Goal: Task Accomplishment & Management: Manage account settings

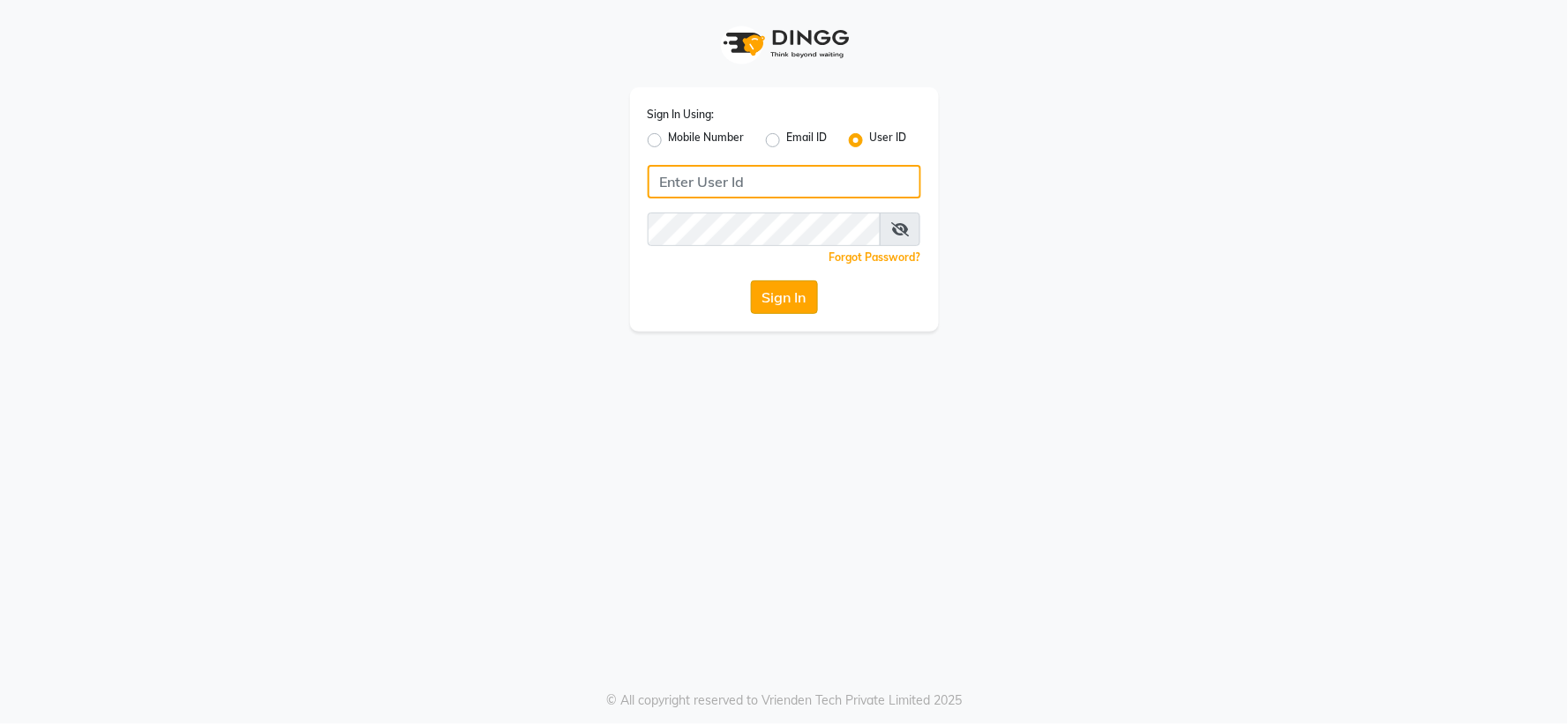
type input "adhikansh@123"
click at [766, 294] on button "Sign In" at bounding box center [785, 297] width 67 height 34
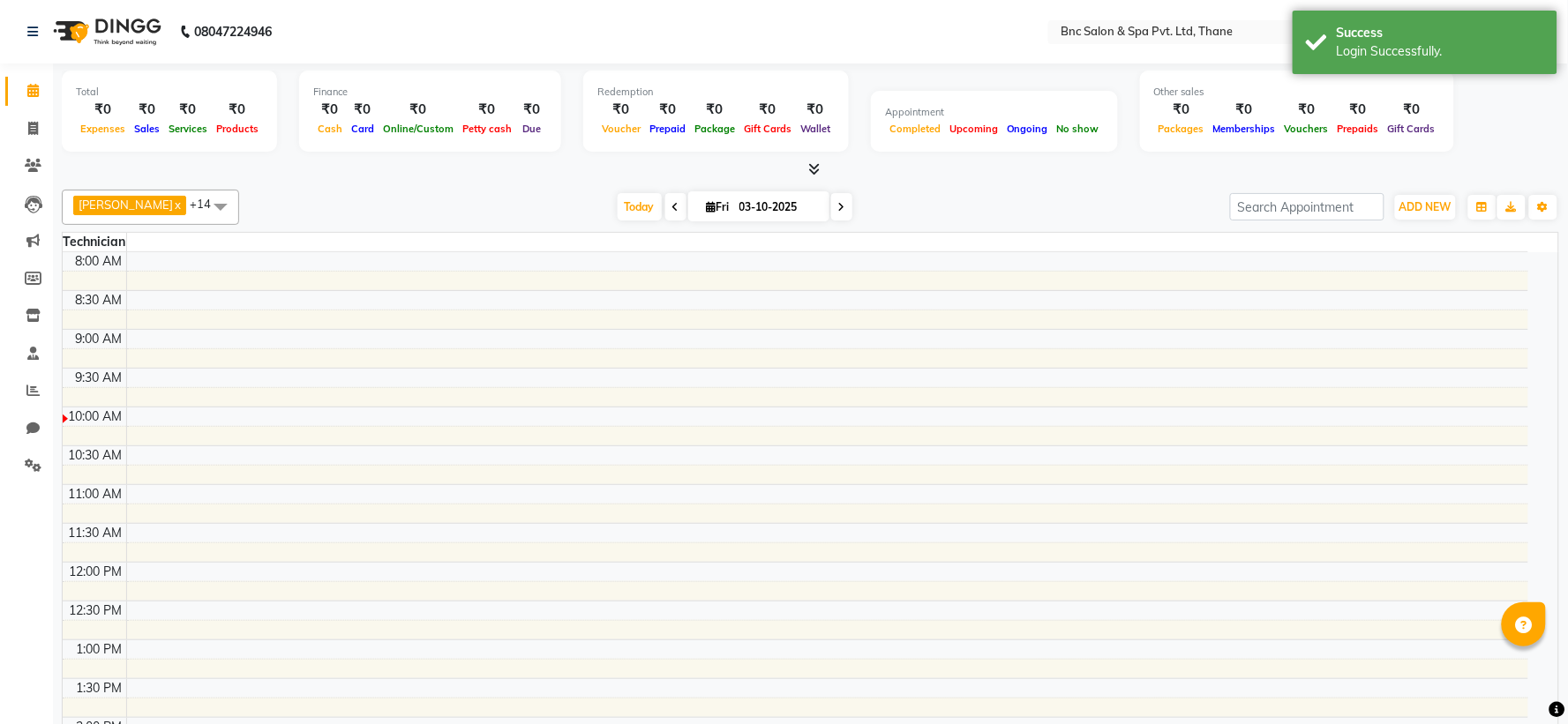
select select "en"
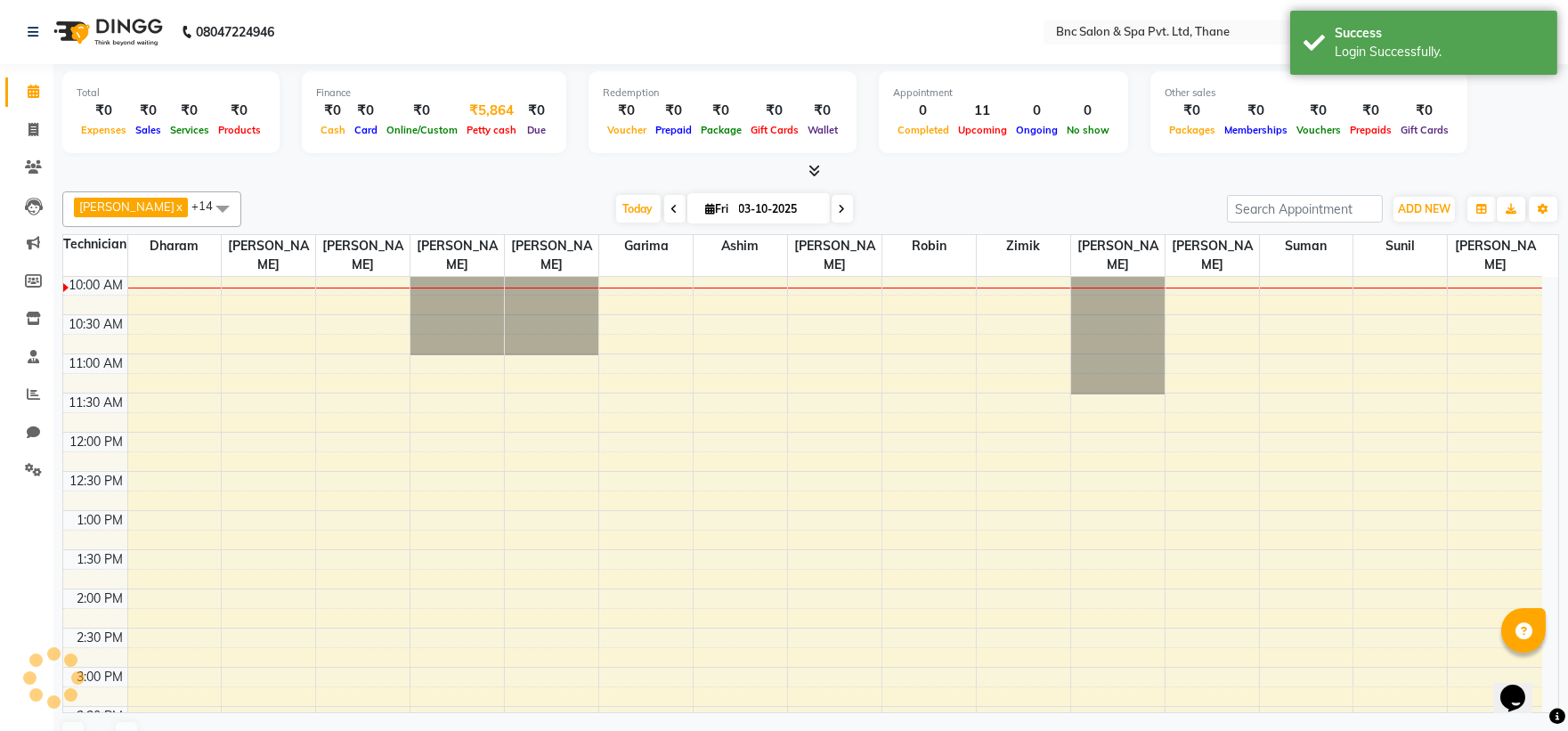
click at [483, 122] on div "Petty cash" at bounding box center [491, 130] width 58 height 19
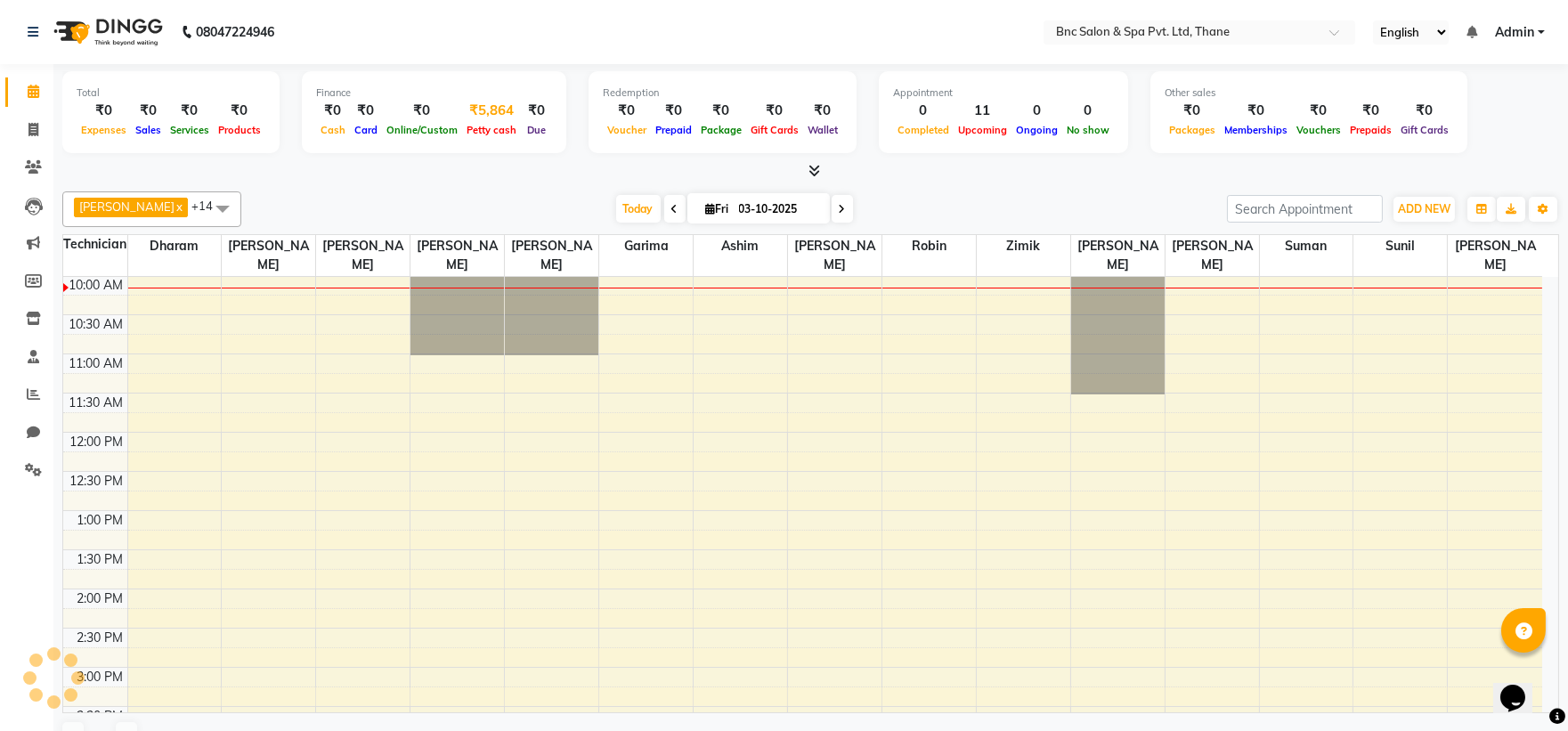
click at [479, 108] on div "₹5,864" at bounding box center [491, 111] width 58 height 21
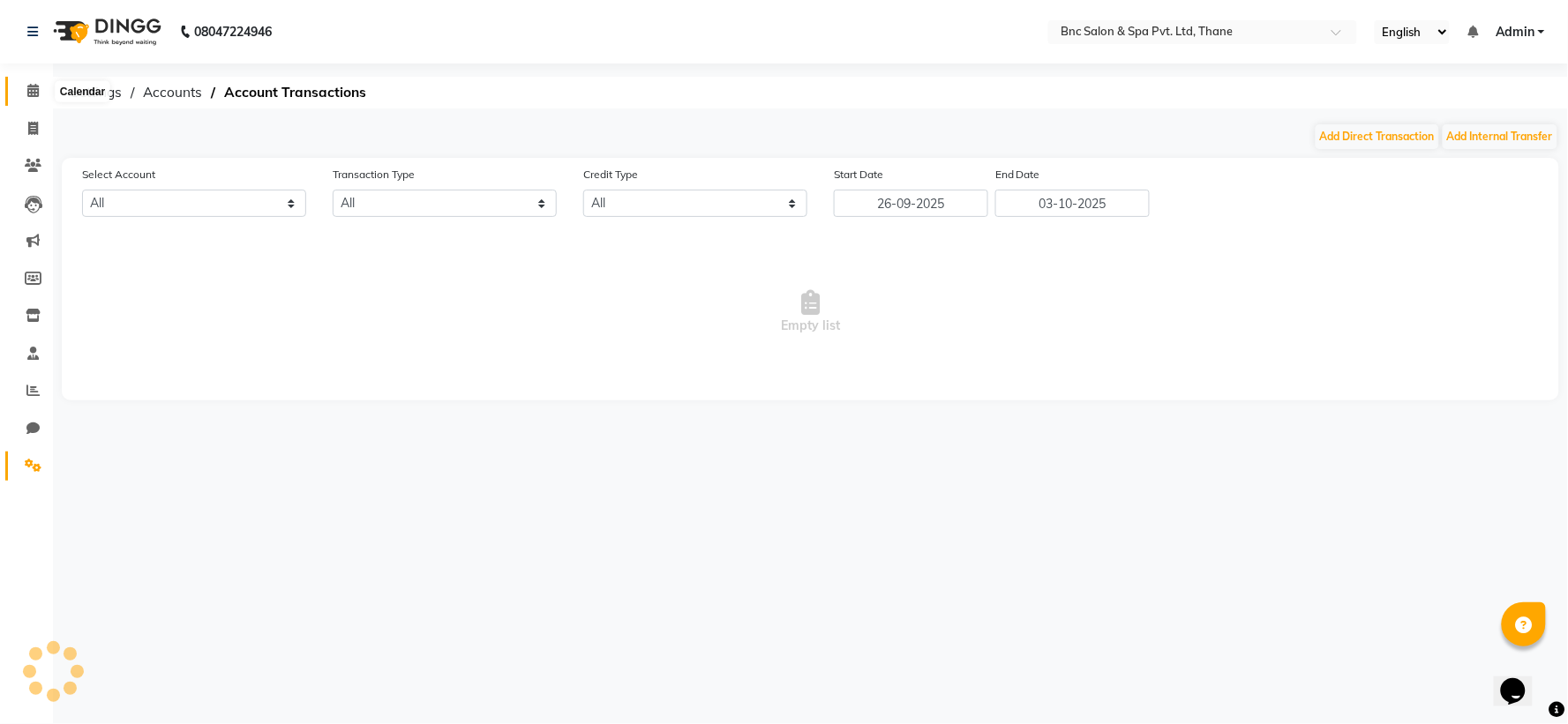
click at [23, 86] on span at bounding box center [33, 91] width 31 height 20
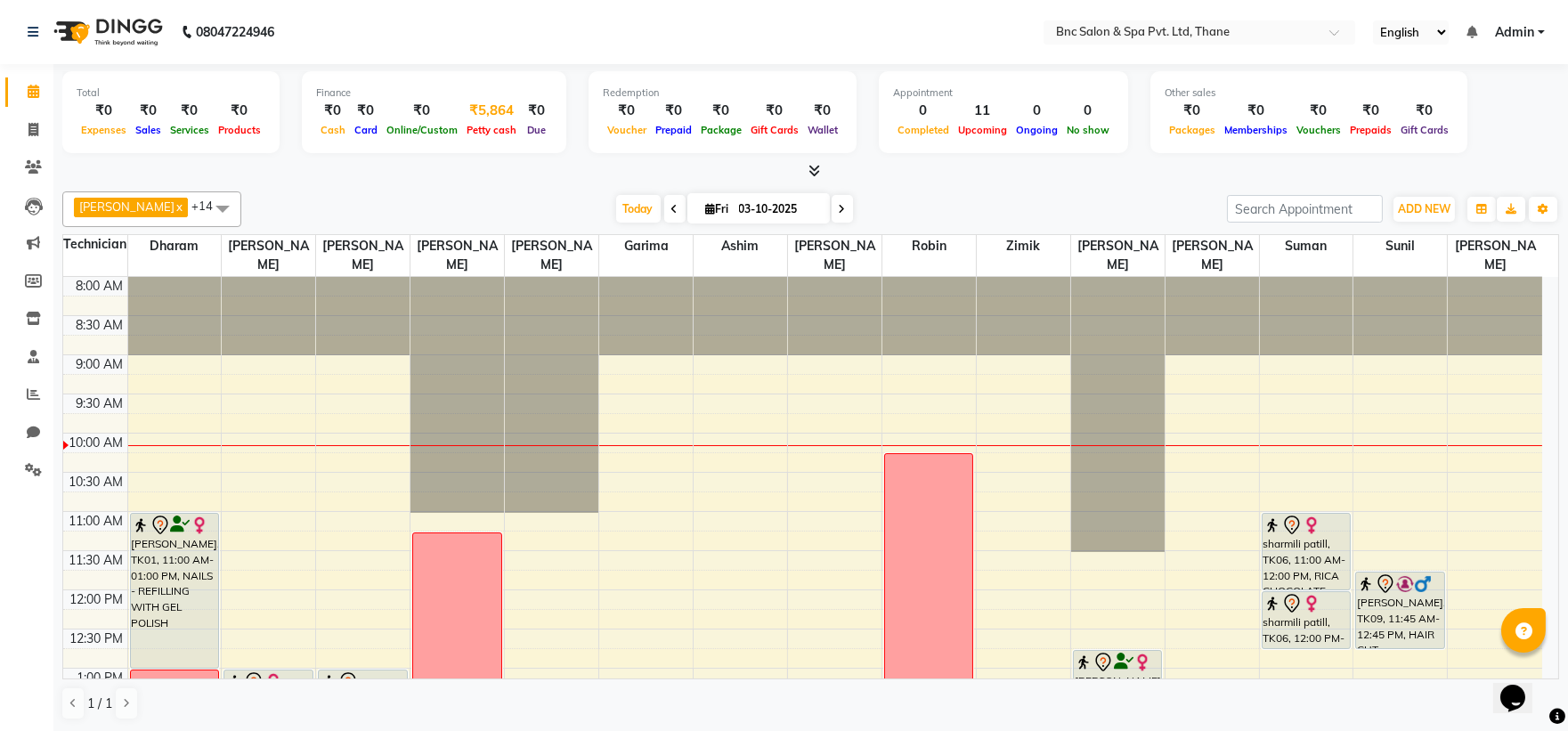
click at [478, 130] on span "Petty cash" at bounding box center [491, 130] width 58 height 12
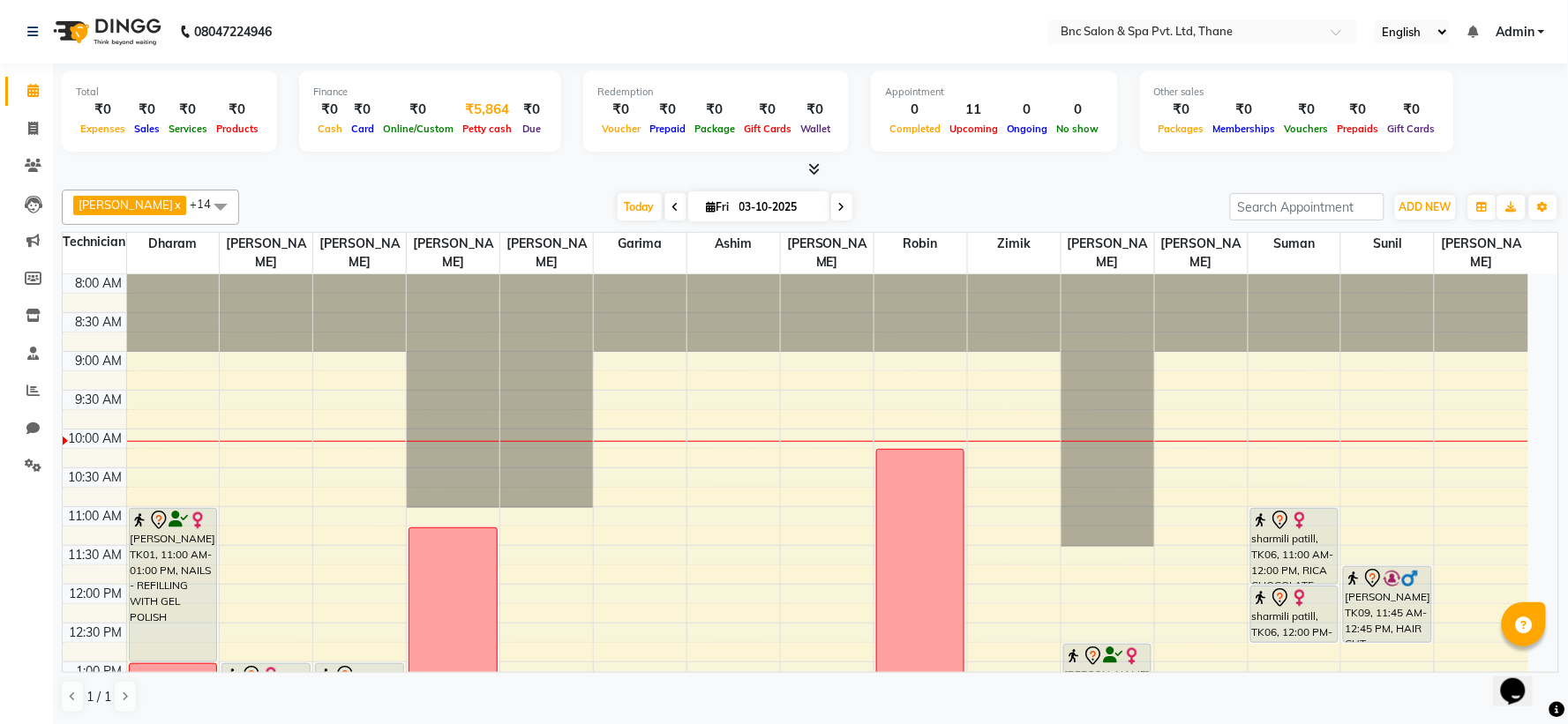
select select "7036"
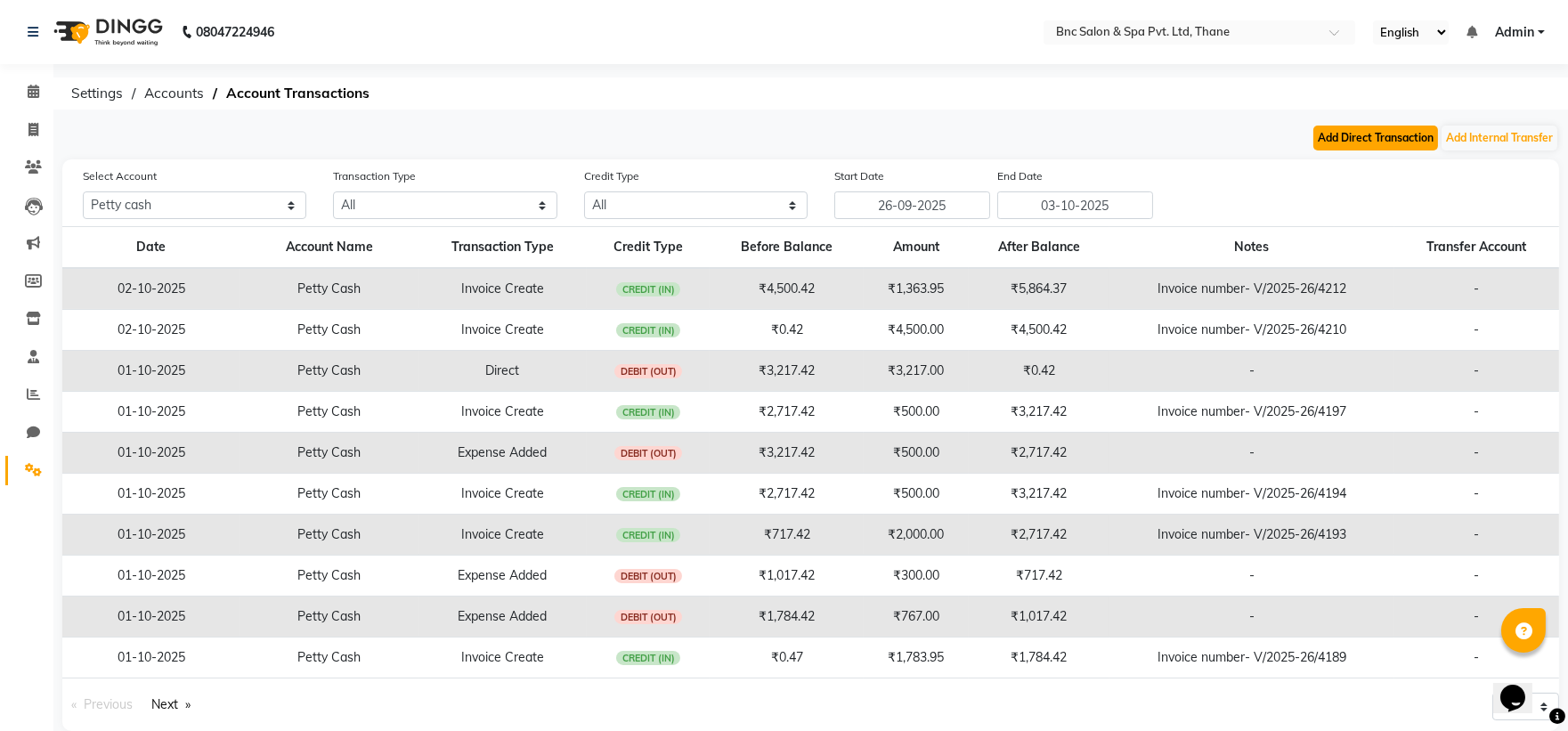
click at [1347, 141] on button "Add Direct Transaction" at bounding box center [1375, 137] width 125 height 25
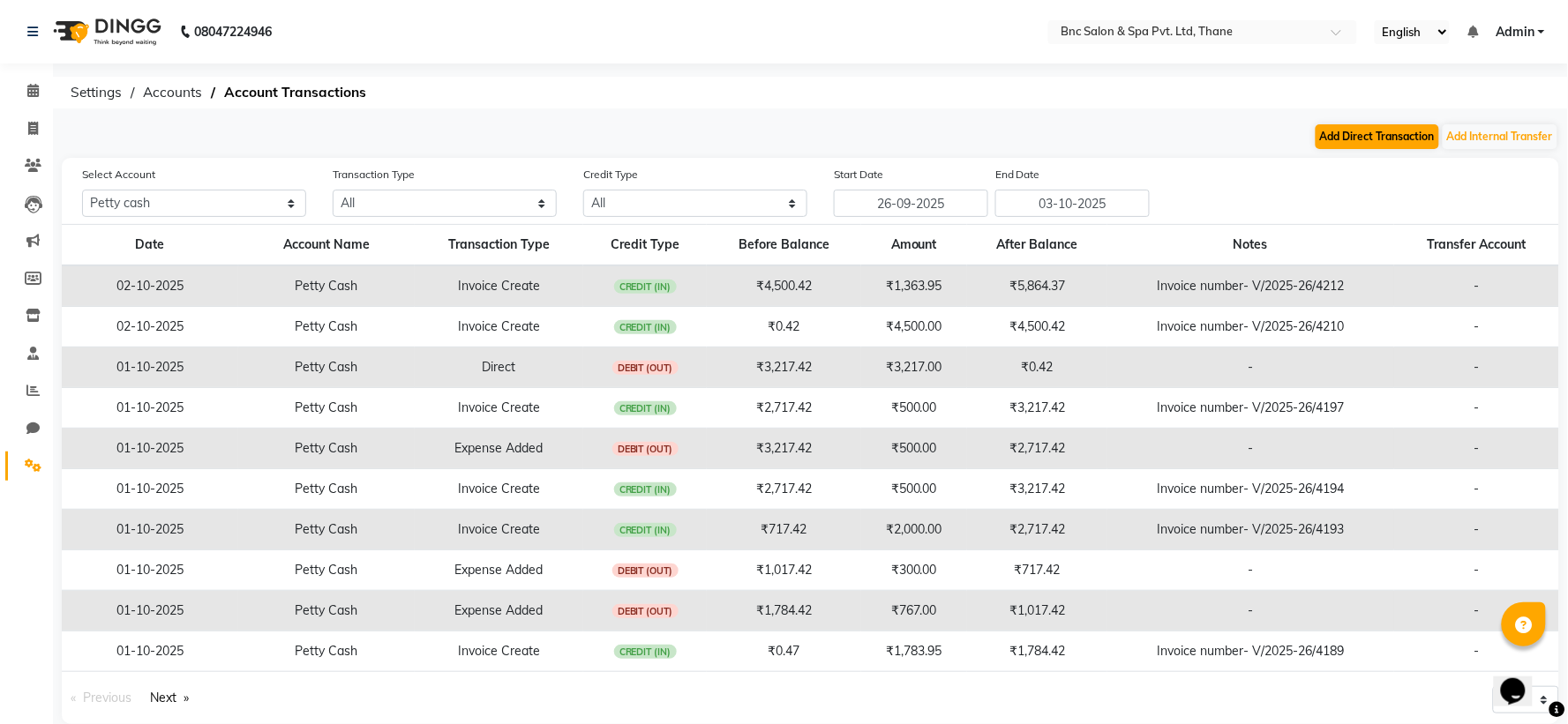
select select "direct"
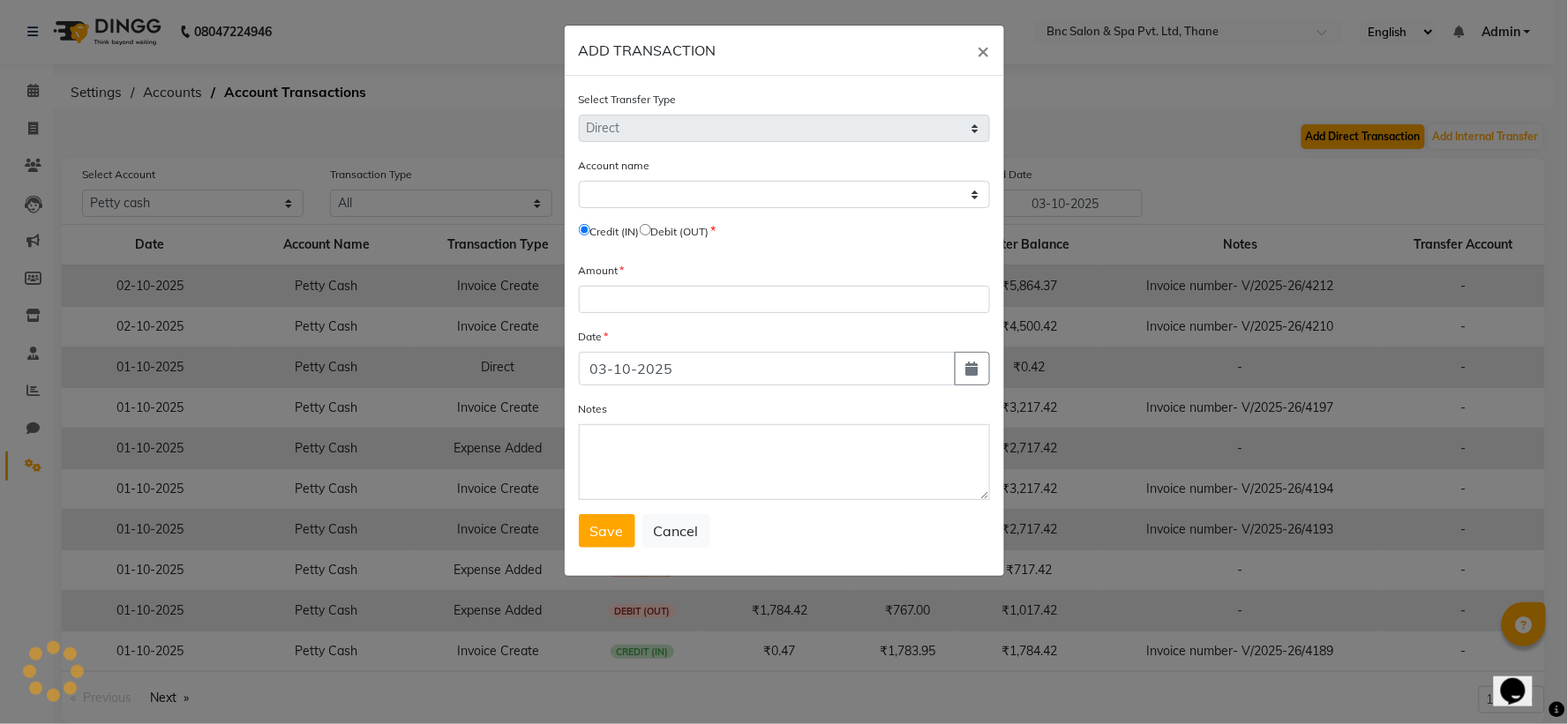
select select "7036"
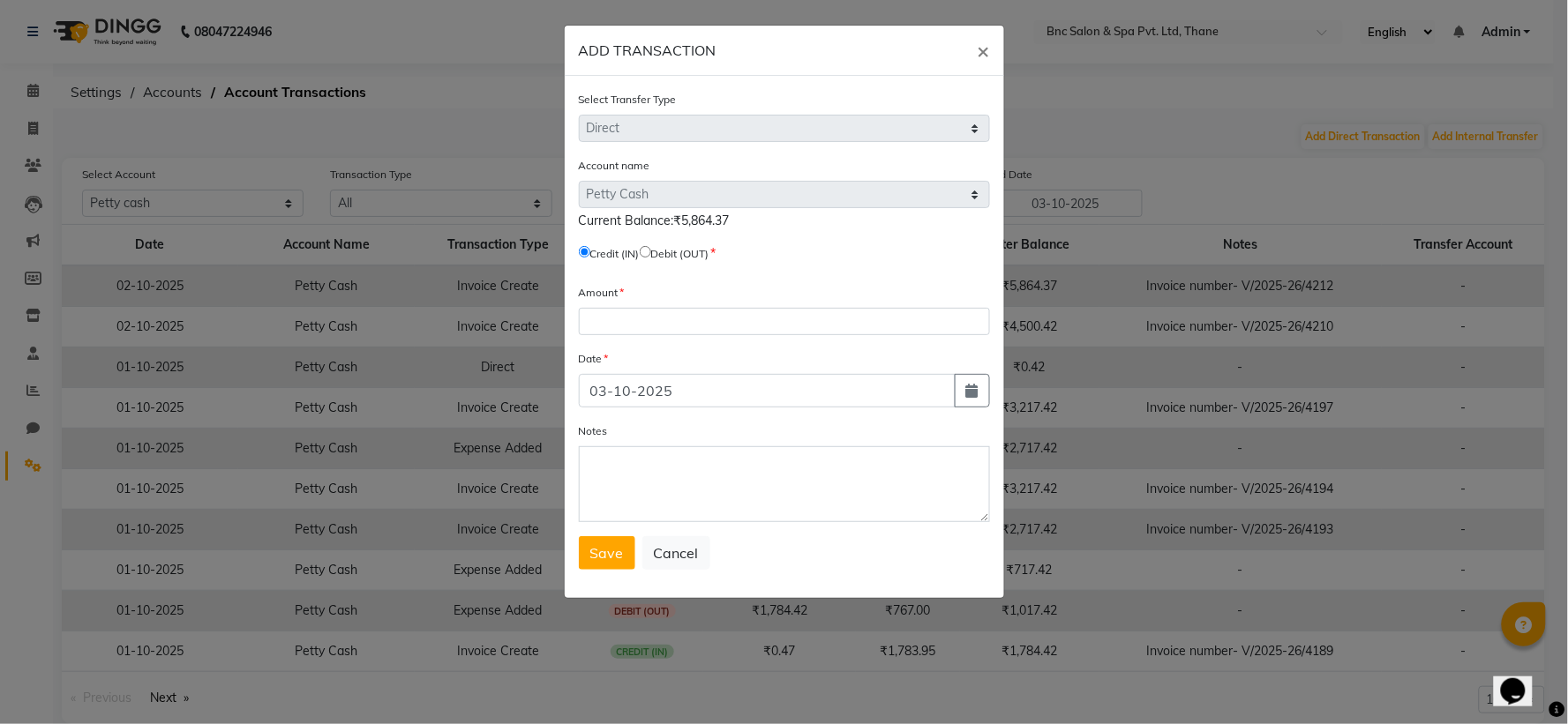
click at [652, 253] on input "radio" at bounding box center [645, 252] width 11 height 11
radio input "true"
click at [631, 324] on input "number" at bounding box center [784, 321] width 411 height 27
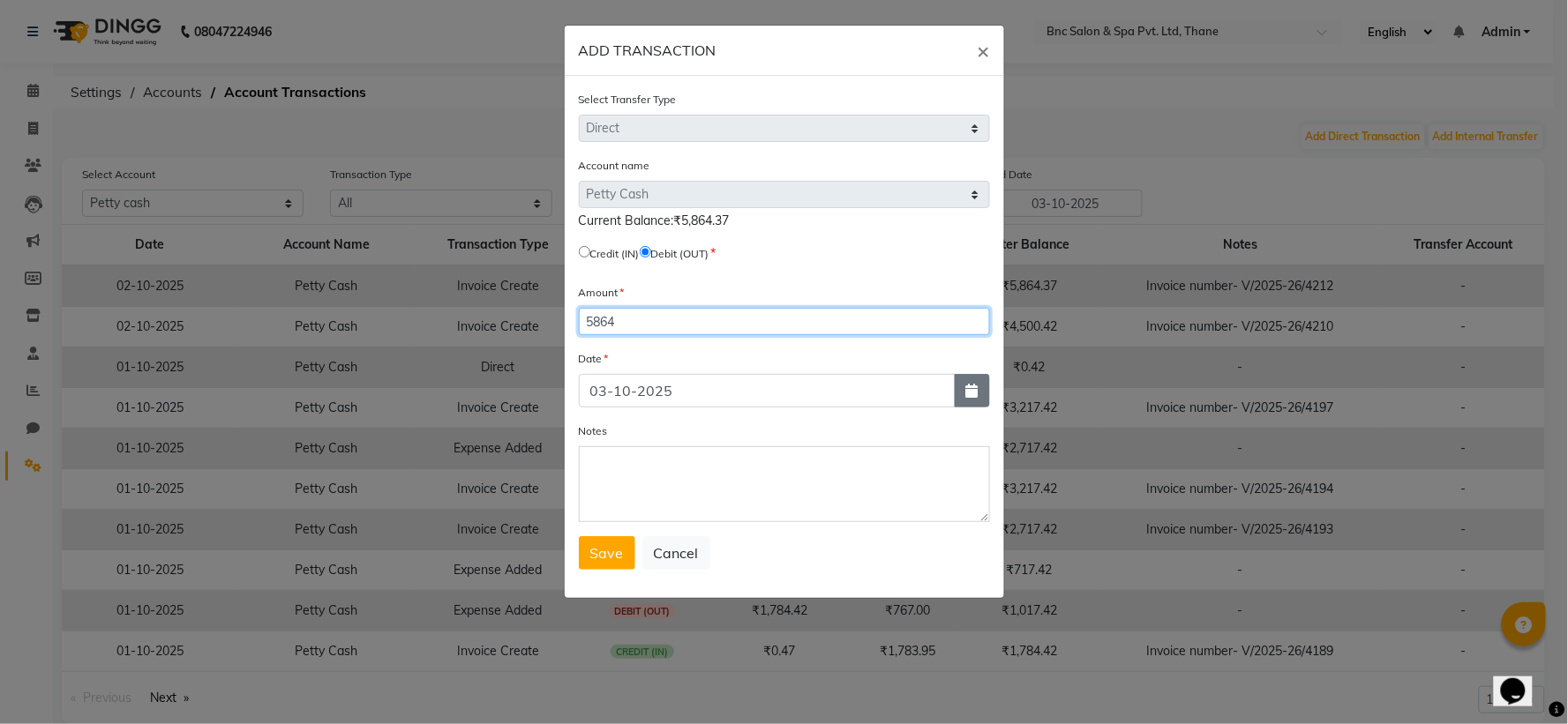
type input "5864"
click at [967, 401] on button "button" at bounding box center [972, 390] width 35 height 34
select select "10"
select select "2025"
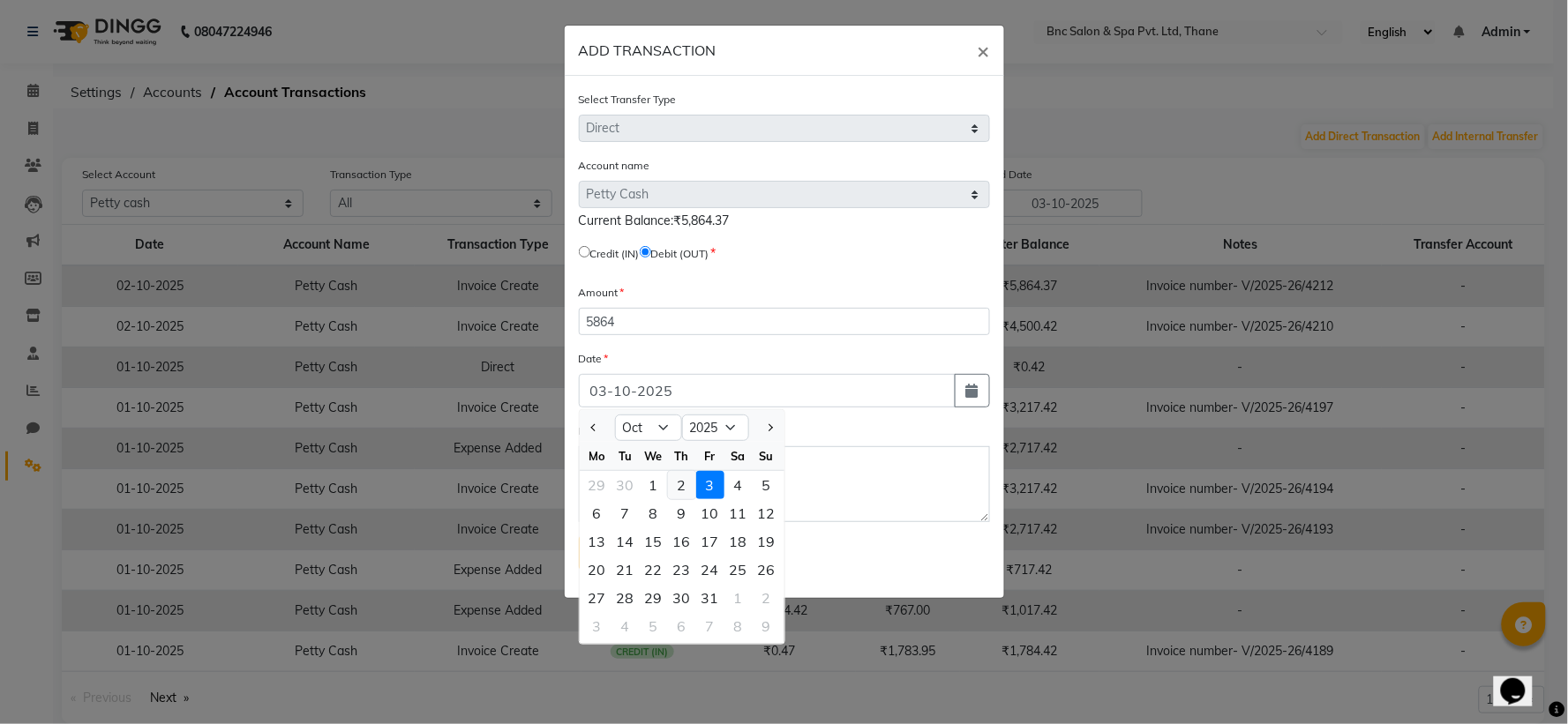
click at [684, 480] on div "2" at bounding box center [682, 485] width 28 height 28
type input "02-10-2025"
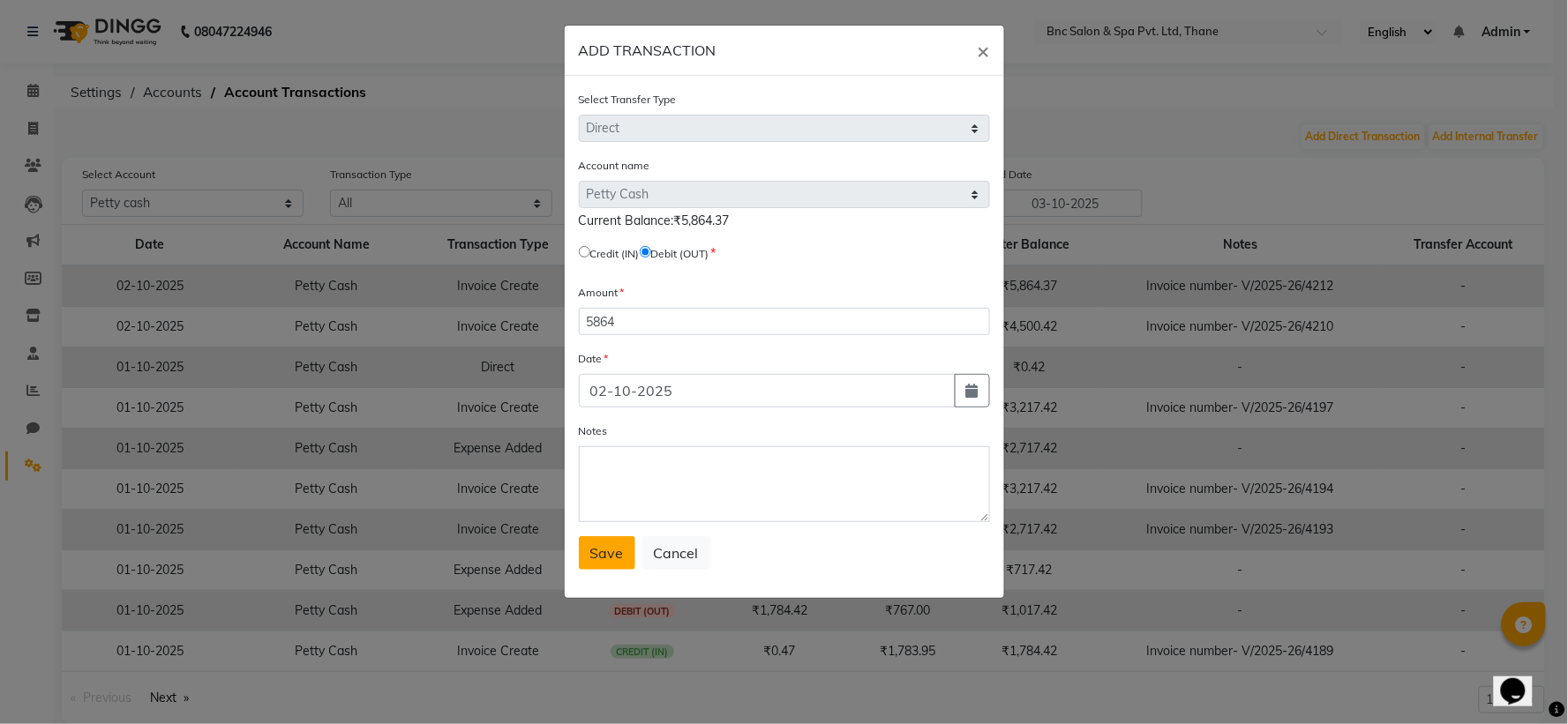
click at [611, 543] on button "Save" at bounding box center [607, 553] width 57 height 34
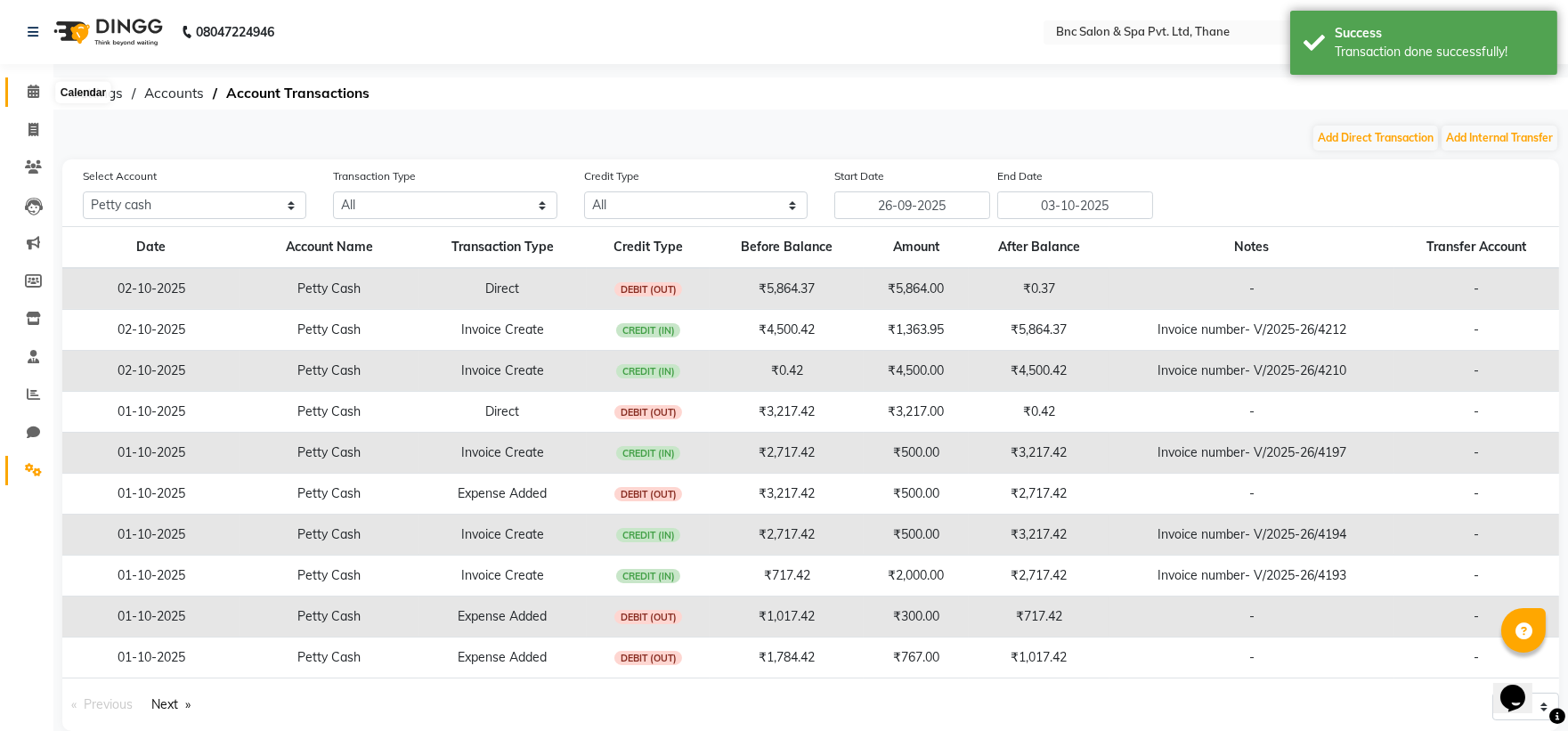
click at [36, 96] on icon at bounding box center [33, 91] width 11 height 13
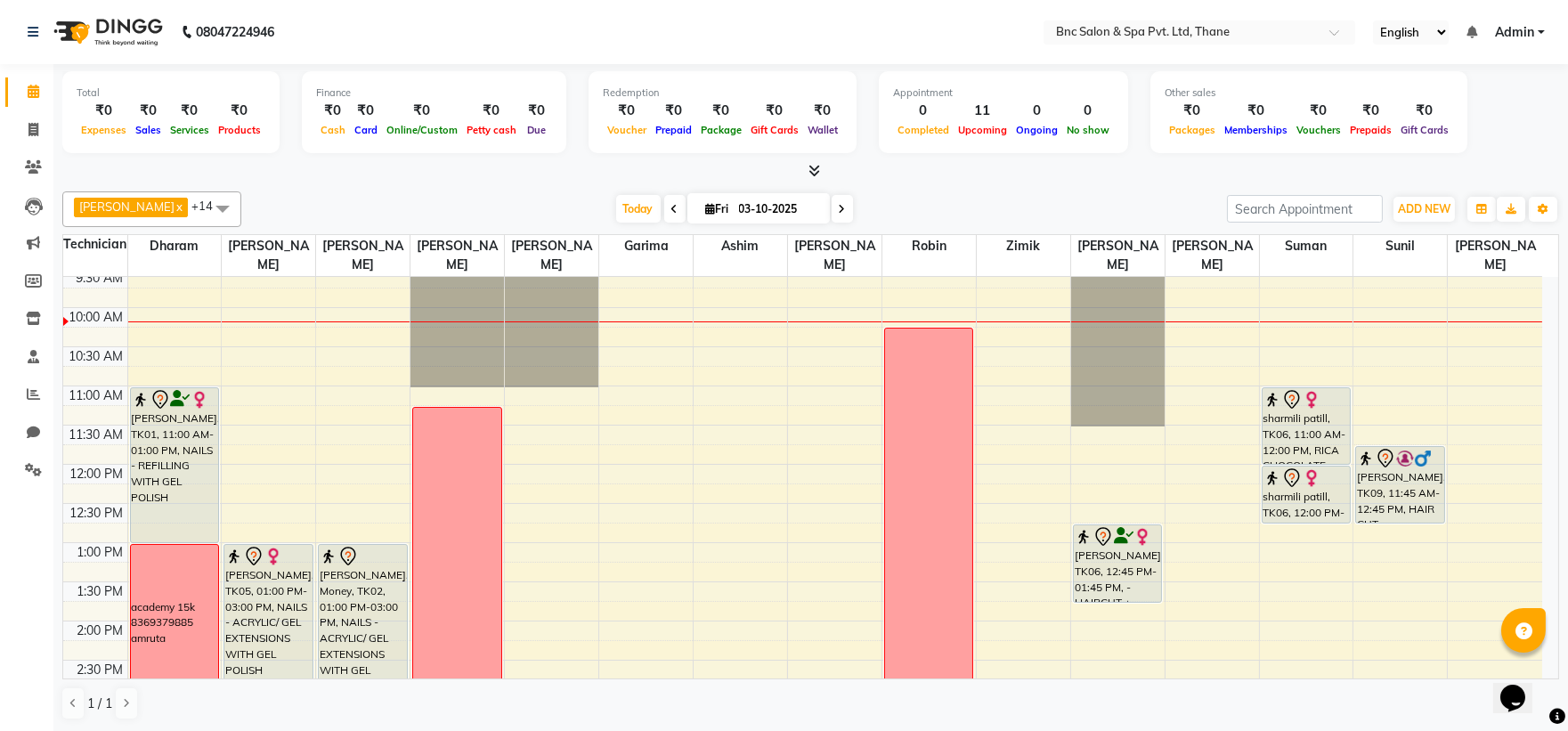
scroll to position [131, 0]
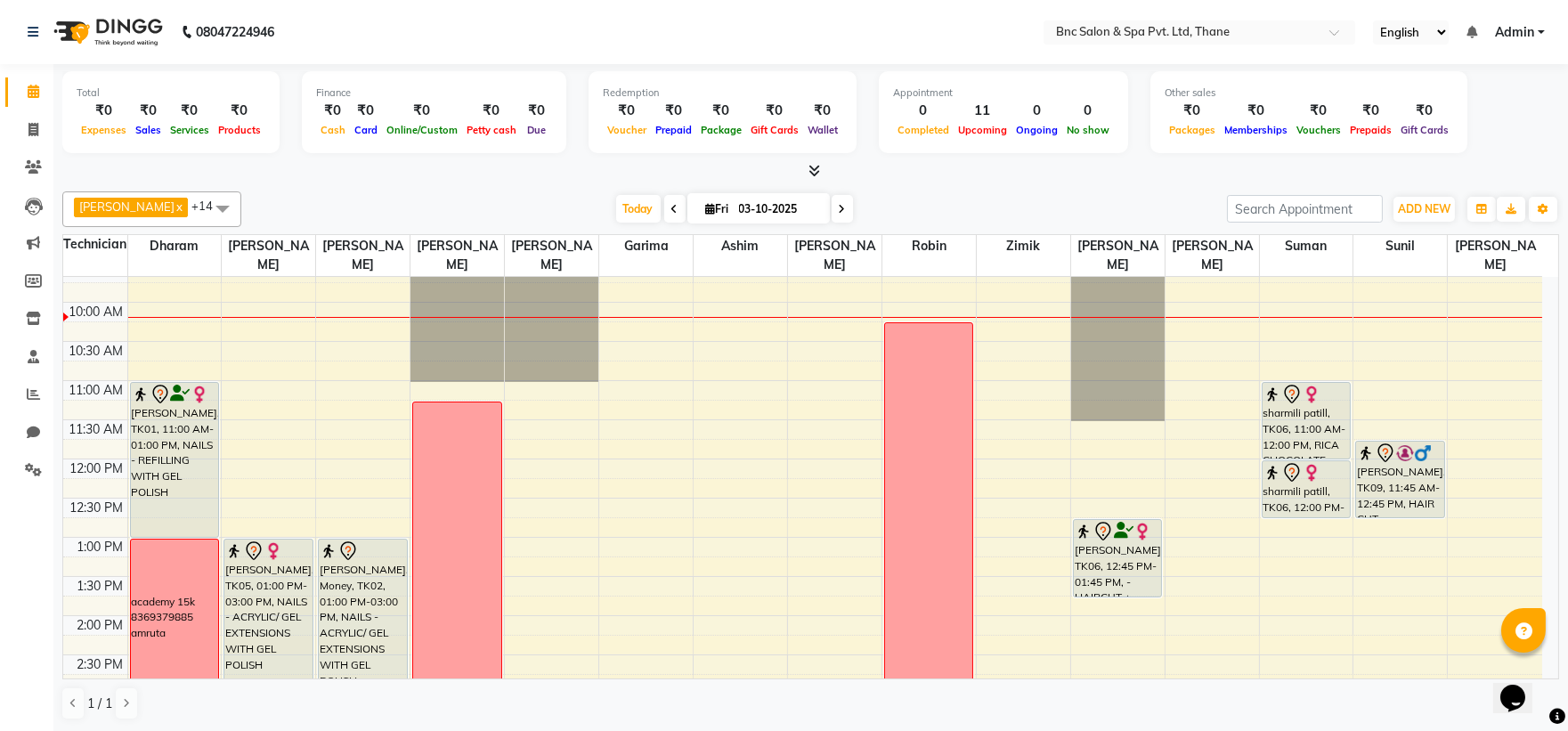
drag, startPoint x: 794, startPoint y: 464, endPoint x: 532, endPoint y: 199, distance: 372.7
click at [532, 199] on div "Today Fri 03-10-2025" at bounding box center [734, 209] width 968 height 26
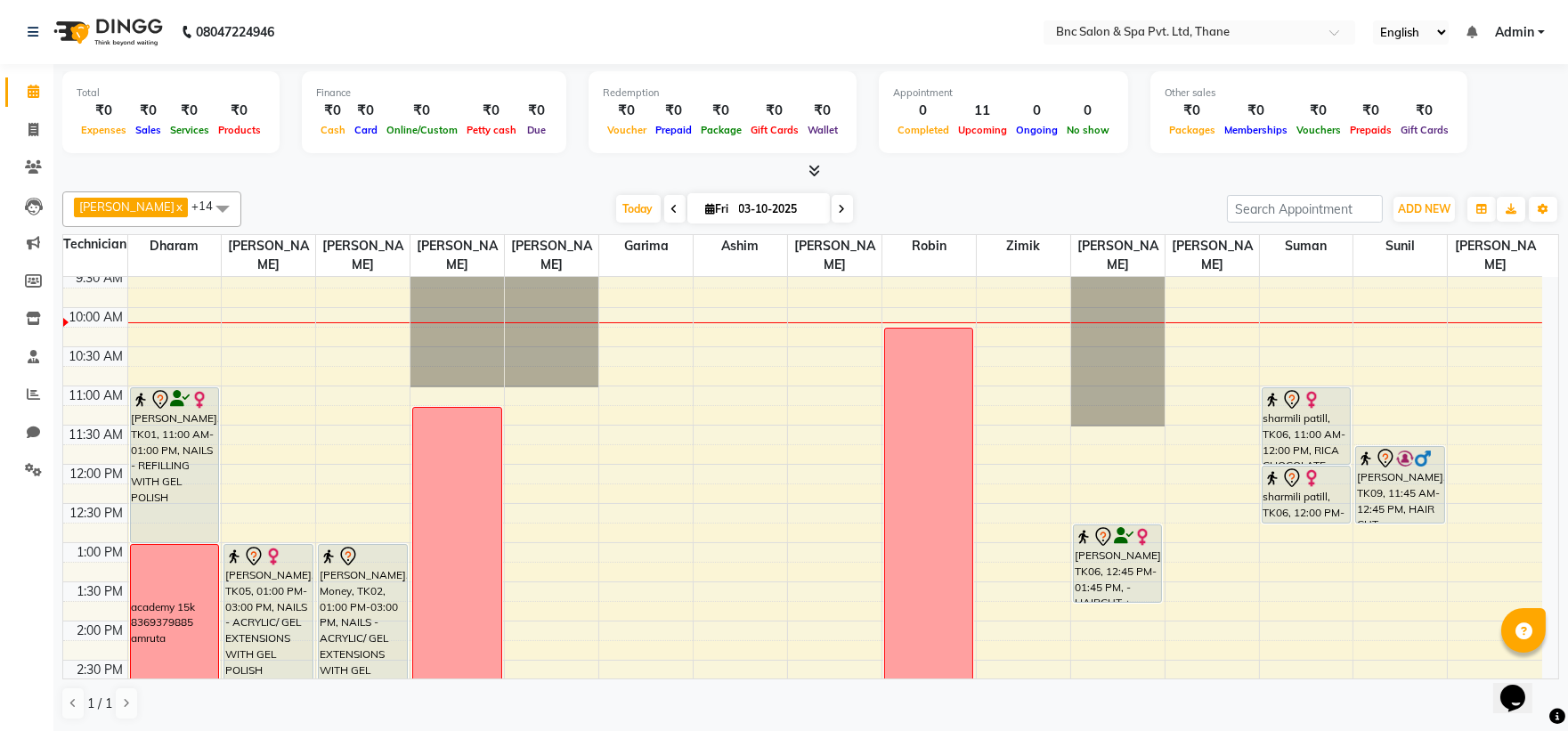
scroll to position [111, 0]
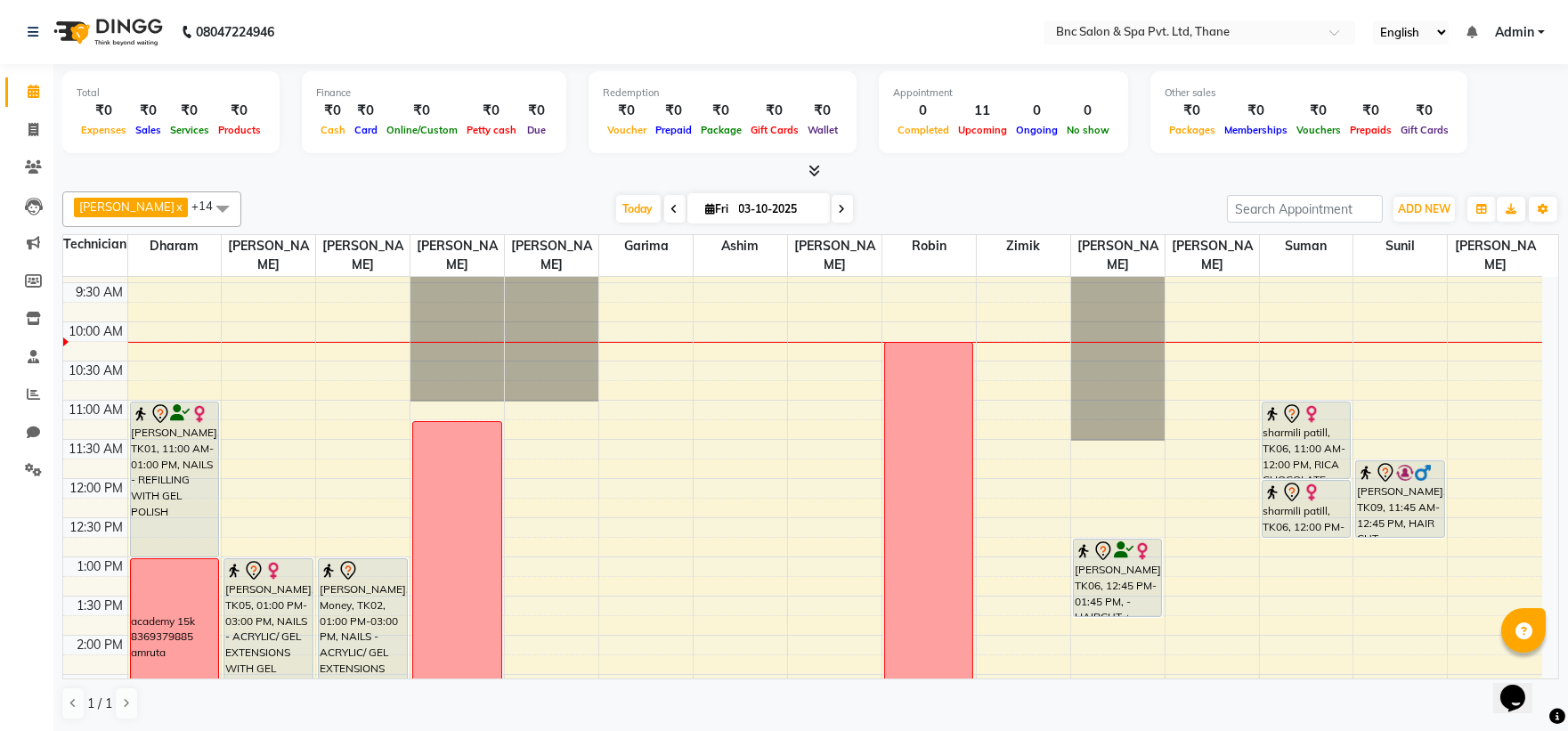
click at [832, 206] on span at bounding box center [842, 208] width 22 height 27
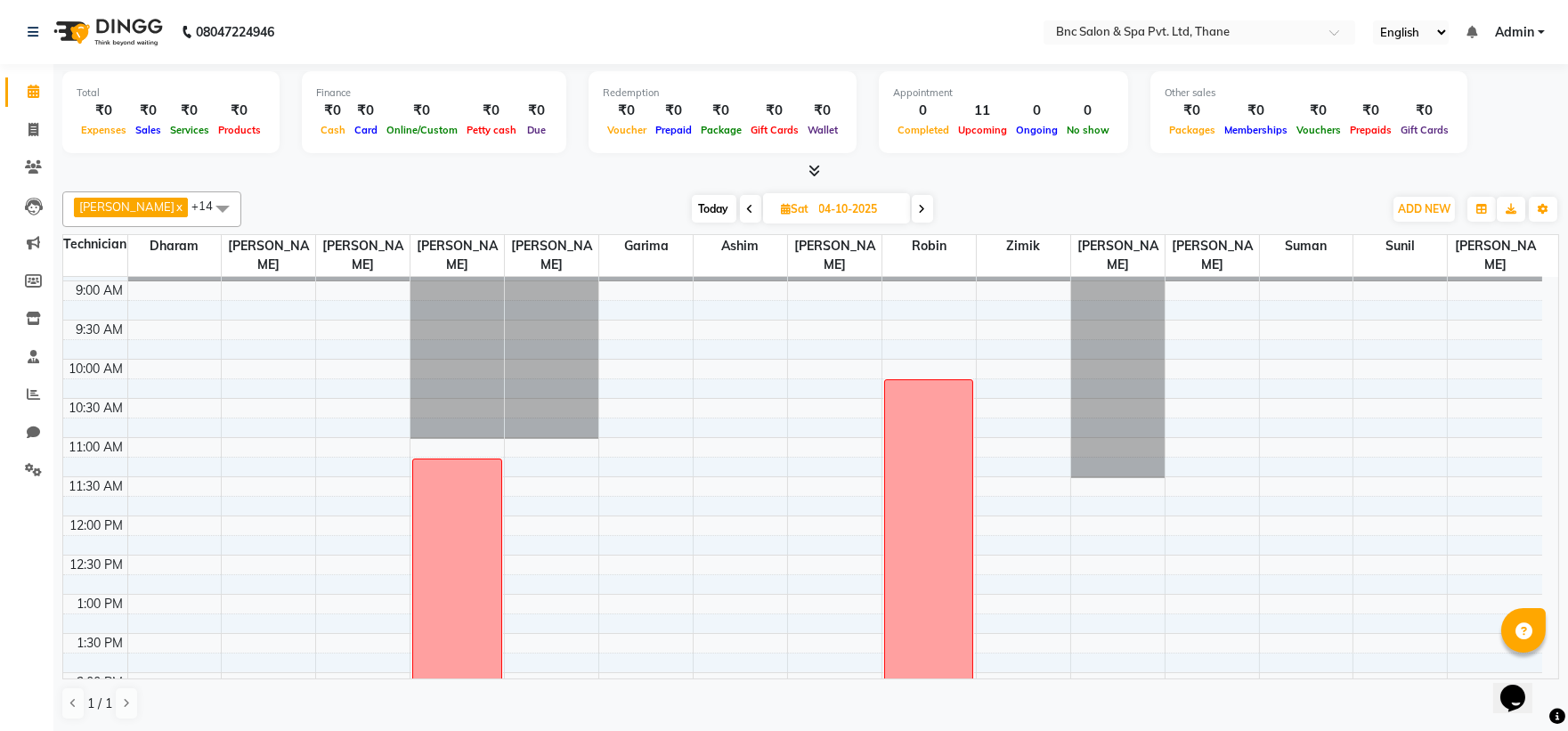
scroll to position [0, 0]
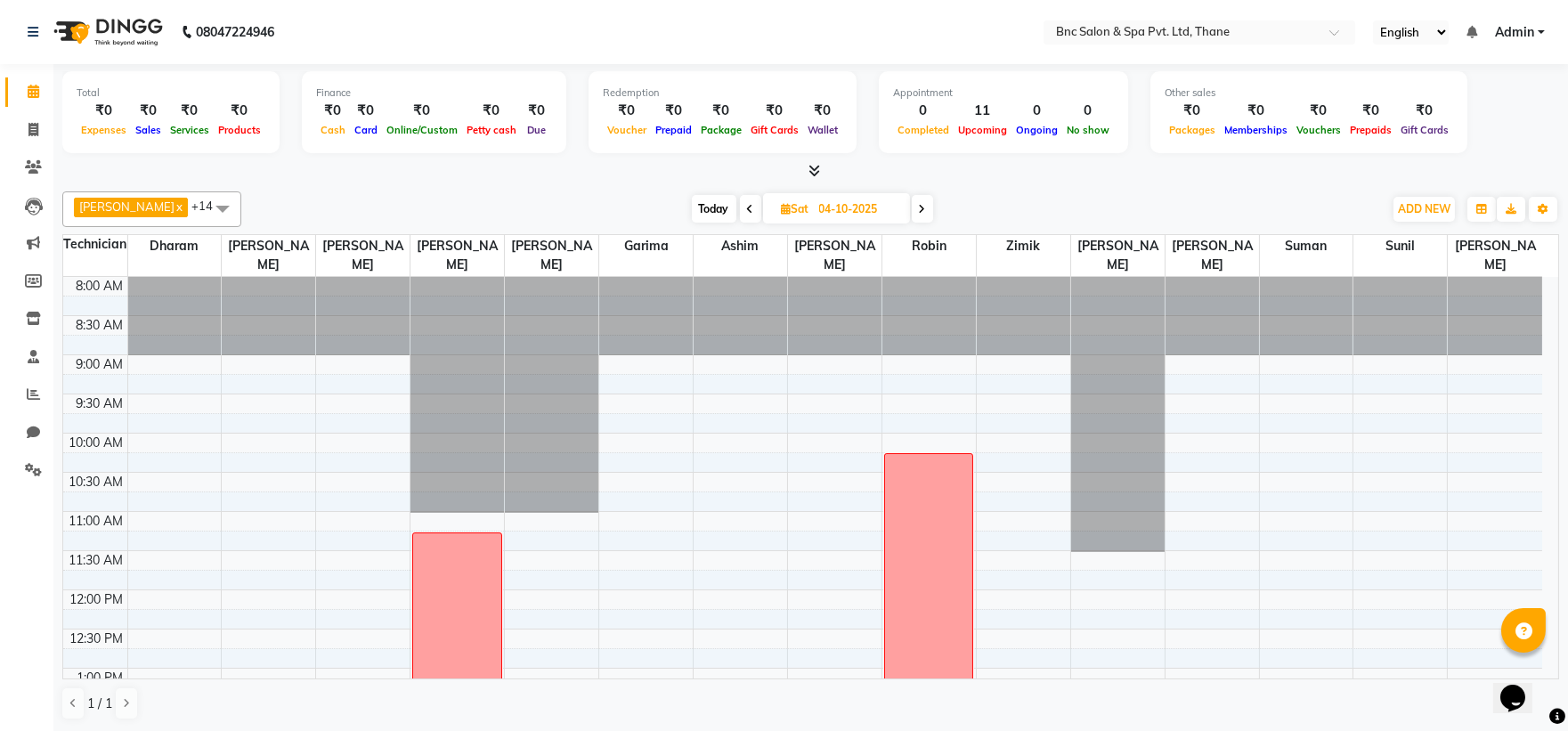
click at [696, 209] on span "Today" at bounding box center [714, 208] width 44 height 27
type input "03-10-2025"
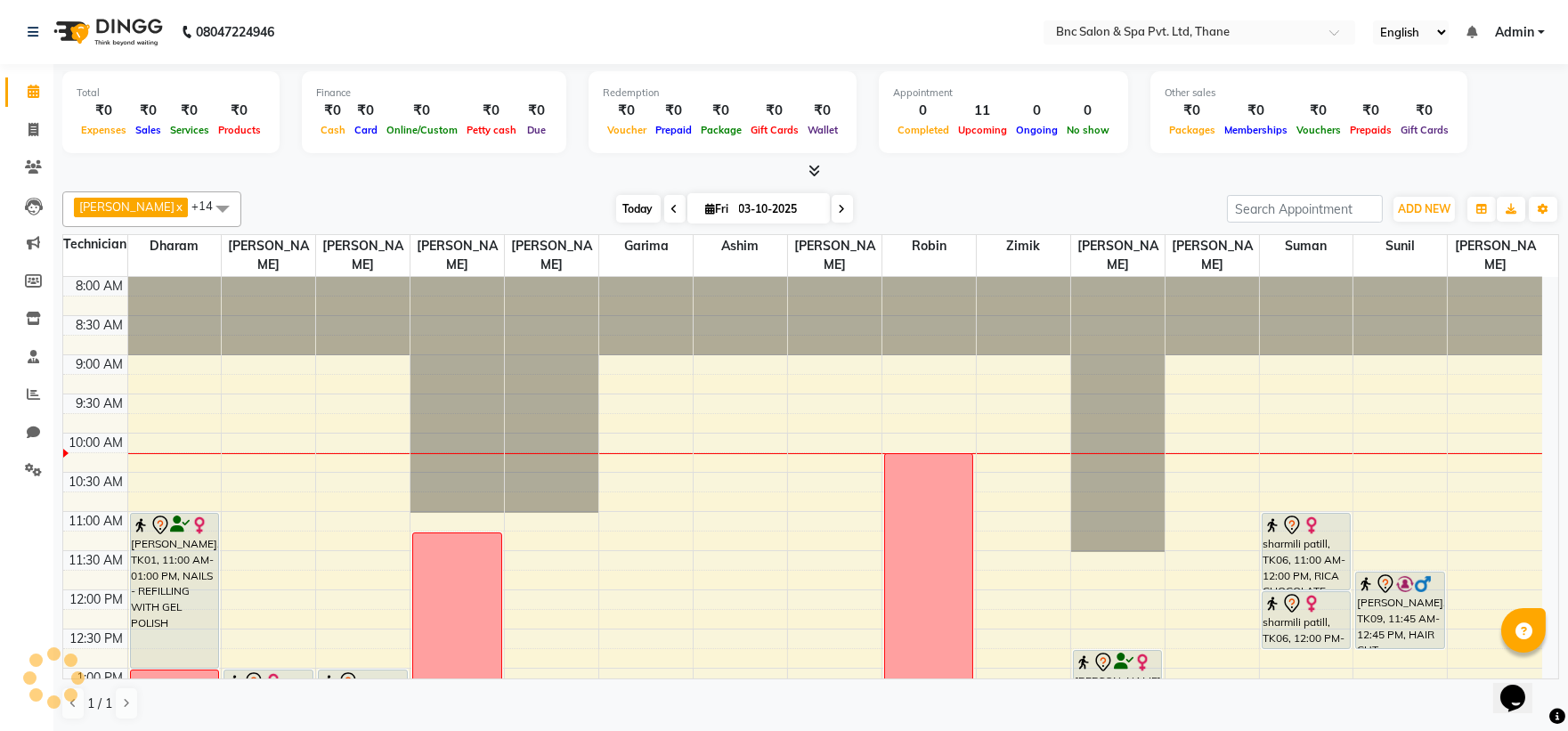
scroll to position [158, 0]
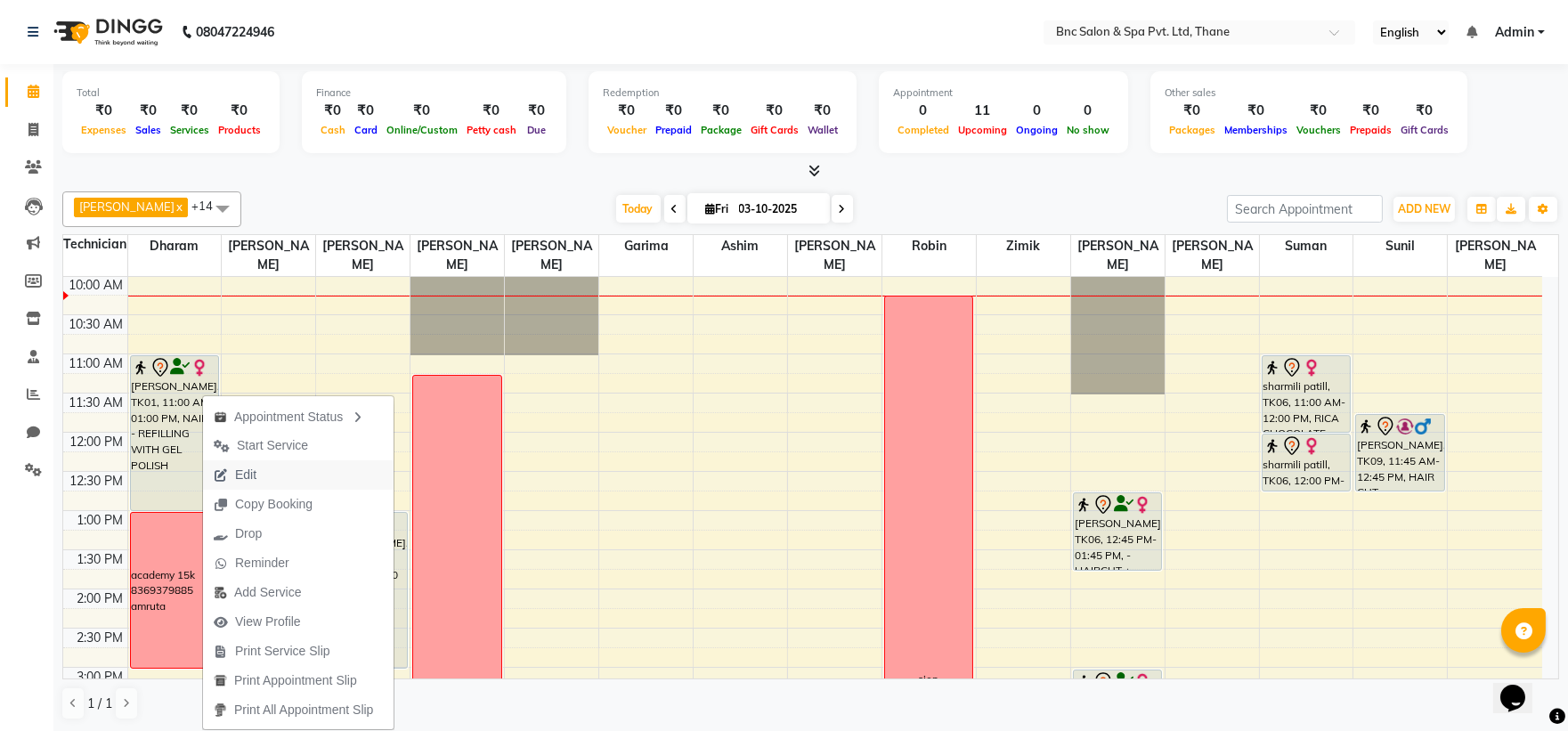
click at [220, 472] on icon "button" at bounding box center [220, 475] width 14 height 12
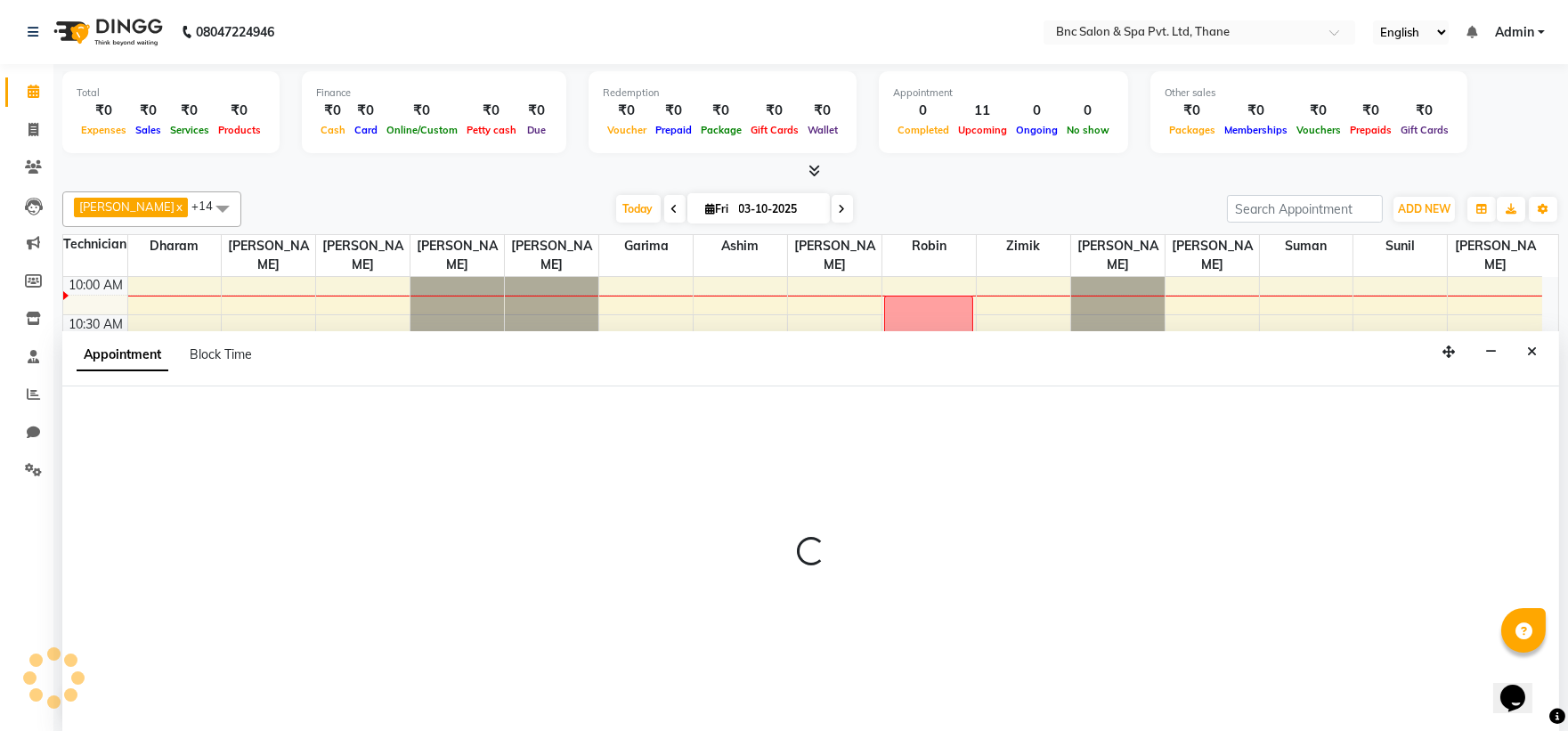
scroll to position [1, 0]
select select "tentative"
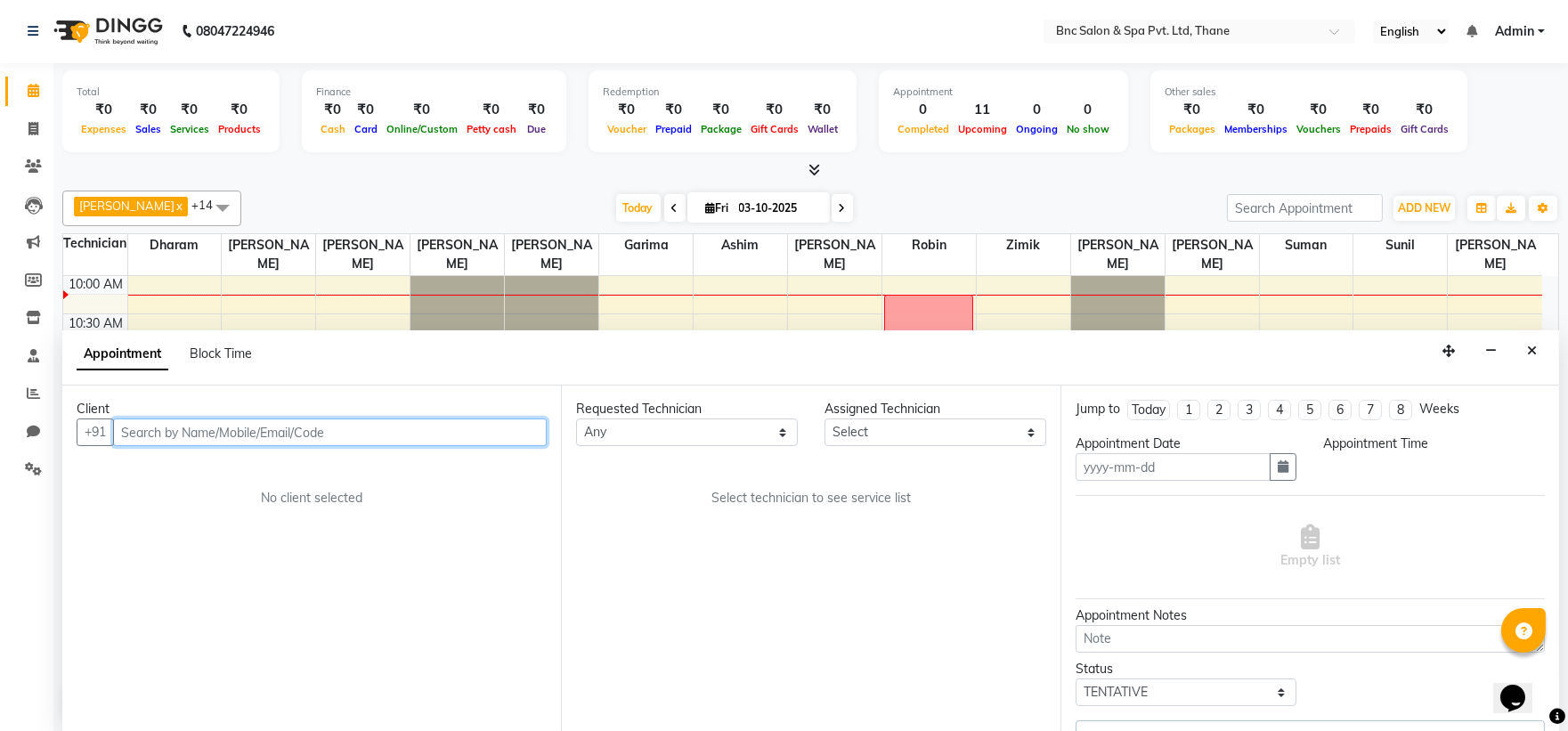
type input "03-10-2025"
select select "660"
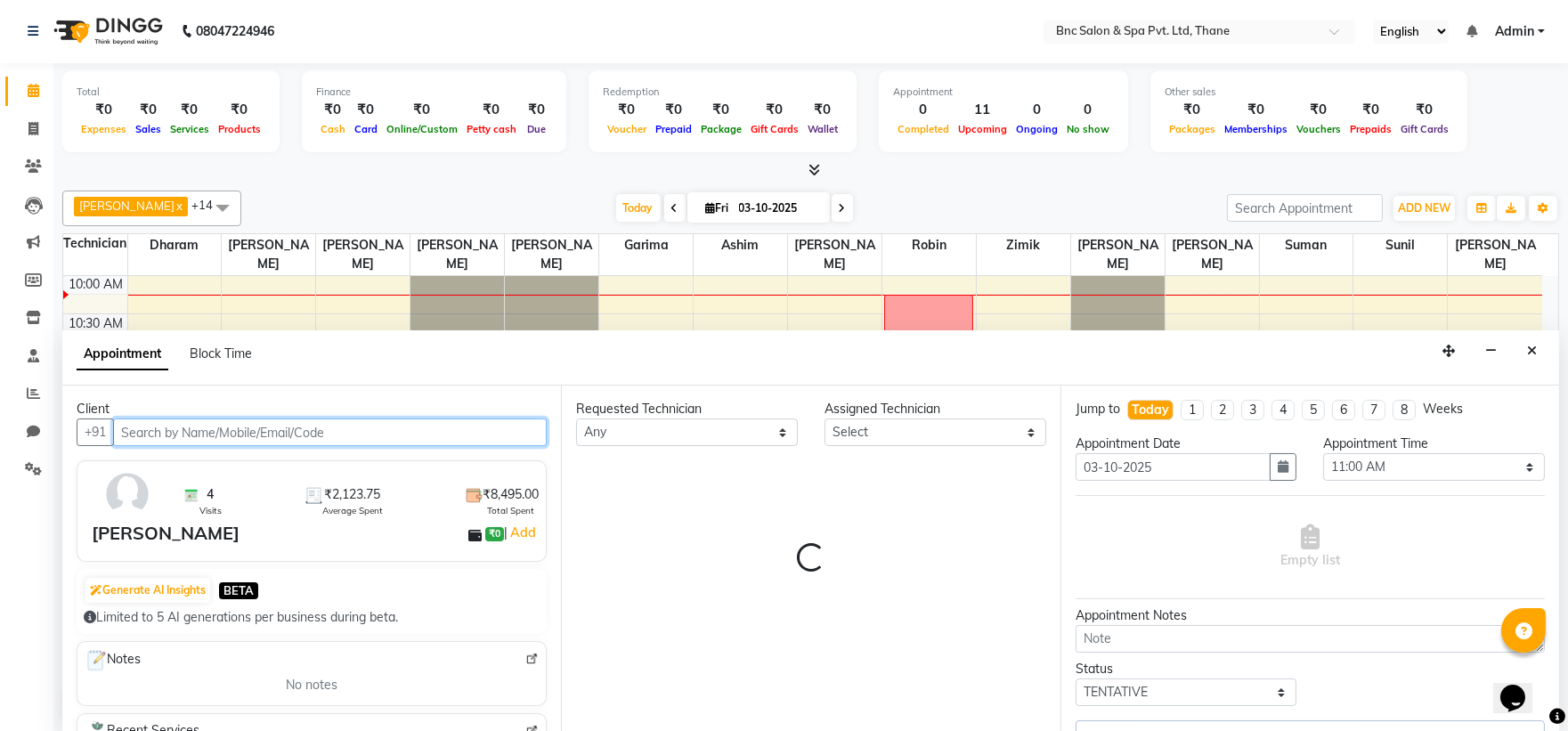
select select "71874"
select select "3979"
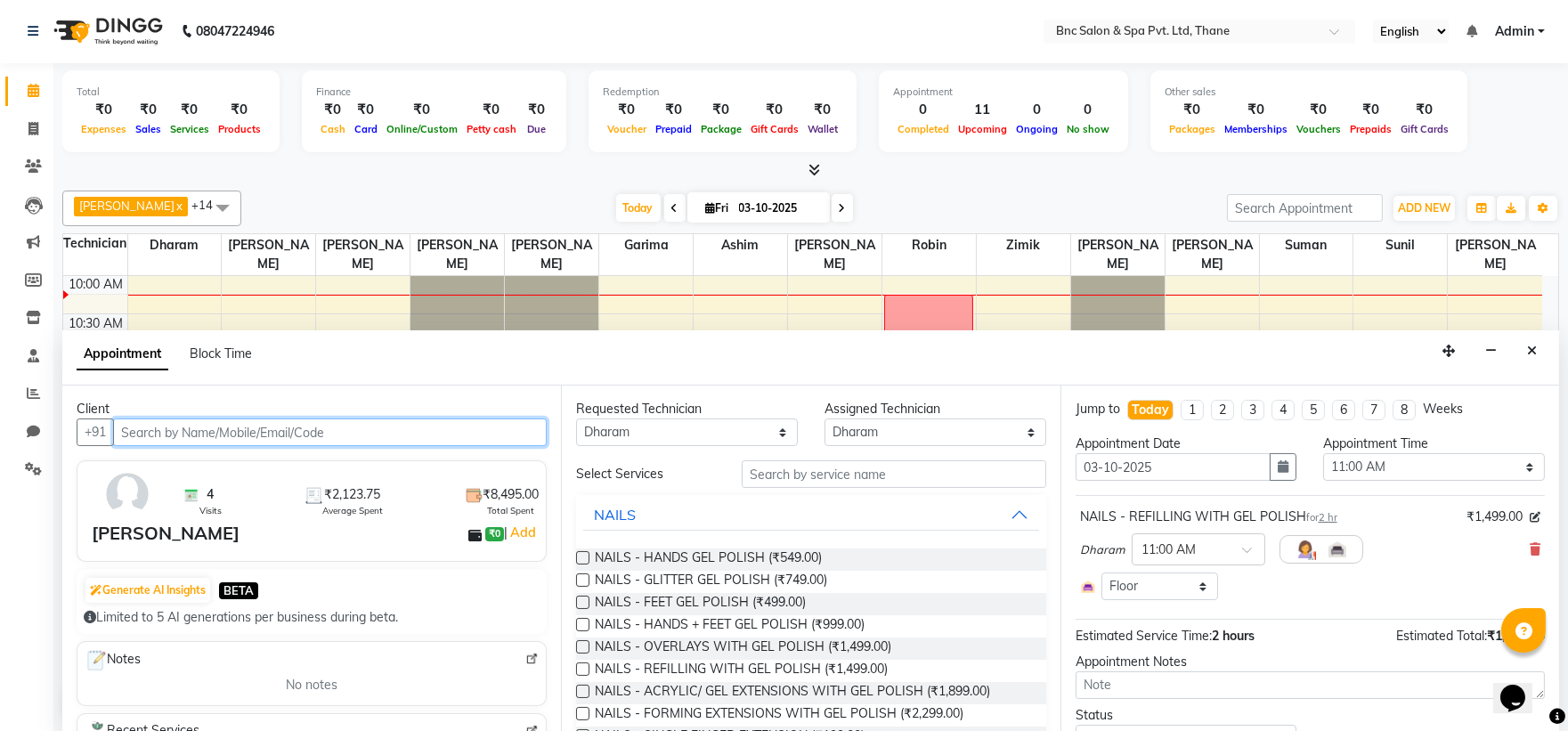
scroll to position [158, 0]
click at [1227, 543] on div at bounding box center [1198, 548] width 132 height 19
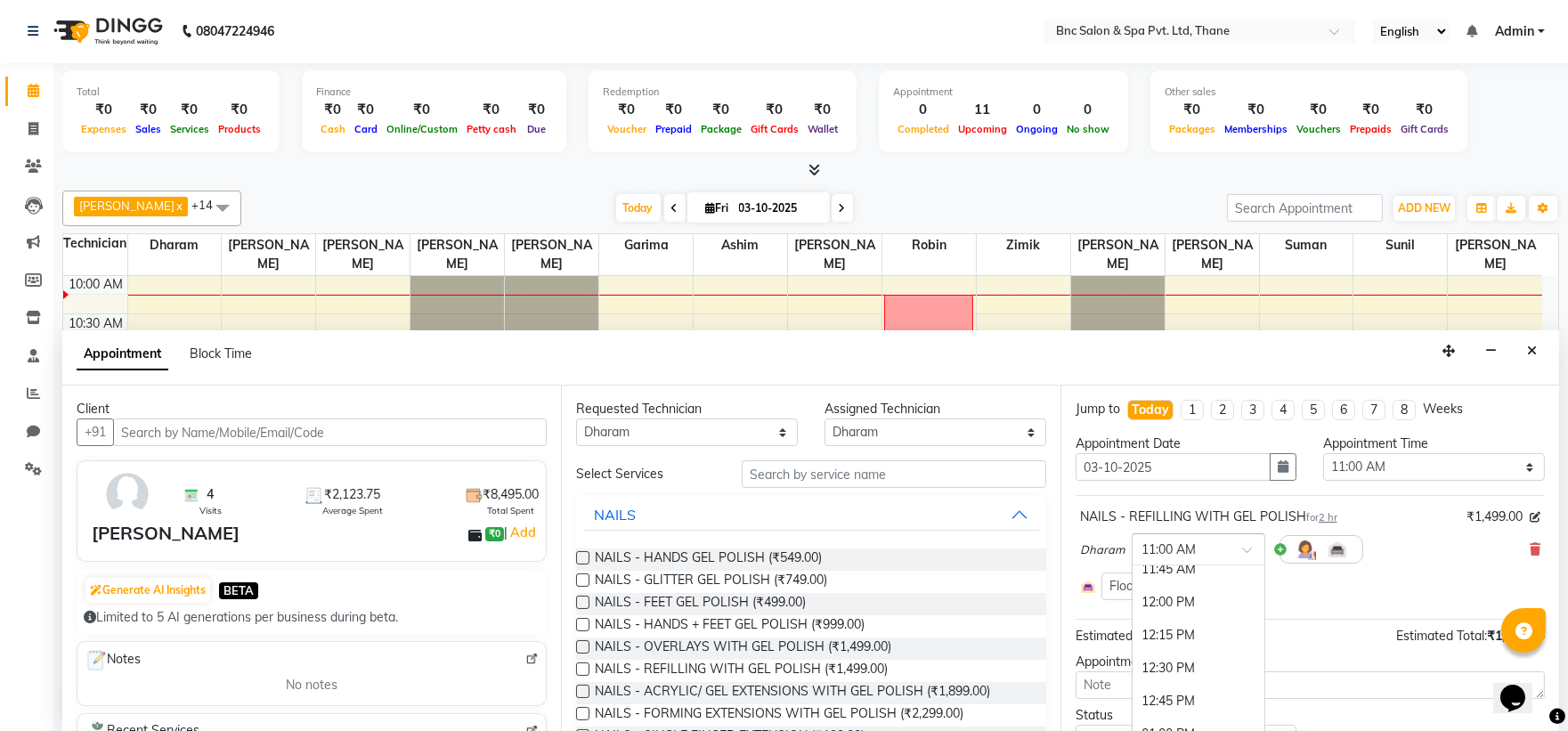
scroll to position [381, 0]
click at [1277, 468] on icon "button" at bounding box center [1282, 466] width 10 height 12
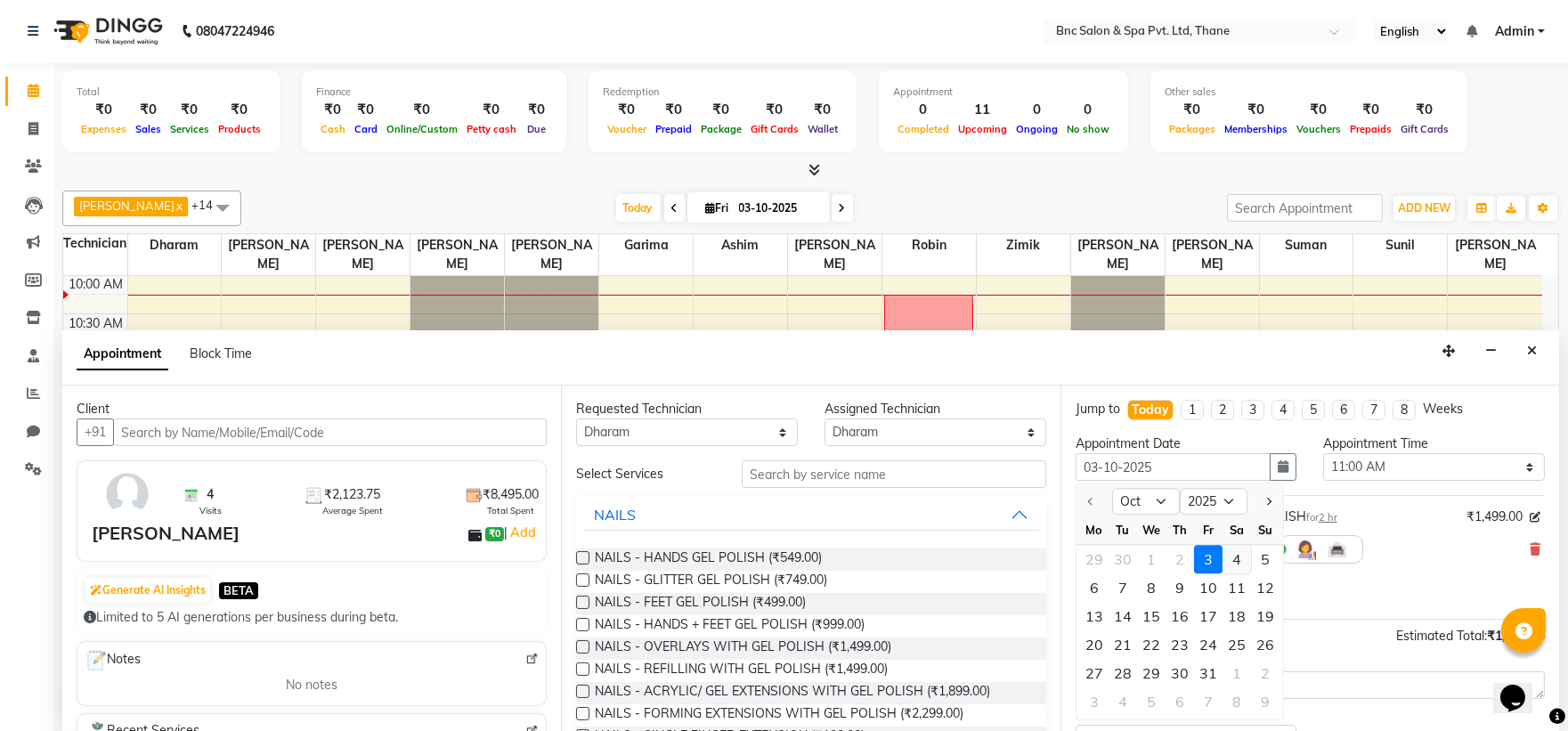
click at [1239, 559] on div "4" at bounding box center [1237, 560] width 28 height 28
type input "04-10-2025"
select select "660"
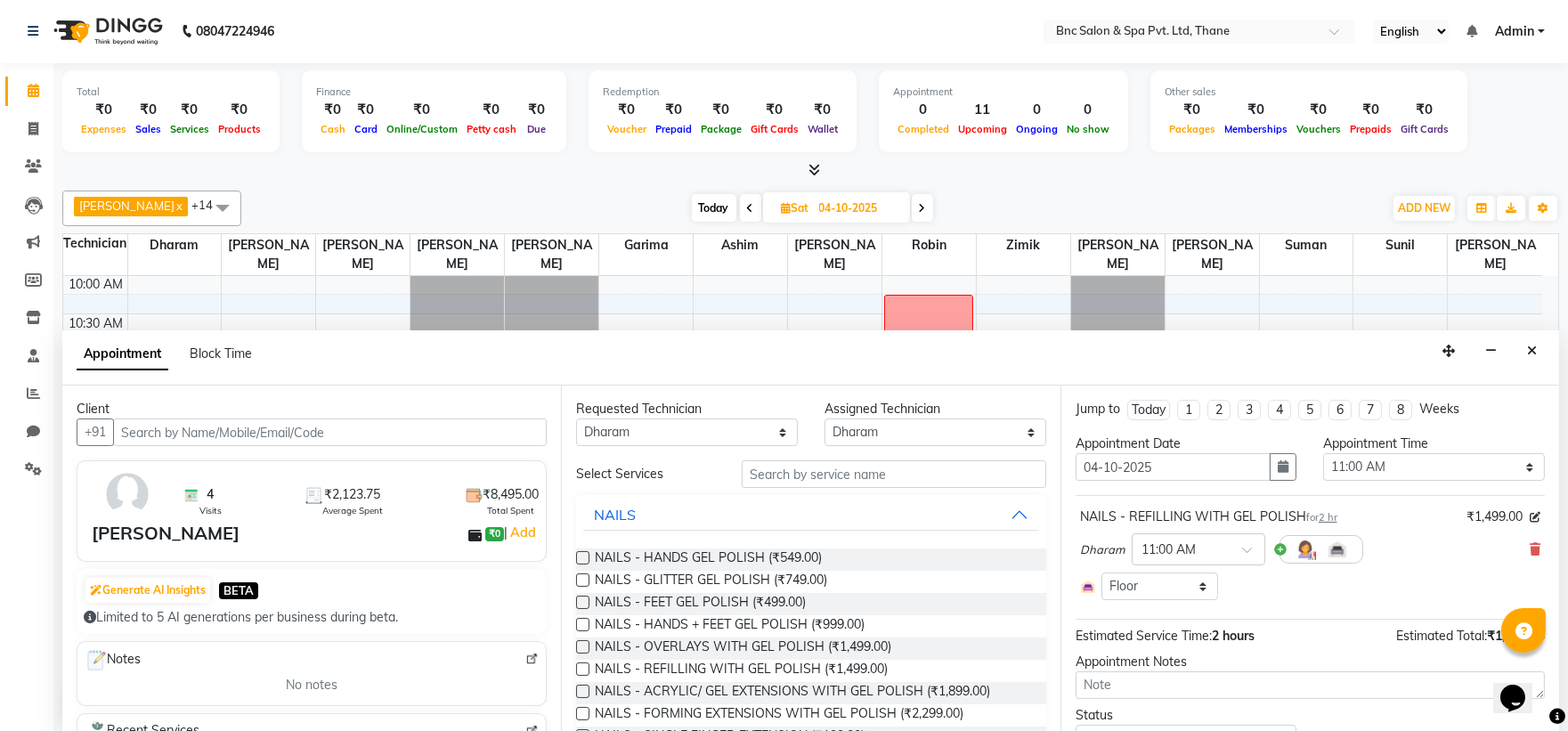
scroll to position [82, 0]
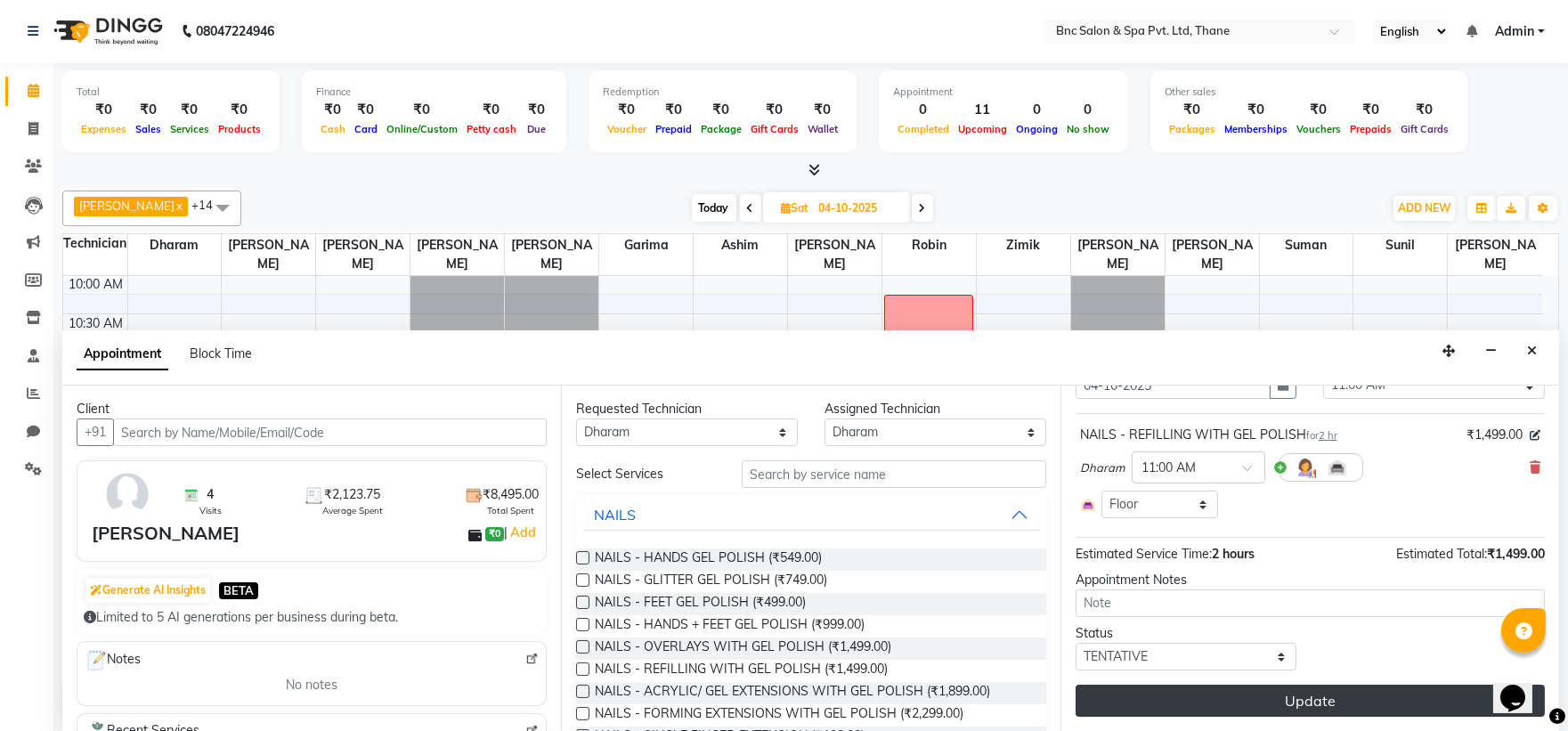
click at [1166, 691] on button "Update" at bounding box center [1310, 701] width 469 height 32
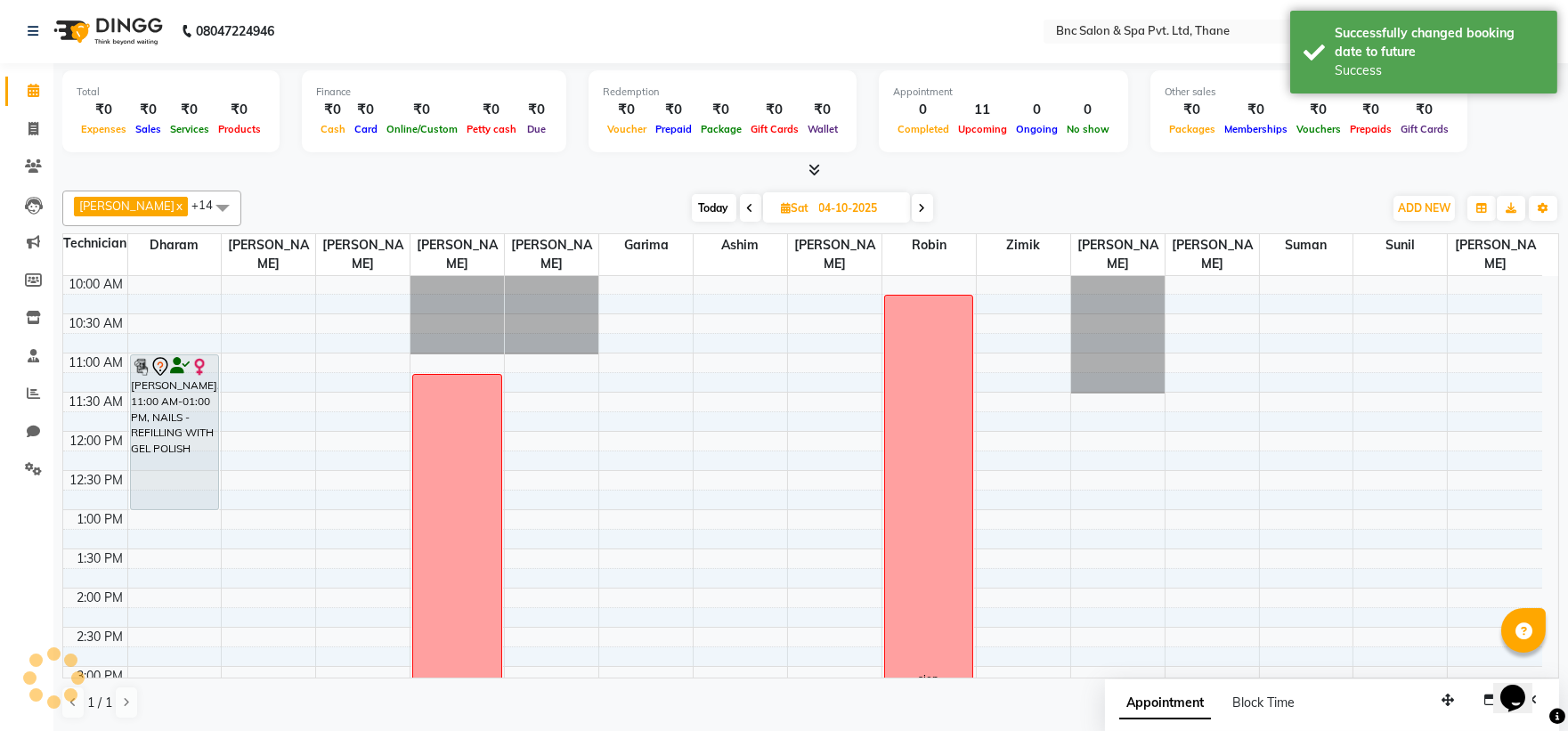
scroll to position [0, 0]
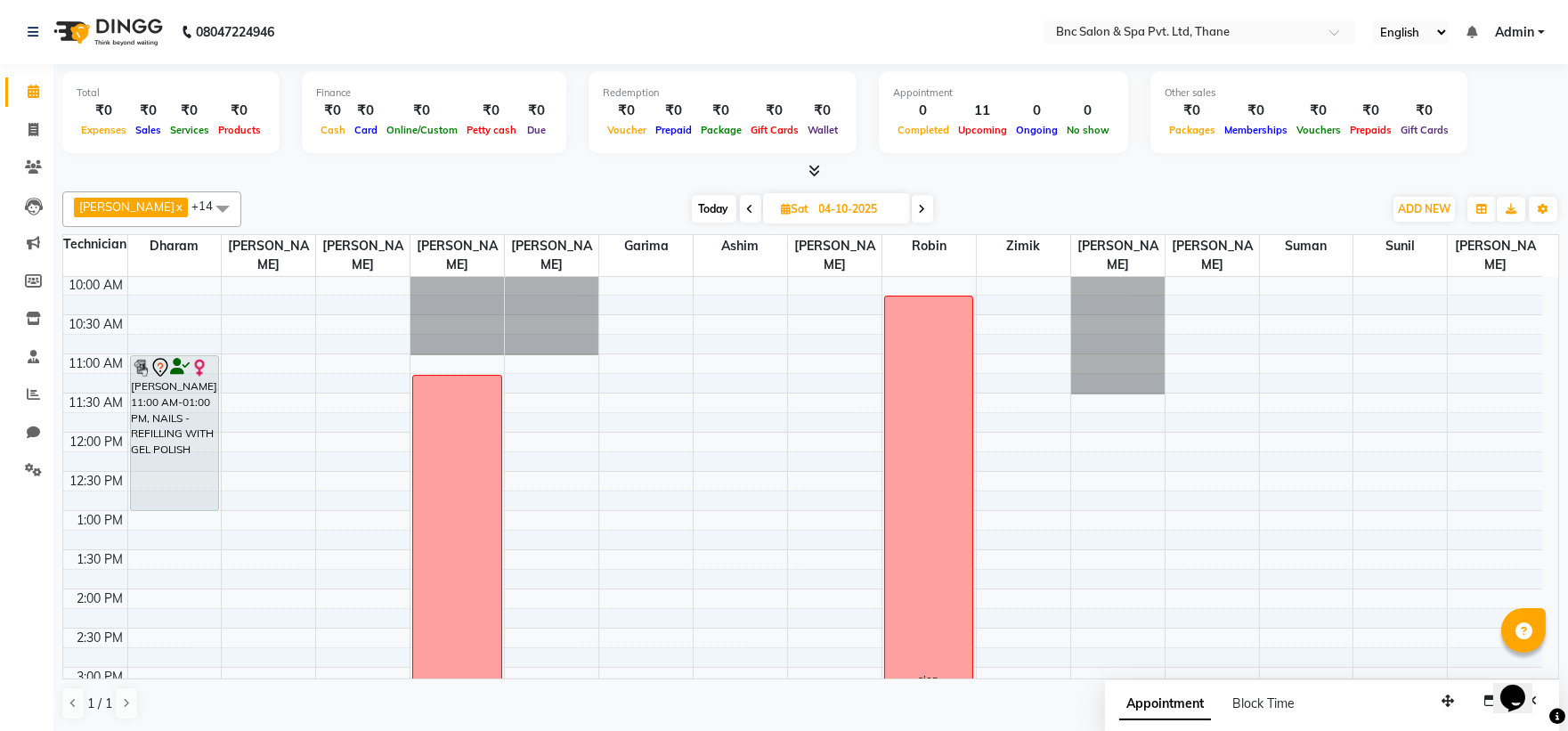
click at [692, 209] on span "Today" at bounding box center [714, 208] width 44 height 27
type input "03-10-2025"
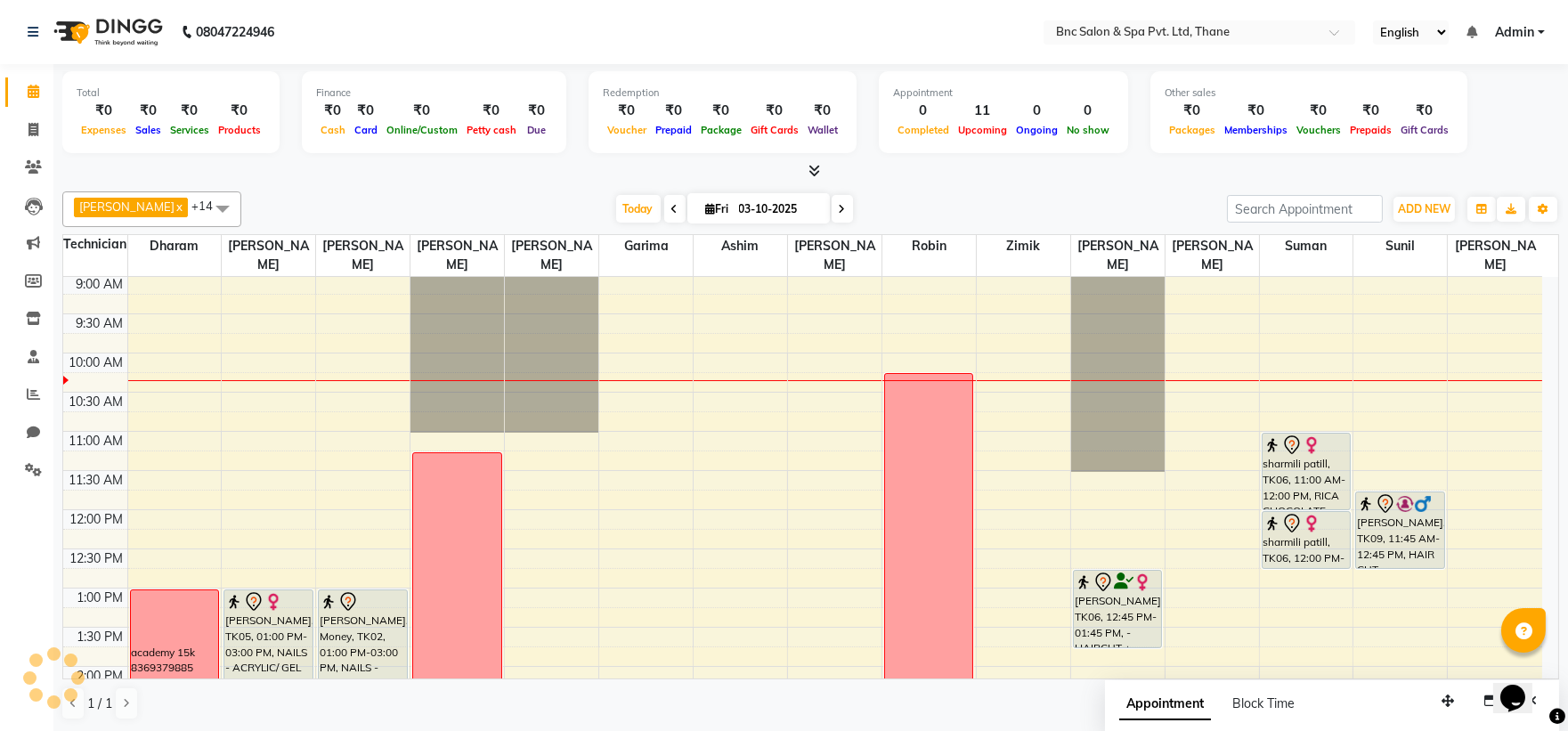
scroll to position [78, 0]
click at [368, 443] on div "8:00 AM 8:30 AM 9:00 AM 9:30 AM 10:00 AM 10:30 AM 11:00 AM 11:30 AM 12:00 PM 12…" at bounding box center [802, 707] width 1479 height 1018
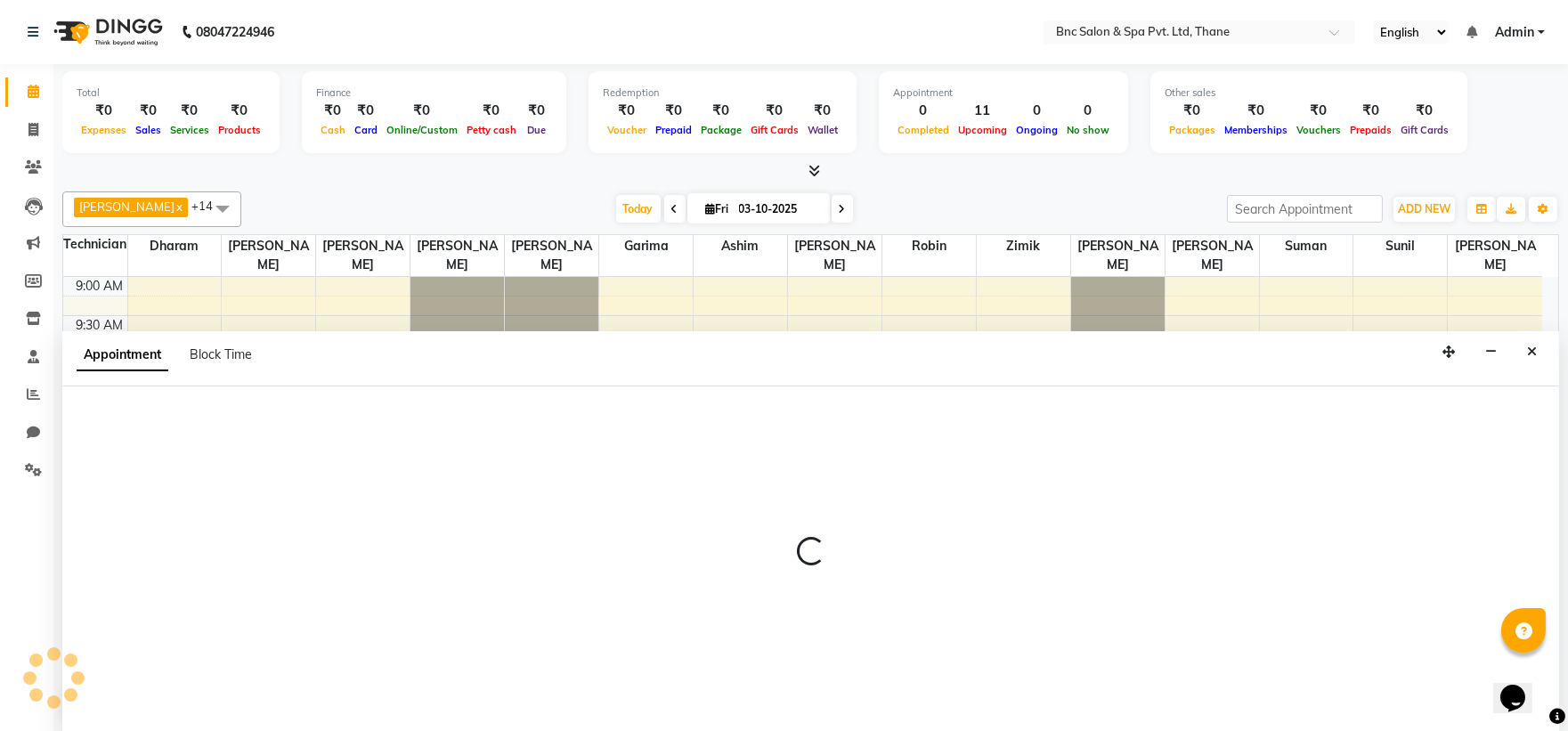
scroll to position [1, 0]
select select "71922"
select select "660"
select select "tentative"
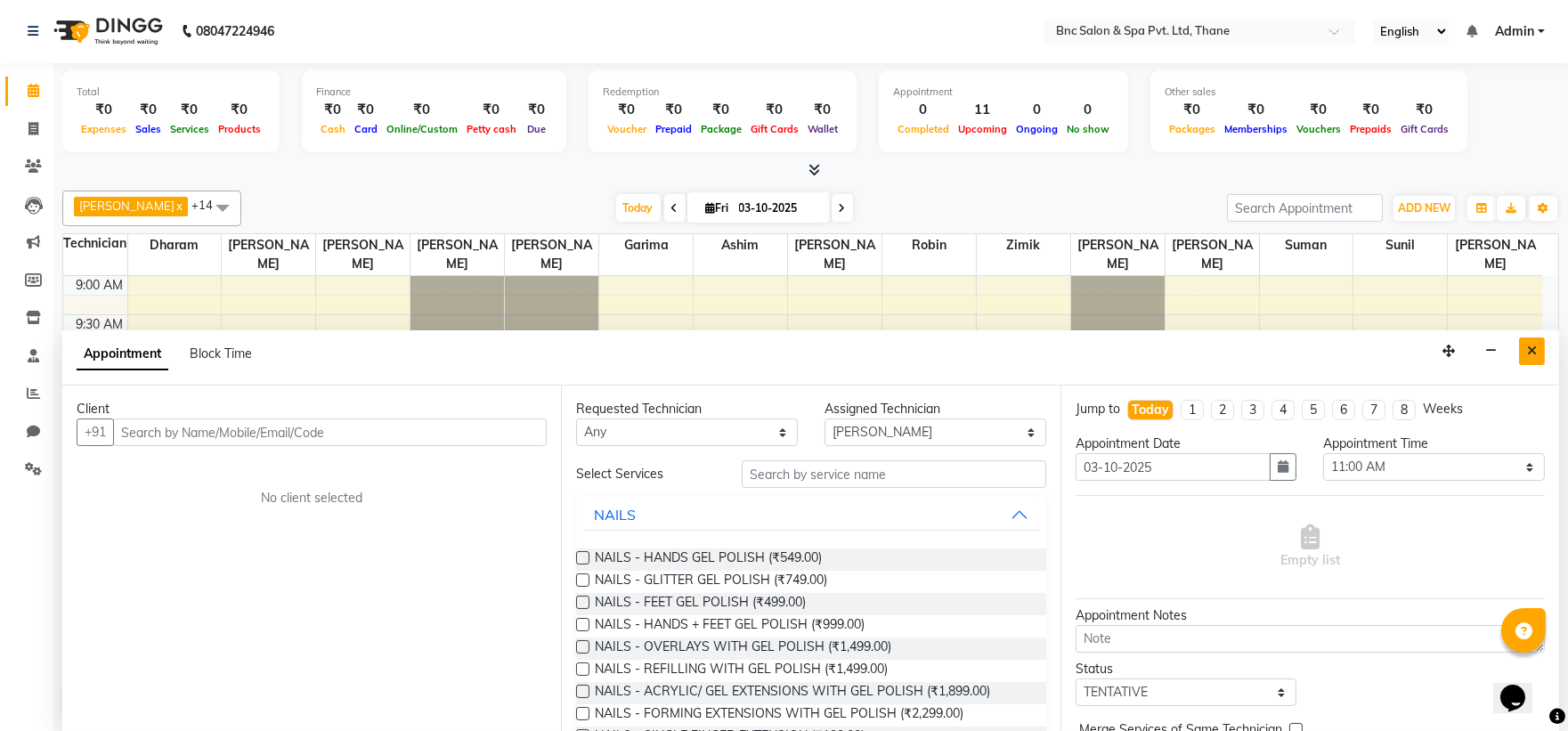
click at [1536, 349] on icon "Close" at bounding box center [1531, 350] width 9 height 12
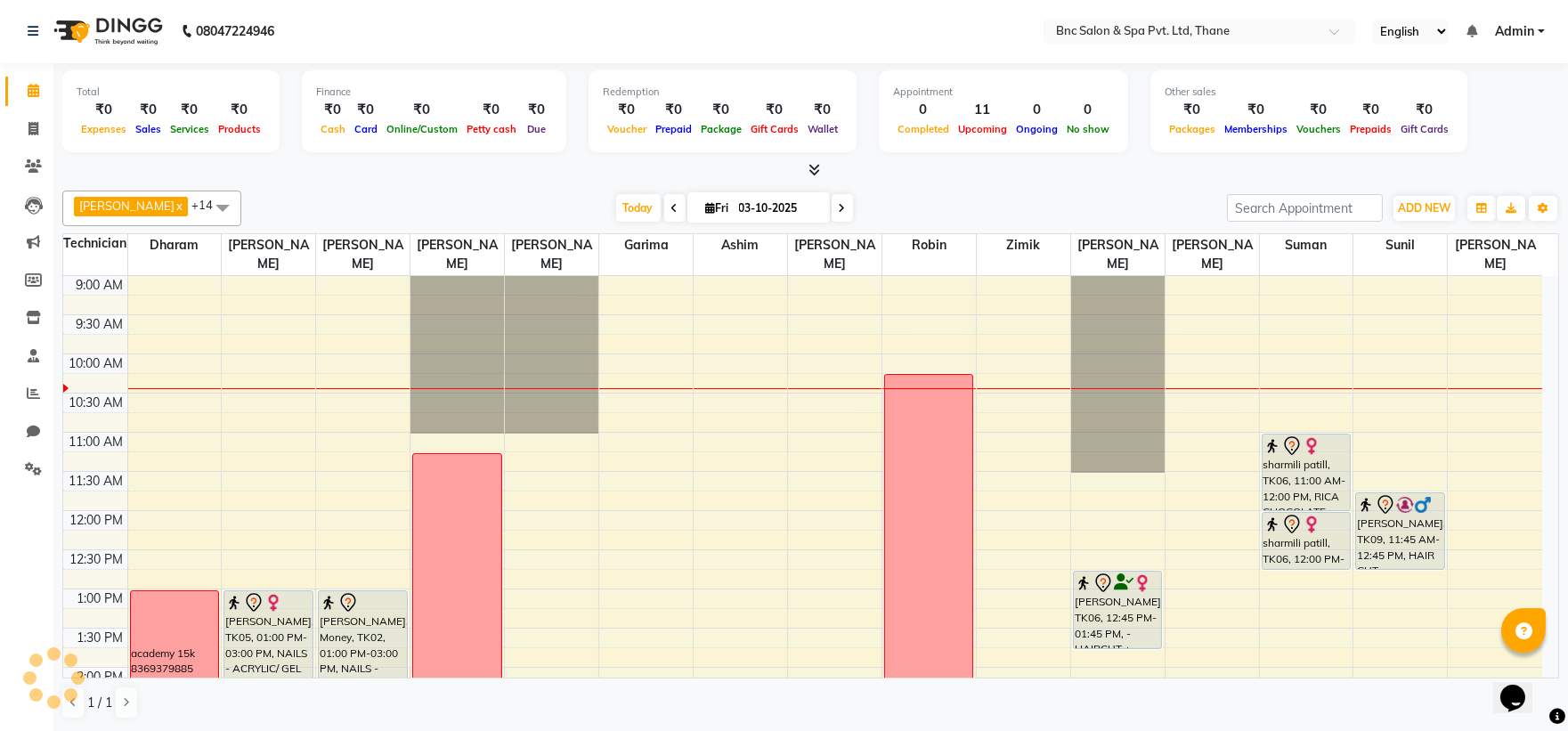
click at [355, 447] on div "8:00 AM 8:30 AM 9:00 AM 9:30 AM 10:00 AM 10:30 AM 11:00 AM 11:30 AM 12:00 PM 12…" at bounding box center [802, 707] width 1479 height 1018
select select "71922"
select select "tentative"
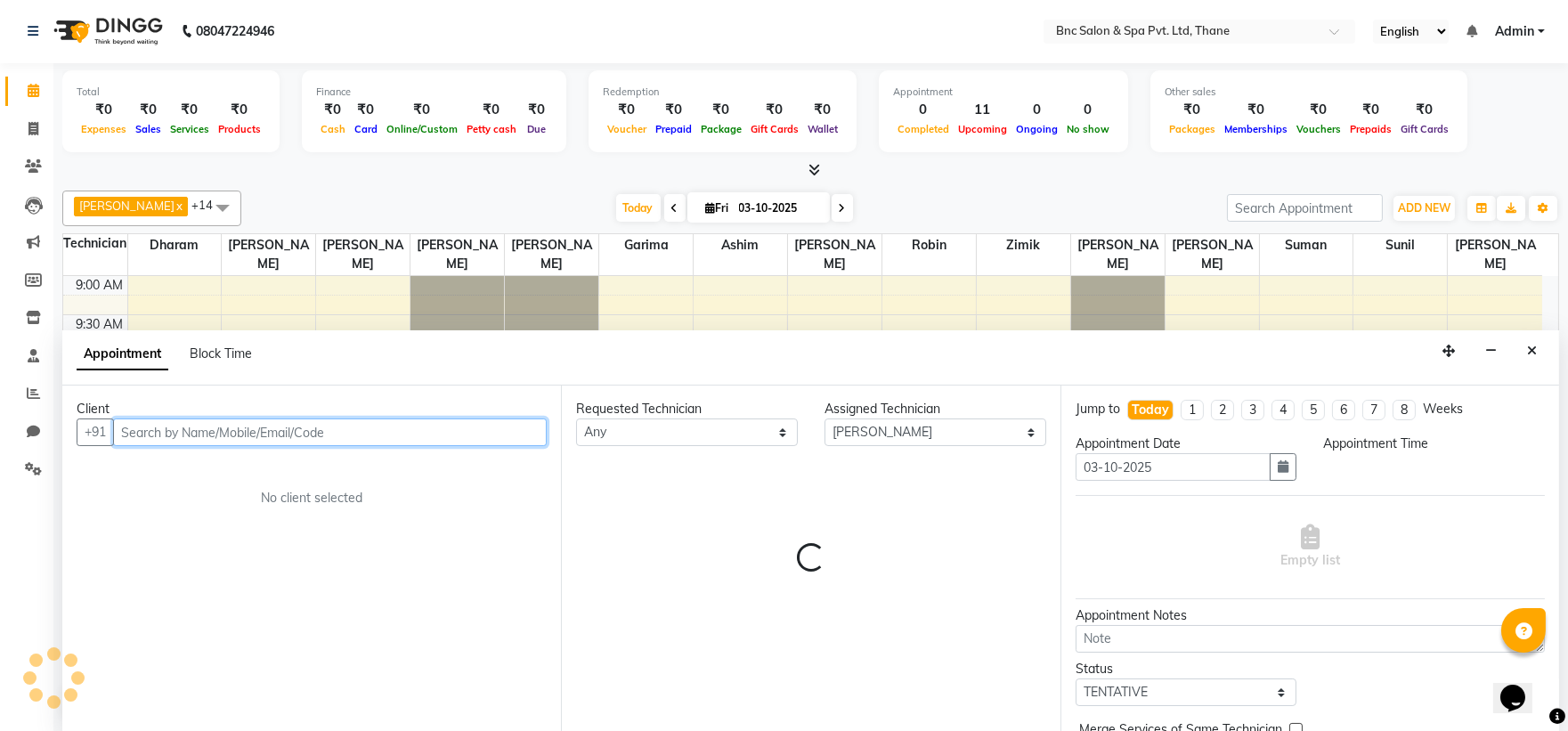
select select "660"
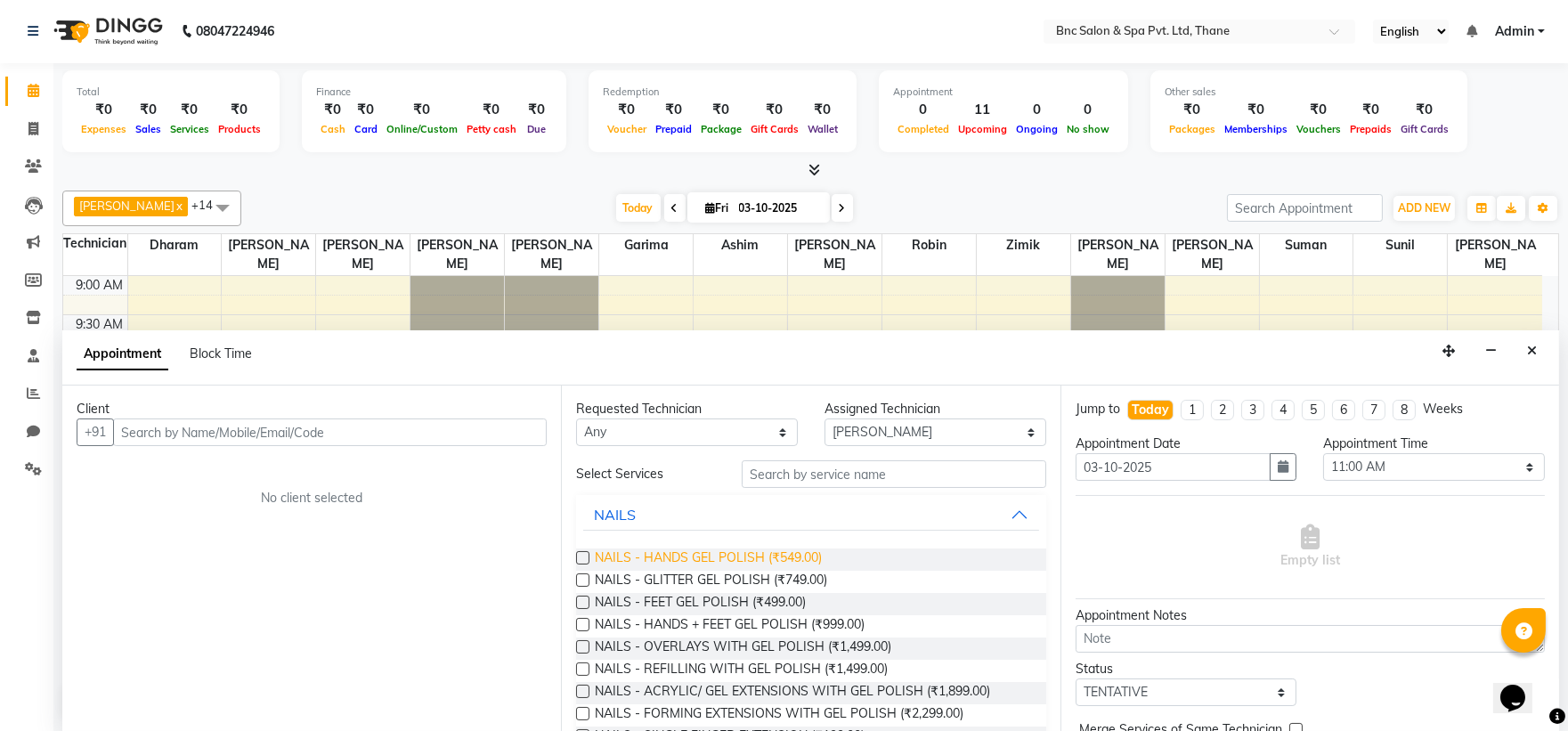
click at [730, 555] on span "NAILS - HANDS GEL POLISH (₹549.00)" at bounding box center [707, 560] width 227 height 23
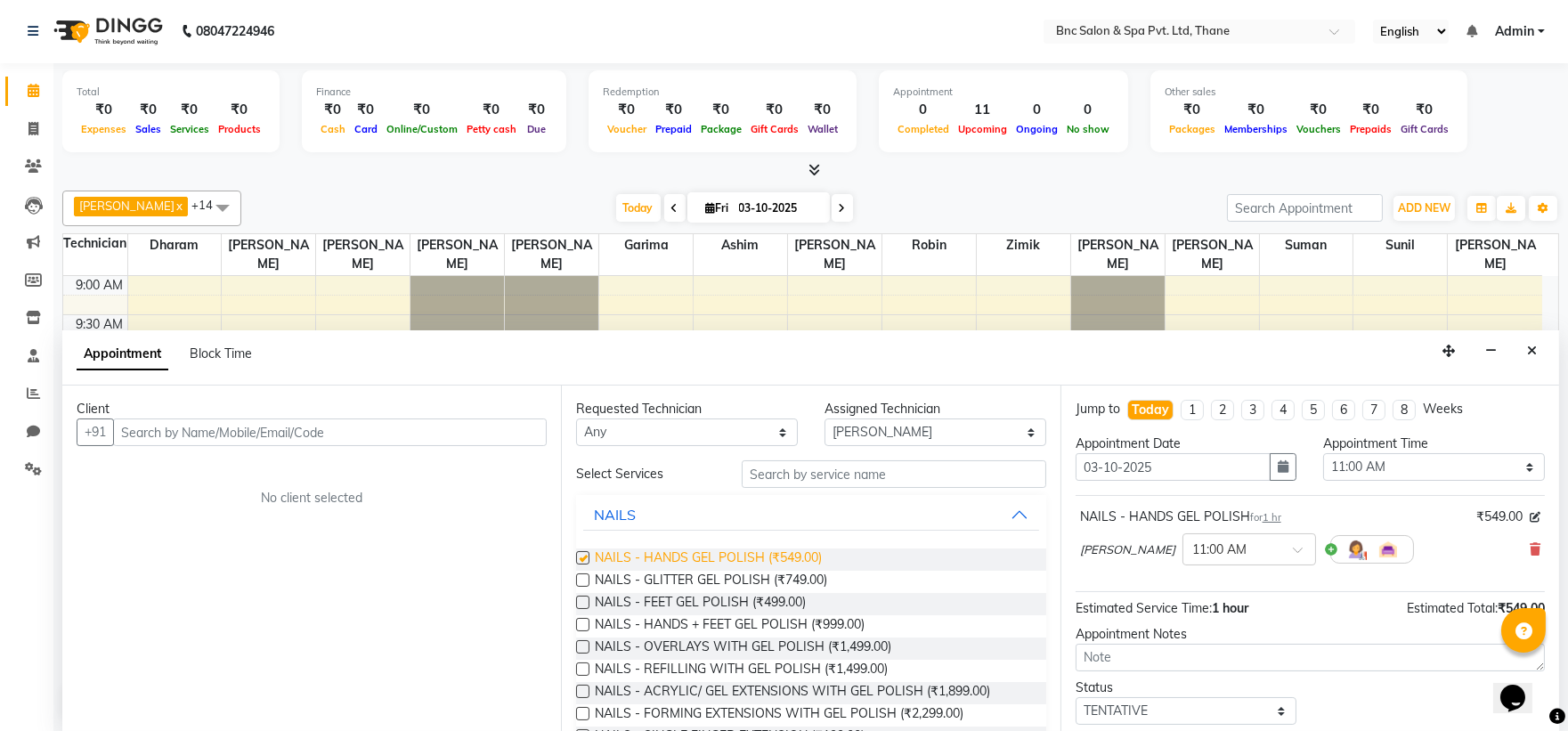
checkbox input "false"
click at [866, 423] on select "Select Anas Ansari Apeksha ashim Ashwini Shibe Deepak Rajput Dharam Garima Jaya…" at bounding box center [936, 432] width 222 height 27
select select "71920"
click at [825, 419] on select "Select Anas Ansari Apeksha ashim Ashwini Shibe Deepak Rajput Dharam Garima Jaya…" at bounding box center [936, 432] width 222 height 27
click at [749, 476] on input "text" at bounding box center [895, 473] width 305 height 27
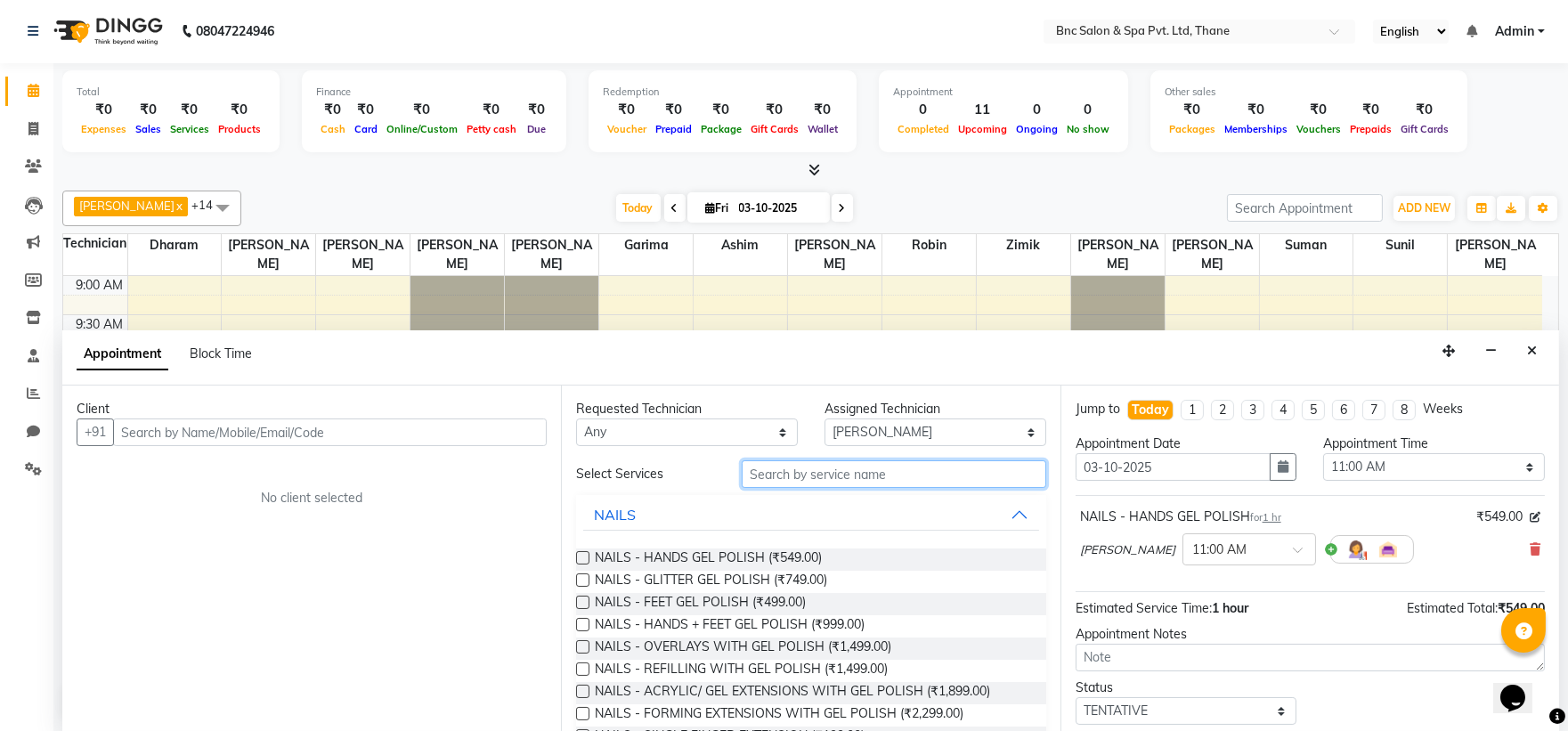
click at [752, 481] on input "text" at bounding box center [895, 473] width 305 height 27
click at [794, 469] on input "text" at bounding box center [895, 473] width 305 height 27
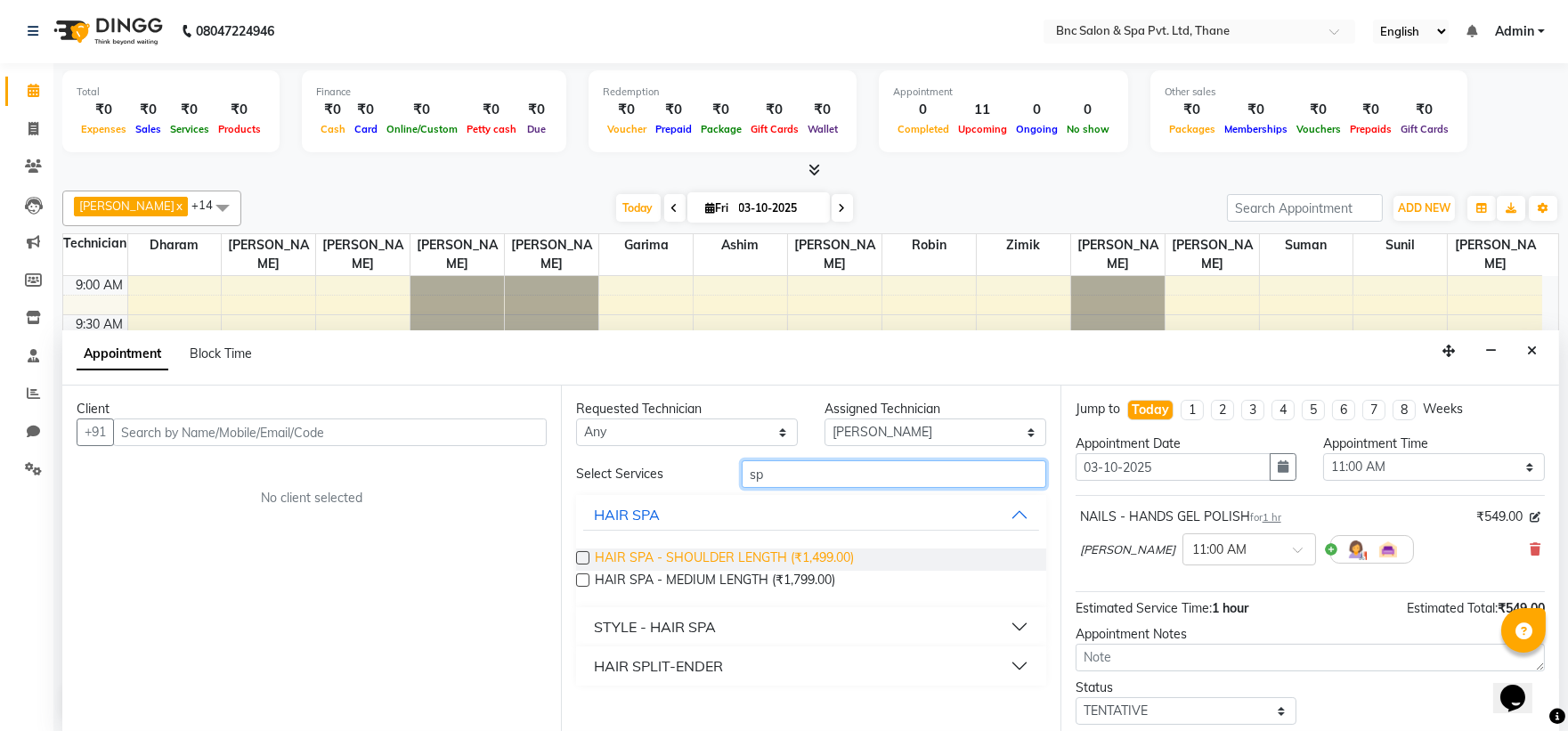
type input "sp"
click at [616, 557] on span "HAIR SPA - SHOULDER LENGTH (₹1,499.00)" at bounding box center [723, 560] width 259 height 23
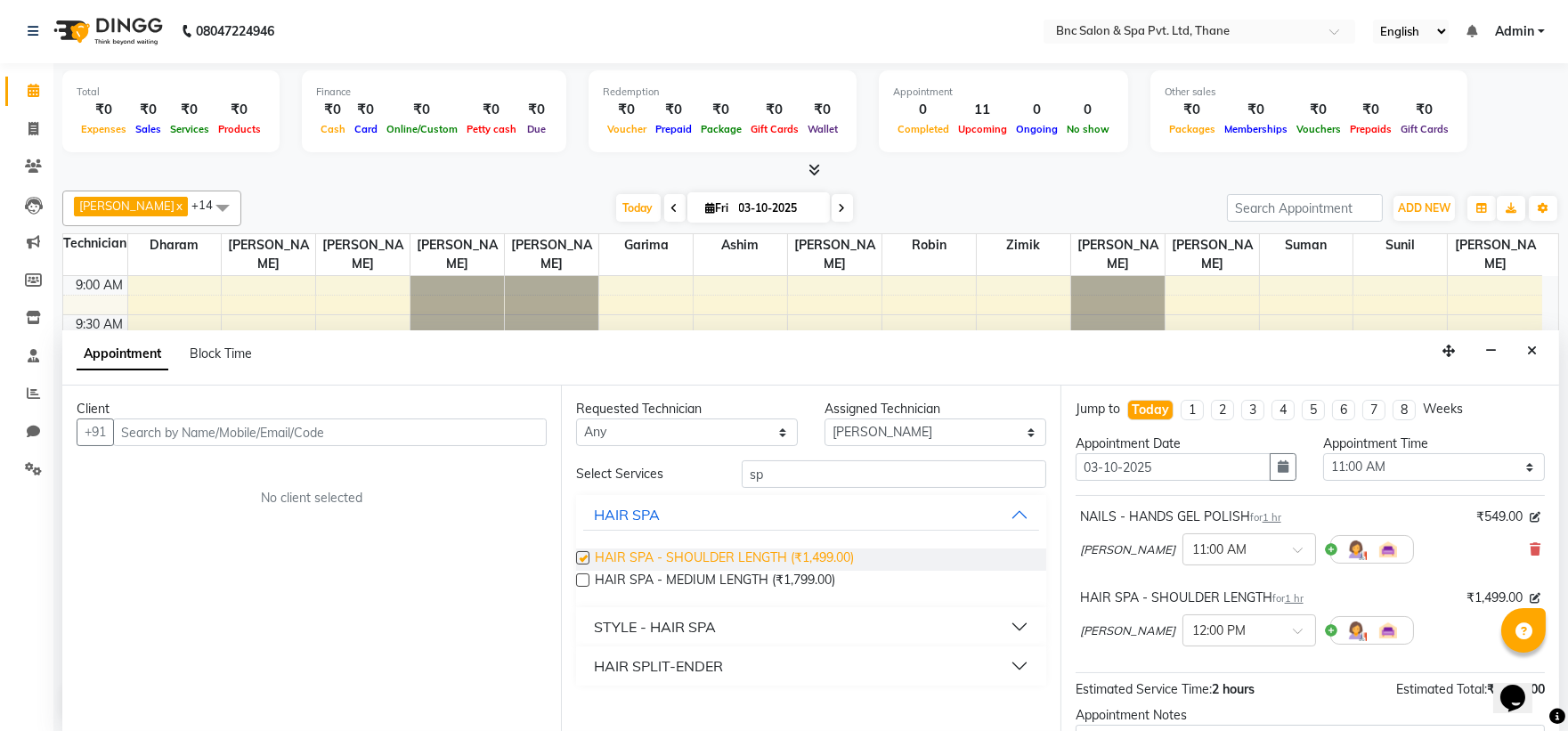
checkbox input "false"
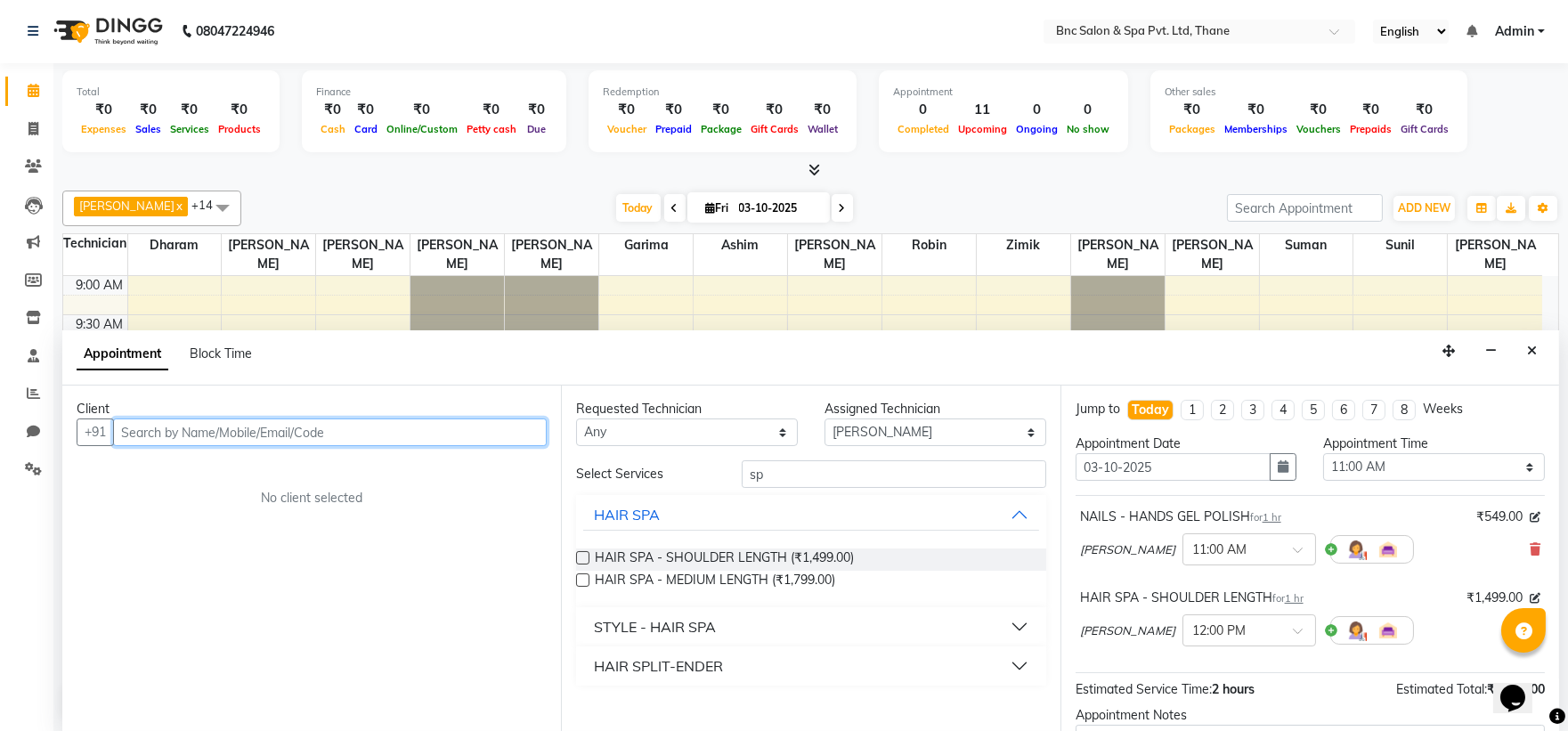
click at [439, 434] on input "text" at bounding box center [329, 432] width 434 height 27
click at [438, 434] on input "text" at bounding box center [329, 432] width 434 height 27
click at [425, 435] on input "text" at bounding box center [329, 432] width 434 height 27
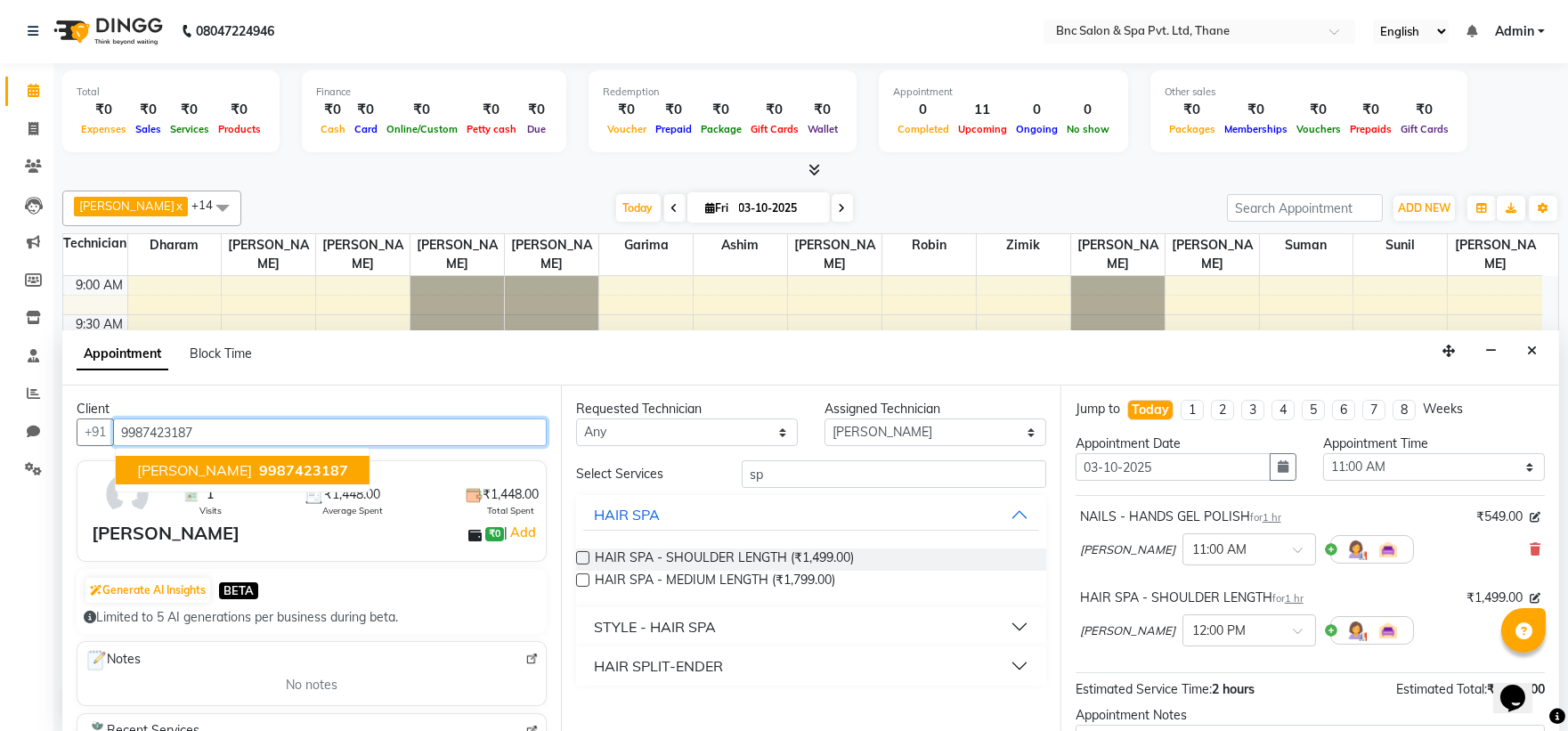
click at [239, 457] on button "mitali 9987423187" at bounding box center [243, 470] width 254 height 28
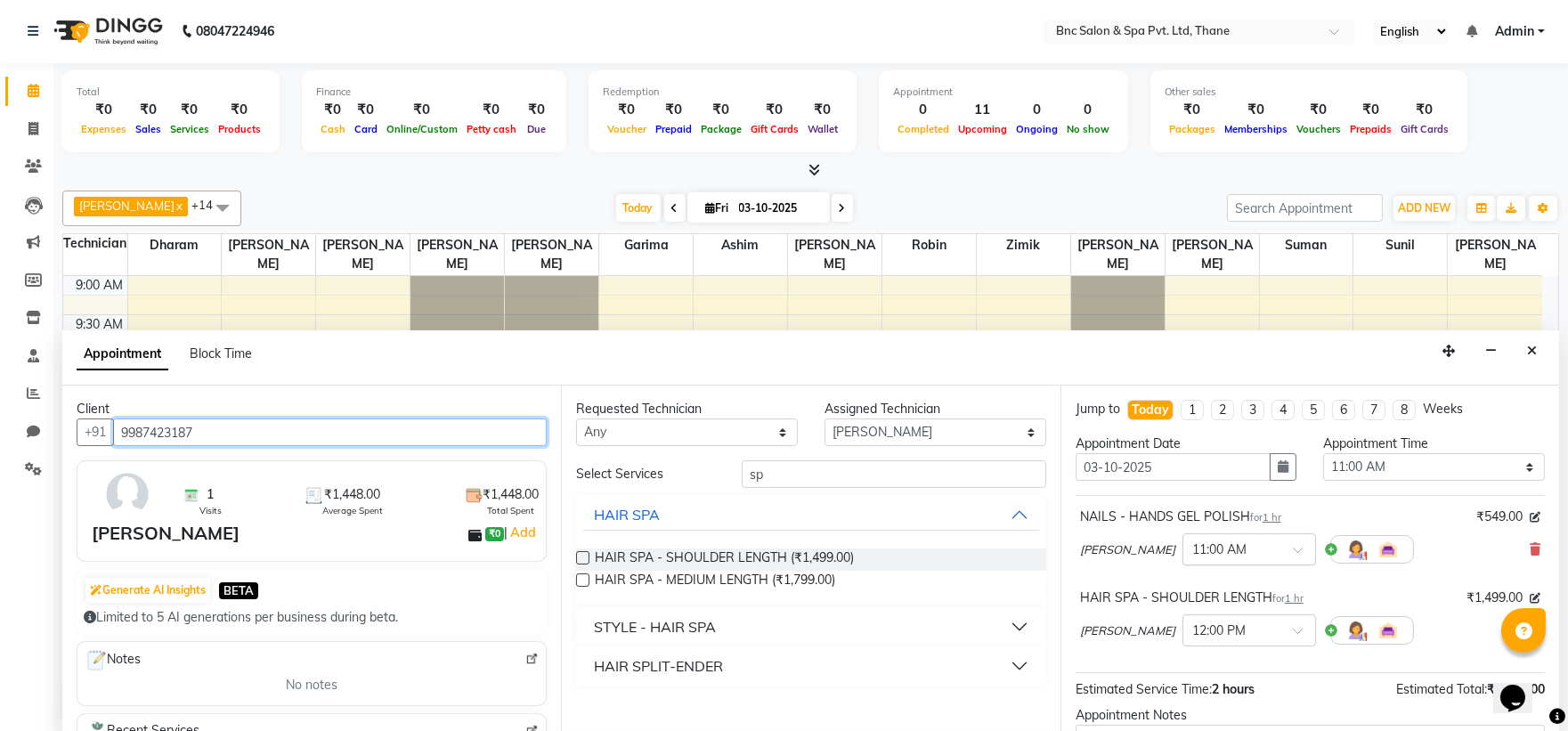
scroll to position [187, 0]
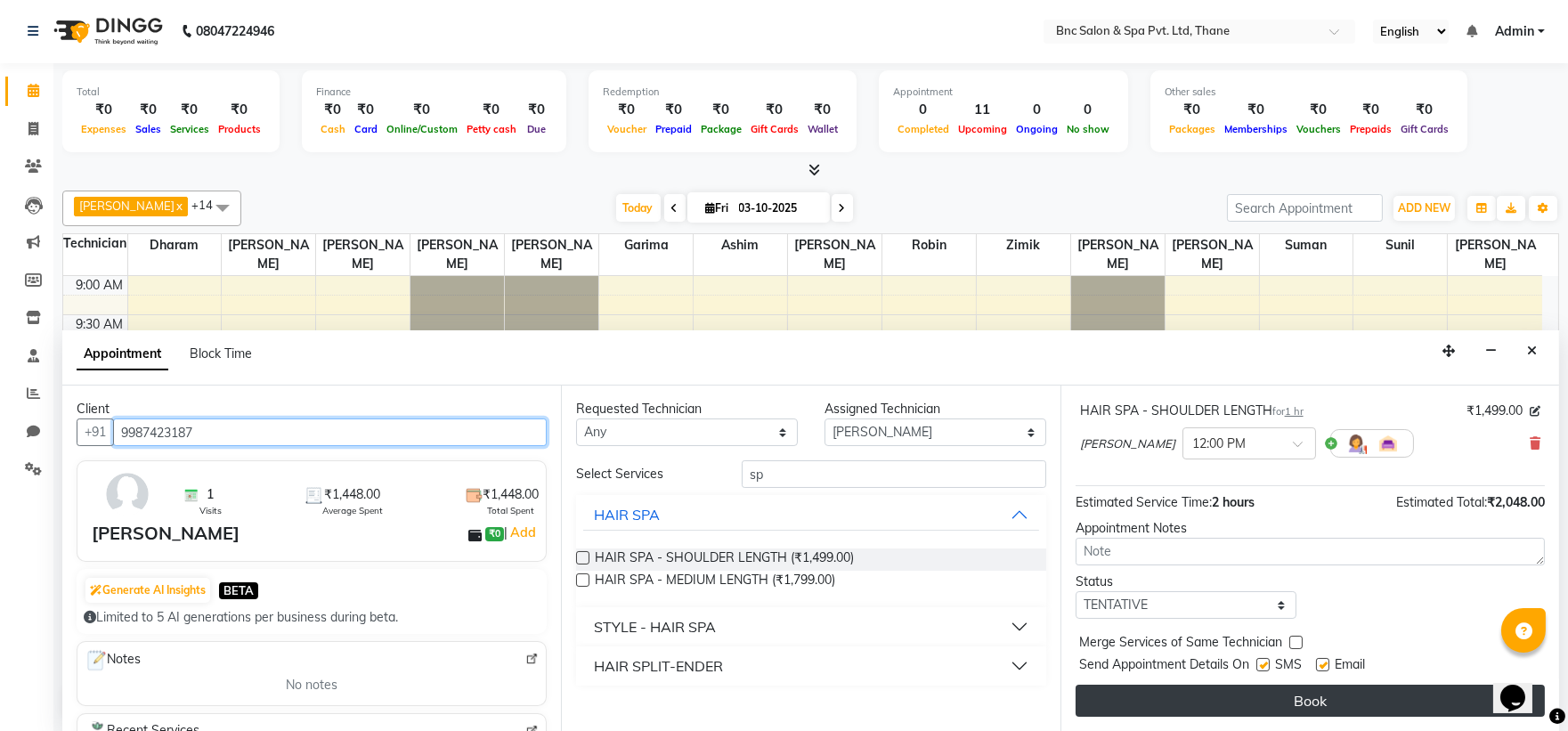
type input "9987423187"
click at [1177, 697] on button "Book" at bounding box center [1310, 701] width 469 height 32
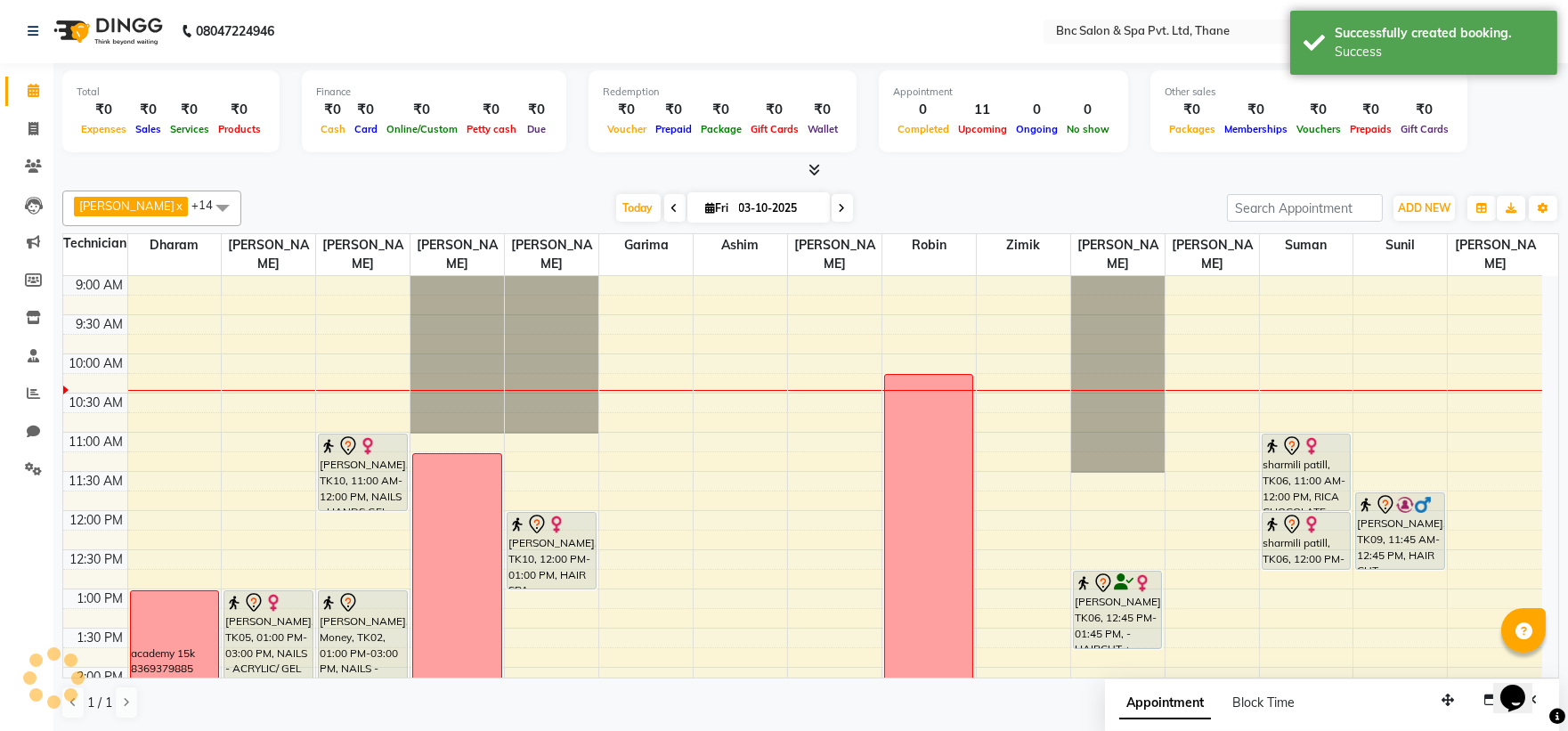
scroll to position [0, 0]
click at [616, 205] on span "Today" at bounding box center [638, 208] width 44 height 27
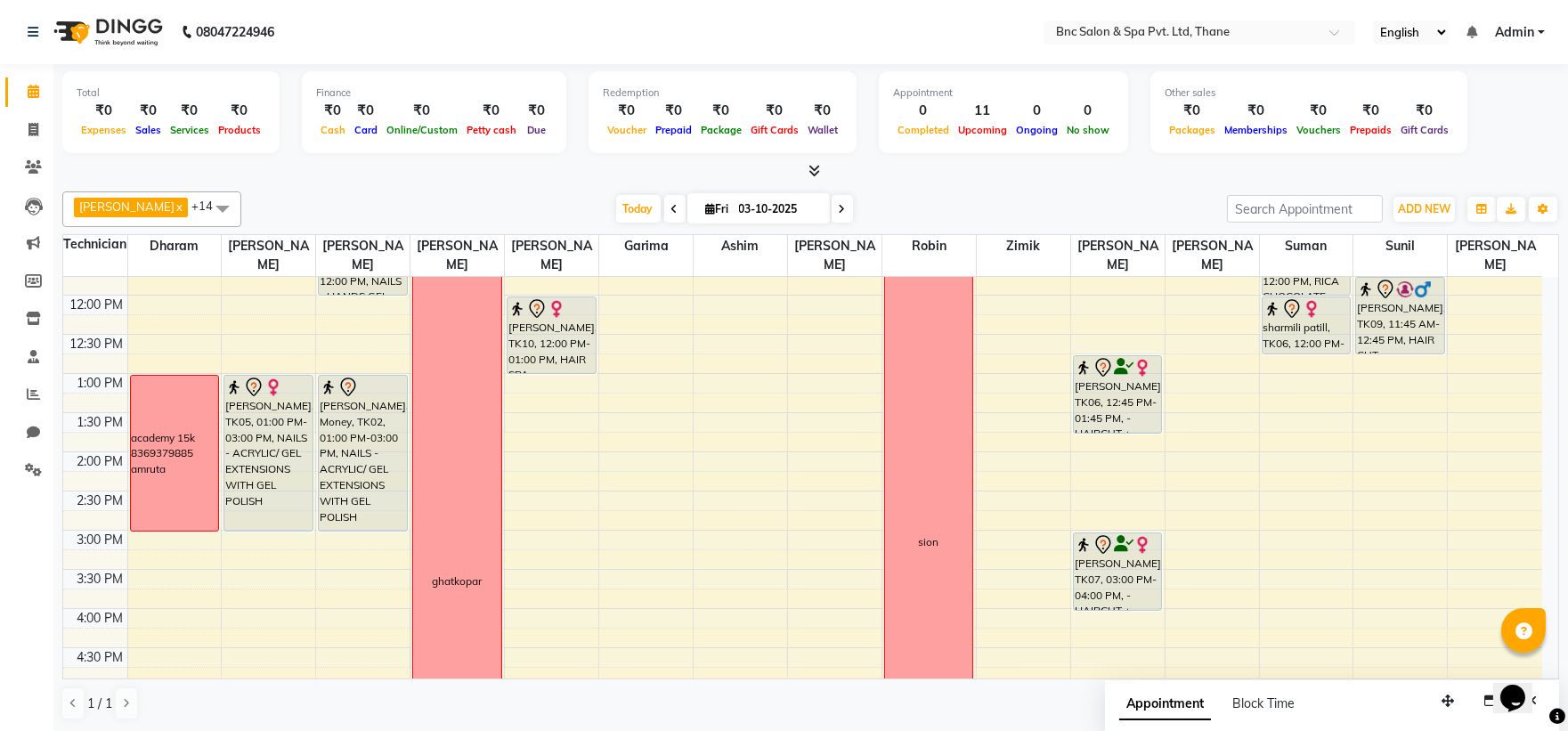
scroll to position [290, 0]
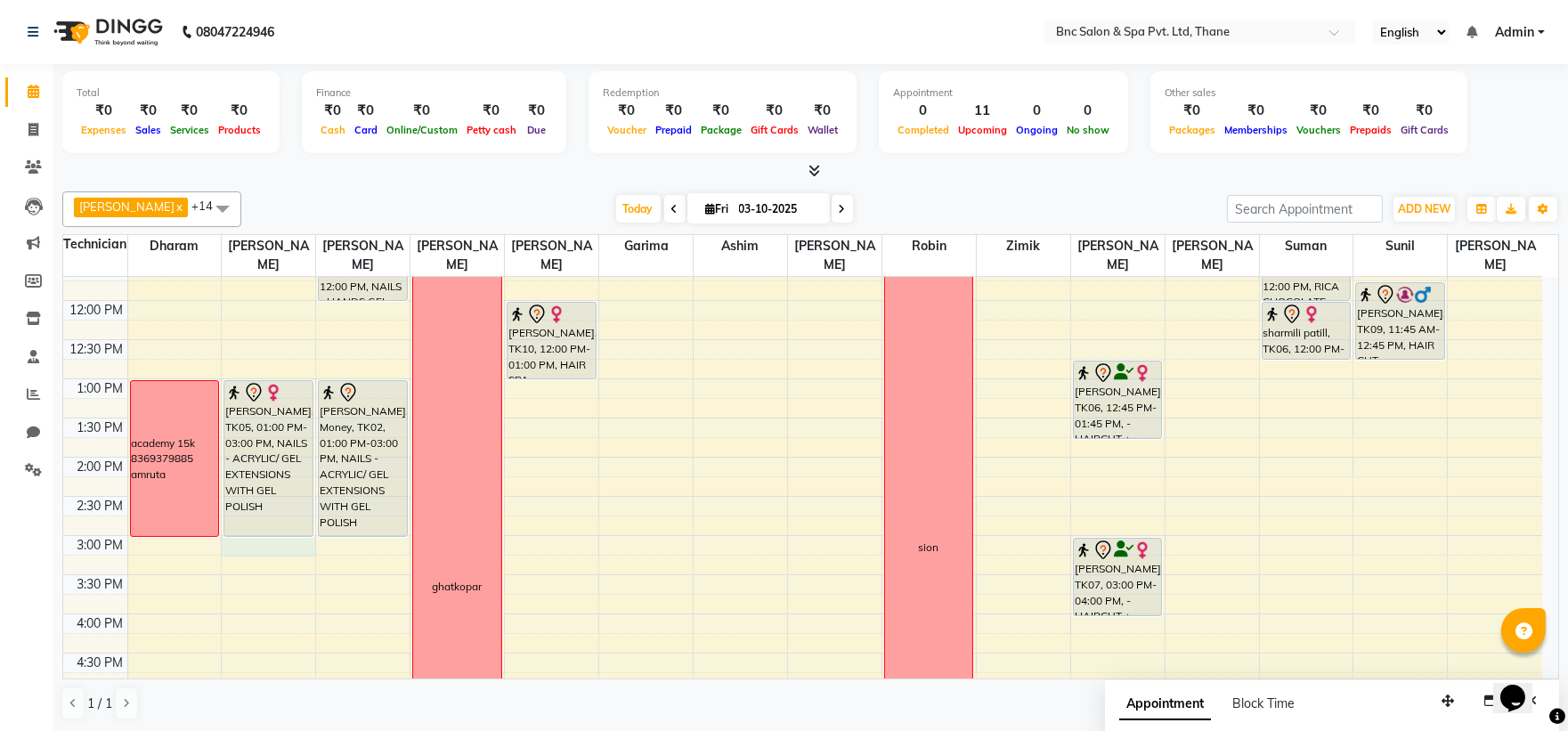
click at [245, 549] on div "8:00 AM 8:30 AM 9:00 AM 9:30 AM 10:00 AM 10:30 AM 11:00 AM 11:30 AM 12:00 PM 12…" at bounding box center [802, 497] width 1479 height 1018
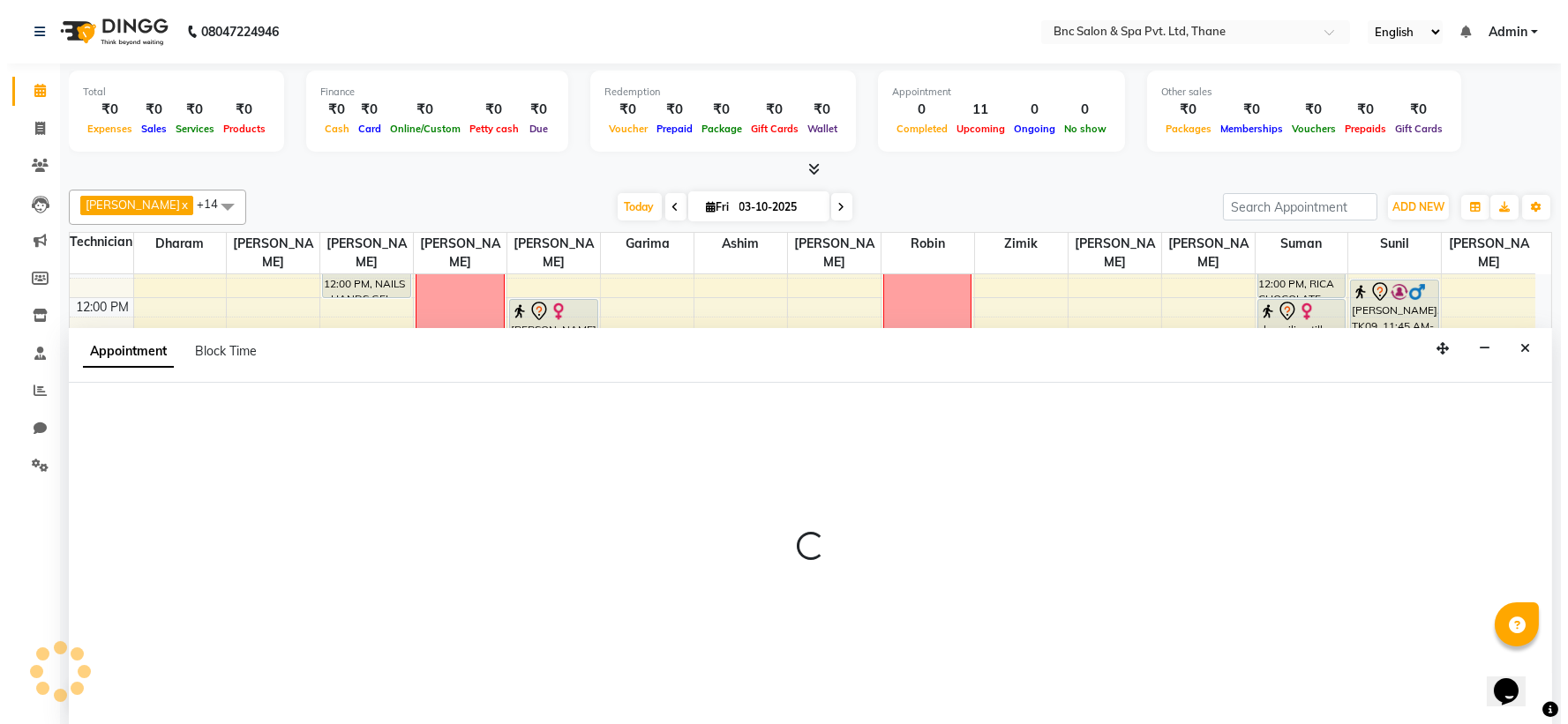
scroll to position [1, 0]
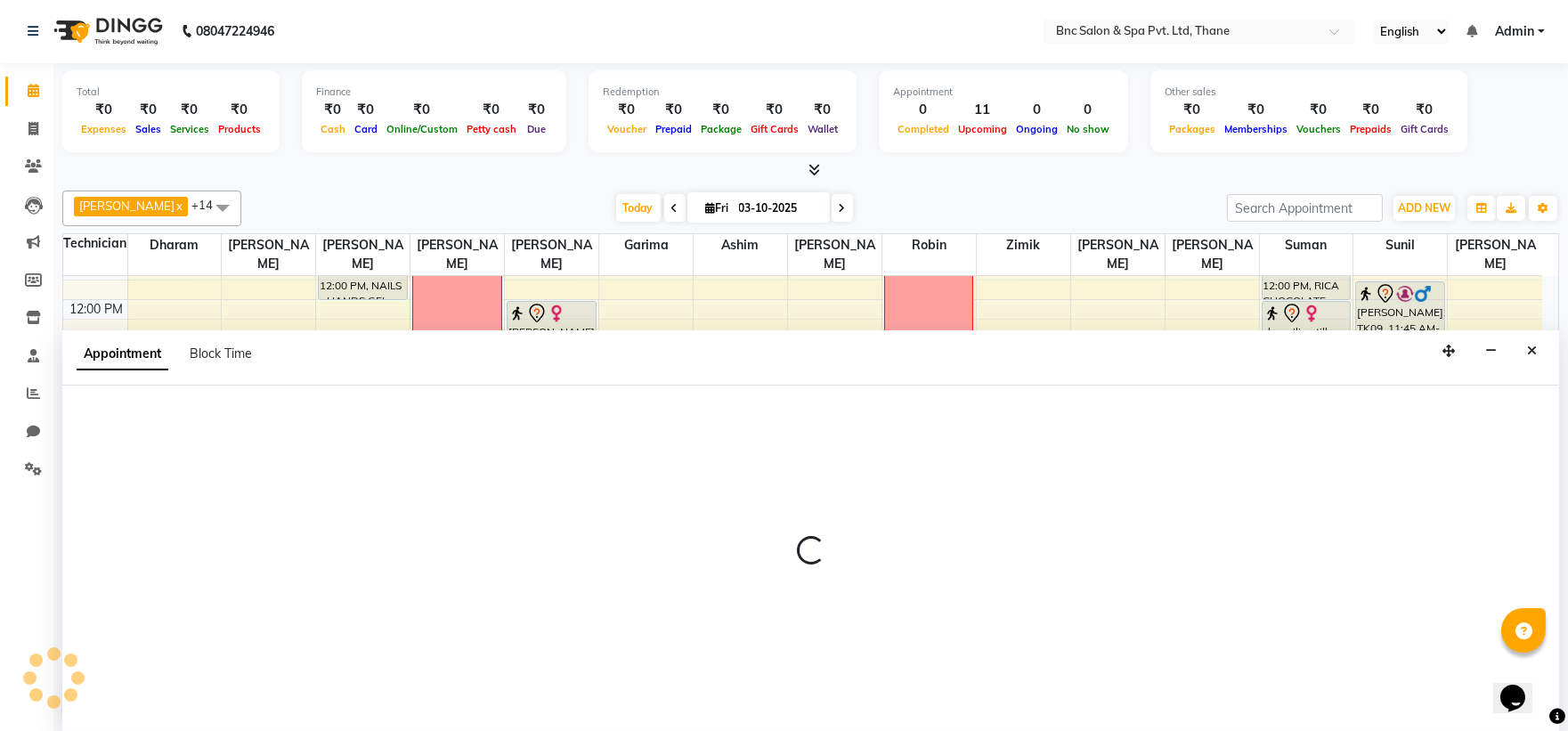
select select "71923"
select select "900"
select select "tentative"
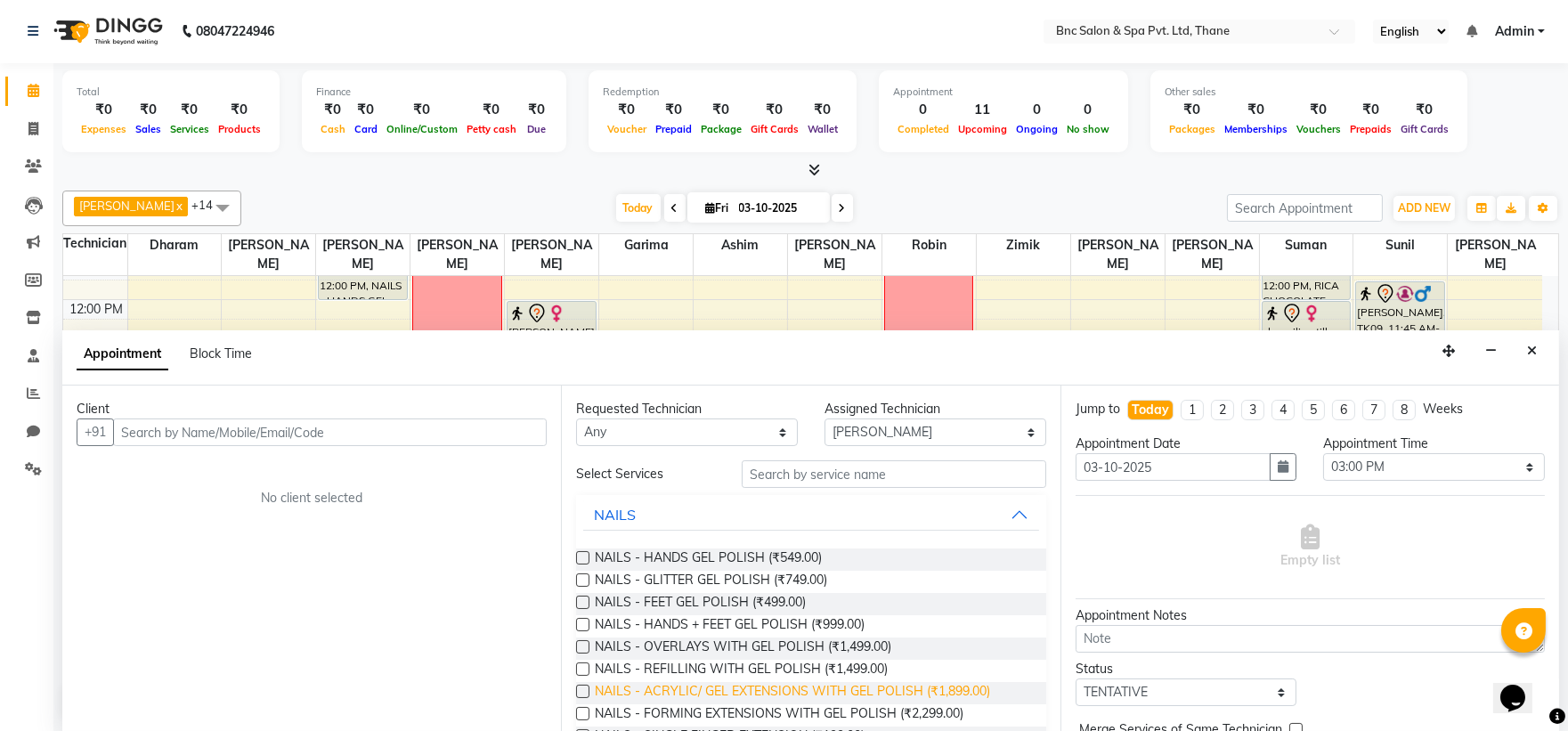
click at [719, 687] on span "NAILS - ACRYLIC/ GEL EXTENSIONS WITH GEL POLISH (₹1,899.00)" at bounding box center [792, 693] width 395 height 23
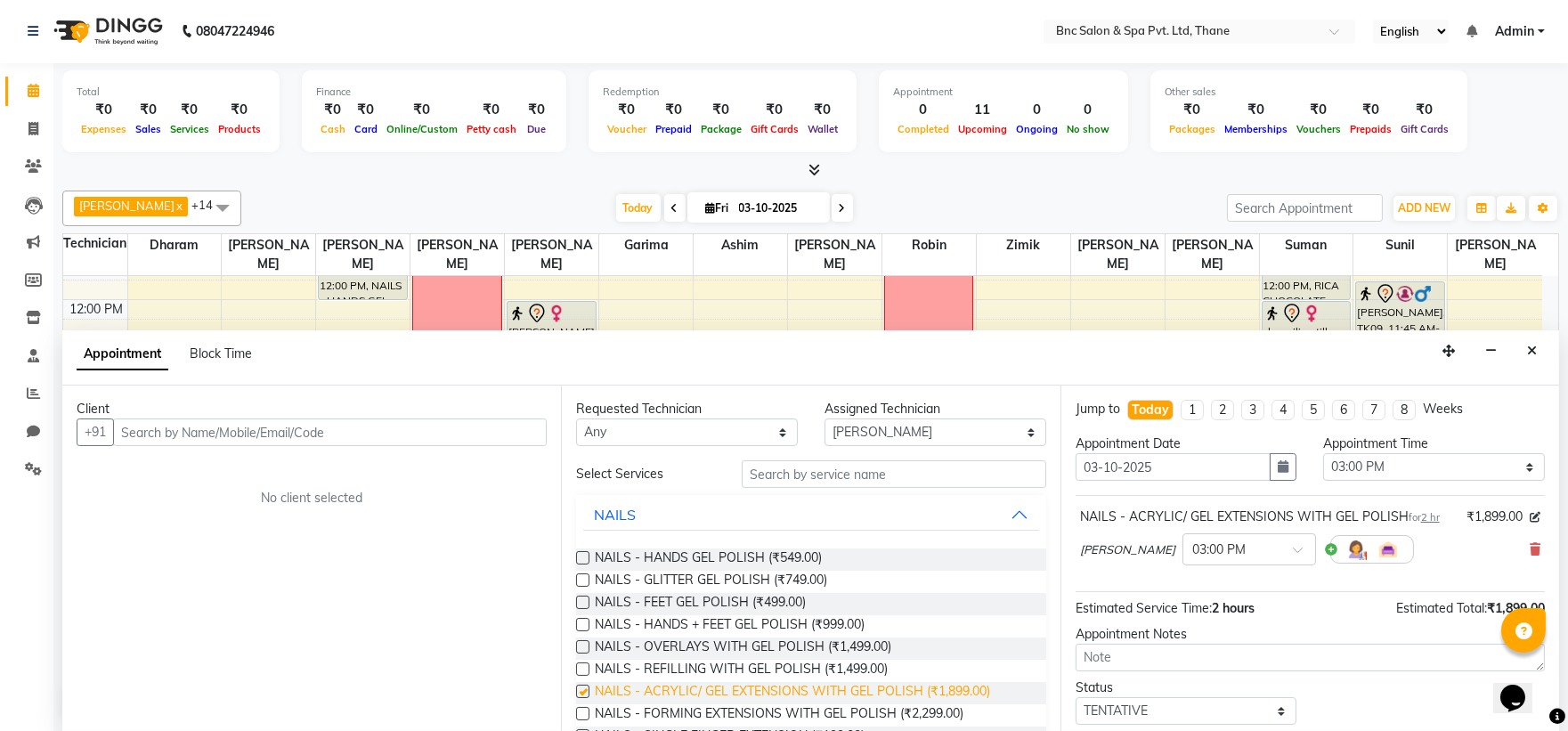
checkbox input "false"
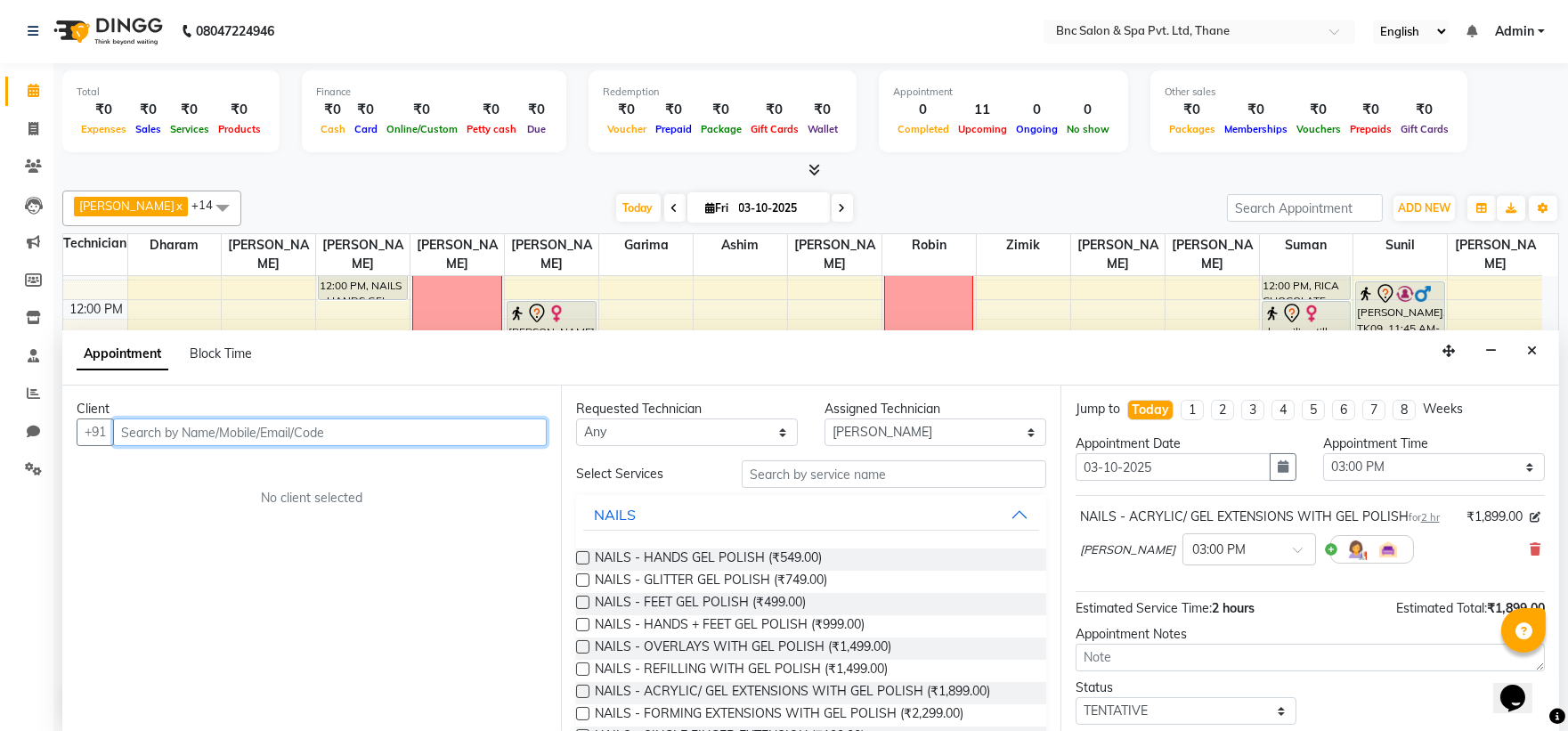
click at [148, 422] on input "text" at bounding box center [329, 432] width 434 height 27
type input "9967164887"
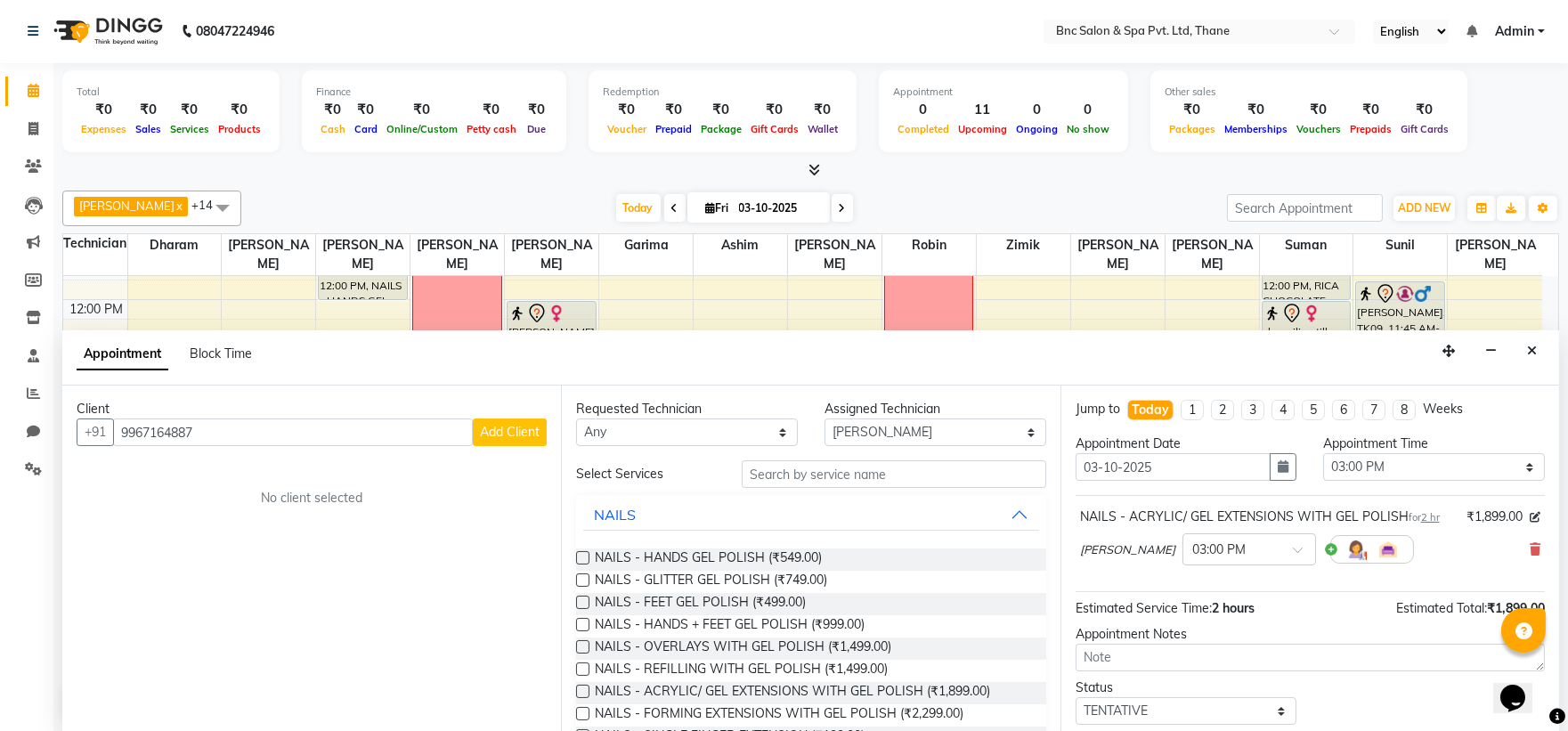
click at [494, 431] on span "Add Client" at bounding box center [509, 432] width 59 height 16
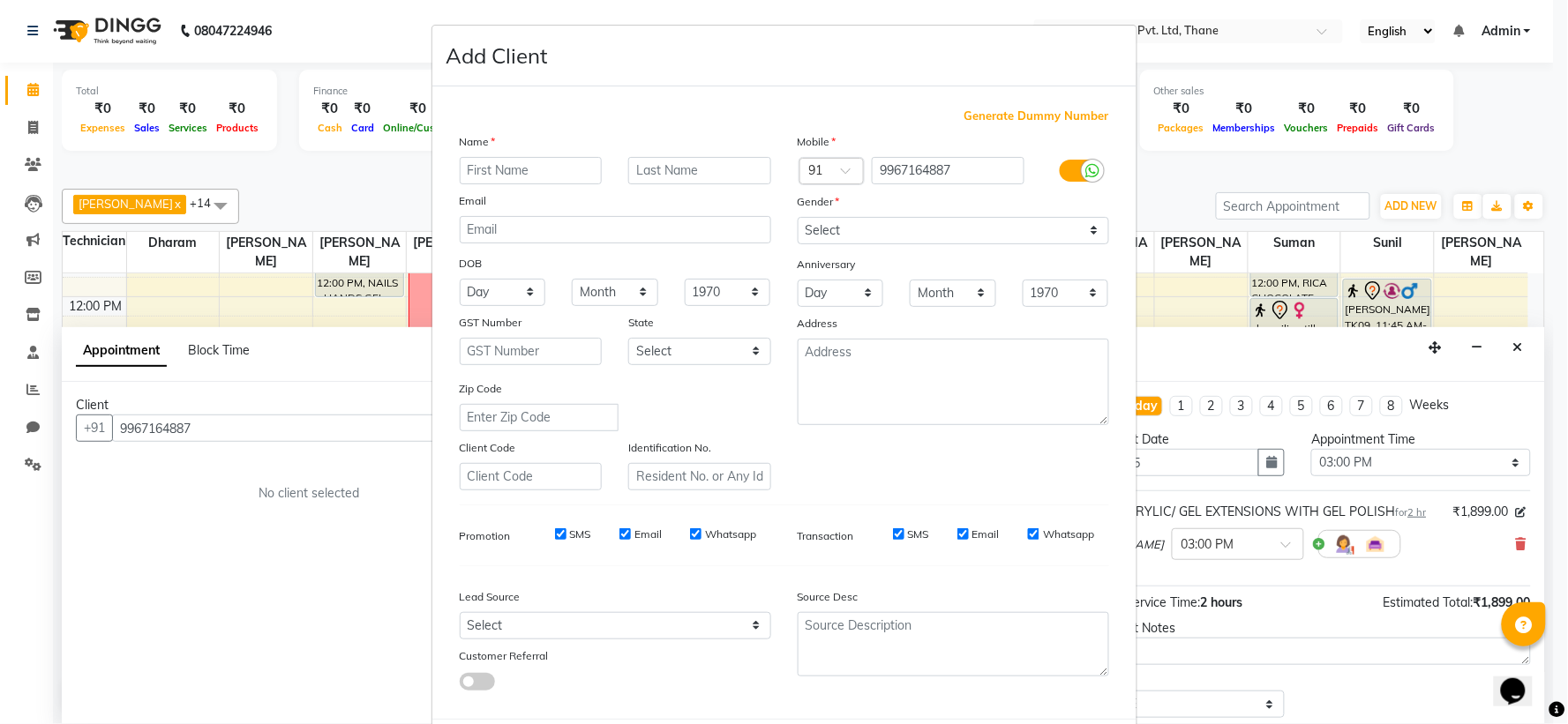
click at [533, 171] on input "text" at bounding box center [530, 171] width 143 height 27
type input "prena"
click at [805, 226] on select "Select Male Female Other Prefer Not To Say" at bounding box center [954, 230] width 311 height 27
select select "female"
click at [798, 217] on select "Select Male Female Other Prefer Not To Say" at bounding box center [954, 230] width 311 height 27
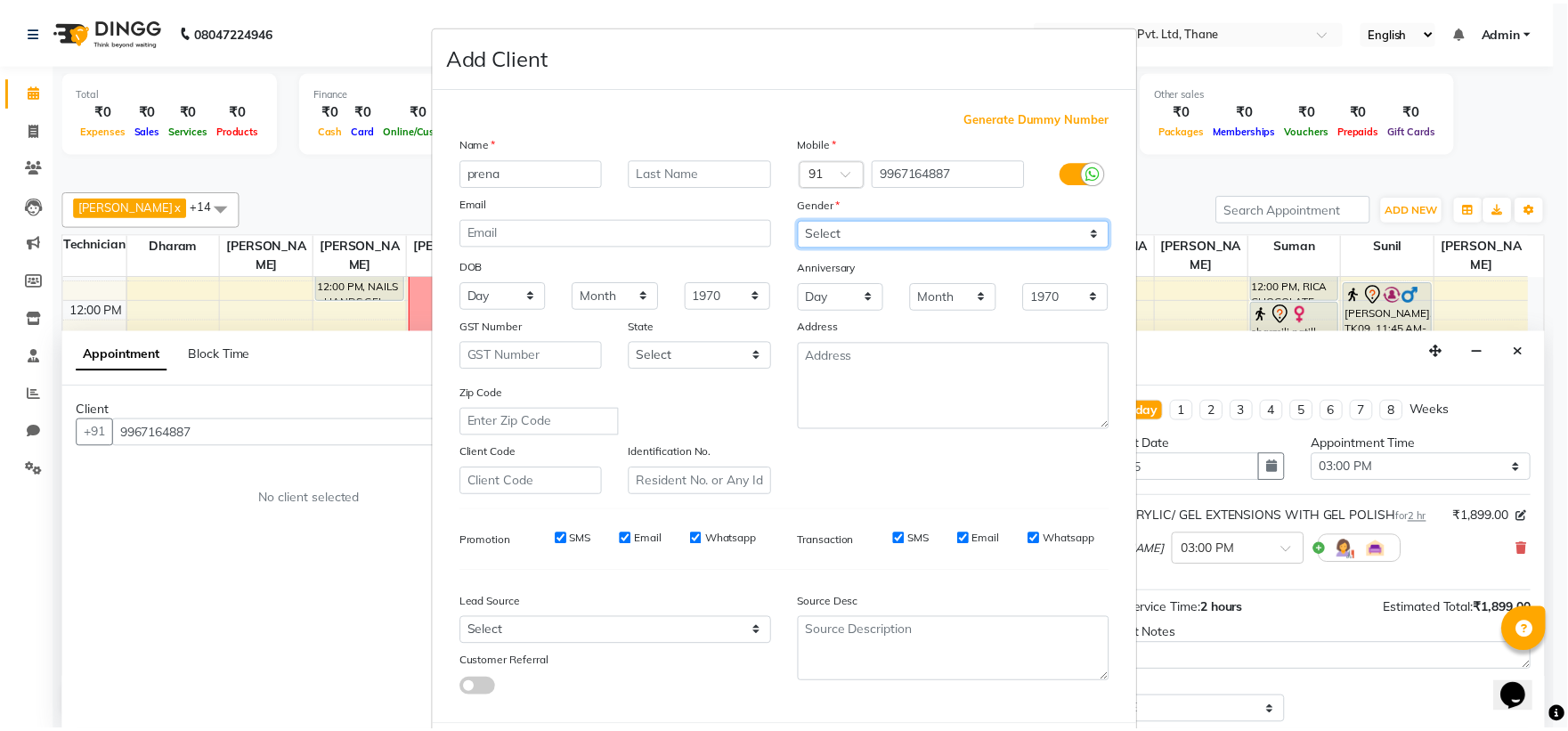
scroll to position [40, 0]
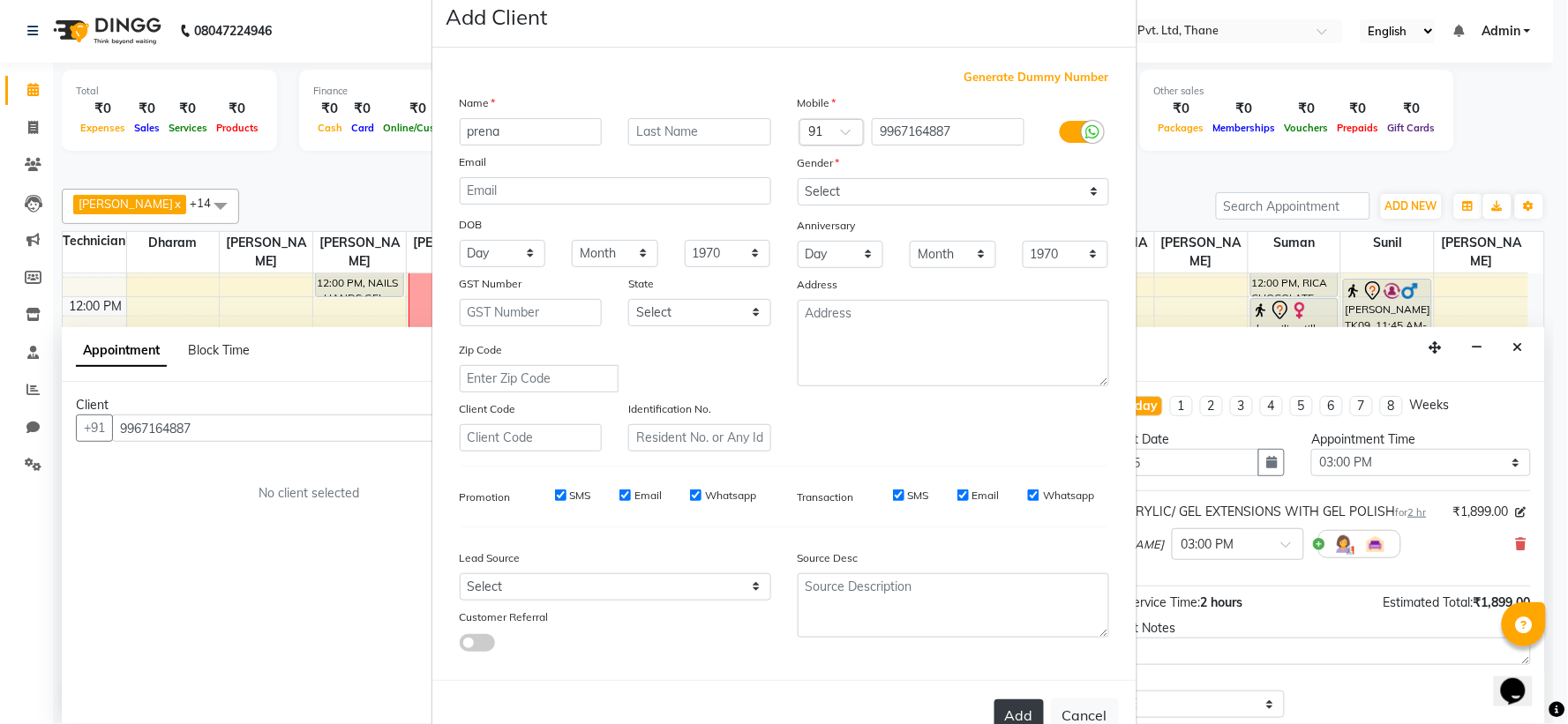
click at [1007, 708] on button "Add" at bounding box center [1019, 716] width 49 height 32
select select
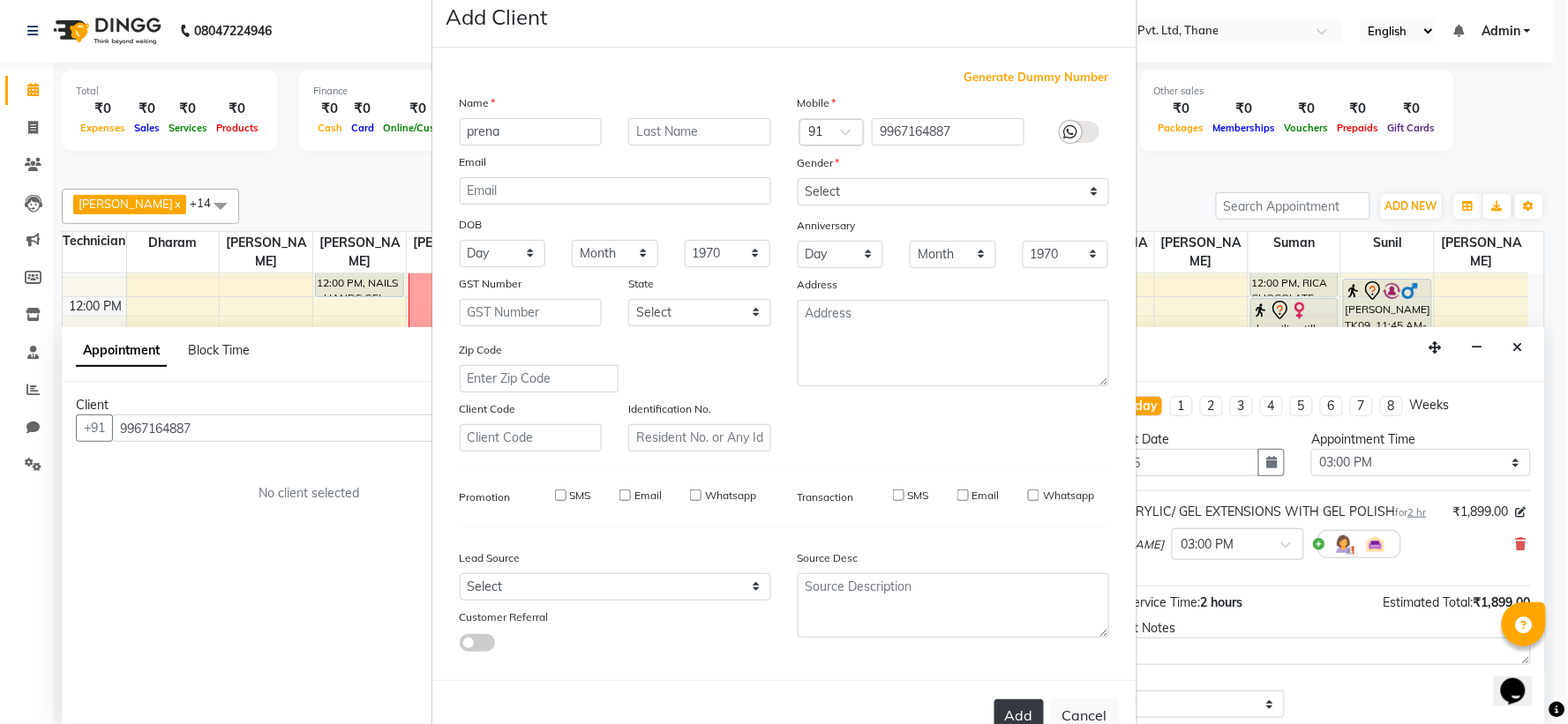
select select
checkbox input "false"
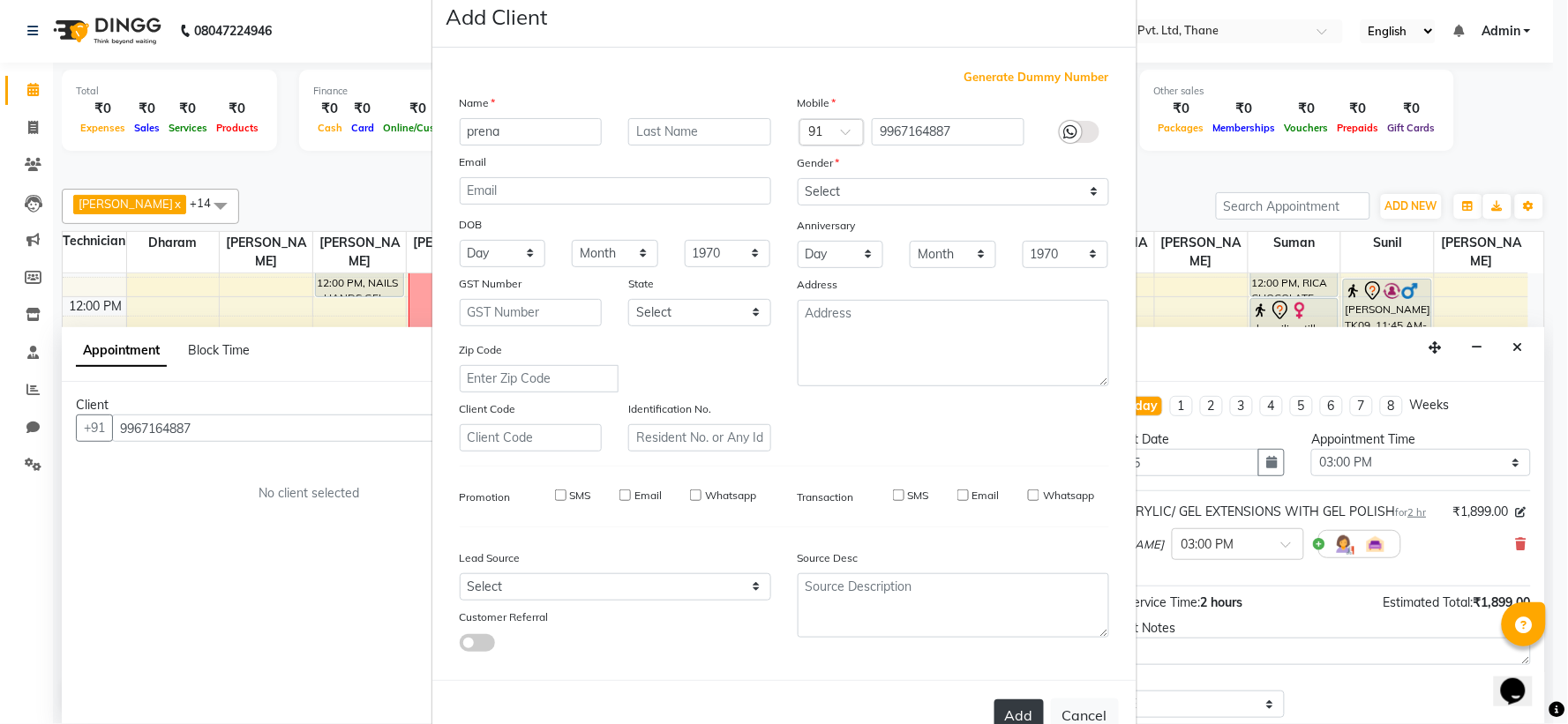
checkbox input "false"
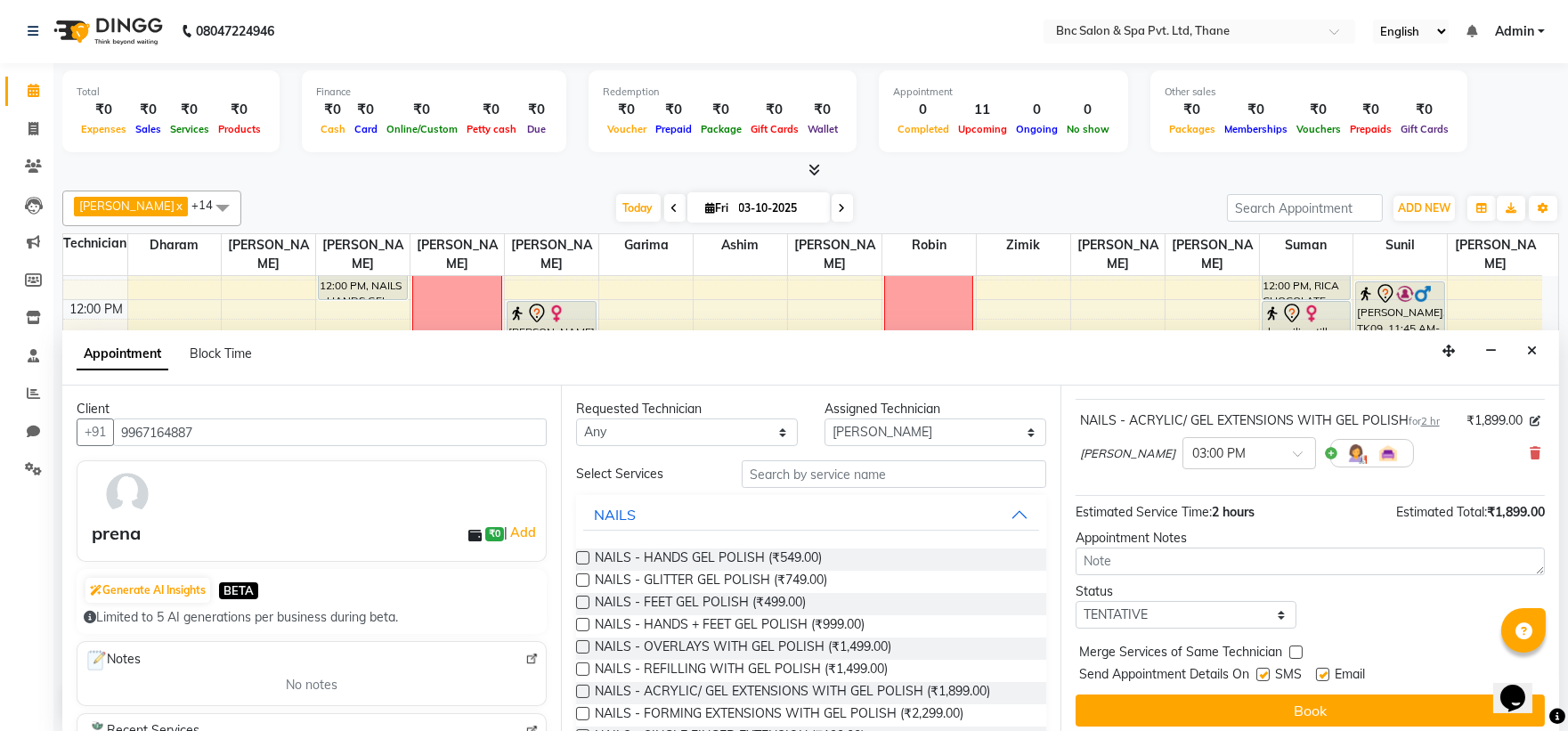
scroll to position [105, 0]
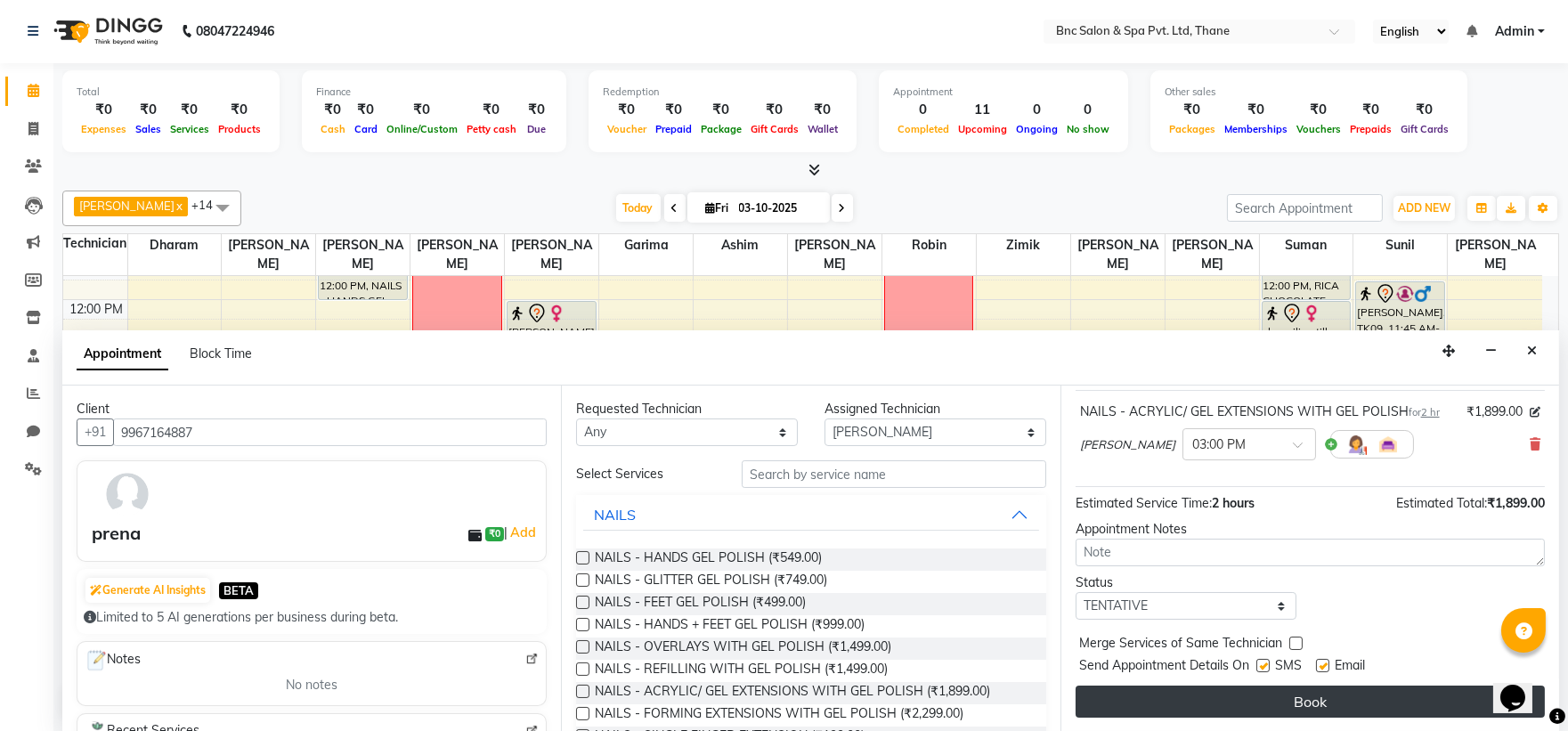
click at [1293, 696] on button "Book" at bounding box center [1310, 702] width 469 height 32
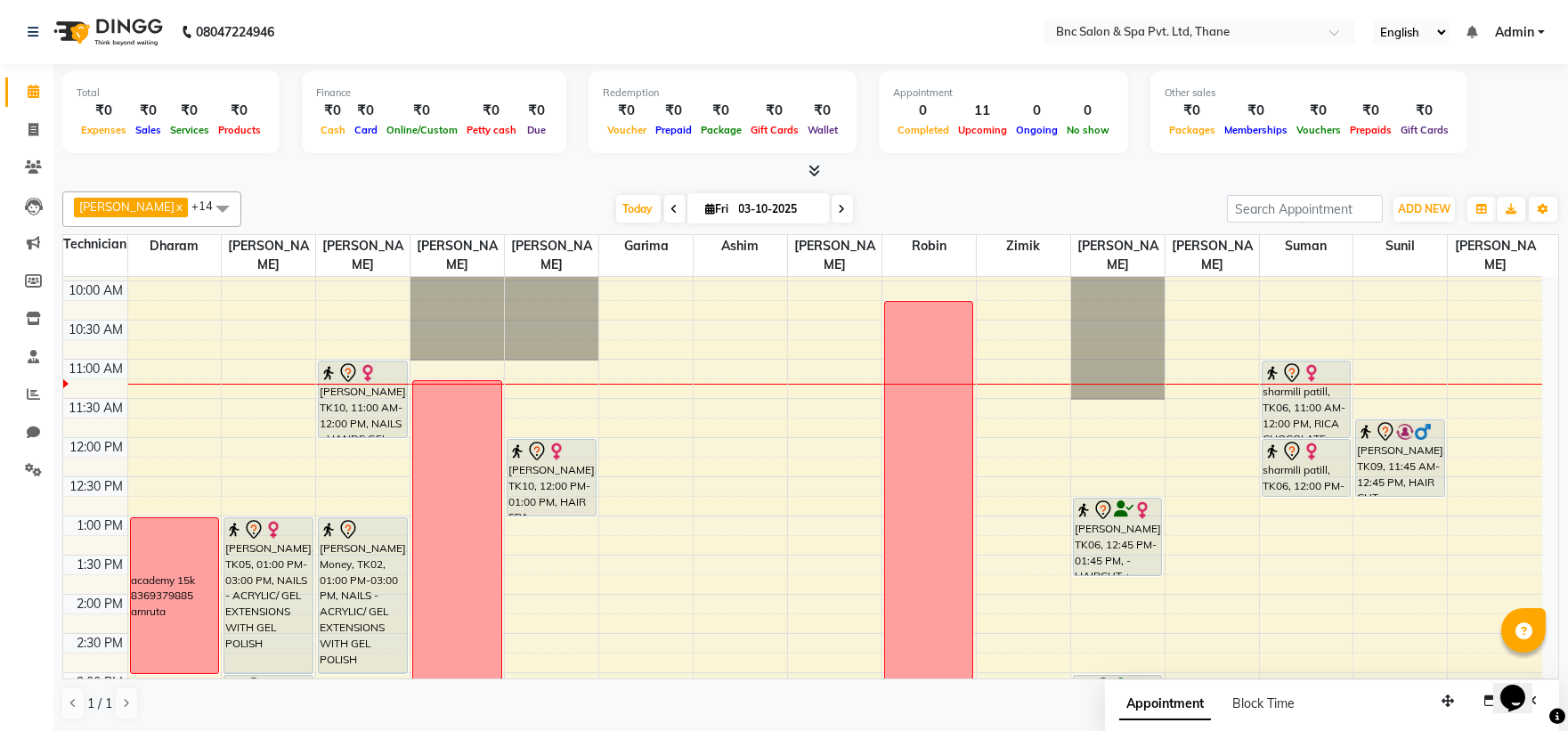
scroll to position [0, 0]
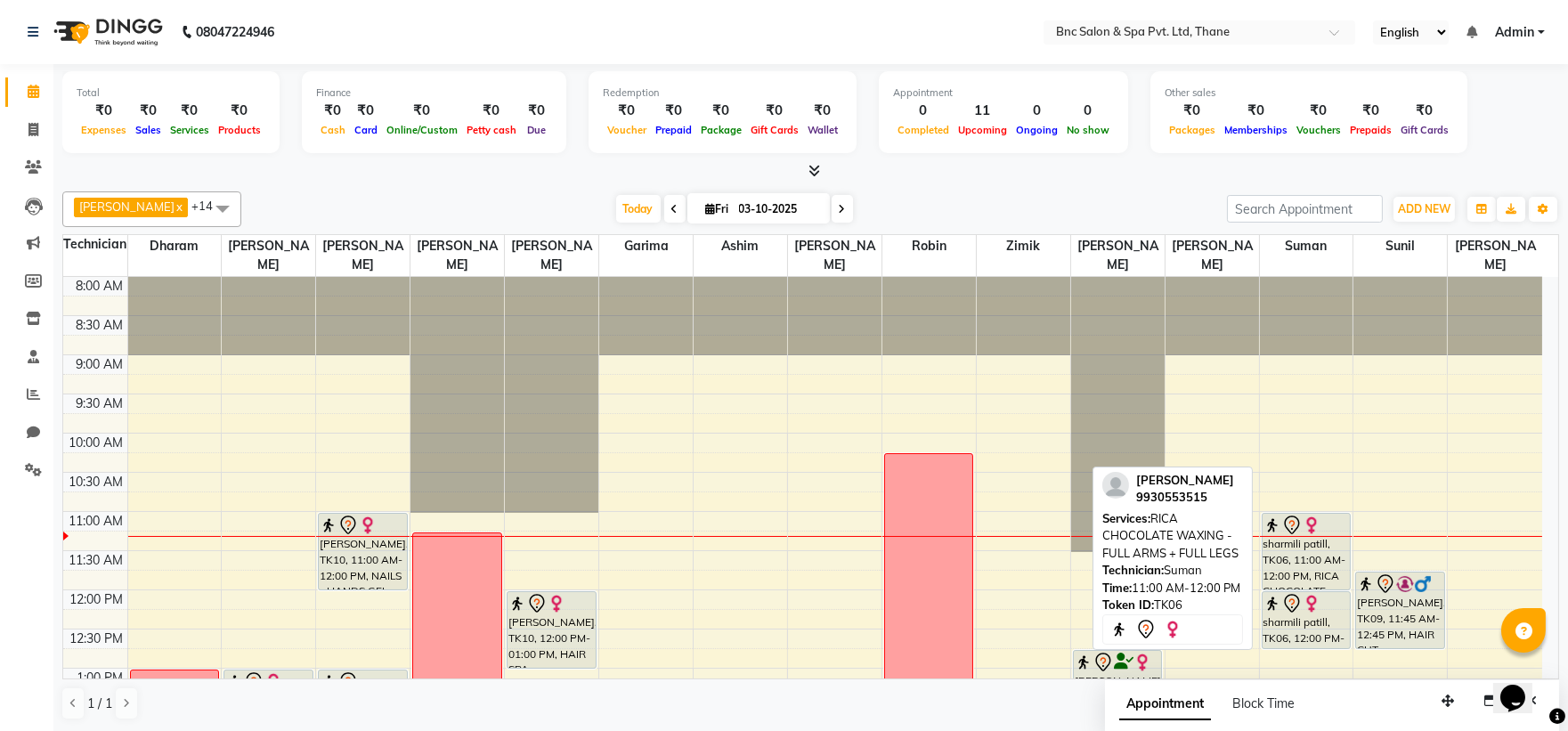
click at [1296, 559] on div "sharmili patill, TK06, 11:00 AM-12:00 PM, RICA CHOCOLATE WAXING - FULL ARMS + F…" at bounding box center [1306, 551] width 87 height 75
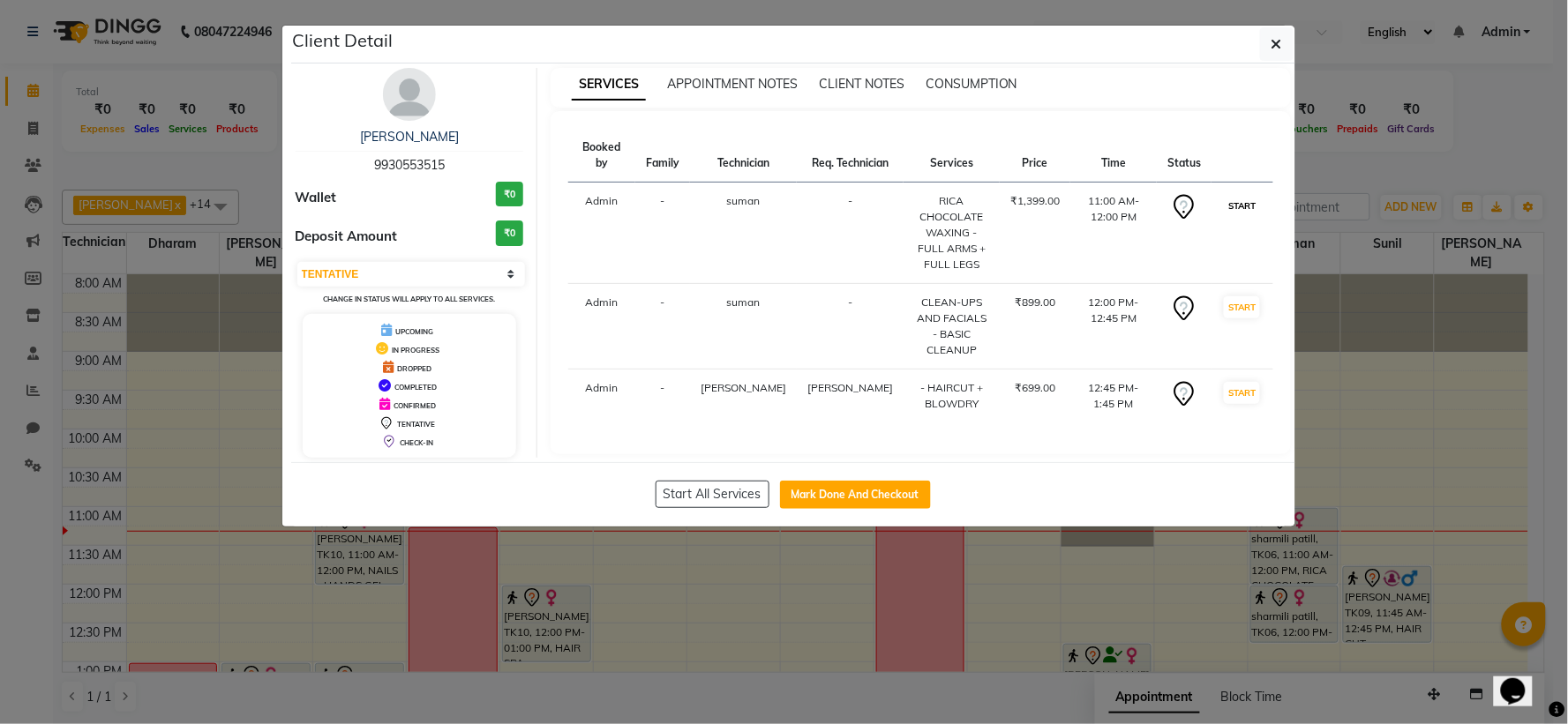
click at [1243, 207] on button "START" at bounding box center [1242, 206] width 36 height 22
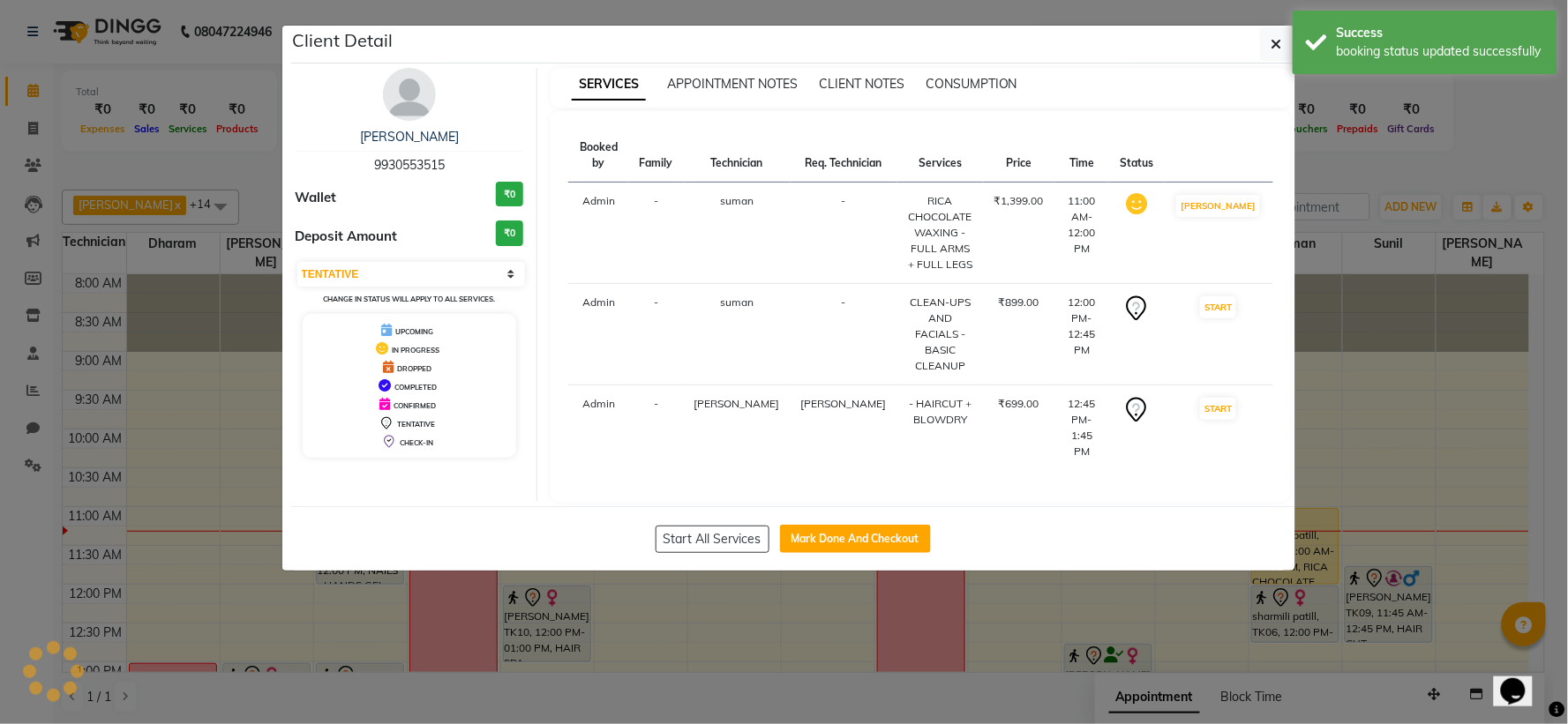
select select "select"
click at [1268, 49] on button "button" at bounding box center [1277, 44] width 34 height 34
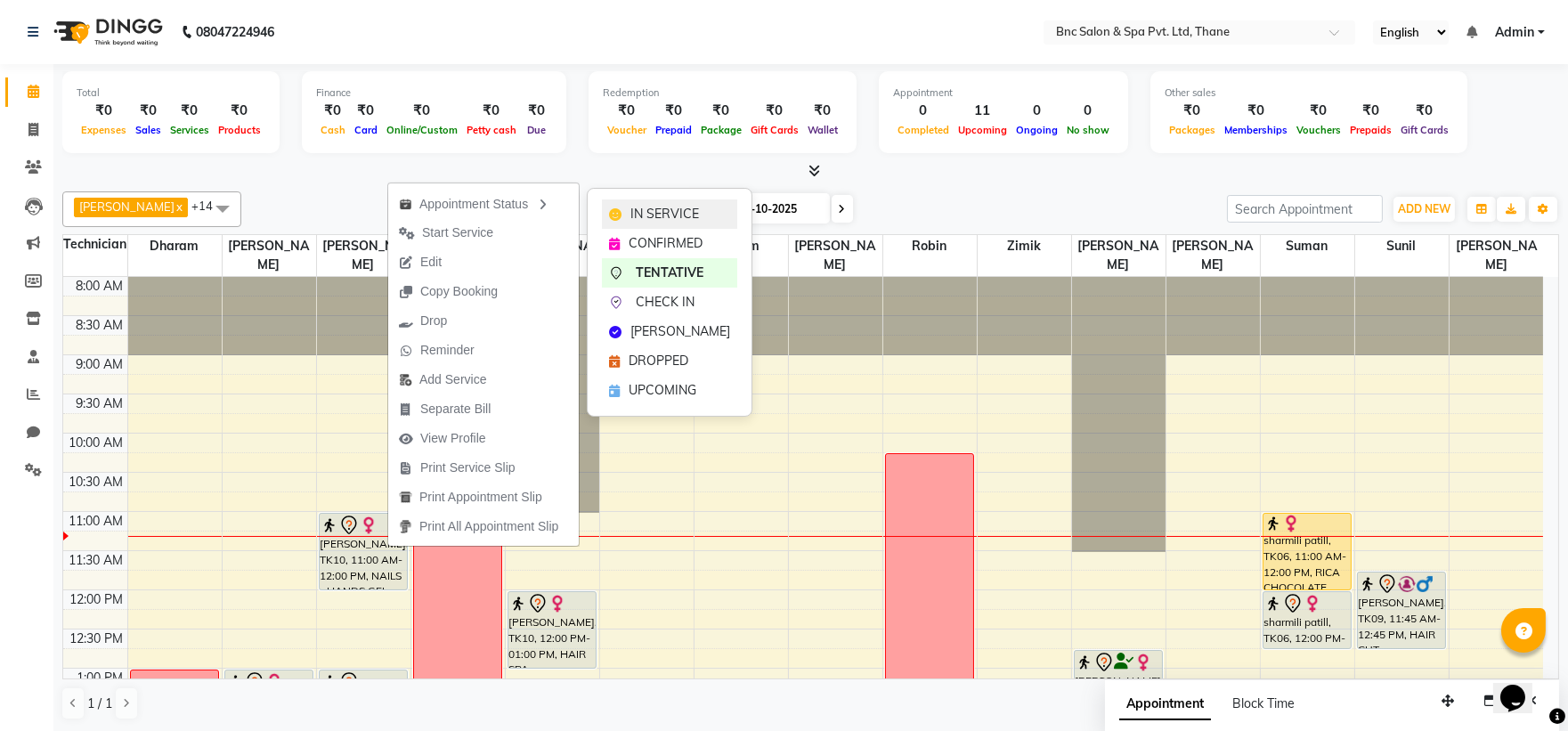
click at [652, 208] on span "IN SERVICE" at bounding box center [664, 215] width 69 height 19
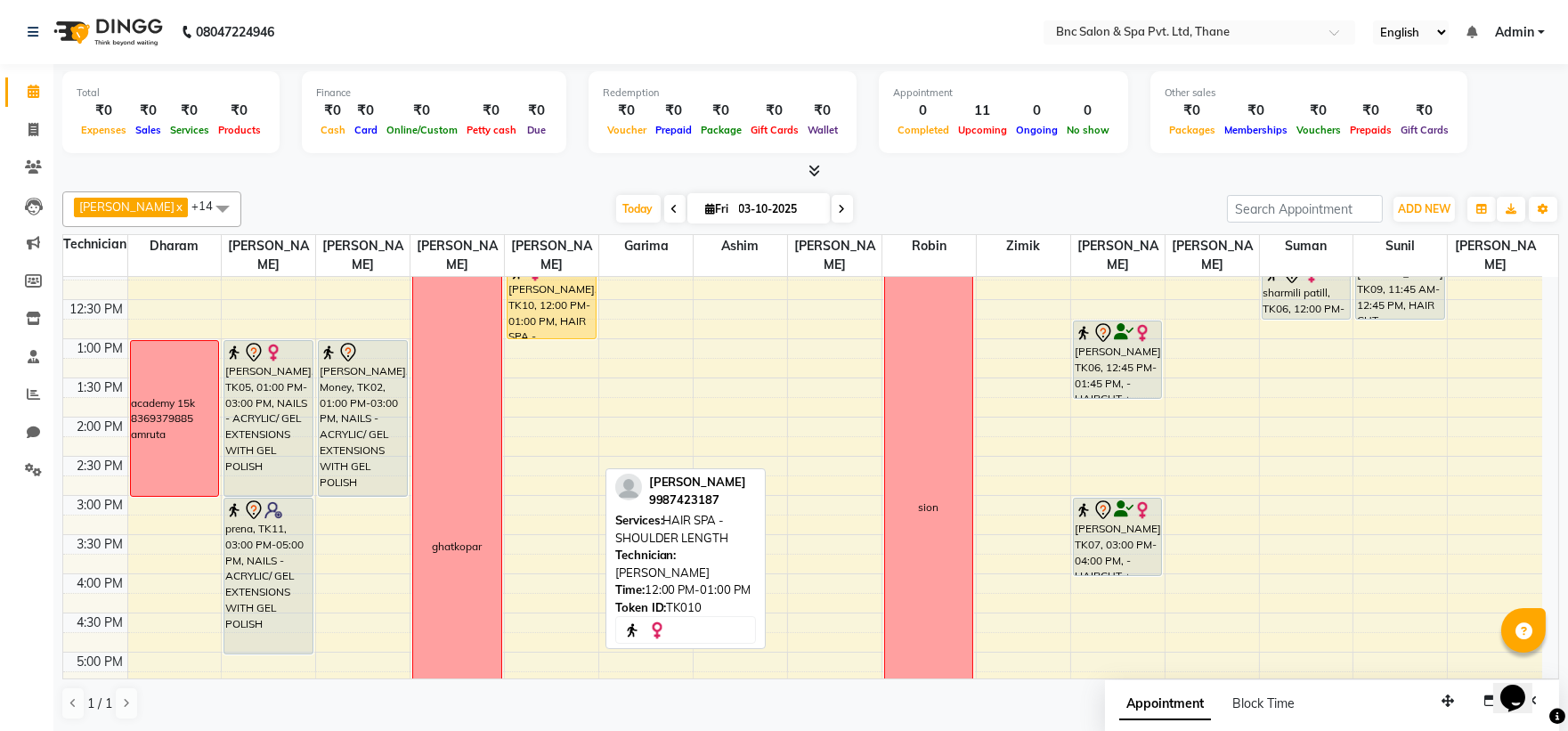
scroll to position [336, 0]
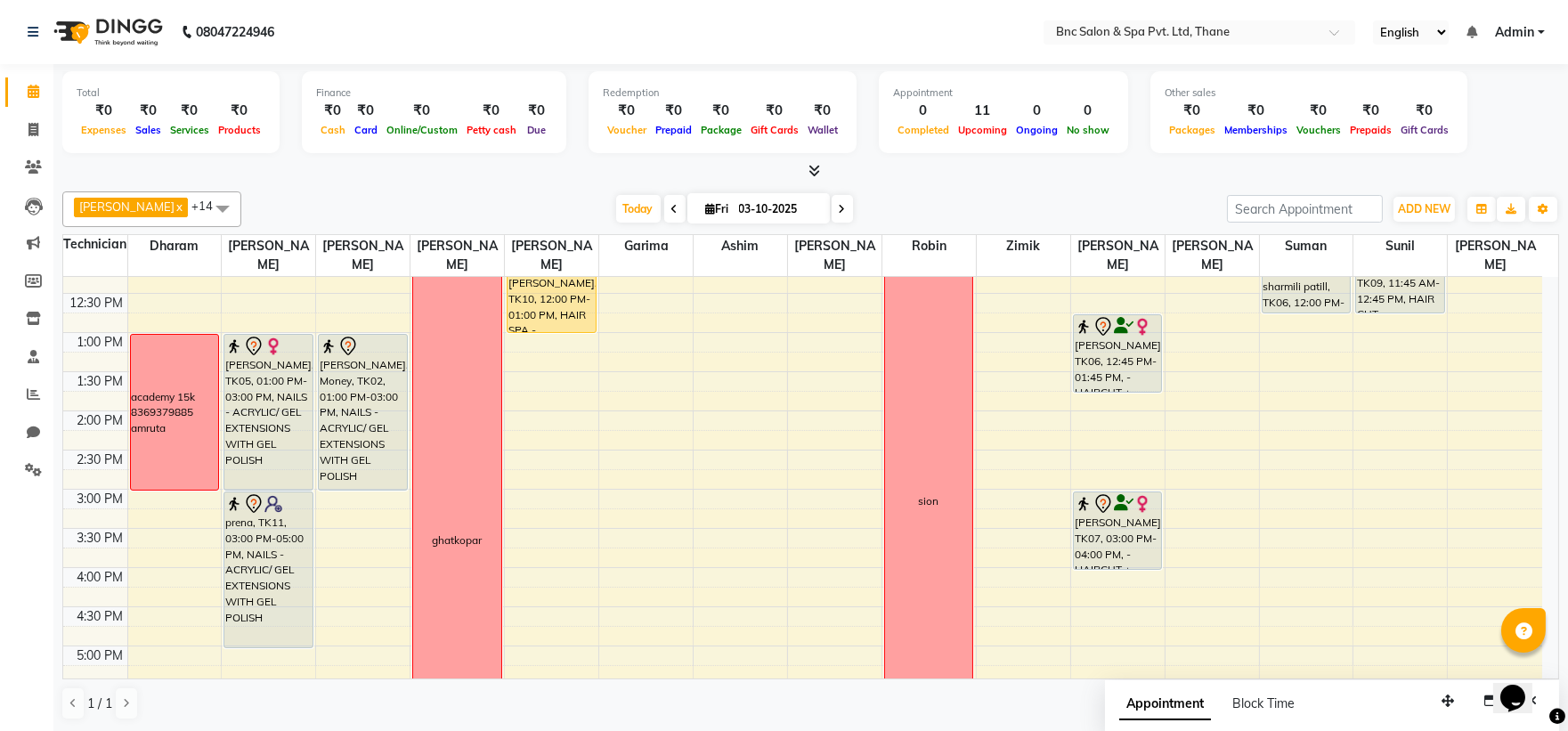
click at [325, 510] on td at bounding box center [834, 518] width 1415 height 20
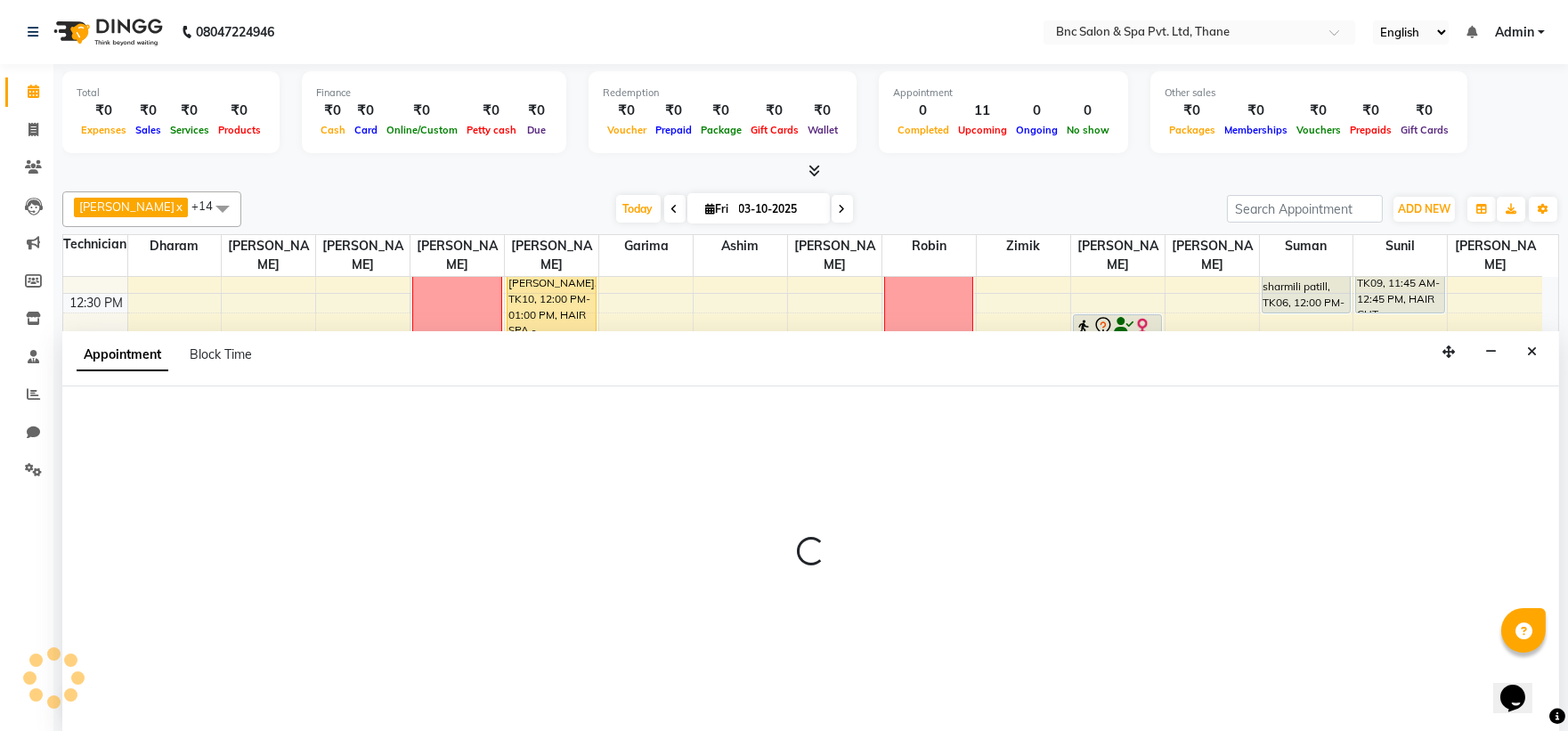
scroll to position [1, 0]
select select "71922"
select select "900"
select select "tentative"
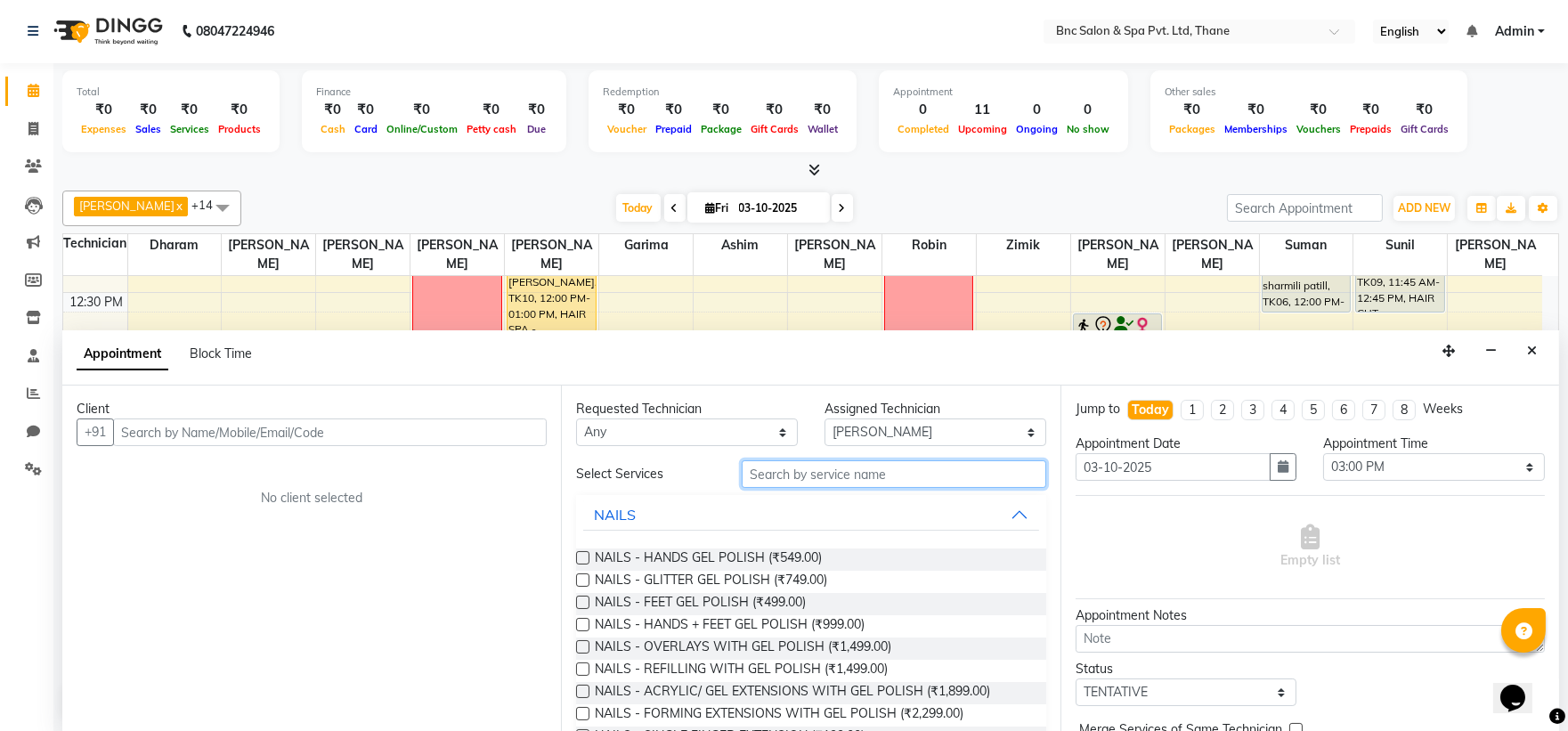
click at [822, 470] on input "text" at bounding box center [895, 473] width 305 height 27
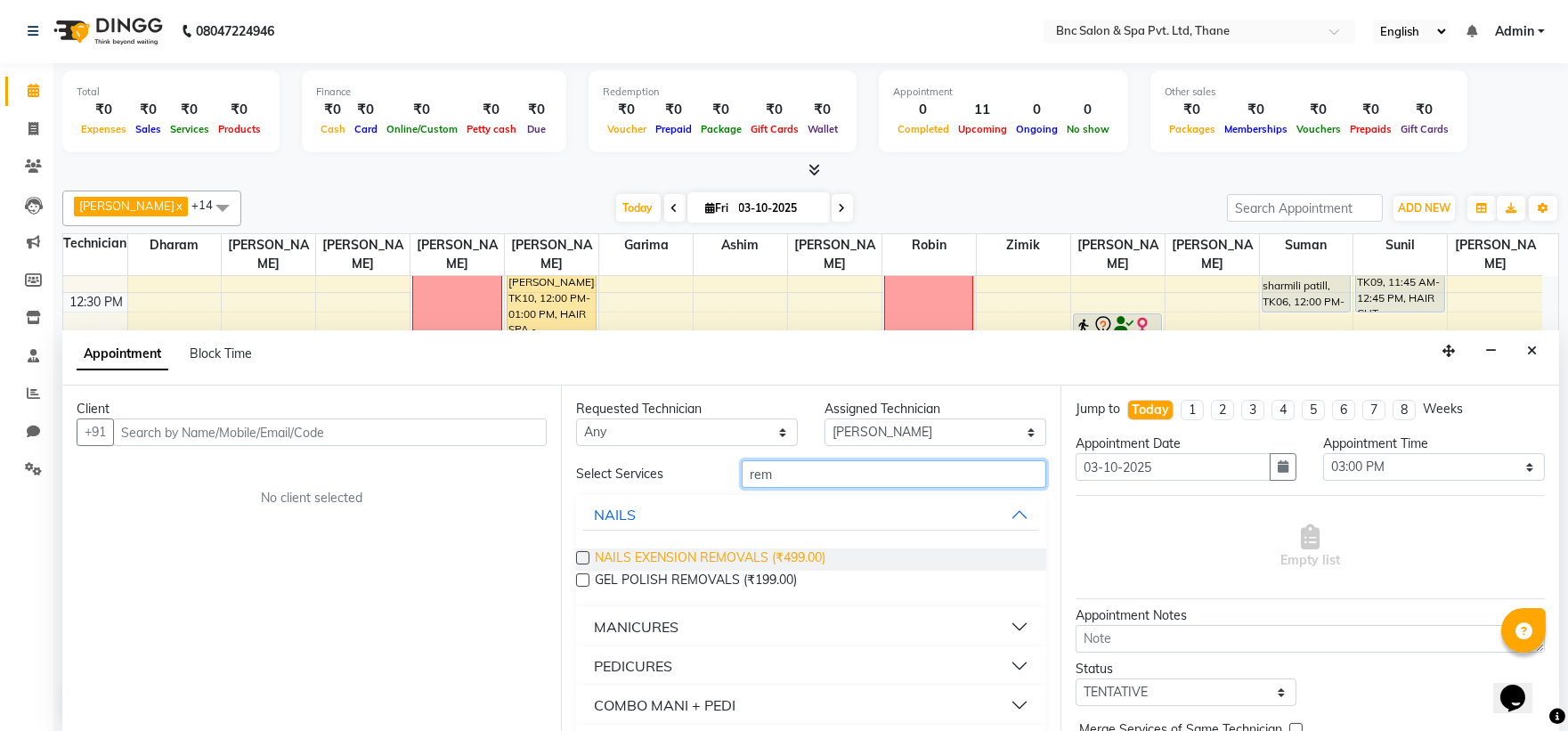
type input "rem"
click at [665, 548] on span "NAILS EXENSION REMOVALS (₹499.00)" at bounding box center [709, 560] width 230 height 23
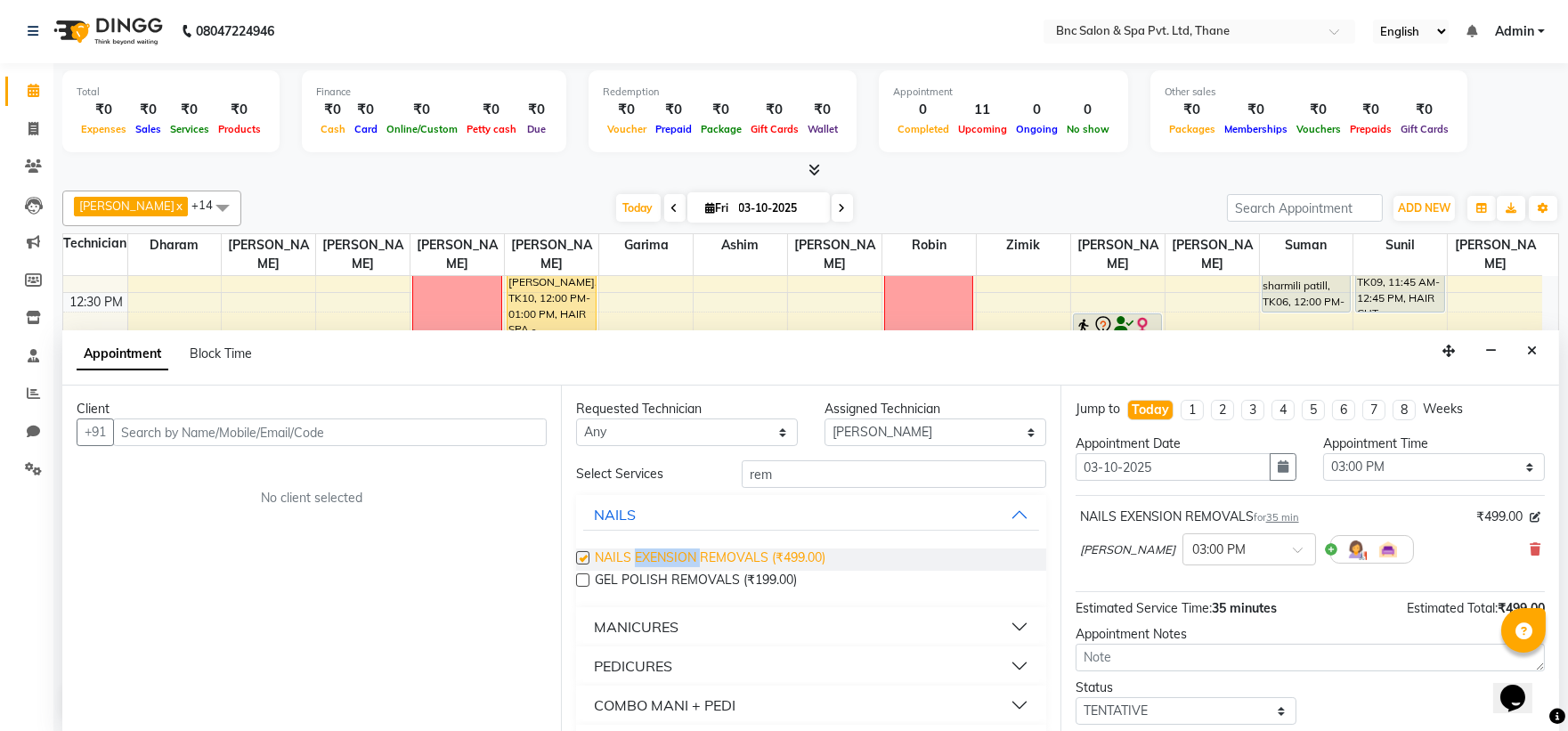
click at [665, 548] on span "NAILS EXENSION REMOVALS (₹499.00)" at bounding box center [709, 560] width 230 height 23
checkbox input "false"
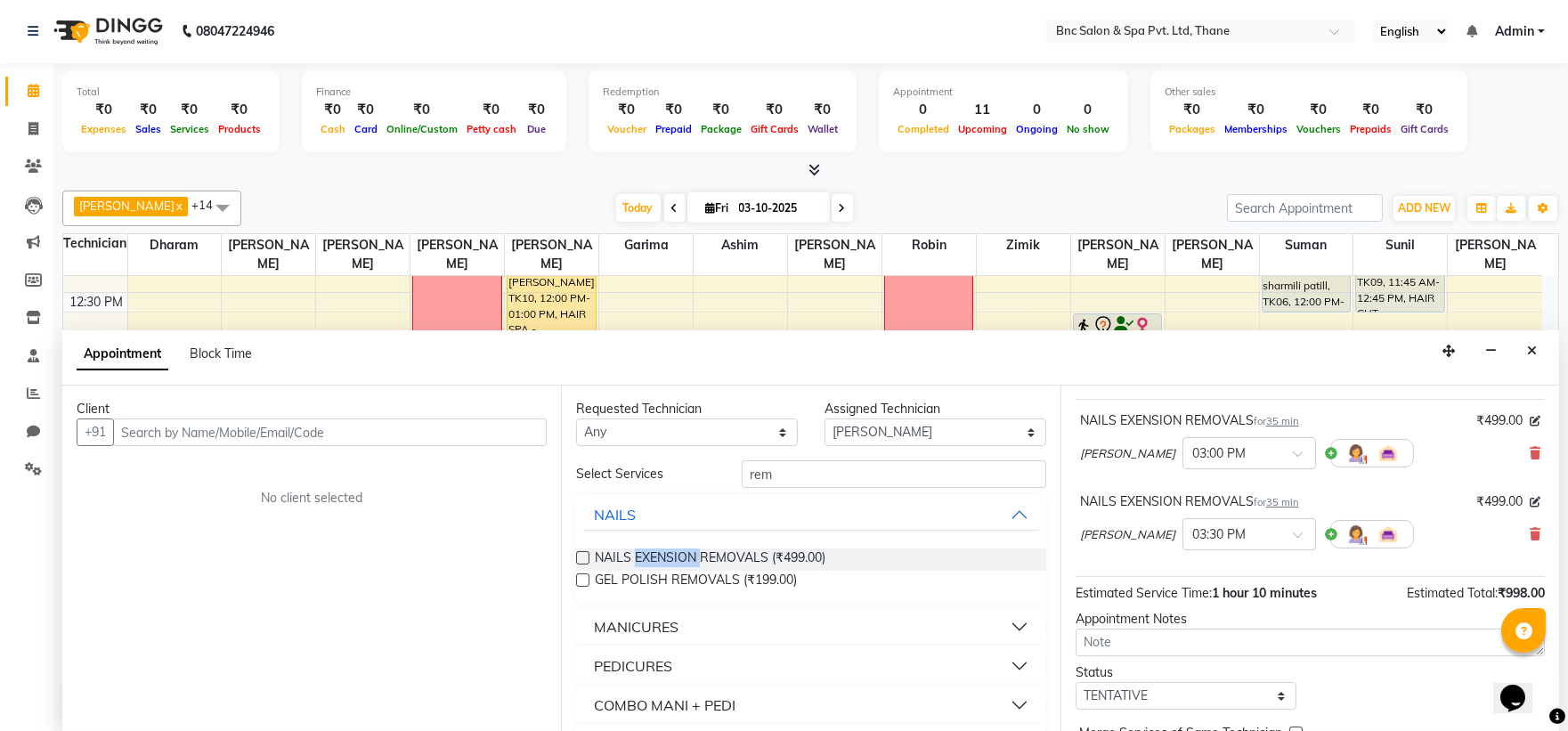
scroll to position [99, 0]
click at [1512, 532] on div "Kajal Mahto × 03:30 PM" at bounding box center [1309, 532] width 460 height 46
click at [1529, 530] on icon at bounding box center [1534, 532] width 10 height 12
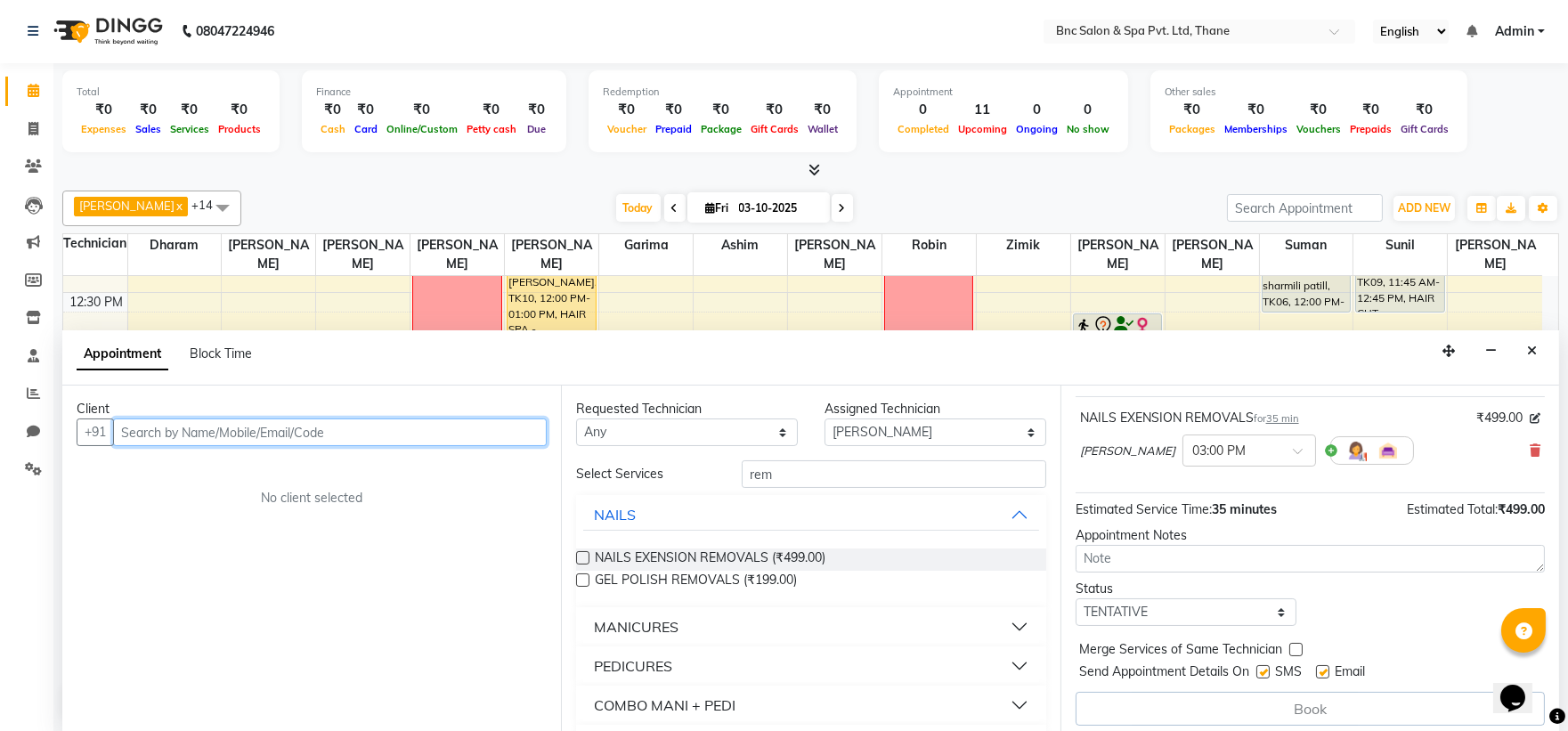
click at [397, 420] on input "text" at bounding box center [329, 432] width 434 height 27
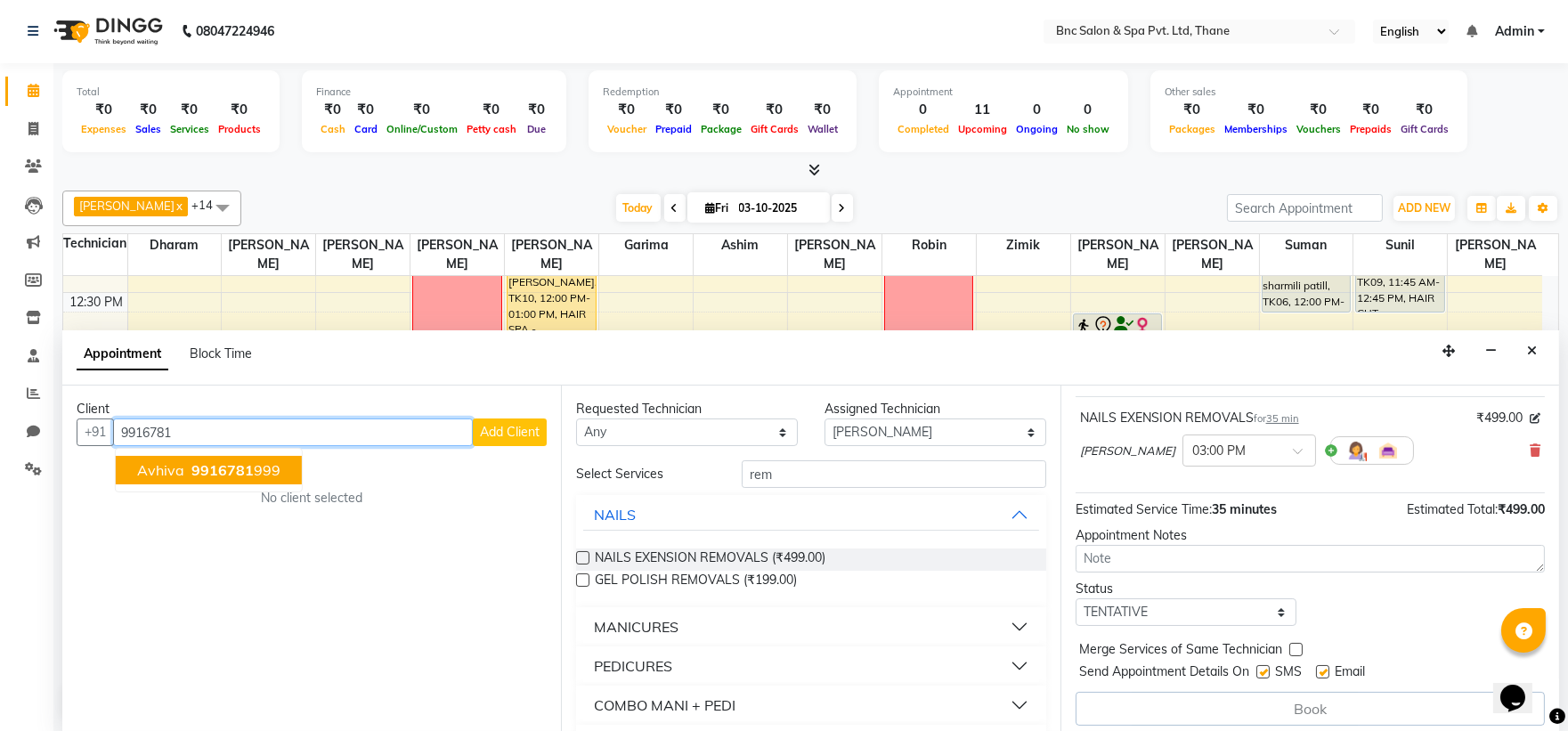
click at [192, 466] on span "9916781" at bounding box center [223, 469] width 62 height 18
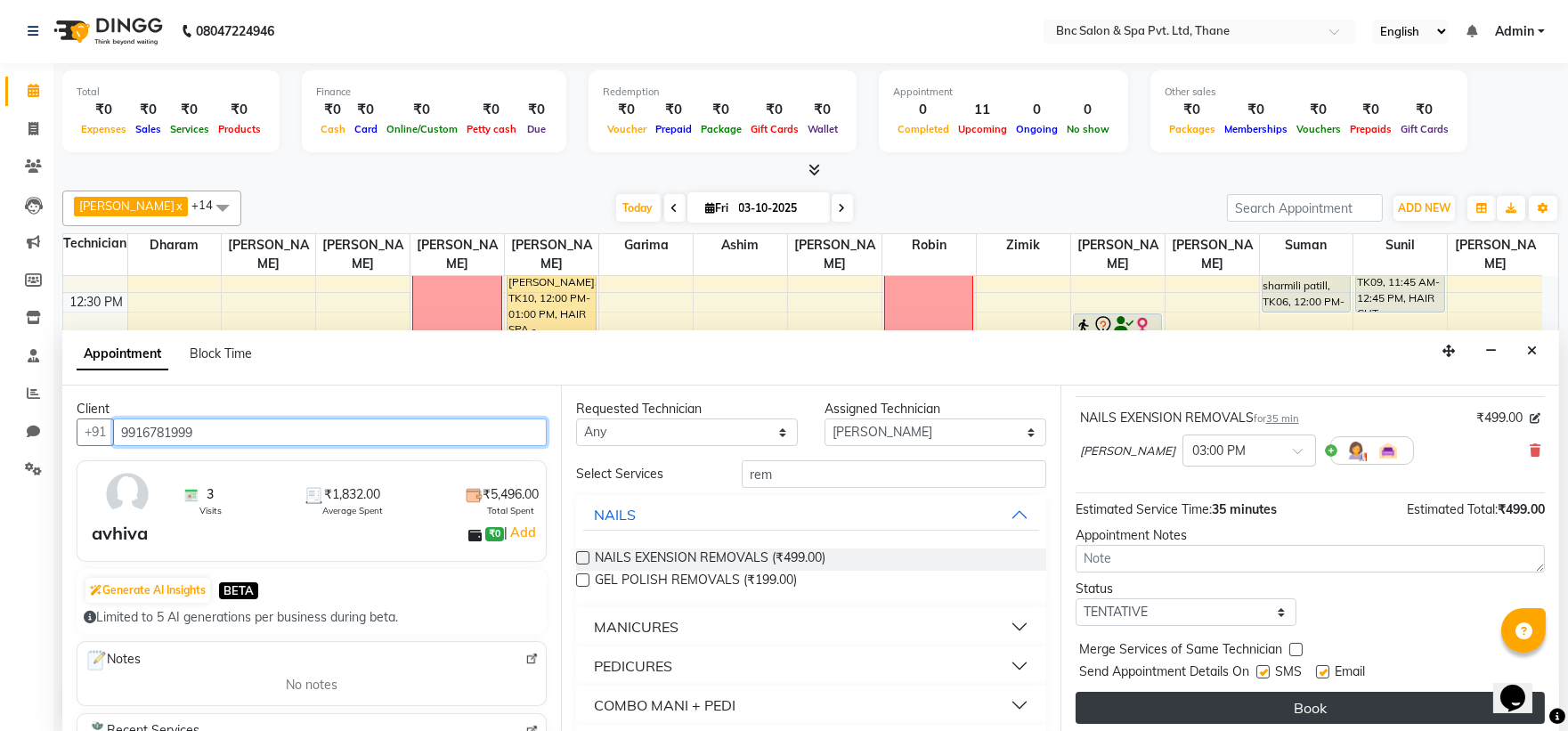
type input "9916781999"
click at [1212, 706] on button "Book" at bounding box center [1310, 708] width 469 height 32
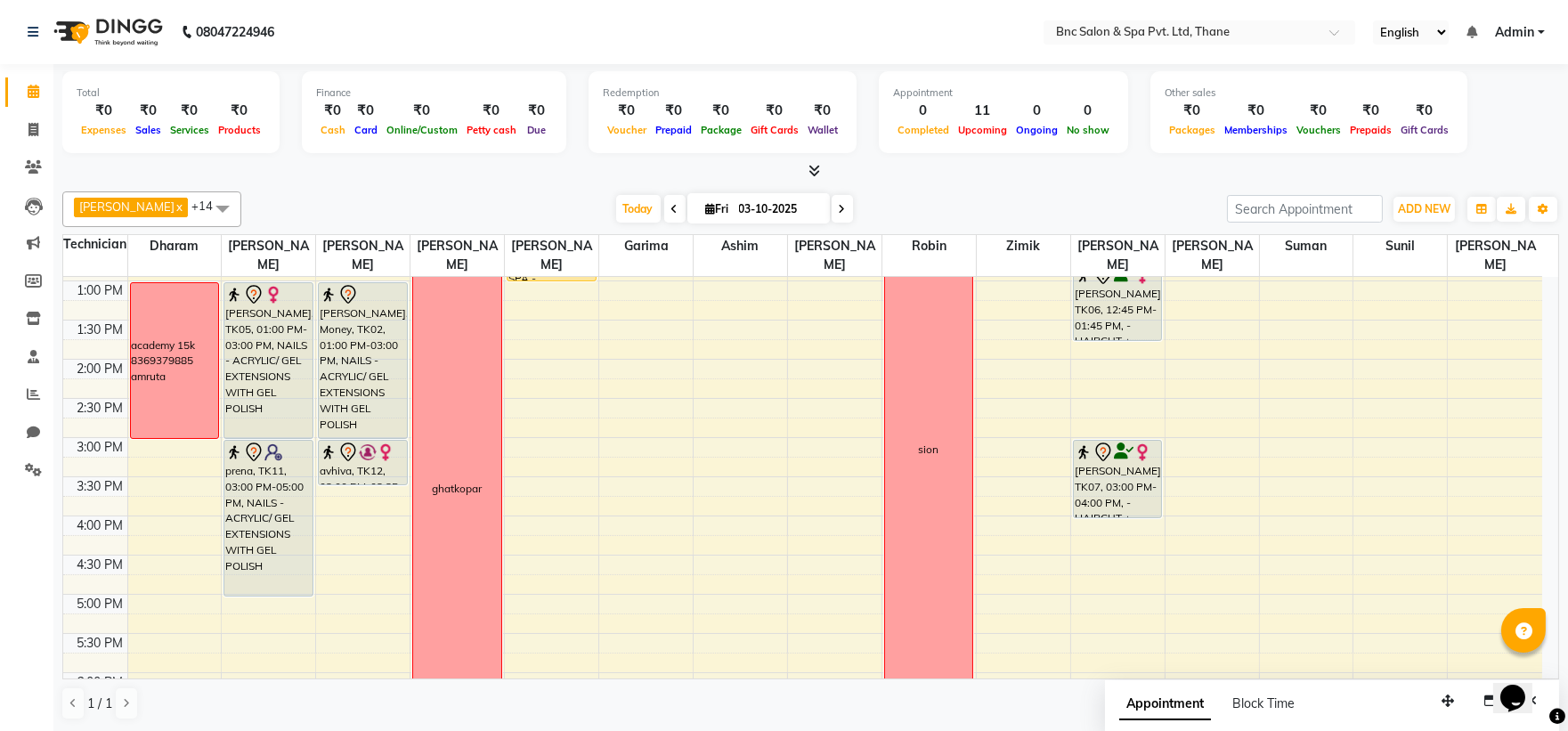
scroll to position [403, 0]
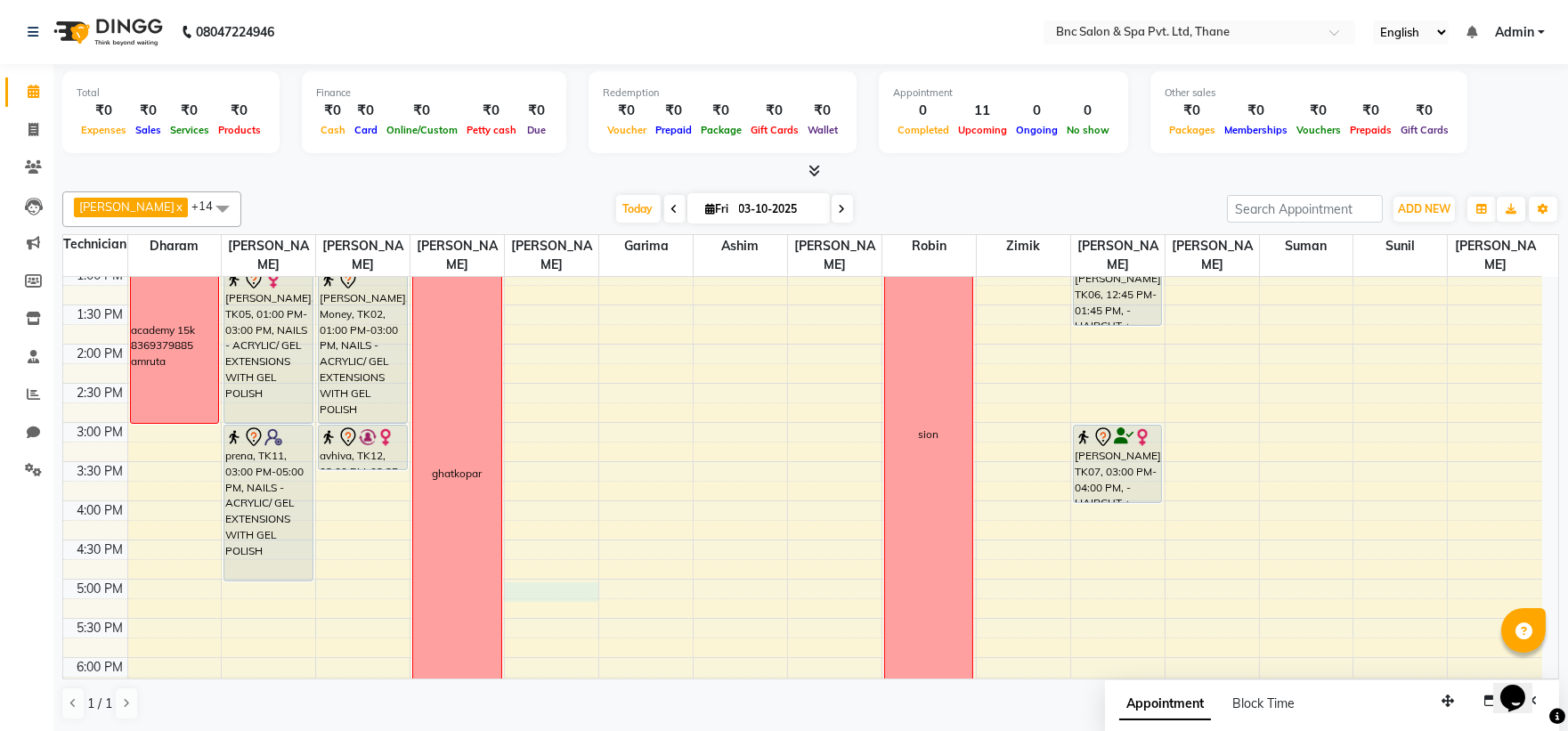
click at [520, 592] on div "8:00 AM 8:30 AM 9:00 AM 9:30 AM 10:00 AM 10:30 AM 11:00 AM 11:30 AM 12:00 PM 12…" at bounding box center [802, 384] width 1479 height 1018
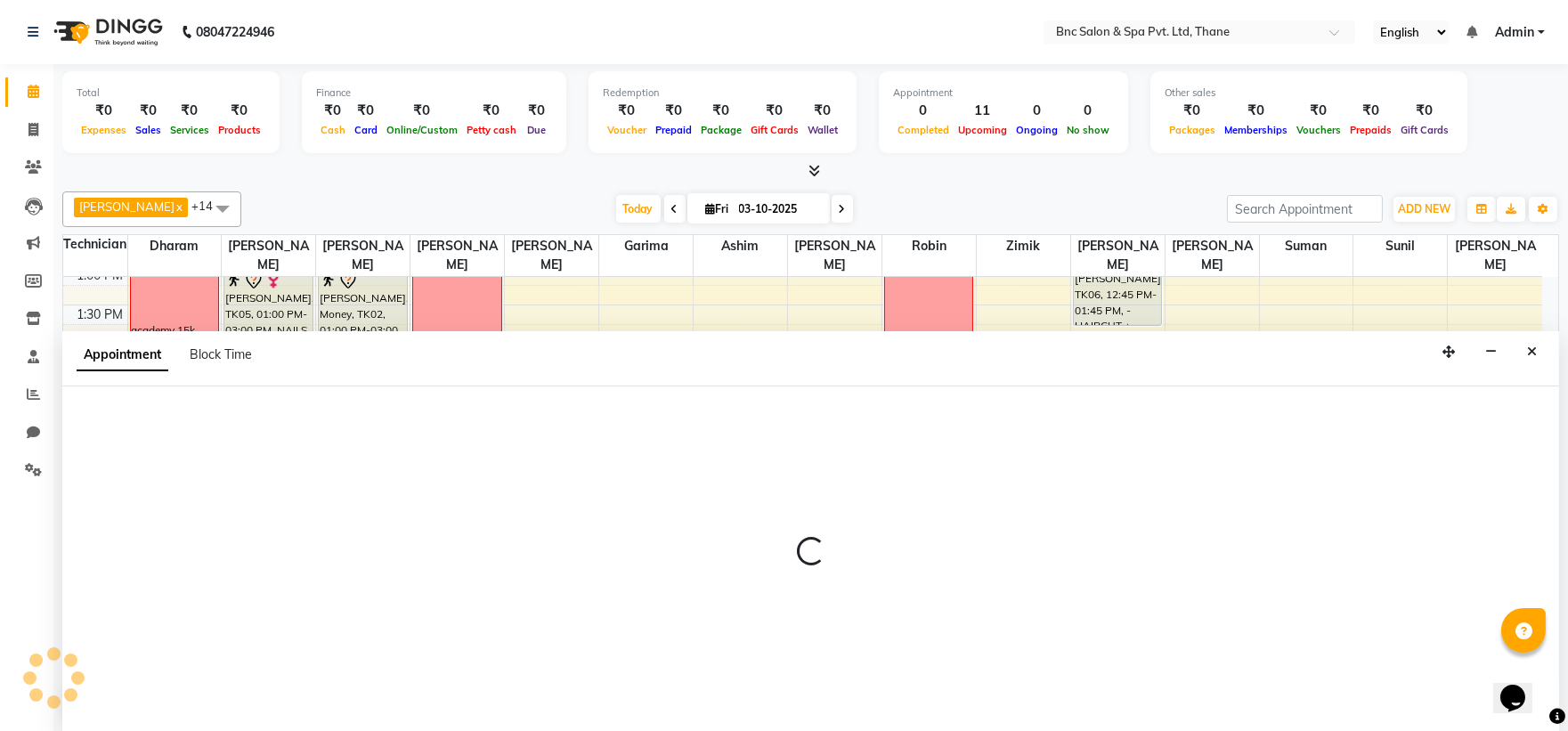
scroll to position [1, 0]
select select "71920"
select select "1020"
select select "tentative"
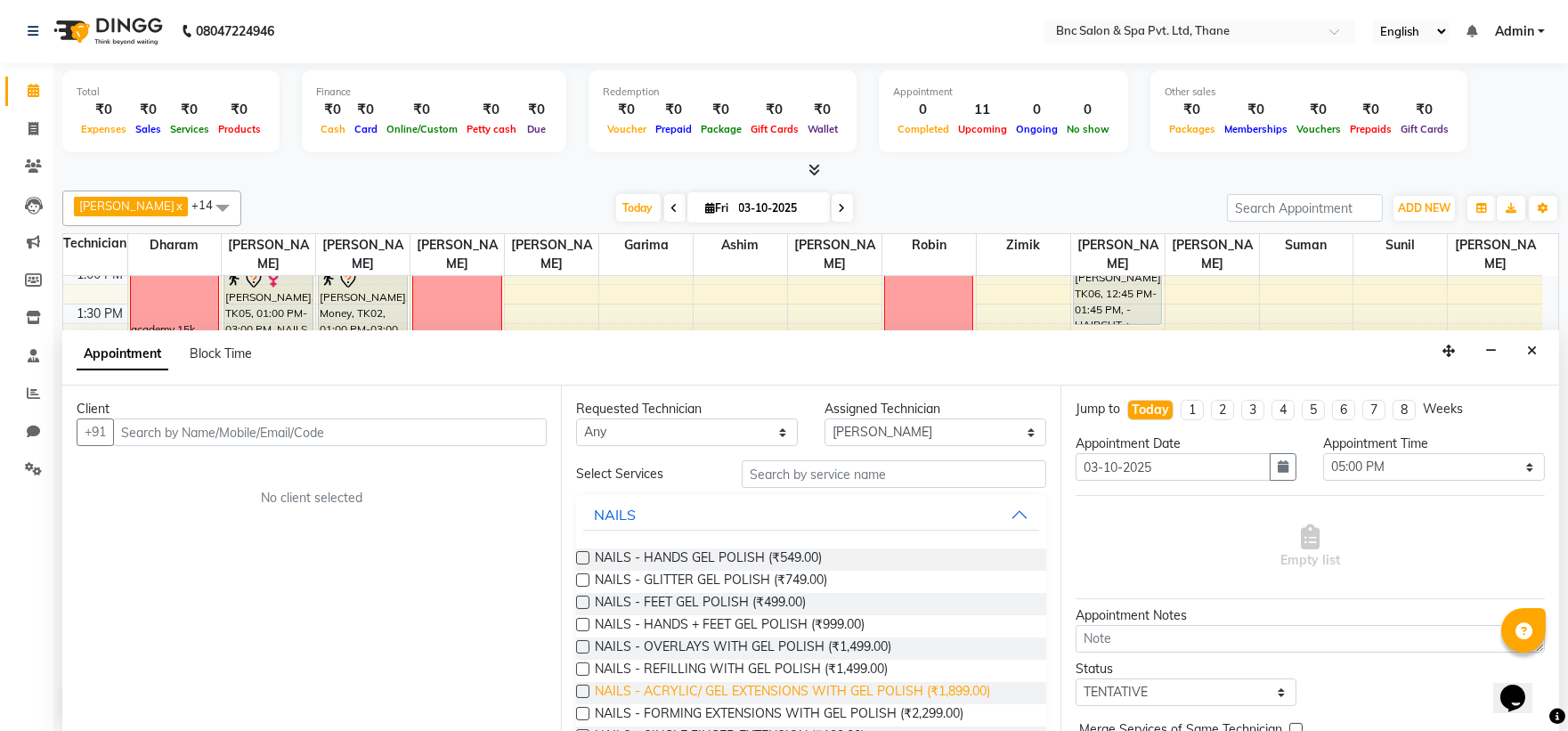
click at [627, 689] on span "NAILS - ACRYLIC/ GEL EXTENSIONS WITH GEL POLISH (₹1,899.00)" at bounding box center [792, 693] width 395 height 23
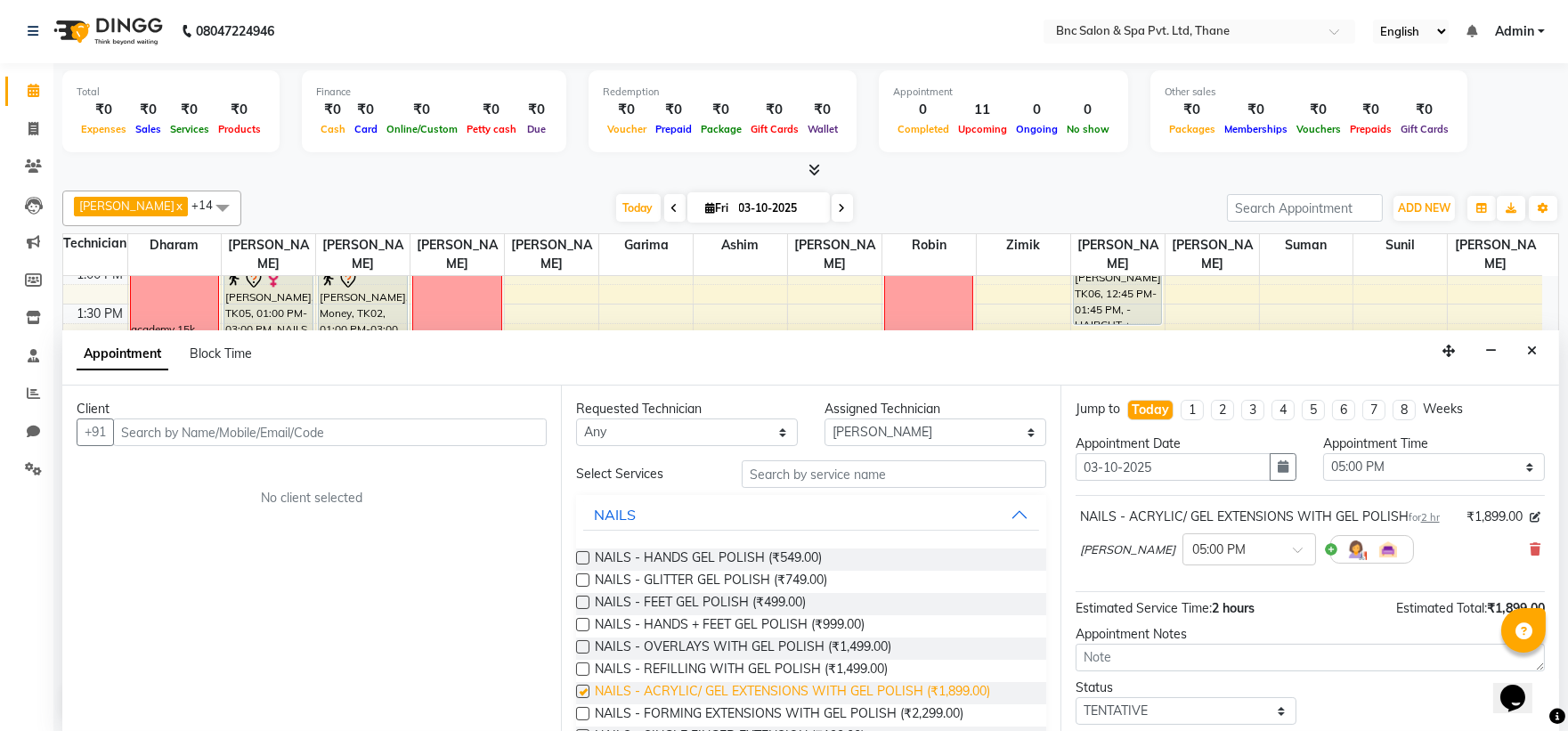
checkbox input "false"
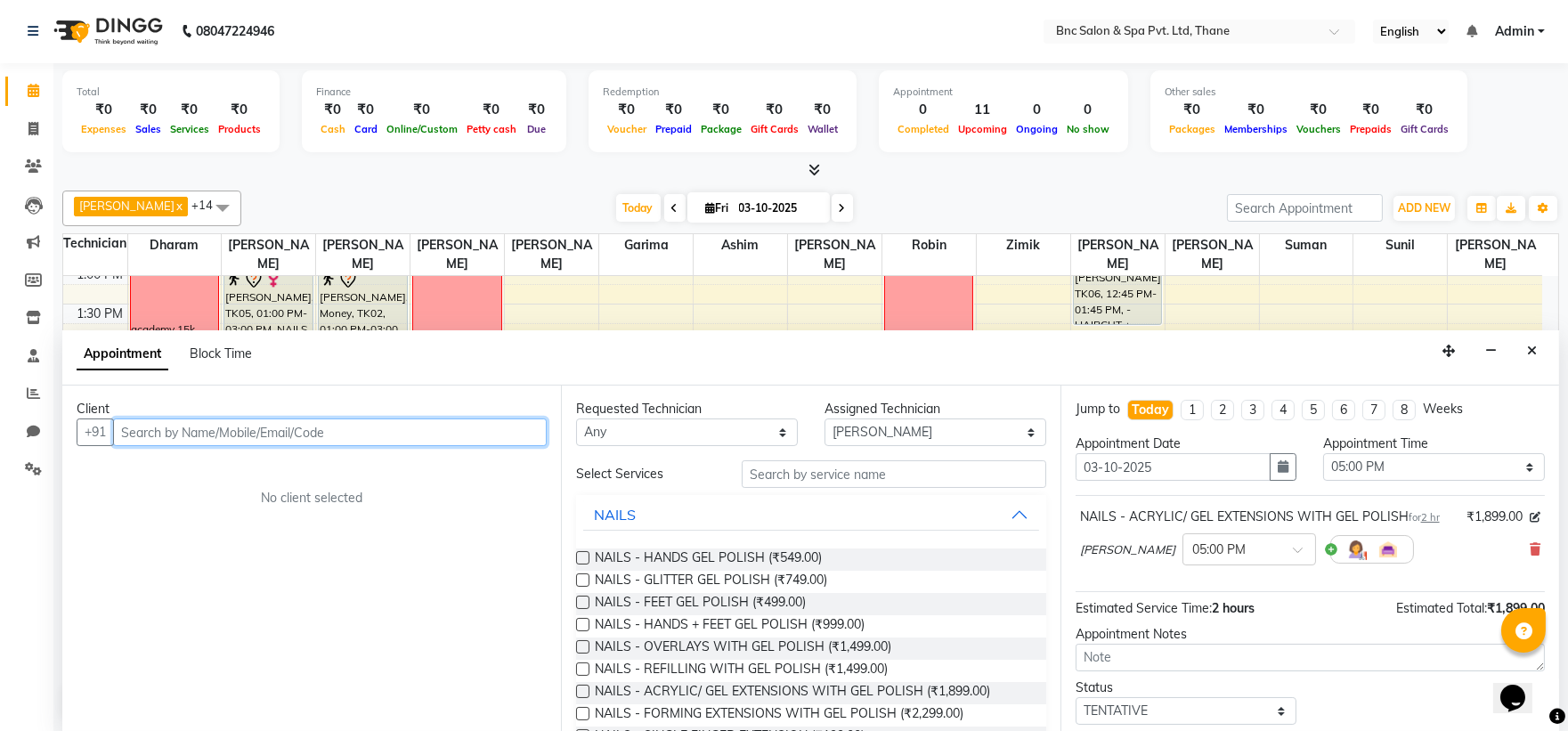
click at [318, 421] on input "text" at bounding box center [329, 432] width 434 height 27
click at [309, 433] on input "text" at bounding box center [329, 432] width 434 height 27
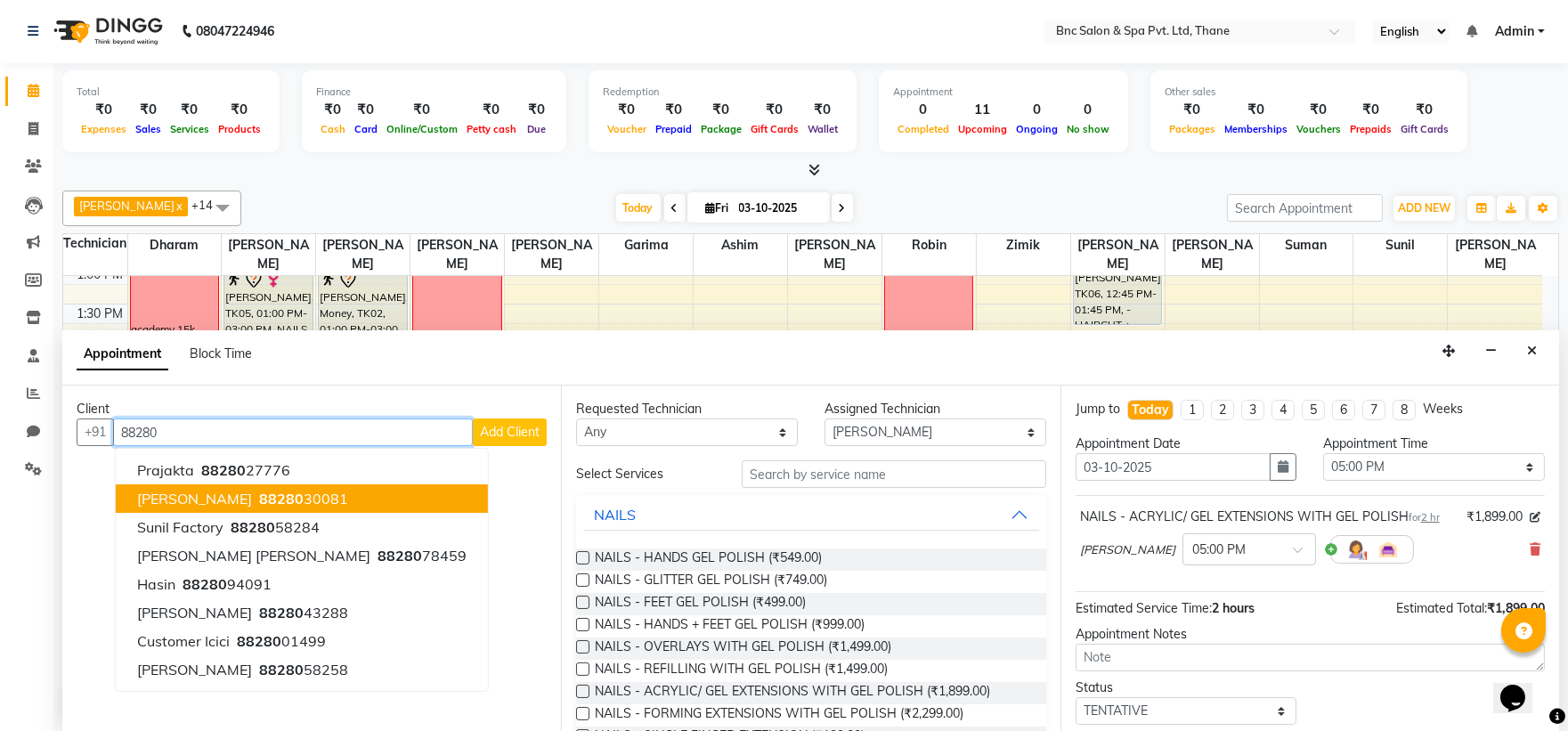
click at [203, 499] on span "Puja Rawal" at bounding box center [195, 499] width 115 height 18
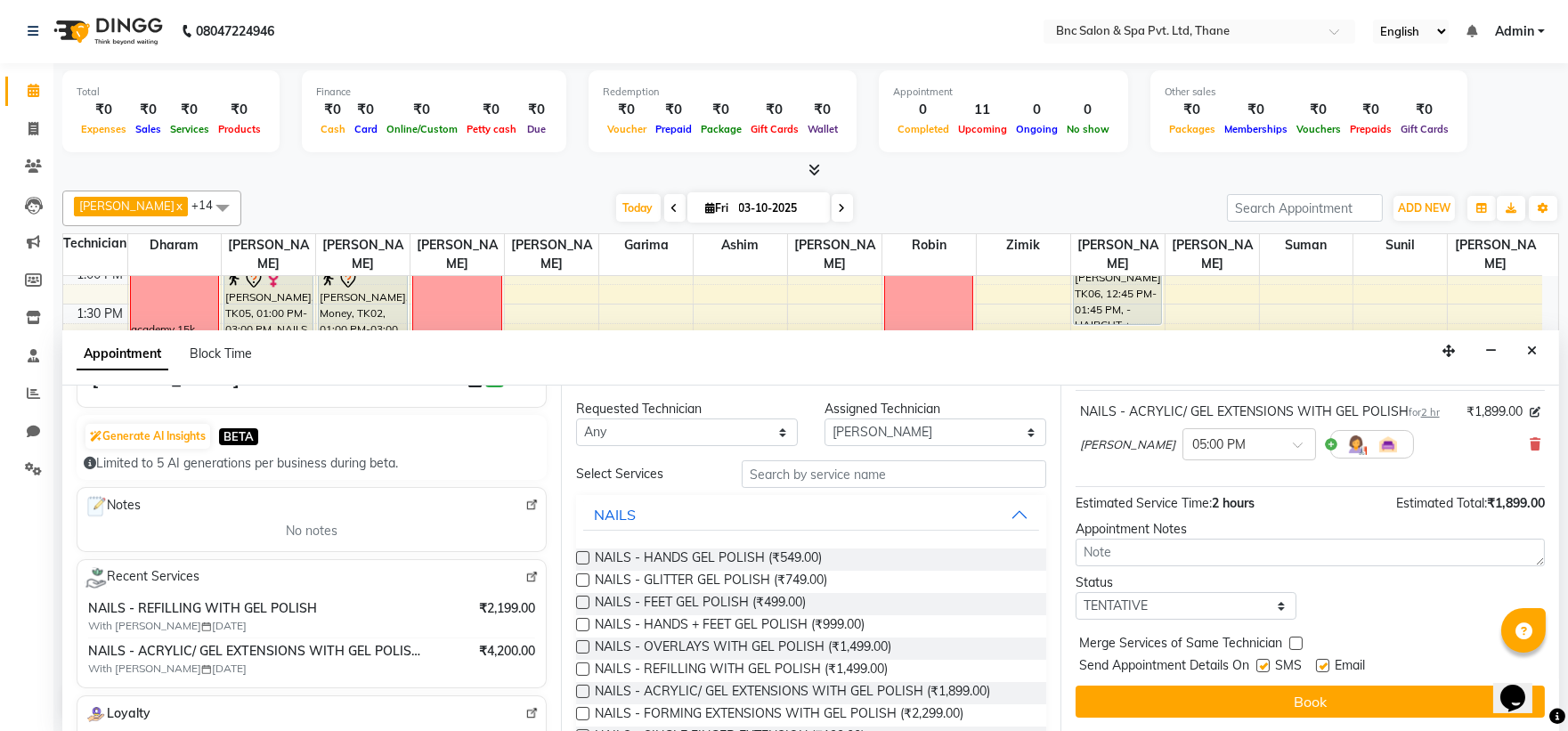
scroll to position [184, 0]
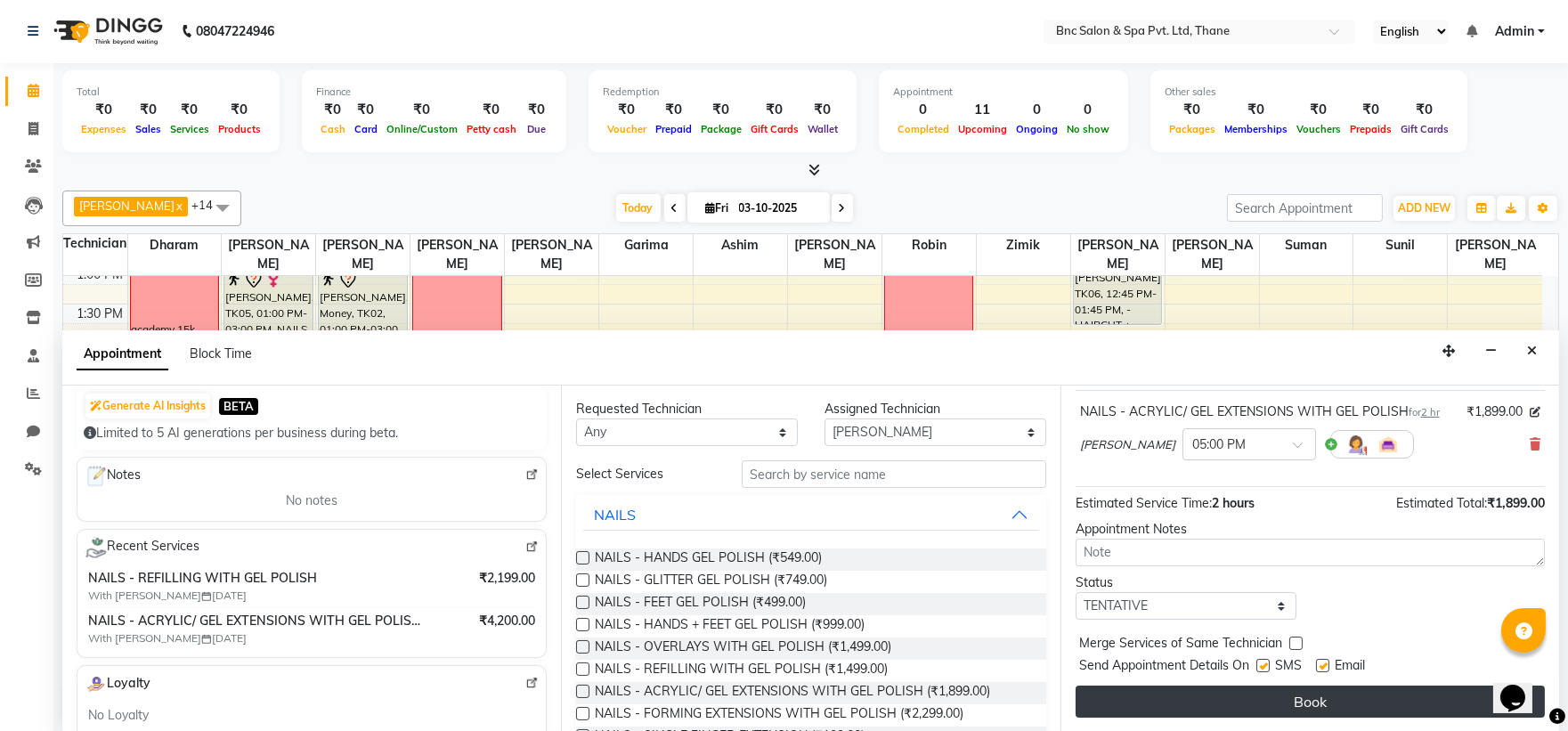
type input "8828030081"
click at [1101, 710] on button "Book" at bounding box center [1310, 702] width 469 height 32
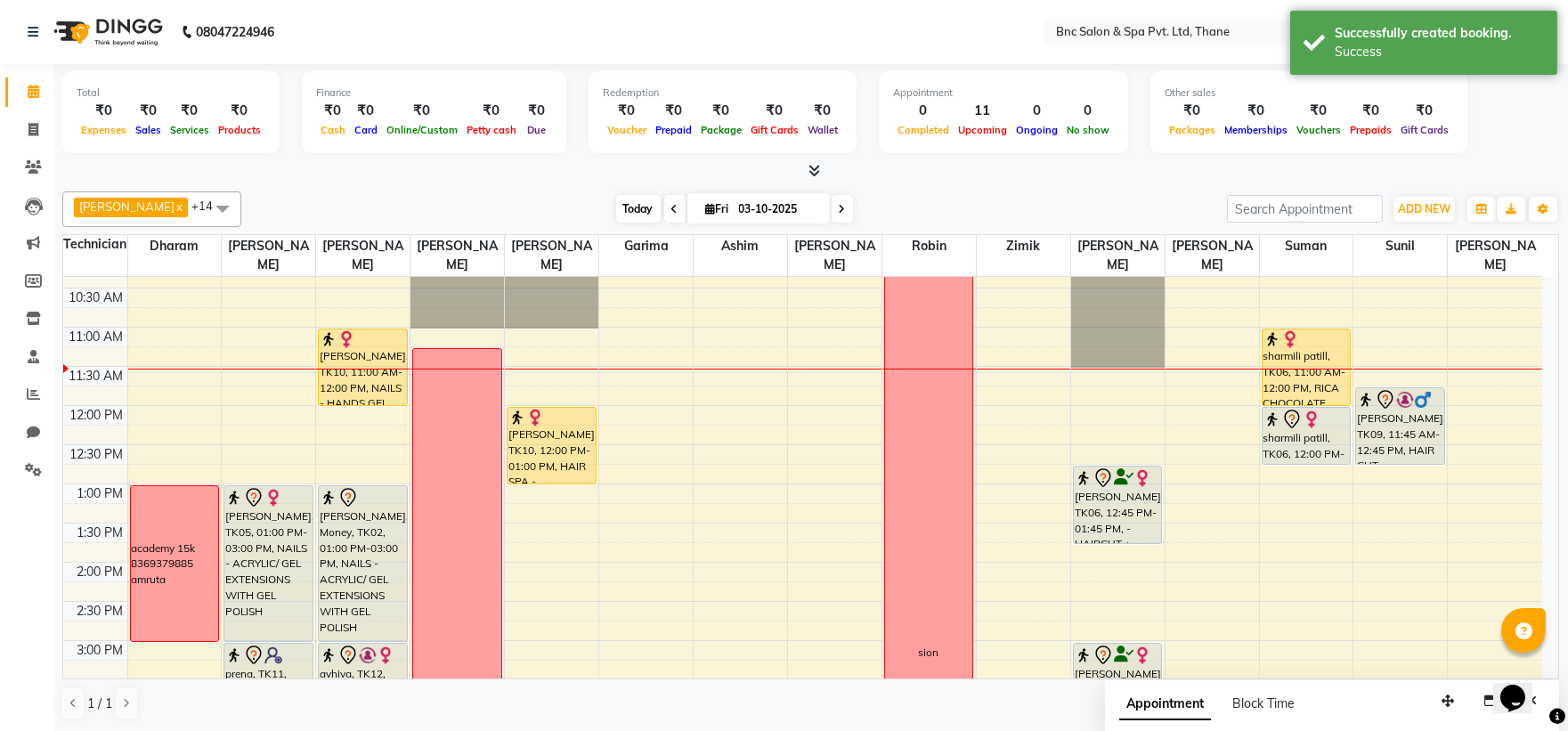
click at [616, 215] on span "Today" at bounding box center [638, 208] width 44 height 27
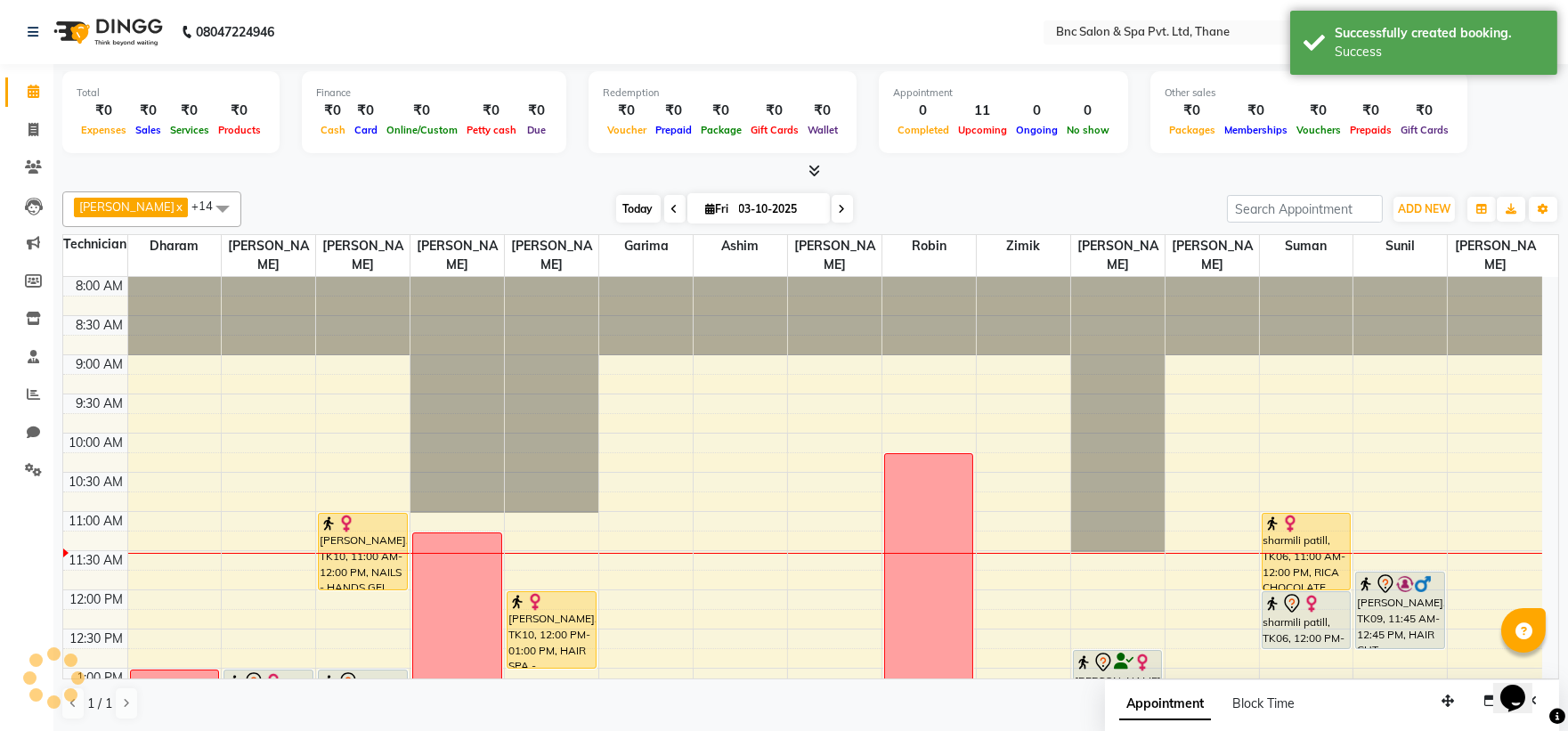
scroll to position [236, 0]
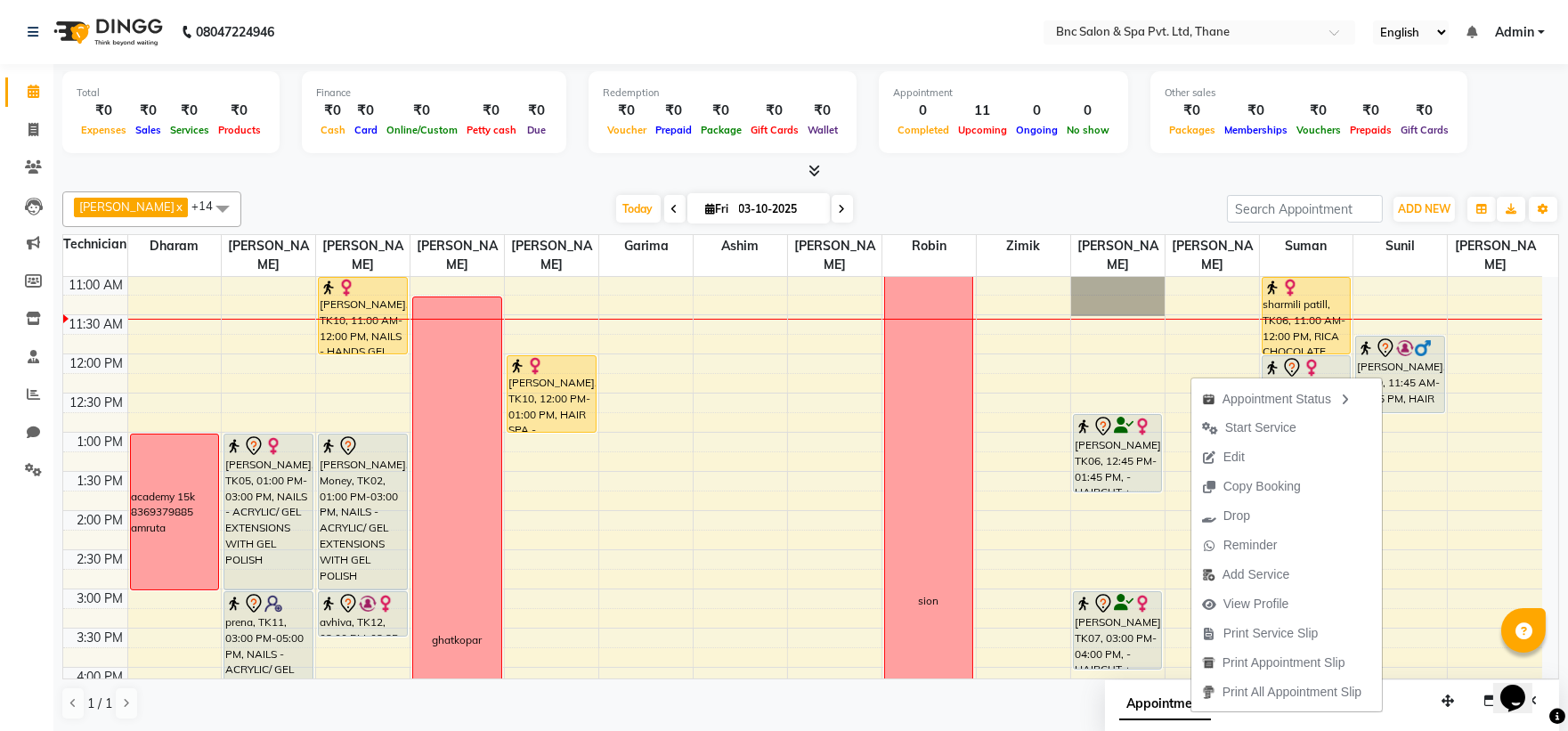
click at [1437, 167] on div at bounding box center [810, 171] width 1497 height 19
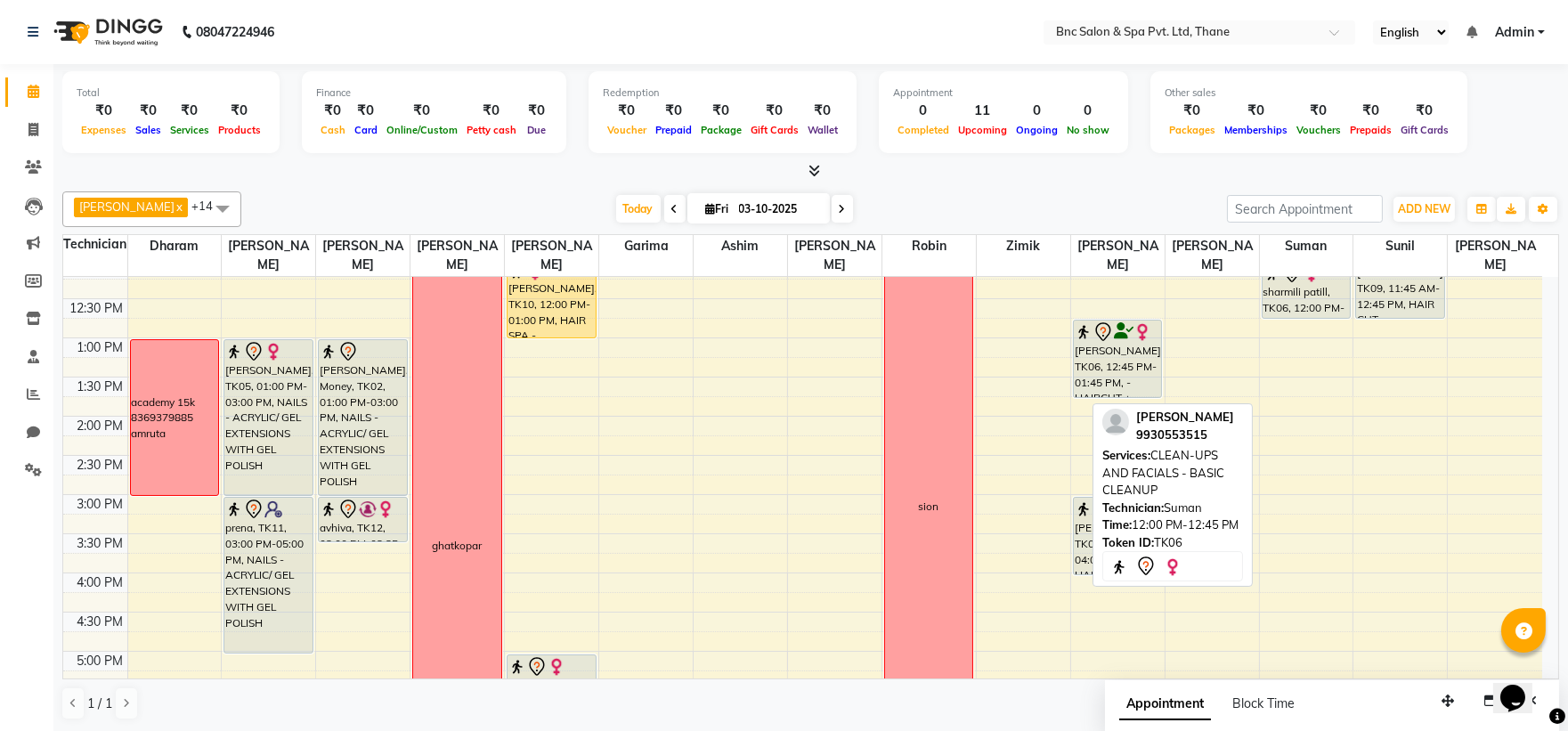
scroll to position [342, 0]
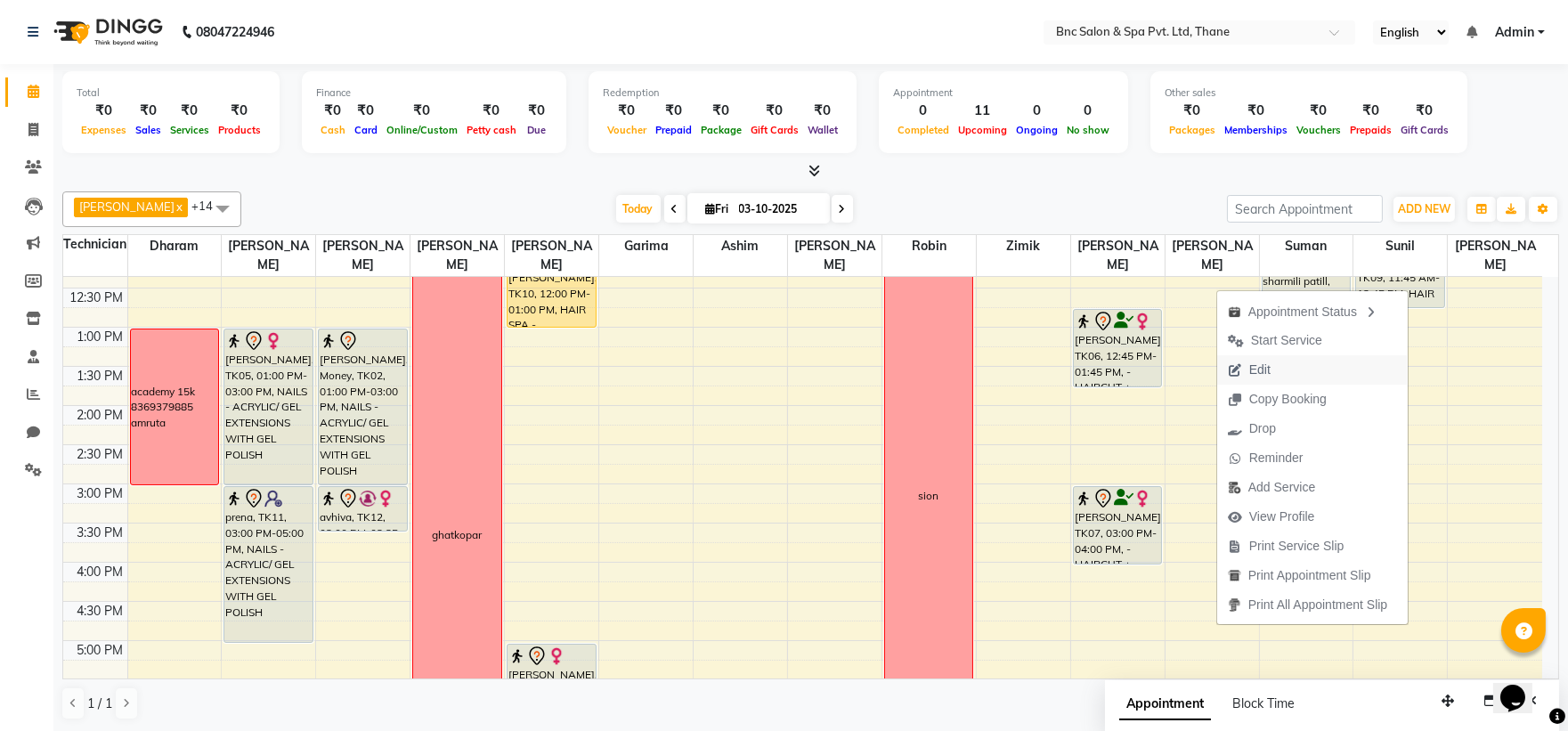
click at [1232, 369] on icon "button" at bounding box center [1234, 370] width 14 height 12
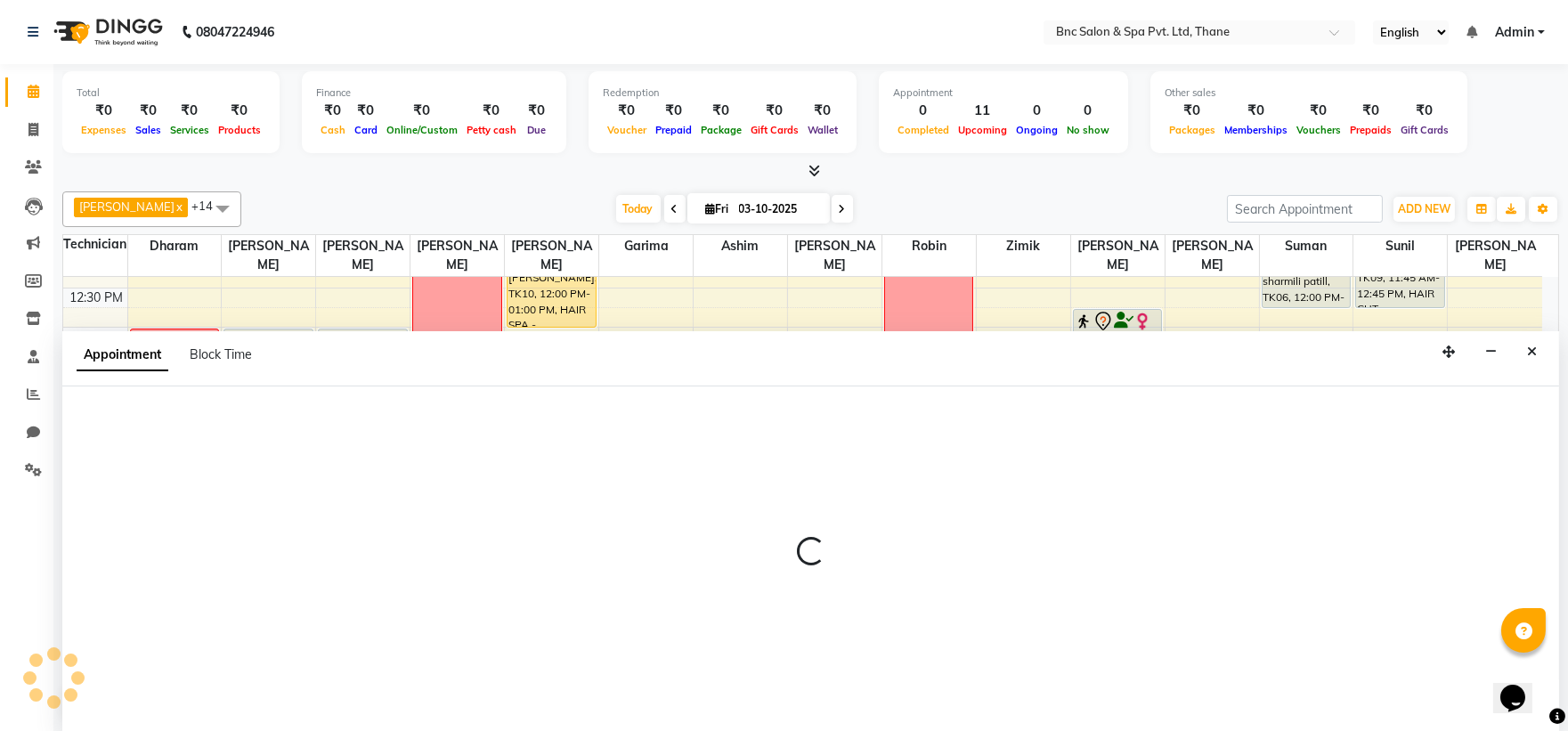
select select "tentative"
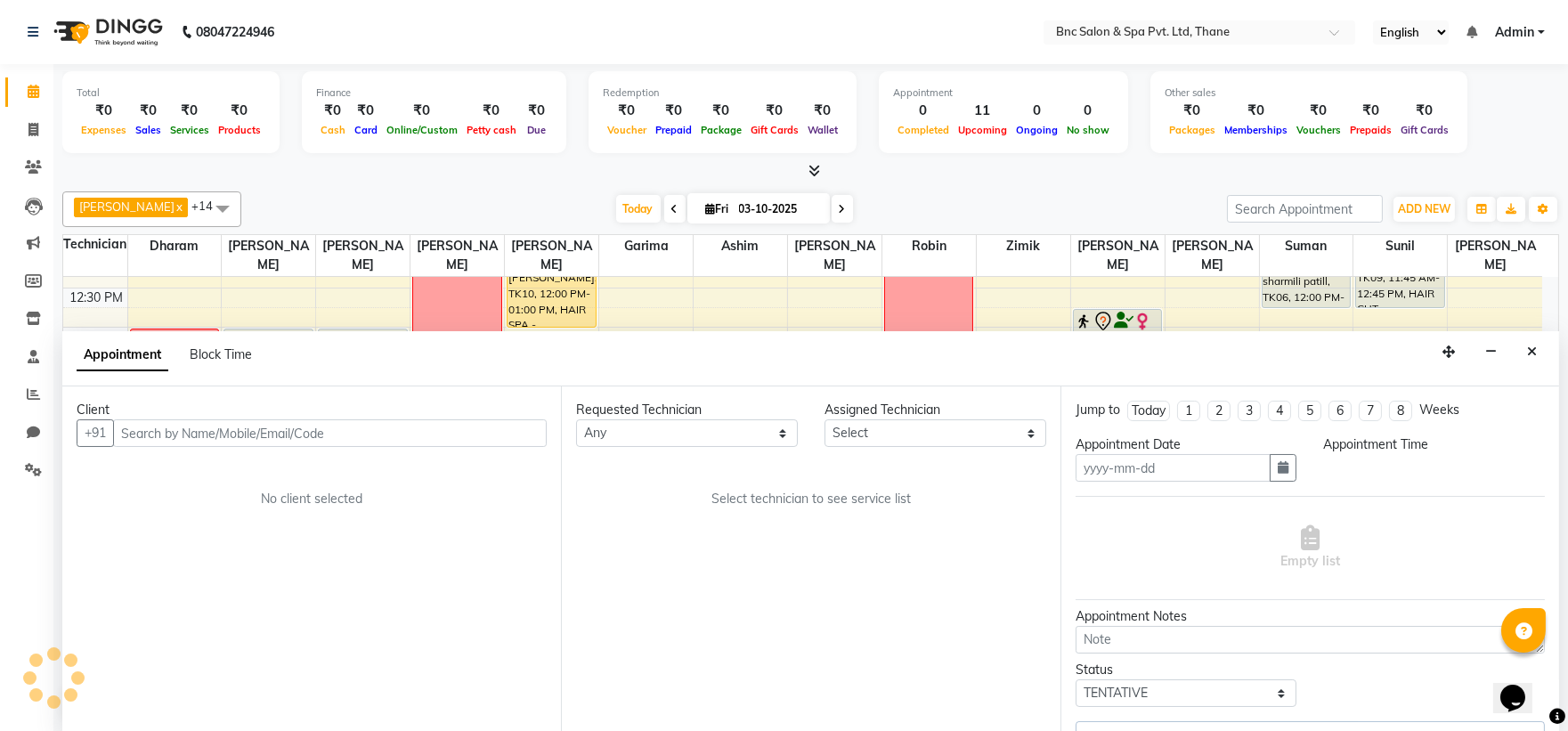
type input "03-10-2025"
select select "705"
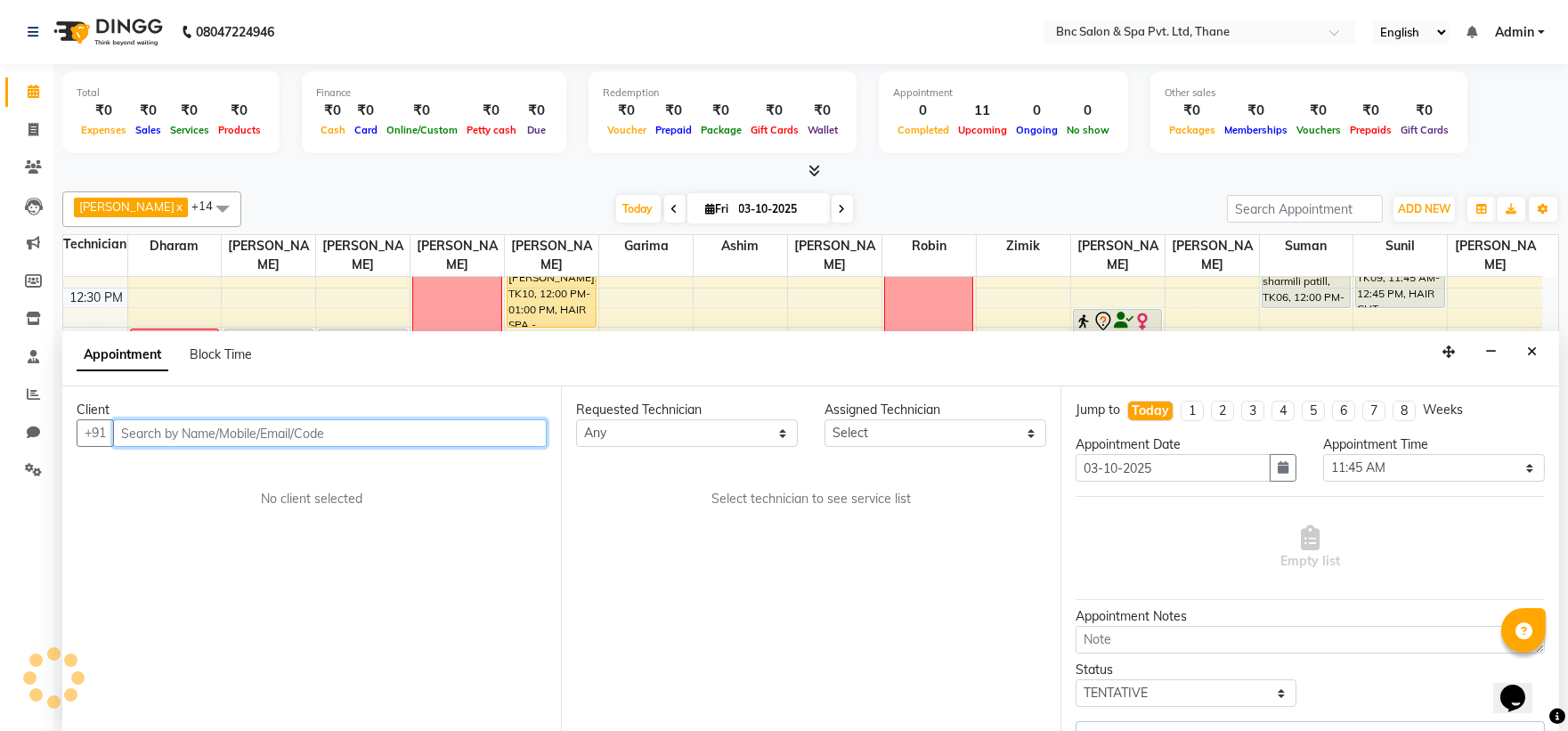
scroll to position [236, 0]
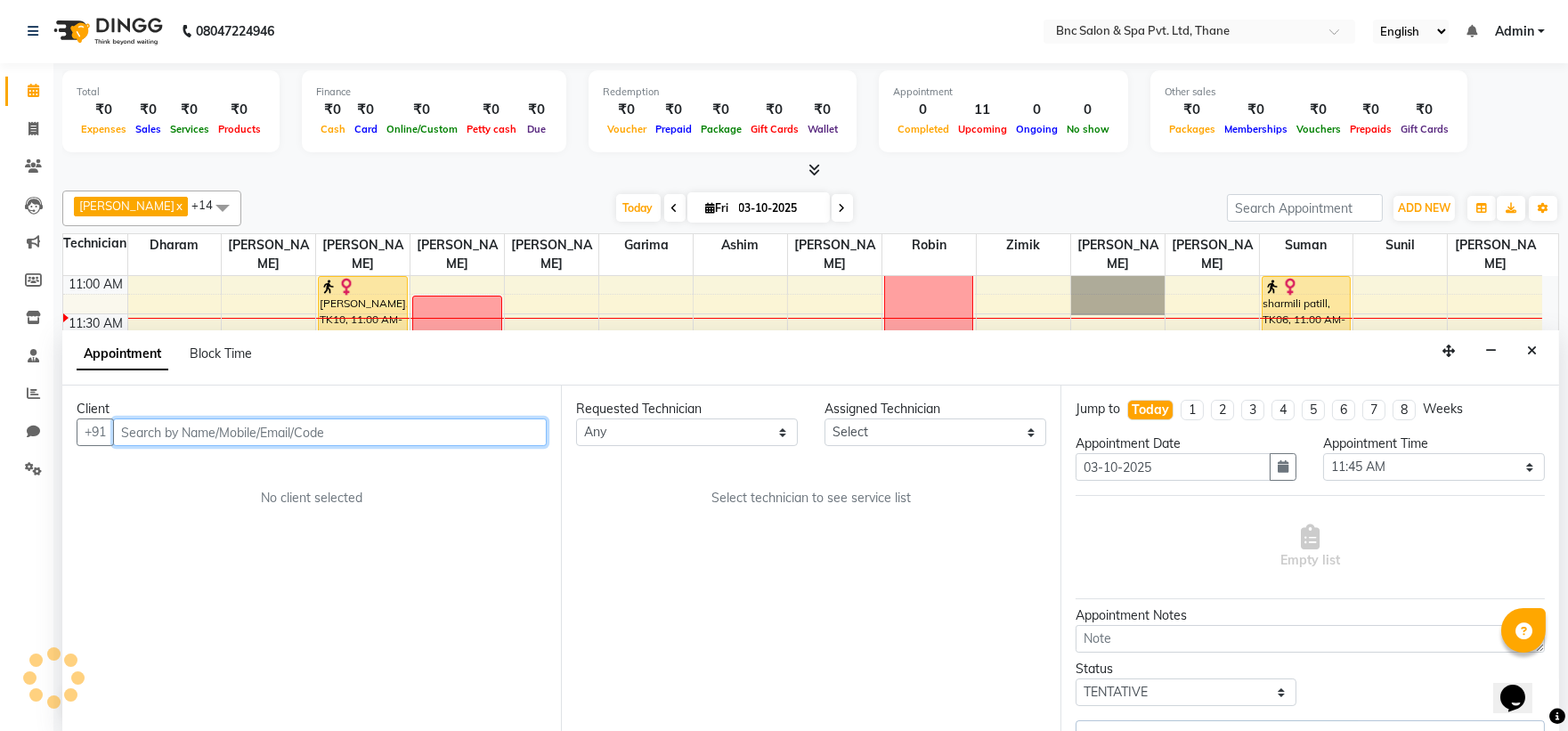
select select "78020"
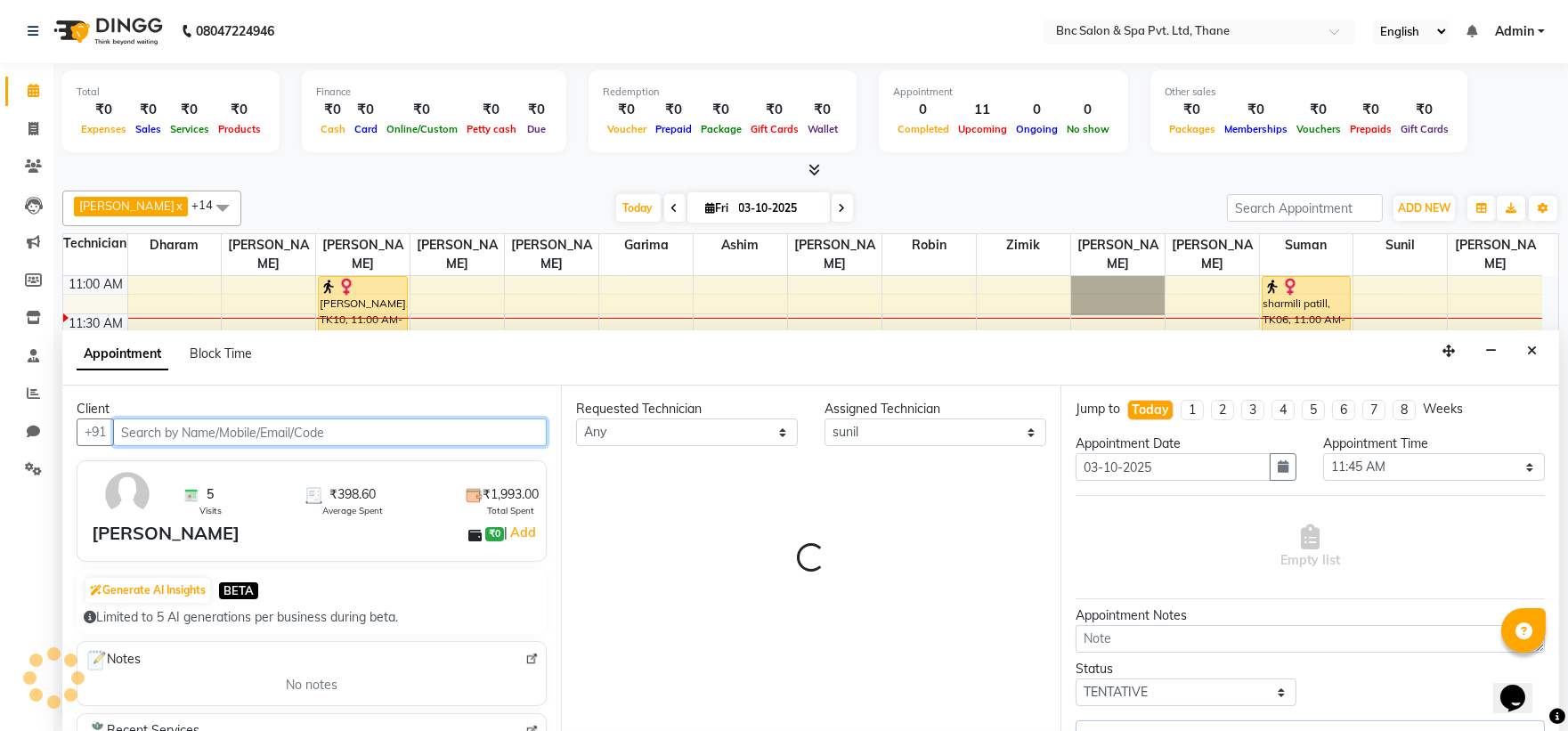
select select "3979"
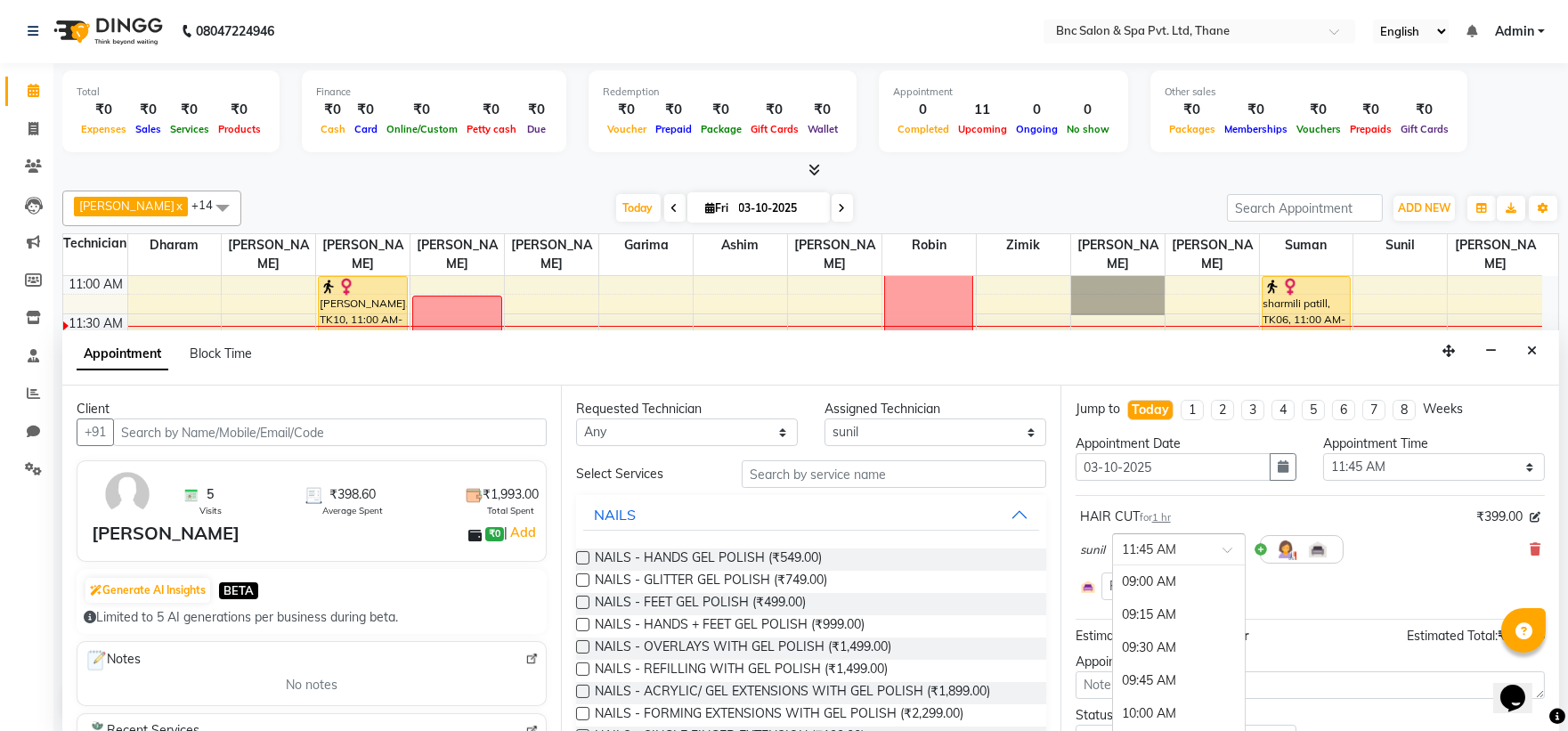
click at [1216, 539] on div at bounding box center [1179, 548] width 132 height 19
click at [1155, 652] on div "12:15 PM" at bounding box center [1179, 648] width 132 height 33
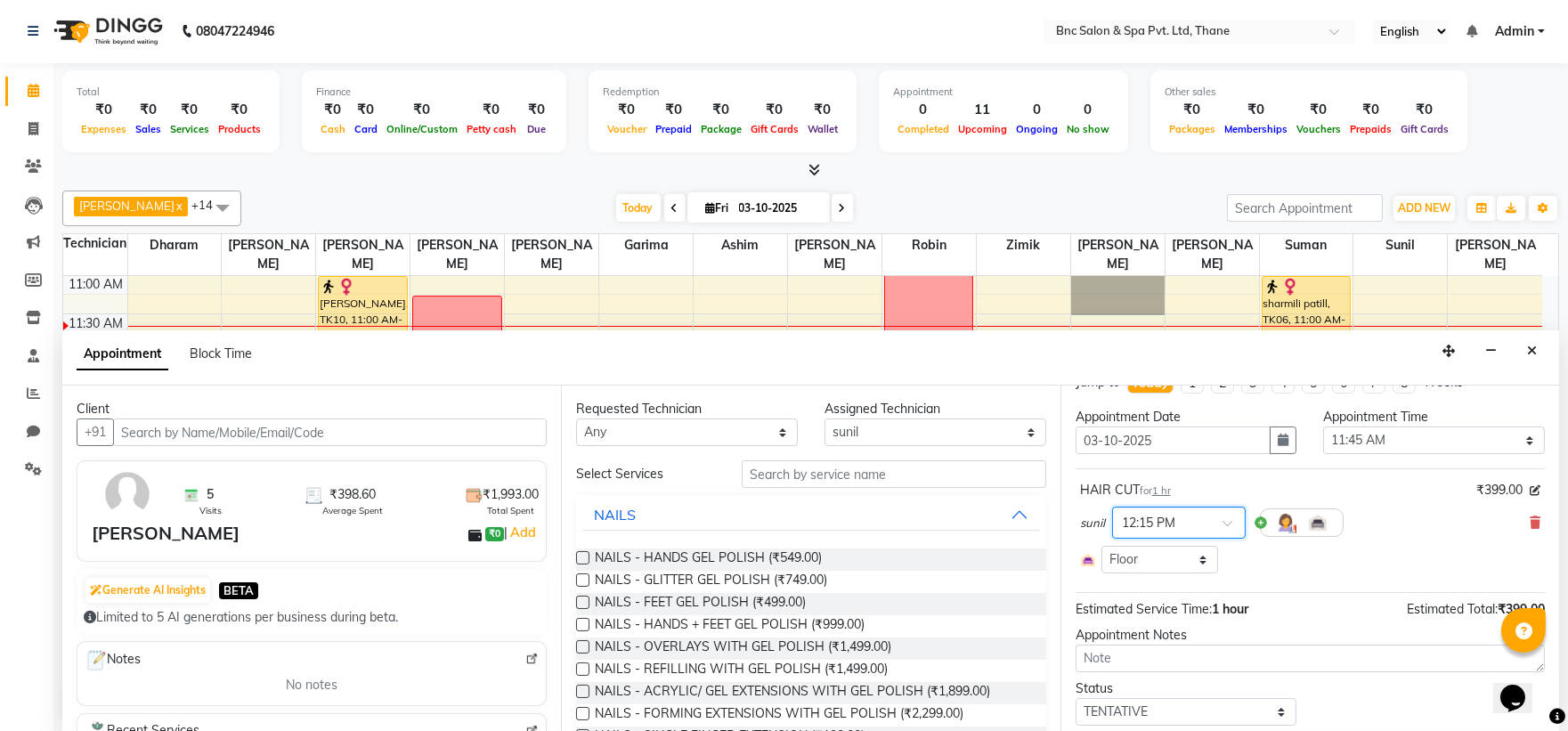
scroll to position [72, 0]
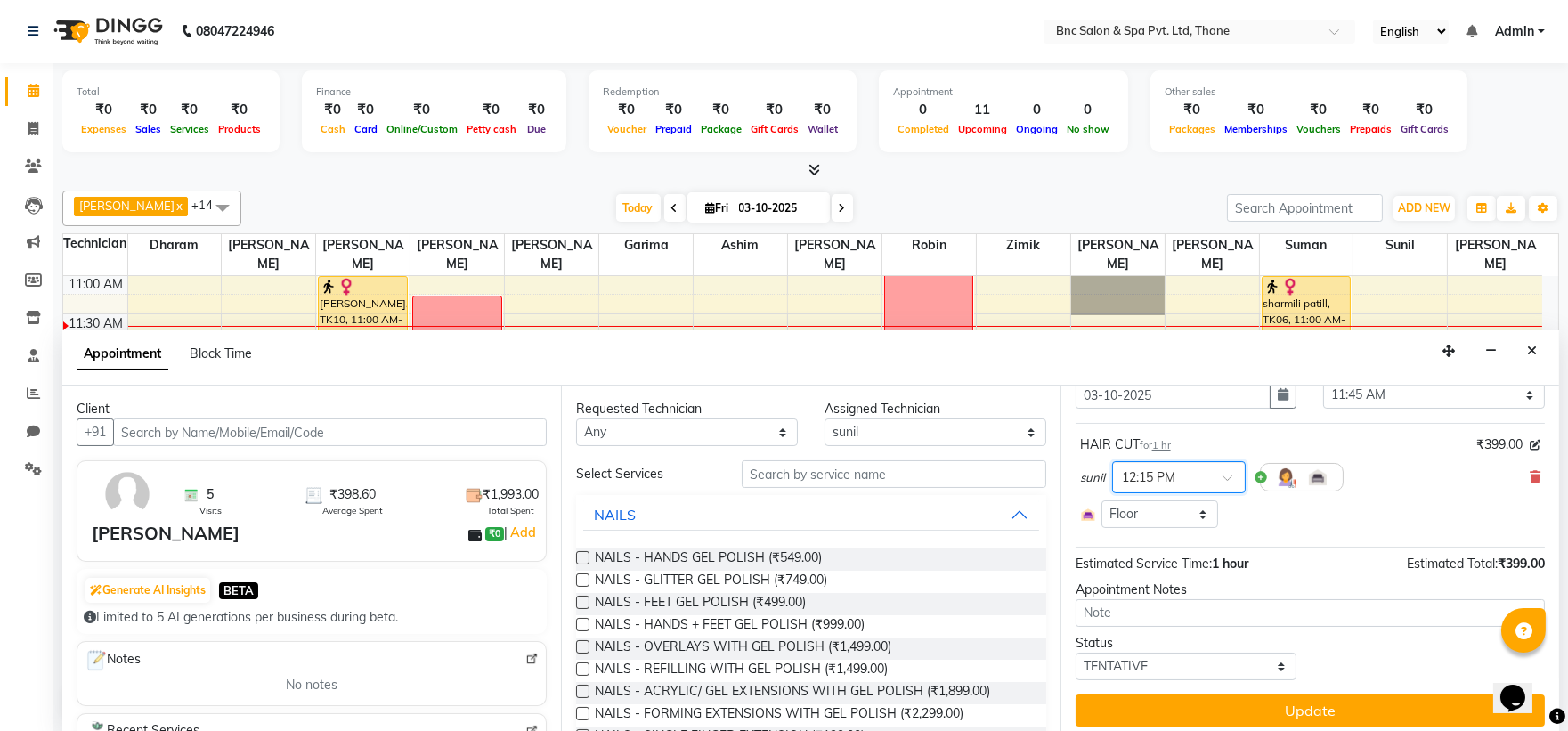
click at [1185, 476] on input "text" at bounding box center [1161, 476] width 78 height 19
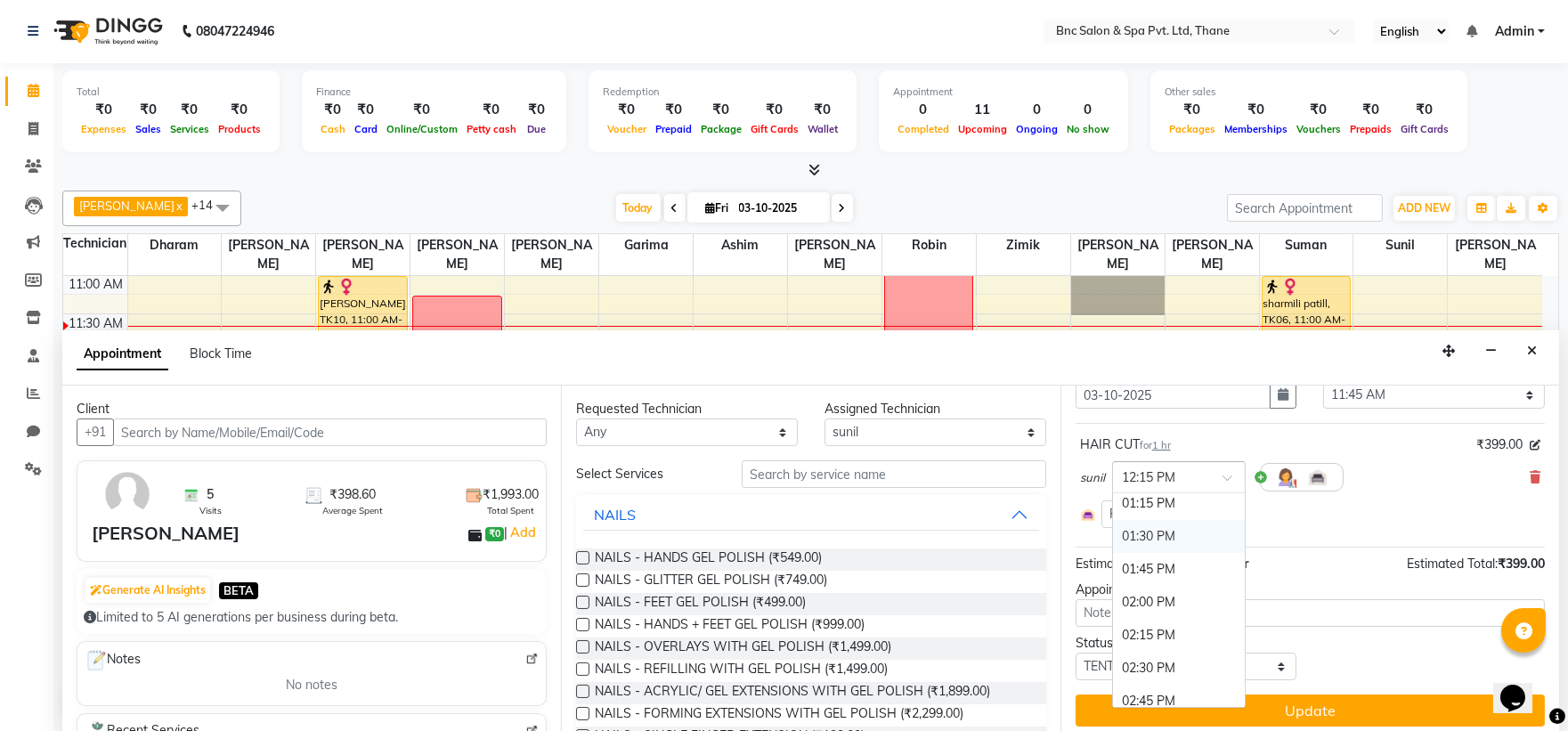
scroll to position [574, 0]
click at [1149, 586] on div "02:00 PM" at bounding box center [1179, 595] width 132 height 33
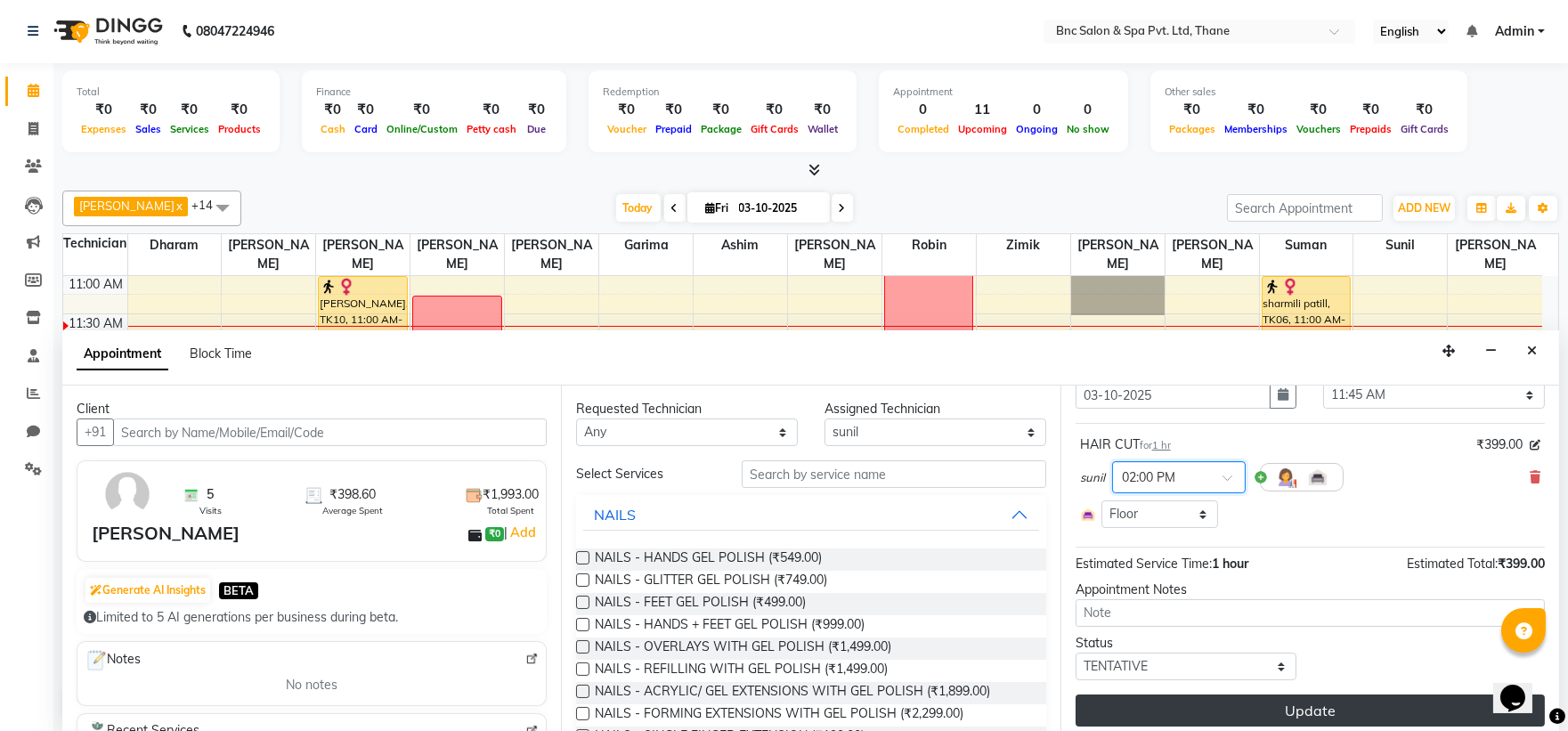
click at [1122, 714] on button "Update" at bounding box center [1310, 710] width 469 height 32
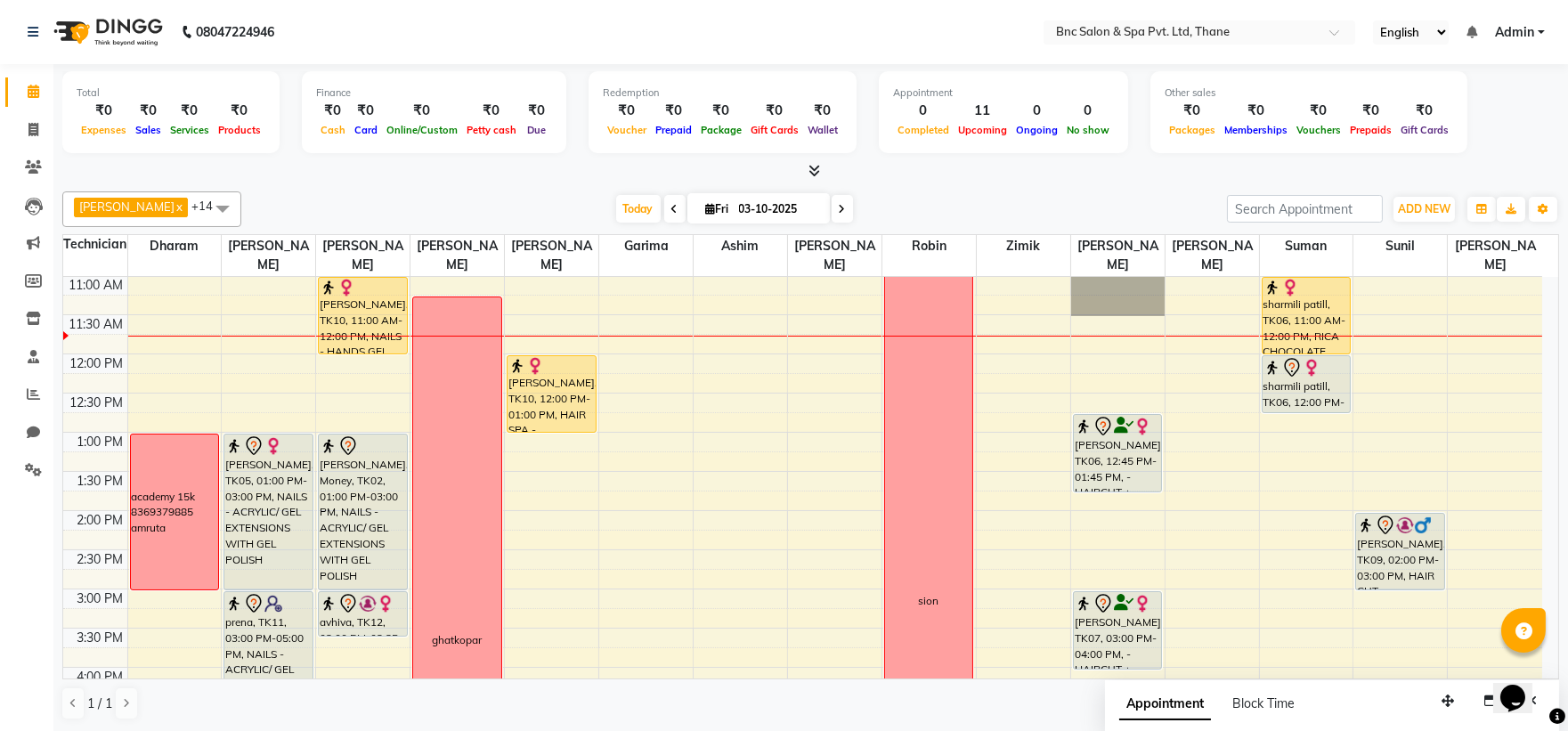
scroll to position [230, 0]
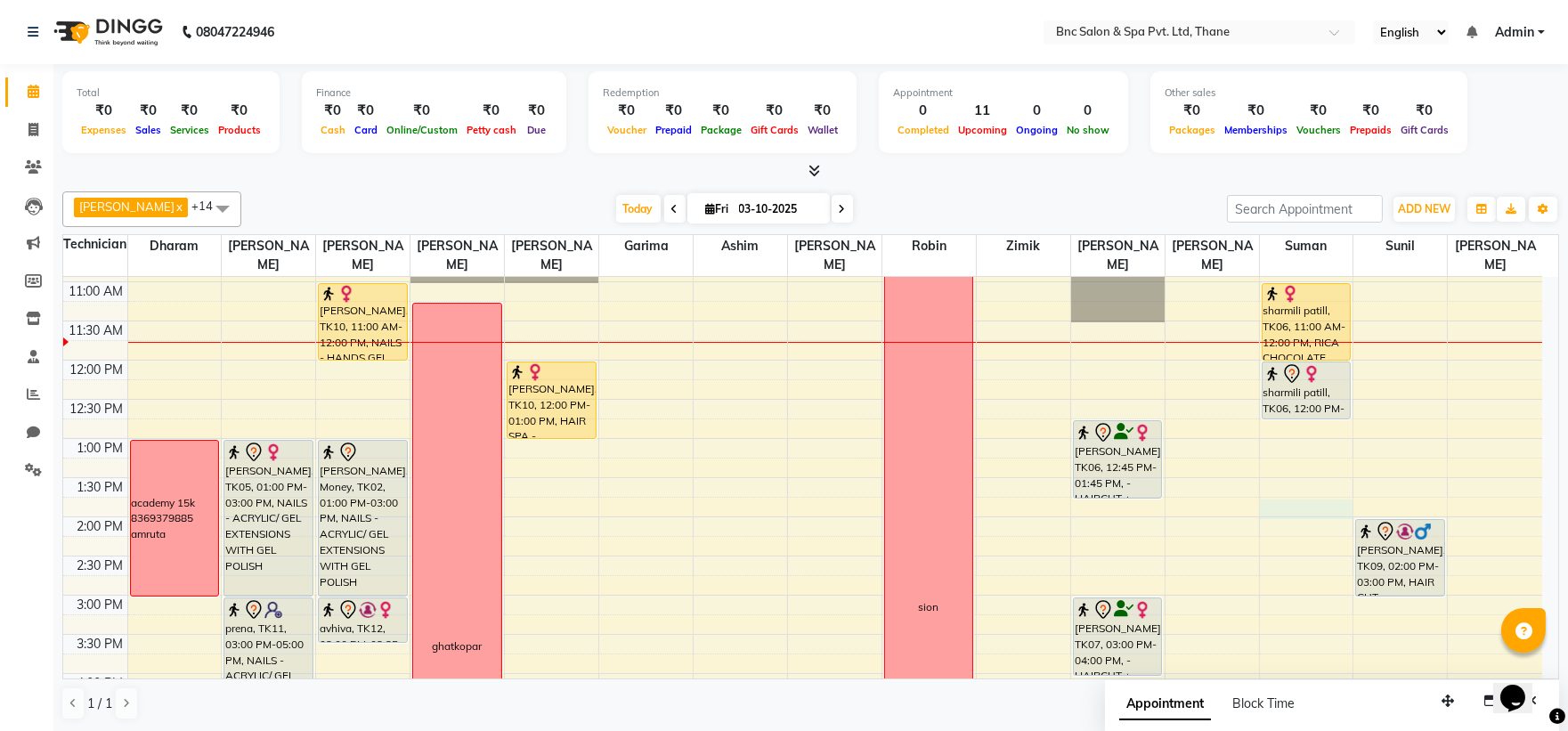
click at [1324, 509] on div "8:00 AM 8:30 AM 9:00 AM 9:30 AM 10:00 AM 10:30 AM 11:00 AM 11:30 AM 12:00 PM 12…" at bounding box center [802, 556] width 1479 height 1018
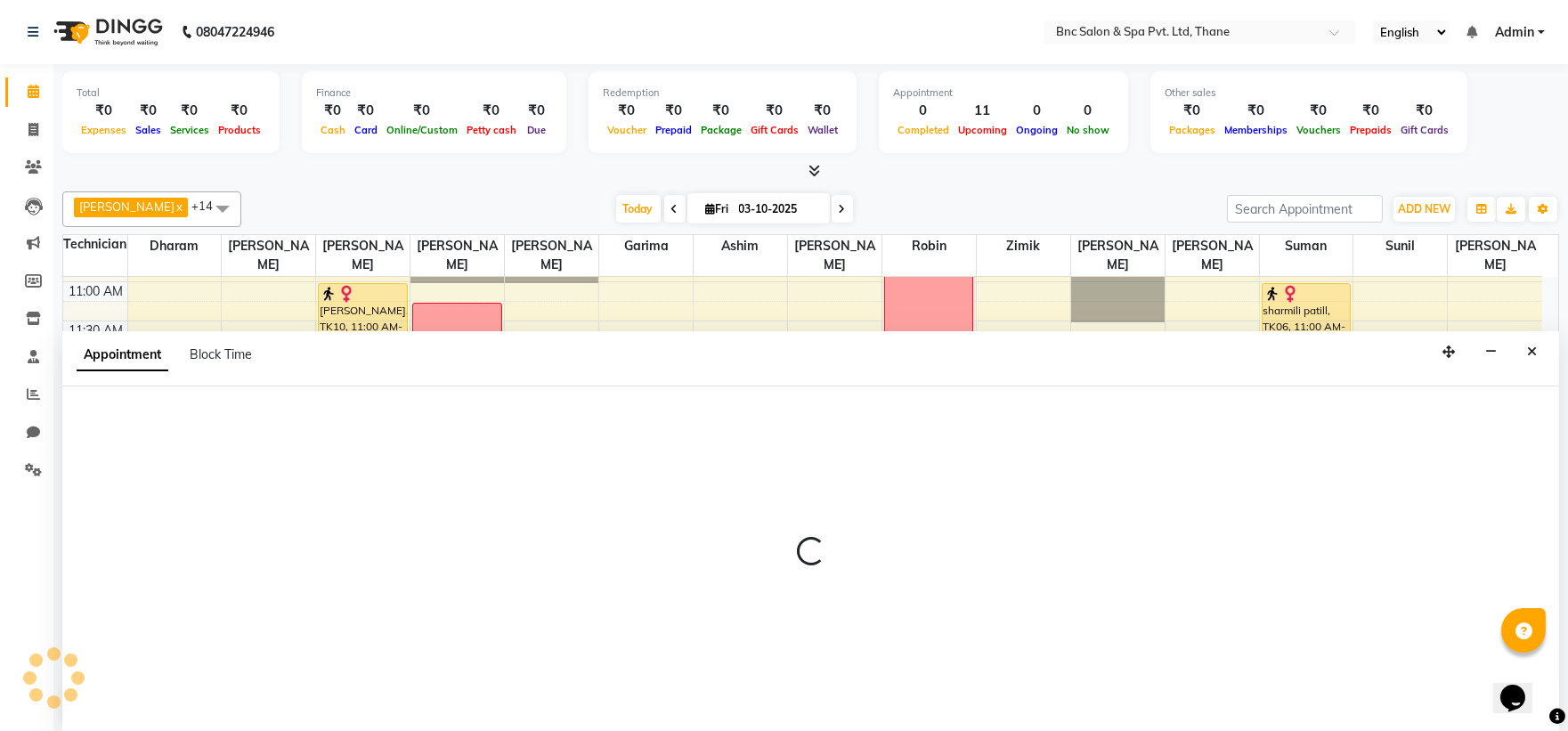
scroll to position [1, 0]
select select "71935"
select select "825"
select select "tentative"
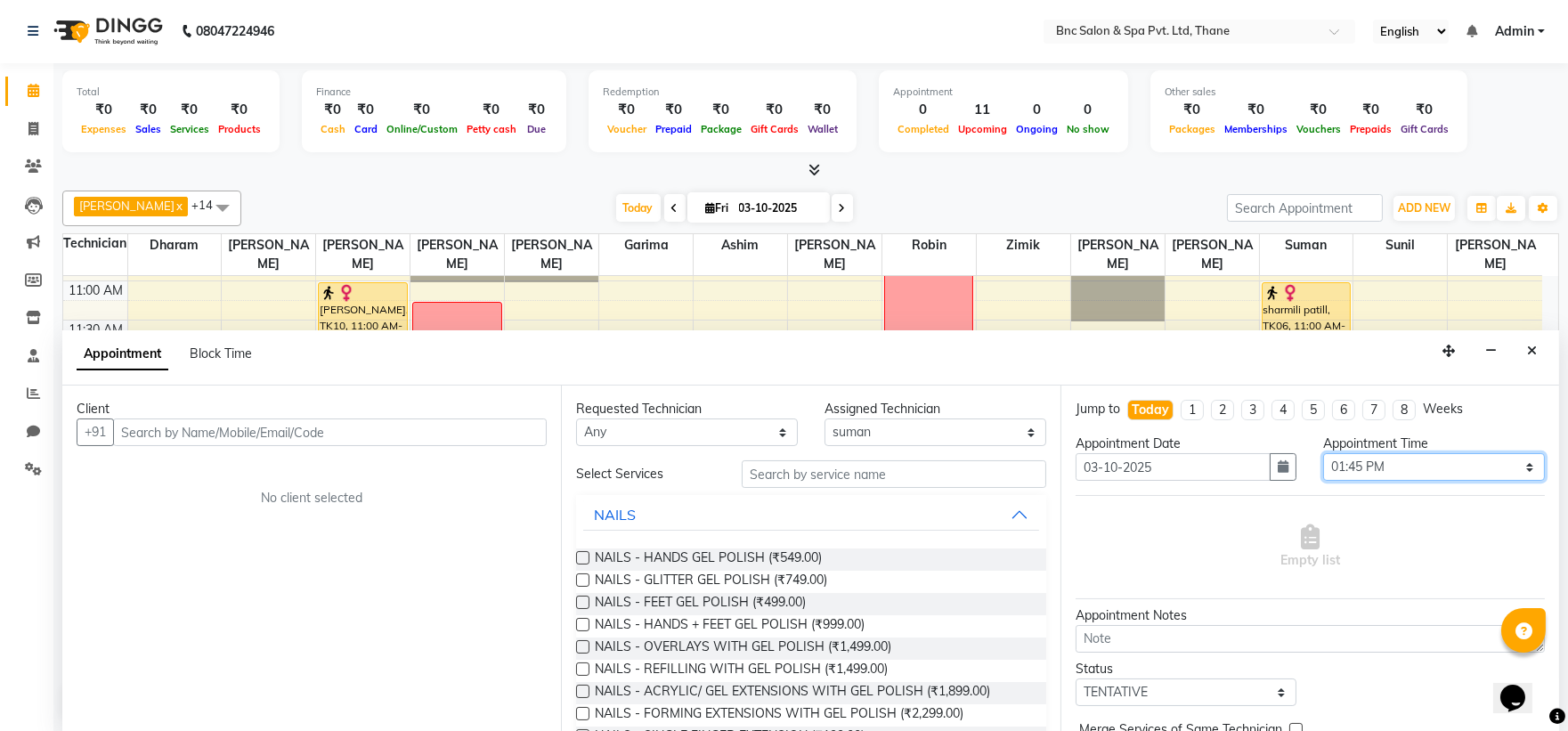
click at [1349, 466] on select "Select 09:00 AM 09:15 AM 09:30 AM 09:45 AM 10:00 AM 10:15 AM 10:30 AM 10:45 AM …" at bounding box center [1434, 467] width 222 height 27
click at [1038, 187] on div "rachel x Raghuveer Saket x Ronnie x suman x Zimik x Anas Ansari x Ravi Pratap K…" at bounding box center [810, 454] width 1497 height 543
click at [1529, 357] on icon "Close" at bounding box center [1531, 350] width 9 height 12
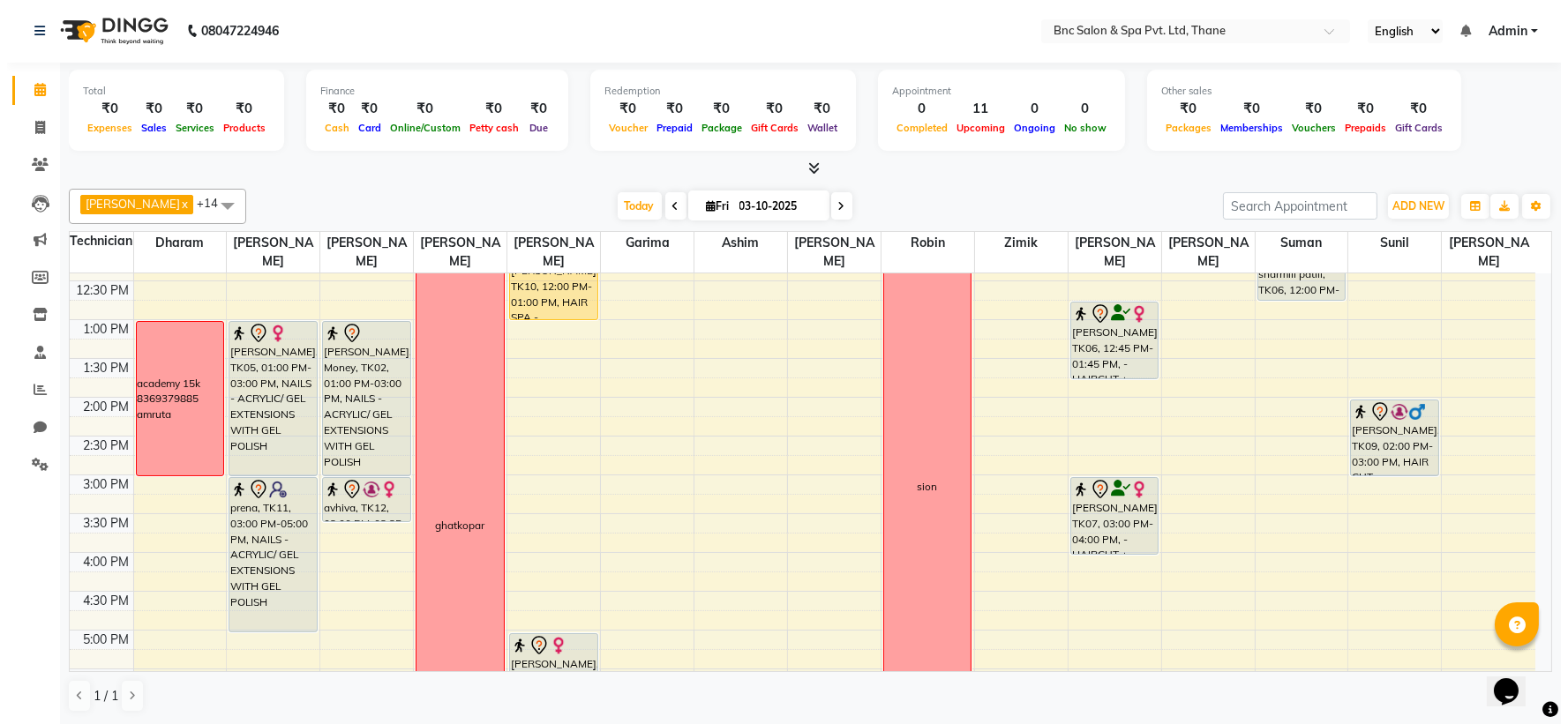
scroll to position [339, 0]
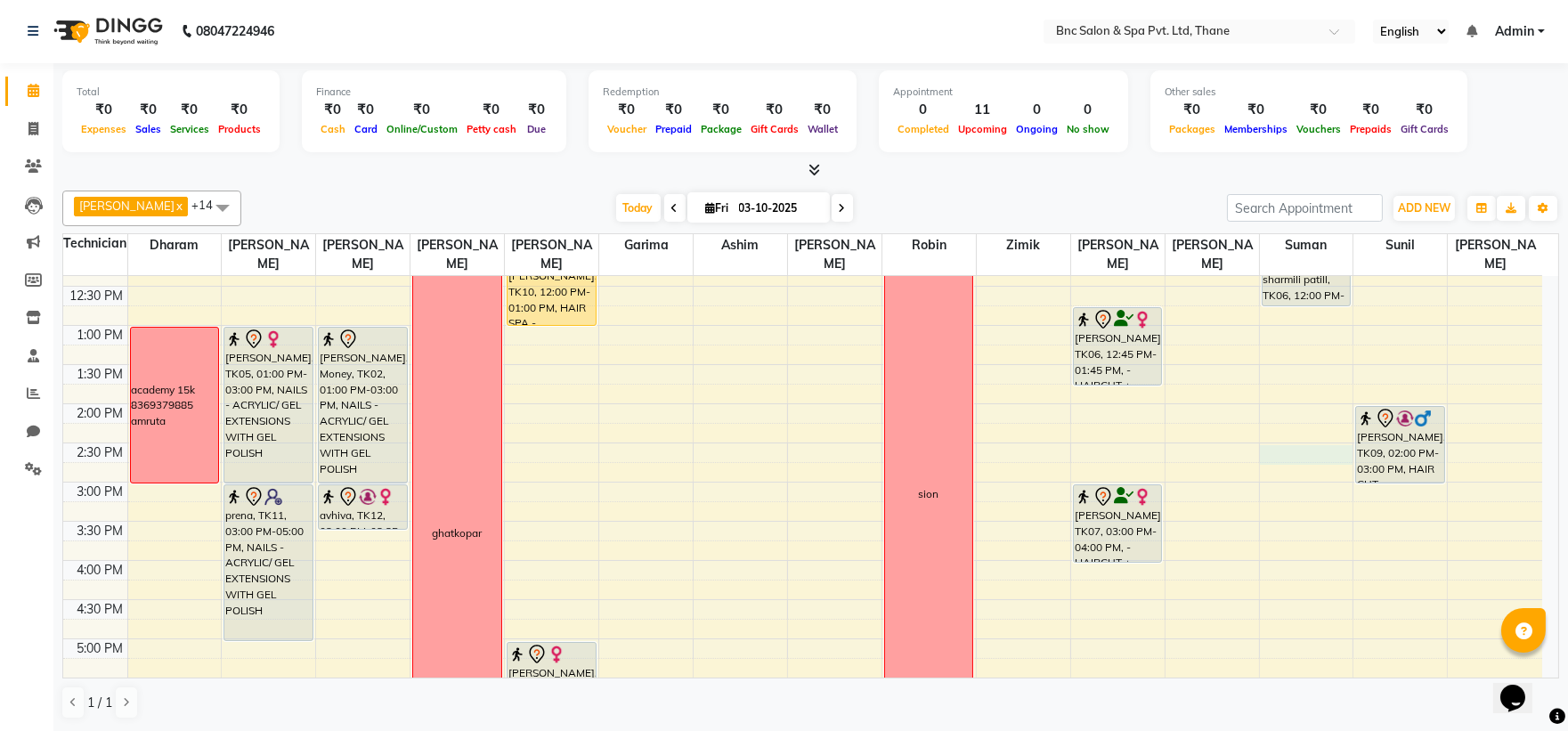
click at [1289, 461] on div "8:00 AM 8:30 AM 9:00 AM 9:30 AM 10:00 AM 10:30 AM 11:00 AM 11:30 AM 12:00 PM 12…" at bounding box center [802, 443] width 1479 height 1018
select select "71935"
select select "tentative"
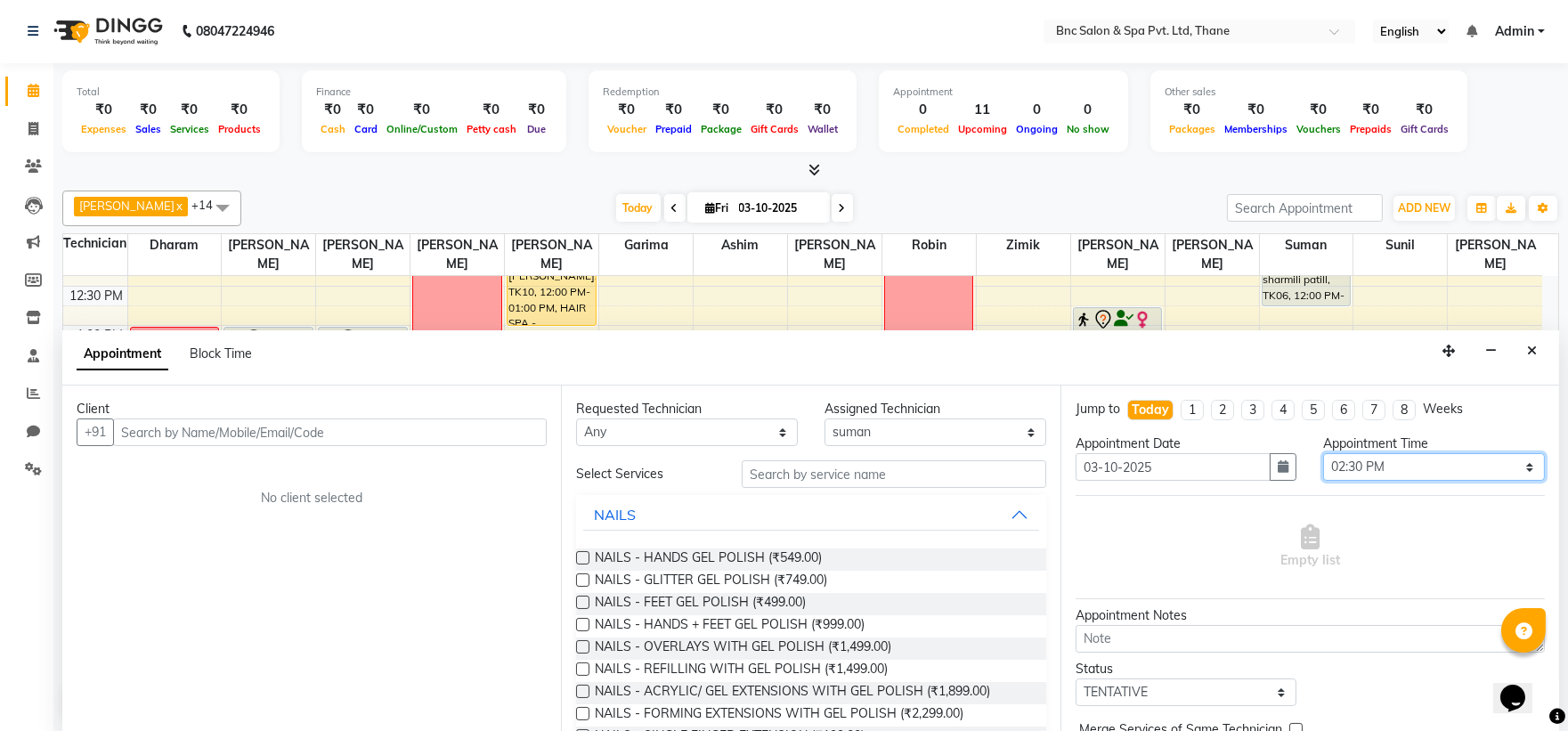
click at [1370, 464] on select "Select 09:00 AM 09:15 AM 09:30 AM 09:45 AM 10:00 AM 10:15 AM 10:30 AM 10:45 AM …" at bounding box center [1434, 467] width 222 height 27
select select "900"
click at [1323, 453] on select "Select 09:00 AM 09:15 AM 09:30 AM 09:45 AM 10:00 AM 10:15 AM 10:30 AM 10:45 AM …" at bounding box center [1434, 467] width 222 height 27
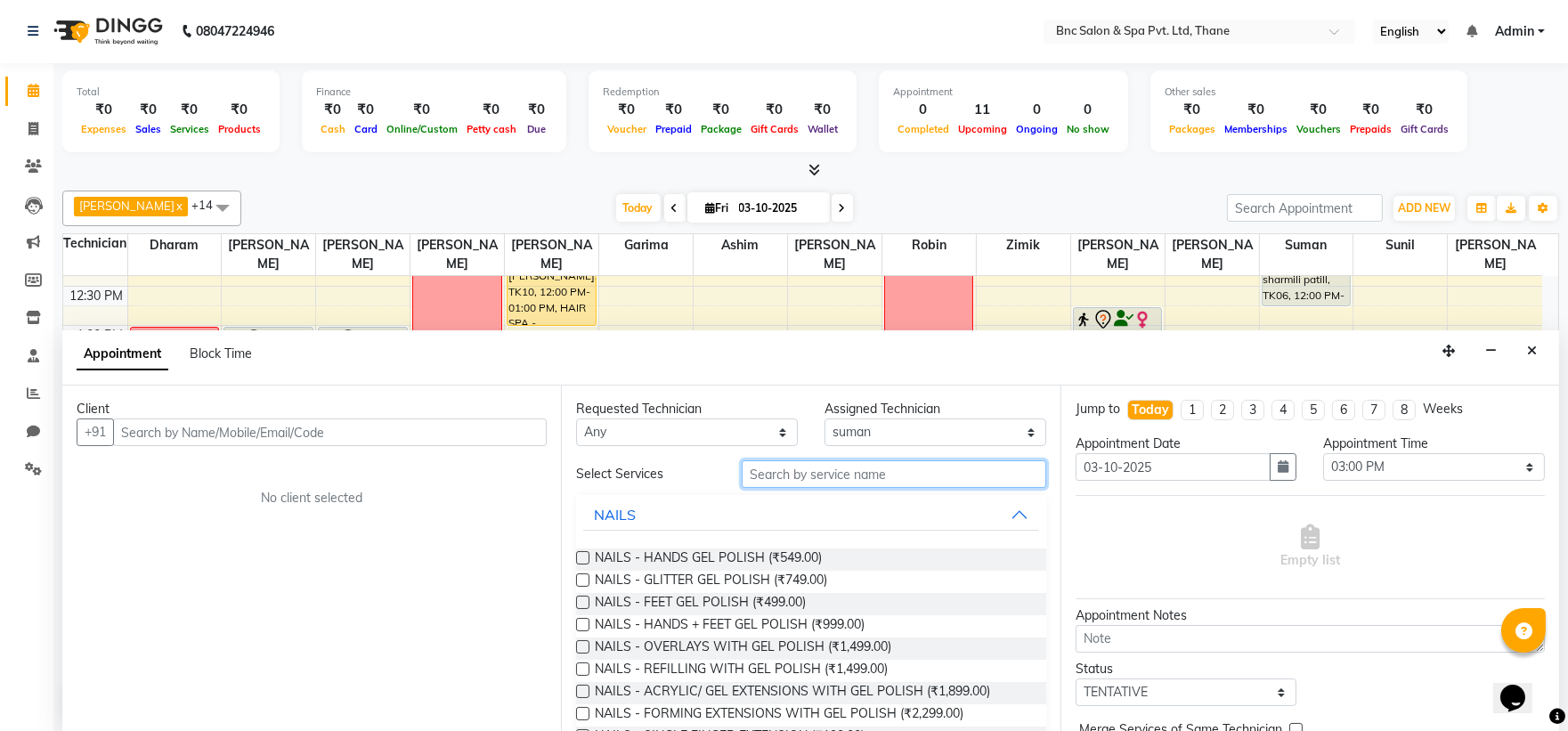
click at [791, 477] on input "text" at bounding box center [895, 473] width 305 height 27
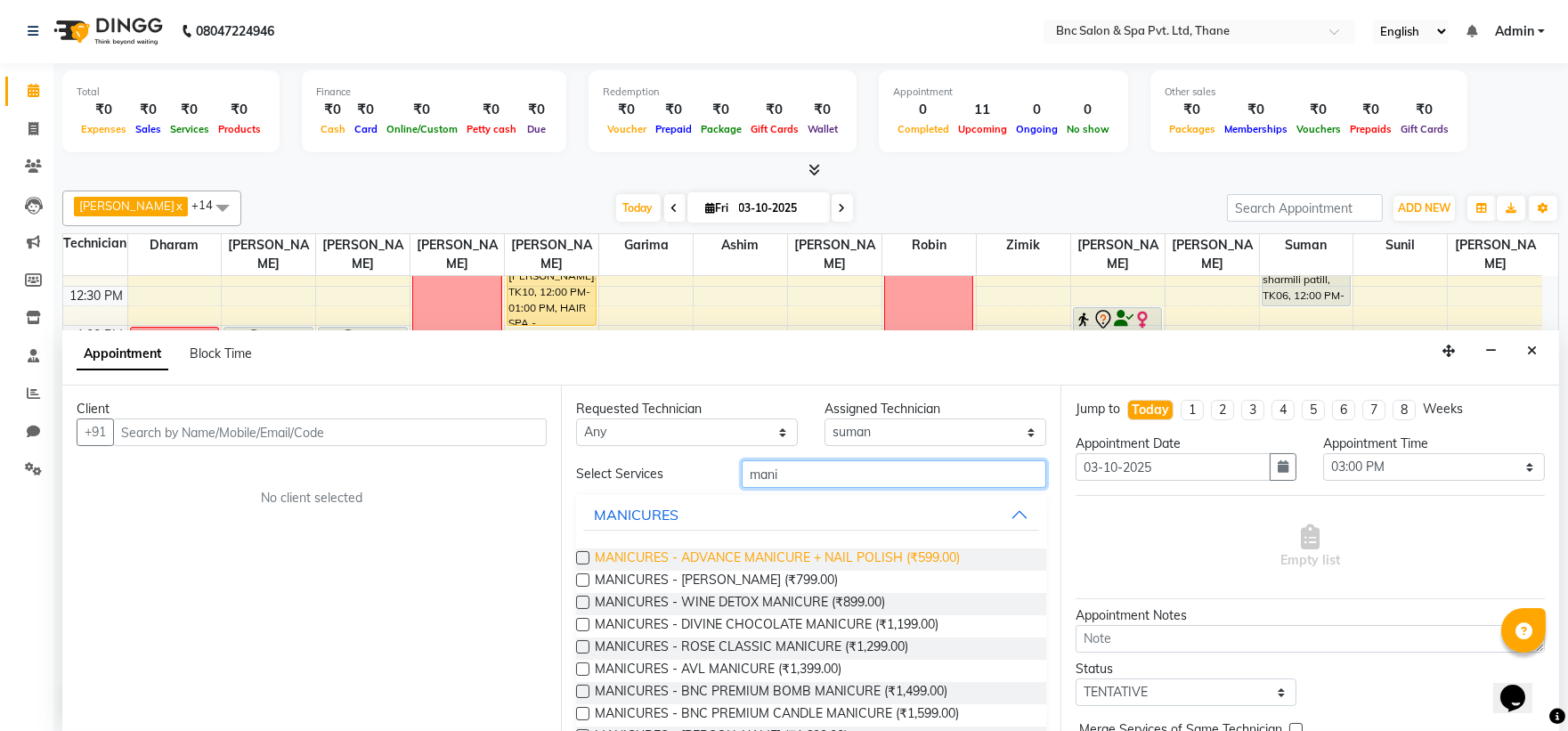
type input "mani"
click at [764, 559] on span "MANICURES - ADVANCE MANICURE + NAIL POLISH (₹599.00)" at bounding box center [777, 560] width 365 height 23
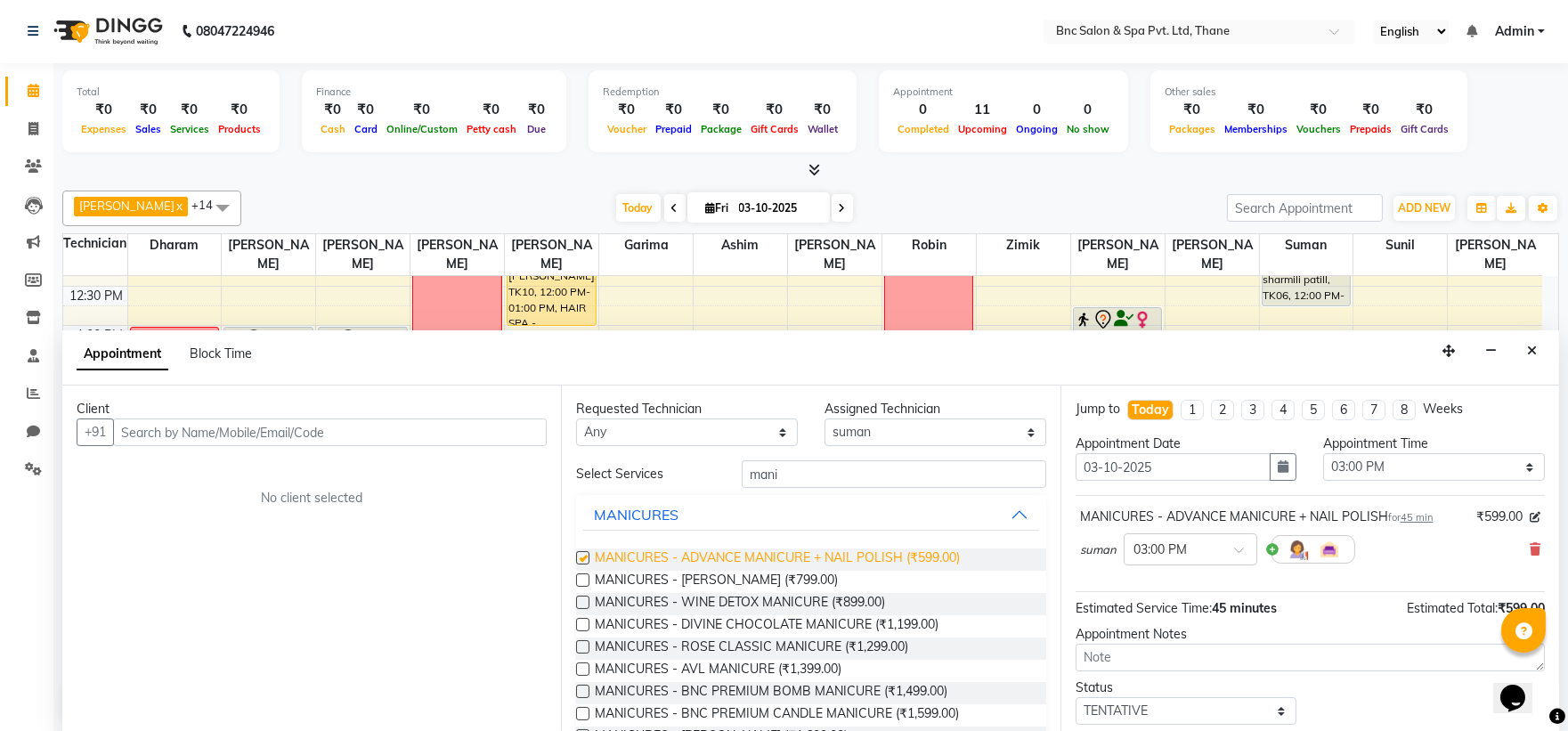
checkbox input "false"
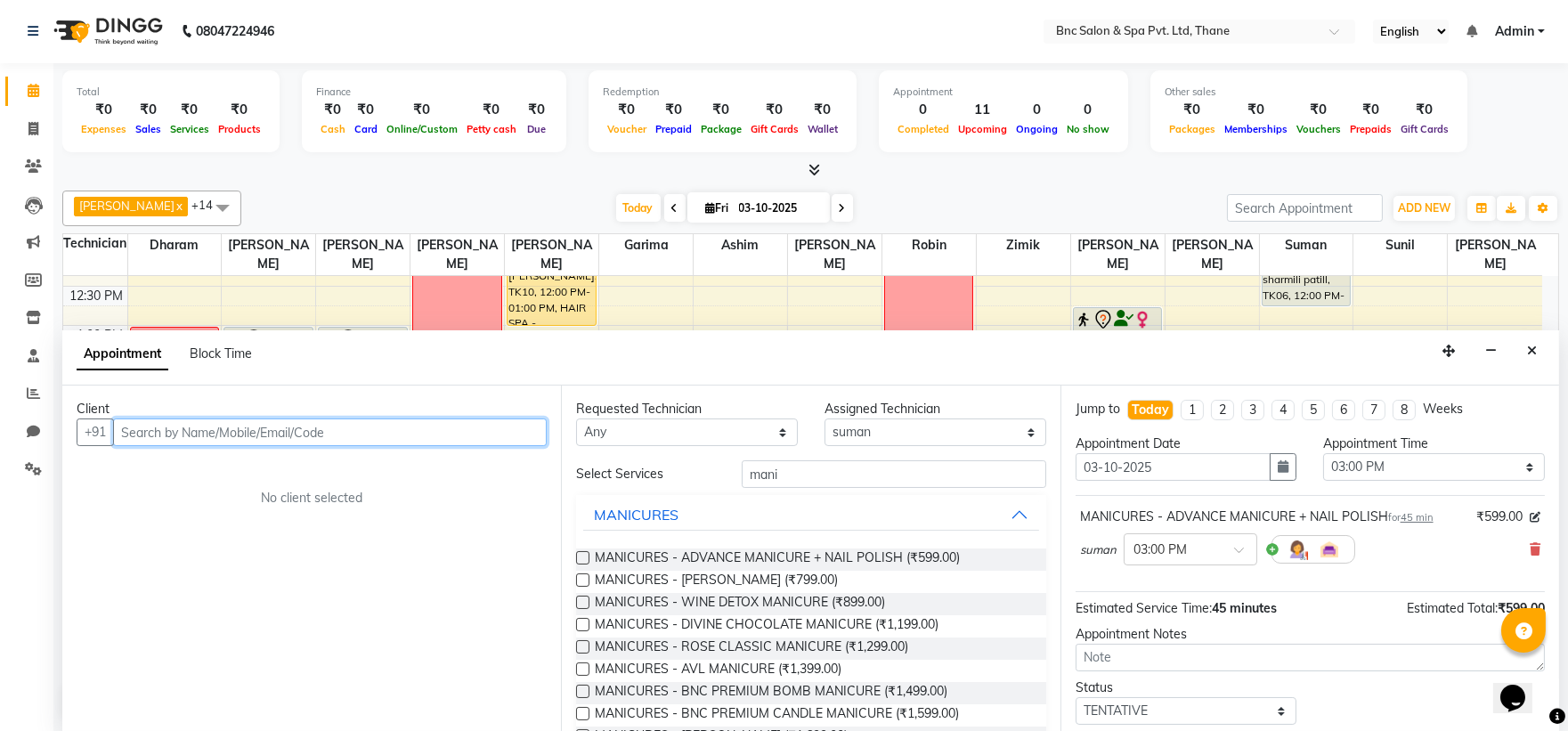
click at [417, 437] on input "text" at bounding box center [329, 432] width 434 height 27
type input "9769200608"
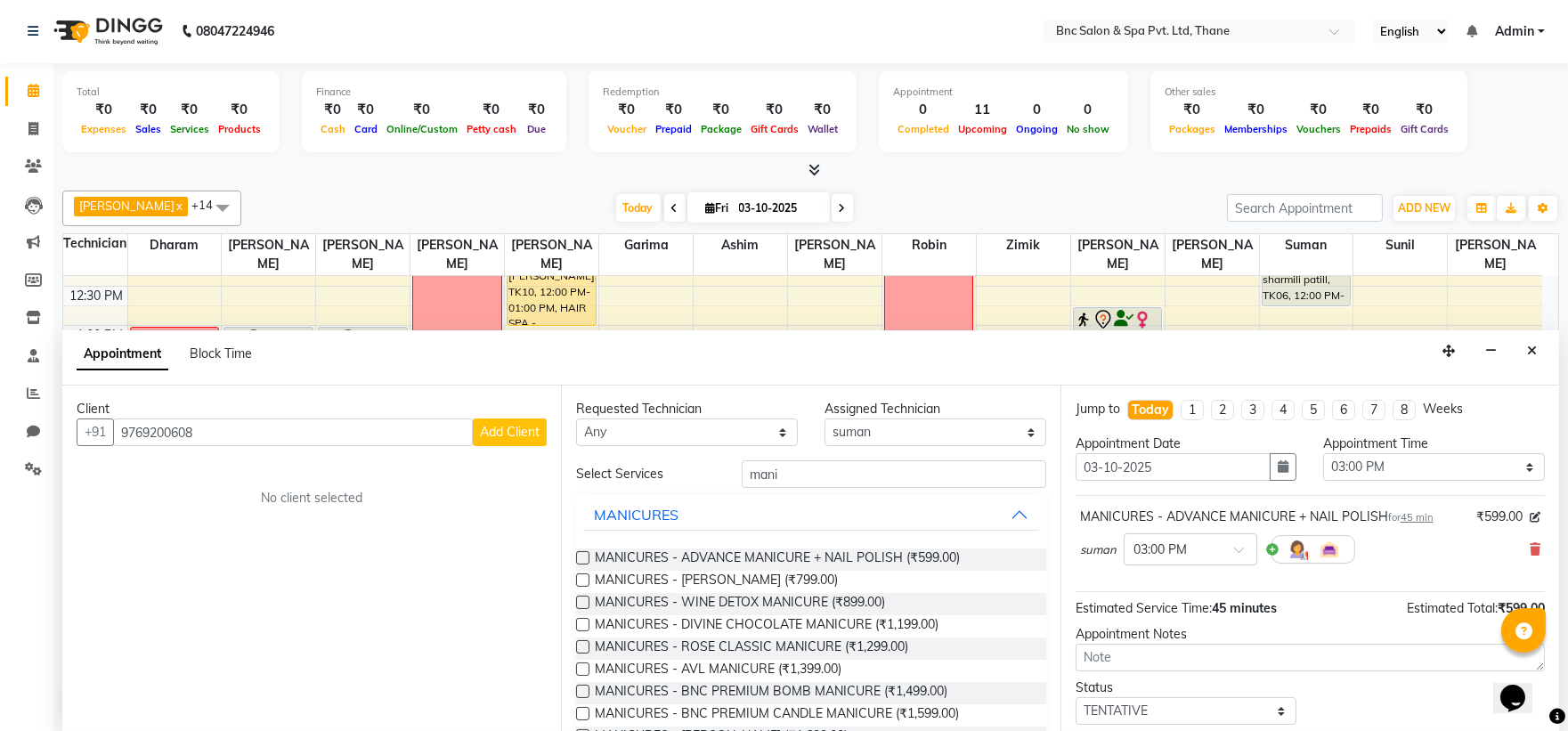
click at [494, 431] on span "Add Client" at bounding box center [509, 432] width 59 height 16
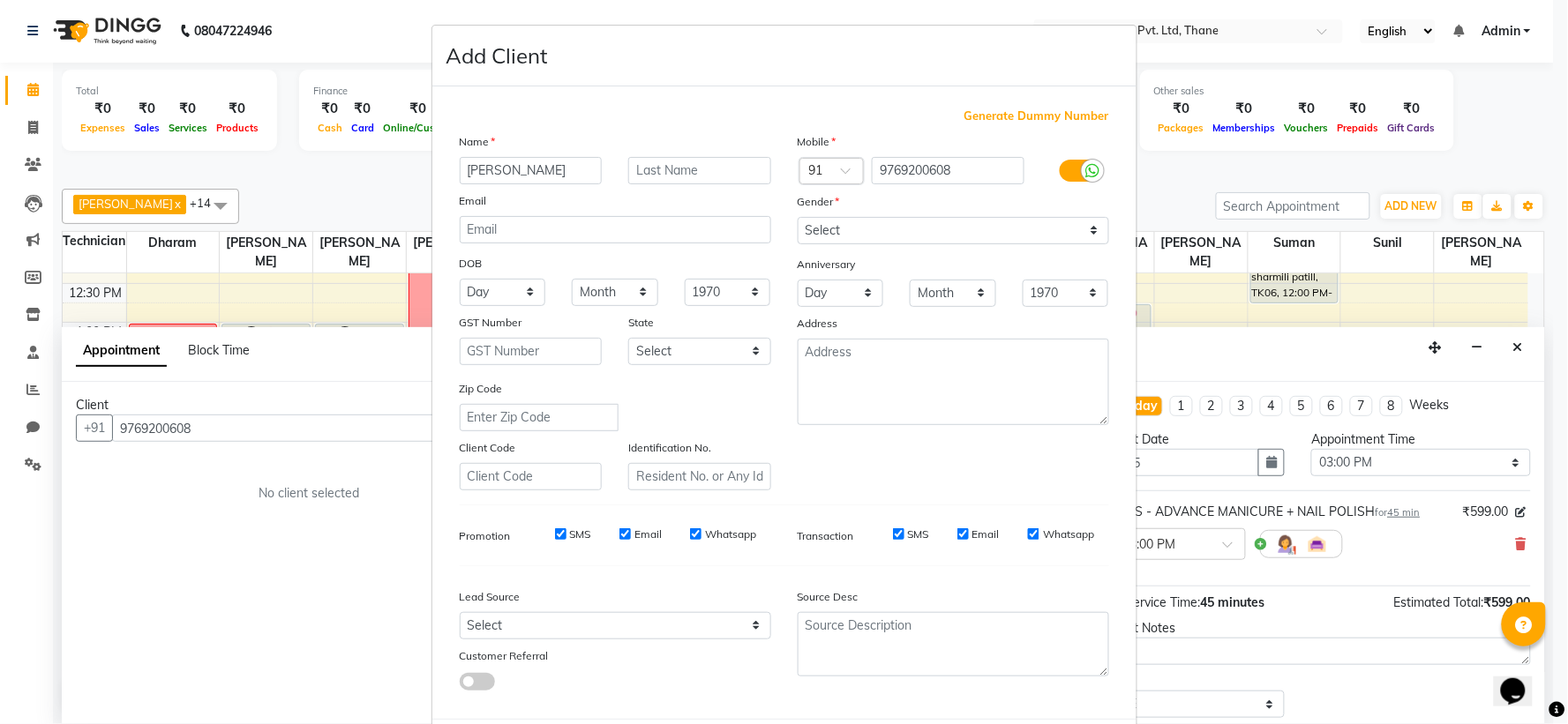
type input "mitali"
click at [860, 229] on select "Select Male Female Other Prefer Not To Say" at bounding box center [954, 230] width 311 height 27
select select "female"
click at [798, 217] on select "Select Male Female Other Prefer Not To Say" at bounding box center [954, 230] width 311 height 27
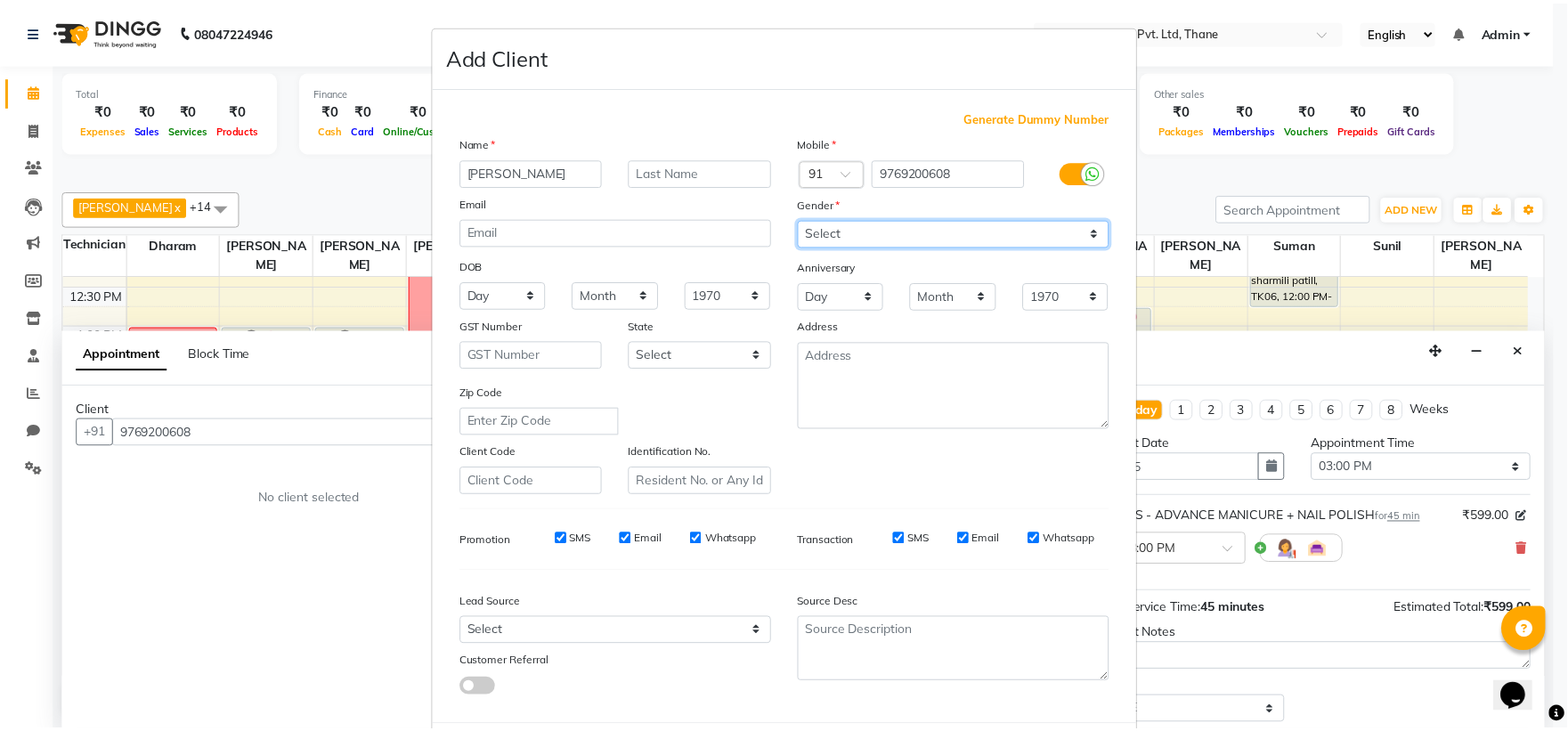
scroll to position [92, 0]
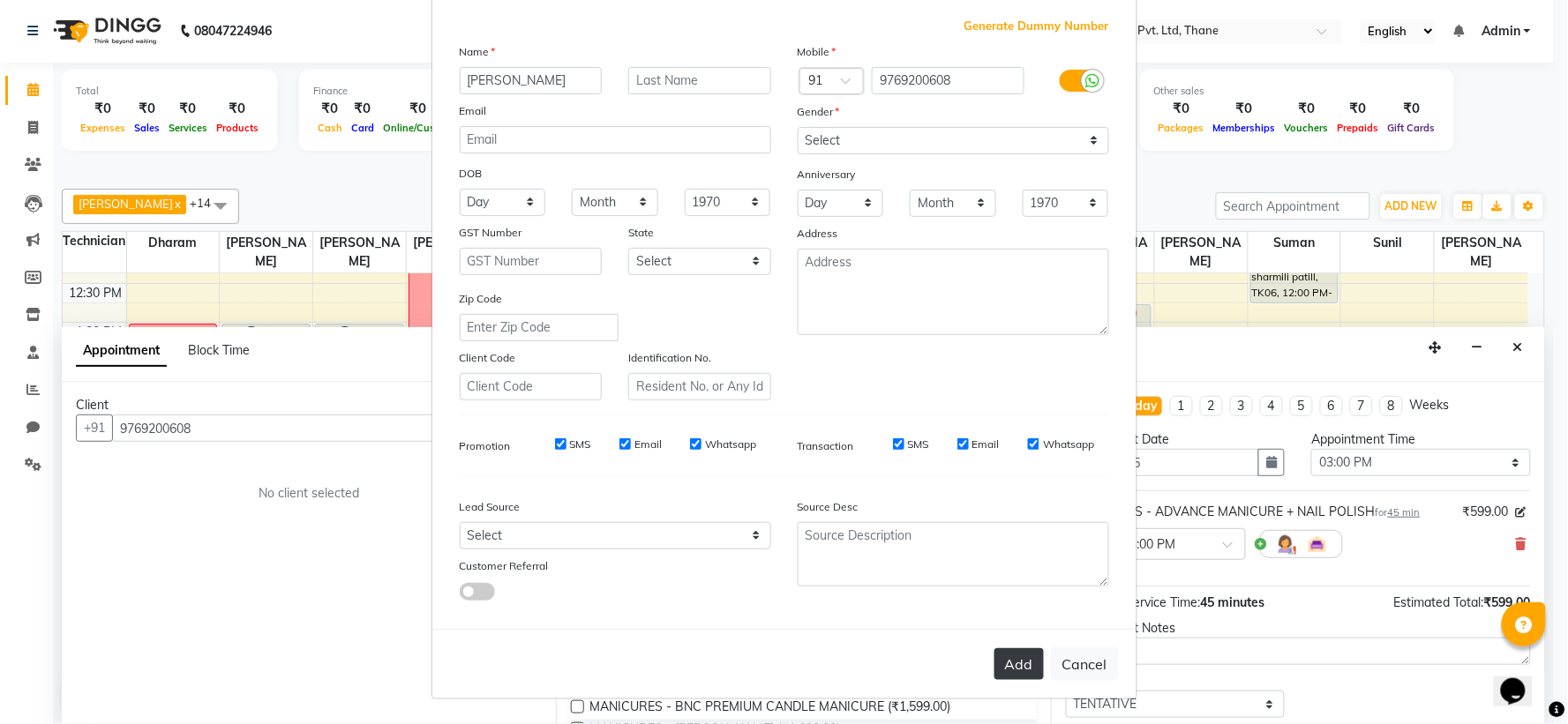
click at [1000, 657] on button "Add" at bounding box center [1019, 664] width 49 height 32
select select
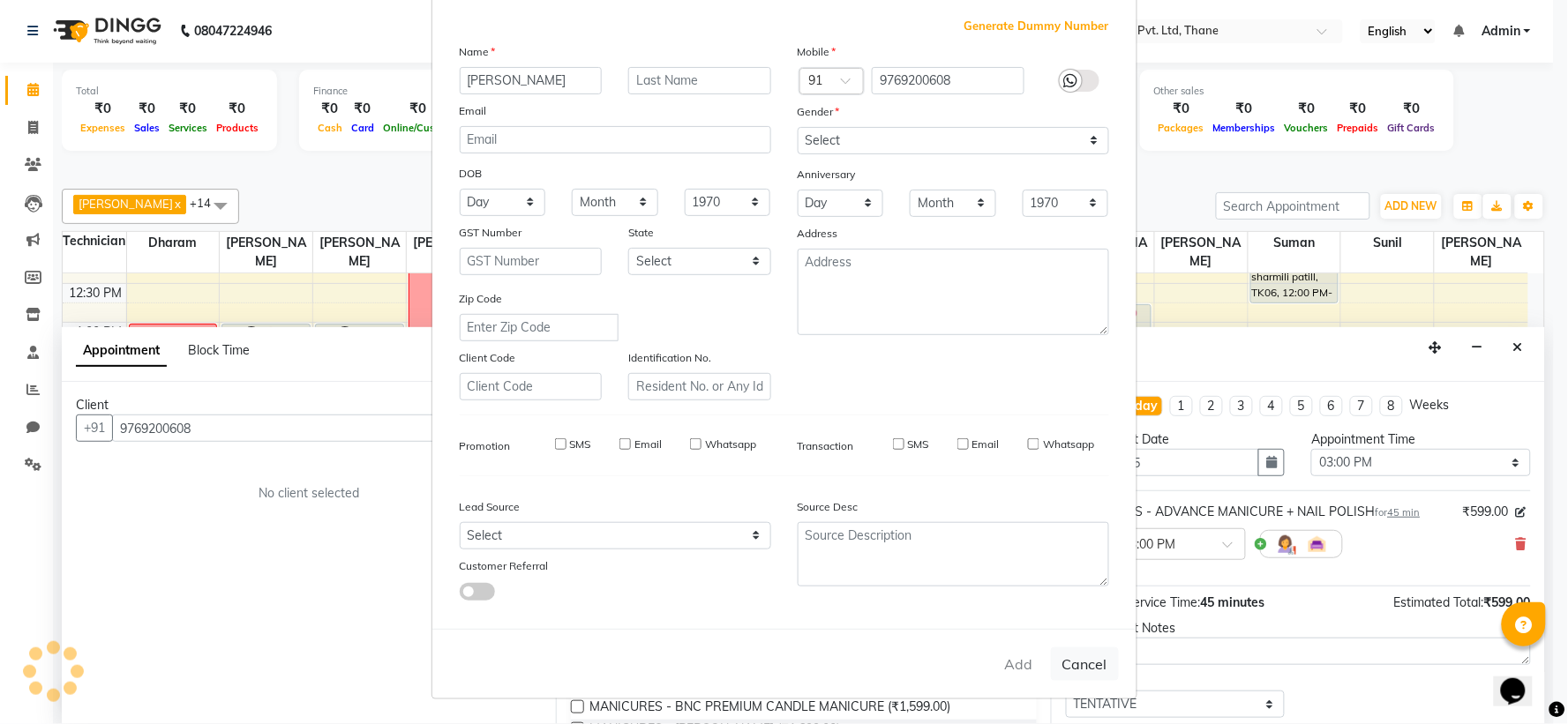
select select
checkbox input "false"
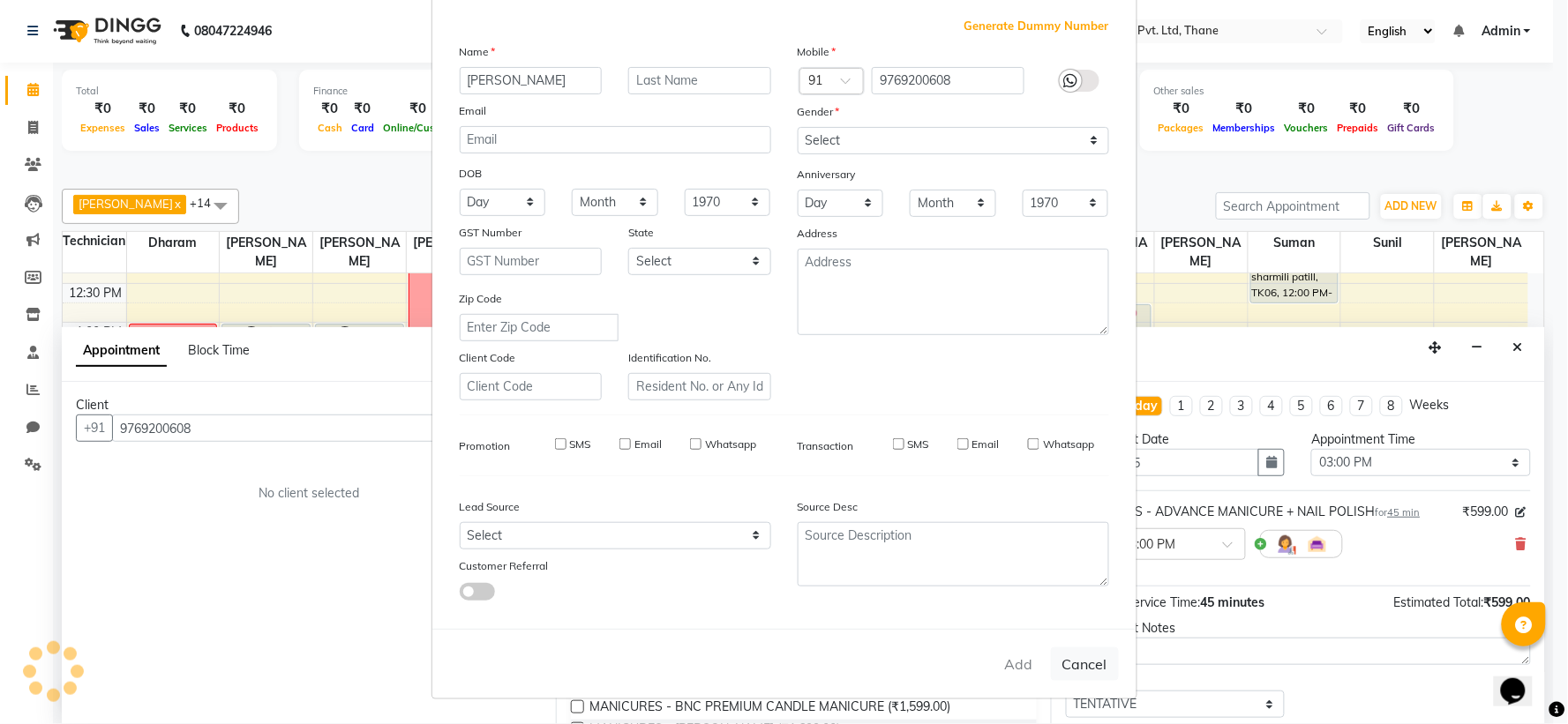
checkbox input "false"
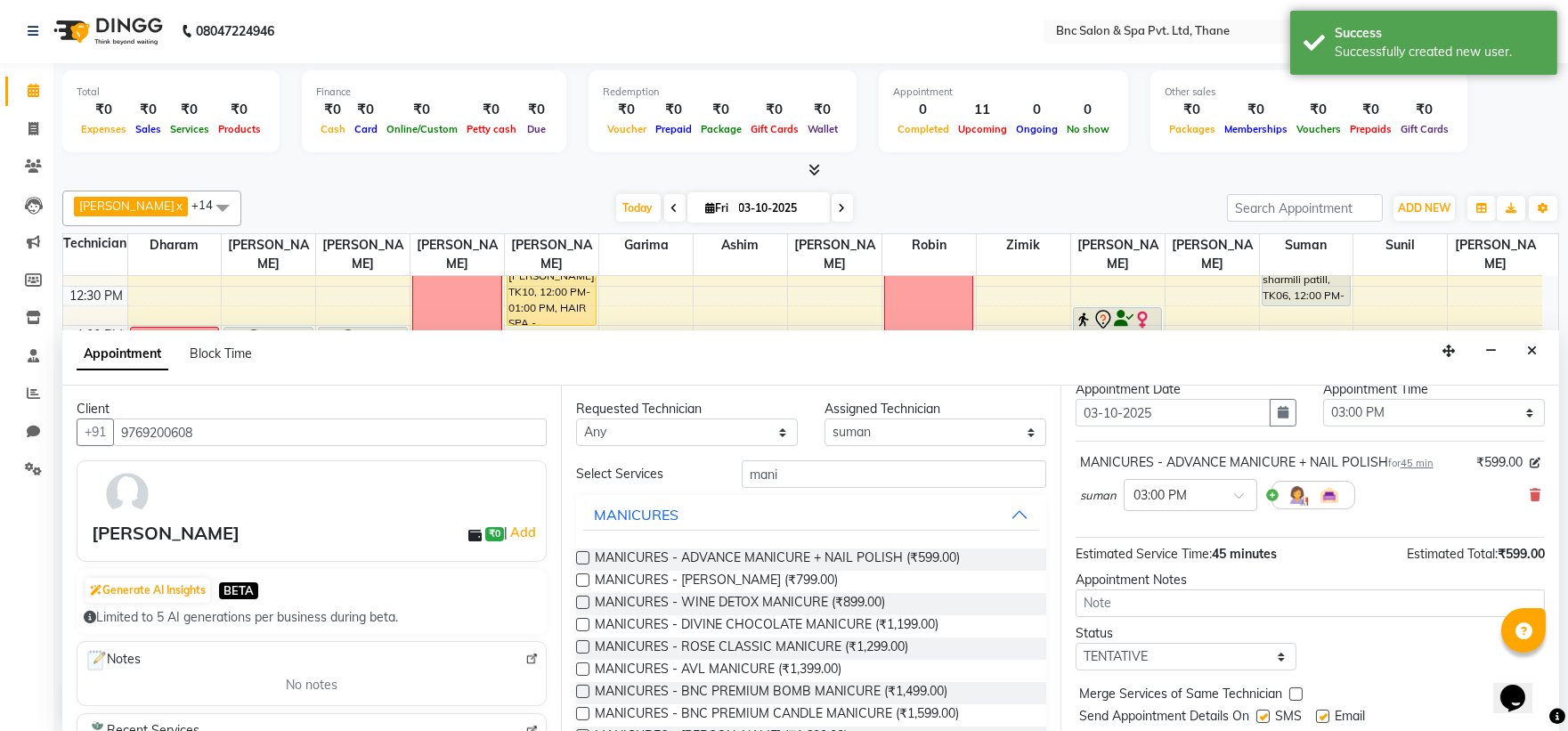
scroll to position [105, 0]
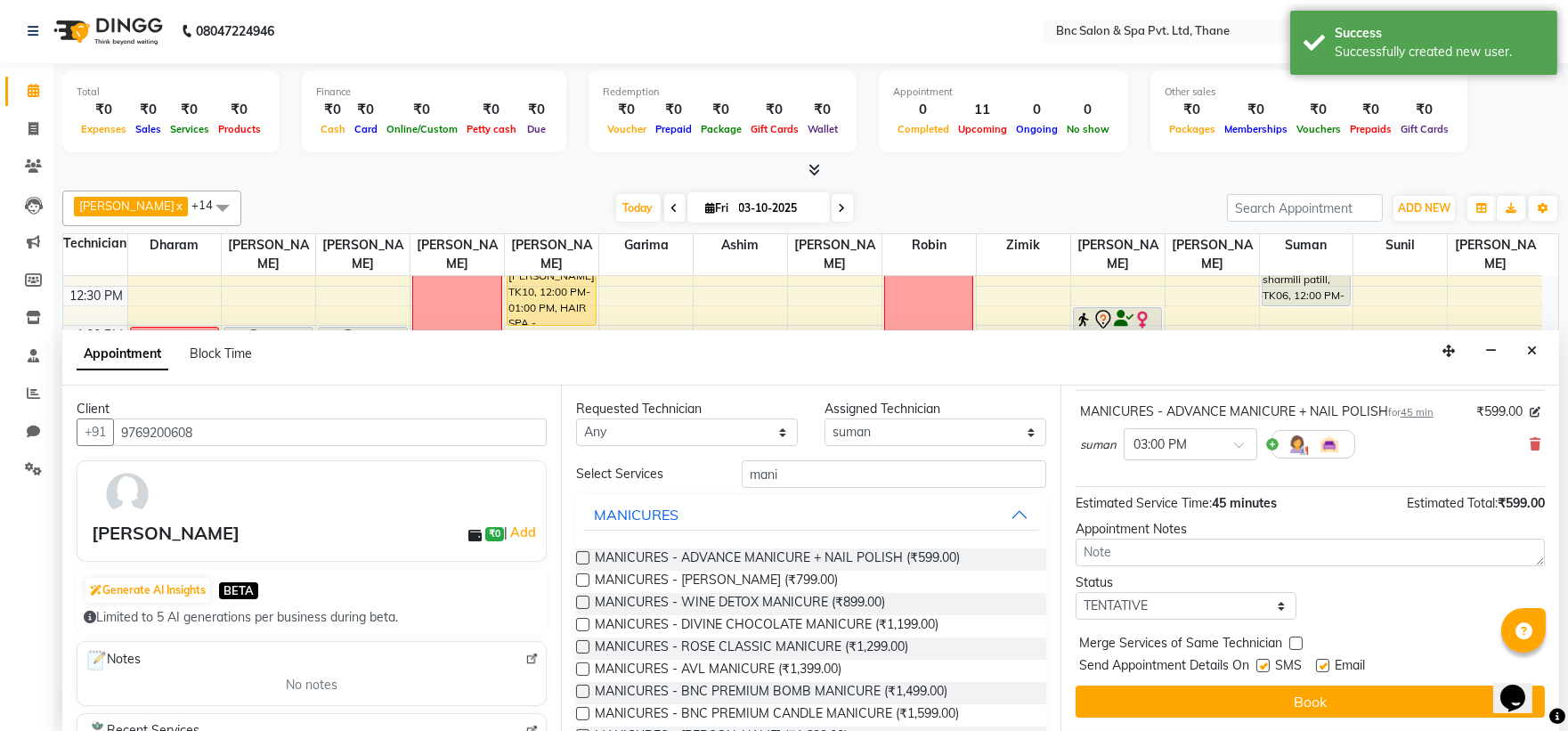
click at [1293, 707] on button "Book" at bounding box center [1310, 702] width 469 height 32
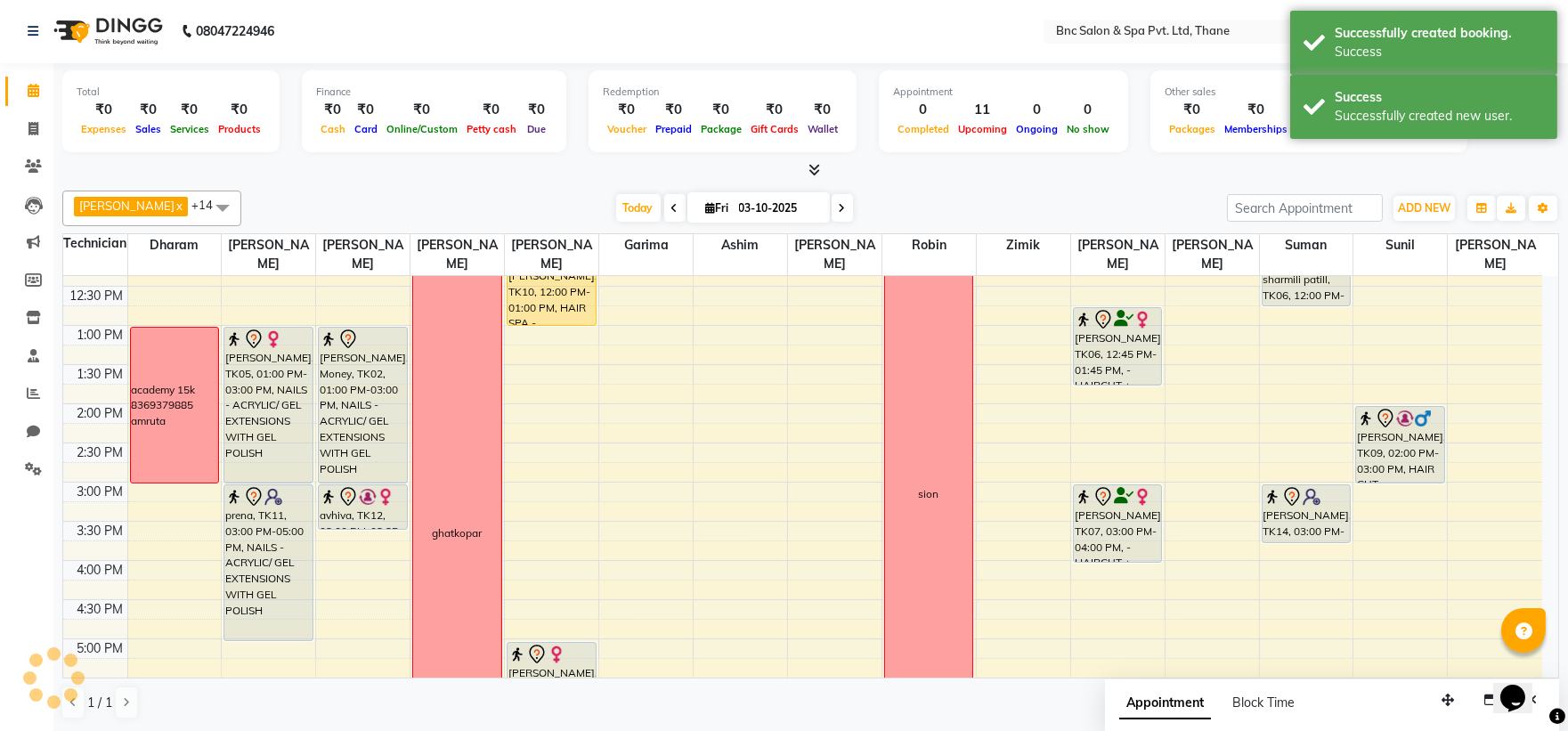
scroll to position [0, 0]
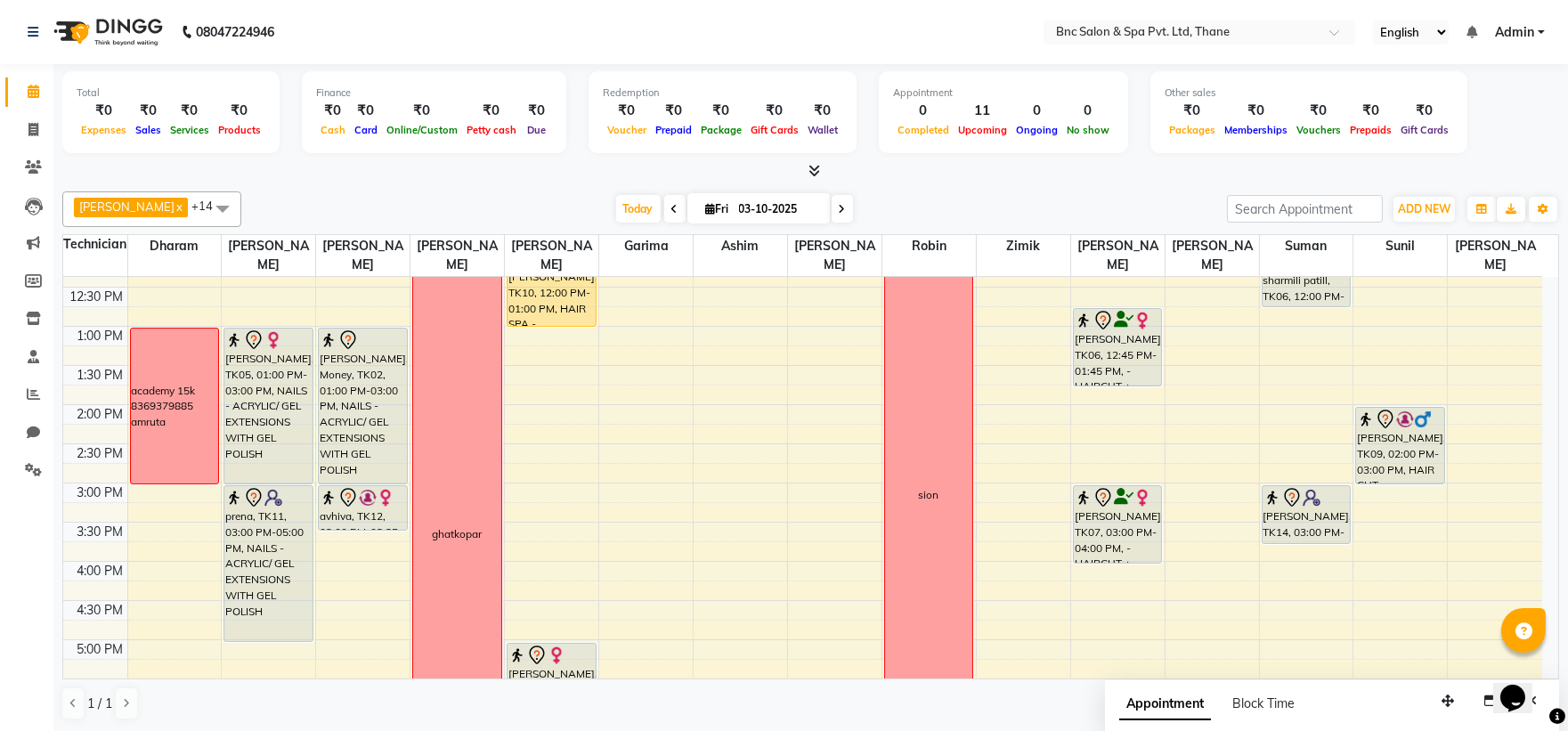
click at [839, 210] on icon at bounding box center [843, 209] width 8 height 10
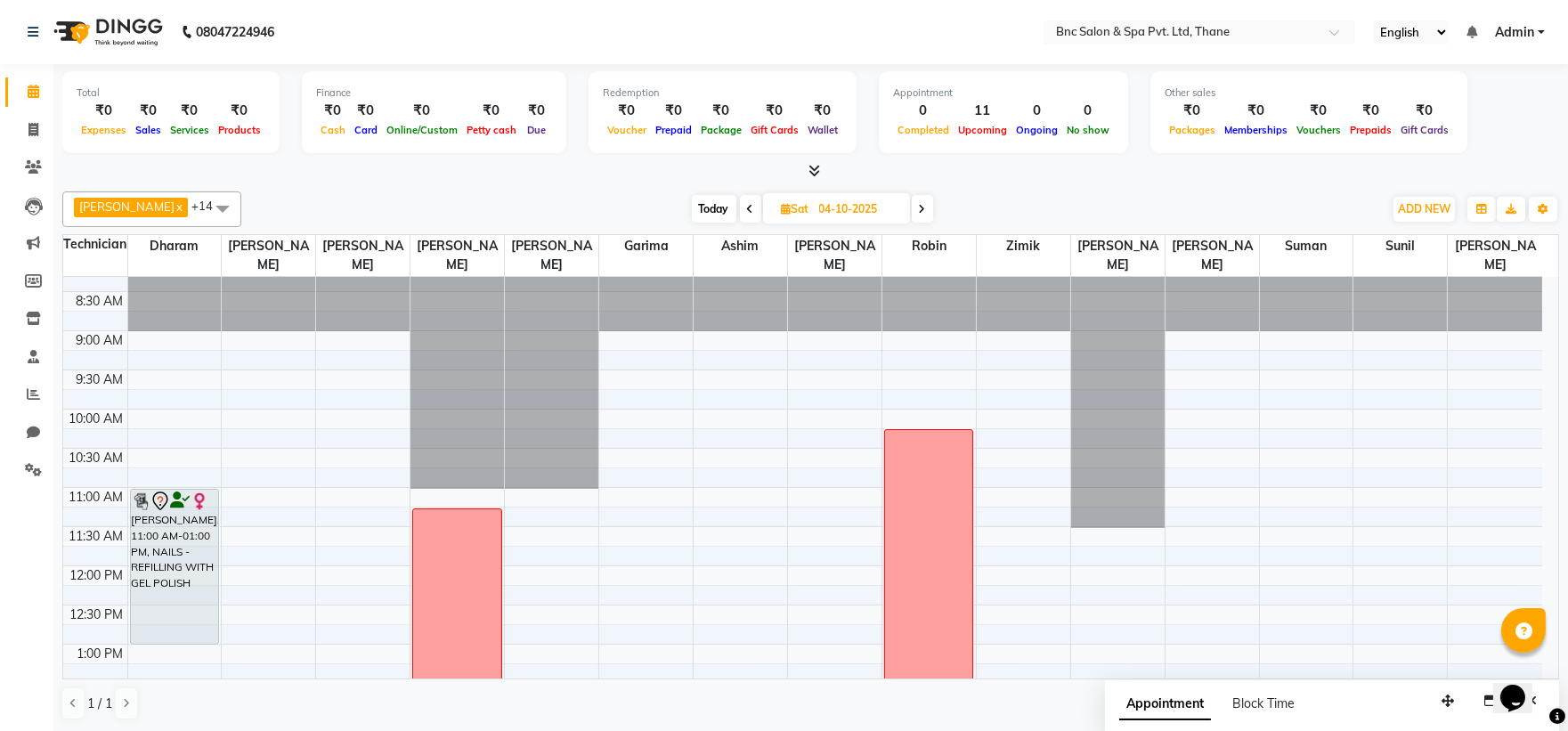
scroll to position [40, 0]
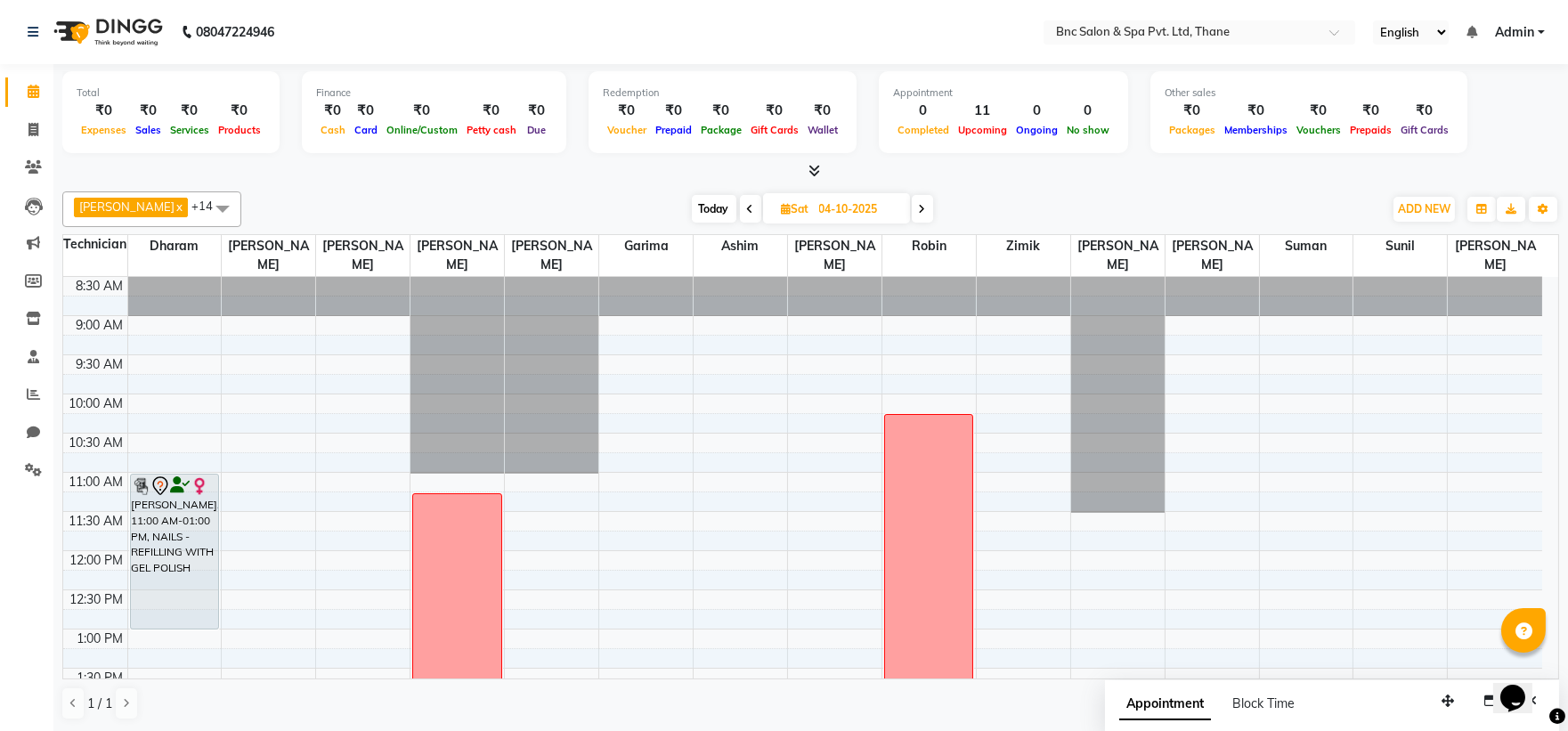
click at [919, 205] on icon at bounding box center [923, 209] width 8 height 10
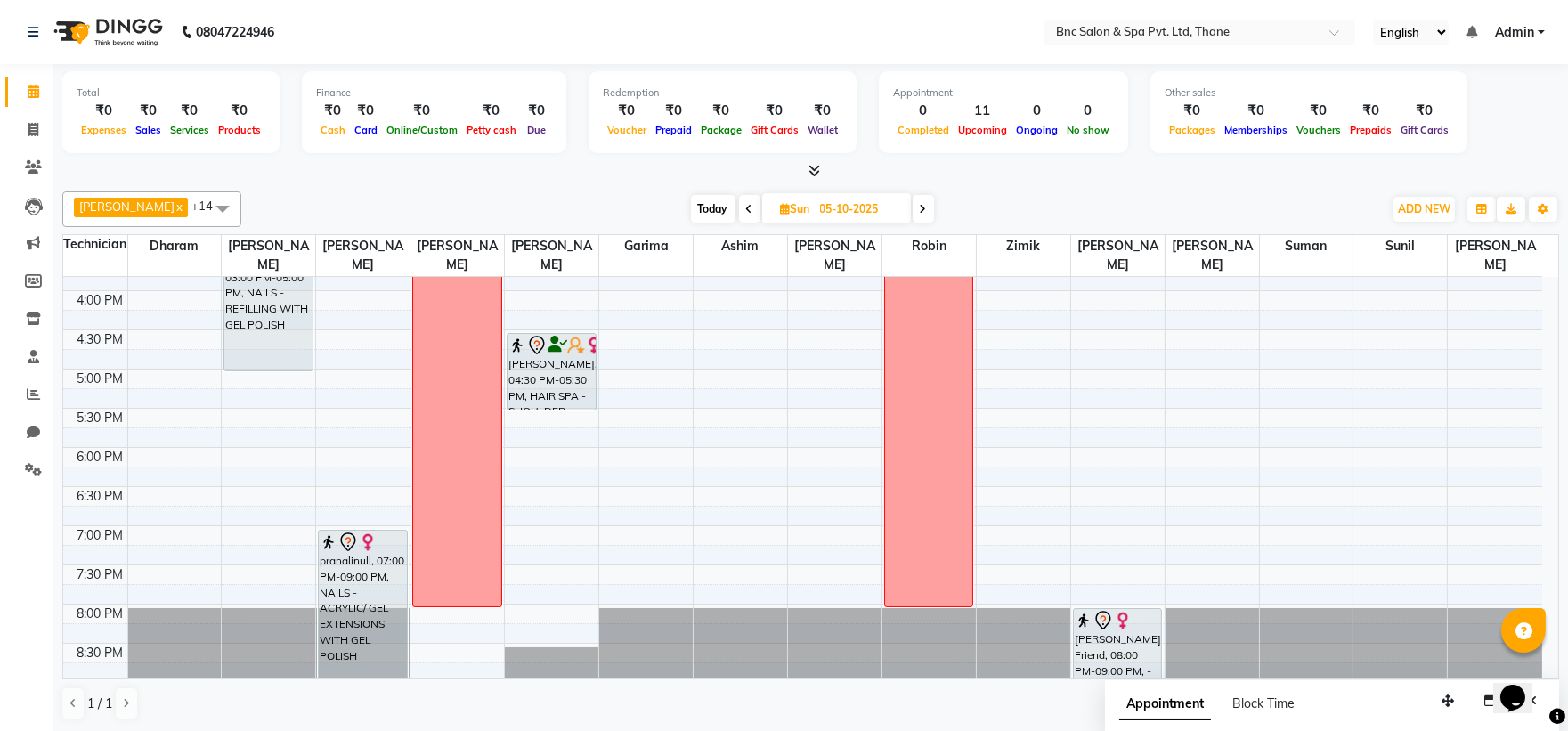
scroll to position [620, 0]
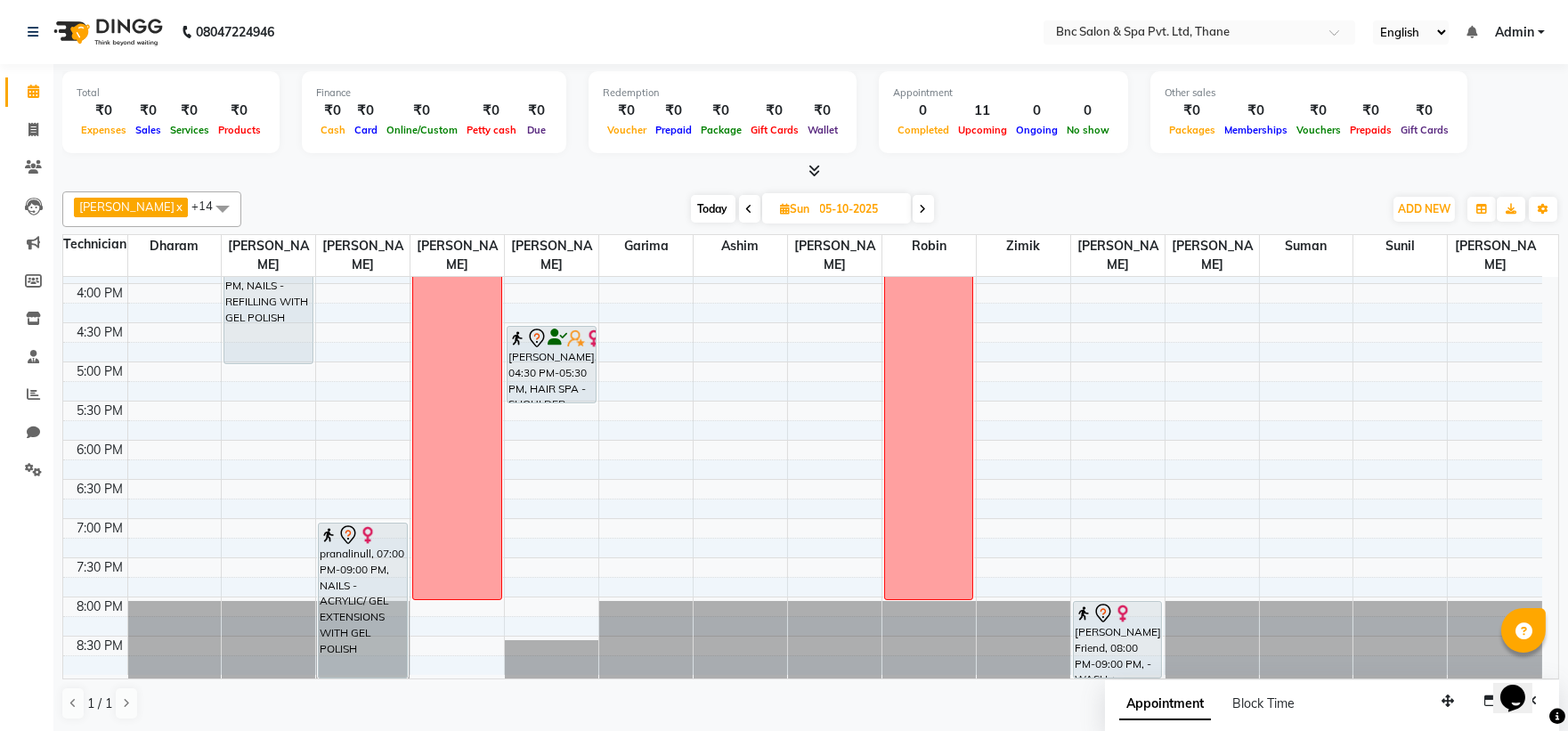
click at [691, 202] on span "Today" at bounding box center [713, 208] width 44 height 27
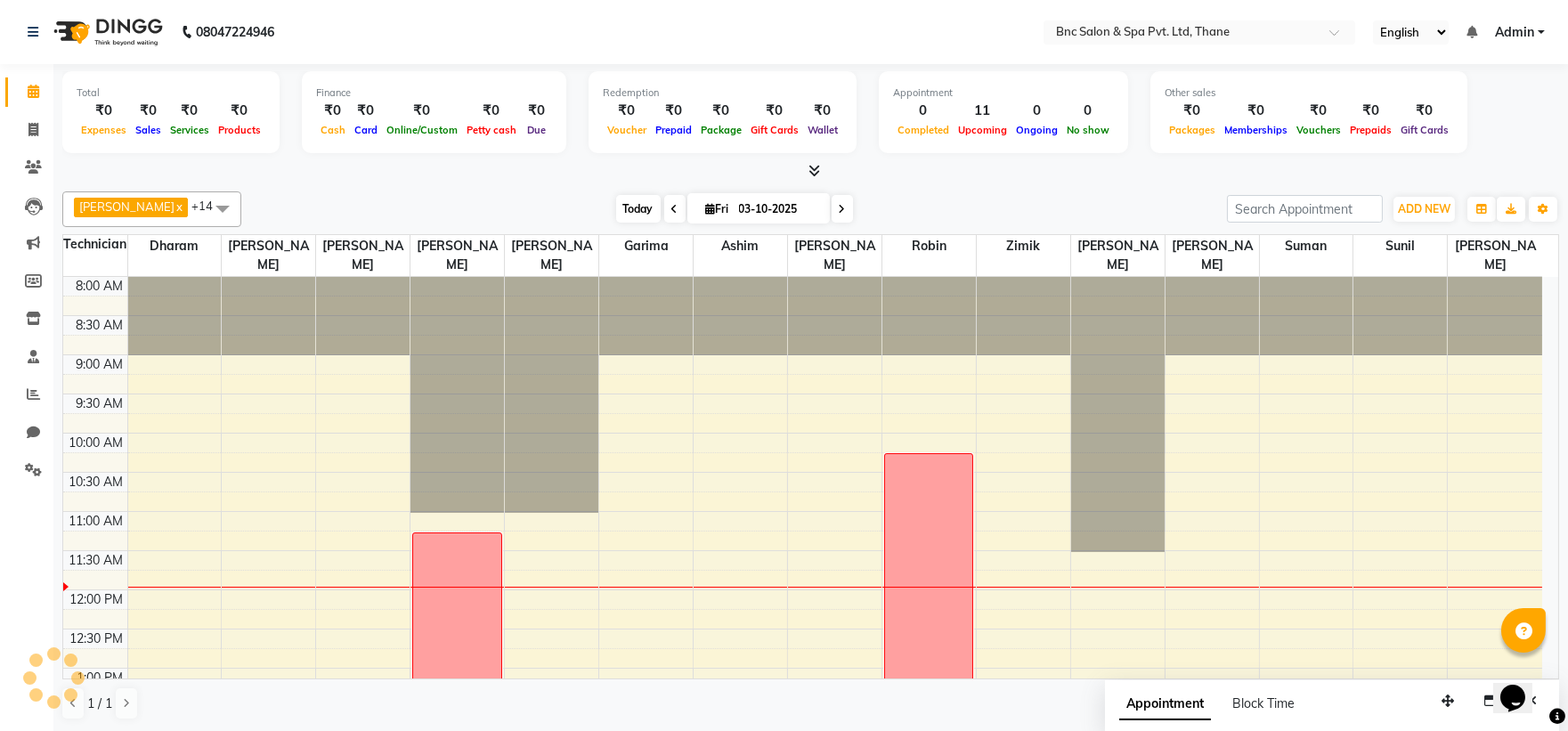
scroll to position [236, 0]
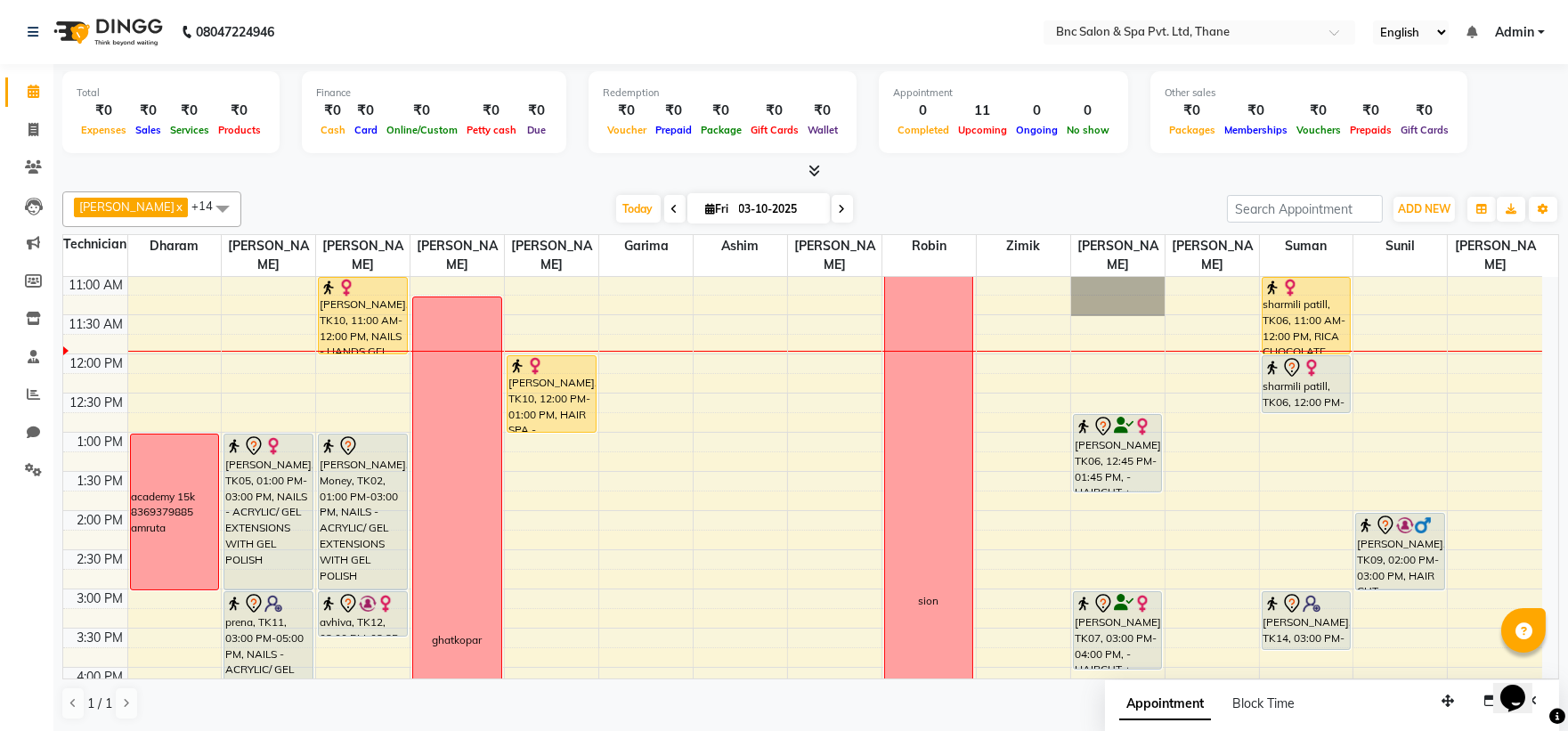
click at [839, 209] on icon at bounding box center [843, 209] width 8 height 10
type input "04-10-2025"
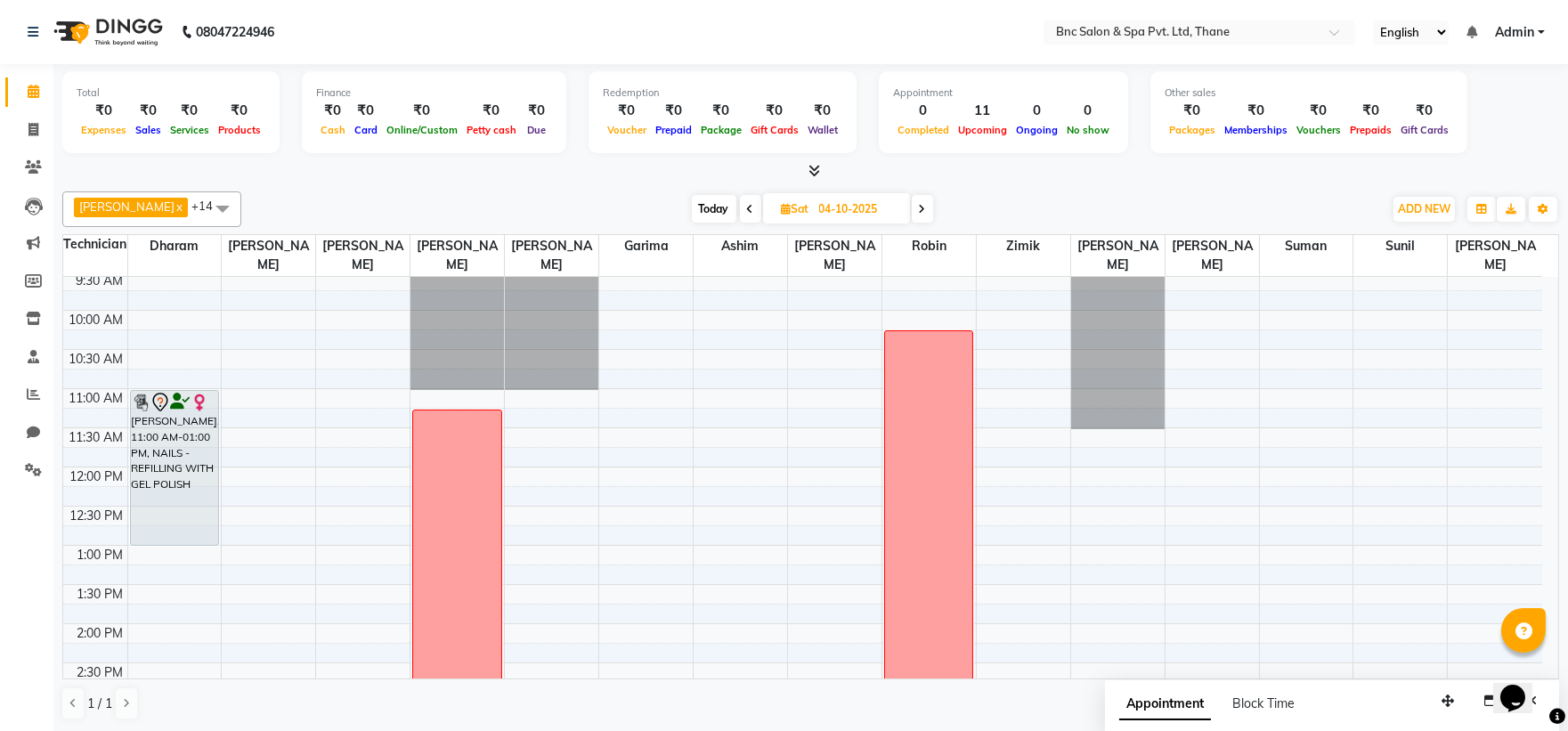
scroll to position [65, 0]
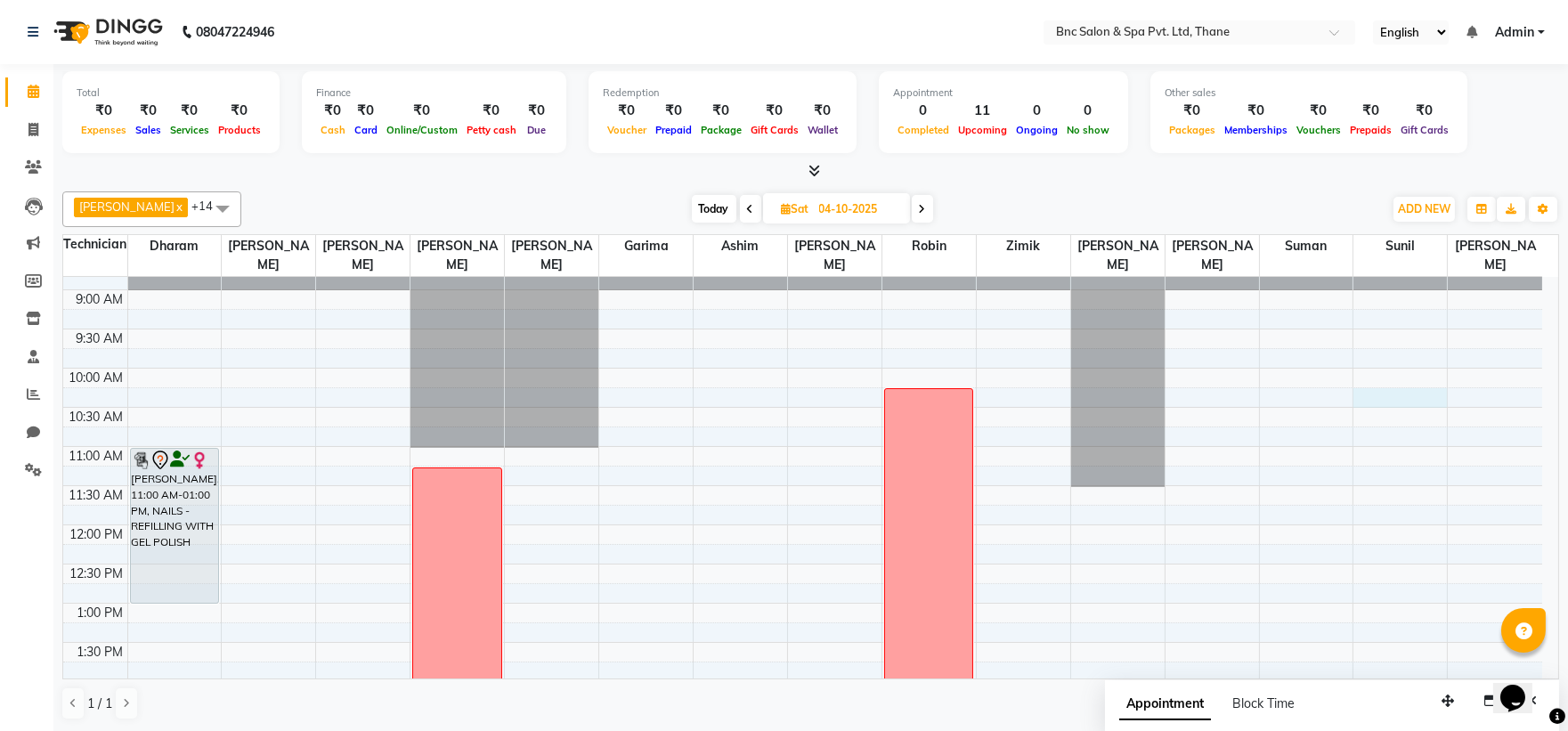
click at [1363, 392] on div "8:00 AM 8:30 AM 9:00 AM 9:30 AM 10:00 AM 10:30 AM 11:00 AM 11:30 AM 12:00 PM 12…" at bounding box center [802, 721] width 1479 height 1018
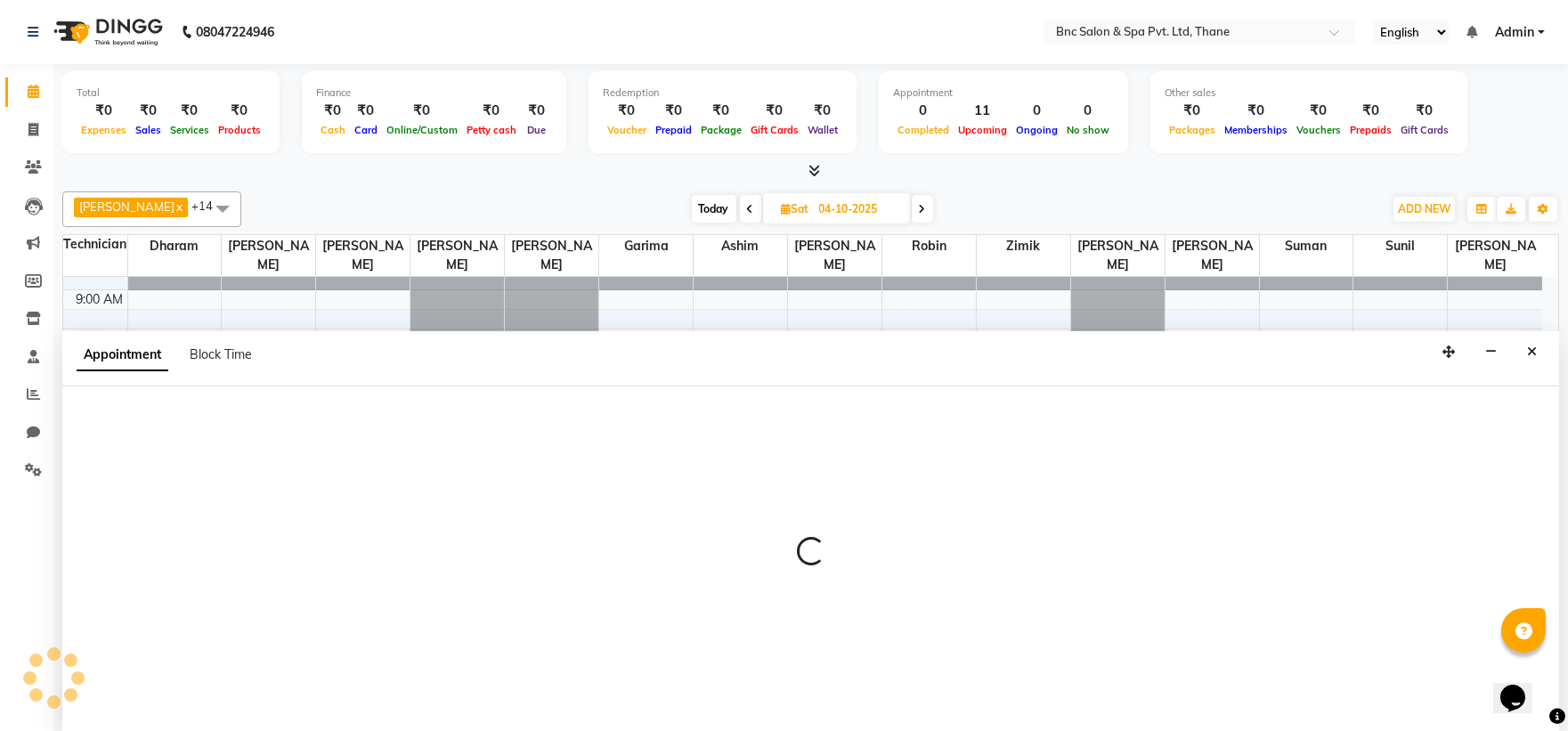
scroll to position [1, 0]
select select "78020"
select select "615"
select select "tentative"
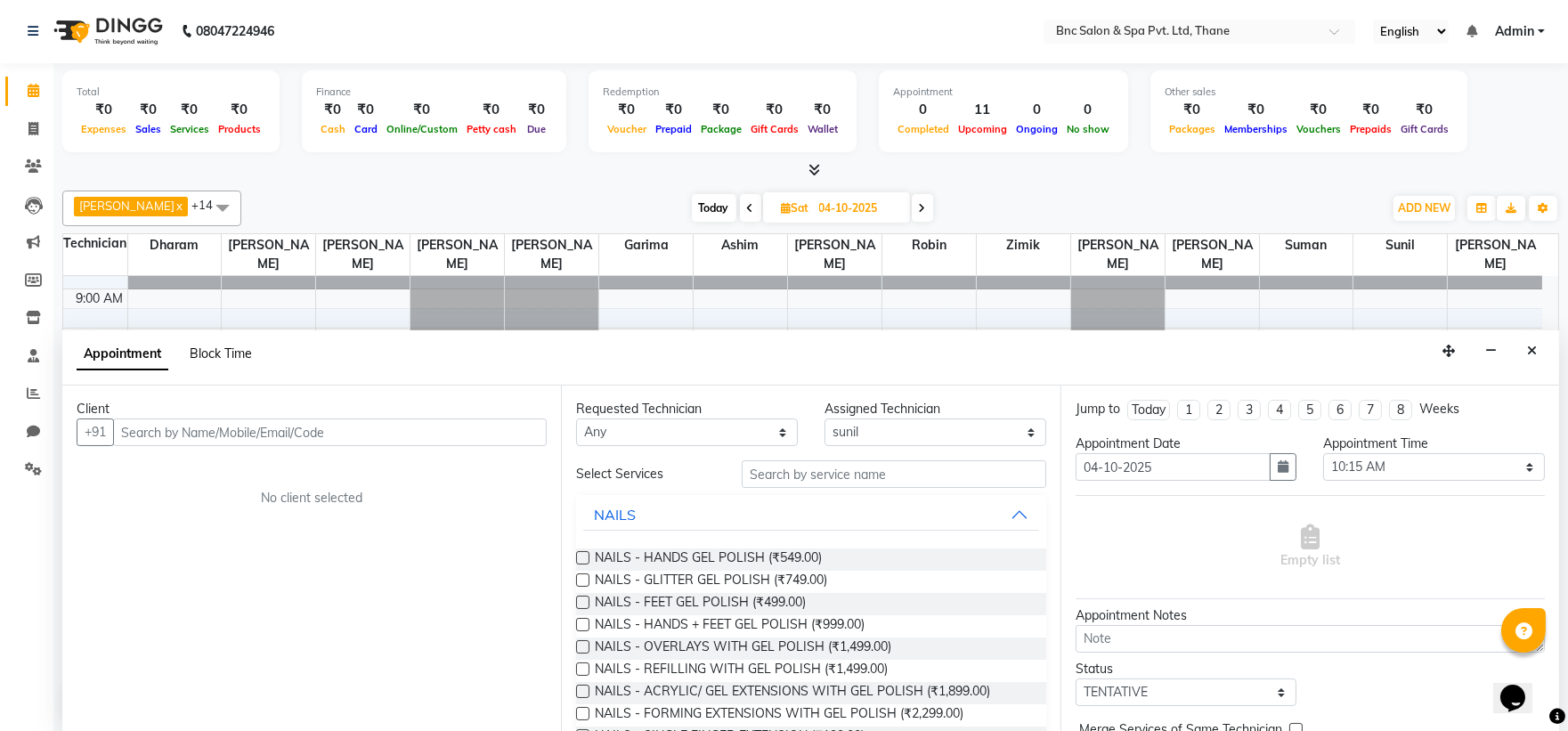
click at [233, 353] on span "Block Time" at bounding box center [221, 353] width 62 height 16
select select "78020"
select select "615"
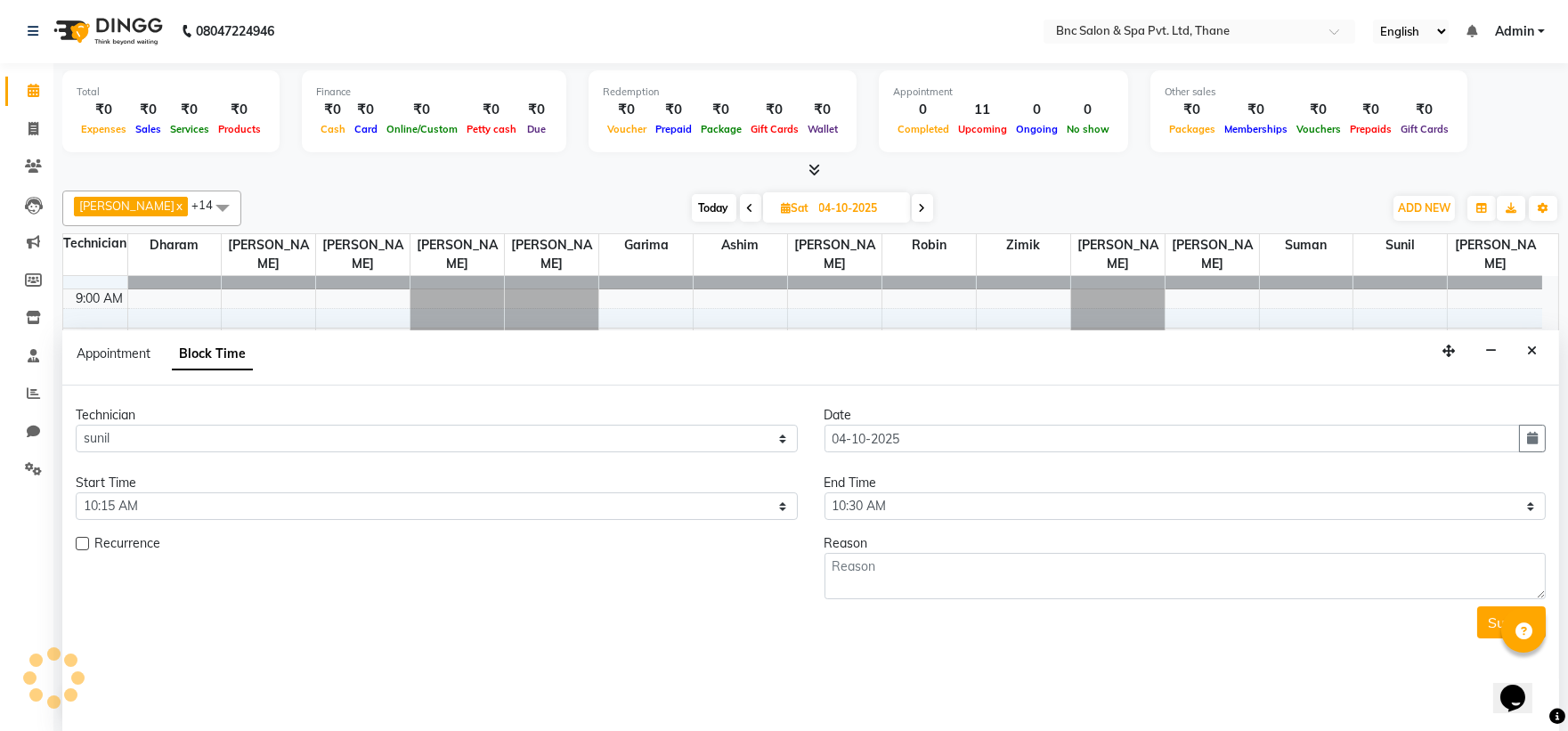
scroll to position [236, 0]
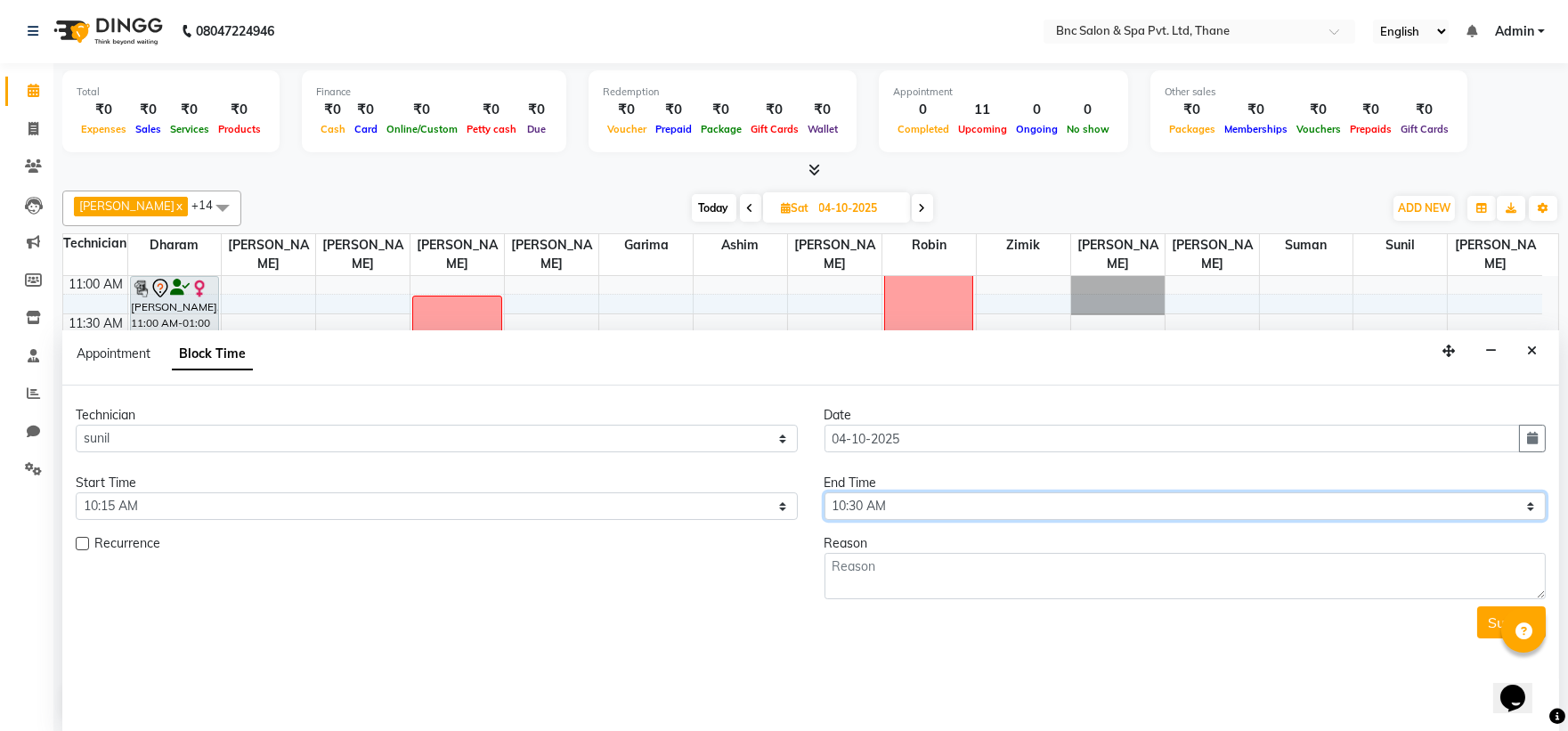
click at [910, 504] on select "Select 09:00 AM 09:15 AM 09:30 AM 09:45 AM 10:00 AM 10:15 AM 10:30 AM 10:45 AM …" at bounding box center [1186, 505] width 722 height 27
select select "1200"
click at [825, 492] on select "Select 09:00 AM 09:15 AM 09:30 AM 09:45 AM 10:00 AM 10:15 AM 10:30 AM 10:45 AM …" at bounding box center [1186, 505] width 722 height 27
click at [1013, 564] on textarea at bounding box center [1186, 576] width 722 height 46
type textarea "block"
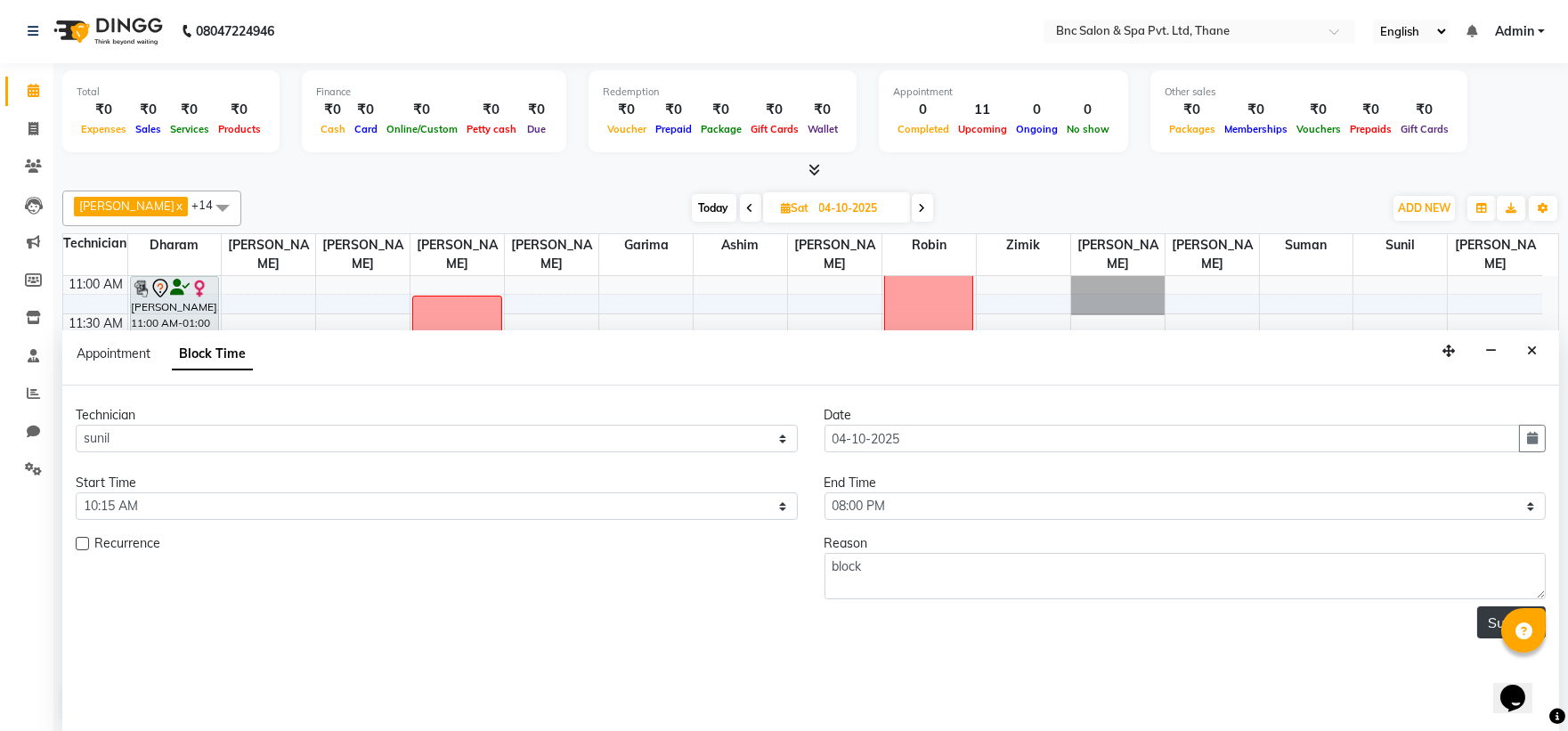
click at [1489, 630] on button "Submit" at bounding box center [1511, 623] width 69 height 32
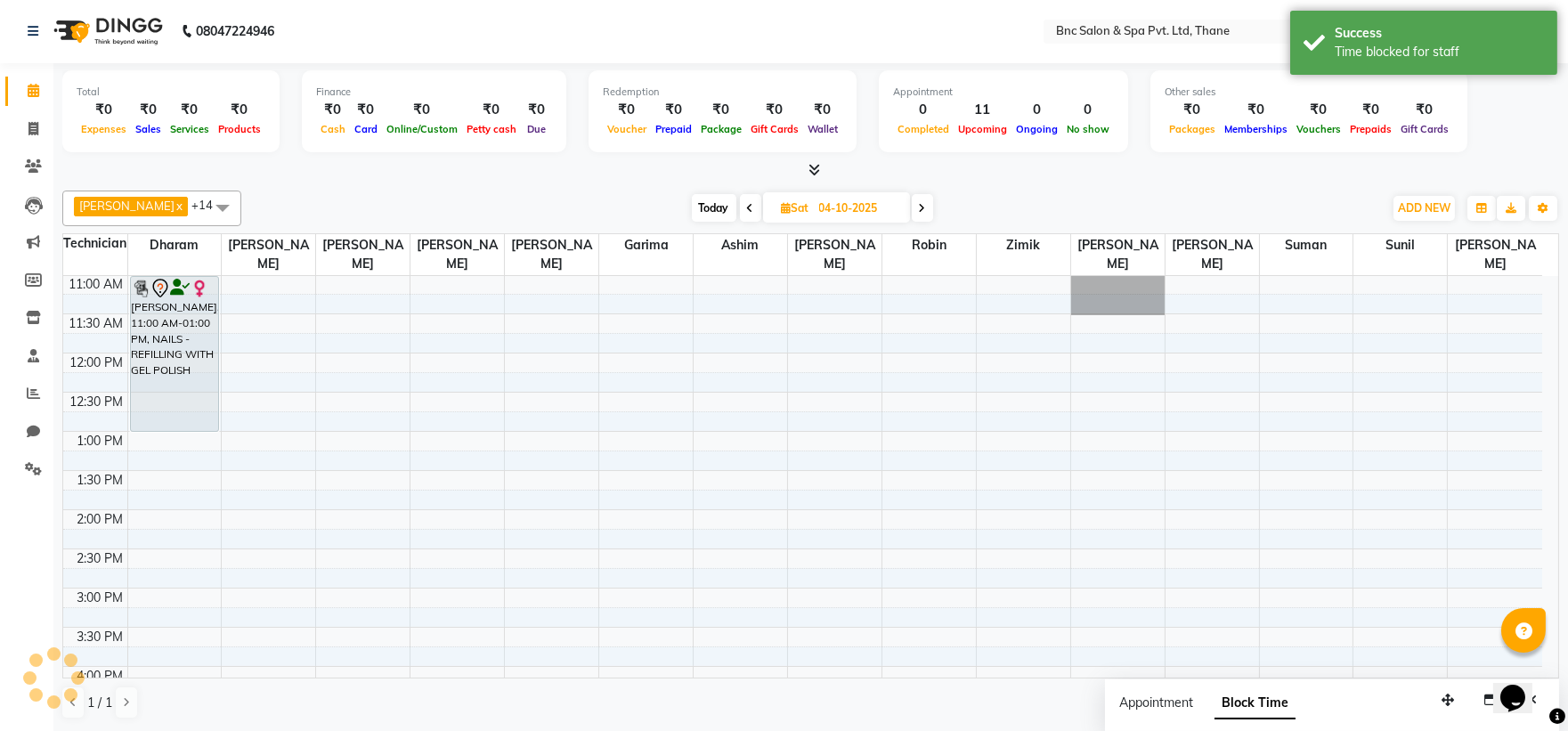
scroll to position [0, 0]
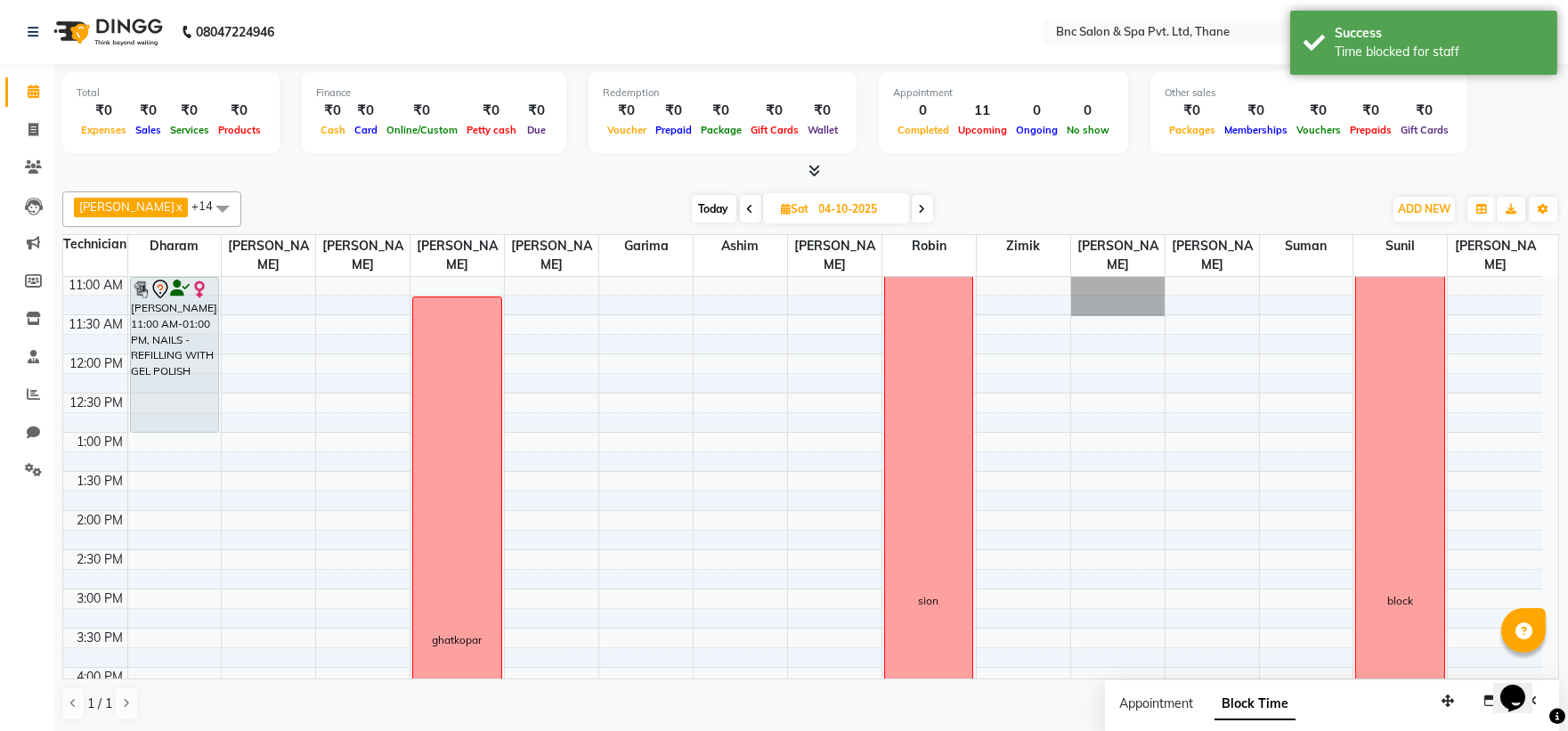
click at [911, 209] on span at bounding box center [922, 208] width 22 height 27
type input "05-10-2025"
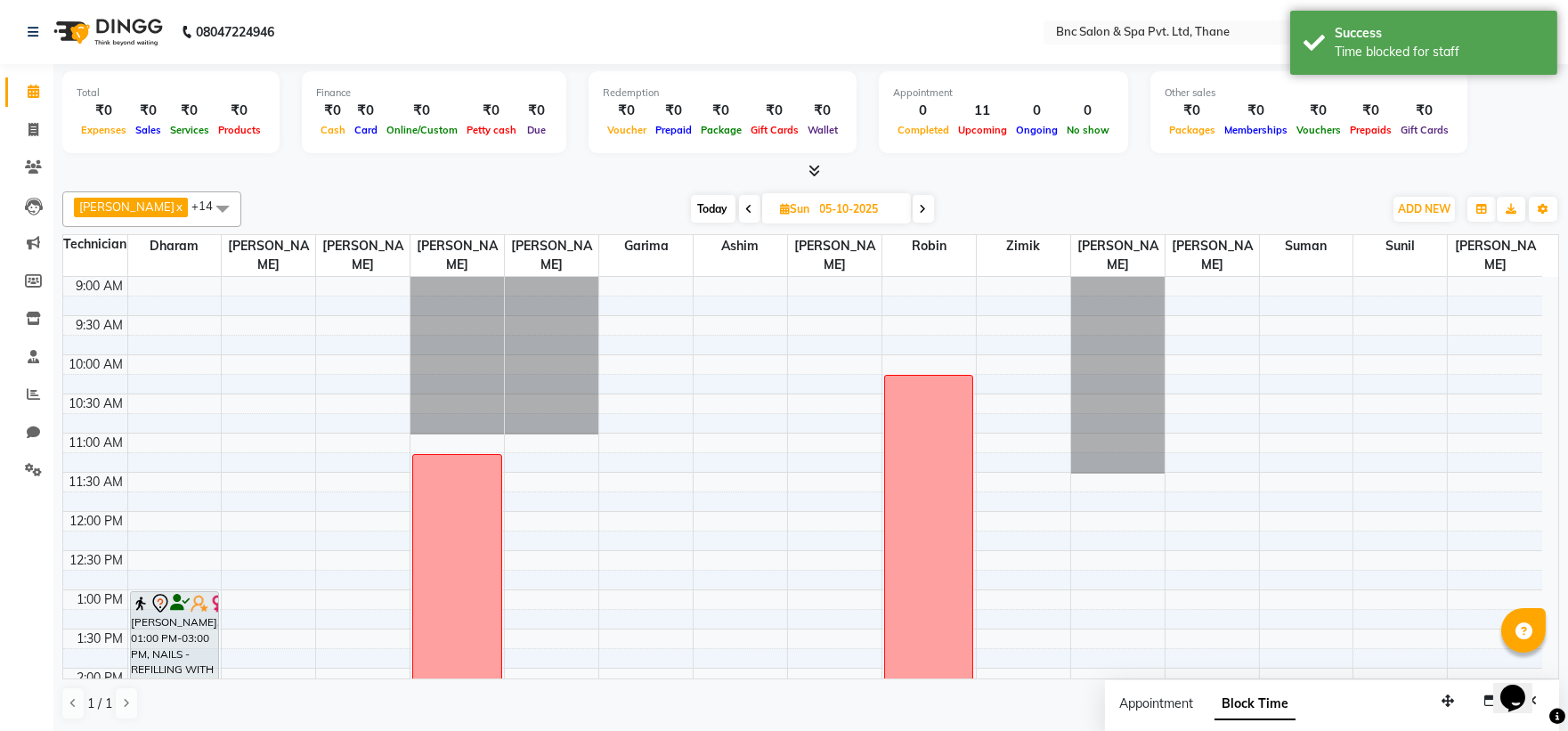
scroll to position [64, 0]
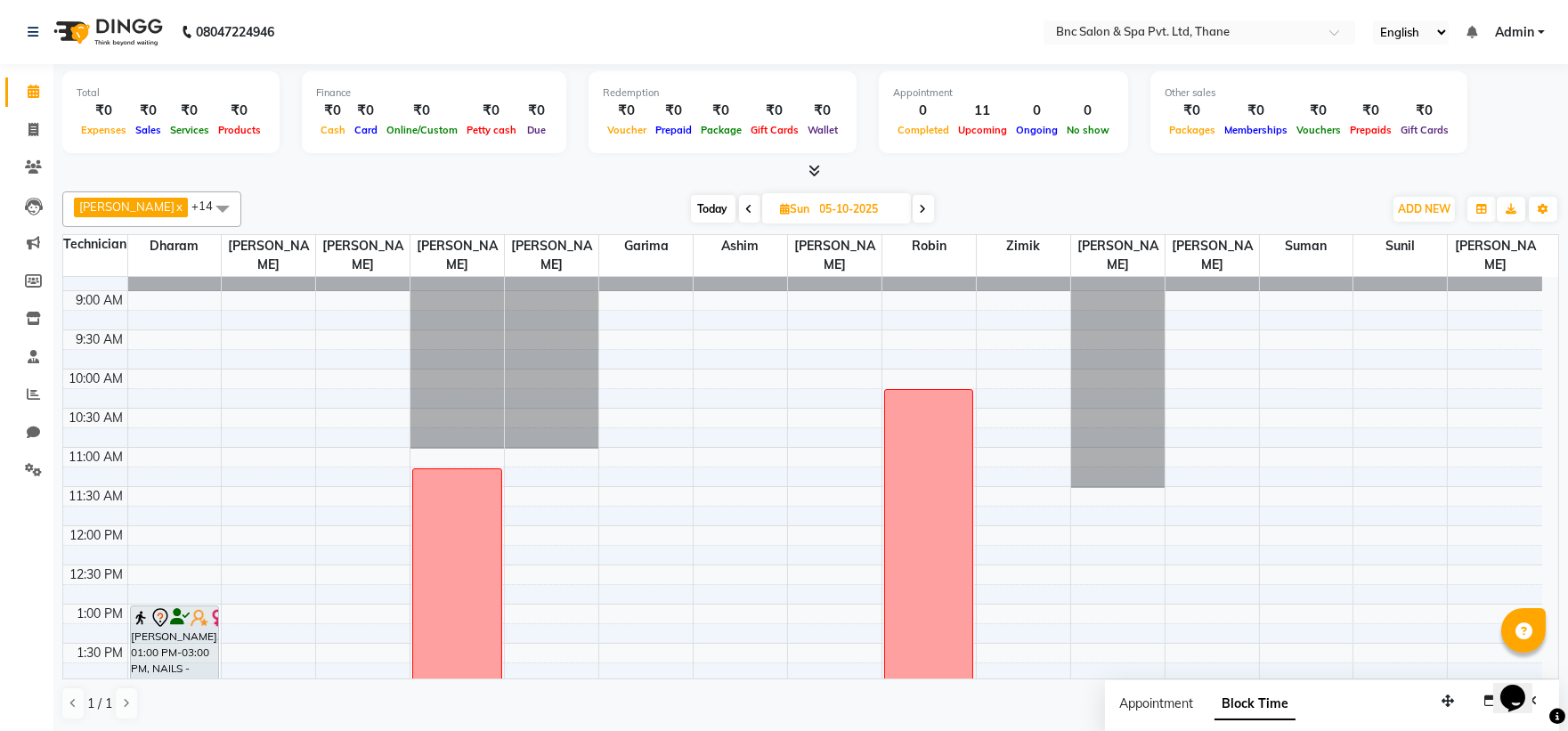
click at [1358, 397] on div "8:00 AM 8:30 AM 9:00 AM 9:30 AM 10:00 AM 10:30 AM 11:00 AM 11:30 AM 12:00 PM 12…" at bounding box center [802, 722] width 1479 height 1018
select select "78020"
select select "tentative"
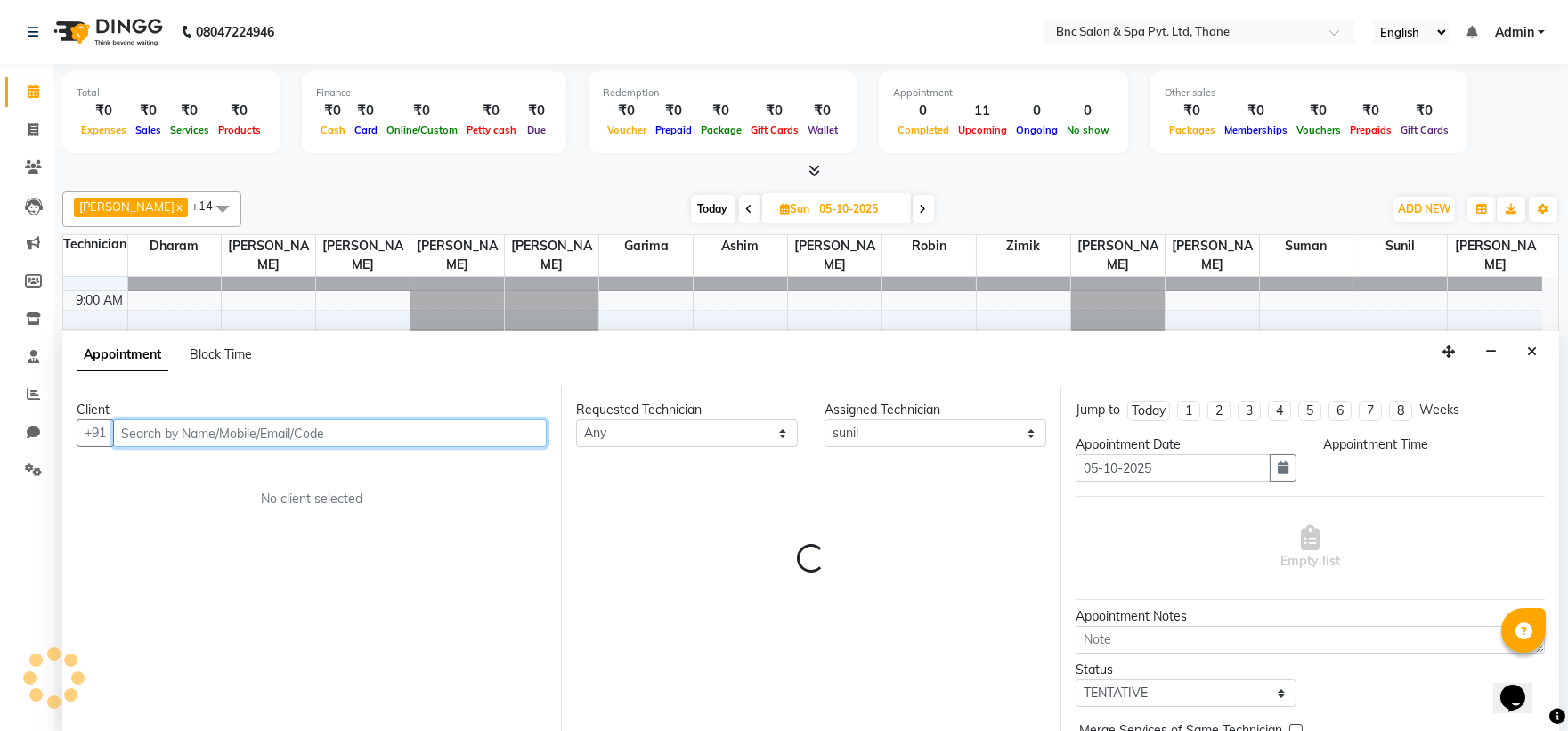
select select "615"
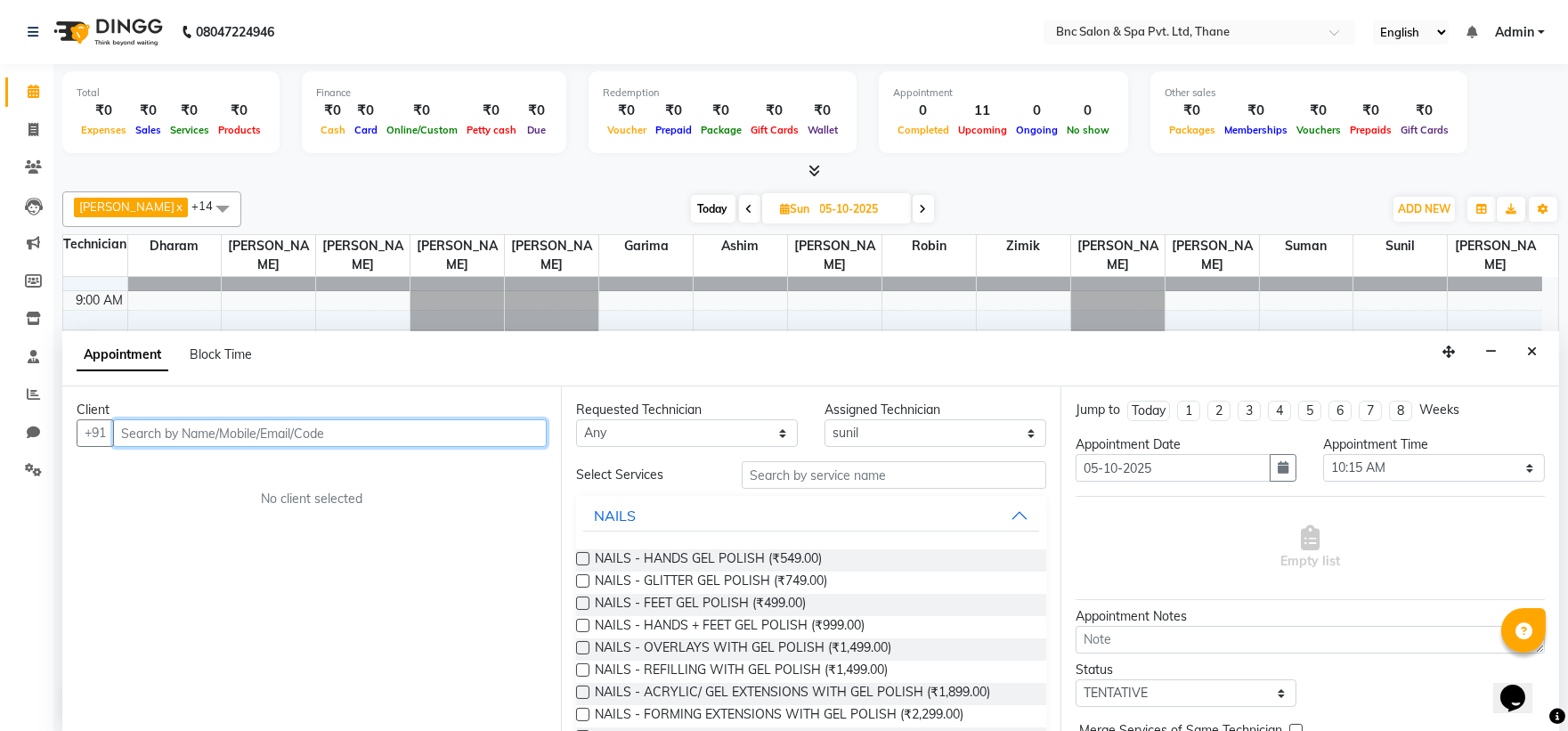
scroll to position [1, 0]
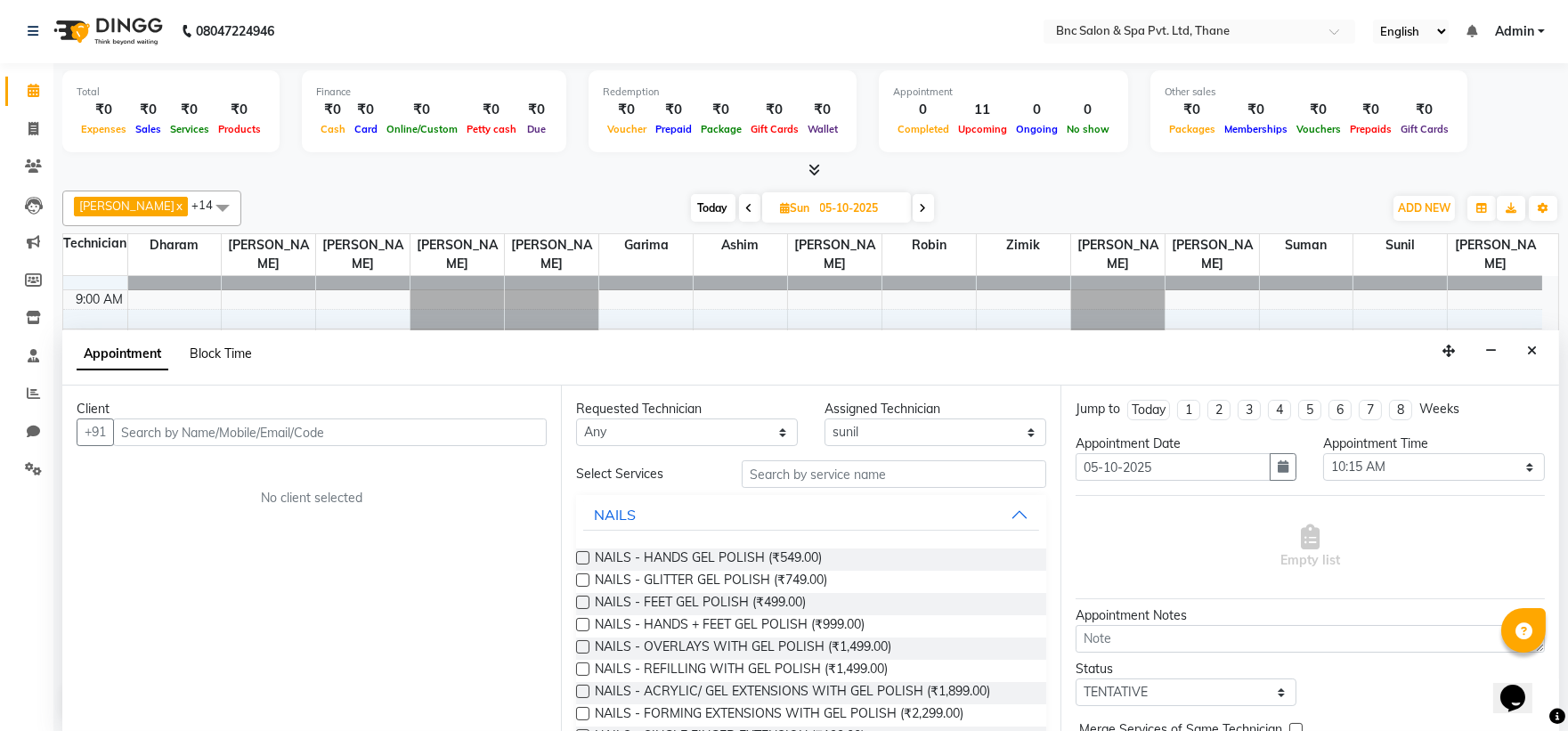
click at [218, 350] on span "Block Time" at bounding box center [221, 353] width 62 height 16
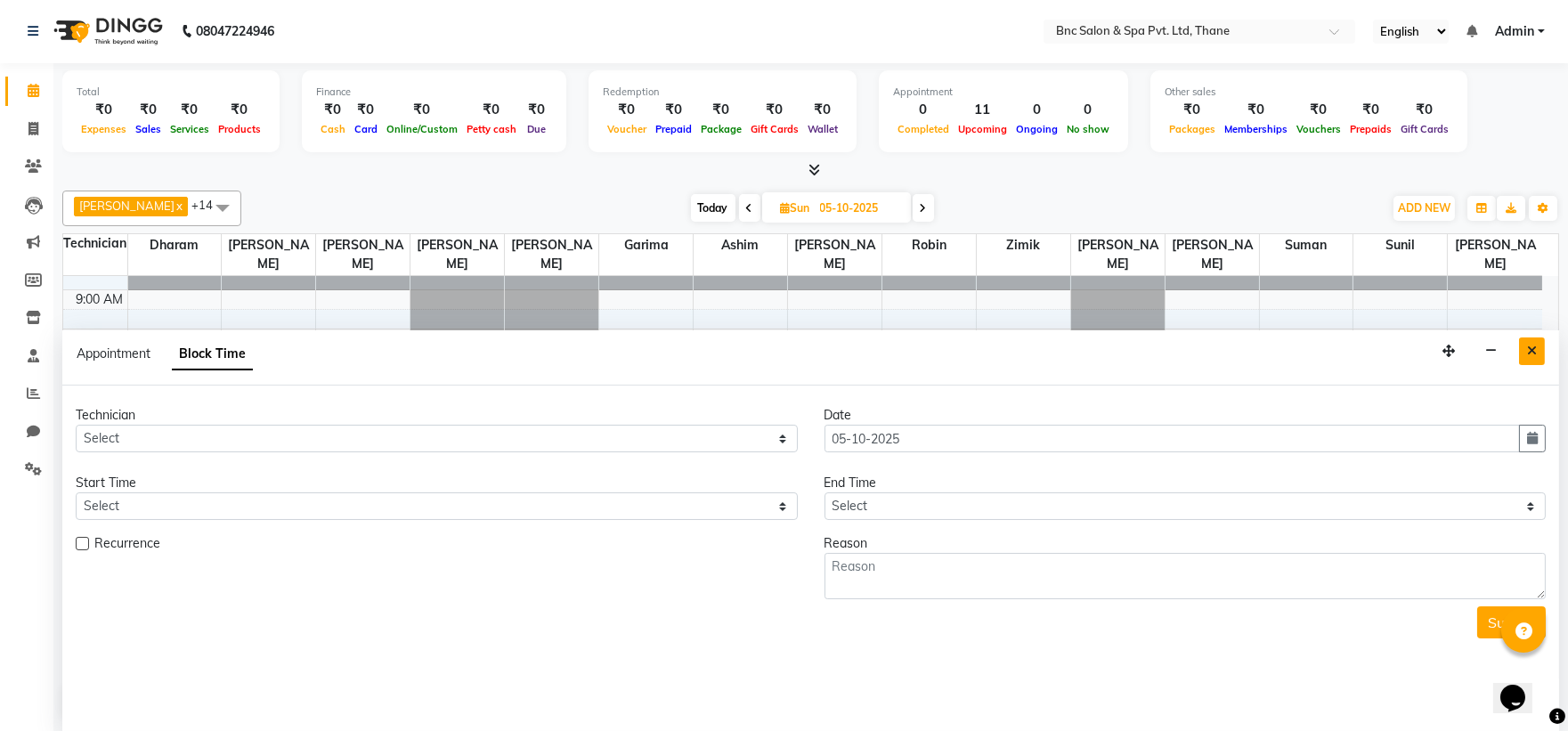
click at [1528, 354] on icon "Close" at bounding box center [1531, 350] width 9 height 12
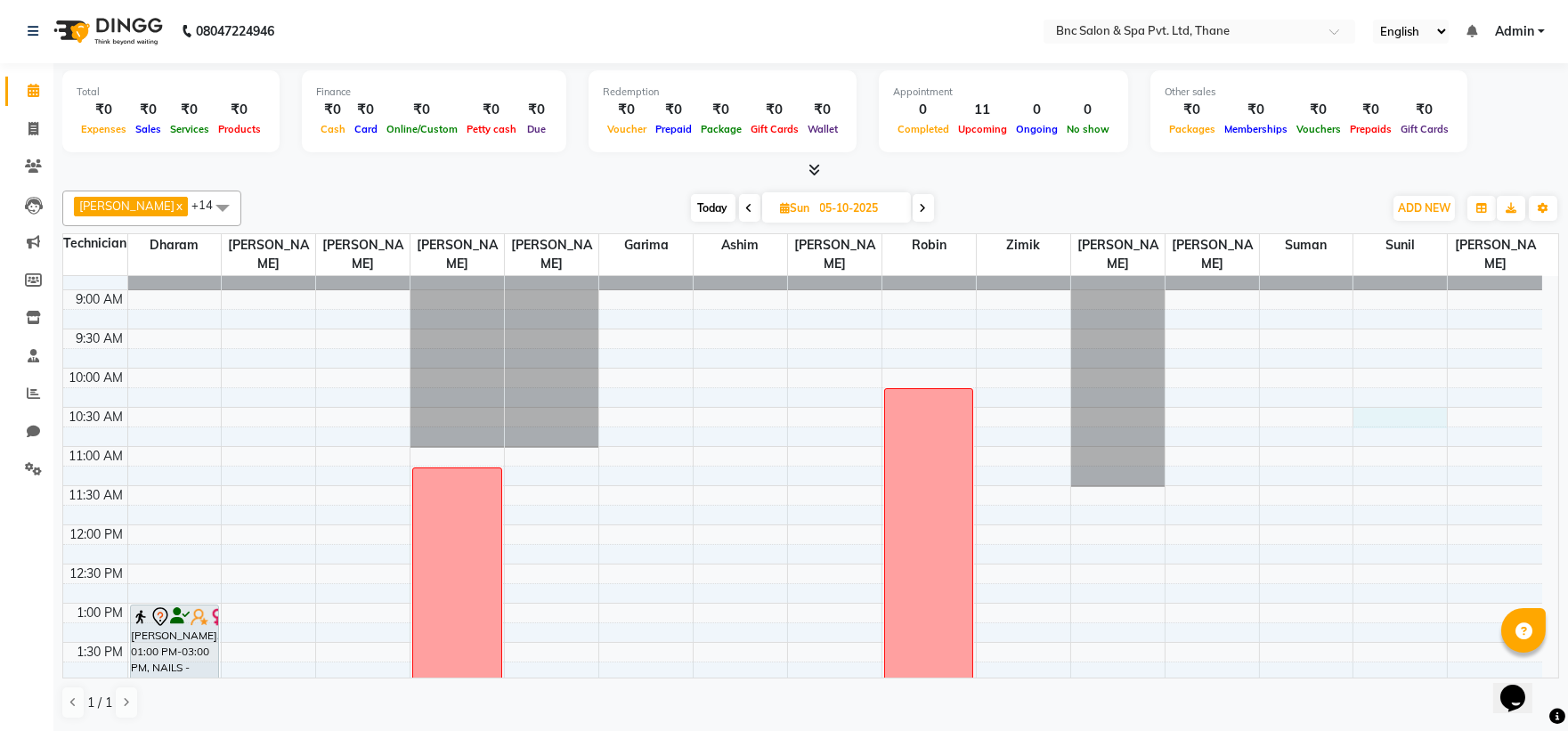
click at [1387, 415] on div "8:00 AM 8:30 AM 9:00 AM 9:30 AM 10:00 AM 10:30 AM 11:00 AM 11:30 AM 12:00 PM 12…" at bounding box center [802, 721] width 1479 height 1018
select select "78020"
select select "tentative"
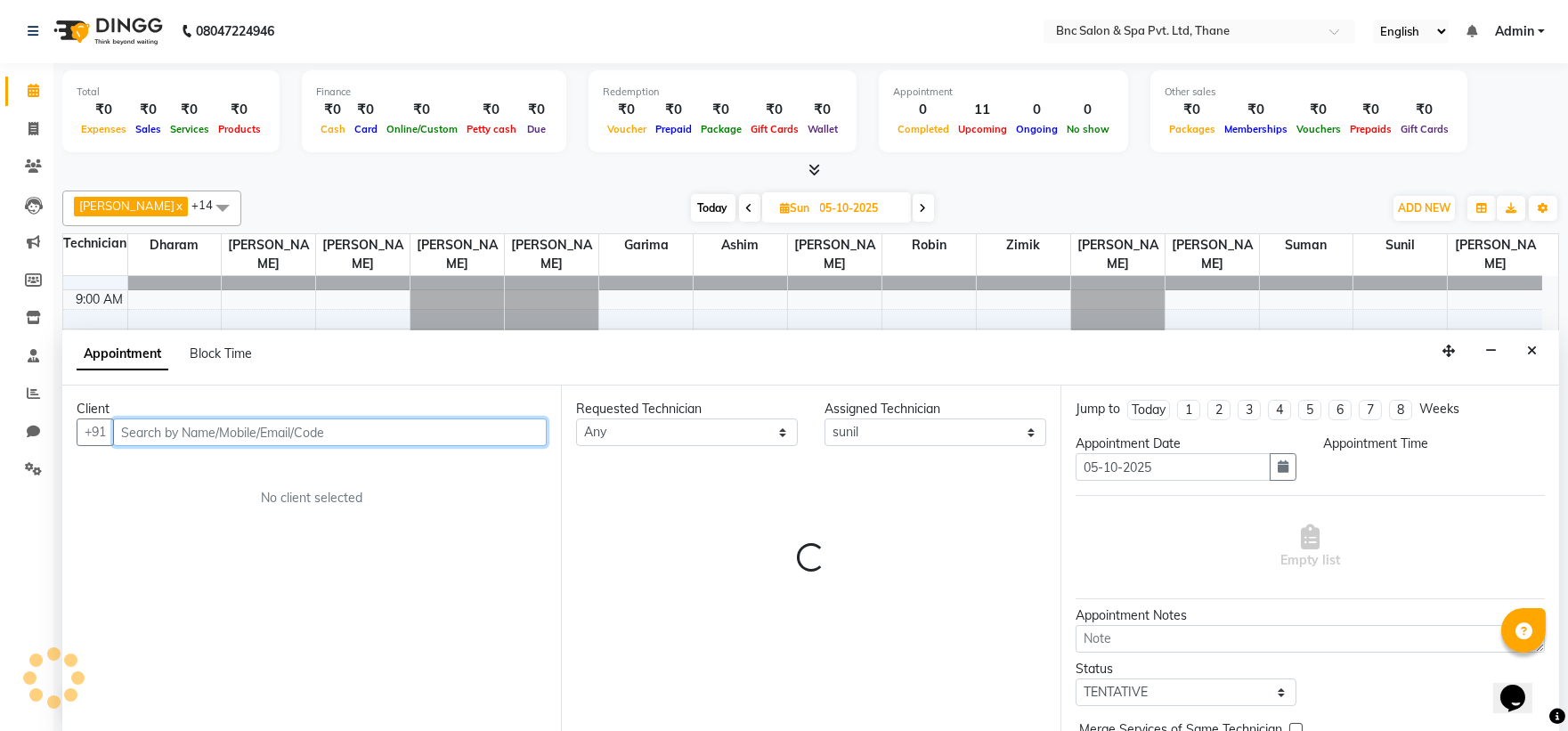
select select "630"
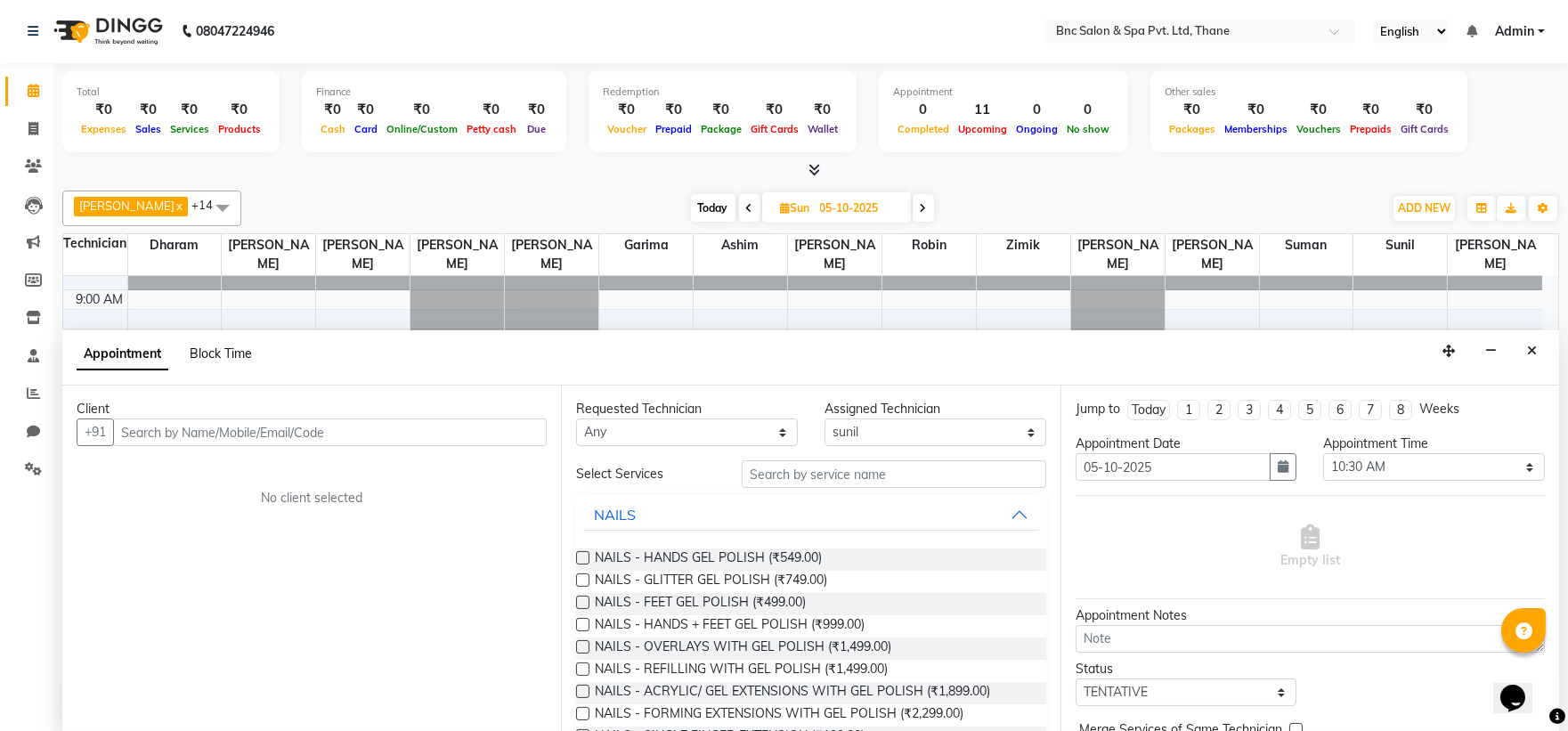
click at [233, 354] on span "Block Time" at bounding box center [221, 353] width 62 height 16
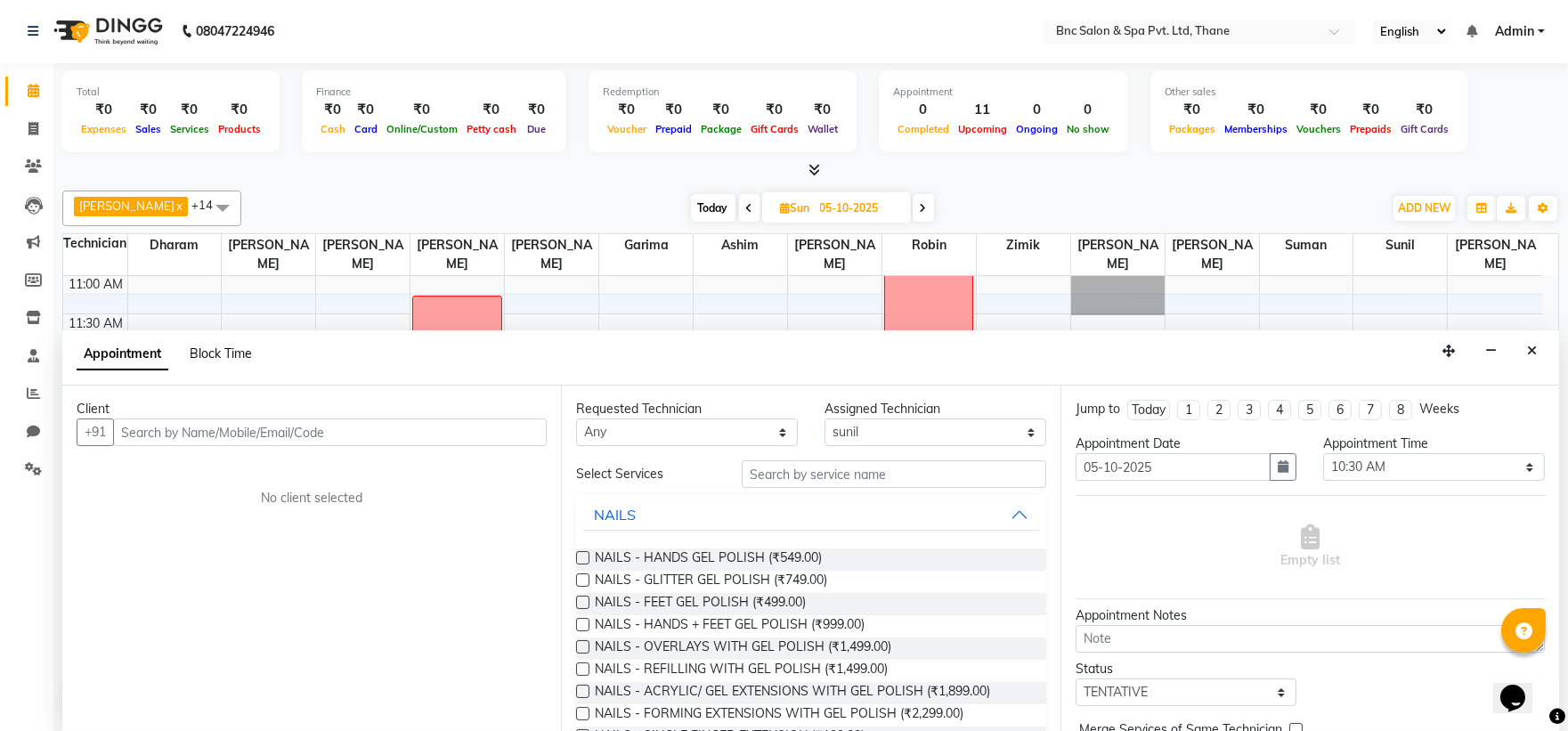
select select "78020"
select select "630"
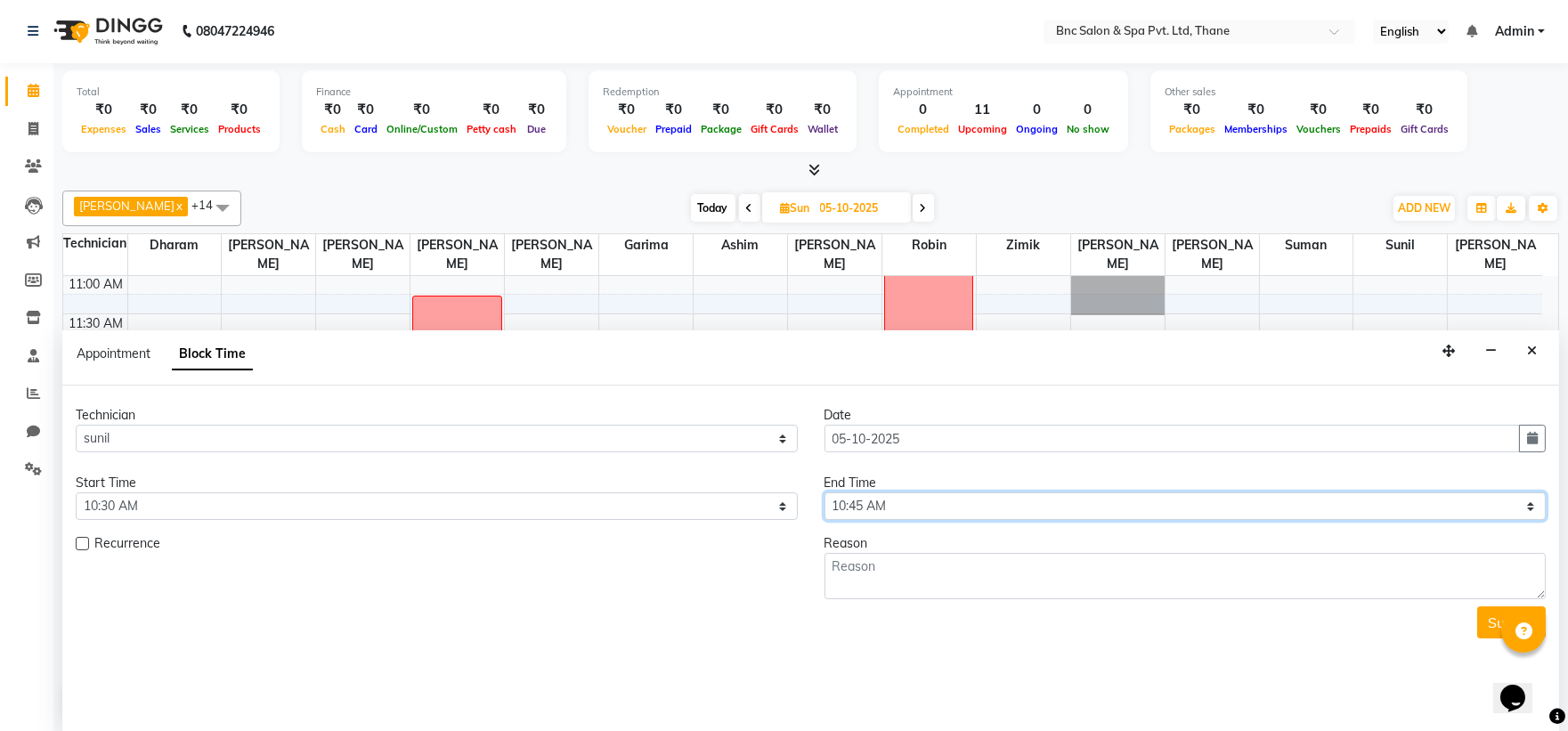
click at [843, 510] on select "Select 09:00 AM 09:15 AM 09:30 AM 09:45 AM 10:00 AM 10:15 AM 10:30 AM 10:45 AM …" at bounding box center [1186, 505] width 722 height 27
select select "1185"
click at [825, 492] on select "Select 09:00 AM 09:15 AM 09:30 AM 09:45 AM 10:00 AM 10:15 AM 10:30 AM 10:45 AM …" at bounding box center [1186, 505] width 722 height 27
click at [862, 584] on textarea at bounding box center [1186, 576] width 722 height 46
type textarea "block"
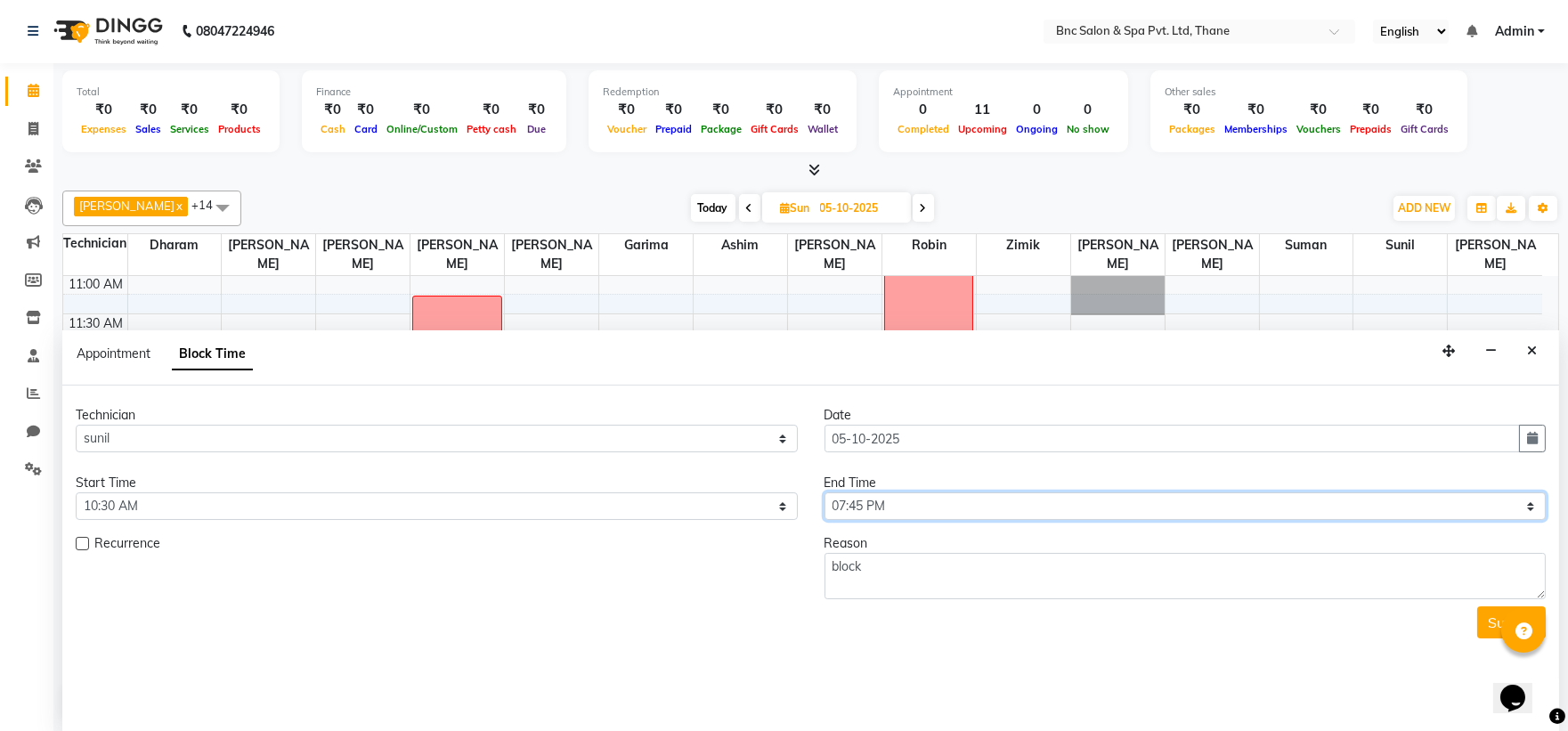
click at [1338, 512] on select "Select 09:00 AM 09:15 AM 09:30 AM 09:45 AM 10:00 AM 10:15 AM 10:30 AM 10:45 AM …" at bounding box center [1186, 505] width 722 height 27
select select "1200"
click at [825, 492] on select "Select 09:00 AM 09:15 AM 09:30 AM 09:45 AM 10:00 AM 10:15 AM 10:30 AM 10:45 AM …" at bounding box center [1186, 505] width 722 height 27
click at [1484, 618] on button "Submit" at bounding box center [1511, 623] width 69 height 32
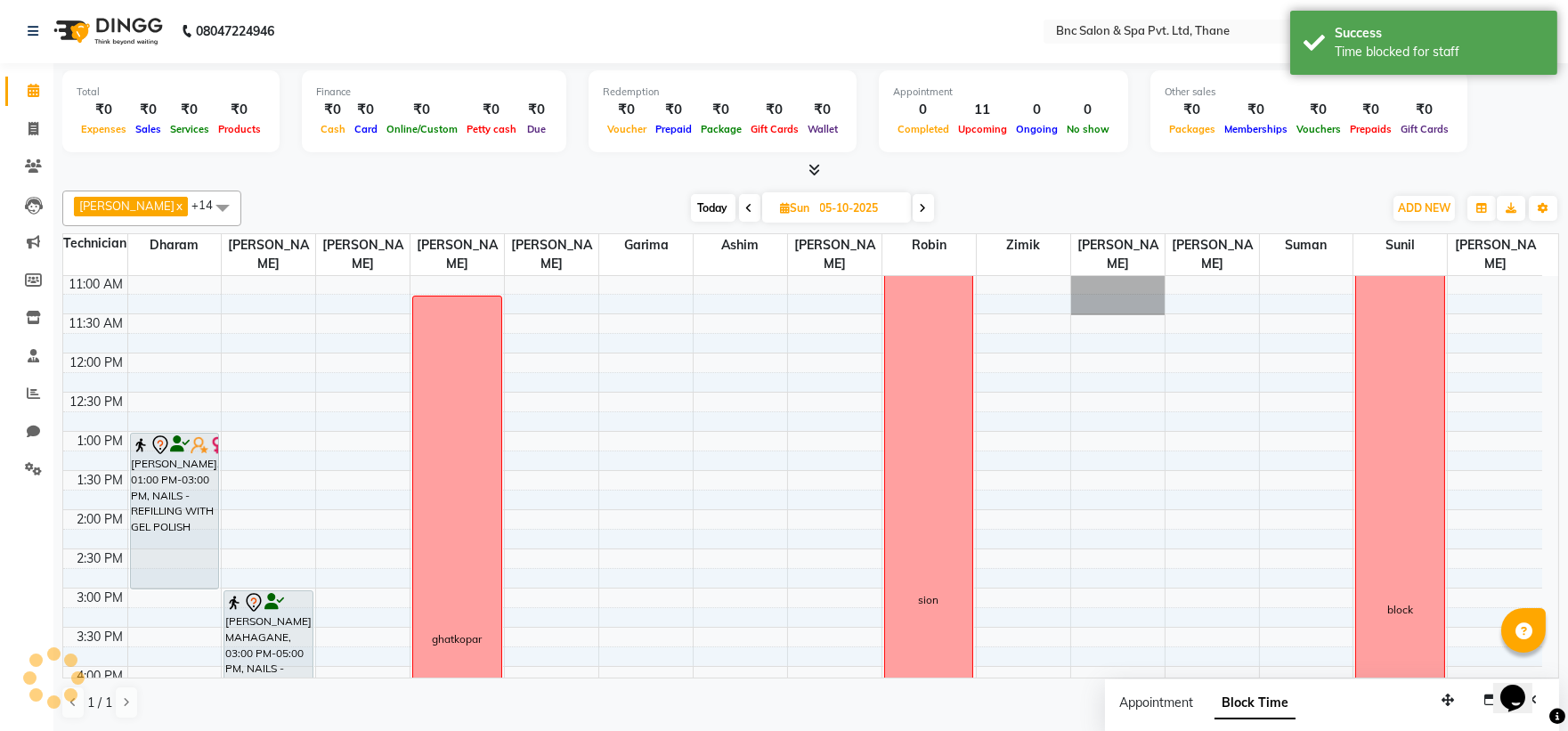
scroll to position [0, 0]
click at [920, 204] on icon at bounding box center [924, 209] width 8 height 10
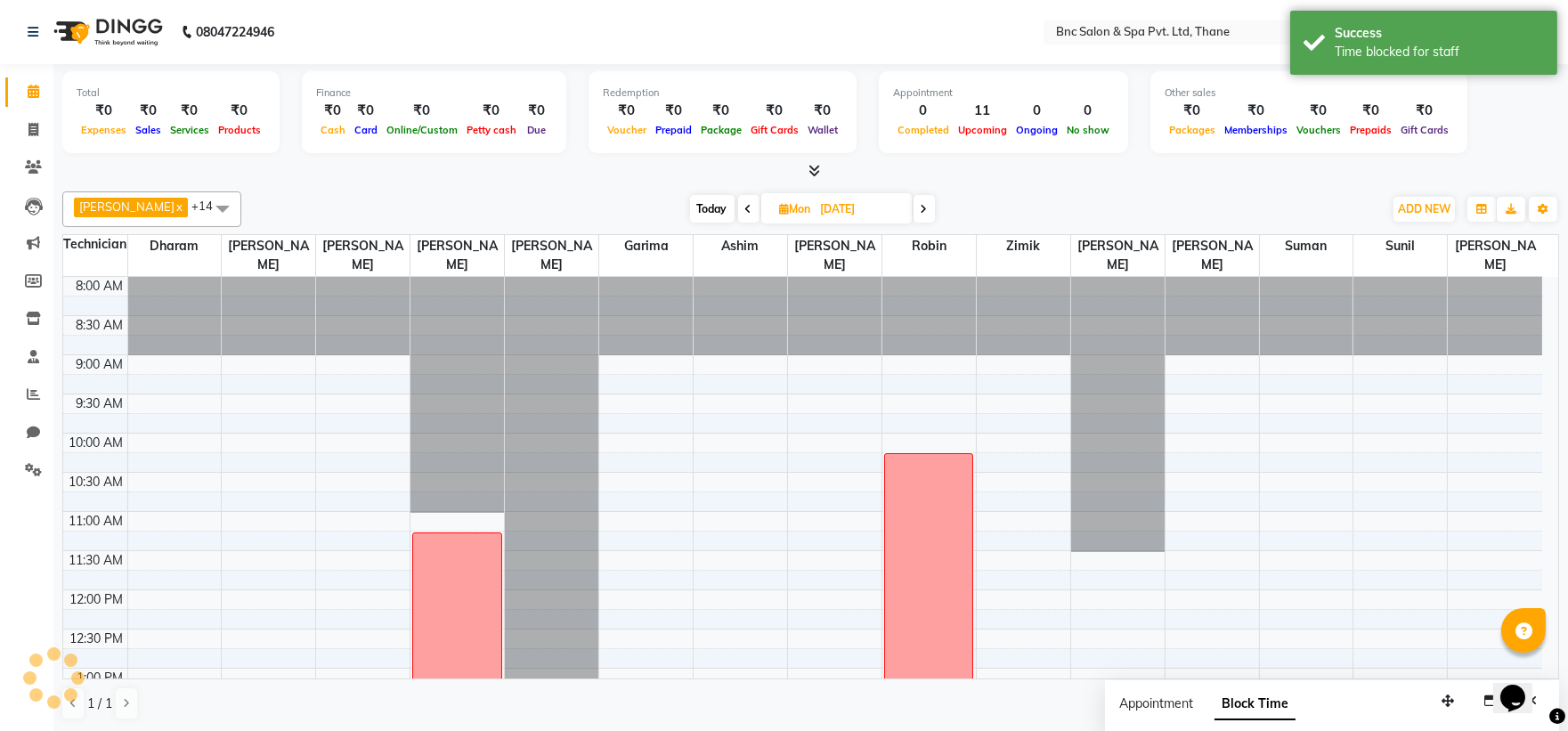
scroll to position [236, 0]
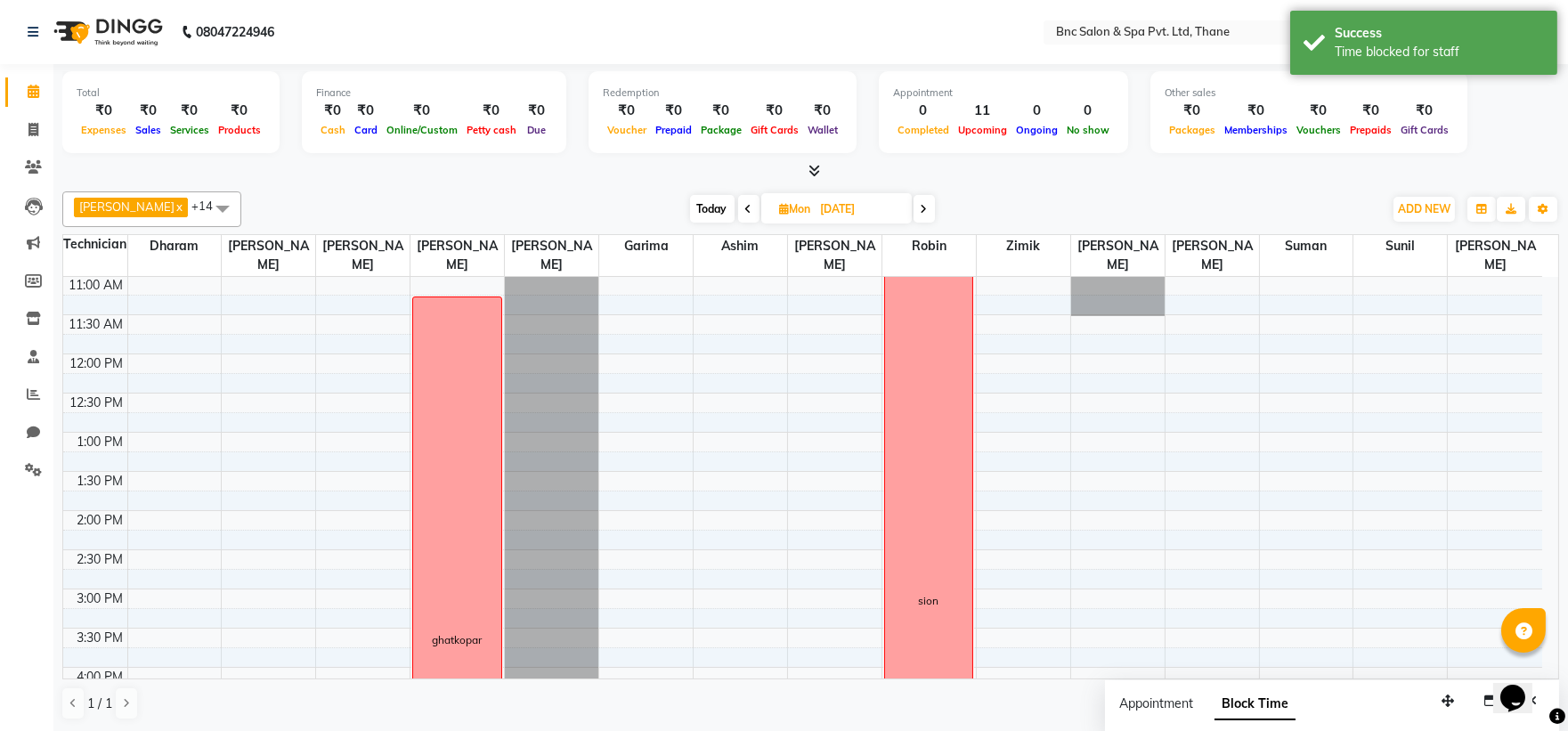
click at [745, 207] on icon at bounding box center [749, 209] width 8 height 10
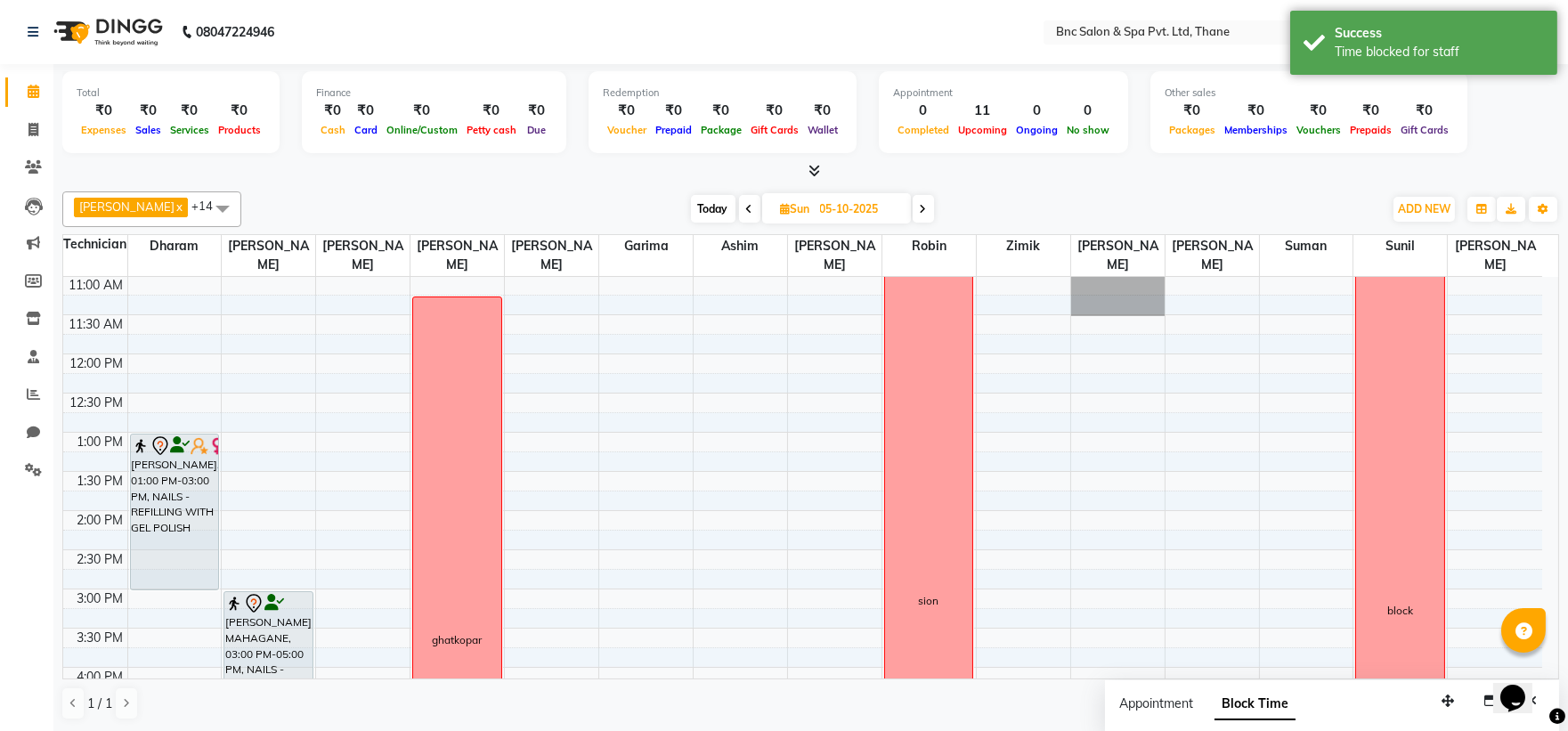
click at [739, 206] on span at bounding box center [750, 208] width 22 height 27
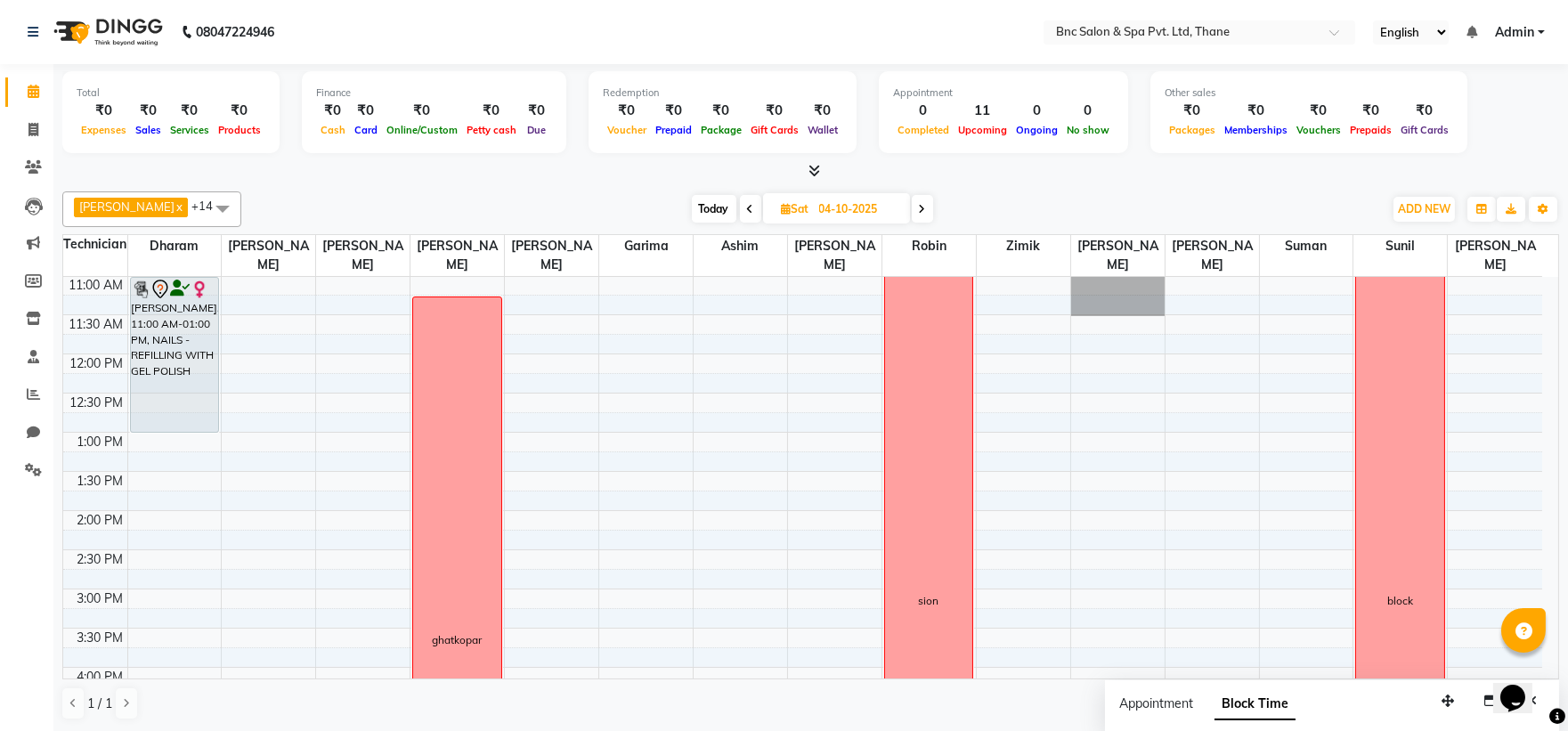
click at [692, 208] on span "Today" at bounding box center [714, 208] width 44 height 27
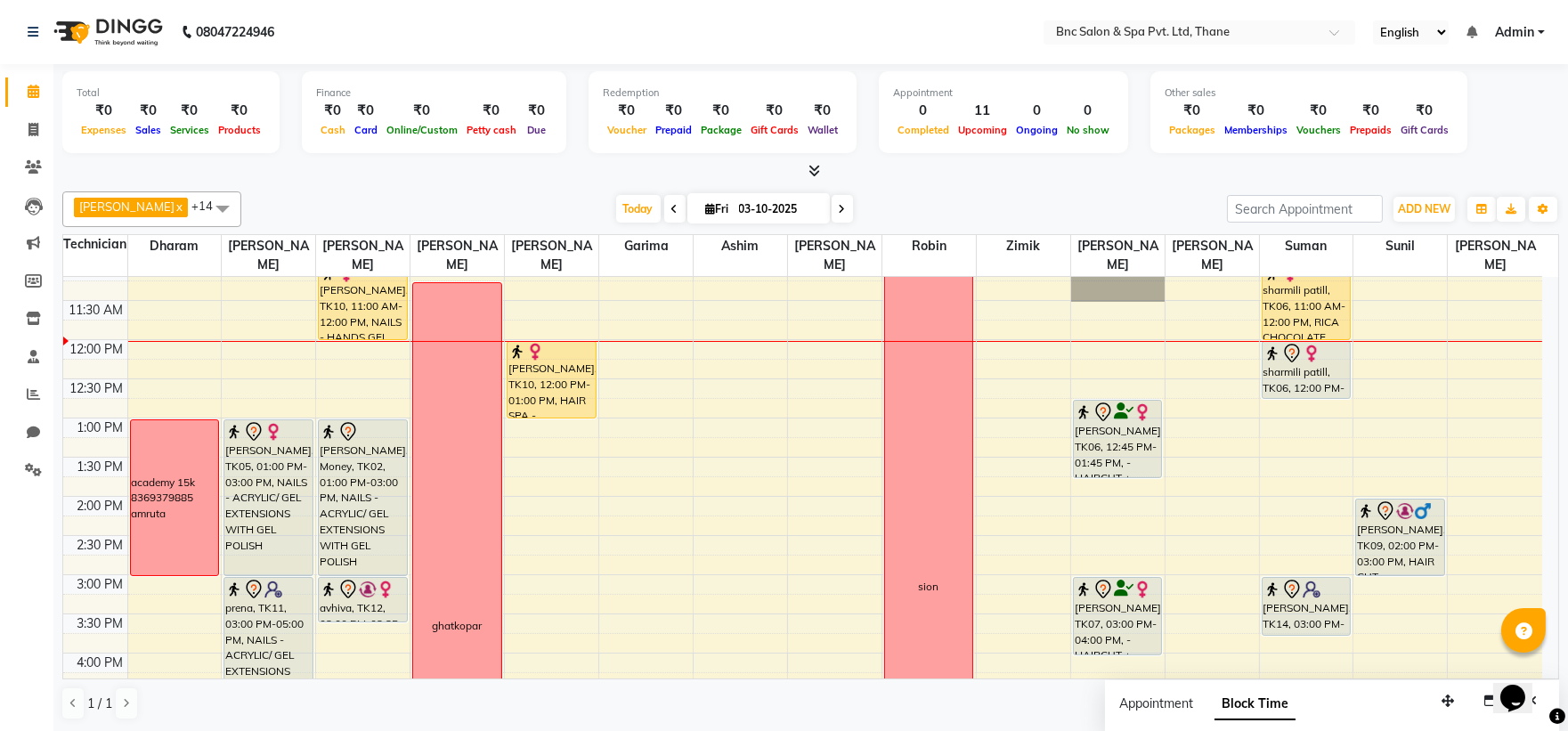
scroll to position [256, 0]
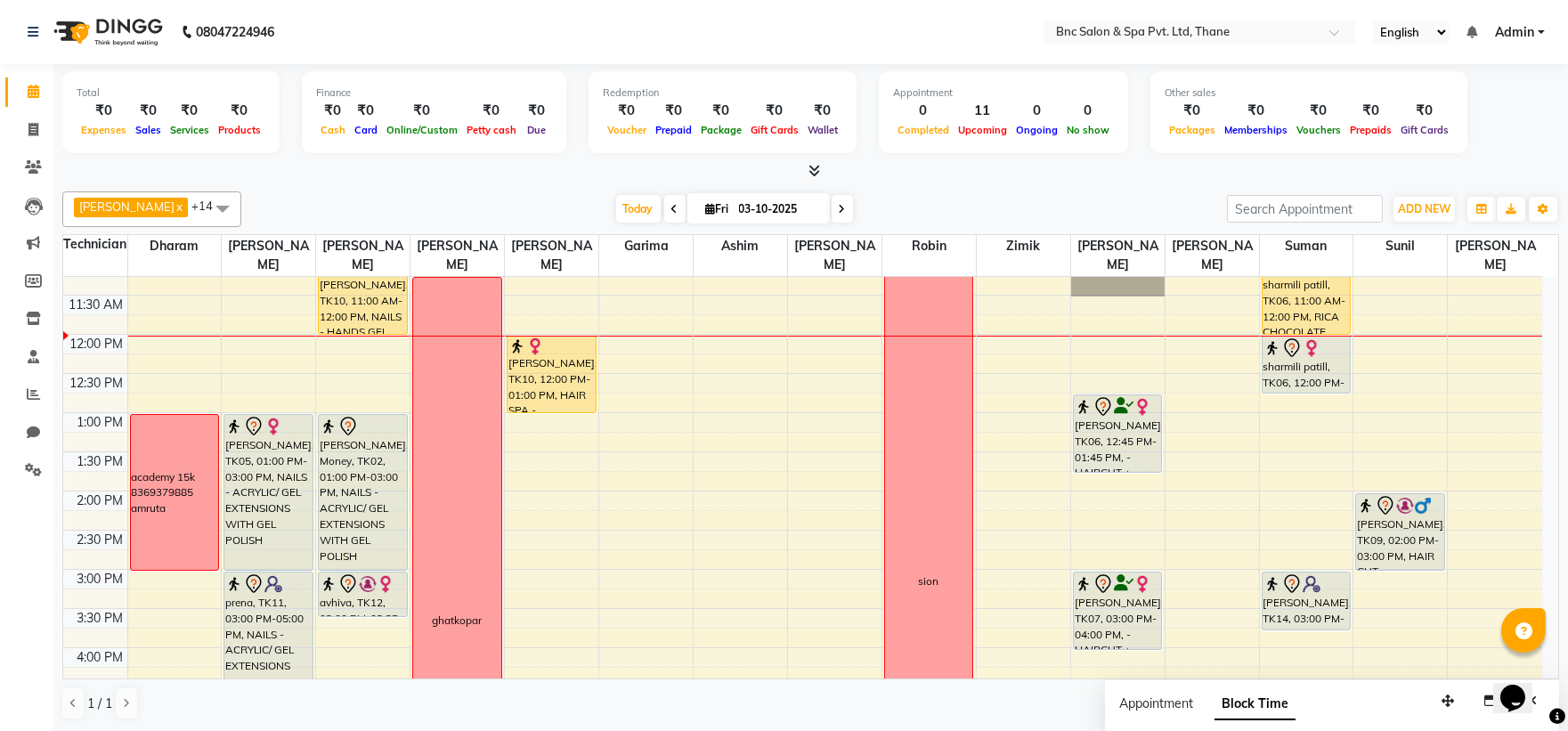
click at [832, 205] on span at bounding box center [842, 208] width 22 height 27
type input "04-10-2025"
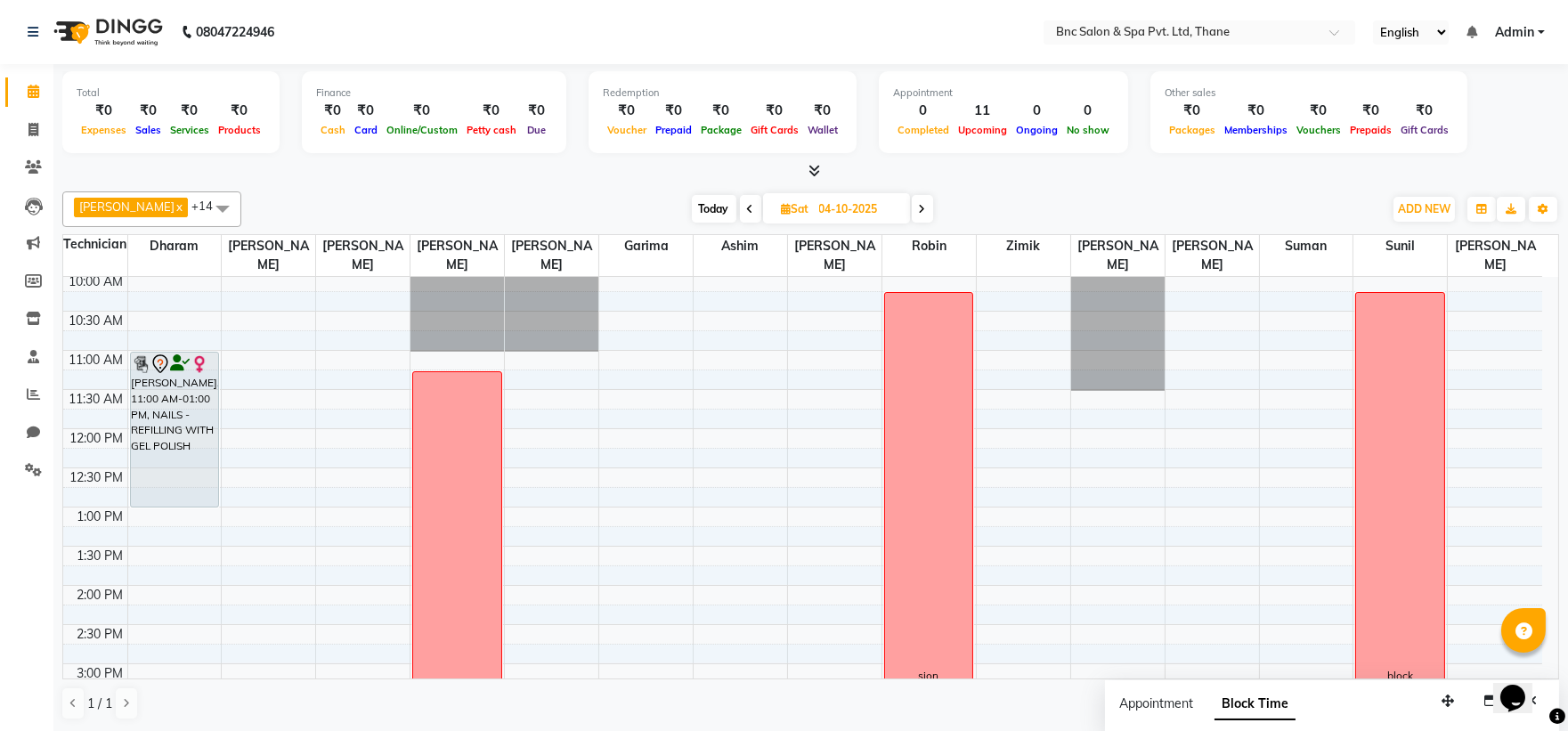
scroll to position [251, 0]
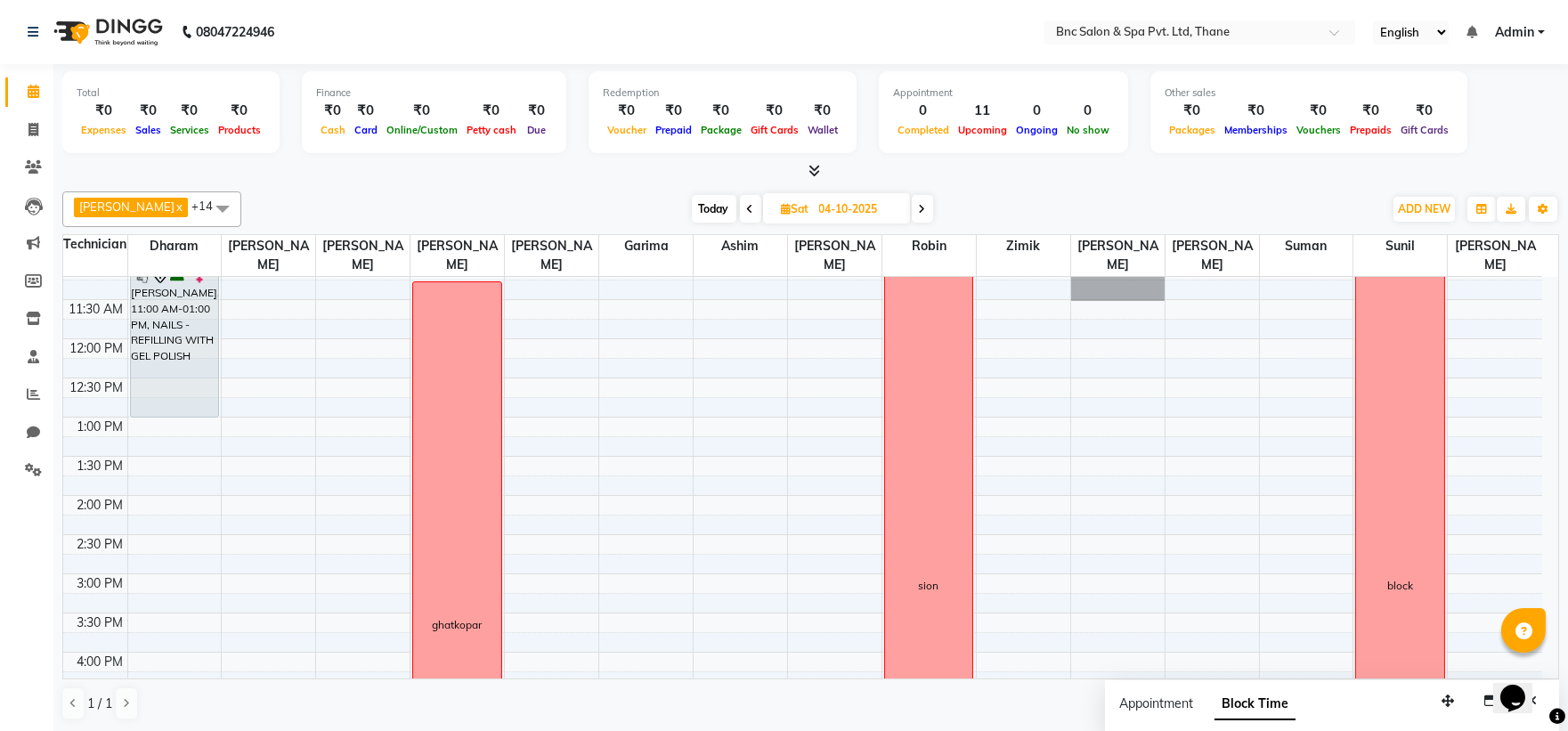
click at [250, 430] on div "8:00 AM 8:30 AM 9:00 AM 9:30 AM 10:00 AM 10:30 AM 11:00 AM 11:30 AM 12:00 PM 12…" at bounding box center [802, 534] width 1479 height 1018
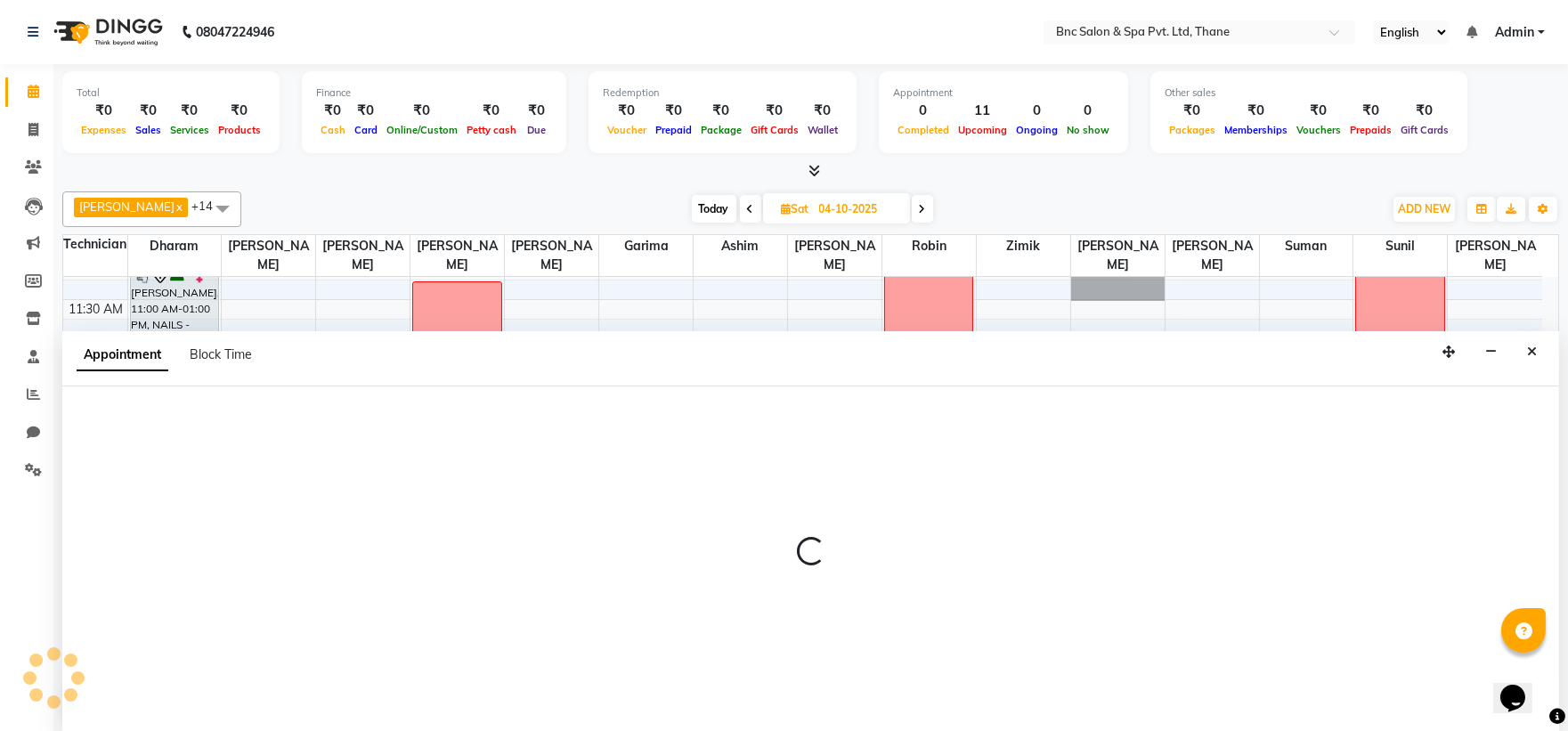
select select "71923"
select select "780"
select select "tentative"
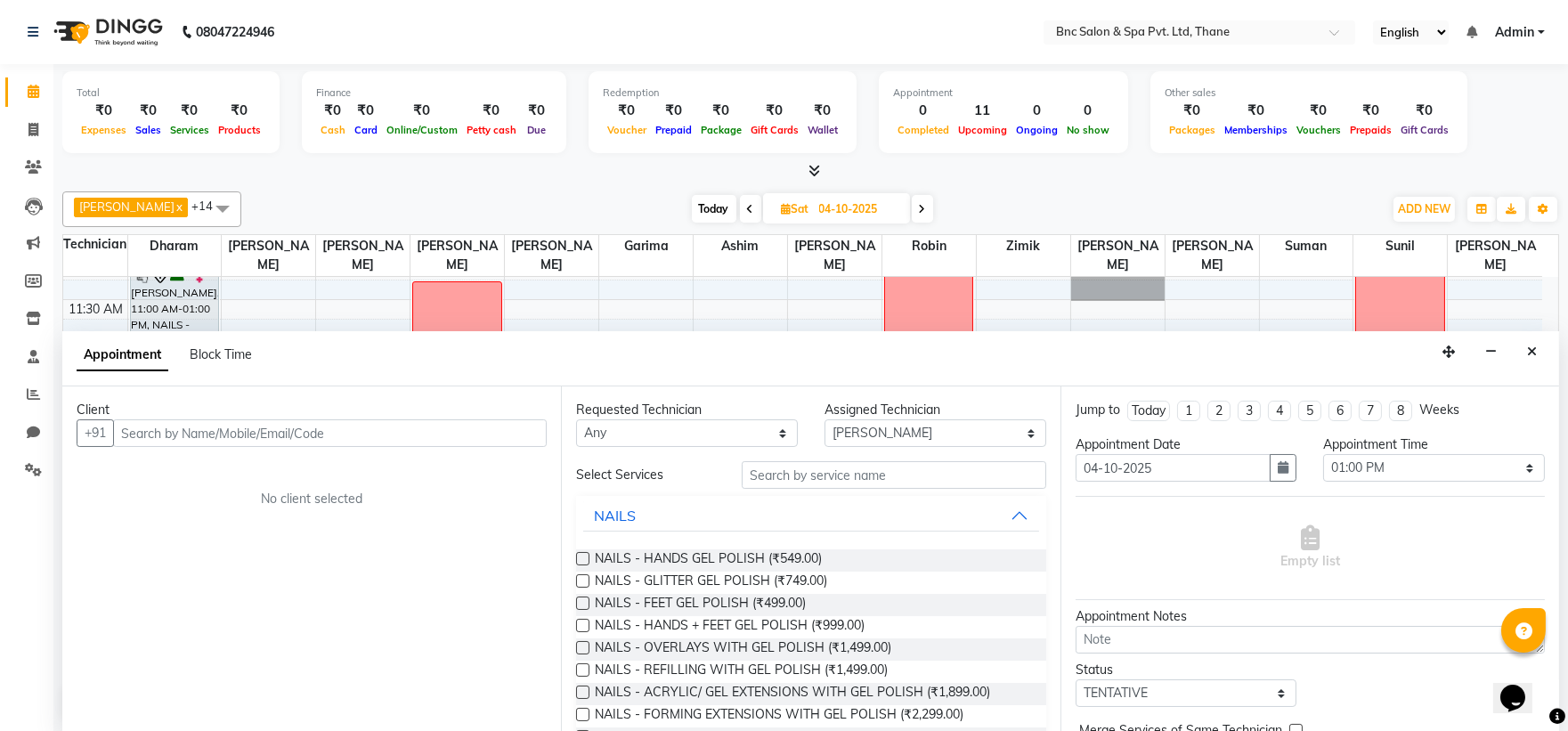
scroll to position [1, 0]
click at [1537, 349] on button "Close" at bounding box center [1531, 351] width 25 height 27
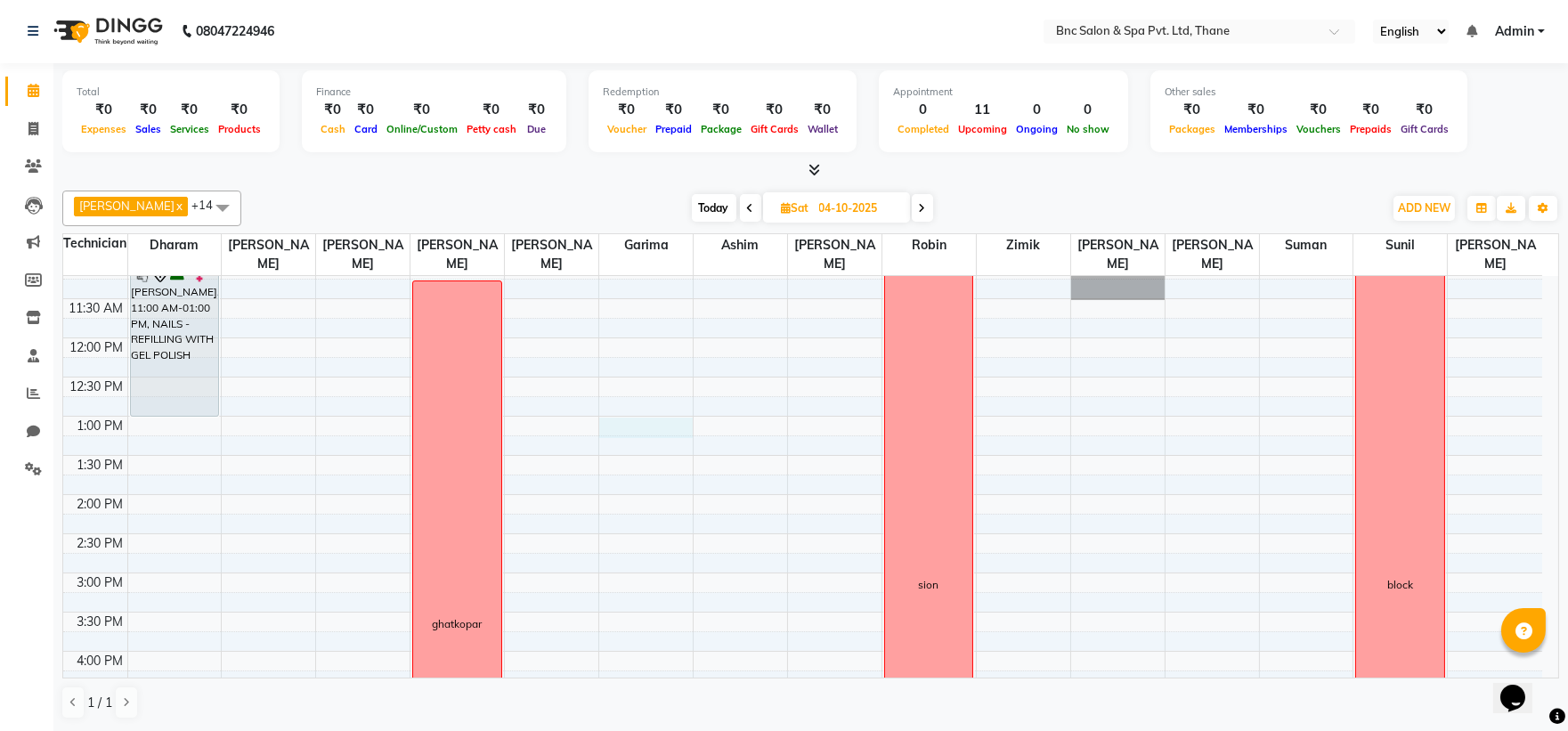
click at [609, 425] on div "8:00 AM 8:30 AM 9:00 AM 9:30 AM 10:00 AM 10:30 AM 11:00 AM 11:30 AM 12:00 PM 12…" at bounding box center [802, 534] width 1479 height 1018
select select "71927"
select select "780"
select select "tentative"
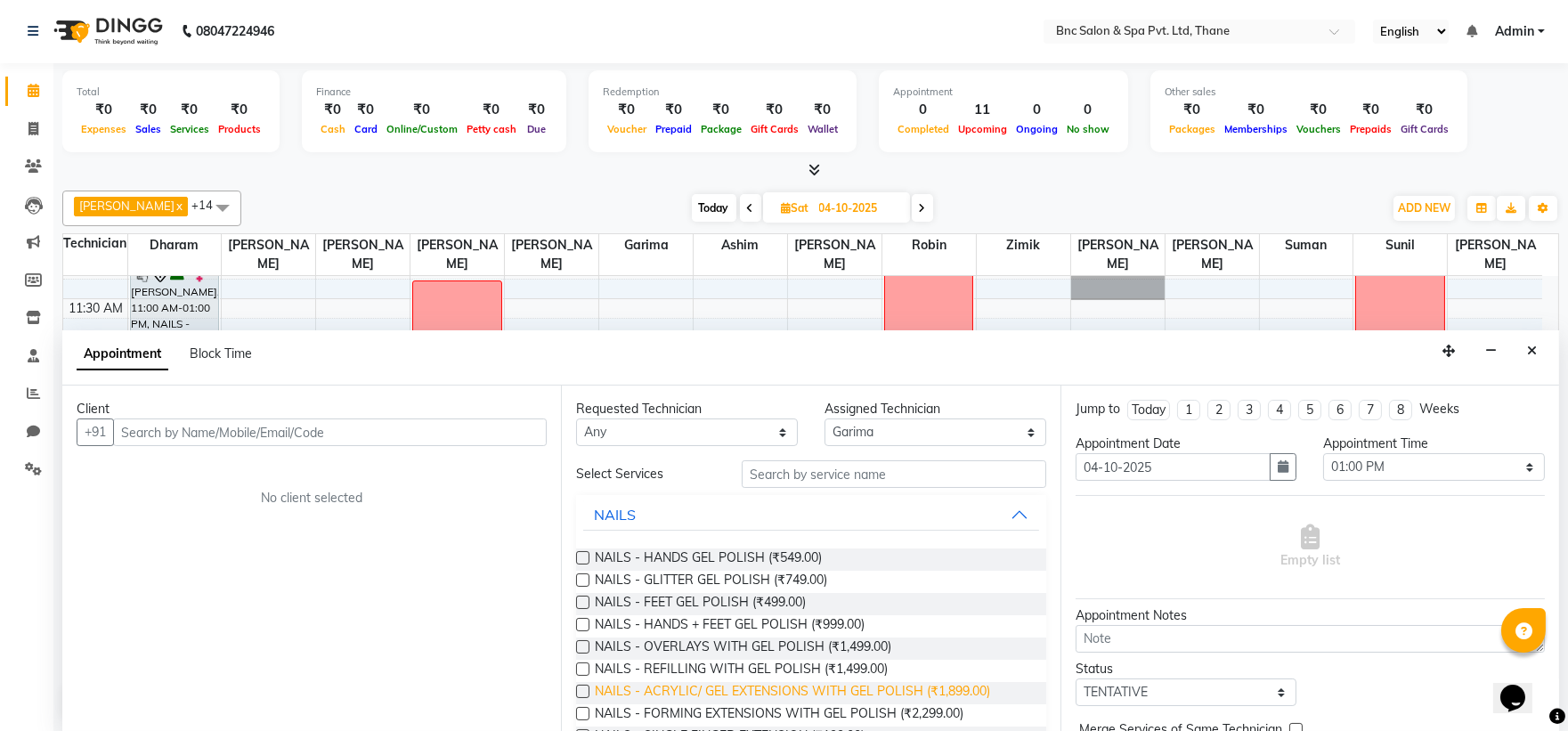
click at [720, 691] on span "NAILS - ACRYLIC/ GEL EXTENSIONS WITH GEL POLISH (₹1,899.00)" at bounding box center [792, 693] width 395 height 23
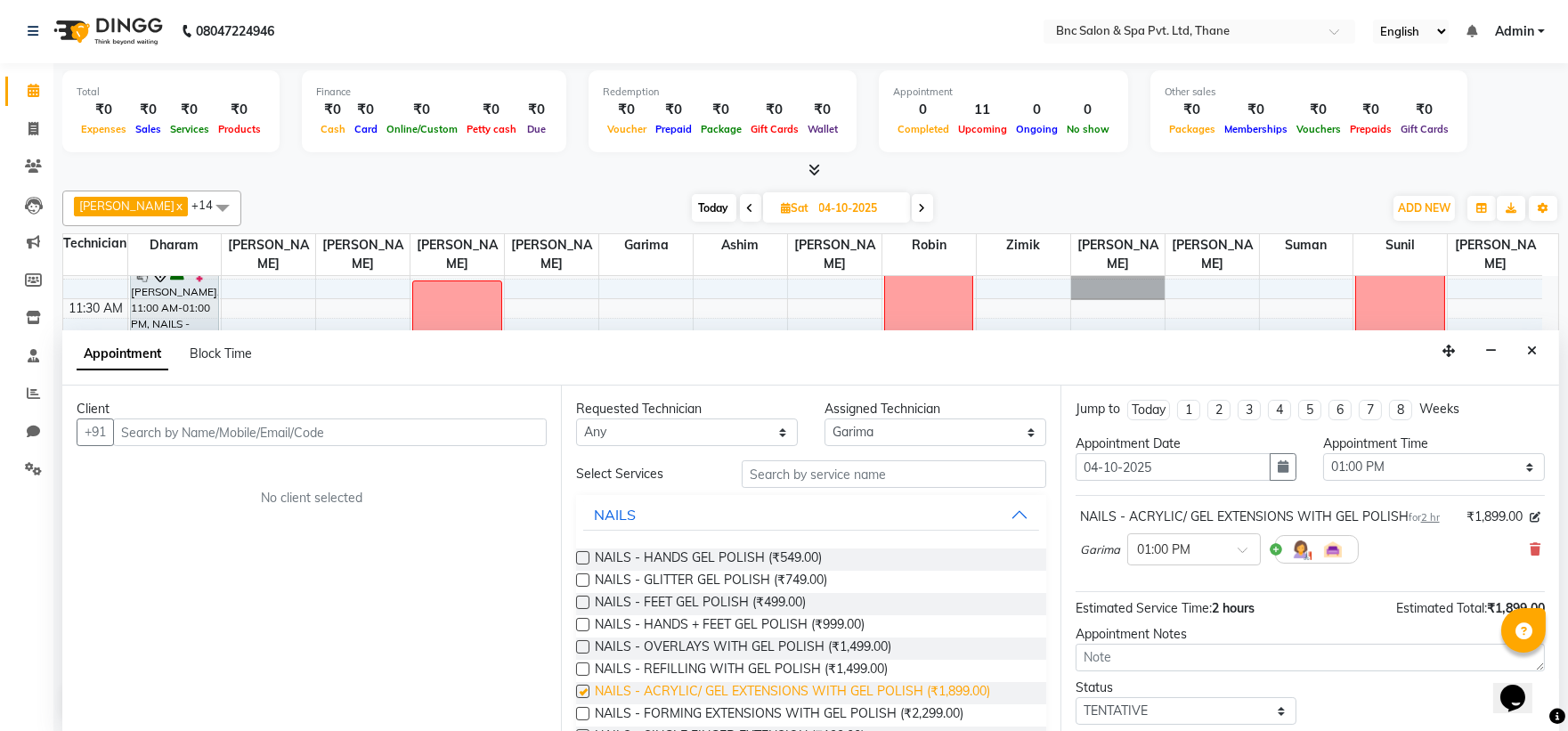
checkbox input "false"
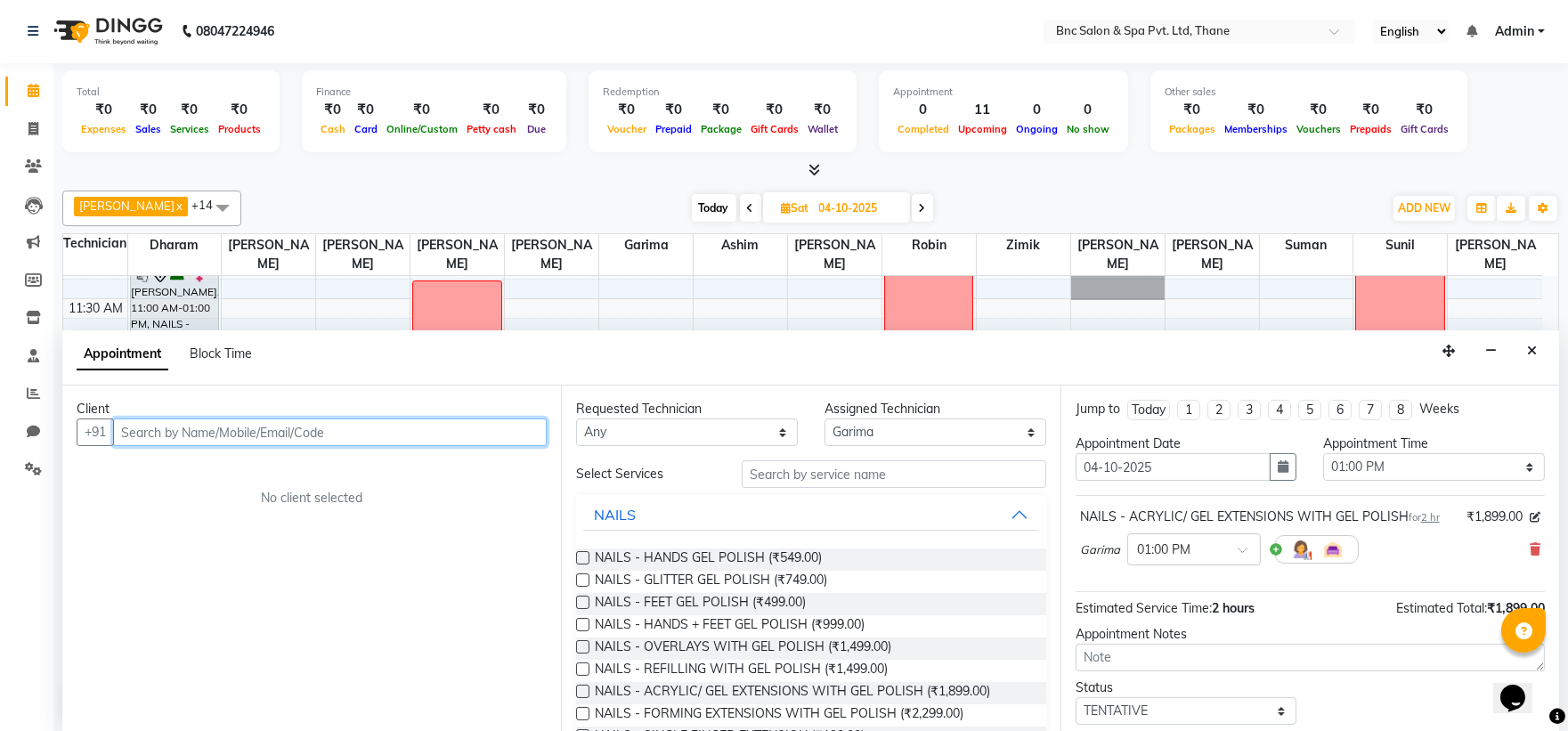
click at [365, 425] on input "text" at bounding box center [329, 432] width 434 height 27
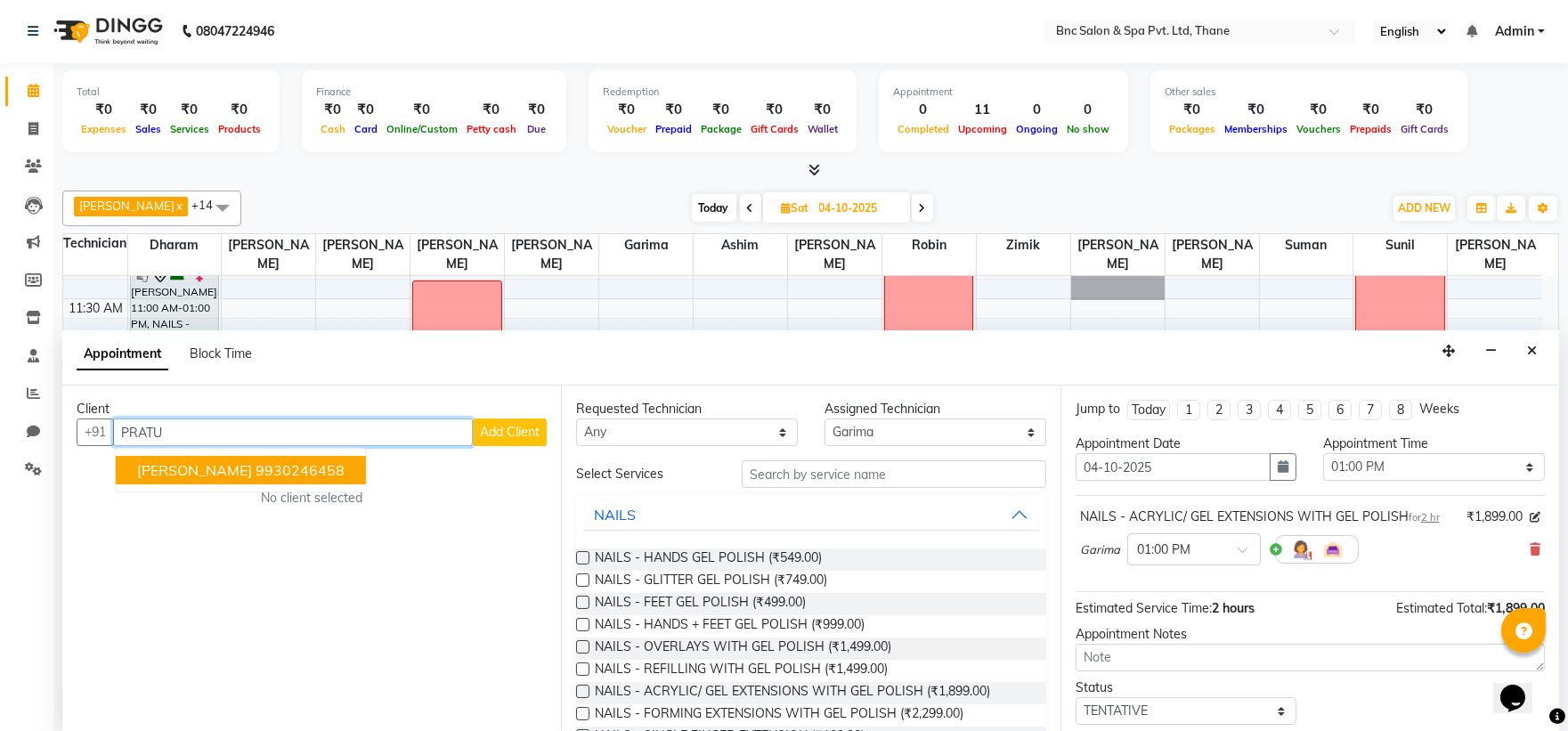
click at [287, 476] on ngb-highlight "9930246458" at bounding box center [300, 469] width 89 height 18
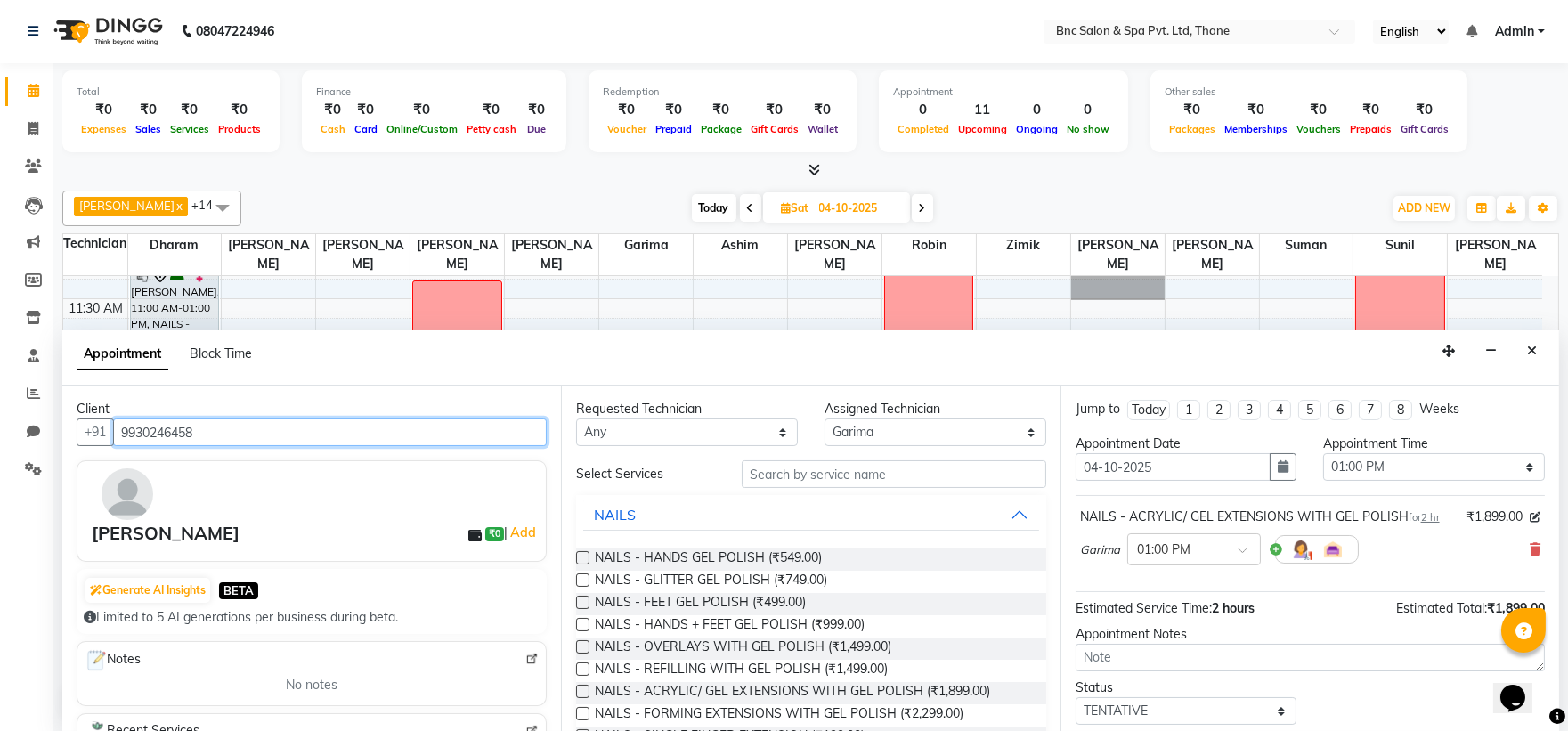
click at [280, 438] on input "9930246458" at bounding box center [329, 432] width 434 height 27
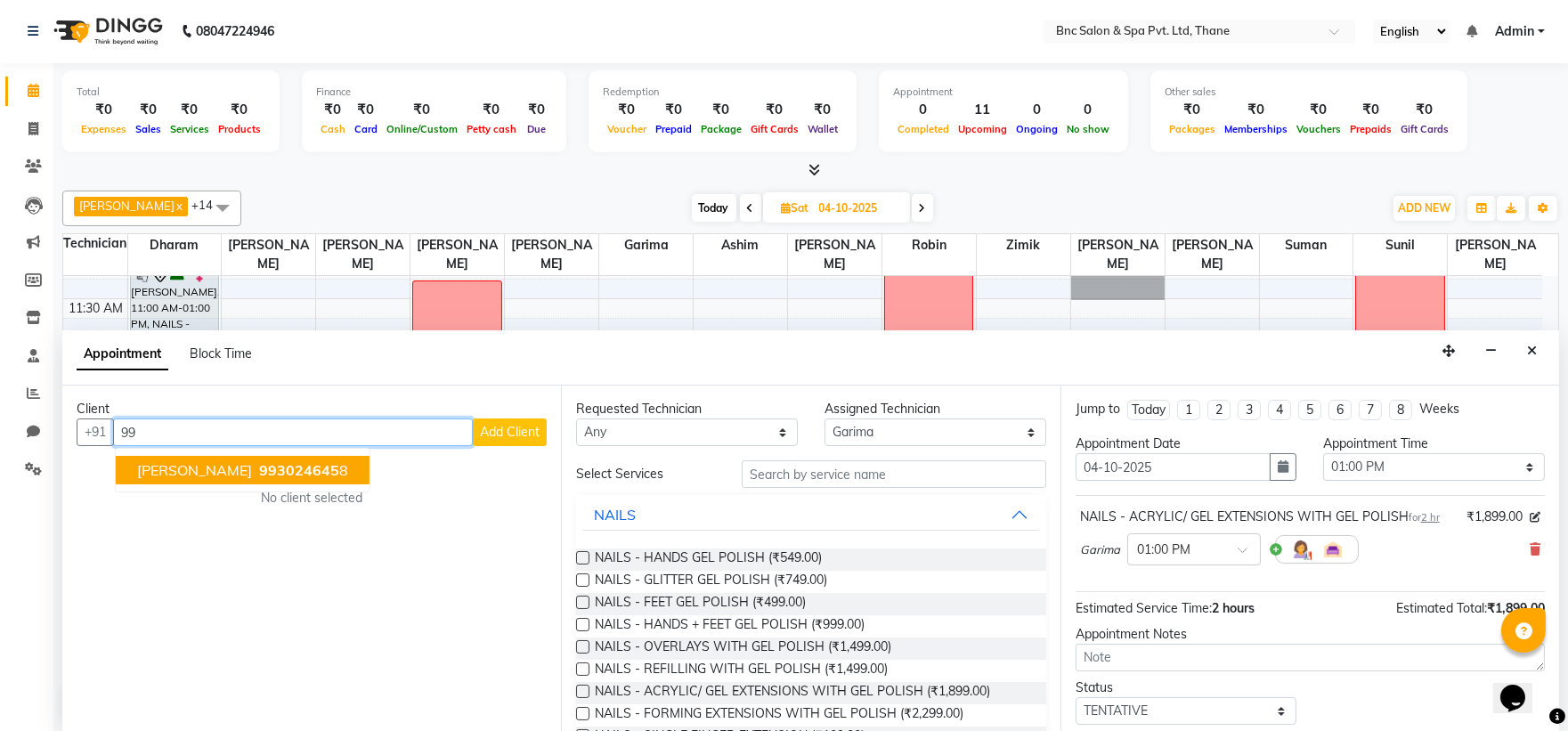
type input "9"
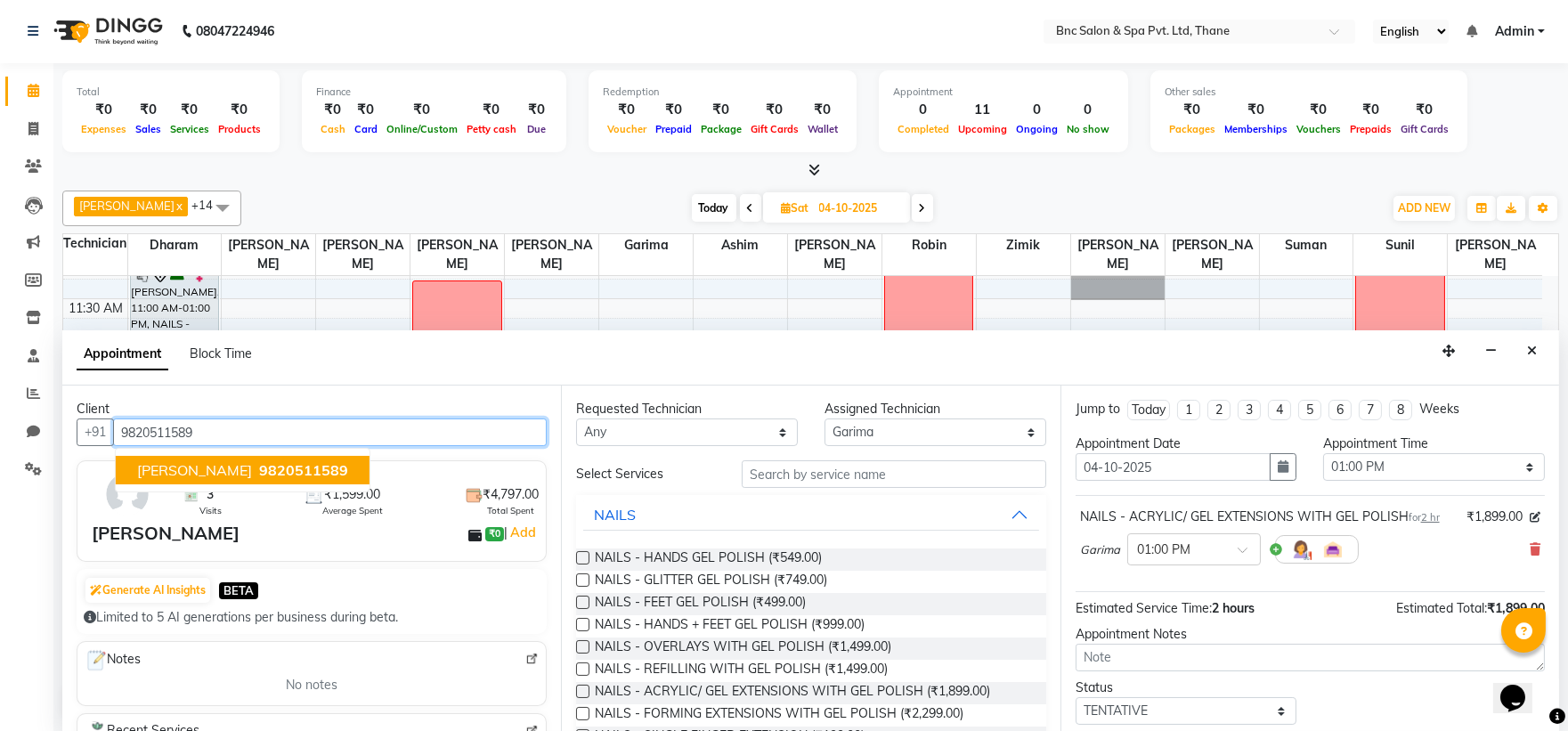
click at [278, 465] on span "9820511589" at bounding box center [303, 469] width 89 height 18
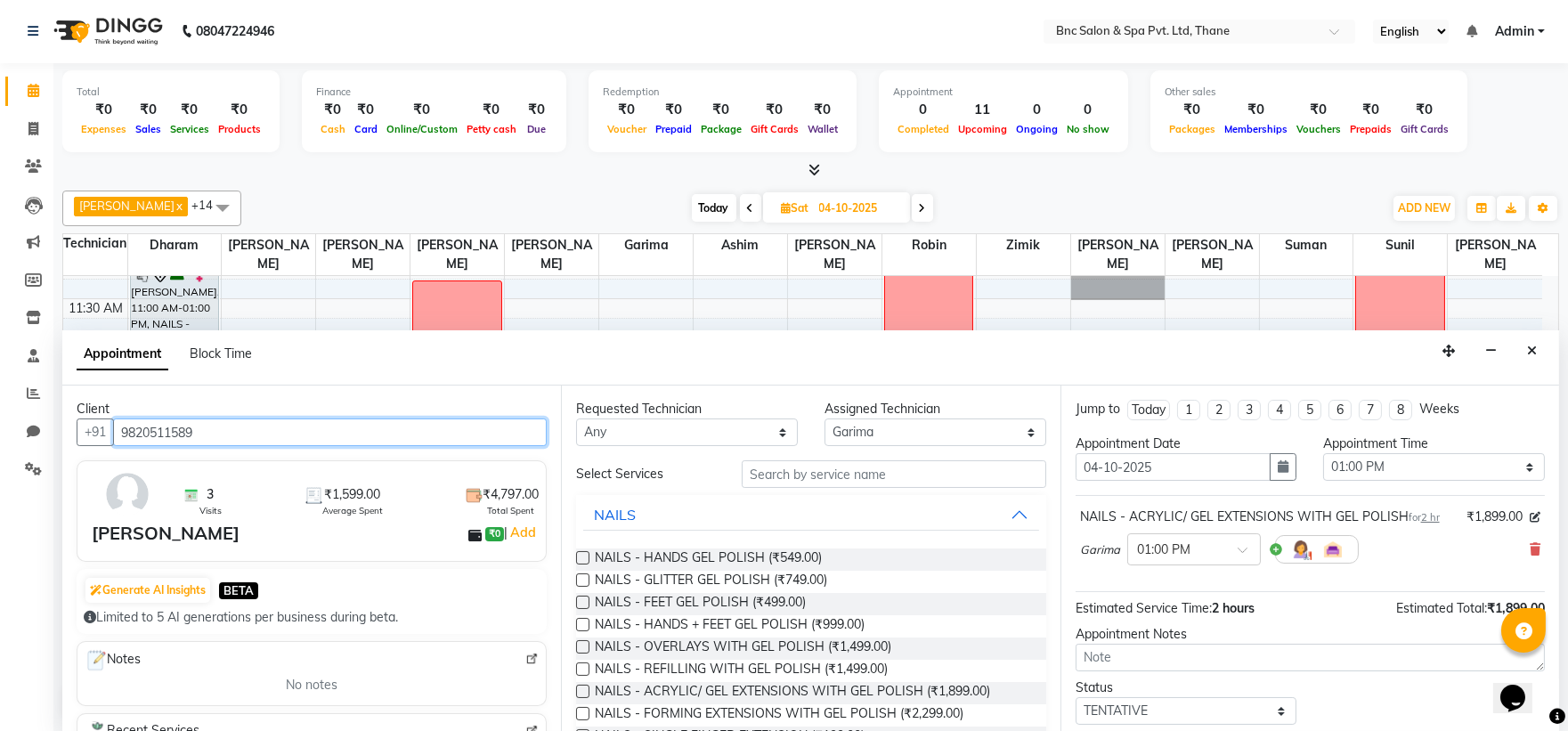
type input "9820511589"
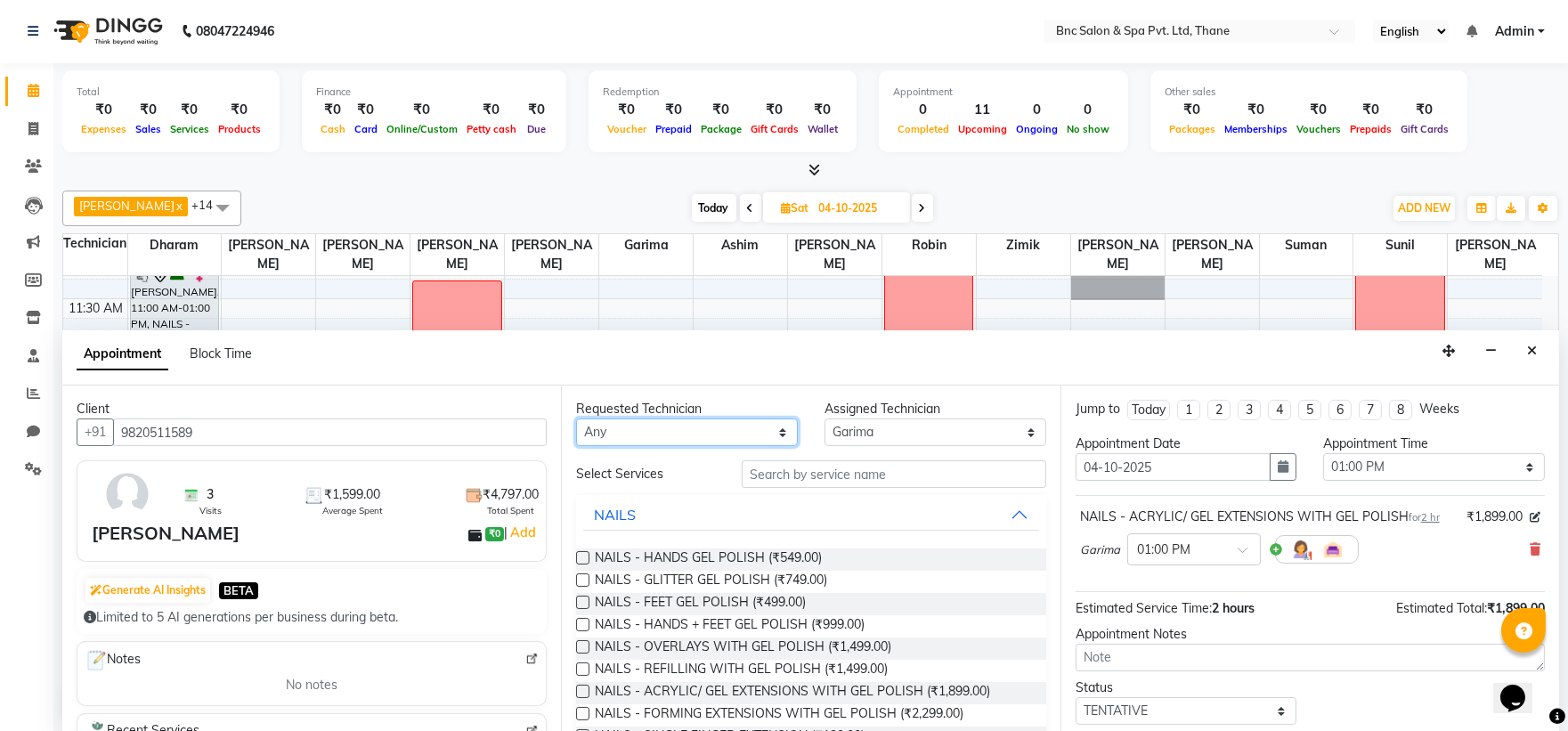
click at [654, 437] on select "Any Anas Ansari Apeksha ashim Ashwini Shibe Deepak Rajput Dharam Garima Jayanto…" at bounding box center [687, 432] width 222 height 27
select select "71927"
click at [576, 419] on select "Any Anas Ansari Apeksha ashim Ashwini Shibe Deepak Rajput Dharam Garima Jayanto…" at bounding box center [687, 432] width 222 height 27
click at [1529, 548] on icon at bounding box center [1534, 548] width 10 height 12
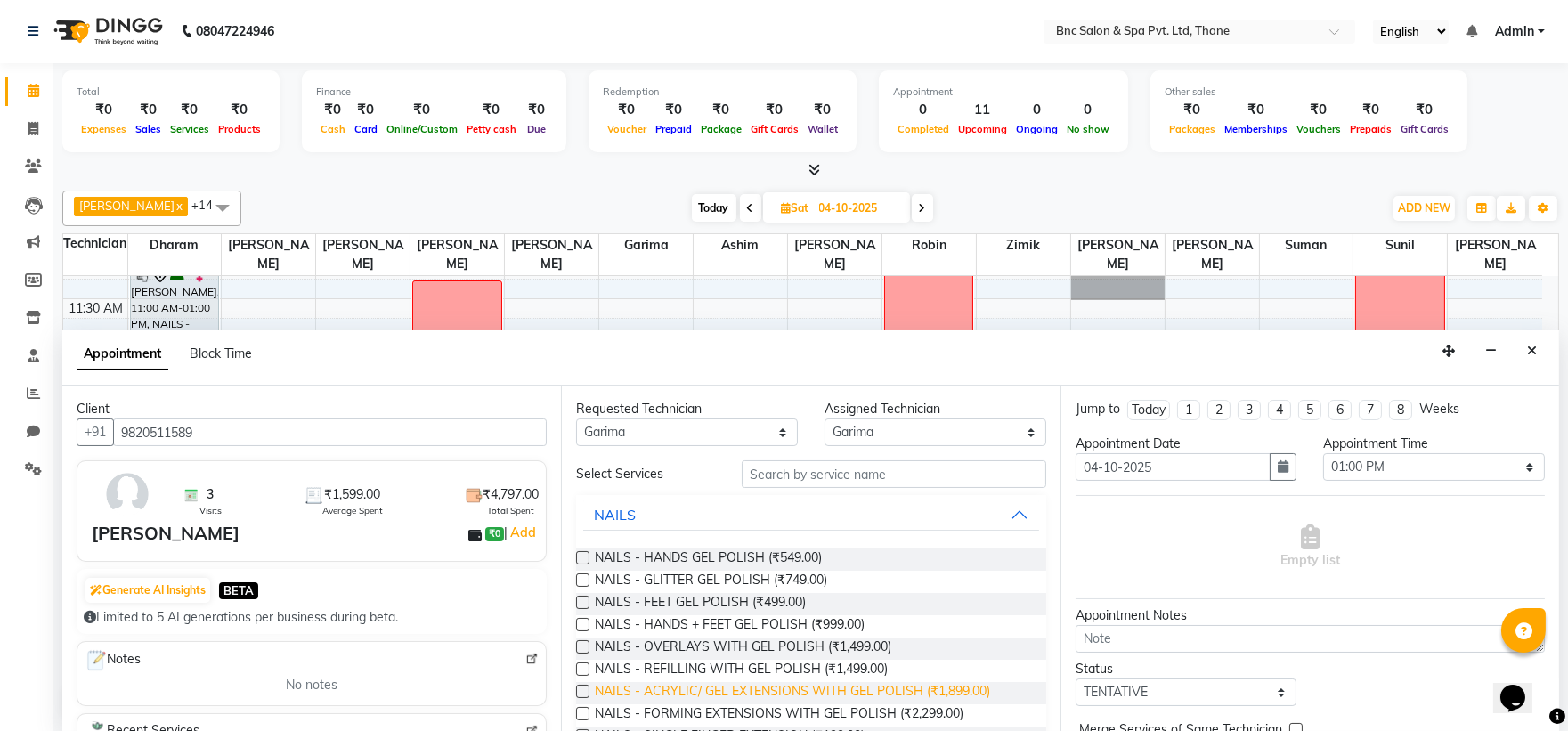
click at [843, 697] on span "NAILS - ACRYLIC/ GEL EXTENSIONS WITH GEL POLISH (₹1,899.00)" at bounding box center [792, 693] width 395 height 23
checkbox input "false"
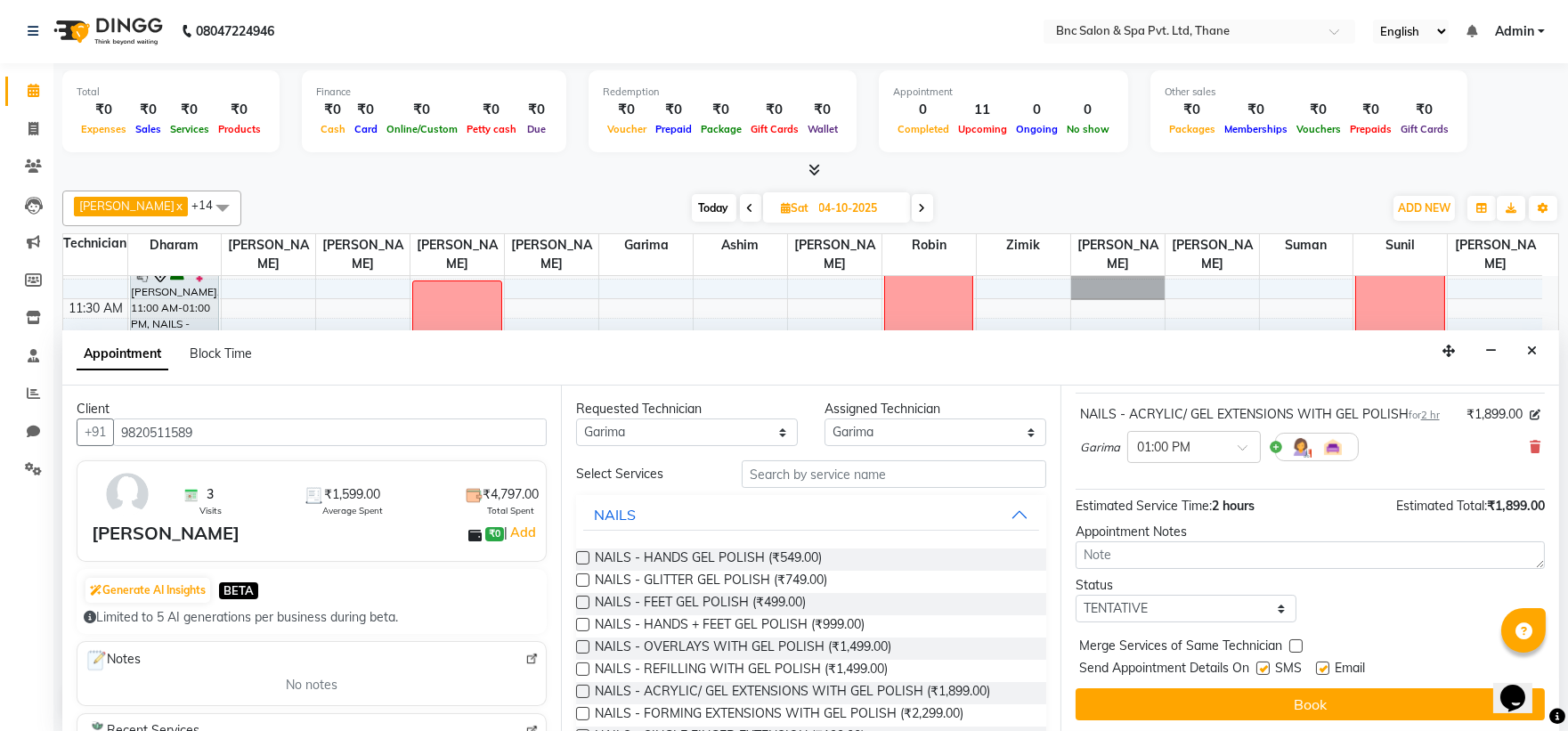
scroll to position [105, 0]
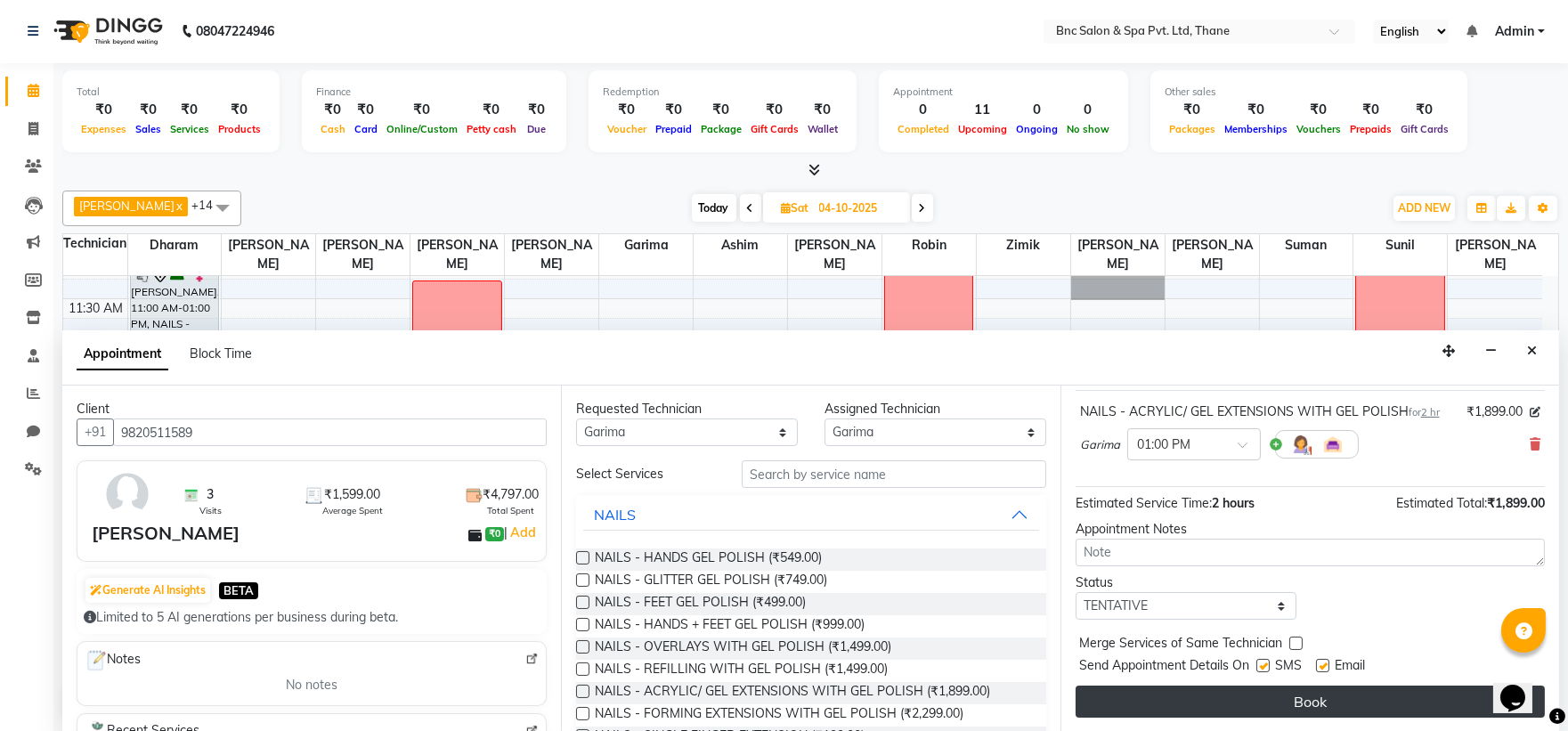
click at [1193, 696] on button "Book" at bounding box center [1310, 702] width 469 height 32
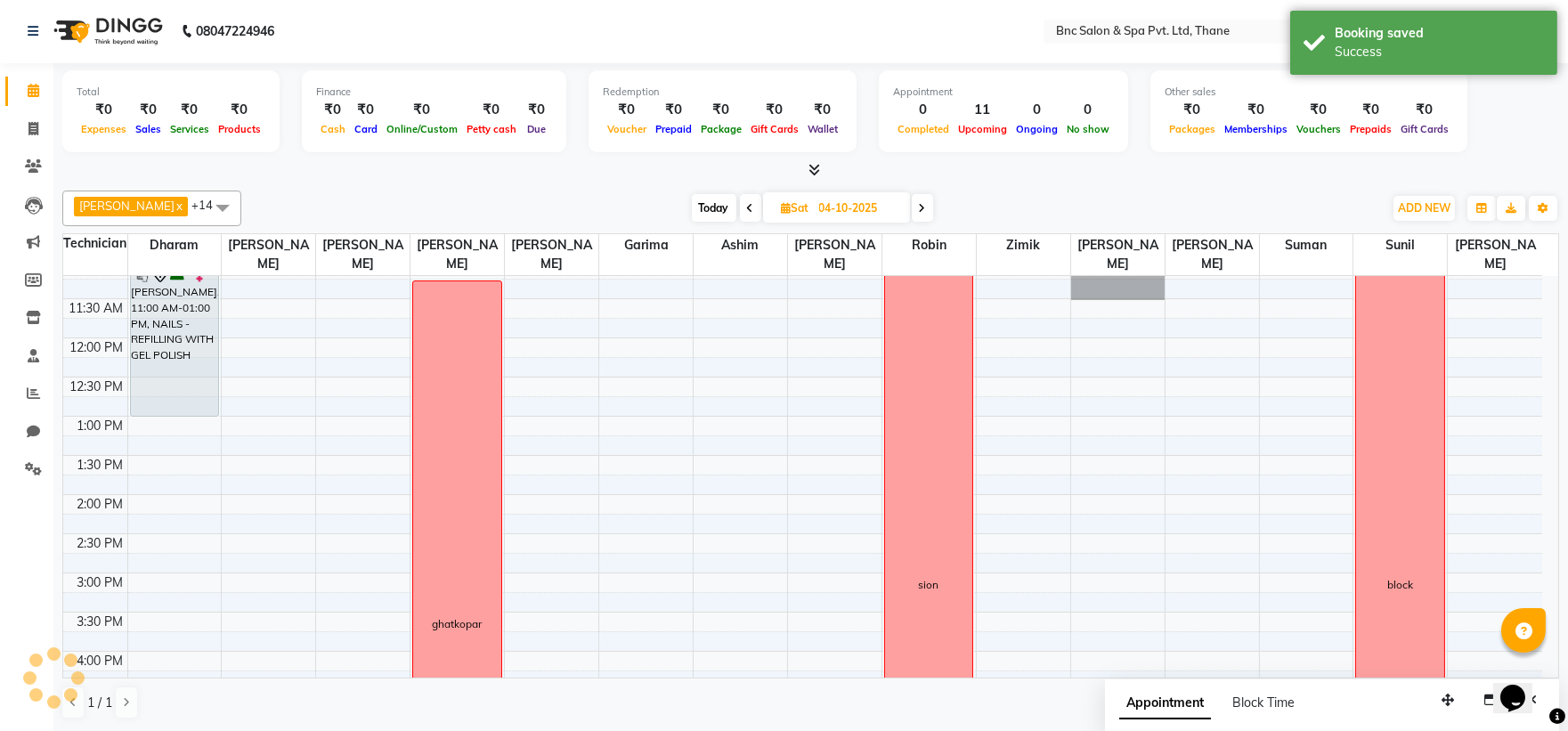
scroll to position [0, 0]
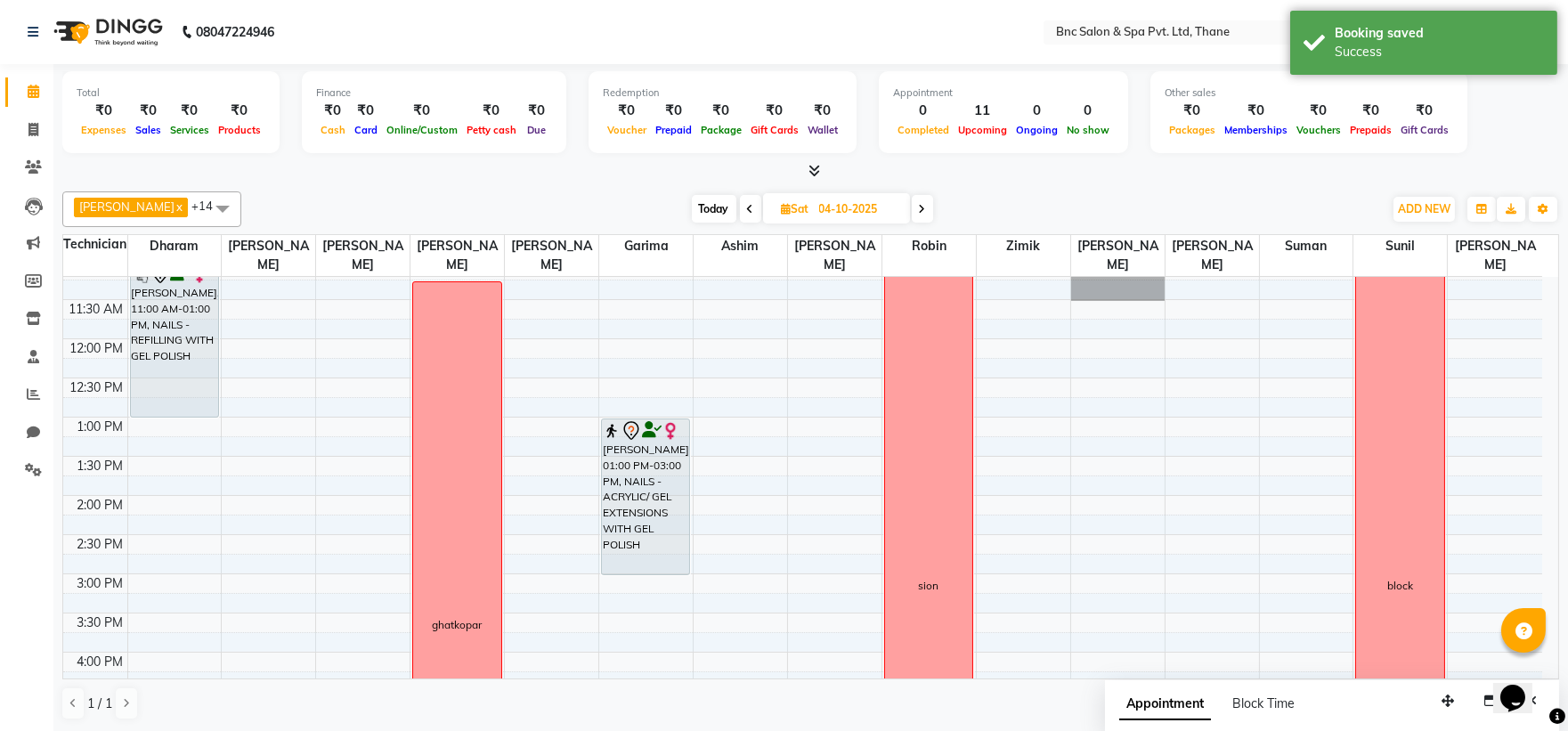
click at [692, 212] on span "Today" at bounding box center [714, 208] width 44 height 27
type input "03-10-2025"
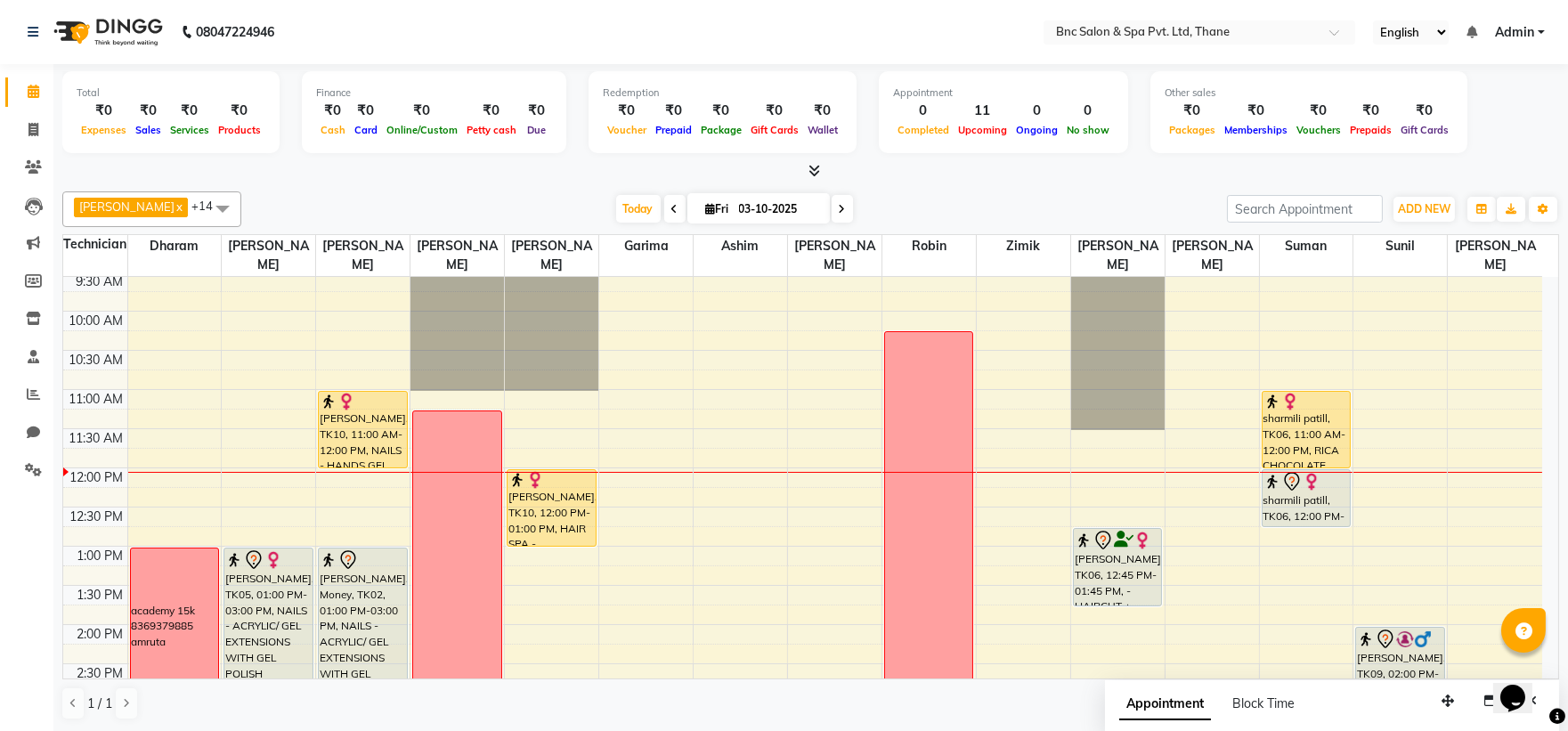
scroll to position [125, 0]
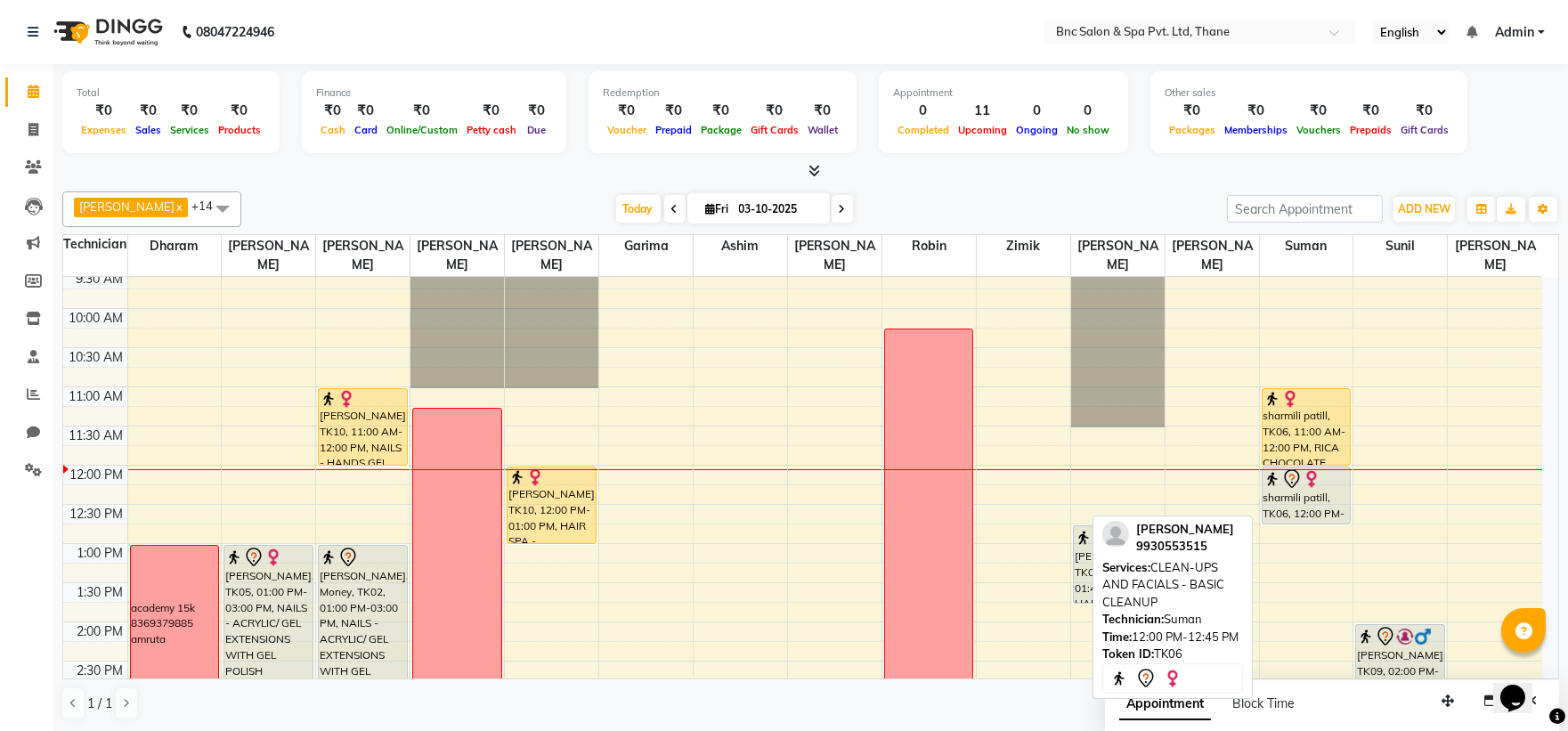
click at [1296, 492] on div "sharmili patill, TK06, 12:00 PM-12:45 PM, CLEAN-UPS AND FACIALS - BASIC CLEANUP" at bounding box center [1306, 496] width 87 height 56
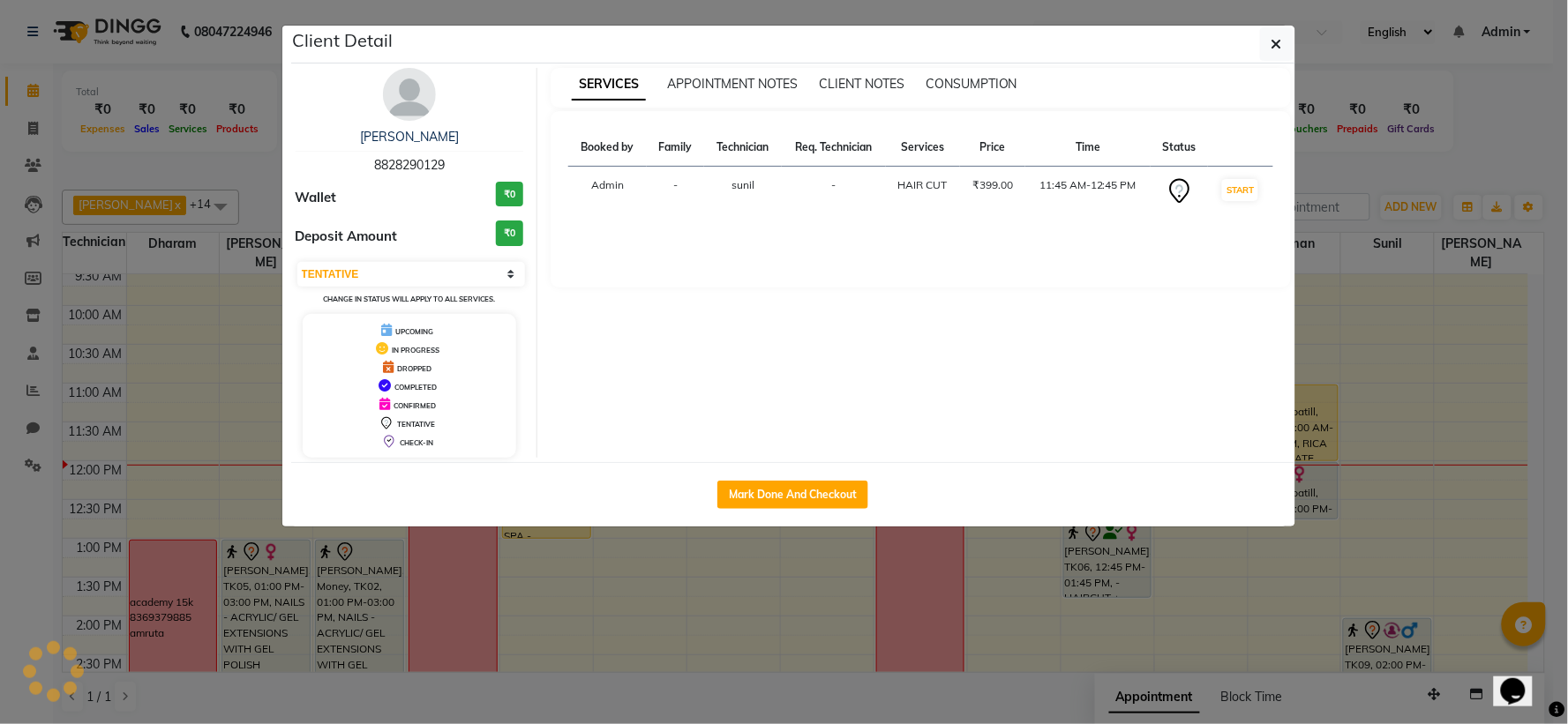
select select "select"
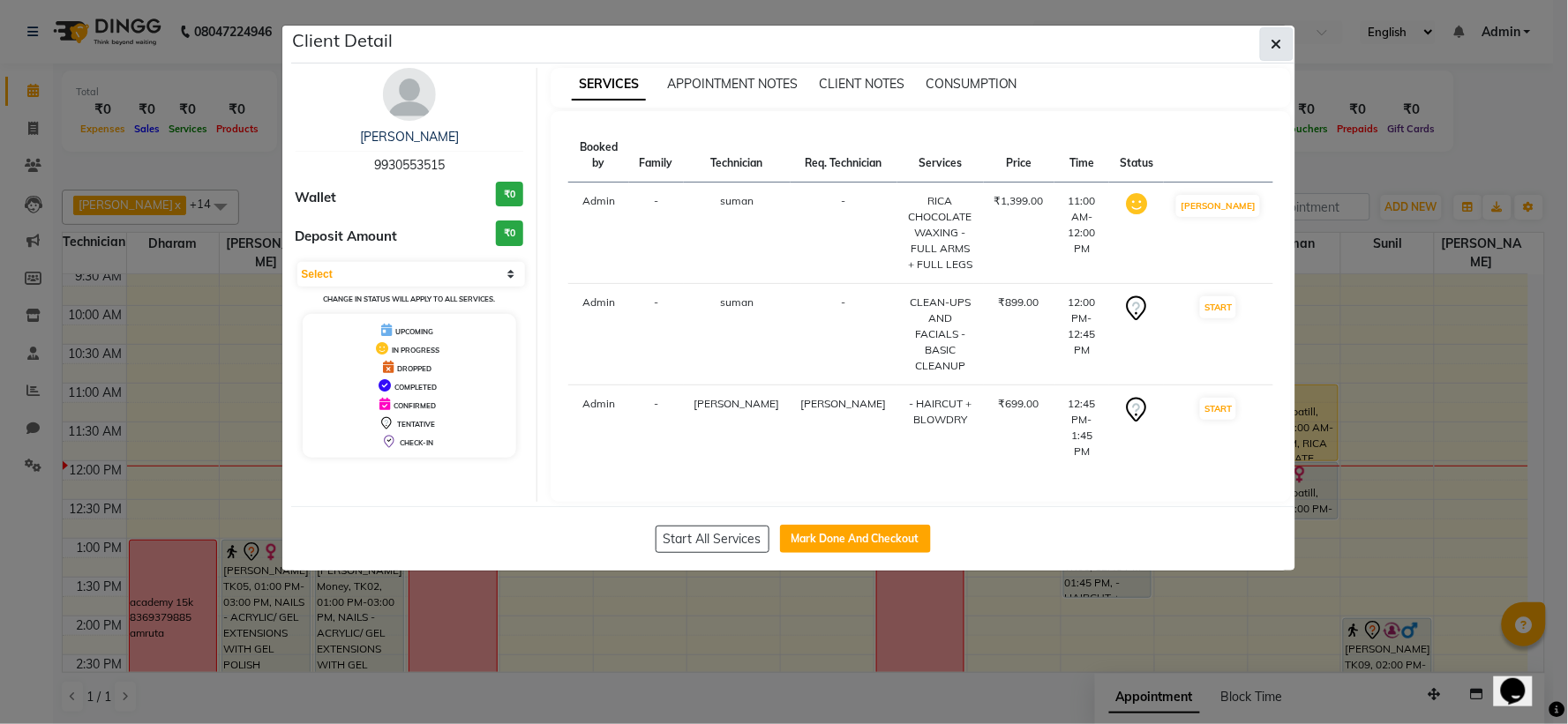
click at [1282, 39] on icon "button" at bounding box center [1276, 44] width 10 height 14
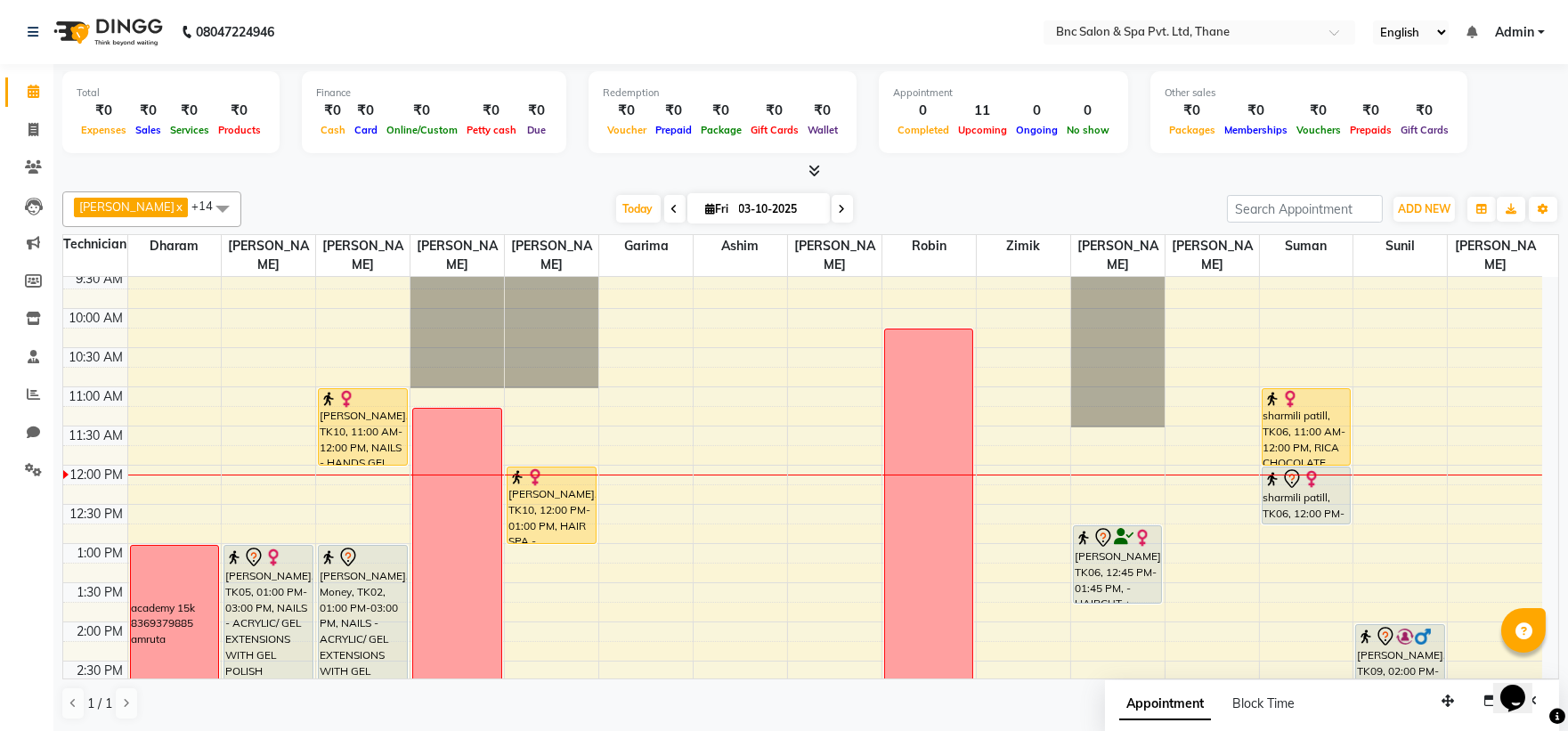
click at [832, 200] on span at bounding box center [842, 208] width 22 height 27
type input "04-10-2025"
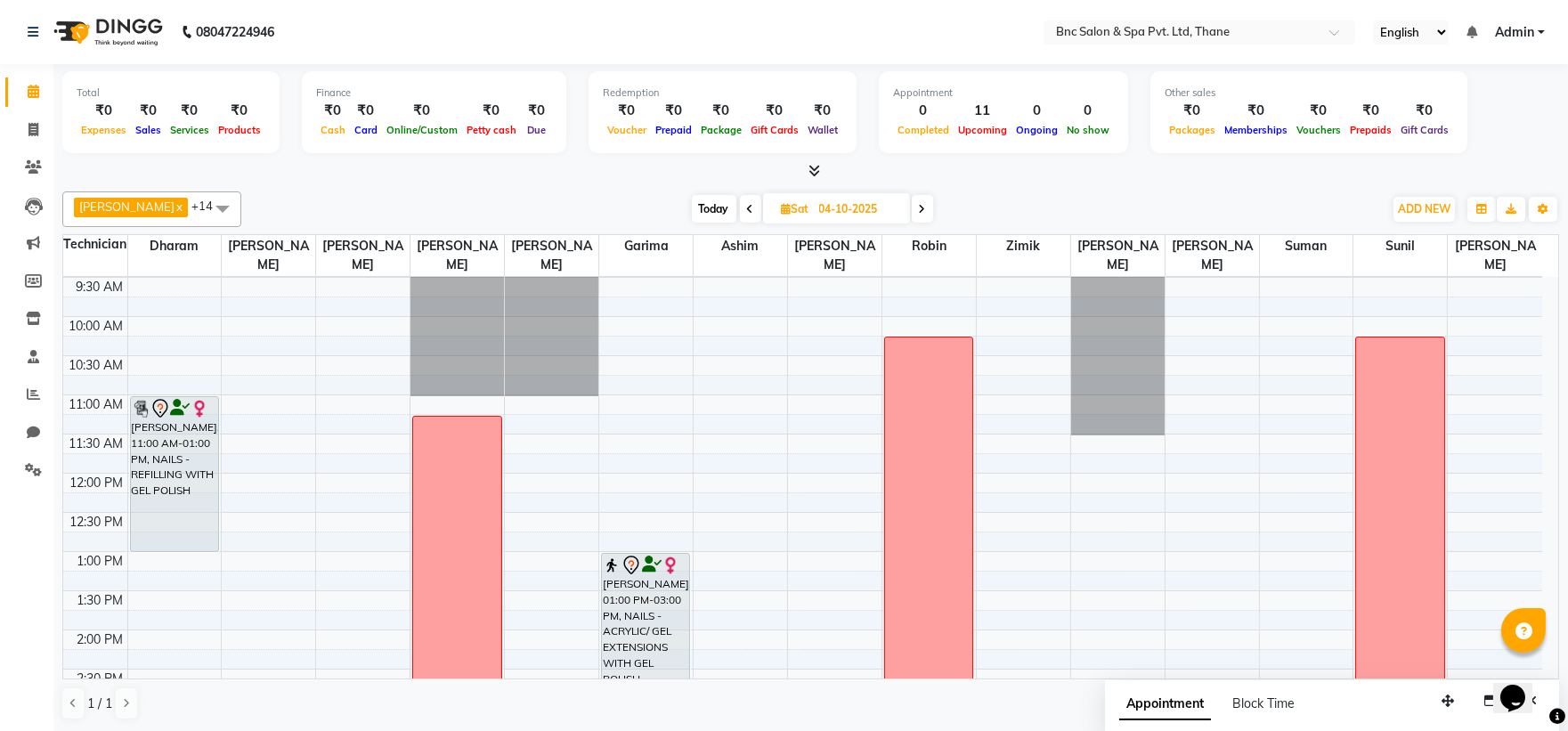
scroll to position [119, 0]
click at [529, 417] on div "8:00 AM 8:30 AM 9:00 AM 9:30 AM 10:00 AM 10:30 AM 11:00 AM 11:30 AM 12:00 PM 12…" at bounding box center [802, 668] width 1479 height 1018
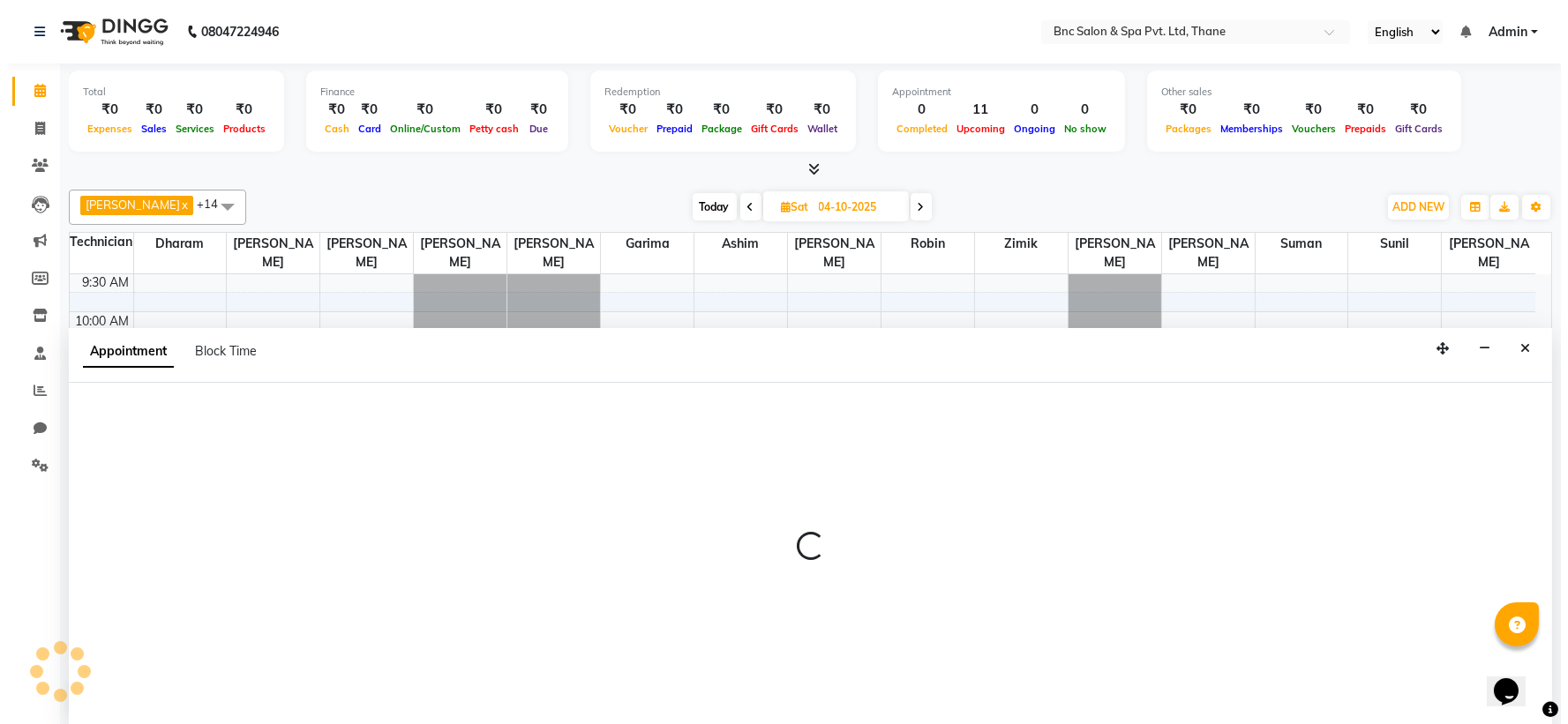
scroll to position [1, 0]
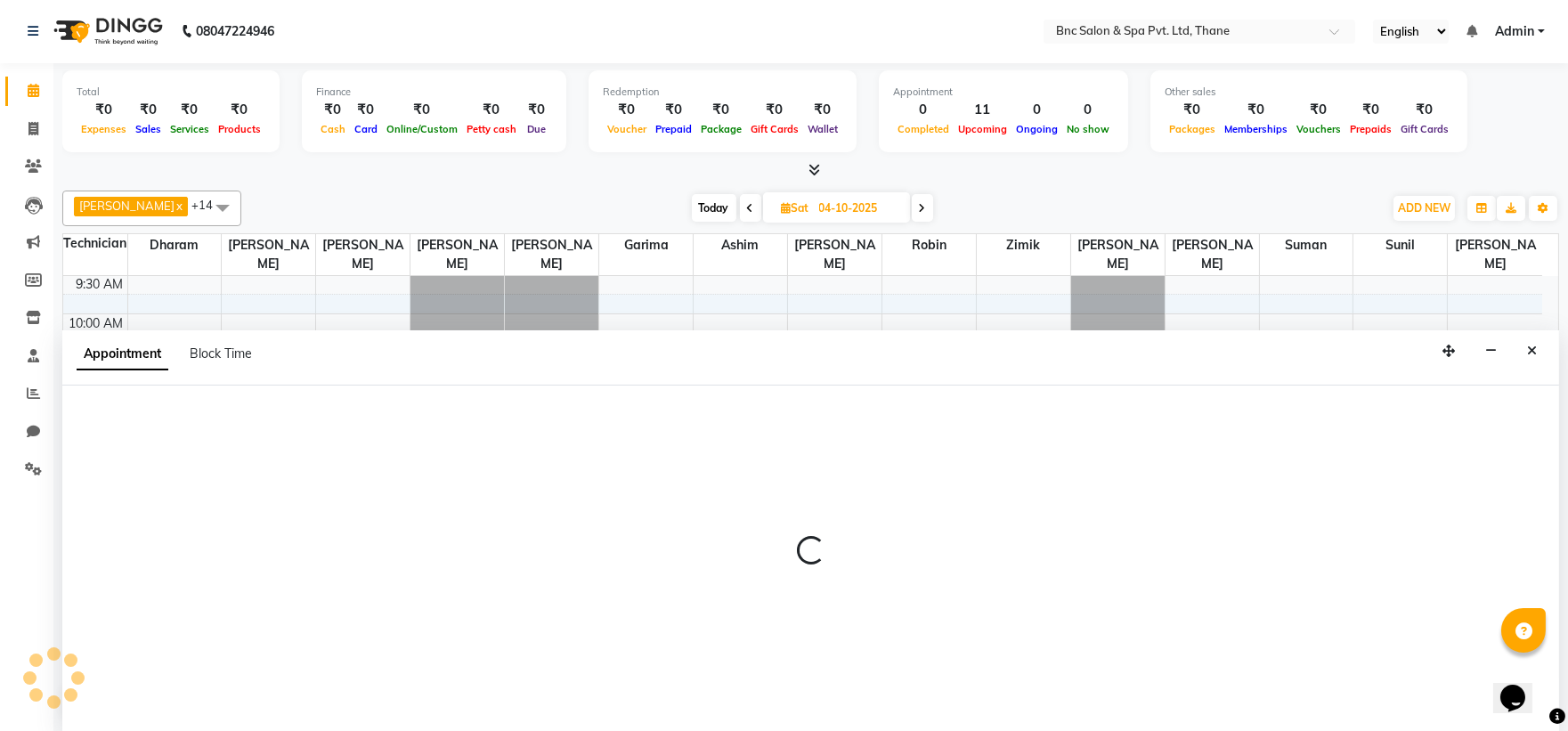
select select "71920"
select select "675"
select select "tentative"
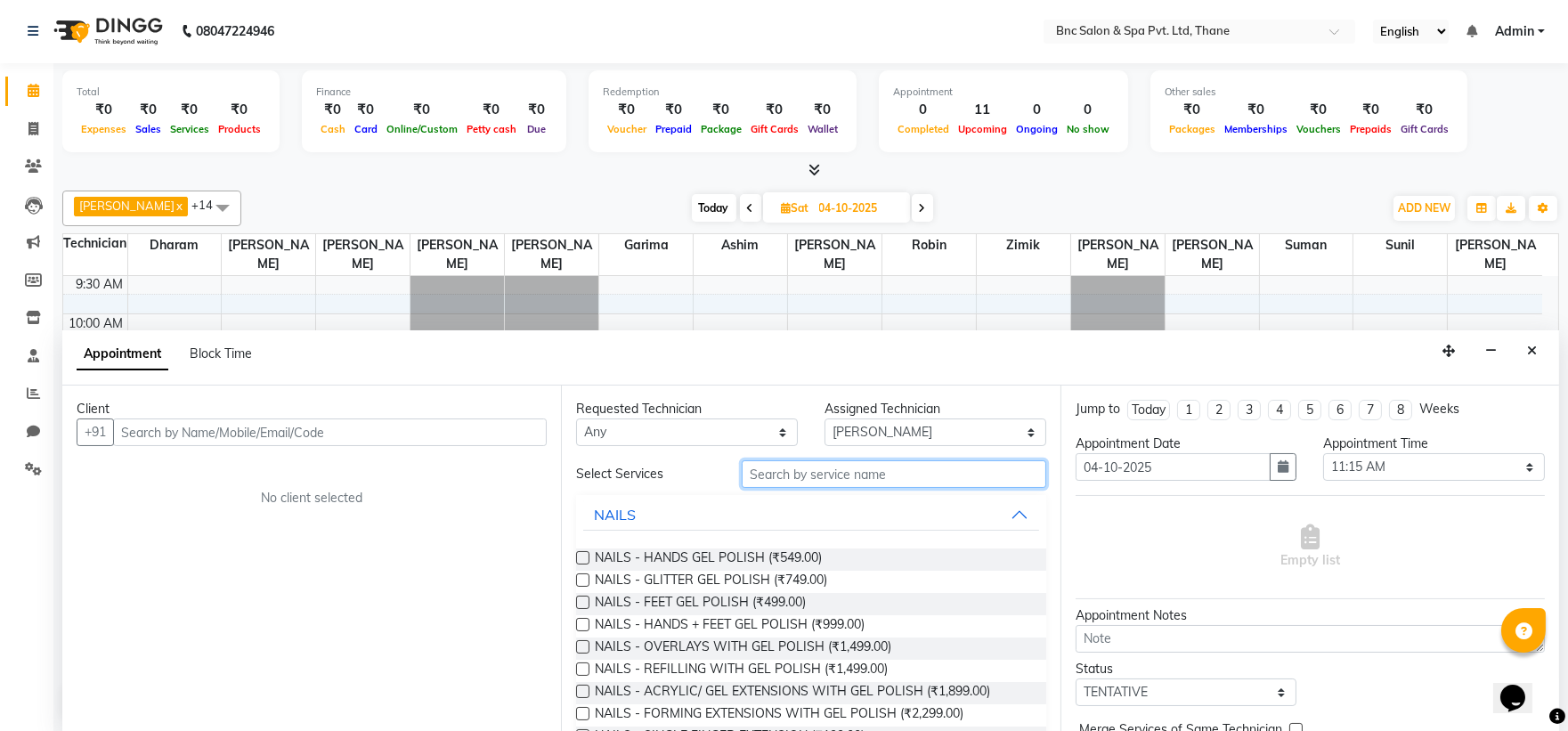
click at [869, 485] on input "text" at bounding box center [895, 473] width 305 height 27
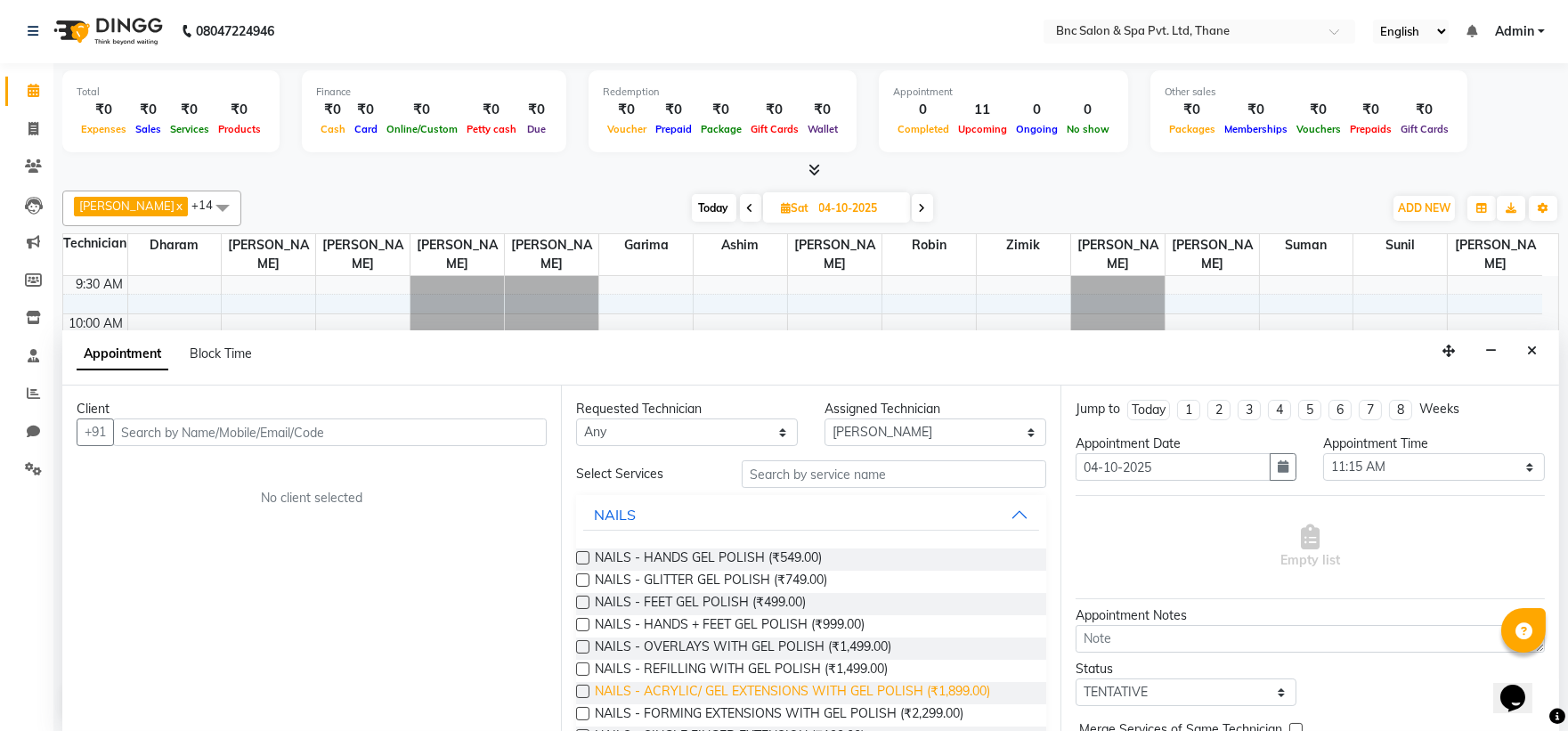
click at [681, 688] on span "NAILS - ACRYLIC/ GEL EXTENSIONS WITH GEL POLISH (₹1,899.00)" at bounding box center [792, 693] width 395 height 23
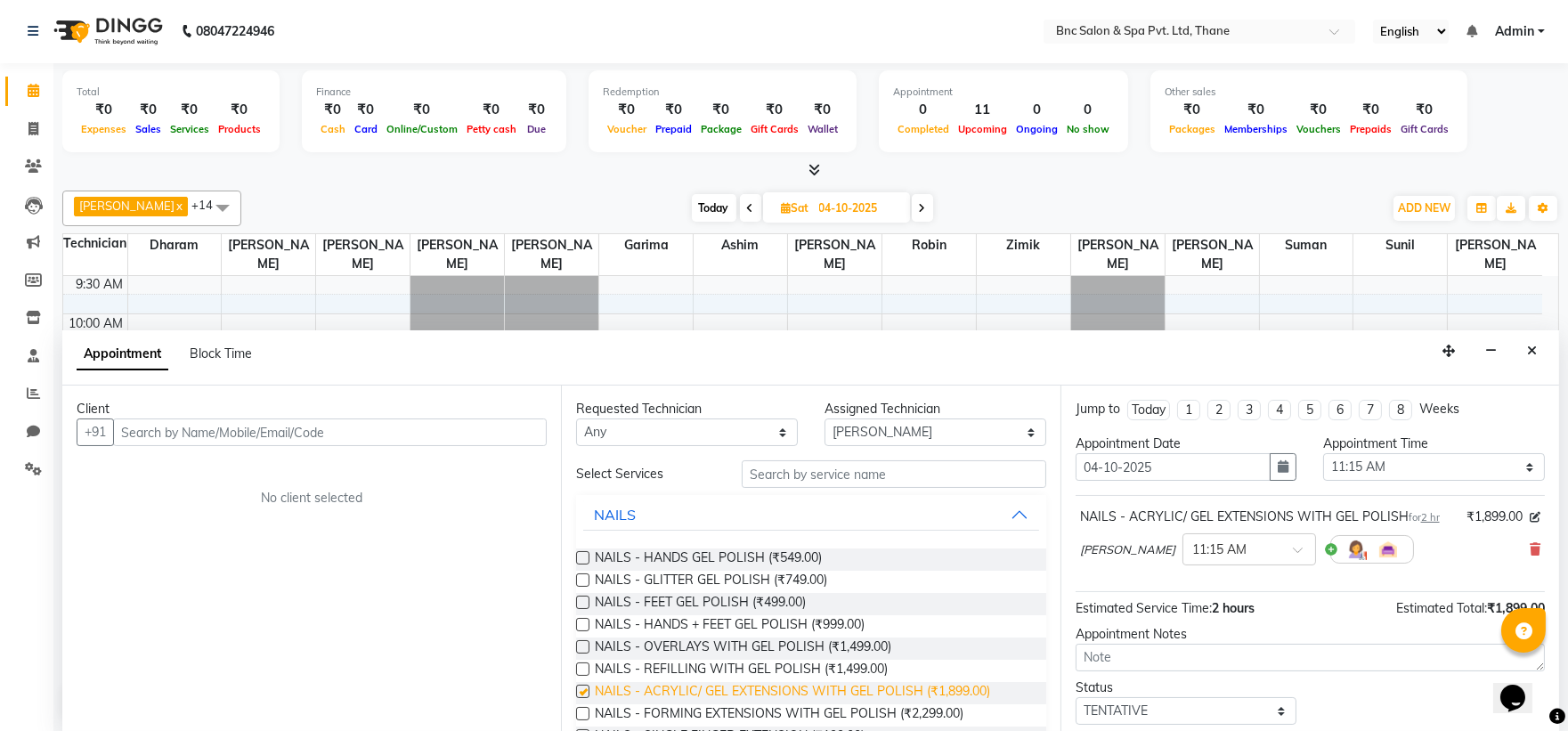
checkbox input "false"
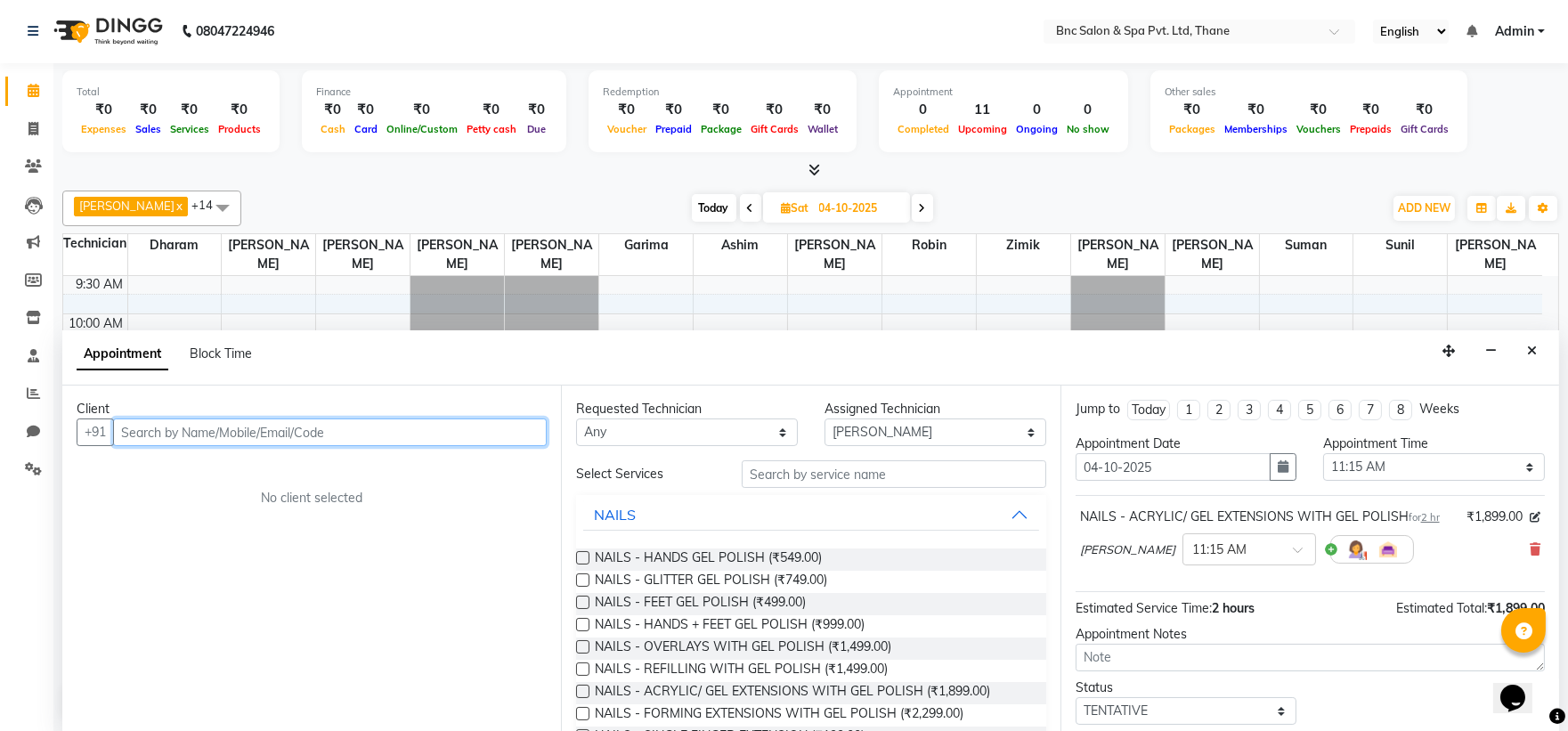
click at [452, 430] on input "text" at bounding box center [329, 432] width 434 height 27
type input "8198000519"
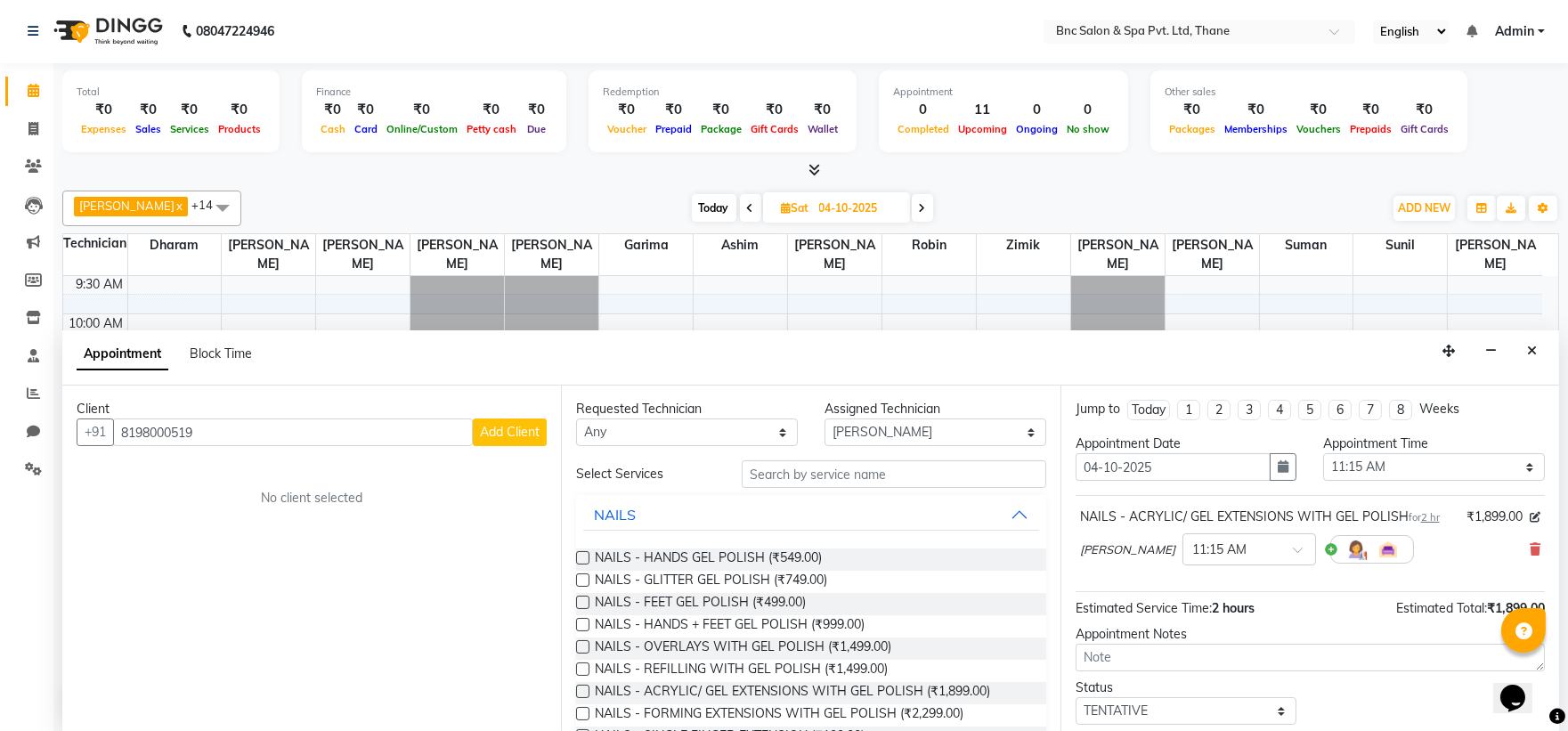
click at [486, 437] on span "Add Client" at bounding box center [509, 432] width 59 height 16
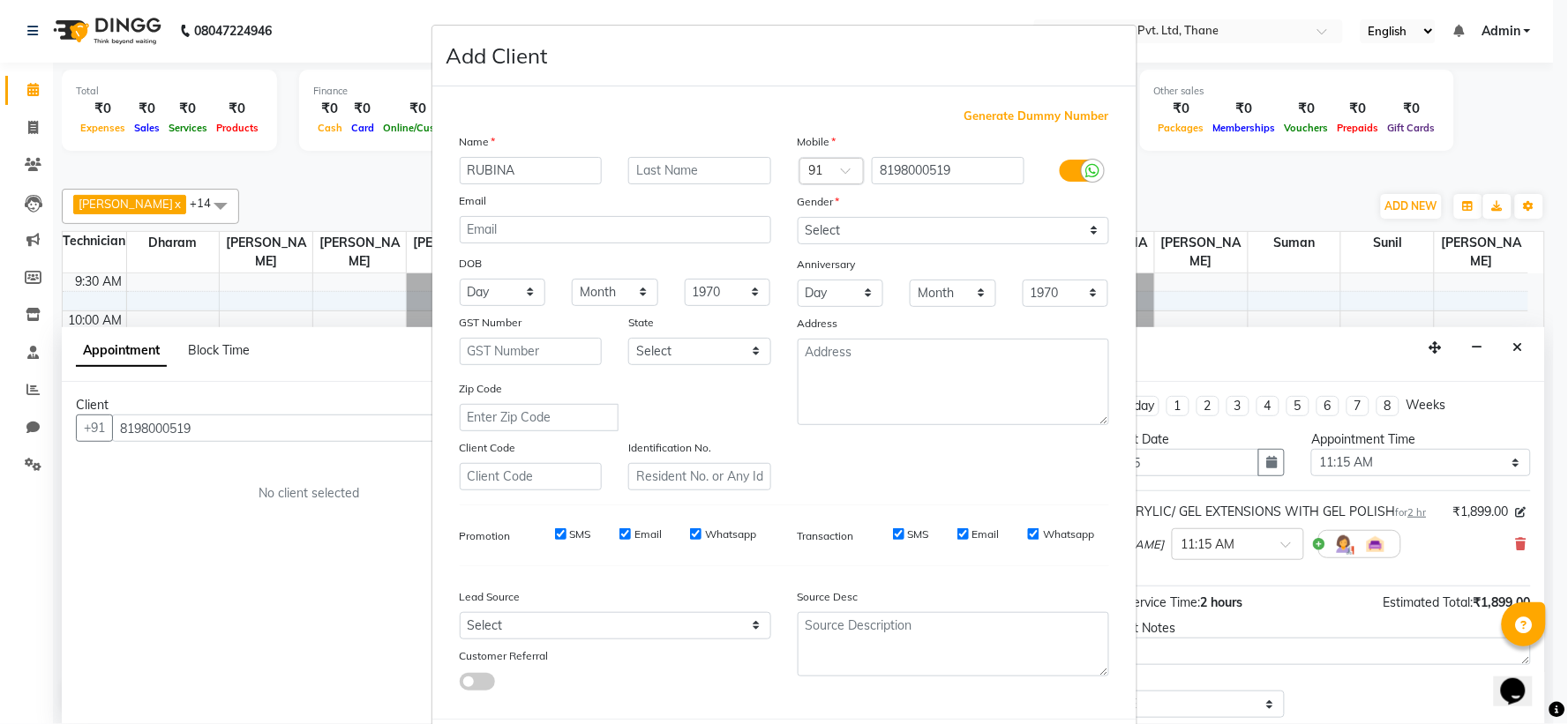
type input "RUBINA"
click at [817, 230] on select "Select Male Female Other Prefer Not To Say" at bounding box center [954, 230] width 311 height 27
select select "female"
click at [798, 217] on select "Select Male Female Other Prefer Not To Say" at bounding box center [954, 230] width 311 height 27
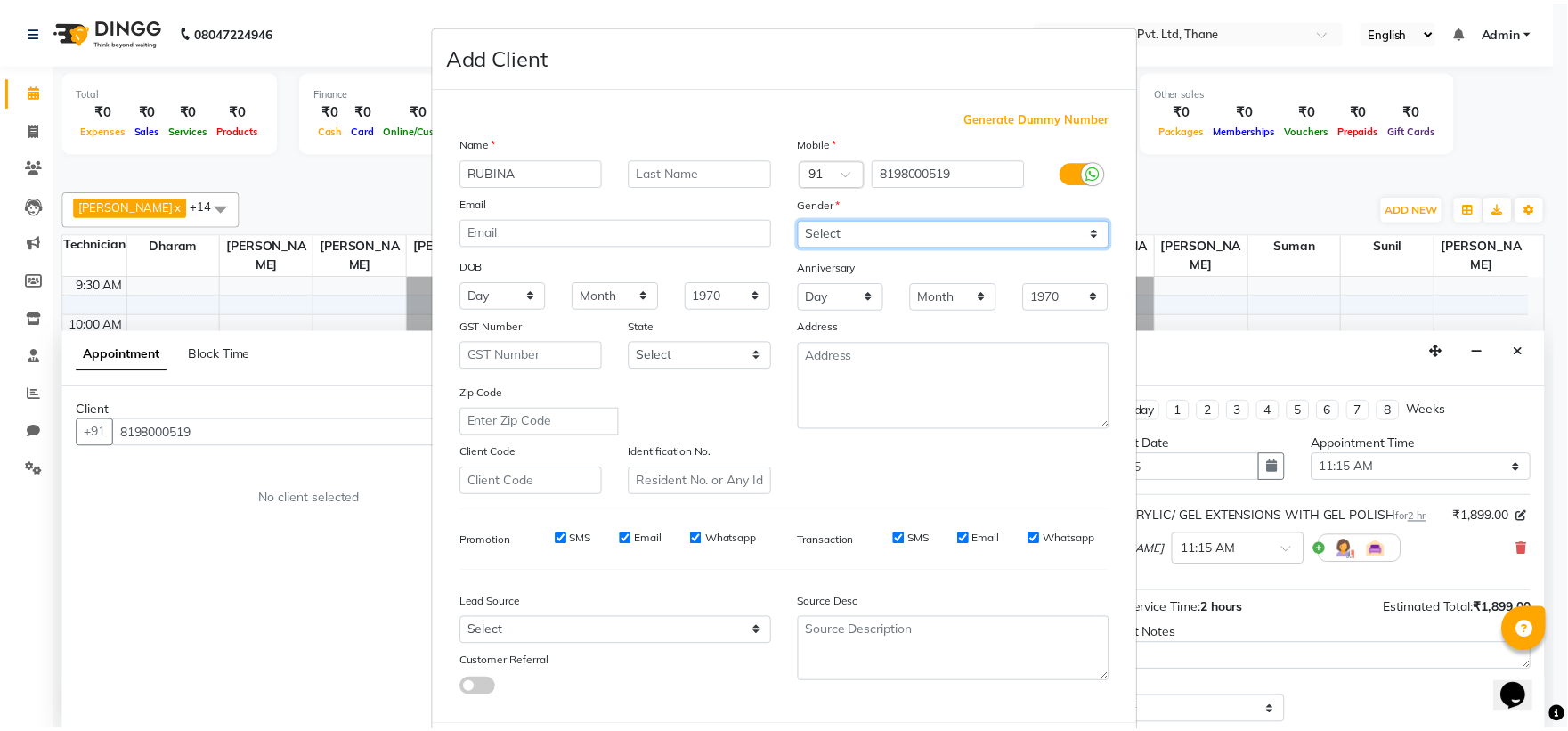
scroll to position [92, 0]
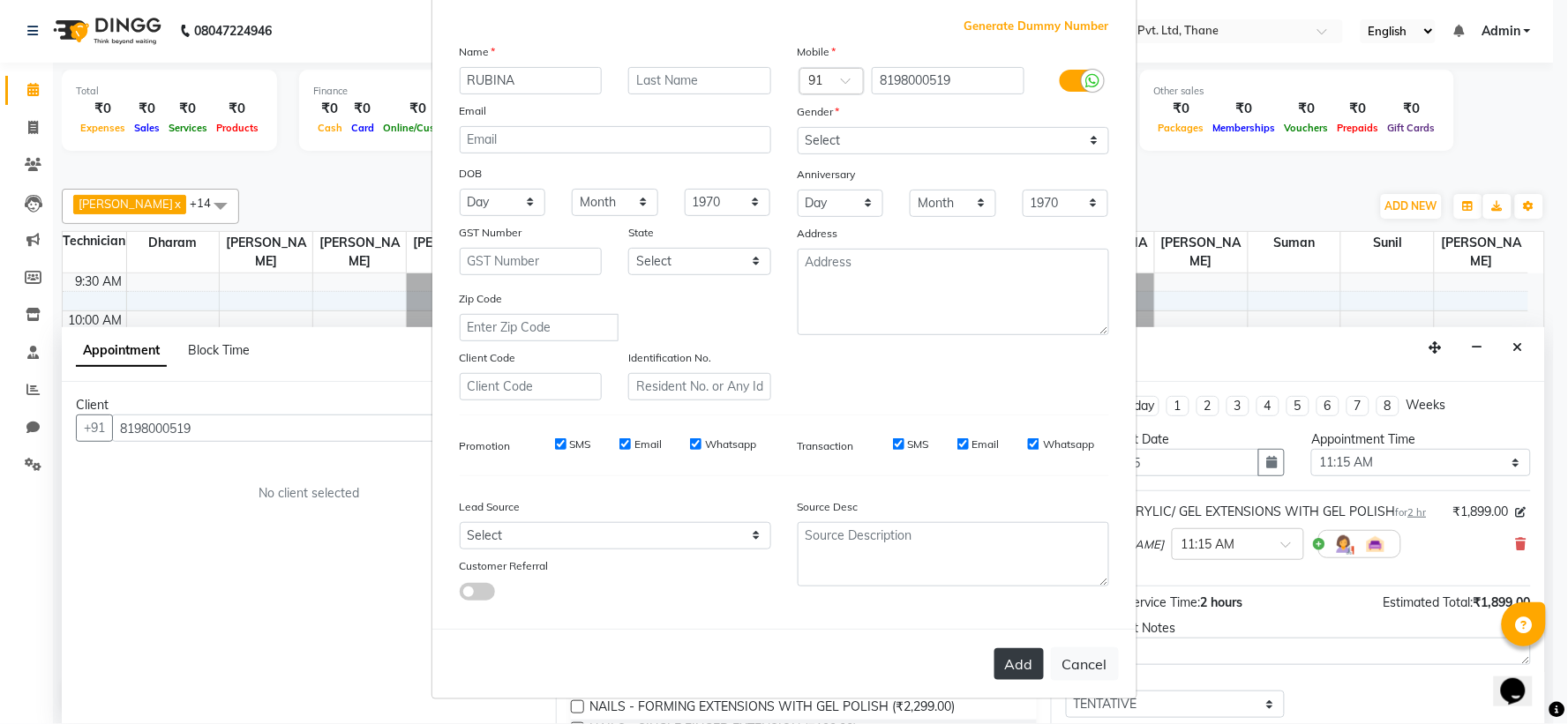
click at [1012, 663] on button "Add" at bounding box center [1019, 664] width 49 height 32
select select
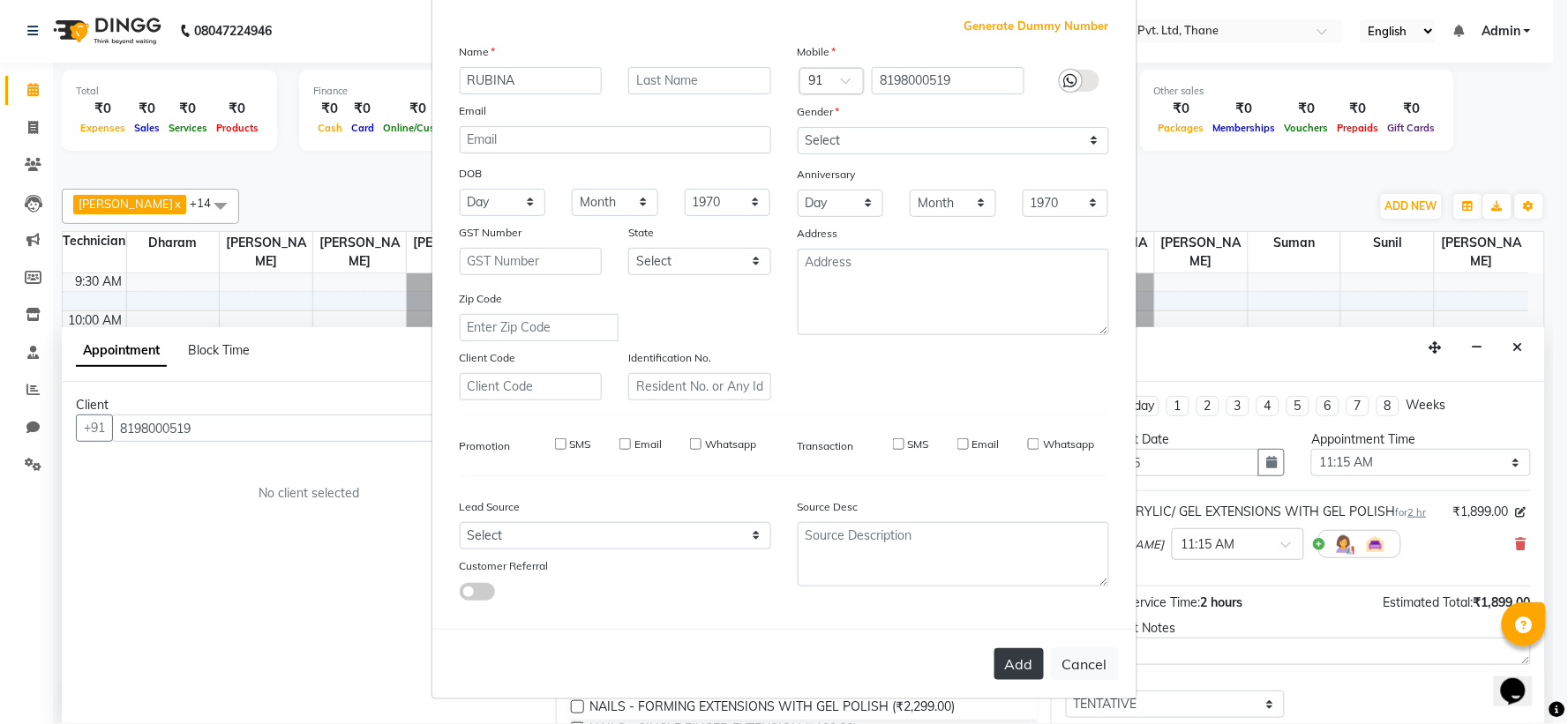
select select
checkbox input "false"
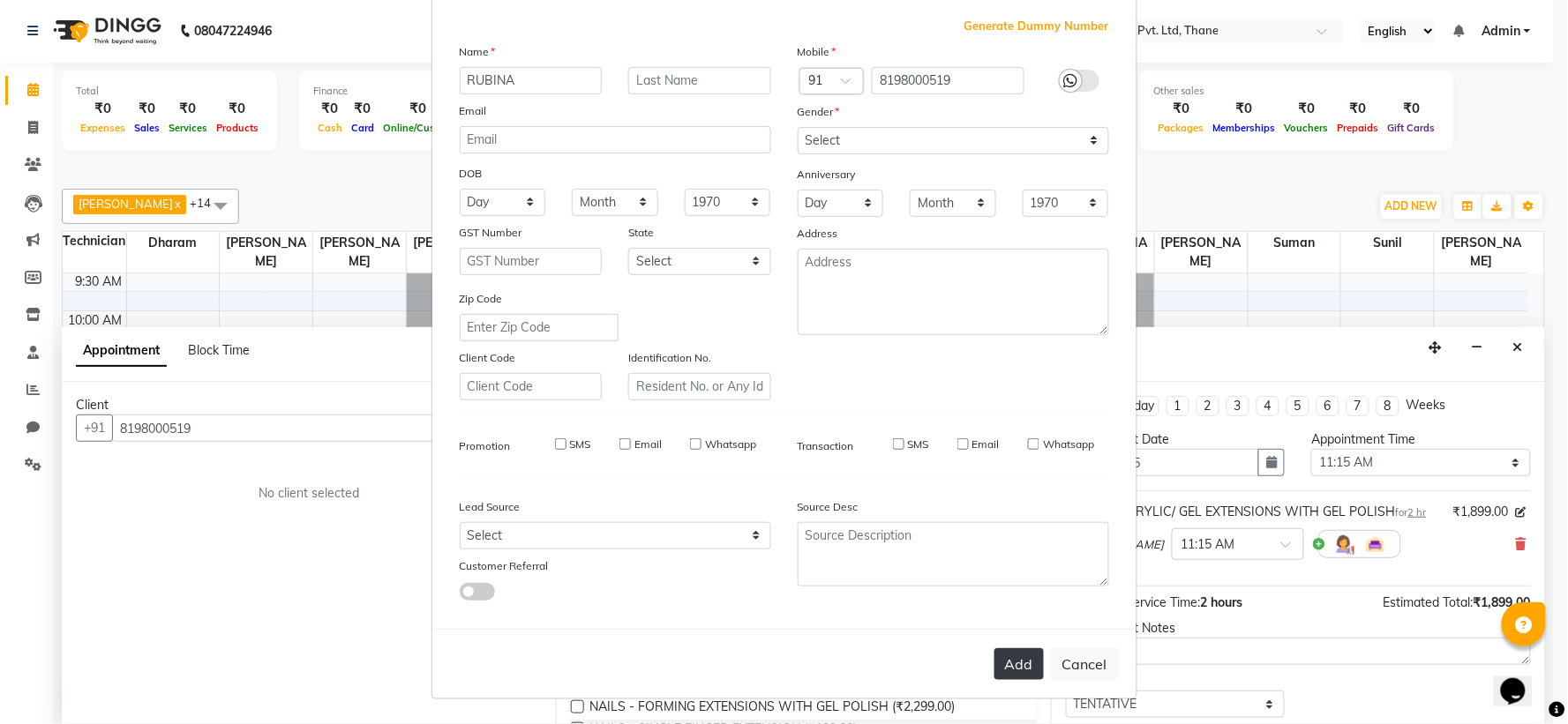
checkbox input "false"
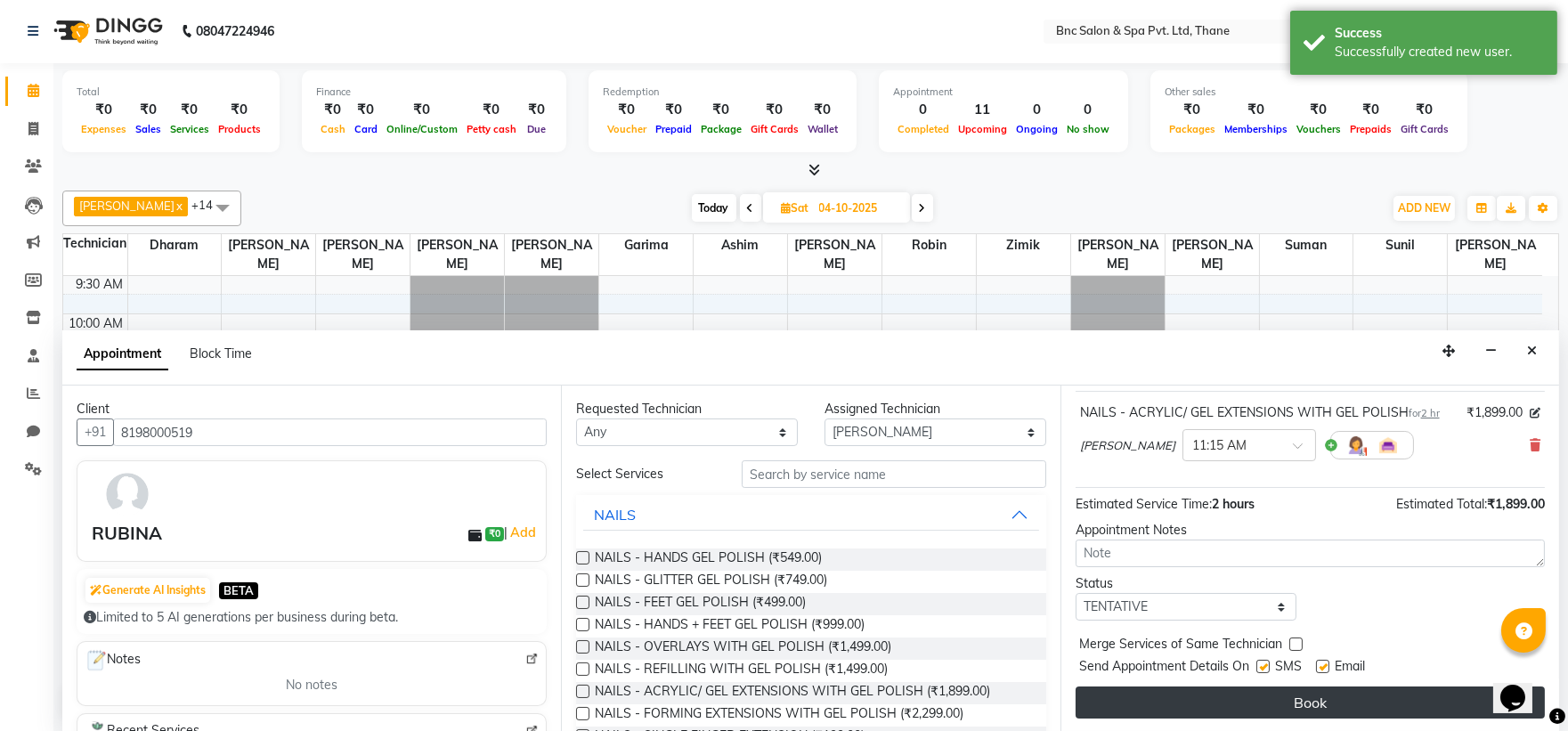
scroll to position [105, 0]
click at [1279, 707] on button "Book" at bounding box center [1310, 702] width 469 height 32
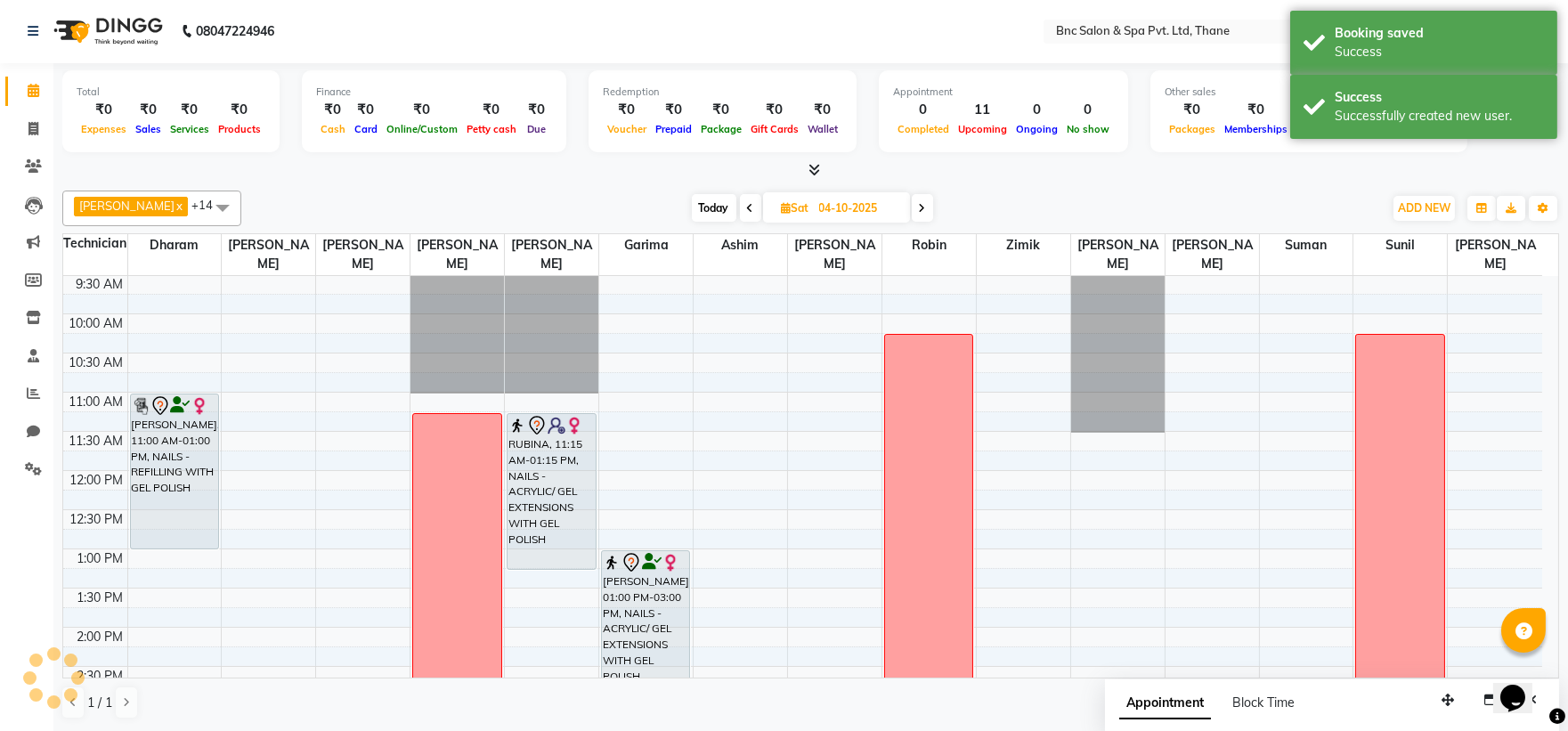
scroll to position [0, 0]
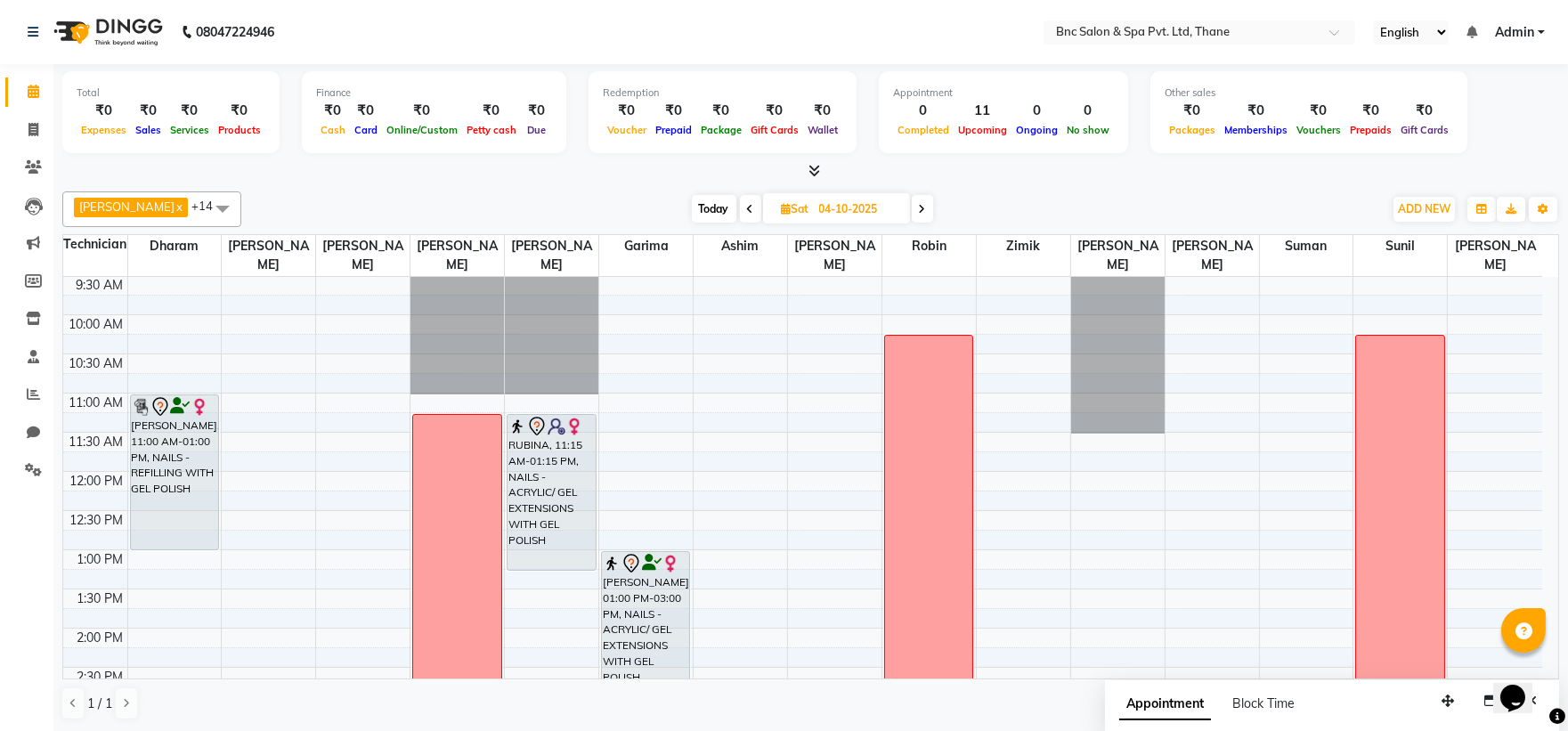
click at [692, 205] on span "Today" at bounding box center [714, 208] width 44 height 27
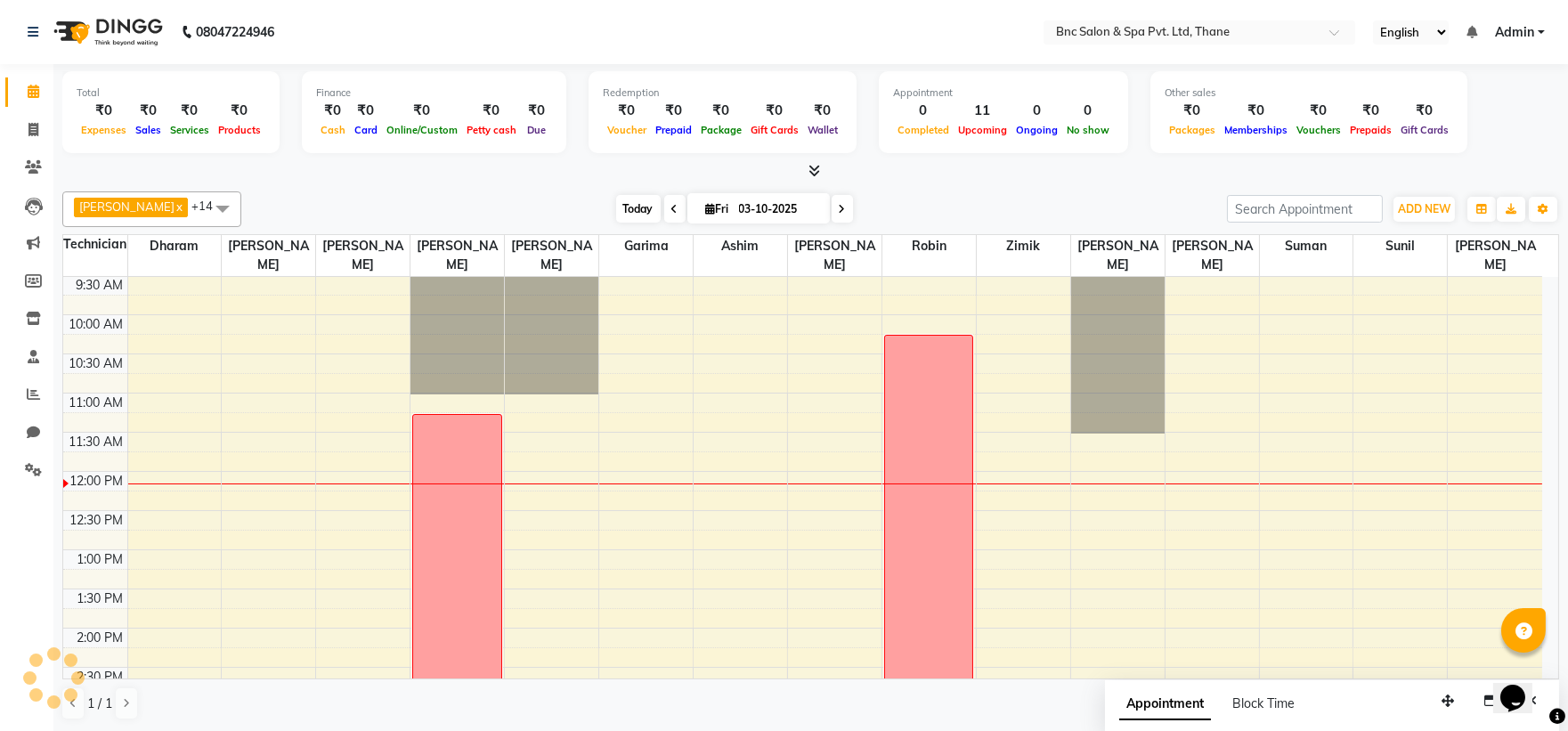
scroll to position [316, 0]
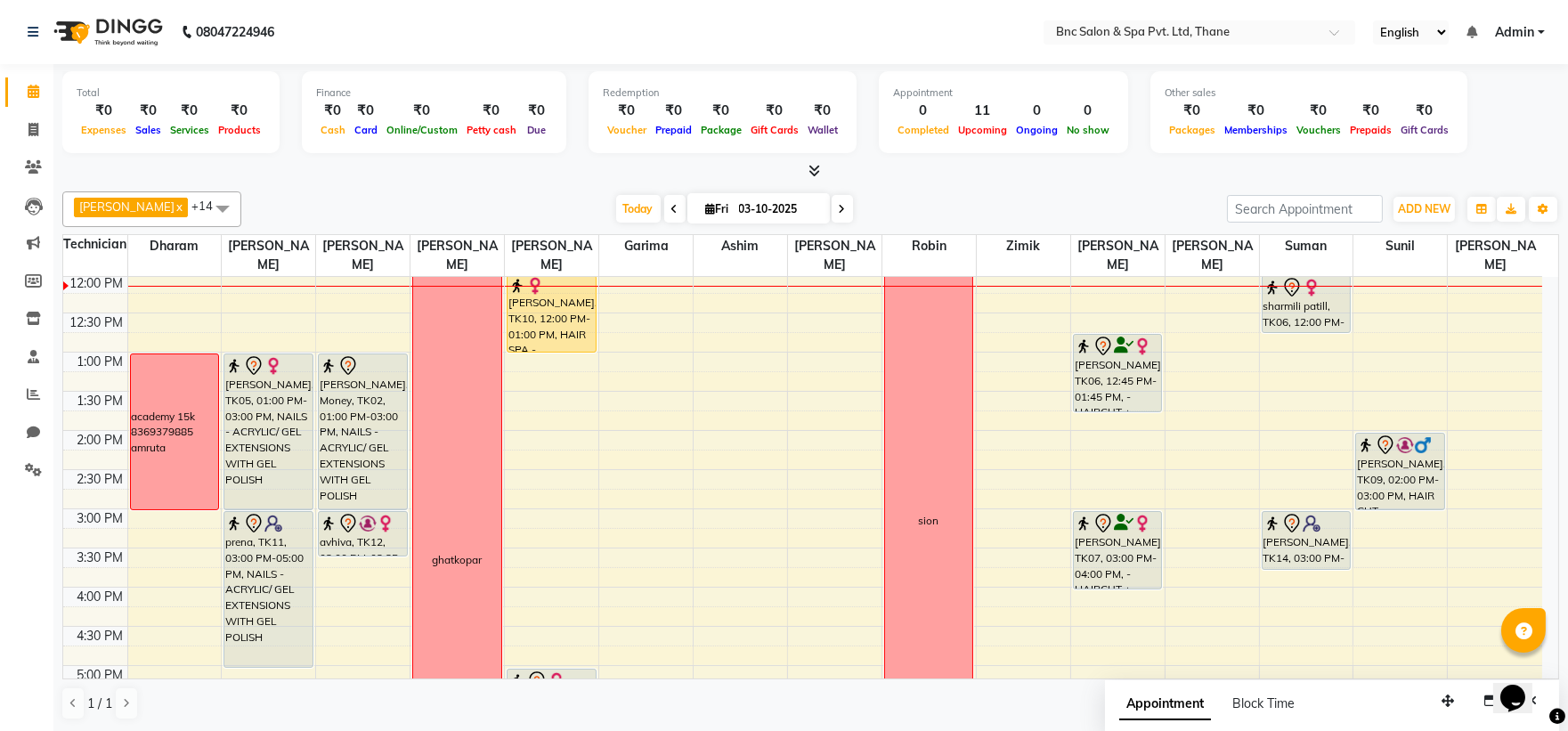
click at [839, 212] on icon at bounding box center [843, 209] width 8 height 10
type input "04-10-2025"
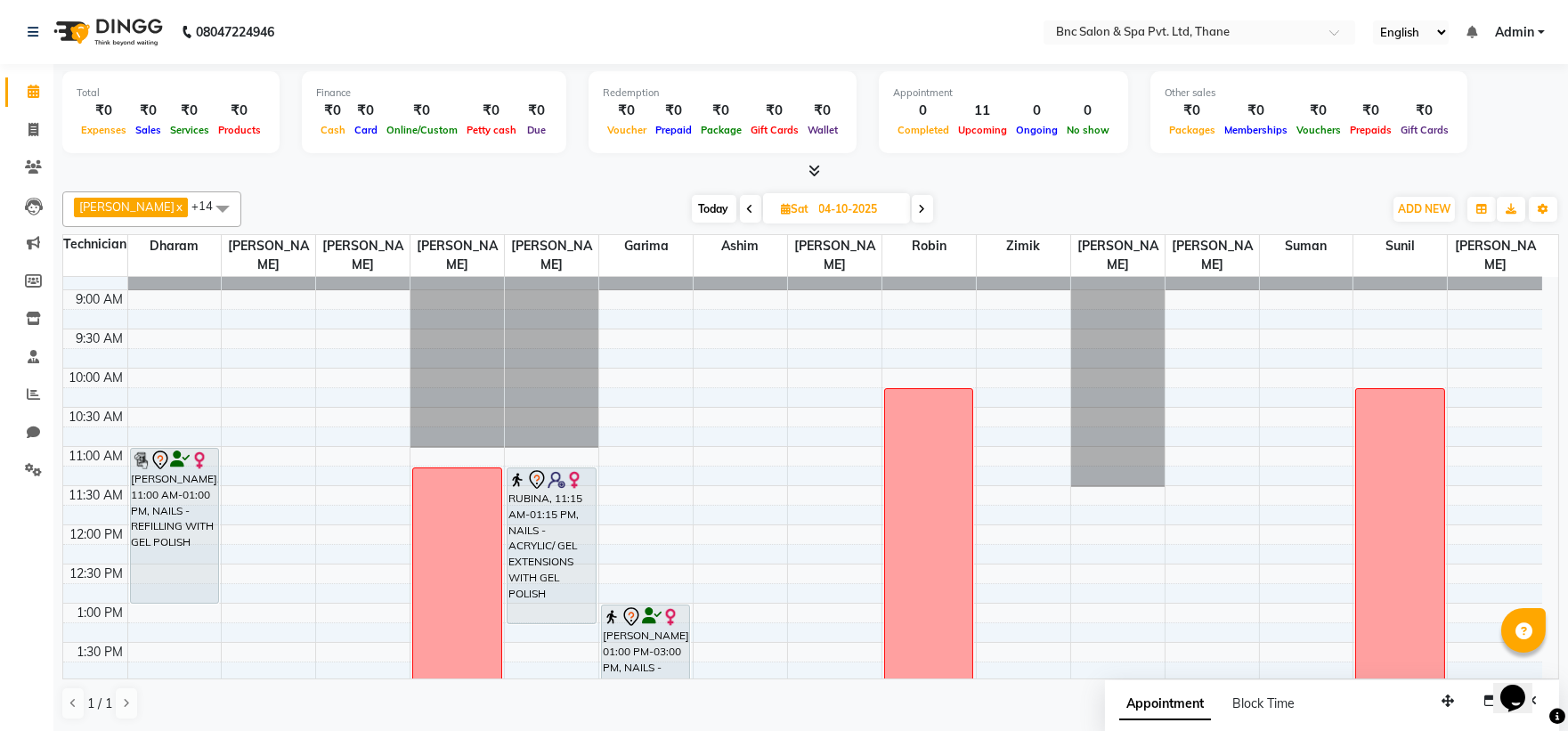
scroll to position [66, 0]
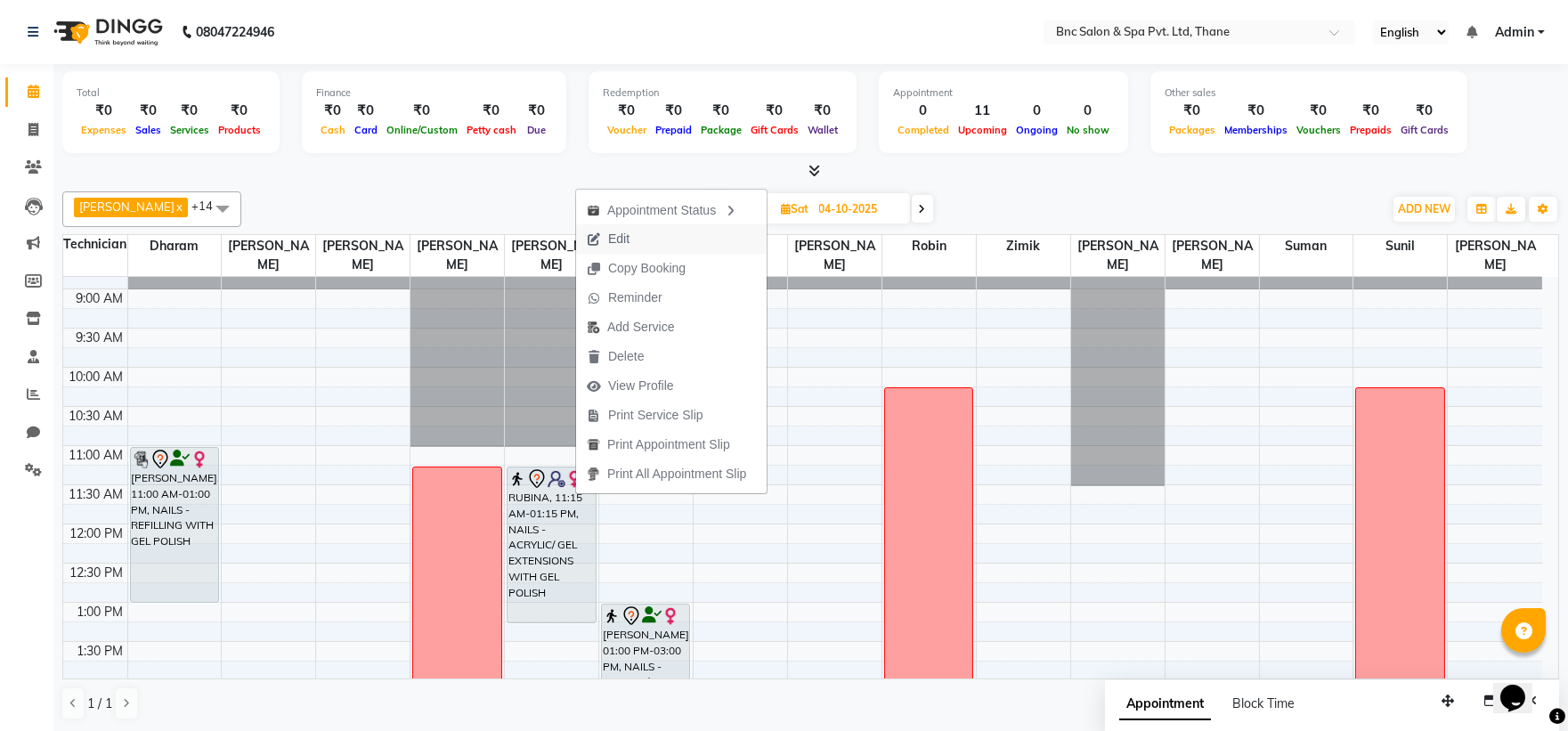
click at [663, 229] on button "Edit" at bounding box center [671, 239] width 191 height 29
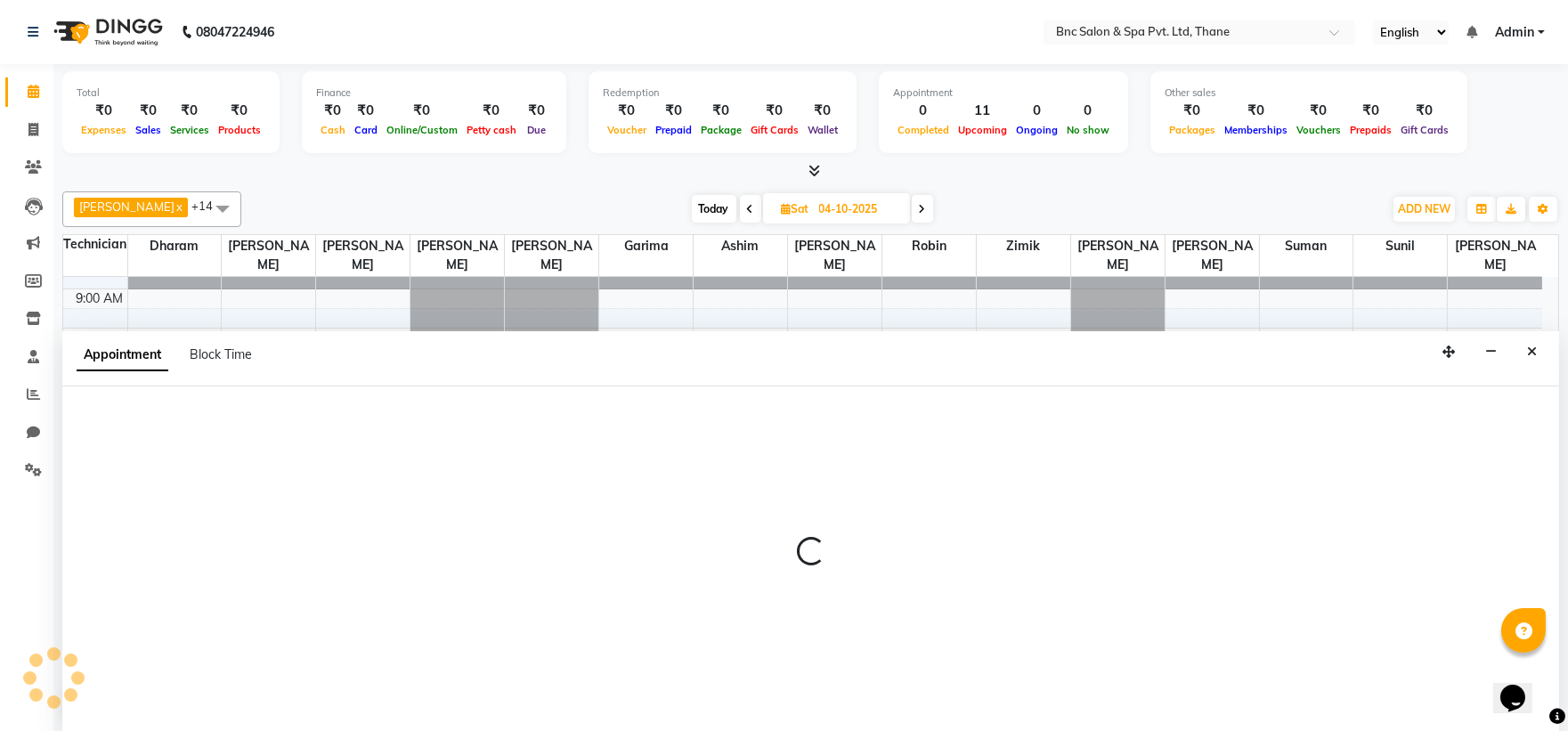
select select "tentative"
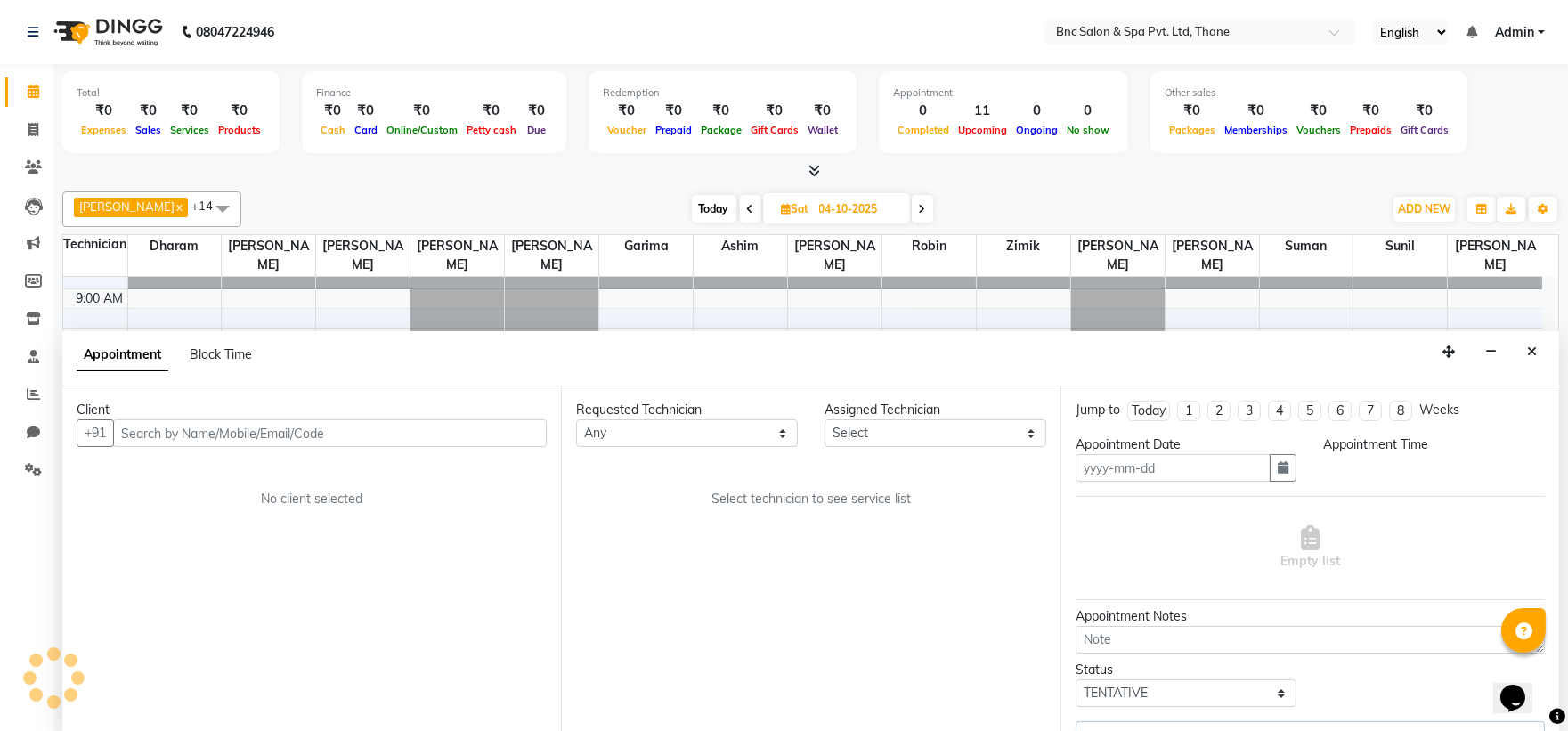
scroll to position [1, 0]
type input "04-10-2025"
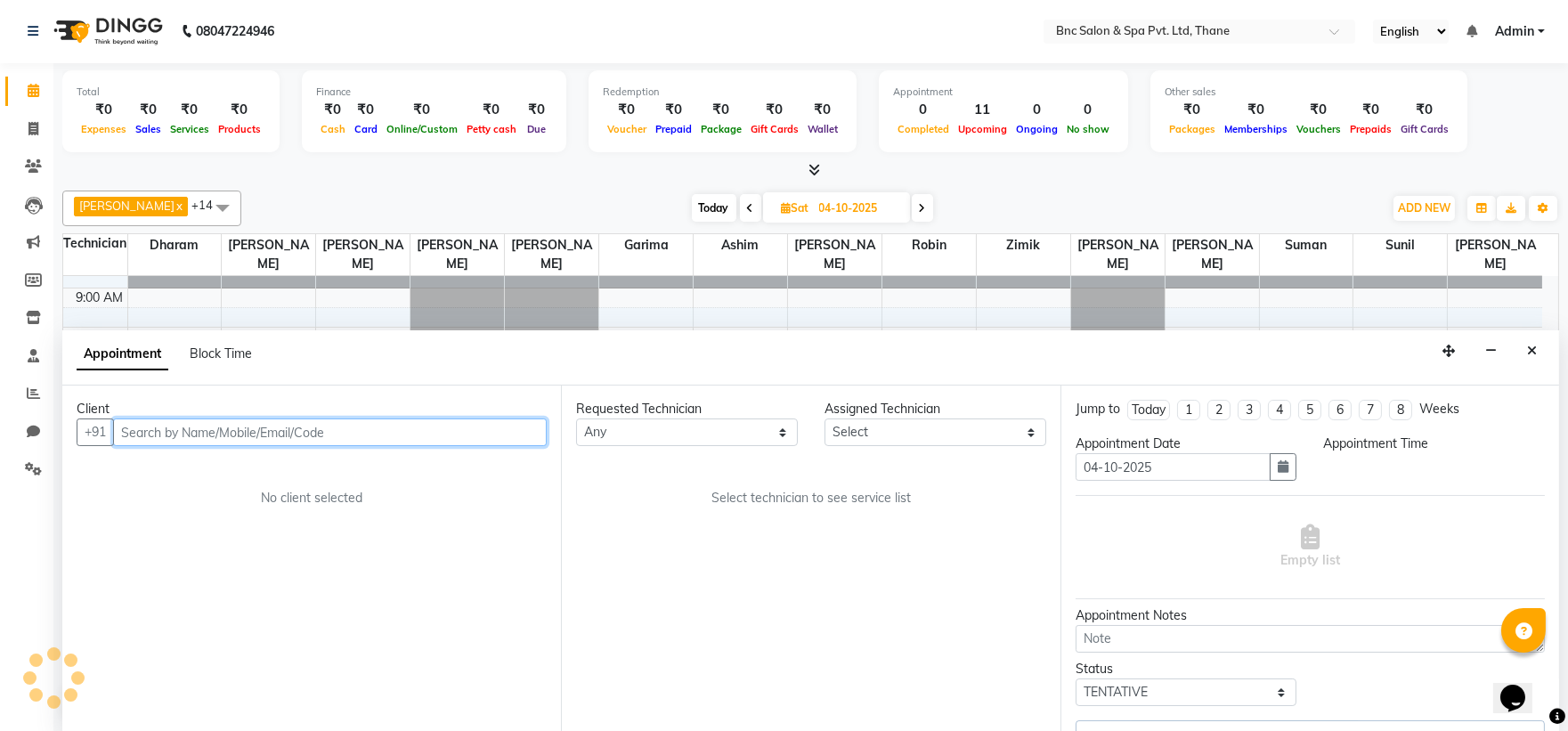
scroll to position [316, 0]
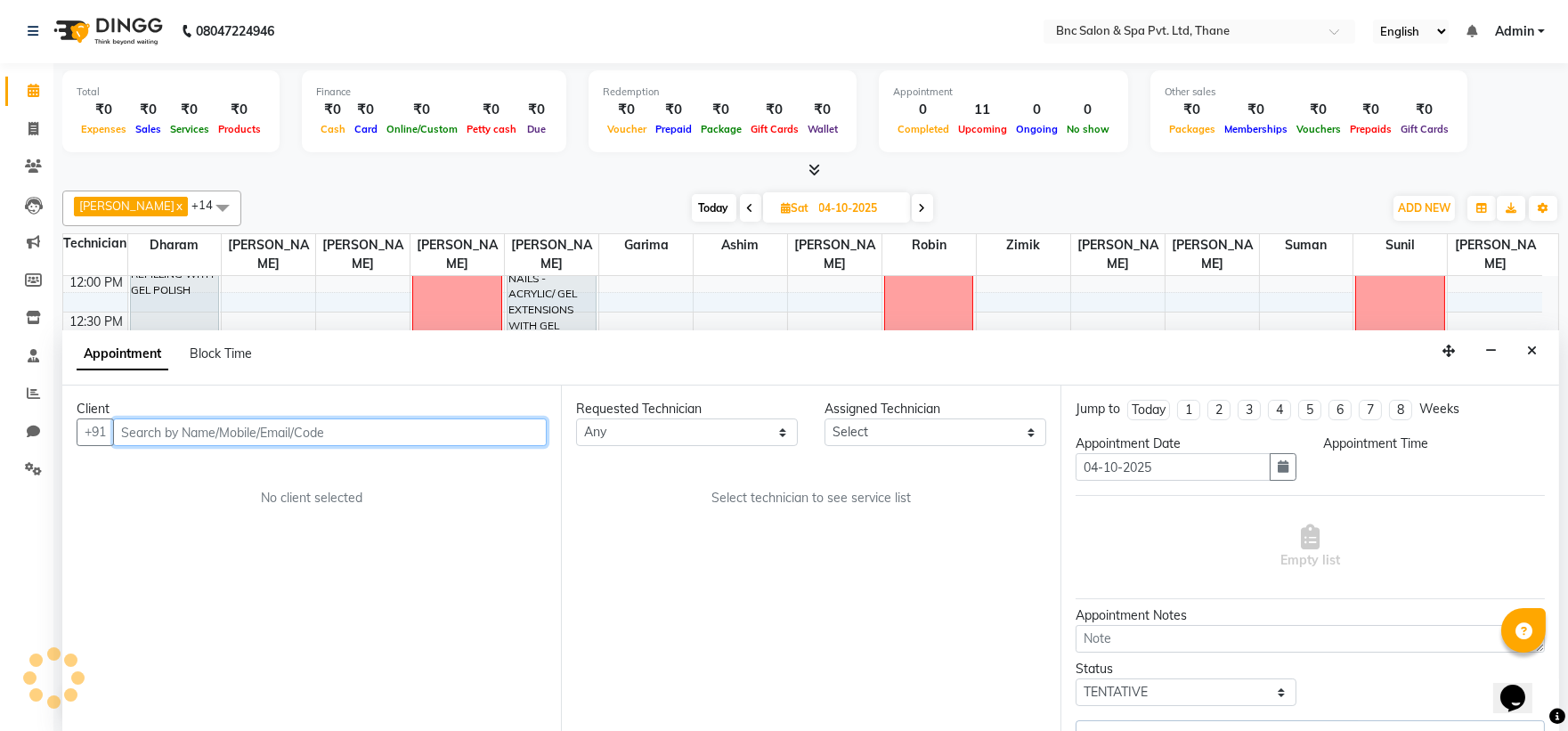
select select "675"
select select "71920"
select select "3979"
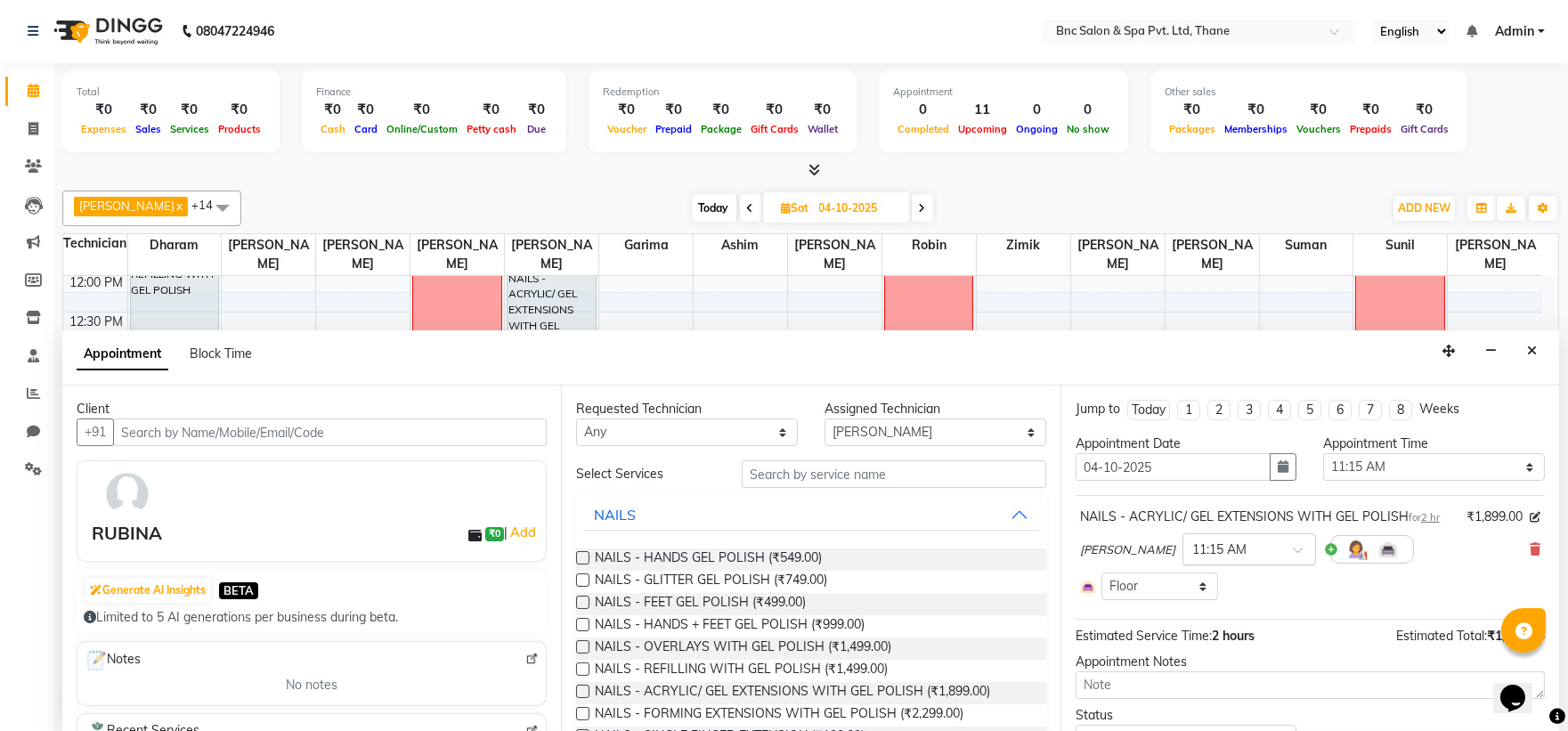
click at [1212, 552] on input "text" at bounding box center [1231, 548] width 78 height 19
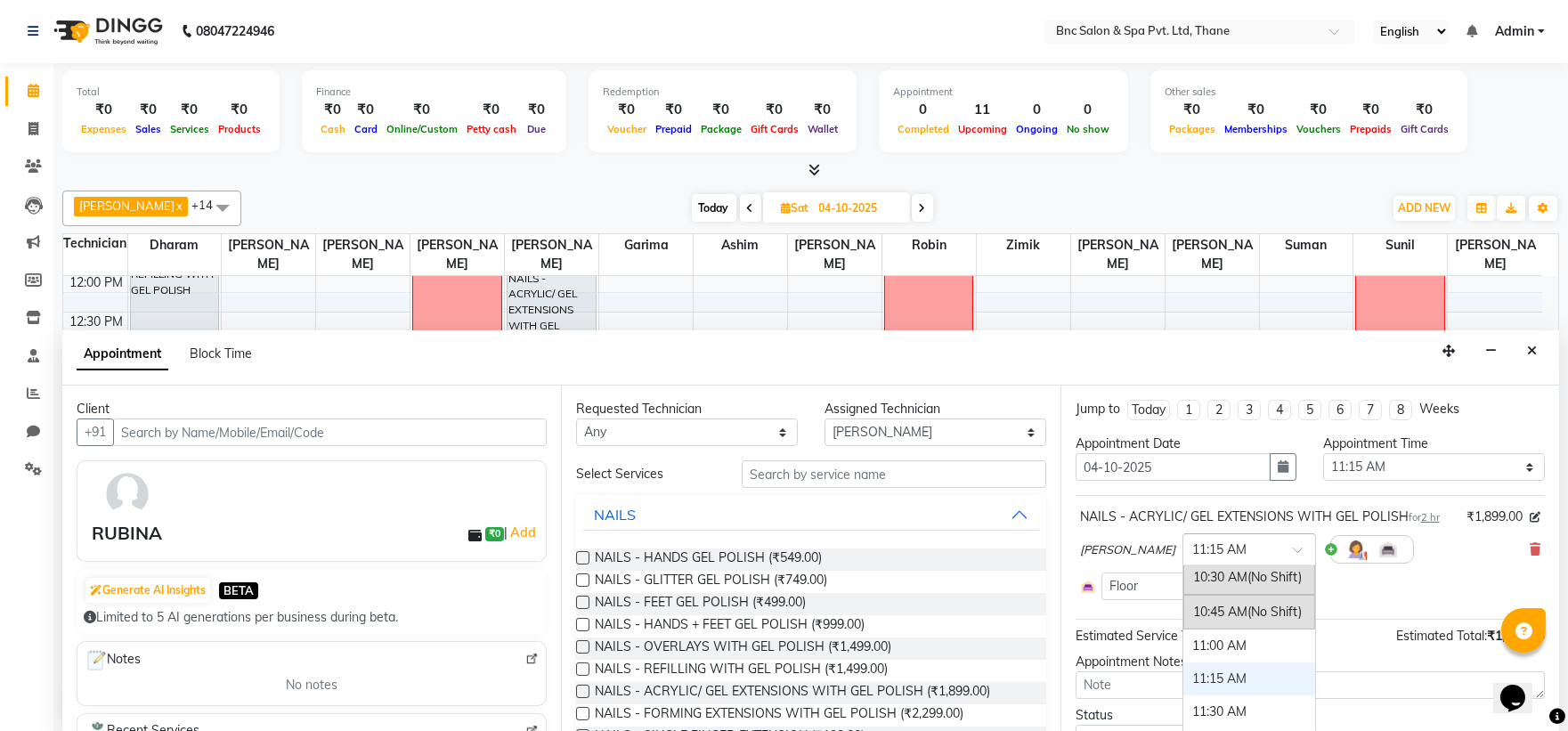
scroll to position [212, 0]
click at [1226, 640] on div "11:00 AM" at bounding box center [1249, 647] width 132 height 33
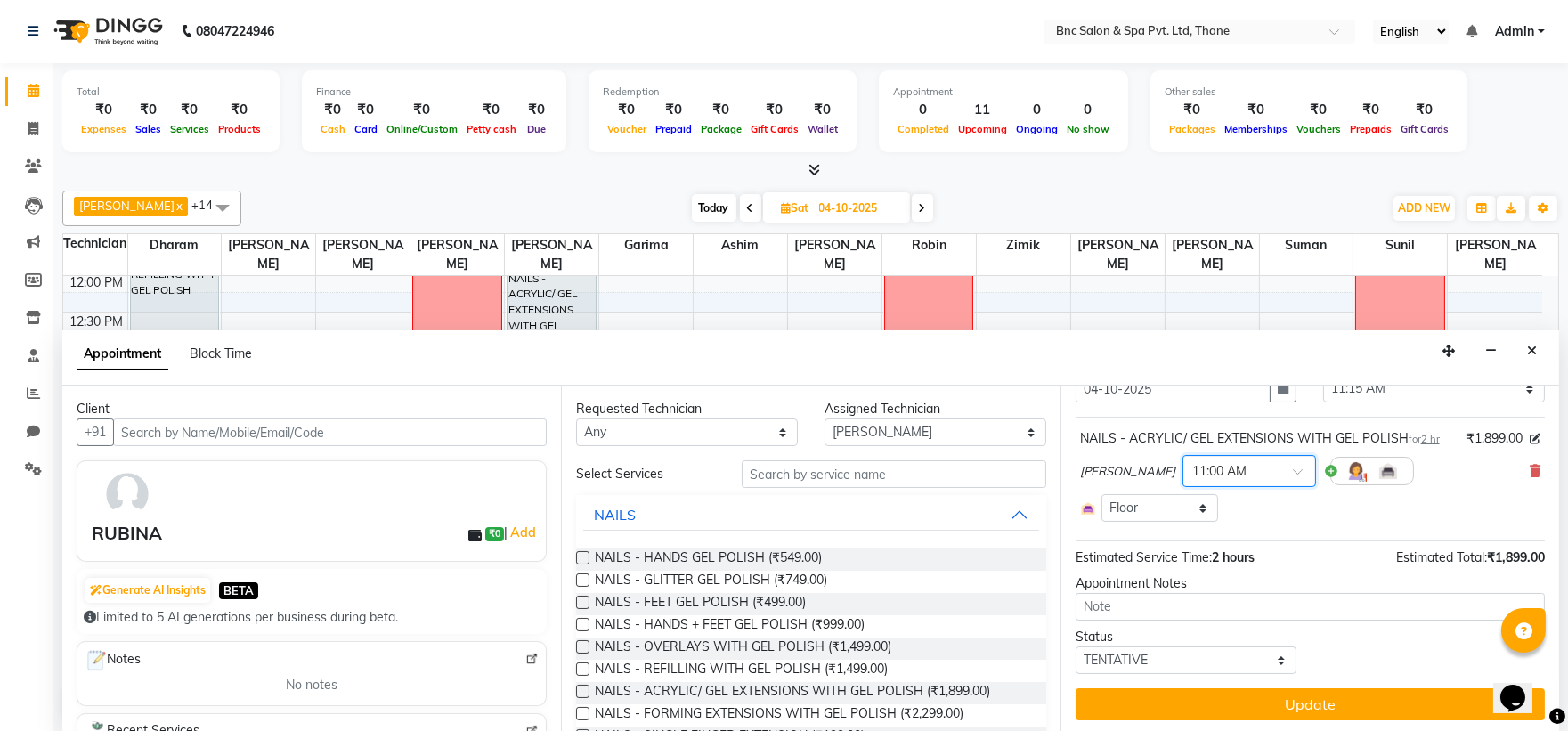
scroll to position [82, 0]
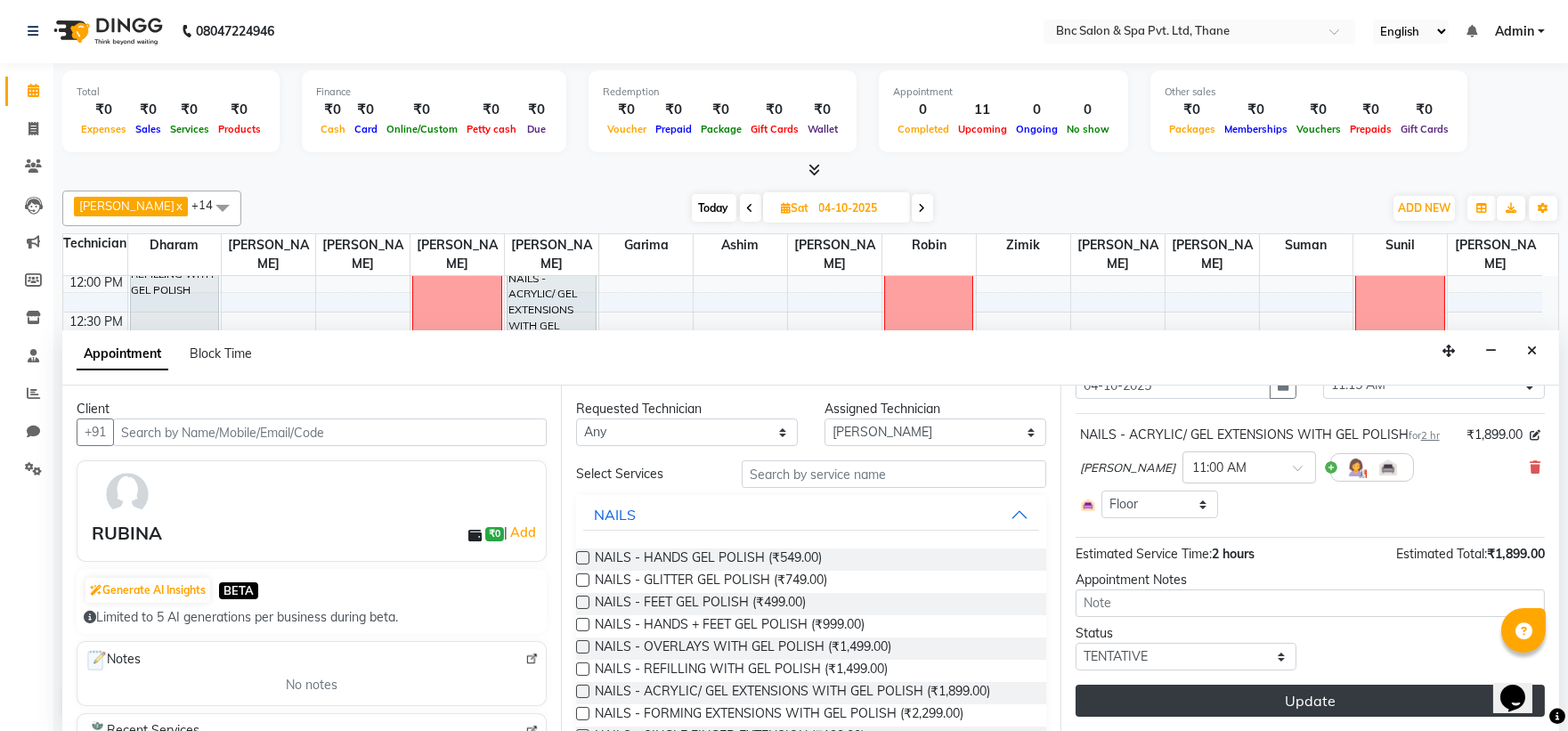
click at [1232, 692] on button "Update" at bounding box center [1310, 701] width 469 height 32
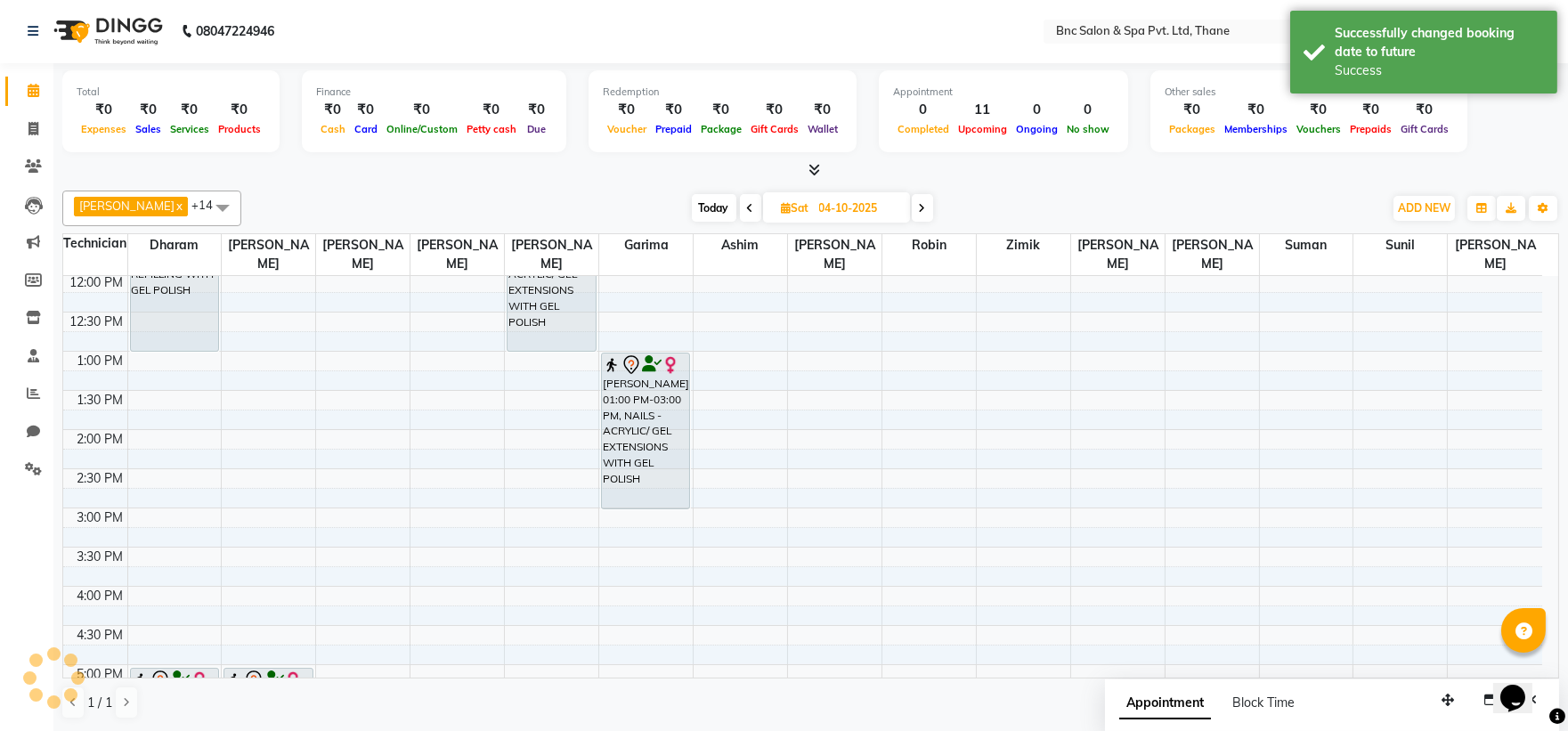
scroll to position [0, 0]
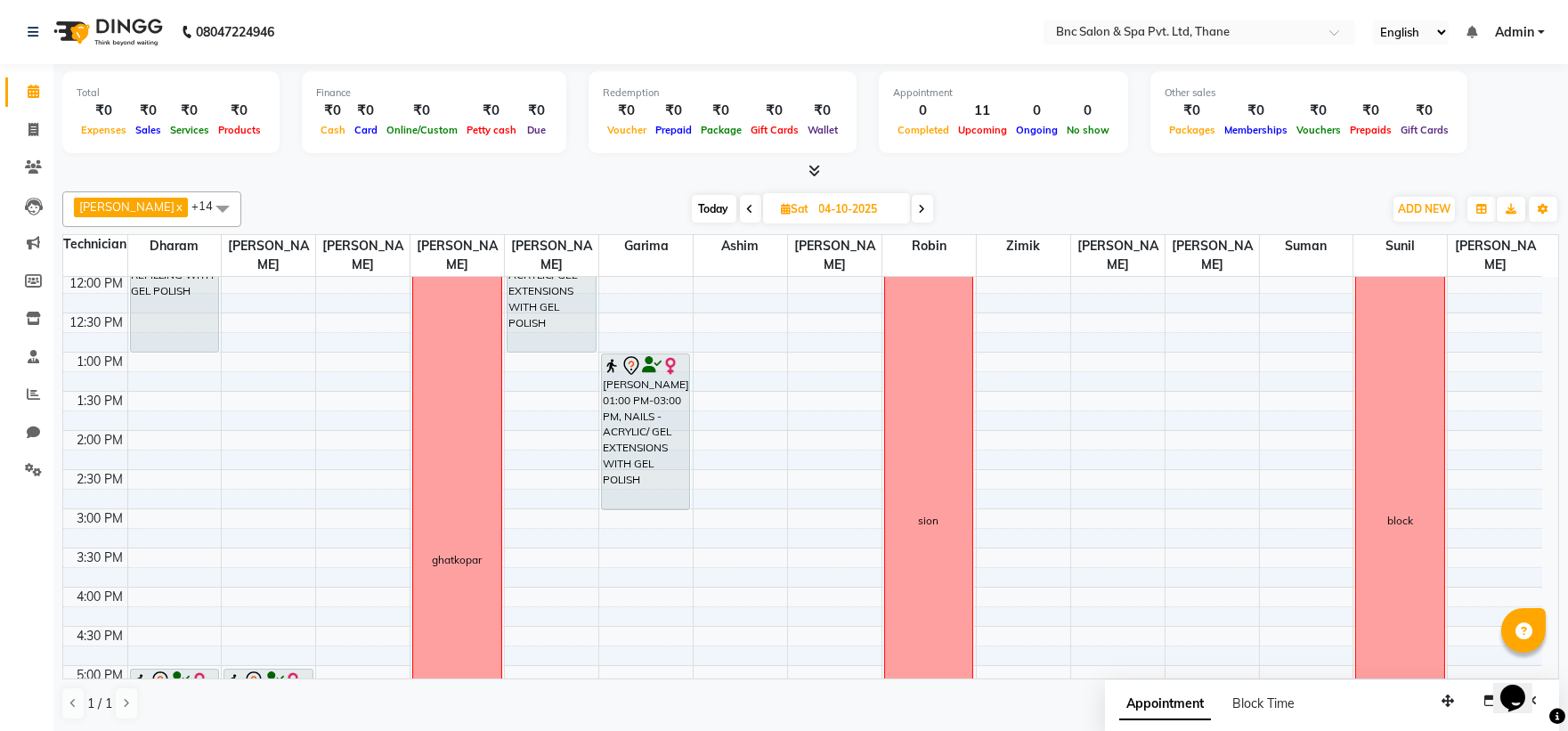
click at [700, 209] on span "Today" at bounding box center [714, 208] width 44 height 27
type input "03-10-2025"
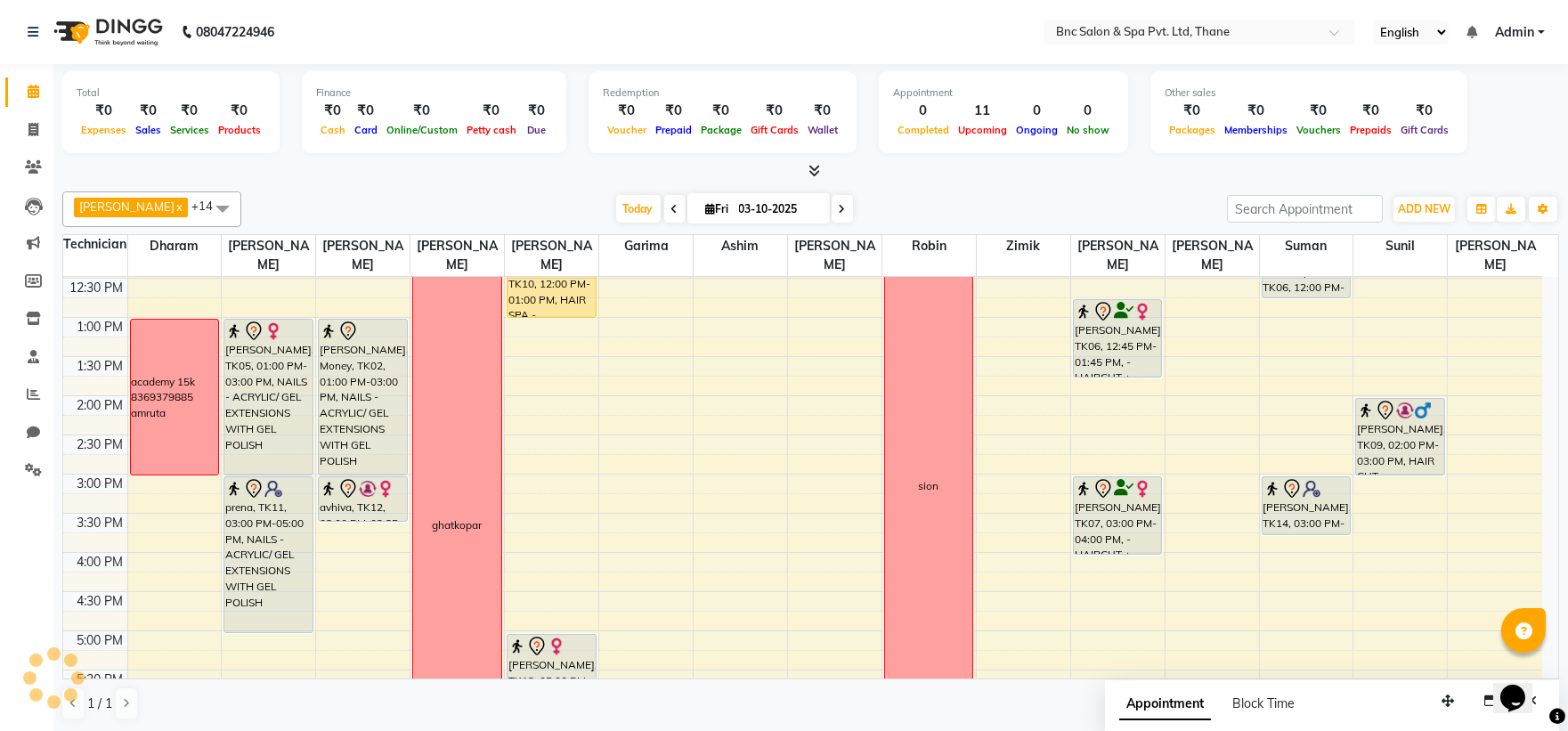
scroll to position [350, 0]
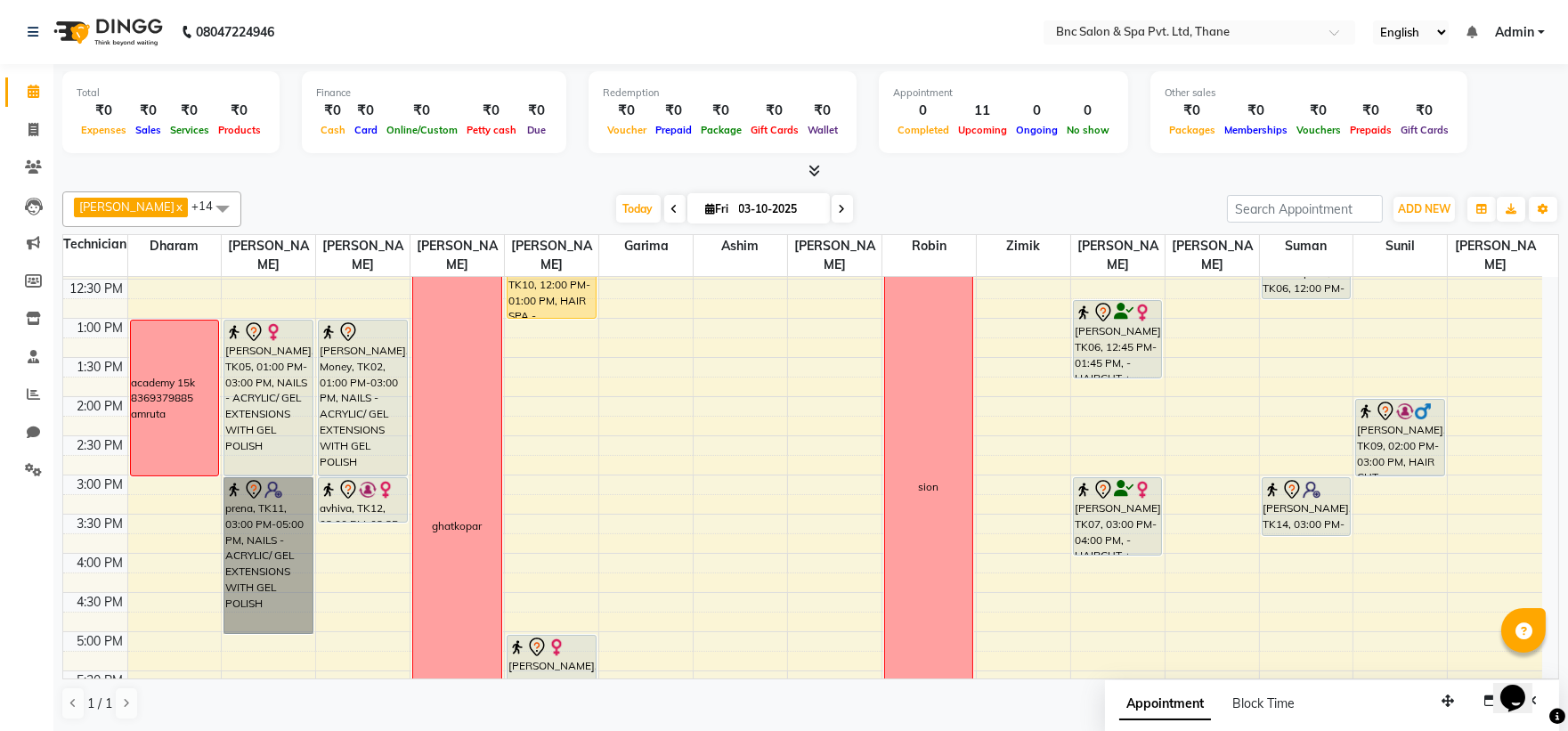
drag, startPoint x: 280, startPoint y: 503, endPoint x: 210, endPoint y: 497, distance: 70.3
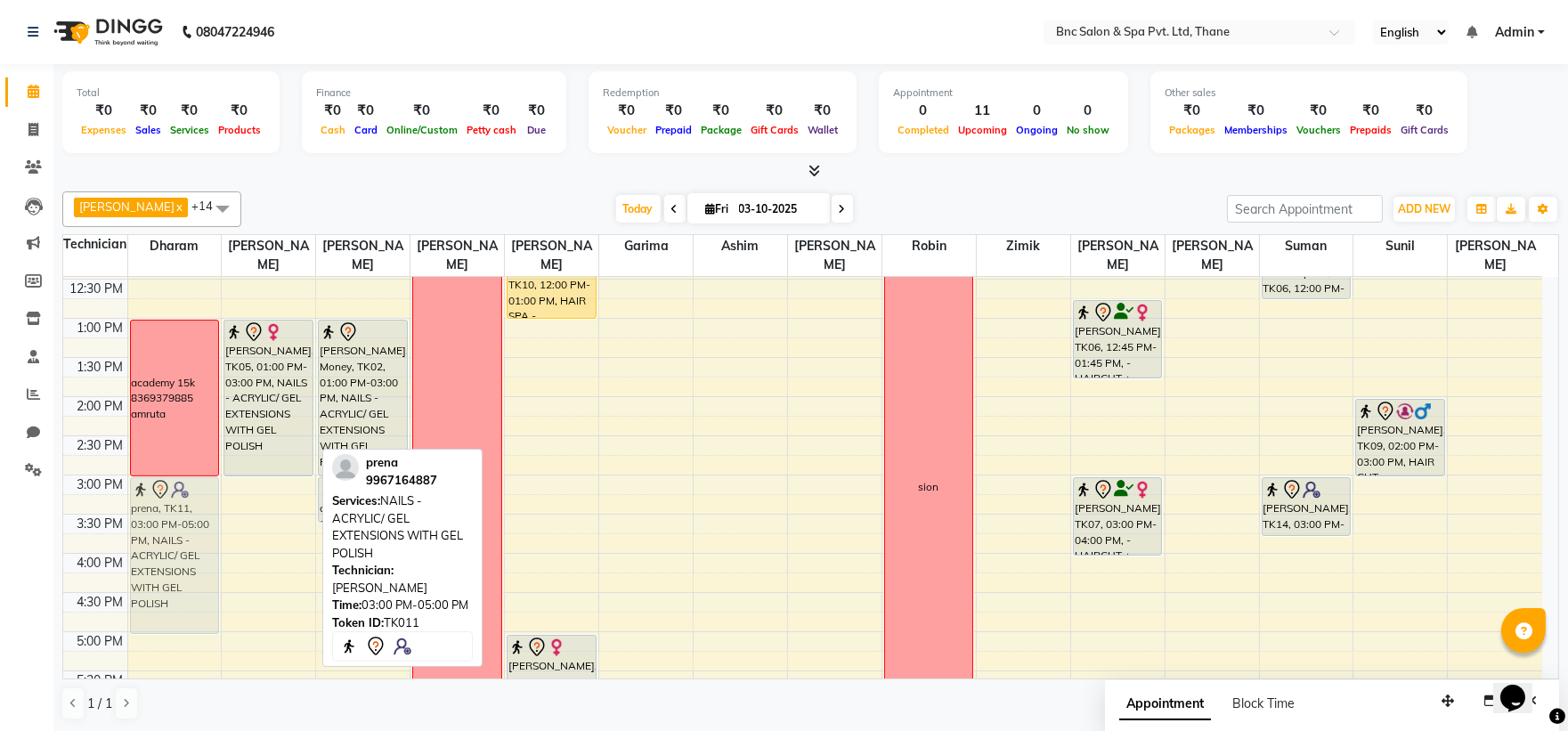
drag, startPoint x: 210, startPoint y: 497, endPoint x: 193, endPoint y: 523, distance: 31.1
click at [193, 523] on tr "academy 15k 8369379885 amruta prena, TK11, 03:00 PM-05:00 PM, NAILS - ACRYLIC/ …" at bounding box center [802, 436] width 1479 height 1018
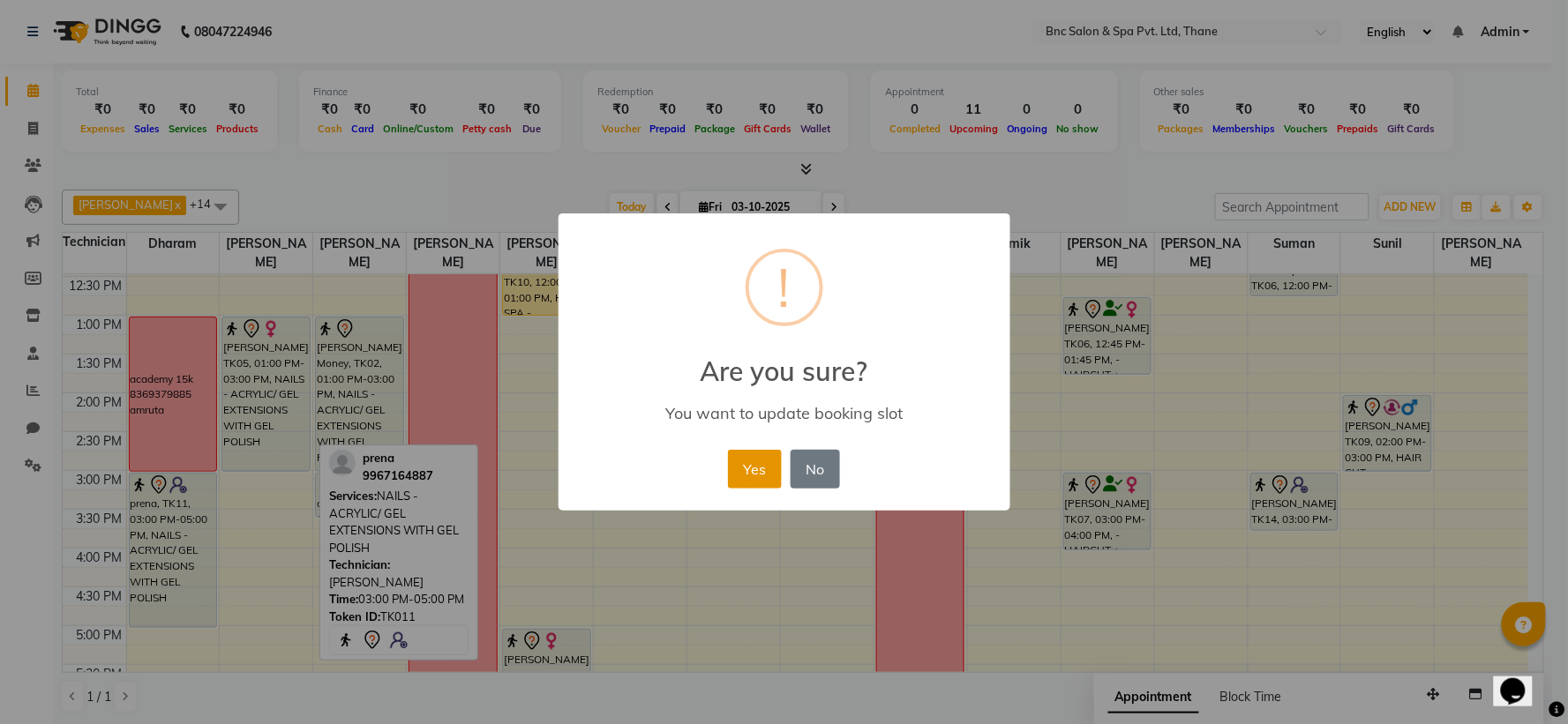
click at [766, 458] on button "Yes" at bounding box center [755, 470] width 54 height 39
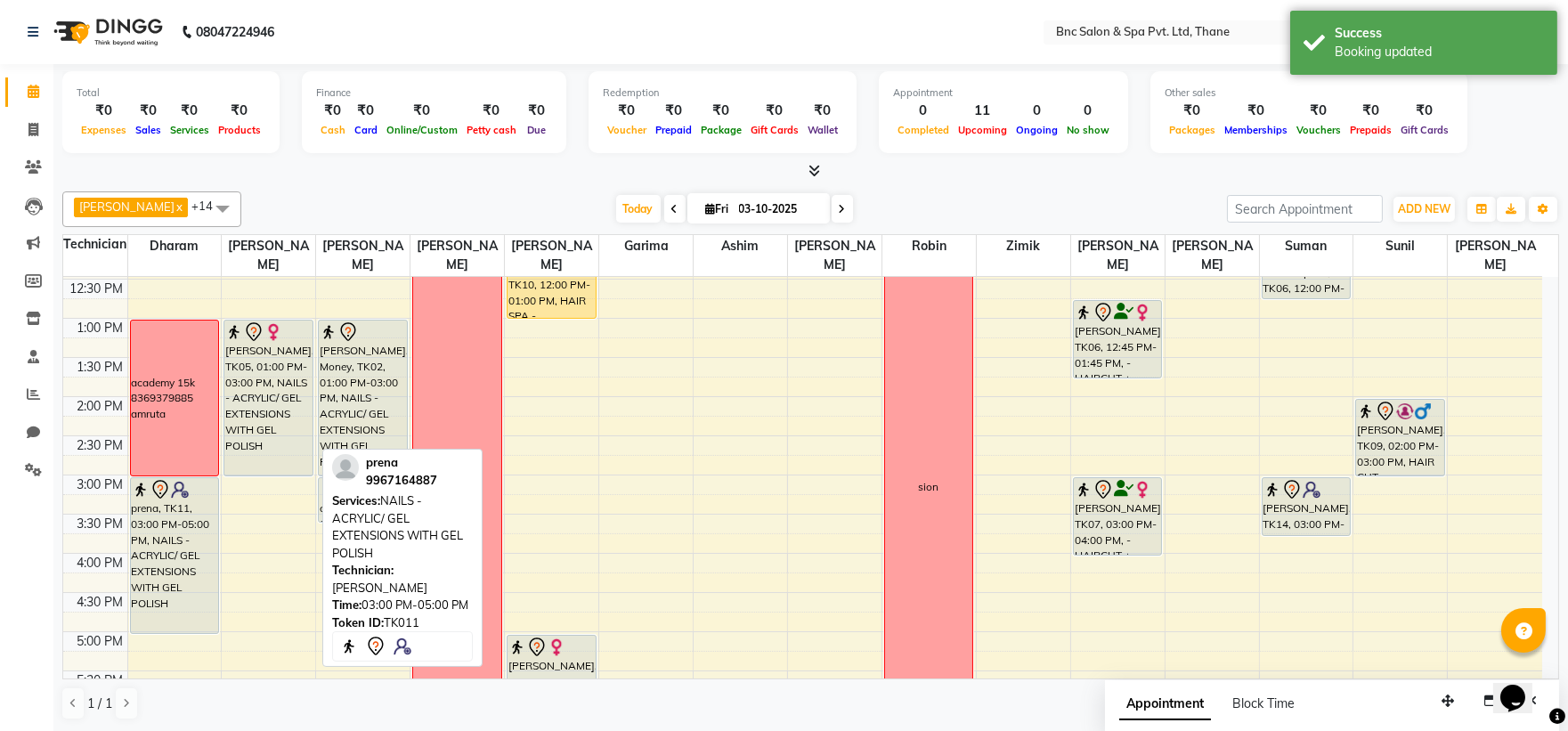
click at [629, 488] on div "8:00 AM 8:30 AM 9:00 AM 9:30 AM 10:00 AM 10:30 AM 11:00 AM 11:30 AM 12:00 PM 12…" at bounding box center [802, 436] width 1479 height 1018
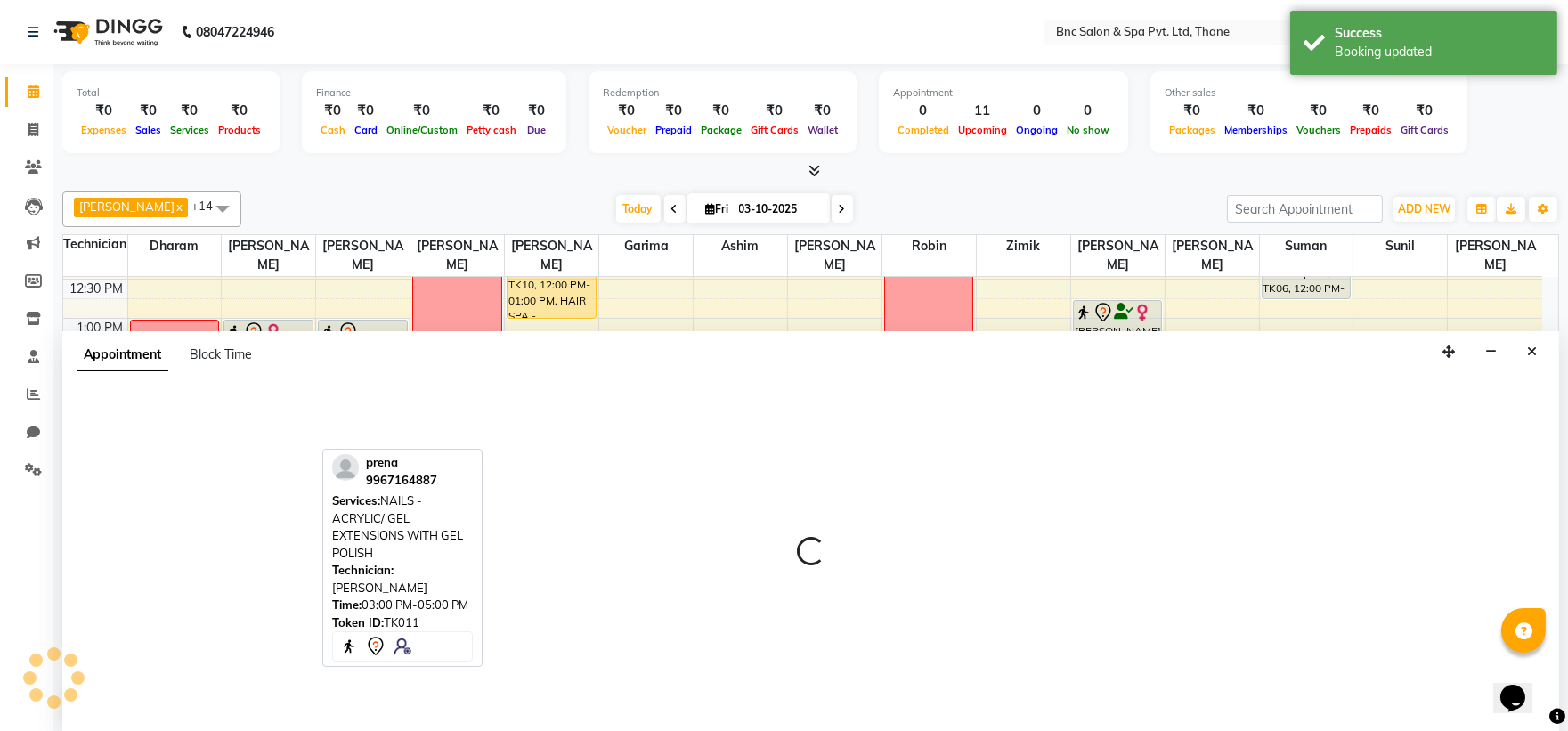
scroll to position [1, 0]
select select "71927"
select select "900"
select select "tentative"
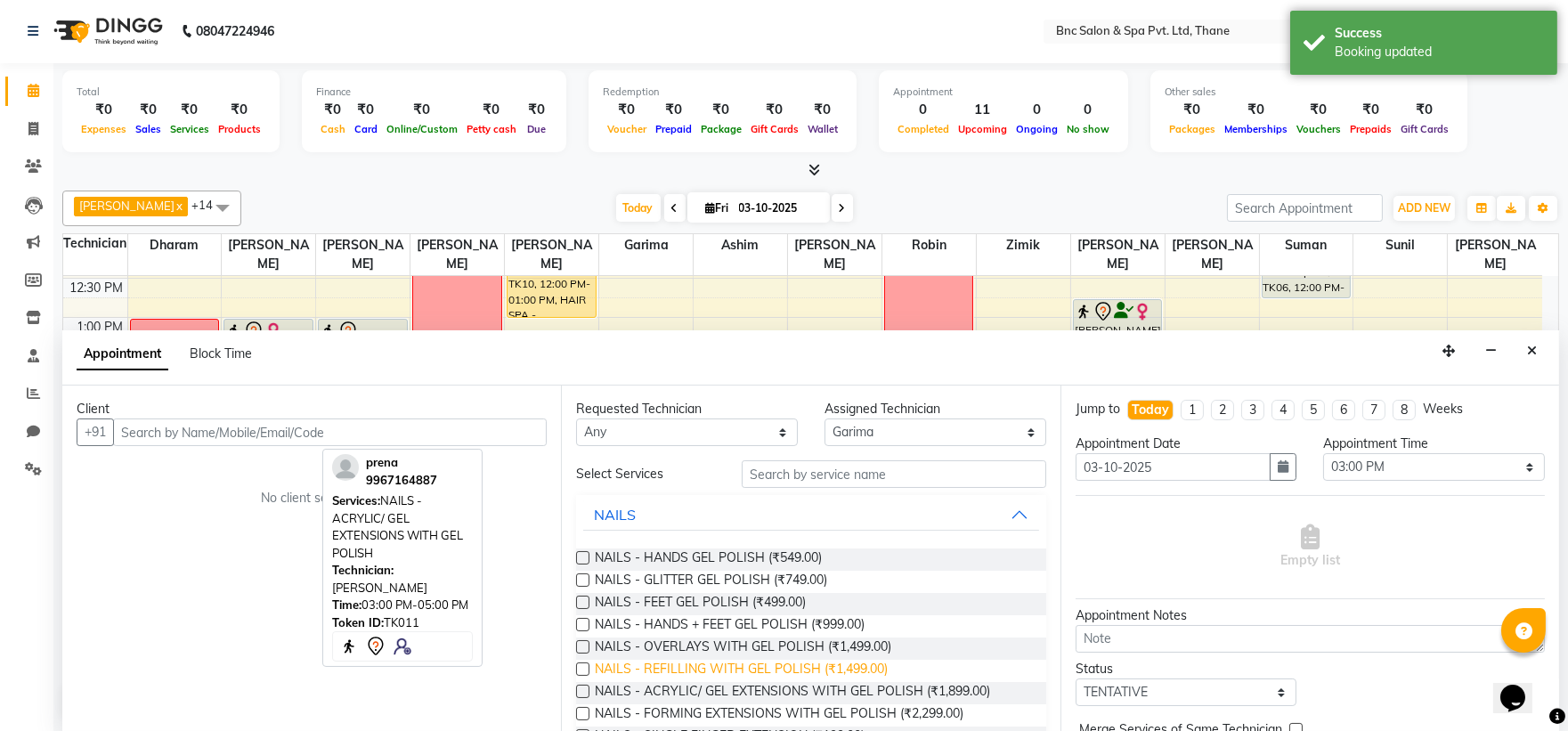
click at [663, 664] on span "NAILS - REFILLING WITH GEL POLISH (₹1,499.00)" at bounding box center [740, 671] width 293 height 23
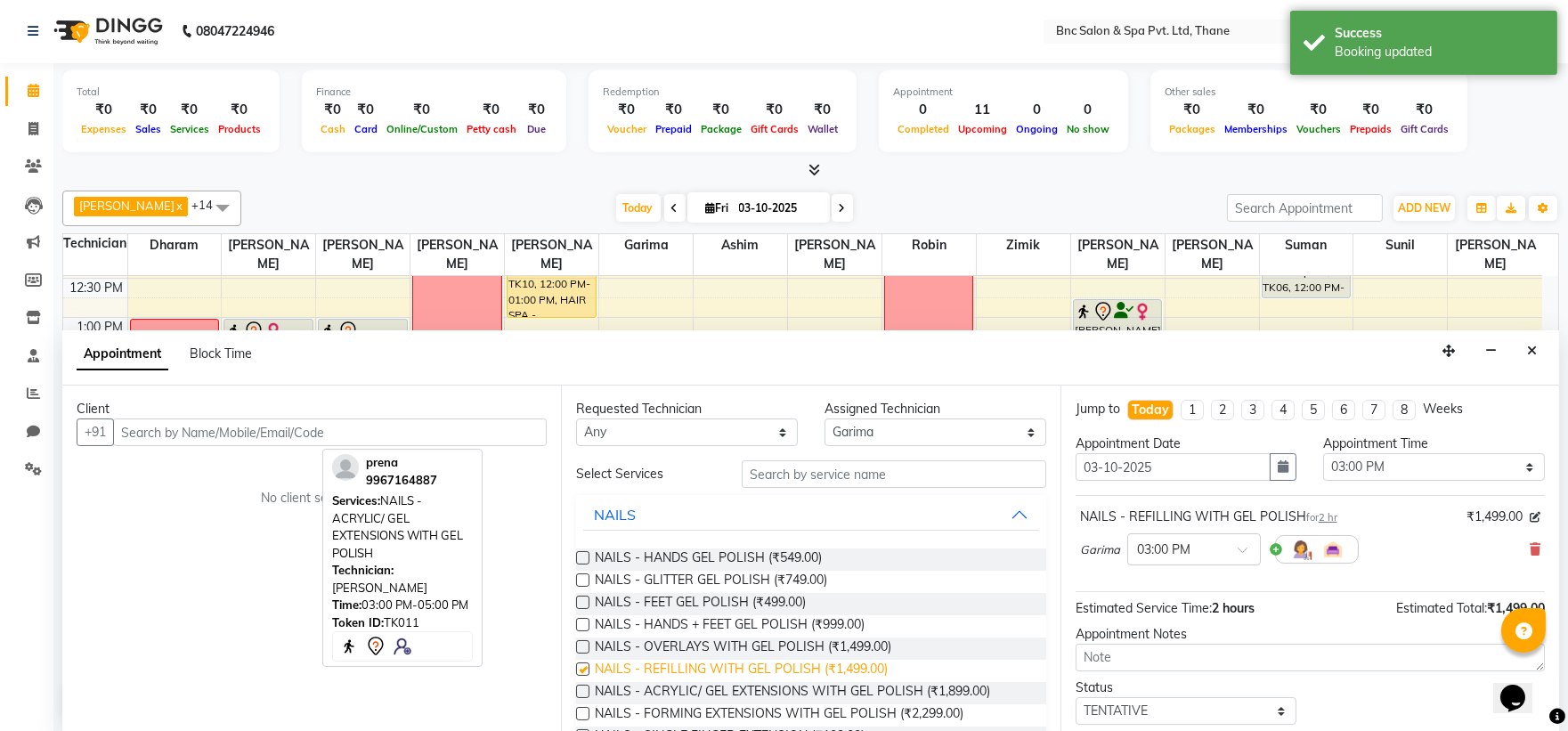
checkbox input "false"
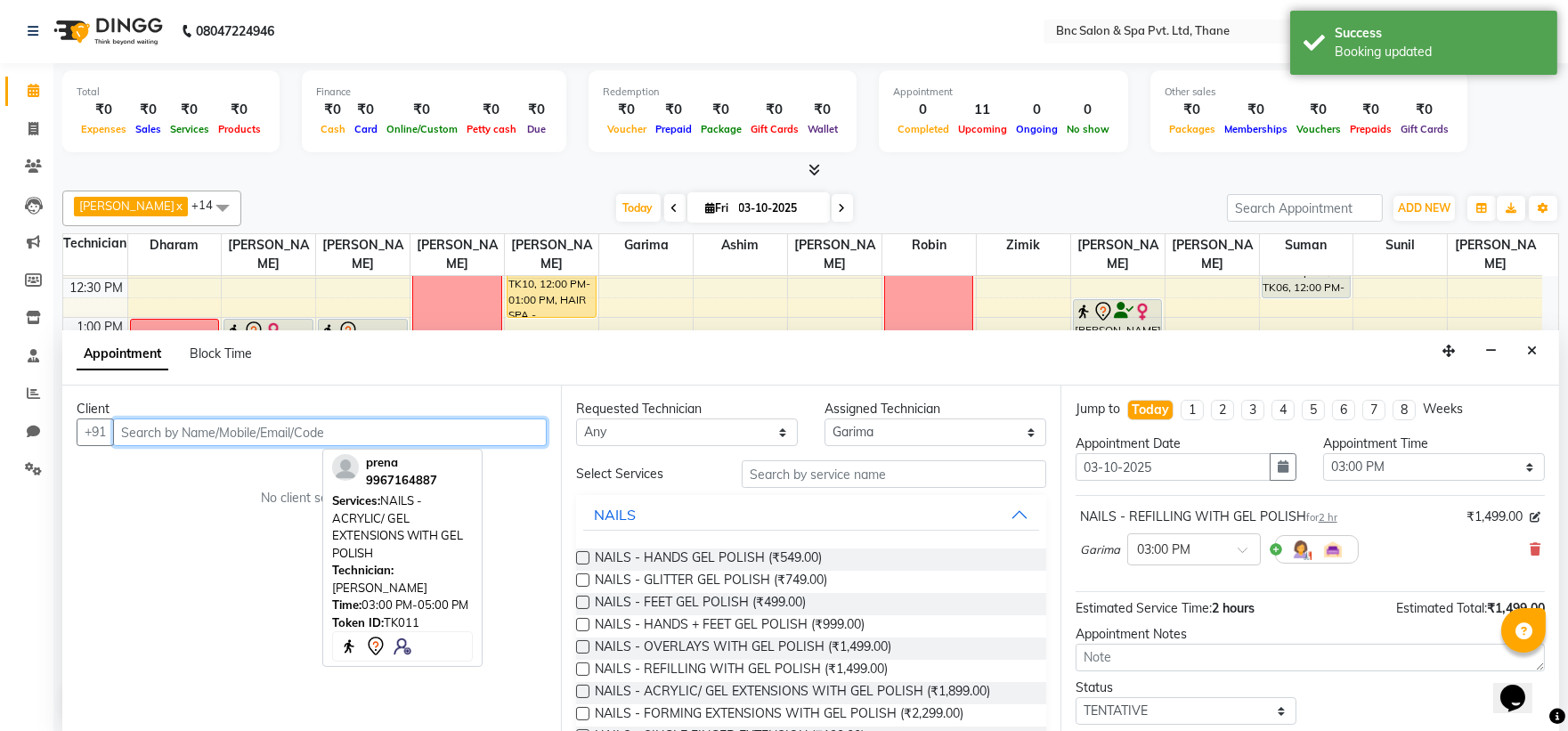
click at [327, 427] on input "text" at bounding box center [329, 432] width 434 height 27
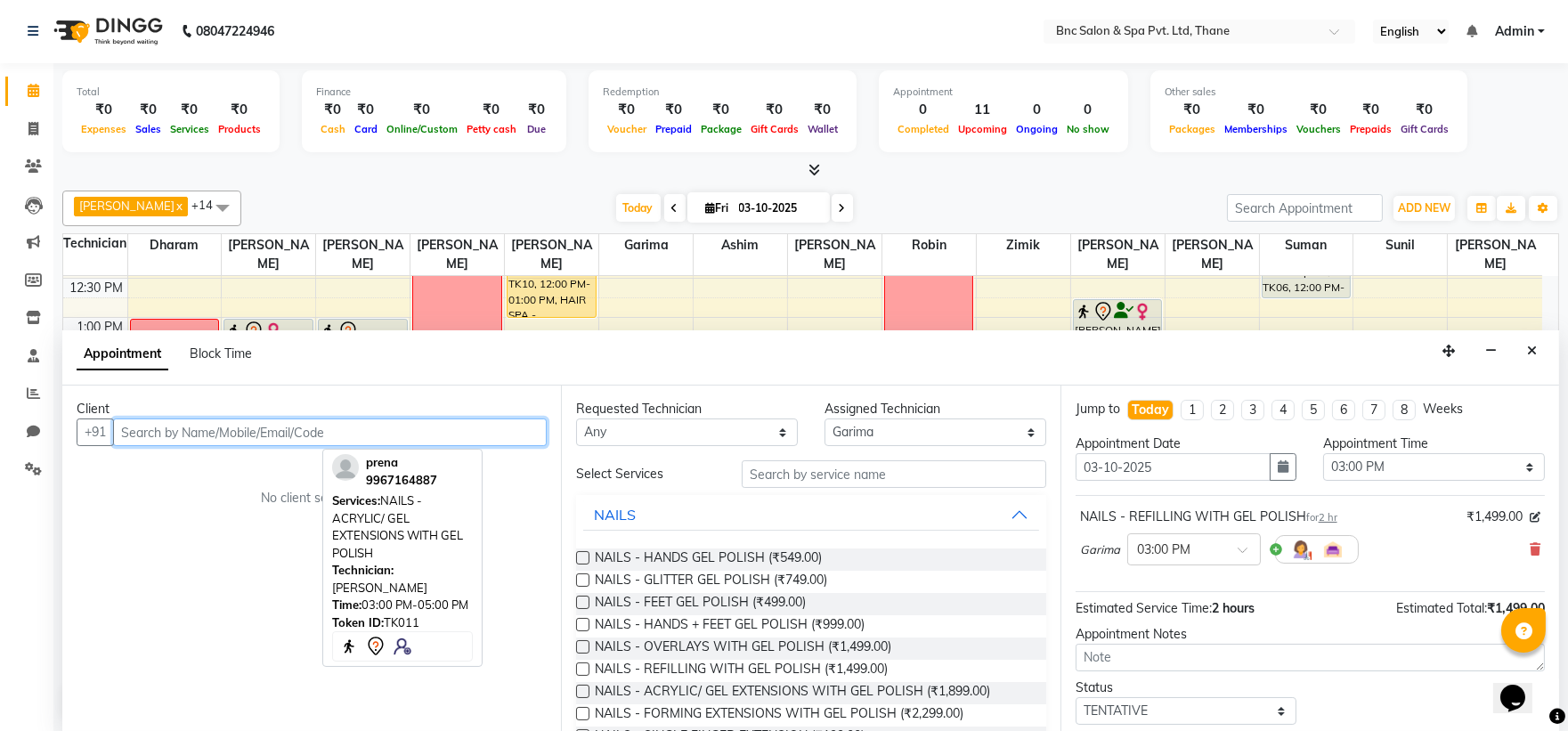
click at [425, 434] on input "text" at bounding box center [329, 432] width 434 height 27
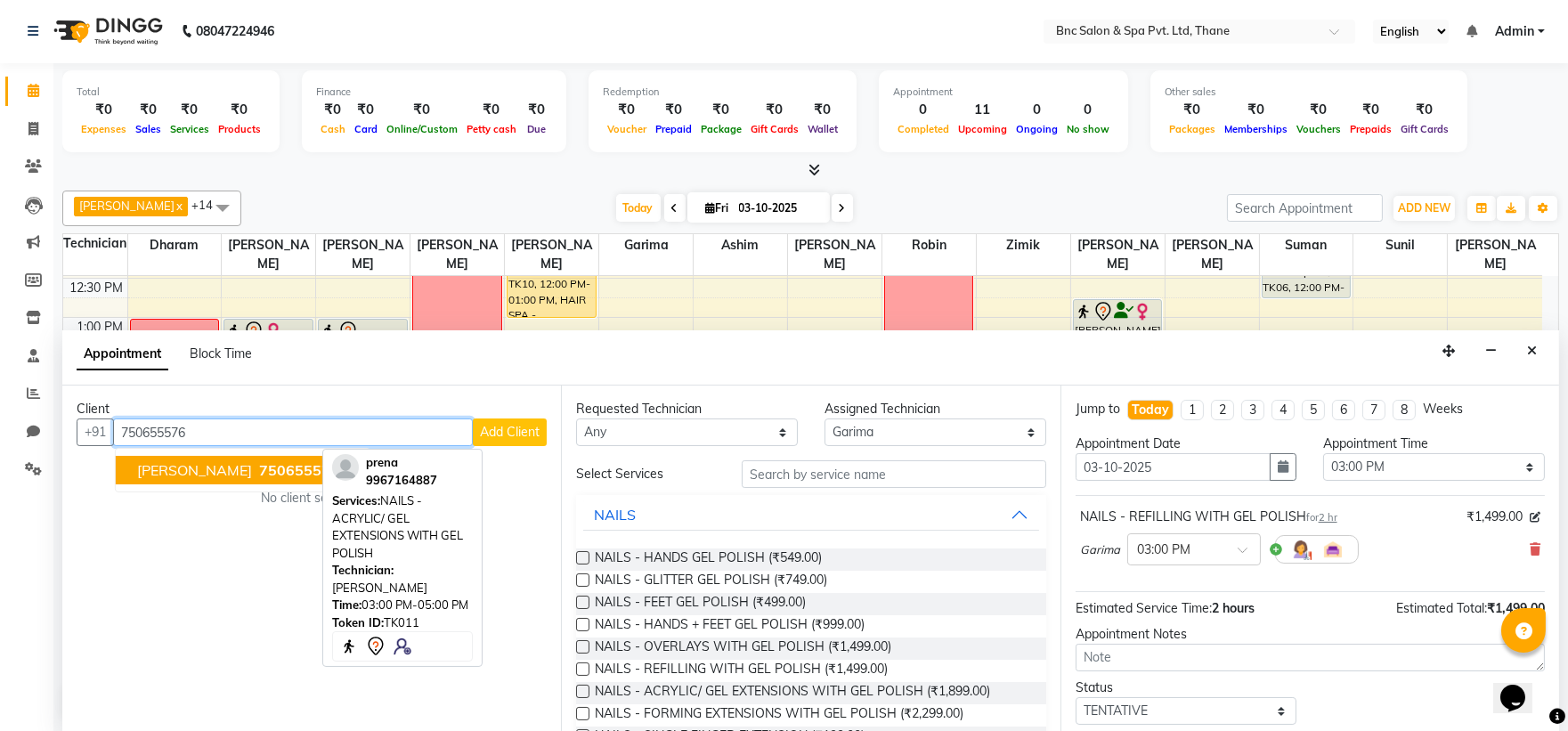
click at [299, 468] on span "750655576" at bounding box center [298, 469] width 80 height 18
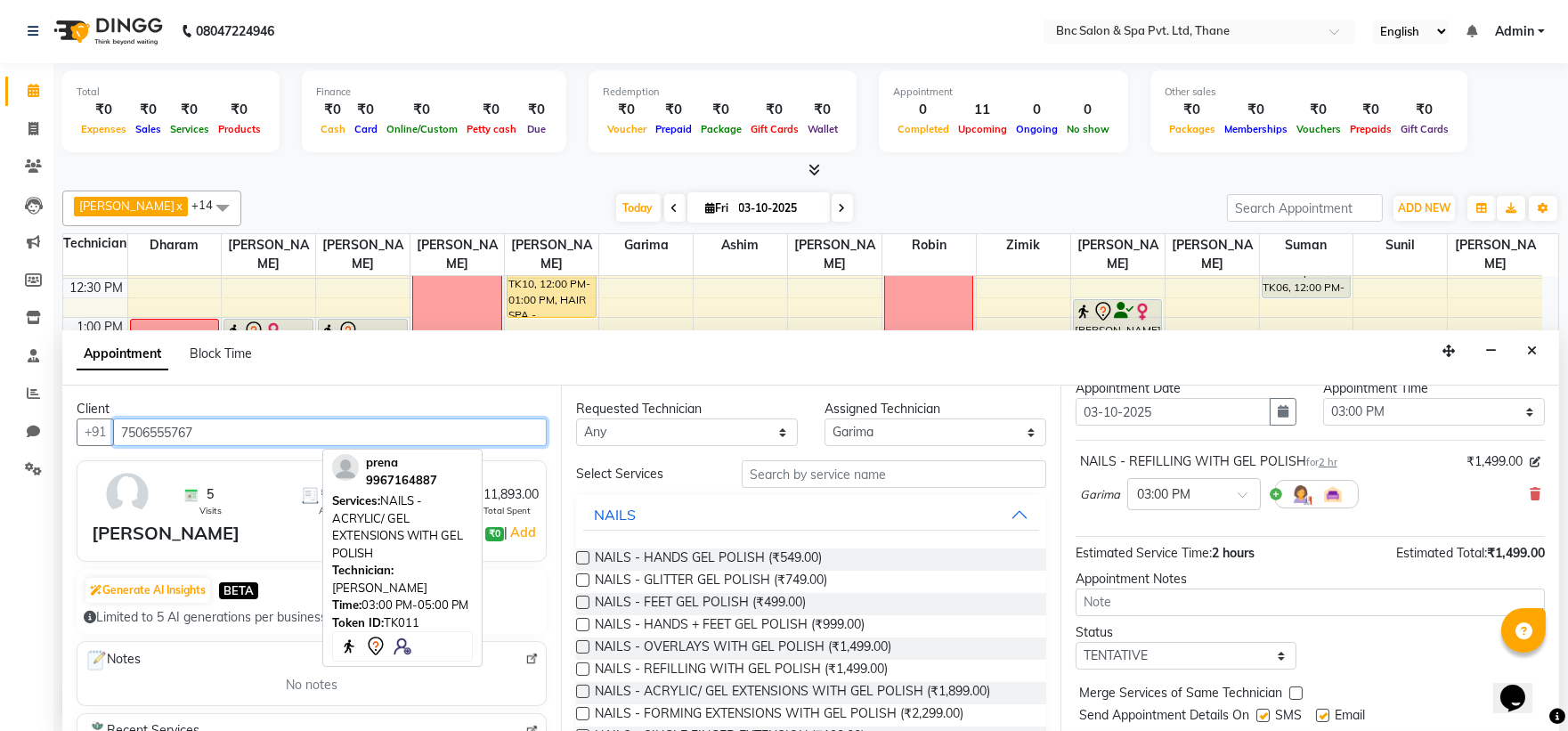
scroll to position [105, 0]
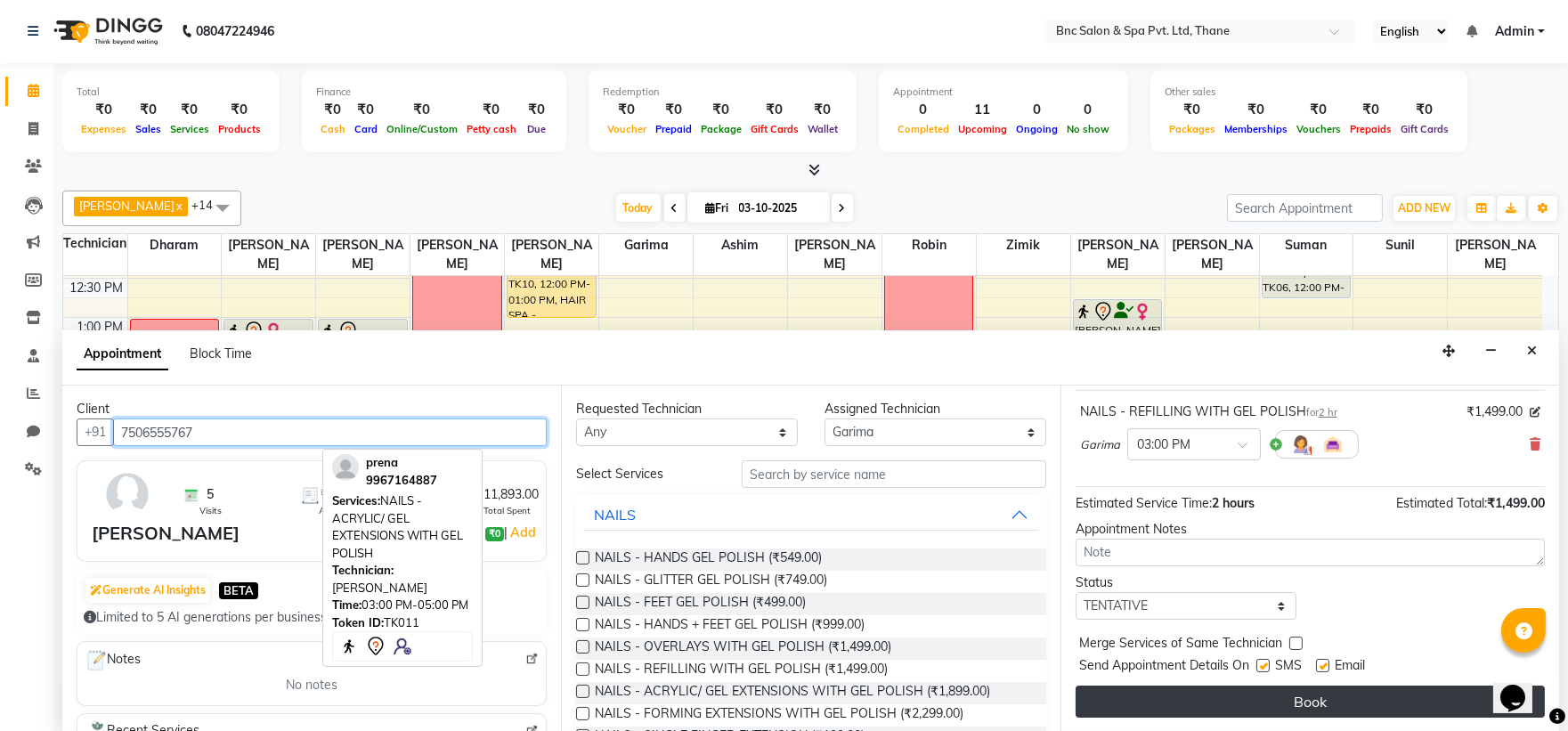
type input "7506555767"
click at [1202, 696] on button "Book" at bounding box center [1310, 702] width 469 height 32
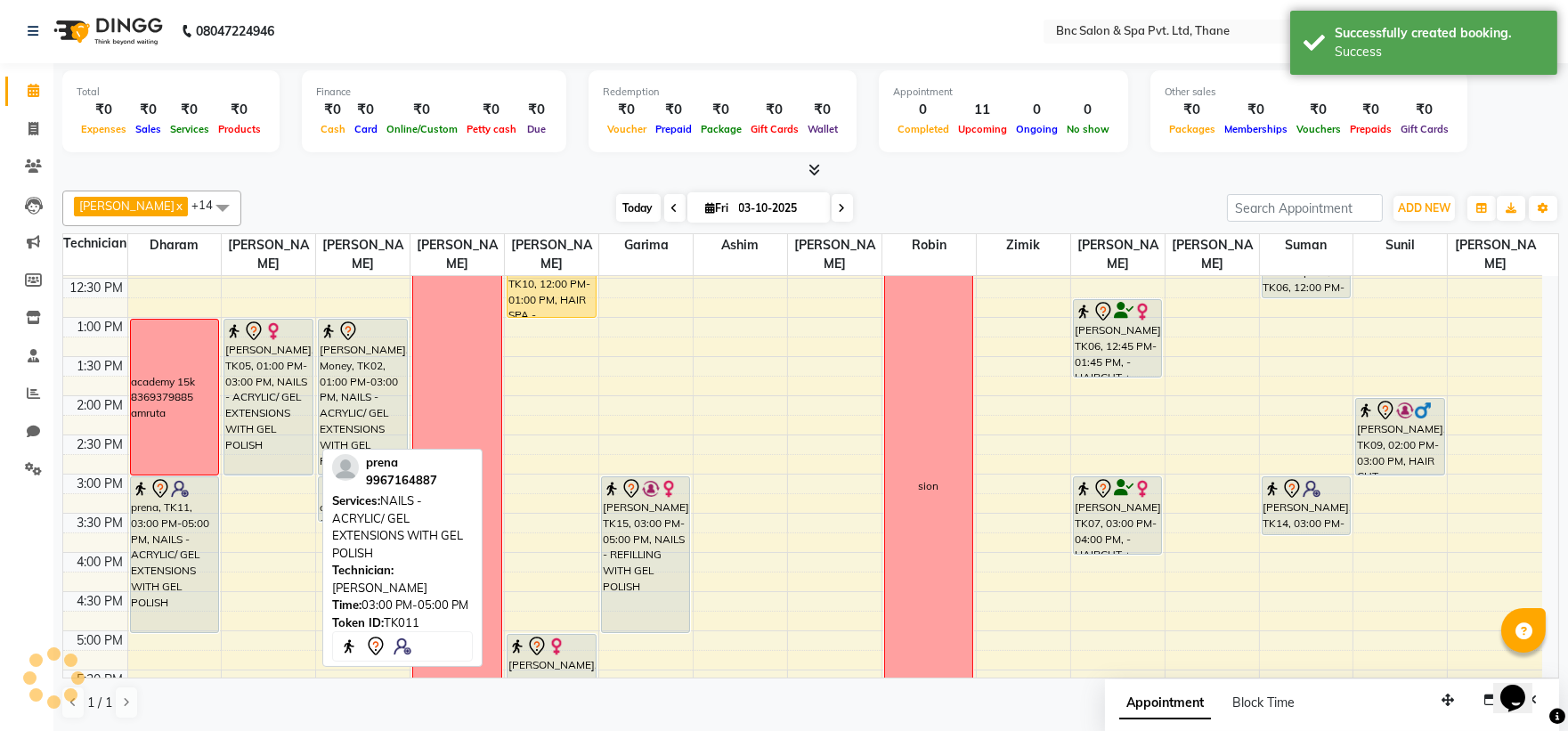
click at [616, 215] on span "Today" at bounding box center [638, 207] width 44 height 27
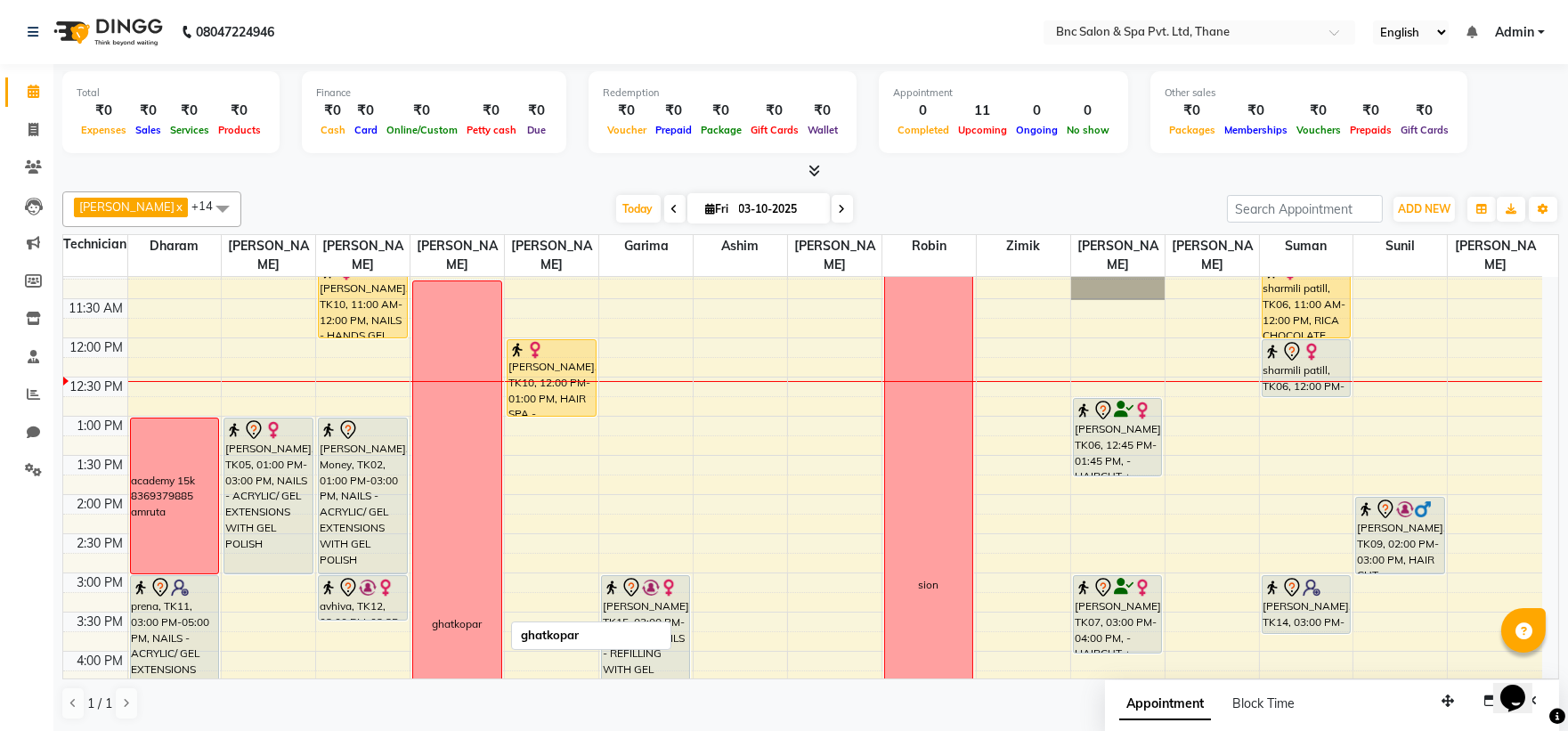
scroll to position [243, 0]
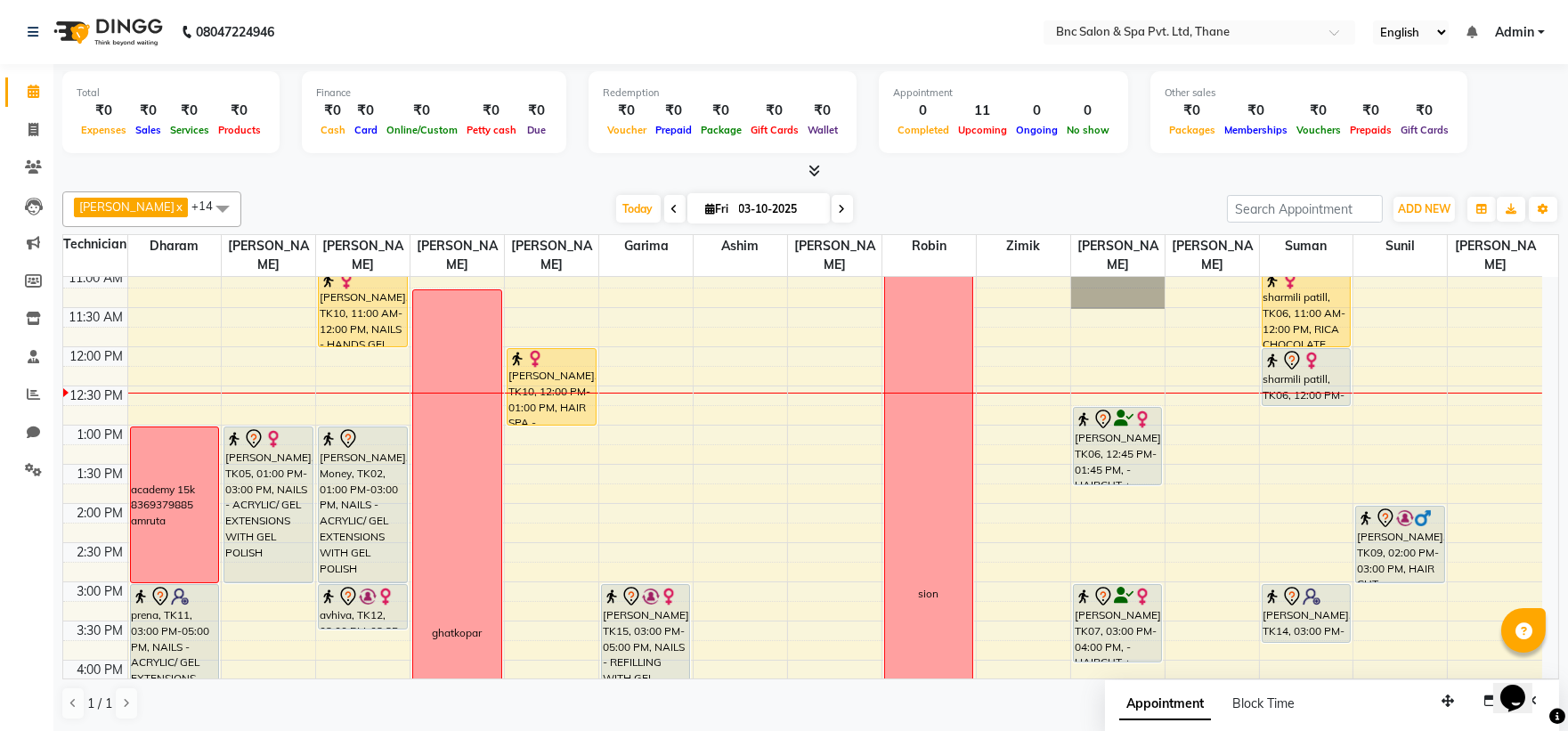
click at [839, 204] on icon at bounding box center [843, 209] width 8 height 10
type input "04-10-2025"
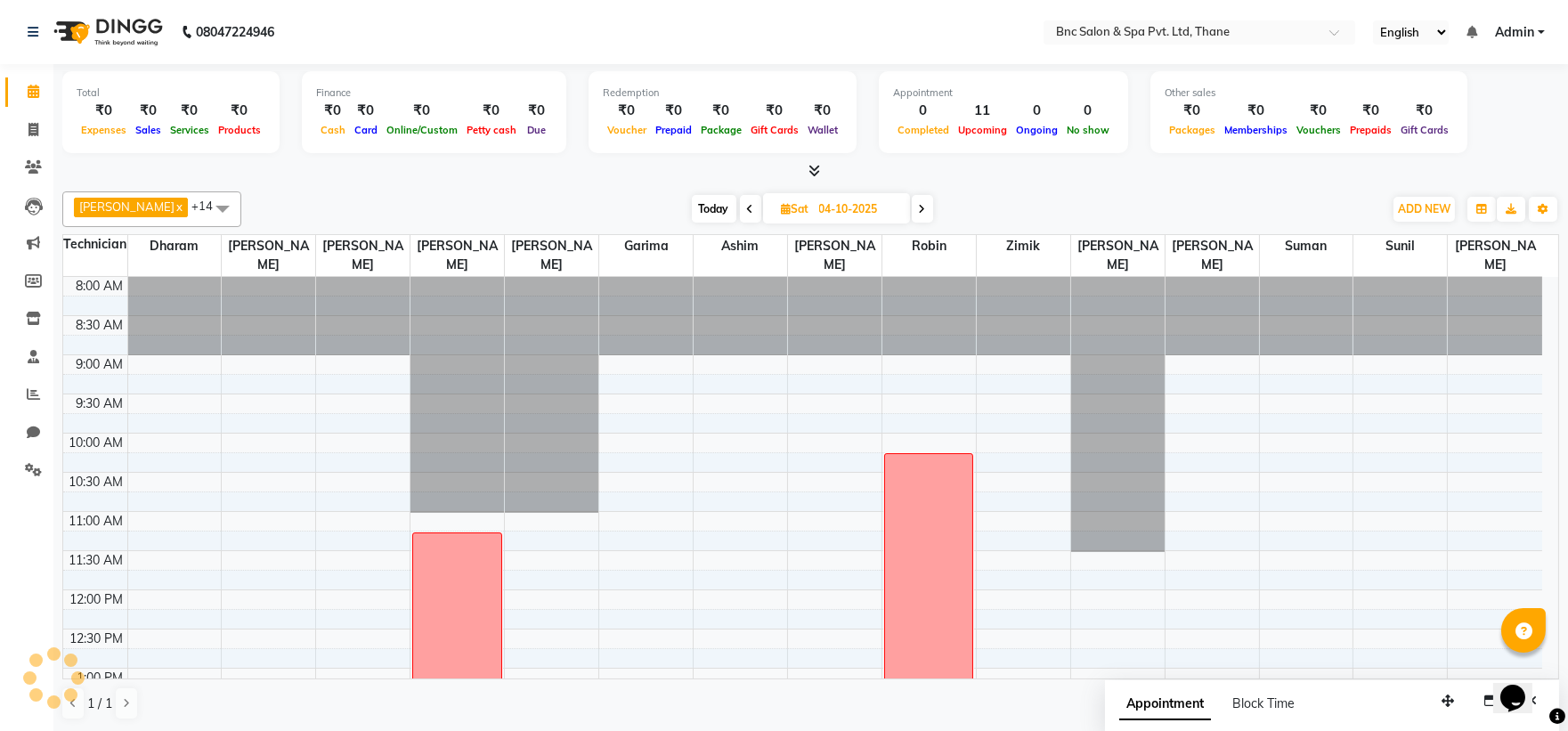
scroll to position [316, 0]
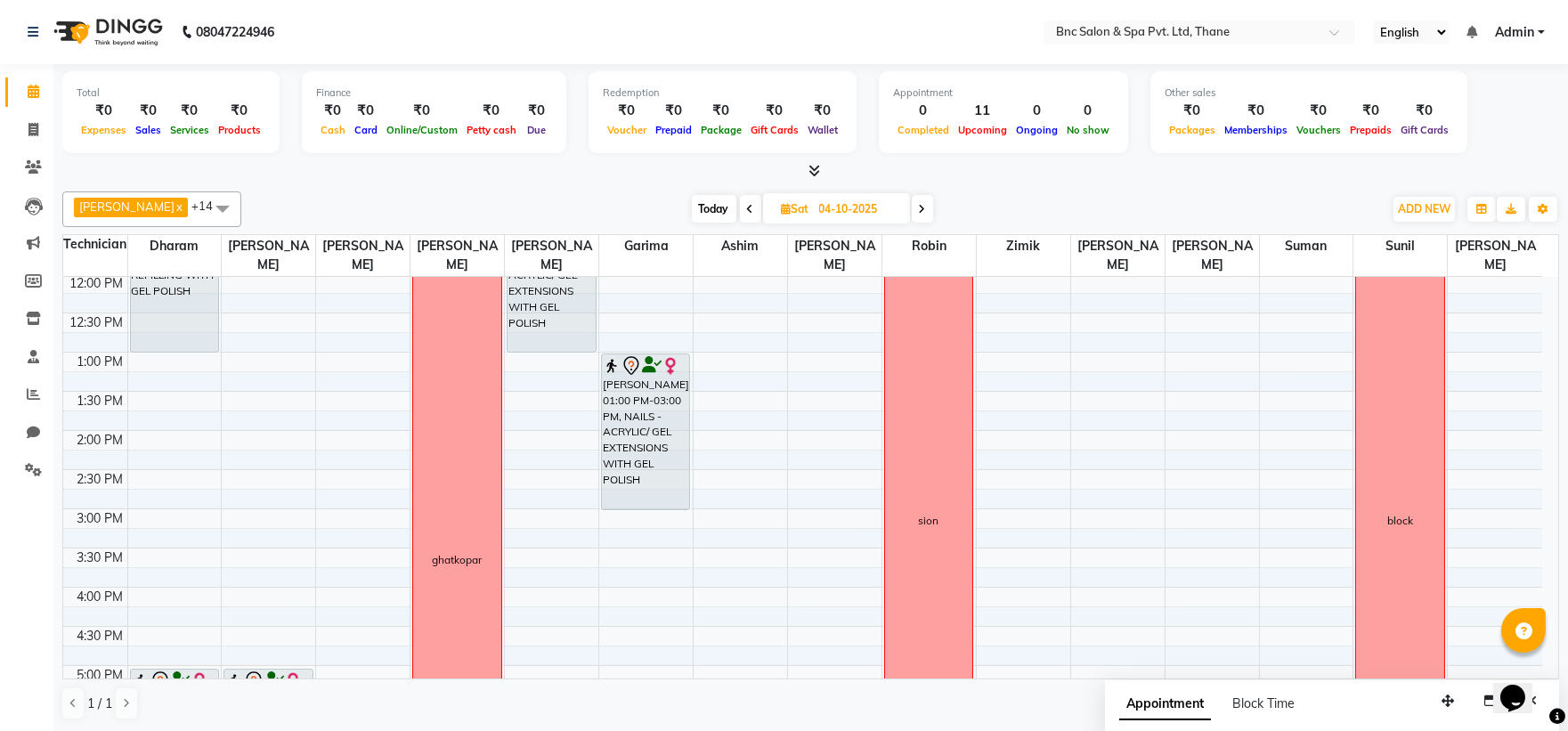
click at [786, 212] on span "Sat" at bounding box center [795, 209] width 37 height 13
select select "10"
select select "2025"
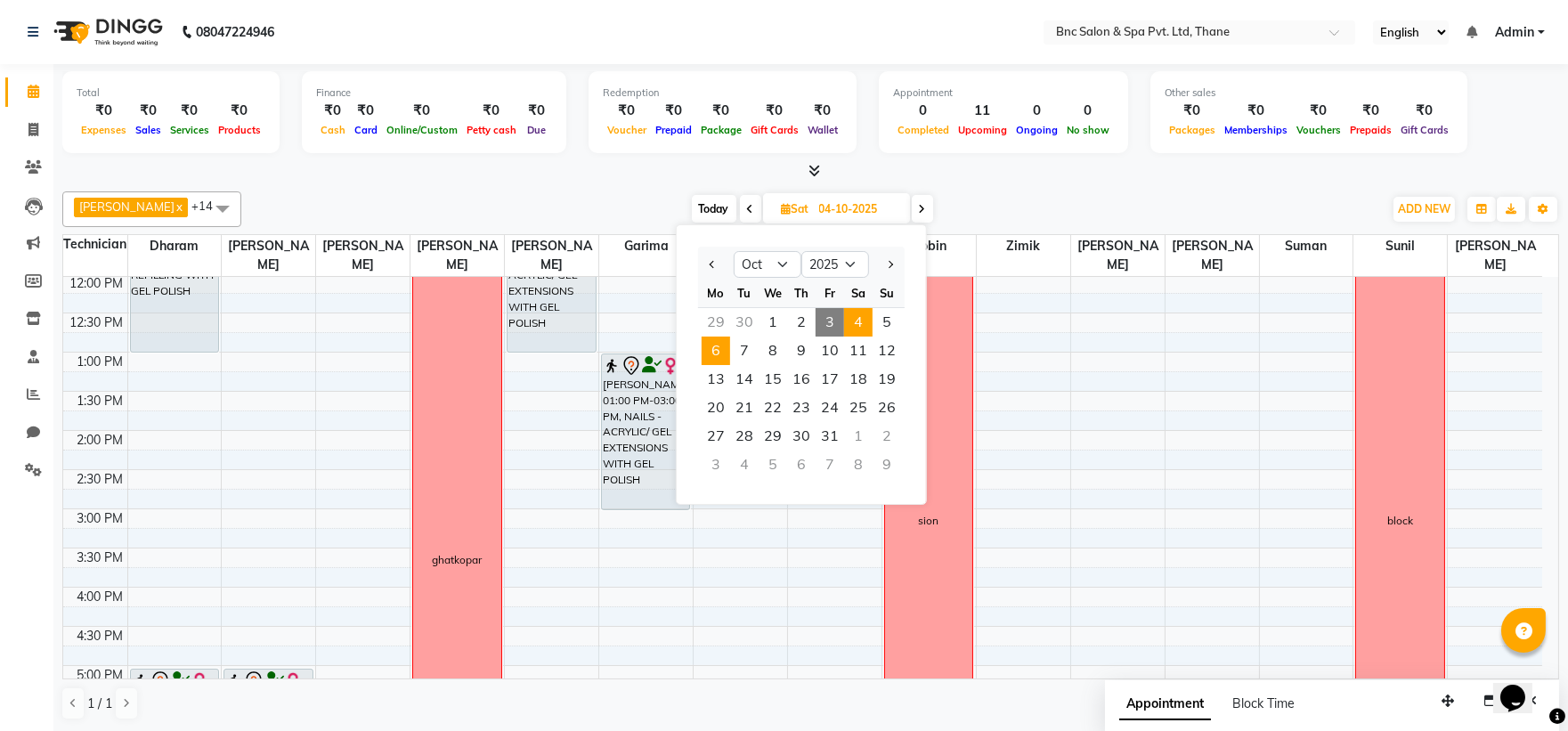
click at [717, 355] on span "6" at bounding box center [716, 351] width 28 height 28
type input "06-10-2025"
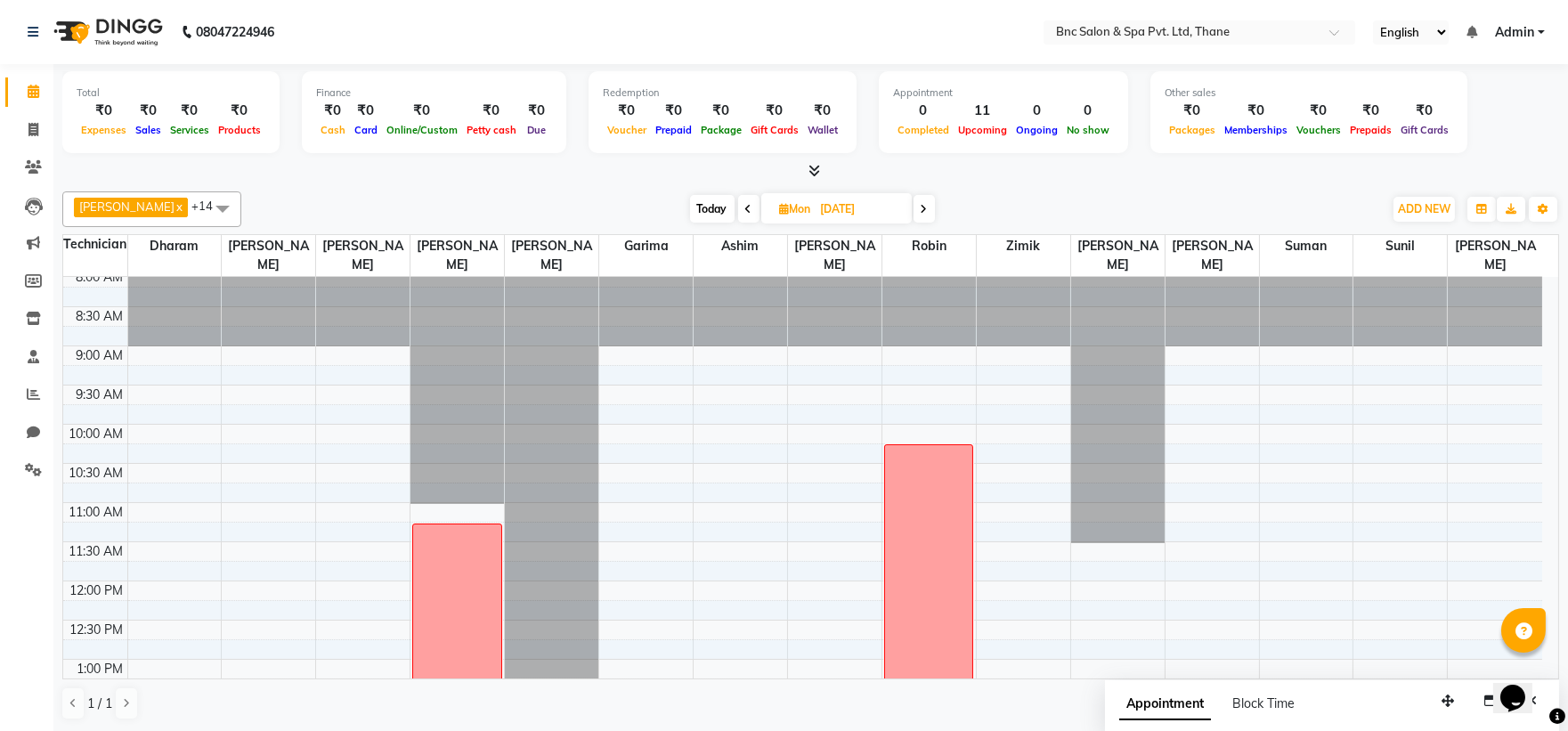
scroll to position [20, 0]
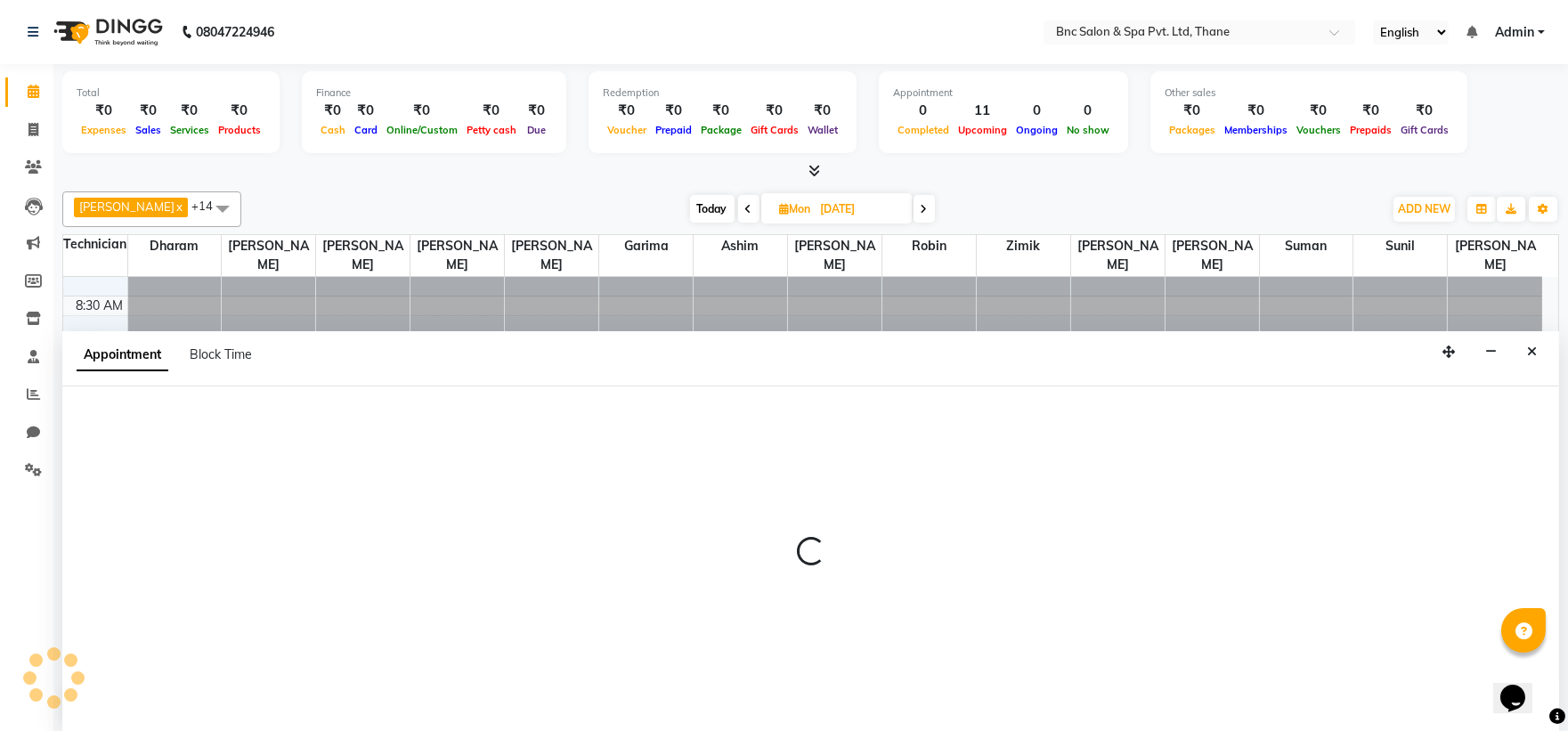
scroll to position [1, 0]
select select "71874"
select select "660"
select select "tentative"
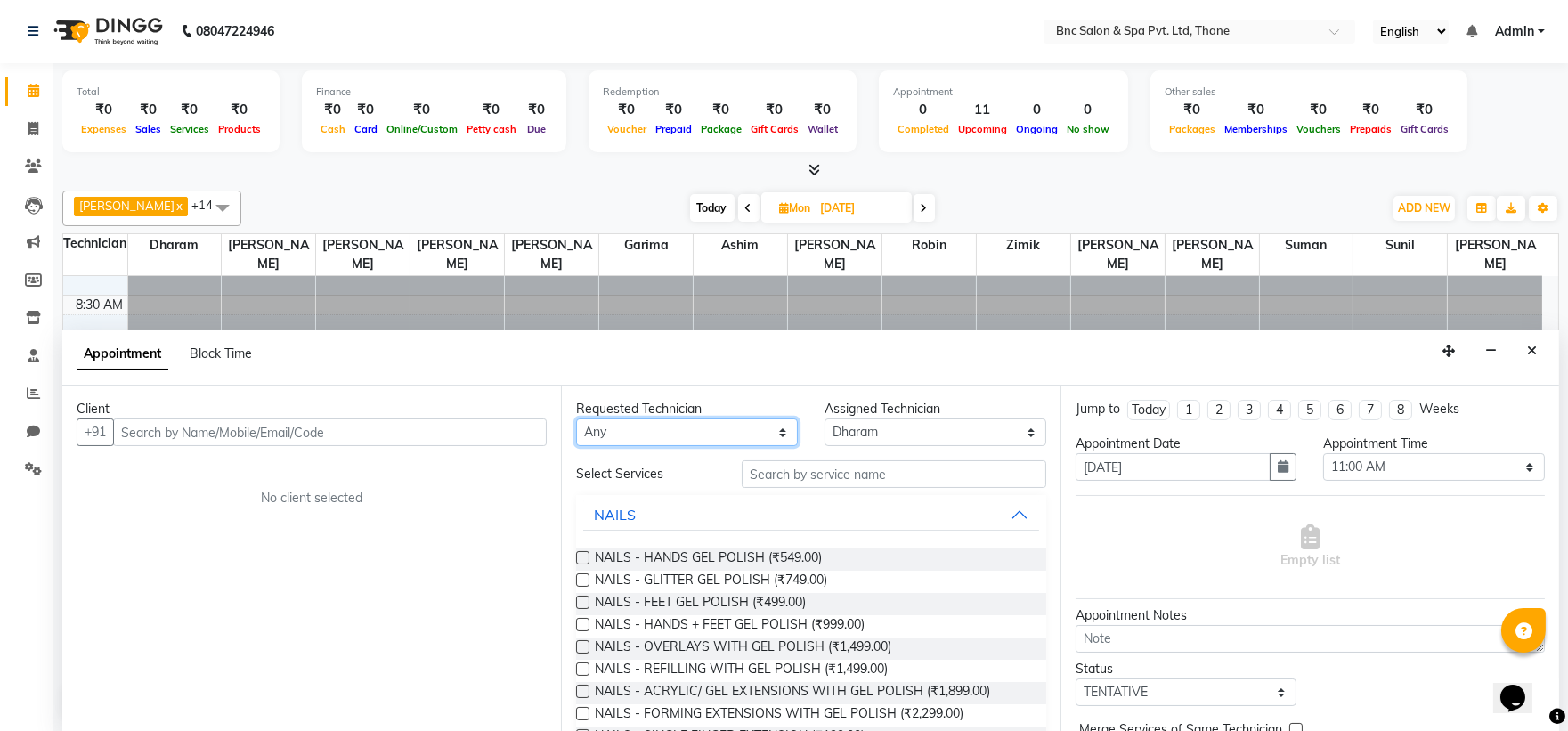
click at [645, 430] on select "Any Anas Ansari Apeksha ashim Ashwini Shibe Deepak Rajput Dharam Garima Jayanto…" at bounding box center [687, 432] width 222 height 27
select select "71874"
click at [576, 419] on select "Any Anas Ansari Apeksha ashim Ashwini Shibe Deepak Rajput Dharam Garima Jayanto…" at bounding box center [687, 432] width 222 height 27
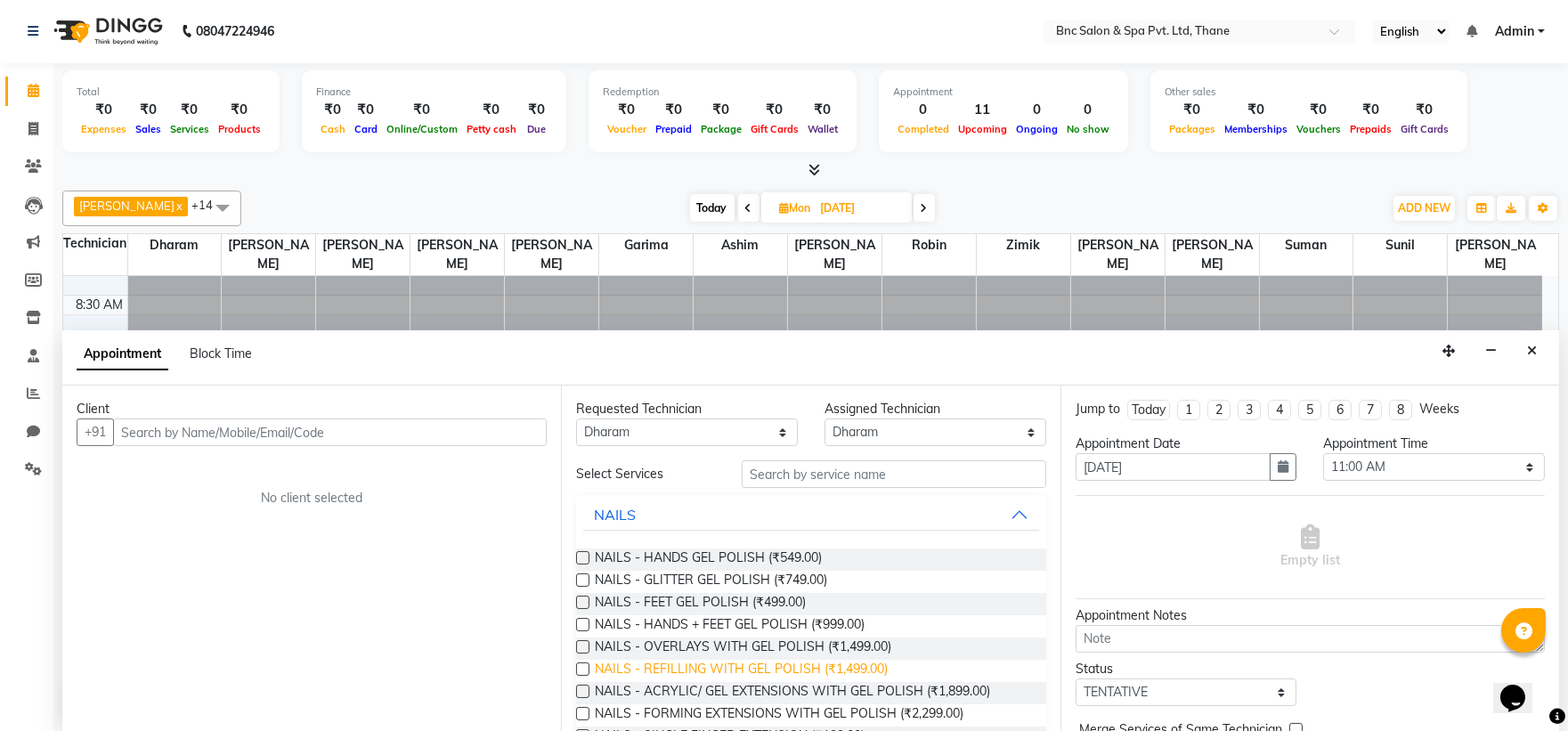
click at [785, 674] on span "NAILS - REFILLING WITH GEL POLISH (₹1,499.00)" at bounding box center [740, 671] width 293 height 23
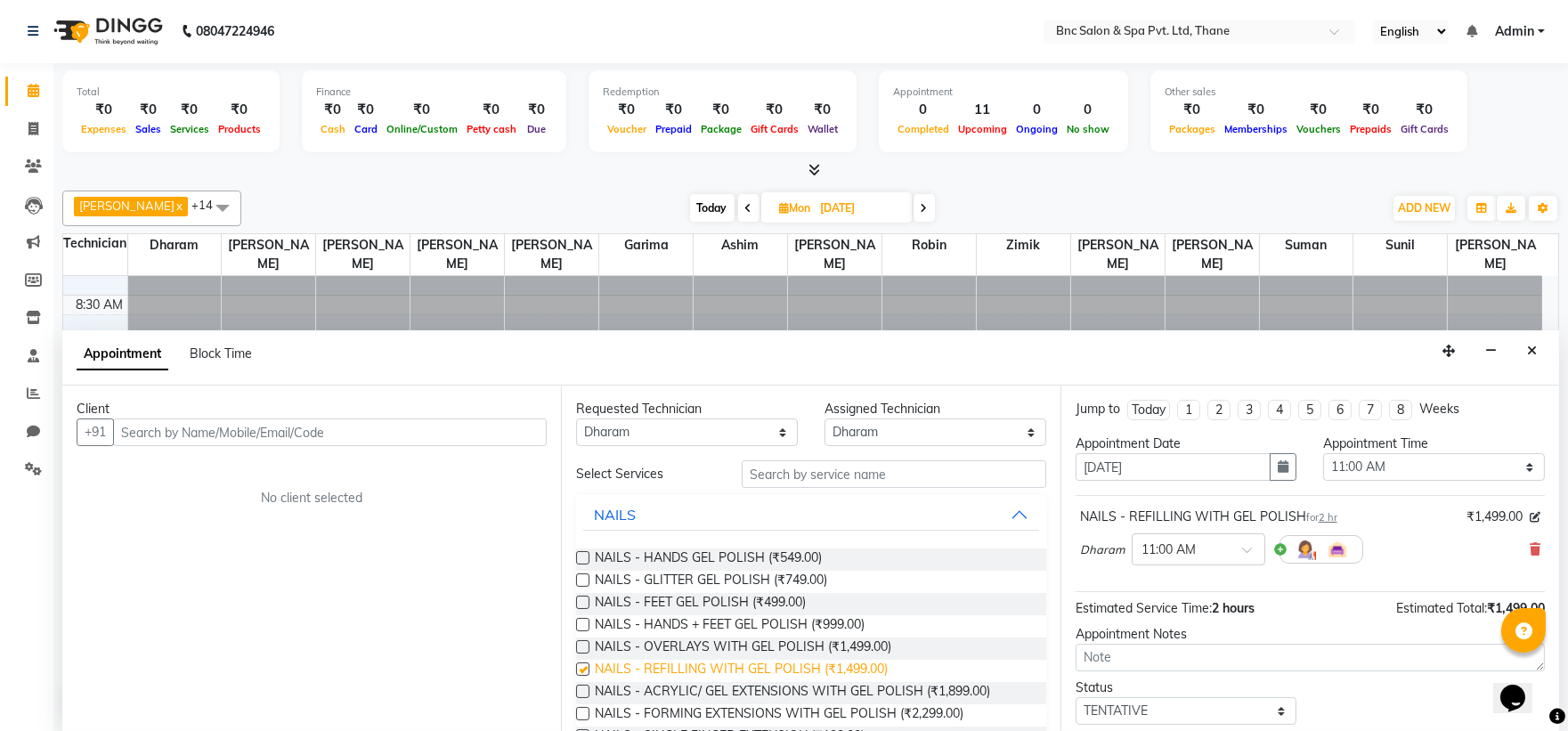
checkbox input "false"
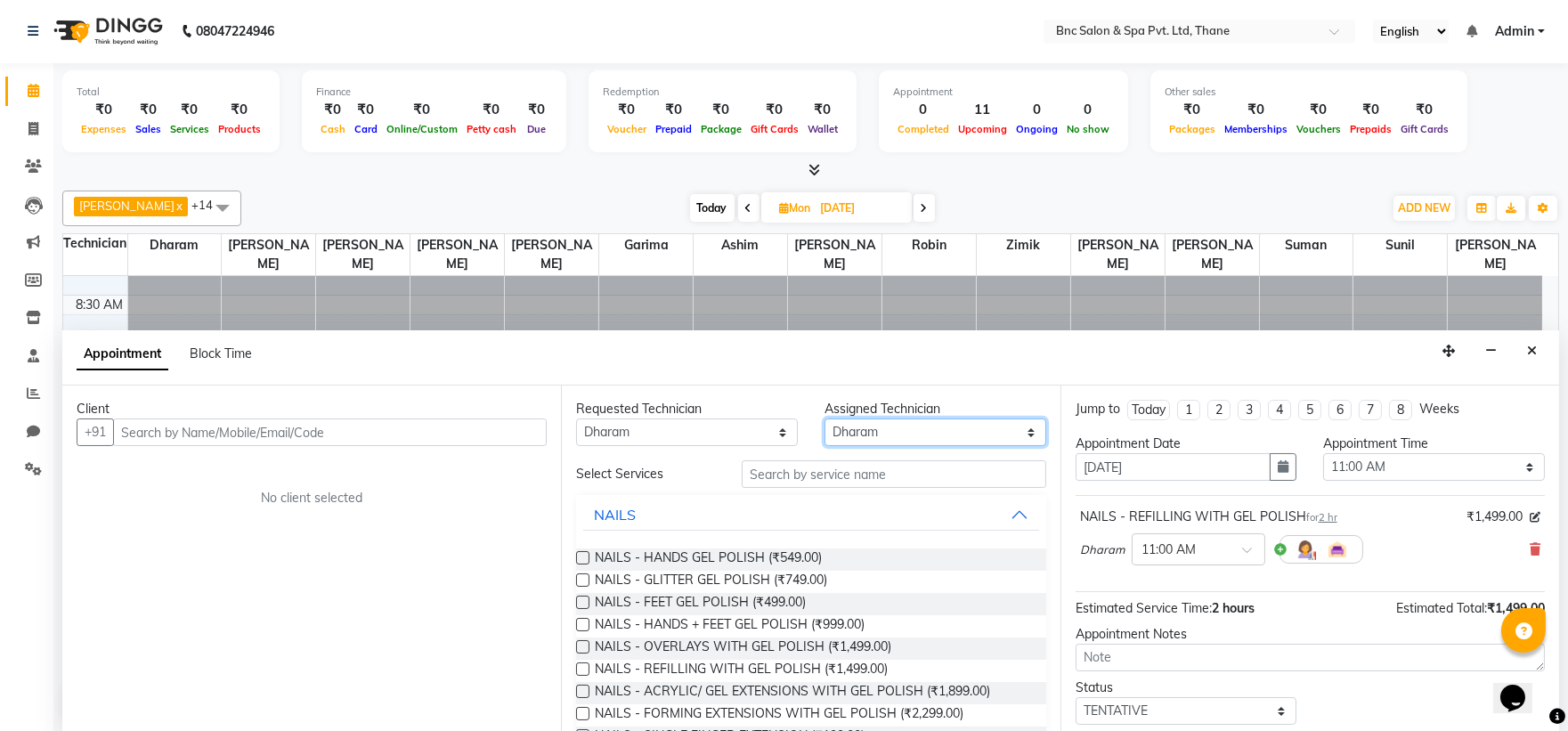
click at [850, 428] on select "Select Anas Ansari Apeksha ashim Ashwini Shibe Deepak Rajput Dharam Garima Jaya…" at bounding box center [936, 432] width 222 height 27
select select "71922"
click at [825, 419] on select "Select Anas Ansari Apeksha ashim Ashwini Shibe Deepak Rajput Dharam Garima Jaya…" at bounding box center [936, 432] width 222 height 27
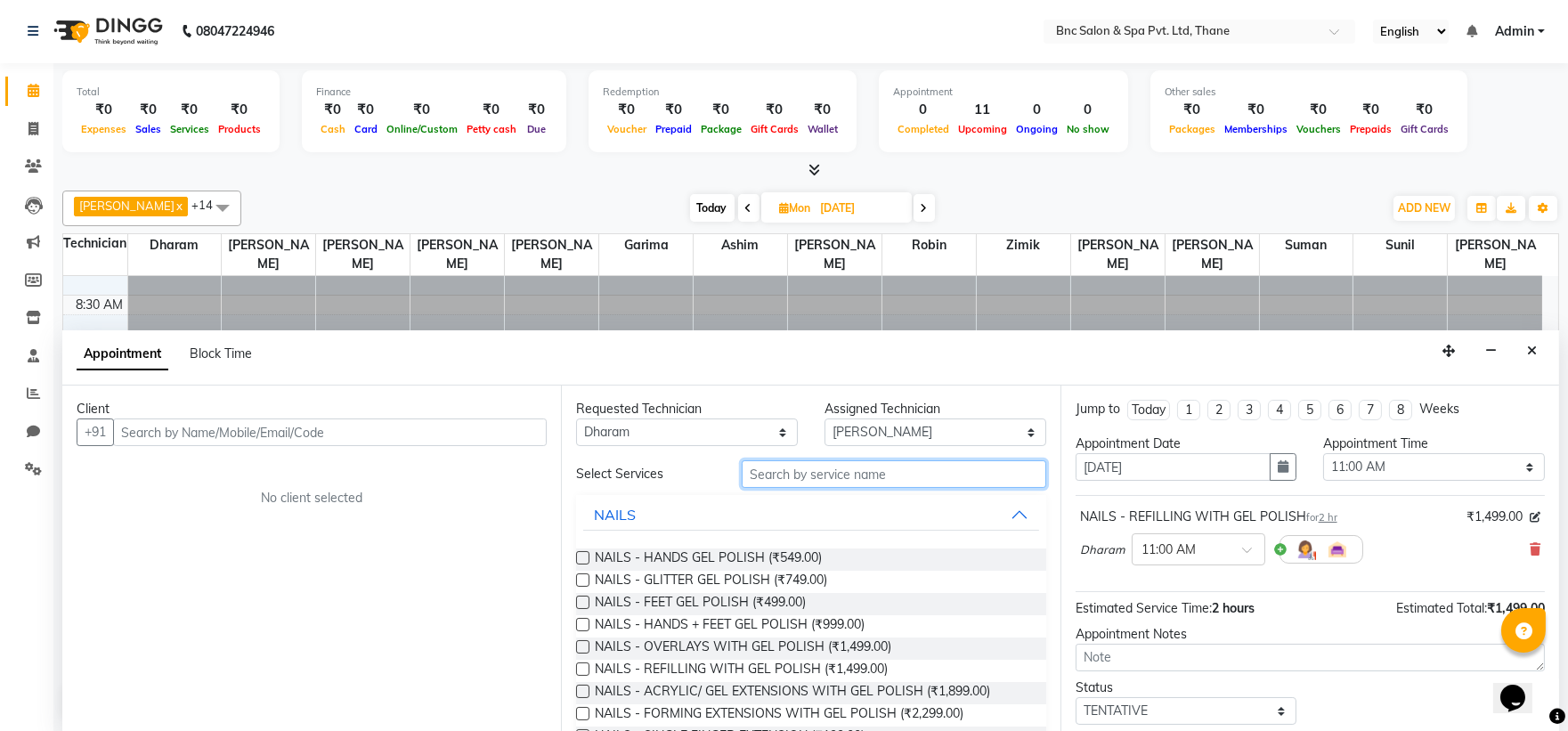
click at [773, 476] on input "text" at bounding box center [895, 473] width 305 height 27
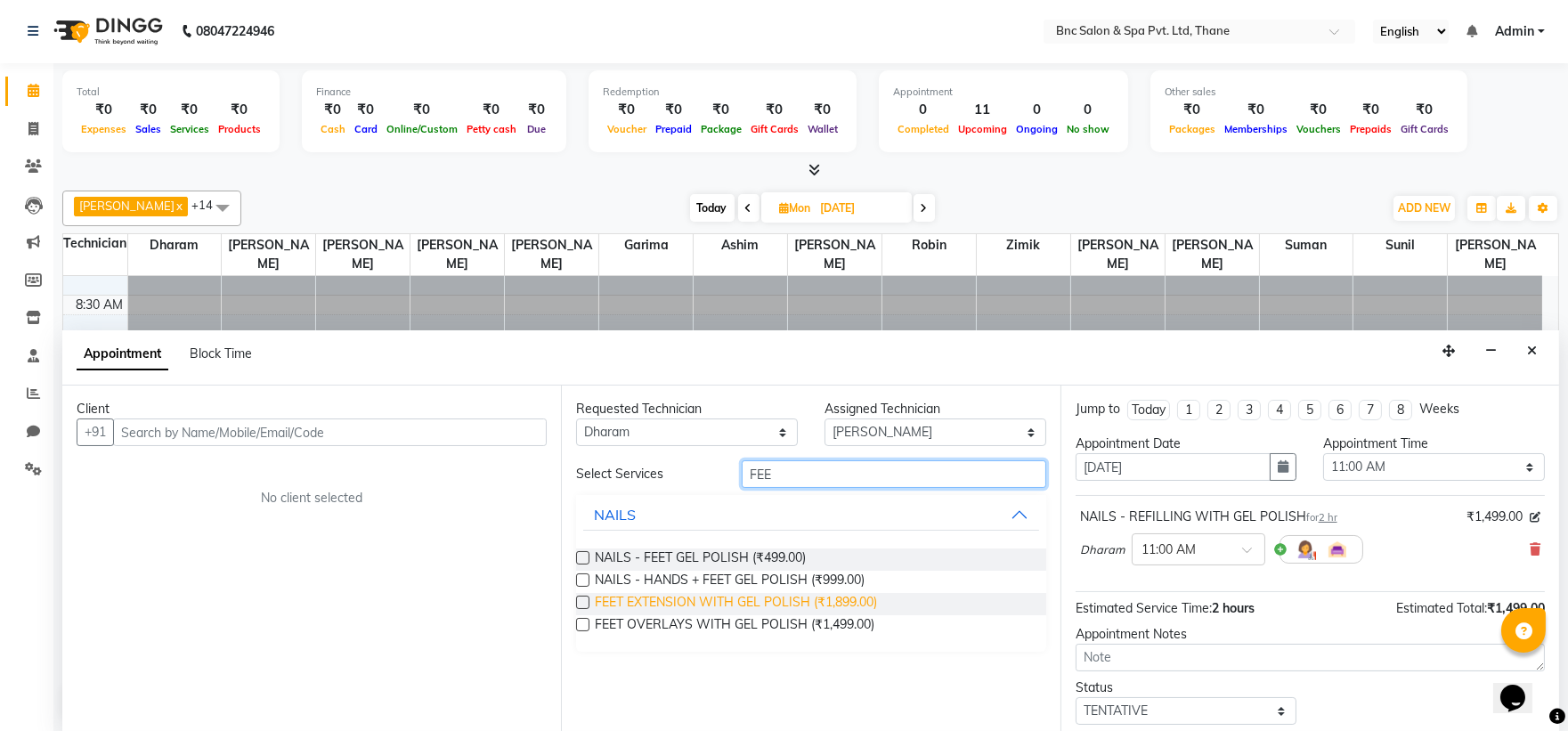
type input "FEE"
click at [801, 598] on span "FEET EXTENSION WITH GEL POLISH (₹1,899.00)" at bounding box center [736, 604] width 282 height 23
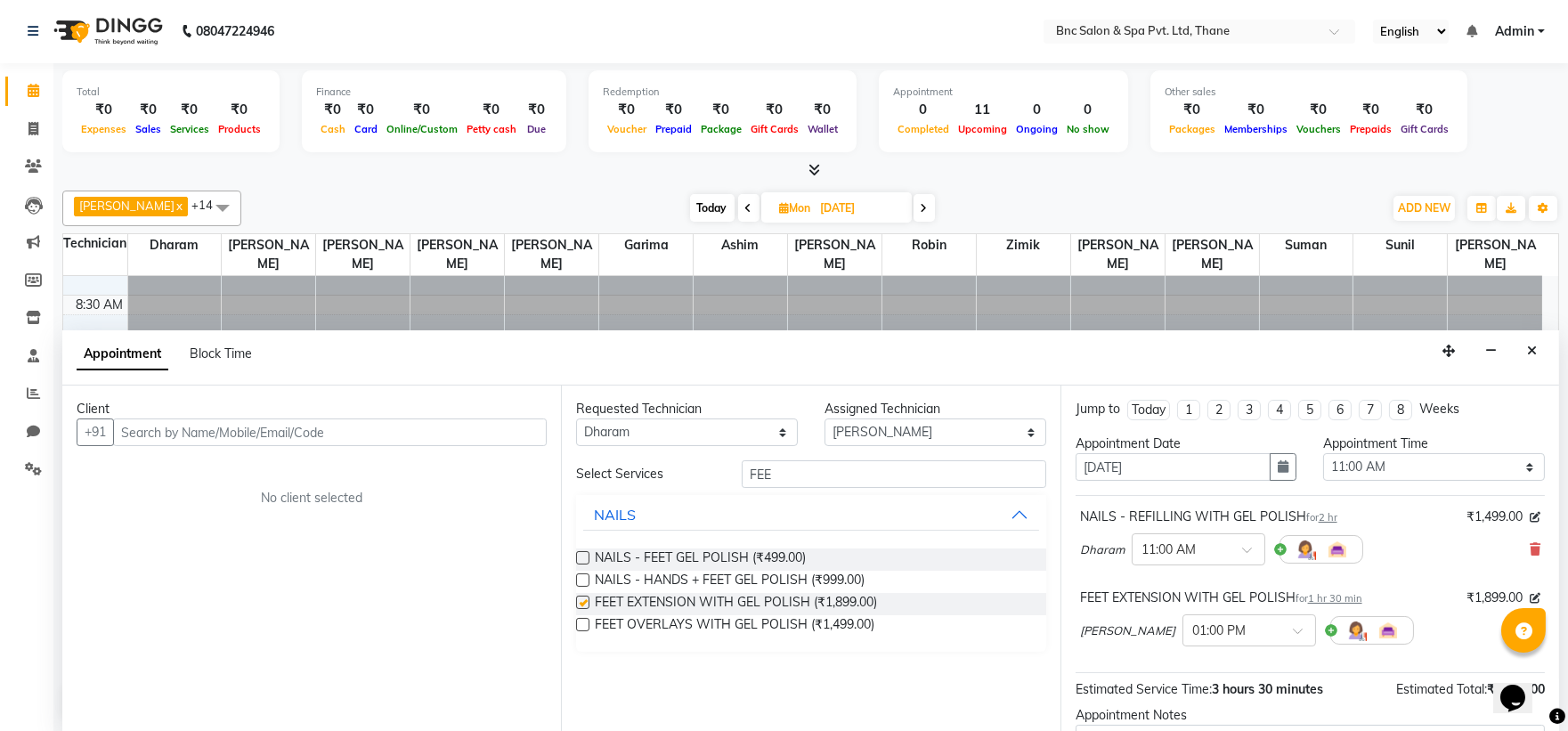
checkbox input "false"
click at [1243, 636] on div at bounding box center [1249, 629] width 132 height 19
click at [1199, 679] on div "11:00 AM" at bounding box center [1249, 676] width 132 height 33
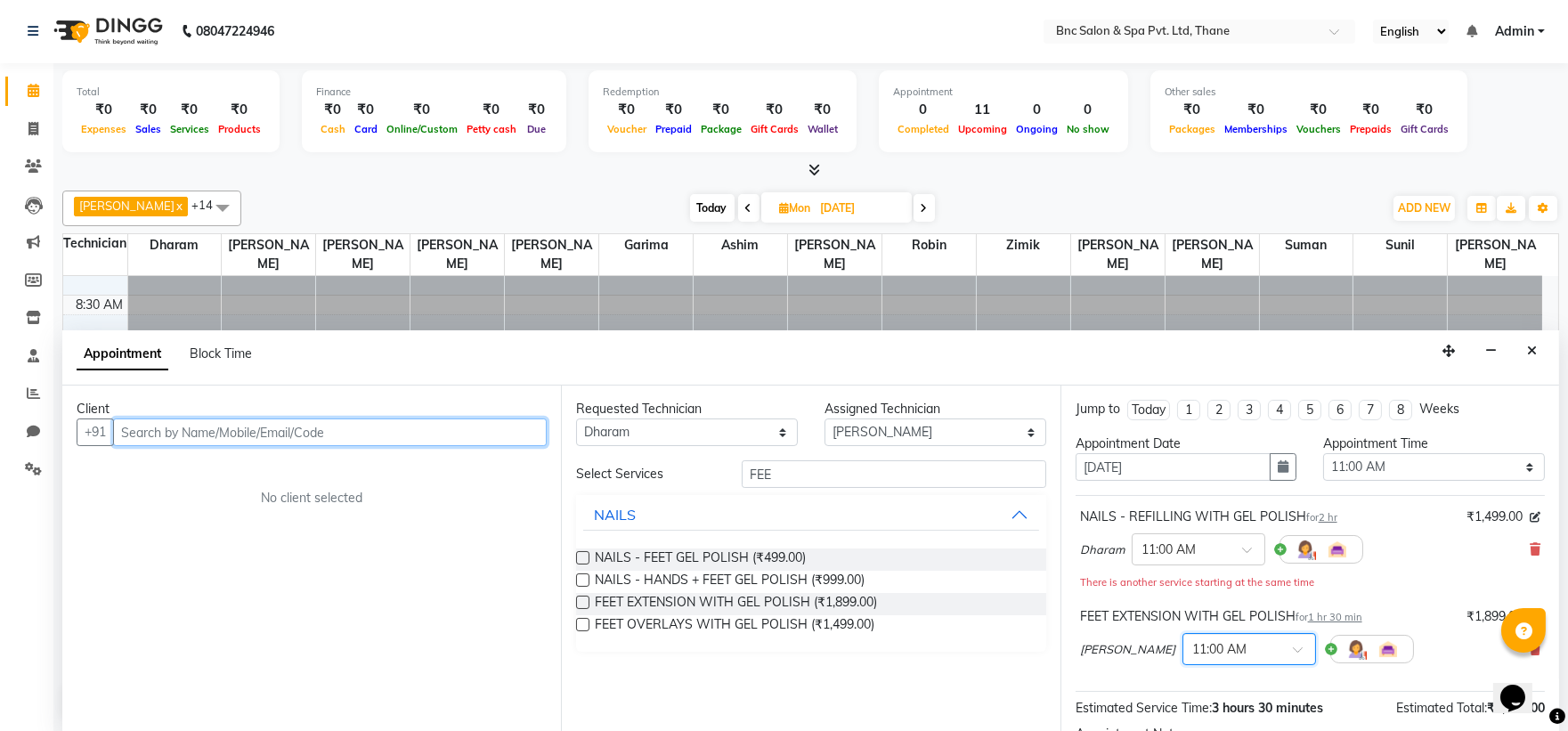
click at [198, 434] on input "text" at bounding box center [329, 432] width 434 height 27
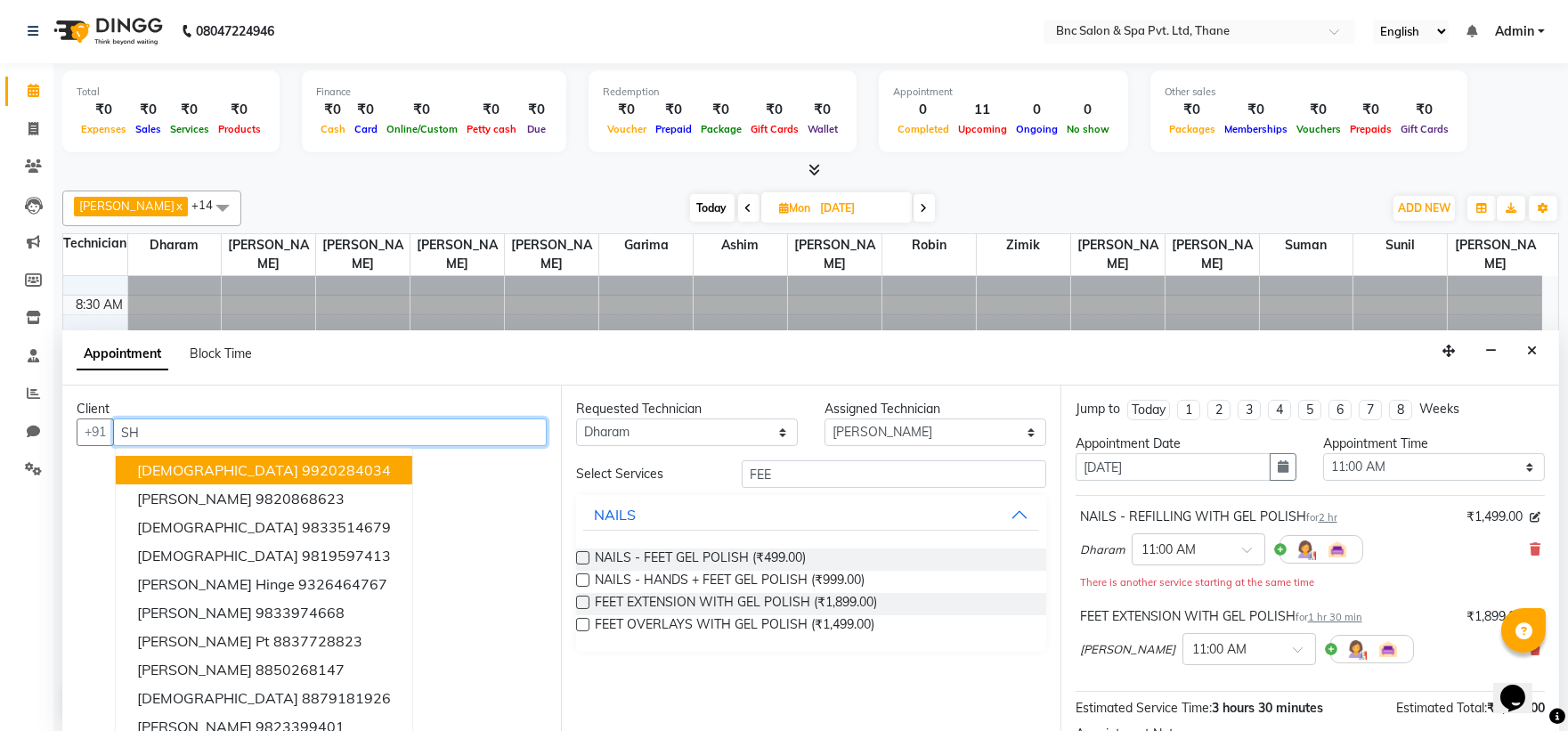
type input "S"
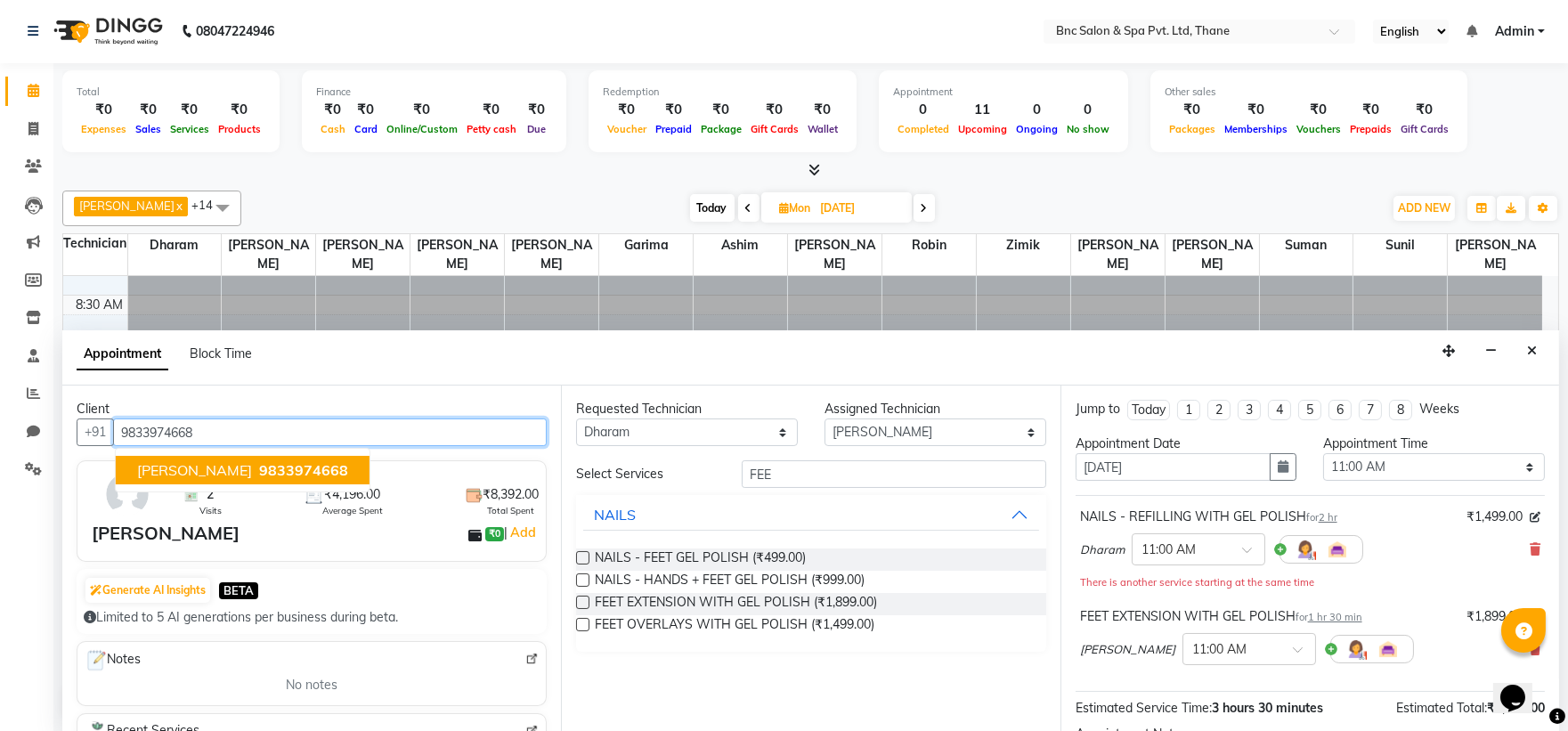
click at [259, 469] on span "9833974668" at bounding box center [303, 469] width 89 height 18
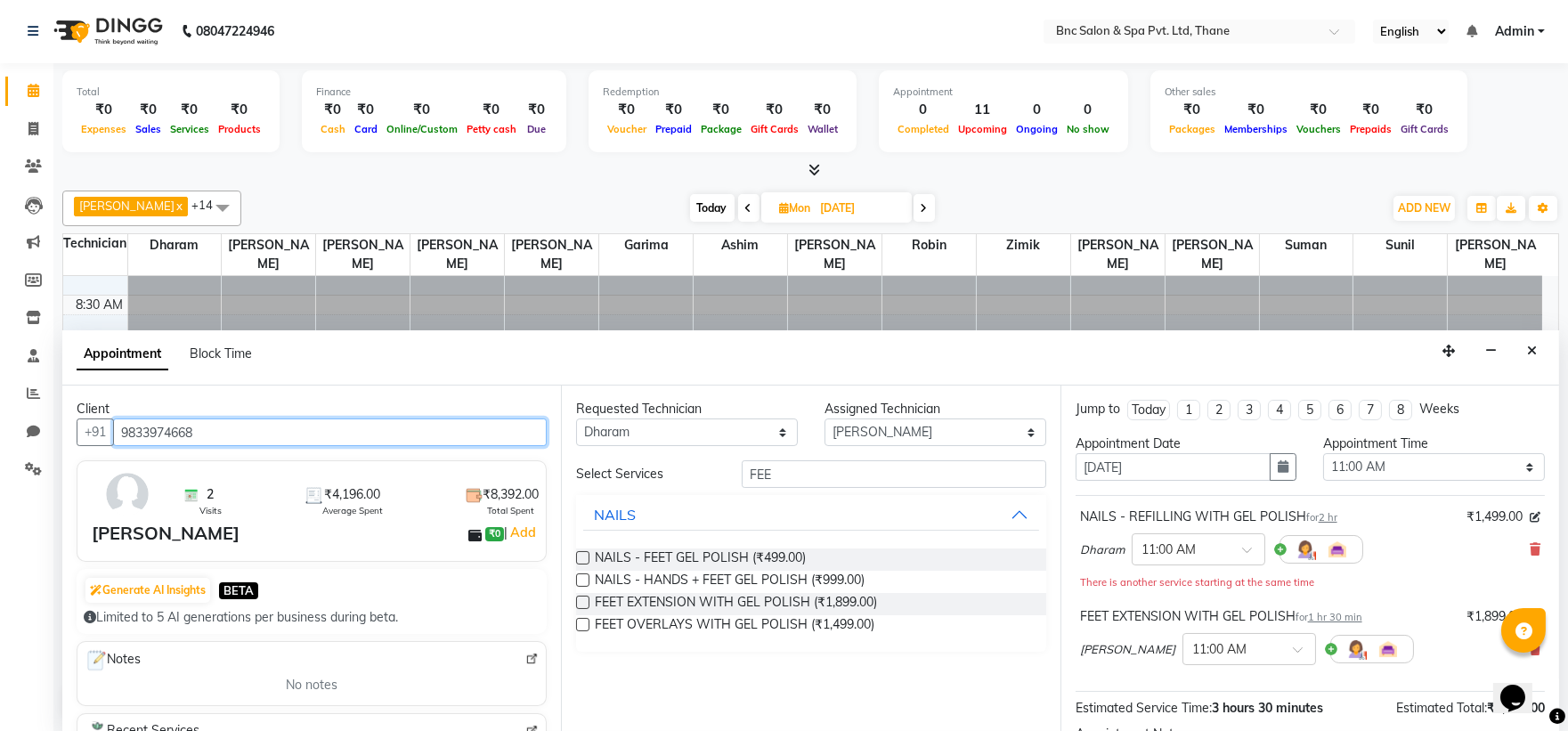
scroll to position [206, 0]
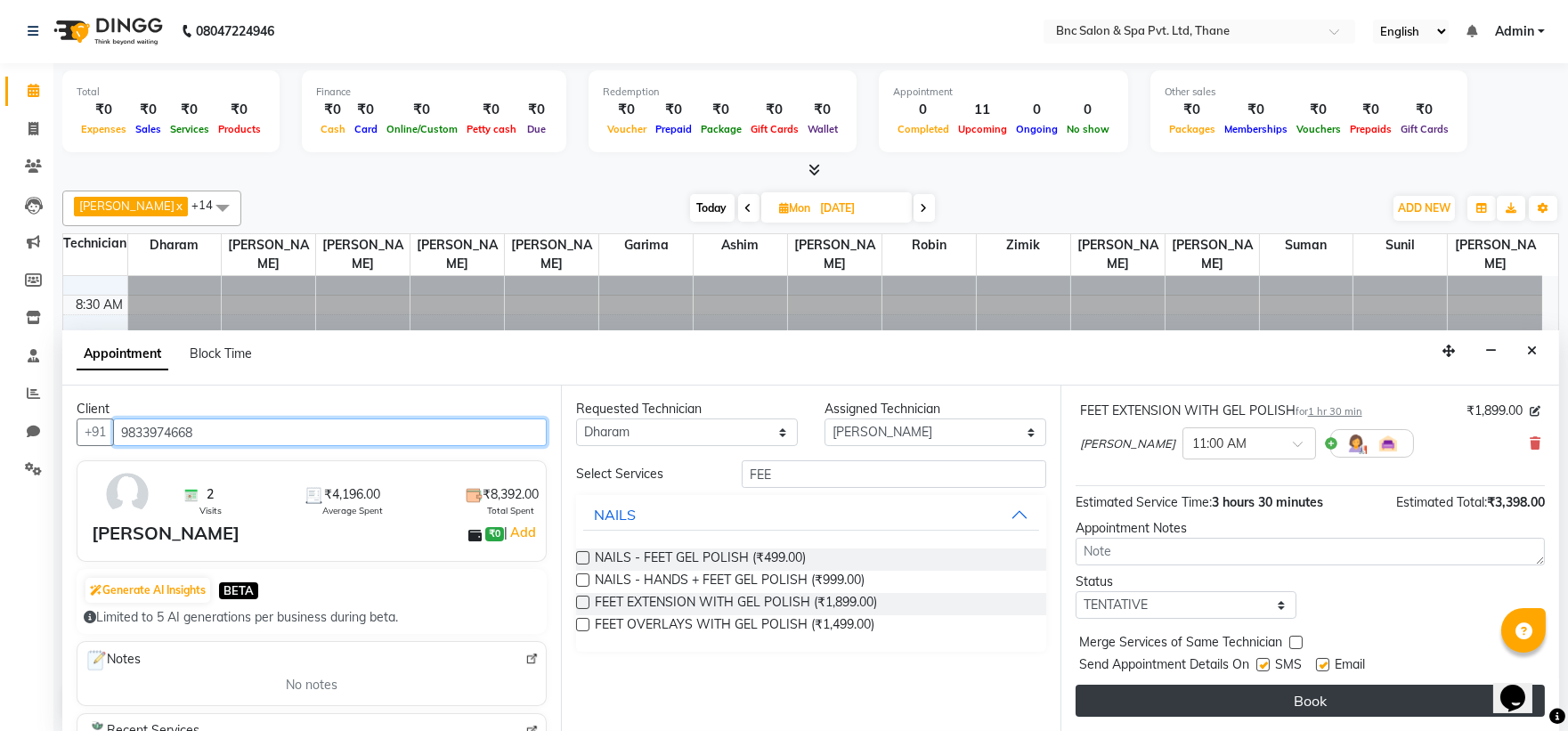
type input "9833974668"
click at [1298, 709] on button "Book" at bounding box center [1310, 701] width 469 height 32
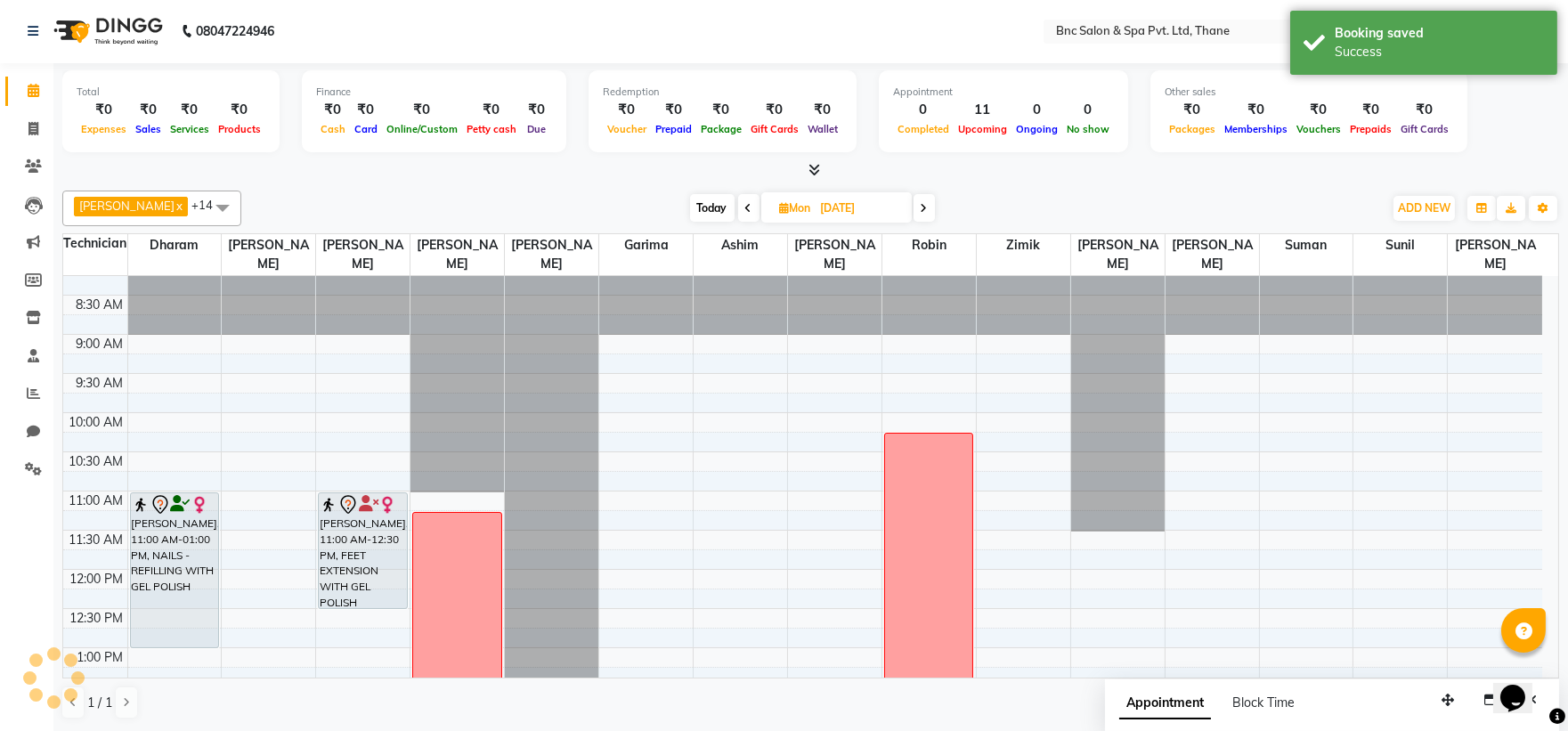
scroll to position [0, 0]
click at [690, 208] on span "Today" at bounding box center [712, 208] width 44 height 27
type input "03-10-2025"
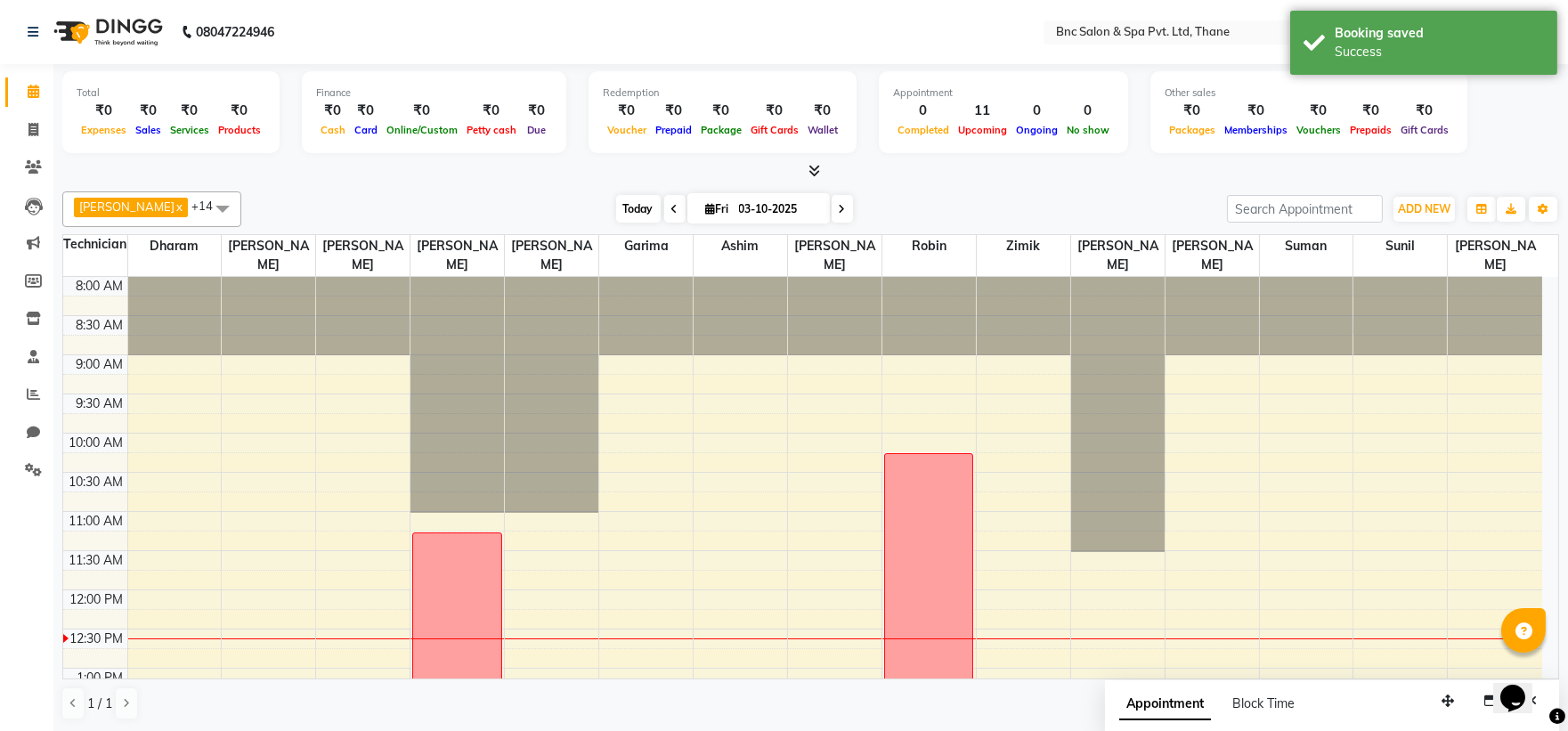
scroll to position [316, 0]
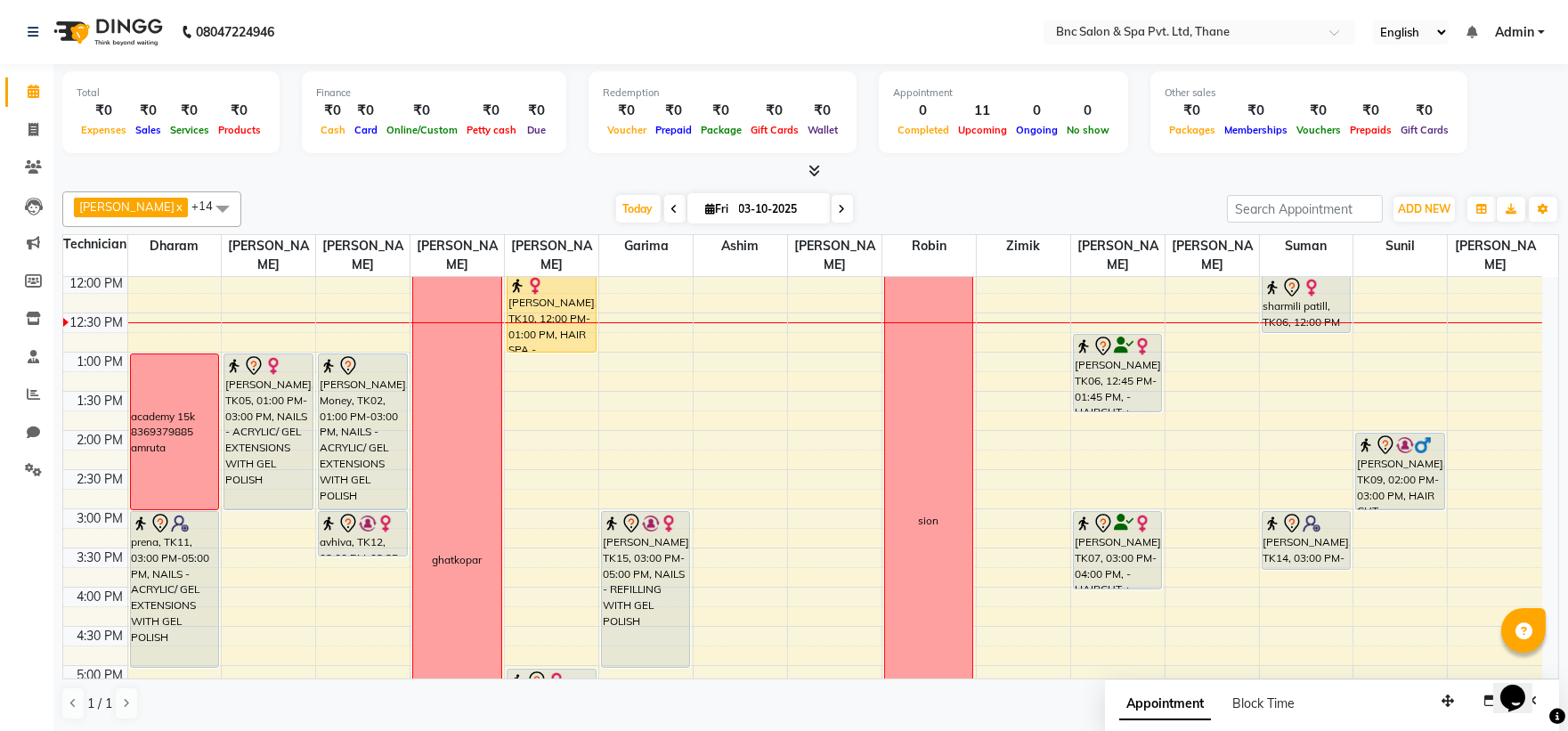
click at [759, 209] on input "03-10-2025" at bounding box center [778, 209] width 89 height 26
select select "10"
select select "2025"
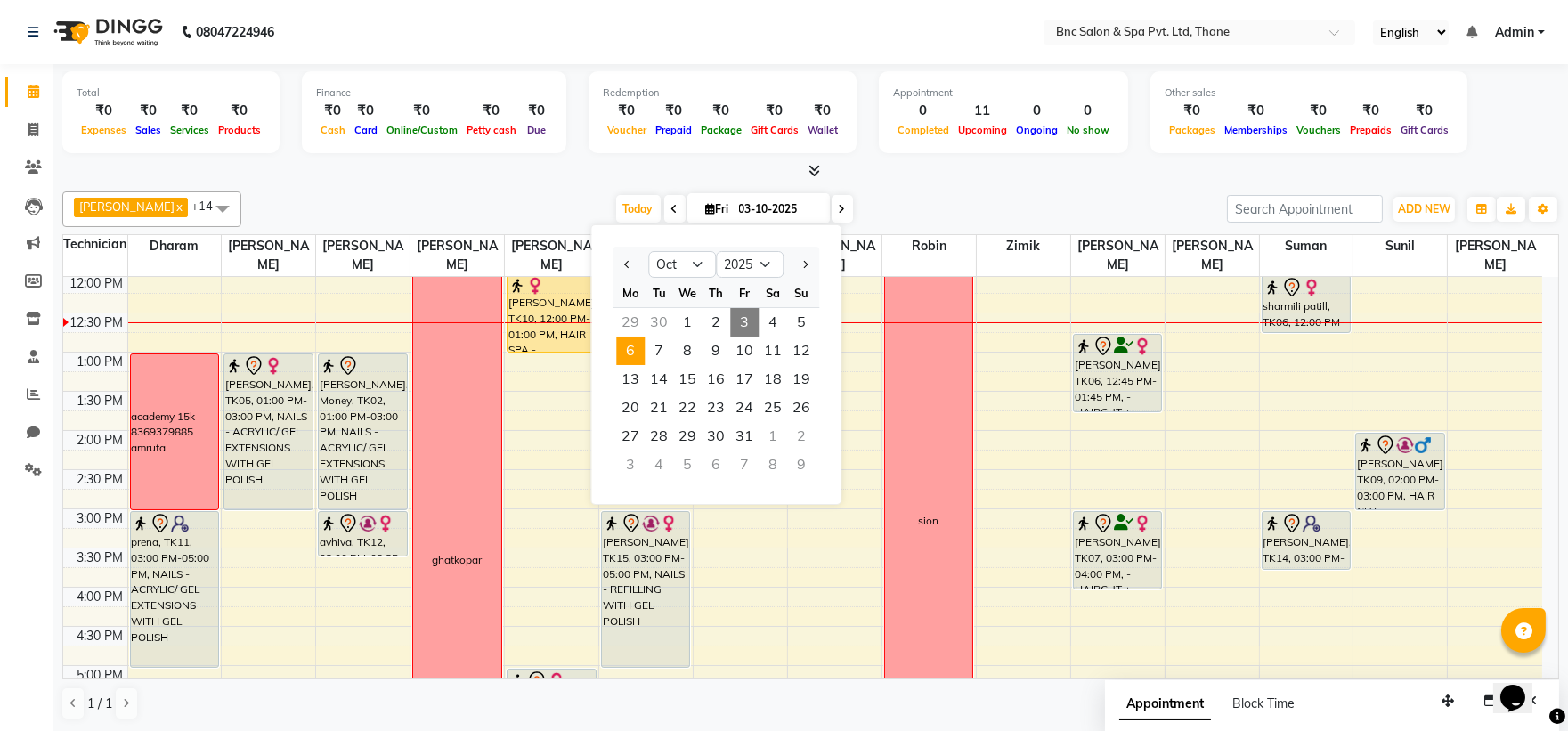
click at [637, 349] on span "6" at bounding box center [630, 351] width 28 height 28
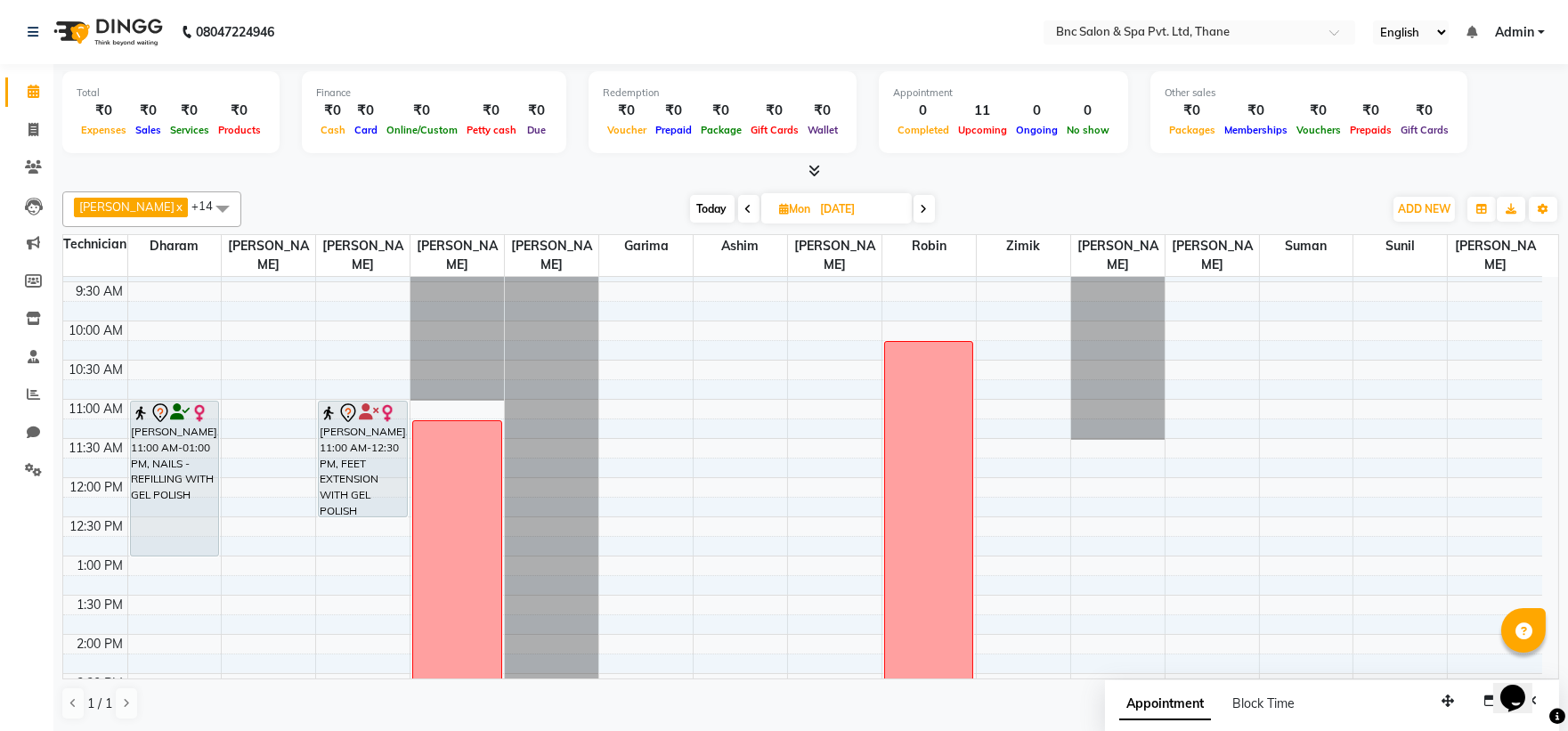
scroll to position [145, 0]
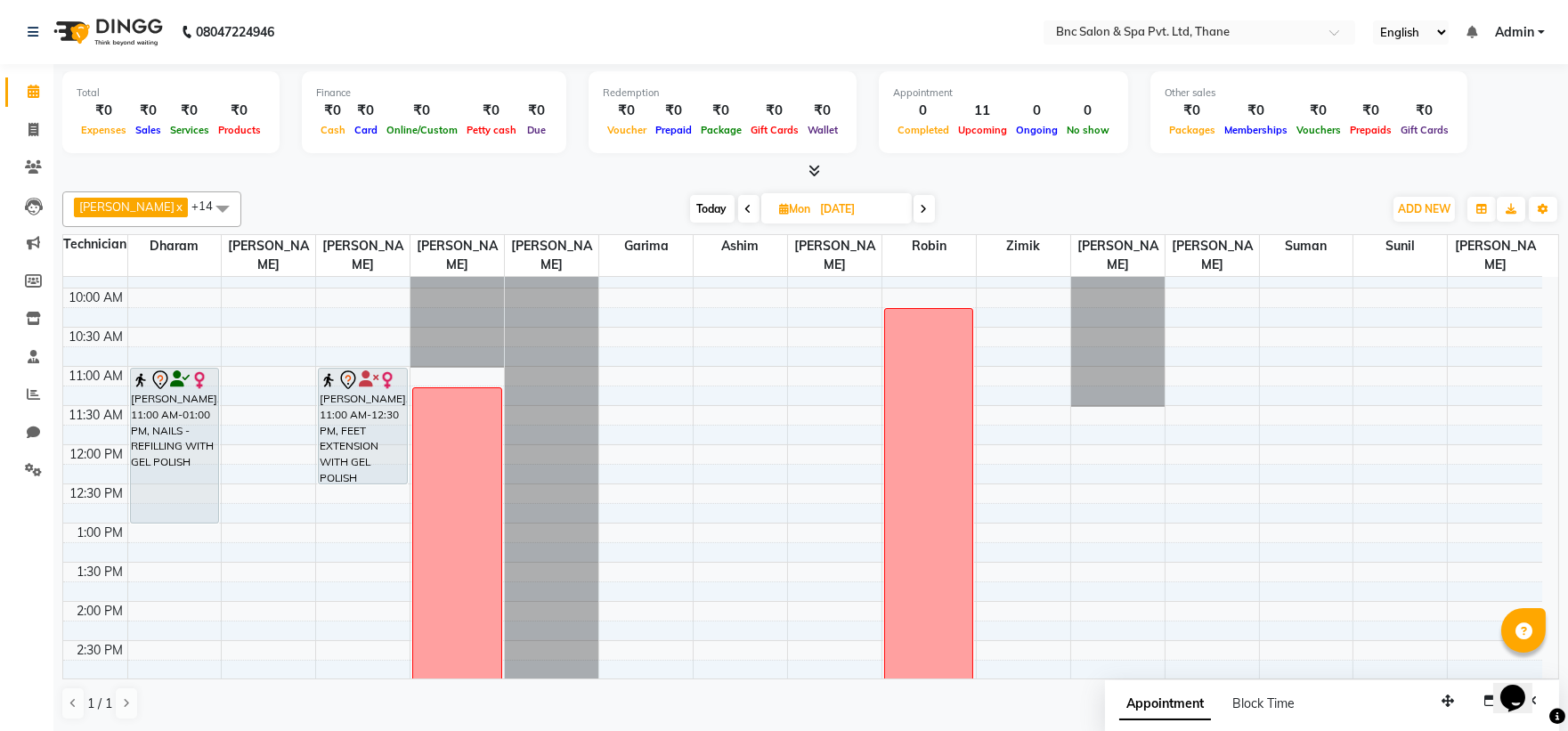
click at [705, 200] on span "Today" at bounding box center [712, 208] width 44 height 27
type input "03-10-2025"
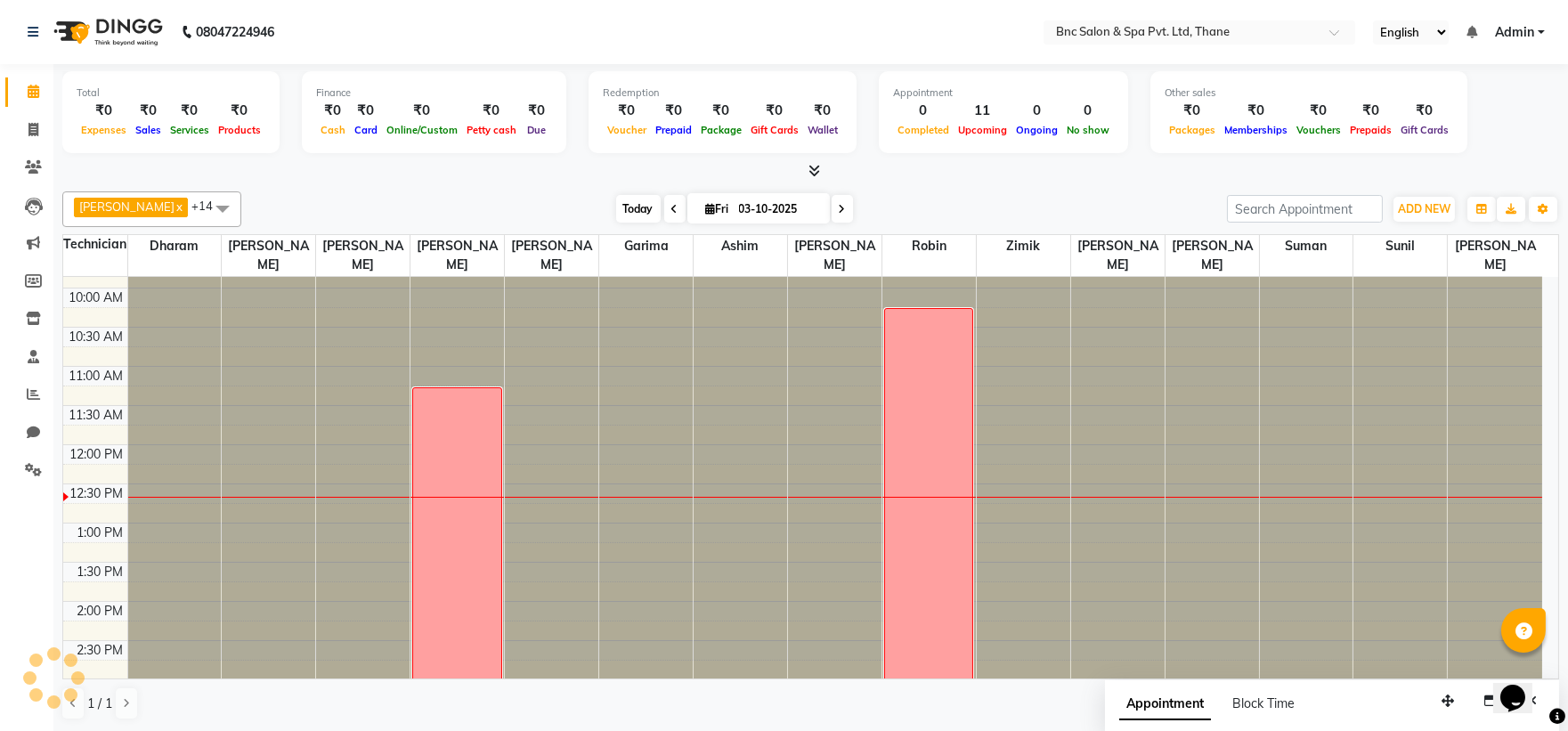
scroll to position [316, 0]
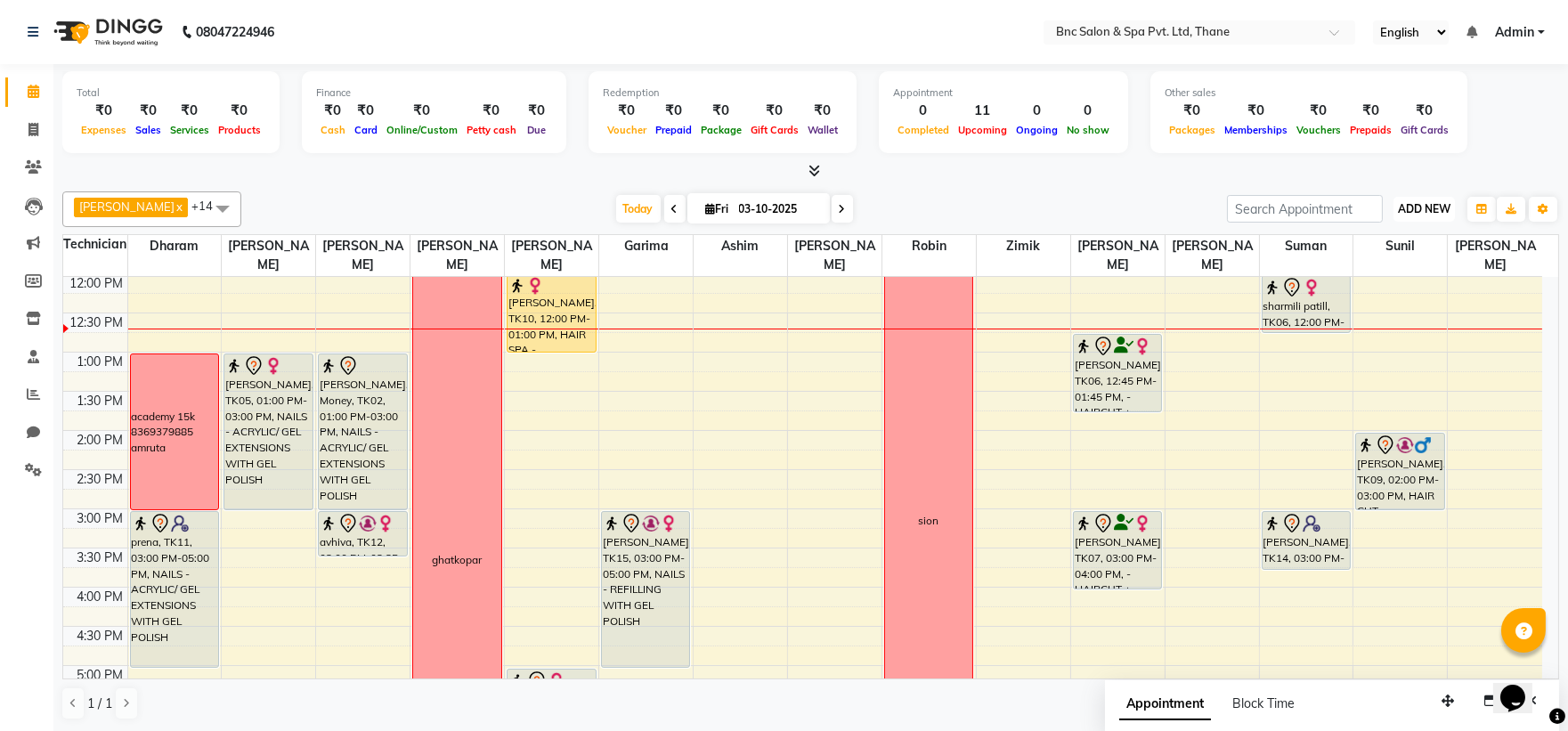
click at [1423, 198] on button "ADD NEW Toggle Dropdown" at bounding box center [1423, 209] width 61 height 25
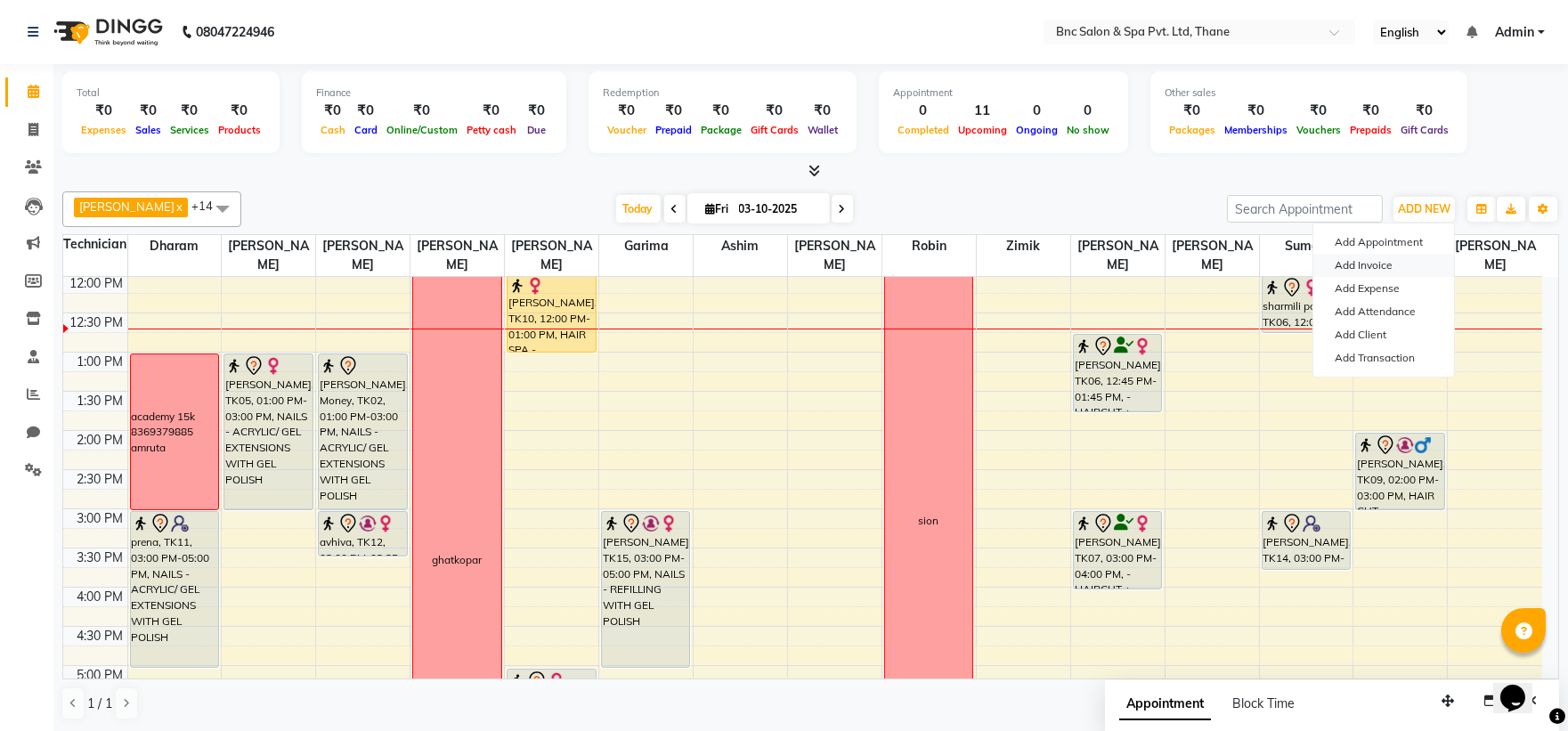
click at [1409, 255] on link "Add Invoice" at bounding box center [1384, 265] width 141 height 24
select select "7892"
select select "service"
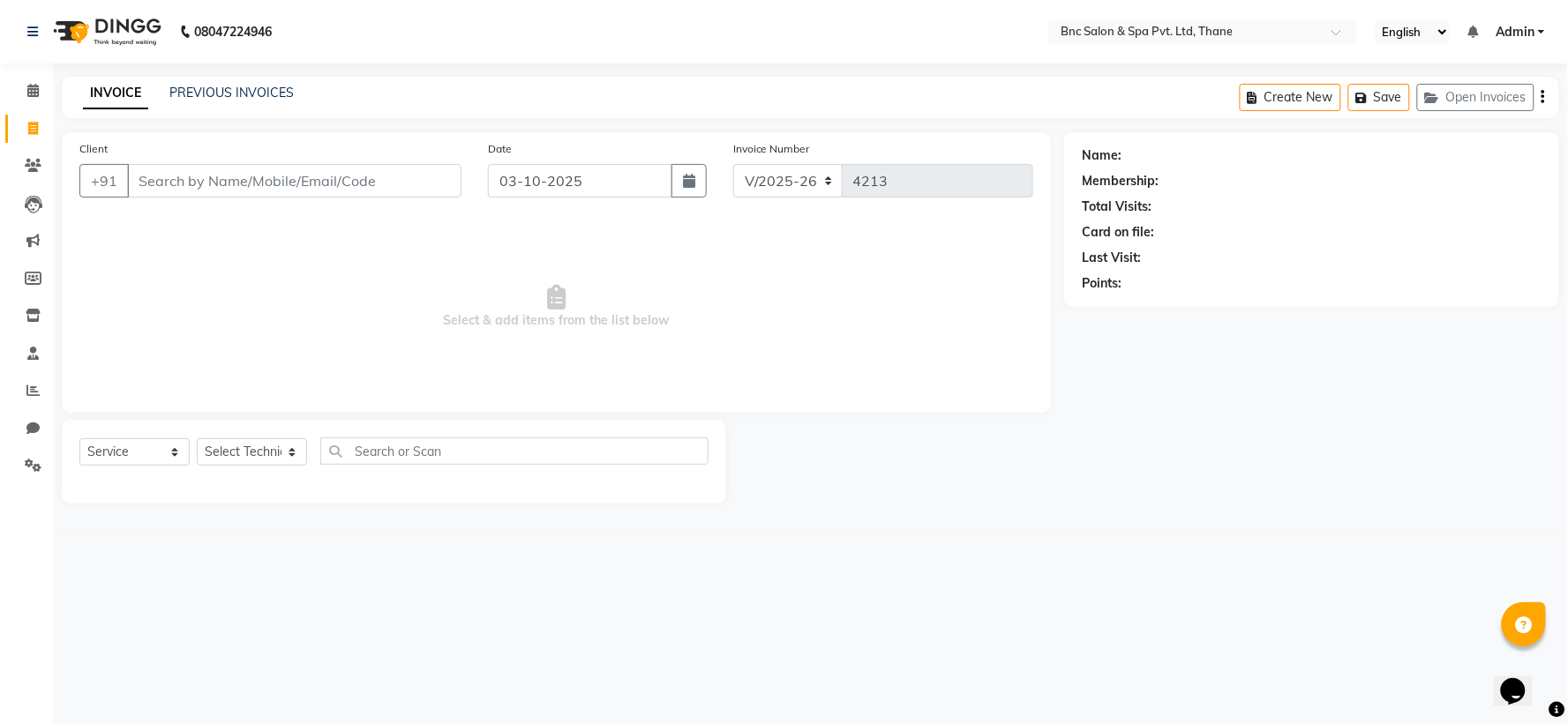
click at [218, 177] on input "Client" at bounding box center [294, 181] width 335 height 34
type input "9"
type input "A"
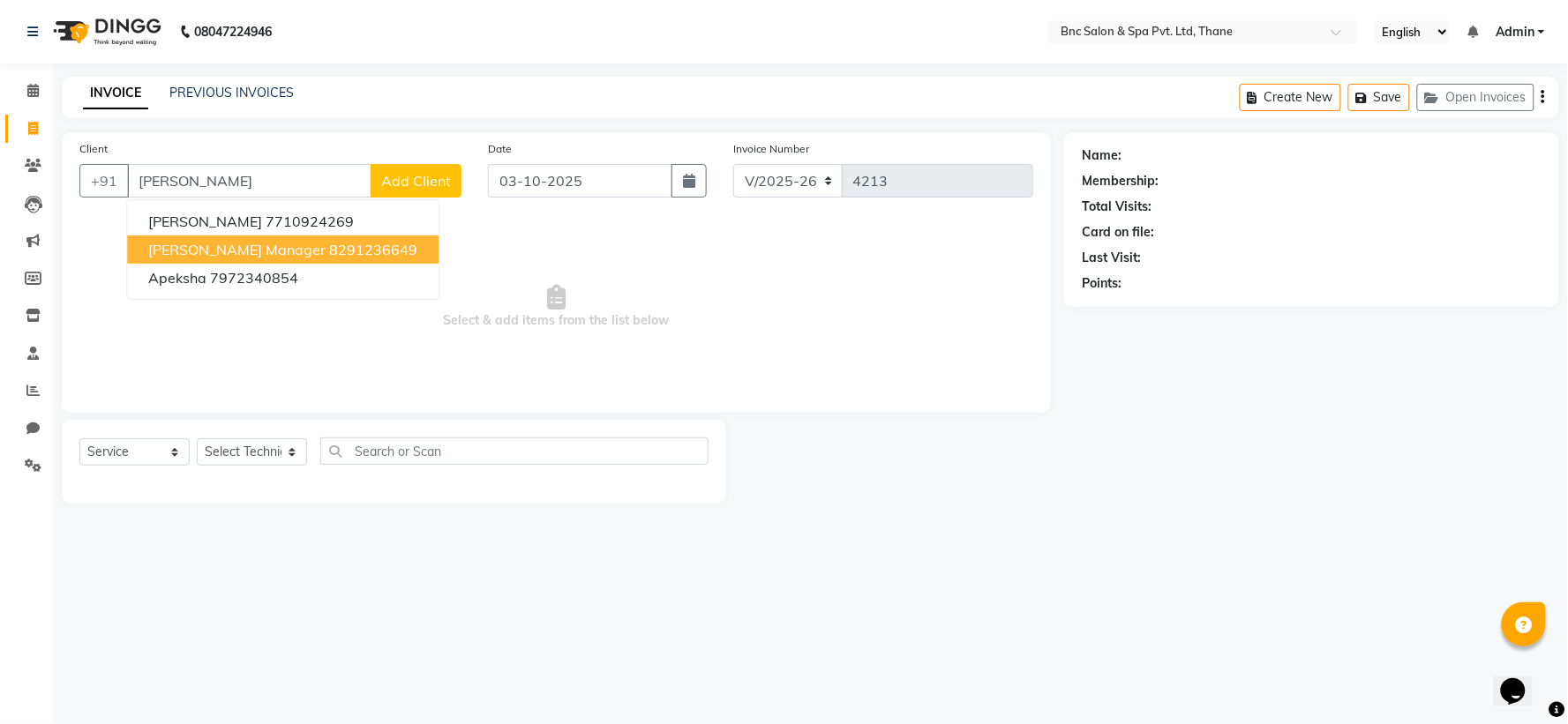
click at [219, 251] on span "Apeksha Manager" at bounding box center [237, 249] width 177 height 18
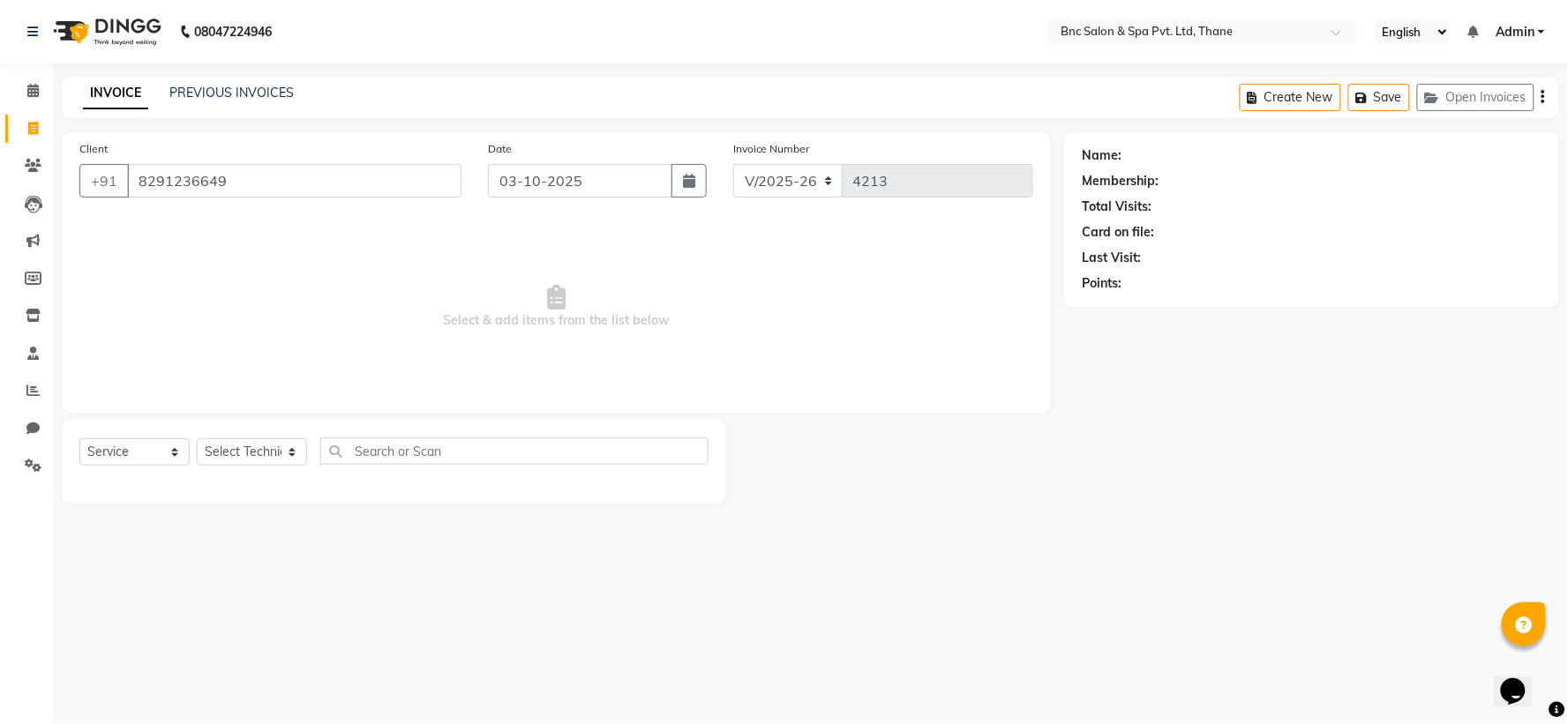
type input "8291236649"
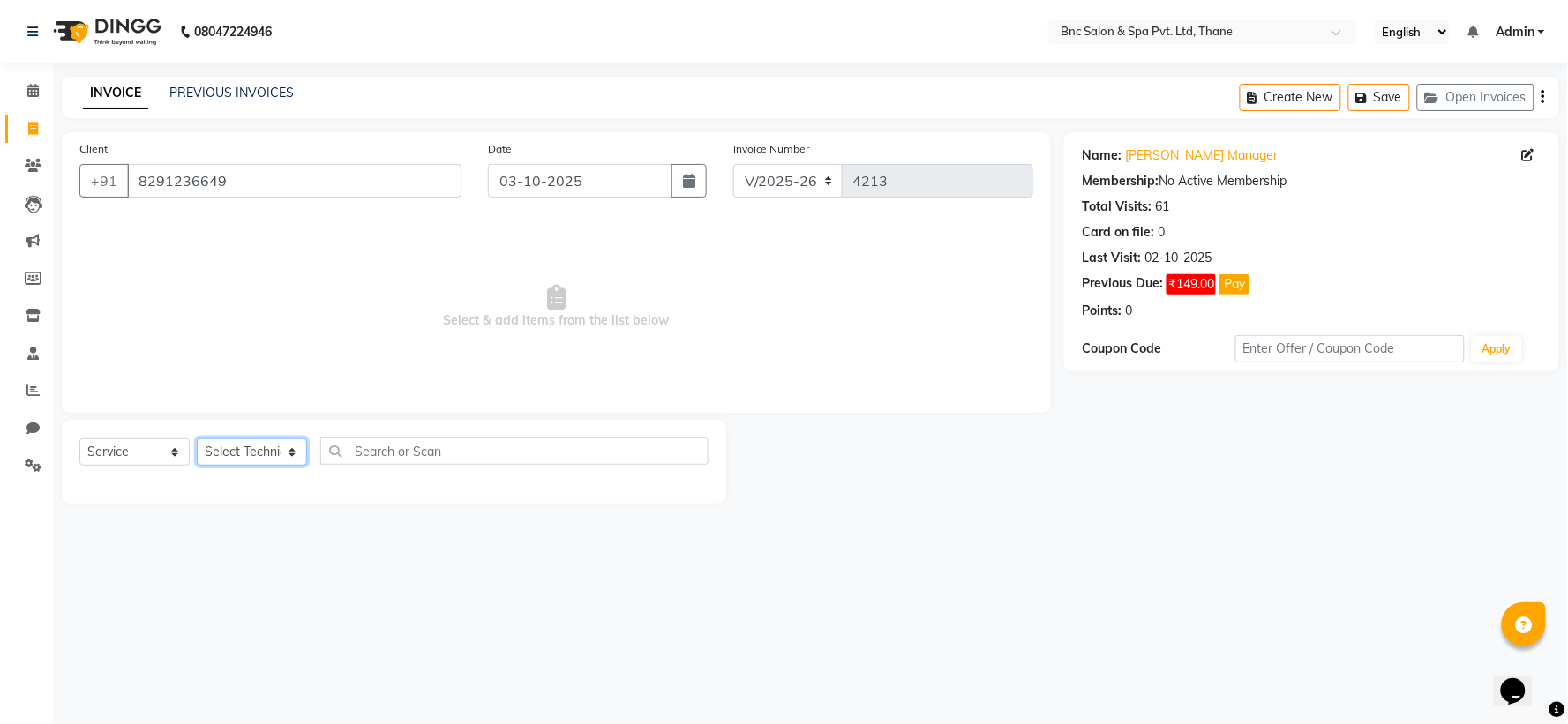
click at [274, 454] on select "Select Technician Anas Ansari Apeksha ashim Ashwini Shibe Deepak Rajput Dharam …" at bounding box center [252, 451] width 110 height 27
select select "71922"
click at [197, 439] on select "Select Technician Anas Ansari Apeksha ashim Ashwini Shibe Deepak Rajput Dharam …" at bounding box center [252, 451] width 110 height 27
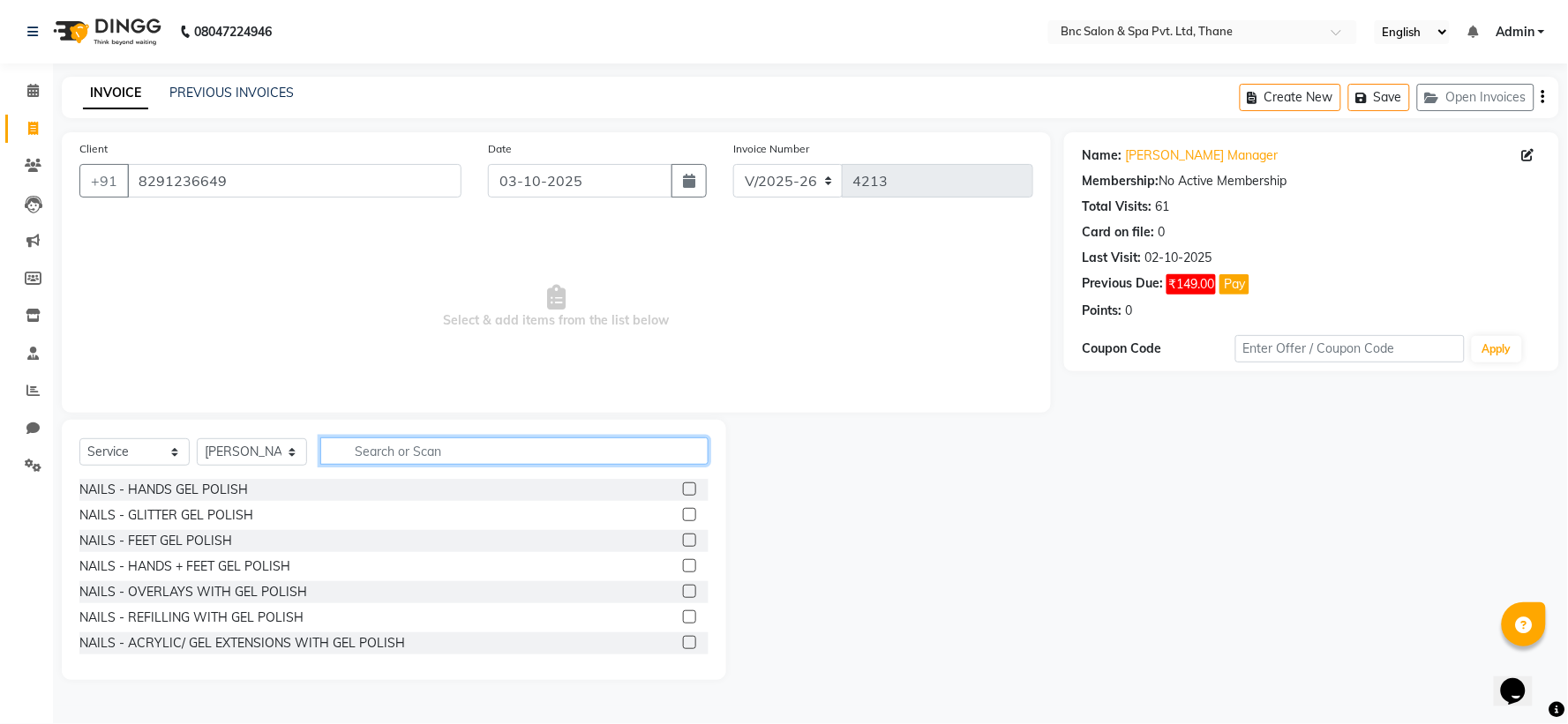
click at [394, 446] on input "text" at bounding box center [515, 451] width 389 height 27
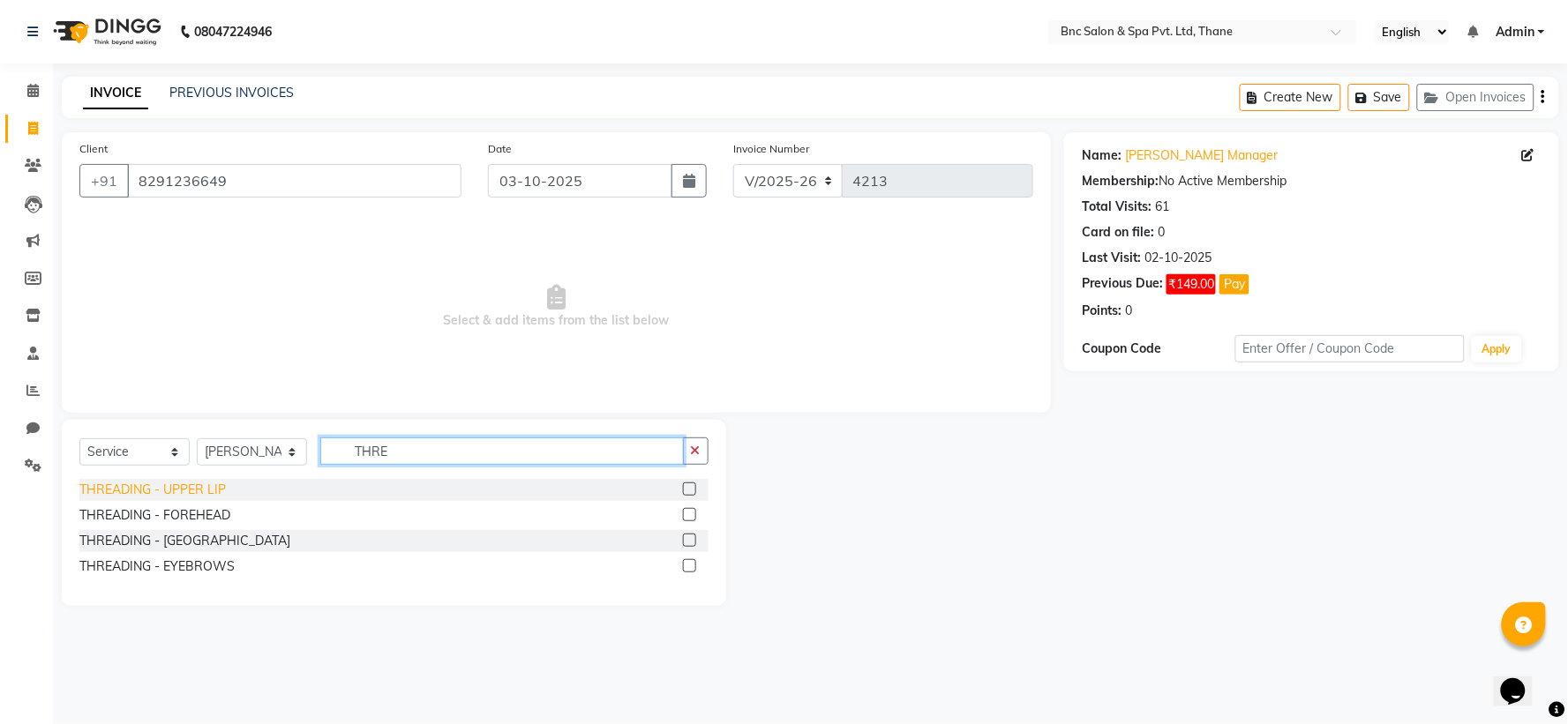
type input "THRE"
click at [155, 484] on div "THREADING - UPPER LIP" at bounding box center [152, 490] width 146 height 19
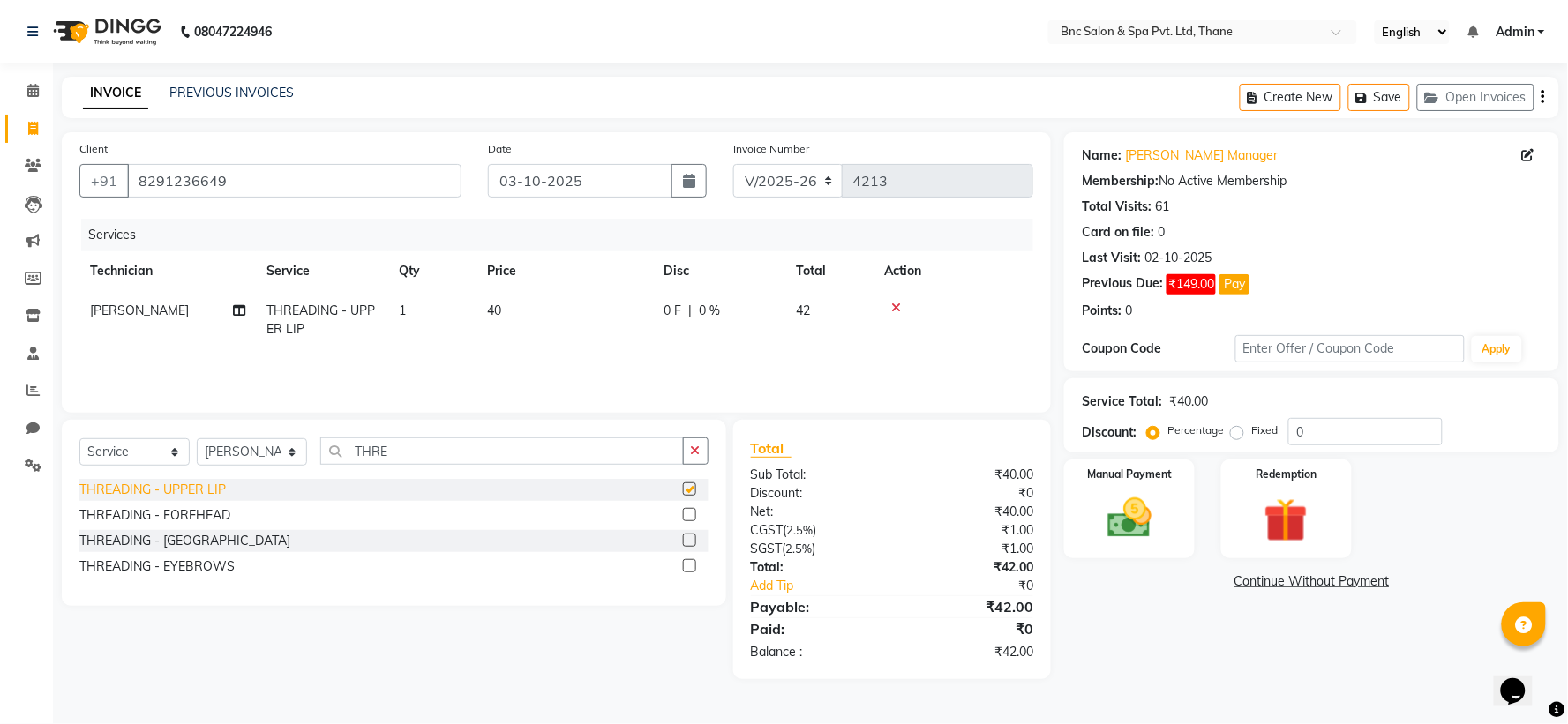
checkbox input "false"
click at [159, 541] on div "THREADING - CHIN" at bounding box center [185, 541] width 211 height 19
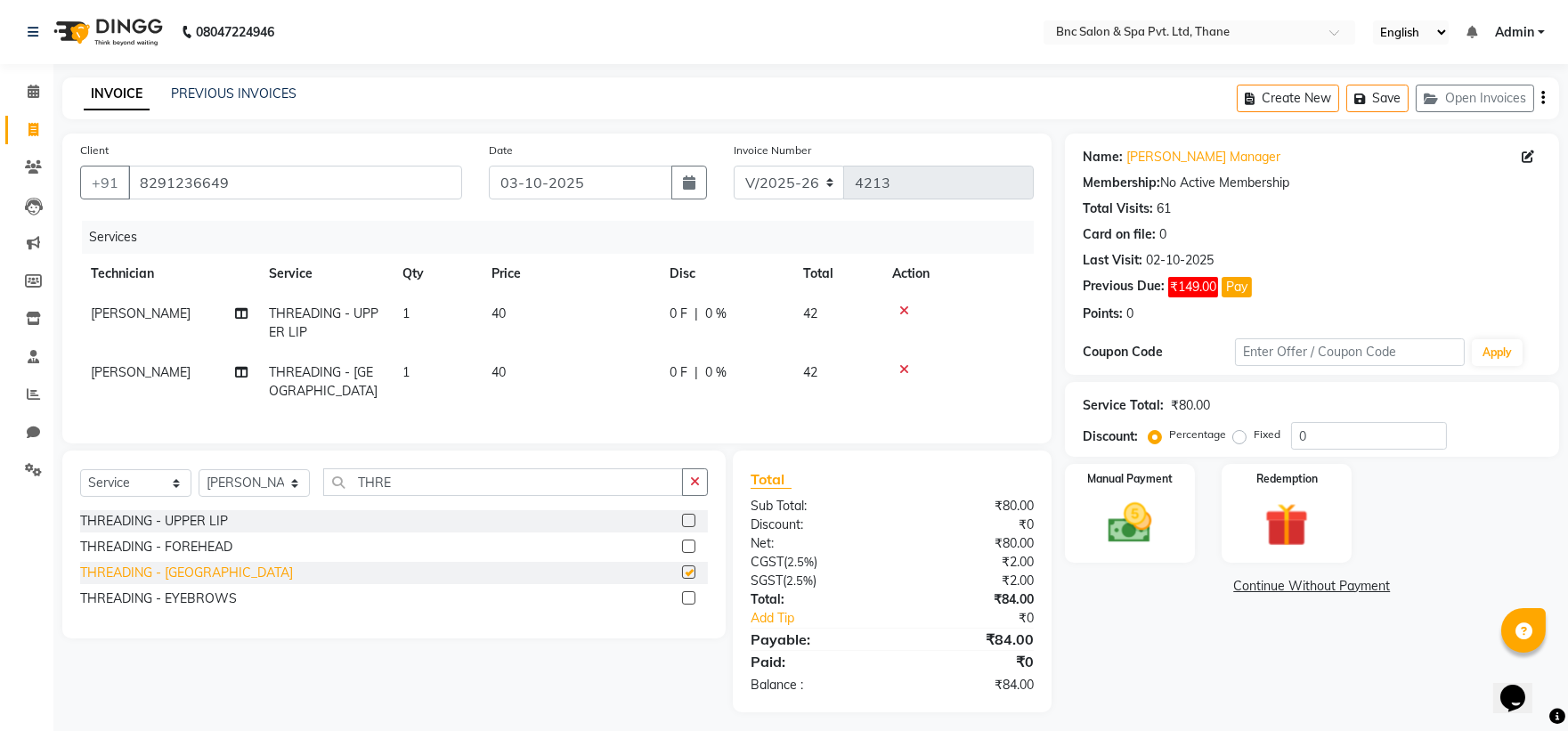
checkbox input "false"
click at [167, 609] on div "THREADING - EYEBROWS" at bounding box center [158, 599] width 157 height 19
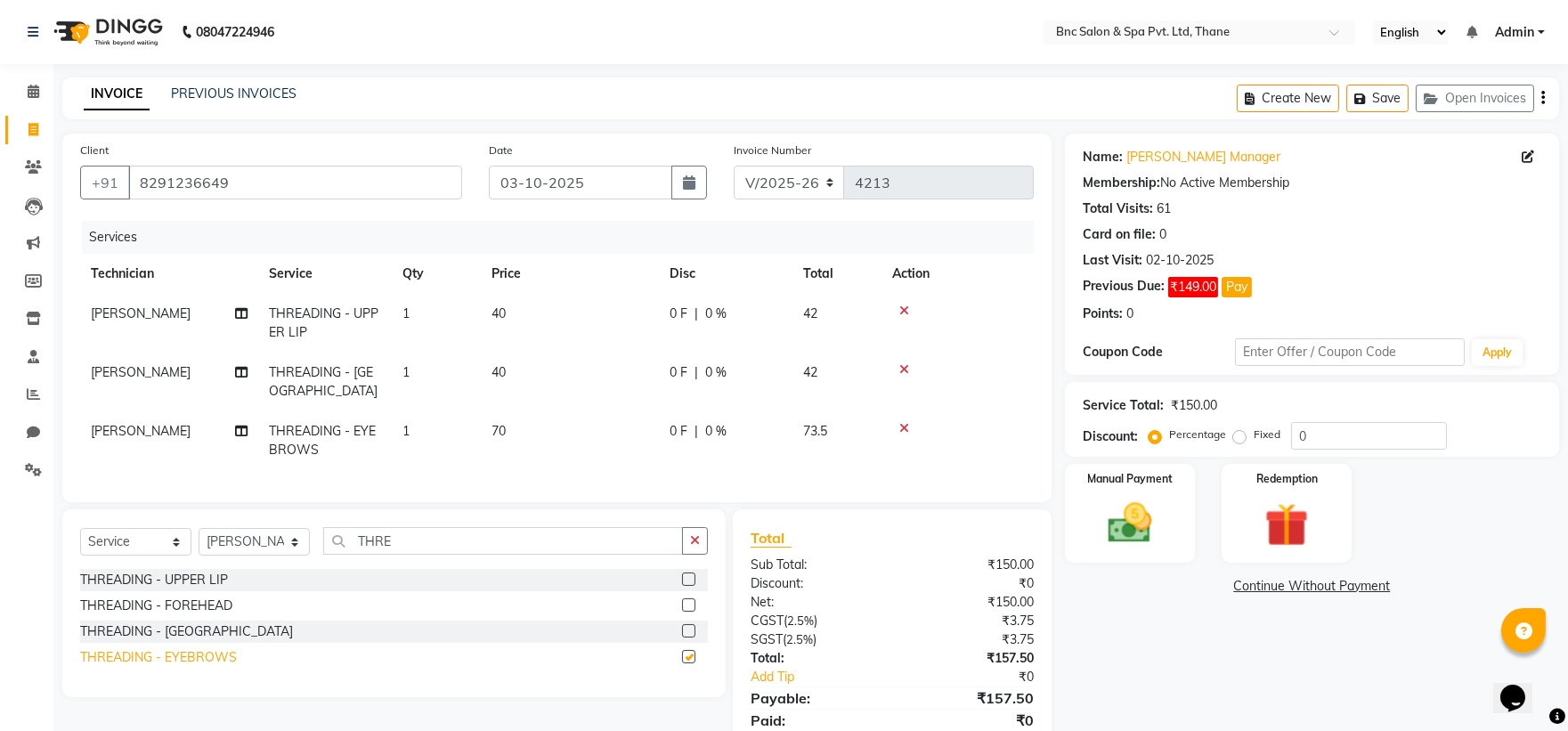
checkbox input "false"
click at [1132, 517] on img at bounding box center [1130, 523] width 74 height 53
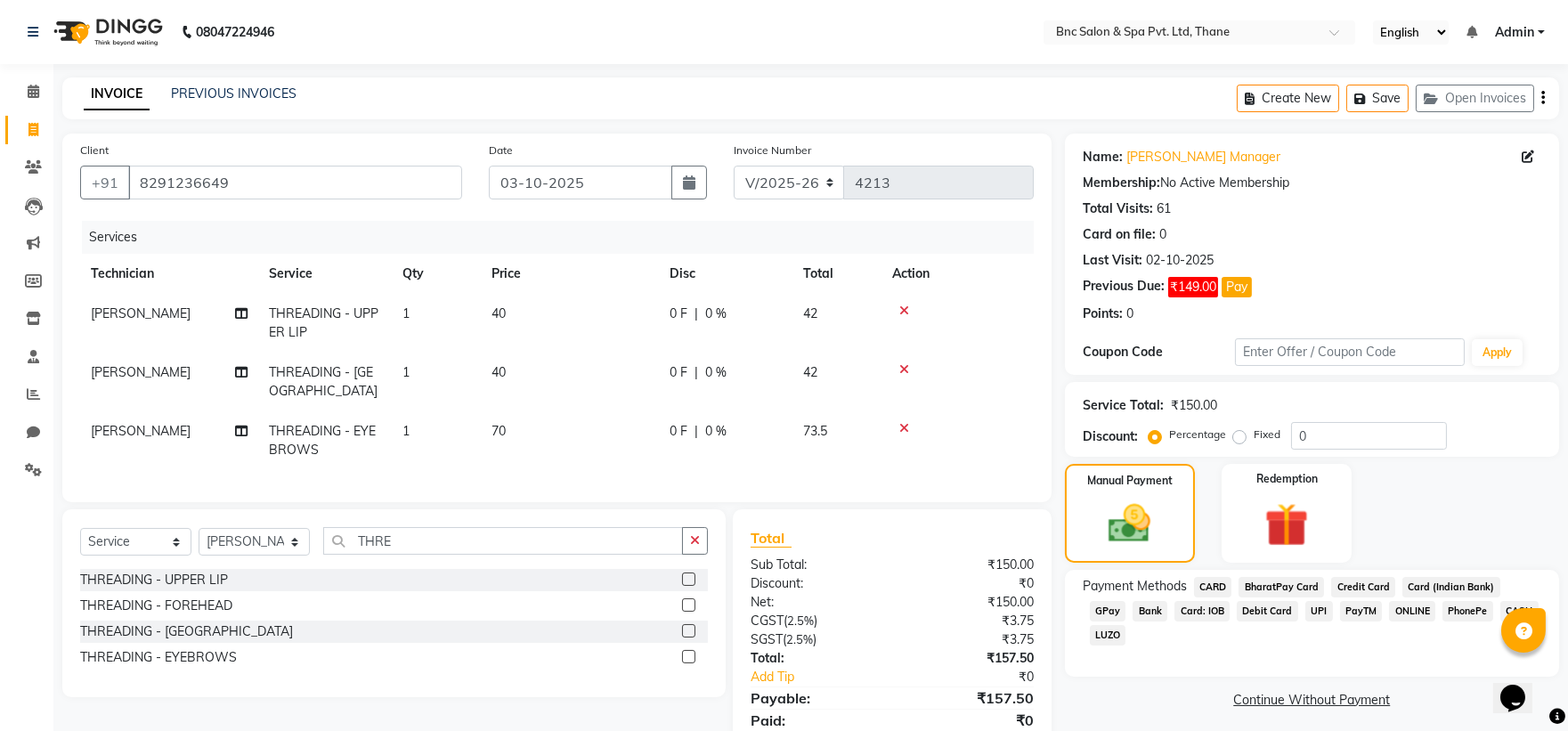
click at [485, 423] on td "70" at bounding box center [569, 440] width 178 height 58
select select "71922"
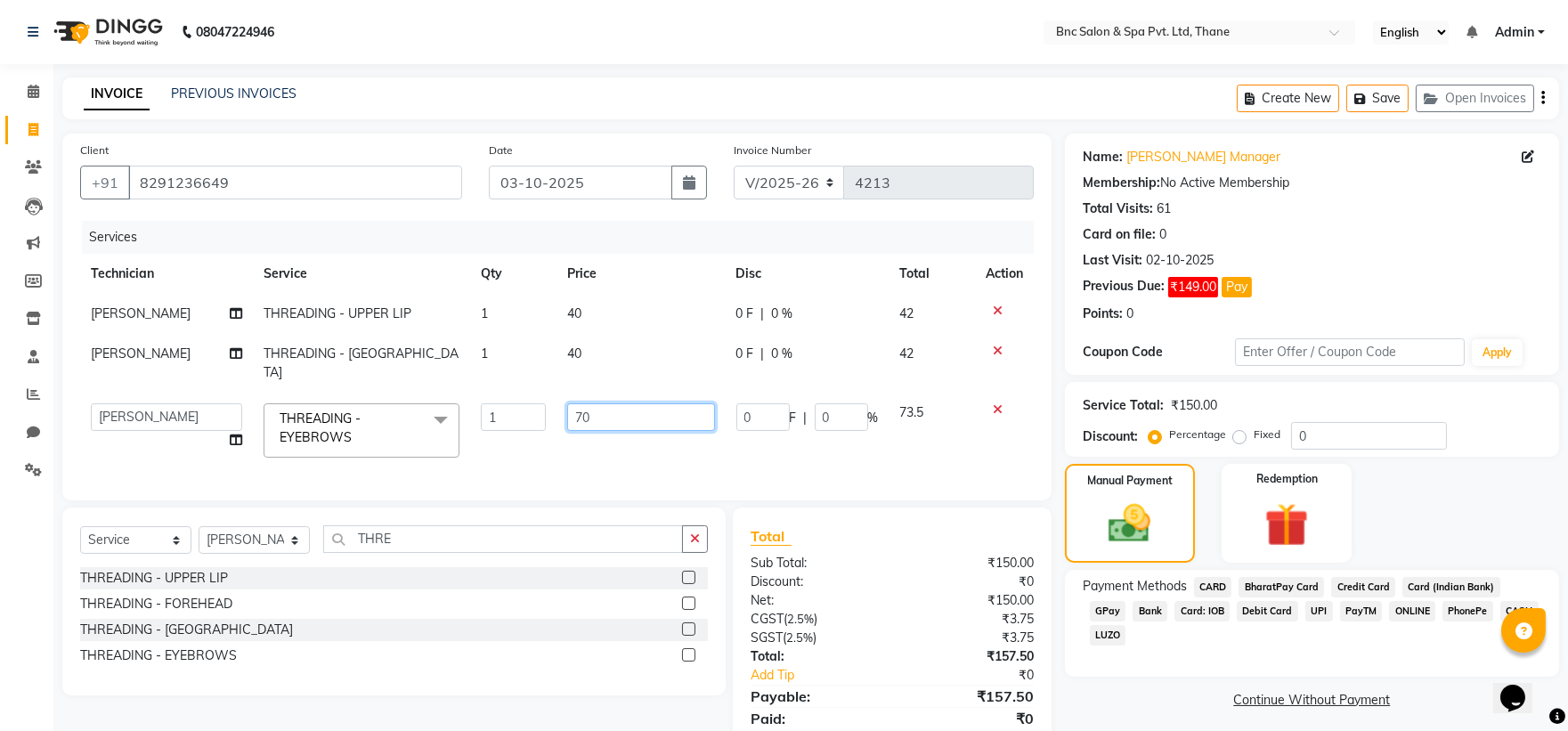
click at [578, 404] on input "70" at bounding box center [641, 417] width 147 height 27
type input "60"
click at [1169, 517] on div "Manual Payment" at bounding box center [1130, 513] width 135 height 103
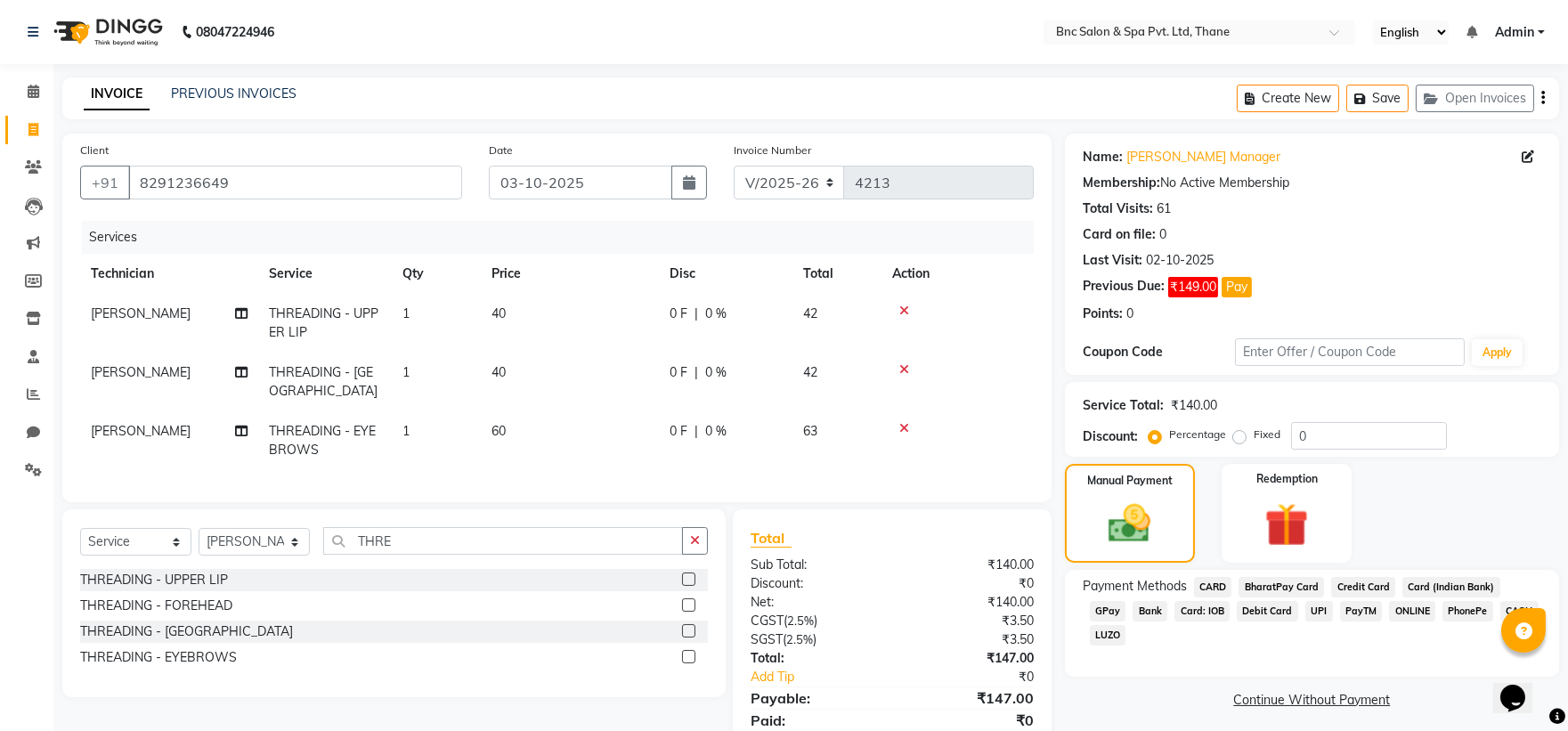
click at [1500, 610] on span "CASH" at bounding box center [1519, 612] width 39 height 21
click at [1278, 716] on button "Add Payment" at bounding box center [1392, 729] width 297 height 27
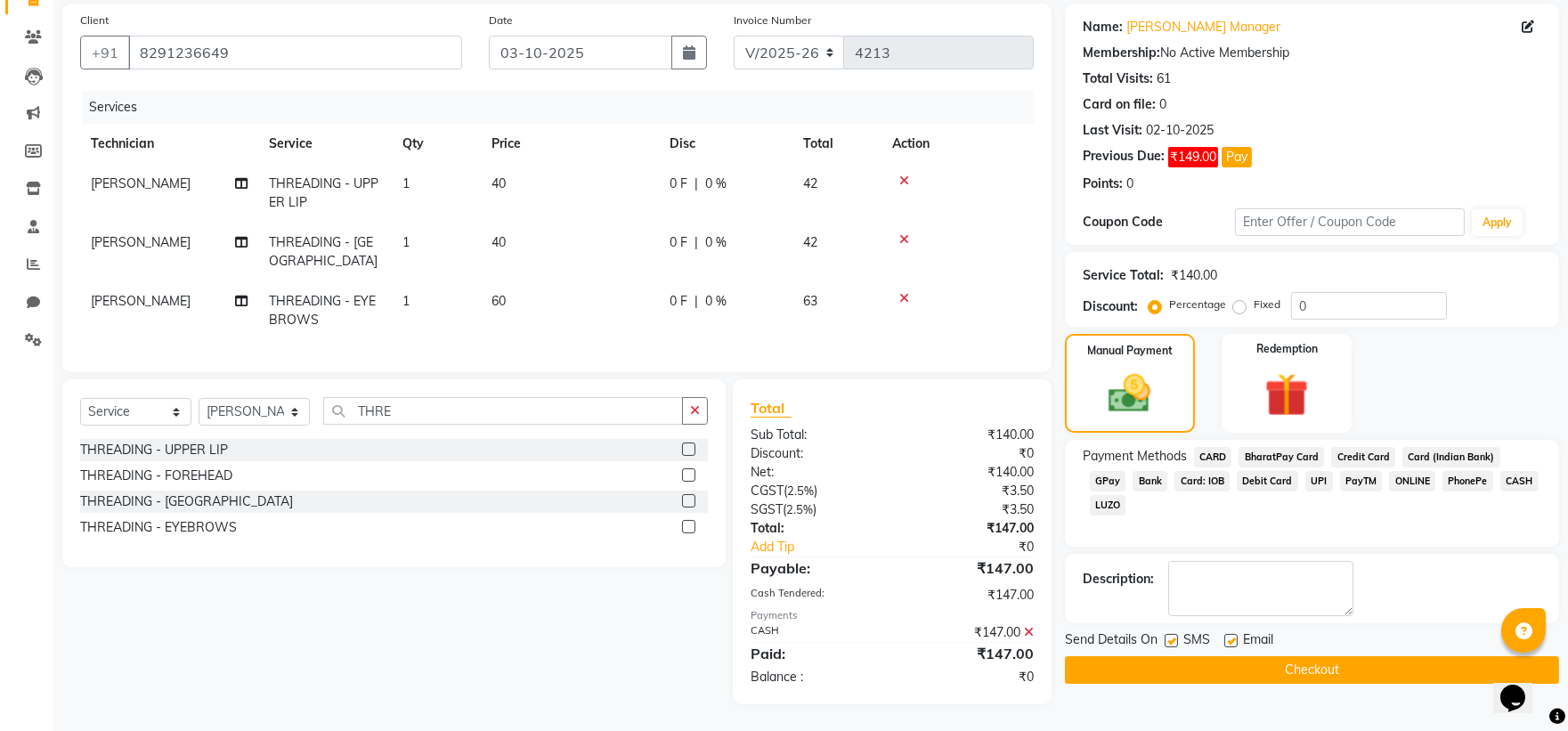
click at [1177, 634] on label at bounding box center [1171, 641] width 13 height 13
click at [1177, 636] on input "checkbox" at bounding box center [1170, 642] width 11 height 11
checkbox input "false"
click at [1176, 657] on button "Checkout" at bounding box center [1311, 670] width 494 height 27
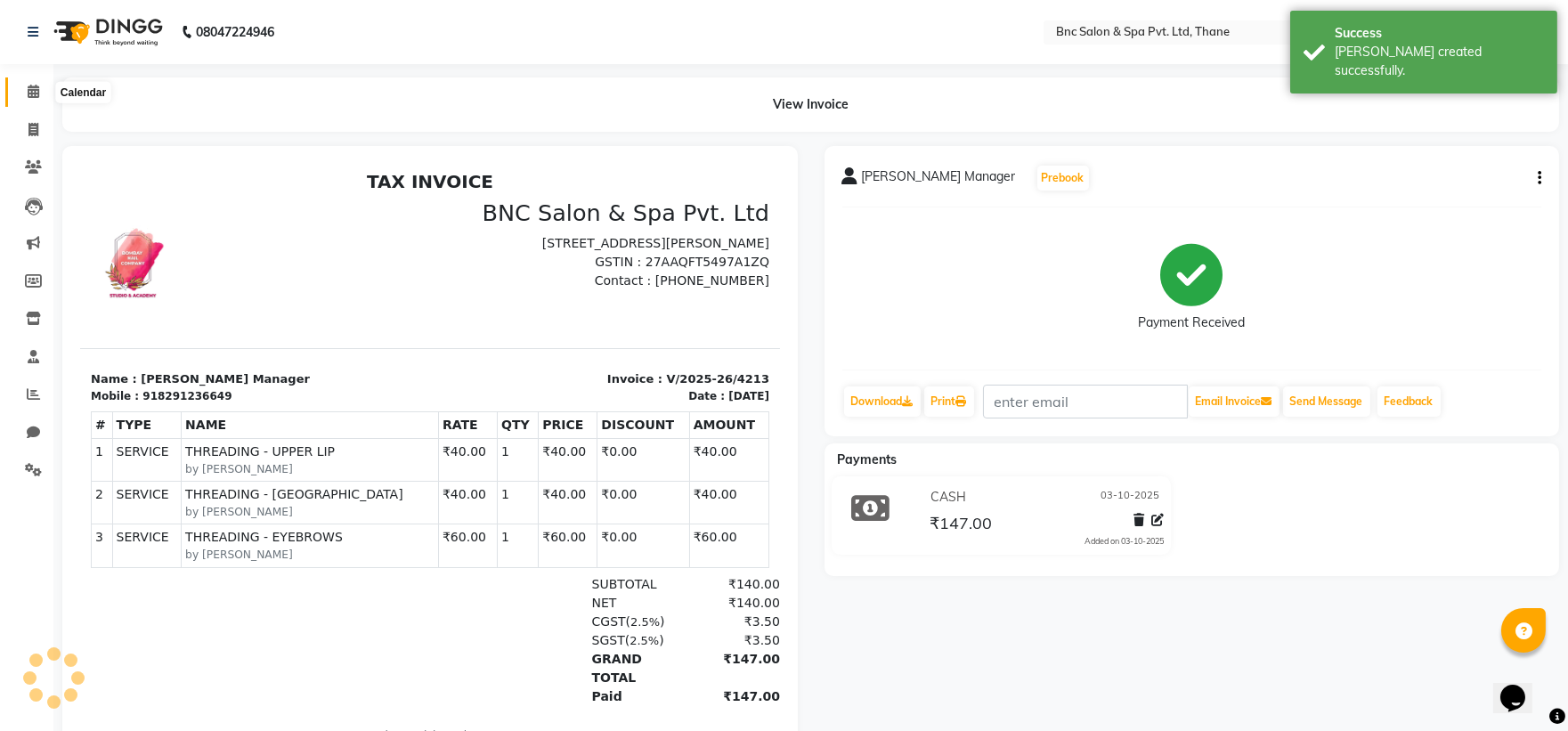
click at [22, 99] on span at bounding box center [33, 92] width 31 height 21
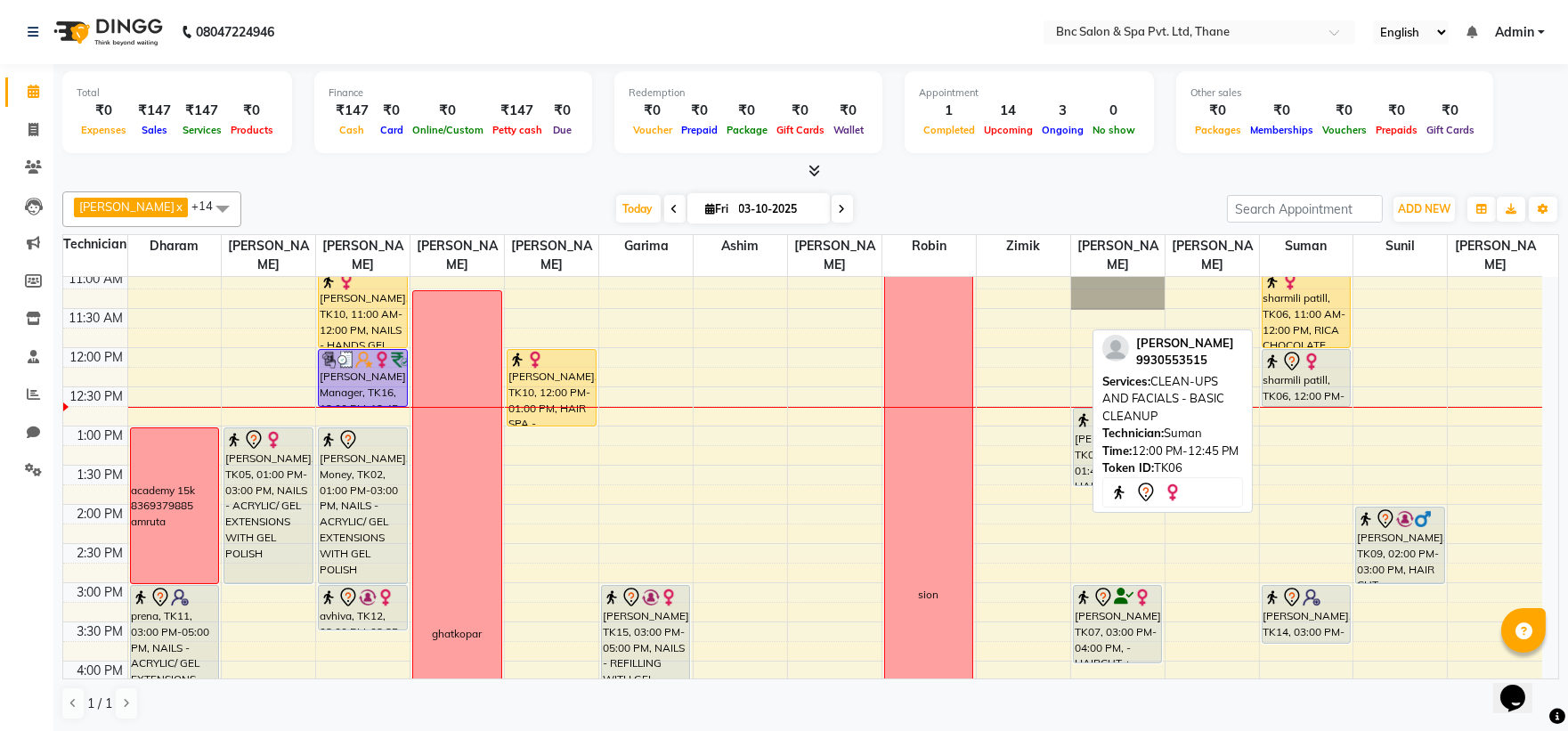
scroll to position [237, 0]
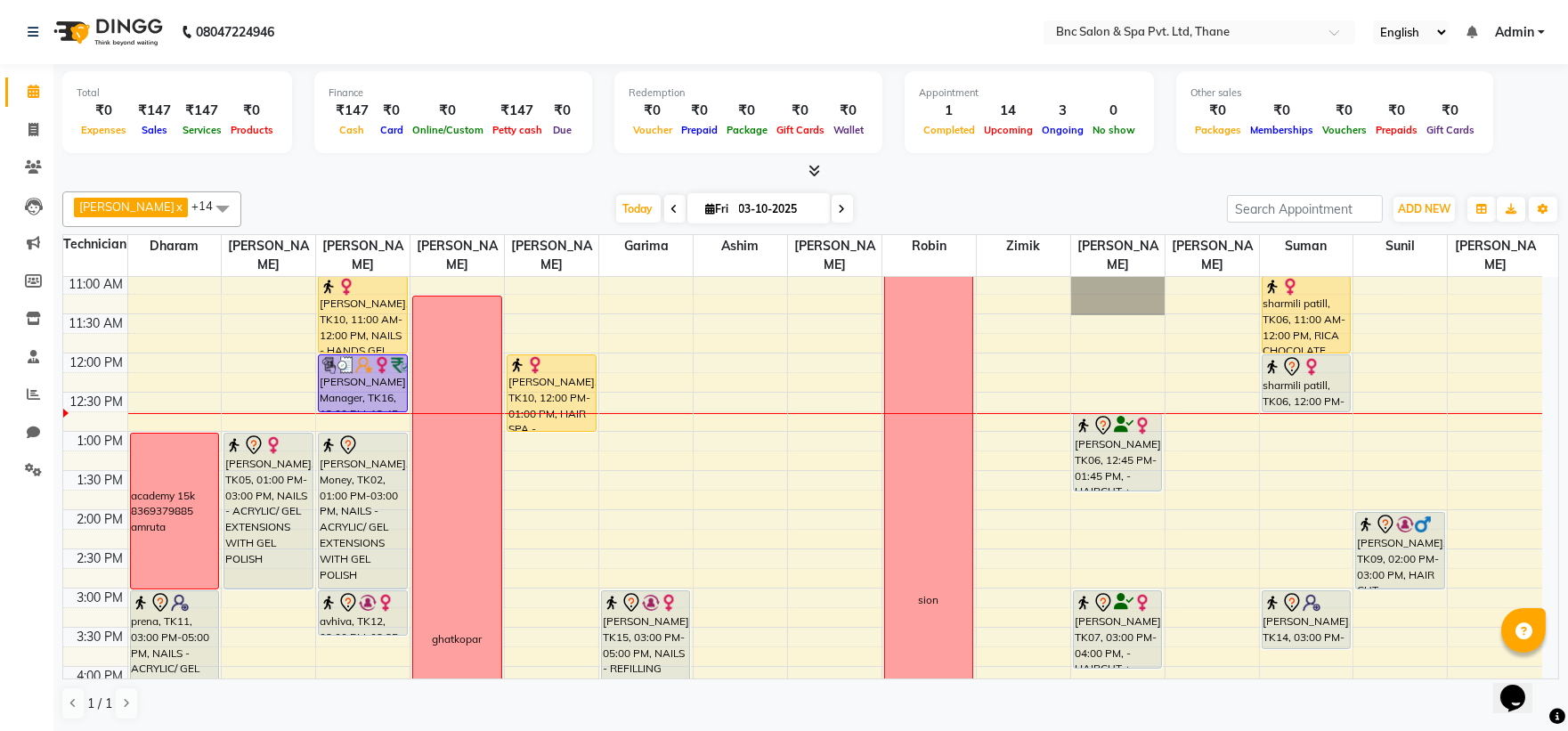
click at [1286, 430] on div "8:00 AM 8:30 AM 9:00 AM 9:30 AM 10:00 AM 10:30 AM 11:00 AM 11:30 AM 12:00 PM 12…" at bounding box center [802, 549] width 1479 height 1018
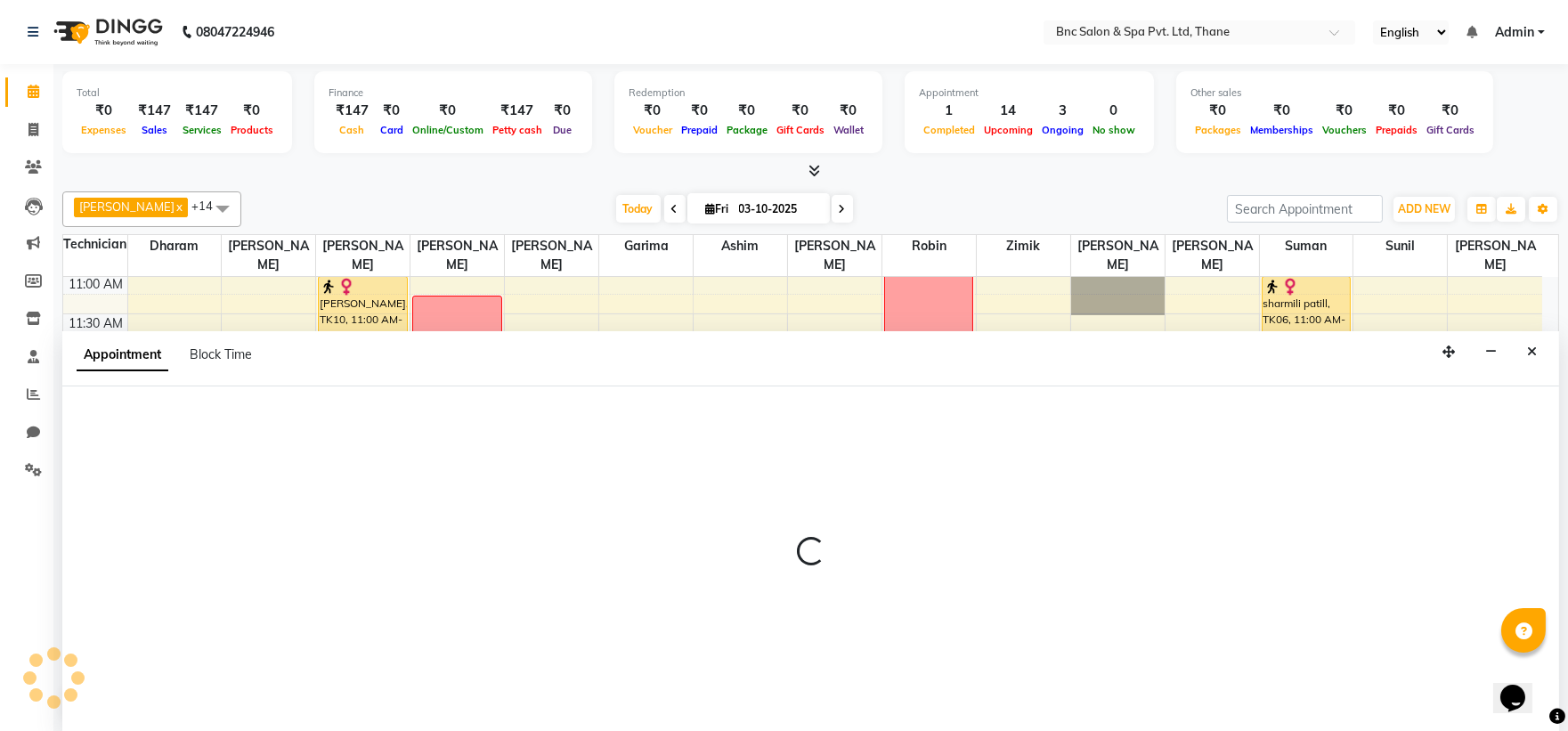
click at [1286, 430] on div at bounding box center [810, 559] width 1497 height 345
select select "71935"
select select "765"
select select "tentative"
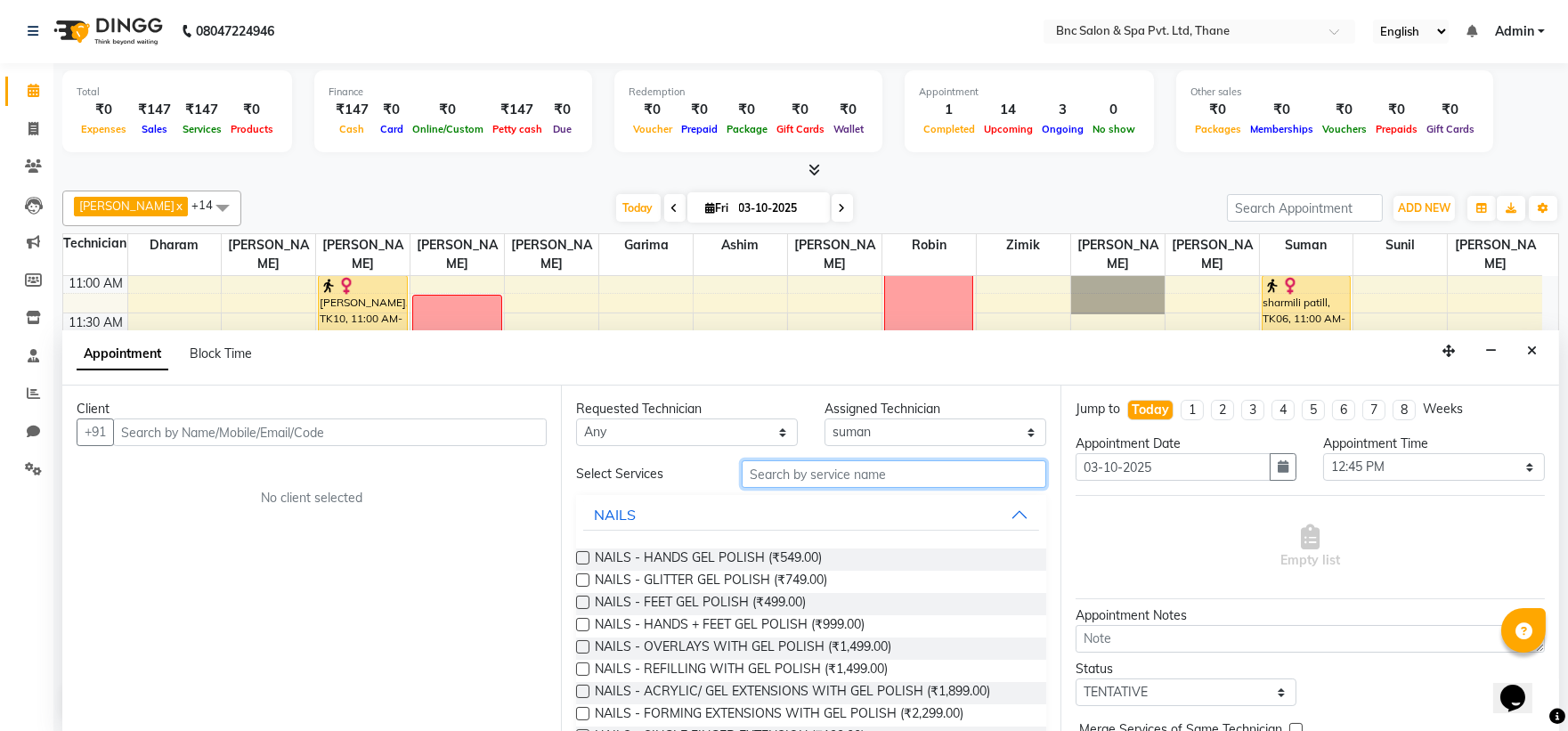
click at [840, 477] on input "text" at bounding box center [895, 473] width 305 height 27
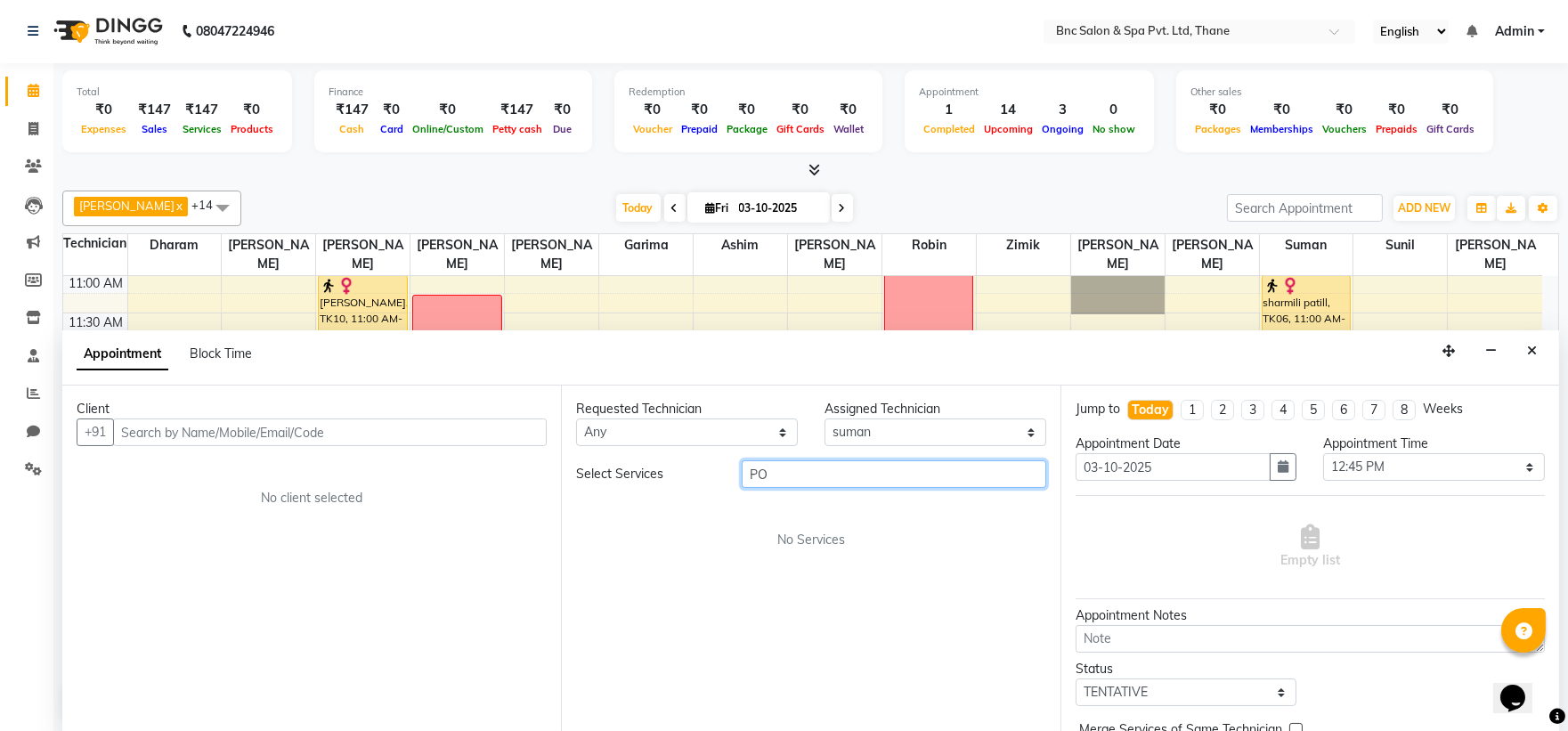
type input "P"
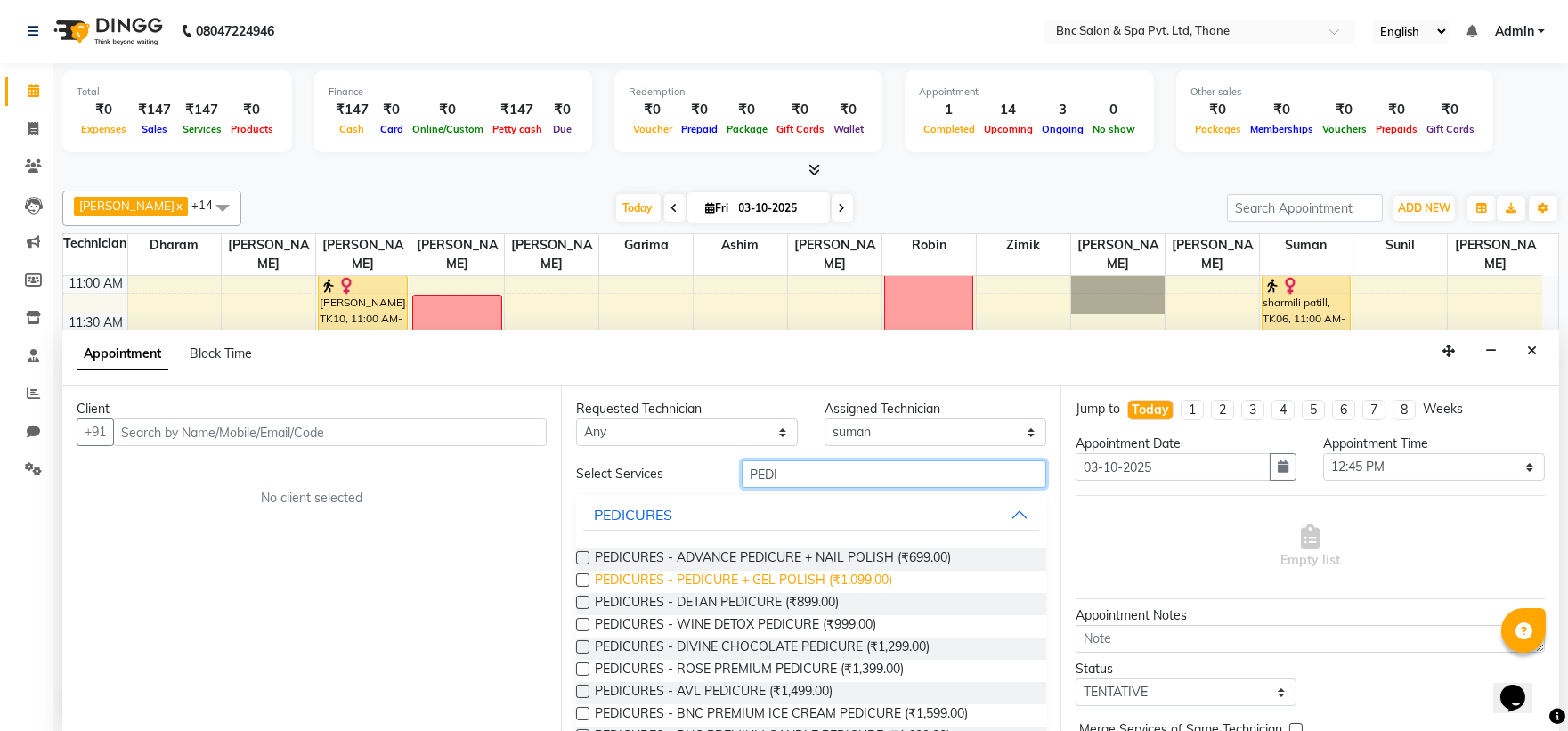
type input "PEDI"
click at [746, 588] on span "PEDICURES - PEDICURE + GEL POLISH (₹1,099.00)" at bounding box center [743, 582] width 297 height 23
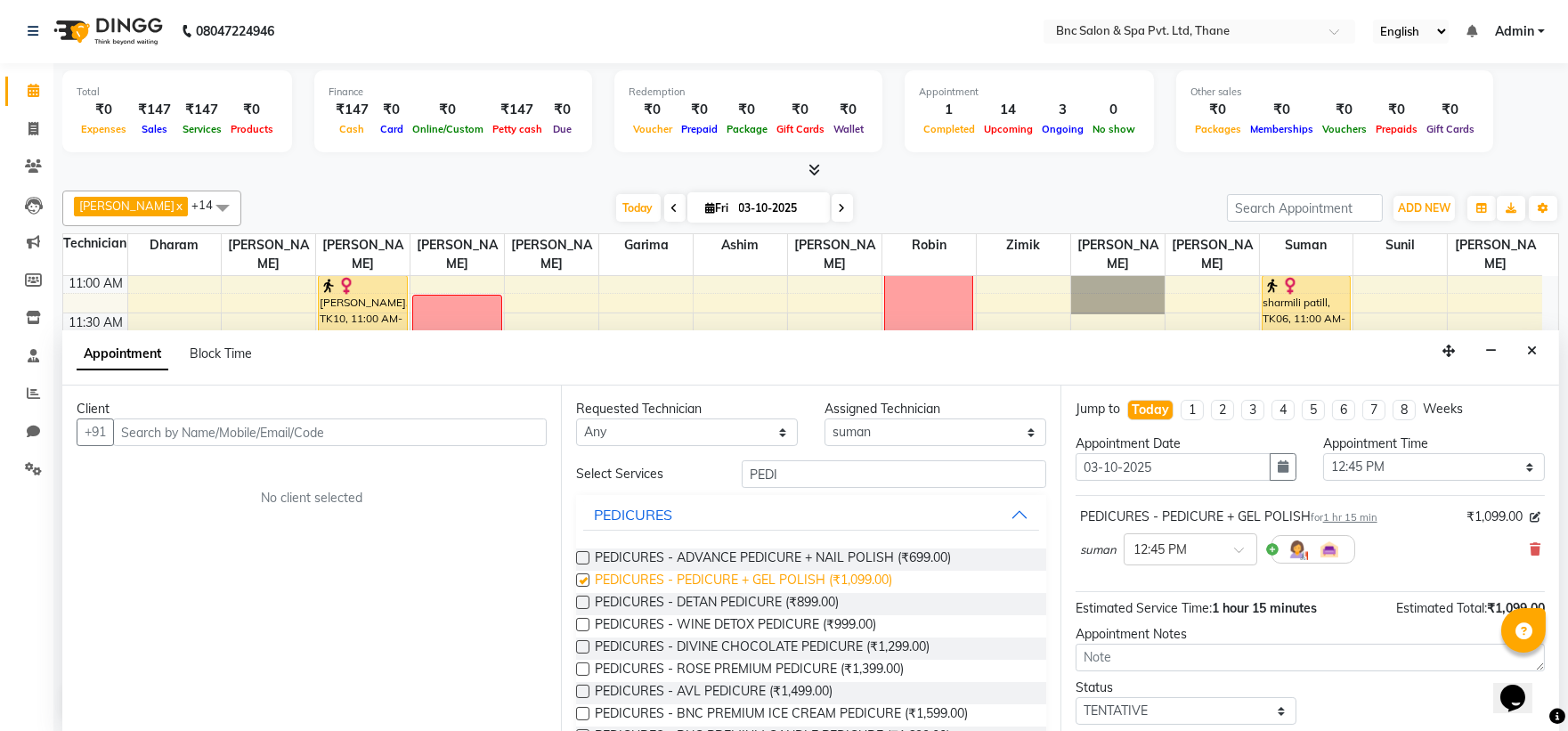
checkbox input "false"
click at [1529, 545] on icon at bounding box center [1534, 548] width 10 height 12
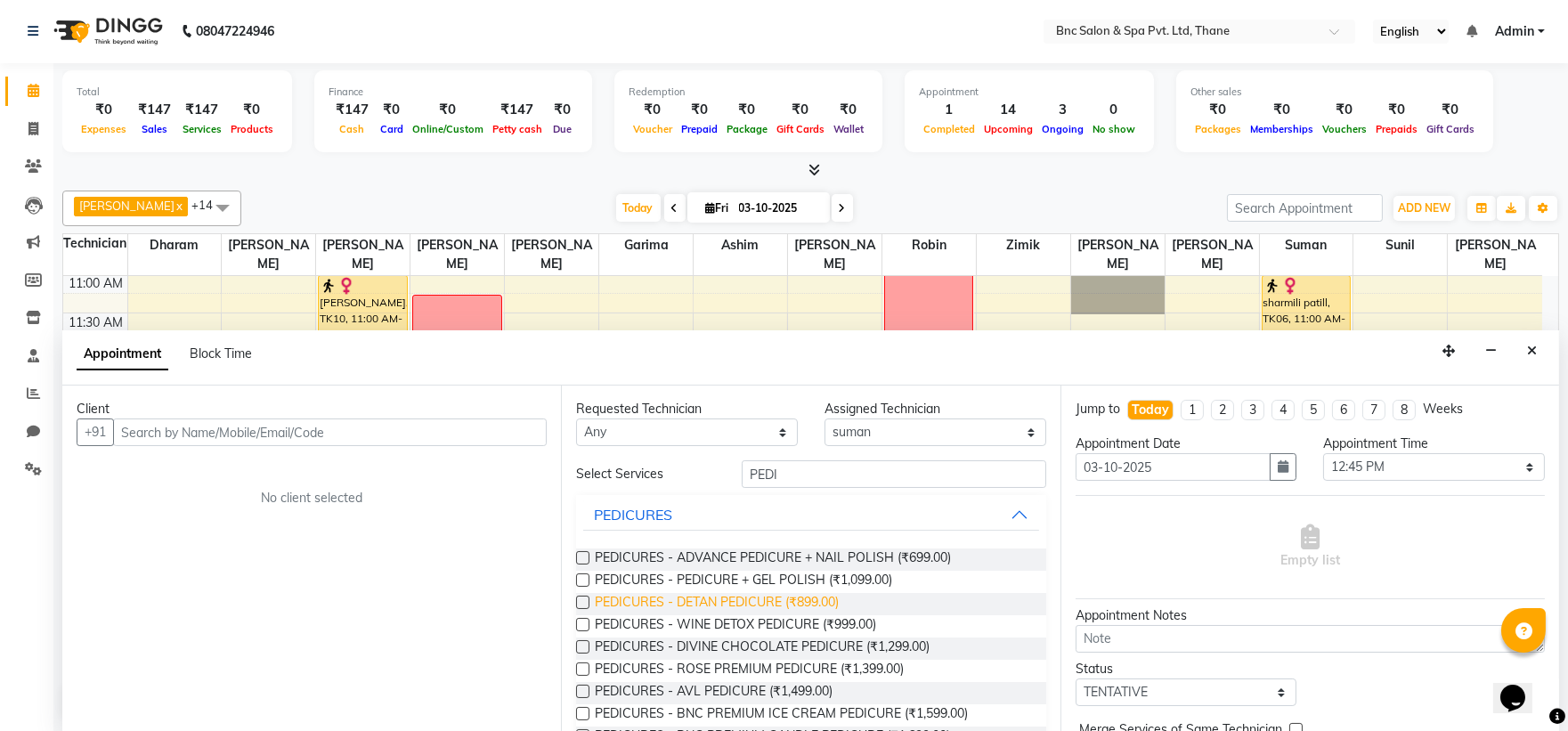
click at [725, 596] on span "PEDICURES - DETAN PEDICURE (₹899.00)" at bounding box center [716, 604] width 244 height 23
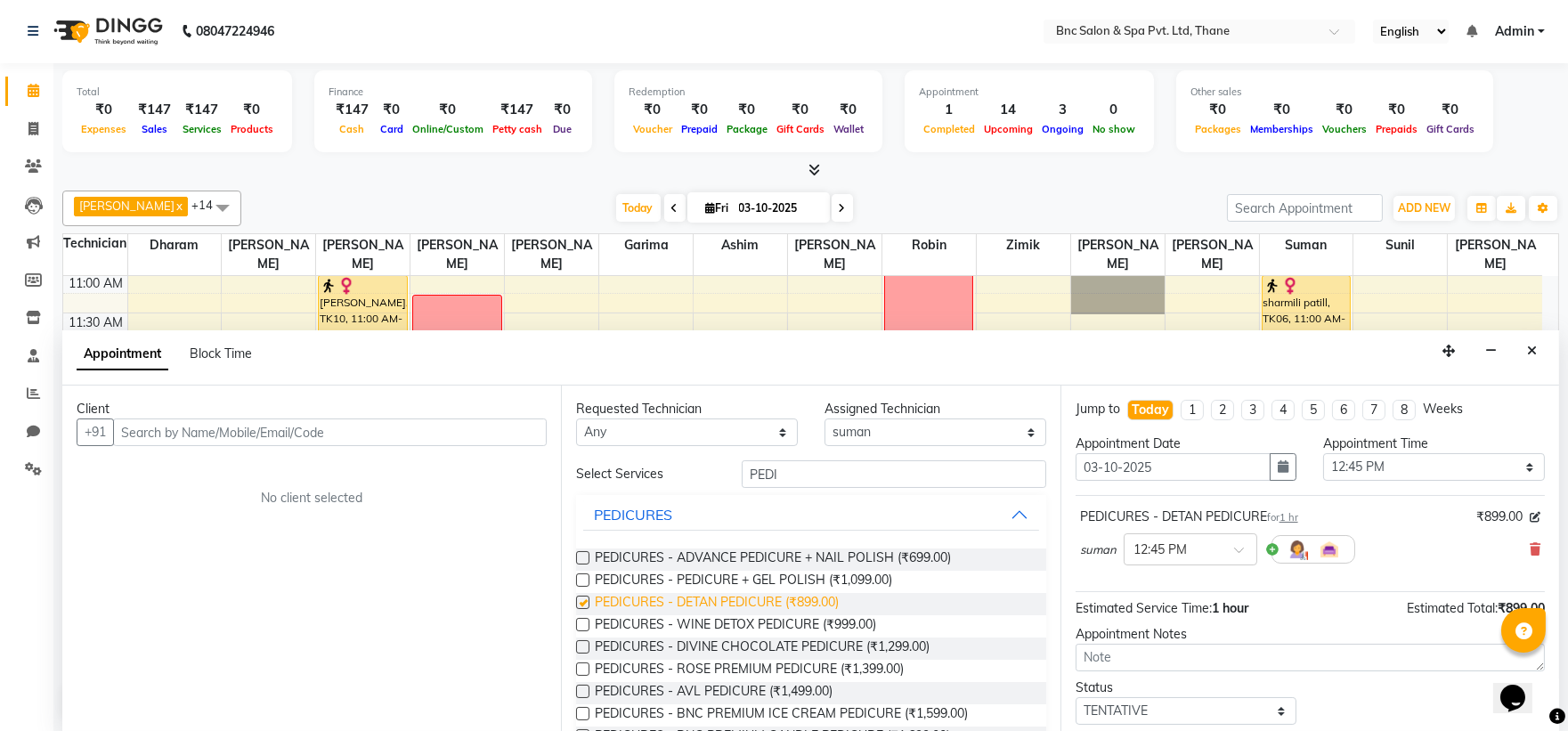
checkbox input "false"
click at [1137, 548] on input "text" at bounding box center [1172, 548] width 78 height 19
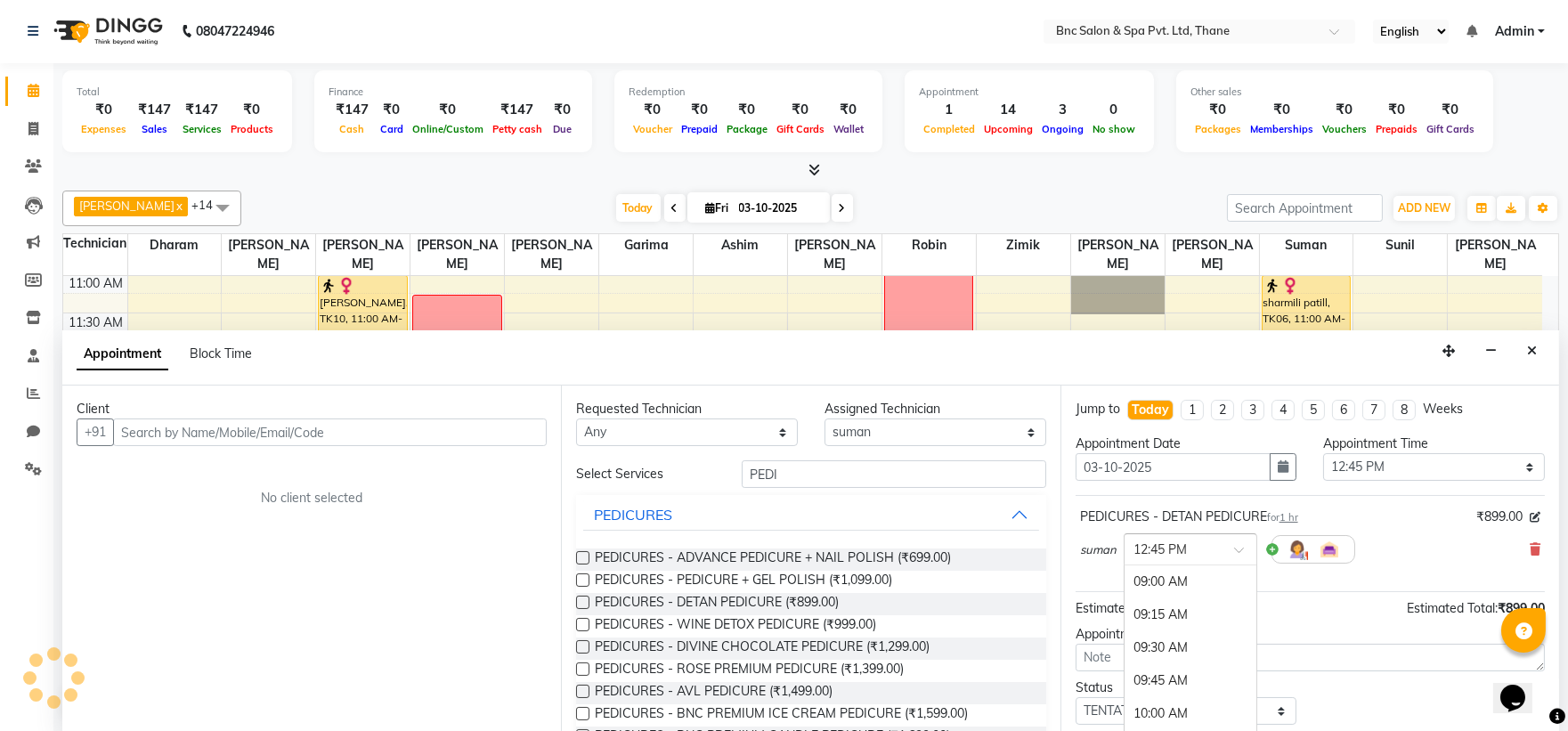
scroll to position [508, 0]
click at [1143, 612] on div "01:00 PM" at bounding box center [1191, 613] width 132 height 33
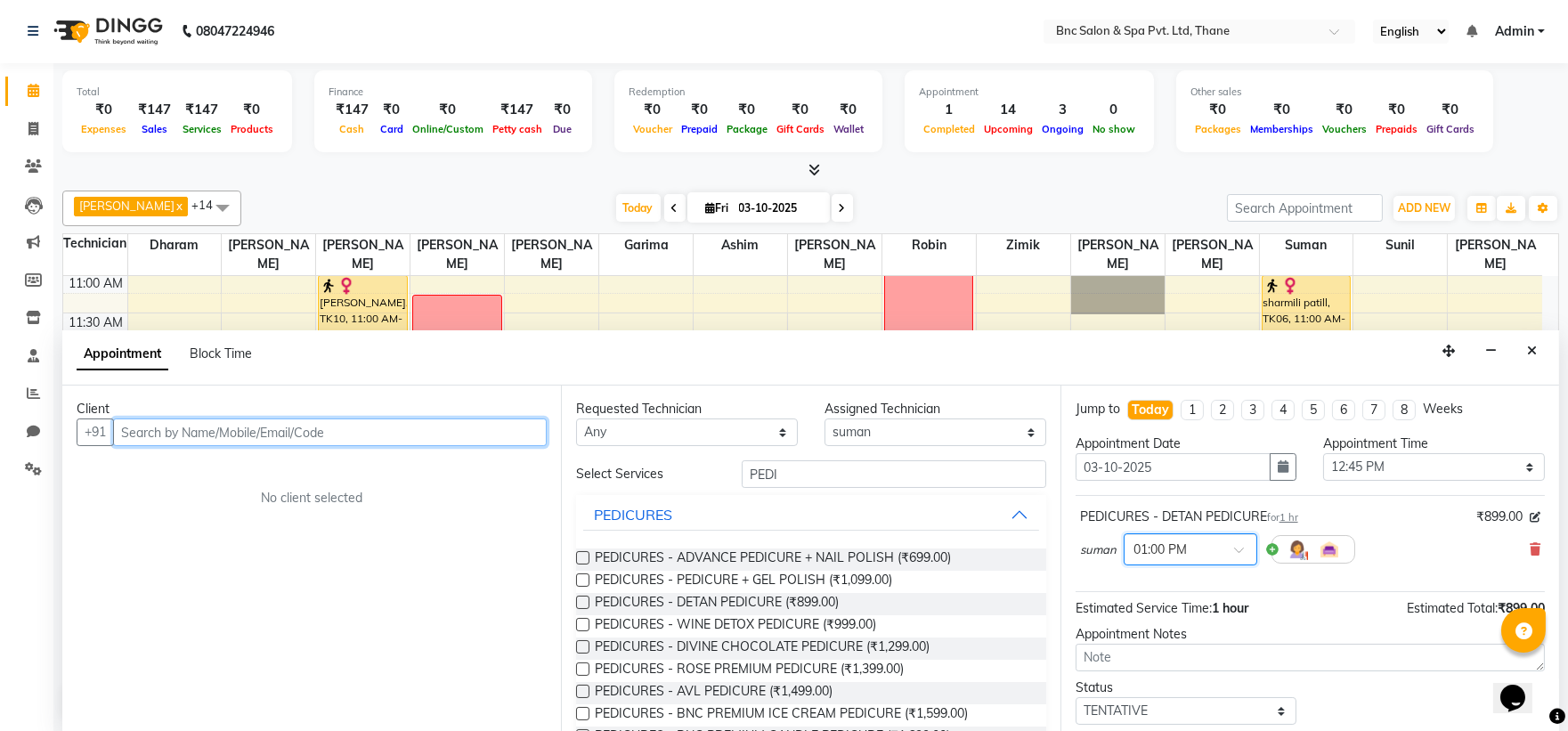
click at [261, 435] on input "text" at bounding box center [329, 432] width 434 height 27
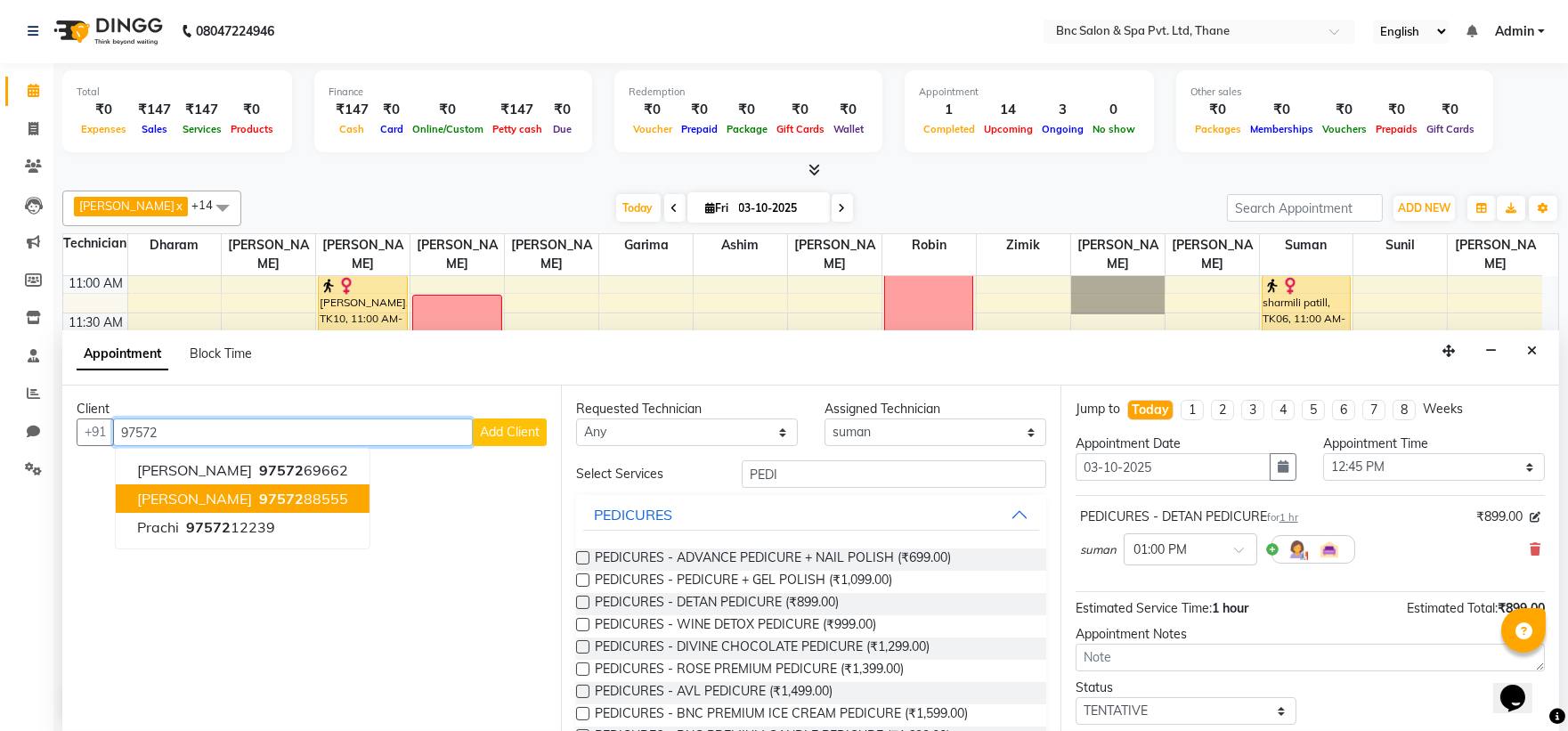
click at [259, 491] on span "97572" at bounding box center [280, 499] width 44 height 18
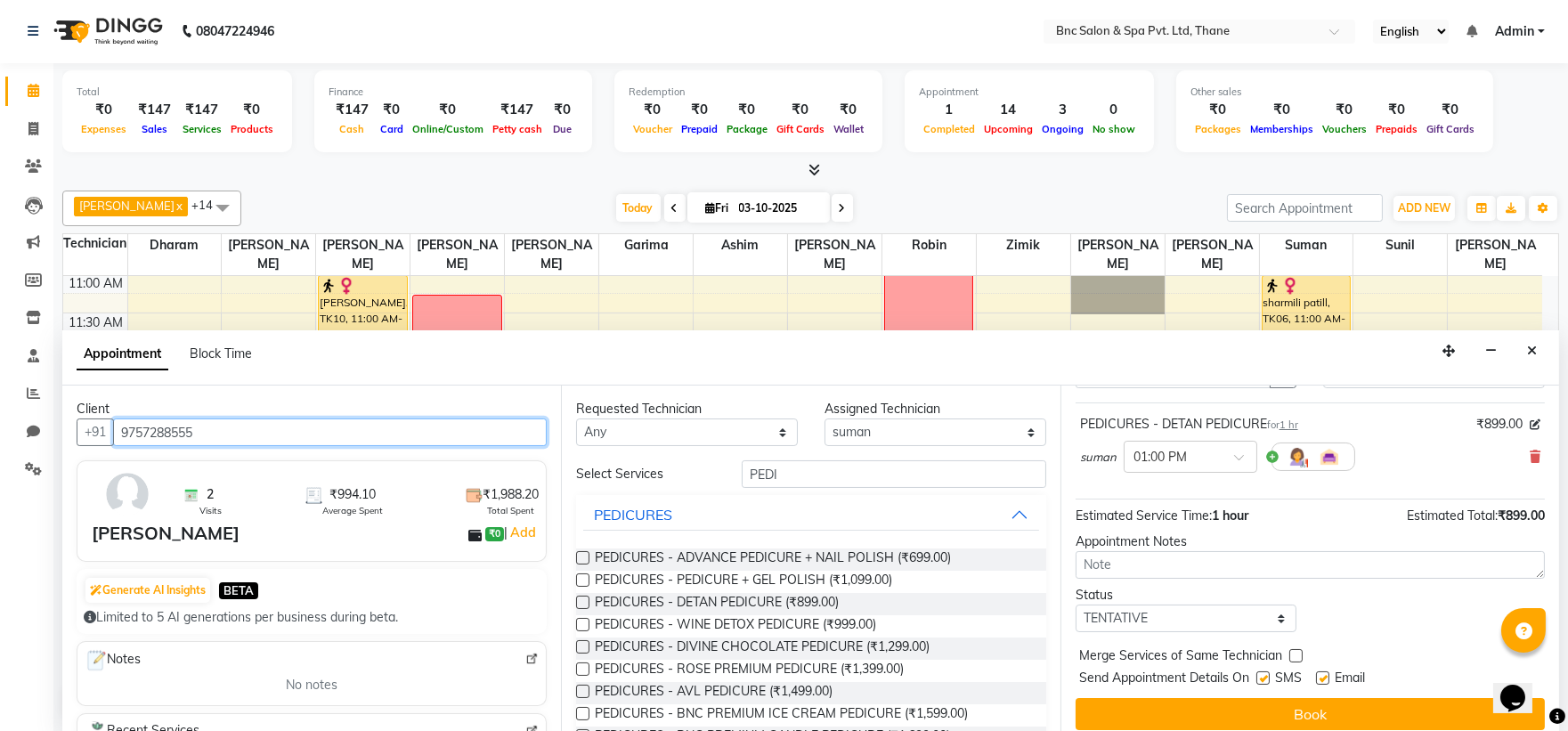
scroll to position [105, 0]
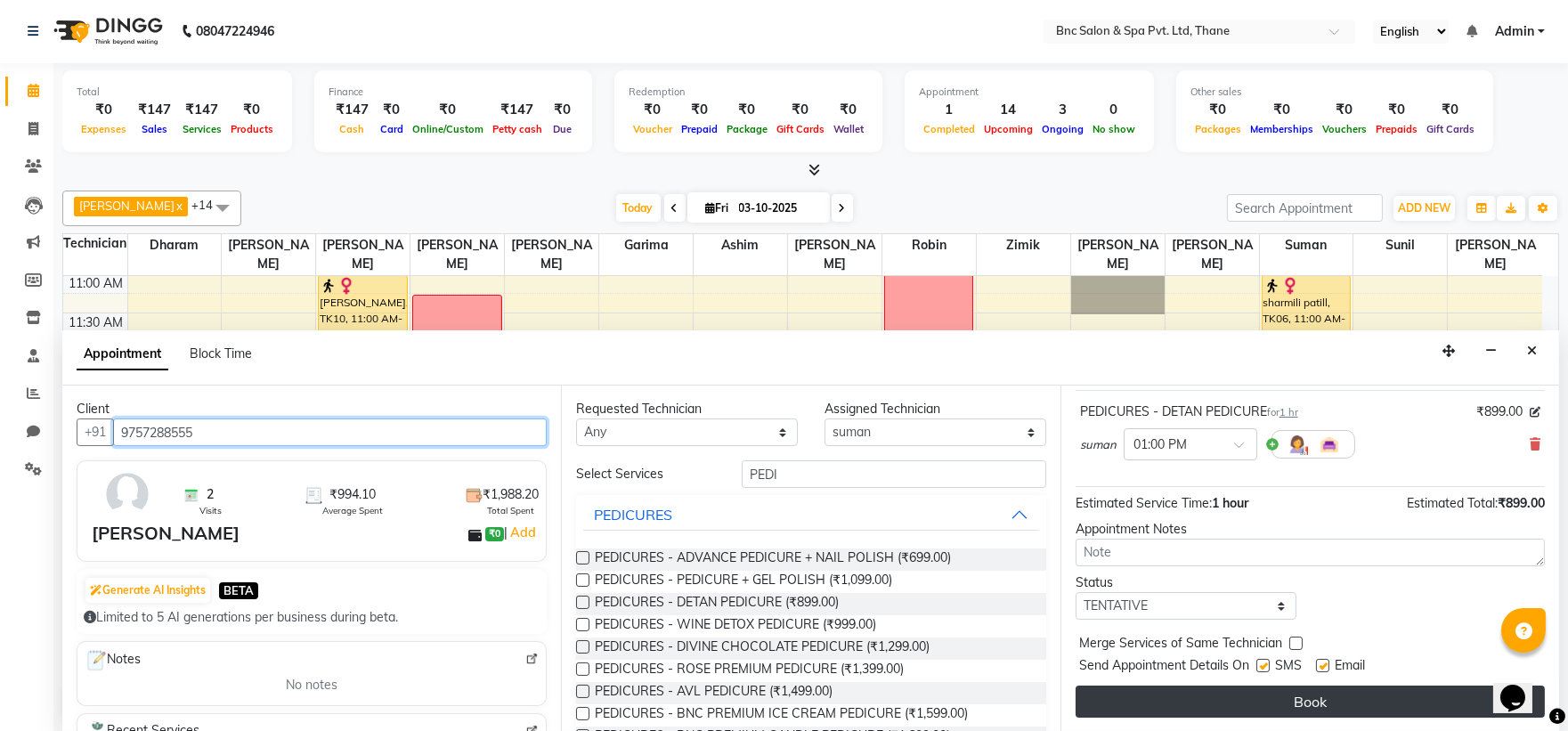
type input "9757288555"
click at [1289, 695] on button "Book" at bounding box center [1310, 702] width 469 height 32
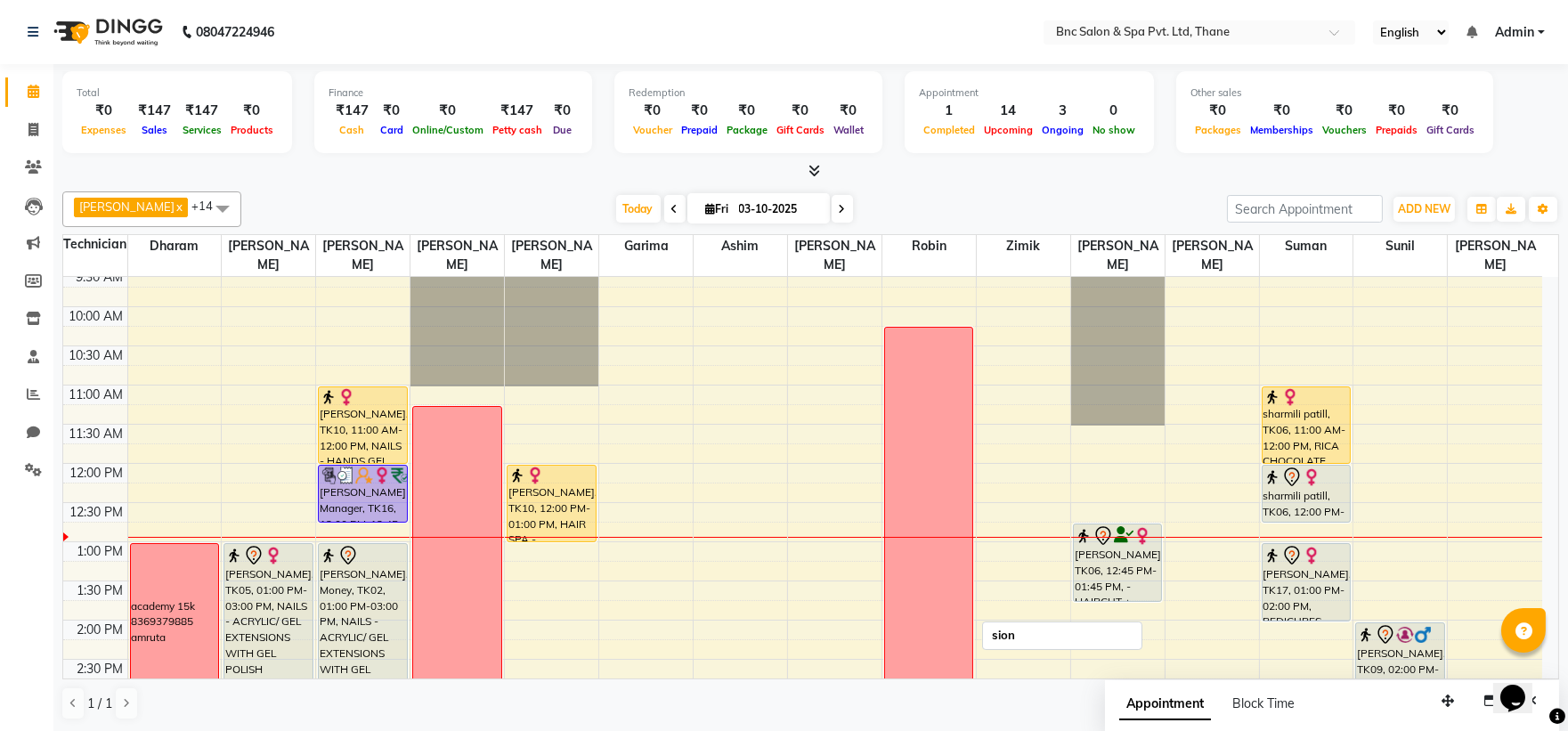
scroll to position [125, 0]
drag, startPoint x: 927, startPoint y: 643, endPoint x: 1111, endPoint y: 461, distance: 258.8
click at [1111, 461] on div "8:00 AM 8:30 AM 9:00 AM 9:30 AM 10:00 AM 10:30 AM 11:00 AM 11:30 AM 12:00 PM 12…" at bounding box center [802, 660] width 1479 height 1018
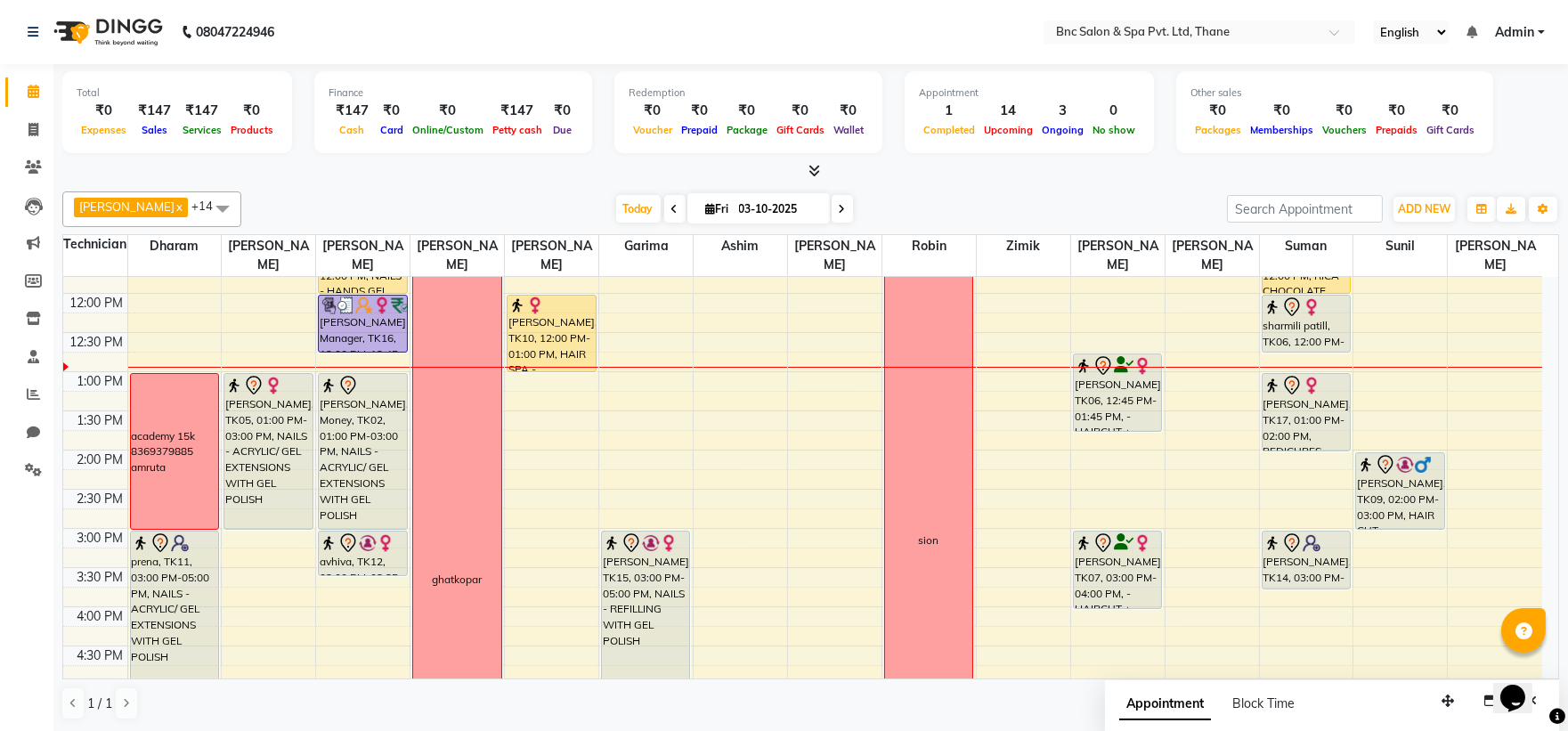
scroll to position [304, 0]
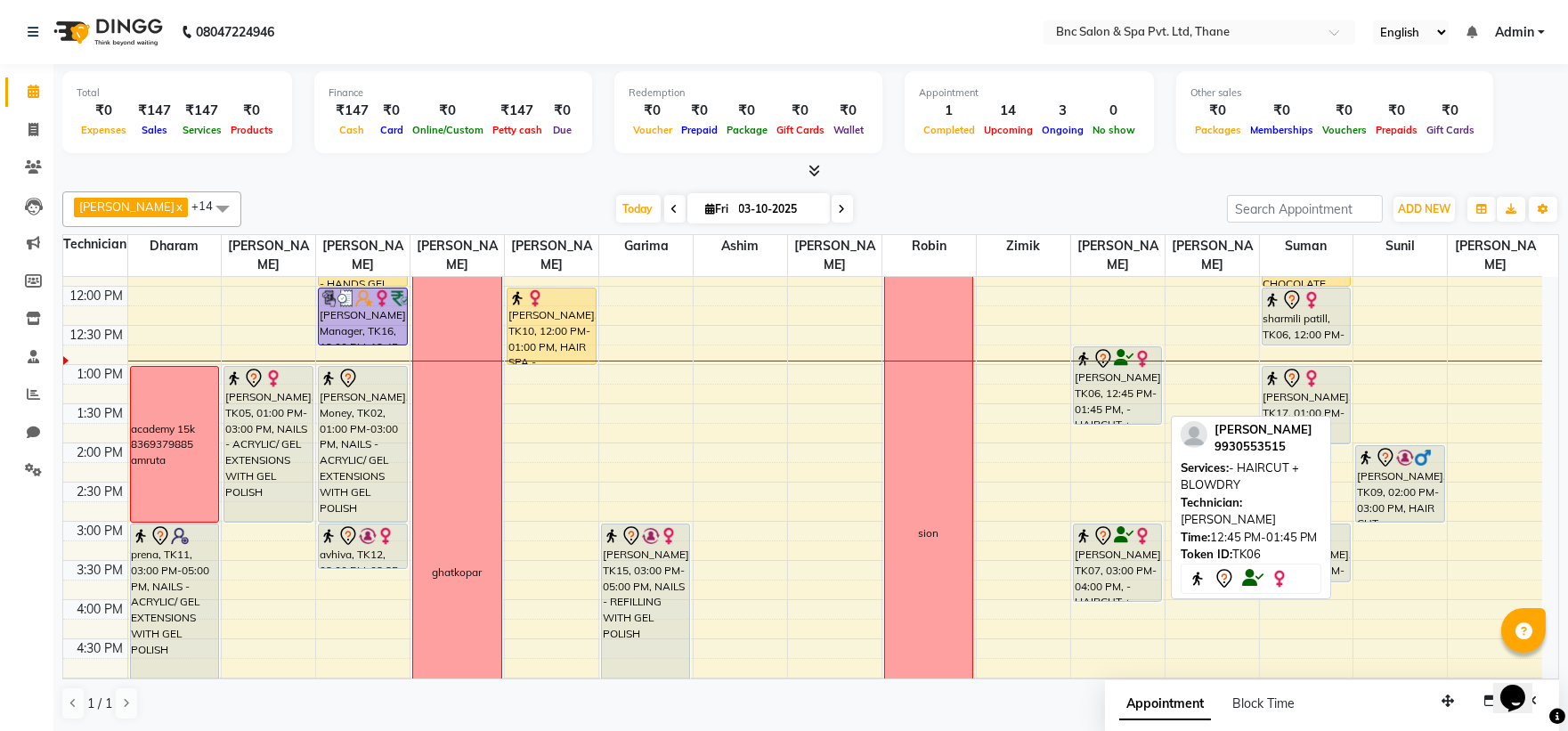
click at [1128, 392] on div "[PERSON_NAME], TK06, 12:45 PM-01:45 PM, - HAIRCUT + BLOWDRY" at bounding box center [1117, 385] width 87 height 76
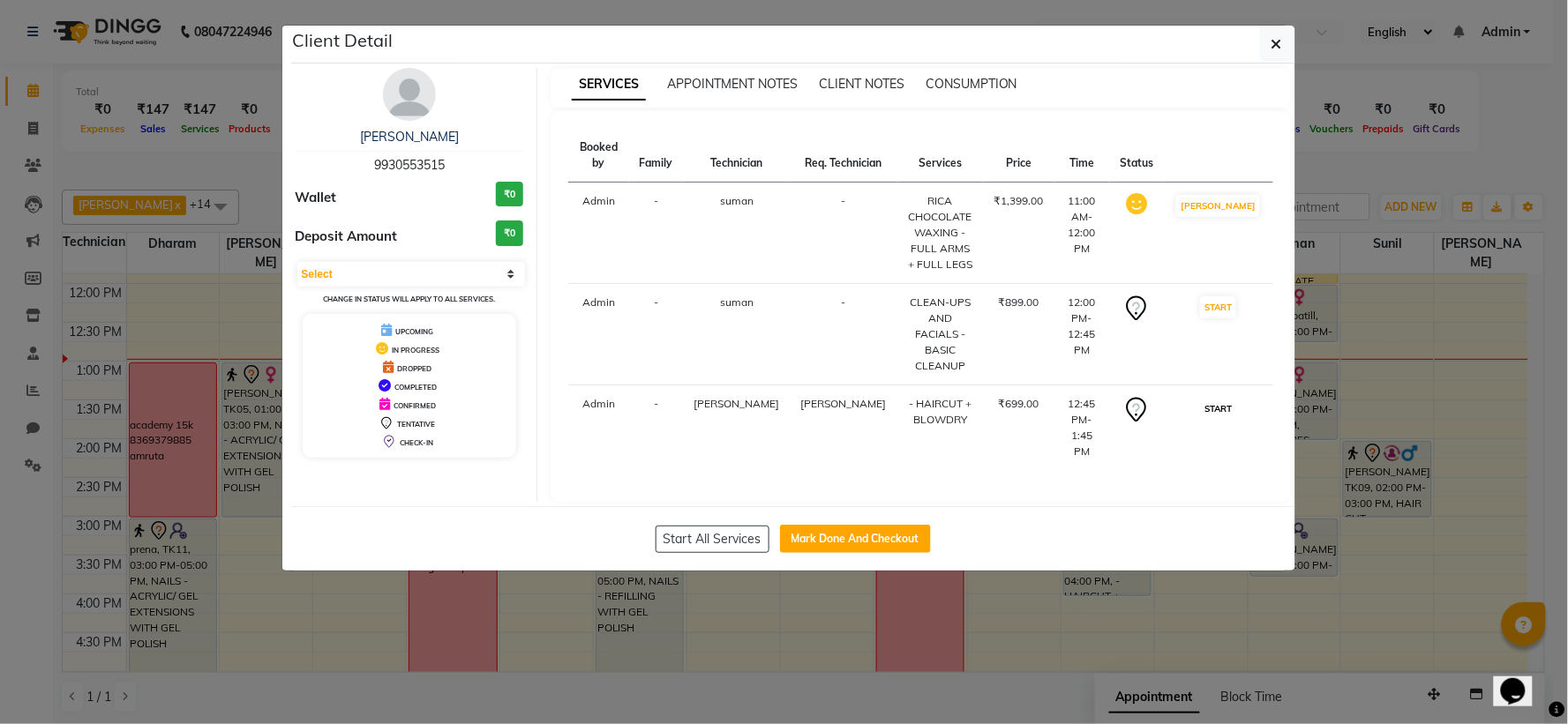
click at [1236, 398] on button "START" at bounding box center [1217, 409] width 36 height 22
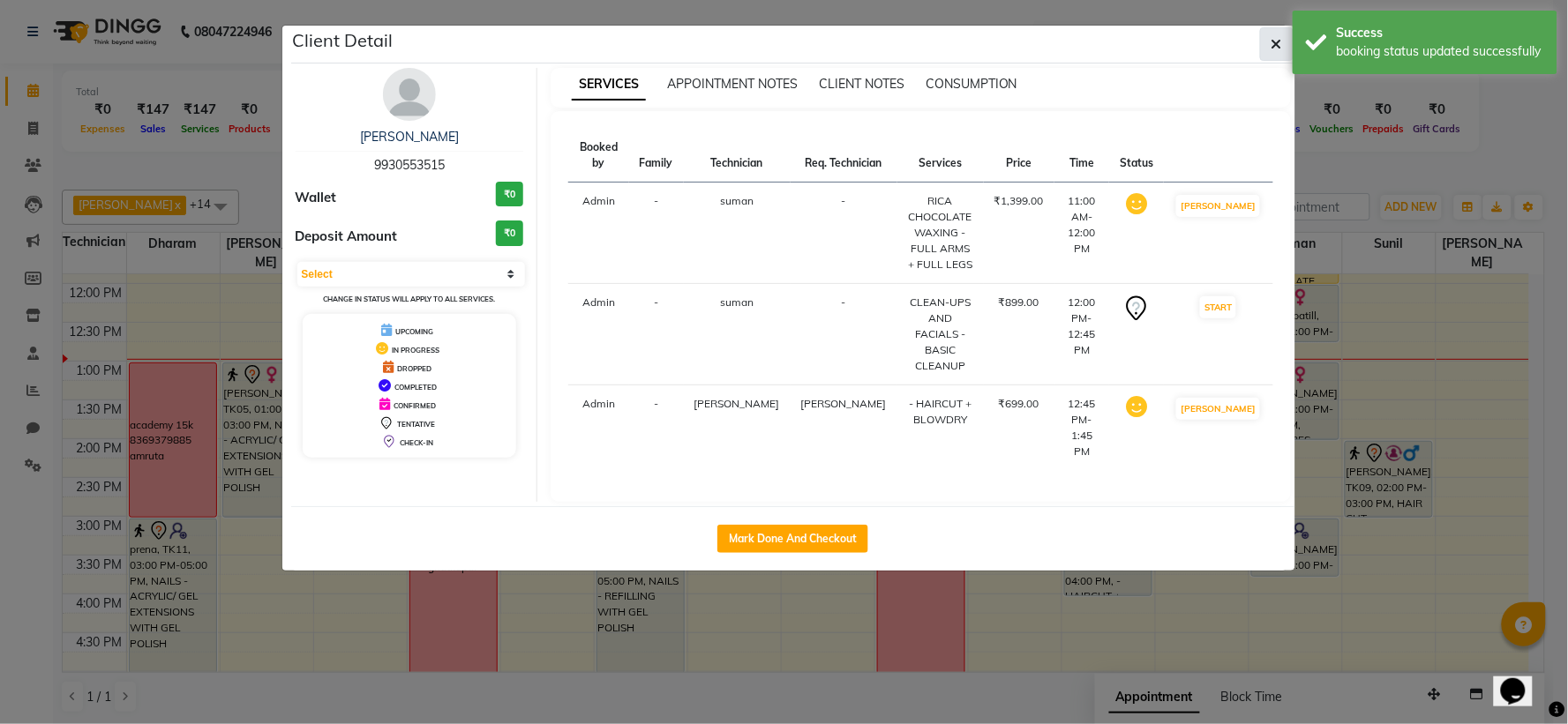
click at [1260, 41] on button "button" at bounding box center [1277, 44] width 34 height 34
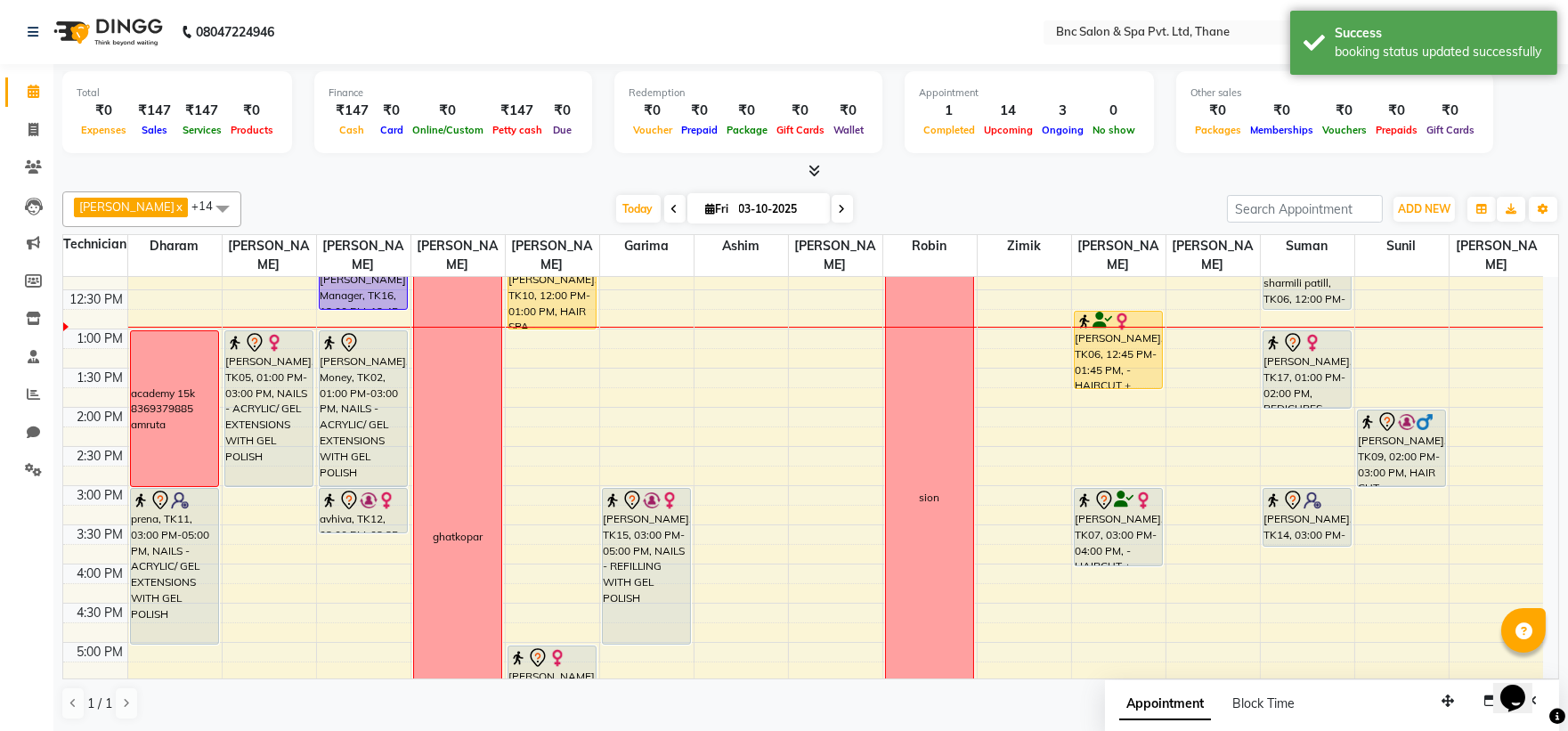
scroll to position [336, 0]
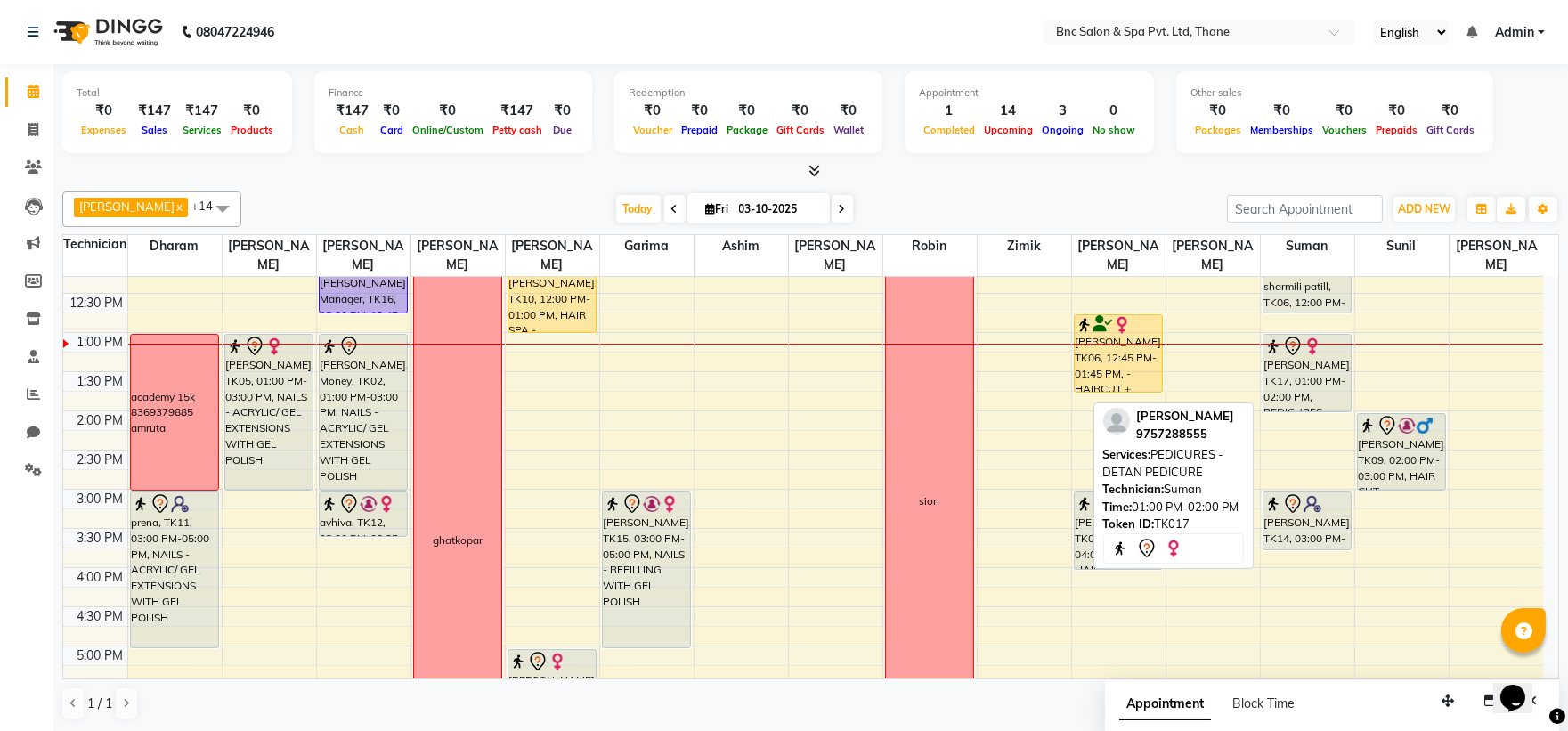
click at [1291, 361] on div "pooja Jhaveri, TK17, 01:00 PM-02:00 PM, PEDICURES - DETAN PEDICURE" at bounding box center [1307, 373] width 87 height 76
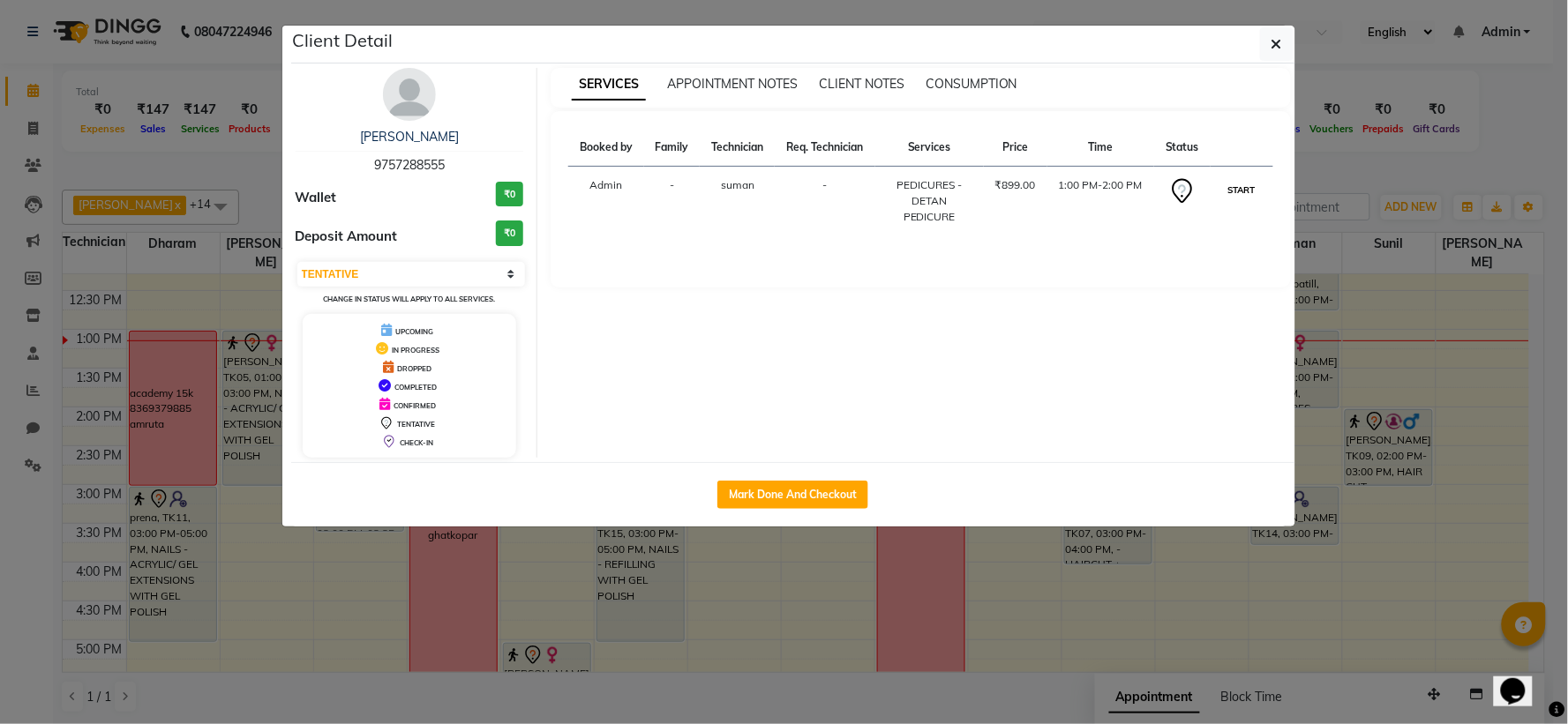
click at [1248, 189] on button "START" at bounding box center [1242, 190] width 36 height 22
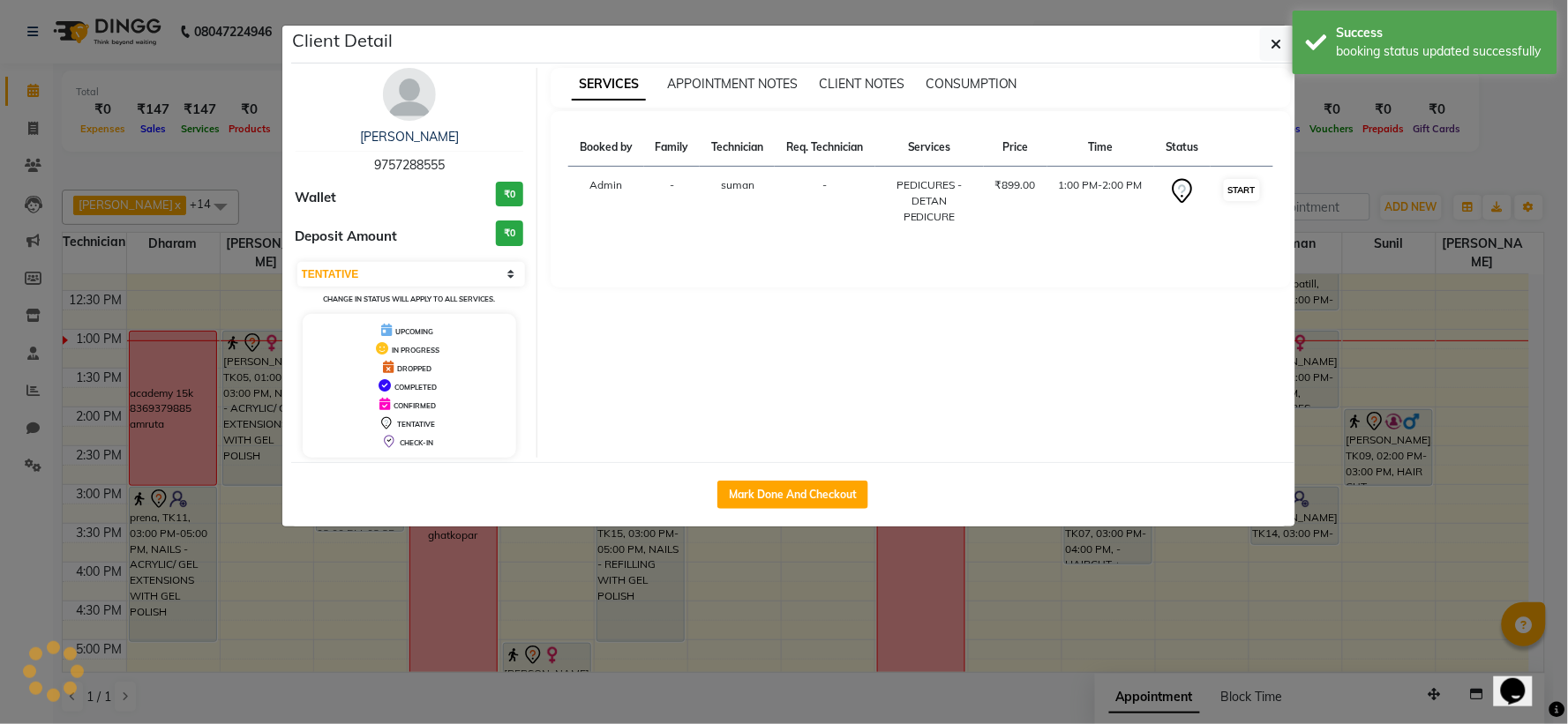
select select "1"
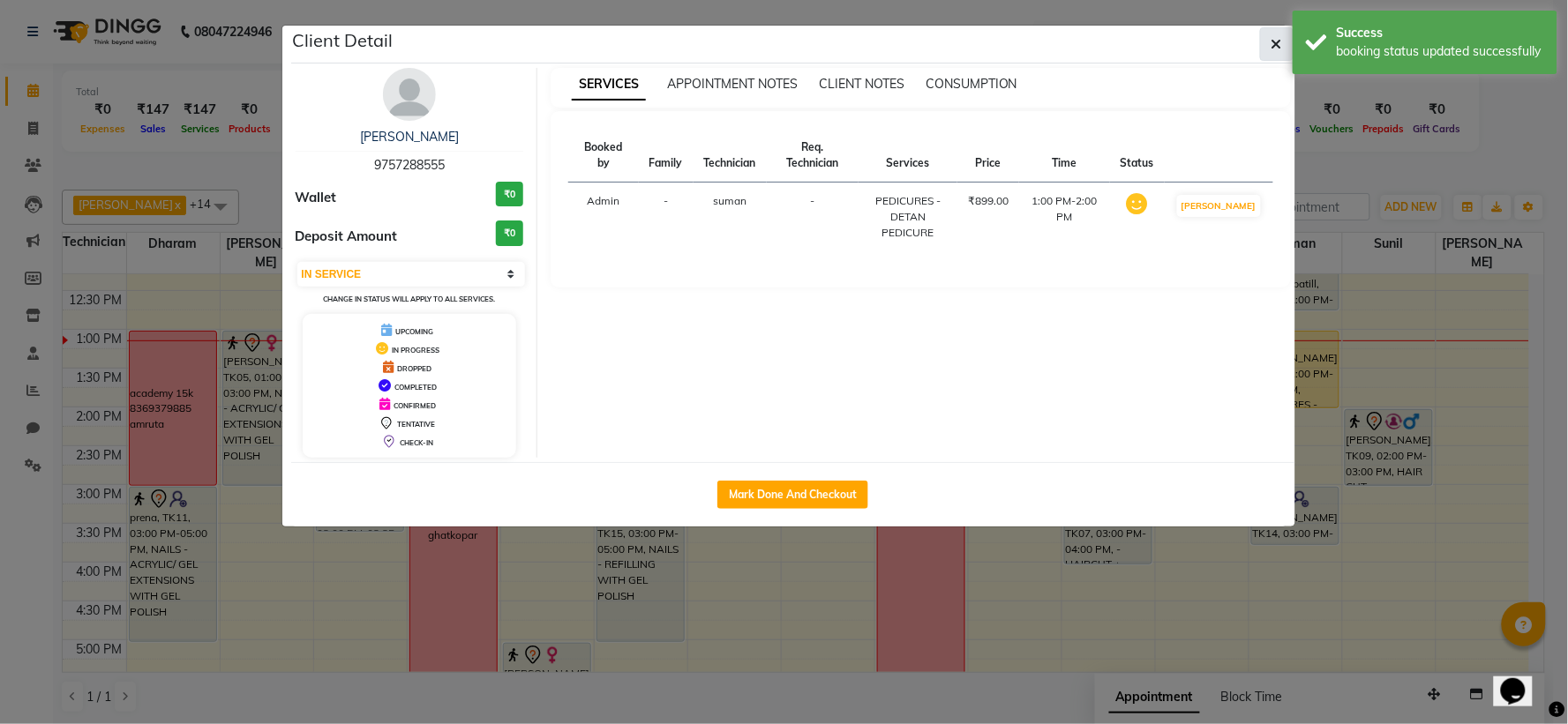
click at [1265, 32] on button "button" at bounding box center [1277, 44] width 34 height 34
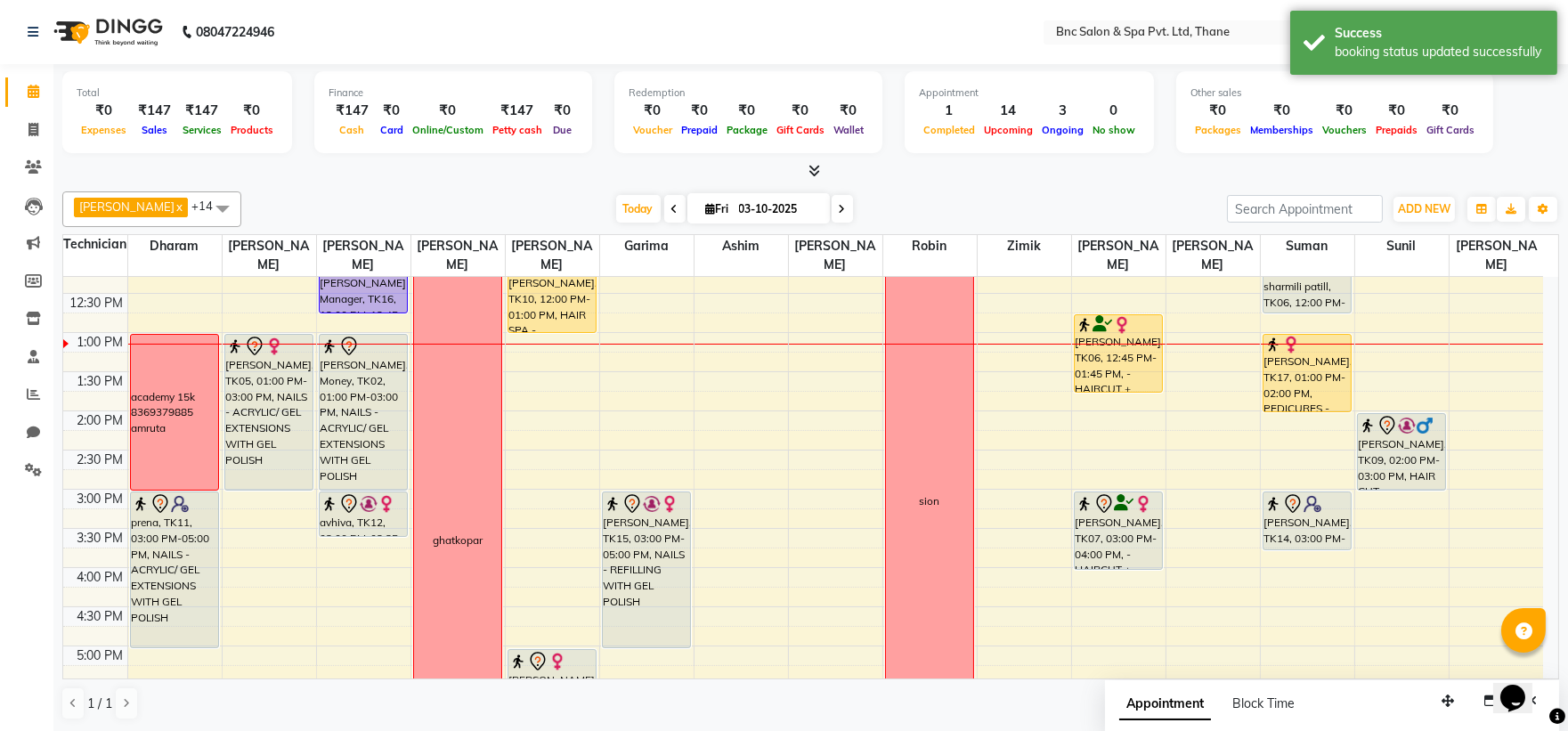
scroll to position [1, 0]
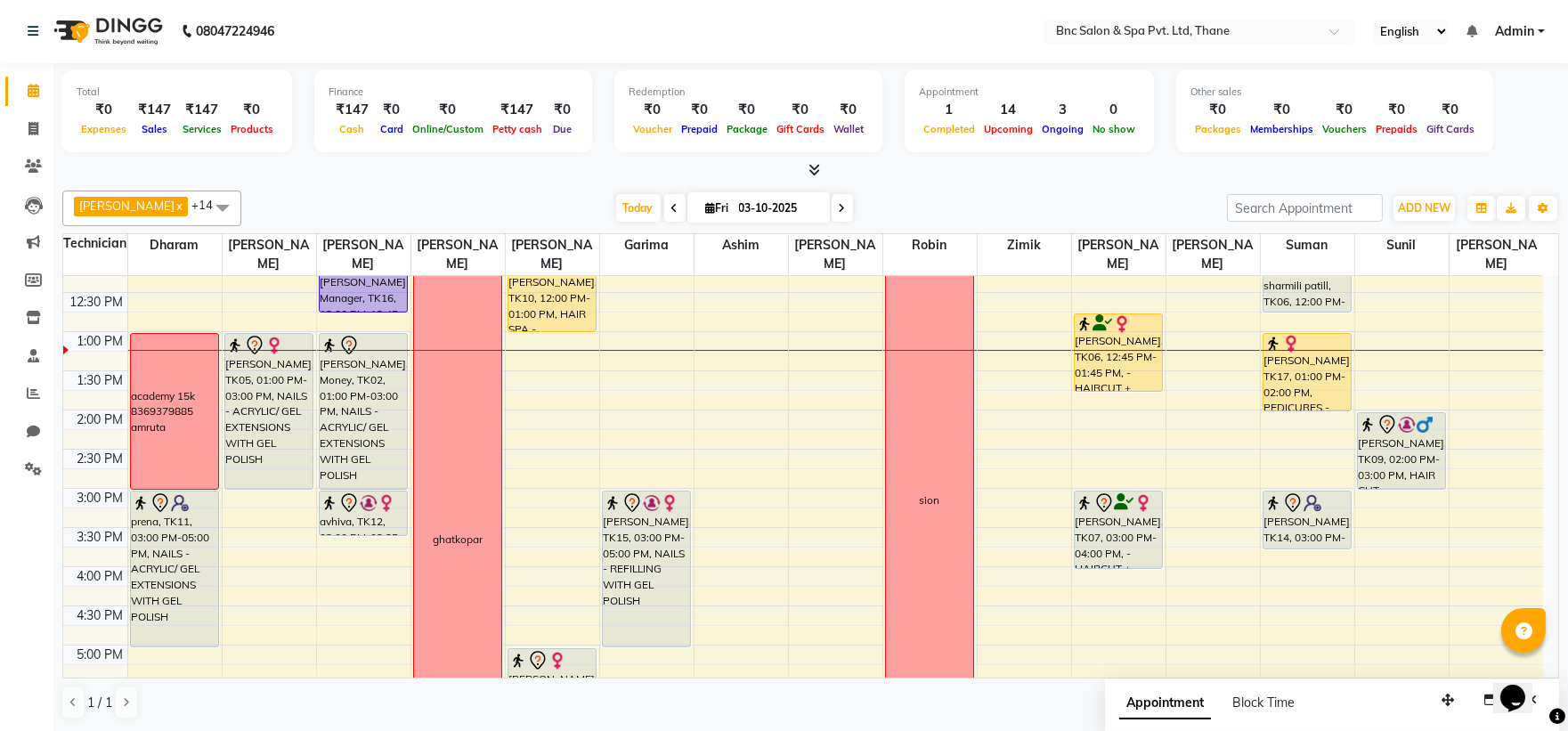
click at [832, 210] on span at bounding box center [842, 207] width 22 height 27
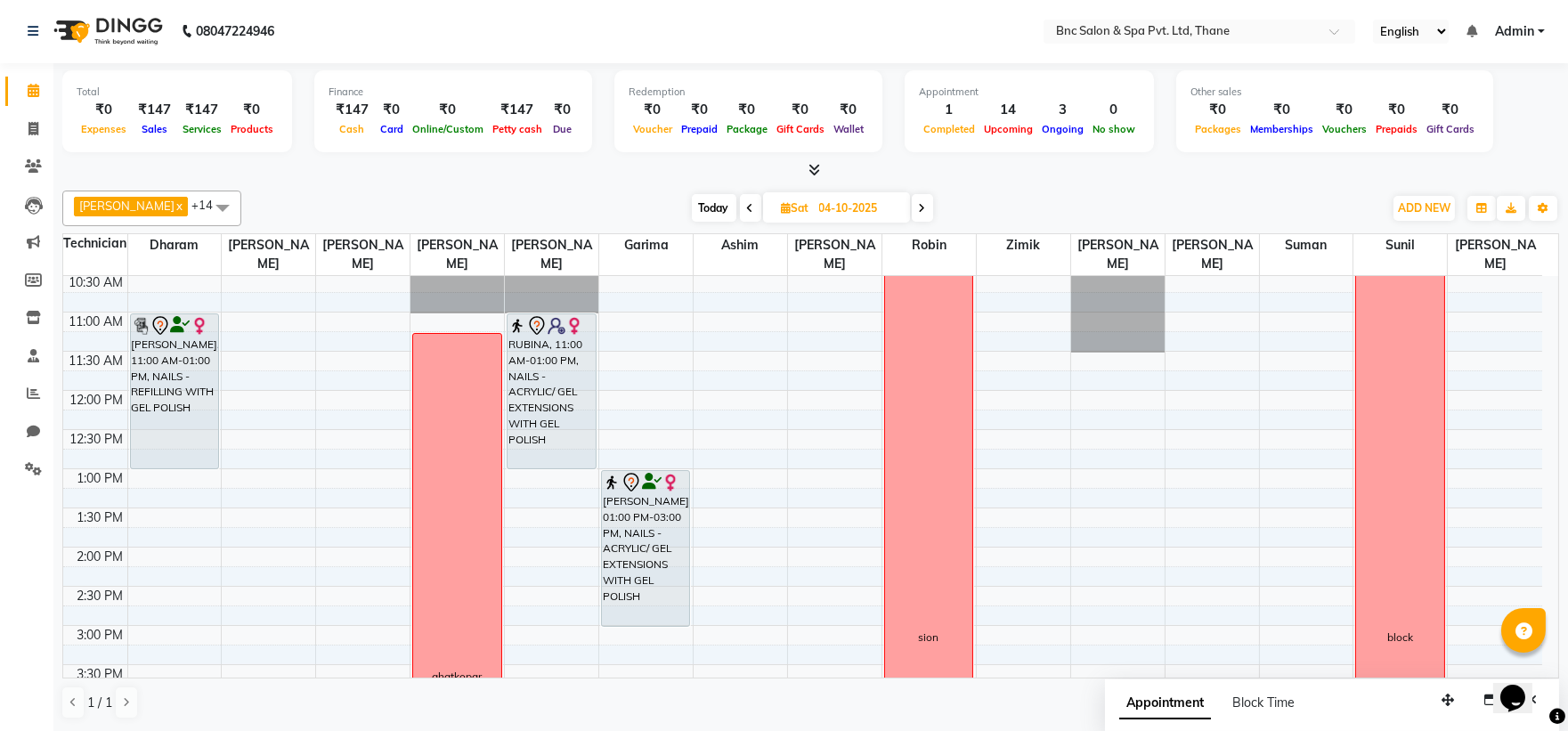
scroll to position [197, 0]
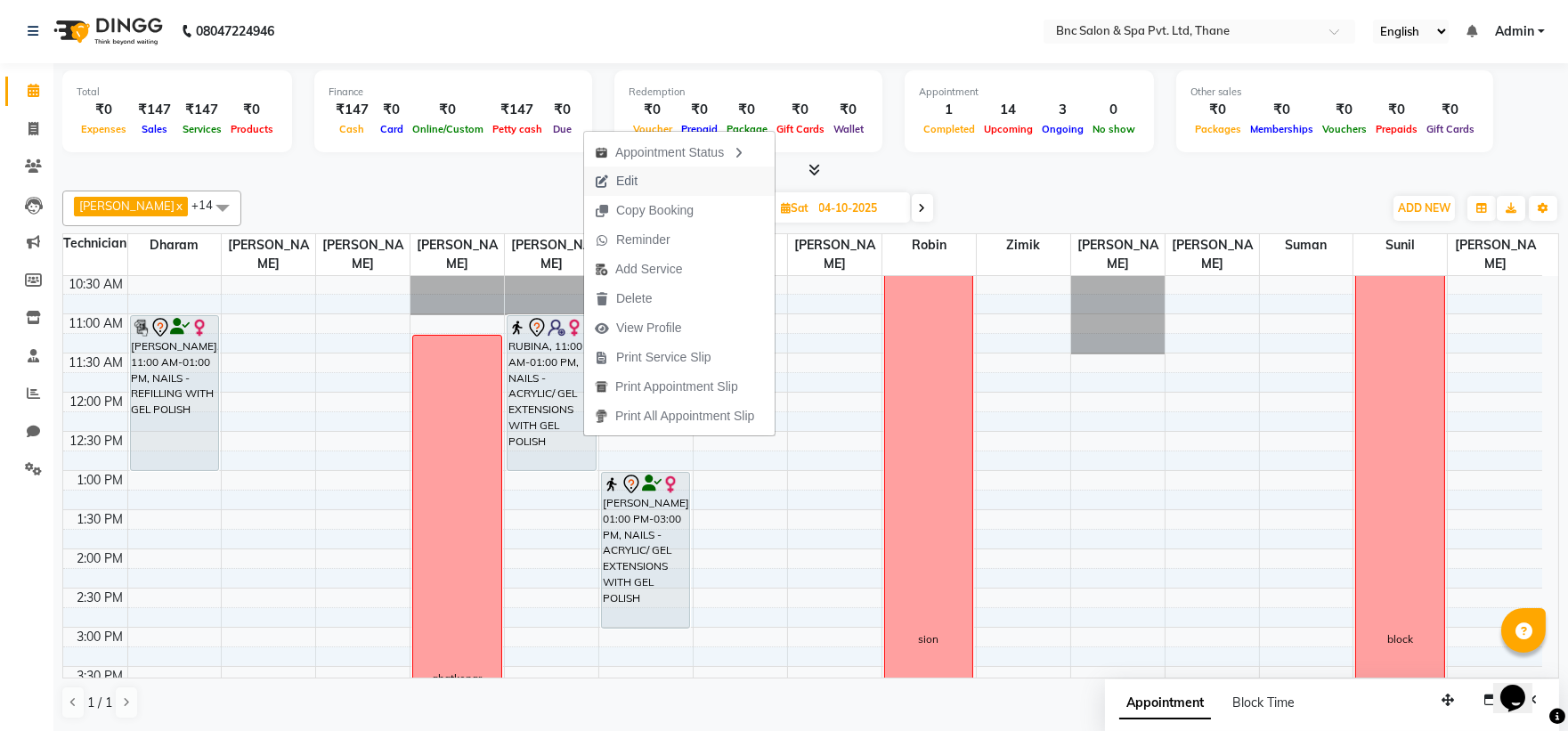
click at [633, 183] on span "Edit" at bounding box center [626, 182] width 22 height 19
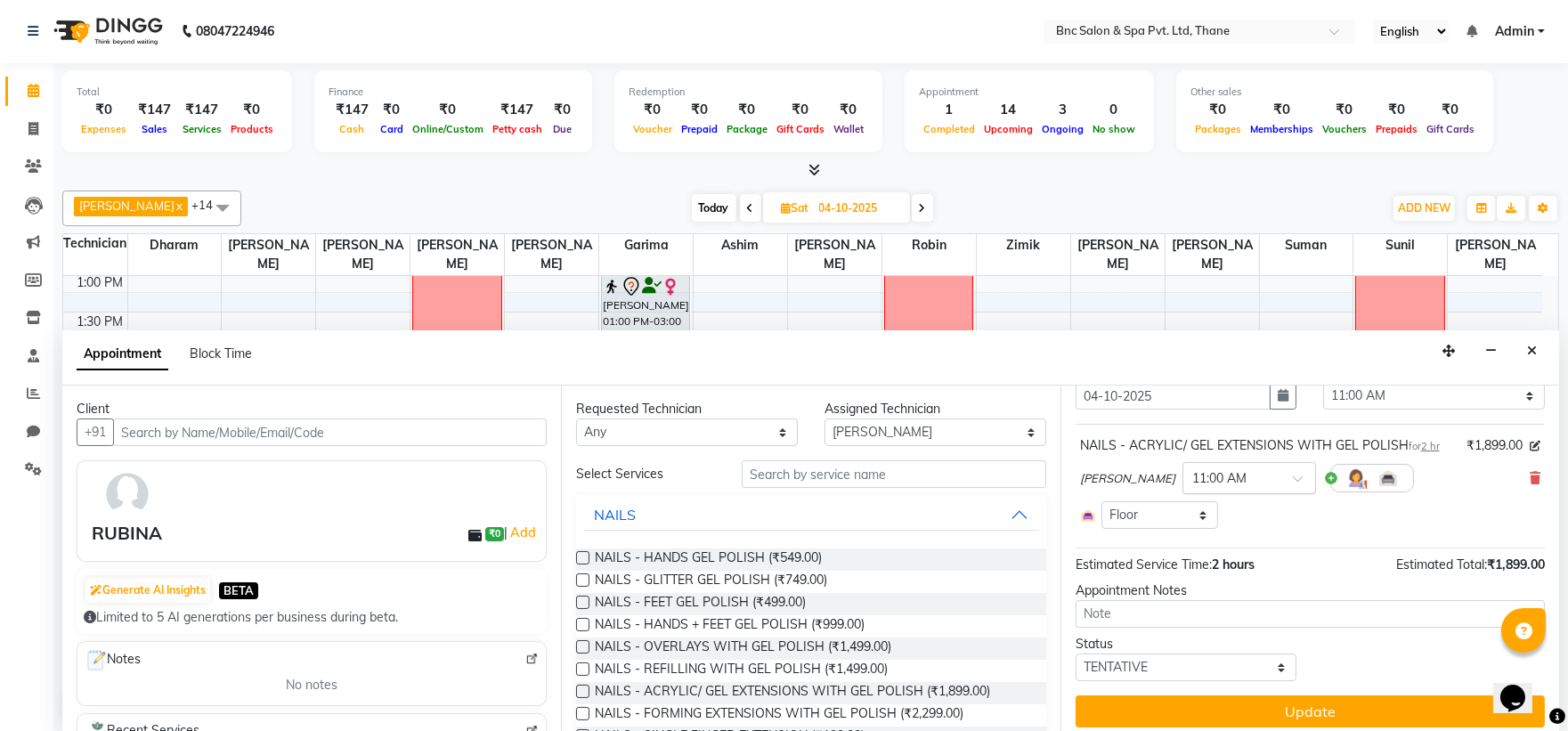
scroll to position [82, 0]
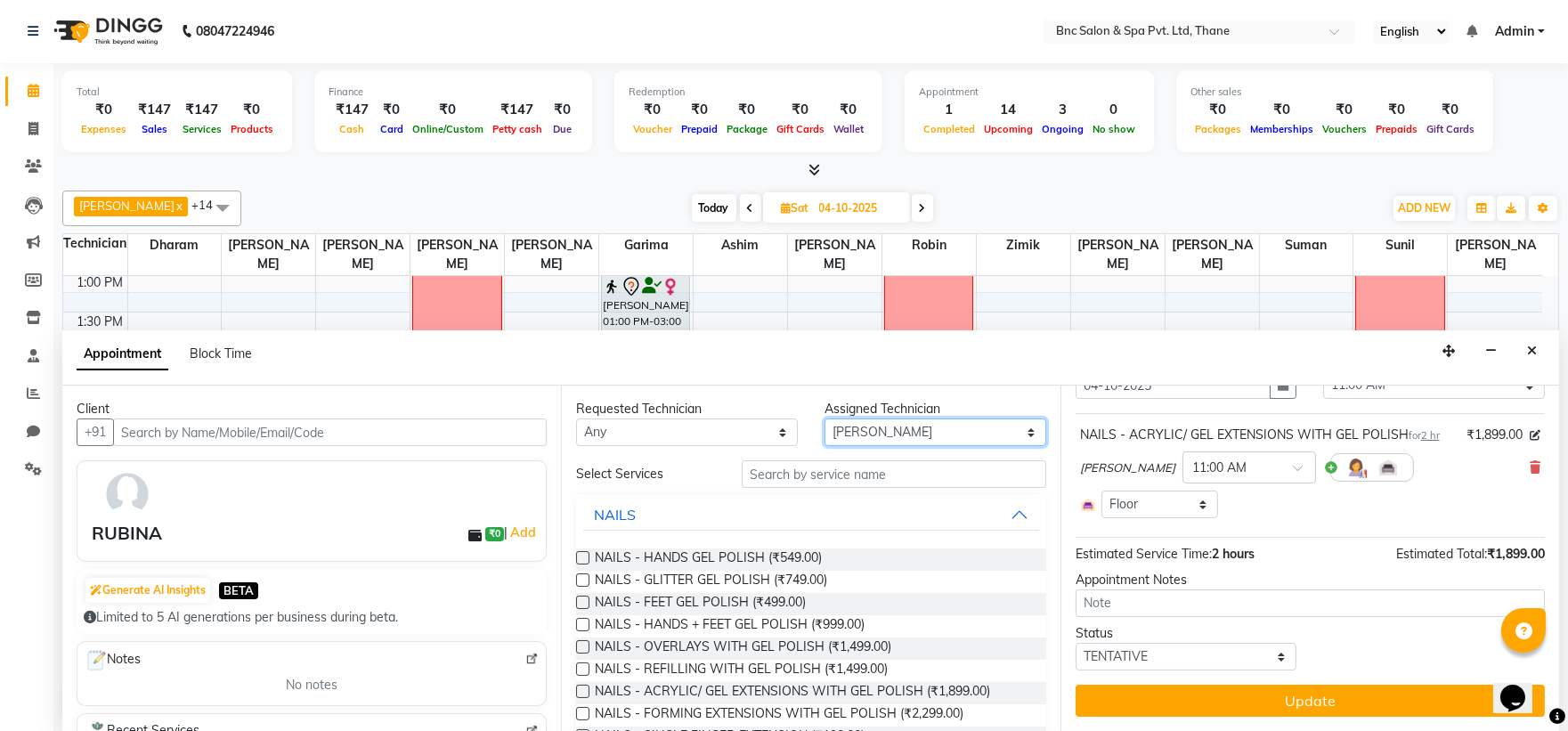
click at [882, 425] on select "Select Anas Ansari Apeksha ashim Ashwini Shibe Deepak Rajput Dharam Garima Jaya…" at bounding box center [936, 432] width 222 height 27
click at [825, 419] on select "Select Anas Ansari Apeksha ashim Ashwini Shibe Deepak Rajput Dharam Garima Jaya…" at bounding box center [936, 432] width 222 height 27
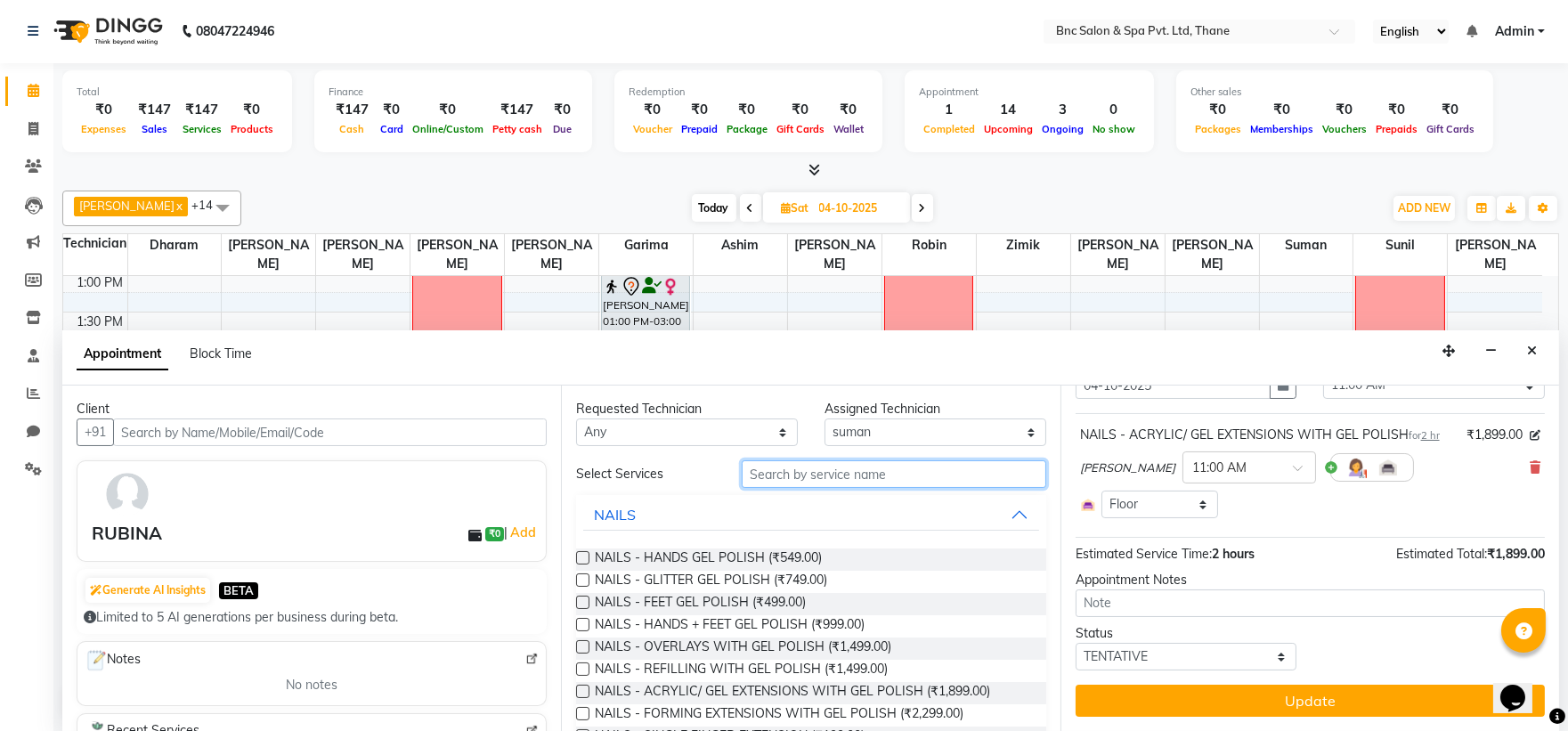
click at [803, 483] on input "text" at bounding box center [895, 473] width 305 height 27
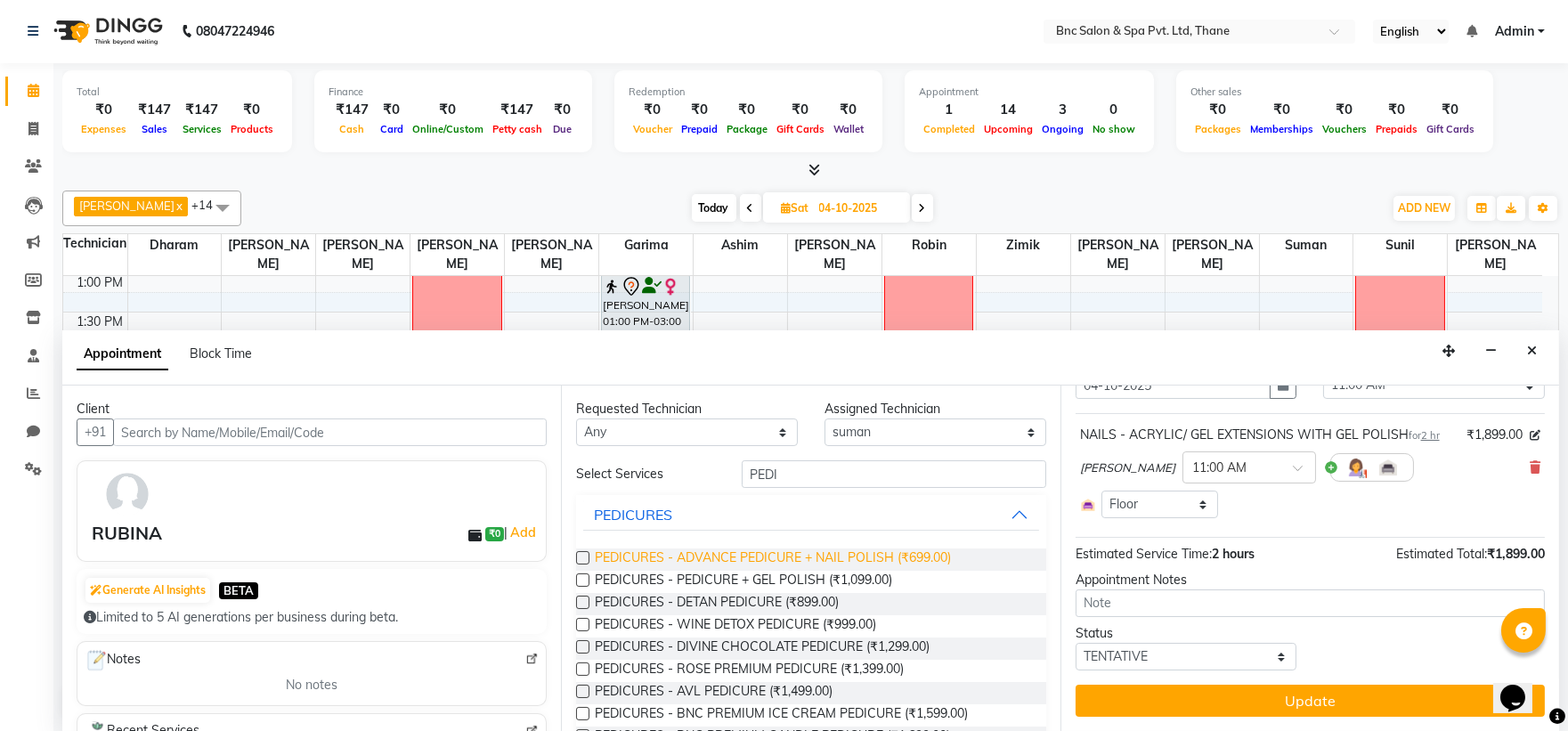
click at [778, 556] on span "PEDICURES - ADVANCE PEDICURE + NAIL POLISH (₹699.00)" at bounding box center [772, 560] width 356 height 23
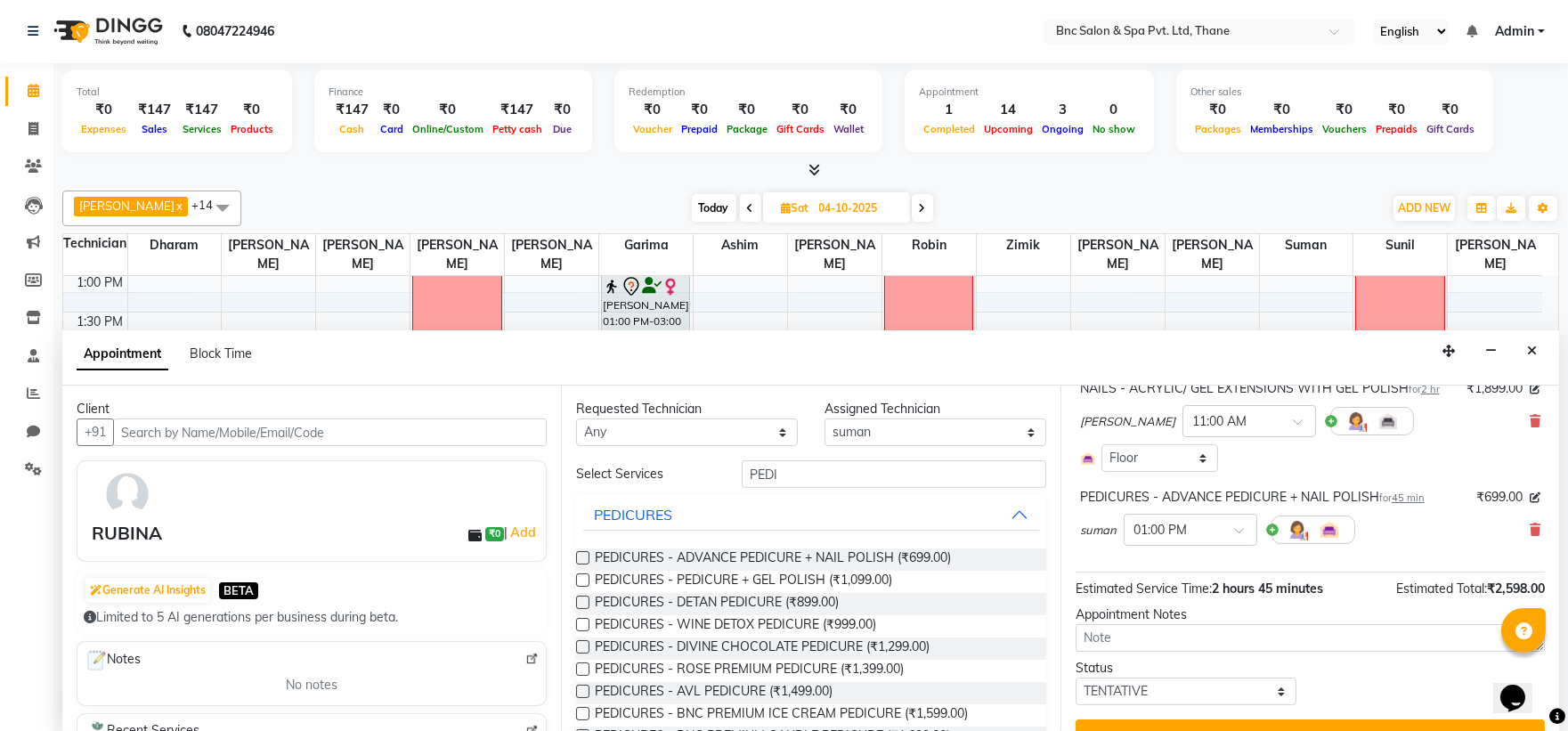
scroll to position [163, 0]
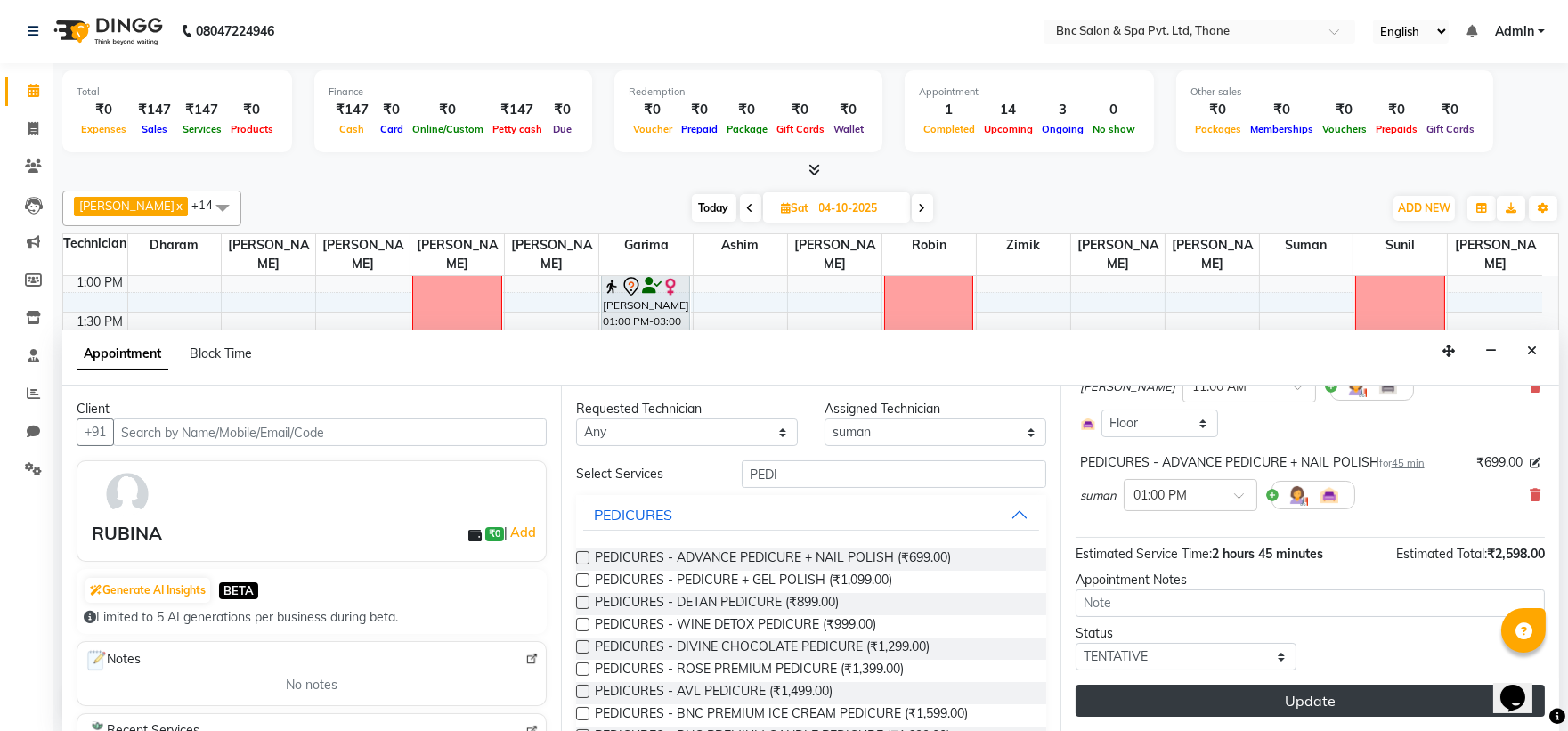
click at [1252, 701] on button "Update" at bounding box center [1310, 701] width 469 height 32
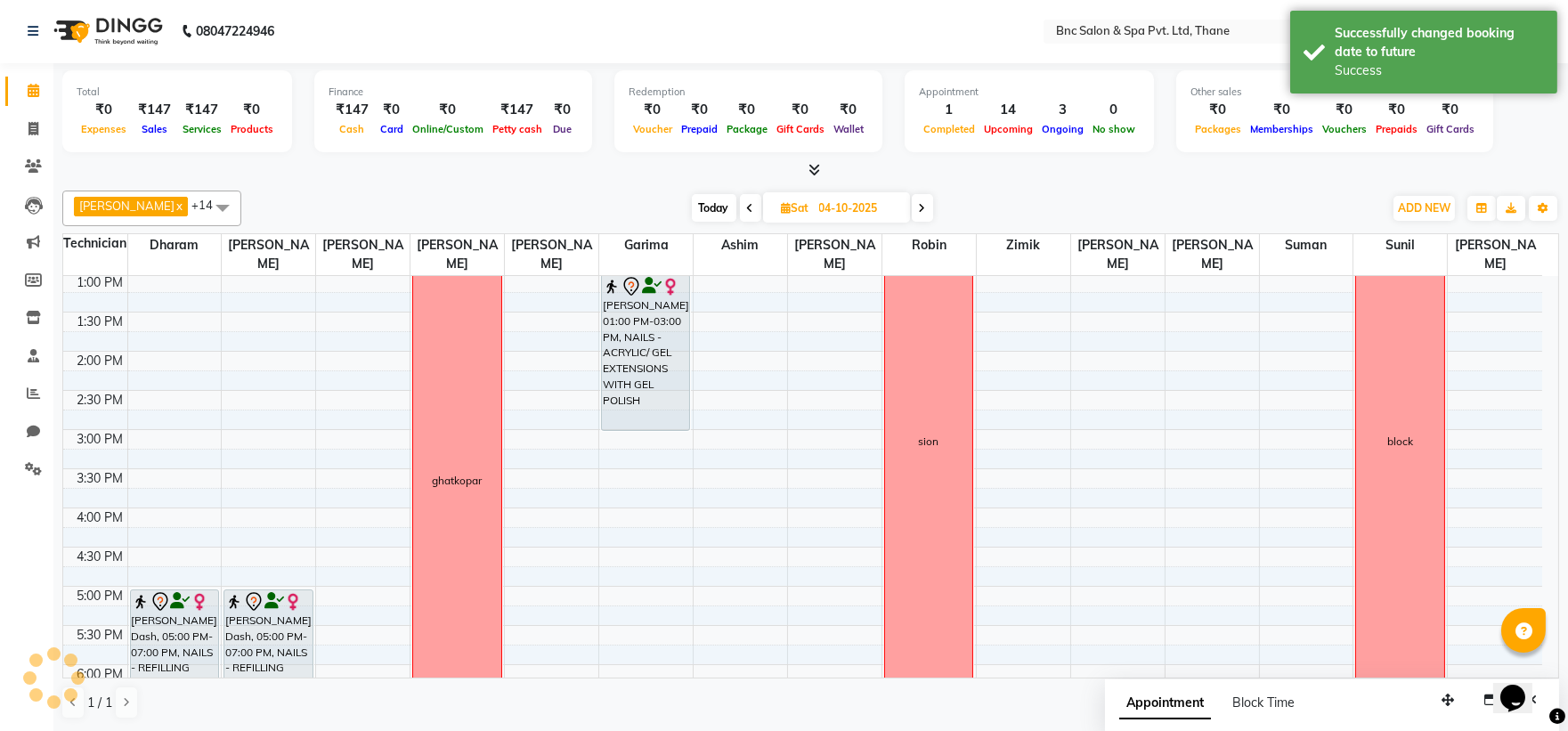
scroll to position [0, 0]
click at [692, 208] on span "Today" at bounding box center [714, 208] width 44 height 27
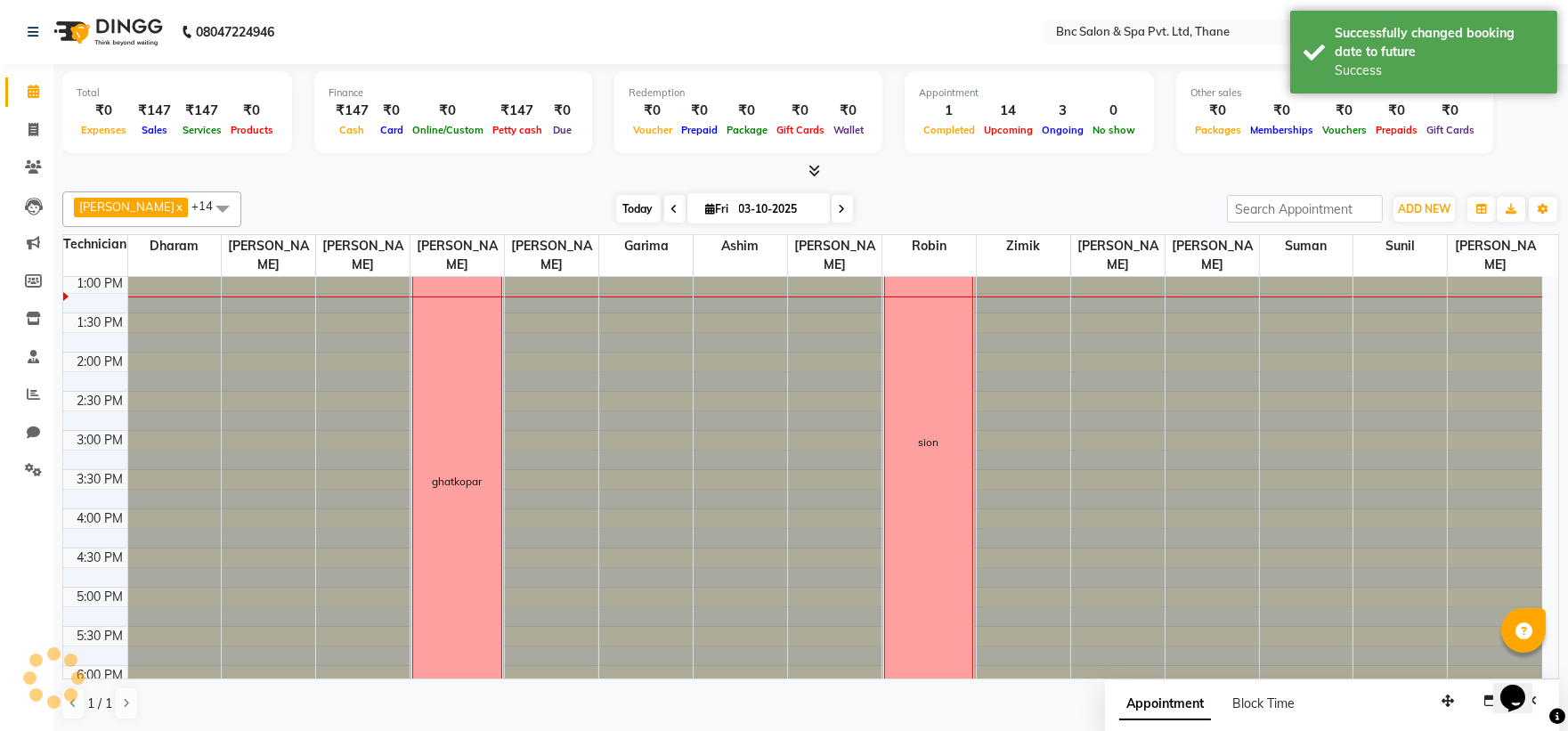
scroll to position [394, 0]
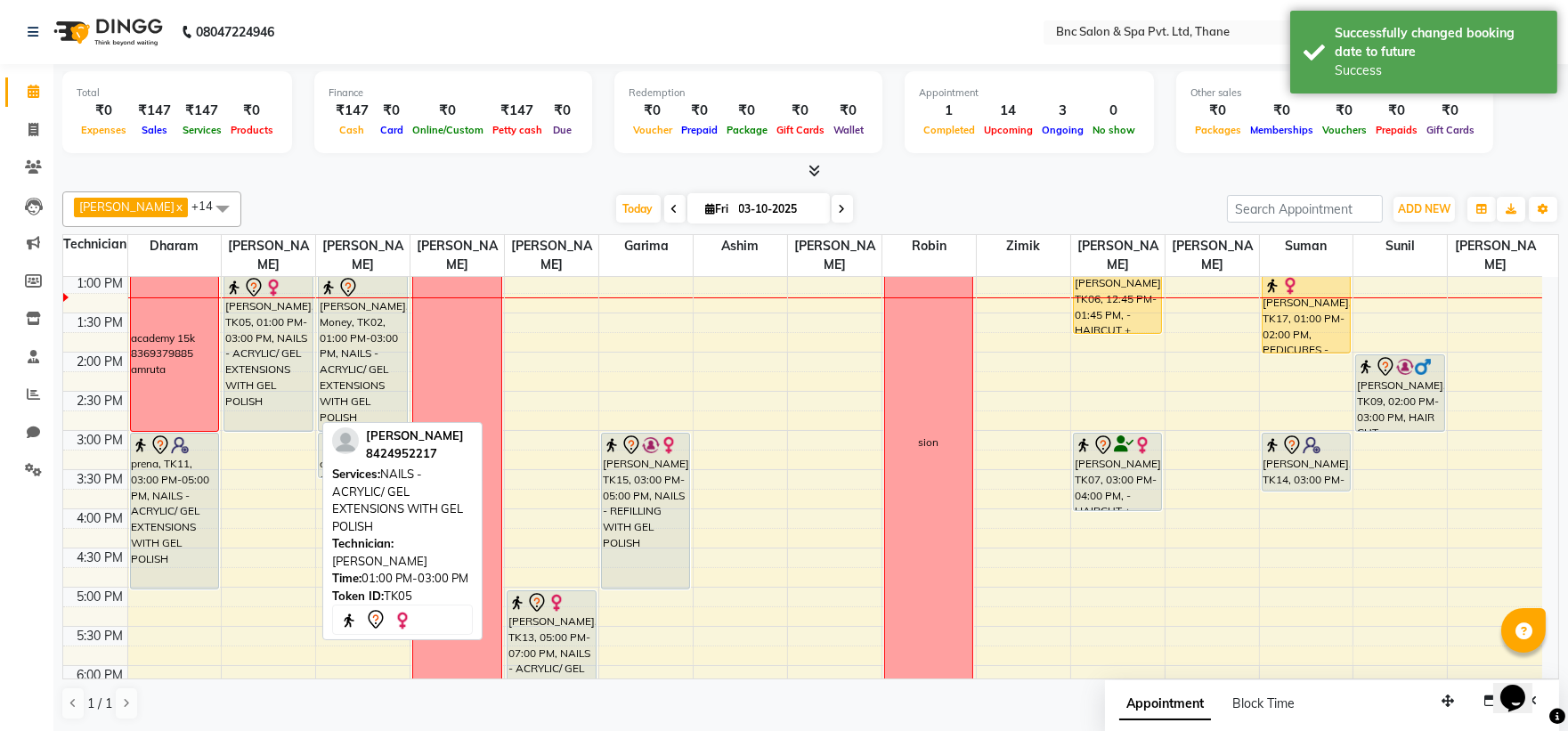
click at [277, 323] on div "[PERSON_NAME], TK05, 01:00 PM-03:00 PM, NAILS - ACRYLIC/ GEL EXTENSIONS WITH GE…" at bounding box center [268, 353] width 87 height 155
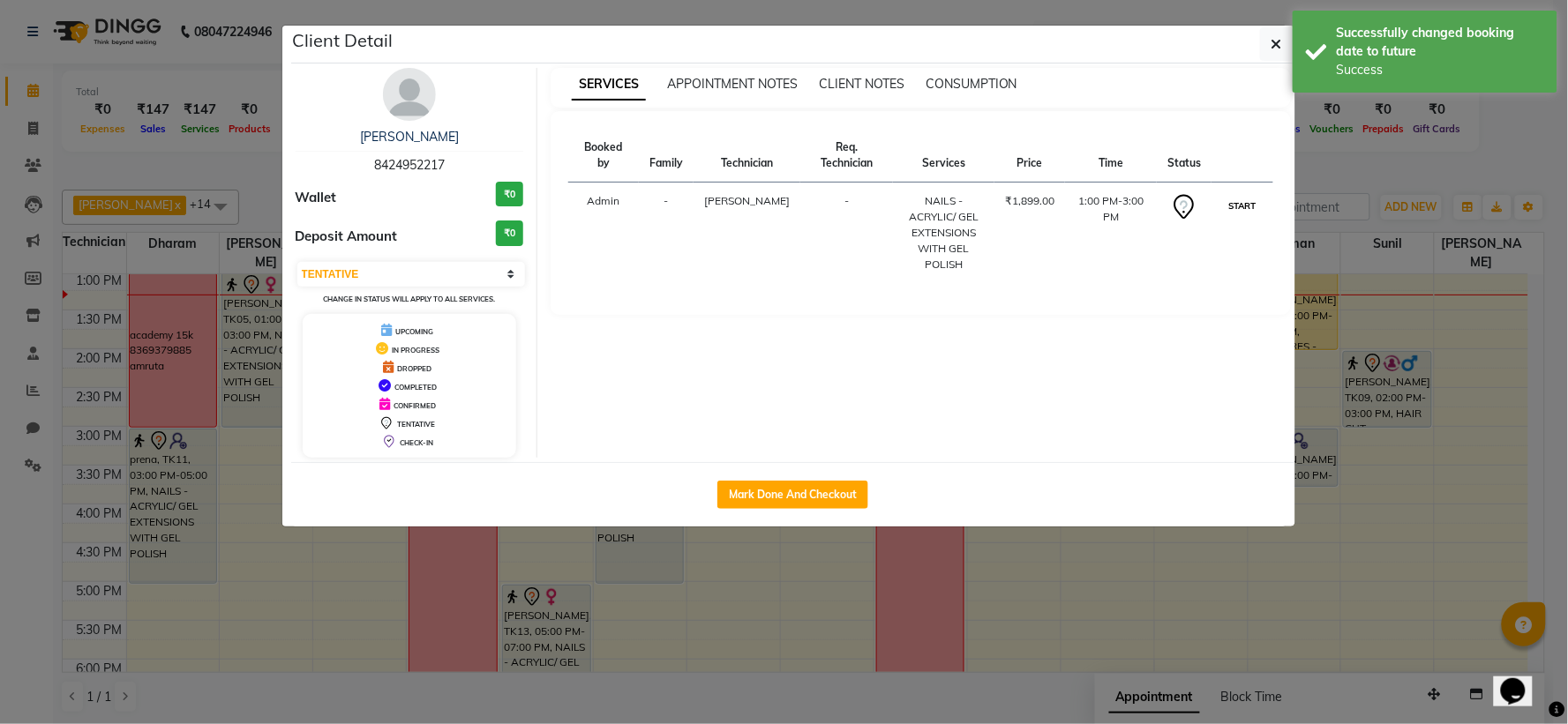
click at [1249, 195] on button "START" at bounding box center [1242, 206] width 36 height 22
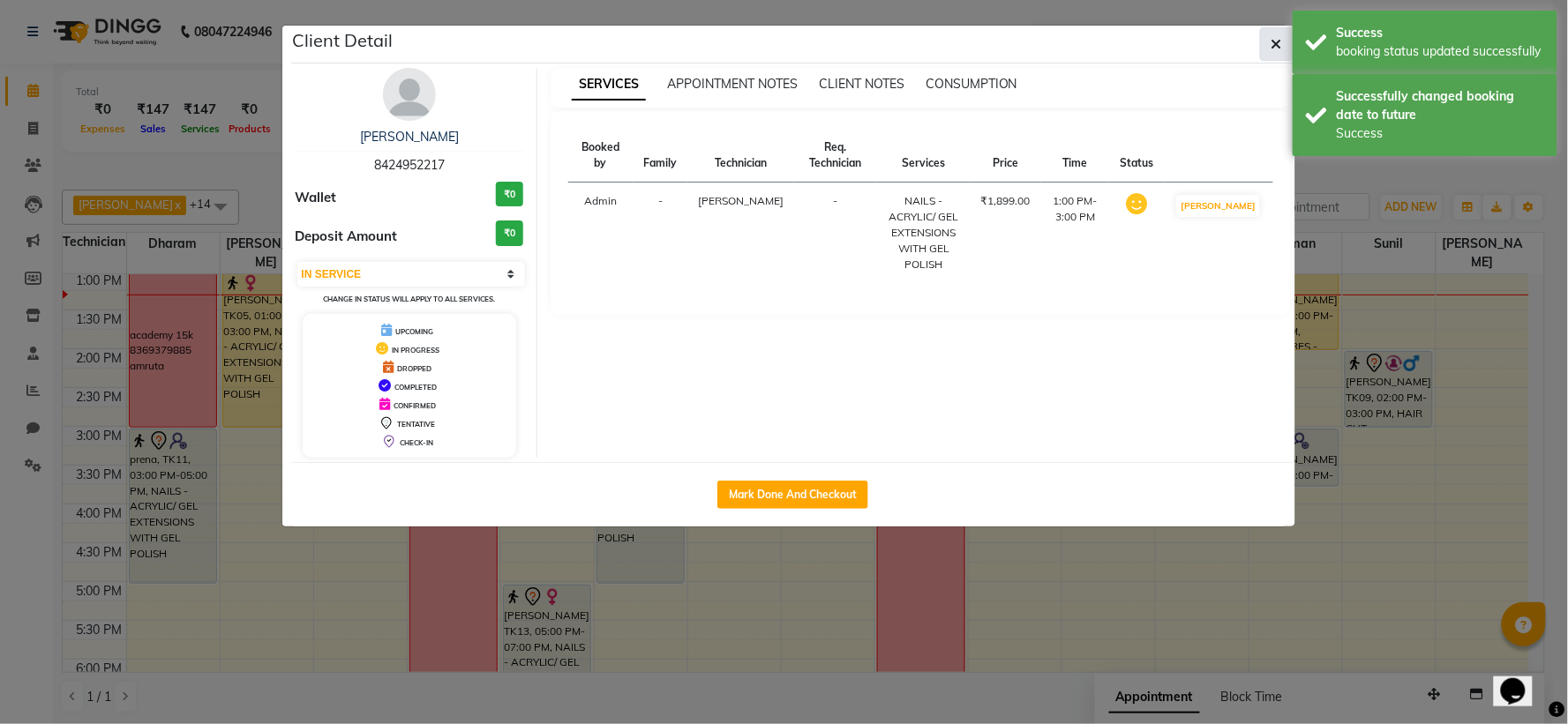
click at [1278, 48] on icon "button" at bounding box center [1276, 44] width 10 height 14
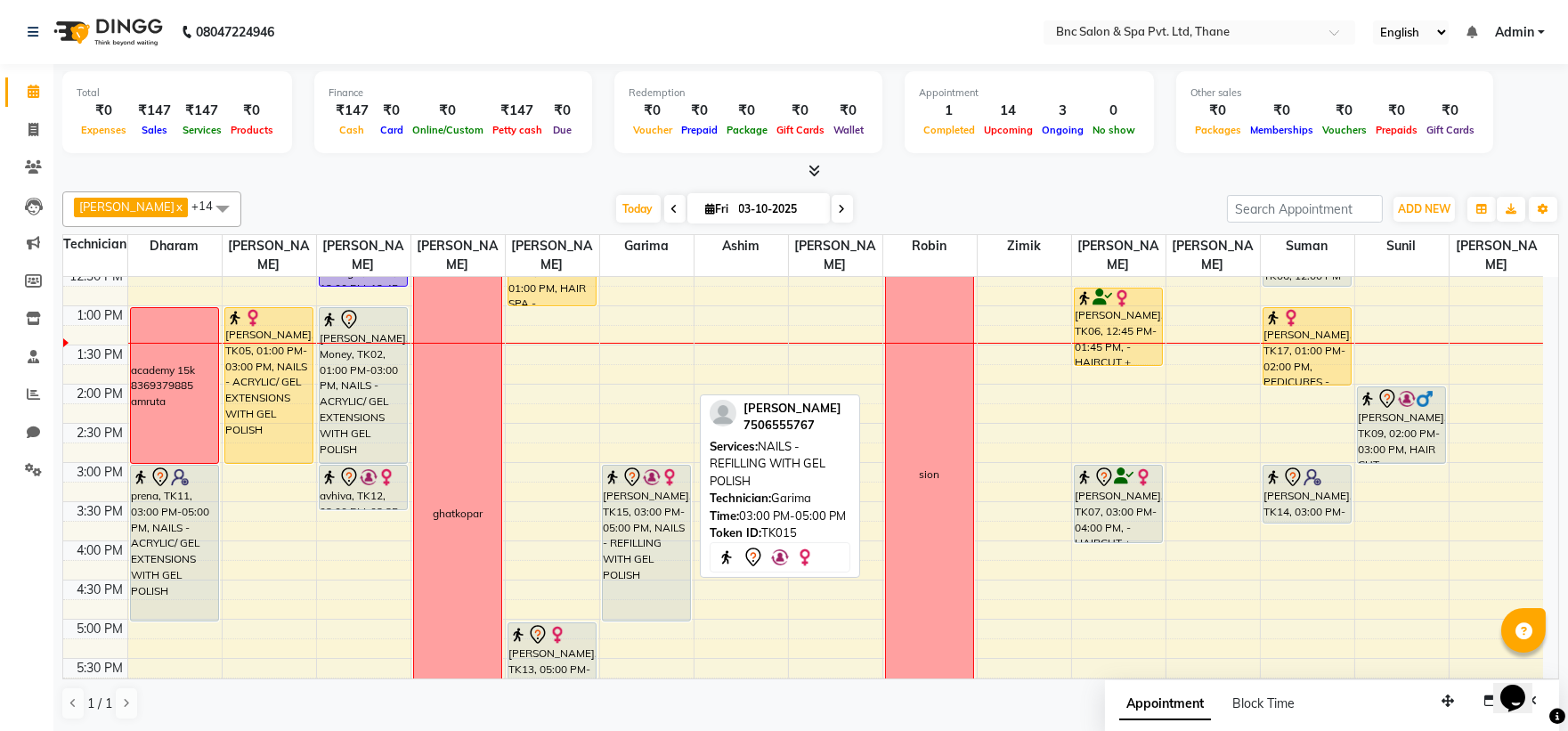
scroll to position [375, 0]
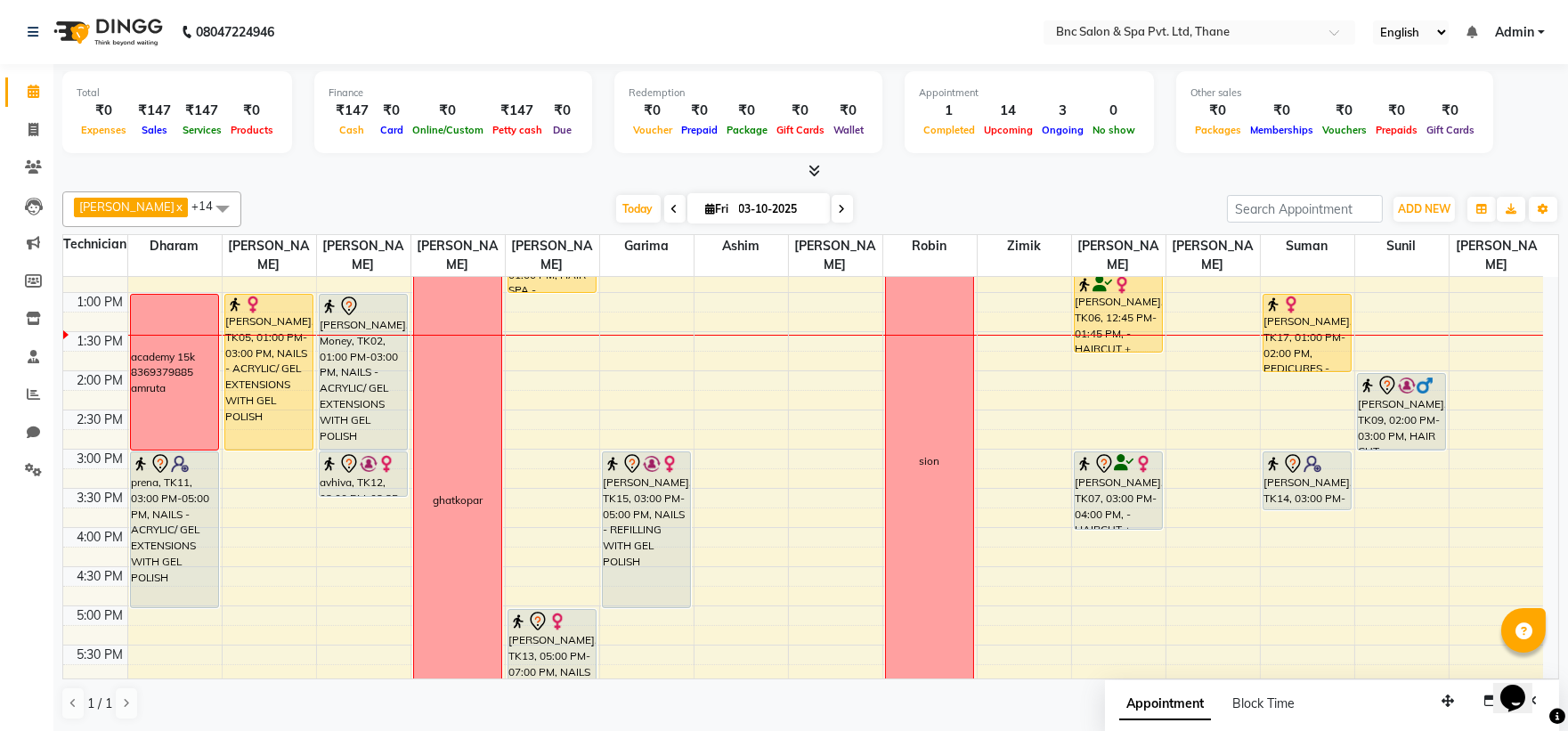
click at [839, 209] on icon at bounding box center [843, 209] width 8 height 10
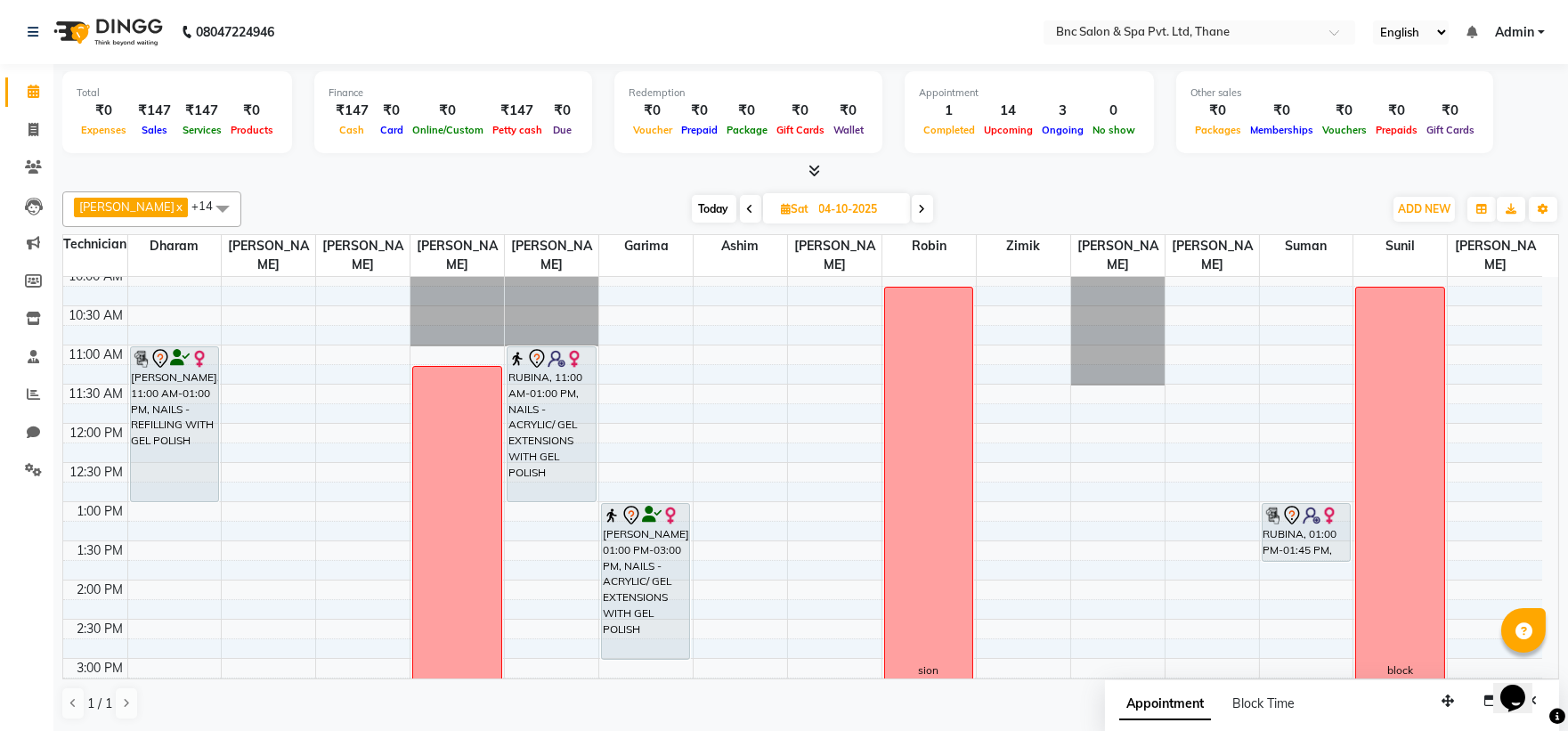
scroll to position [144, 0]
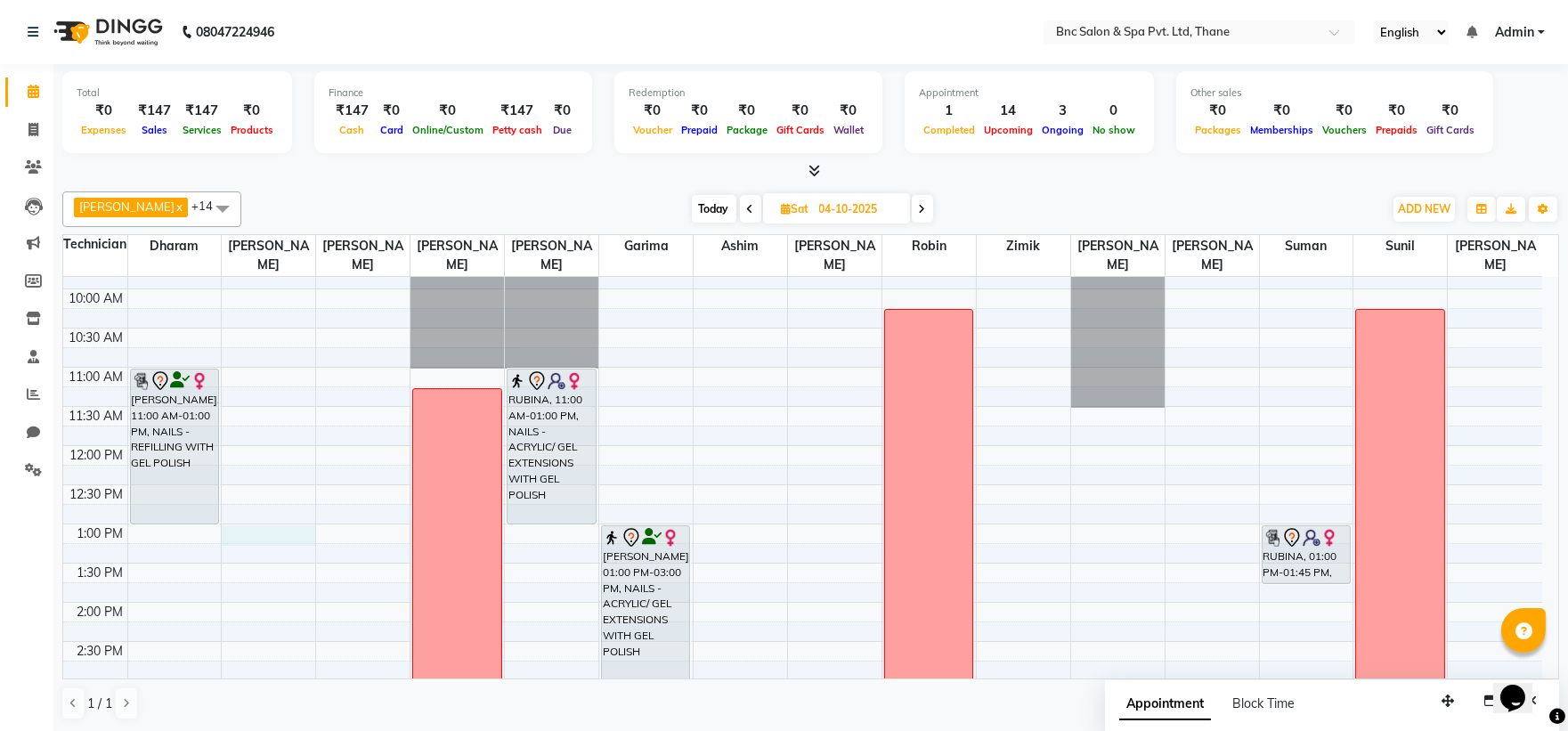
click at [233, 534] on div "8:00 AM 8:30 AM 9:00 AM 9:30 AM 10:00 AM 10:30 AM 11:00 AM 11:30 AM 12:00 PM 12…" at bounding box center [802, 642] width 1479 height 1018
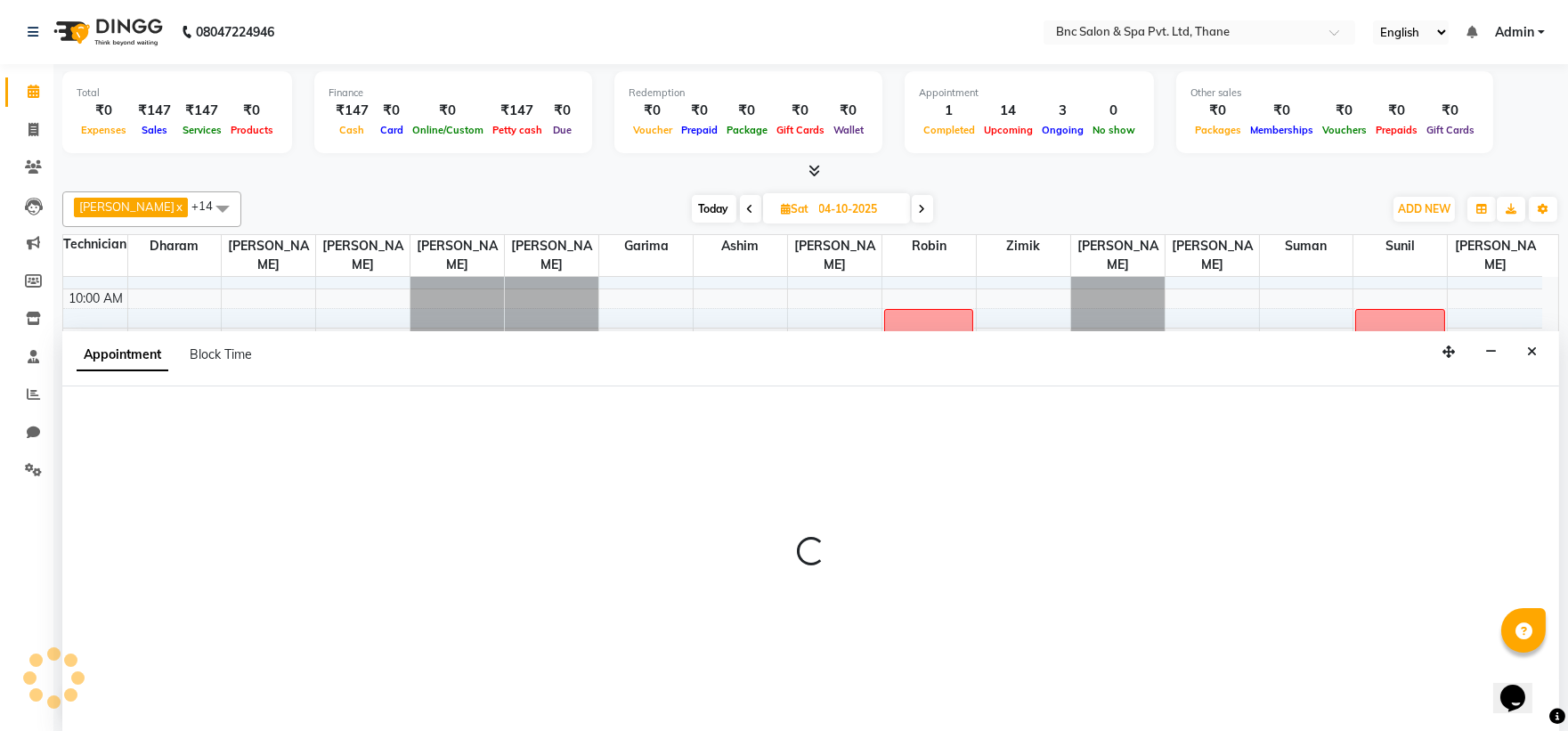
scroll to position [1, 0]
drag, startPoint x: 1537, startPoint y: 370, endPoint x: 1532, endPoint y: 358, distance: 13.0
click at [1532, 358] on div "Appointment Block Time" at bounding box center [810, 358] width 1497 height 56
click at [1532, 358] on button "Close" at bounding box center [1531, 351] width 25 height 27
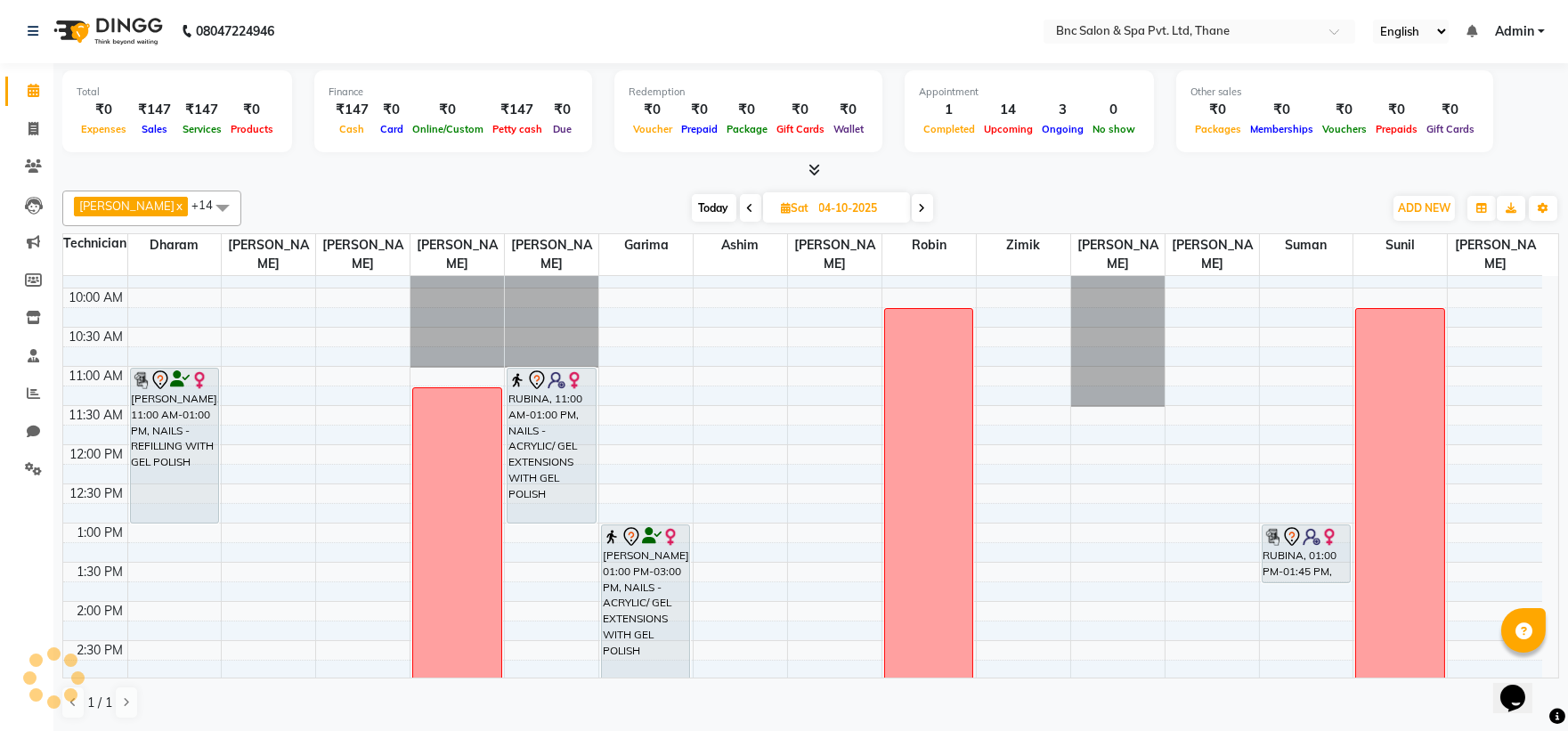
click at [252, 537] on div "8:00 AM 8:30 AM 9:00 AM 9:30 AM 10:00 AM 10:30 AM 11:00 AM 11:30 AM 12:00 PM 12…" at bounding box center [802, 641] width 1479 height 1018
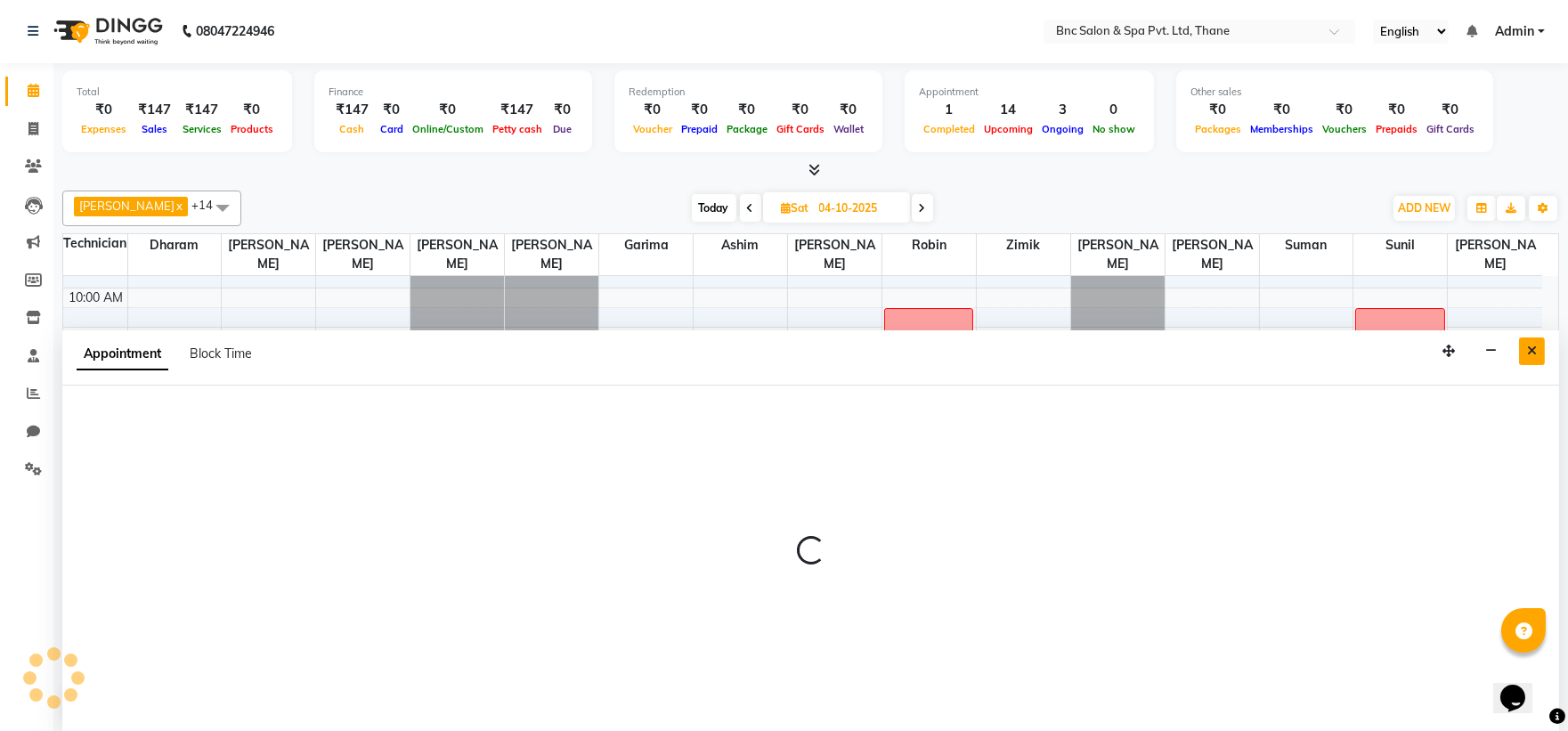
click at [1537, 351] on button "Close" at bounding box center [1531, 351] width 25 height 27
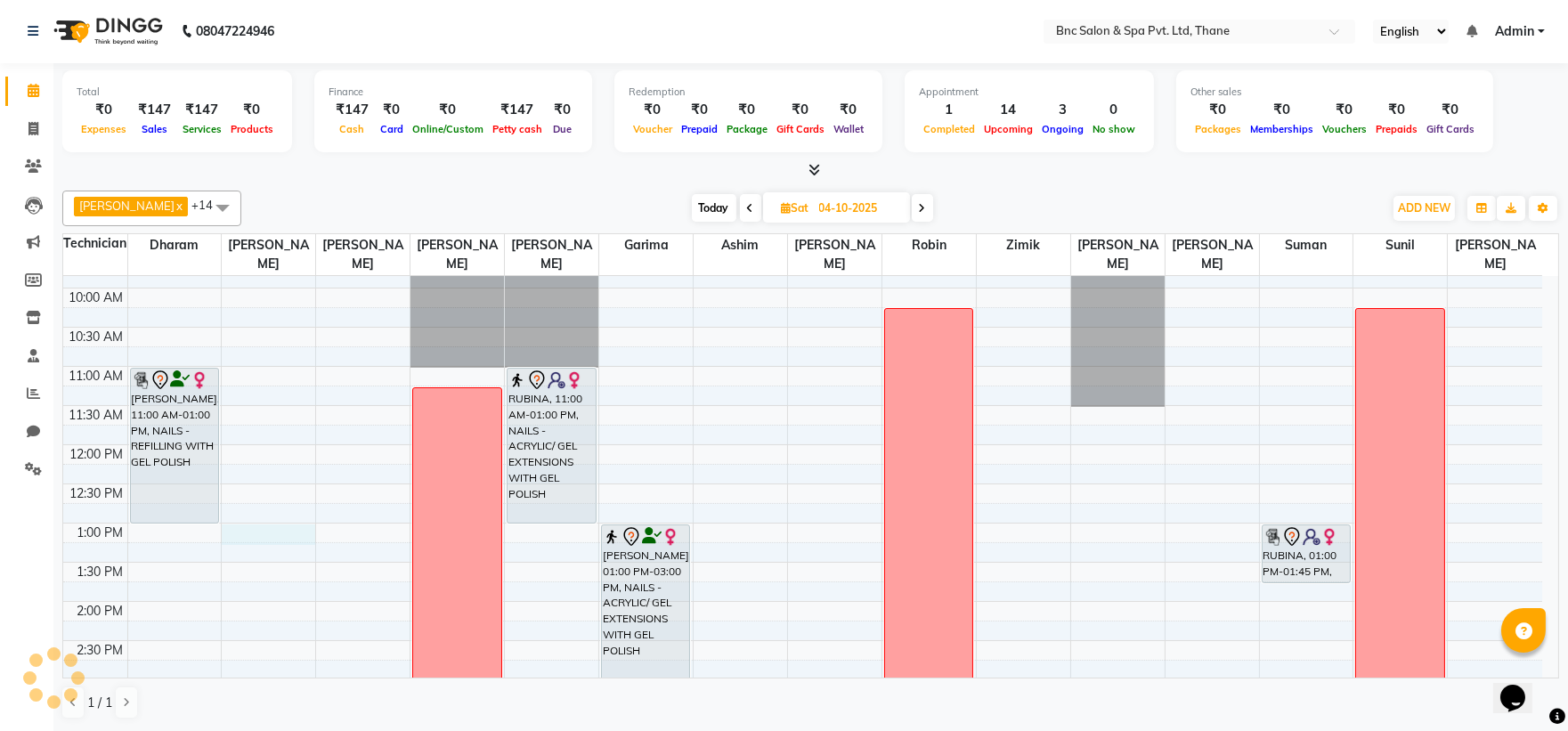
click at [286, 538] on div "8:00 AM 8:30 AM 9:00 AM 9:30 AM 10:00 AM 10:30 AM 11:00 AM 11:30 AM 12:00 PM 12…" at bounding box center [802, 641] width 1479 height 1018
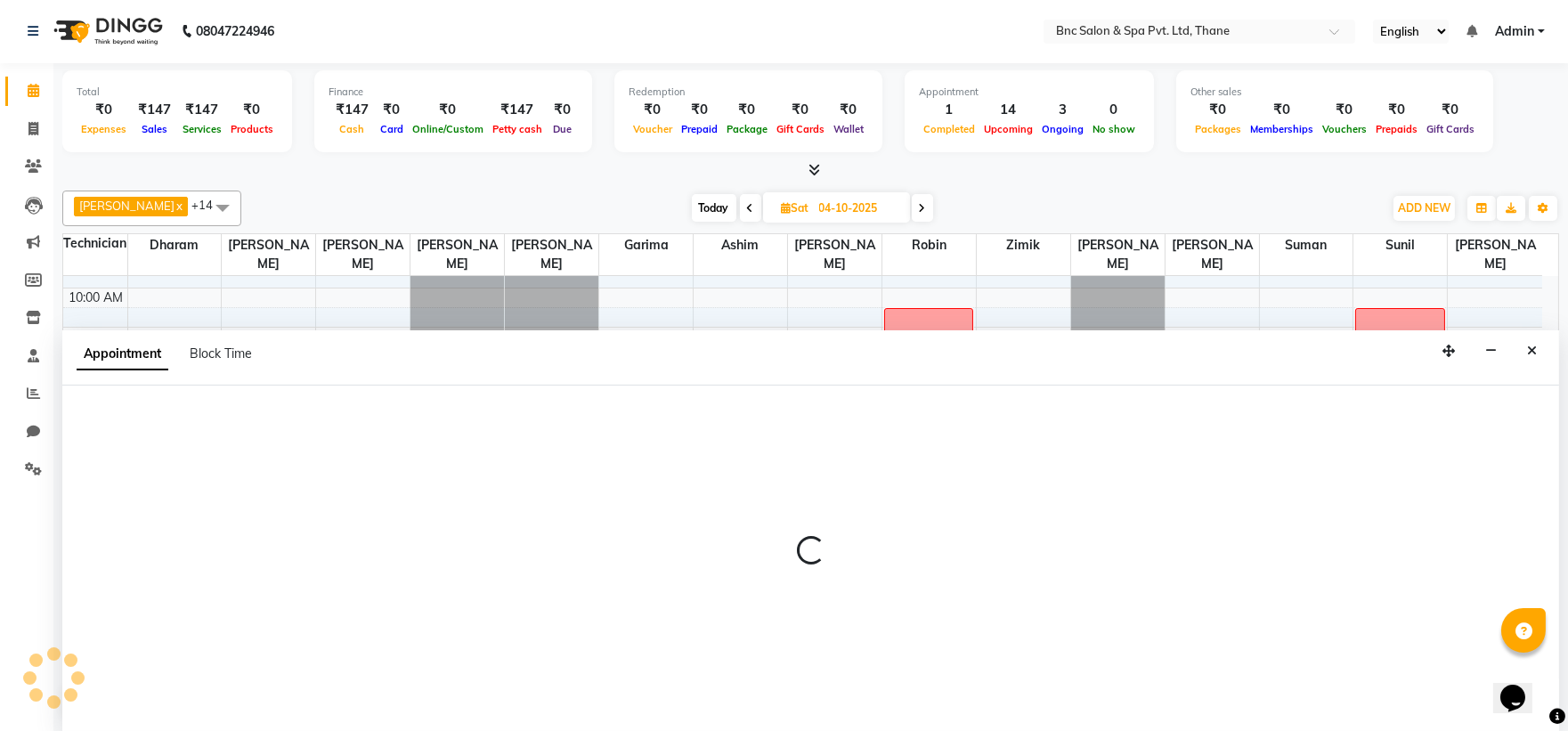
click at [973, 458] on div at bounding box center [810, 558] width 1497 height 345
click at [973, 459] on div at bounding box center [810, 558] width 1497 height 345
click at [1126, 174] on div at bounding box center [810, 170] width 1497 height 19
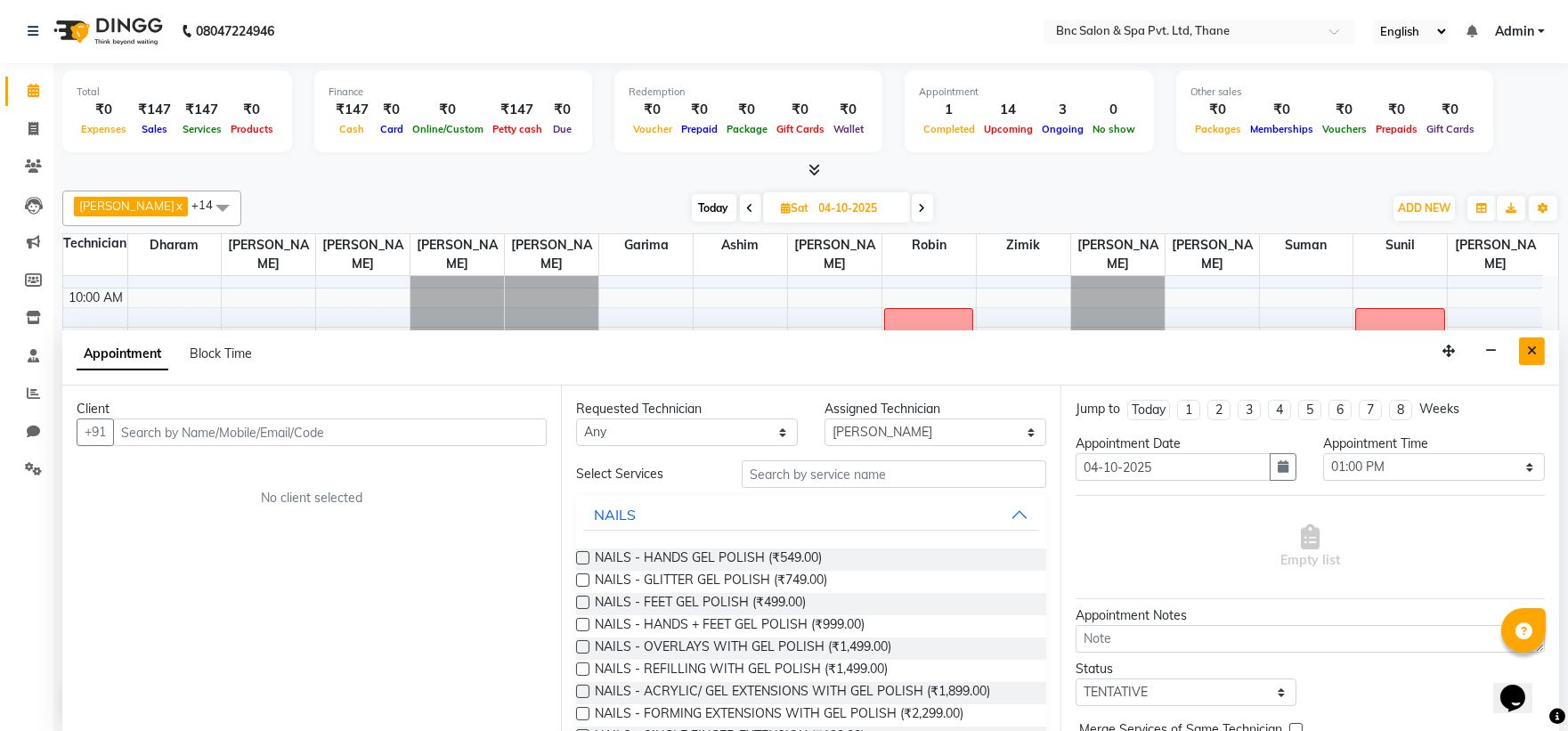
click at [1521, 361] on button "Close" at bounding box center [1531, 351] width 25 height 27
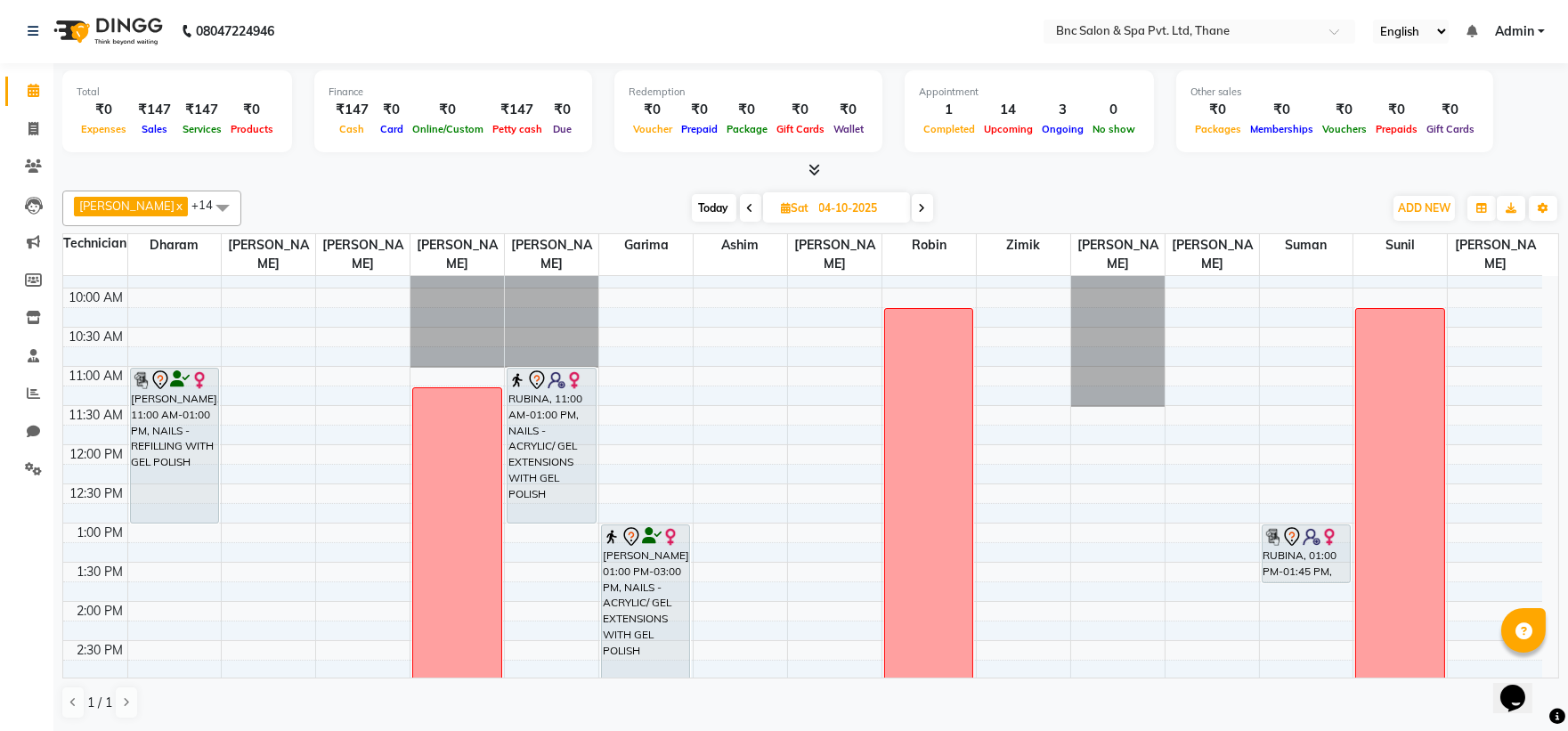
click at [692, 216] on span "Today" at bounding box center [714, 207] width 44 height 27
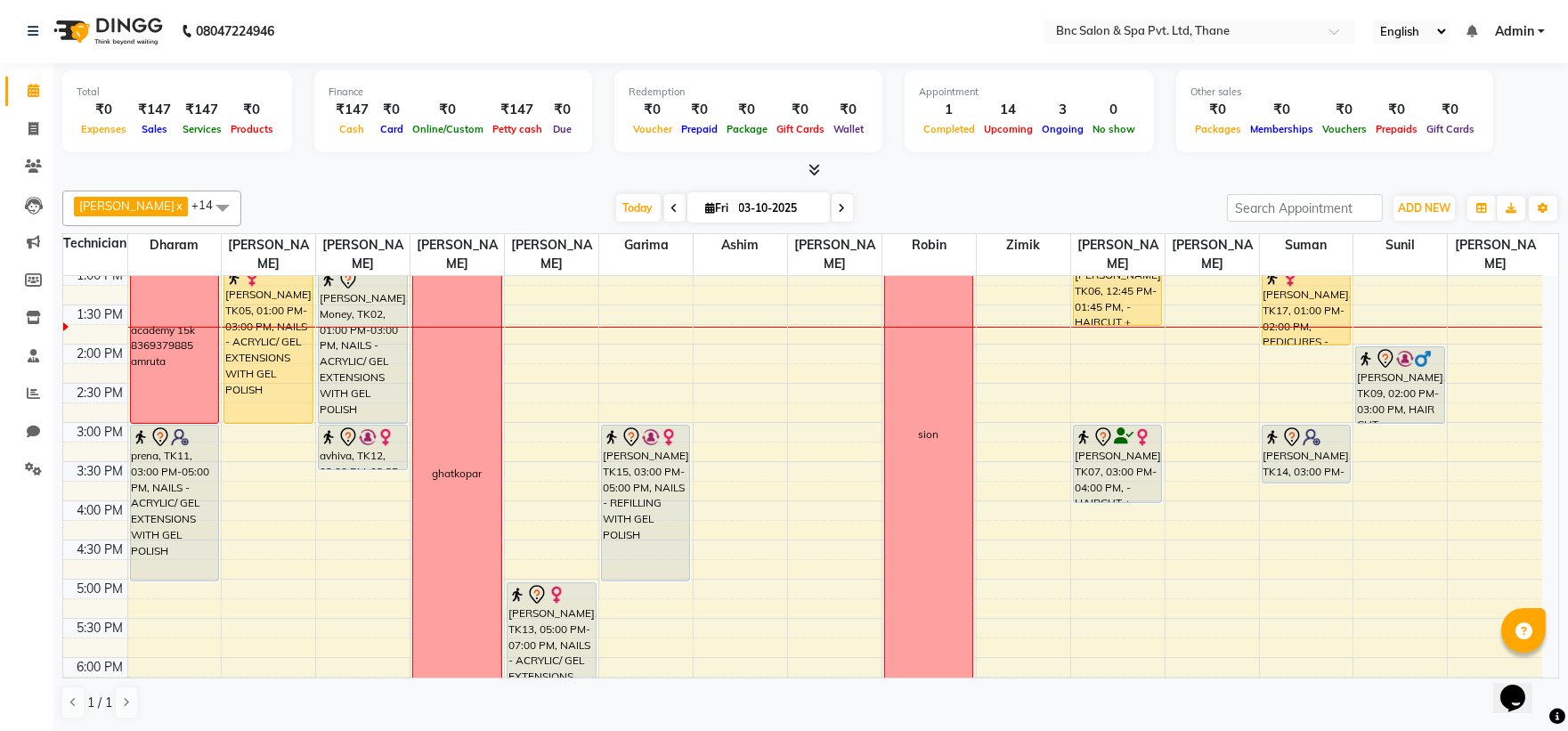
scroll to position [407, 0]
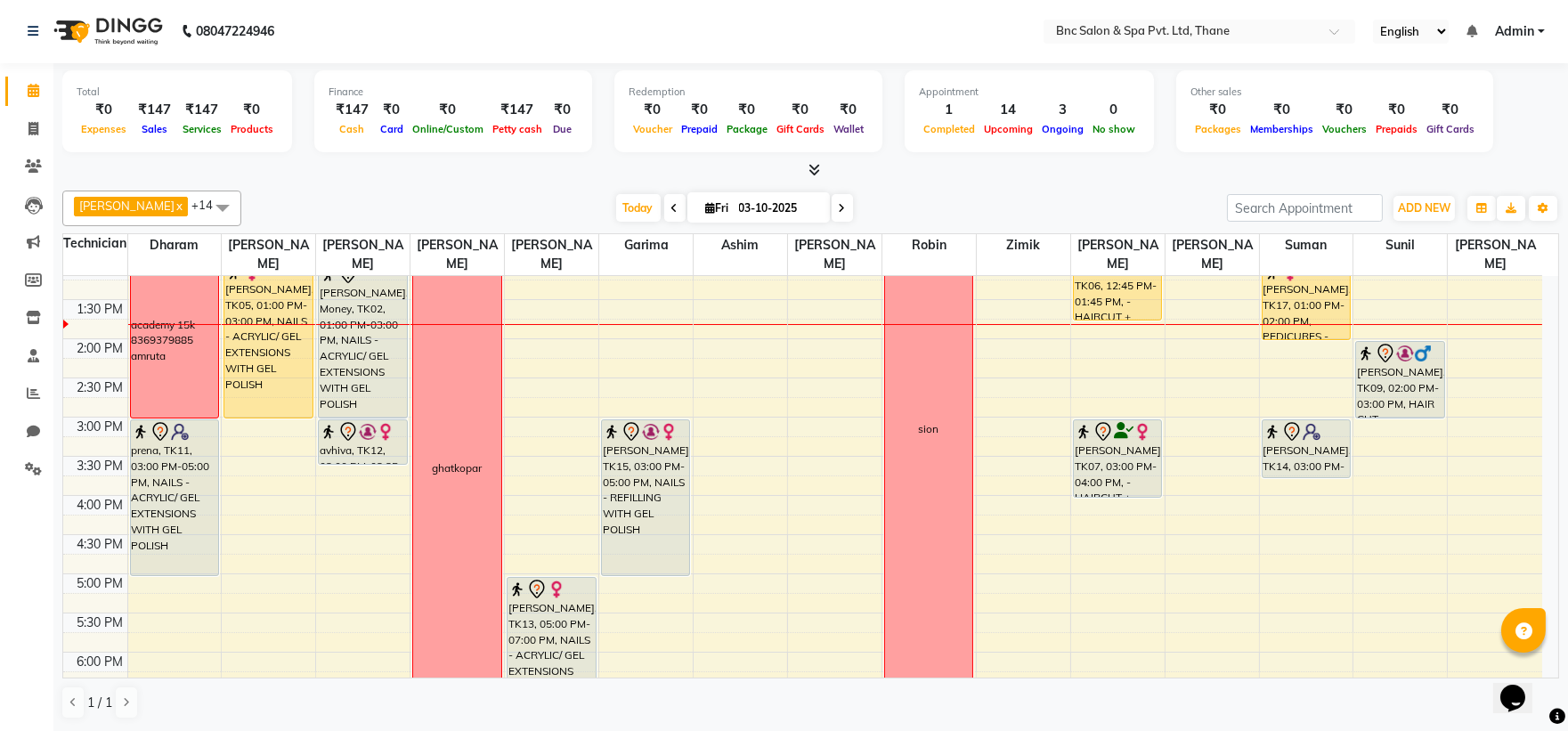
click at [734, 203] on input "03-10-2025" at bounding box center [778, 208] width 89 height 26
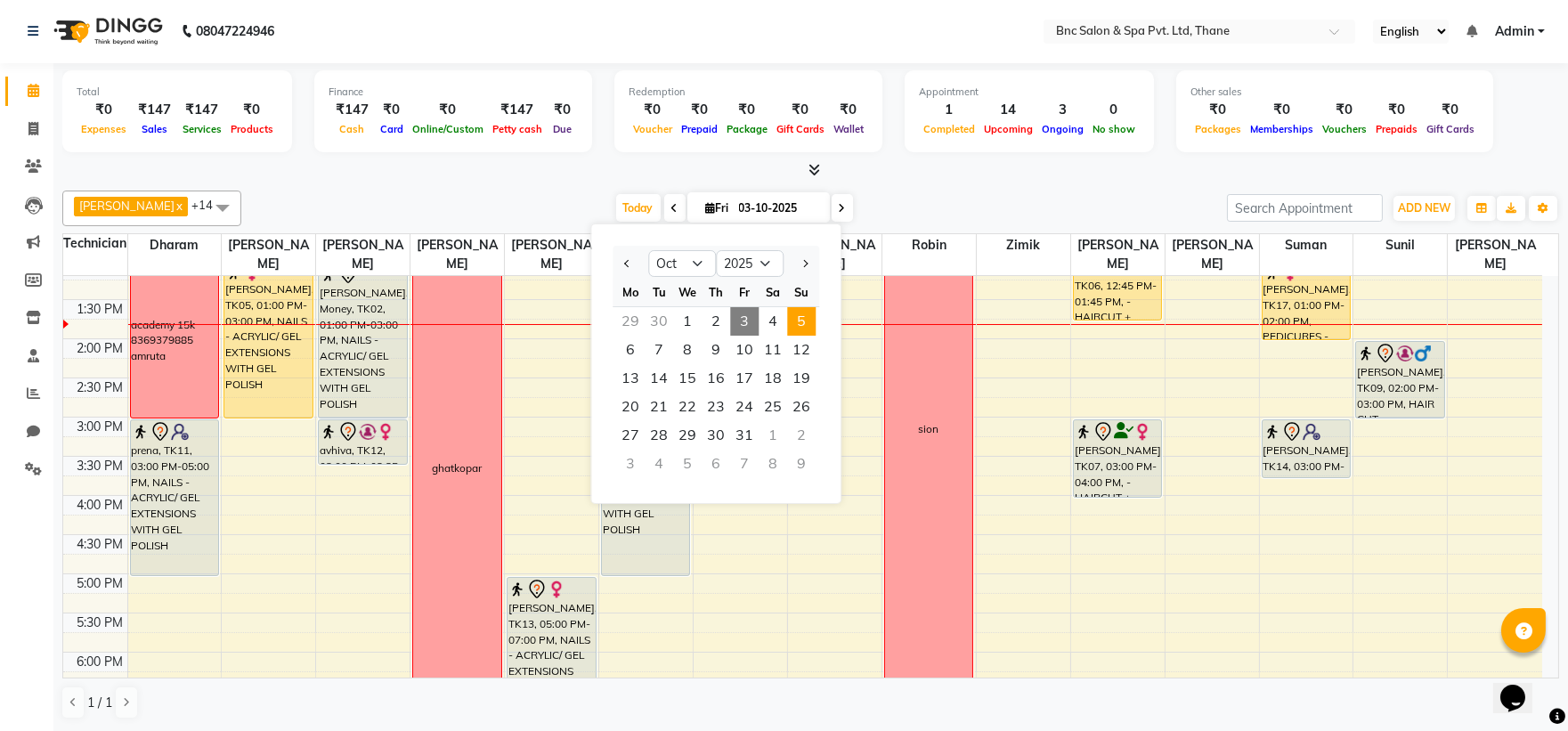
click at [797, 318] on span "5" at bounding box center [801, 322] width 28 height 28
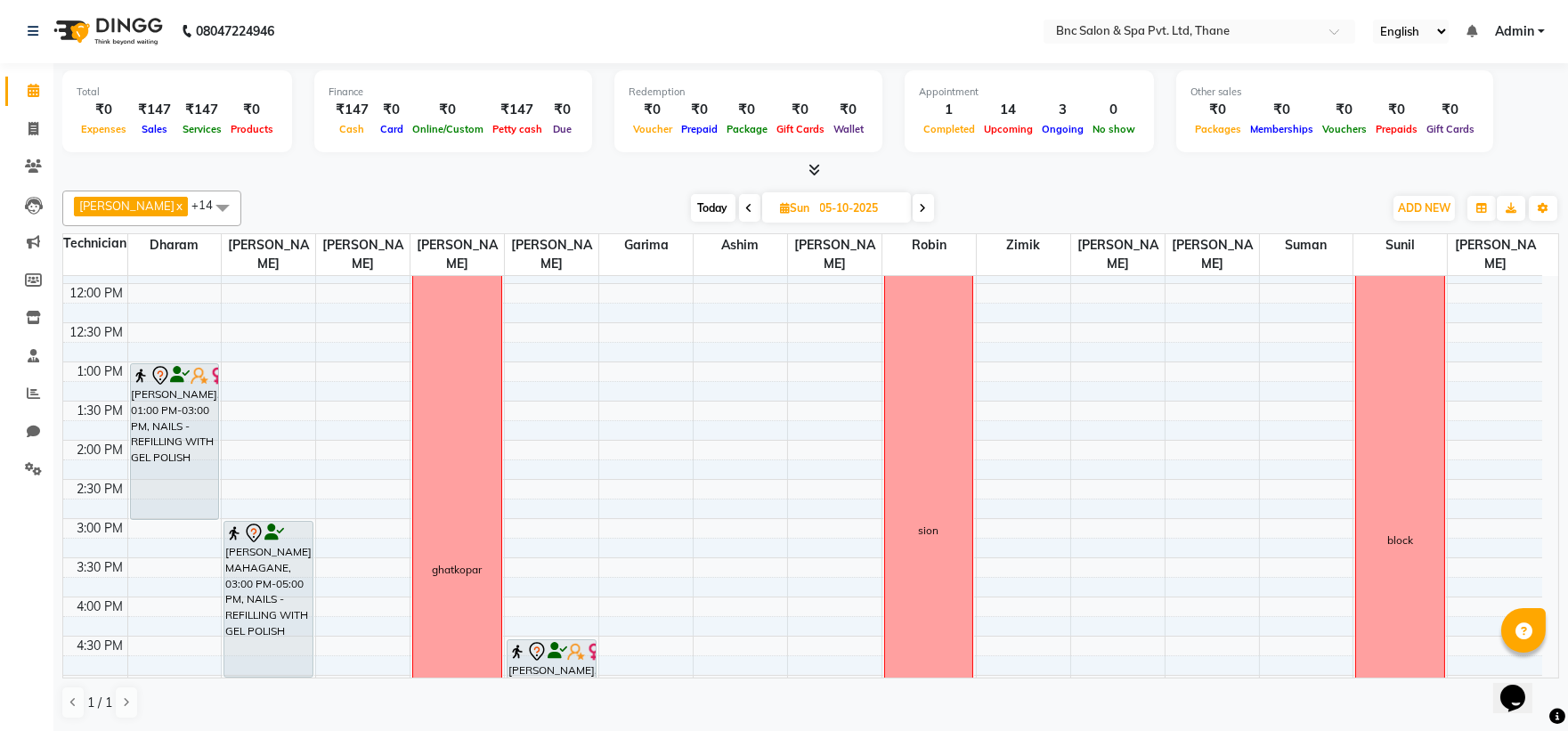
scroll to position [315, 0]
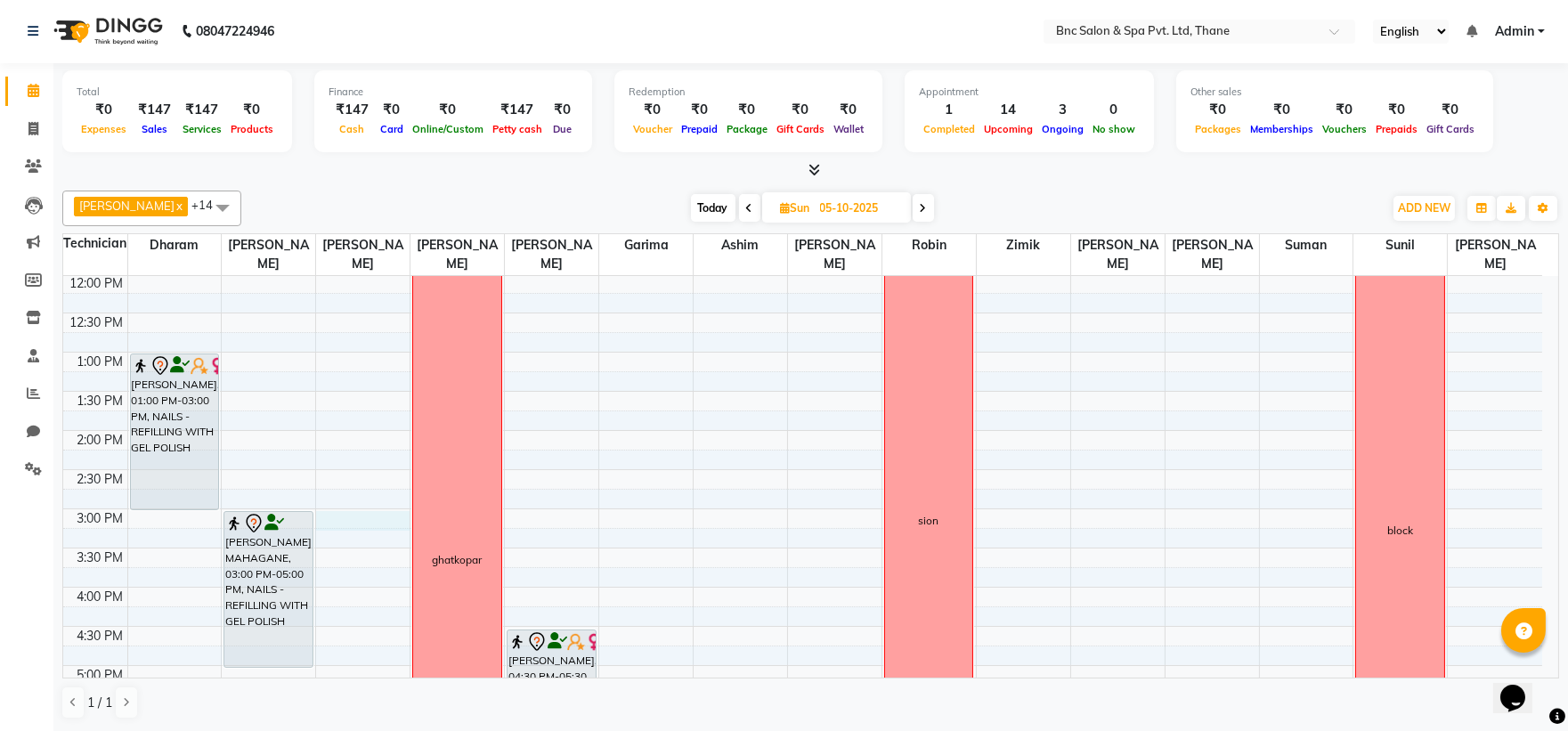
click at [336, 526] on div "8:00 AM 8:30 AM 9:00 AM 9:30 AM 10:00 AM 10:30 AM 11:00 AM 11:30 AM 12:00 PM 12…" at bounding box center [802, 469] width 1479 height 1018
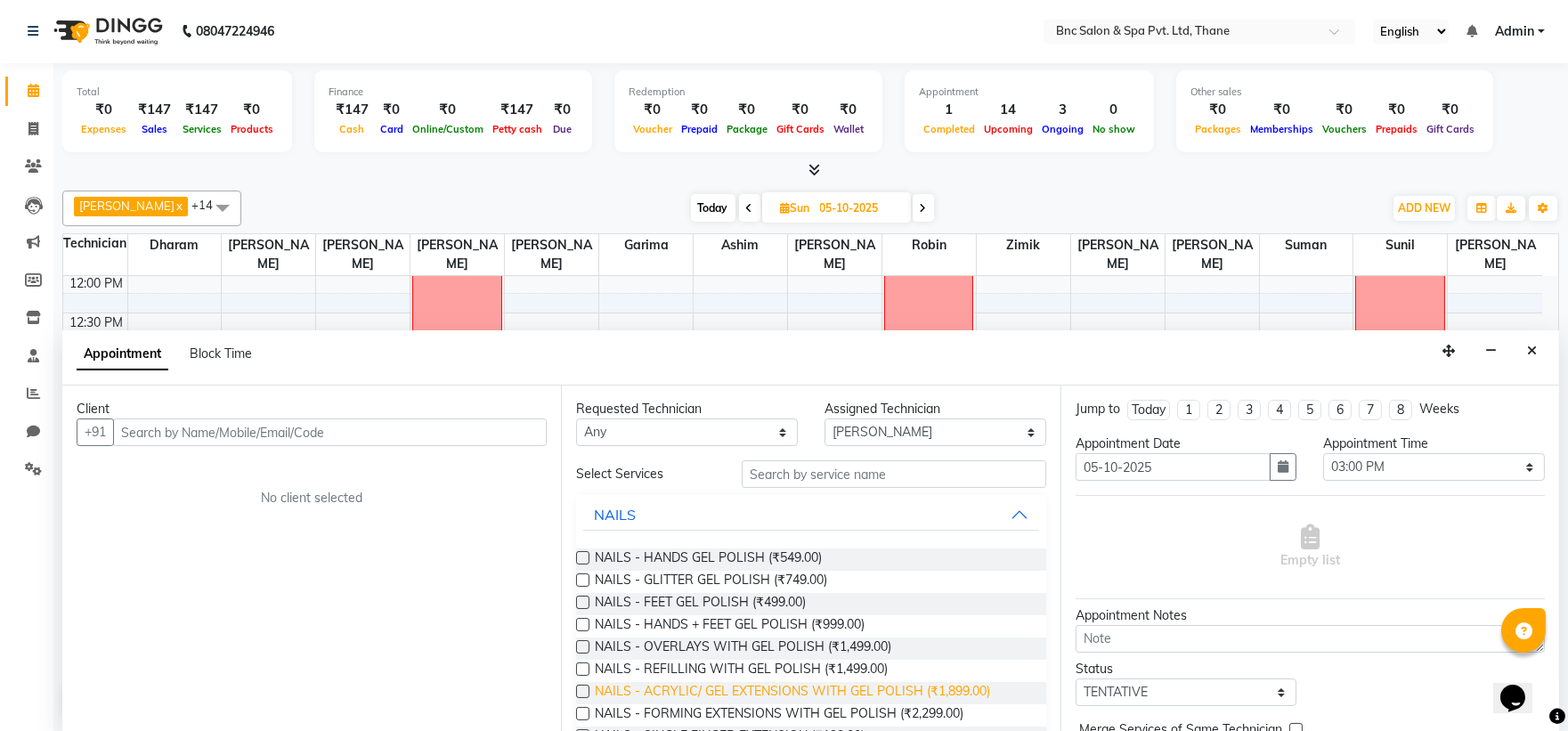
click at [797, 688] on span "NAILS - ACRYLIC/ GEL EXTENSIONS WITH GEL POLISH (₹1,899.00)" at bounding box center [792, 693] width 395 height 23
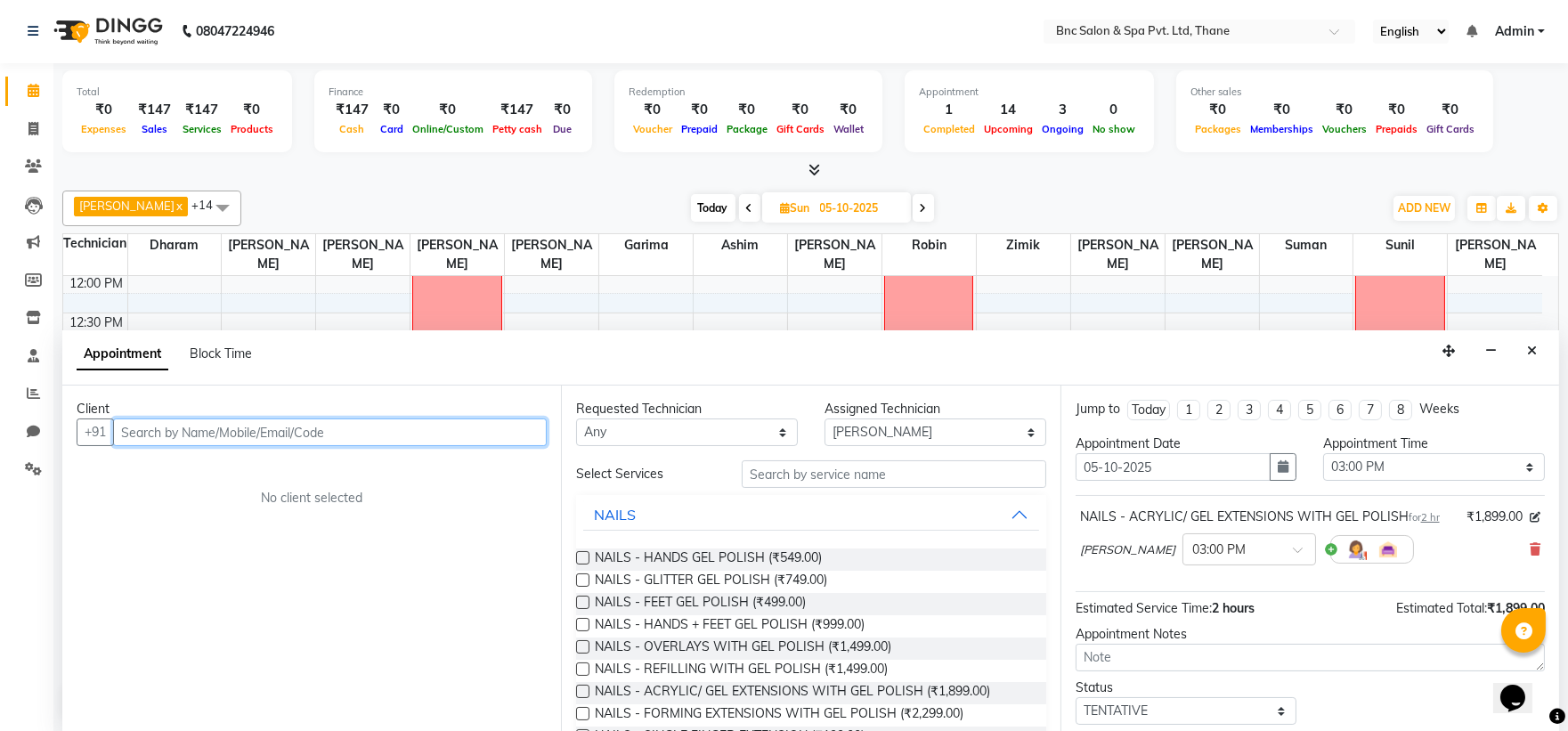
click at [344, 425] on input "text" at bounding box center [329, 432] width 434 height 27
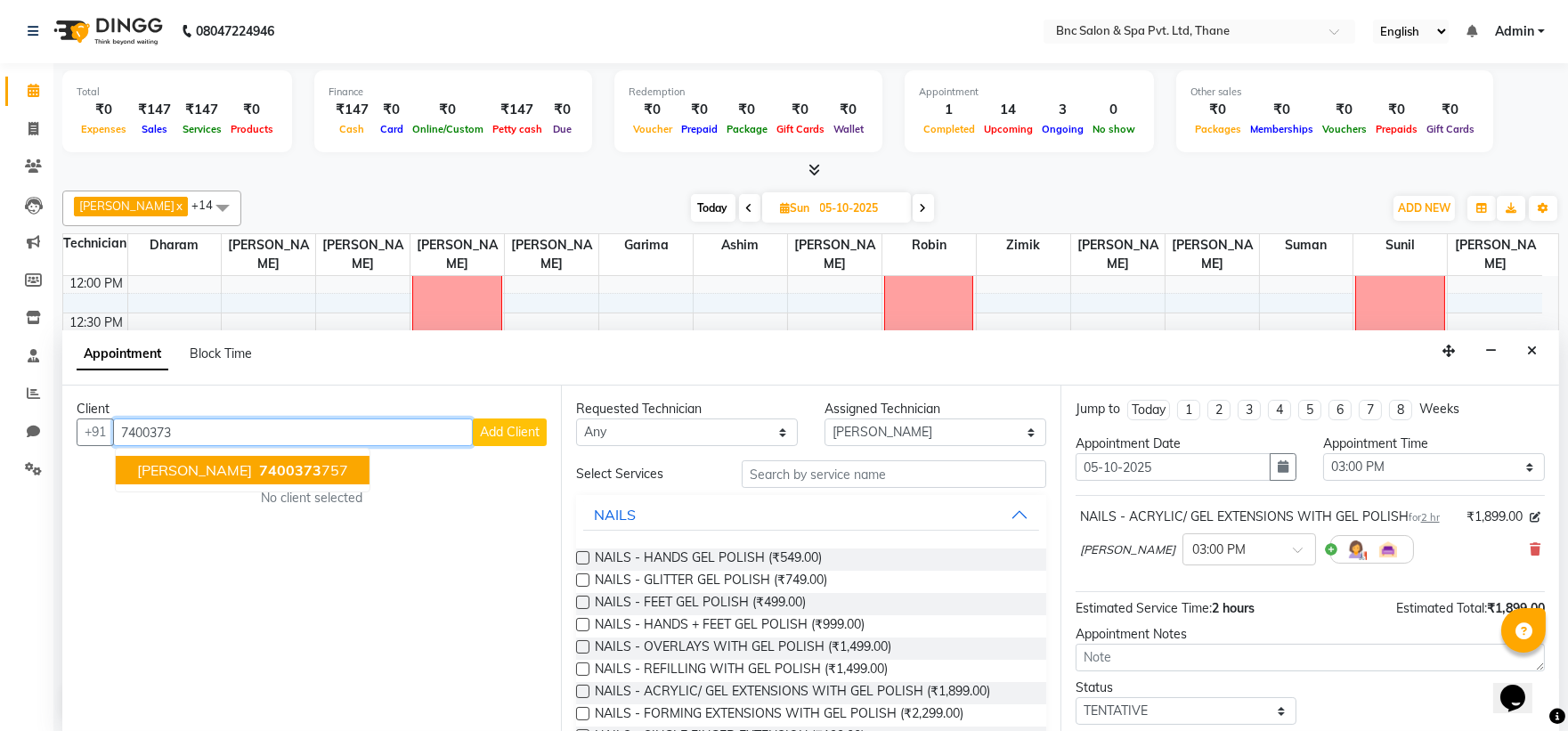
click at [259, 470] on span "7400373" at bounding box center [290, 469] width 62 height 18
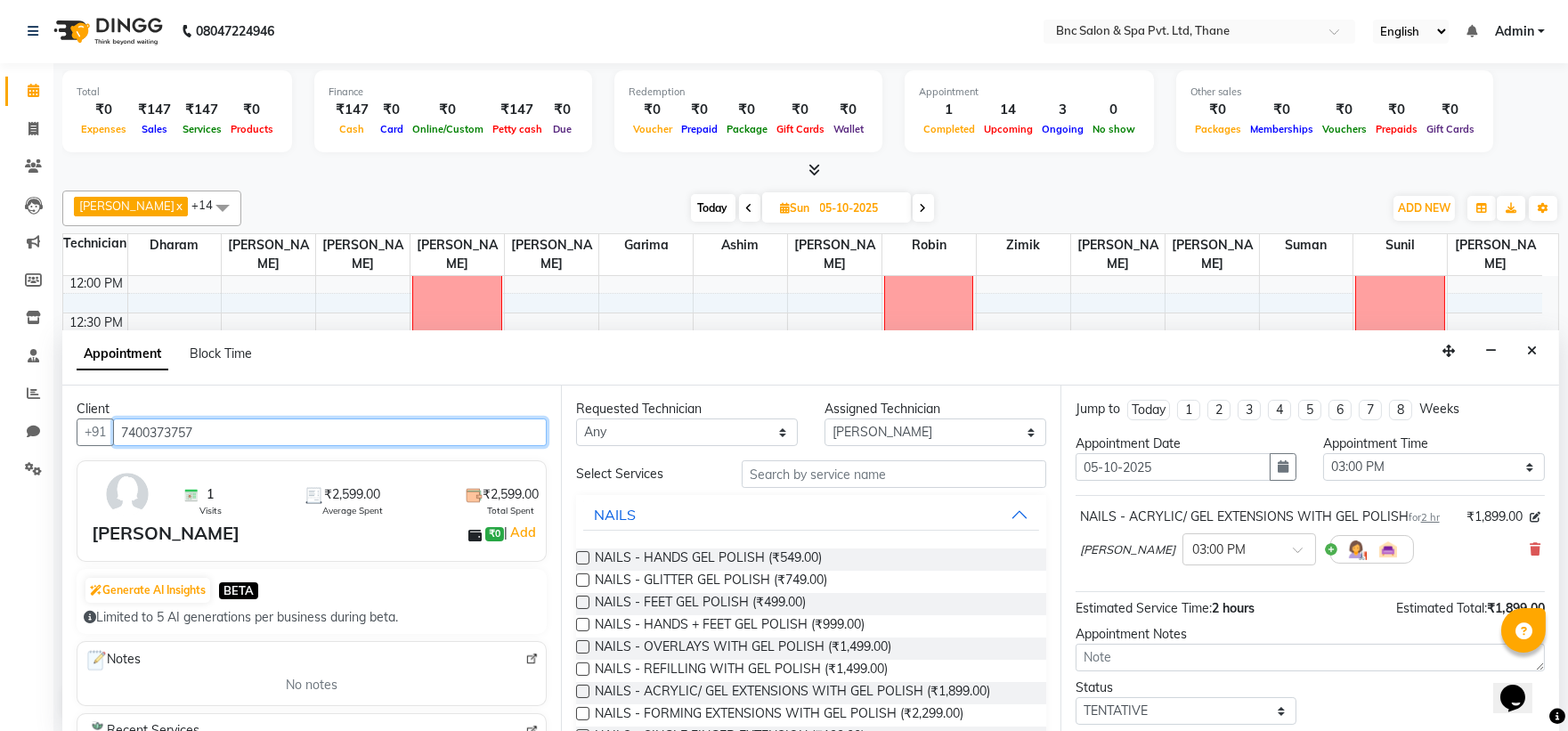
scroll to position [105, 0]
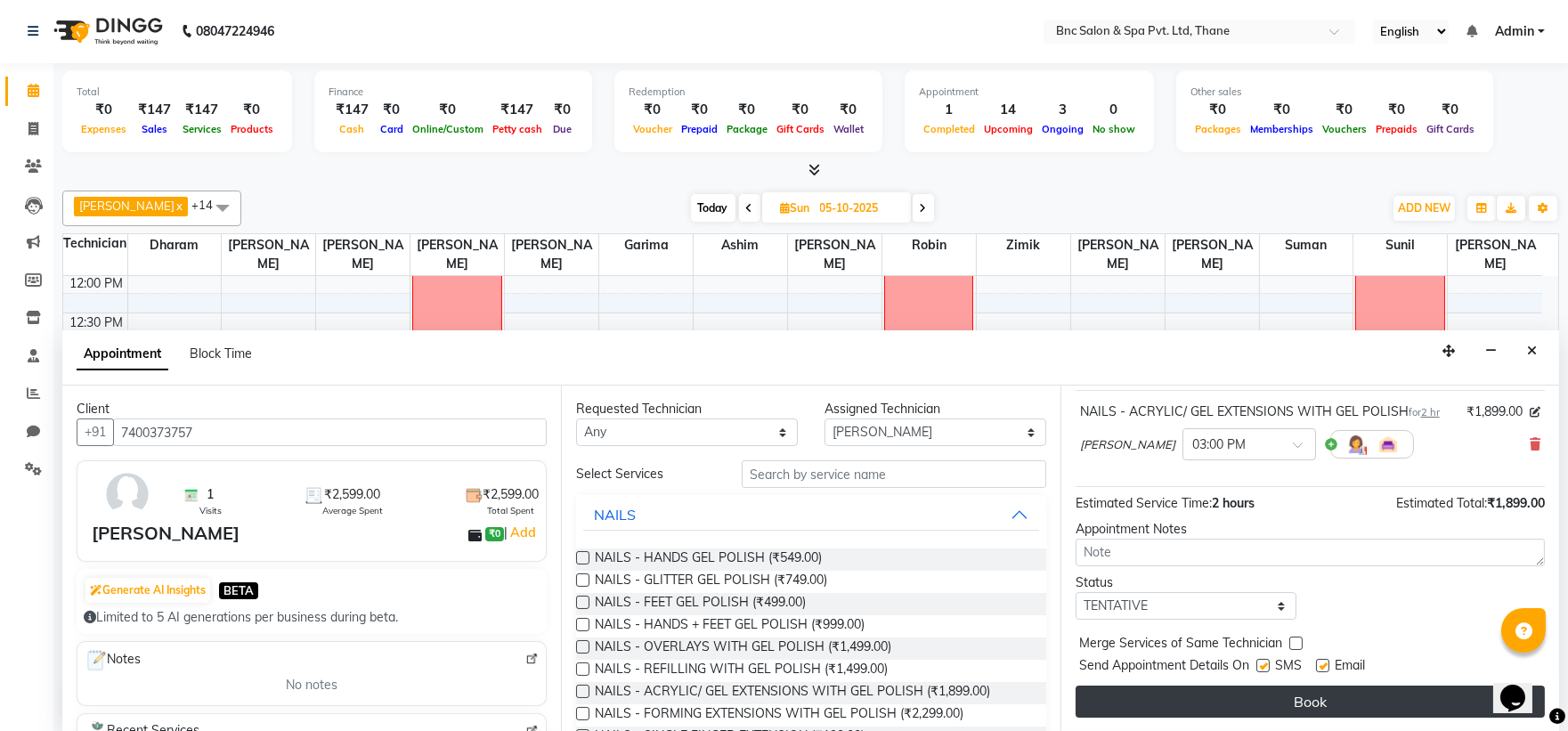
click at [1098, 696] on button "Book" at bounding box center [1310, 702] width 469 height 32
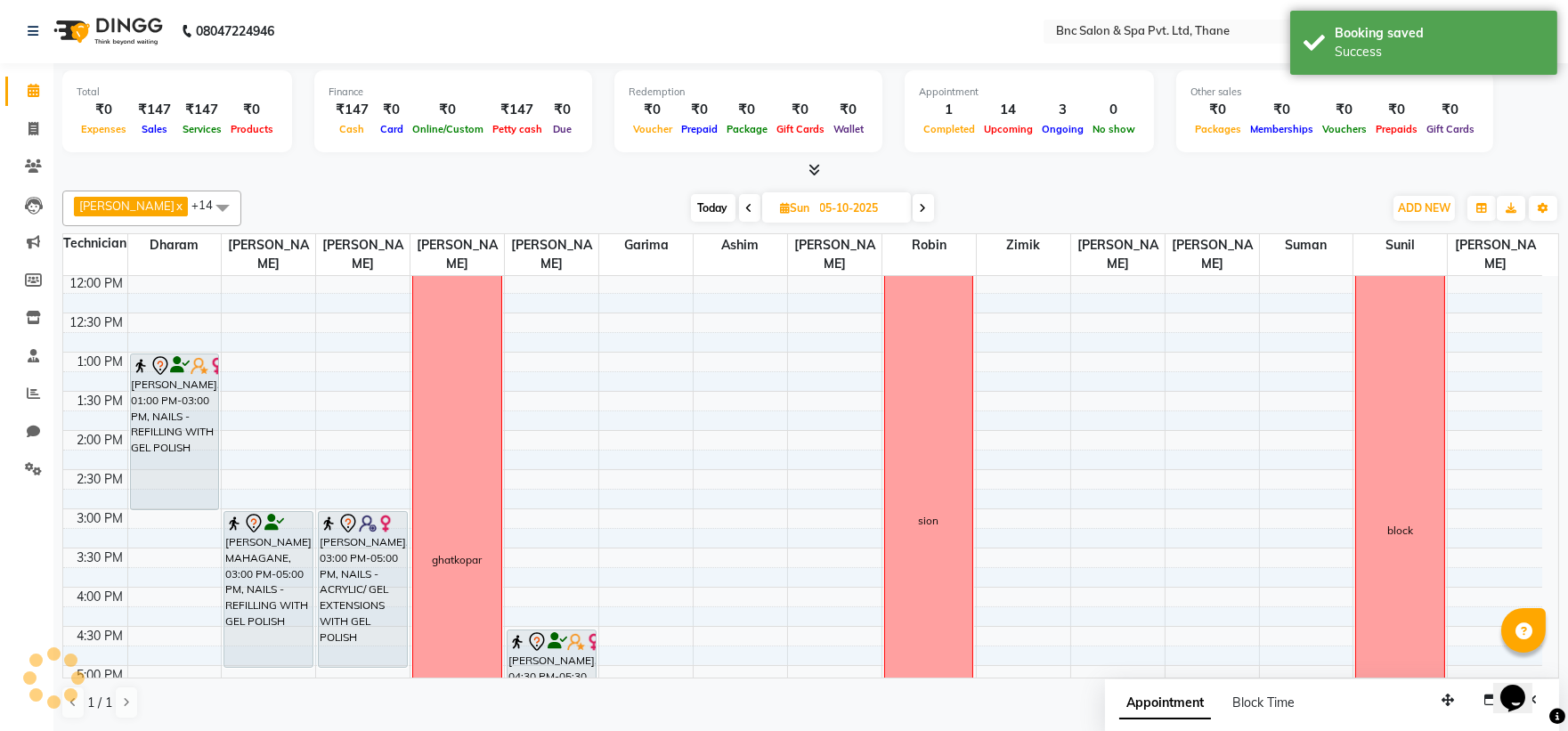
scroll to position [0, 0]
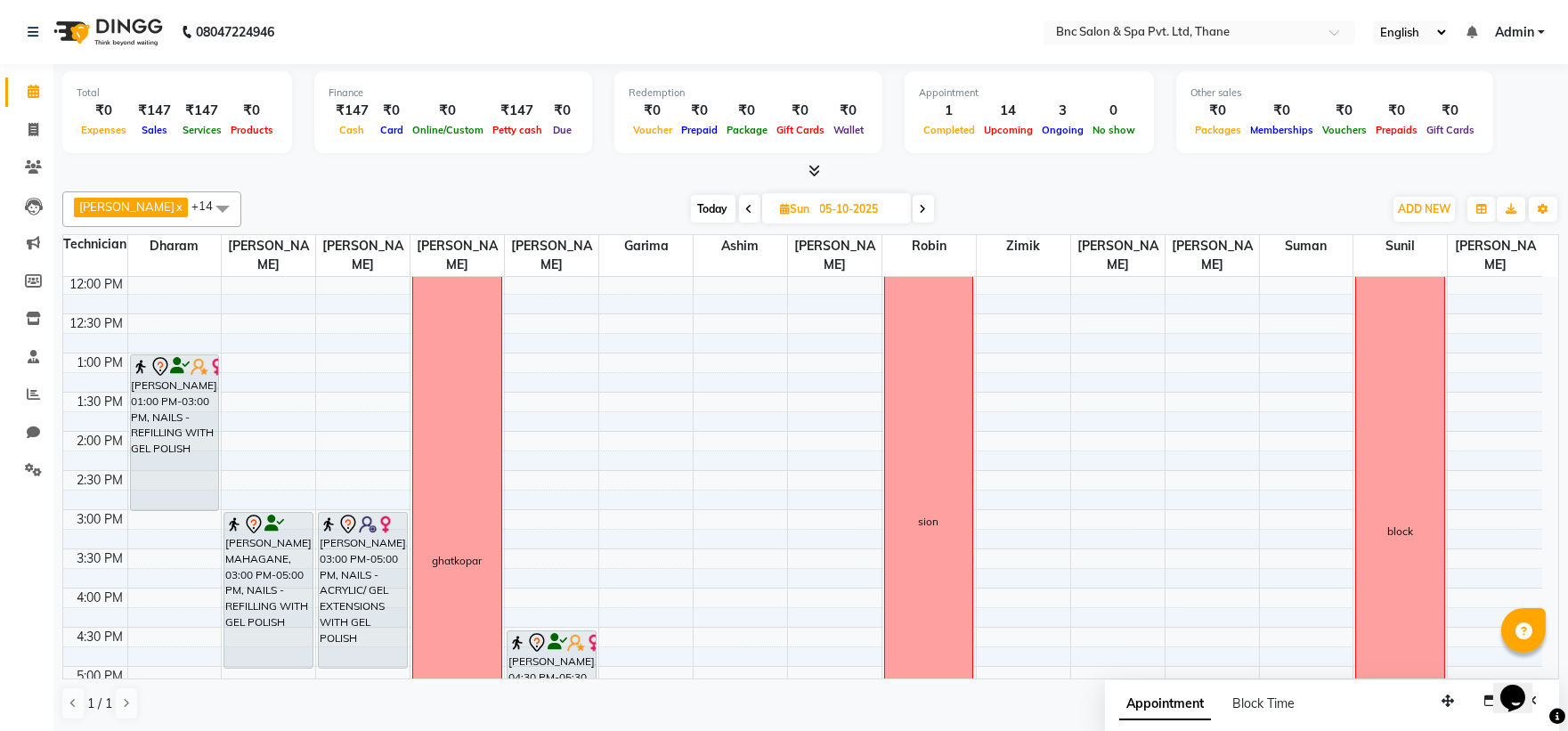
click at [691, 206] on span "Today" at bounding box center [713, 208] width 44 height 27
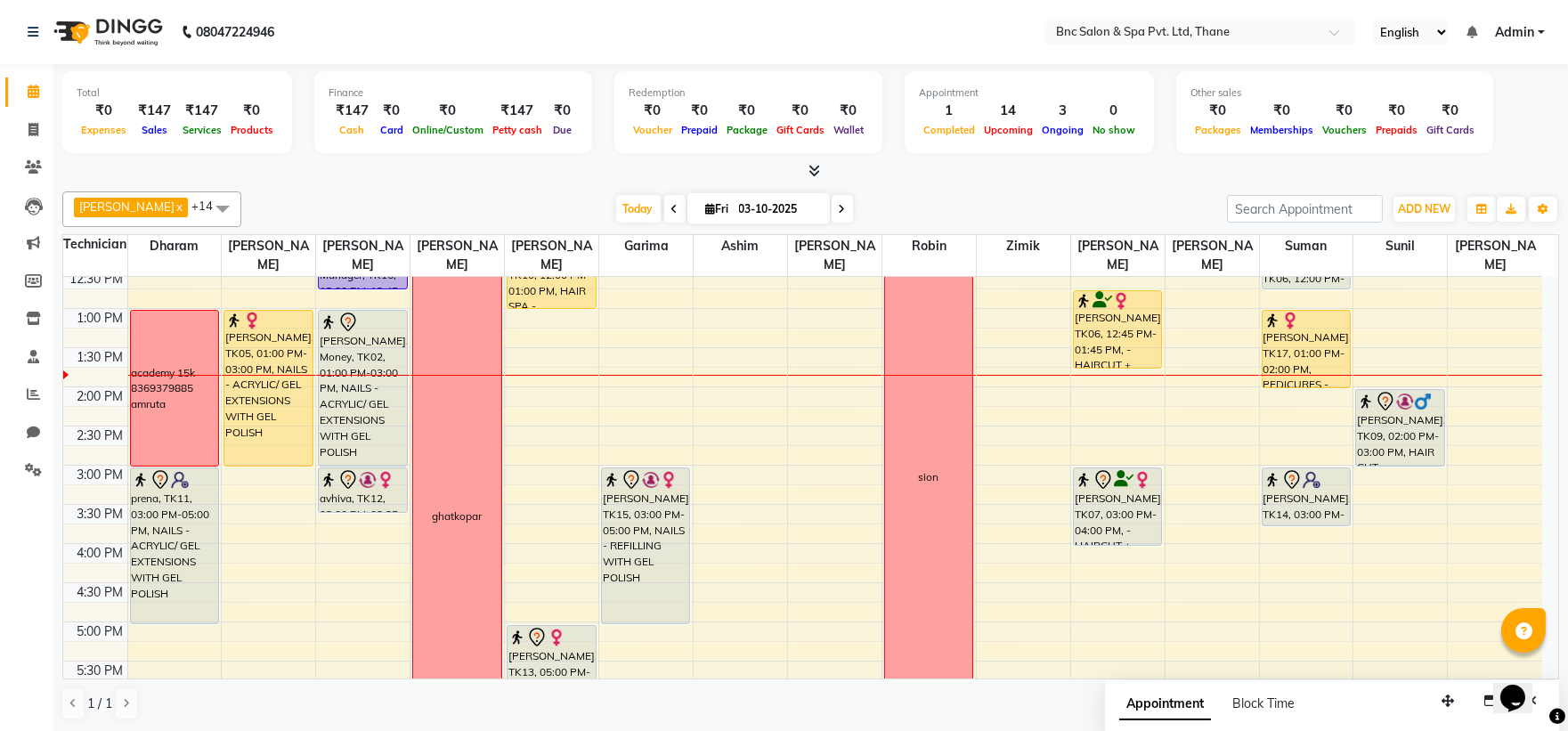
scroll to position [355, 0]
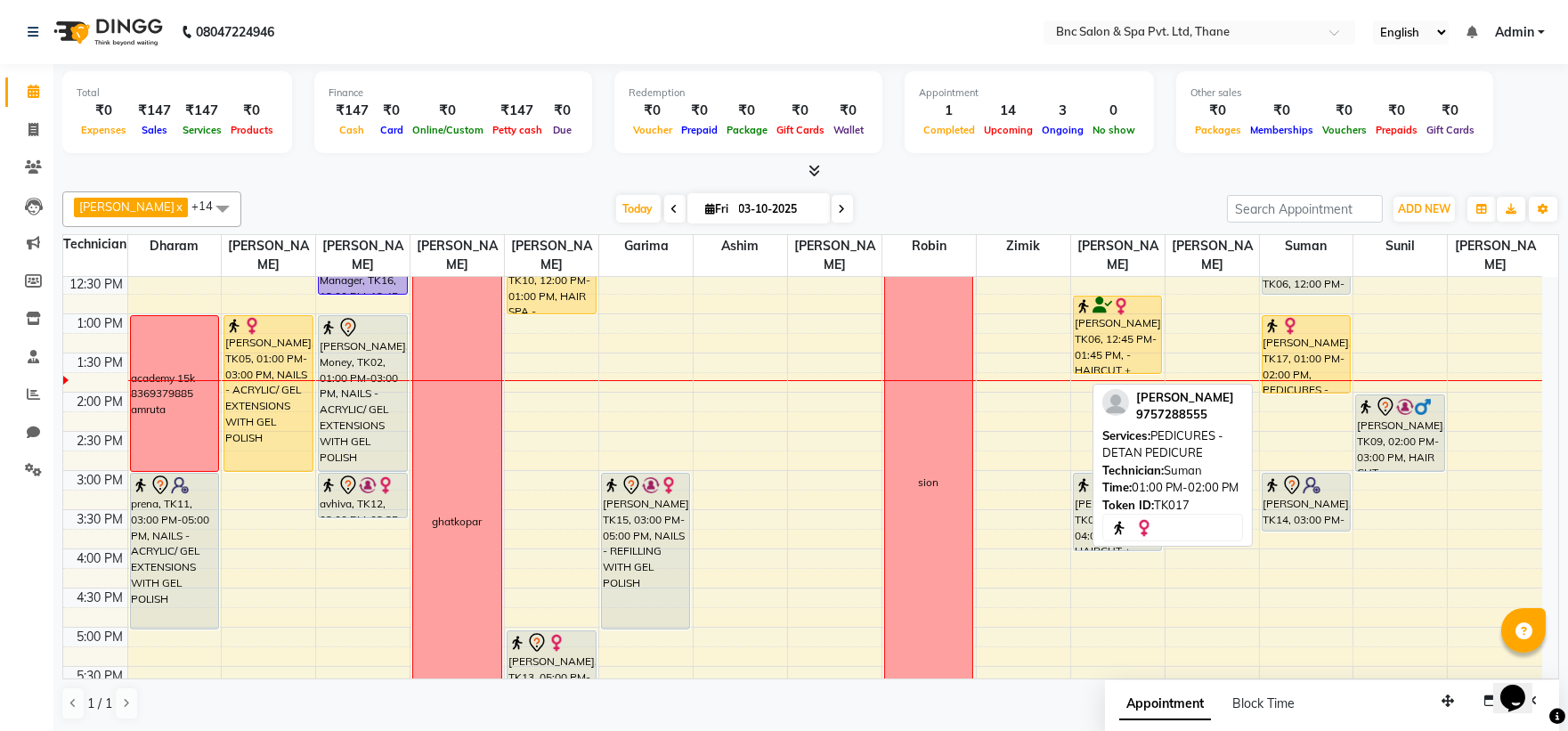
click at [1291, 342] on div "pooja Jhaveri, TK17, 01:00 PM-02:00 PM, PEDICURES - DETAN PEDICURE" at bounding box center [1306, 354] width 87 height 76
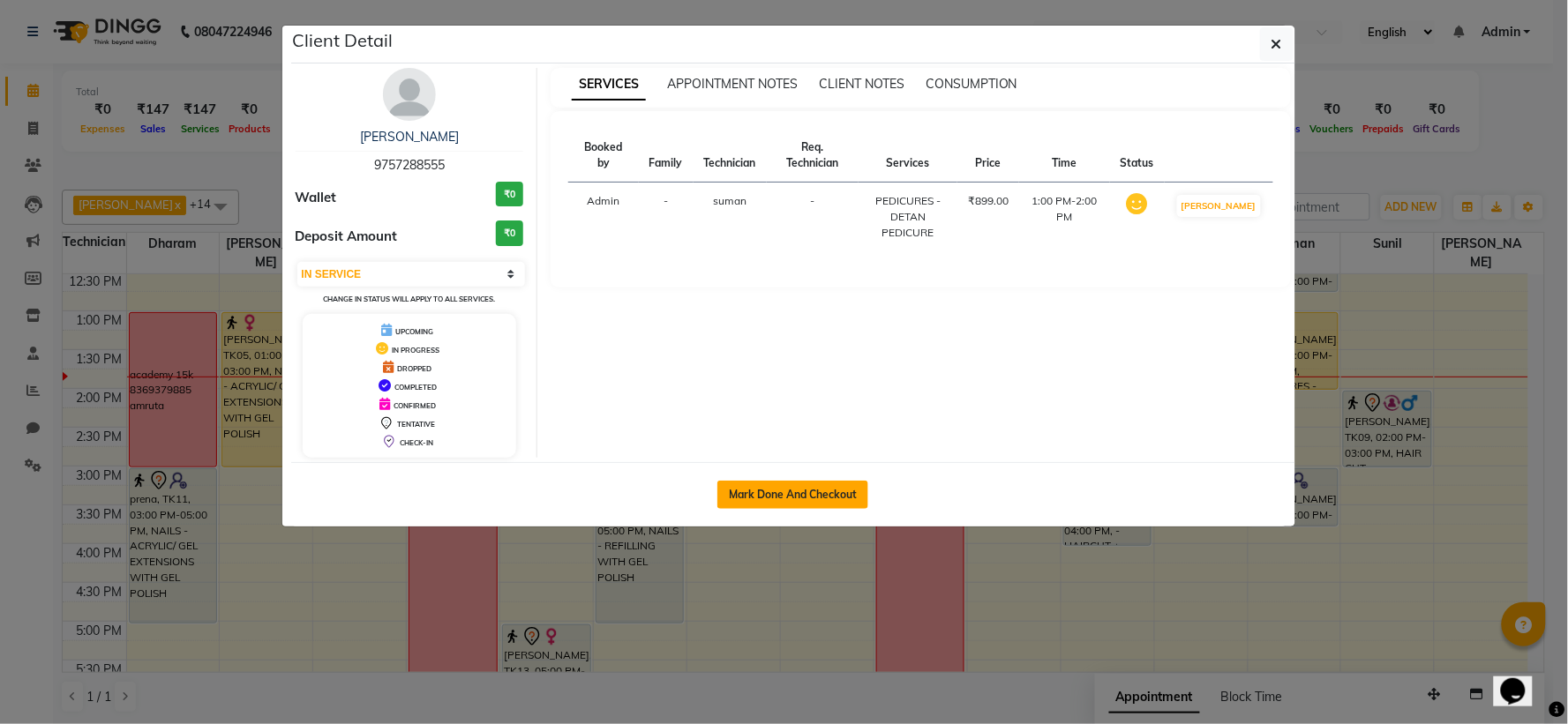
click at [763, 494] on button "Mark Done And Checkout" at bounding box center [793, 495] width 151 height 28
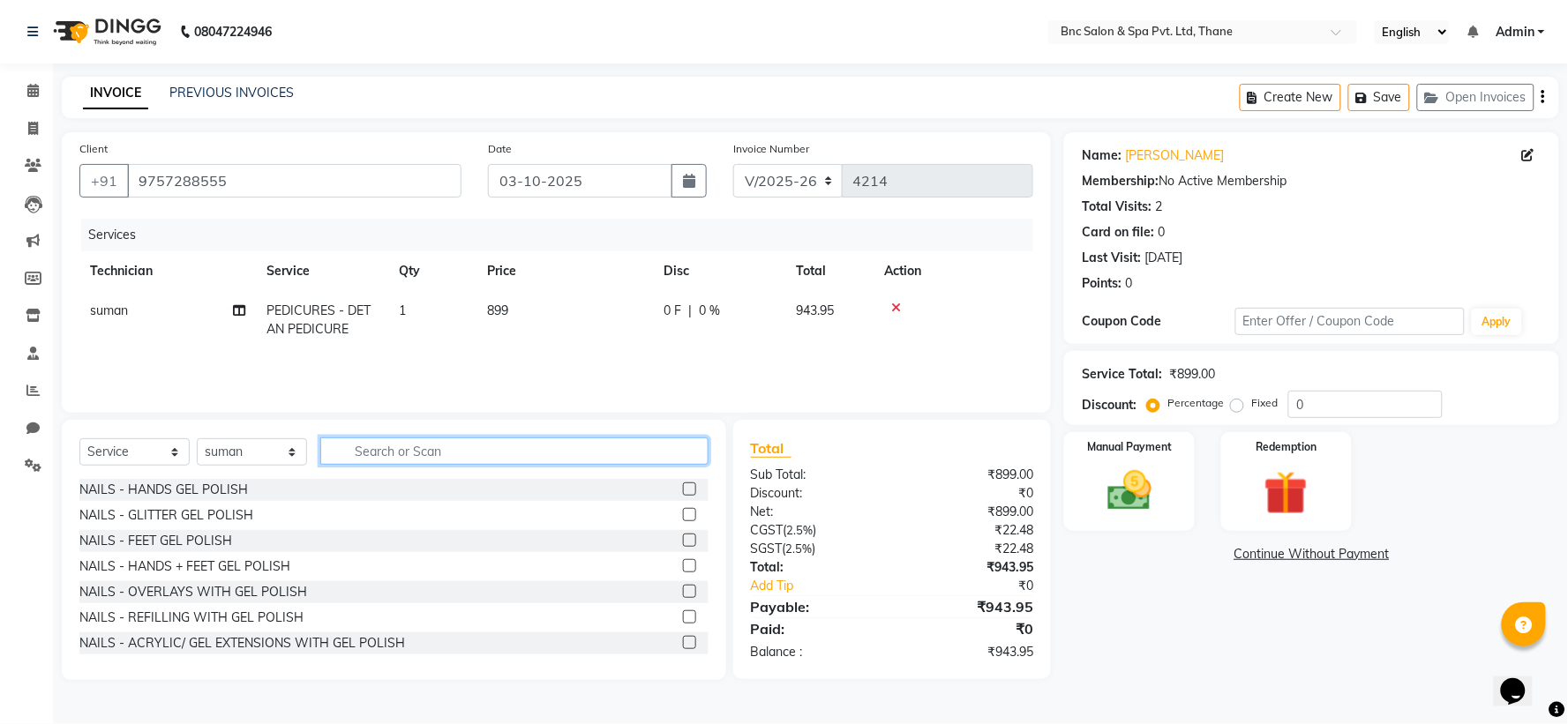
click at [425, 448] on input "text" at bounding box center [515, 451] width 389 height 27
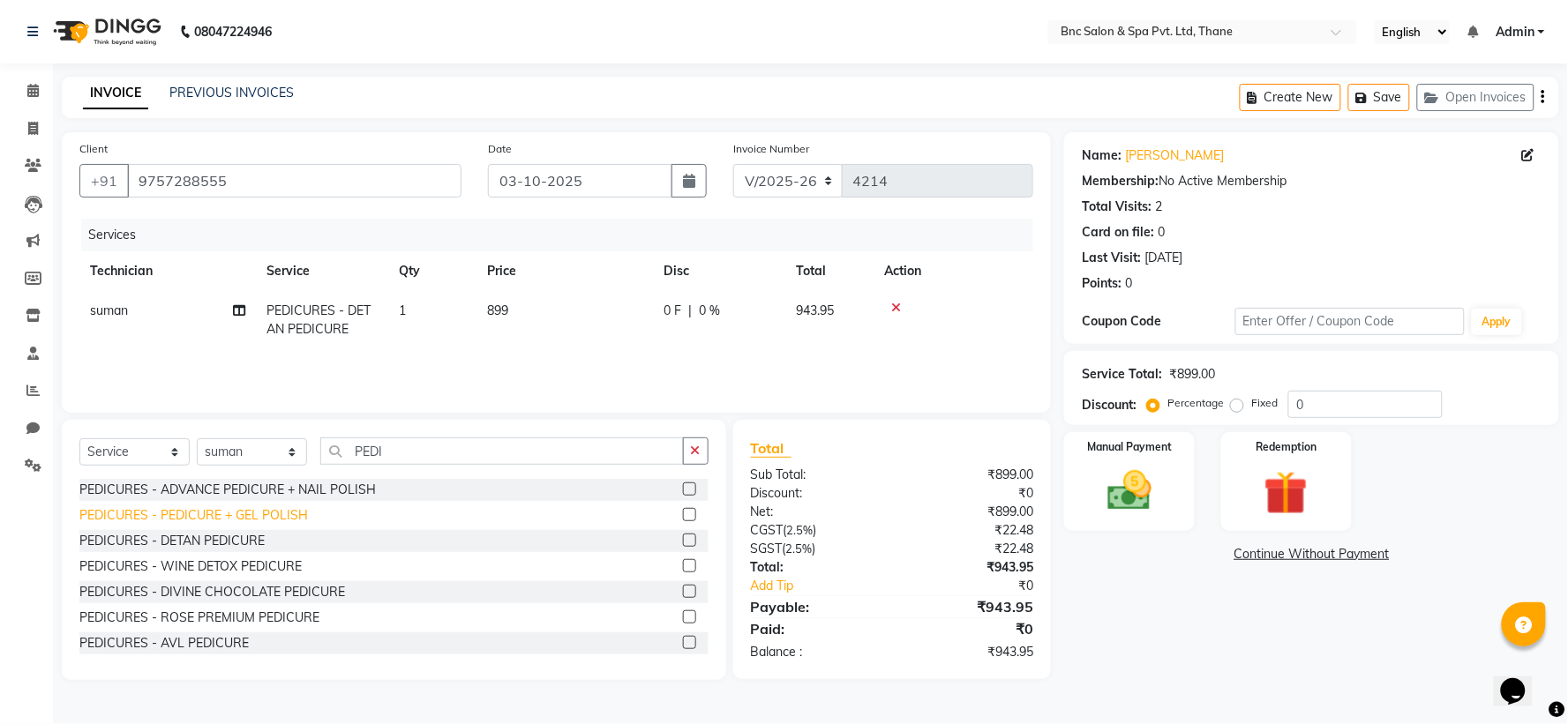
click at [231, 513] on div "PEDICURES - PEDICURE + GEL POLISH" at bounding box center [193, 515] width 228 height 19
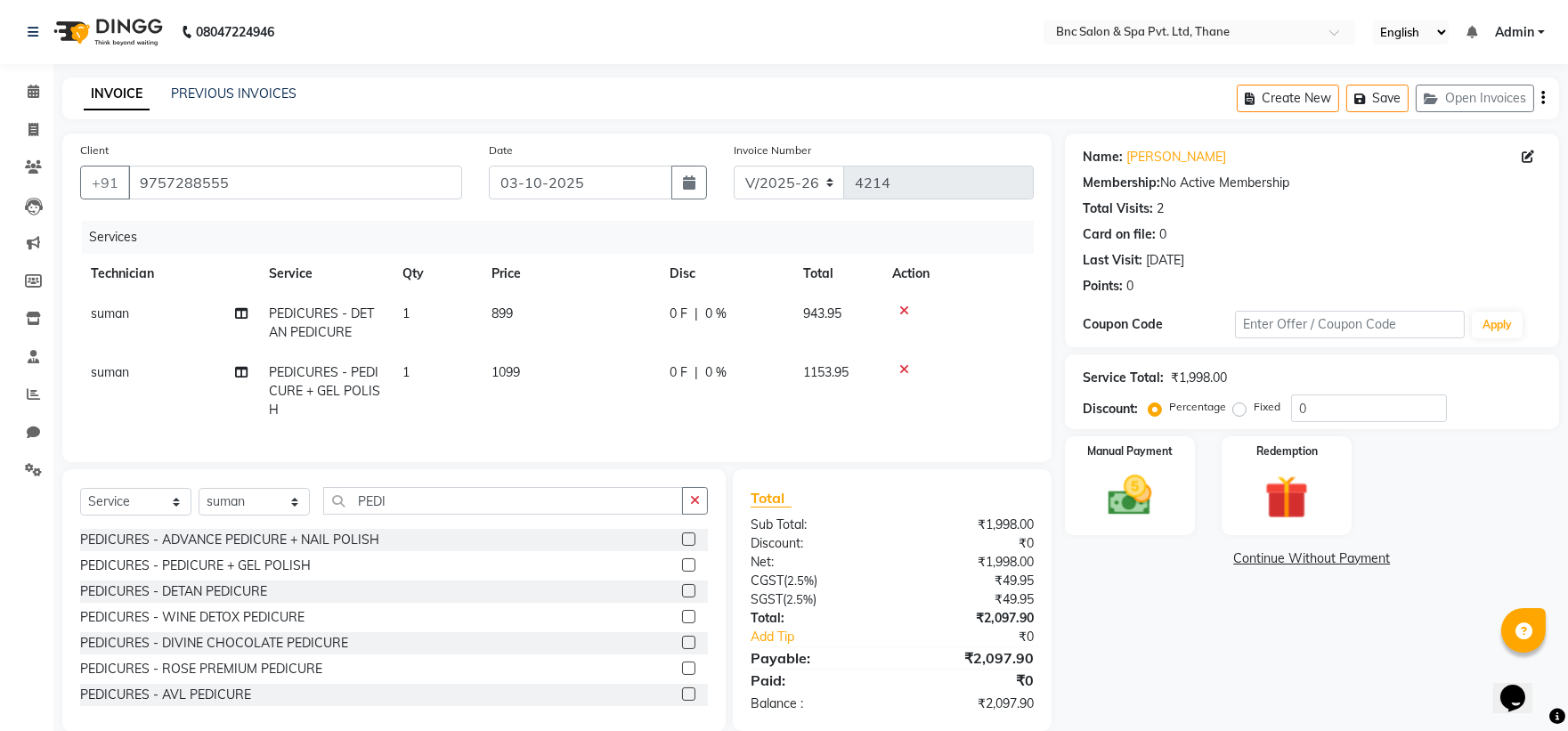
click at [902, 307] on icon at bounding box center [904, 310] width 9 height 12
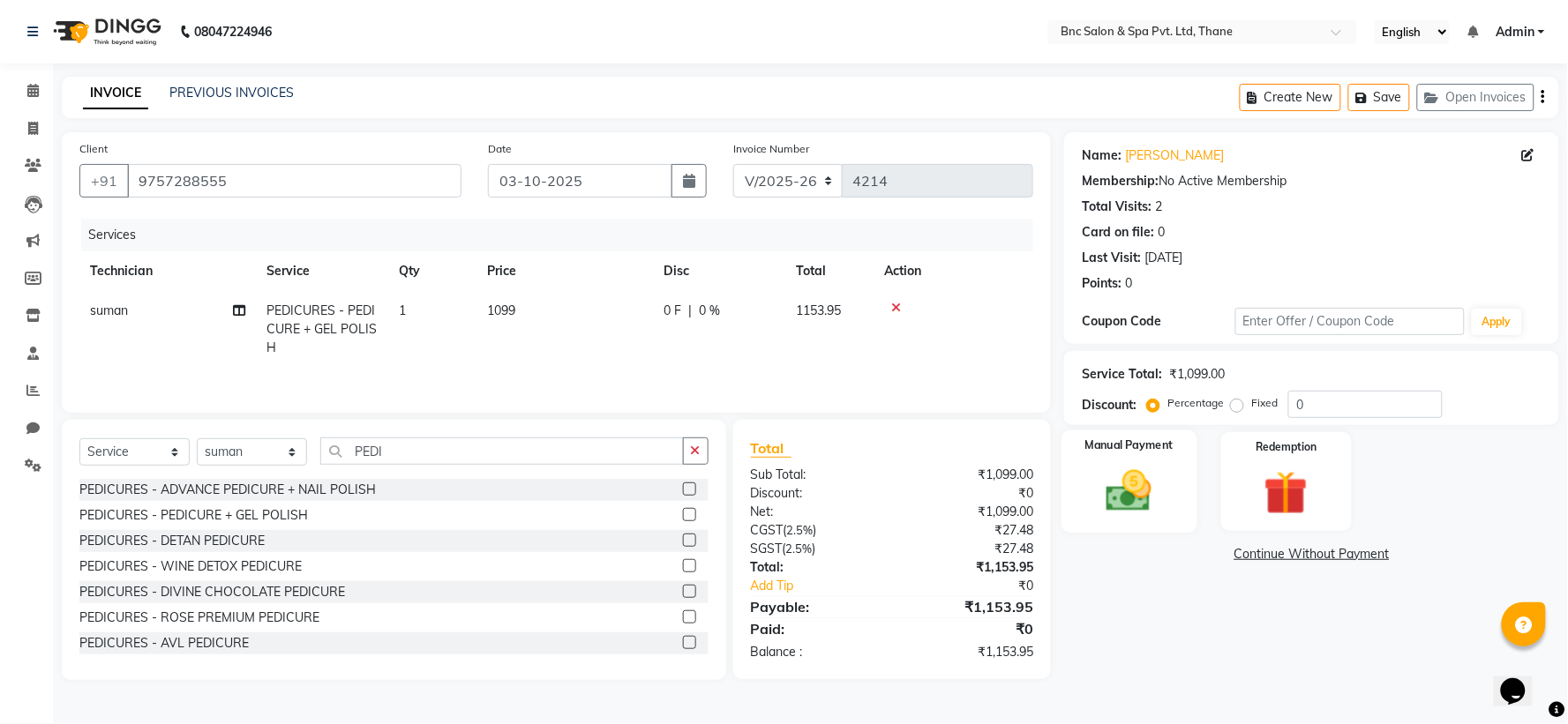
click at [1121, 485] on img at bounding box center [1130, 491] width 75 height 53
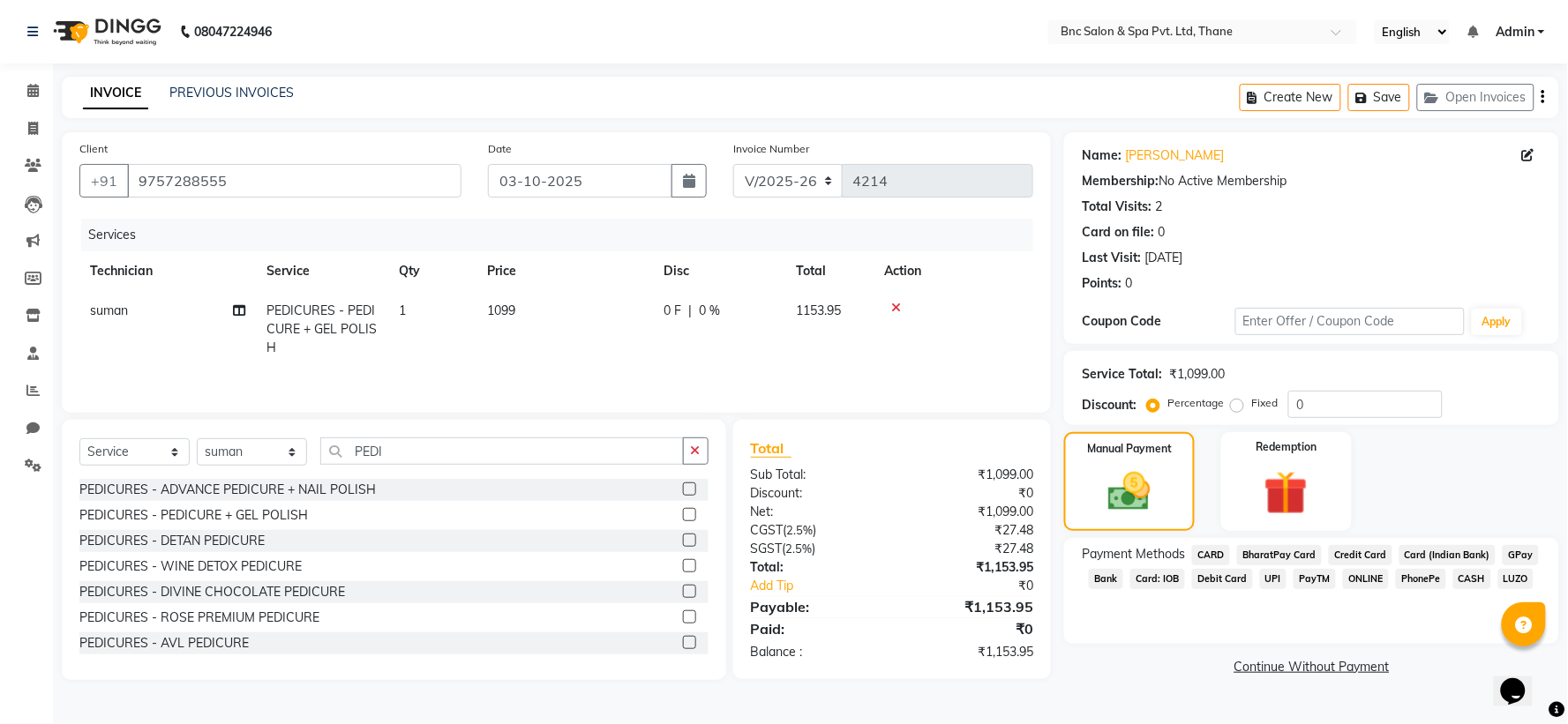
click at [1470, 571] on span "CASH" at bounding box center [1472, 580] width 38 height 20
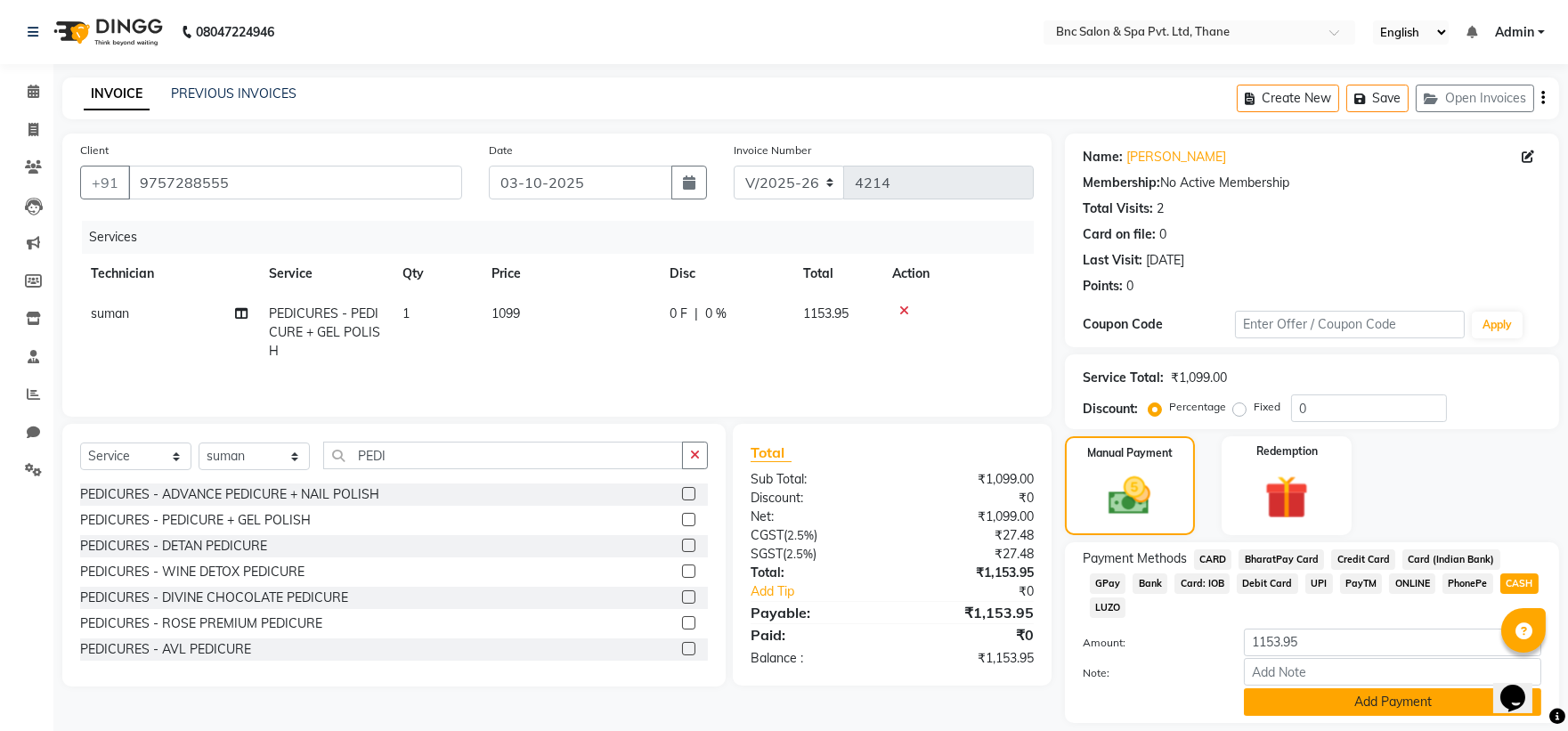
click at [1320, 689] on button "Add Payment" at bounding box center [1392, 702] width 297 height 27
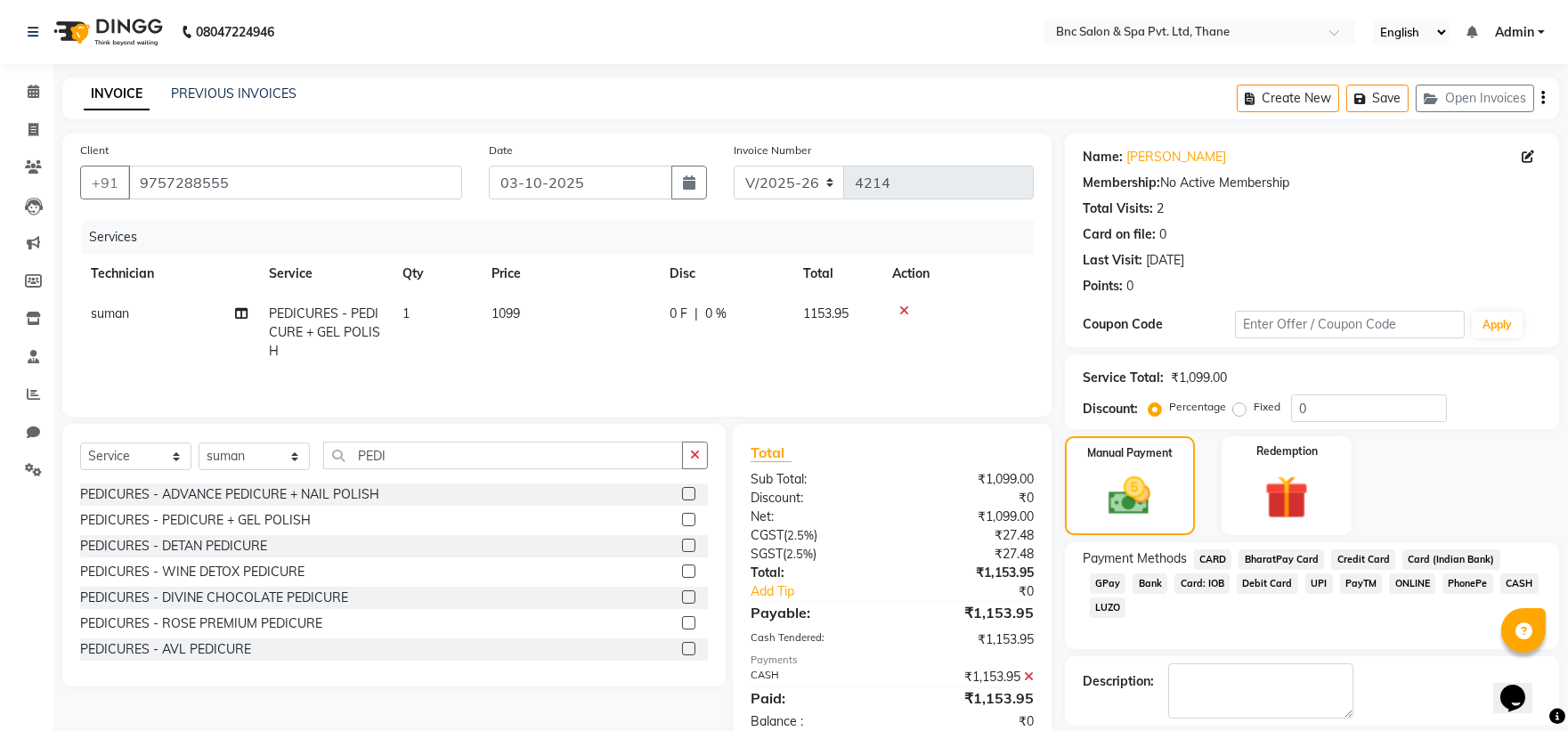
drag, startPoint x: 1328, startPoint y: 633, endPoint x: 1443, endPoint y: 481, distance: 190.6
click at [1443, 481] on div "Name: Pooja Jhaveri Membership: No Active Membership Total Visits: 2 Card on fi…" at bounding box center [1319, 460] width 508 height 653
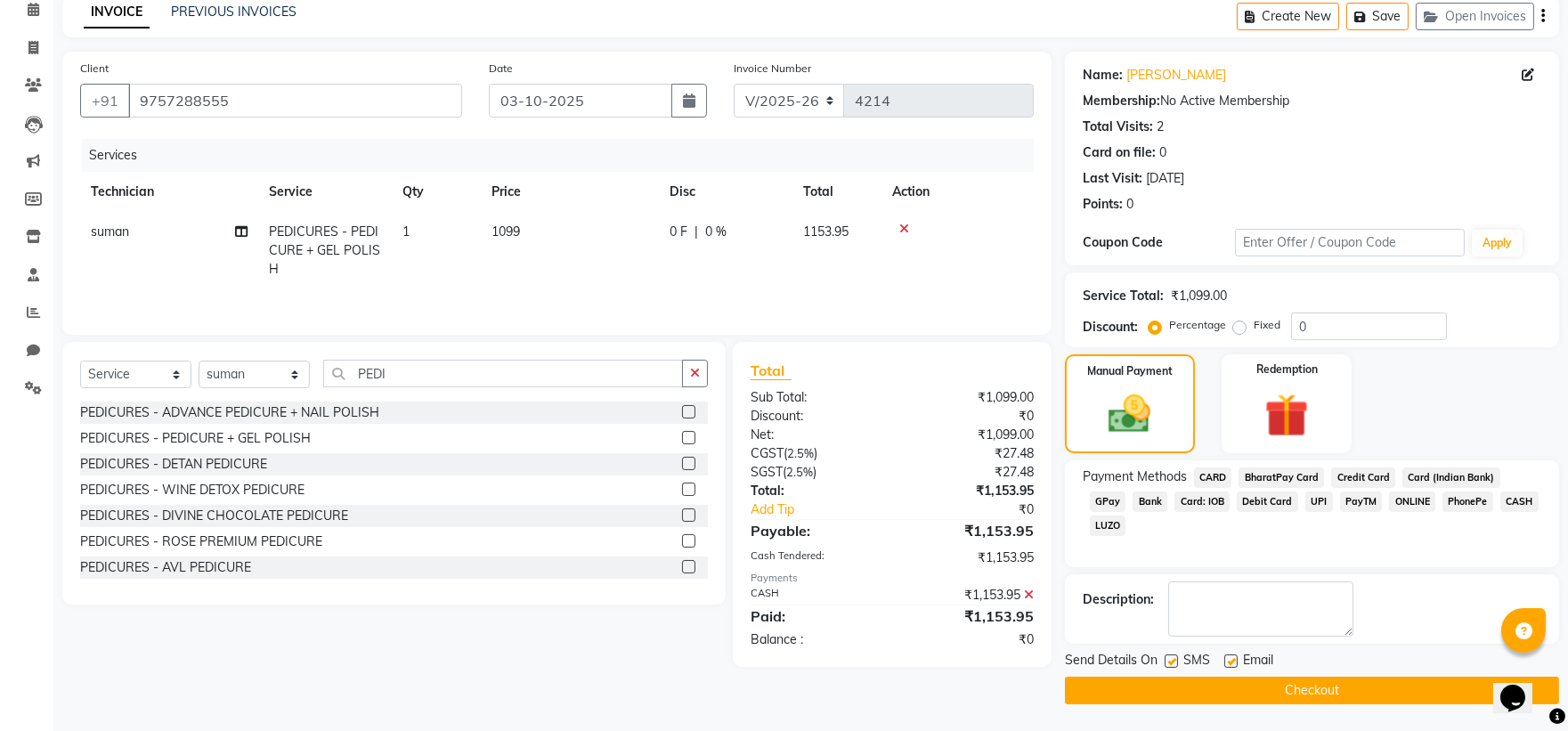
click at [1276, 692] on button "Checkout" at bounding box center [1311, 690] width 494 height 27
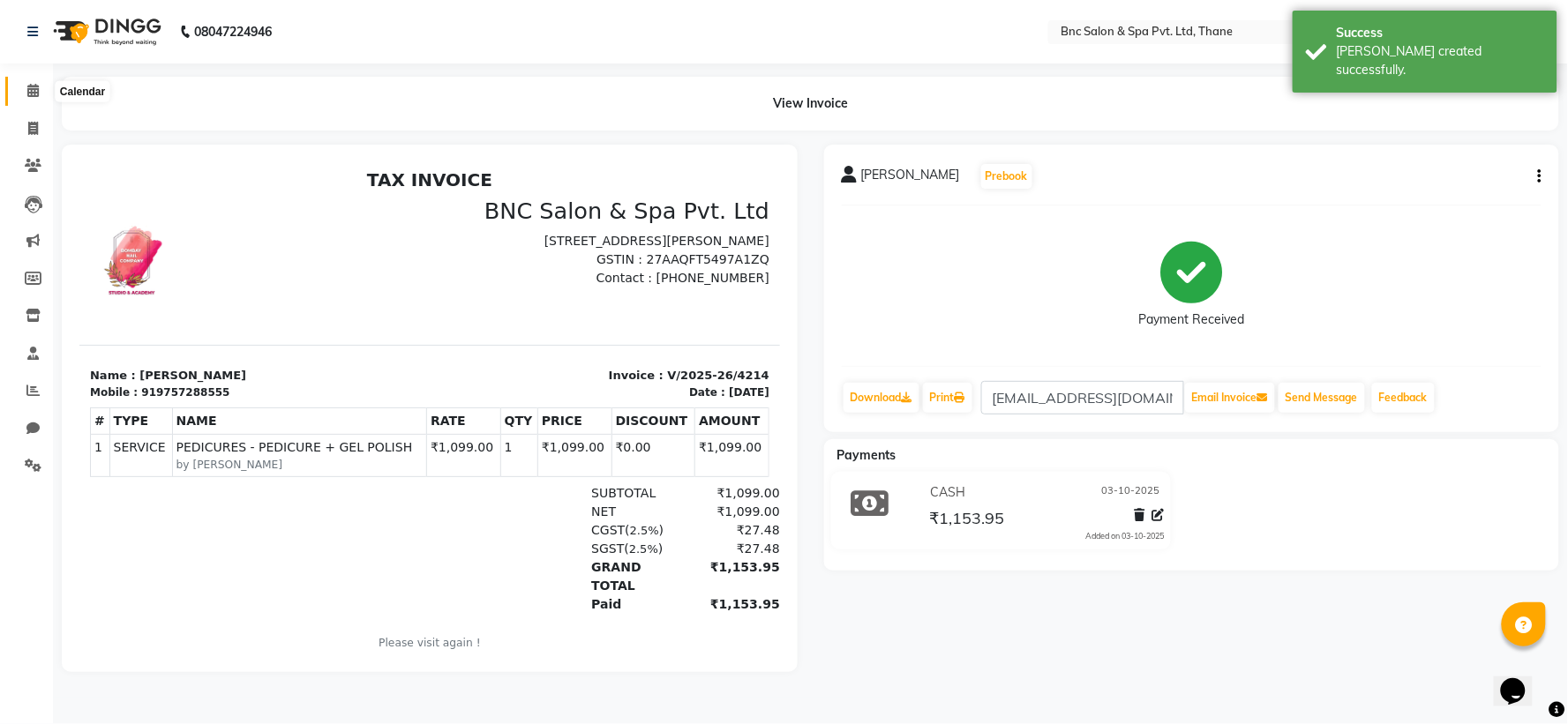
click at [34, 84] on icon at bounding box center [33, 90] width 11 height 13
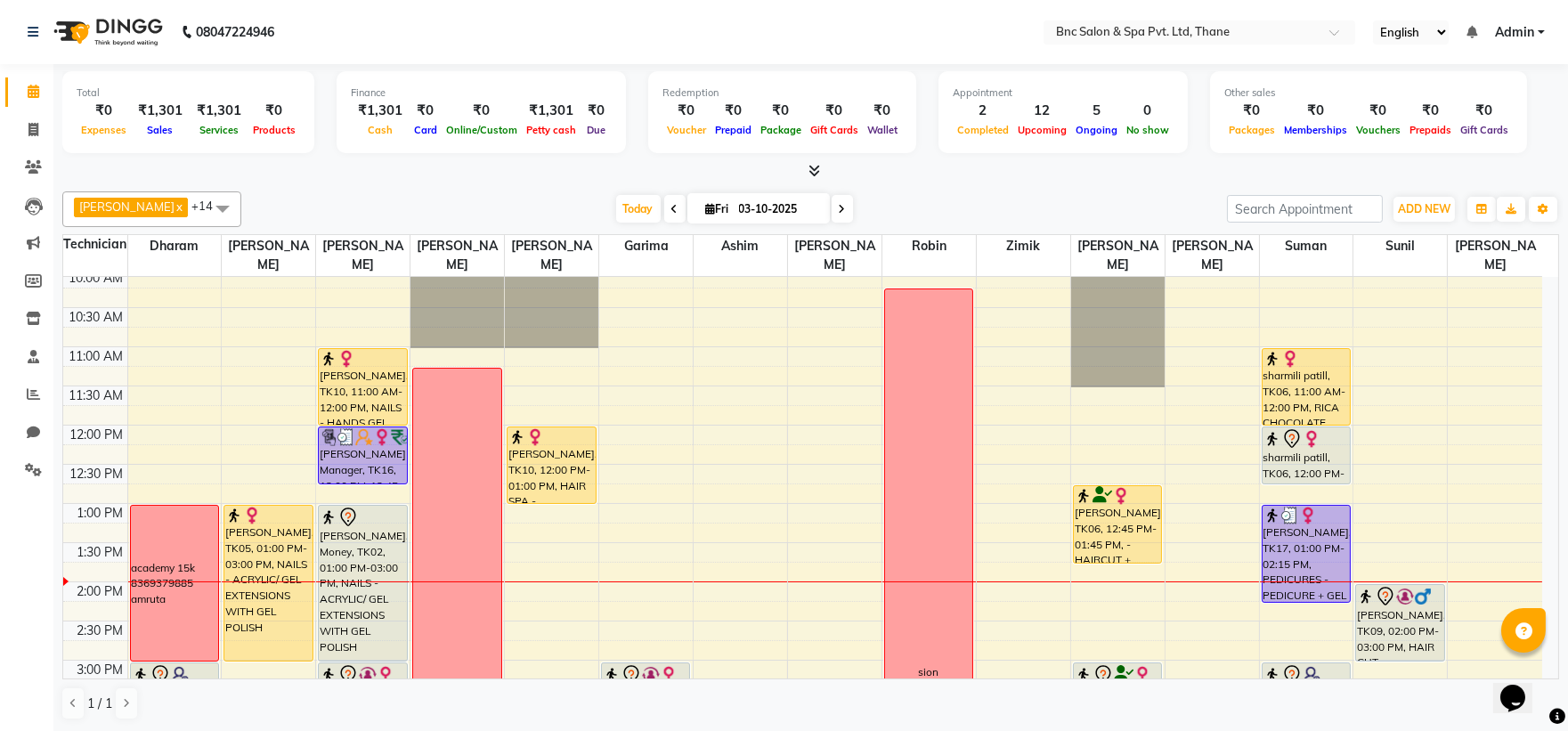
scroll to position [158, 0]
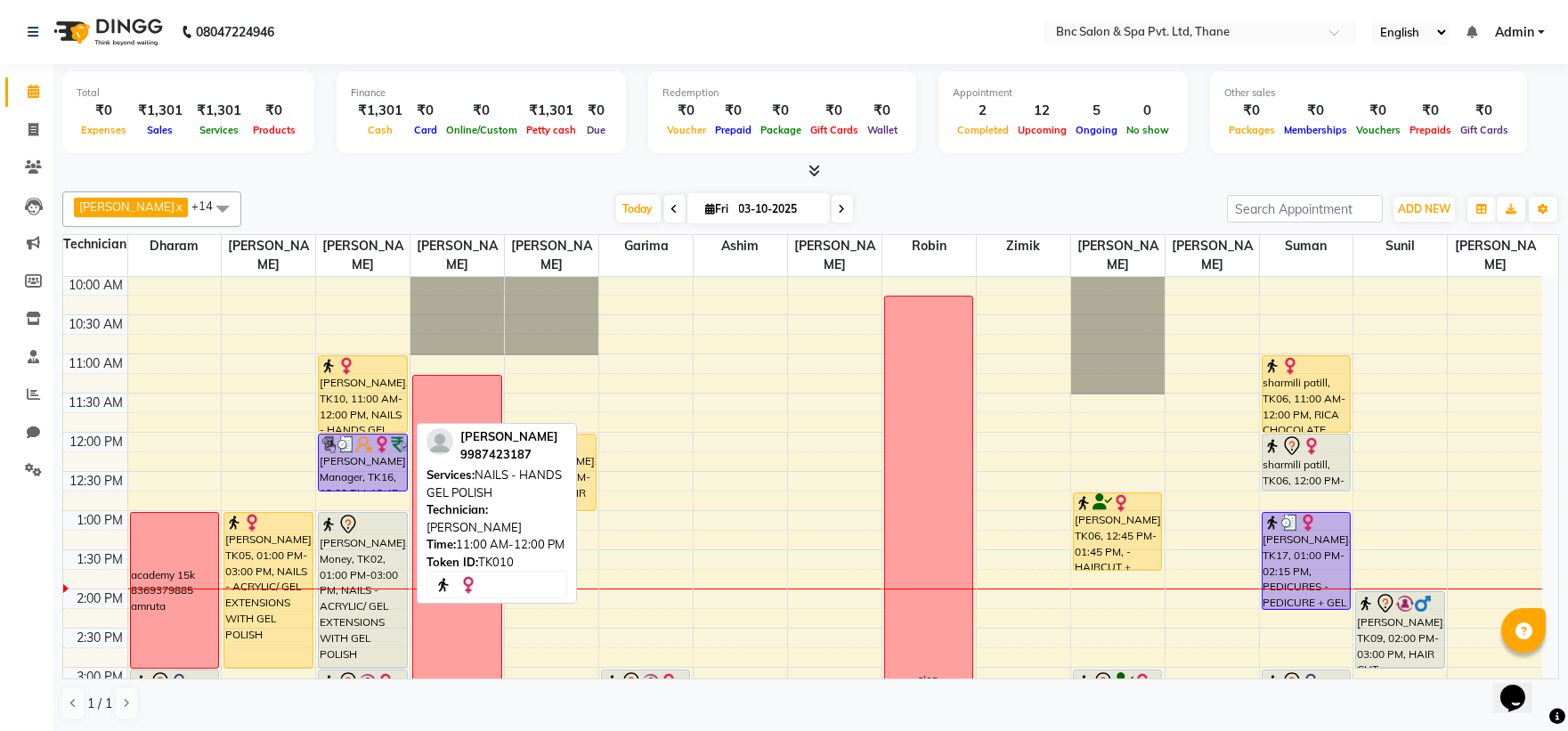
click at [390, 387] on div "[PERSON_NAME], TK10, 11:00 AM-12:00 PM, NAILS - HANDS GEL POLISH" at bounding box center [362, 394] width 87 height 75
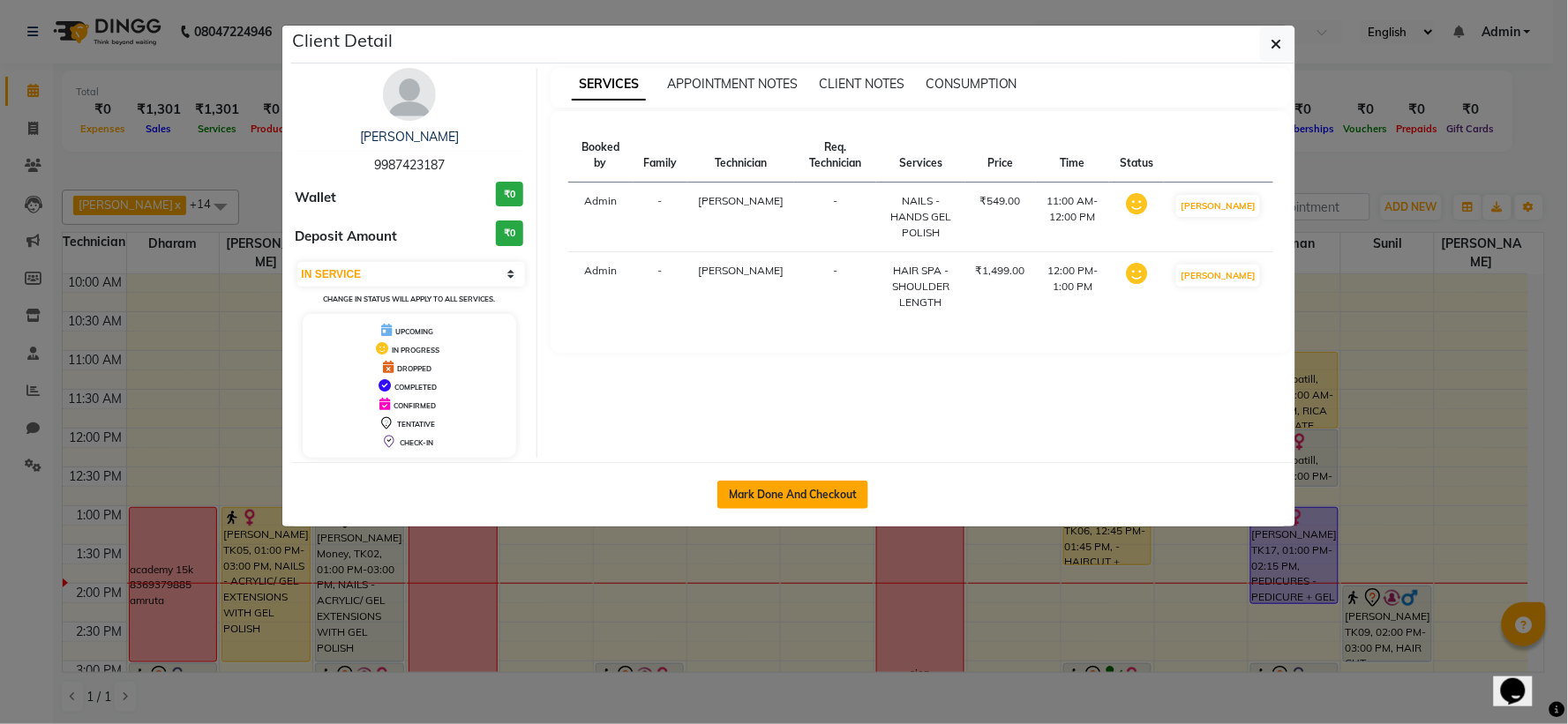
click at [791, 495] on button "Mark Done And Checkout" at bounding box center [793, 495] width 151 height 28
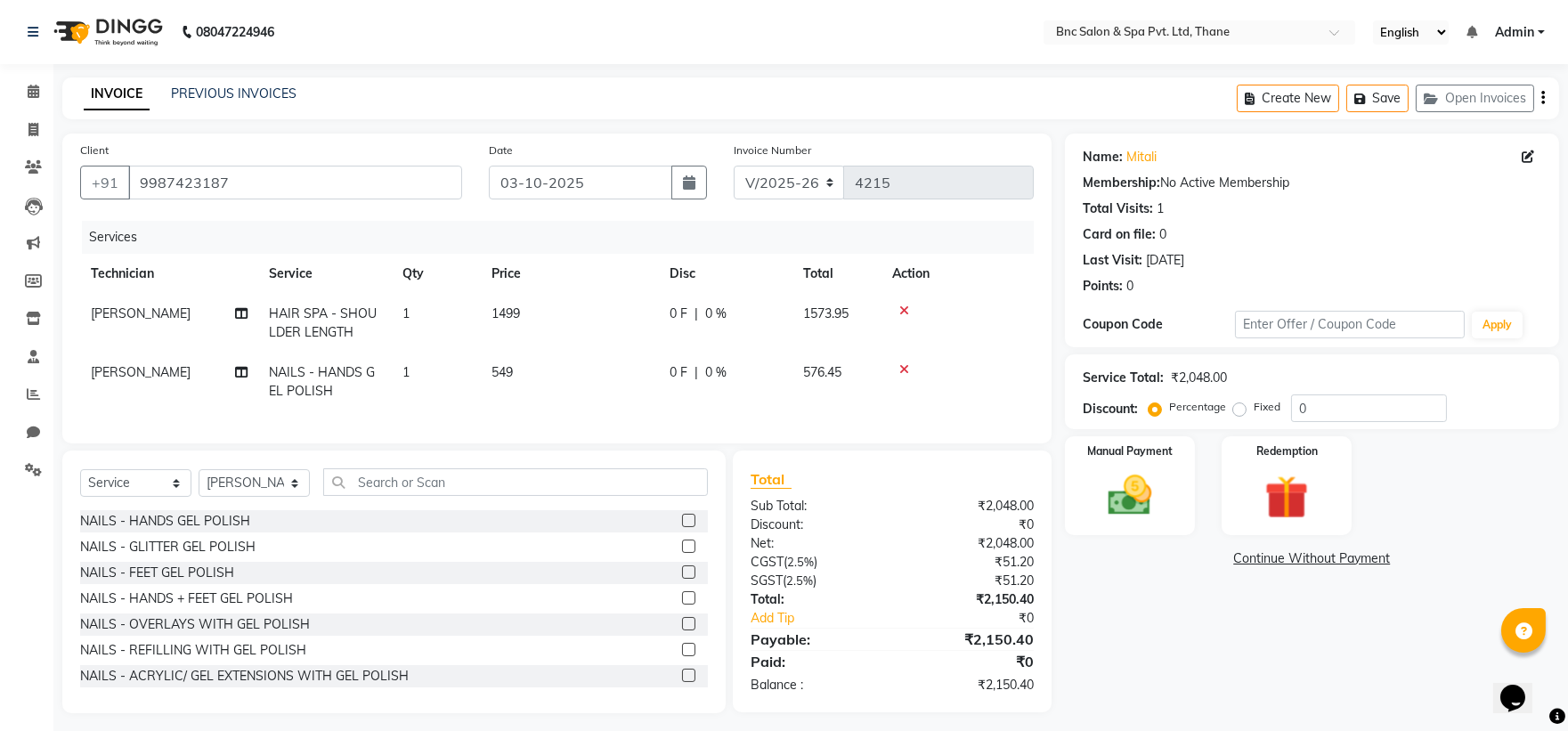
click at [464, 330] on td "1" at bounding box center [436, 323] width 89 height 58
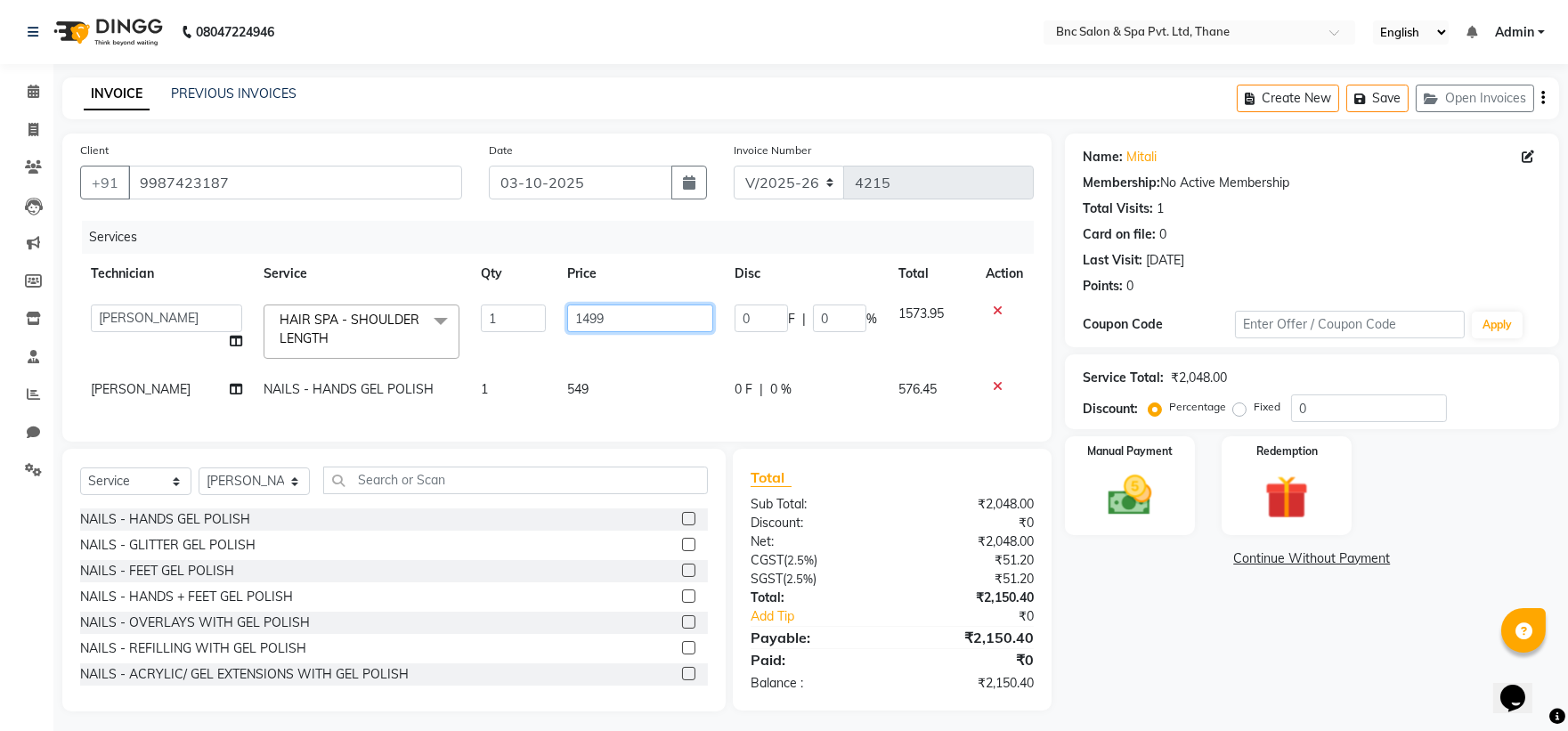
click at [671, 316] on input "1499" at bounding box center [641, 318] width 147 height 27
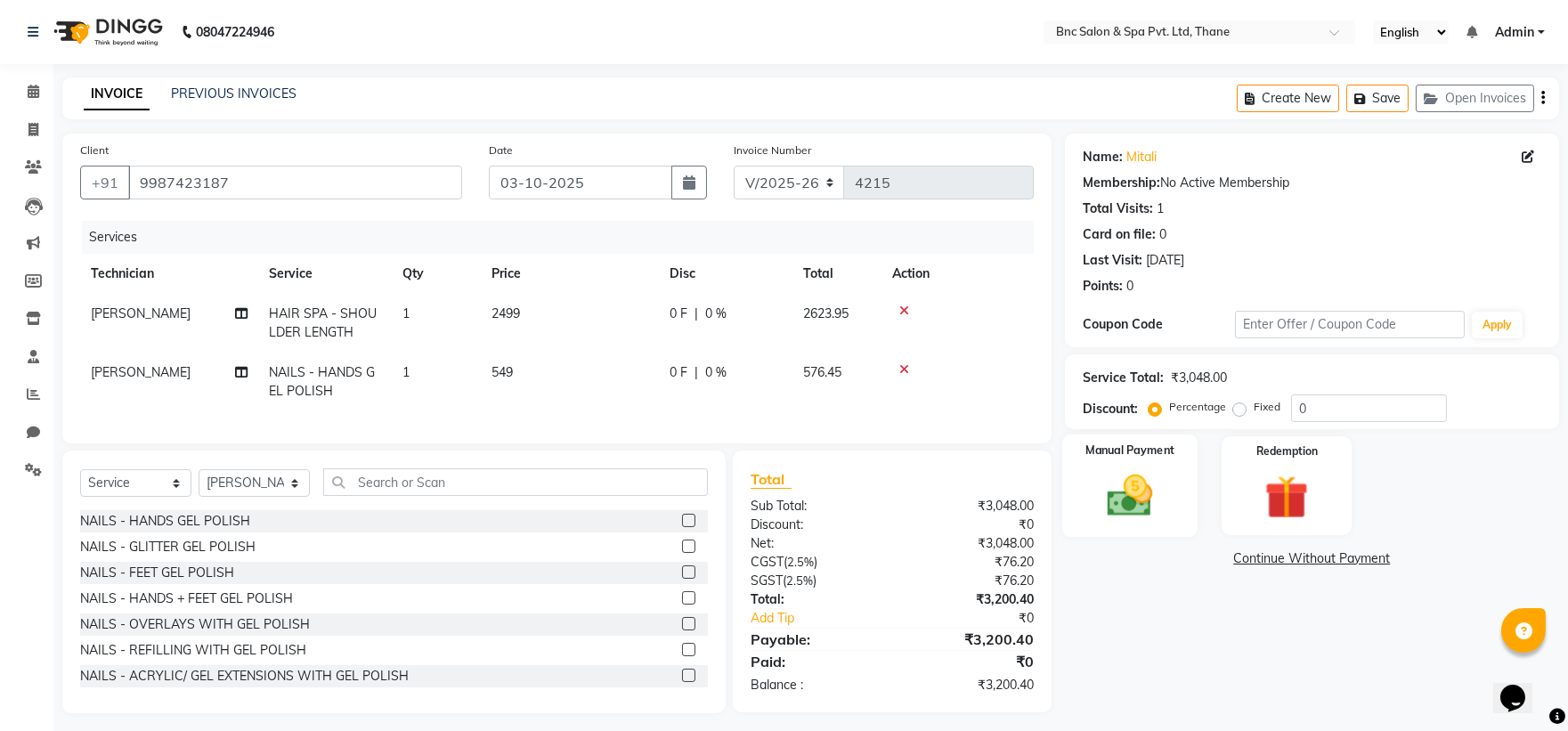
click at [1147, 506] on img at bounding box center [1130, 496] width 74 height 53
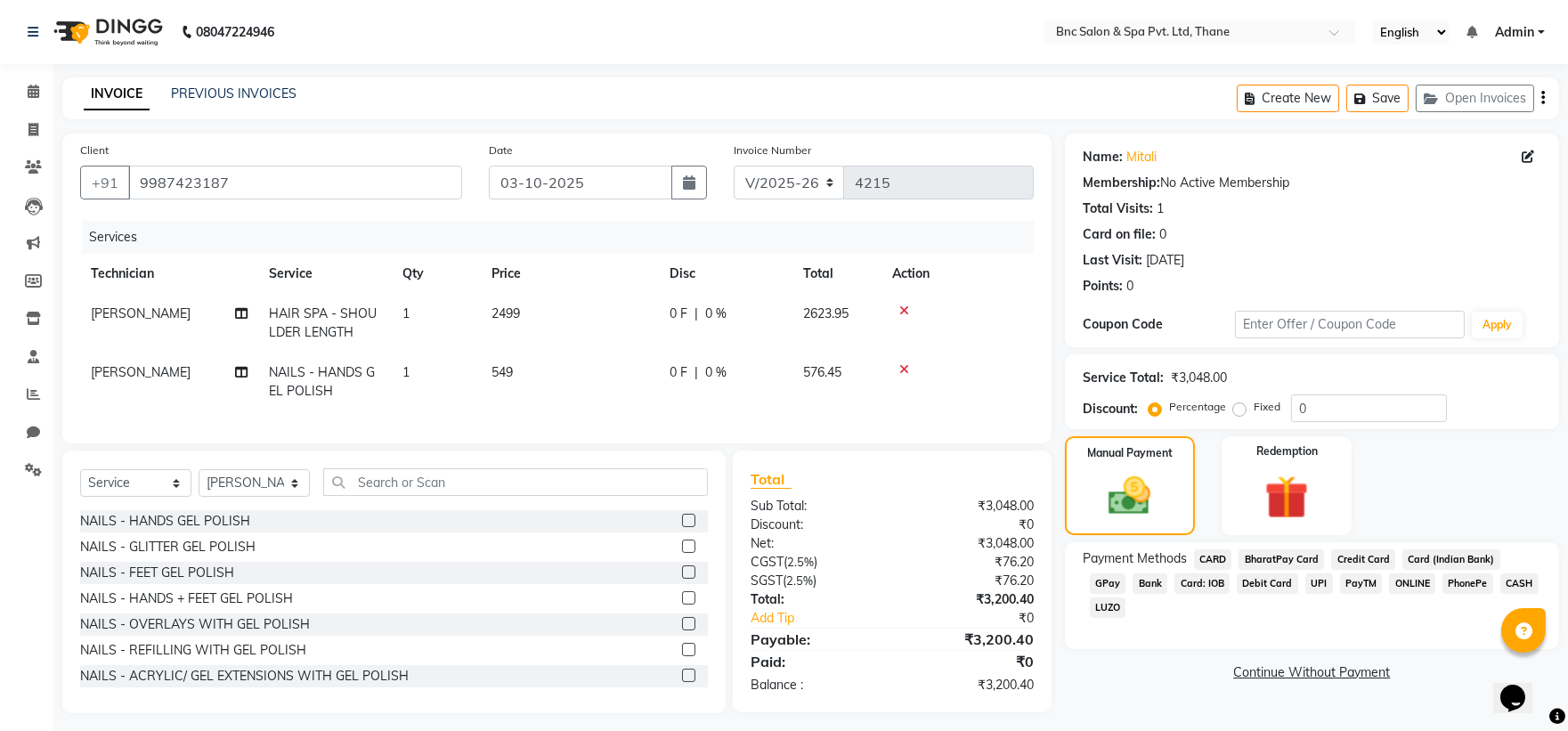
click at [501, 370] on span "549" at bounding box center [502, 372] width 22 height 16
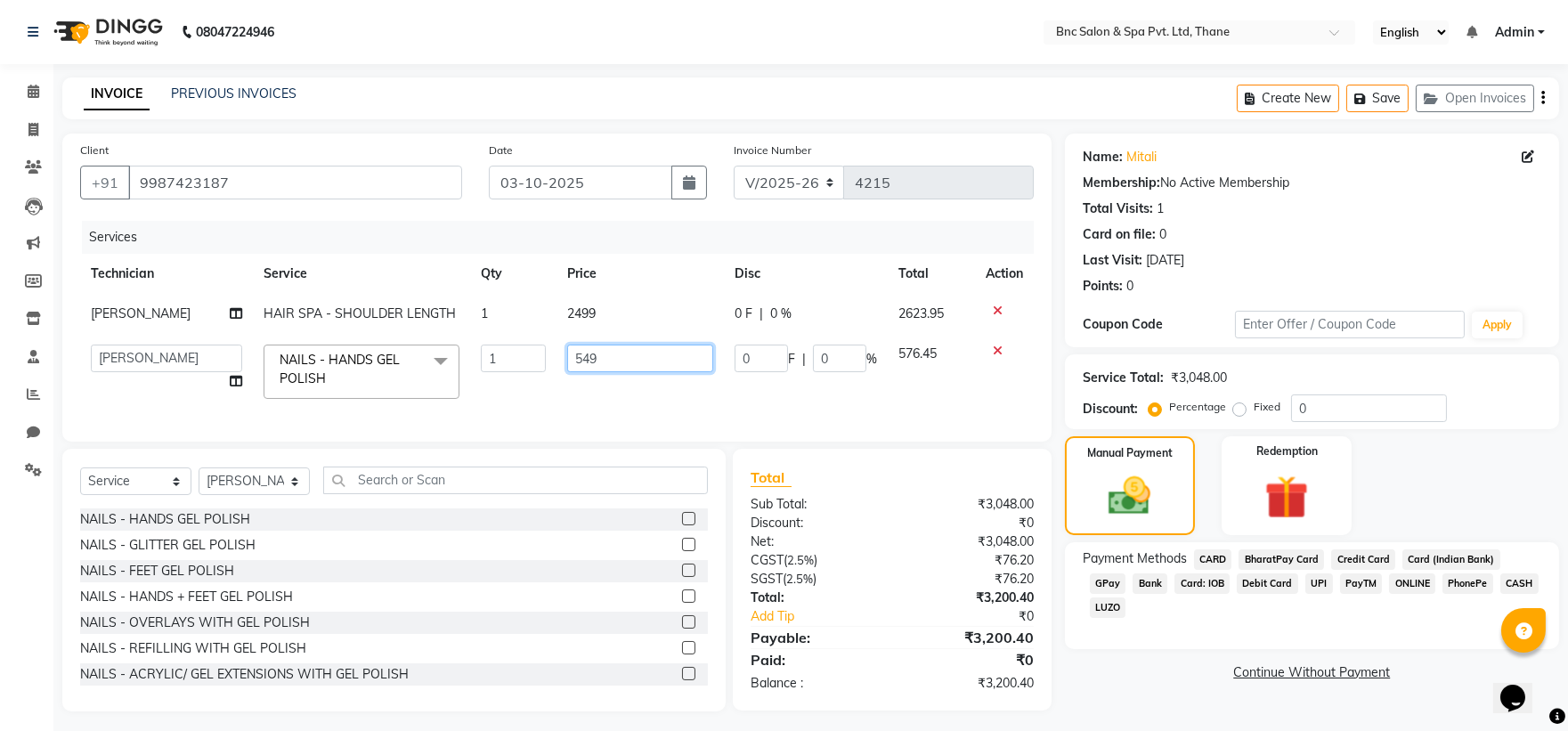
click at [617, 362] on input "549" at bounding box center [641, 358] width 147 height 27
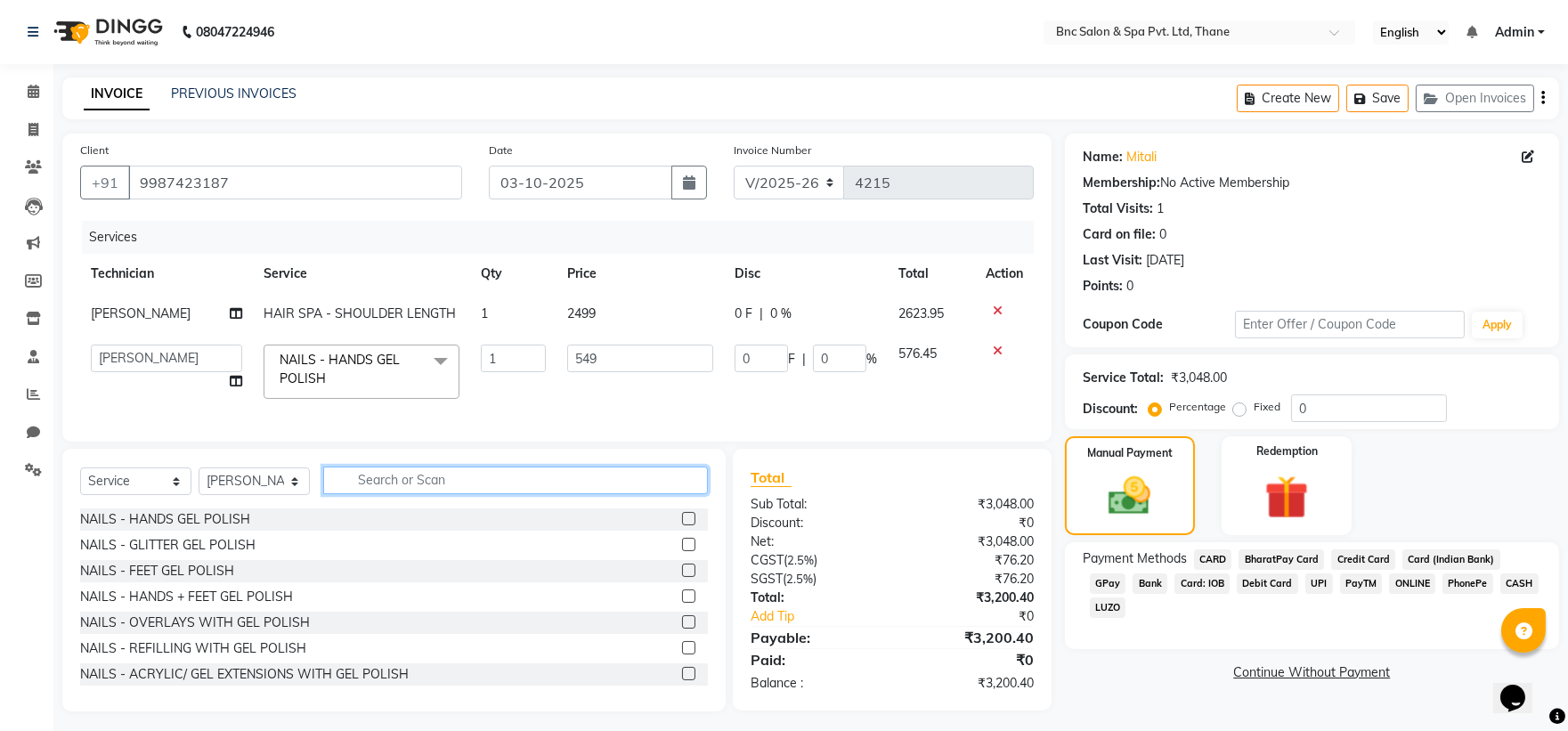
click at [351, 494] on input "text" at bounding box center [515, 480] width 385 height 27
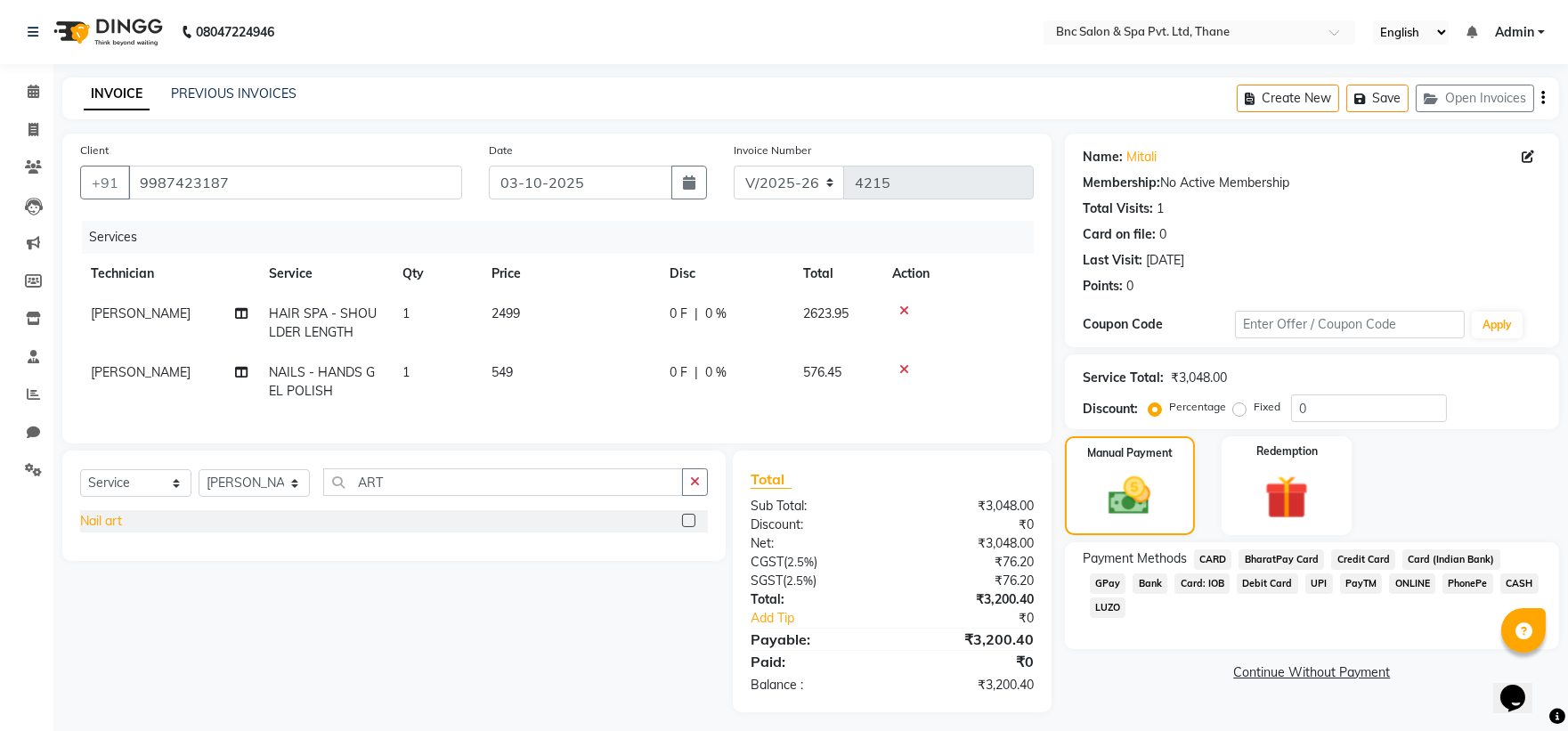
click at [107, 531] on div "Nail art" at bounding box center [101, 521] width 41 height 19
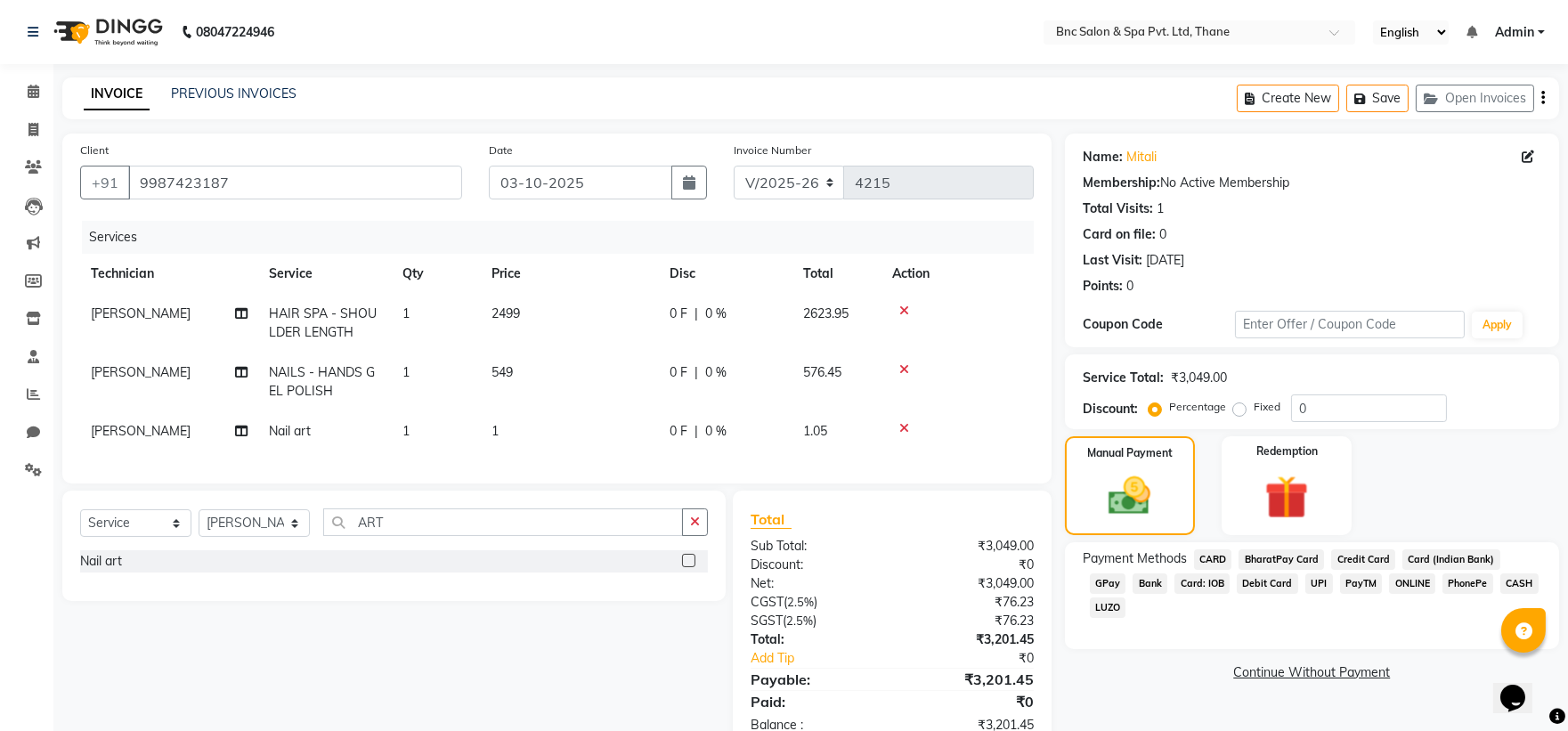
click at [493, 432] on span "1" at bounding box center [496, 431] width 8 height 16
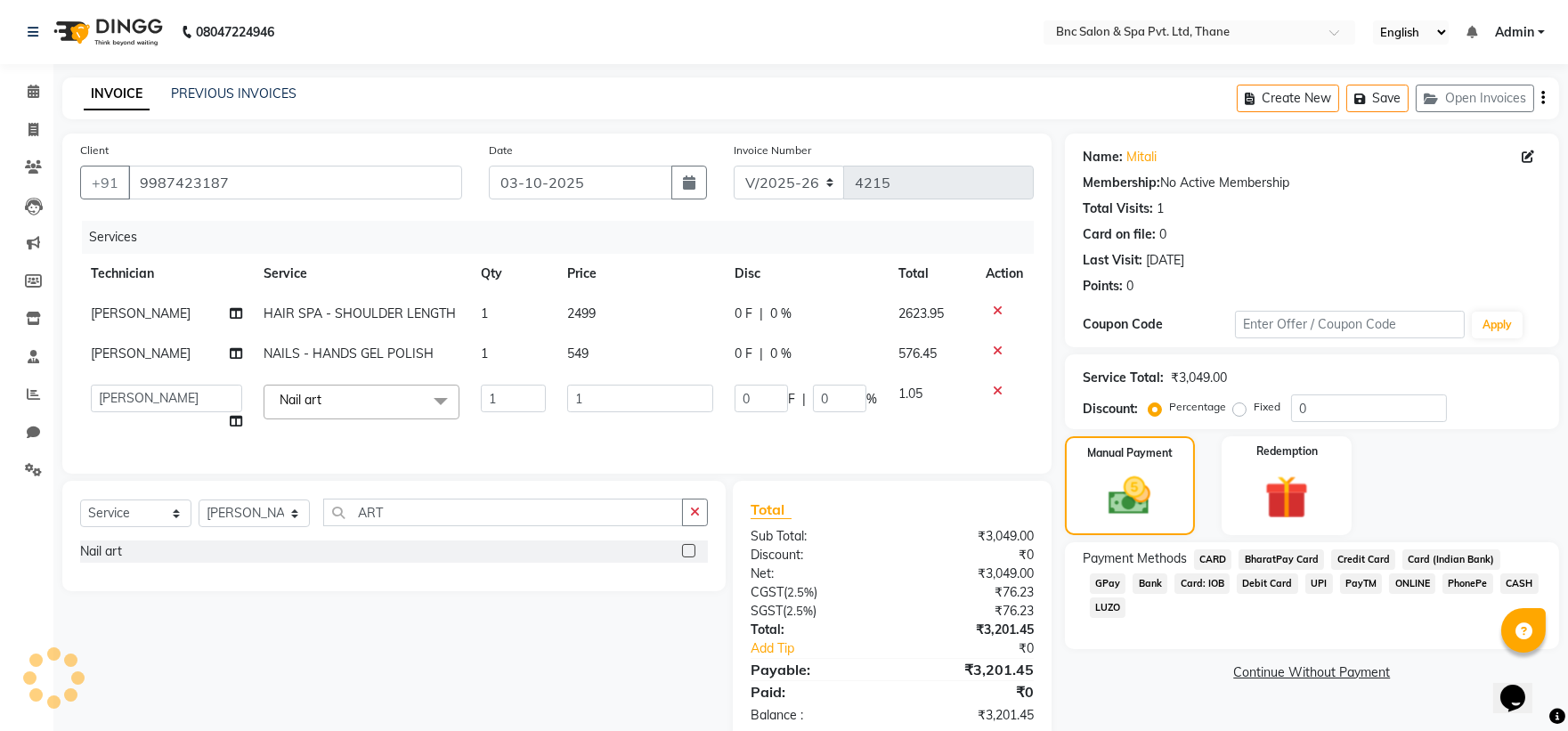
click at [594, 383] on td "1" at bounding box center [641, 408] width 168 height 68
click at [593, 394] on input "1" at bounding box center [641, 398] width 147 height 27
click at [1118, 458] on label "Manual Payment" at bounding box center [1130, 452] width 89 height 17
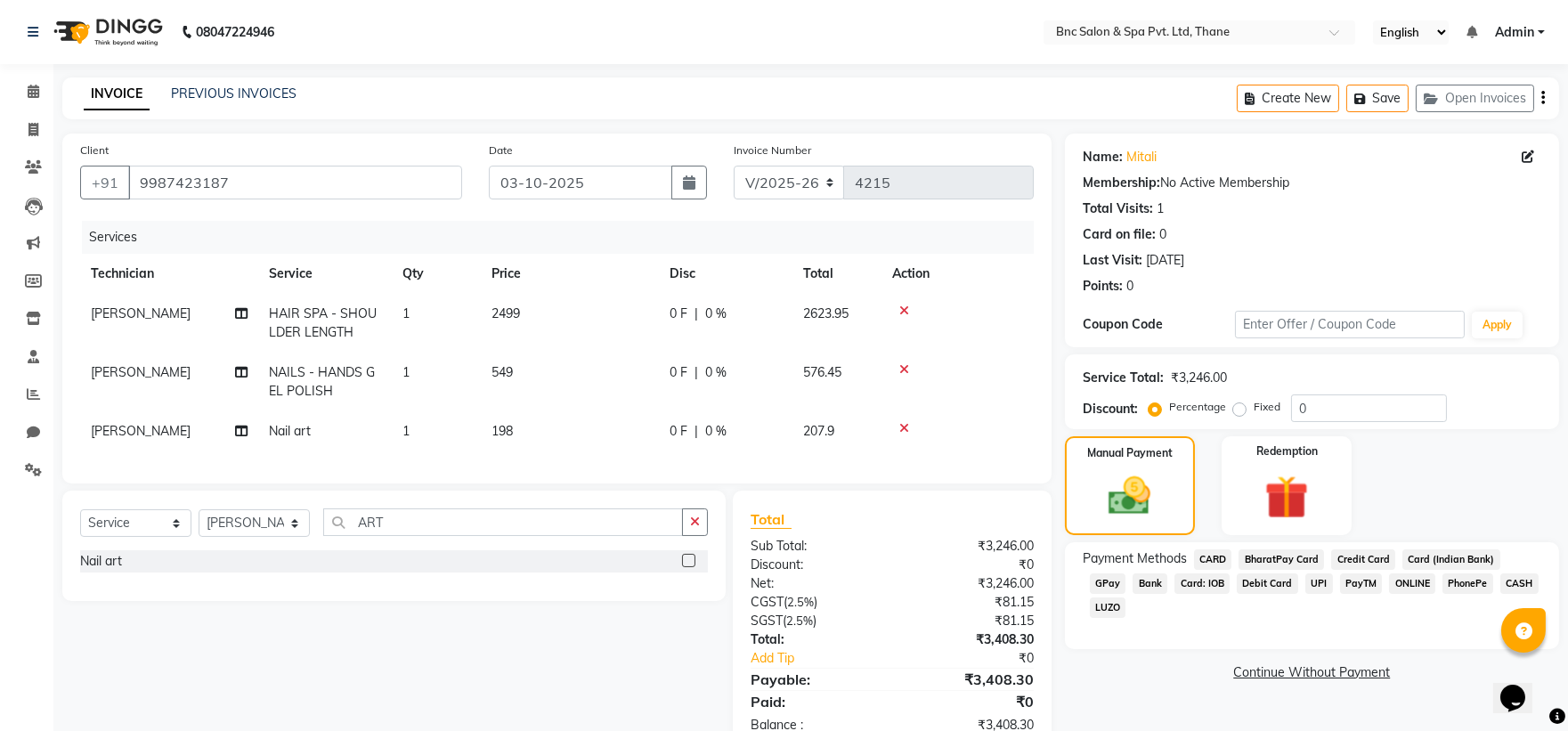
click at [1254, 411] on label "Fixed" at bounding box center [1267, 406] width 26 height 16
click at [1239, 411] on input "Fixed" at bounding box center [1243, 406] width 12 height 12
click at [1314, 406] on input "0" at bounding box center [1370, 407] width 156 height 27
click at [1133, 504] on img at bounding box center [1130, 497] width 71 height 51
click at [119, 306] on span "[PERSON_NAME]" at bounding box center [141, 313] width 100 height 16
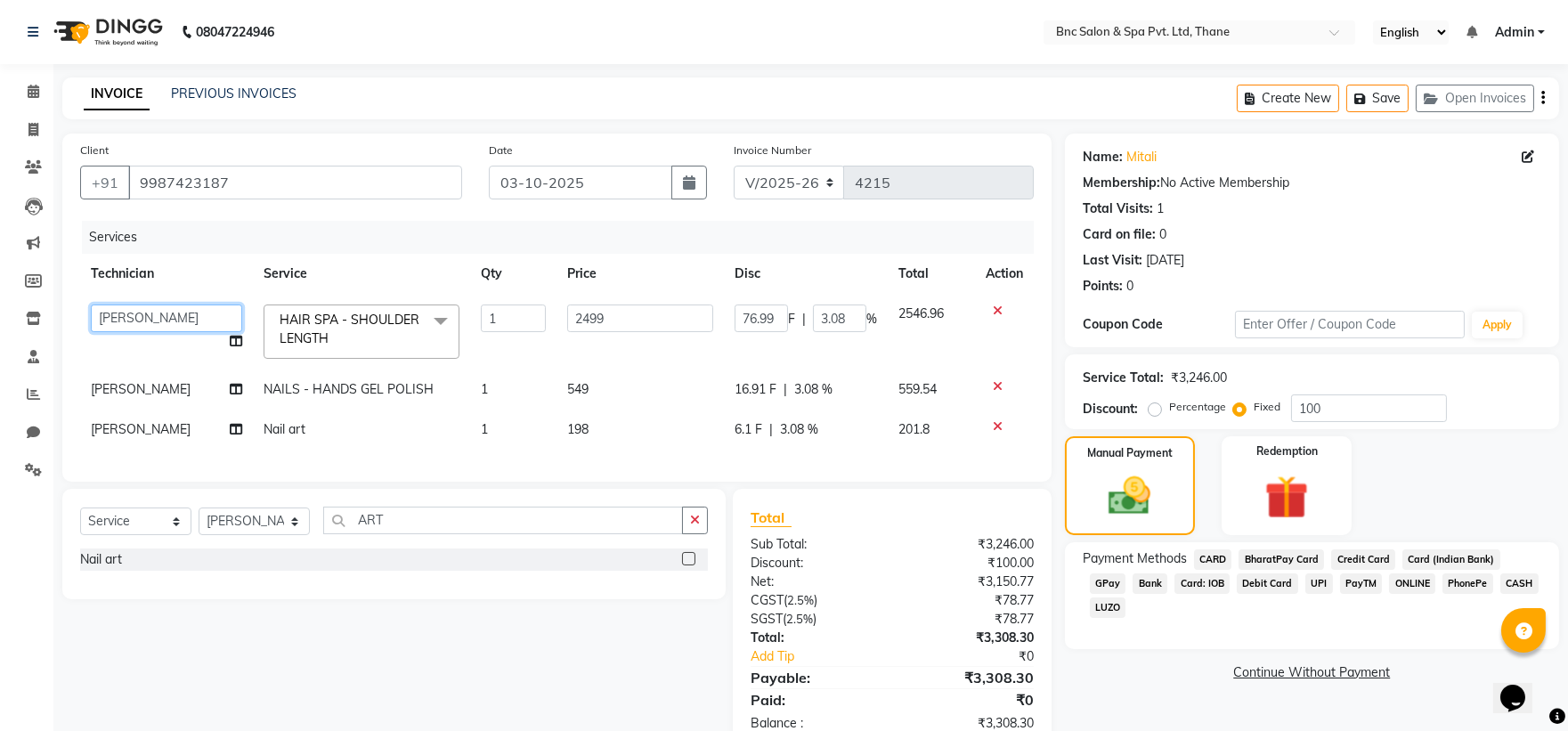
click at [128, 309] on select "Anas Ansari Apeksha ashim Ashwini Shibe Deepak Rajput Dharam Garima Jayanto Cho…" at bounding box center [166, 318] width 151 height 27
click at [153, 390] on span "[PERSON_NAME]" at bounding box center [141, 389] width 100 height 16
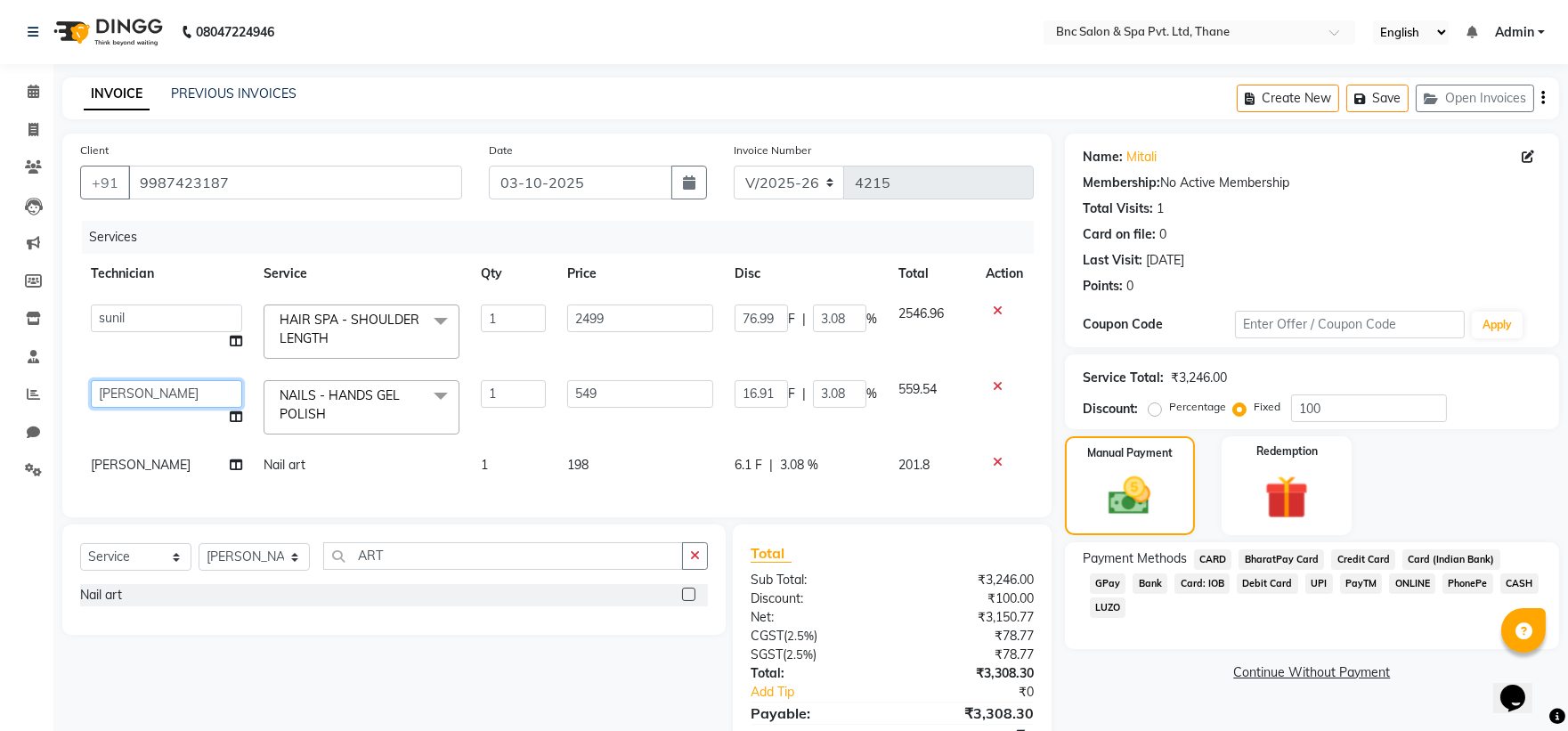
click at [152, 390] on select "Anas Ansari Apeksha ashim Ashwini Shibe Deepak Rajput Dharam Garima Jayanto Cho…" at bounding box center [166, 393] width 151 height 27
click at [130, 469] on span "[PERSON_NAME]" at bounding box center [141, 465] width 100 height 16
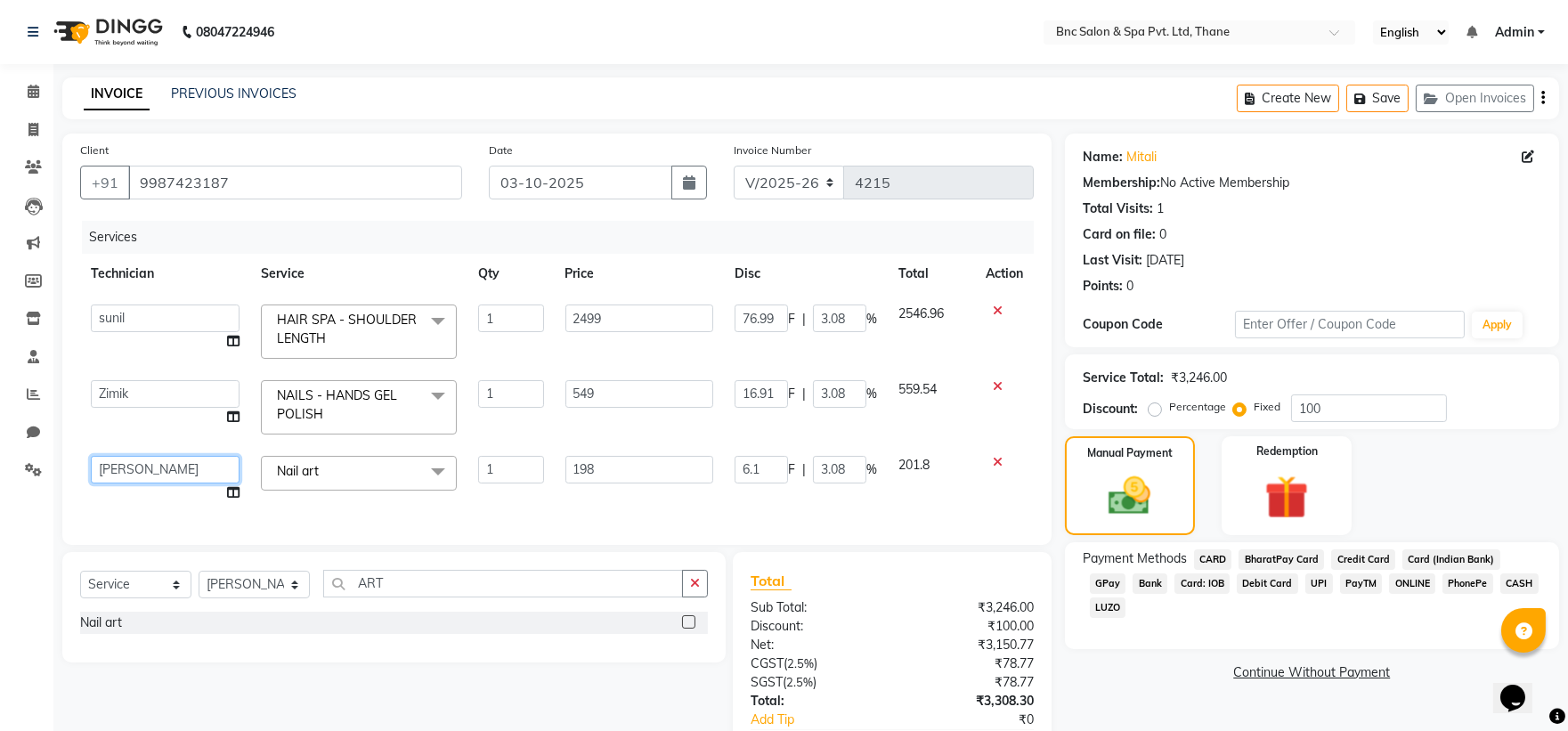
click at [130, 469] on select "Anas Ansari Apeksha ashim Ashwini Shibe Deepak Rajput Dharam Garima Jayanto Cho…" at bounding box center [166, 469] width 149 height 27
click at [1160, 472] on img at bounding box center [1130, 497] width 71 height 51
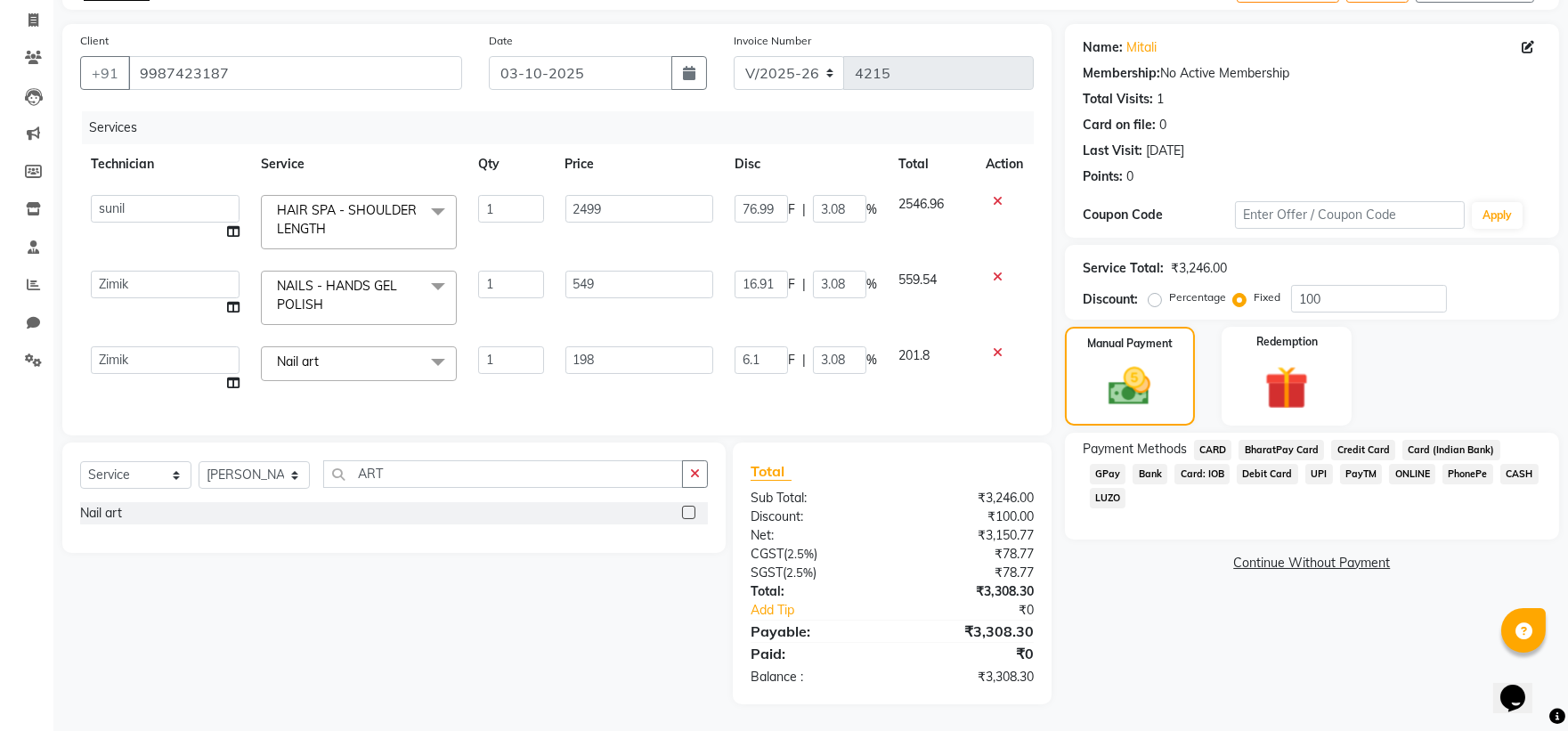
click at [1204, 440] on span "CARD" at bounding box center [1212, 451] width 39 height 21
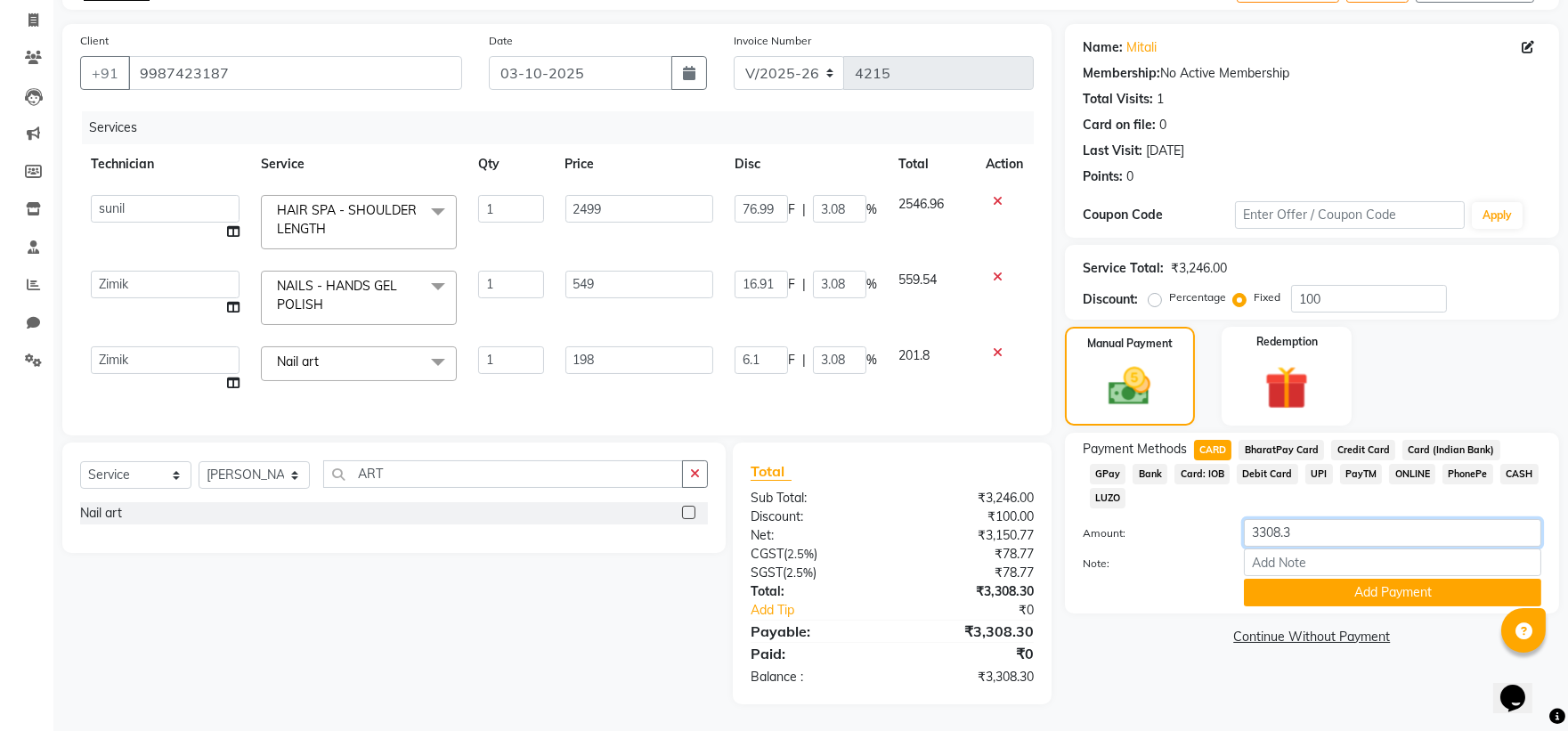
click at [1321, 519] on input "3308.3" at bounding box center [1392, 532] width 297 height 27
click at [1333, 579] on button "Add Payment" at bounding box center [1392, 592] width 297 height 27
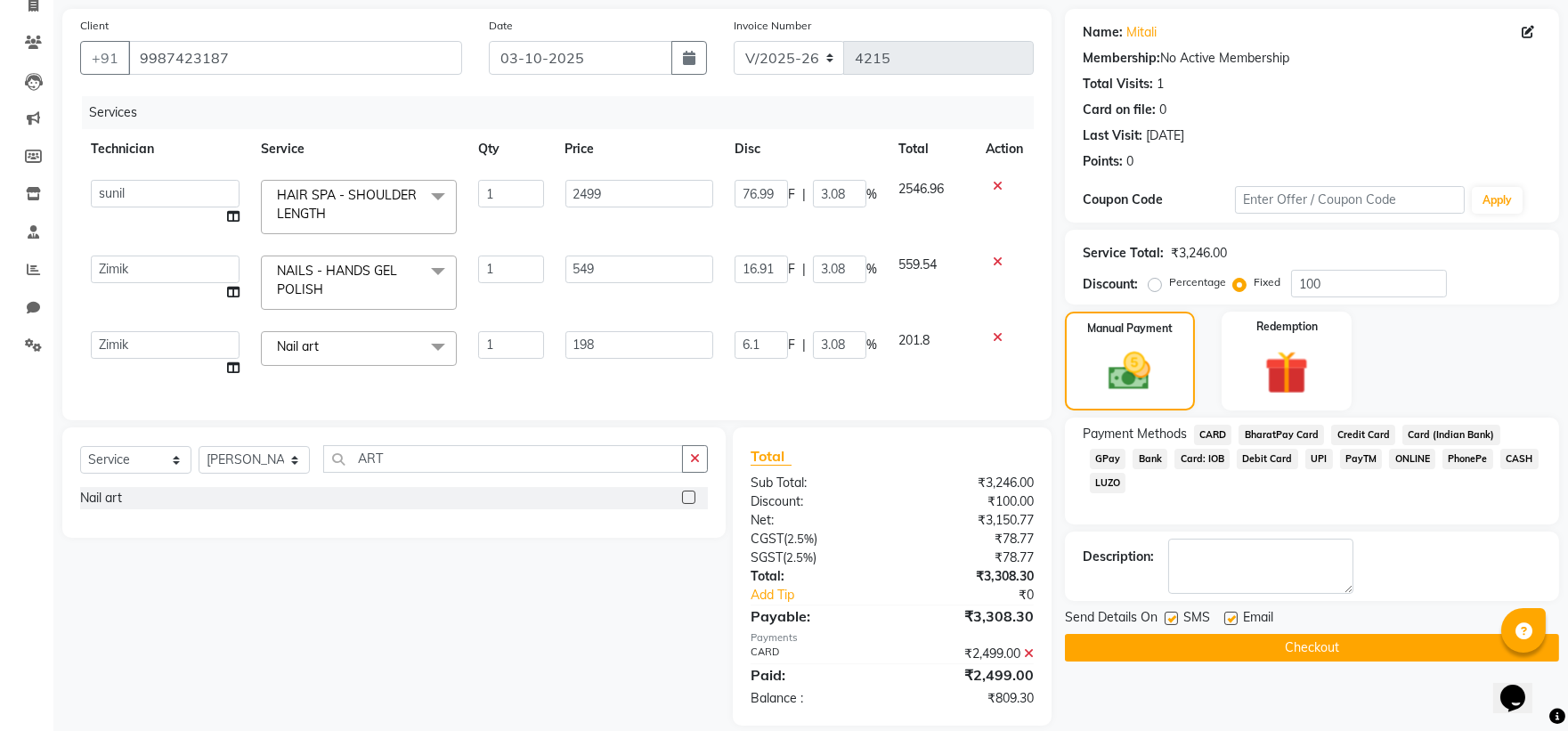
click at [1500, 457] on span "CASH" at bounding box center [1519, 459] width 39 height 21
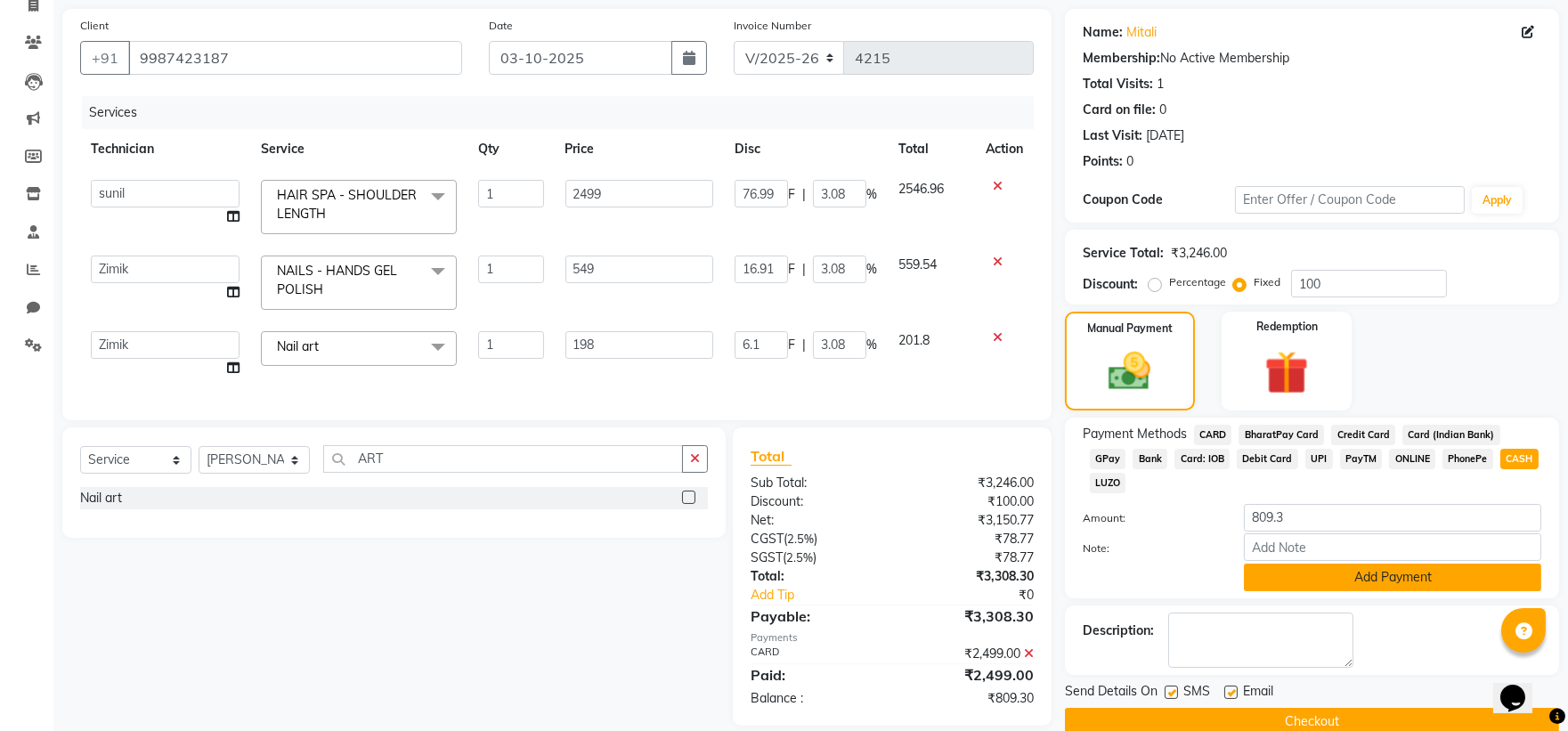
click at [1349, 564] on button "Add Payment" at bounding box center [1392, 577] width 297 height 27
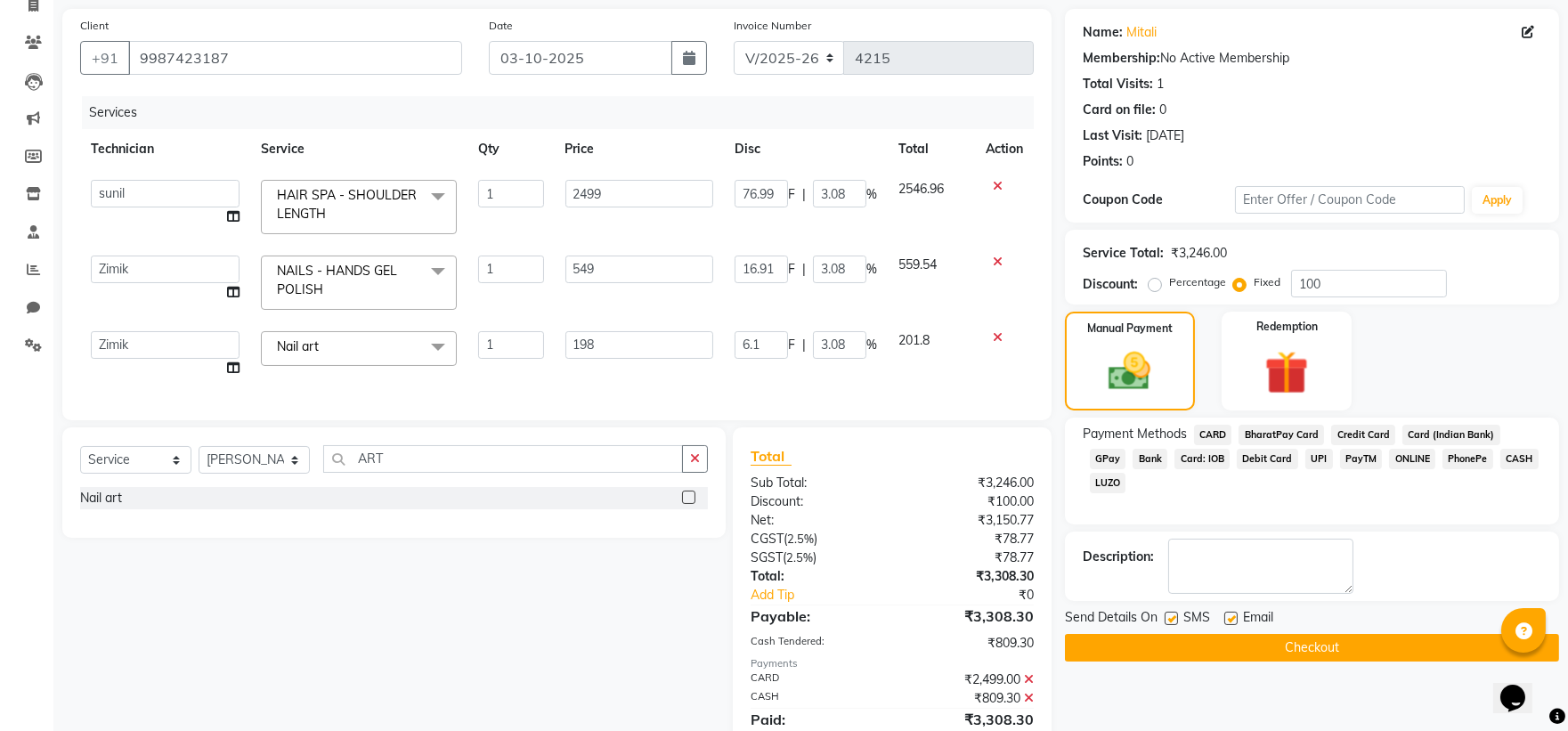
click at [1172, 615] on label at bounding box center [1171, 618] width 13 height 13
click at [1172, 615] on input "checkbox" at bounding box center [1170, 619] width 11 height 11
click at [1132, 650] on button "Checkout" at bounding box center [1311, 647] width 494 height 27
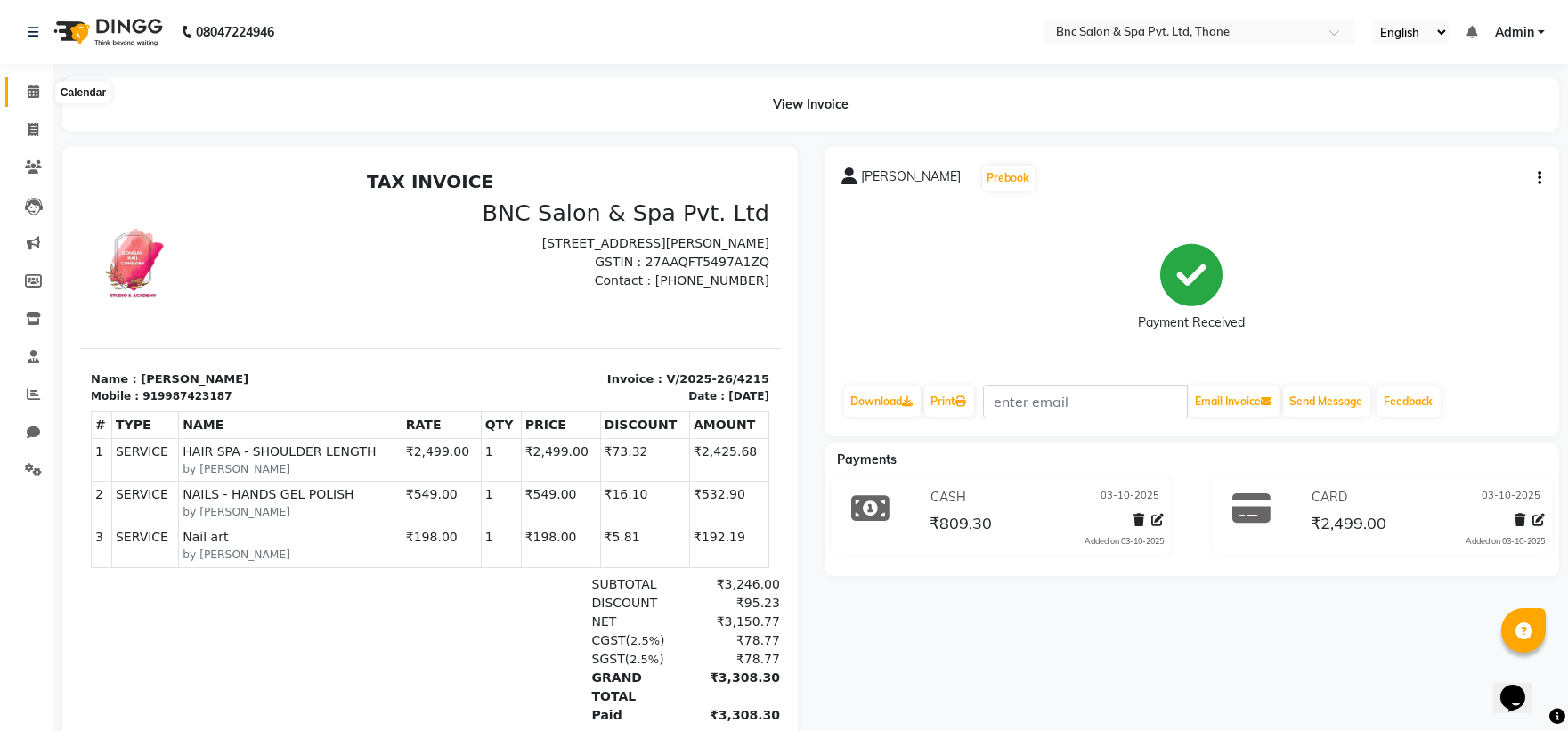
click at [32, 92] on icon at bounding box center [33, 91] width 11 height 13
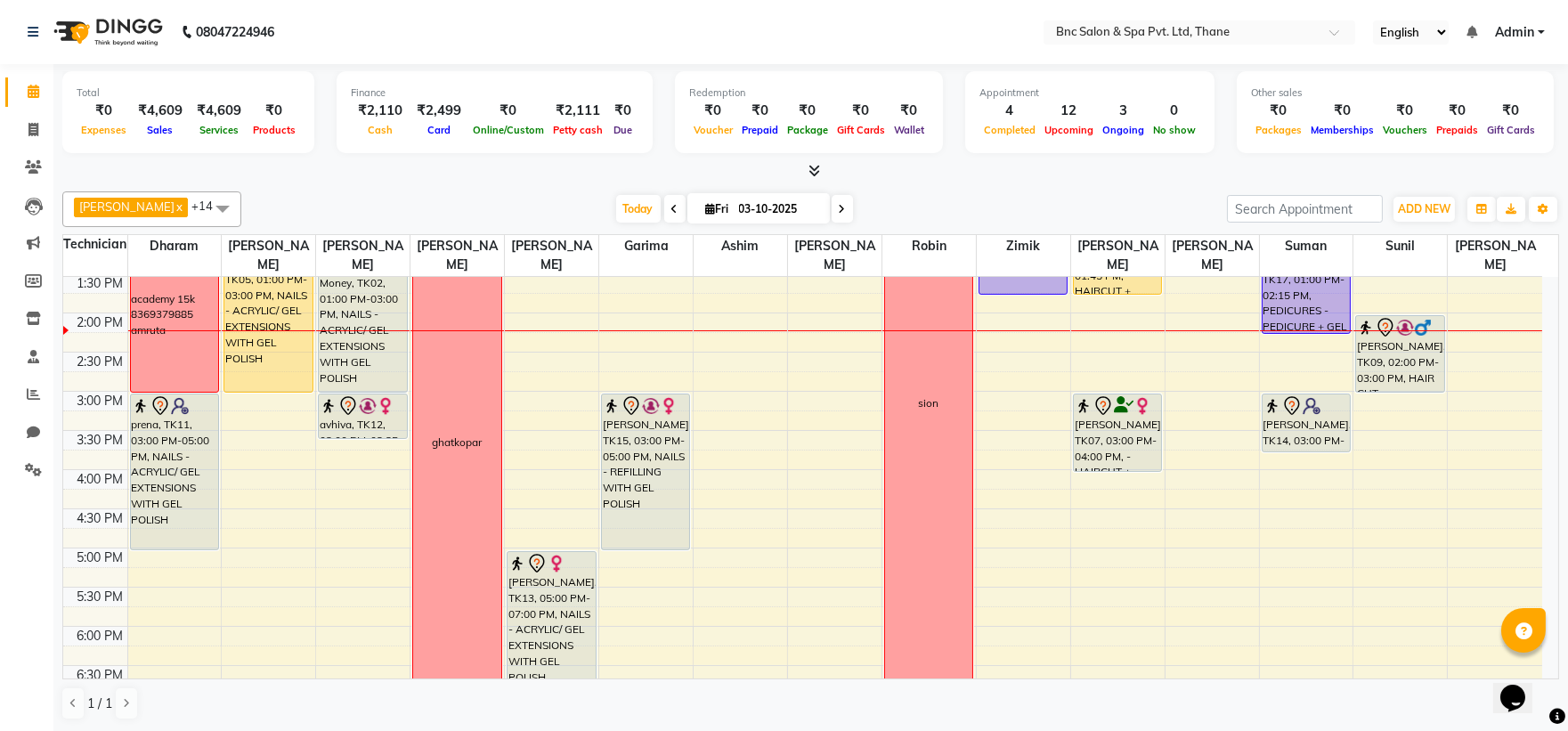
scroll to position [389, 0]
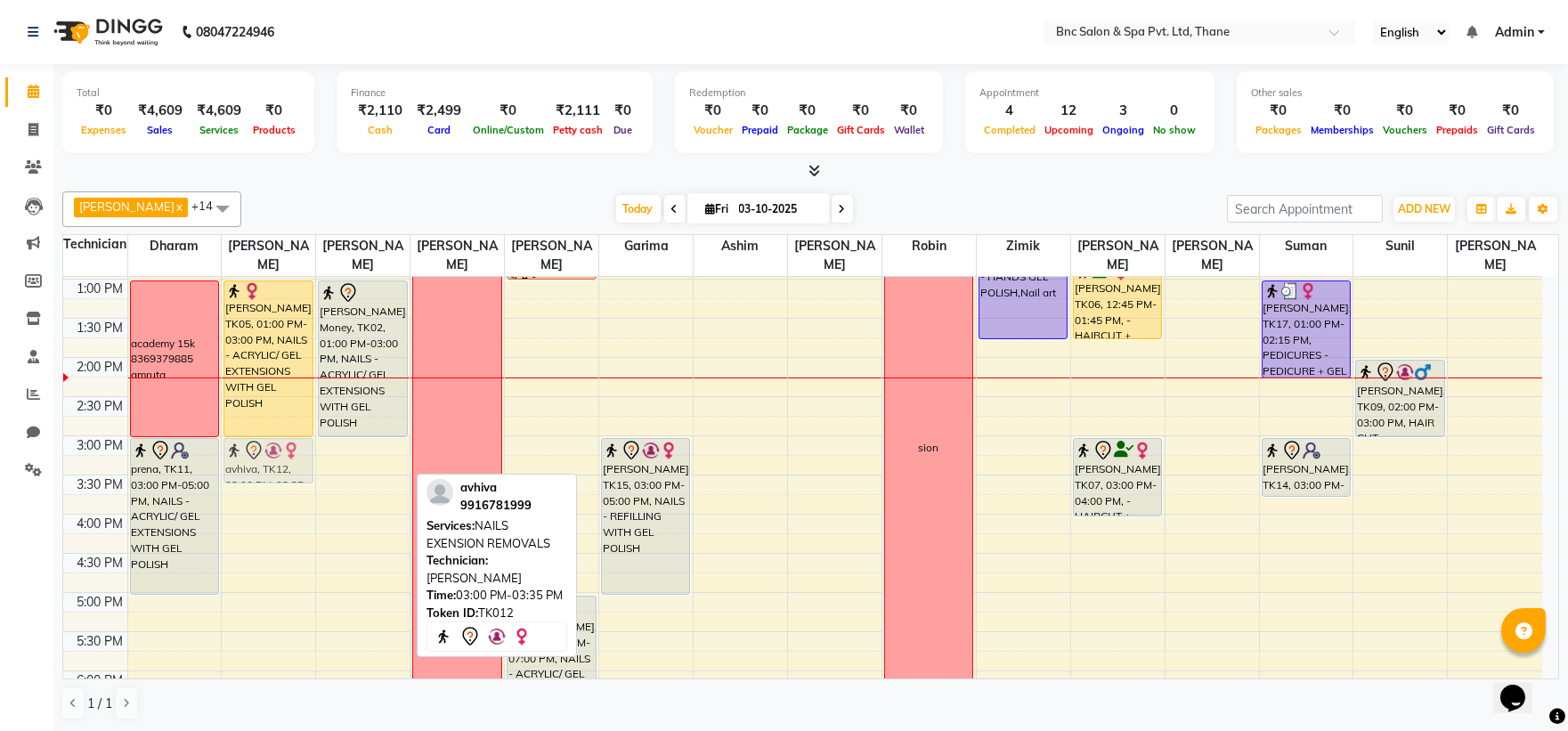
drag, startPoint x: 380, startPoint y: 440, endPoint x: 313, endPoint y: 437, distance: 67.1
click at [313, 437] on div "8:00 AM 8:30 AM 9:00 AM 9:30 AM 10:00 AM 10:30 AM 11:00 AM 11:30 AM 12:00 PM 12…" at bounding box center [802, 397] width 1479 height 1018
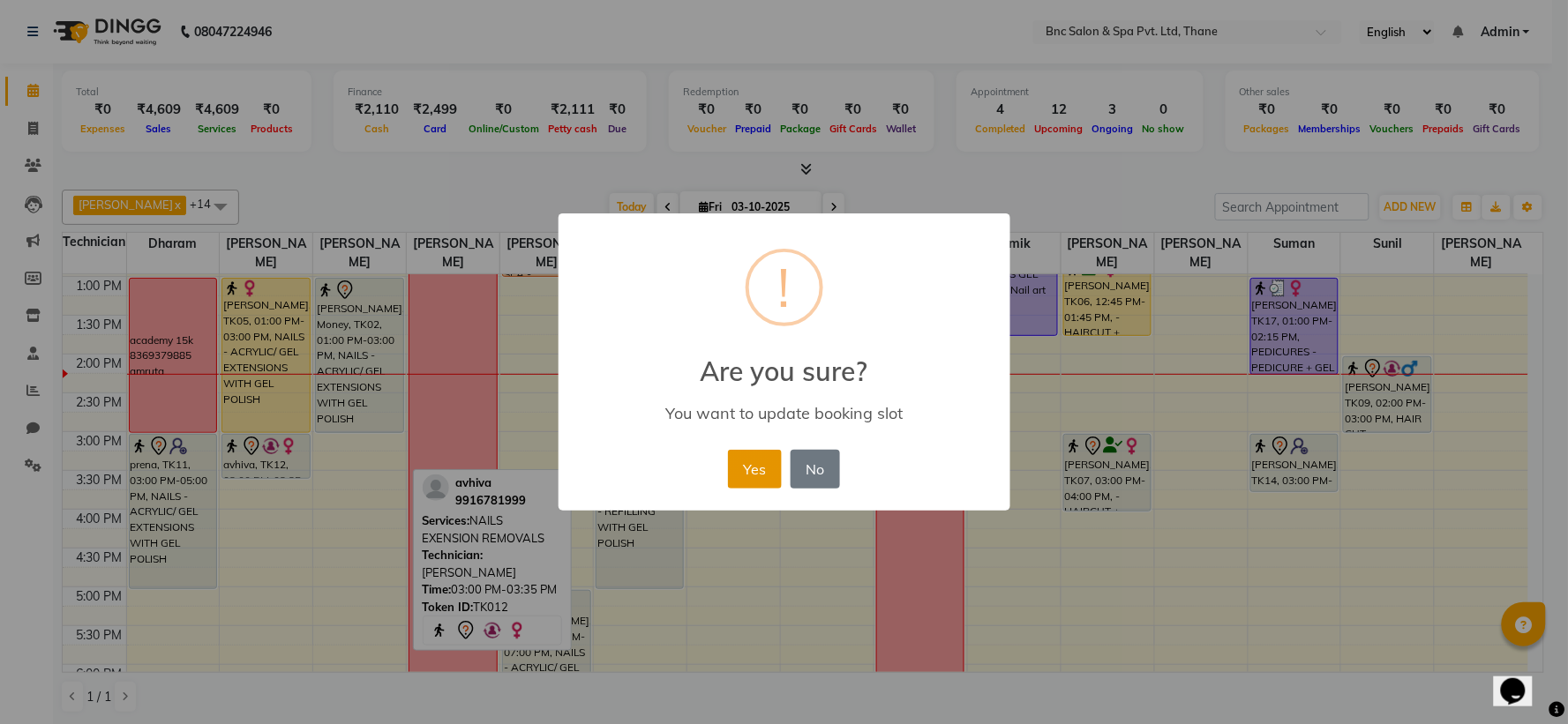
click at [742, 465] on button "Yes" at bounding box center [755, 470] width 54 height 39
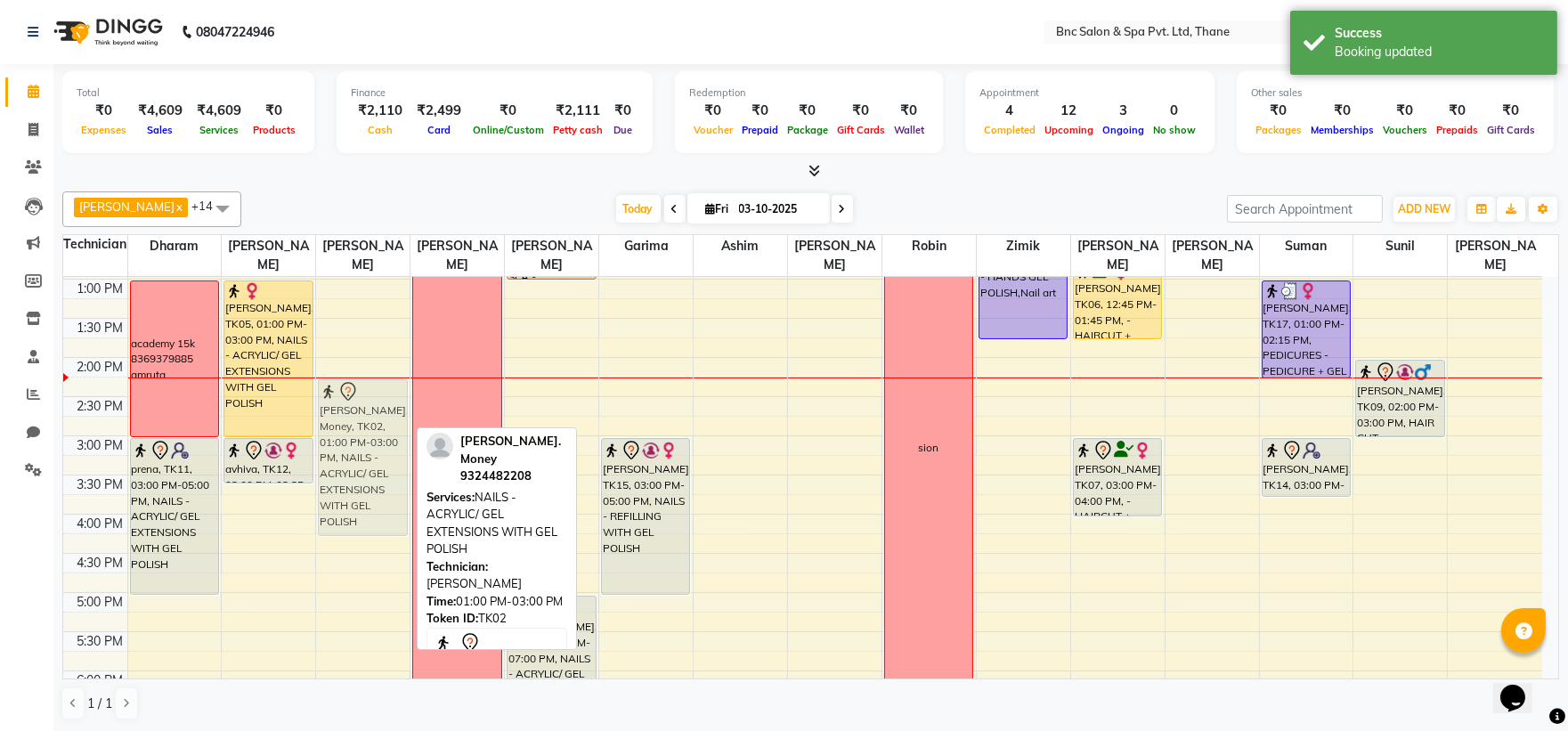
drag, startPoint x: 355, startPoint y: 399, endPoint x: 361, endPoint y: 488, distance: 89.2
click at [361, 488] on div "mitali, TK10, 11:00 AM-12:00 PM, NAILS - HANDS GEL POLISH Apeksha Manager, TK16…" at bounding box center [362, 397] width 93 height 1018
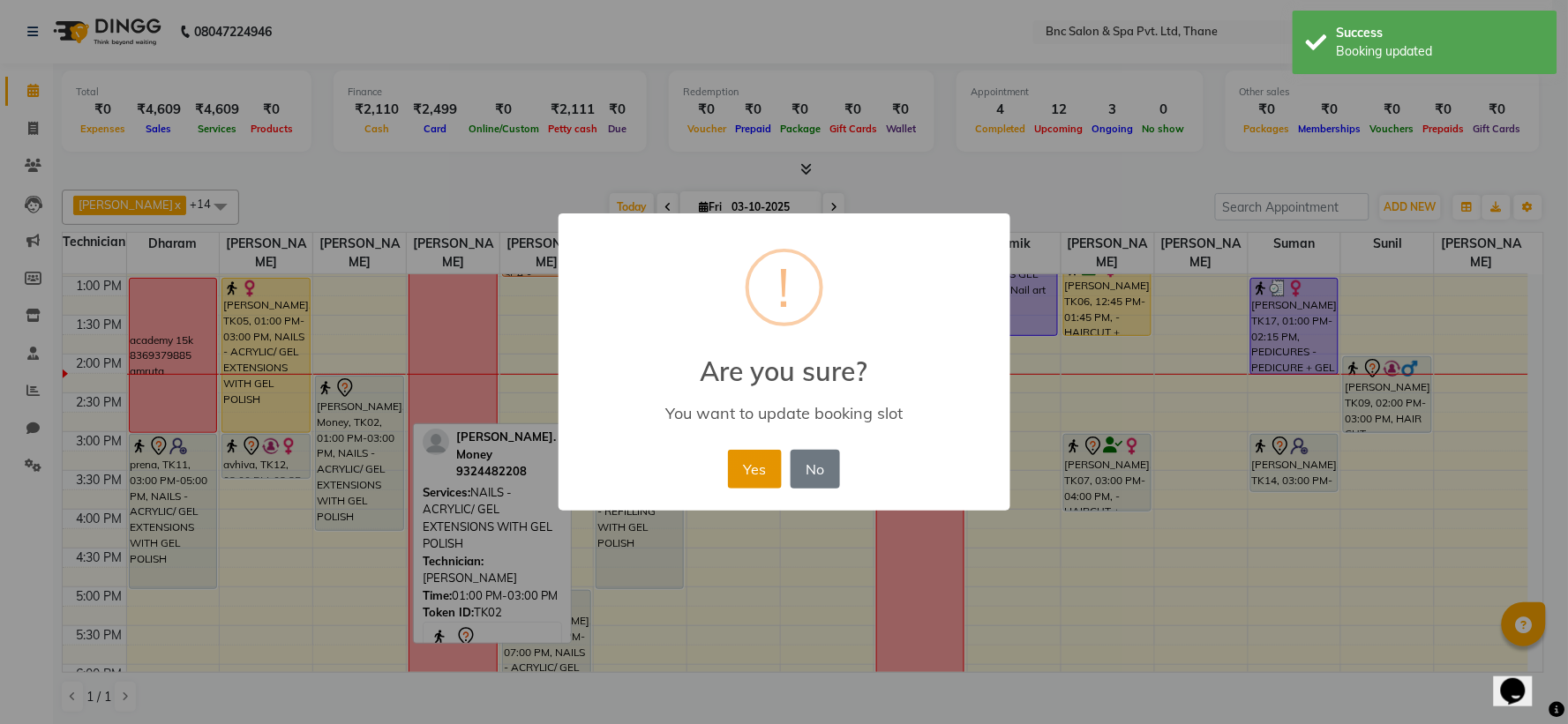
click at [748, 463] on button "Yes" at bounding box center [755, 470] width 54 height 39
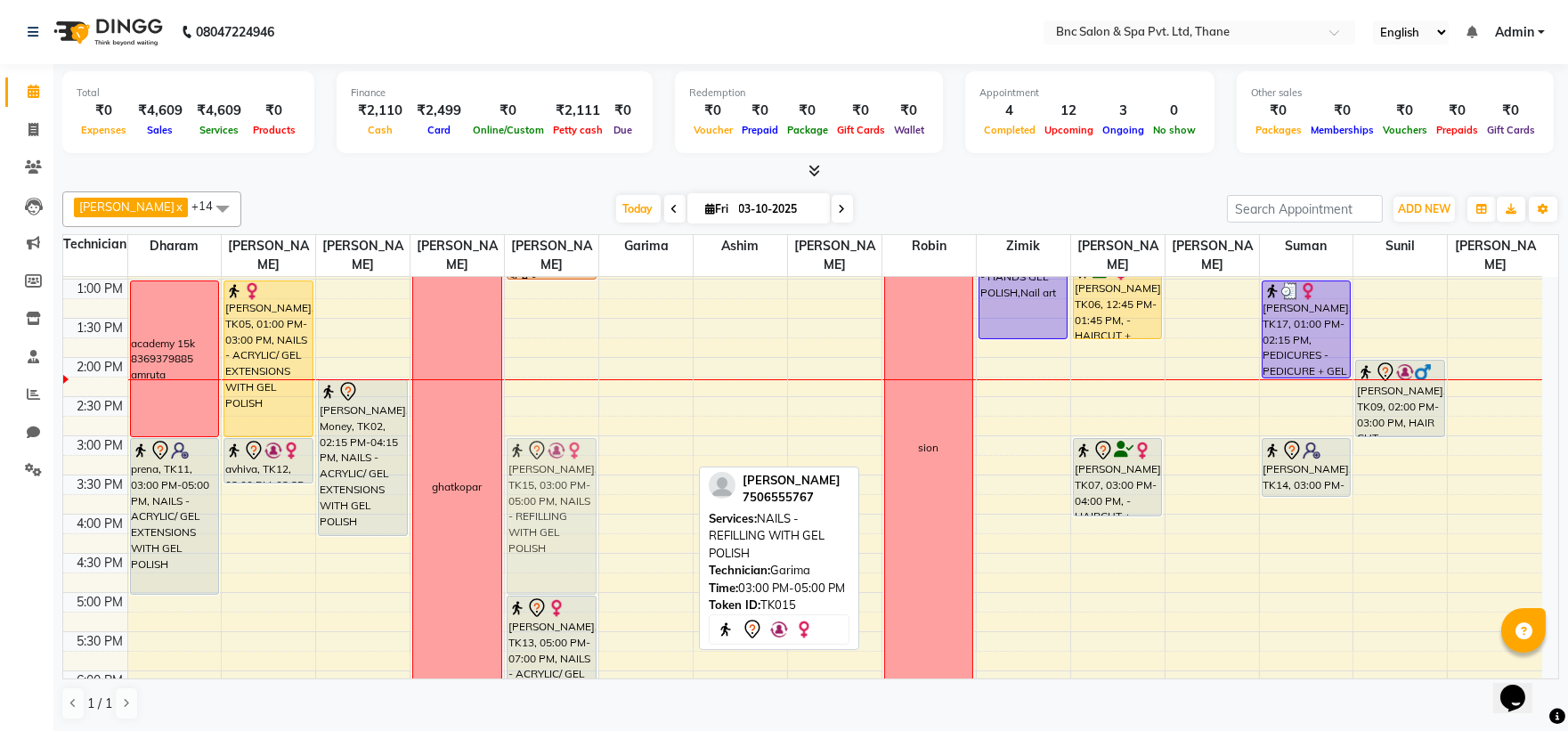
drag, startPoint x: 659, startPoint y: 476, endPoint x: 594, endPoint y: 476, distance: 65.0
click at [594, 476] on tr "academy 15k 8369379885 amruta prena, TK11, 03:00 PM-05:00 PM, NAILS - ACRYLIC/ …" at bounding box center [802, 397] width 1479 height 1018
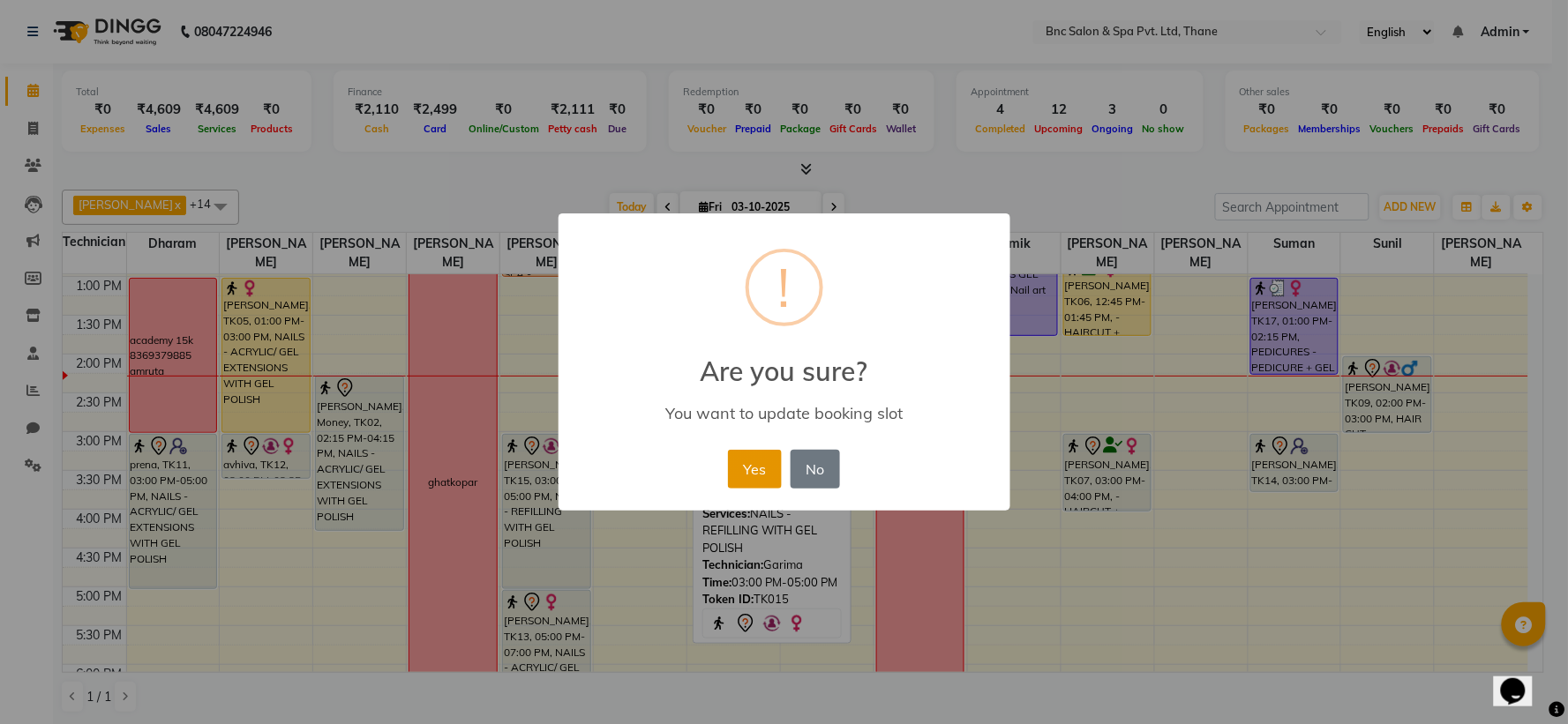
click at [739, 469] on button "Yes" at bounding box center [755, 470] width 54 height 39
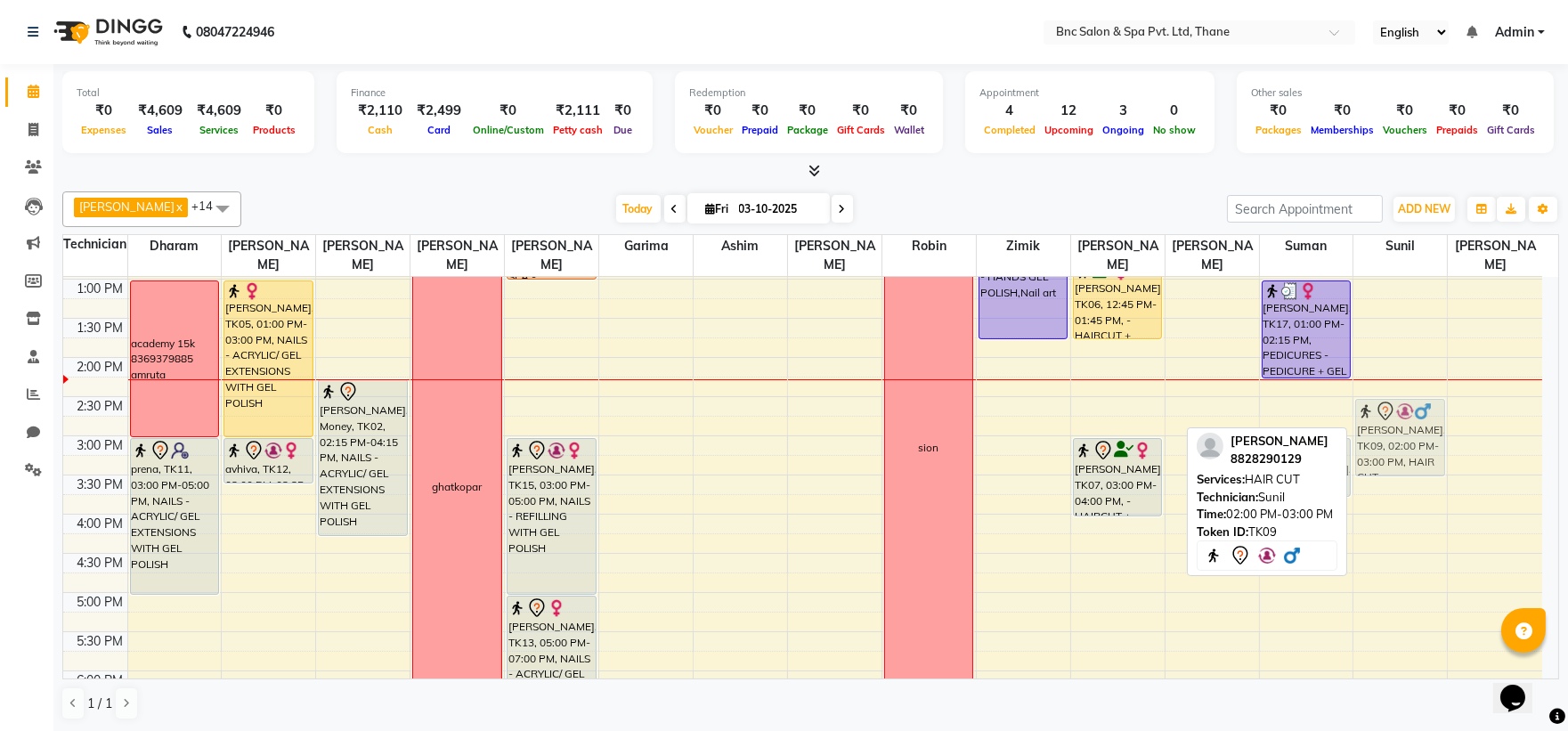
drag, startPoint x: 1391, startPoint y: 394, endPoint x: 1386, endPoint y: 428, distance: 34.4
click at [1386, 428] on div "mitali, TK10, 11:00 AM-12:00 PM, HAIR SPA - SHOULDER LENGTH yash Dayal, TK09, 0…" at bounding box center [1400, 397] width 93 height 1018
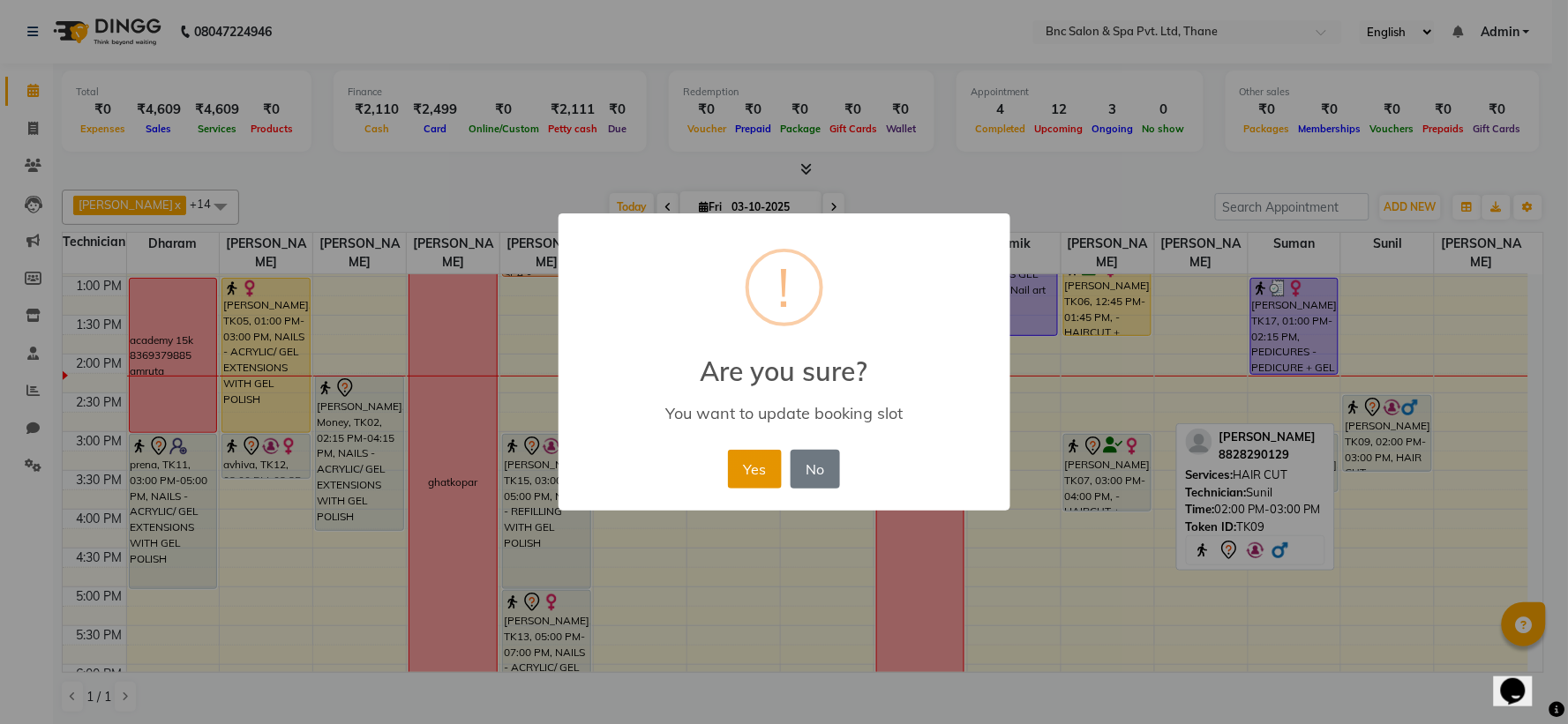
click at [746, 472] on button "Yes" at bounding box center [755, 470] width 54 height 39
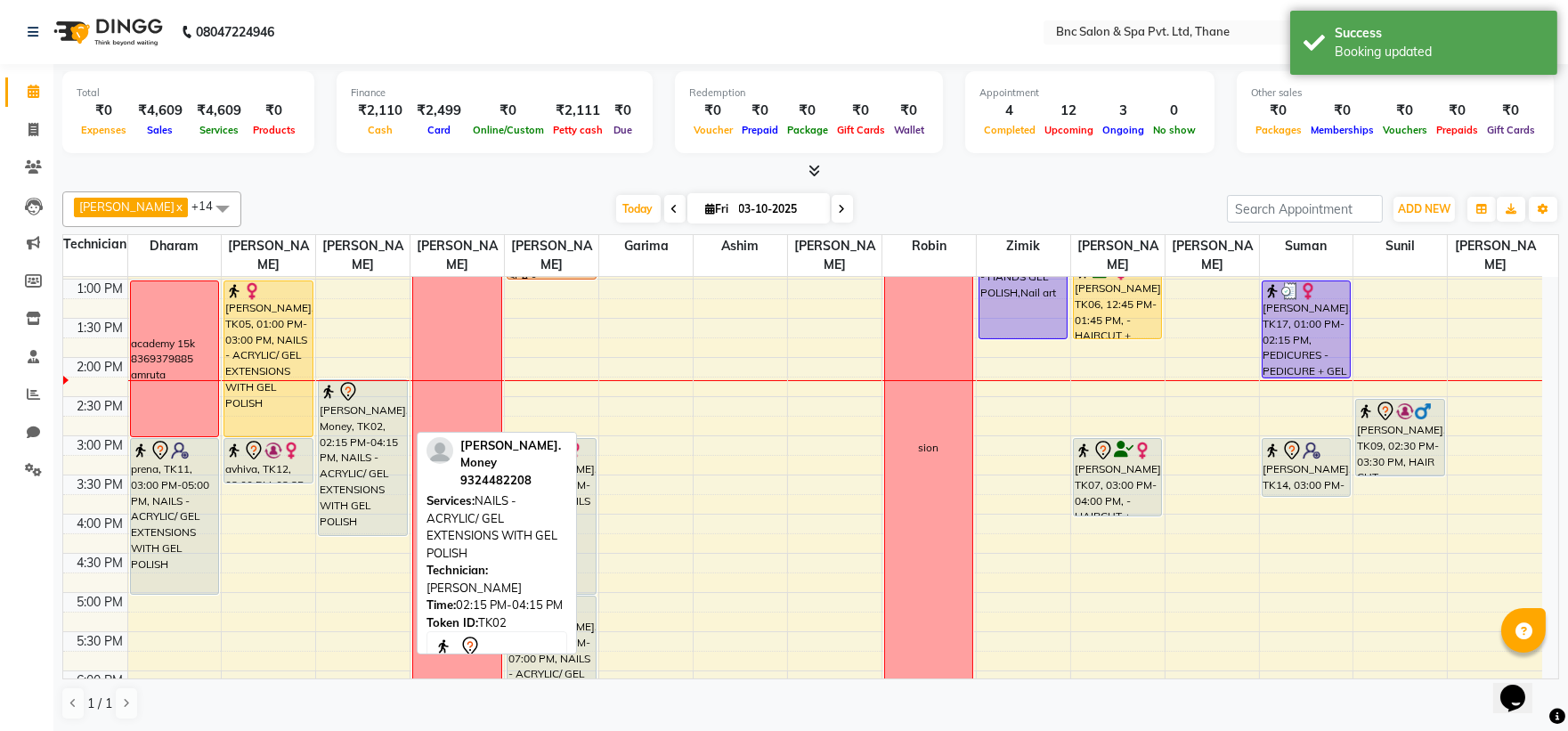
click at [385, 495] on div "[PERSON_NAME]. Money, TK02, 02:15 PM-04:15 PM, NAILS - ACRYLIC/ GEL EXTENSIONS …" at bounding box center [362, 457] width 87 height 155
click at [342, 454] on div "[PERSON_NAME]. Money, TK02, 02:15 PM-04:15 PM, NAILS - ACRYLIC/ GEL EXTENSIONS …" at bounding box center [362, 457] width 87 height 155
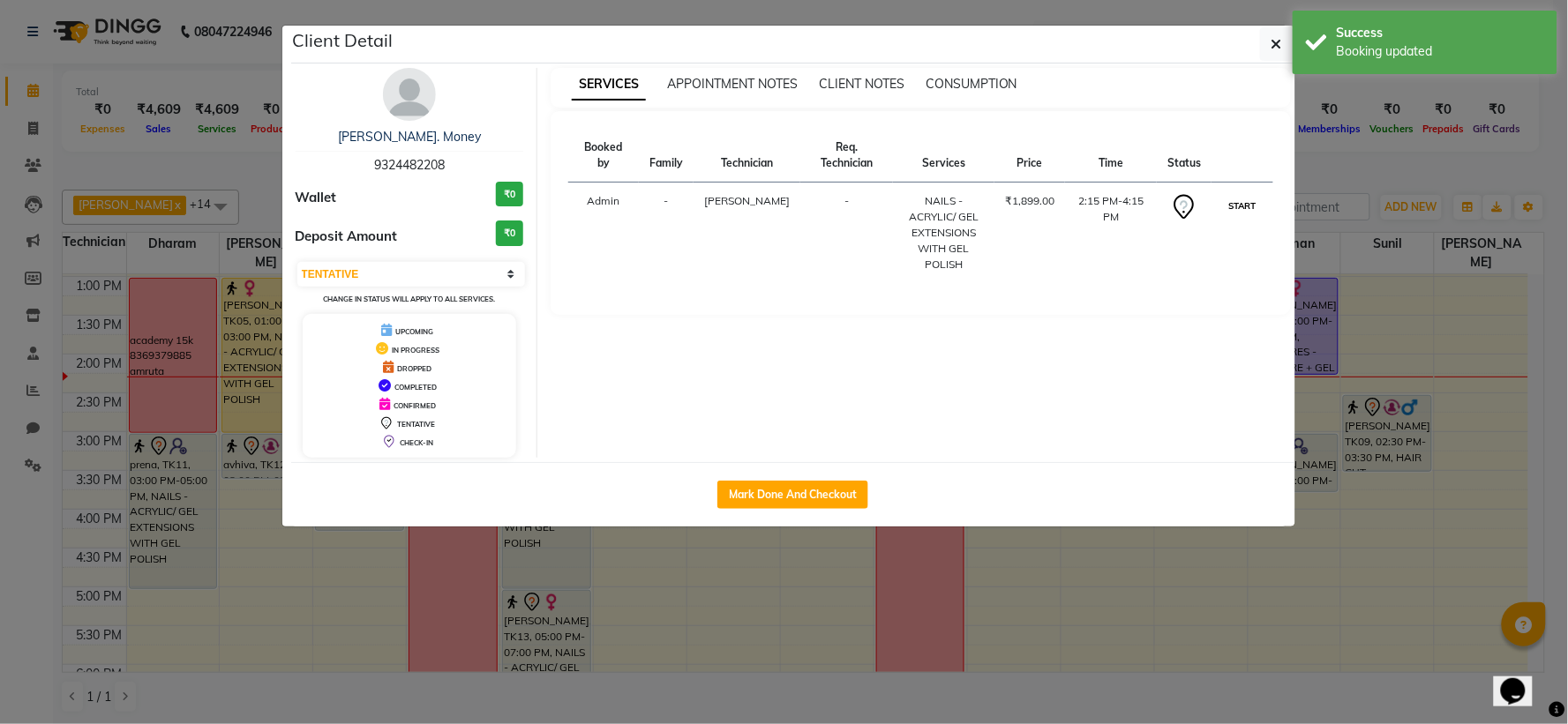
click at [1237, 200] on button "START" at bounding box center [1242, 206] width 36 height 22
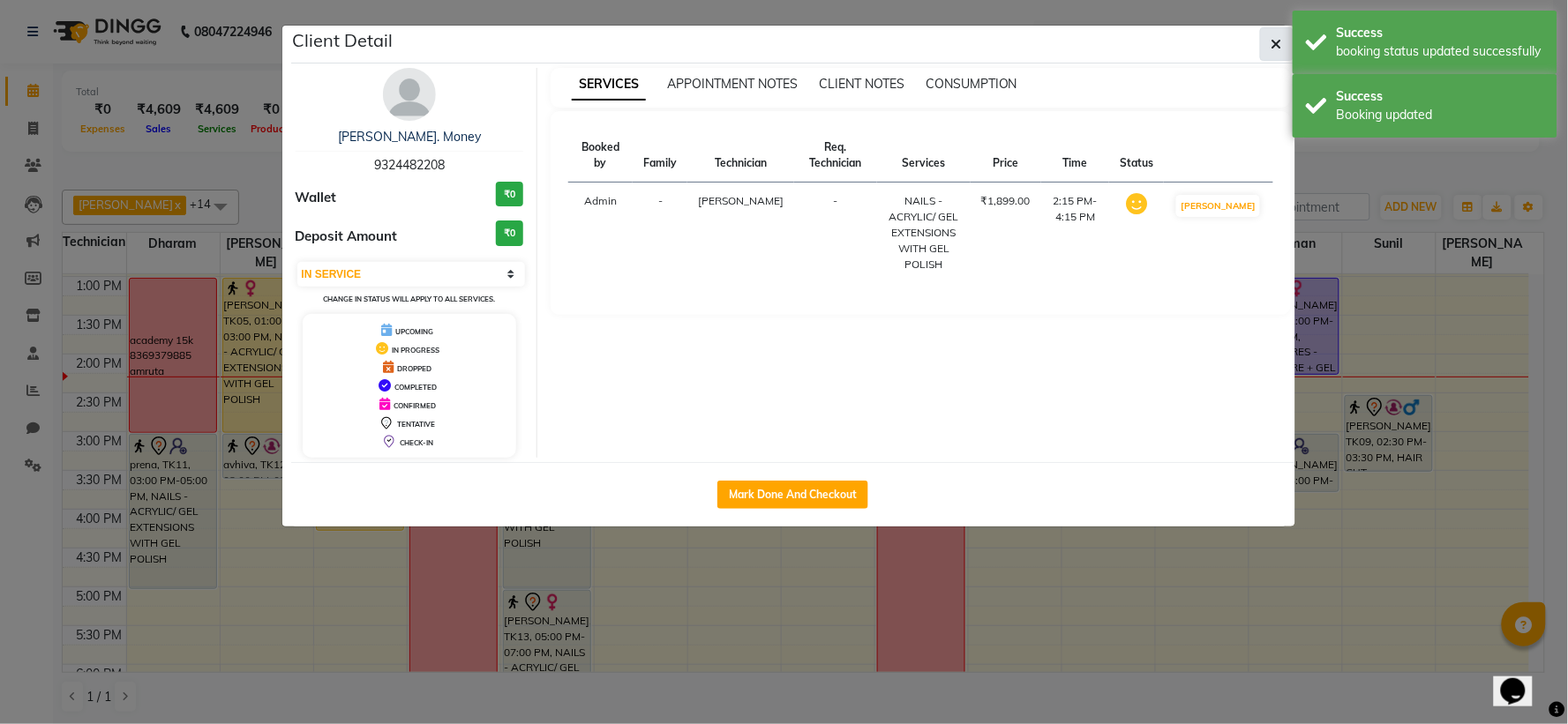
click at [1267, 36] on button "button" at bounding box center [1277, 44] width 34 height 34
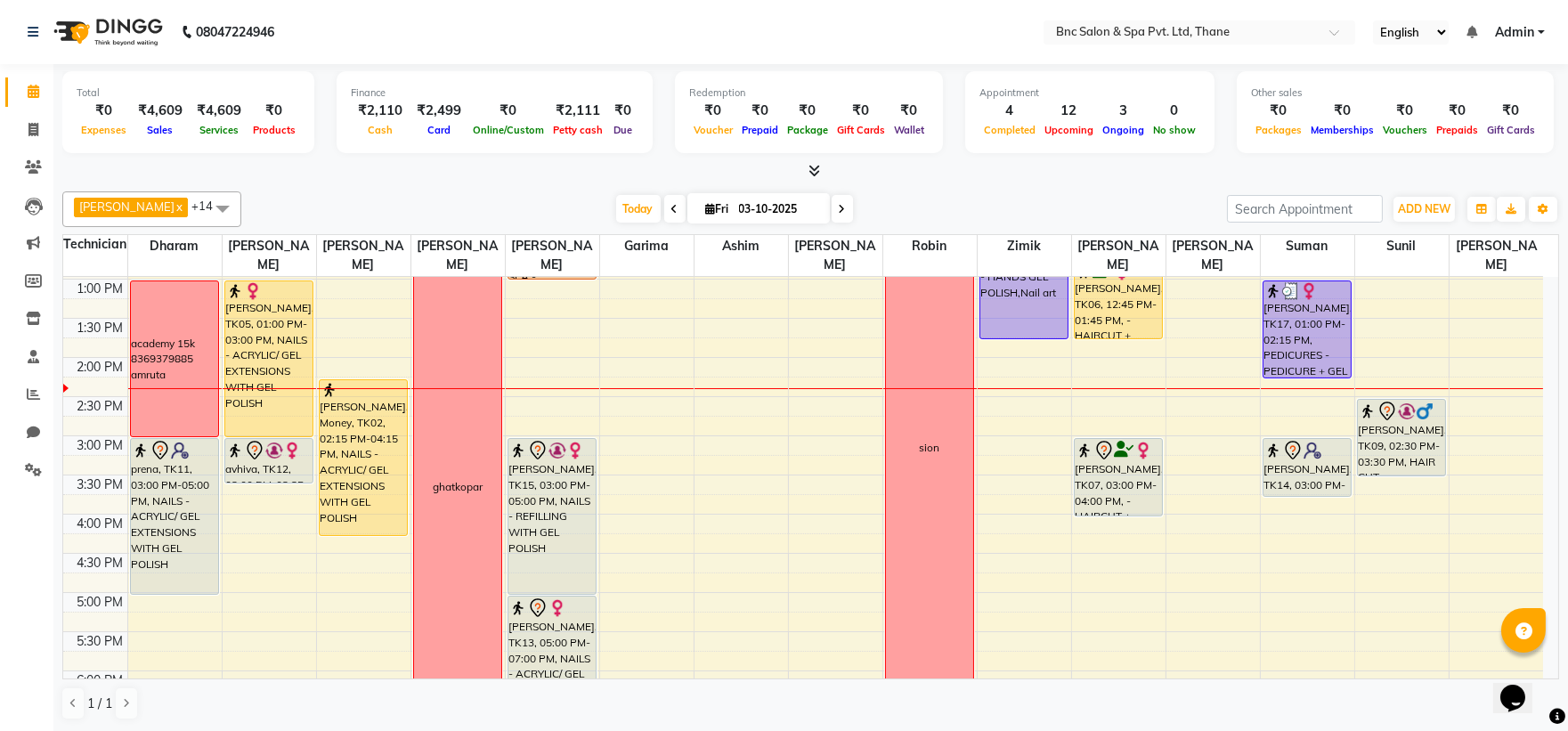
click at [972, 206] on div "Today Fri 03-10-2025" at bounding box center [734, 209] width 968 height 26
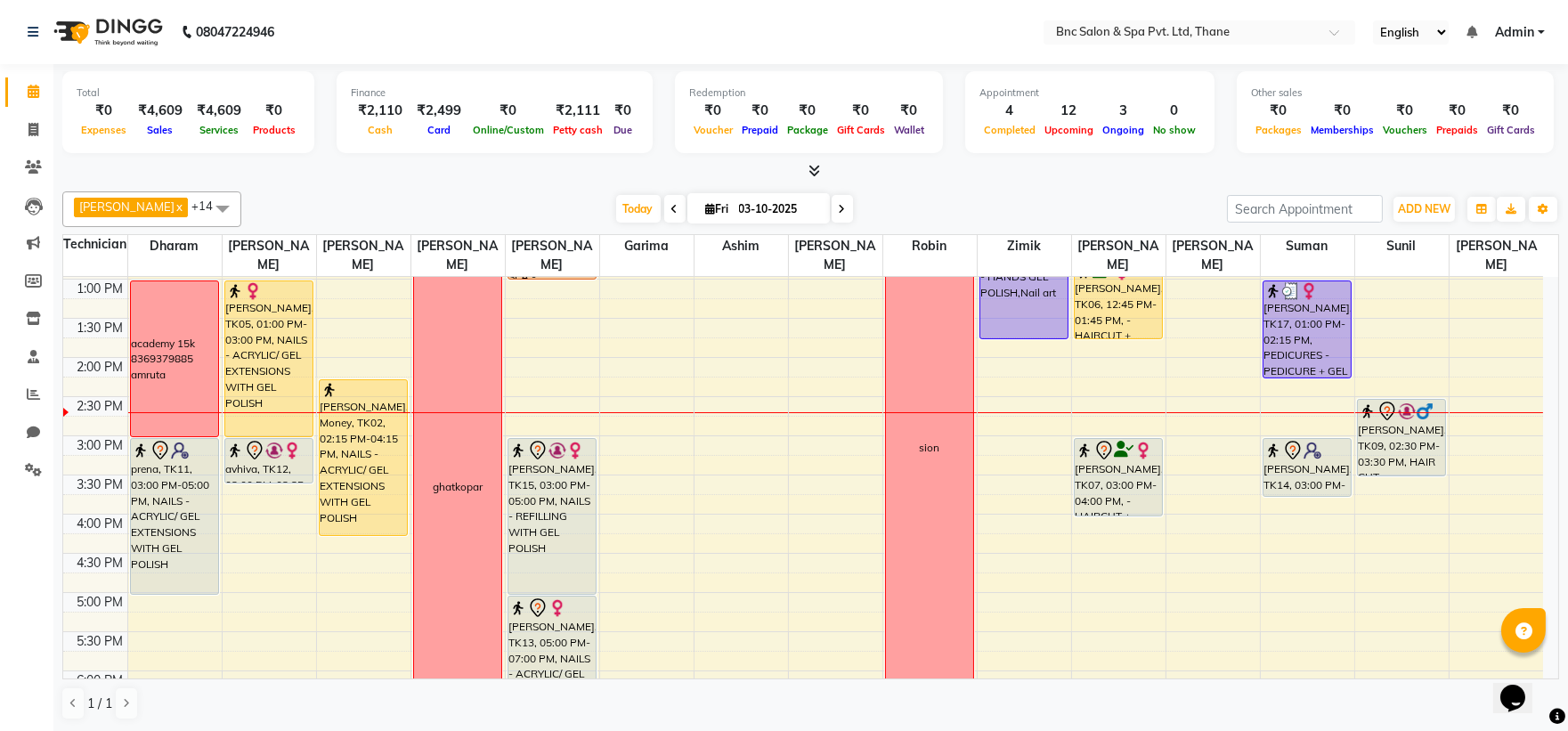
drag, startPoint x: 972, startPoint y: 206, endPoint x: 416, endPoint y: 185, distance: 556.4
click at [416, 185] on div "rachel x Raghuveer Saket x Ronnie x suman x Zimik x Anas Ansari x Ravi Pratap K…" at bounding box center [810, 455] width 1497 height 543
click at [751, 214] on input "03-10-2025" at bounding box center [778, 209] width 89 height 26
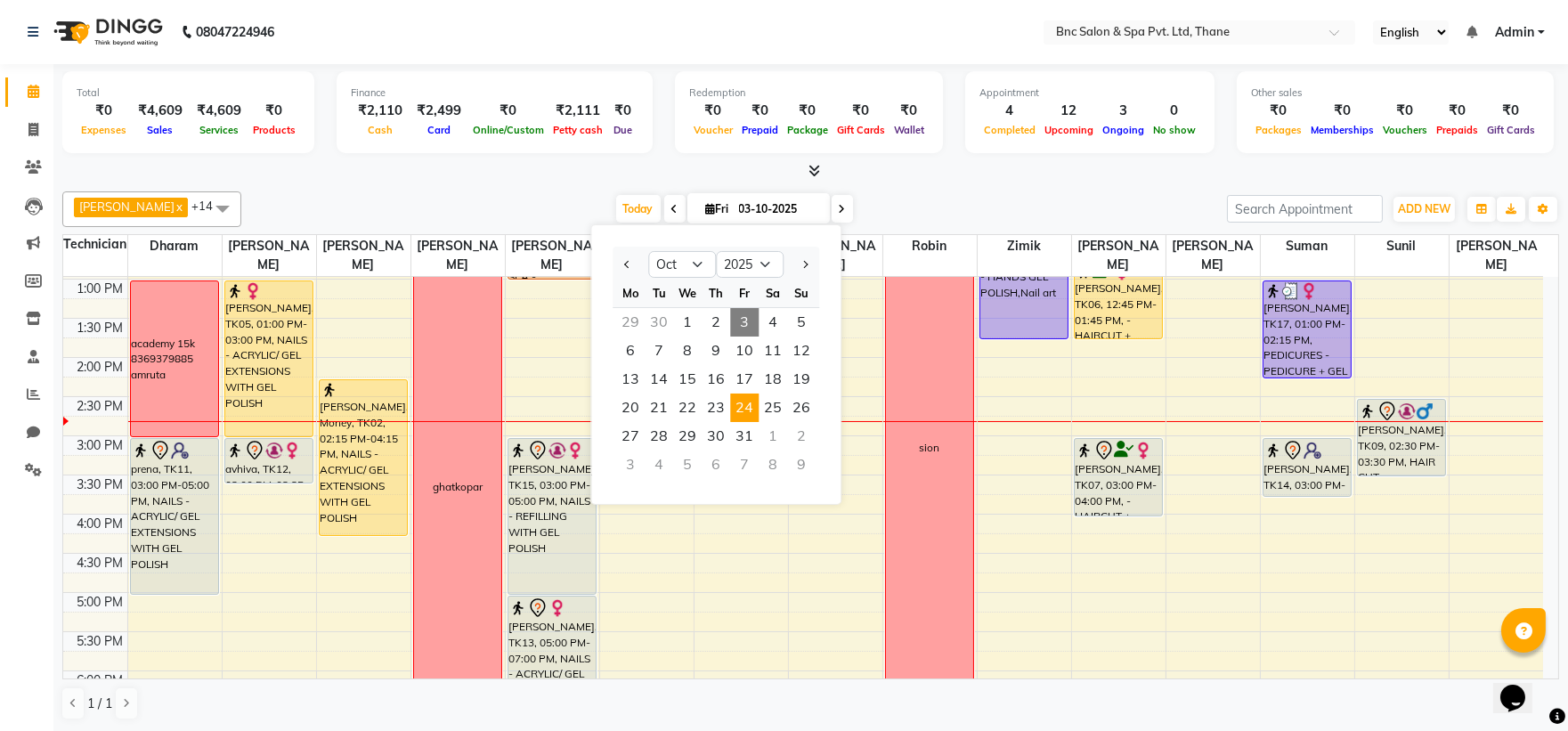
click at [734, 417] on span "24" at bounding box center [744, 407] width 28 height 28
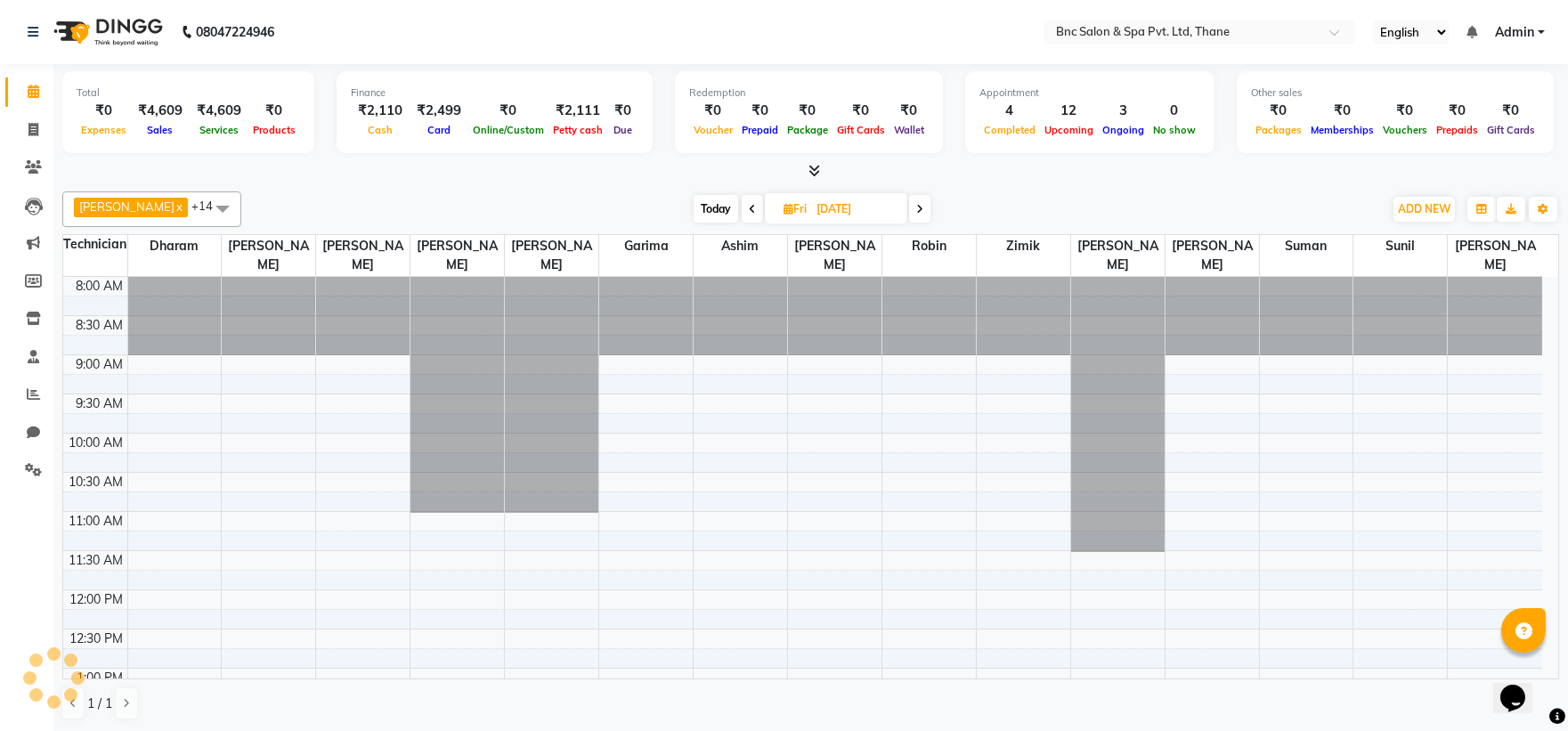
scroll to position [473, 0]
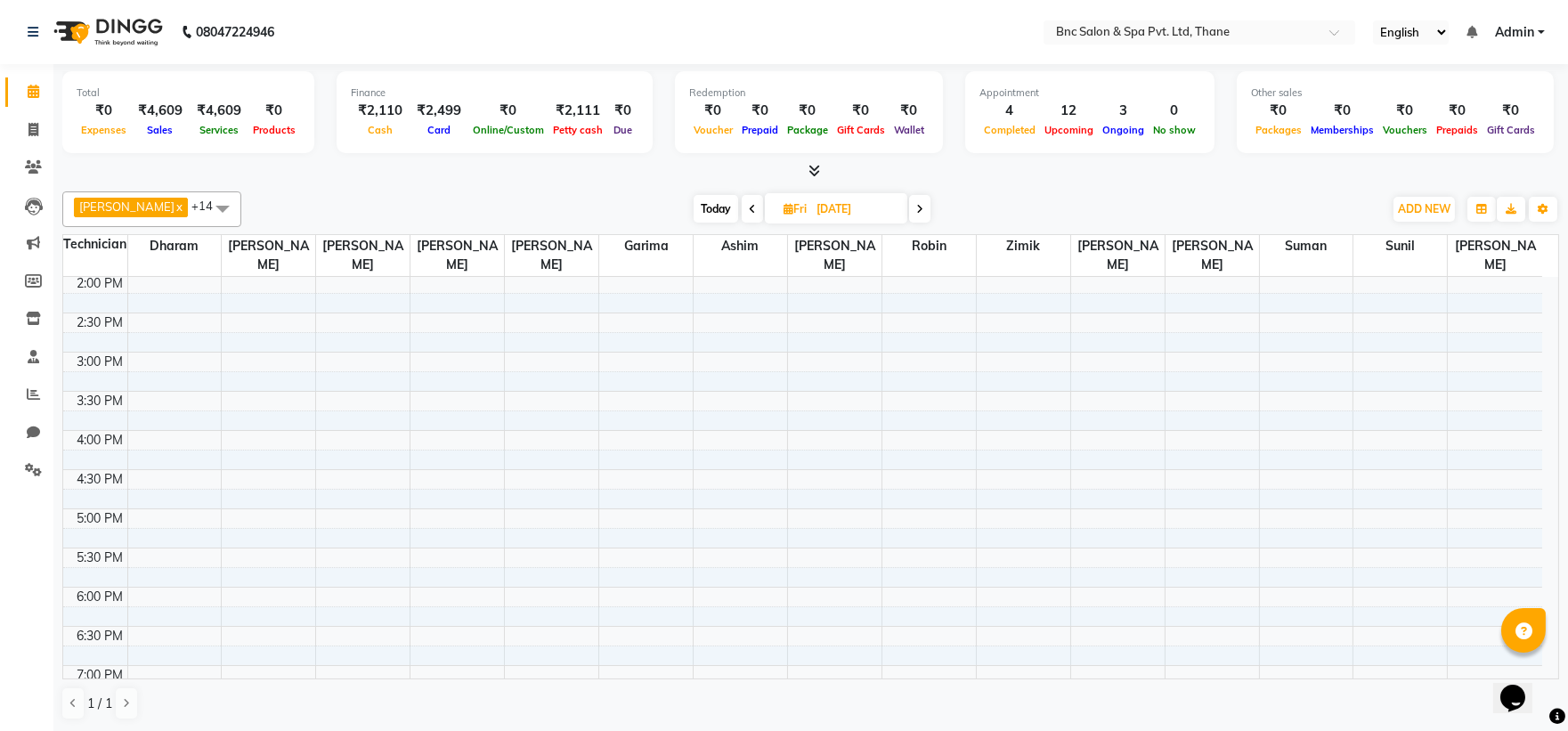
click at [693, 207] on span "Today" at bounding box center [715, 208] width 44 height 27
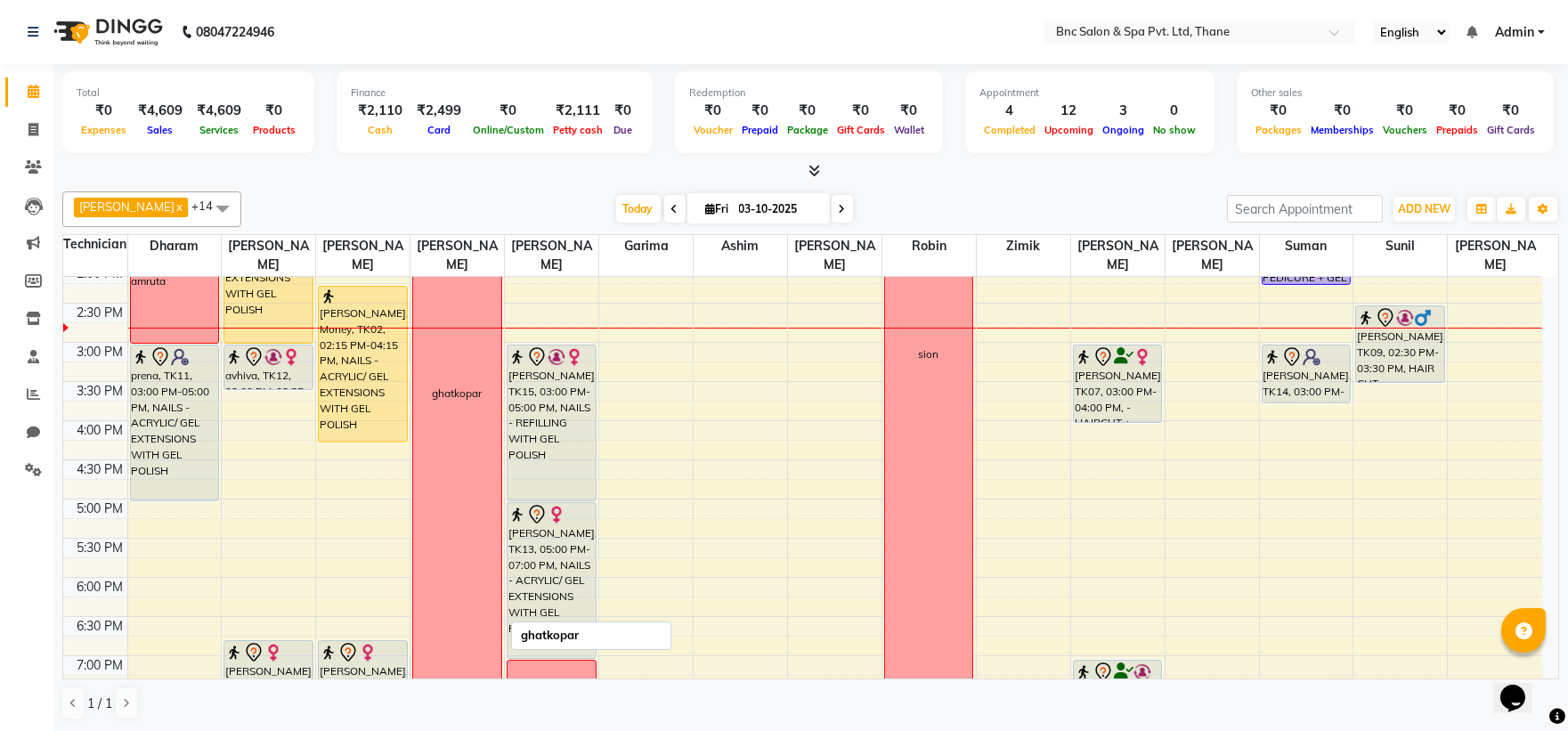
scroll to position [482, 0]
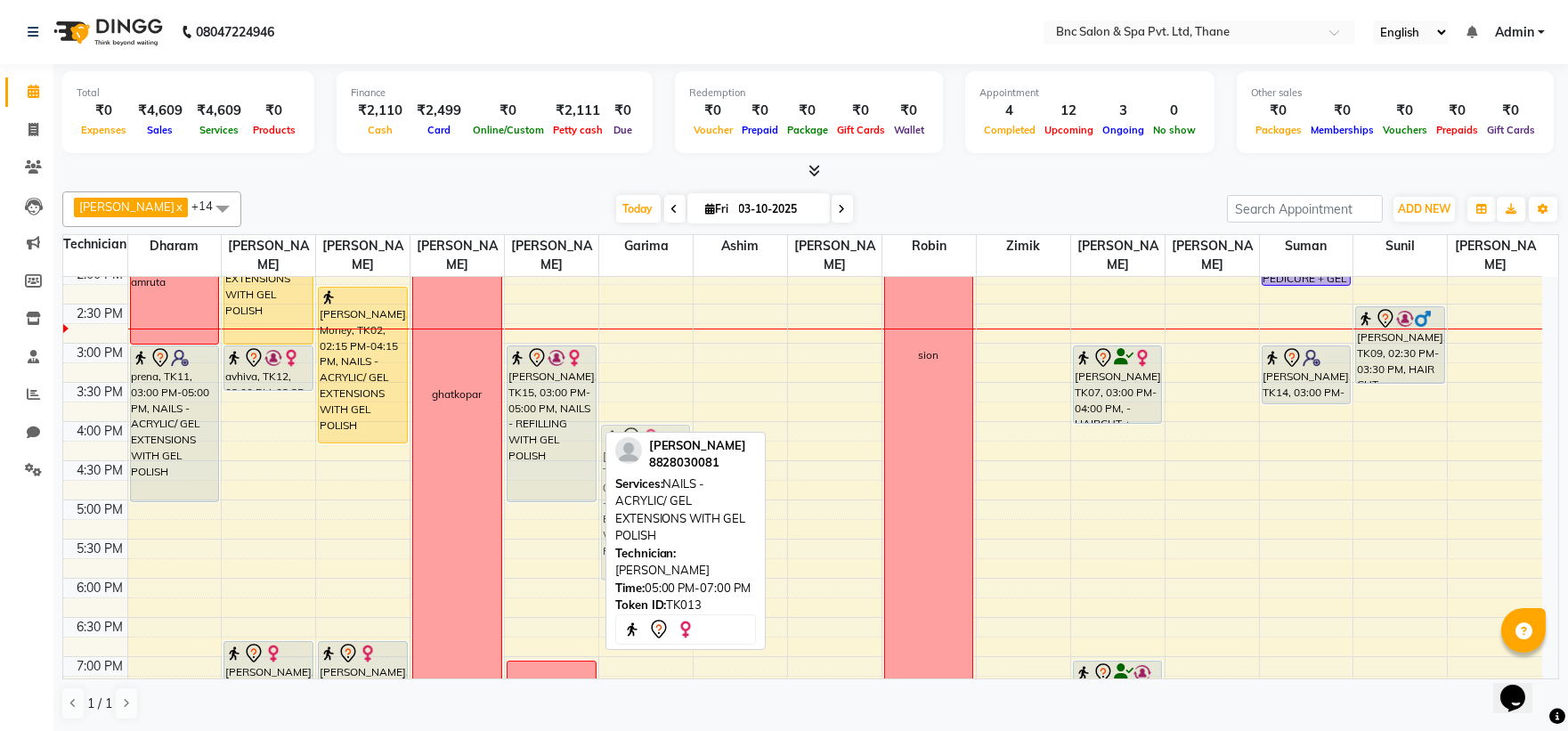
drag, startPoint x: 527, startPoint y: 561, endPoint x: 594, endPoint y: 476, distance: 108.2
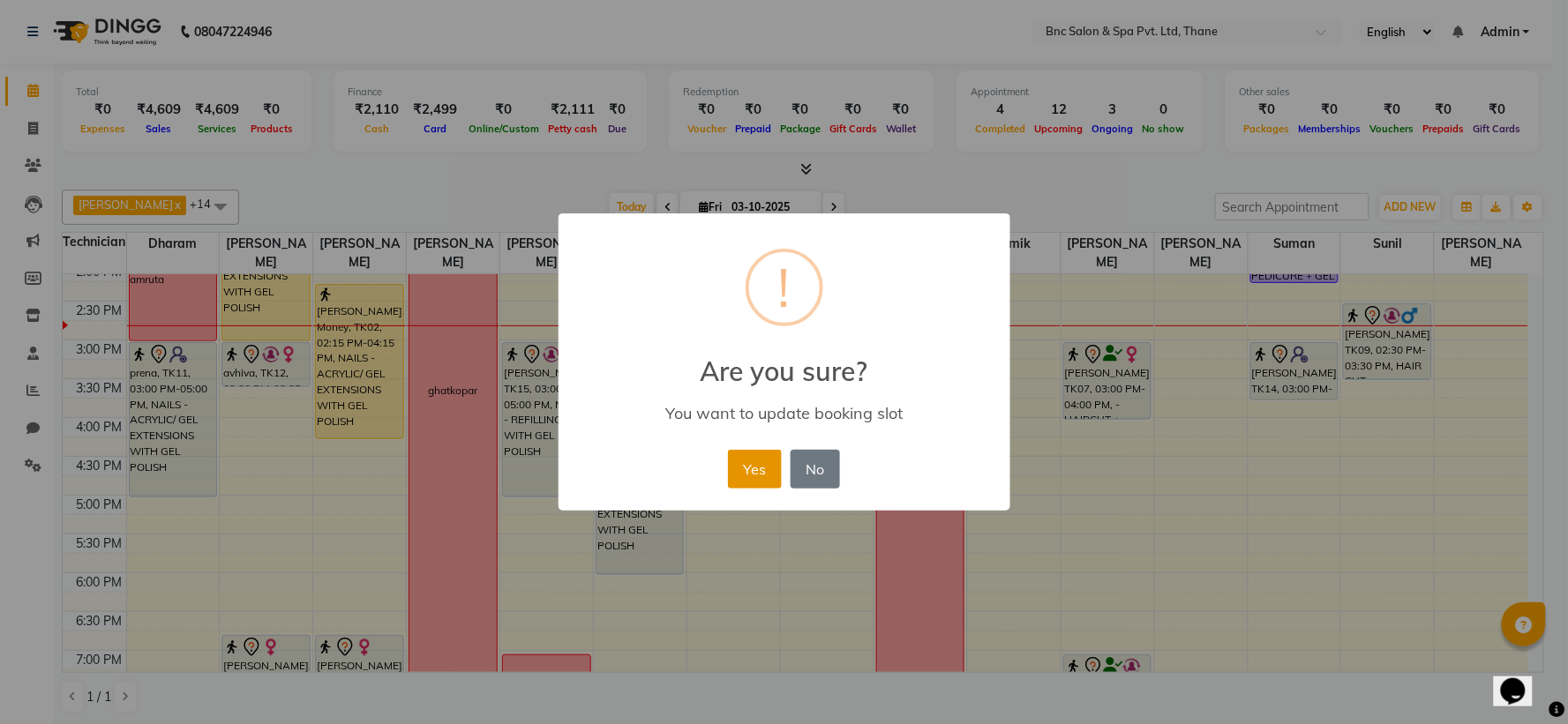
click at [770, 463] on button "Yes" at bounding box center [755, 470] width 54 height 39
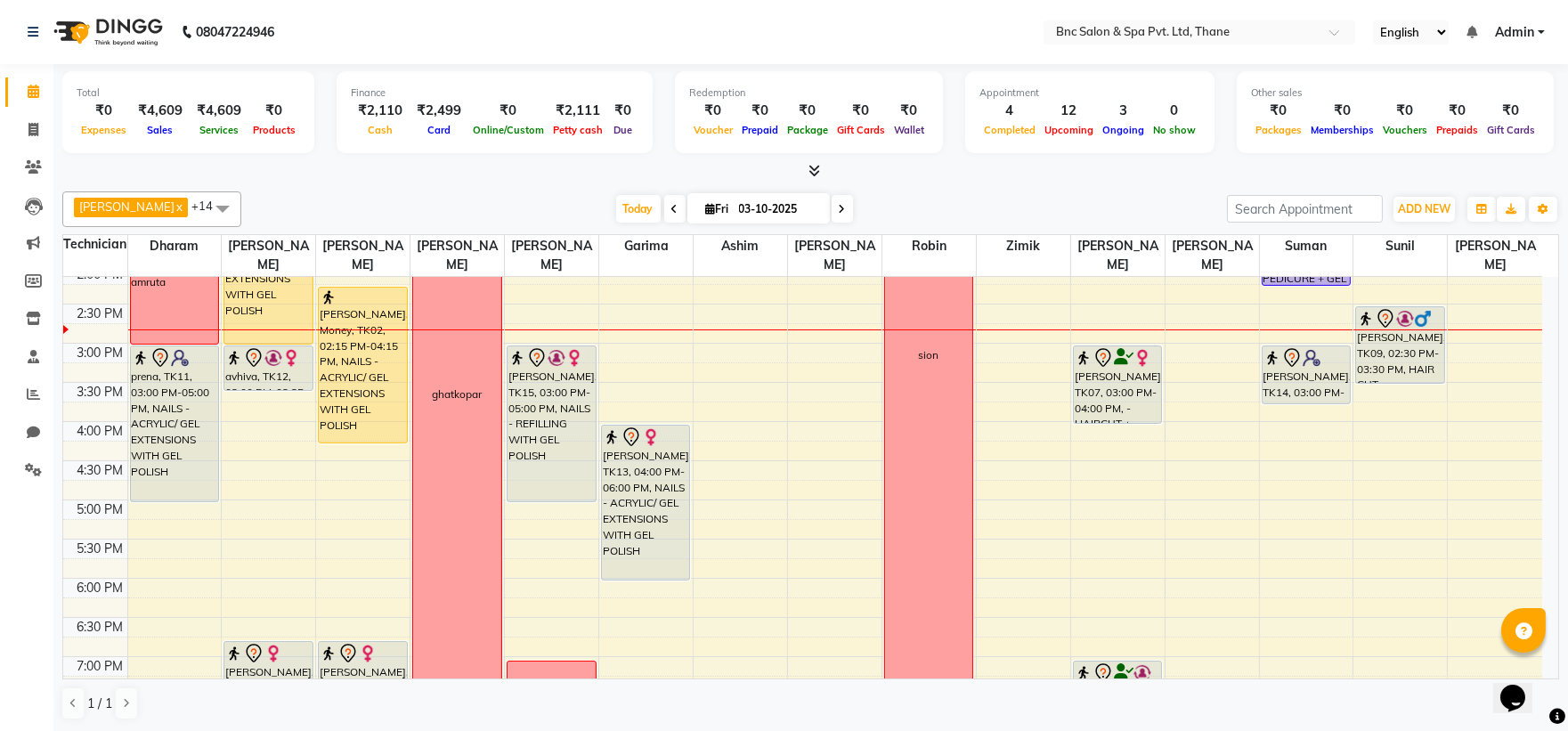
click at [839, 209] on icon at bounding box center [843, 209] width 8 height 10
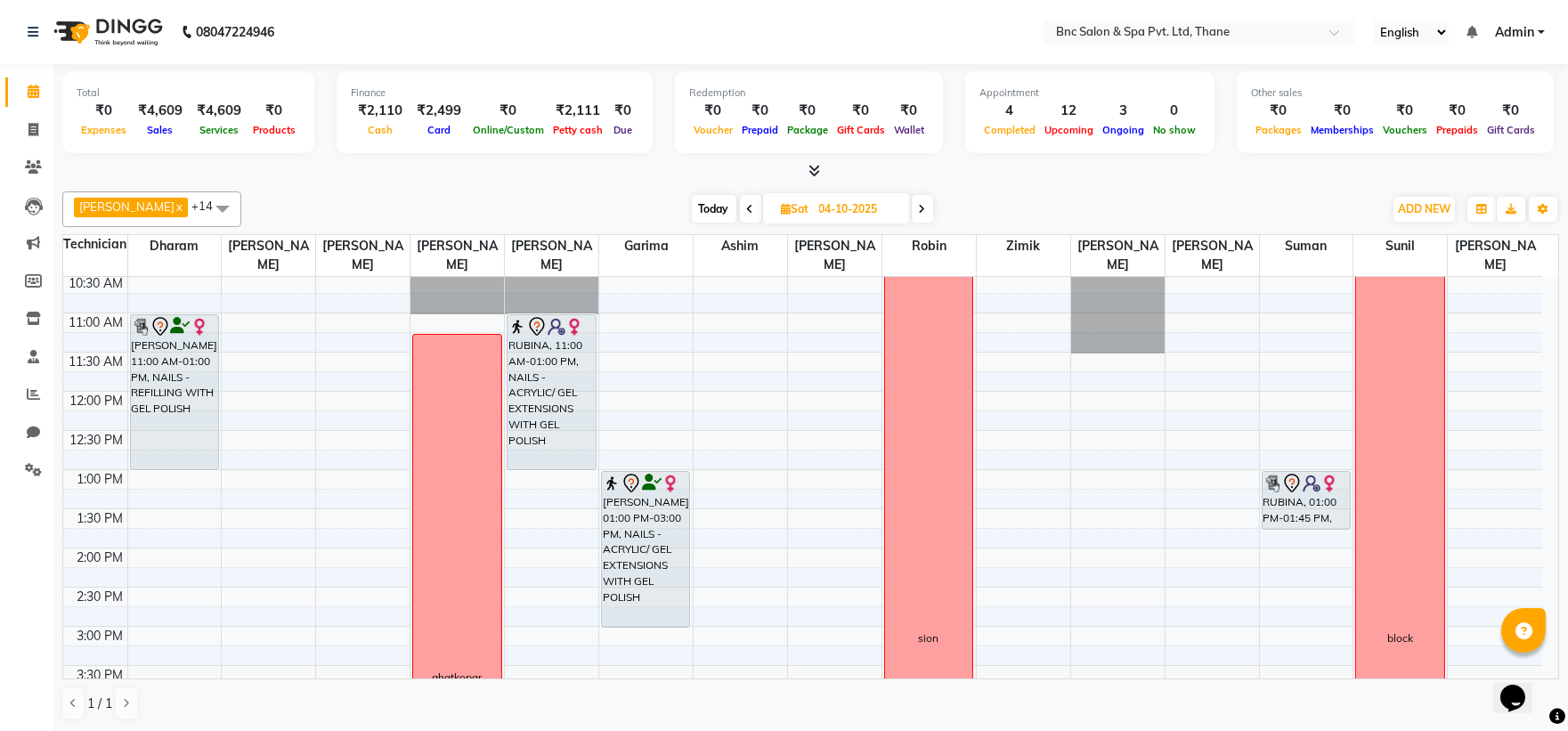
scroll to position [183, 0]
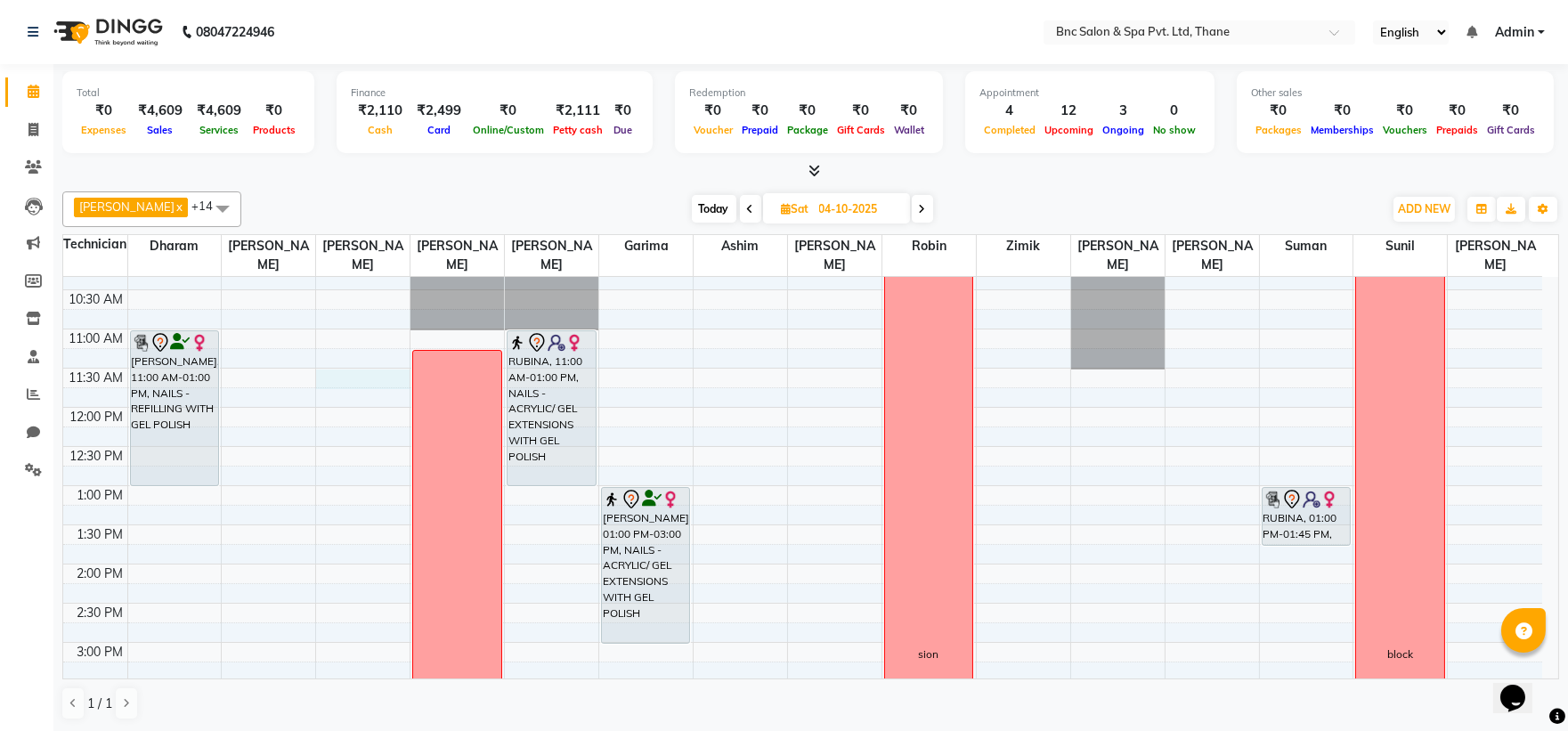
click at [332, 378] on div "8:00 AM 8:30 AM 9:00 AM 9:30 AM 10:00 AM 10:30 AM 11:00 AM 11:30 AM 12:00 PM 12…" at bounding box center [802, 603] width 1479 height 1018
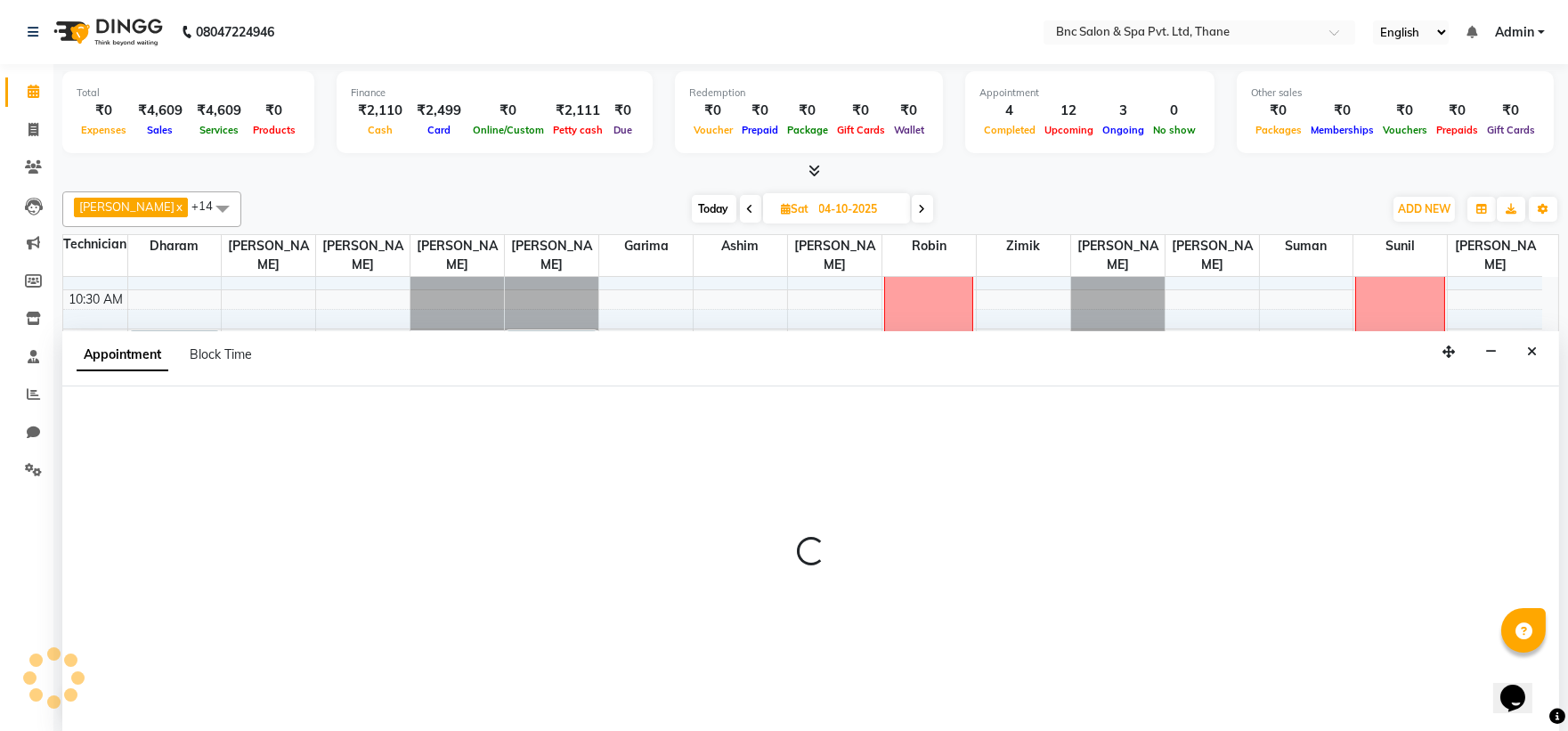
scroll to position [1, 0]
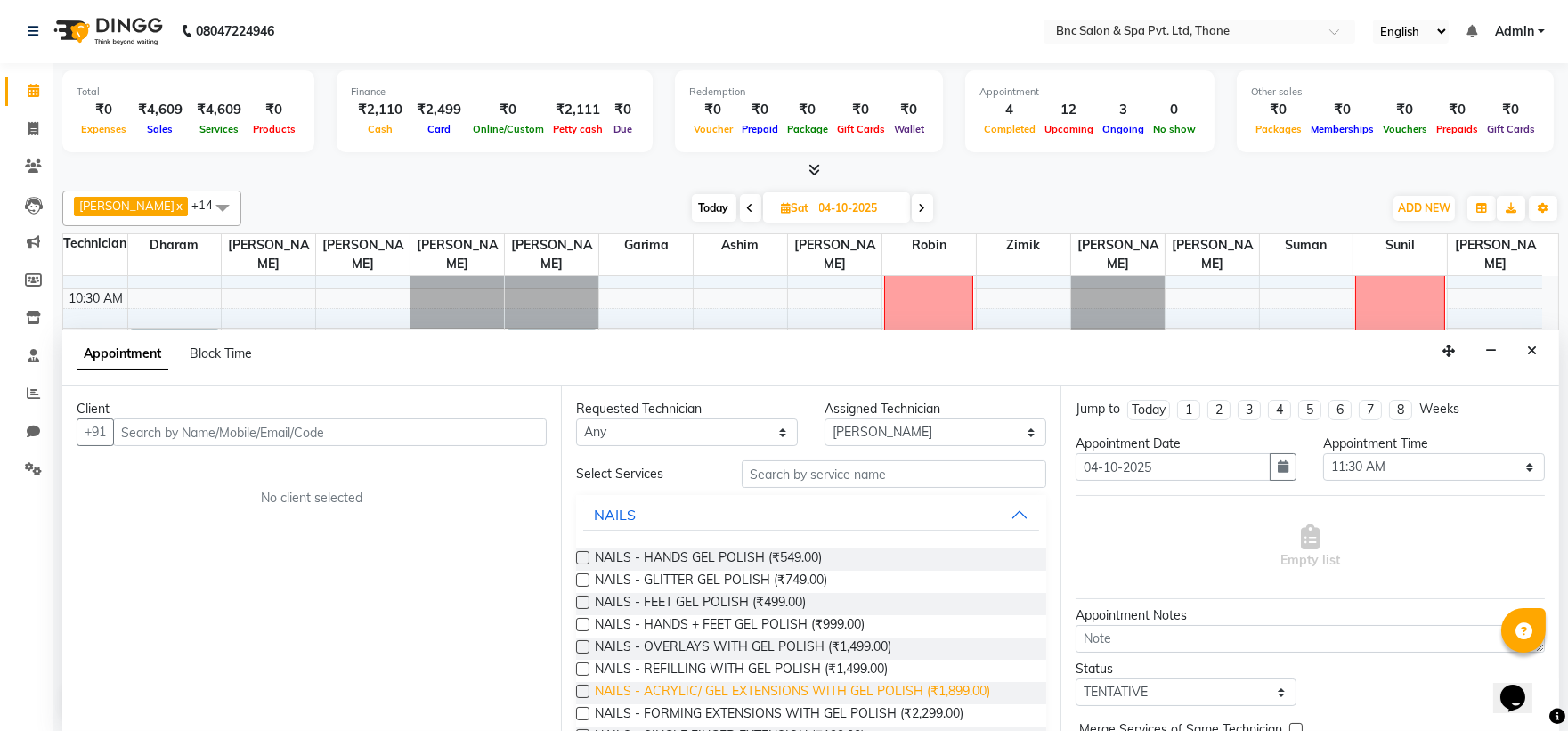
click at [692, 692] on span "NAILS - ACRYLIC/ GEL EXTENSIONS WITH GEL POLISH (₹1,899.00)" at bounding box center [792, 693] width 395 height 23
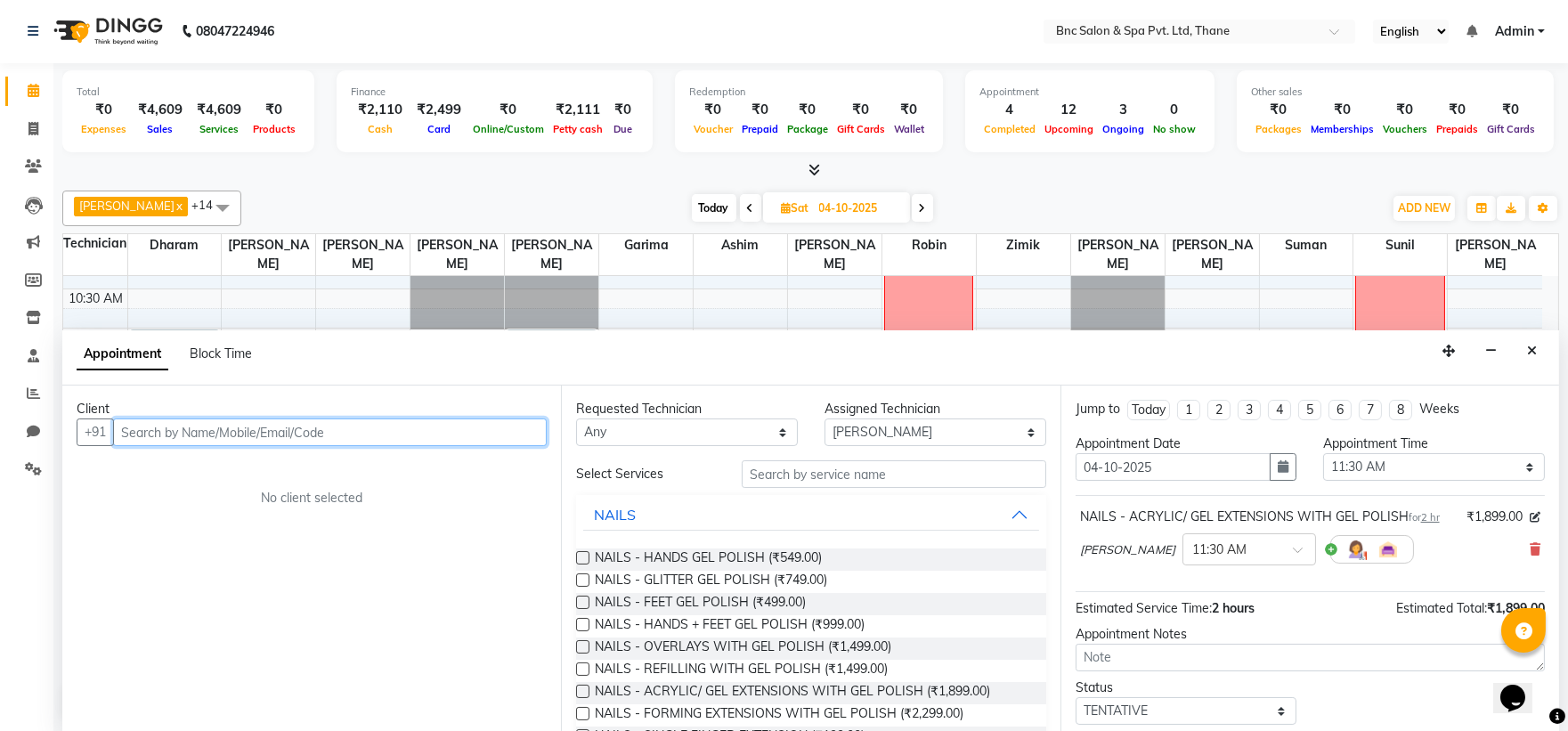
click at [304, 425] on input "text" at bounding box center [329, 432] width 434 height 27
click at [183, 416] on div "Client" at bounding box center [311, 409] width 470 height 19
click at [182, 428] on input "text" at bounding box center [329, 432] width 434 height 27
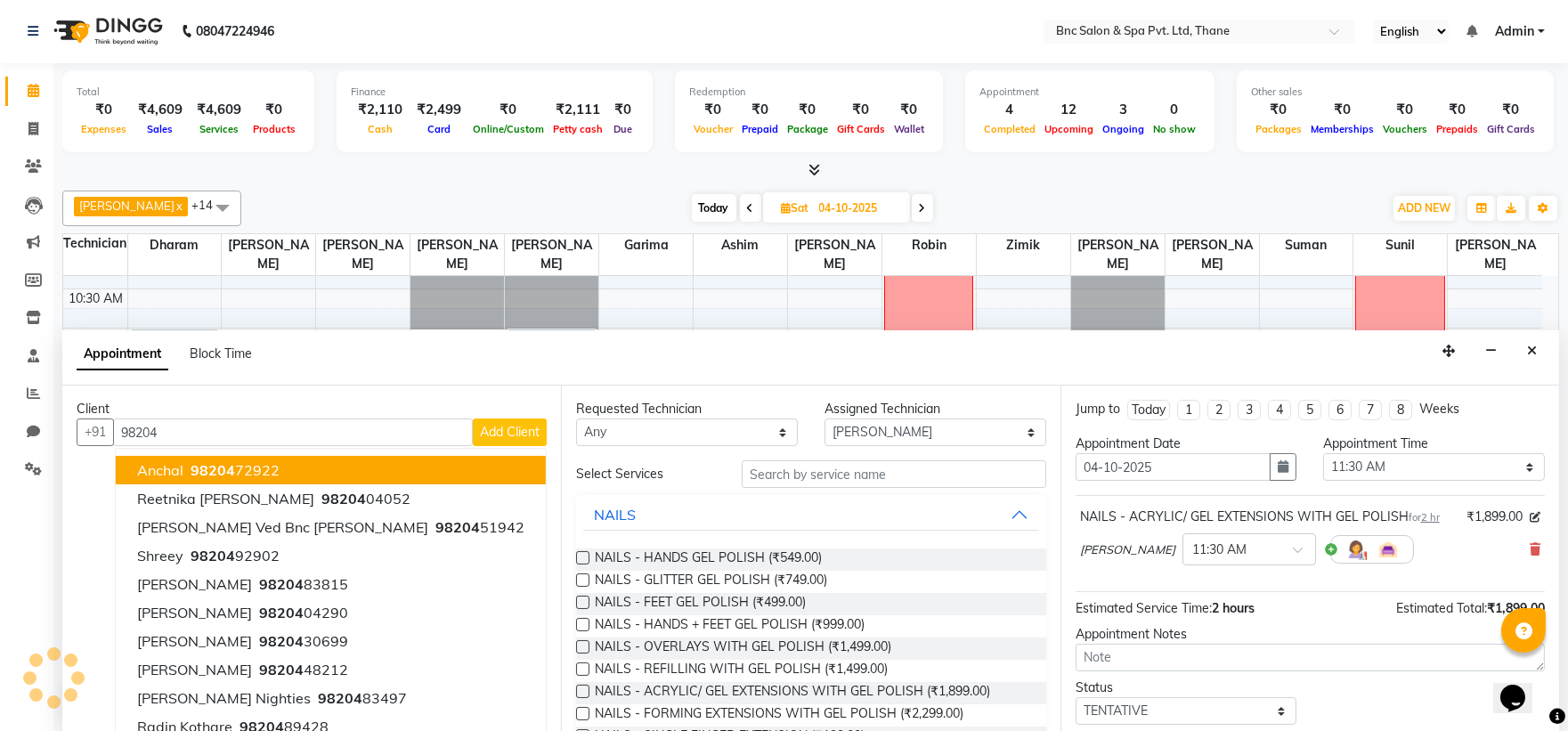
click at [1543, 323] on div "8:00 AM 8:30 AM 9:00 AM 9:30 AM 10:00 AM 10:30 AM 11:00 AM 11:30 AM 12:00 PM 12…" at bounding box center [810, 476] width 1495 height 402
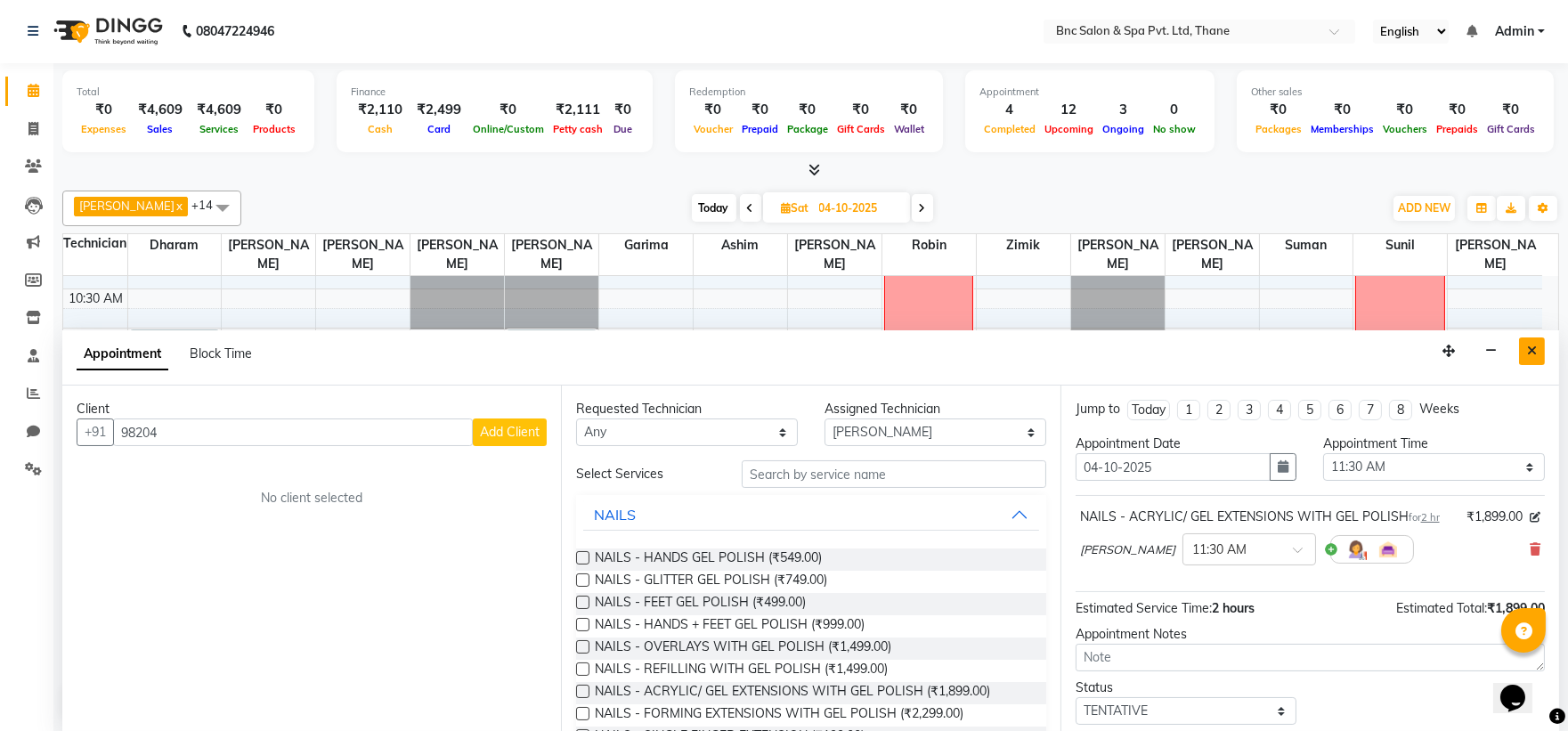
click at [1544, 353] on button "Close" at bounding box center [1531, 351] width 25 height 27
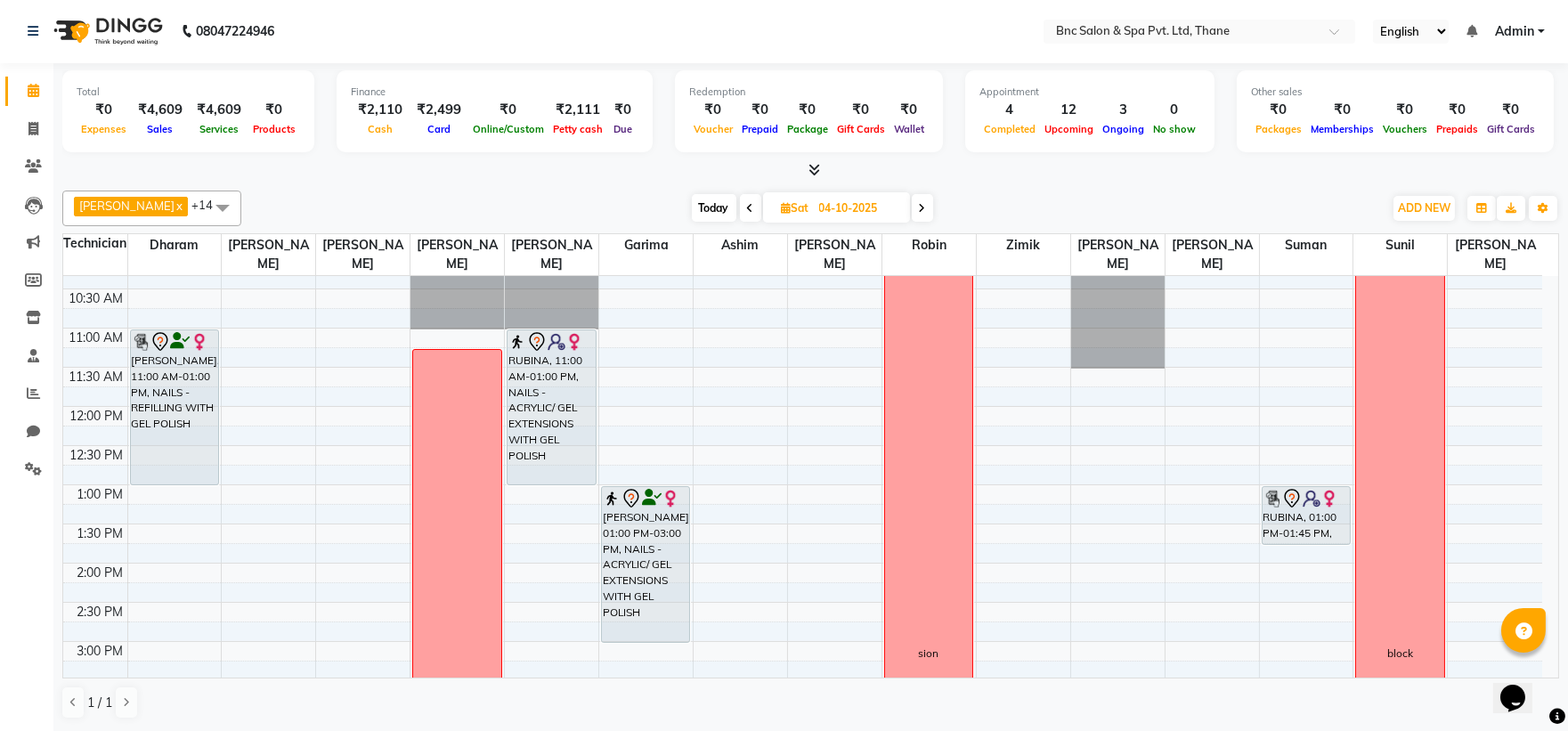
click at [697, 209] on span "Today" at bounding box center [714, 207] width 44 height 27
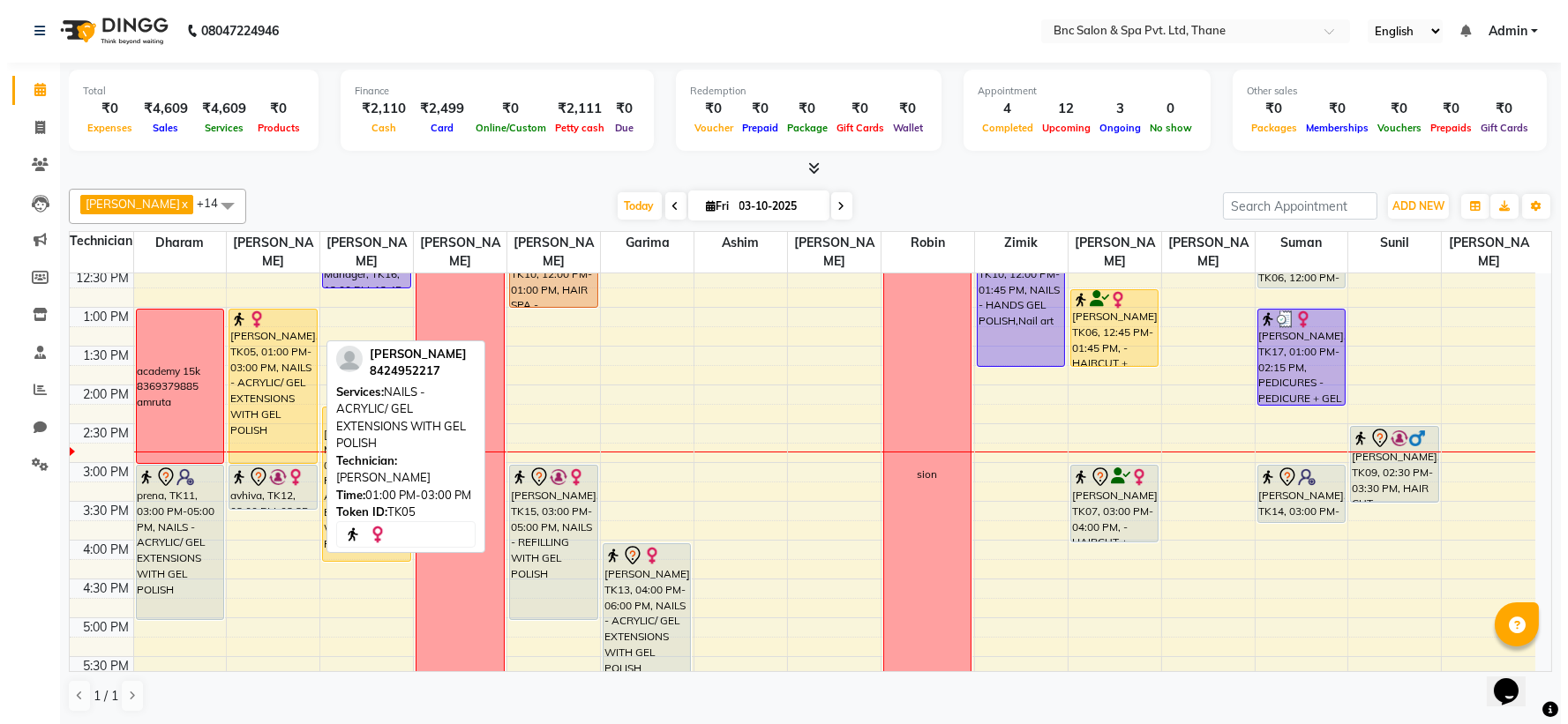
scroll to position [350, 0]
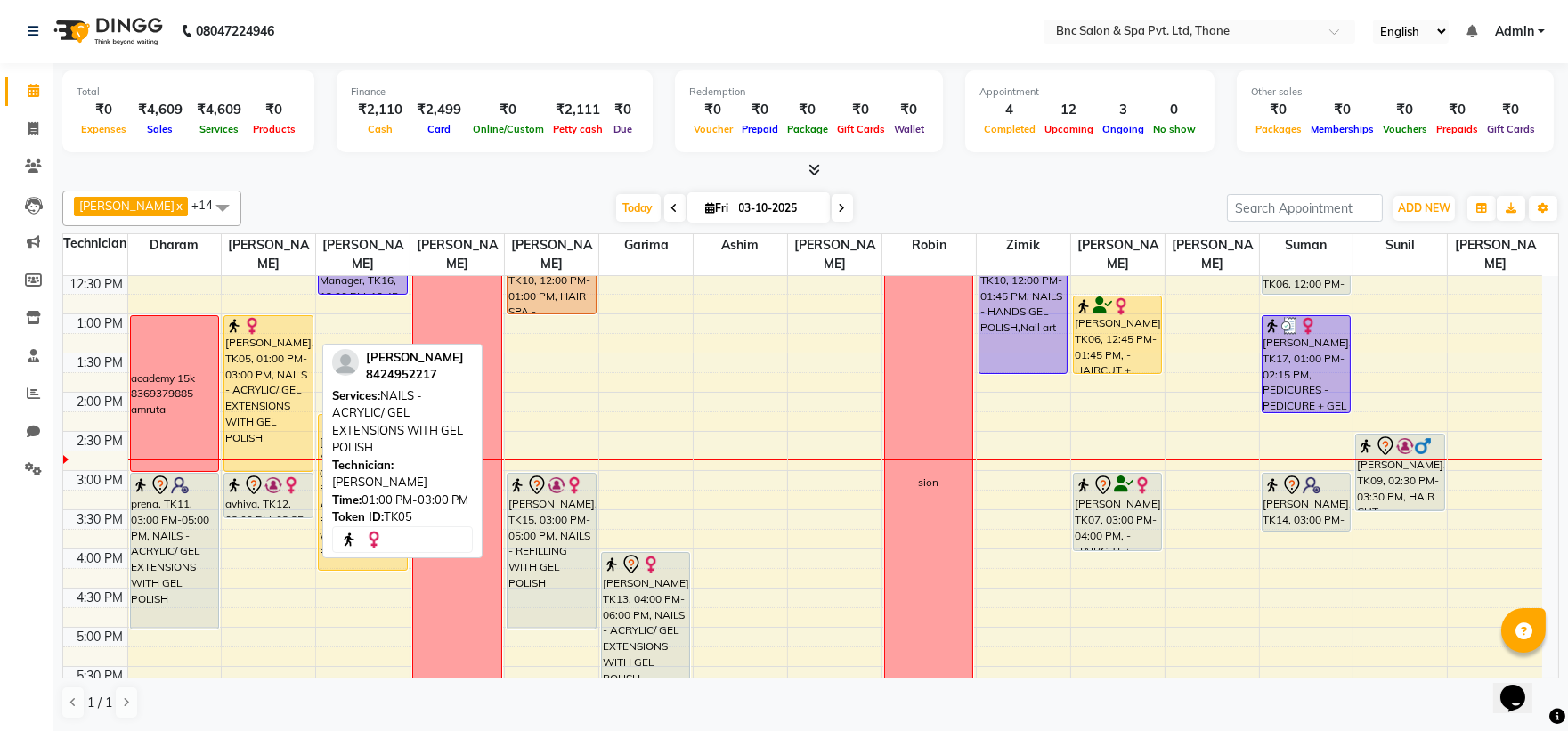
click at [273, 357] on div "[PERSON_NAME], TK05, 01:00 PM-03:00 PM, NAILS - ACRYLIC/ GEL EXTENSIONS WITH GE…" at bounding box center [268, 393] width 87 height 155
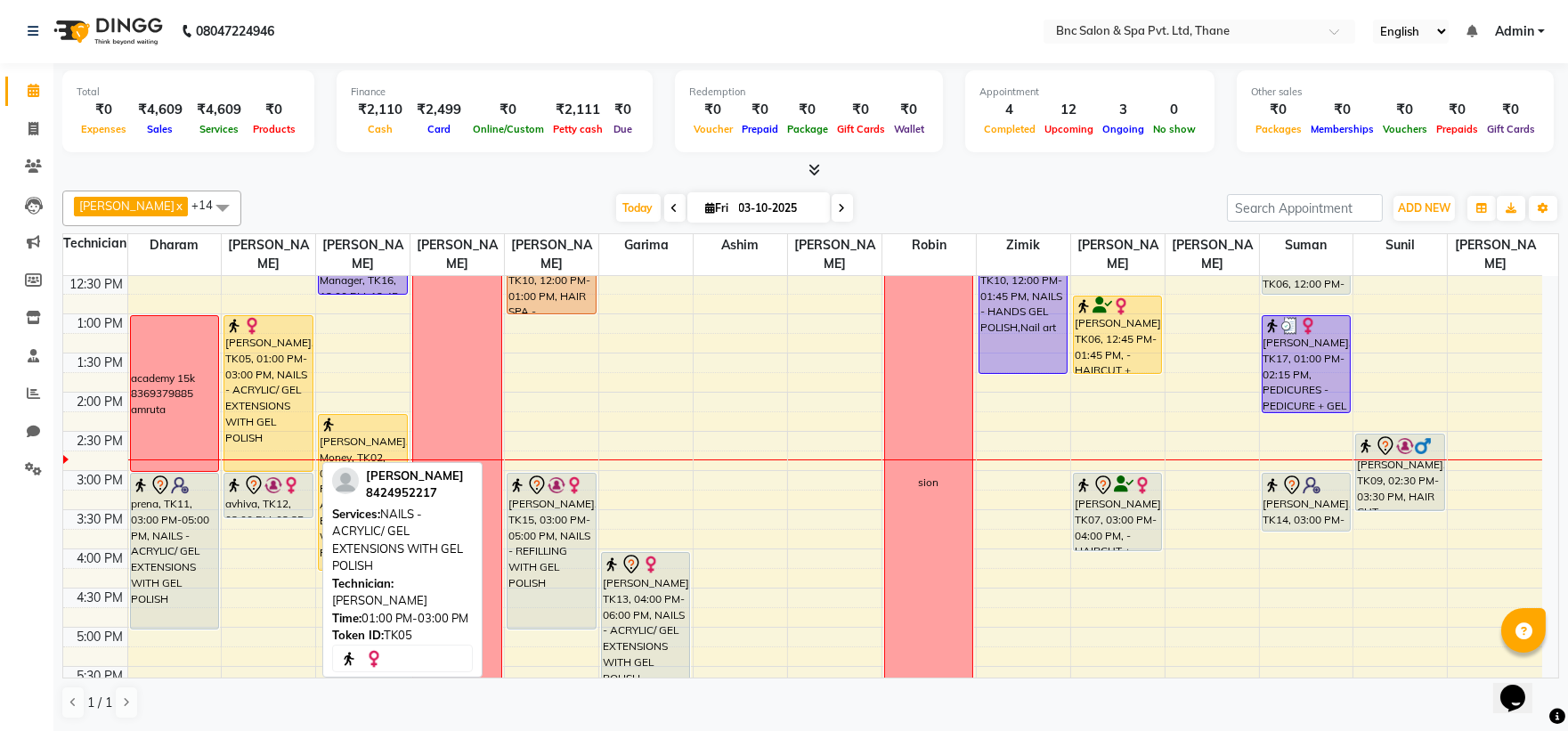
click at [286, 414] on div "[PERSON_NAME], TK05, 01:00 PM-03:00 PM, NAILS - ACRYLIC/ GEL EXTENSIONS WITH GE…" at bounding box center [268, 393] width 87 height 155
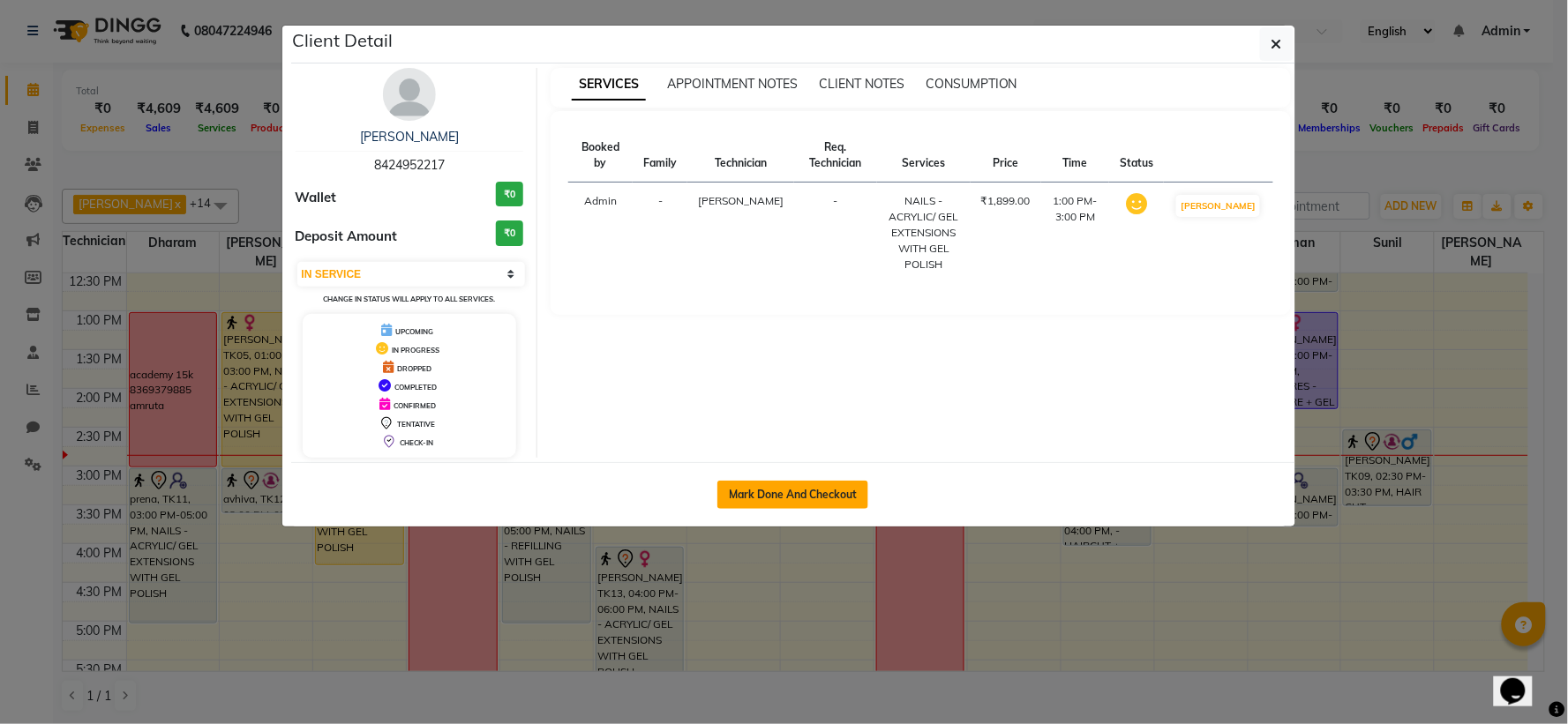
click at [766, 494] on button "Mark Done And Checkout" at bounding box center [793, 495] width 151 height 28
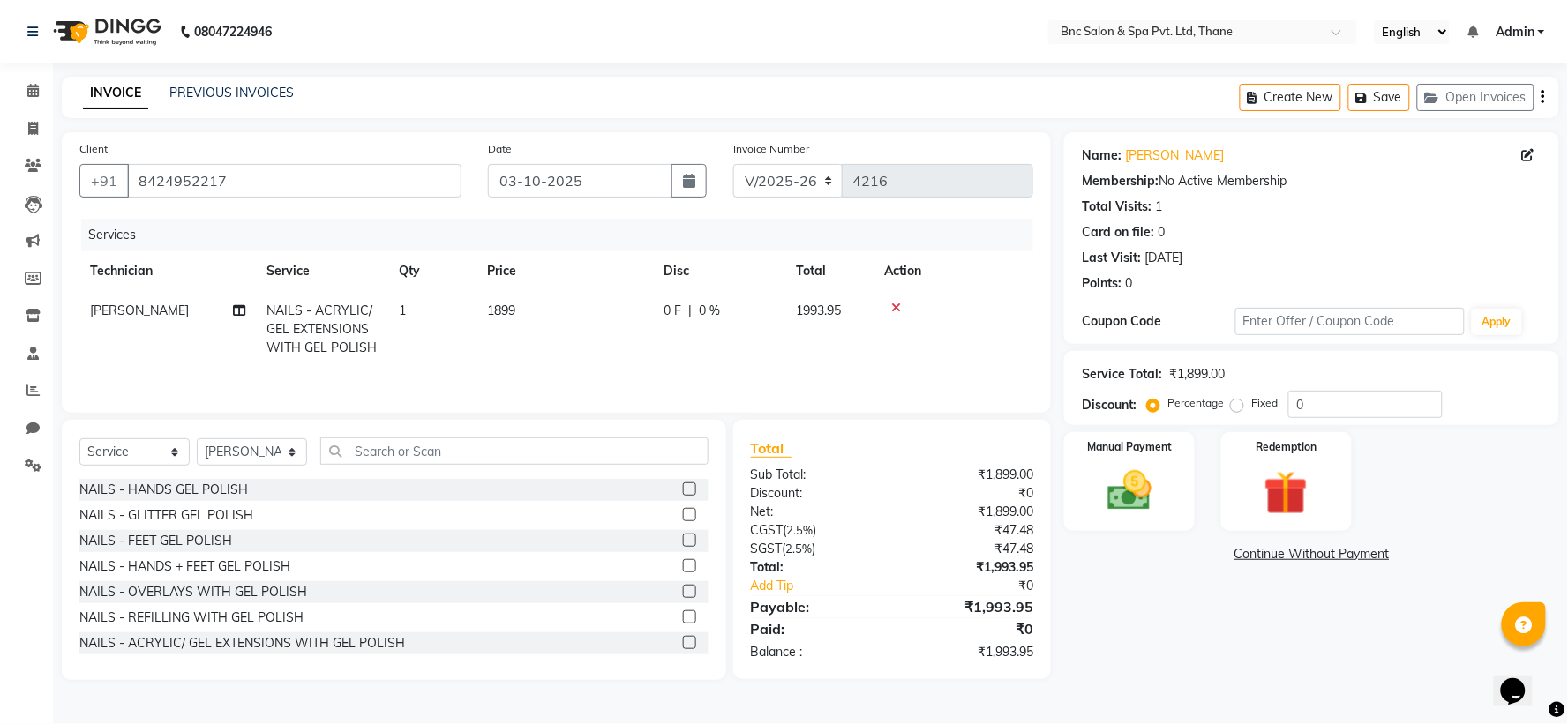
click at [508, 334] on td "1899" at bounding box center [564, 329] width 176 height 76
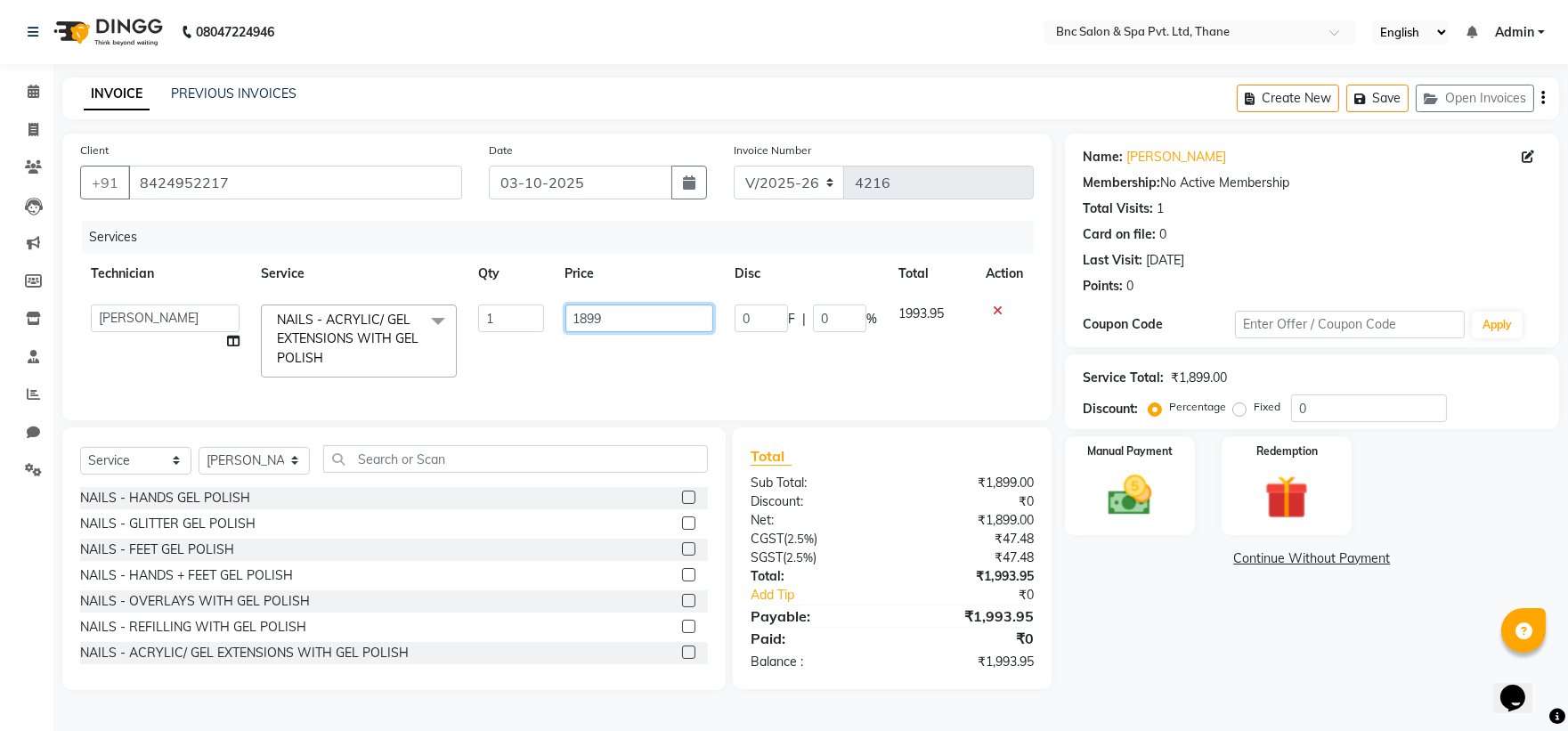
click at [637, 315] on input "1899" at bounding box center [639, 318] width 148 height 27
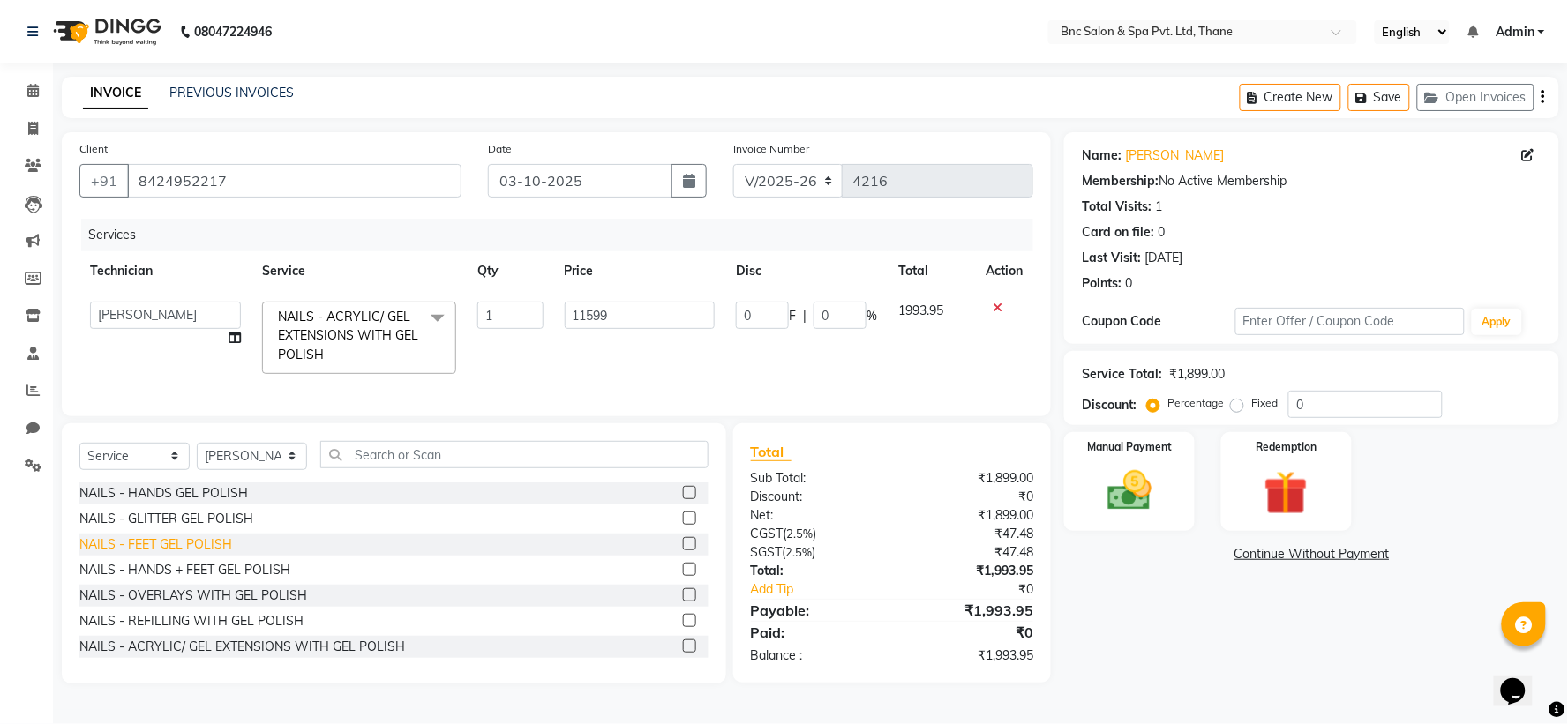
click at [199, 558] on div "NAILS - HANDS GEL POLISH NAILS - GLITTER GEL POLISH NAILS - FEET GEL POLISH NAI…" at bounding box center [393, 570] width 629 height 176
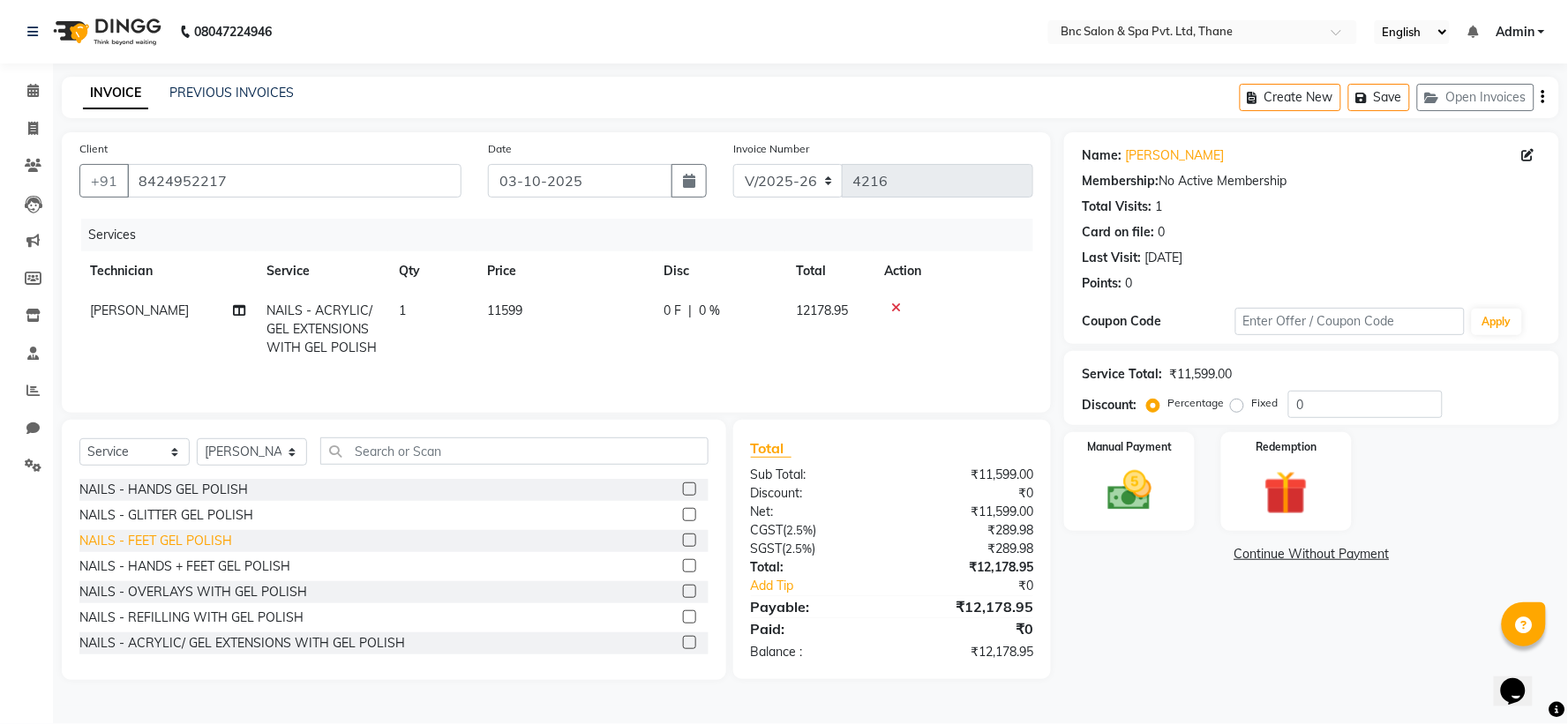
click at [184, 536] on div "NAILS - FEET GEL POLISH" at bounding box center [156, 541] width 153 height 19
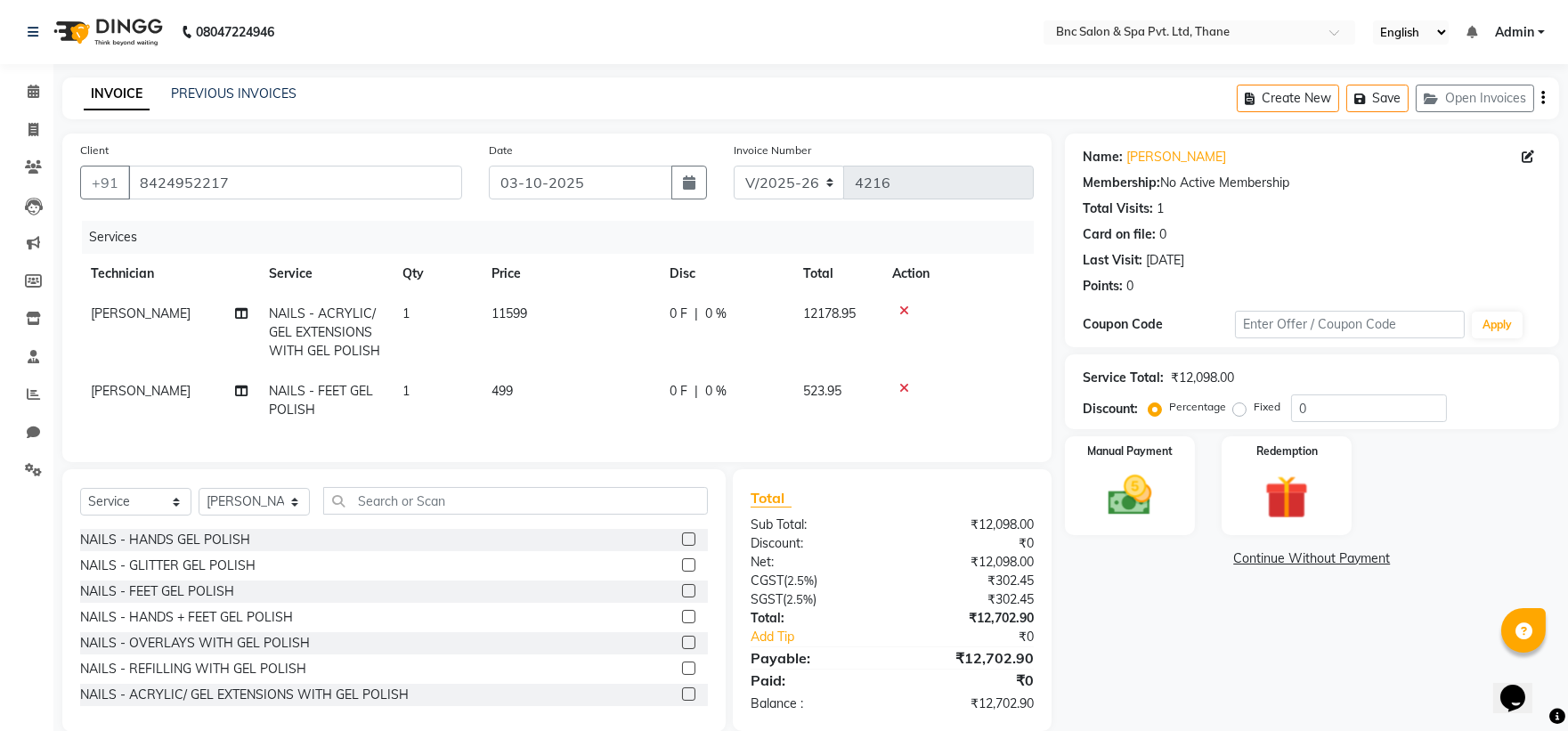
click at [500, 313] on span "11599" at bounding box center [510, 313] width 36 height 16
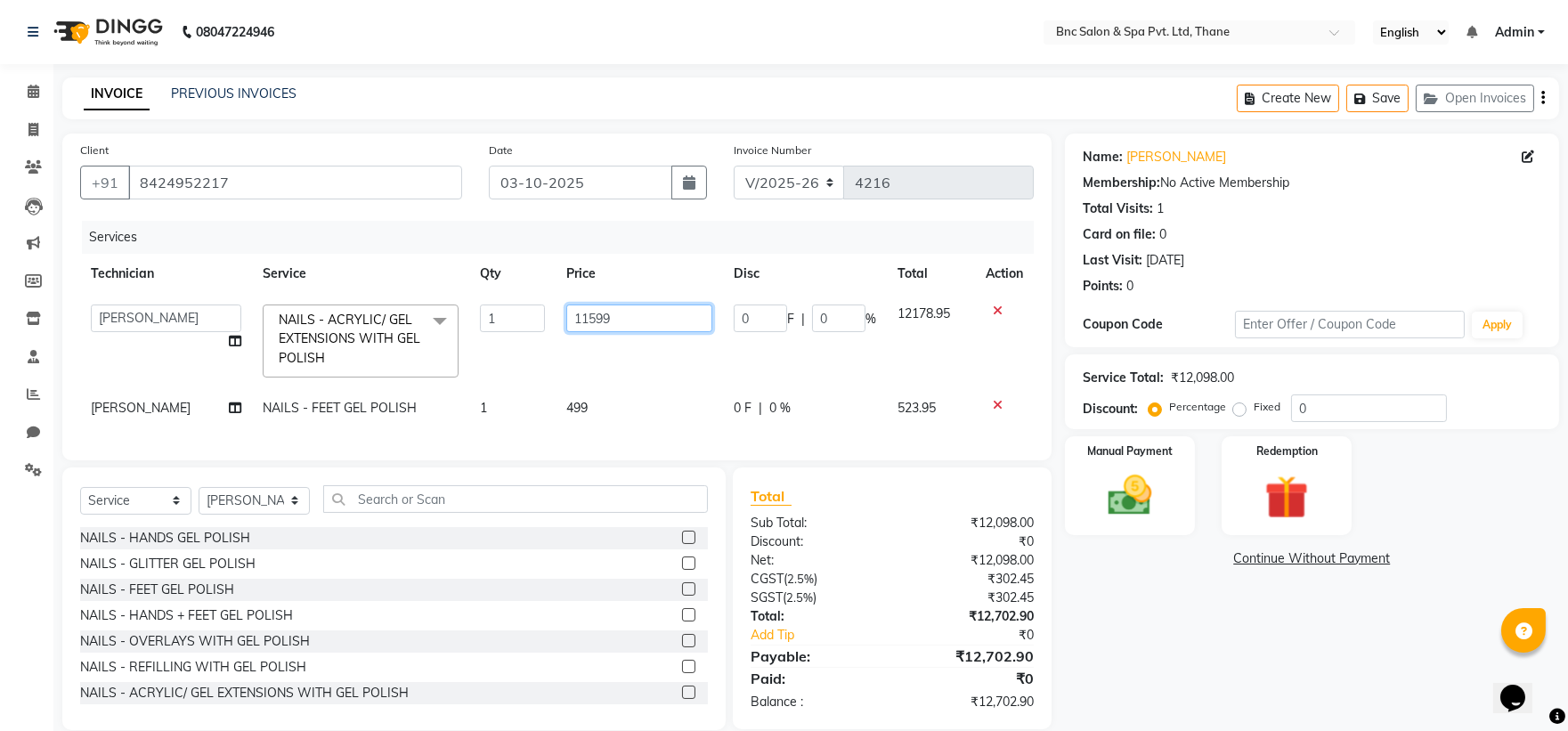
click at [579, 318] on input "11599" at bounding box center [639, 318] width 146 height 27
click at [576, 420] on td "499" at bounding box center [640, 408] width 167 height 40
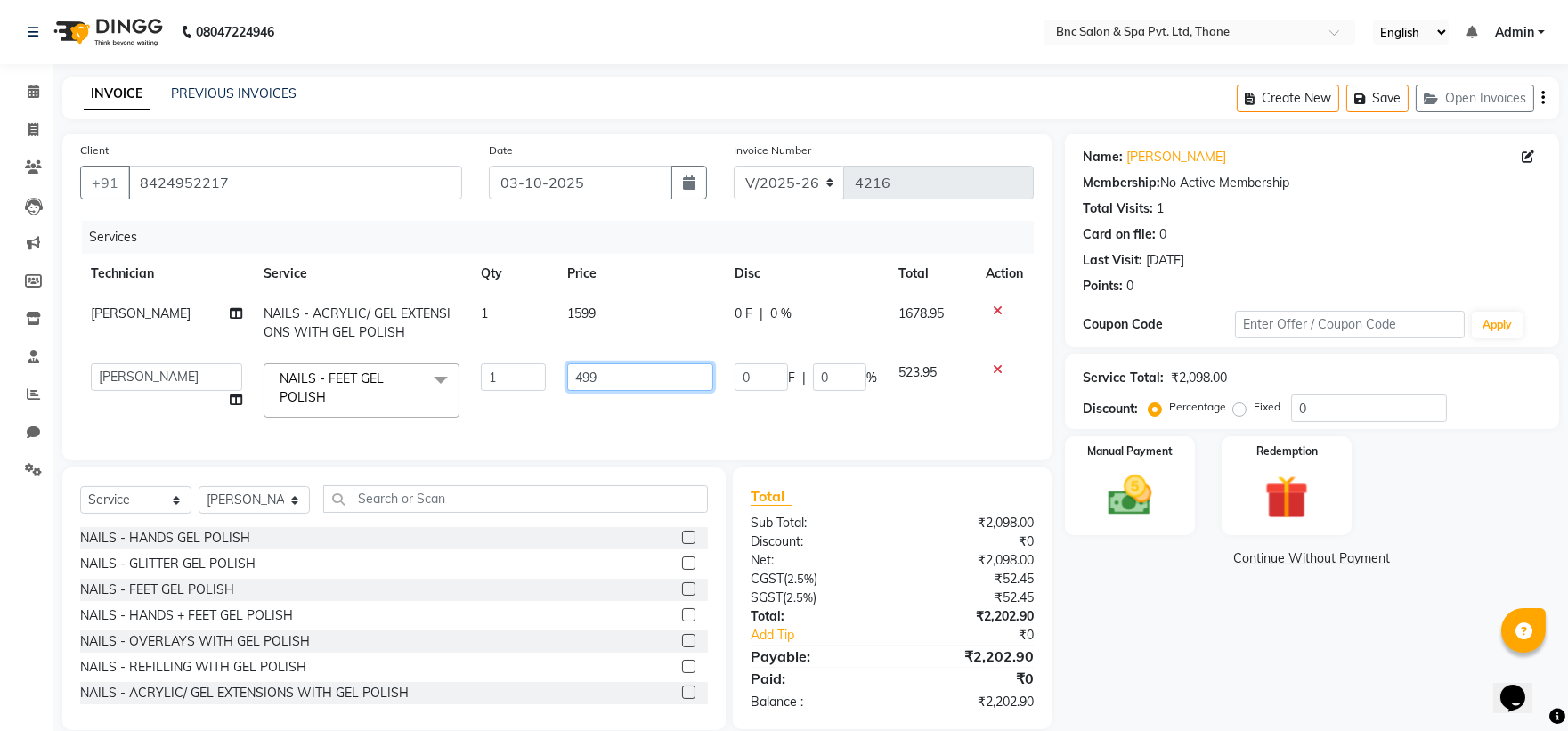
click at [645, 370] on input "499" at bounding box center [641, 376] width 147 height 27
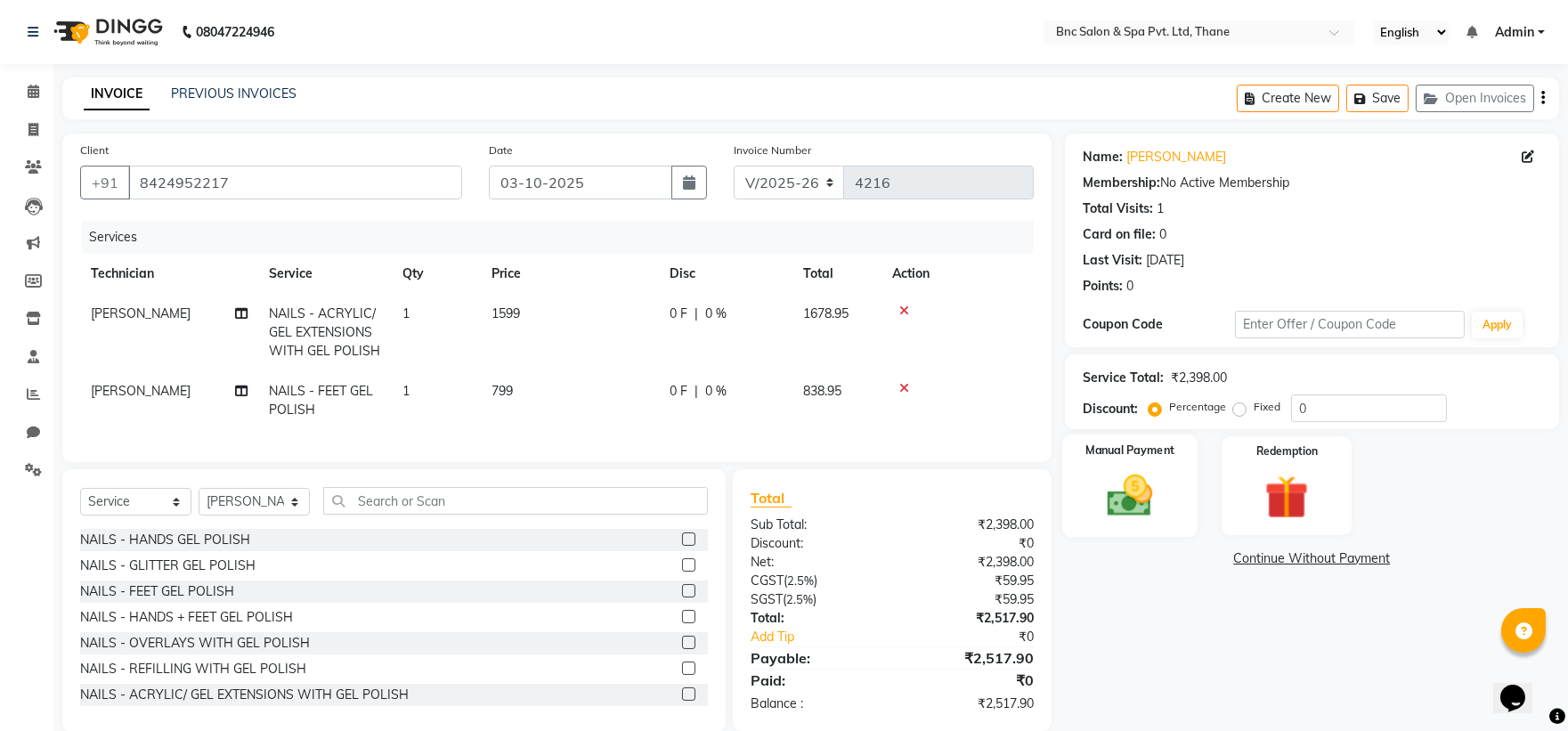
click at [1132, 474] on img at bounding box center [1130, 496] width 74 height 53
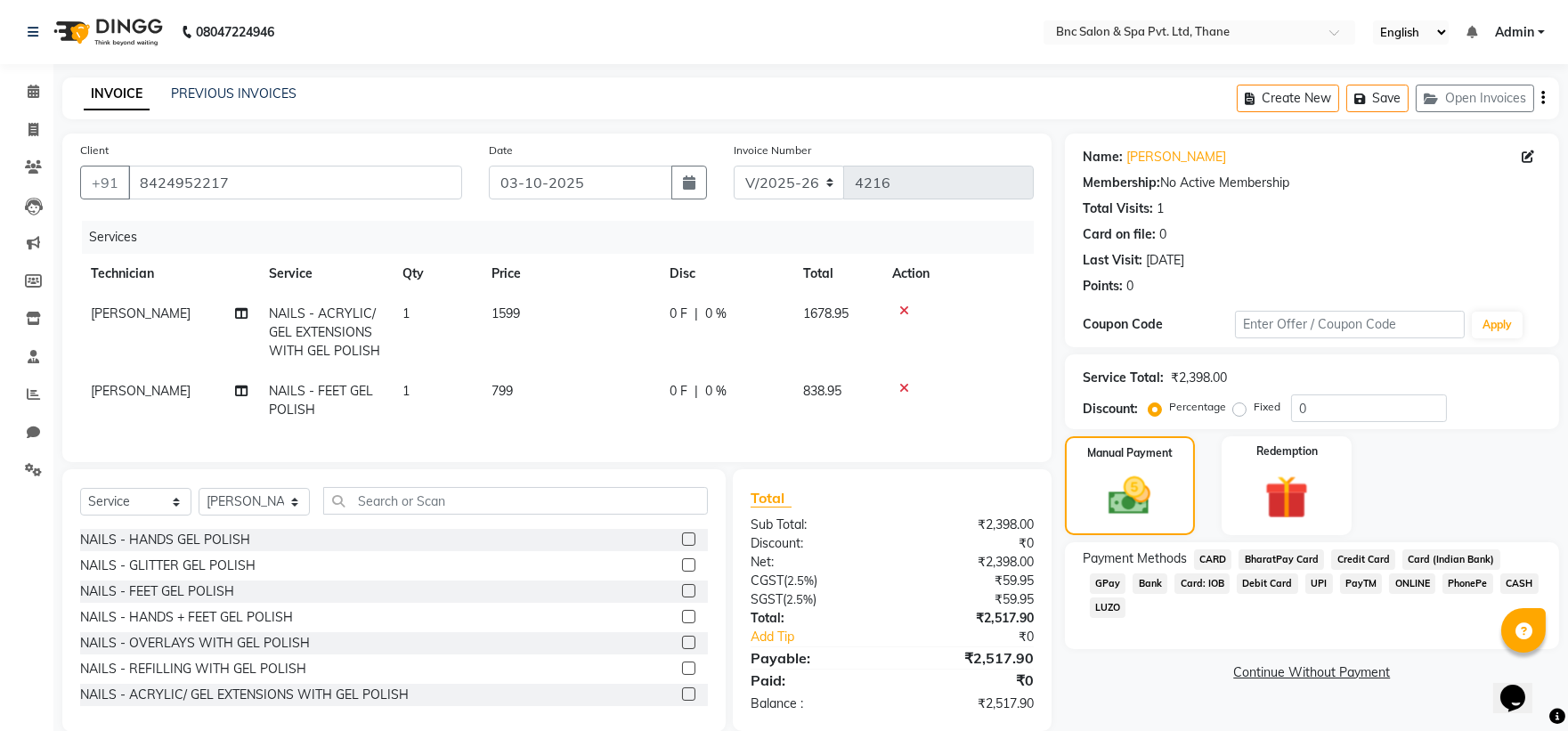
click at [1254, 412] on label "Fixed" at bounding box center [1267, 406] width 26 height 16
click at [1239, 412] on input "Fixed" at bounding box center [1243, 406] width 12 height 12
click at [1310, 405] on input "0" at bounding box center [1370, 407] width 156 height 27
click at [1131, 492] on img at bounding box center [1130, 497] width 71 height 51
click at [91, 387] on span "[PERSON_NAME]" at bounding box center [141, 390] width 100 height 16
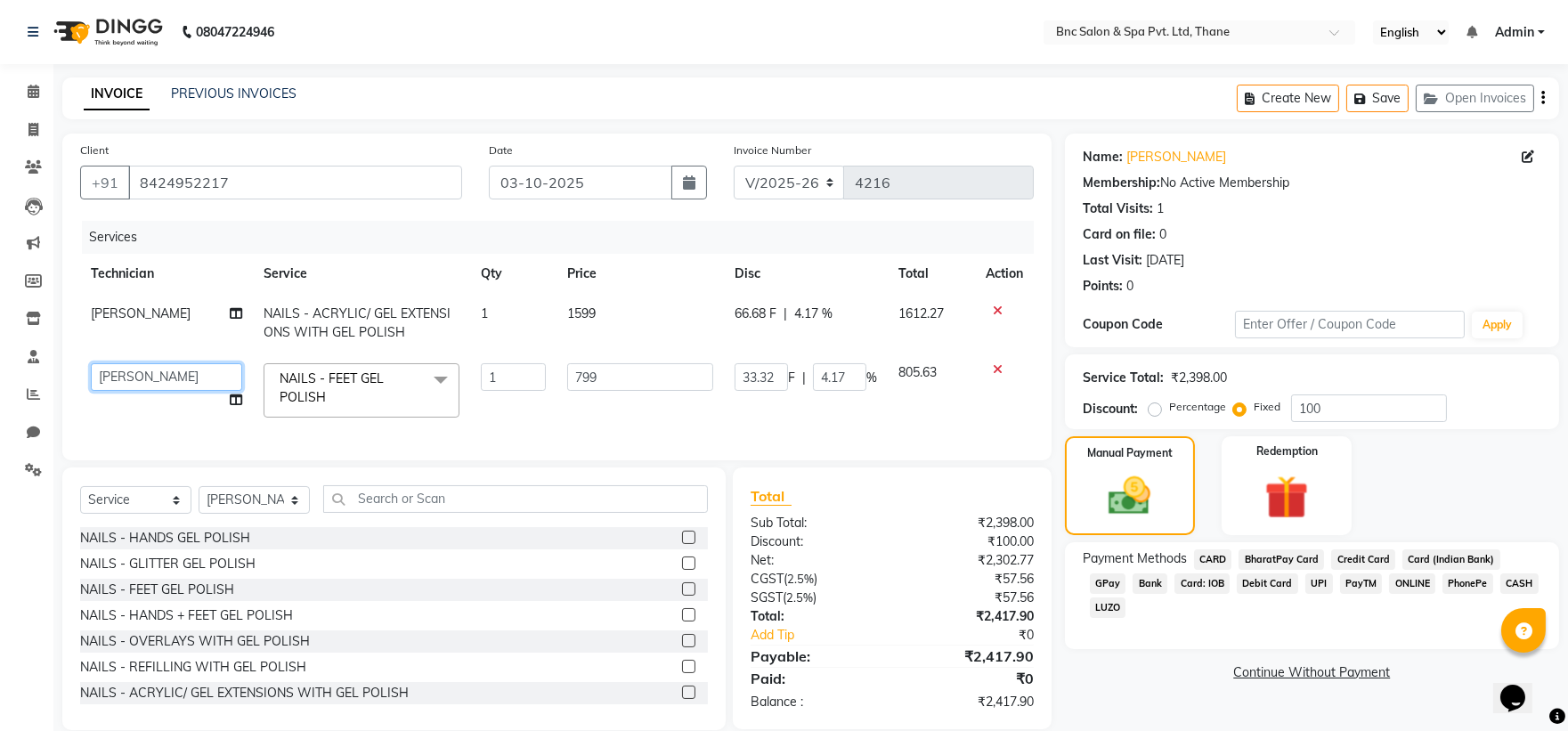
click at [109, 389] on select "Anas Ansari Apeksha ashim Ashwini Shibe Deepak Rajput Dharam Garima Jayanto Cho…" at bounding box center [166, 376] width 151 height 27
click at [99, 315] on span "[PERSON_NAME]" at bounding box center [141, 313] width 100 height 16
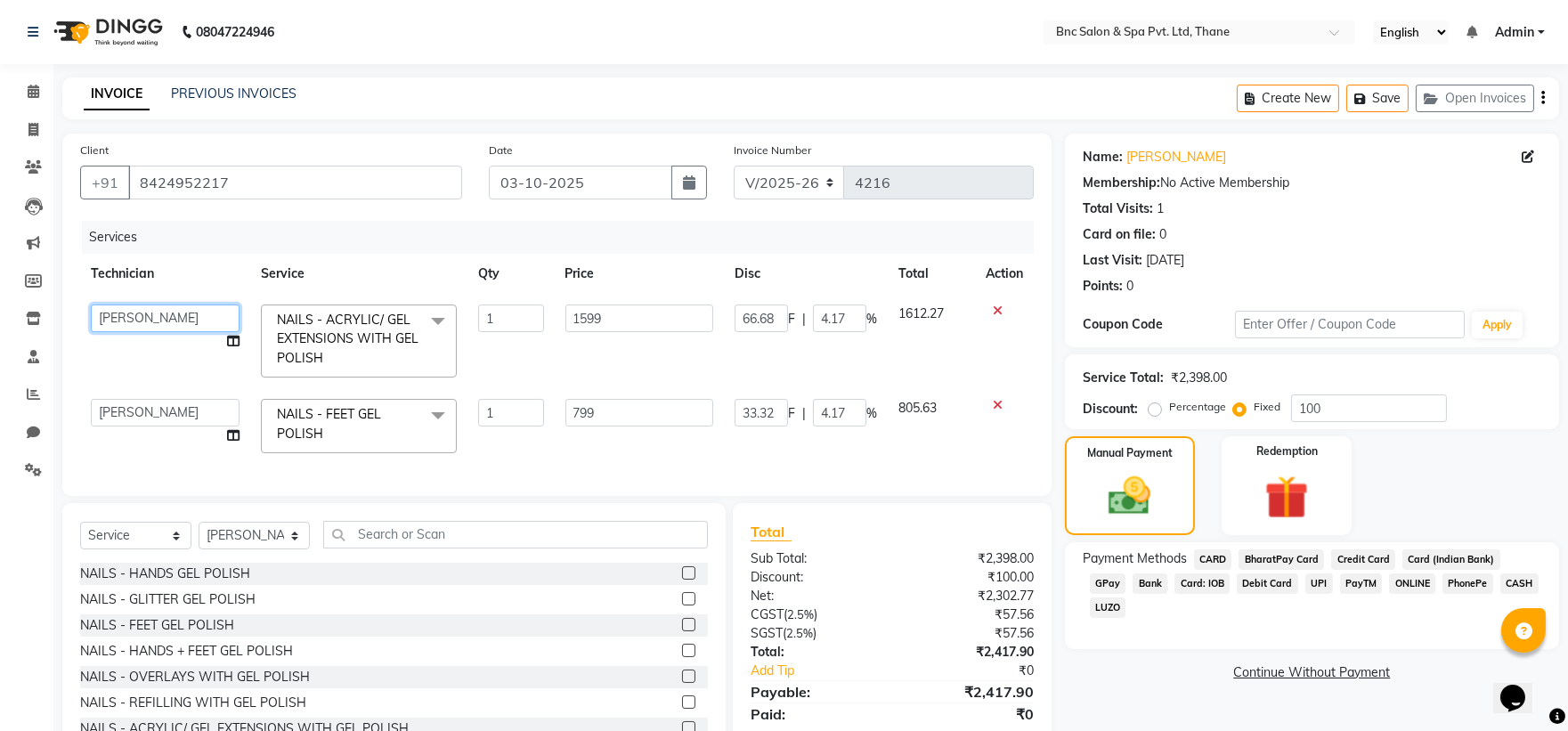
click at [119, 319] on select "Anas Ansari Apeksha ashim Ashwini Shibe Deepak Rajput Dharam Garima Jayanto Cho…" at bounding box center [166, 318] width 149 height 27
click at [1123, 501] on img at bounding box center [1130, 497] width 71 height 51
click at [1113, 509] on img at bounding box center [1130, 497] width 71 height 51
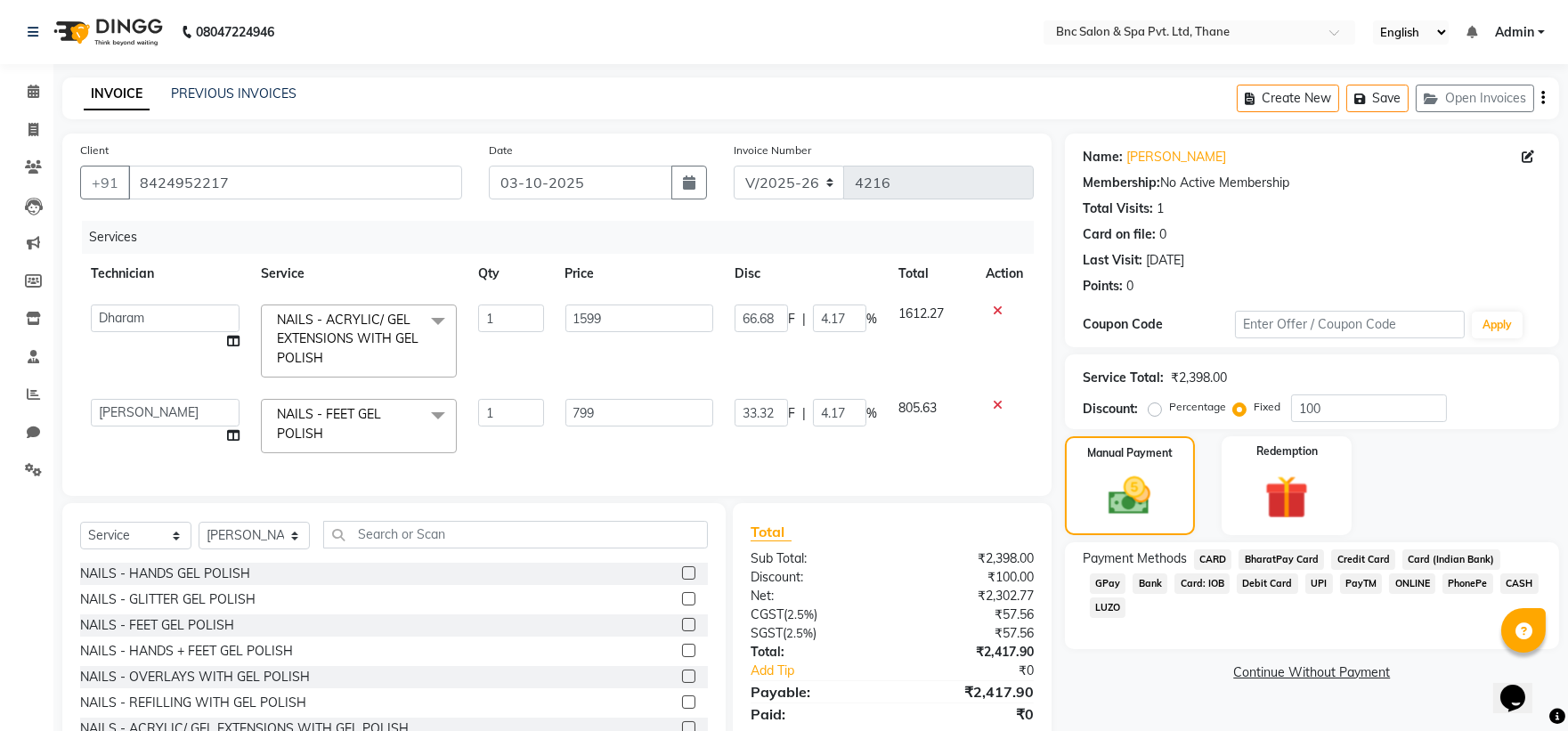
click at [1208, 557] on span "CARD" at bounding box center [1212, 560] width 39 height 21
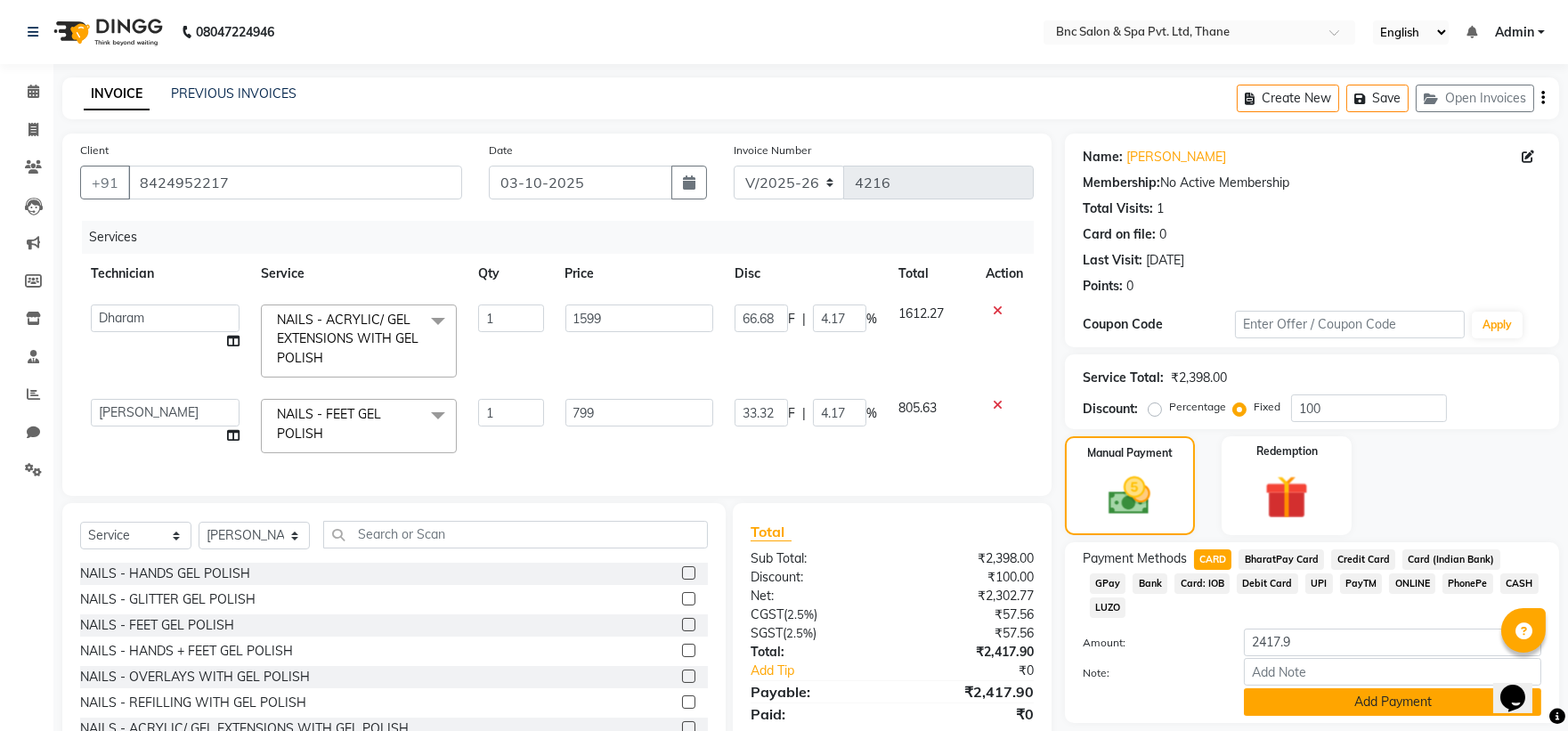
click at [1278, 689] on button "Add Payment" at bounding box center [1392, 702] width 297 height 27
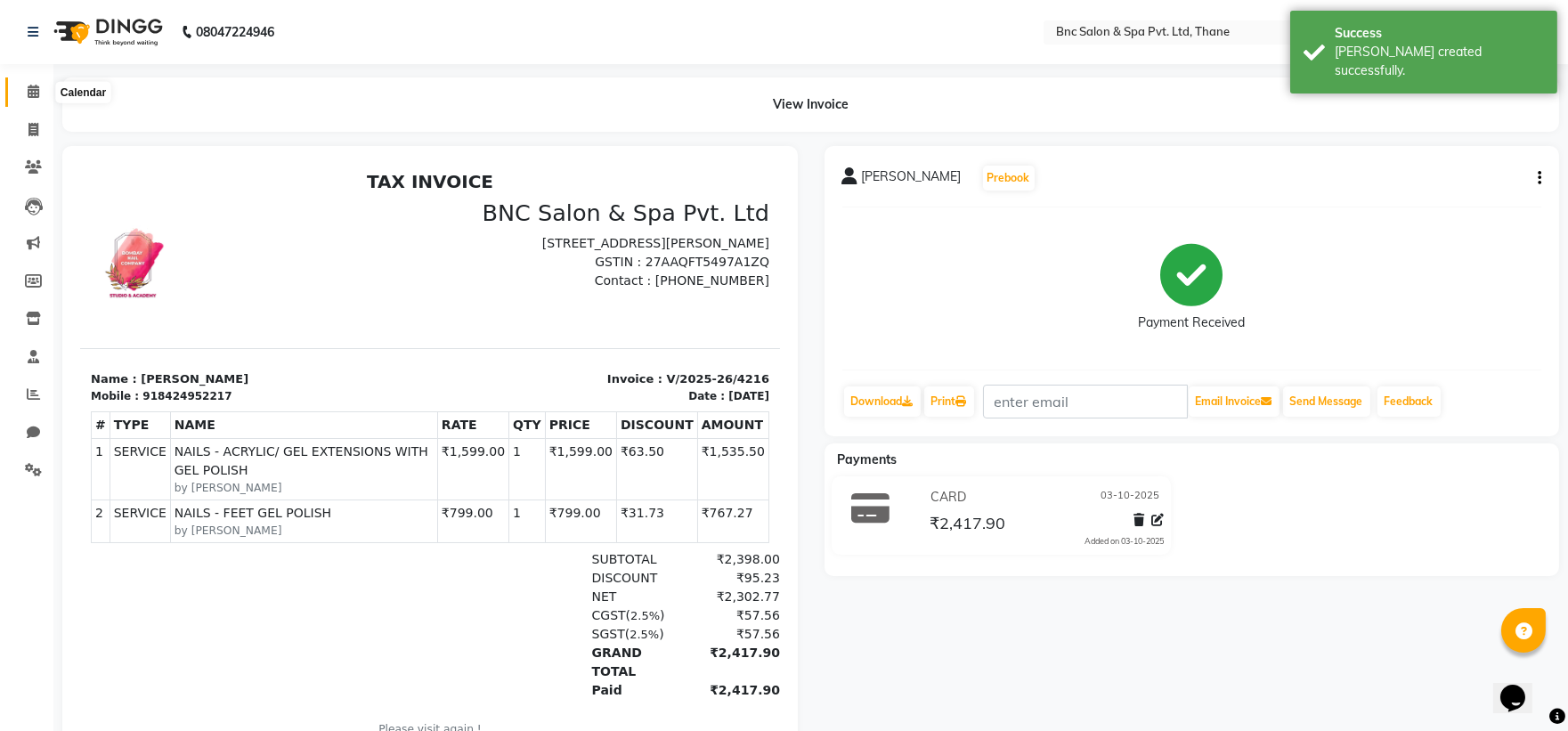
click at [21, 89] on span at bounding box center [33, 92] width 31 height 21
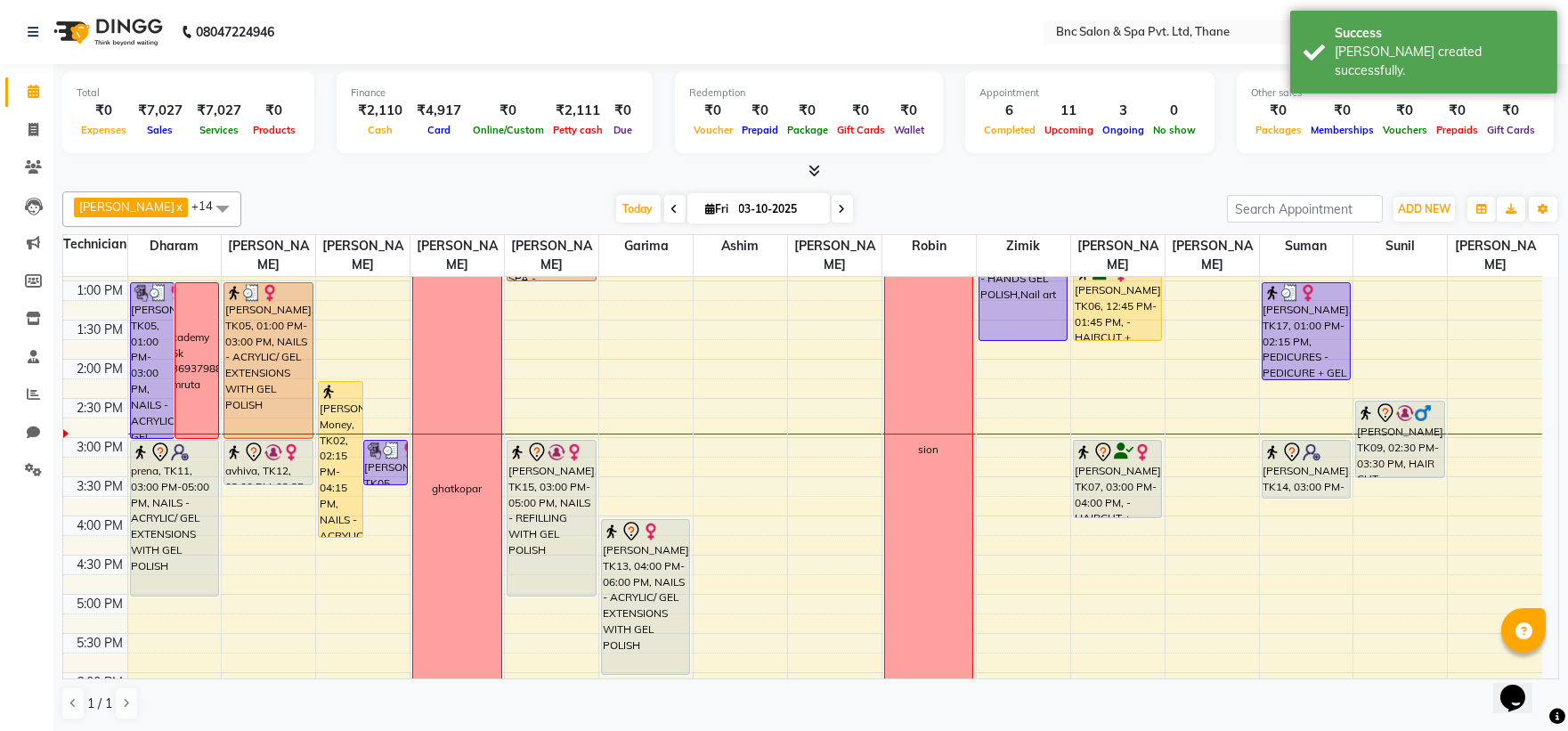
scroll to position [389, 0]
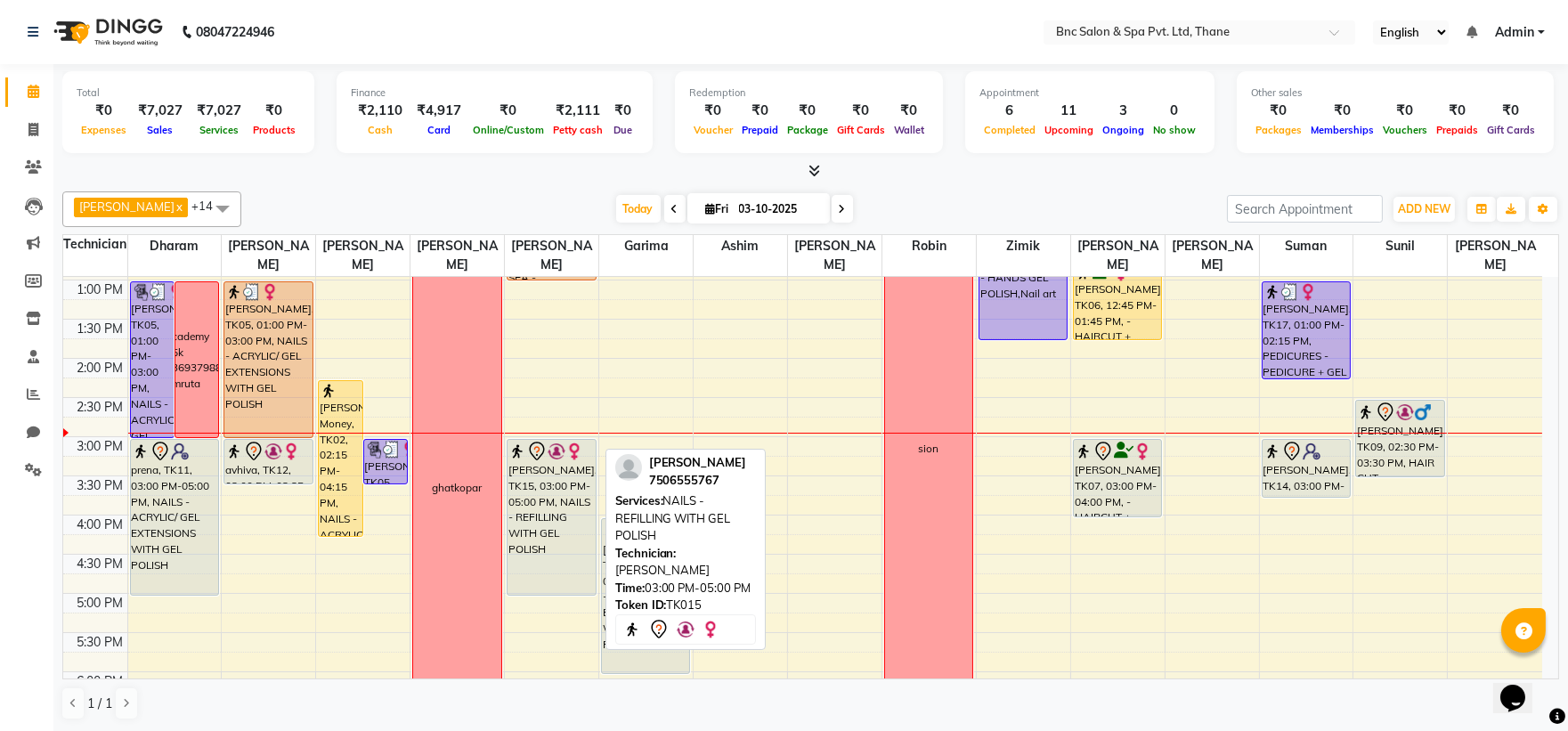
click at [555, 469] on div "[PERSON_NAME], TK15, 03:00 PM-05:00 PM, NAILS - REFILLING WITH GEL POLISH" at bounding box center [551, 517] width 87 height 155
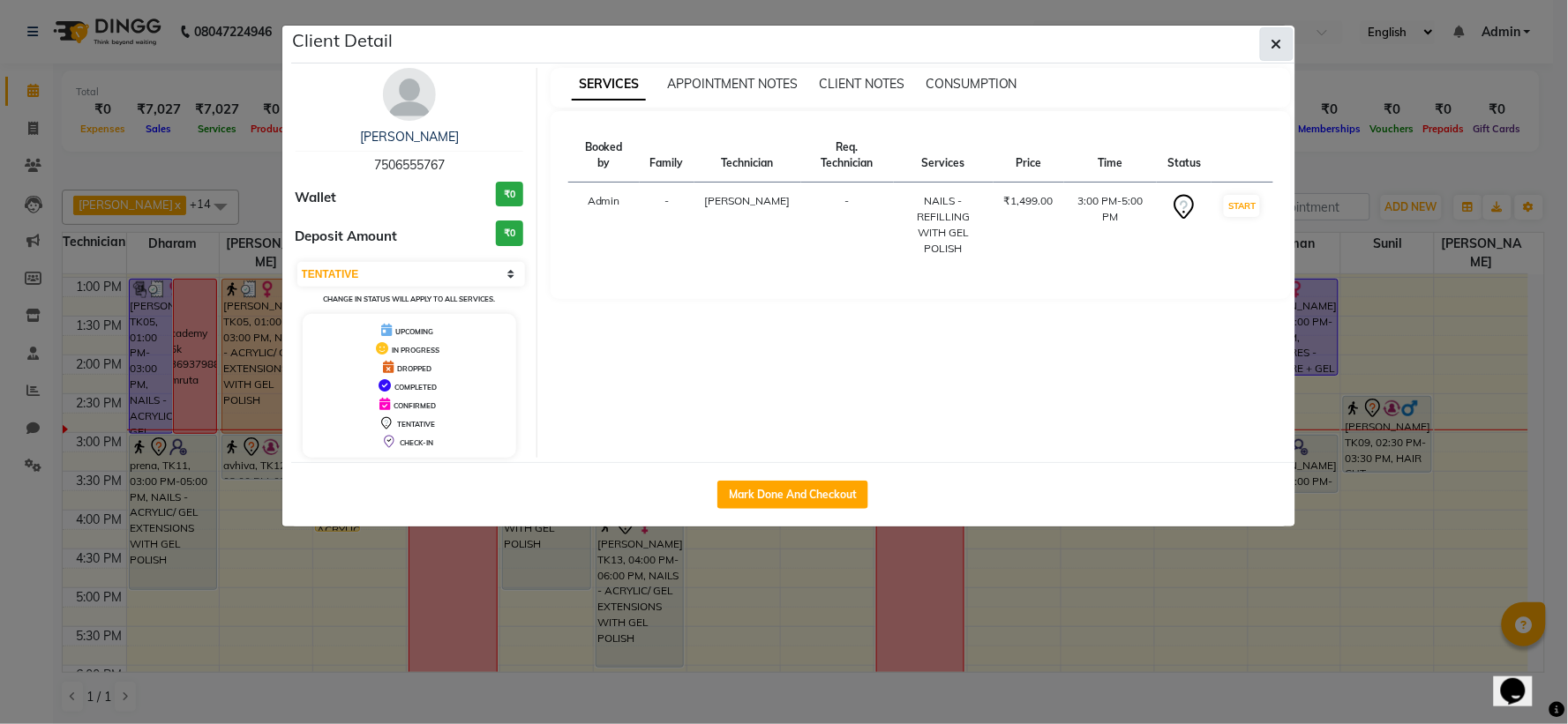
click at [1280, 37] on icon "button" at bounding box center [1276, 44] width 10 height 14
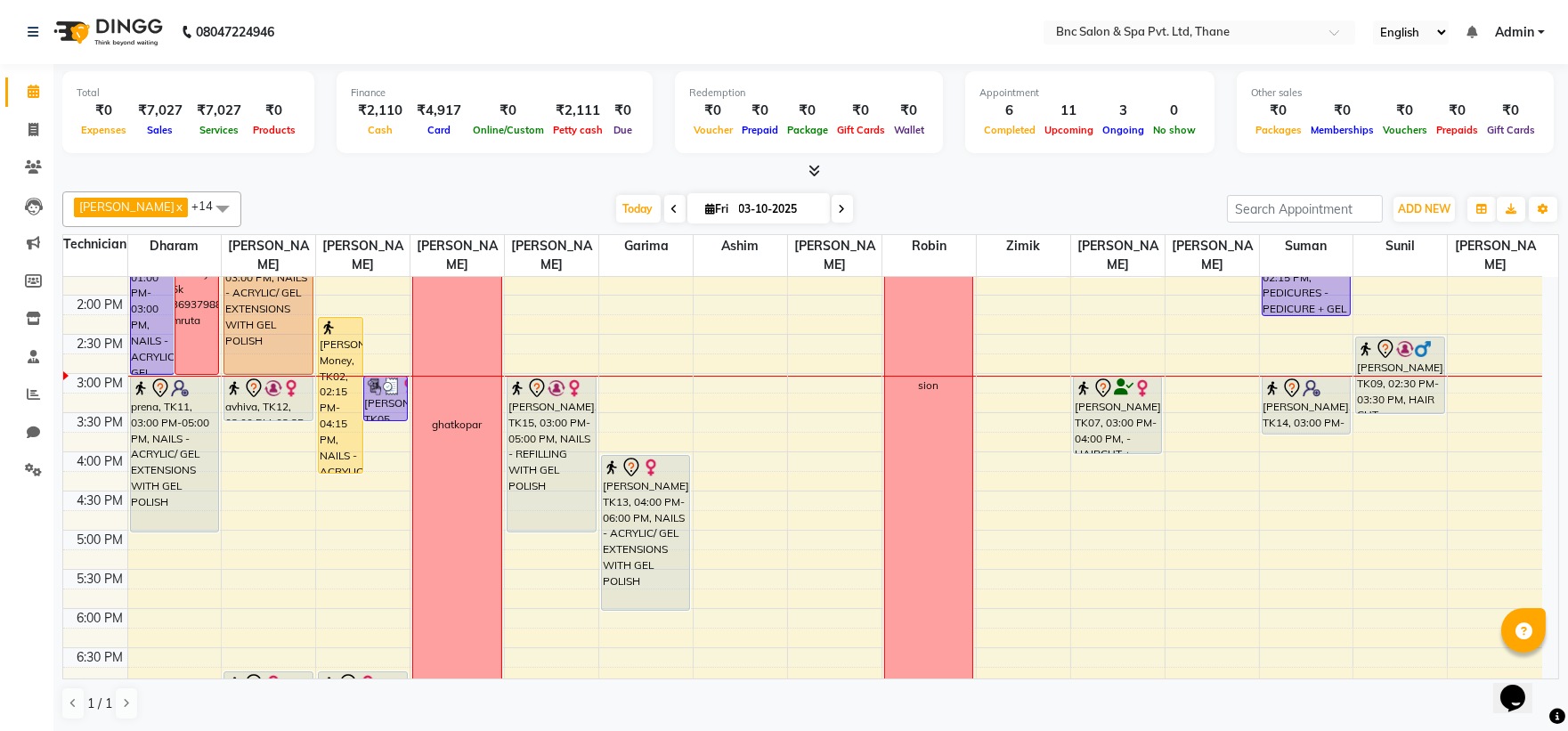
scroll to position [455, 0]
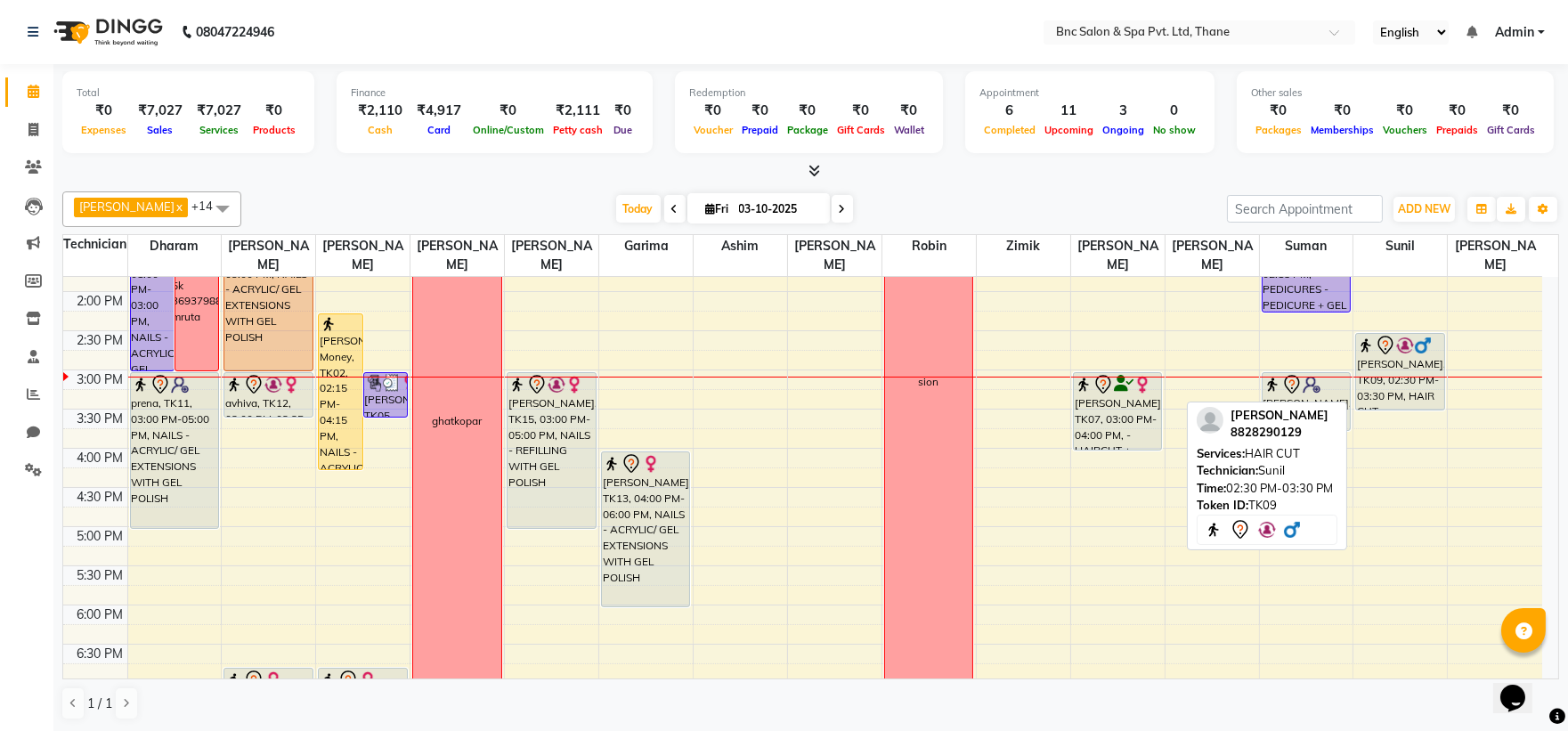
click at [1418, 369] on div "yash Dayal, TK09, 02:30 PM-03:30 PM, HAIR CUT" at bounding box center [1400, 372] width 87 height 75
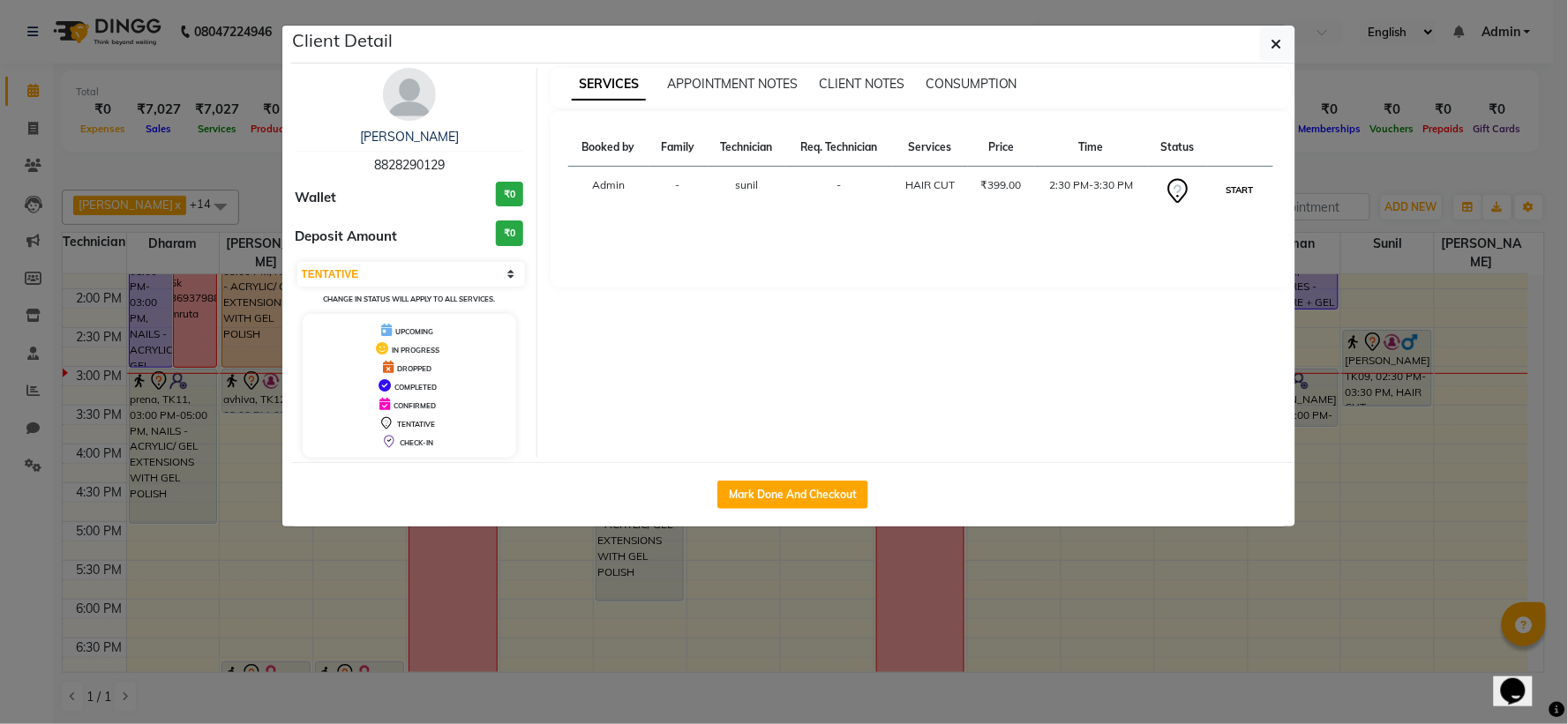
click at [1228, 194] on button "START" at bounding box center [1240, 190] width 36 height 22
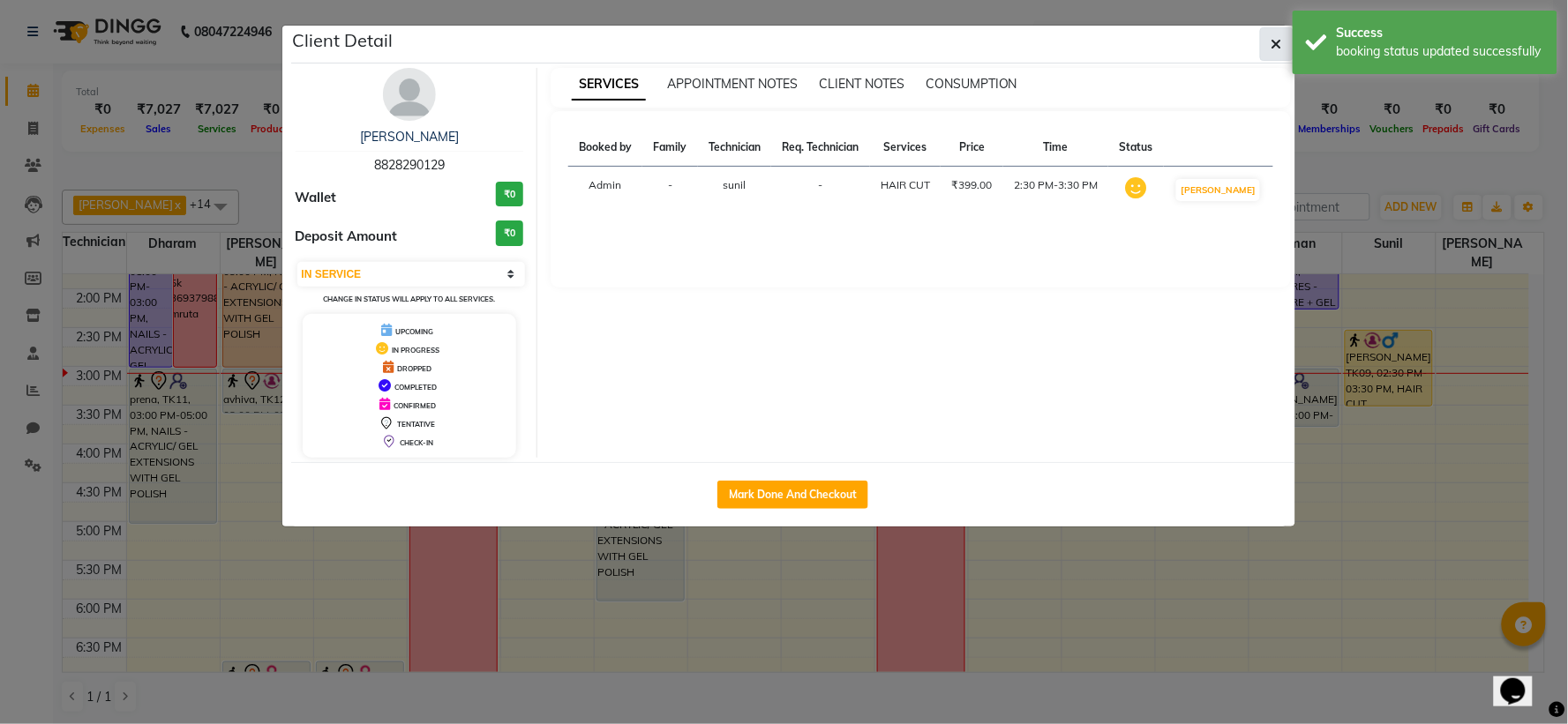
click at [1272, 45] on icon "button" at bounding box center [1276, 44] width 10 height 14
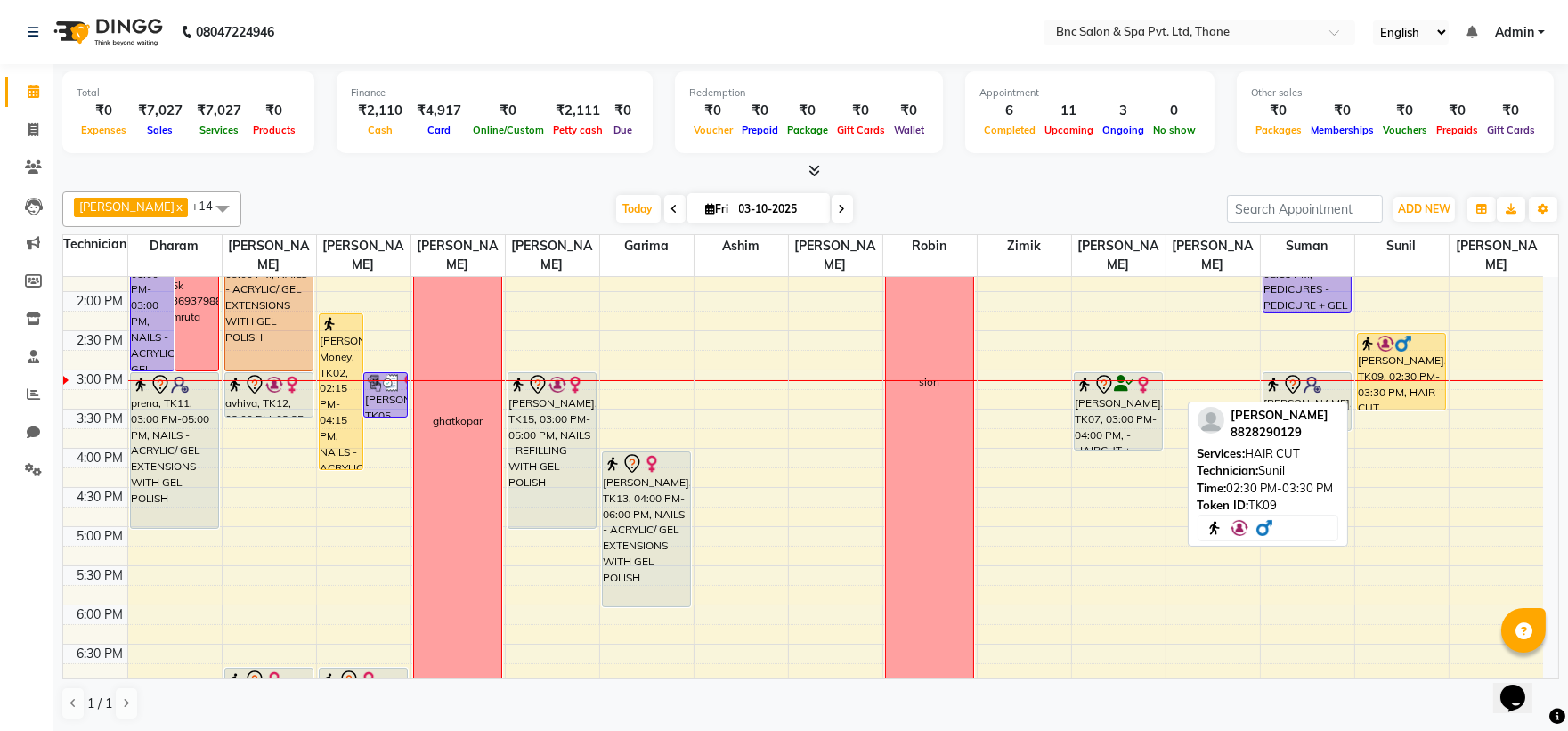
click at [1405, 340] on img at bounding box center [1402, 343] width 18 height 18
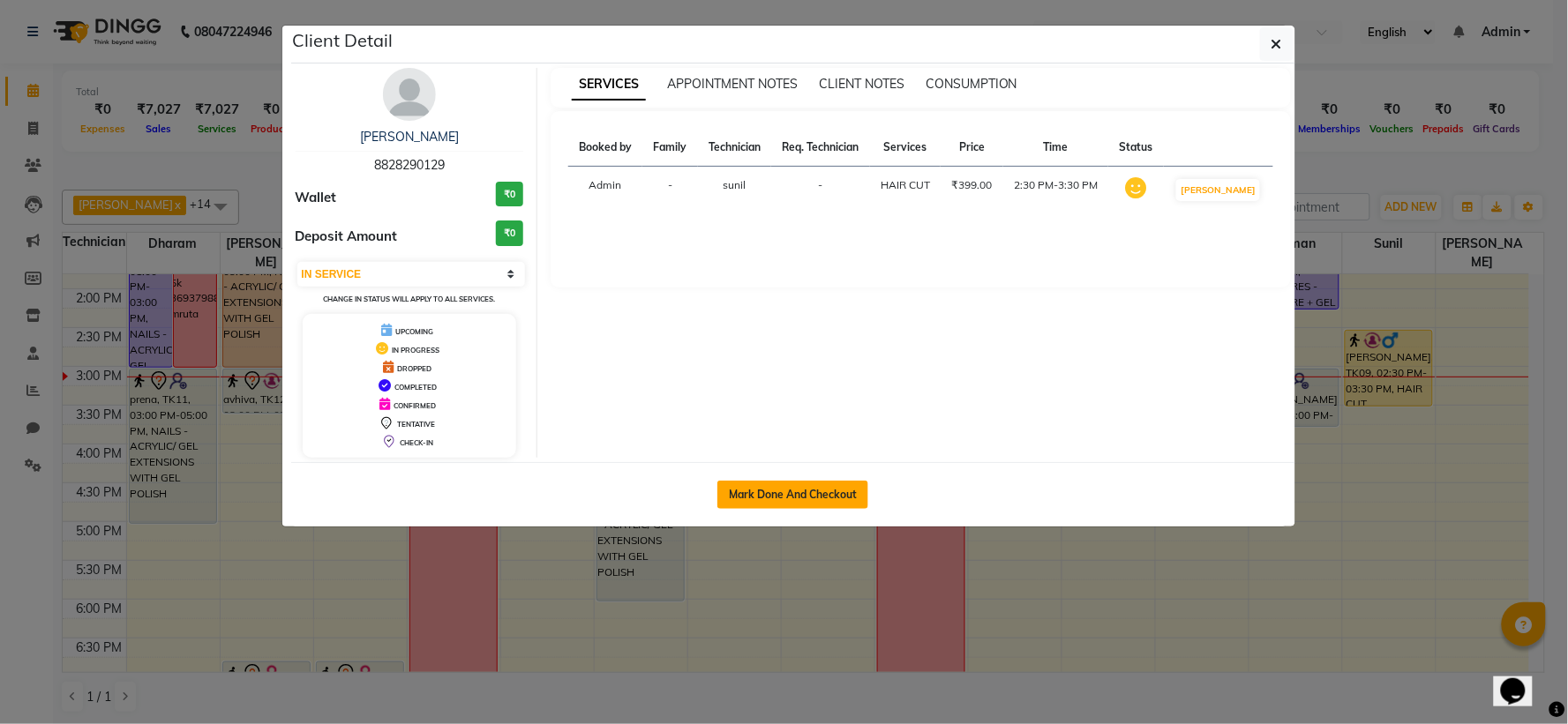
click at [800, 504] on button "Mark Done And Checkout" at bounding box center [793, 495] width 151 height 28
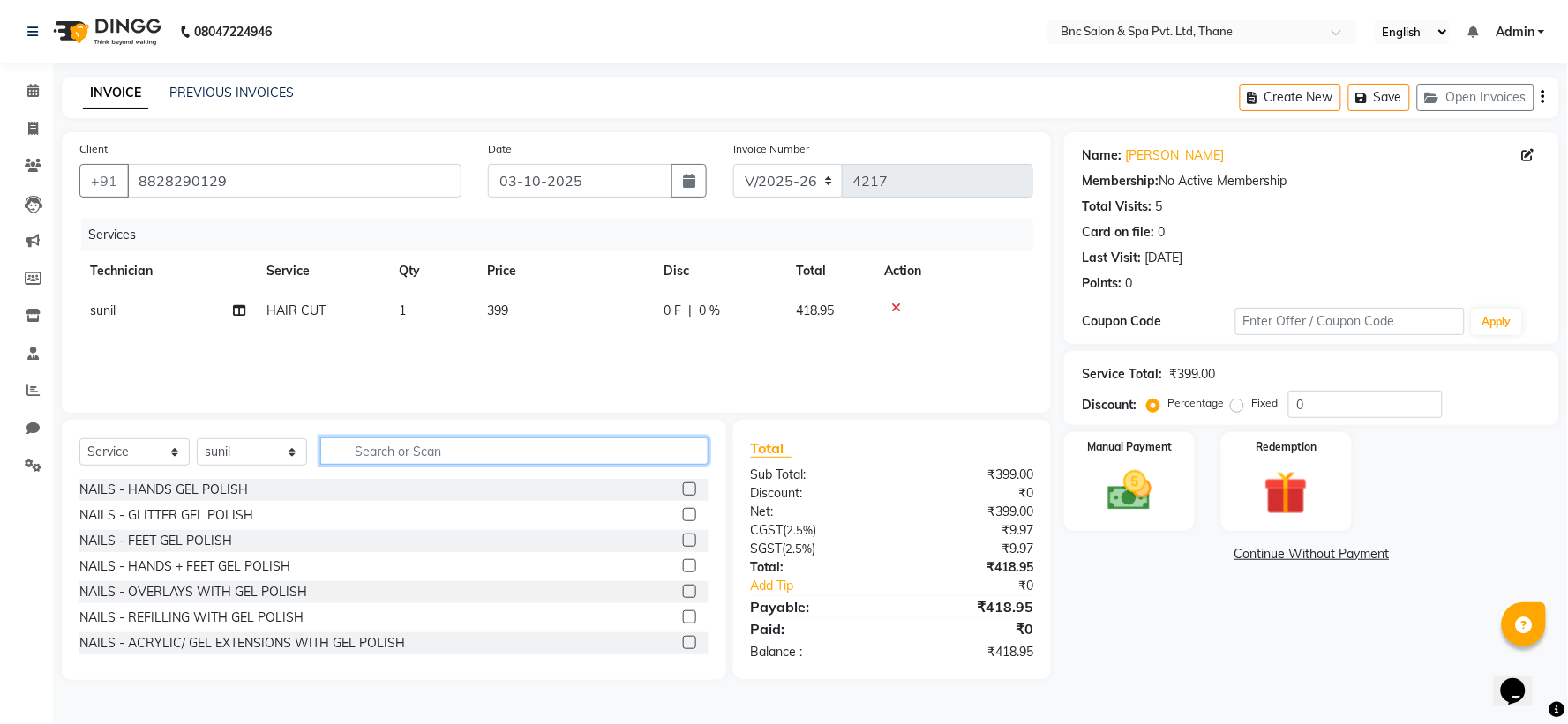
click at [391, 444] on input "text" at bounding box center [515, 451] width 389 height 27
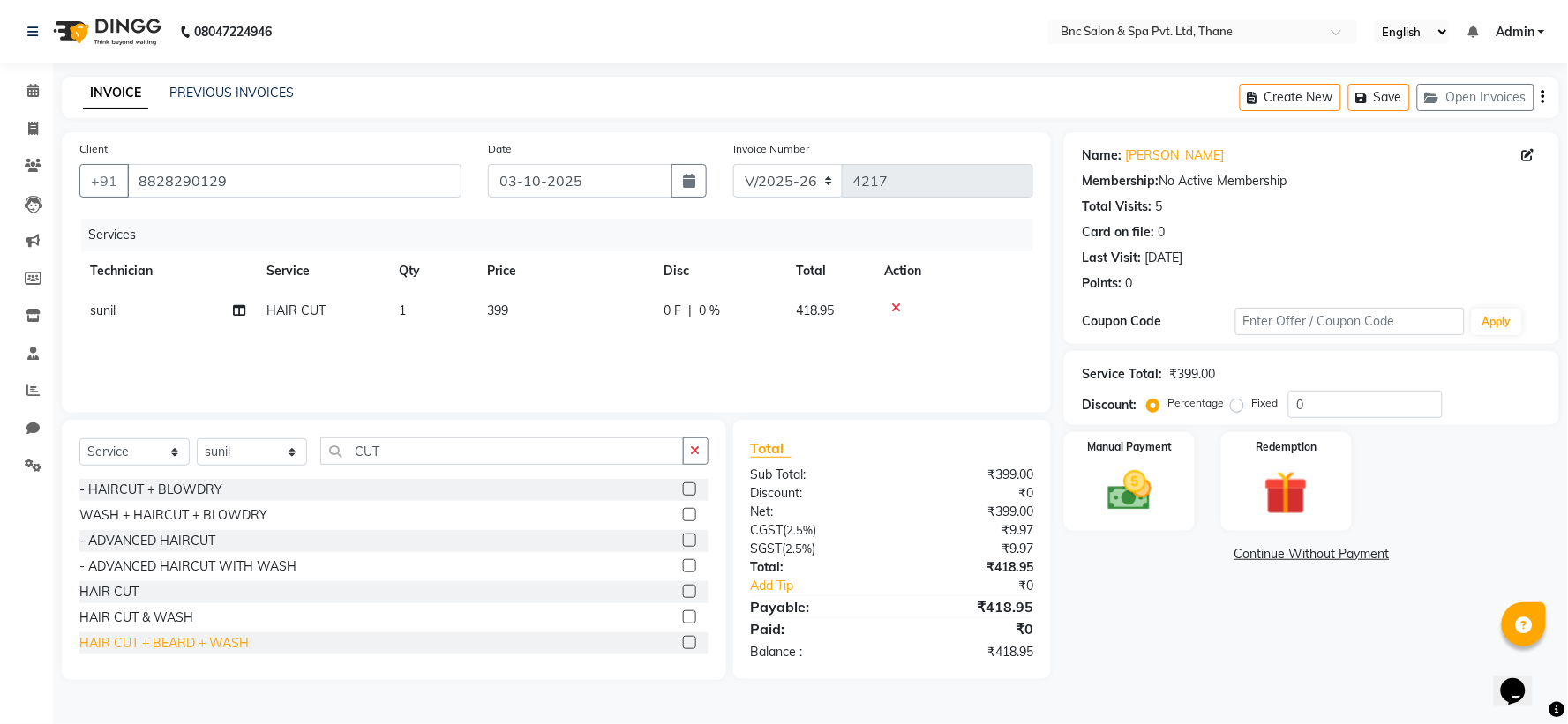
click at [124, 636] on div "HAIR CUT + BEARD + WASH" at bounding box center [164, 644] width 170 height 19
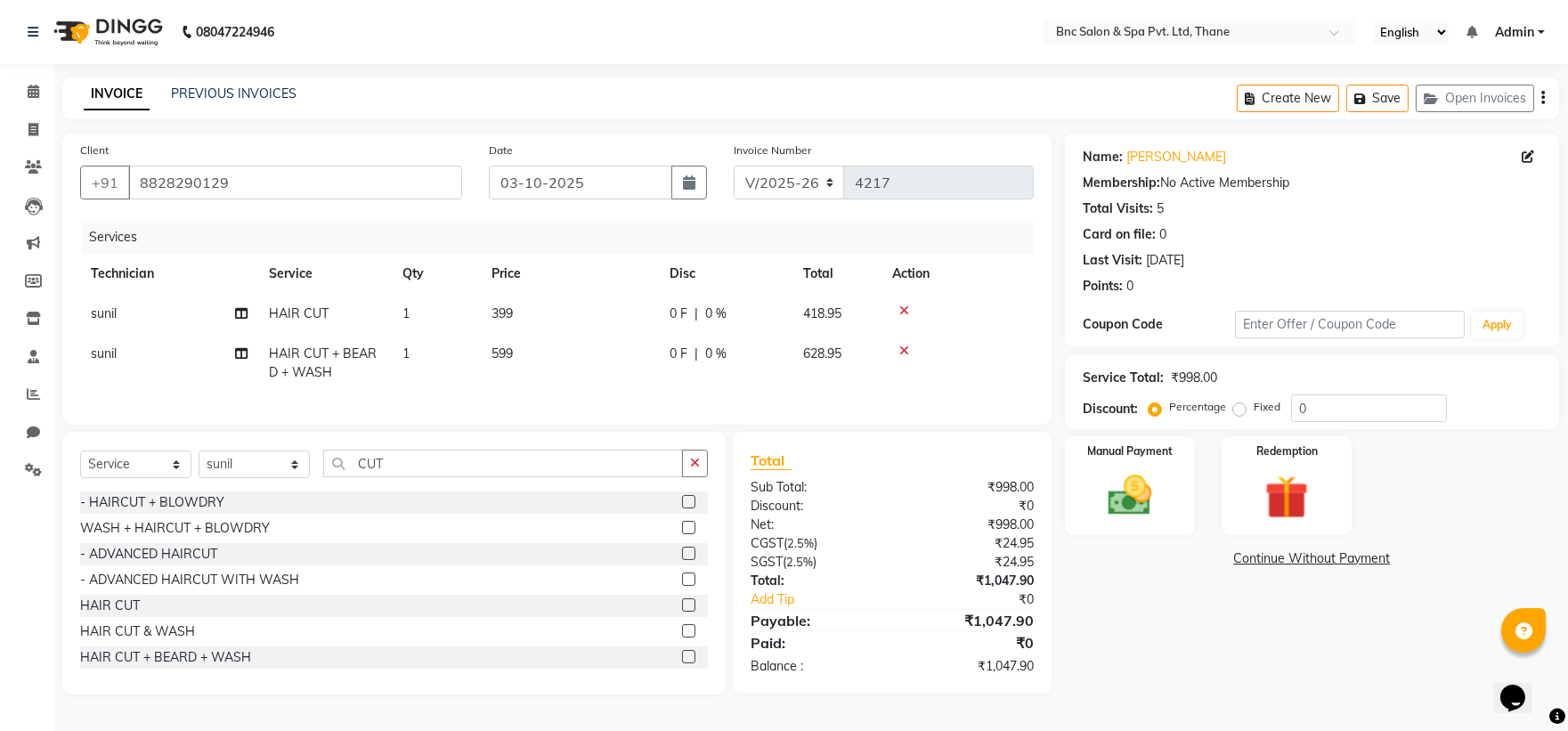
click at [900, 307] on icon at bounding box center [904, 310] width 9 height 12
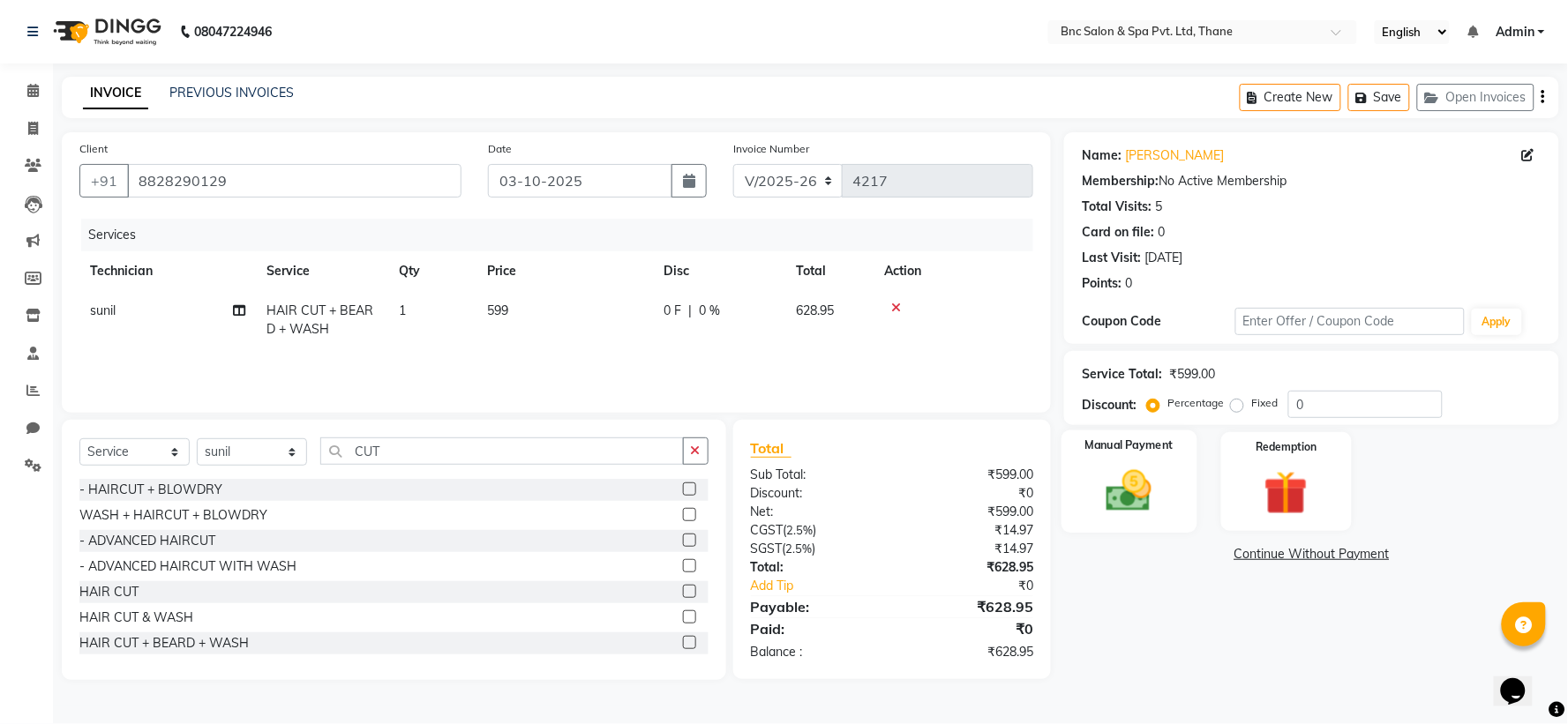
click at [1139, 469] on img at bounding box center [1130, 491] width 75 height 53
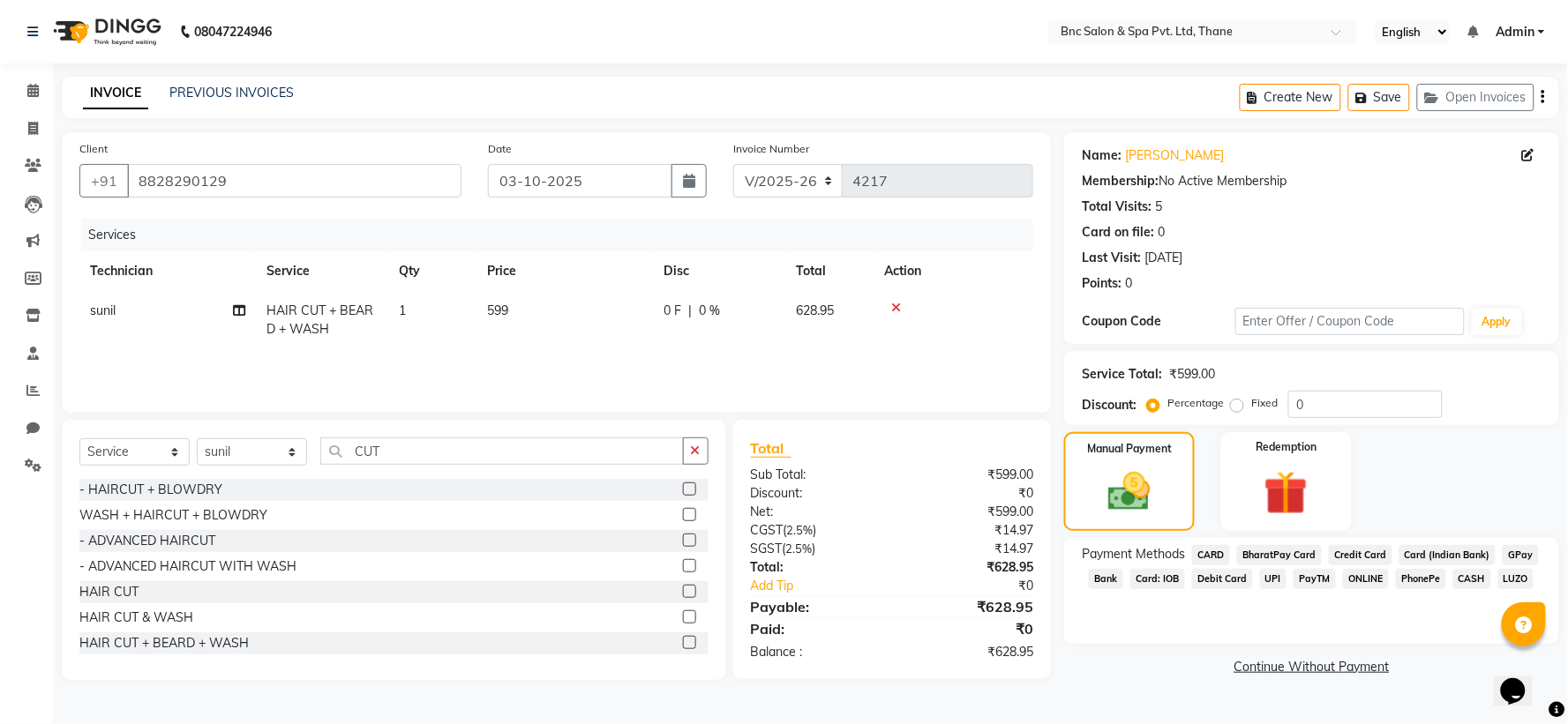
click at [1251, 406] on label "Fixed" at bounding box center [1264, 403] width 26 height 16
click at [1239, 406] on input "Fixed" at bounding box center [1240, 403] width 12 height 12
click at [1308, 404] on input "0" at bounding box center [1366, 403] width 155 height 27
click at [1136, 464] on div "Manual Payment" at bounding box center [1130, 482] width 136 height 102
click at [1178, 474] on div "Manual Payment" at bounding box center [1130, 482] width 136 height 102
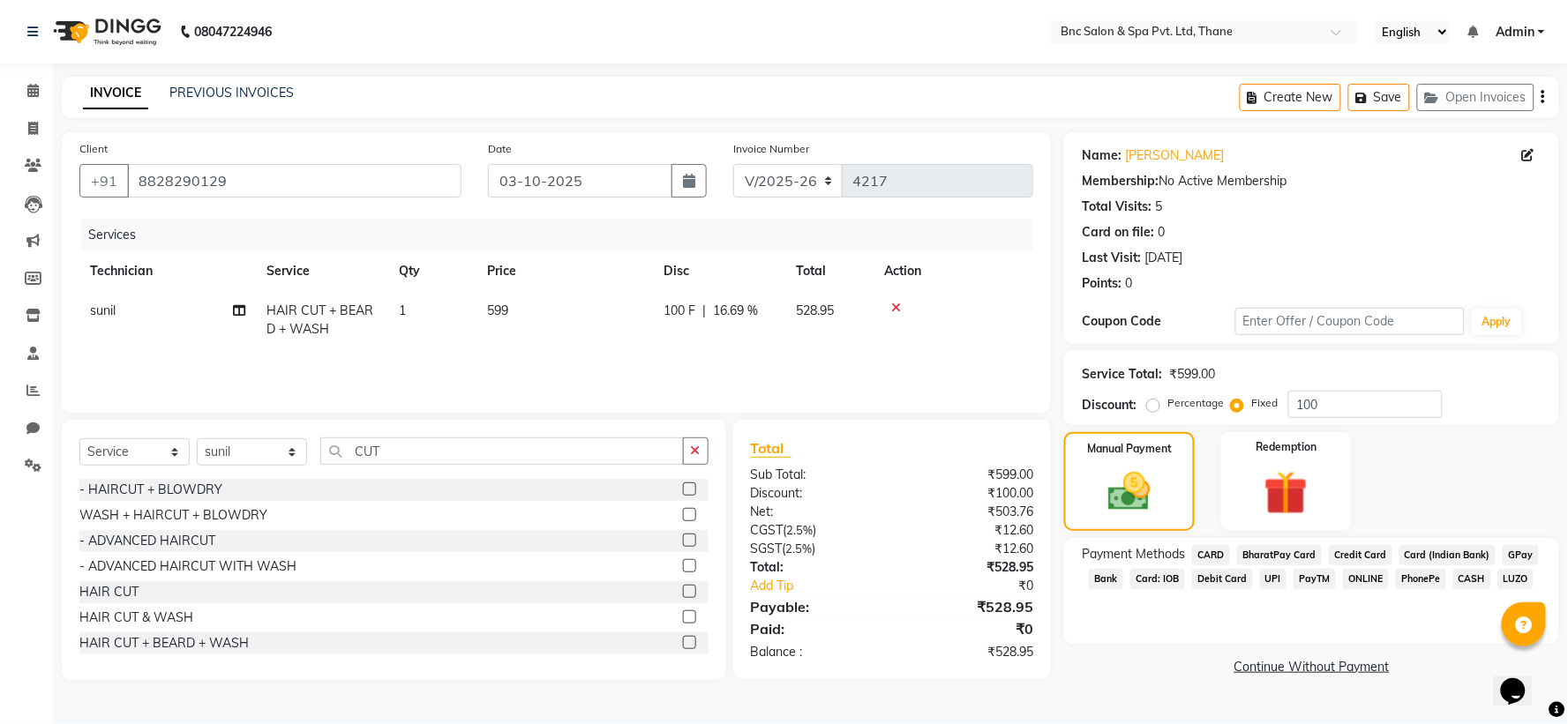
click at [1217, 548] on span "CARD" at bounding box center [1211, 555] width 38 height 20
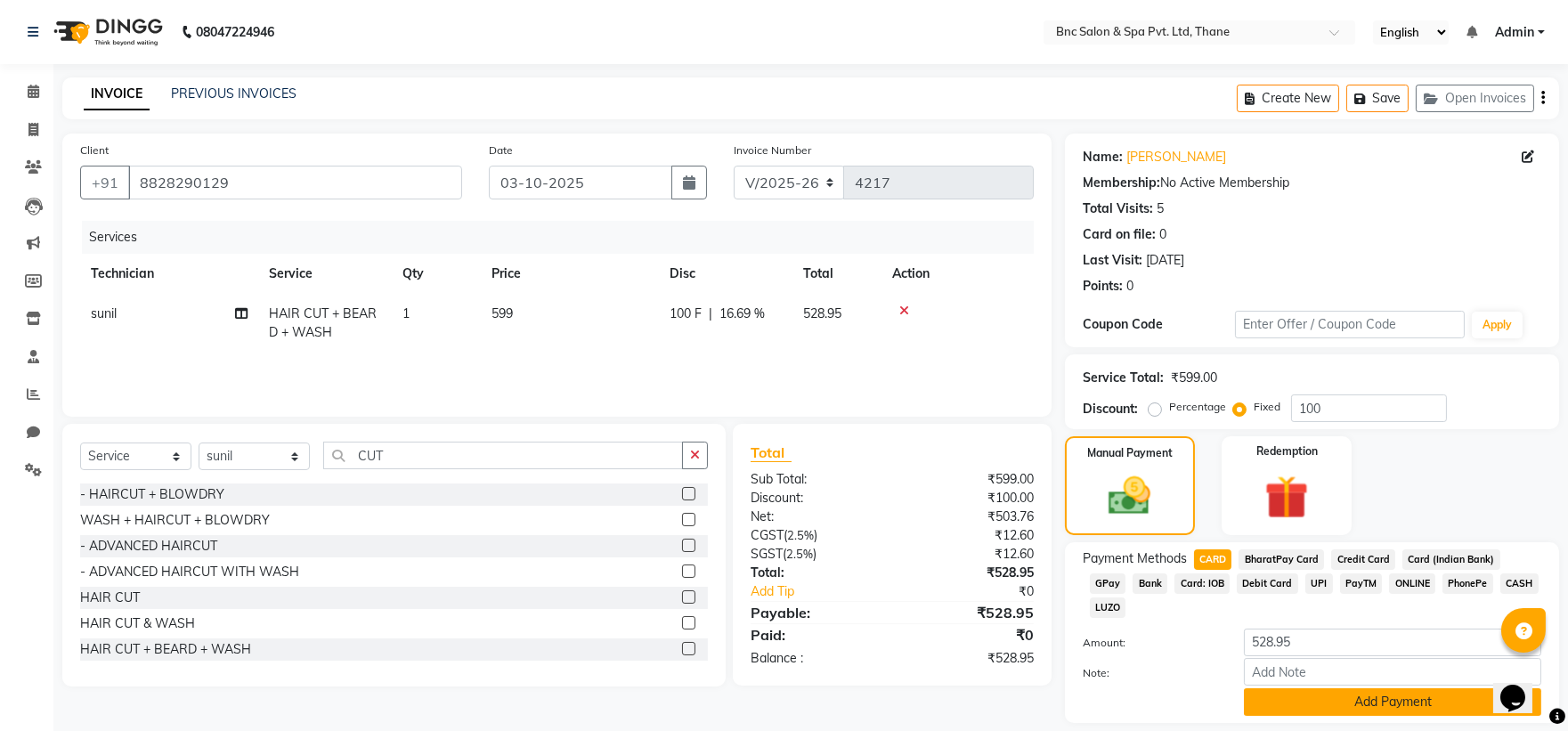
click at [1328, 689] on button "Add Payment" at bounding box center [1392, 702] width 297 height 27
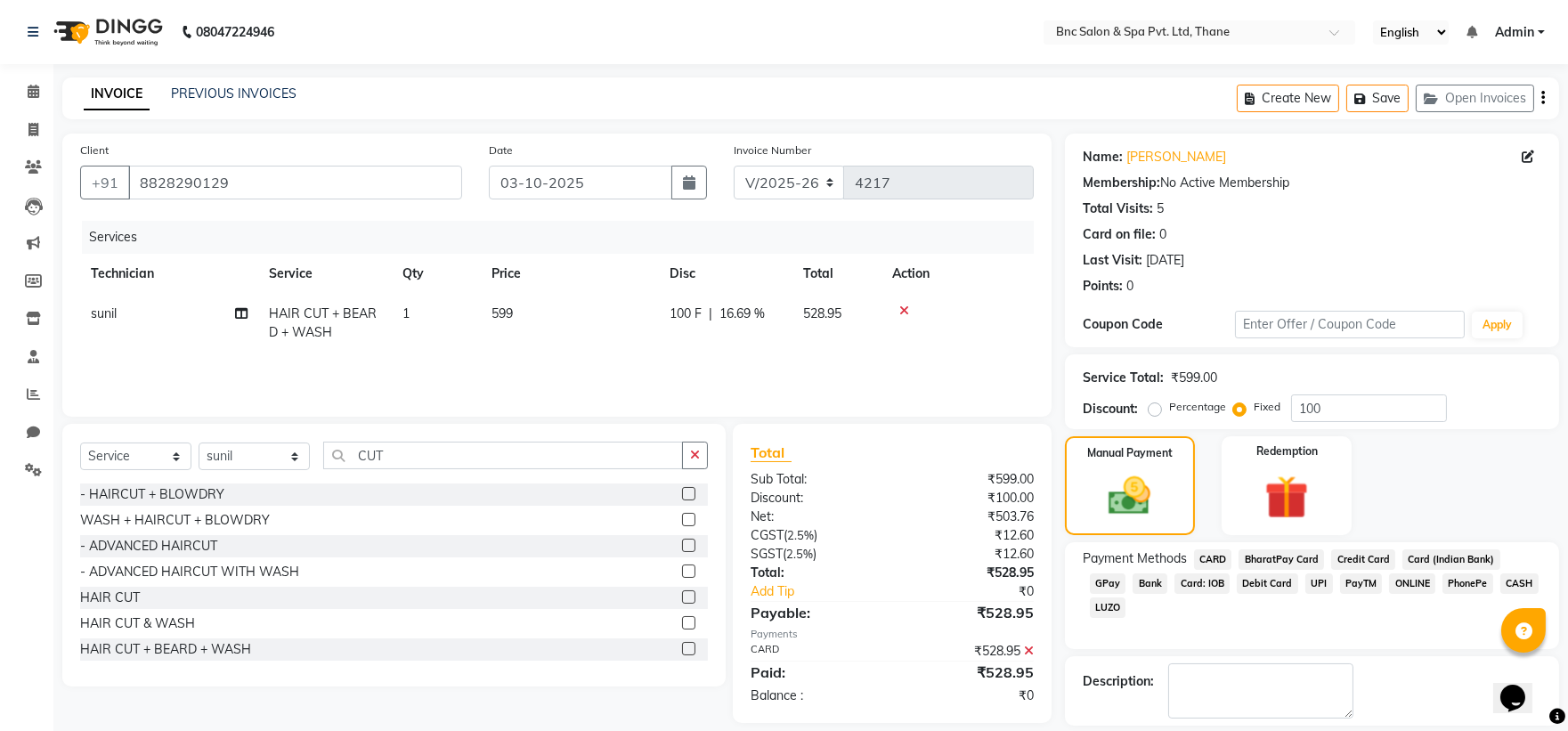
scroll to position [82, 0]
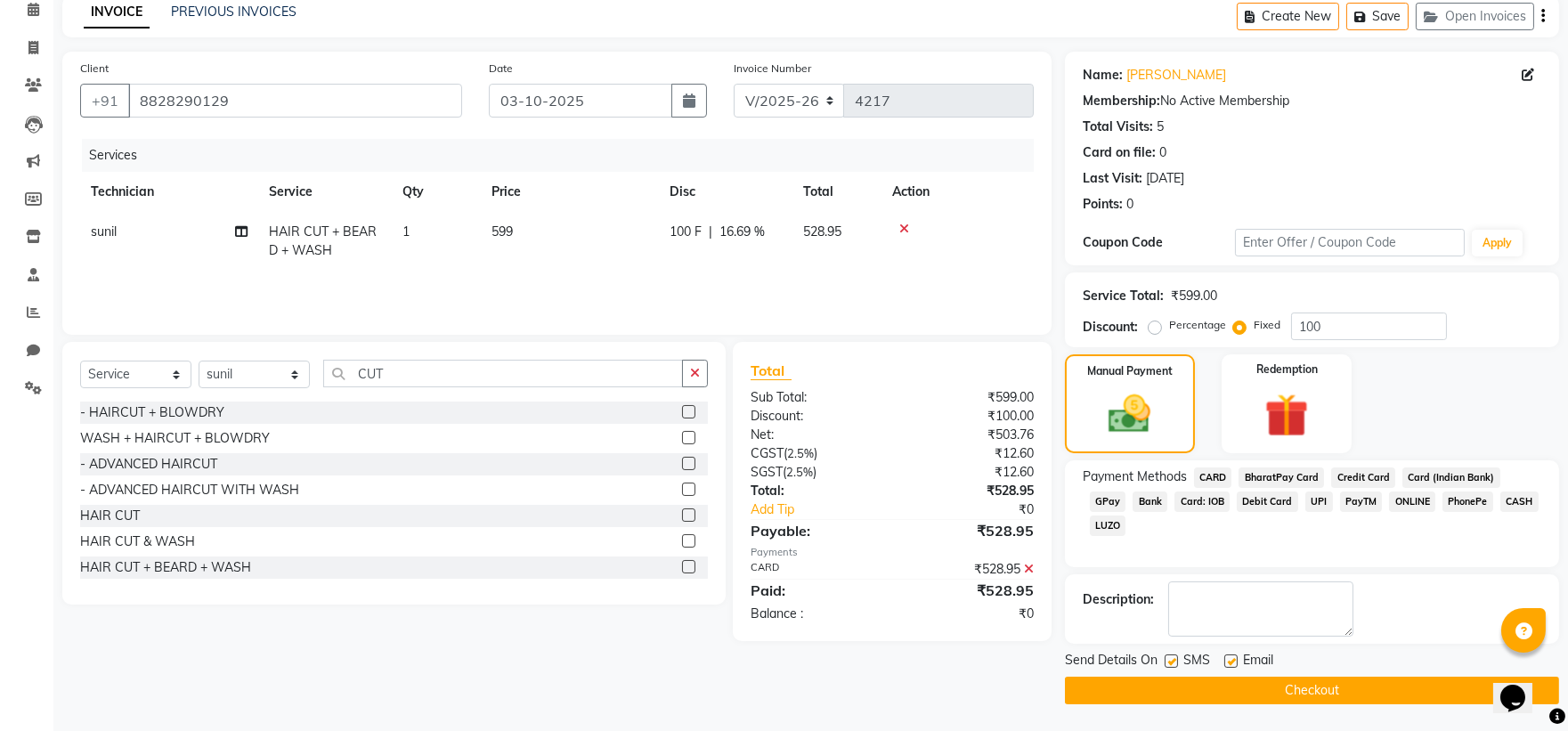
click at [1320, 690] on button "Checkout" at bounding box center [1311, 690] width 494 height 27
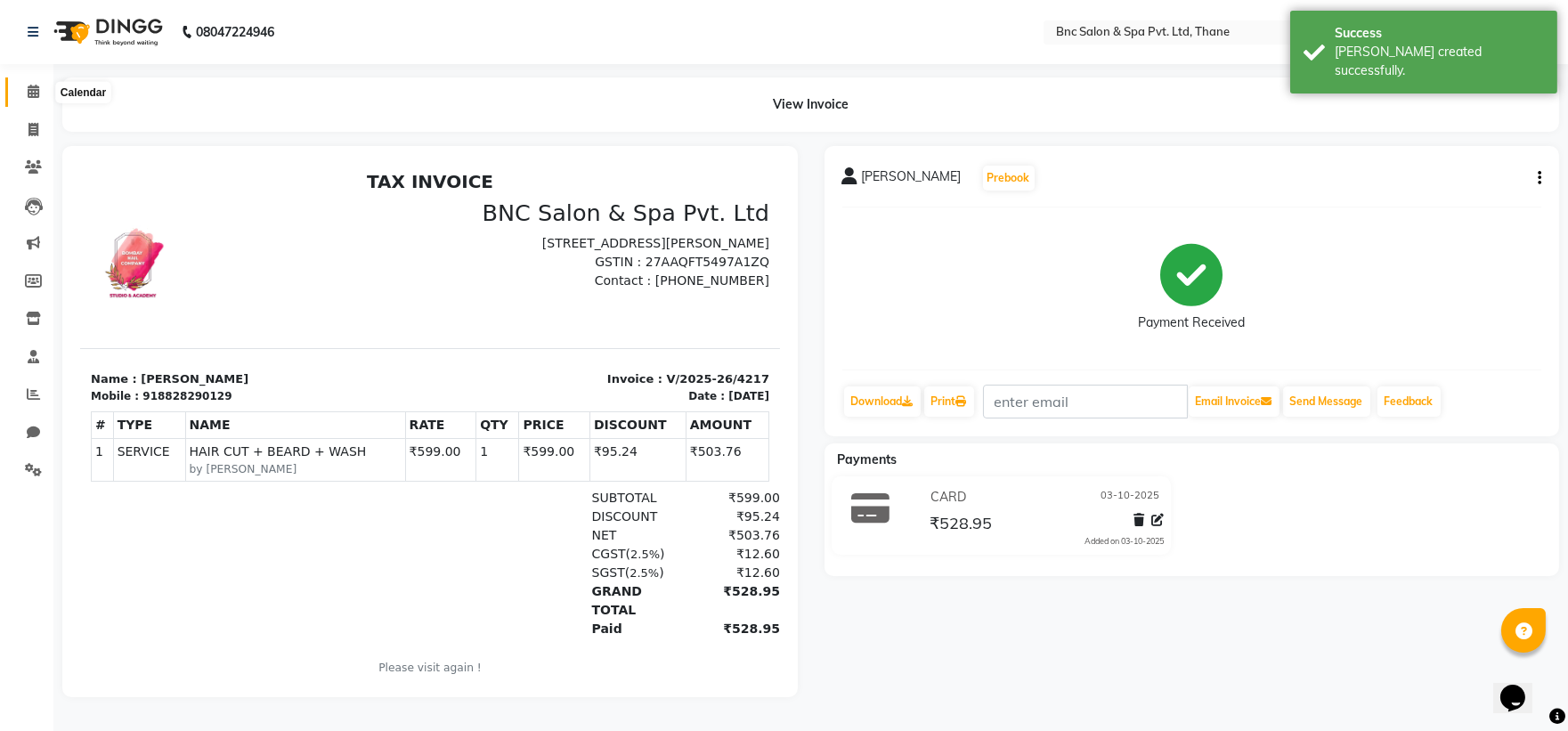
click at [28, 92] on icon at bounding box center [33, 91] width 11 height 13
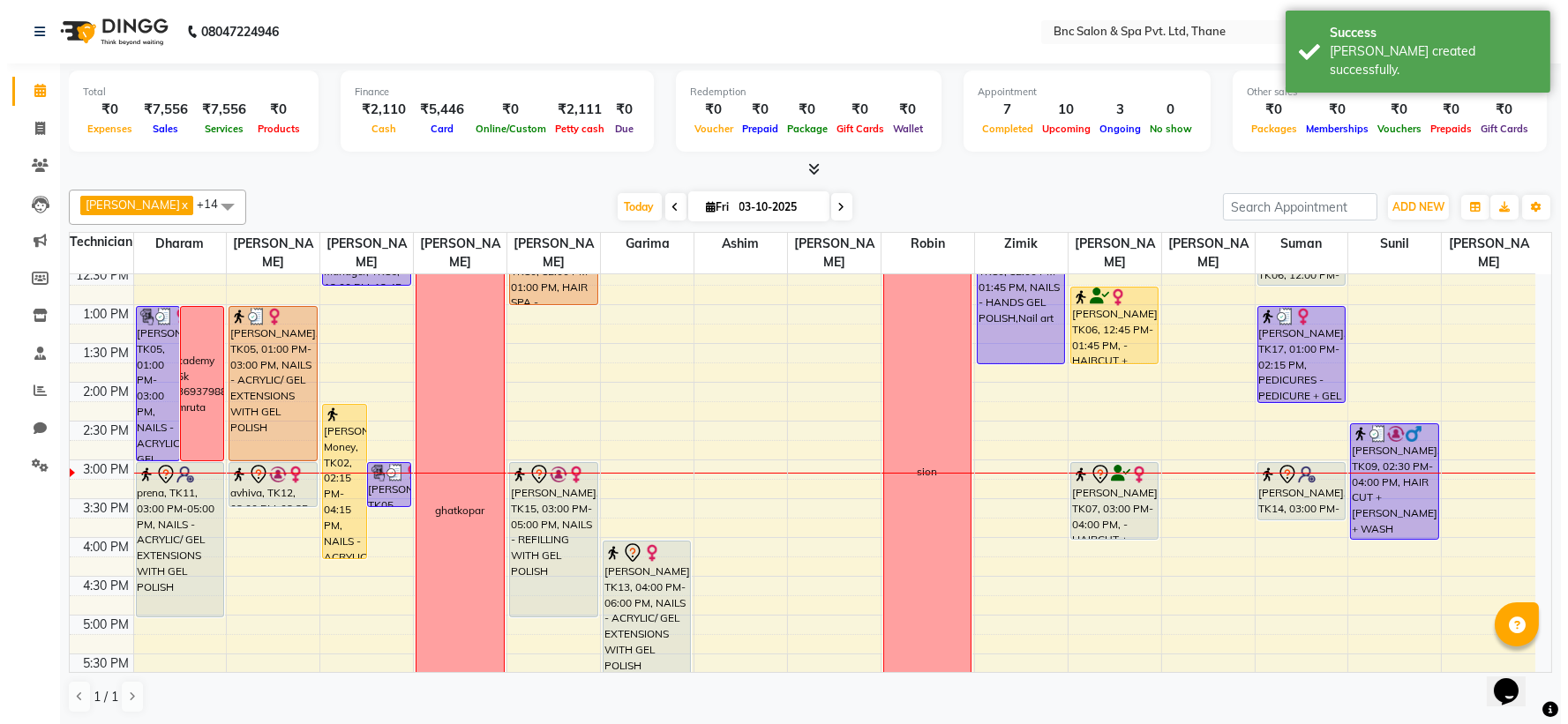
scroll to position [359, 0]
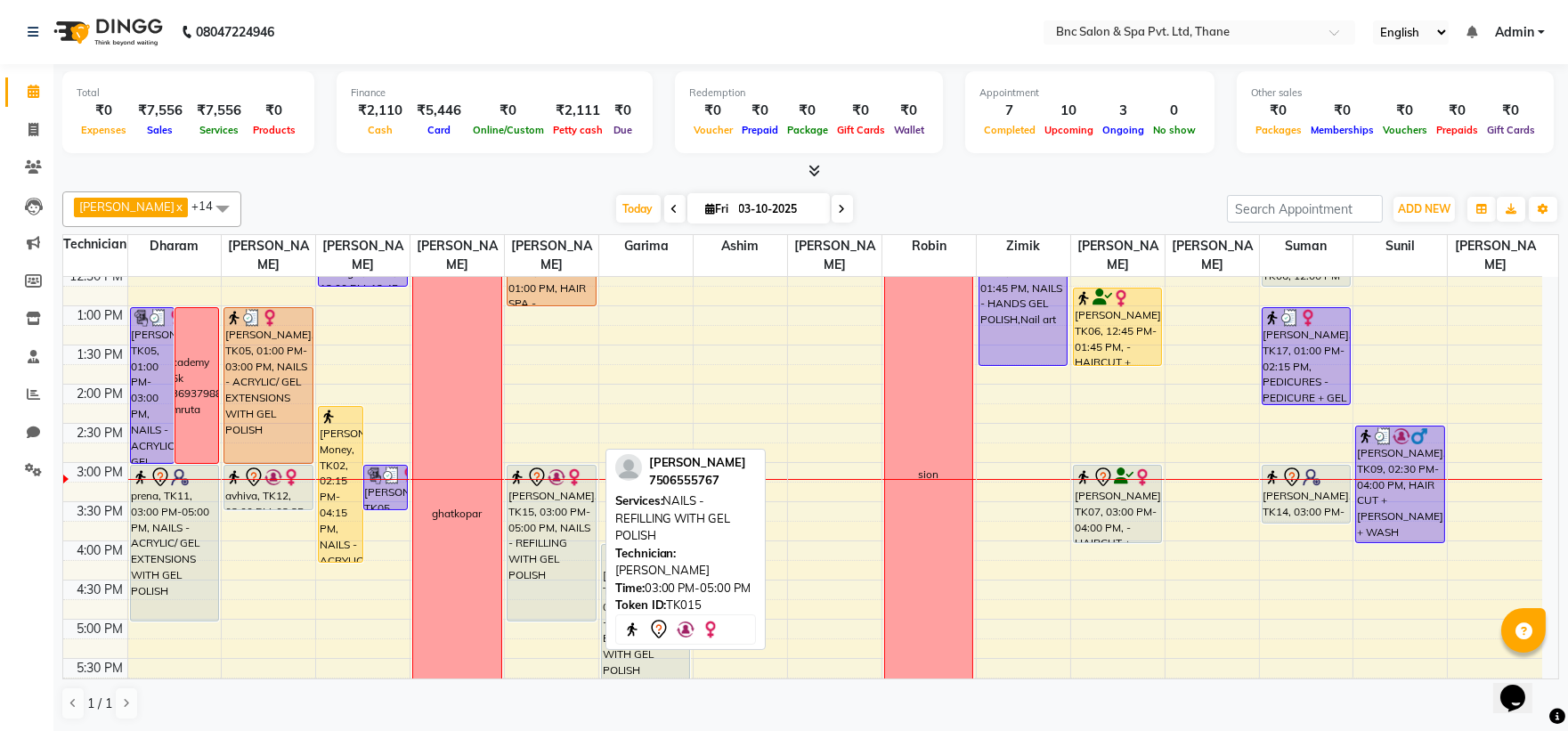
click at [536, 526] on div "[PERSON_NAME], TK15, 03:00 PM-05:00 PM, NAILS - REFILLING WITH GEL POLISH" at bounding box center [551, 543] width 87 height 155
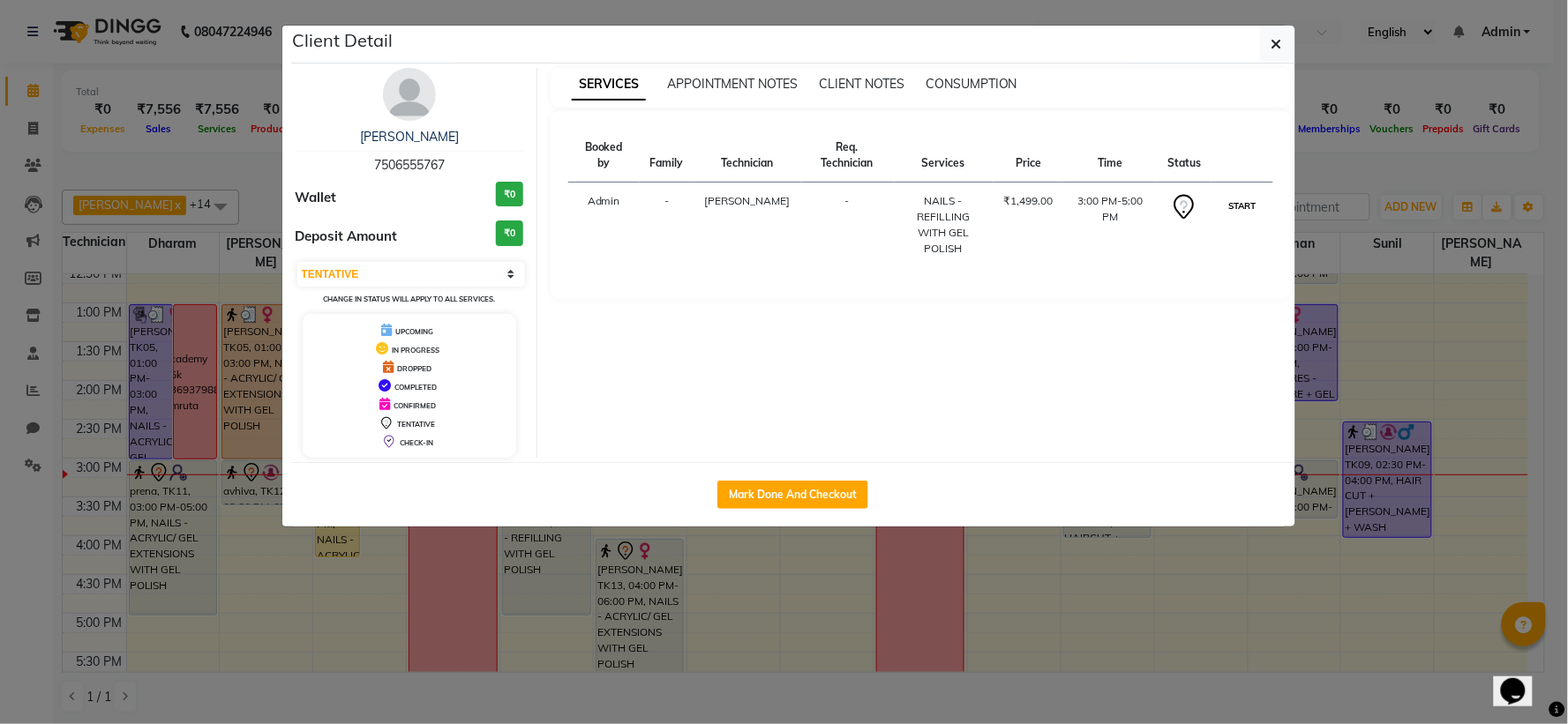
click at [1224, 207] on button "START" at bounding box center [1242, 206] width 36 height 22
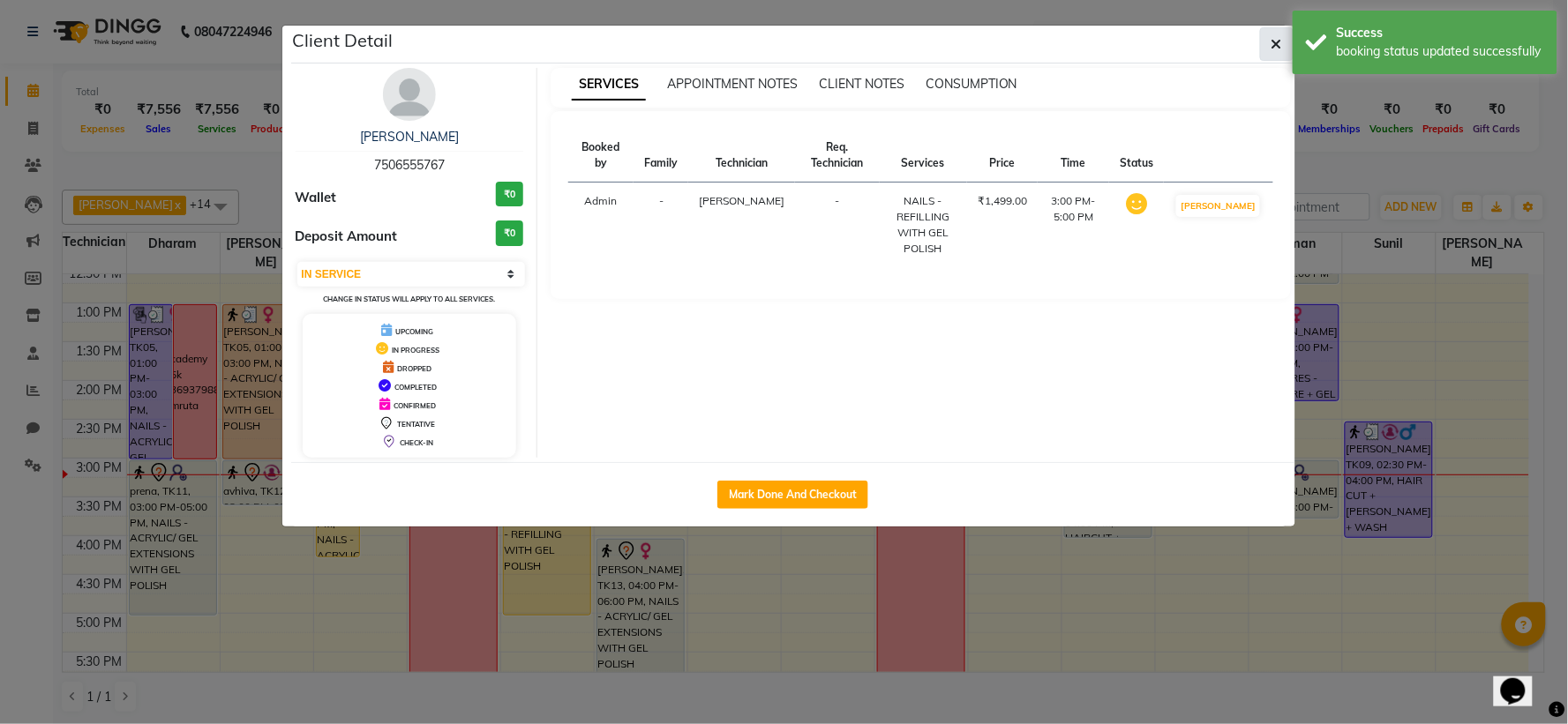
click at [1268, 44] on button "button" at bounding box center [1277, 44] width 34 height 34
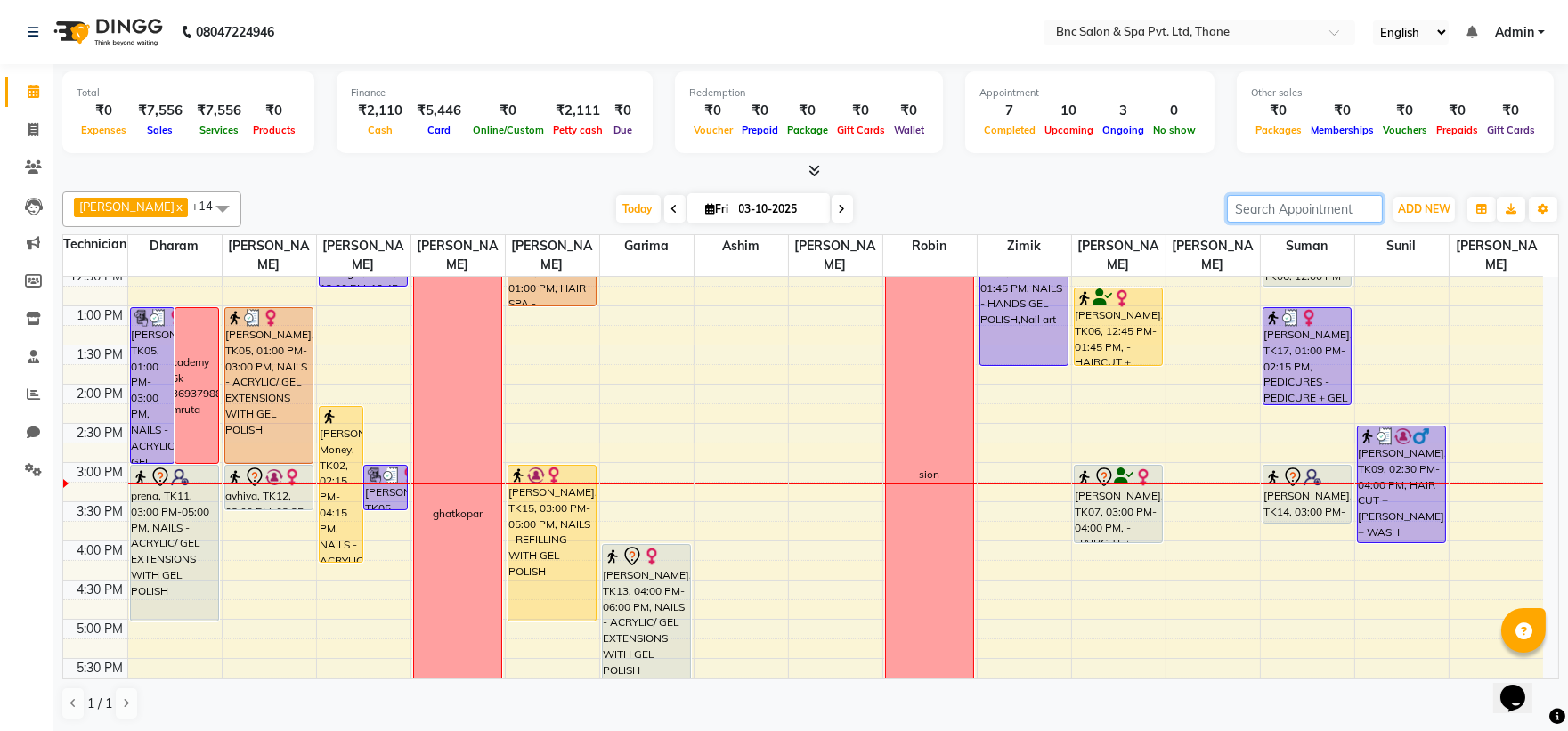
click at [1326, 203] on input "search" at bounding box center [1305, 208] width 156 height 27
click at [25, 123] on span at bounding box center [33, 131] width 31 height 21
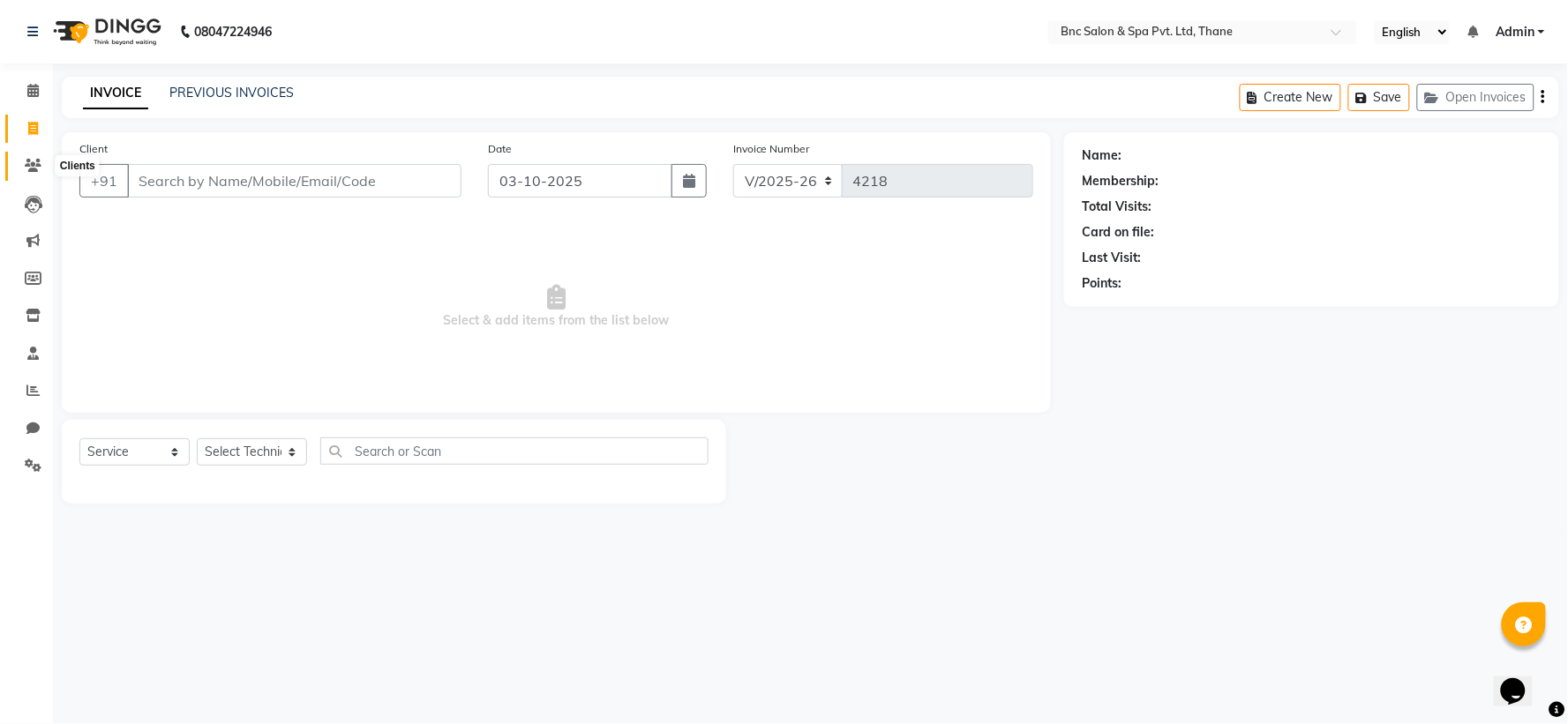
click at [33, 169] on icon at bounding box center [34, 165] width 17 height 13
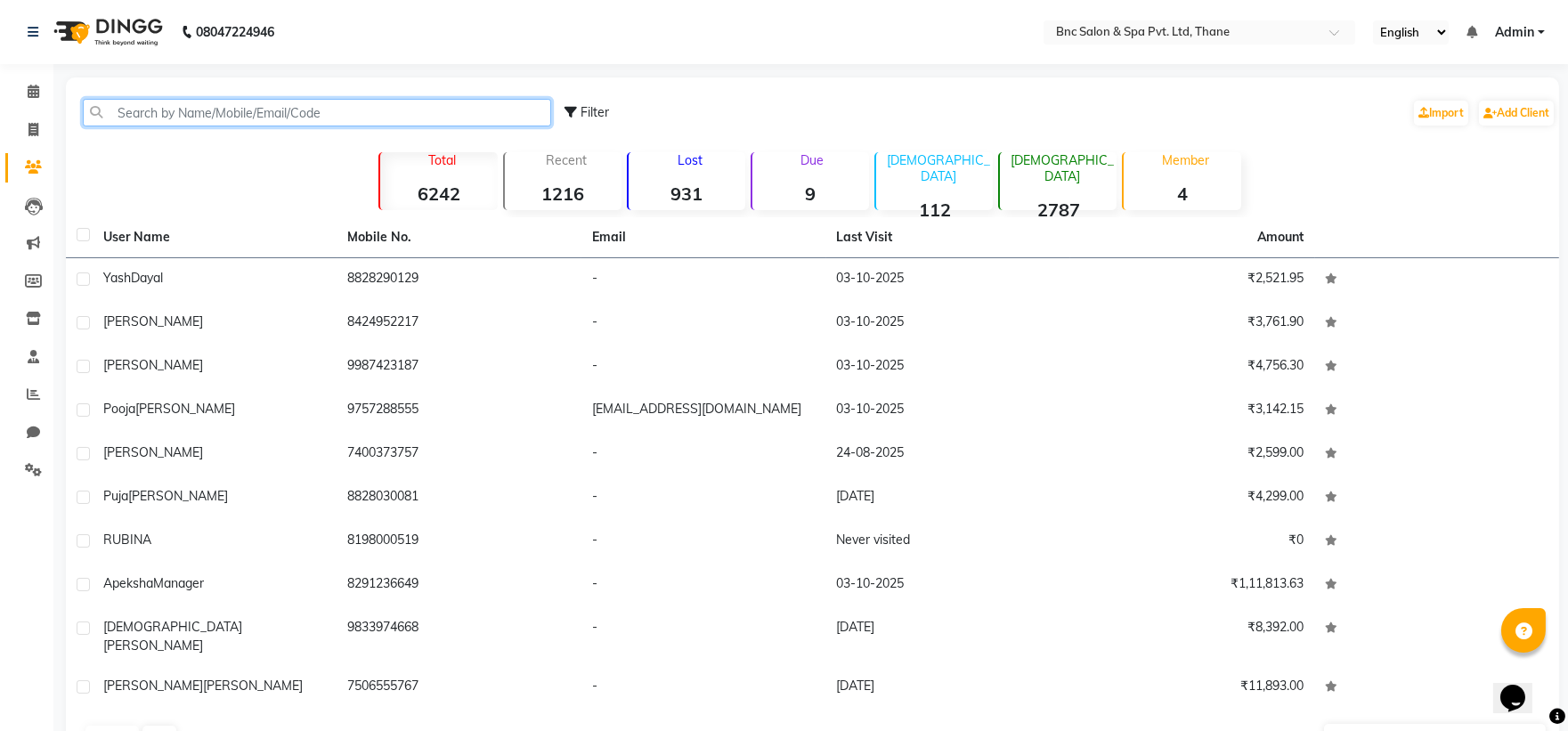
click at [170, 113] on input "text" at bounding box center [317, 112] width 468 height 27
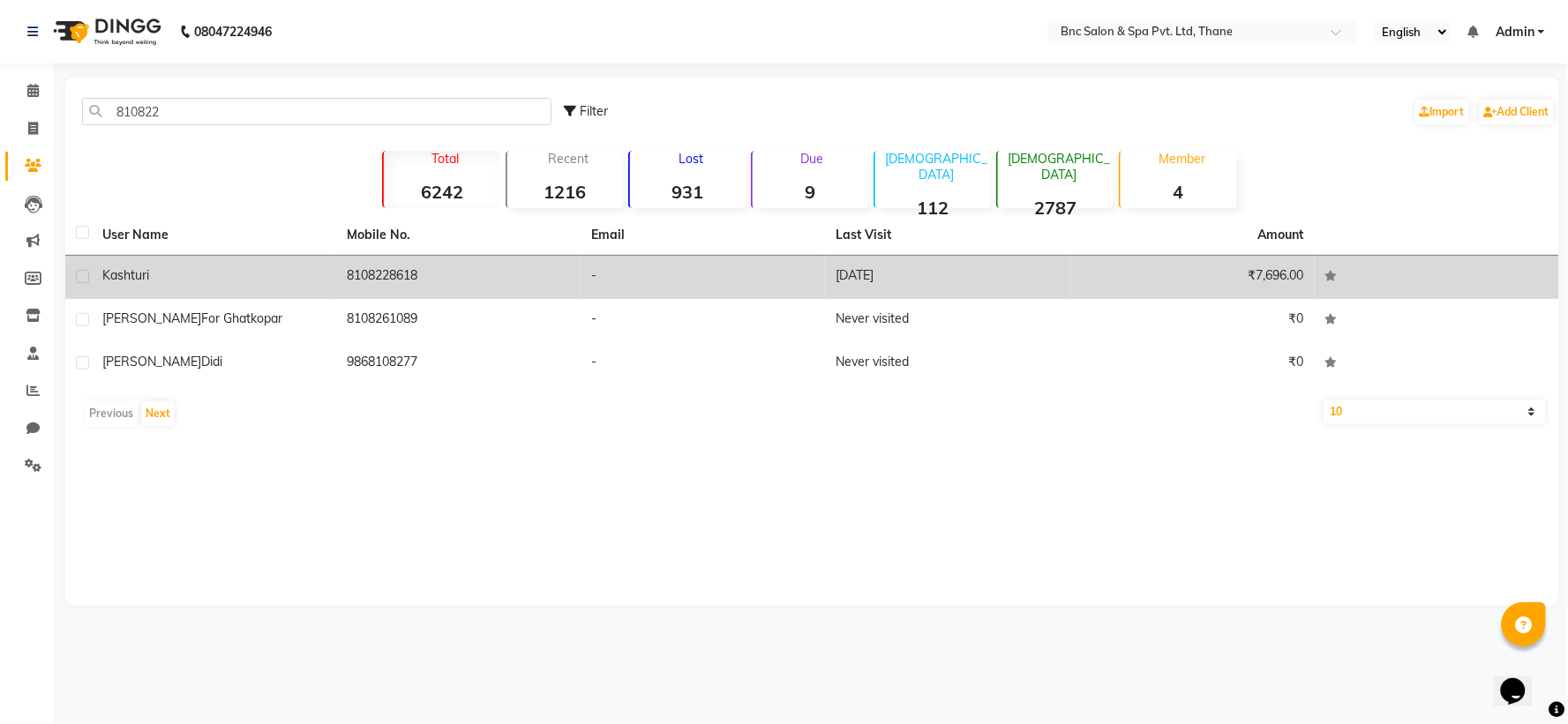
click at [132, 275] on span "kashturi" at bounding box center [126, 275] width 47 height 16
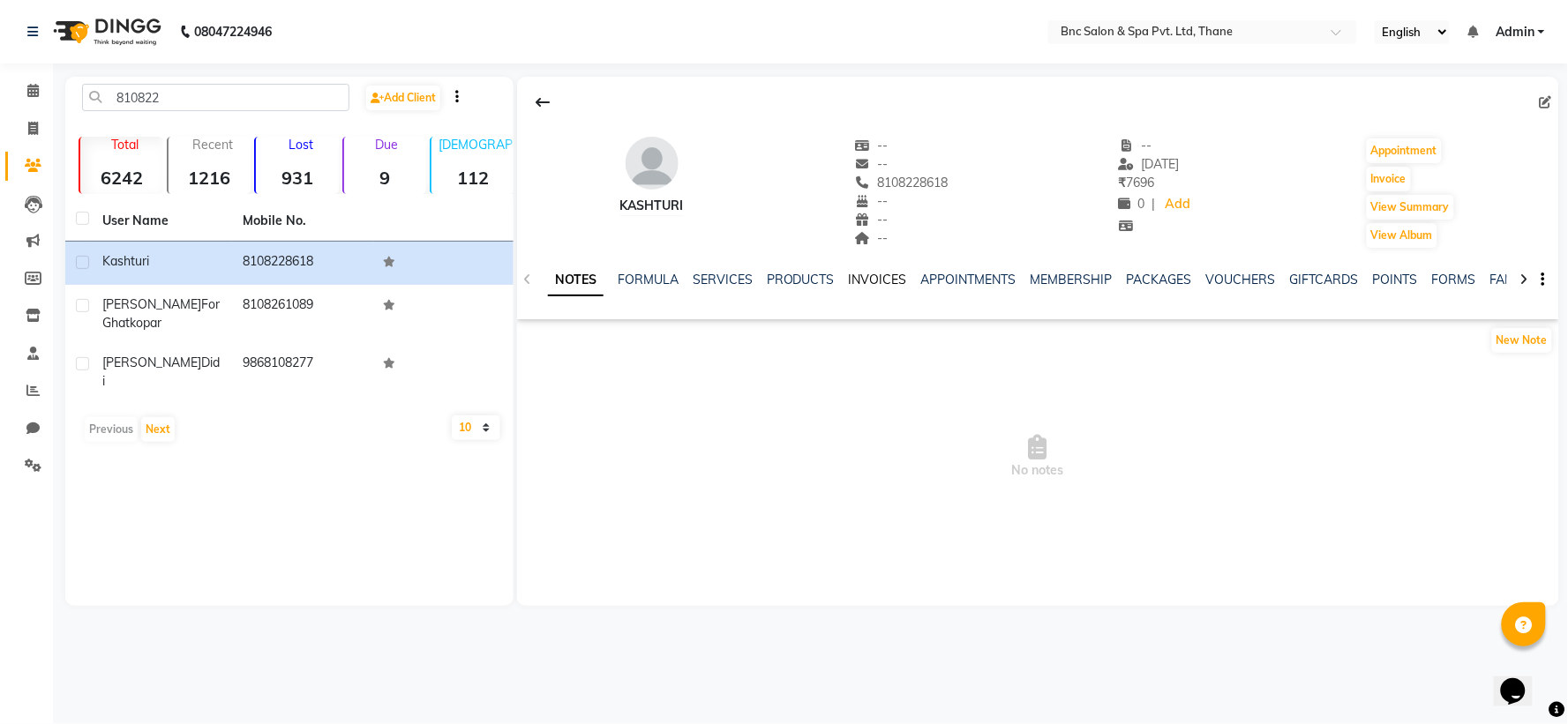
click at [871, 283] on link "INVOICES" at bounding box center [878, 280] width 58 height 16
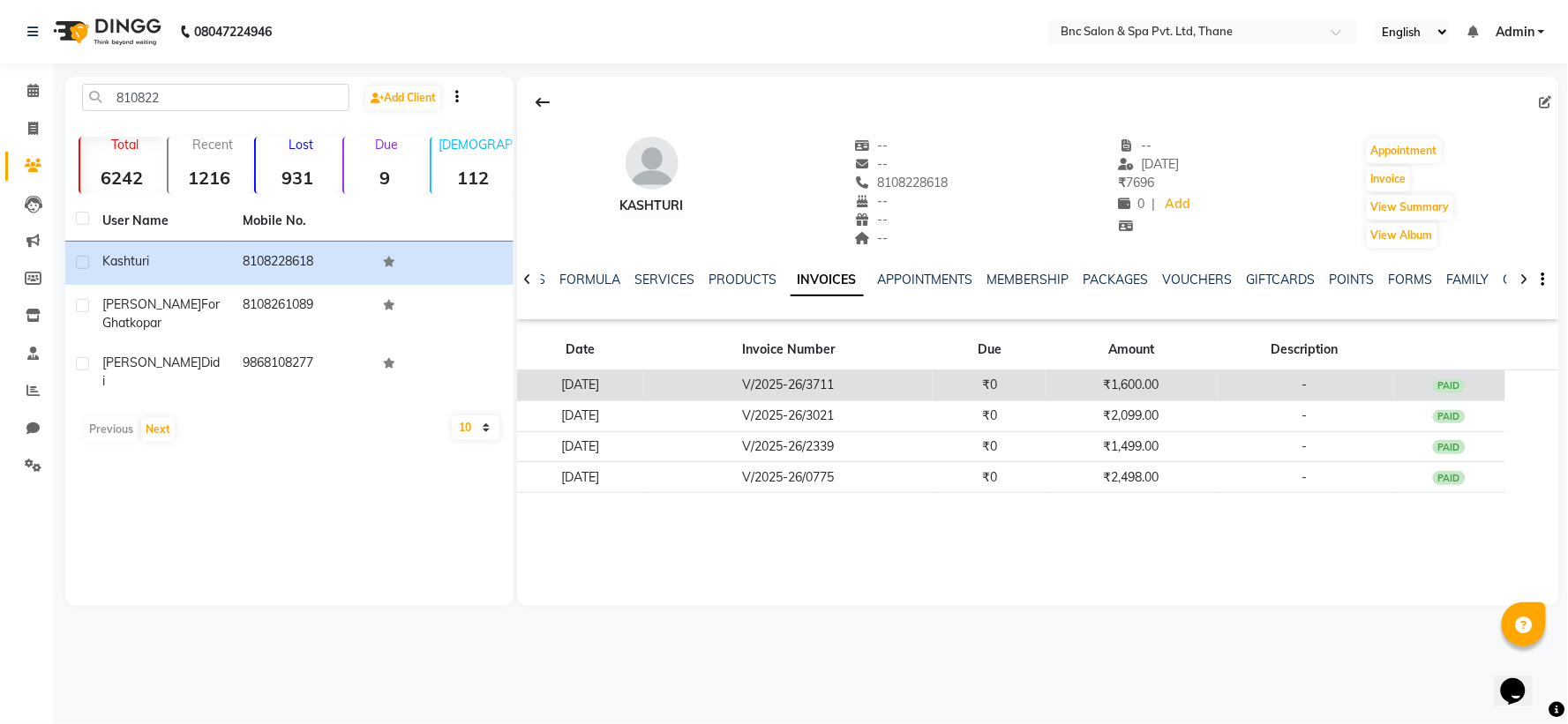
click at [857, 384] on td "V/2025-26/3711" at bounding box center [789, 386] width 289 height 31
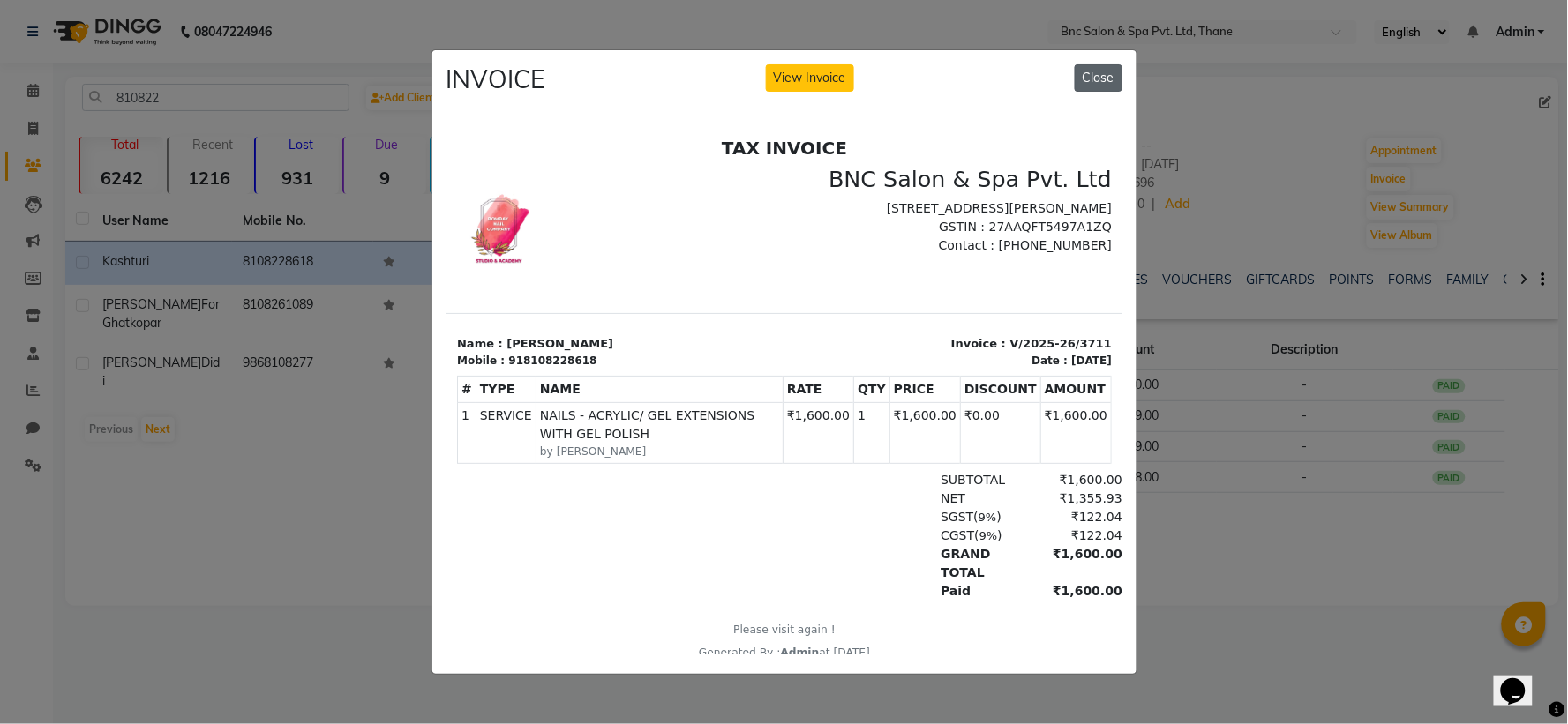
click at [1091, 81] on button "Close" at bounding box center [1098, 77] width 48 height 27
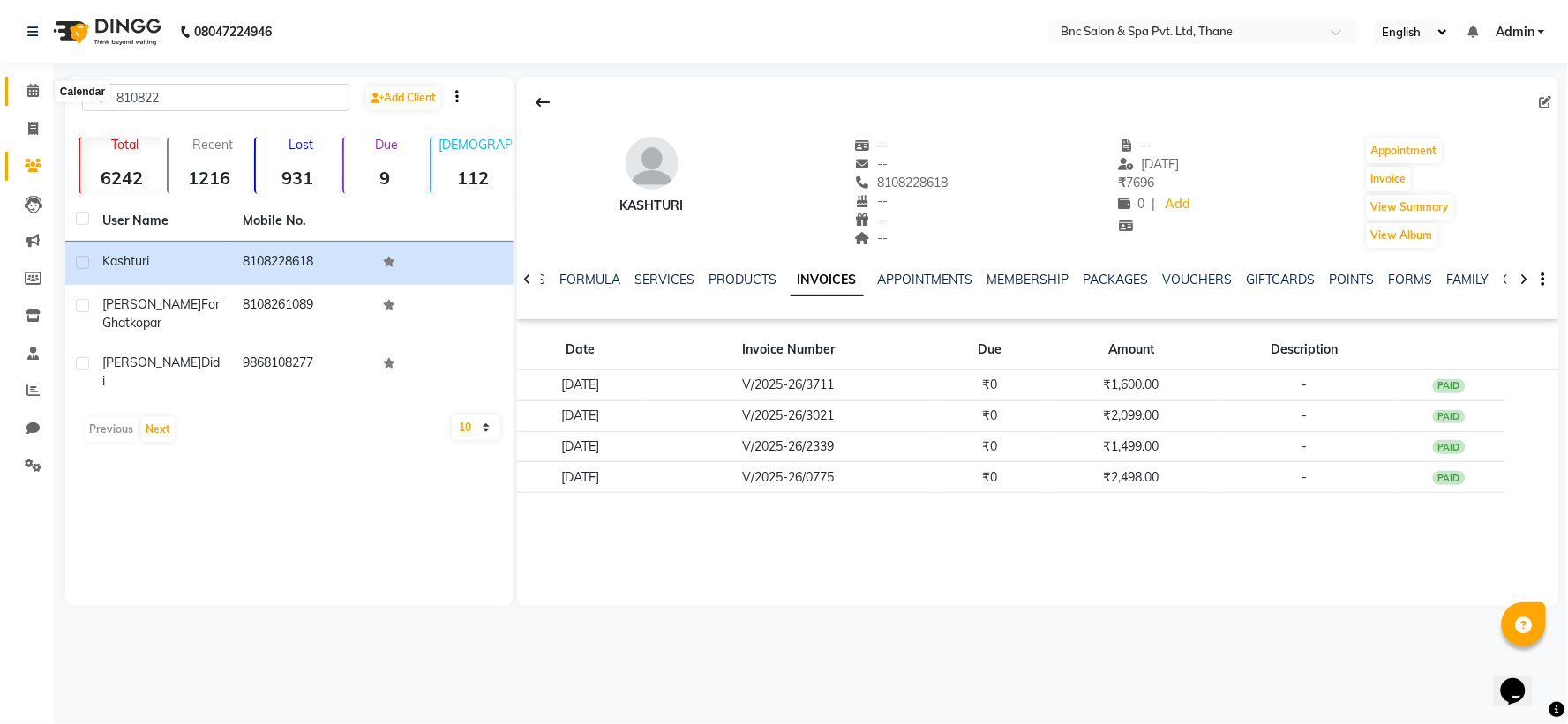
click at [30, 92] on icon at bounding box center [33, 90] width 11 height 13
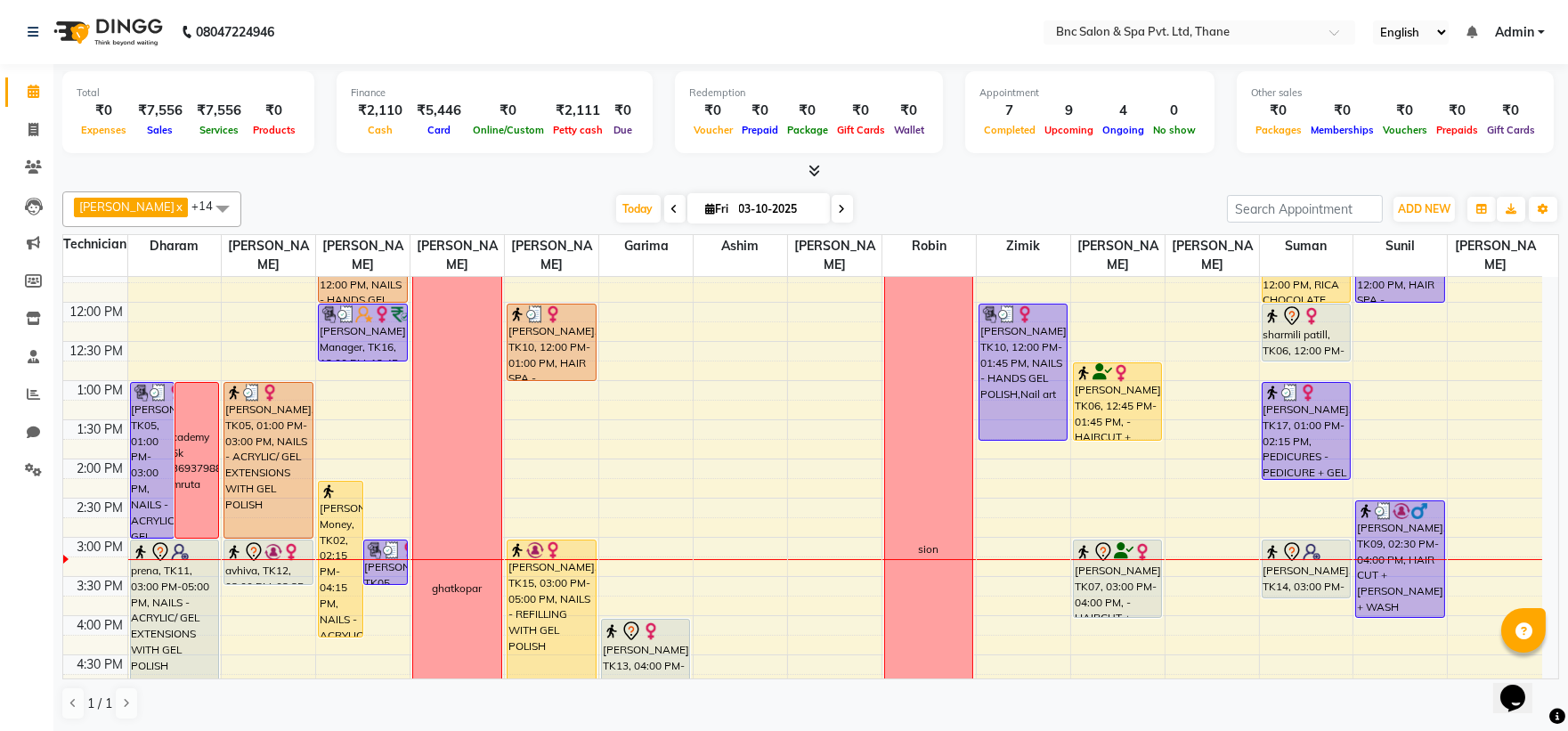
scroll to position [324, 0]
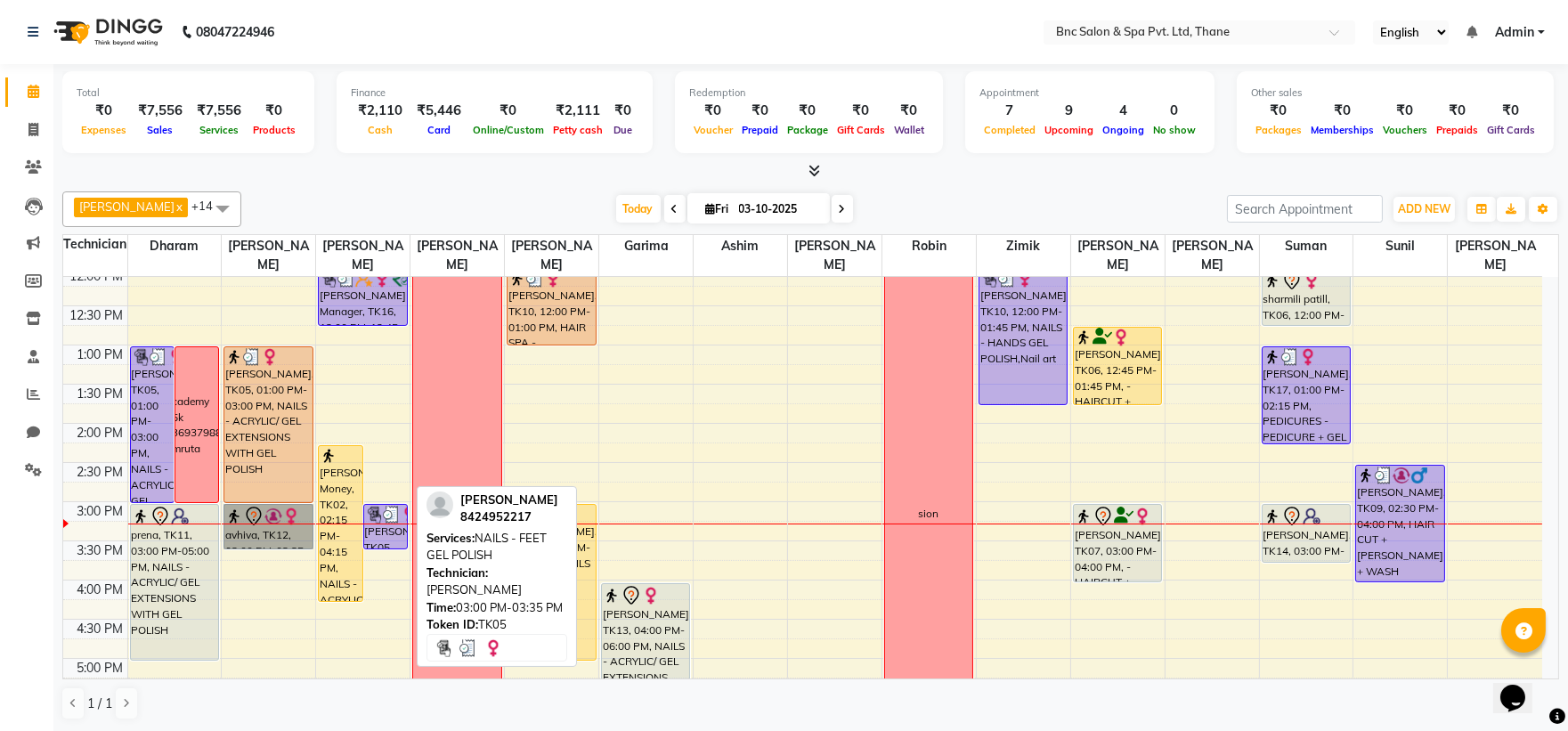
drag, startPoint x: 252, startPoint y: 531, endPoint x: 393, endPoint y: 532, distance: 141.0
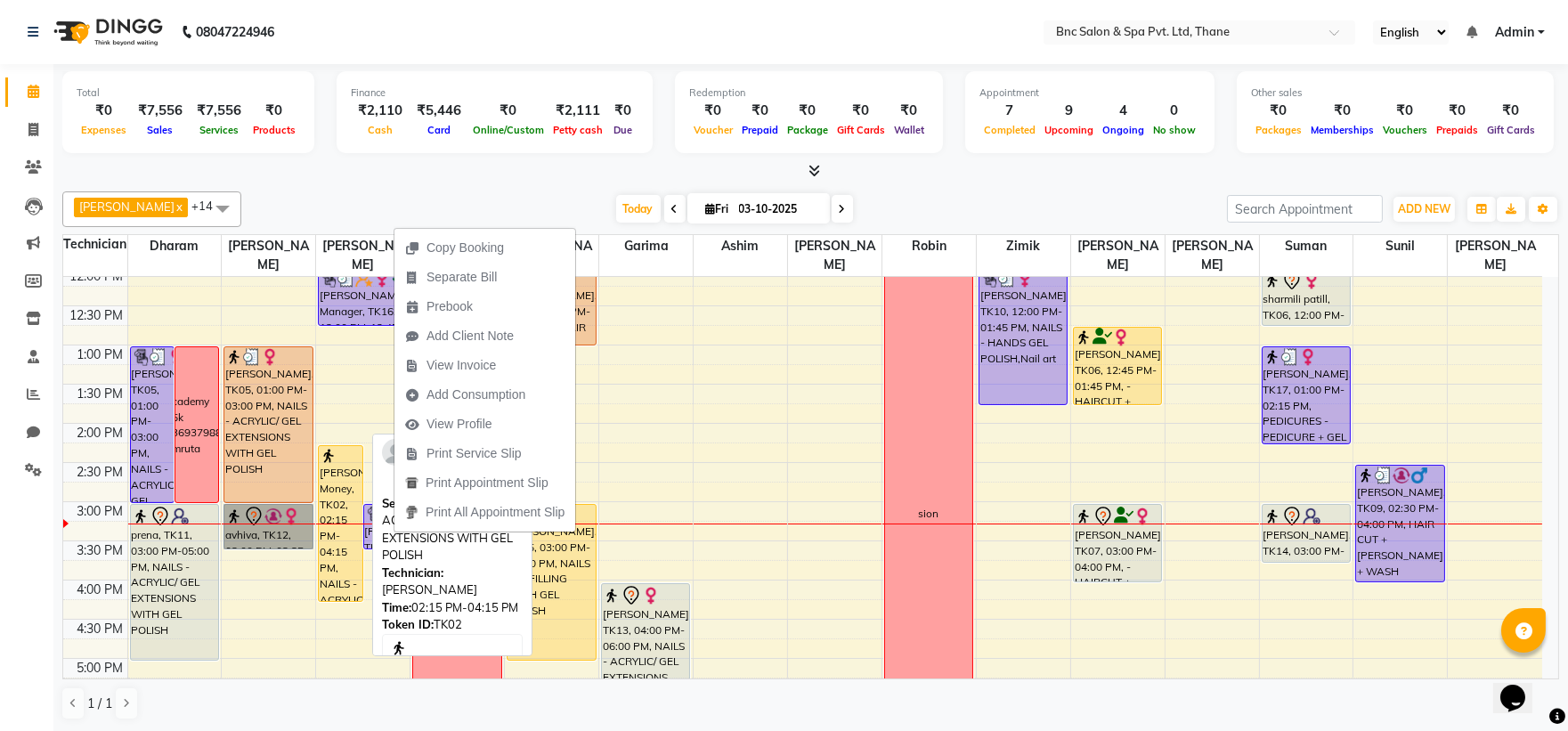
drag, startPoint x: 229, startPoint y: 526, endPoint x: 339, endPoint y: 520, distance: 110.2
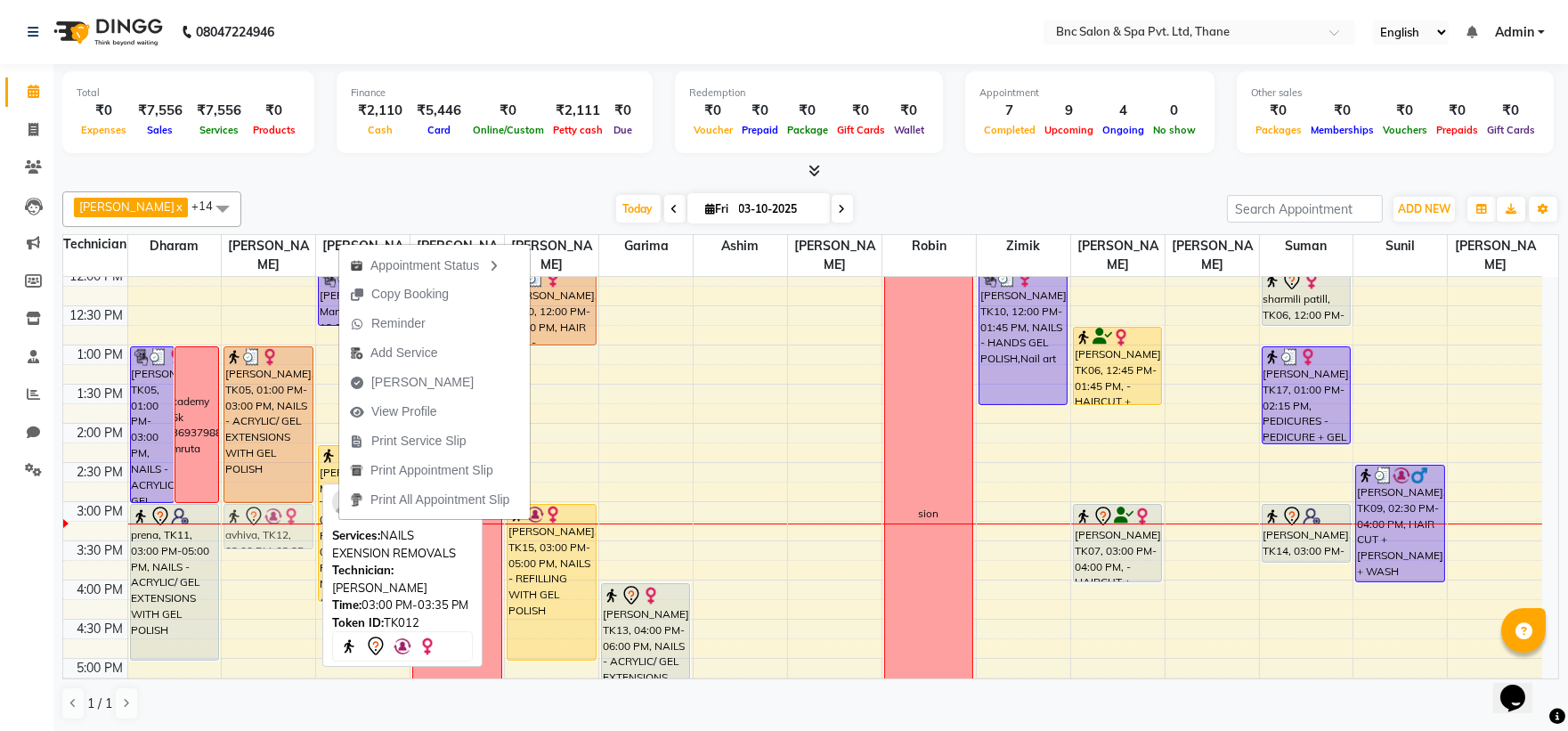
click at [285, 530] on div "rita, TK05, 01:00 PM-03:00 PM, NAILS - ACRYLIC/ GEL EXTENSIONS WITH GEL POLISH …" at bounding box center [268, 463] width 93 height 1018
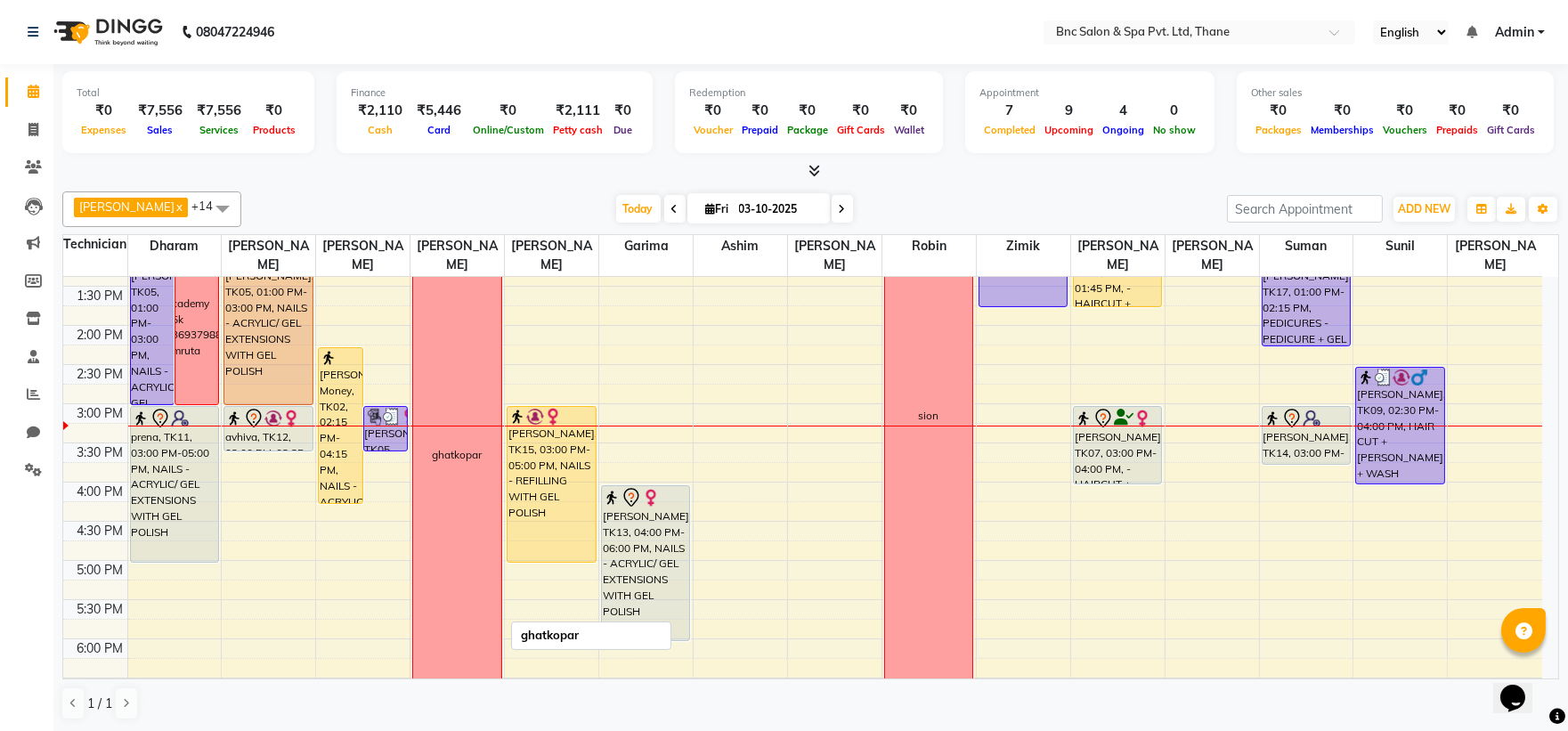
scroll to position [422, 0]
click at [250, 532] on div "8:00 AM 8:30 AM 9:00 AM 9:30 AM 10:00 AM 10:30 AM 11:00 AM 11:30 AM 12:00 PM 12…" at bounding box center [802, 364] width 1479 height 1018
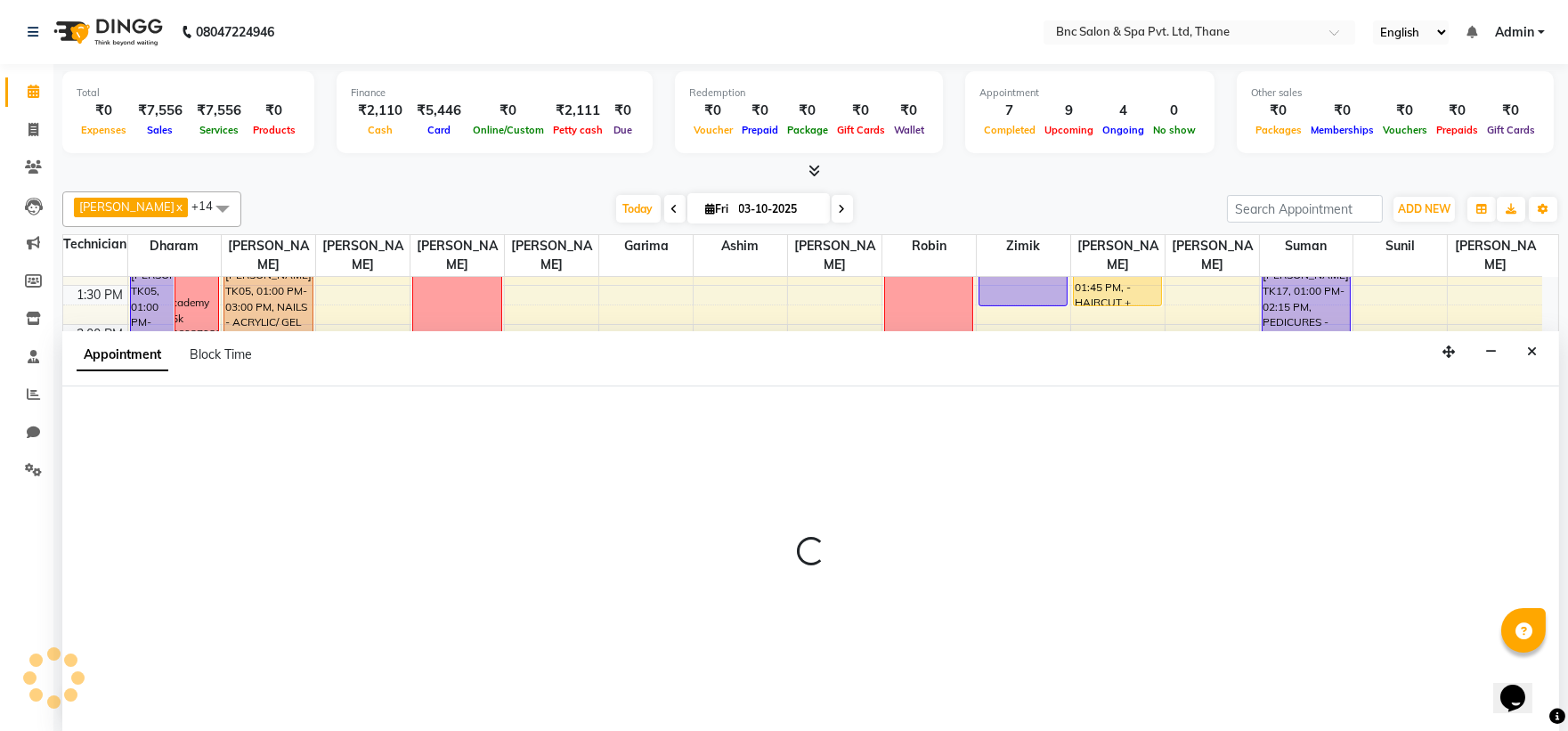
scroll to position [1, 0]
click at [292, 422] on div at bounding box center [810, 558] width 1497 height 345
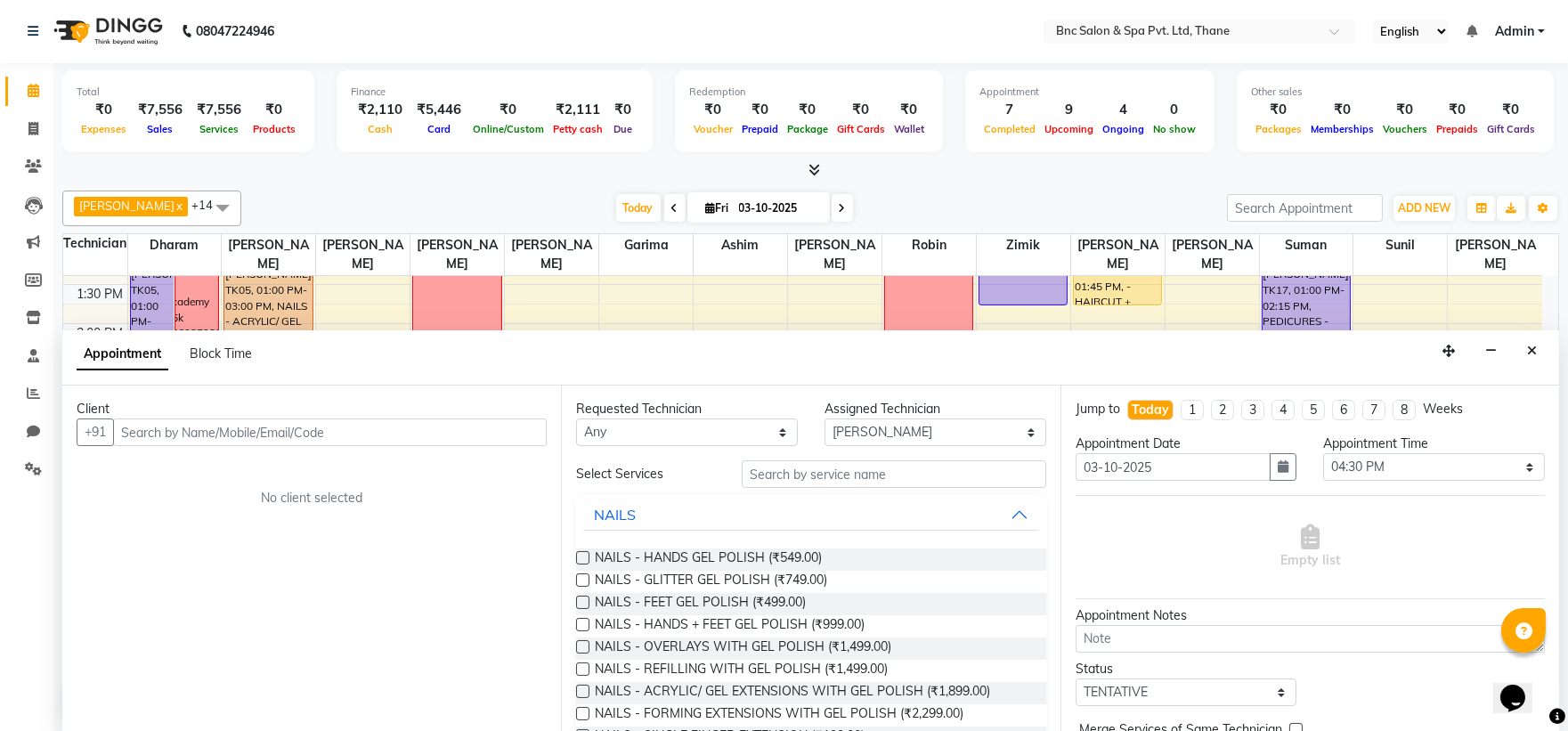
click at [280, 428] on input "text" at bounding box center [329, 432] width 434 height 27
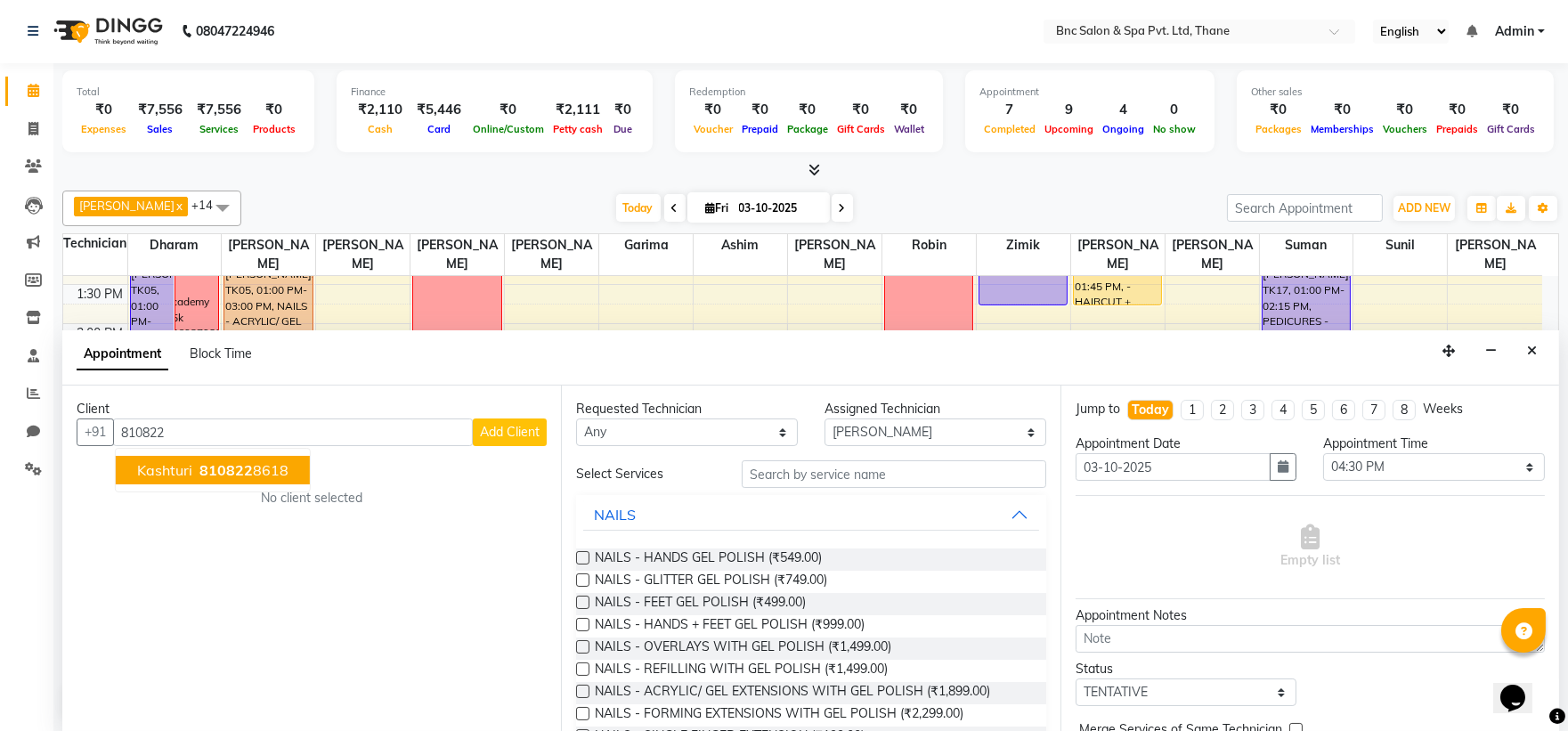
click at [200, 468] on span "810822" at bounding box center [226, 469] width 54 height 18
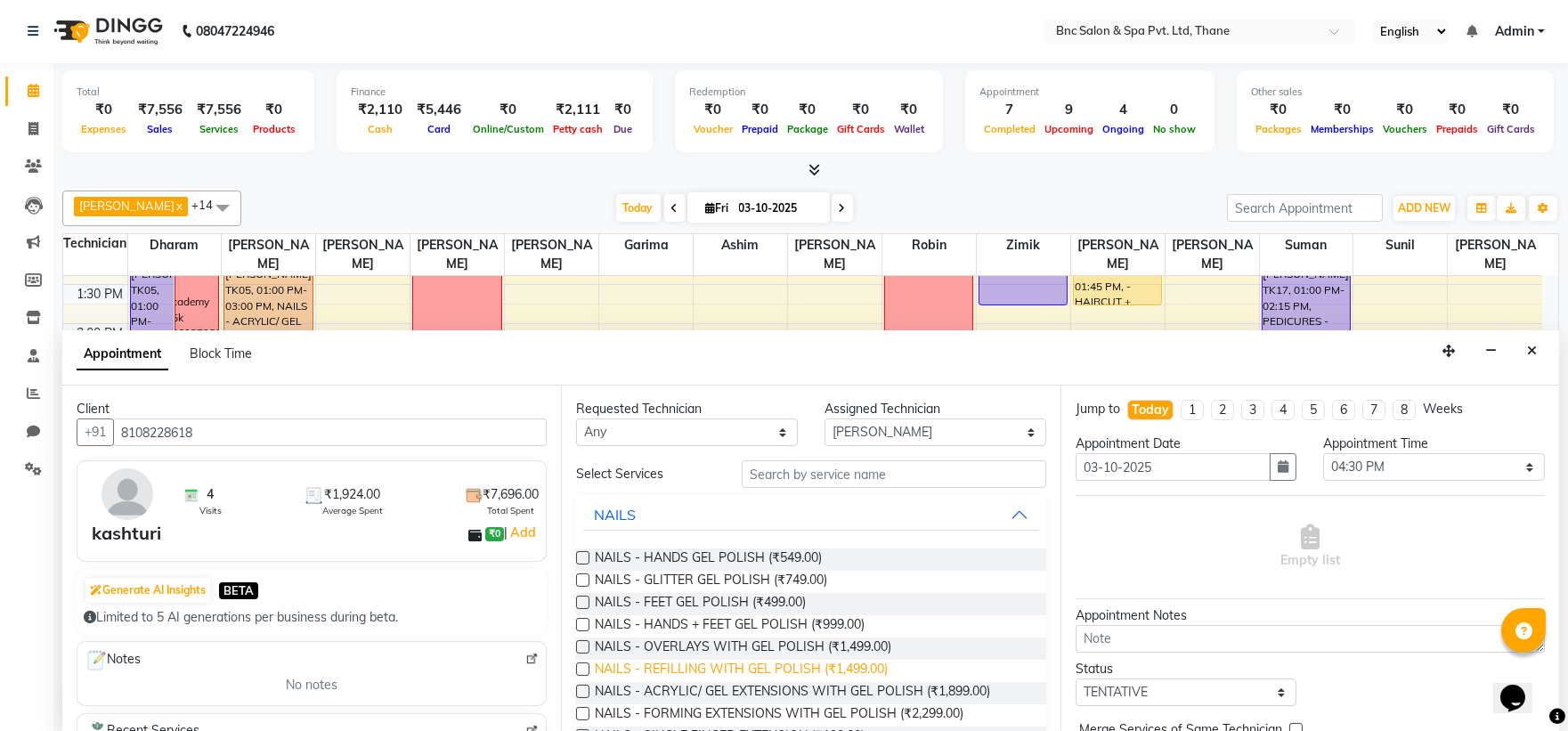
click at [779, 673] on span "NAILS - REFILLING WITH GEL POLISH (₹1,499.00)" at bounding box center [740, 671] width 293 height 23
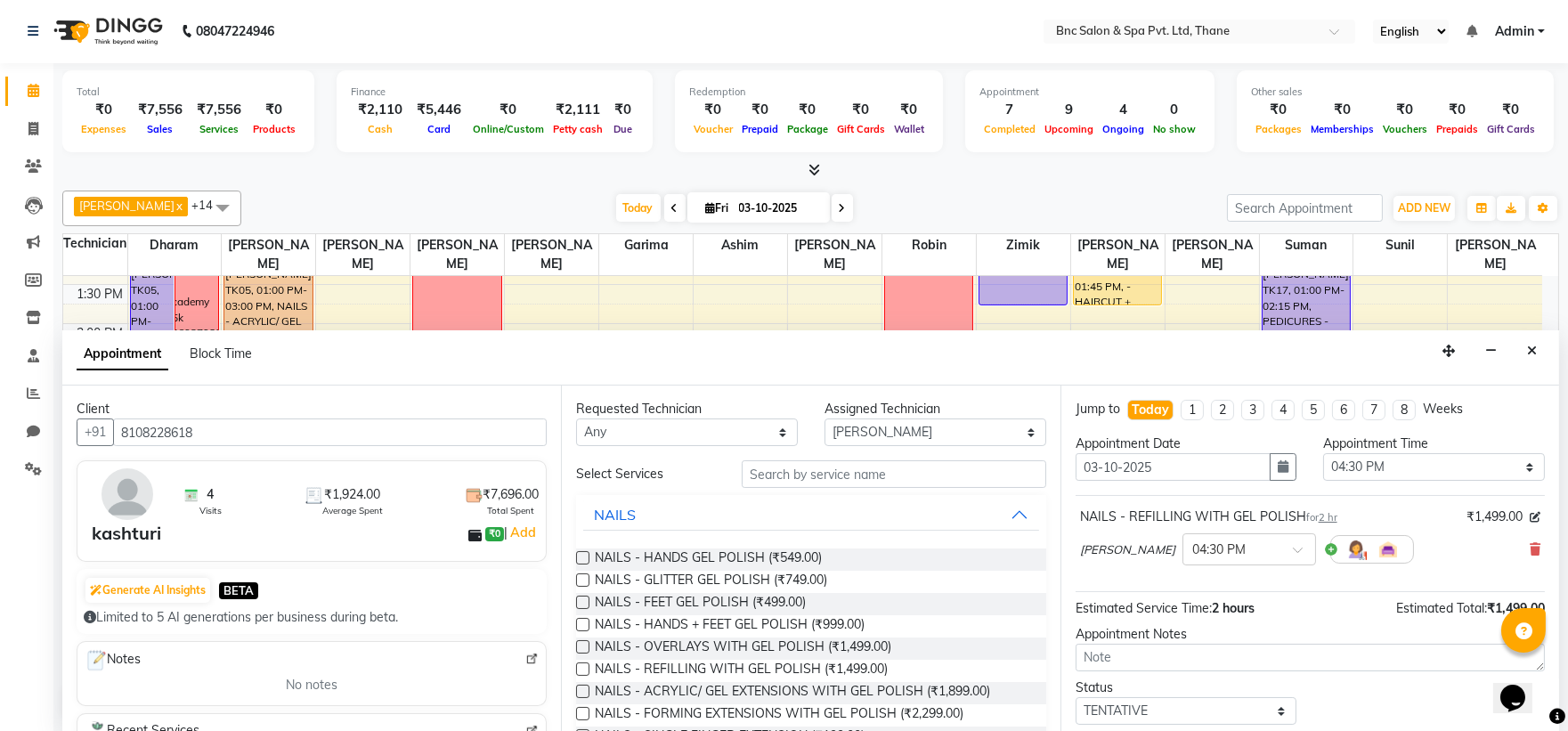
scroll to position [105, 0]
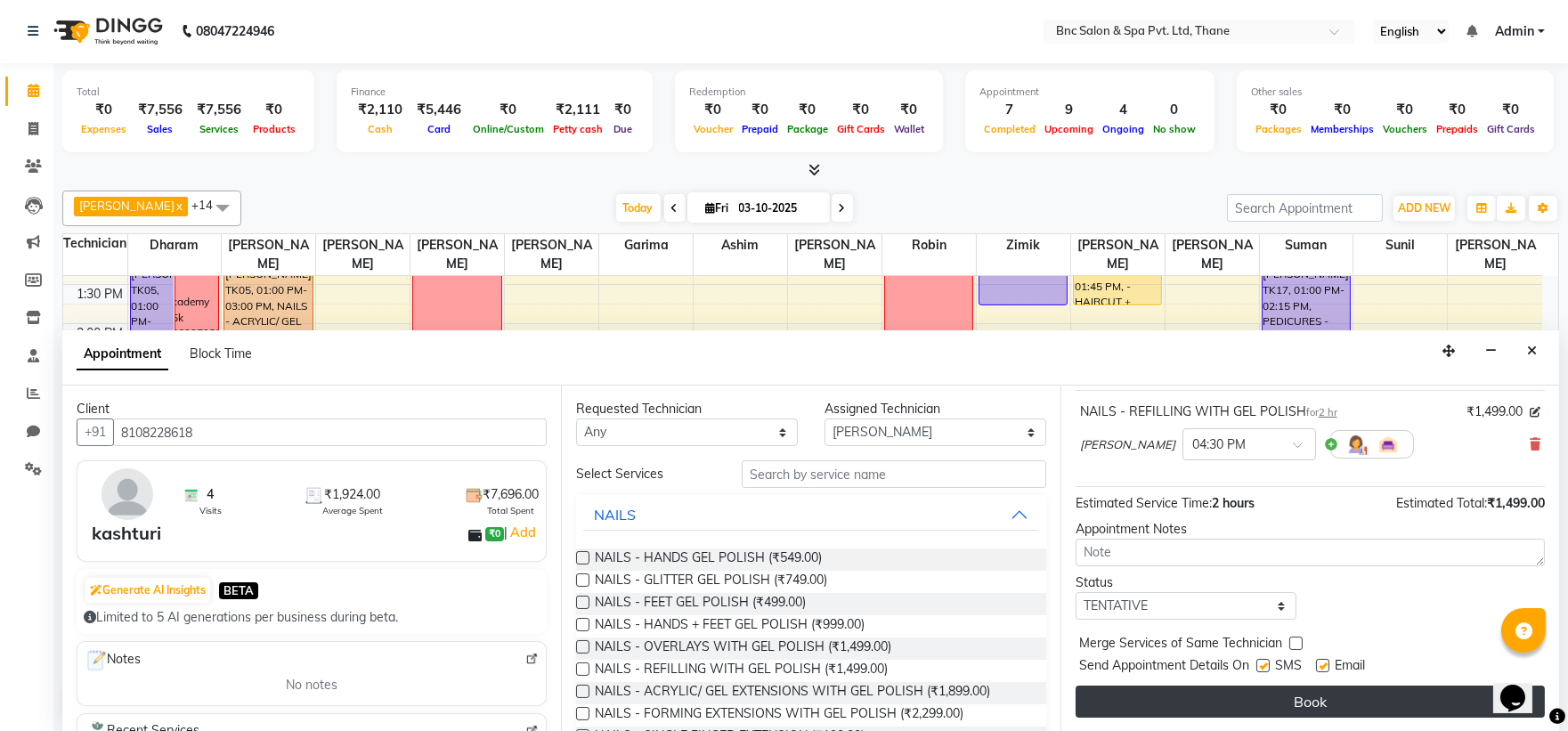
click at [1235, 707] on button "Book" at bounding box center [1310, 702] width 469 height 32
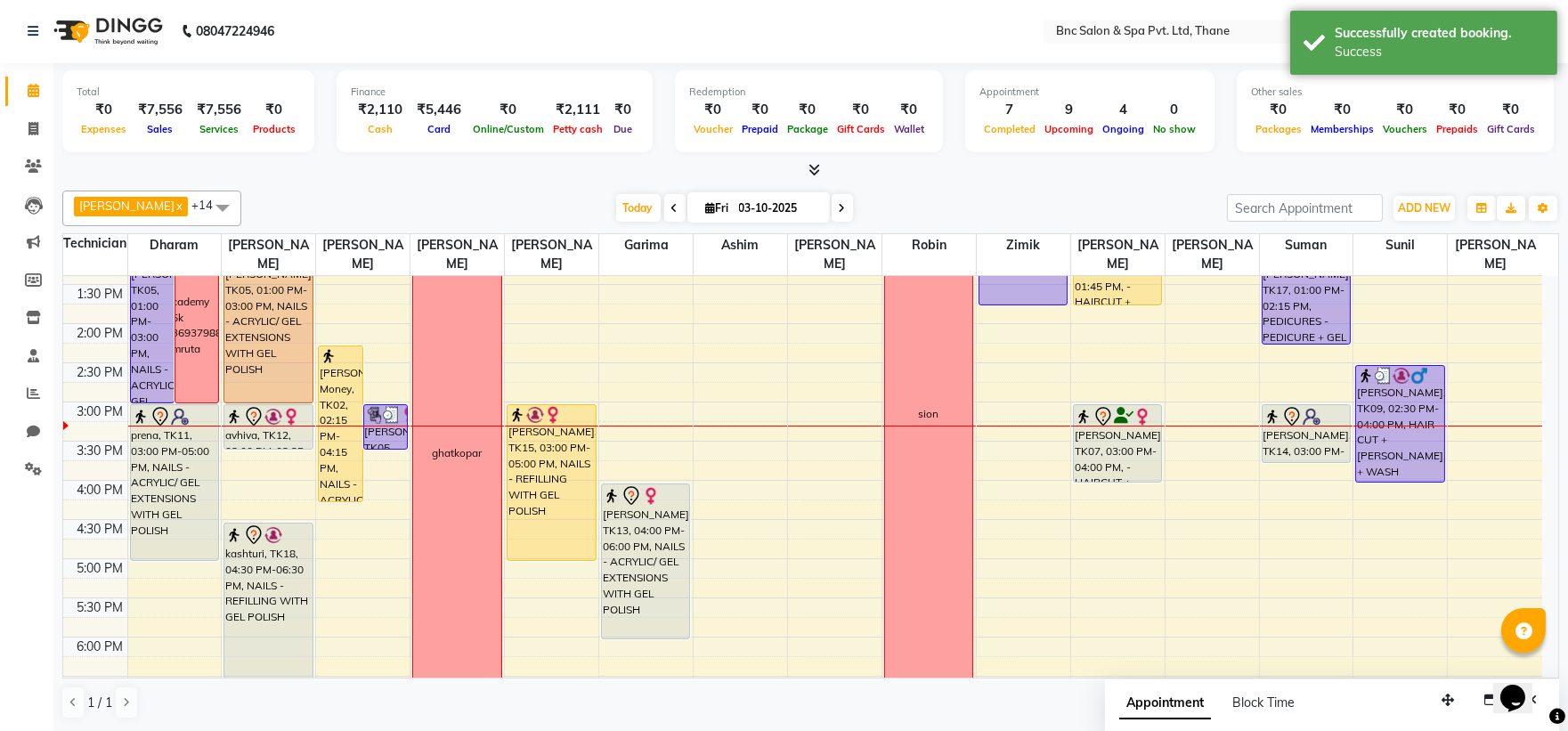
scroll to position [0, 0]
click at [616, 211] on span "Today" at bounding box center [638, 208] width 44 height 27
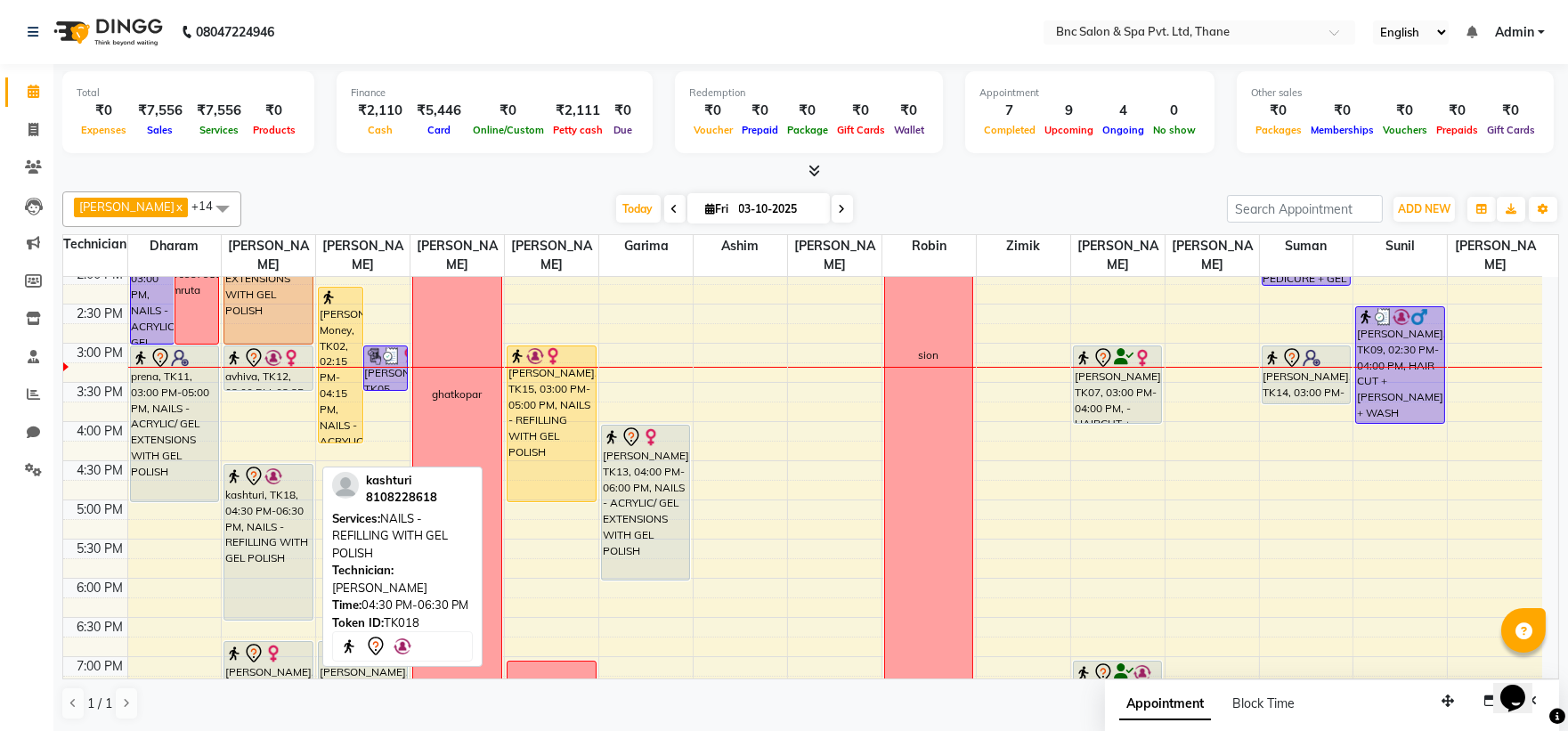
scroll to position [433, 0]
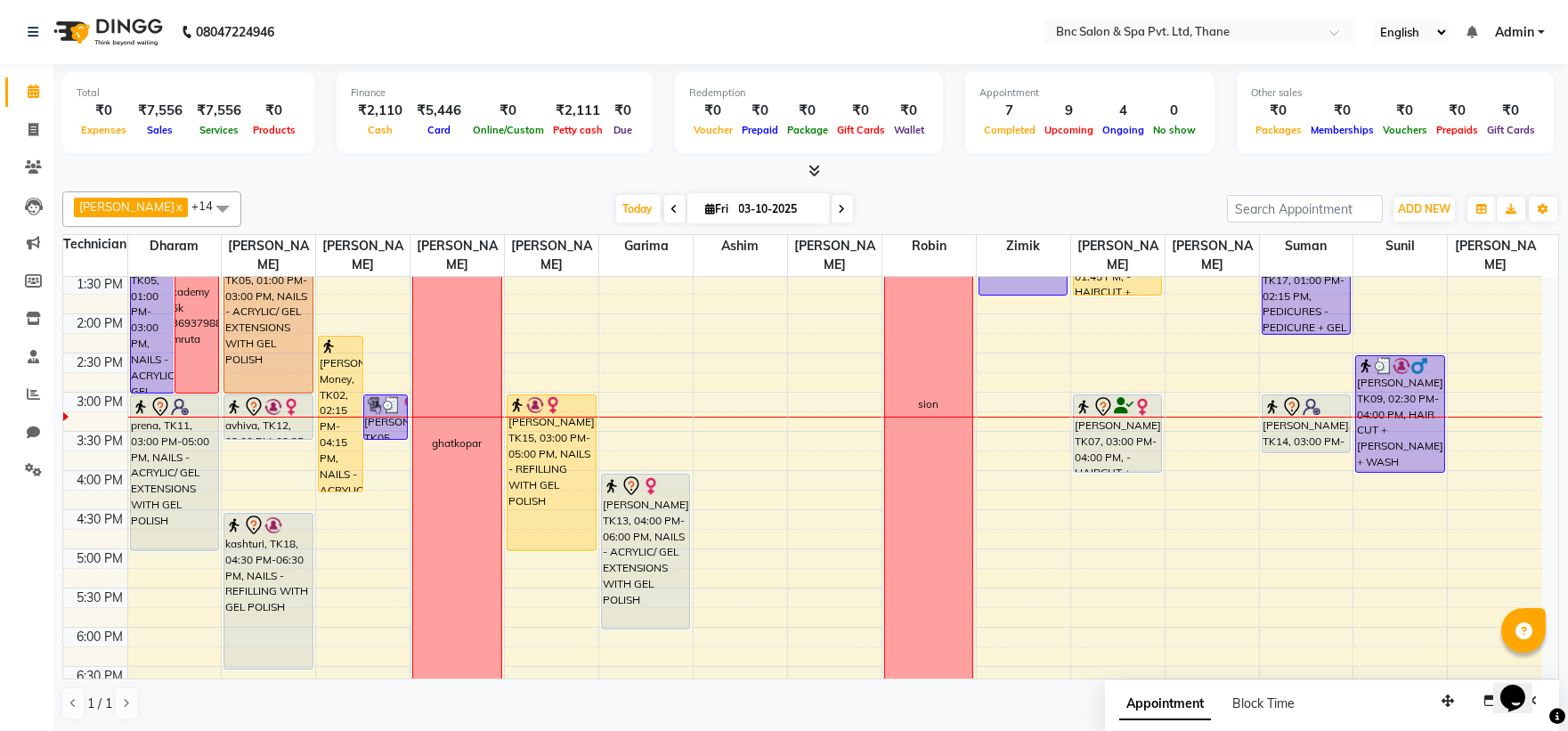
click at [832, 206] on span at bounding box center [842, 208] width 22 height 27
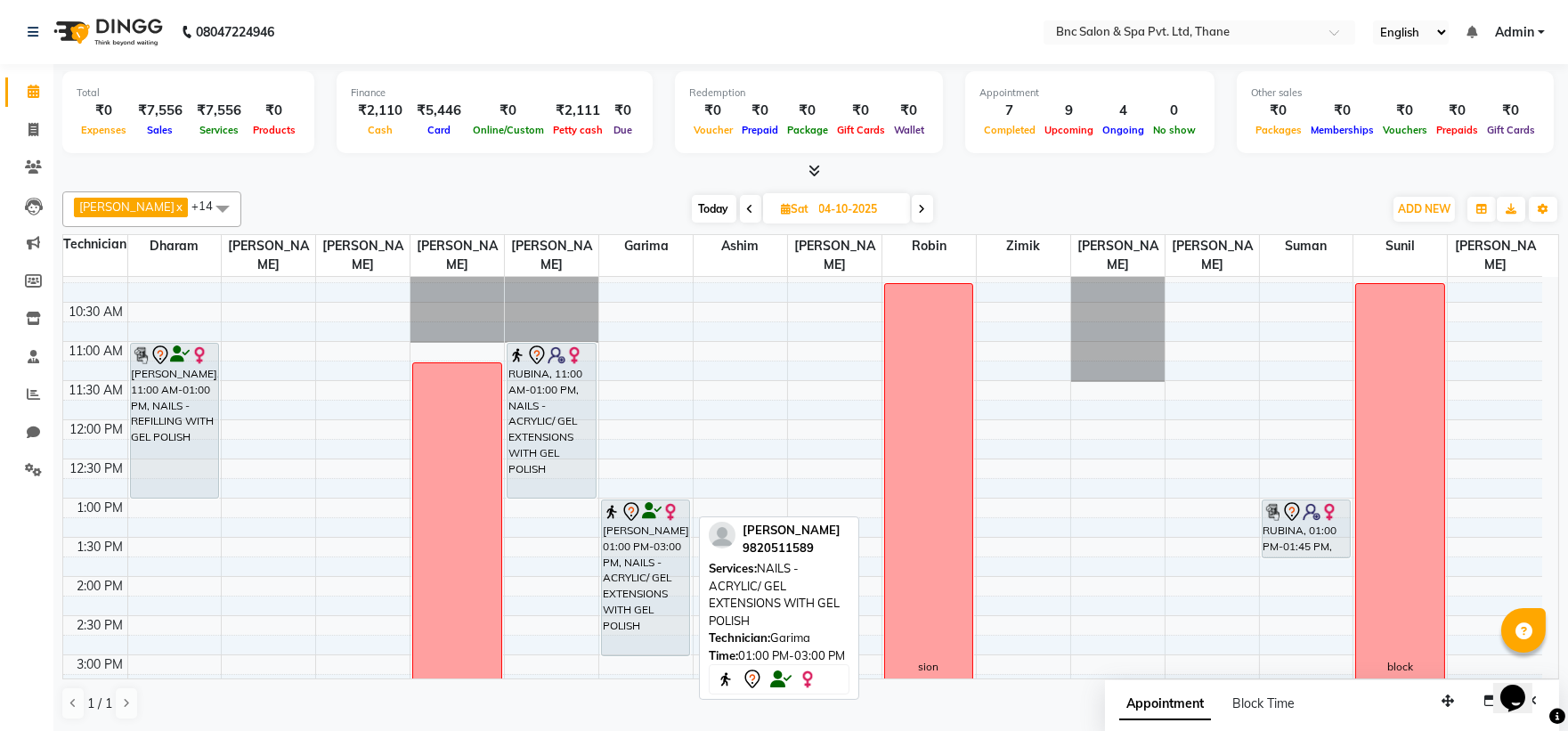
scroll to position [109, 0]
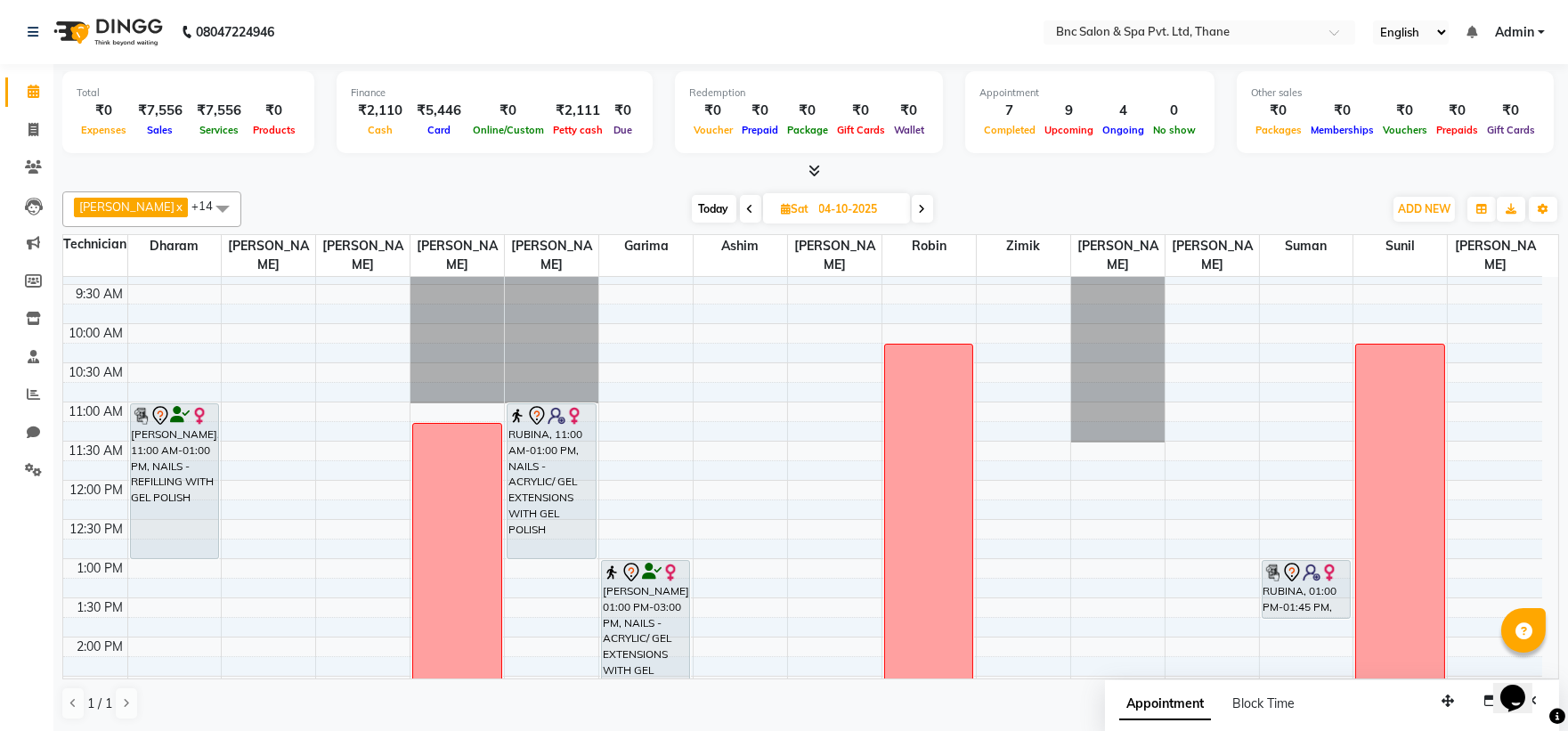
click at [334, 450] on div "8:00 AM 8:30 AM 9:00 AM 9:30 AM 10:00 AM 10:30 AM 11:00 AM 11:30 AM 12:00 PM 12…" at bounding box center [802, 676] width 1479 height 1018
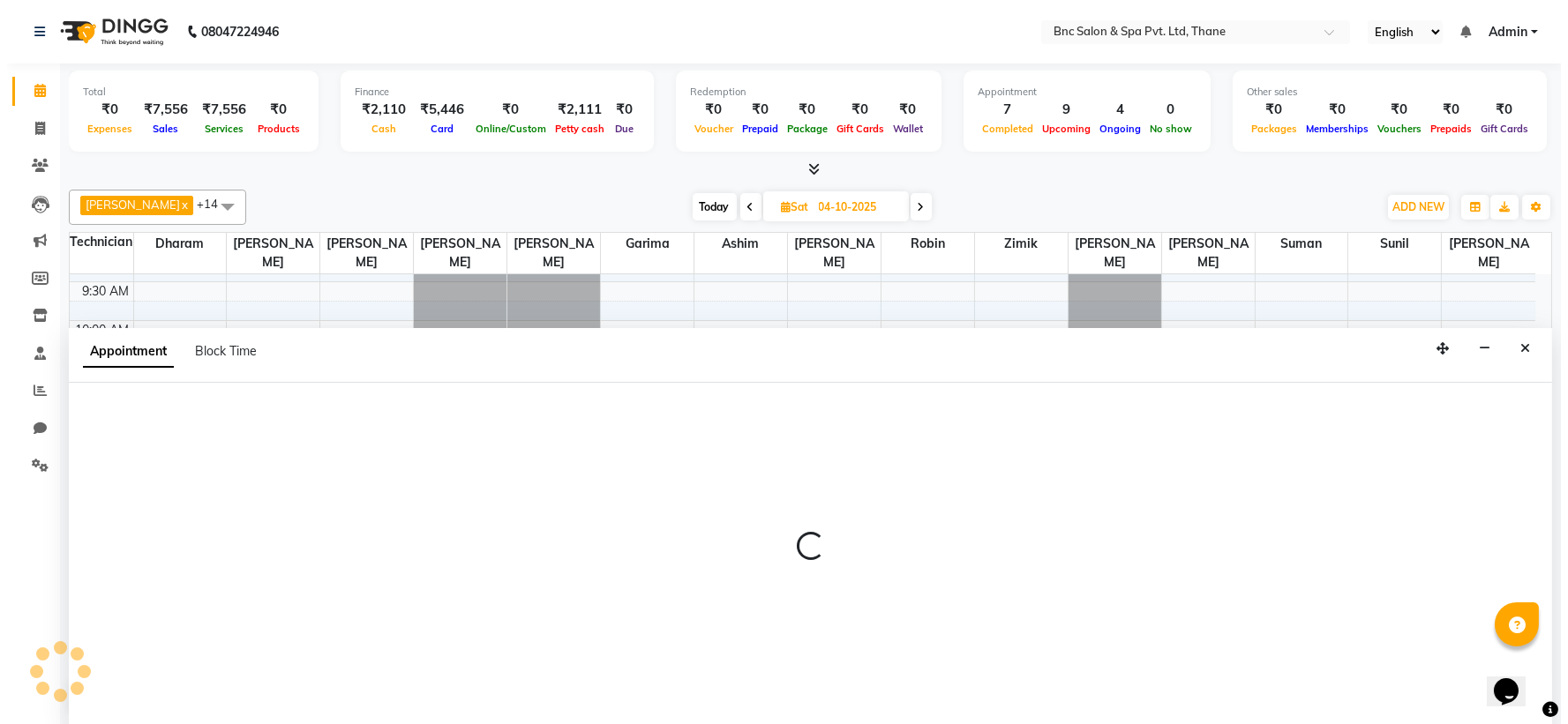
scroll to position [1, 0]
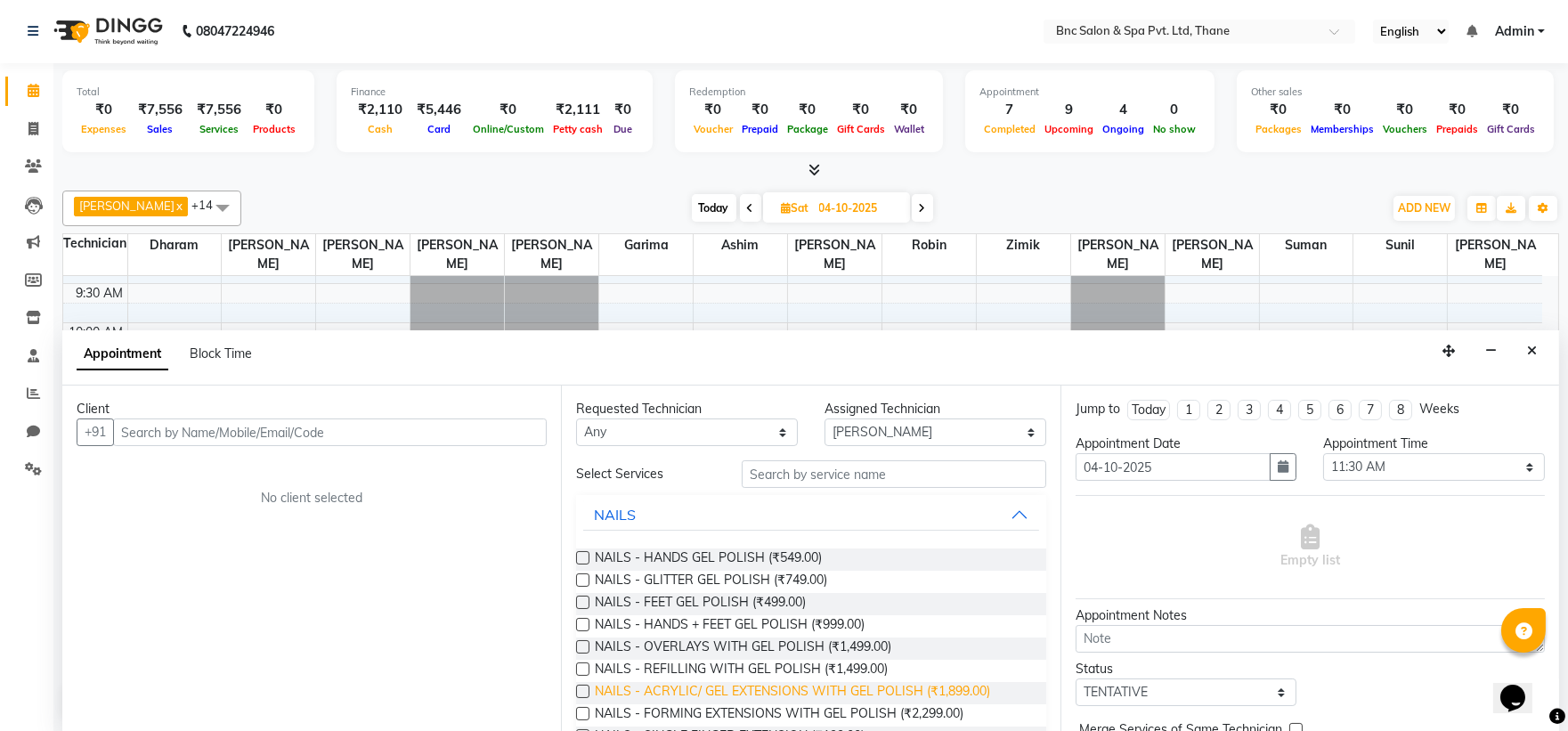
click at [692, 690] on span "NAILS - ACRYLIC/ GEL EXTENSIONS WITH GEL POLISH (₹1,899.00)" at bounding box center [792, 693] width 395 height 23
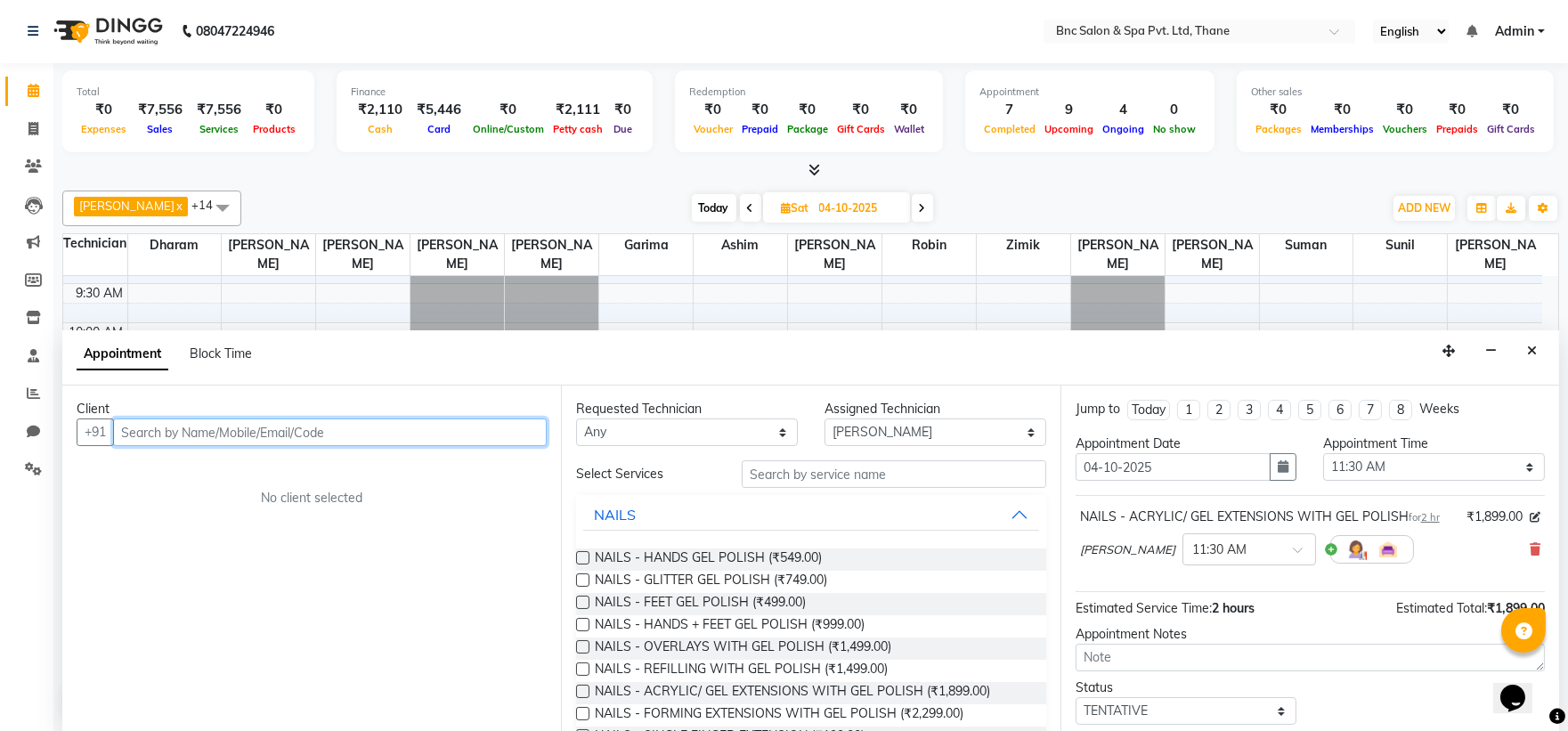
click at [357, 429] on input "text" at bounding box center [329, 432] width 434 height 27
click at [347, 432] on input "text" at bounding box center [329, 432] width 434 height 27
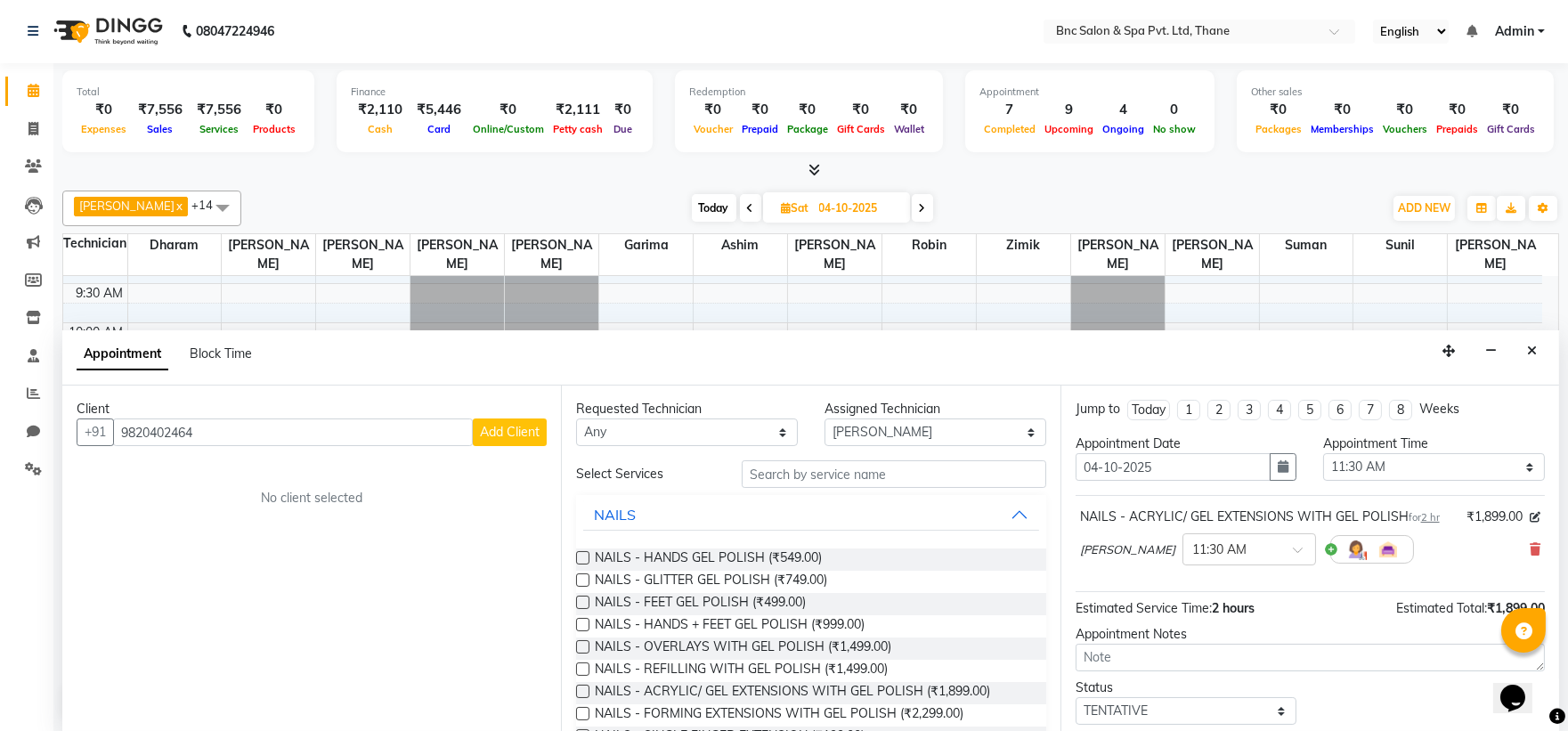
click at [492, 432] on span "Add Client" at bounding box center [509, 432] width 59 height 16
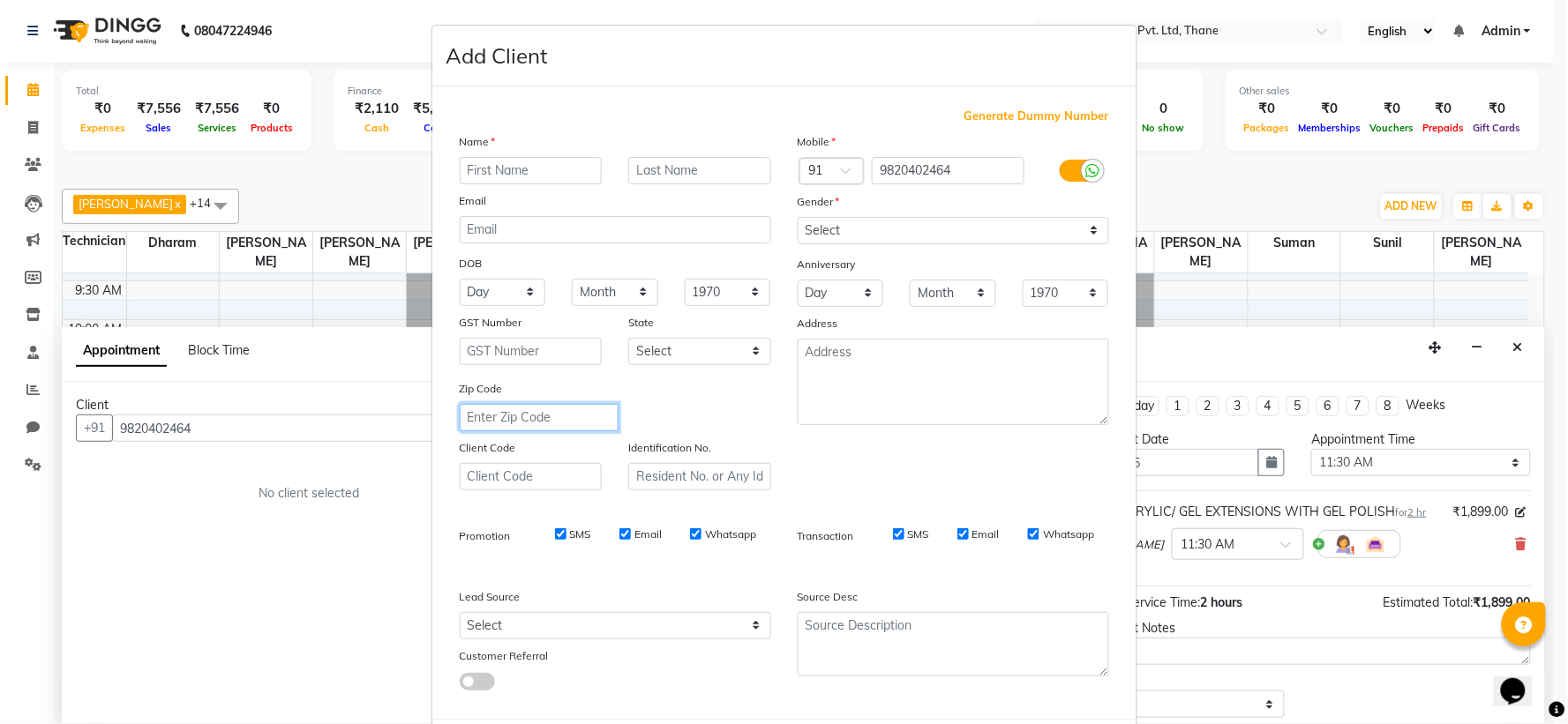
drag, startPoint x: 512, startPoint y: 283, endPoint x: 517, endPoint y: 213, distance: 70.2
click at [517, 213] on div "Name Email DOB Day 01 02 03 04 05 06 07 08 09 10 11 12 13 14 15 16 17 18 19 20 …" at bounding box center [615, 311] width 338 height 358
click at [501, 177] on input "text" at bounding box center [530, 171] width 143 height 27
click at [884, 239] on select "Select Male Female Other Prefer Not To Say" at bounding box center [954, 230] width 311 height 27
click at [798, 217] on select "Select Male Female Other Prefer Not To Say" at bounding box center [954, 230] width 311 height 27
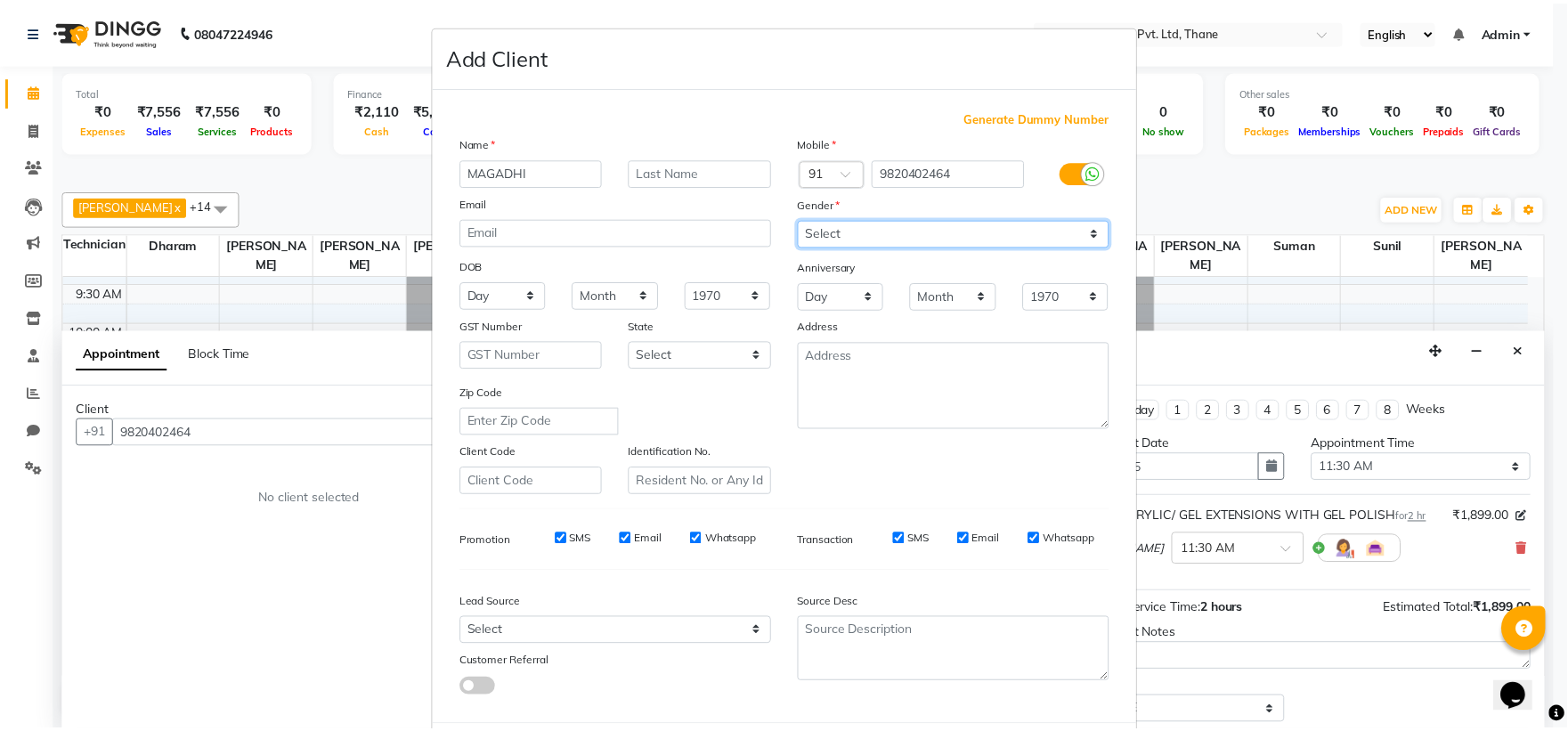
scroll to position [92, 0]
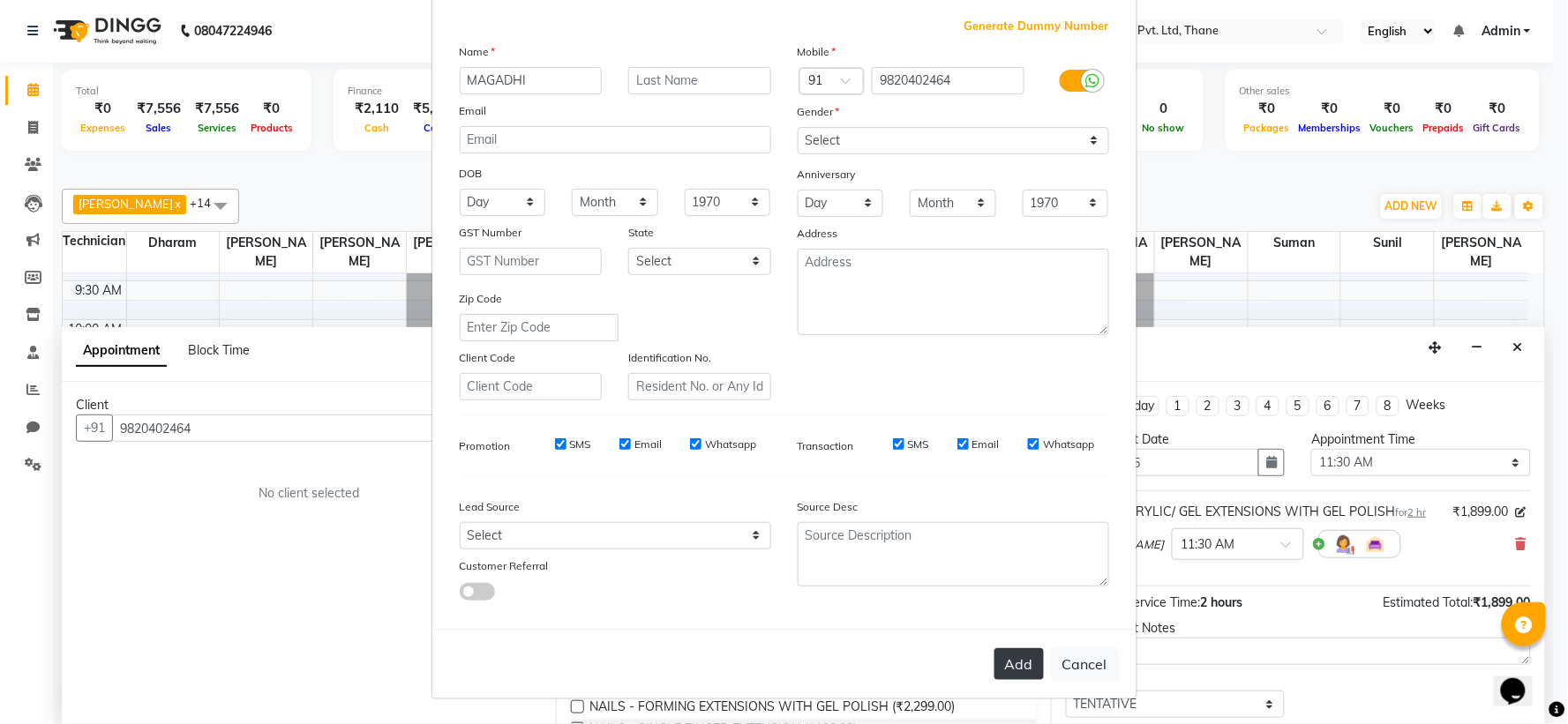
click at [1010, 668] on button "Add" at bounding box center [1019, 664] width 49 height 32
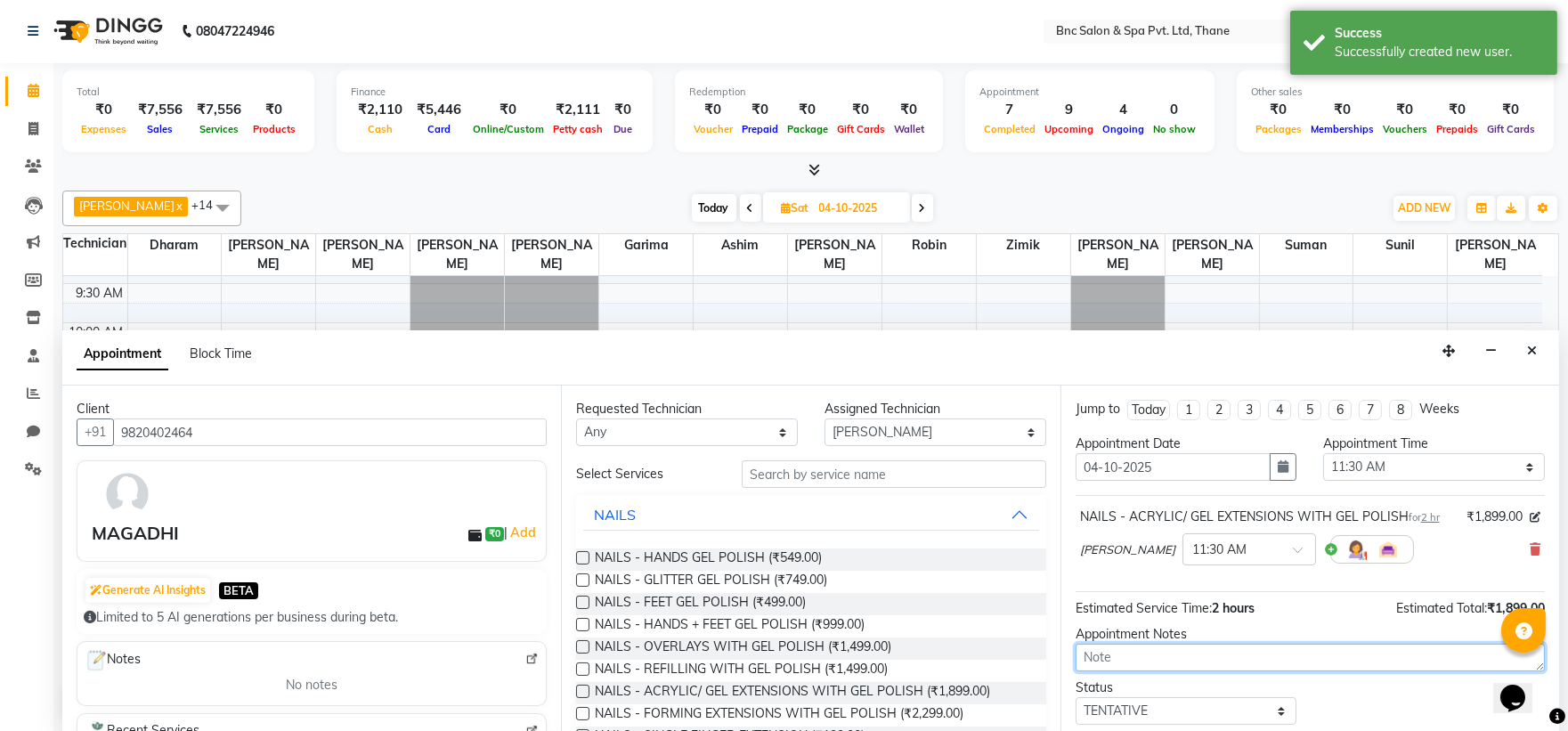
click at [1143, 670] on textarea at bounding box center [1310, 657] width 469 height 27
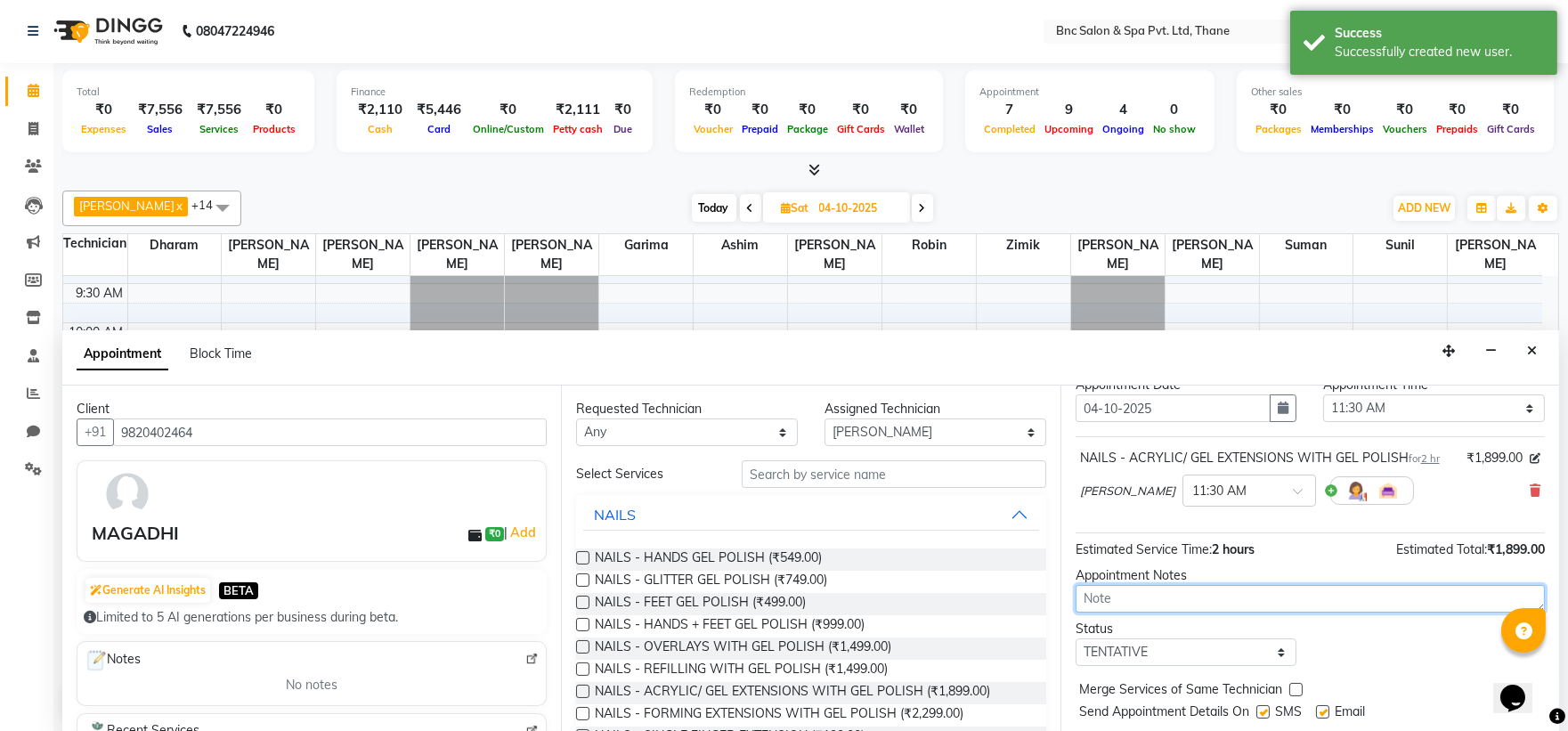
scroll to position [105, 0]
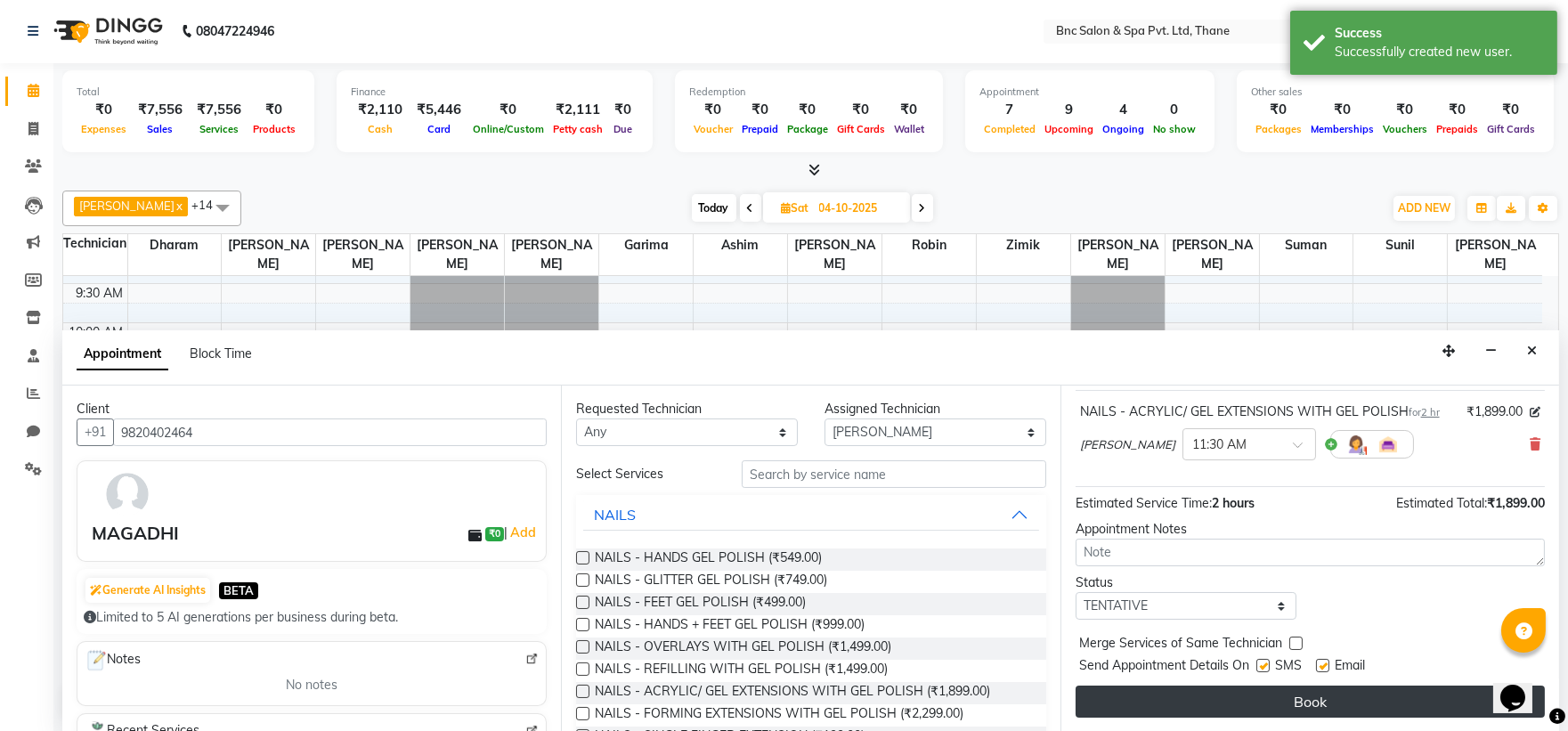
click at [1138, 694] on button "Book" at bounding box center [1310, 702] width 469 height 32
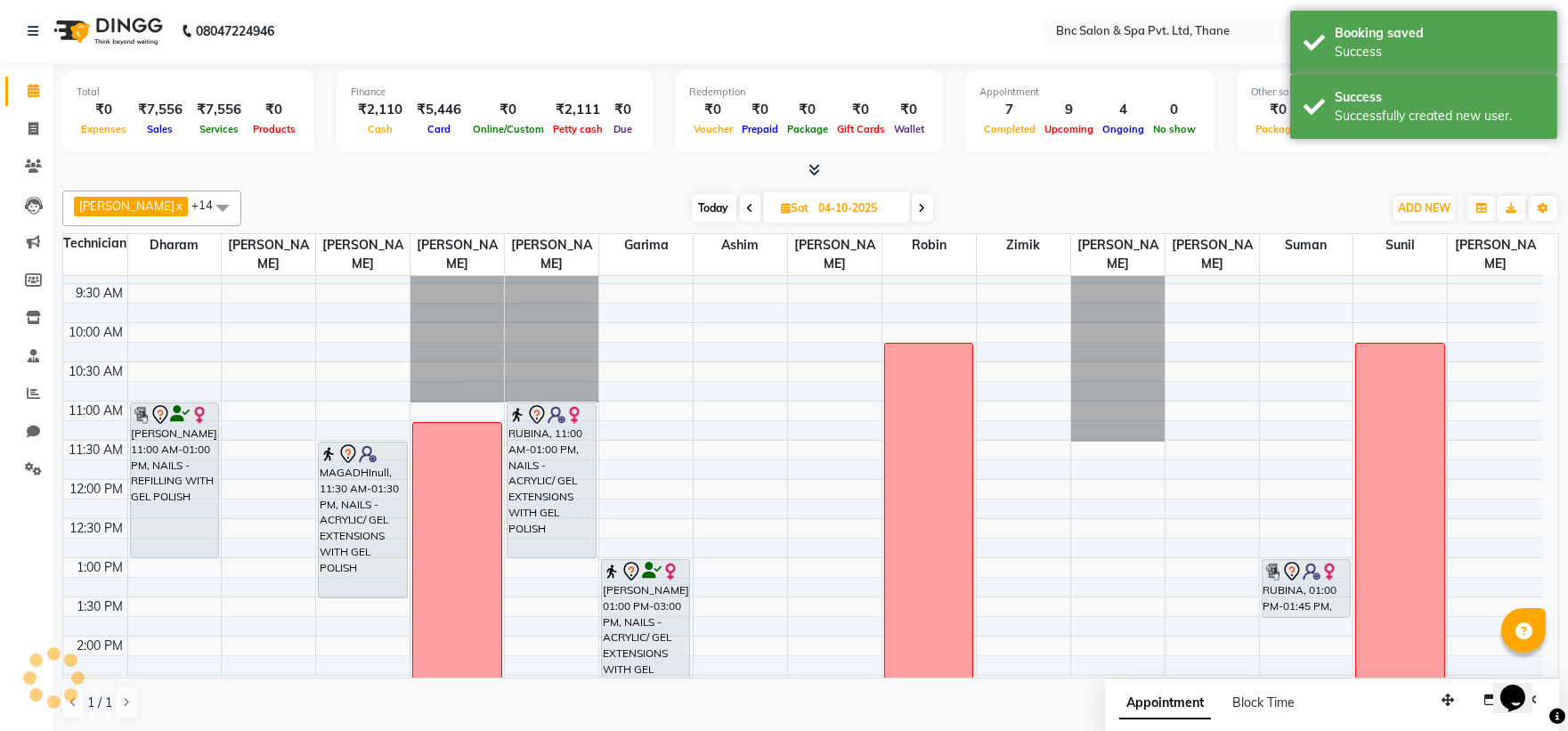
scroll to position [0, 0]
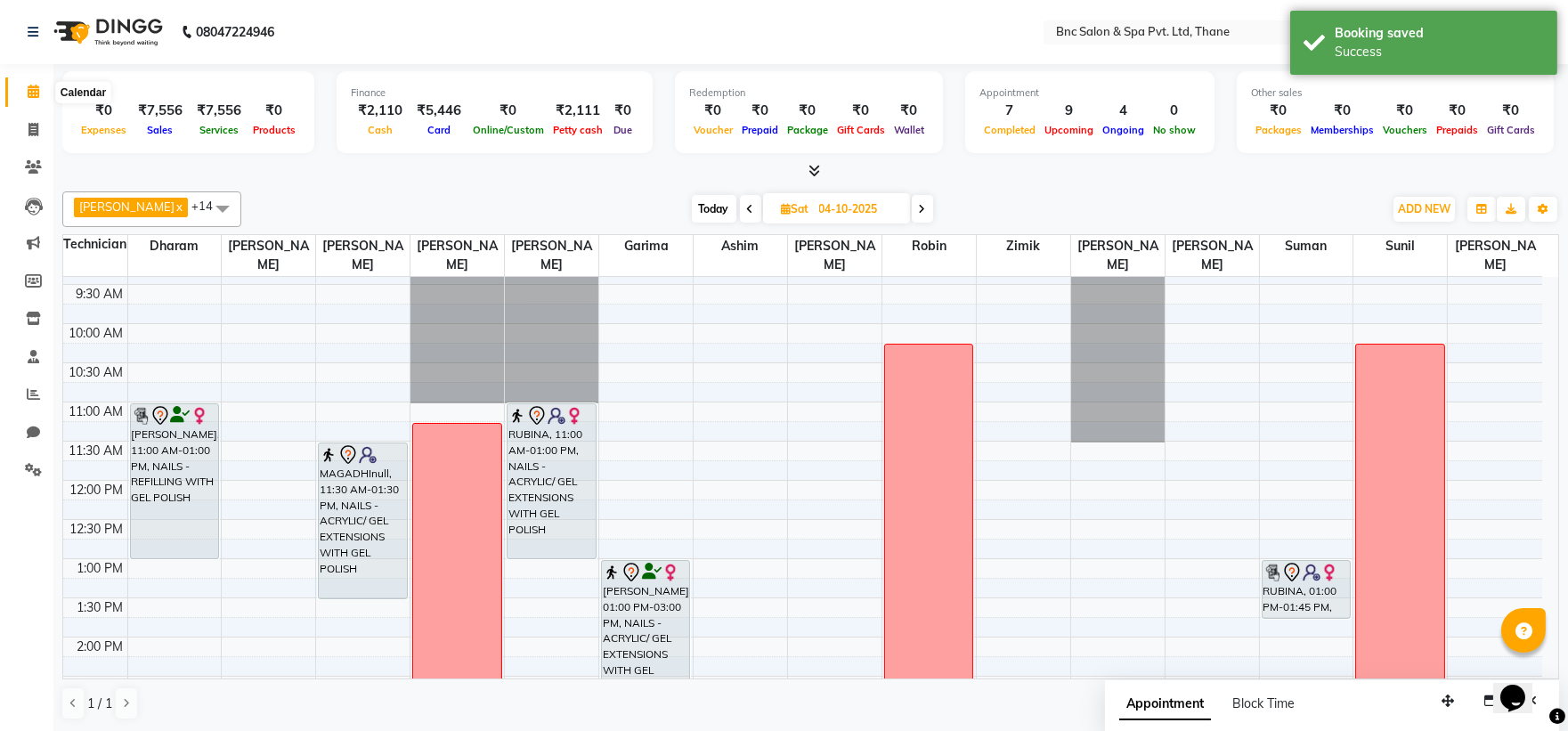
click at [37, 92] on icon at bounding box center [33, 91] width 11 height 13
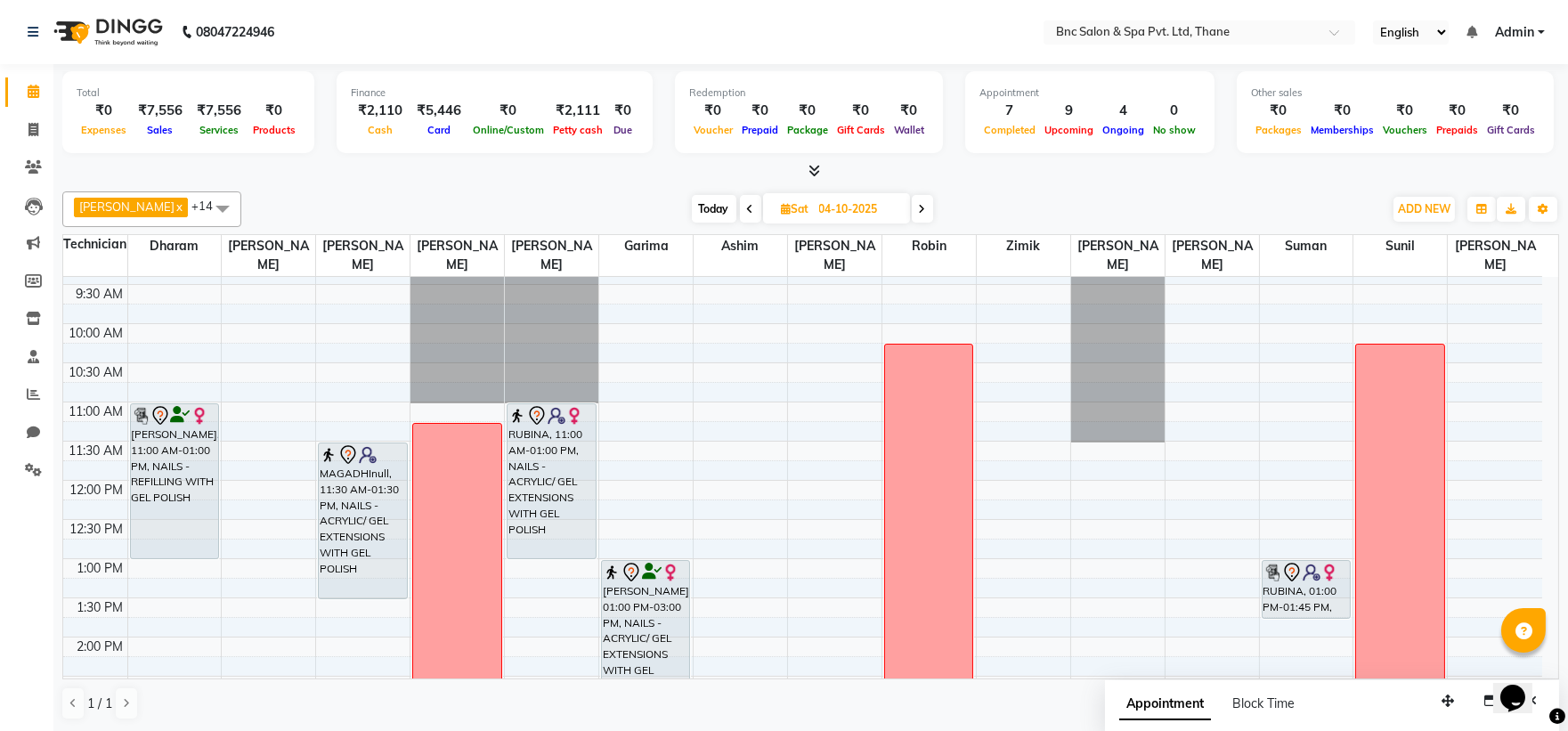
click at [692, 218] on span "Today" at bounding box center [714, 208] width 44 height 27
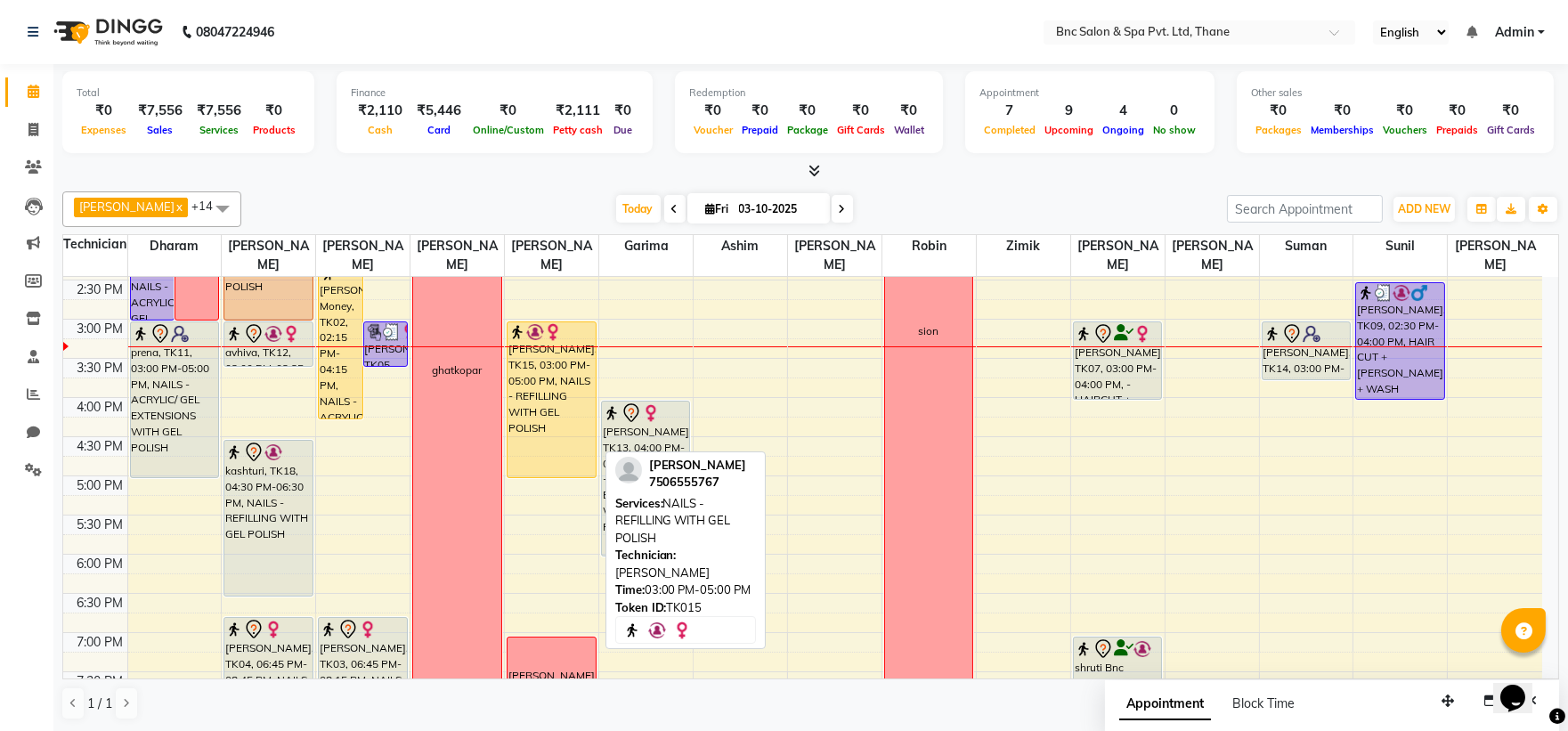
scroll to position [512, 0]
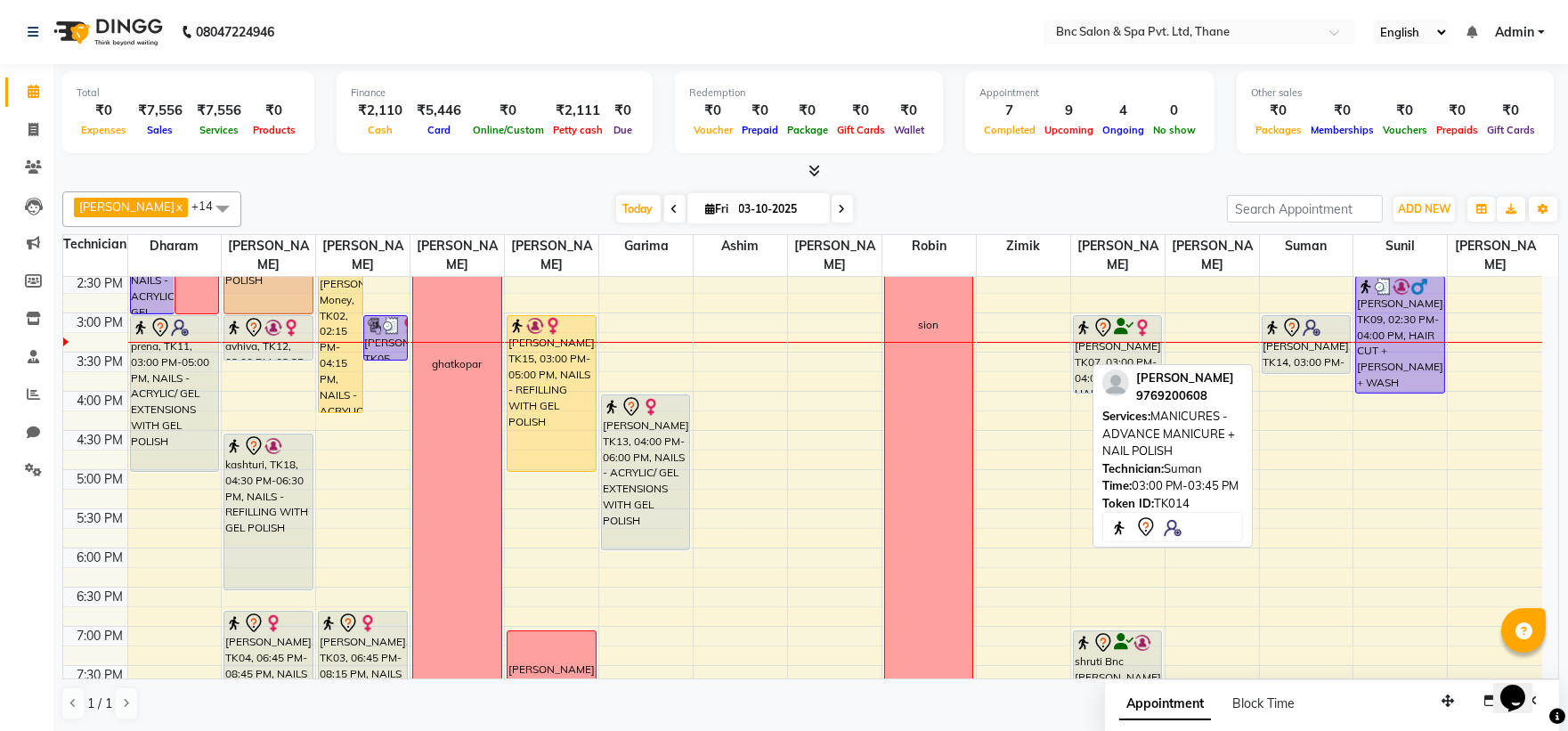
click at [1302, 367] on div "[PERSON_NAME], TK14, 03:00 PM-03:45 PM, MANICURES - ADVANCE MANICURE + NAIL POL…" at bounding box center [1306, 344] width 87 height 57
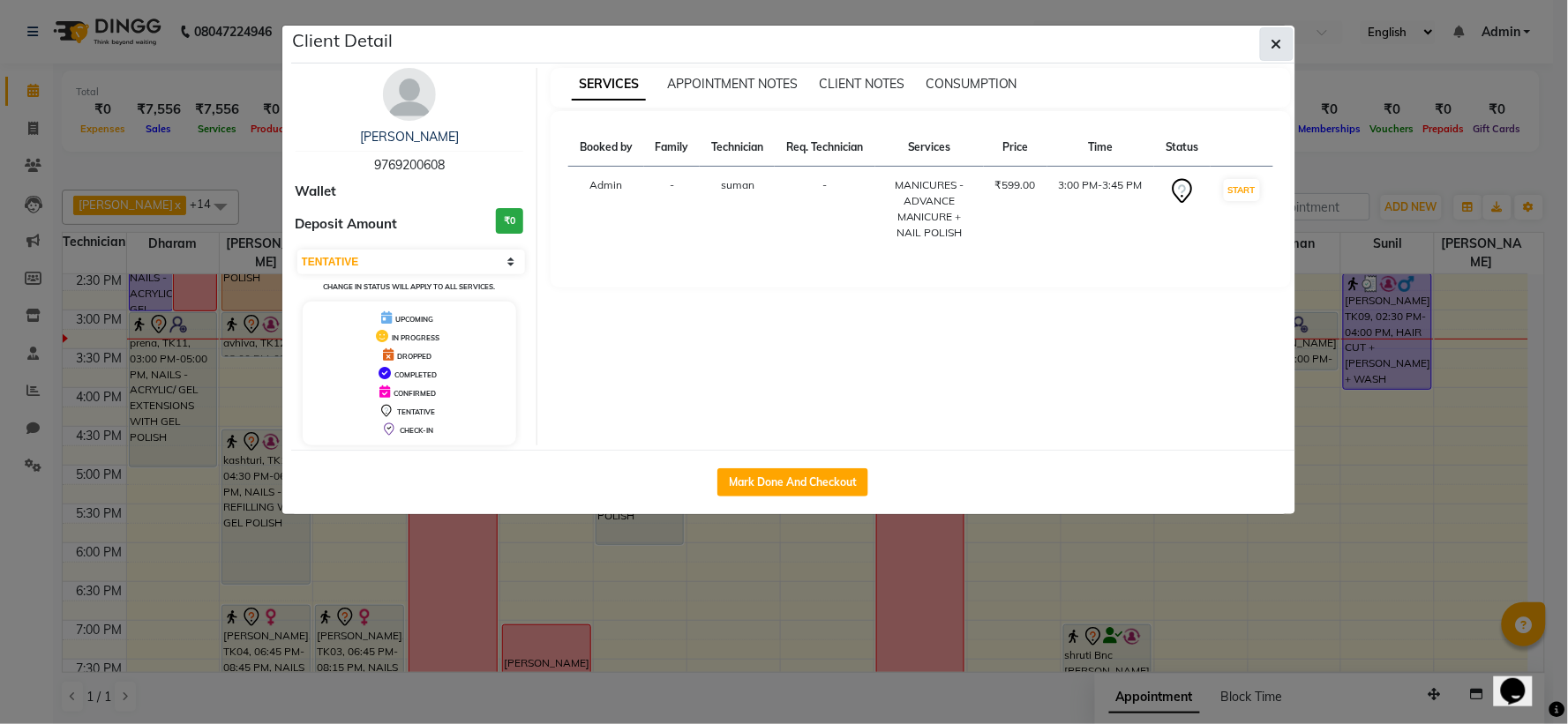
click at [1267, 55] on button "button" at bounding box center [1277, 44] width 34 height 34
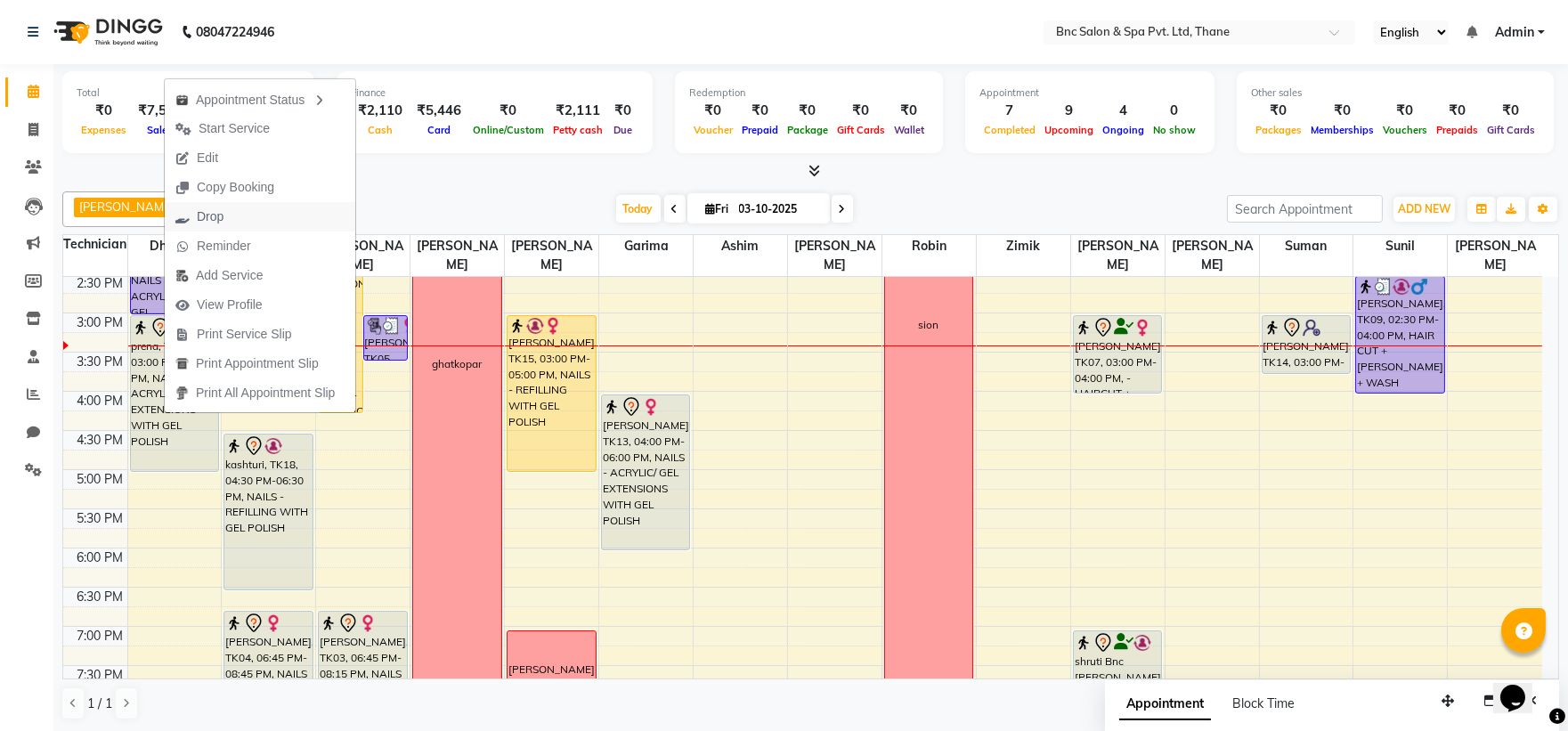
click at [247, 214] on button "Drop" at bounding box center [260, 216] width 191 height 29
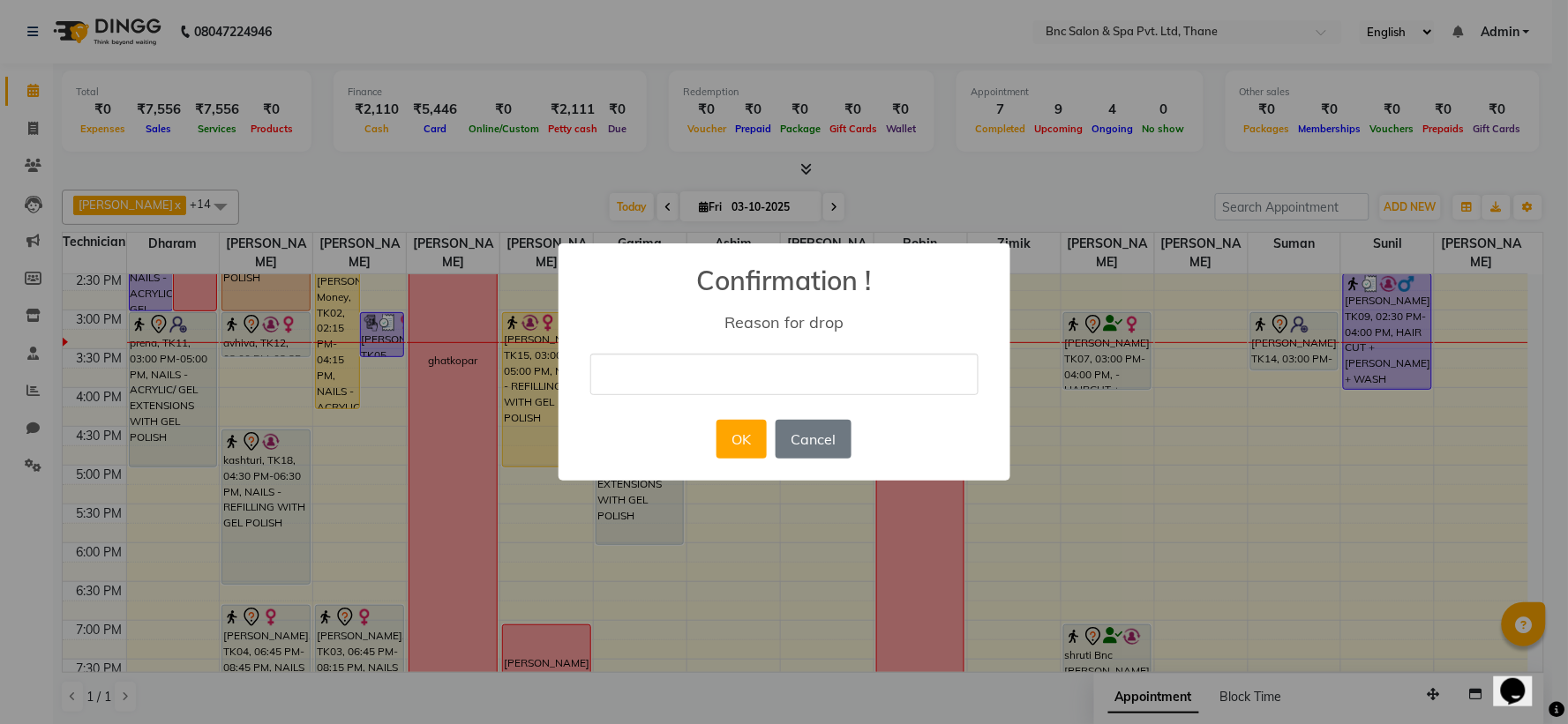
click at [618, 365] on input "text" at bounding box center [784, 375] width 389 height 41
click at [734, 435] on button "OK" at bounding box center [742, 440] width 50 height 39
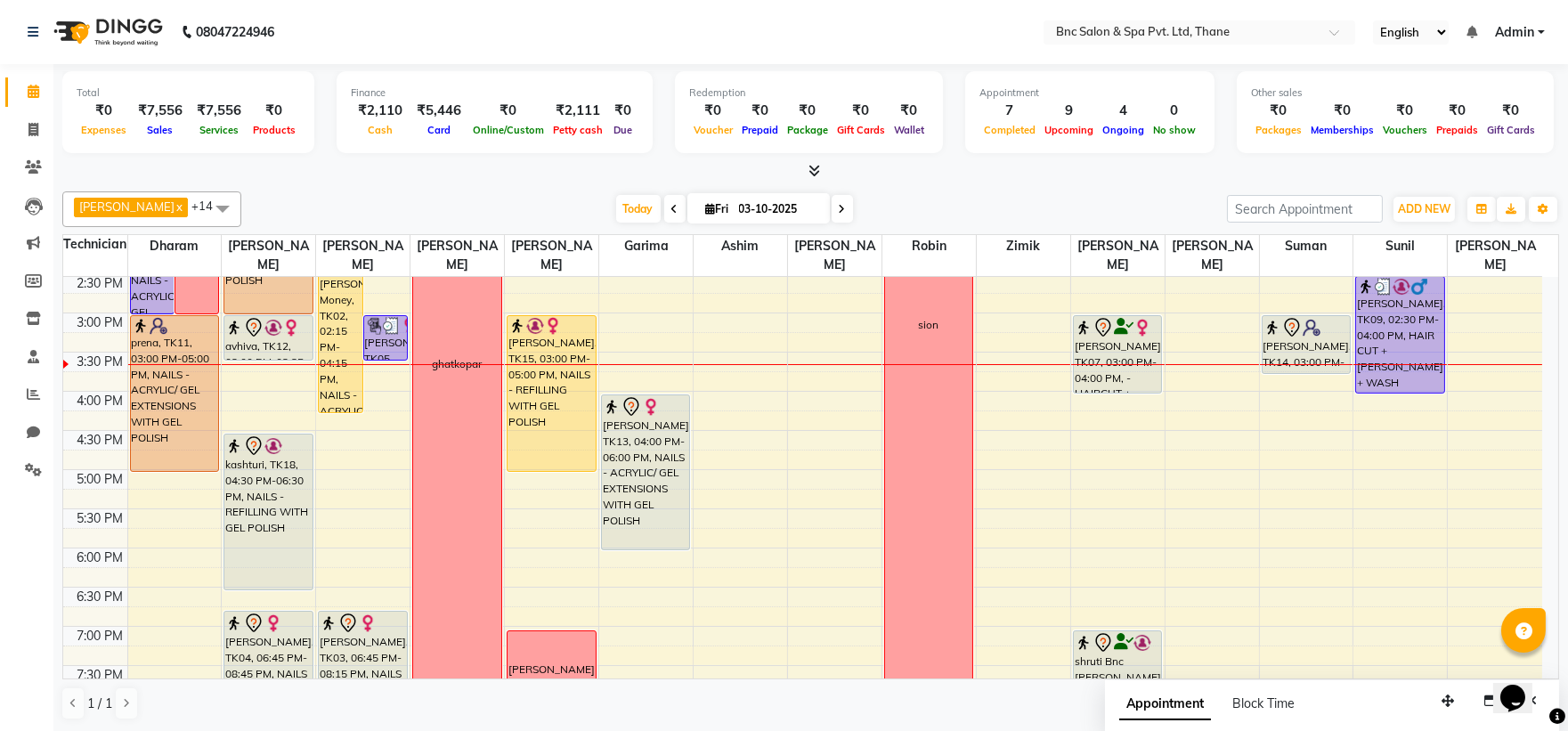
scroll to position [526, 0]
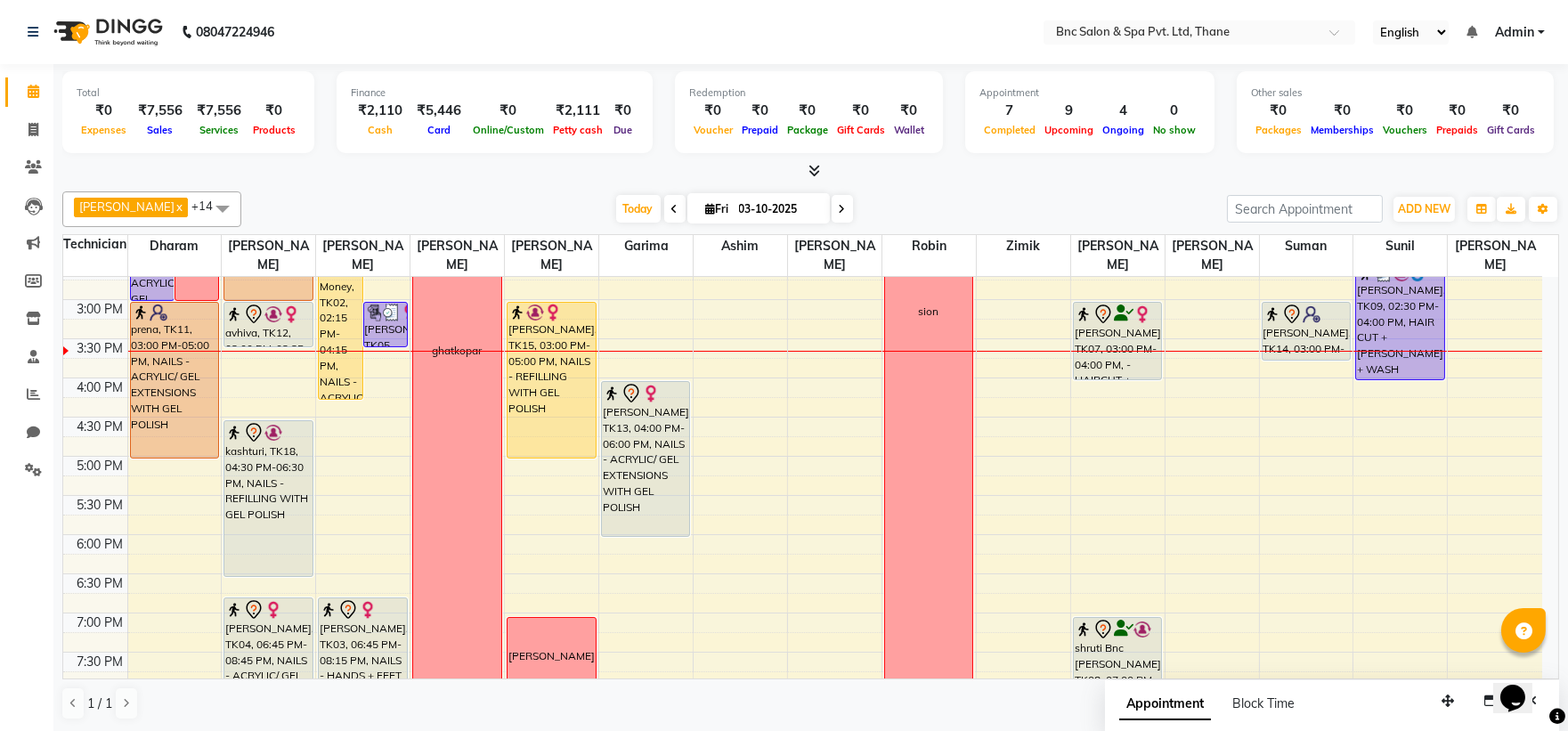
click at [1285, 389] on div "8:00 AM 8:30 AM 9:00 AM 9:30 AM 10:00 AM 10:30 AM 11:00 AM 11:30 AM 12:00 PM 12…" at bounding box center [802, 261] width 1479 height 1018
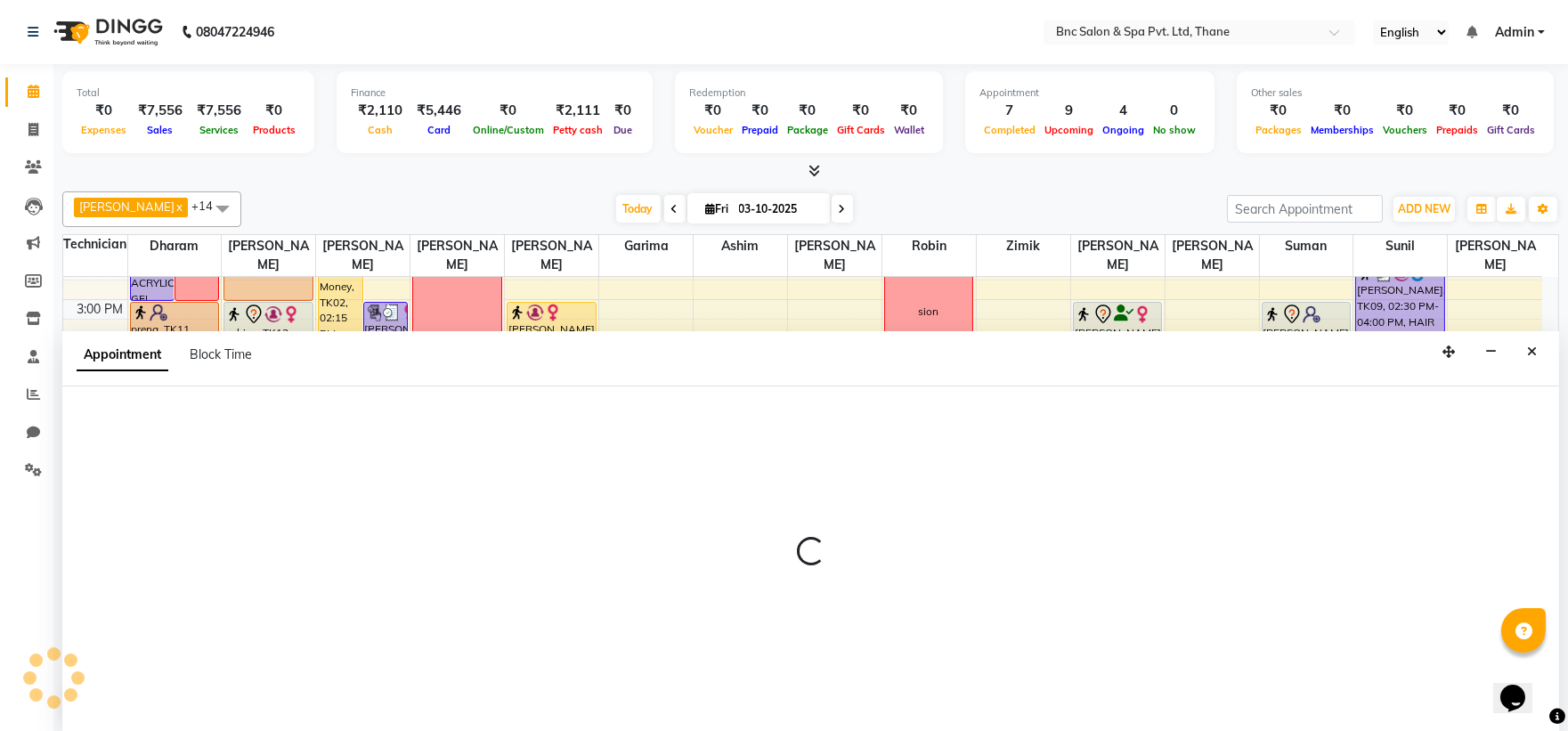
scroll to position [1, 0]
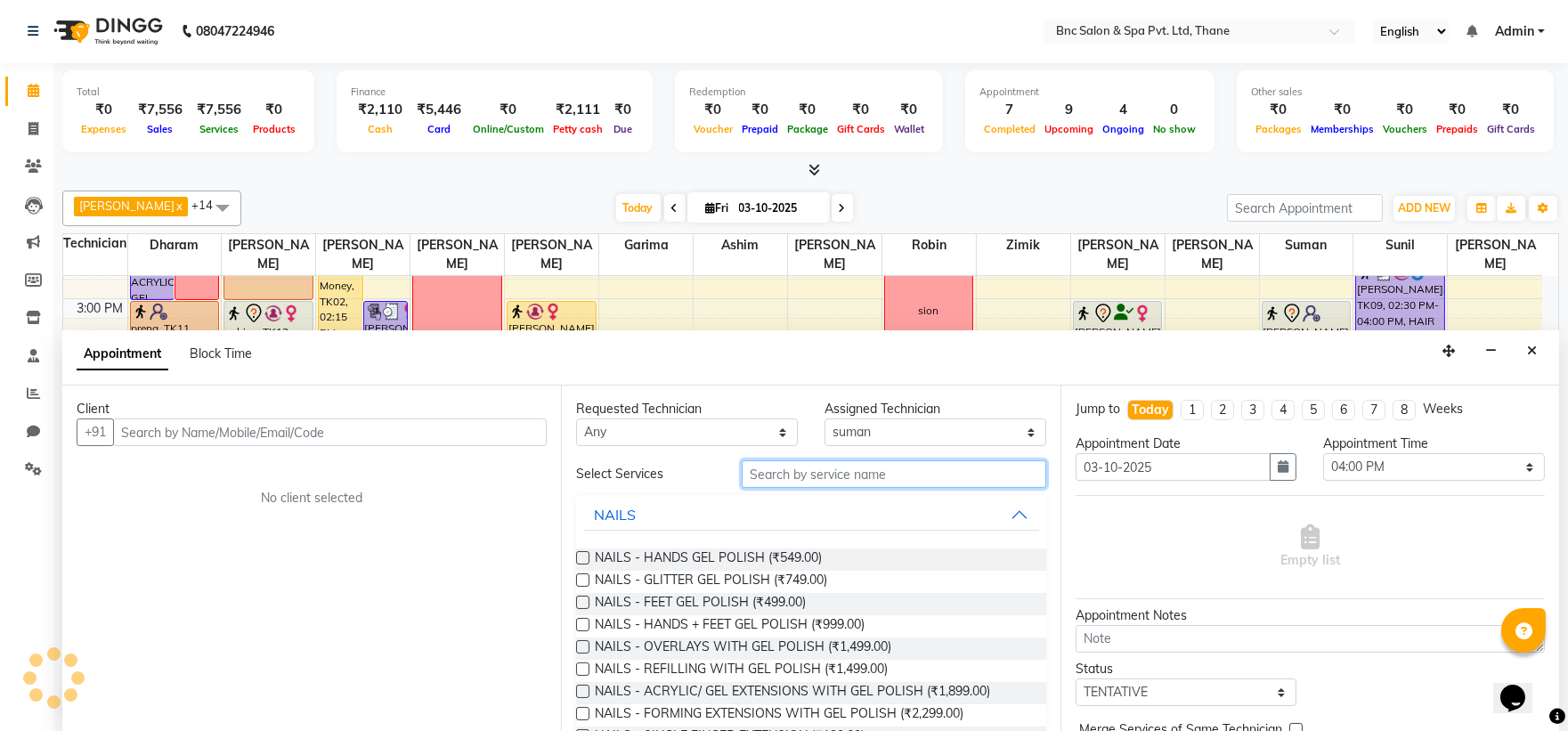
click at [771, 476] on input "text" at bounding box center [895, 473] width 305 height 27
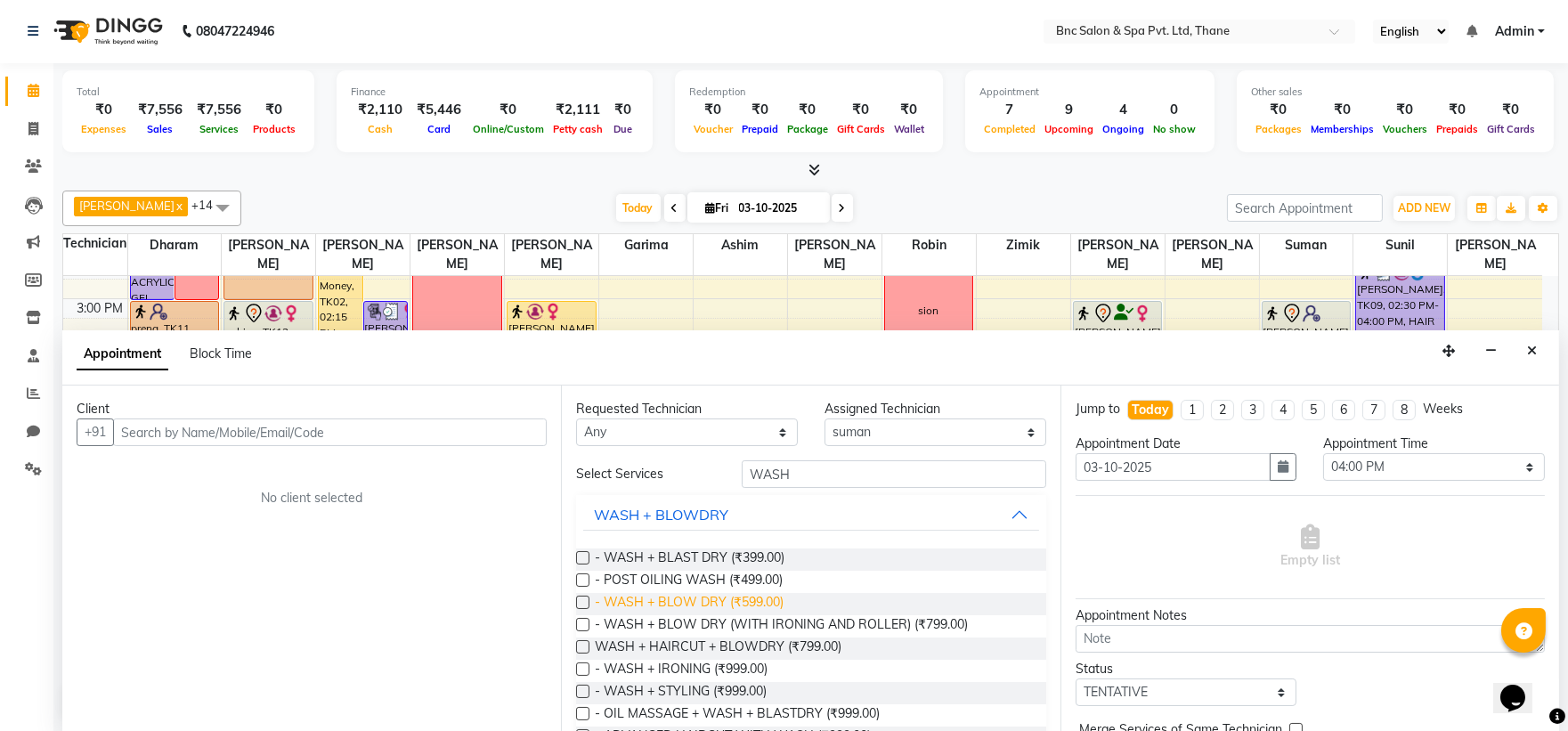
click at [725, 599] on span "- WASH + BLOW DRY (₹599.00)" at bounding box center [689, 604] width 189 height 23
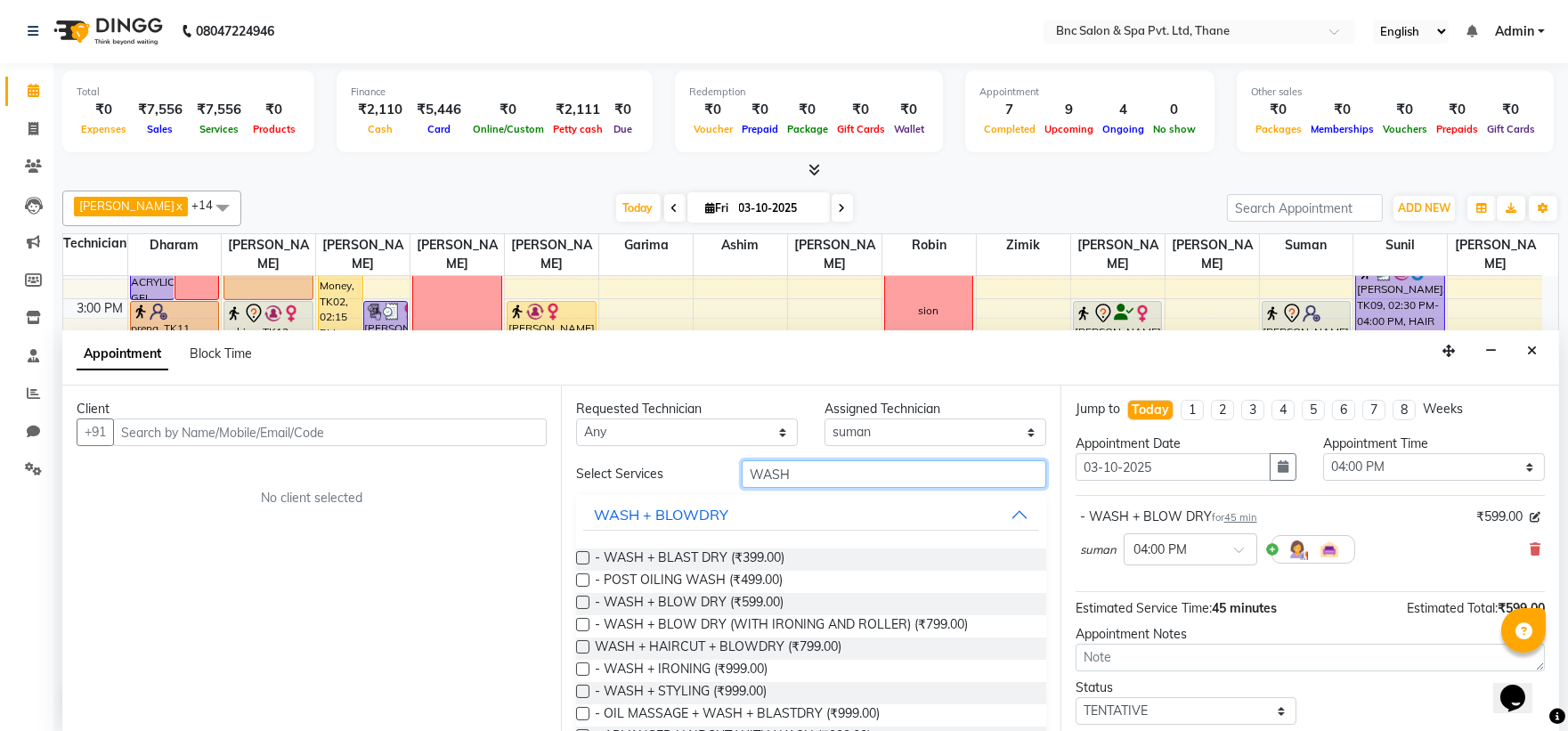
click at [802, 468] on input "WASH" at bounding box center [895, 473] width 305 height 27
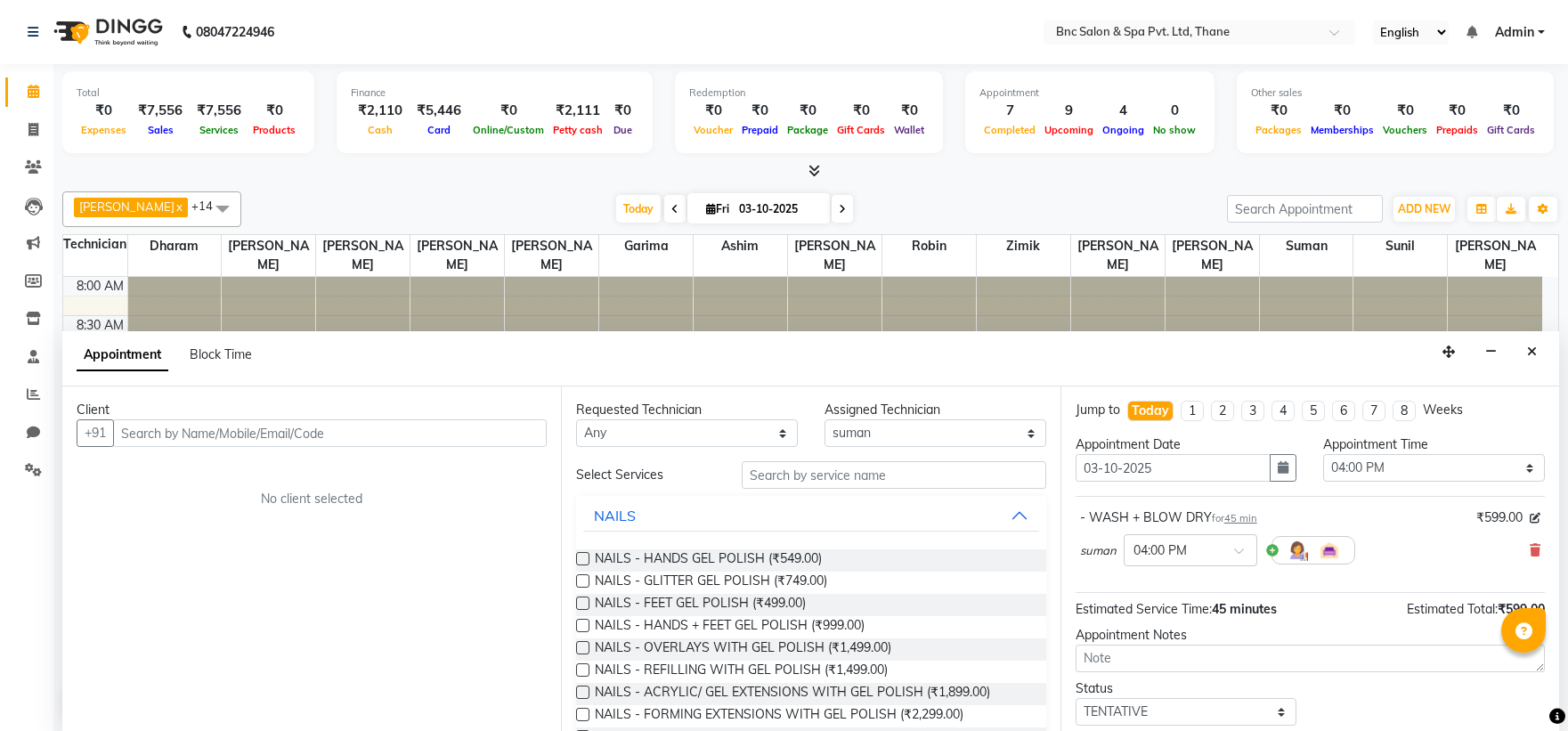
select select "71935"
select select "960"
select select "tentative"
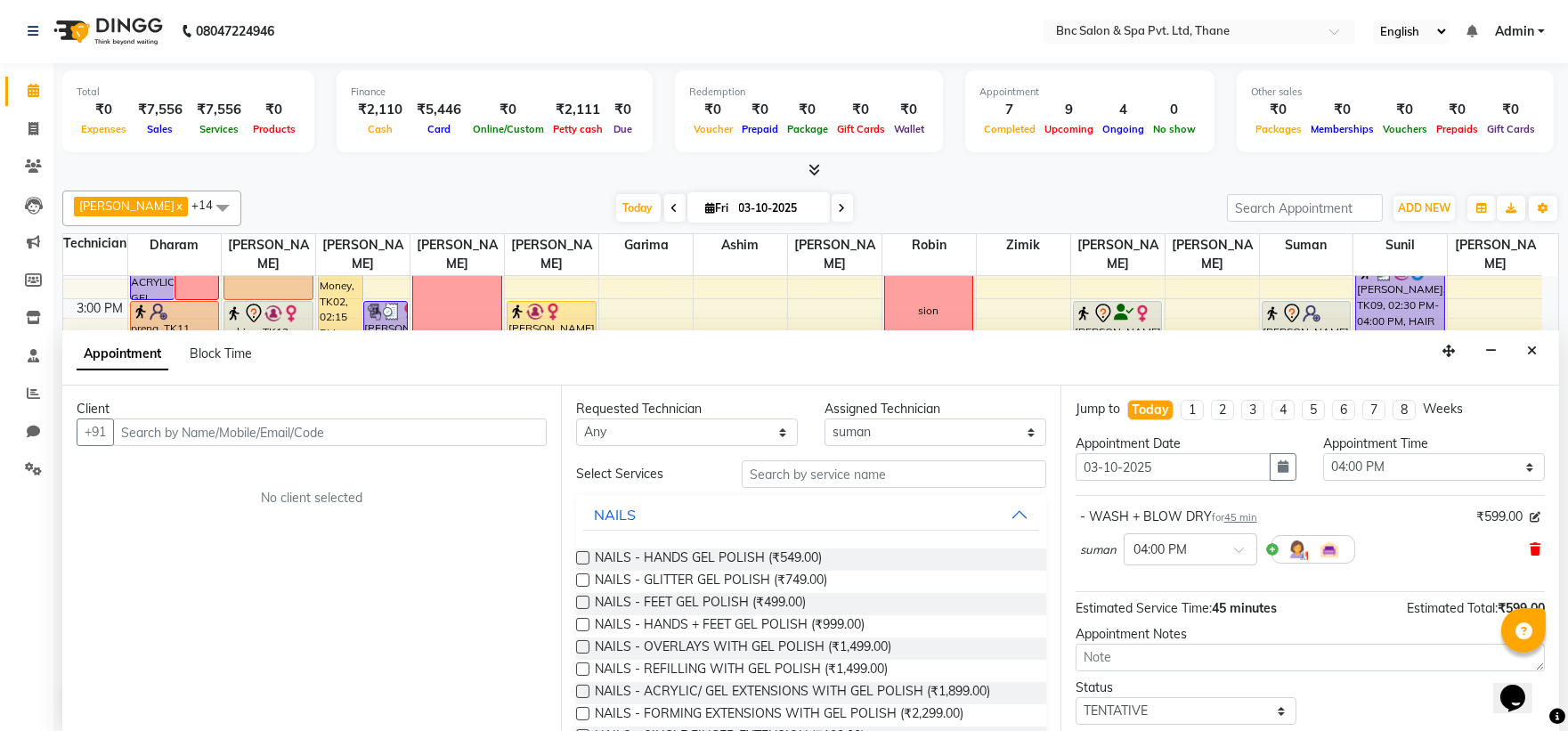
click at [1529, 552] on icon at bounding box center [1534, 548] width 10 height 12
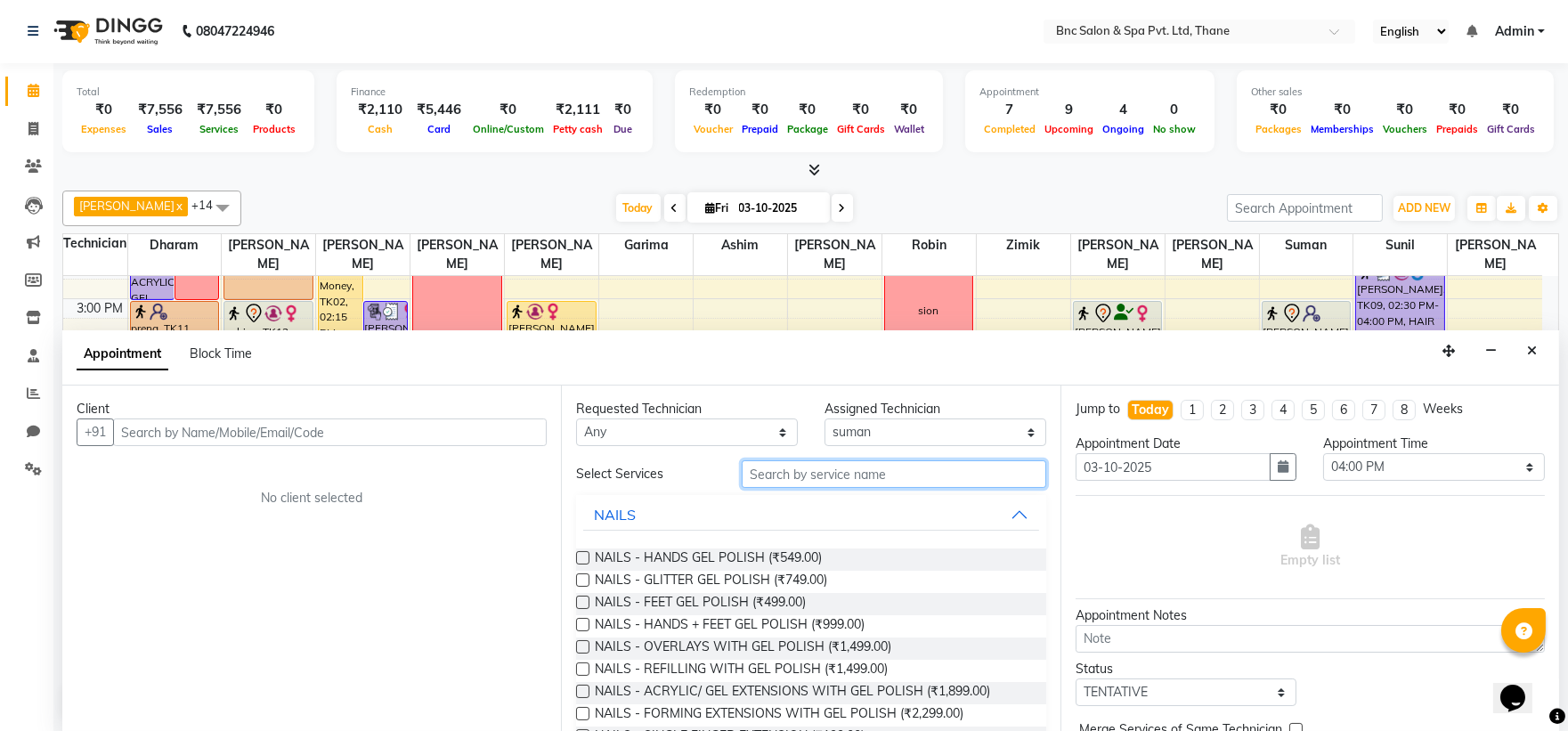
click at [825, 475] on input "text" at bounding box center [895, 473] width 305 height 27
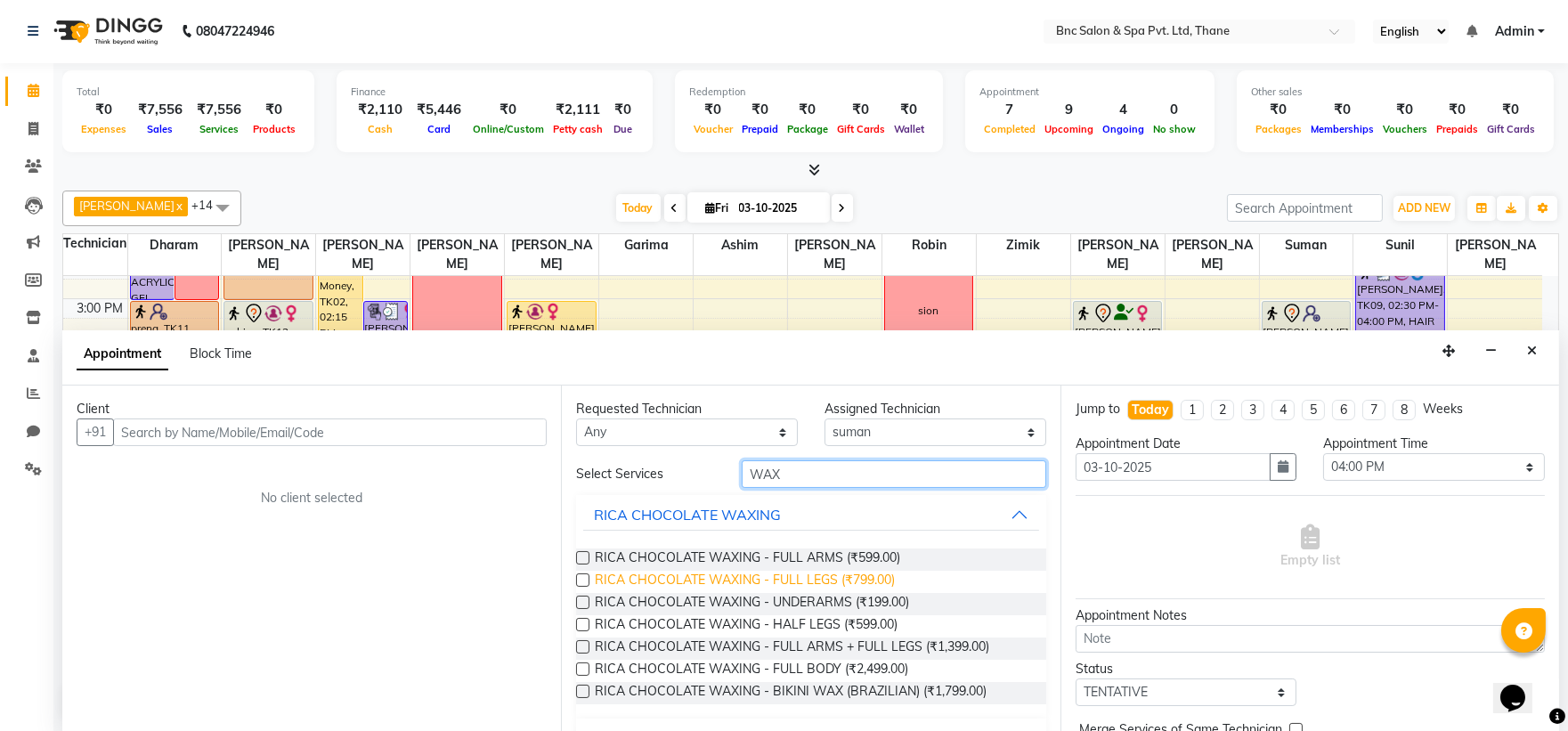
type input "WAX"
click at [761, 573] on span "RICA CHOCOLATE WAXING - FULL LEGS (₹799.00)" at bounding box center [744, 582] width 300 height 23
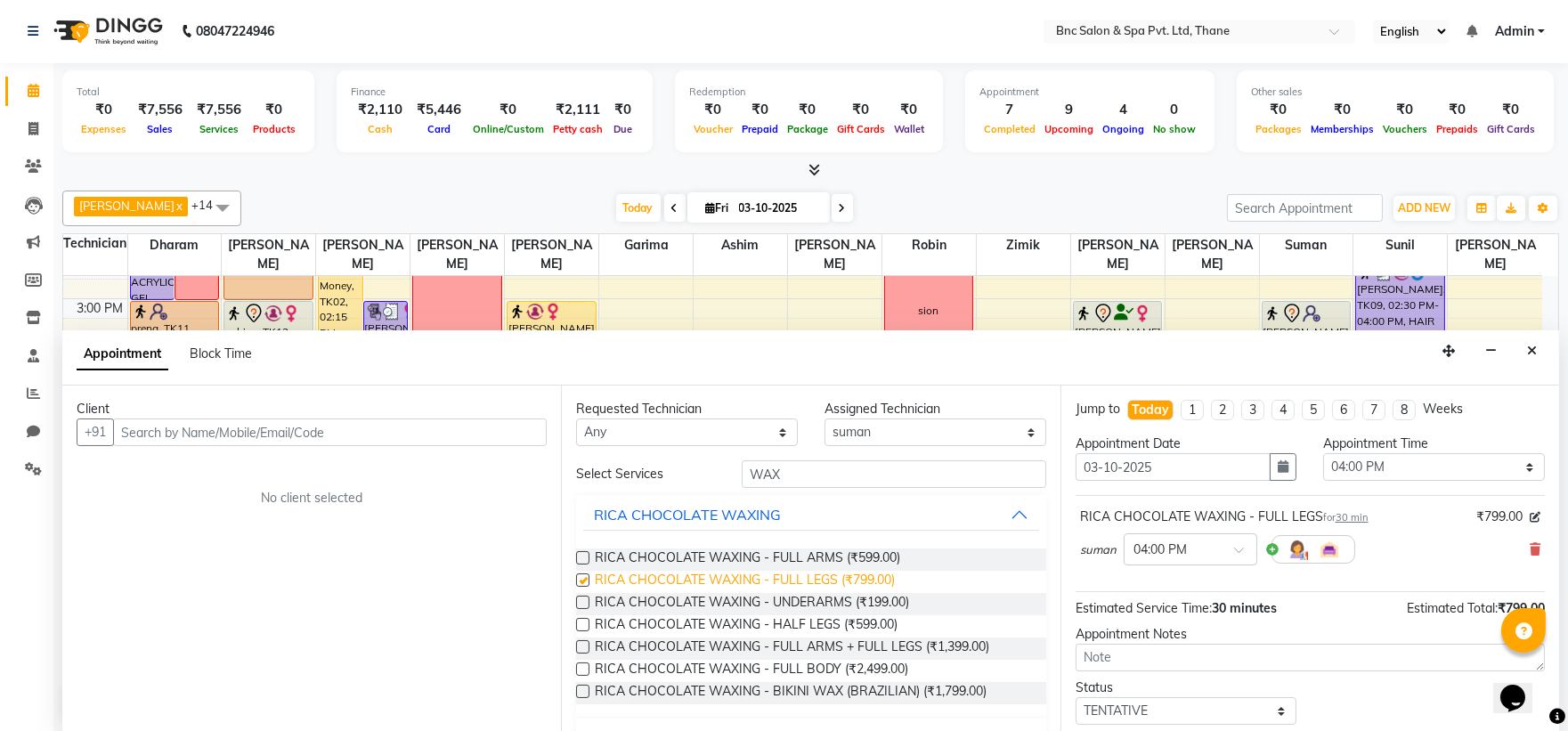
checkbox input "false"
click at [847, 431] on select "Select Anas Ansari Apeksha ashim Ashwini Shibe Deepak Rajput Dharam Garima Jaya…" at bounding box center [936, 432] width 222 height 27
select select "78020"
click at [825, 419] on select "Select Anas Ansari Apeksha ashim Ashwini Shibe Deepak Rajput Dharam Garima Jaya…" at bounding box center [936, 432] width 222 height 27
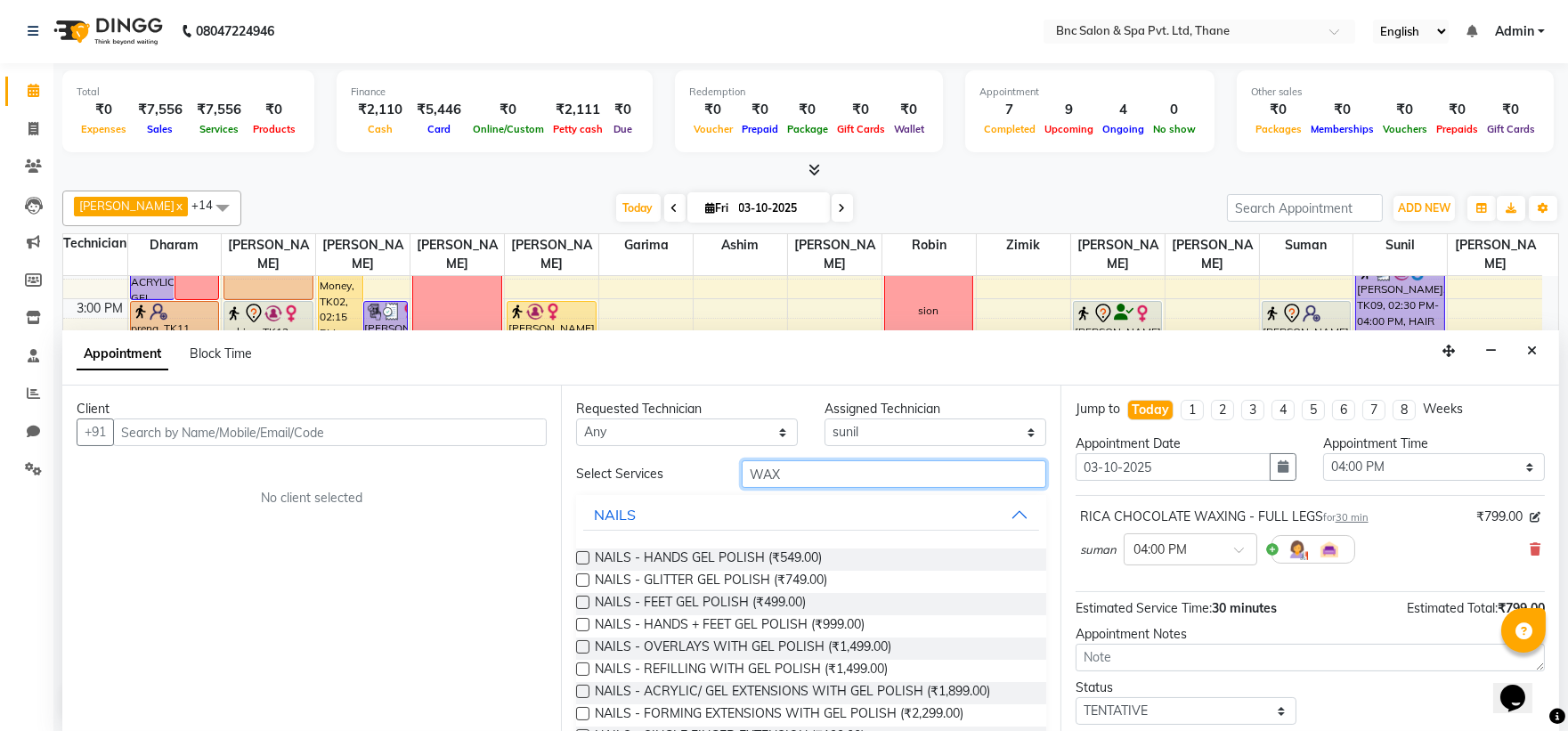
click at [911, 479] on input "WAX" at bounding box center [895, 473] width 305 height 27
type input "W"
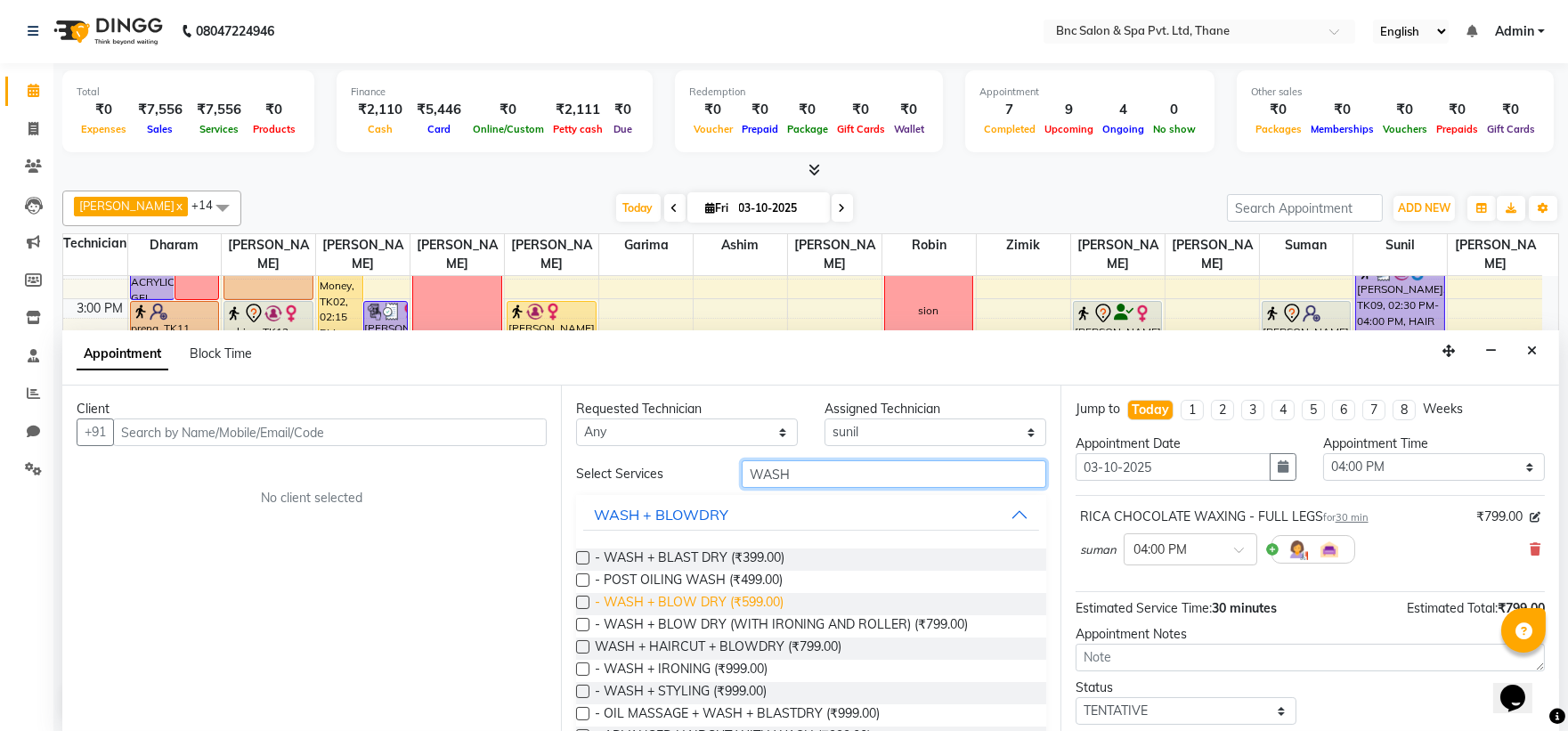
type input "WASH"
click at [682, 596] on span "- WASH + BLOW DRY (₹599.00)" at bounding box center [689, 604] width 189 height 23
checkbox input "false"
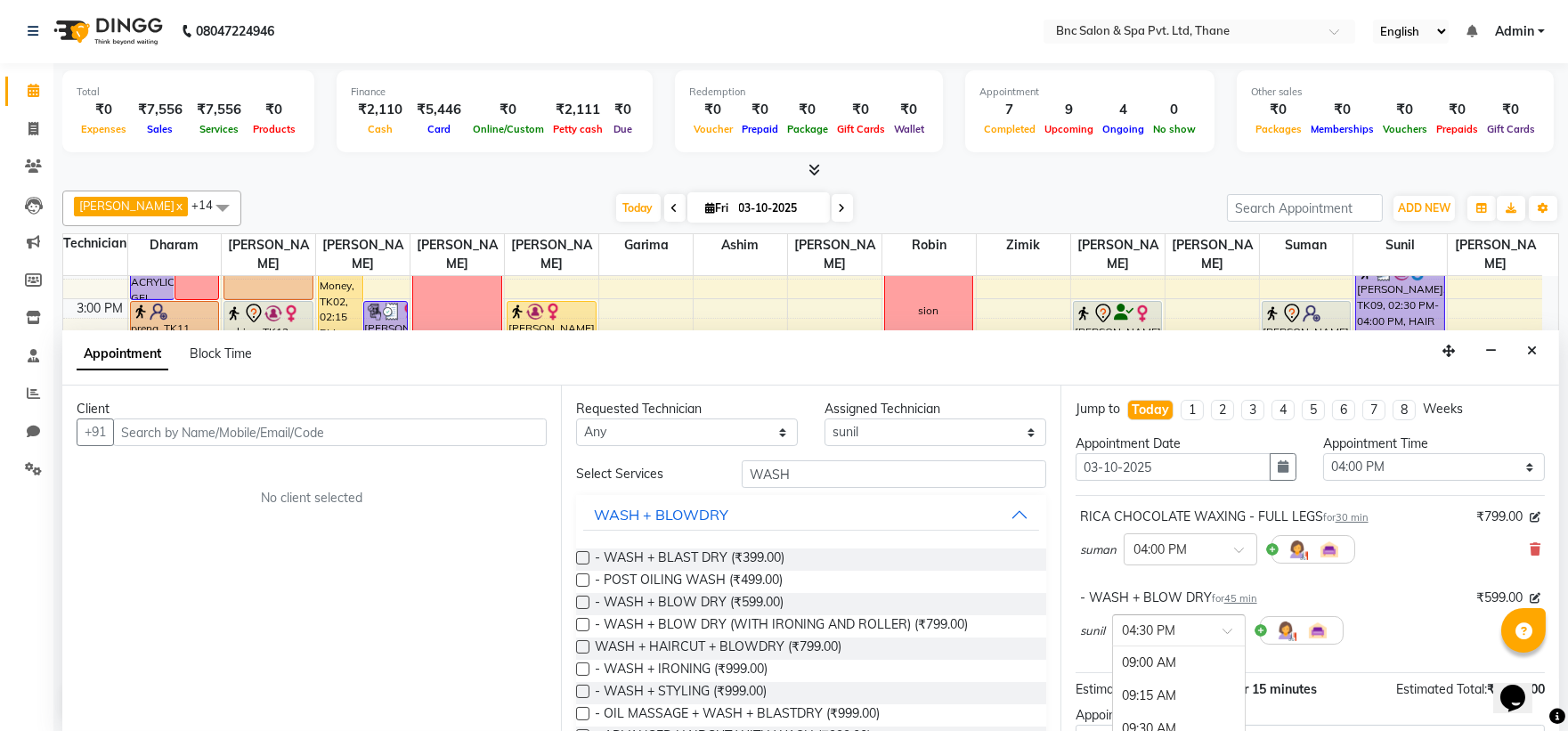
click at [1196, 637] on input "text" at bounding box center [1161, 629] width 78 height 19
click at [1180, 705] on div "04:00 PM" at bounding box center [1179, 708] width 132 height 33
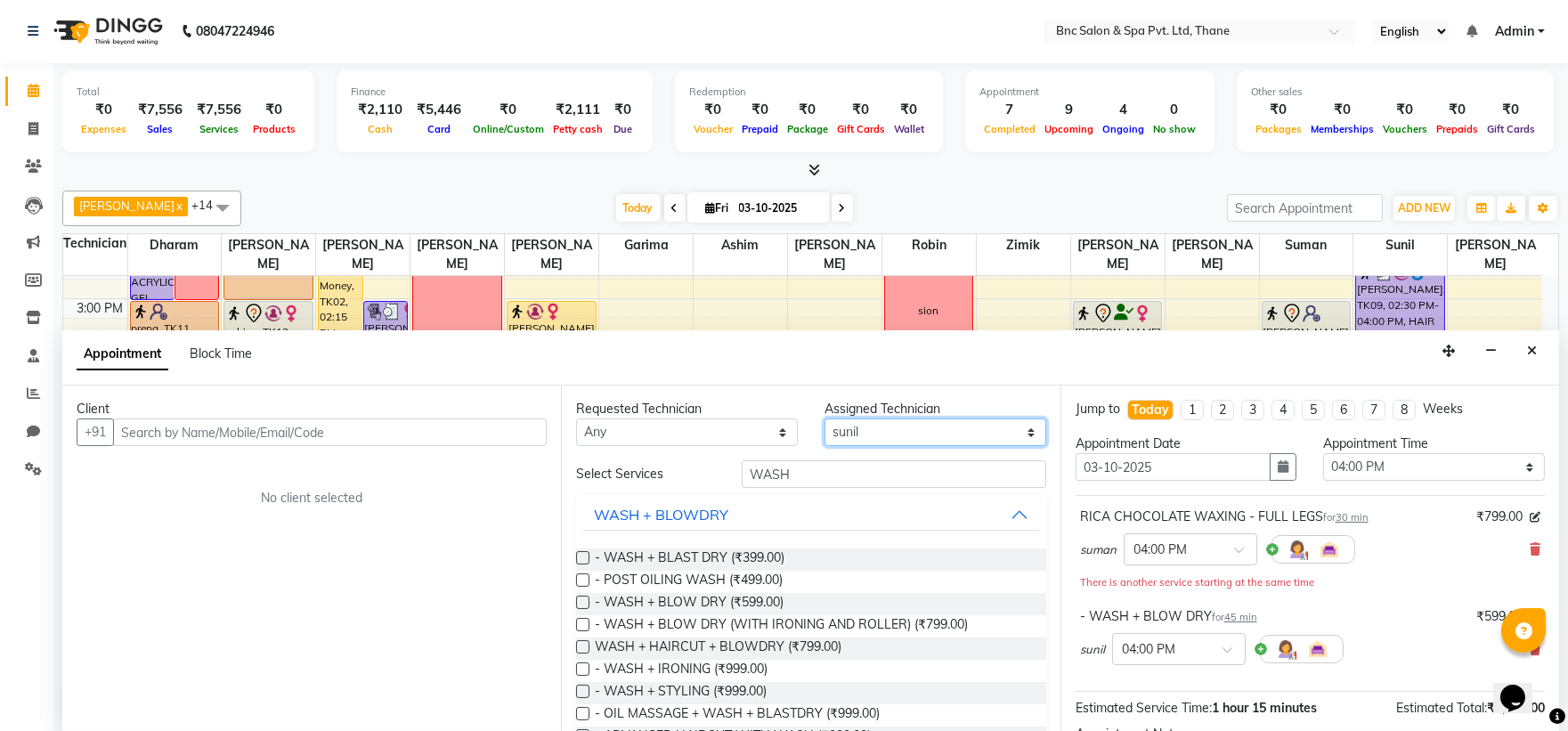
click at [972, 437] on select "Select Anas Ansari Apeksha ashim Ashwini Shibe Deepak Rajput Dharam Garima Jaya…" at bounding box center [936, 432] width 222 height 27
select select "71932"
click at [825, 419] on select "Select Anas Ansari Apeksha ashim Ashwini Shibe Deepak Rajput Dharam Garima Jaya…" at bounding box center [936, 432] width 222 height 27
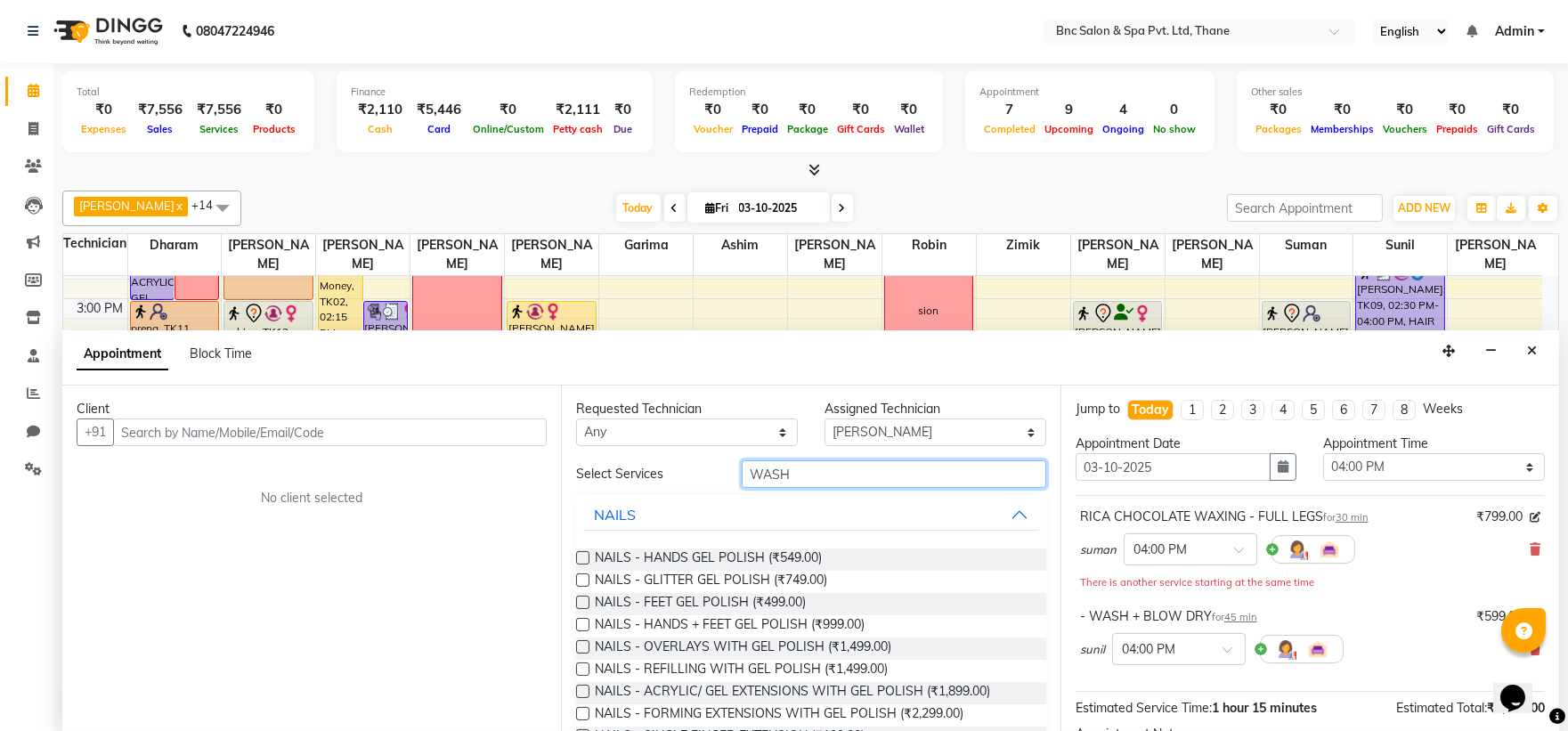
click at [838, 466] on input "WASH" at bounding box center [895, 473] width 305 height 27
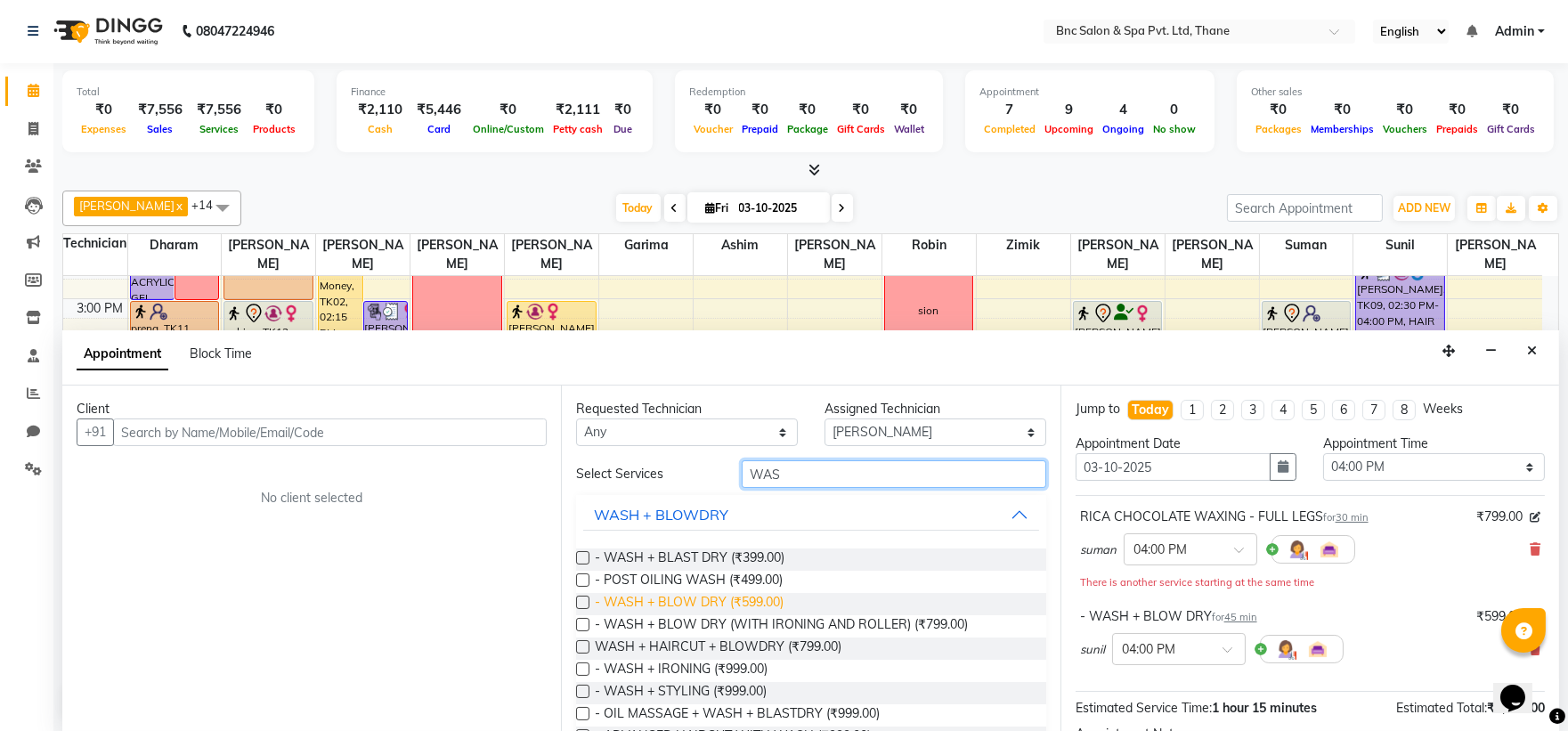
type input "WAS"
click at [723, 600] on span "- WASH + BLOW DRY (₹599.00)" at bounding box center [689, 604] width 189 height 23
checkbox input "false"
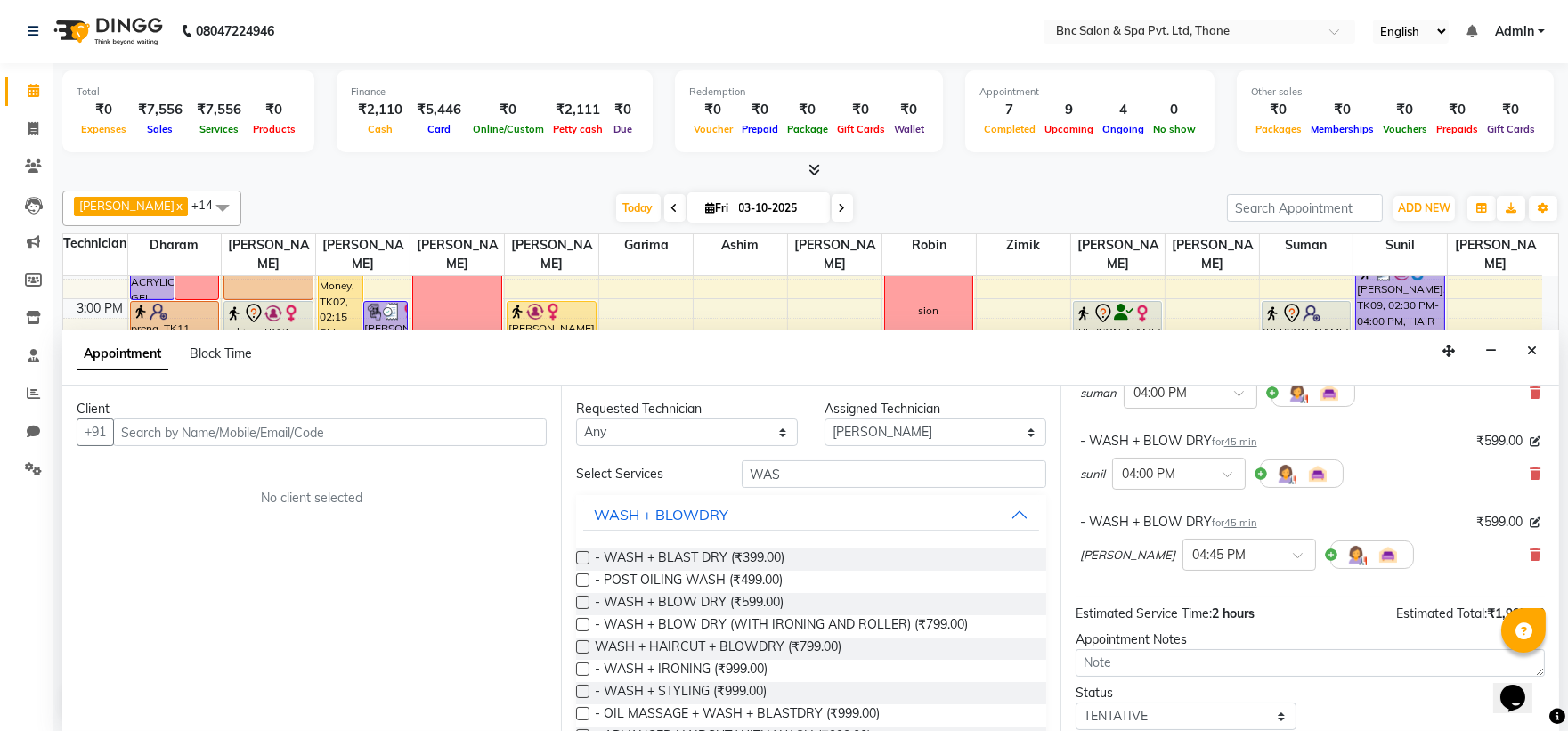
scroll to position [270, 0]
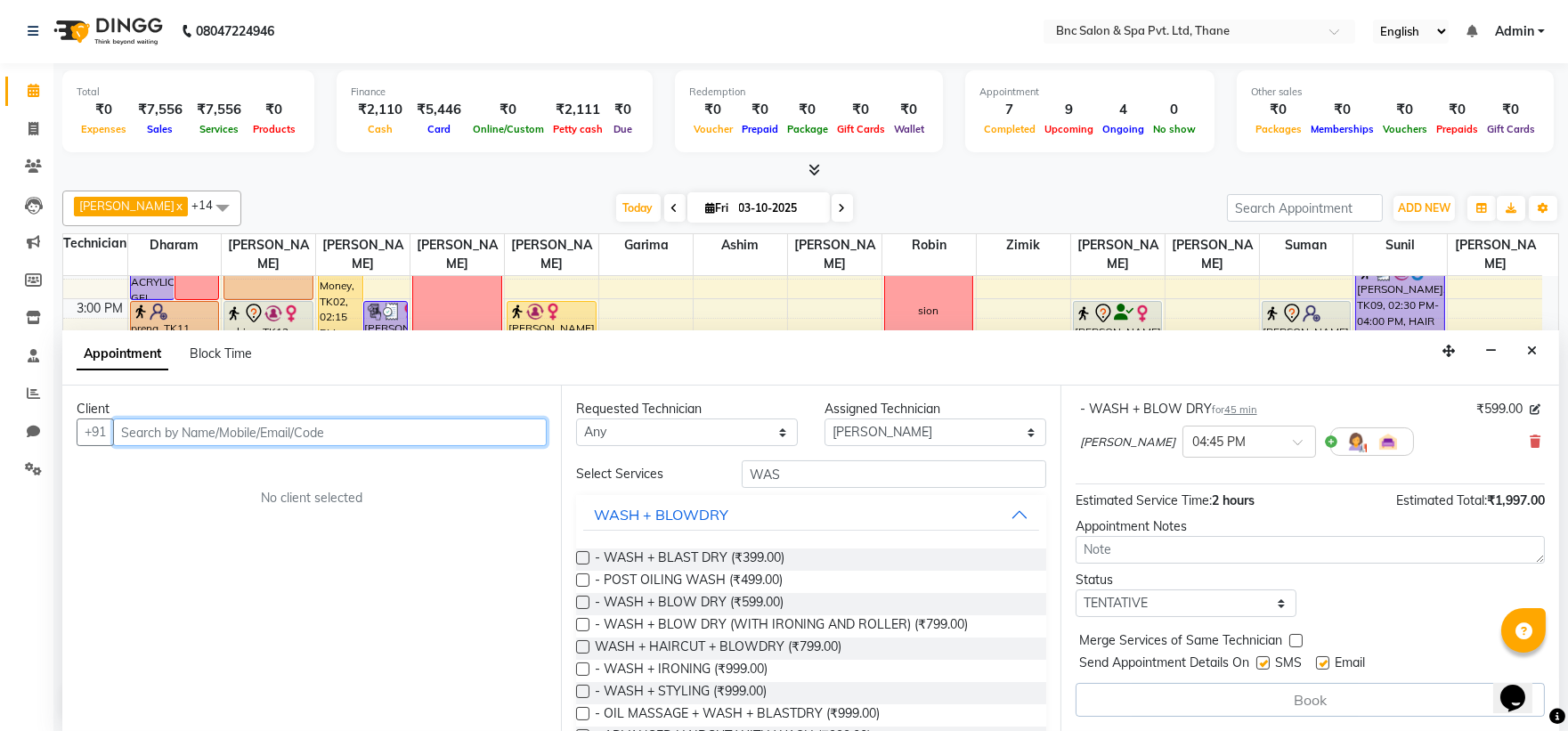
click at [250, 428] on input "text" at bounding box center [329, 432] width 434 height 27
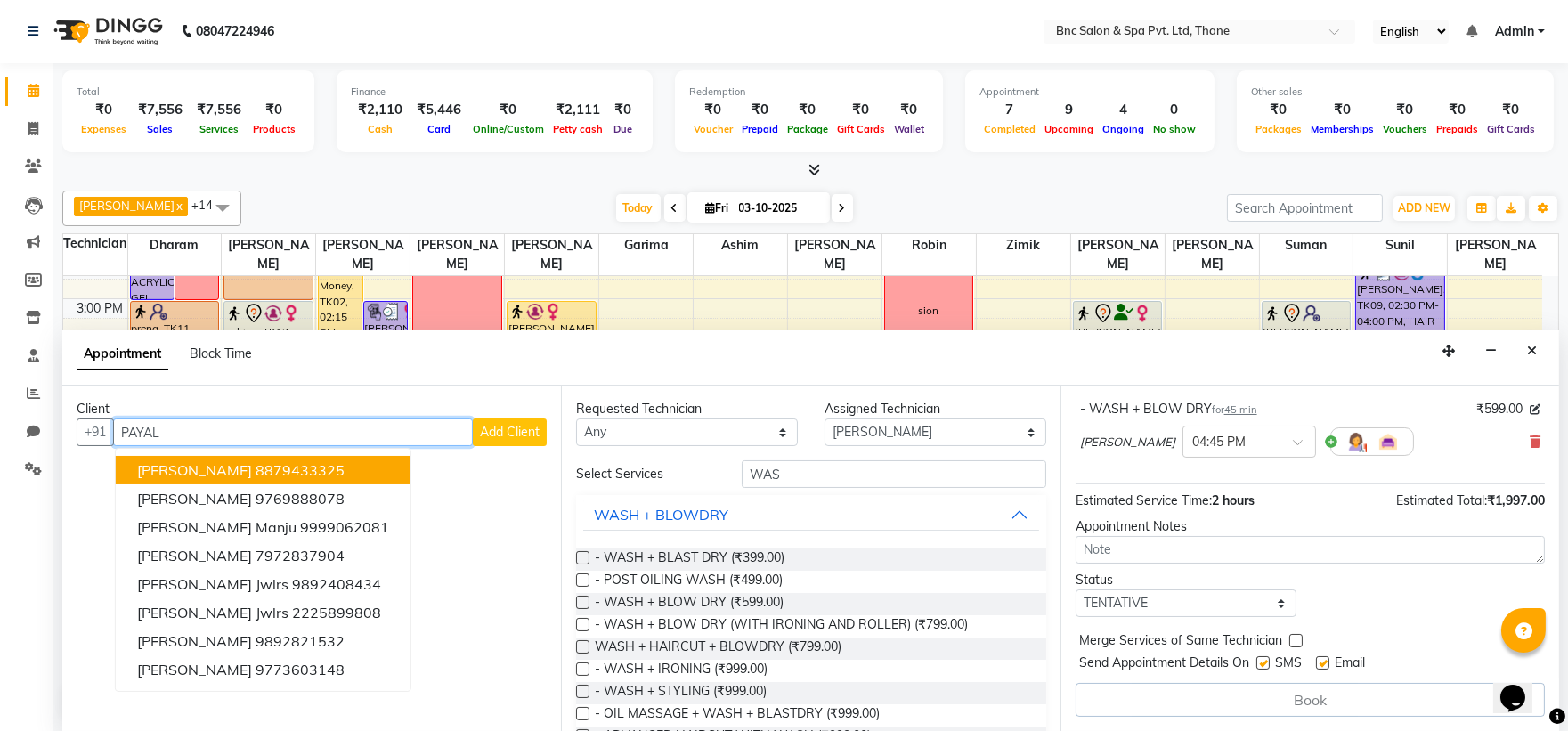
click at [250, 428] on input "PAYAL" at bounding box center [293, 432] width 359 height 27
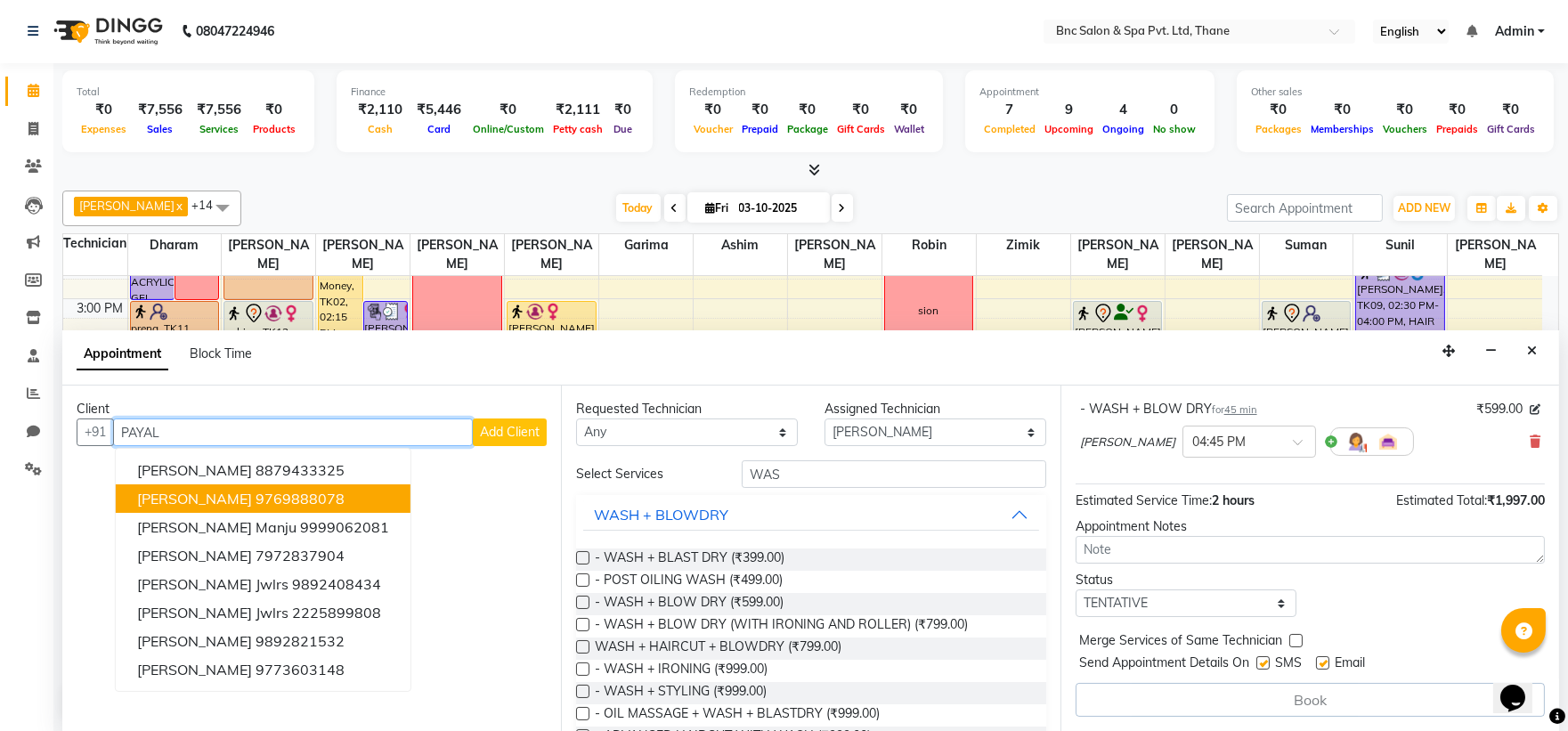
click at [235, 486] on button "Payal Chavan 9769888078" at bounding box center [262, 499] width 294 height 28
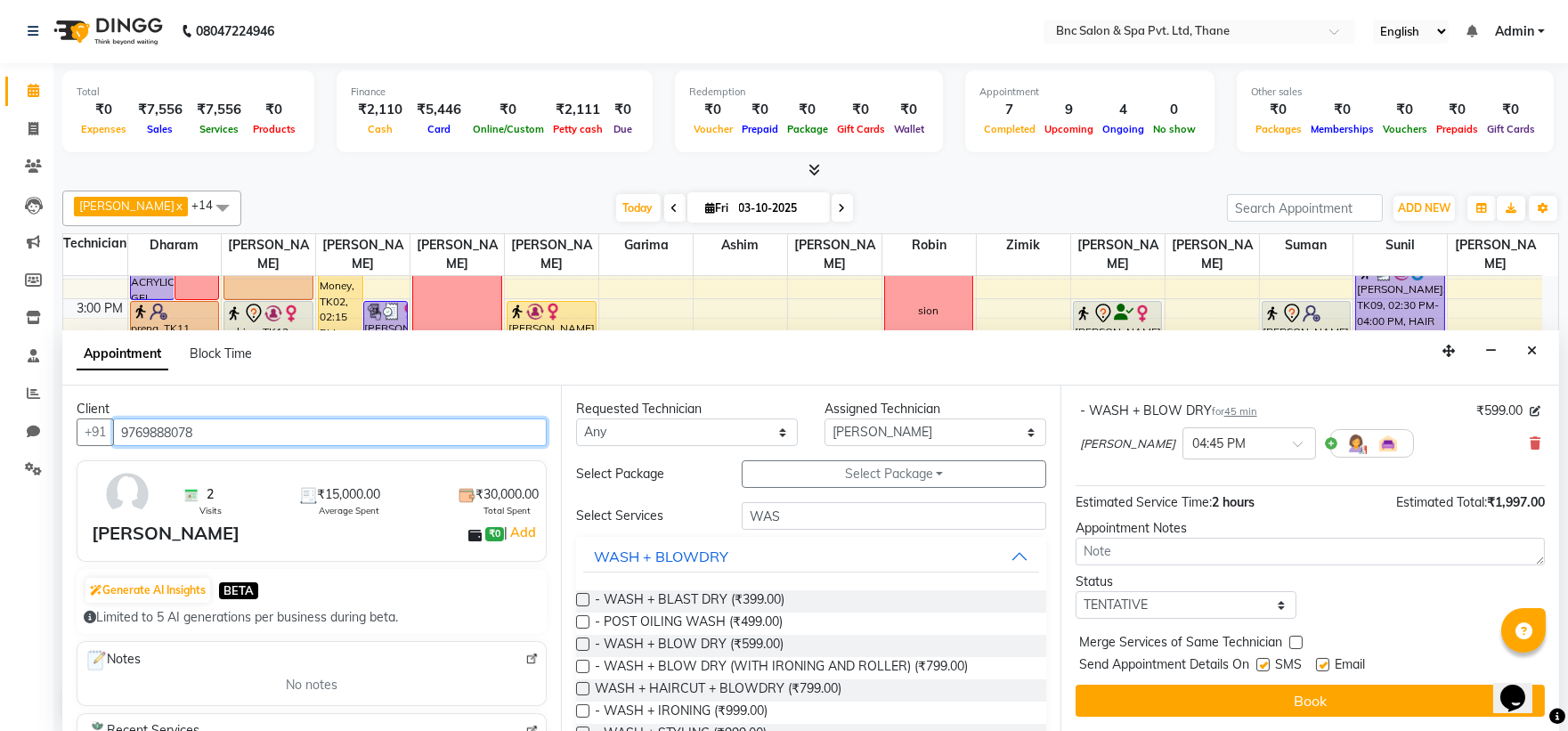
scroll to position [268, 0]
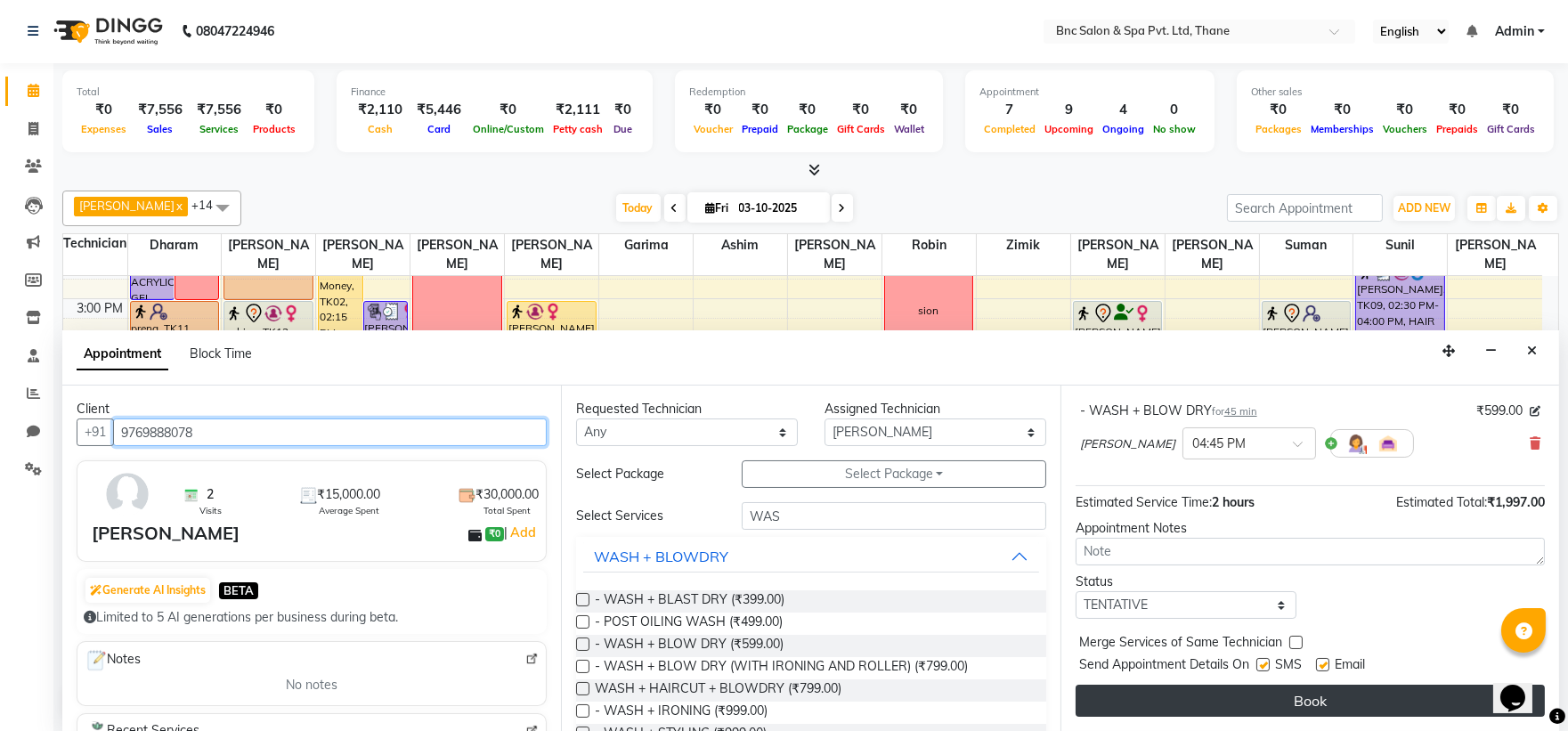
type input "9769888078"
click at [1208, 692] on button "Book" at bounding box center [1310, 701] width 469 height 32
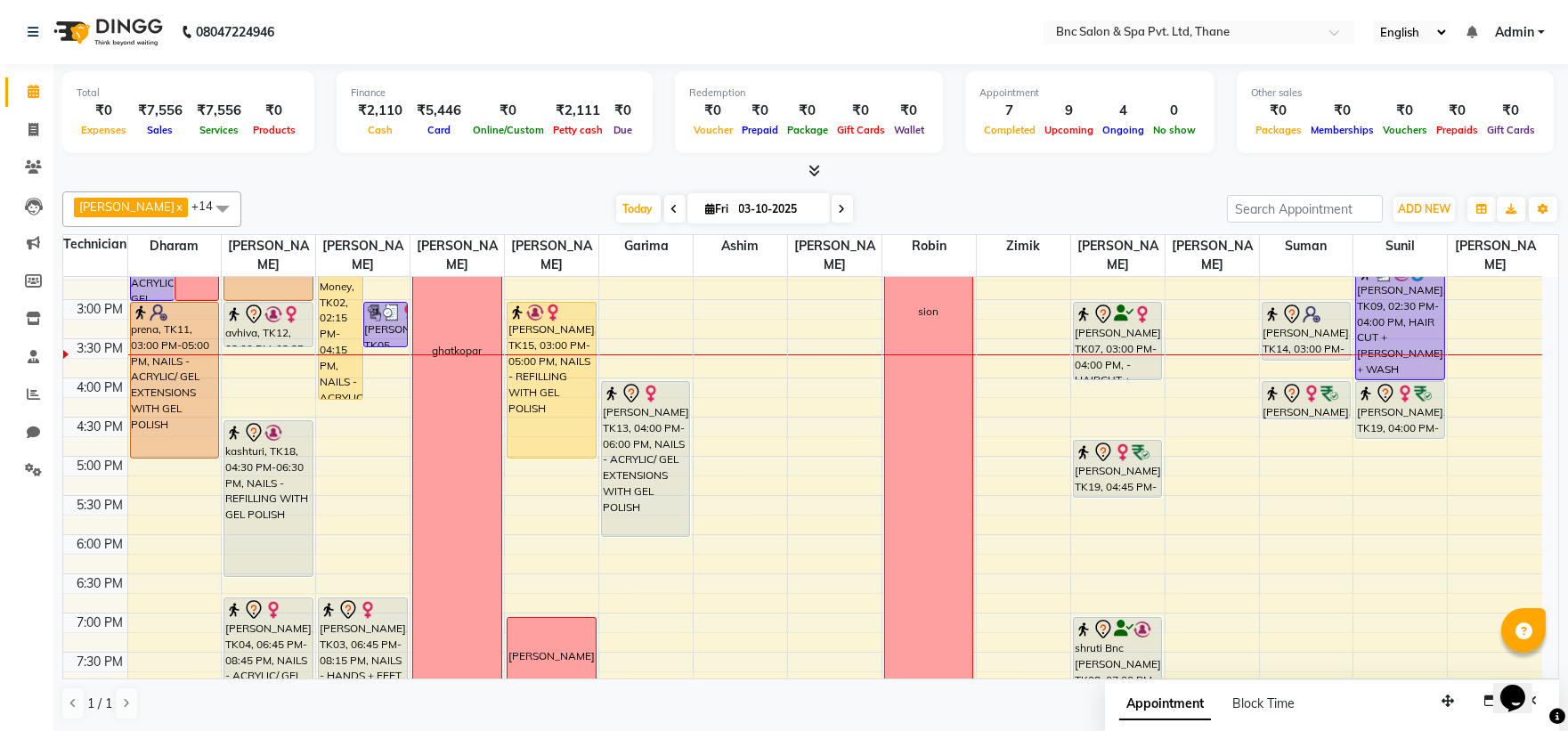
scroll to position [620, 0]
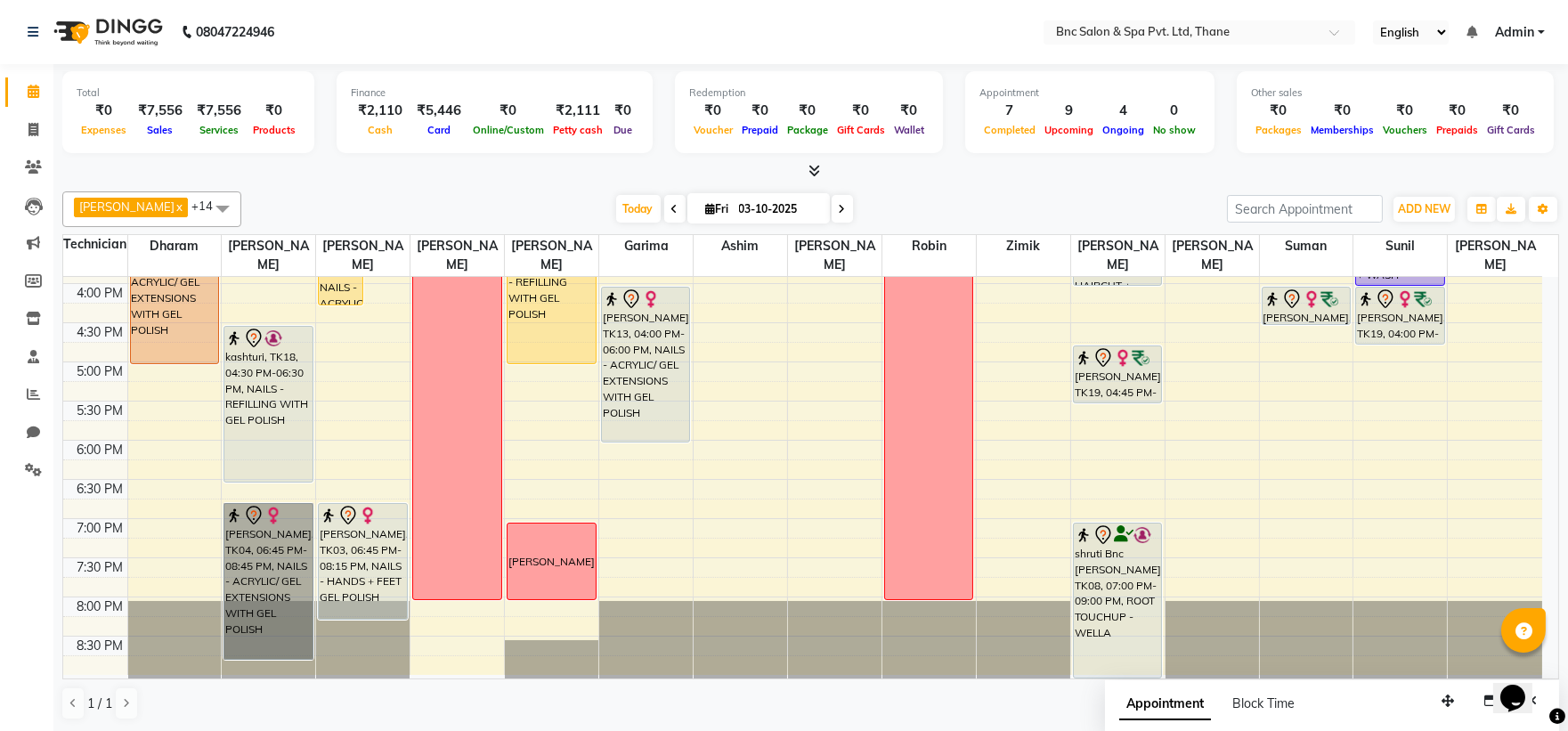
drag, startPoint x: 277, startPoint y: 573, endPoint x: 175, endPoint y: 568, distance: 102.1
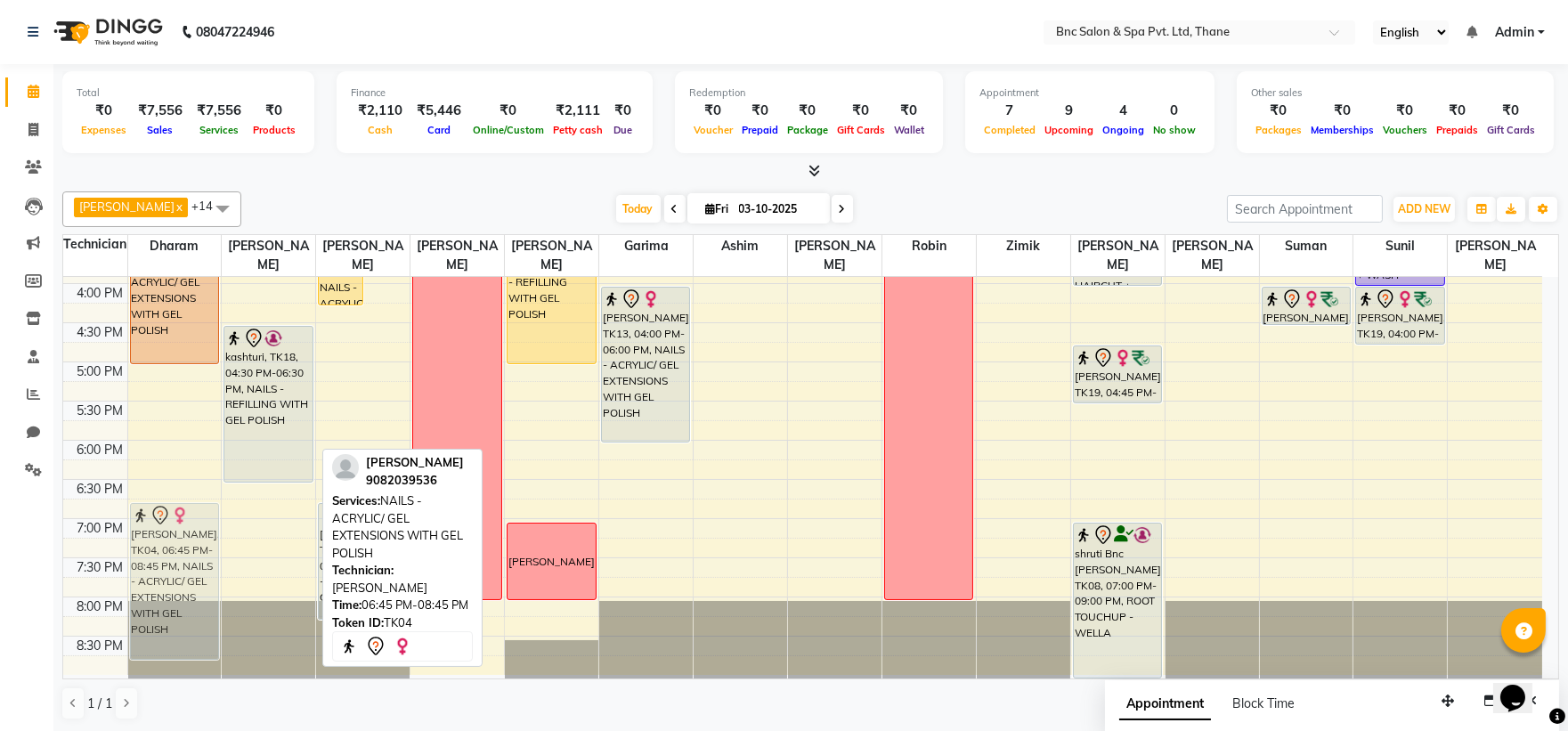
drag, startPoint x: 175, startPoint y: 568, endPoint x: 165, endPoint y: 574, distance: 11.7
click at [165, 574] on tr "rita, TK05, 01:00 PM-03:00 PM, NAILS - ACRYLIC/ GEL EXTENSIONS WITH GEL POLISH …" at bounding box center [802, 167] width 1479 height 1018
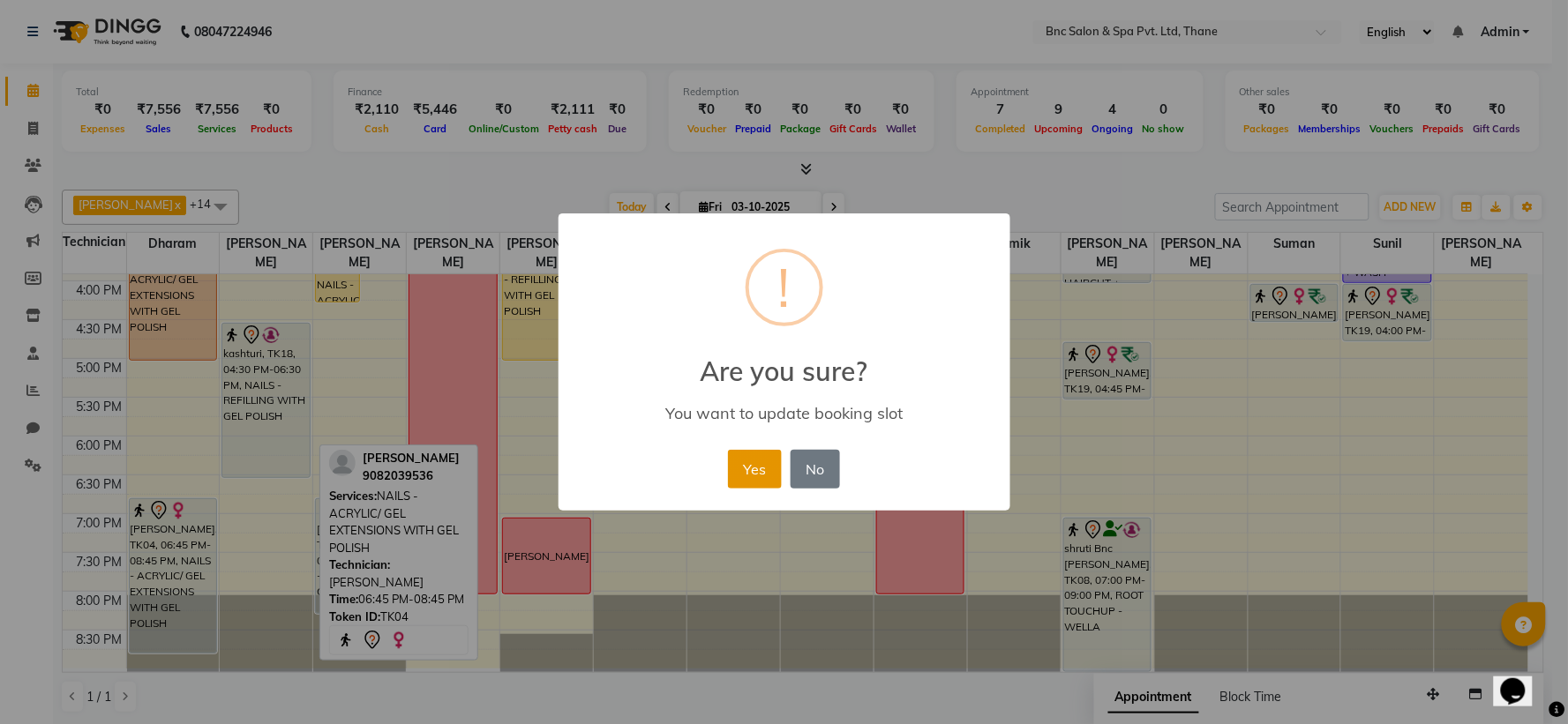
click at [759, 452] on button "Yes" at bounding box center [755, 470] width 54 height 39
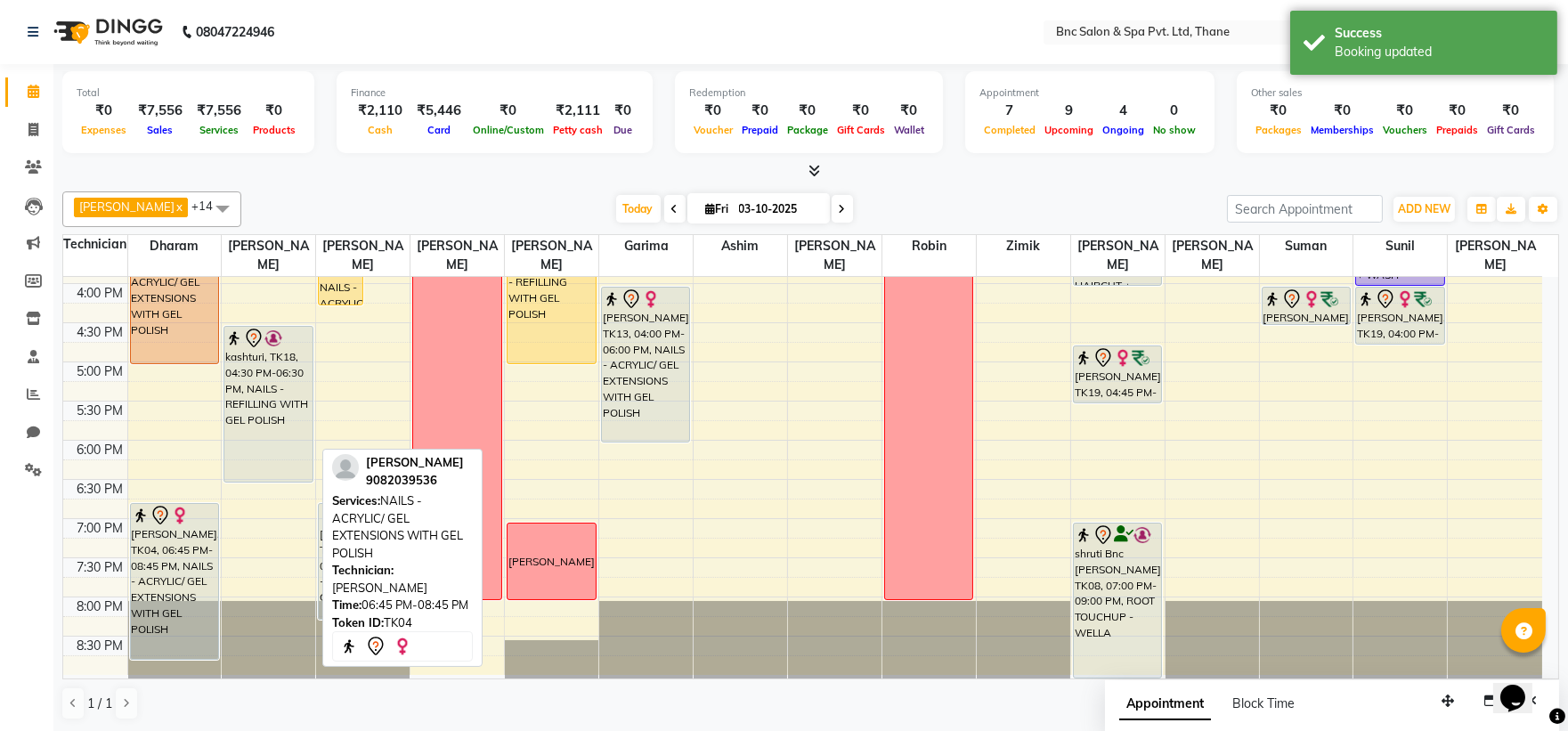
click at [832, 217] on span at bounding box center [842, 208] width 22 height 27
type input "04-10-2025"
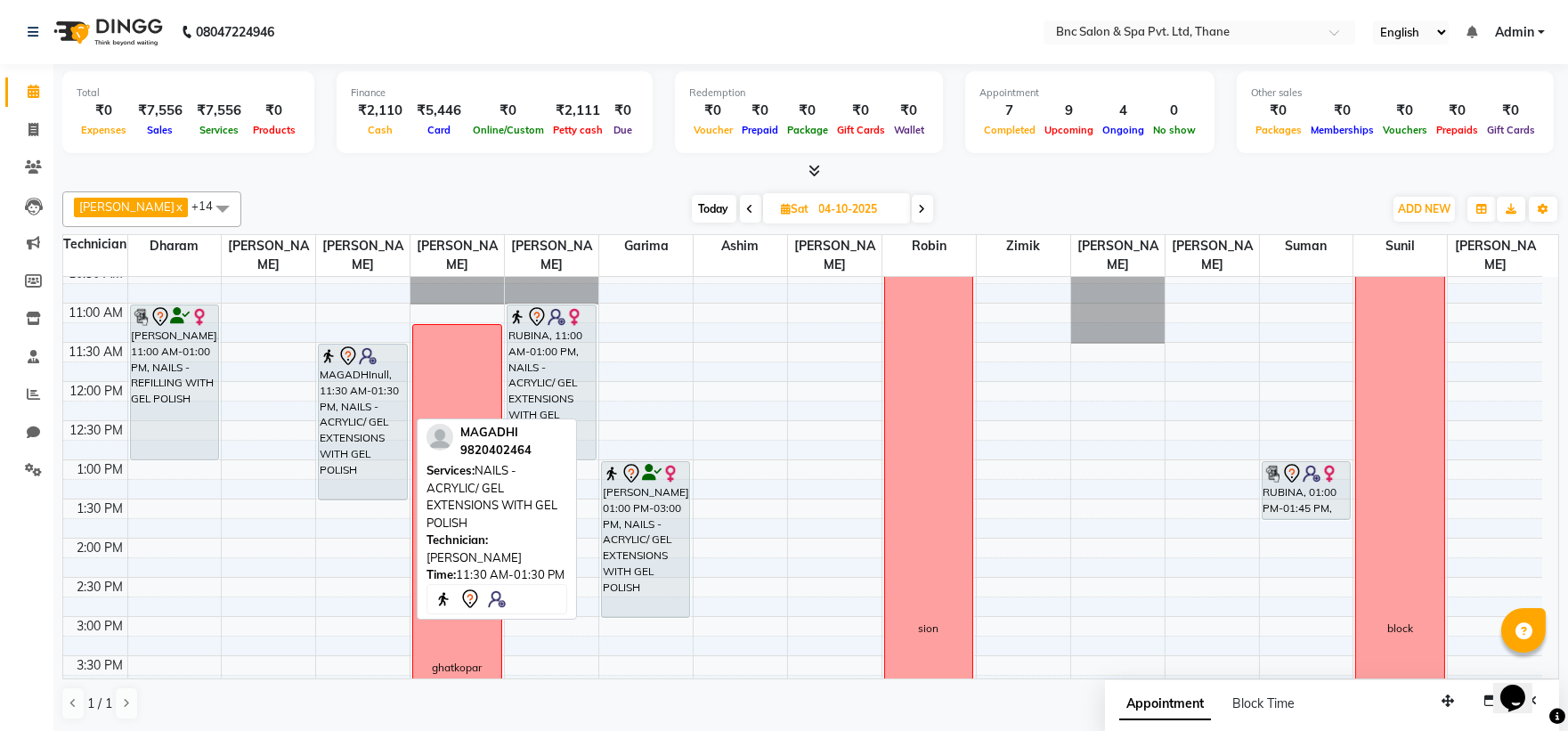
scroll to position [202, 0]
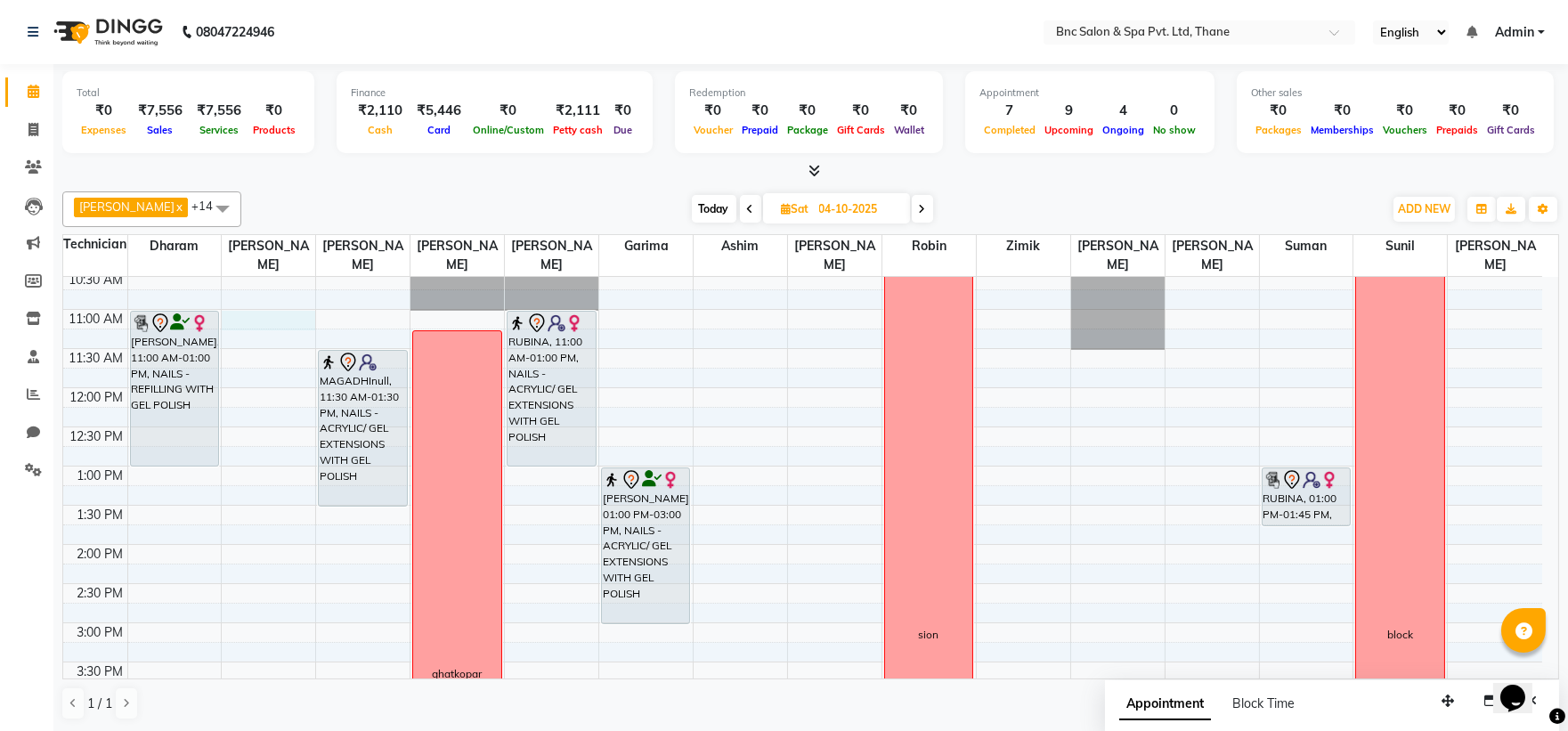
click at [257, 322] on div "8:00 AM 8:30 AM 9:00 AM 9:30 AM 10:00 AM 10:30 AM 11:00 AM 11:30 AM 12:00 PM 12…" at bounding box center [802, 584] width 1479 height 1018
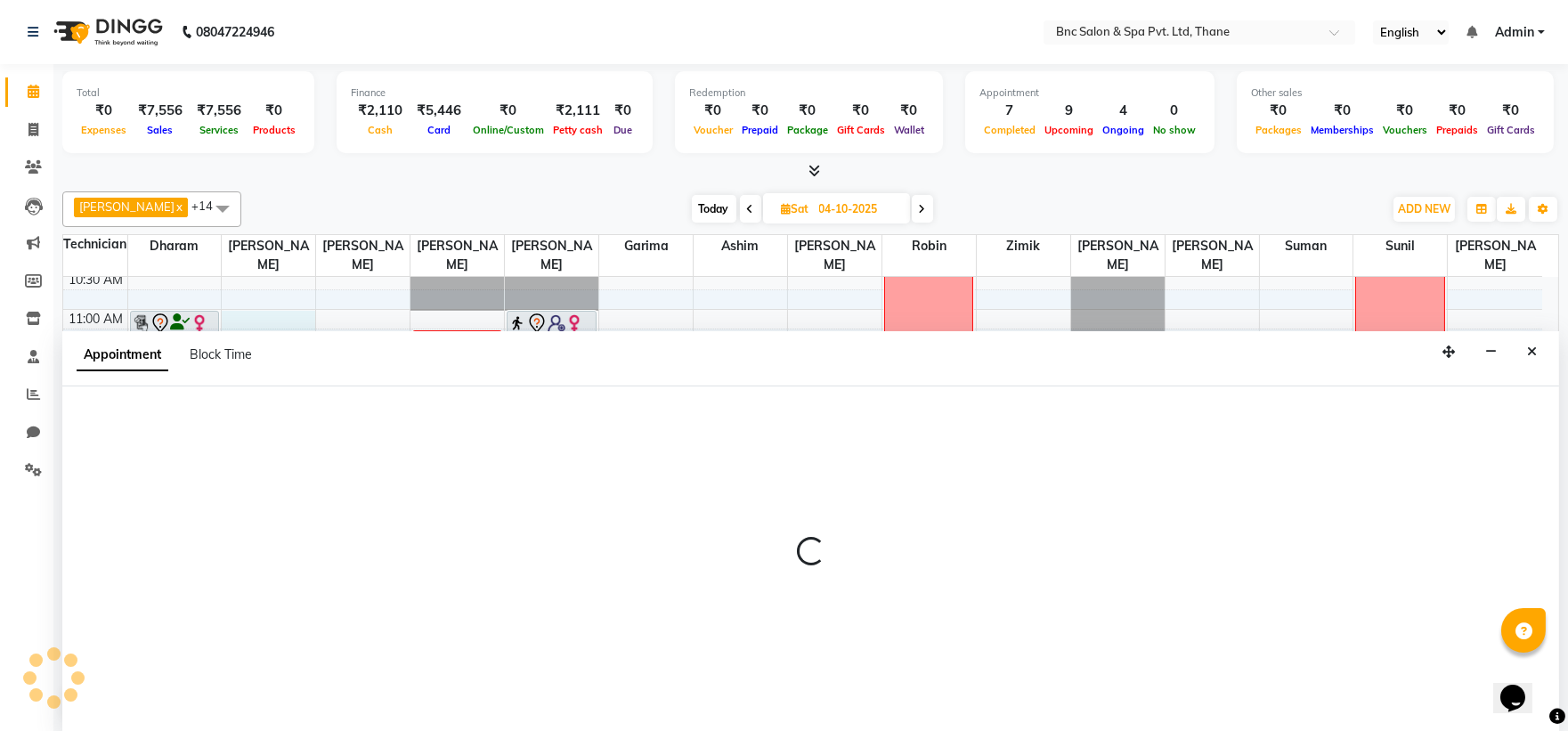
select select "71923"
select select "tentative"
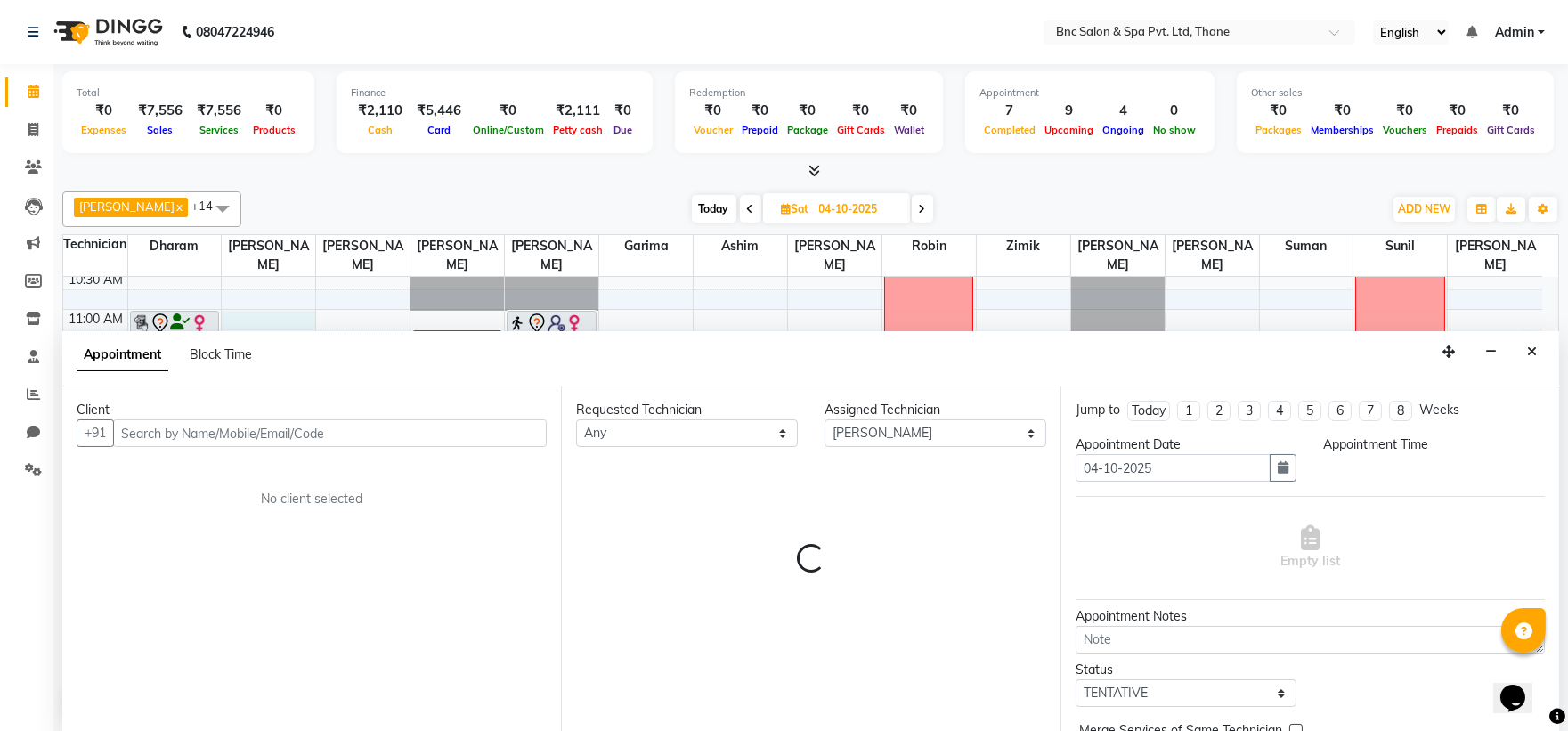
scroll to position [1, 0]
select select "660"
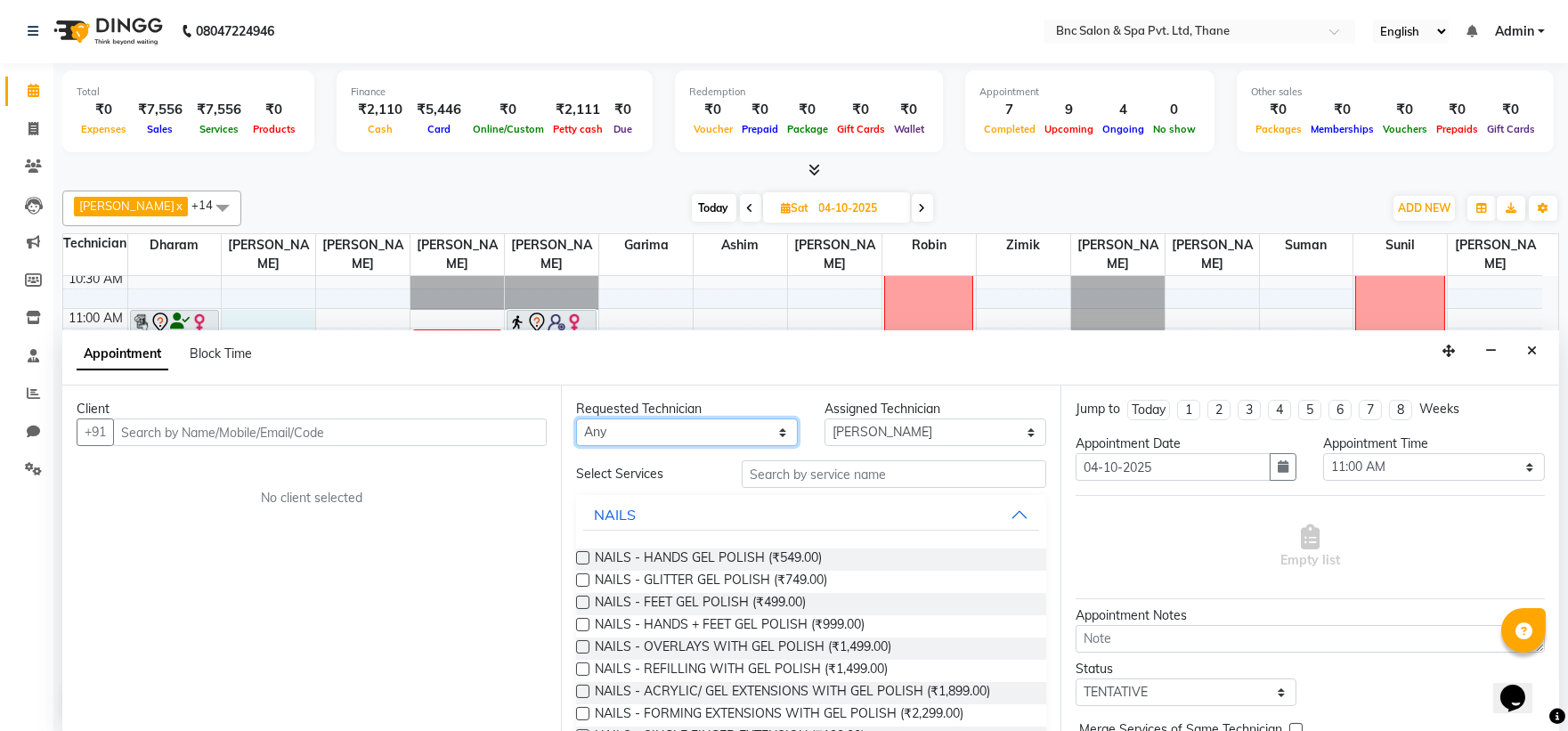
click at [614, 433] on select "Any Anas Ansari Apeksha ashim Ashwini Shibe Deepak Rajput Dharam Garima Jayanto…" at bounding box center [687, 432] width 222 height 27
select select "71923"
click at [576, 419] on select "Any Anas Ansari Apeksha ashim Ashwini Shibe Deepak Rajput Dharam Garima Jayanto…" at bounding box center [687, 432] width 222 height 27
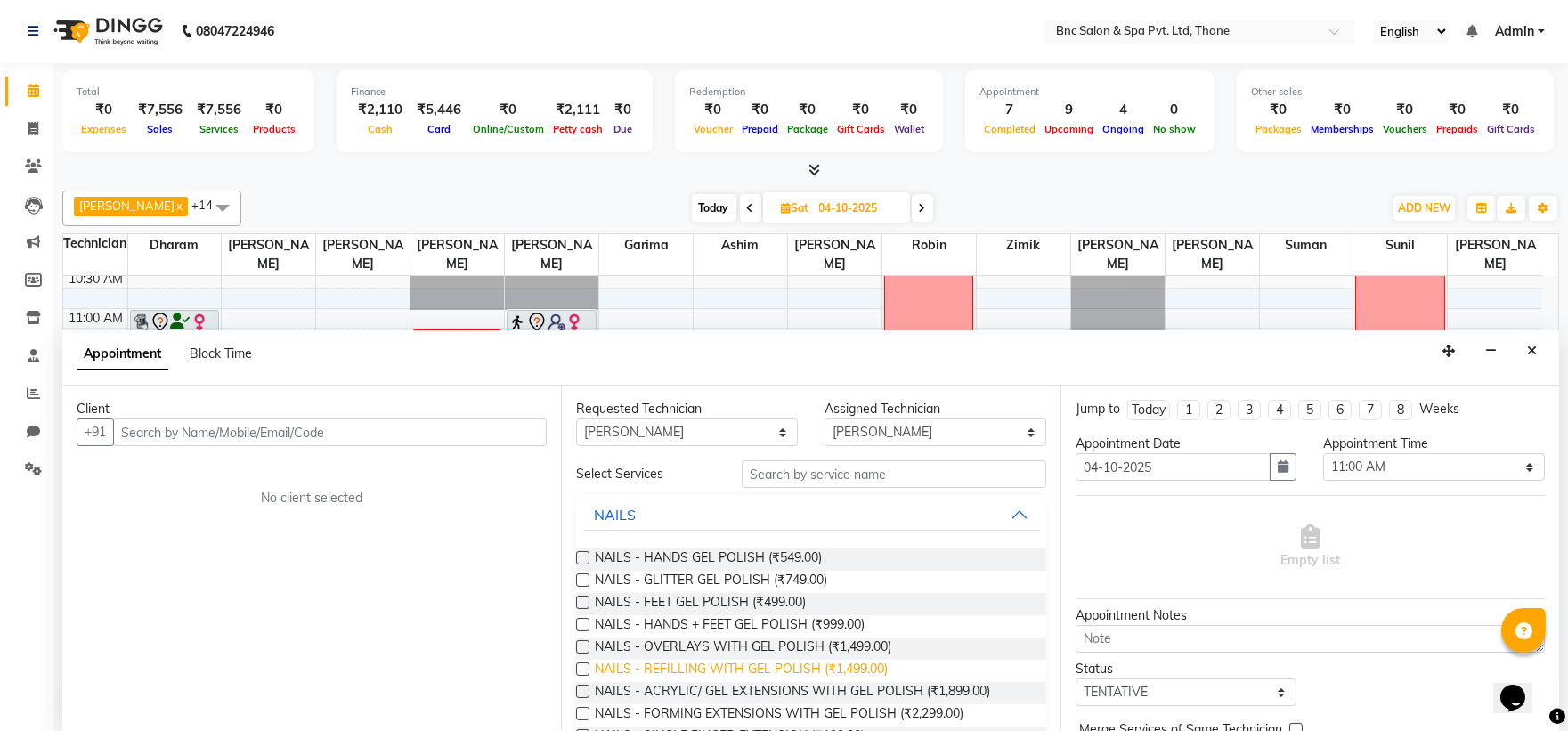
click at [636, 662] on span "NAILS - REFILLING WITH GEL POLISH (₹1,499.00)" at bounding box center [740, 671] width 293 height 23
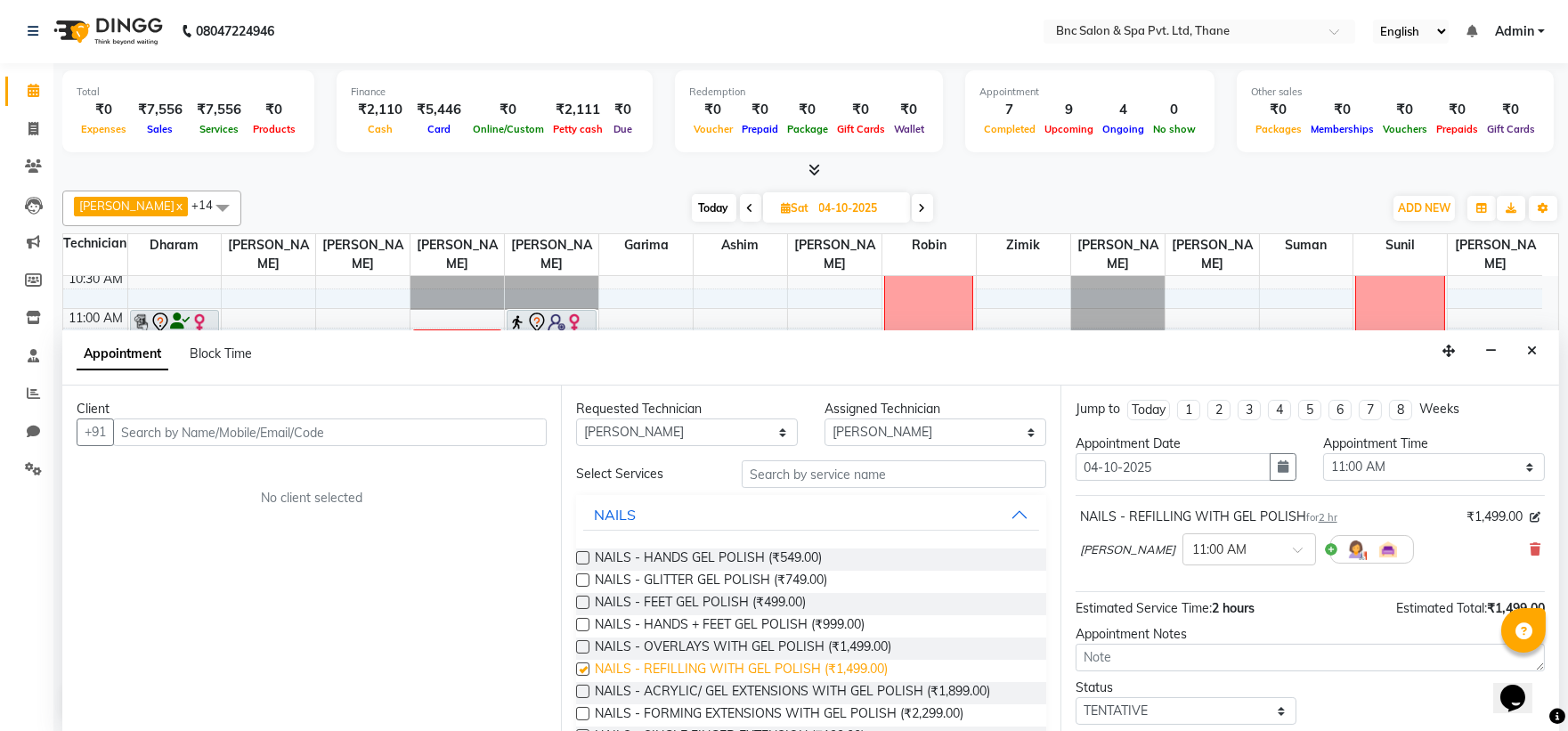
checkbox input "false"
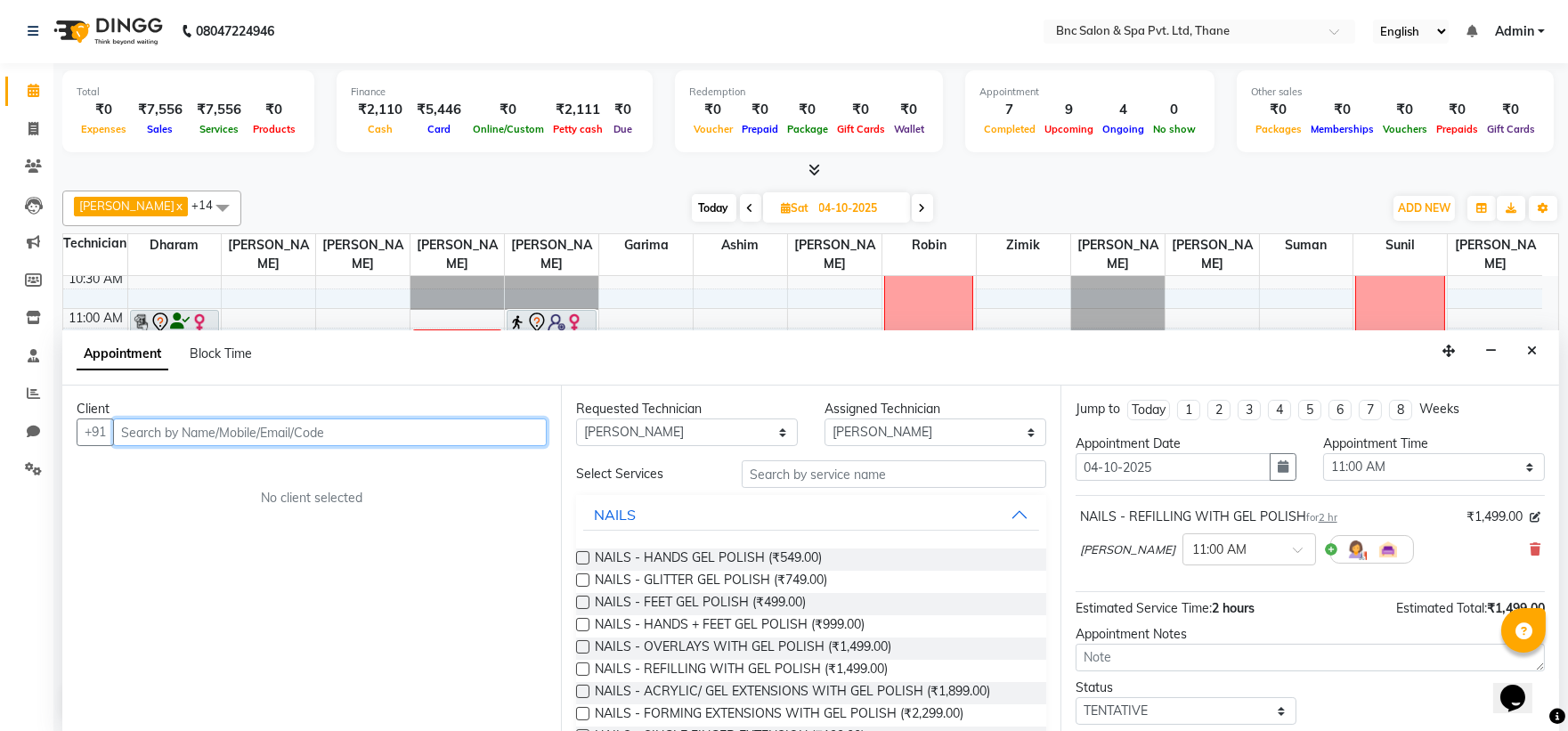
click at [306, 437] on input "text" at bounding box center [329, 432] width 434 height 27
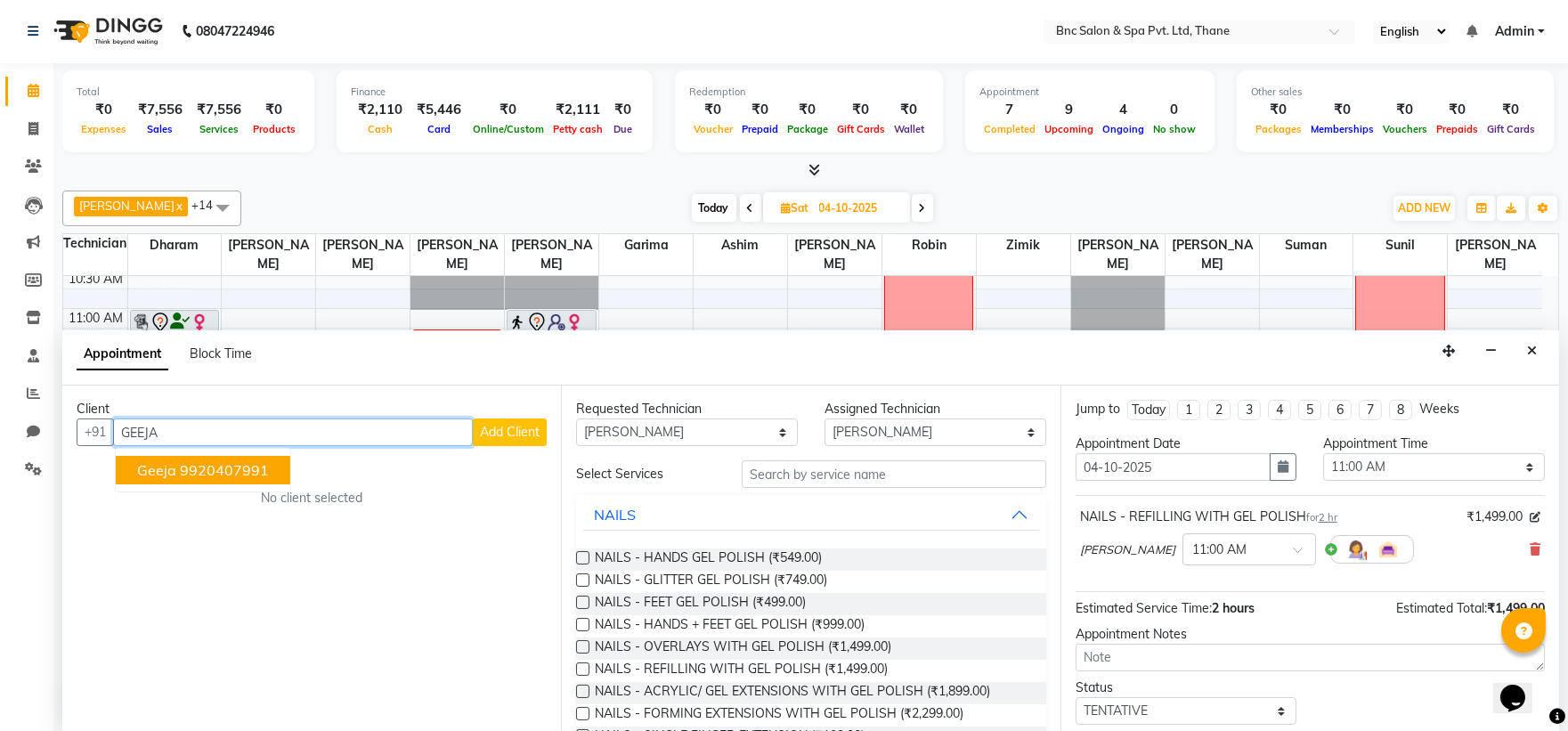
click at [277, 469] on button "geeja 9920407991" at bounding box center [203, 470] width 175 height 28
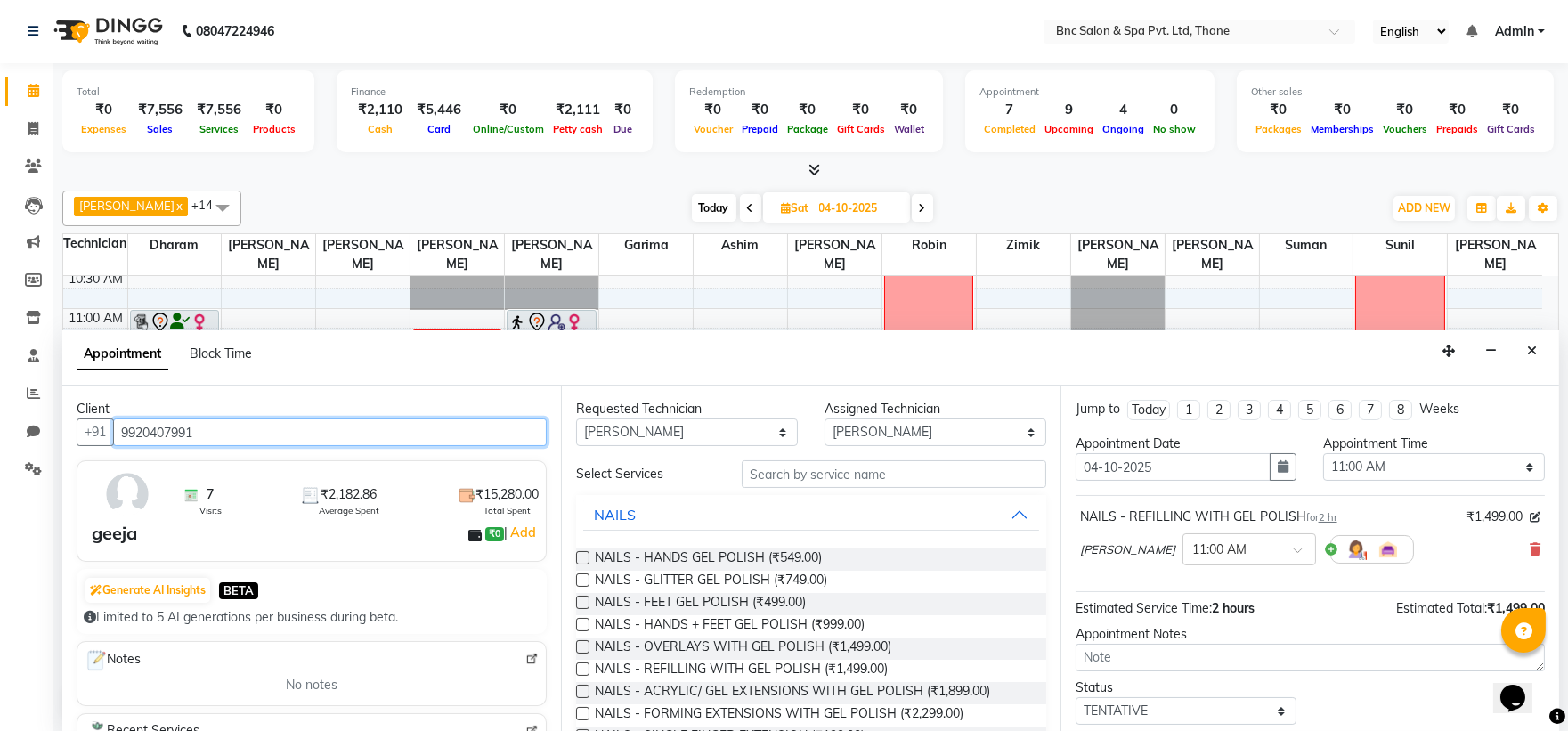
scroll to position [105, 0]
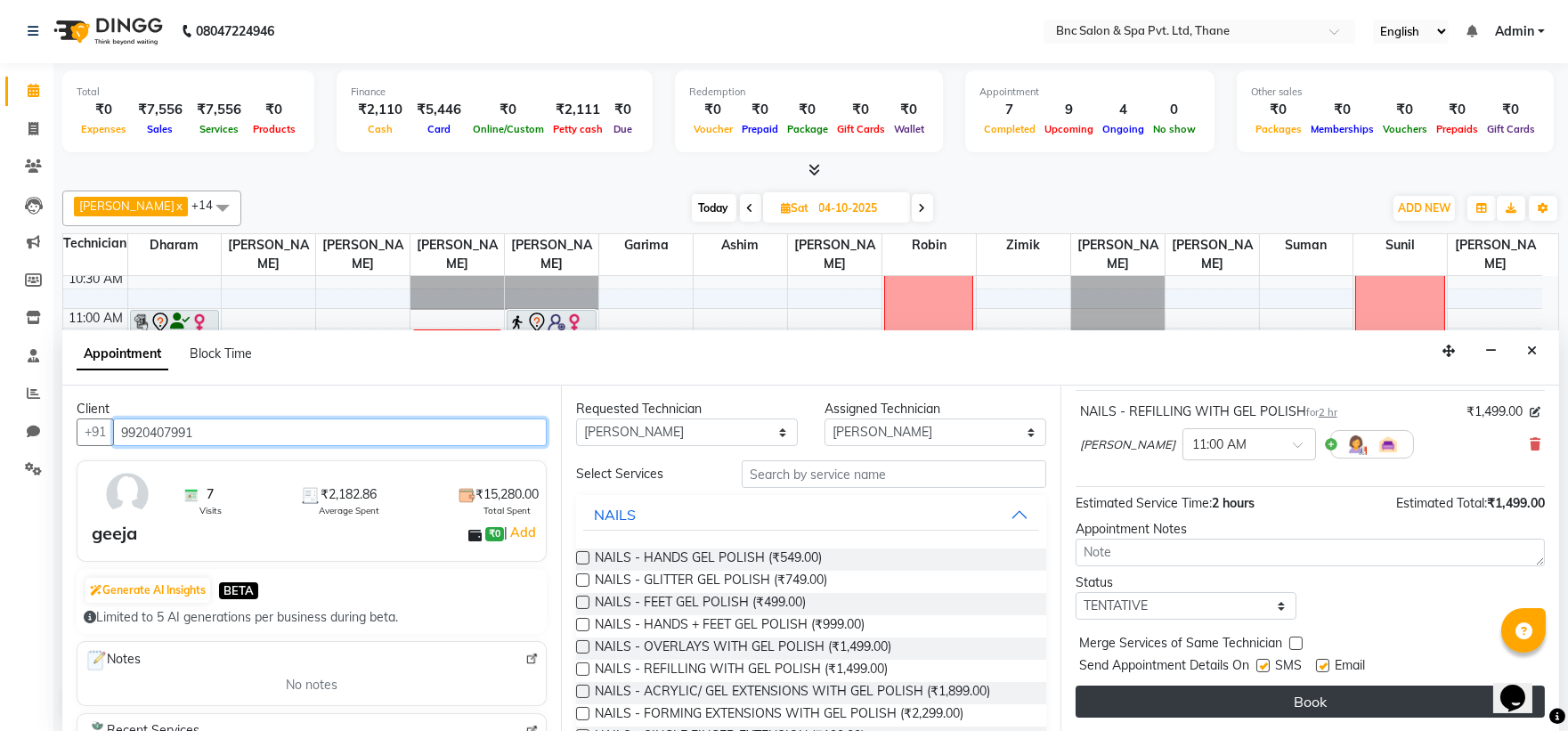
type input "9920407991"
click at [1188, 699] on button "Book" at bounding box center [1310, 702] width 469 height 32
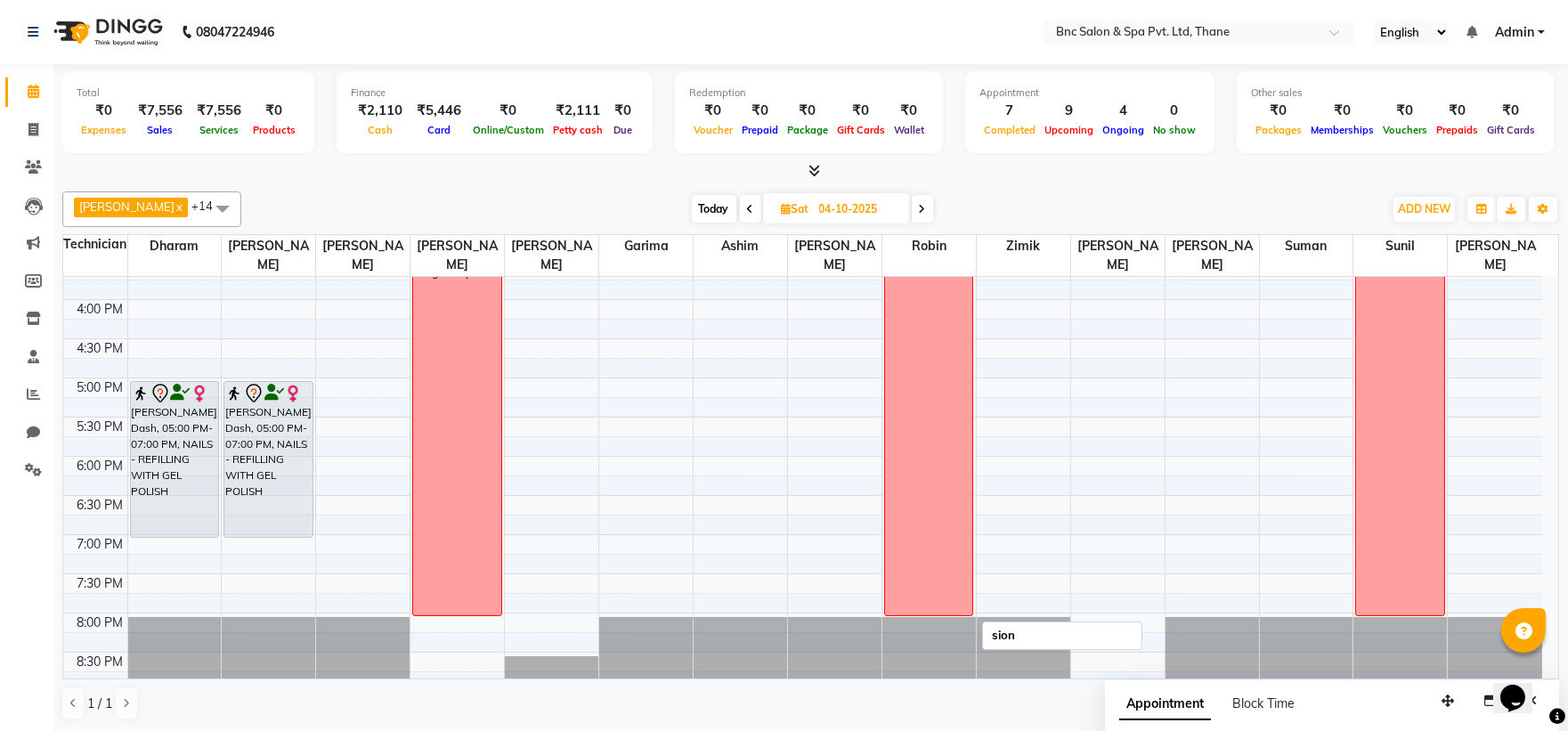
scroll to position [620, 0]
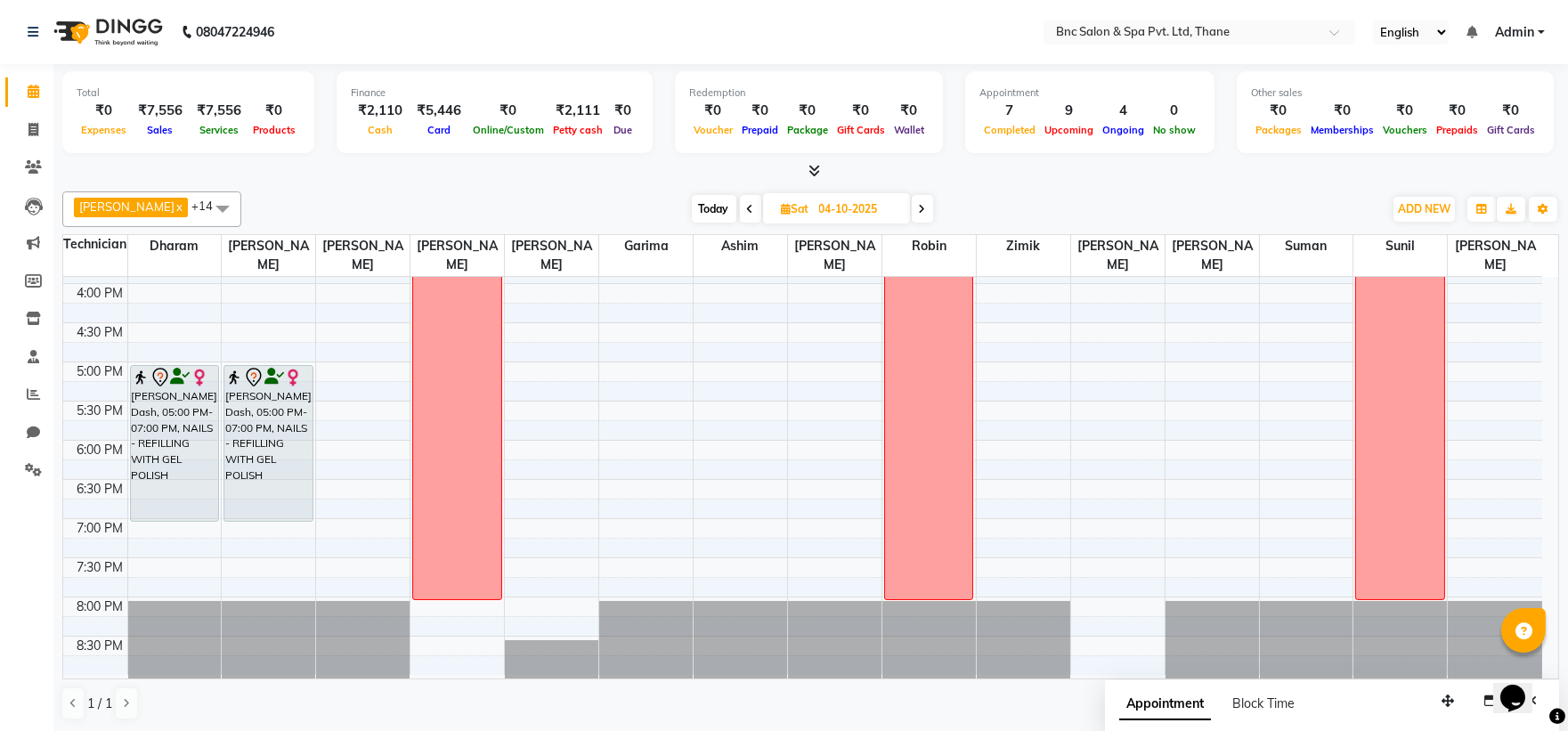
click at [692, 209] on span "Today" at bounding box center [714, 208] width 44 height 27
type input "03-10-2025"
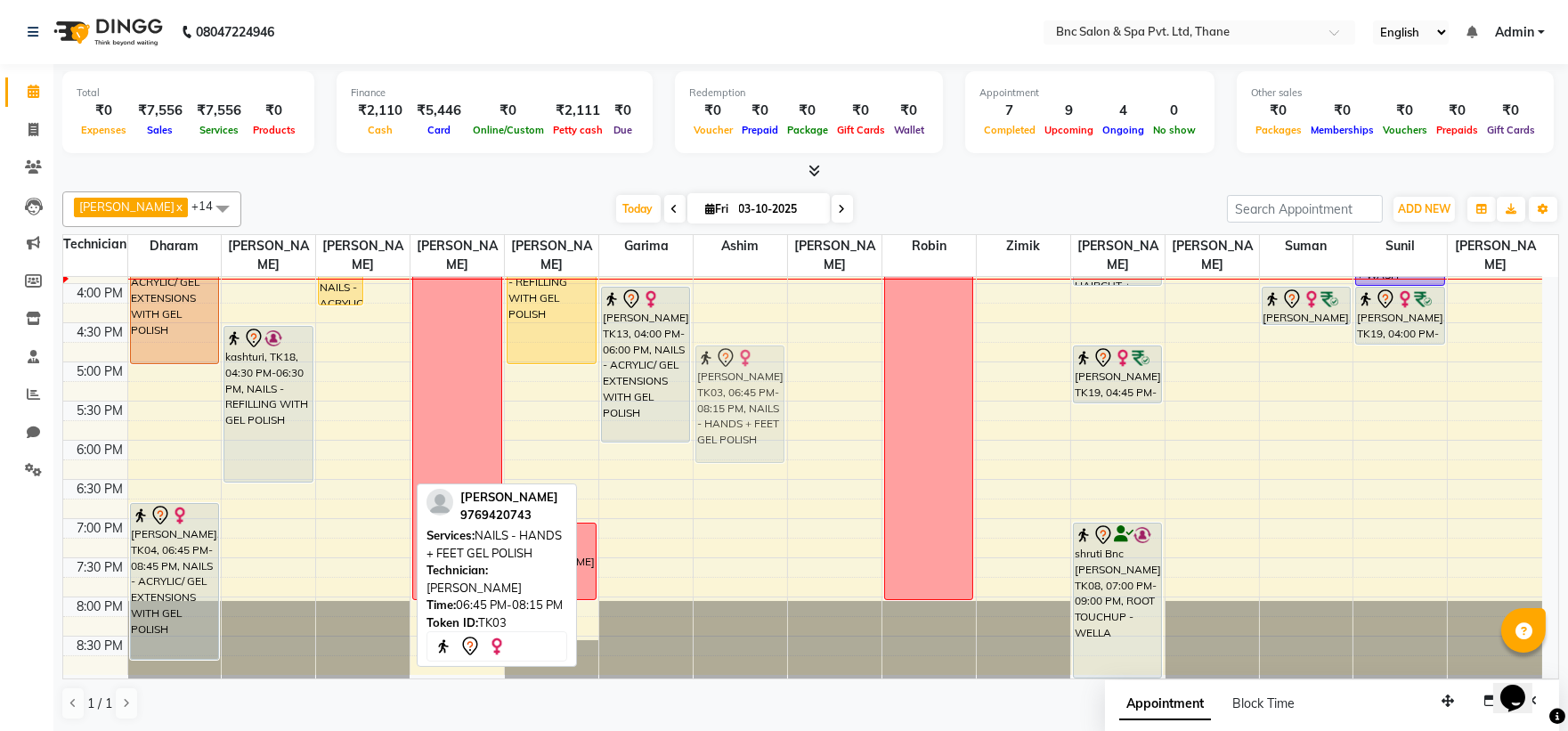
drag, startPoint x: 389, startPoint y: 524, endPoint x: 767, endPoint y: 358, distance: 412.8
click at [767, 358] on tr "rita, TK05, 01:00 PM-03:00 PM, NAILS - ACRYLIC/ GEL EXTENSIONS WITH GEL POLISH …" at bounding box center [802, 167] width 1479 height 1018
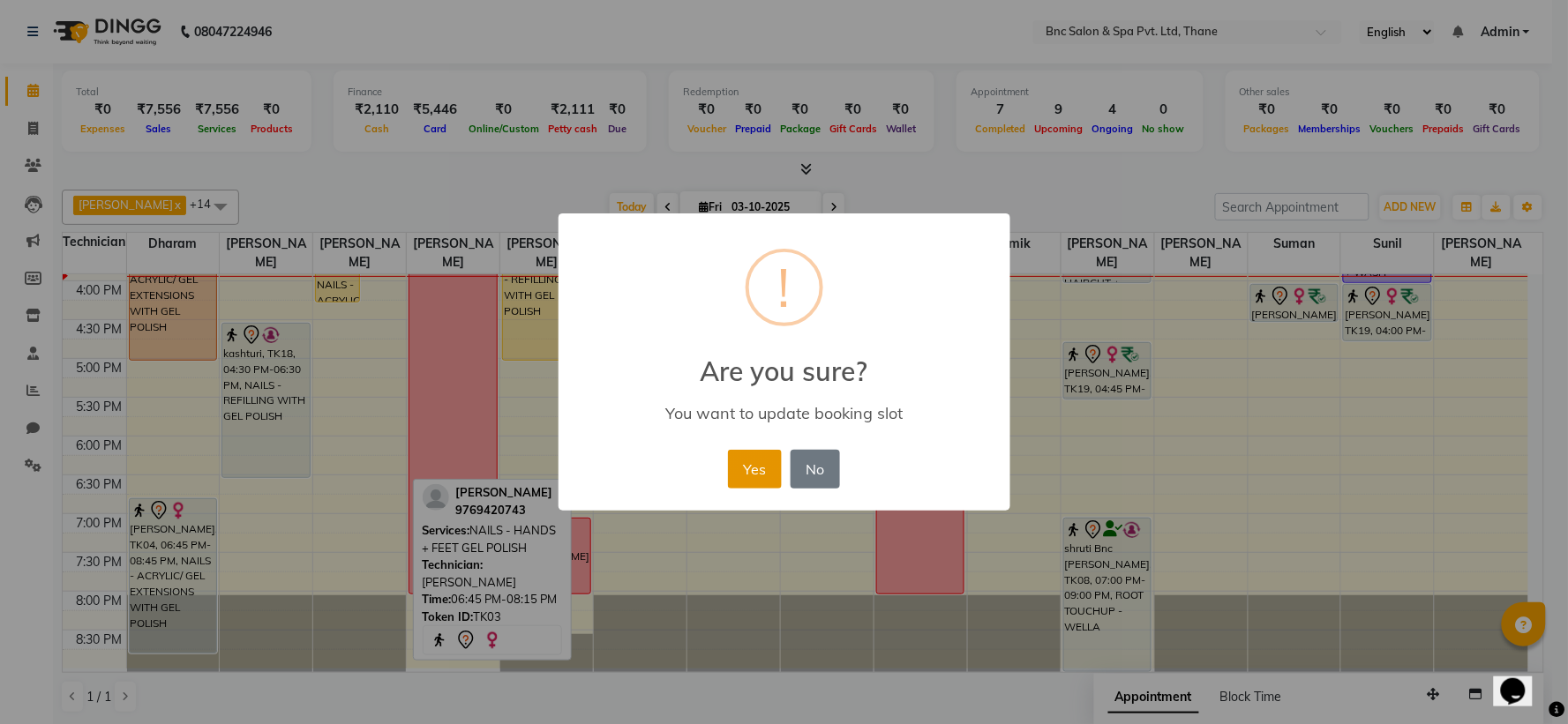
click at [756, 456] on button "Yes" at bounding box center [755, 470] width 54 height 39
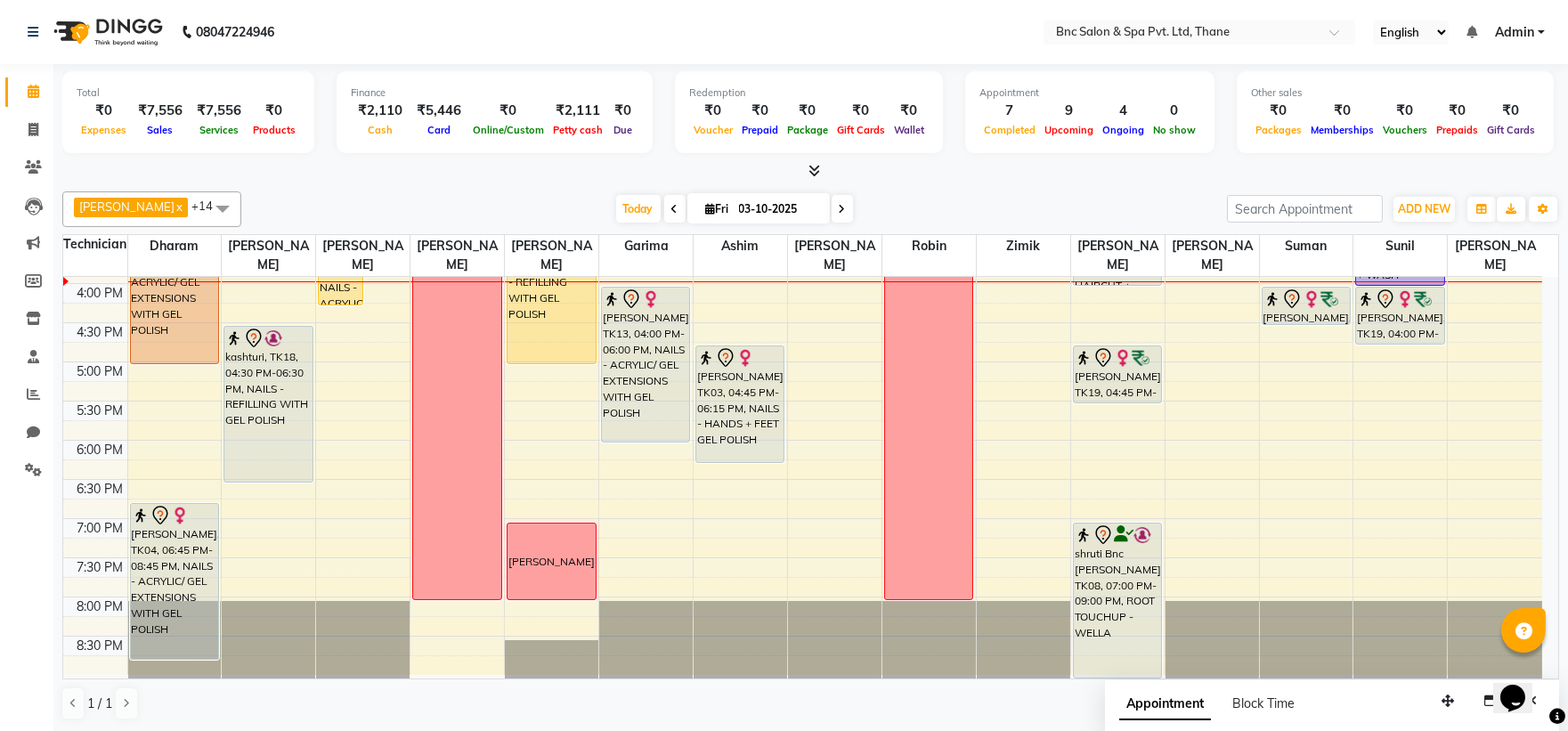
click at [1275, 405] on div "8:00 AM 8:30 AM 9:00 AM 9:30 AM 10:00 AM 10:30 AM 11:00 AM 11:30 AM 12:00 PM 12…" at bounding box center [802, 167] width 1479 height 1018
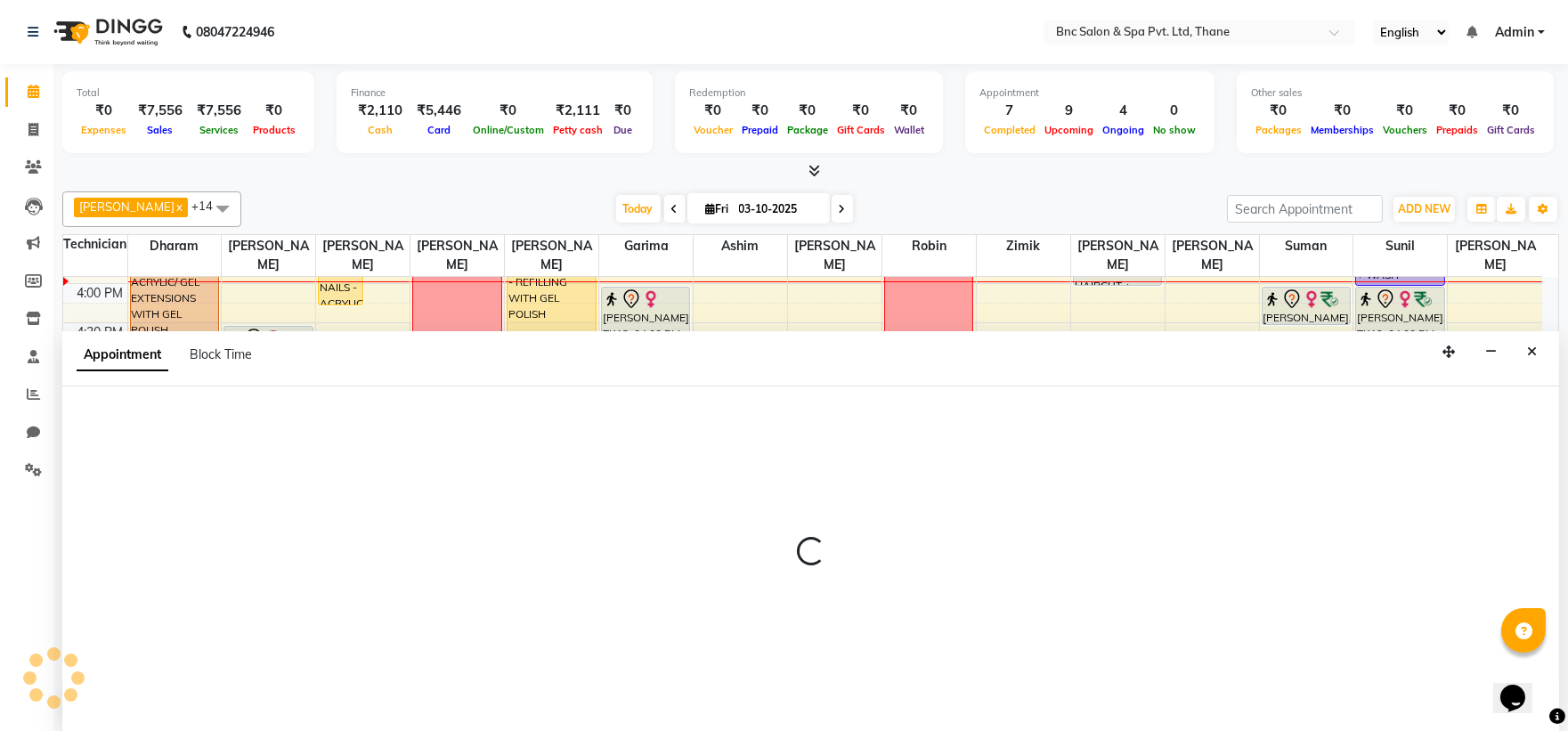
scroll to position [1, 0]
select select "71935"
select select "tentative"
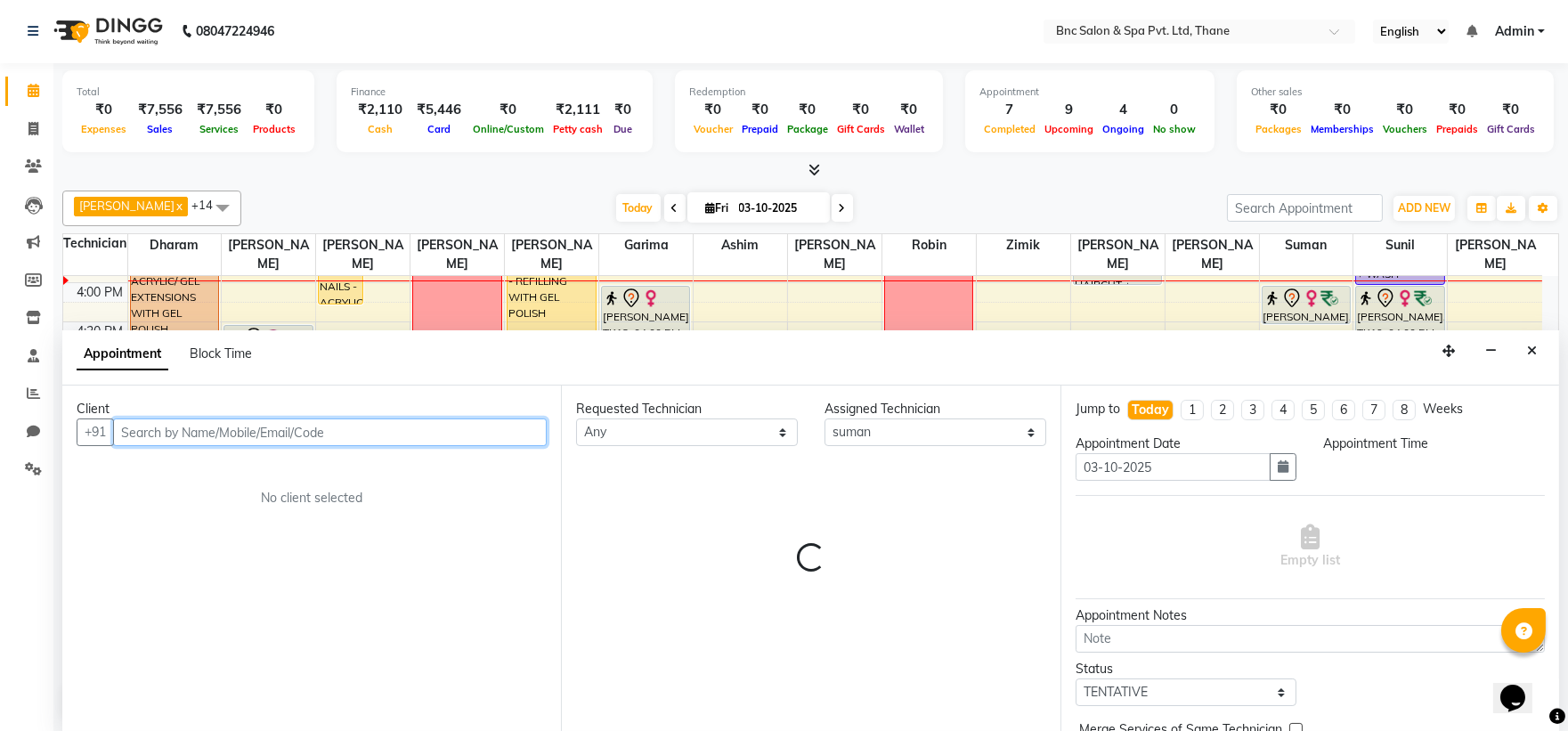
select select "1035"
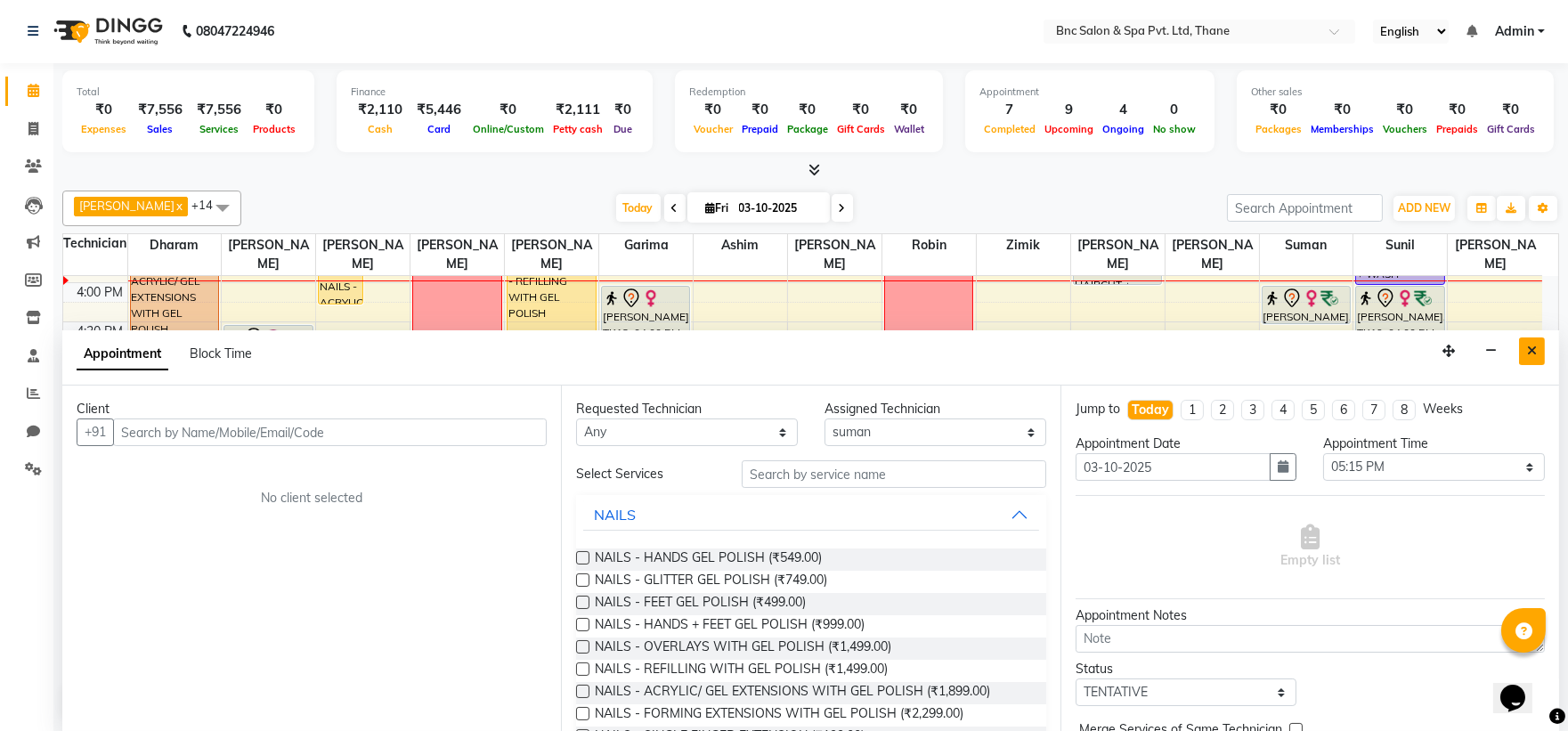
click at [1528, 343] on button "Close" at bounding box center [1531, 351] width 25 height 27
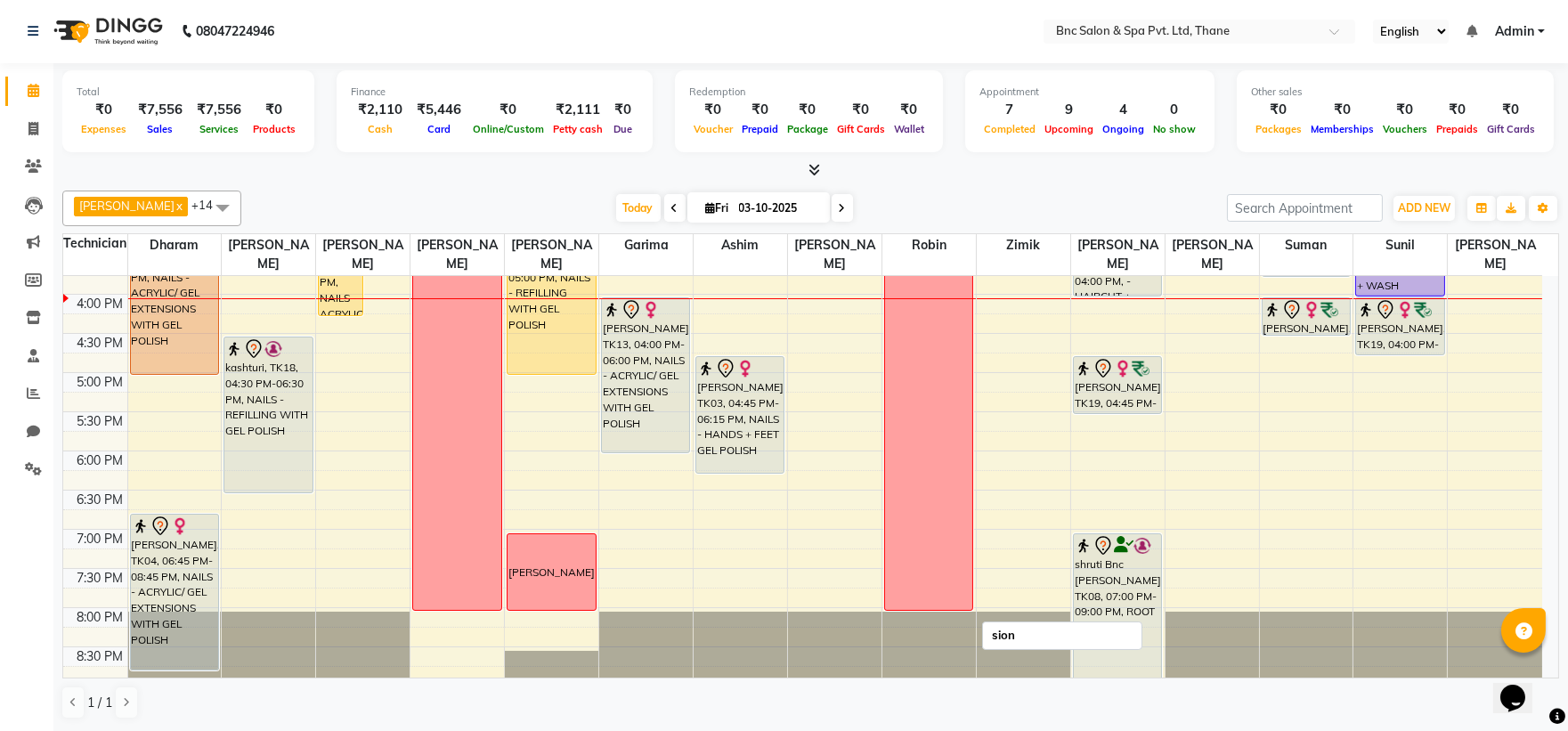
scroll to position [620, 0]
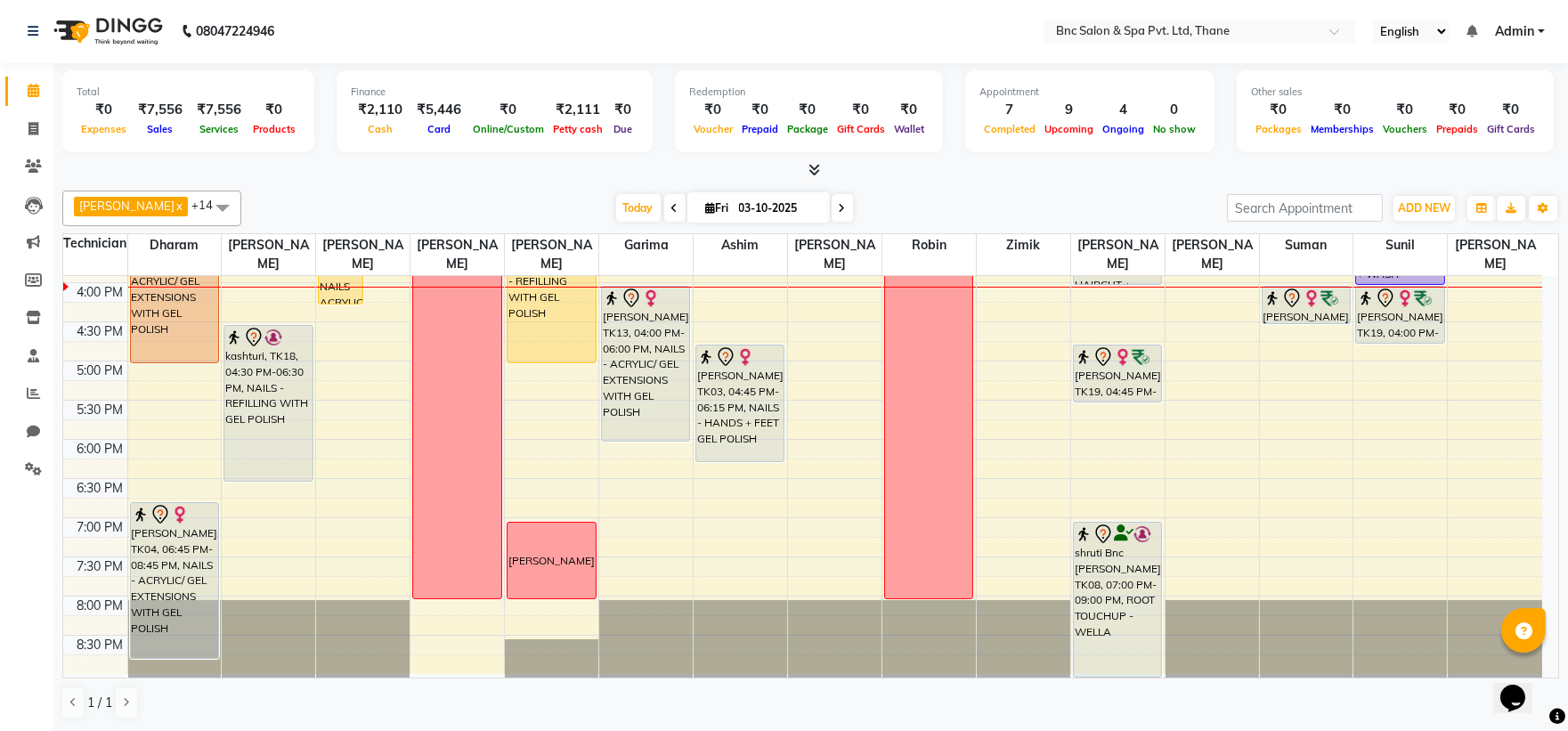
click at [734, 203] on input "03-10-2025" at bounding box center [778, 208] width 89 height 26
select select "10"
select select "2025"
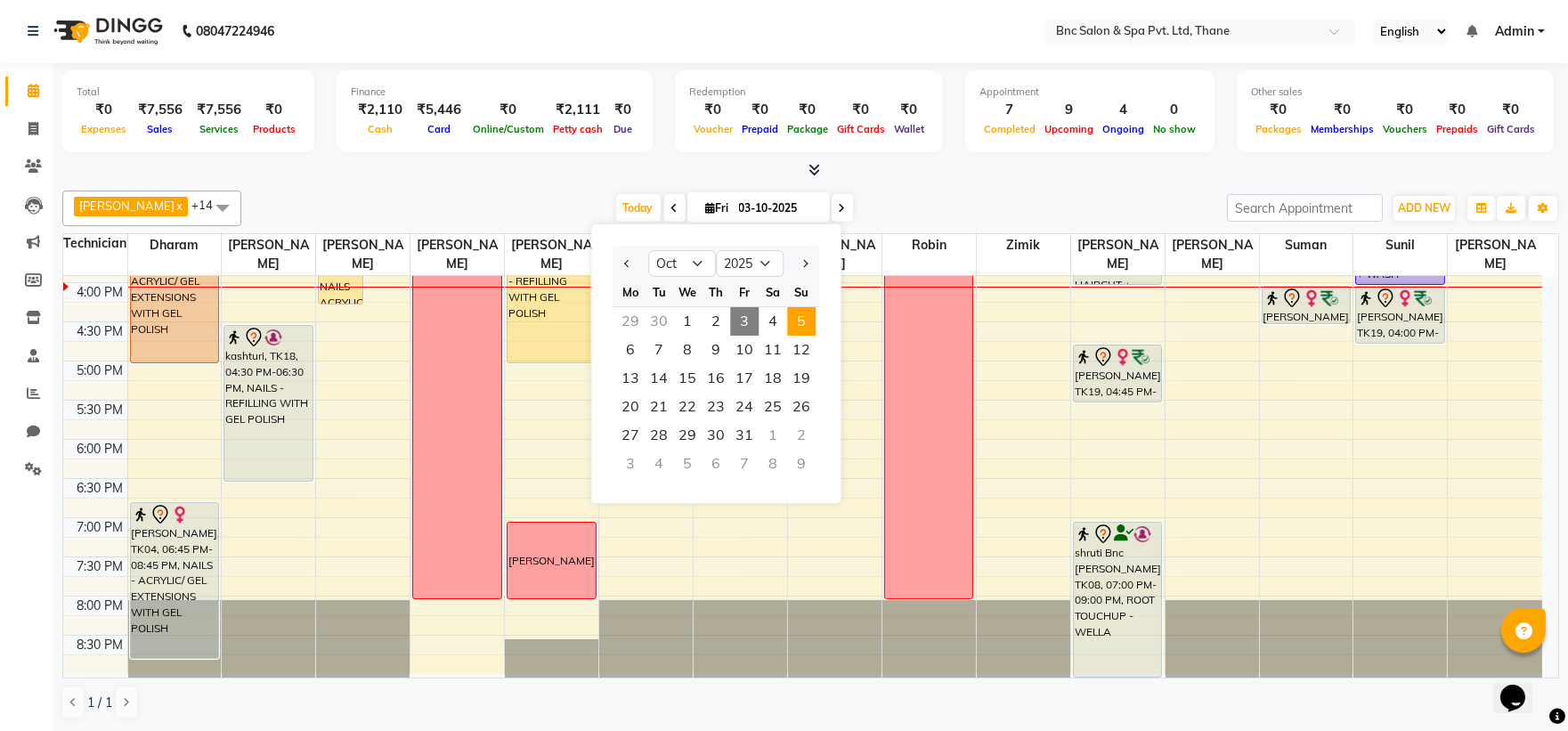
click at [794, 321] on span "5" at bounding box center [801, 322] width 28 height 28
type input "05-10-2025"
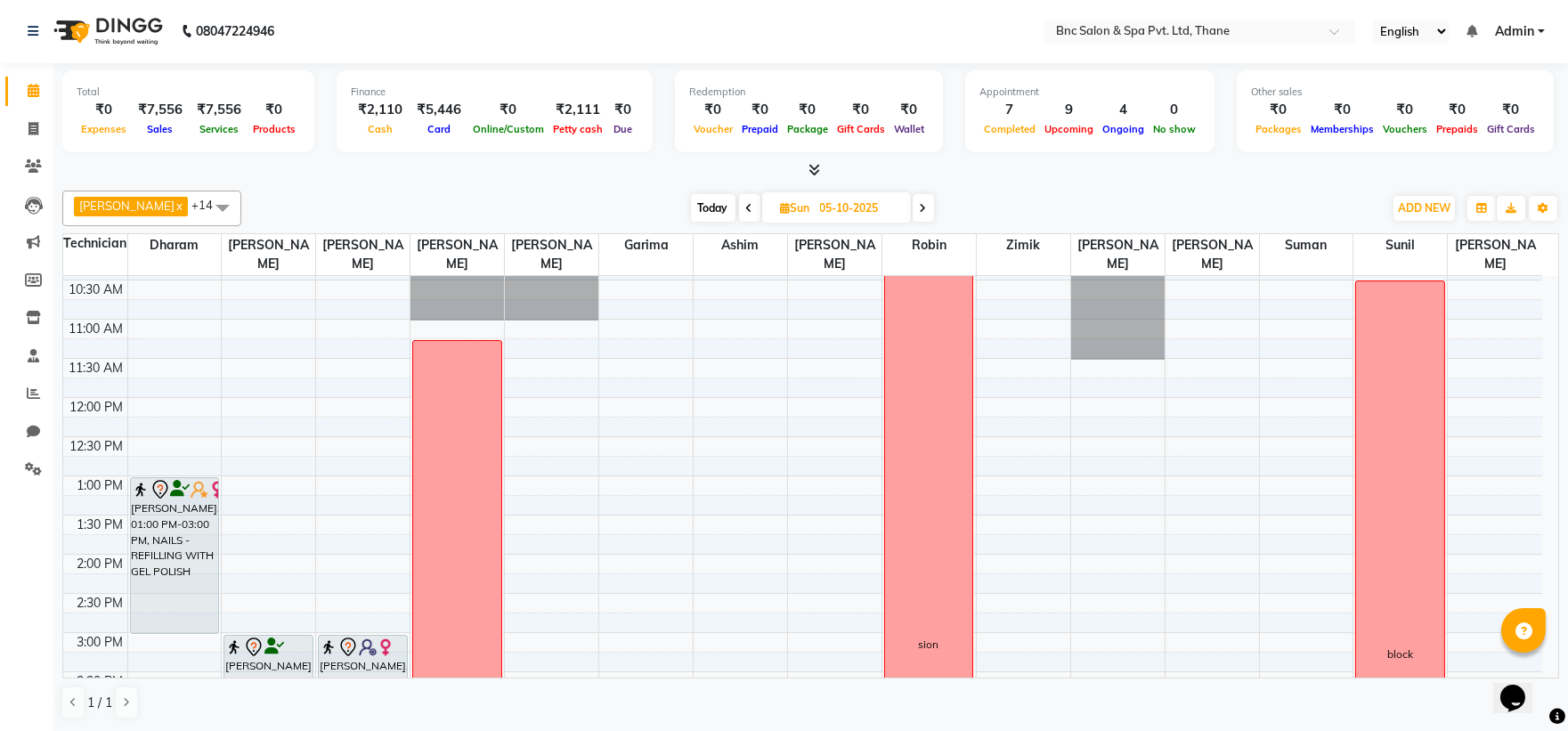
scroll to position [198, 0]
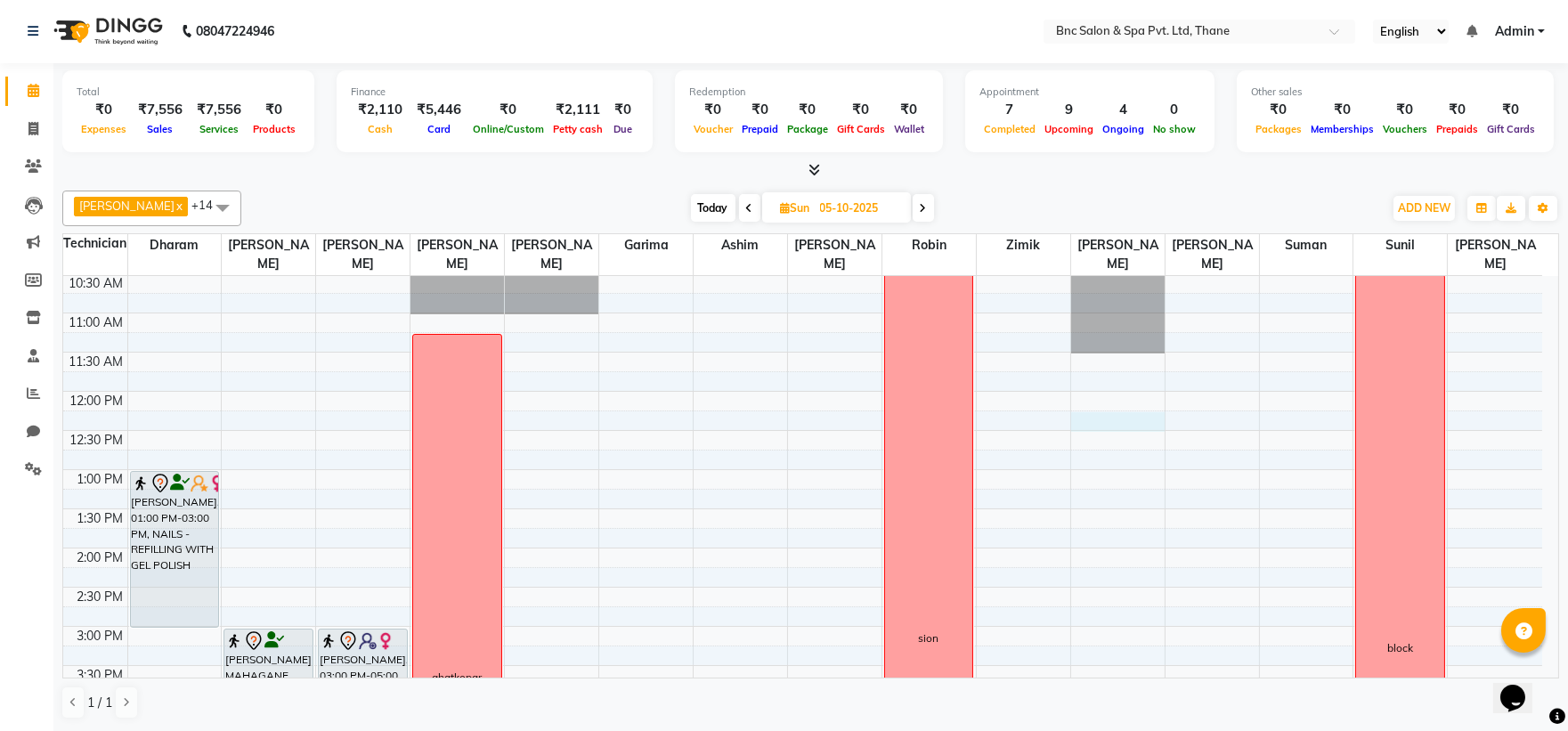
click at [1108, 419] on div "8:00 AM 8:30 AM 9:00 AM 9:30 AM 10:00 AM 10:30 AM 11:00 AM 11:30 AM 12:00 PM 12…" at bounding box center [802, 587] width 1479 height 1018
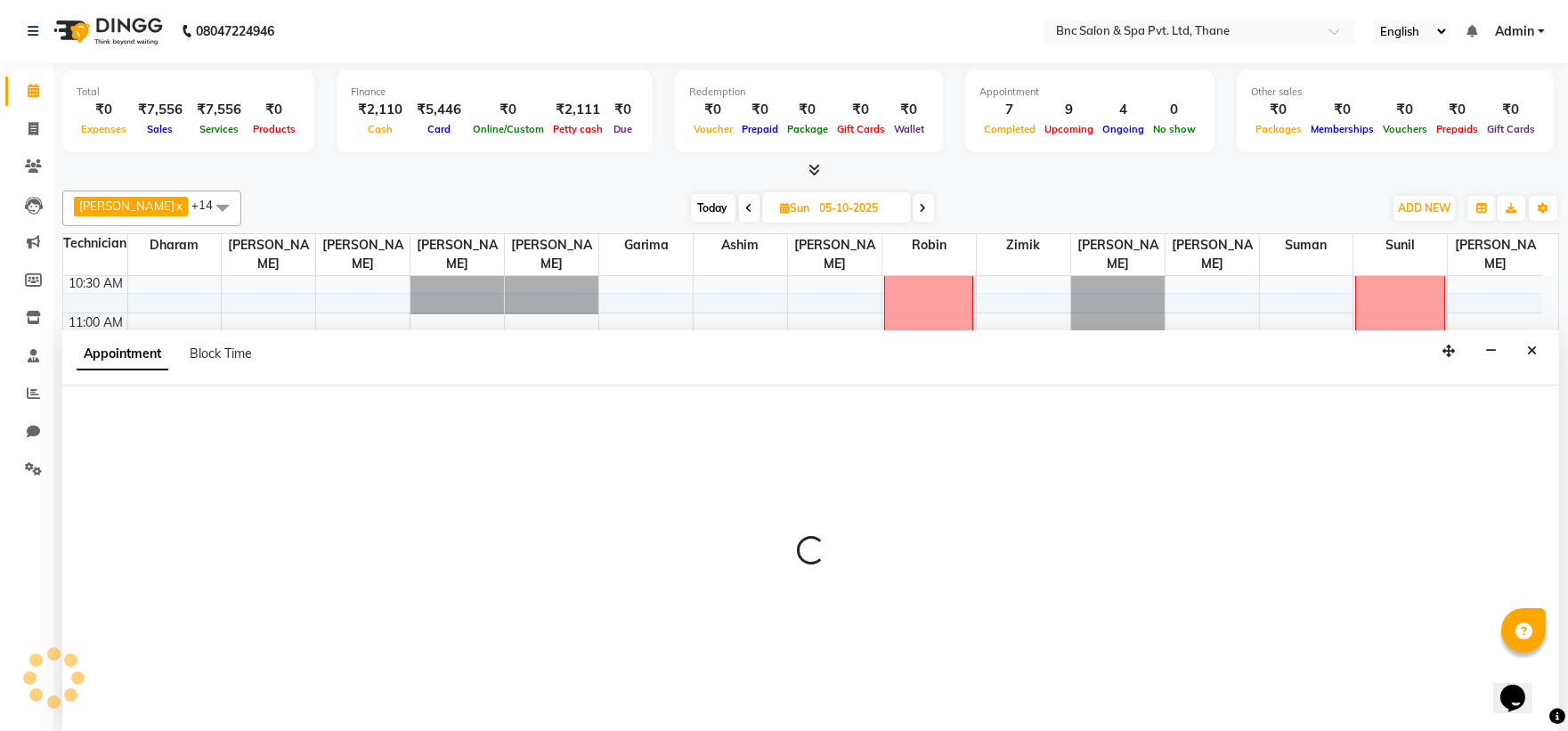
select select "71932"
select select "tentative"
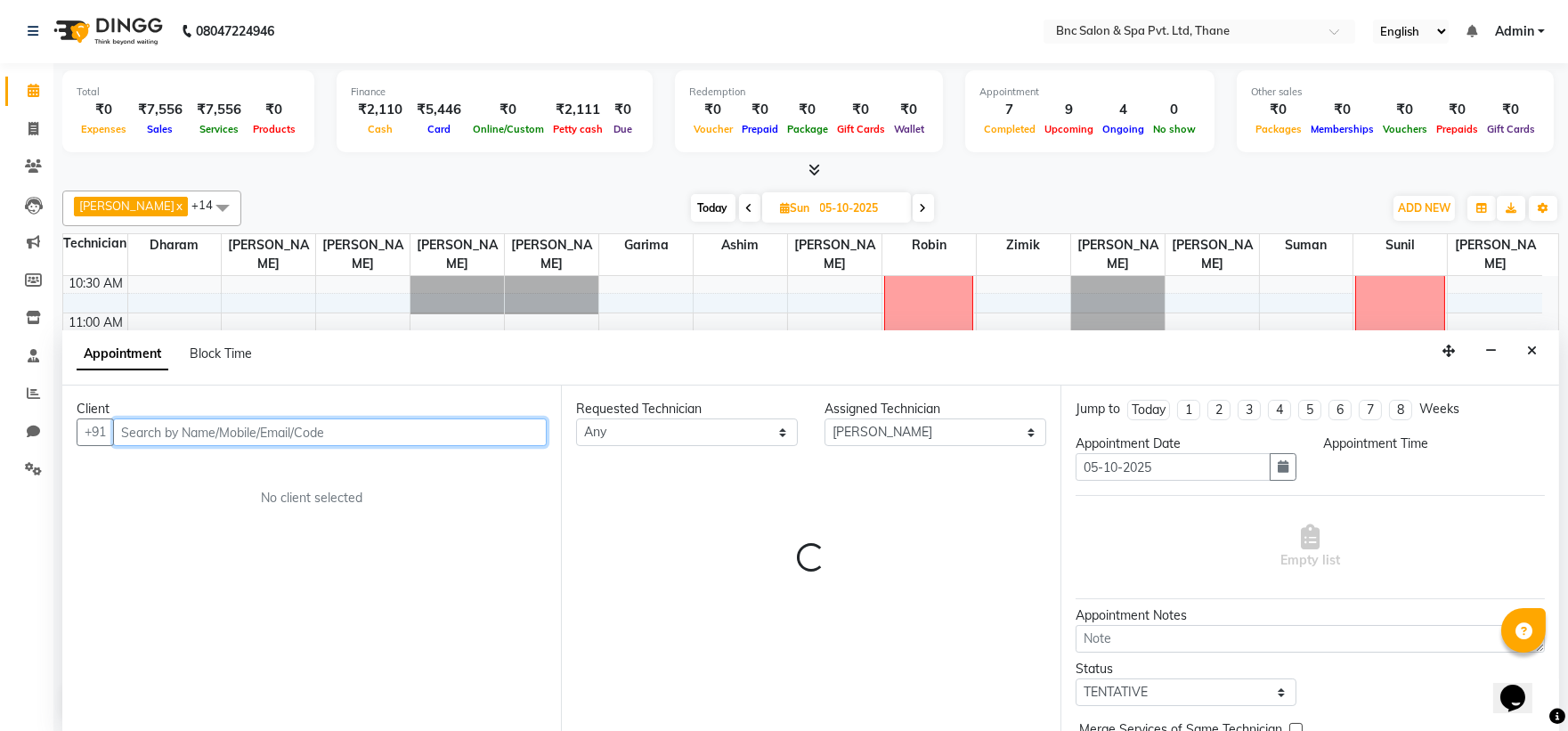
select select "735"
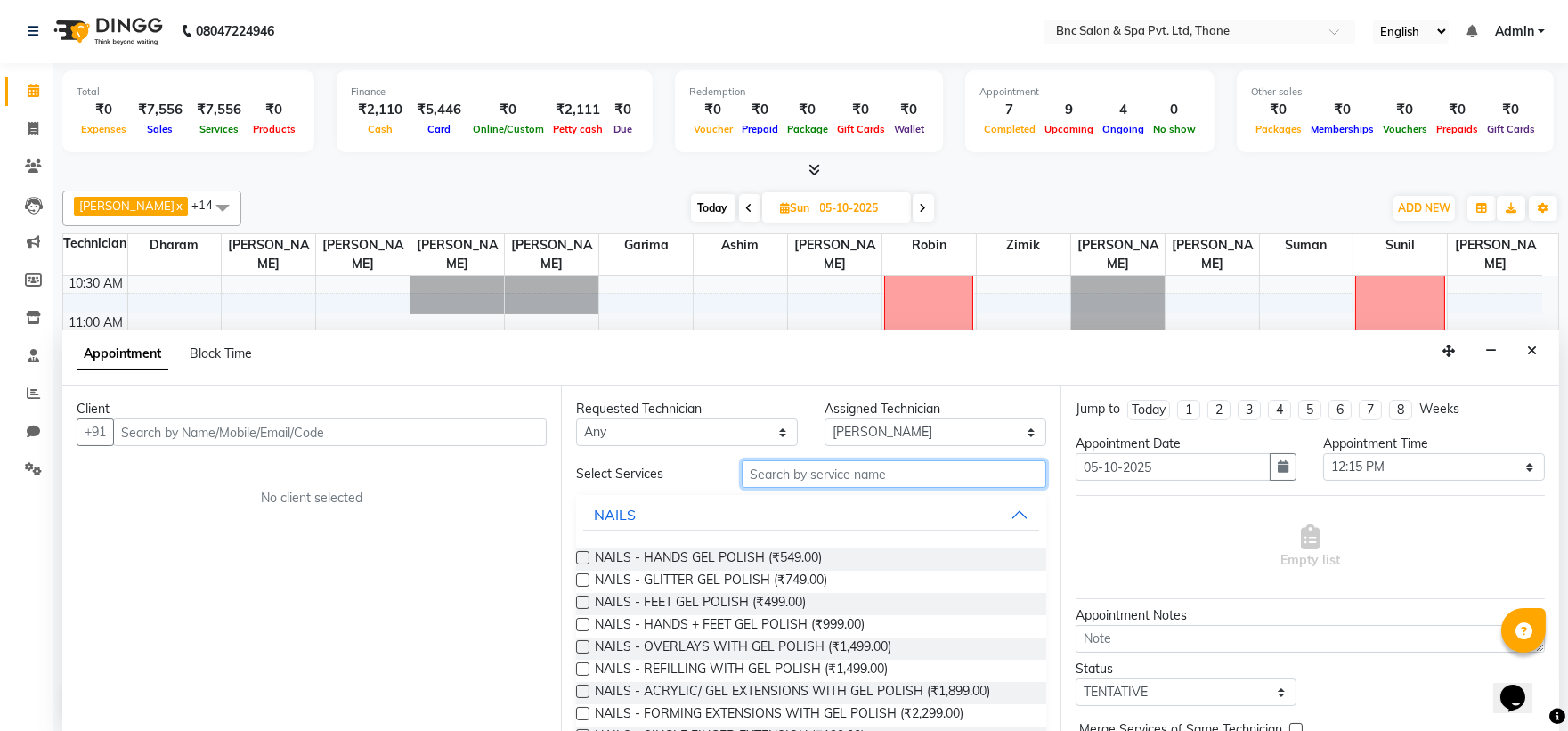
click at [796, 481] on input "text" at bounding box center [895, 473] width 305 height 27
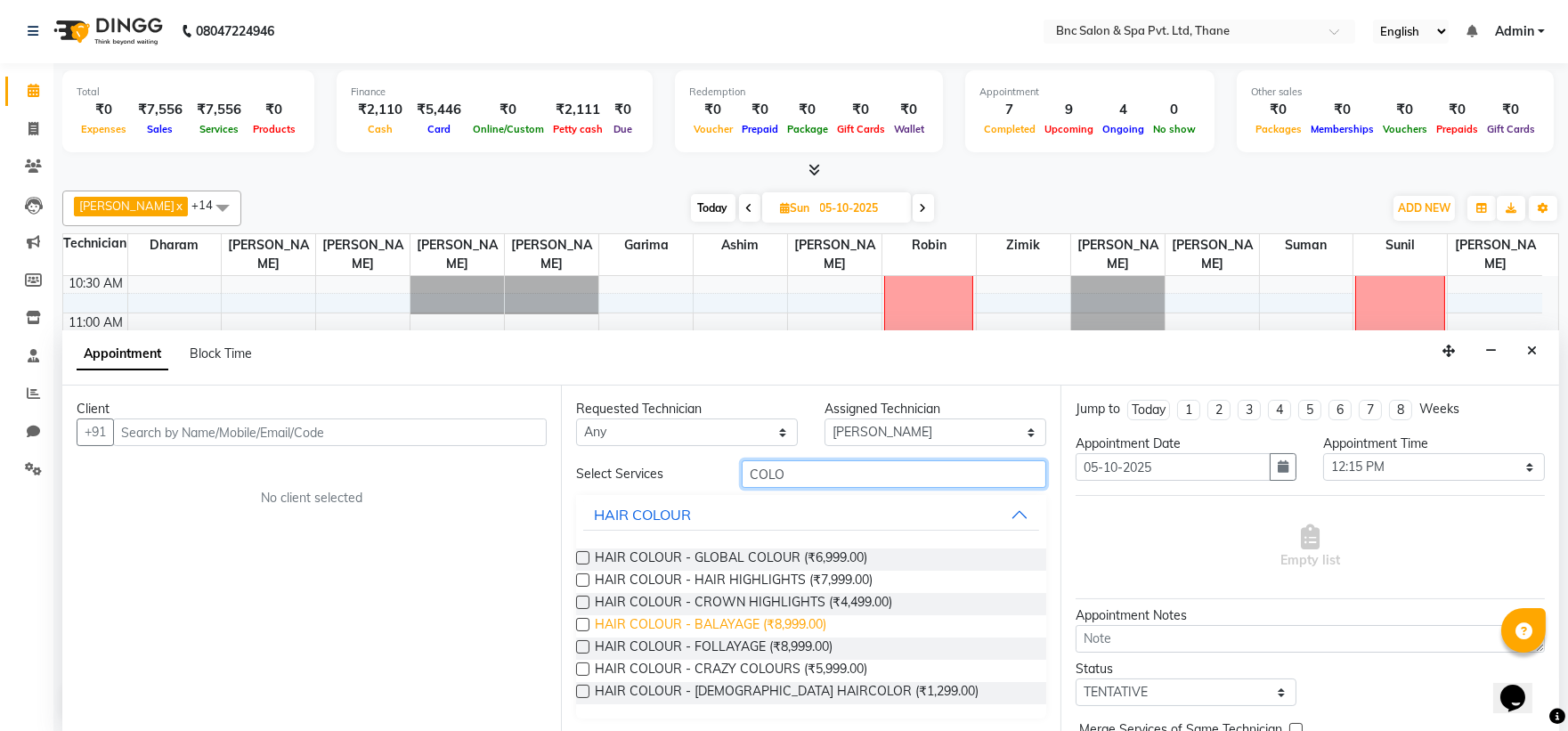
type input "COLO"
click at [691, 626] on span "HAIR COLOUR - BALAYAGE (₹8,999.00)" at bounding box center [710, 627] width 231 height 23
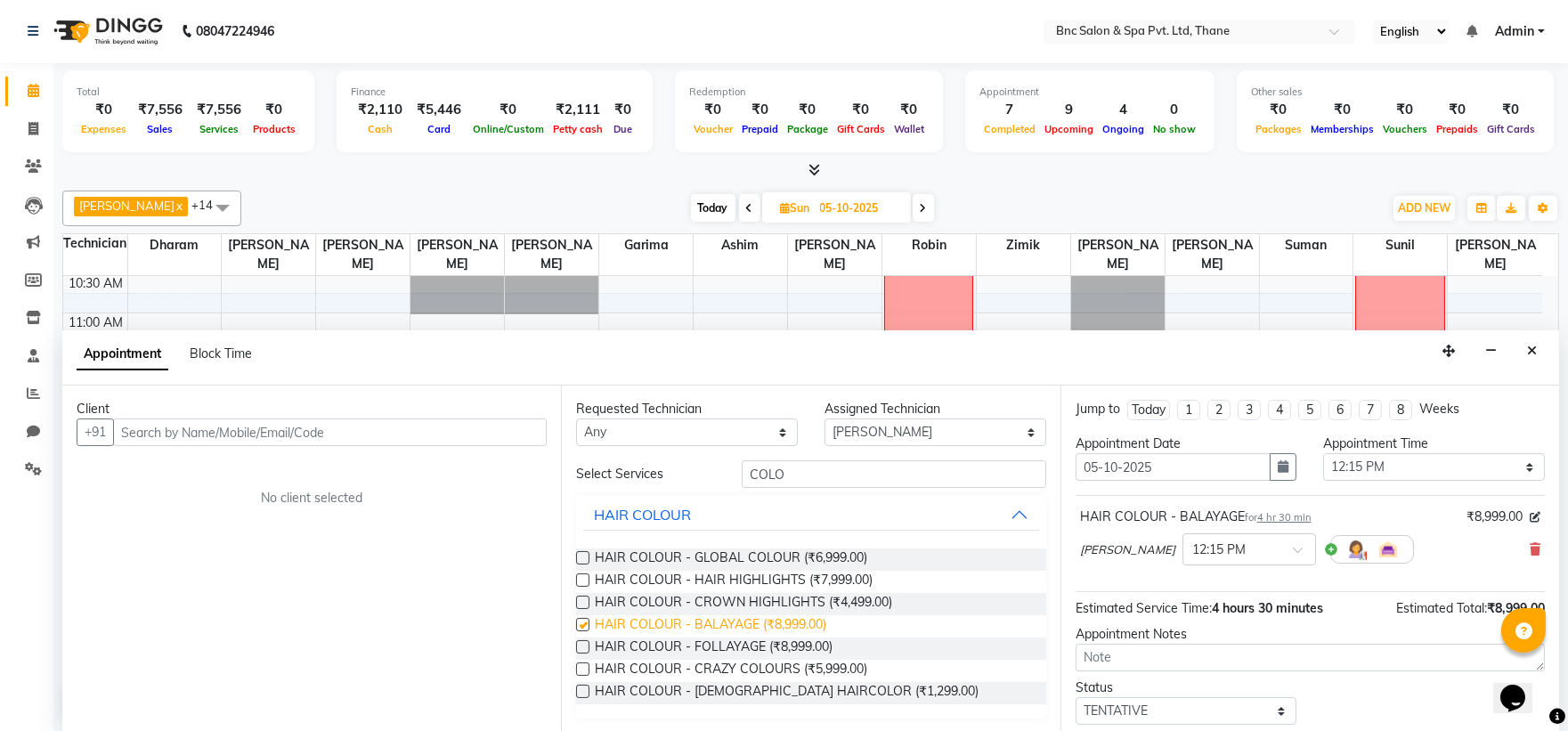
checkbox input "false"
click at [1262, 546] on input "text" at bounding box center [1231, 548] width 78 height 19
click at [1253, 584] on div "12:00 PM" at bounding box center [1249, 593] width 132 height 33
click at [1527, 353] on icon "Close" at bounding box center [1531, 350] width 9 height 12
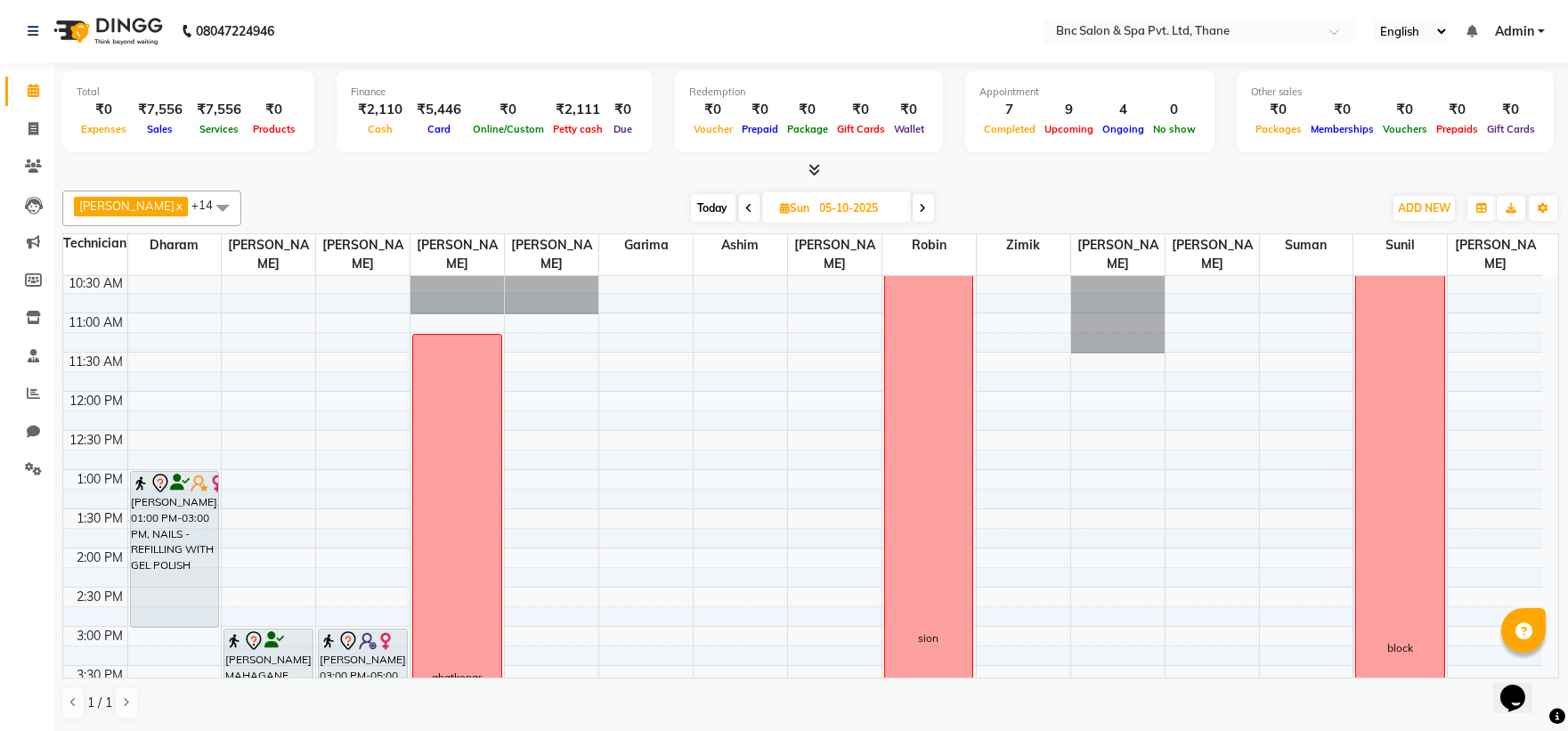
click at [691, 209] on span "Today" at bounding box center [713, 207] width 44 height 27
type input "03-10-2025"
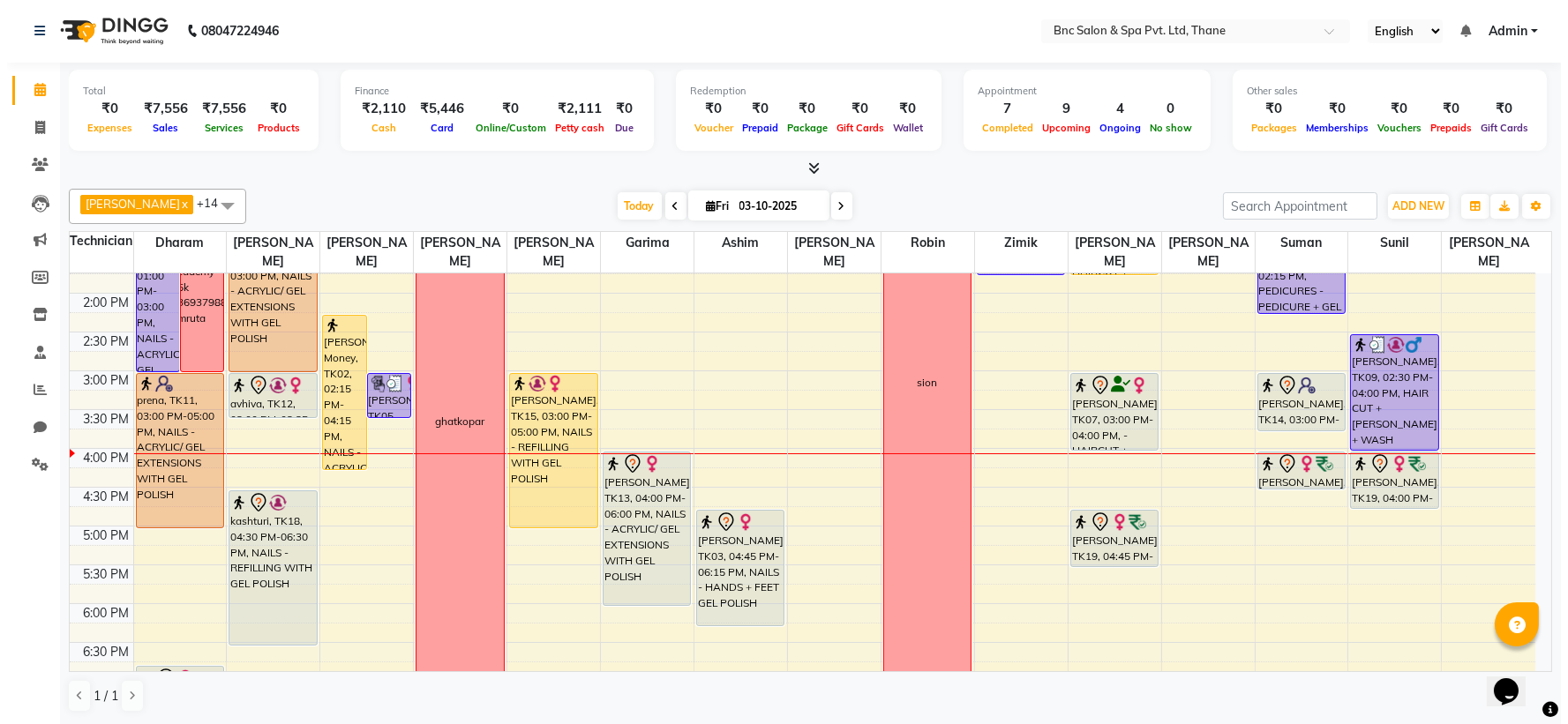
scroll to position [444, 0]
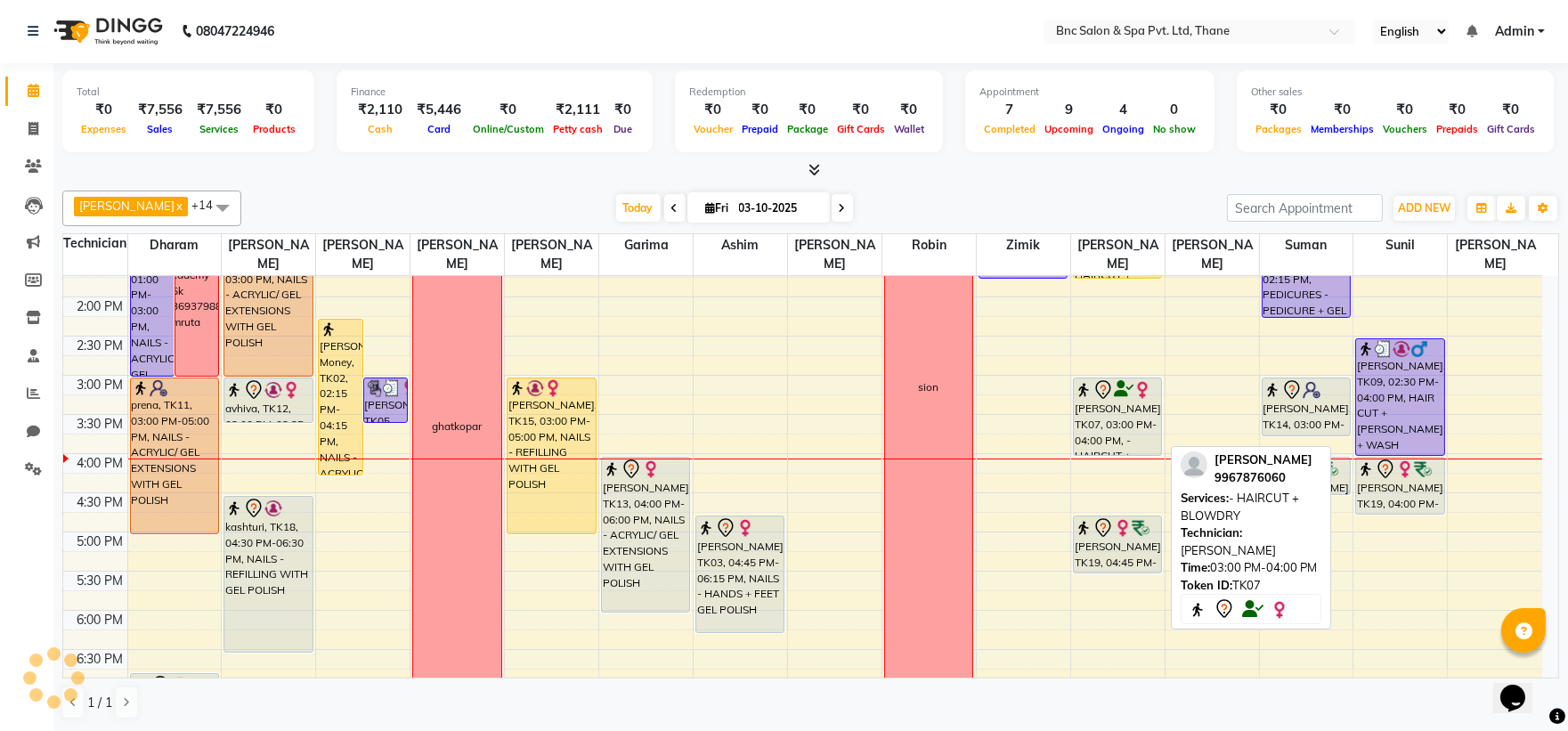
click at [1128, 410] on div "[PERSON_NAME], TK07, 03:00 PM-04:00 PM, - HAIRCUT + BLOWDRY" at bounding box center [1117, 416] width 87 height 76
click at [1105, 415] on div "[PERSON_NAME], TK07, 03:00 PM-04:00 PM, - HAIRCUT + BLOWDRY" at bounding box center [1117, 416] width 87 height 76
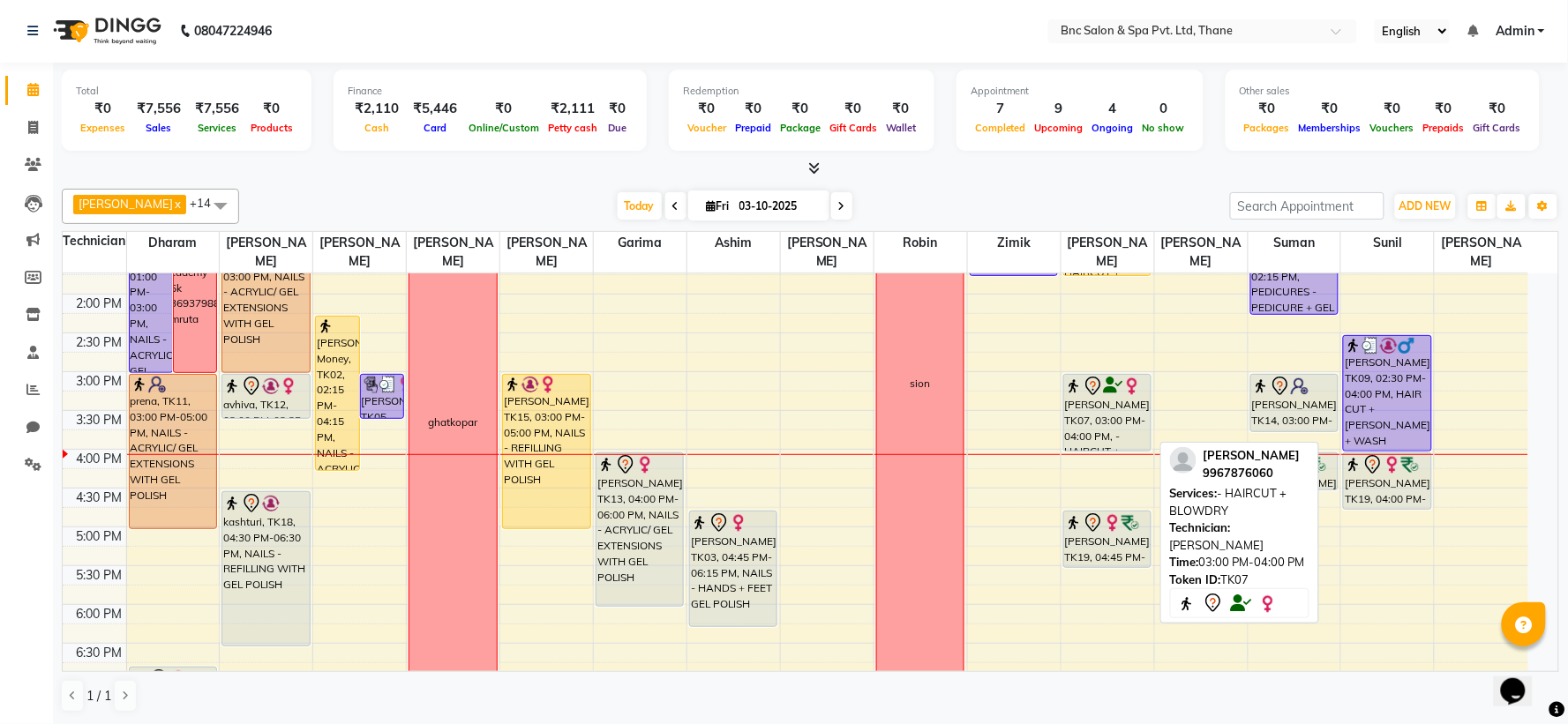
select select "7"
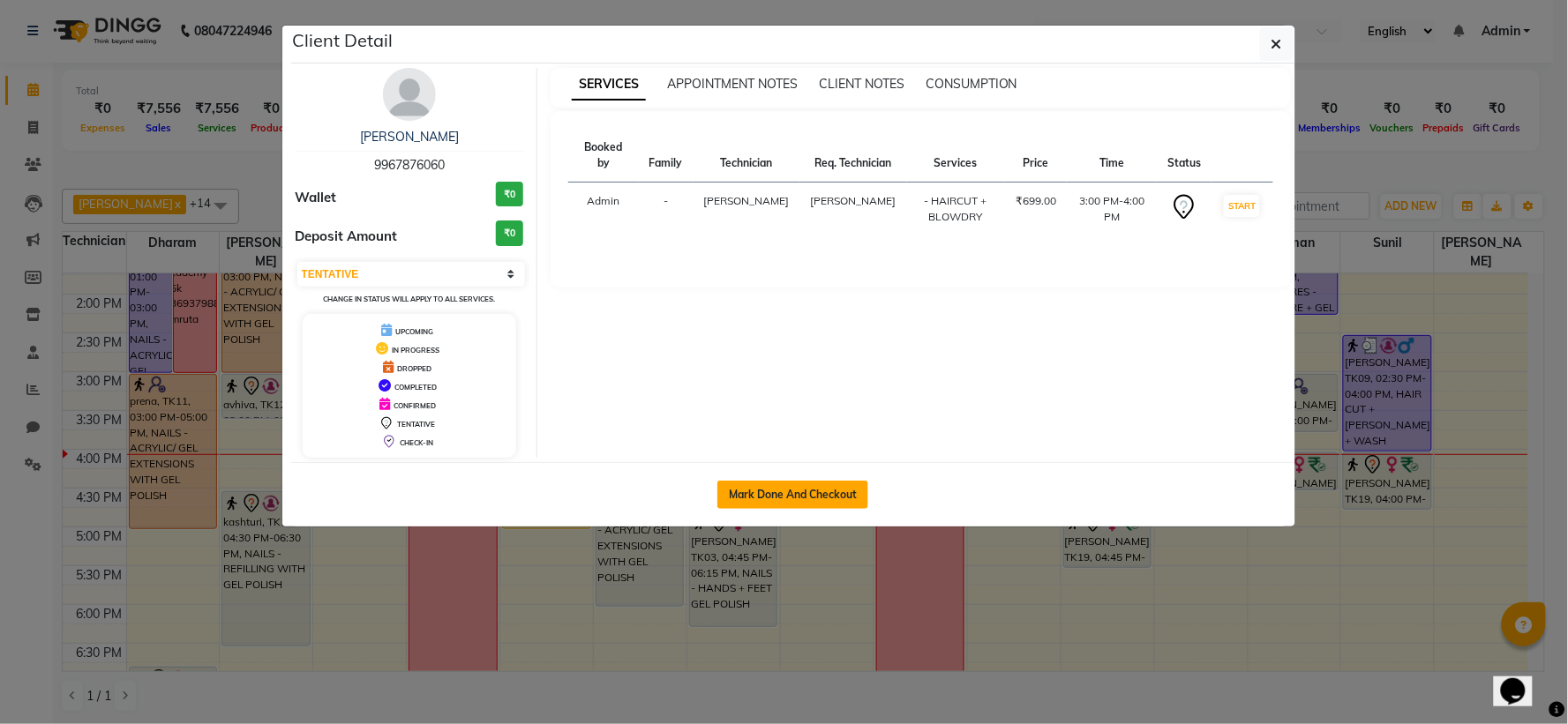
click at [751, 497] on button "Mark Done And Checkout" at bounding box center [793, 495] width 151 height 28
select select "7892"
select select "service"
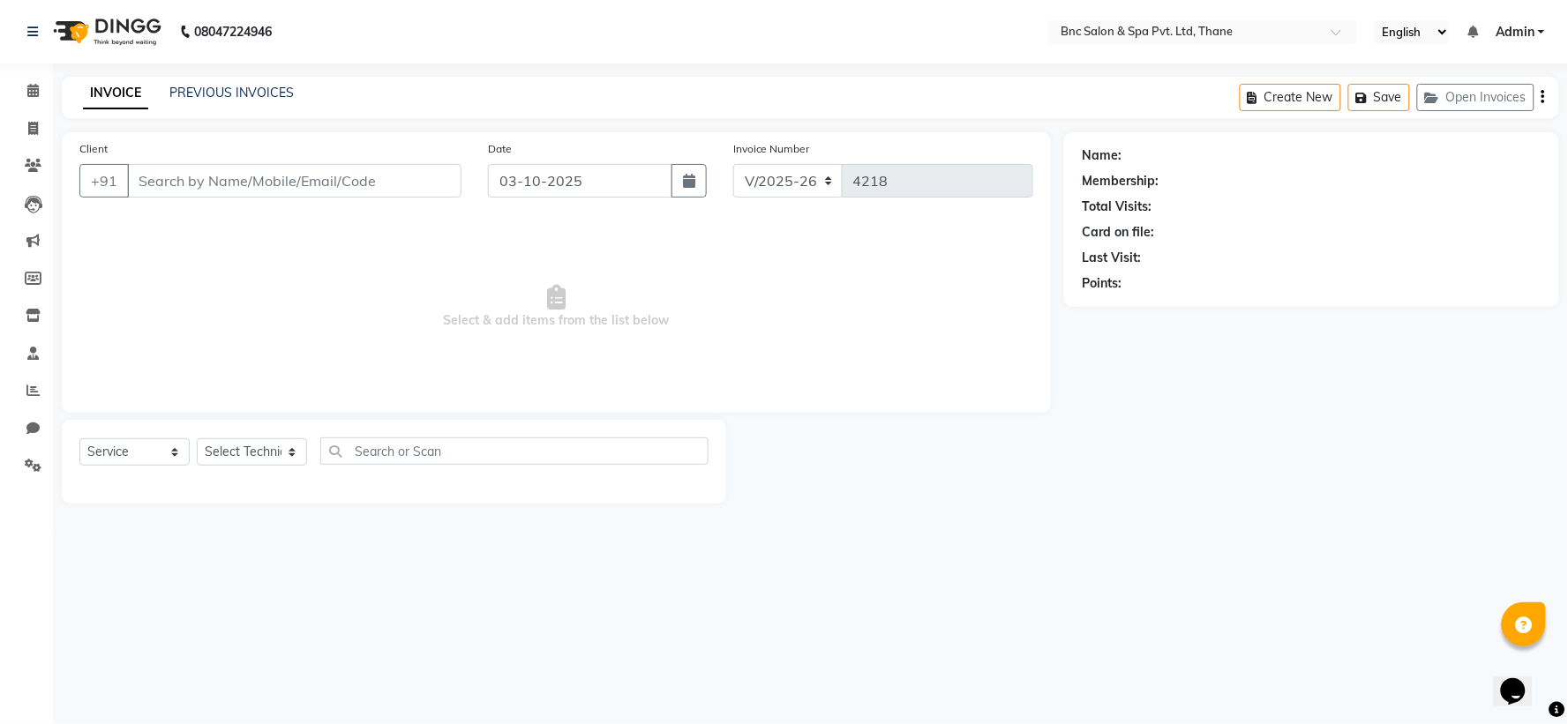
type input "9967876060"
select select "71932"
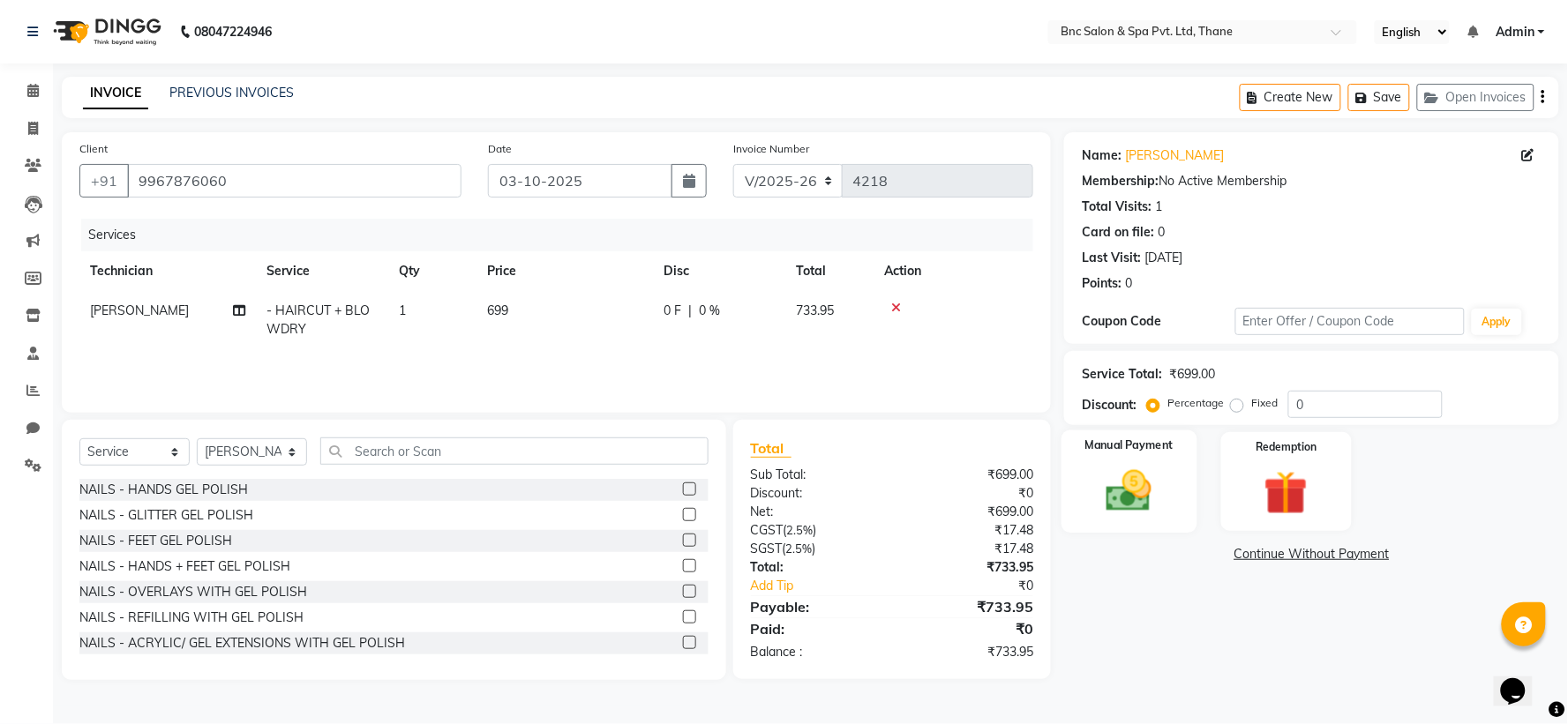
click at [1115, 474] on img at bounding box center [1130, 491] width 75 height 53
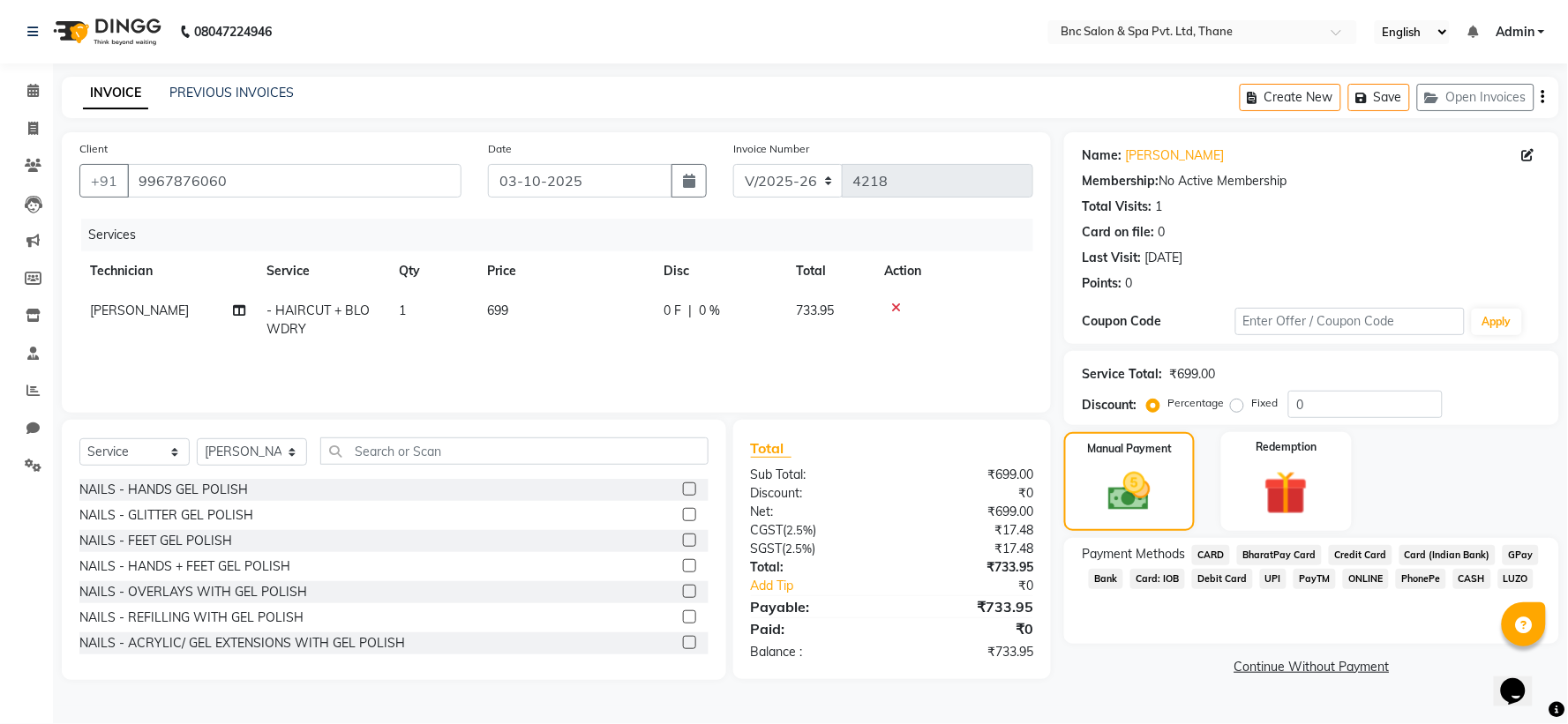
click at [1506, 553] on span "GPay" at bounding box center [1520, 555] width 36 height 20
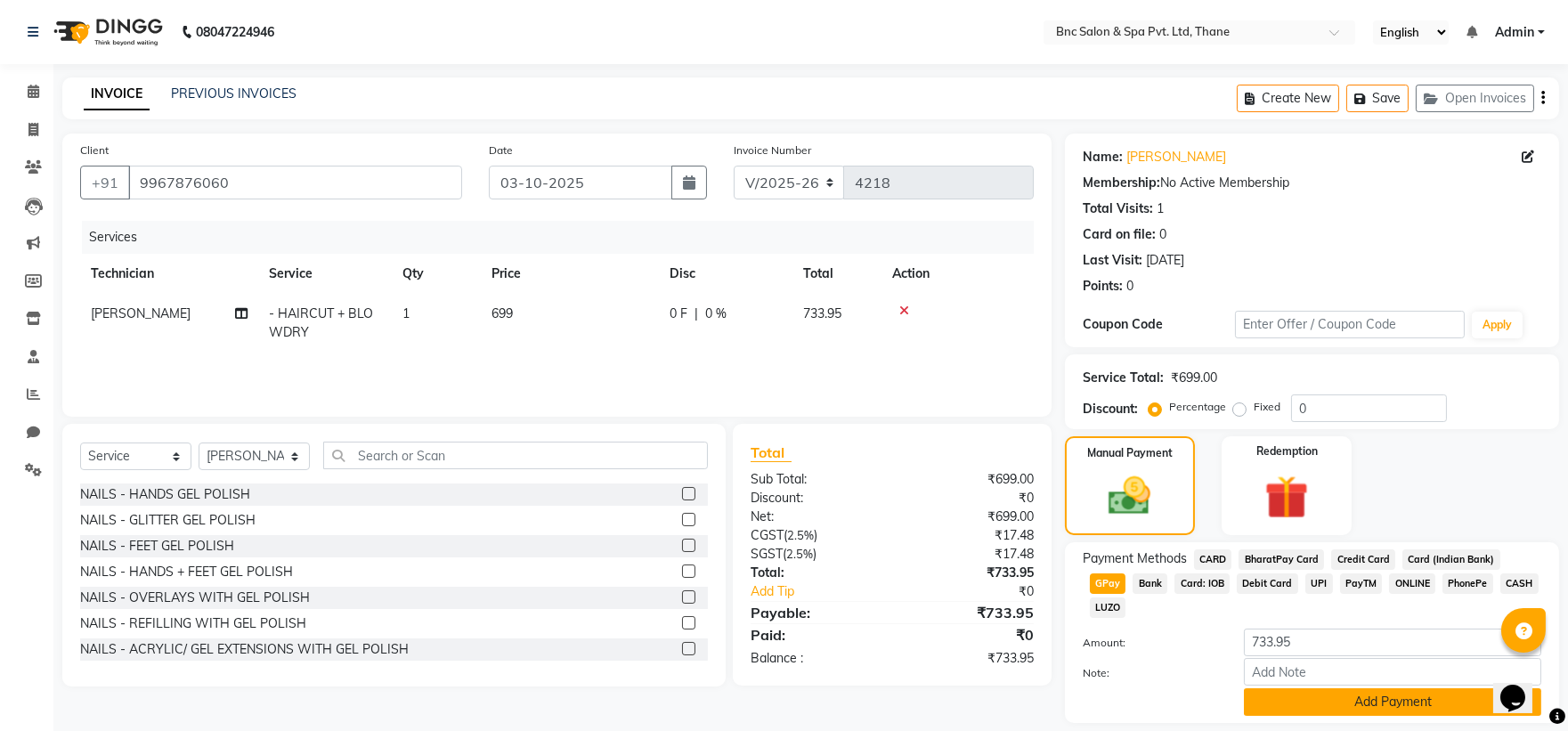
click at [1426, 689] on button "Add Payment" at bounding box center [1392, 702] width 297 height 27
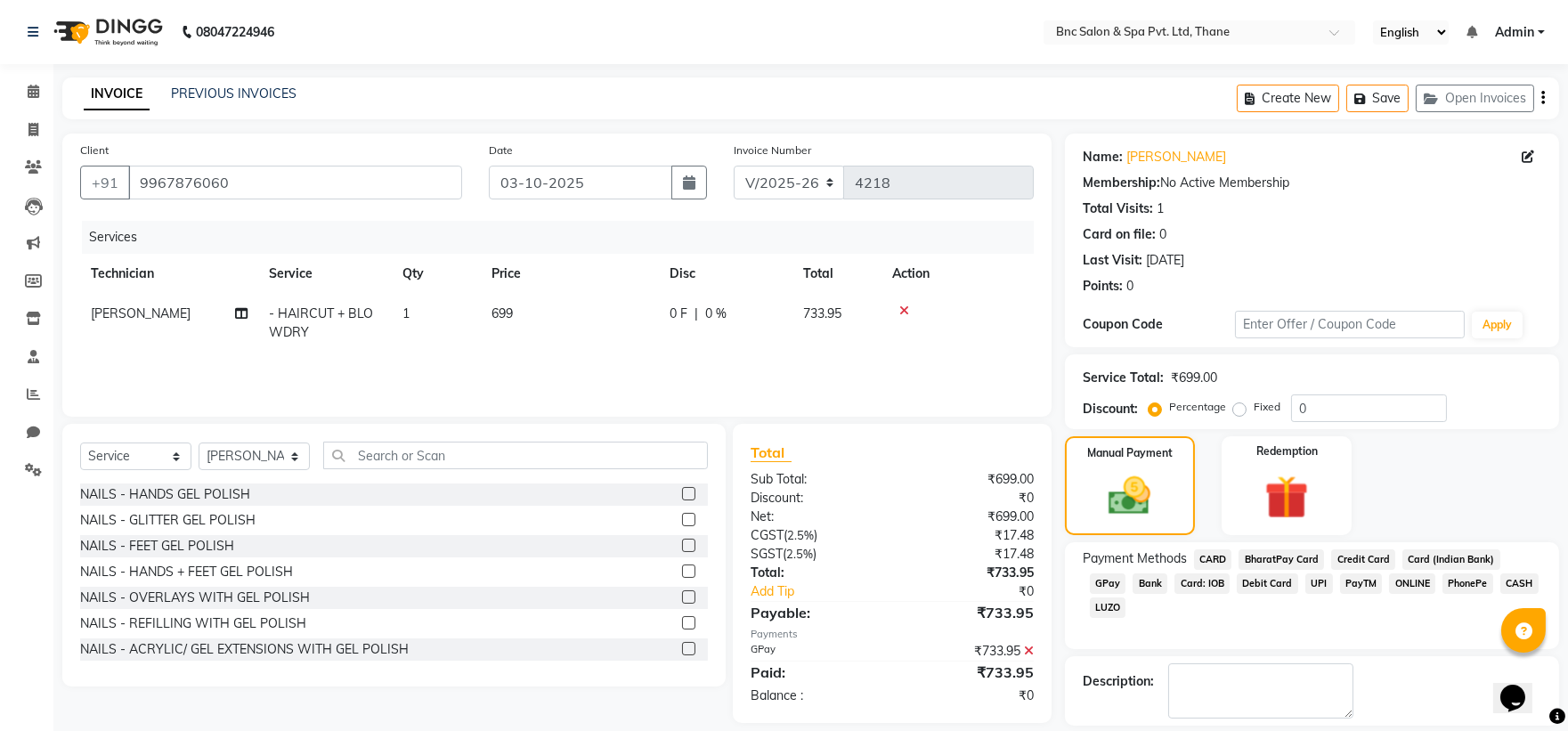
scroll to position [82, 0]
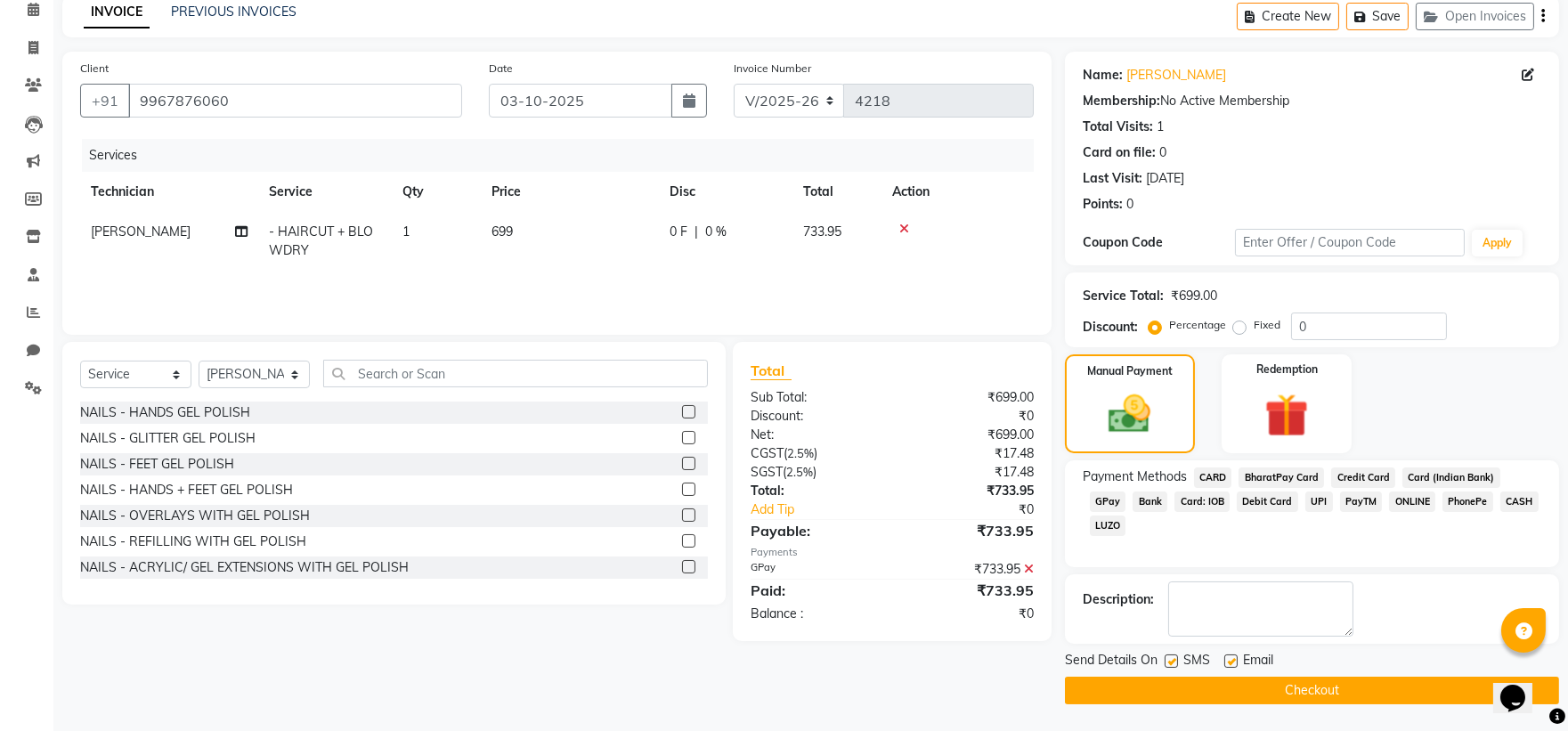
click at [1403, 691] on button "Checkout" at bounding box center [1311, 690] width 494 height 27
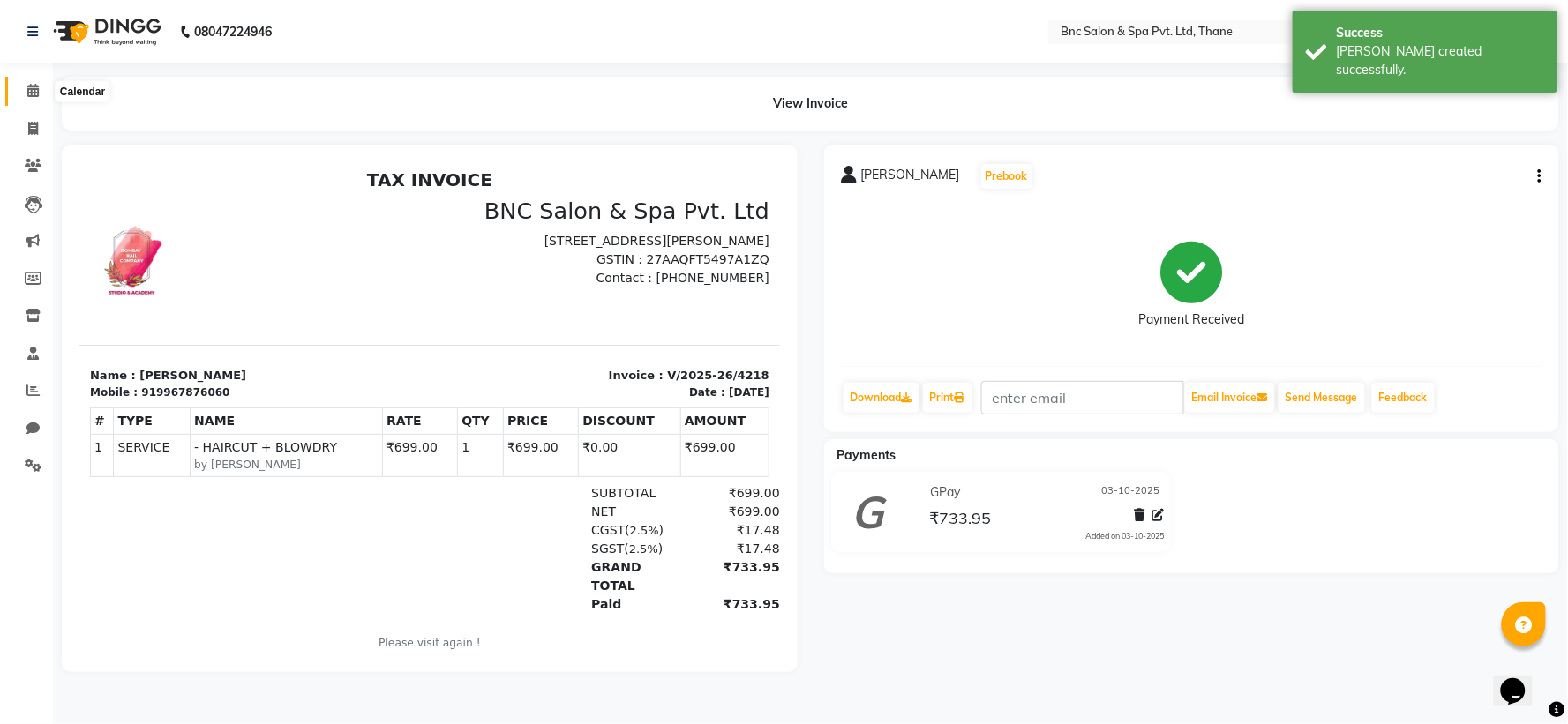
click at [22, 94] on span at bounding box center [33, 91] width 31 height 20
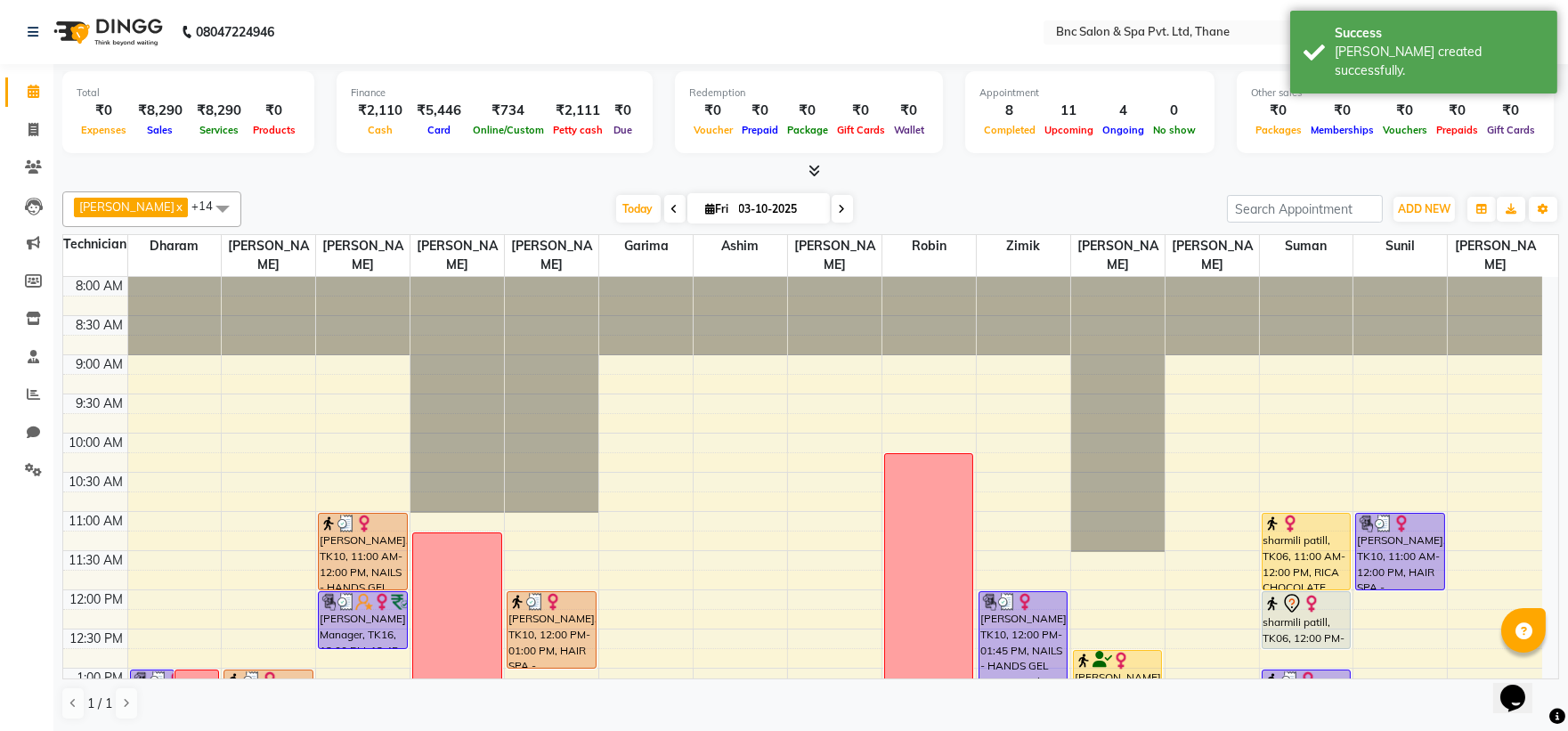
click at [734, 207] on input "03-10-2025" at bounding box center [778, 209] width 89 height 26
select select "10"
select select "2025"
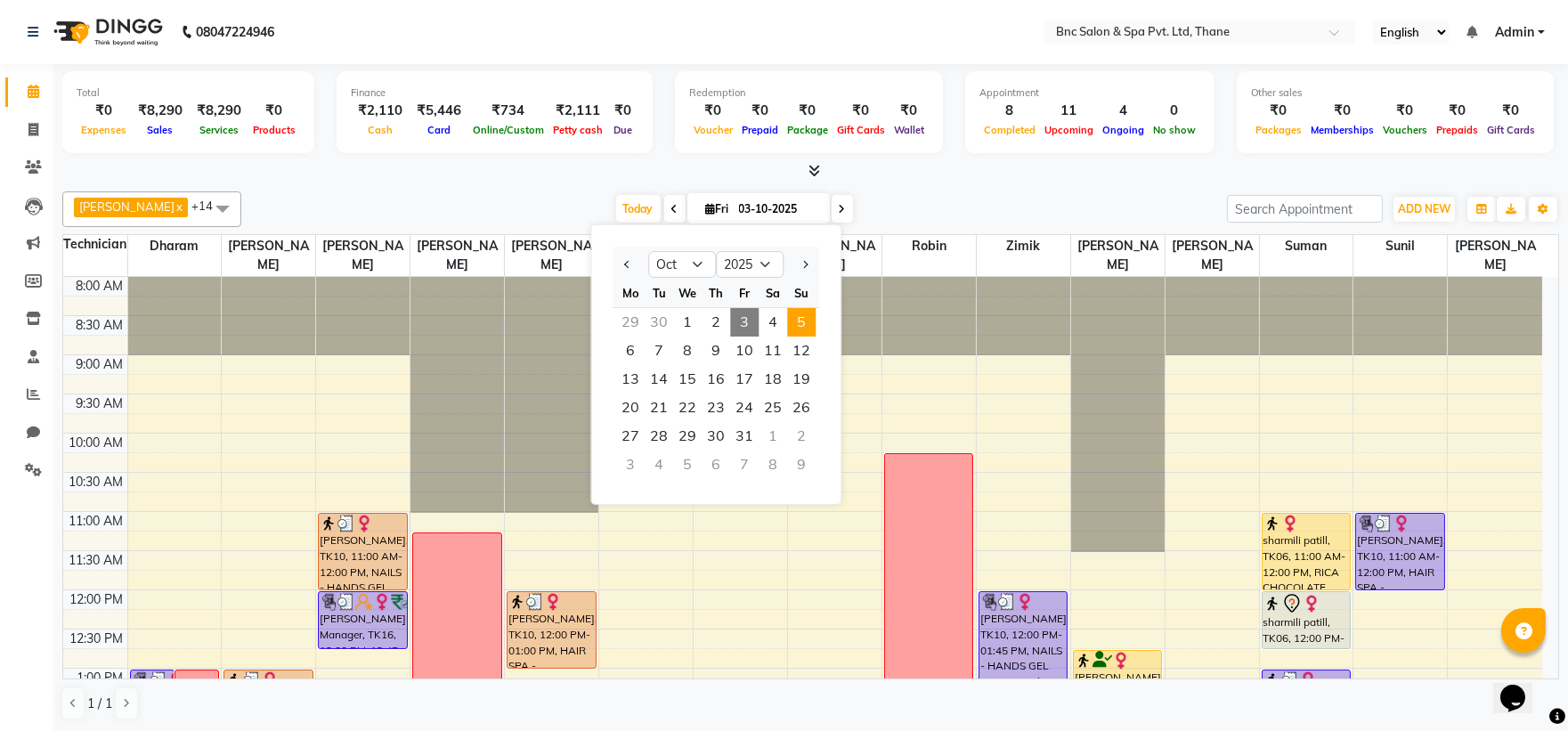
click at [801, 322] on span "5" at bounding box center [801, 323] width 28 height 28
type input "05-10-2025"
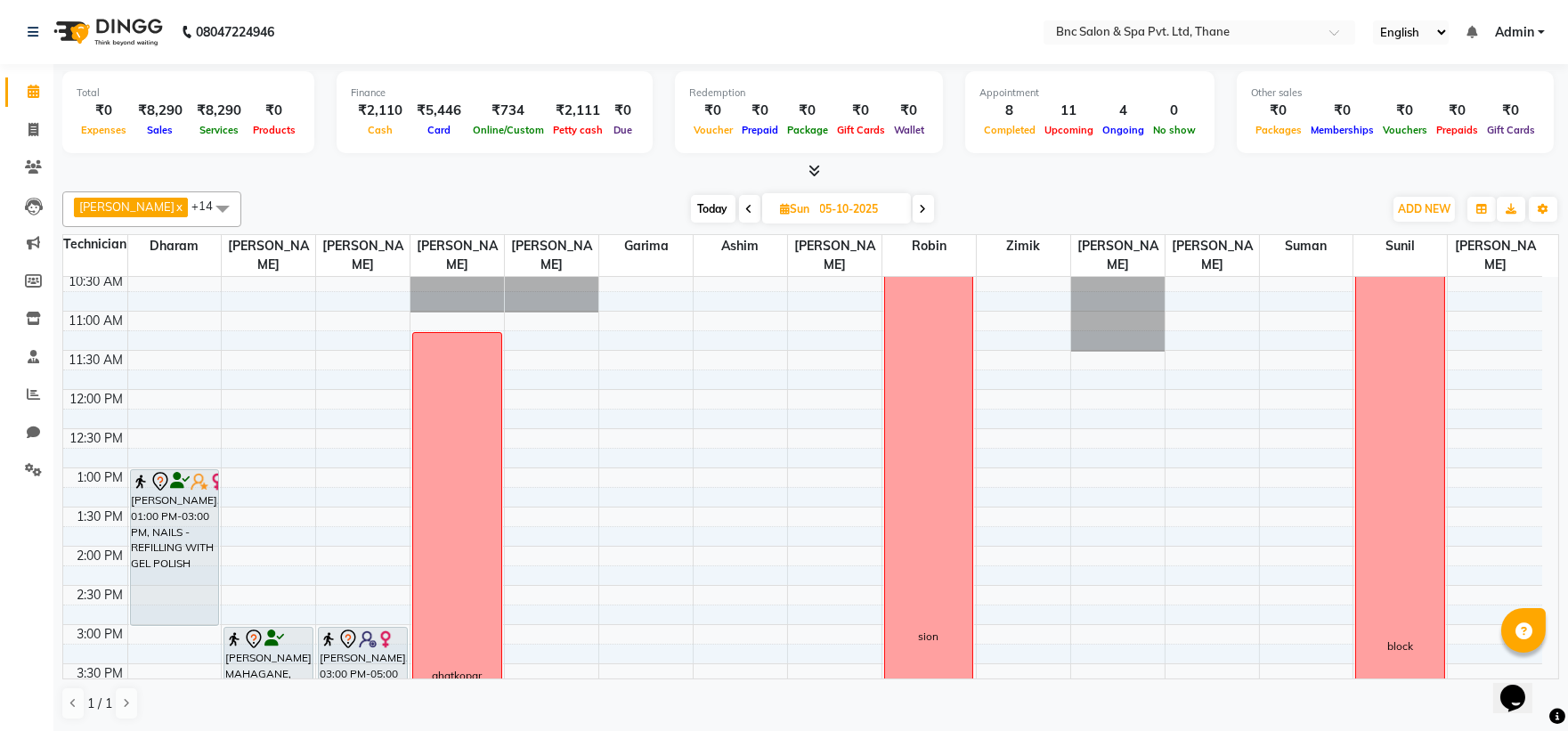
scroll to position [205, 0]
click at [1100, 411] on div "8:00 AM 8:30 AM 9:00 AM 9:30 AM 10:00 AM 10:30 AM 11:00 AM 11:30 AM 12:00 PM 12…" at bounding box center [802, 581] width 1479 height 1018
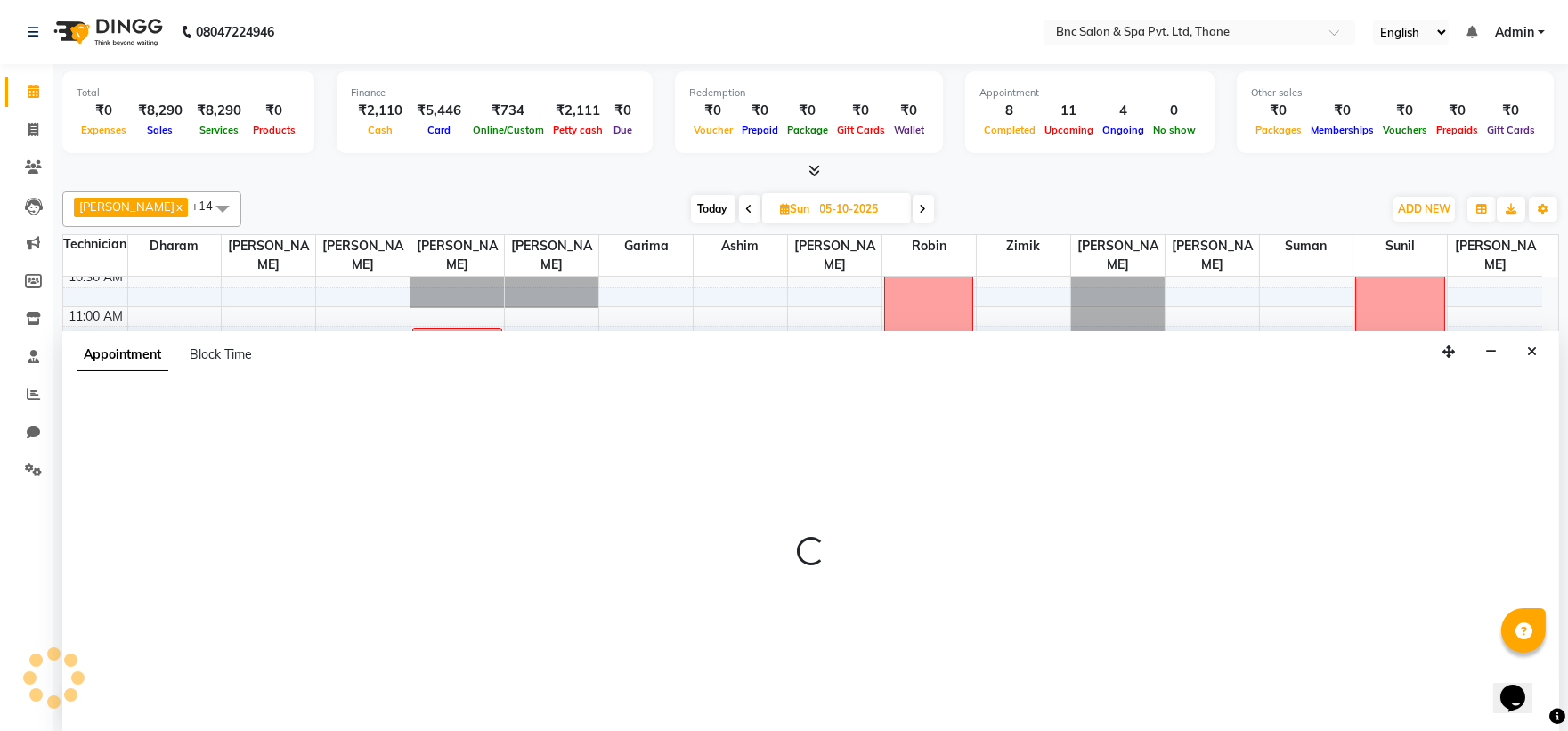
select select "71932"
select select "tentative"
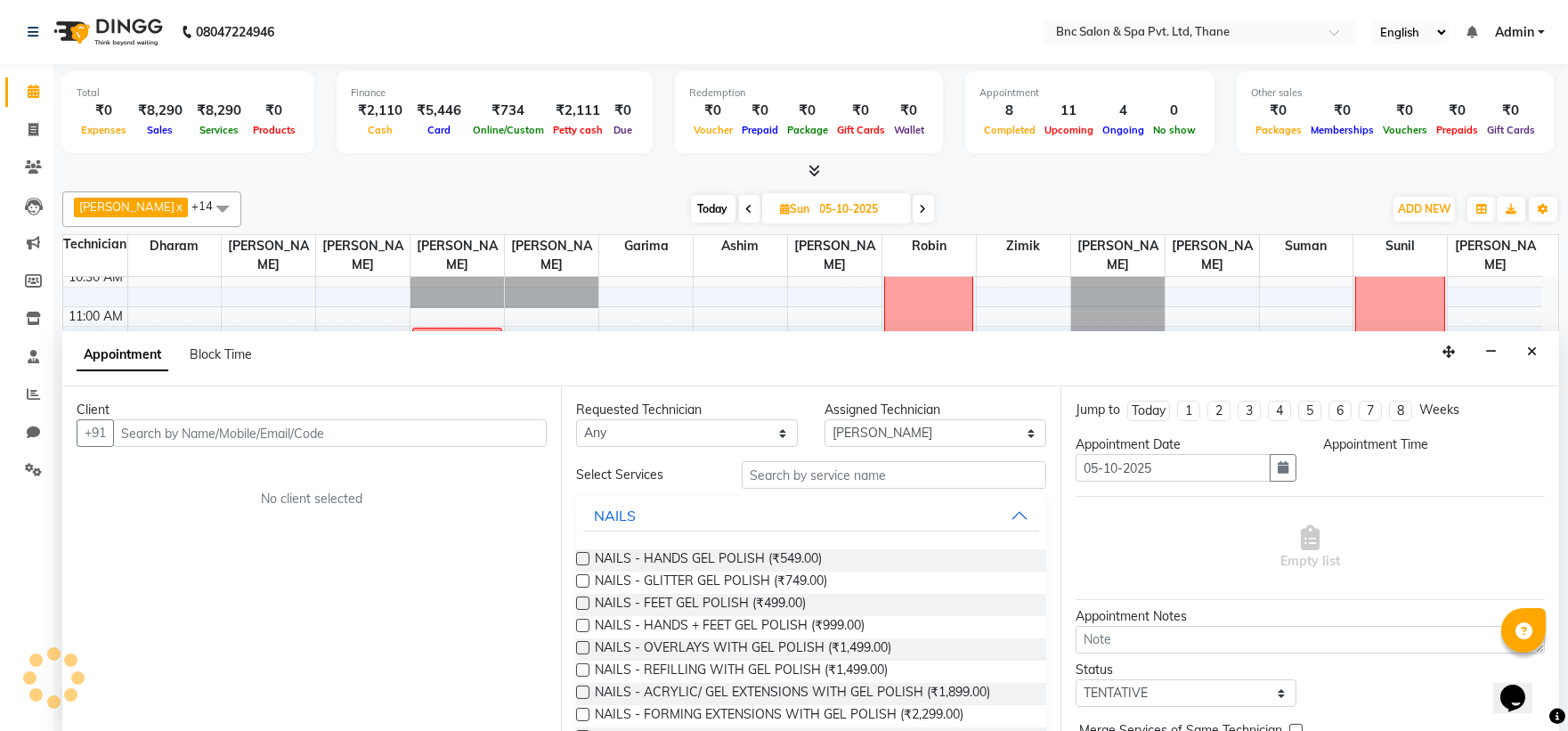
select select "735"
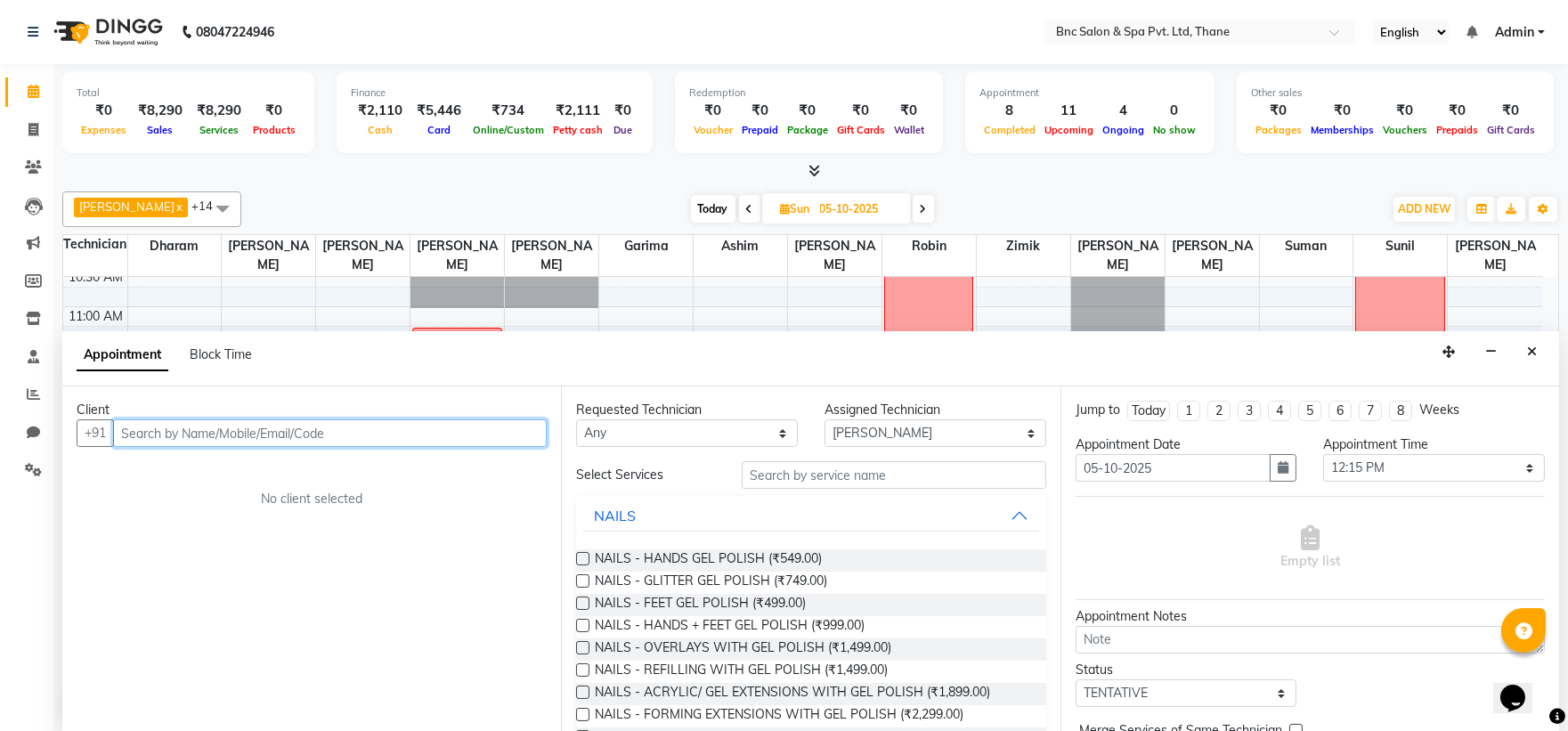
scroll to position [1, 0]
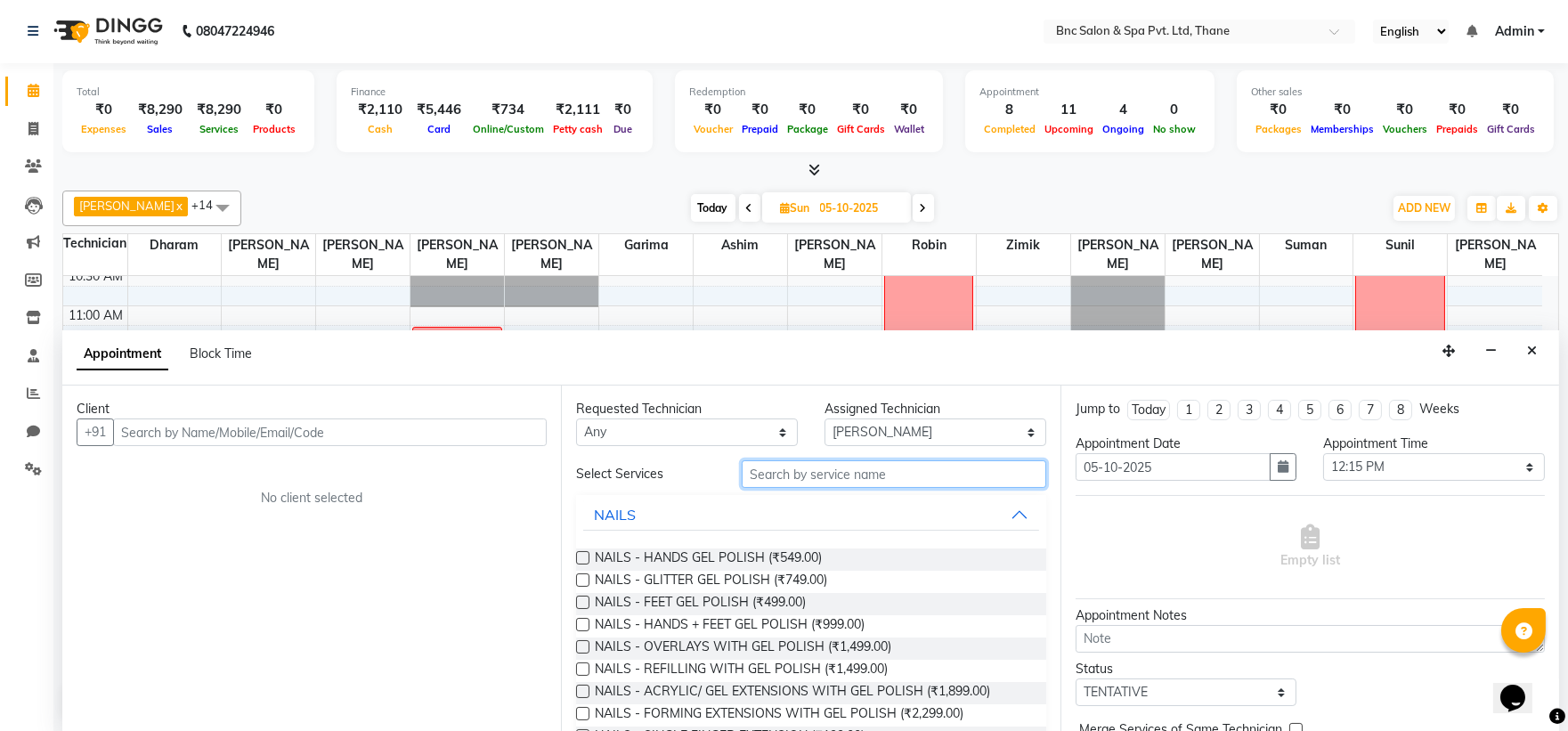
click at [762, 472] on input "text" at bounding box center [895, 473] width 305 height 27
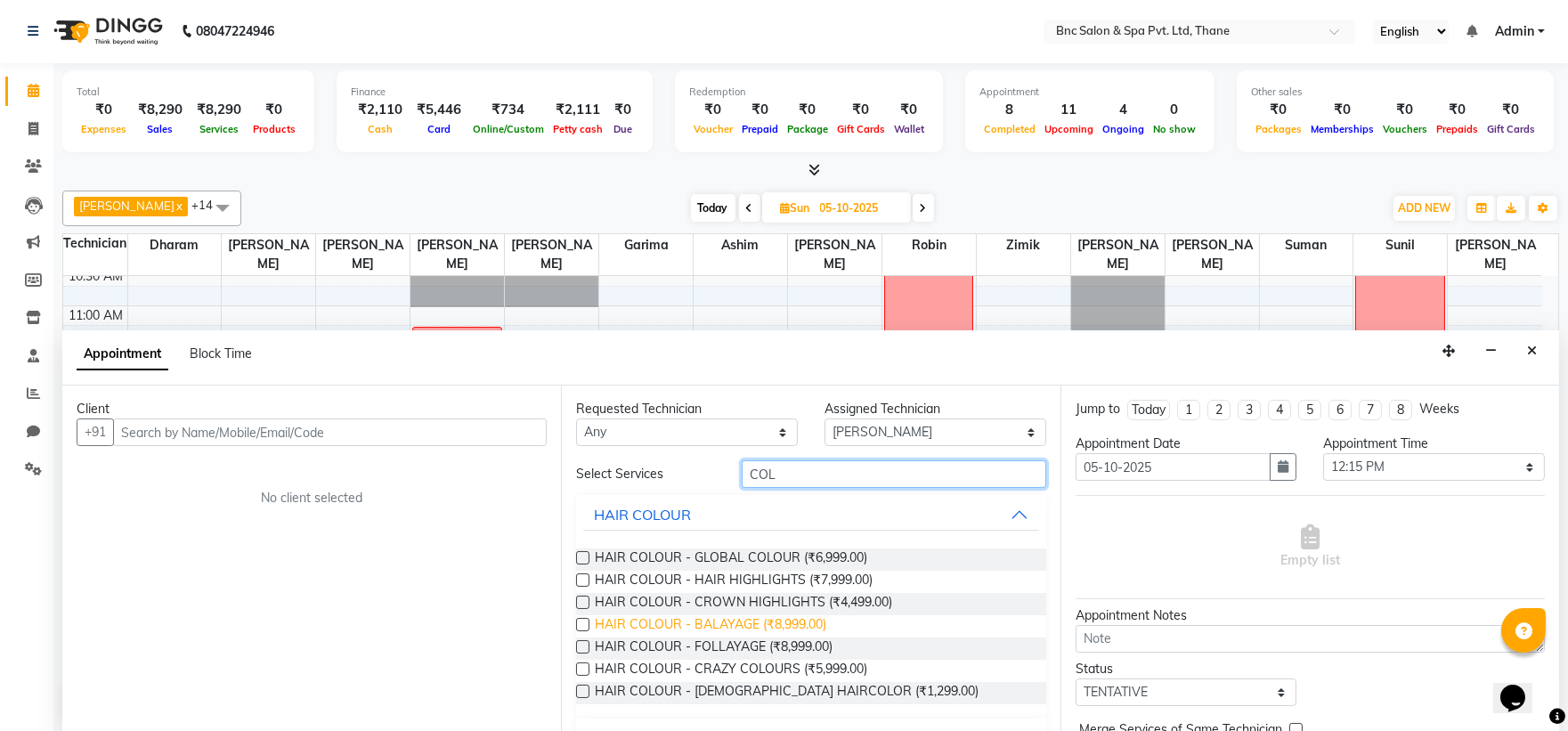
type input "COL"
click at [745, 626] on span "HAIR COLOUR - BALAYAGE (₹8,999.00)" at bounding box center [710, 627] width 231 height 23
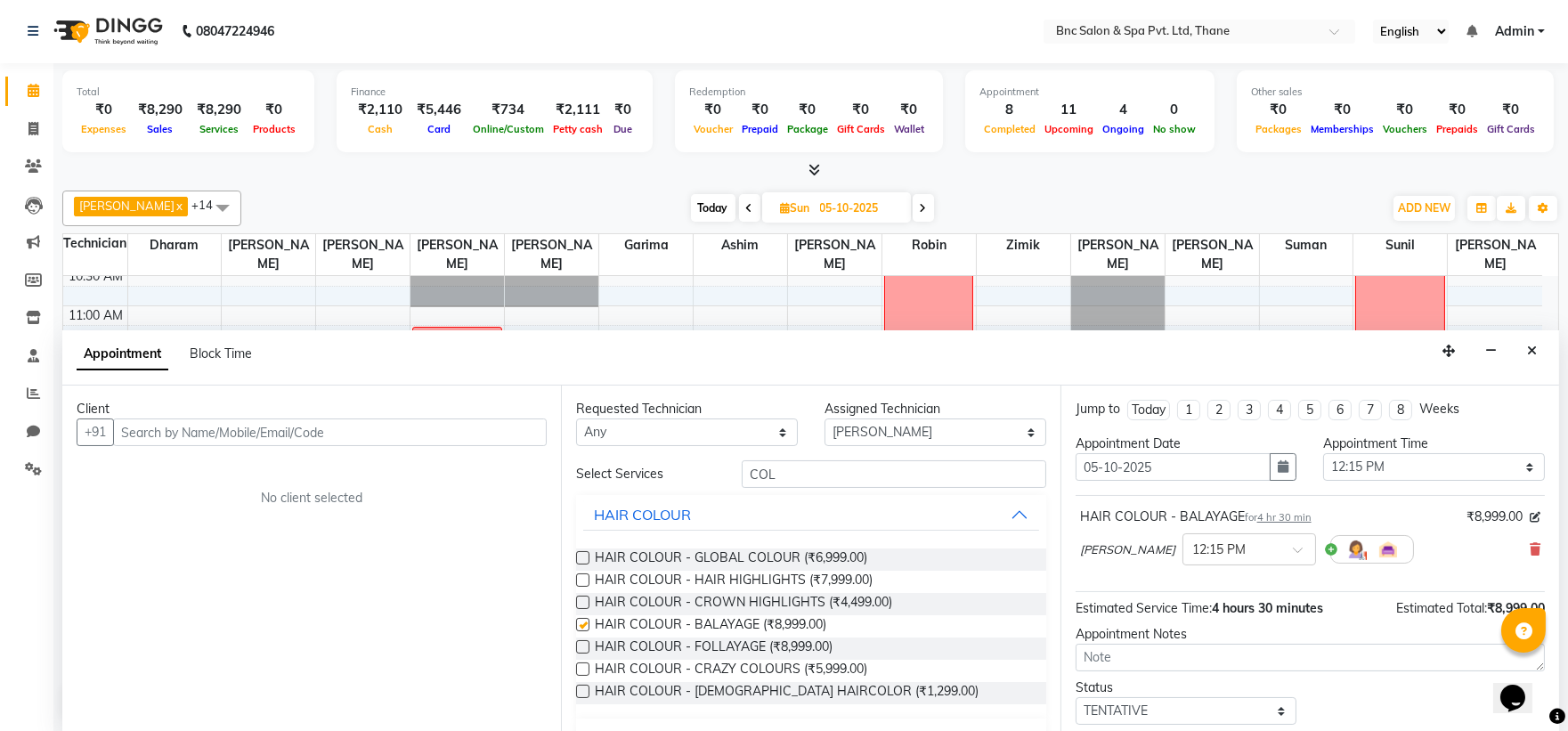
checkbox input "false"
click at [452, 439] on input "text" at bounding box center [329, 432] width 434 height 27
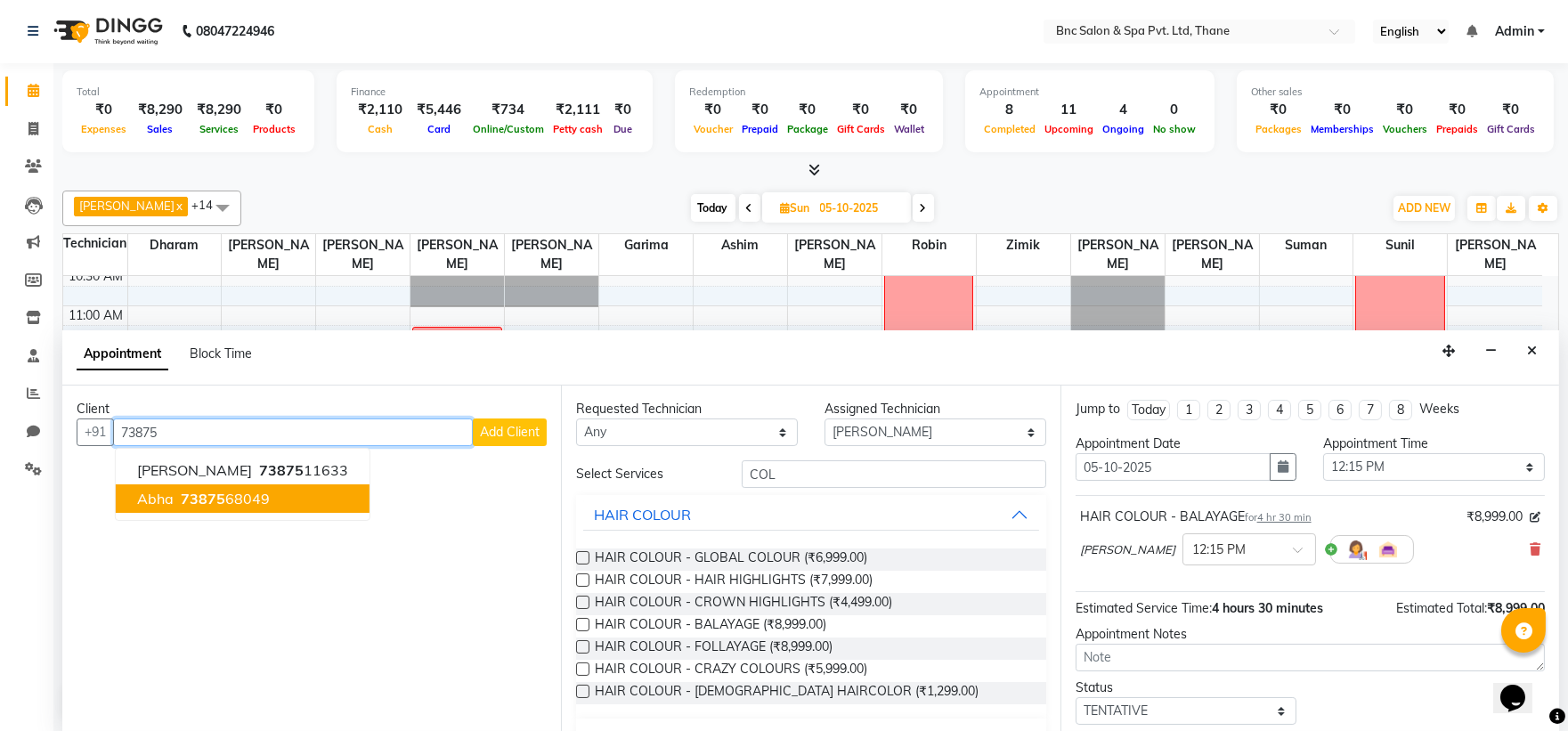
click at [322, 492] on button "abha 73875 68049" at bounding box center [243, 499] width 254 height 28
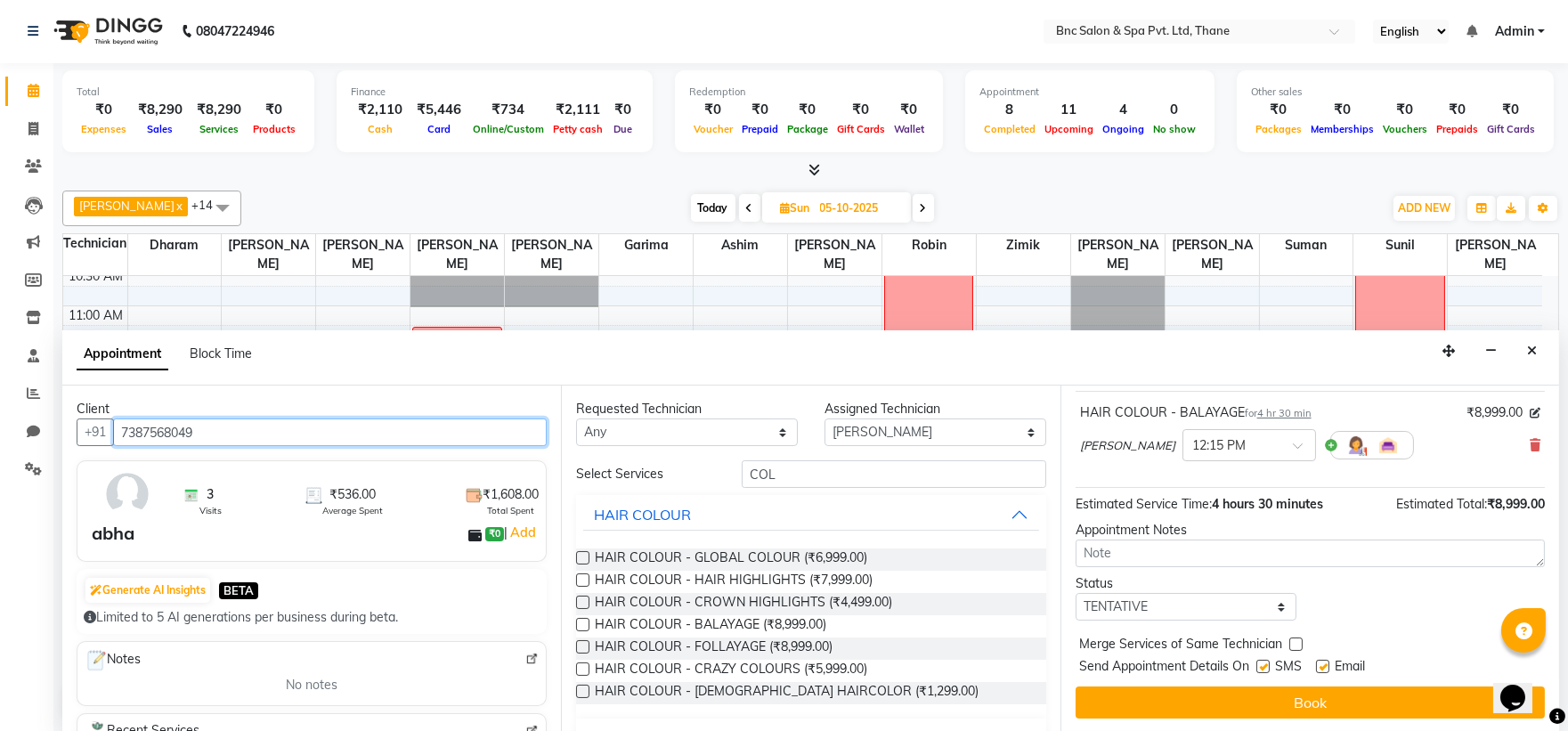
scroll to position [105, 0]
type input "7387568049"
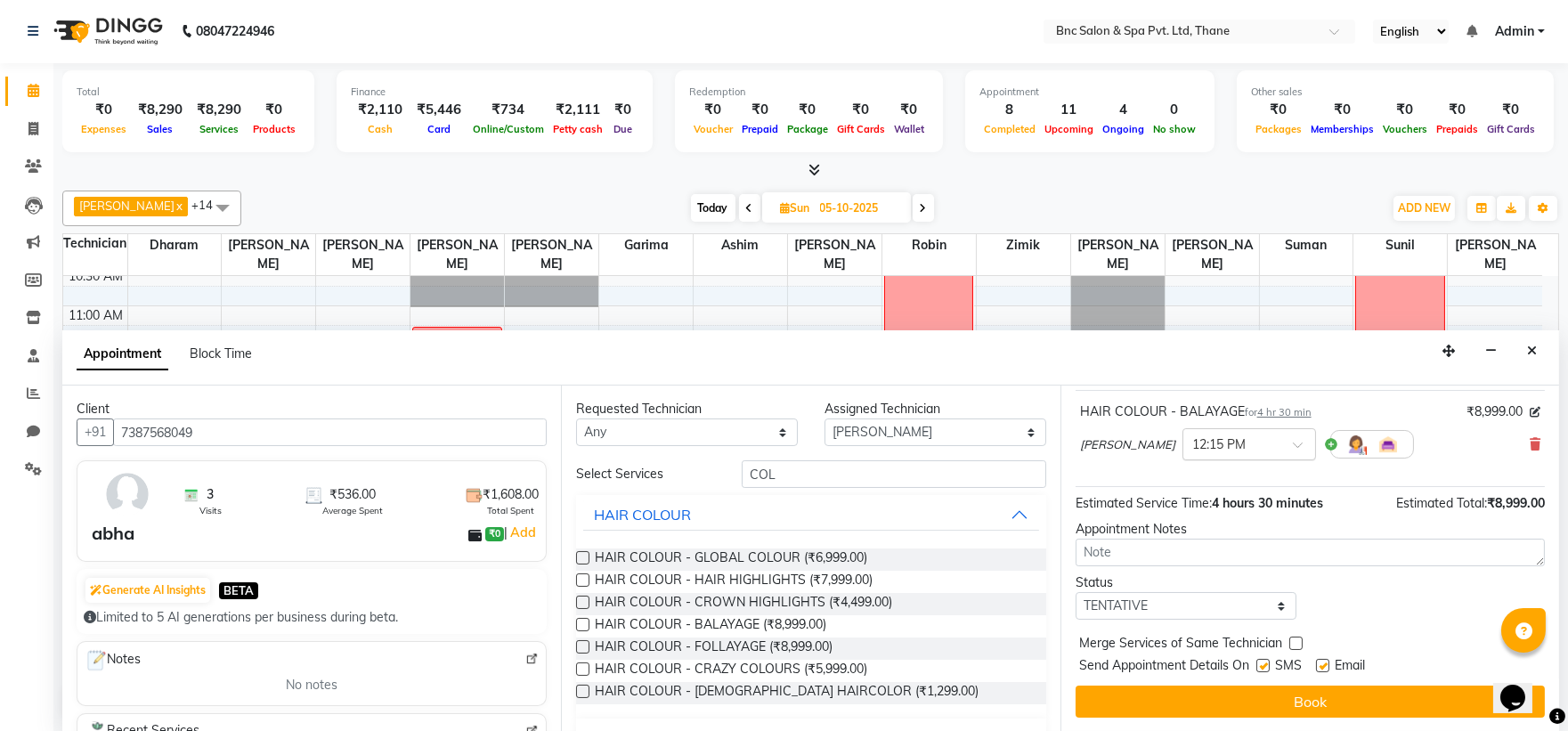
click at [1265, 440] on input "text" at bounding box center [1231, 443] width 78 height 19
click at [1236, 500] on div "12:00 PM" at bounding box center [1249, 501] width 132 height 33
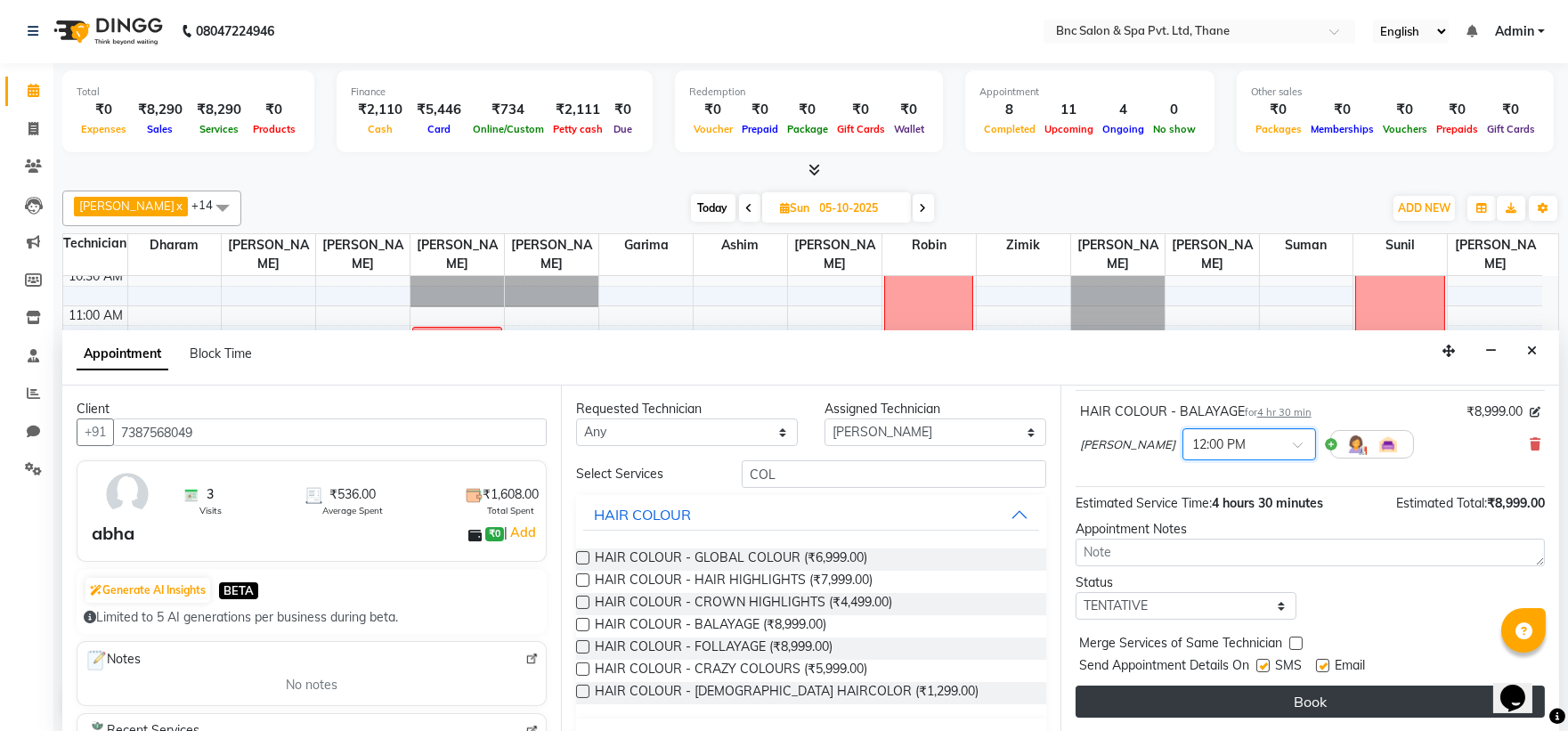
click at [1226, 692] on button "Book" at bounding box center [1310, 702] width 469 height 32
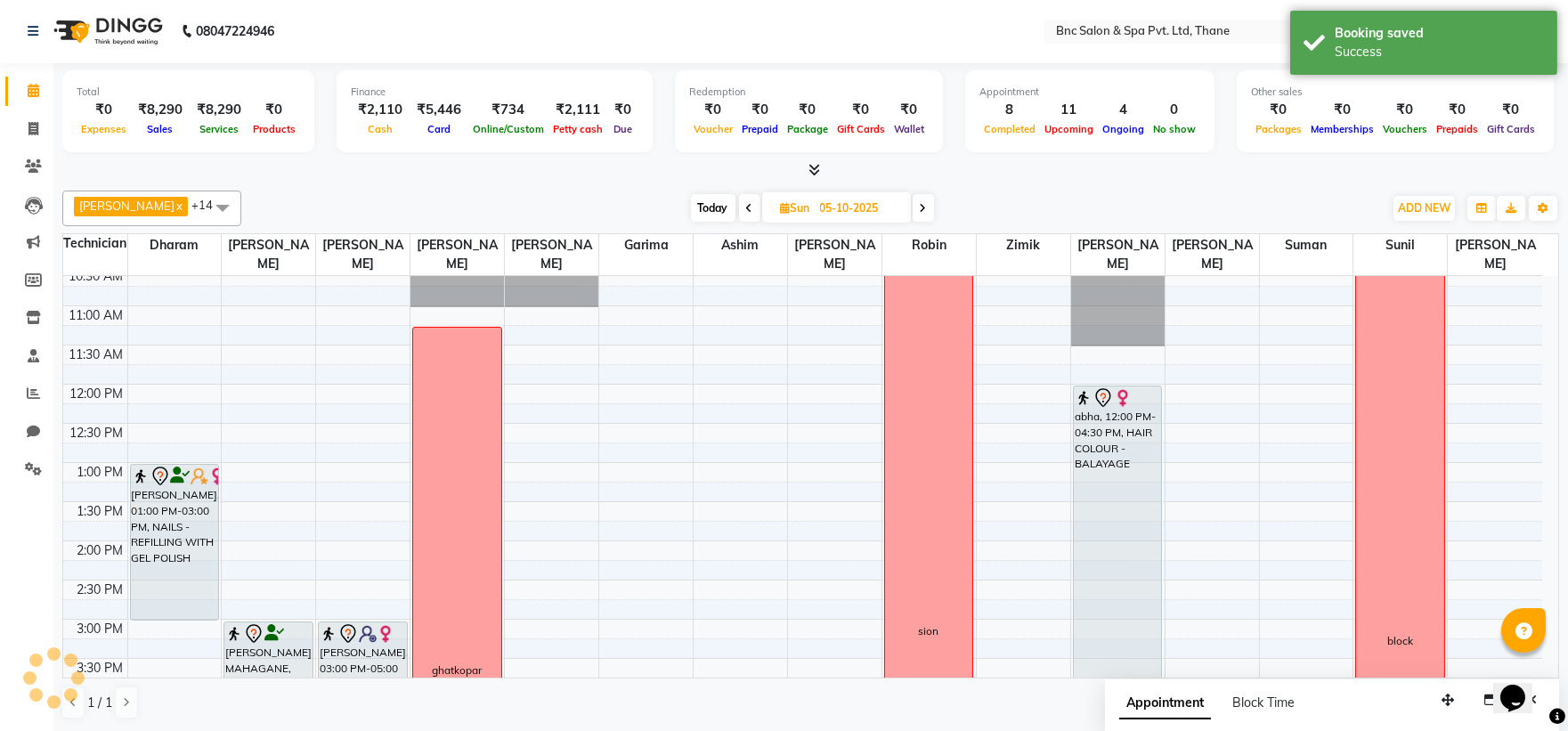
scroll to position [0, 0]
click at [692, 210] on span "Today" at bounding box center [713, 208] width 44 height 27
type input "03-10-2025"
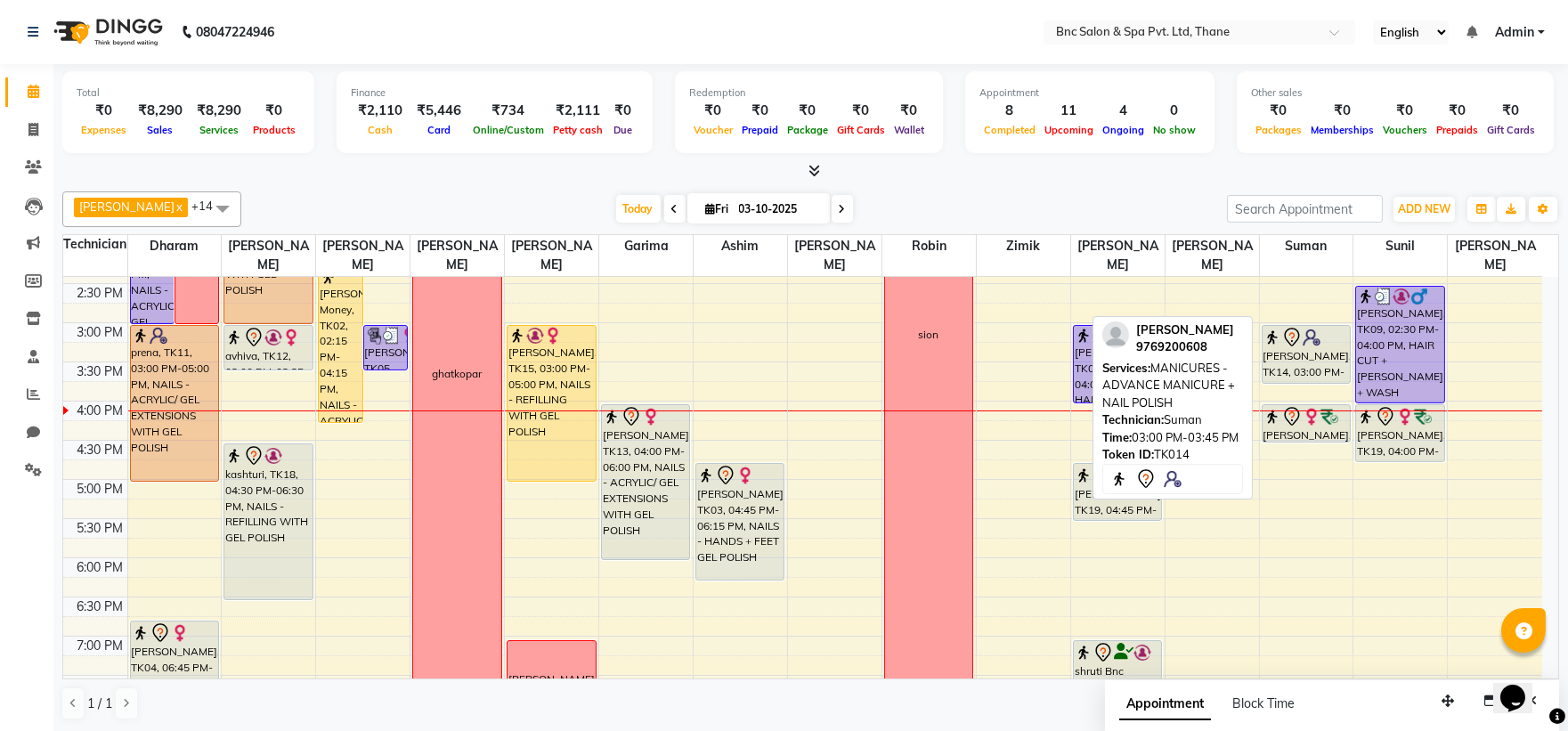
scroll to position [449, 0]
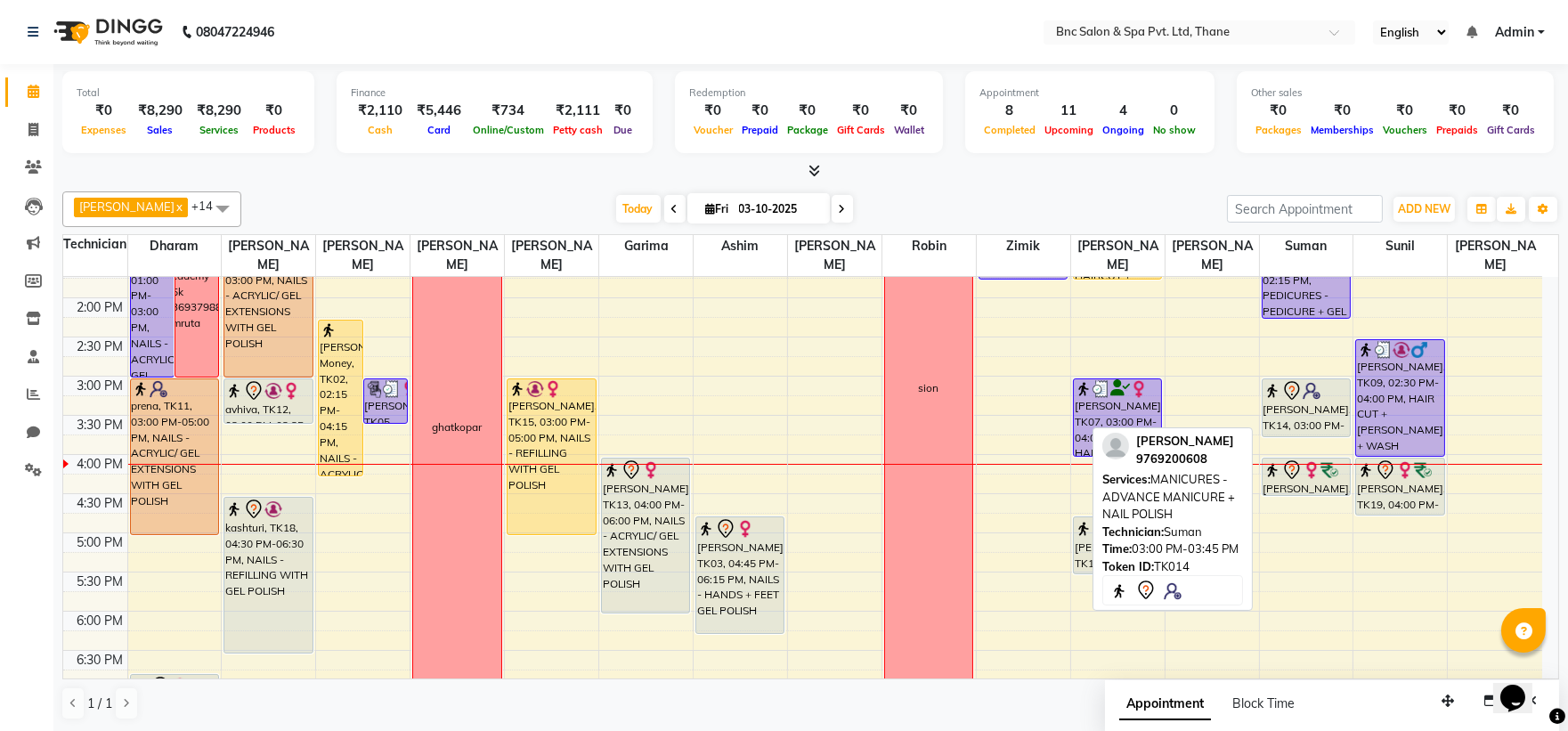
click at [1316, 410] on div "[PERSON_NAME], TK14, 03:00 PM-03:45 PM, MANICURES - ADVANCE MANICURE + NAIL POL…" at bounding box center [1306, 407] width 87 height 57
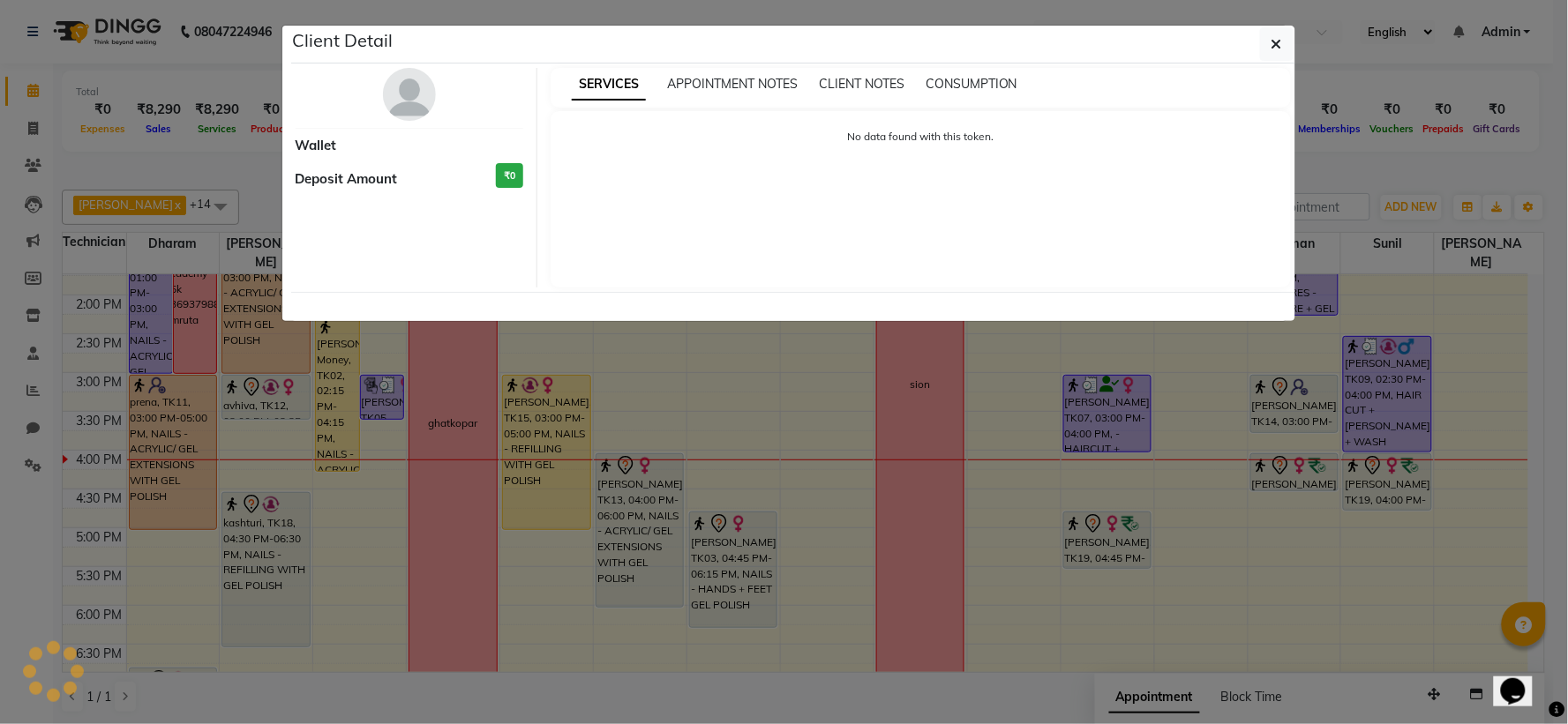
select select "7"
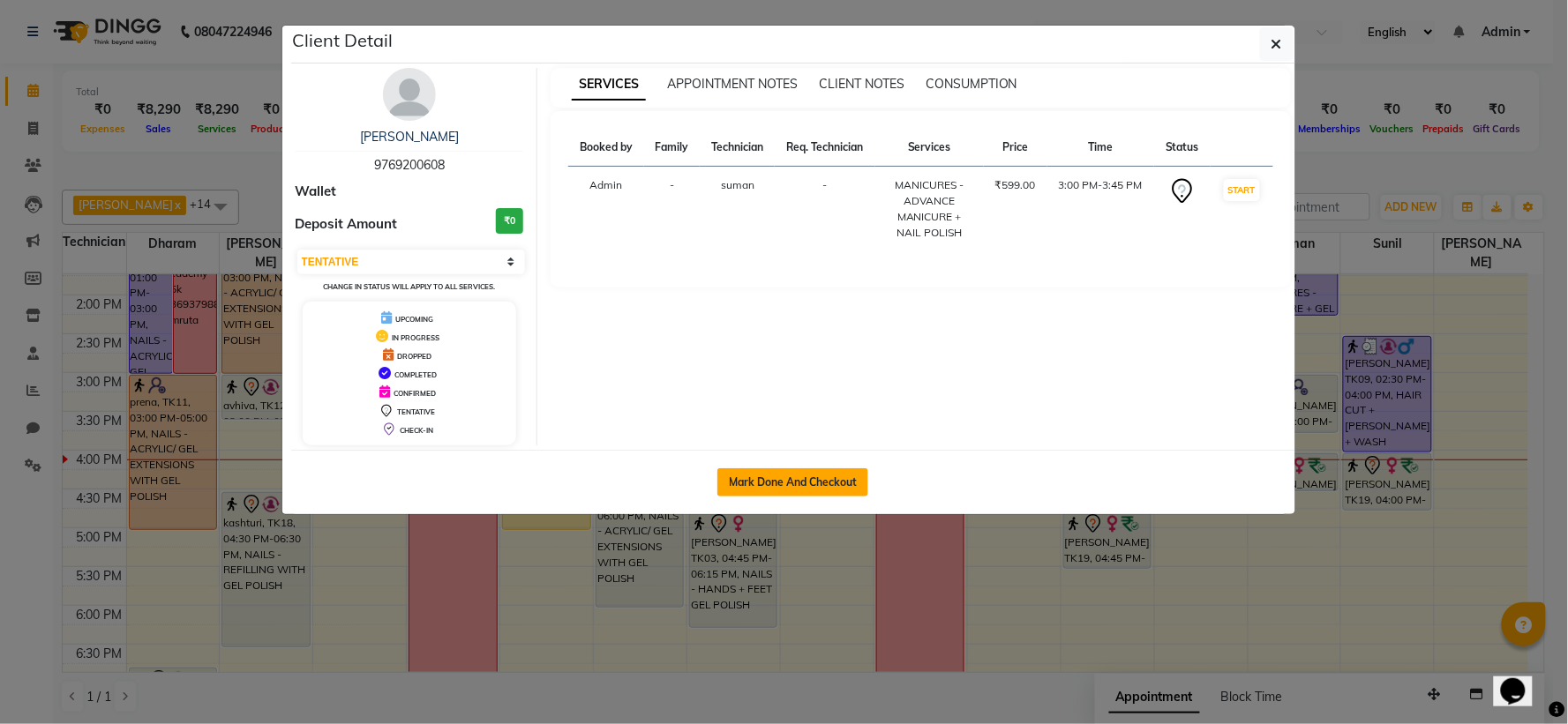
click at [844, 473] on button "Mark Done And Checkout" at bounding box center [793, 483] width 151 height 28
select select "service"
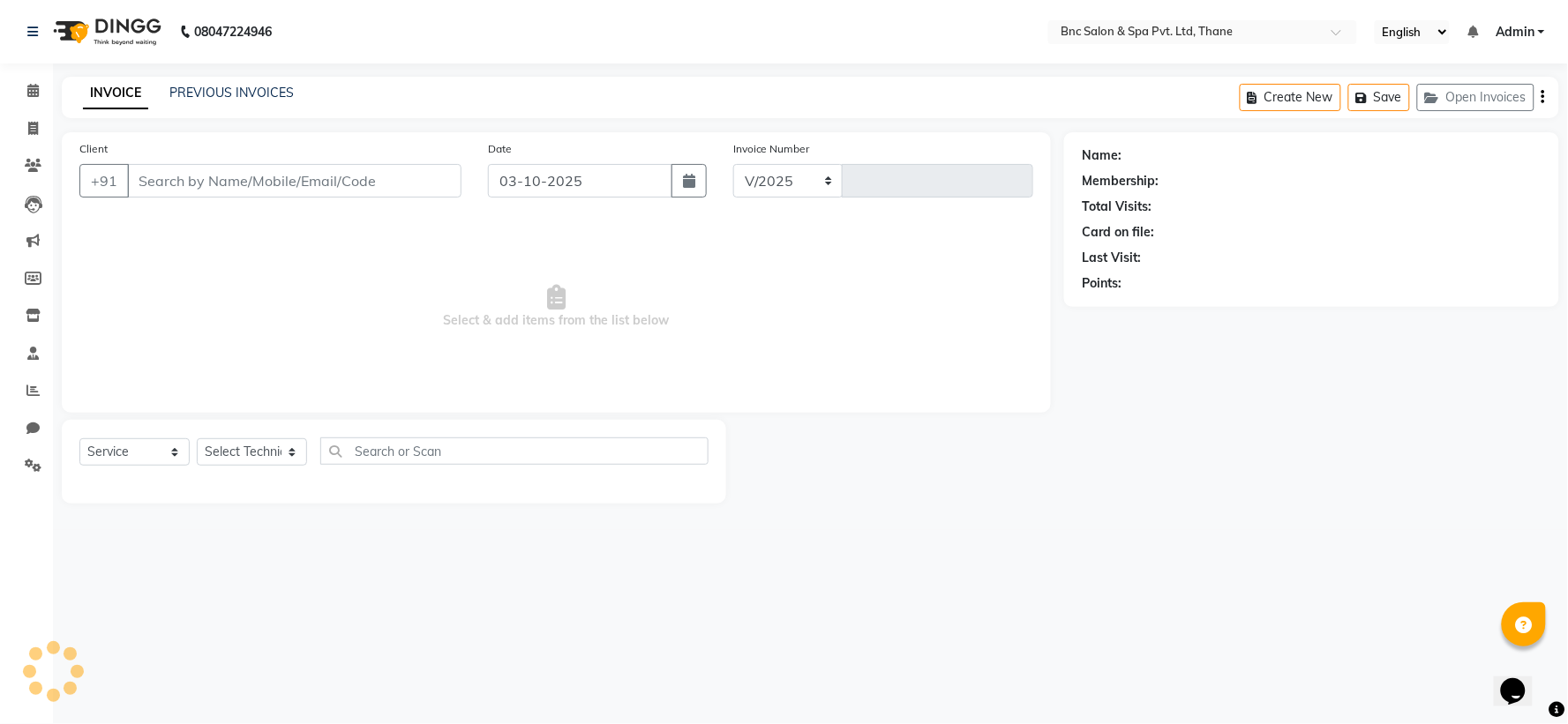
select select "7892"
type input "4219"
type input "9769200608"
select select "71935"
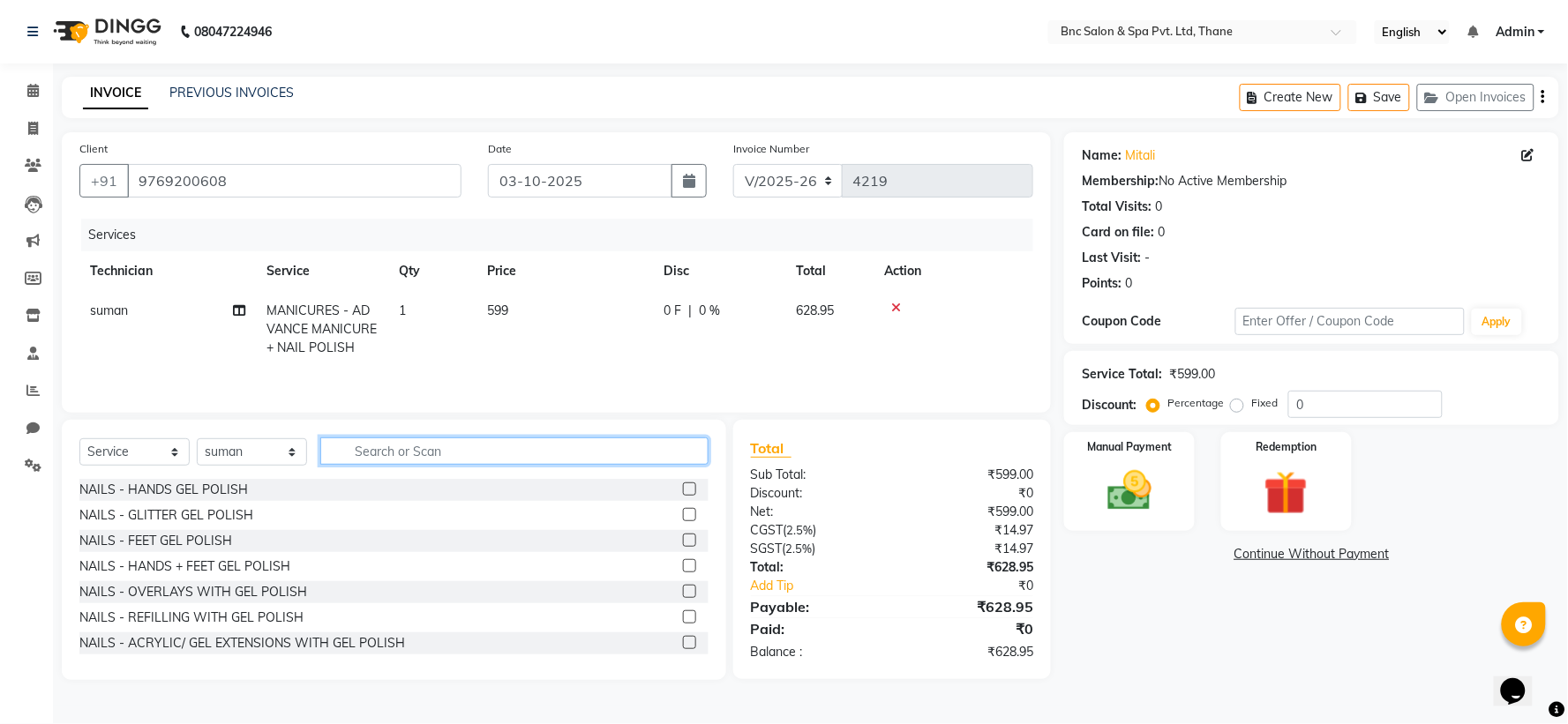
click at [427, 447] on input "text" at bounding box center [515, 451] width 389 height 27
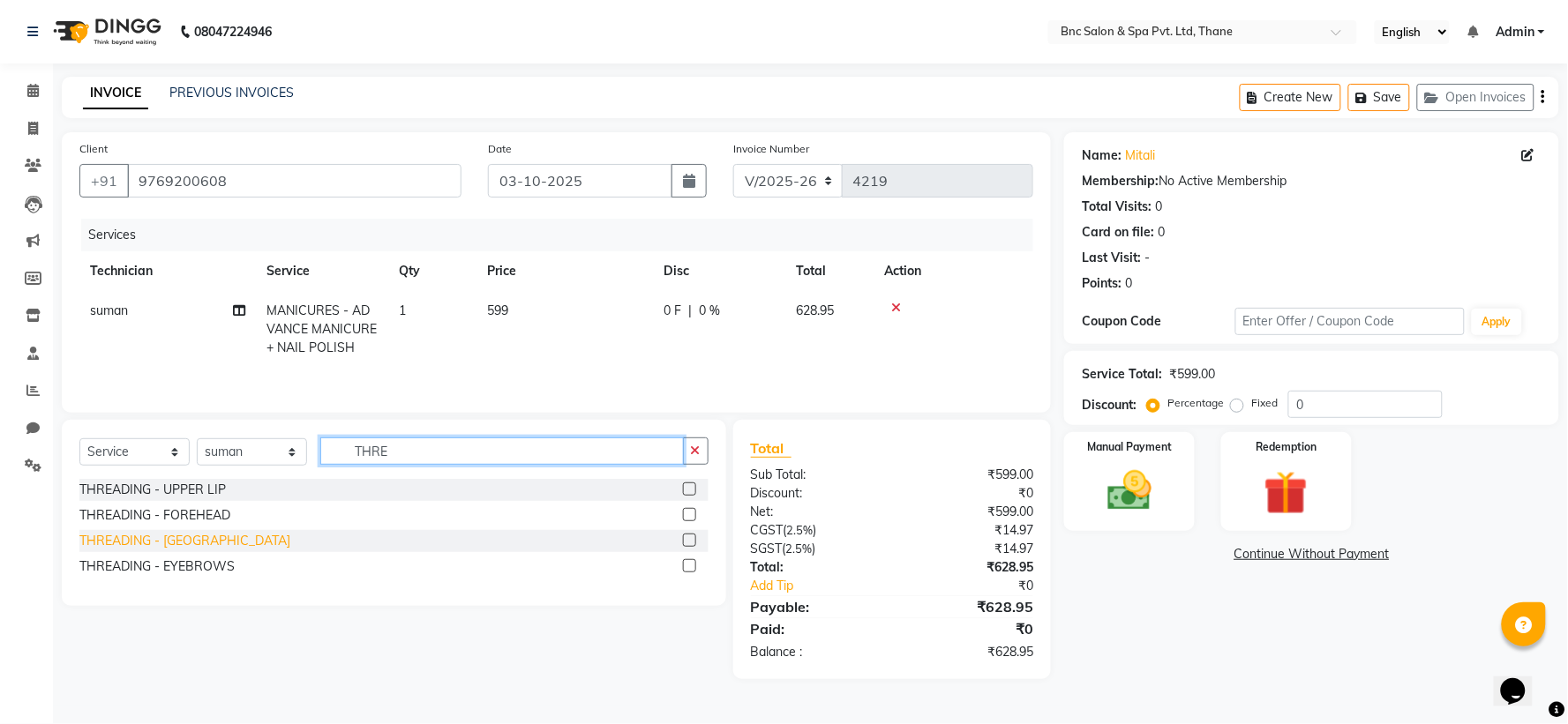
type input "THRE"
click at [129, 545] on div "THREADING - CHIN" at bounding box center [185, 541] width 211 height 19
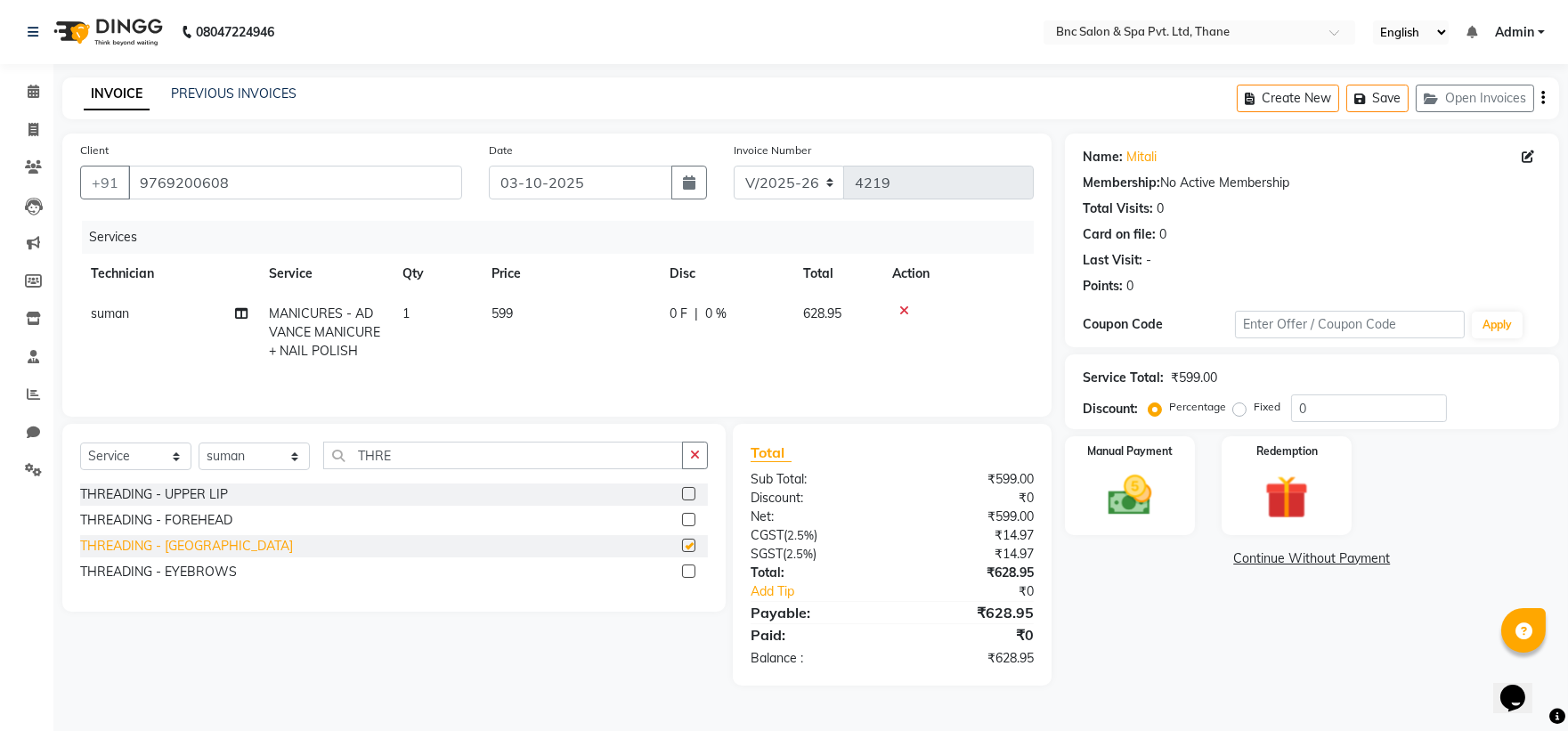
checkbox input "false"
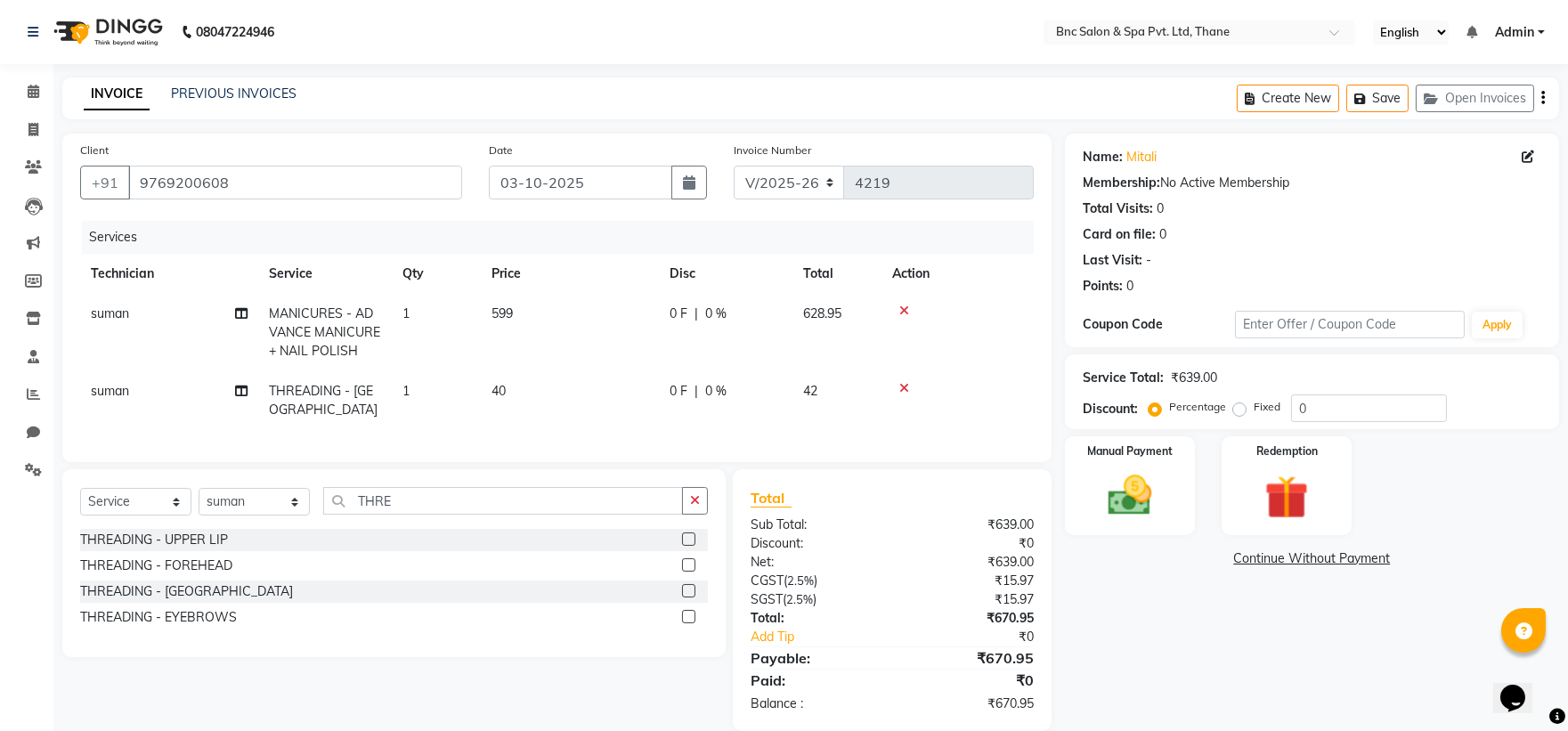
click at [111, 389] on span "suman" at bounding box center [110, 390] width 39 height 16
select select "71935"
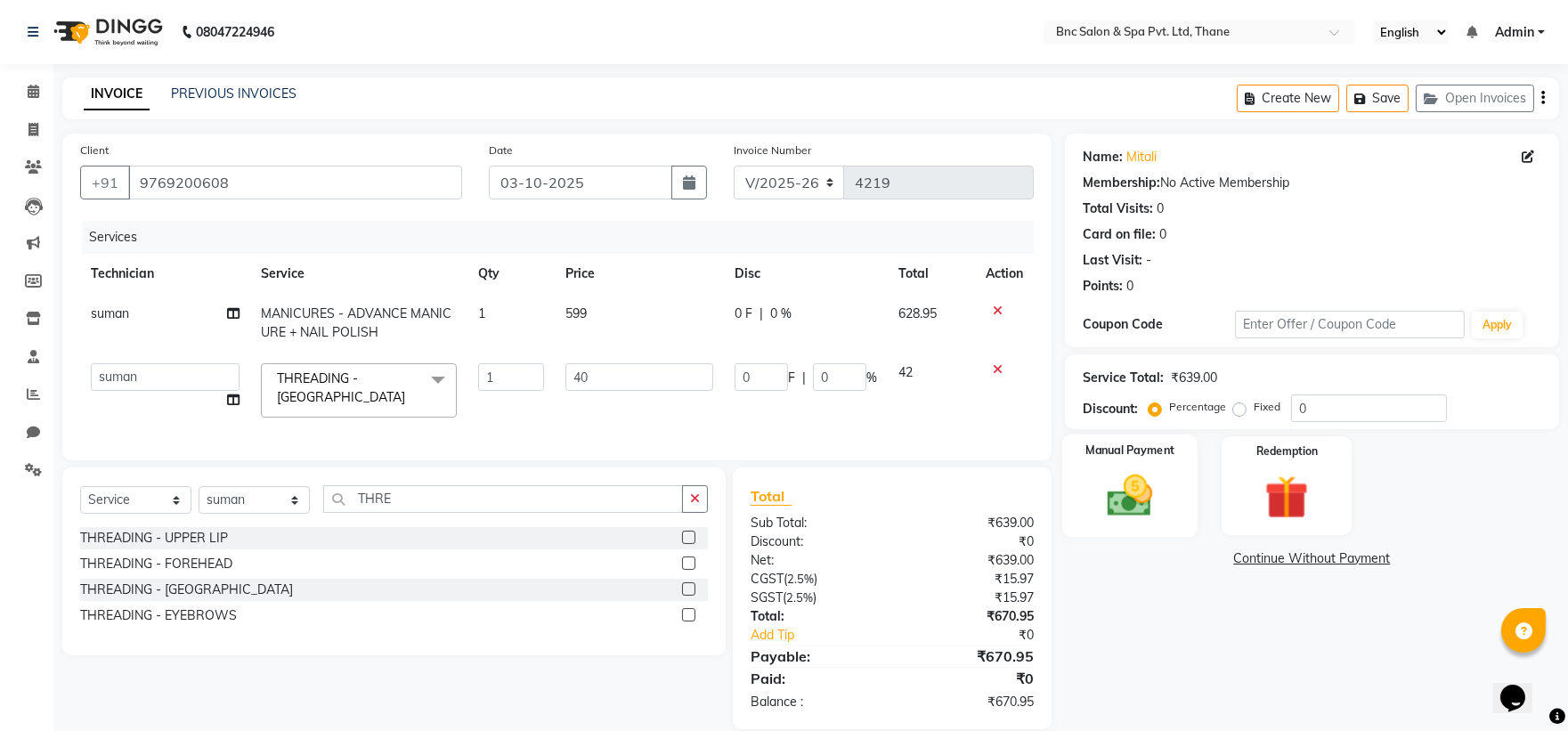
click at [1151, 477] on img at bounding box center [1130, 496] width 74 height 53
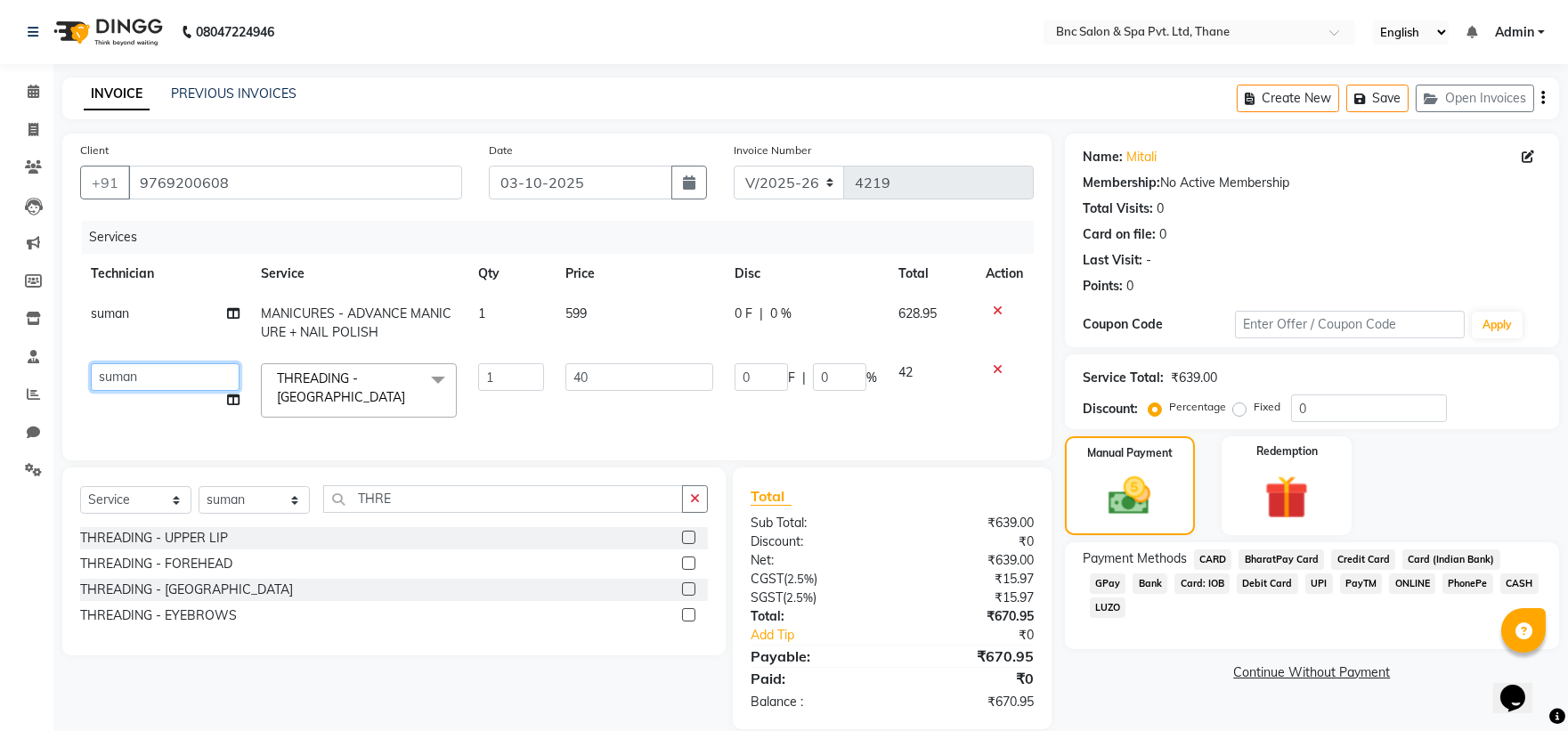
click at [120, 375] on select "Anas Ansari Apeksha ashim Ashwini Shibe Deepak Rajput Dharam Garima Jayanto Cho…" at bounding box center [166, 376] width 149 height 27
click at [281, 153] on div "Client +91 9769200608" at bounding box center [271, 178] width 409 height 73
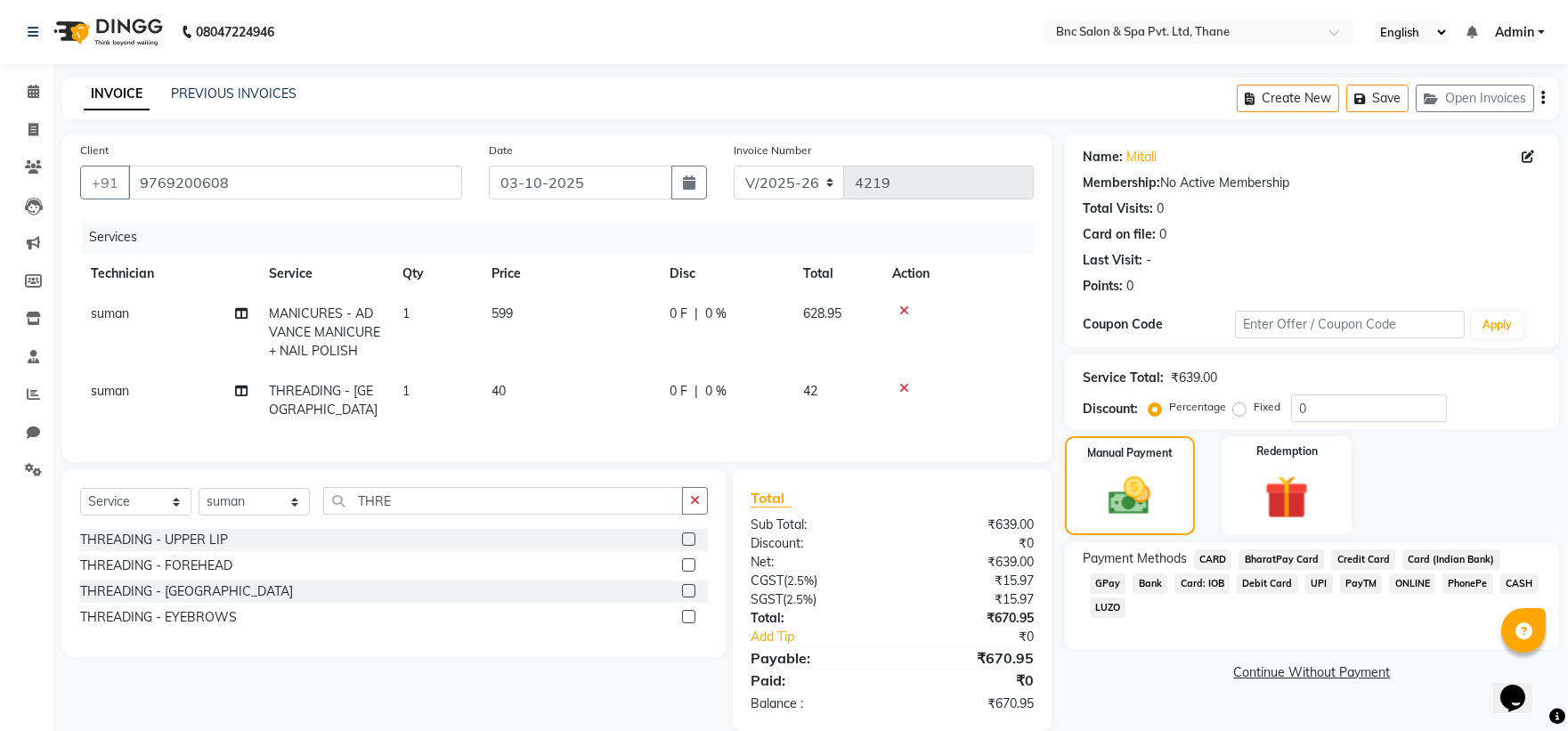
click at [108, 392] on span "suman" at bounding box center [110, 390] width 39 height 16
select select "71935"
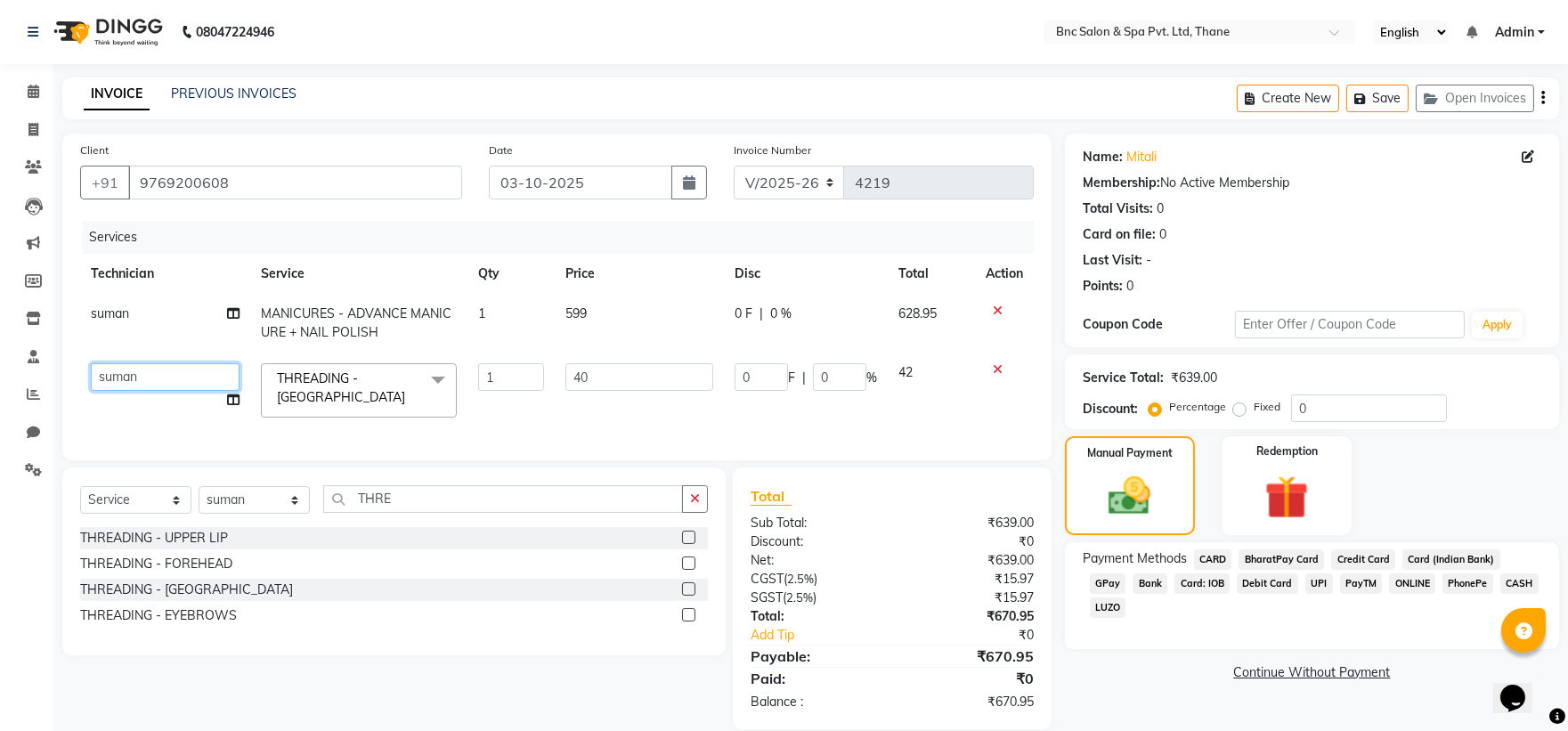
click at [109, 377] on select "Anas Ansari Apeksha ashim Ashwini Shibe Deepak Rajput Dharam Garima Jayanto Cho…" at bounding box center [166, 376] width 149 height 27
select select "71922"
click at [1115, 464] on div "Manual Payment" at bounding box center [1130, 485] width 135 height 103
click at [1126, 574] on span "GPay" at bounding box center [1108, 584] width 37 height 21
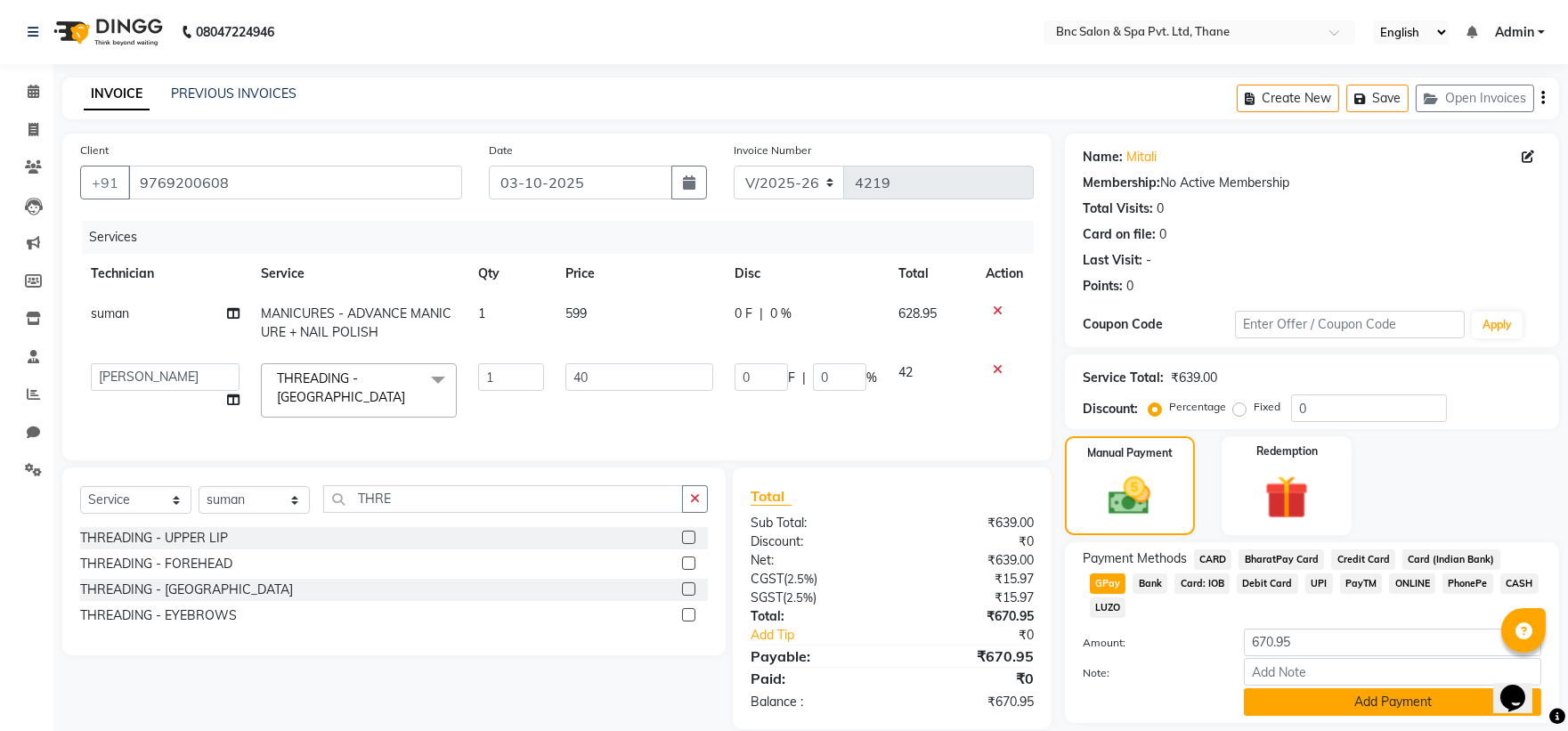
click at [1369, 689] on button "Add Payment" at bounding box center [1392, 702] width 297 height 27
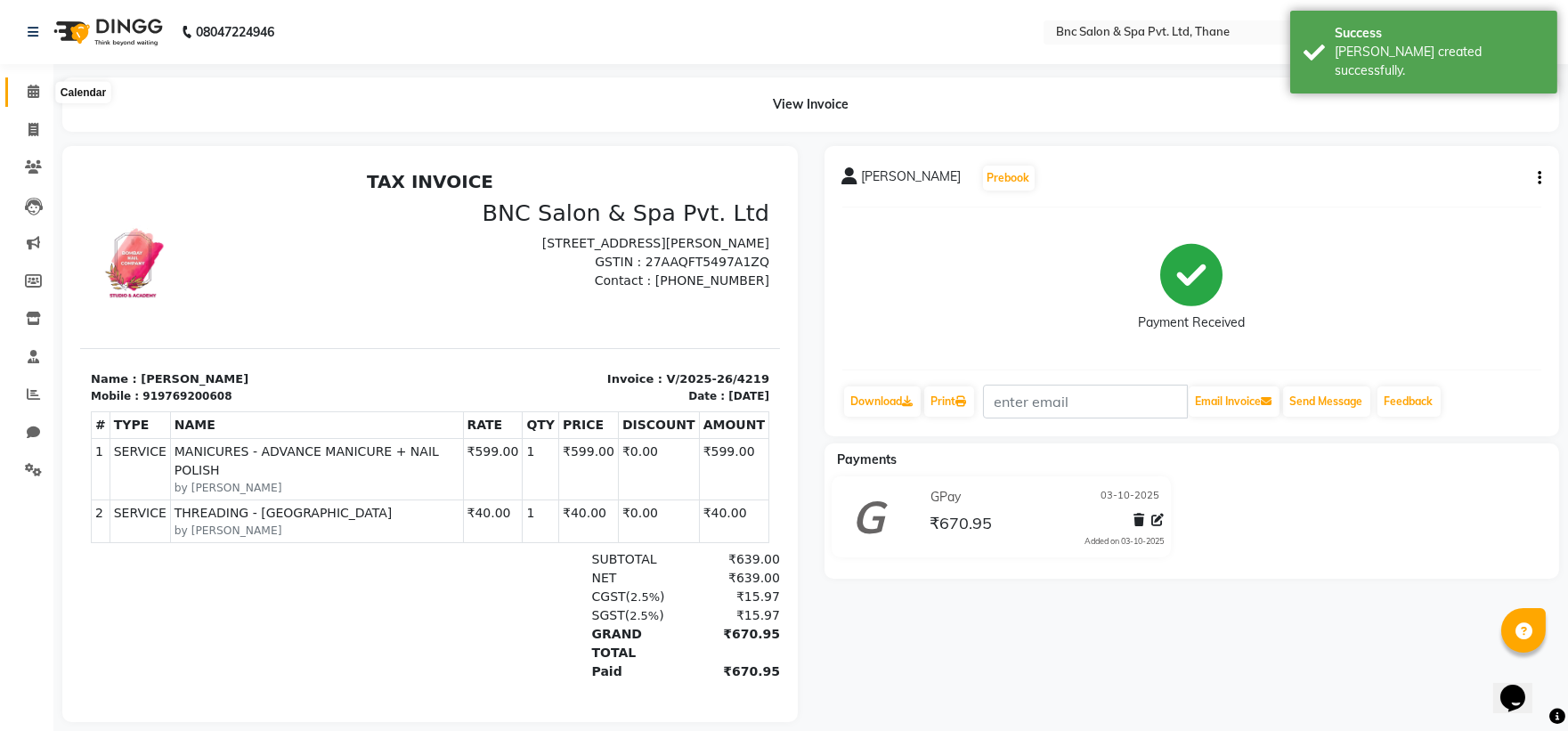
click at [36, 92] on icon at bounding box center [33, 91] width 11 height 13
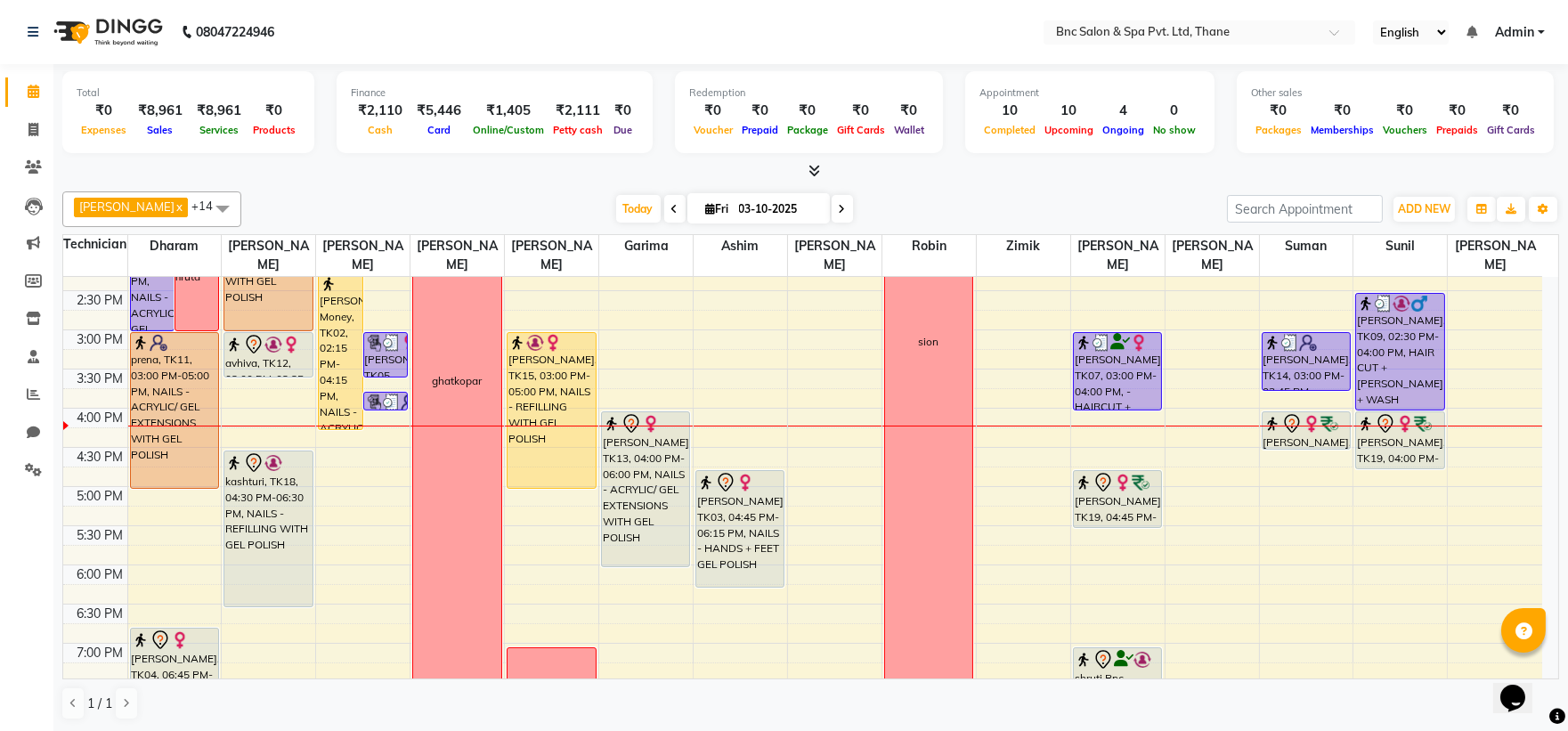
scroll to position [501, 0]
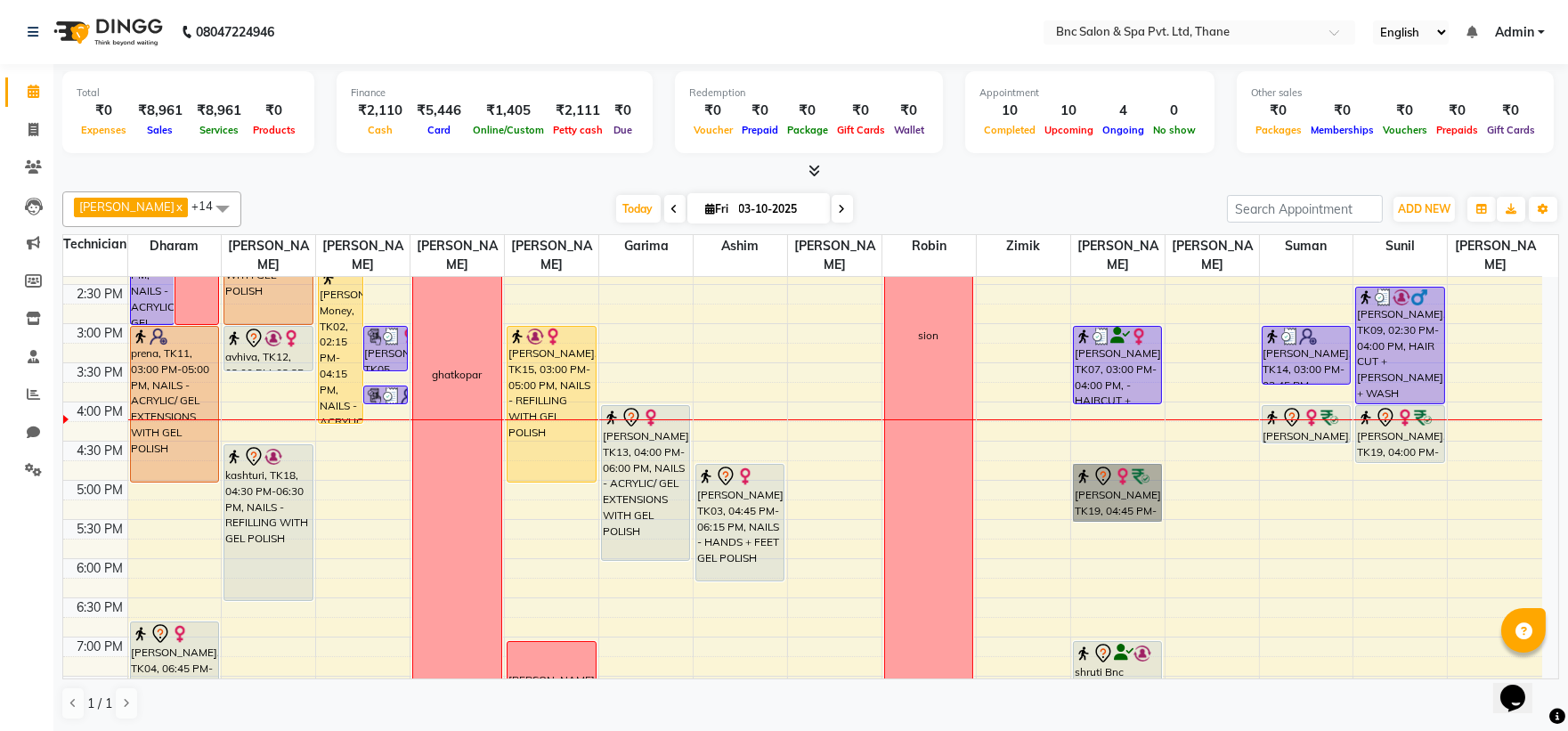
drag, startPoint x: 1118, startPoint y: 491, endPoint x: 1357, endPoint y: 467, distance: 240.2
drag, startPoint x: 1357, startPoint y: 467, endPoint x: 895, endPoint y: 199, distance: 534.1
click at [895, 199] on div "Today Fri 03-10-2025" at bounding box center [734, 209] width 968 height 26
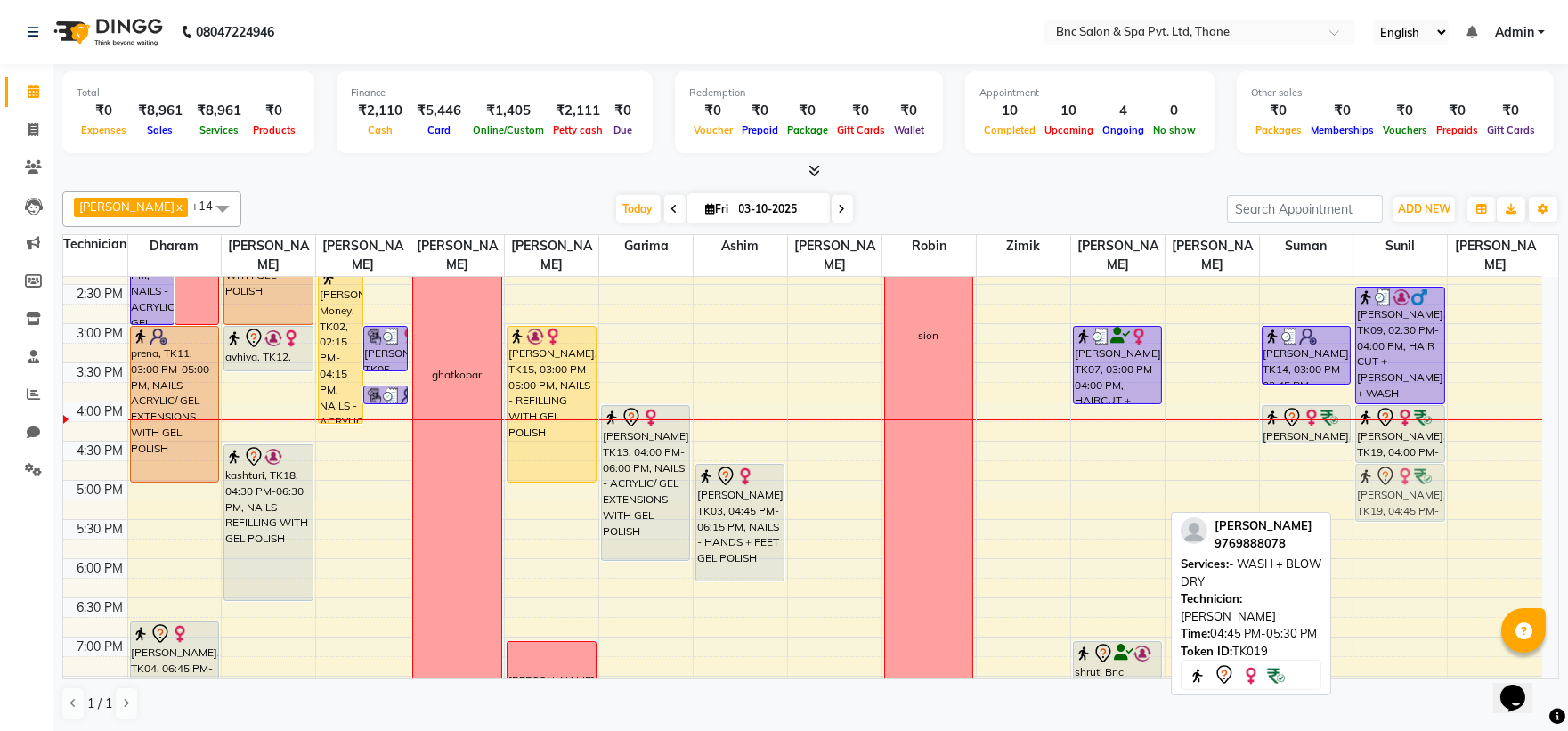
drag, startPoint x: 1117, startPoint y: 491, endPoint x: 1409, endPoint y: 493, distance: 292.0
click at [1409, 493] on tr "rita, TK05, 01:00 PM-03:00 PM, NAILS - ACRYLIC/ GEL EXTENSIONS WITH GEL POLISH …" at bounding box center [802, 284] width 1479 height 1018
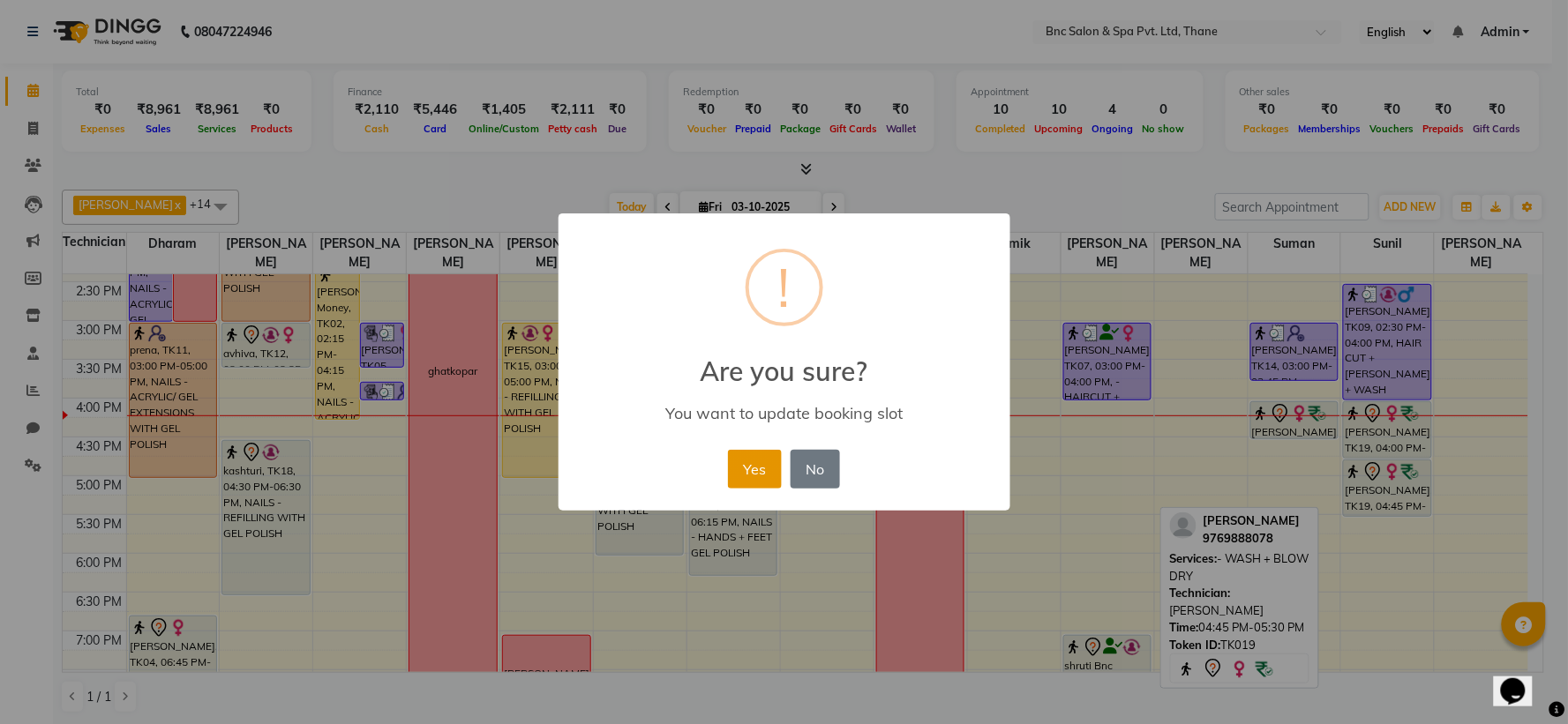
click at [753, 480] on button "Yes" at bounding box center [755, 470] width 54 height 39
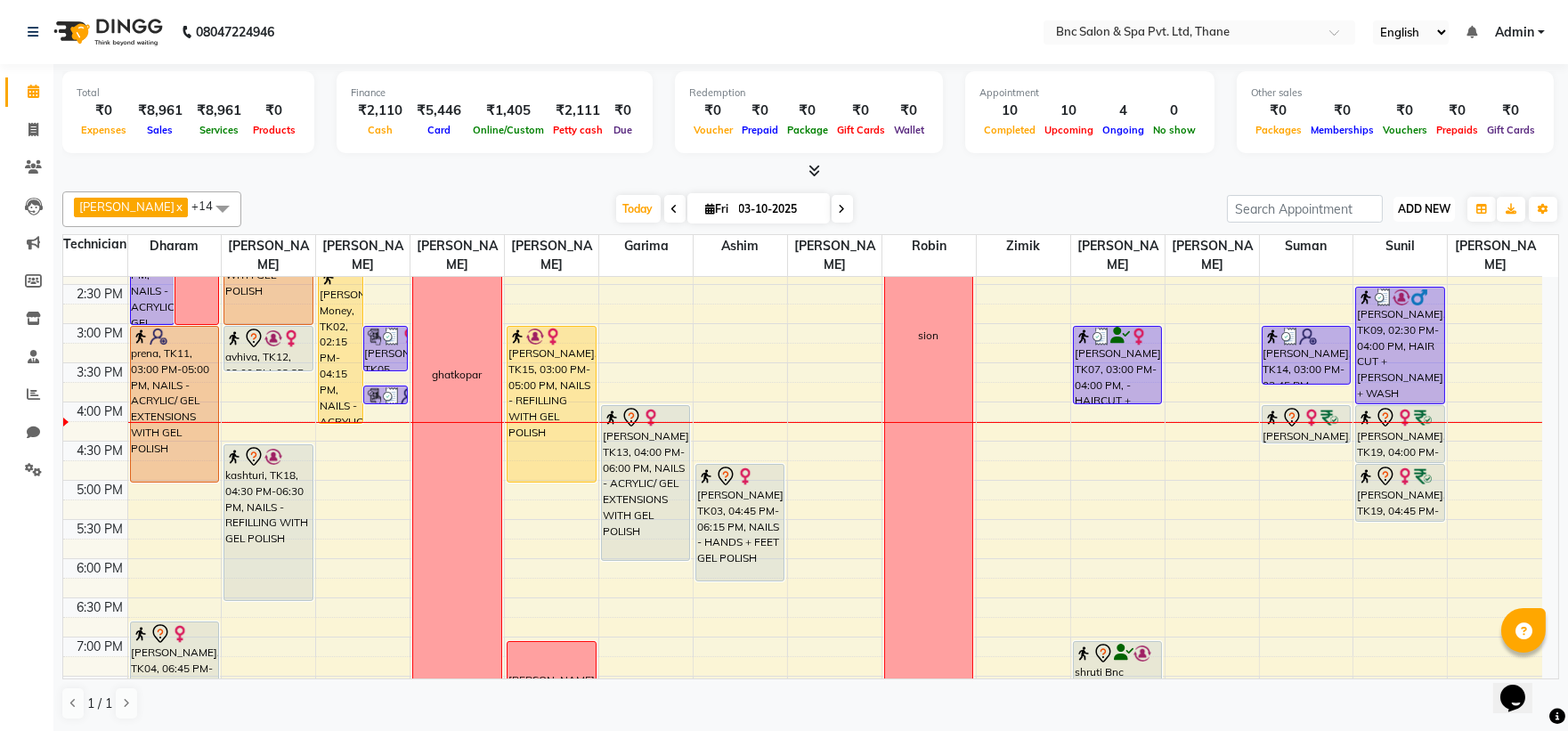
click at [1436, 206] on span "ADD NEW" at bounding box center [1424, 209] width 53 height 13
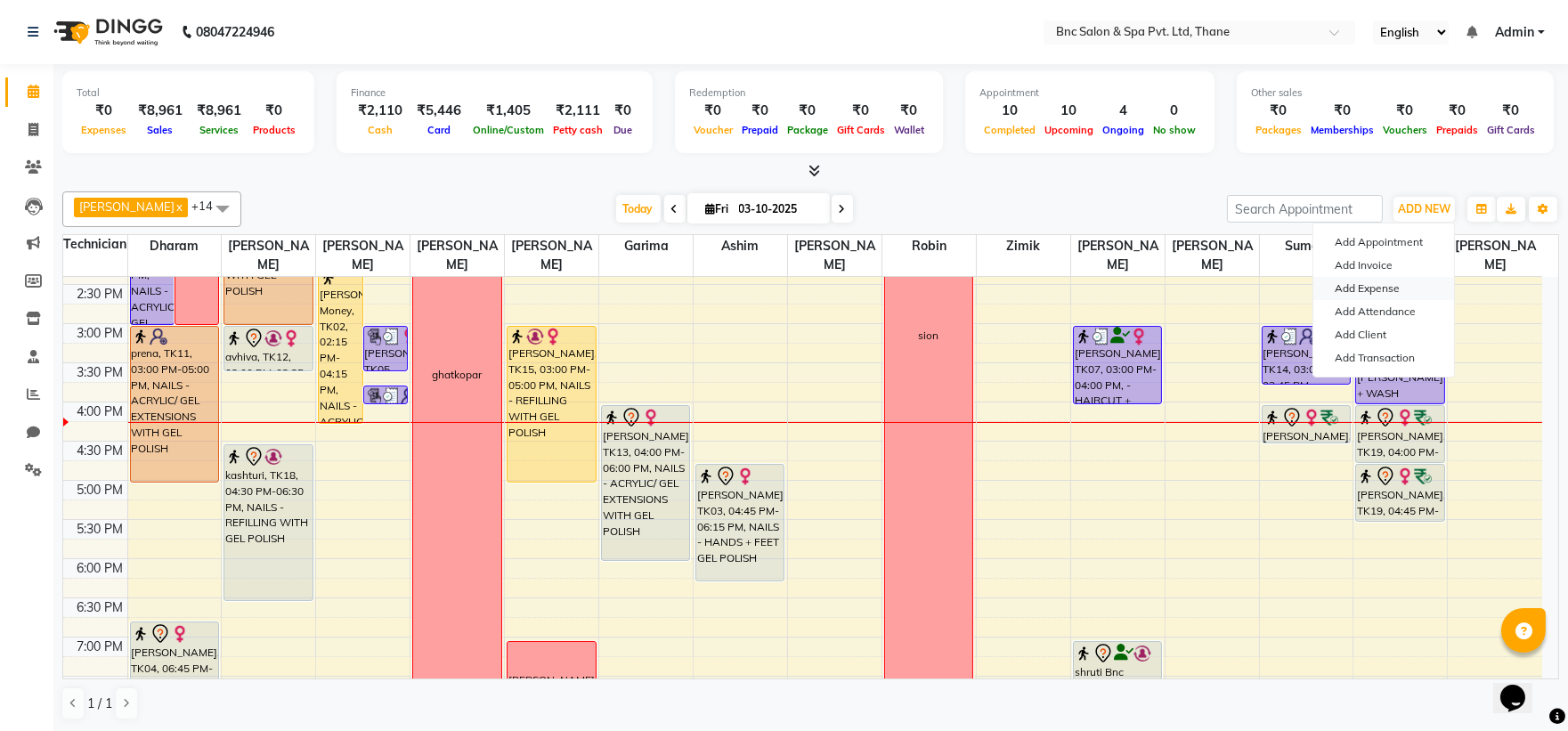
click at [1377, 281] on link "Add Expense" at bounding box center [1384, 288] width 141 height 24
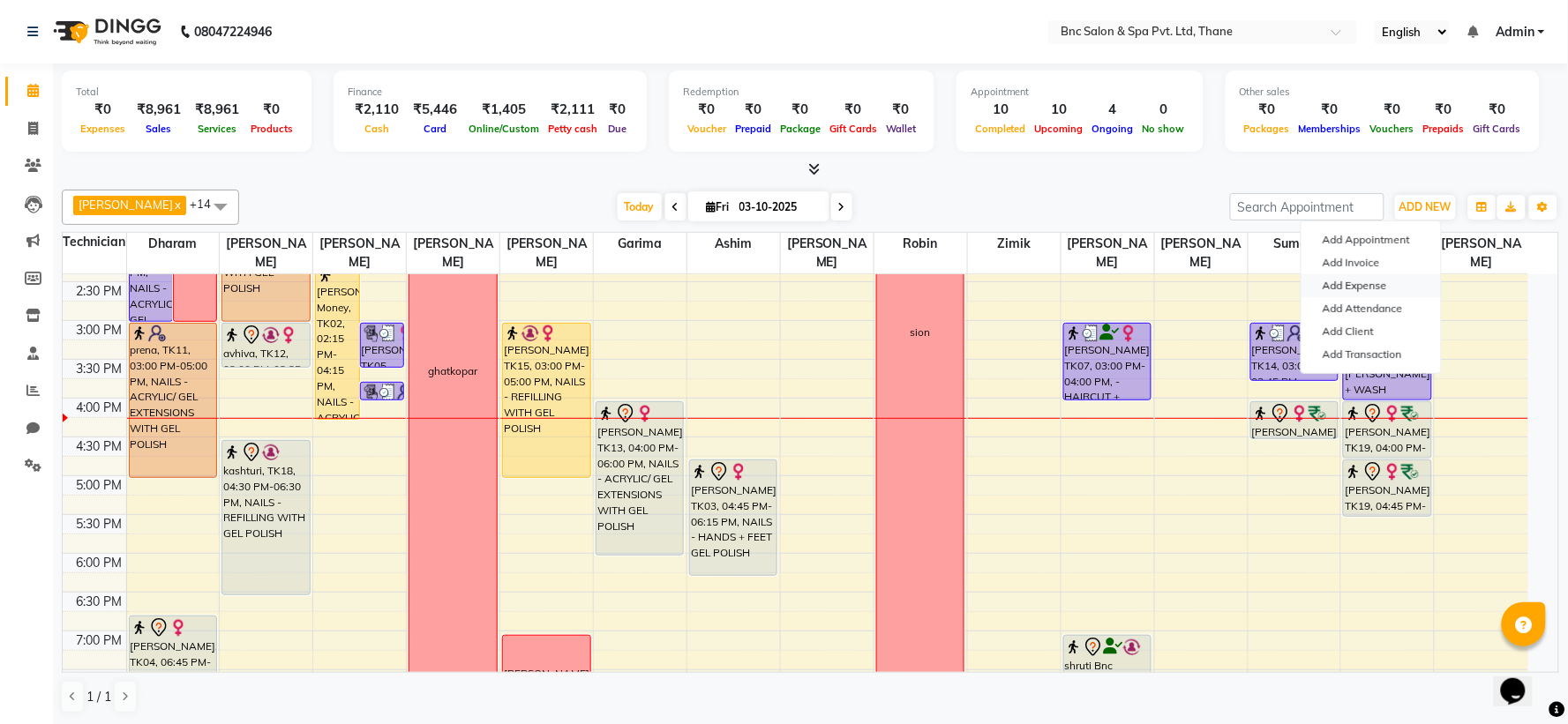
select select "1"
select select "7036"
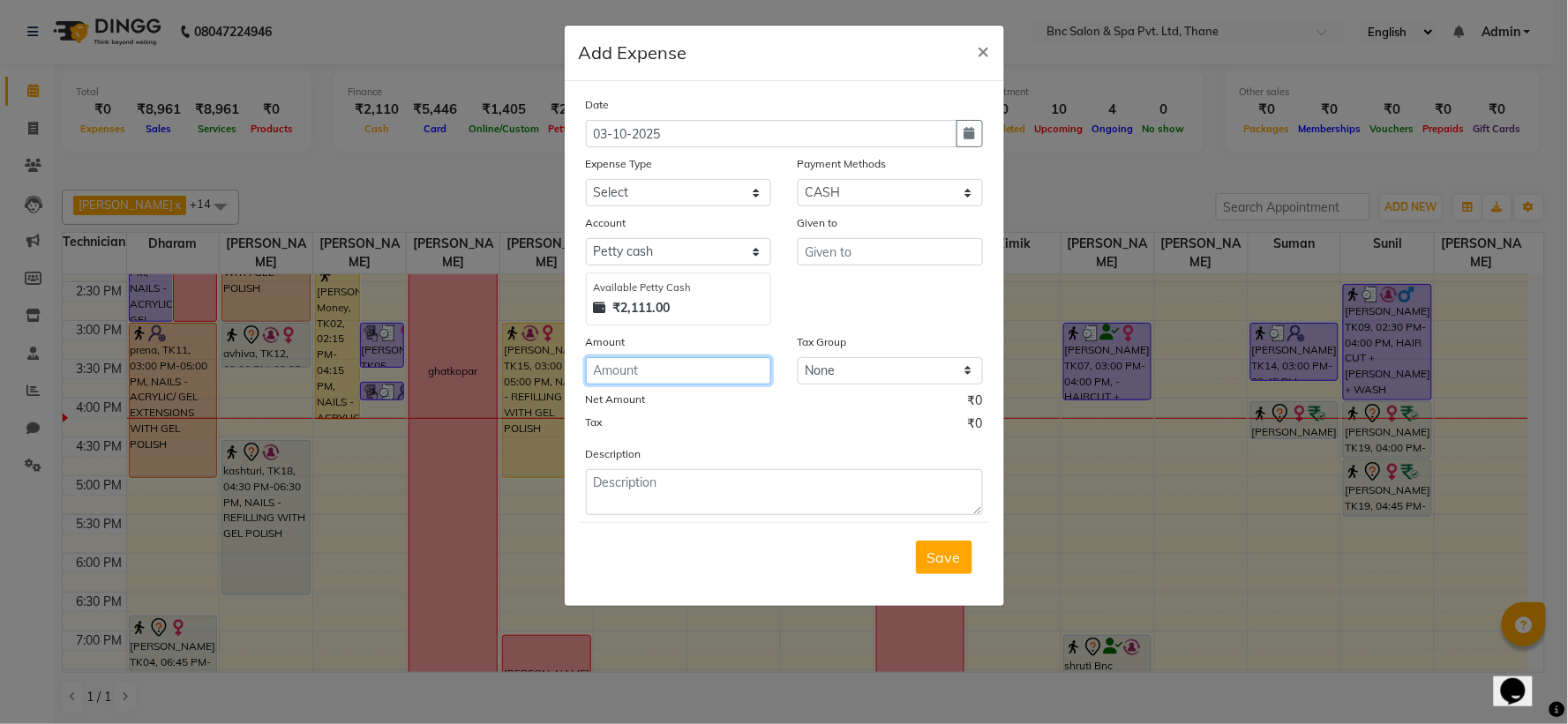
click at [652, 368] on input "number" at bounding box center [679, 370] width 186 height 27
type input "162"
click at [905, 256] on input "text" at bounding box center [890, 252] width 186 height 27
type input "P"
type input "OILL"
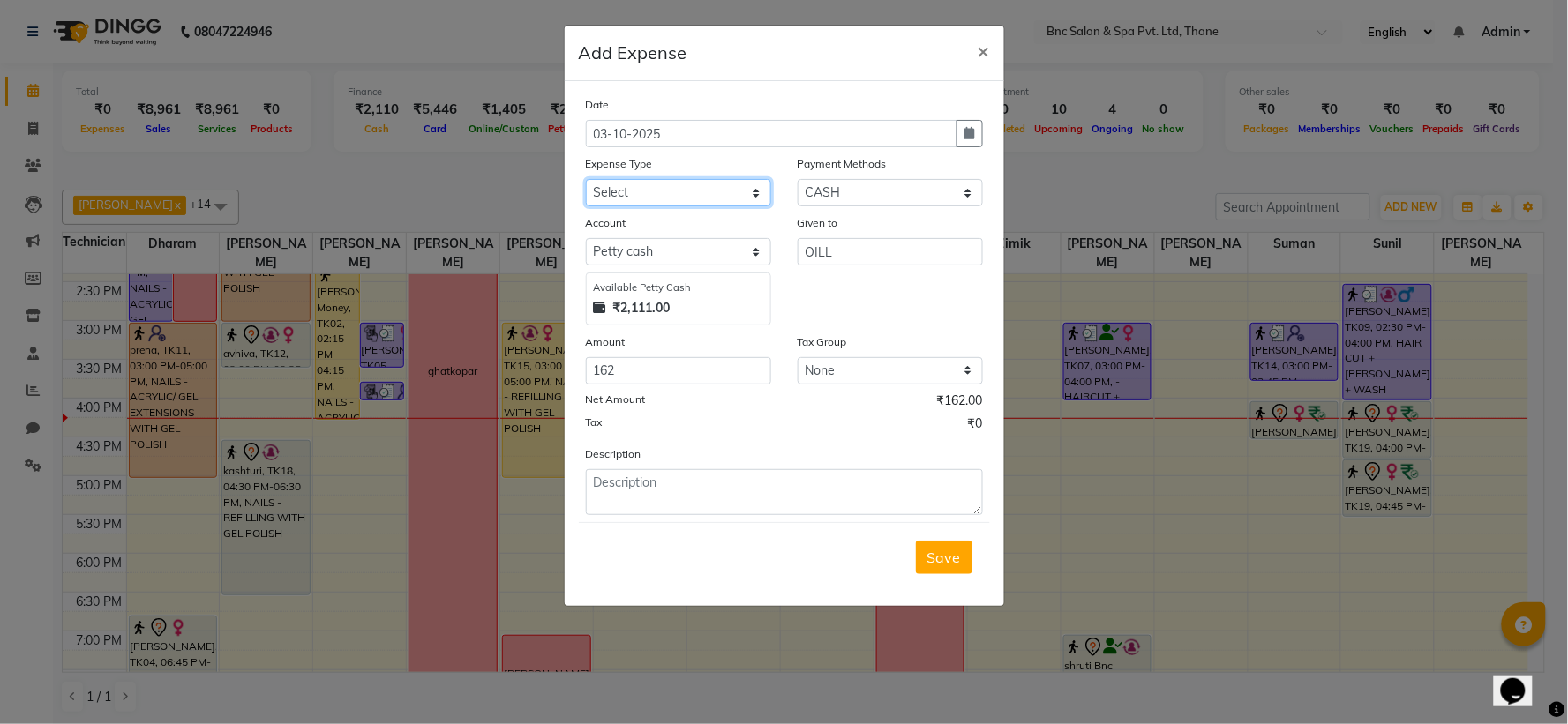
click at [666, 190] on select "Select ACADMY AMOUNT Advance Salary Bank charges Car maintenance Cash transfer …" at bounding box center [679, 192] width 186 height 27
select select "21018"
click at [657, 190] on select "Select ACADMY AMOUNT Advance Salary Bank charges Car maintenance Cash transfer …" at bounding box center [679, 192] width 186 height 27
click at [946, 568] on button "Save" at bounding box center [944, 557] width 57 height 34
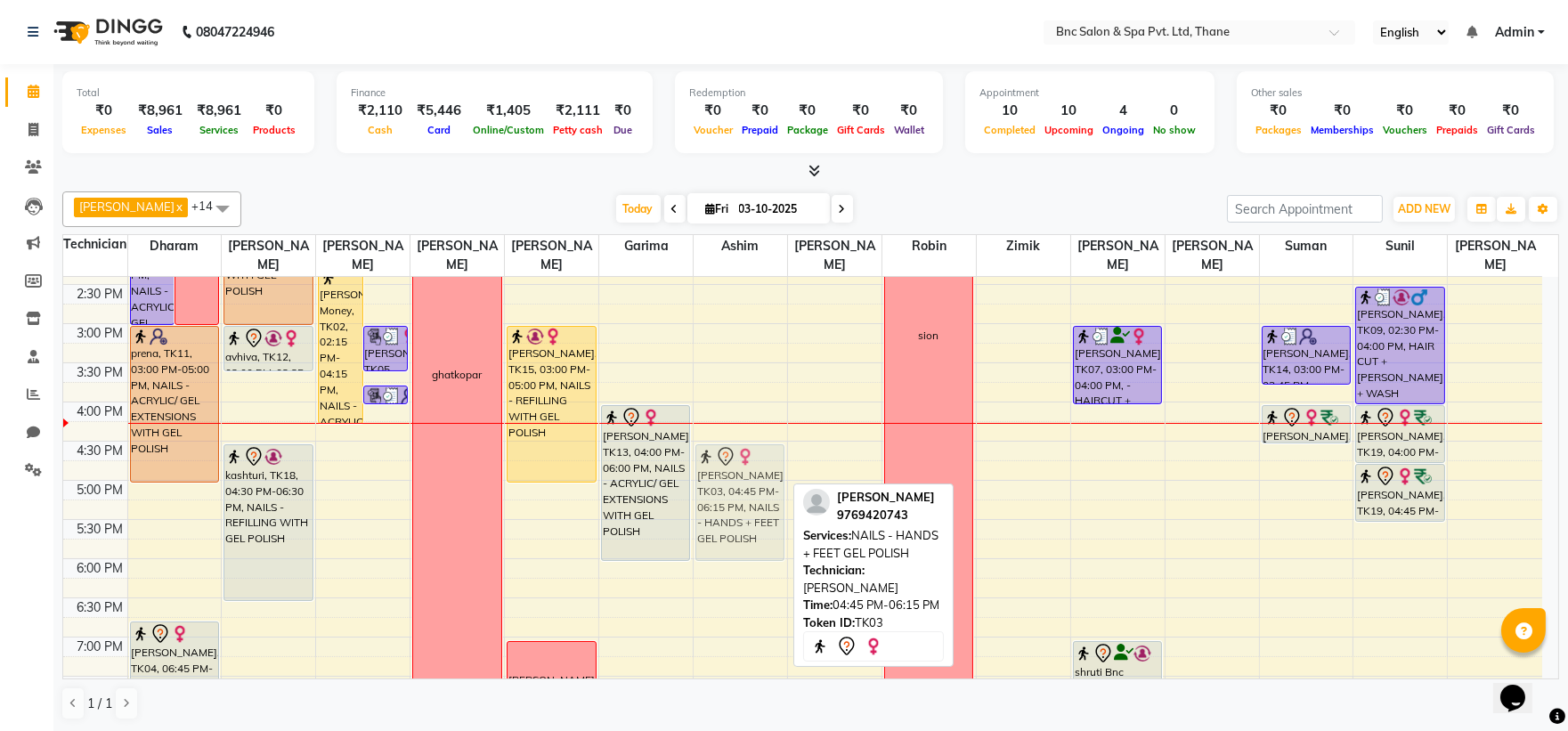
drag, startPoint x: 733, startPoint y: 495, endPoint x: 732, endPoint y: 469, distance: 26.0
click at [732, 469] on div "Nandani Shukla, TK03, 04:45 PM-06:15 PM, NAILS - HANDS + FEET GEL POLISH Nandan…" at bounding box center [739, 284] width 93 height 1018
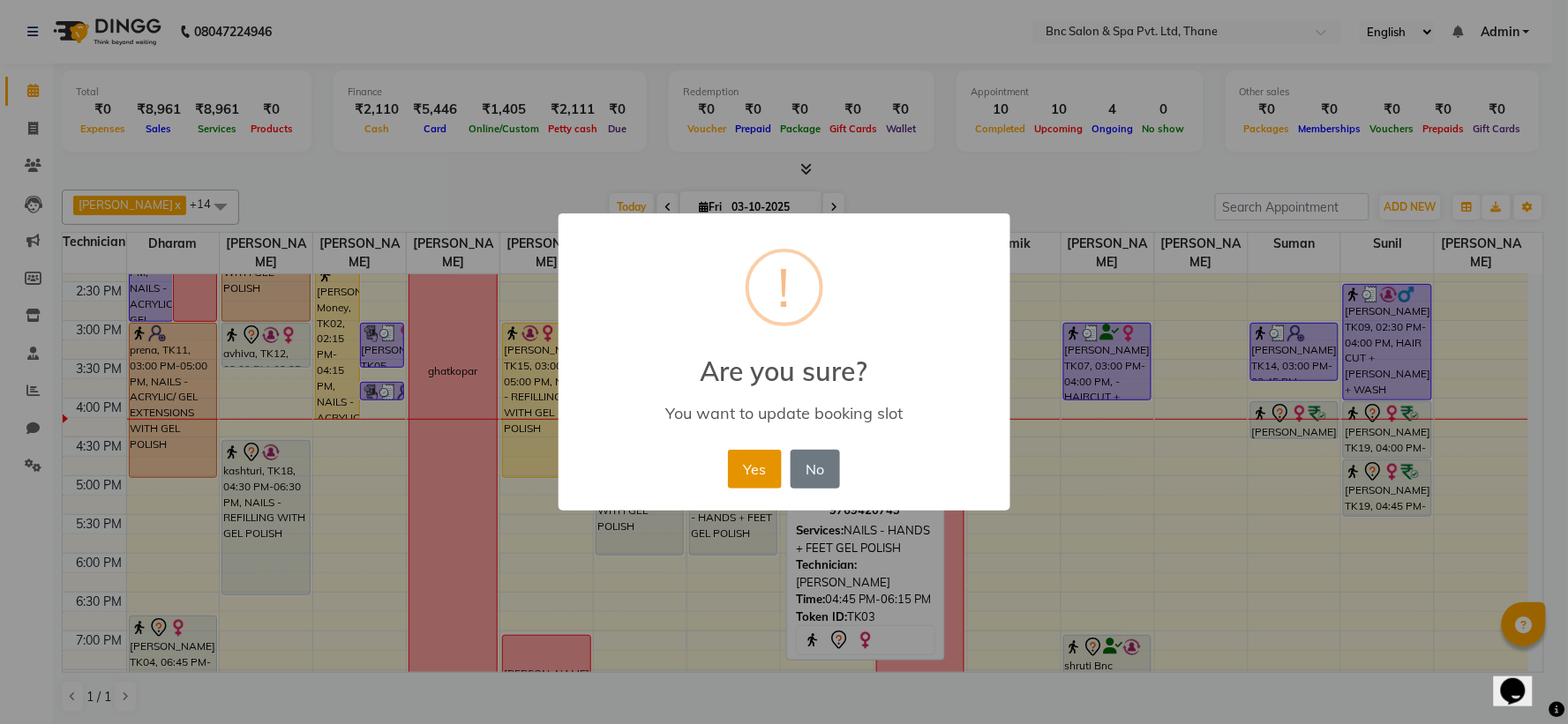
click at [747, 463] on button "Yes" at bounding box center [755, 470] width 54 height 39
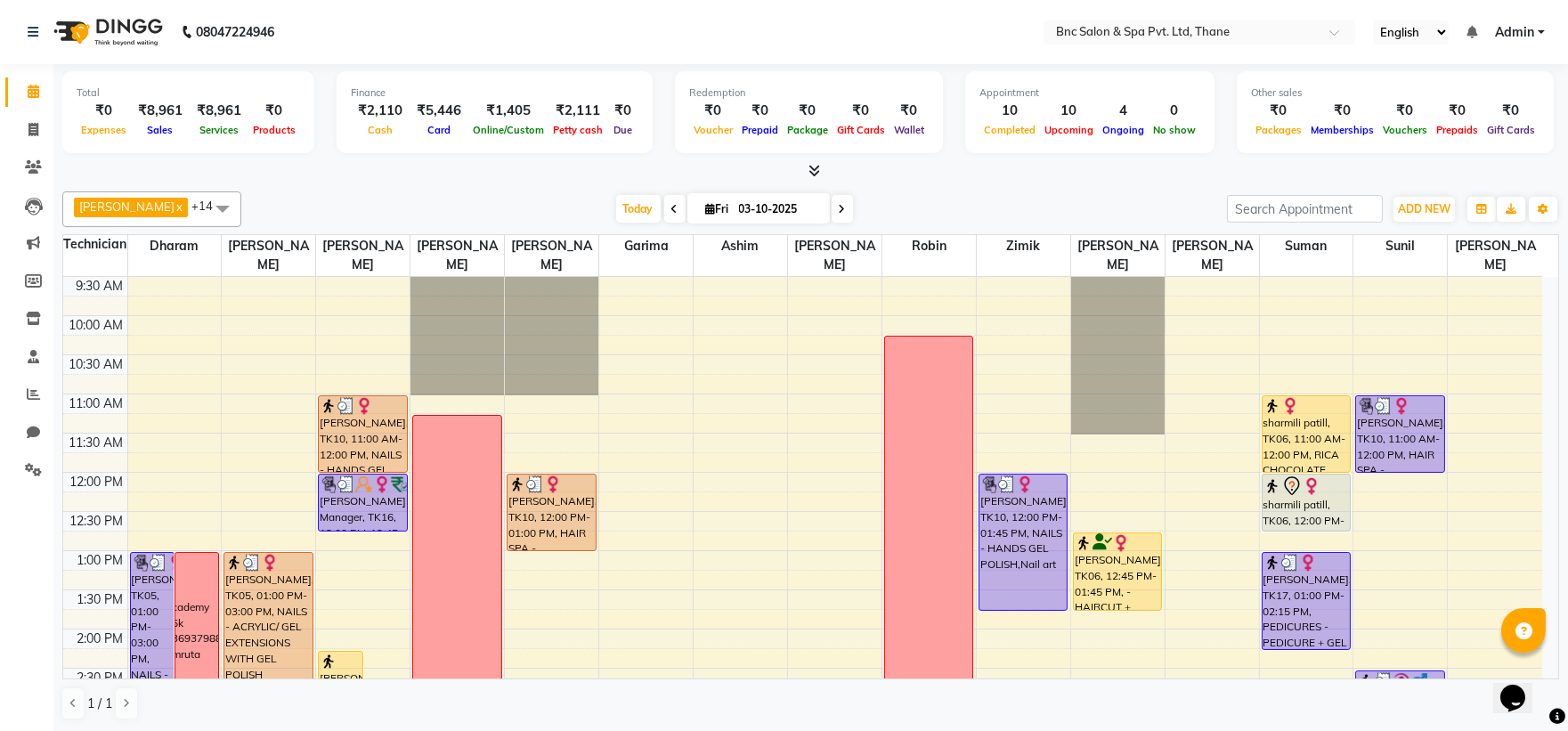
scroll to position [58, 0]
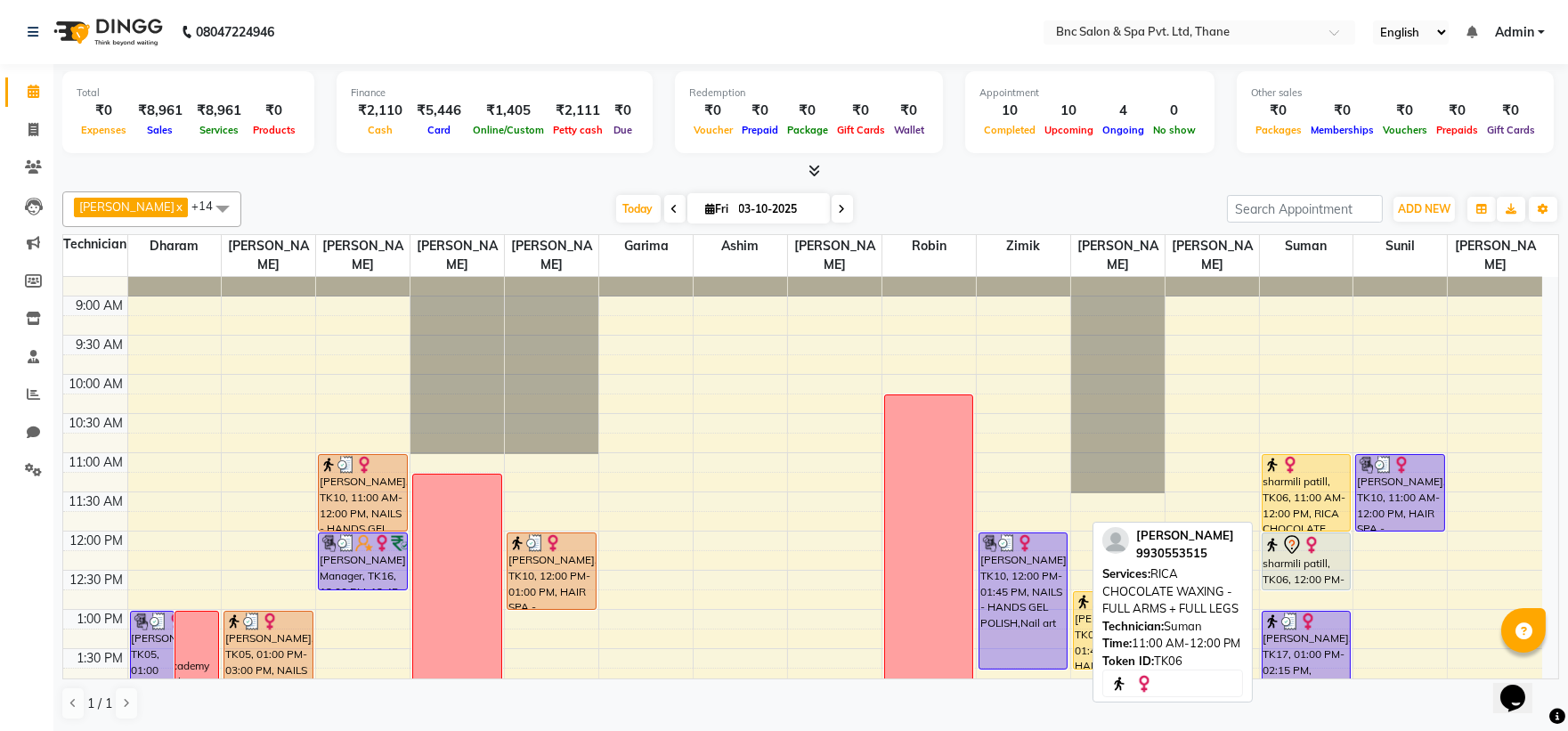
click at [1287, 494] on div "sharmili patill, TK06, 11:00 AM-12:00 PM, RICA CHOCOLATE WAXING - FULL ARMS + F…" at bounding box center [1306, 493] width 87 height 75
click at [1293, 486] on div "sharmili patill, TK06, 11:00 AM-12:00 PM, RICA CHOCOLATE WAXING - FULL ARMS + F…" at bounding box center [1306, 493] width 87 height 75
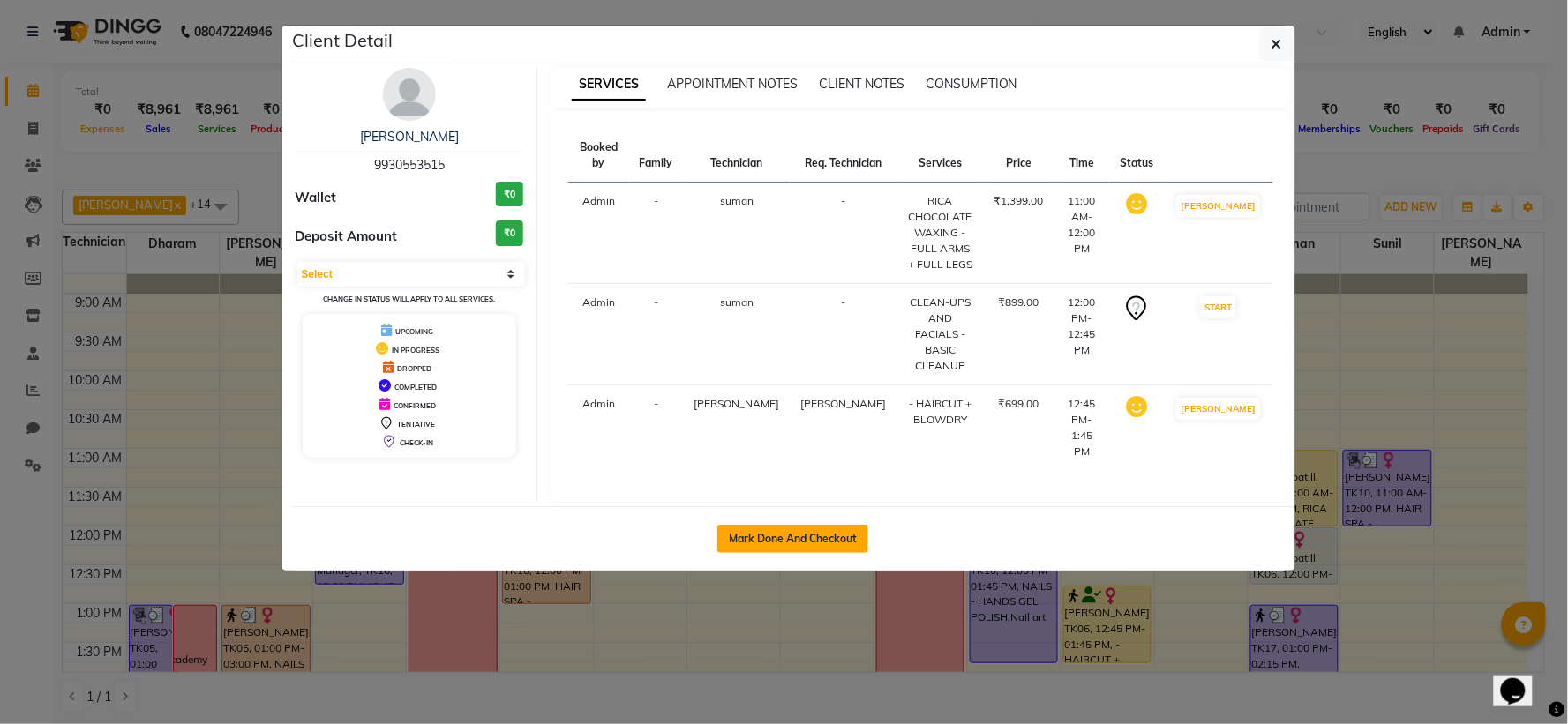
click at [825, 525] on button "Mark Done And Checkout" at bounding box center [793, 539] width 151 height 28
select select "service"
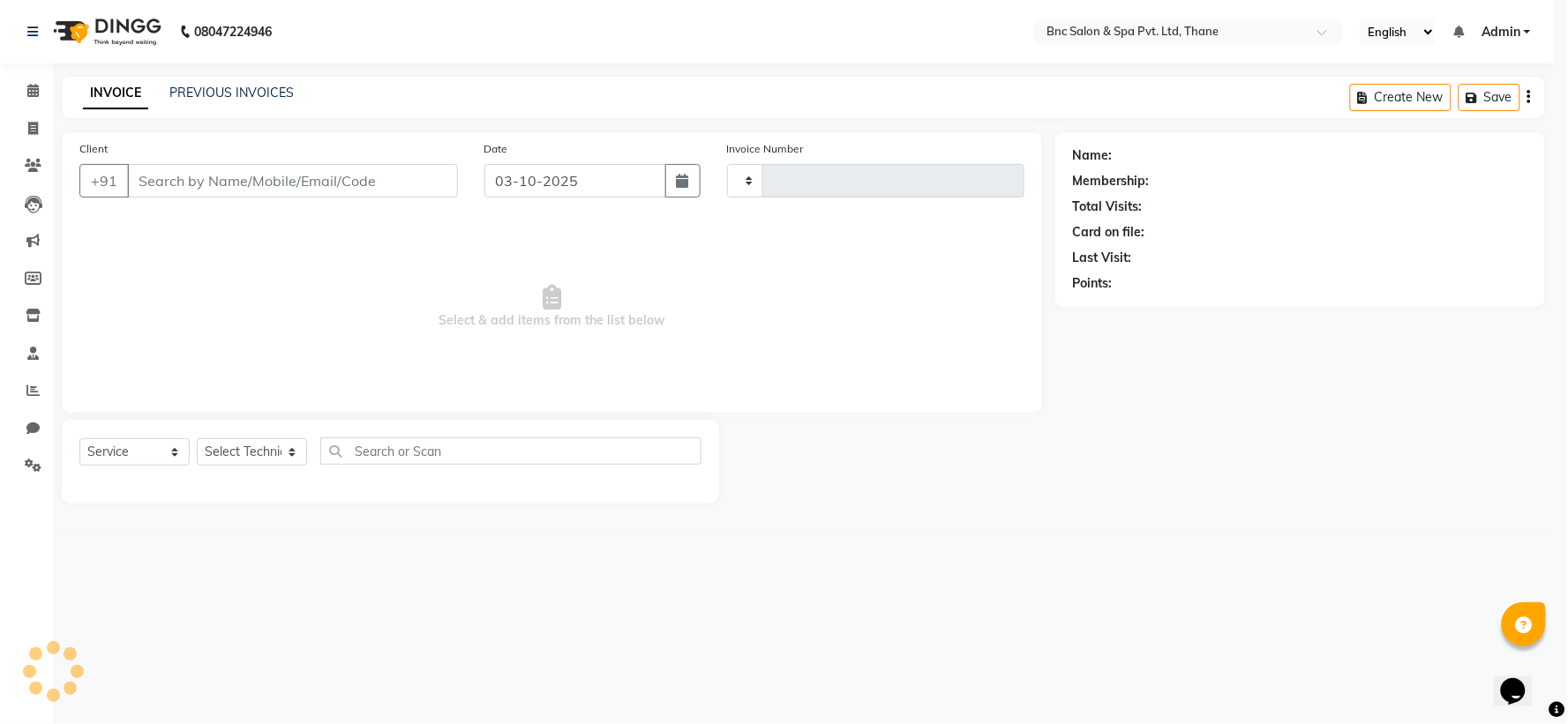
type input "4220"
select select "7892"
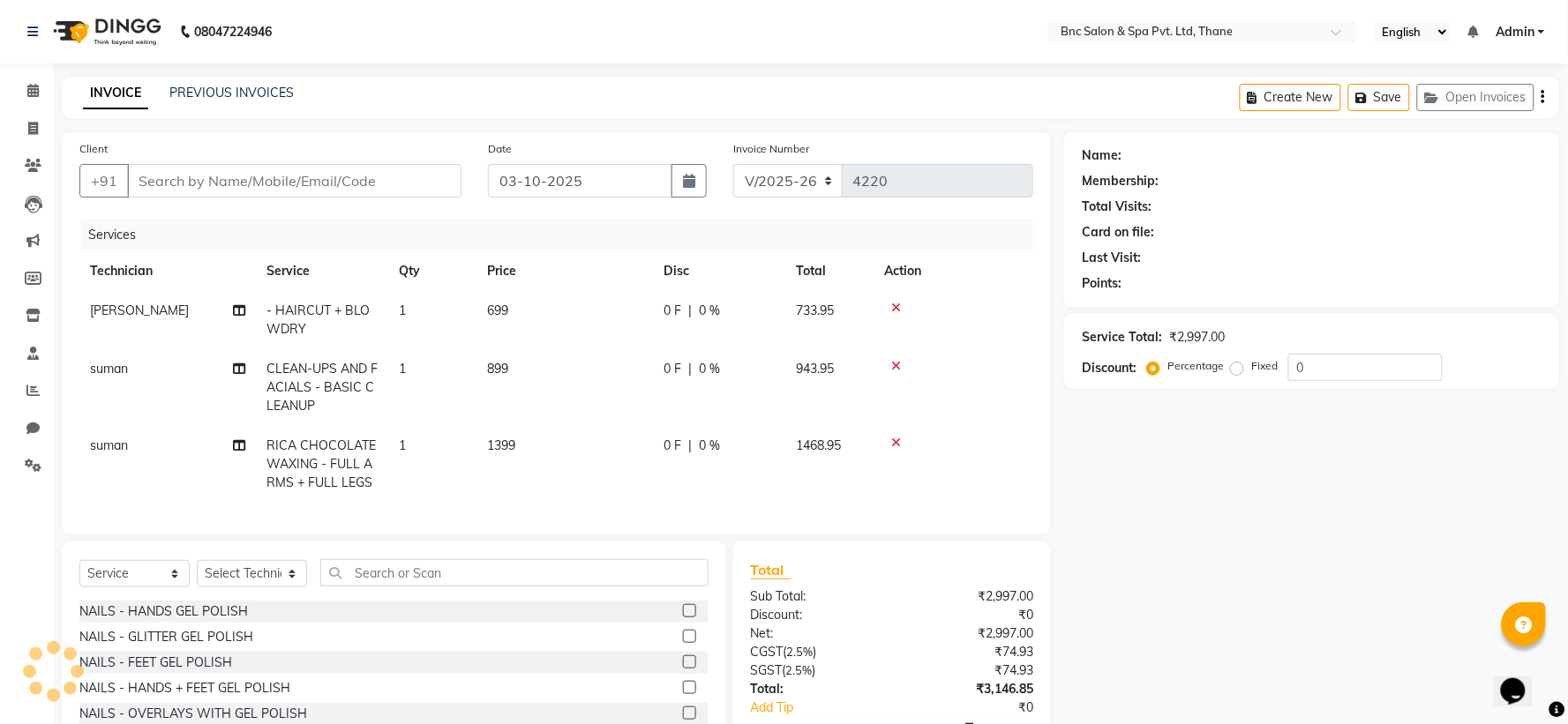
type input "9930553515"
select select "71935"
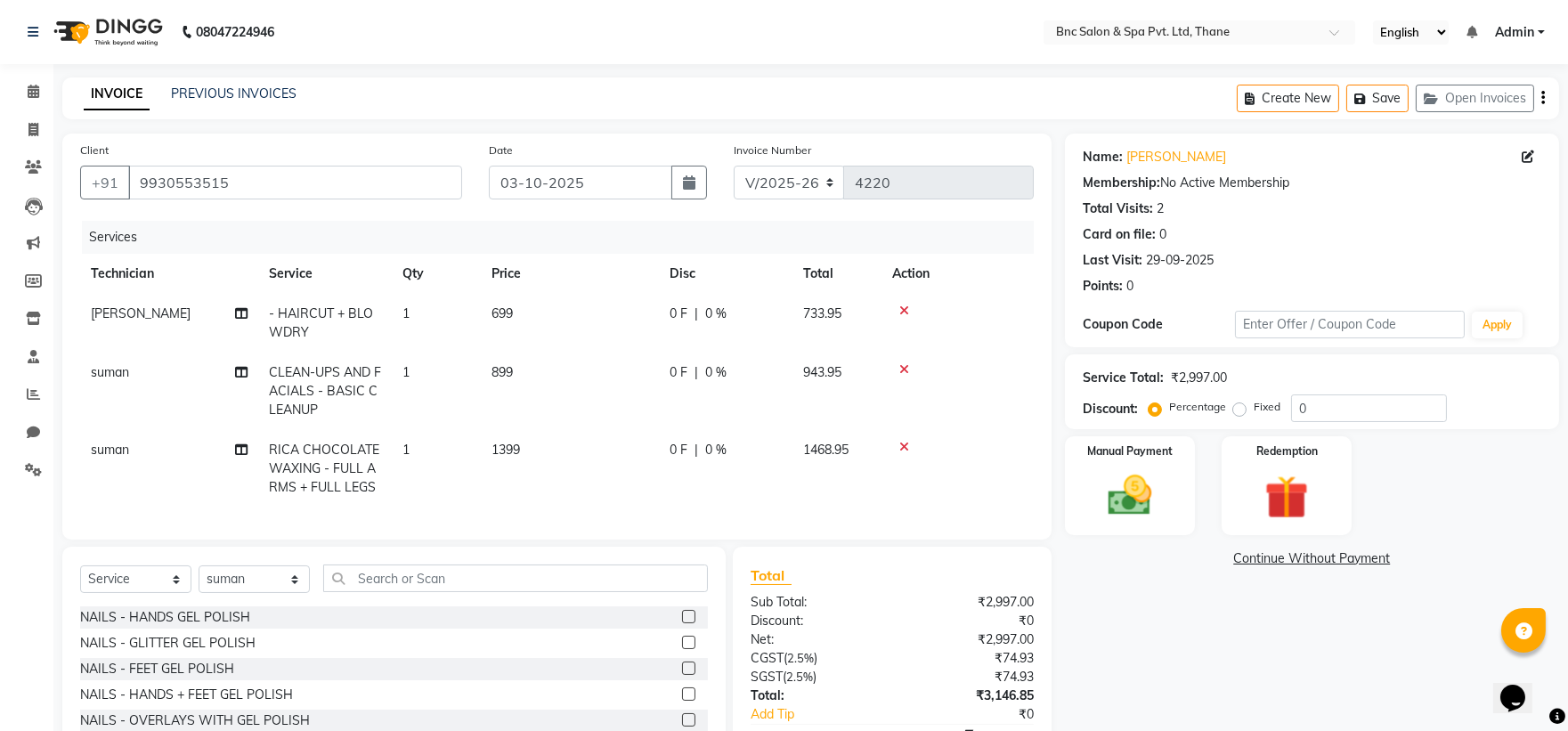
click at [515, 305] on td "699" at bounding box center [569, 323] width 178 height 58
select select "71932"
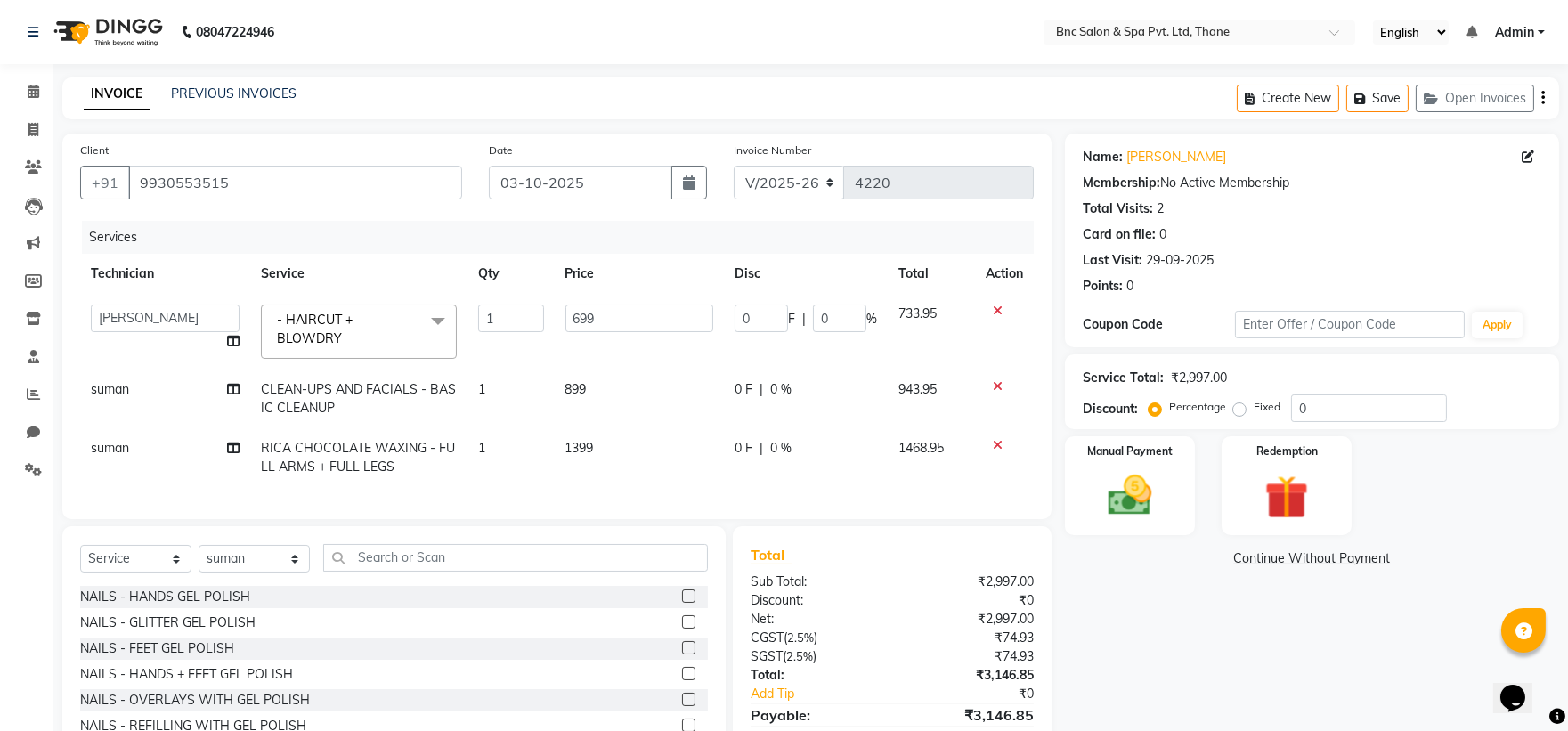
click at [993, 311] on icon at bounding box center [998, 310] width 9 height 12
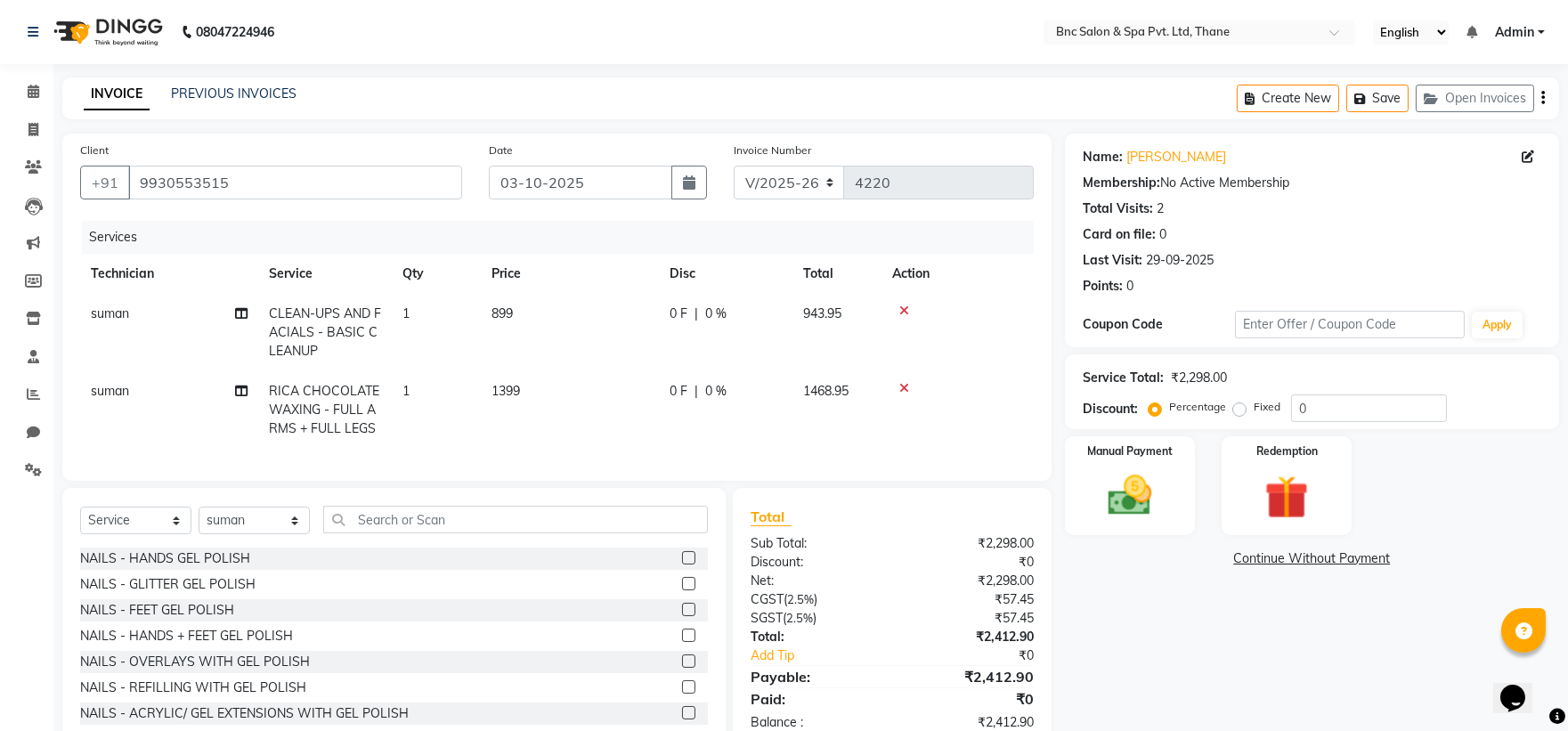
click at [523, 375] on td "1399" at bounding box center [569, 410] width 178 height 77
select select "71935"
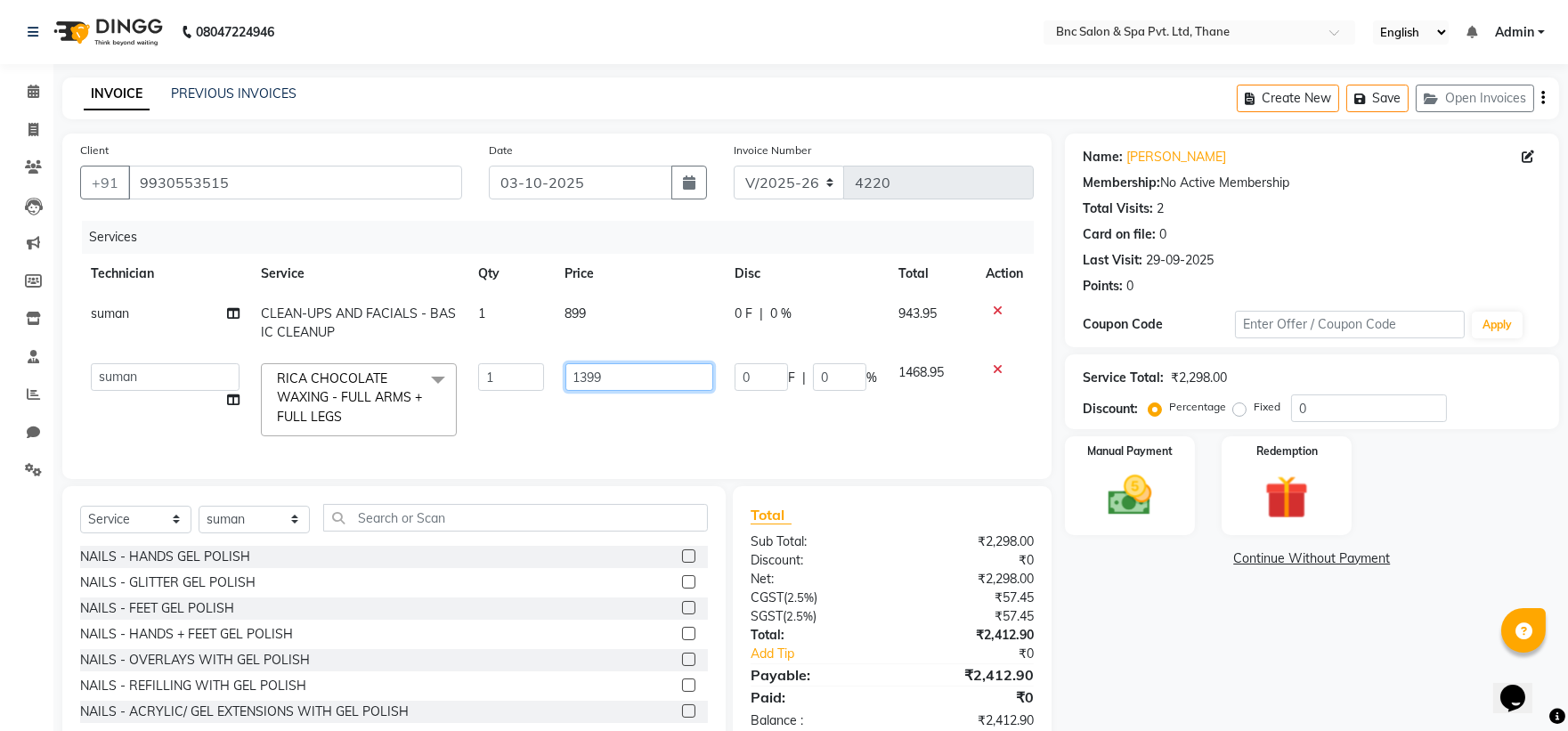
click at [657, 379] on input "1399" at bounding box center [639, 376] width 148 height 27
type input "1"
type input "1499"
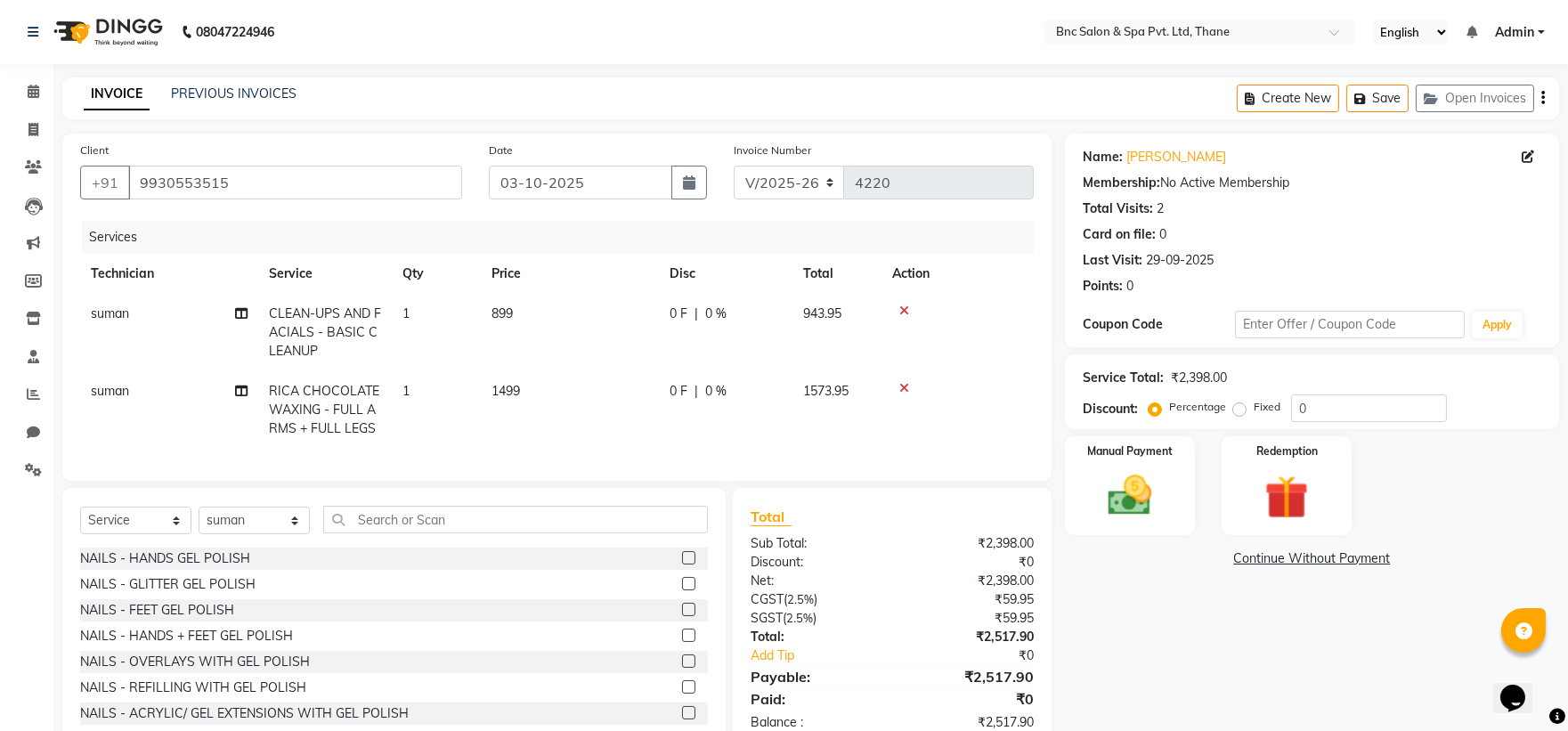
click at [999, 306] on div at bounding box center [958, 310] width 131 height 12
click at [900, 310] on icon at bounding box center [904, 310] width 9 height 12
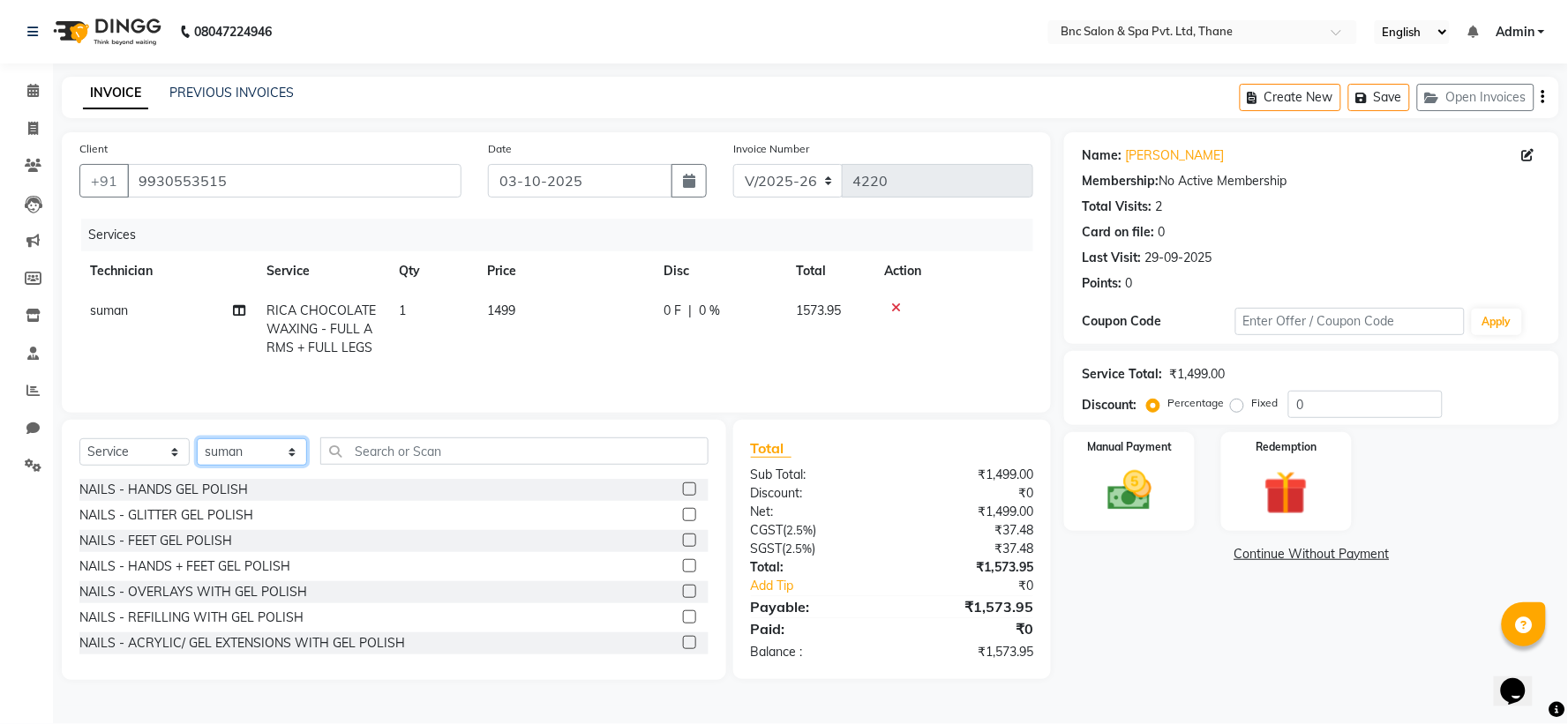
click at [233, 452] on select "Select Technician Anas Ansari Apeksha ashim Ashwini Shibe Deepak Rajput Dharam …" at bounding box center [252, 451] width 110 height 27
select select "71927"
click at [197, 440] on select "Select Technician Anas Ansari Apeksha ashim Ashwini Shibe Deepak Rajput Dharam …" at bounding box center [252, 451] width 110 height 27
click at [221, 642] on div "NAILS - ACRYLIC/ GEL EXTENSIONS WITH GEL POLISH" at bounding box center [241, 644] width 325 height 19
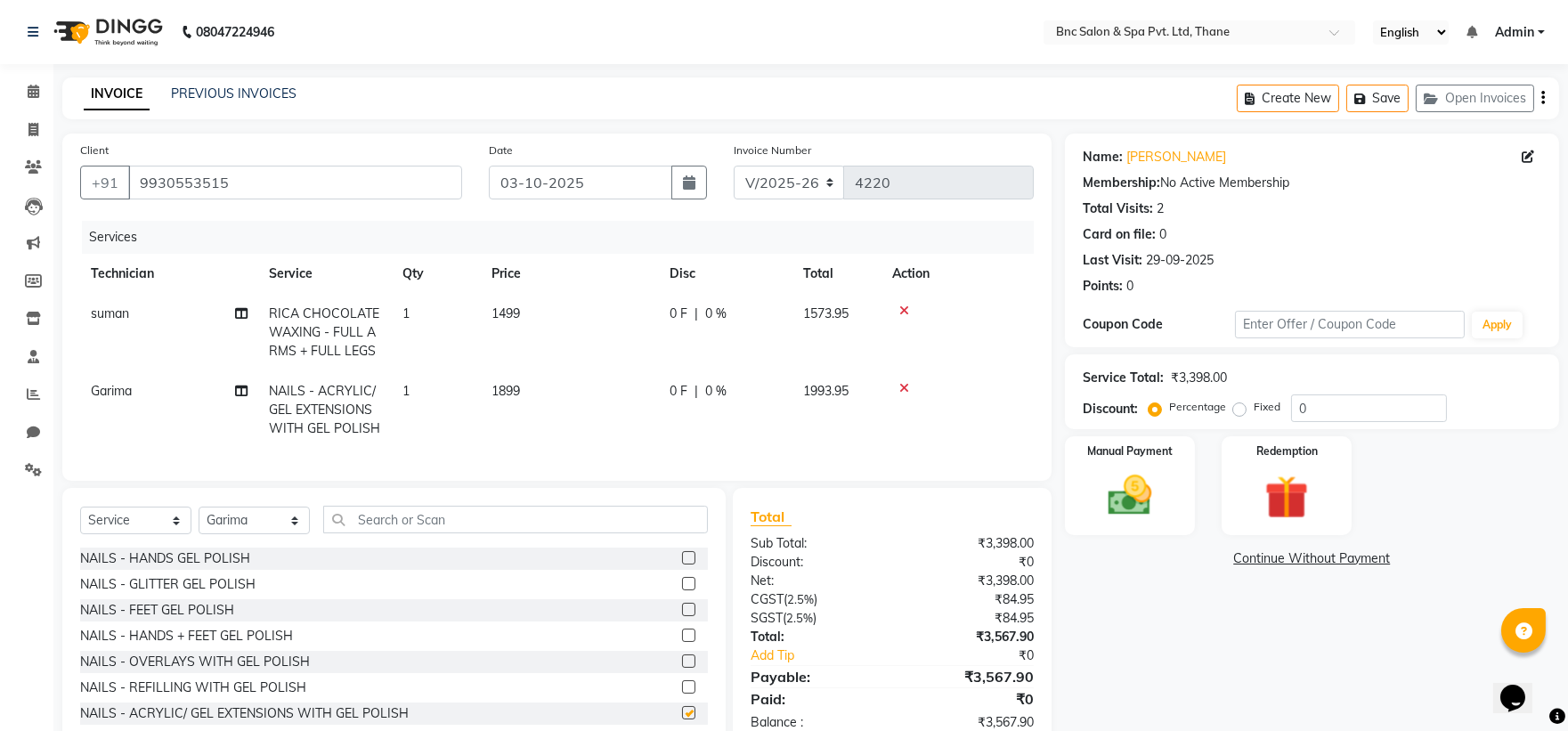
checkbox input "false"
click at [509, 388] on span "1899" at bounding box center [506, 390] width 28 height 16
select select "71927"
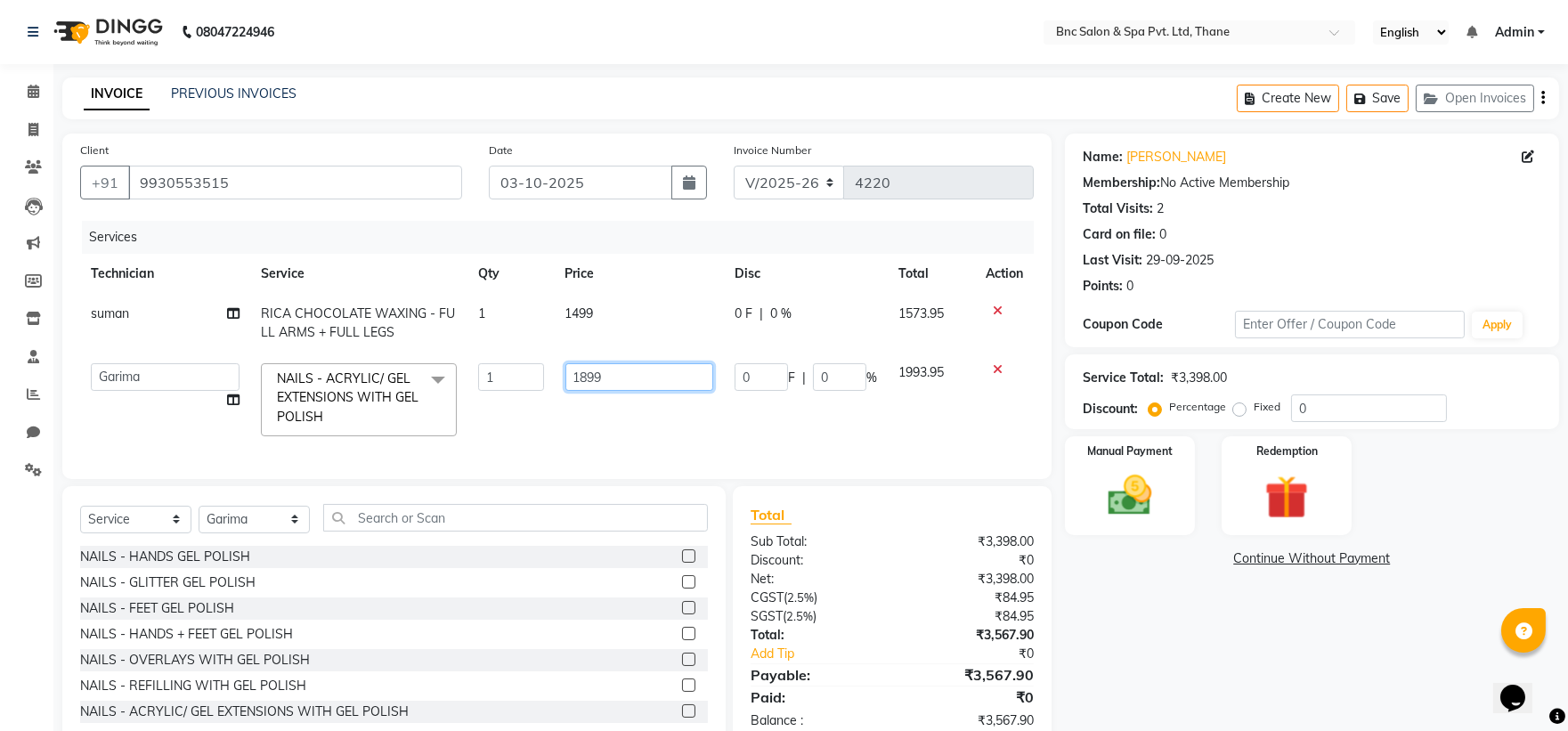
click at [642, 379] on input "1899" at bounding box center [639, 376] width 148 height 27
type input "1"
type input "1199"
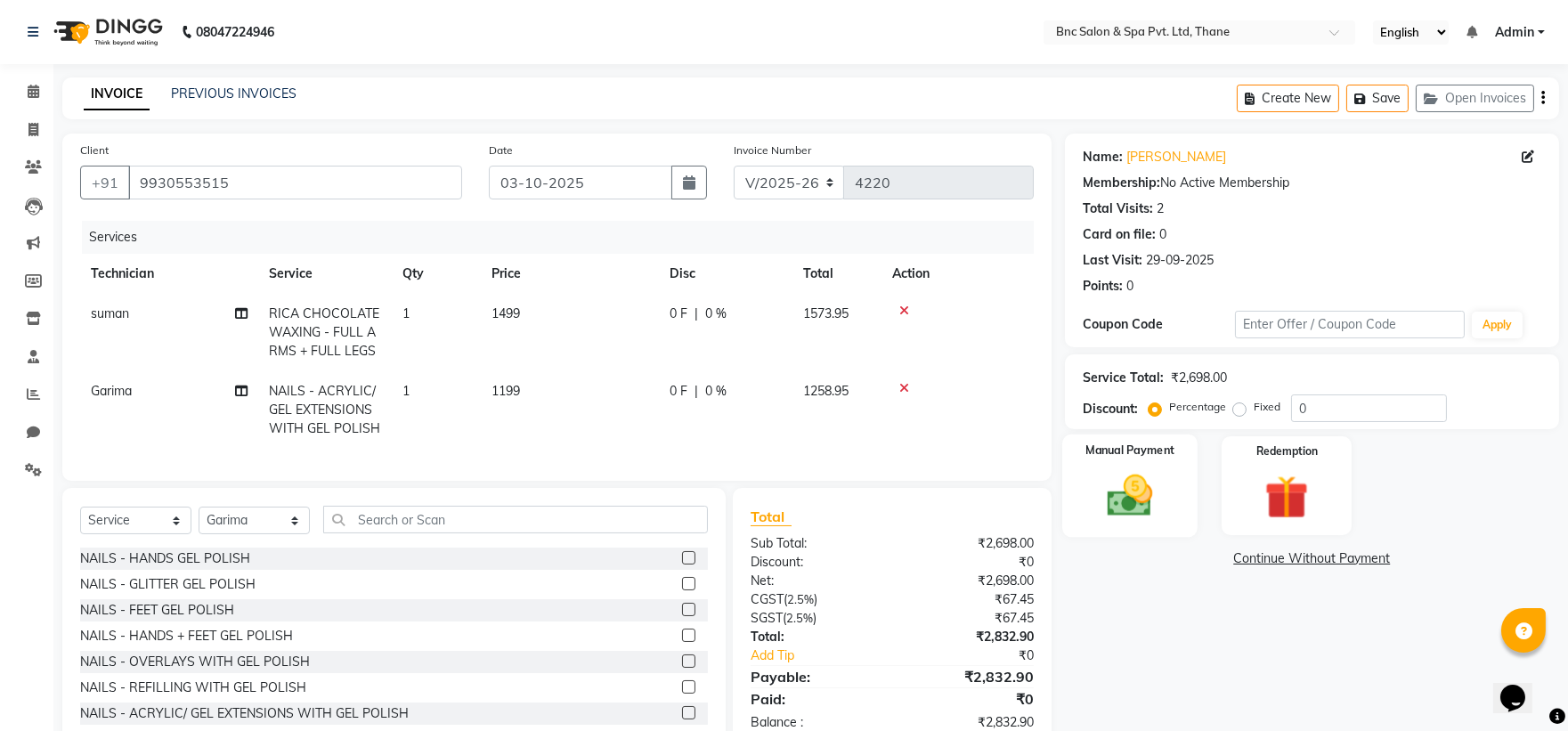
click at [1117, 495] on img at bounding box center [1130, 496] width 74 height 53
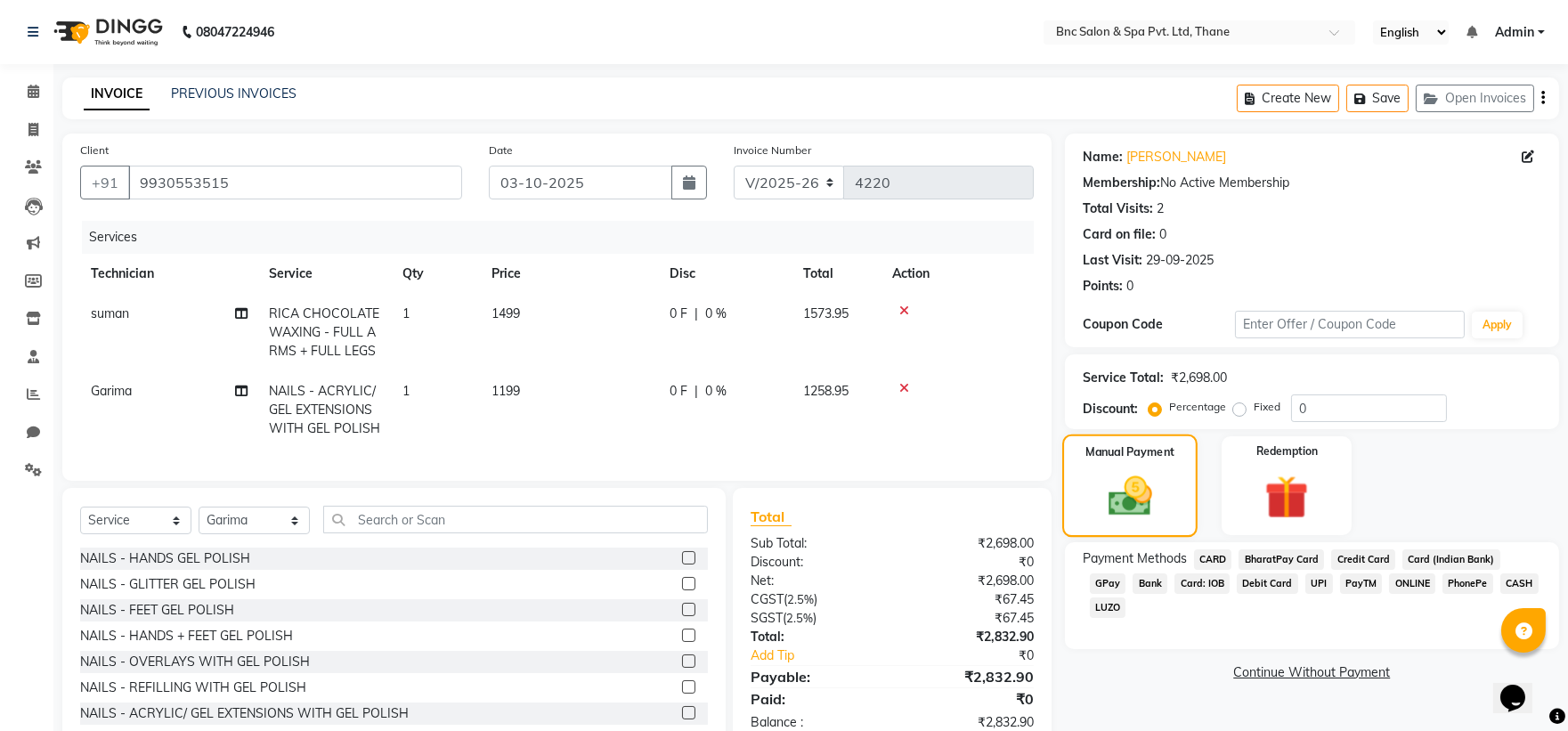
click at [1117, 495] on img at bounding box center [1130, 497] width 71 height 51
click at [1127, 496] on img at bounding box center [1130, 497] width 71 height 51
click at [504, 533] on input "text" at bounding box center [515, 519] width 385 height 27
click at [263, 534] on select "Select Technician Anas Ansari Apeksha ashim Ashwini Shibe Deepak Rajput Dharam …" at bounding box center [254, 520] width 111 height 27
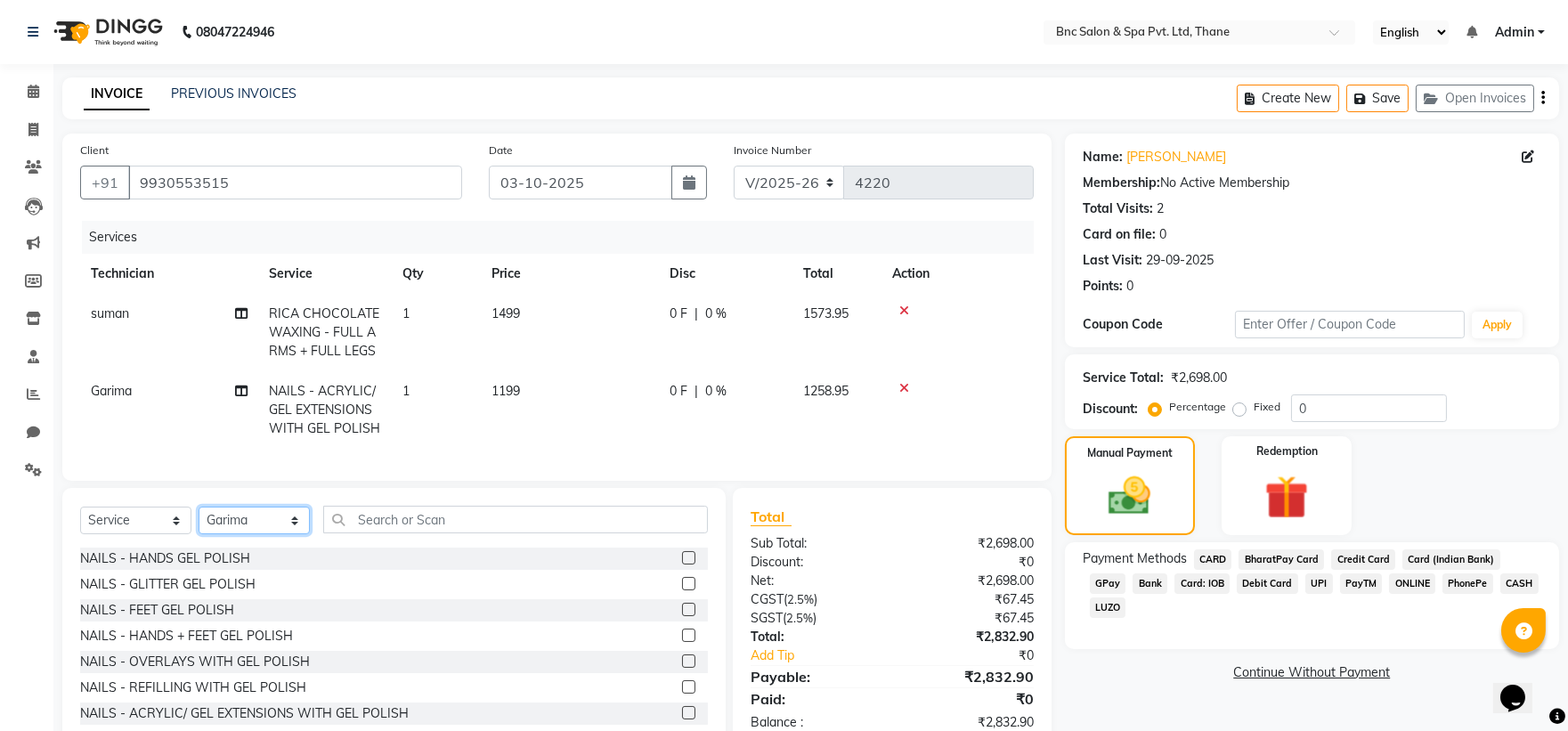
select select "71935"
click at [198, 522] on select "Select Technician Anas Ansari Apeksha ashim Ashwini Shibe Deepak Rajput Dharam …" at bounding box center [254, 520] width 111 height 27
click at [350, 531] on input "text" at bounding box center [515, 519] width 385 height 27
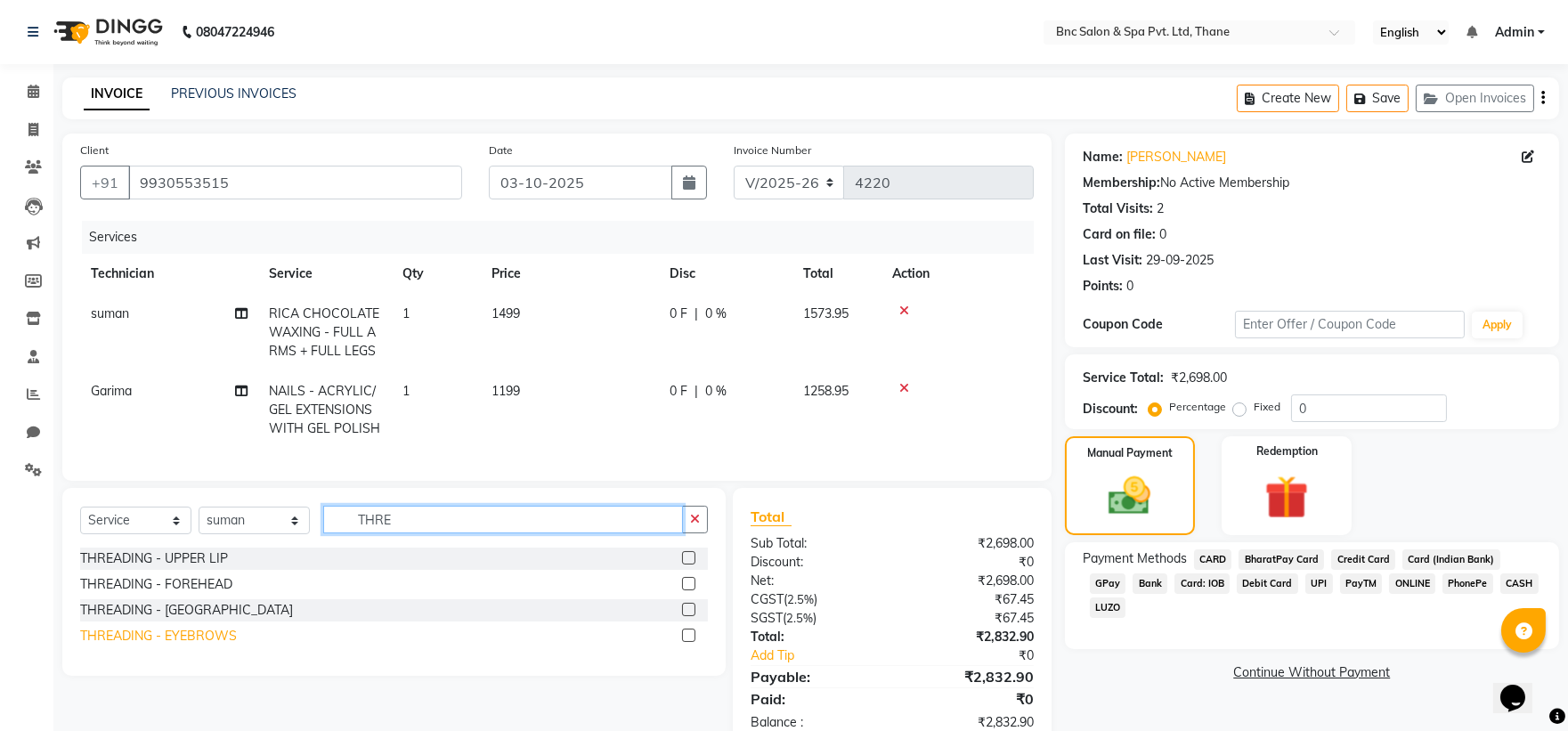
type input "THRE"
click at [155, 645] on div "THREADING - EYEBROWS" at bounding box center [158, 636] width 157 height 19
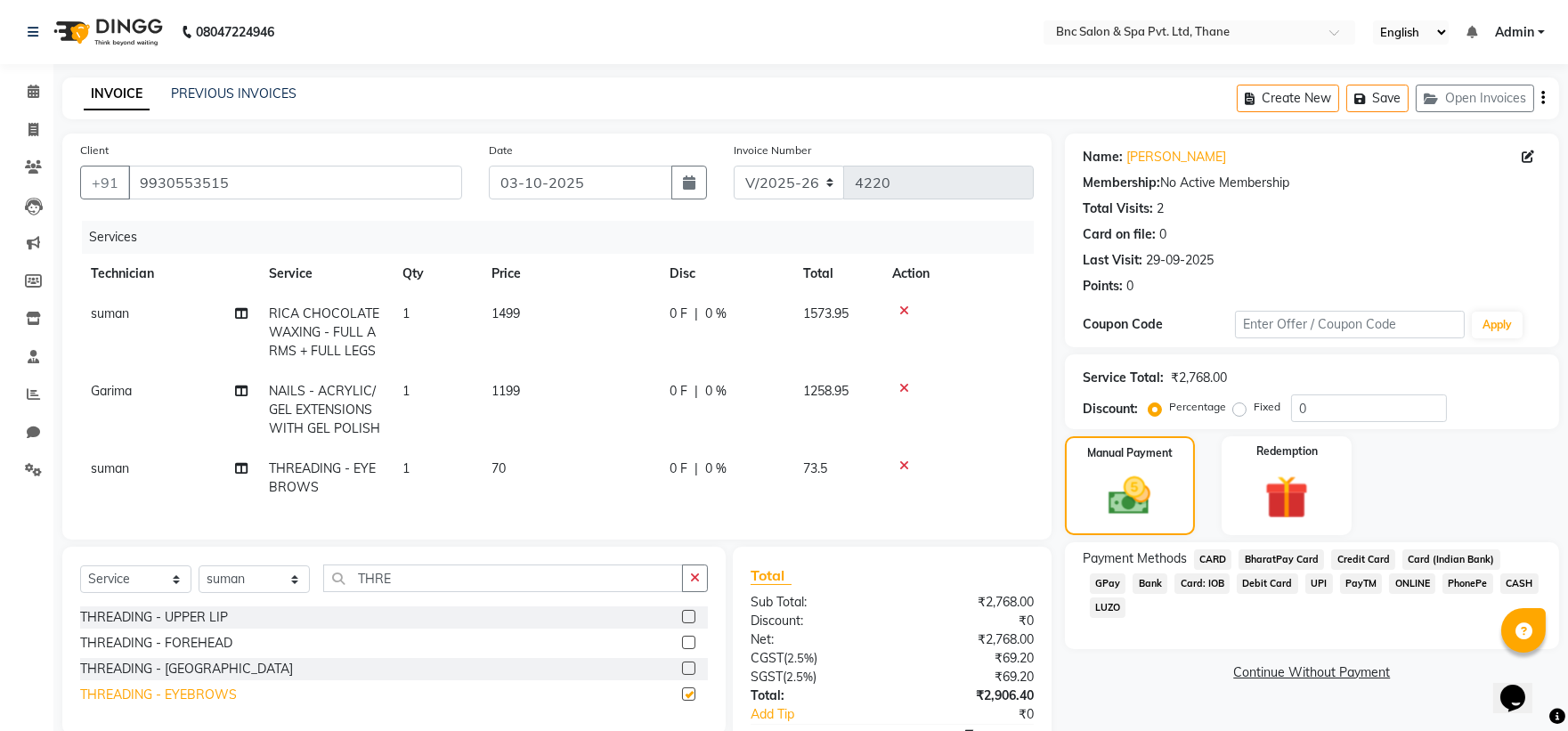
checkbox input "false"
click at [174, 627] on div "THREADING - UPPER LIP" at bounding box center [153, 618] width 148 height 19
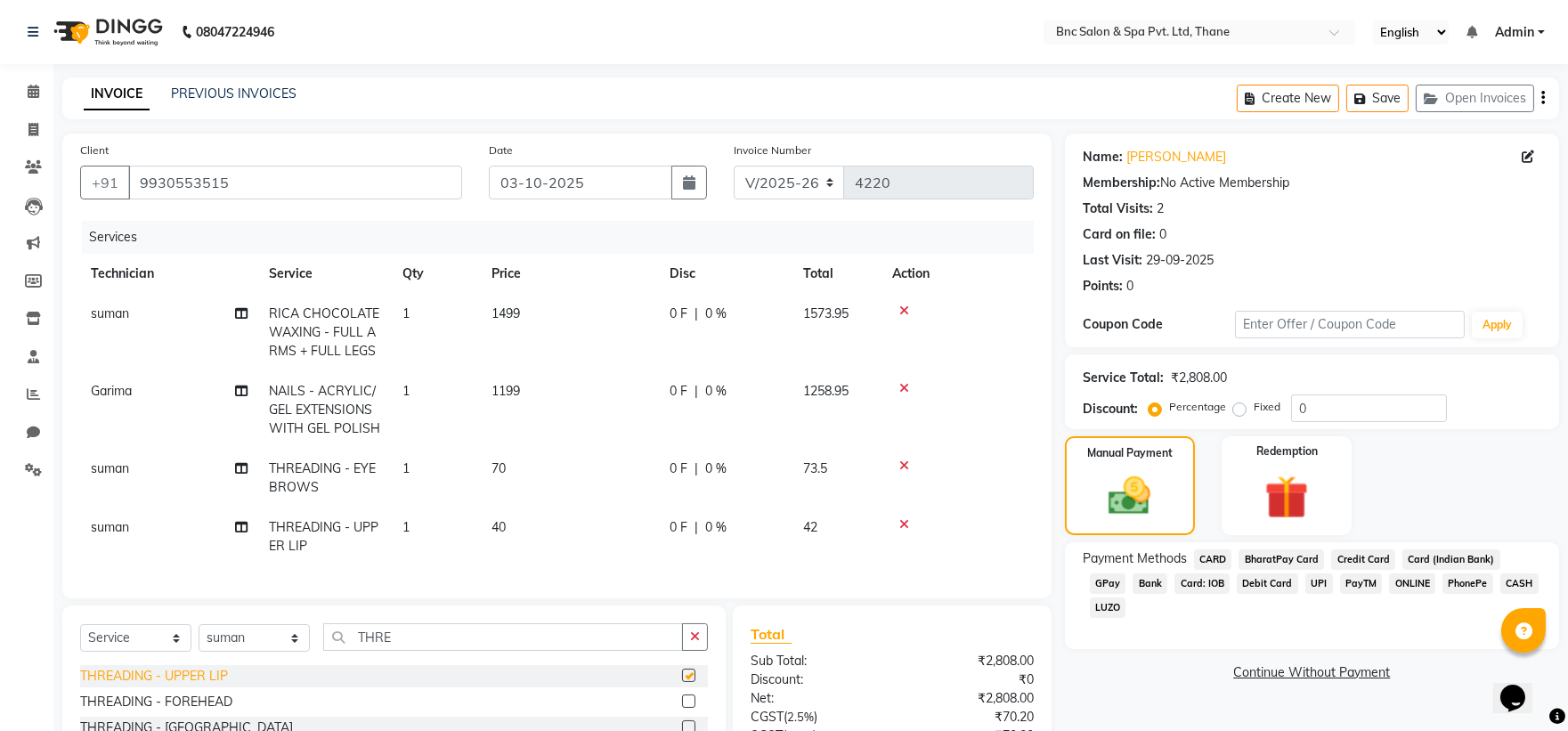
checkbox input "false"
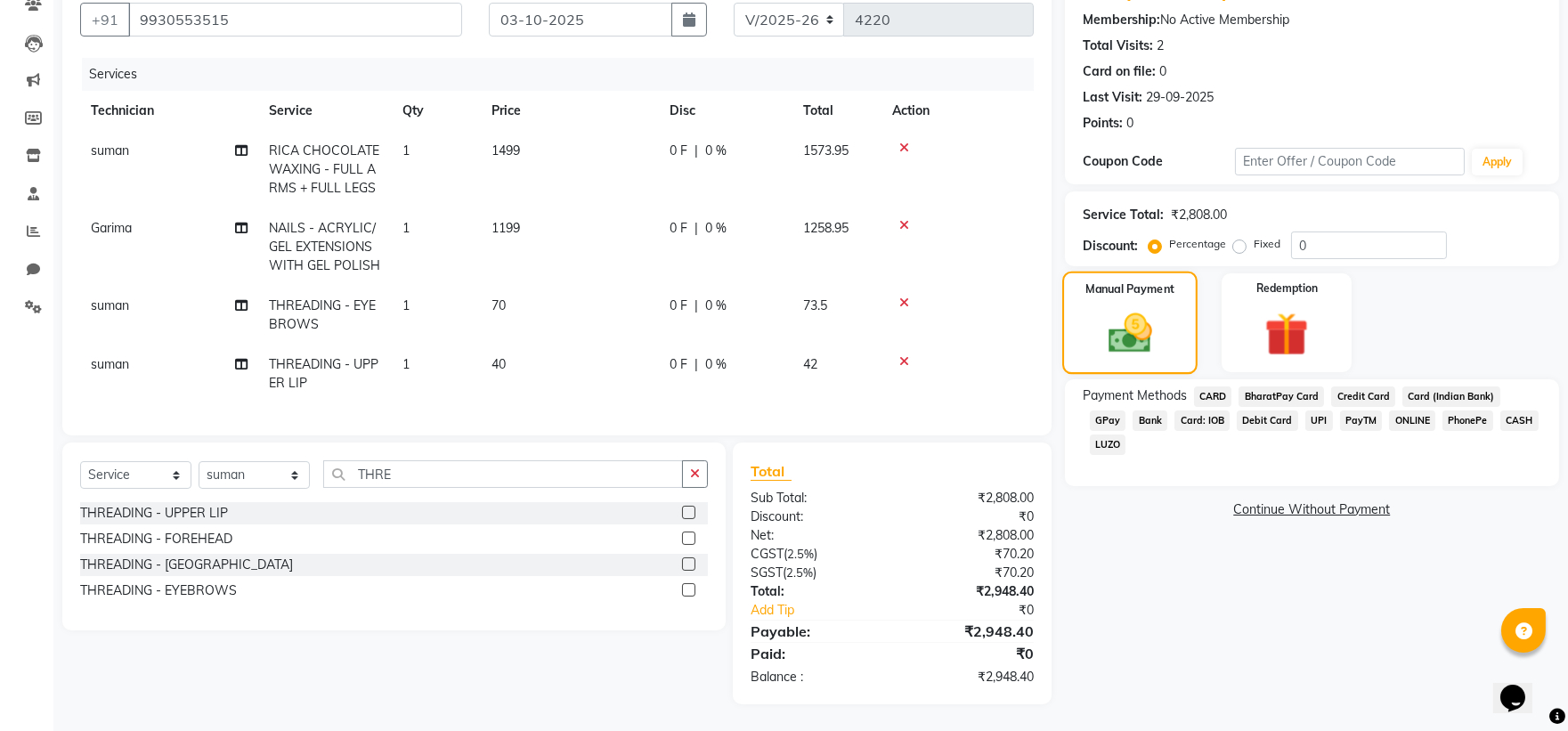
click at [1144, 326] on img at bounding box center [1130, 334] width 71 height 51
click at [1101, 309] on img at bounding box center [1130, 334] width 71 height 51
click at [1126, 410] on span "GPay" at bounding box center [1108, 421] width 37 height 21
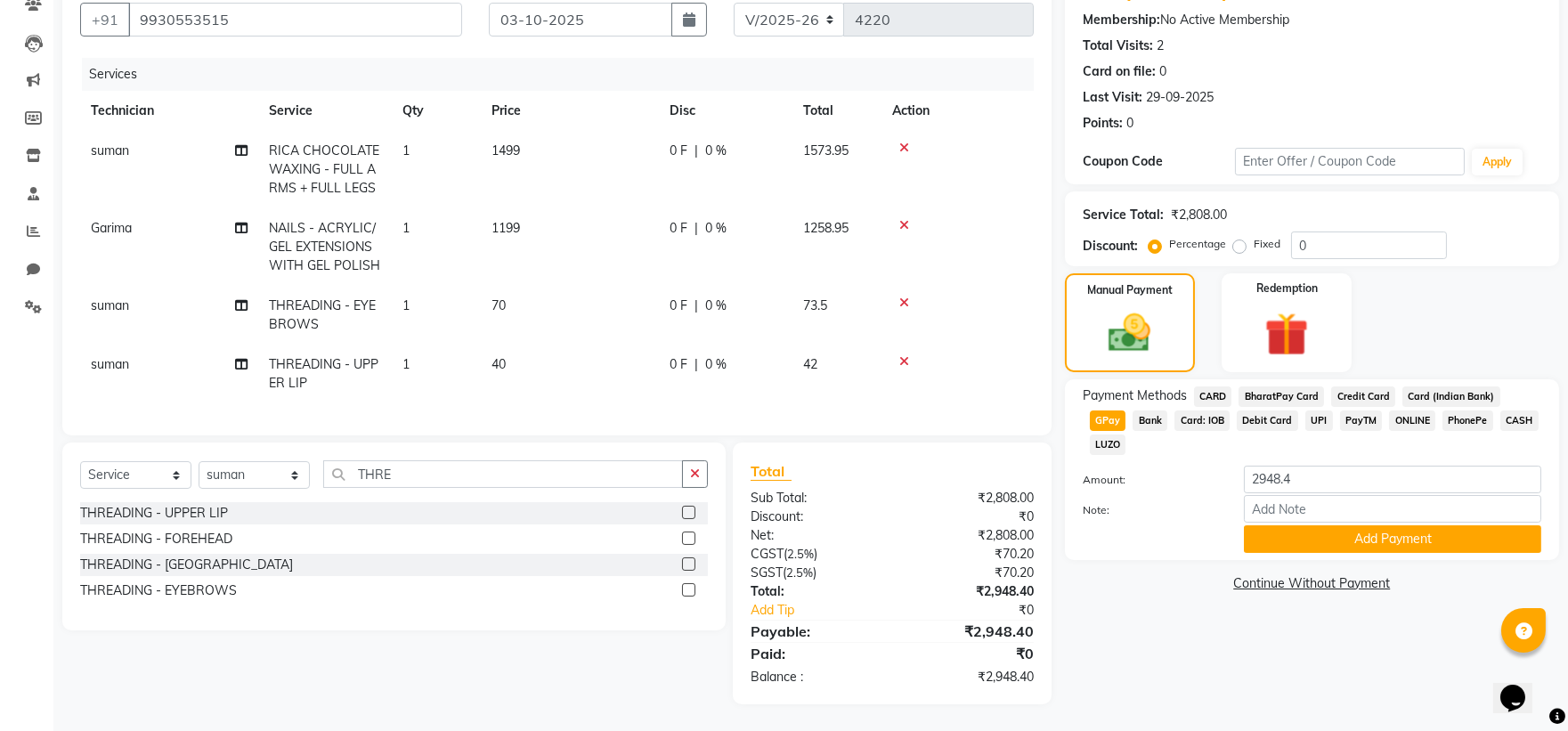
click at [1214, 387] on span "CARD" at bounding box center [1212, 397] width 39 height 21
click at [1278, 526] on button "Add Payment" at bounding box center [1392, 539] width 297 height 27
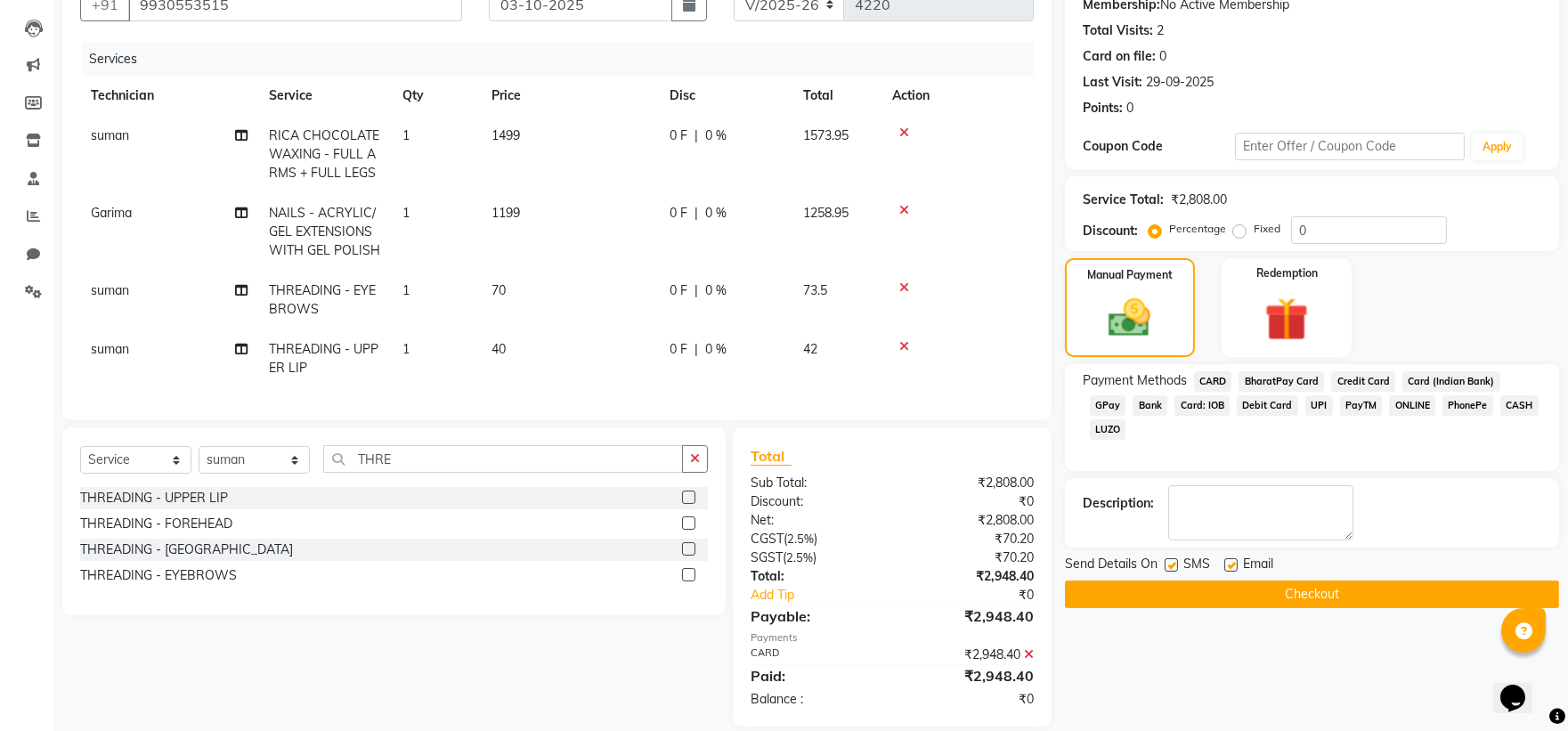
click at [1168, 556] on div "SMS" at bounding box center [1194, 566] width 59 height 23
click at [1172, 567] on label at bounding box center [1171, 565] width 13 height 13
click at [1172, 567] on input "checkbox" at bounding box center [1170, 565] width 11 height 11
checkbox input "false"
click at [1178, 590] on button "Checkout" at bounding box center [1311, 594] width 494 height 27
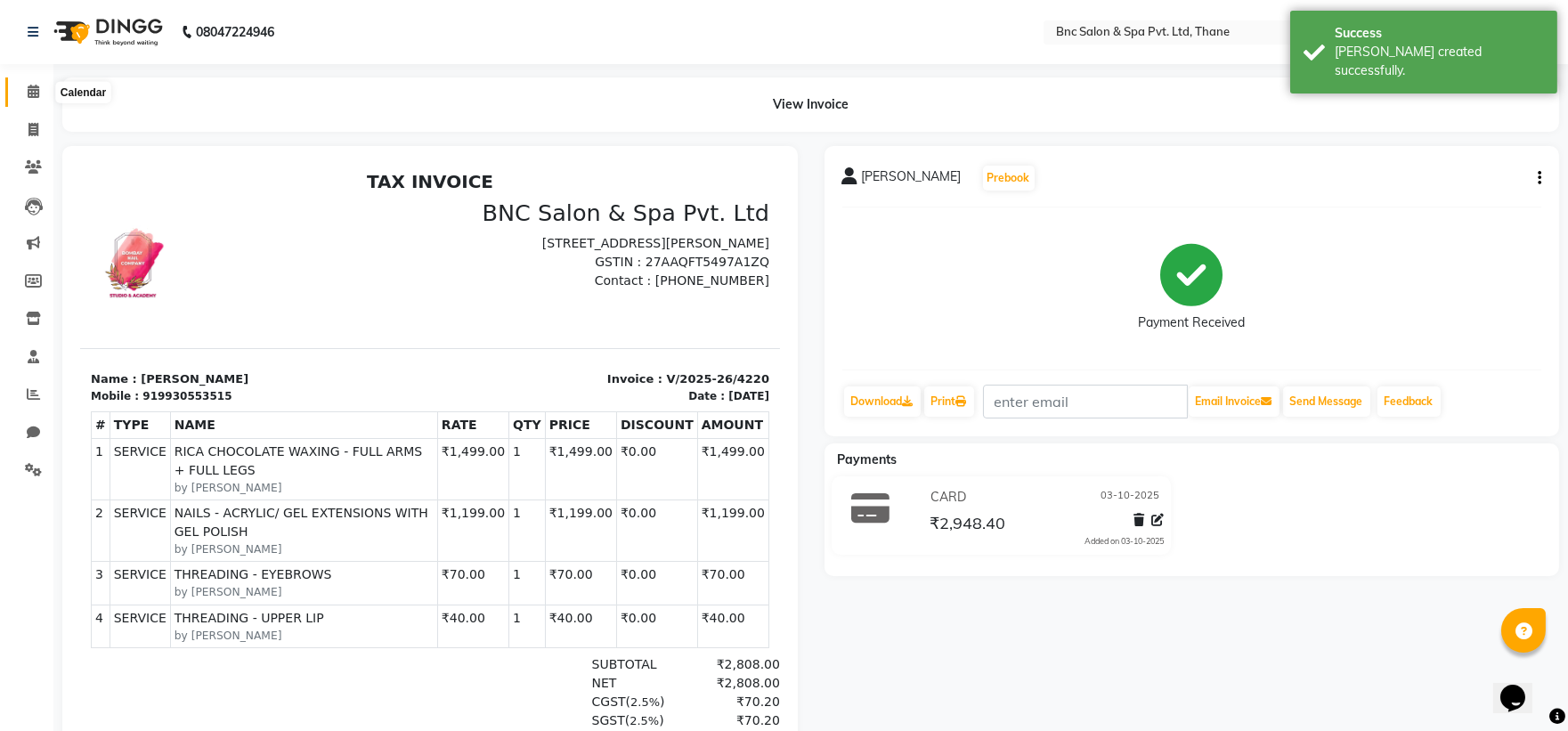
click at [27, 91] on icon at bounding box center [33, 91] width 11 height 13
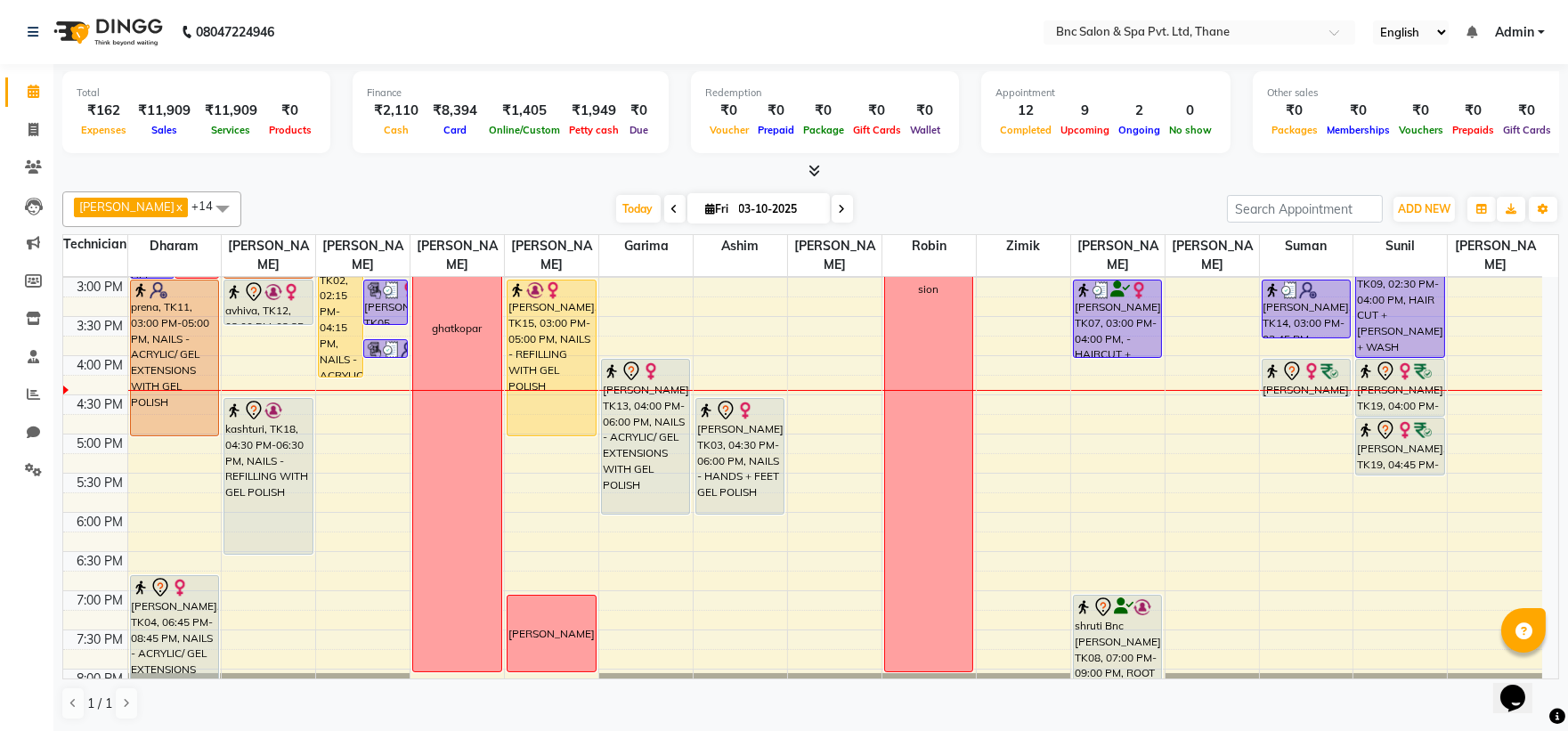
scroll to position [554, 0]
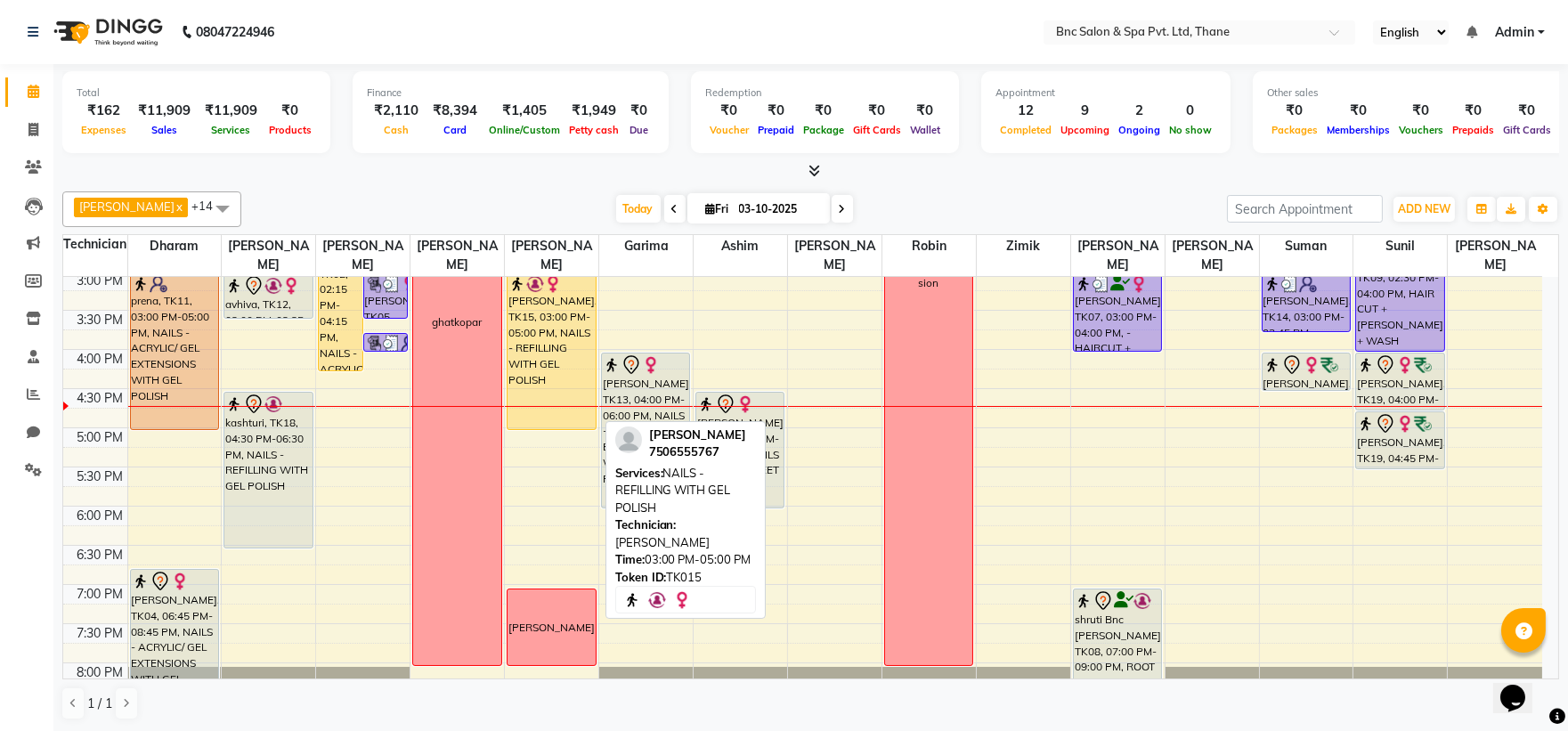
click at [559, 332] on div "[PERSON_NAME], TK15, 03:00 PM-05:00 PM, NAILS - REFILLING WITH GEL POLISH" at bounding box center [551, 352] width 87 height 155
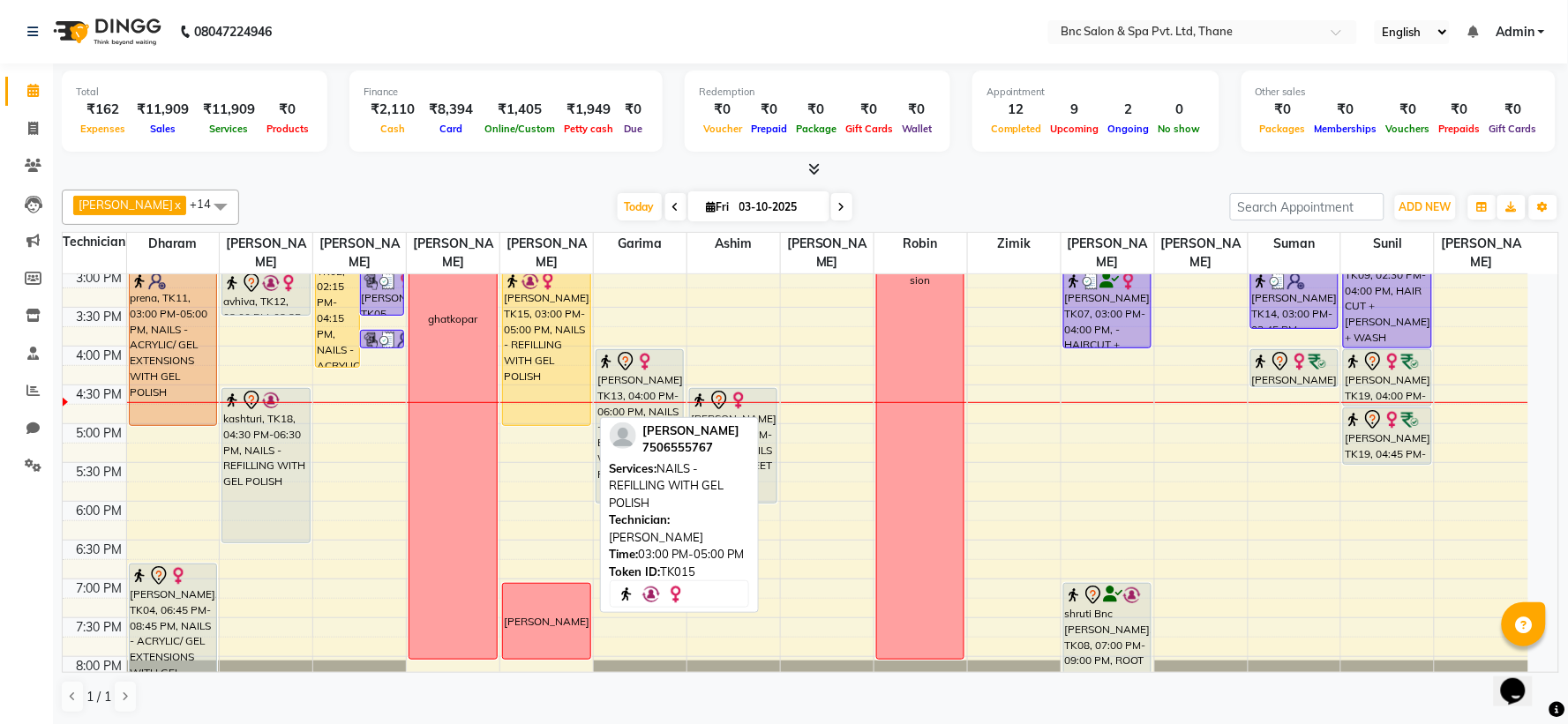
select select "1"
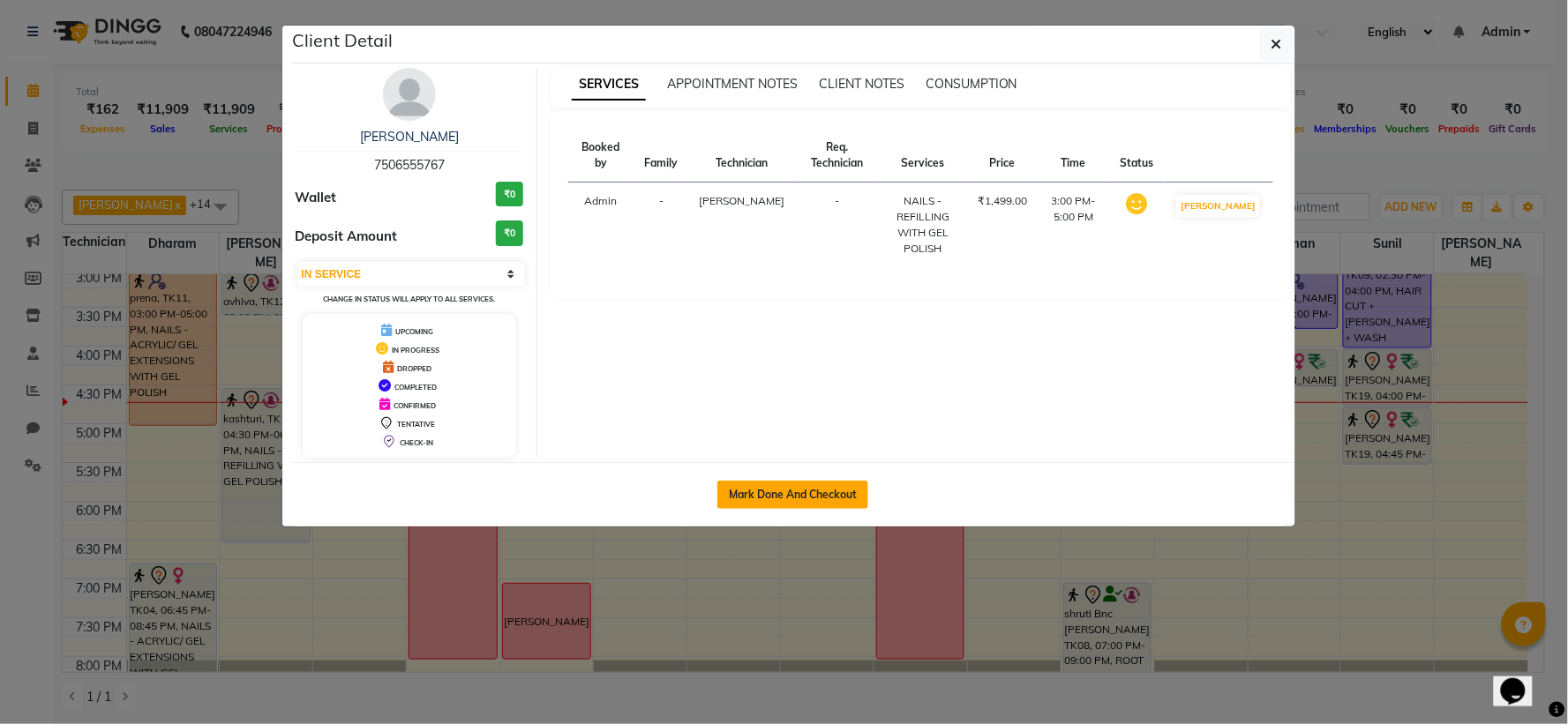
click at [779, 504] on button "Mark Done And Checkout" at bounding box center [793, 495] width 151 height 28
select select "service"
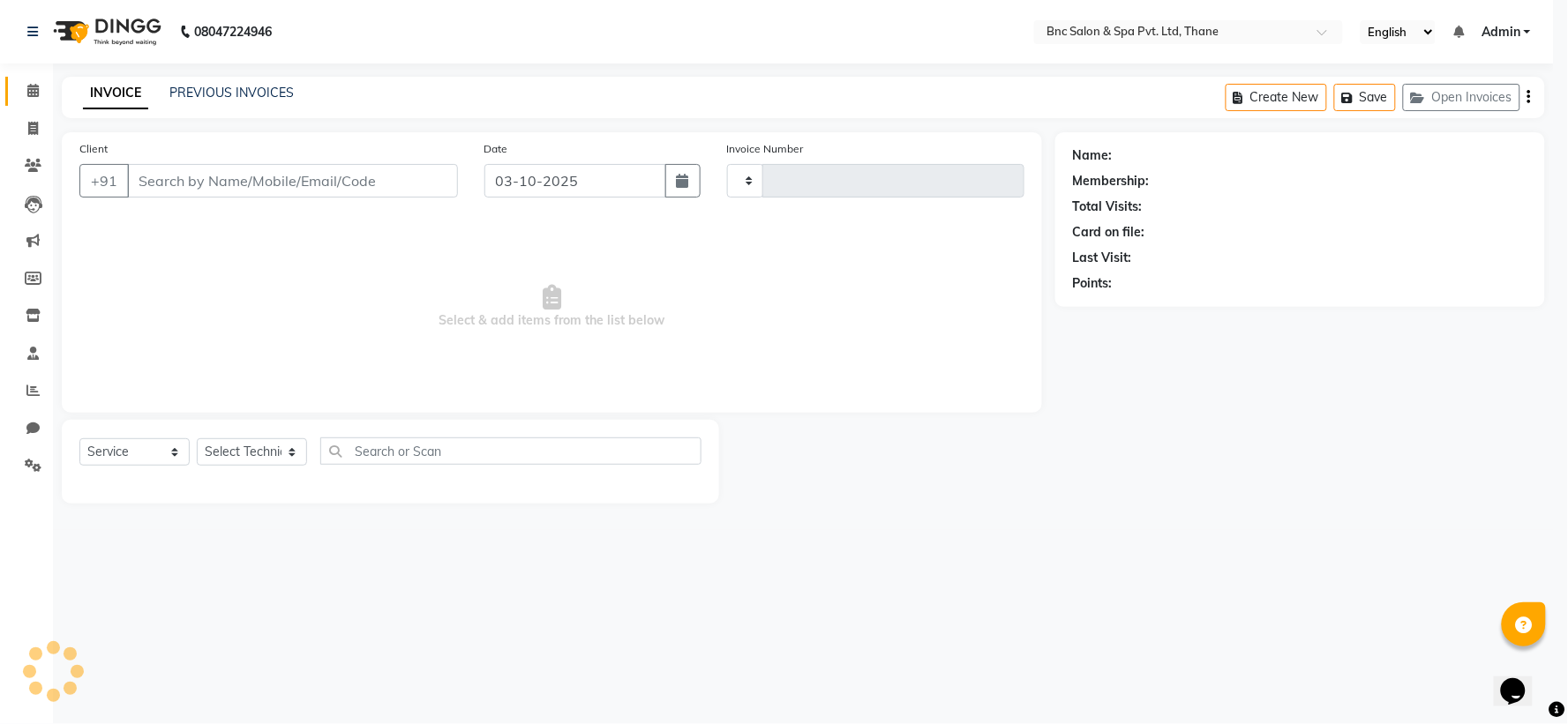
type input "4221"
select select "7892"
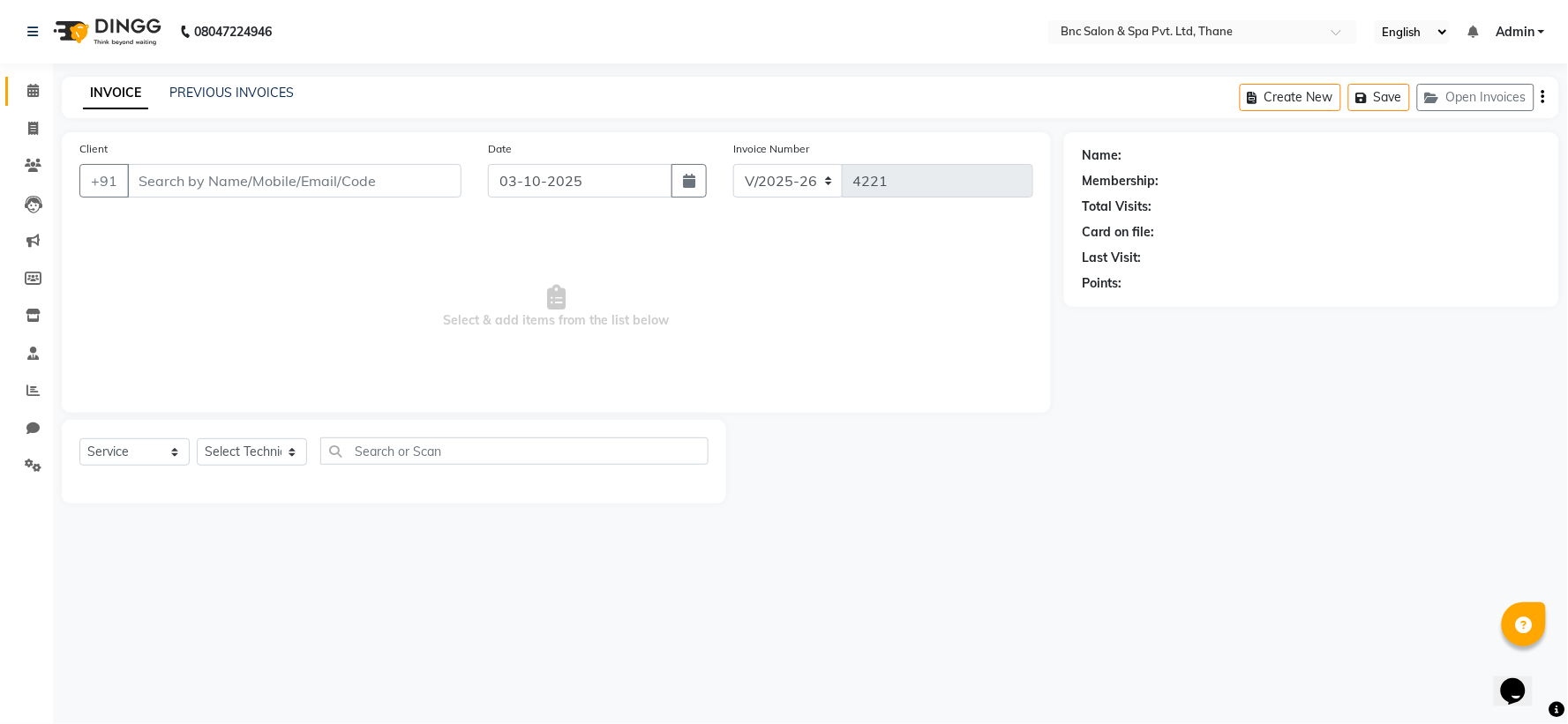
type input "7506555767"
select select "71920"
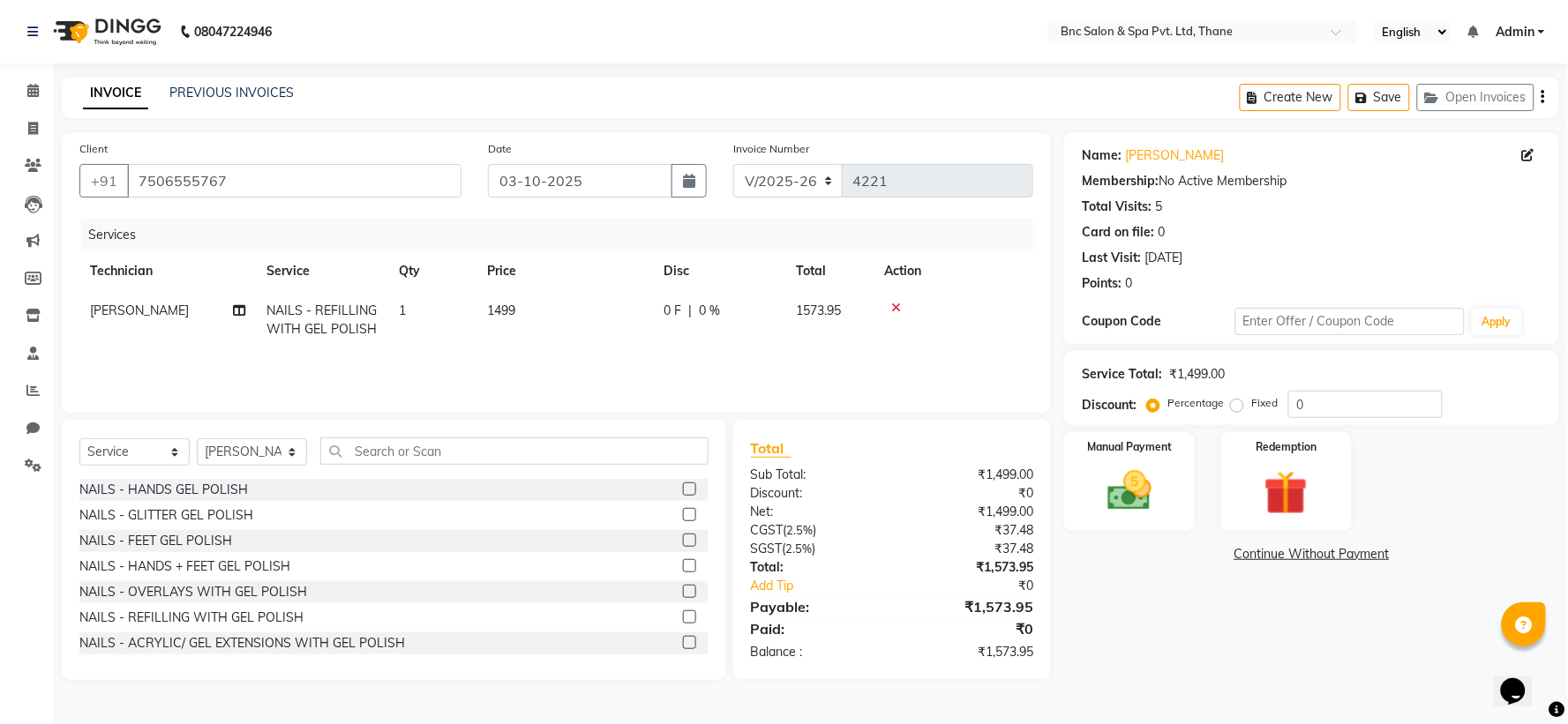
click at [492, 322] on td "1499" at bounding box center [564, 320] width 176 height 58
select select "71920"
click at [499, 306] on span "1499" at bounding box center [502, 310] width 28 height 16
select select "71920"
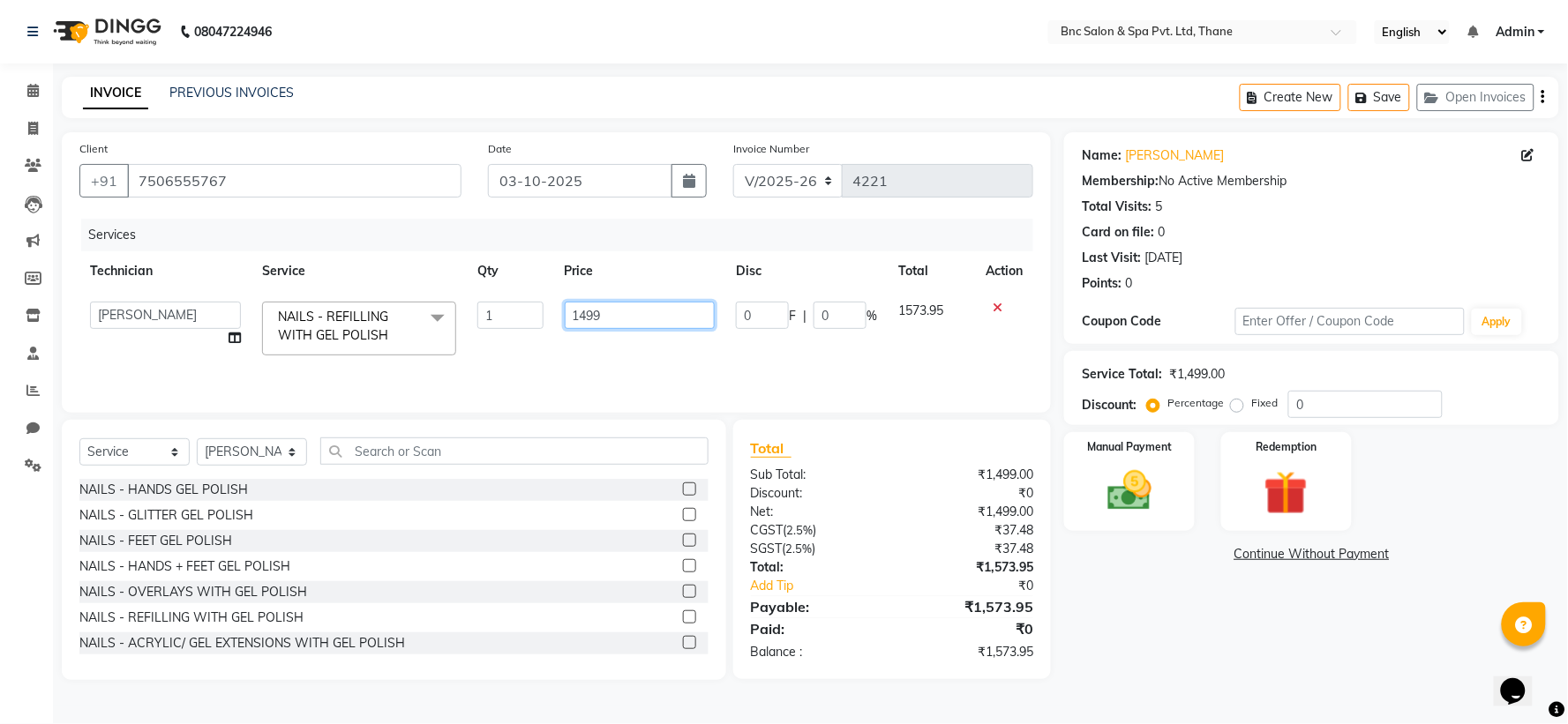
click at [587, 313] on input "1499" at bounding box center [640, 315] width 151 height 27
type input "1299"
click at [1140, 498] on img at bounding box center [1130, 491] width 75 height 53
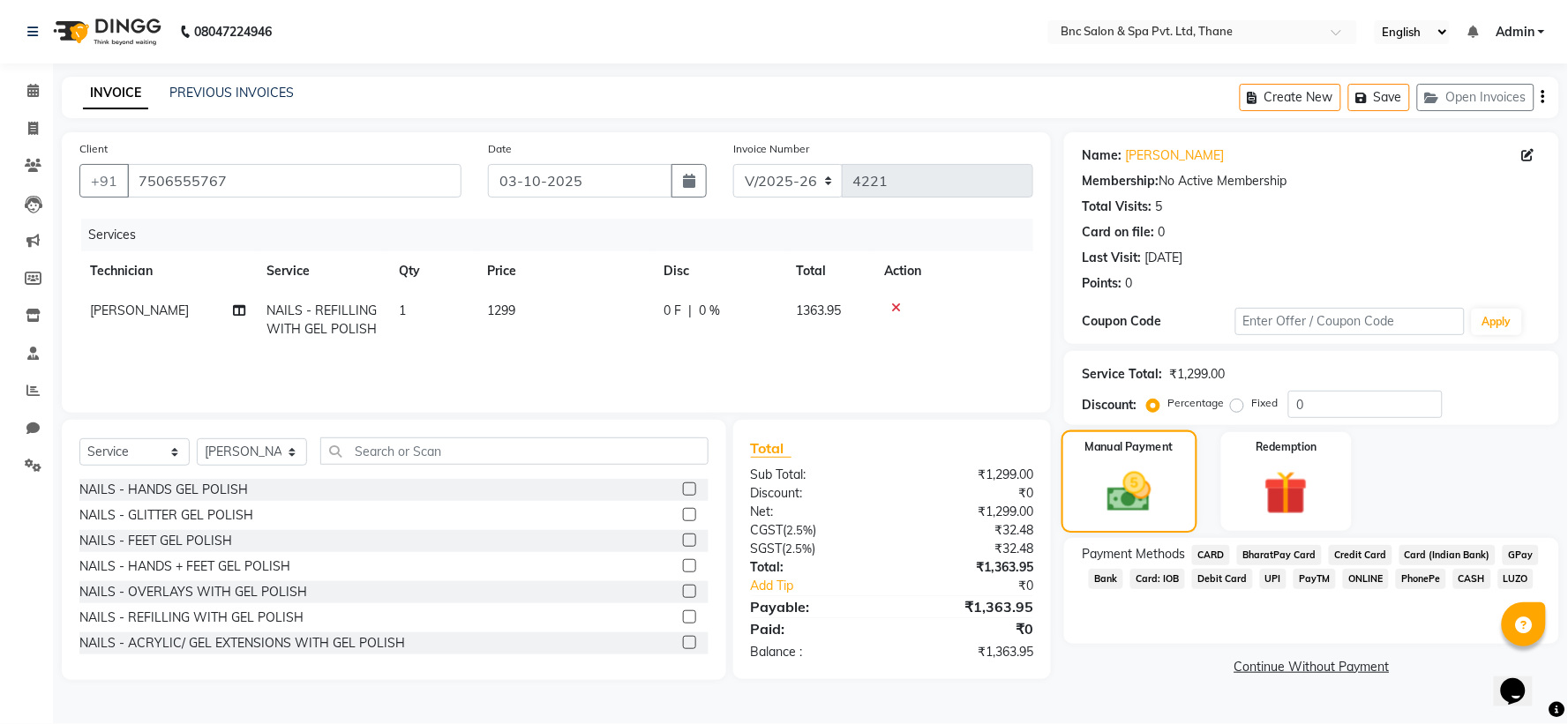
click at [1140, 498] on img at bounding box center [1130, 492] width 72 height 50
click at [1141, 498] on img at bounding box center [1130, 492] width 72 height 50
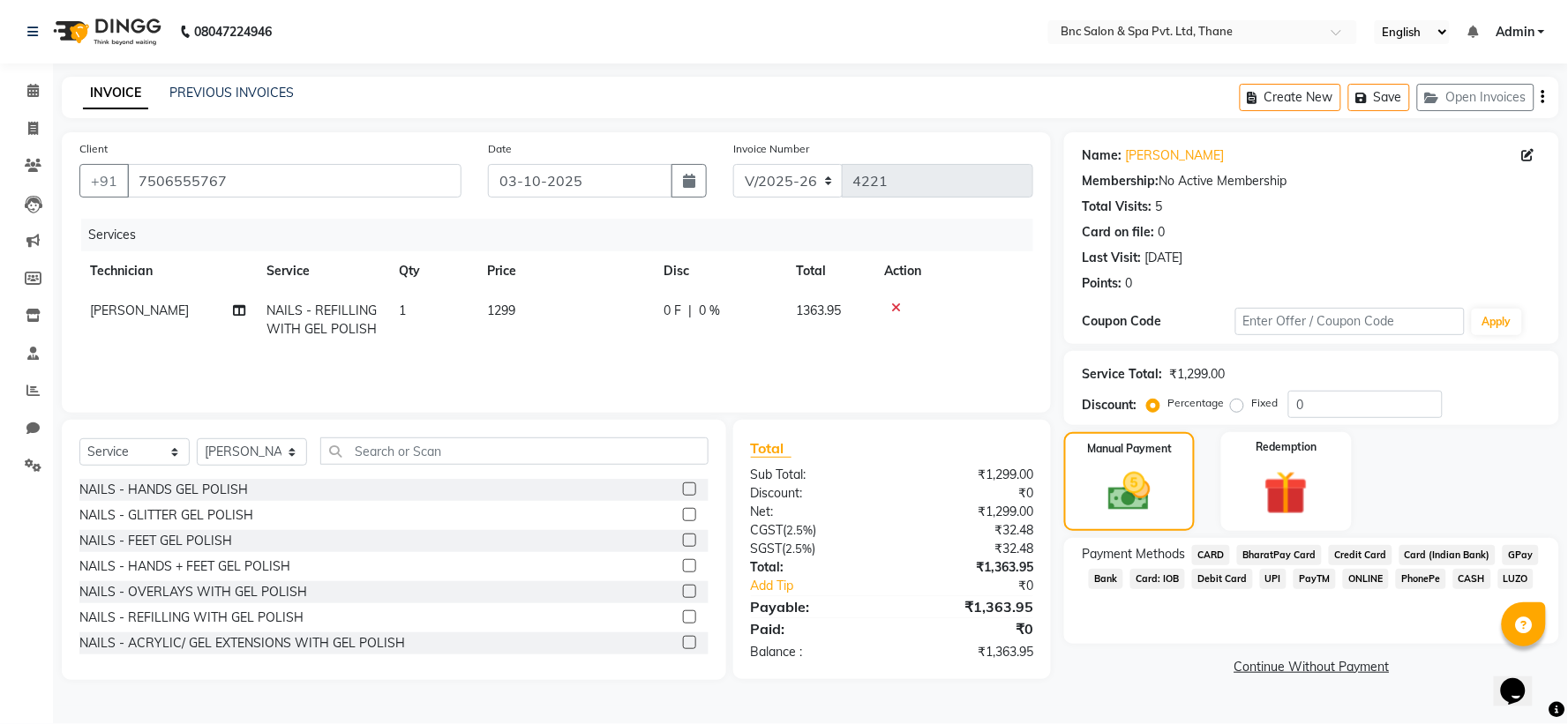
click at [1507, 560] on span "GPay" at bounding box center [1520, 555] width 36 height 20
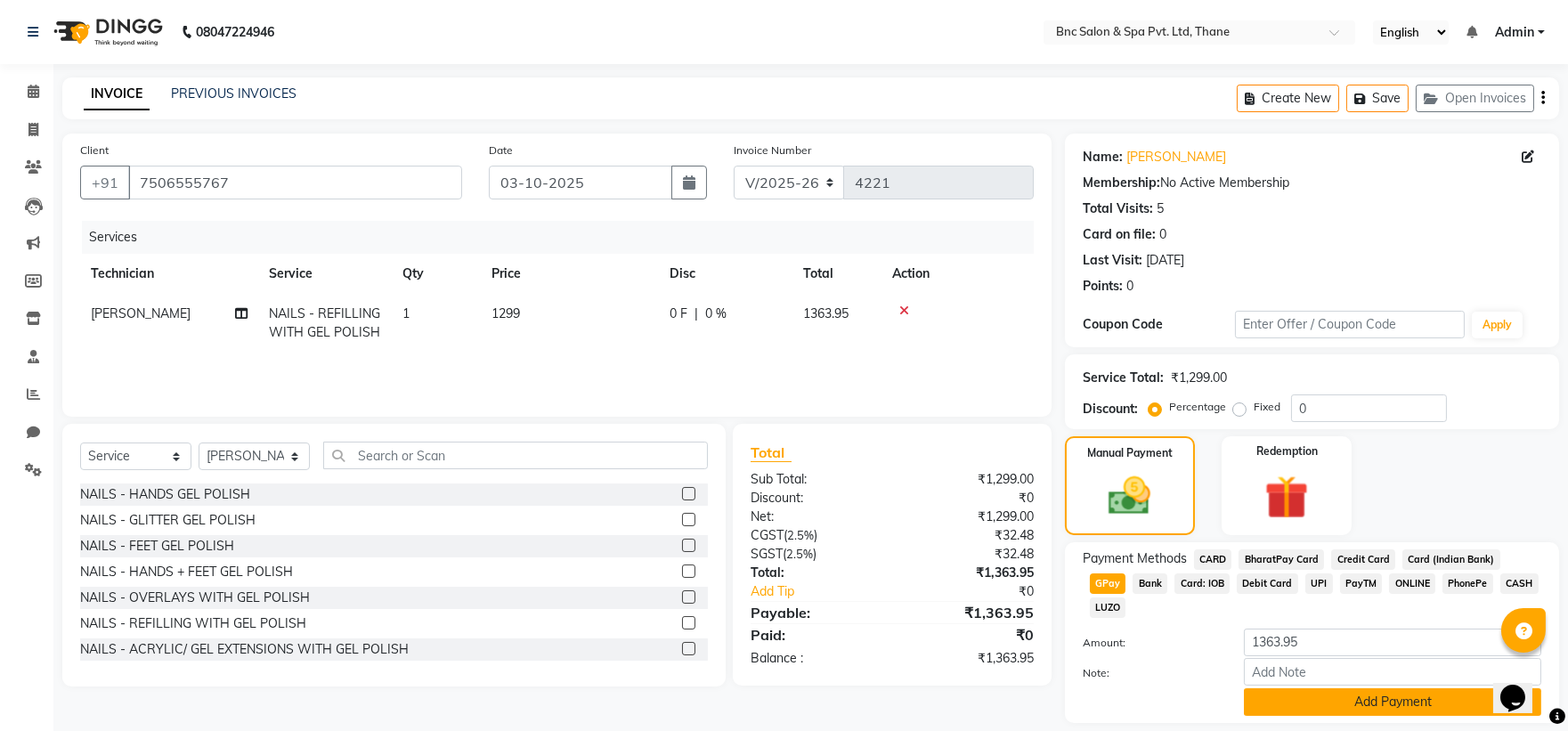
click at [1420, 689] on button "Add Payment" at bounding box center [1392, 702] width 297 height 27
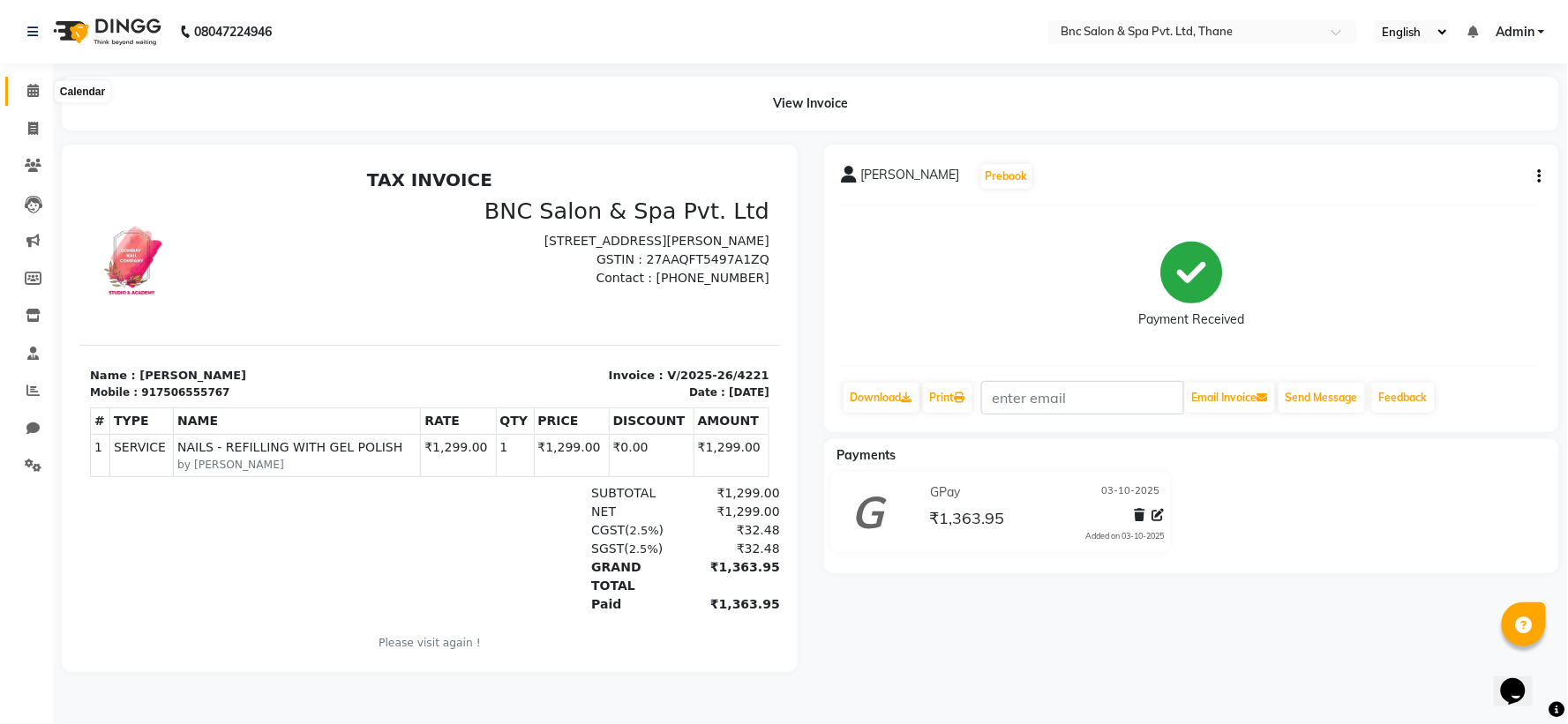
click at [31, 89] on icon at bounding box center [33, 90] width 11 height 13
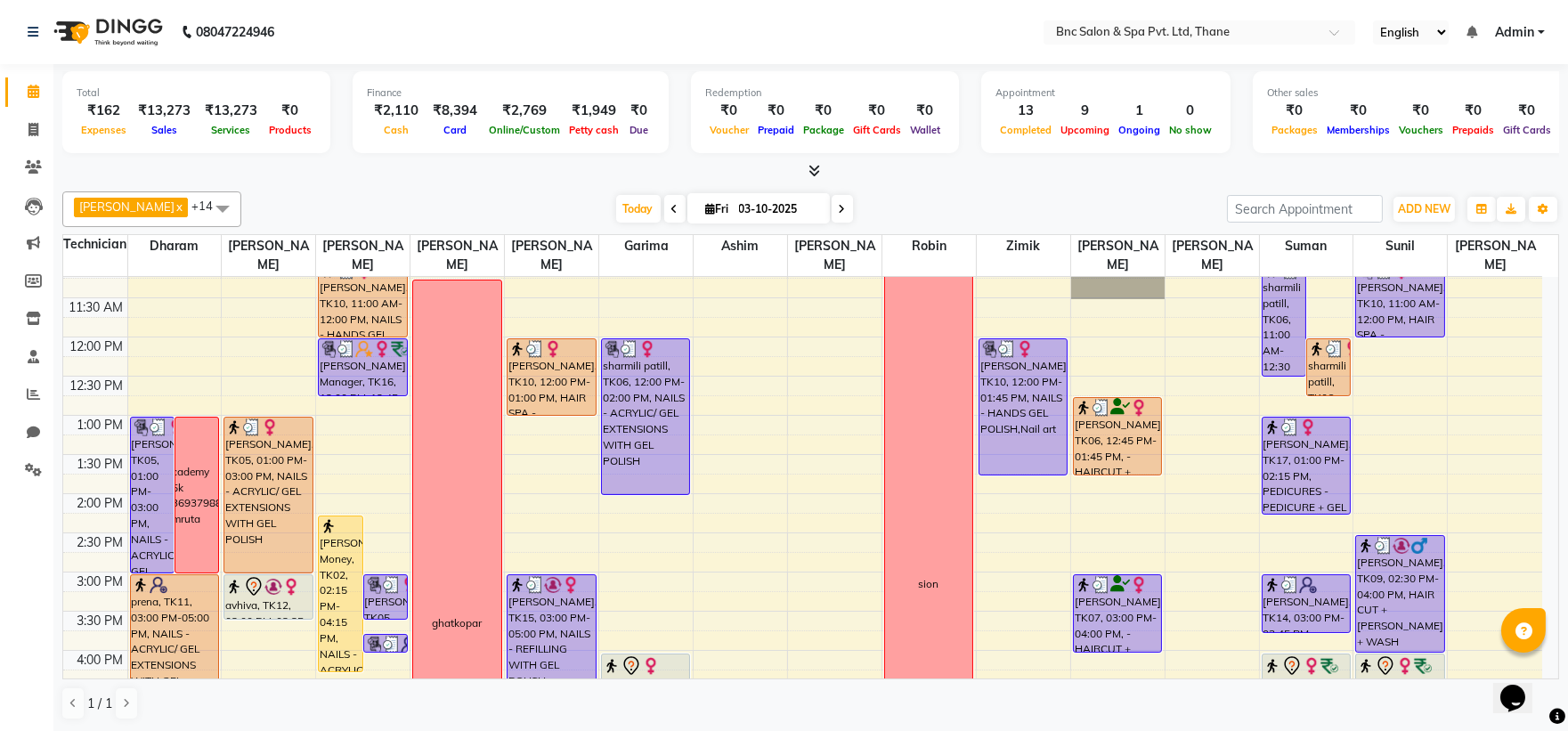
scroll to position [270, 0]
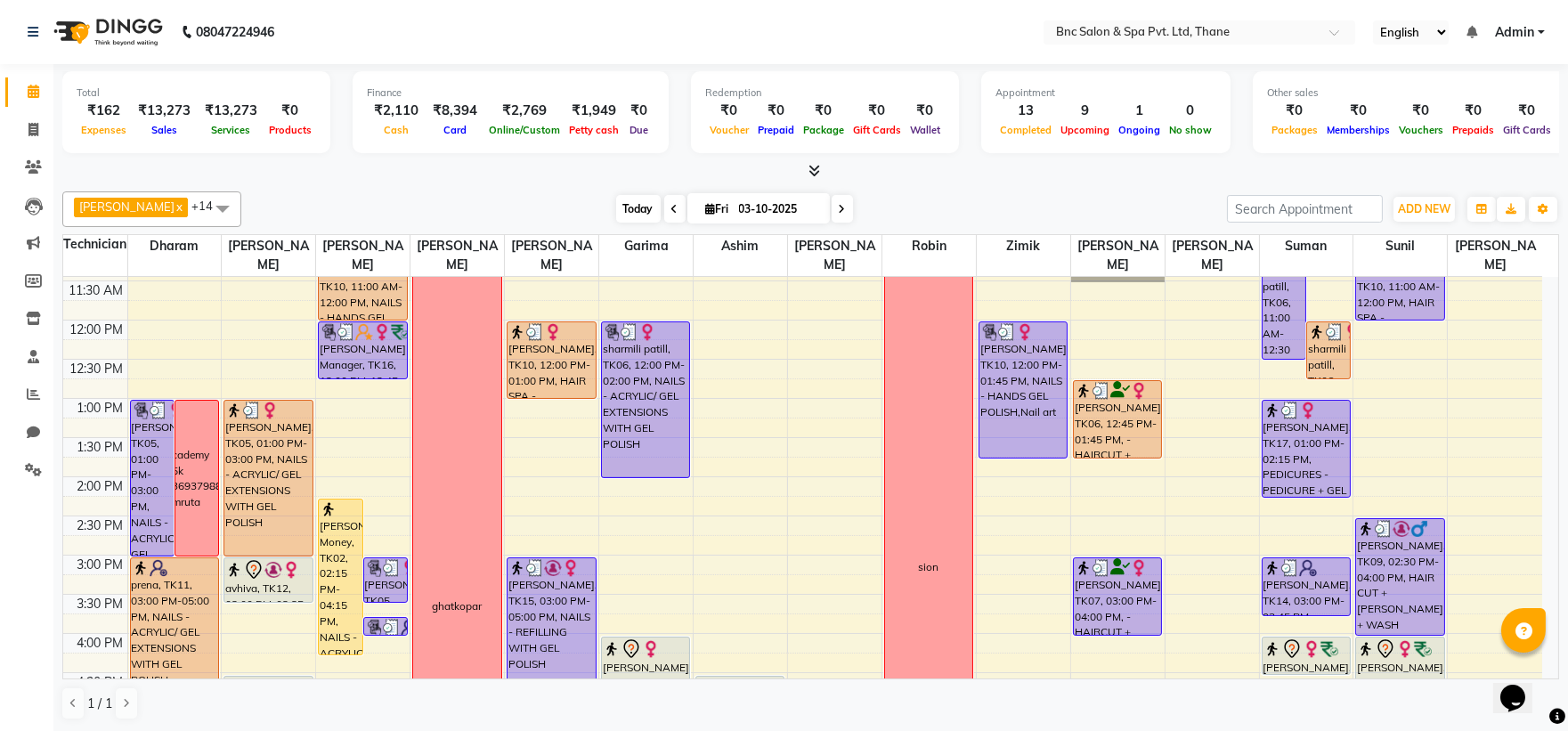
click at [626, 209] on span "Today" at bounding box center [638, 208] width 44 height 27
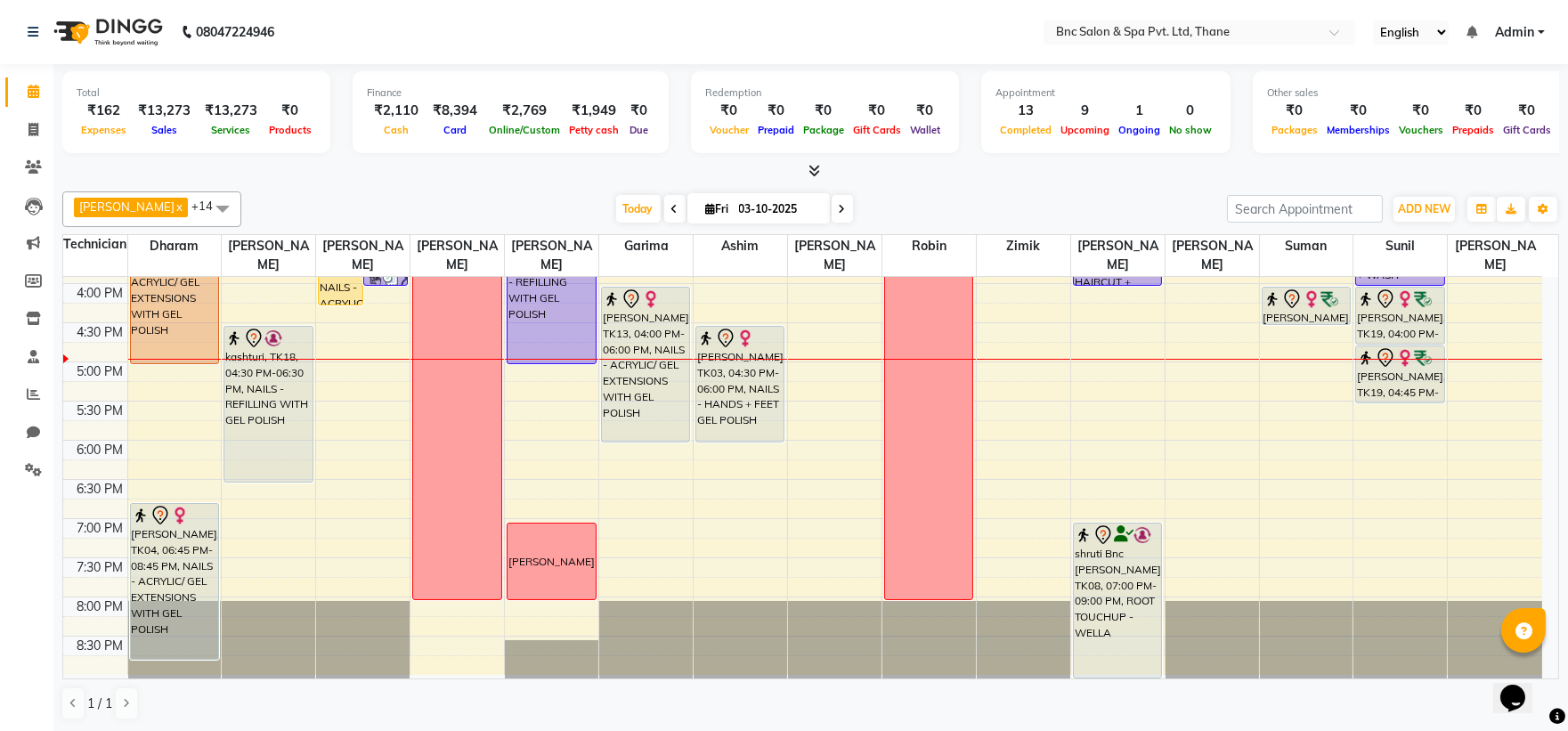
click at [705, 159] on div "Total ₹162 Expenses ₹13,273 Sales ₹13,273 Services ₹0 Products Finance ₹2,110 C…" at bounding box center [810, 122] width 1497 height 117
click at [701, 162] on div at bounding box center [810, 171] width 1497 height 19
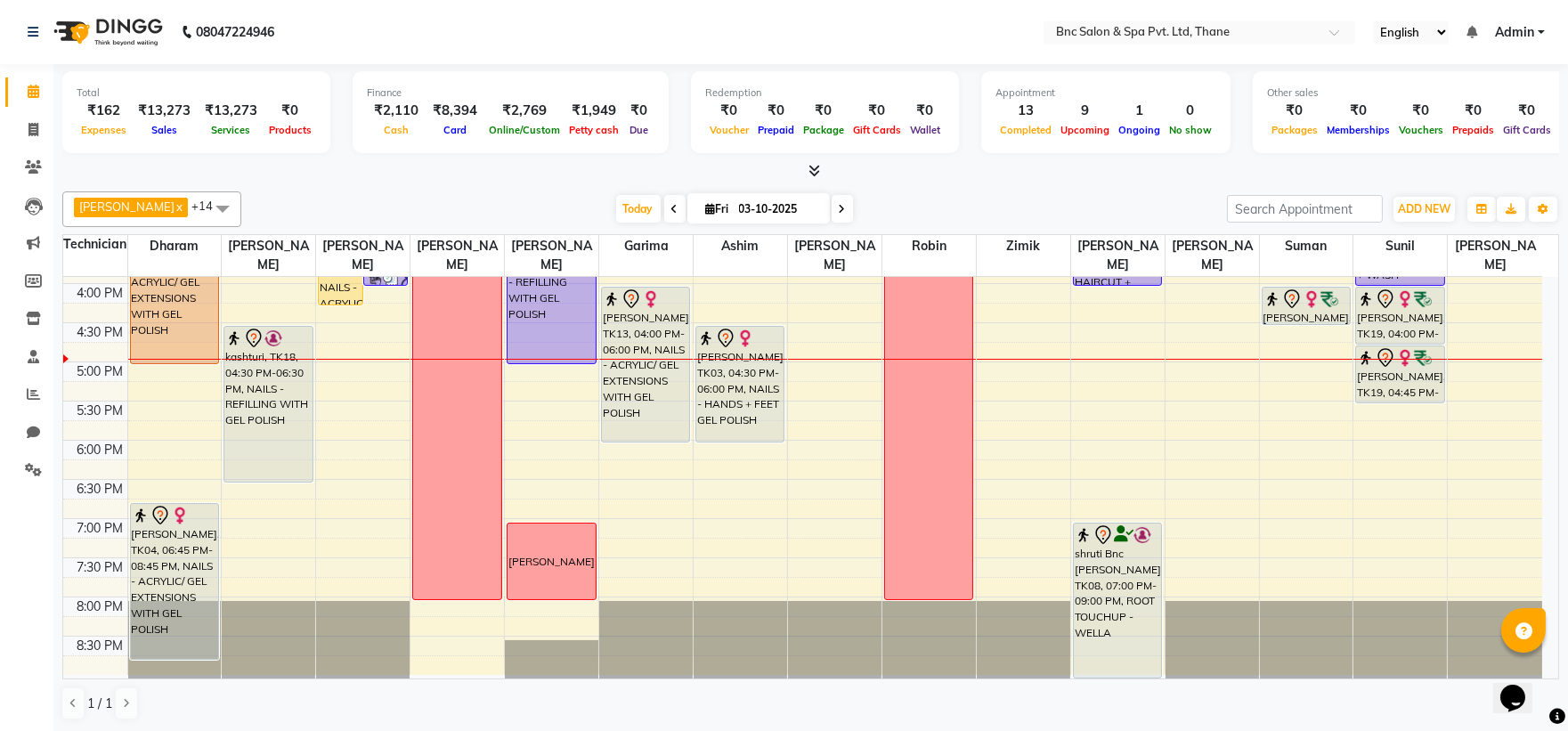
click at [682, 164] on div at bounding box center [810, 171] width 1497 height 19
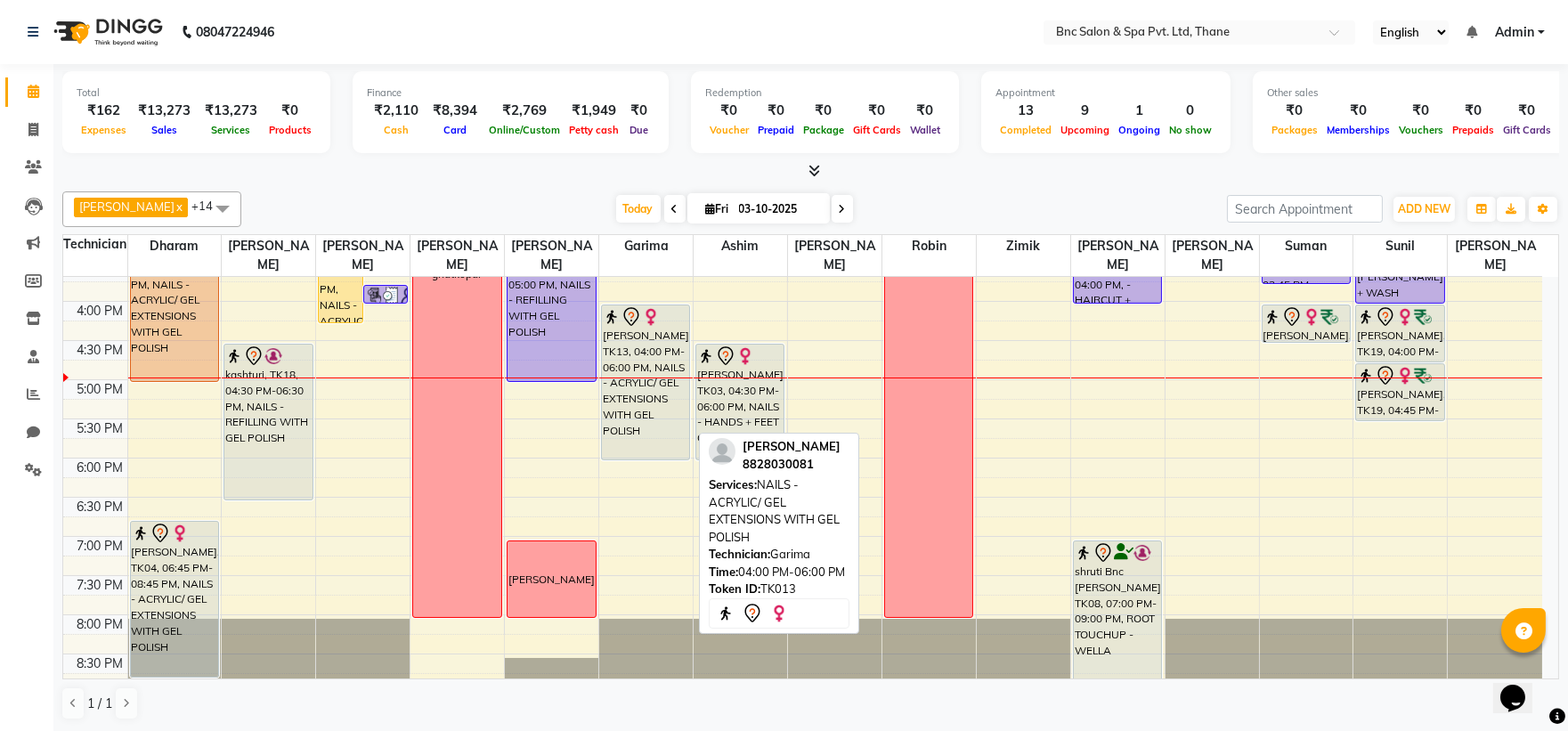
scroll to position [600, 0]
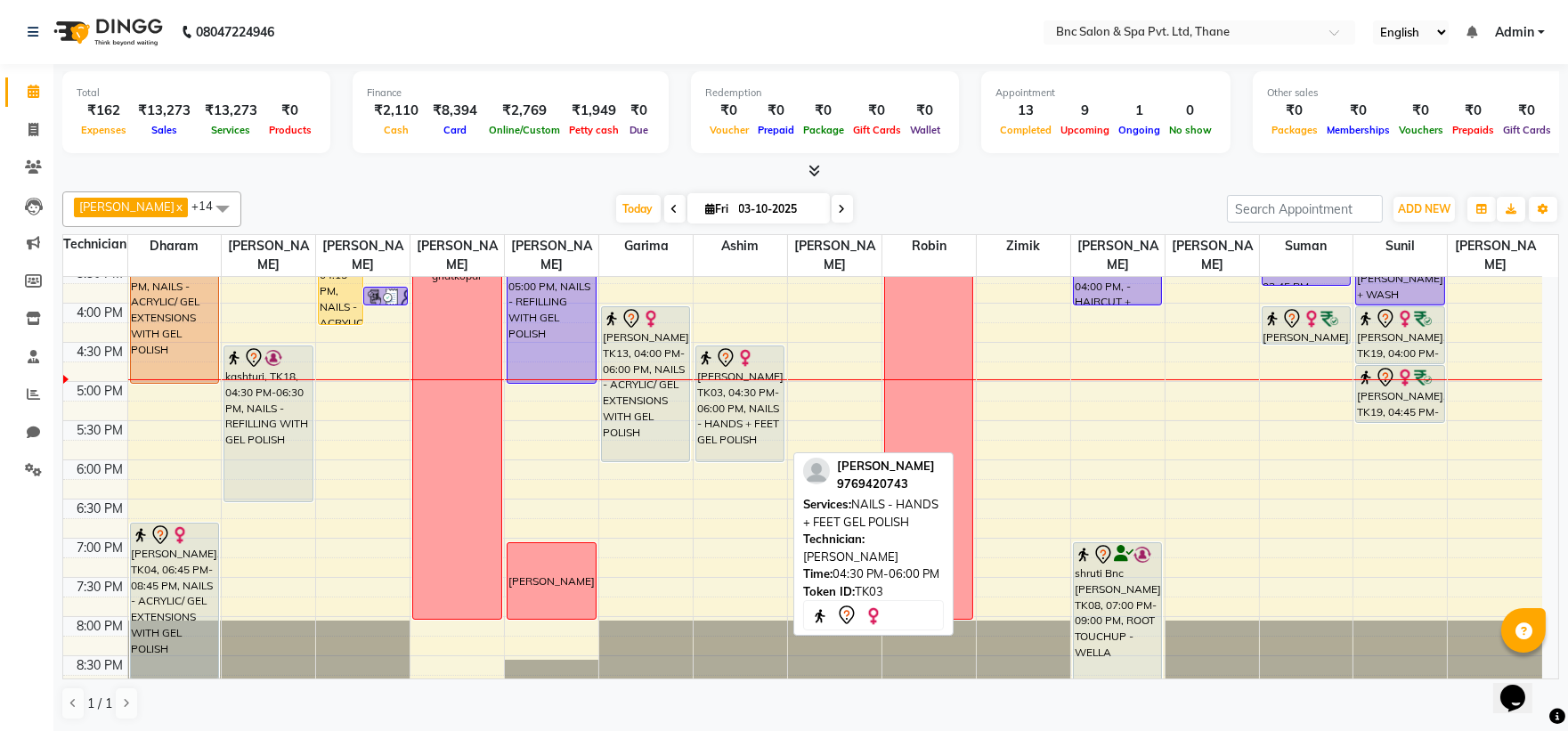
click at [746, 421] on div "Nandani Shukla, TK03, 04:30 PM-06:00 PM, NAILS - HANDS + FEET GEL POLISH" at bounding box center [739, 404] width 87 height 115
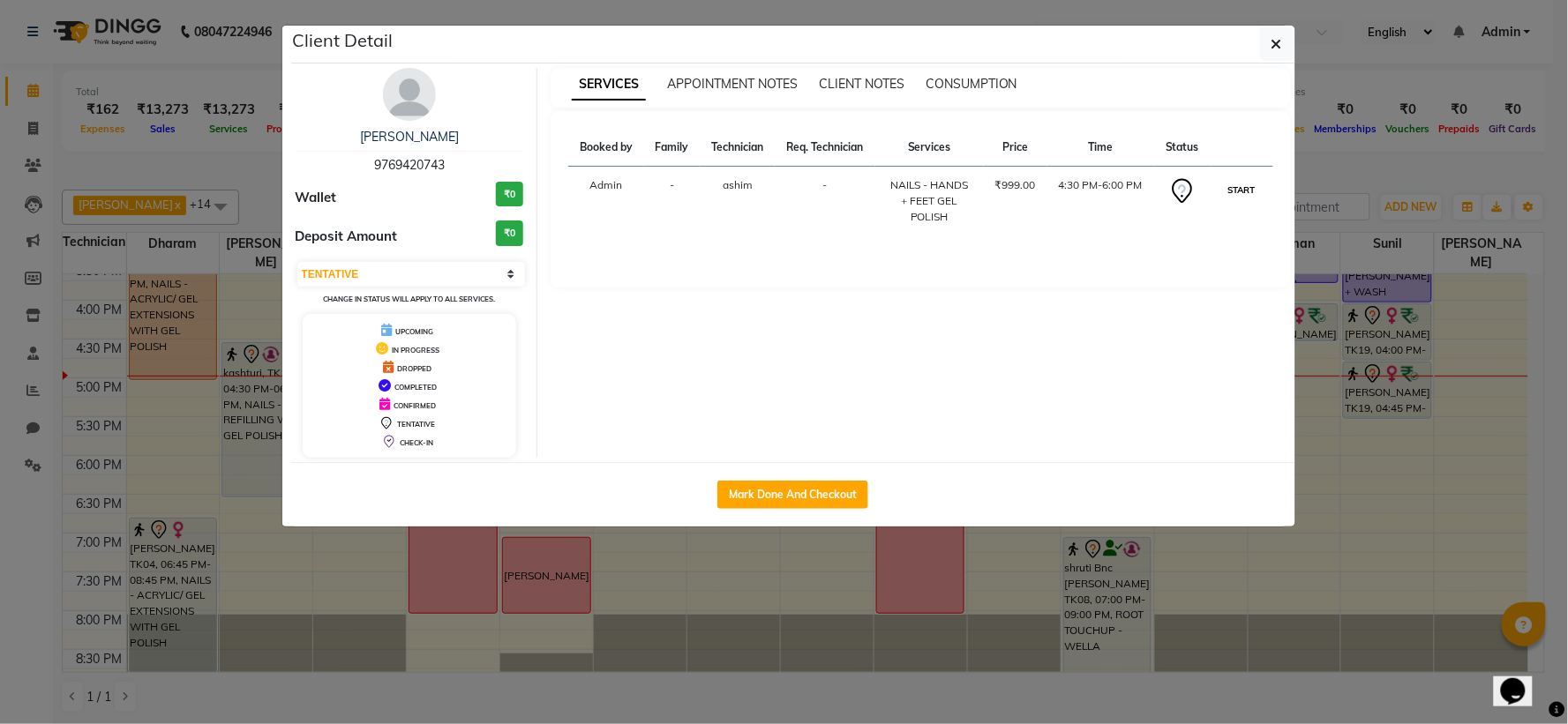
click at [1235, 187] on button "START" at bounding box center [1242, 190] width 36 height 22
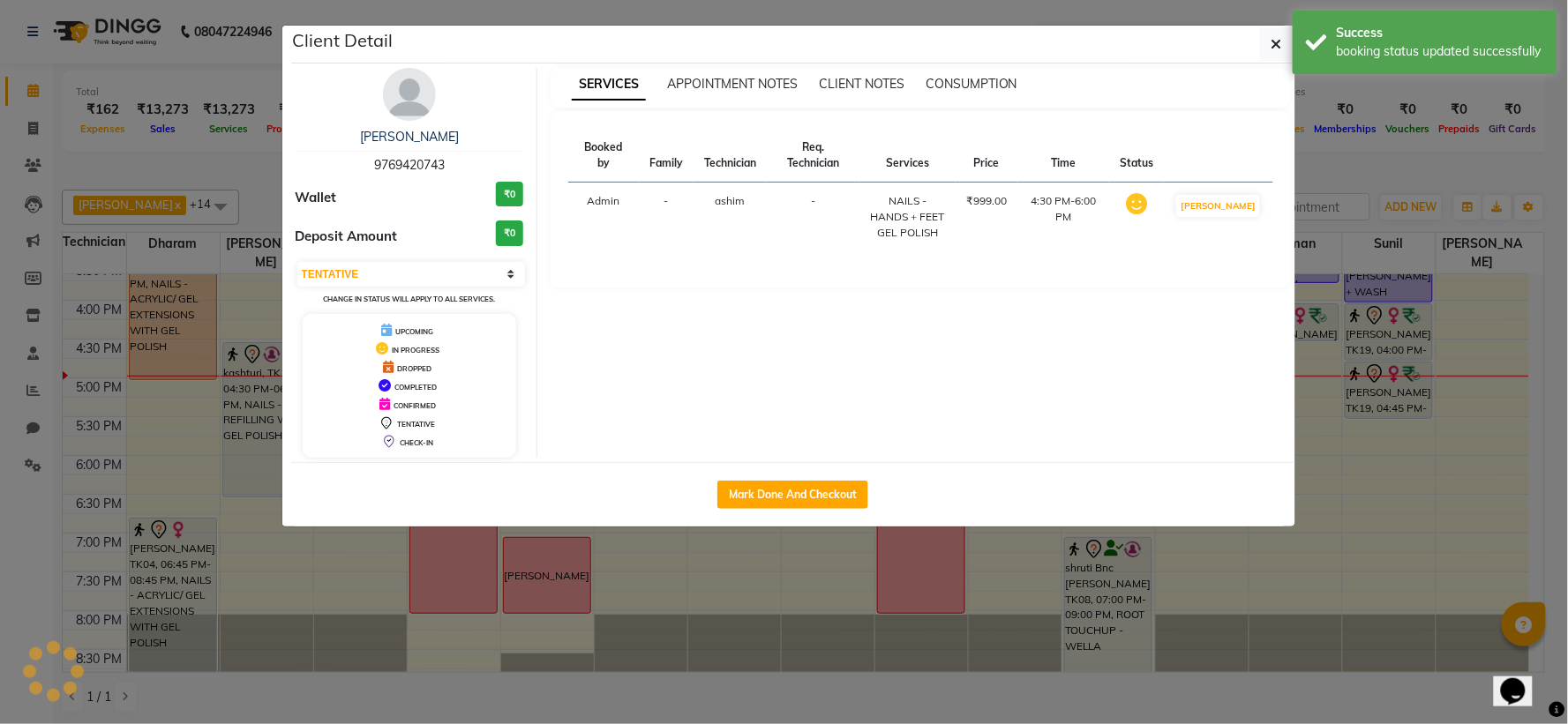
select select "1"
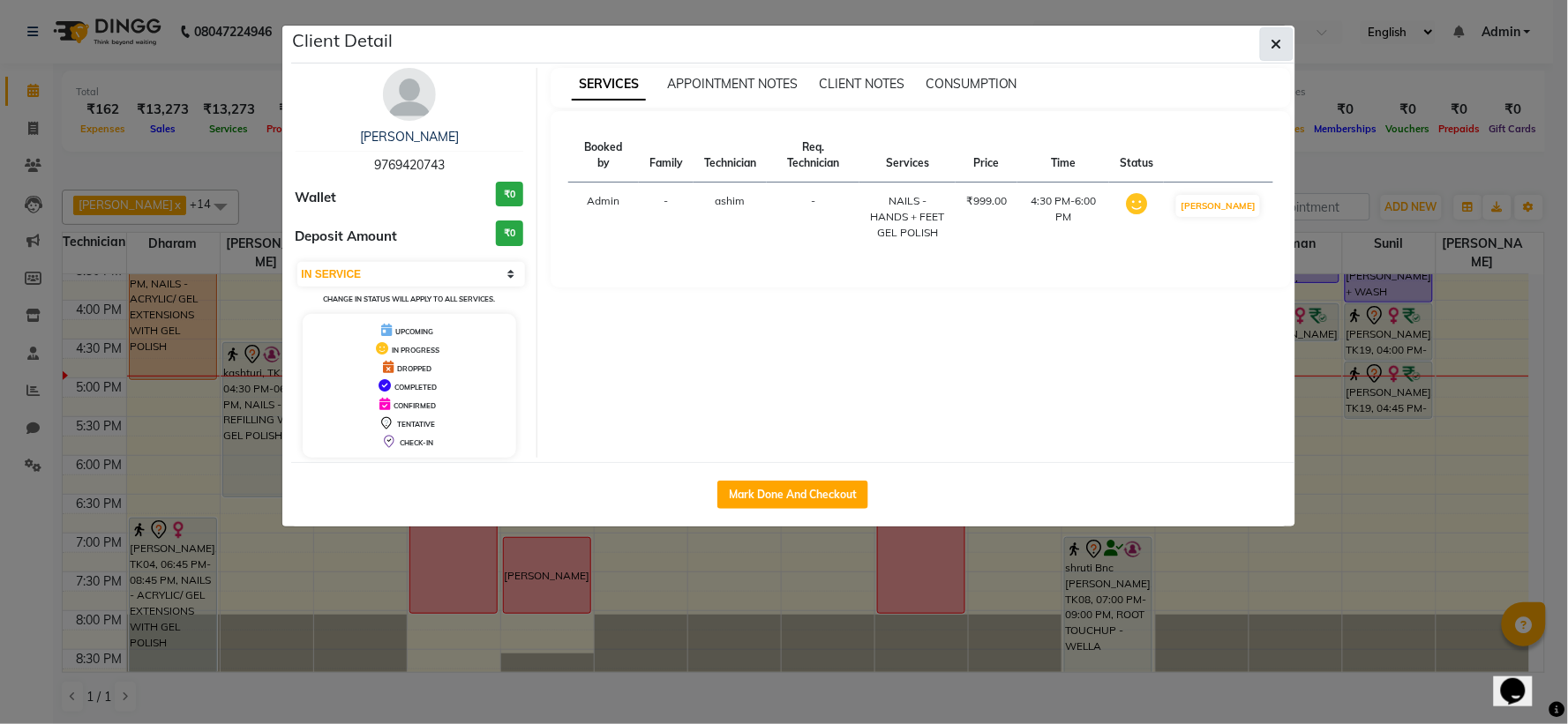
click at [1266, 41] on button "button" at bounding box center [1277, 44] width 34 height 34
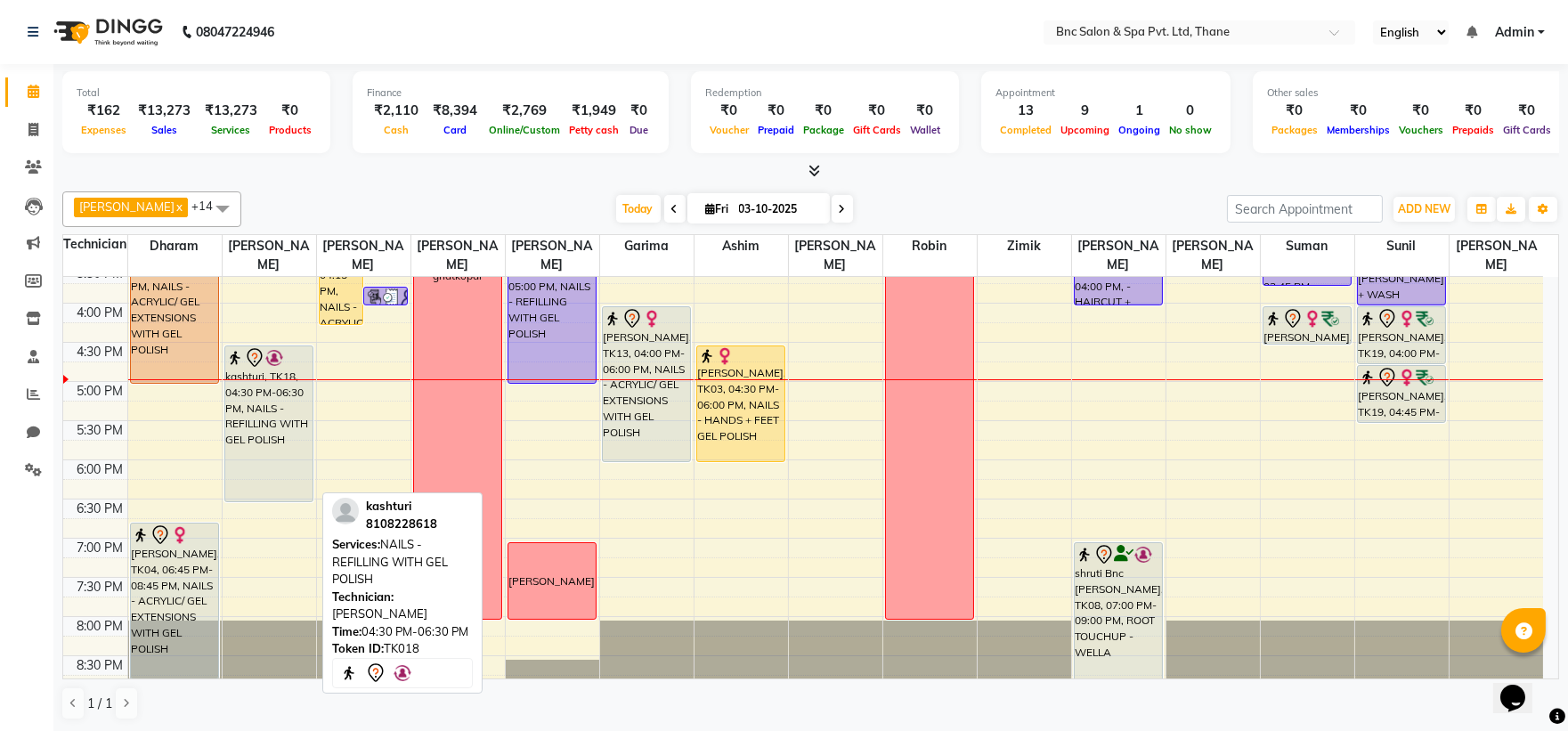
click at [251, 415] on div "kashturi, TK18, 04:30 PM-06:30 PM, NAILS - REFILLING WITH GEL POLISH" at bounding box center [268, 423] width 87 height 155
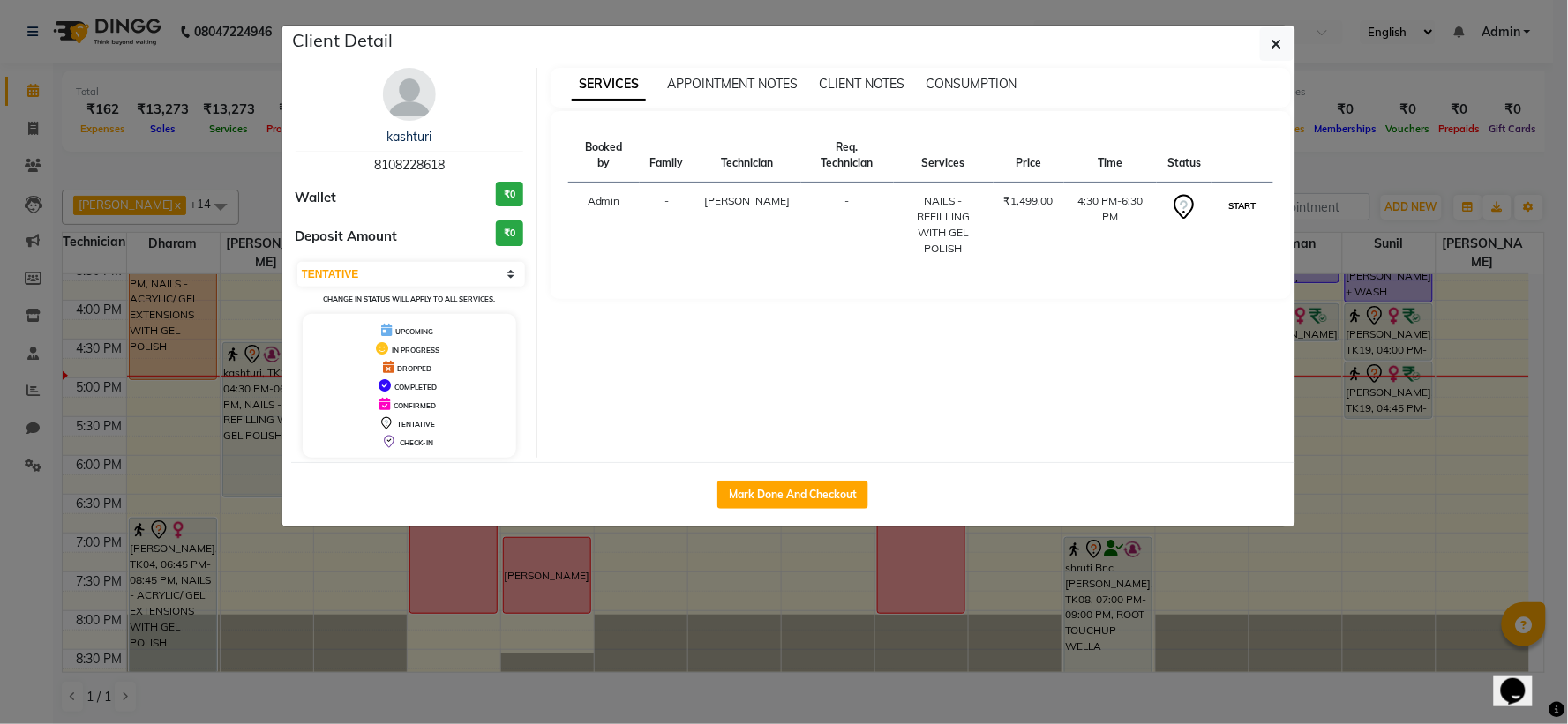
click at [1225, 195] on button "START" at bounding box center [1242, 206] width 36 height 22
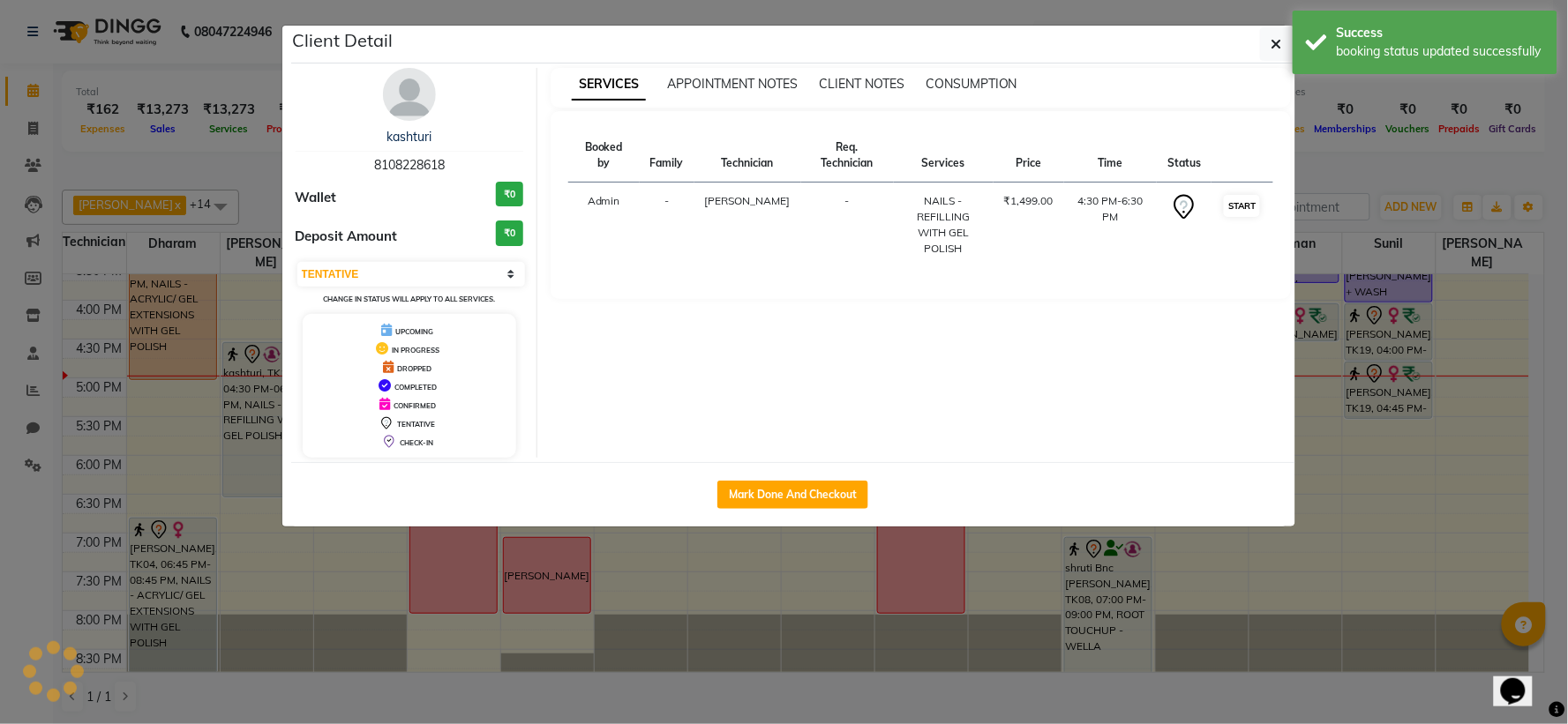
select select "1"
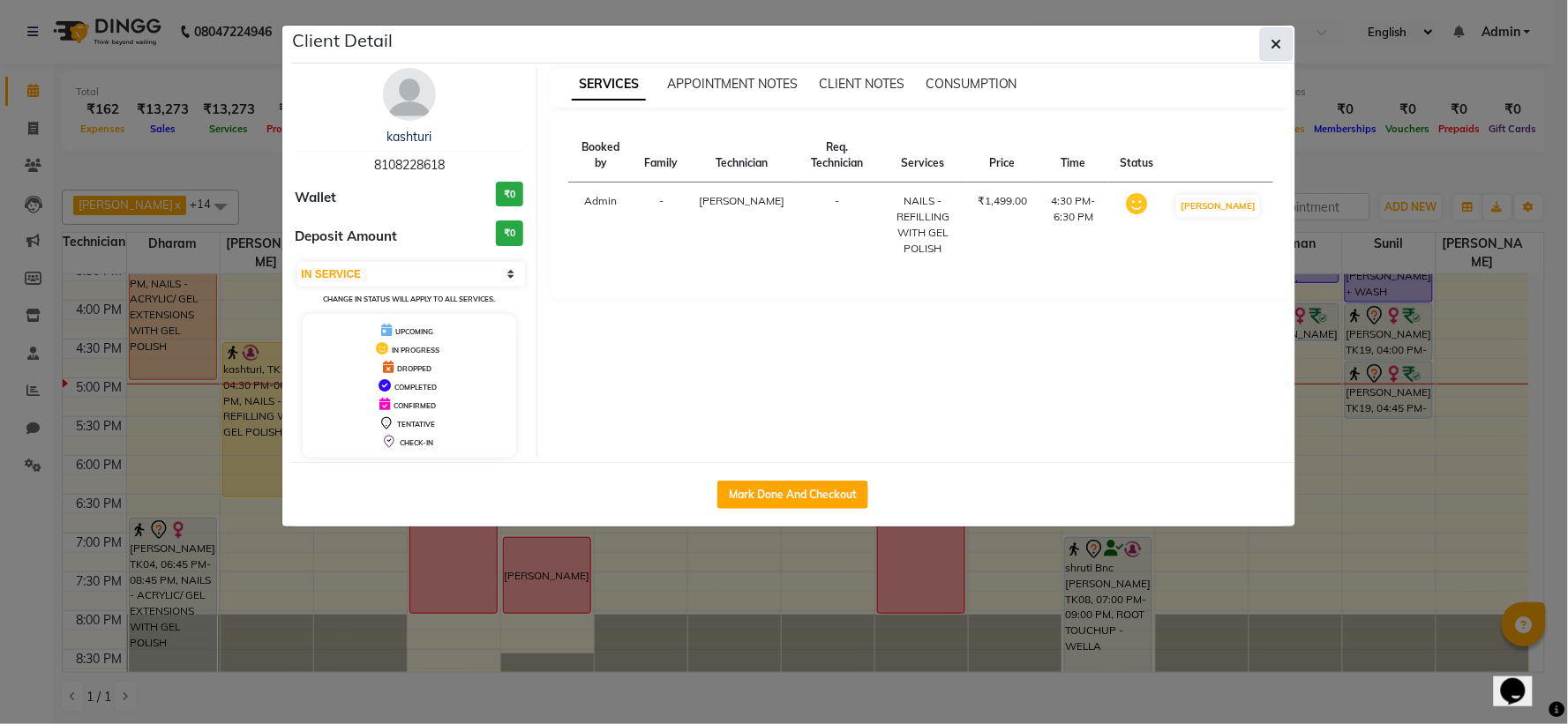
click at [1272, 49] on icon "button" at bounding box center [1276, 44] width 10 height 14
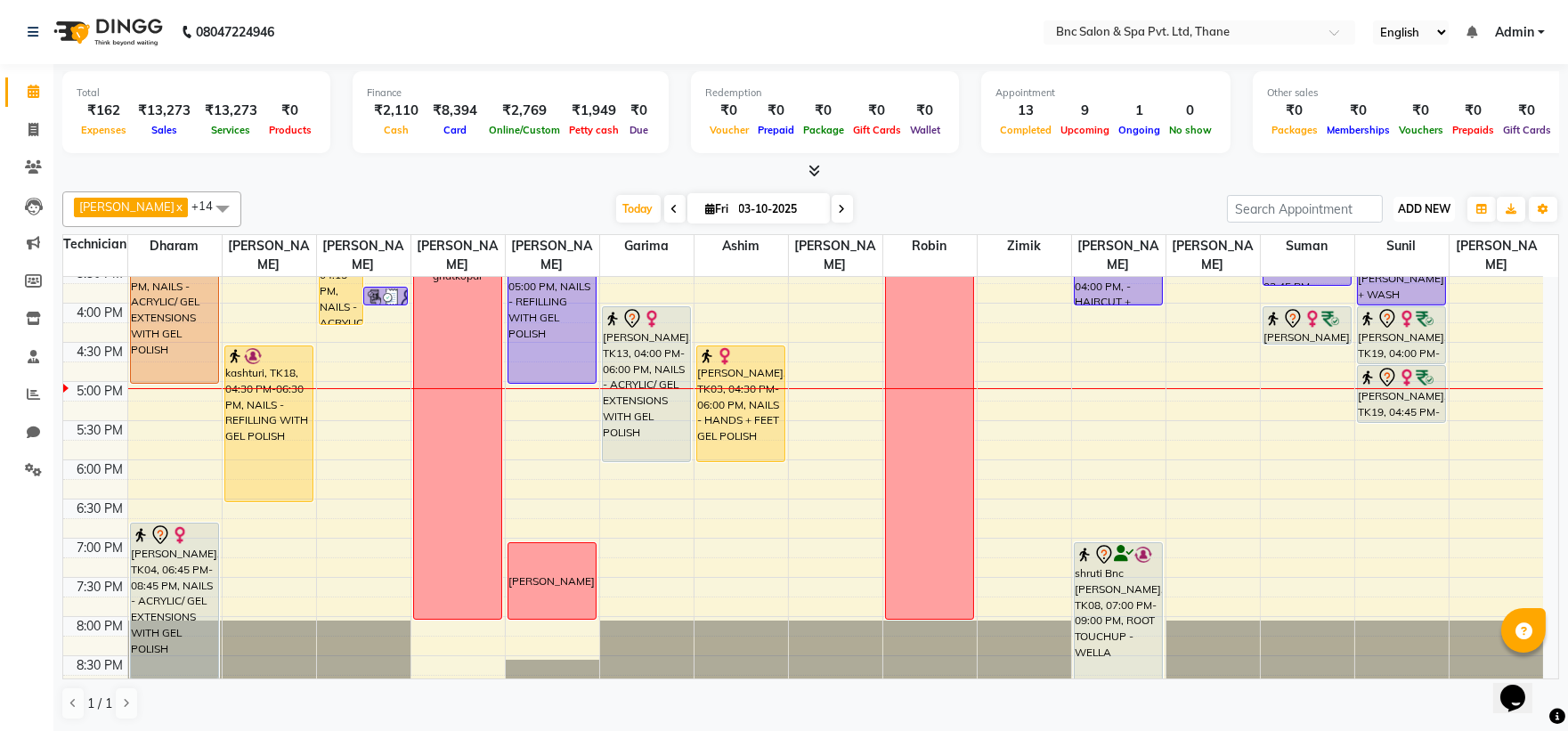
click at [1417, 216] on button "ADD NEW Toggle Dropdown" at bounding box center [1423, 209] width 61 height 25
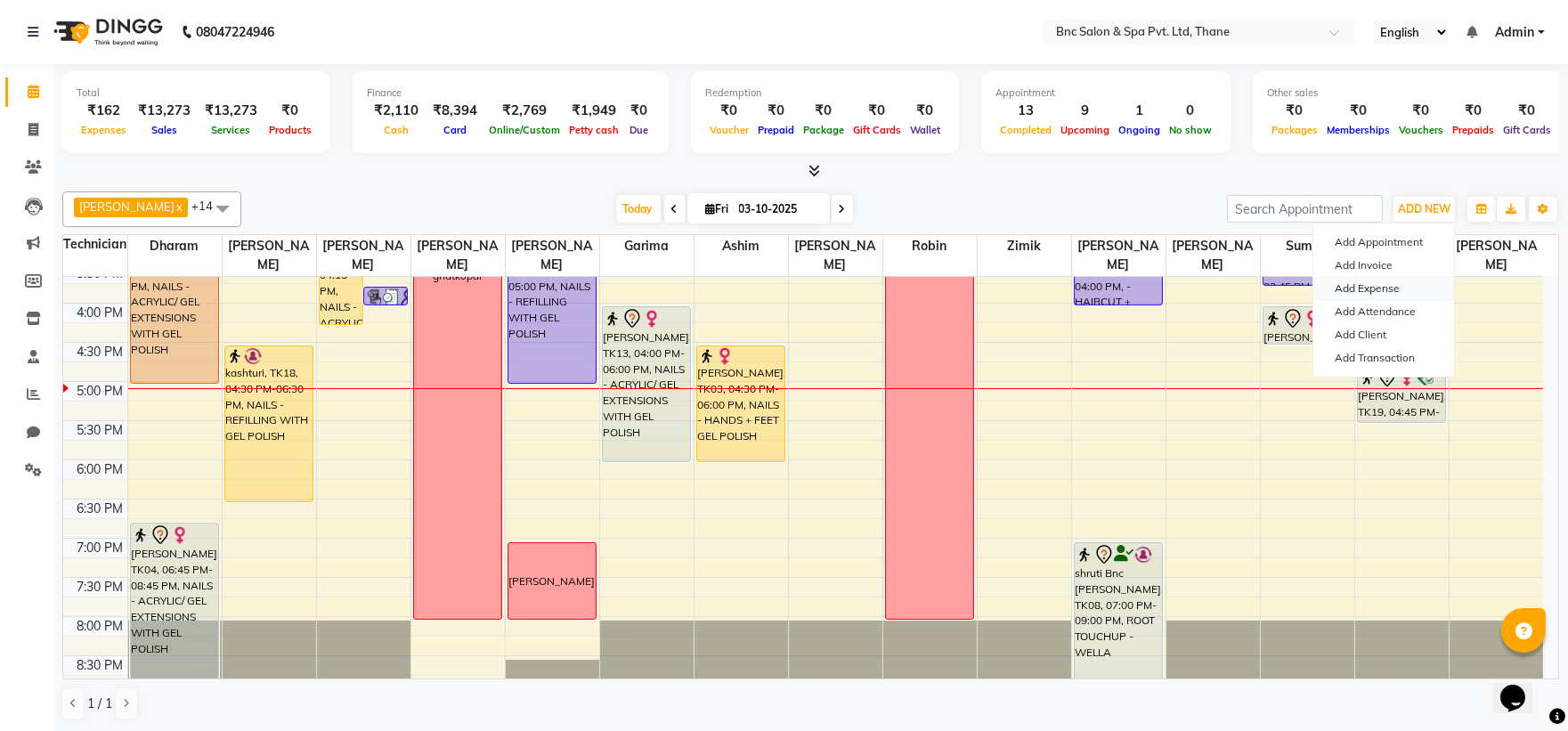
click at [1399, 289] on link "Add Expense" at bounding box center [1384, 288] width 141 height 24
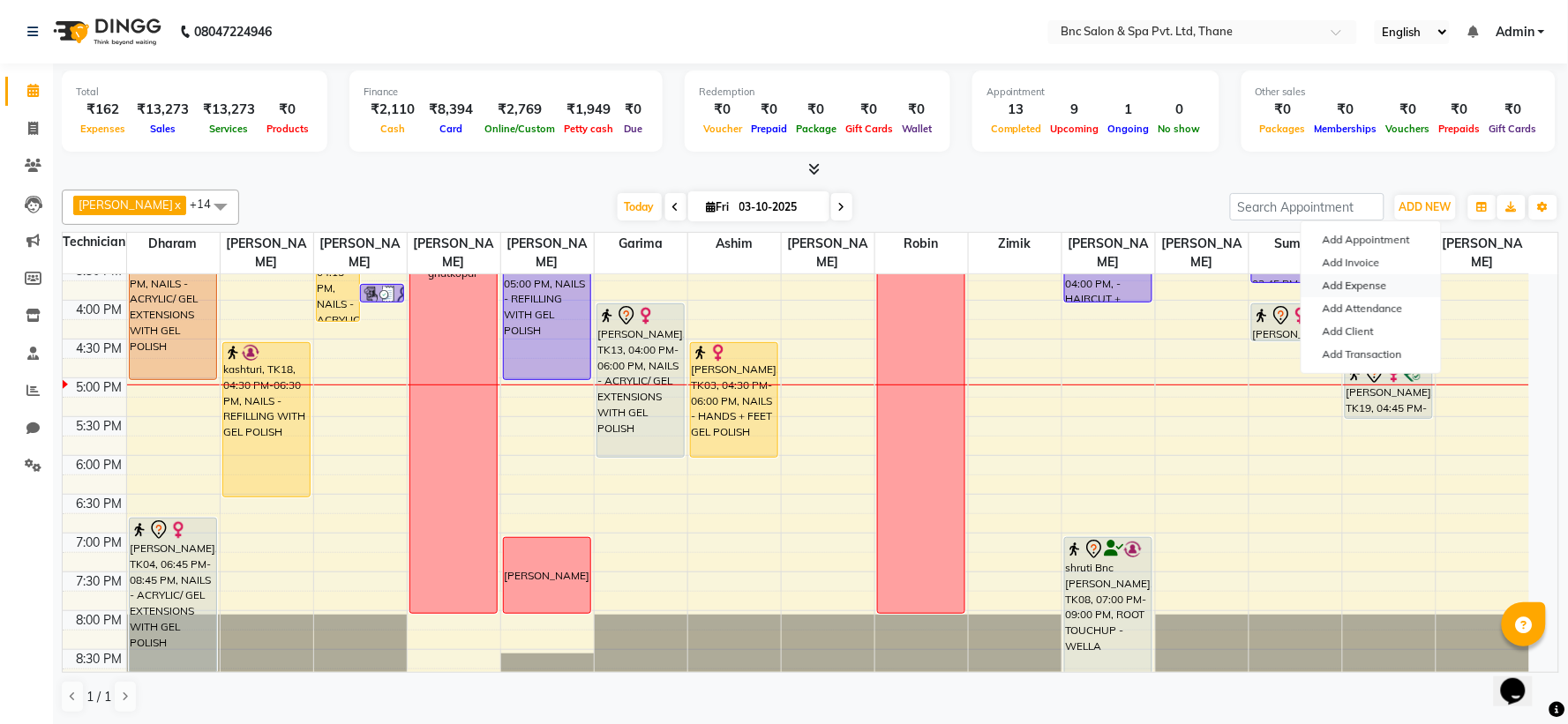
select select "1"
select select "7036"
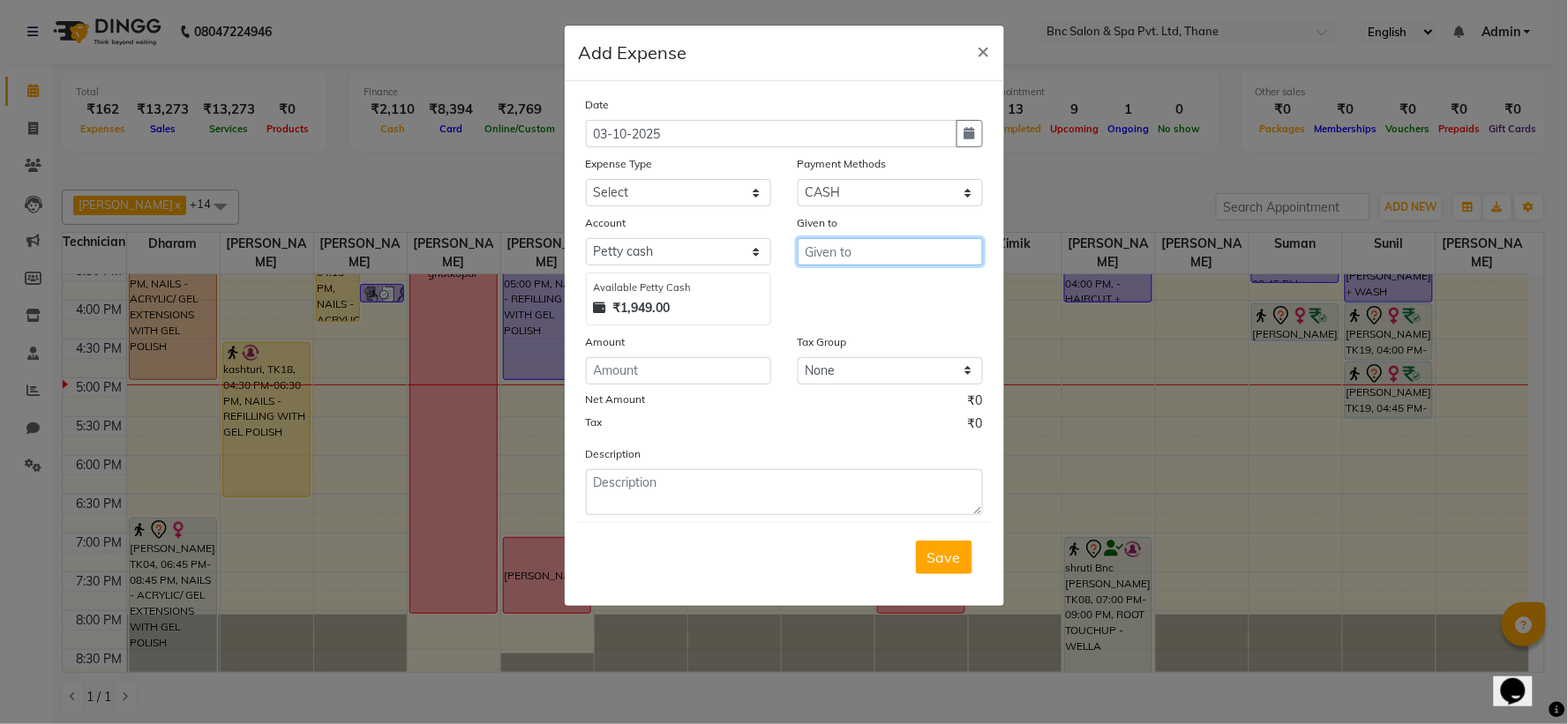
click at [818, 248] on input "text" at bounding box center [890, 252] width 186 height 27
type input "TAP"
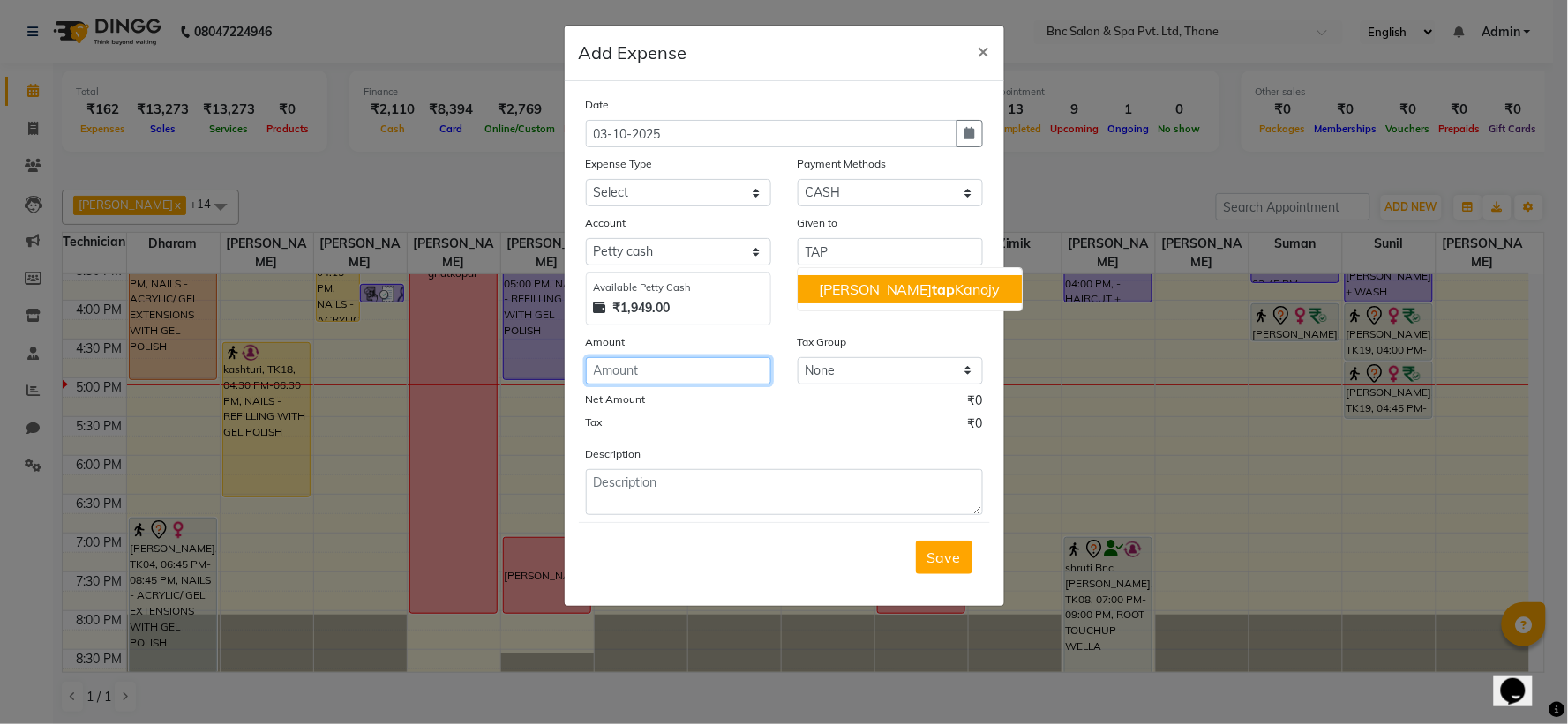
click at [598, 365] on input "number" at bounding box center [679, 370] width 186 height 27
type input "40"
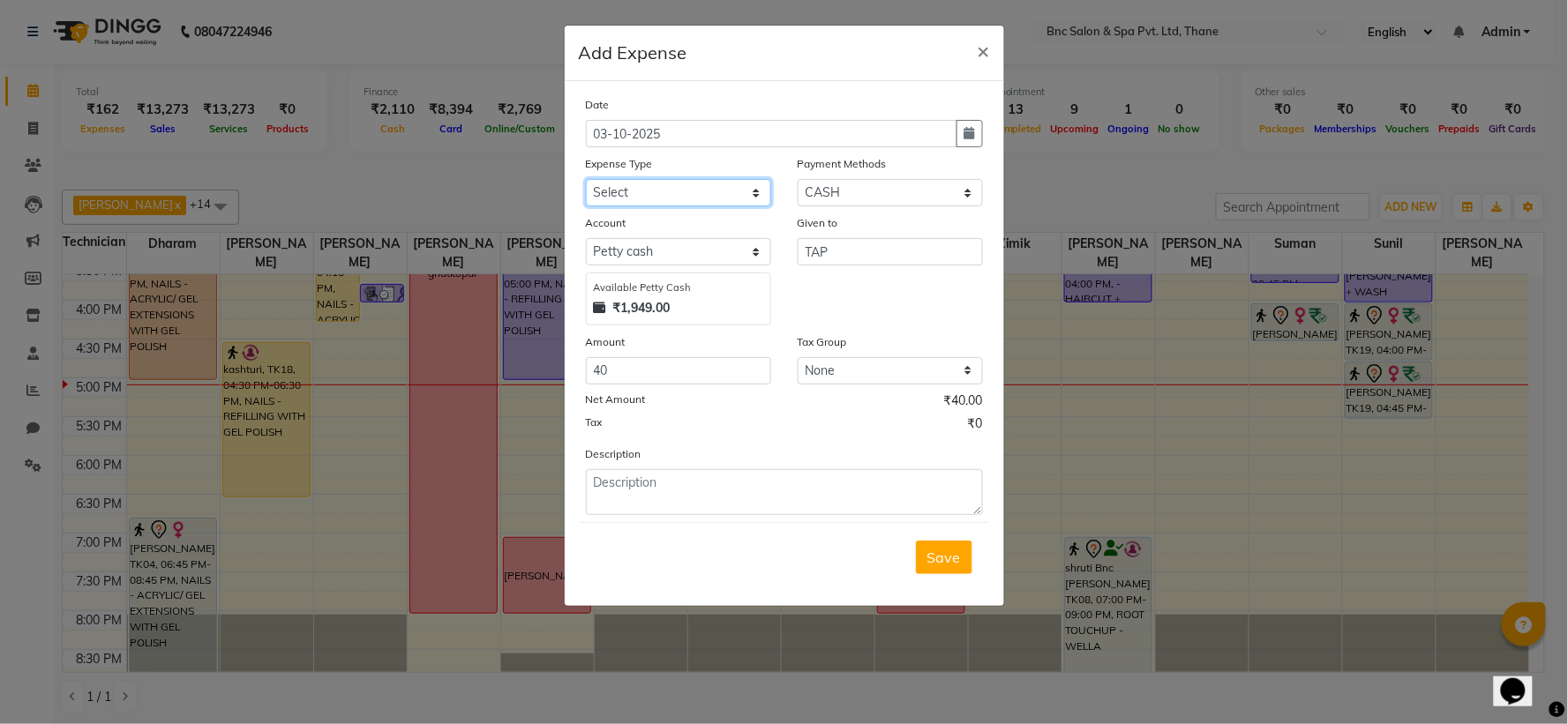
click at [735, 198] on select "Select ACADMY AMOUNT Advance Salary Bank charges Car maintenance Cash transfer …" at bounding box center [679, 192] width 186 height 27
select select "21018"
click at [730, 198] on select "Select ACADMY AMOUNT Advance Salary Bank charges Car maintenance Cash transfer …" at bounding box center [679, 192] width 186 height 27
click at [934, 549] on span "Save" at bounding box center [944, 557] width 34 height 18
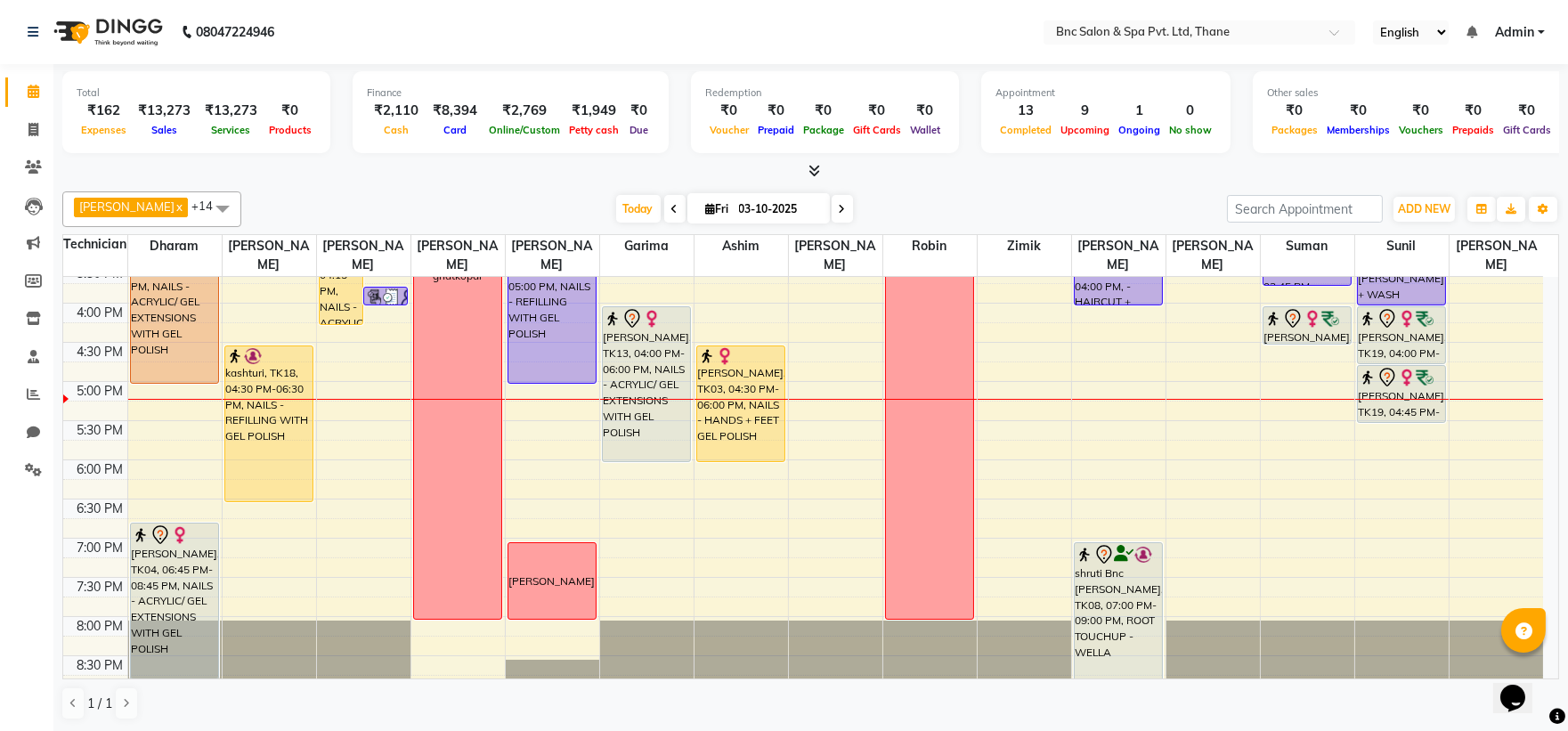
click at [734, 211] on input "03-10-2025" at bounding box center [778, 209] width 89 height 26
select select "10"
select select "2025"
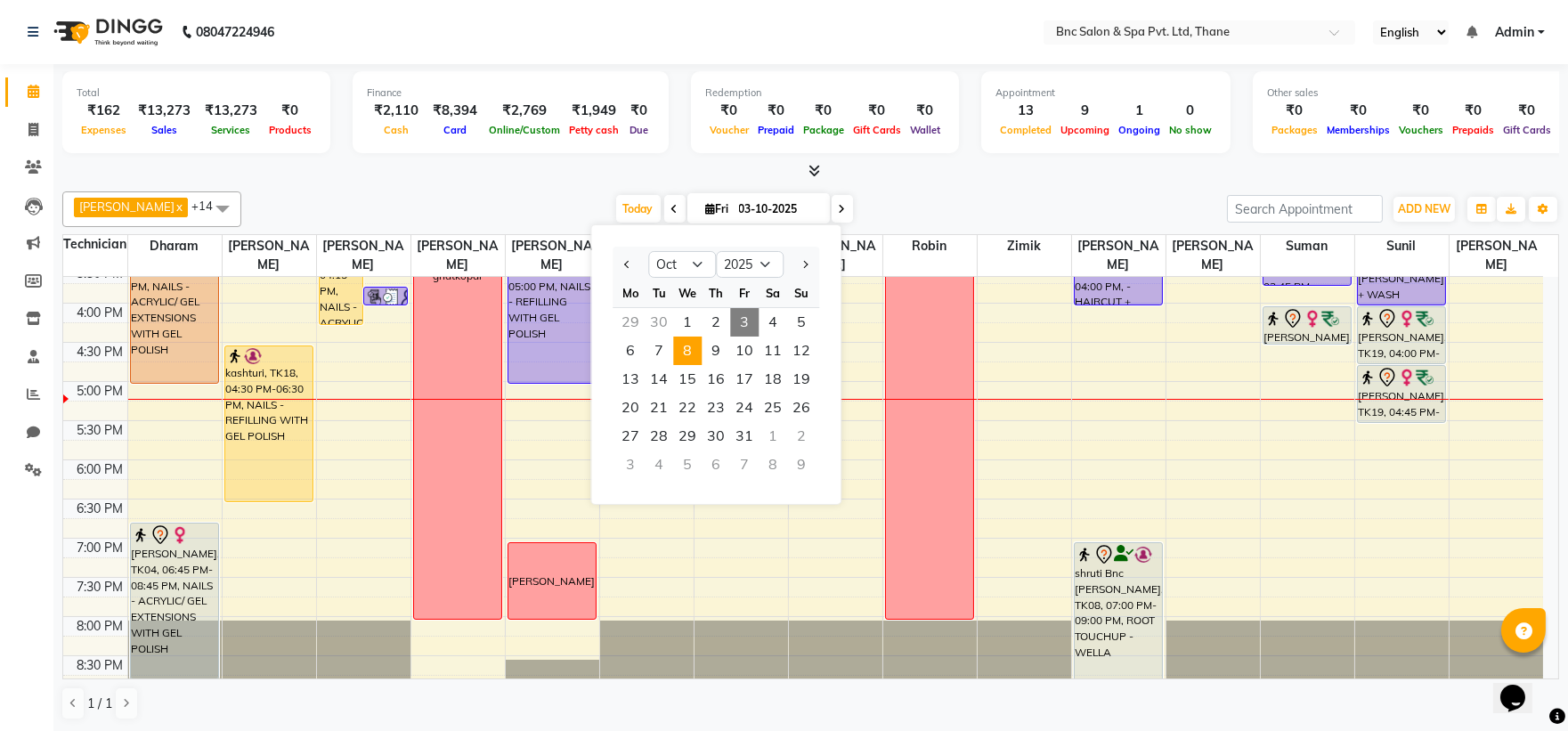
click at [686, 358] on span "8" at bounding box center [688, 351] width 28 height 28
type input "08-10-2025"
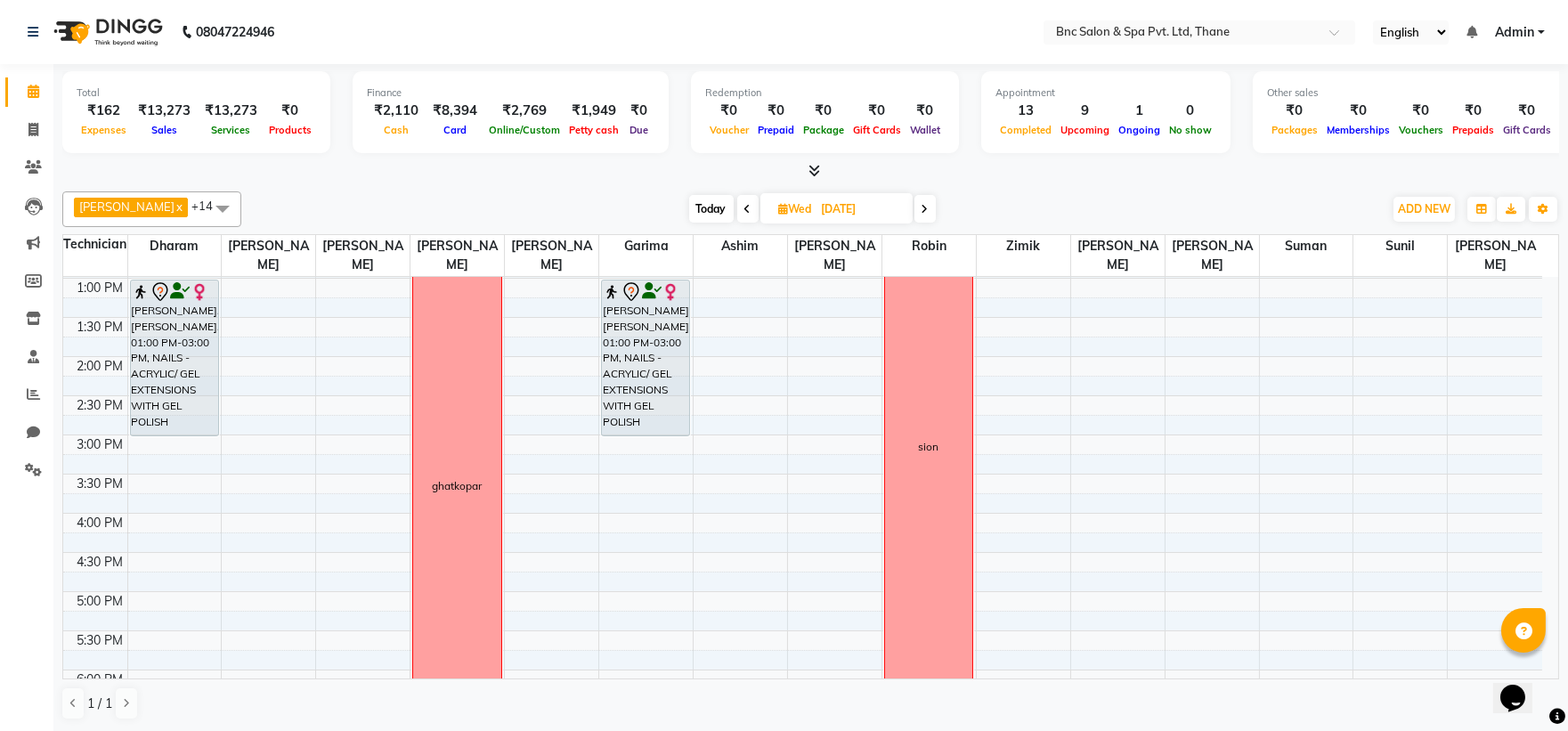
scroll to position [396, 0]
click at [172, 438] on div "8:00 AM 8:30 AM 9:00 AM 9:30 AM 10:00 AM 10:30 AM 11:00 AM 11:30 AM 12:00 PM 12…" at bounding box center [802, 389] width 1479 height 1018
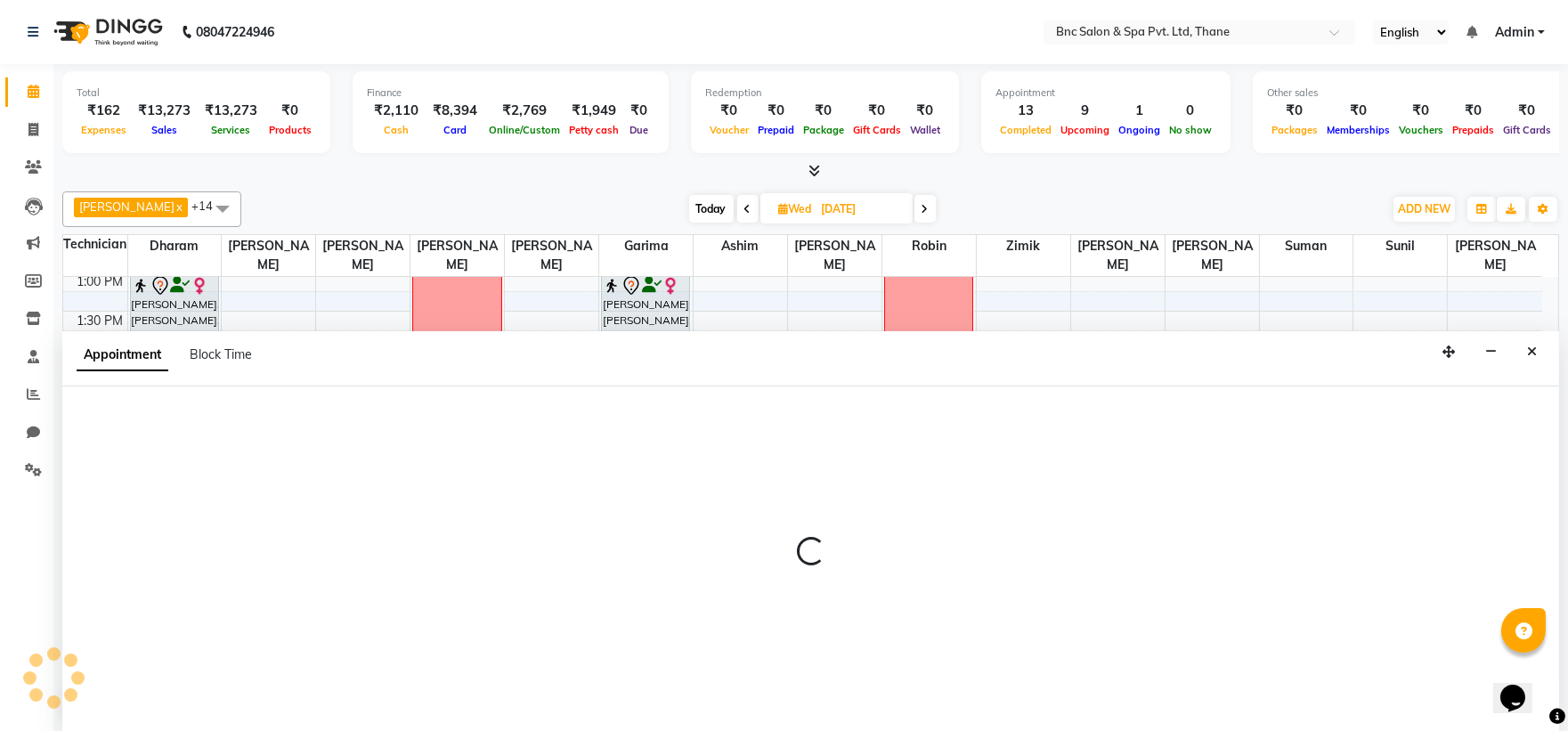
scroll to position [1, 0]
select select "71874"
select select "tentative"
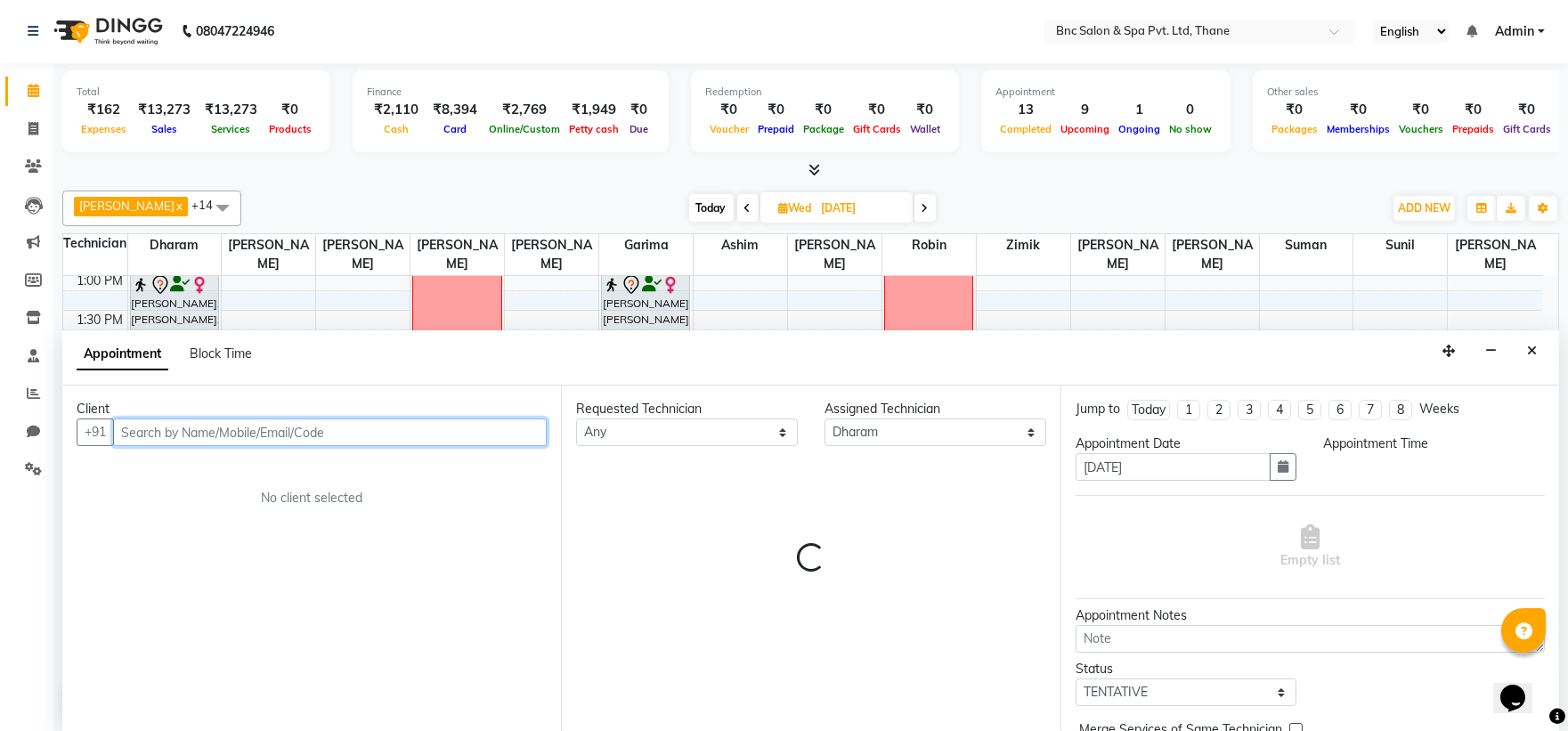
select select "900"
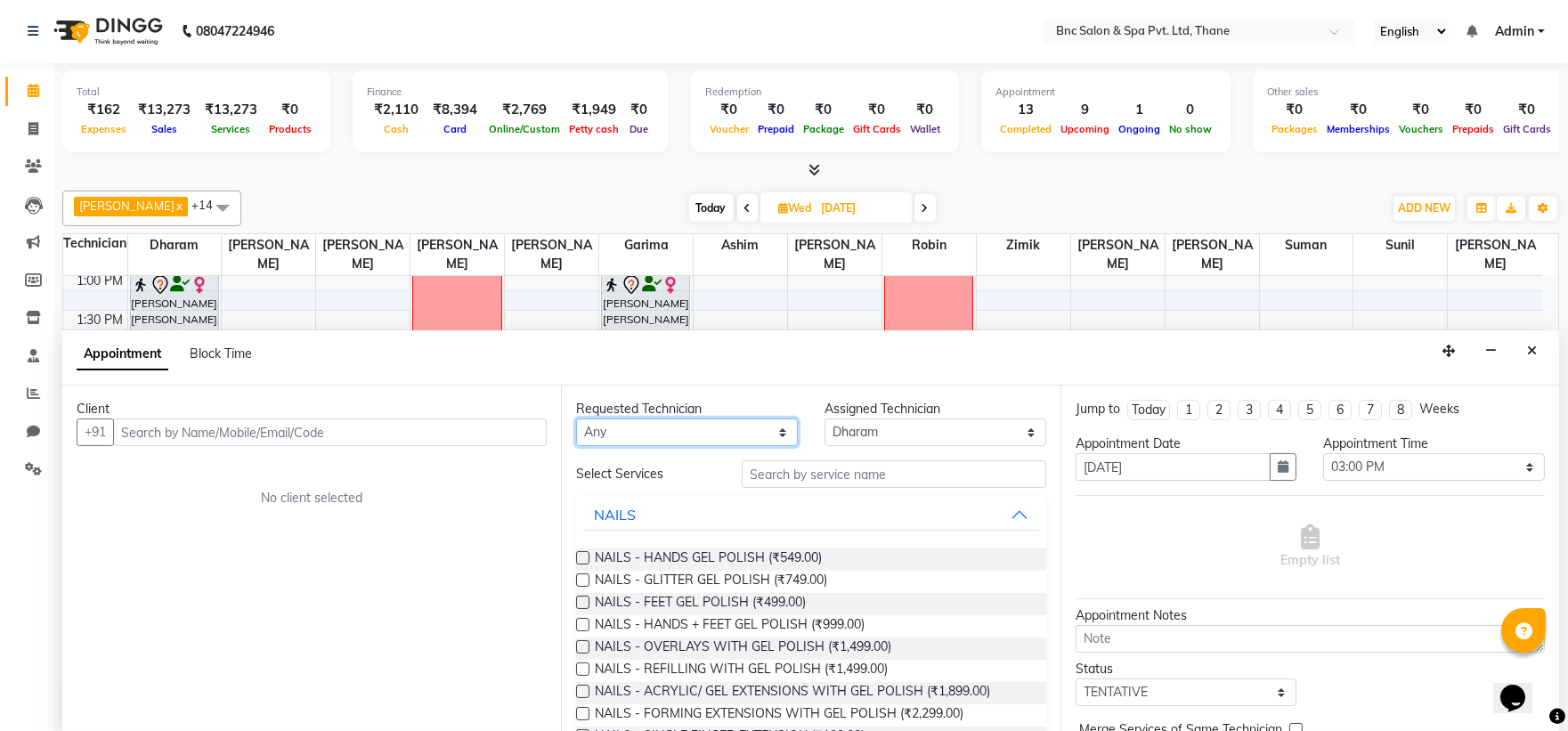
click at [705, 427] on select "Any Anas Ansari Apeksha ashim Ashwini Shibe Deepak Rajput Dharam Garima Jayanto…" at bounding box center [687, 432] width 222 height 27
select select "71874"
click at [576, 419] on select "Any Anas Ansari Apeksha ashim Ashwini Shibe Deepak Rajput Dharam Garima Jayanto…" at bounding box center [687, 432] width 222 height 27
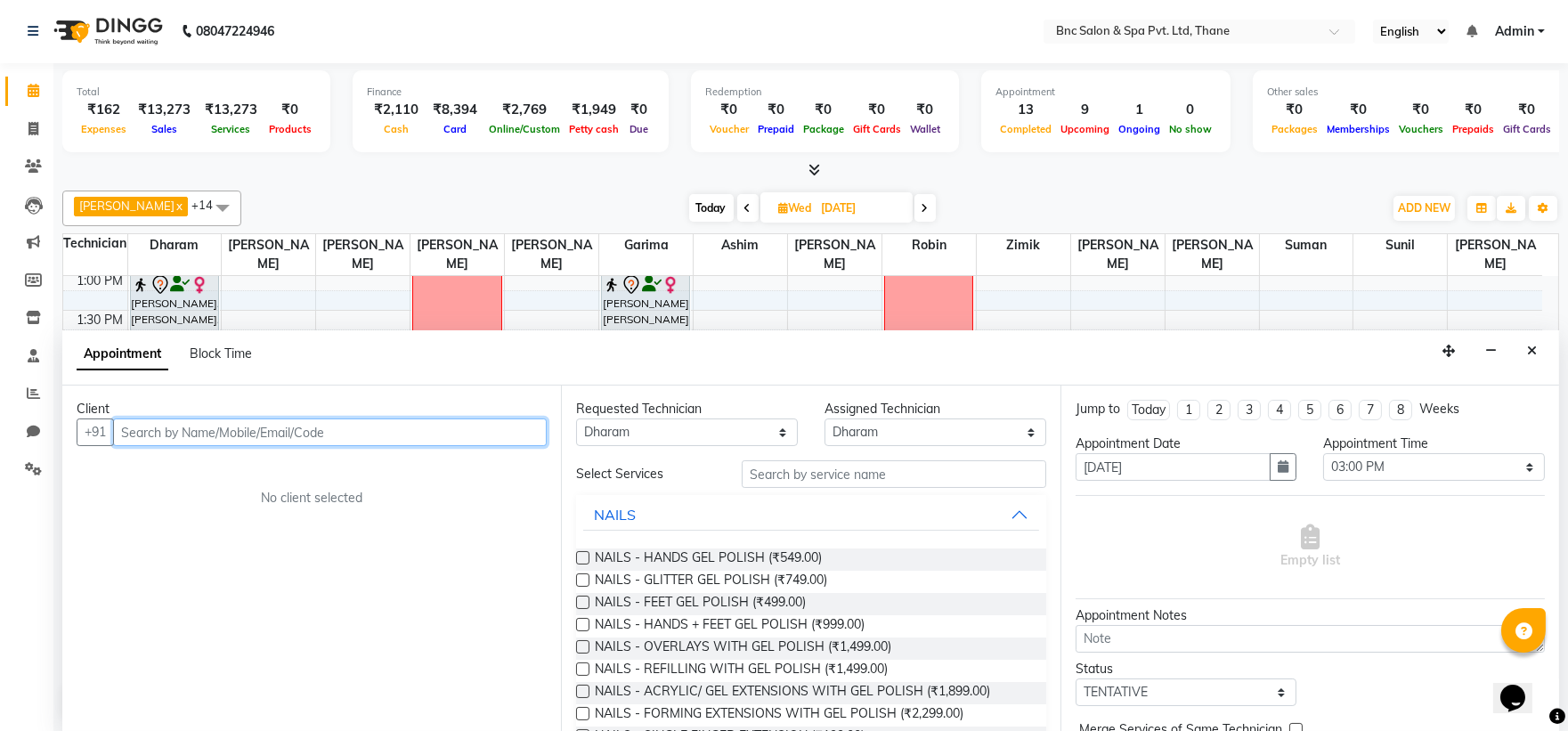
click at [269, 431] on input "text" at bounding box center [329, 432] width 434 height 27
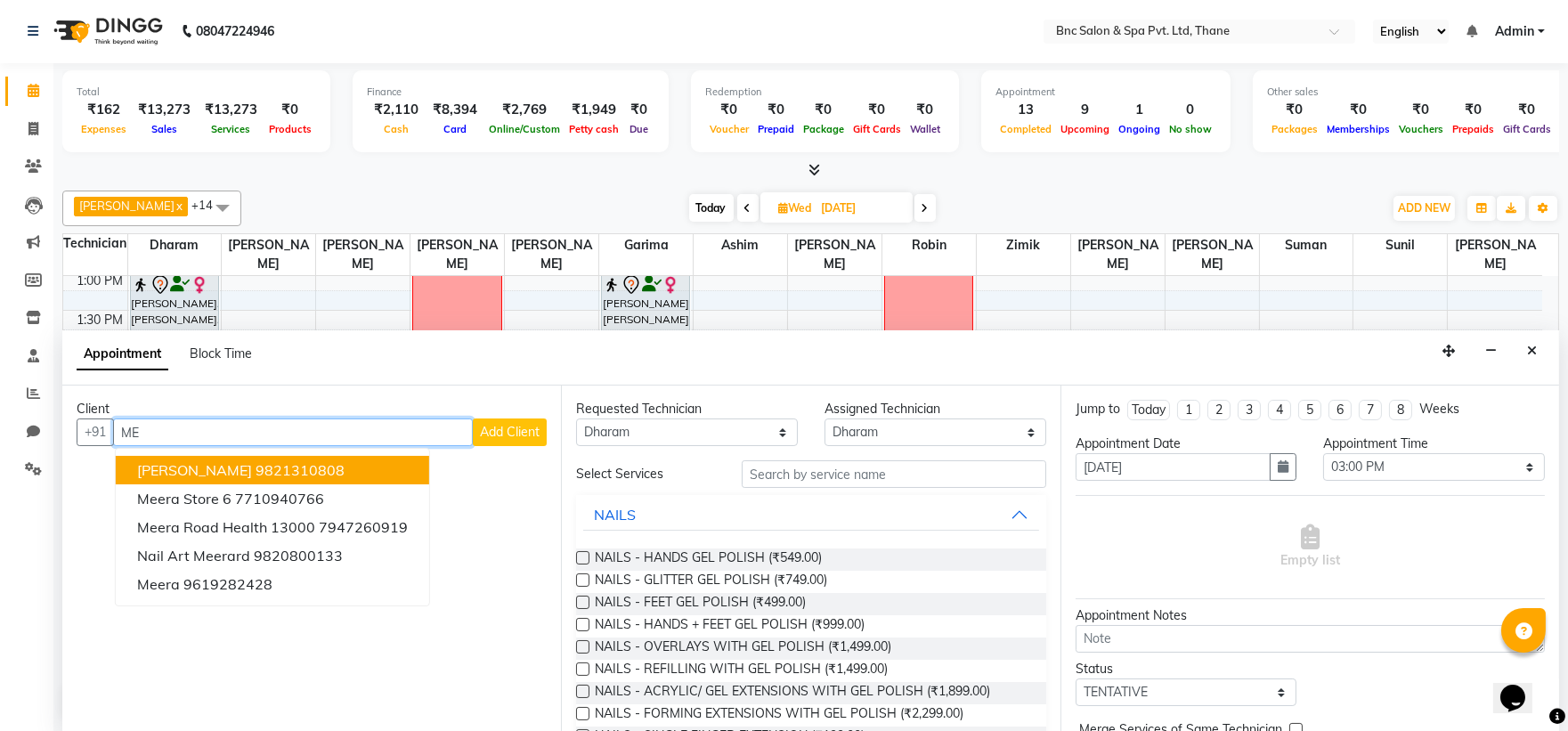
type input "M"
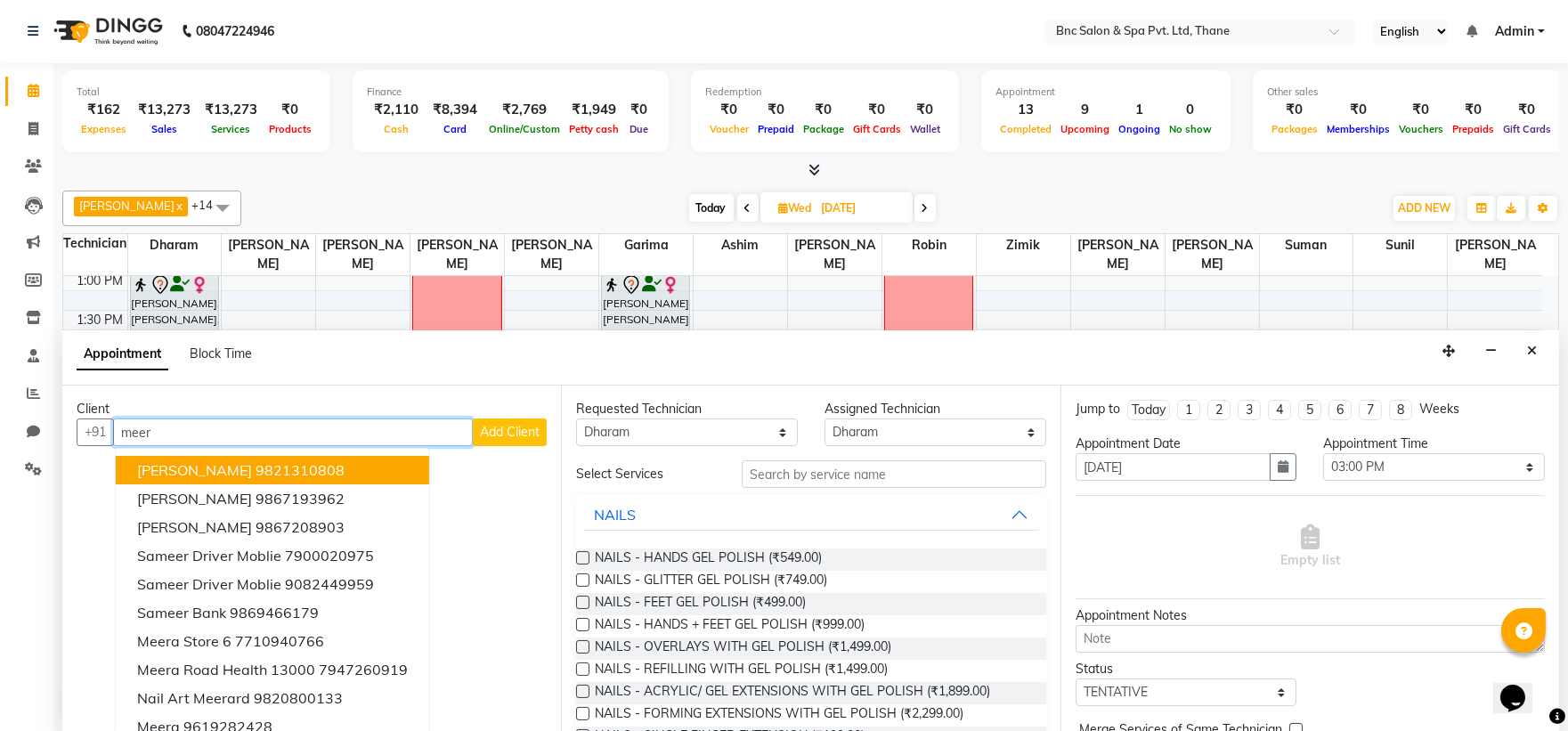
click at [256, 461] on ngb-highlight "9821310808" at bounding box center [300, 469] width 89 height 18
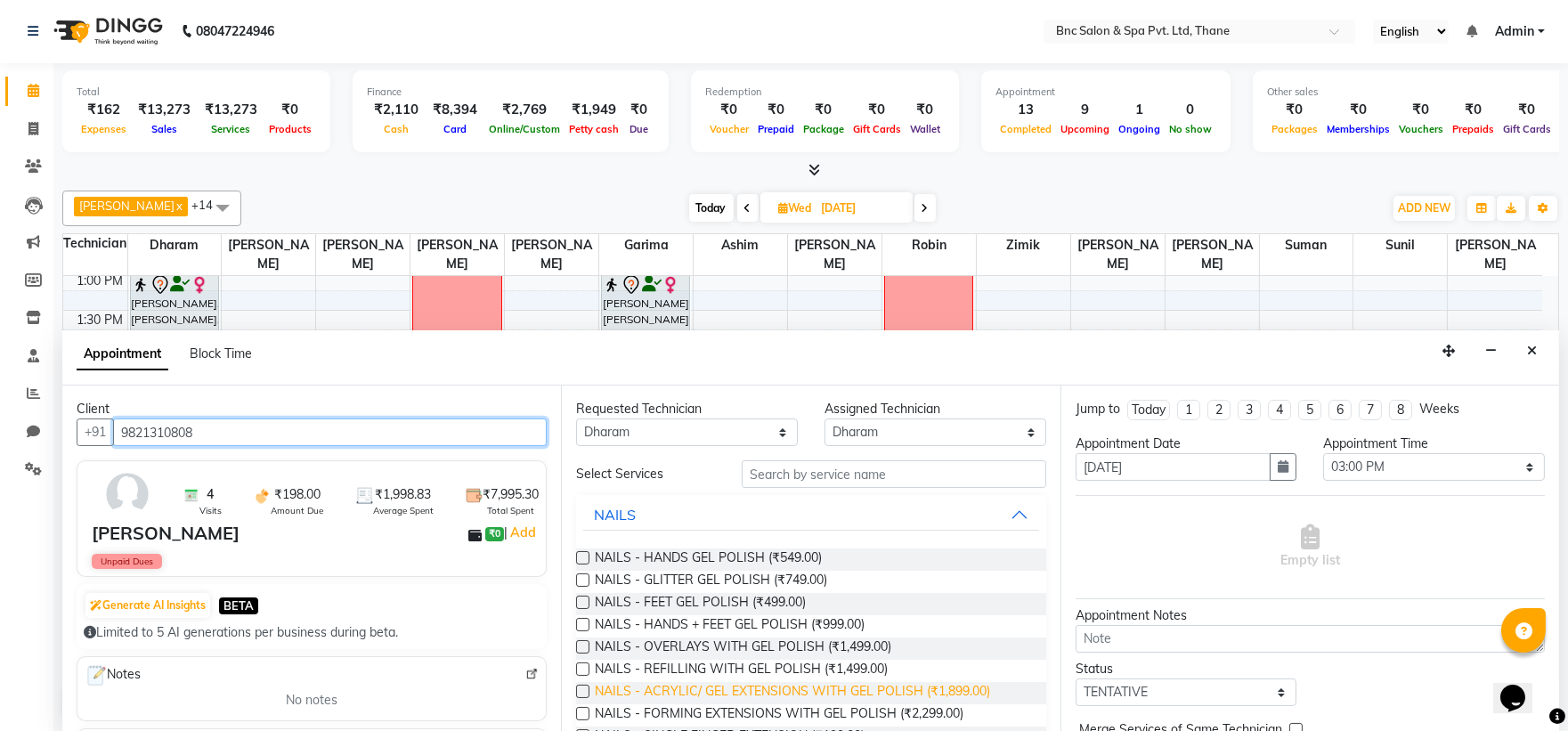
type input "9821310808"
click at [702, 684] on span "NAILS - ACRYLIC/ GEL EXTENSIONS WITH GEL POLISH (₹1,899.00)" at bounding box center [792, 693] width 395 height 23
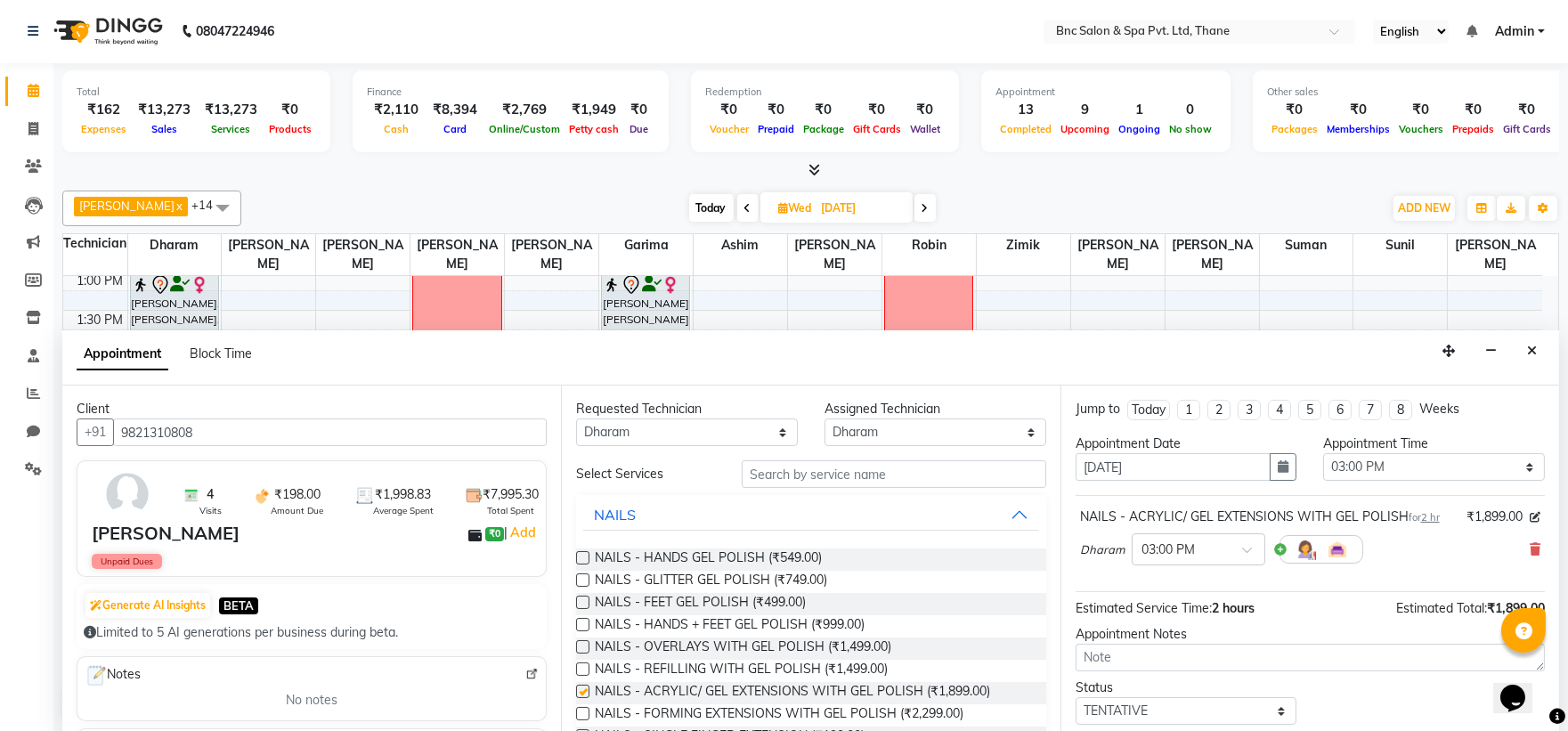
checkbox input "false"
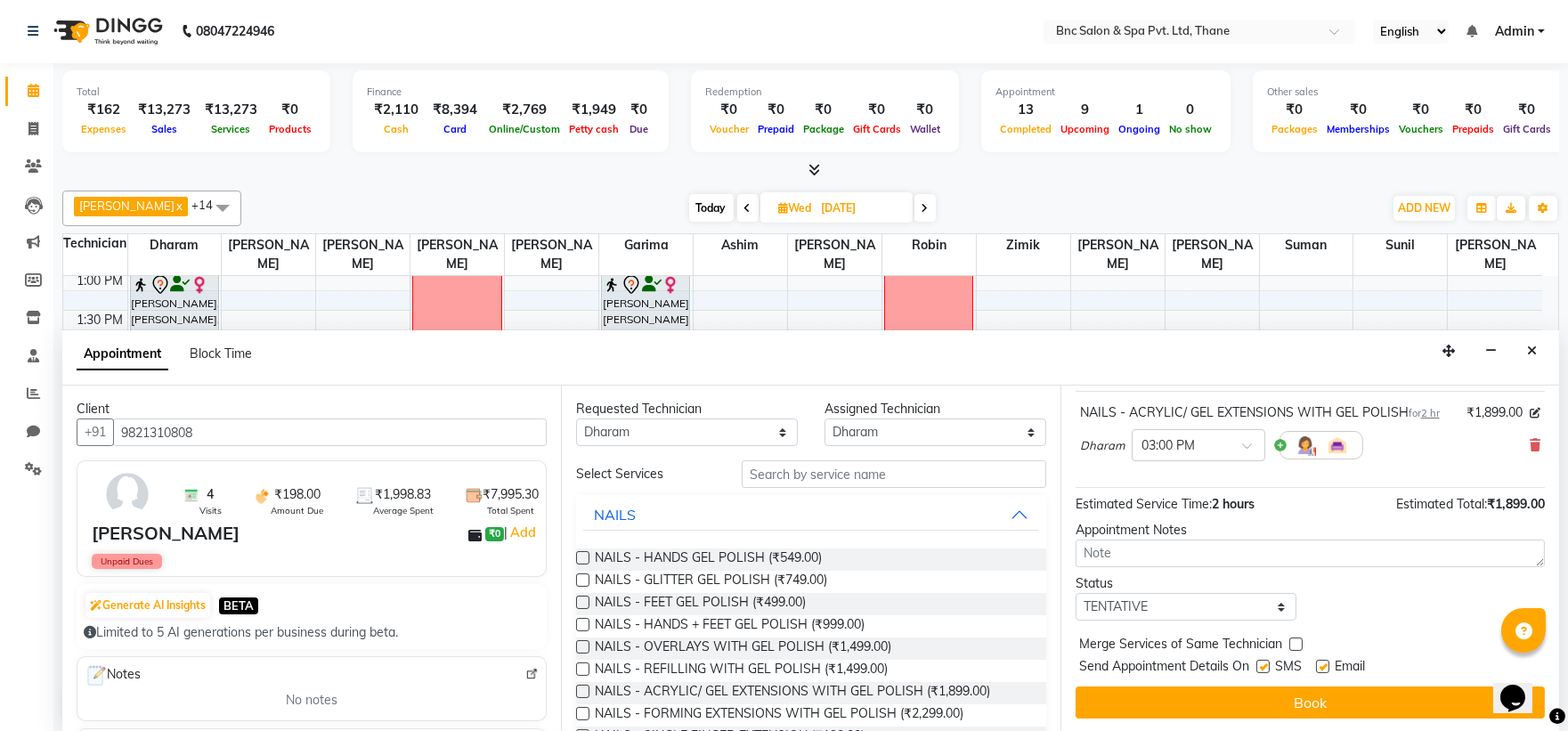
scroll to position [105, 0]
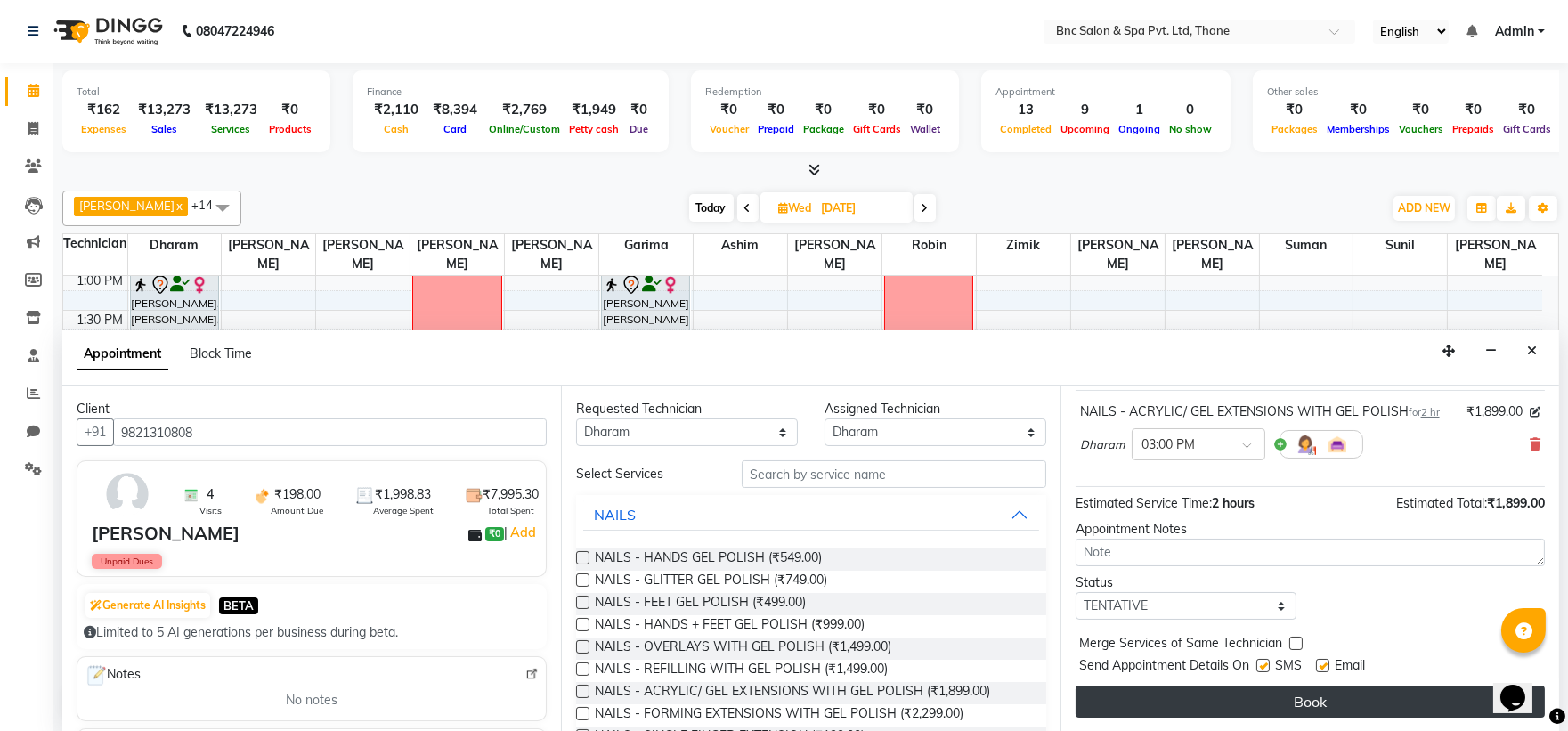
click at [1193, 697] on button "Book" at bounding box center [1310, 702] width 469 height 32
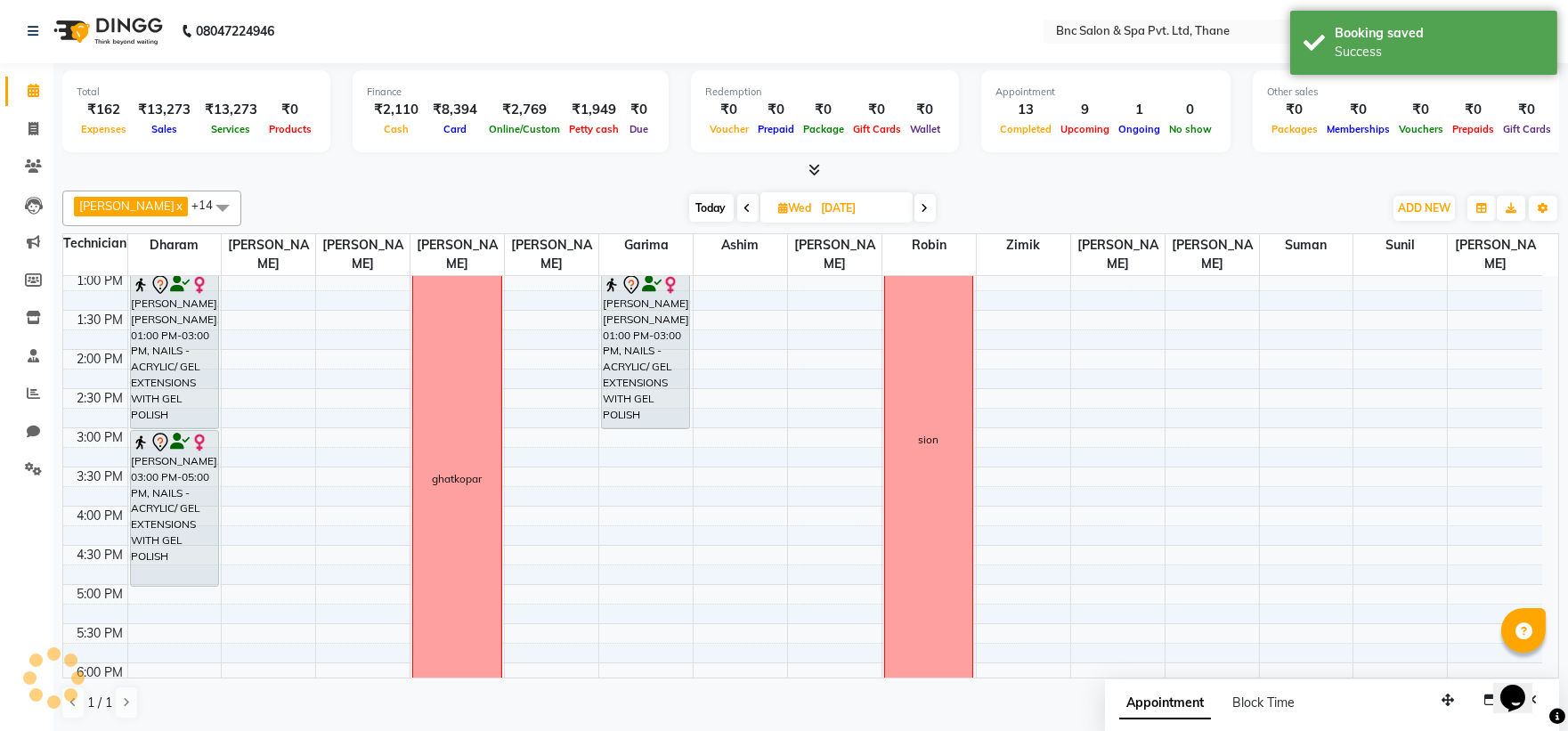
scroll to position [0, 0]
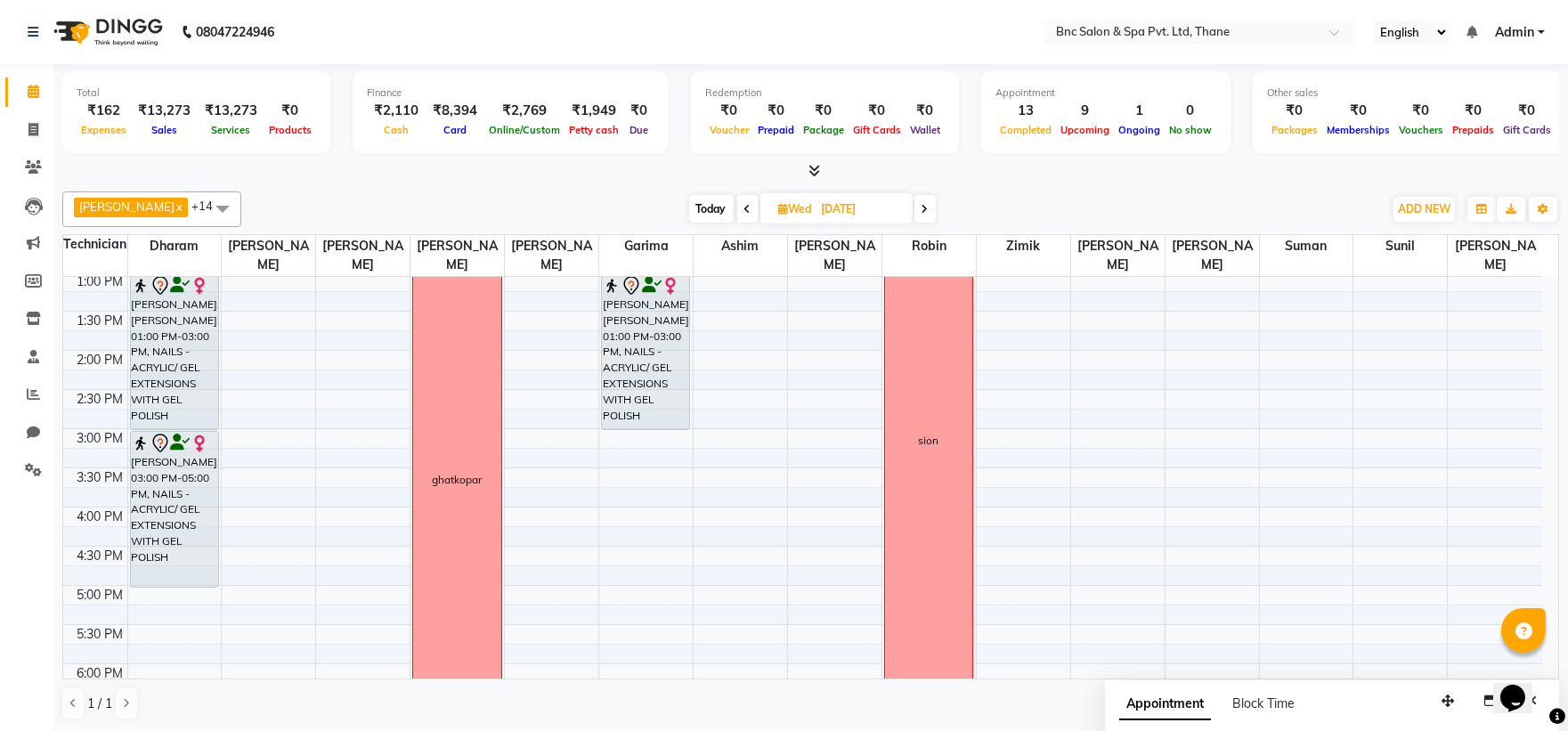
click at [689, 212] on span "Today" at bounding box center [711, 208] width 44 height 27
type input "03-10-2025"
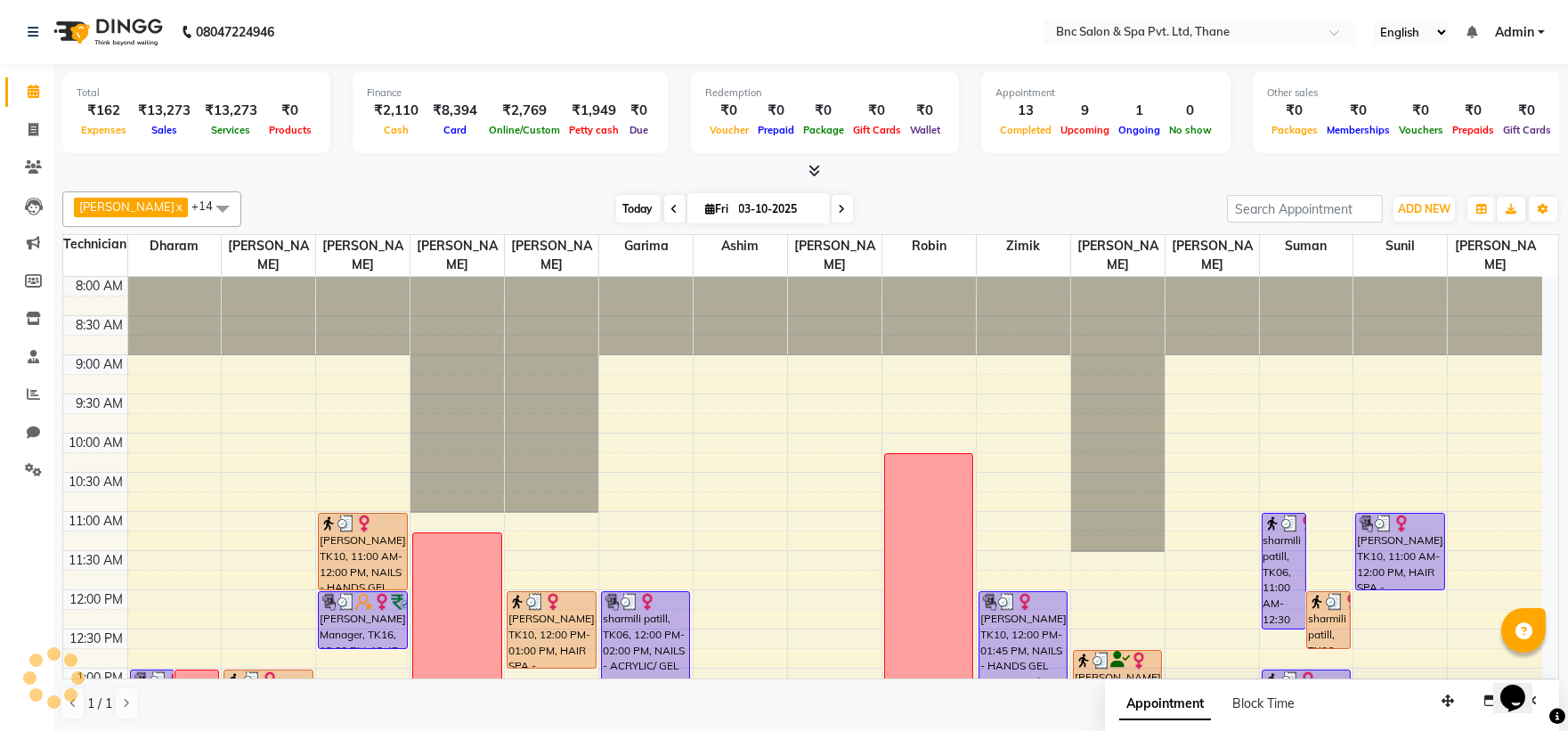
scroll to position [620, 0]
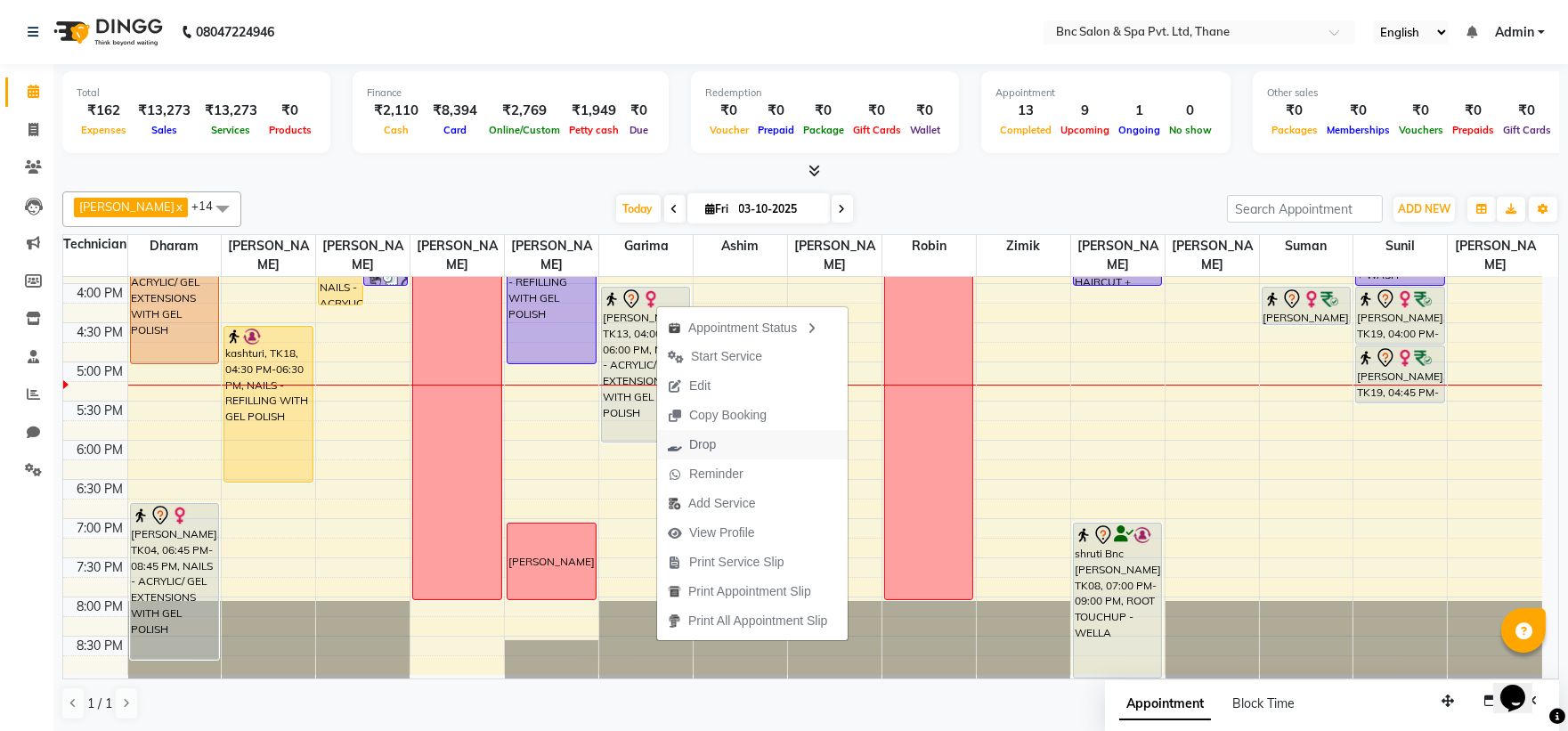
click at [705, 447] on span "Drop" at bounding box center [703, 445] width 26 height 19
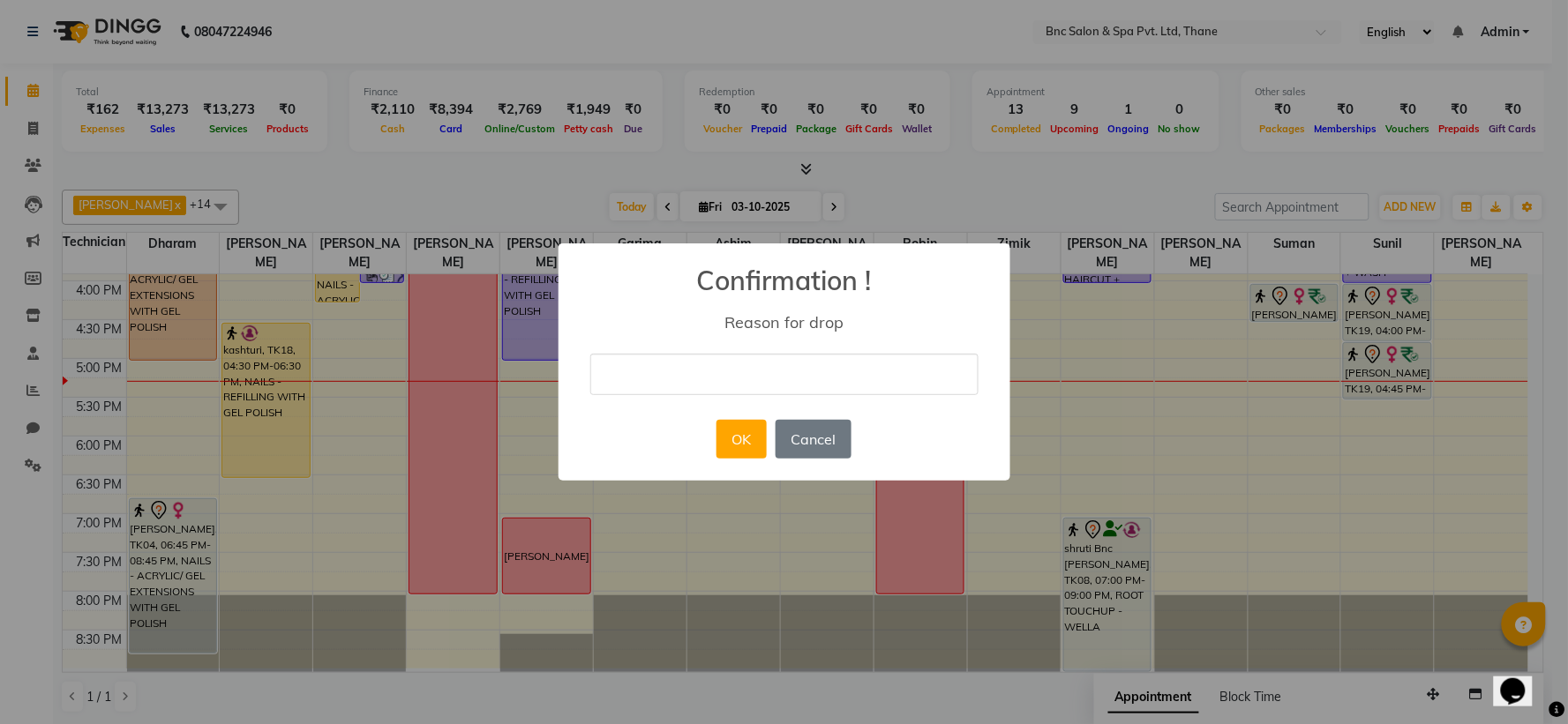
click at [742, 372] on input "text" at bounding box center [784, 375] width 389 height 41
type input "no show"
click at [727, 445] on button "OK" at bounding box center [742, 440] width 50 height 39
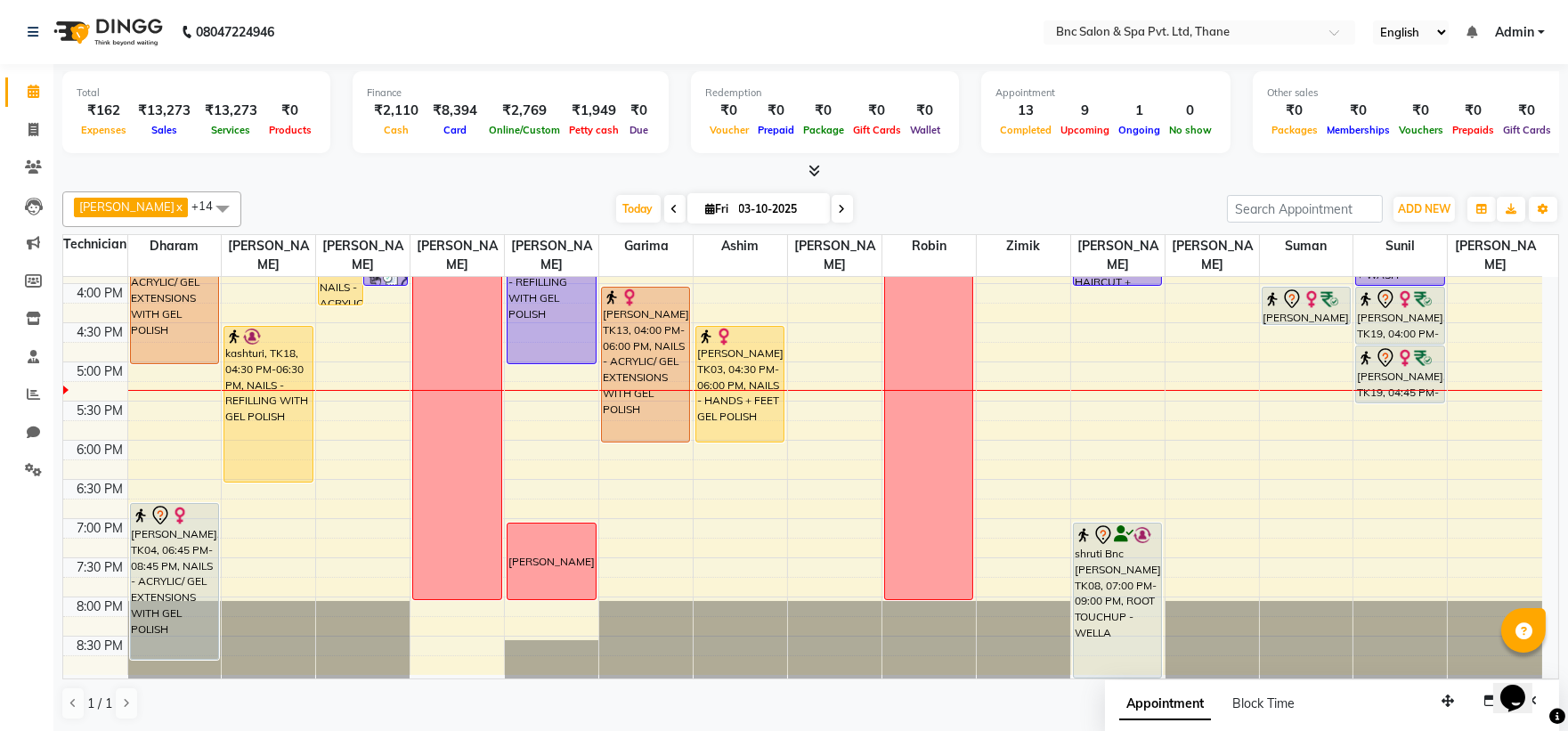
click at [832, 216] on span at bounding box center [842, 208] width 22 height 27
type input "04-10-2025"
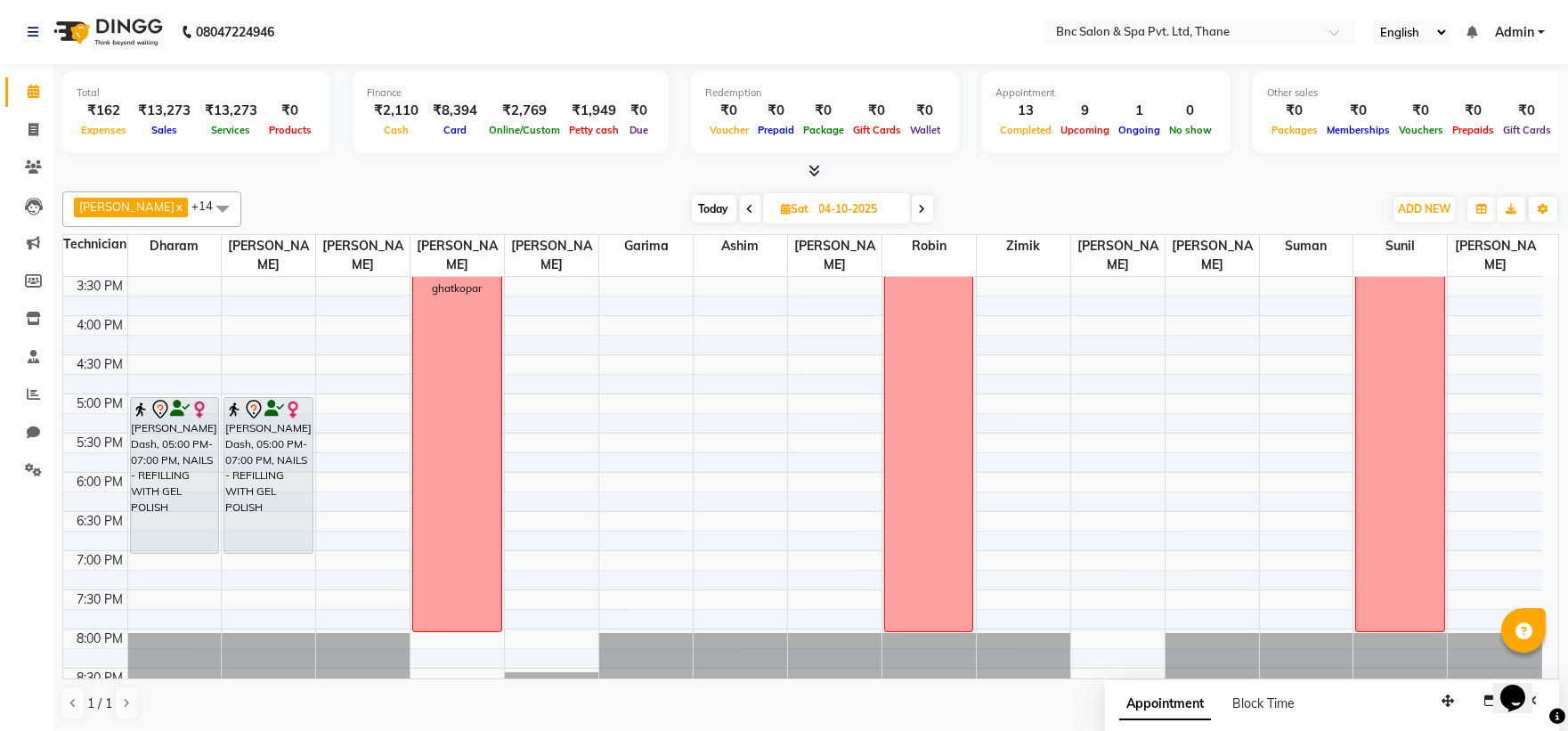
scroll to position [580, 0]
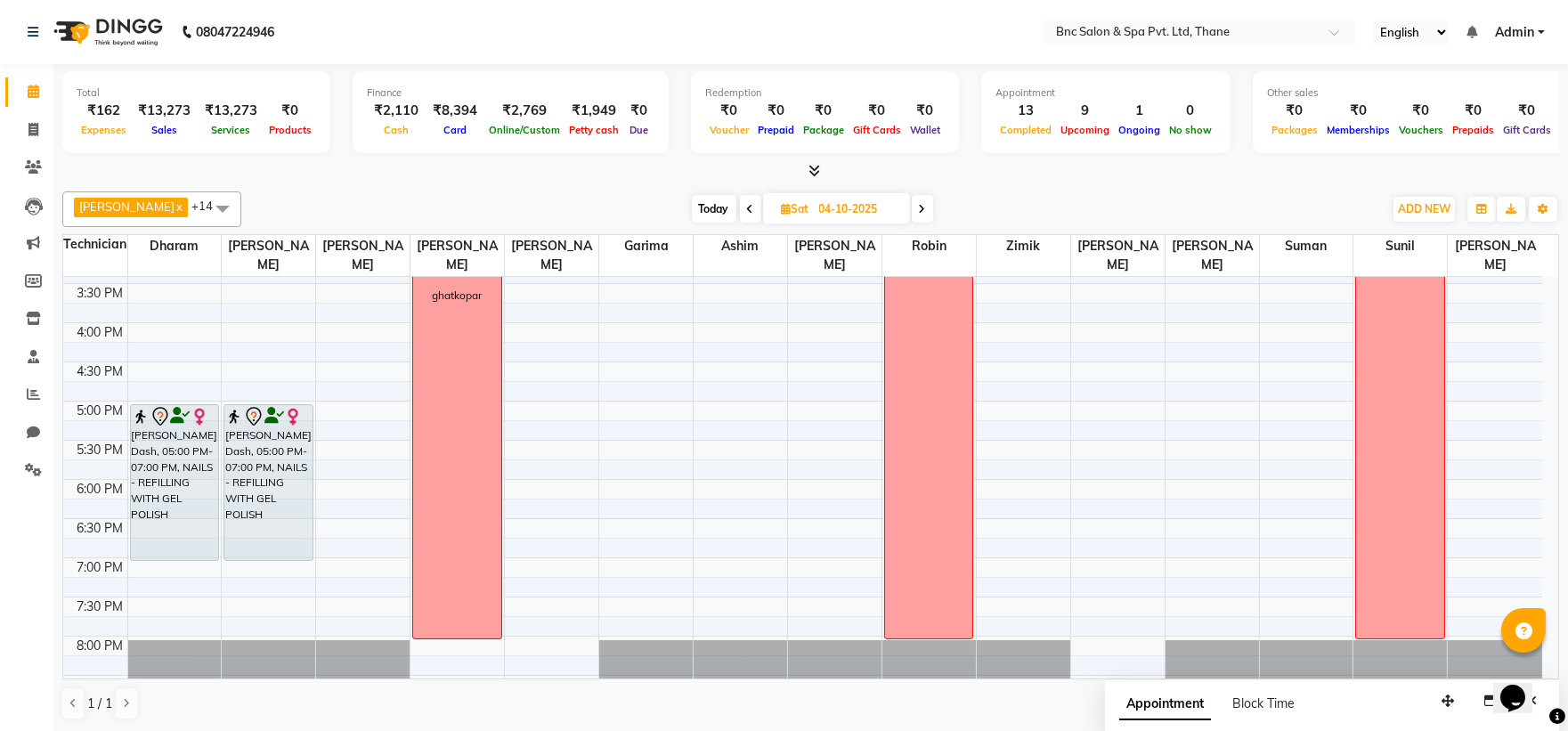
click at [341, 412] on div "8:00 AM 8:30 AM 9:00 AM 9:30 AM 10:00 AM 10:30 AM 11:00 AM 11:30 AM 12:00 PM 12…" at bounding box center [802, 205] width 1479 height 1018
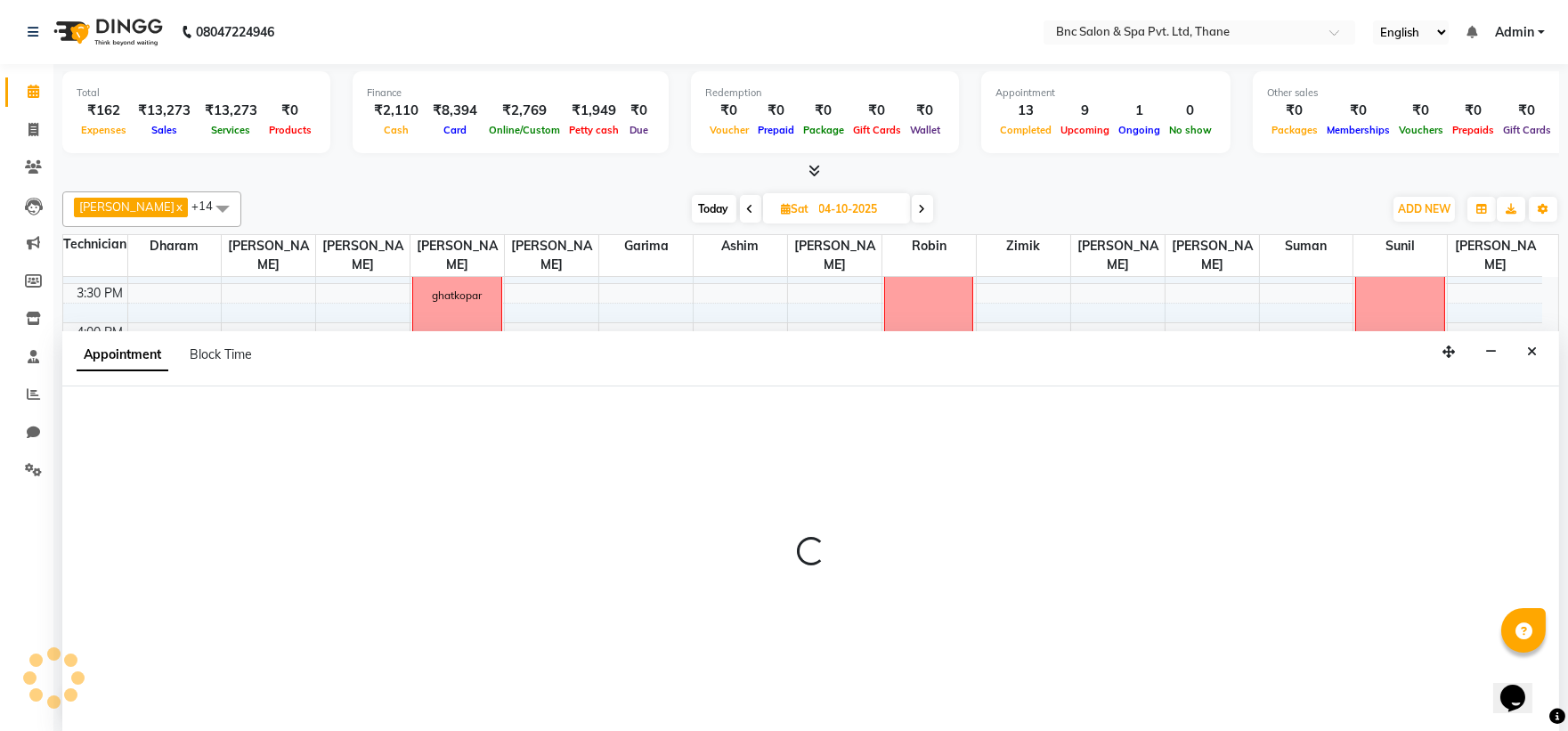
scroll to position [1, 0]
select select "71922"
select select "1020"
select select "tentative"
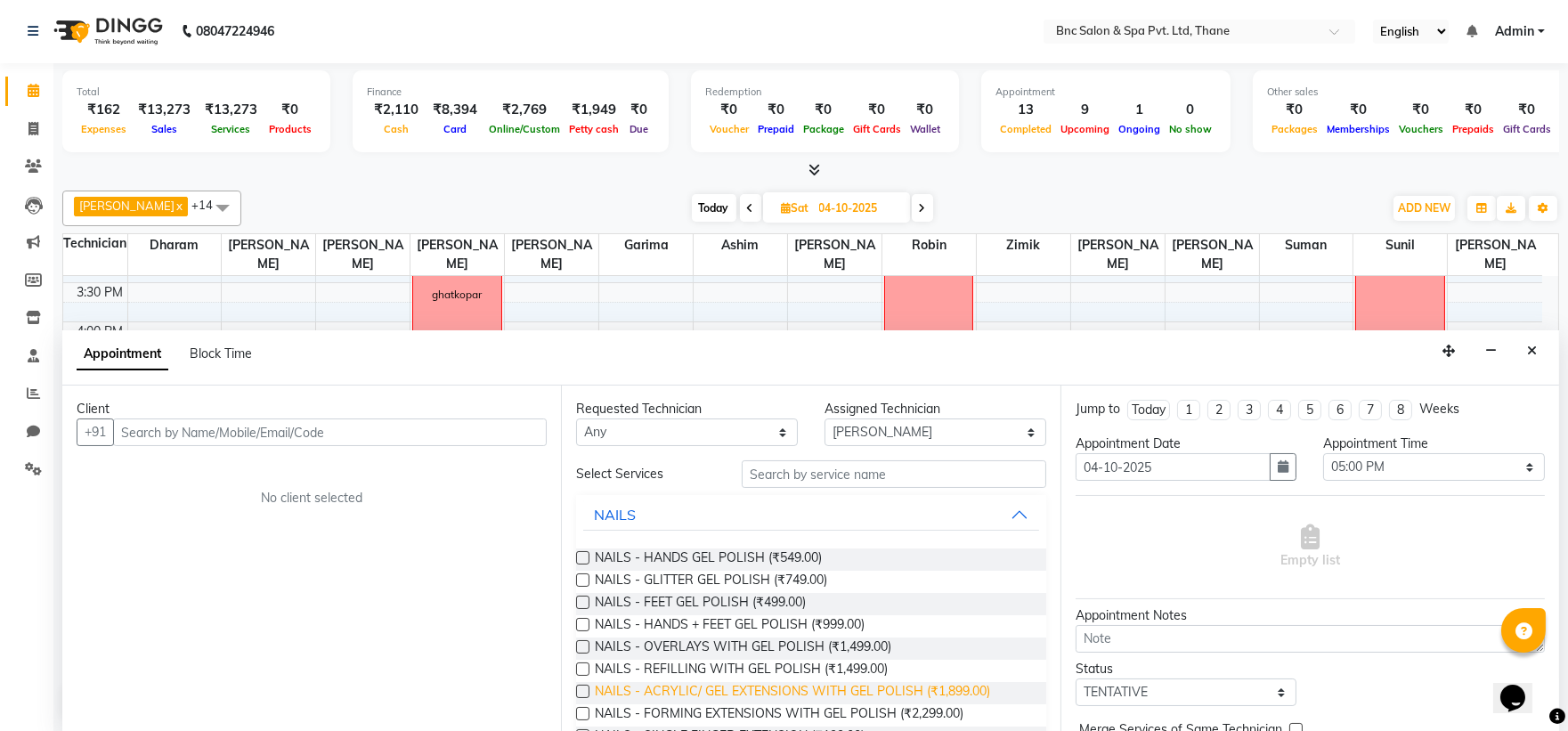
click at [746, 688] on span "NAILS - ACRYLIC/ GEL EXTENSIONS WITH GEL POLISH (₹1,899.00)" at bounding box center [792, 693] width 395 height 23
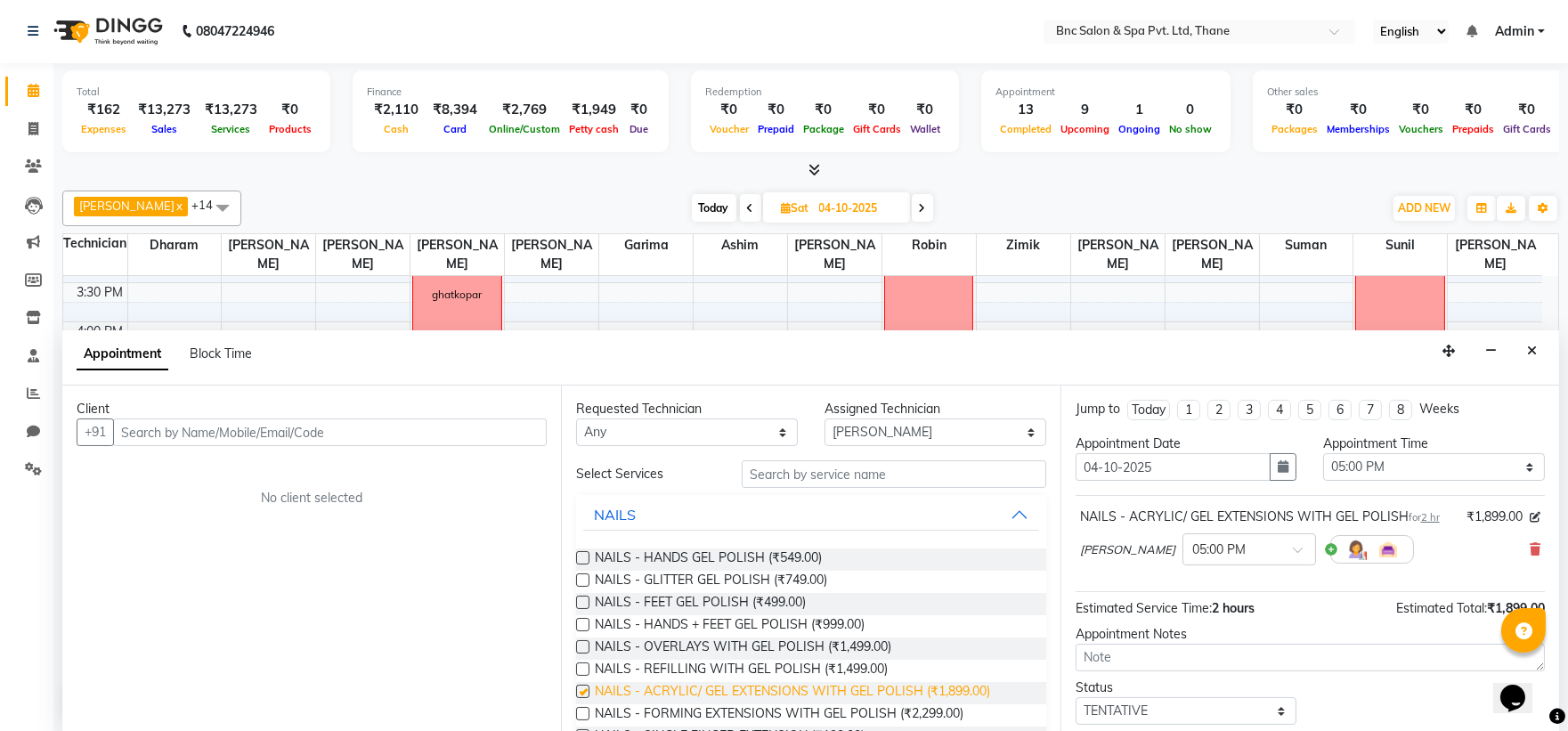
checkbox input "false"
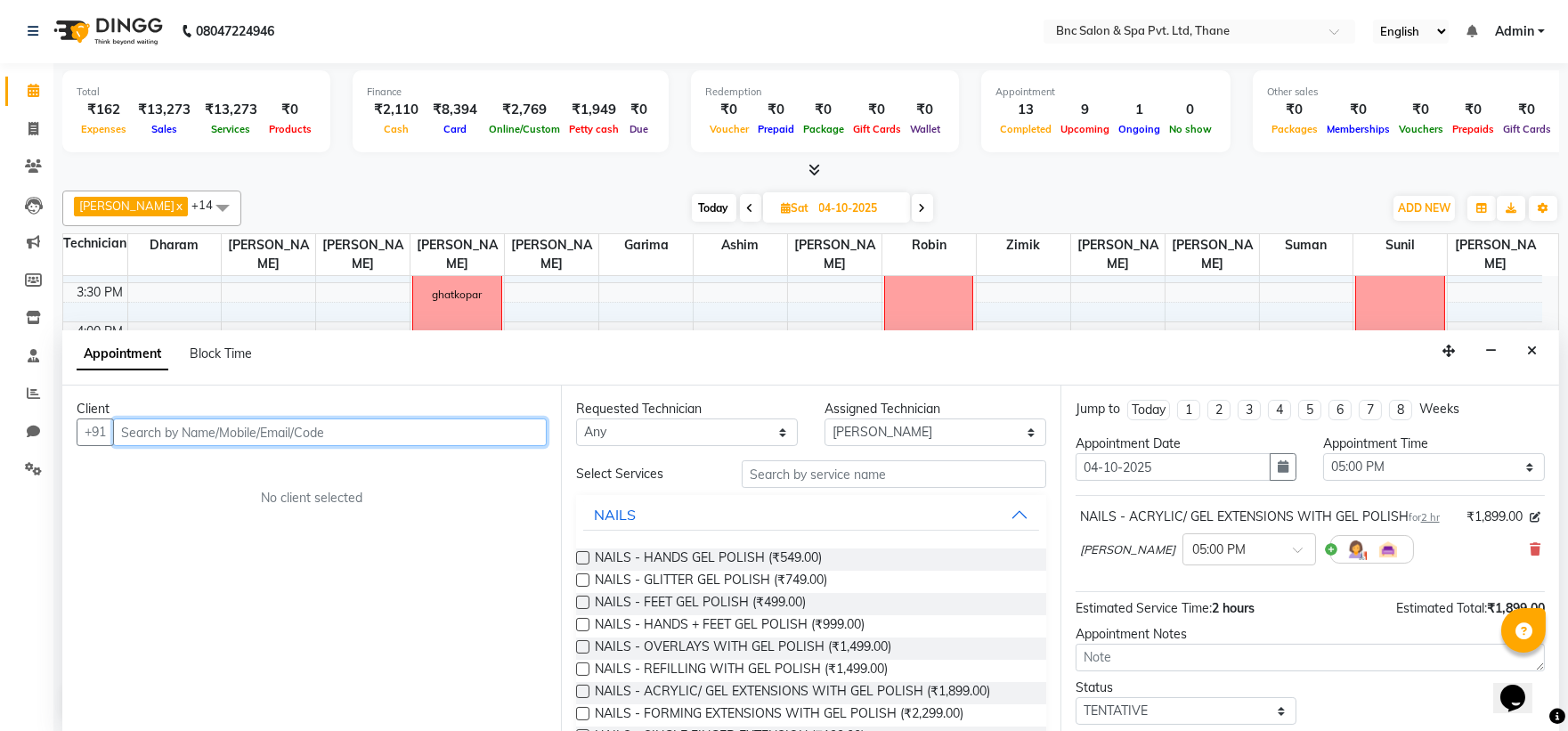
click at [291, 429] on input "text" at bounding box center [329, 432] width 434 height 27
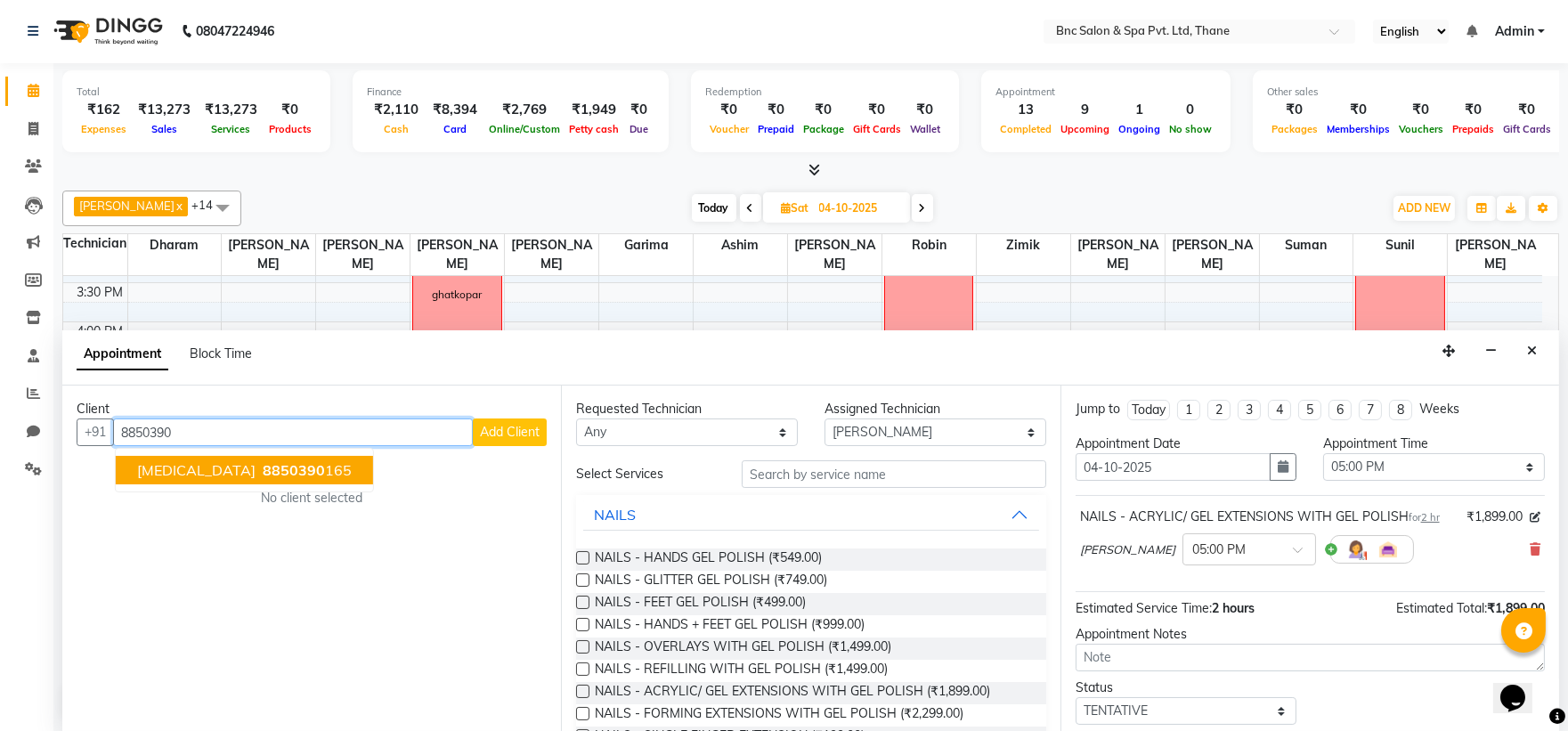
click at [261, 457] on button "nikita 8850390 165" at bounding box center [245, 470] width 258 height 28
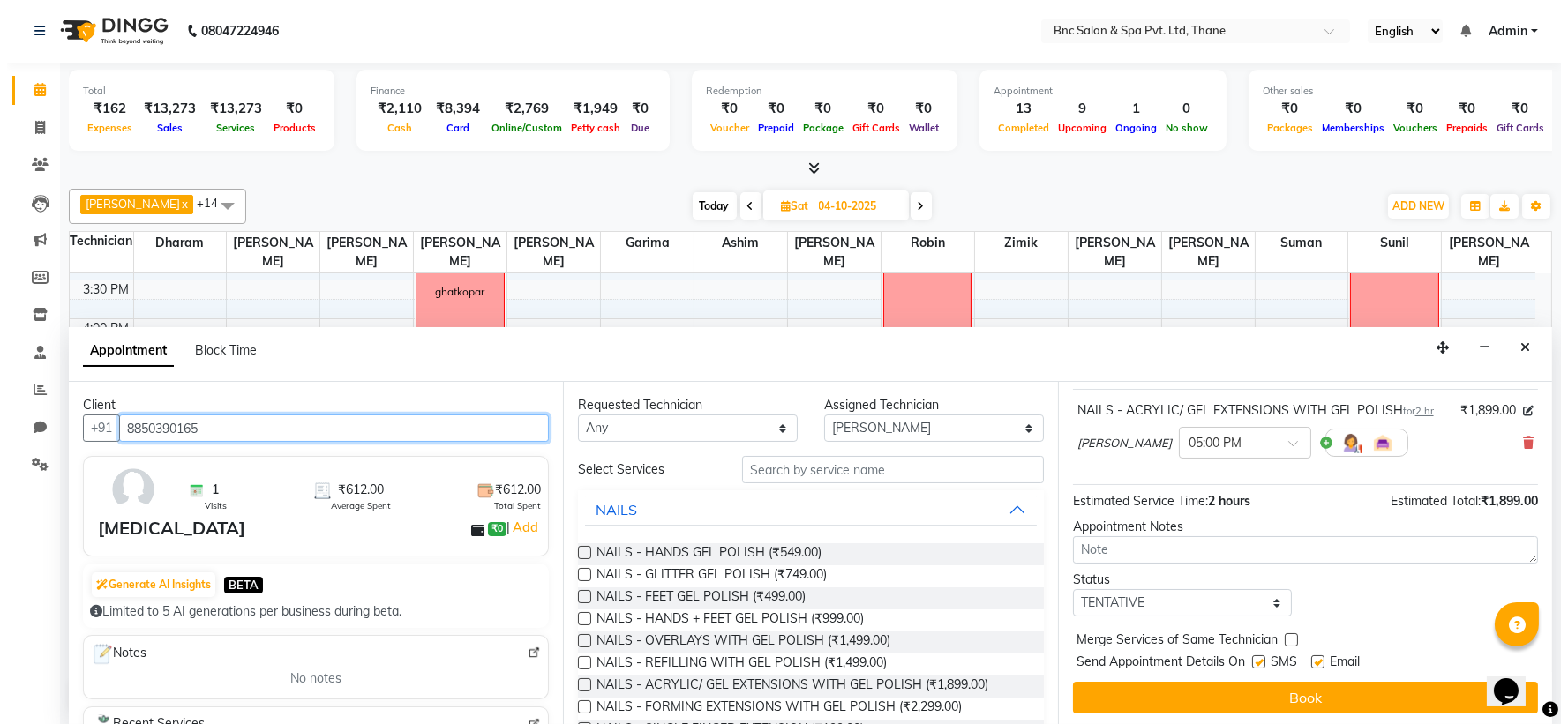
scroll to position [104, 0]
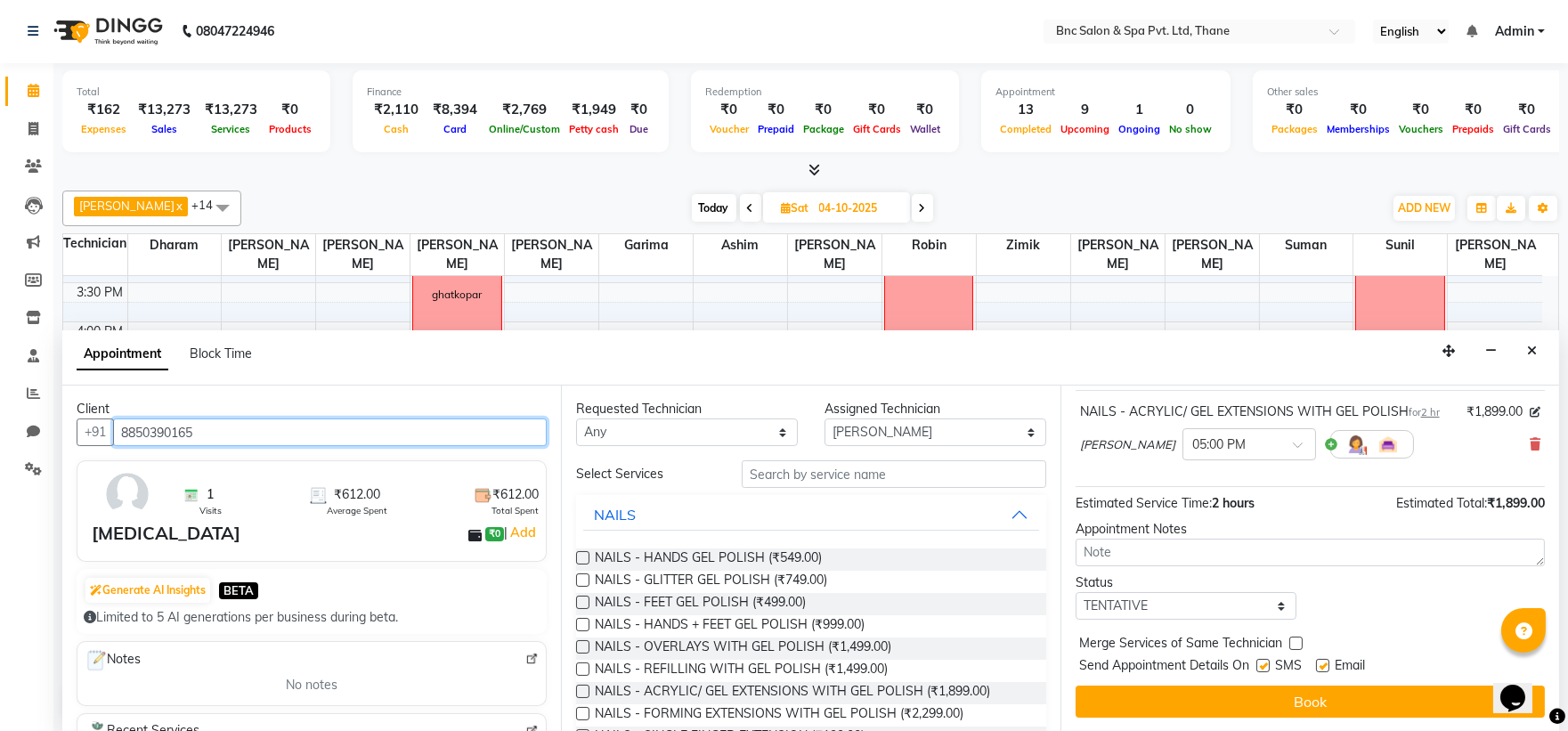
click at [301, 419] on input "8850390165" at bounding box center [329, 432] width 434 height 27
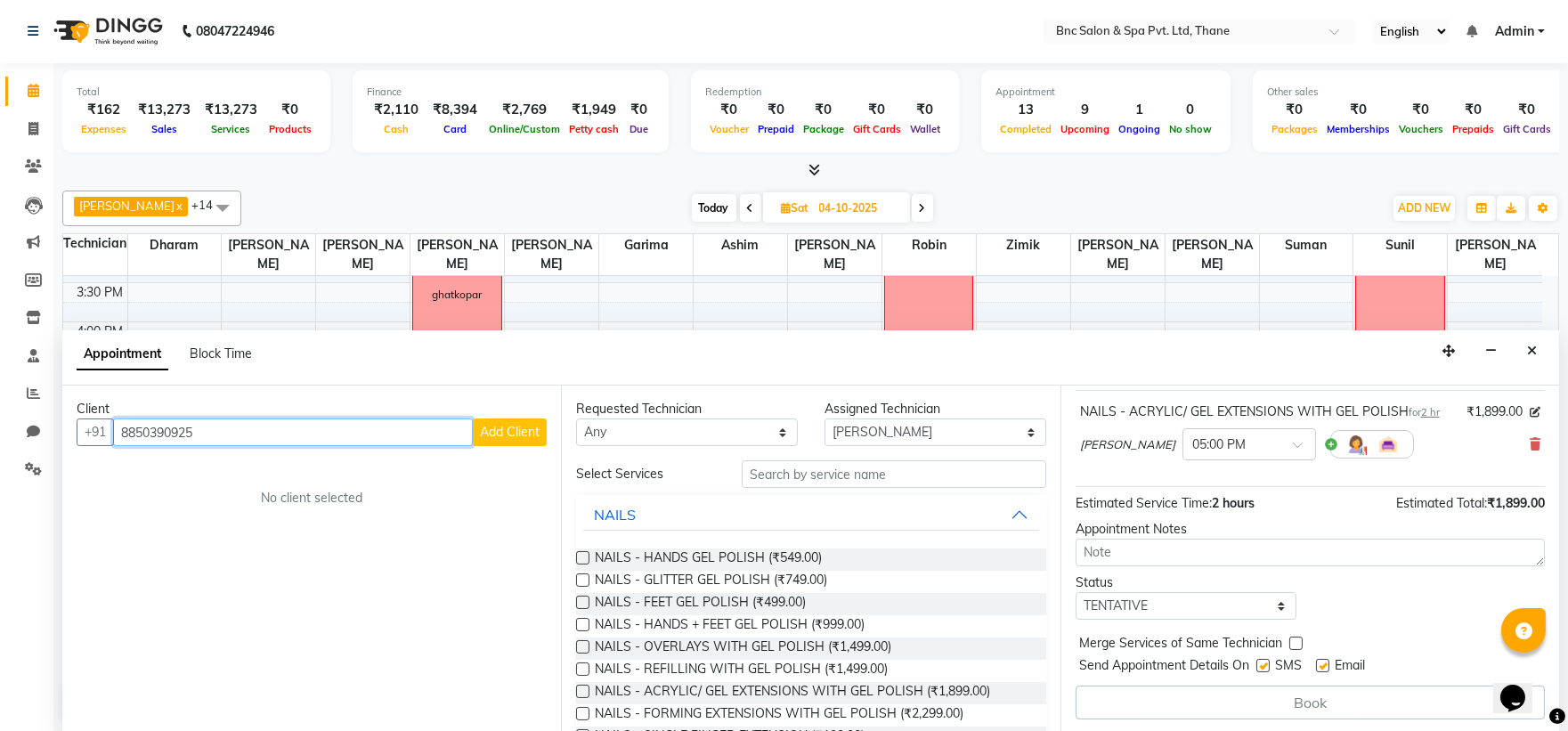
type input "8850390925"
click at [493, 432] on span "Add Client" at bounding box center [509, 432] width 59 height 16
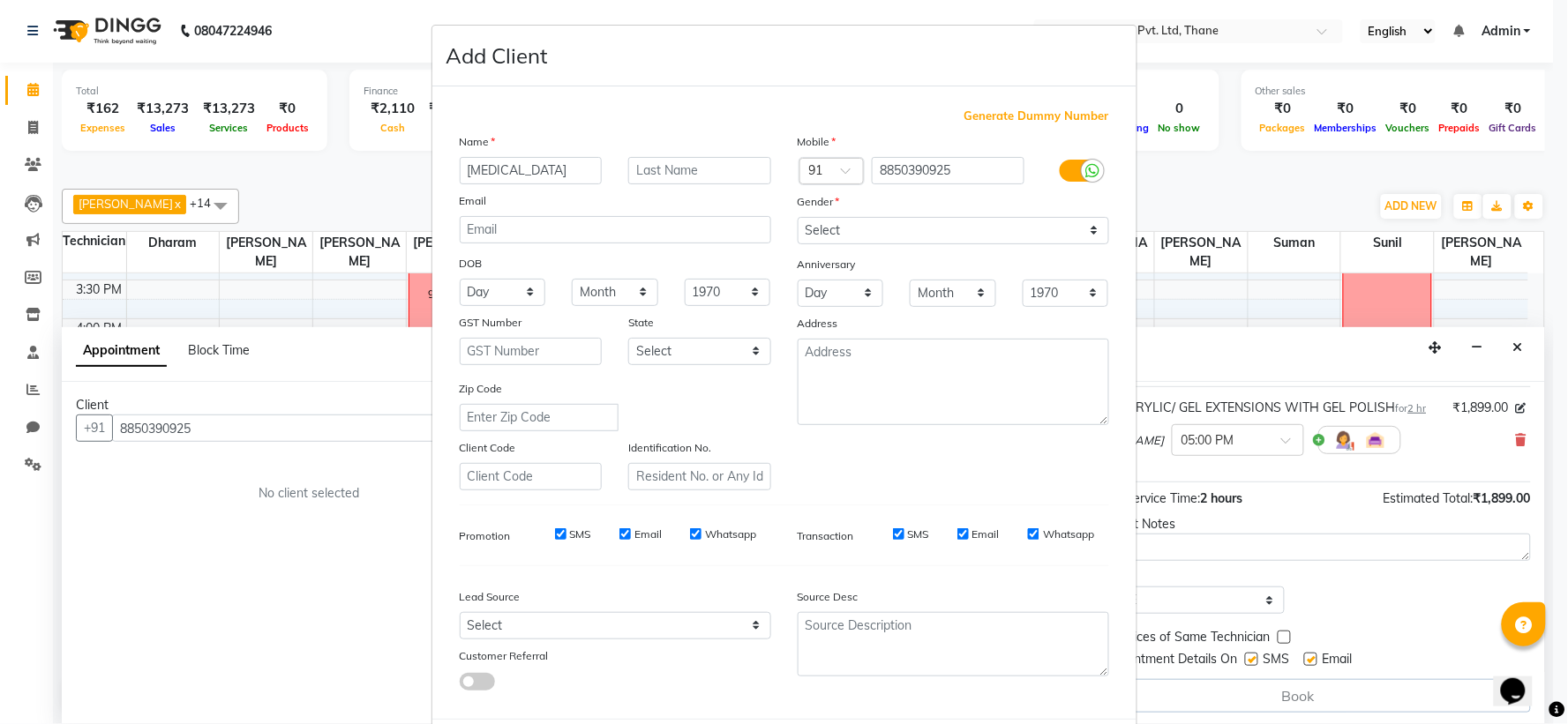
type input "nikita"
click at [937, 232] on select "Select Male Female Other Prefer Not To Say" at bounding box center [954, 230] width 311 height 27
select select "female"
click at [798, 217] on select "Select Male Female Other Prefer Not To Say" at bounding box center [954, 230] width 311 height 27
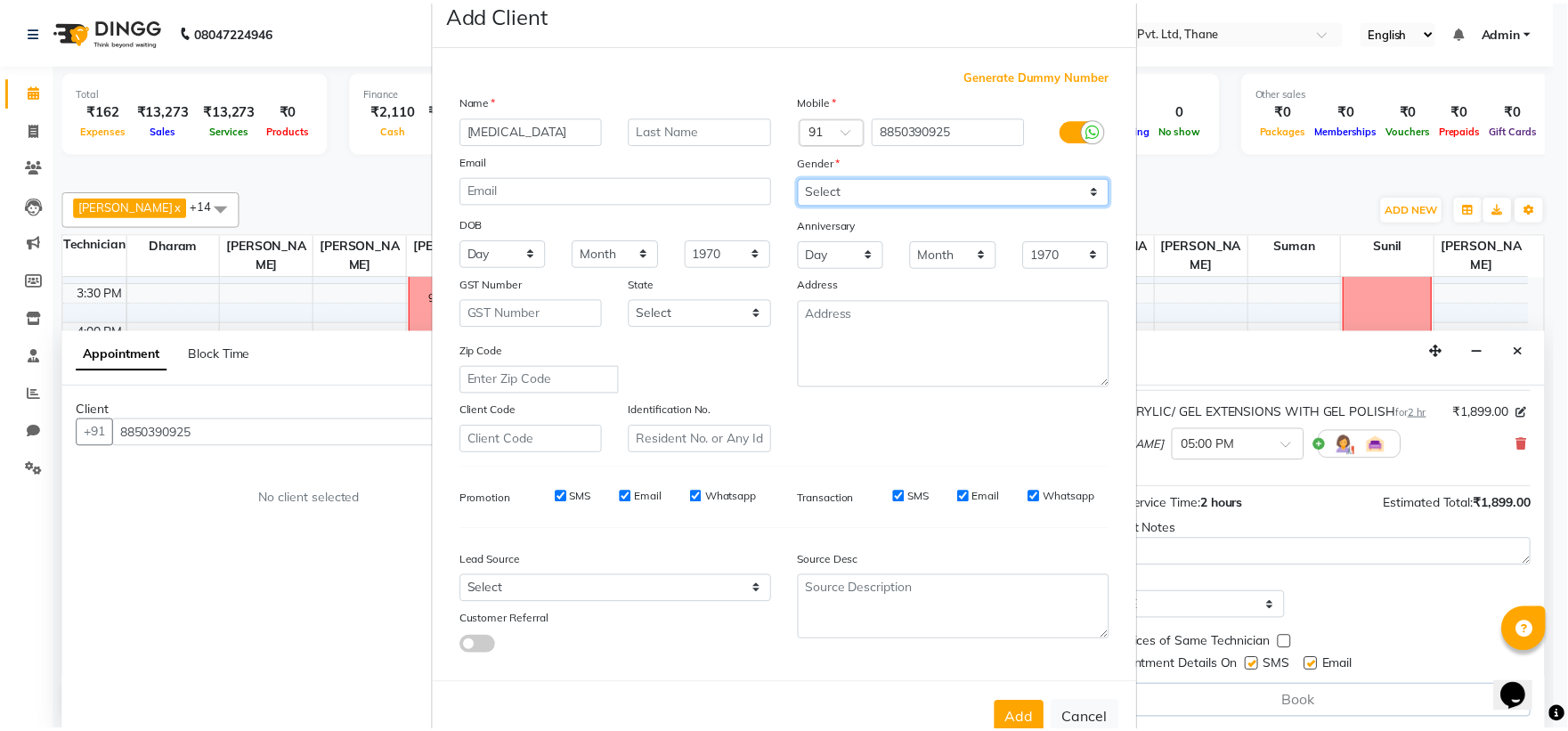
scroll to position [92, 0]
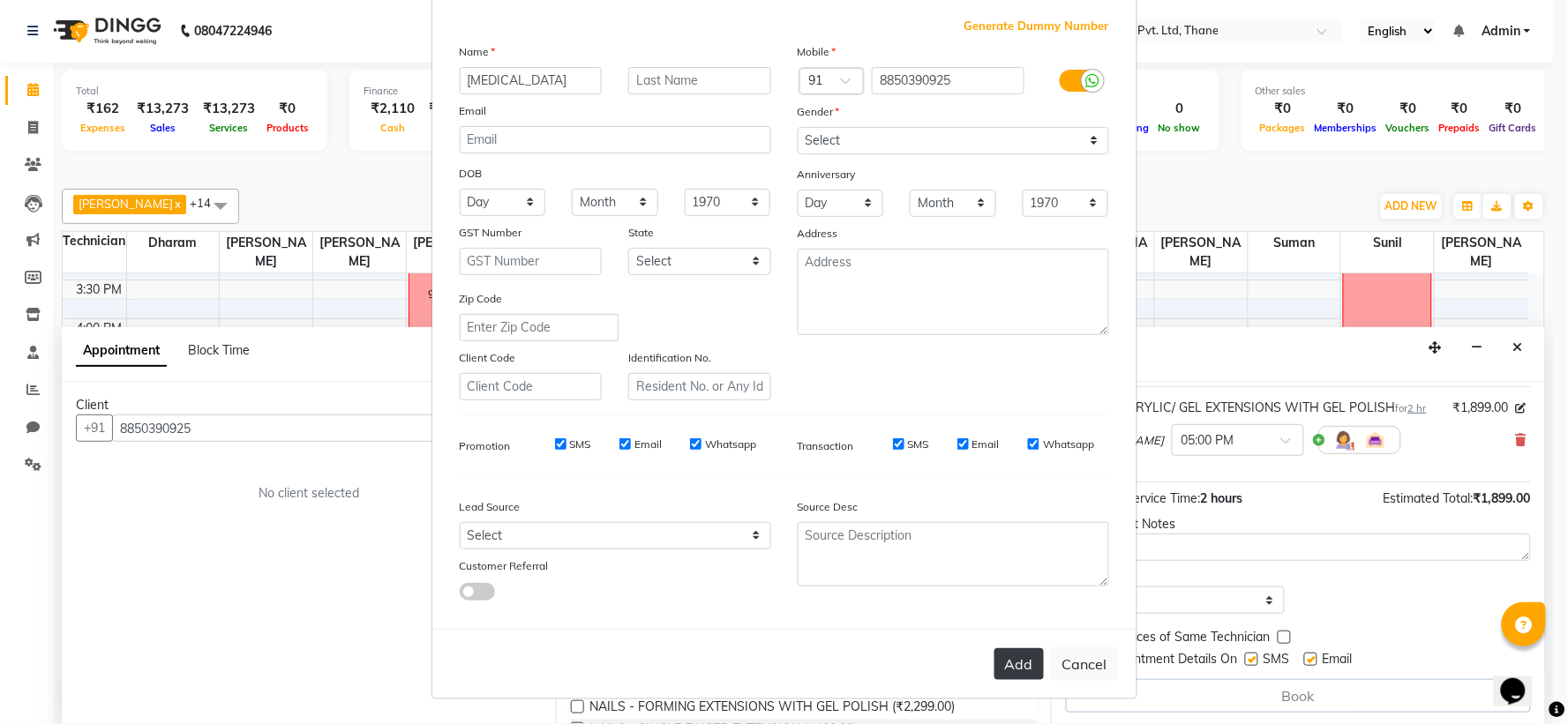
click at [1017, 668] on button "Add" at bounding box center [1019, 664] width 49 height 32
select select
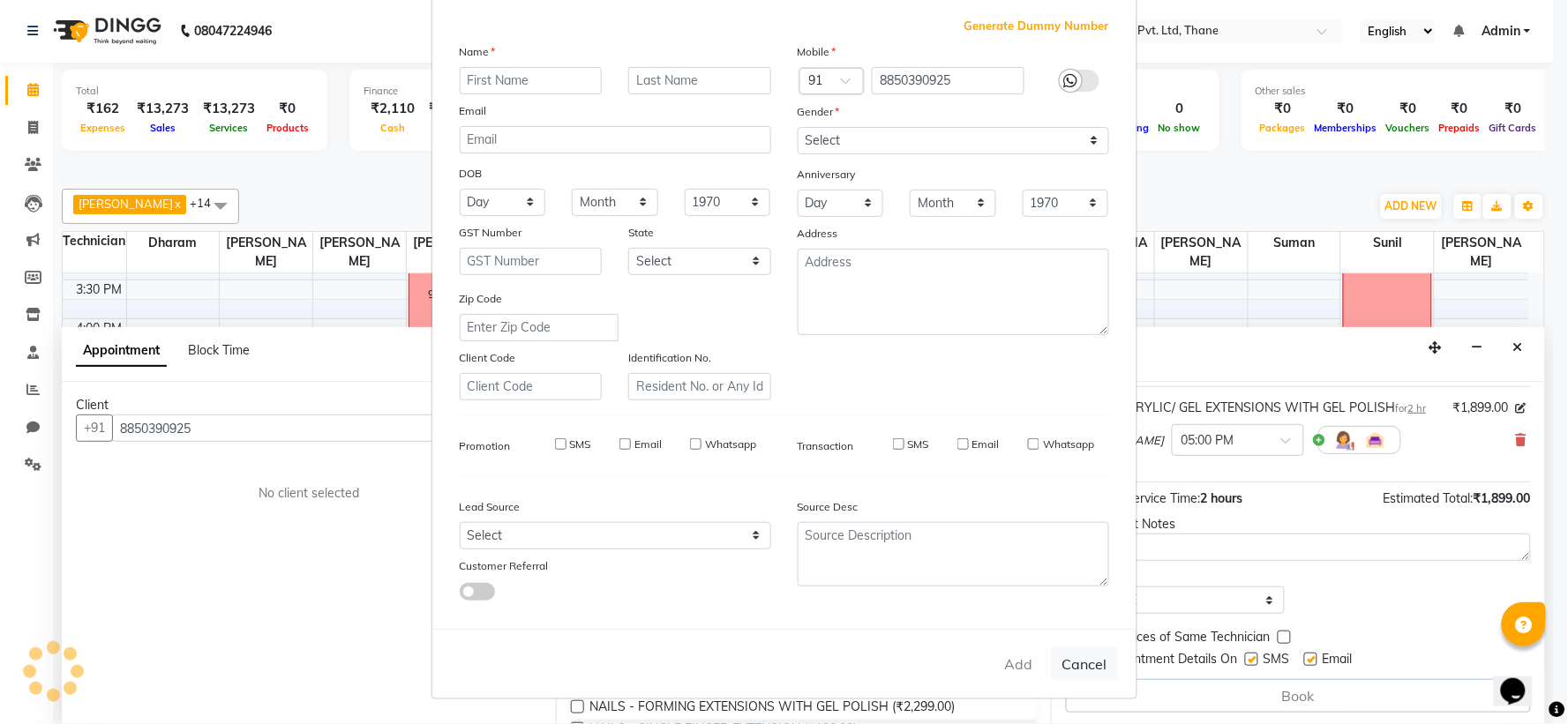
select select
checkbox input "false"
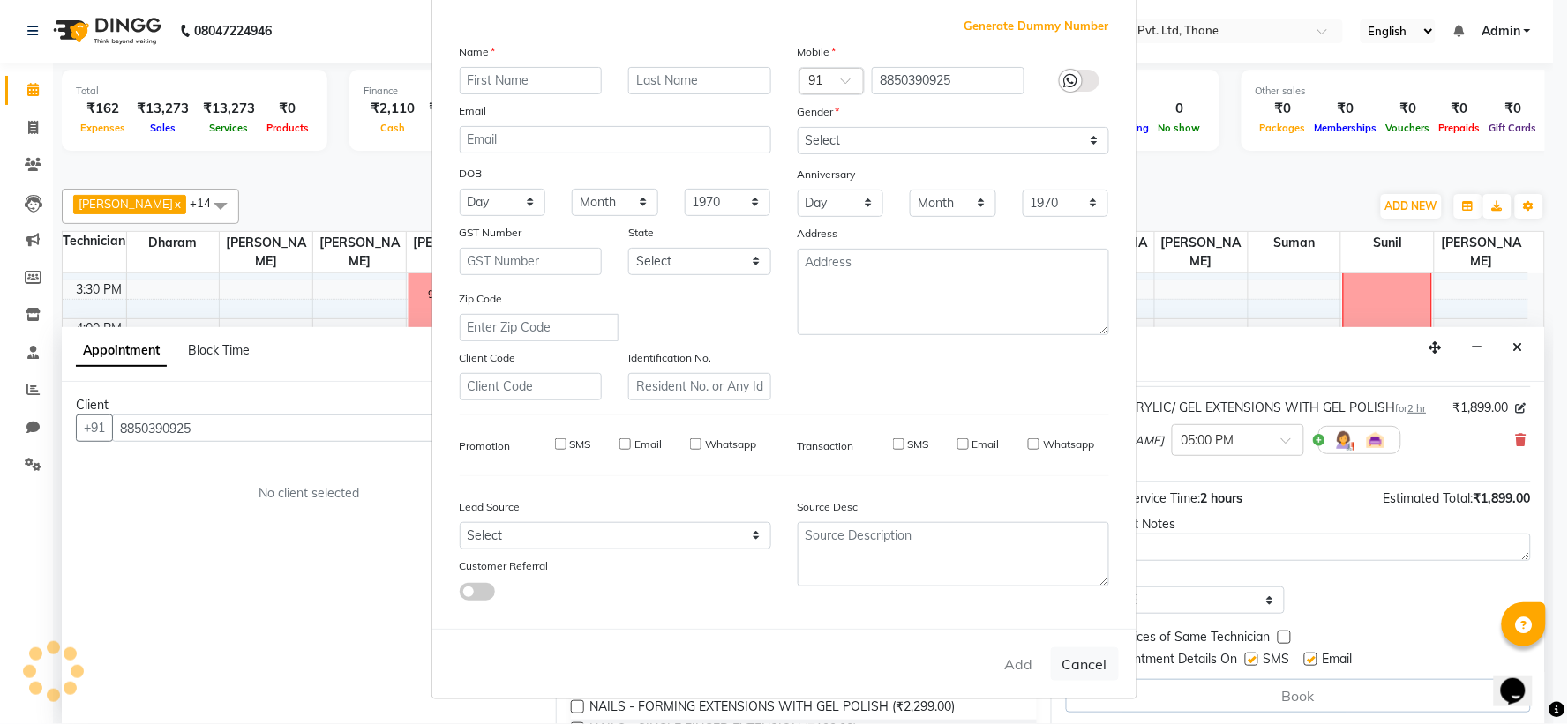
checkbox input "false"
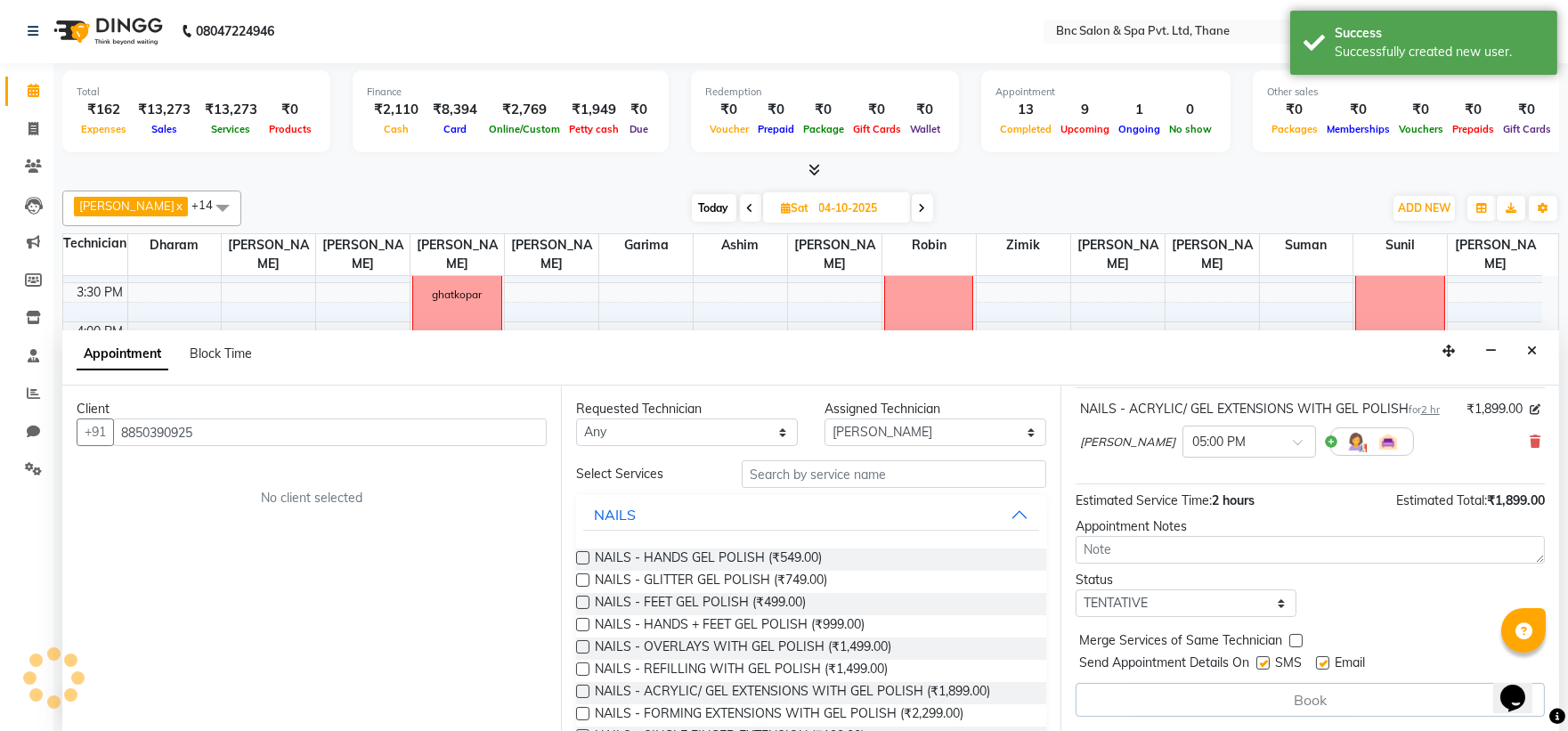
scroll to position [105, 0]
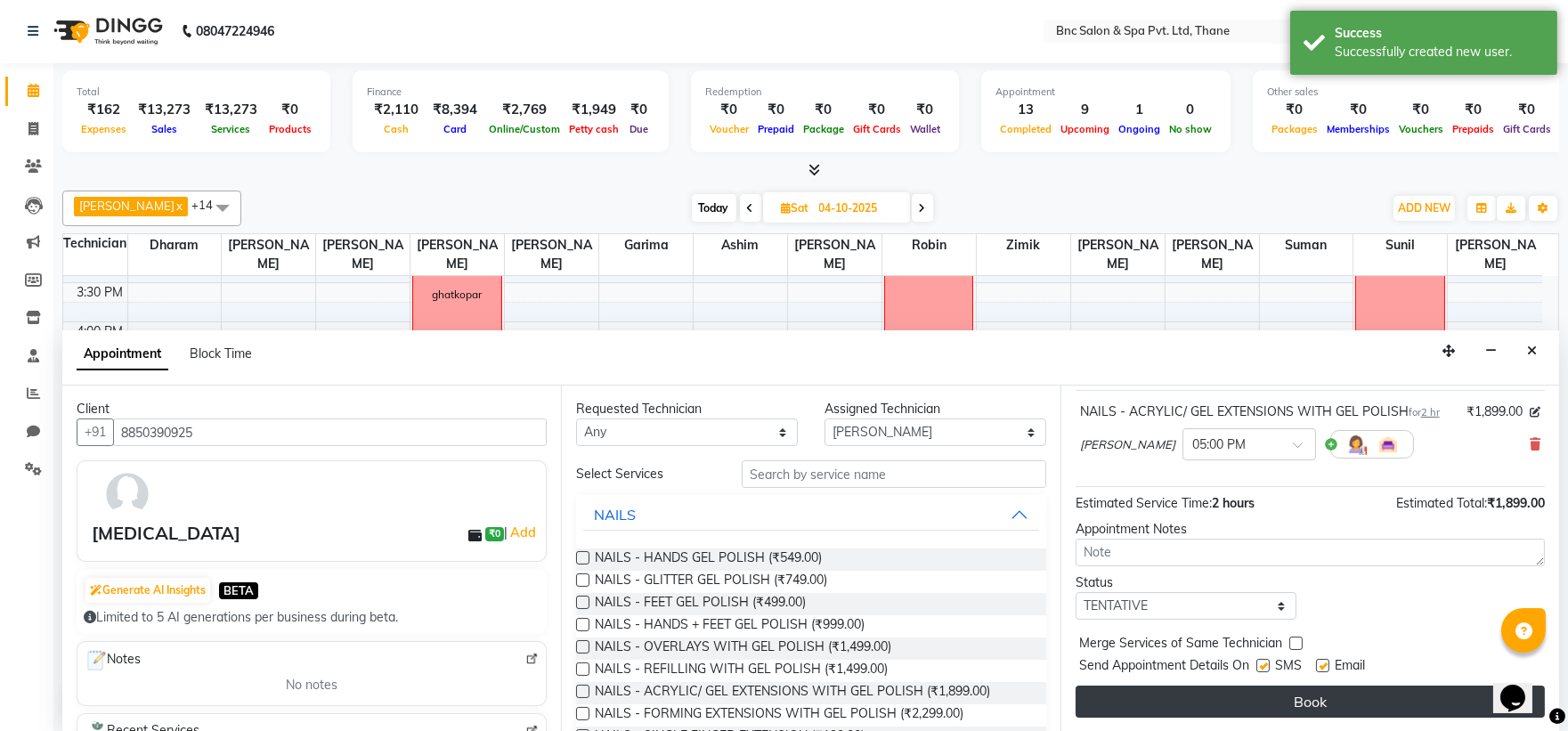
click at [1230, 701] on button "Book" at bounding box center [1310, 702] width 469 height 32
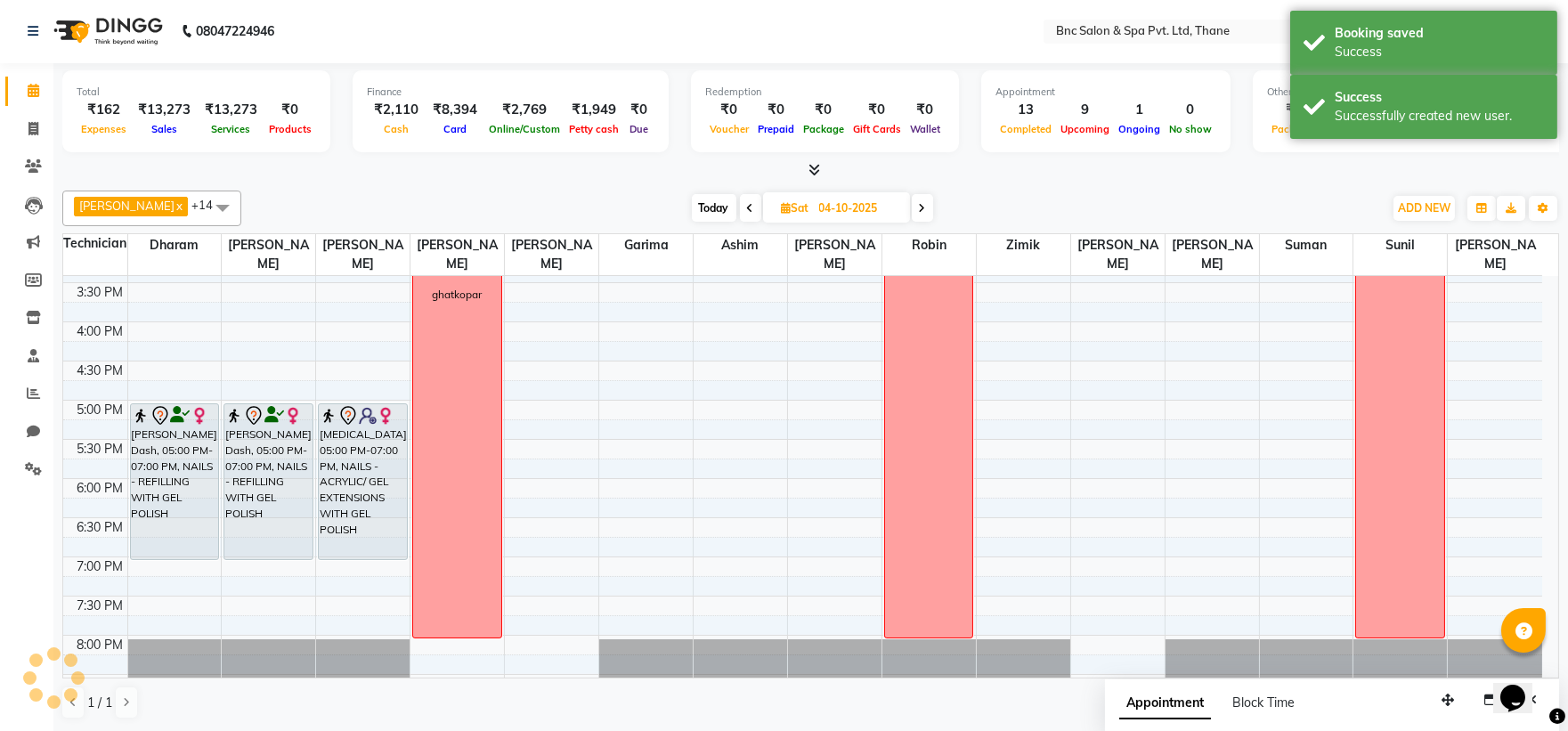
scroll to position [0, 0]
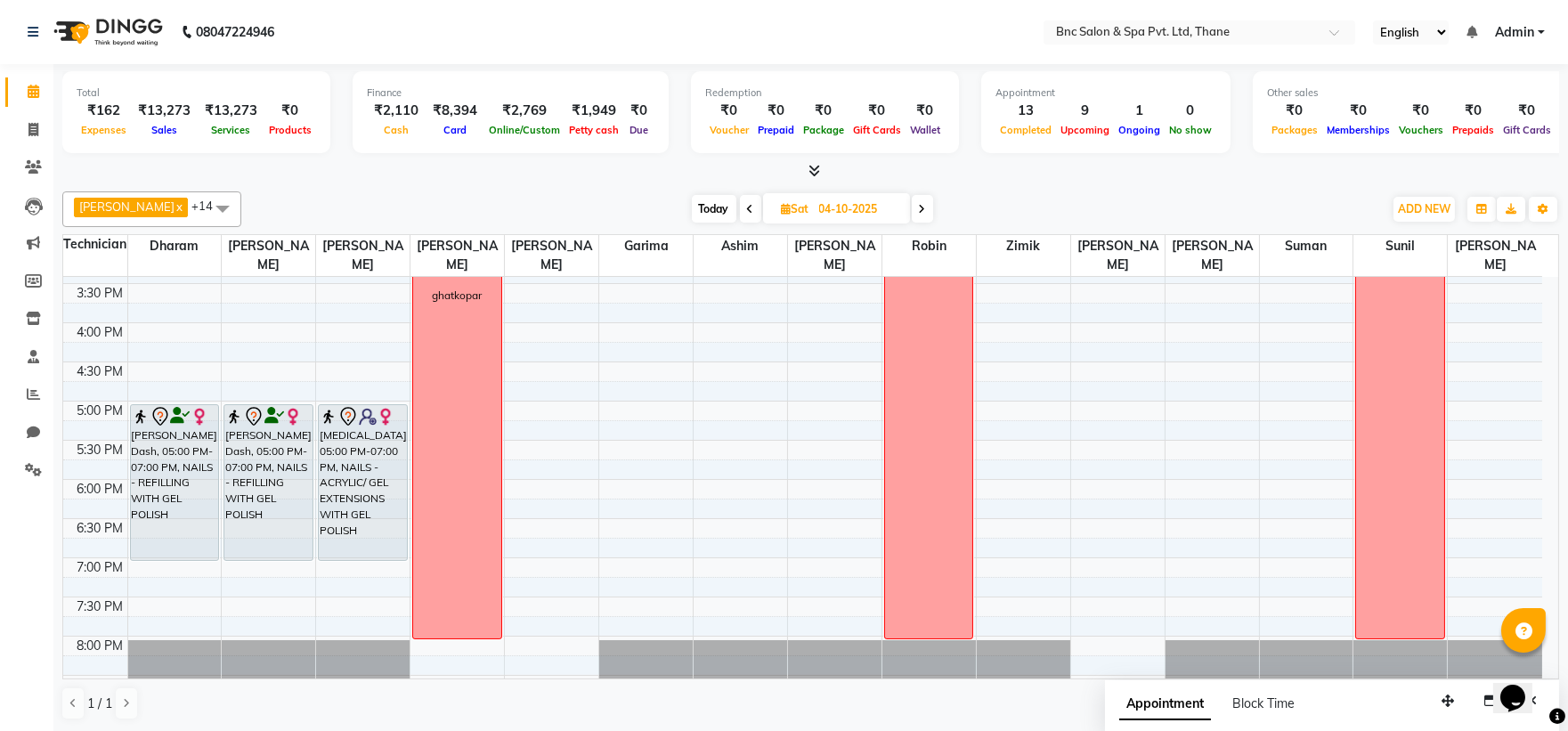
click at [692, 212] on span "Today" at bounding box center [714, 208] width 44 height 27
type input "03-10-2025"
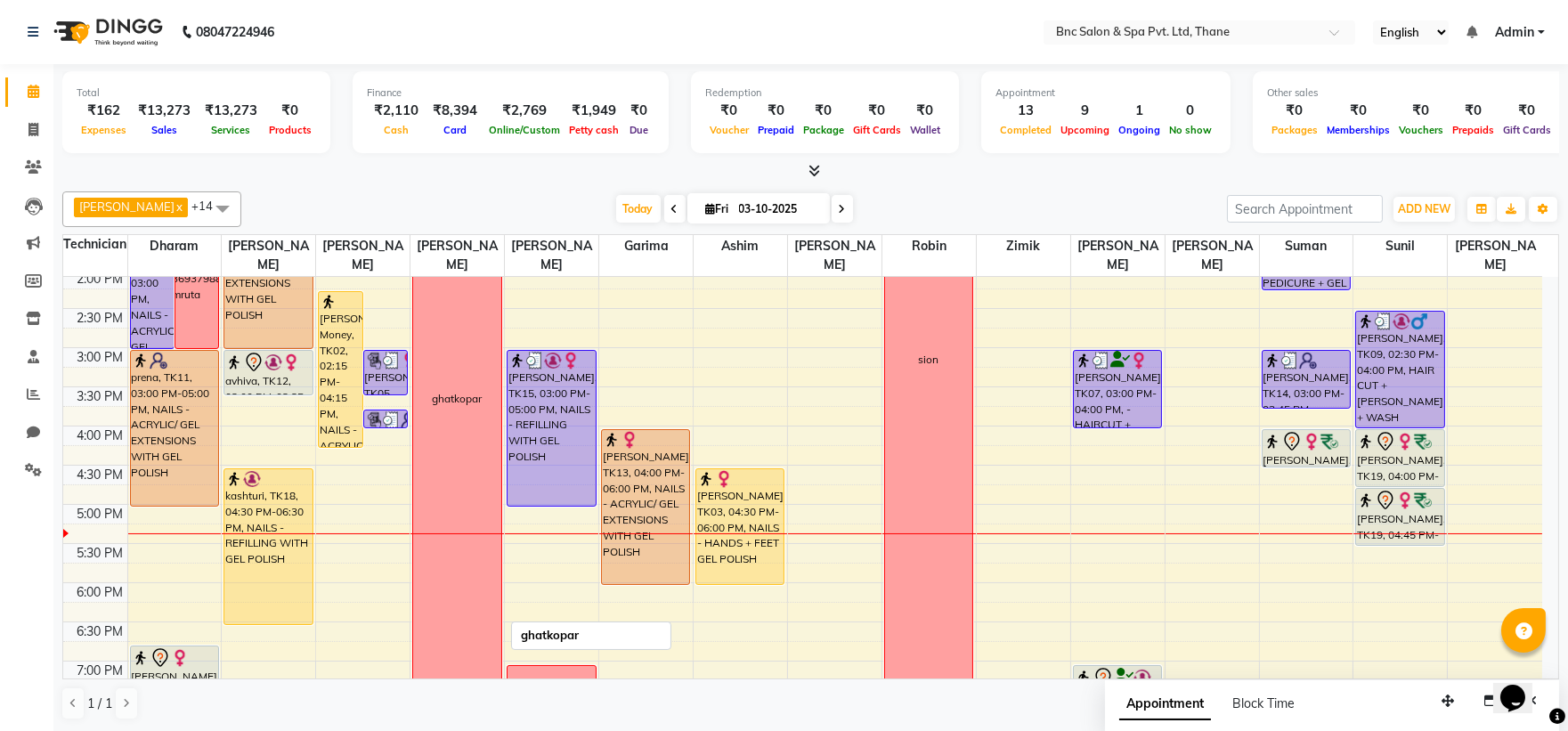
scroll to position [488, 0]
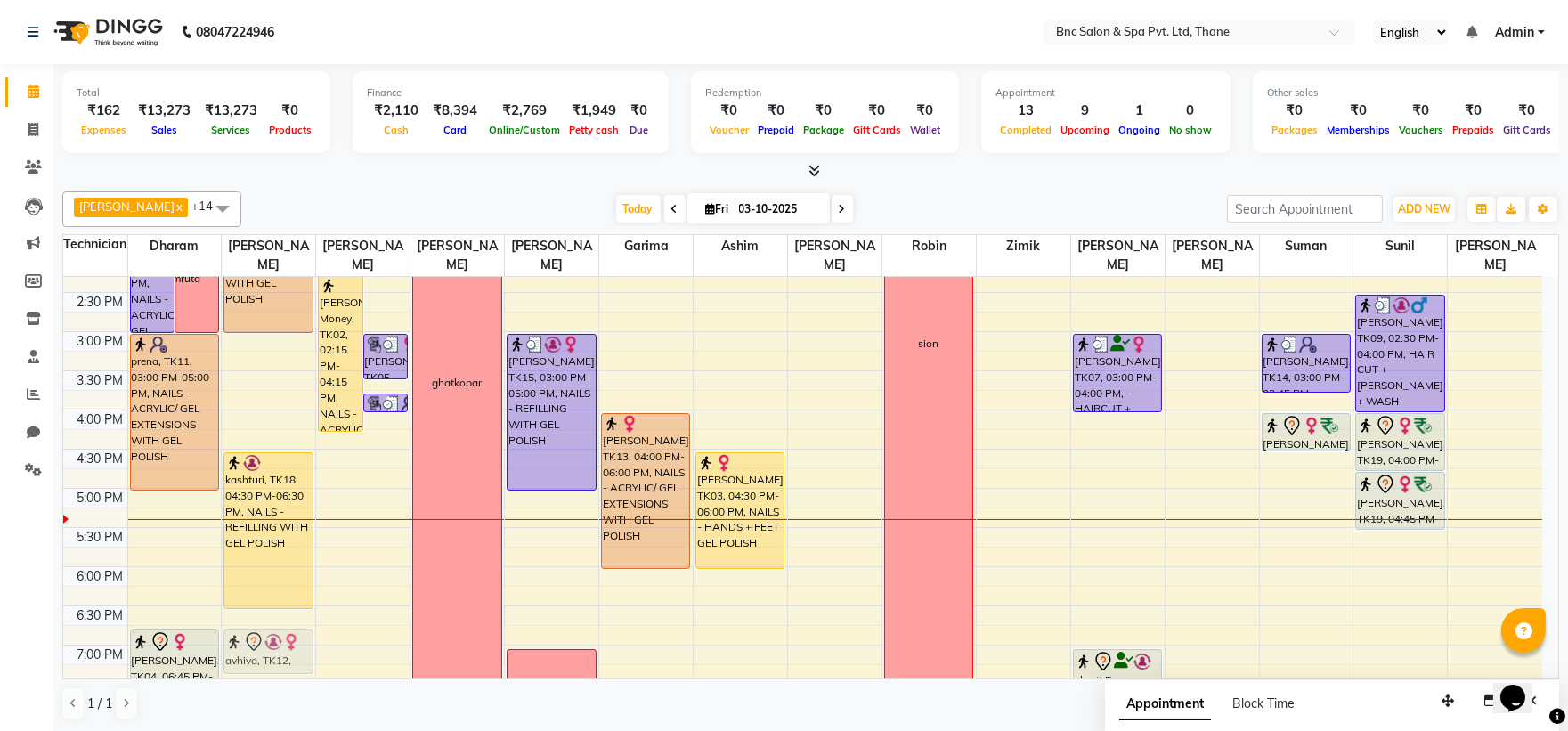
drag, startPoint x: 300, startPoint y: 352, endPoint x: 324, endPoint y: 644, distance: 293.0
click at [324, 644] on div "8:00 AM 8:30 AM 9:00 AM 9:30 AM 10:00 AM 10:30 AM 11:00 AM 11:30 AM 12:00 PM 12…" at bounding box center [802, 293] width 1479 height 1018
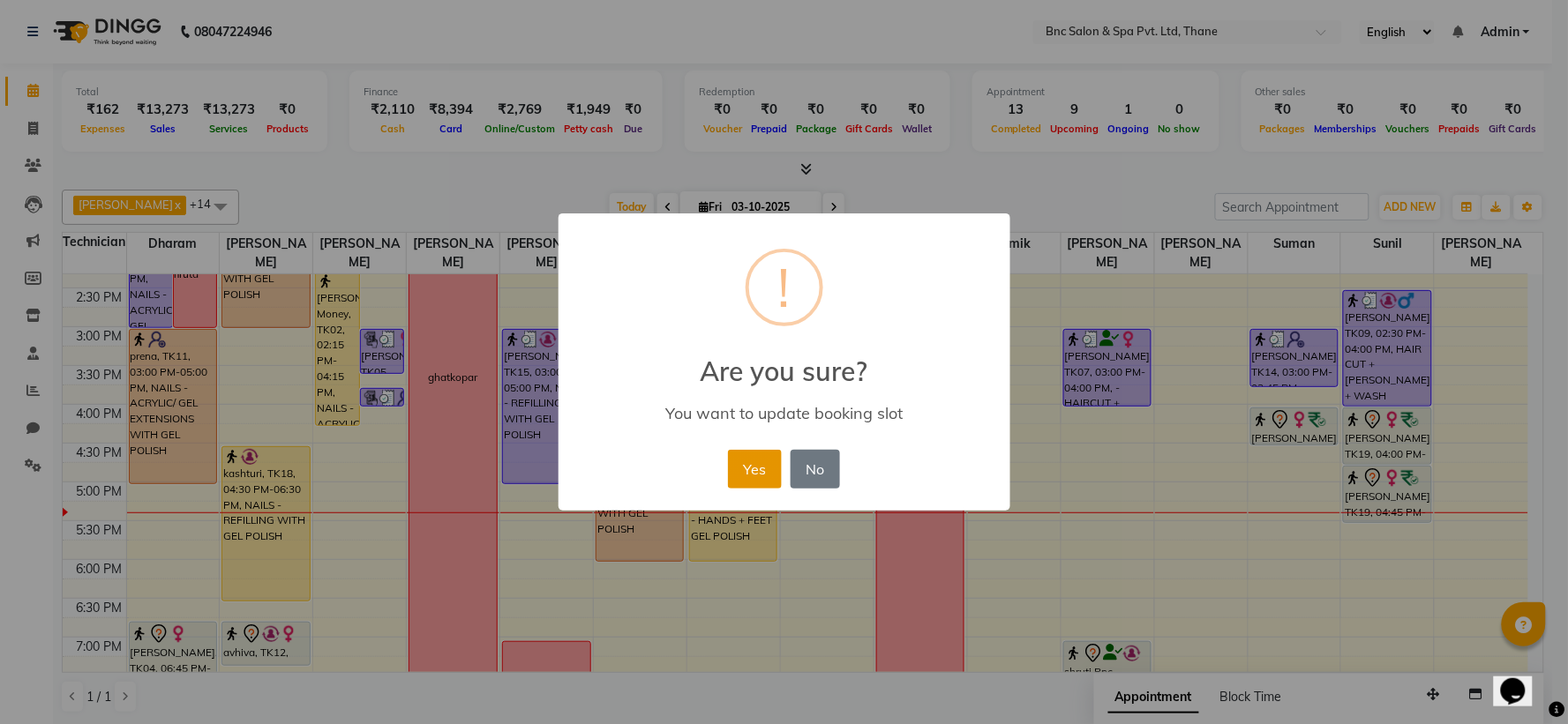
click at [750, 476] on button "Yes" at bounding box center [755, 470] width 54 height 39
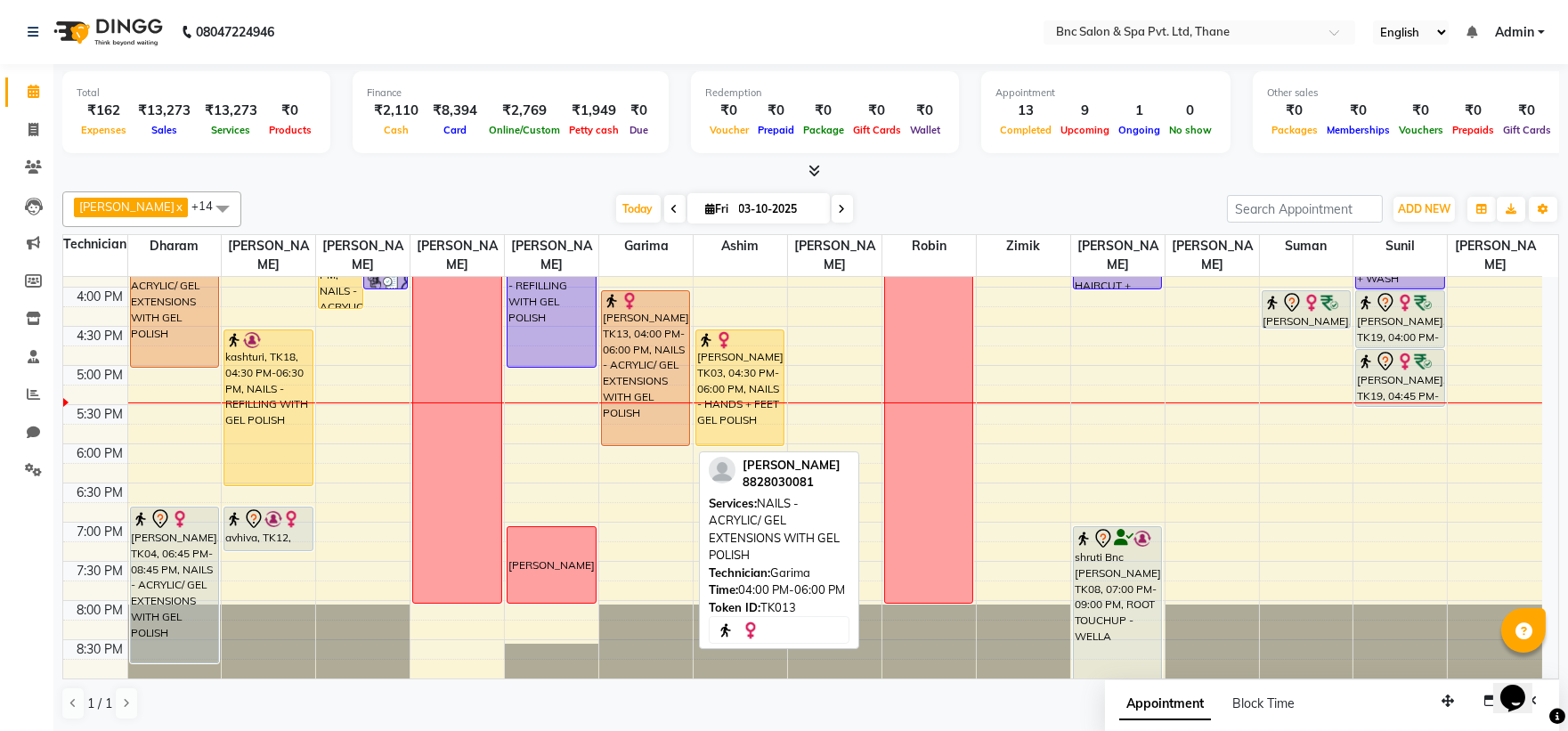
scroll to position [620, 0]
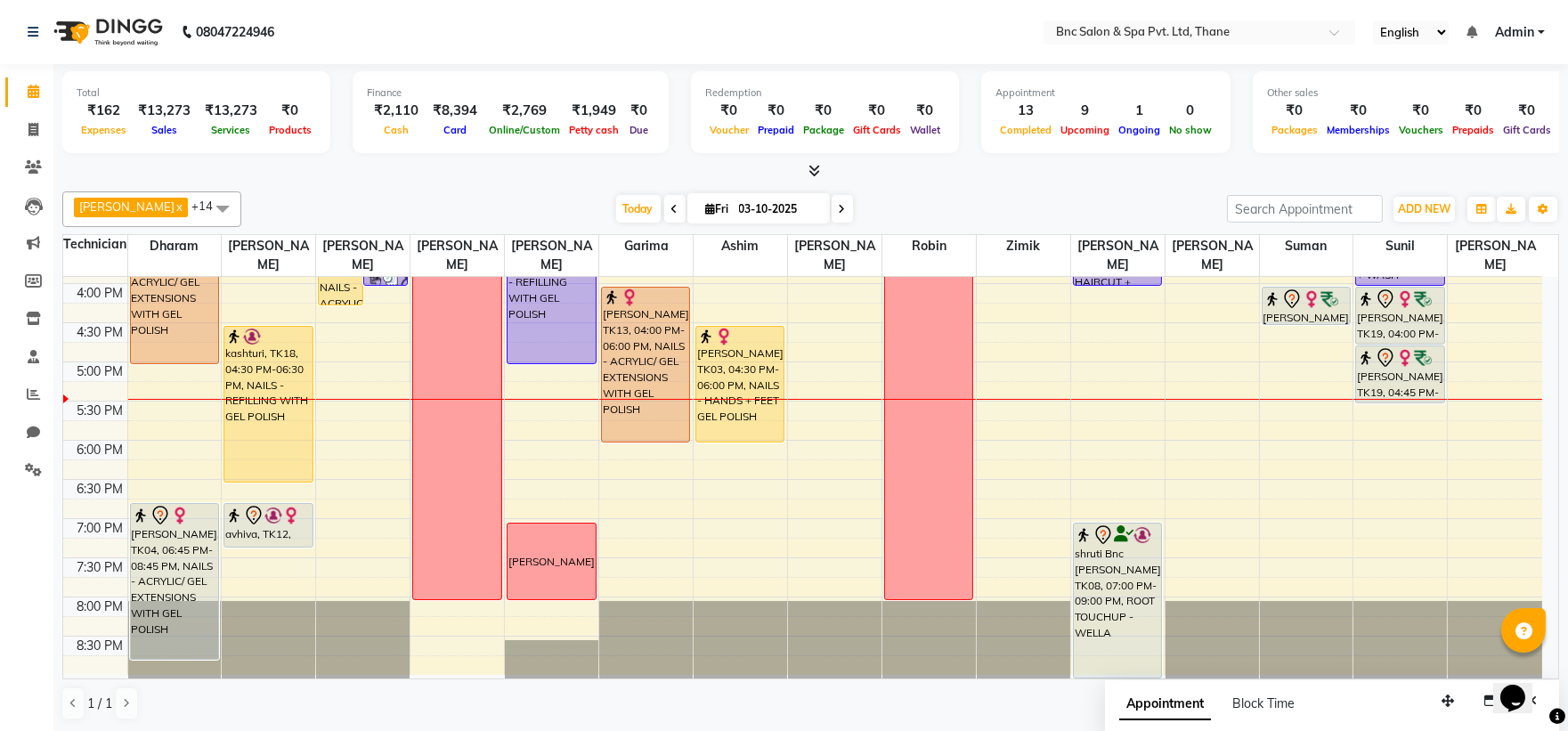
click at [1304, 469] on div "8:00 AM 8:30 AM 9:00 AM 9:30 AM 10:00 AM 10:30 AM 11:00 AM 11:30 AM 12:00 PM 12…" at bounding box center [802, 167] width 1479 height 1018
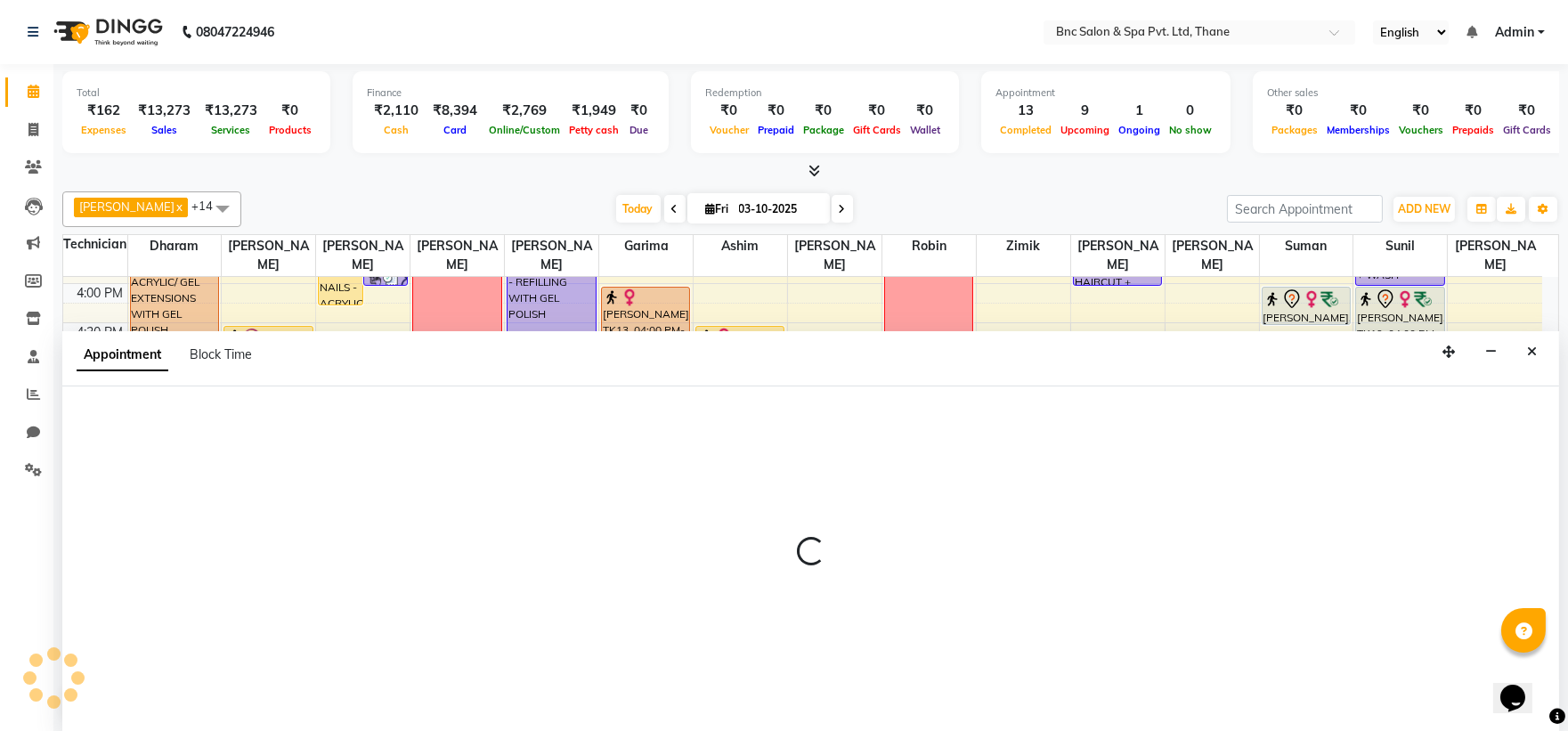
scroll to position [1, 0]
select select "71935"
select select "1095"
select select "tentative"
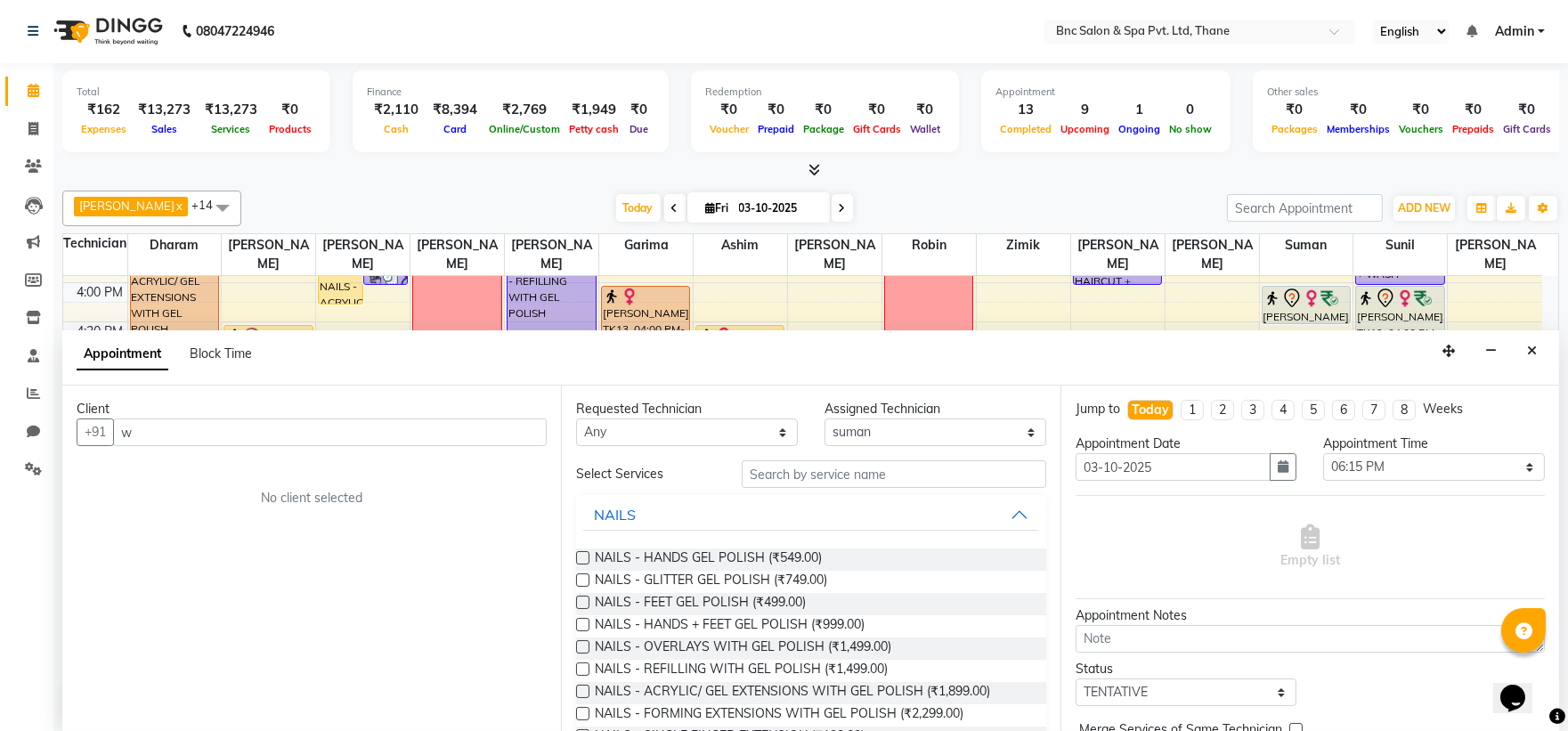
type input "w"
click at [862, 469] on input "text" at bounding box center [895, 473] width 305 height 27
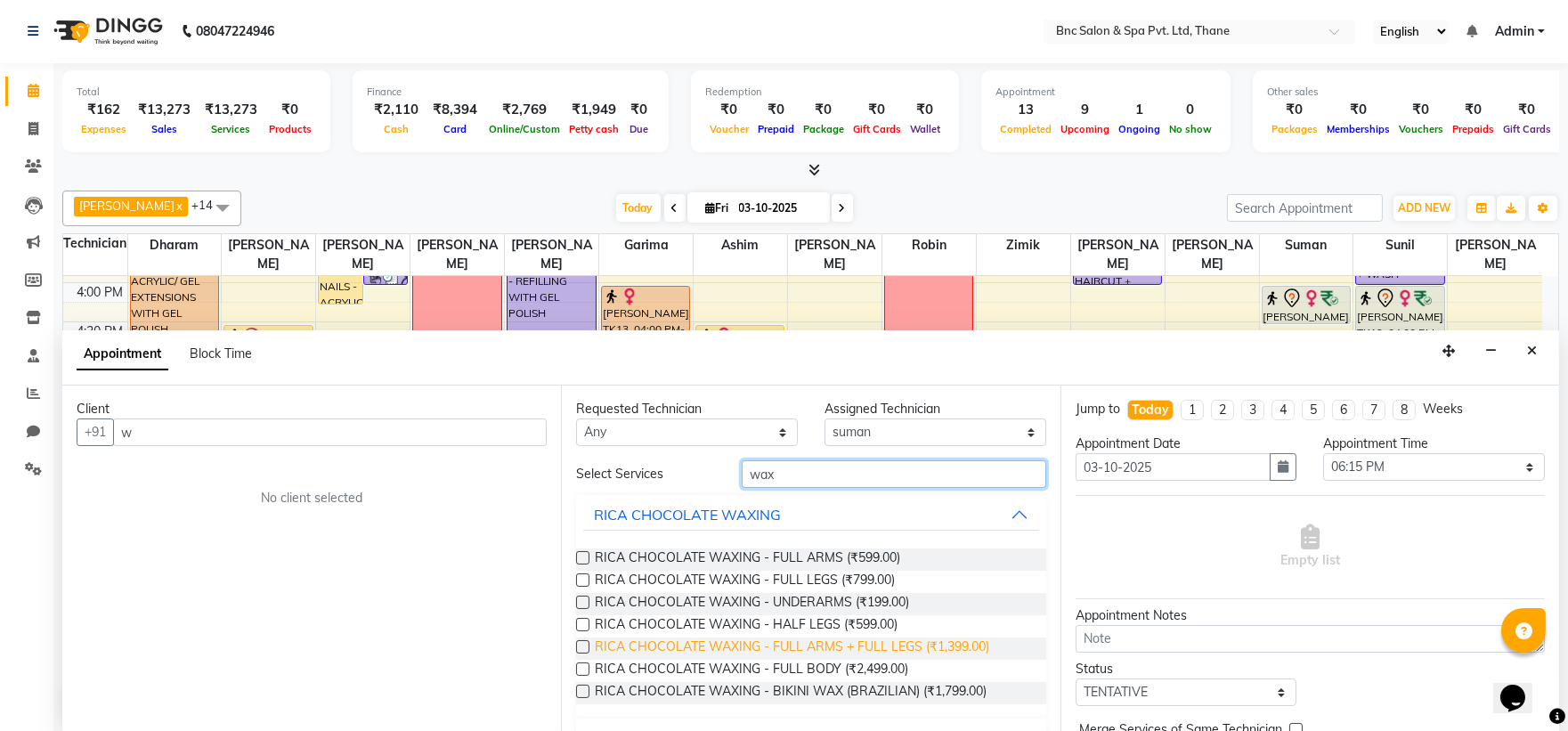
type input "wax"
click at [776, 654] on span "RICA CHOCOLATE WAXING - FULL ARMS + FULL LEGS (₹1,399.00)" at bounding box center [791, 649] width 394 height 23
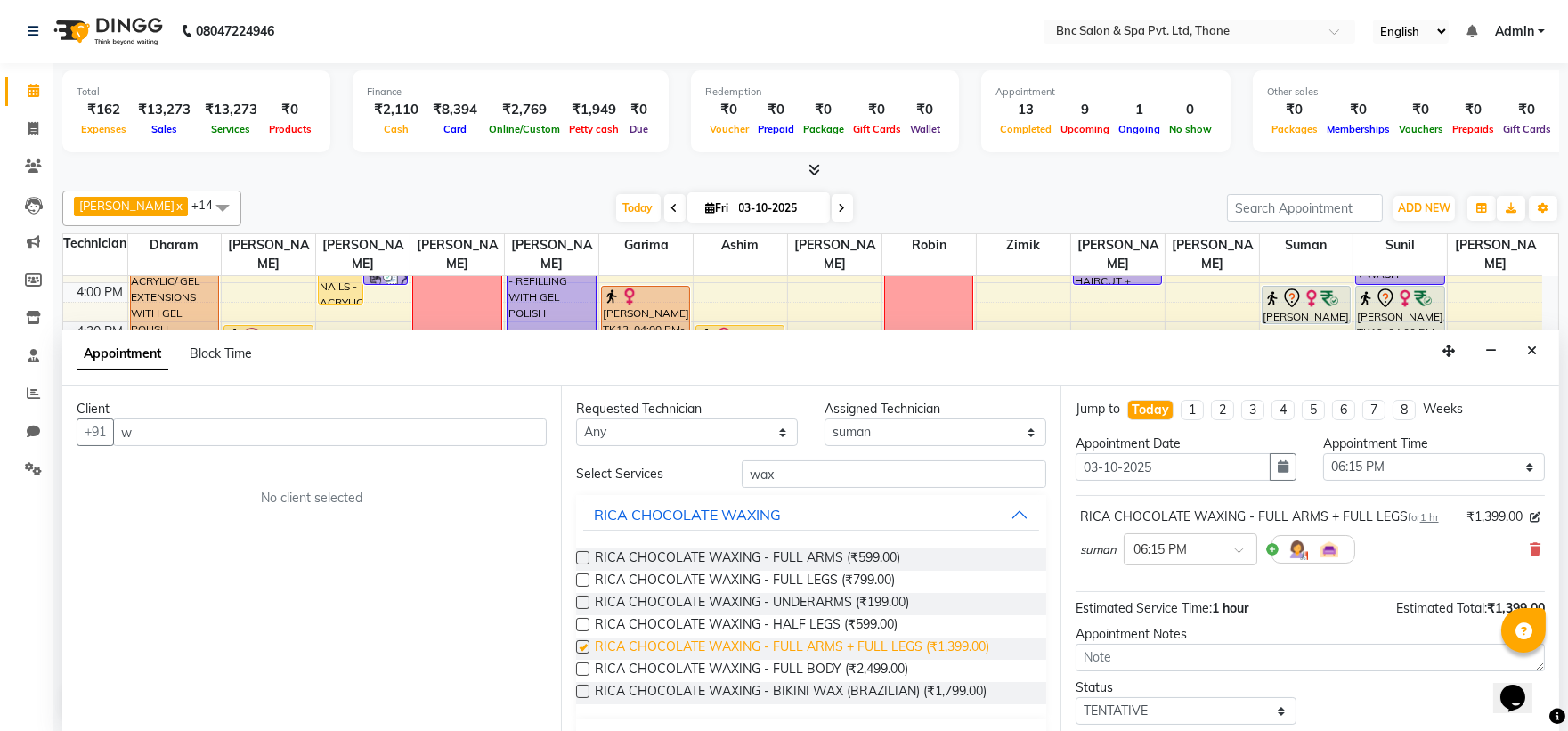
checkbox input "false"
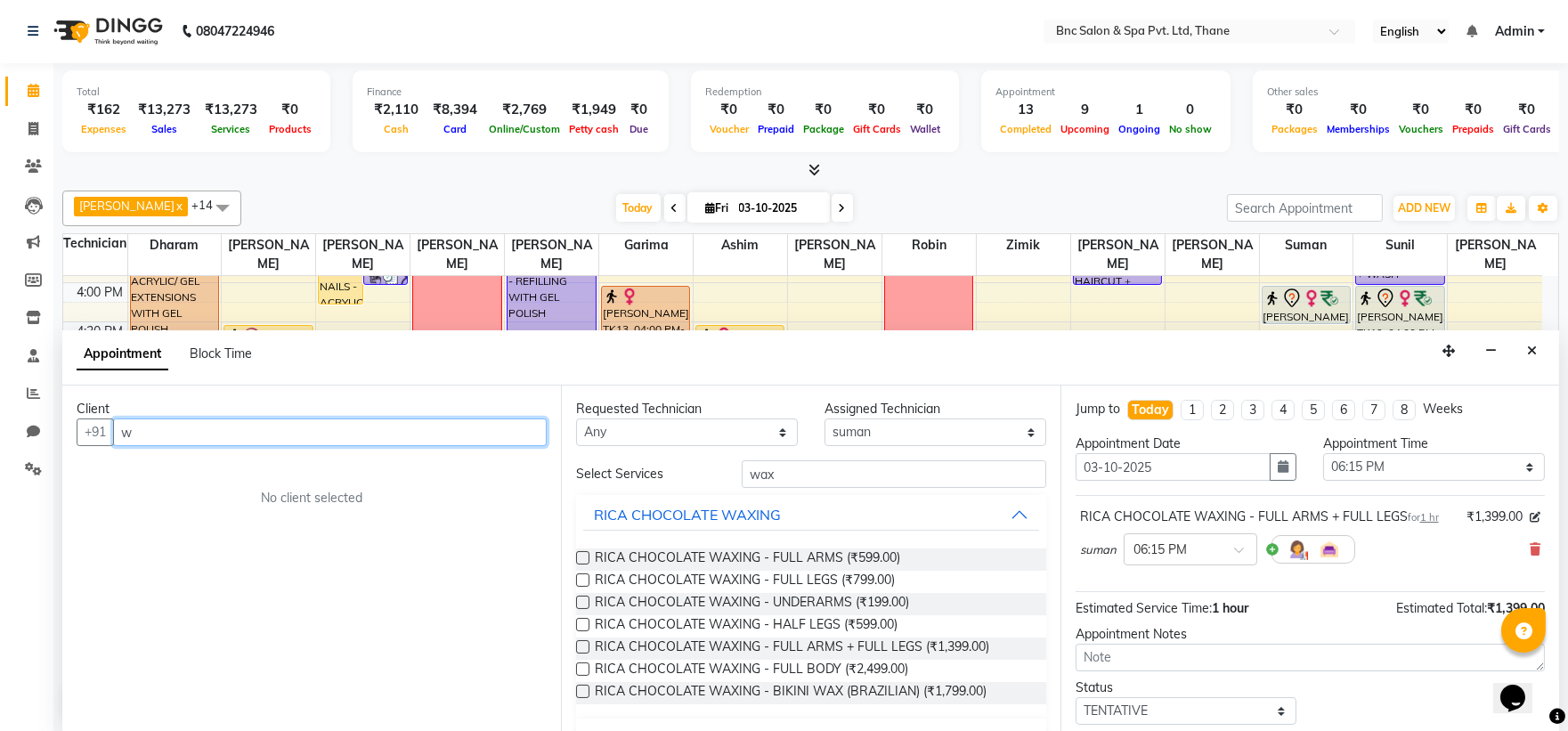
click at [402, 437] on input "w" at bounding box center [329, 432] width 434 height 27
click at [440, 422] on input "w" at bounding box center [329, 432] width 434 height 27
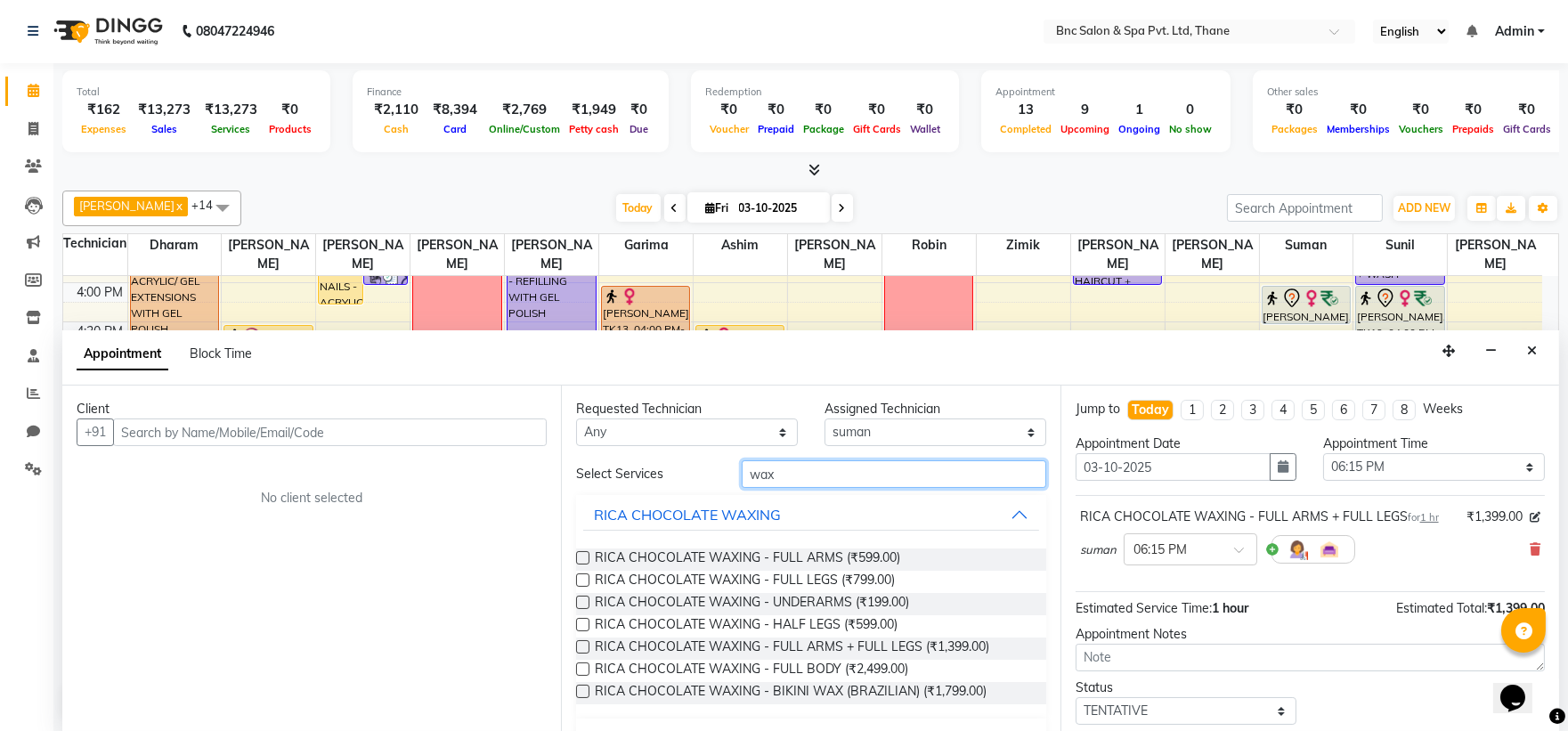
click at [787, 469] on input "wax" at bounding box center [895, 473] width 305 height 27
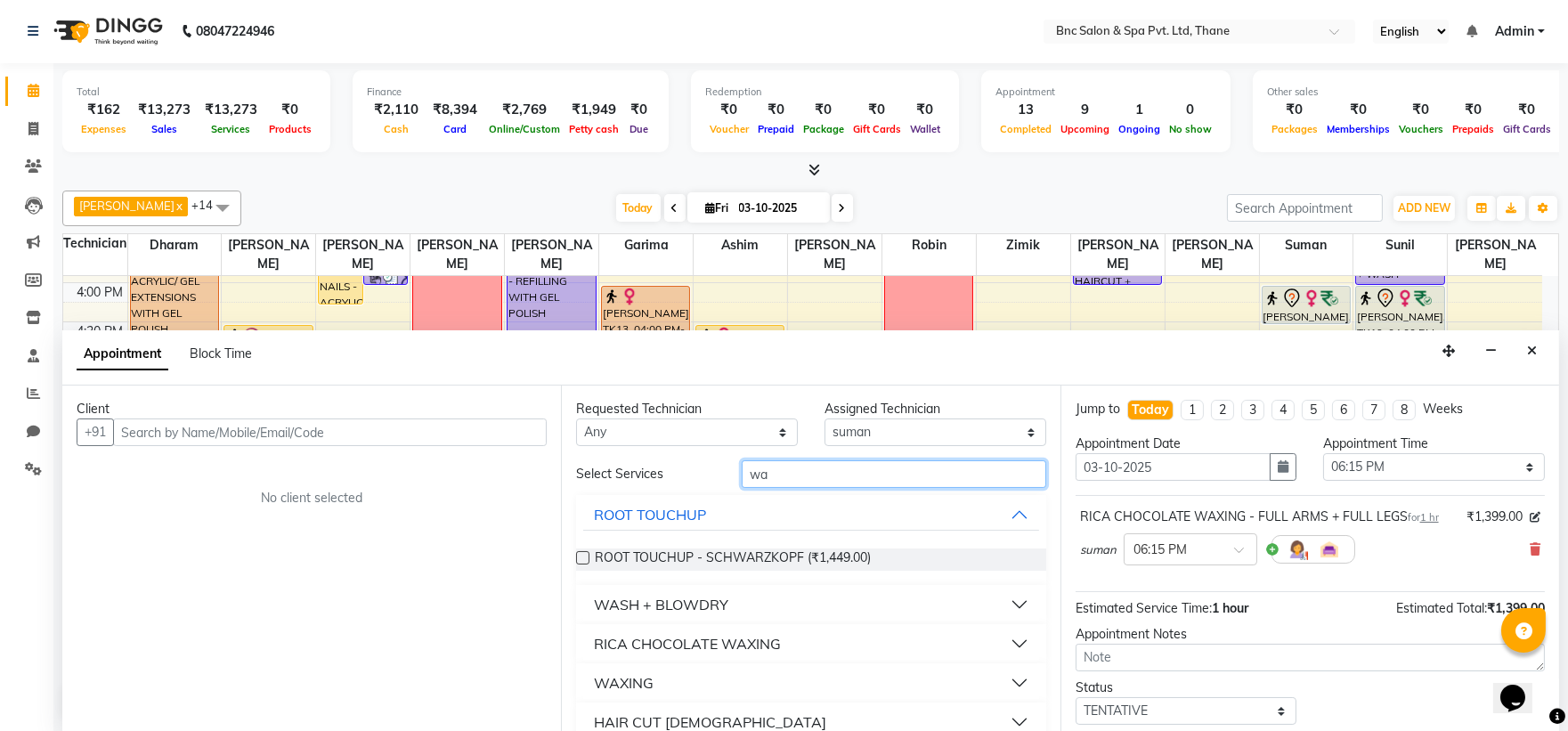
type input "w"
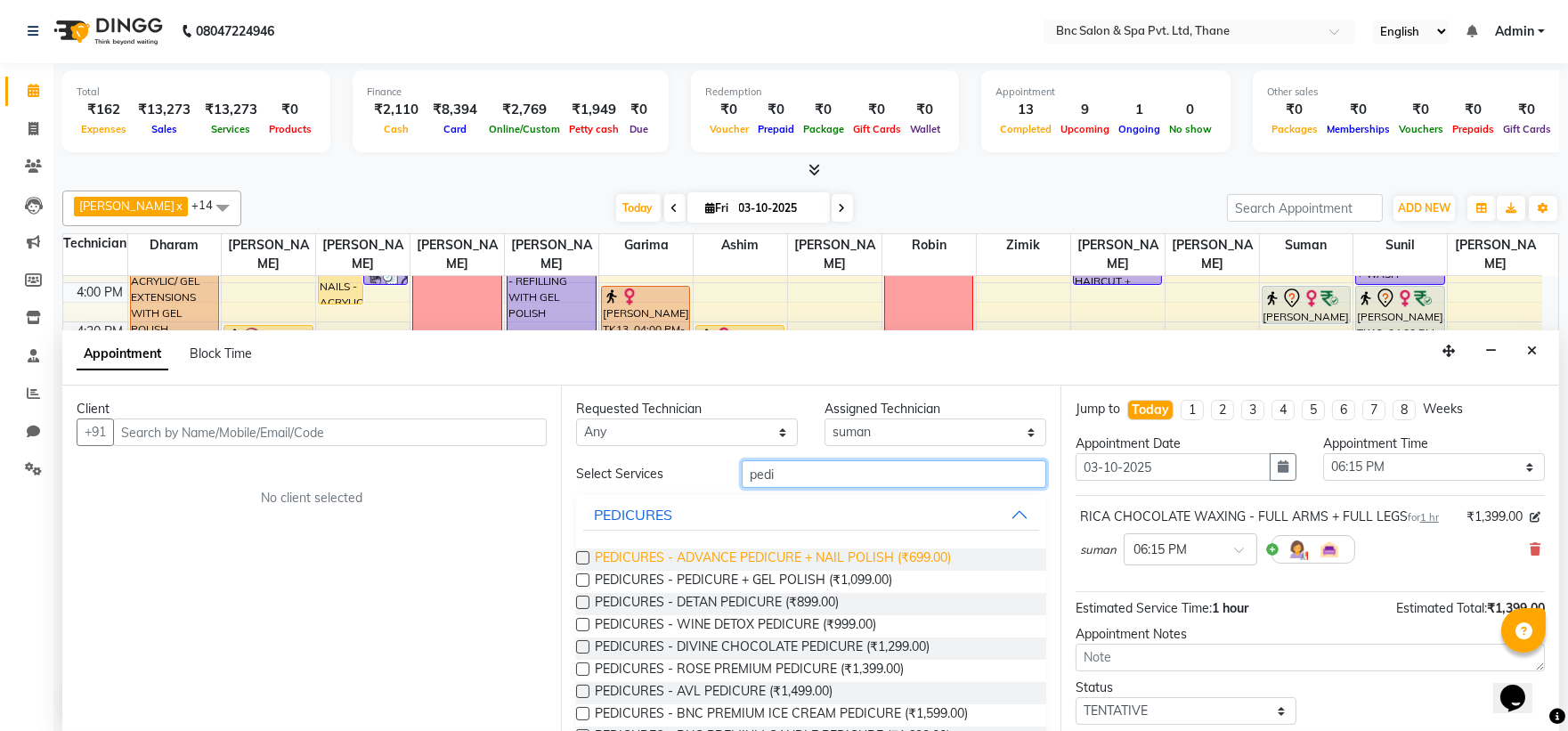
type input "pedi"
click at [769, 559] on span "PEDICURES - ADVANCE PEDICURE + NAIL POLISH (₹699.00)" at bounding box center [772, 560] width 356 height 23
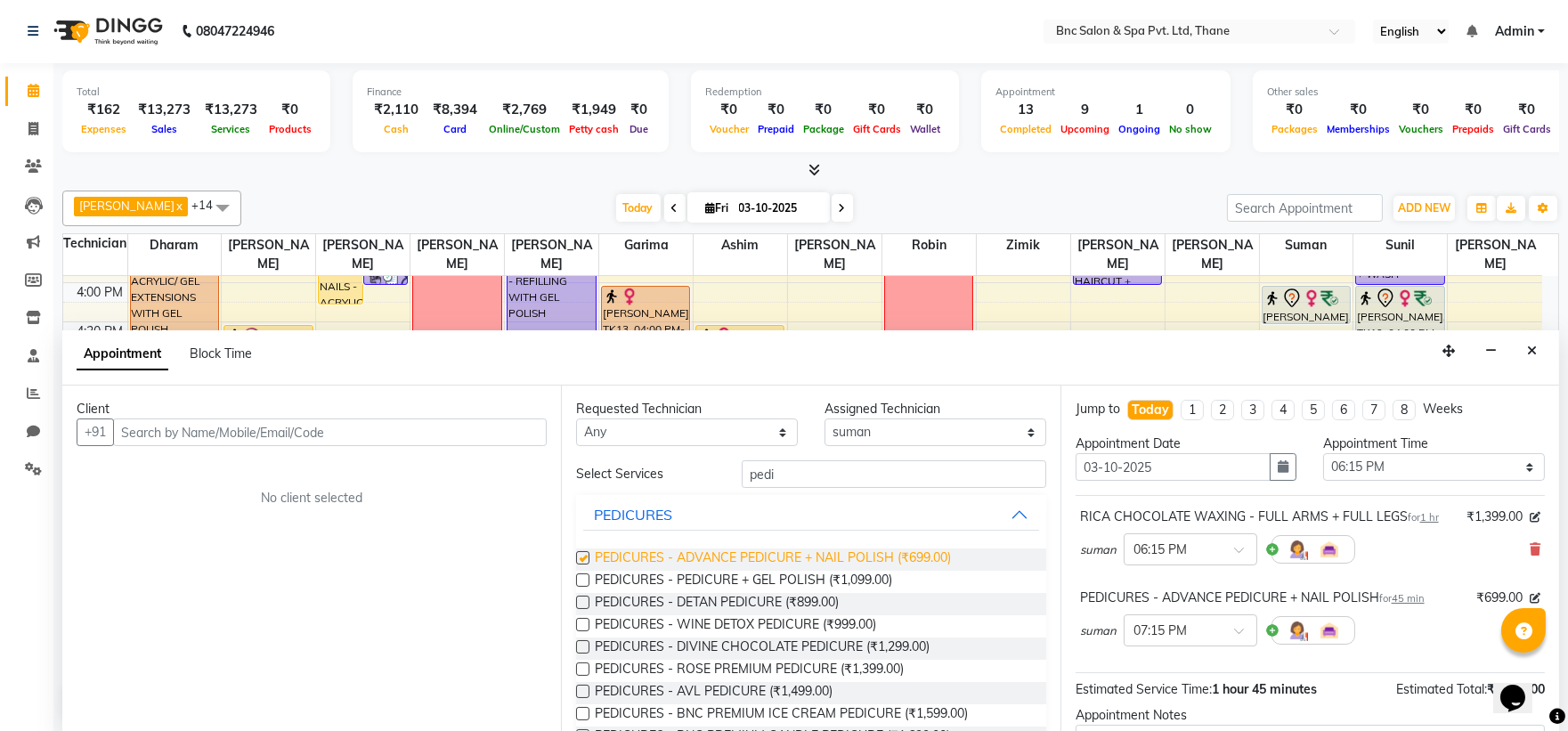
checkbox input "false"
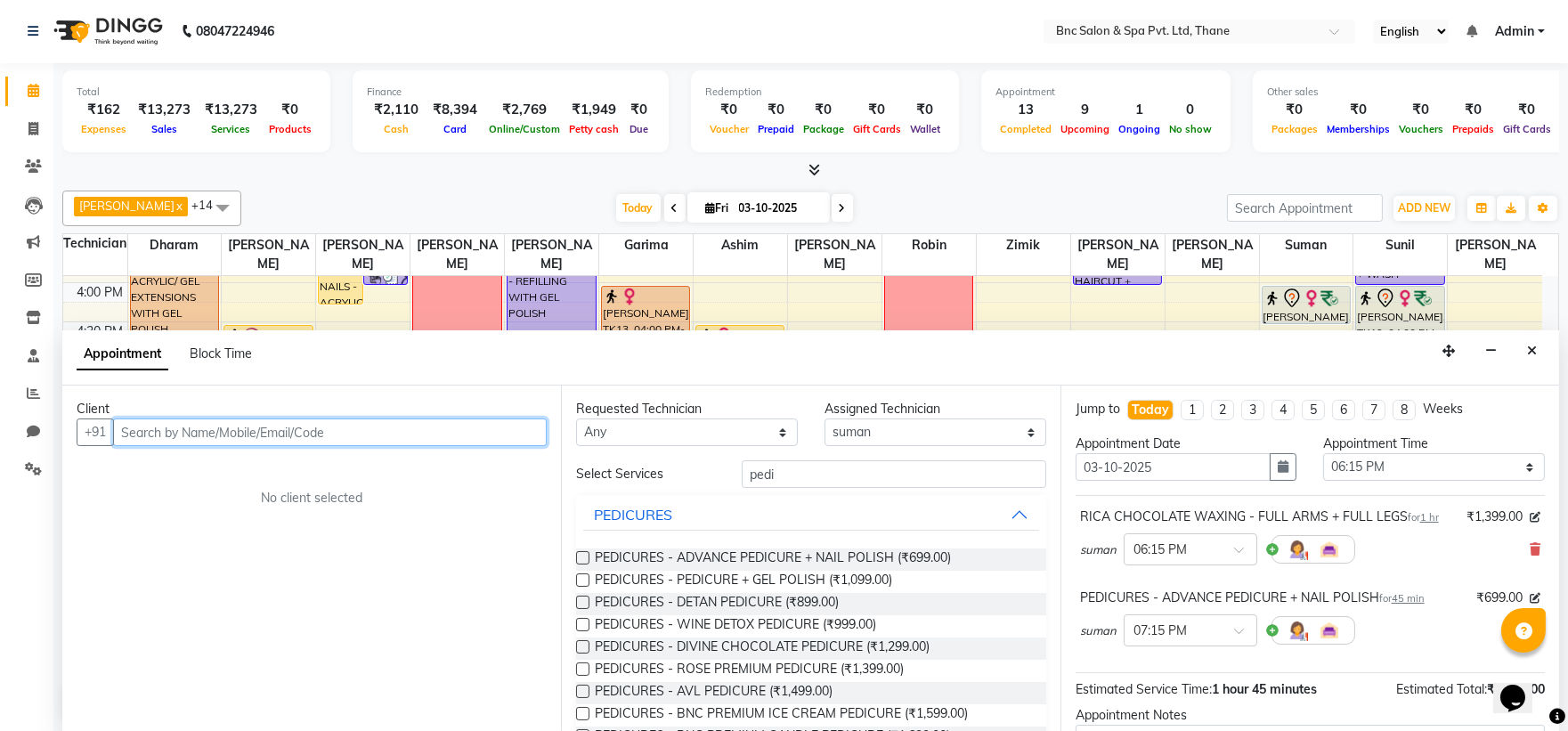
click at [312, 432] on input "text" at bounding box center [329, 432] width 434 height 27
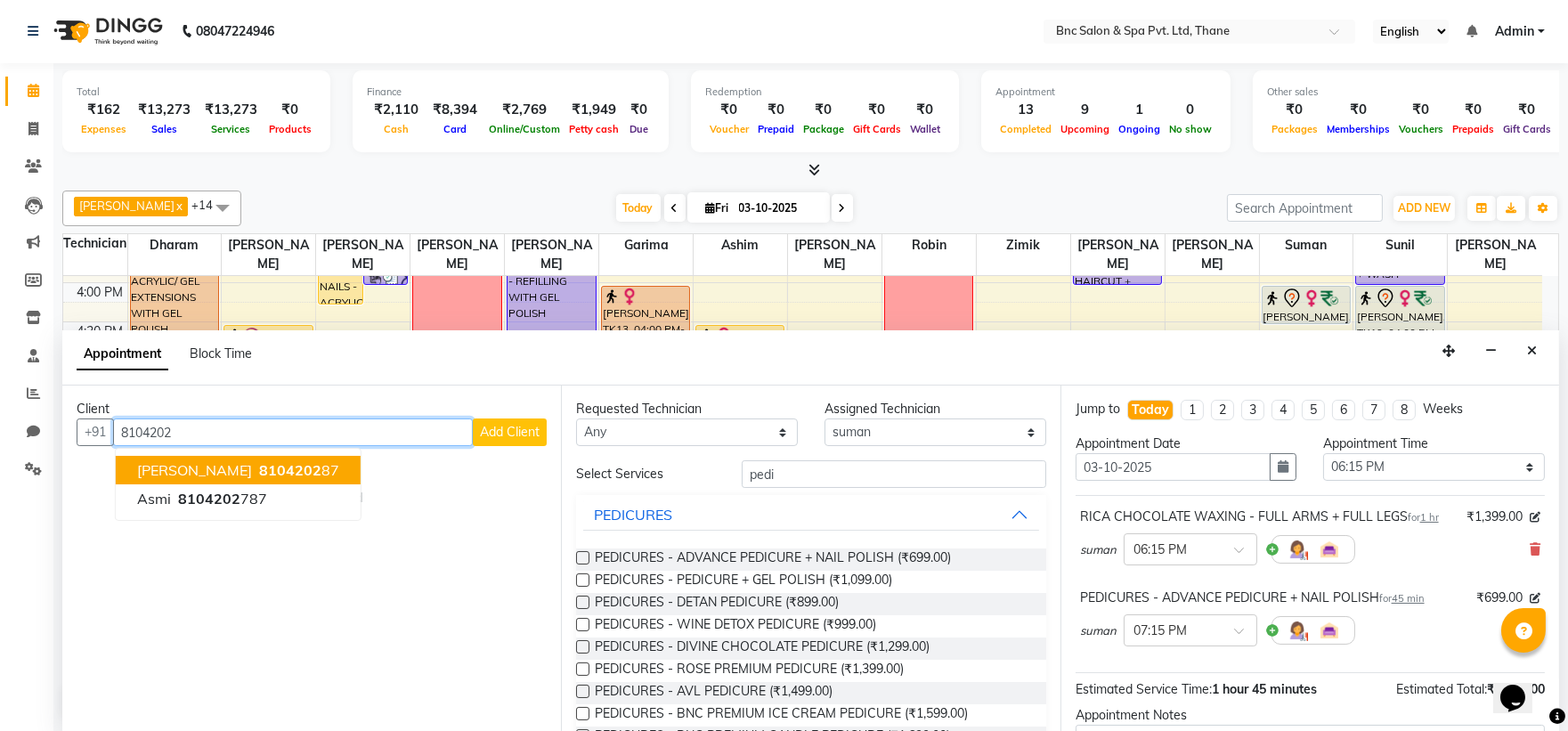
click at [287, 468] on span "8104202" at bounding box center [290, 469] width 62 height 18
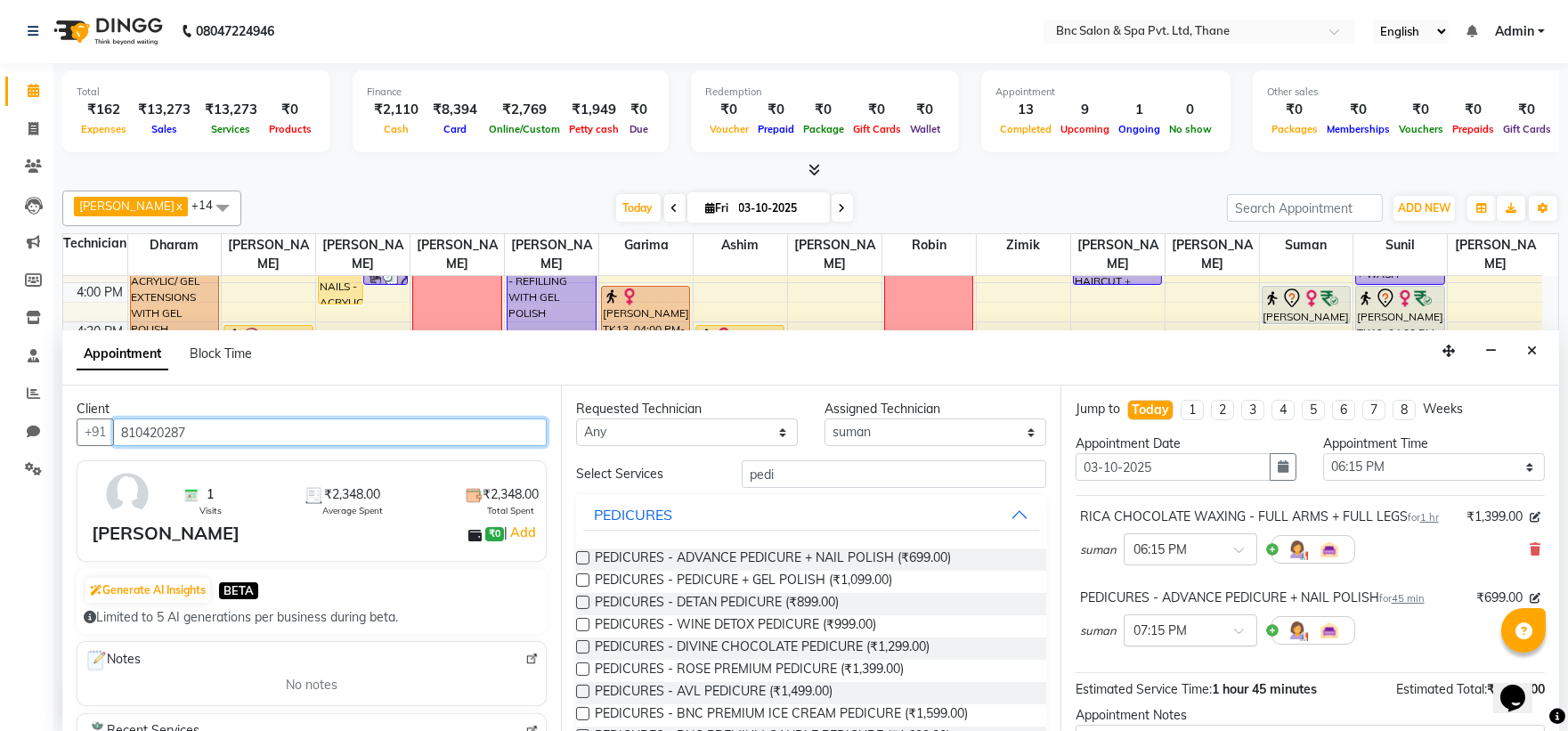
scroll to position [187, 0]
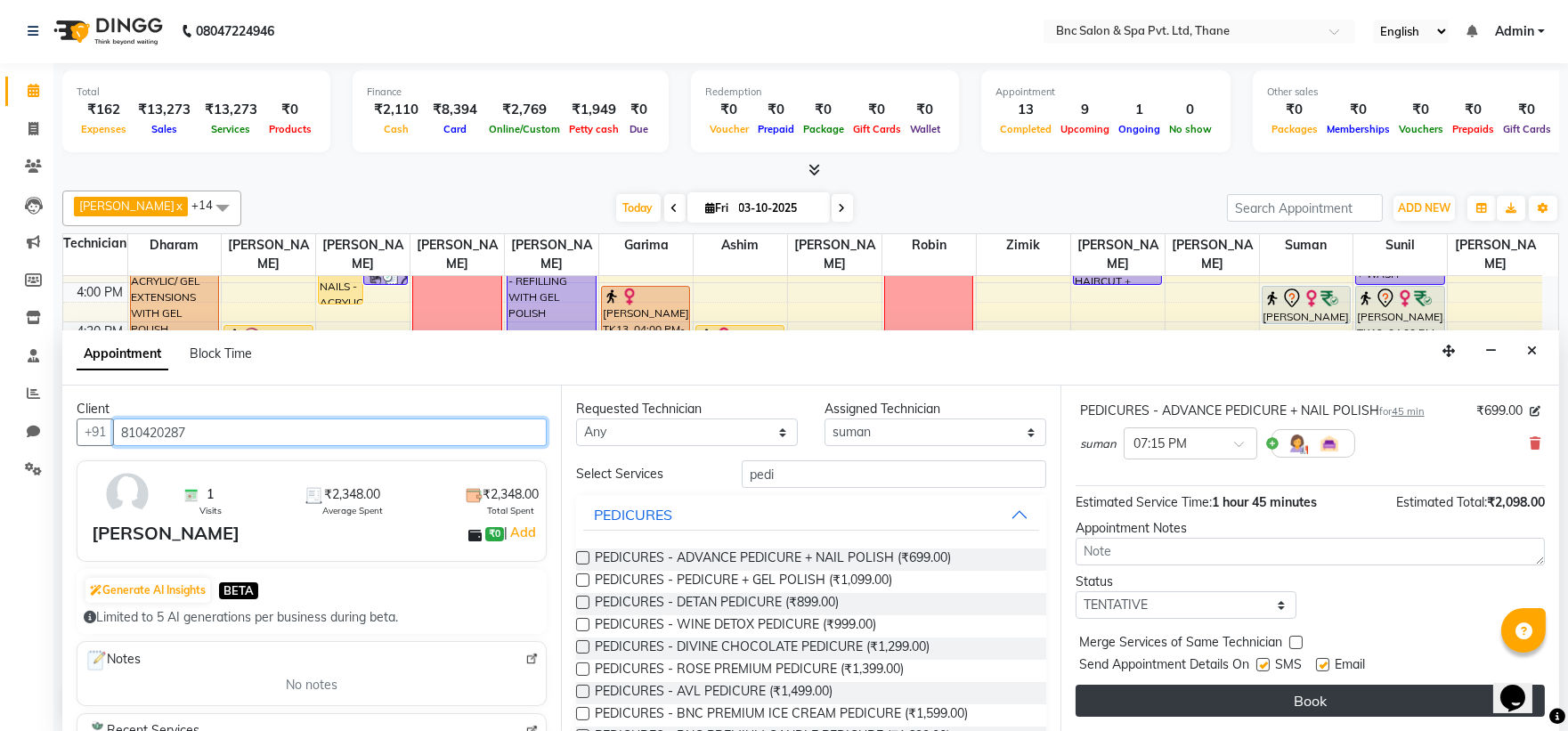
type input "810420287"
click at [1218, 696] on button "Book" at bounding box center [1310, 701] width 469 height 32
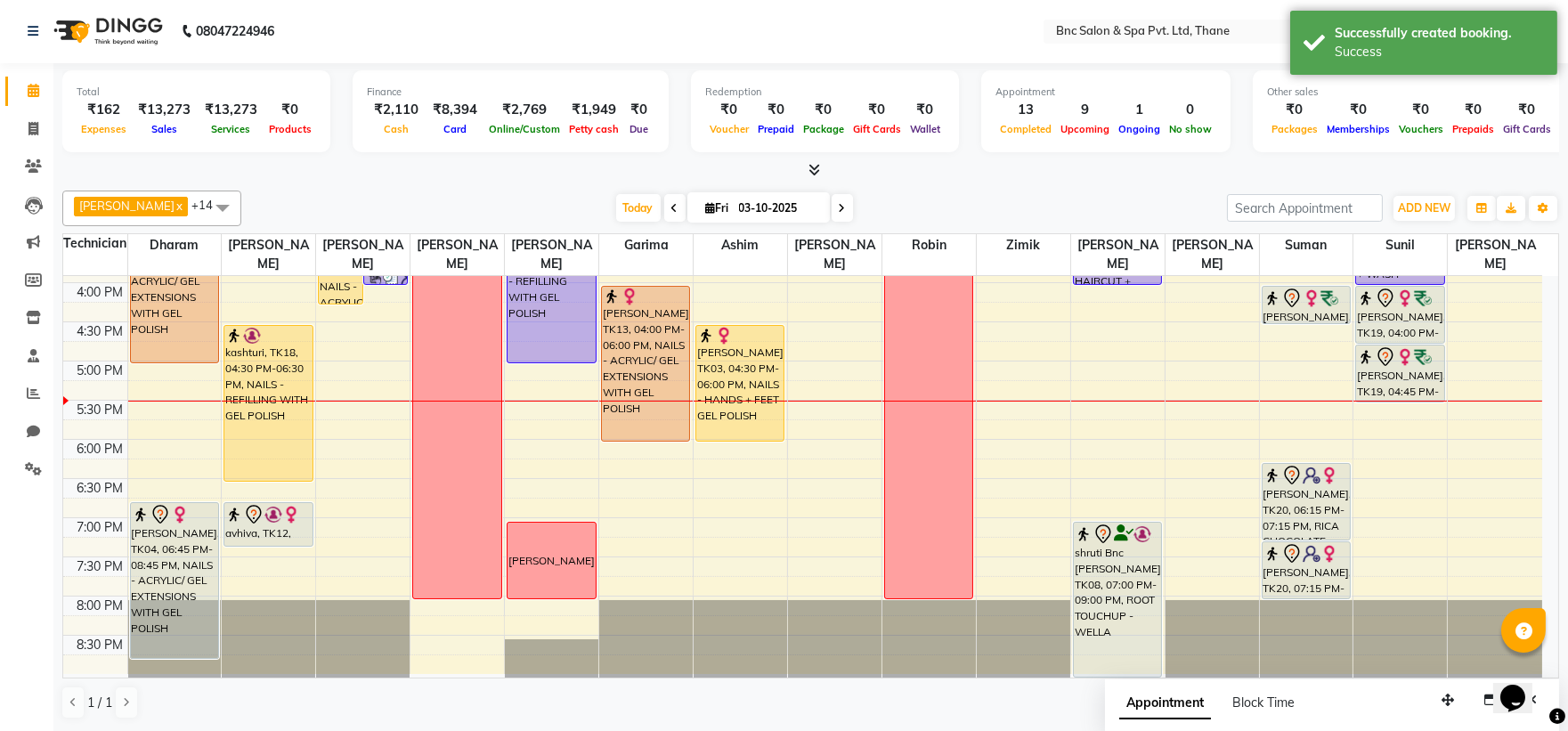
scroll to position [0, 0]
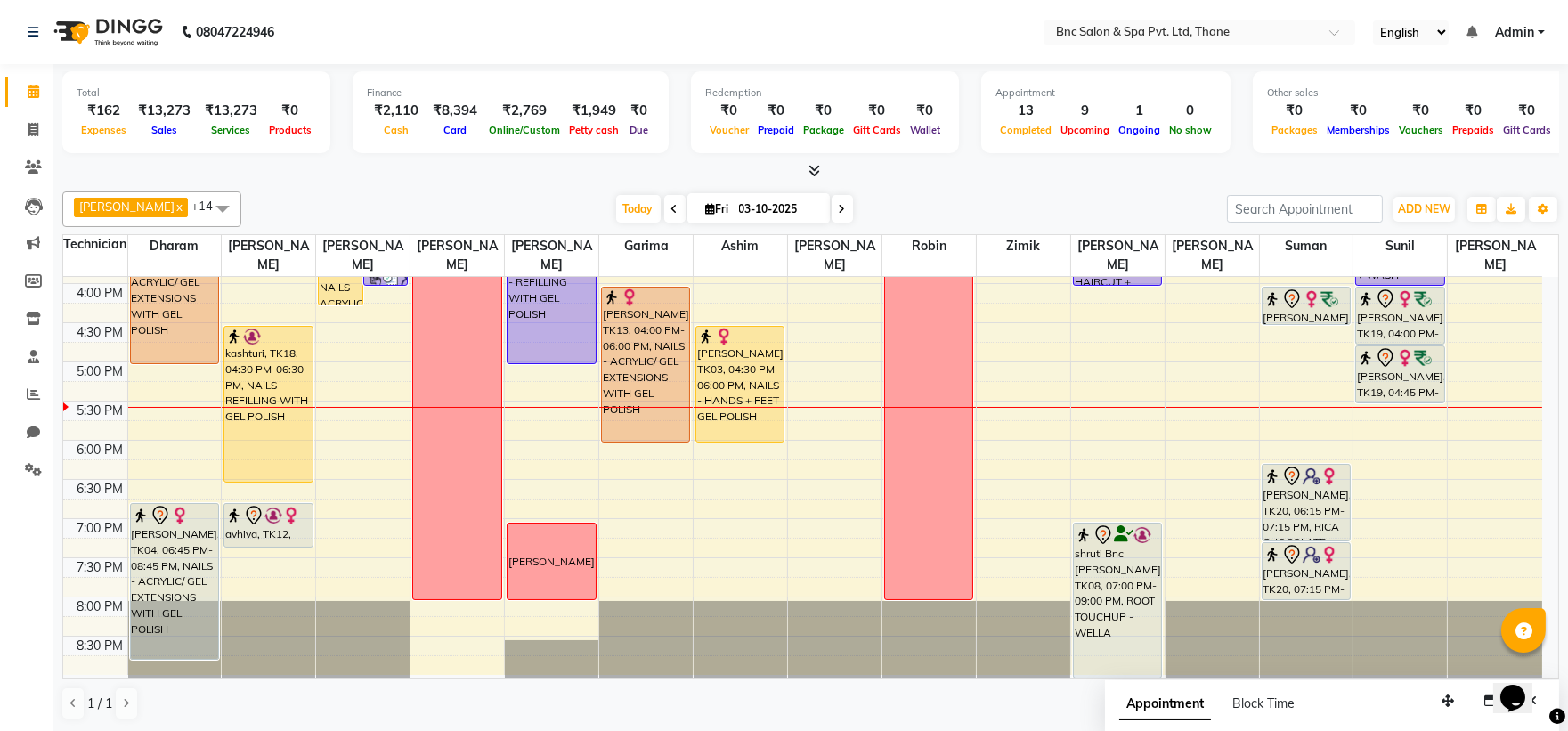
click at [1392, 431] on div "8:00 AM 8:30 AM 9:00 AM 9:30 AM 10:00 AM 10:30 AM 11:00 AM 11:30 AM 12:00 PM 12…" at bounding box center [802, 167] width 1479 height 1018
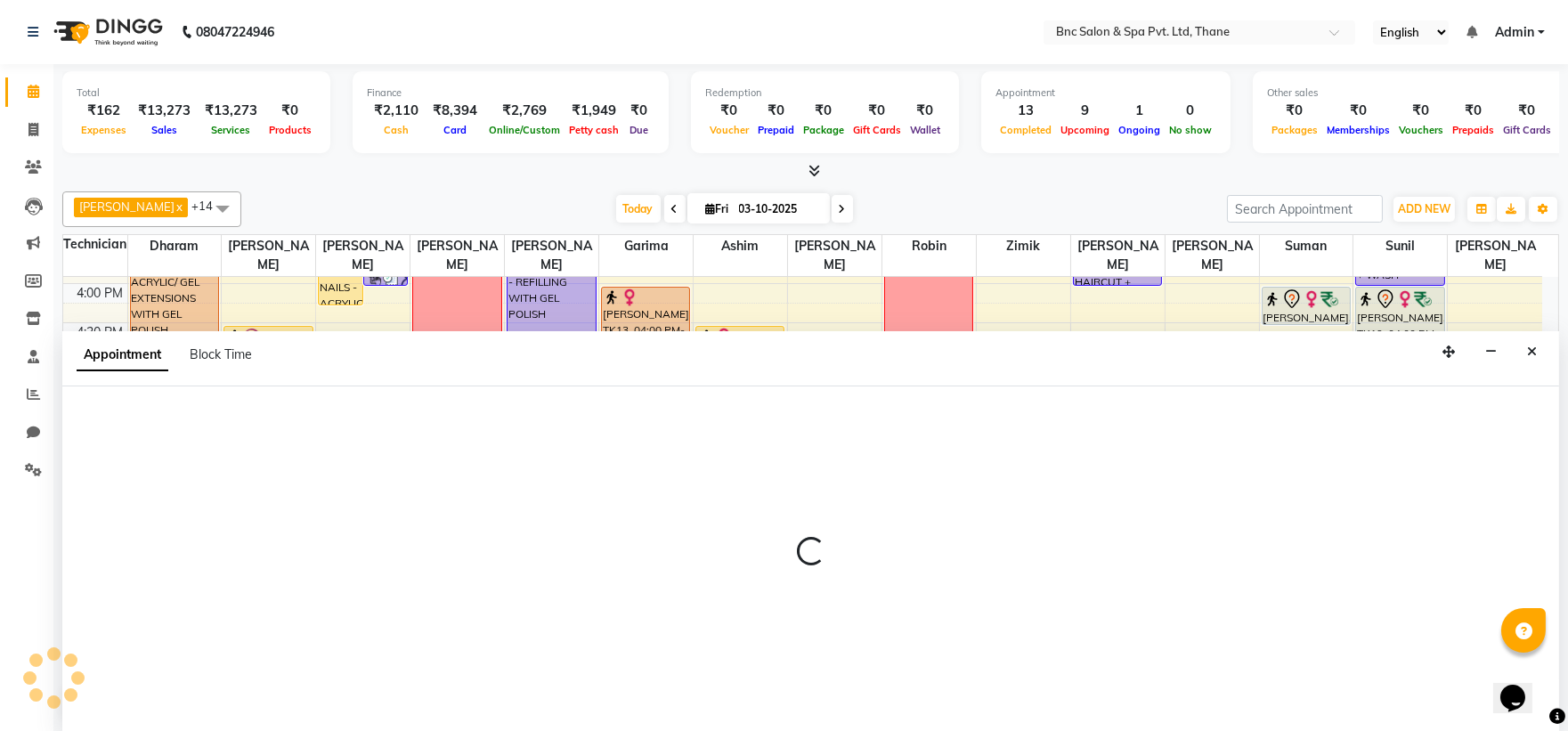
scroll to position [1, 0]
select select "78020"
select select "1065"
select select "tentative"
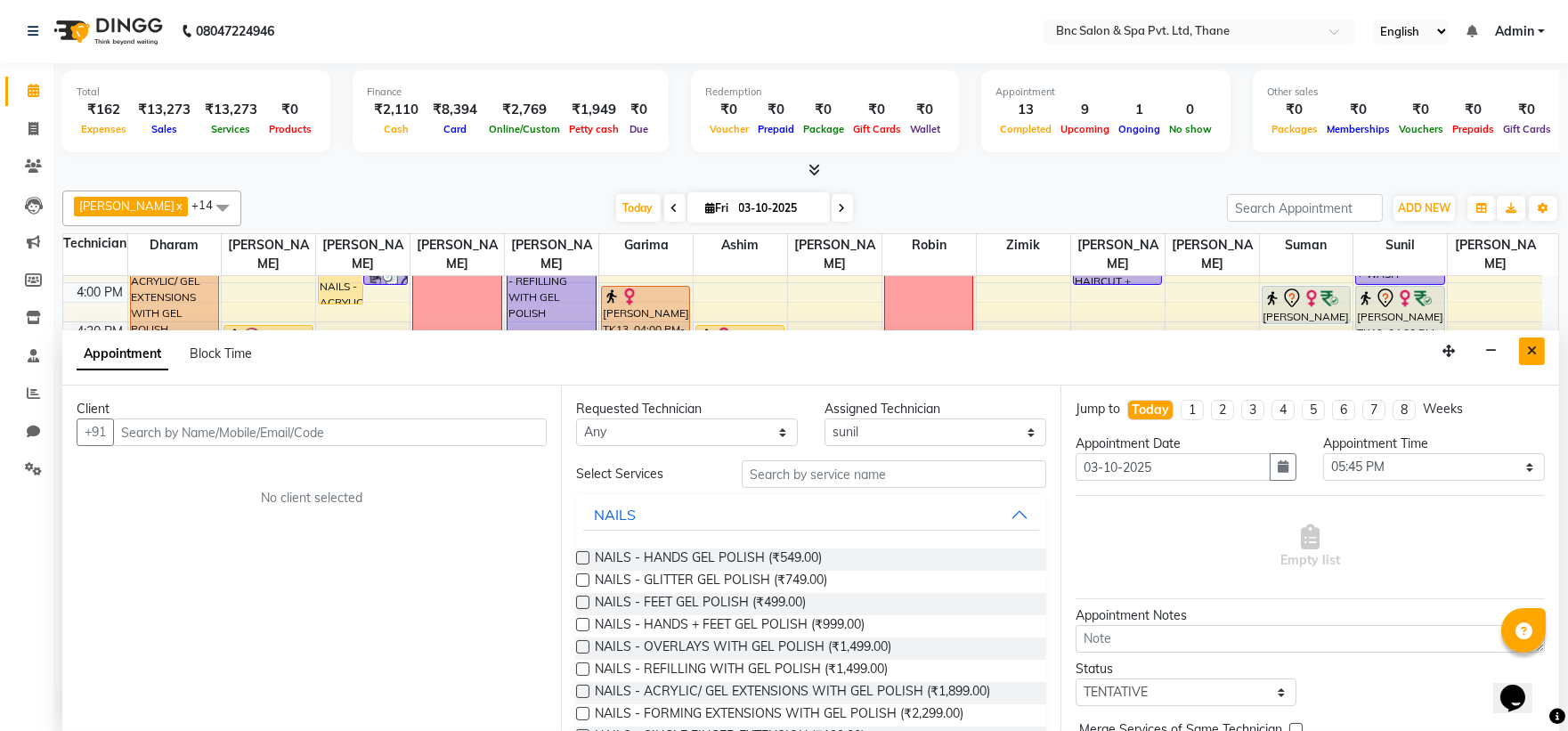
click at [1532, 349] on icon "Close" at bounding box center [1531, 350] width 9 height 12
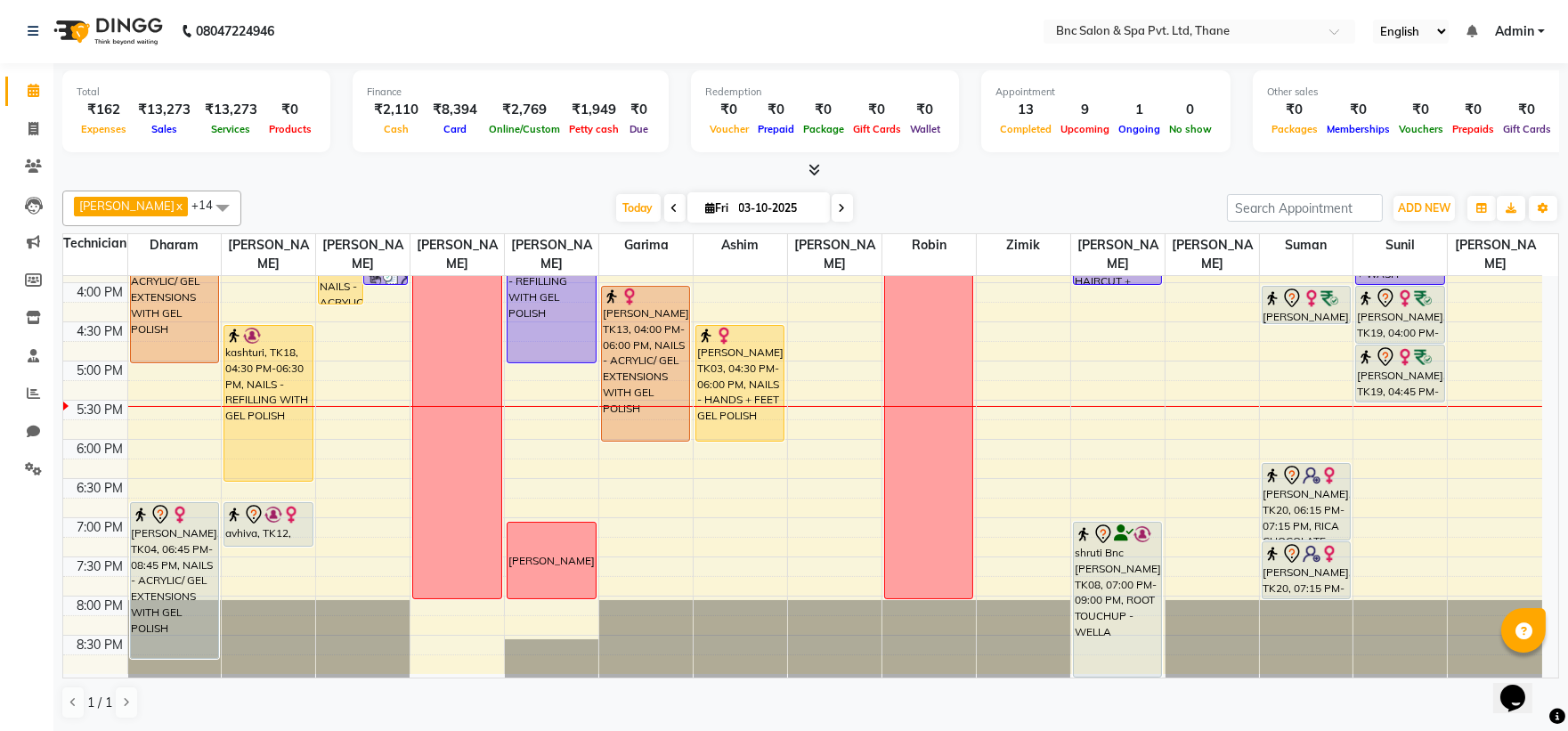
click at [1385, 425] on div "8:00 AM 8:30 AM 9:00 AM 9:30 AM 10:00 AM 10:30 AM 11:00 AM 11:30 AM 12:00 PM 12…" at bounding box center [802, 166] width 1479 height 1018
select select "78020"
select select "tentative"
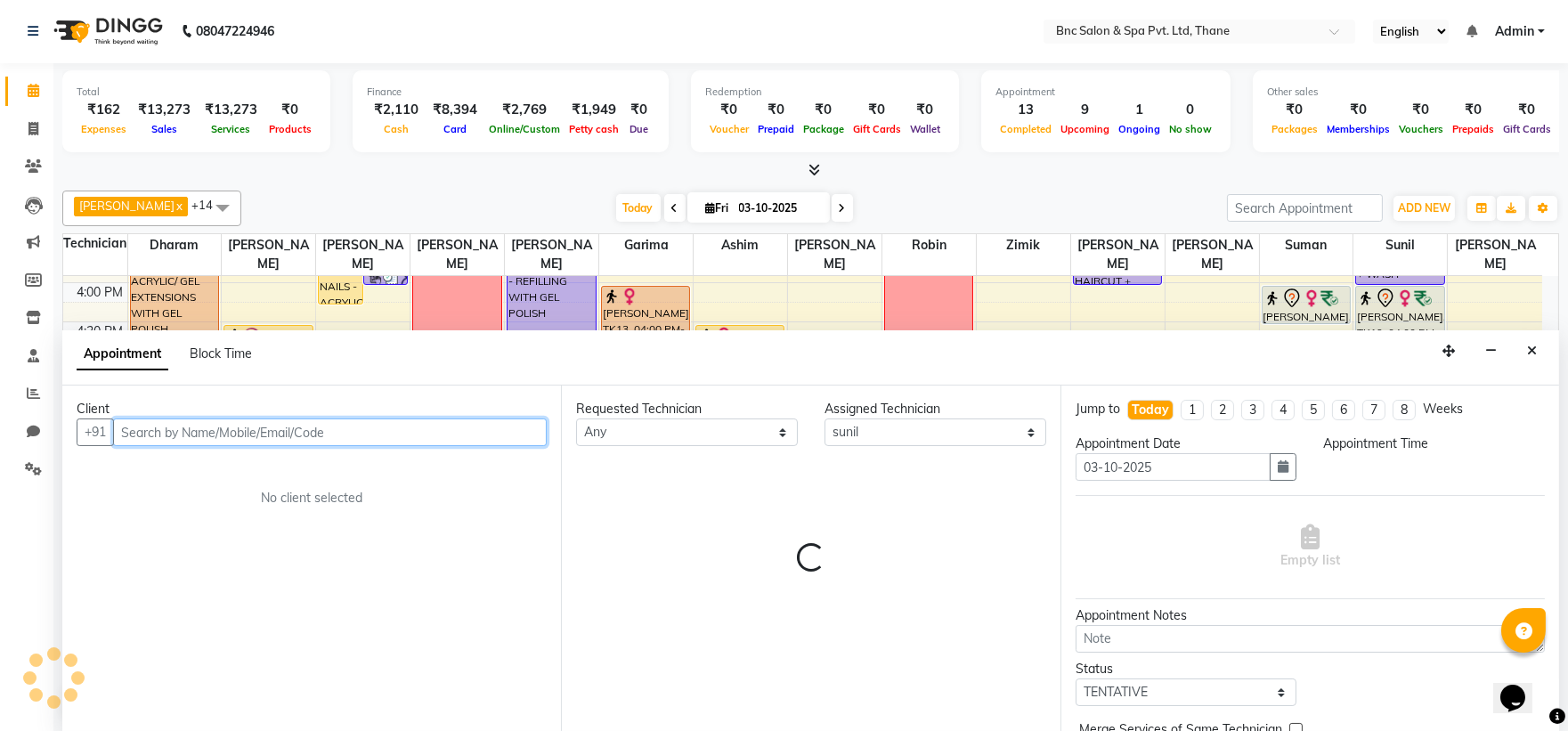
select select "1065"
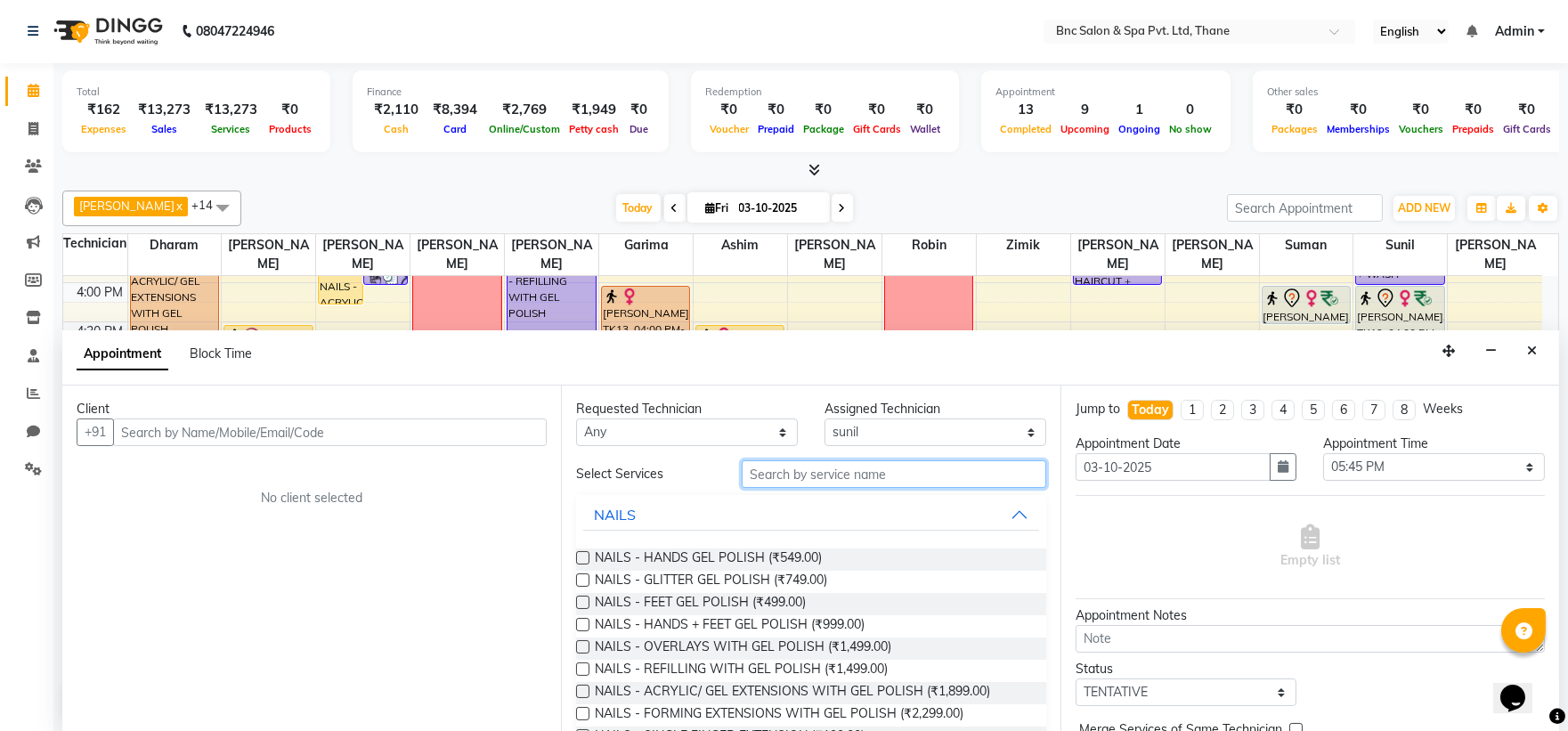
click at [760, 476] on input "text" at bounding box center [895, 473] width 305 height 27
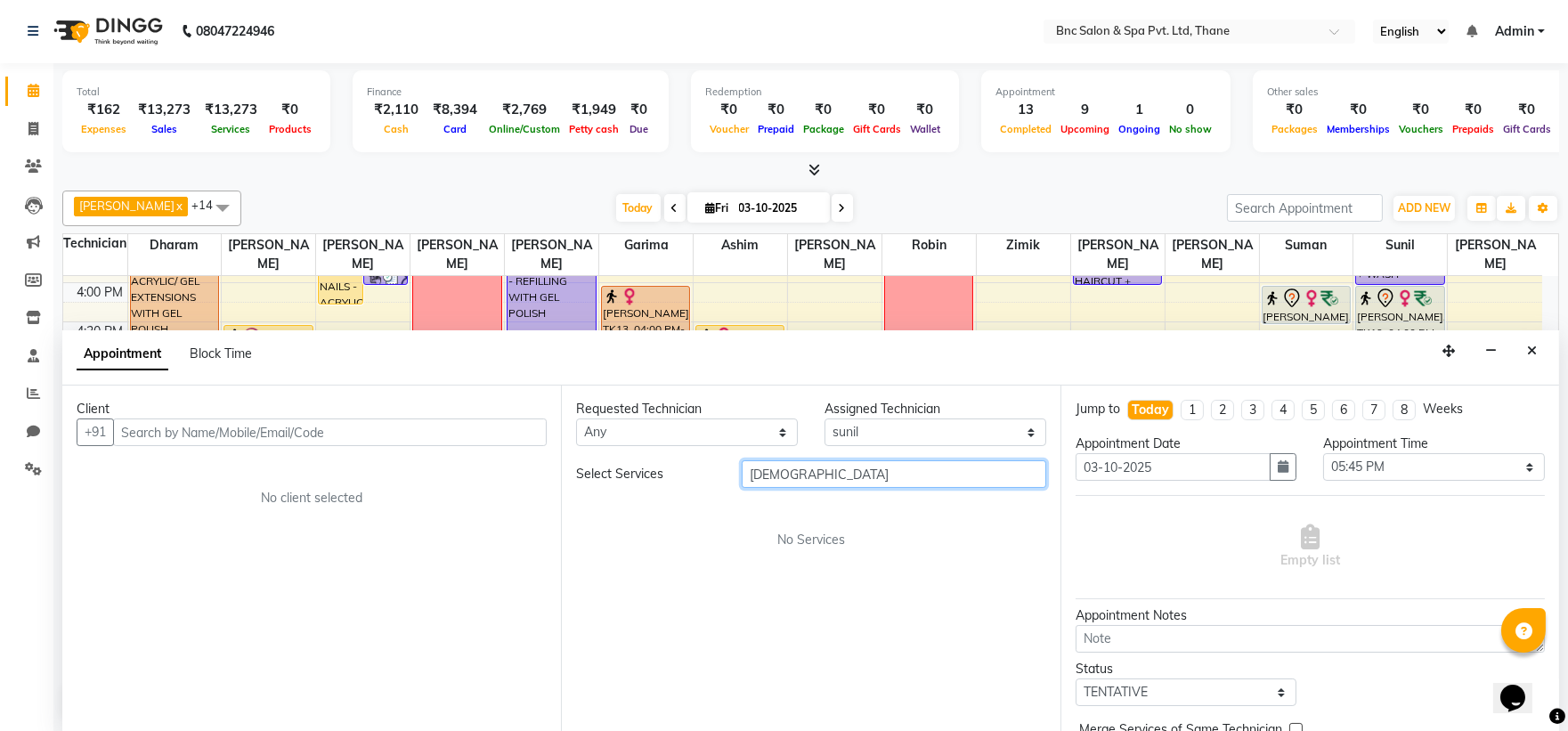
click at [767, 470] on input "wasah" at bounding box center [895, 473] width 305 height 27
click at [780, 473] on input "wasah" at bounding box center [895, 473] width 305 height 27
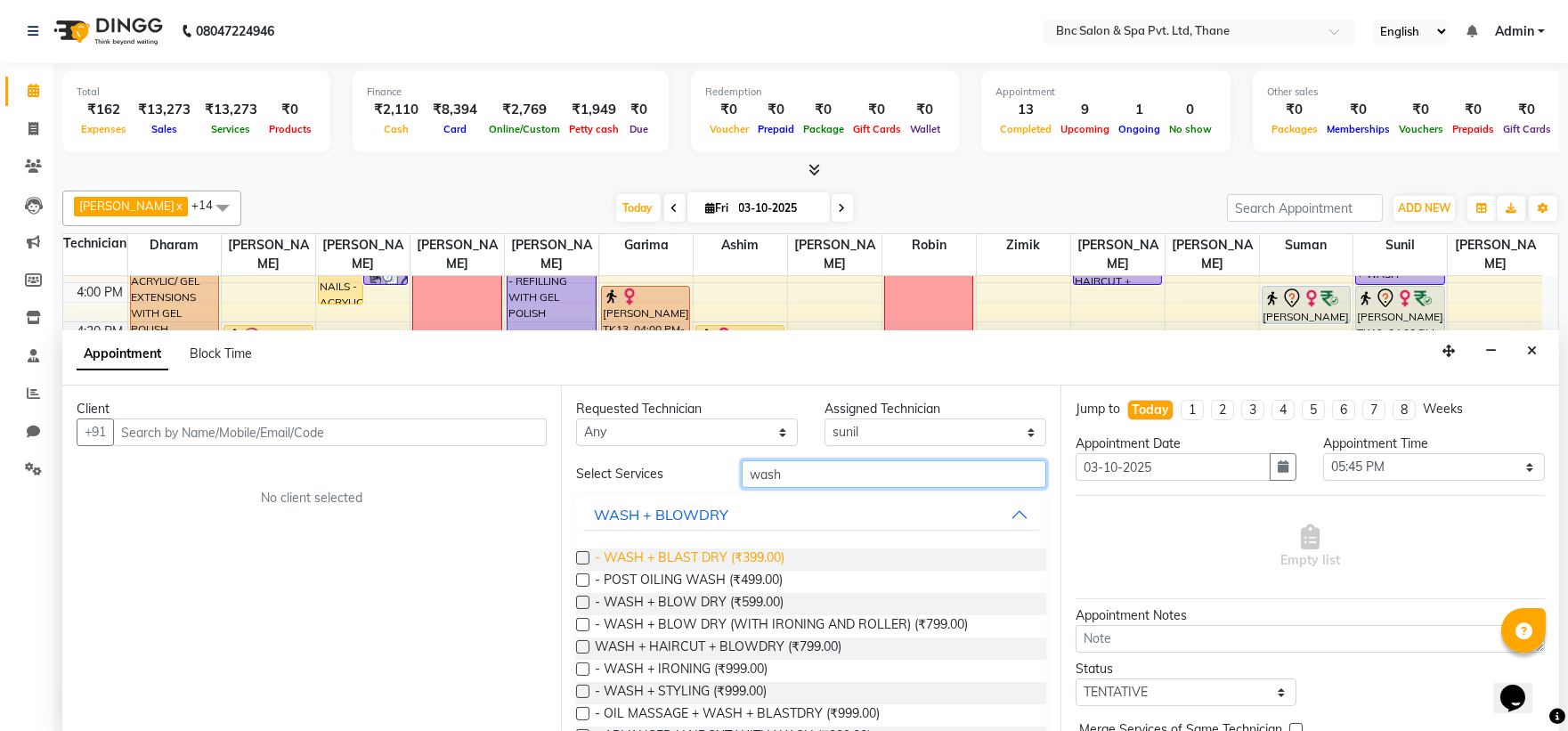
type input "wash"
click at [698, 565] on span "- WASH + BLAST DRY (₹399.00)" at bounding box center [689, 560] width 190 height 23
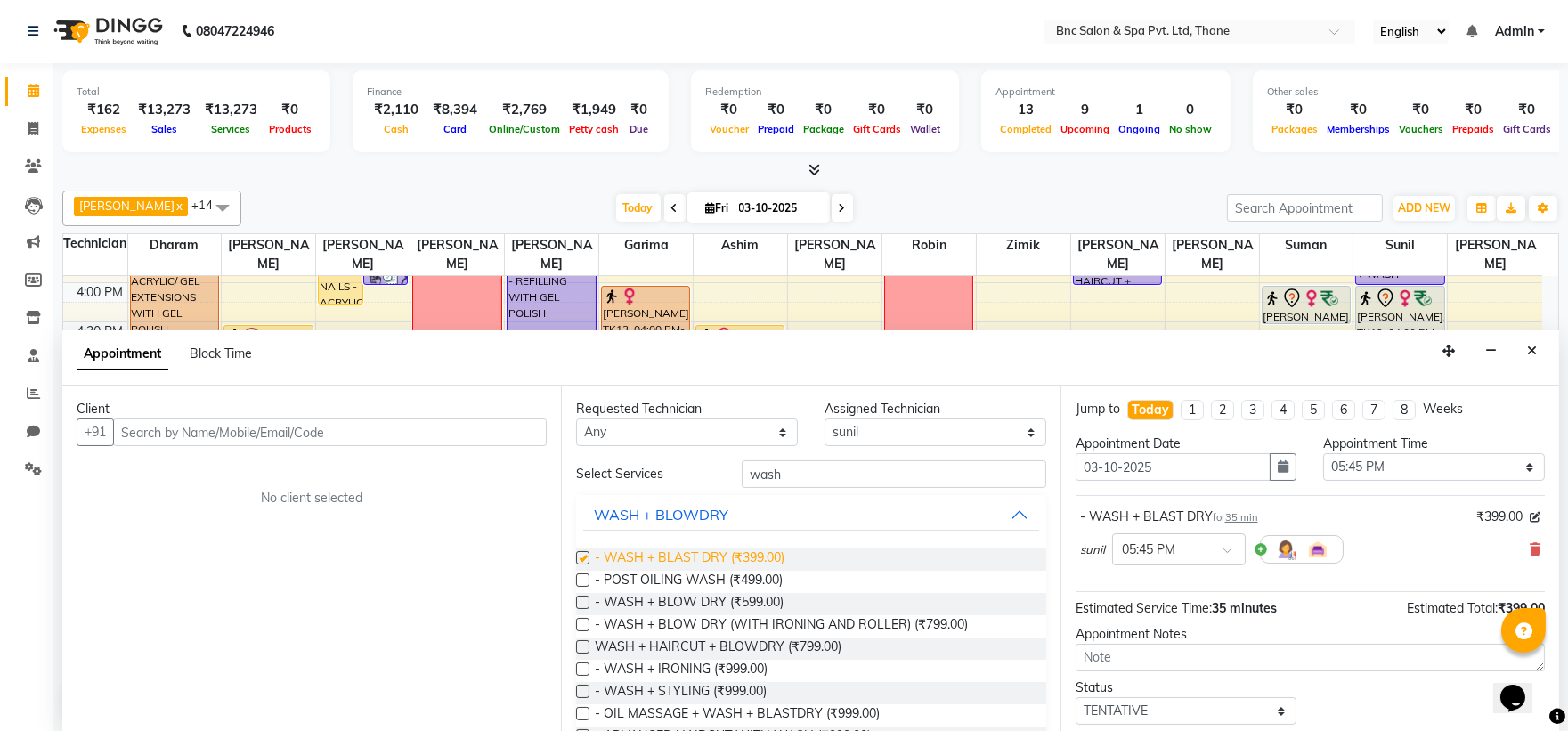
checkbox input "false"
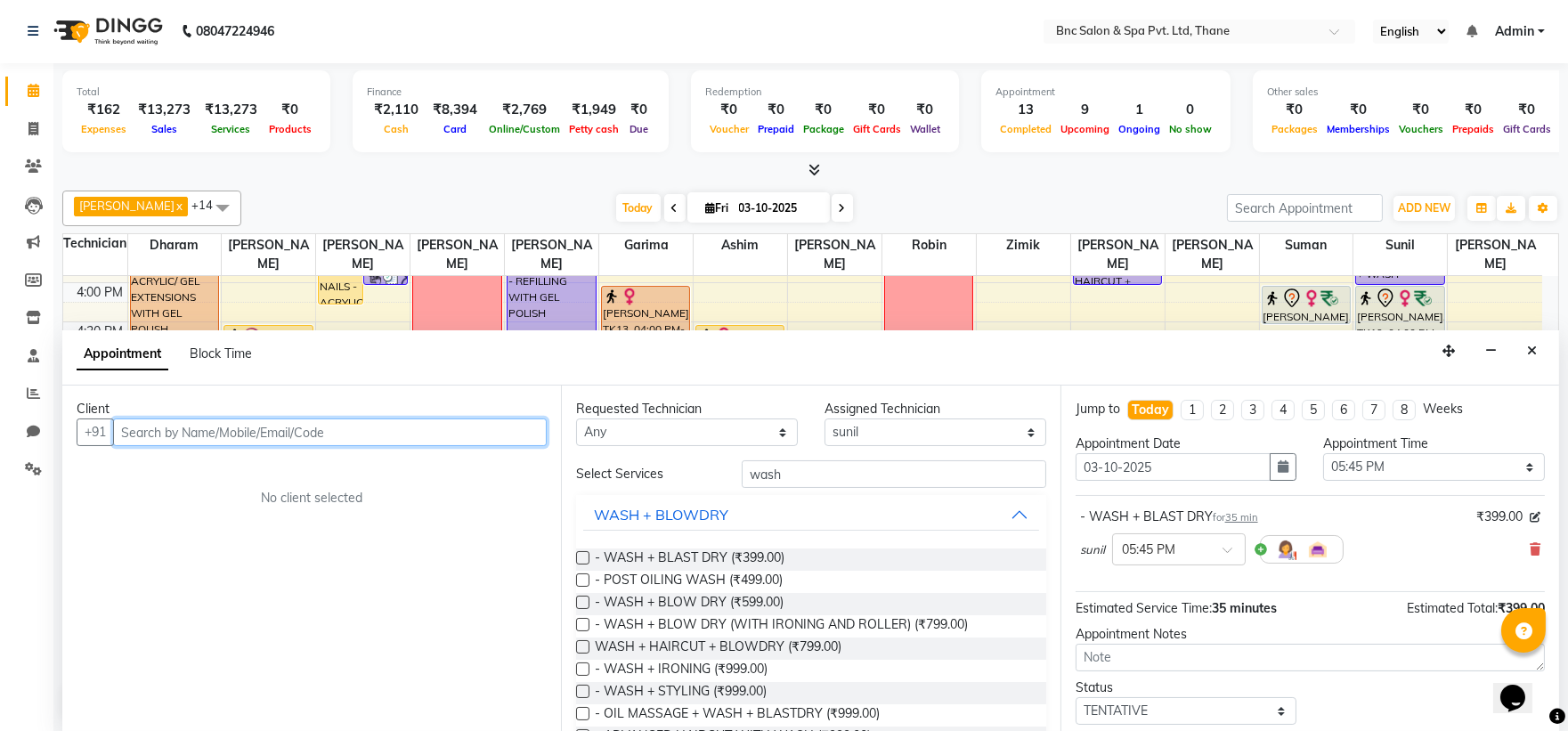
click at [368, 430] on input "text" at bounding box center [329, 432] width 434 height 27
type input "s"
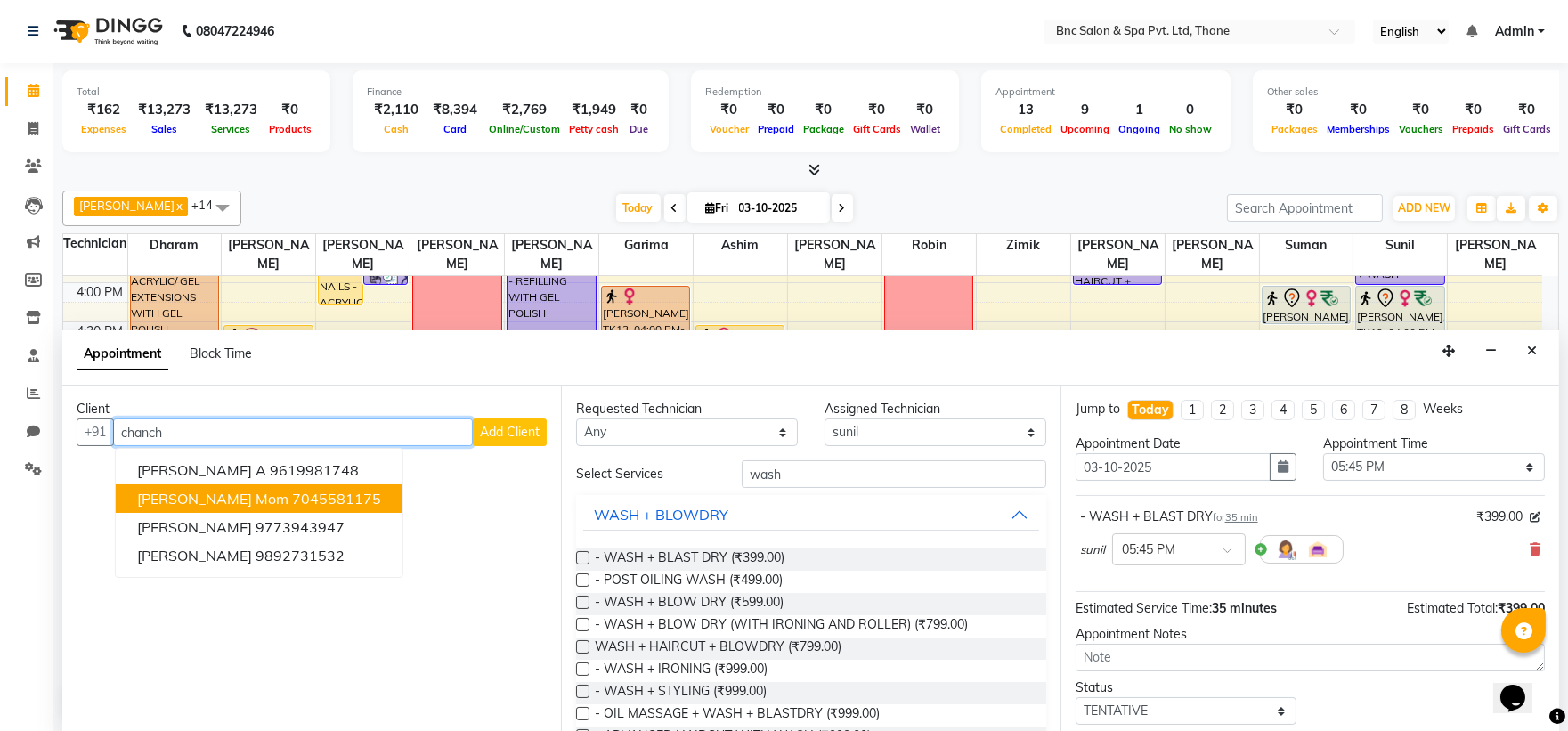
click at [337, 492] on ngb-highlight "7045581175" at bounding box center [336, 499] width 89 height 18
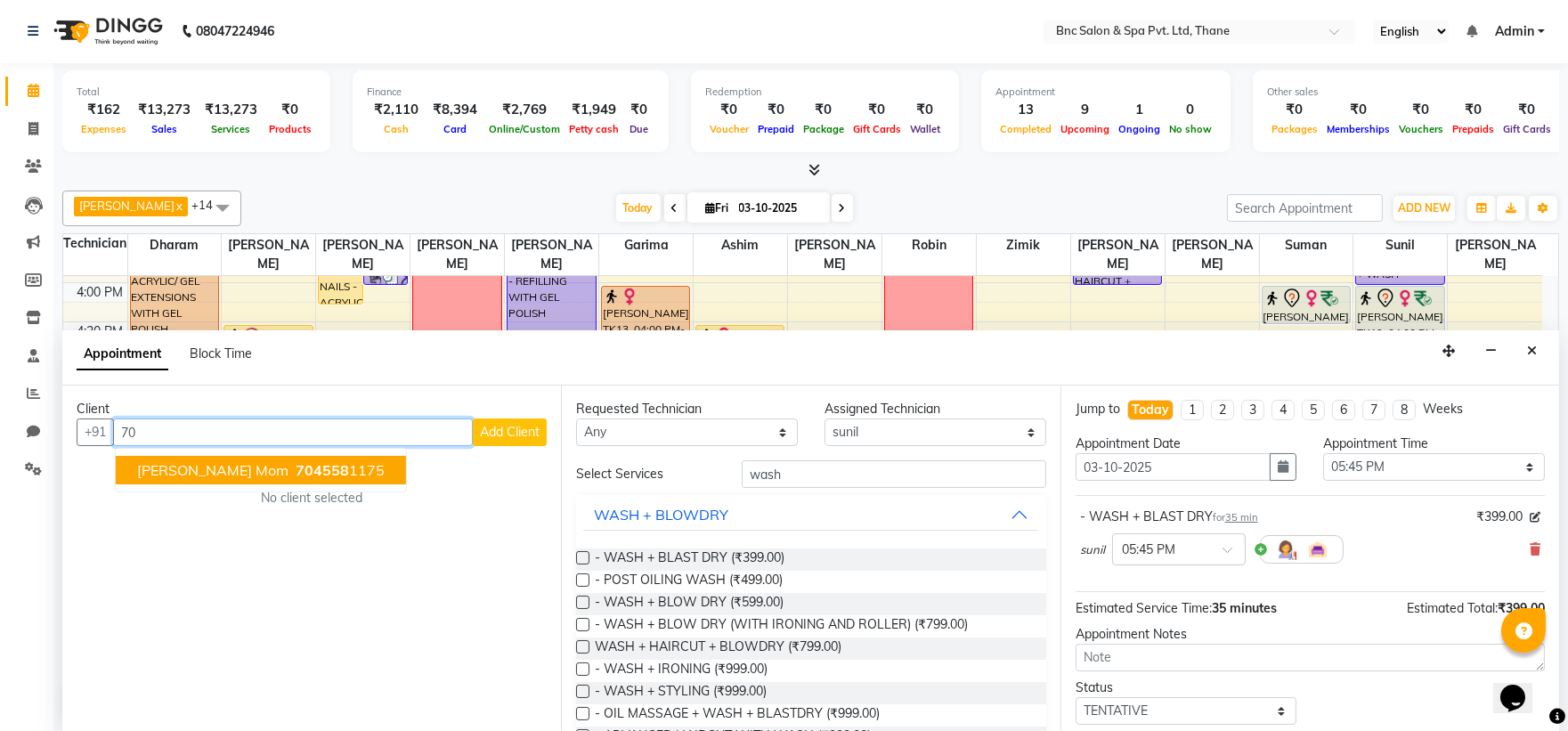
type input "7"
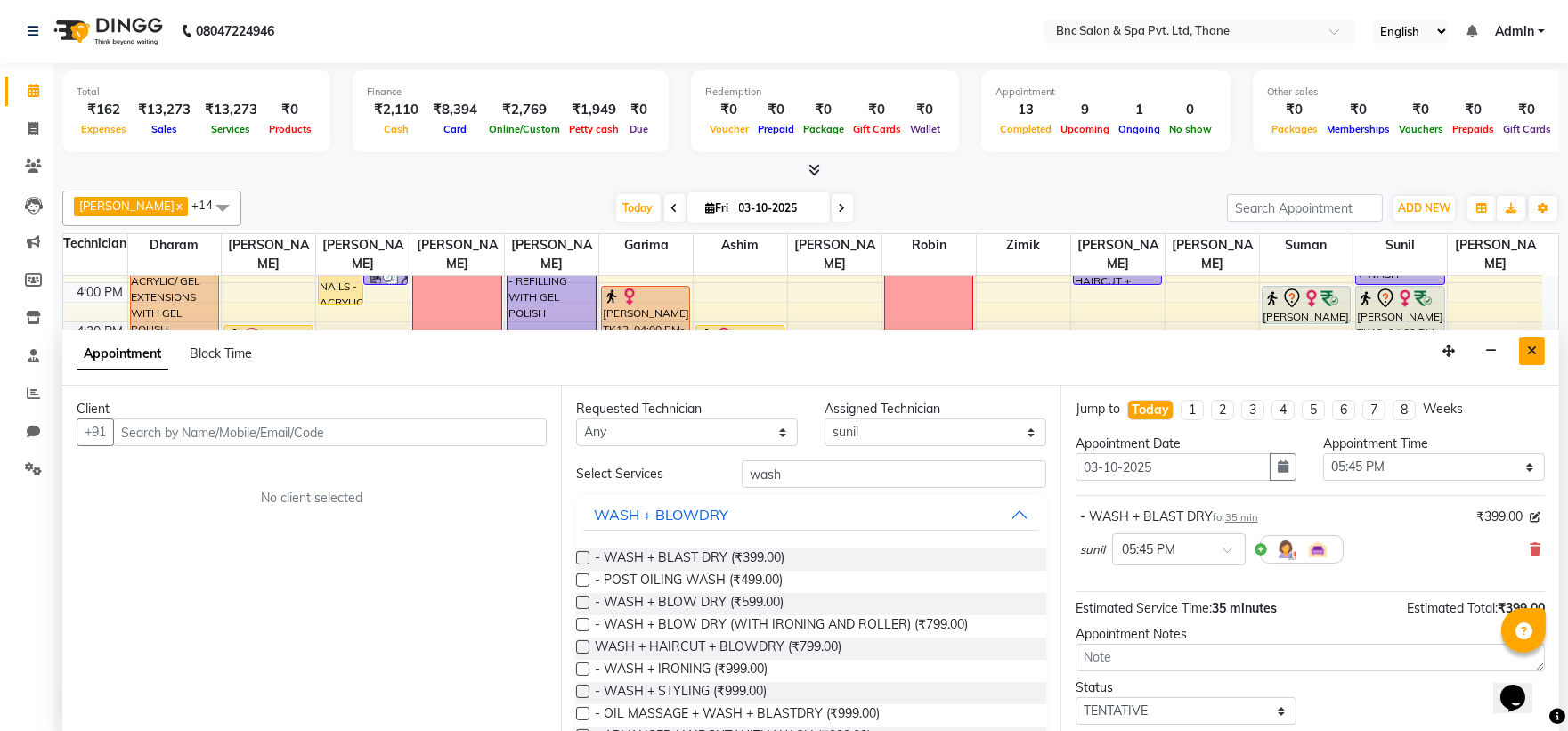
click at [1523, 343] on button "Close" at bounding box center [1531, 351] width 25 height 27
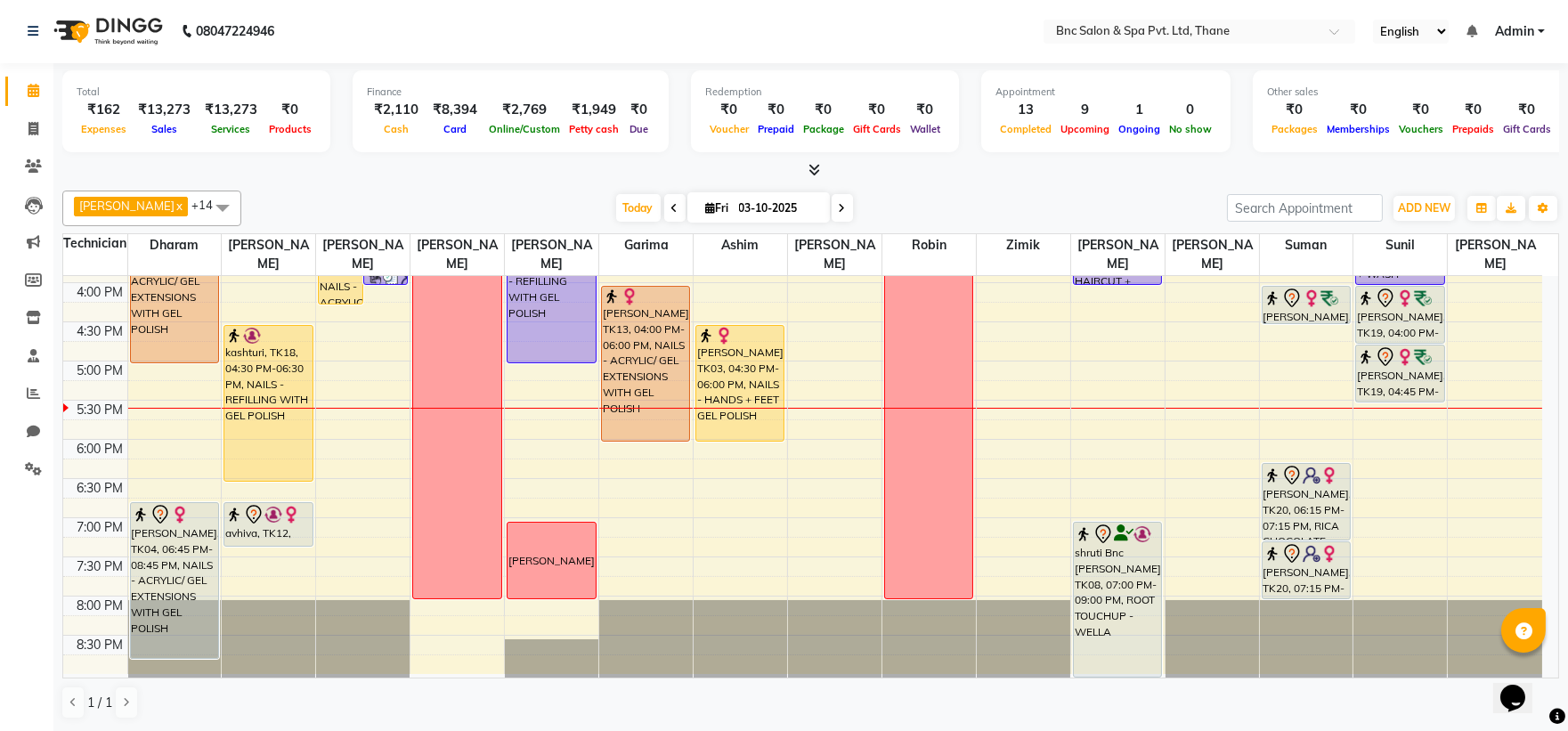
click at [839, 208] on icon at bounding box center [843, 208] width 8 height 10
type input "04-10-2025"
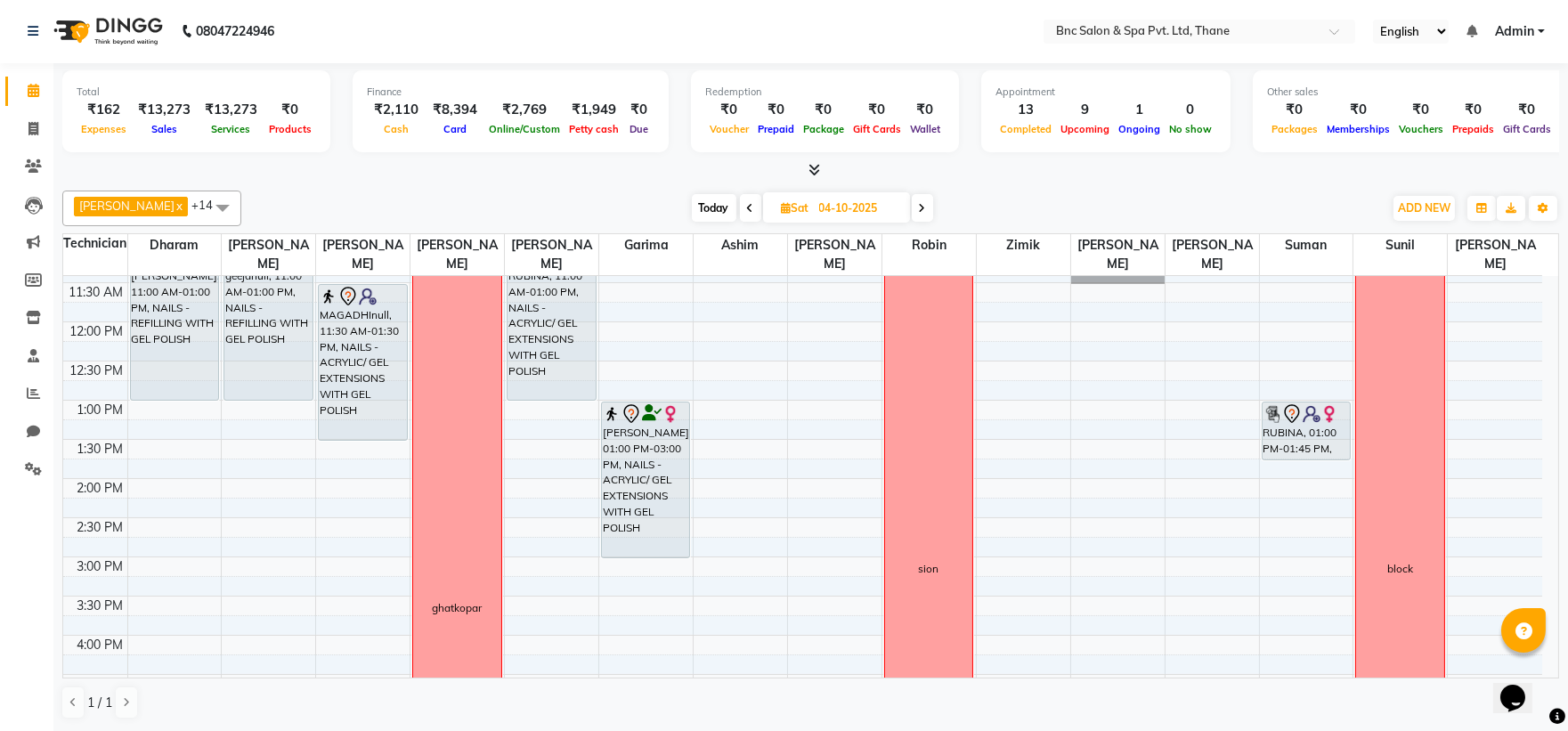
scroll to position [231, 0]
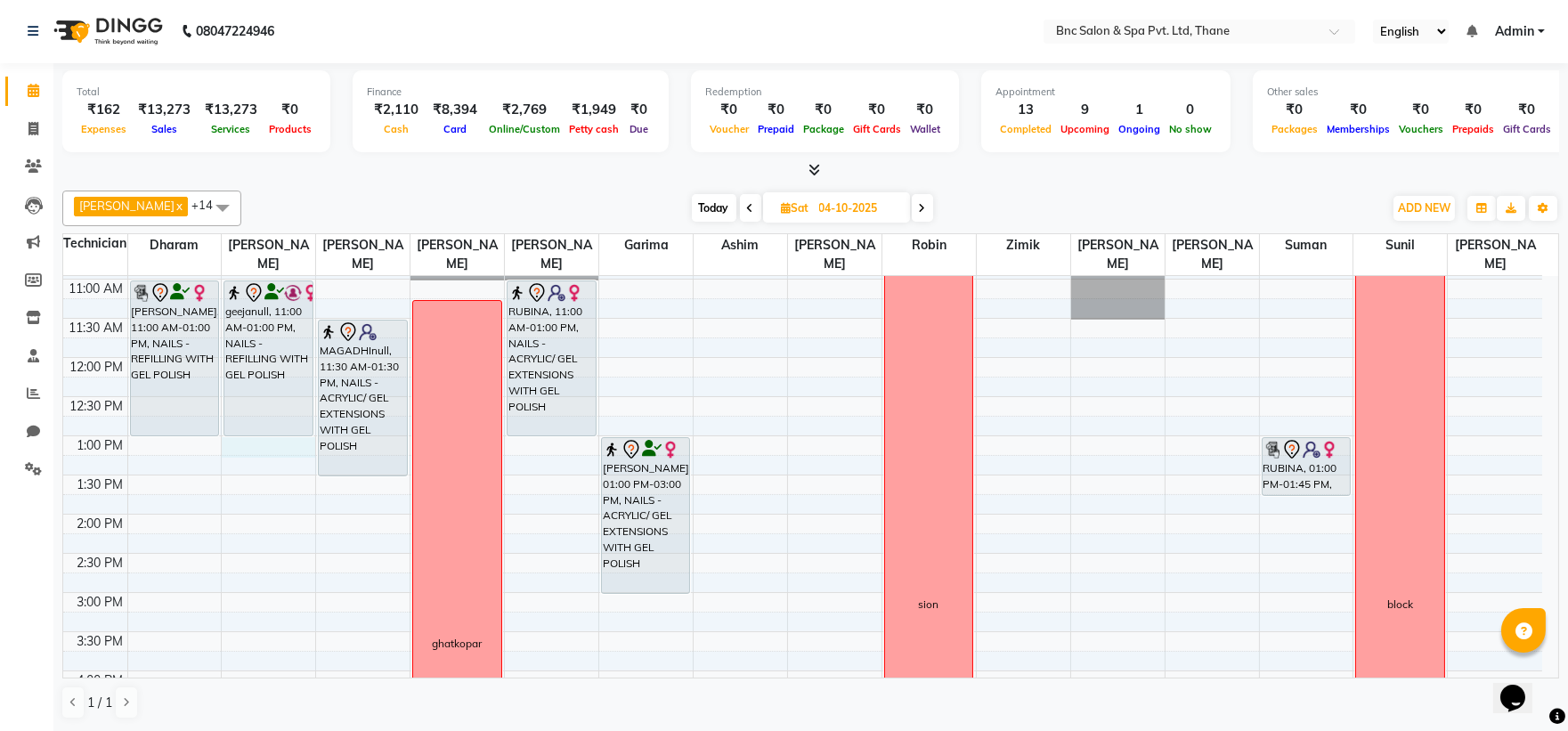
click at [234, 446] on div "8:00 AM 8:30 AM 9:00 AM 9:30 AM 10:00 AM 10:30 AM 11:00 AM 11:30 AM 12:00 PM 12…" at bounding box center [802, 553] width 1479 height 1018
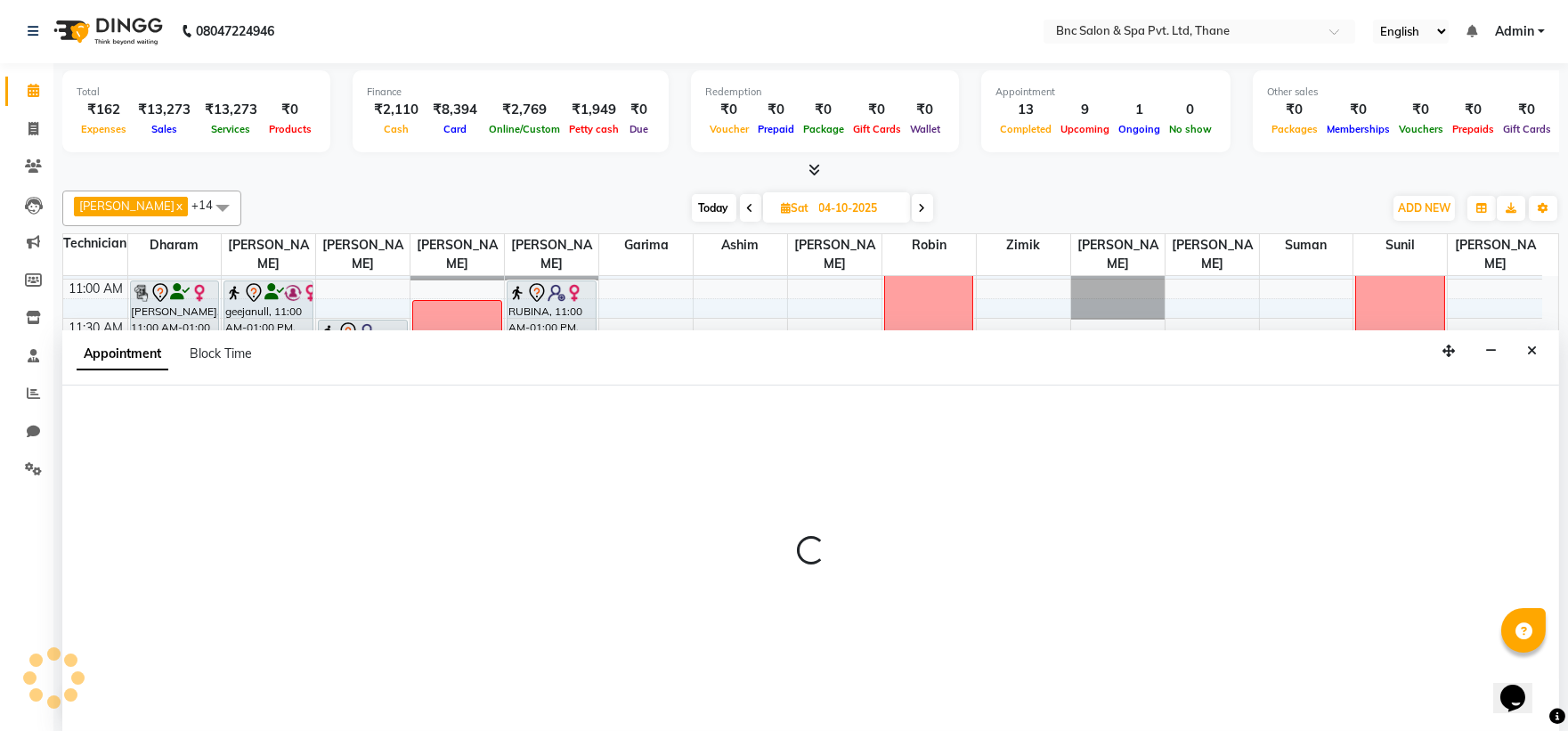
select select "71923"
select select "780"
select select "tentative"
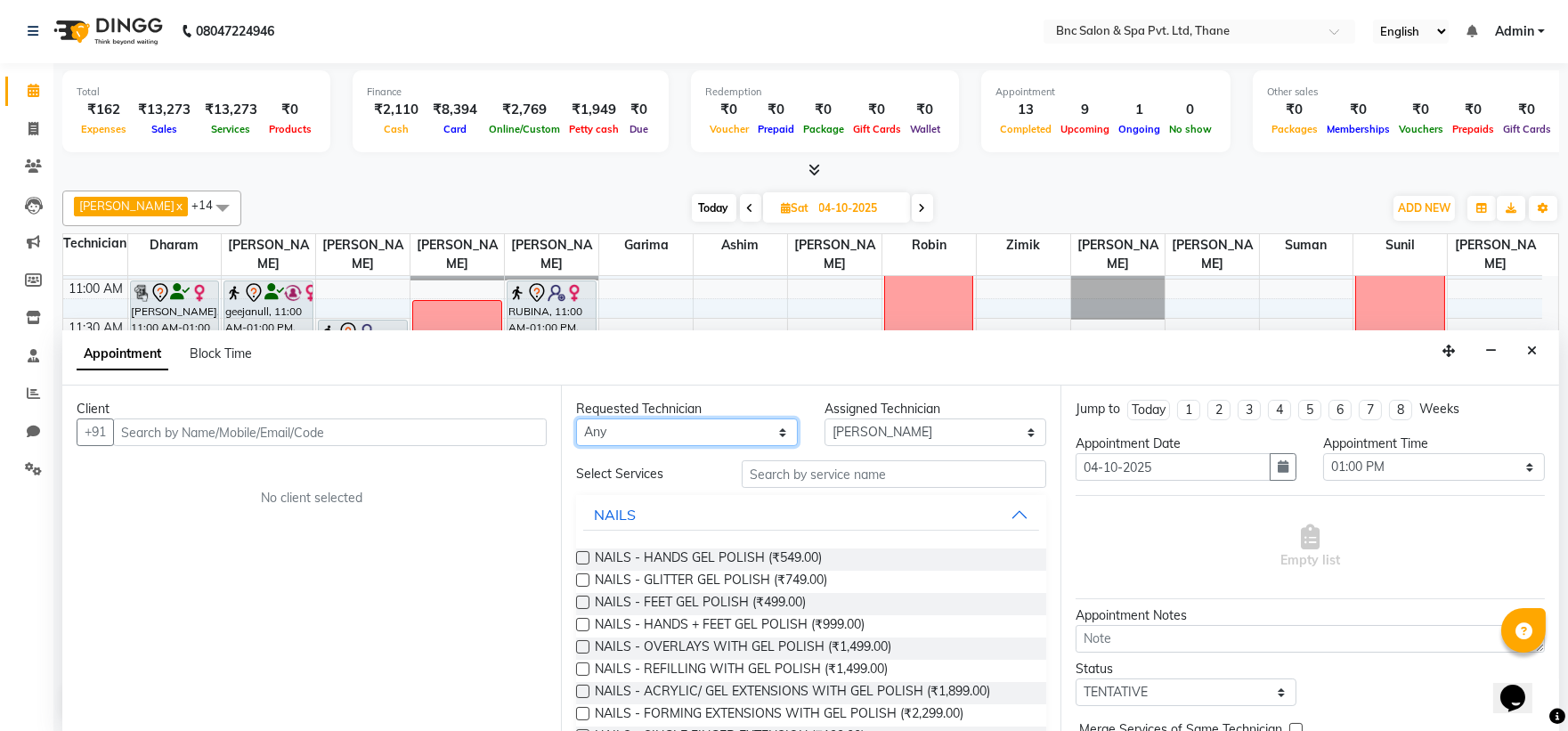
click at [651, 437] on select "Any Anas Ansari Apeksha ashim Ashwini Shibe Deepak Rajput Dharam Garima Jayanto…" at bounding box center [687, 432] width 222 height 27
select select "71923"
click at [576, 419] on select "Any Anas Ansari Apeksha ashim Ashwini Shibe Deepak Rajput Dharam Garima Jayanto…" at bounding box center [687, 432] width 222 height 27
click at [672, 686] on span "NAILS - ACRYLIC/ GEL EXTENSIONS WITH GEL POLISH (₹1,899.00)" at bounding box center [792, 693] width 395 height 23
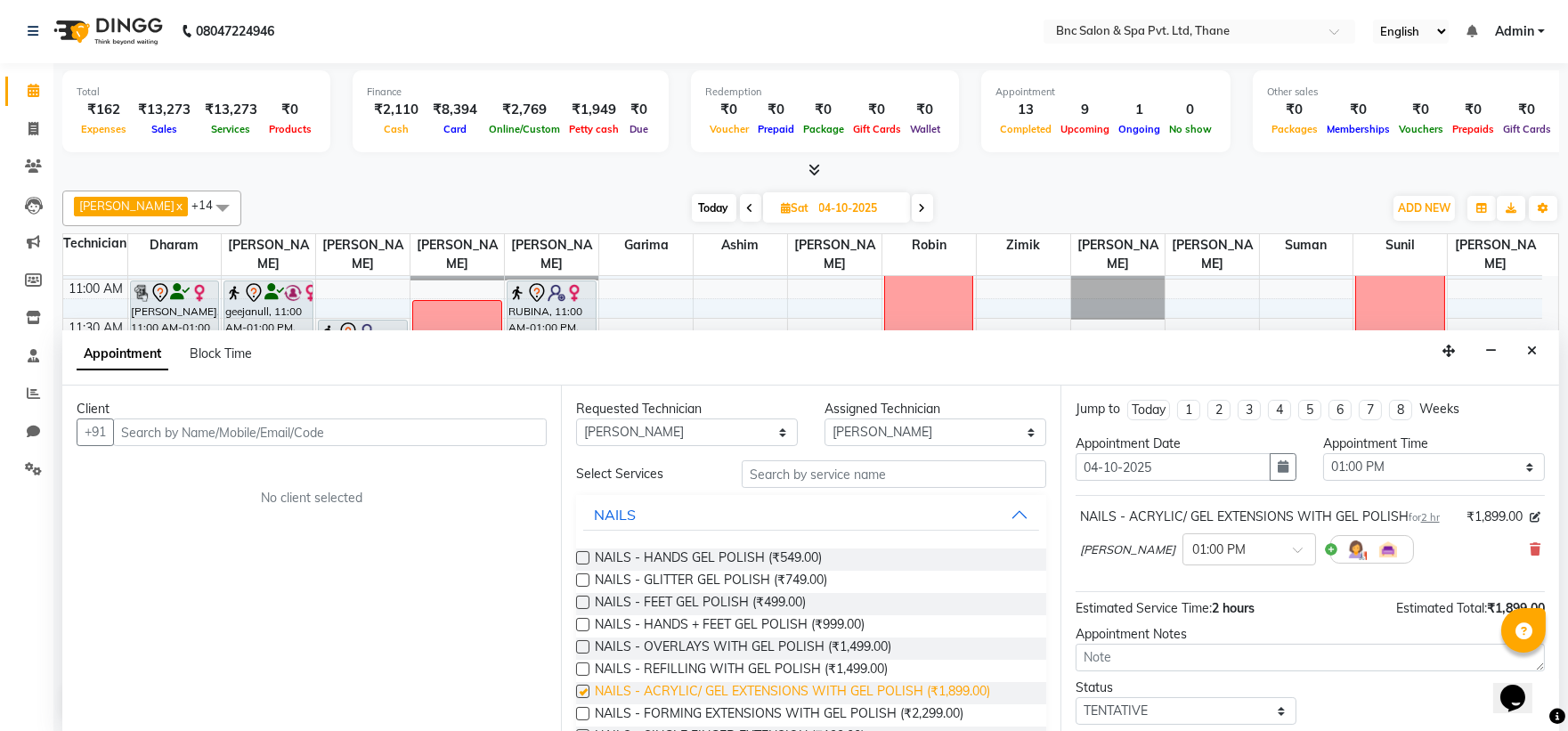
checkbox input "false"
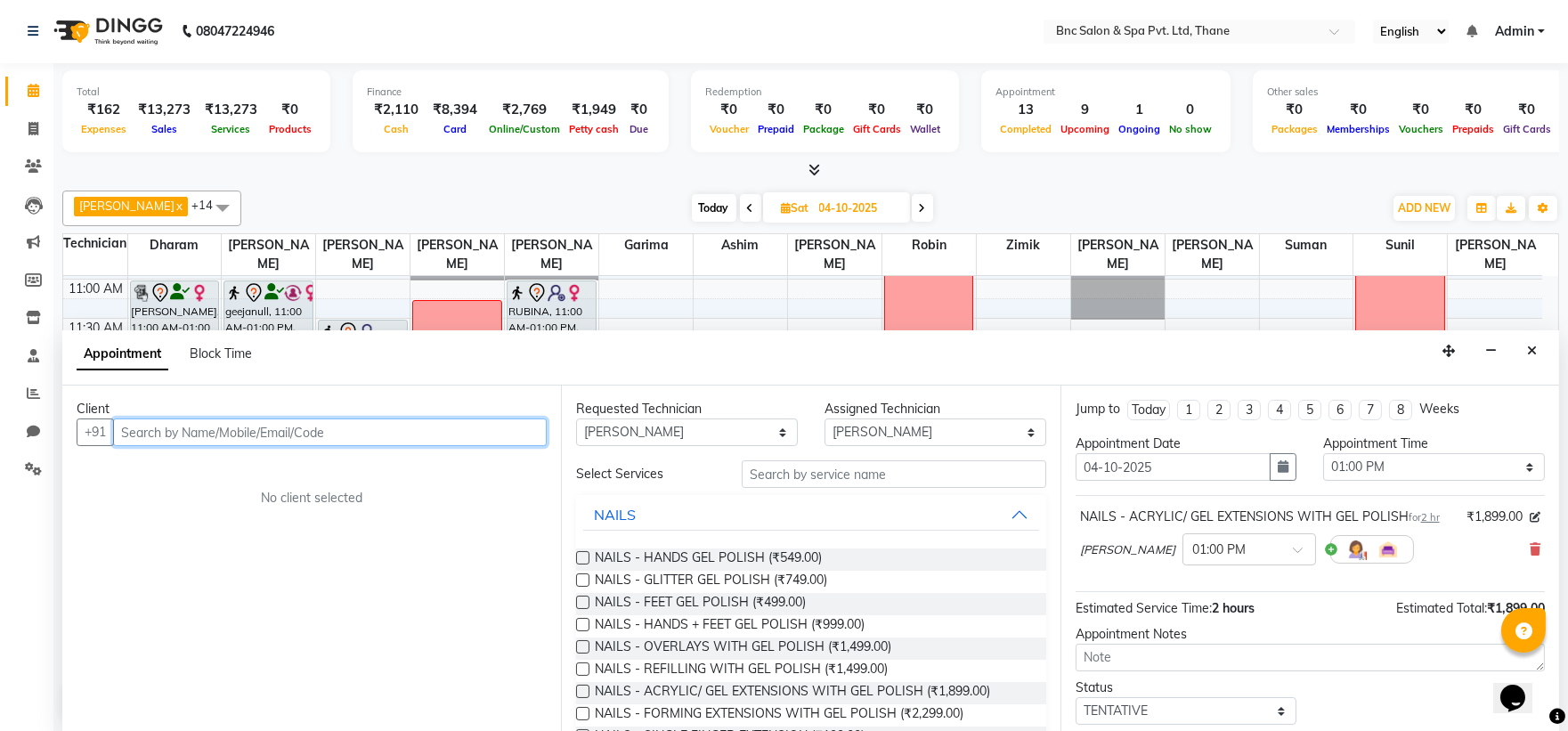
click at [331, 427] on input "text" at bounding box center [329, 432] width 434 height 27
click at [325, 432] on input "text" at bounding box center [329, 432] width 434 height 27
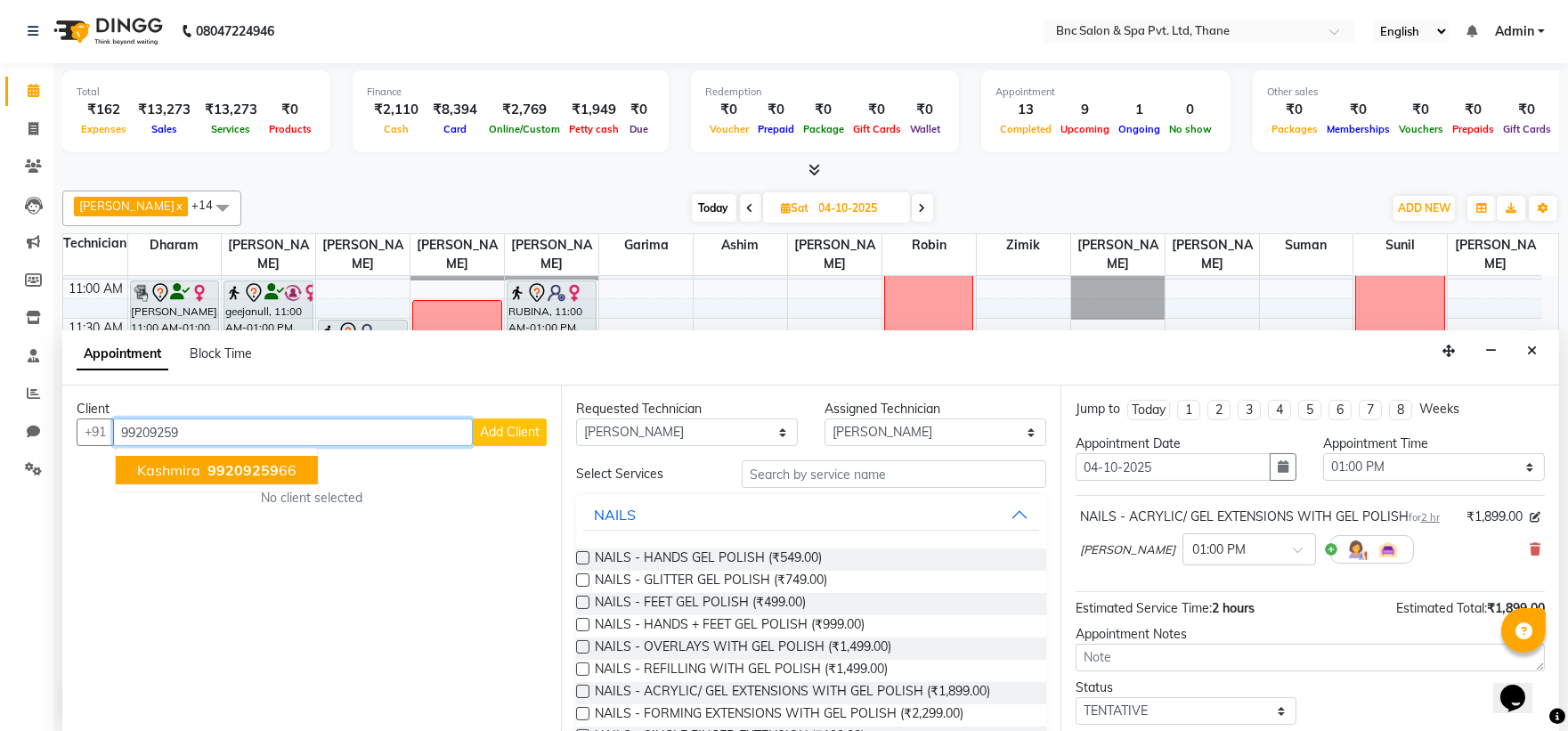
click at [262, 463] on span "99209259" at bounding box center [244, 469] width 71 height 18
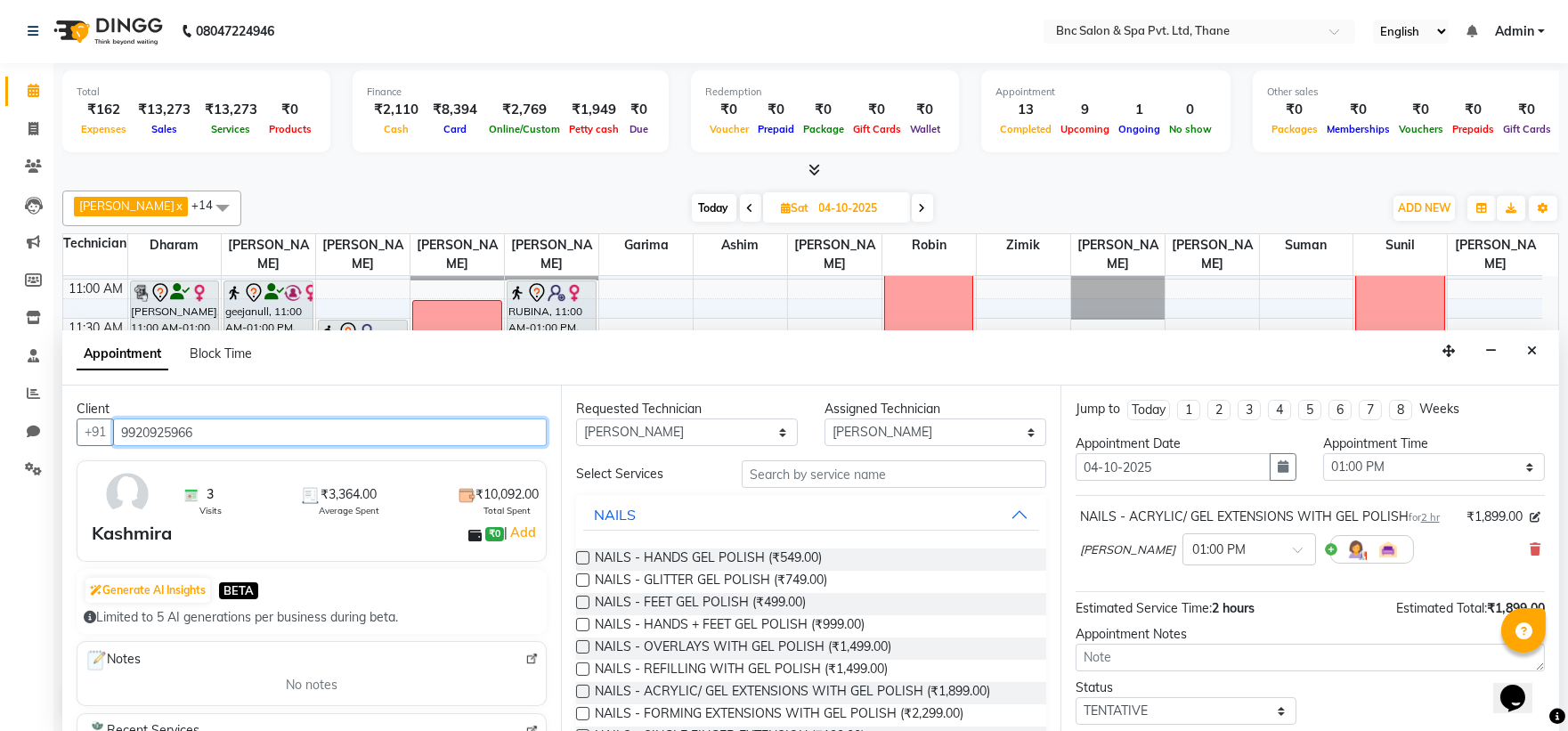
scroll to position [105, 0]
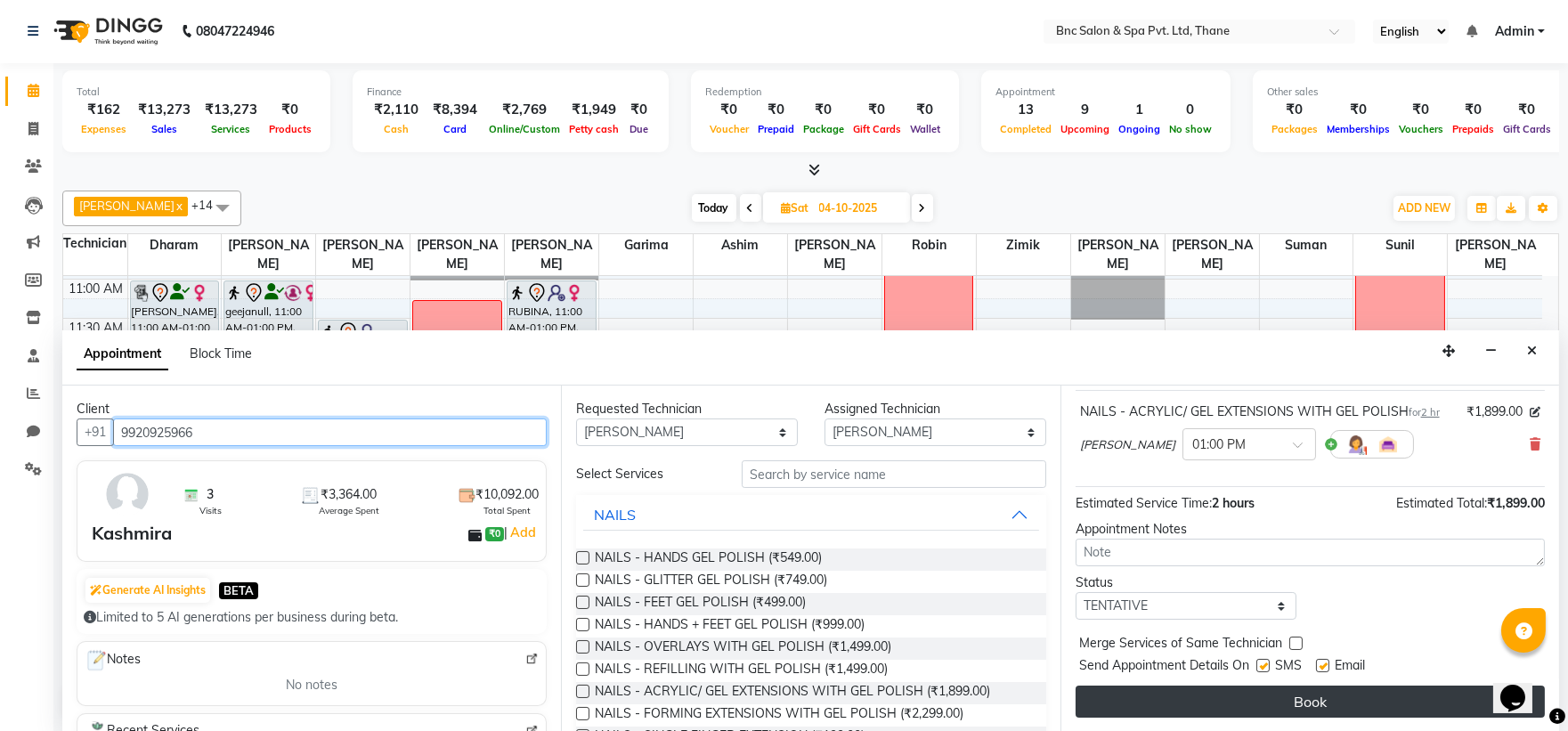
type input "9920925966"
click at [1203, 692] on button "Book" at bounding box center [1310, 702] width 469 height 32
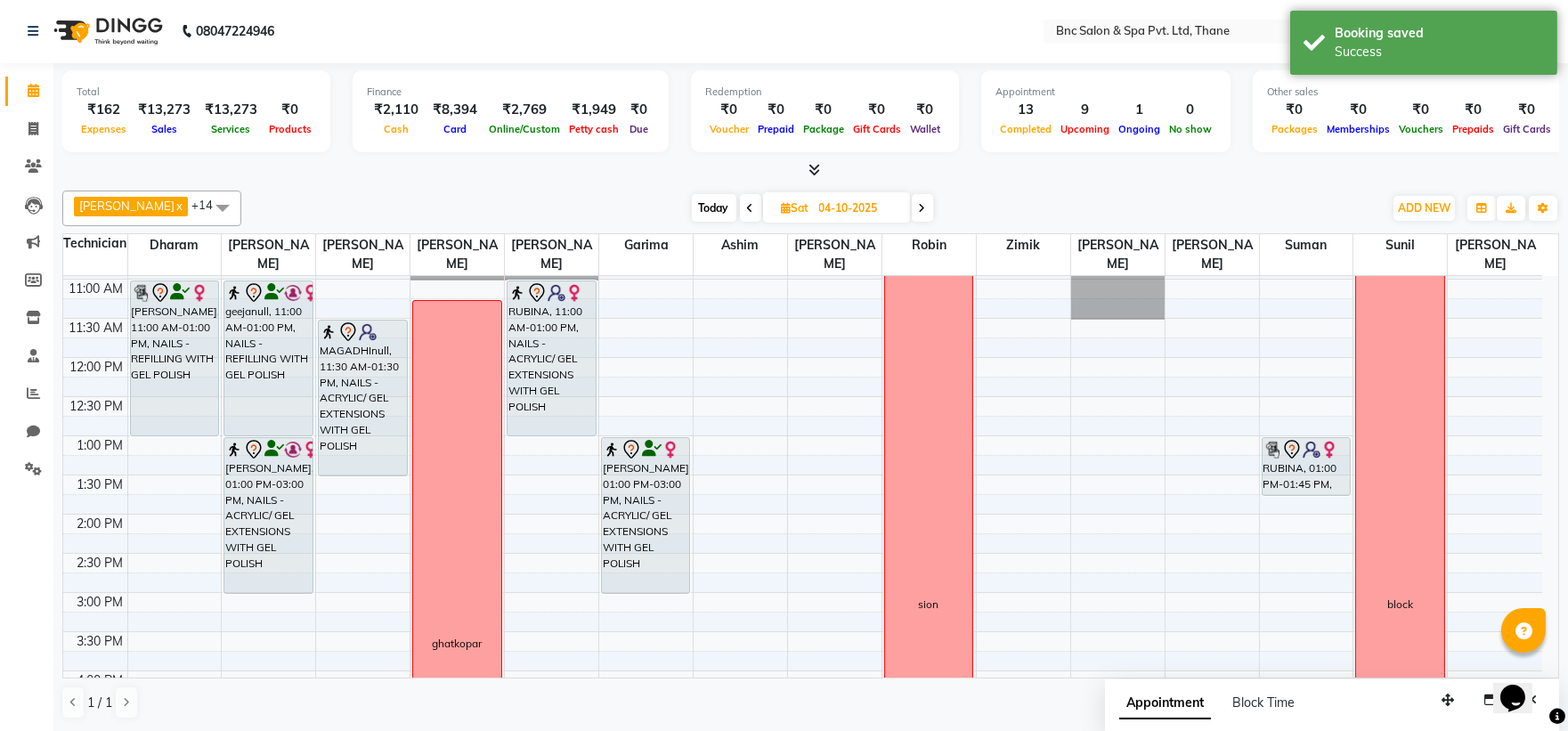
scroll to position [0, 0]
click at [692, 202] on span "Today" at bounding box center [714, 208] width 44 height 27
type input "03-10-2025"
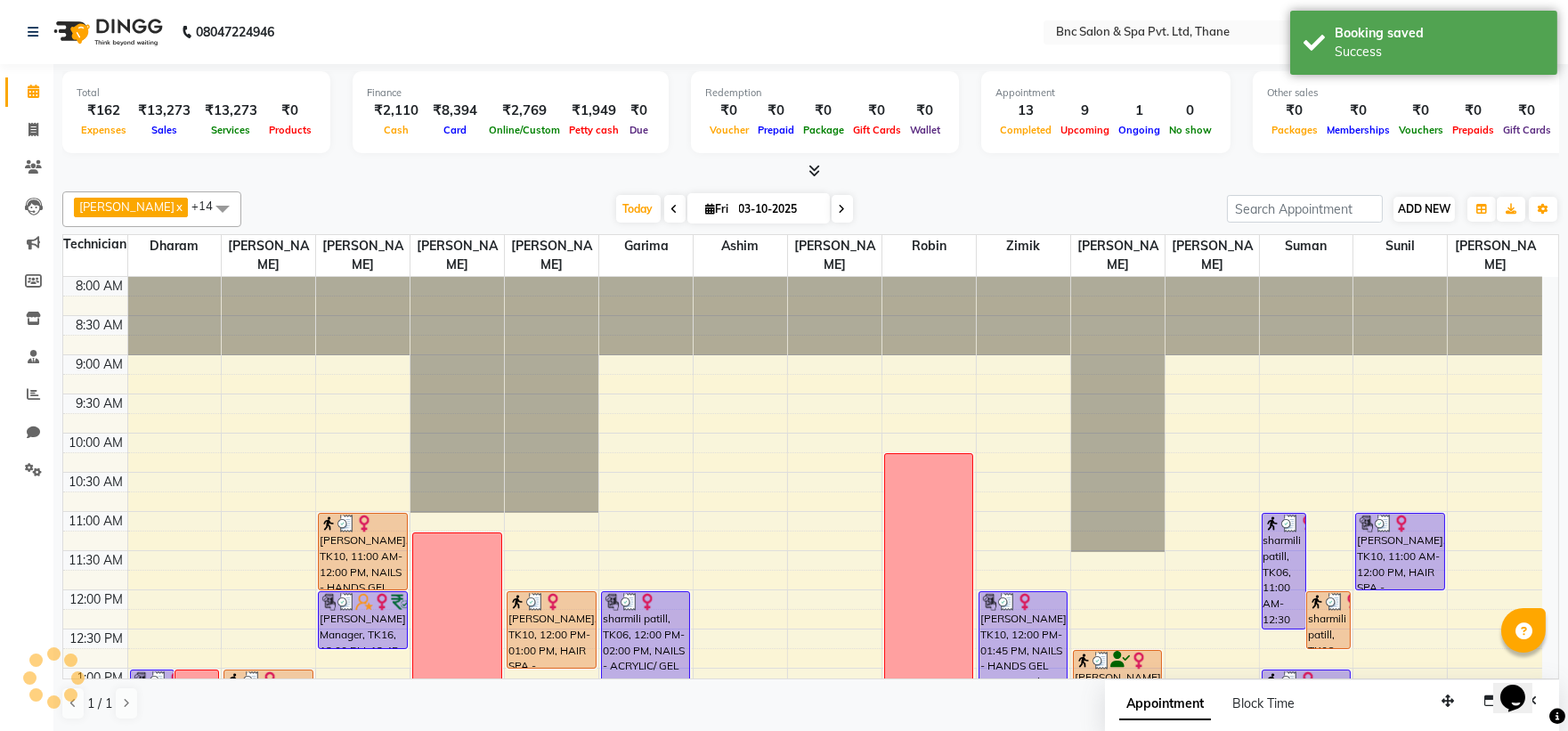
scroll to position [620, 0]
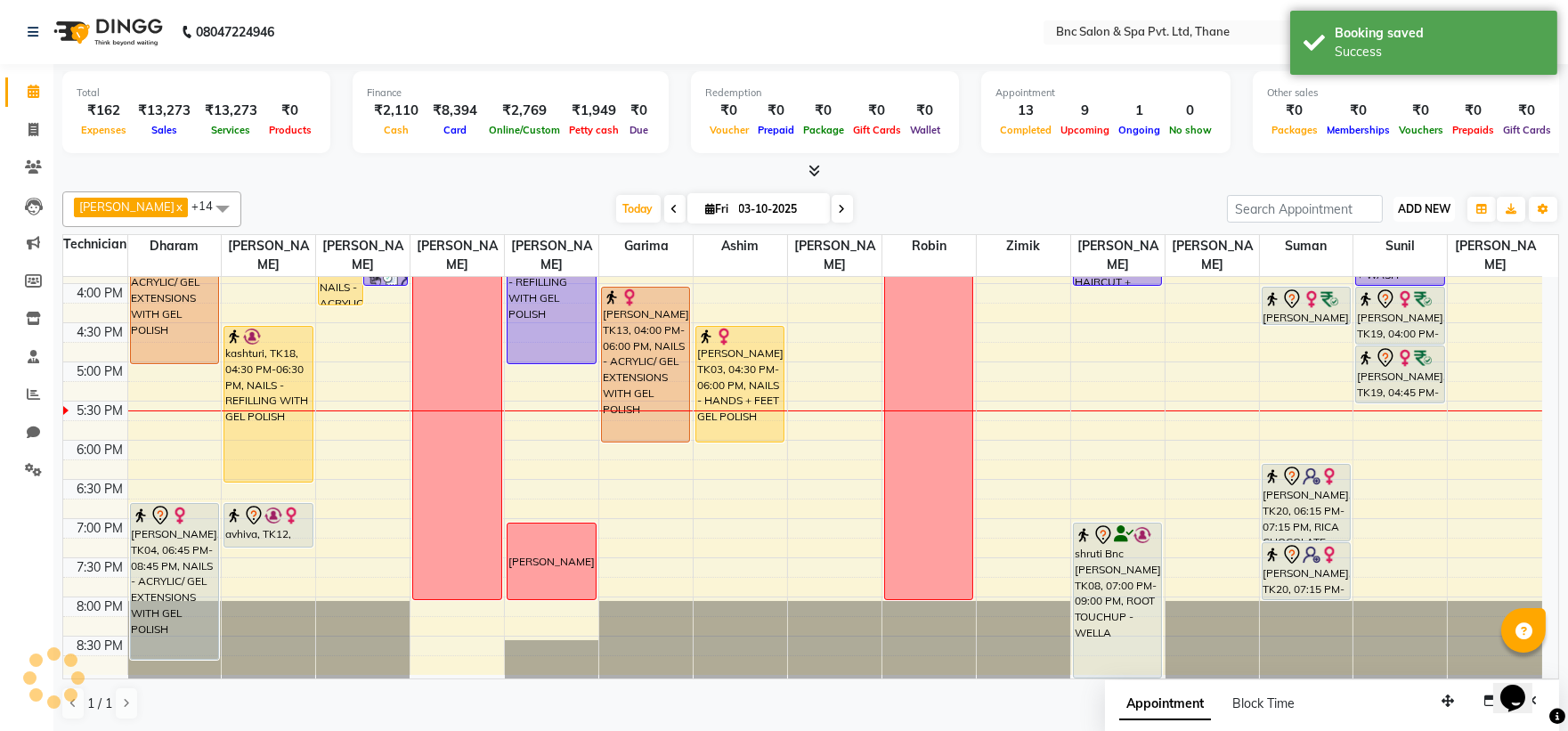
click at [1428, 209] on span "ADD NEW" at bounding box center [1424, 209] width 53 height 13
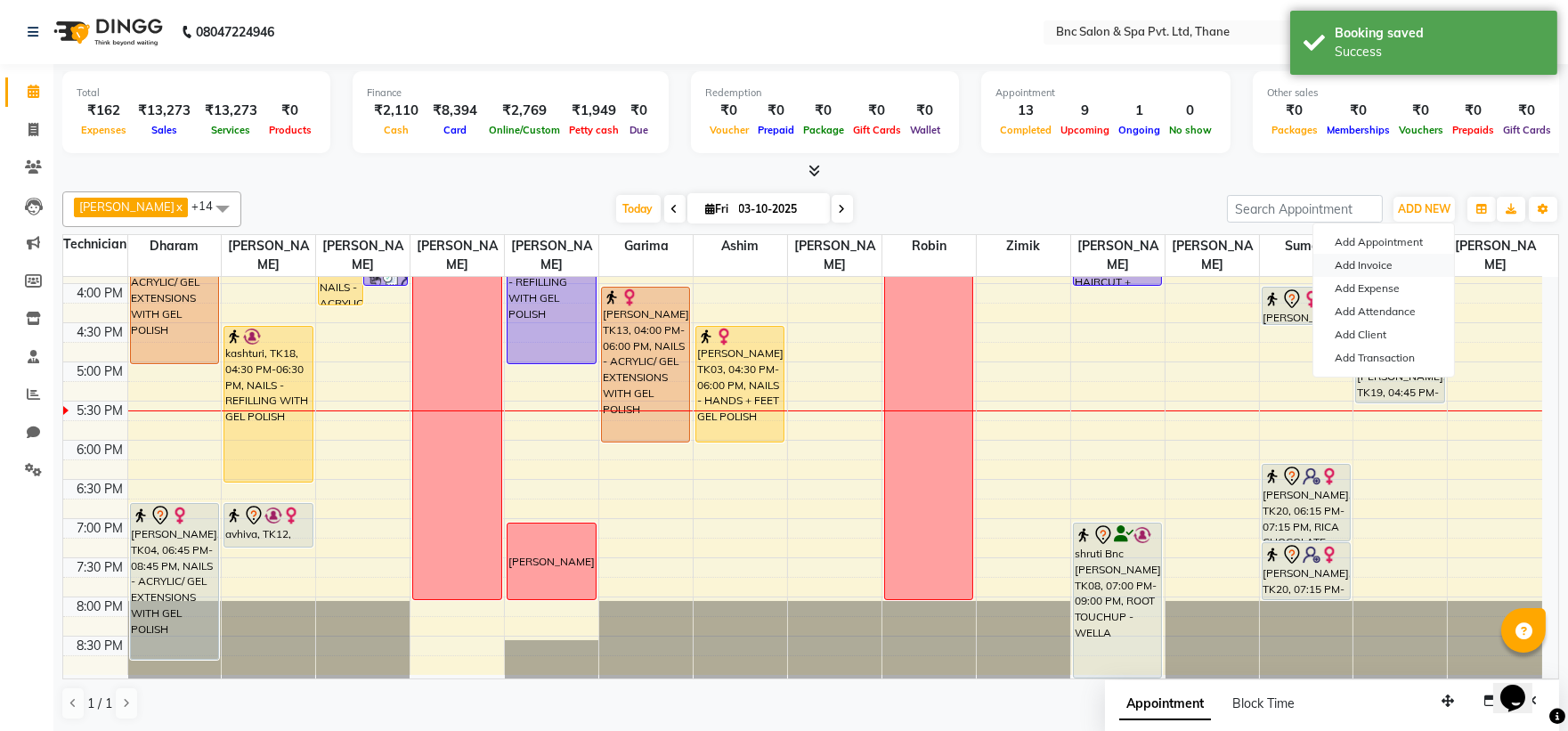
click at [1405, 268] on link "Add Invoice" at bounding box center [1384, 265] width 141 height 24
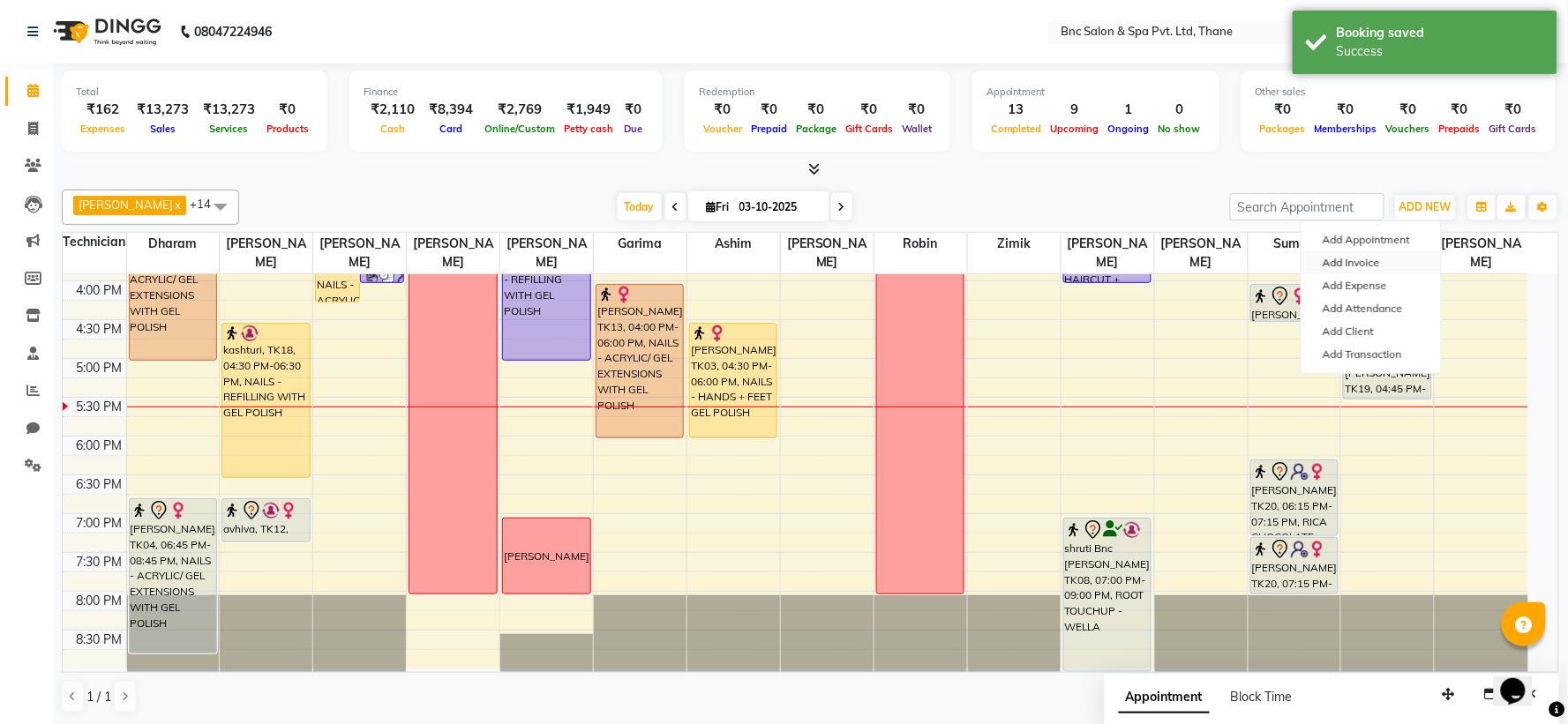
select select "service"
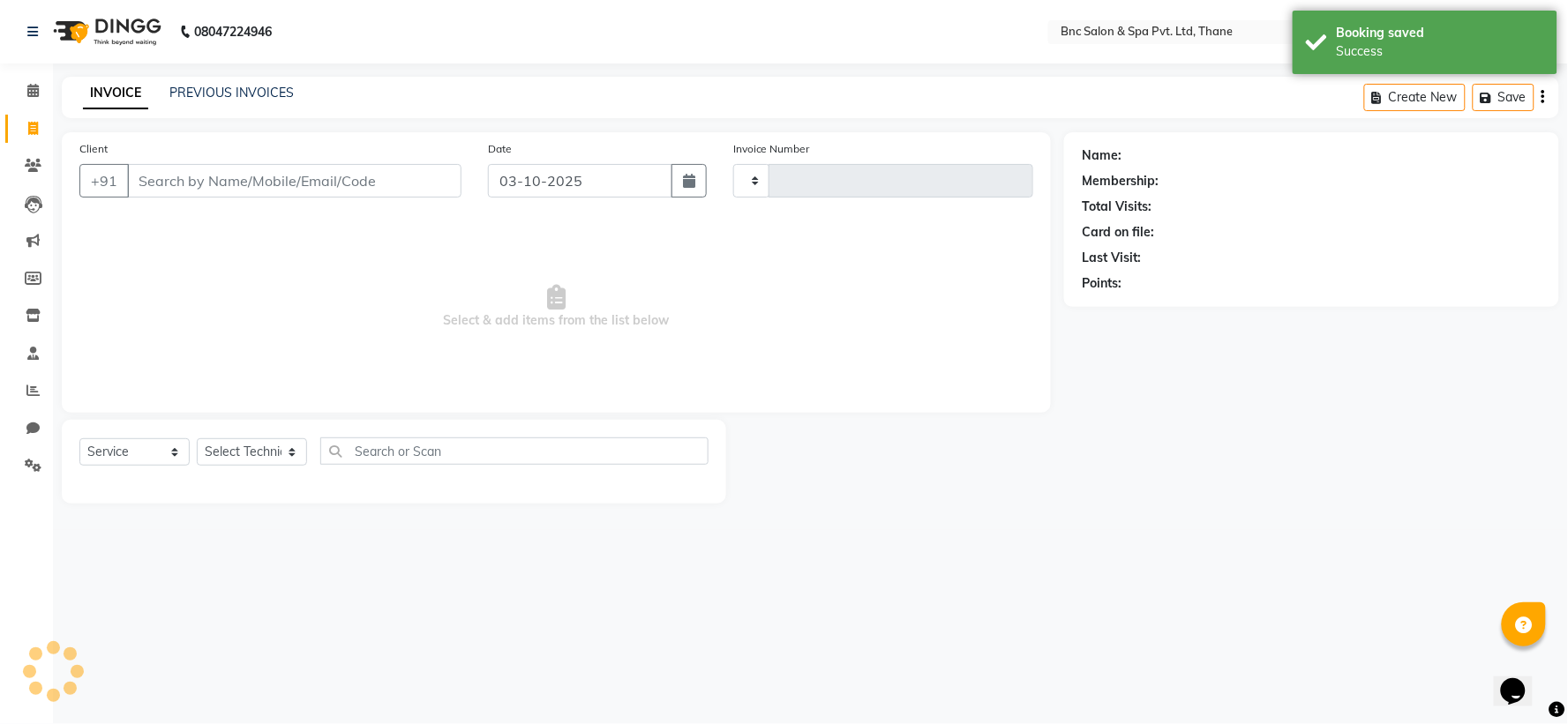
type input "4222"
select select "7892"
click at [406, 179] on input "Client" at bounding box center [294, 181] width 335 height 34
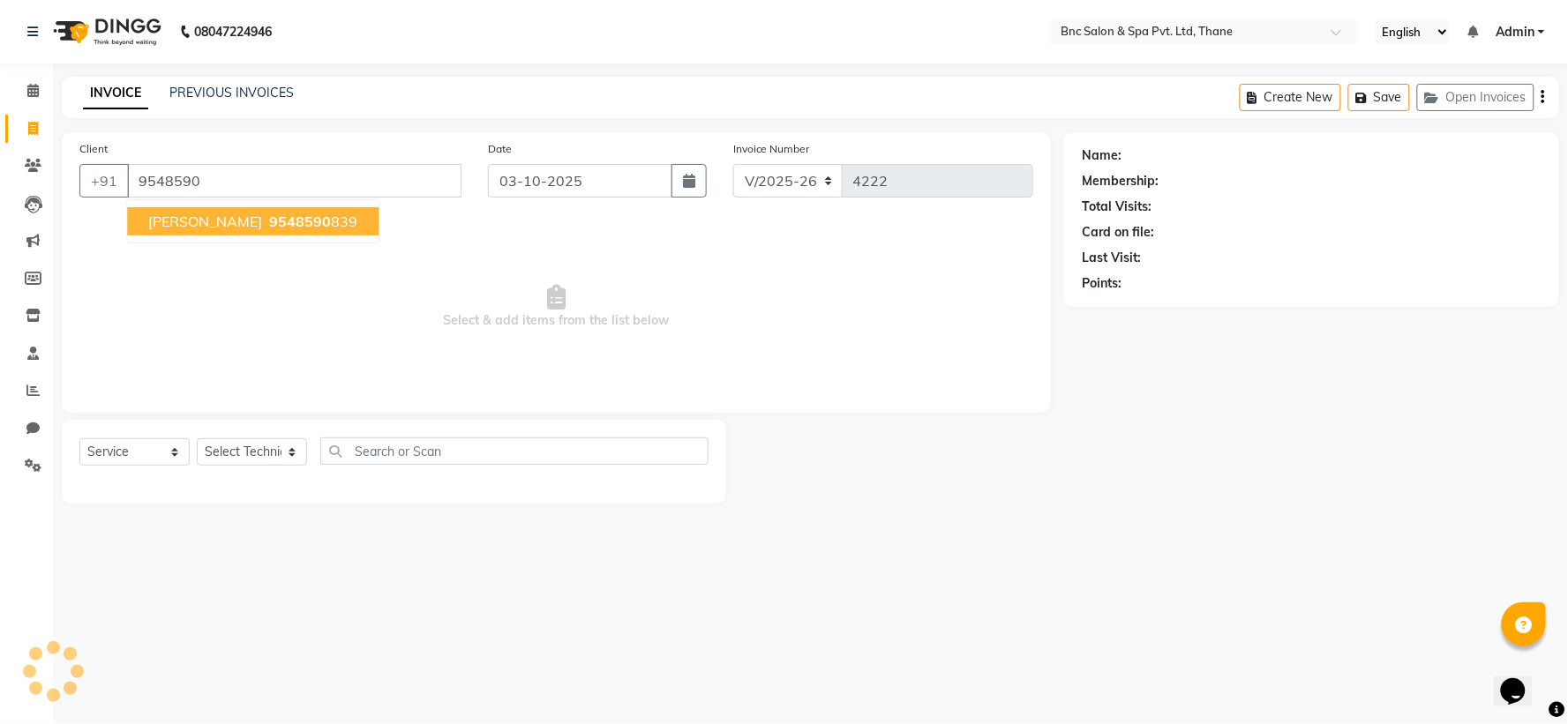
click at [195, 219] on span "anupriya" at bounding box center [205, 221] width 114 height 18
type input "9548590839"
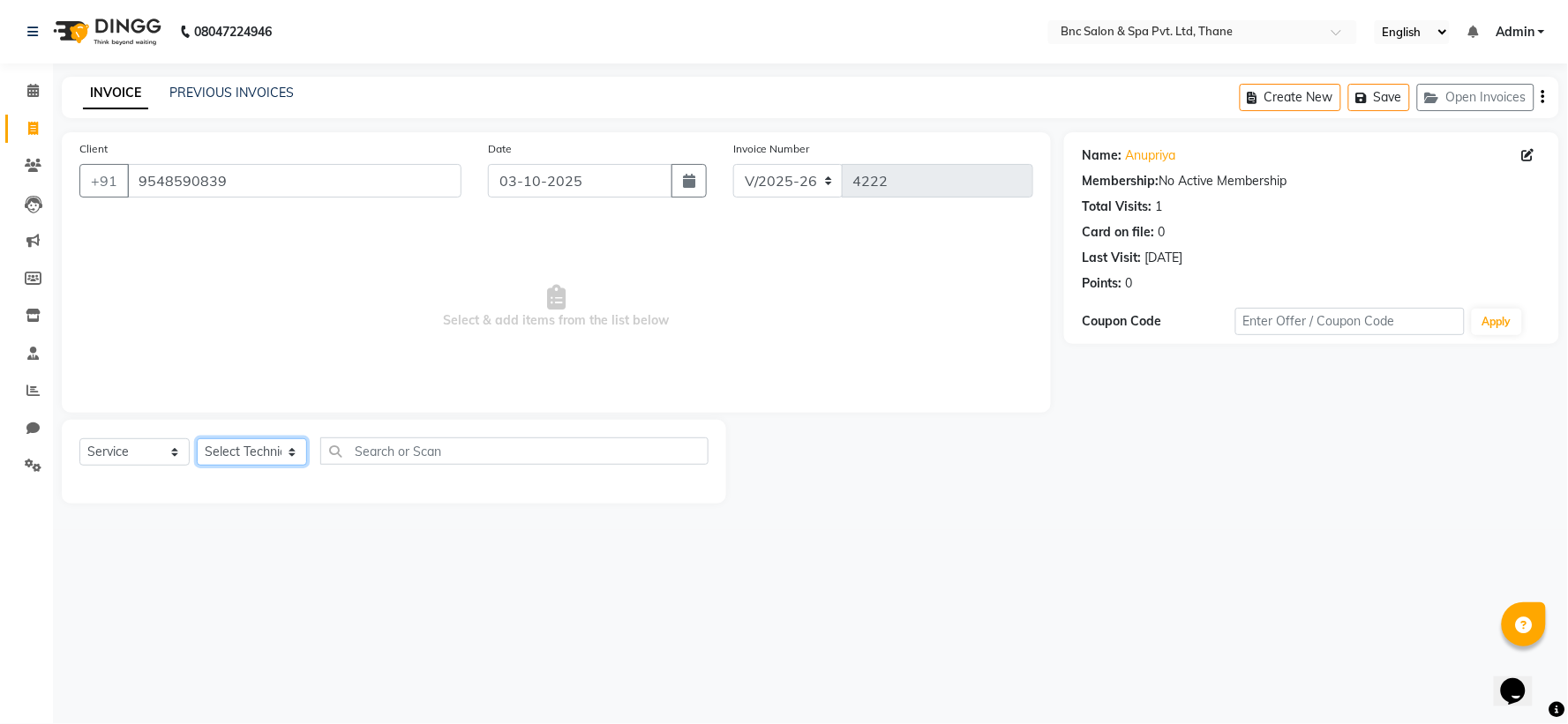
click at [258, 459] on select "Select Technician Anas Ansari Apeksha ashim Ashwini Shibe Deepak Rajput Dharam …" at bounding box center [252, 451] width 110 height 27
select select "71922"
click at [197, 439] on select "Select Technician Anas Ansari Apeksha ashim Ashwini Shibe Deepak Rajput Dharam …" at bounding box center [252, 451] width 110 height 27
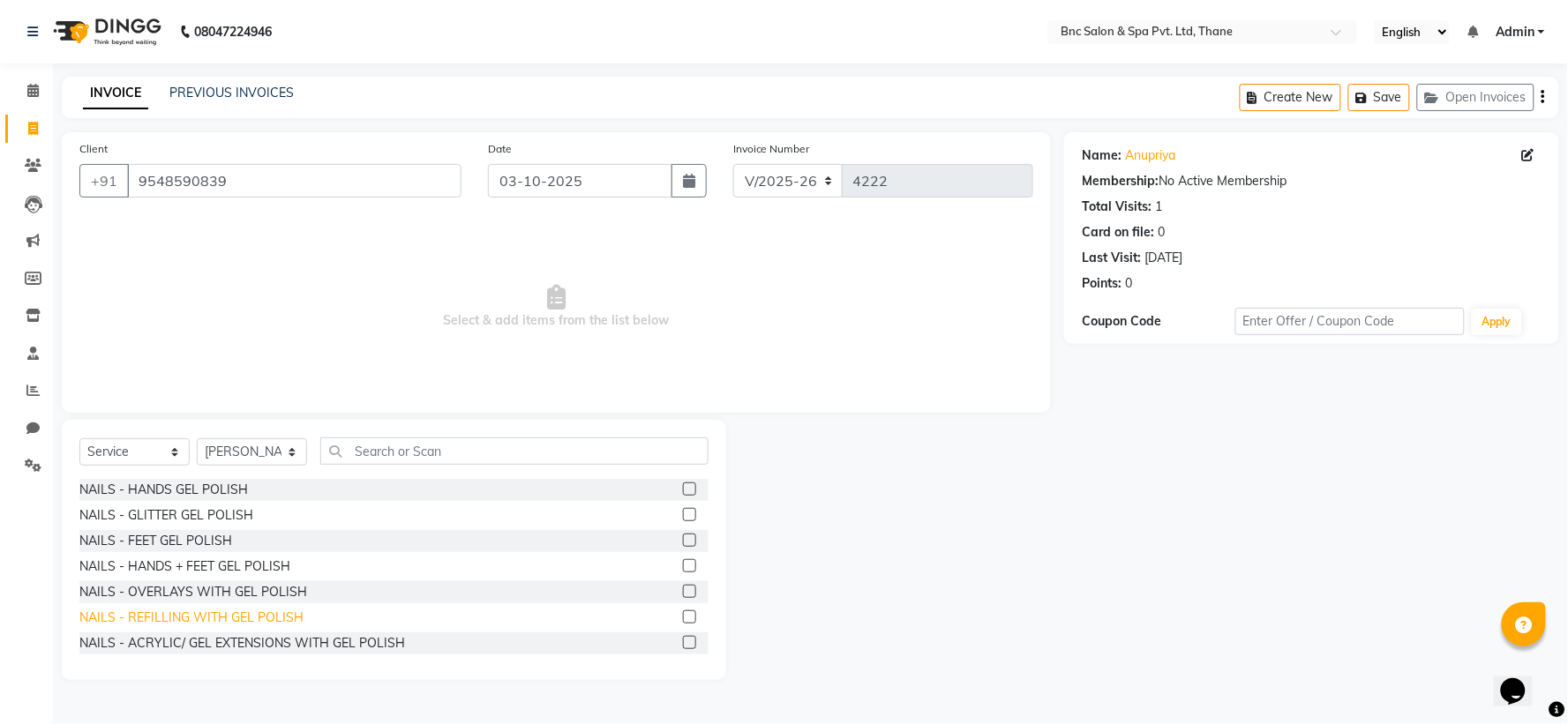
click at [237, 610] on div "NAILS - REFILLING WITH GEL POLISH" at bounding box center [191, 618] width 224 height 19
checkbox input "false"
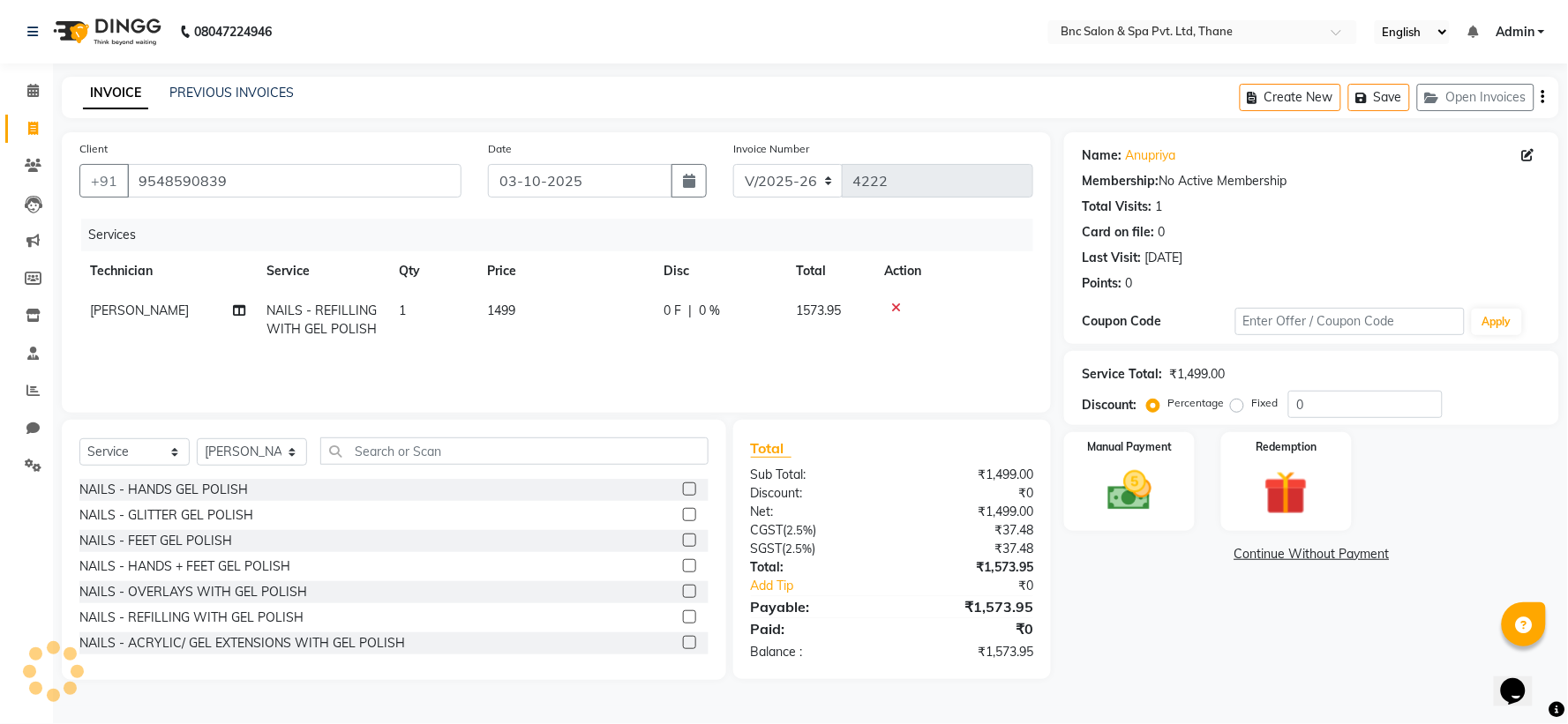
click at [500, 309] on span "1499" at bounding box center [502, 310] width 28 height 16
select select "71922"
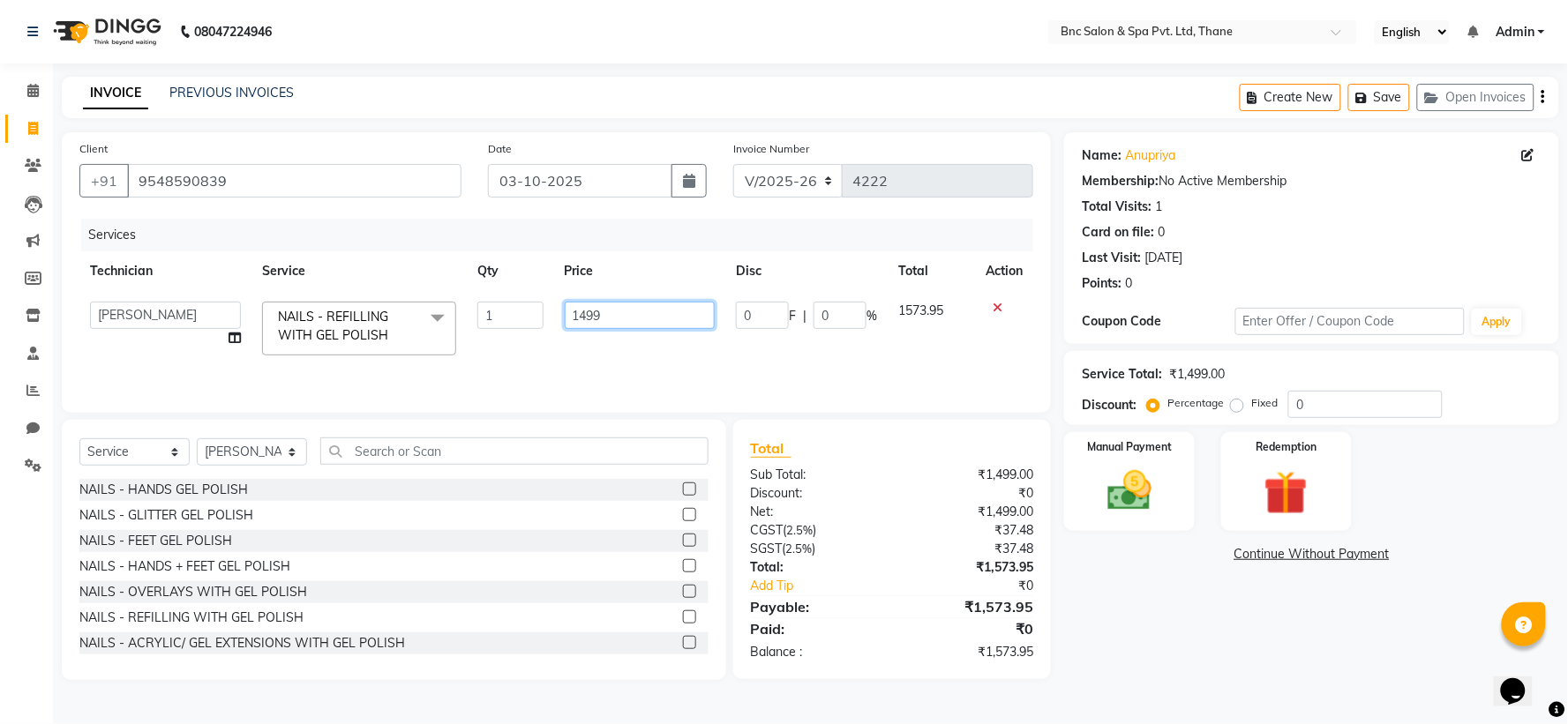
click at [604, 313] on input "1499" at bounding box center [640, 315] width 151 height 27
type input "1"
type input "1299"
click at [1113, 454] on label "Manual Payment" at bounding box center [1129, 446] width 89 height 17
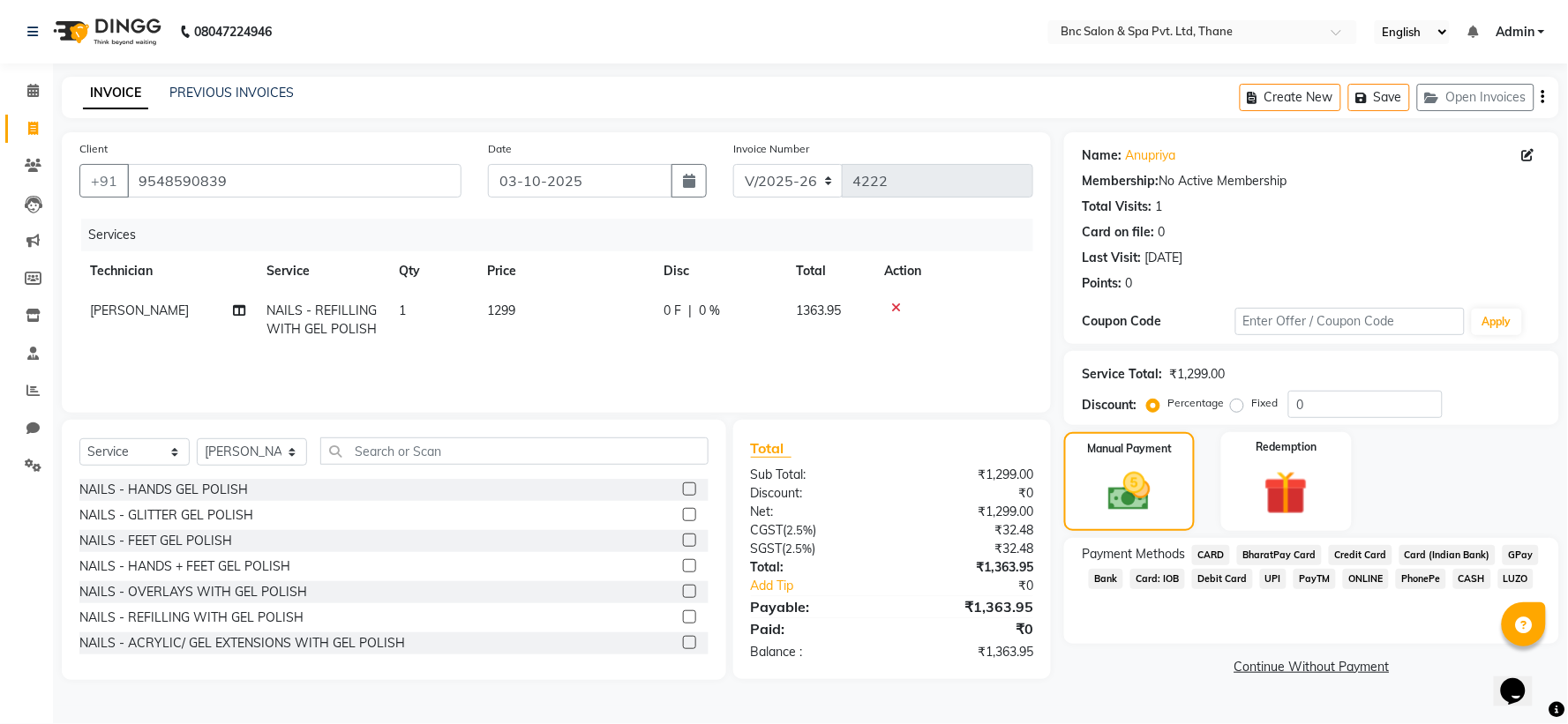
click at [506, 312] on span "1299" at bounding box center [502, 310] width 28 height 16
select select "71922"
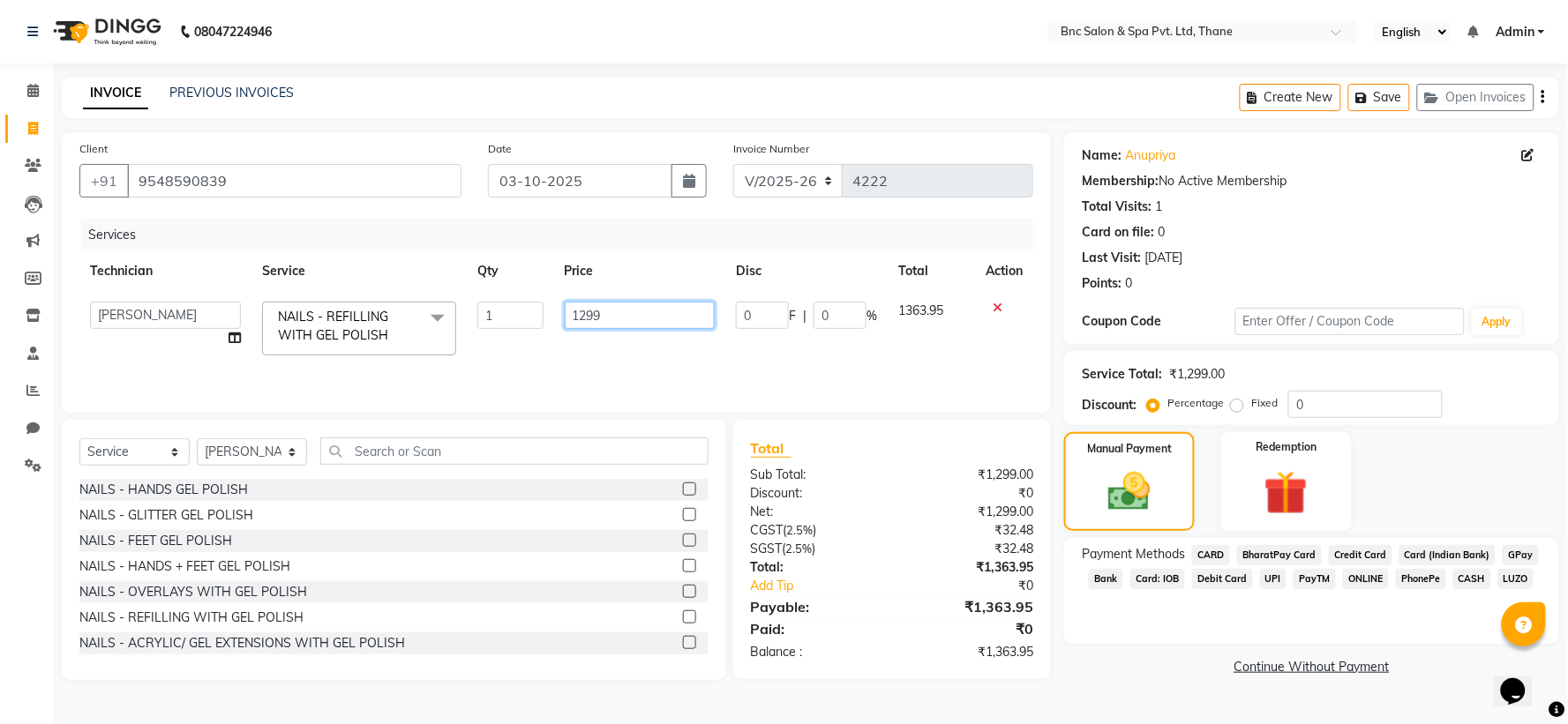
click at [607, 310] on input "1299" at bounding box center [640, 315] width 151 height 27
type input "1260"
click at [1115, 478] on img at bounding box center [1130, 492] width 72 height 50
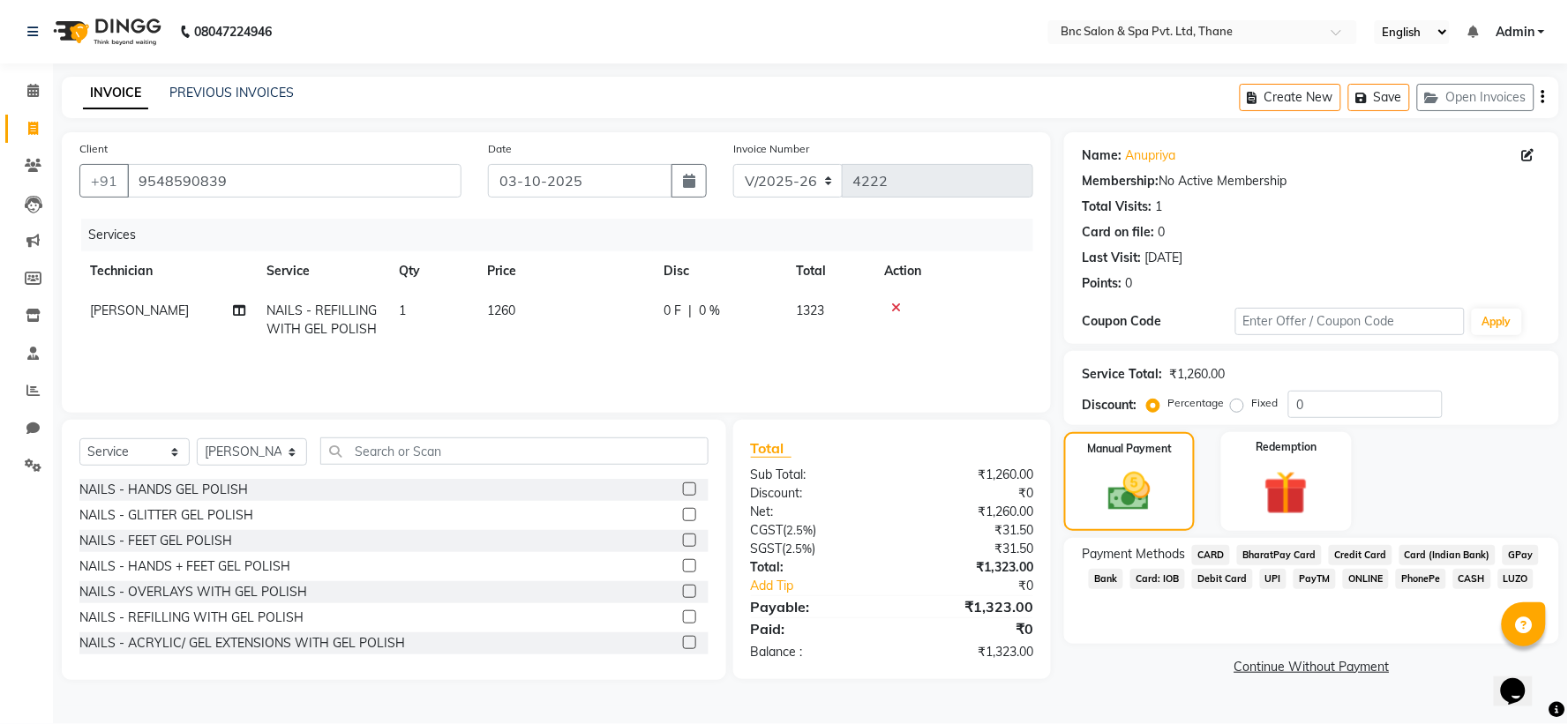
click at [1521, 553] on span "GPay" at bounding box center [1520, 555] width 36 height 20
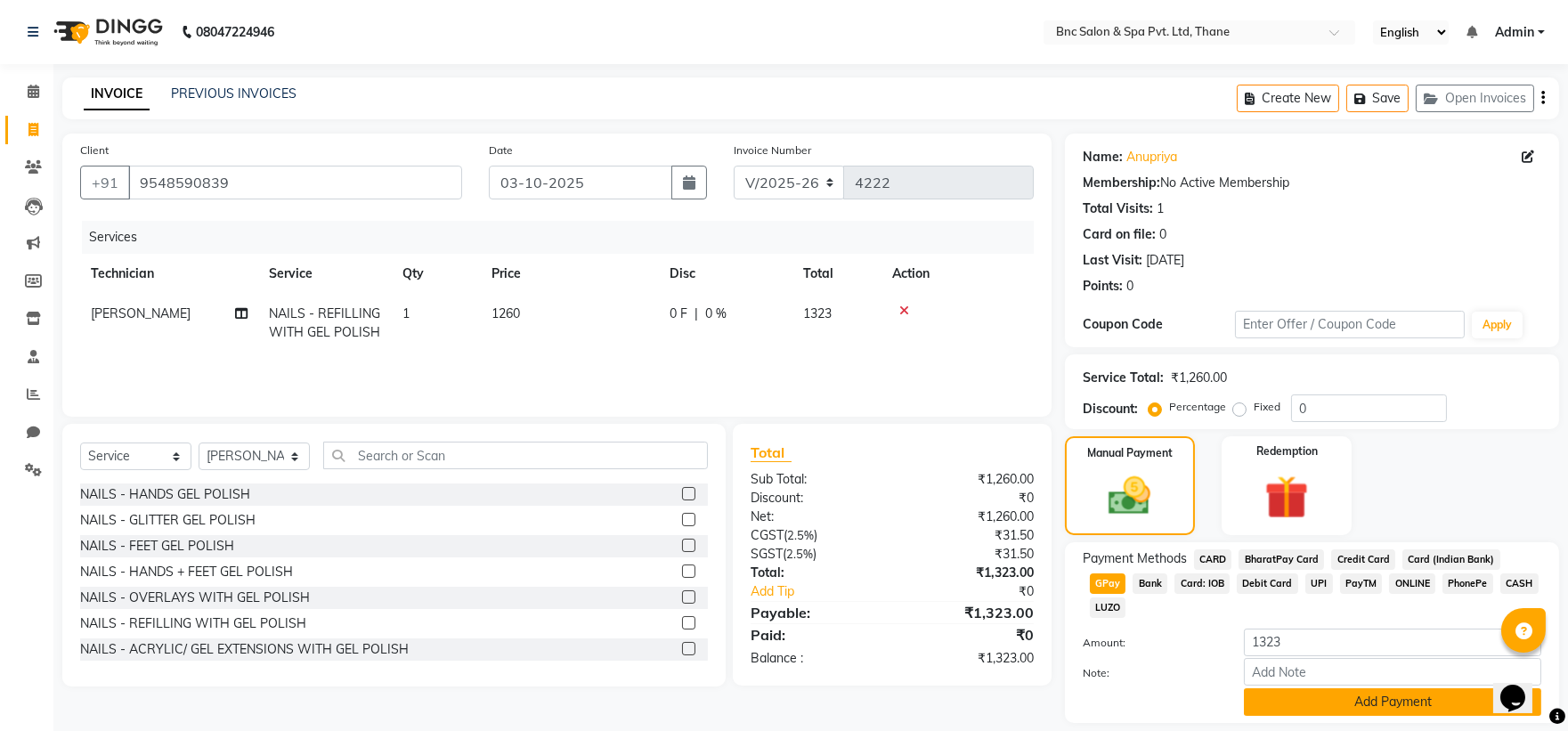
click at [1386, 689] on button "Add Payment" at bounding box center [1392, 702] width 297 height 27
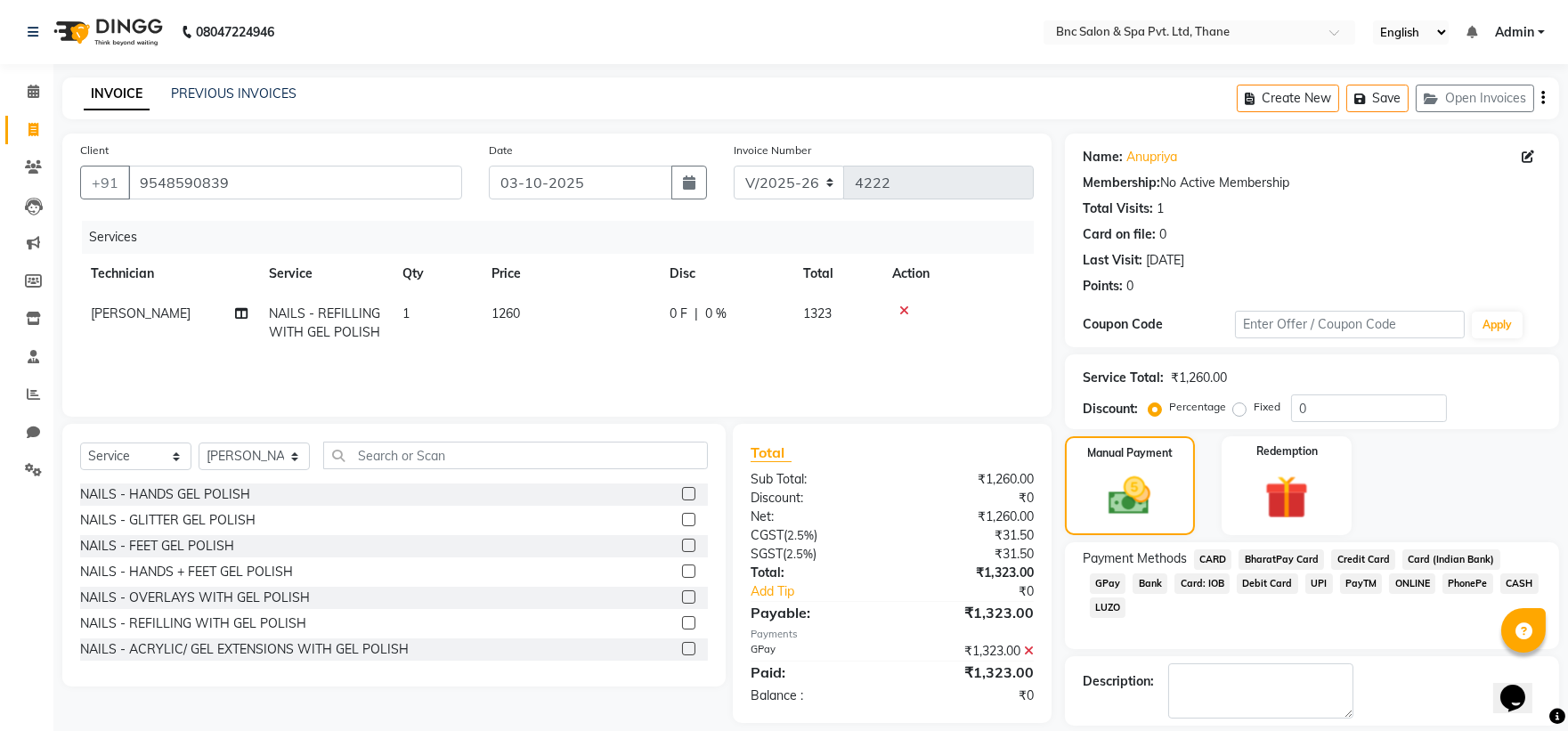
scroll to position [82, 0]
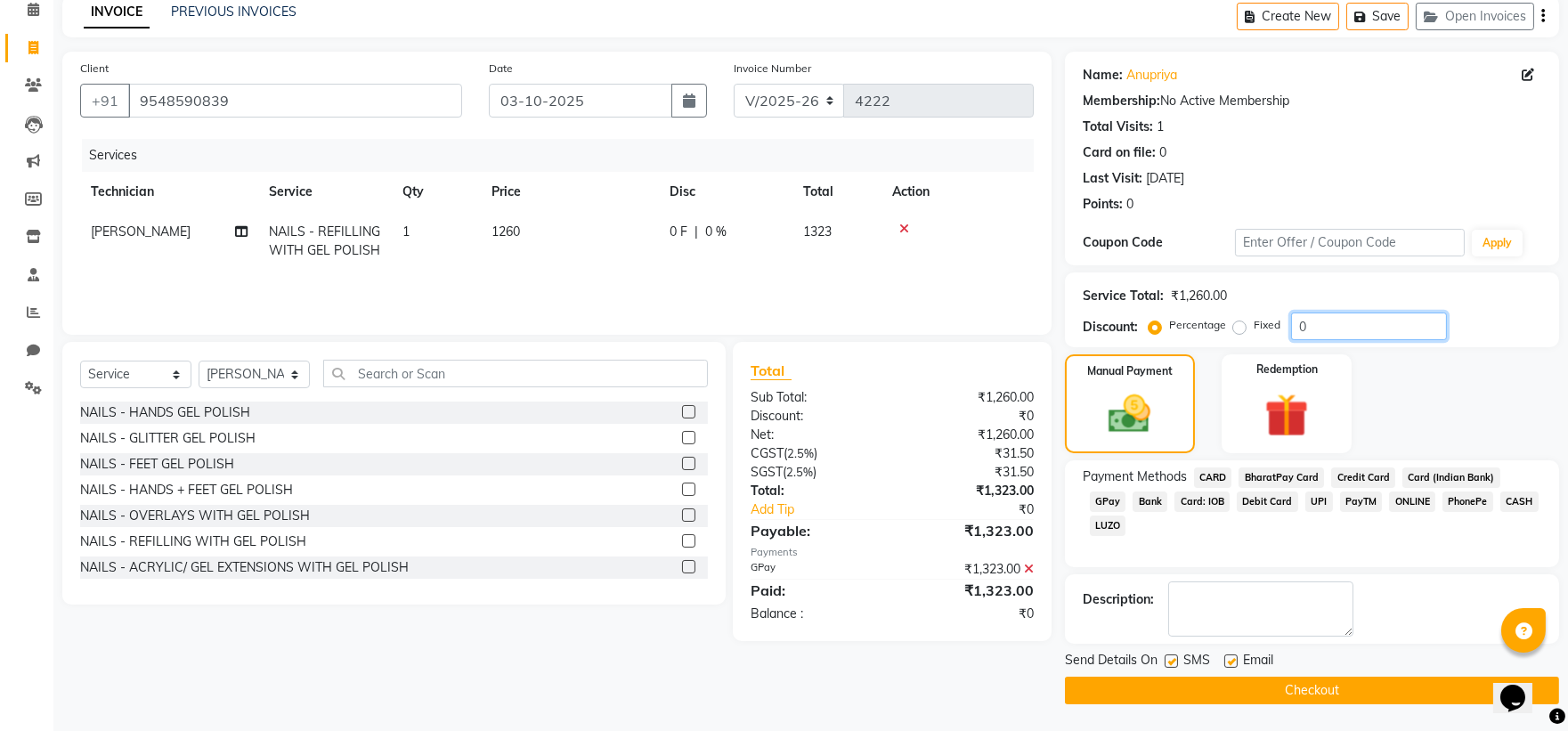
click at [1311, 316] on input "0" at bounding box center [1370, 326] width 156 height 27
type input "23"
click at [1026, 566] on icon at bounding box center [1029, 568] width 9 height 12
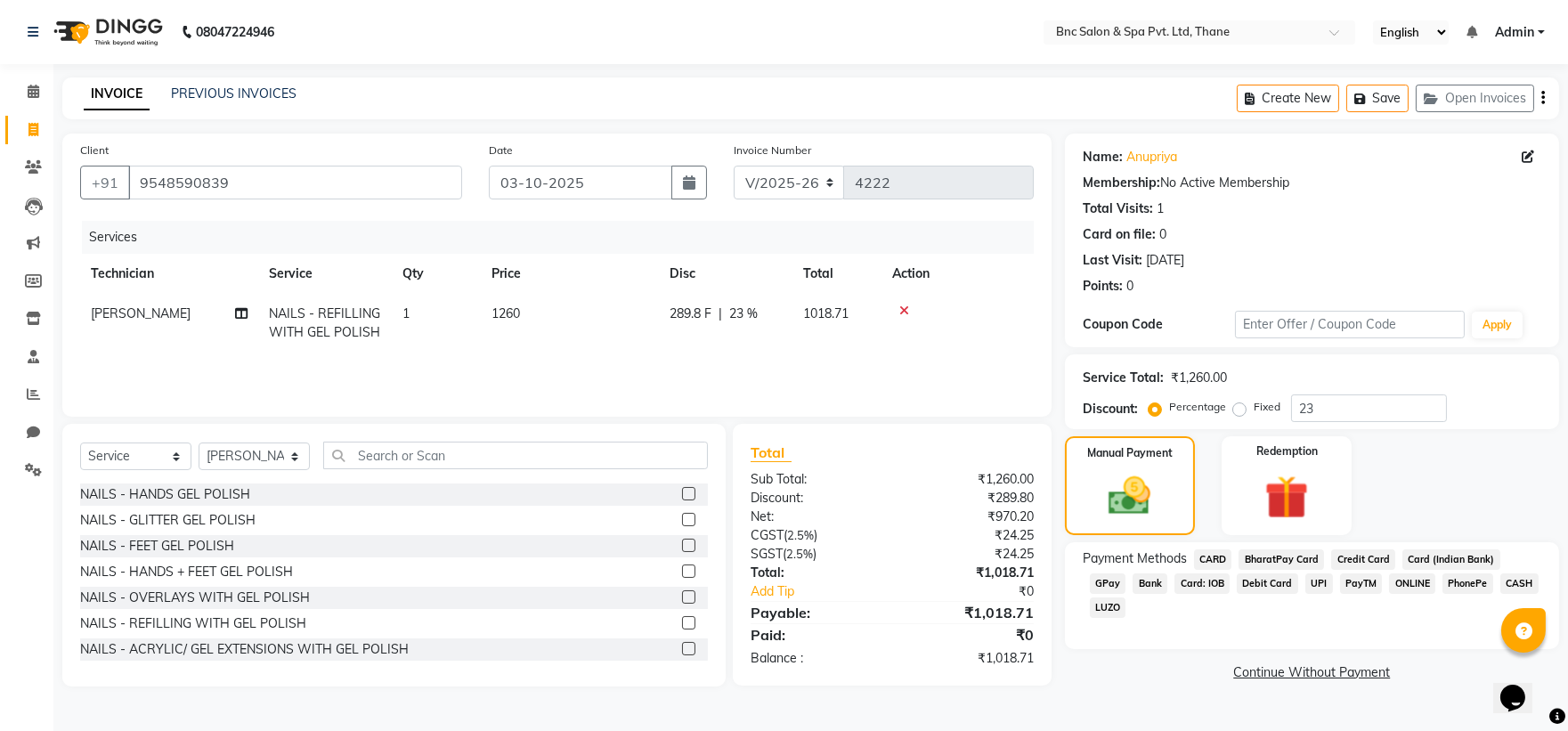
scroll to position [0, 0]
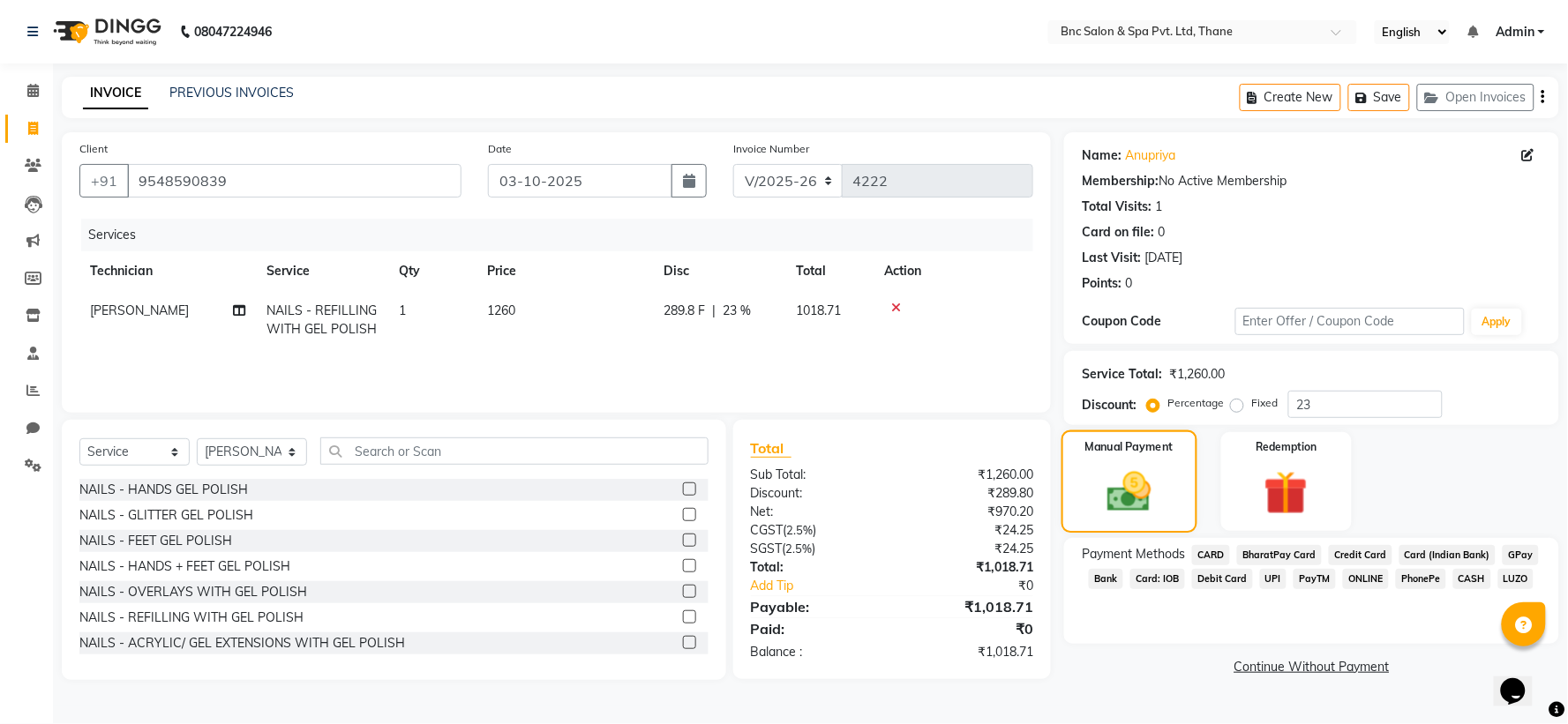
click at [1107, 496] on img at bounding box center [1130, 492] width 72 height 50
click at [1251, 401] on label "Fixed" at bounding box center [1264, 403] width 26 height 16
click at [1238, 401] on input "Fixed" at bounding box center [1240, 403] width 12 height 12
radio input "true"
click at [1130, 467] on img at bounding box center [1130, 492] width 72 height 50
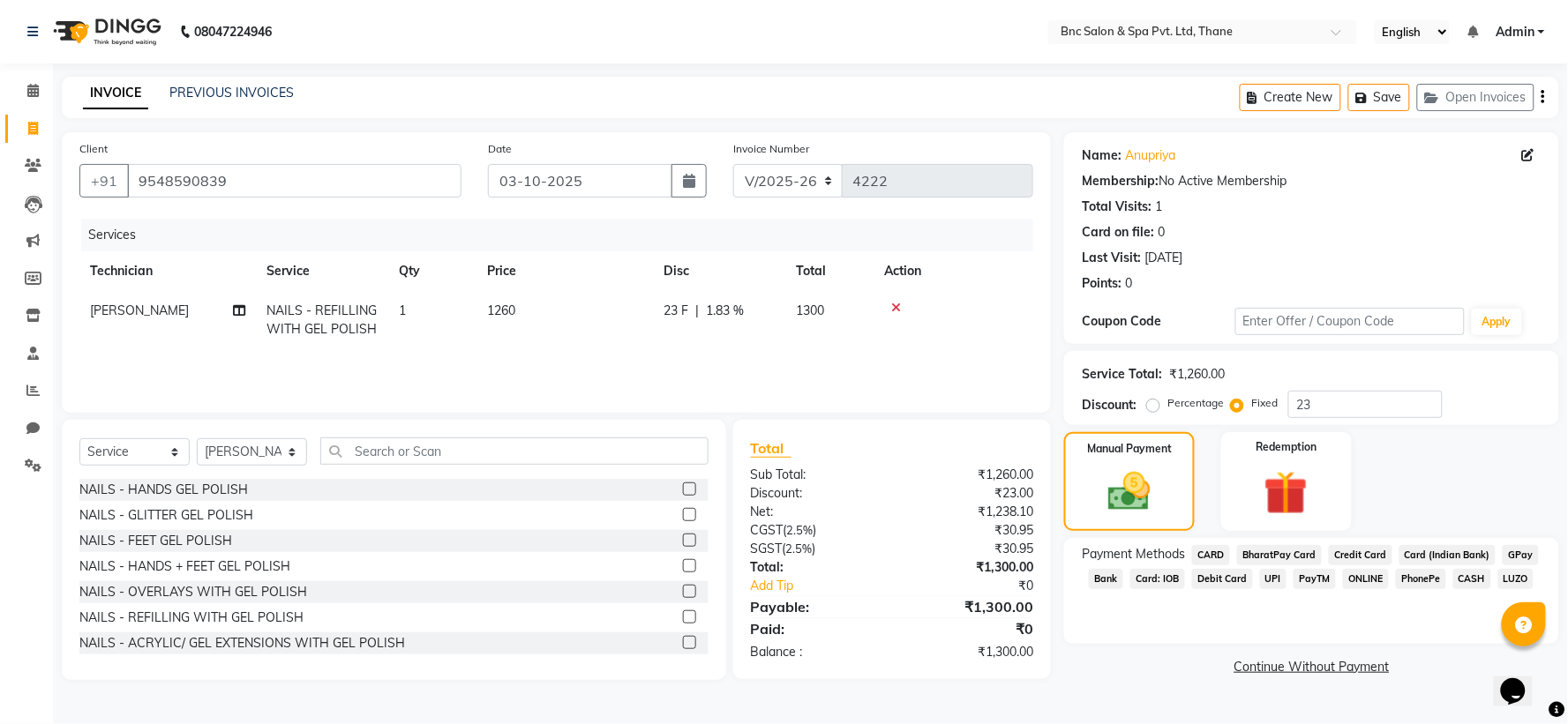
click at [1513, 553] on span "GPay" at bounding box center [1520, 555] width 36 height 20
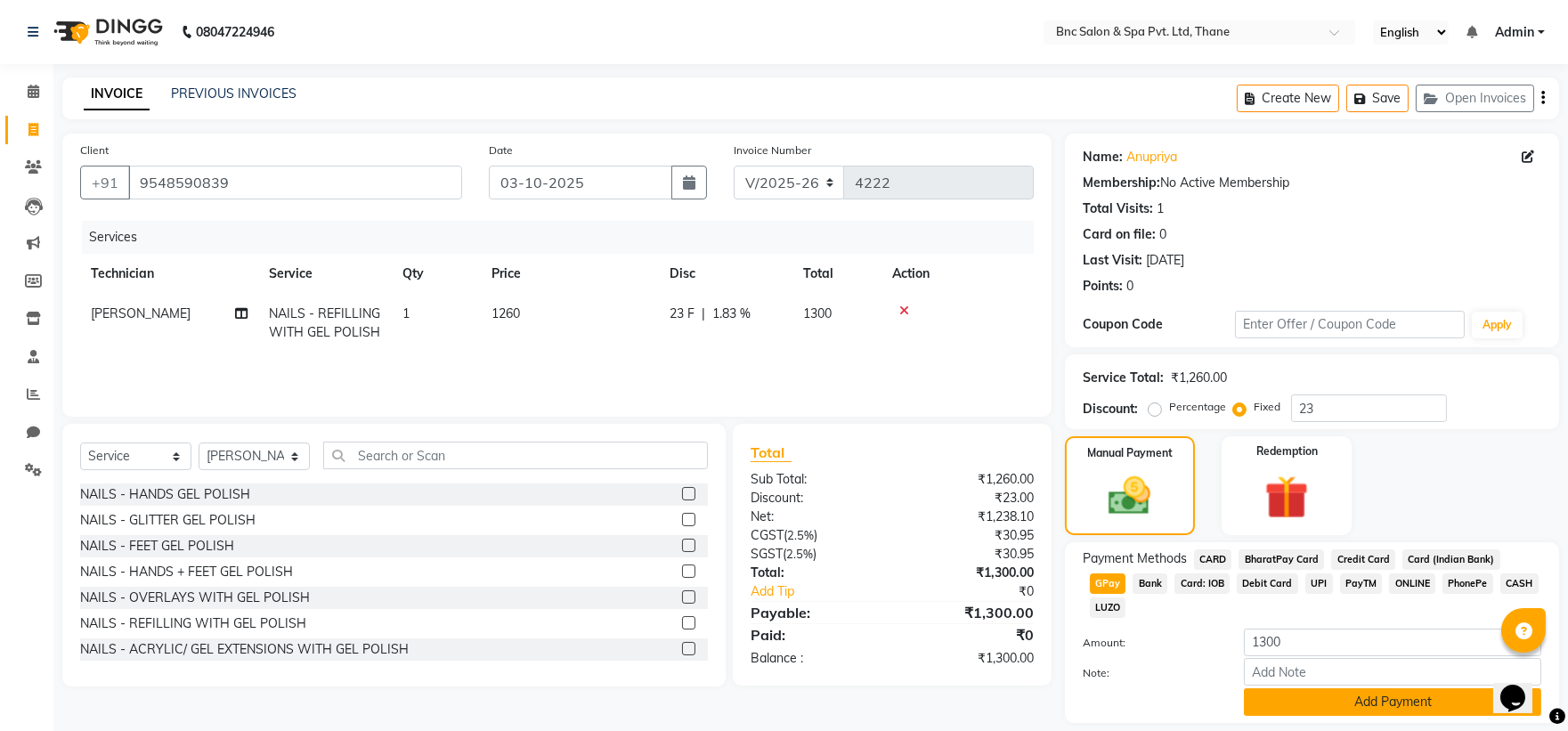
click at [1355, 689] on button "Add Payment" at bounding box center [1392, 702] width 297 height 27
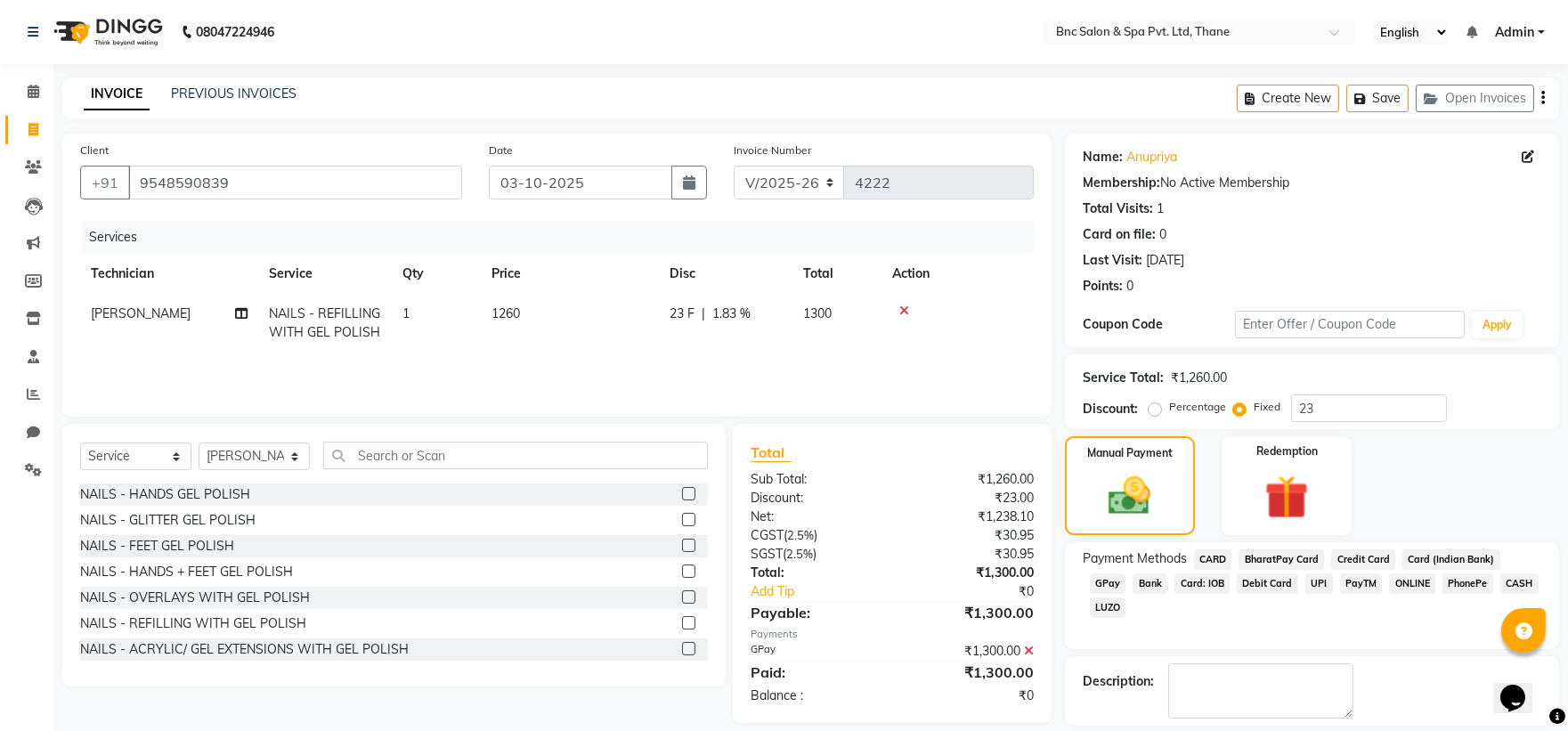
click at [1164, 730] on label at bounding box center [1171, 743] width 13 height 13
click at [1164, 730] on input "checkbox" at bounding box center [1170, 744] width 11 height 11
click at [1171, 730] on label at bounding box center [1171, 743] width 13 height 13
click at [1171, 730] on input "checkbox" at bounding box center [1170, 744] width 11 height 11
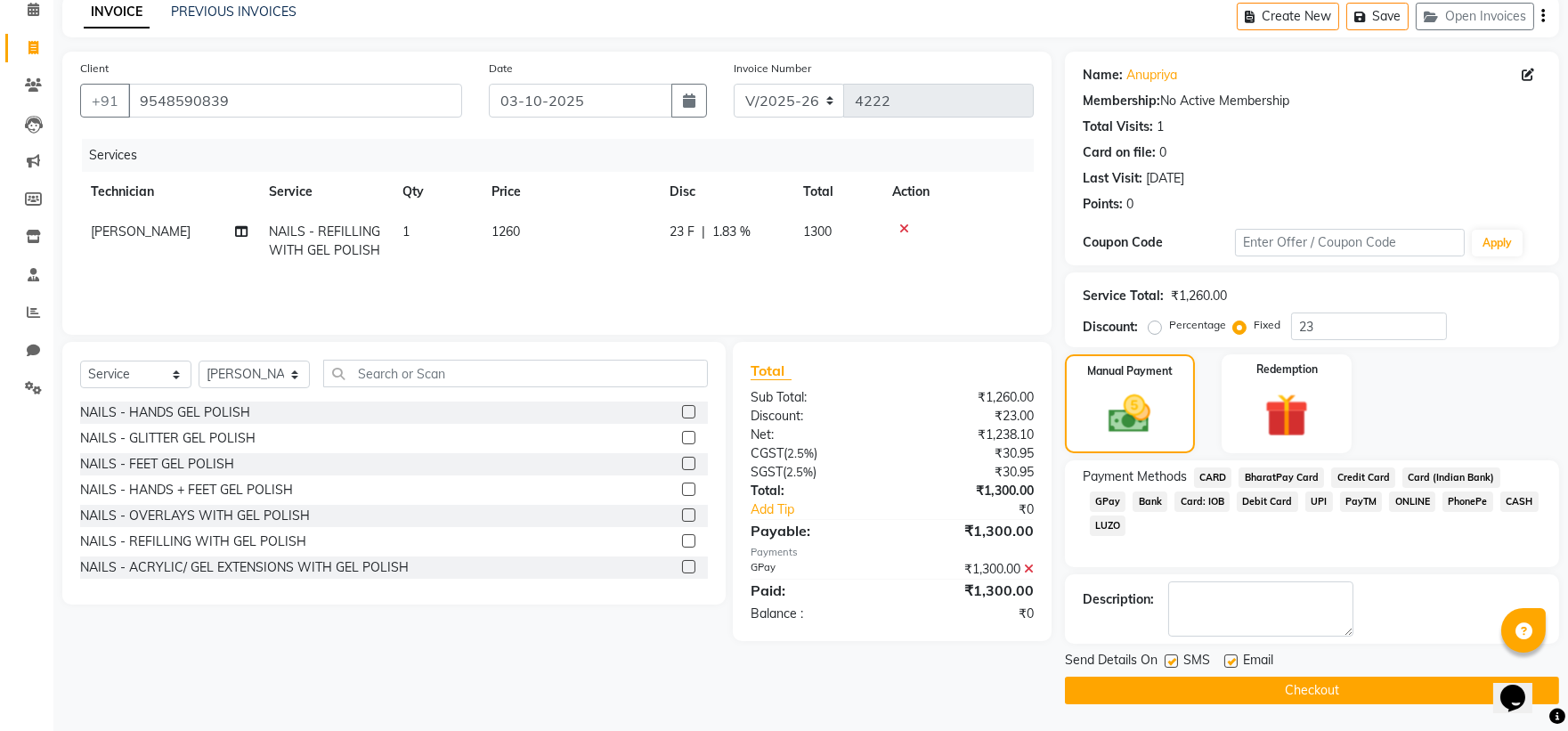
click at [1170, 660] on label at bounding box center [1171, 661] width 13 height 13
click at [1170, 660] on input "checkbox" at bounding box center [1170, 662] width 11 height 11
checkbox input "false"
click at [1177, 697] on button "Checkout" at bounding box center [1311, 690] width 494 height 27
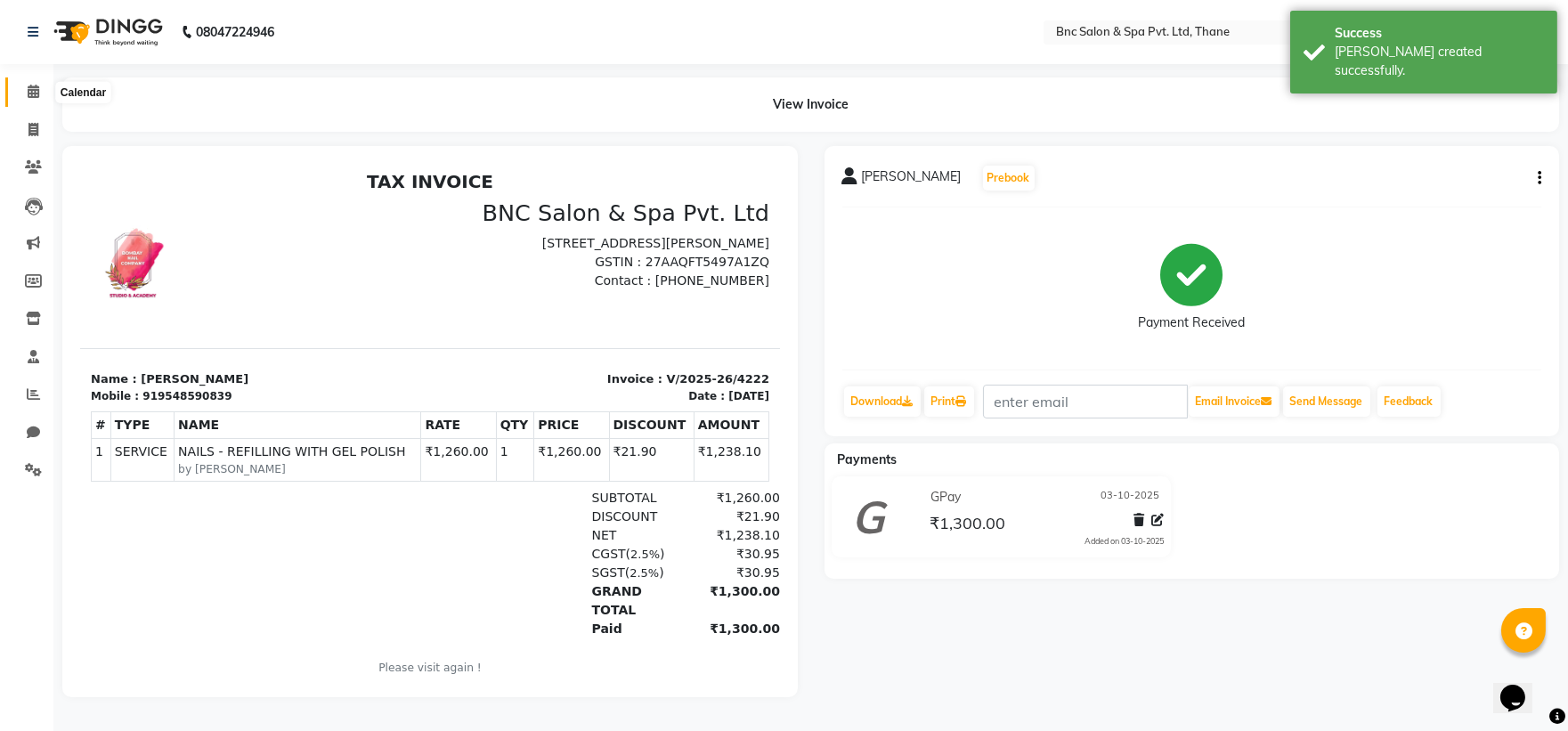
click at [25, 94] on span at bounding box center [33, 92] width 31 height 21
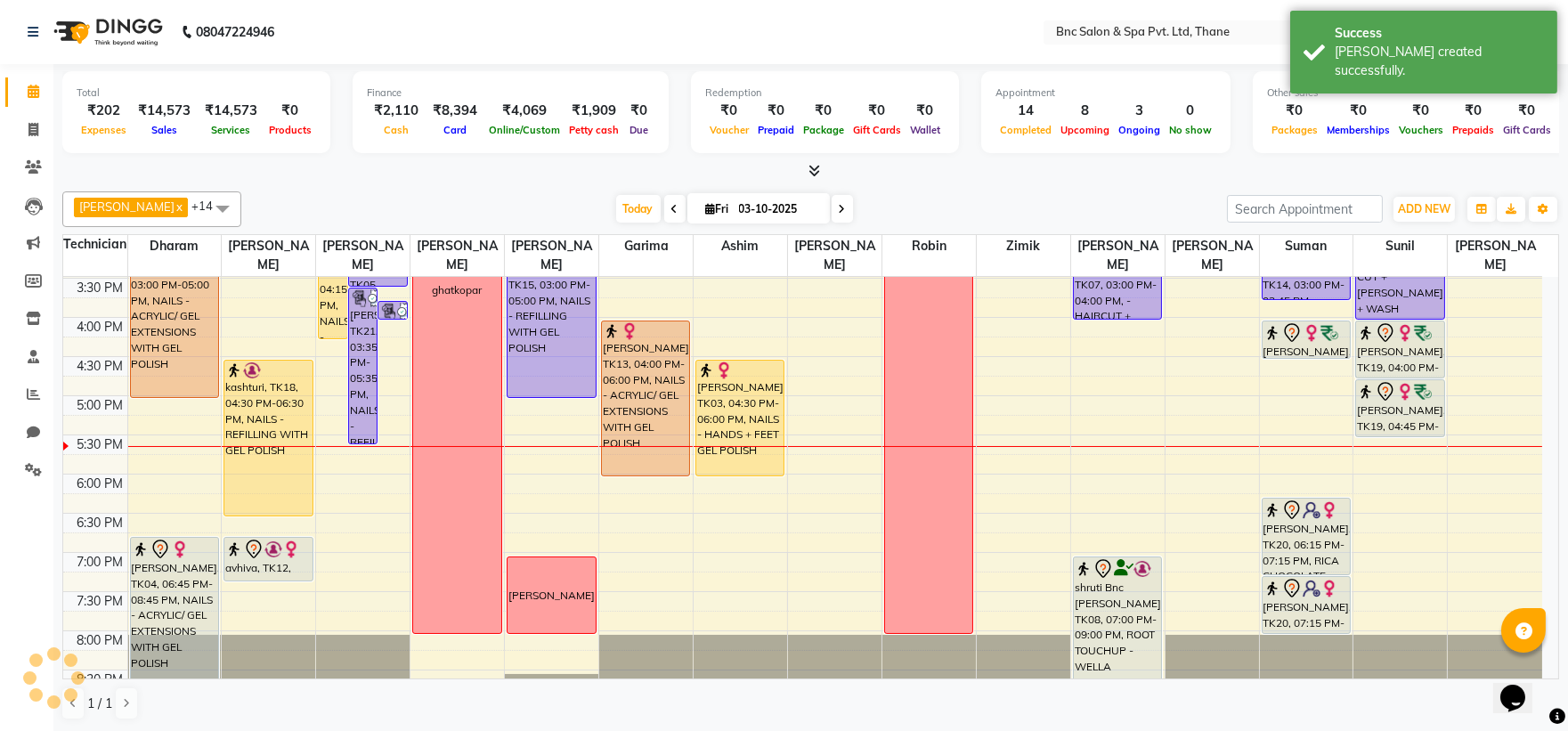
scroll to position [620, 0]
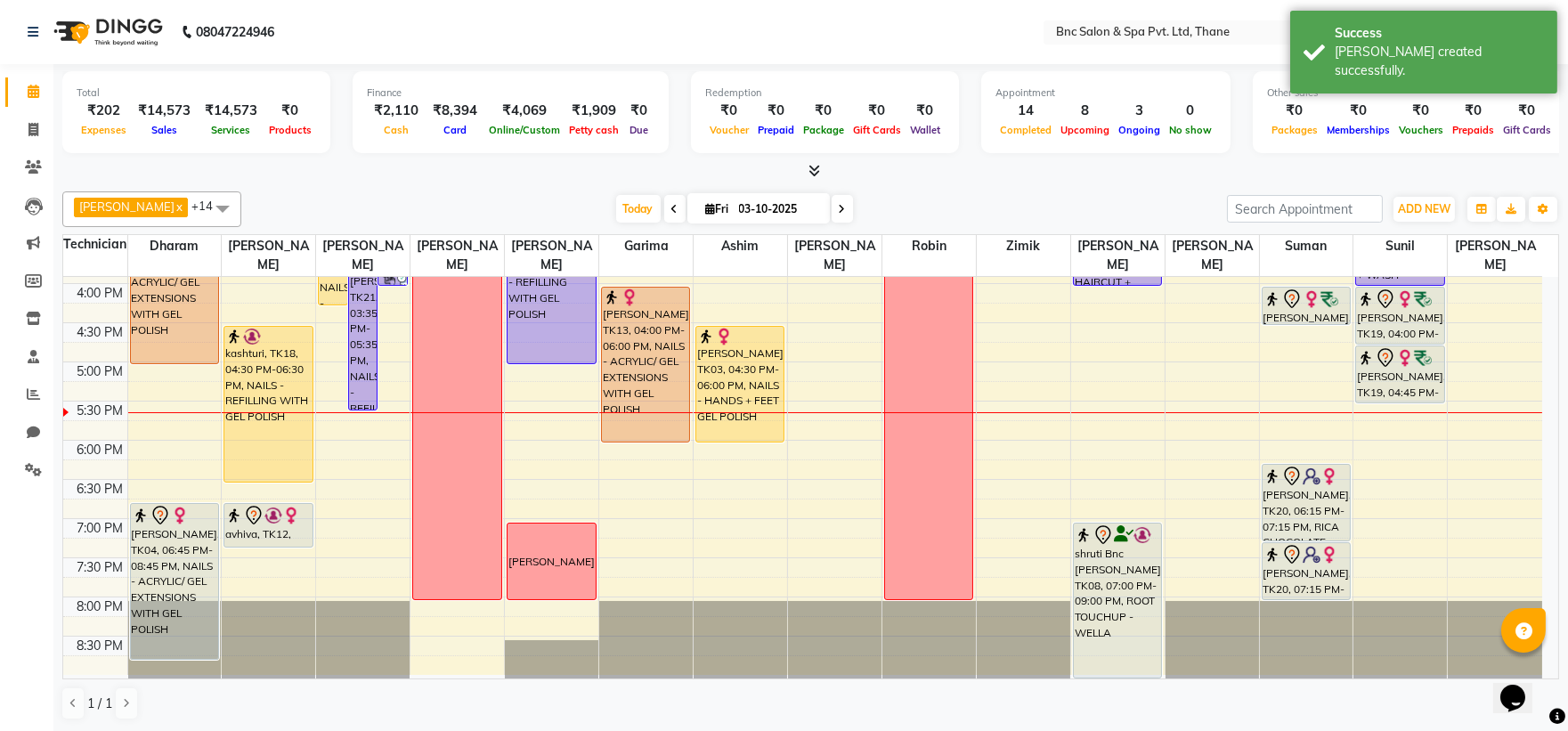
click at [752, 206] on input "03-10-2025" at bounding box center [778, 209] width 89 height 26
select select "10"
select select "2025"
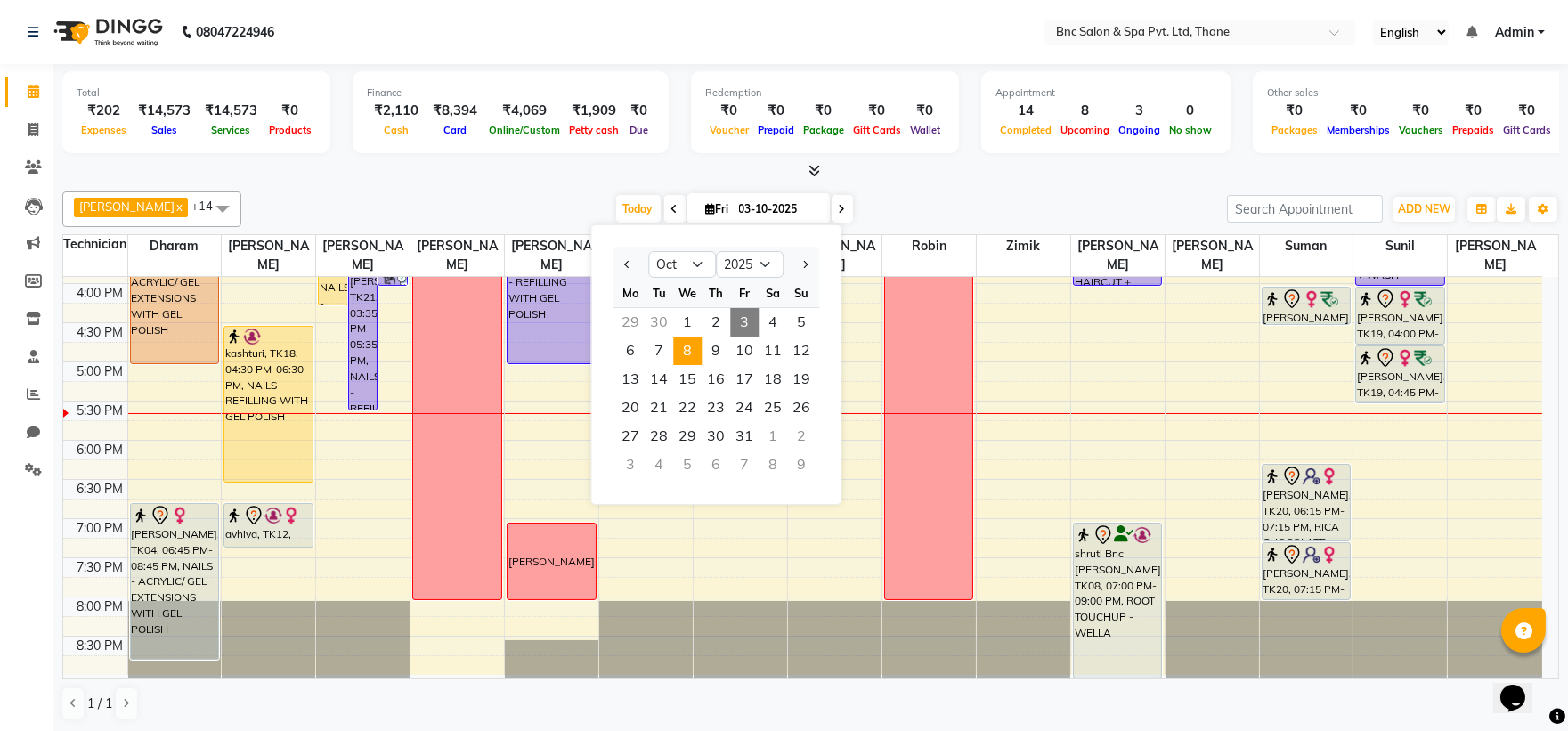
click at [696, 345] on span "8" at bounding box center [688, 351] width 28 height 28
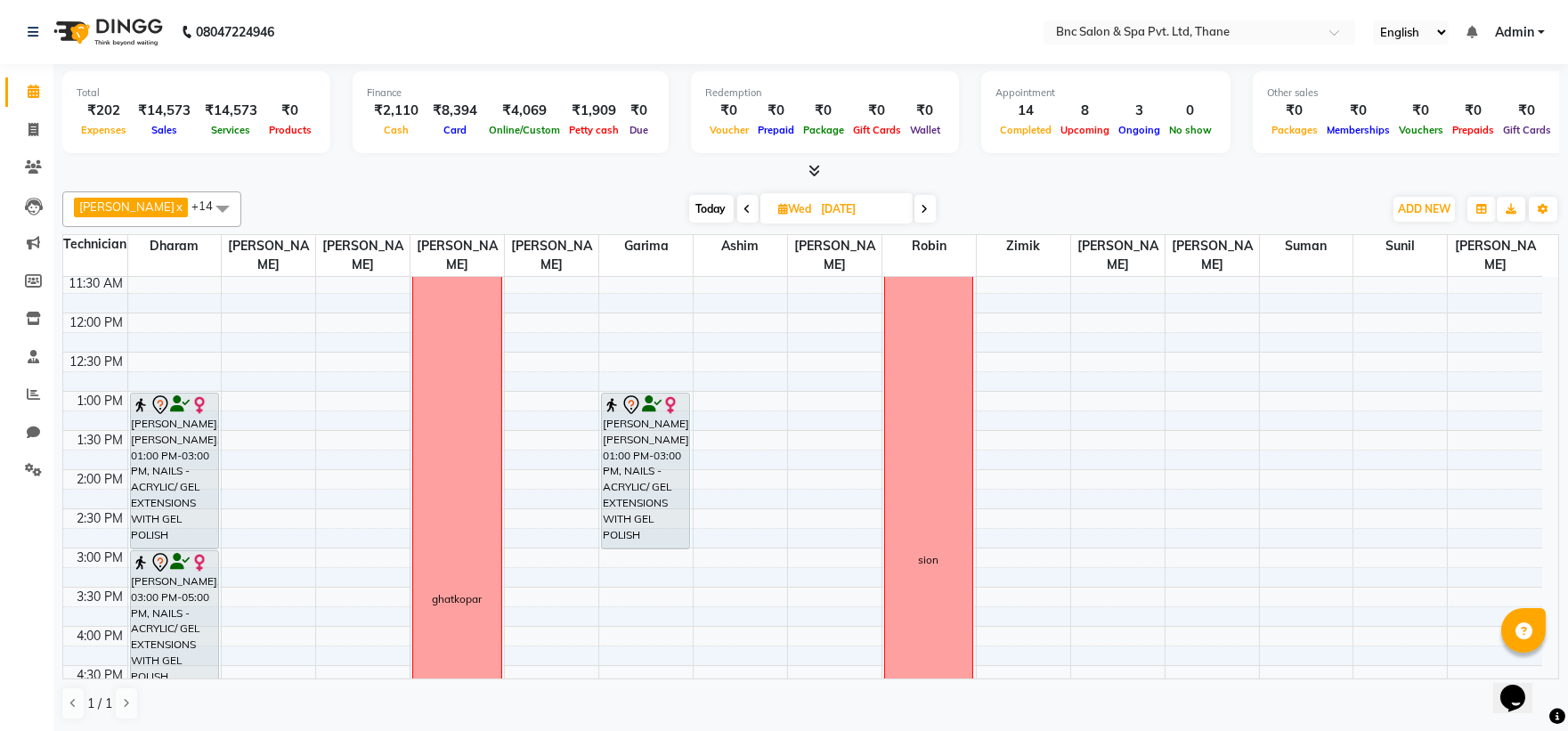
scroll to position [271, 0]
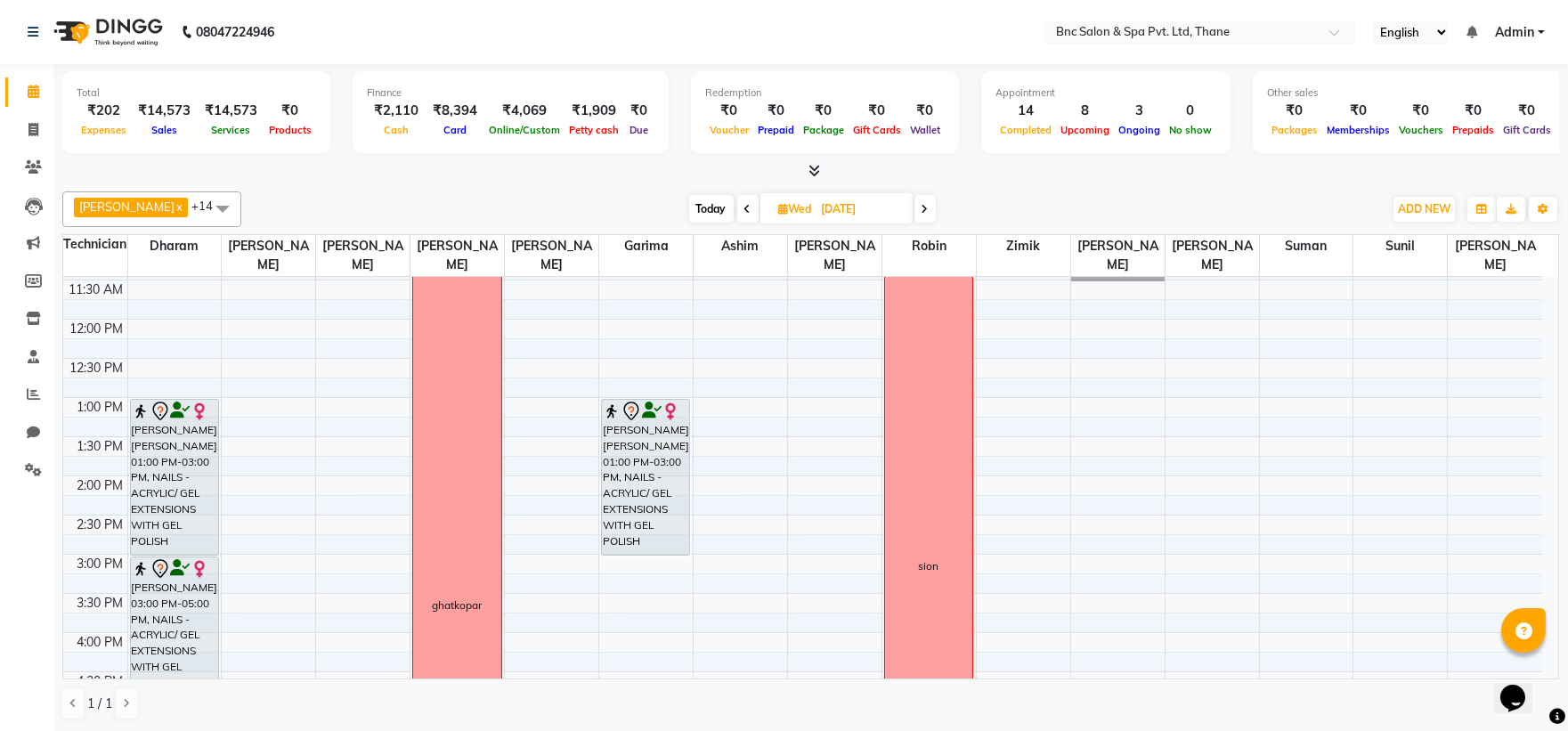
click at [744, 207] on icon at bounding box center [748, 209] width 8 height 10
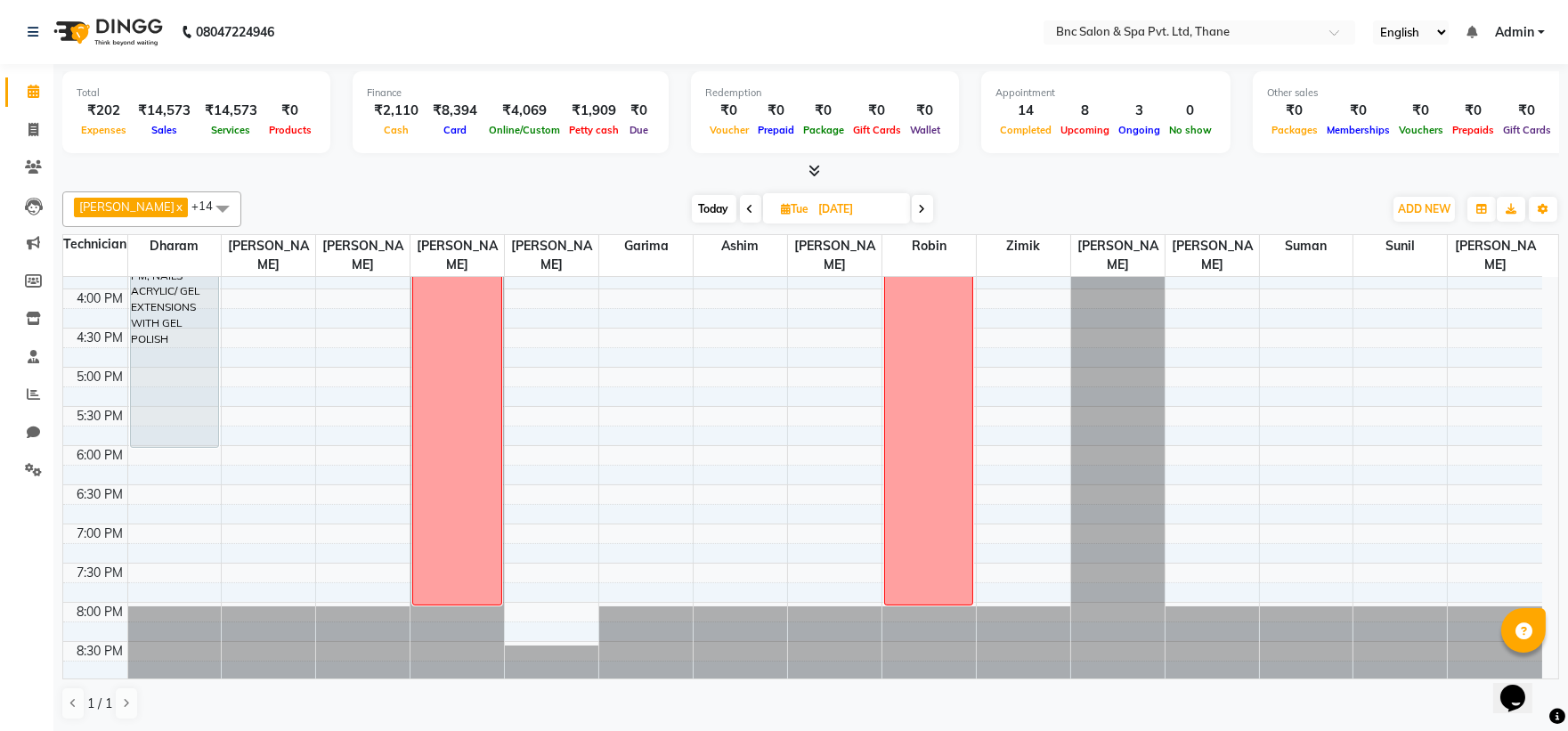
scroll to position [620, 0]
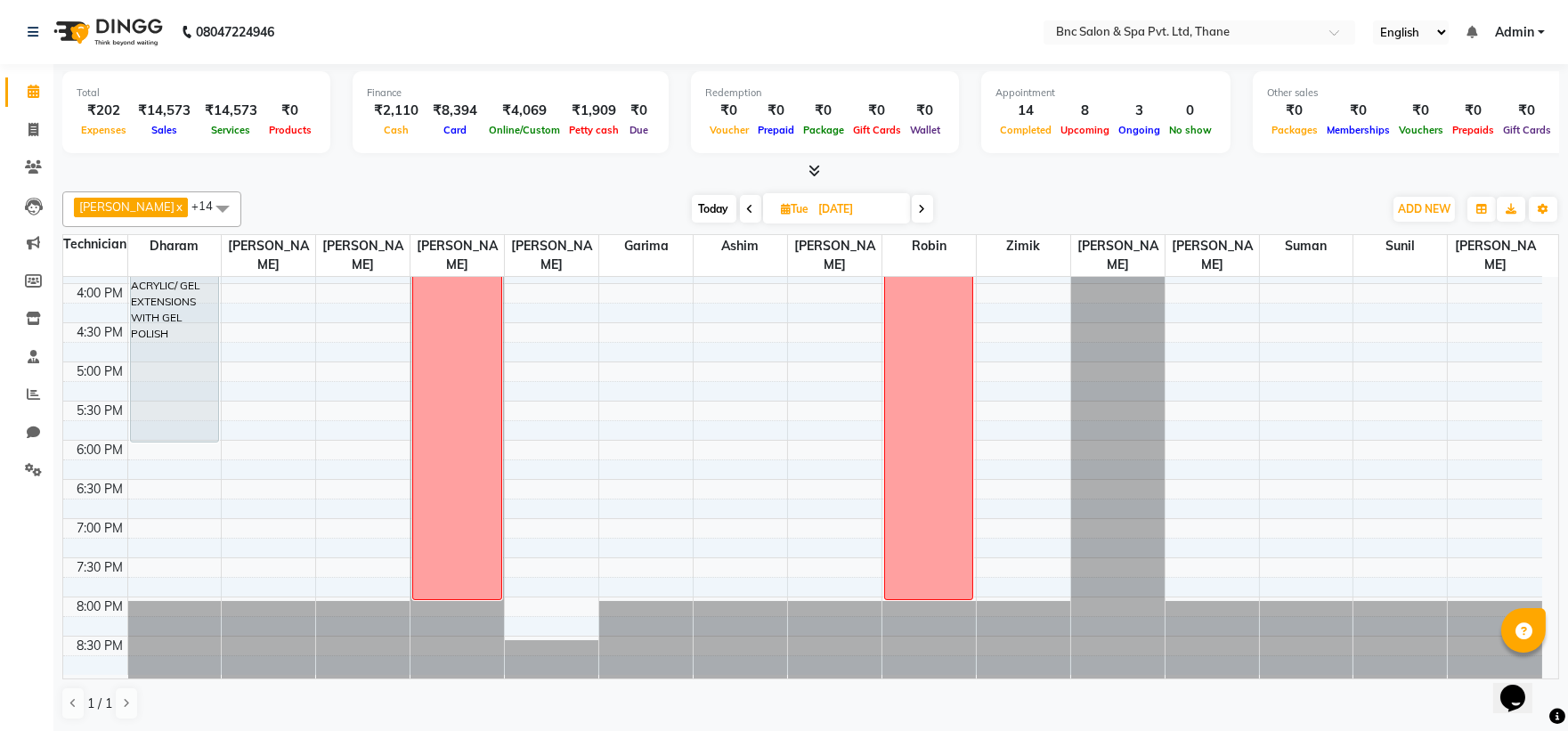
click at [919, 205] on icon at bounding box center [923, 209] width 8 height 10
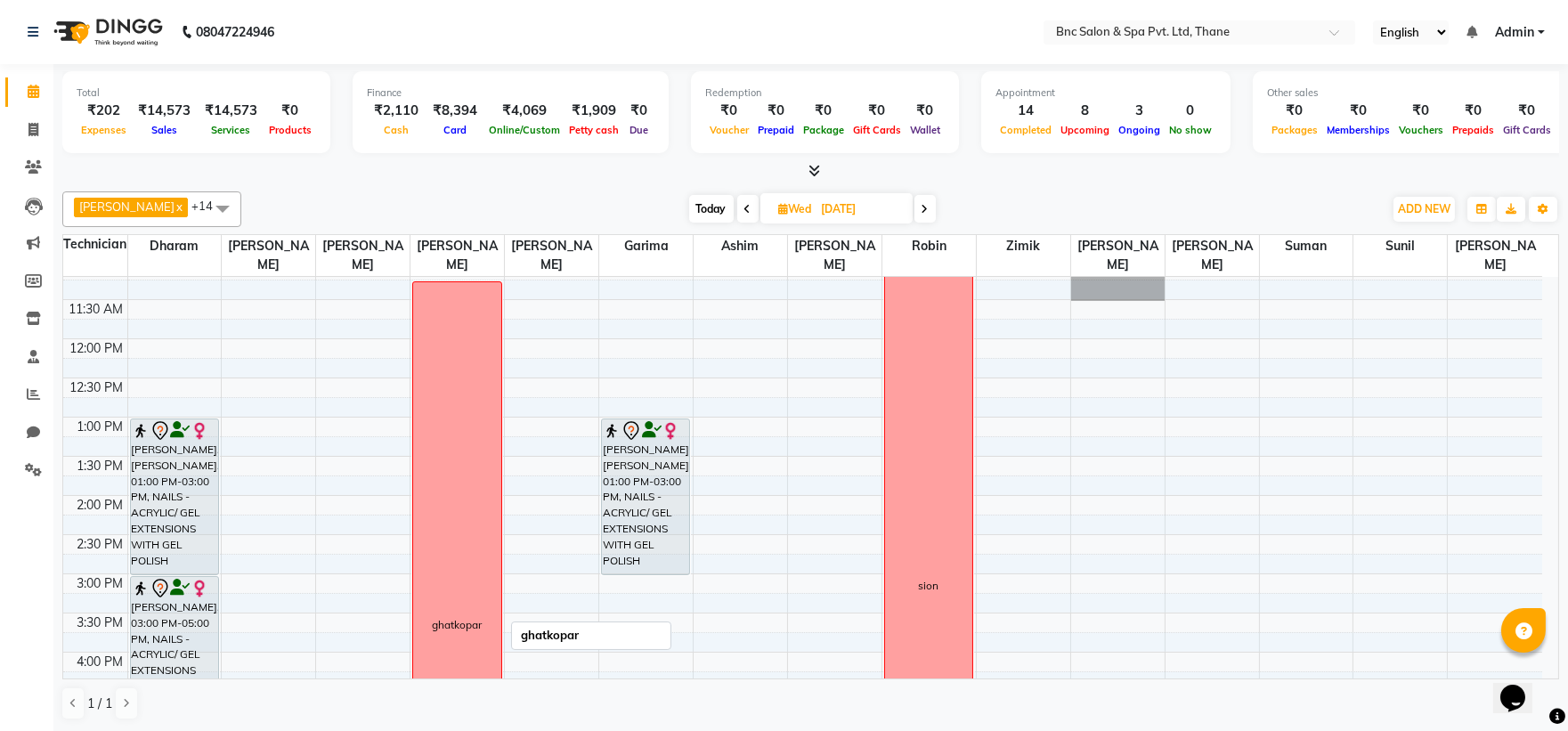
scroll to position [244, 0]
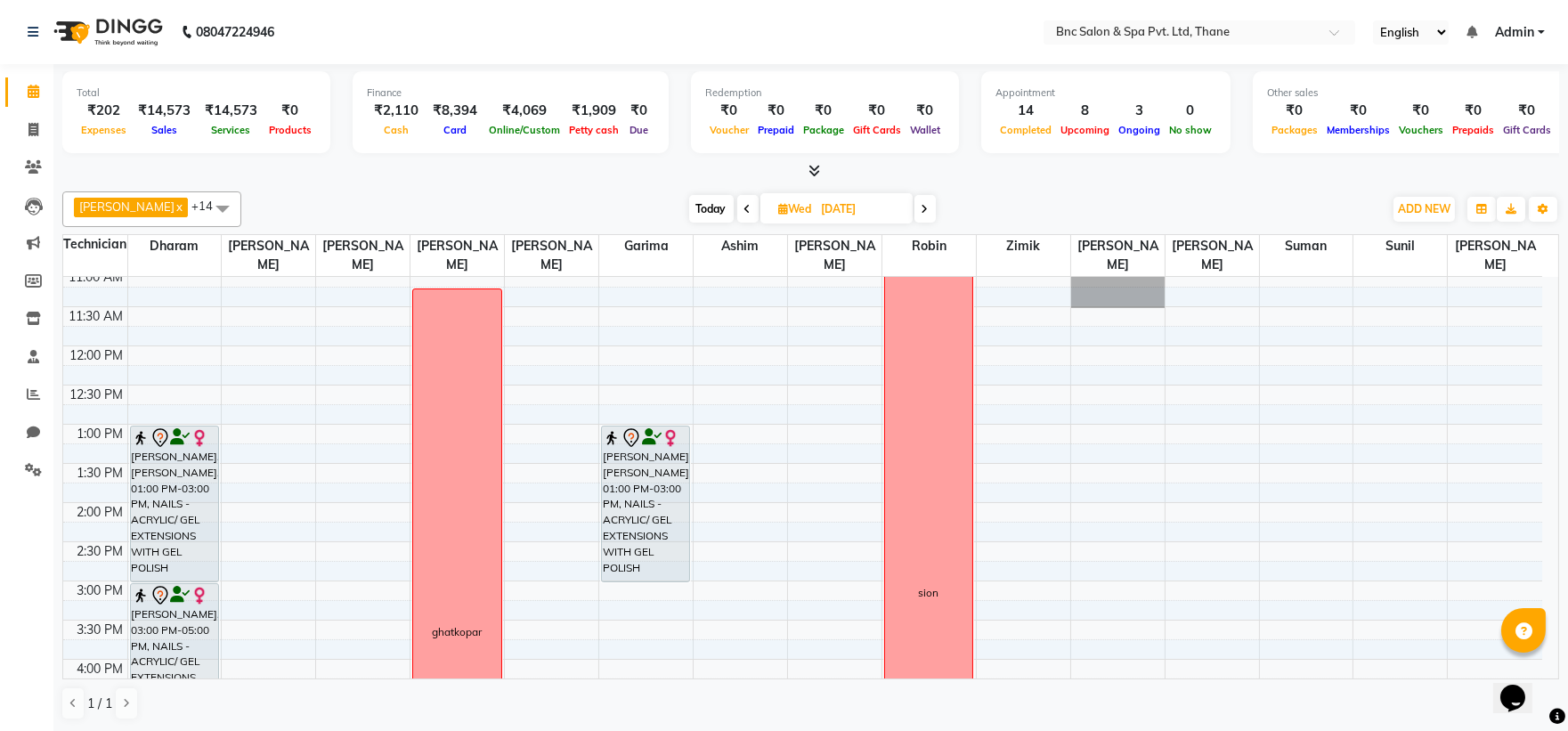
click at [744, 211] on icon at bounding box center [748, 209] width 8 height 10
type input "07-10-2025"
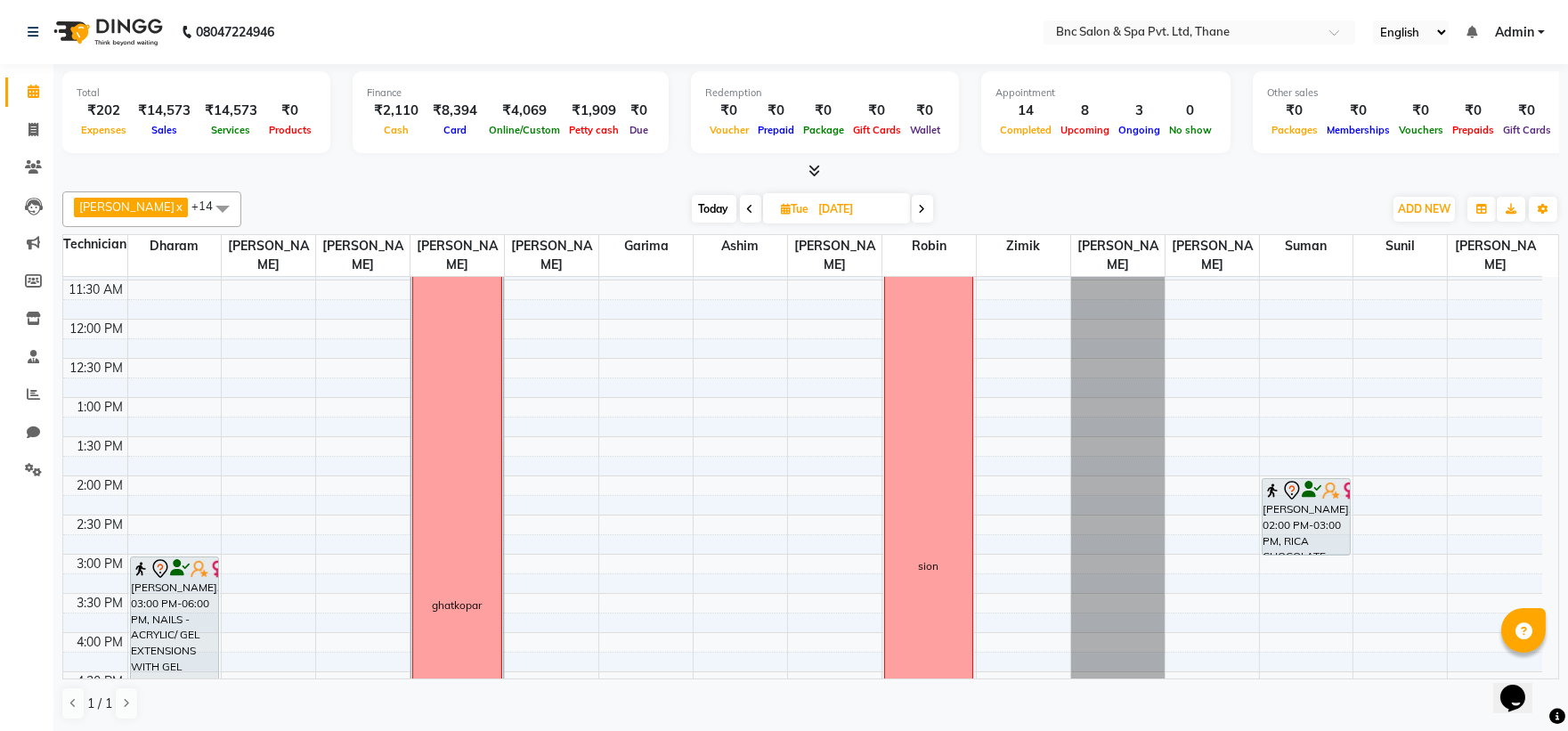
scroll to position [620, 0]
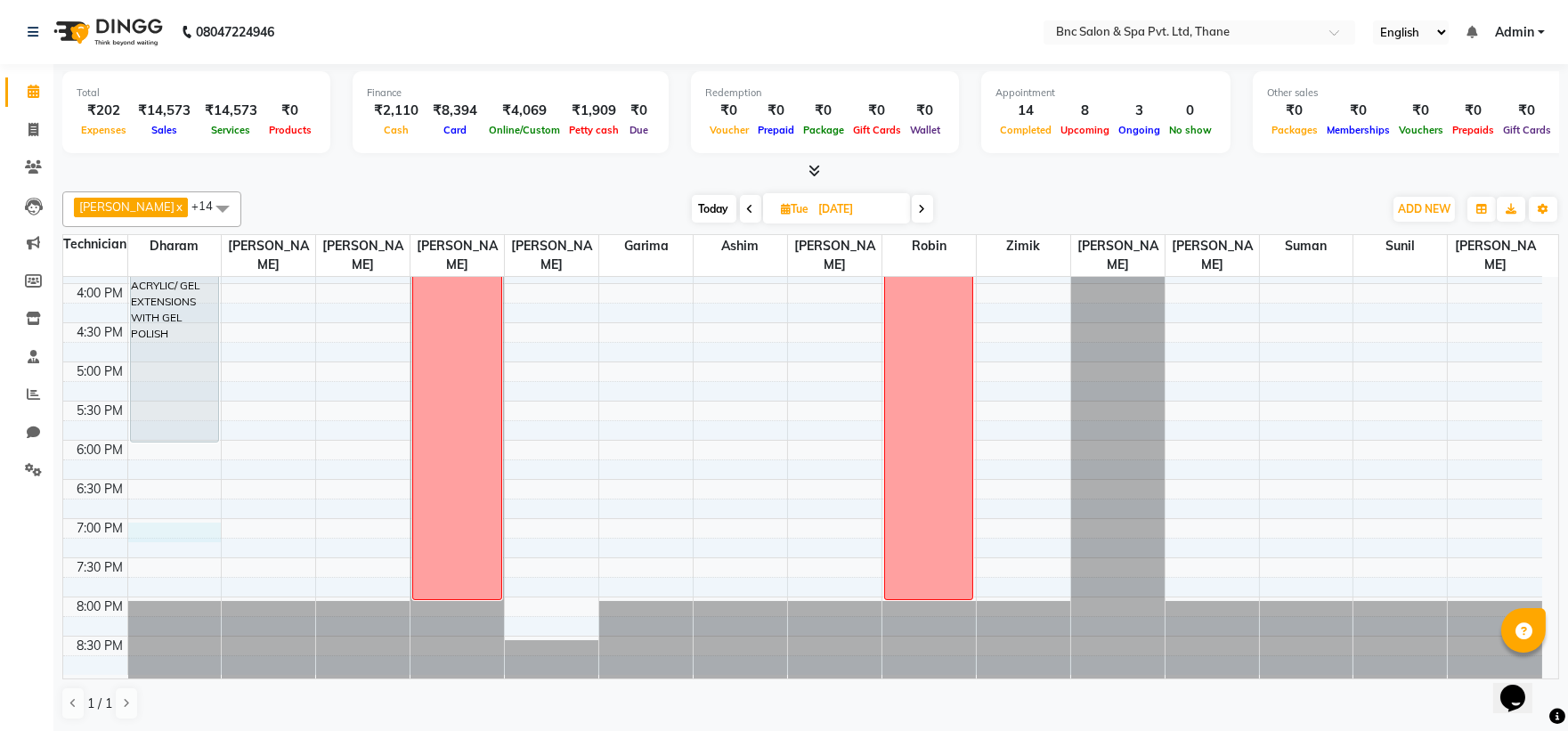
click at [138, 529] on div "8:00 AM 8:30 AM 9:00 AM 9:30 AM 10:00 AM 10:30 AM 11:00 AM 11:30 AM 12:00 PM 12…" at bounding box center [802, 167] width 1479 height 1018
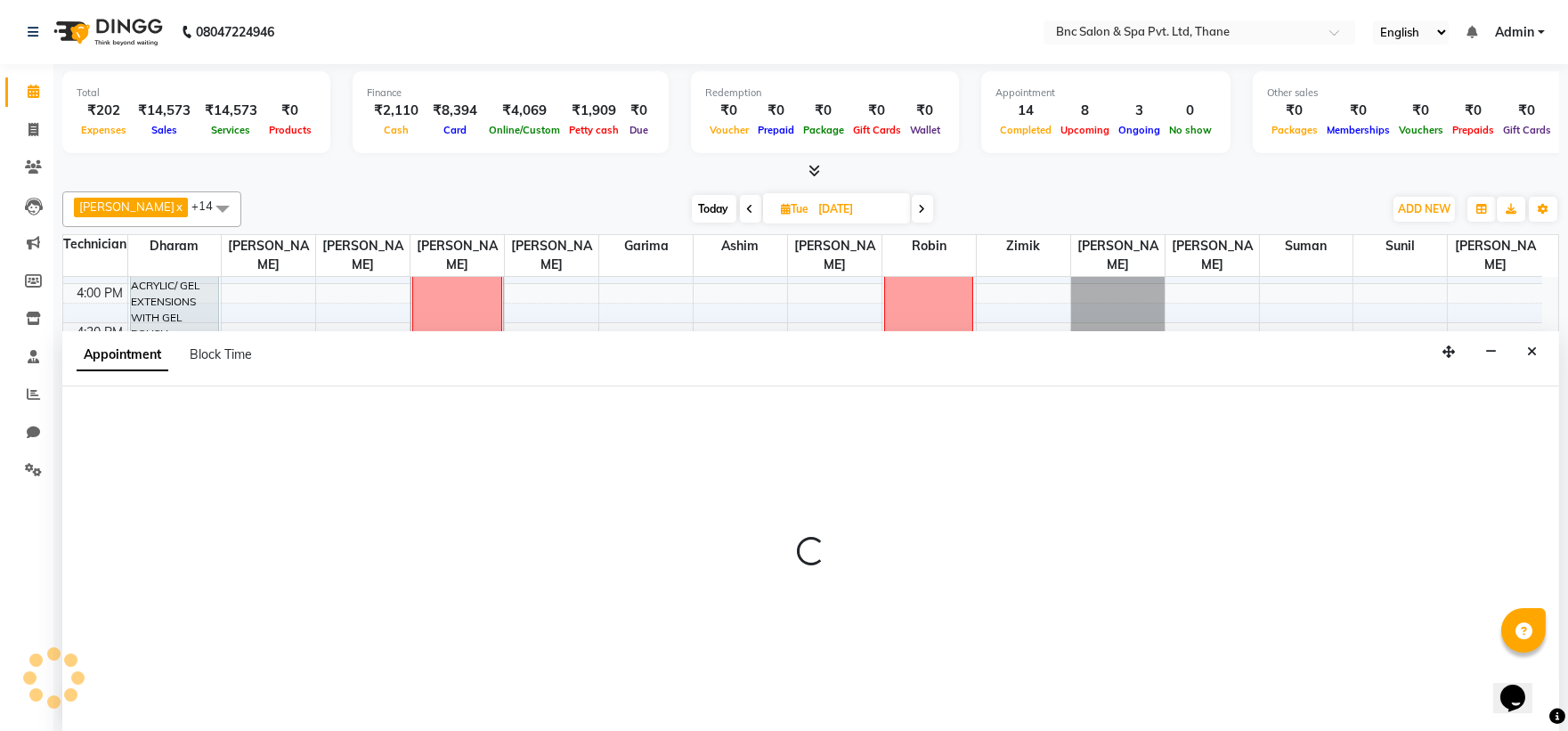
scroll to position [1, 0]
select select "71874"
select select "1140"
select select "tentative"
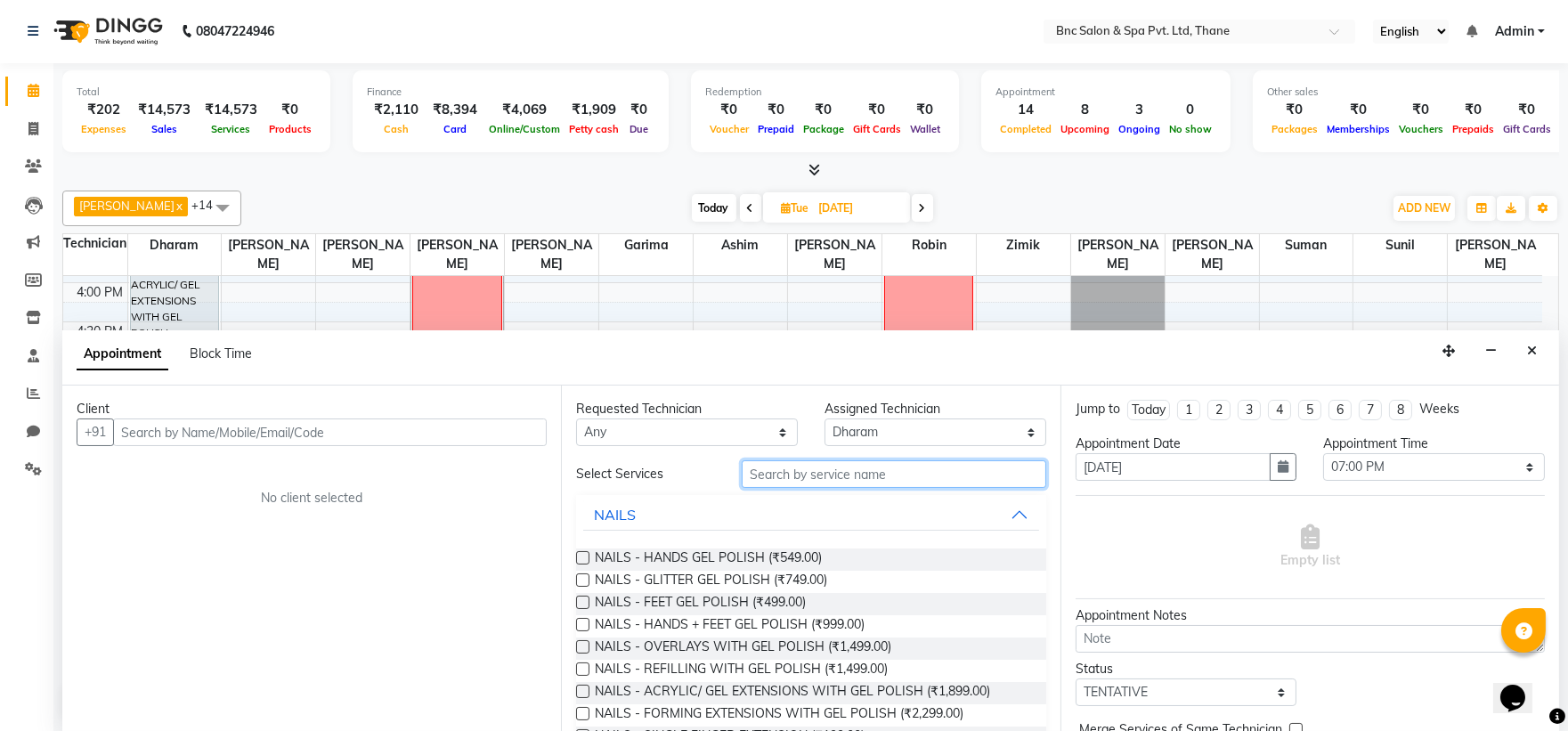
click at [807, 477] on input "text" at bounding box center [895, 473] width 305 height 27
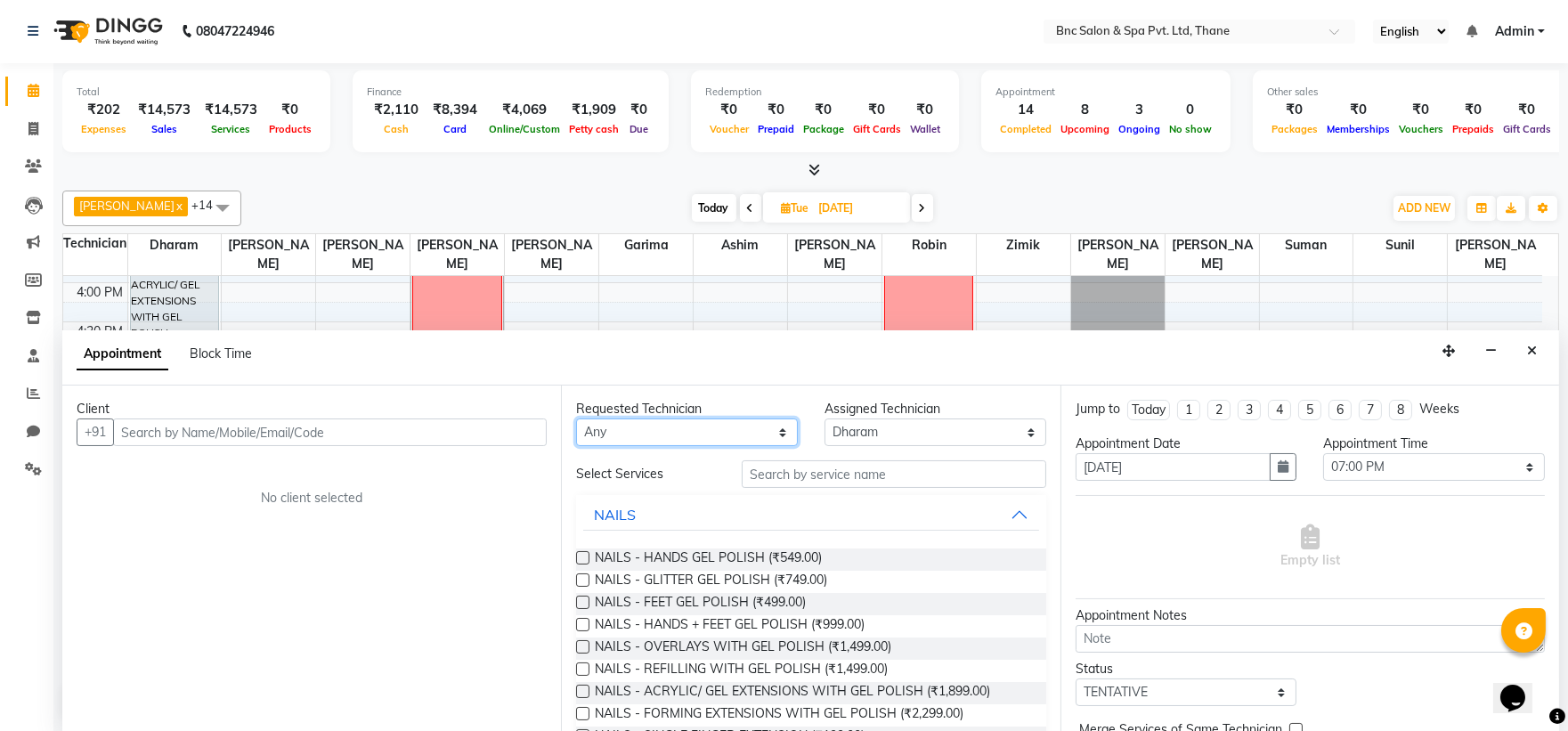
click at [655, 430] on select "Any Anas Ansari Apeksha ashim Ashwini Shibe Deepak Rajput Dharam Garima Jayanto…" at bounding box center [687, 432] width 222 height 27
select select "71874"
click at [576, 419] on select "Any Anas Ansari Apeksha ashim Ashwini Shibe Deepak Rajput Dharam Garima Jayanto…" at bounding box center [687, 432] width 222 height 27
click at [726, 692] on span "NAILS - ACRYLIC/ GEL EXTENSIONS WITH GEL POLISH (₹1,899.00)" at bounding box center [792, 693] width 395 height 23
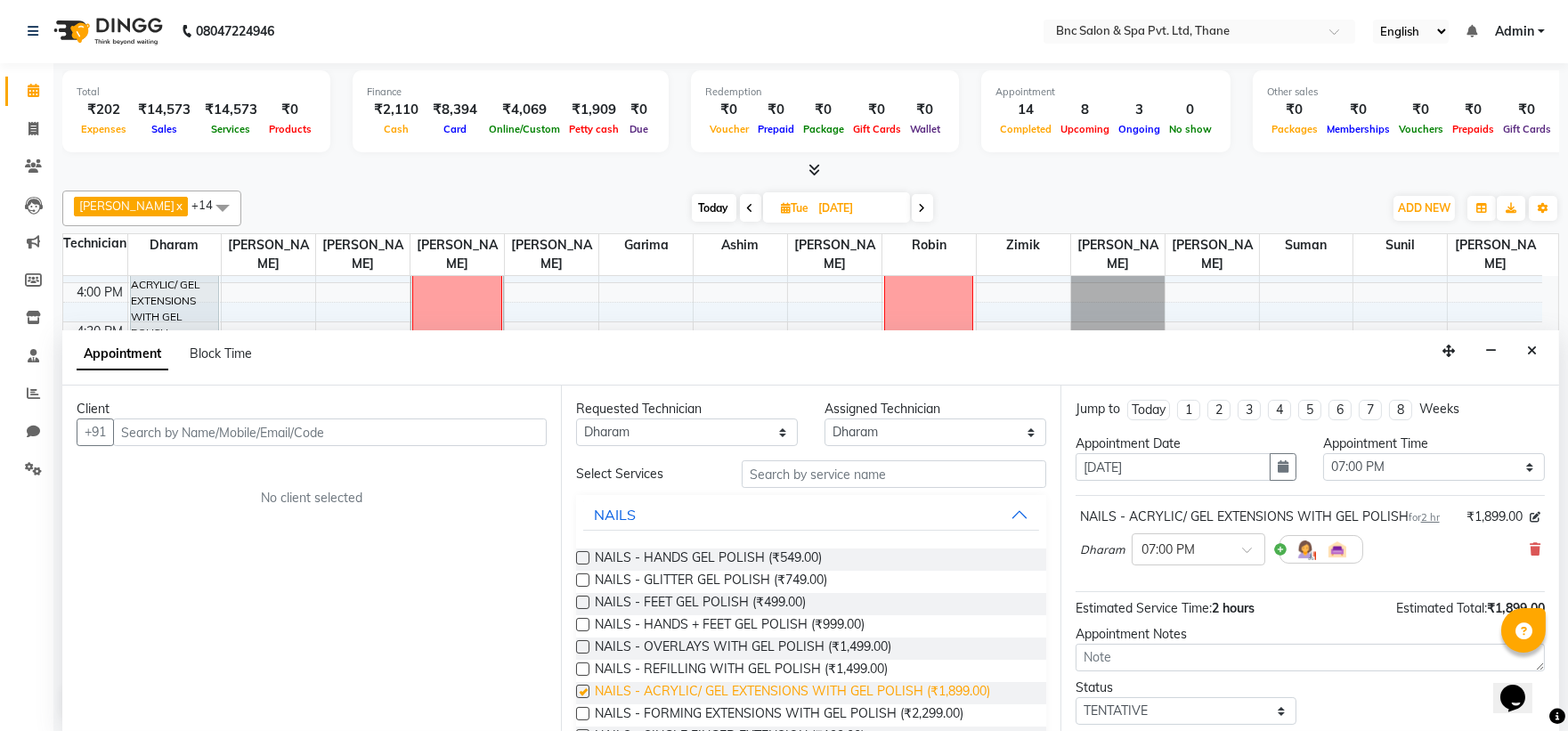
checkbox input "false"
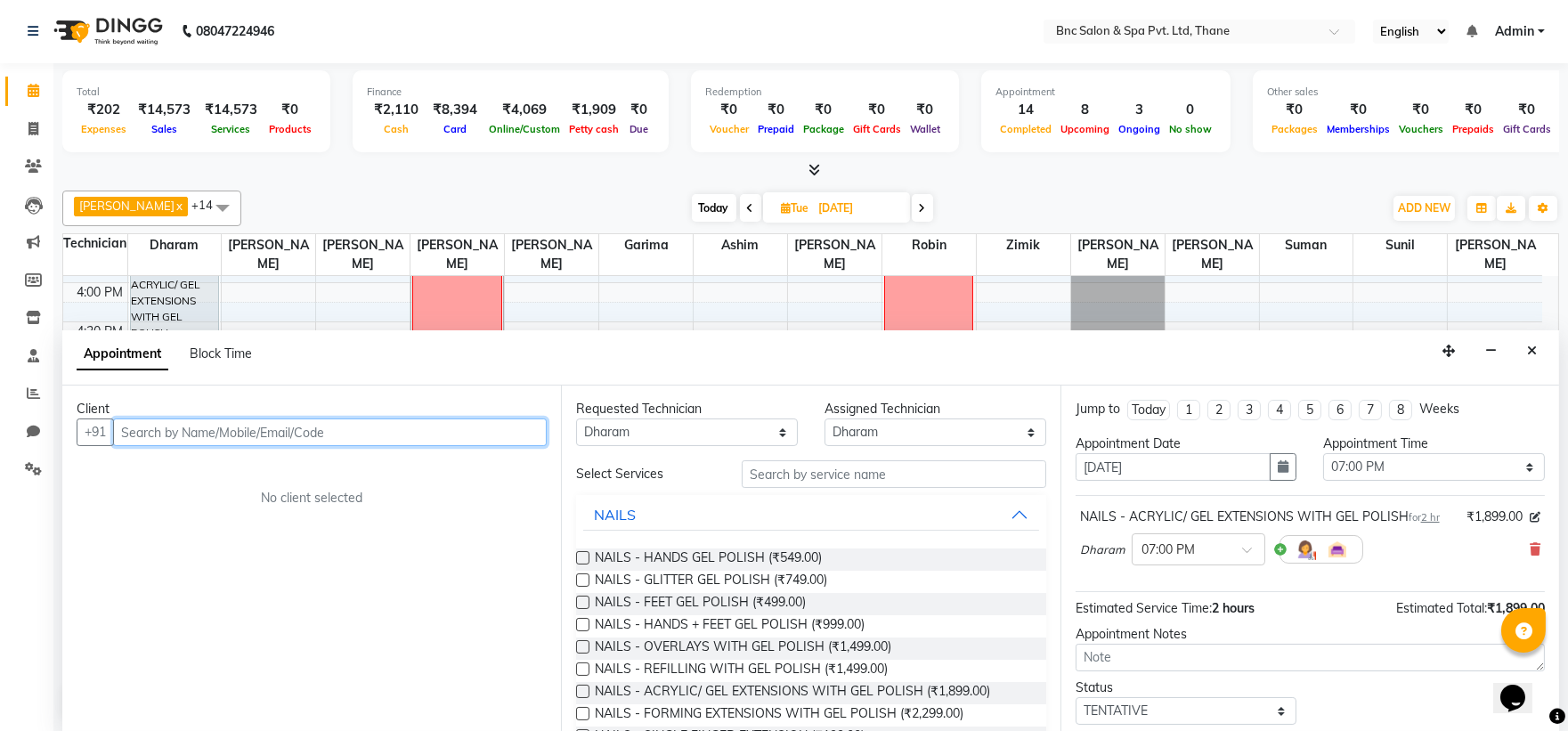
click at [341, 424] on input "text" at bounding box center [329, 432] width 434 height 27
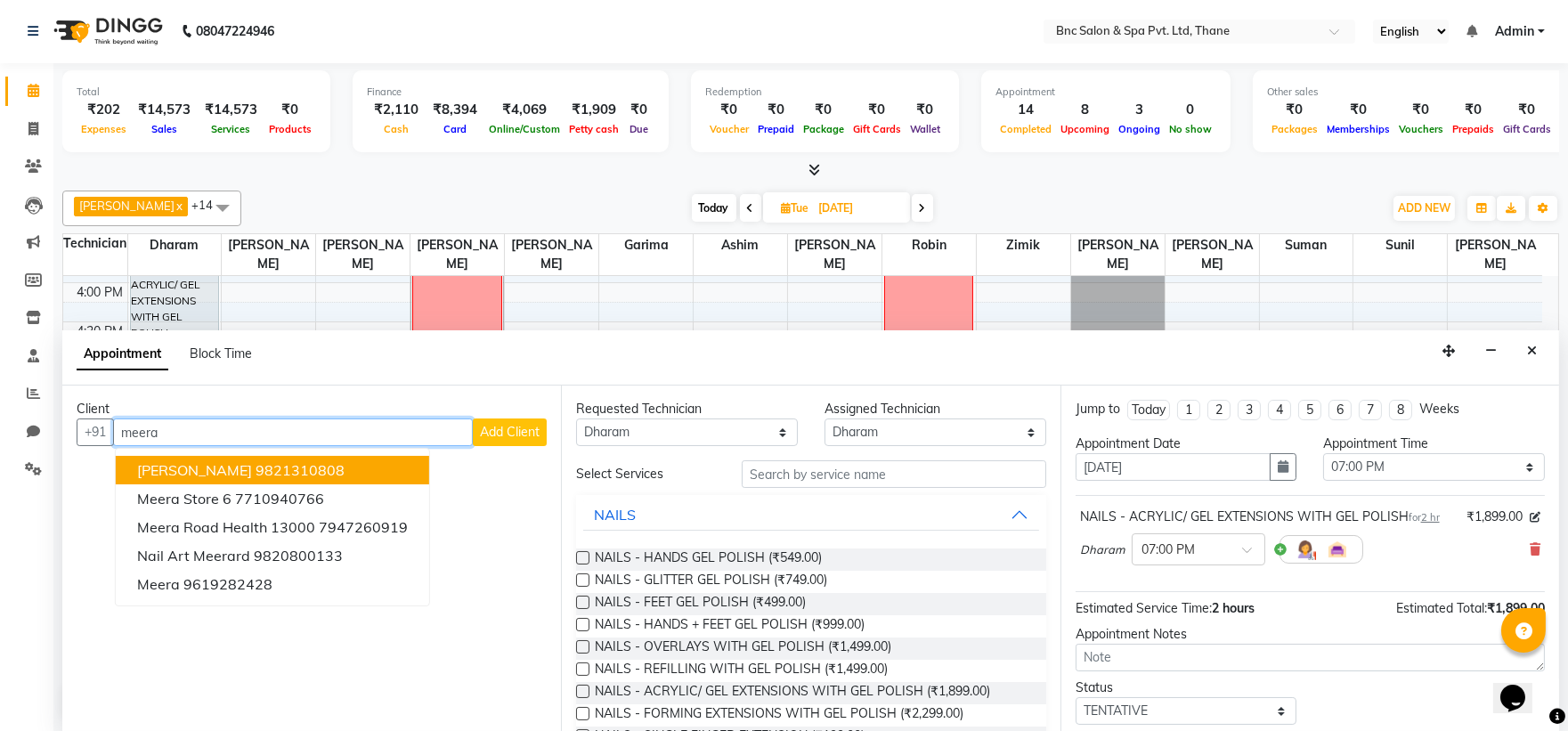
click at [262, 466] on ngb-highlight "9821310808" at bounding box center [300, 469] width 89 height 18
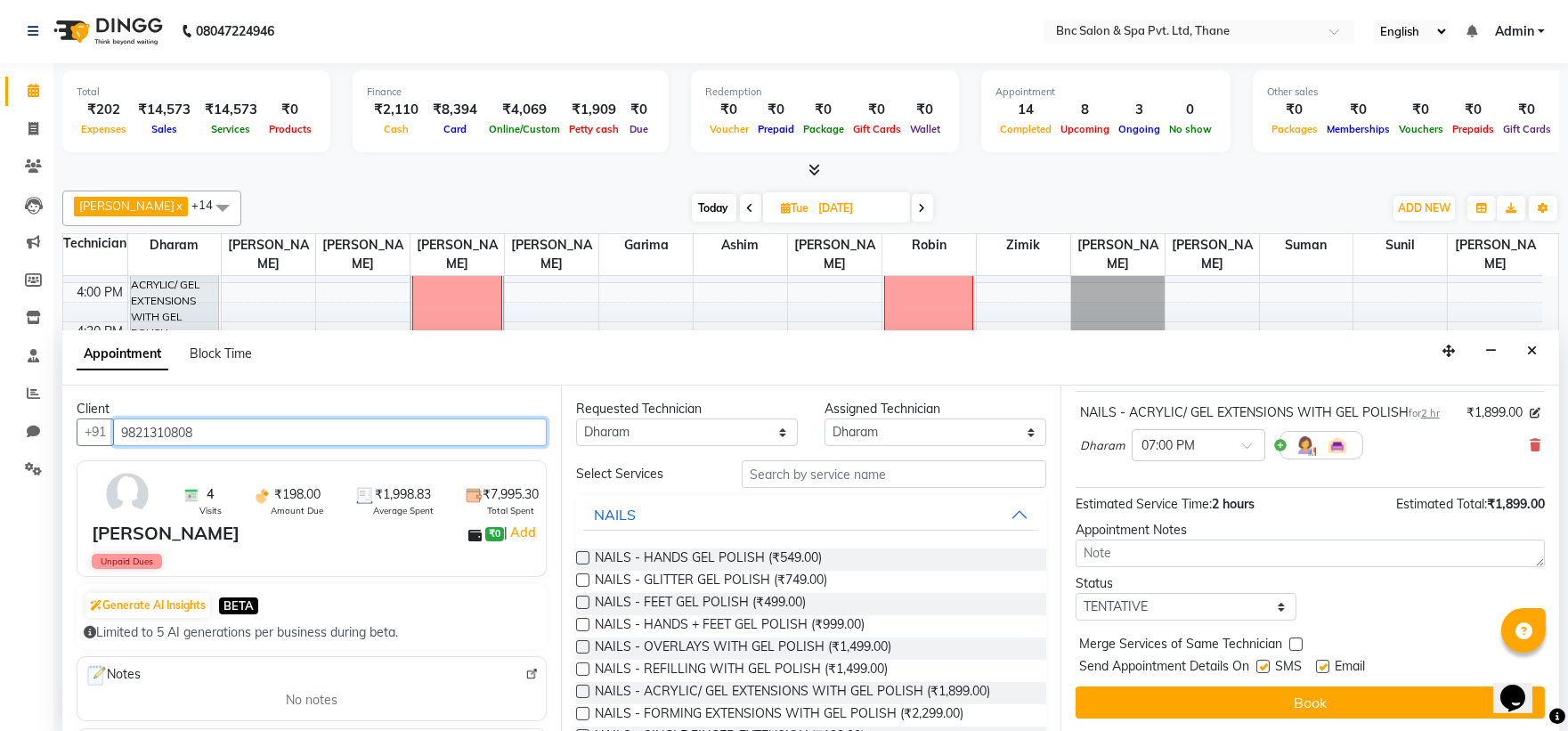
scroll to position [105, 0]
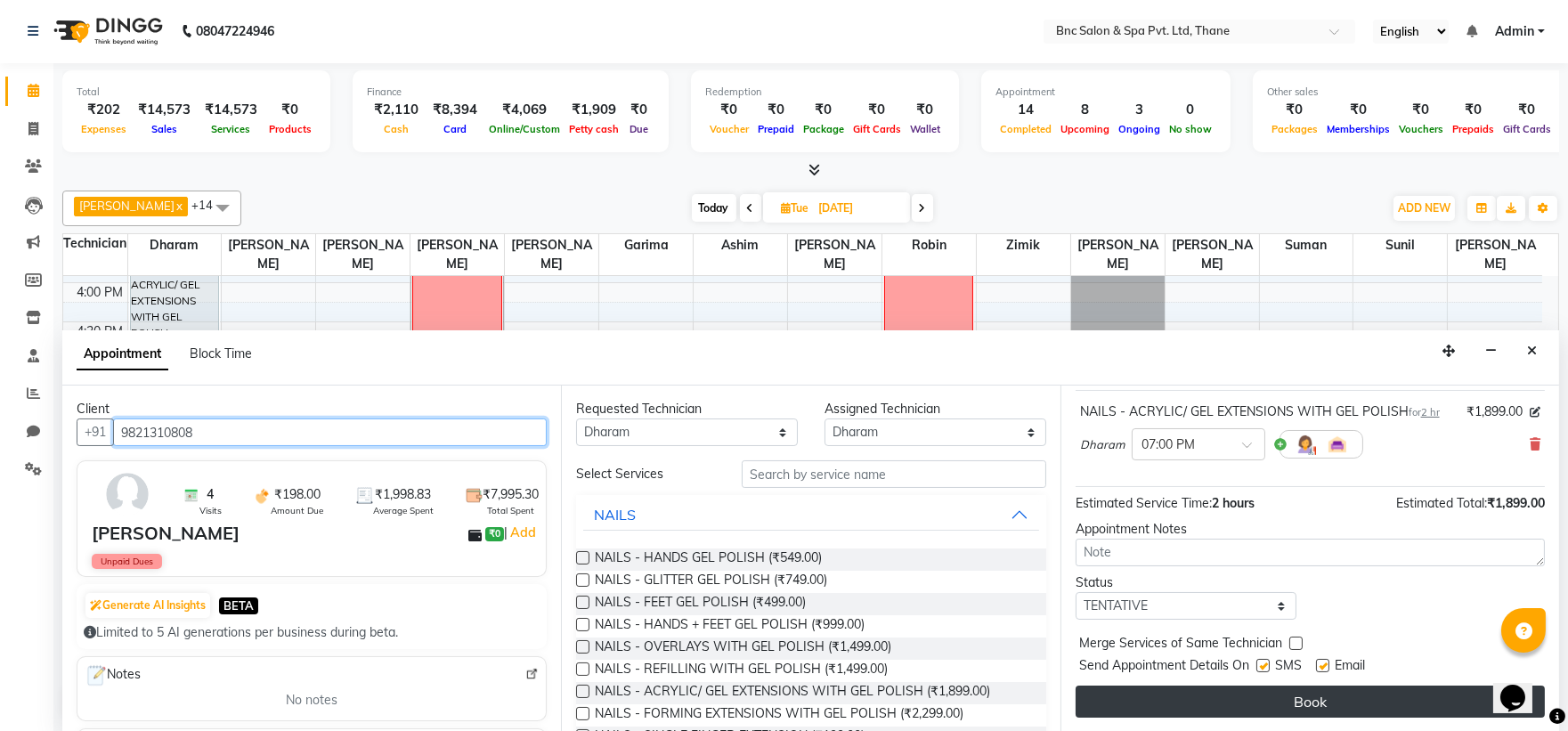
type input "9821310808"
click at [1212, 697] on button "Book" at bounding box center [1310, 702] width 469 height 32
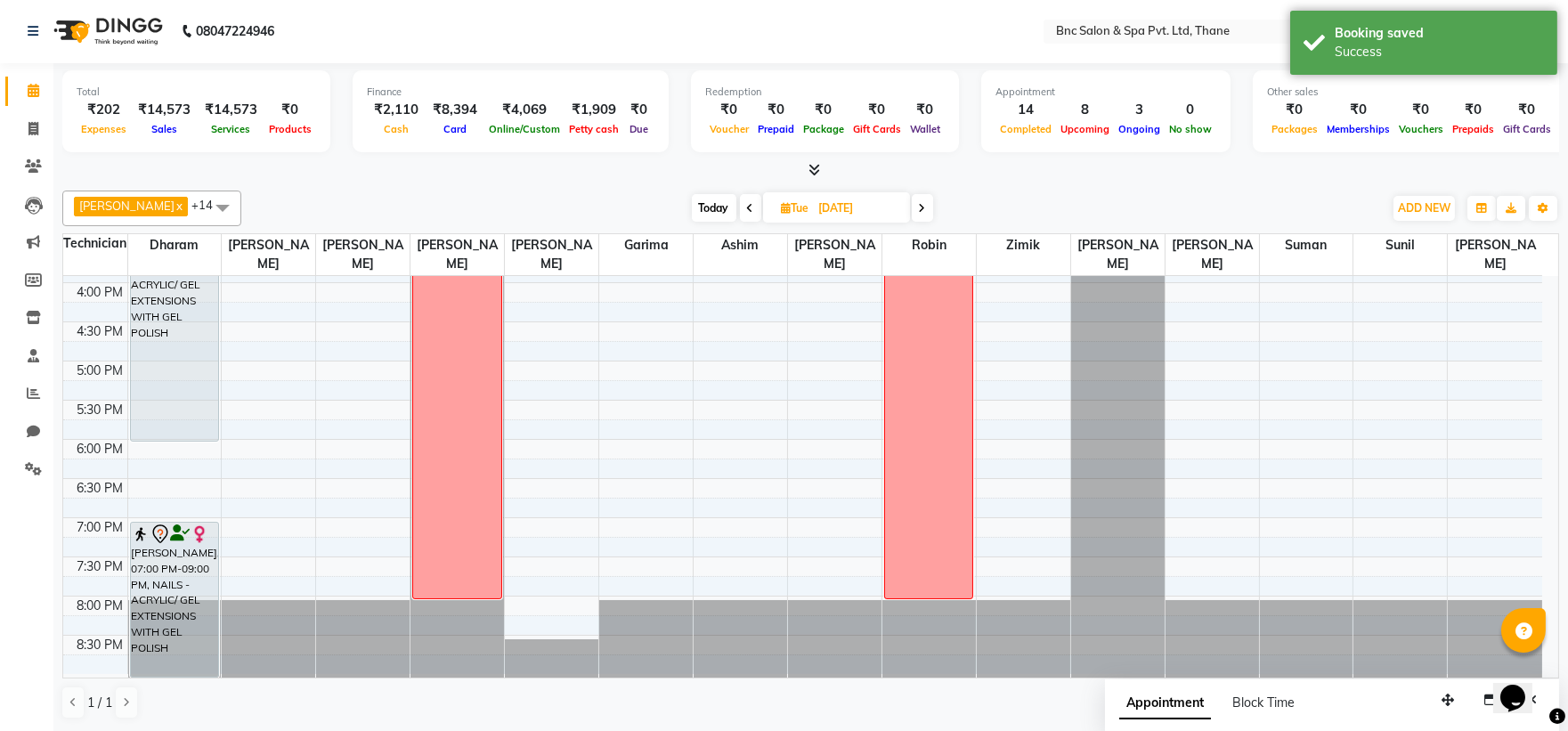
scroll to position [0, 0]
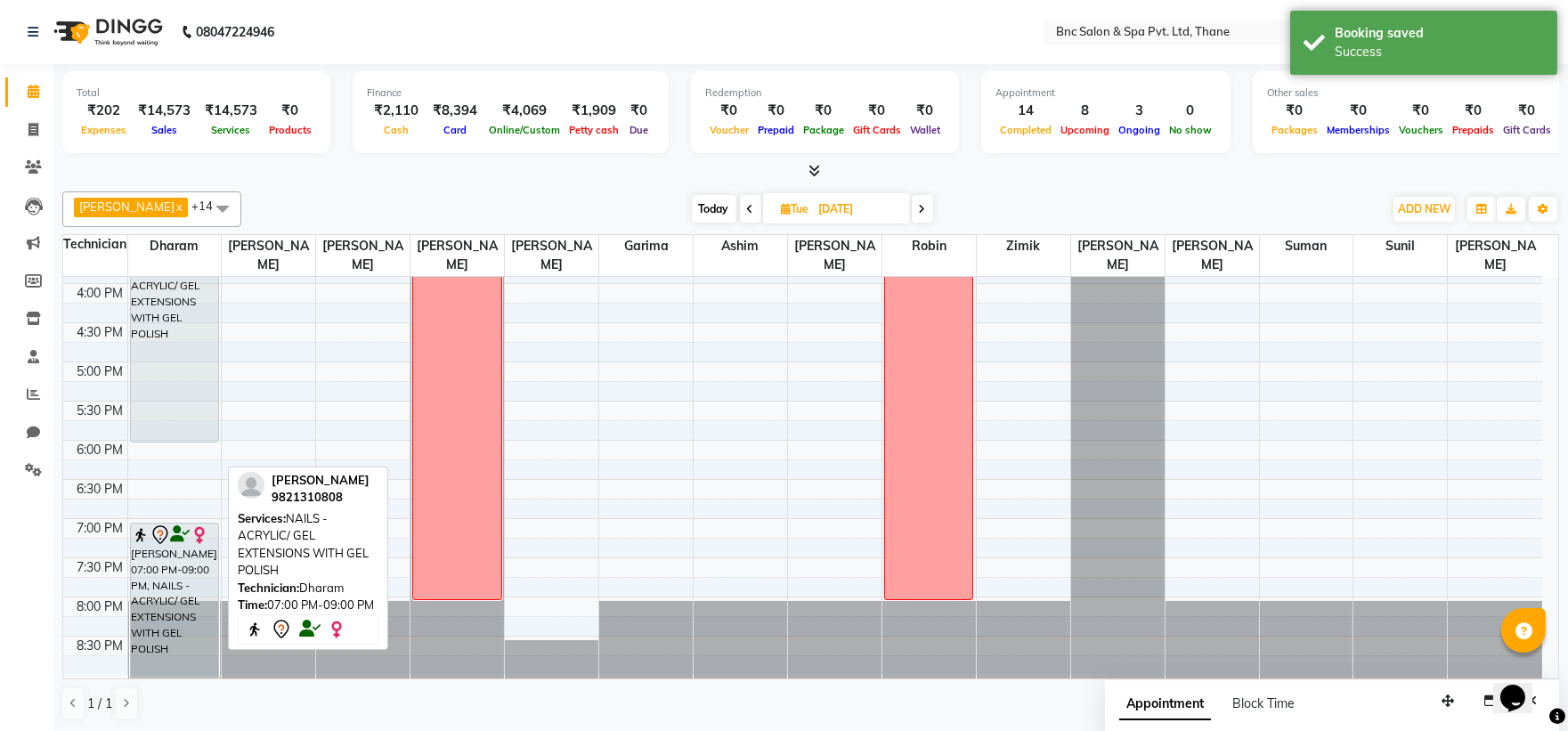
click at [156, 559] on div "meera rajput, 07:00 PM-09:00 PM, NAILS - ACRYLIC/ GEL EXTENSIONS WITH GEL POLISH" at bounding box center [174, 601] width 87 height 154
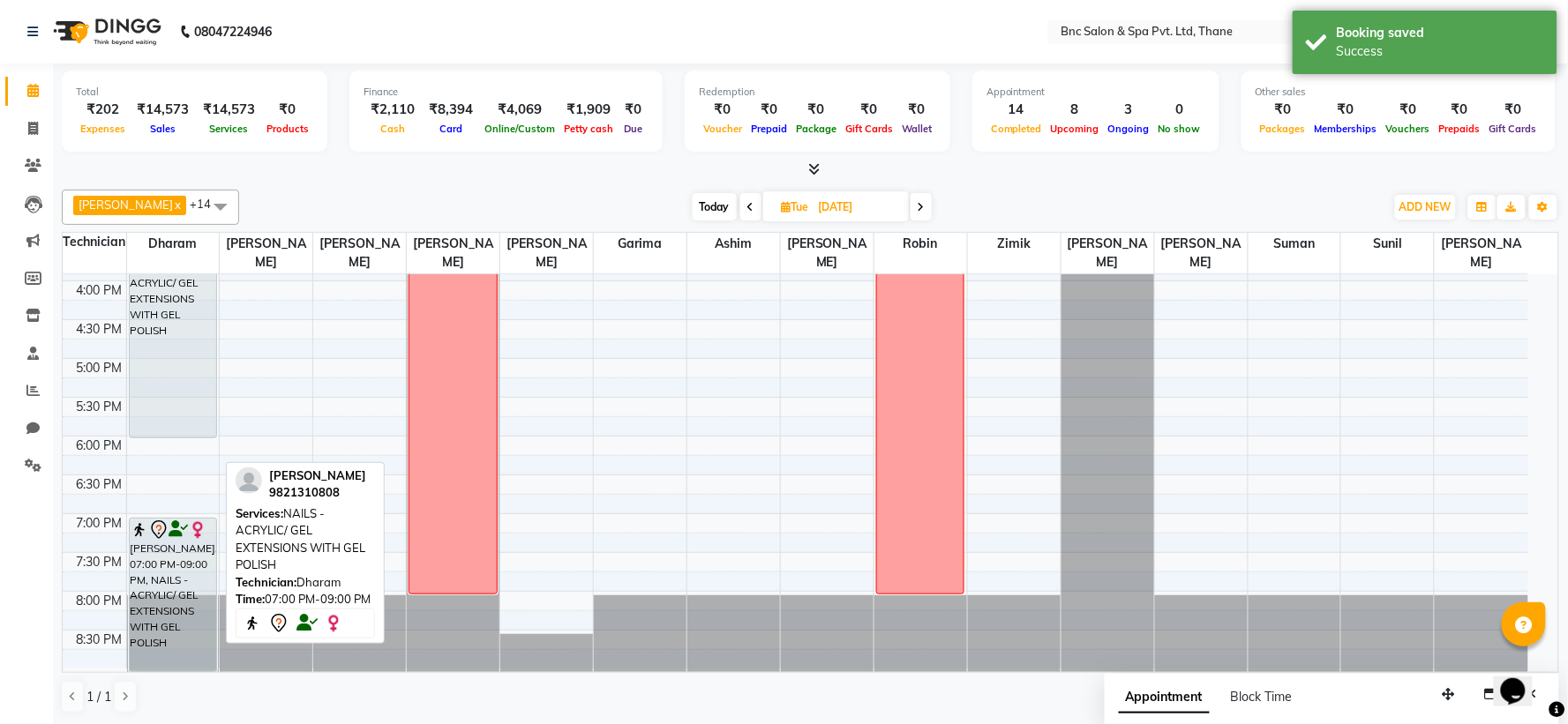
select select "7"
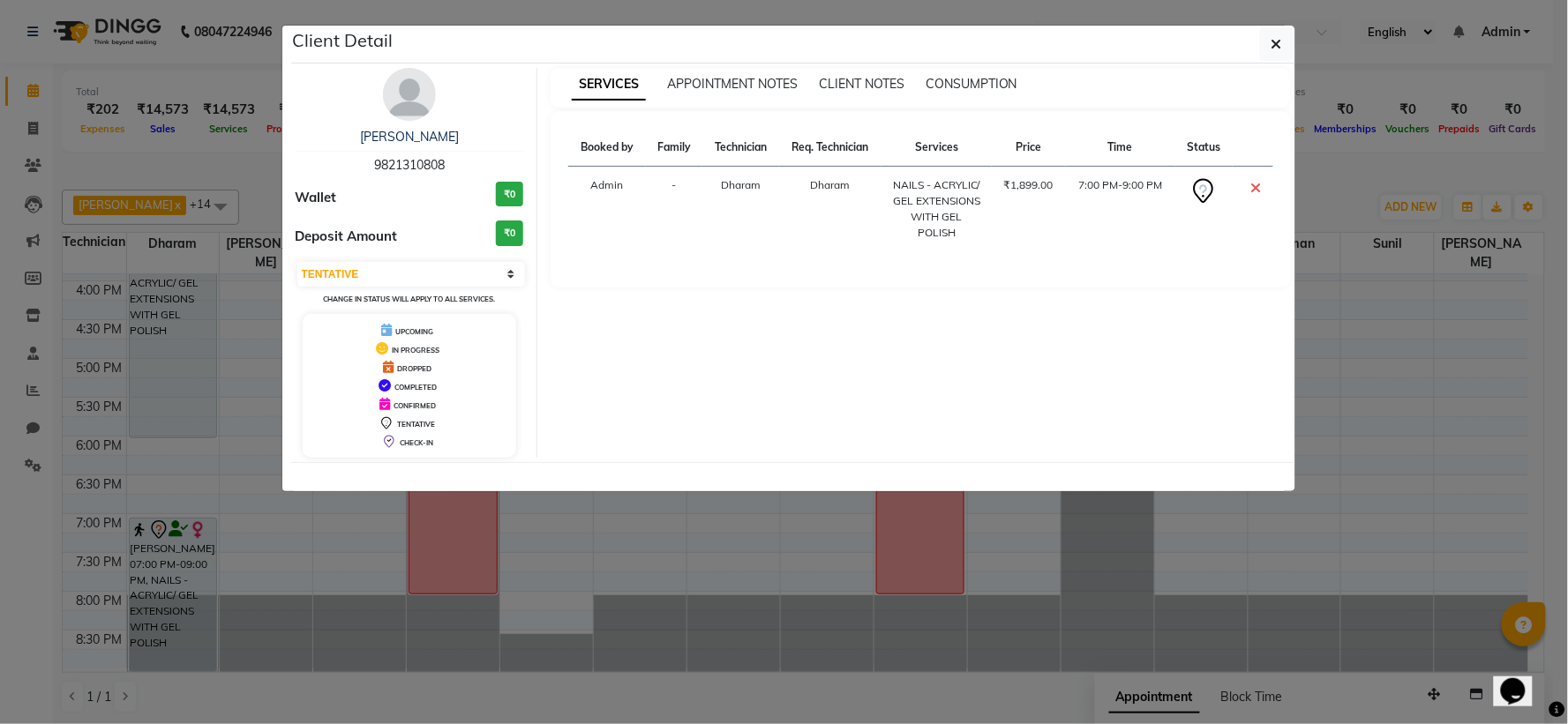
click at [407, 91] on img at bounding box center [409, 94] width 53 height 53
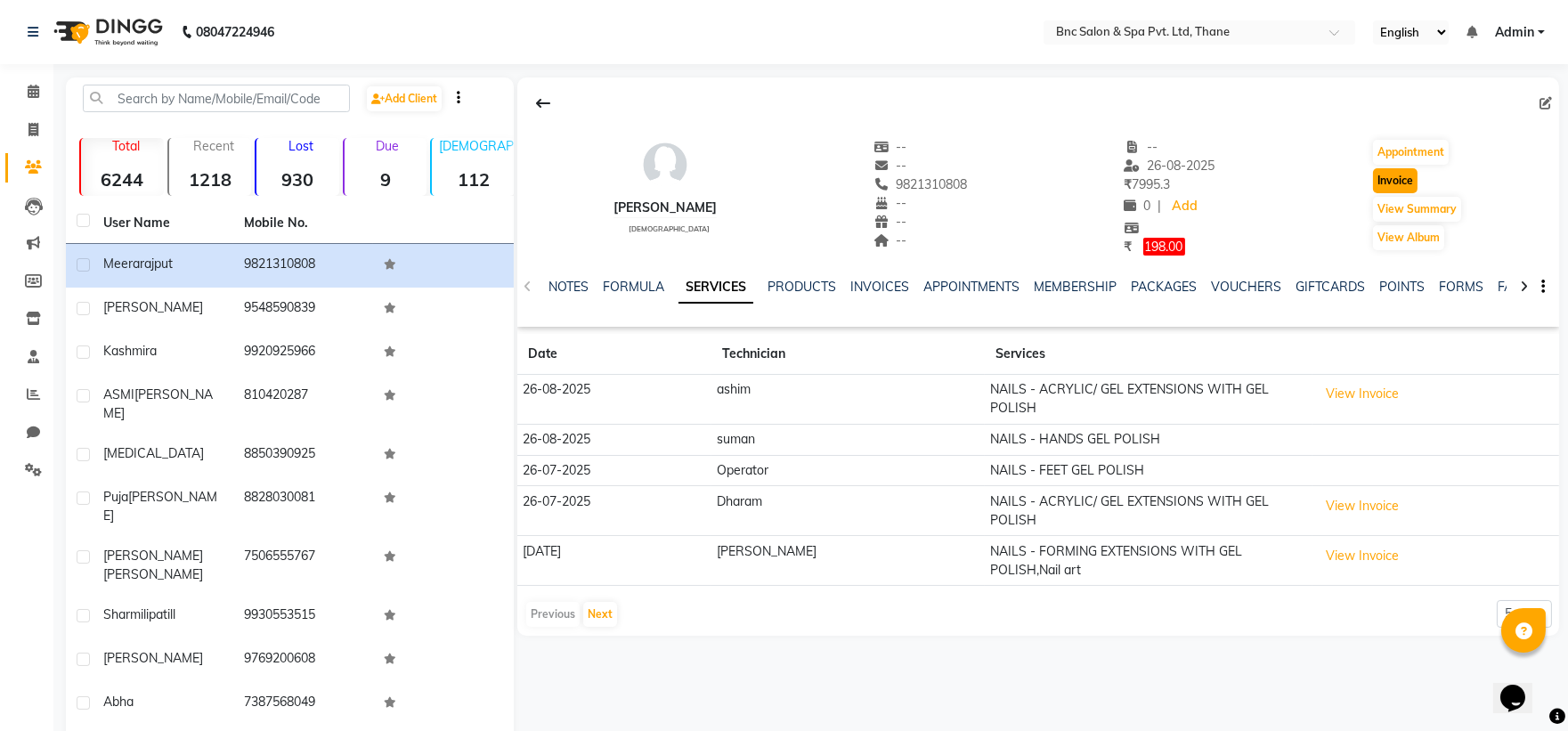
click at [1403, 184] on button "Invoice" at bounding box center [1395, 181] width 44 height 25
select select "service"
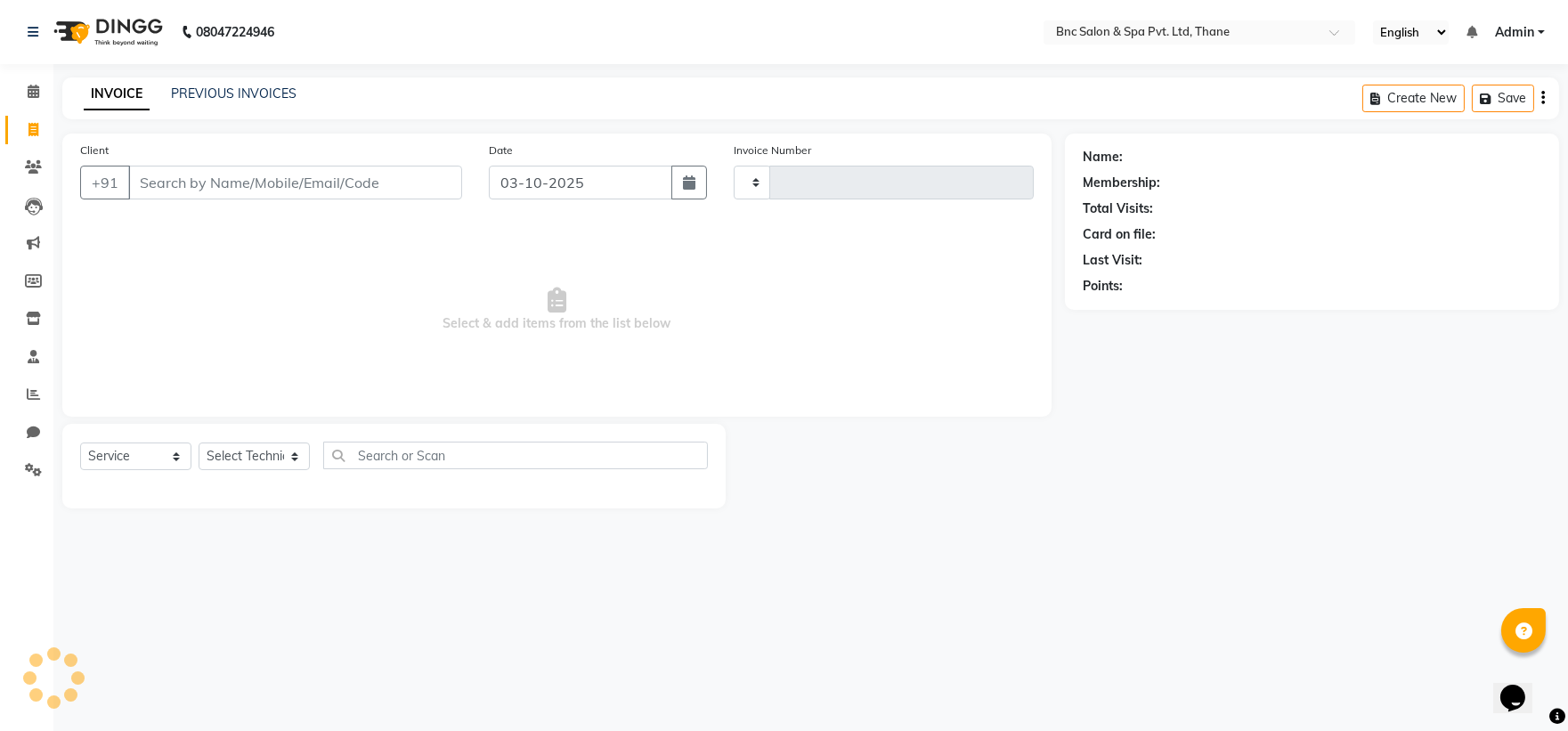
type input "4223"
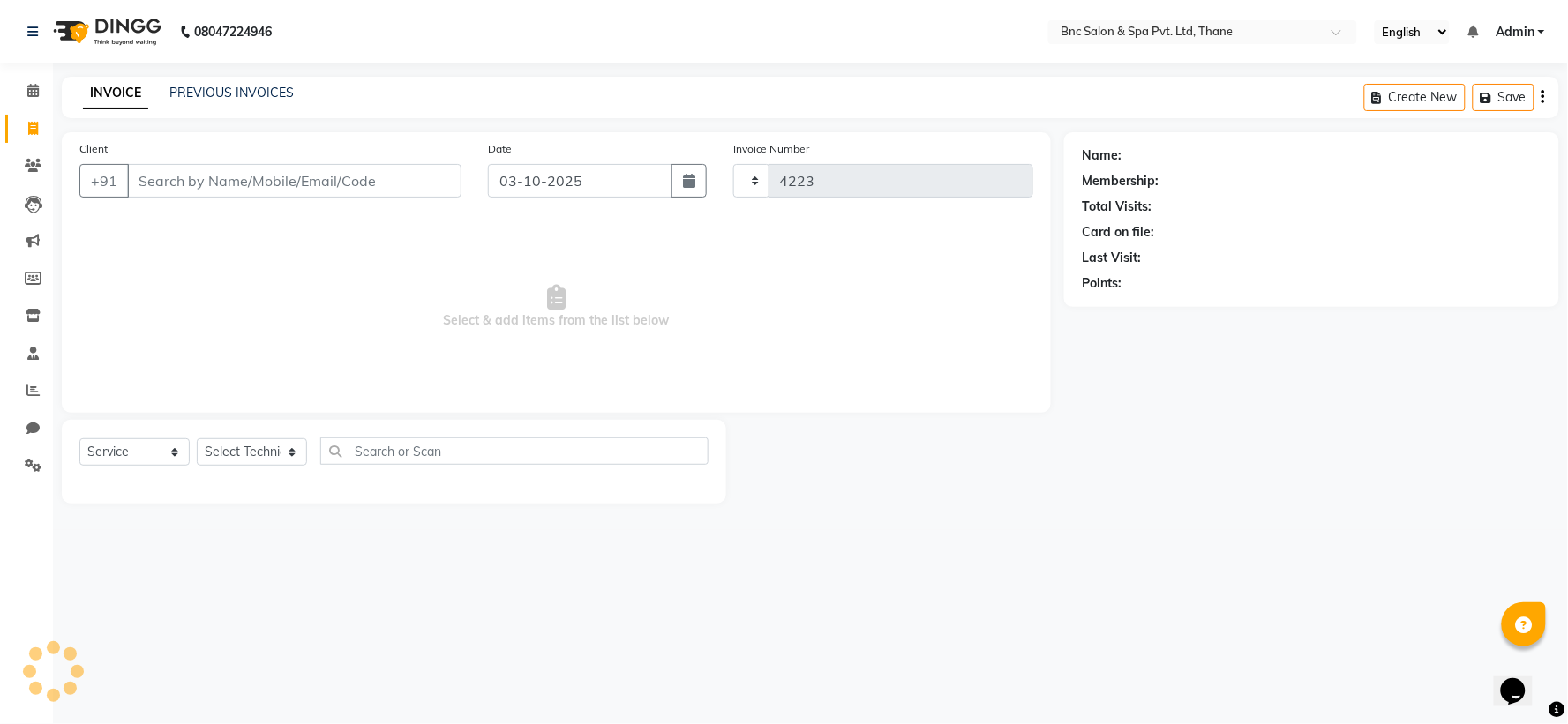
select select "7892"
type input "9821310808"
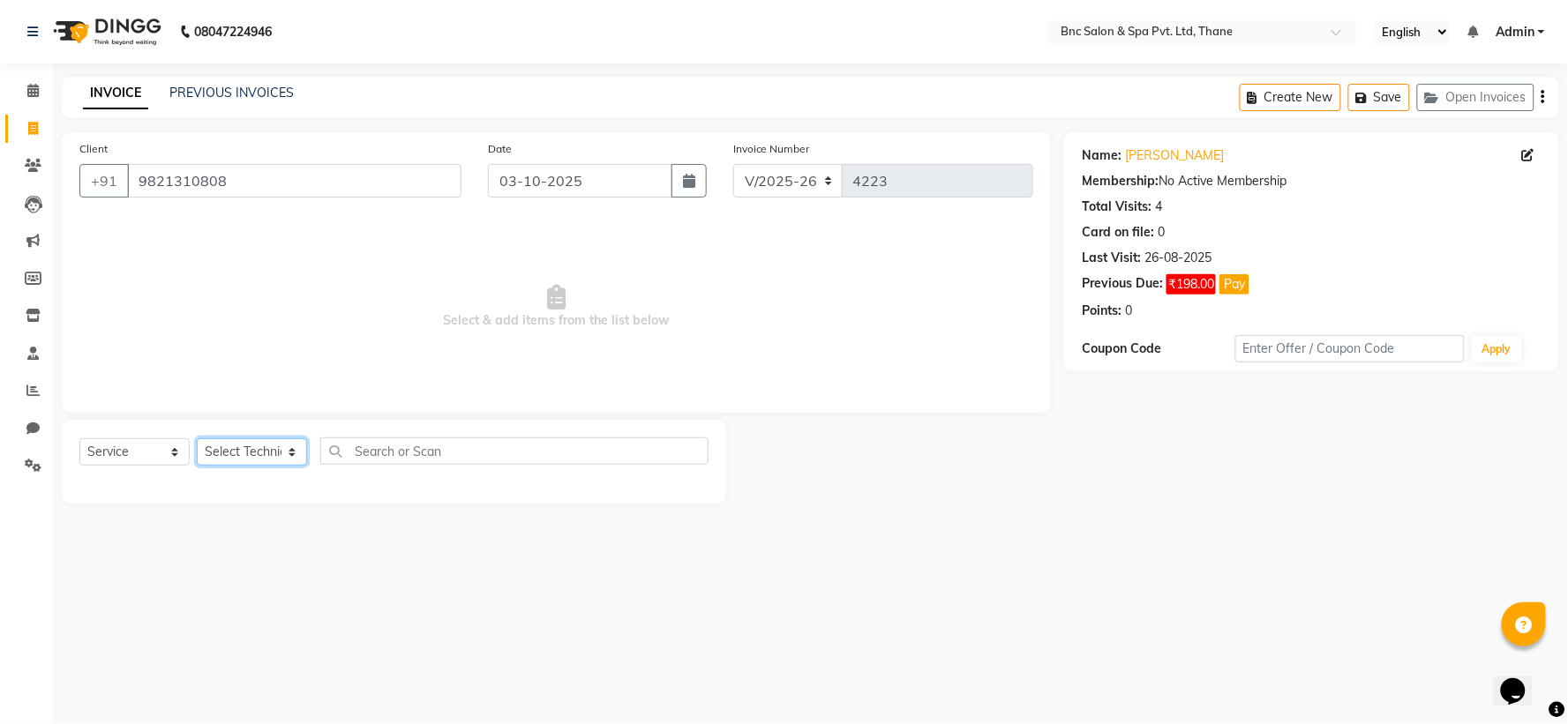
click at [282, 450] on select "Select Technician Anas Ansari Apeksha ashim Ashwini Shibe Deepak Rajput Dharam …" at bounding box center [252, 451] width 110 height 27
select select "71874"
click at [197, 439] on select "Select Technician Anas Ansari Apeksha ashim Ashwini Shibe Deepak Rajput Dharam …" at bounding box center [252, 451] width 110 height 27
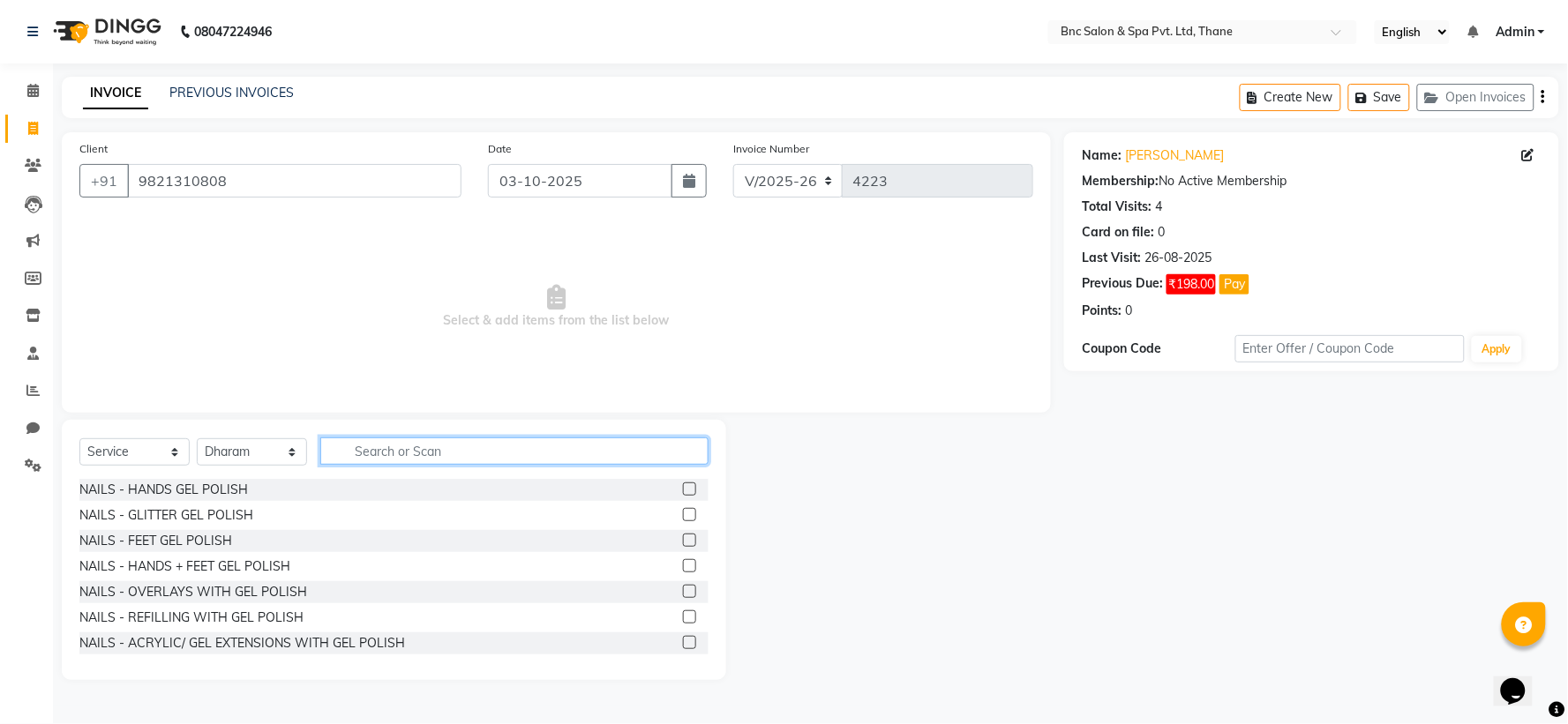
click at [356, 451] on input "text" at bounding box center [515, 451] width 389 height 27
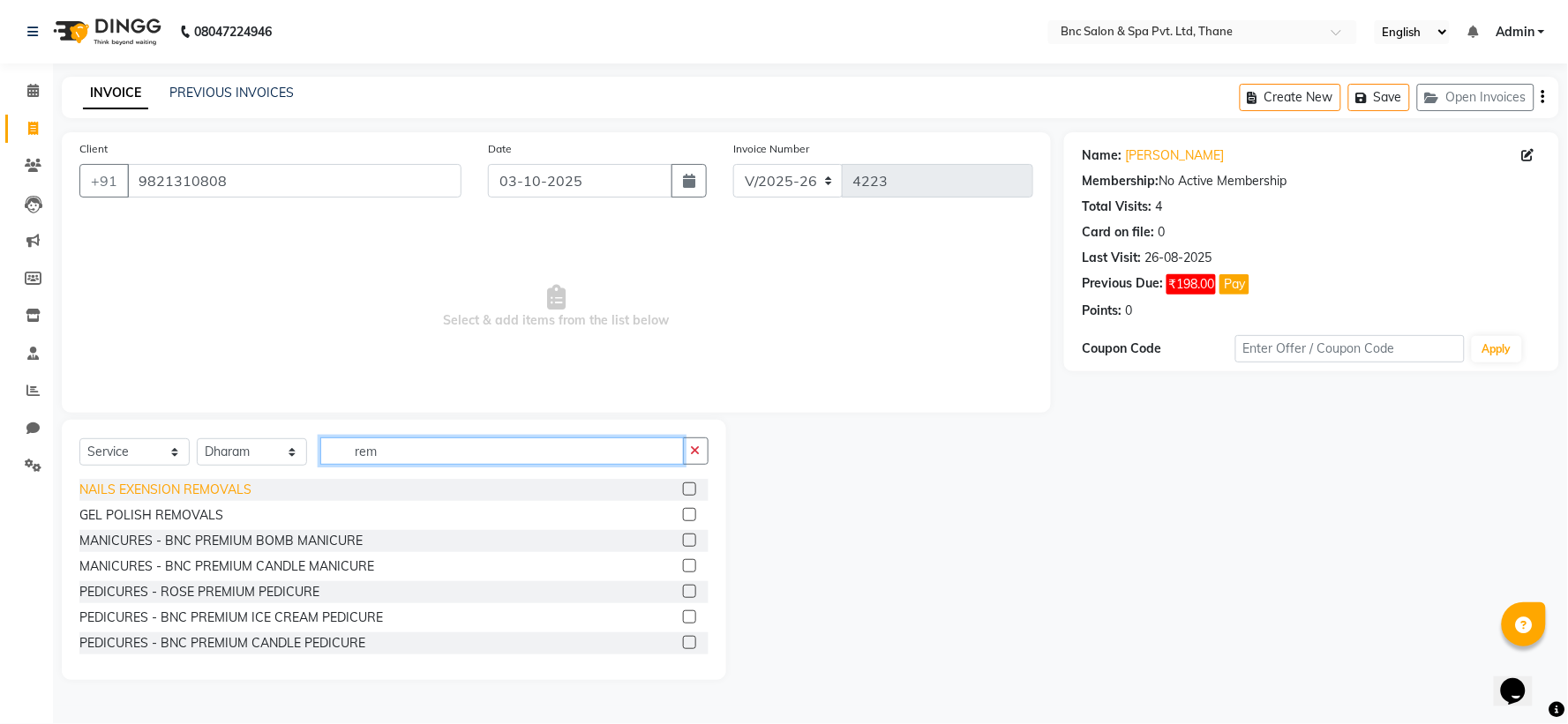
type input "rem"
click at [119, 488] on div "NAILS EXENSION REMOVALS" at bounding box center [165, 490] width 172 height 19
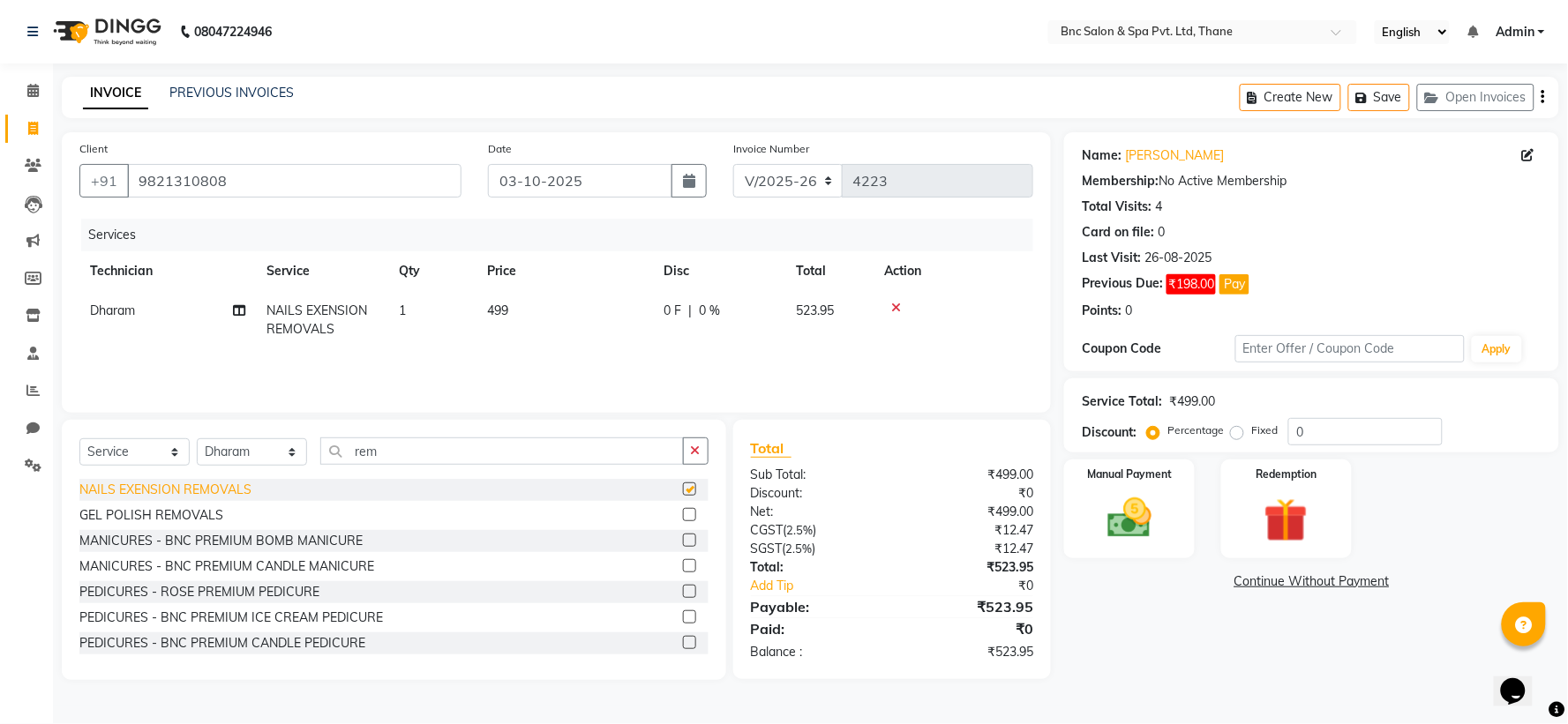
checkbox input "false"
click at [1151, 498] on img at bounding box center [1130, 518] width 75 height 53
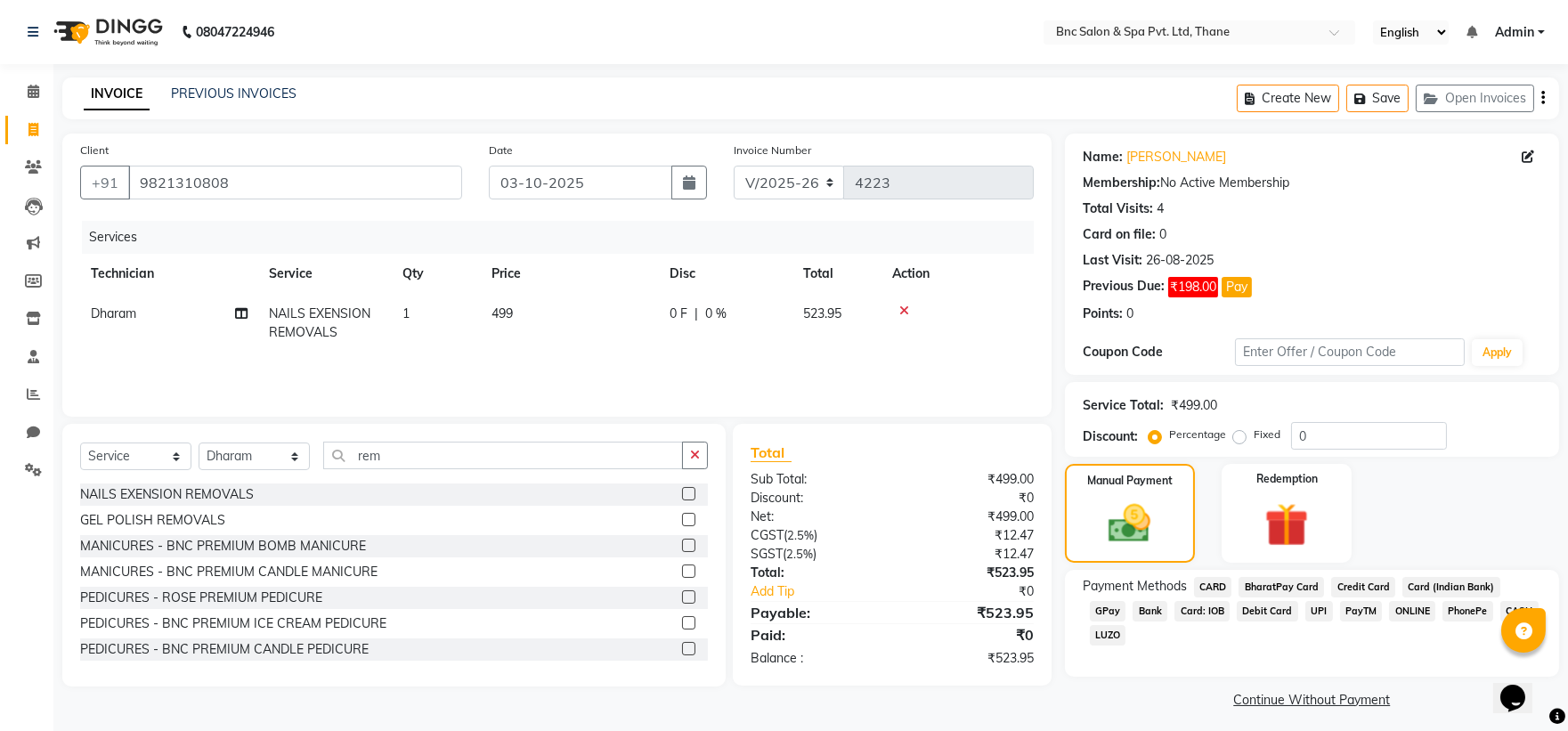
click at [1126, 601] on span "GPay" at bounding box center [1108, 612] width 37 height 21
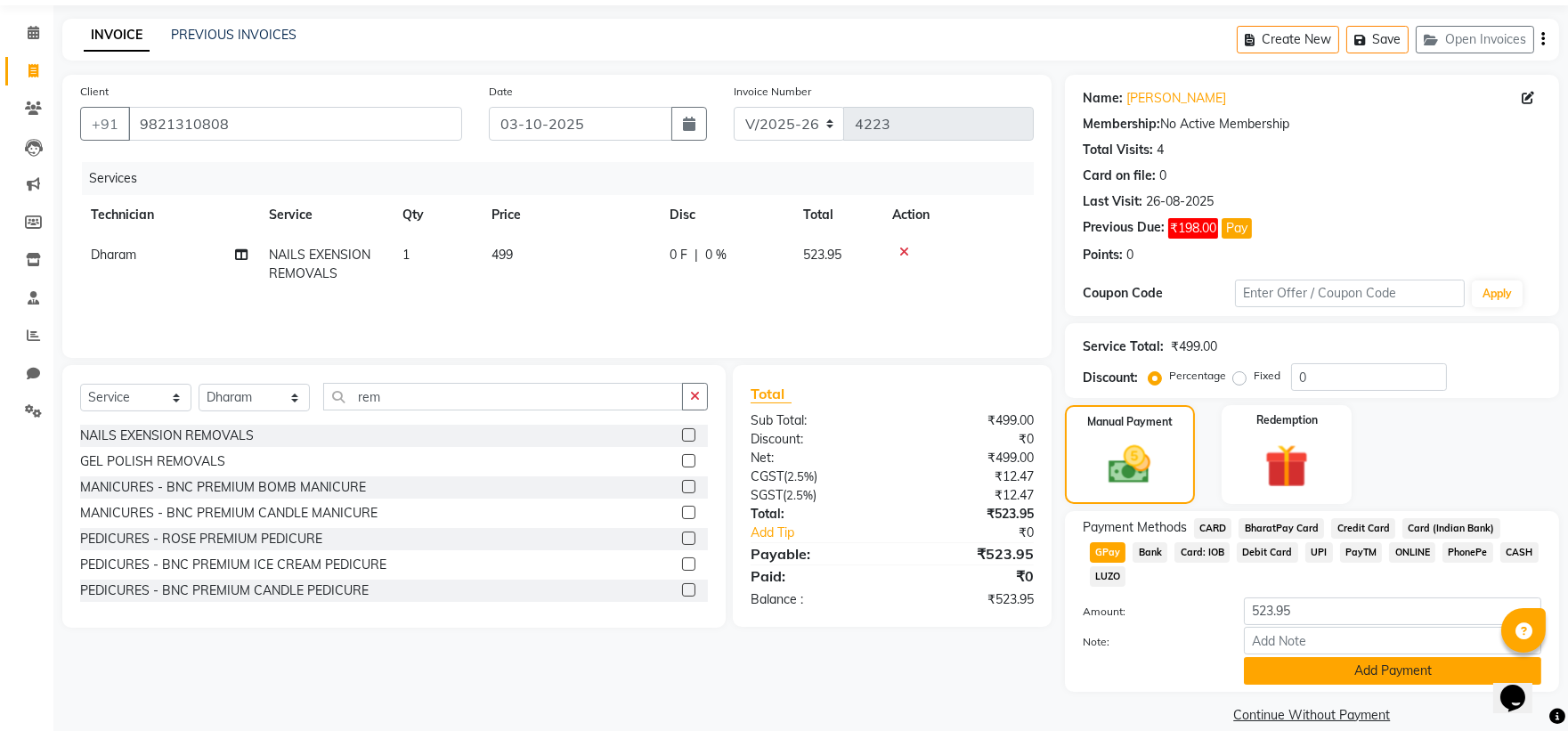
click at [1336, 658] on button "Add Payment" at bounding box center [1392, 671] width 297 height 27
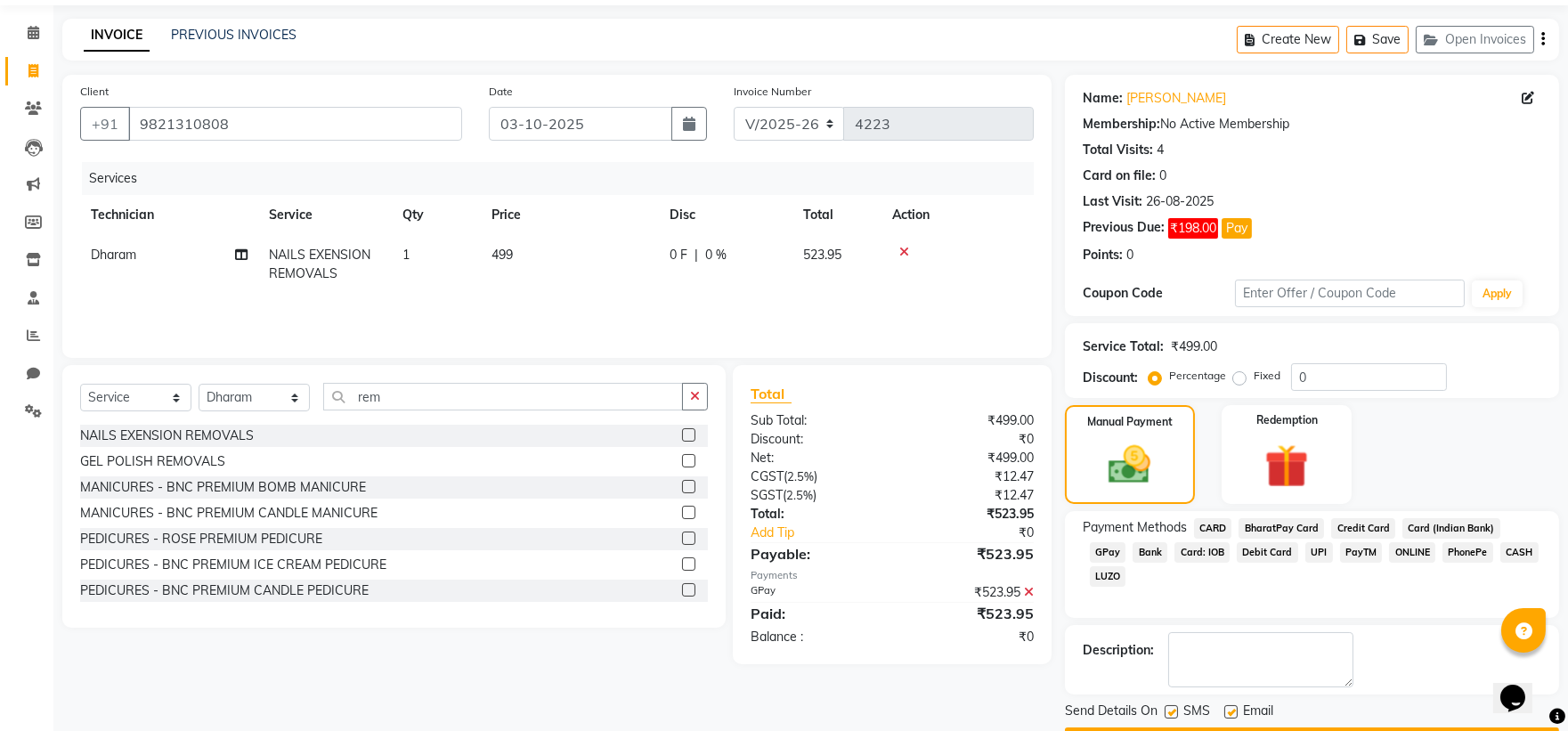
click at [1027, 593] on icon at bounding box center [1029, 592] width 9 height 12
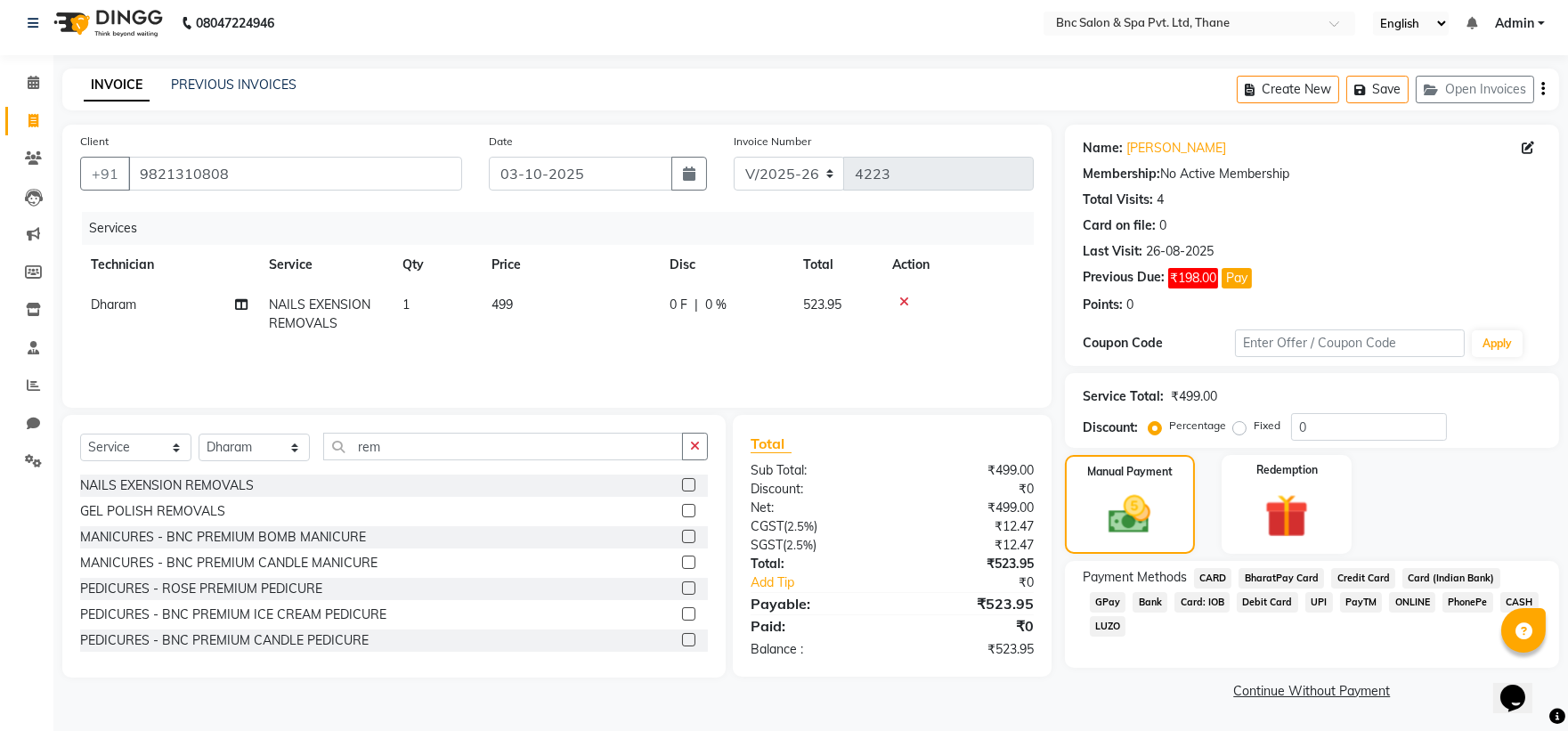
click at [1026, 585] on div "₹0" at bounding box center [982, 583] width 129 height 19
click at [1500, 607] on span "CASH" at bounding box center [1519, 603] width 39 height 21
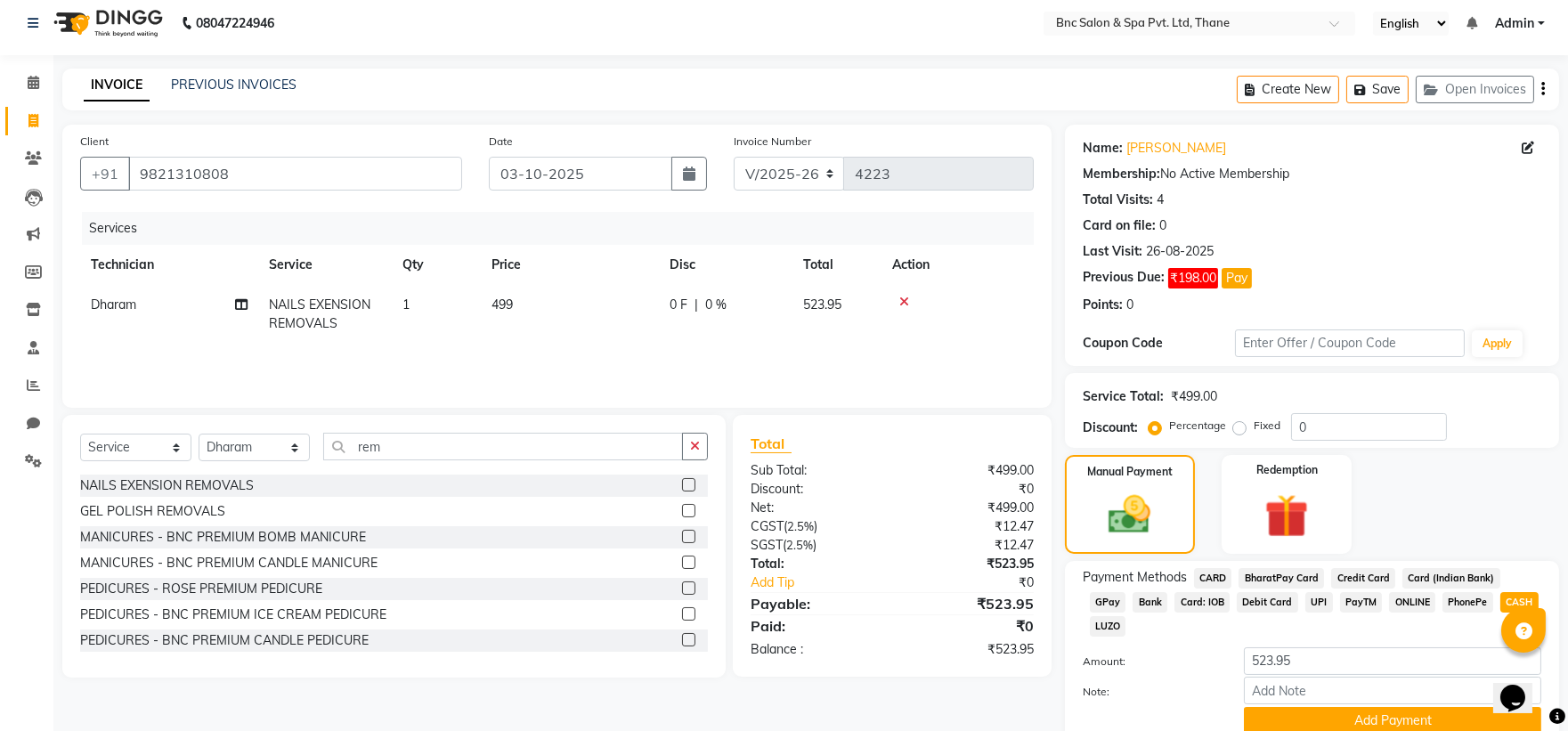
scroll to position [58, 0]
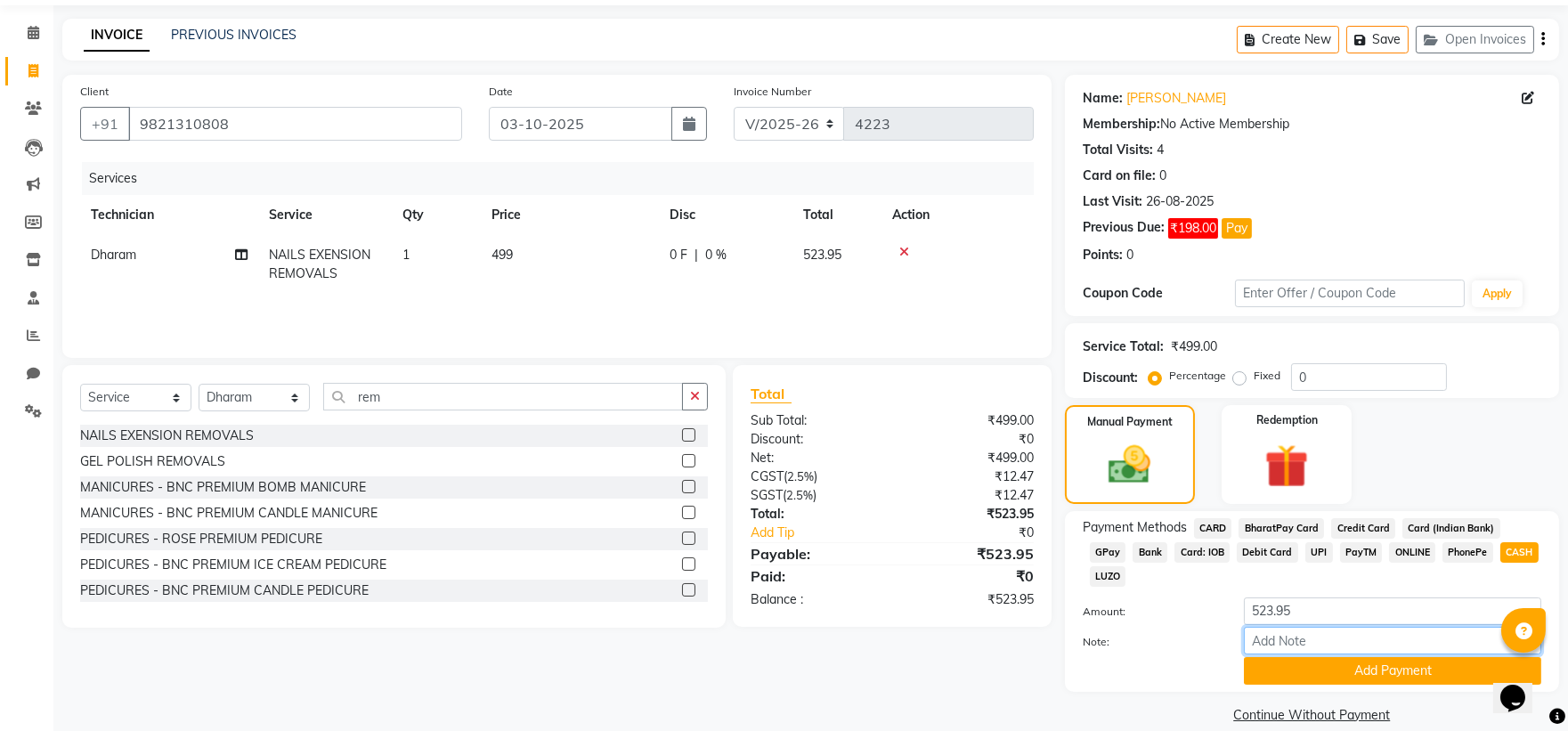
drag, startPoint x: 1474, startPoint y: 607, endPoint x: 1465, endPoint y: 602, distance: 10.3
click at [1465, 627] on input "Note:" at bounding box center [1392, 640] width 297 height 27
click at [1370, 658] on button "Add Payment" at bounding box center [1392, 671] width 297 height 27
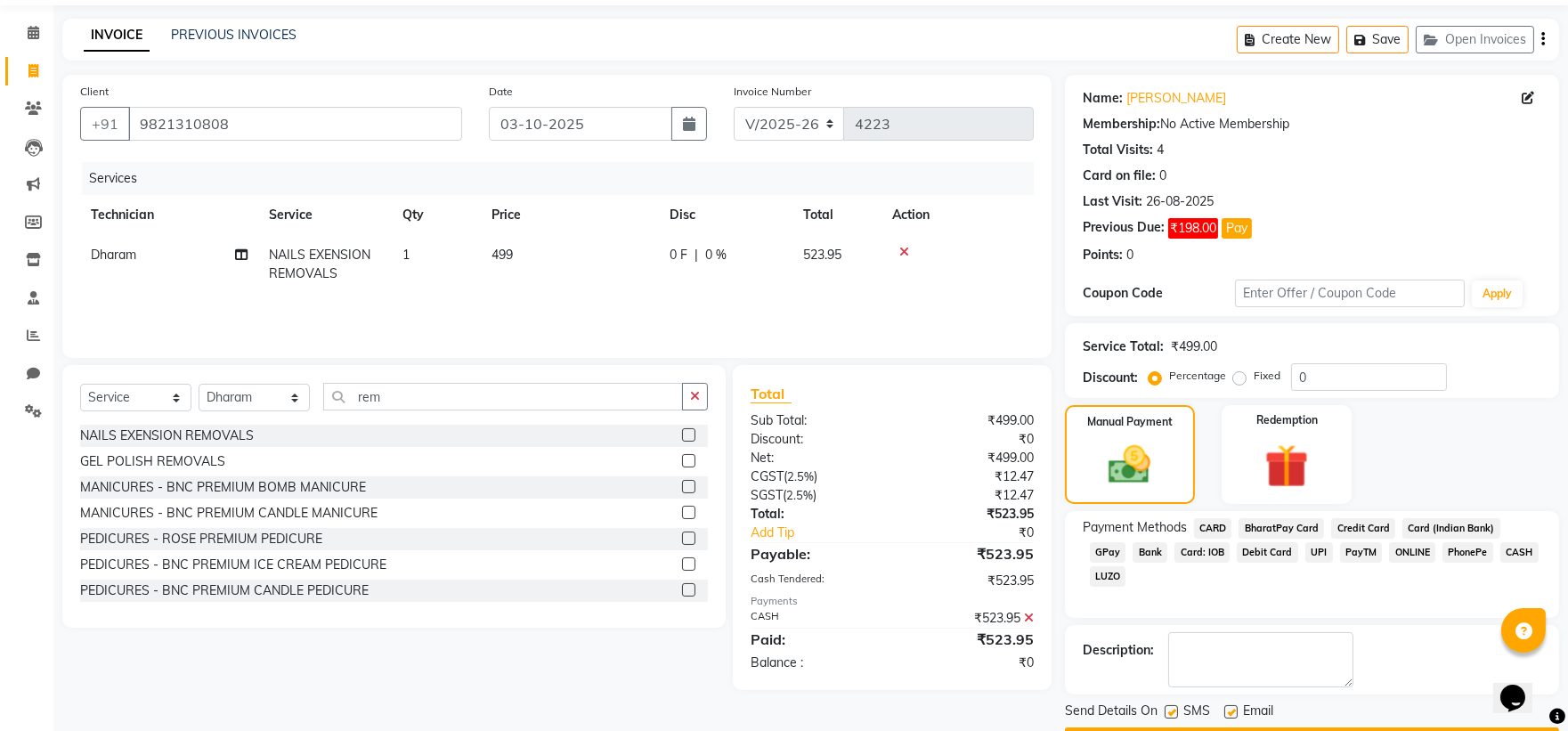
scroll to position [109, 0]
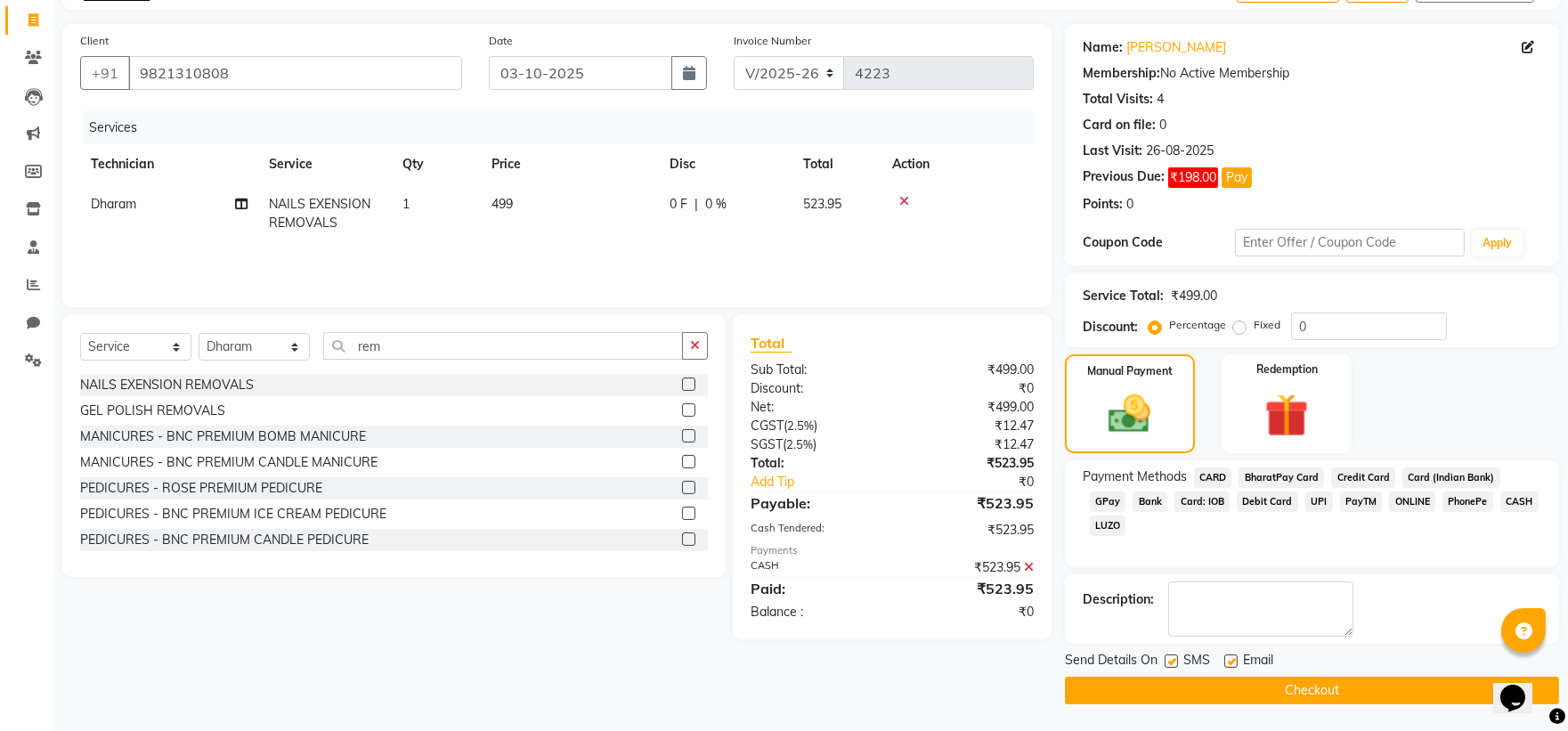
click at [1260, 684] on button "Checkout" at bounding box center [1311, 690] width 494 height 27
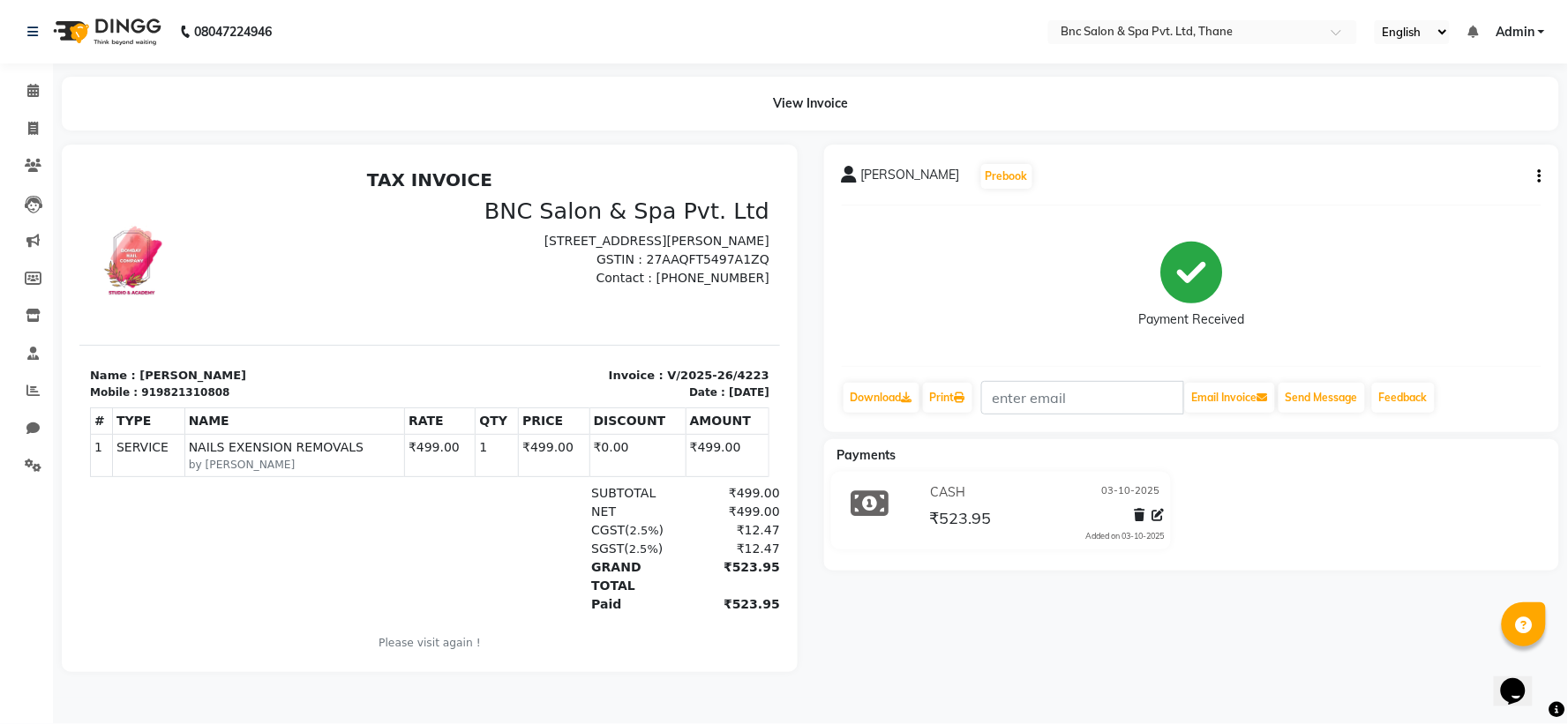
click at [1539, 176] on icon "button" at bounding box center [1540, 176] width 4 height 1
click at [1501, 196] on div "Edit Invoice" at bounding box center [1452, 199] width 121 height 22
select select "service"
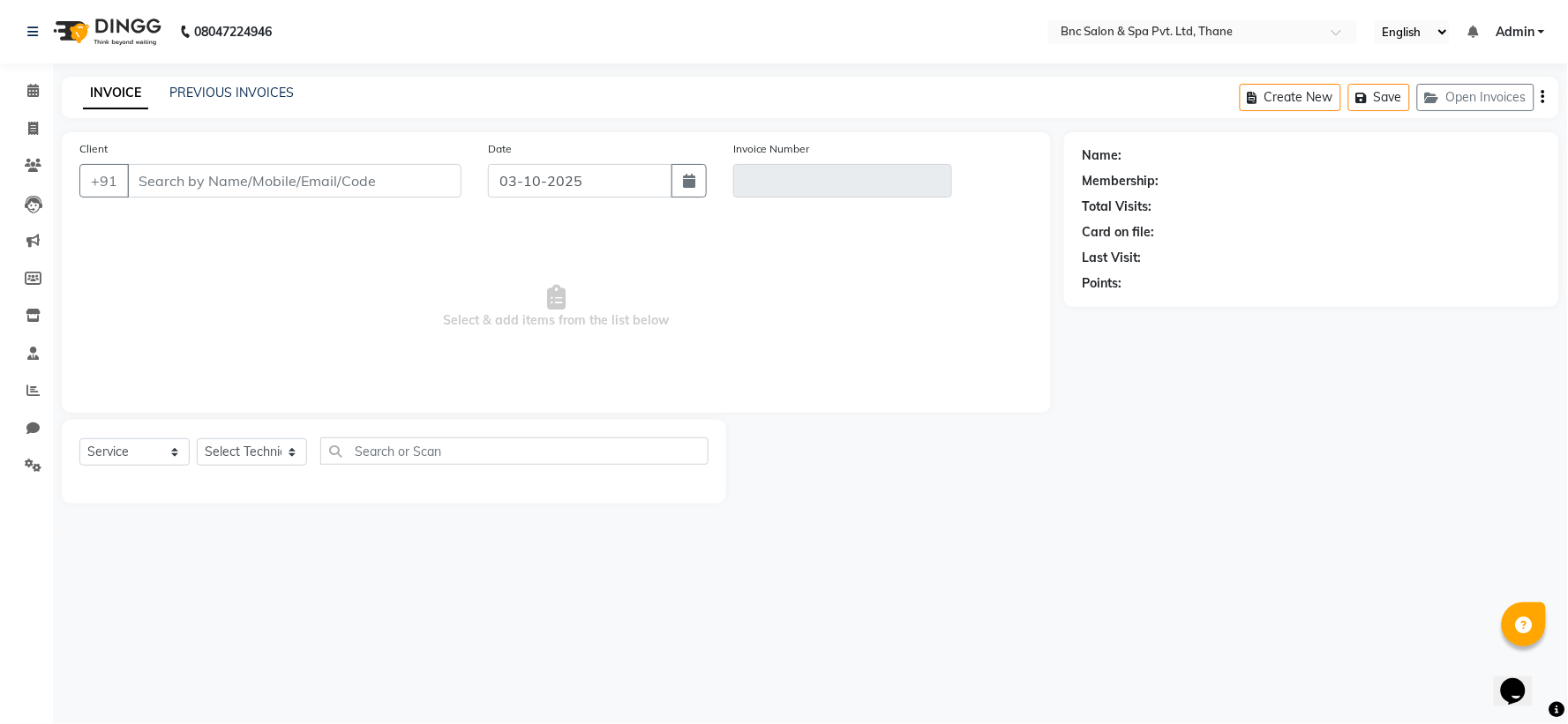
type input "9821310808"
type input "V/2025-26/4223"
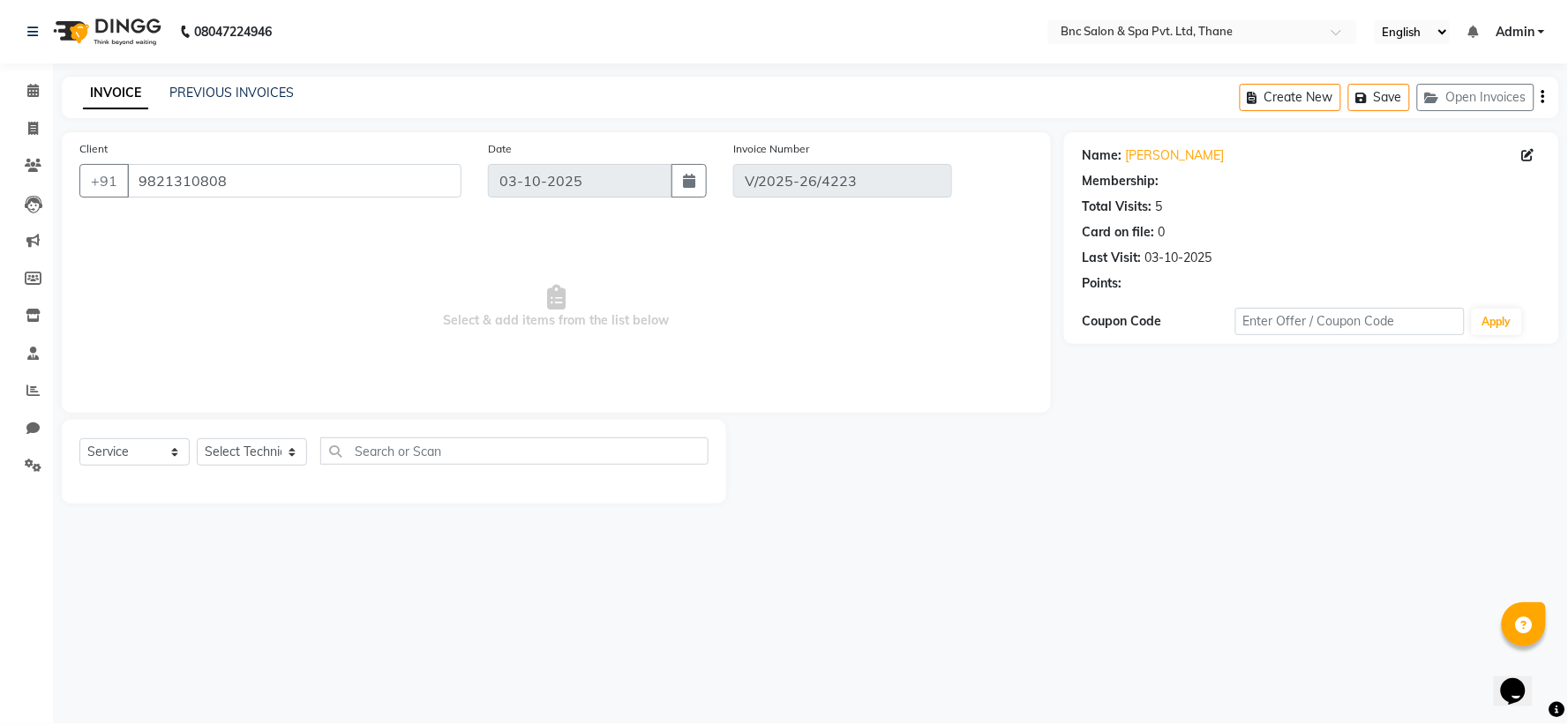
select select "select"
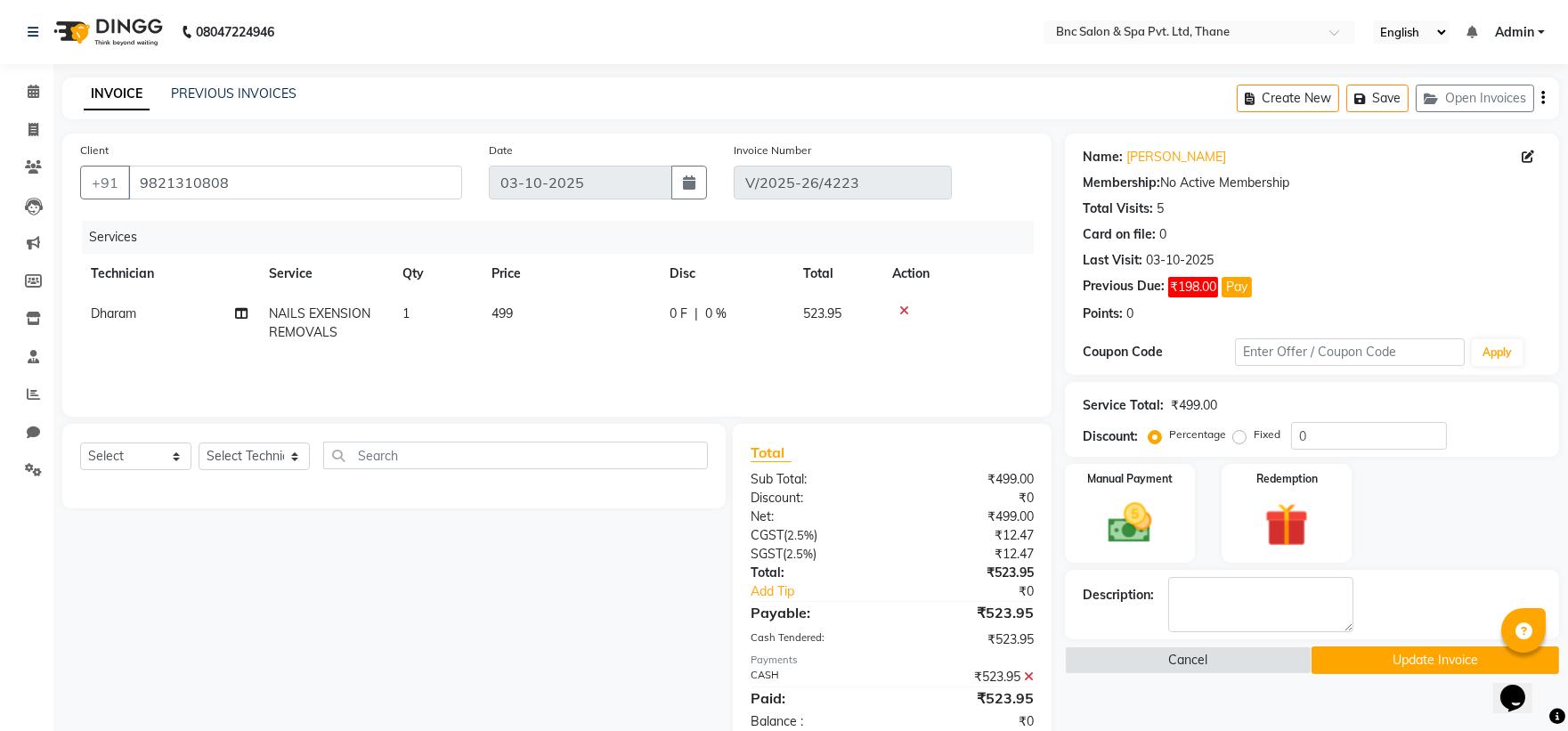
click at [1028, 674] on icon at bounding box center [1029, 676] width 9 height 12
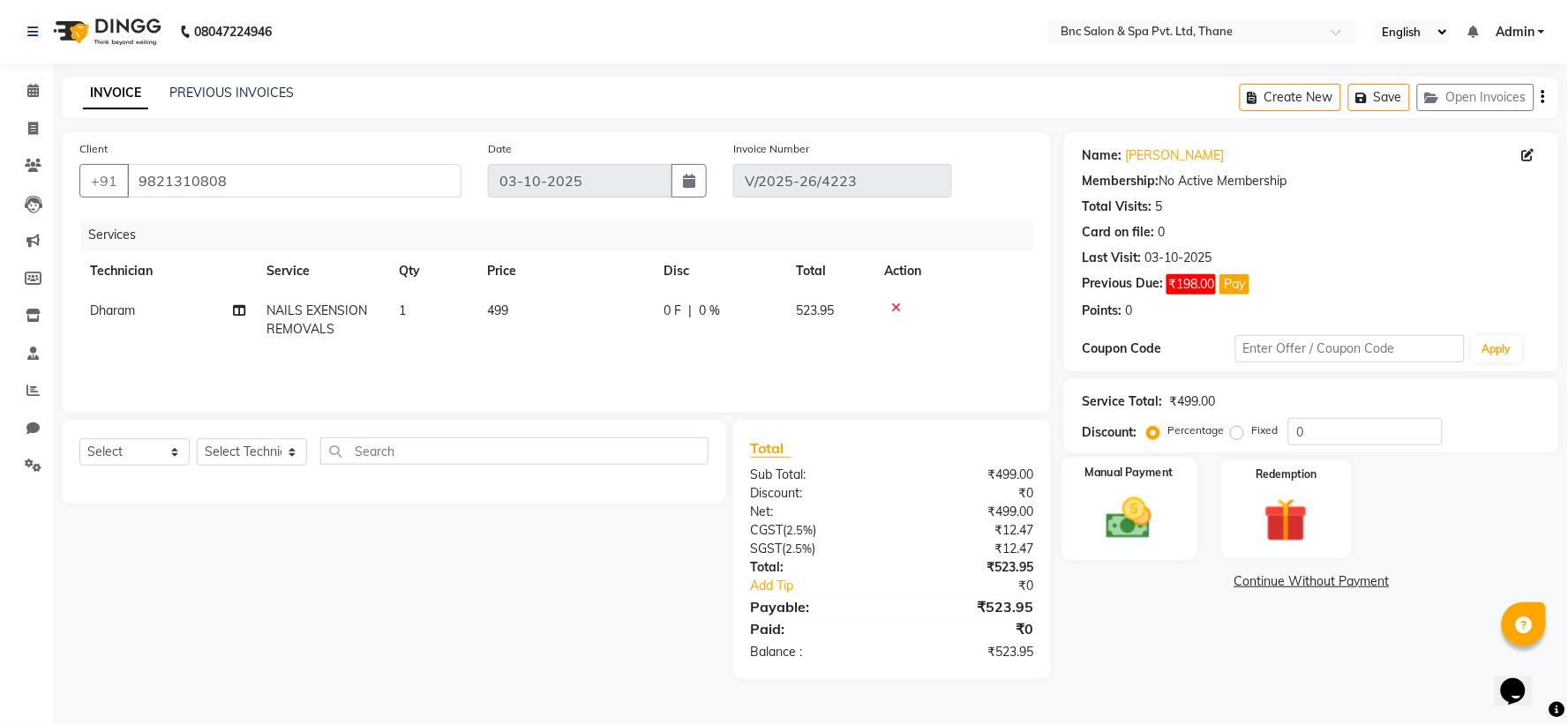
click at [1115, 529] on img at bounding box center [1130, 518] width 75 height 53
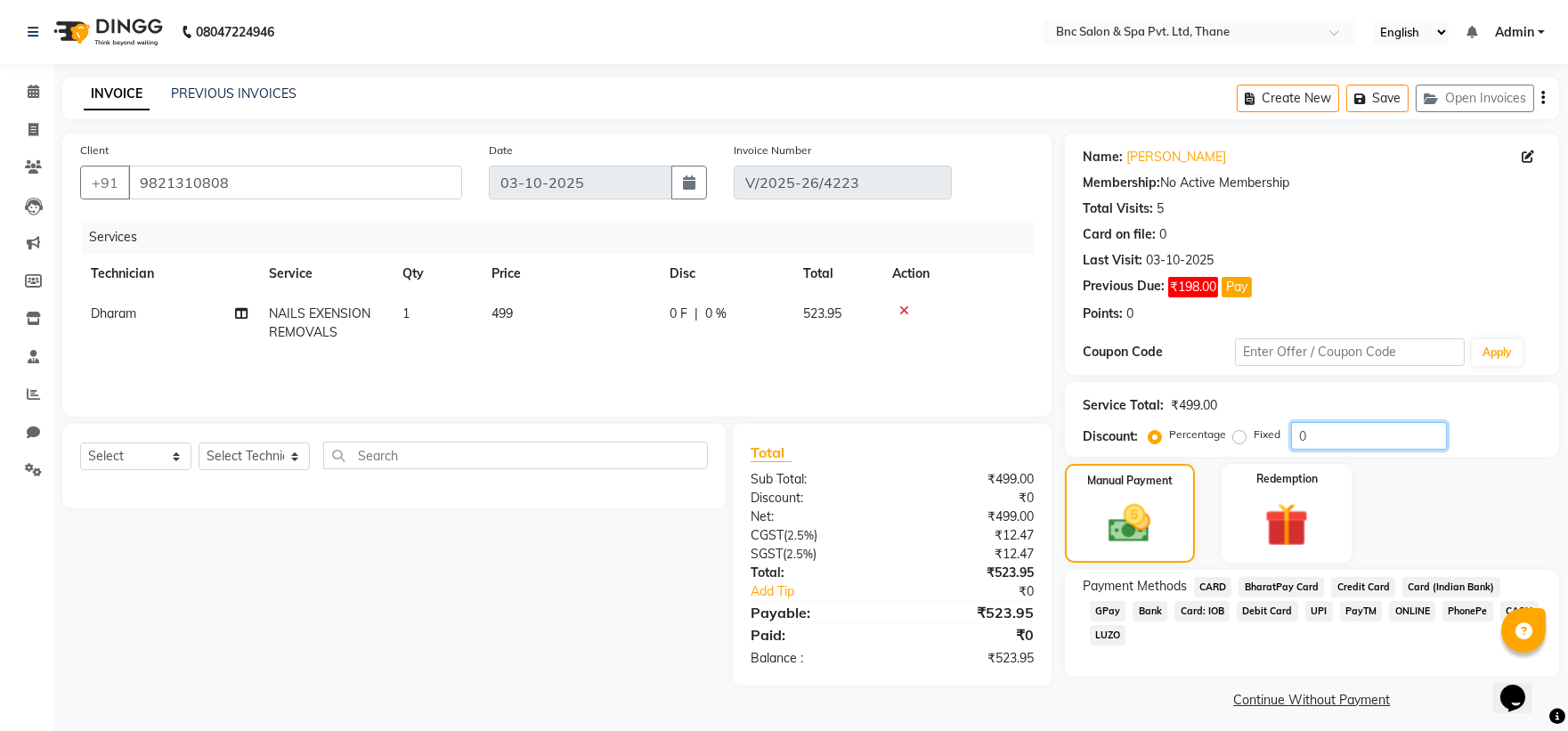
click at [1337, 433] on input "0" at bounding box center [1370, 436] width 156 height 27
type input "23"
click at [1113, 548] on img at bounding box center [1130, 524] width 71 height 51
click at [1254, 434] on label "Fixed" at bounding box center [1267, 434] width 26 height 16
click at [1240, 434] on input "Fixed" at bounding box center [1243, 434] width 12 height 12
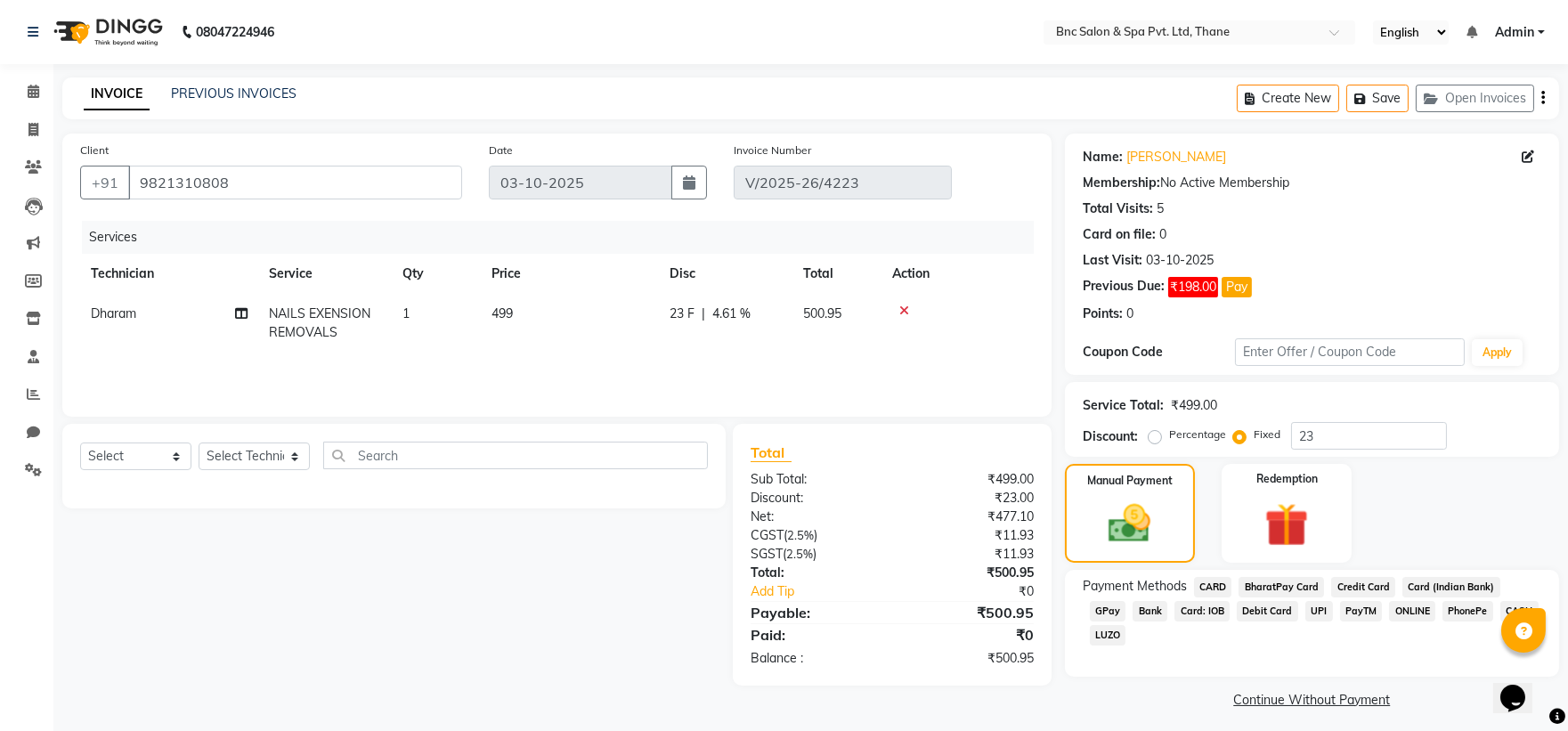
click at [1500, 609] on span "CASH" at bounding box center [1519, 612] width 39 height 21
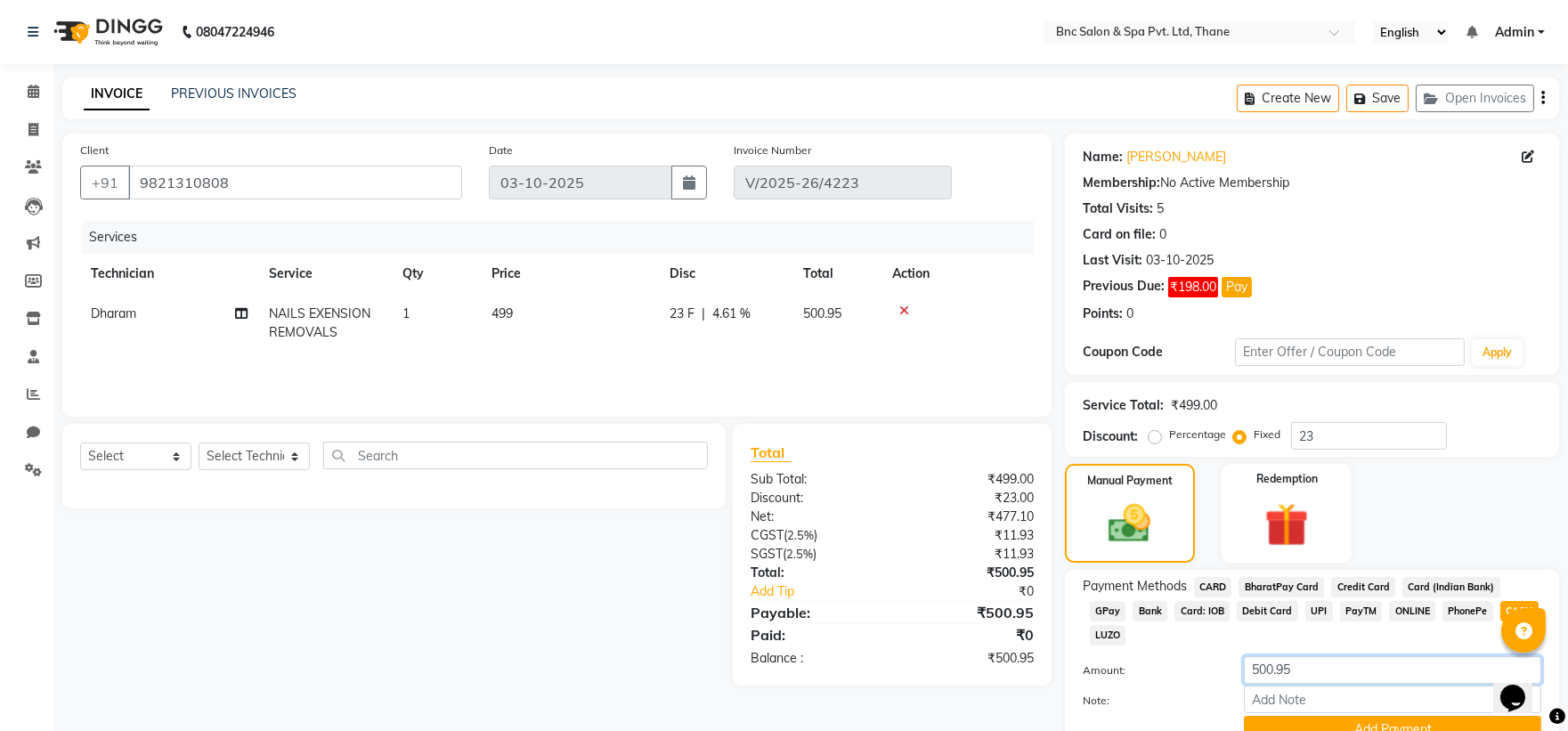
click at [1323, 657] on input "500.95" at bounding box center [1392, 670] width 297 height 27
click at [1324, 716] on button "Add Payment" at bounding box center [1392, 729] width 297 height 27
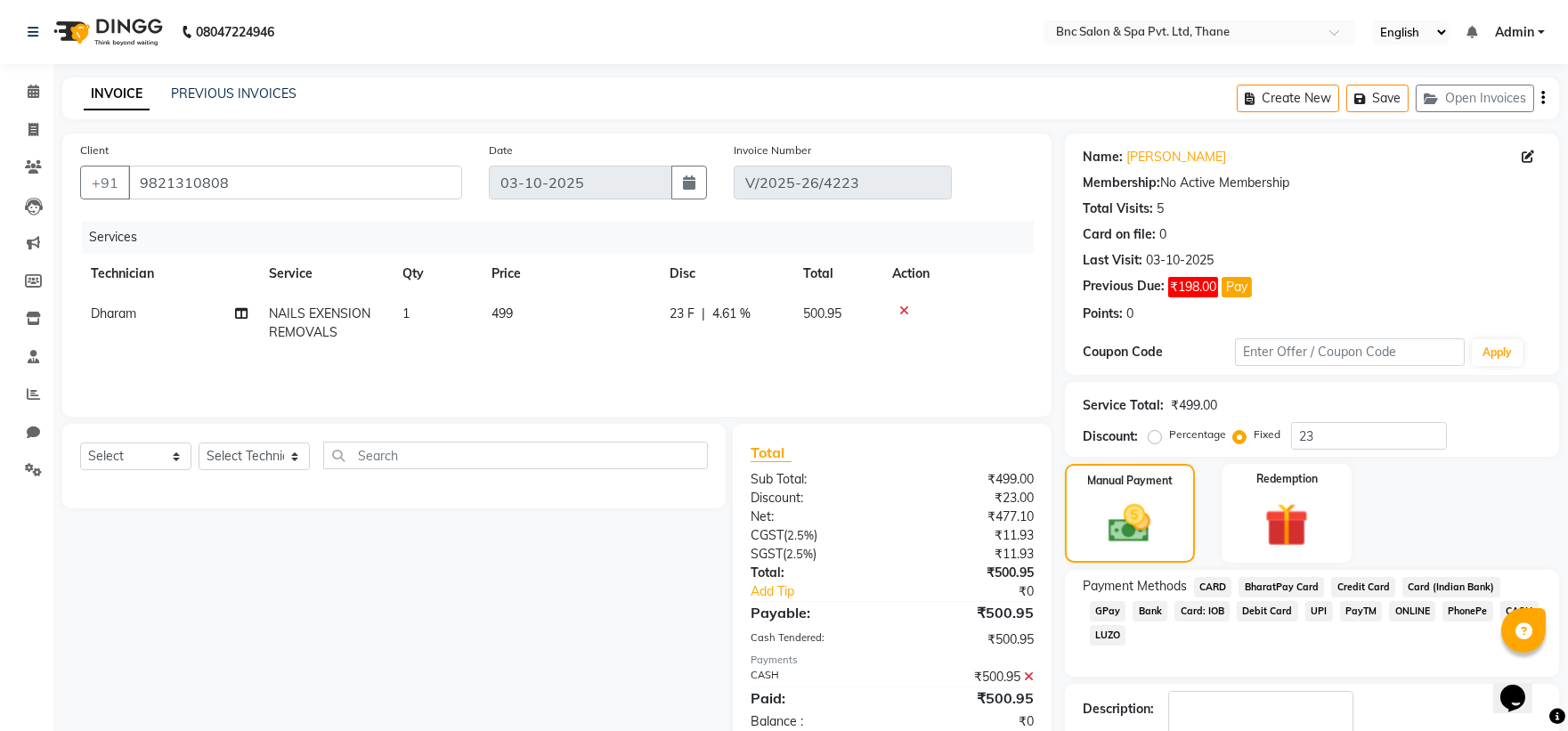
scroll to position [58, 0]
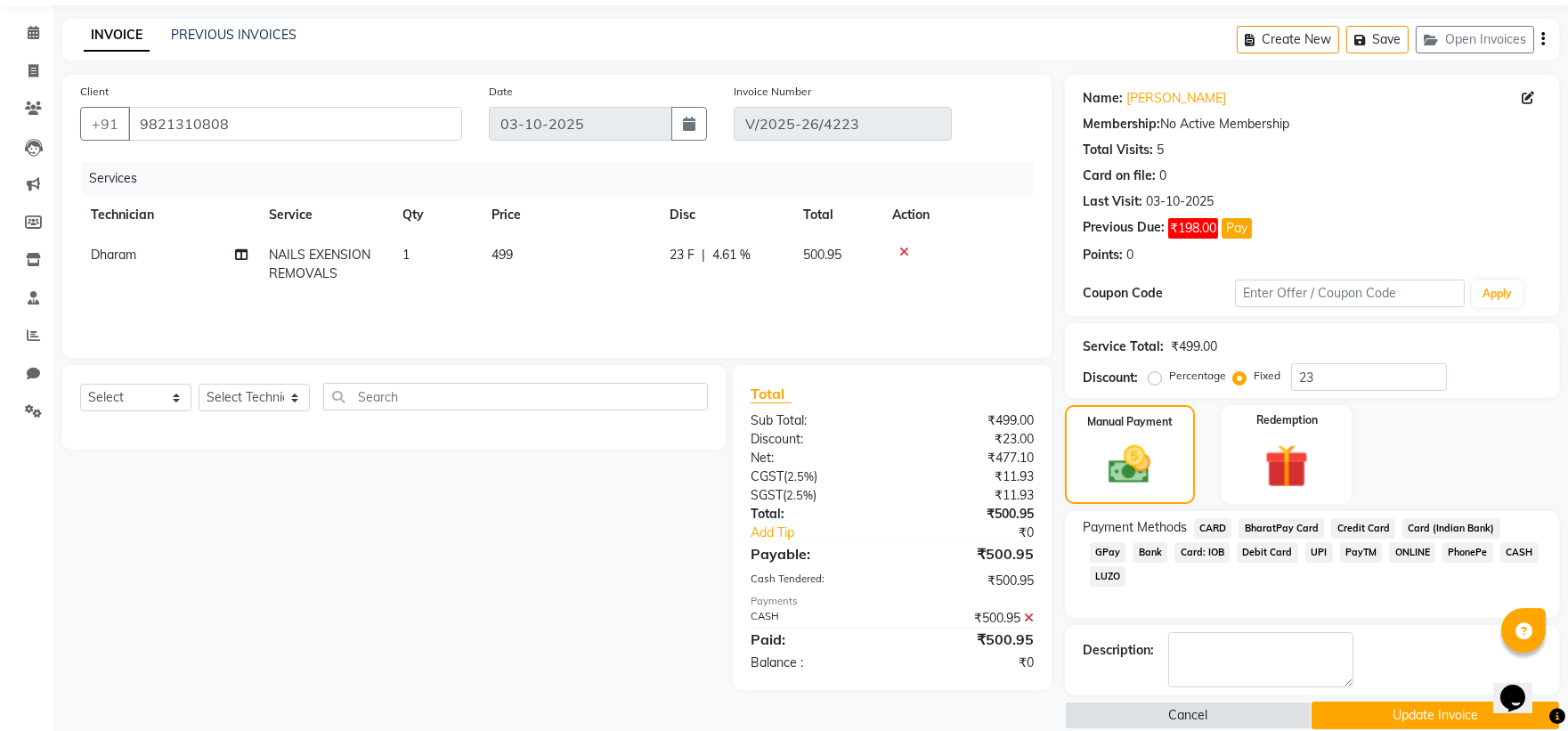
click at [1378, 720] on button "Update Invoice" at bounding box center [1434, 715] width 247 height 27
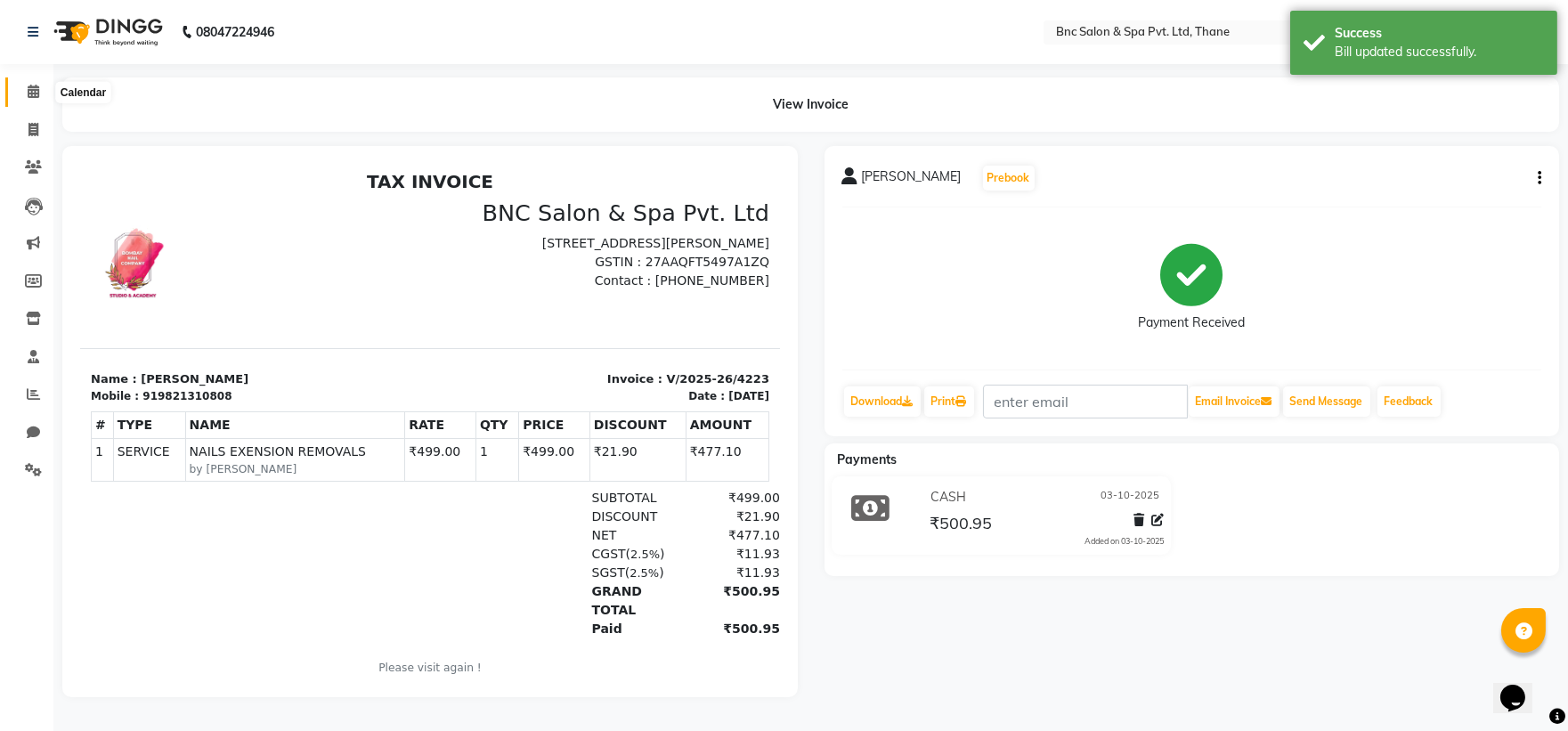
click at [26, 84] on span at bounding box center [33, 92] width 31 height 21
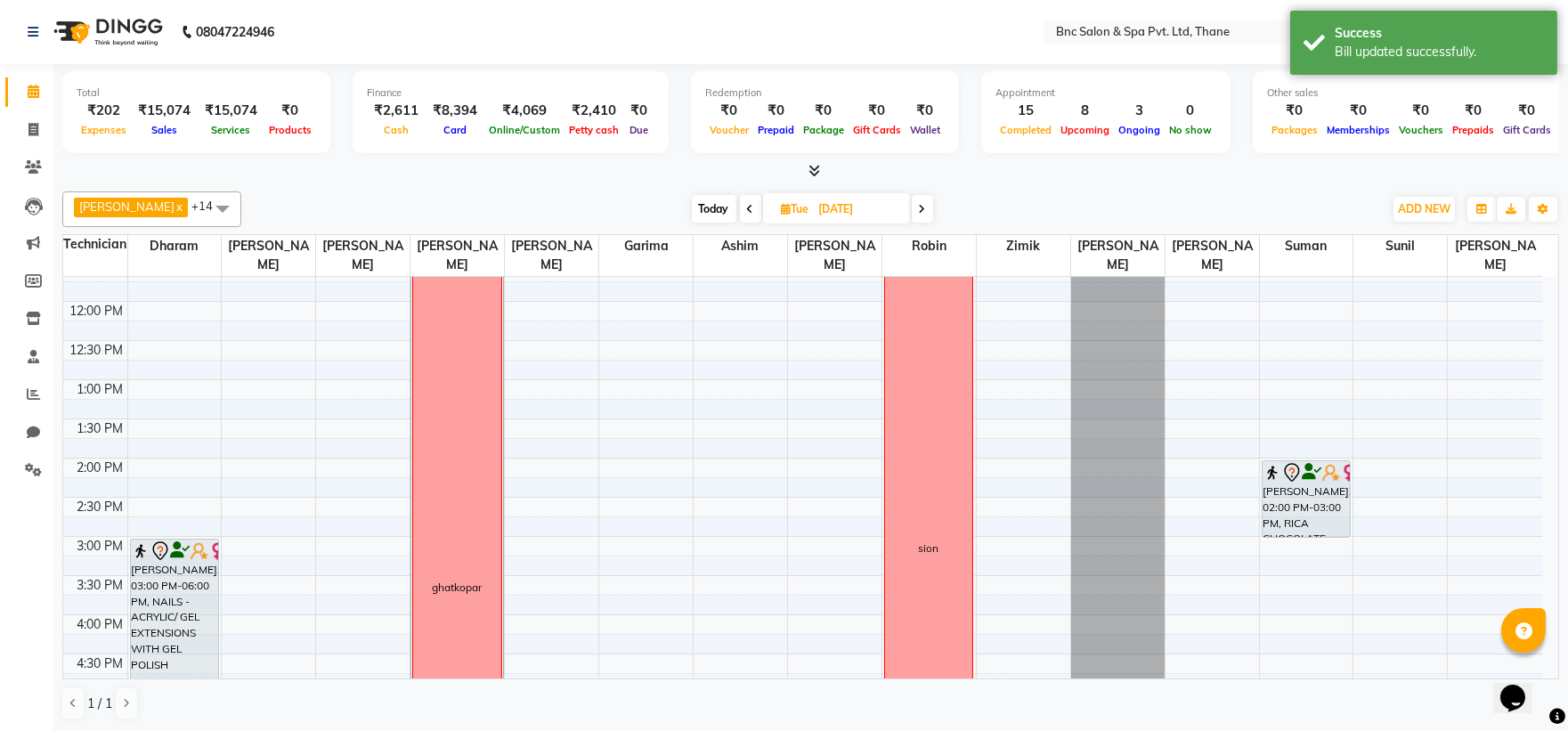
scroll to position [277, 0]
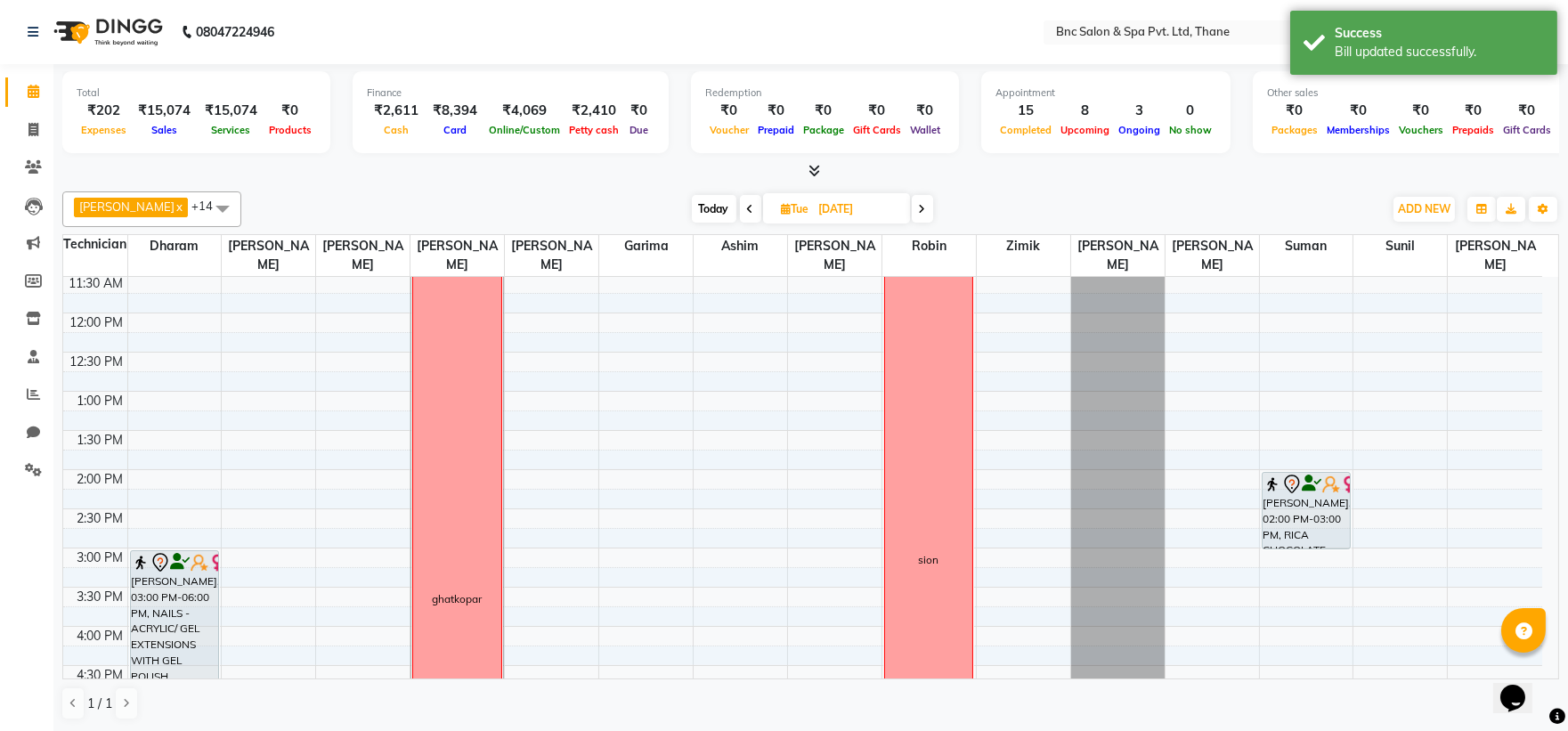
click at [692, 209] on span "Today" at bounding box center [714, 208] width 44 height 27
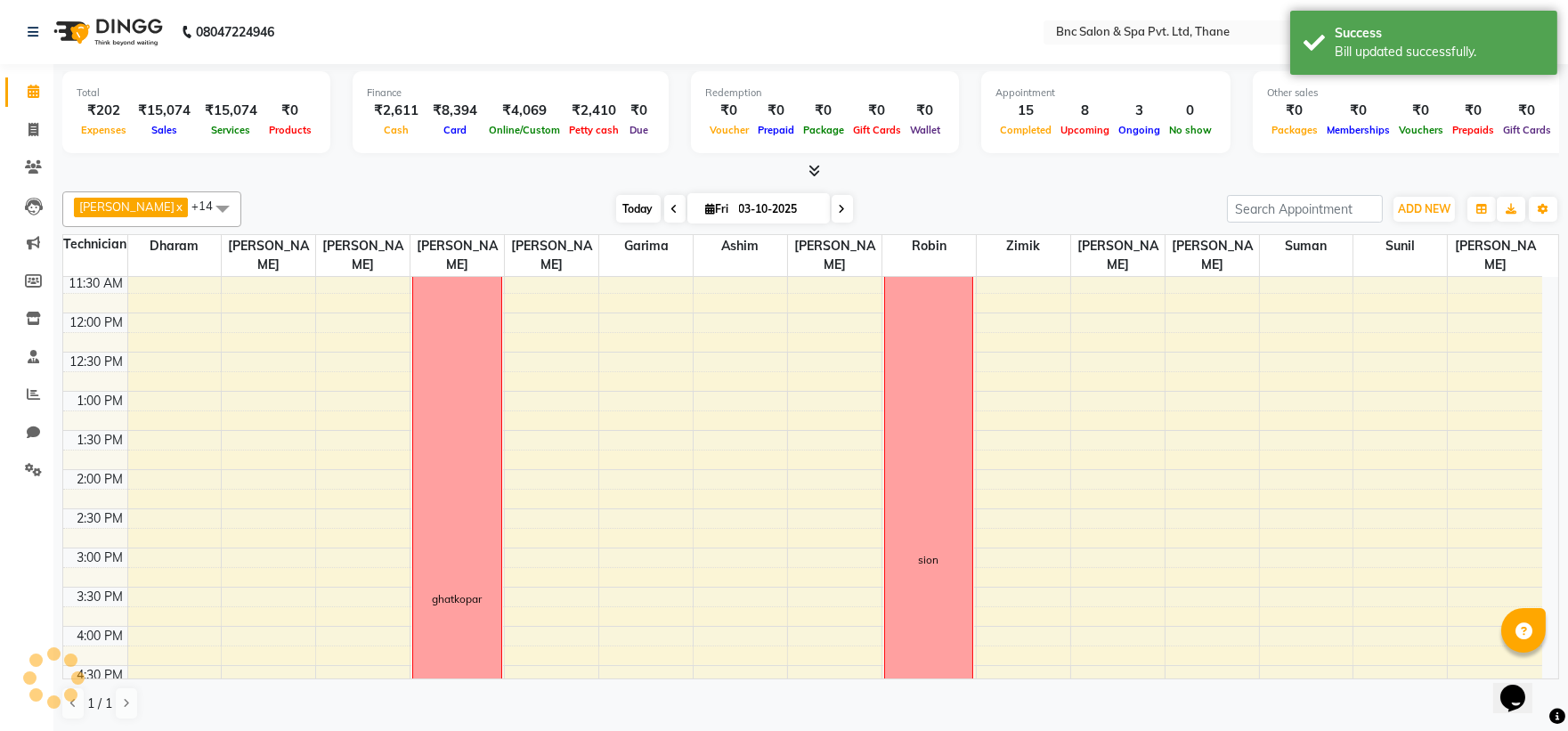
scroll to position [620, 0]
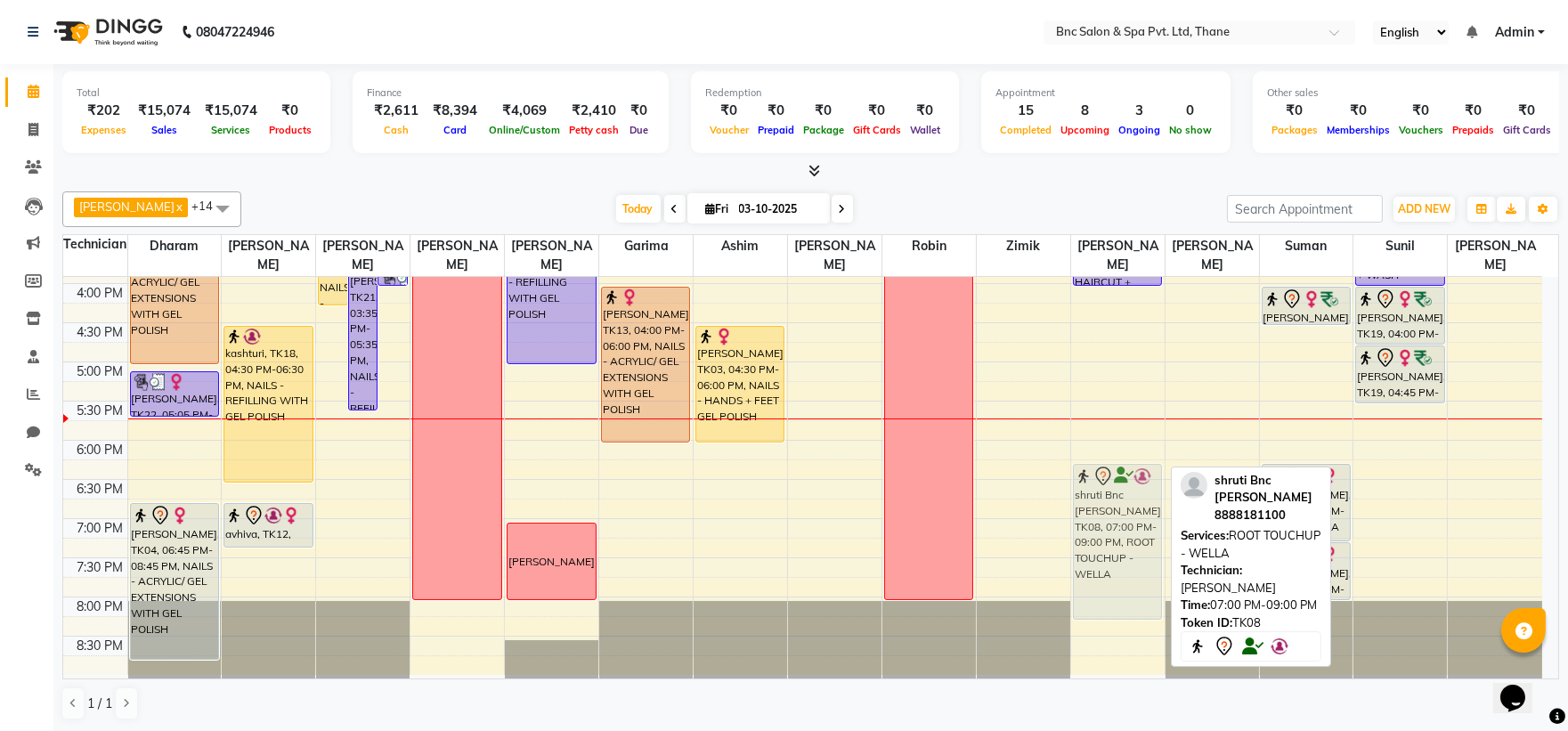
drag, startPoint x: 1120, startPoint y: 610, endPoint x: 1110, endPoint y: 550, distance: 60.8
click at [1110, 550] on div "sharmili patill, TK06, 12:45 PM-01:45 PM, - HAIRCUT + BLOWDRY pankti maheta, TK…" at bounding box center [1117, 167] width 93 height 1018
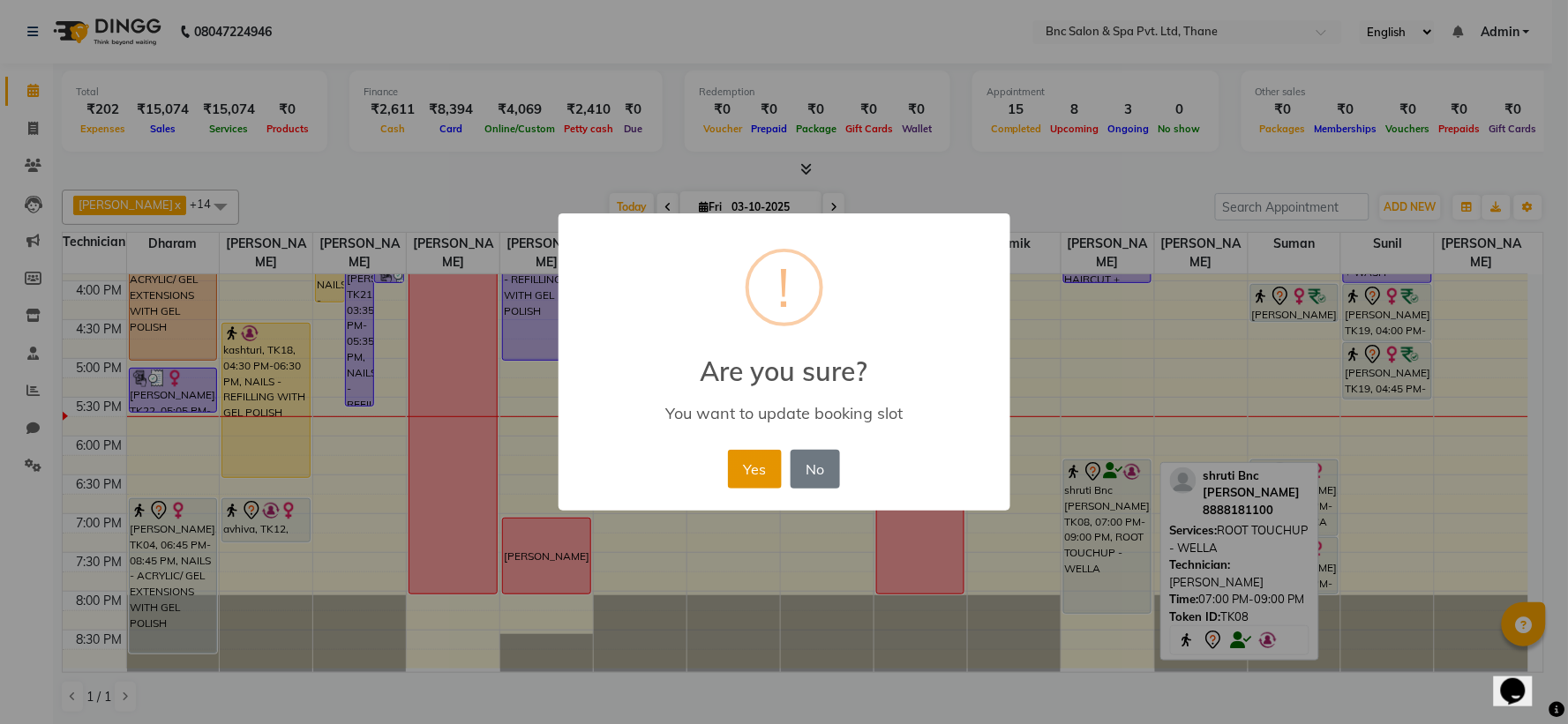
click at [761, 458] on button "Yes" at bounding box center [755, 470] width 54 height 39
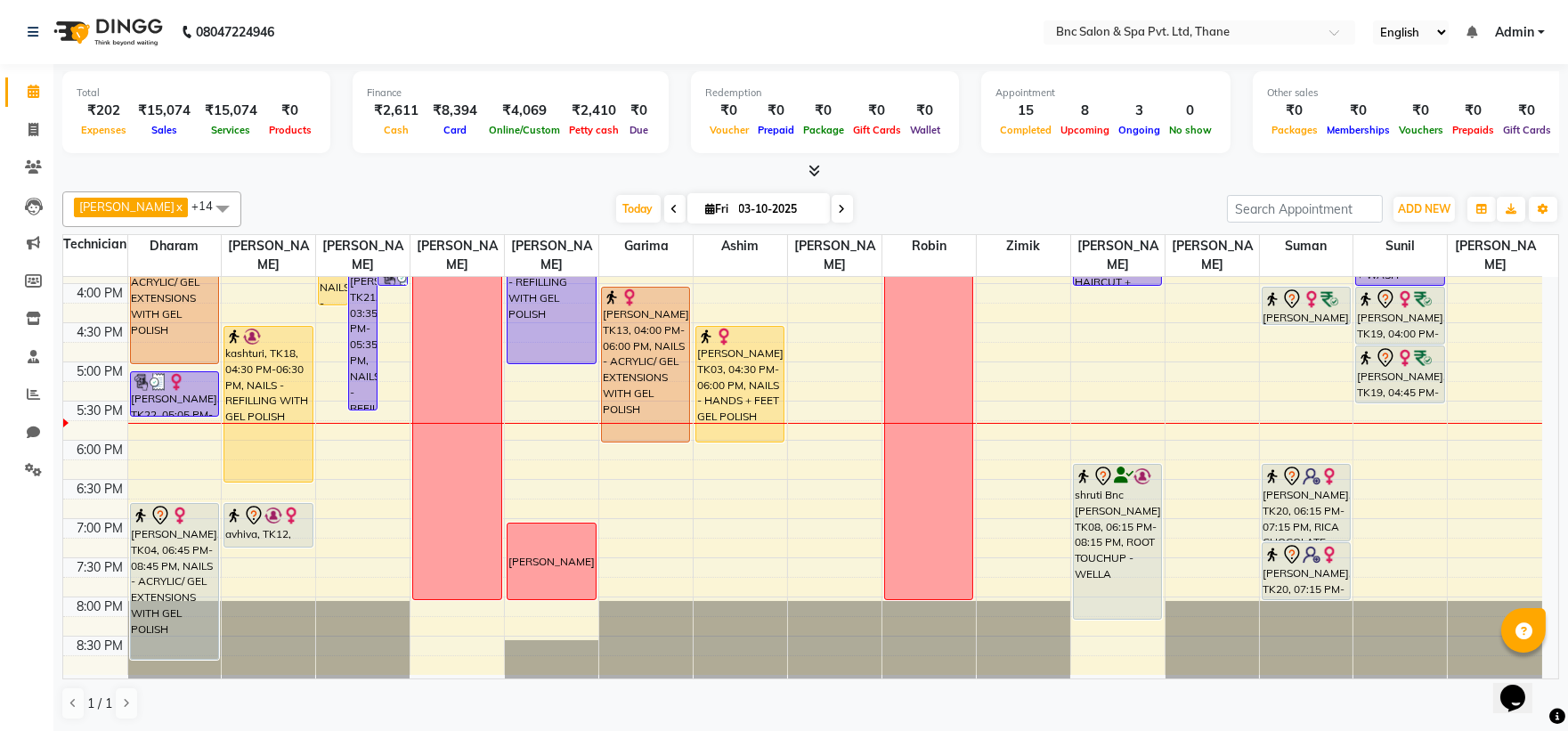
click at [839, 204] on icon at bounding box center [843, 209] width 8 height 10
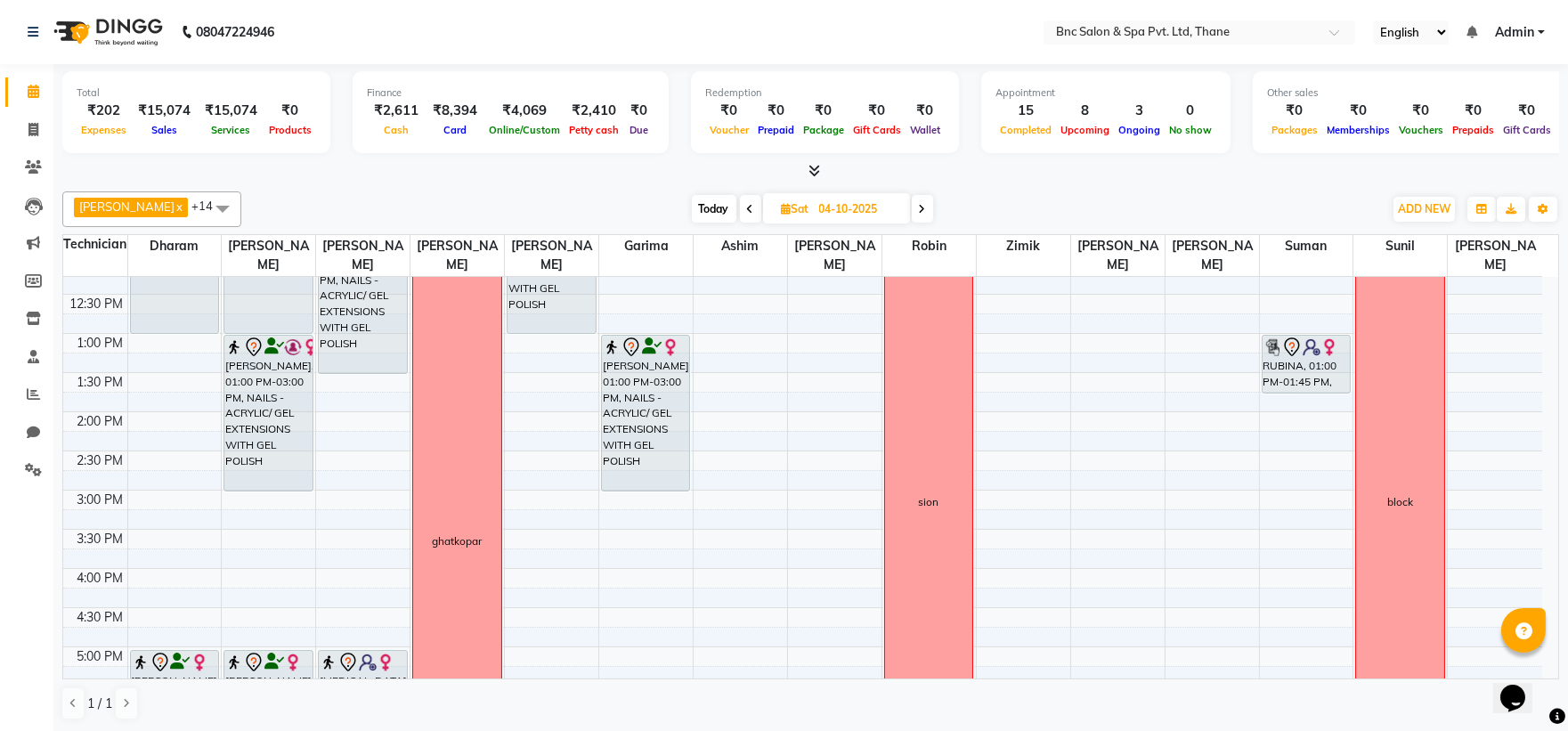
scroll to position [342, 0]
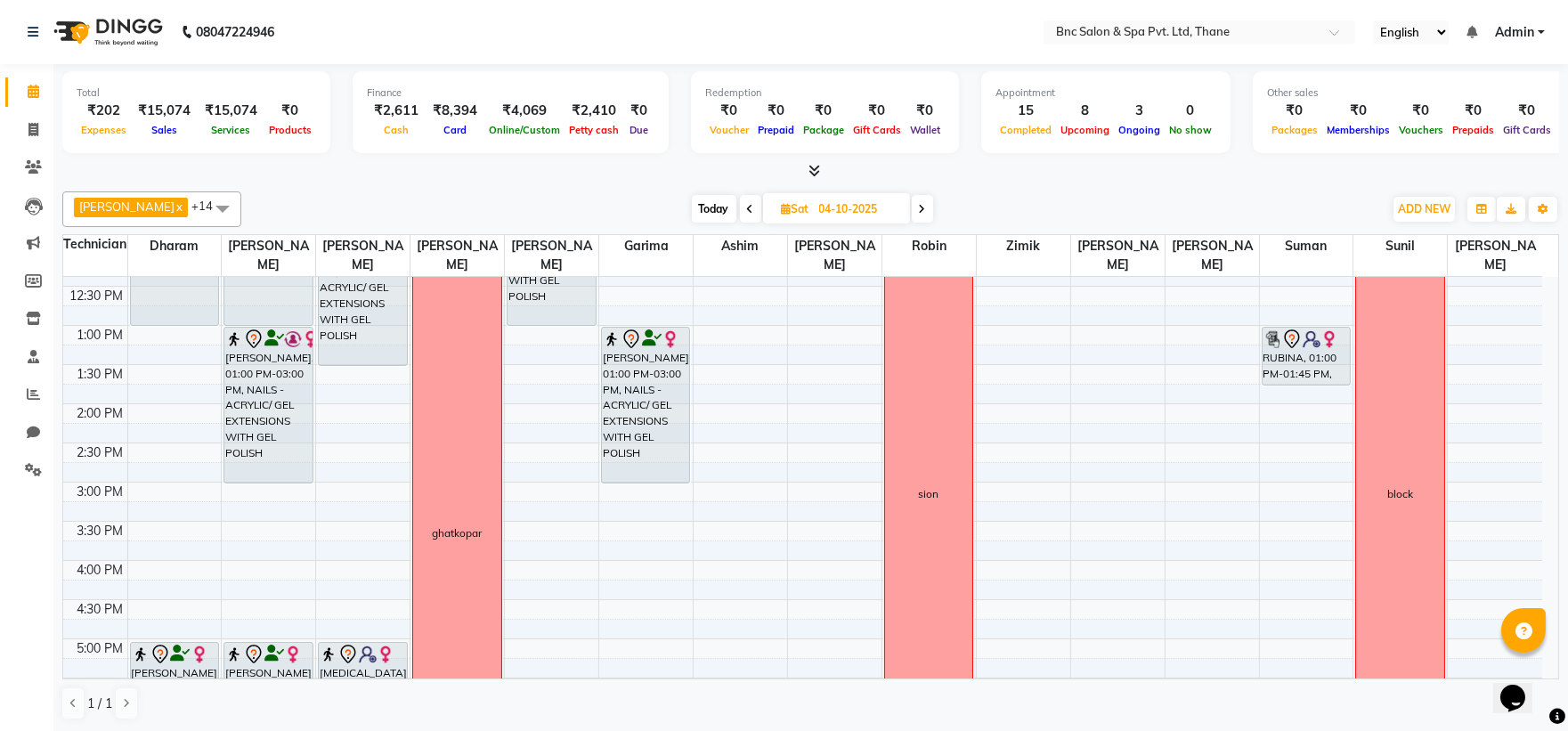
click at [156, 491] on div "8:00 AM 8:30 AM 9:00 AM 9:30 AM 10:00 AM 10:30 AM 11:00 AM 11:30 AM 12:00 PM 12…" at bounding box center [802, 443] width 1479 height 1018
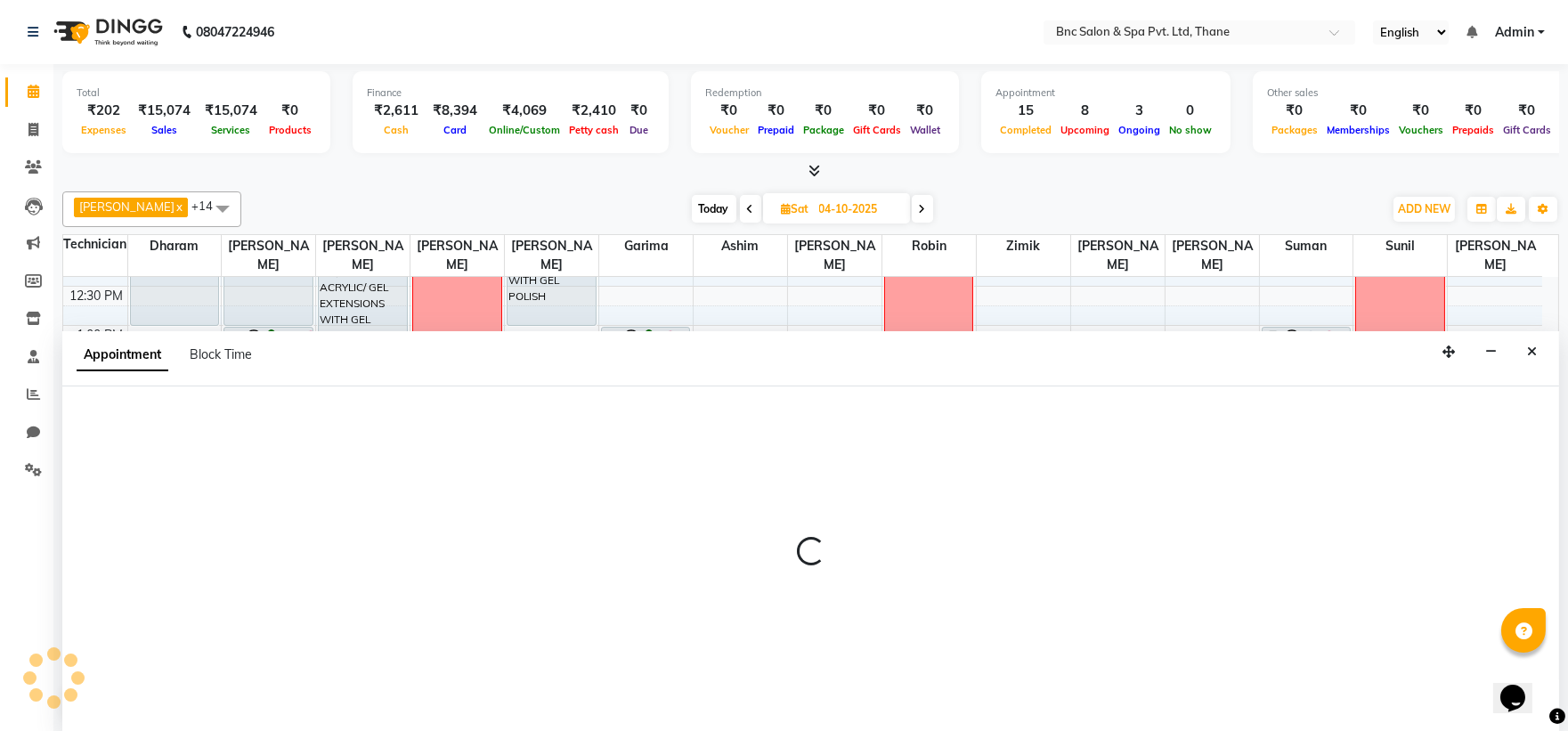
scroll to position [1, 0]
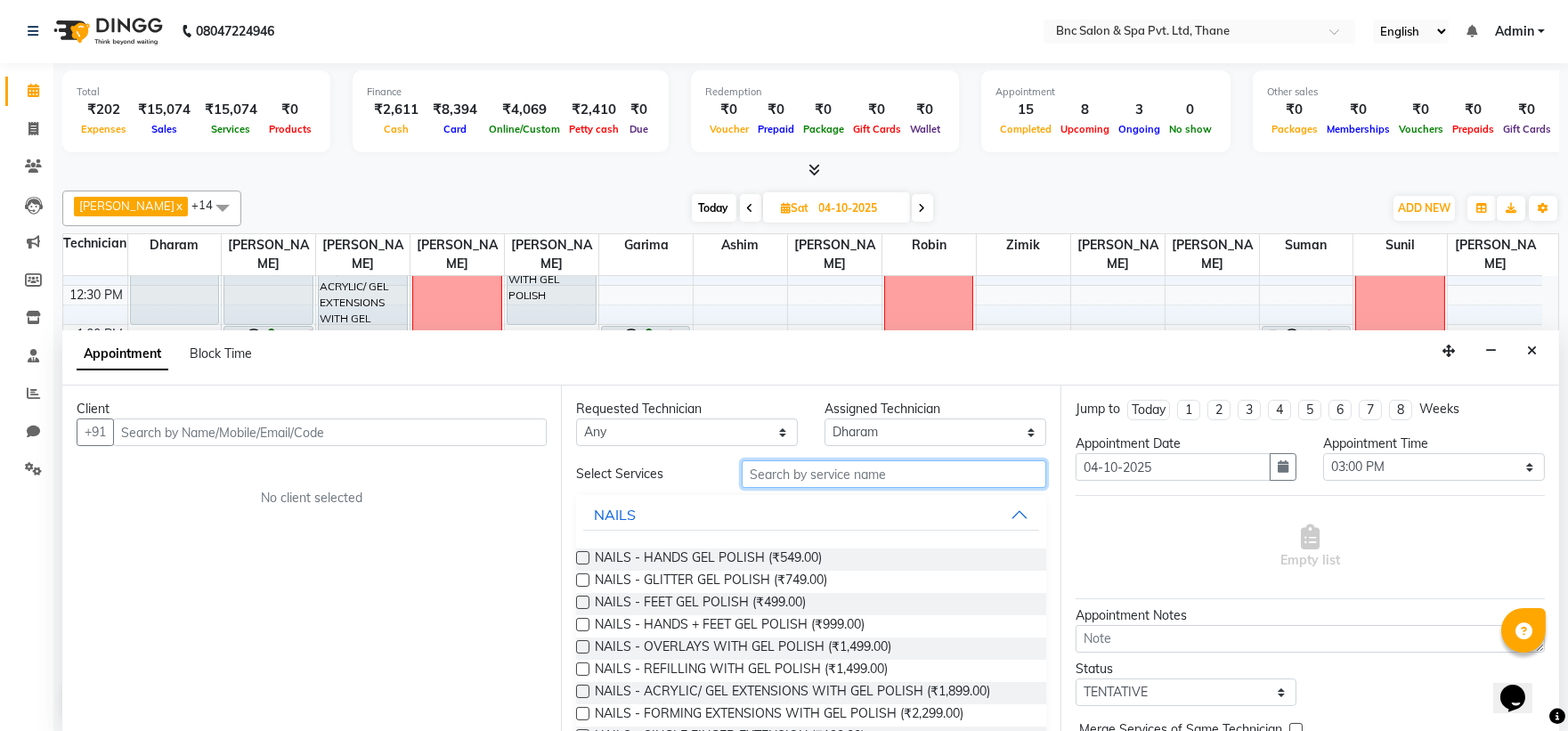
click at [823, 478] on input "text" at bounding box center [895, 473] width 305 height 27
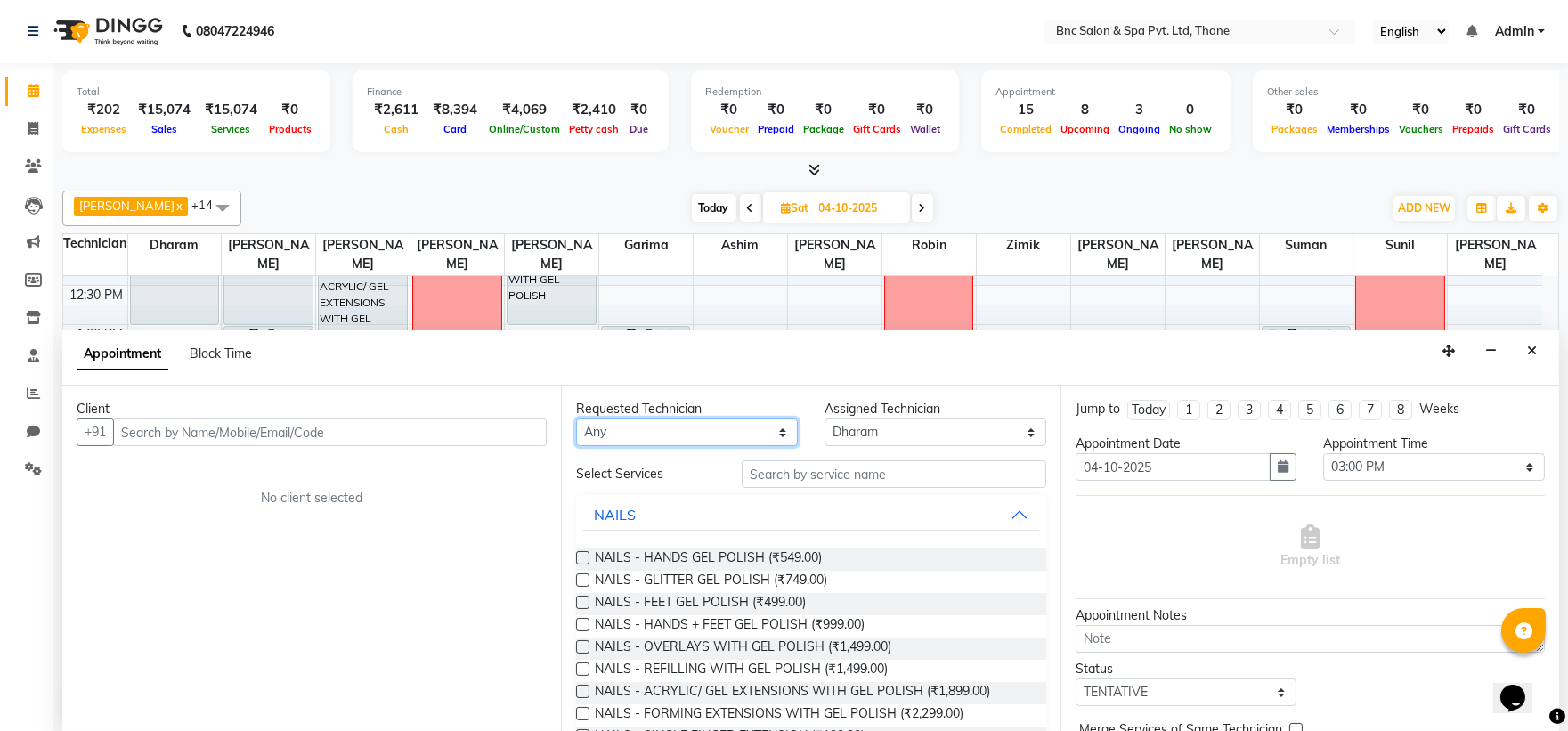
click at [646, 428] on select "Any Anas Ansari Apeksha ashim Ashwini Shibe Deepak Rajput Dharam Garima Jayanto…" at bounding box center [687, 432] width 222 height 27
click at [576, 419] on select "Any Anas Ansari Apeksha ashim Ashwini Shibe Deepak Rajput Dharam Garima Jayanto…" at bounding box center [687, 432] width 222 height 27
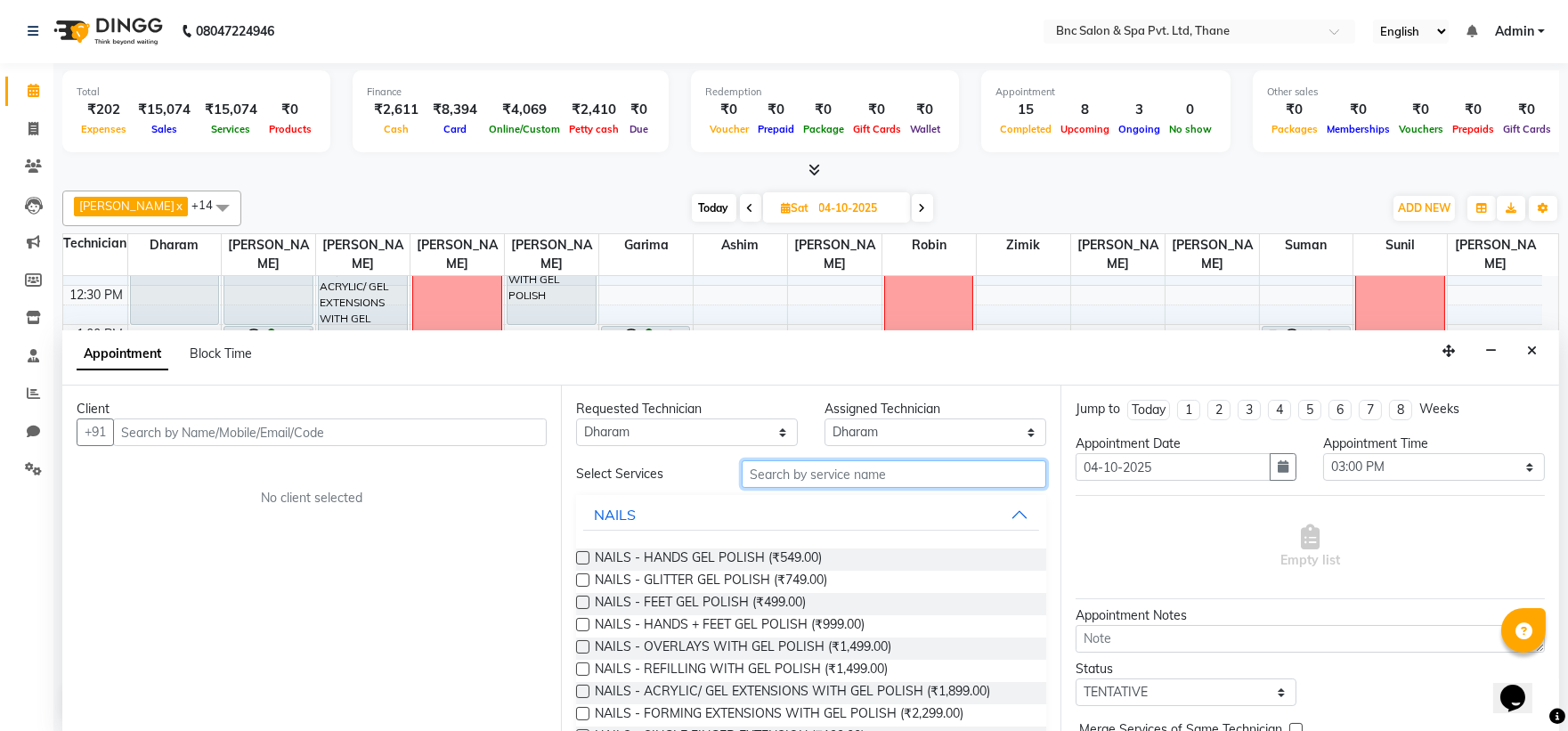
click at [802, 469] on input "text" at bounding box center [895, 473] width 305 height 27
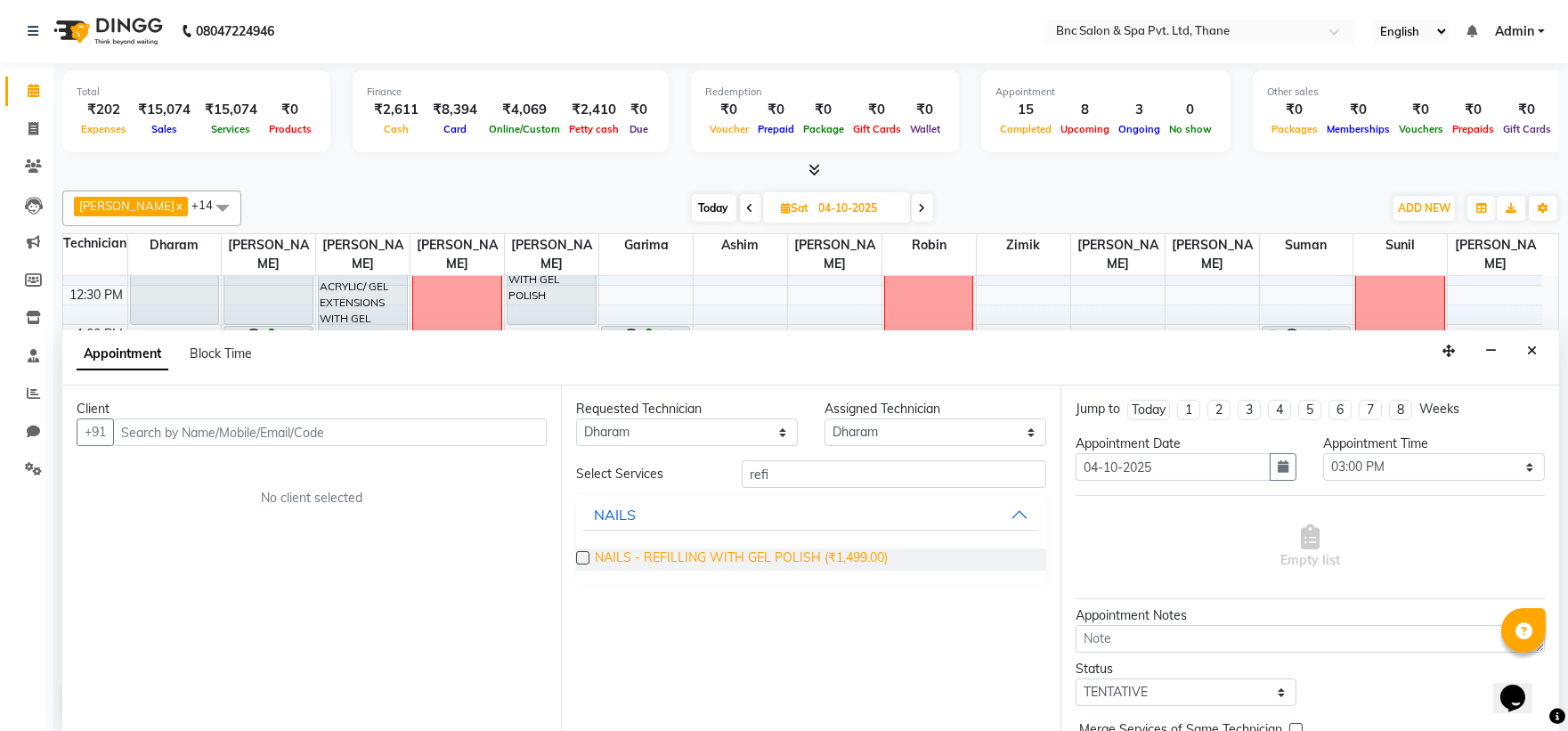
click at [767, 561] on span "NAILS - REFILLING WITH GEL POLISH (₹1,499.00)" at bounding box center [740, 560] width 293 height 23
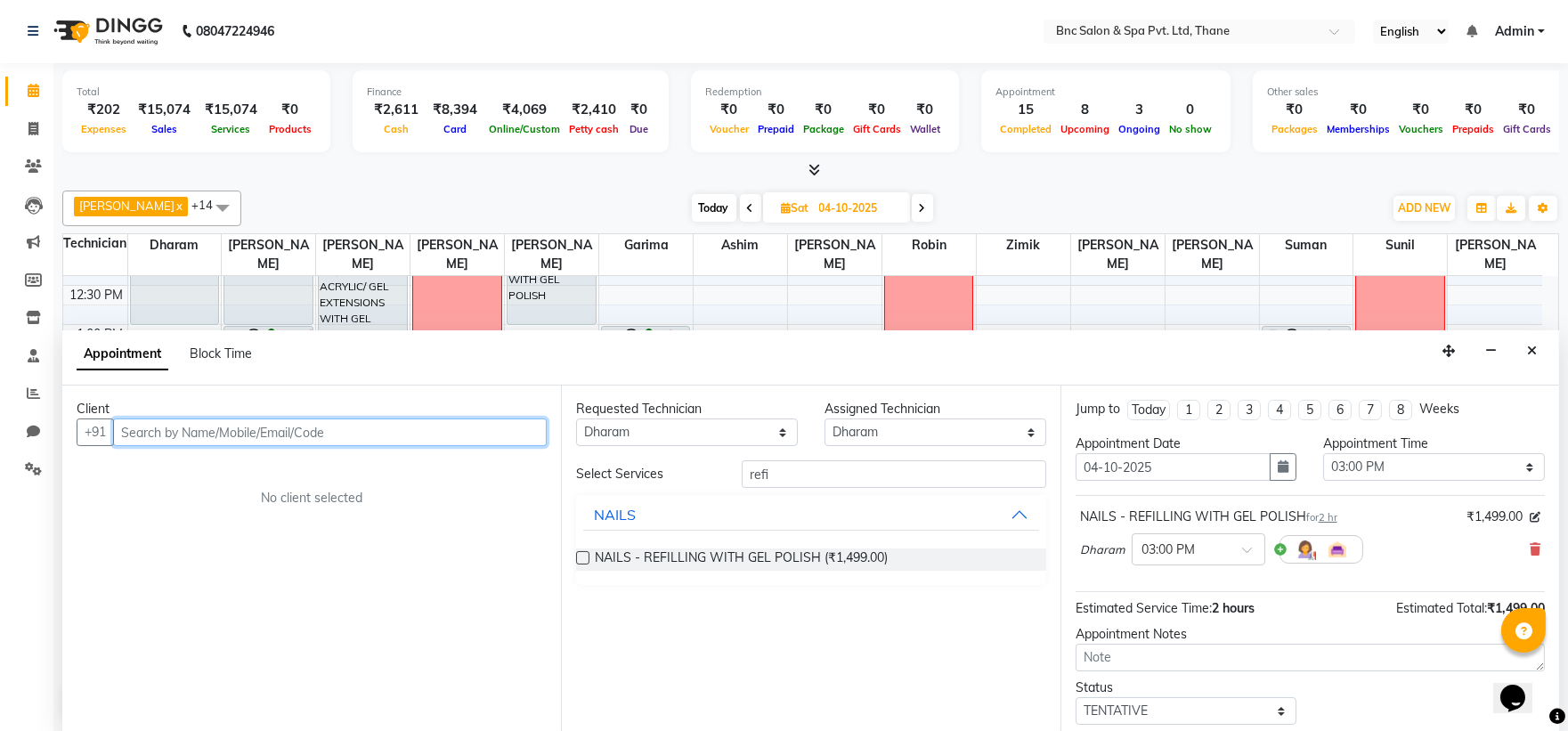
click at [476, 428] on input "text" at bounding box center [329, 432] width 434 height 27
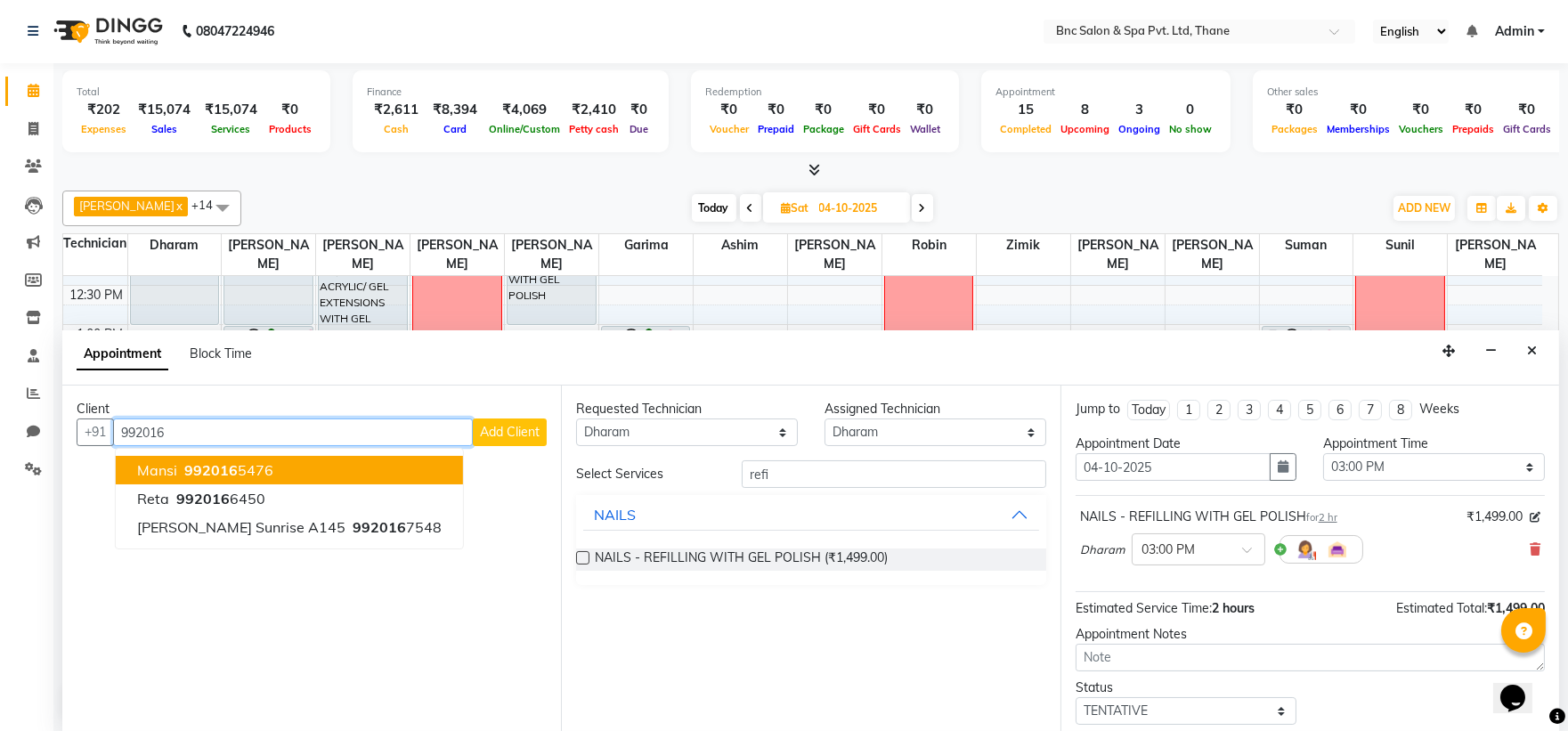
click at [261, 473] on ngb-highlight "992016 5476" at bounding box center [227, 469] width 92 height 18
click at [261, 473] on div "Client +91 9920165476 Mansi 992016 5476 Reta 992016 6450 Vaibhavi Sunrise A145 …" at bounding box center [311, 558] width 499 height 345
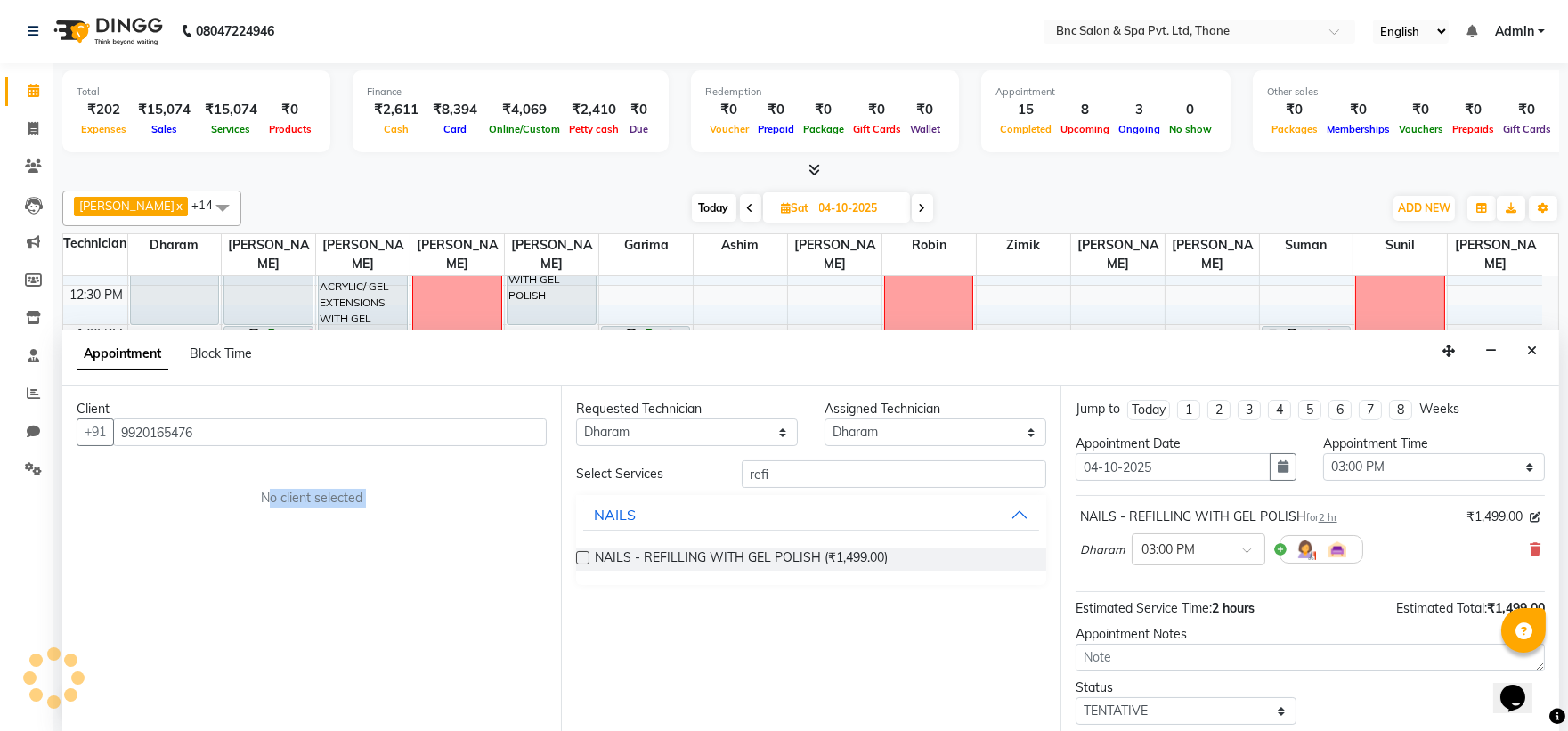
click at [261, 473] on div "Client +91 9920165476 No client selected" at bounding box center [311, 558] width 499 height 345
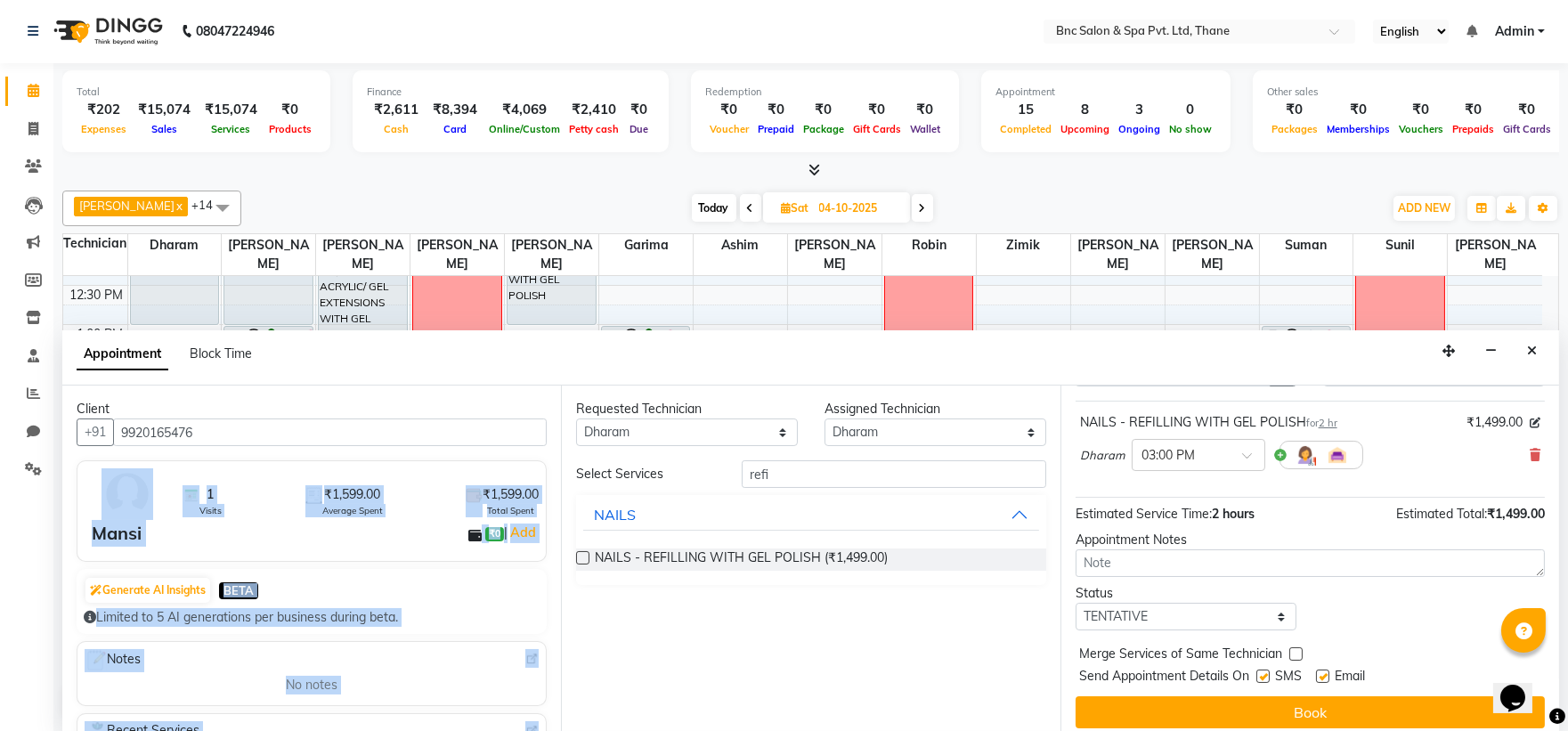
scroll to position [105, 0]
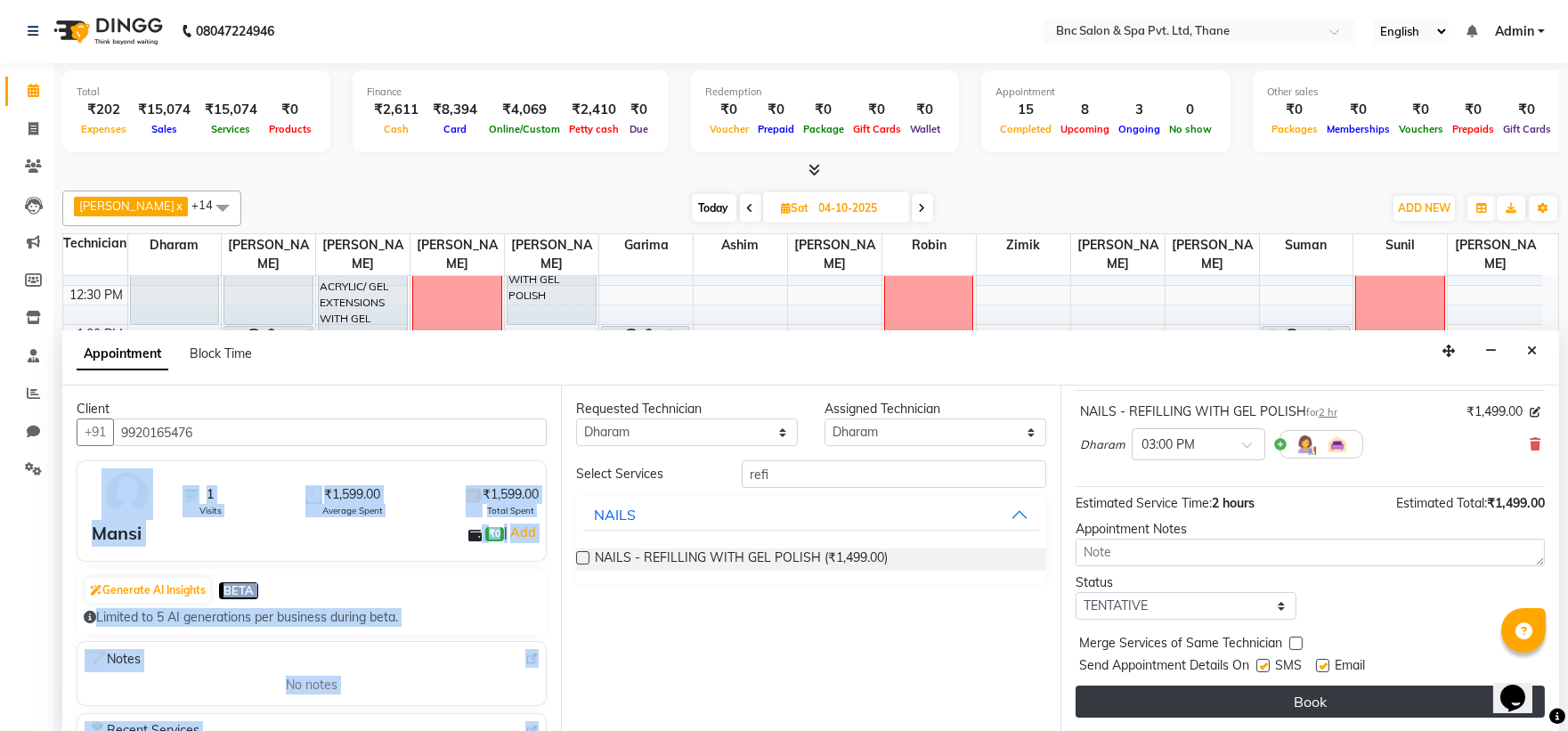
click at [1209, 701] on button "Book" at bounding box center [1310, 702] width 469 height 32
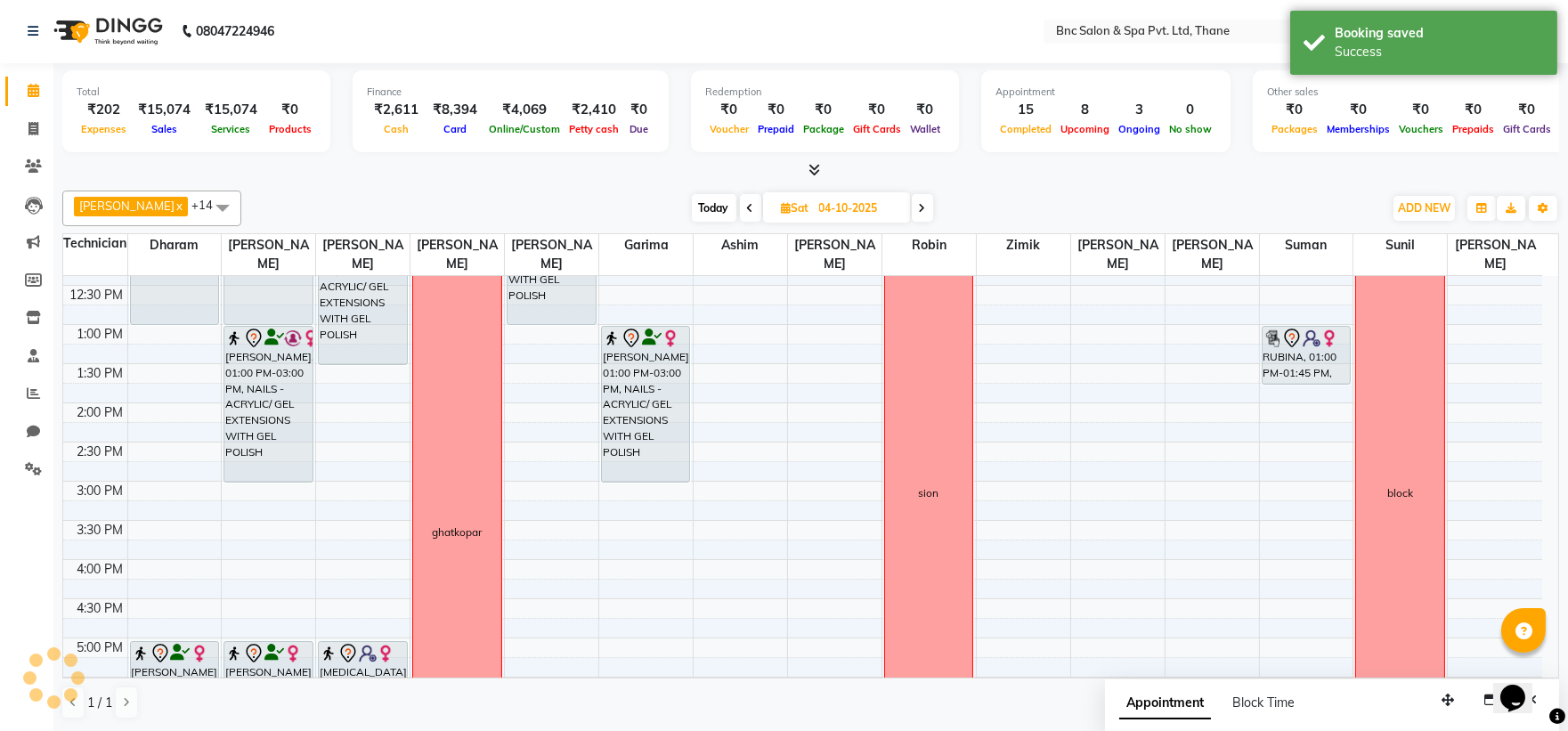
scroll to position [0, 0]
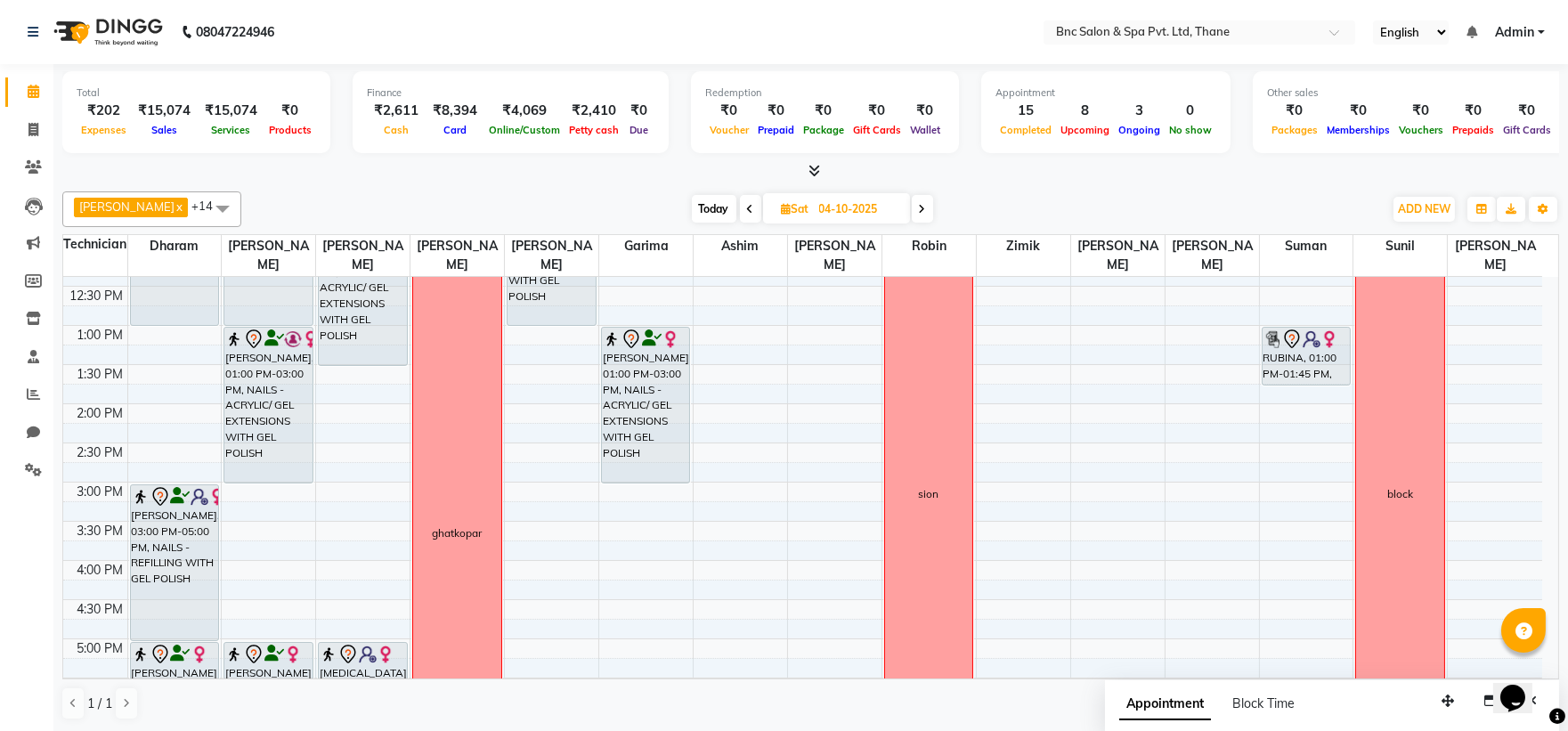
click at [692, 205] on span "Today" at bounding box center [714, 208] width 44 height 27
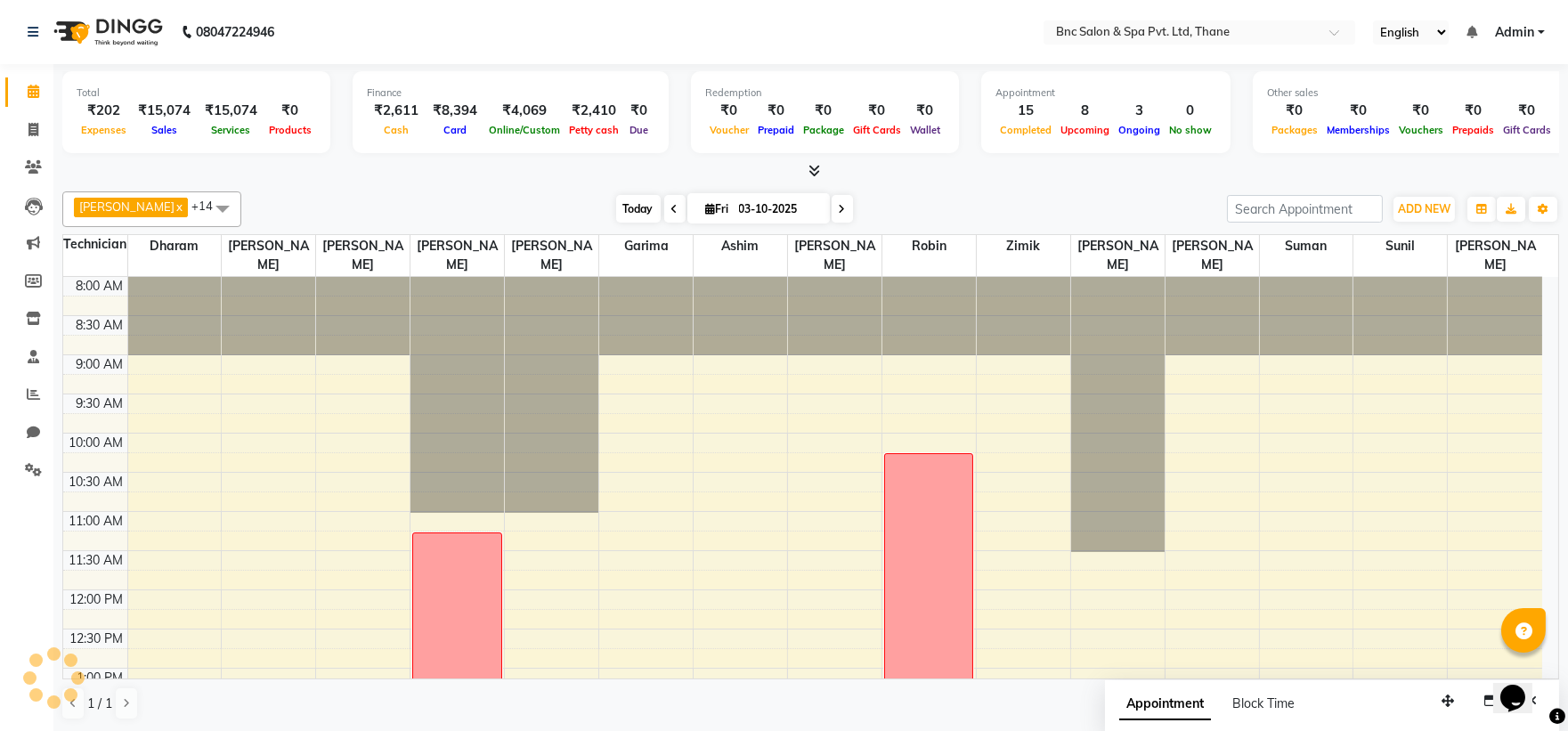
scroll to position [620, 0]
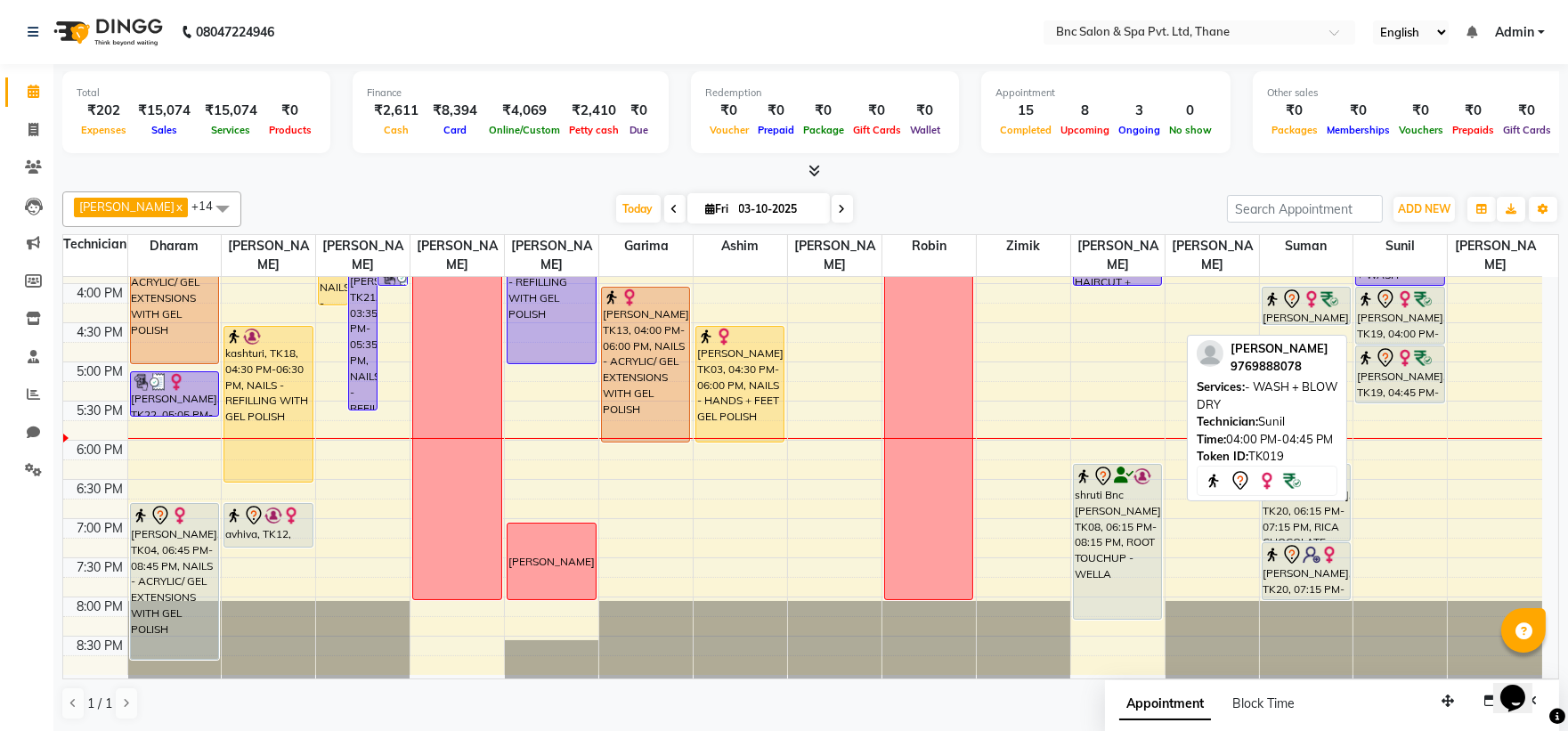
click at [1410, 308] on div at bounding box center [1400, 299] width 86 height 22
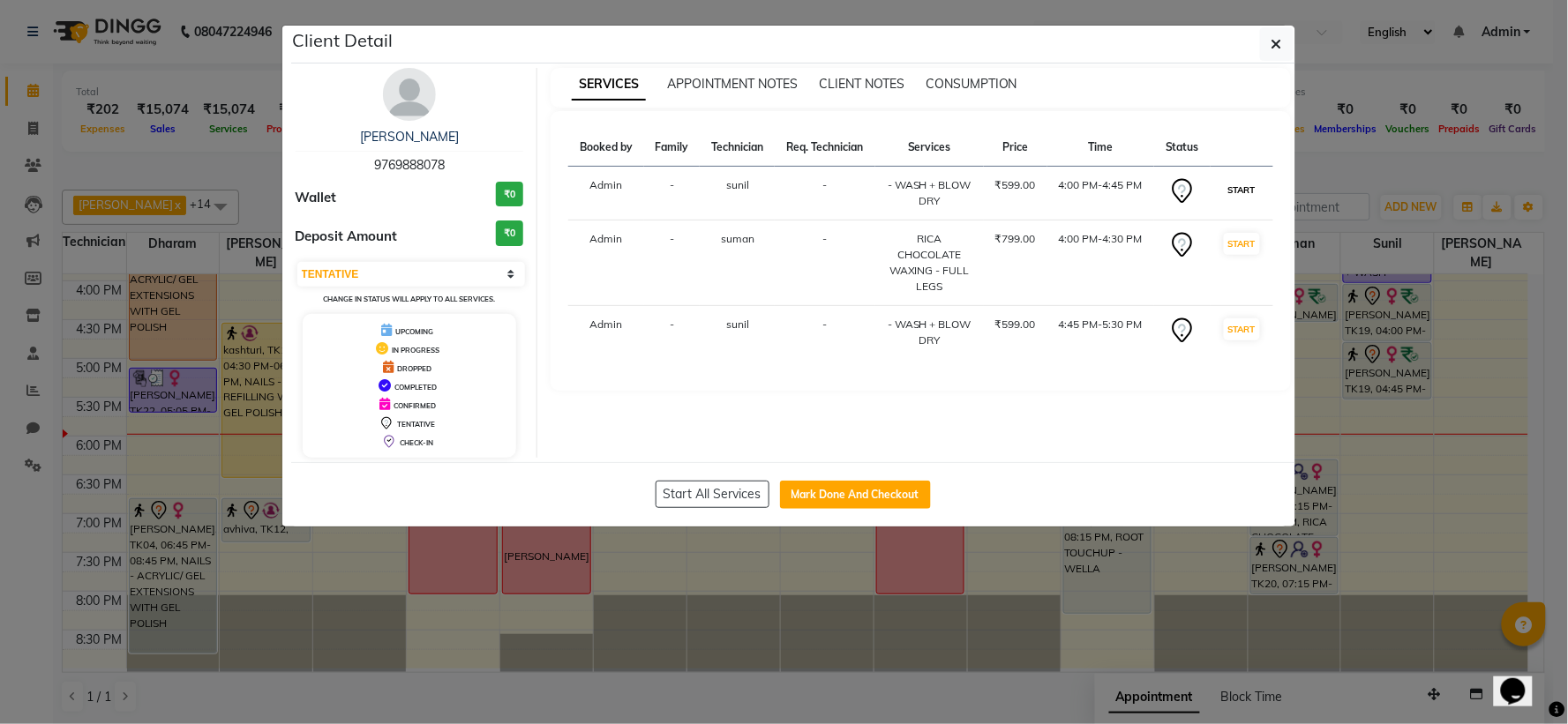
click at [1241, 186] on button "START" at bounding box center [1242, 190] width 36 height 22
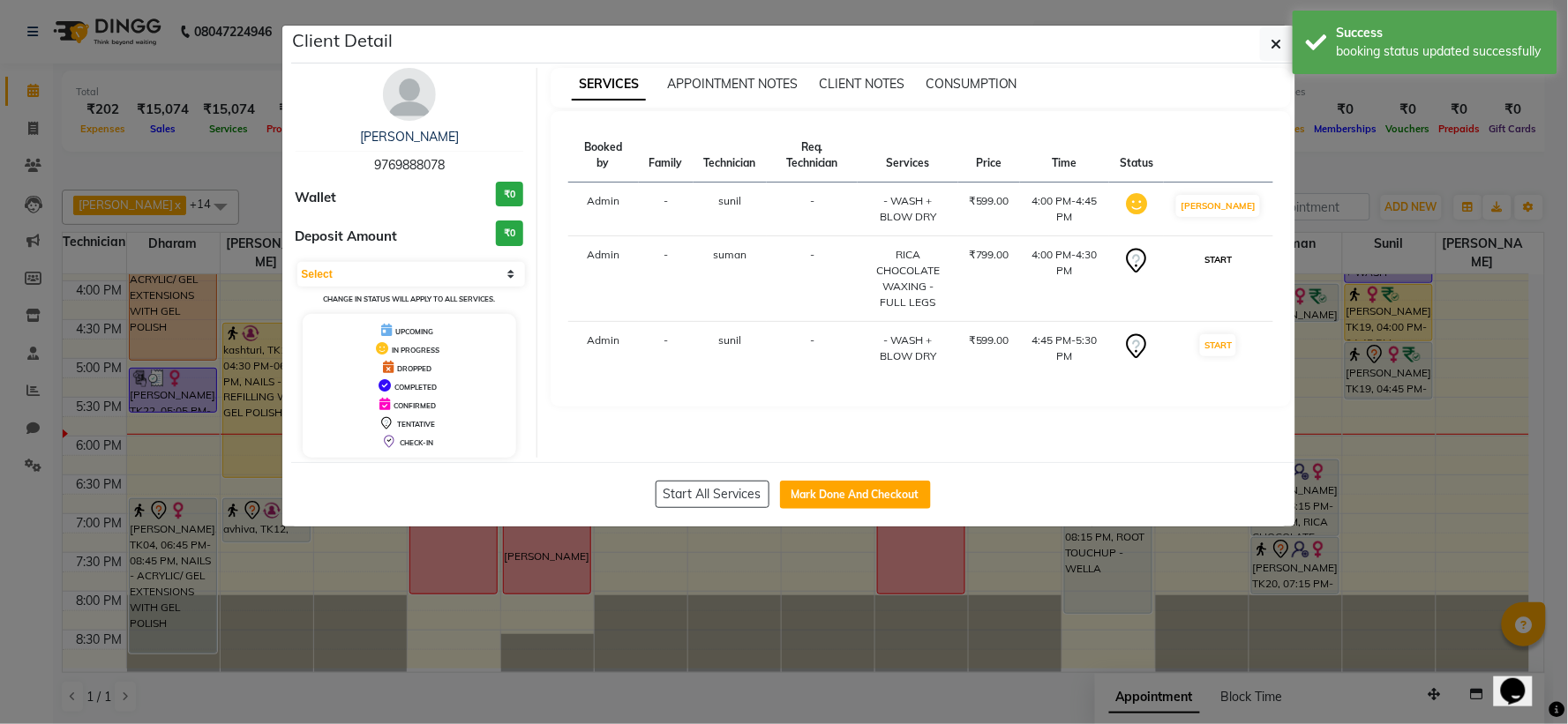
click at [1232, 261] on button "START" at bounding box center [1217, 260] width 36 height 22
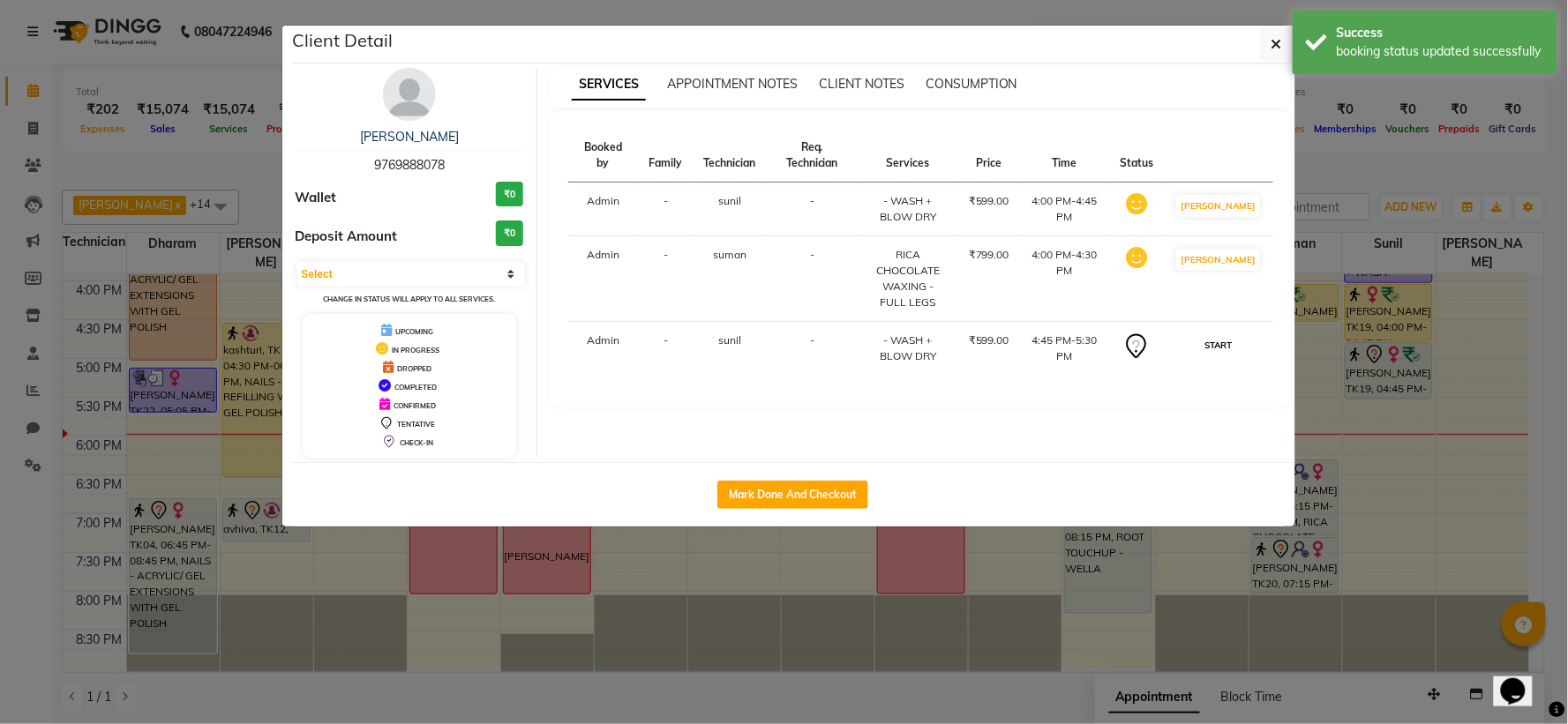
click at [1219, 356] on button "START" at bounding box center [1217, 346] width 36 height 22
click at [1272, 46] on icon "button" at bounding box center [1276, 44] width 10 height 14
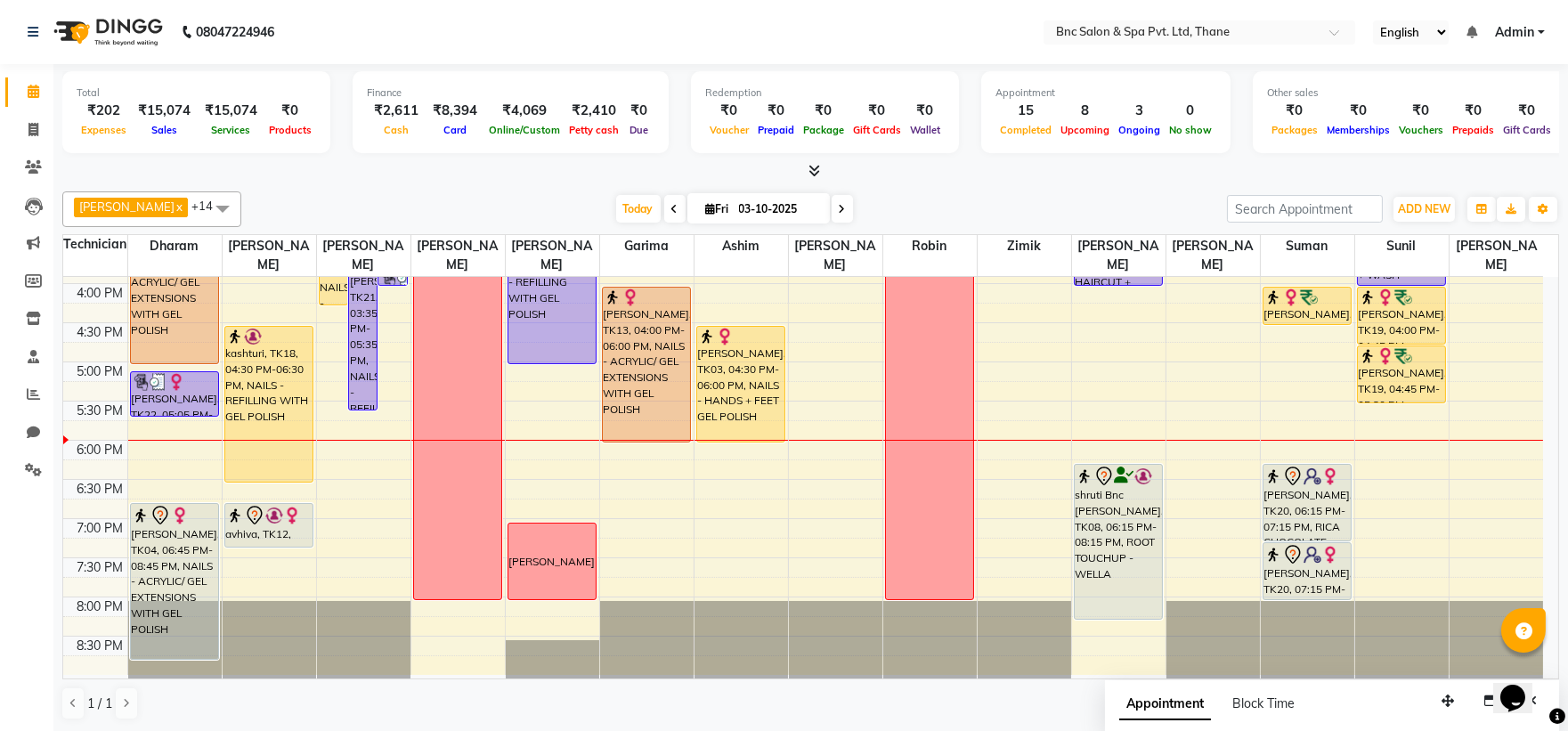
click at [734, 209] on input "03-10-2025" at bounding box center [778, 209] width 89 height 26
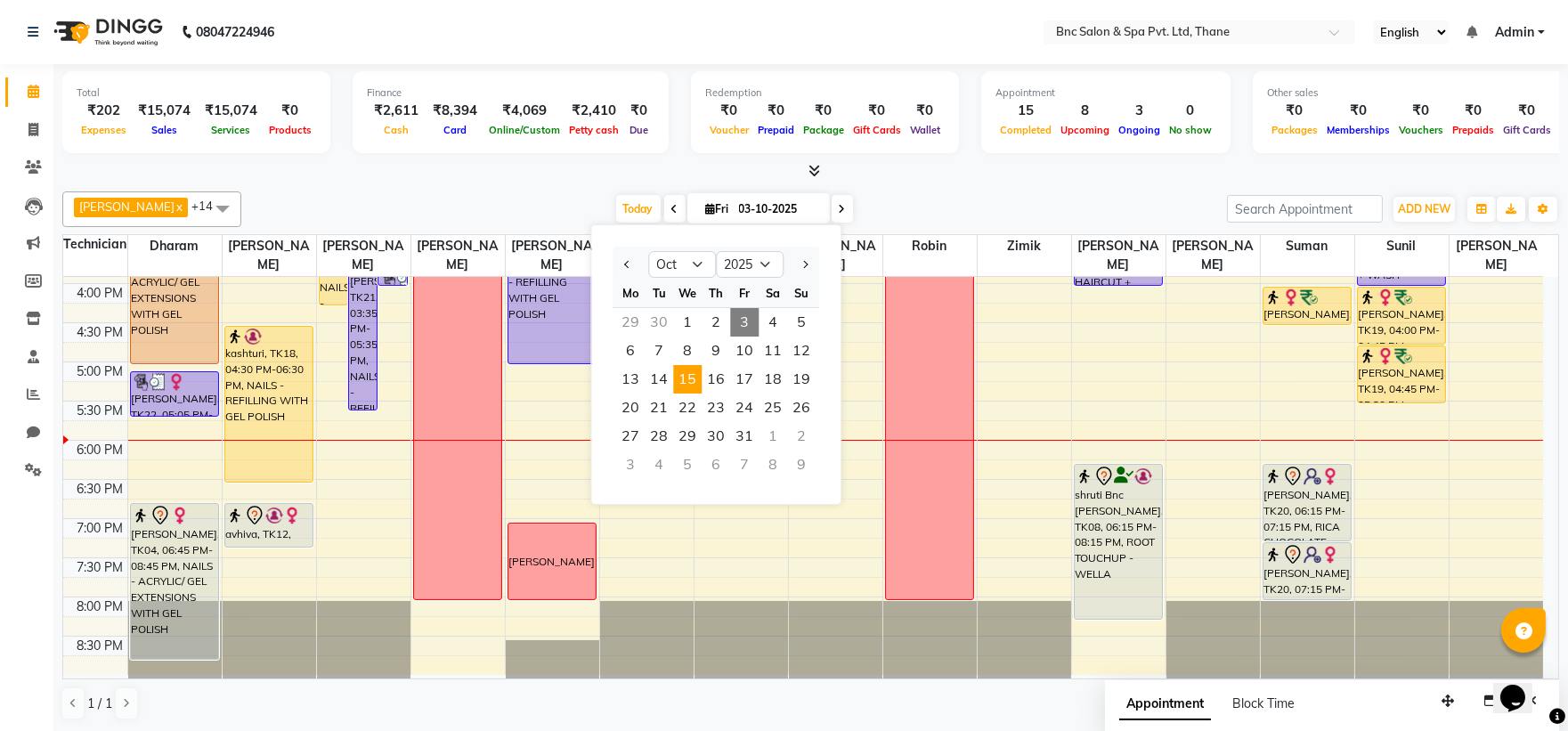
click at [686, 371] on span "15" at bounding box center [688, 379] width 28 height 28
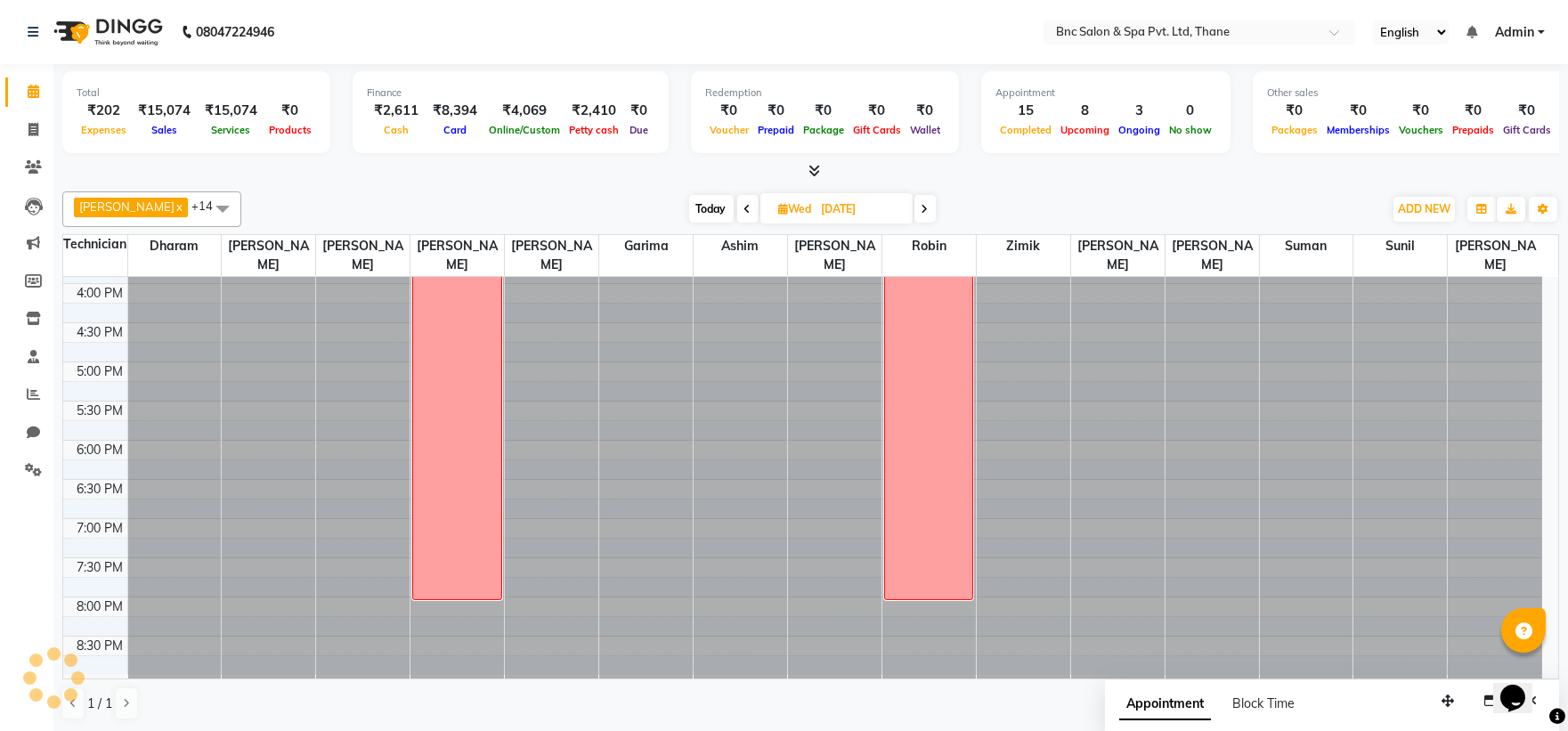
scroll to position [0, 0]
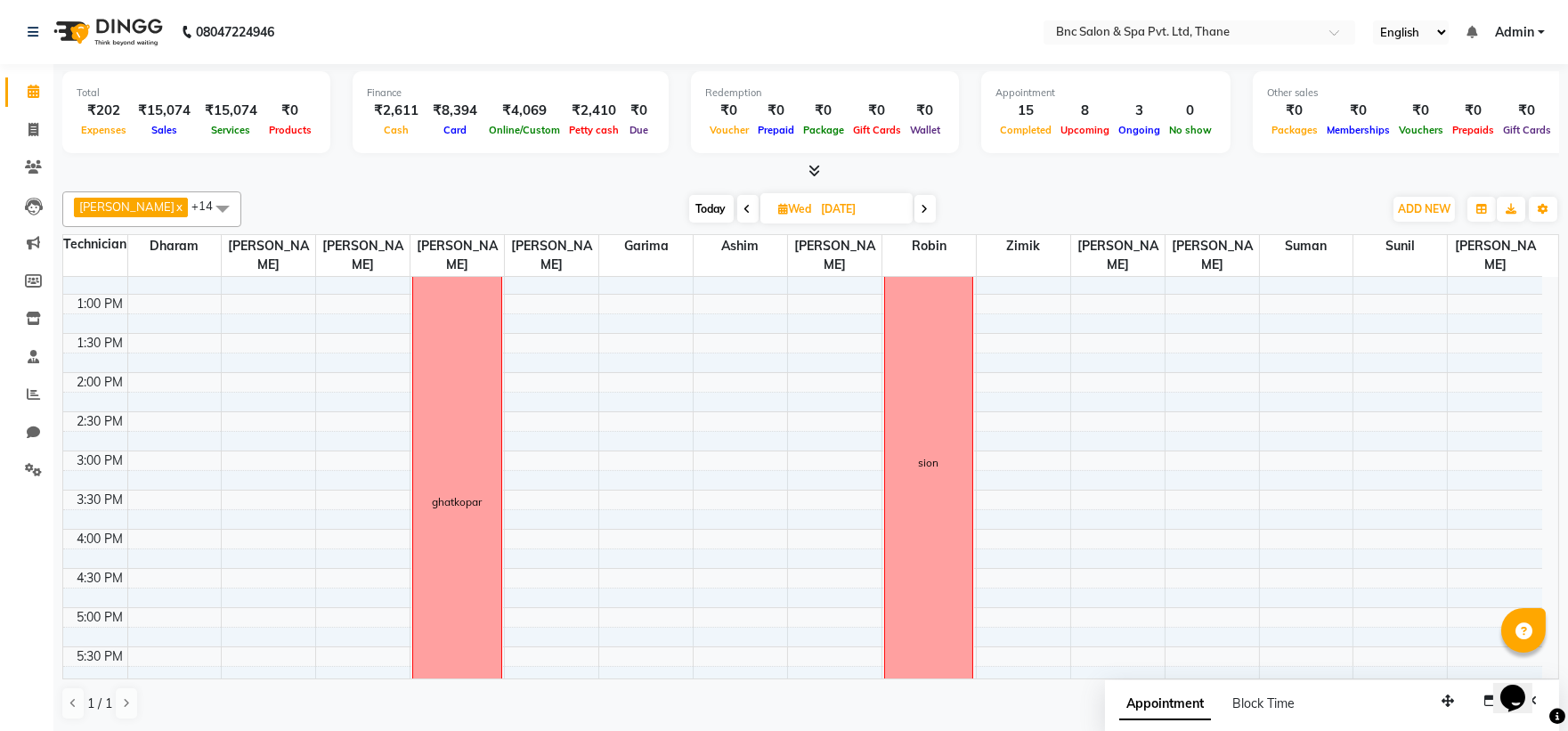
click at [363, 424] on tbody "8:00 AM 8:30 AM 9:00 AM 9:30 AM 10:00 AM 10:30 AM 11:00 AM 11:30 AM 12:00 PM 12…" at bounding box center [802, 412] width 1479 height 1018
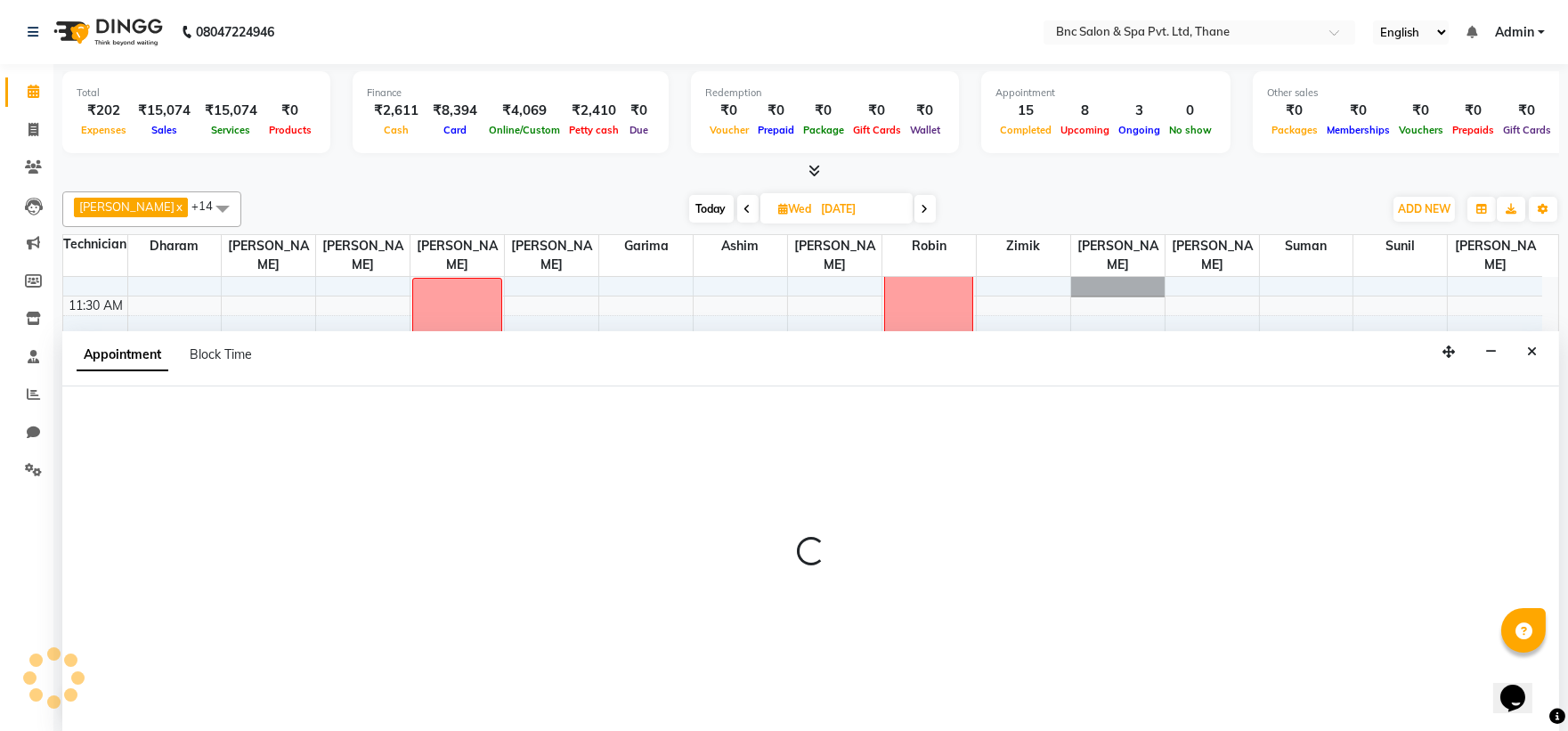
scroll to position [1, 0]
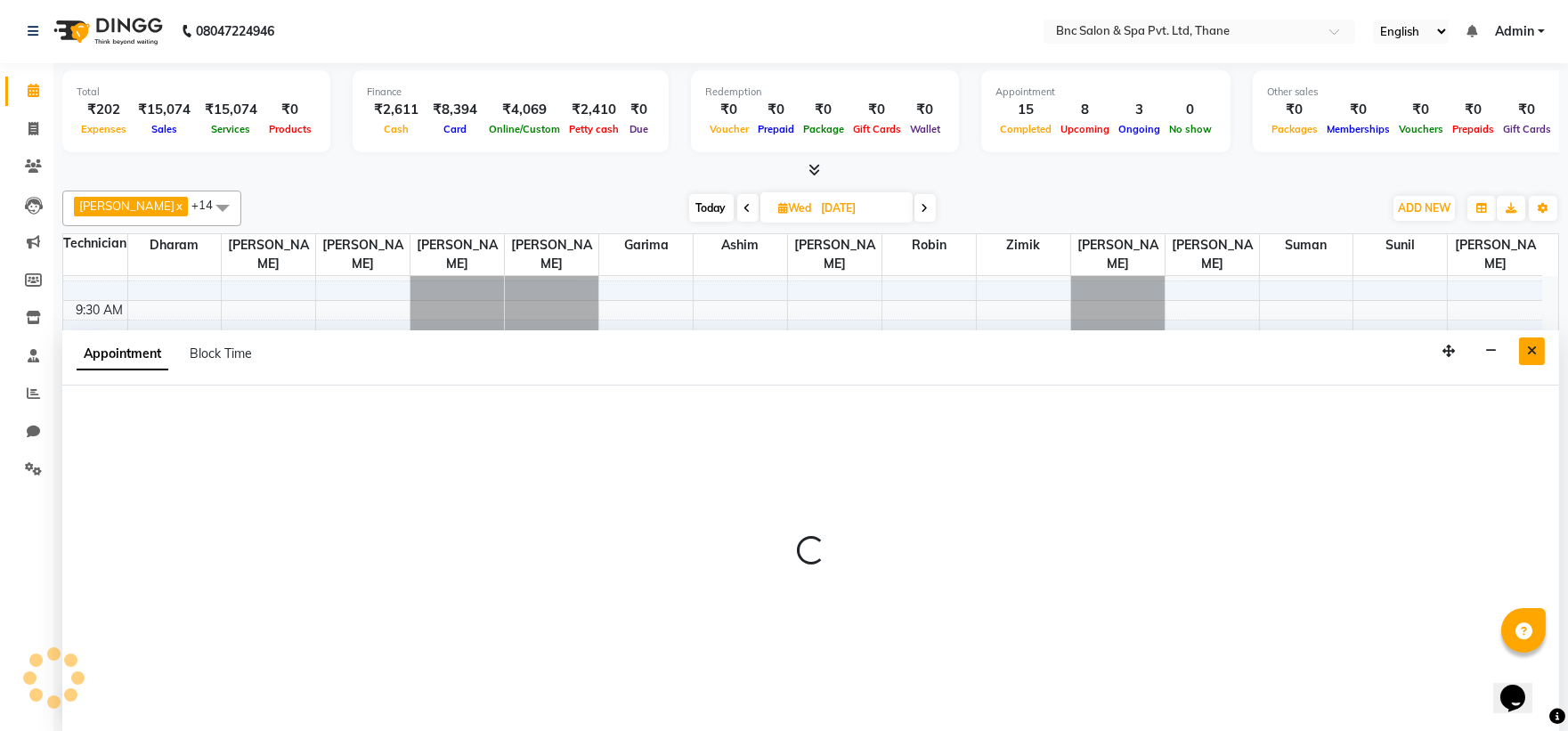
click at [1534, 353] on icon "Close" at bounding box center [1531, 350] width 9 height 12
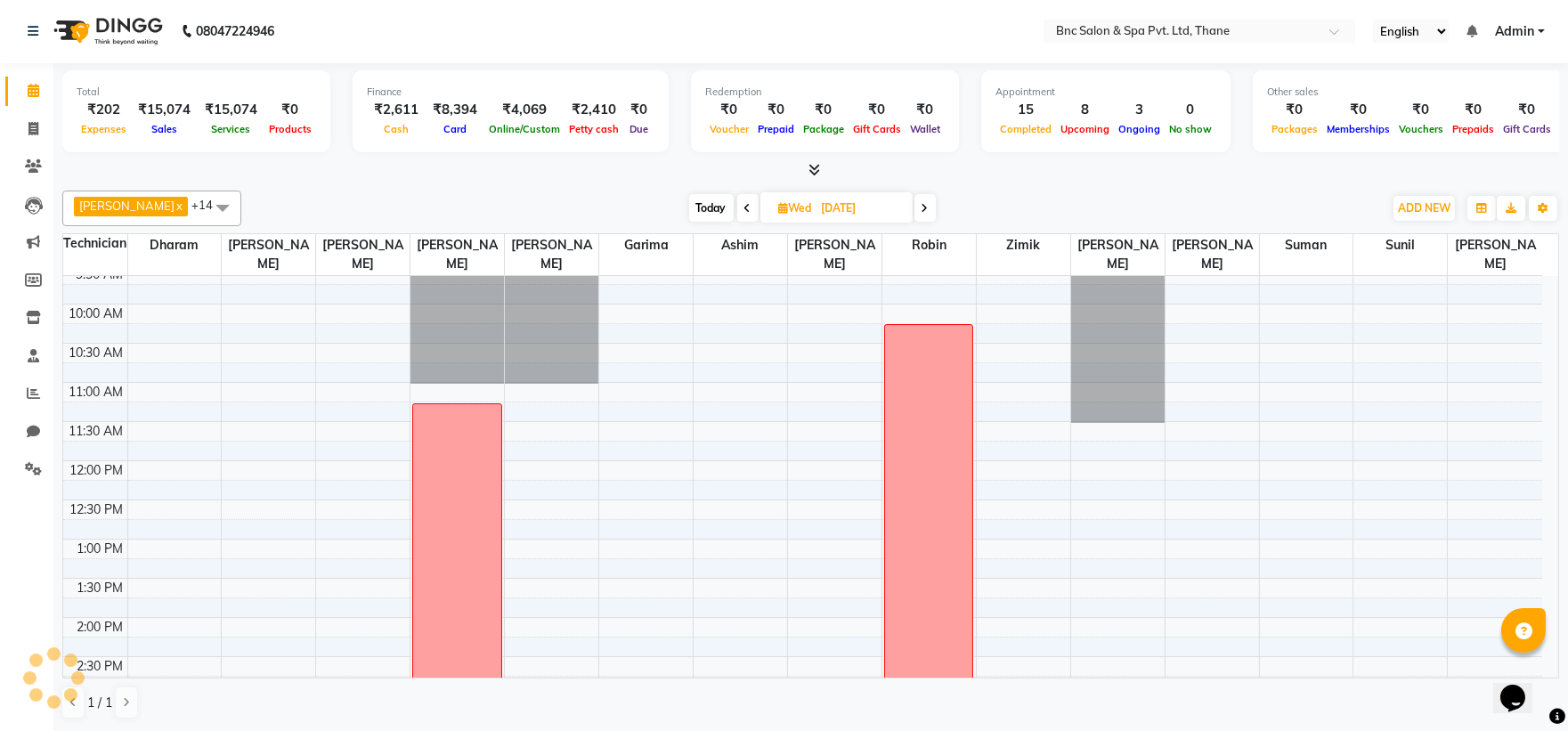
scroll to position [125, 0]
click at [816, 210] on input "15-10-2025" at bounding box center [861, 208] width 89 height 26
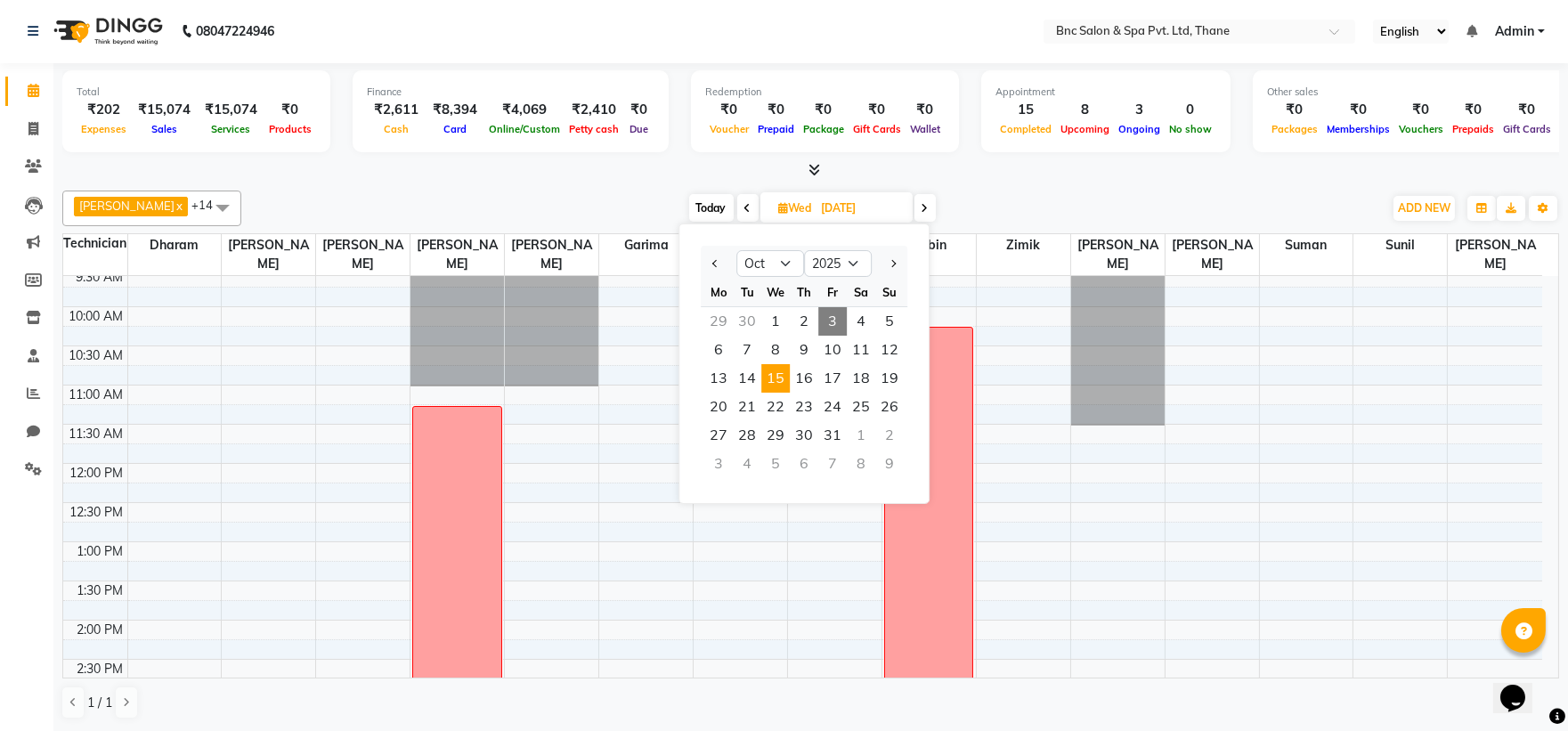
click at [1015, 206] on div "Today Wed 15-10-2025 Jan Feb Mar Apr May Jun Jul Aug Sep Oct Nov Dec 2015 2016 …" at bounding box center [812, 208] width 1124 height 26
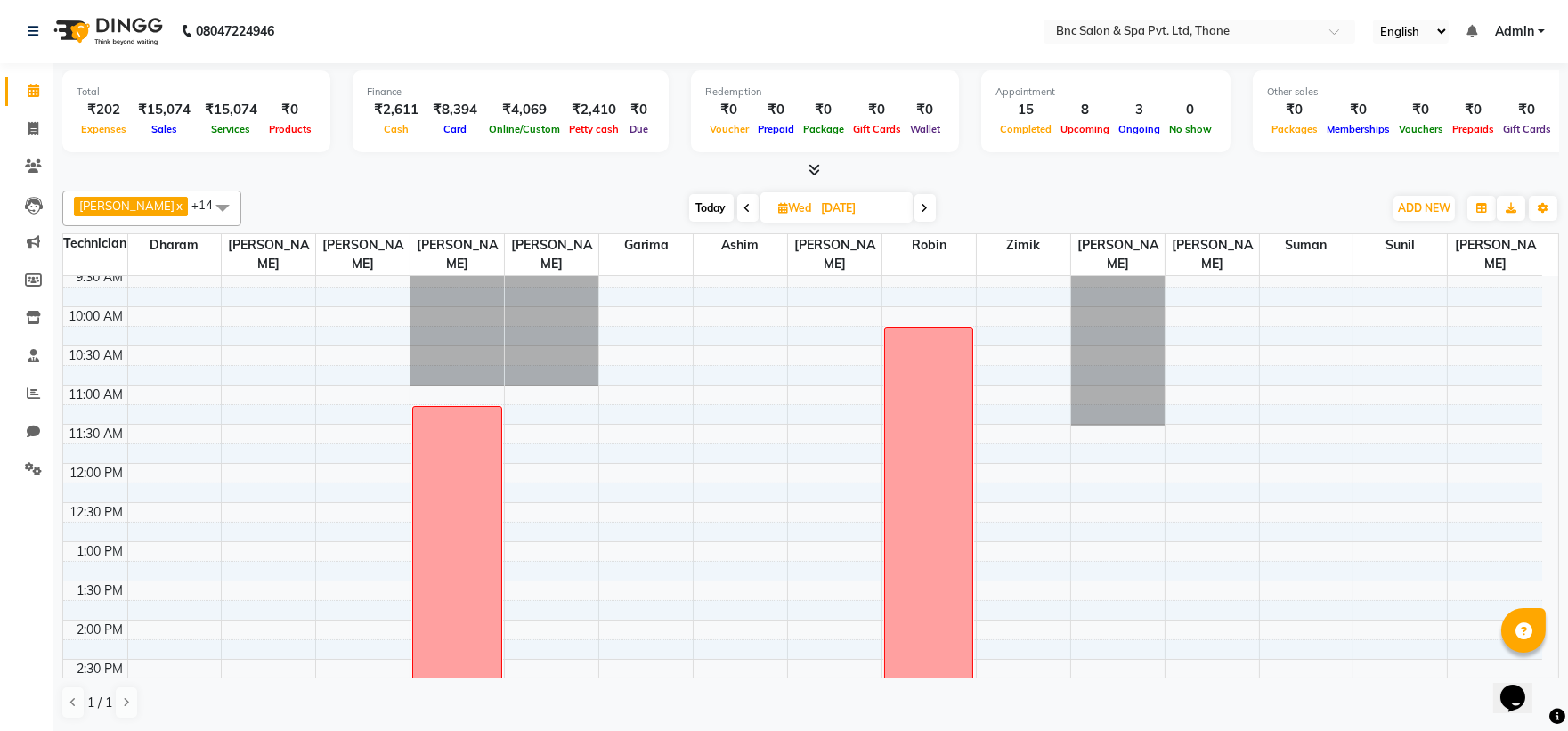
click at [689, 206] on span "Today" at bounding box center [711, 207] width 44 height 27
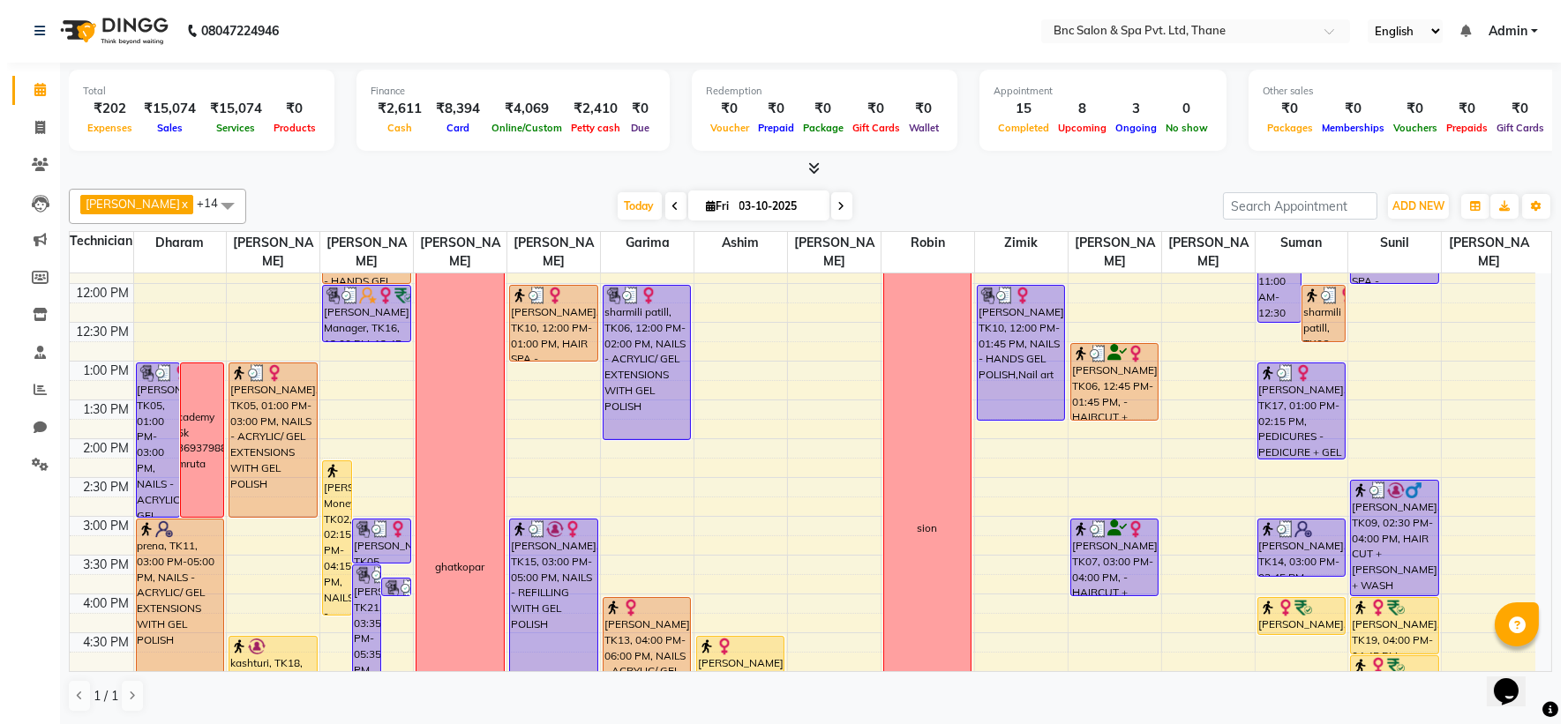
scroll to position [301, 0]
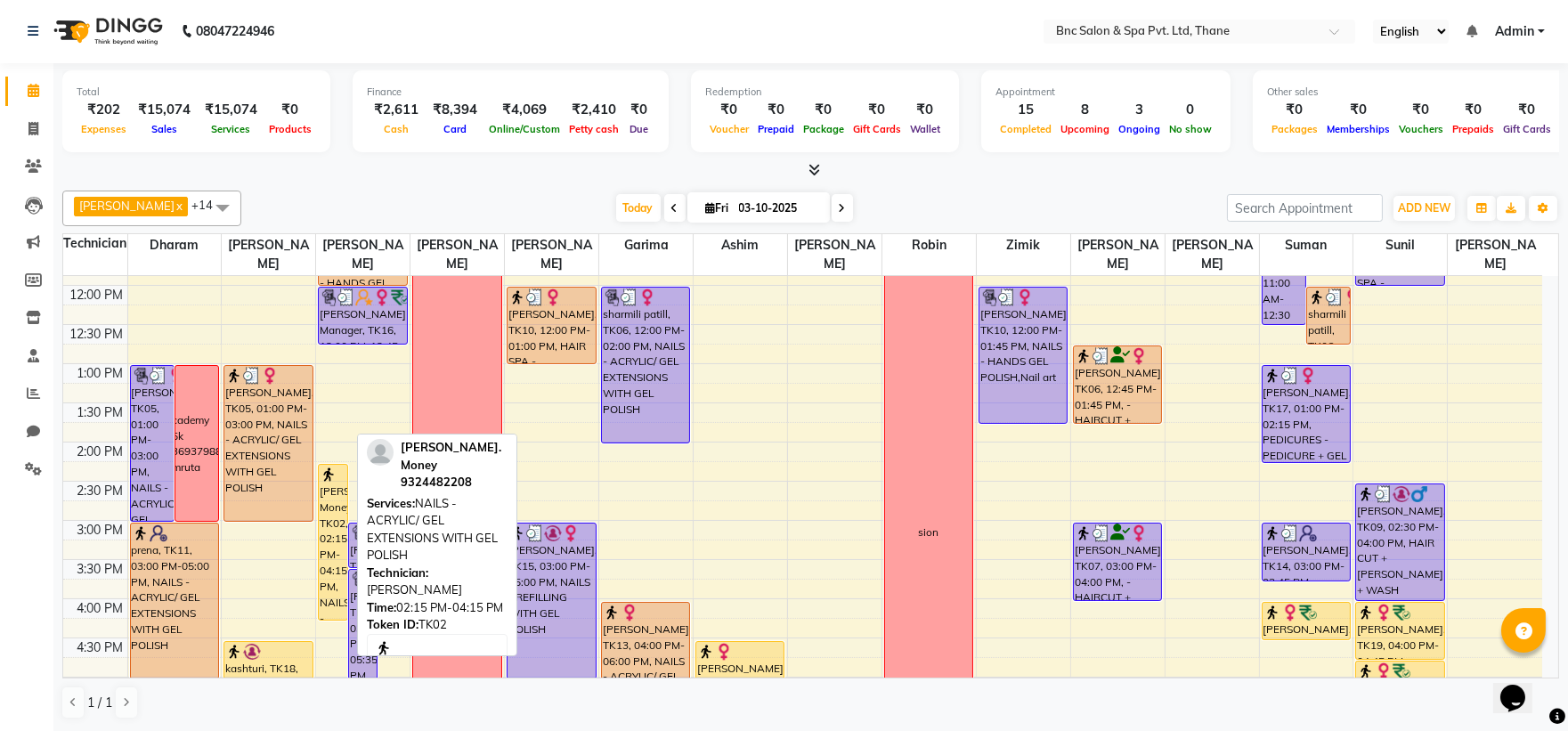
click at [333, 559] on div "[PERSON_NAME]. Money, TK02, 02:15 PM-04:15 PM, NAILS - ACRYLIC/ GEL EXTENSIONS …" at bounding box center [332, 542] width 27 height 155
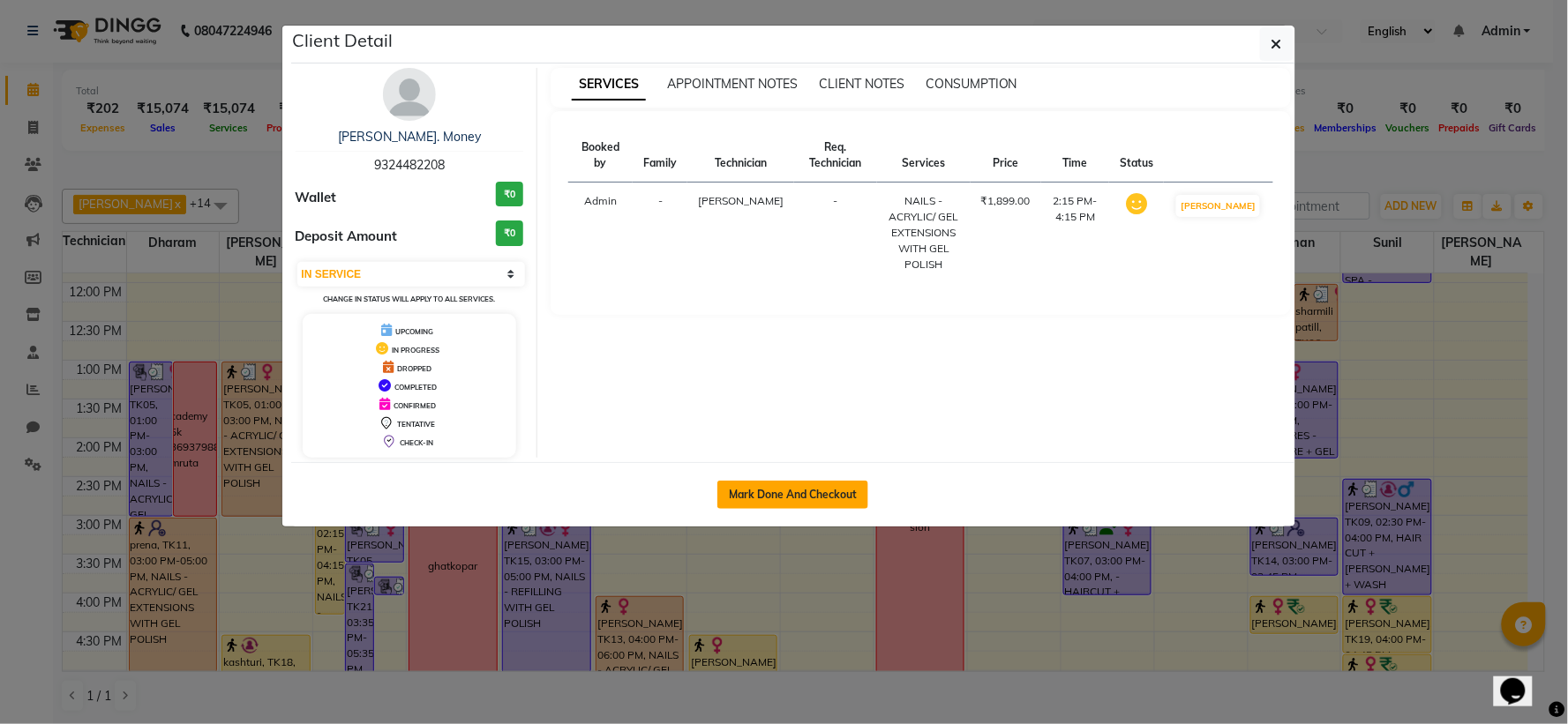
click at [841, 496] on button "Mark Done And Checkout" at bounding box center [793, 495] width 151 height 28
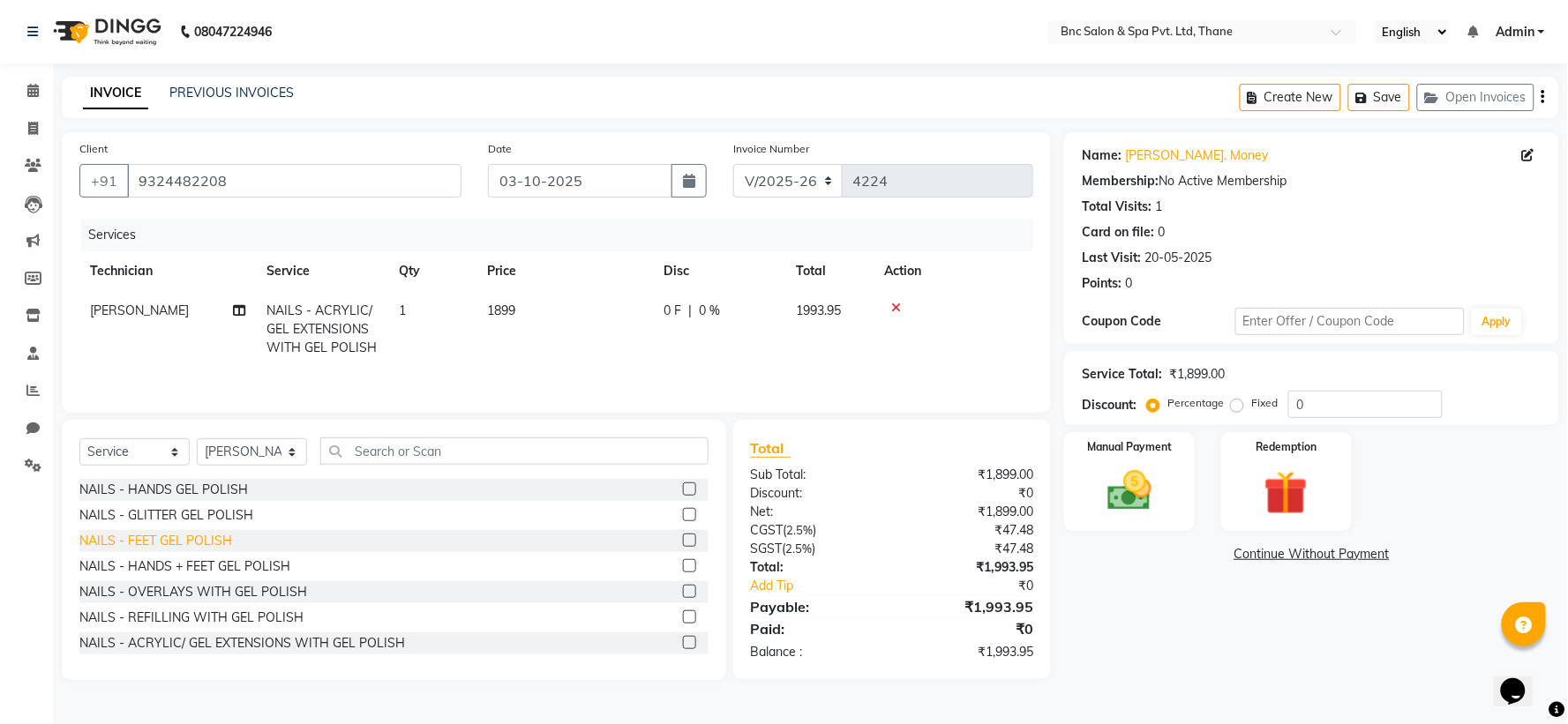
click at [144, 548] on div "NAILS - FEET GEL POLISH" at bounding box center [156, 541] width 153 height 19
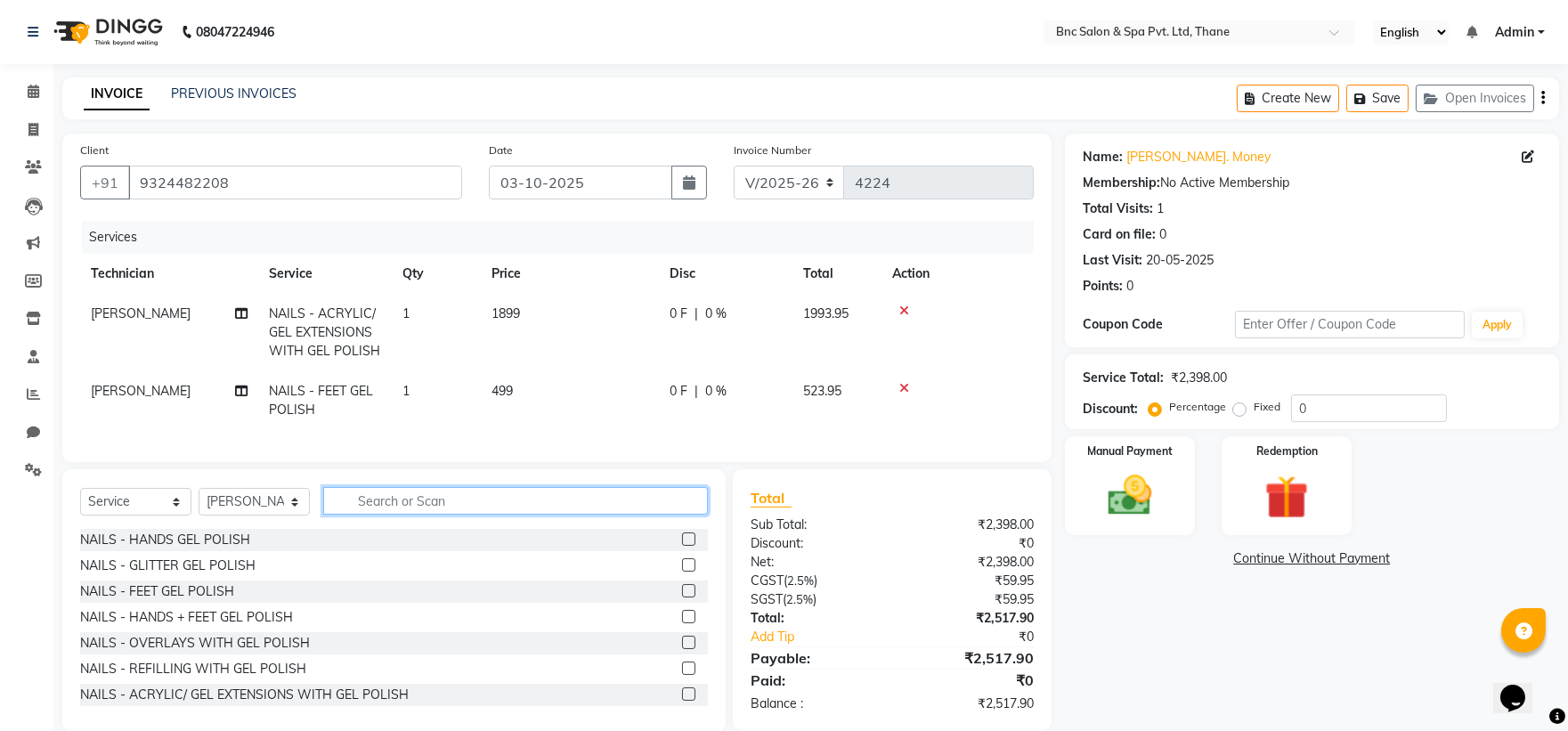
click at [360, 515] on input "text" at bounding box center [515, 501] width 385 height 27
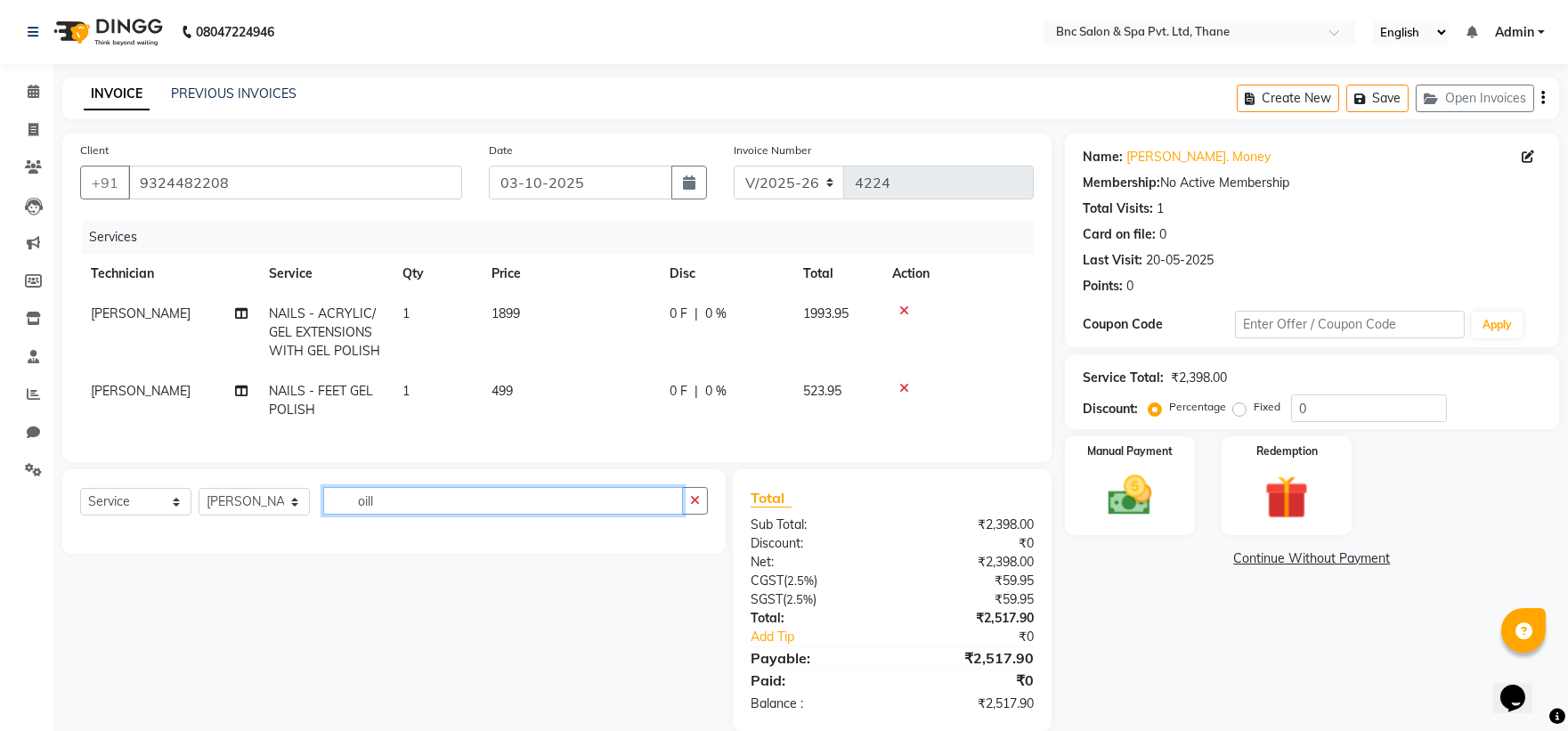
click at [389, 515] on input "oill" at bounding box center [503, 501] width 359 height 27
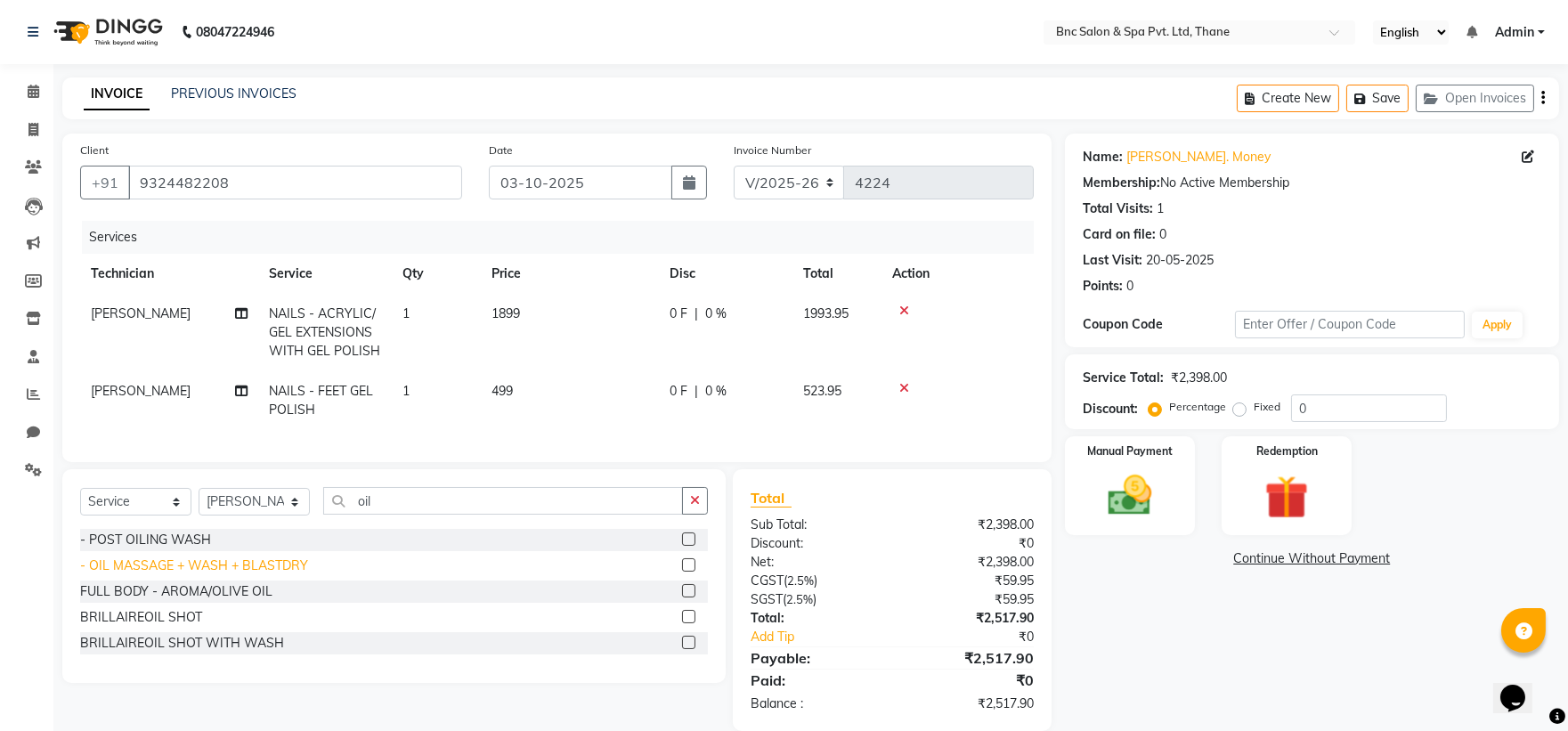
click at [157, 576] on div "- OIL MASSAGE + WASH + BLASTDRY" at bounding box center [194, 566] width 228 height 19
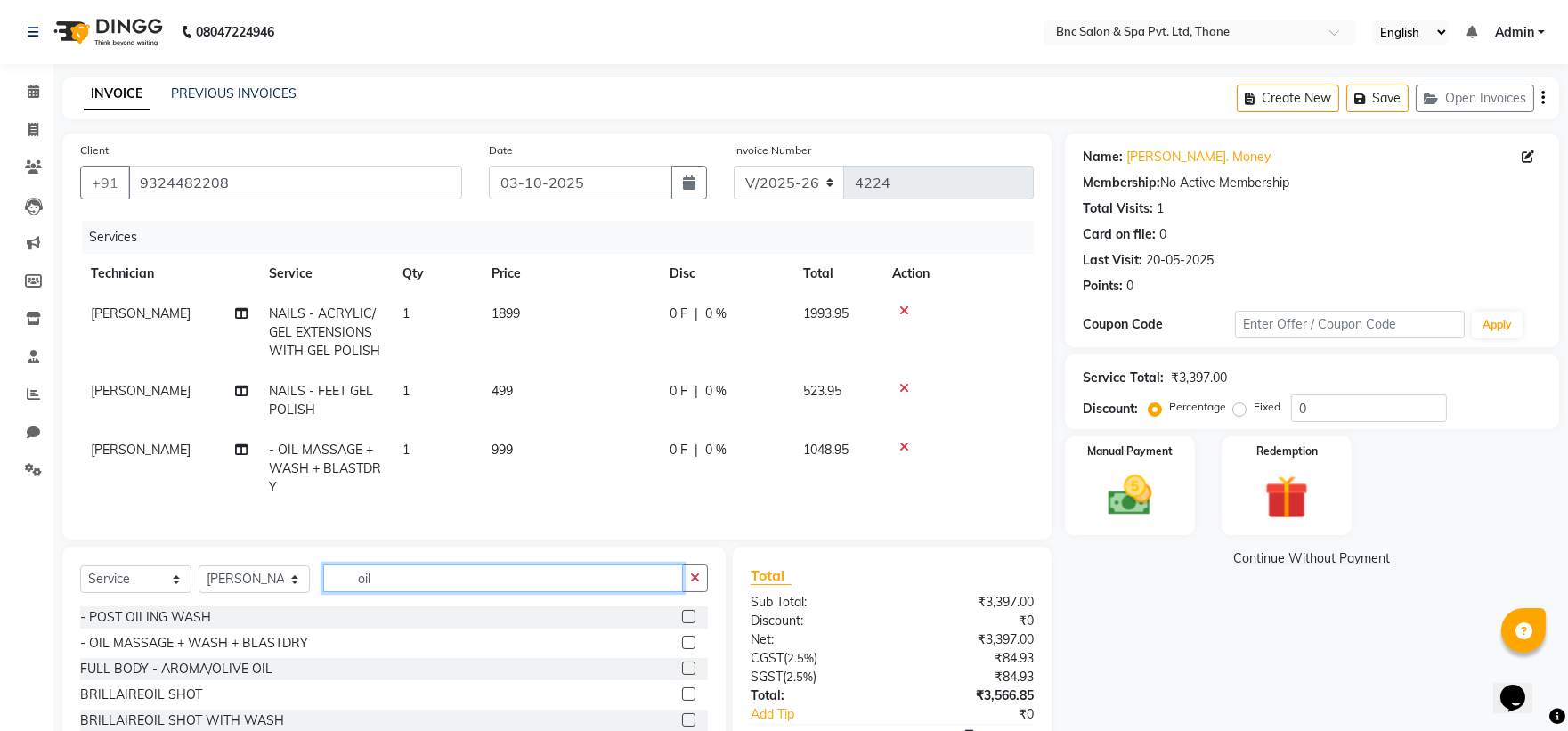
click at [420, 593] on input "oil" at bounding box center [503, 578] width 359 height 27
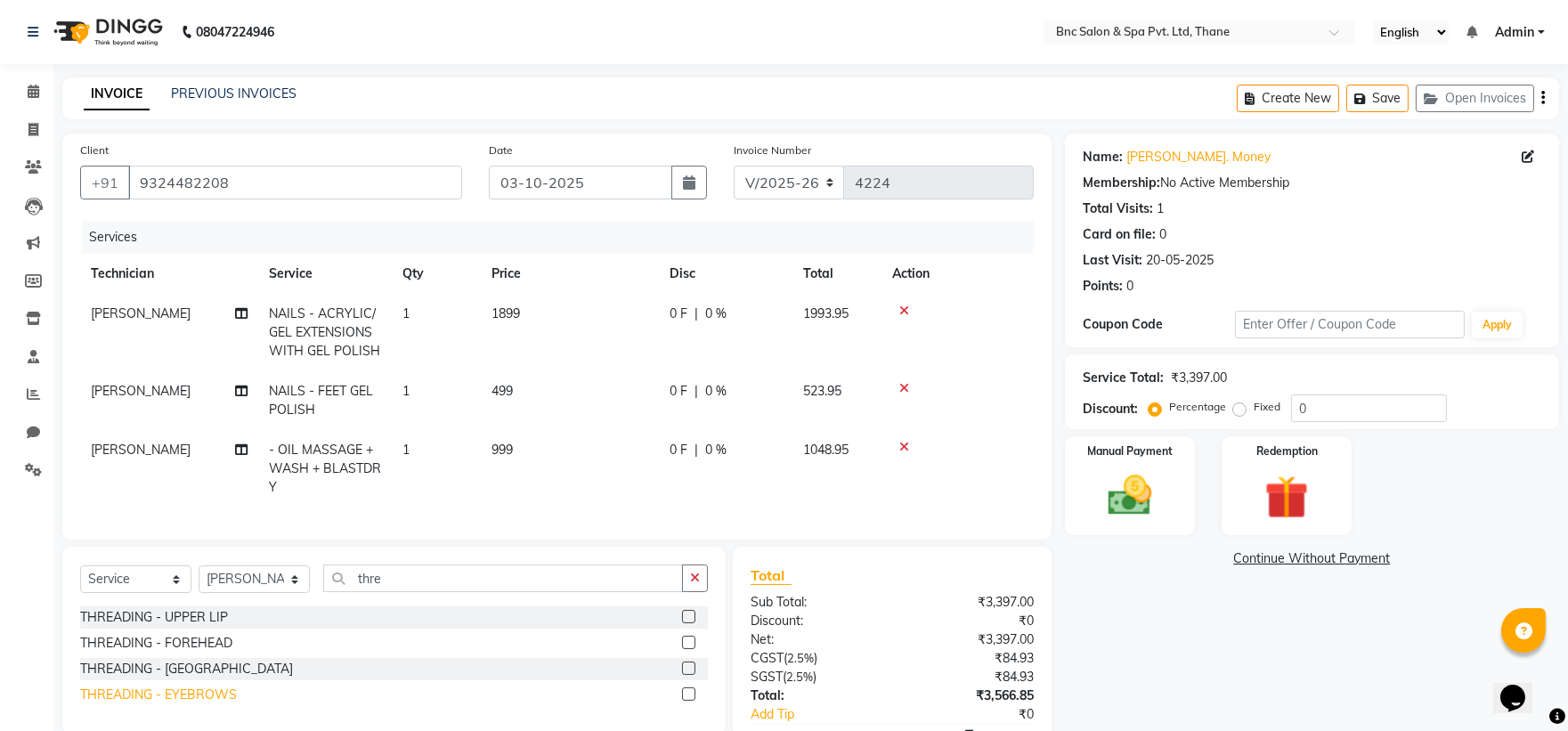
click at [164, 686] on div "THREADING - EYEBROWS" at bounding box center [158, 695] width 157 height 19
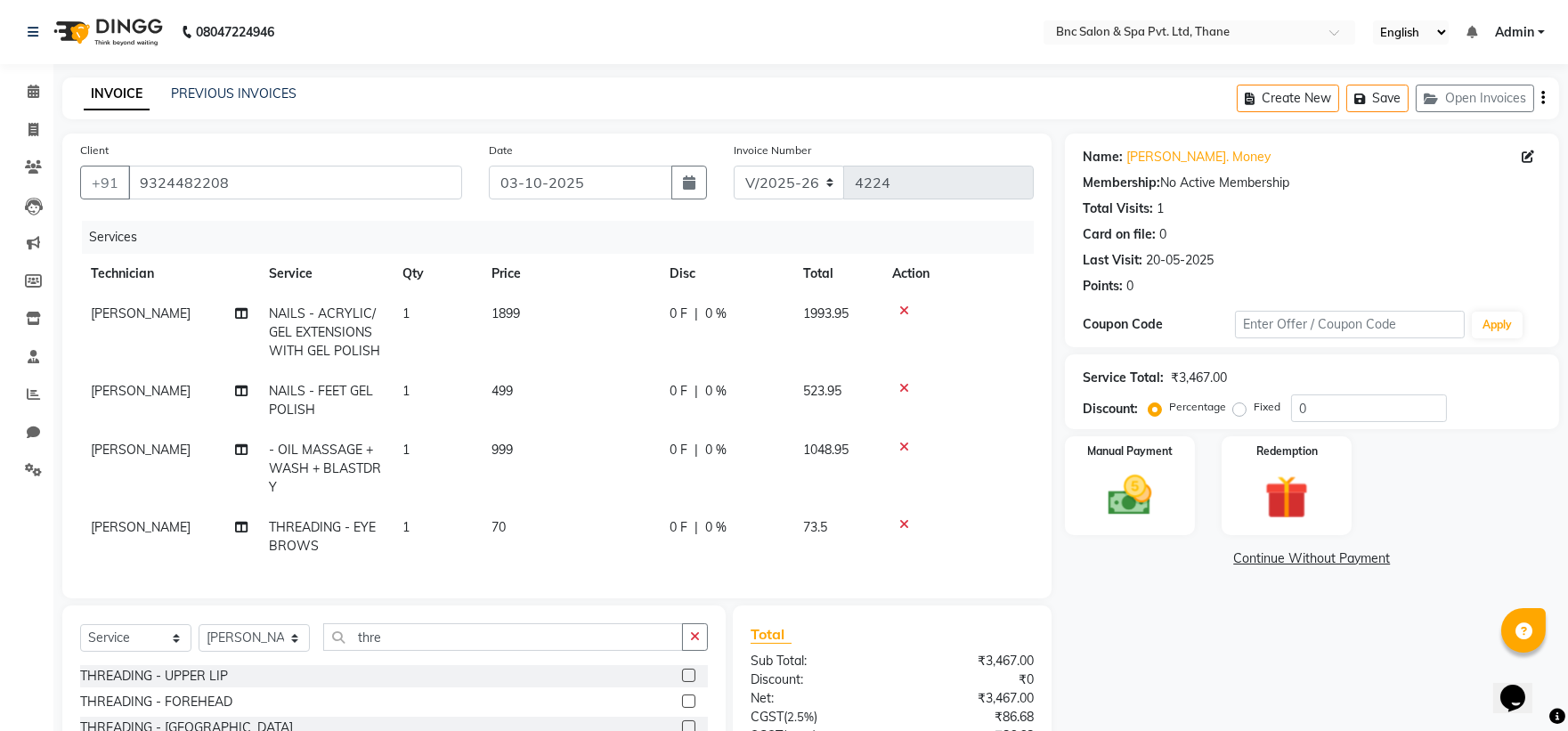
scroll to position [92, 0]
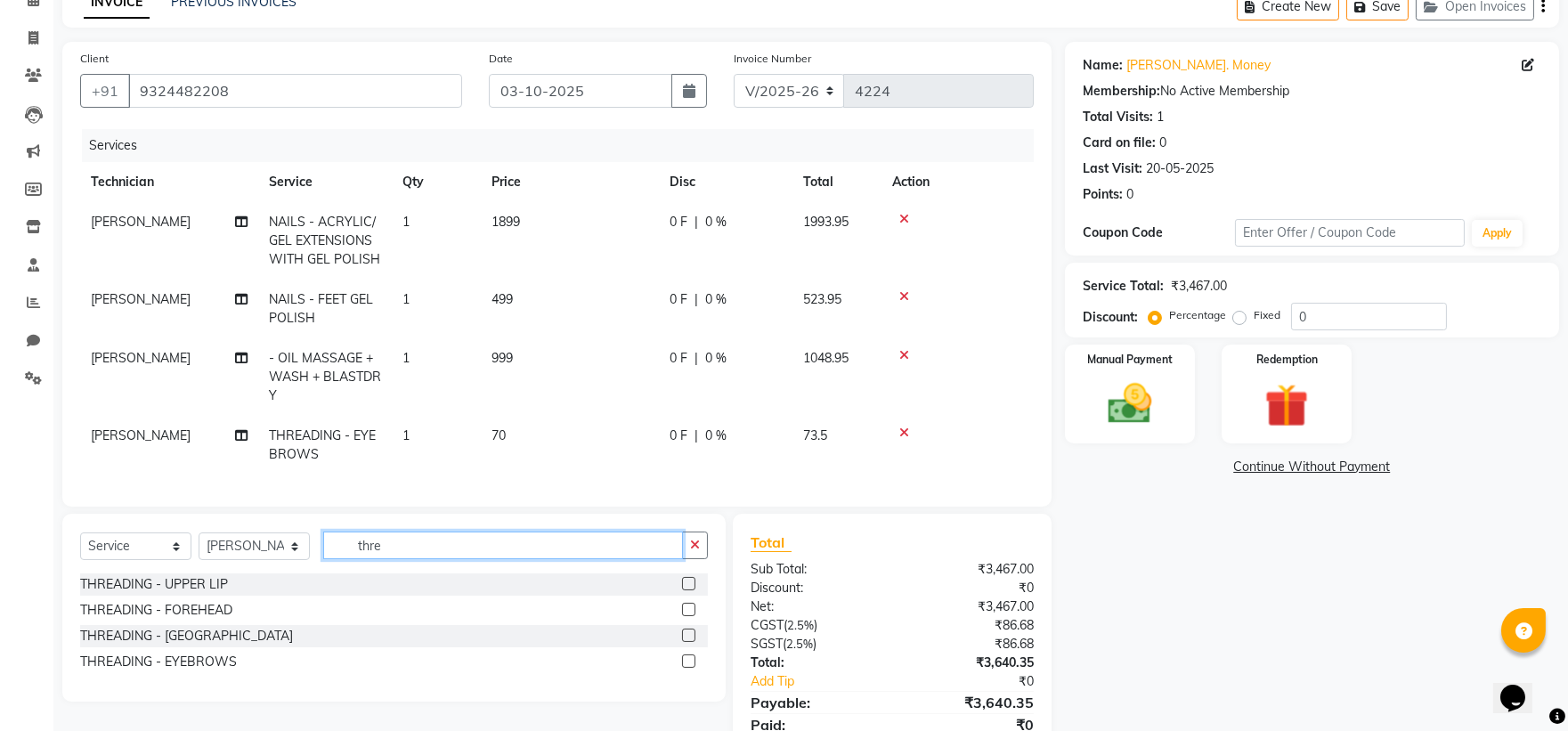
click at [392, 559] on input "thre" at bounding box center [503, 545] width 359 height 27
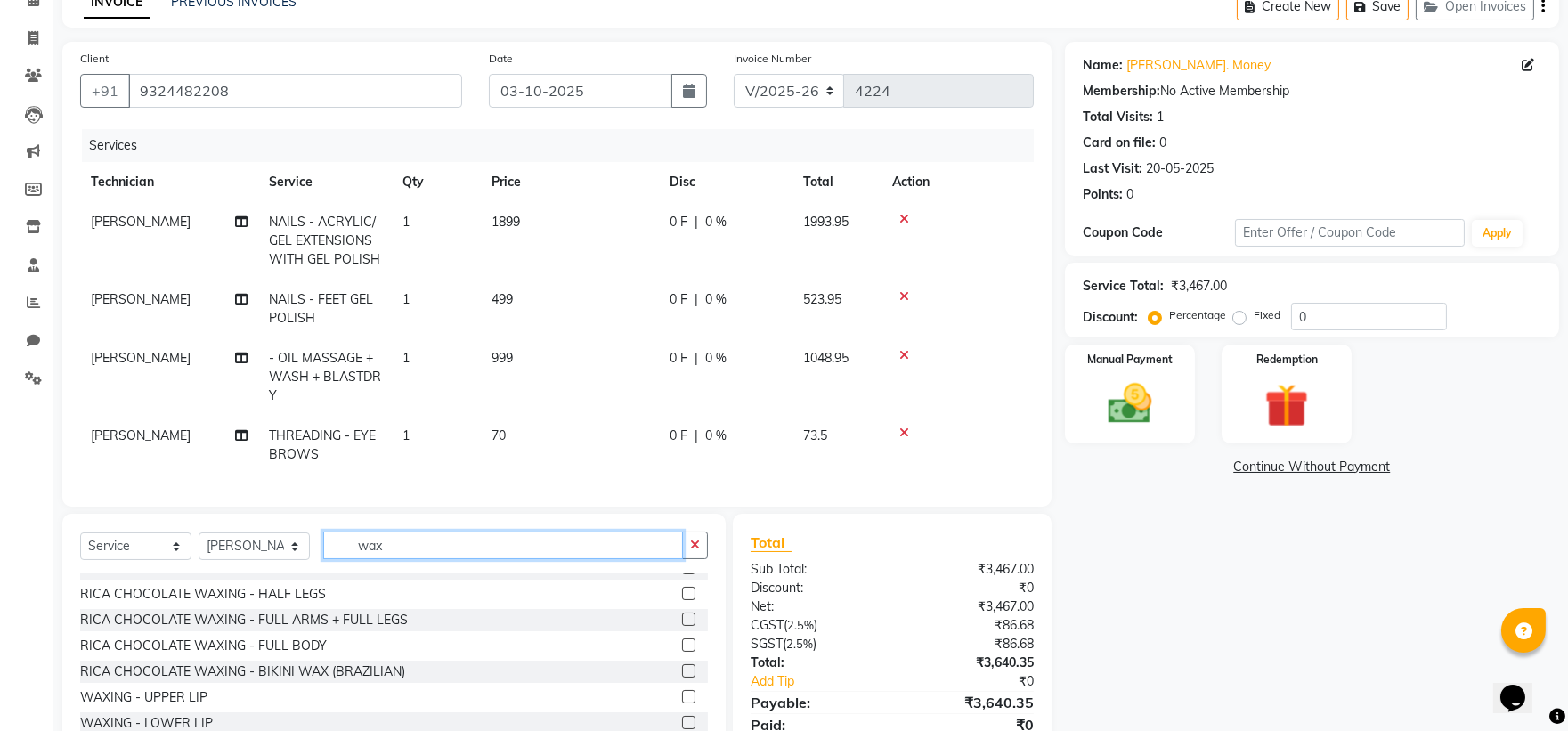
scroll to position [157, 0]
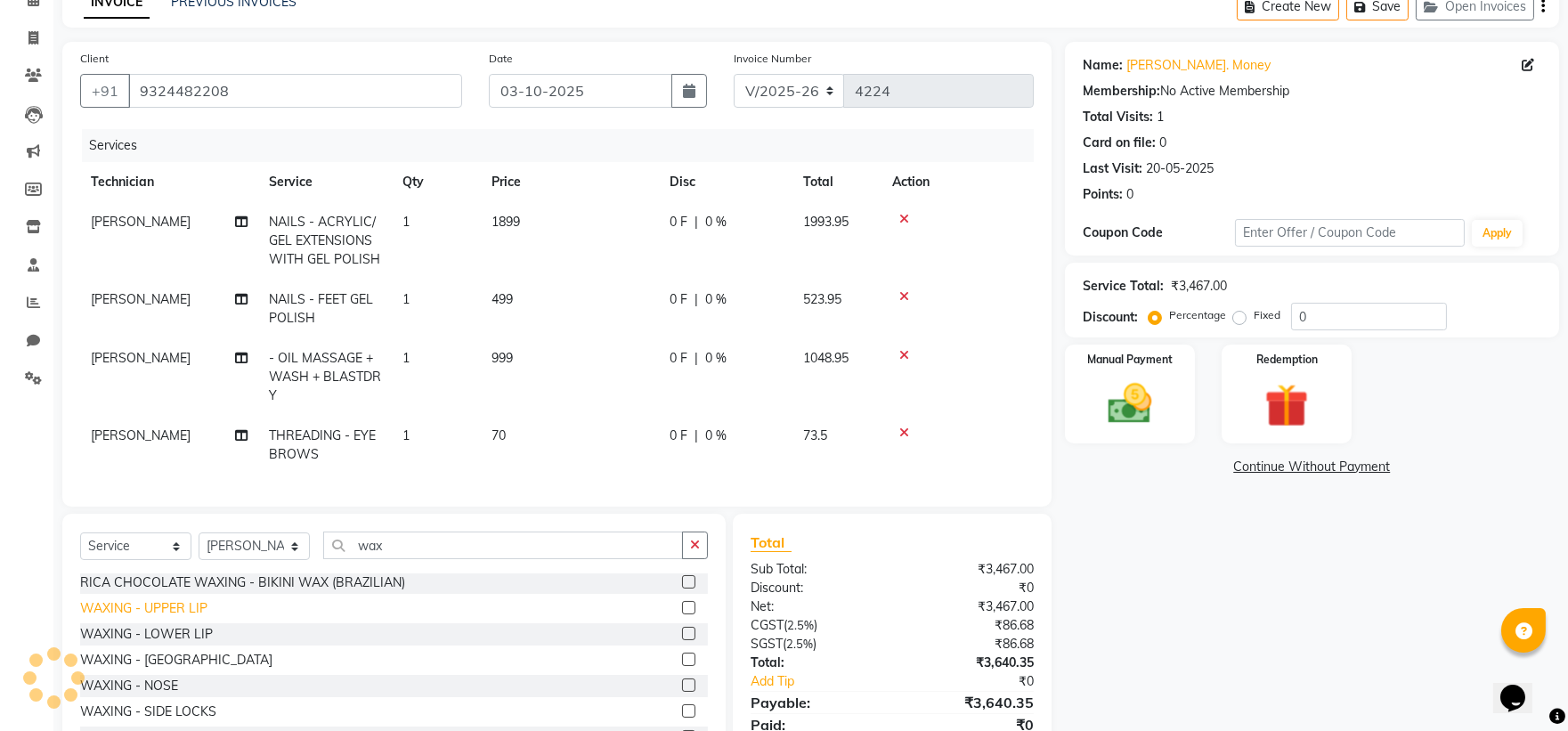
click at [191, 618] on div "WAXING - UPPER LIP" at bounding box center [143, 609] width 127 height 19
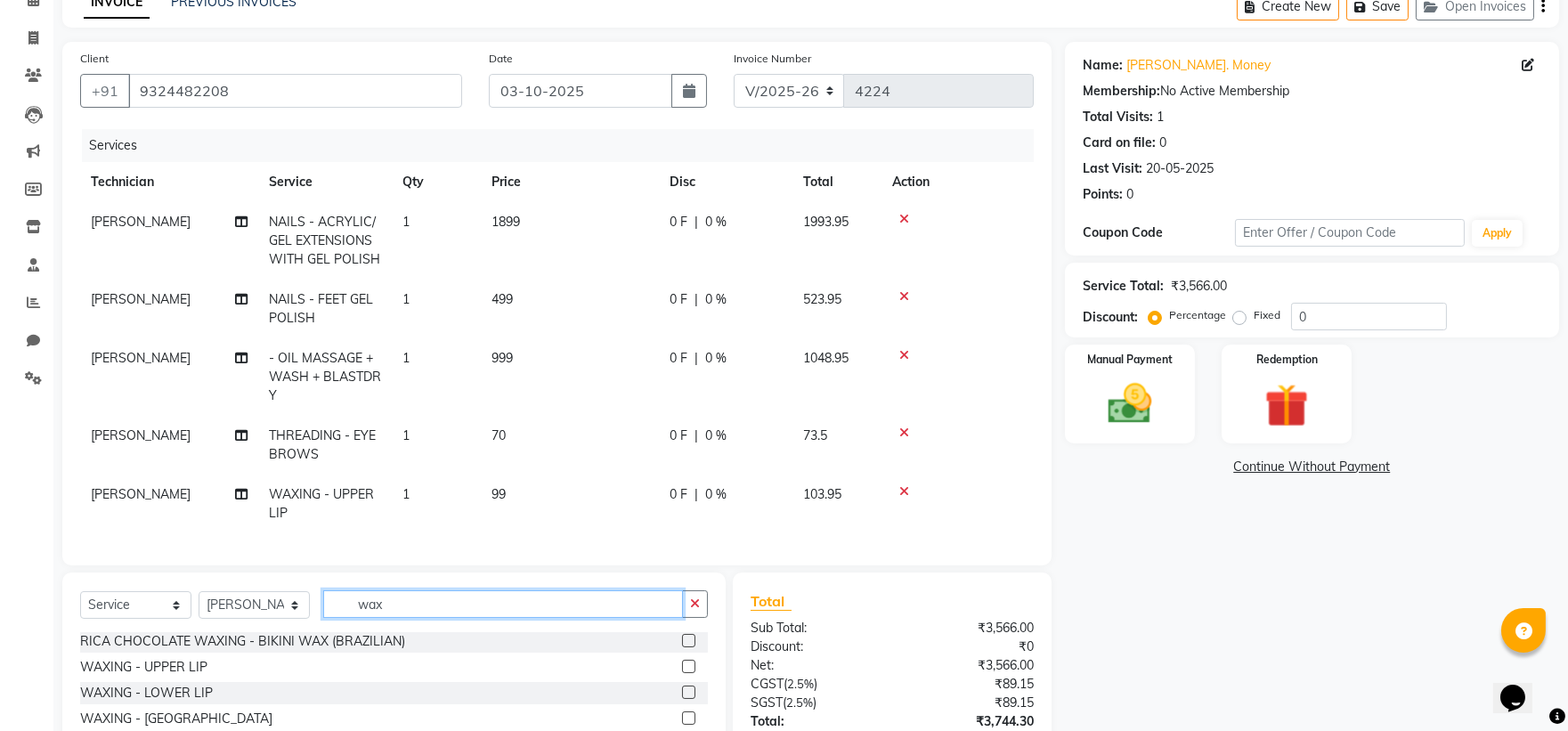
click at [417, 616] on input "wax" at bounding box center [503, 604] width 359 height 27
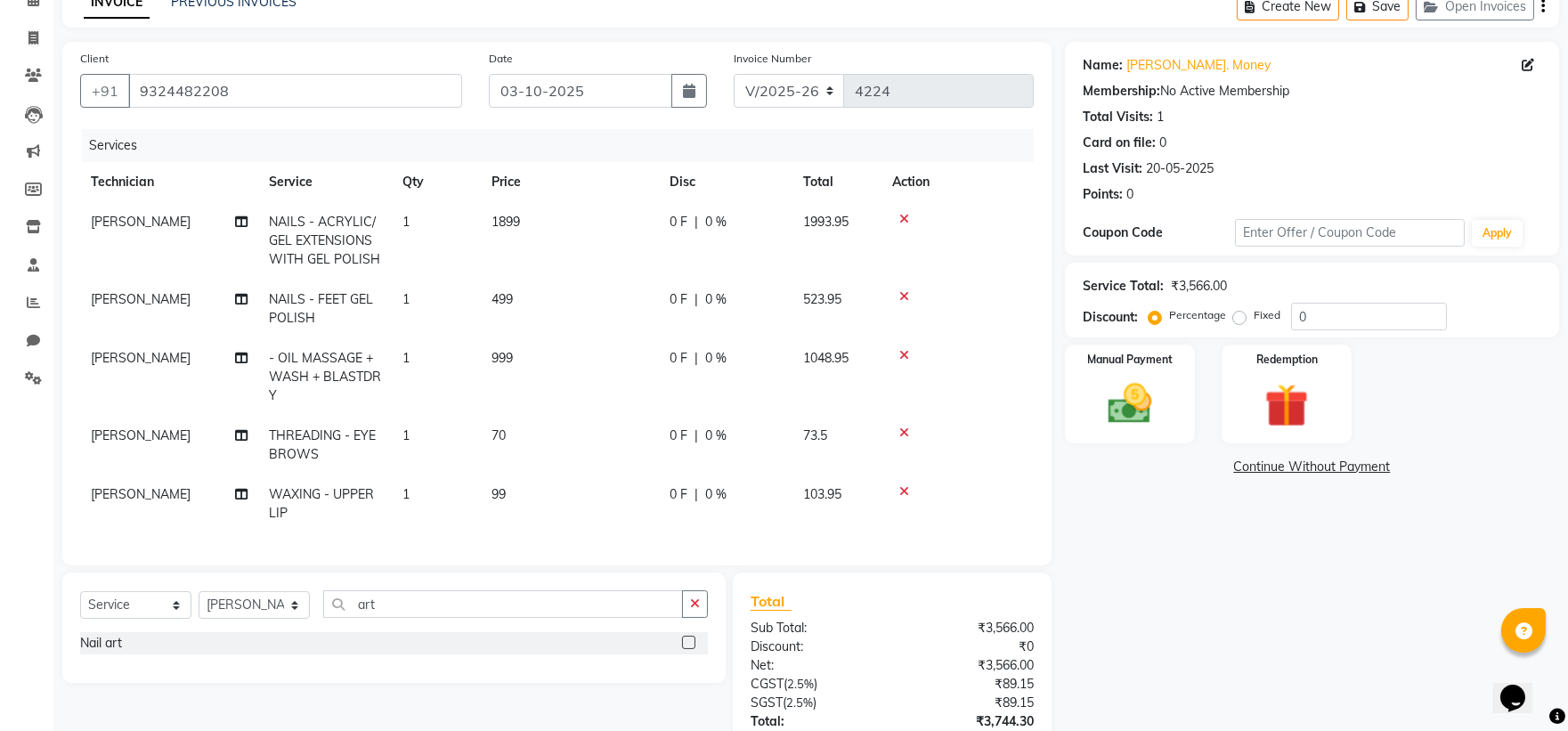
click at [691, 649] on label at bounding box center [689, 643] width 13 height 13
click at [691, 649] on input "checkbox" at bounding box center [688, 644] width 11 height 11
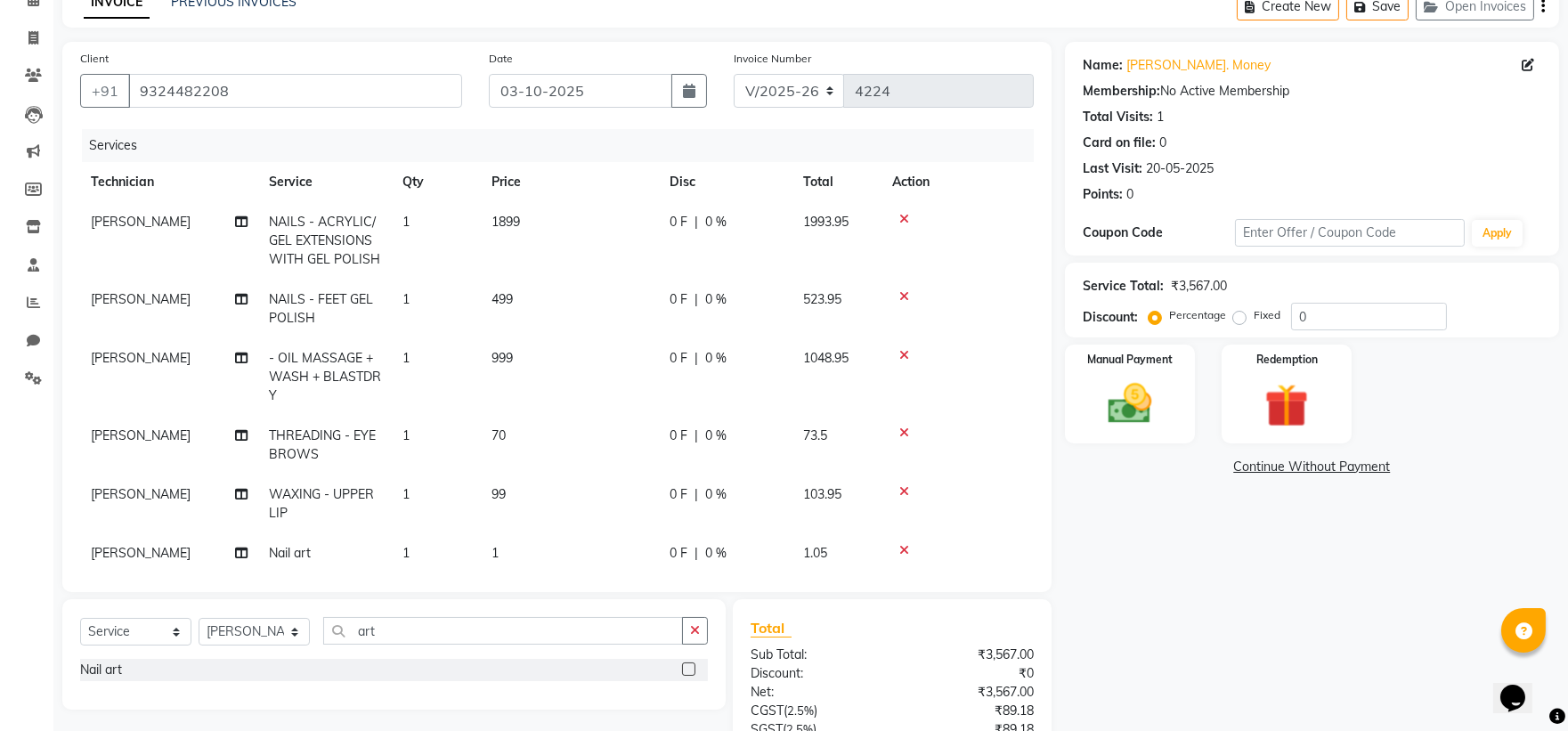
click at [690, 668] on label at bounding box center [689, 669] width 13 height 13
click at [690, 668] on input "checkbox" at bounding box center [688, 670] width 11 height 11
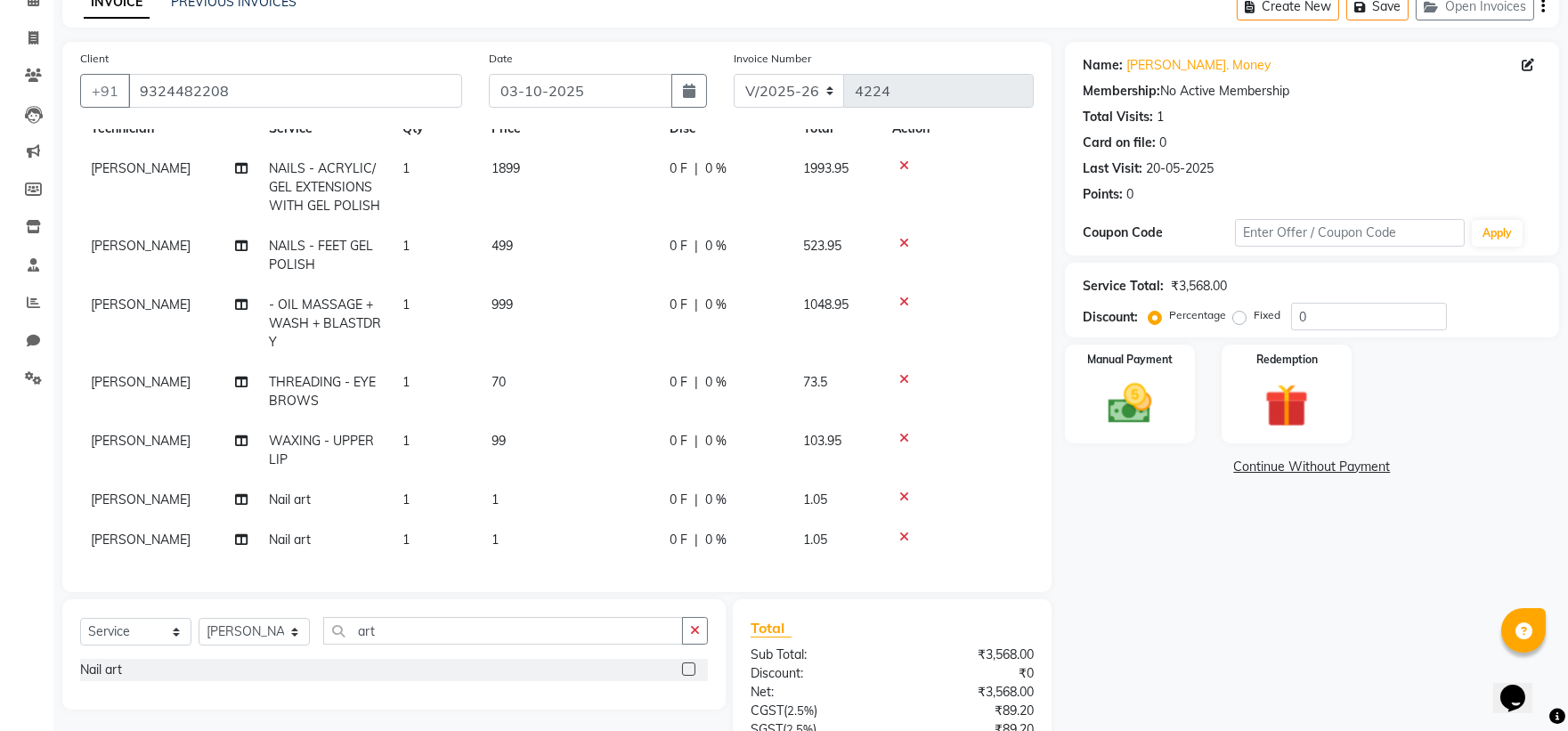
click at [501, 482] on td "1" at bounding box center [569, 500] width 178 height 40
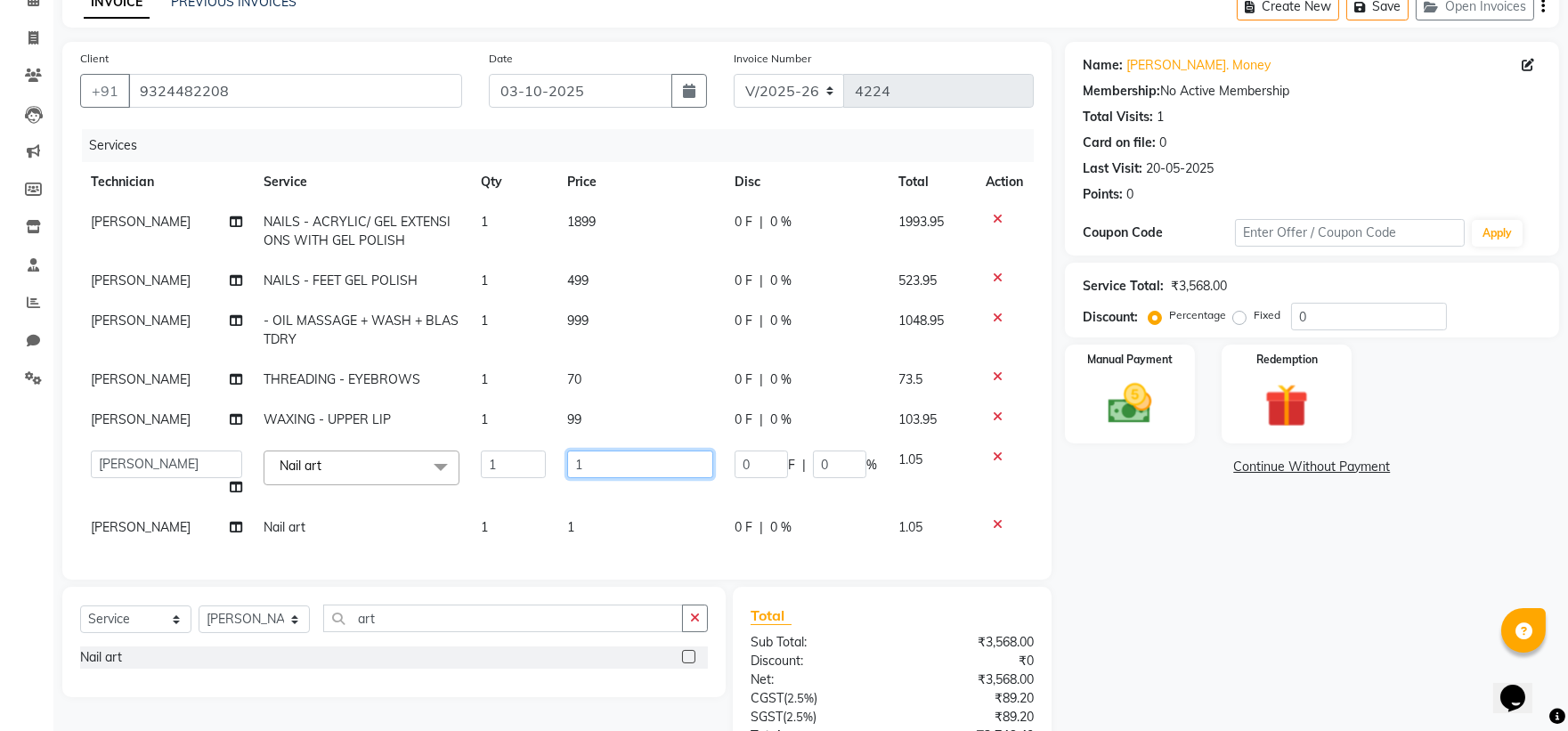
click at [590, 465] on input "1" at bounding box center [641, 464] width 147 height 27
click at [572, 529] on tbody "Kajal Mahto NAILS - ACRYLIC/ GEL EXTENSIONS WITH GEL POLISH 1 1899 0 F | 0 % 19…" at bounding box center [557, 374] width 954 height 345
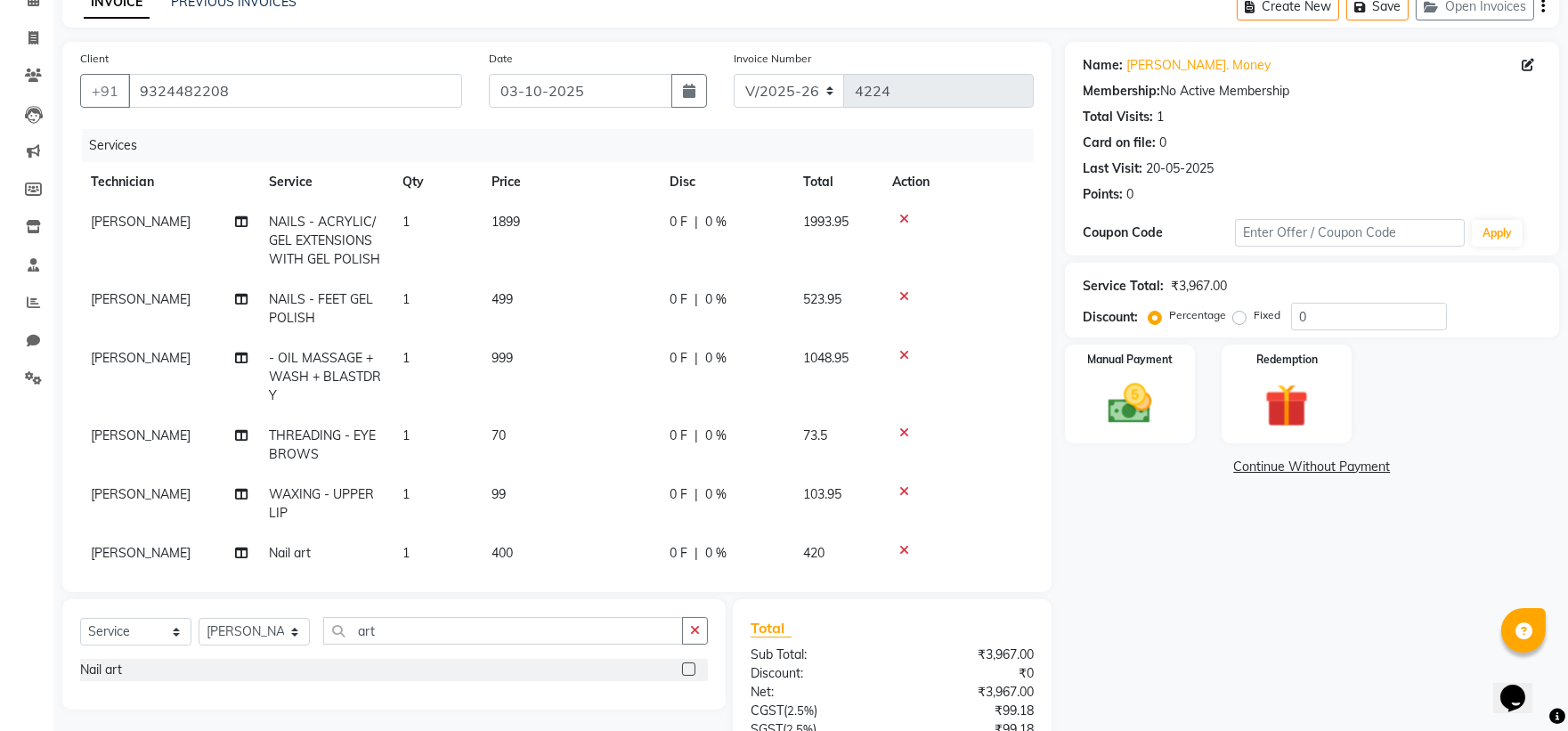
scroll to position [68, 0]
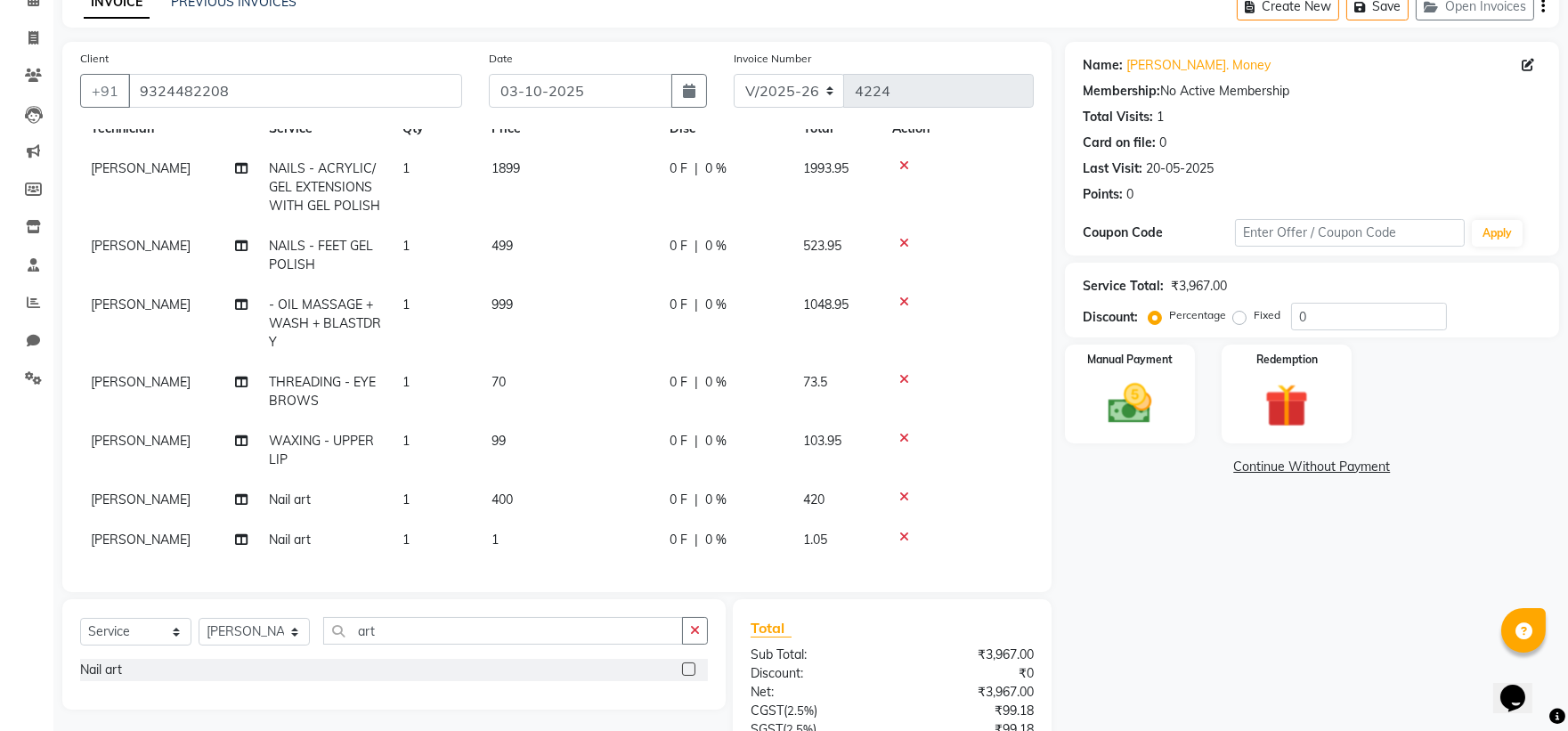
click at [495, 532] on span "1" at bounding box center [496, 539] width 8 height 16
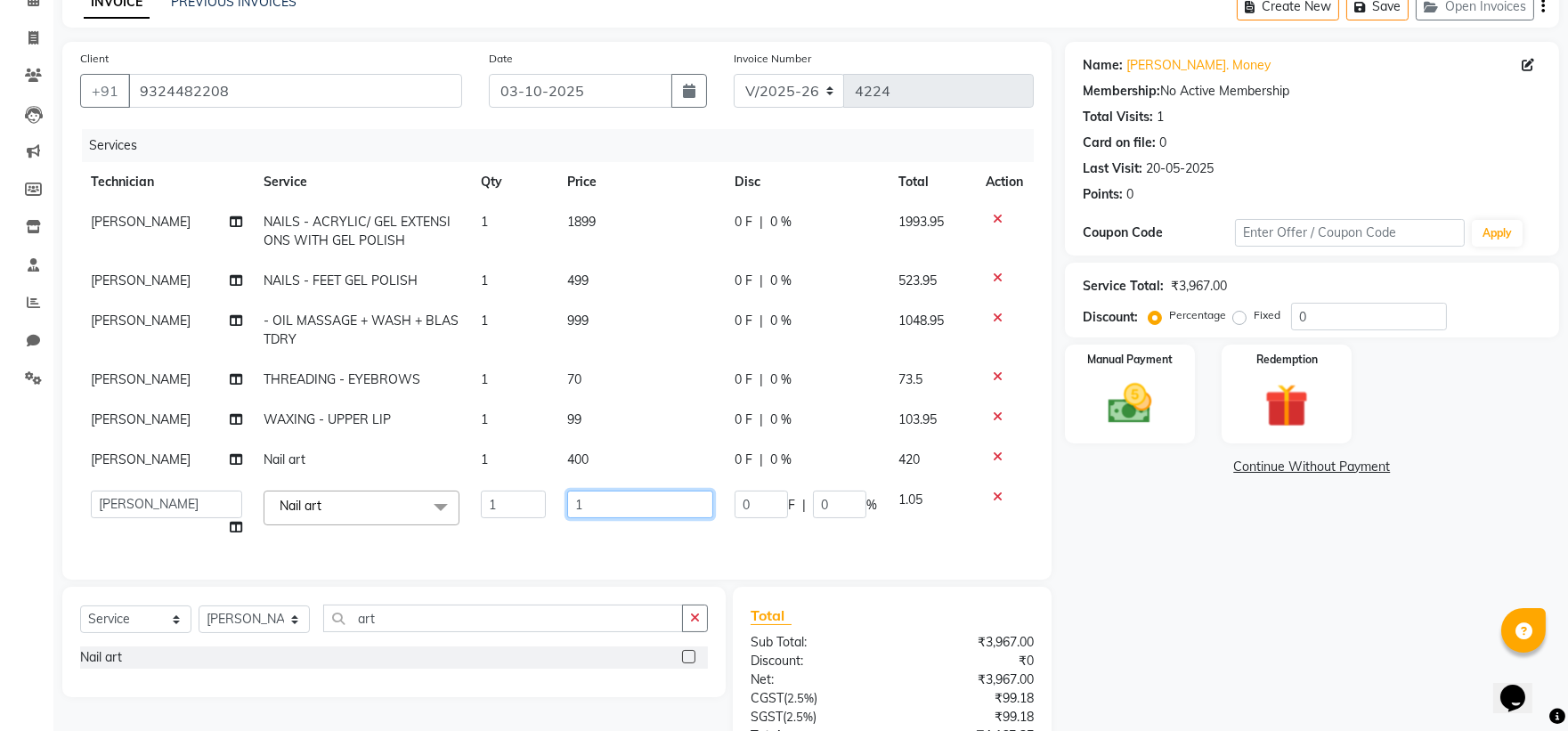
click at [615, 496] on input "1" at bounding box center [641, 504] width 147 height 27
click at [567, 326] on tbody "Kajal Mahto NAILS - ACRYLIC/ GEL EXTENSIONS WITH GEL POLISH 1 1899 0 F | 0 % 19…" at bounding box center [557, 374] width 954 height 345
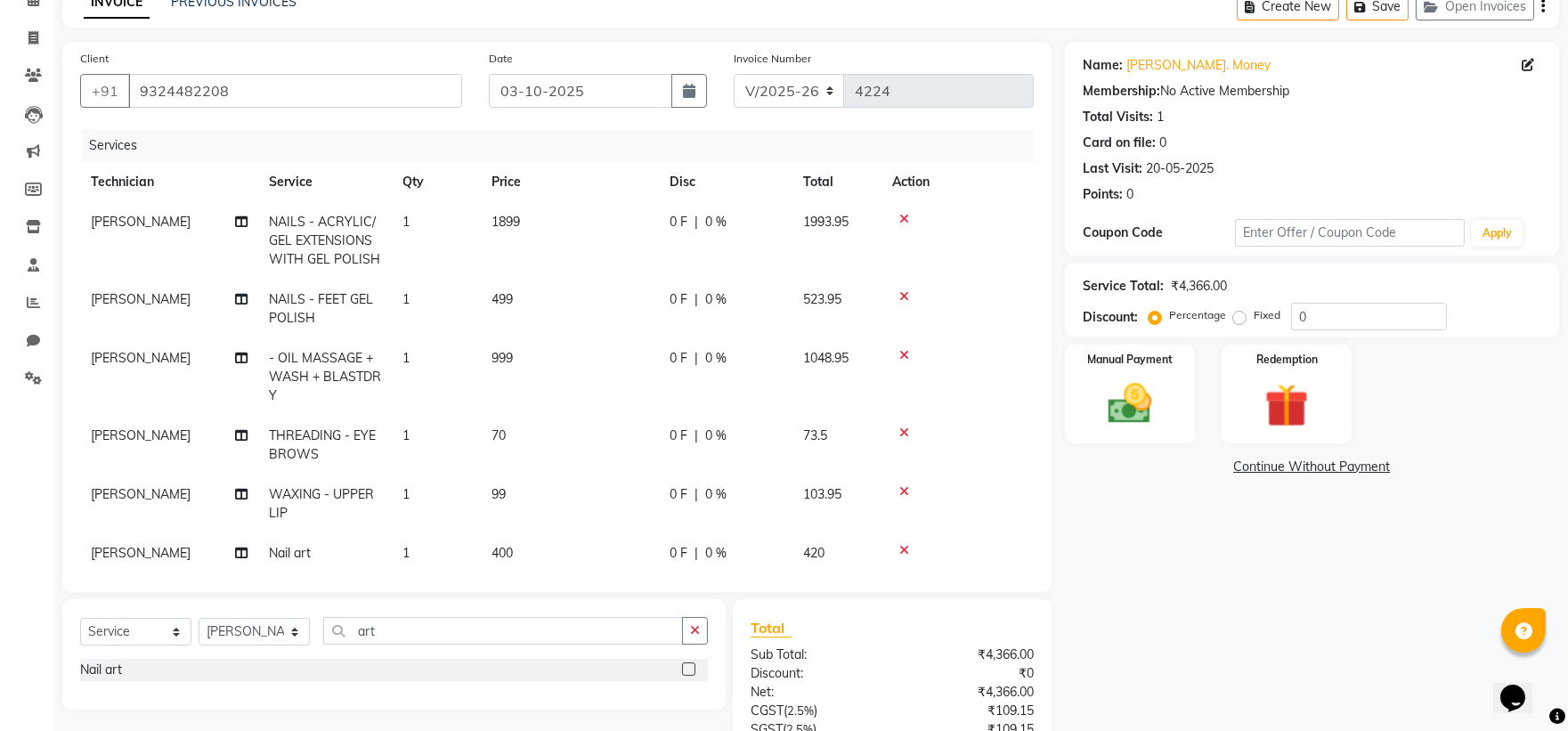
click at [509, 358] on span "999" at bounding box center [502, 358] width 22 height 16
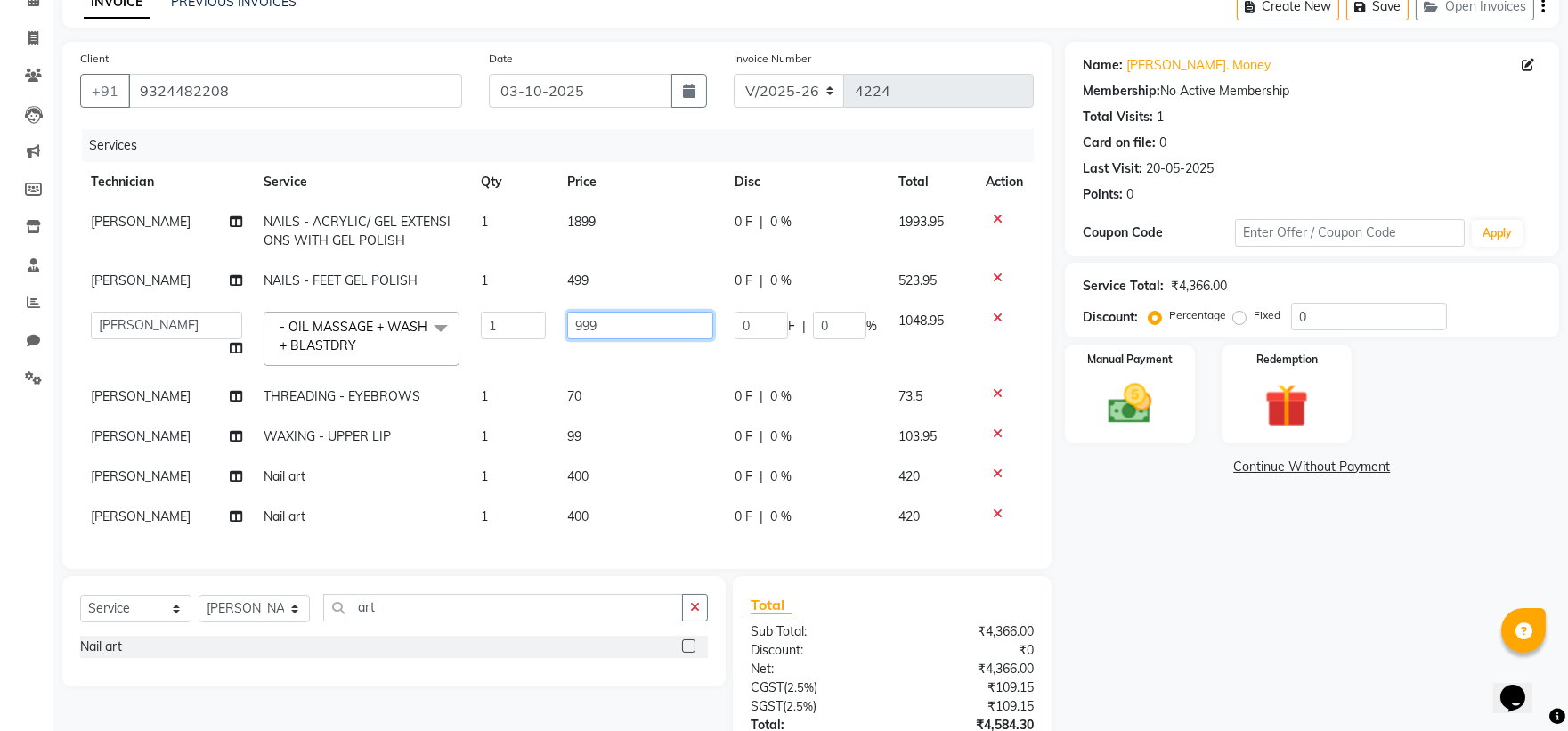
click at [619, 323] on input "999" at bounding box center [641, 325] width 147 height 27
click at [579, 224] on td "1899" at bounding box center [641, 231] width 168 height 58
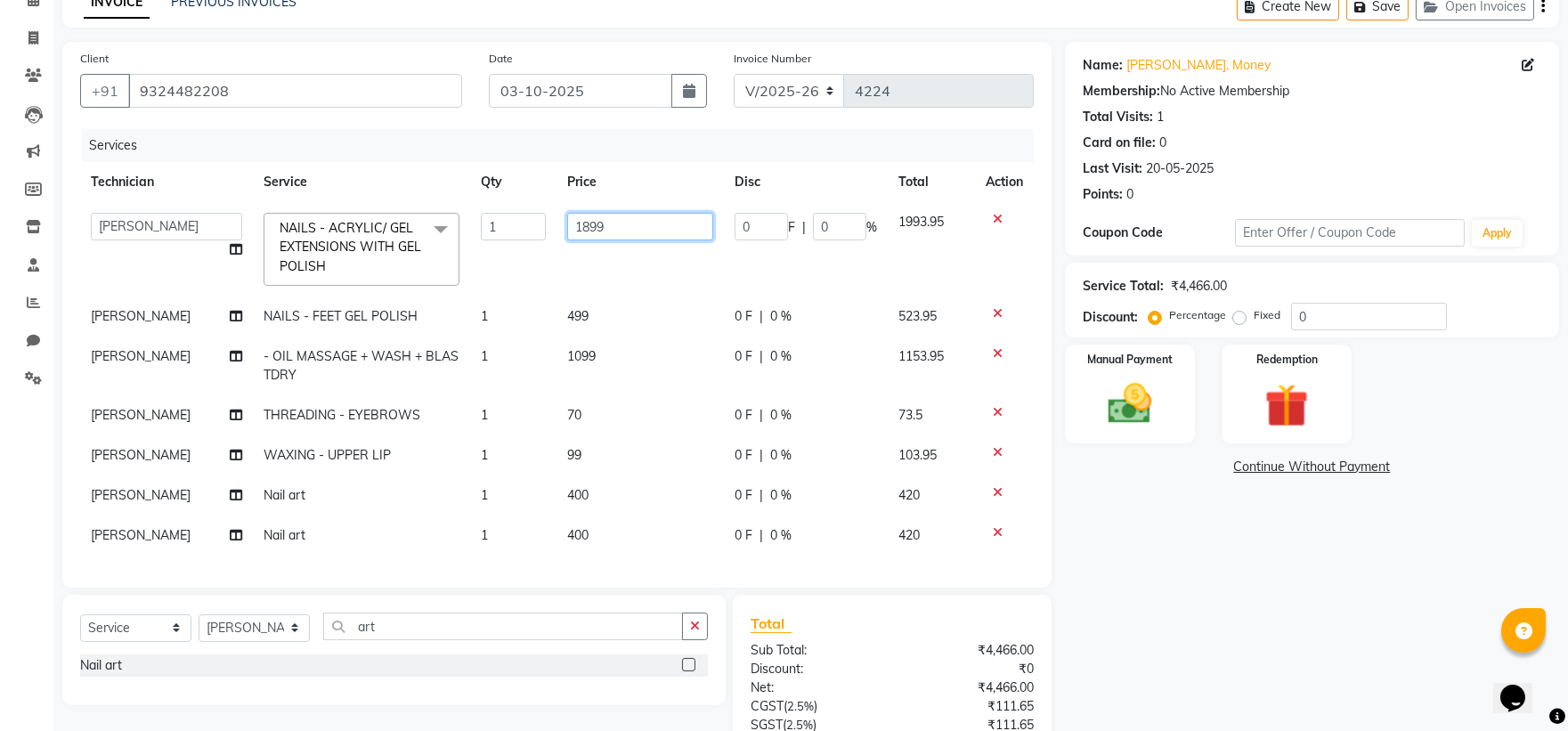
click at [617, 231] on input "1899" at bounding box center [641, 226] width 147 height 27
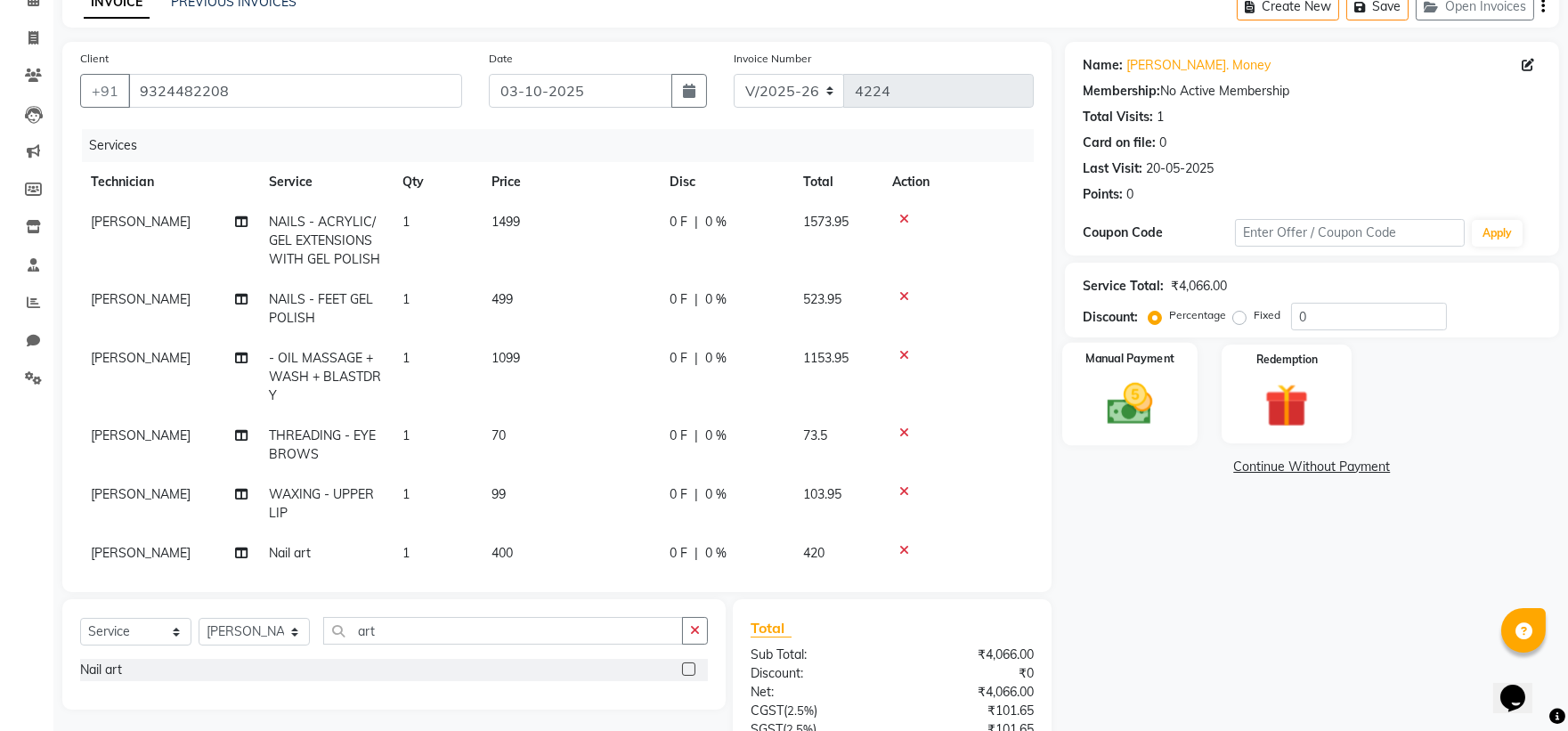
click at [1114, 405] on img at bounding box center [1130, 404] width 74 height 53
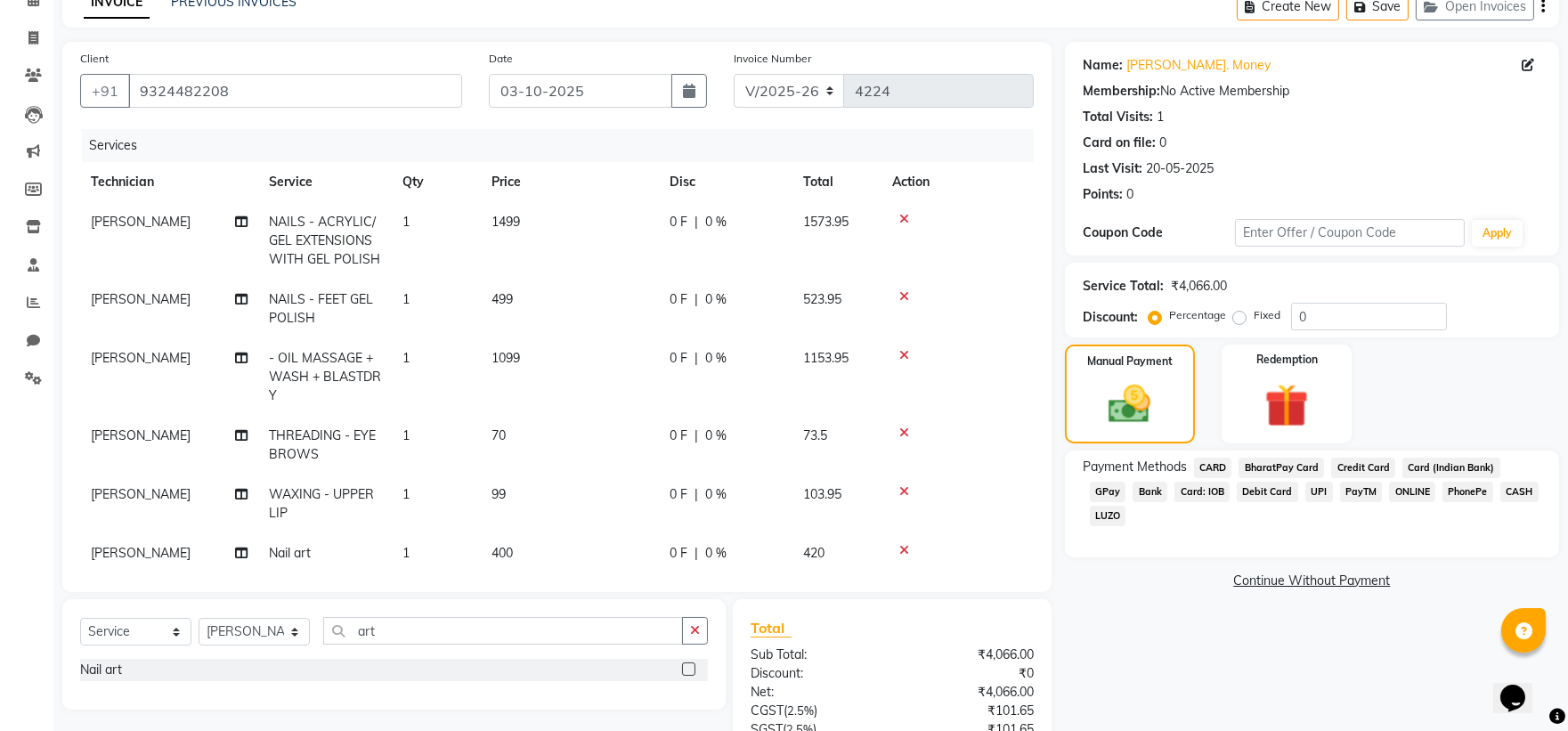
scroll to position [247, 0]
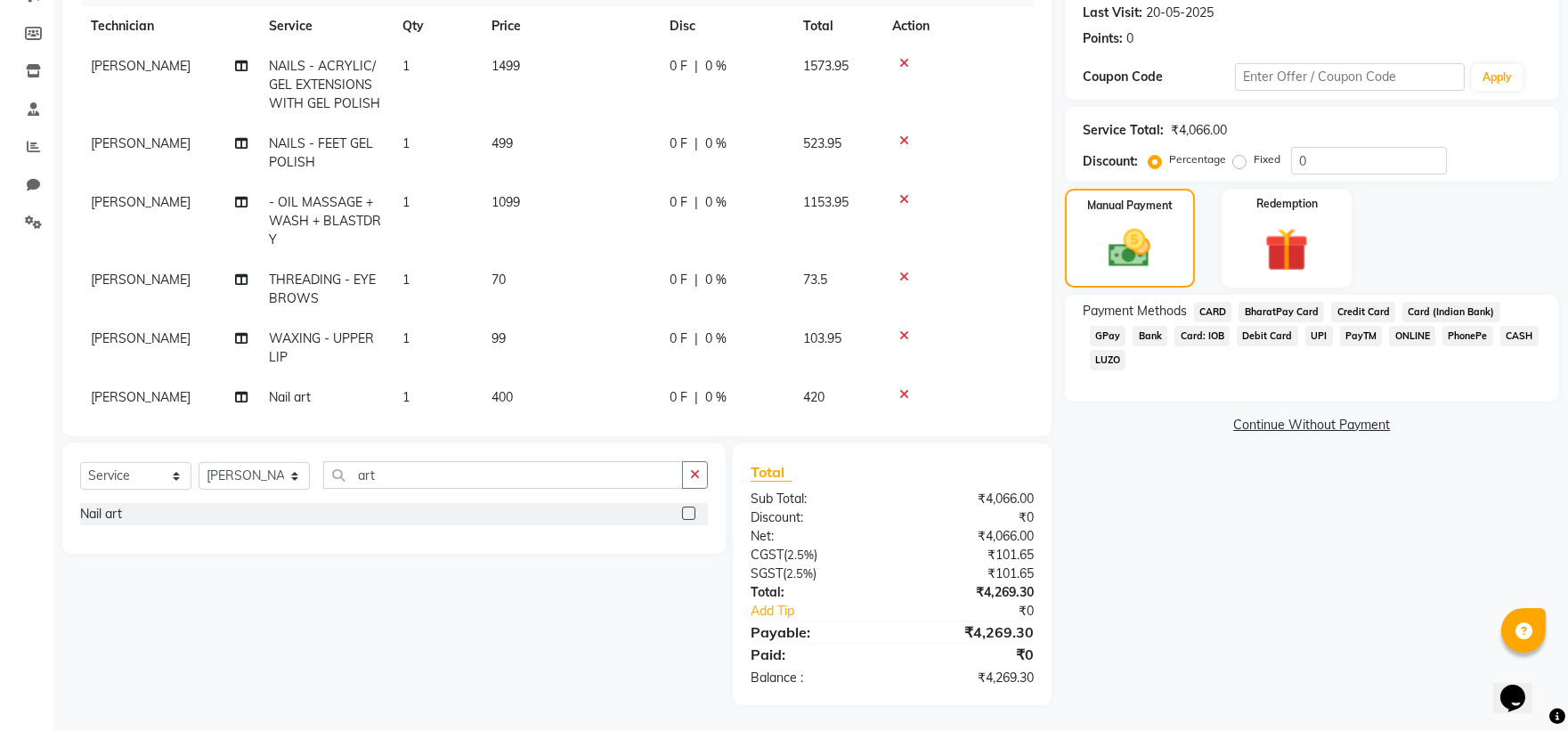
click at [499, 331] on span "99" at bounding box center [499, 338] width 14 height 16
click at [481, 377] on td "1" at bounding box center [436, 397] width 89 height 40
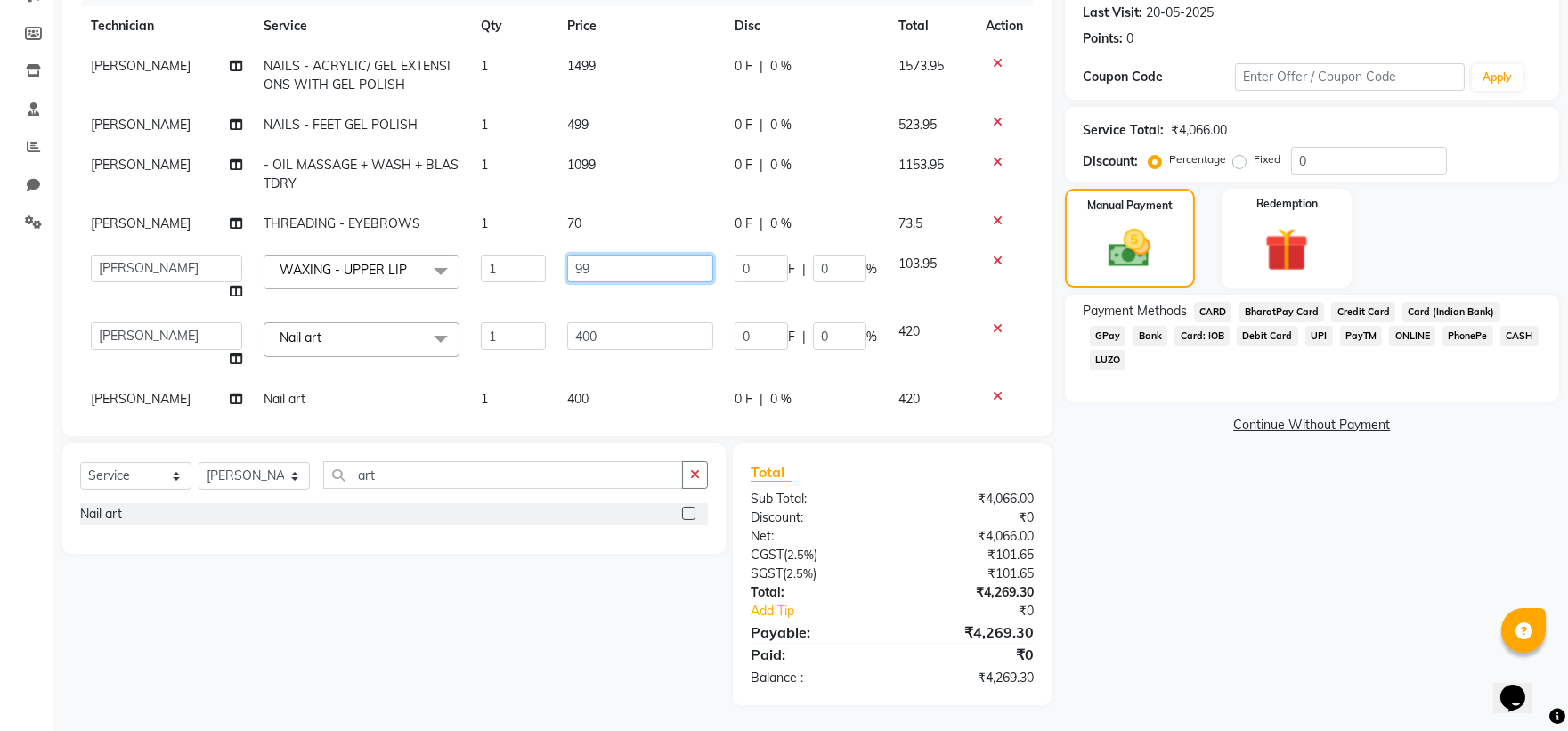
click at [620, 264] on input "99" at bounding box center [641, 268] width 147 height 27
click at [980, 216] on td at bounding box center [1005, 224] width 58 height 40
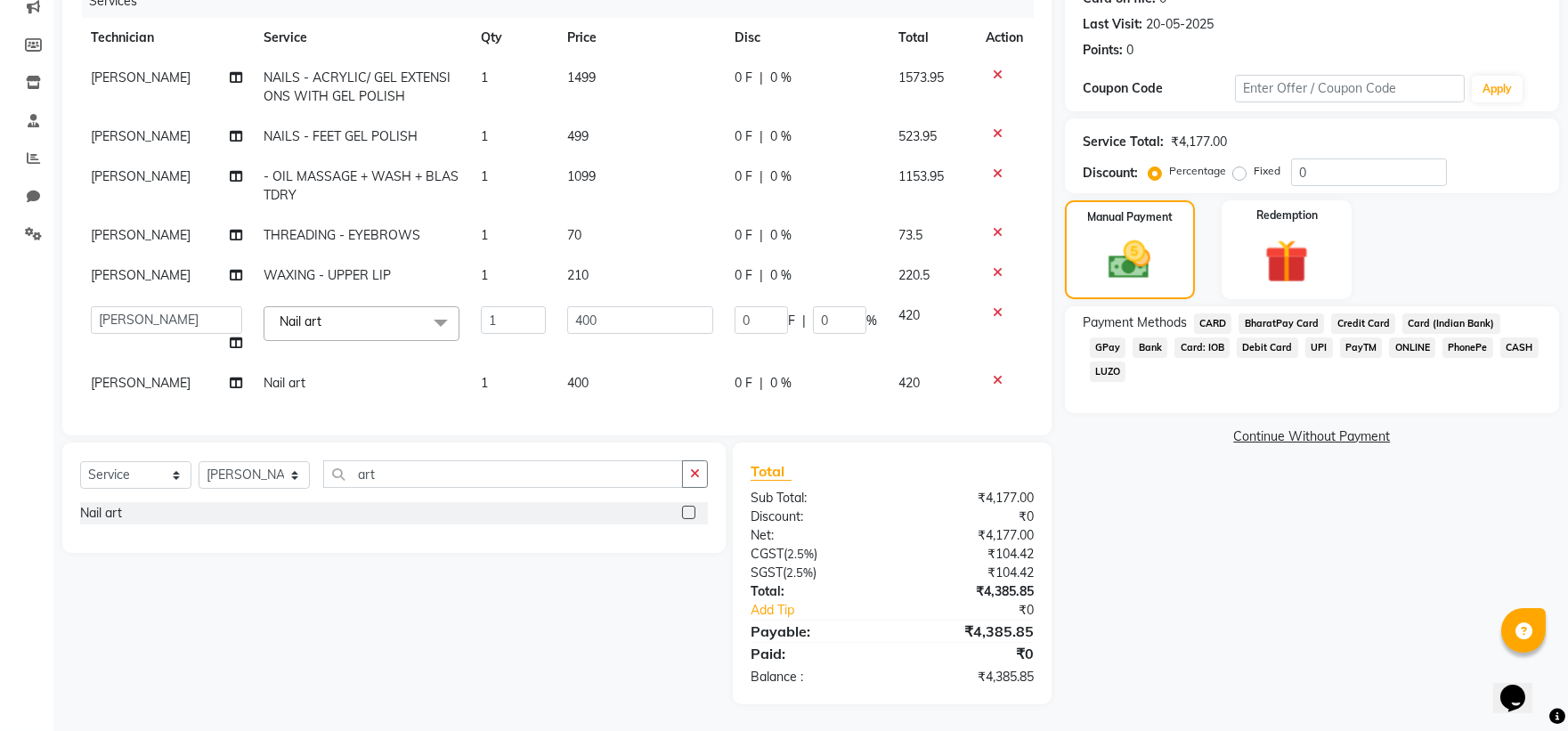
scroll to position [236, 0]
click at [997, 229] on icon at bounding box center [998, 231] width 9 height 12
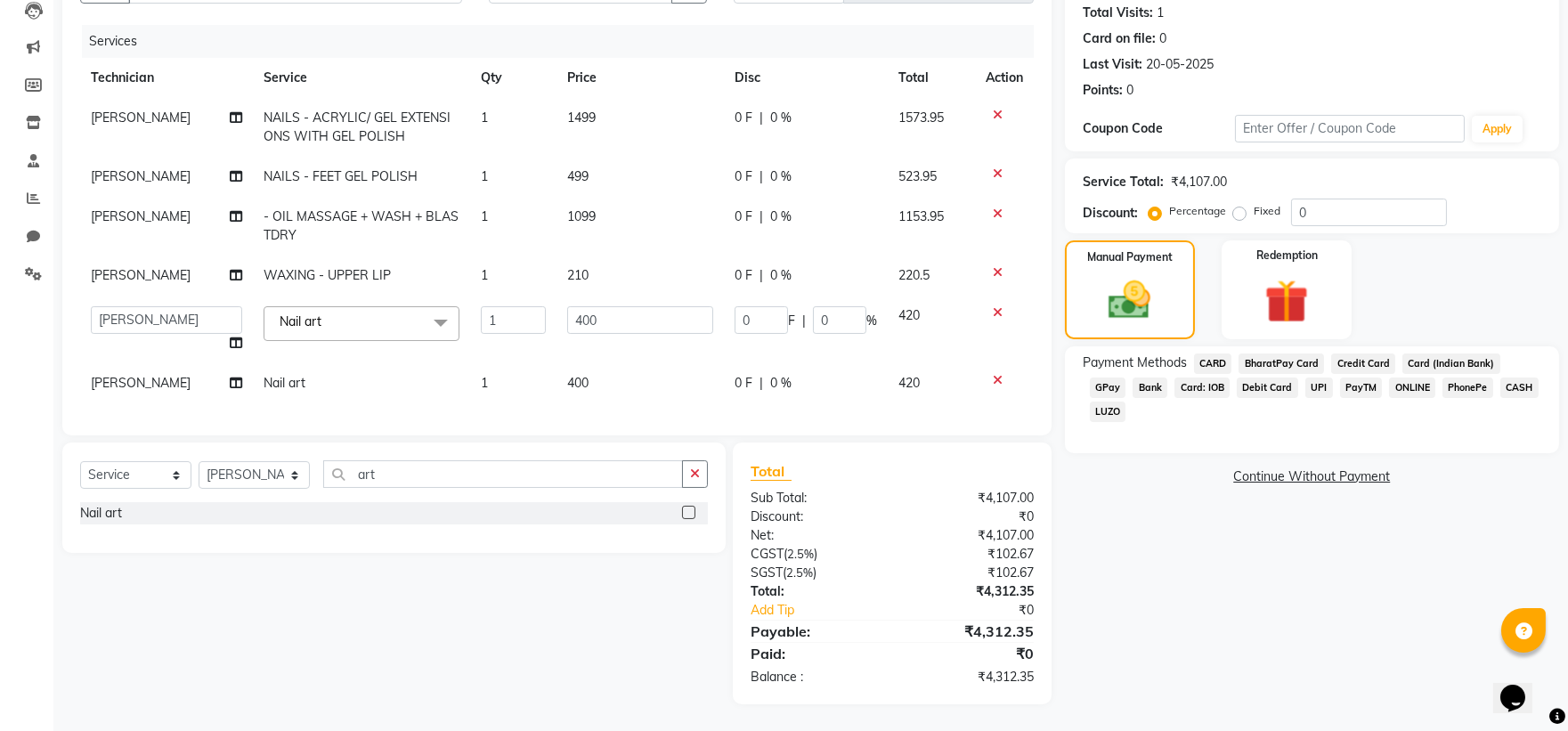
scroll to position [210, 0]
click at [1085, 283] on div "Manual Payment" at bounding box center [1130, 290] width 135 height 103
drag, startPoint x: 1085, startPoint y: 291, endPoint x: 1090, endPoint y: 303, distance: 13.0
click at [1090, 303] on div "Manual Payment" at bounding box center [1130, 290] width 135 height 103
click at [1254, 203] on label "Fixed" at bounding box center [1267, 211] width 26 height 16
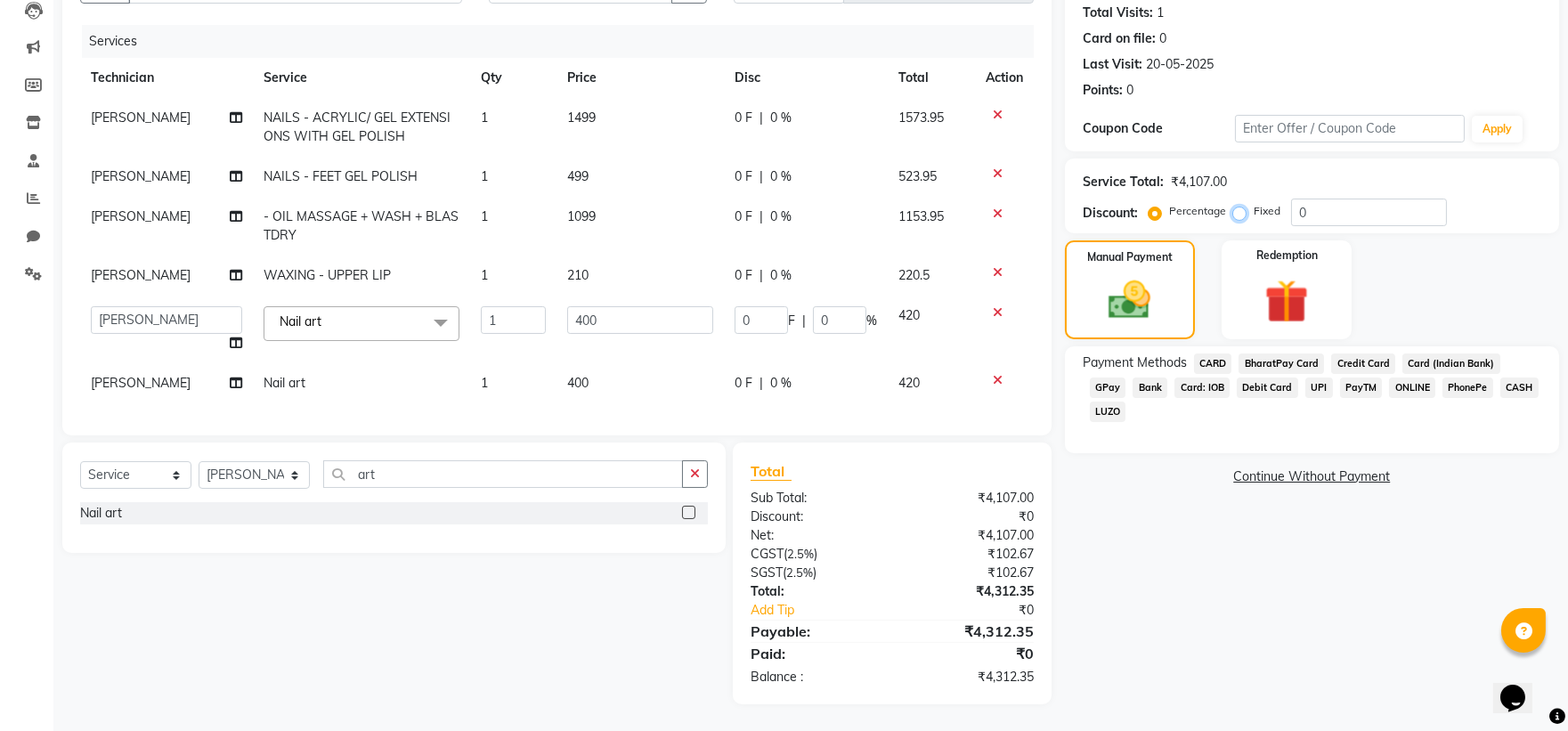
click at [1241, 205] on input "Fixed" at bounding box center [1243, 211] width 12 height 12
click at [1336, 199] on input "0" at bounding box center [1370, 212] width 156 height 27
click at [123, 109] on span "[PERSON_NAME]" at bounding box center [141, 117] width 100 height 16
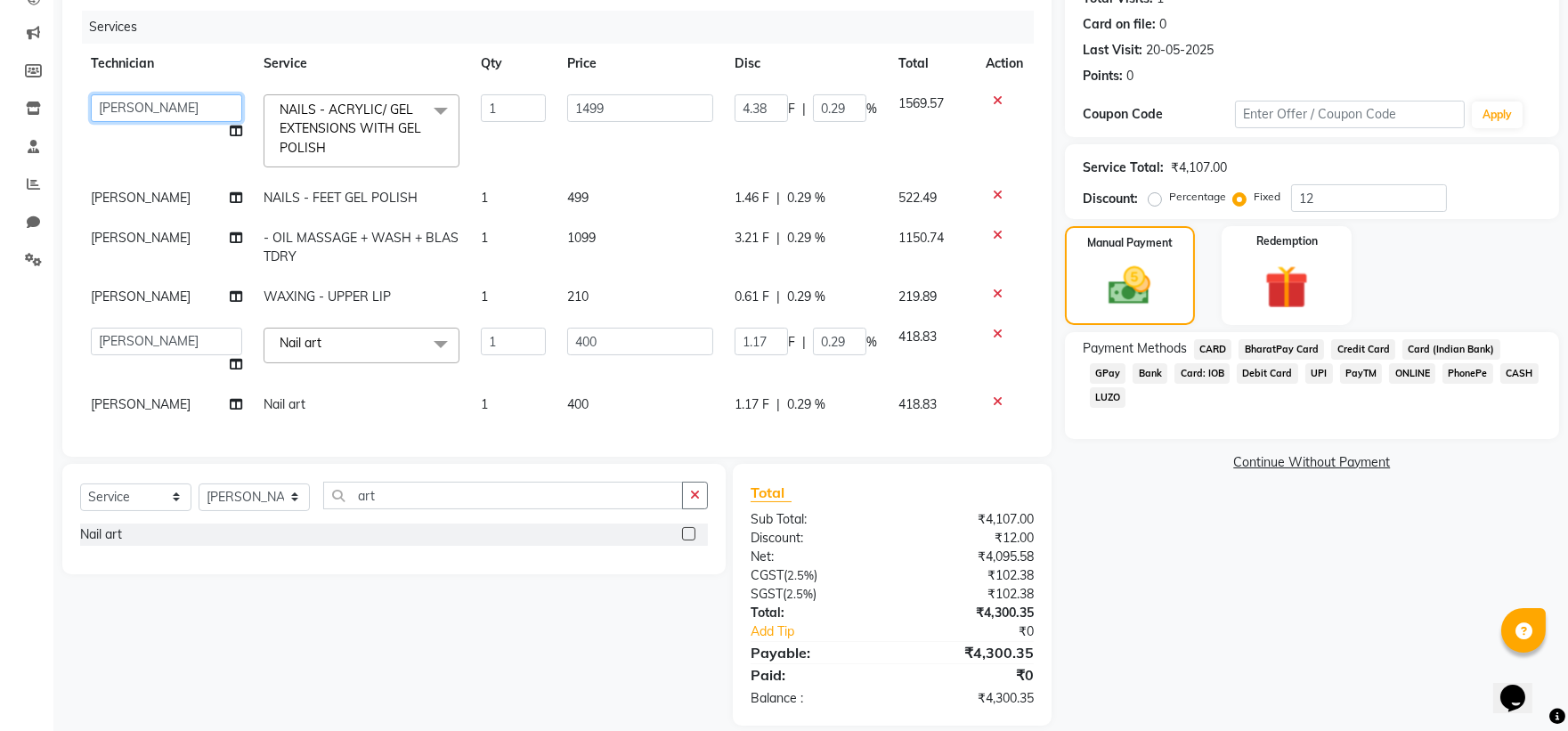
click at [141, 110] on select "Anas Ansari Apeksha ashim Ashwini Shibe Deepak Rajput Dharam Garima Jayanto Cho…" at bounding box center [166, 107] width 151 height 27
click at [141, 200] on span "[PERSON_NAME]" at bounding box center [141, 198] width 100 height 16
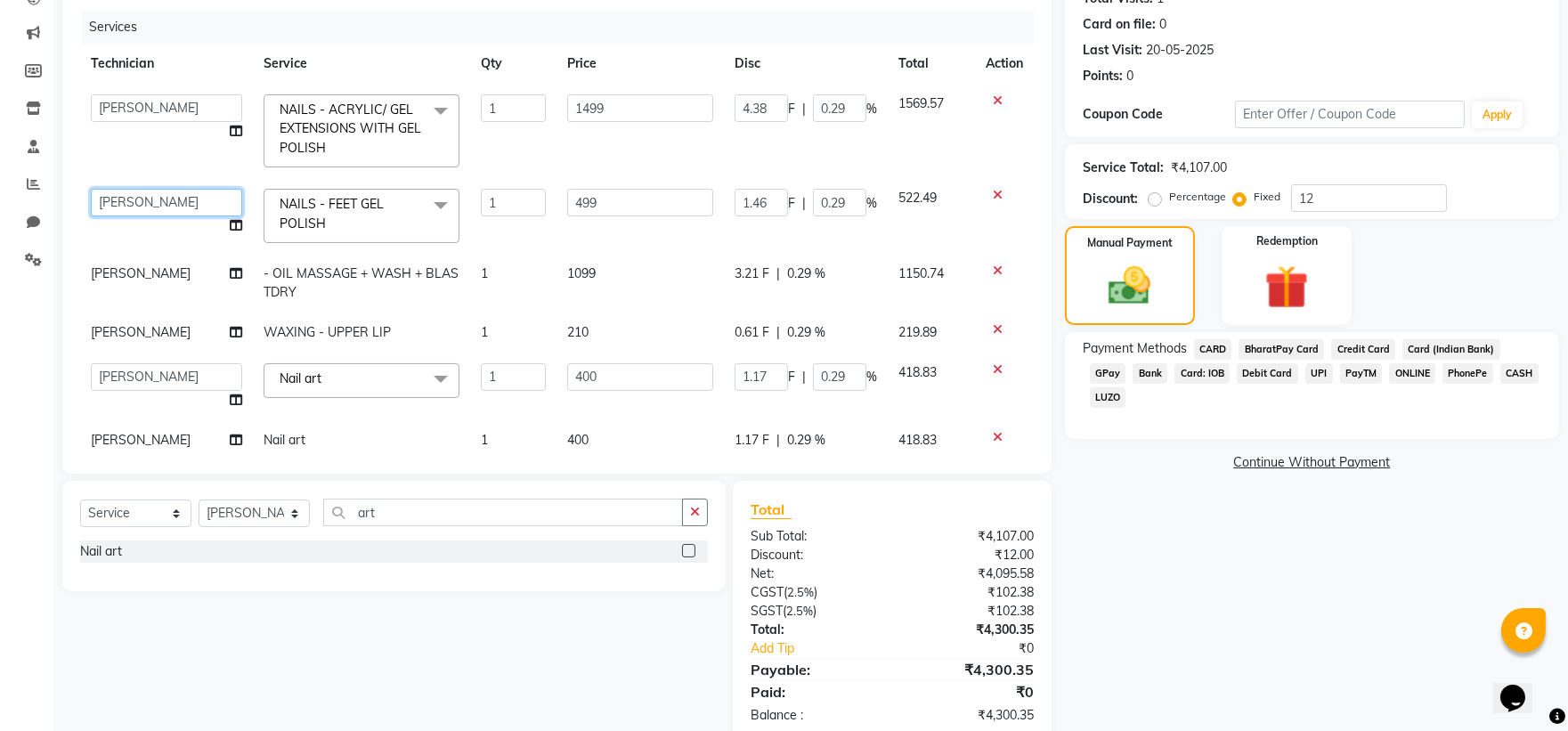
click at [149, 206] on select "Anas Ansari Apeksha ashim Ashwini Shibe Deepak Rajput Dharam Garima Jayanto Cho…" at bounding box center [166, 202] width 151 height 27
click at [122, 270] on span "[PERSON_NAME]" at bounding box center [141, 273] width 100 height 16
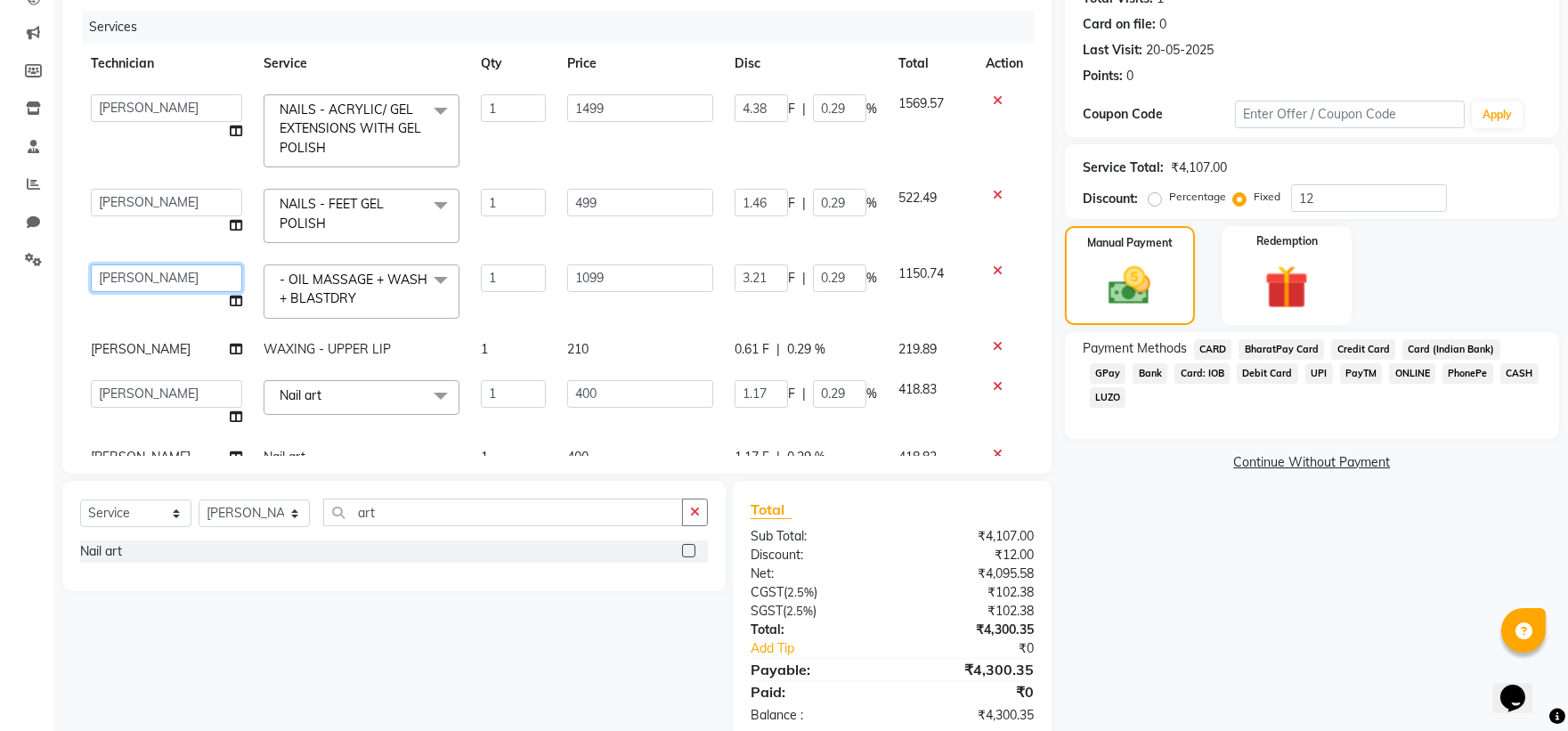
click at [138, 276] on select "Anas Ansari Apeksha ashim Ashwini Shibe Deepak Rajput Dharam Garima Jayanto Cho…" at bounding box center [166, 278] width 151 height 27
click at [130, 343] on span "[PERSON_NAME]" at bounding box center [141, 349] width 100 height 16
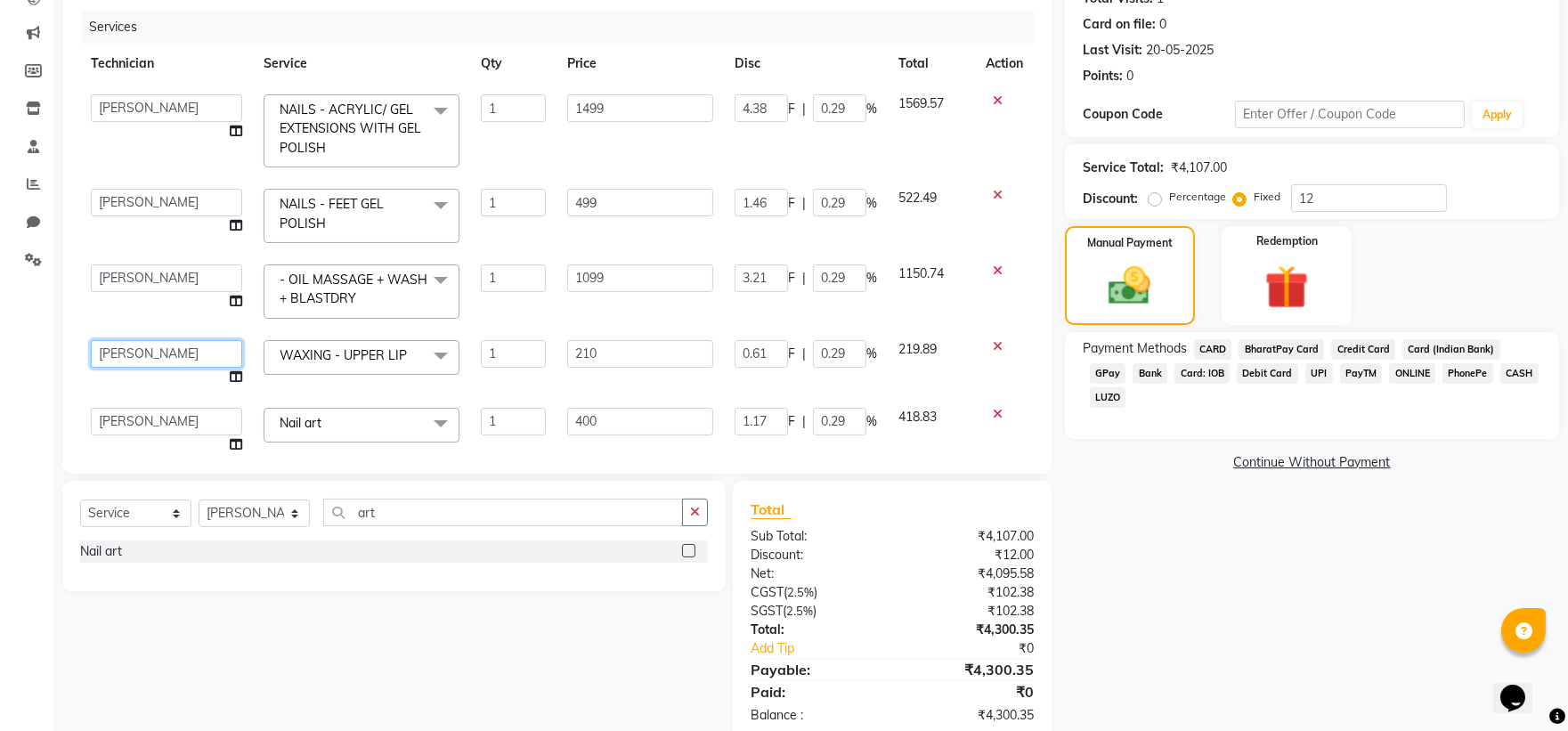
click at [142, 347] on select "Anas Ansari Apeksha ashim Ashwini Shibe Deepak Rajput Dharam Garima Jayanto Cho…" at bounding box center [166, 354] width 151 height 27
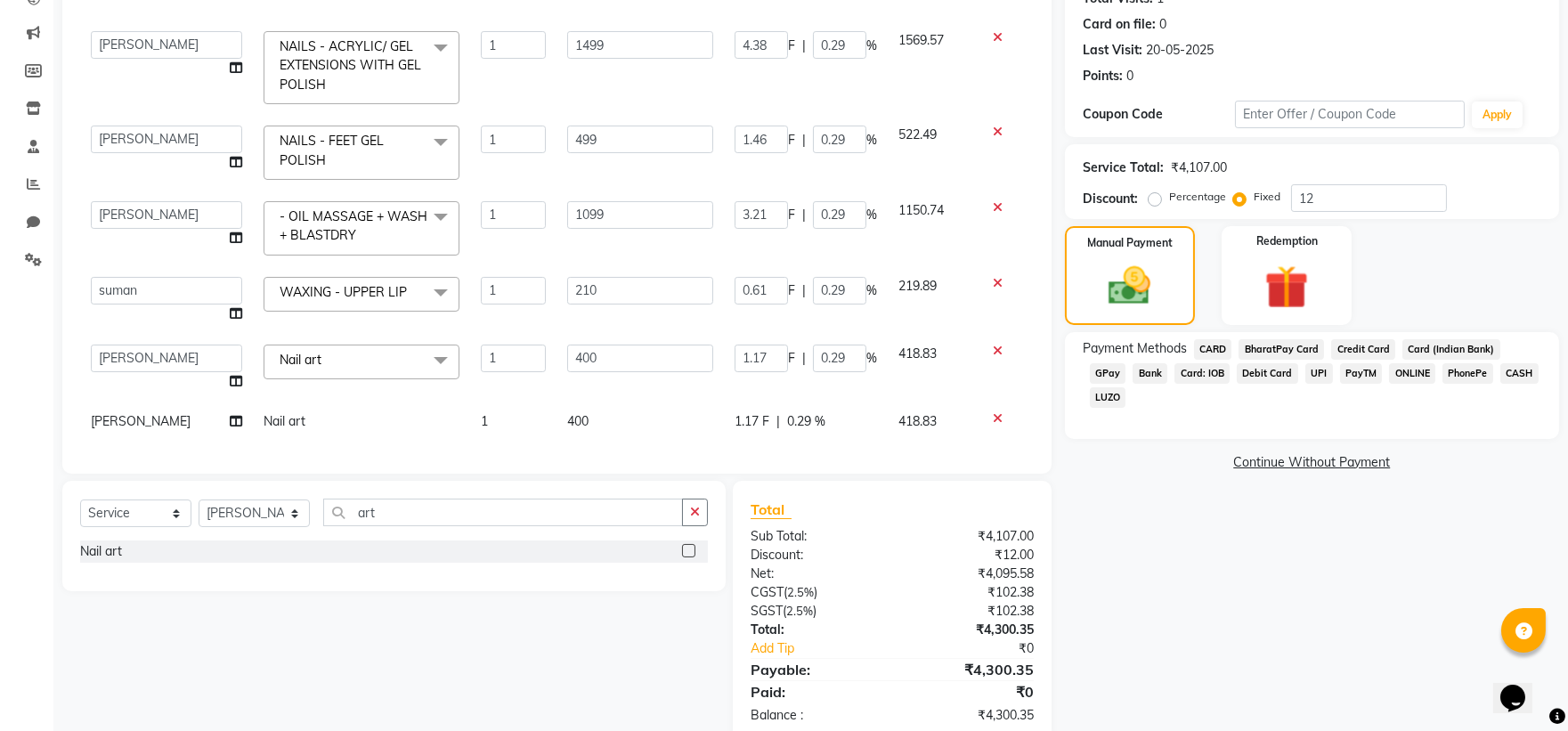
scroll to position [77, 0]
click at [161, 349] on select "Anas Ansari Apeksha ashim Ashwini Shibe Deepak Rajput Dharam Garima Jayanto Cho…" at bounding box center [166, 358] width 151 height 27
click at [167, 344] on select "Anas Ansari Apeksha ashim Ashwini Shibe Deepak Rajput Dharam Garima Jayanto Cho…" at bounding box center [166, 358] width 151 height 27
click at [130, 375] on tbody "Anas Ansari Apeksha ashim Ashwini Shibe Deepak Rajput Dharam Garima Jayanto Cho…" at bounding box center [557, 231] width 954 height 421
click at [135, 413] on span "[PERSON_NAME]" at bounding box center [141, 421] width 100 height 16
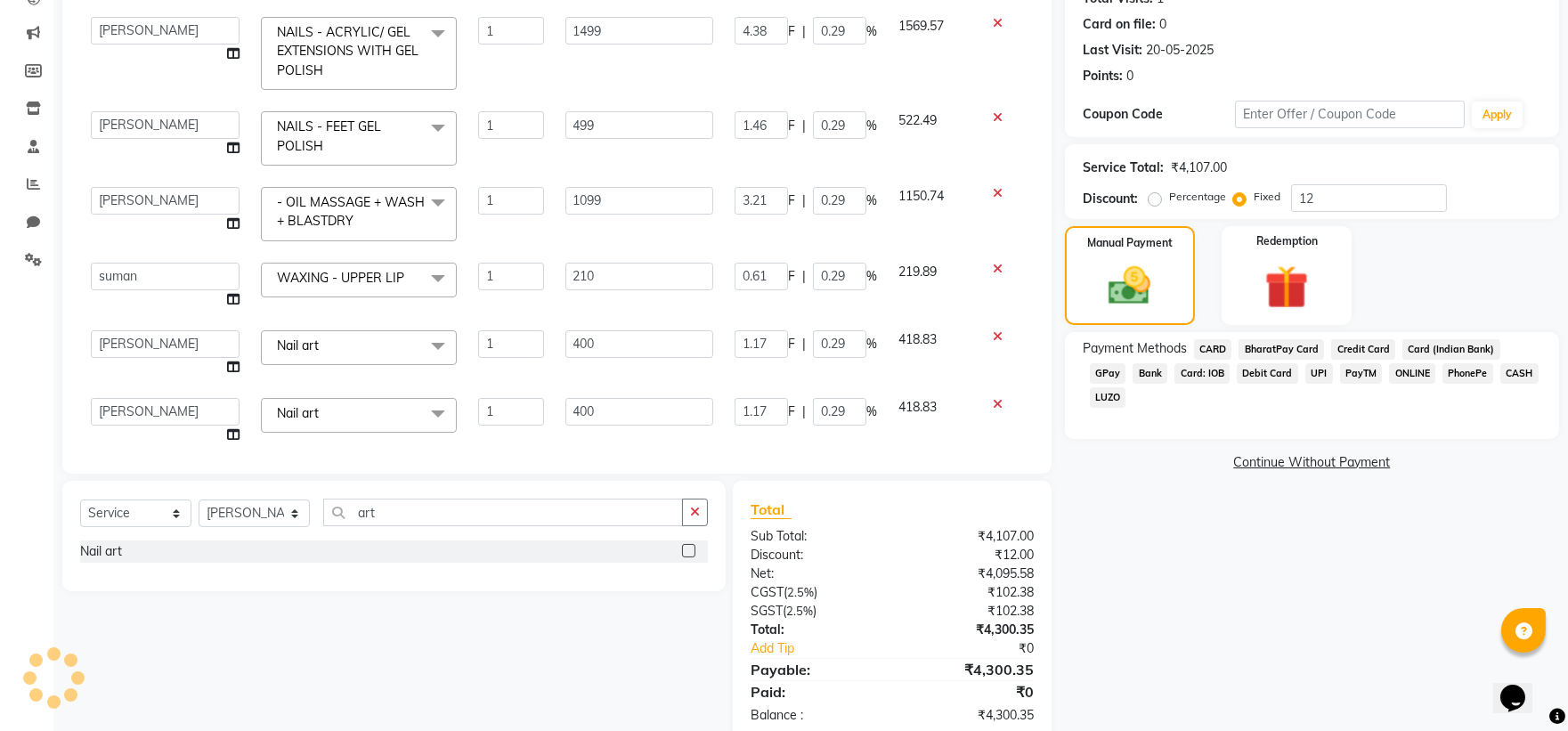
scroll to position [247, 0]
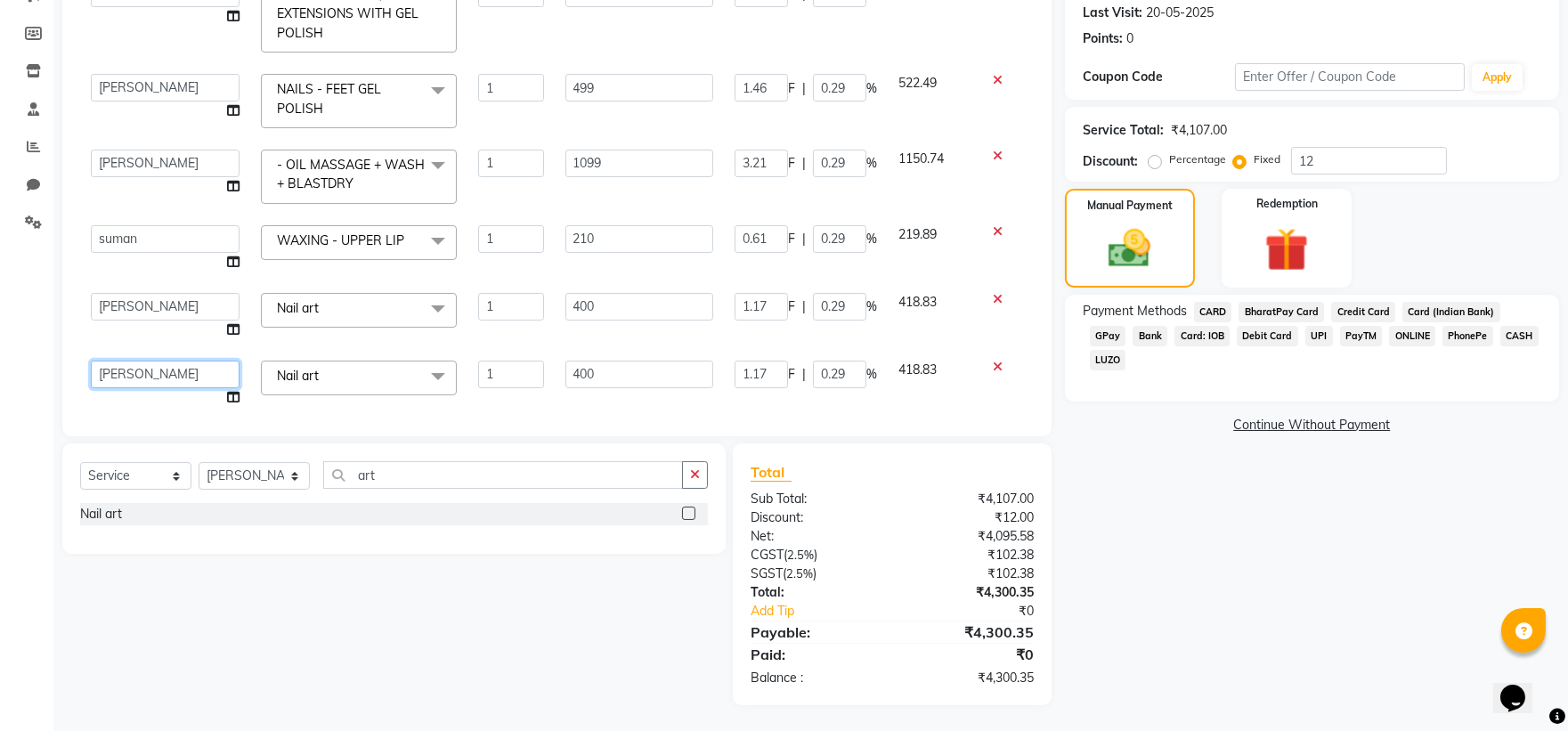
click at [150, 372] on select "Anas Ansari Apeksha ashim Ashwini Shibe Deepak Rajput Dharam Garima Jayanto Cho…" at bounding box center [166, 373] width 149 height 27
click at [1126, 243] on img at bounding box center [1130, 249] width 71 height 51
click at [1500, 337] on span "CASH" at bounding box center [1519, 336] width 39 height 21
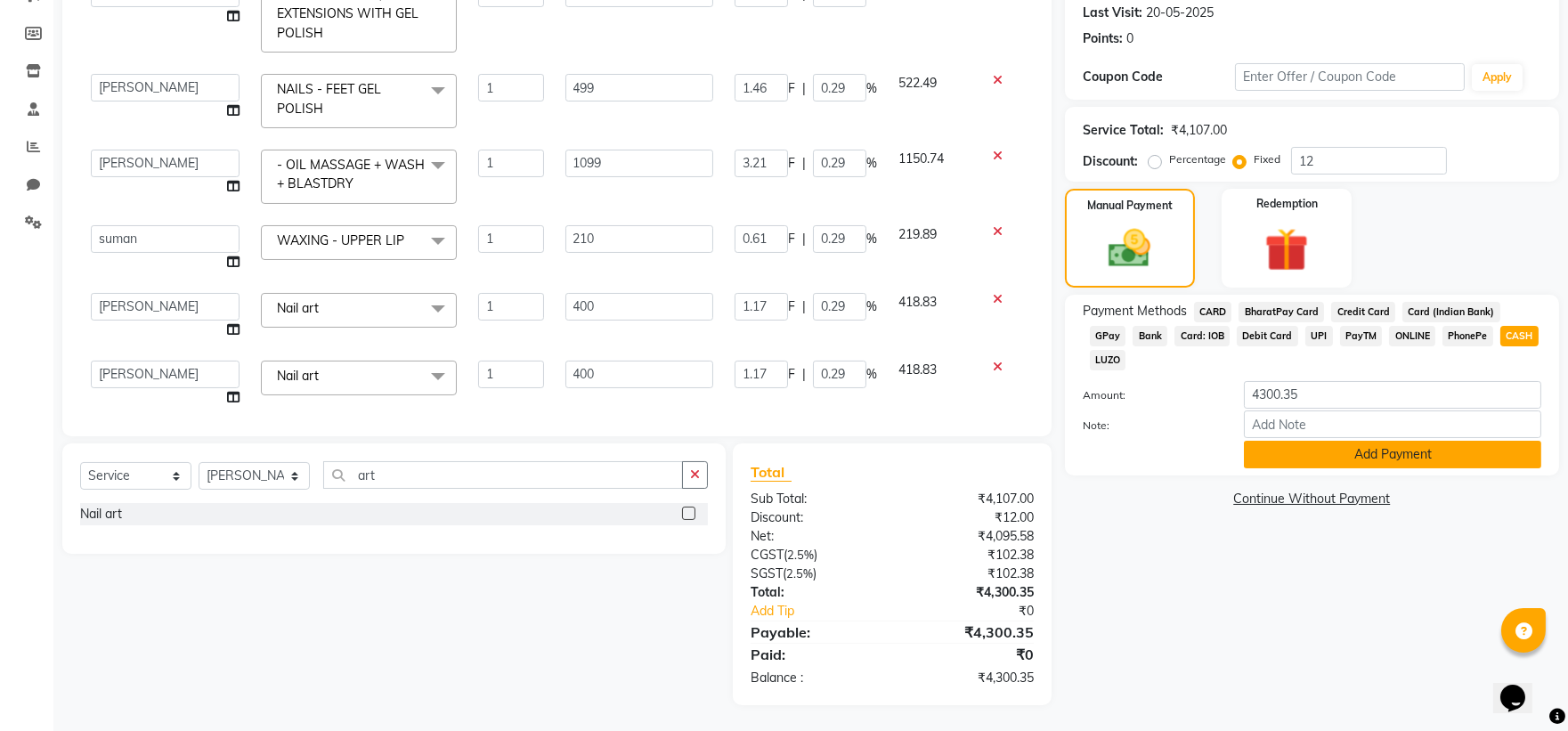
click at [1410, 441] on button "Add Payment" at bounding box center [1392, 454] width 297 height 27
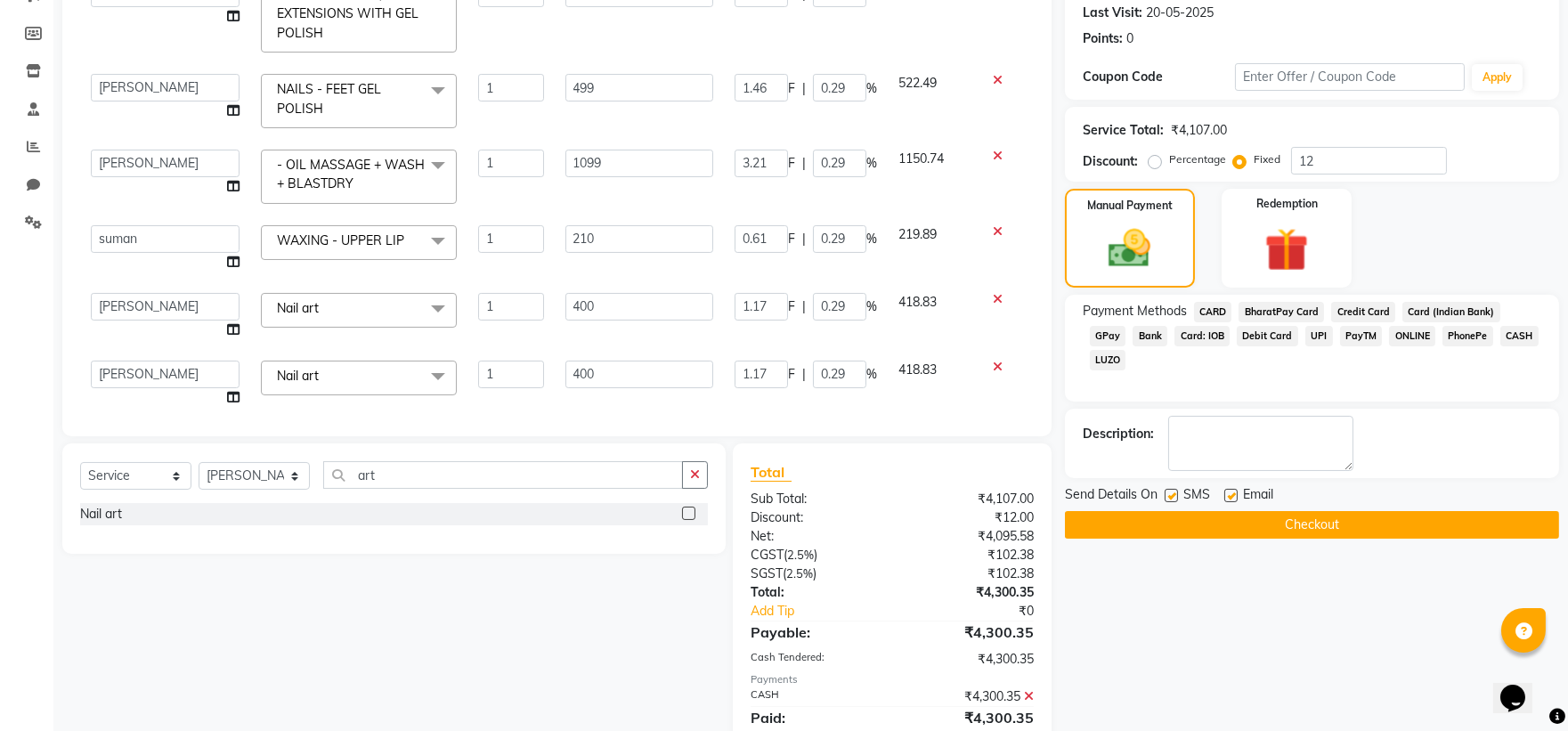
scroll to position [105, 0]
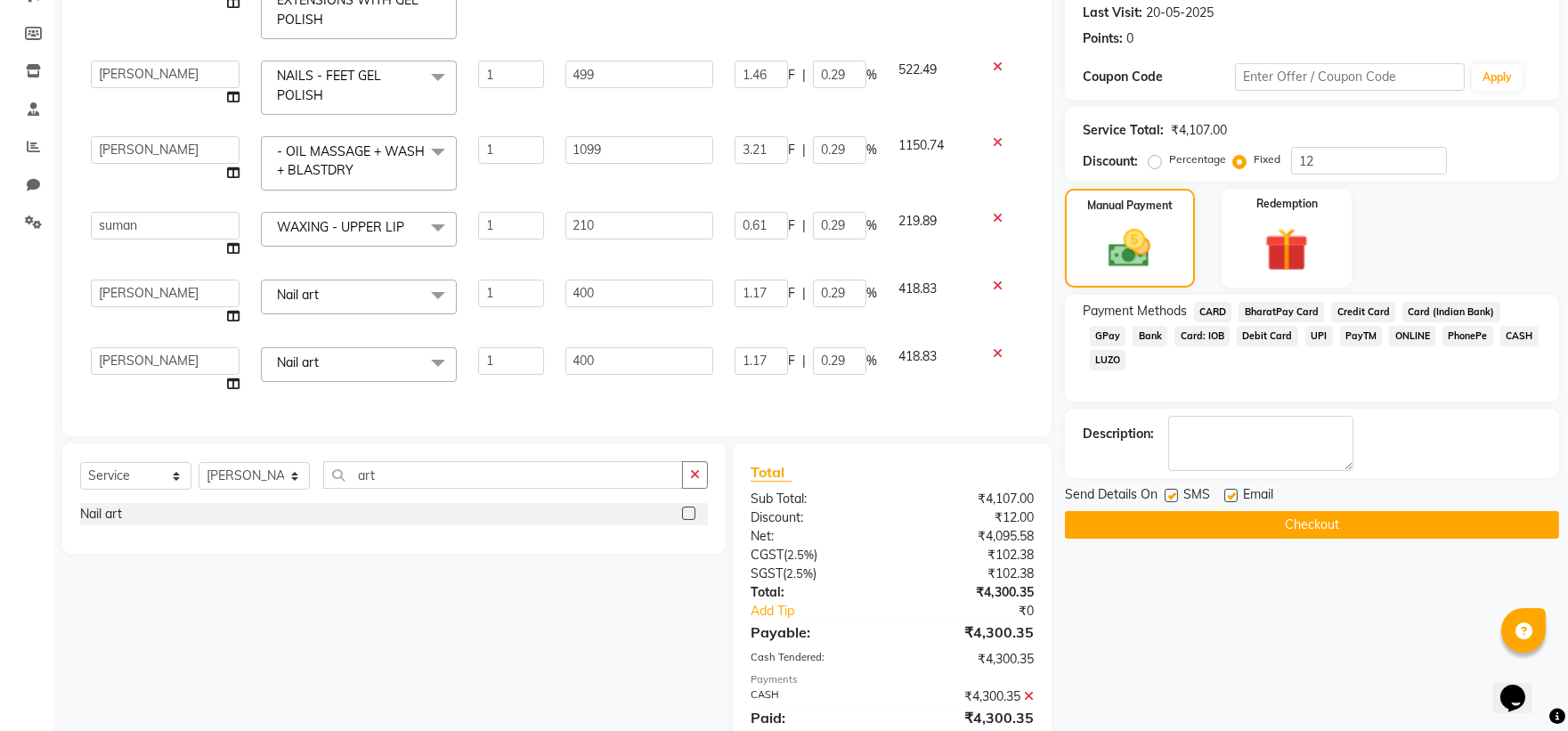
click at [1168, 494] on label at bounding box center [1171, 496] width 13 height 13
click at [1168, 494] on input "checkbox" at bounding box center [1170, 497] width 11 height 11
click at [1174, 519] on button "Checkout" at bounding box center [1311, 524] width 494 height 27
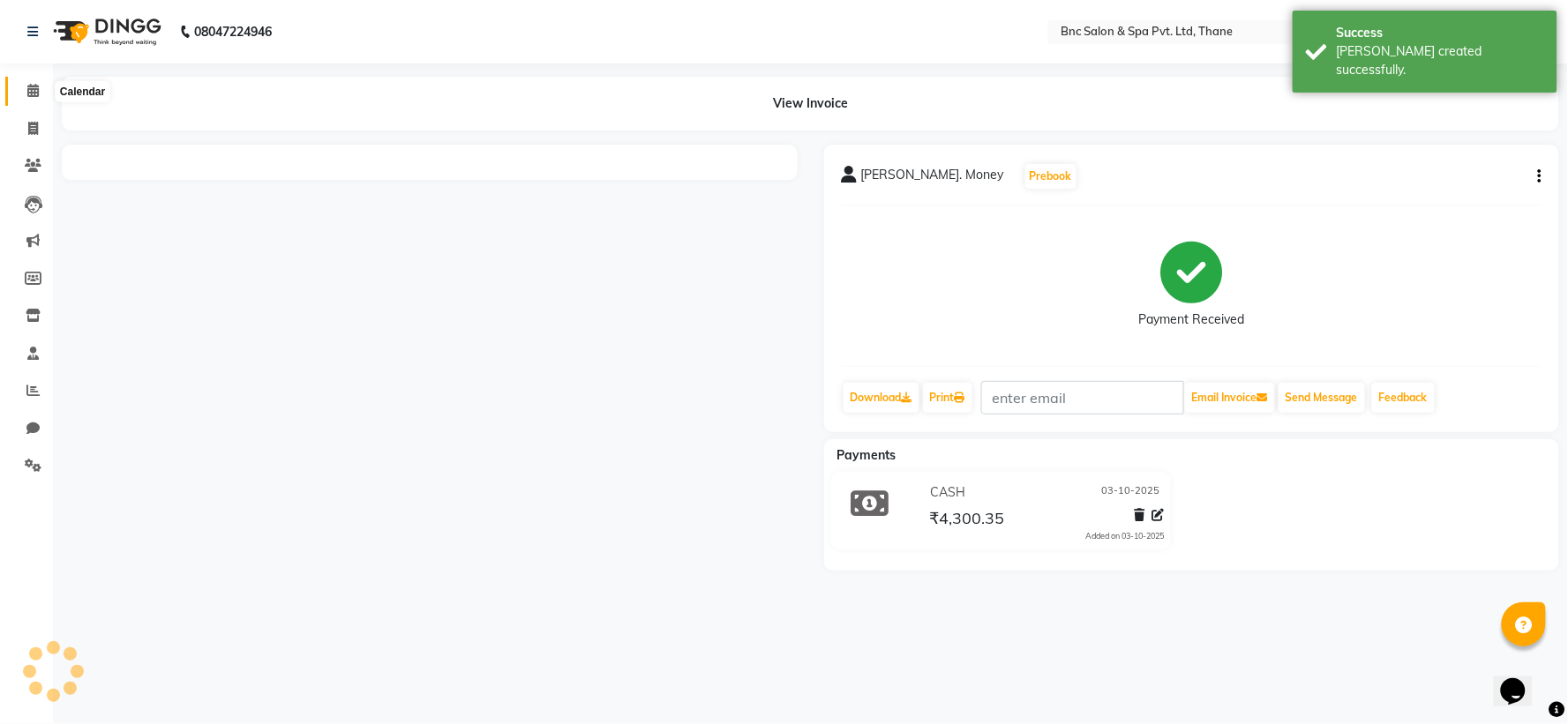
click at [29, 91] on icon at bounding box center [33, 90] width 11 height 13
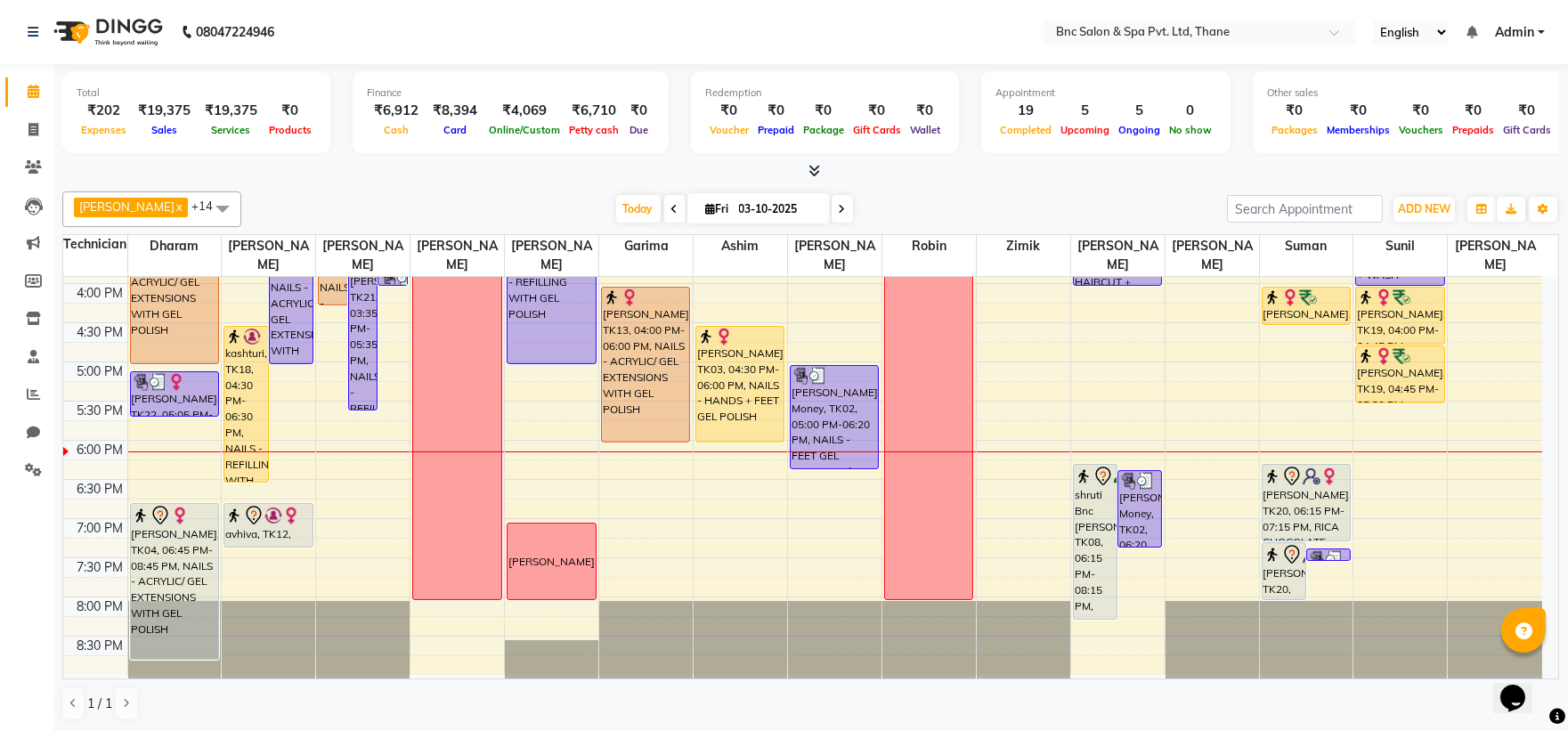
scroll to position [1, 0]
click at [616, 216] on span "Today" at bounding box center [638, 207] width 44 height 27
click at [688, 199] on span "Fri 03-10-2025" at bounding box center [758, 207] width 142 height 30
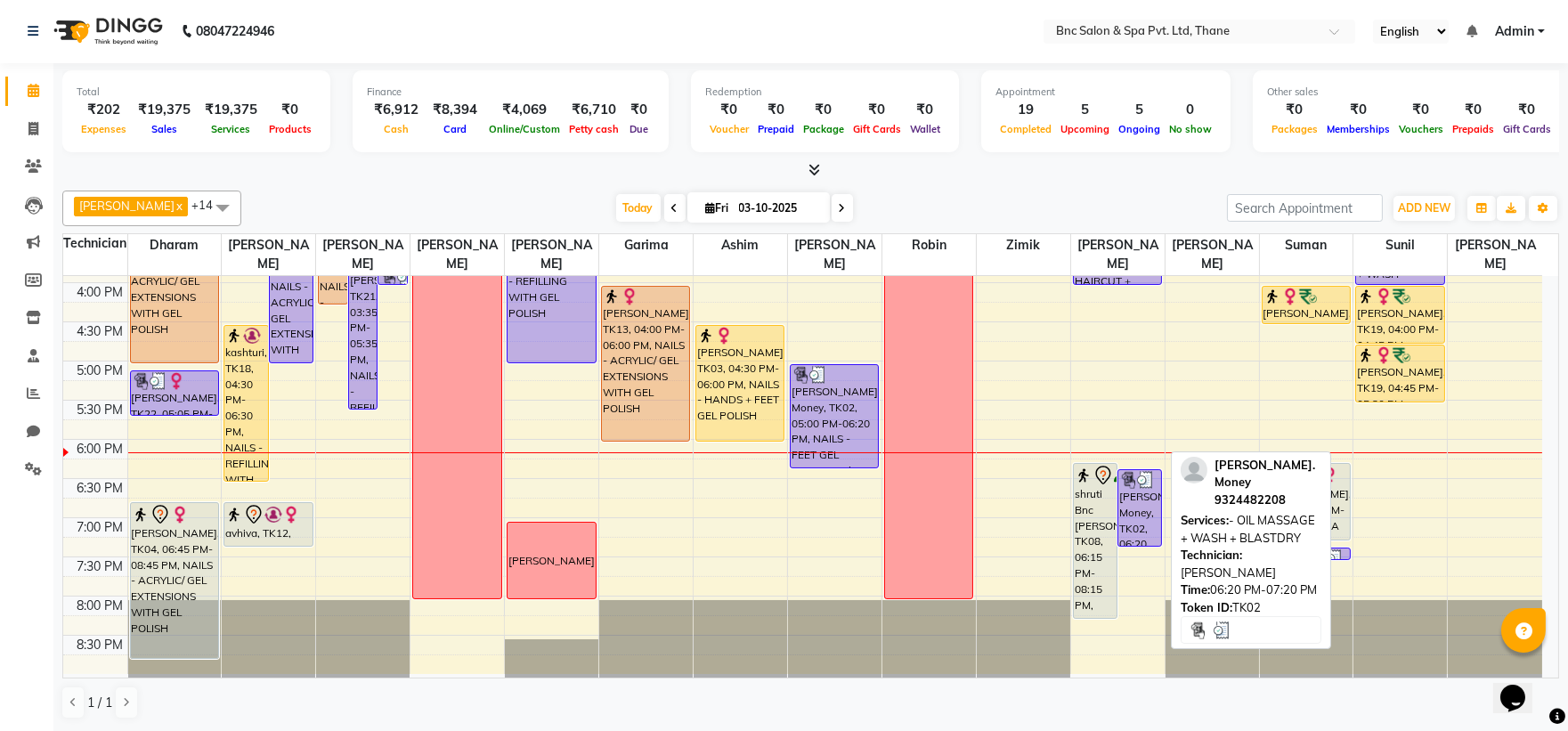
click at [1129, 495] on div "[PERSON_NAME]. Money, TK02, 06:20 PM-07:20 PM, - OIL MASSAGE + WASH + BLASTDRY" at bounding box center [1139, 508] width 42 height 75
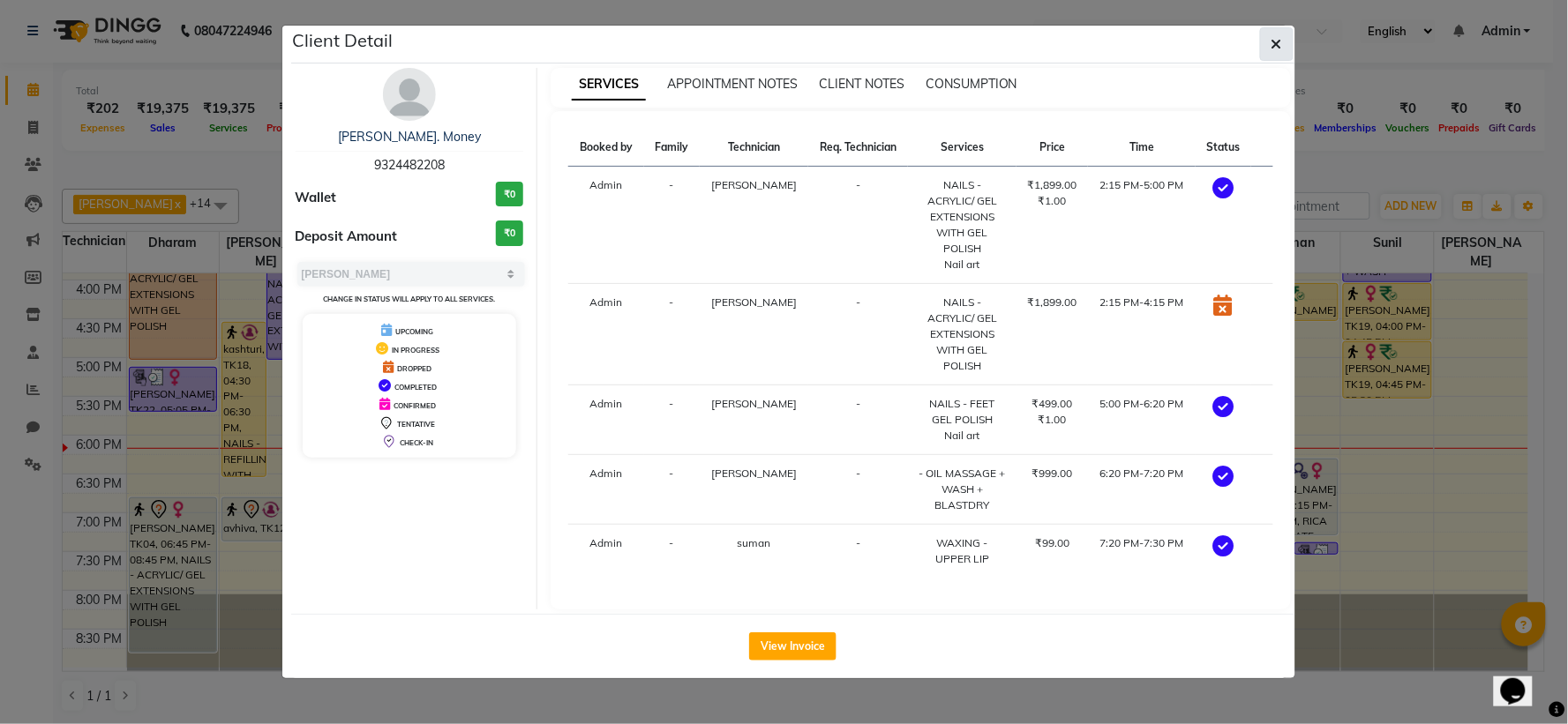
click at [1260, 54] on button "button" at bounding box center [1277, 44] width 34 height 34
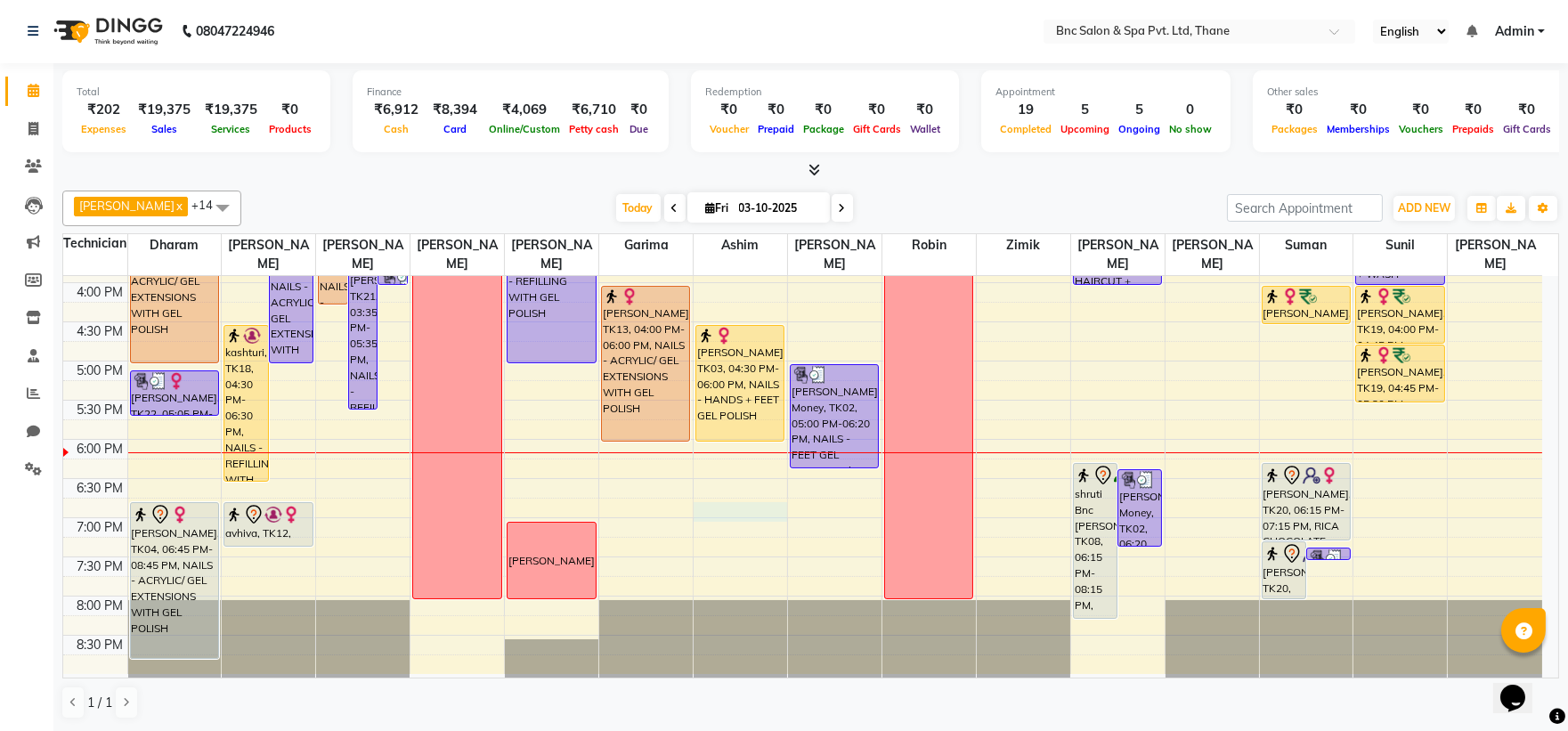
click at [712, 510] on div "8:00 AM 8:30 AM 9:00 AM 9:30 AM 10:00 AM 10:30 AM 11:00 AM 11:30 AM 12:00 PM 12…" at bounding box center [802, 166] width 1479 height 1018
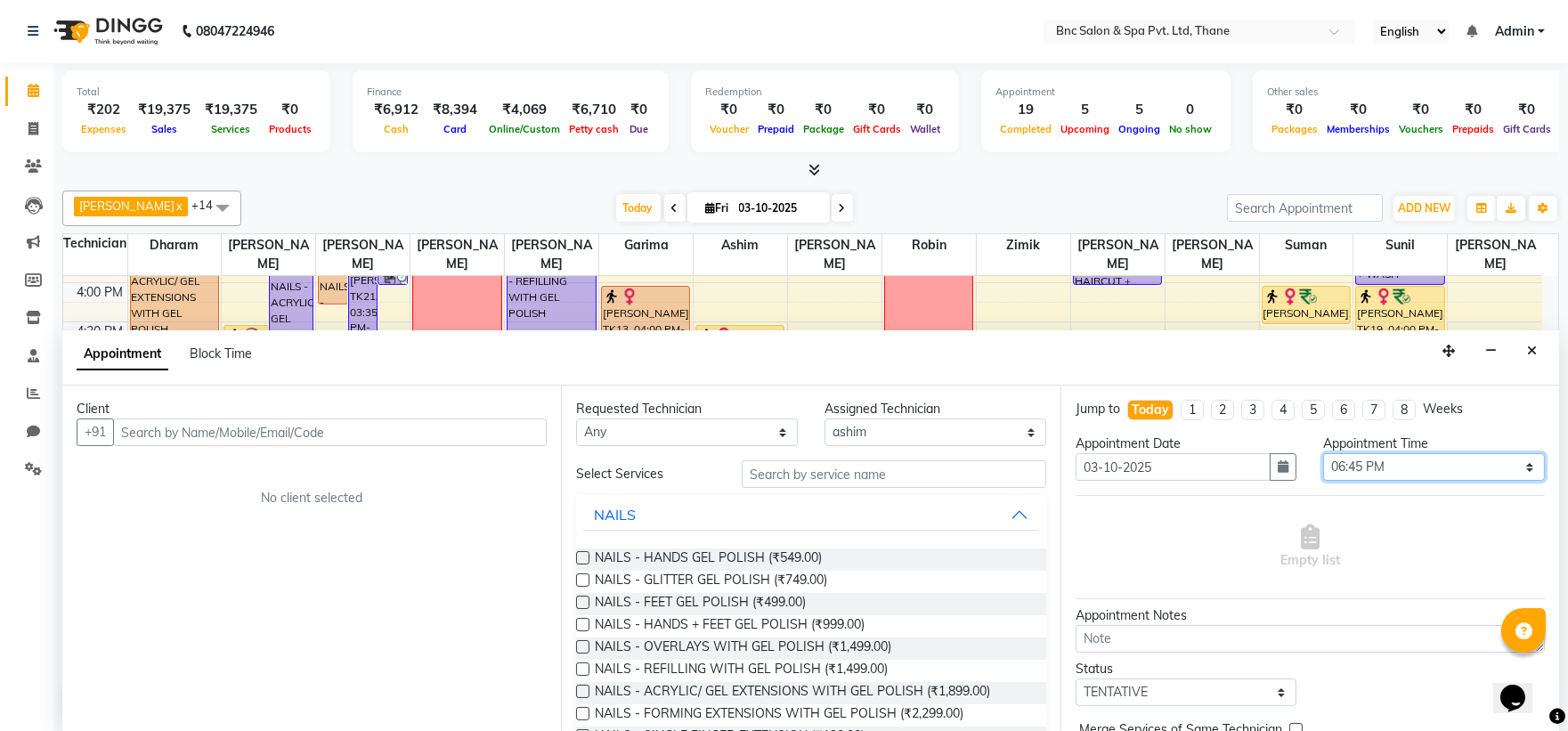
click at [1357, 463] on select "Select 09:00 AM 09:15 AM 09:30 AM 09:45 AM 10:00 AM 10:15 AM 10:30 AM 10:45 AM …" at bounding box center [1434, 467] width 222 height 27
click at [1323, 453] on select "Select 09:00 AM 09:15 AM 09:30 AM 09:45 AM 10:00 AM 10:15 AM 10:30 AM 10:45 AM …" at bounding box center [1434, 467] width 222 height 27
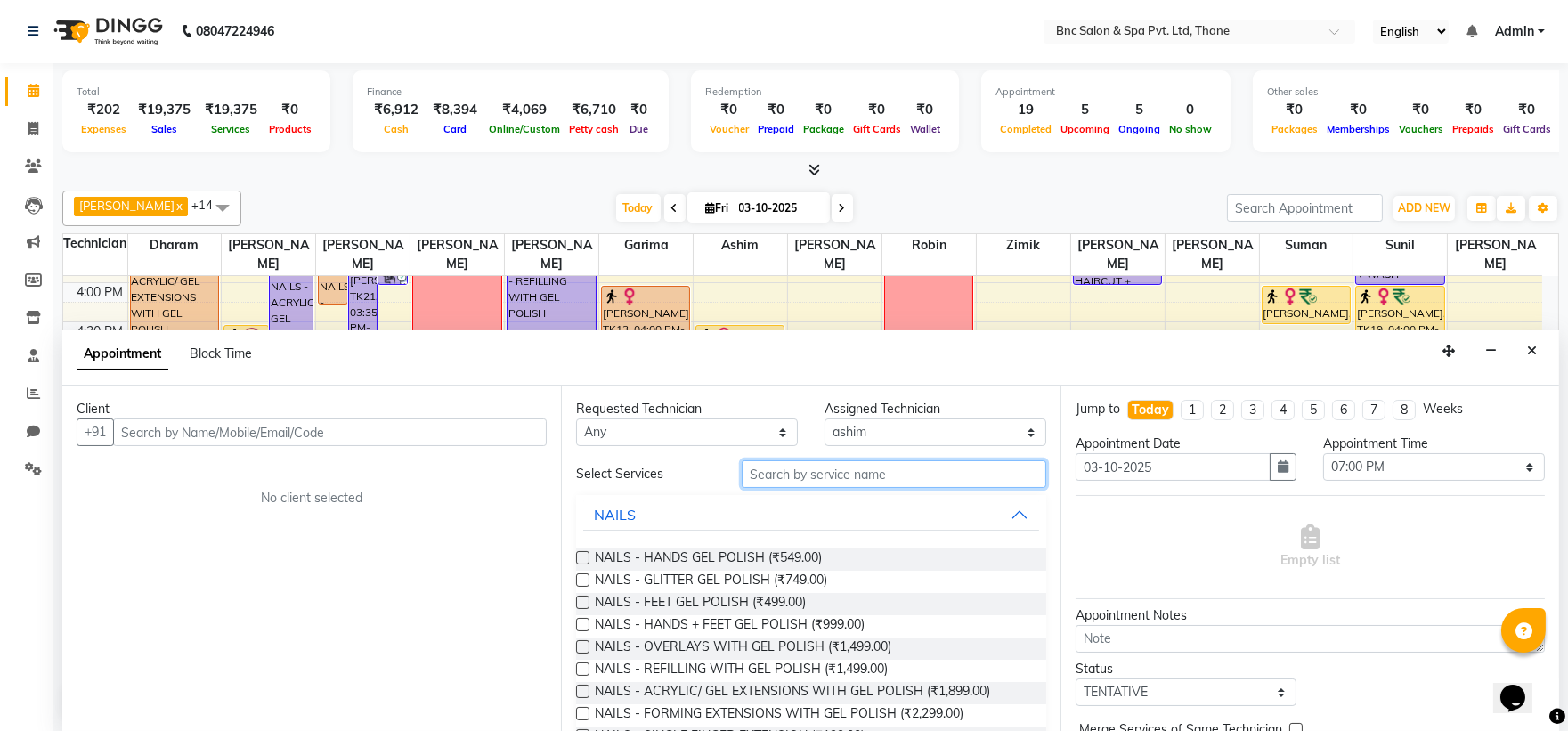
click at [839, 468] on input "text" at bounding box center [895, 473] width 305 height 27
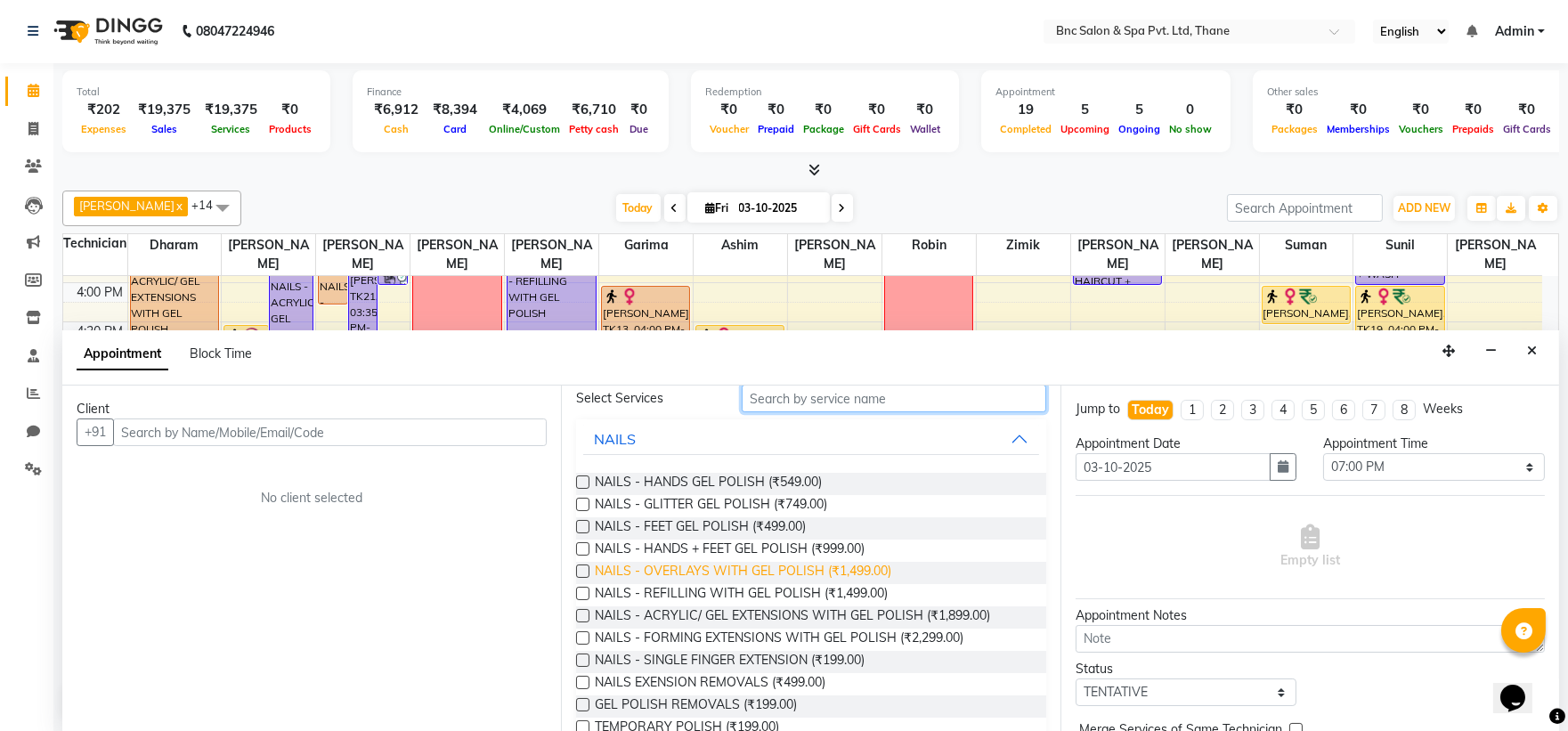
scroll to position [78, 0]
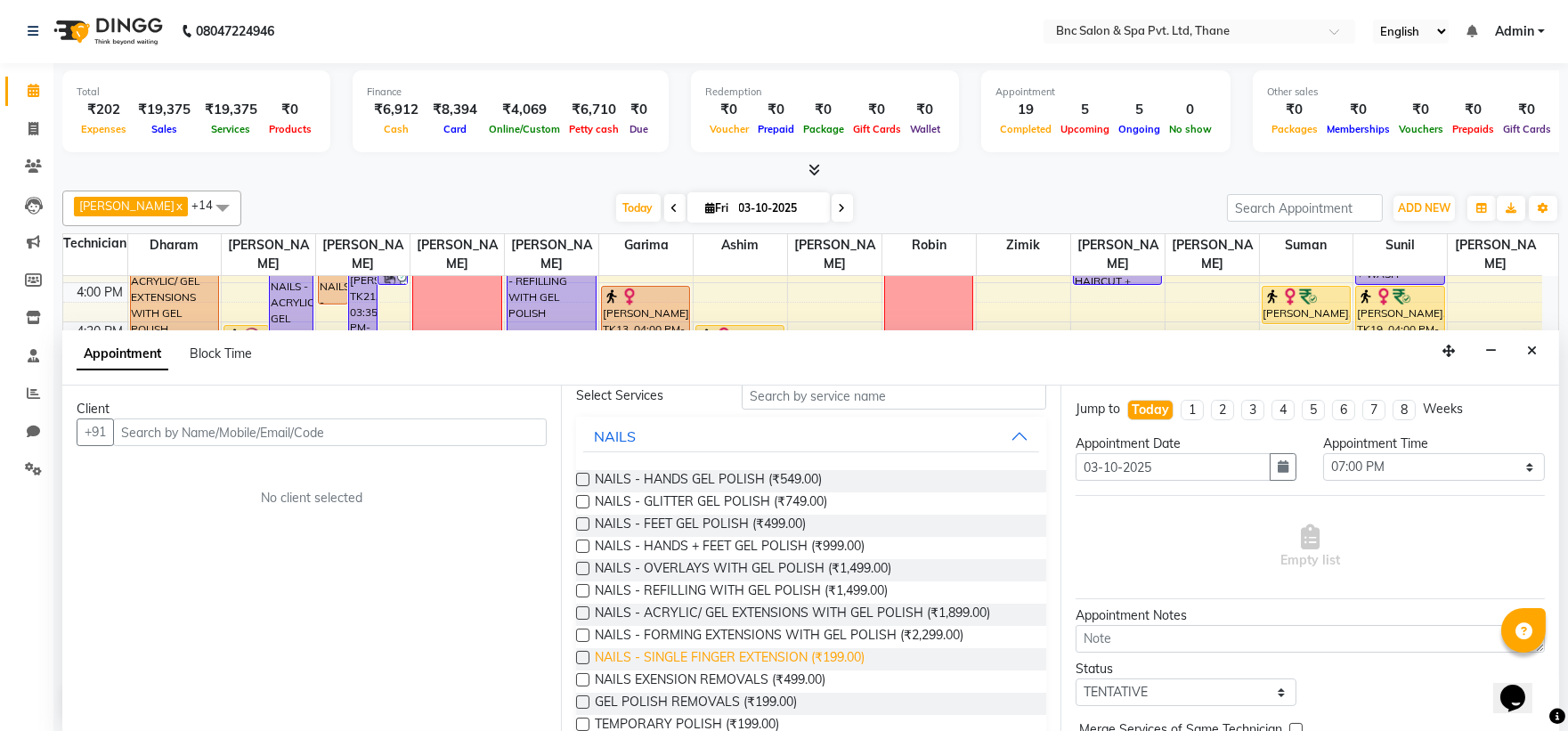
click at [762, 656] on span "NAILS - SINGLE FINGER EXTENSION (₹199.00)" at bounding box center [729, 659] width 270 height 23
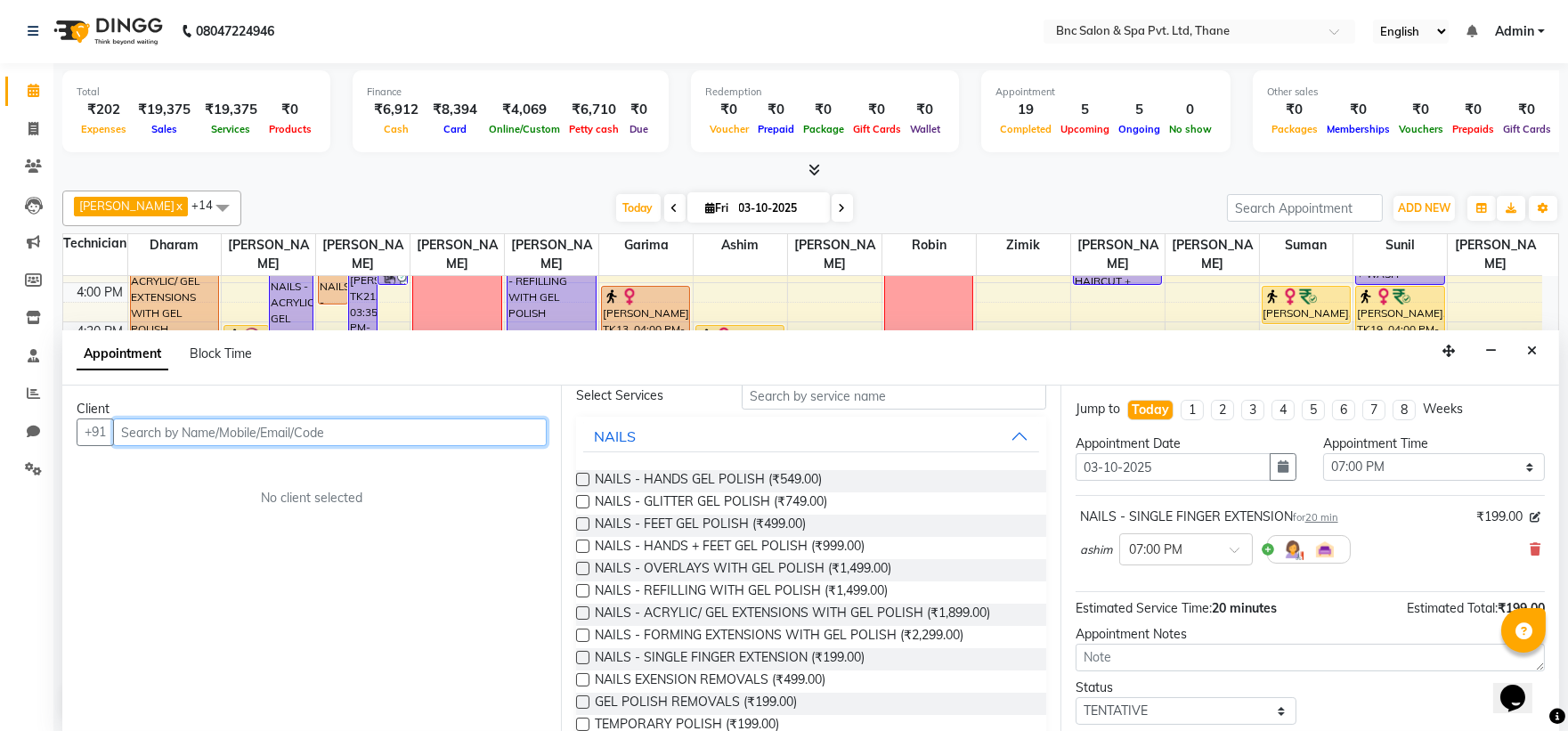
click at [447, 435] on input "text" at bounding box center [329, 432] width 434 height 27
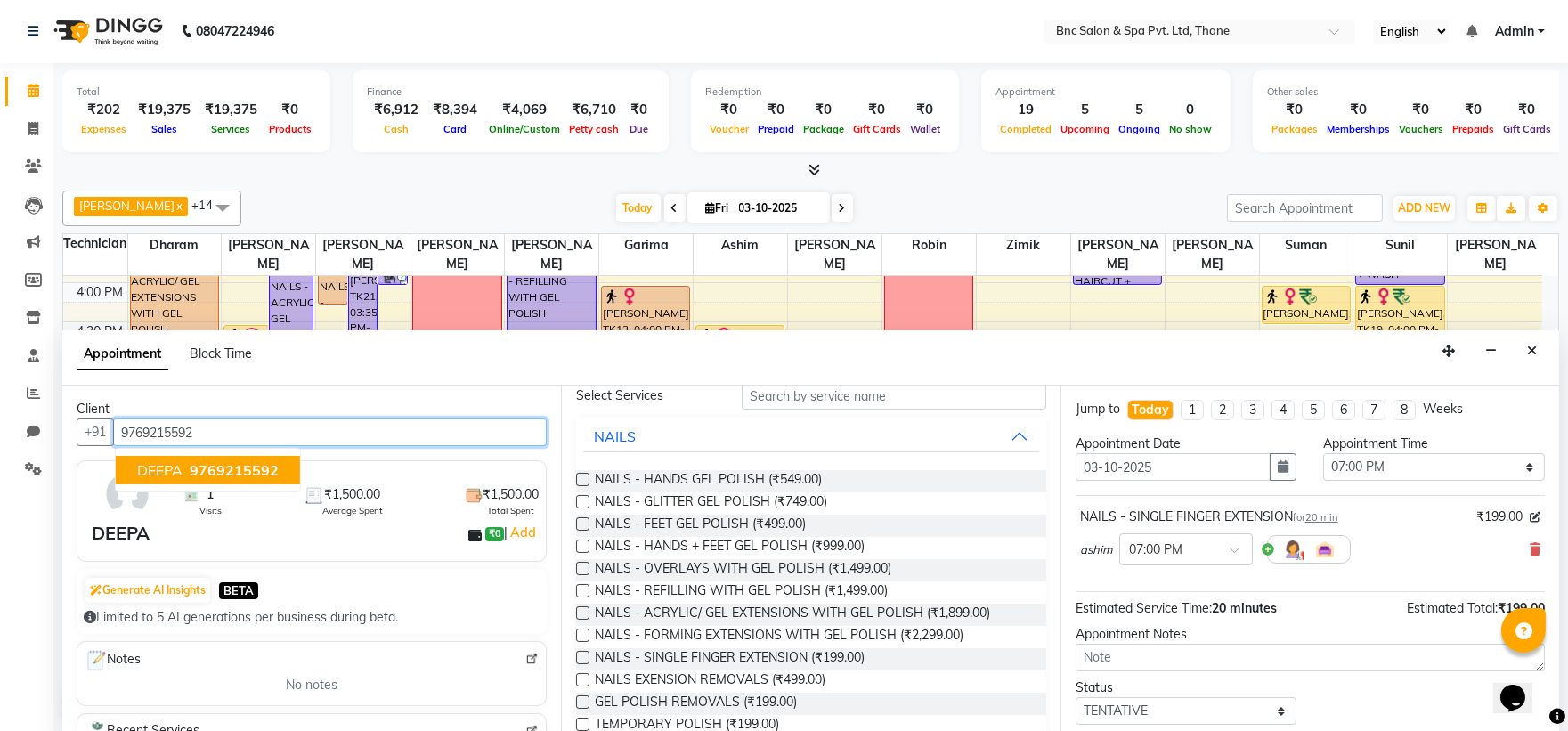
click at [229, 469] on span "9769215592" at bounding box center [234, 469] width 89 height 18
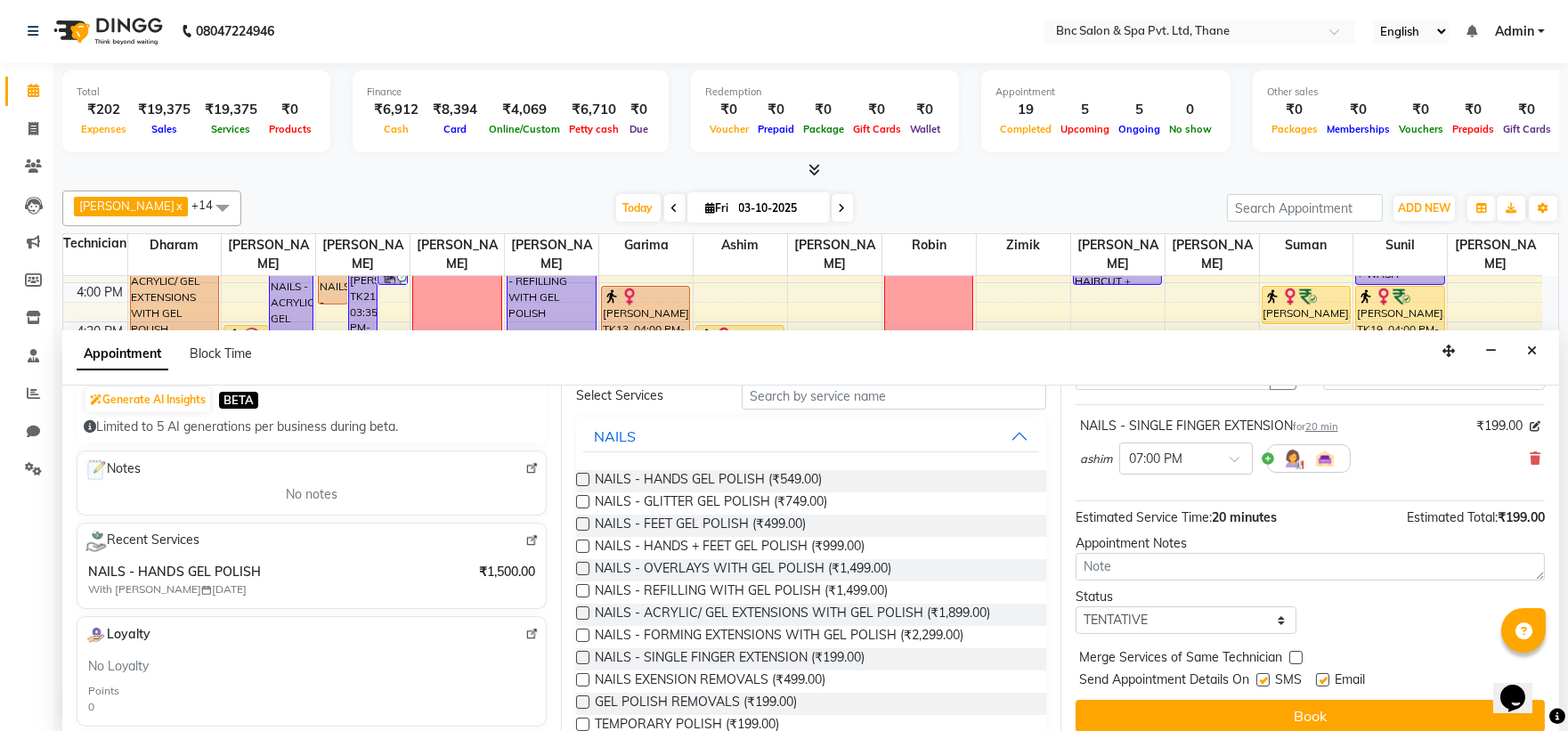
scroll to position [105, 0]
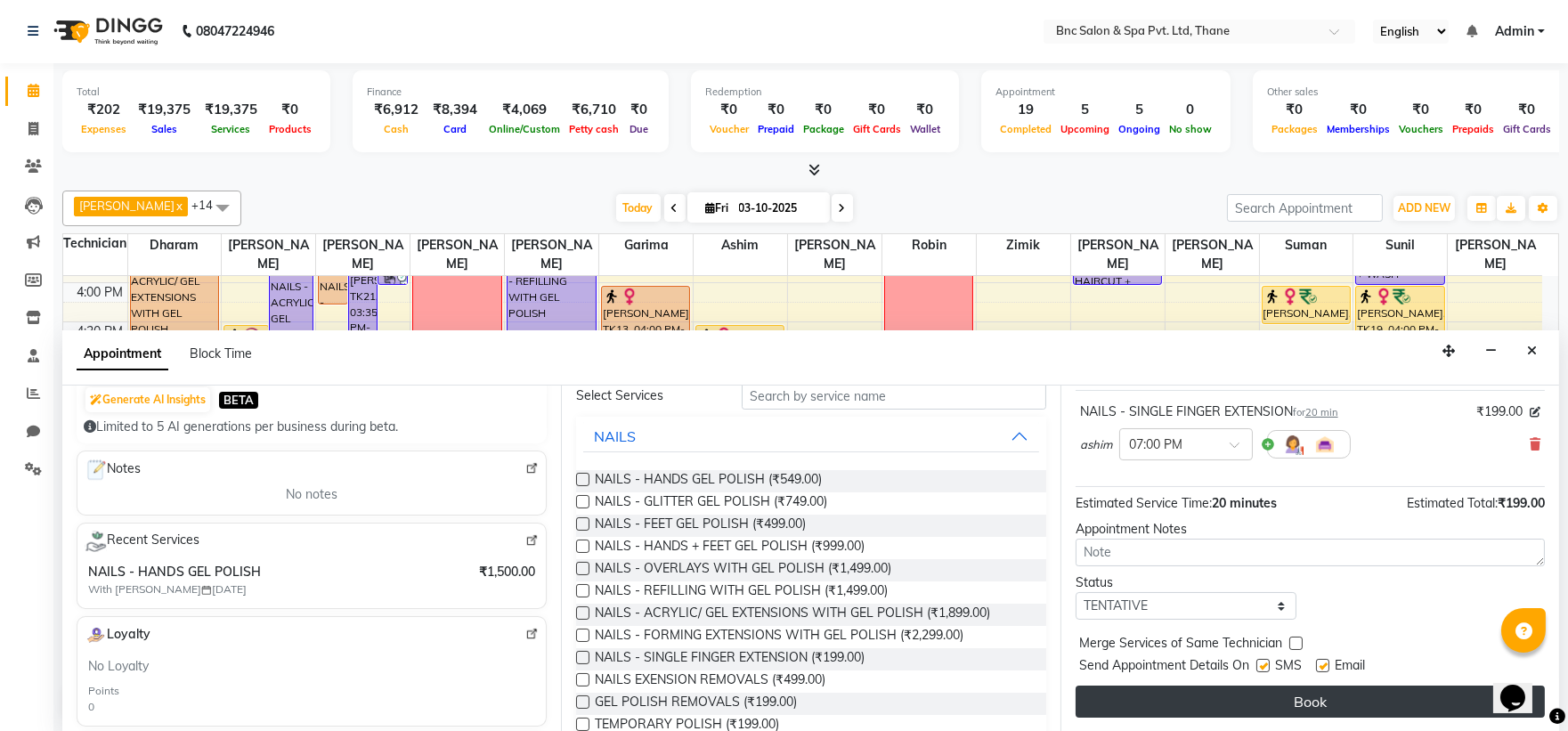
click at [1208, 708] on button "Book" at bounding box center [1310, 702] width 469 height 32
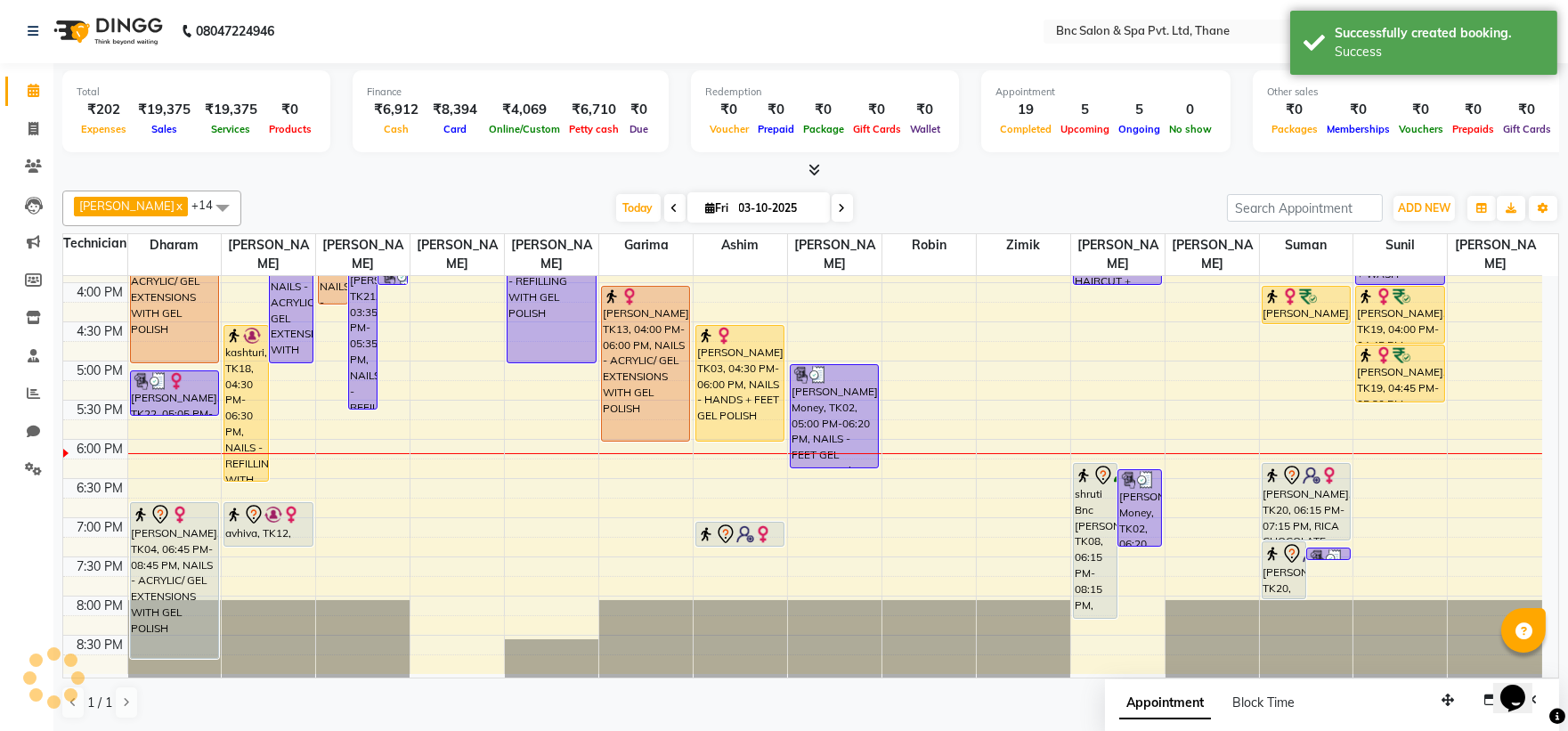
scroll to position [0, 0]
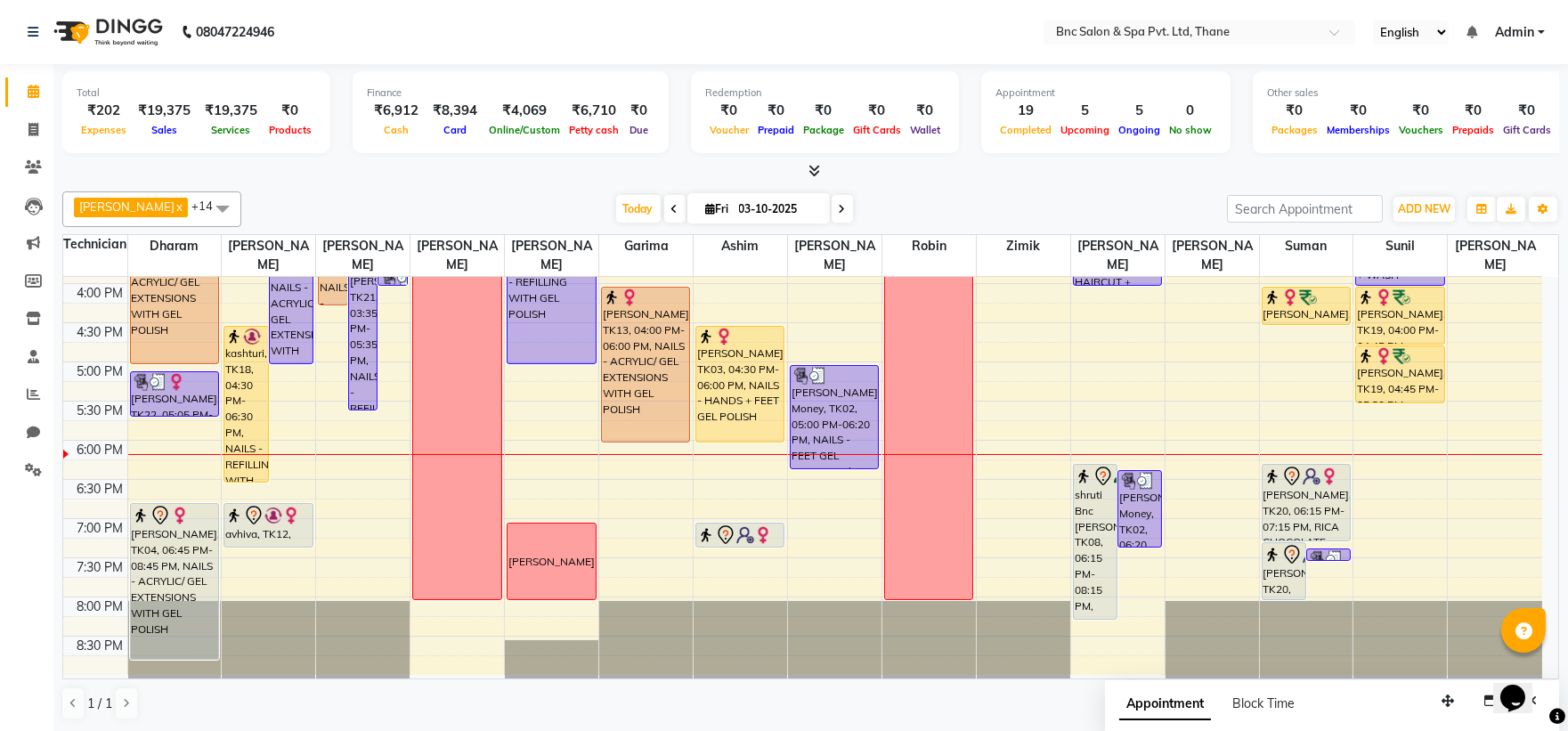
click at [616, 474] on div "8:00 AM 8:30 AM 9:00 AM 9:30 AM 10:00 AM 10:30 AM 11:00 AM 11:30 AM 12:00 PM 12…" at bounding box center [802, 167] width 1479 height 1018
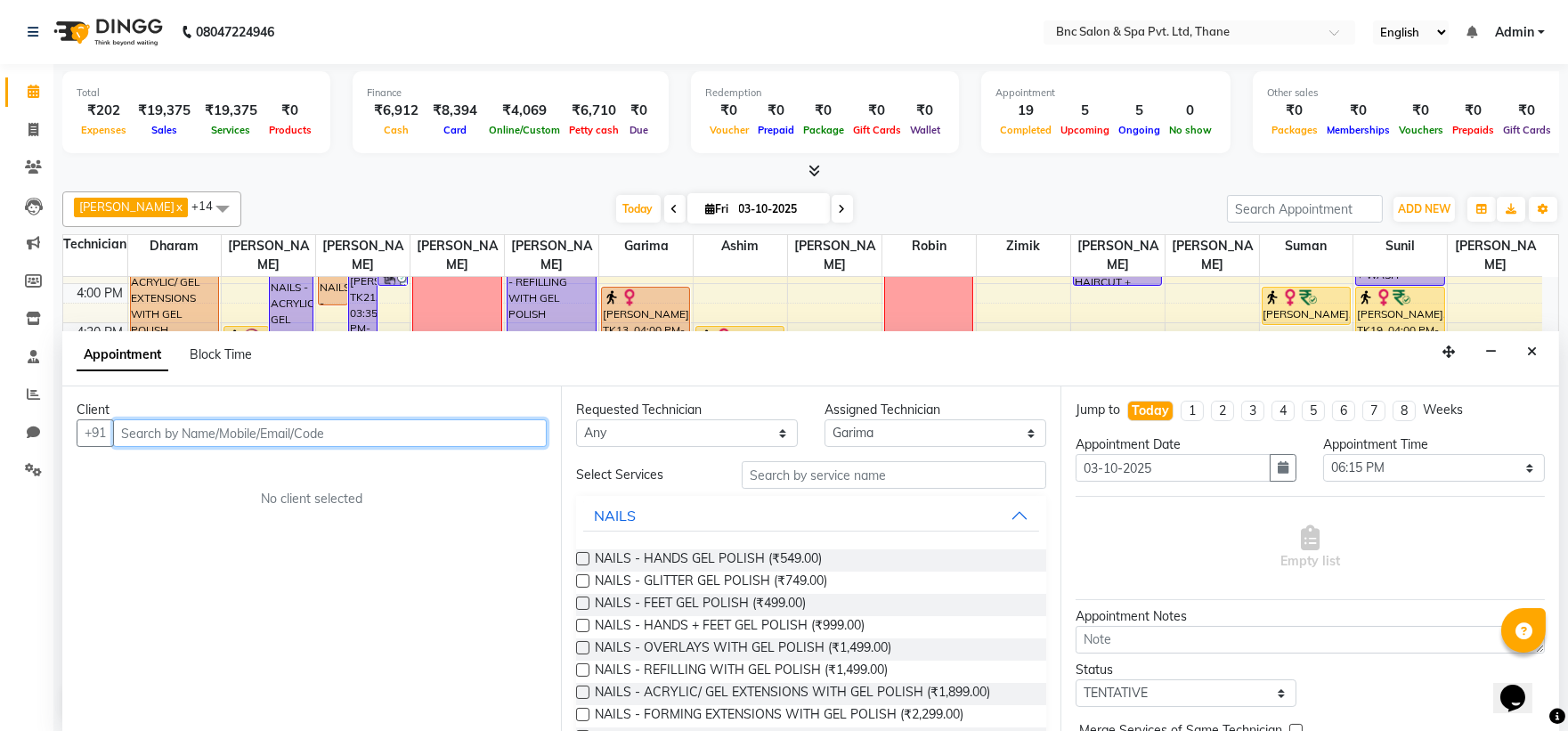
scroll to position [1, 0]
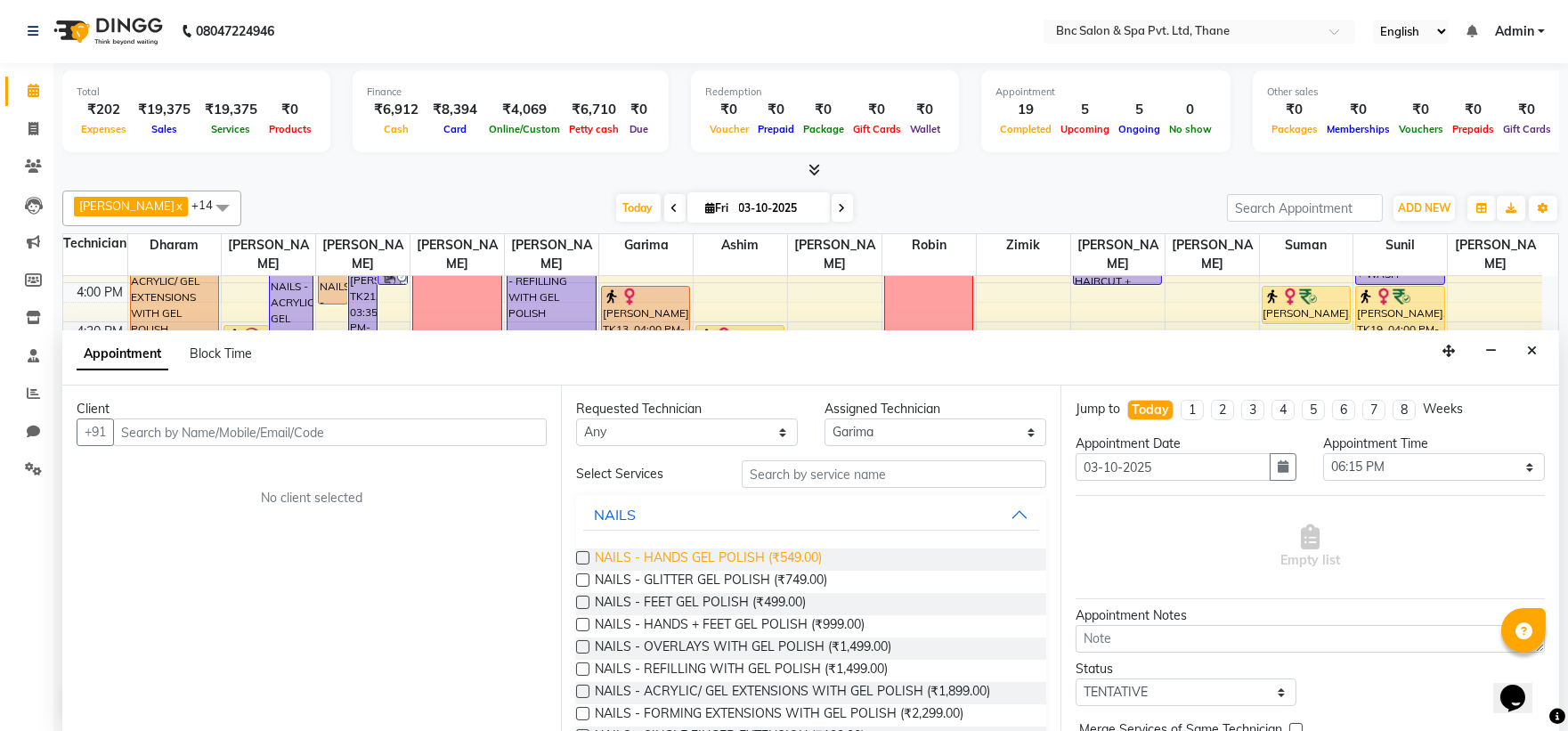
click at [715, 553] on span "NAILS - HANDS GEL POLISH (₹549.00)" at bounding box center [707, 560] width 227 height 23
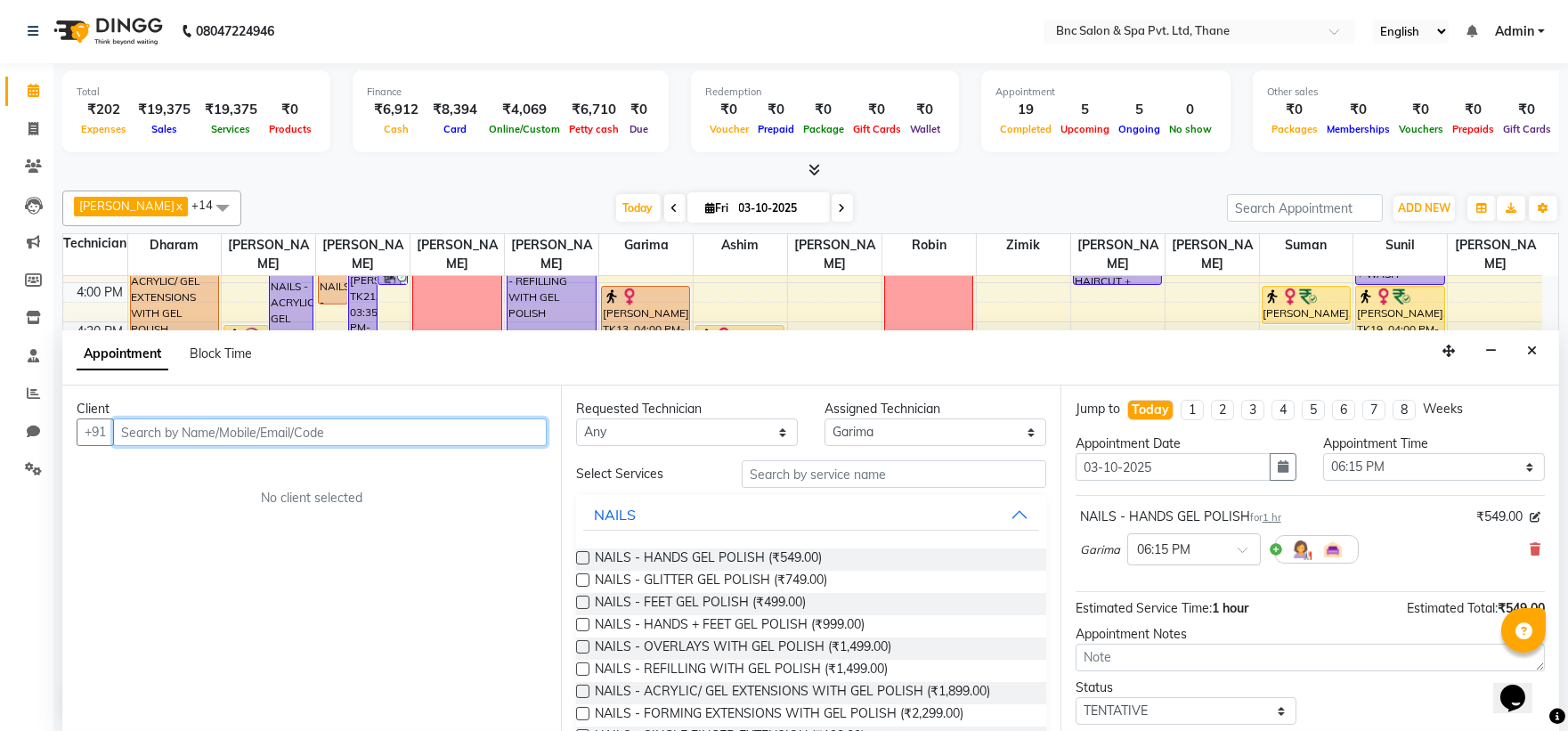
click at [393, 425] on input "text" at bounding box center [329, 432] width 434 height 27
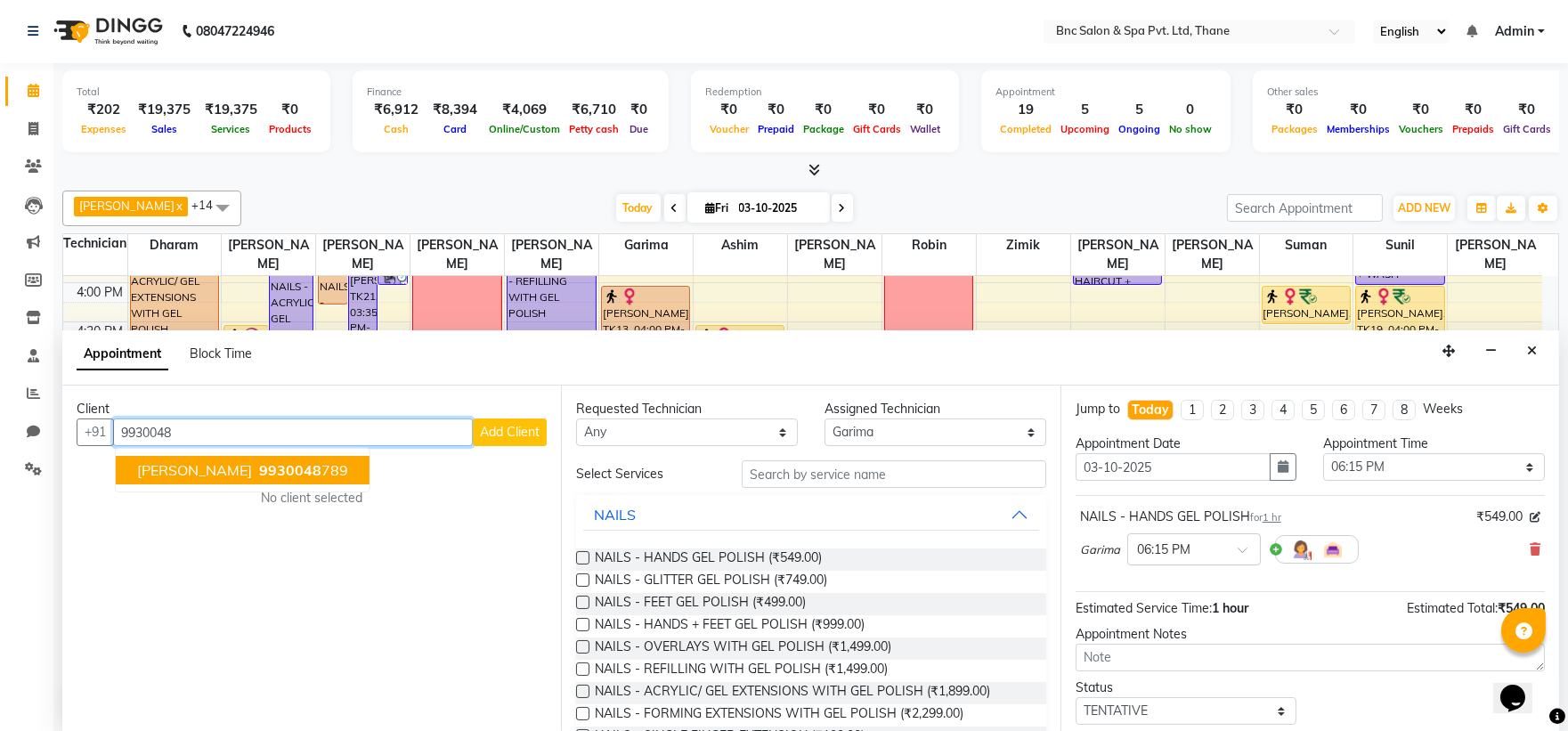
click at [323, 474] on ngb-highlight "9930048 789" at bounding box center [302, 469] width 92 height 18
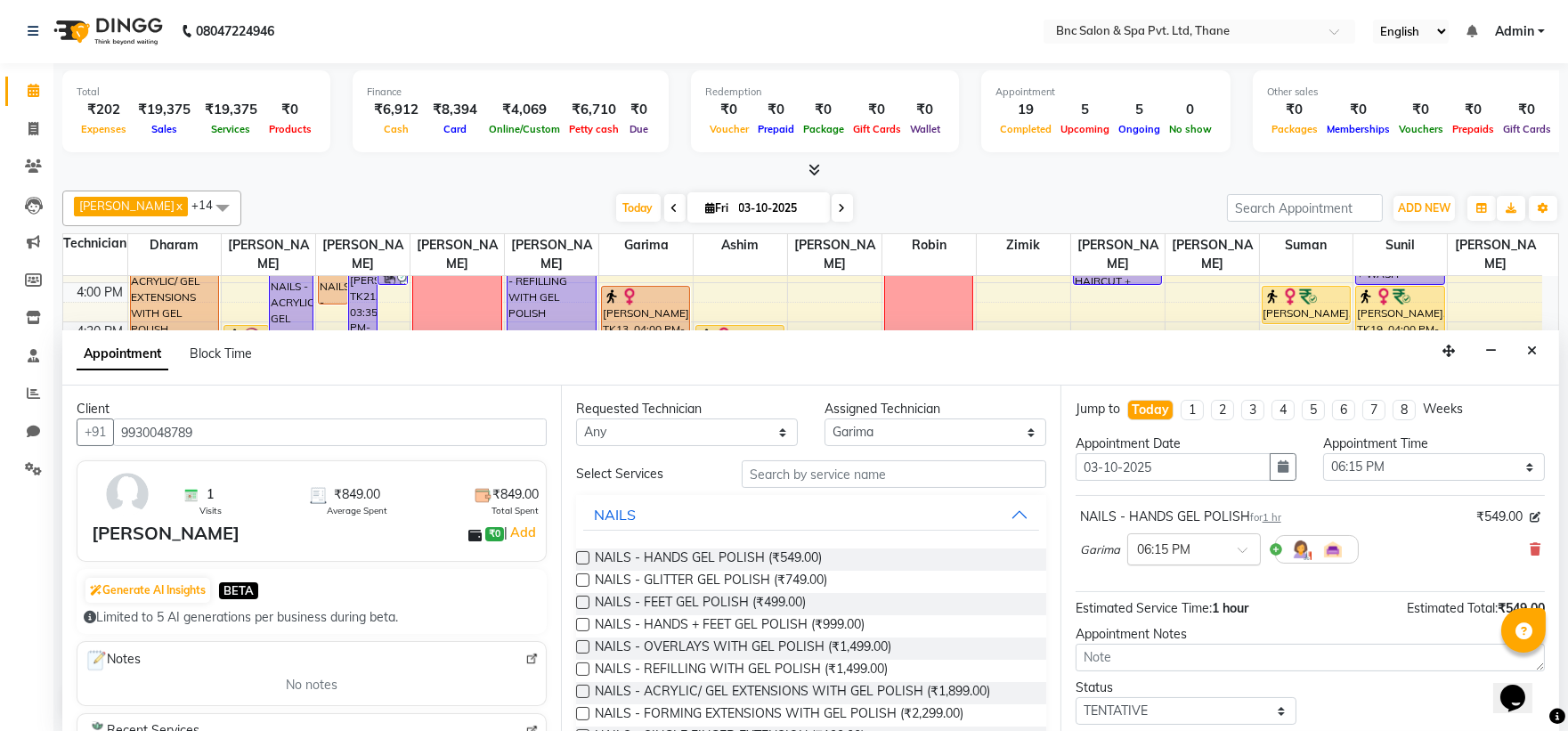
click at [1180, 554] on input "text" at bounding box center [1176, 548] width 78 height 19
click at [1178, 610] on div "06:30 PM" at bounding box center [1194, 614] width 132 height 33
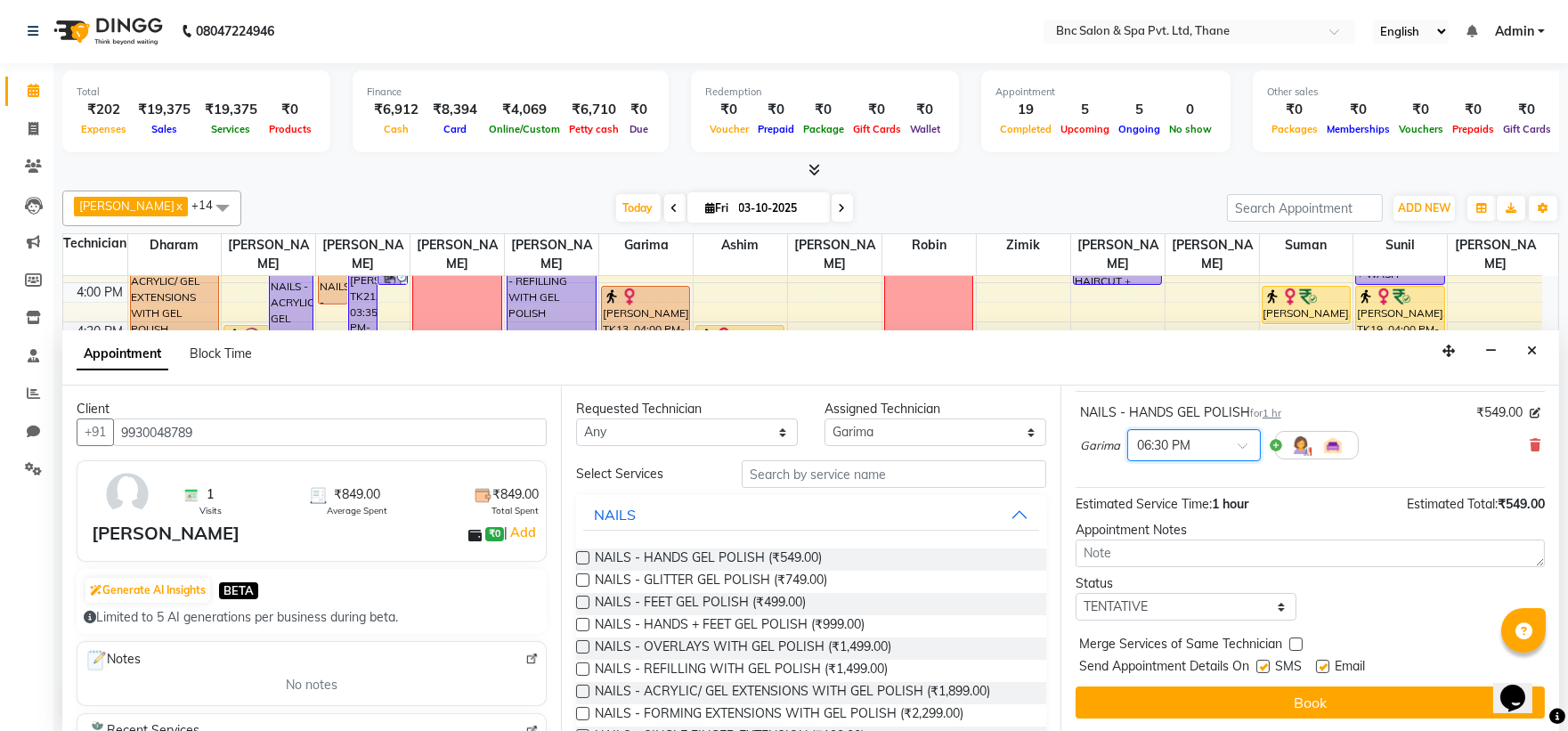
scroll to position [105, 0]
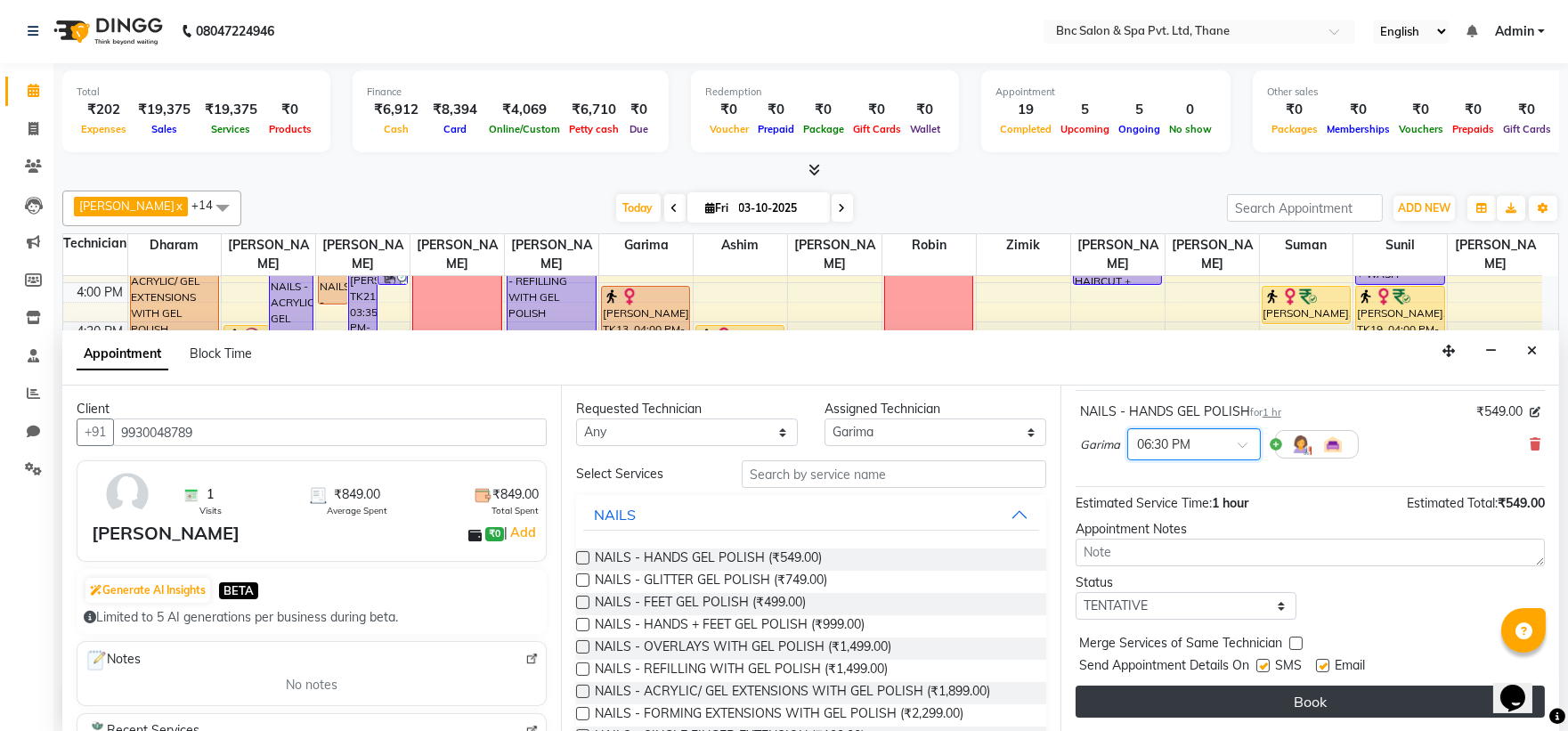
click at [1189, 696] on button "Book" at bounding box center [1310, 702] width 469 height 32
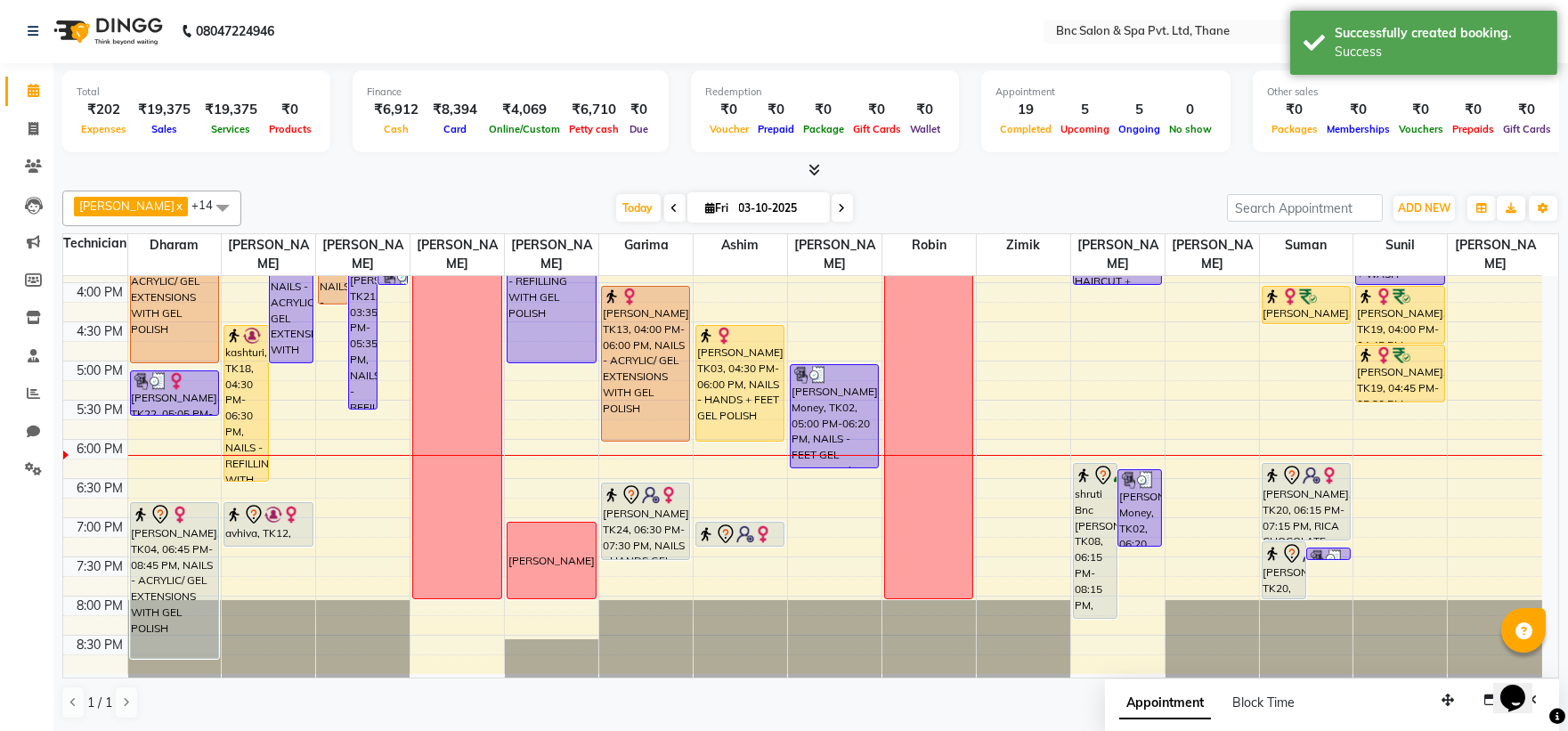
scroll to position [0, 0]
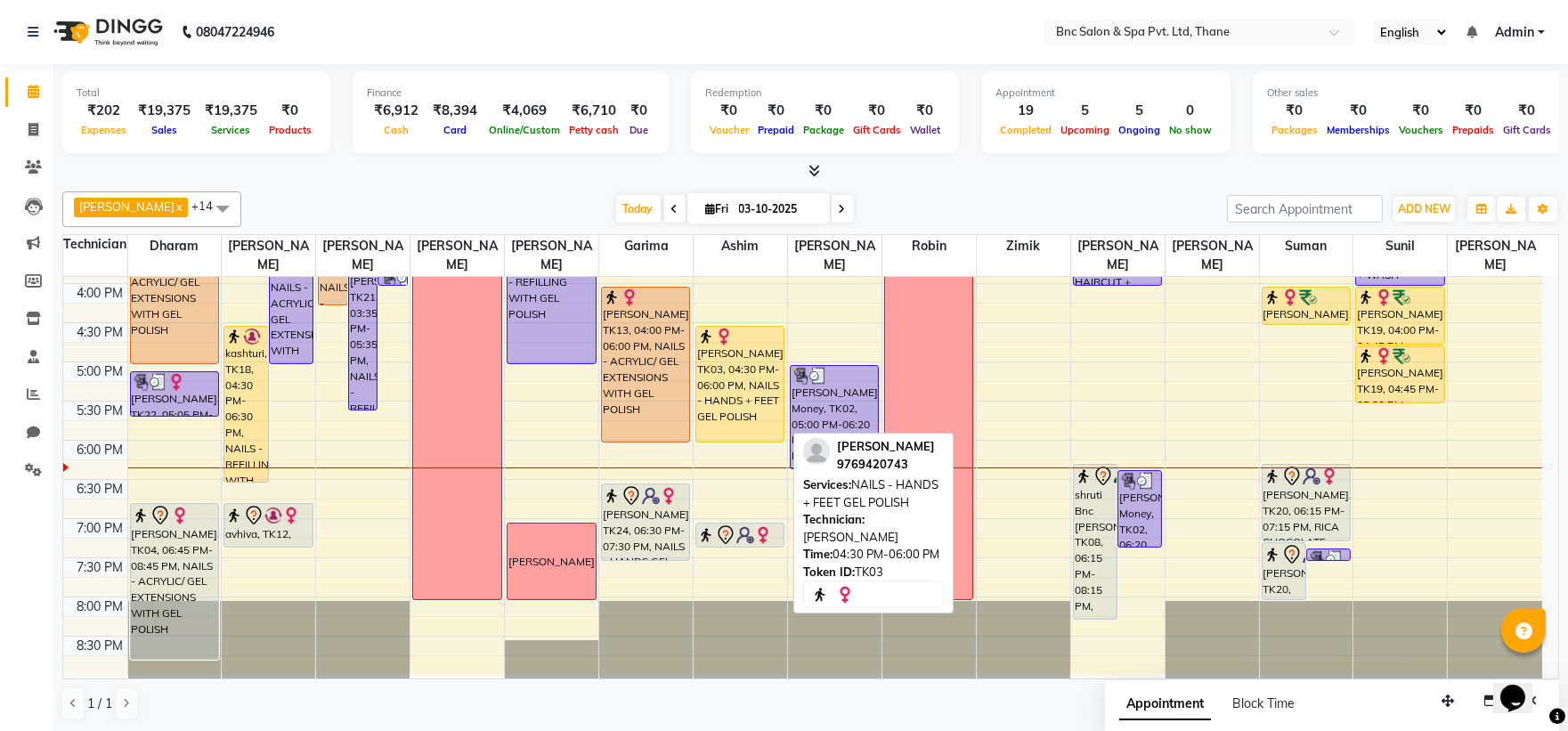
click at [734, 383] on div "Nandani Shukla, TK03, 04:30 PM-06:00 PM, NAILS - HANDS + FEET GEL POLISH" at bounding box center [739, 384] width 87 height 115
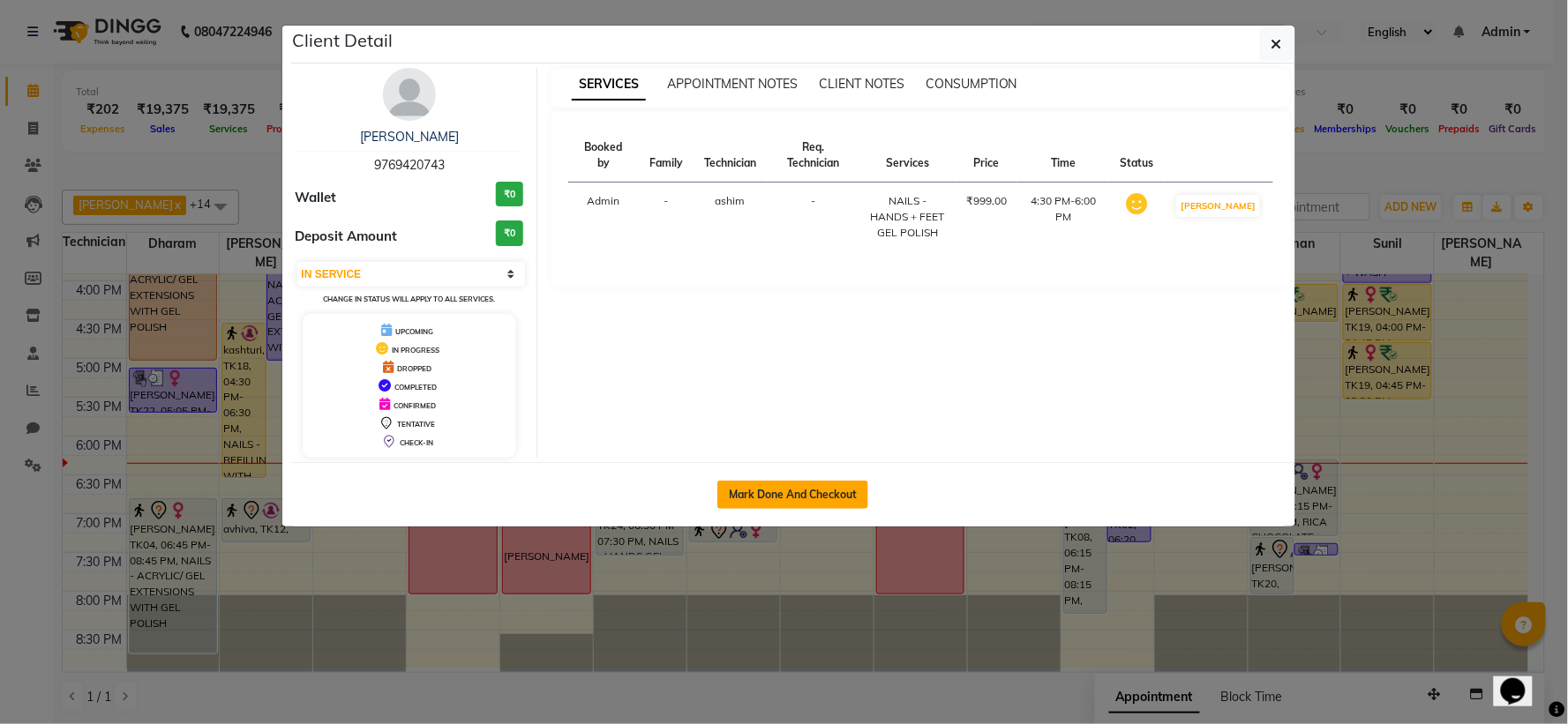
click at [817, 498] on button "Mark Done And Checkout" at bounding box center [793, 495] width 151 height 28
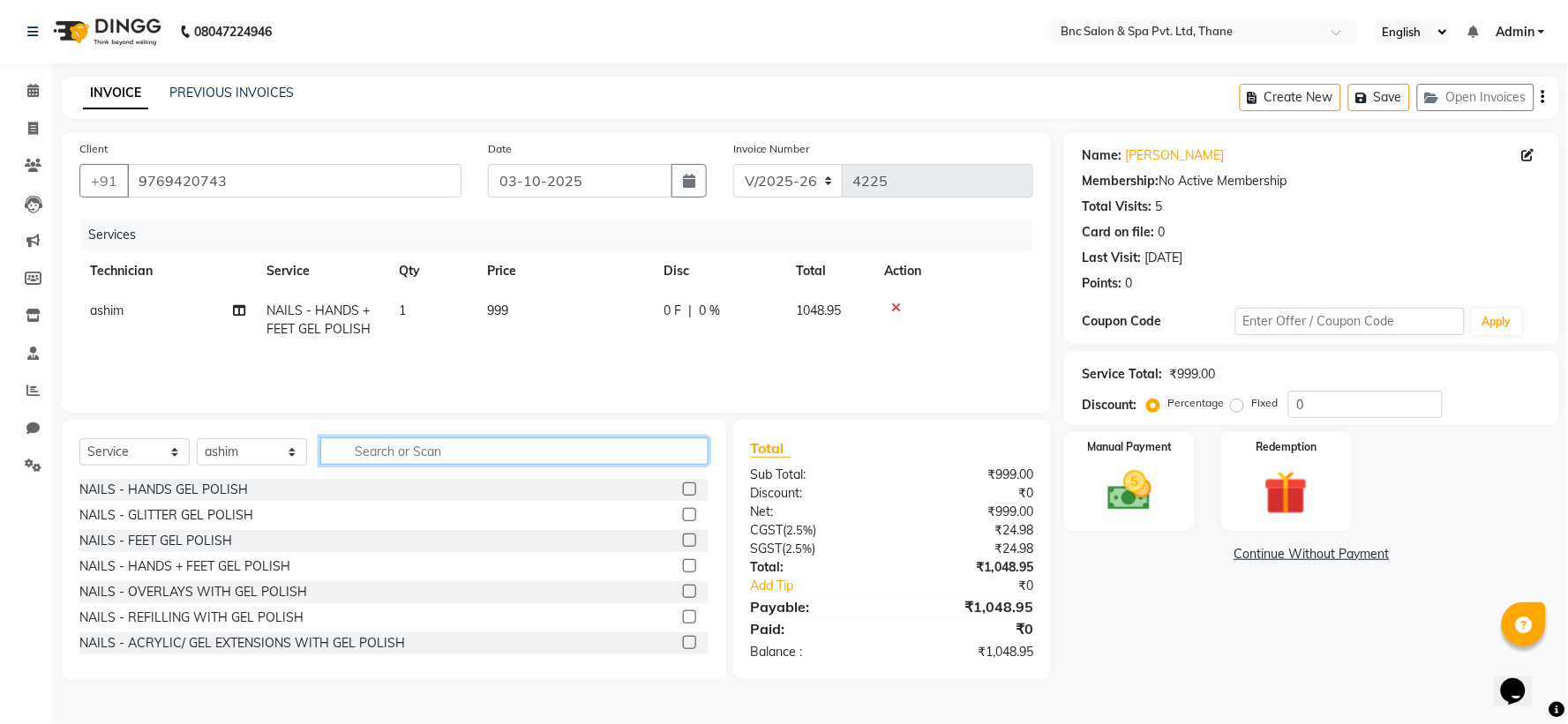
click at [365, 453] on input "text" at bounding box center [515, 451] width 389 height 27
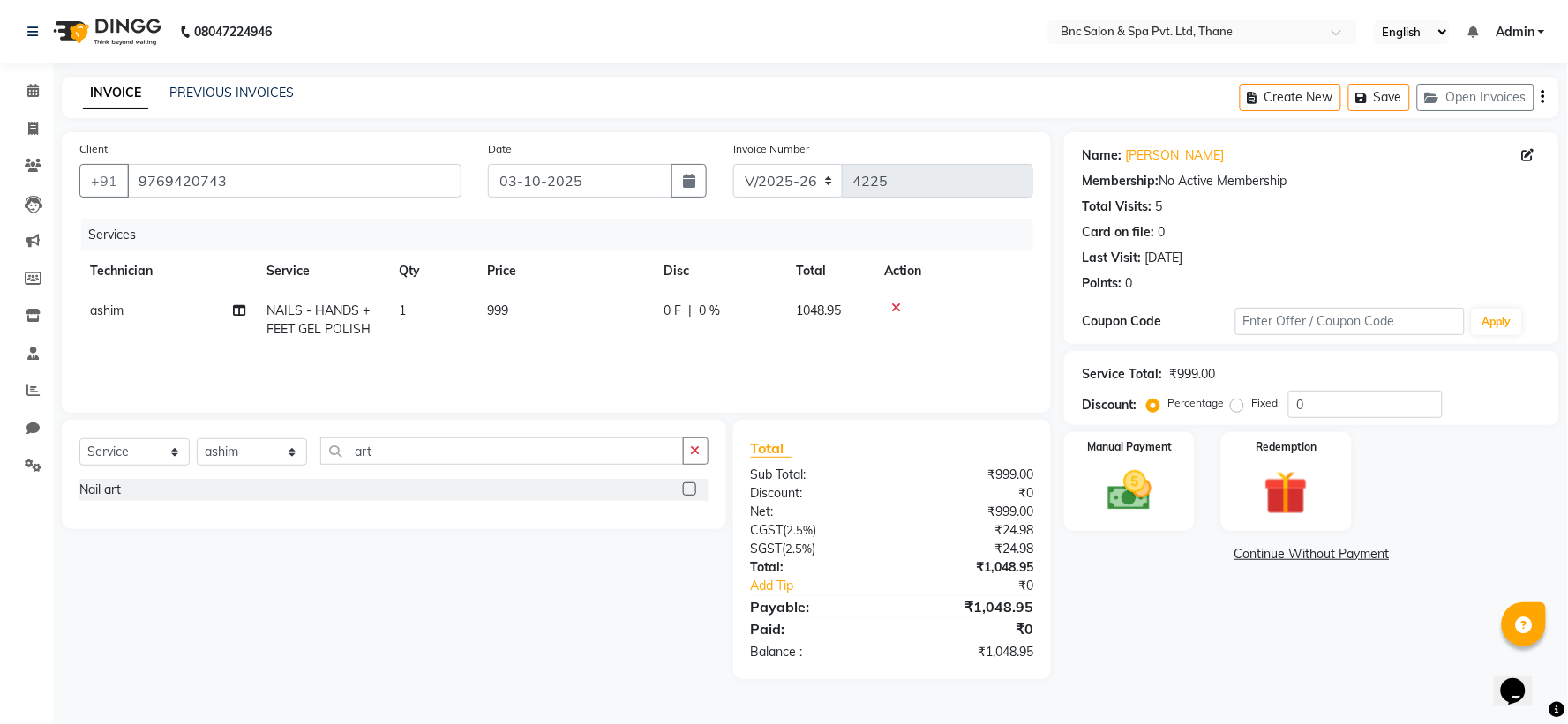
click at [504, 312] on span "999" at bounding box center [498, 310] width 21 height 16
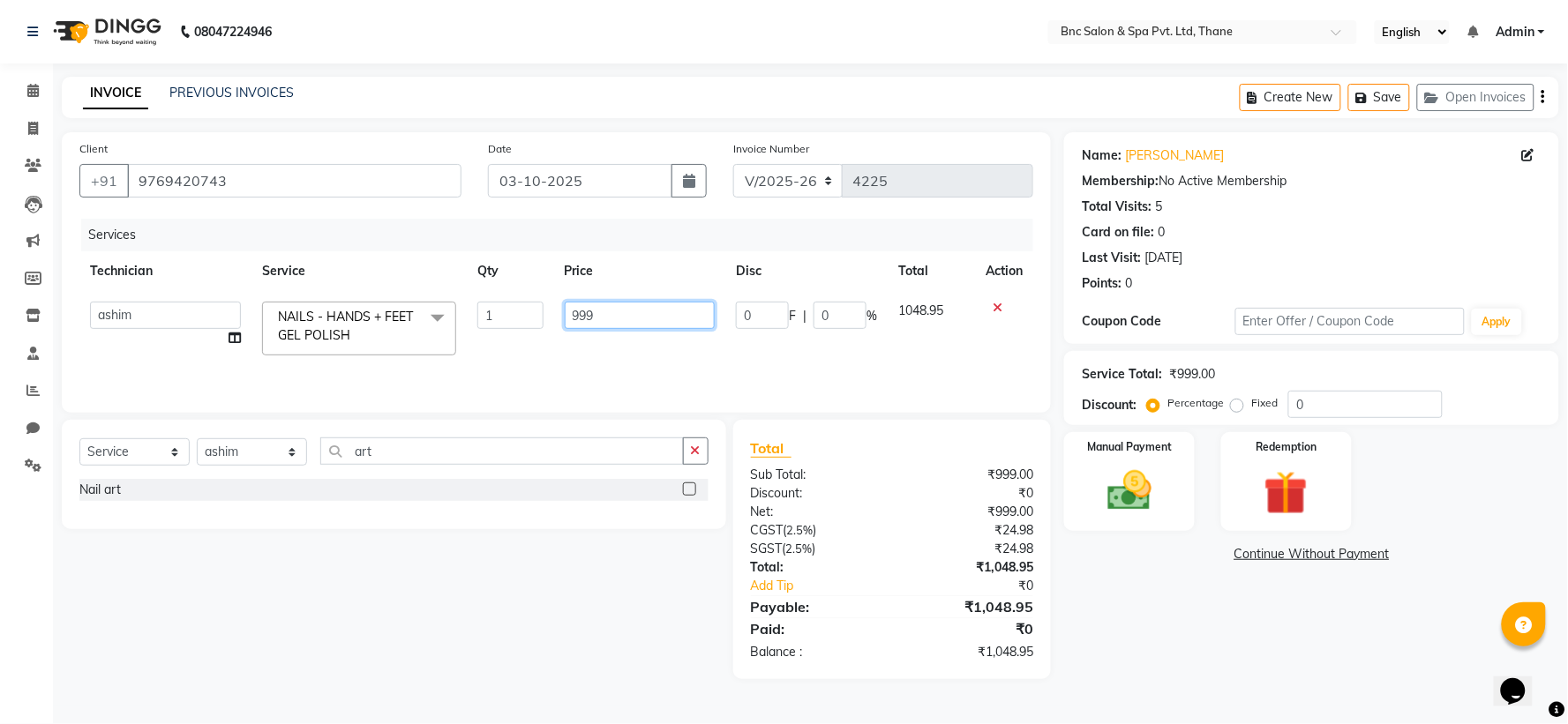
click at [598, 320] on input "999" at bounding box center [640, 315] width 151 height 27
click at [689, 488] on label at bounding box center [690, 489] width 13 height 13
click at [689, 488] on input "checkbox" at bounding box center [689, 490] width 11 height 11
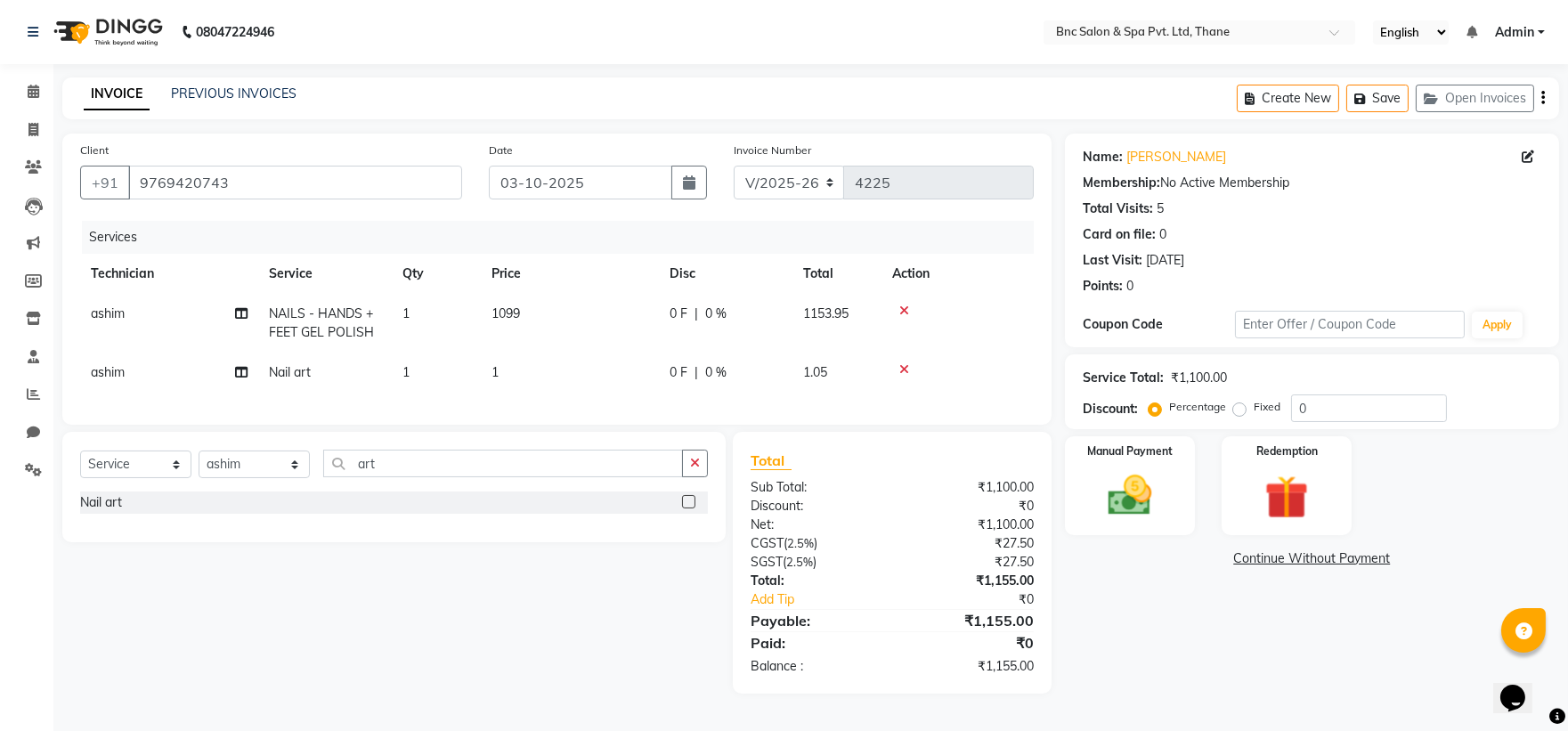
click at [501, 372] on td "1" at bounding box center [569, 373] width 178 height 40
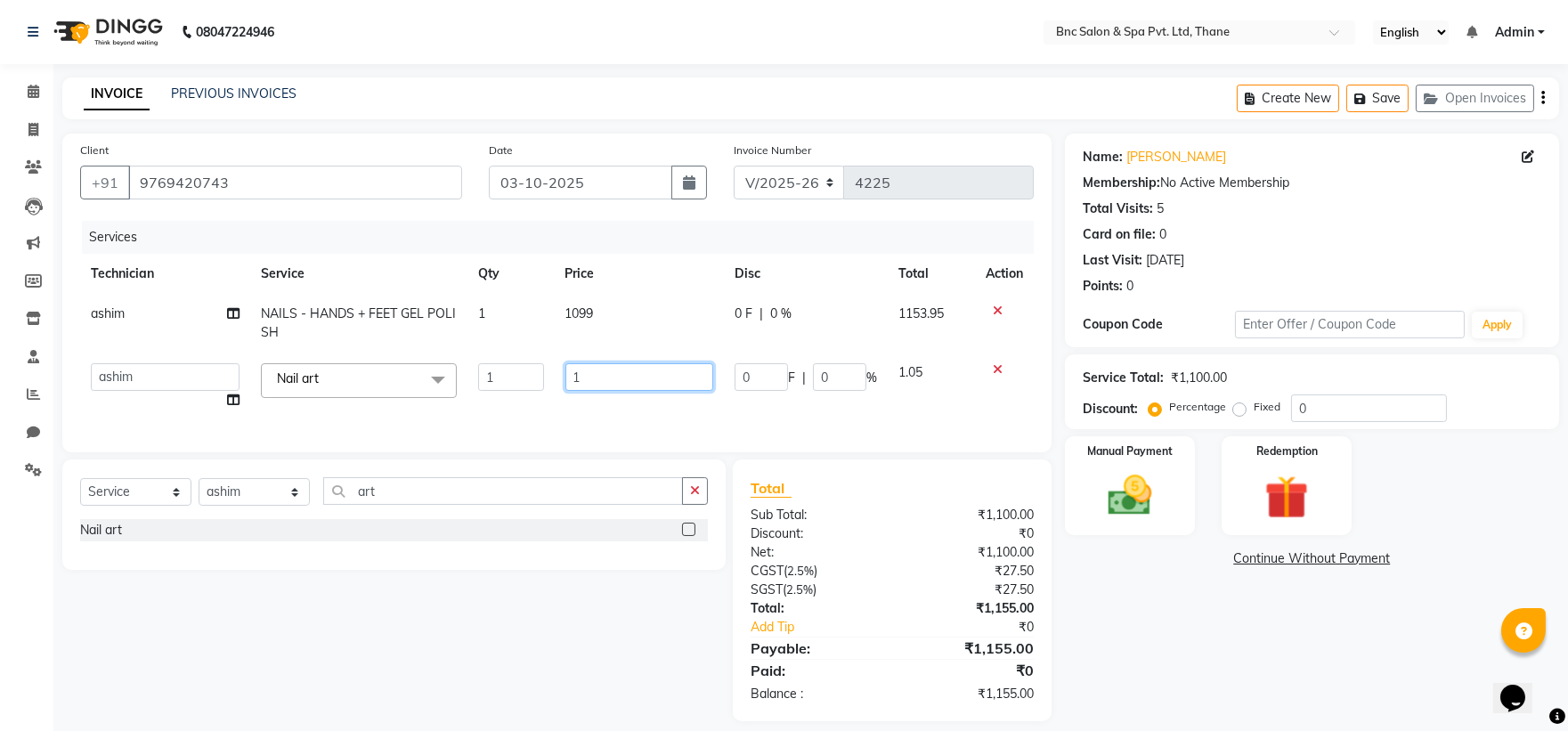
click at [588, 386] on input "1" at bounding box center [639, 376] width 148 height 27
click at [1099, 501] on img at bounding box center [1130, 496] width 74 height 53
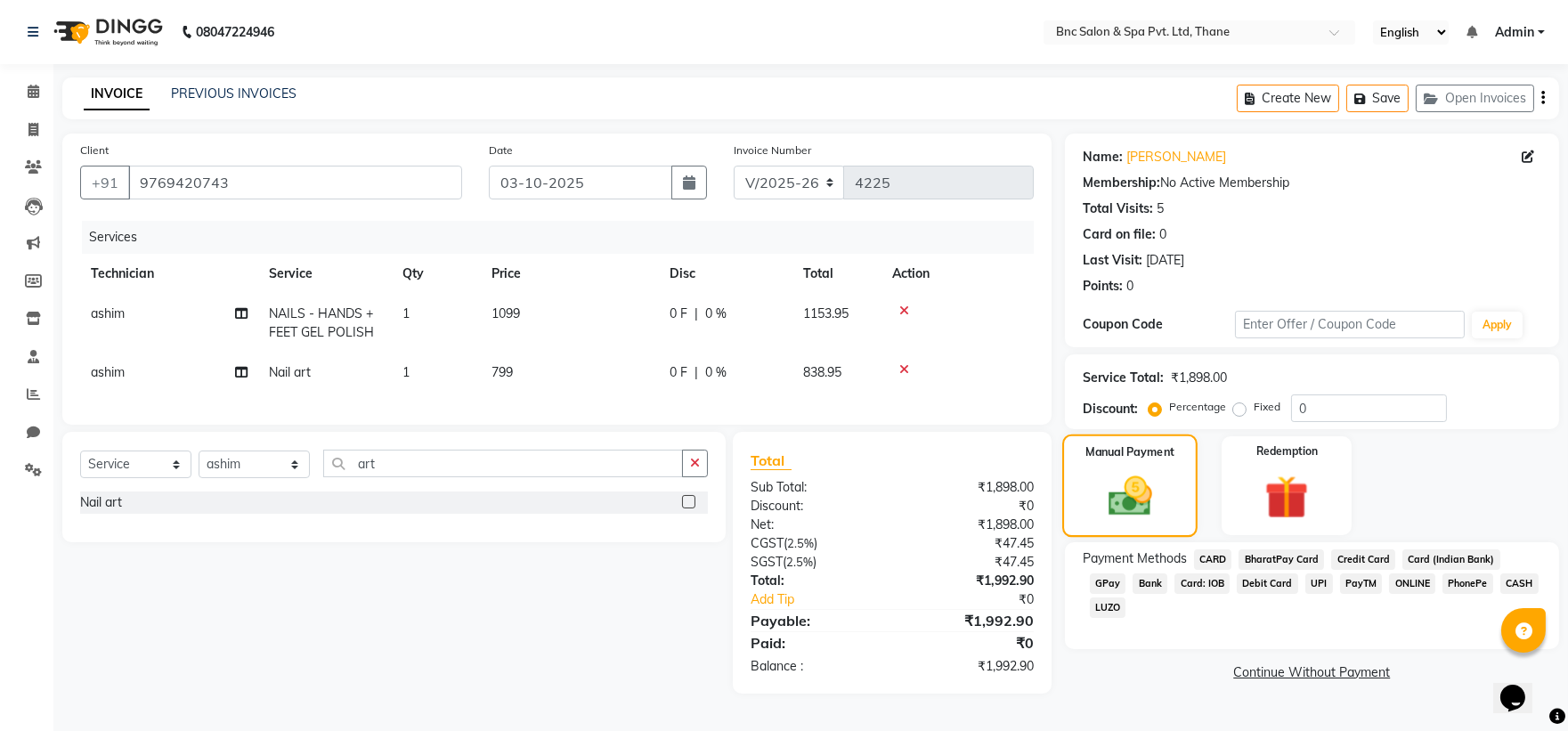
click at [1132, 475] on img at bounding box center [1130, 497] width 71 height 51
click at [1254, 407] on label "Fixed" at bounding box center [1267, 406] width 26 height 16
click at [1239, 407] on input "Fixed" at bounding box center [1243, 406] width 12 height 12
click at [1310, 405] on input "0" at bounding box center [1370, 407] width 156 height 27
click at [1126, 471] on img at bounding box center [1130, 497] width 71 height 51
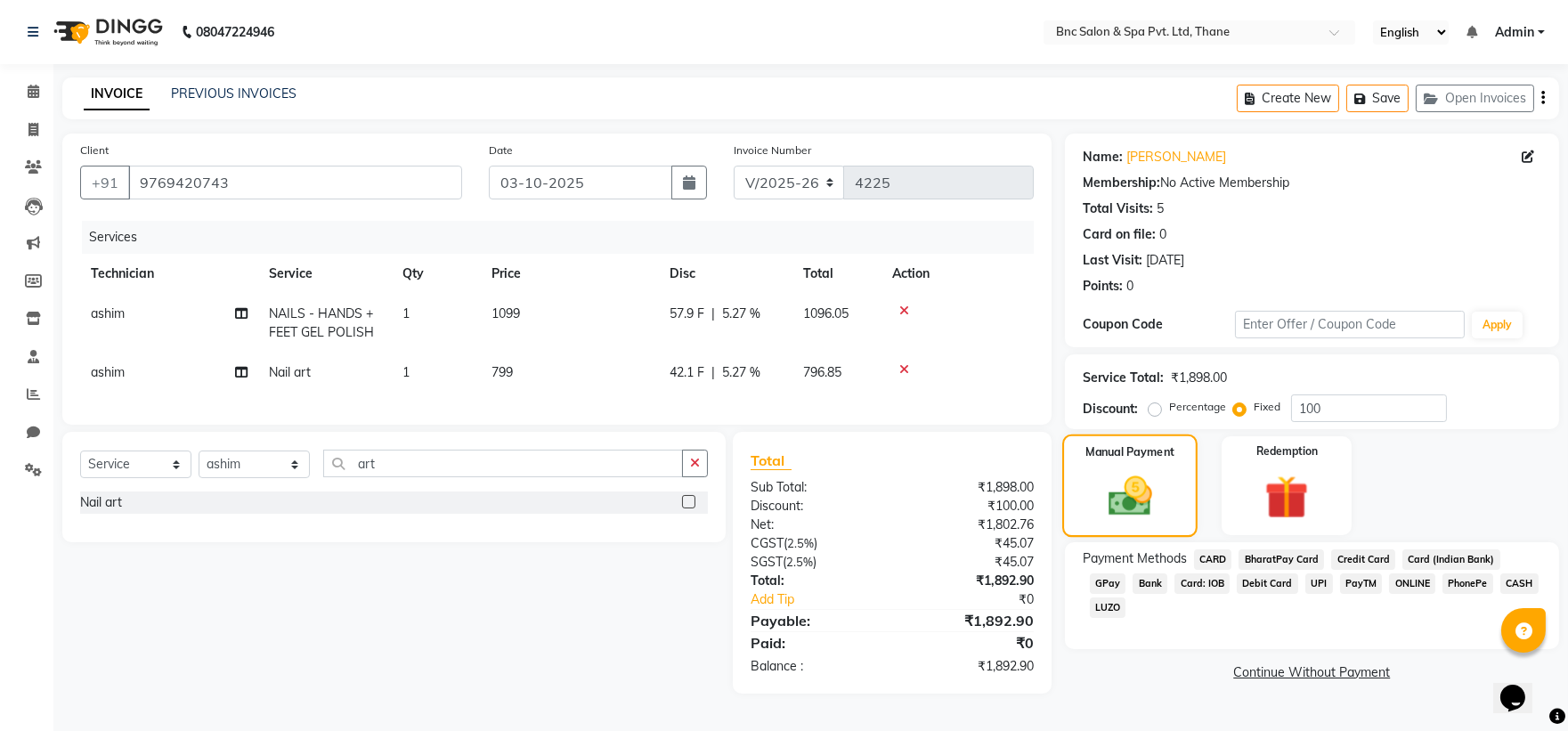
click at [1120, 467] on div "Manual Payment" at bounding box center [1130, 485] width 135 height 103
click at [1127, 472] on img at bounding box center [1130, 497] width 71 height 51
click at [1500, 581] on span "CASH" at bounding box center [1519, 584] width 39 height 21
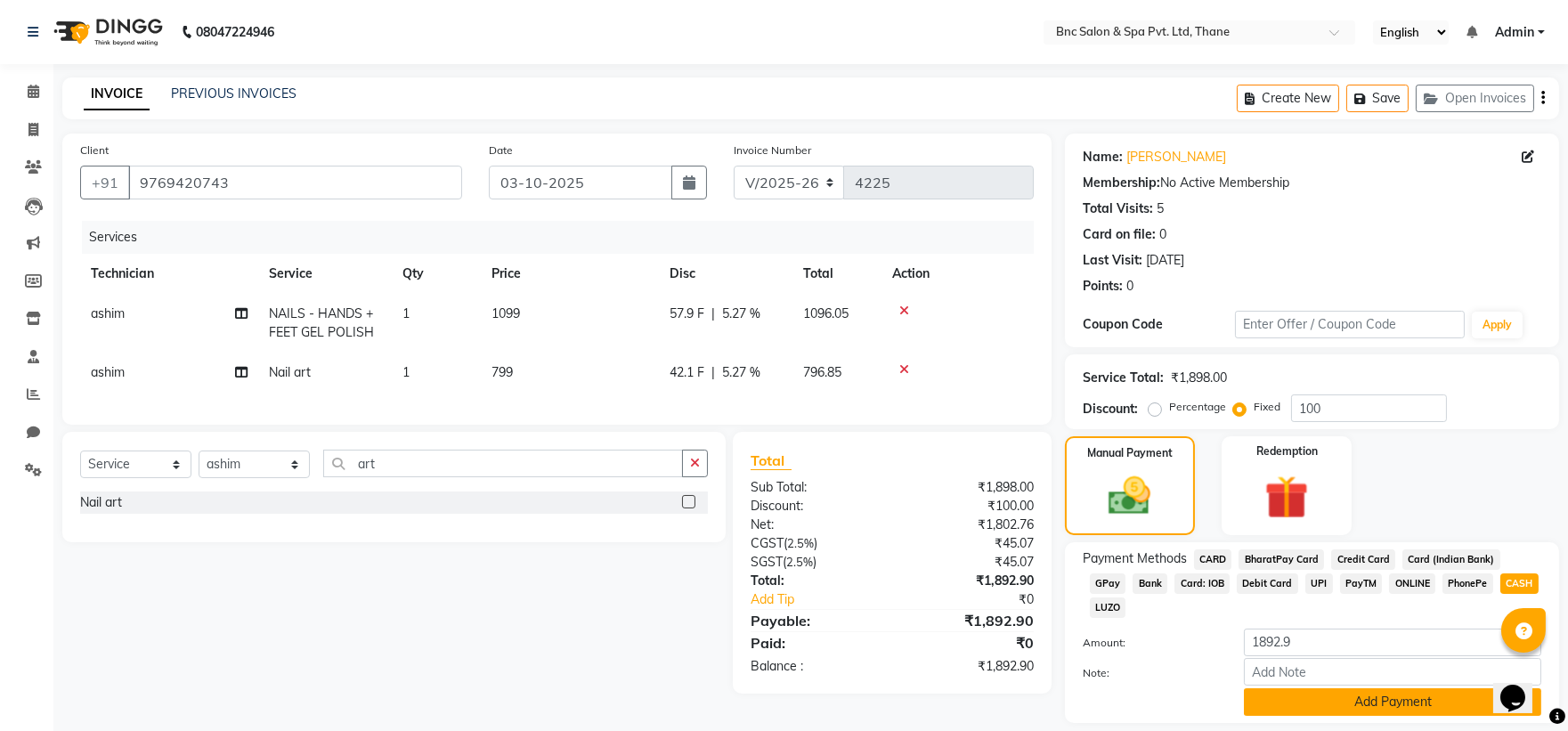
click at [1384, 689] on button "Add Payment" at bounding box center [1392, 702] width 297 height 27
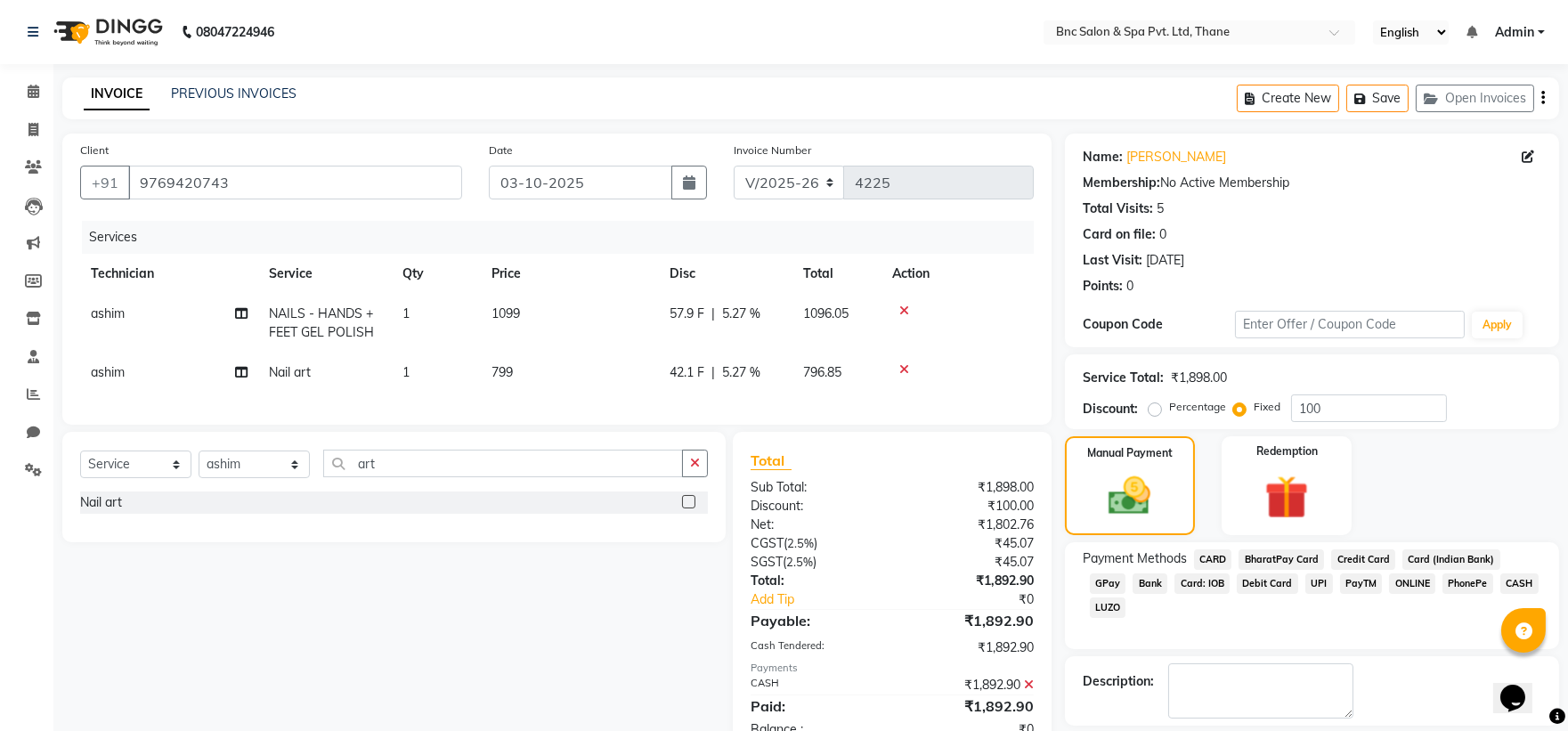
scroll to position [82, 0]
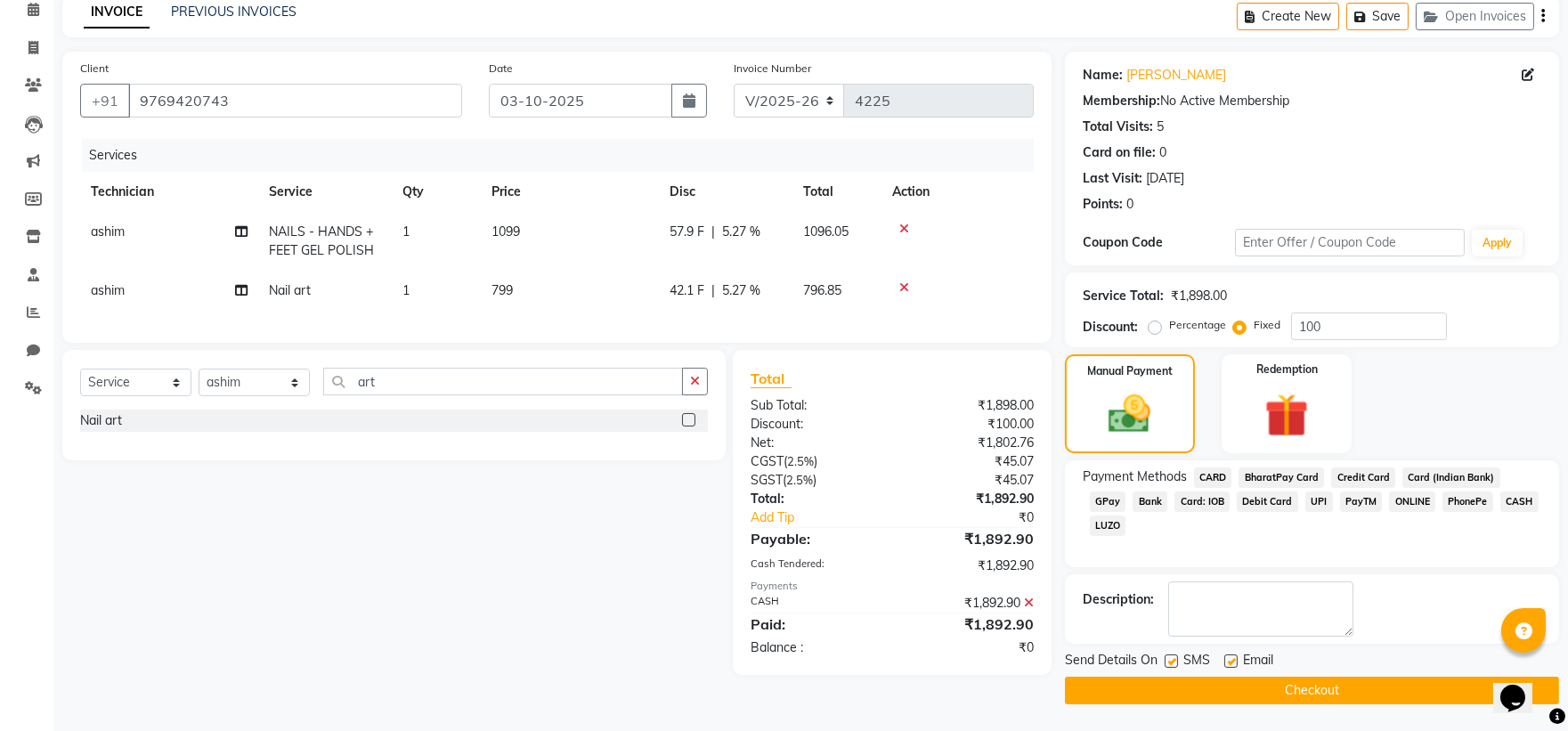
click at [1329, 689] on button "Checkout" at bounding box center [1311, 690] width 494 height 27
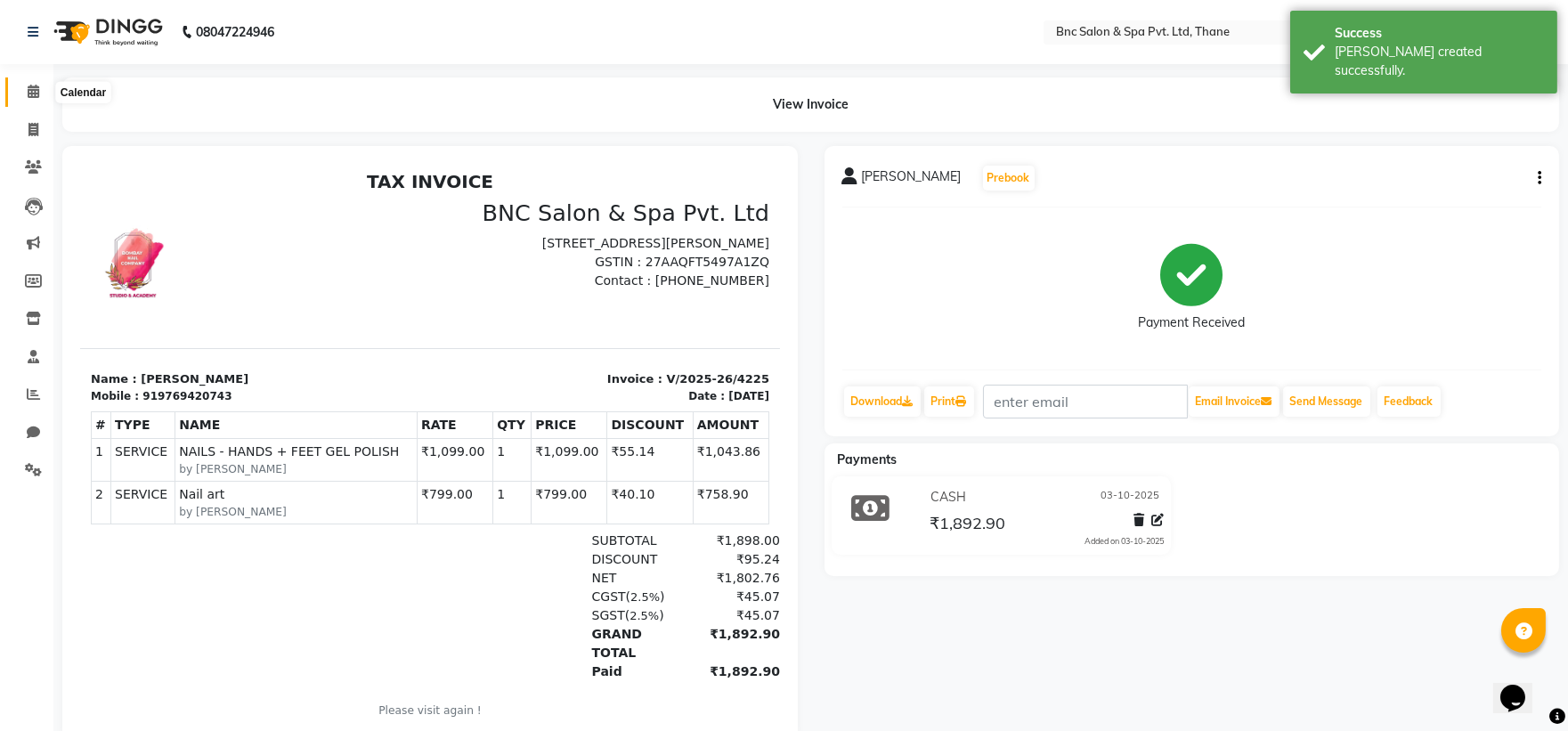
click at [25, 91] on span at bounding box center [33, 92] width 31 height 21
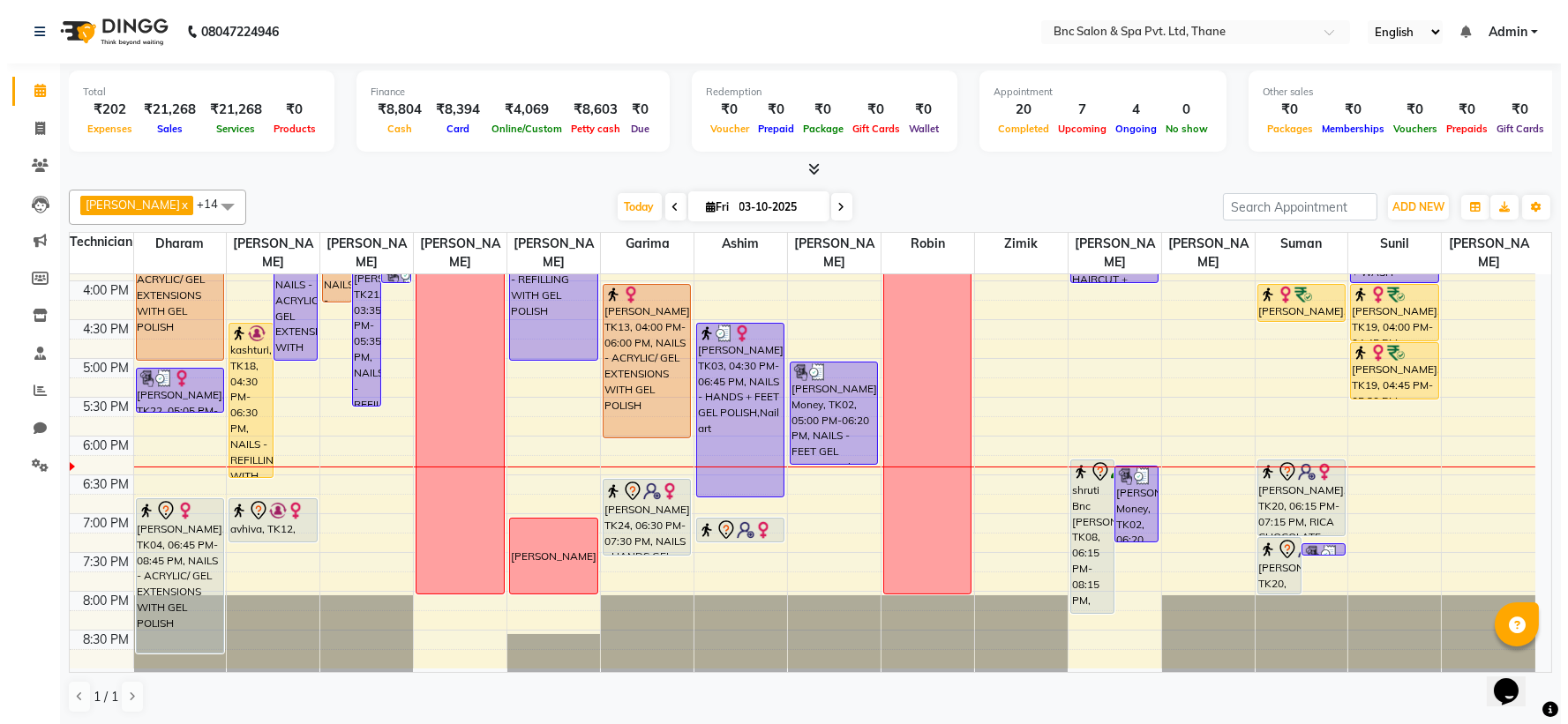
scroll to position [1, 0]
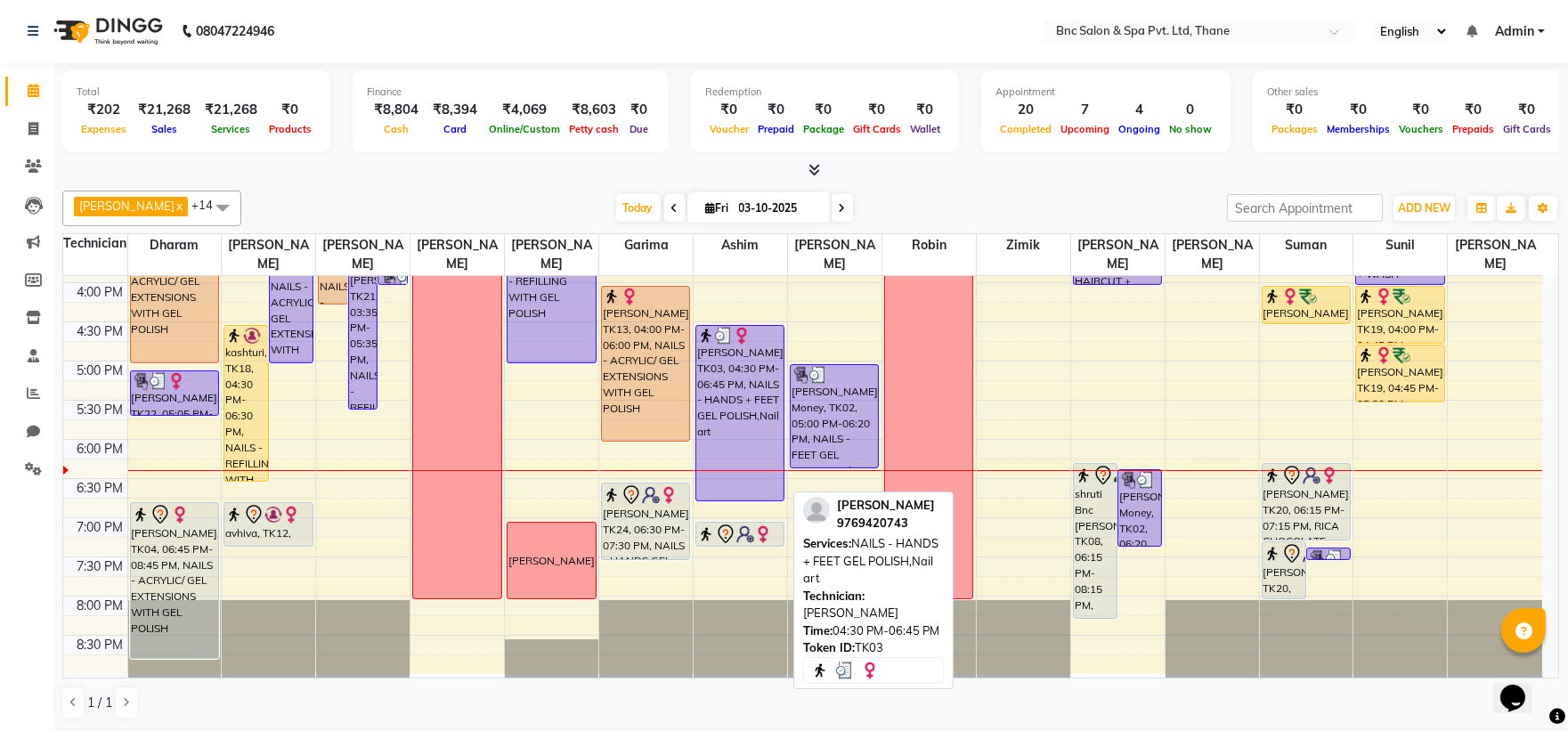
click at [764, 420] on div "[PERSON_NAME], TK03, 04:30 PM-06:45 PM, NAILS - HANDS + FEET GEL POLISH,Nail art" at bounding box center [739, 413] width 87 height 175
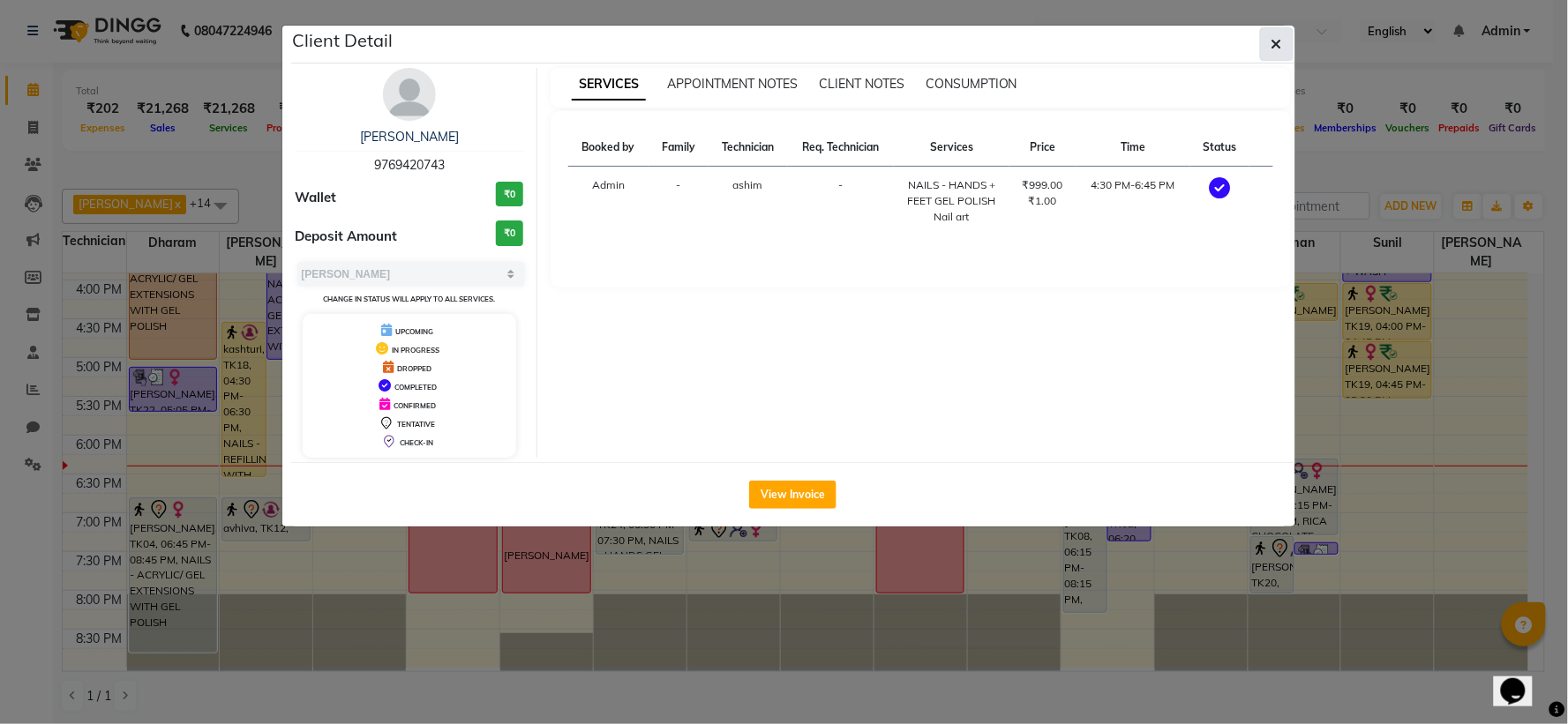
click at [1273, 41] on icon "button" at bounding box center [1276, 44] width 10 height 14
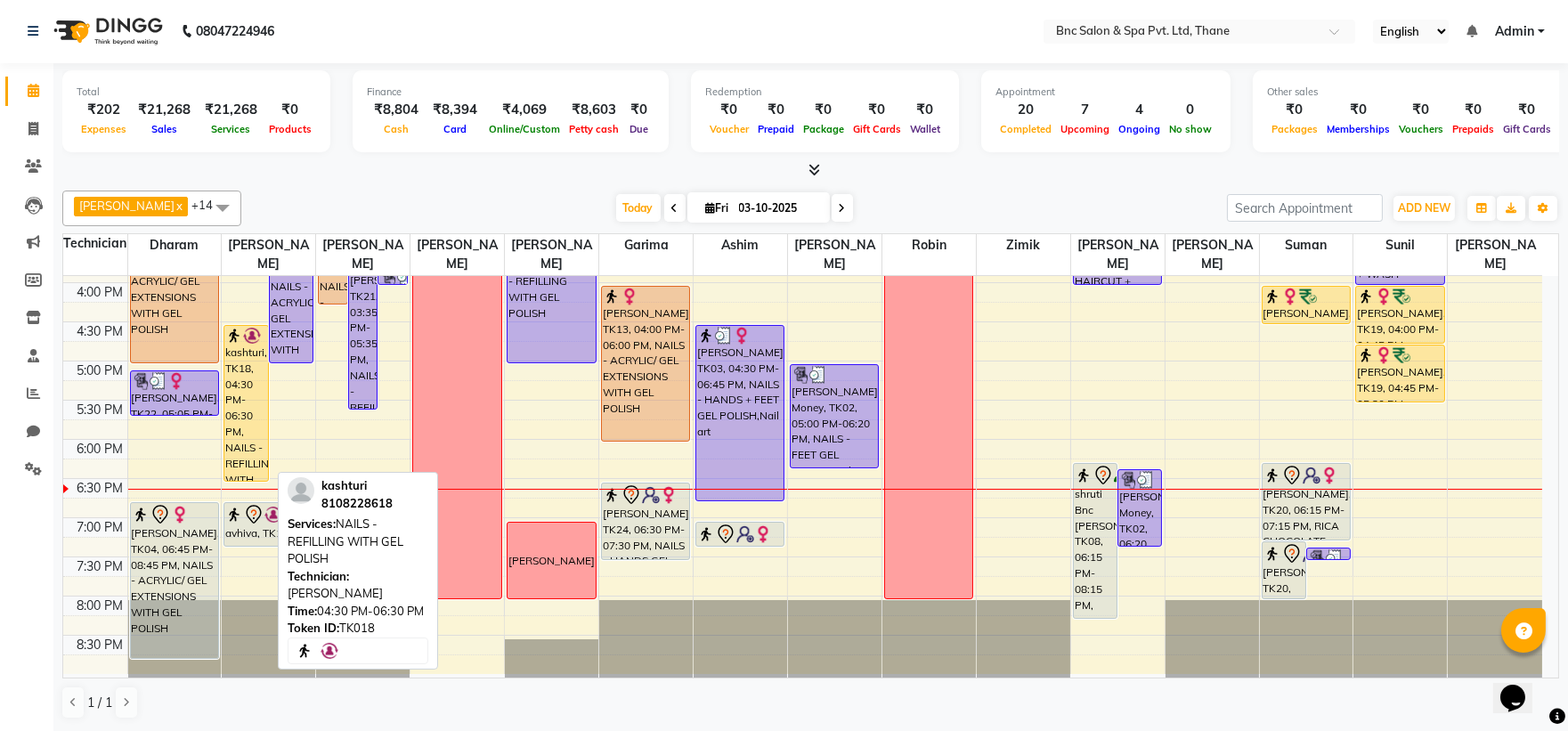
click at [256, 401] on div "kashturi, TK18, 04:30 PM-06:30 PM, NAILS - REFILLING WITH GEL POLISH" at bounding box center [245, 403] width 42 height 155
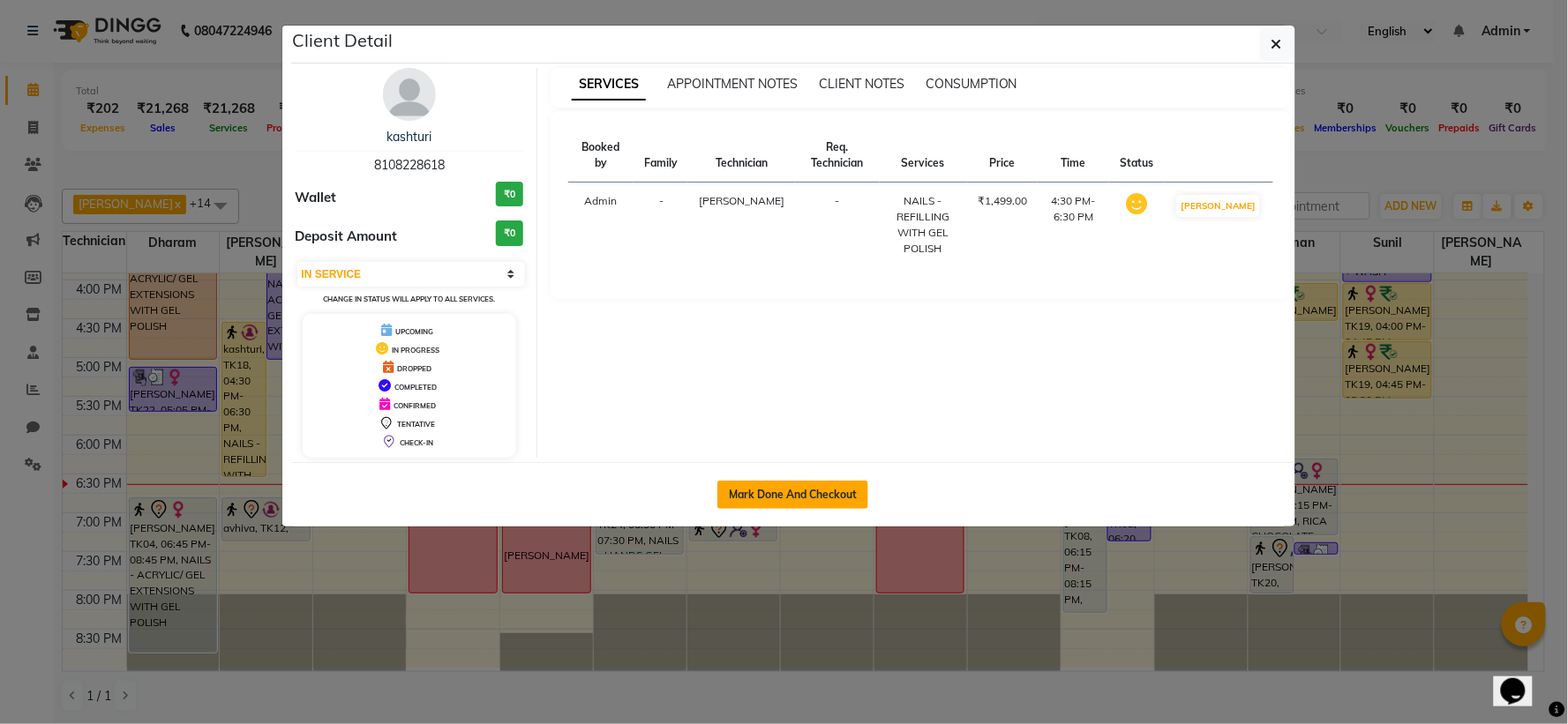
click at [784, 500] on button "Mark Done And Checkout" at bounding box center [793, 495] width 151 height 28
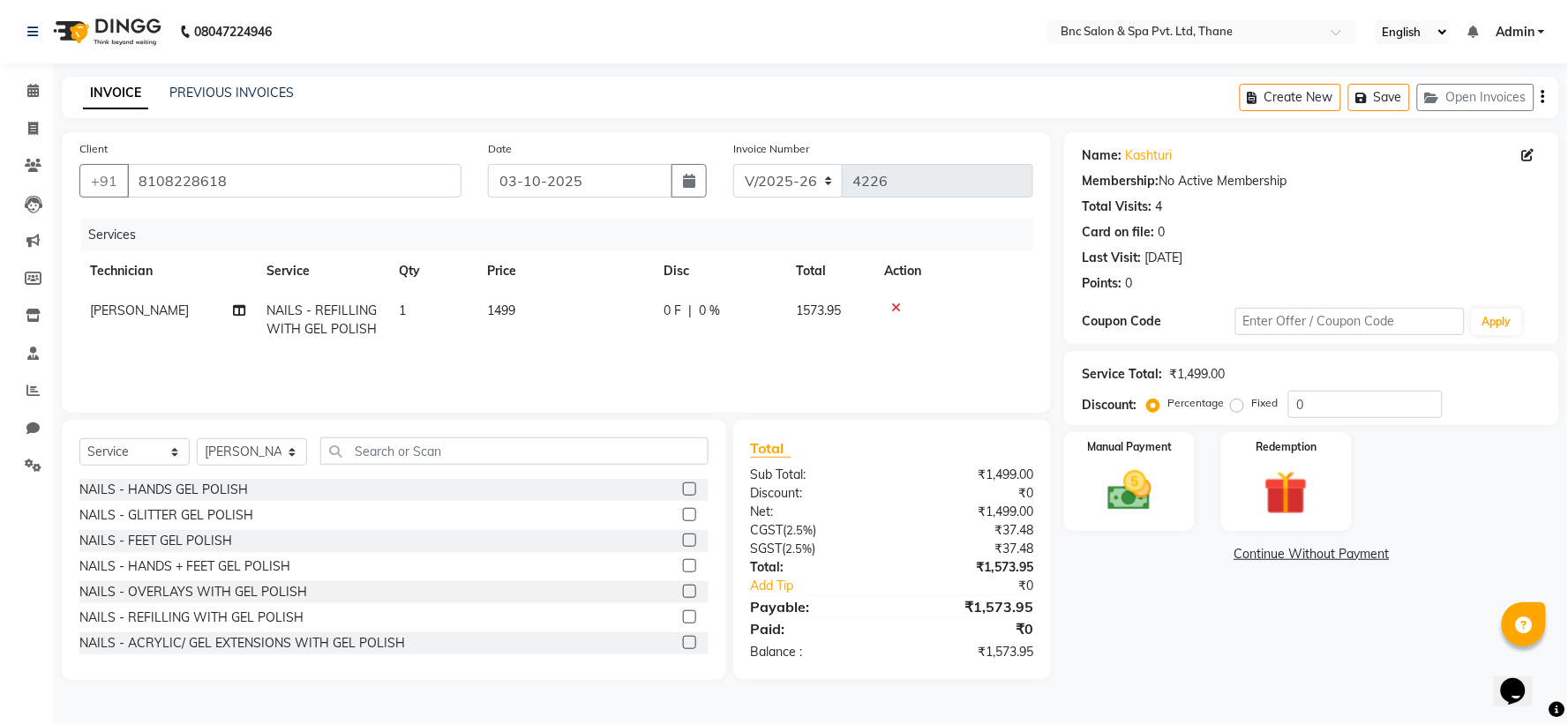
click at [504, 307] on span "1499" at bounding box center [502, 310] width 28 height 16
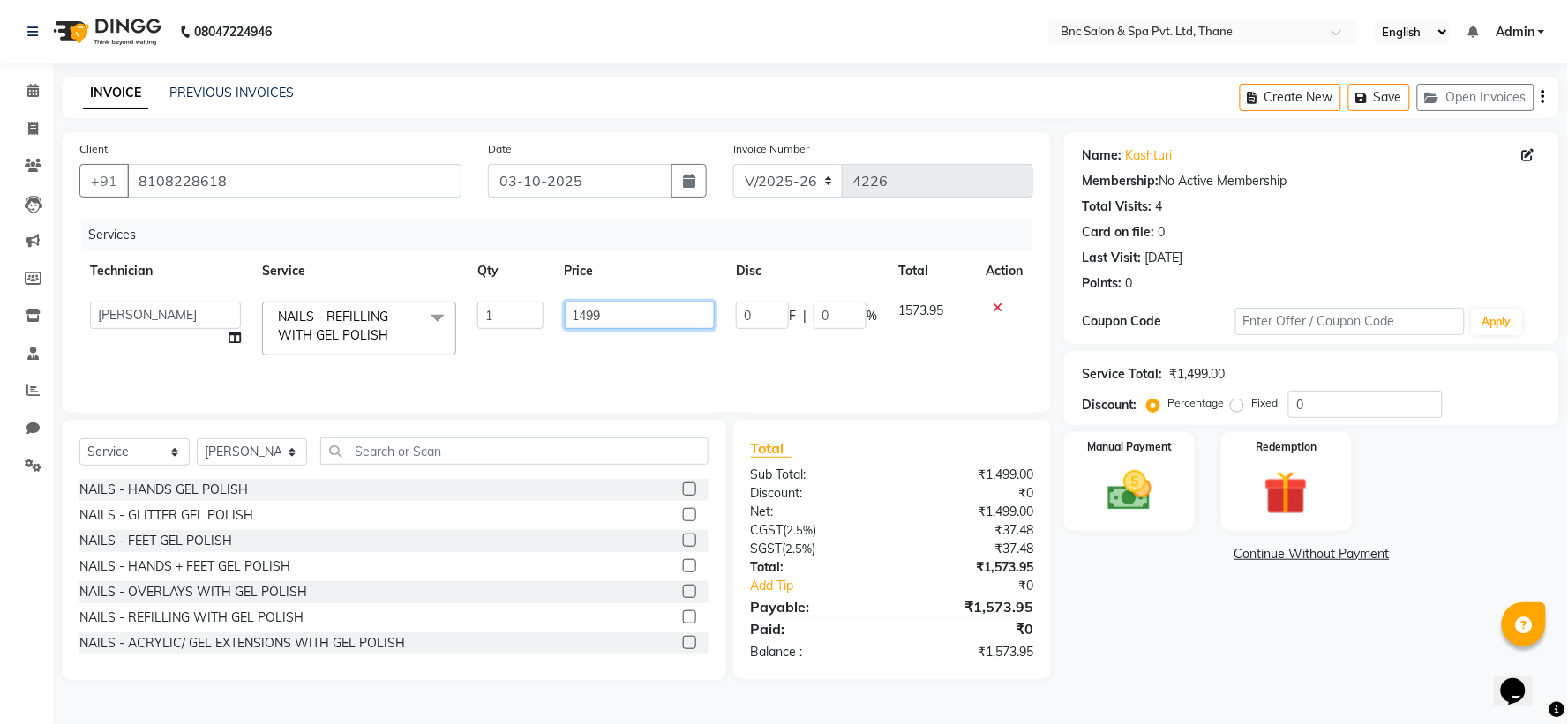
click at [587, 312] on input "1499" at bounding box center [640, 315] width 151 height 27
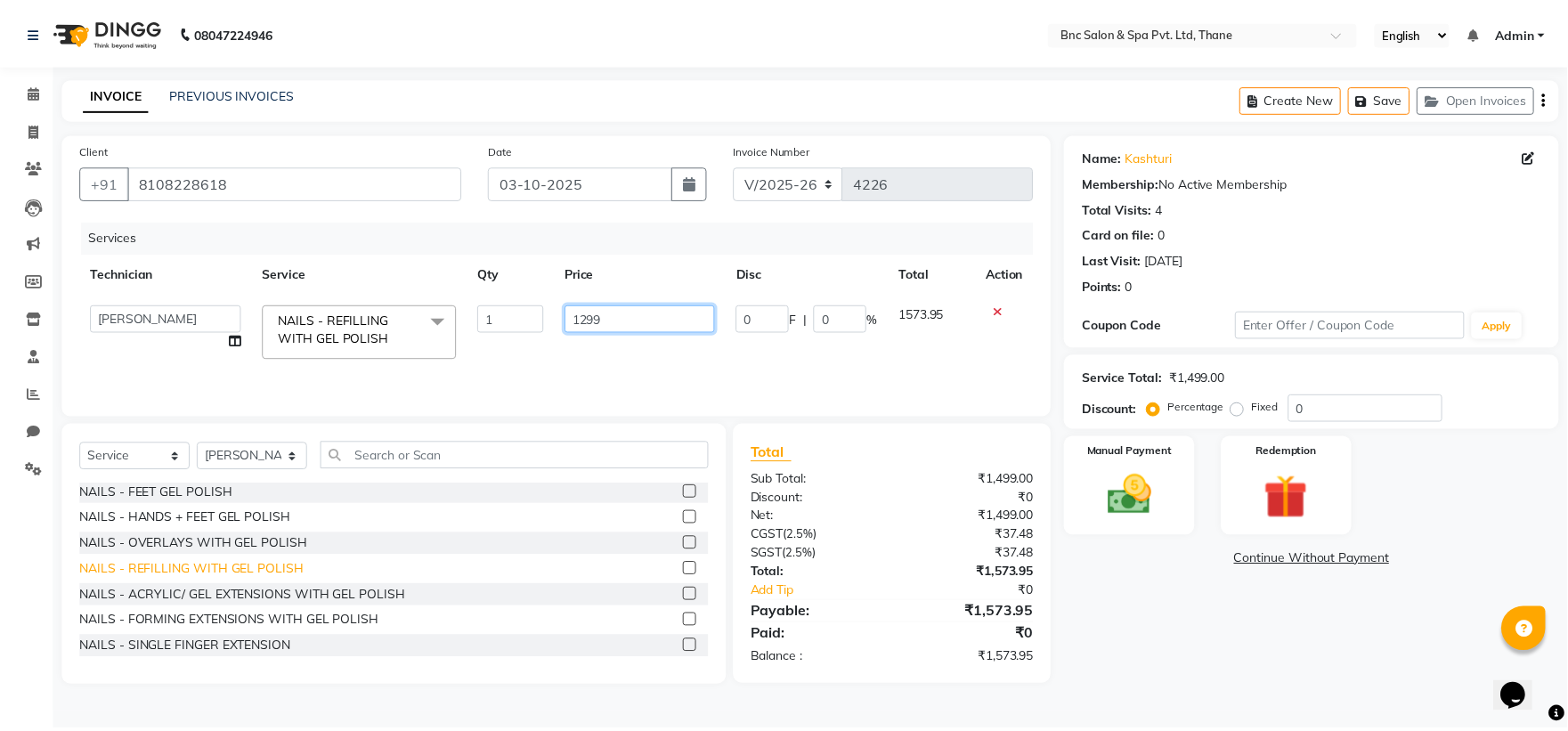
scroll to position [99, 0]
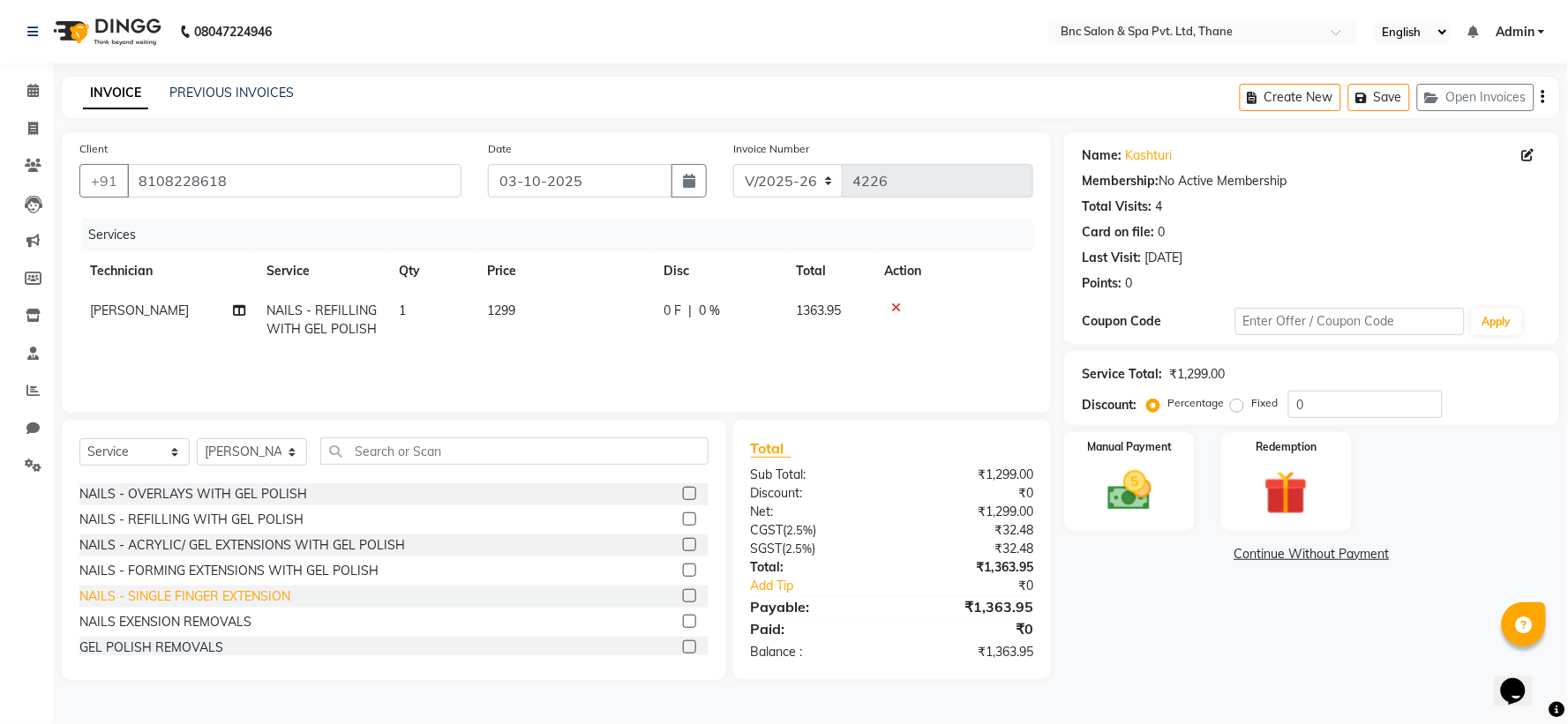
click at [227, 592] on div "NAILS - SINGLE FINGER EXTENSION" at bounding box center [185, 596] width 211 height 19
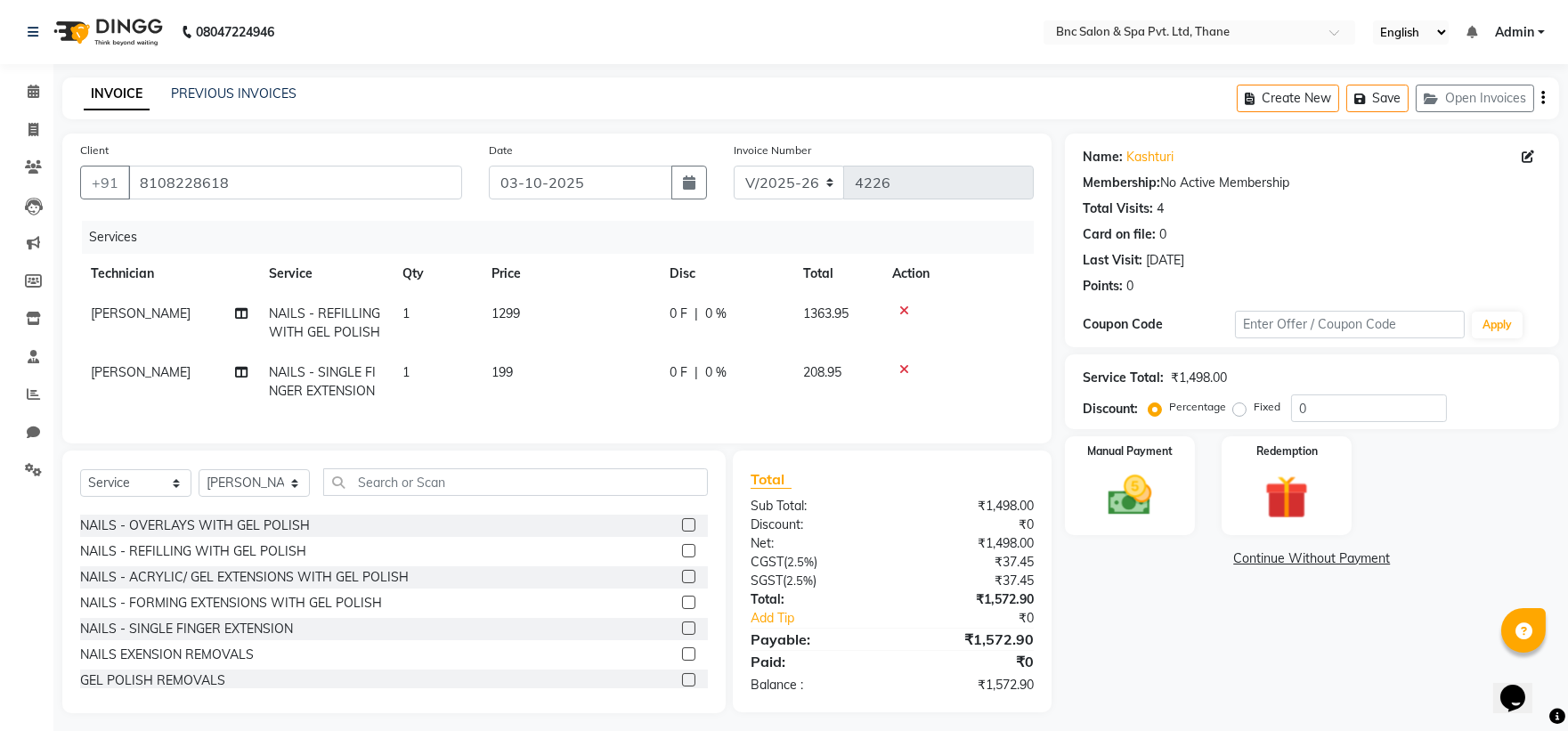
click at [504, 369] on span "199" at bounding box center [502, 372] width 22 height 16
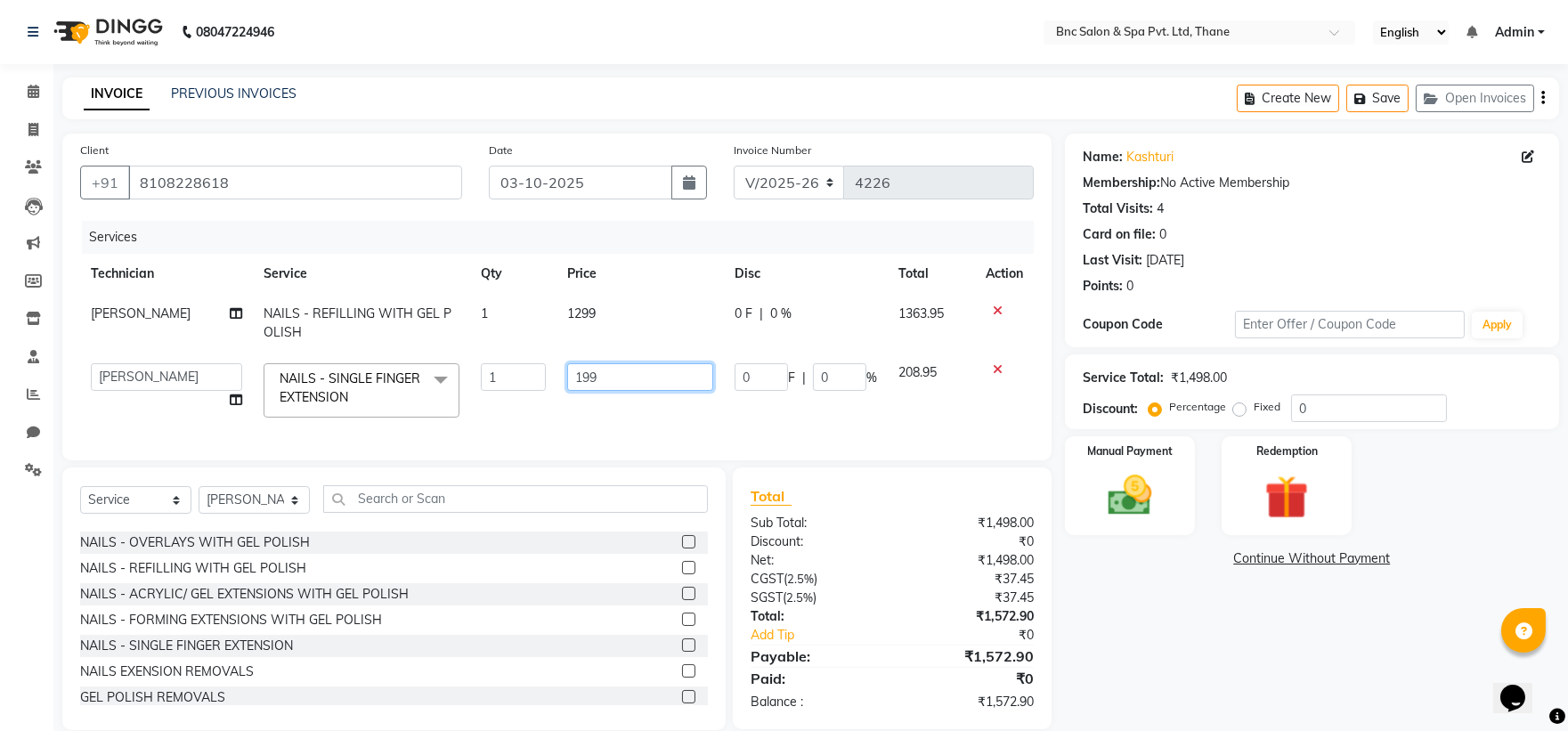
click at [596, 372] on input "199" at bounding box center [641, 376] width 147 height 27
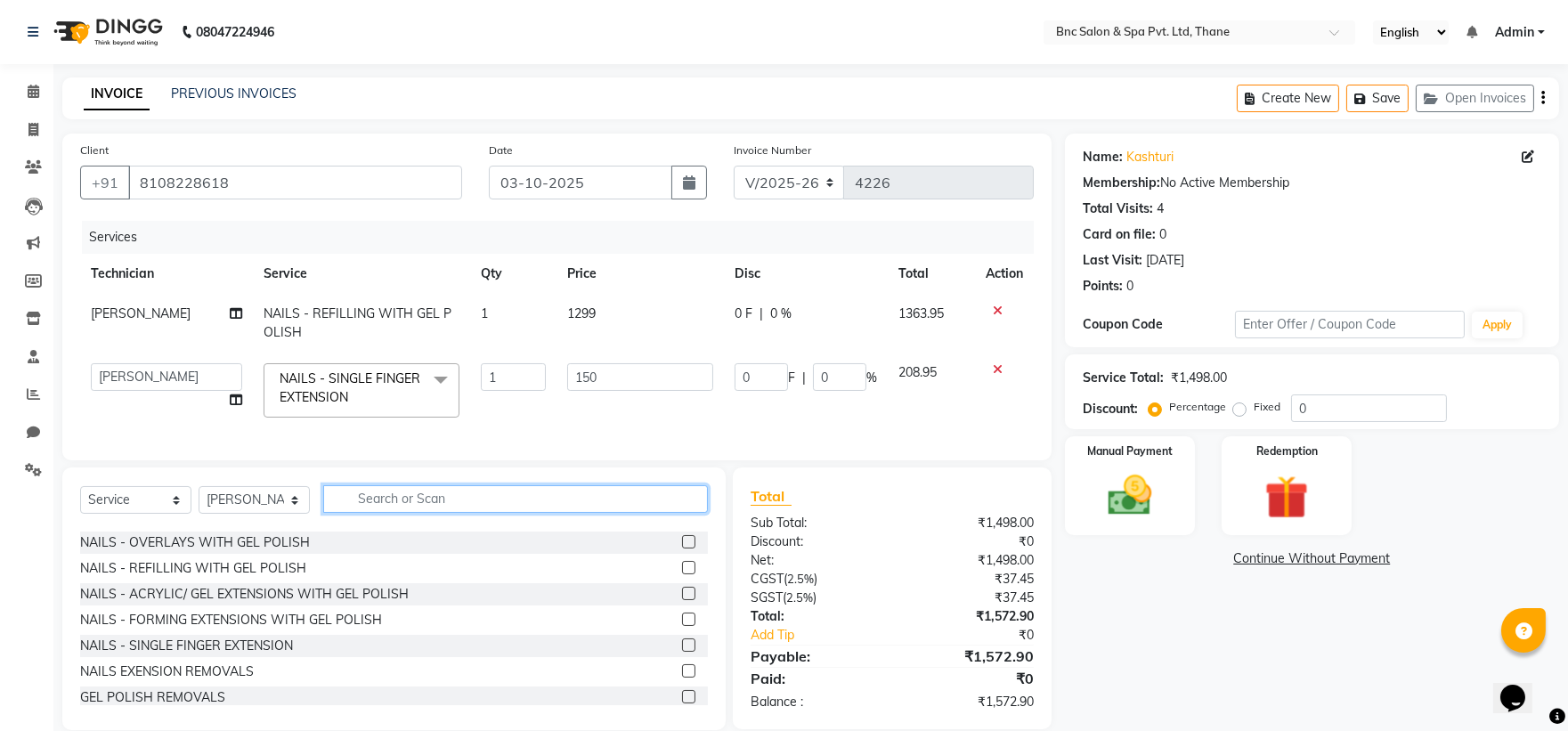
click at [356, 512] on div "Select Service Product Membership Package Voucher Prepaid Gift Card Select Tech…" at bounding box center [393, 506] width 627 height 41
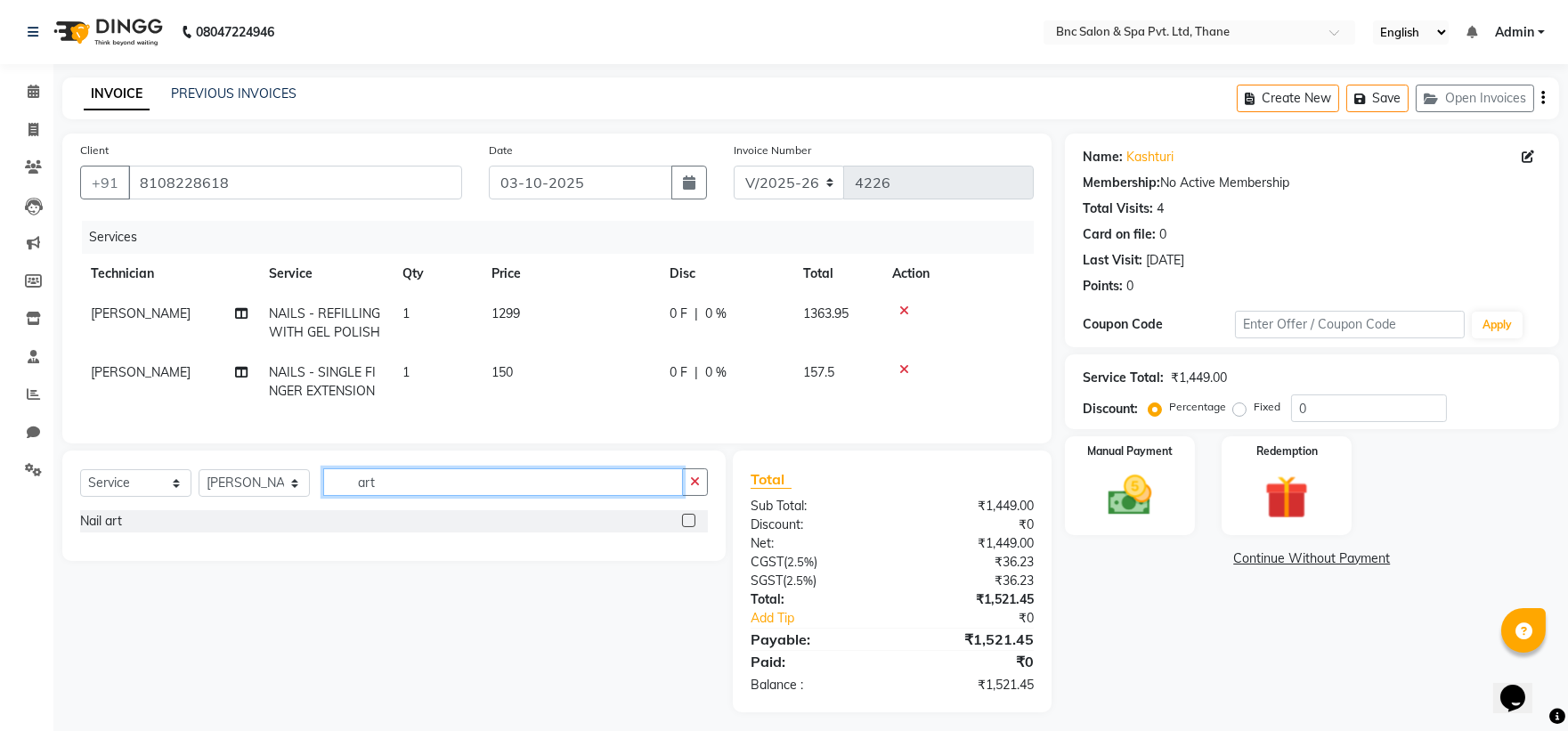
scroll to position [0, 0]
click at [684, 527] on label at bounding box center [689, 520] width 13 height 13
click at [684, 527] on input "checkbox" at bounding box center [688, 521] width 11 height 11
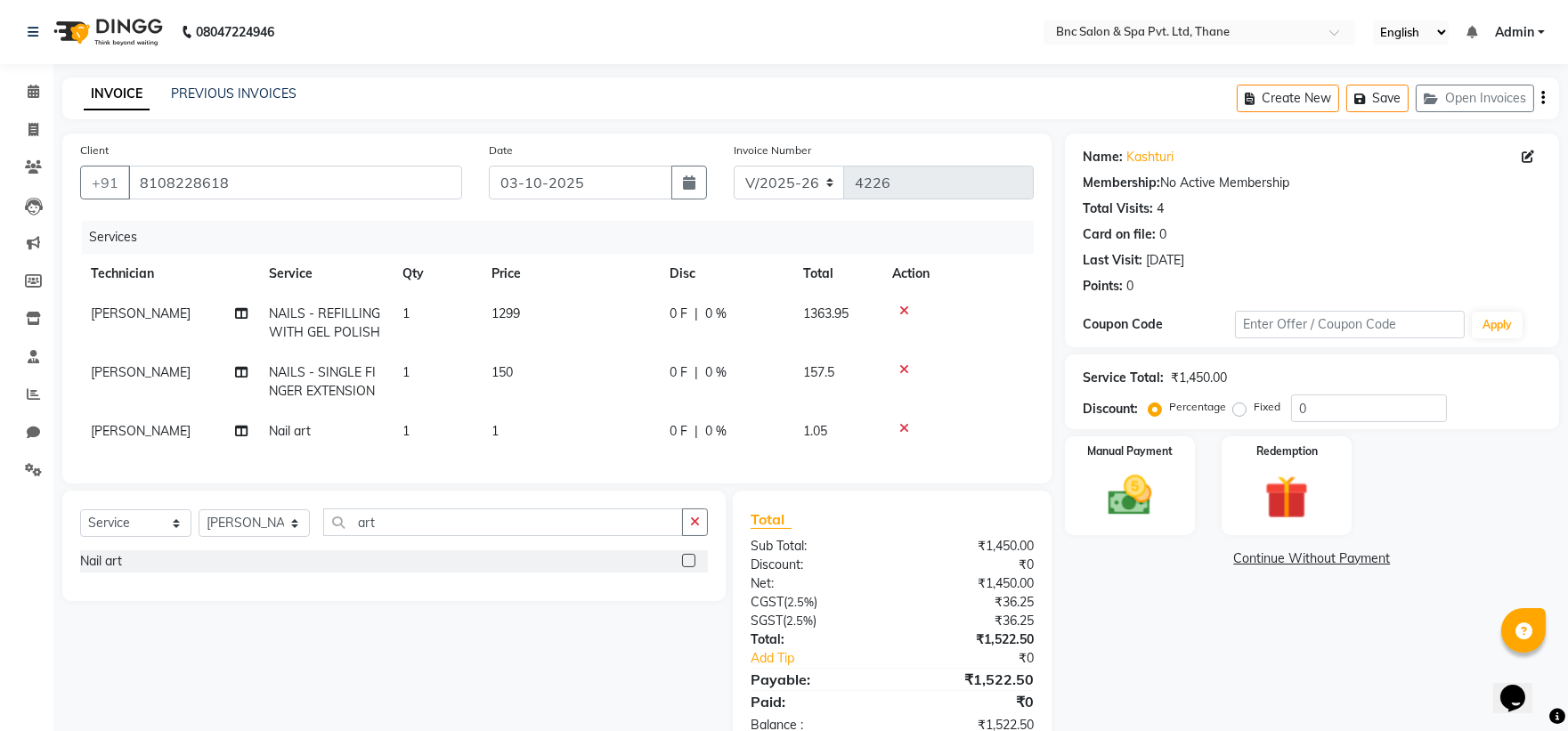
click at [499, 429] on td "1" at bounding box center [569, 431] width 178 height 40
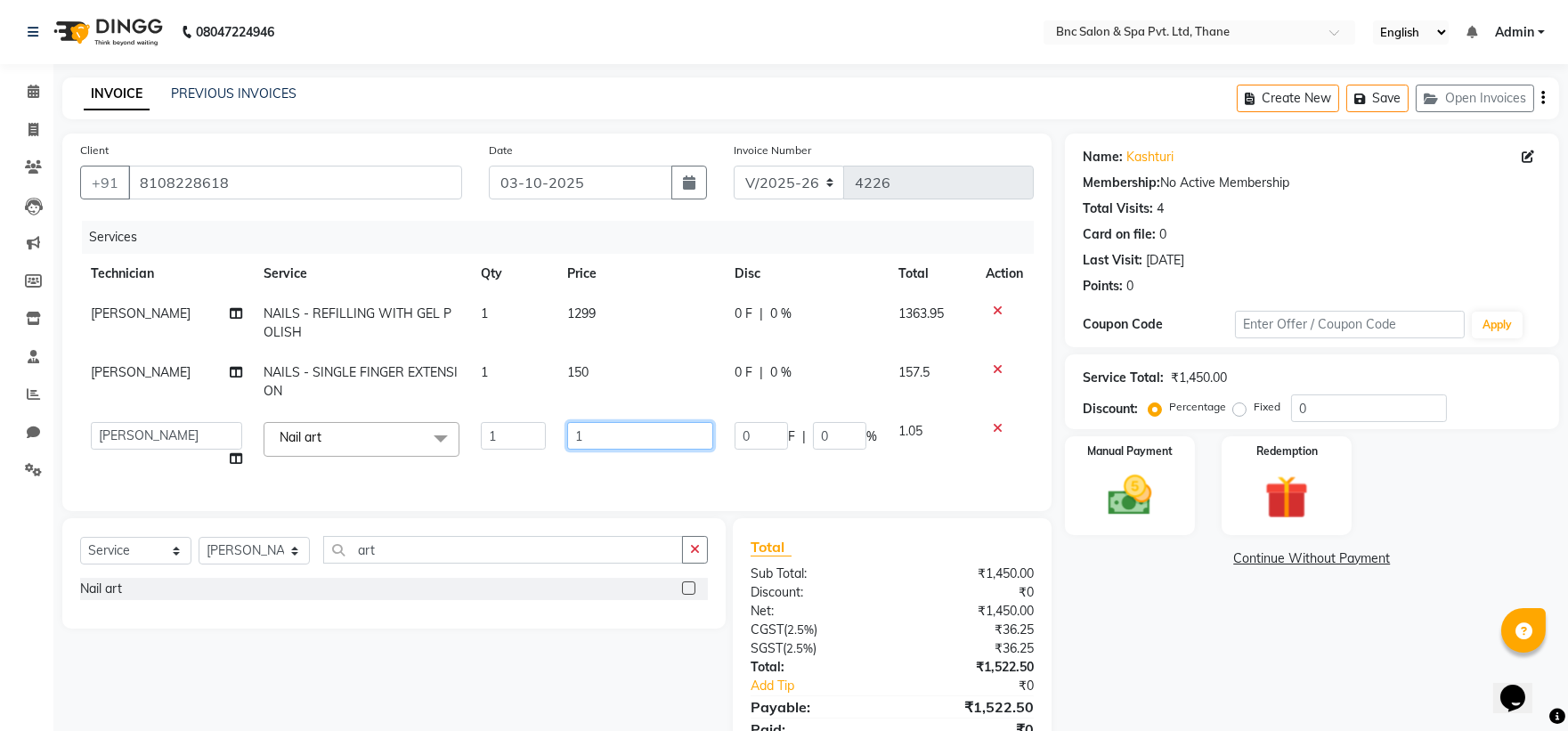
click at [584, 434] on input "1" at bounding box center [641, 436] width 147 height 27
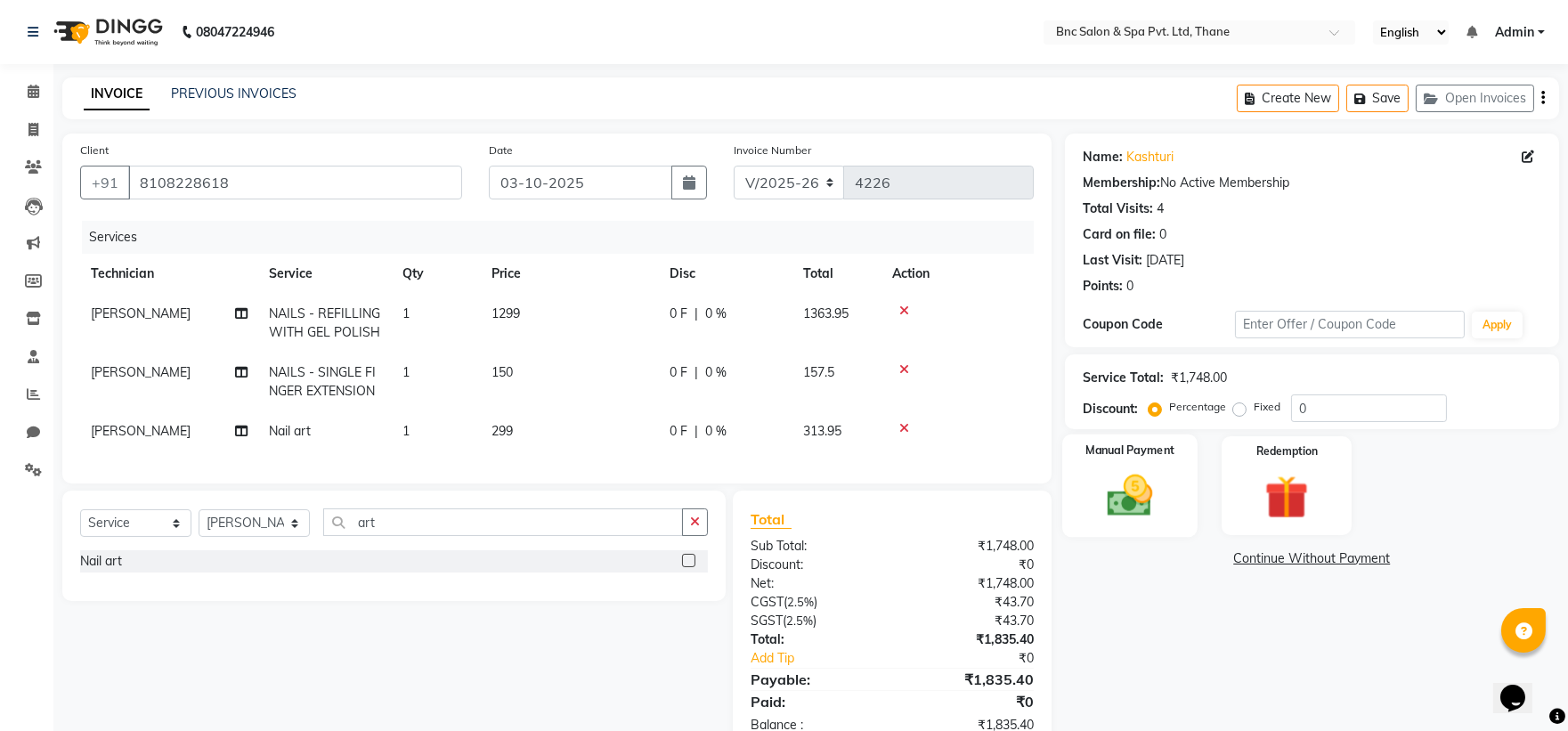
click at [1122, 469] on img at bounding box center [1130, 496] width 74 height 53
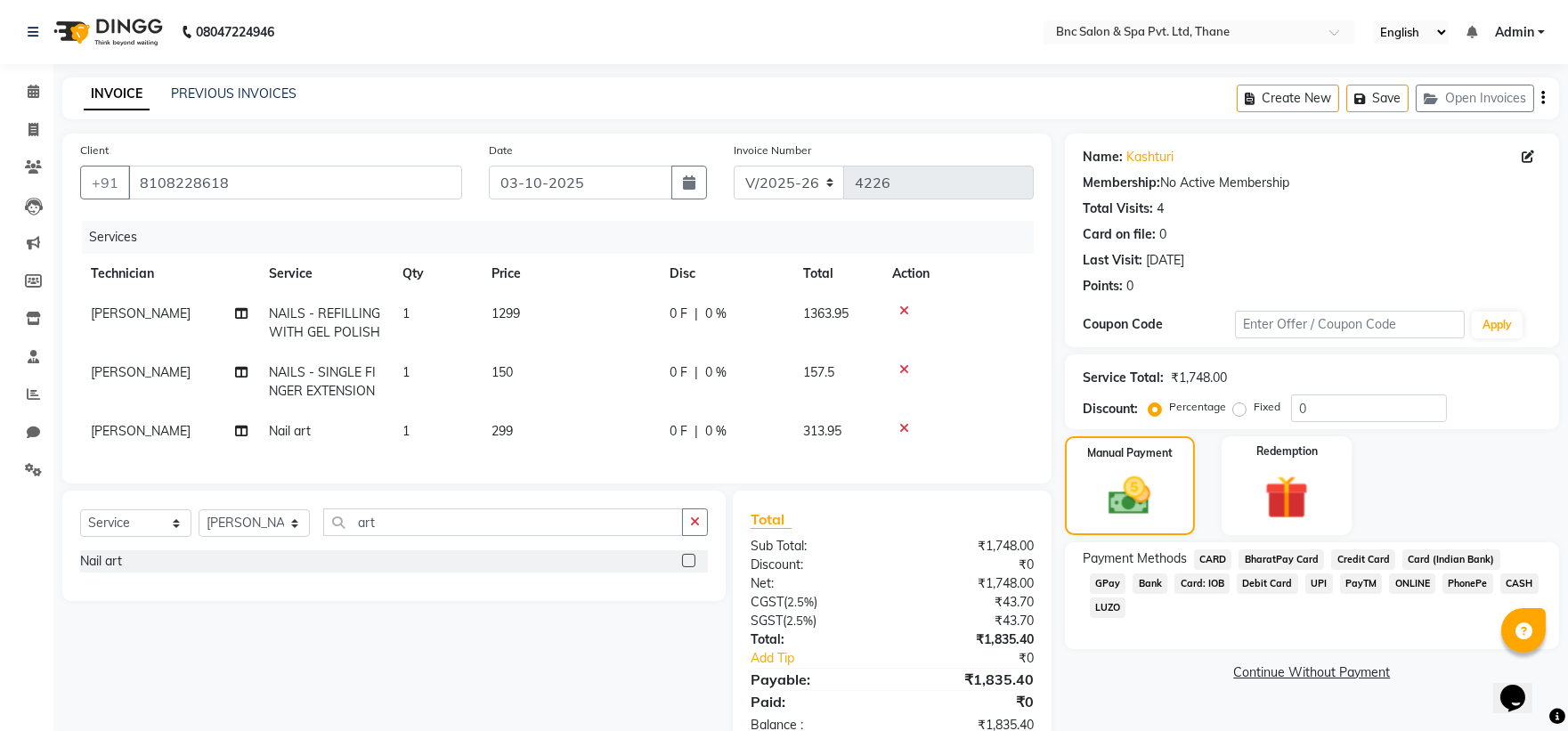
click at [1254, 405] on label "Fixed" at bounding box center [1267, 406] width 26 height 16
click at [1240, 405] on input "Fixed" at bounding box center [1243, 406] width 12 height 12
click at [1350, 405] on input "0" at bounding box center [1370, 407] width 156 height 27
click at [1152, 485] on img at bounding box center [1130, 497] width 71 height 51
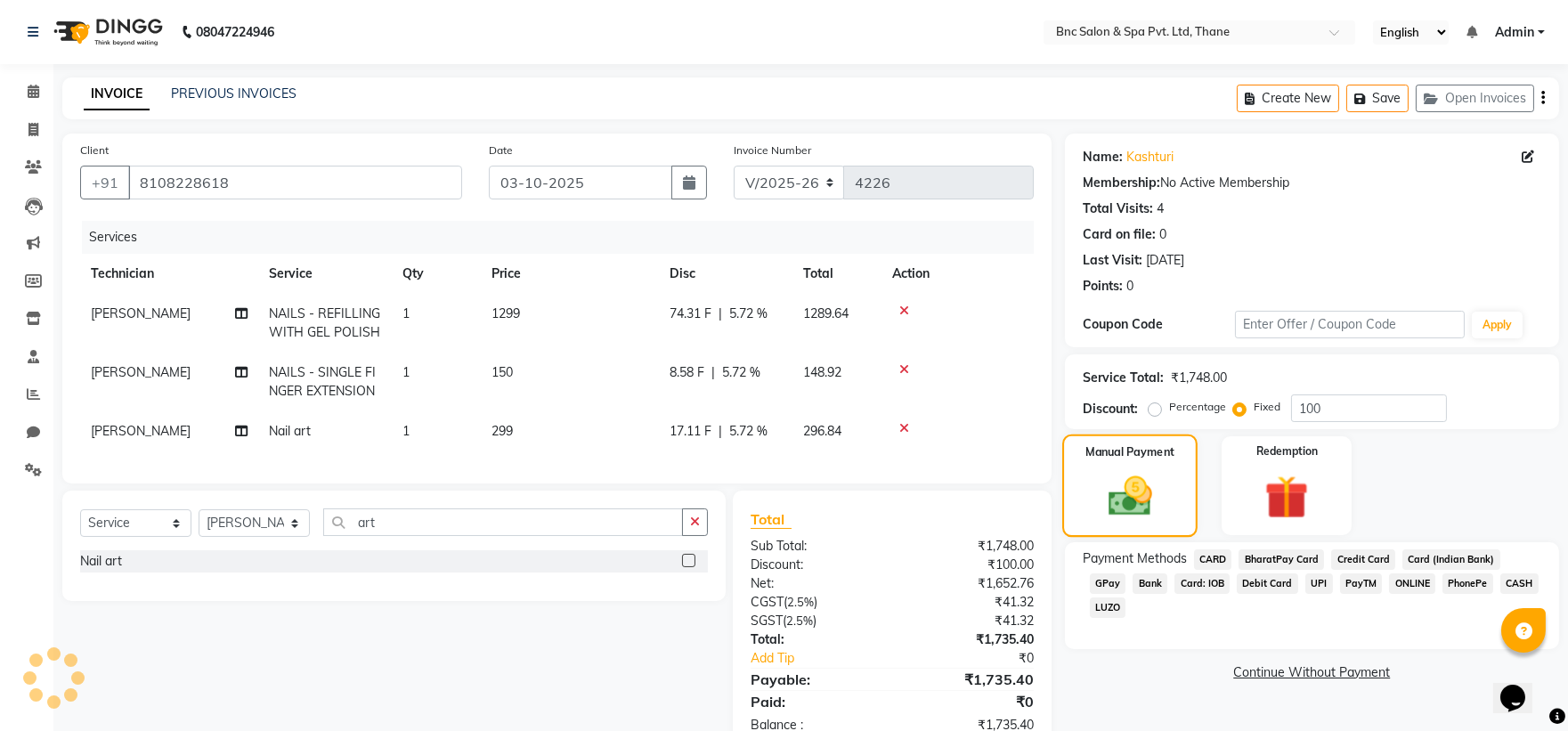
click at [1152, 485] on img at bounding box center [1130, 497] width 71 height 51
click at [1146, 493] on img at bounding box center [1130, 497] width 71 height 51
click at [1126, 574] on span "GPay" at bounding box center [1108, 584] width 37 height 21
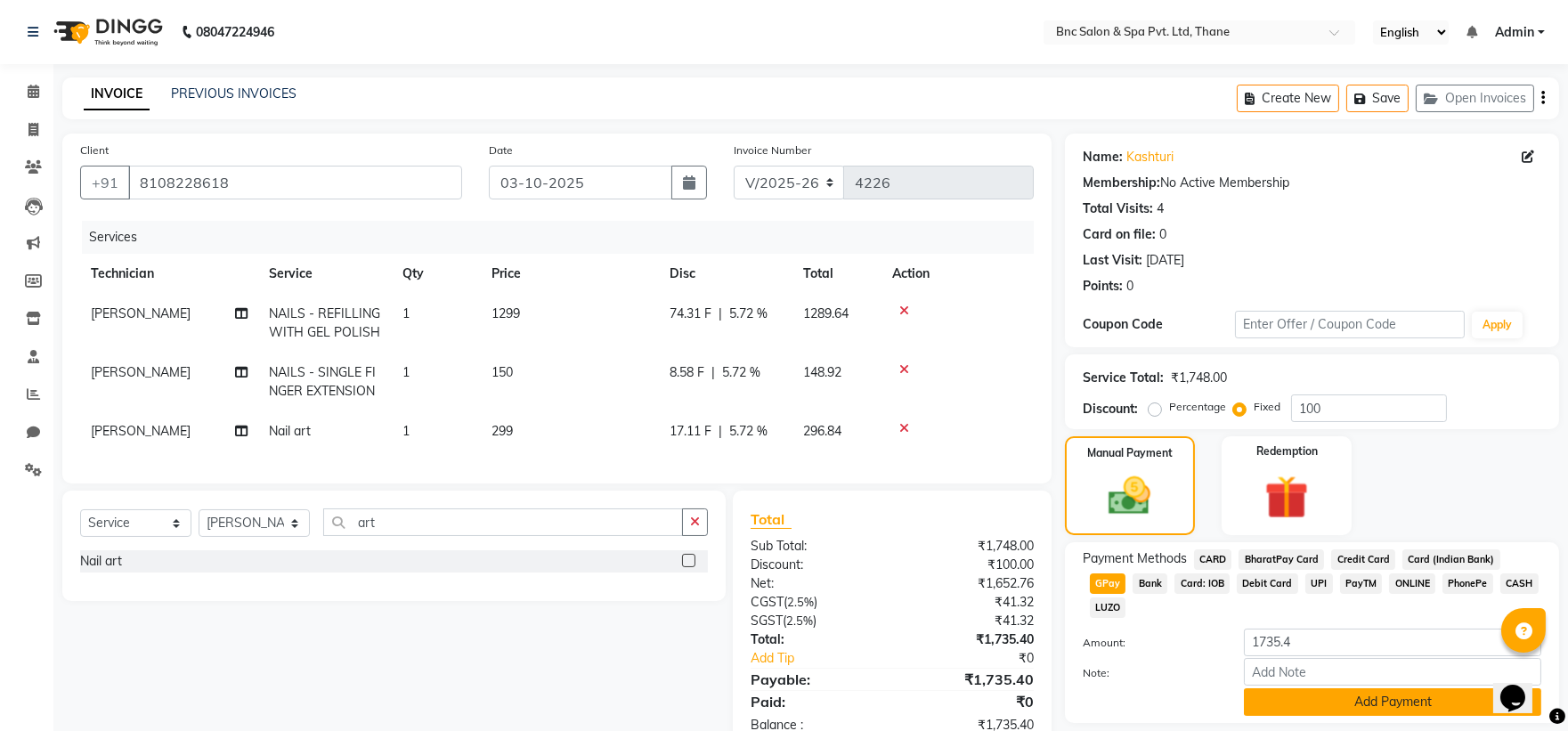
click at [1392, 689] on button "Add Payment" at bounding box center [1392, 702] width 297 height 27
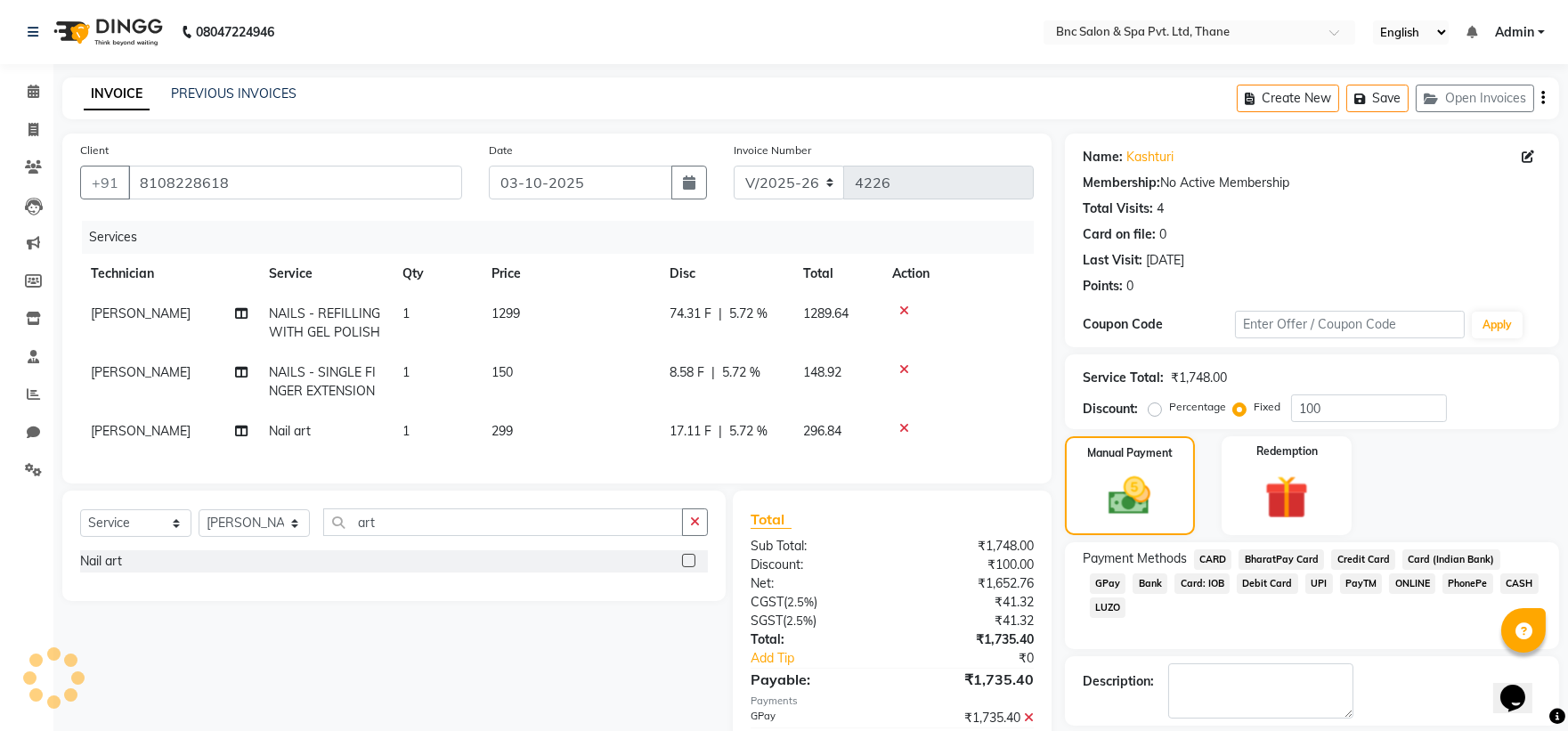
scroll to position [100, 0]
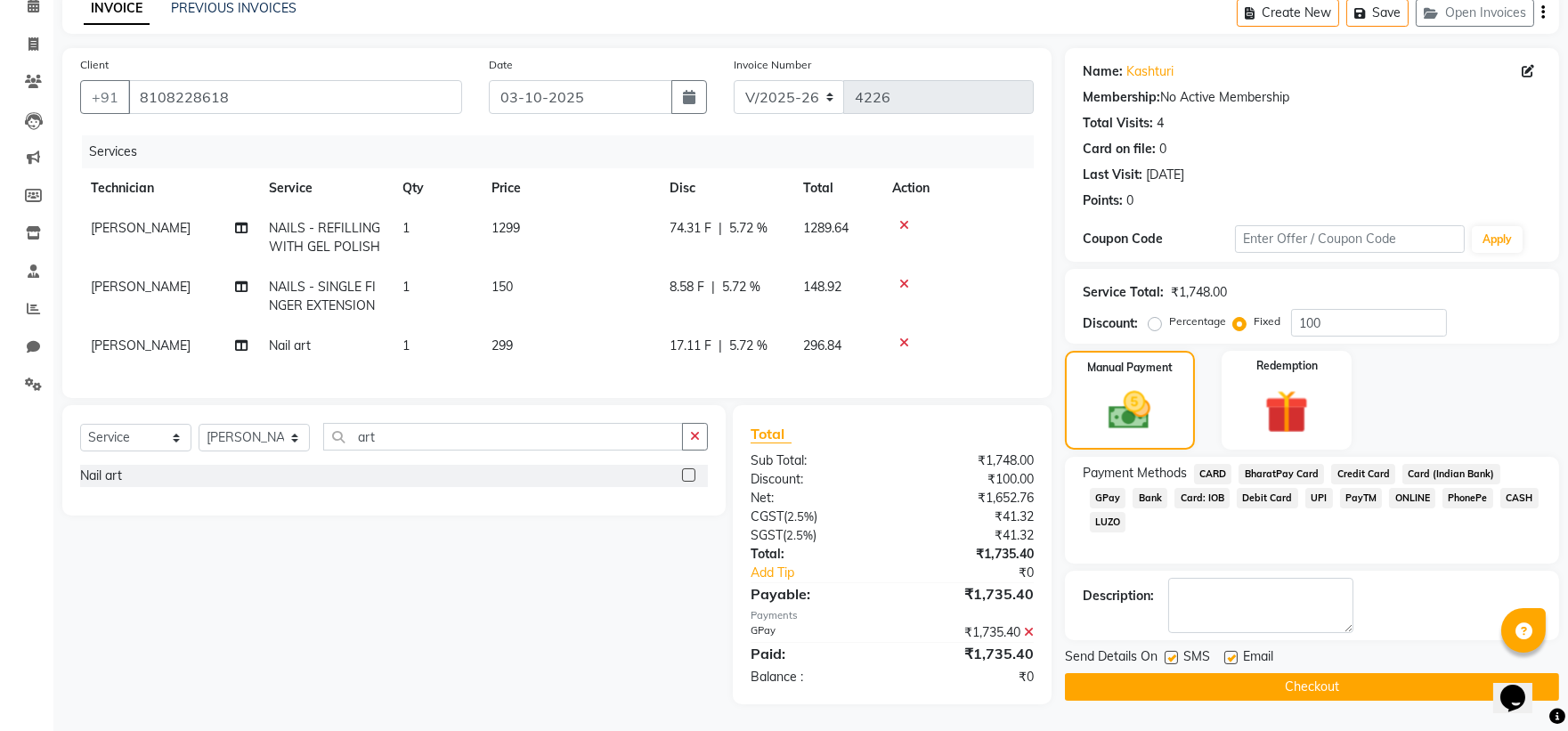
click at [1351, 674] on button "Checkout" at bounding box center [1311, 687] width 494 height 27
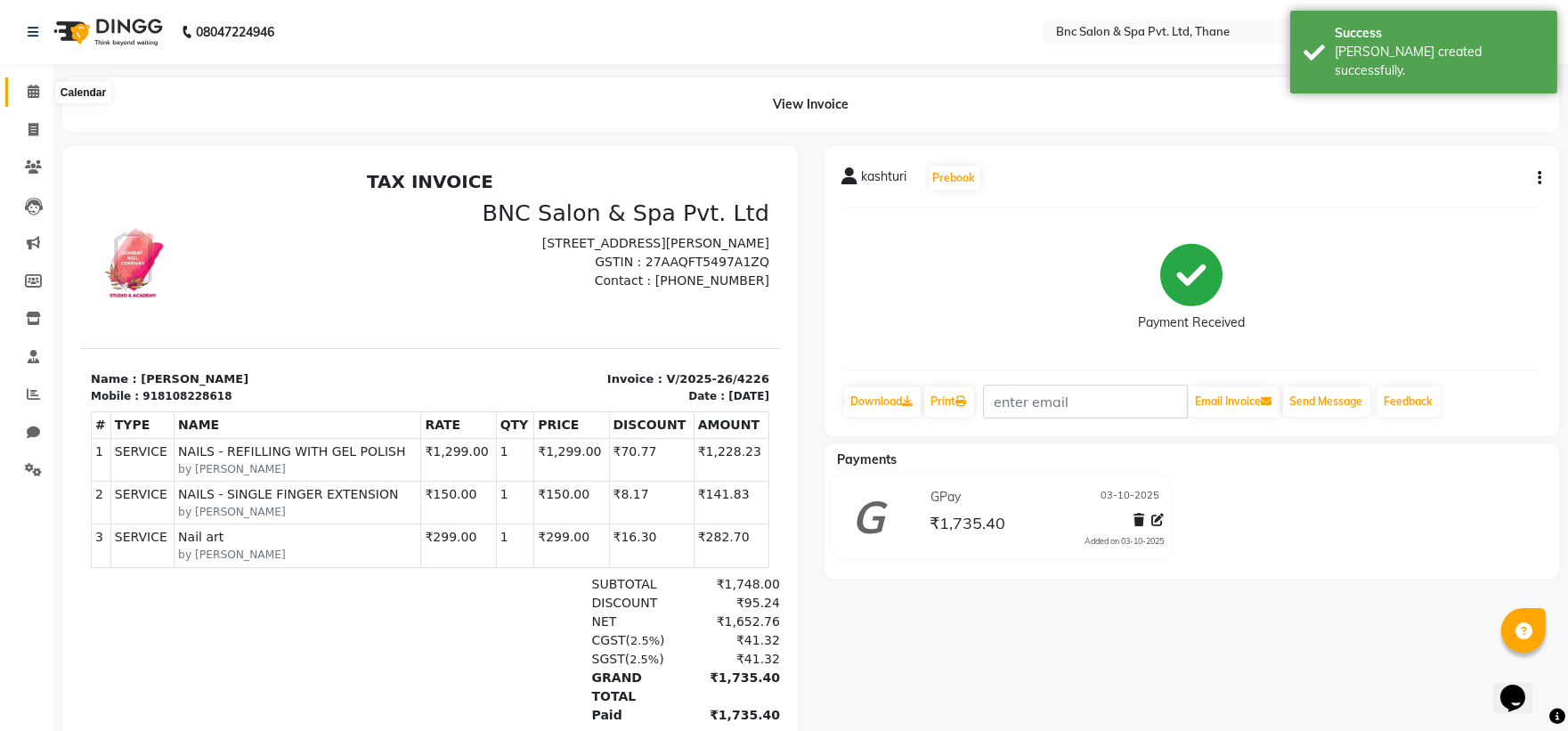
click at [29, 89] on icon at bounding box center [33, 91] width 11 height 13
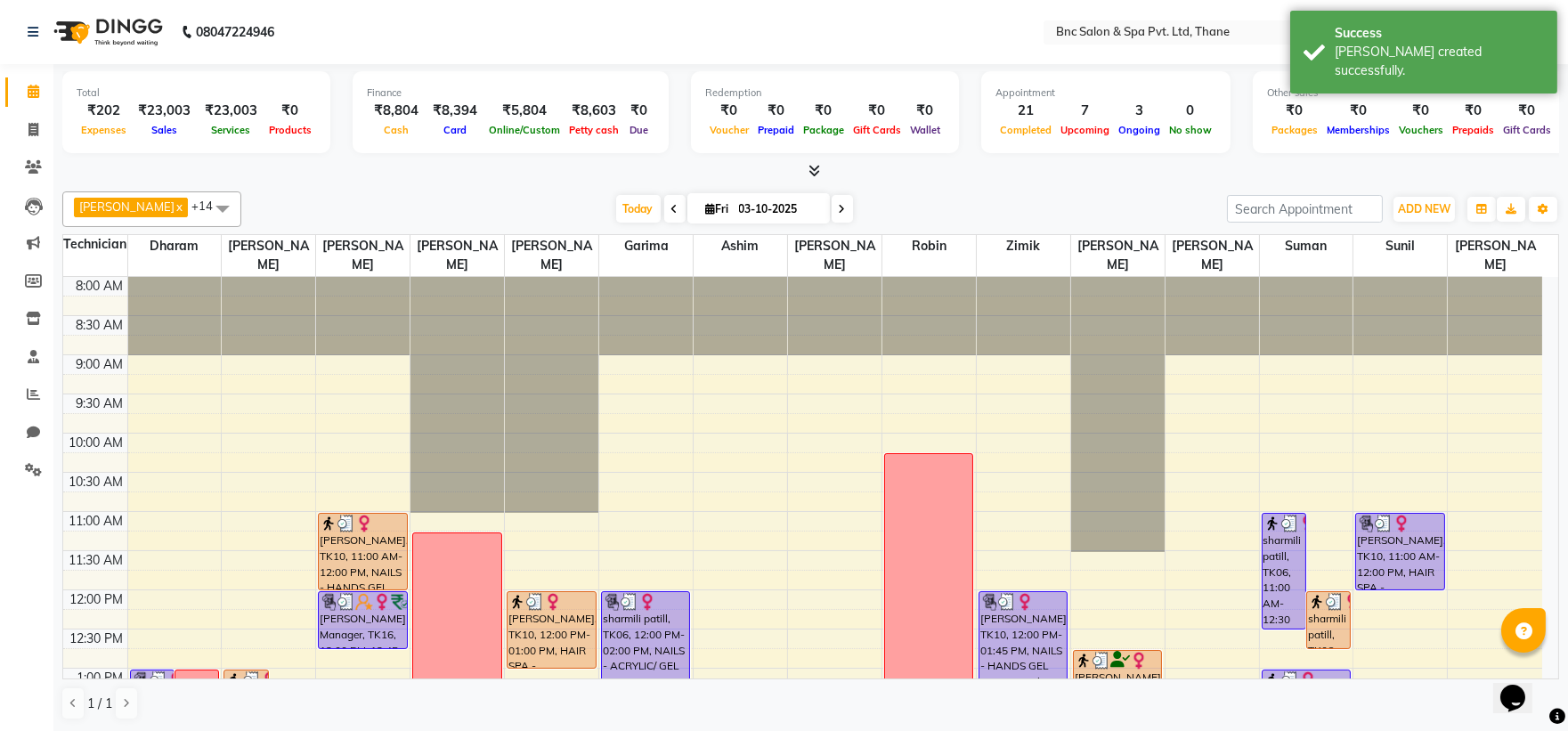
click at [734, 201] on input "03-10-2025" at bounding box center [778, 209] width 89 height 26
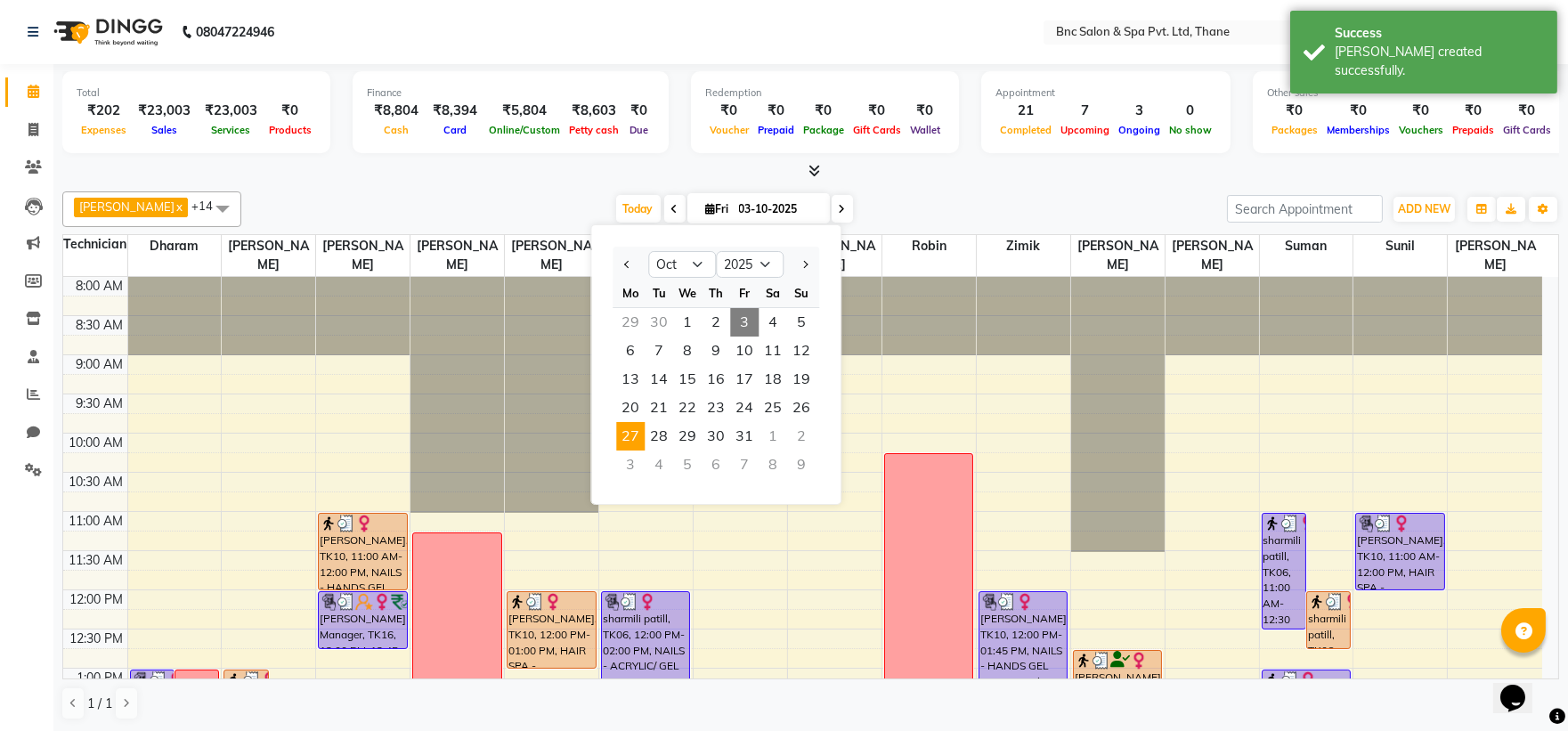
click at [637, 424] on span "27" at bounding box center [630, 437] width 28 height 28
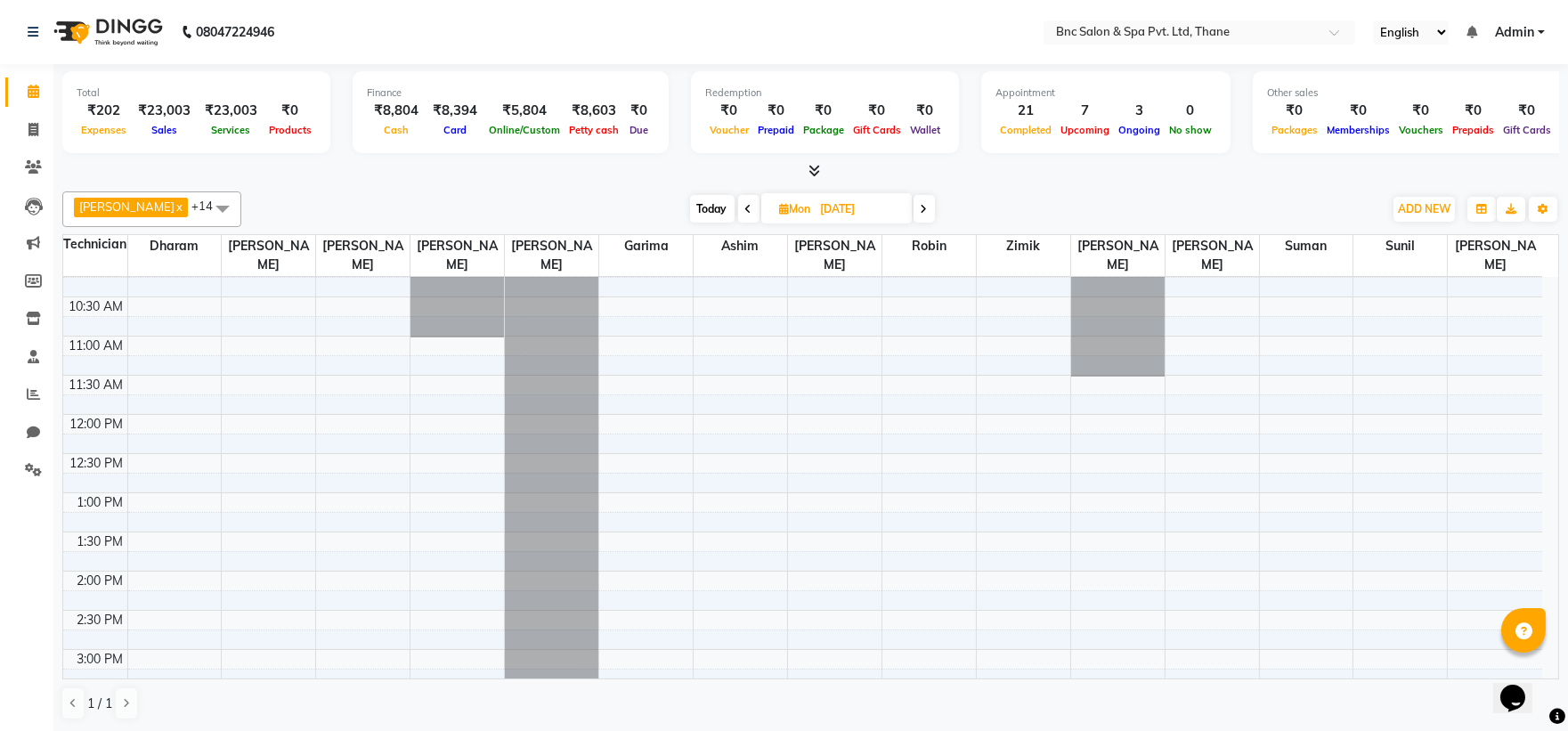
scroll to position [165, 0]
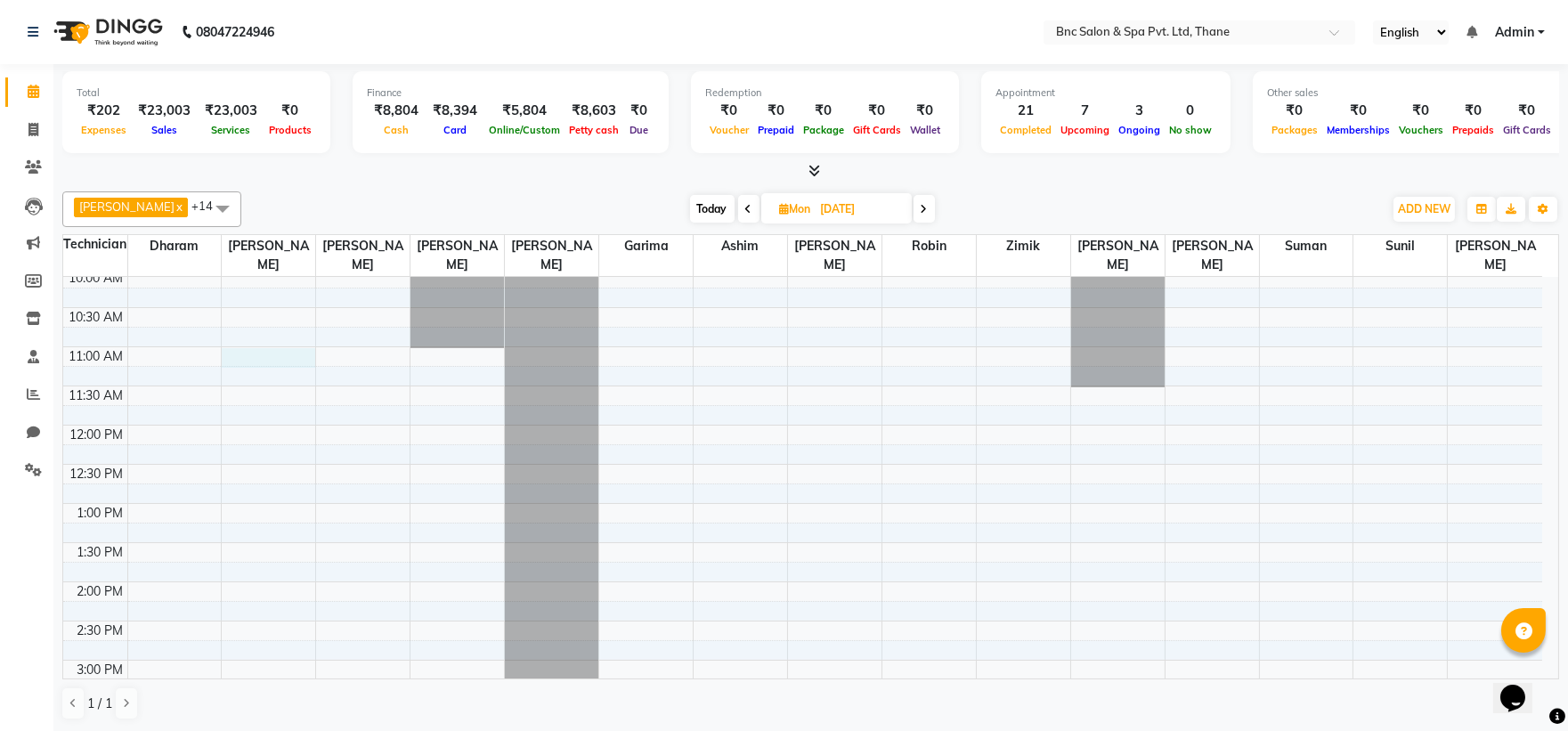
click at [277, 358] on div "8:00 AM 8:30 AM 9:00 AM 9:30 AM 10:00 AM 10:30 AM 11:00 AM 11:30 AM 12:00 PM 12…" at bounding box center [802, 621] width 1479 height 1018
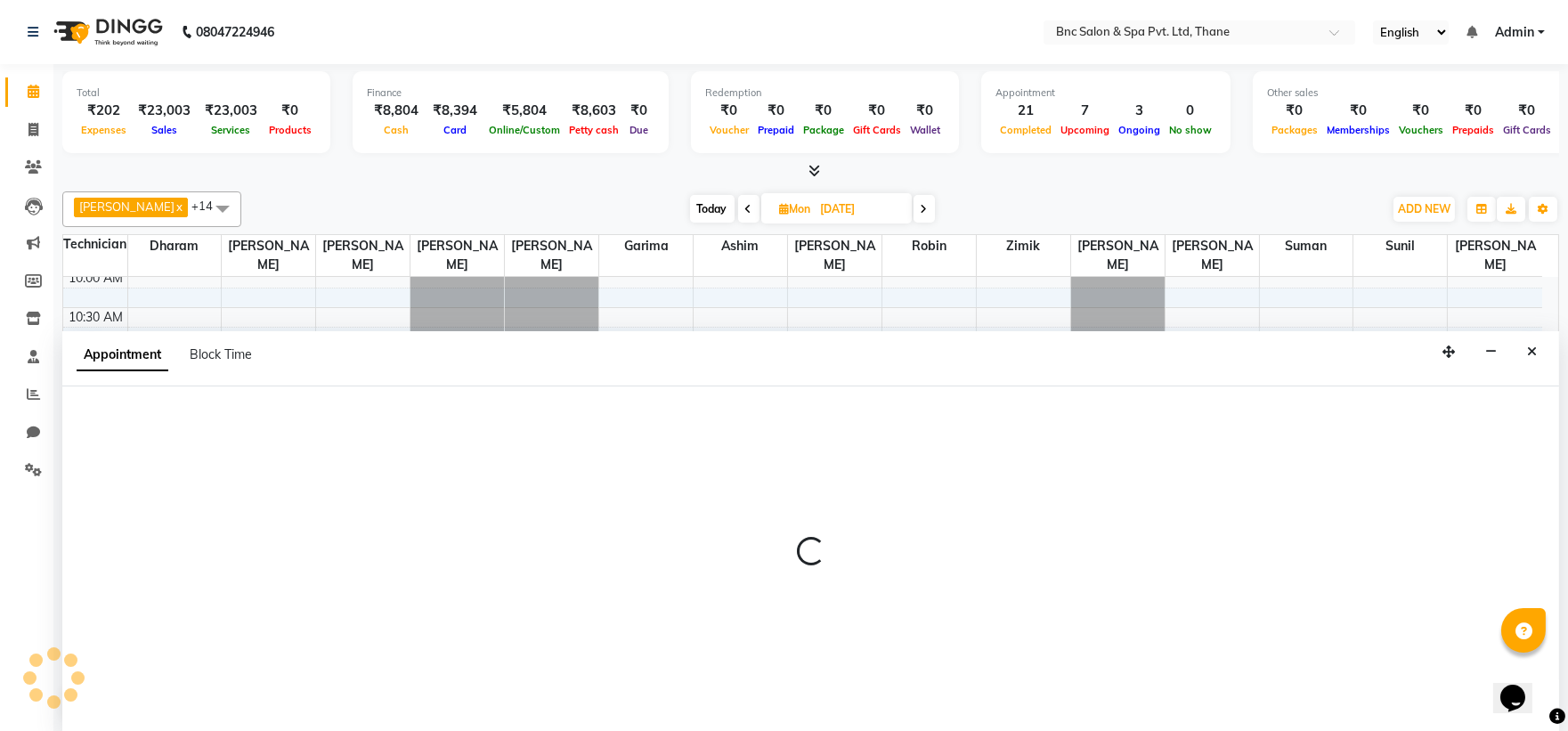
scroll to position [1, 0]
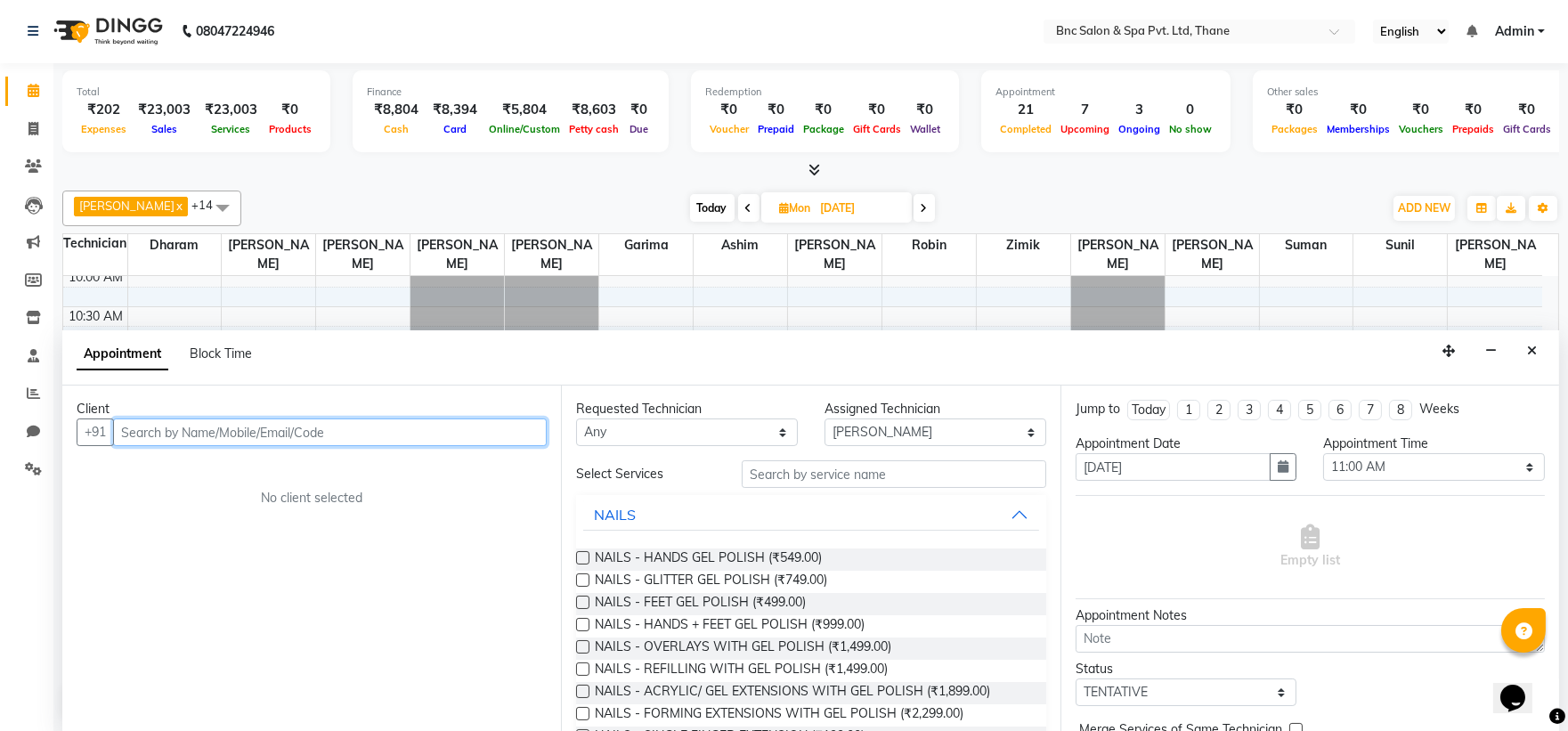
click at [282, 432] on input "text" at bounding box center [329, 432] width 434 height 27
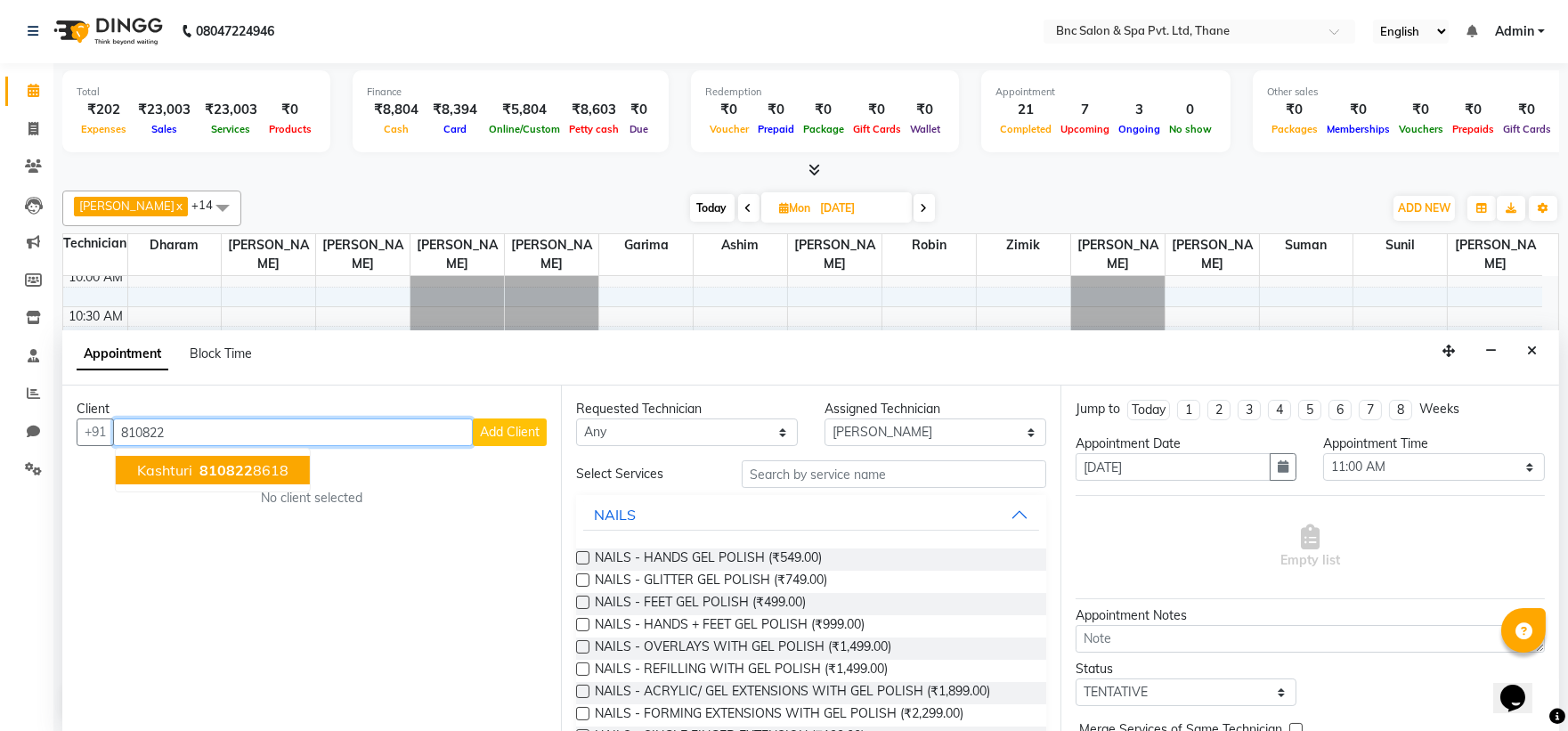
click at [174, 473] on span "kashturi" at bounding box center [165, 469] width 55 height 18
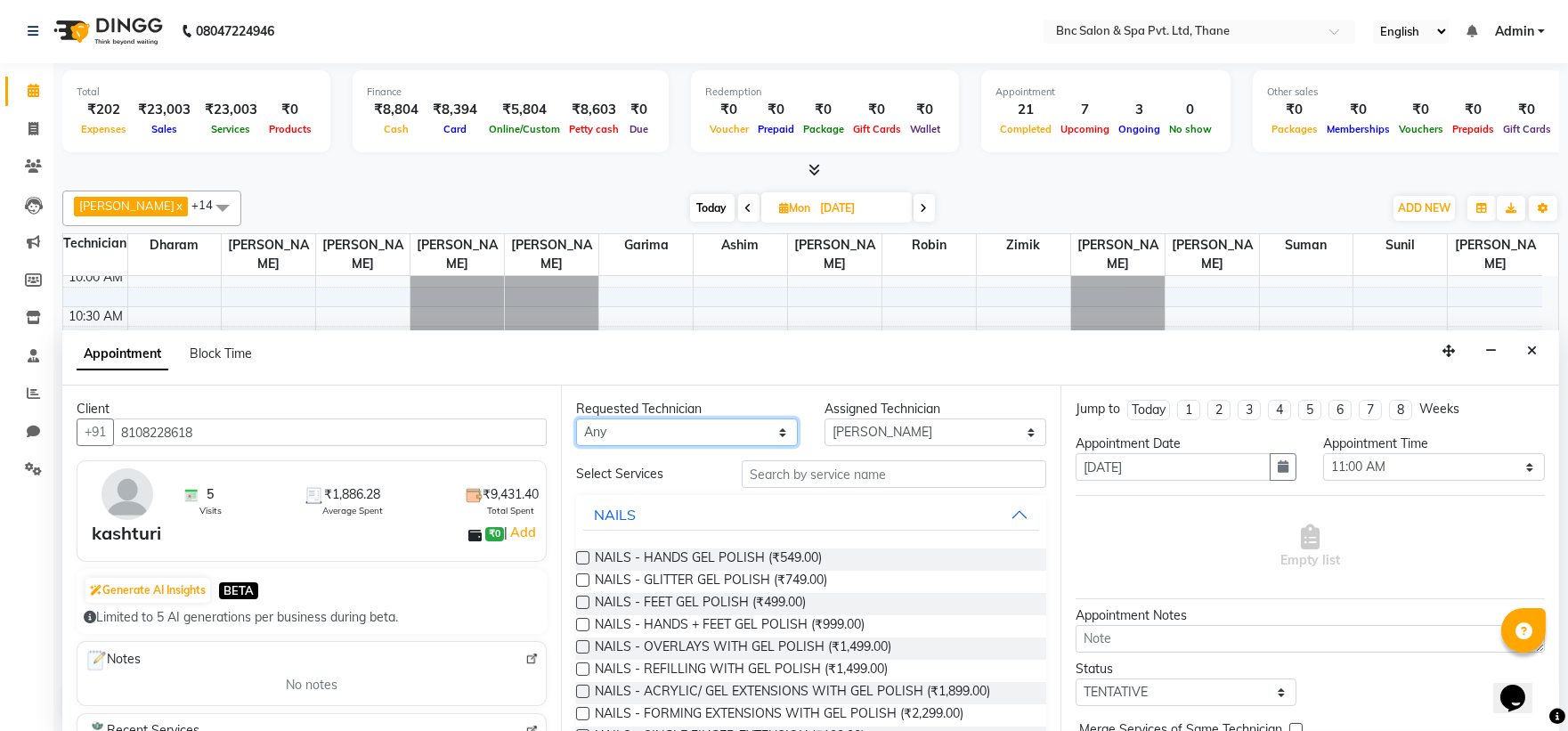
click at [705, 430] on select "Any Anas Ansari Apeksha ashim Ashwini Shibe Deepak Rajput Dharam Garima Jayanto…" at bounding box center [687, 432] width 222 height 27
click at [695, 433] on select "Any Anas Ansari Apeksha ashim Ashwini Shibe Deepak Rajput Dharam Garima Jayanto…" at bounding box center [687, 432] width 222 height 27
click at [576, 419] on select "Any Anas Ansari Apeksha ashim Ashwini Shibe Deepak Rajput Dharam Garima Jayanto…" at bounding box center [687, 432] width 222 height 27
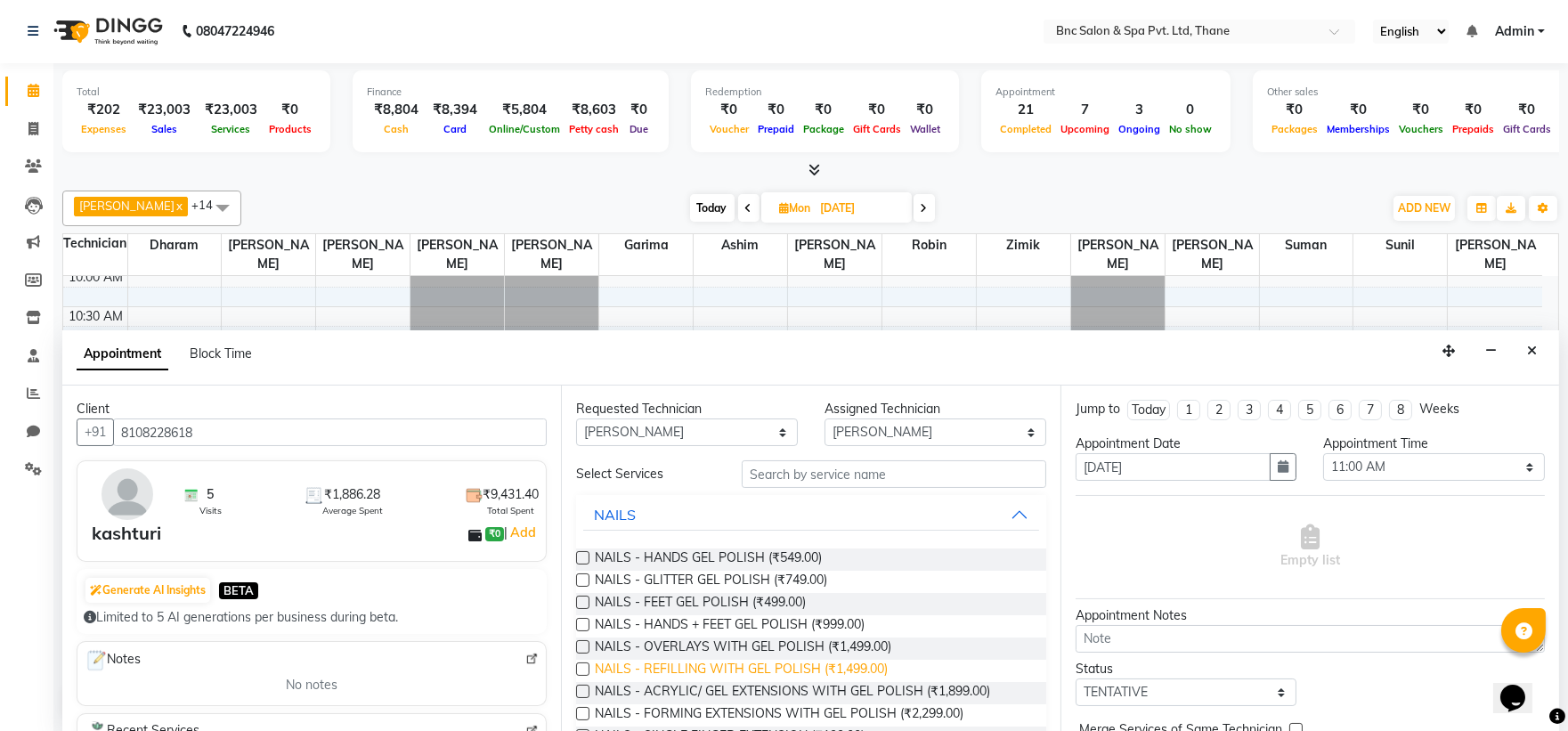
click at [736, 666] on span "NAILS - REFILLING WITH GEL POLISH (₹1,499.00)" at bounding box center [740, 671] width 293 height 23
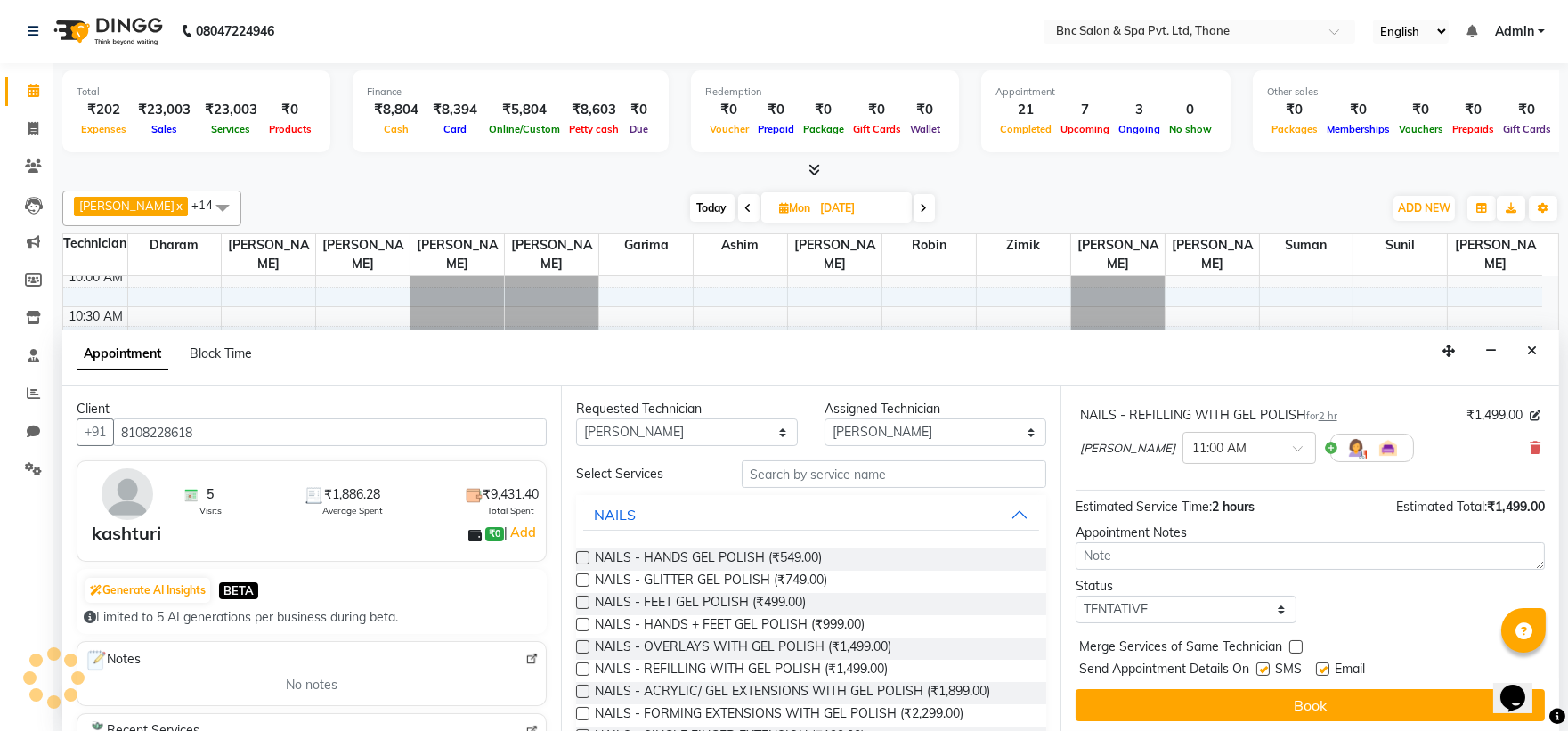
scroll to position [105, 0]
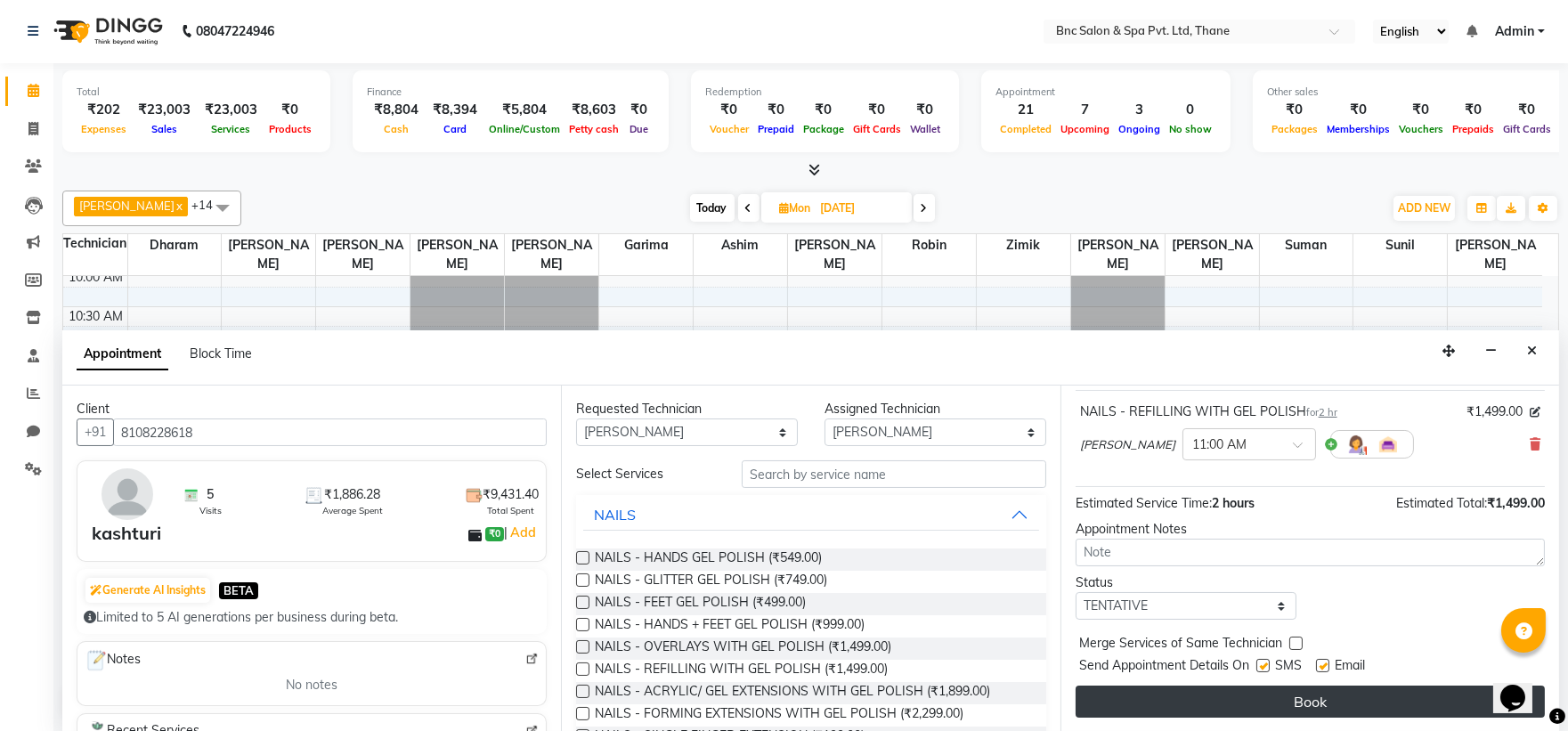
click at [1313, 695] on button "Book" at bounding box center [1310, 702] width 469 height 32
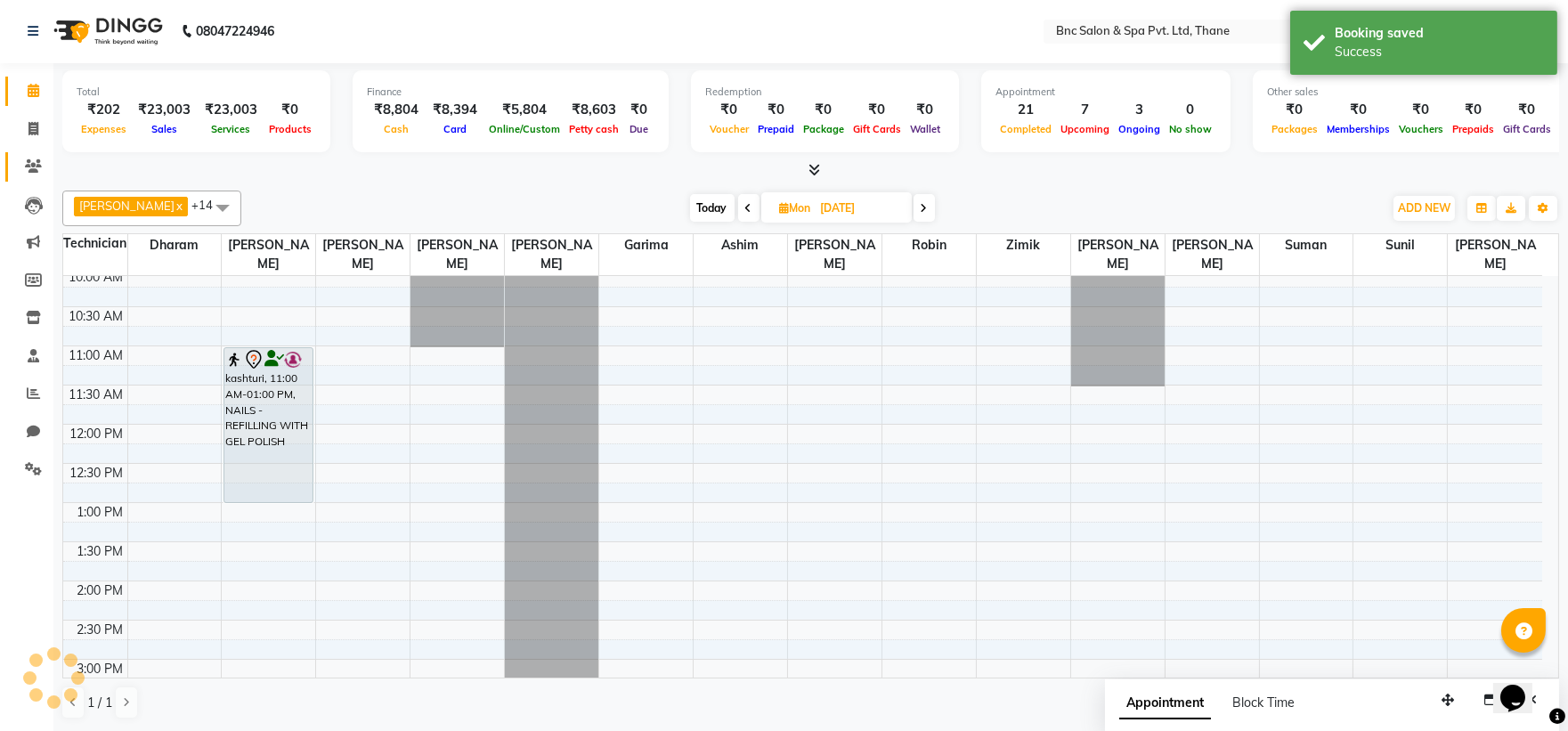
scroll to position [0, 0]
click at [36, 92] on icon at bounding box center [33, 91] width 11 height 13
click at [692, 199] on span "Today" at bounding box center [712, 208] width 44 height 27
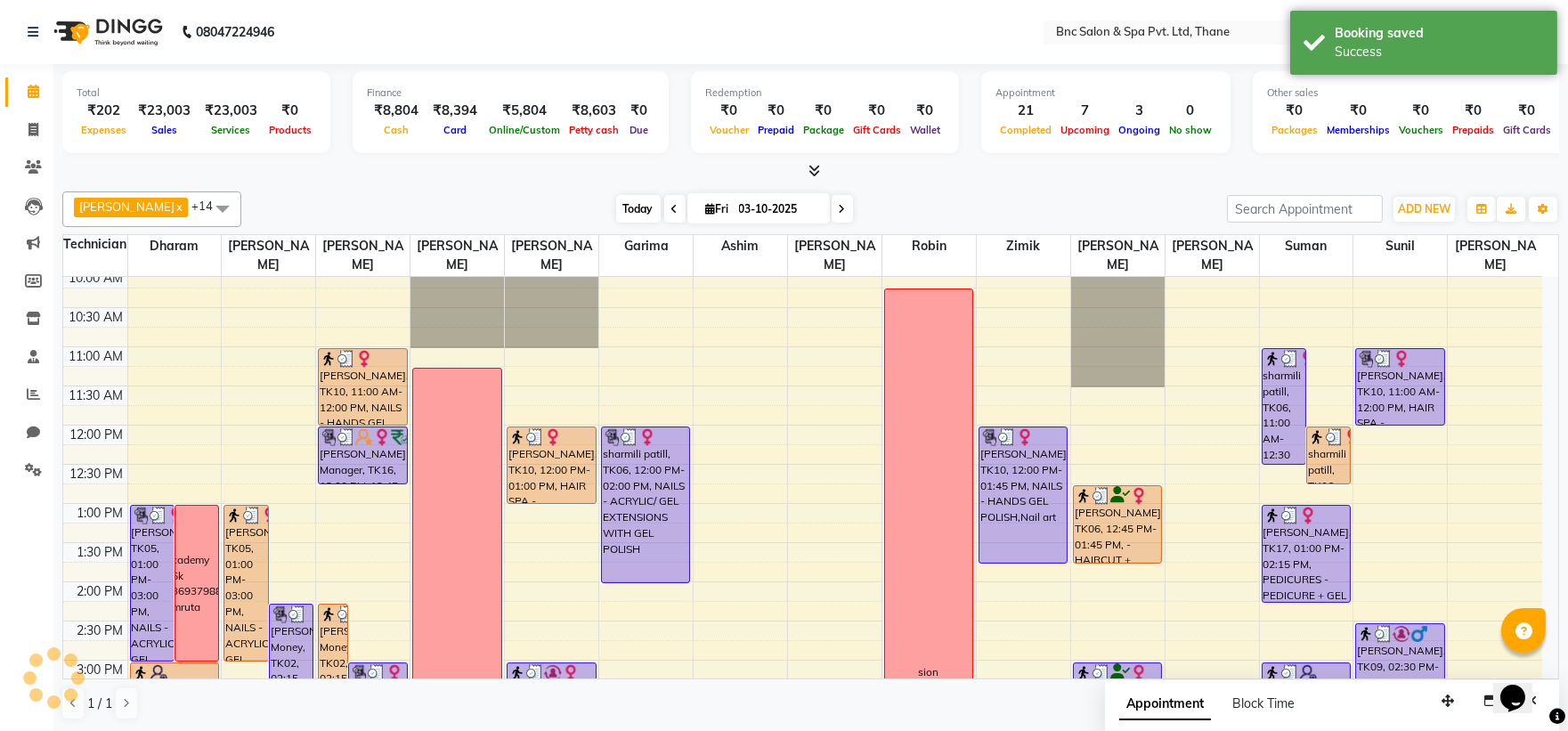
scroll to position [620, 0]
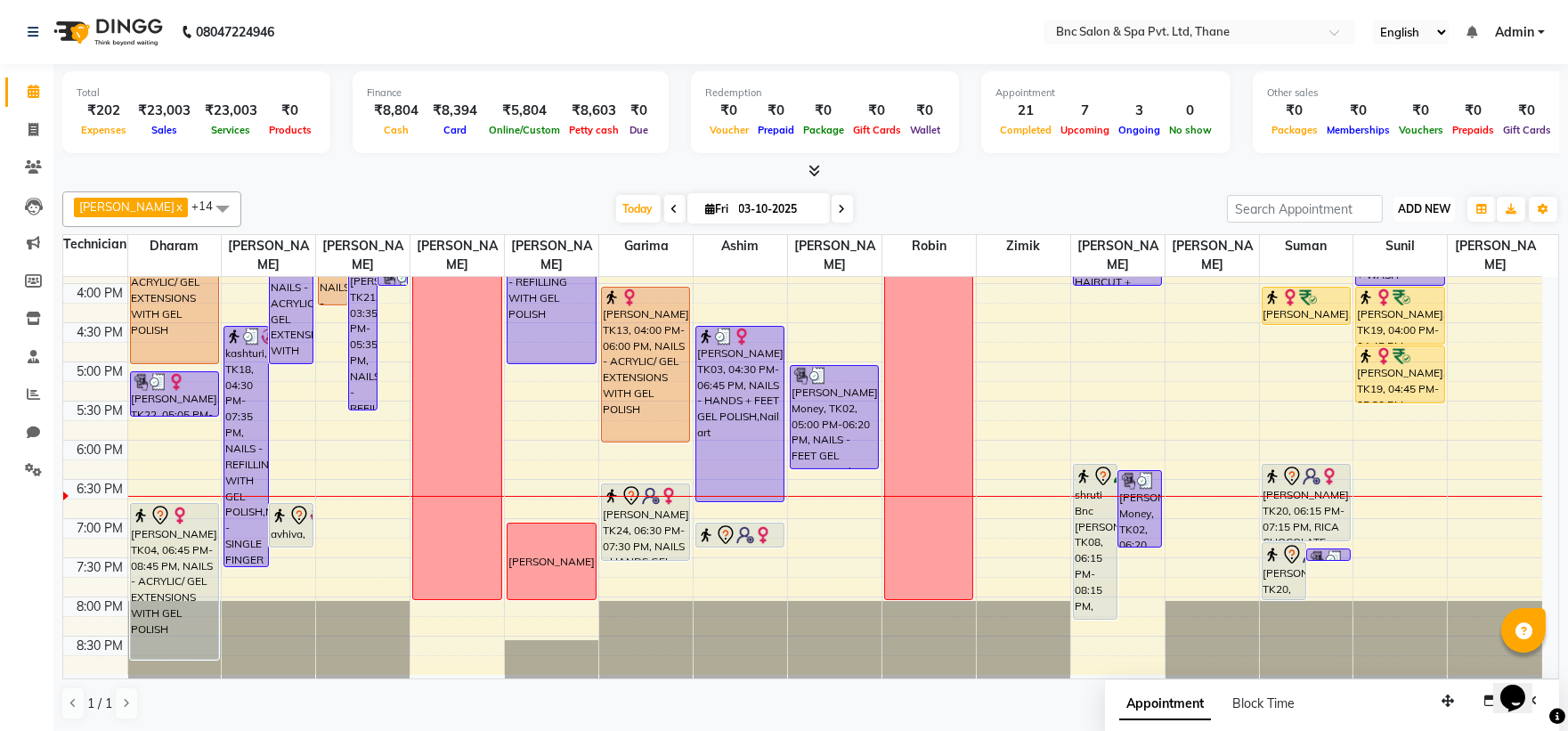
click at [1401, 211] on span "ADD NEW" at bounding box center [1424, 209] width 53 height 13
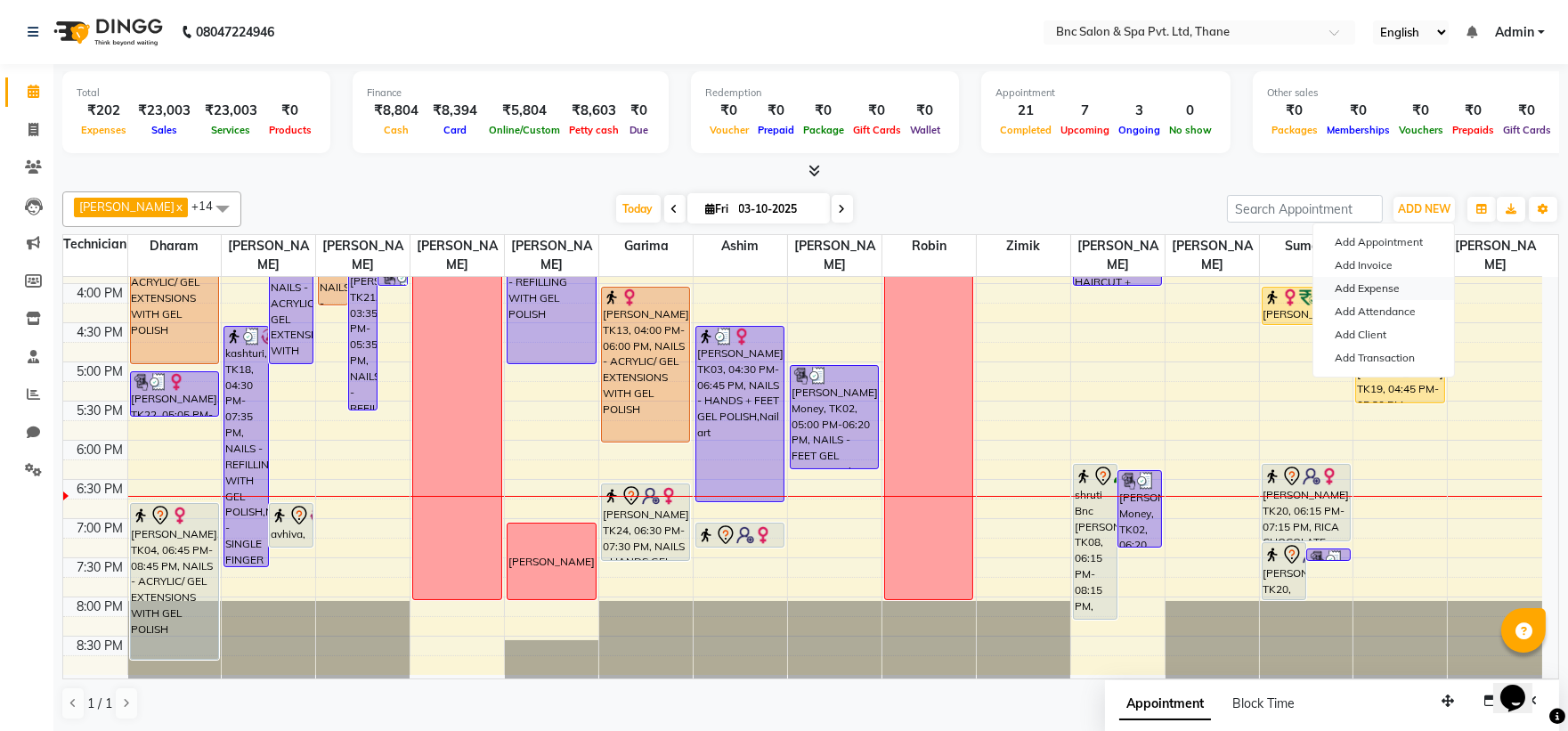
click at [1390, 285] on link "Add Expense" at bounding box center [1384, 288] width 141 height 24
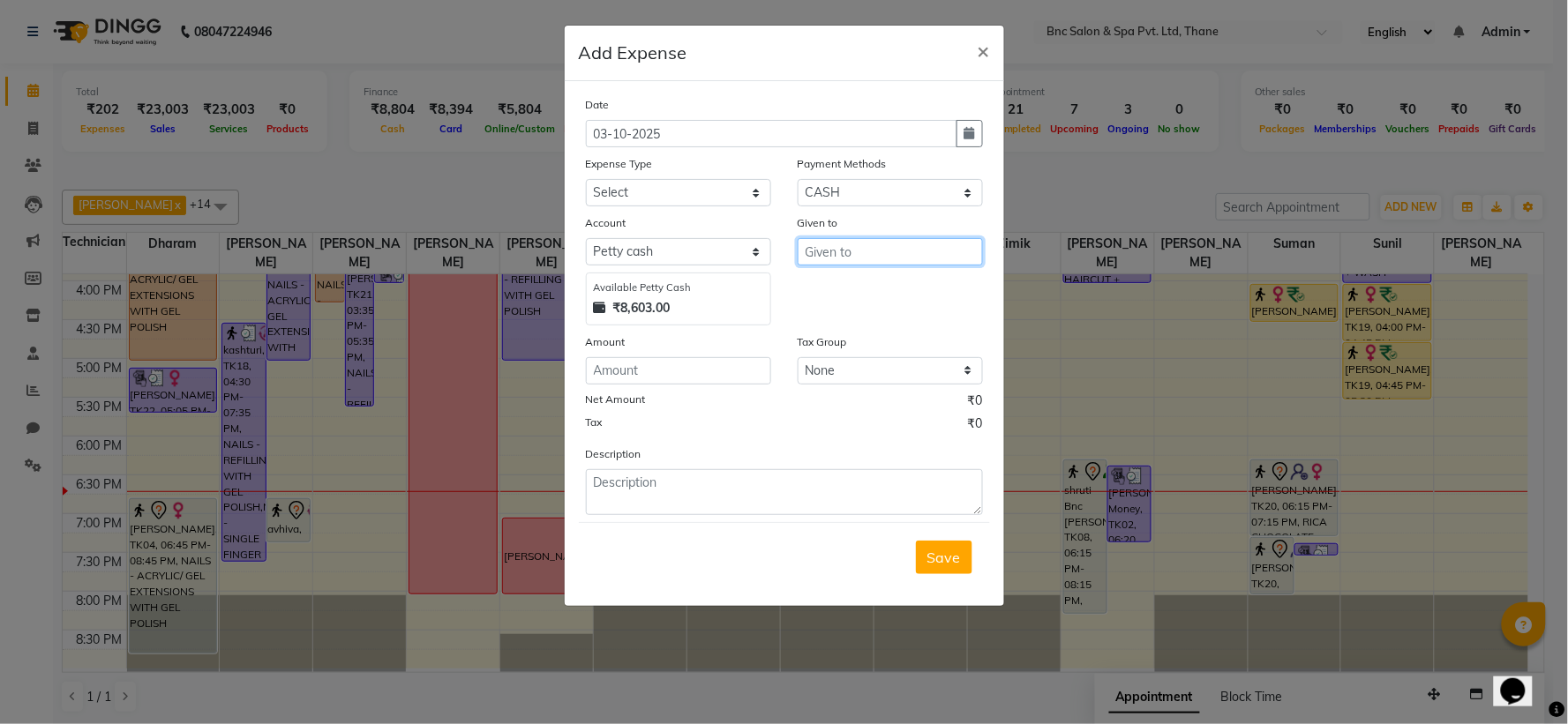
click at [847, 247] on input "text" at bounding box center [890, 252] width 186 height 27
click at [675, 191] on select "Select ACADMY AMOUNT Advance Salary Bank charges Car maintenance Cash transfer …" at bounding box center [679, 192] width 186 height 27
click at [667, 195] on select "Select ACADMY AMOUNT Advance Salary Bank charges Car maintenance Cash transfer …" at bounding box center [679, 192] width 186 height 27
click at [659, 364] on input "number" at bounding box center [679, 370] width 186 height 27
click at [942, 553] on span "Save" at bounding box center [944, 557] width 34 height 18
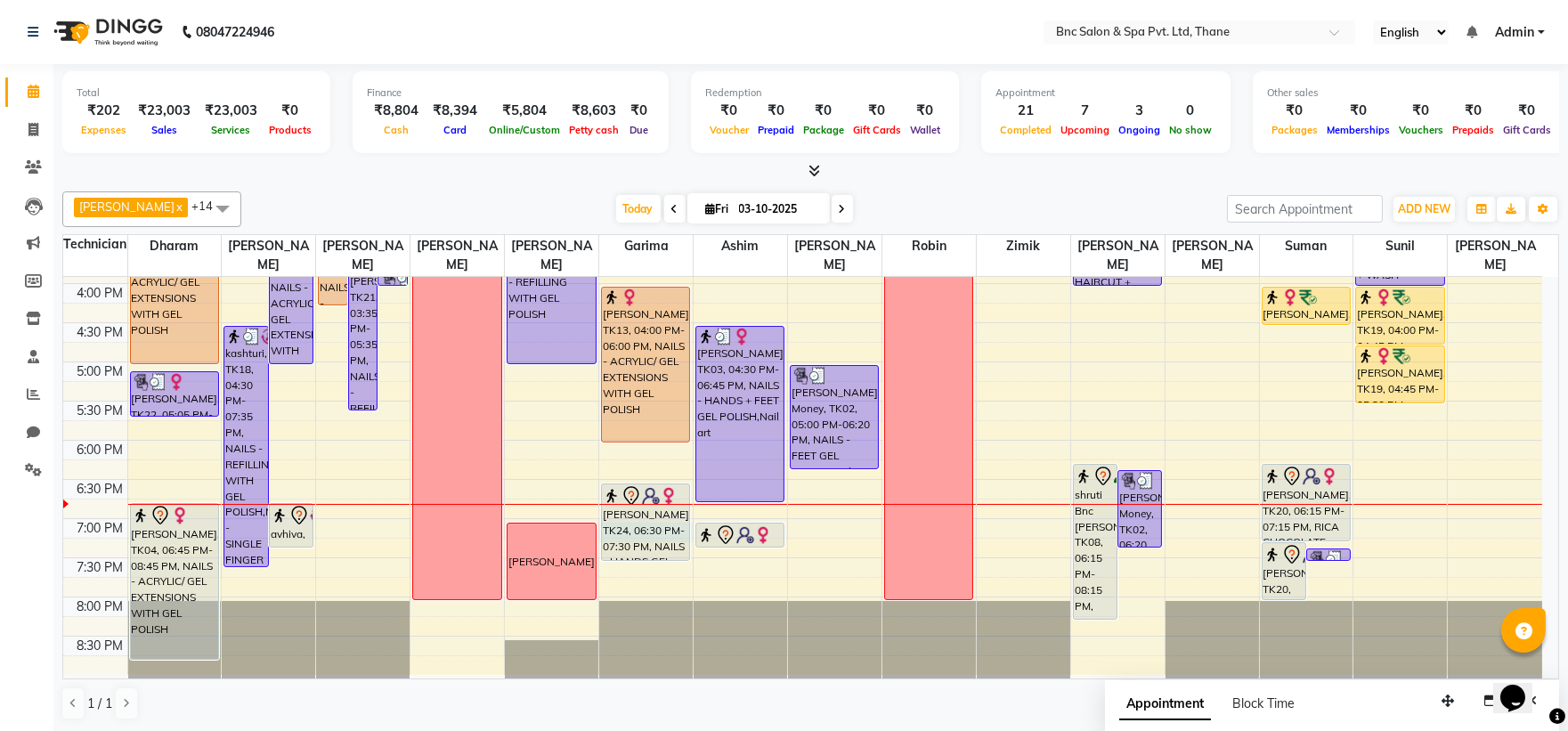
click at [599, 524] on div "8:00 AM 8:30 AM 9:00 AM 9:30 AM 10:00 AM 10:30 AM 11:00 AM 11:30 AM 12:00 PM 12…" at bounding box center [802, 167] width 1479 height 1018
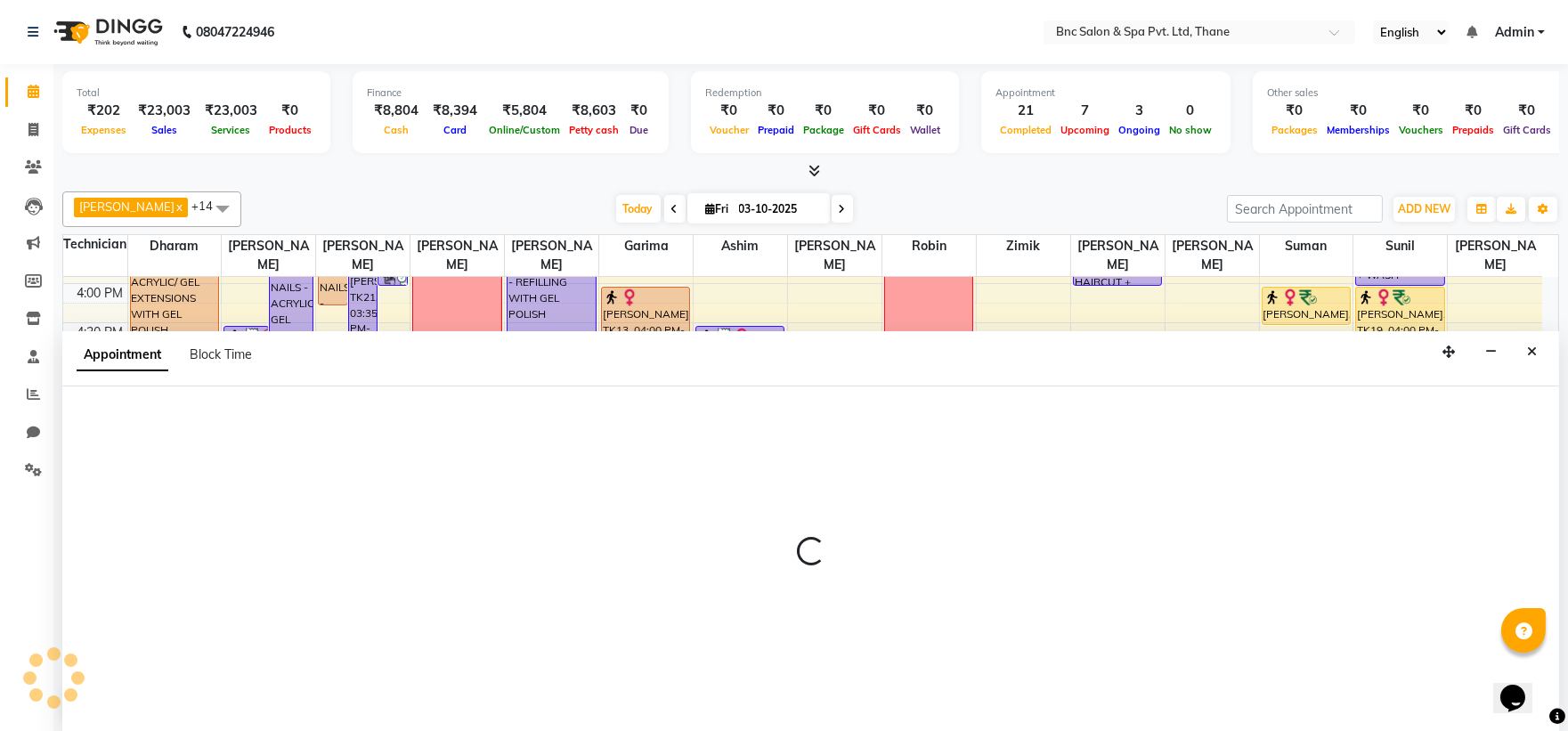
scroll to position [1, 0]
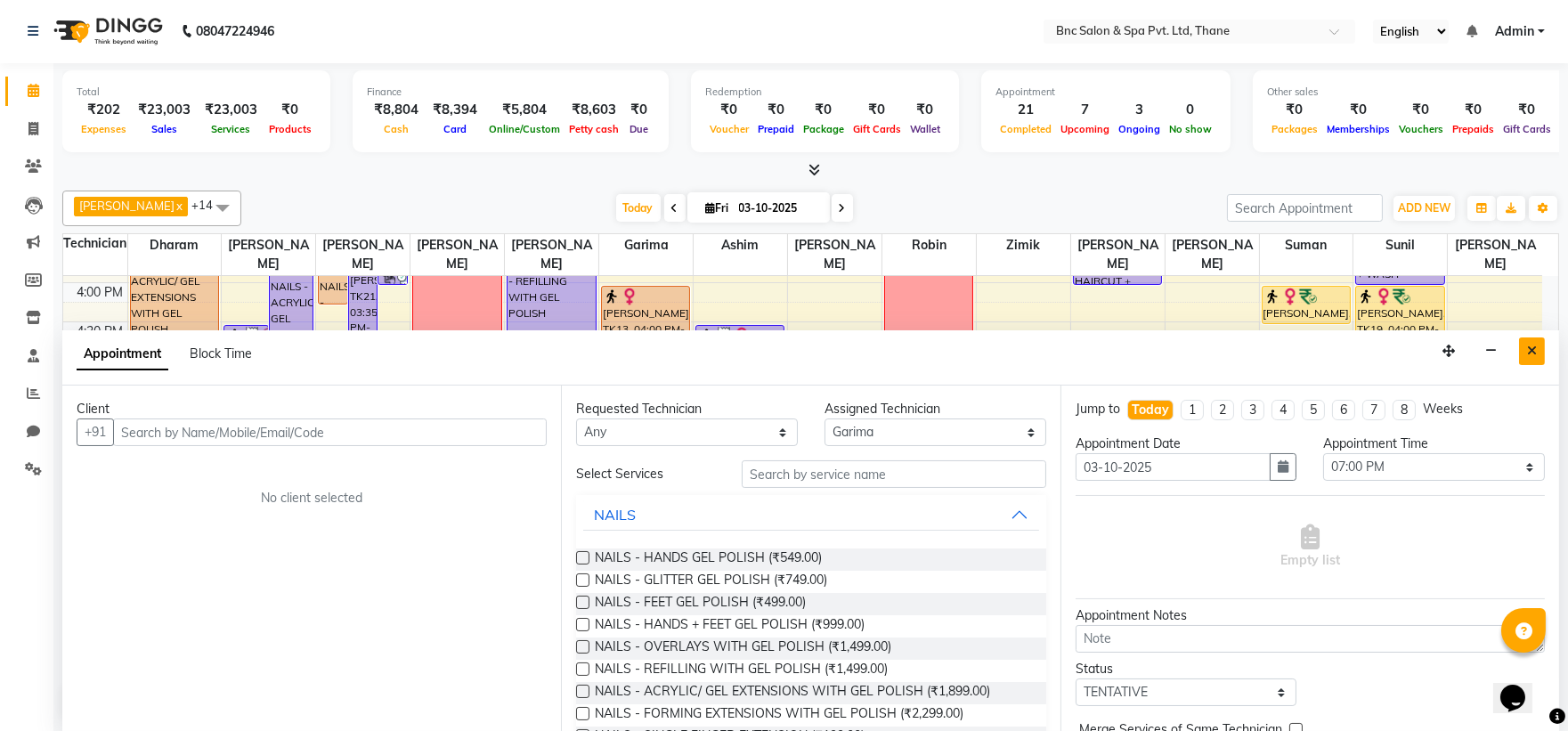
click at [1528, 347] on icon "Close" at bounding box center [1531, 350] width 9 height 12
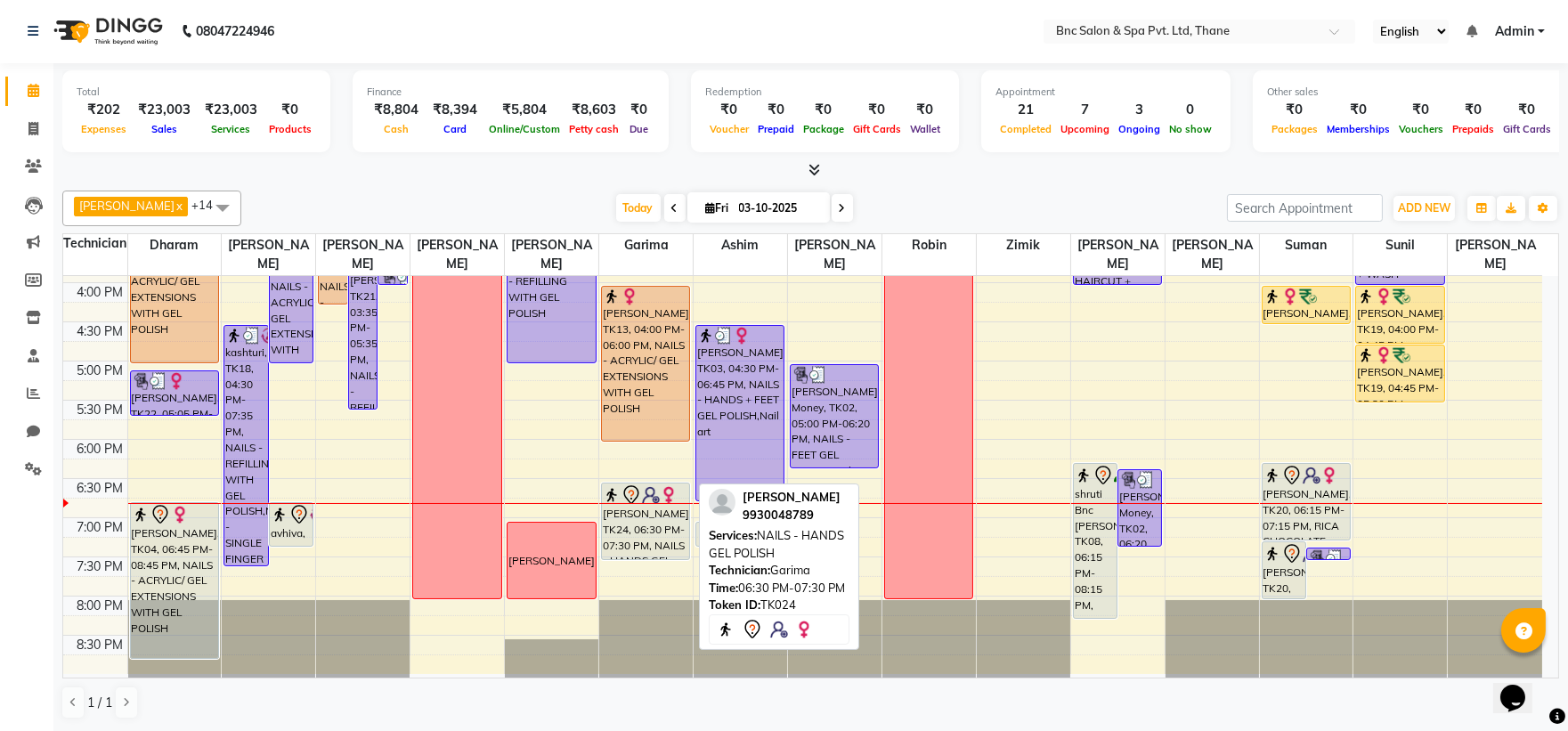
click at [674, 527] on div "[PERSON_NAME], TK24, 06:30 PM-07:30 PM, NAILS - HANDS GEL POLISH" at bounding box center [645, 521] width 87 height 75
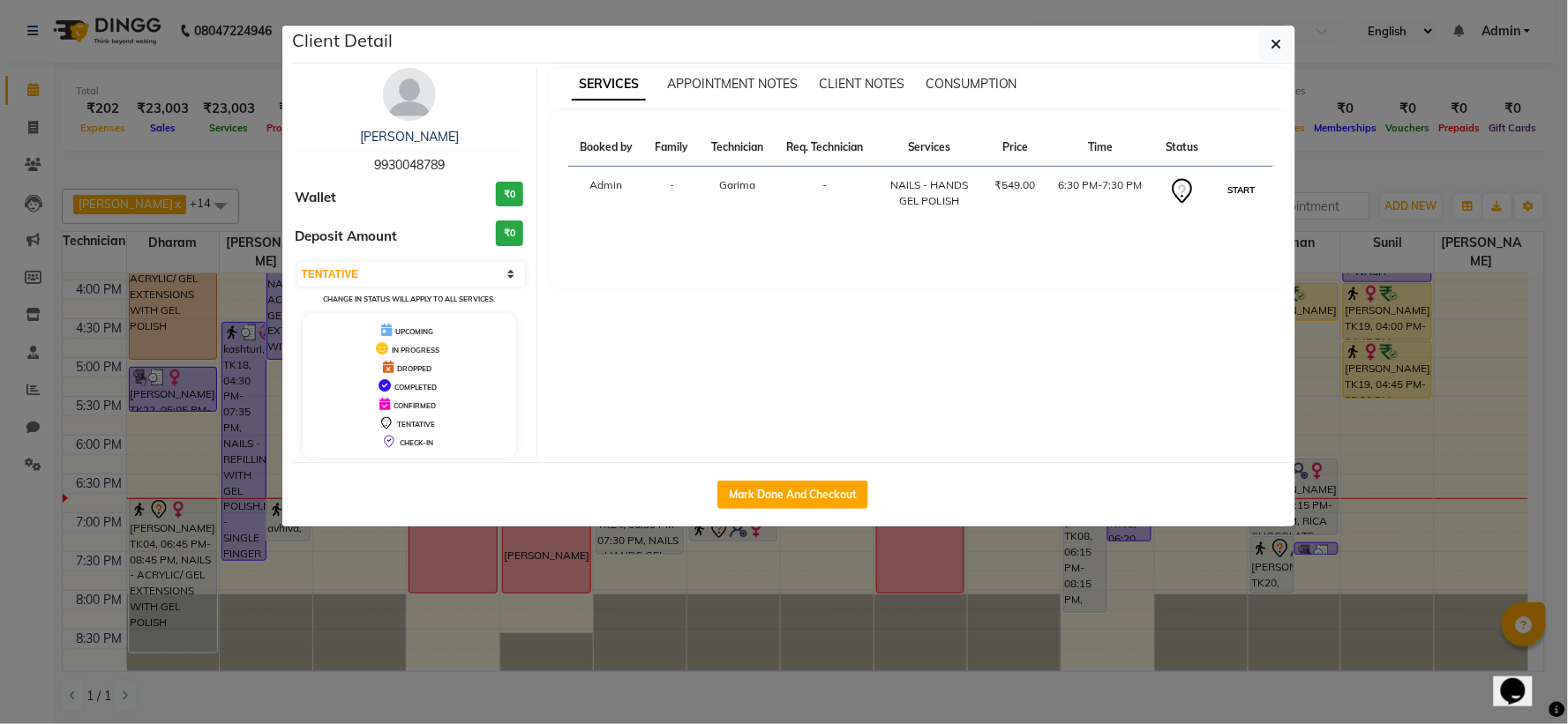
click at [1240, 187] on button "START" at bounding box center [1242, 190] width 36 height 22
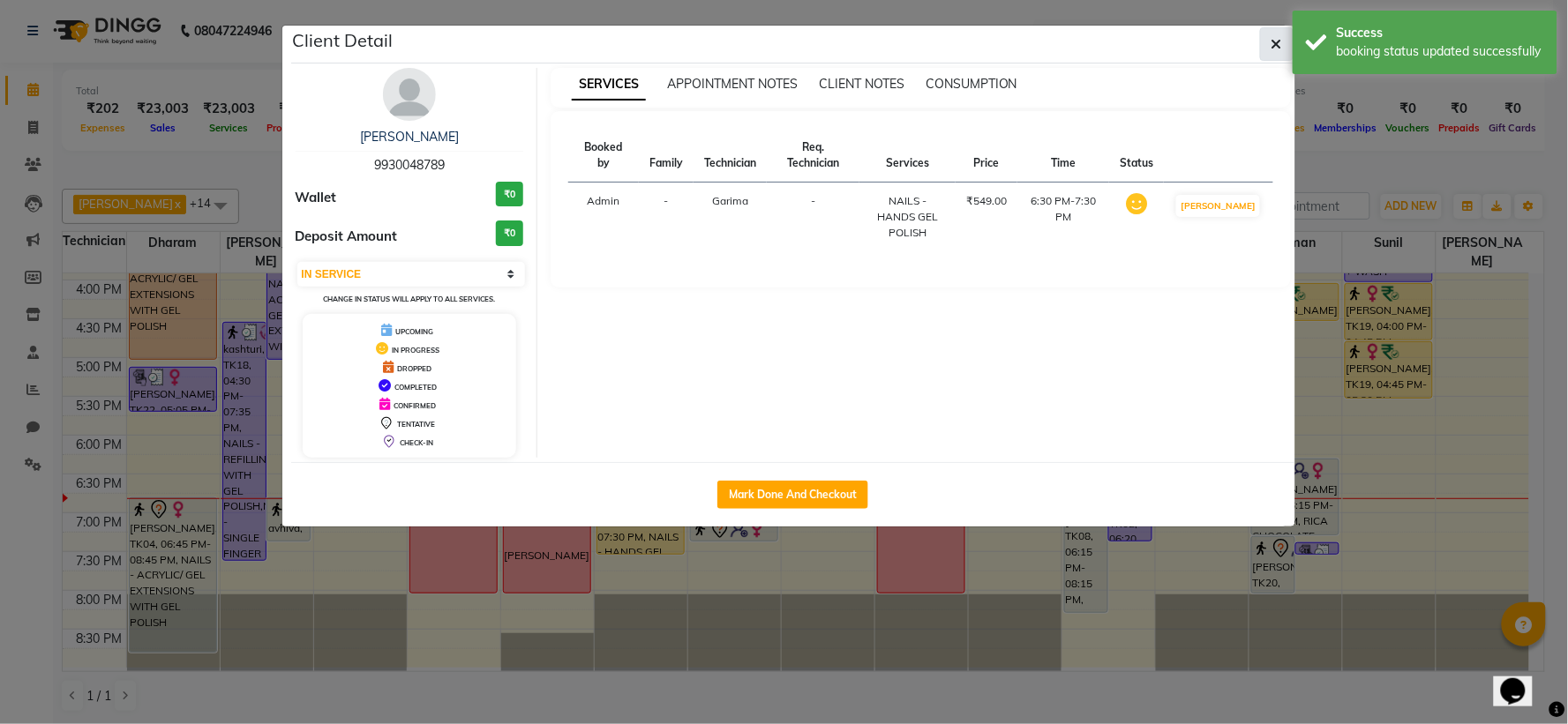
click at [1275, 44] on icon "button" at bounding box center [1276, 44] width 10 height 14
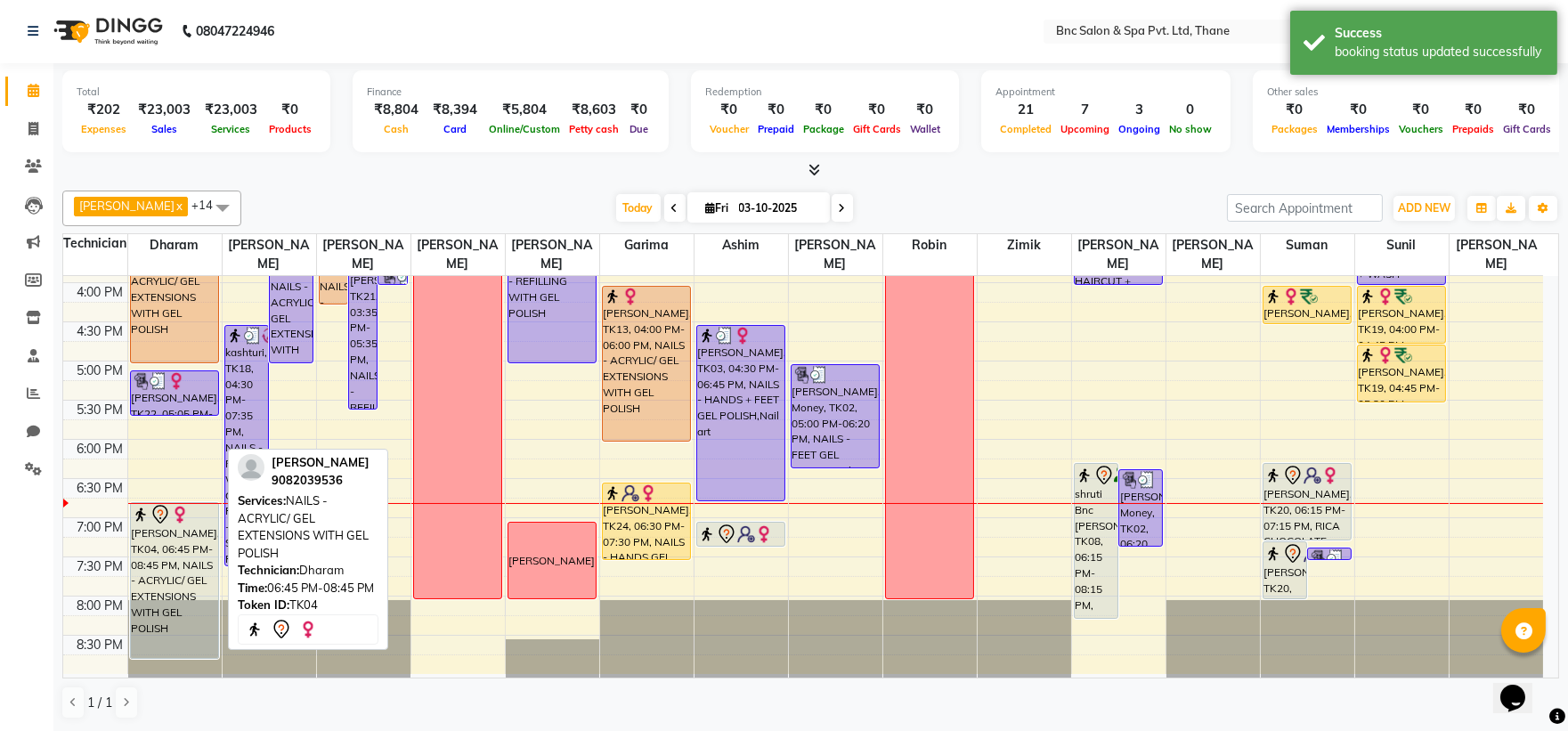
click at [181, 572] on div "[PERSON_NAME], TK04, 06:45 PM-08:45 PM, NAILS - ACRYLIC/ GEL EXTENSIONS WITH GE…" at bounding box center [174, 580] width 87 height 155
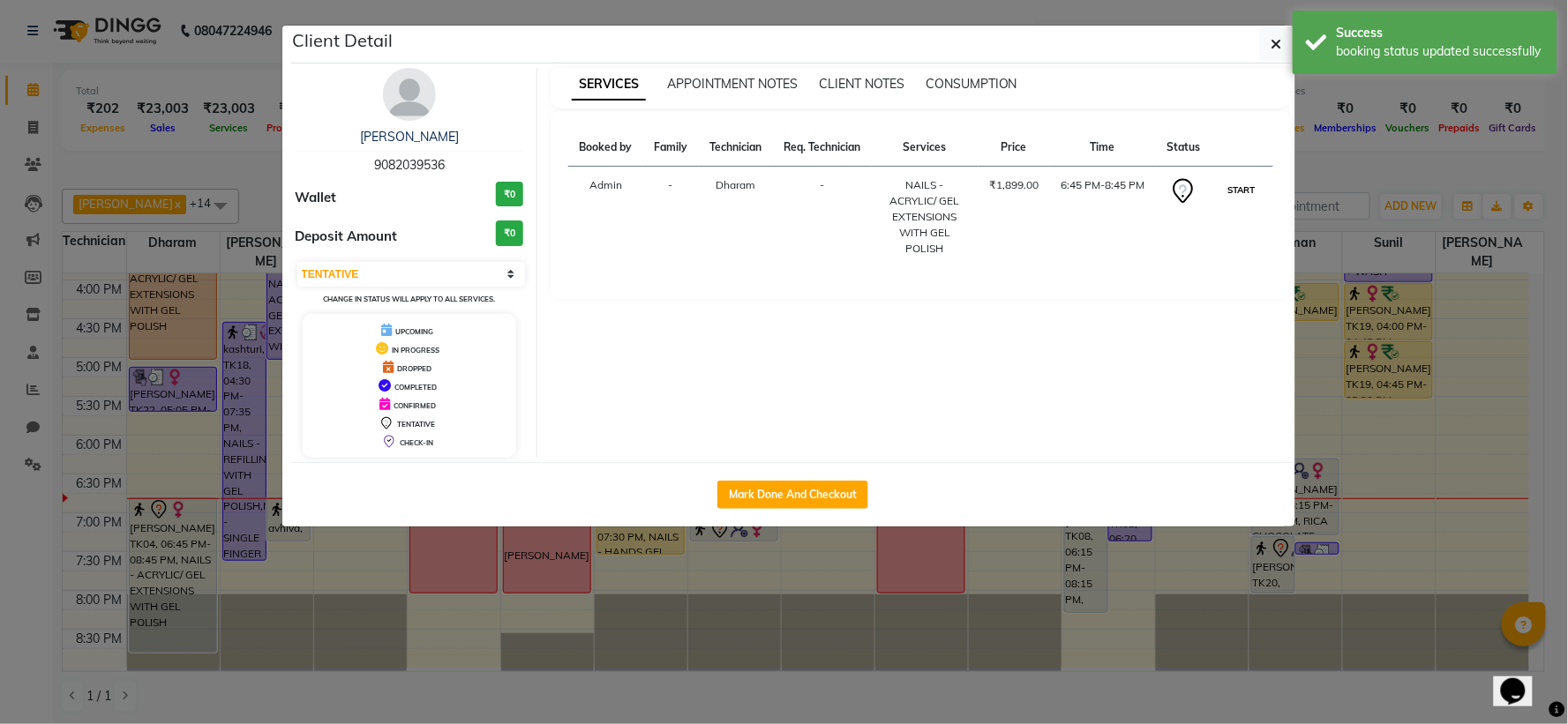
click at [1245, 189] on button "START" at bounding box center [1242, 190] width 36 height 22
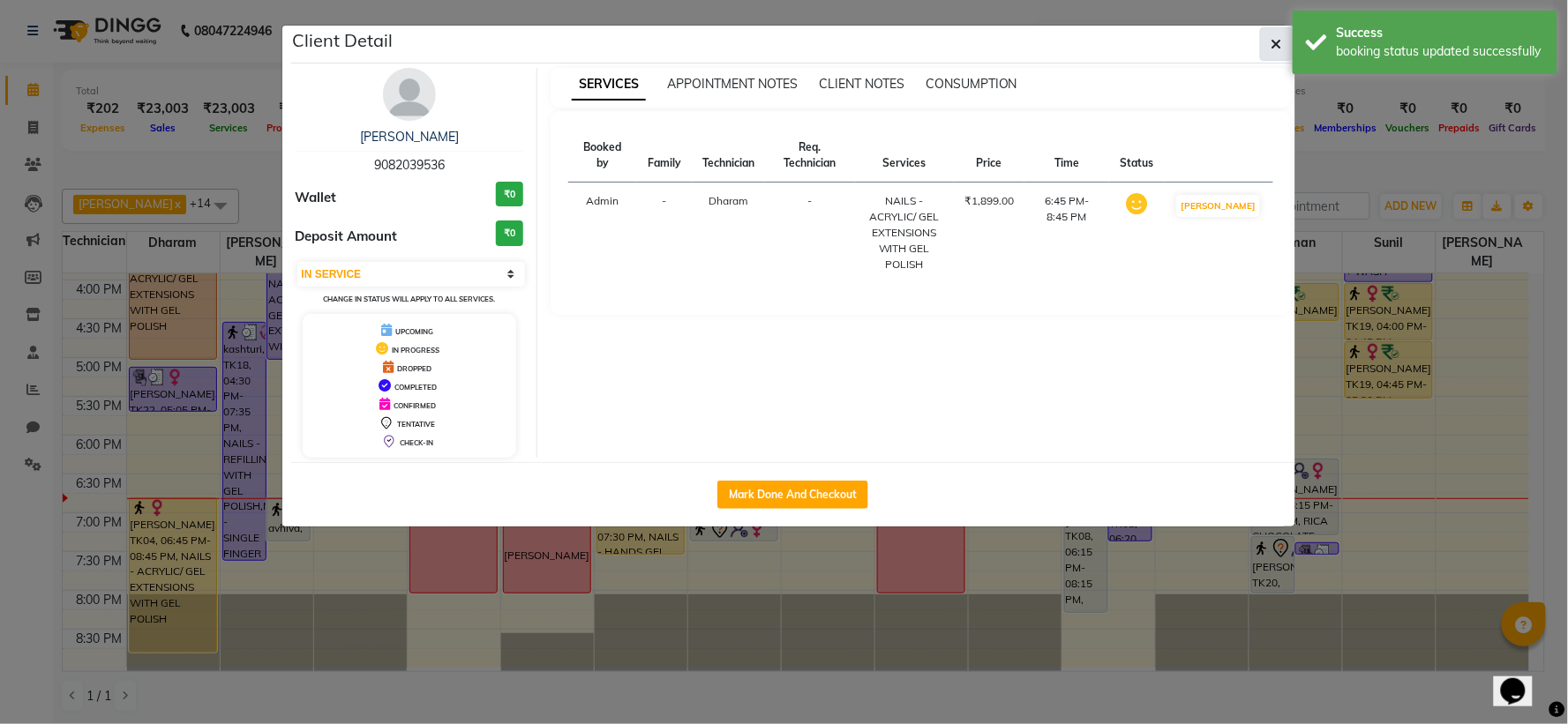
click at [1272, 37] on icon "button" at bounding box center [1276, 44] width 10 height 14
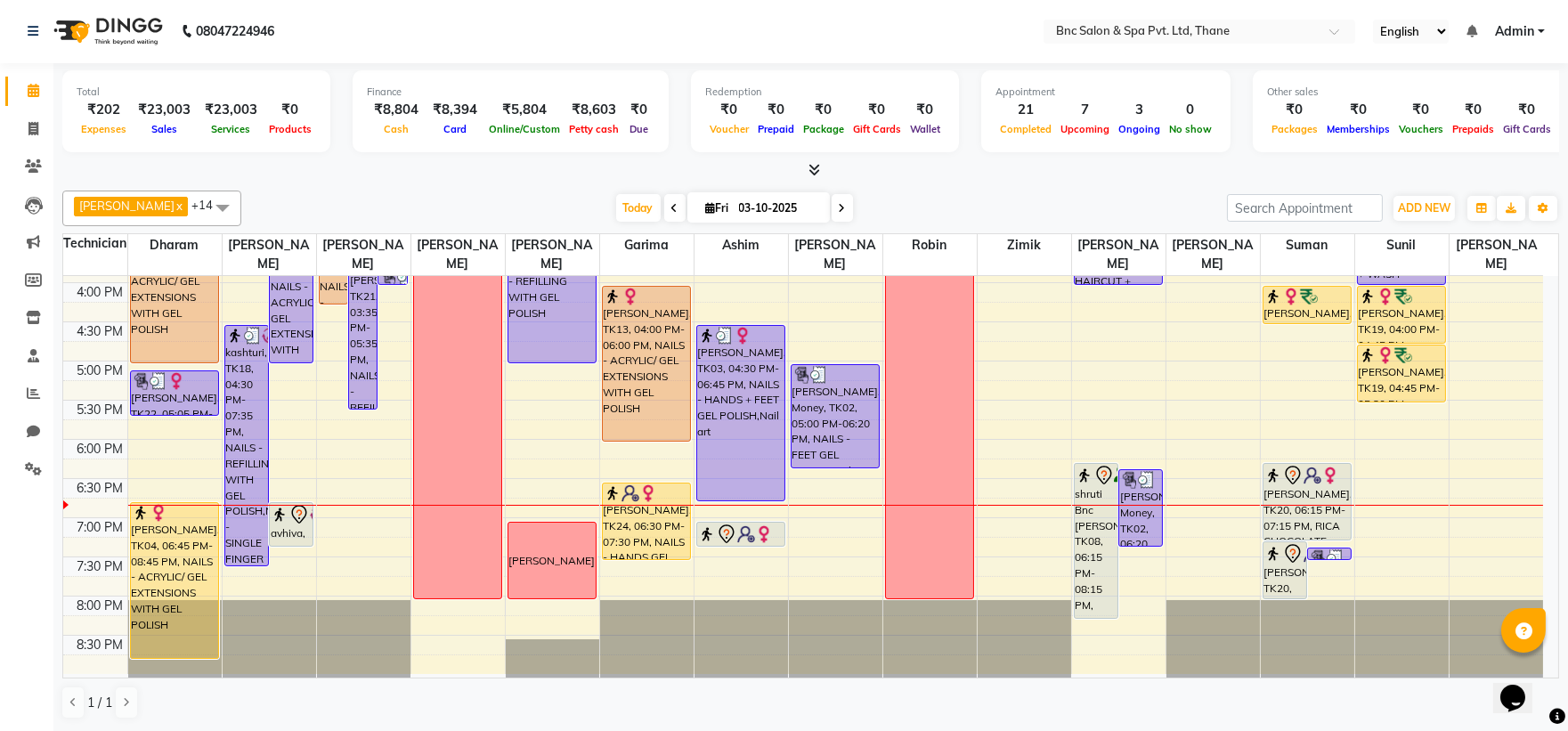
drag, startPoint x: 1287, startPoint y: 38, endPoint x: 1242, endPoint y: 180, distance: 149.0
click at [1242, 180] on div "Total ₹202 Expenses ₹23,003 Sales ₹23,003 Services ₹0 Products Finance ₹8,804 C…" at bounding box center [811, 397] width 1514 height 668
click at [1418, 206] on span "ADD NEW" at bounding box center [1424, 208] width 53 height 13
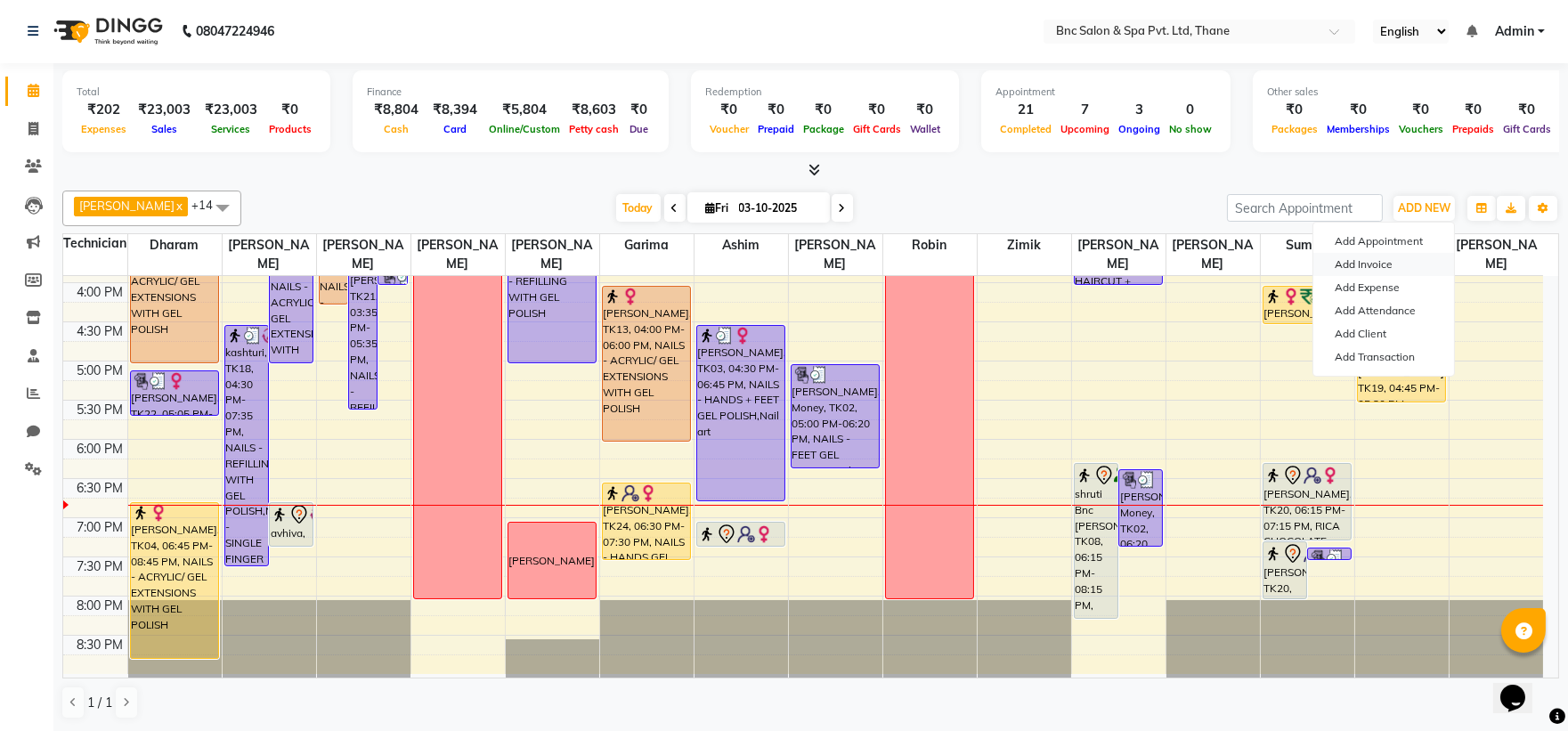
click at [1377, 262] on link "Add Invoice" at bounding box center [1384, 264] width 141 height 24
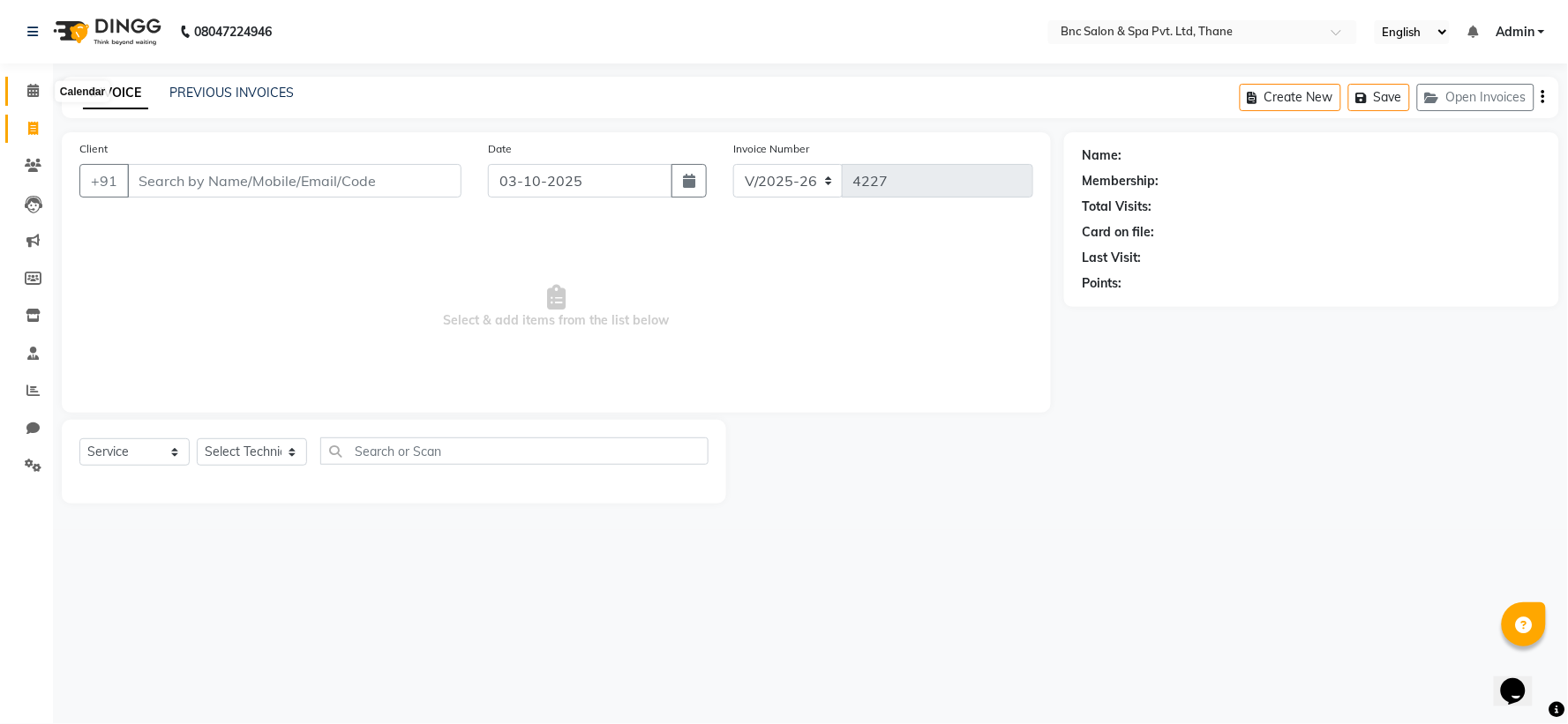
click at [30, 90] on icon at bounding box center [33, 90] width 11 height 13
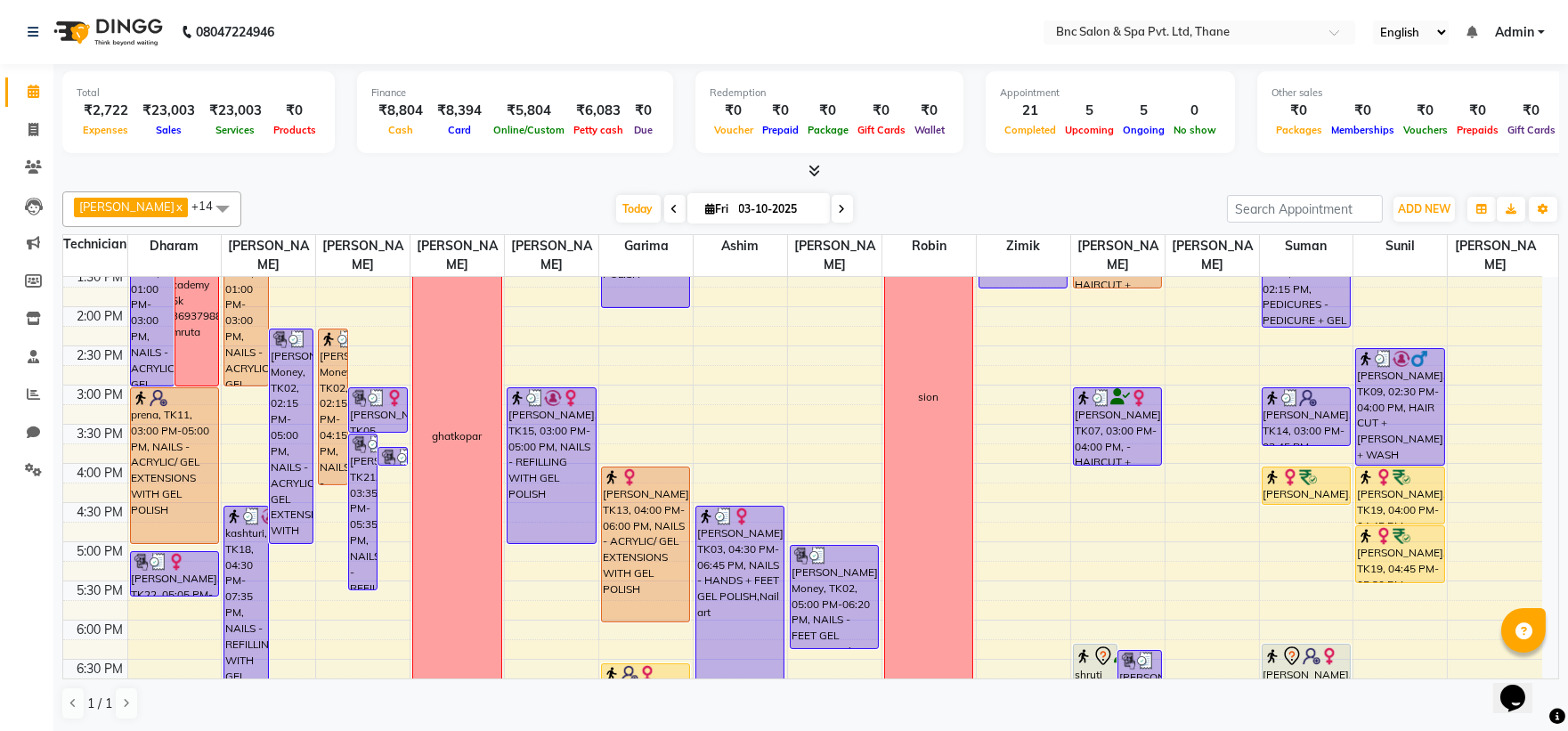
scroll to position [554, 0]
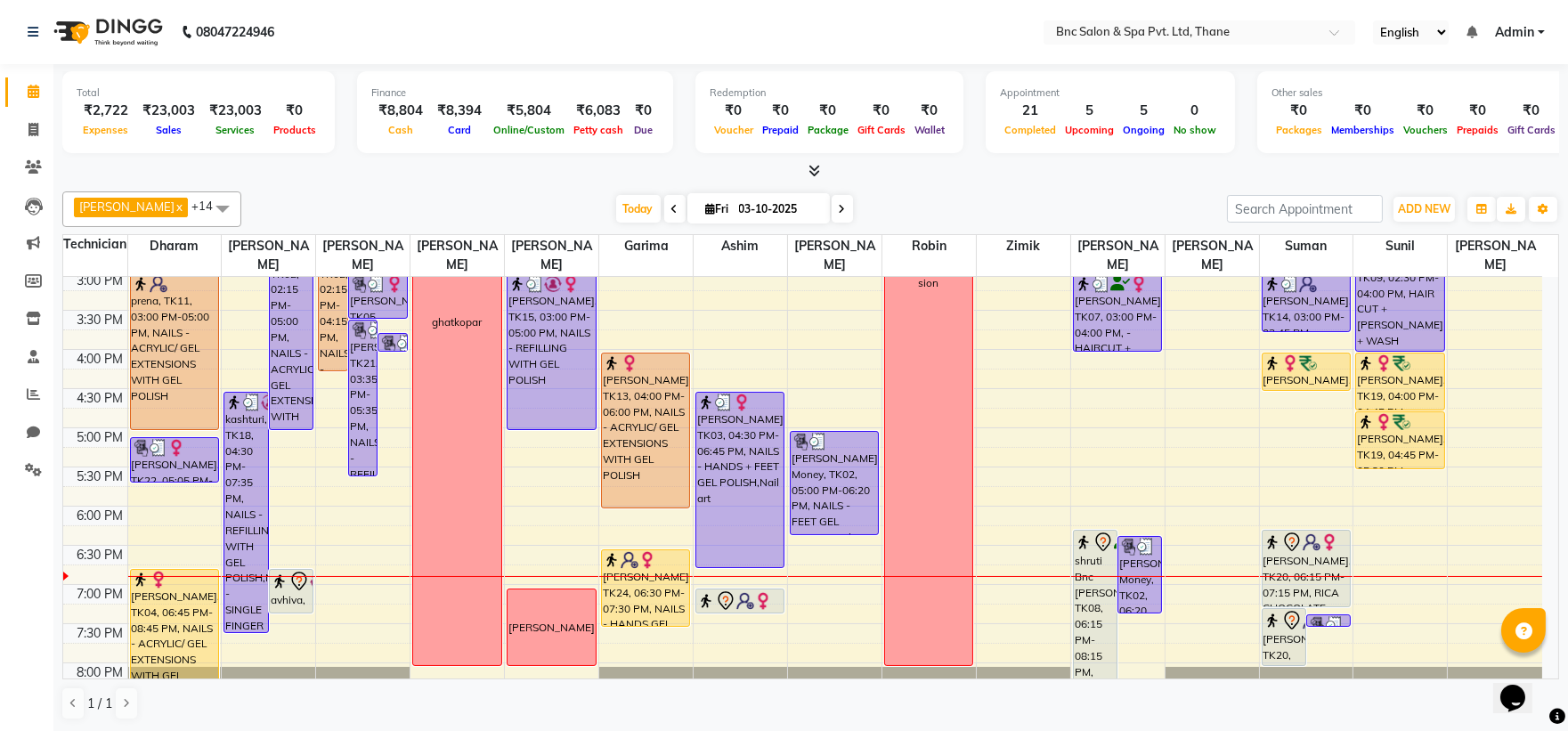
click at [75, 593] on div "7:00 PM" at bounding box center [101, 595] width 54 height 19
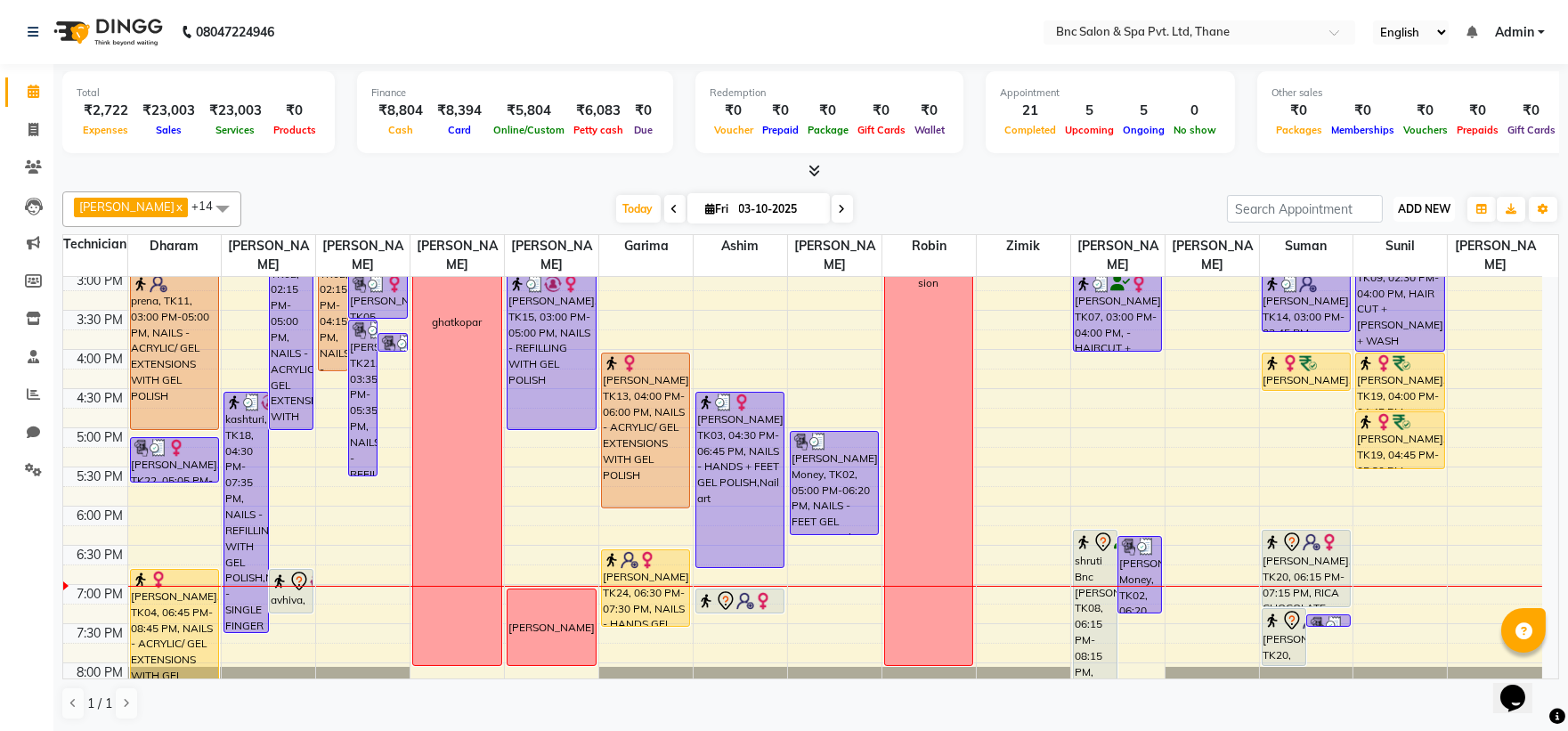
click at [1422, 205] on span "ADD NEW" at bounding box center [1424, 209] width 53 height 13
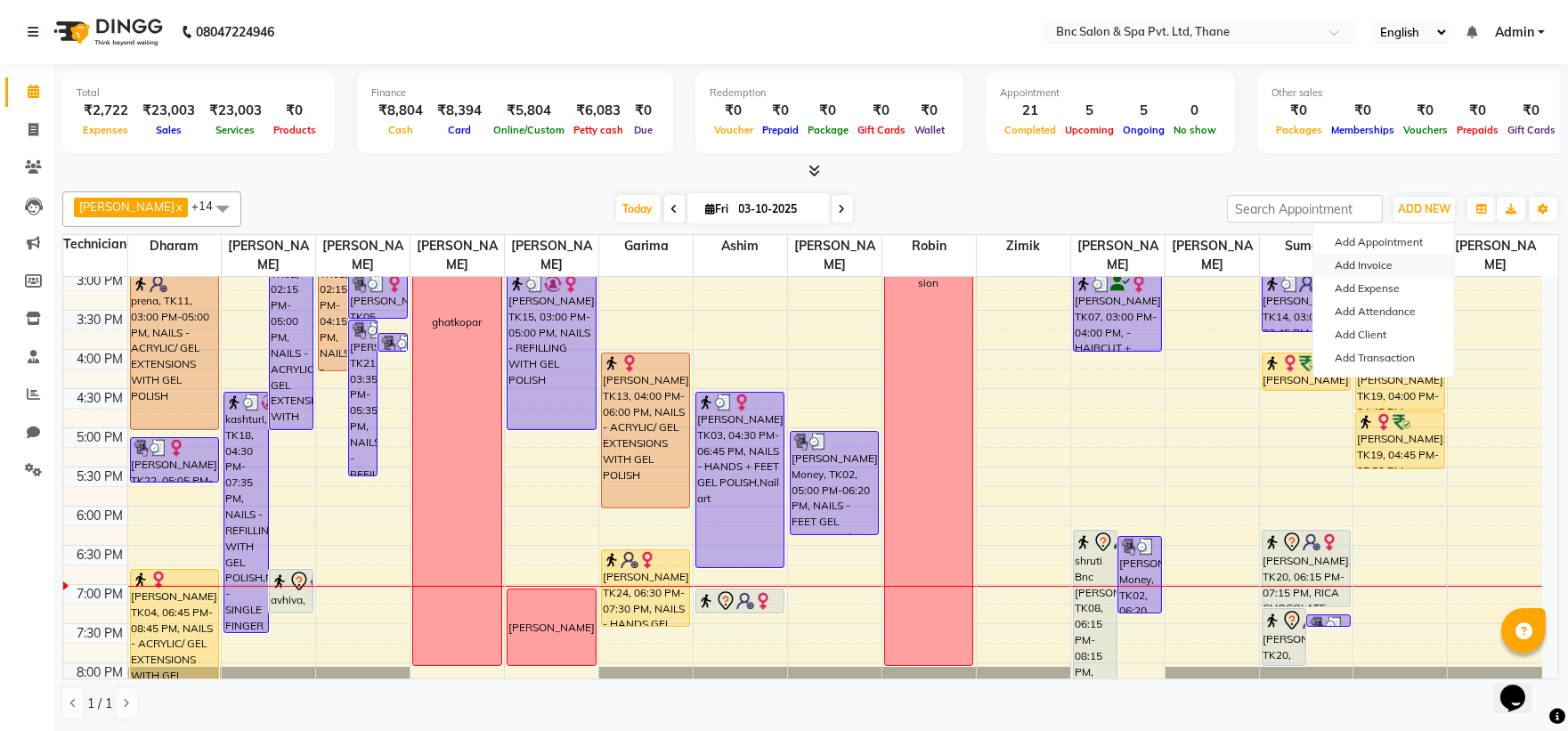
click at [1407, 271] on link "Add Invoice" at bounding box center [1384, 265] width 141 height 24
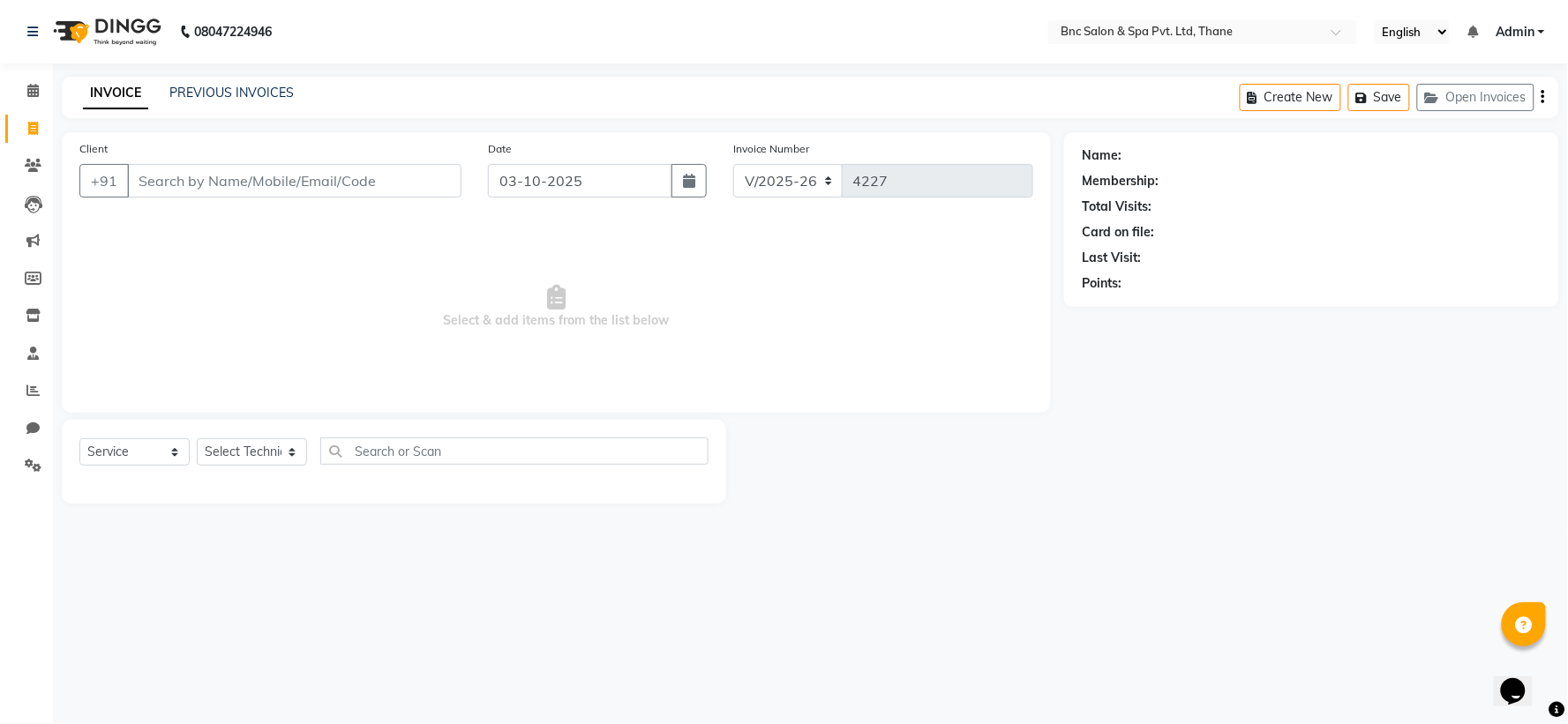
click at [336, 198] on div "+91" at bounding box center [270, 181] width 382 height 34
click at [319, 179] on input "Client" at bounding box center [294, 181] width 335 height 34
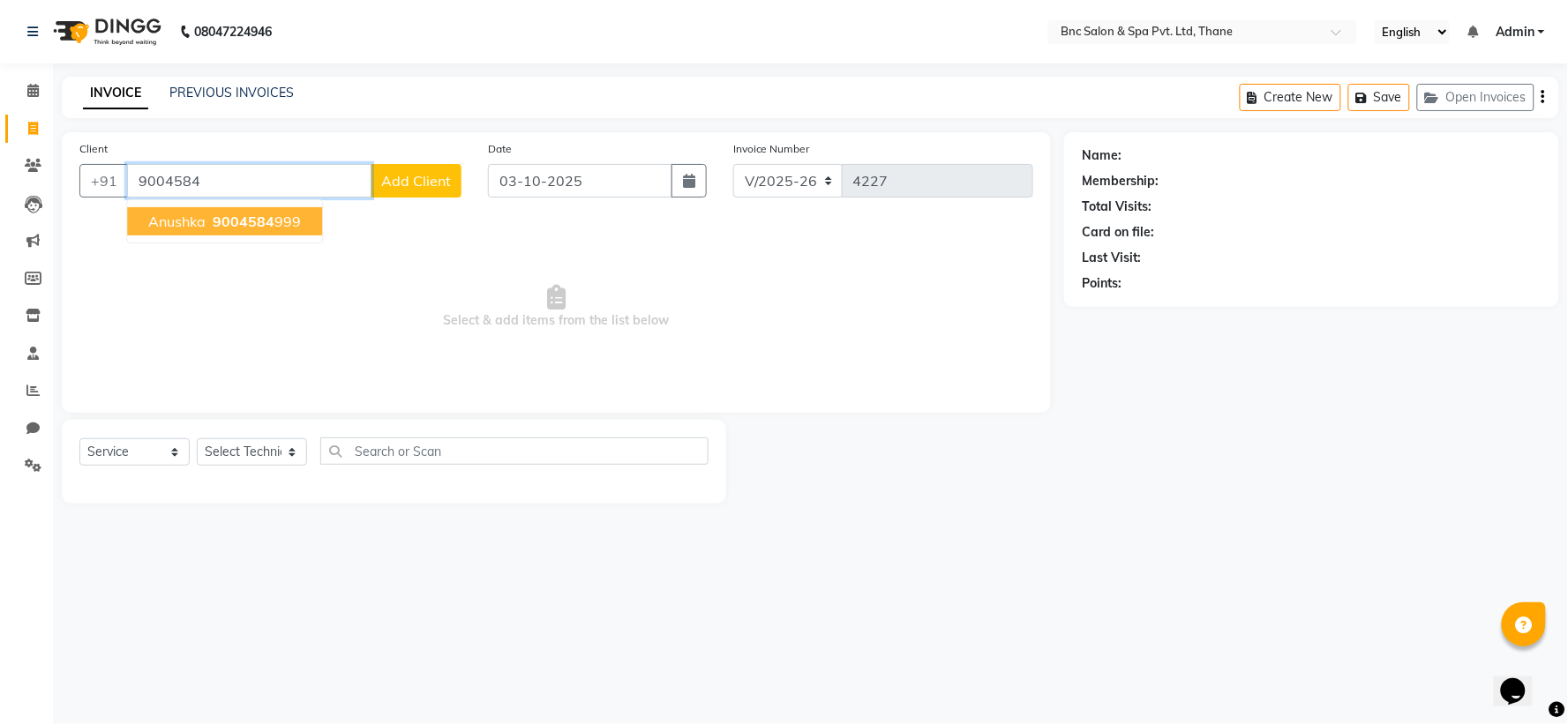
click at [296, 224] on ngb-highlight "9004584 999" at bounding box center [254, 221] width 91 height 18
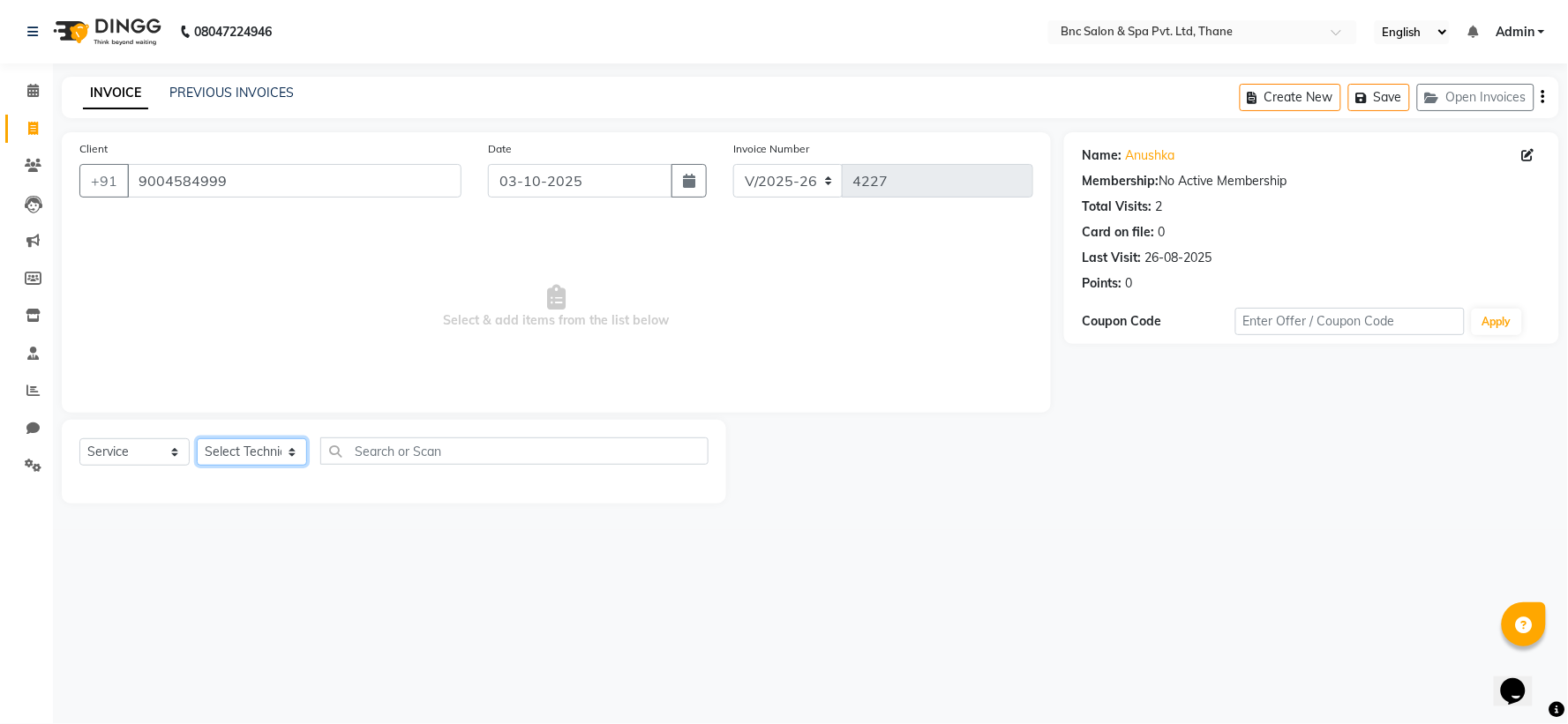
click at [270, 457] on select "Select Technician Anas Ansari Apeksha ashim Ashwini Shibe Deepak Rajput Dharam …" at bounding box center [252, 451] width 110 height 27
click at [197, 439] on select "Select Technician Anas Ansari Apeksha ashim Ashwini Shibe Deepak Rajput Dharam …" at bounding box center [252, 451] width 110 height 27
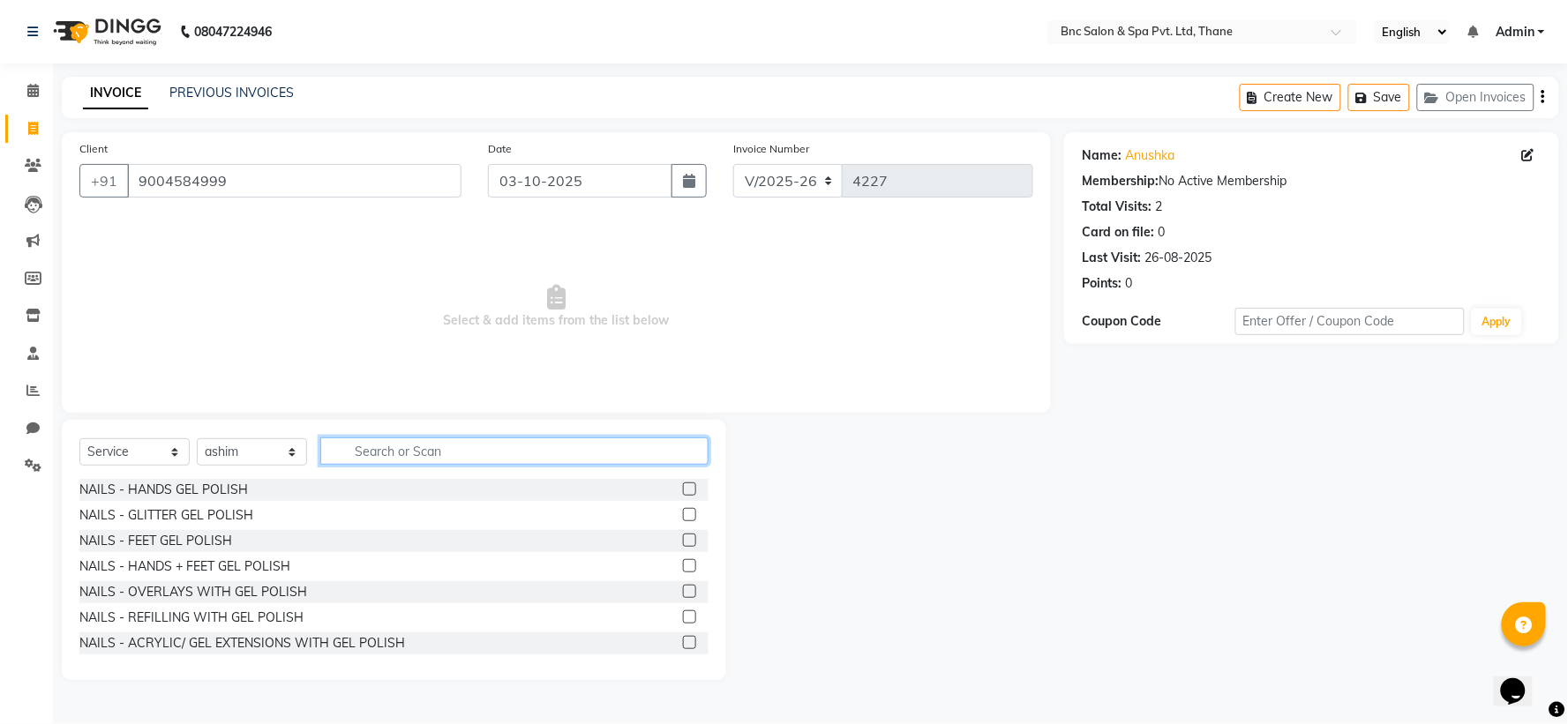
click at [340, 453] on input "text" at bounding box center [515, 451] width 389 height 27
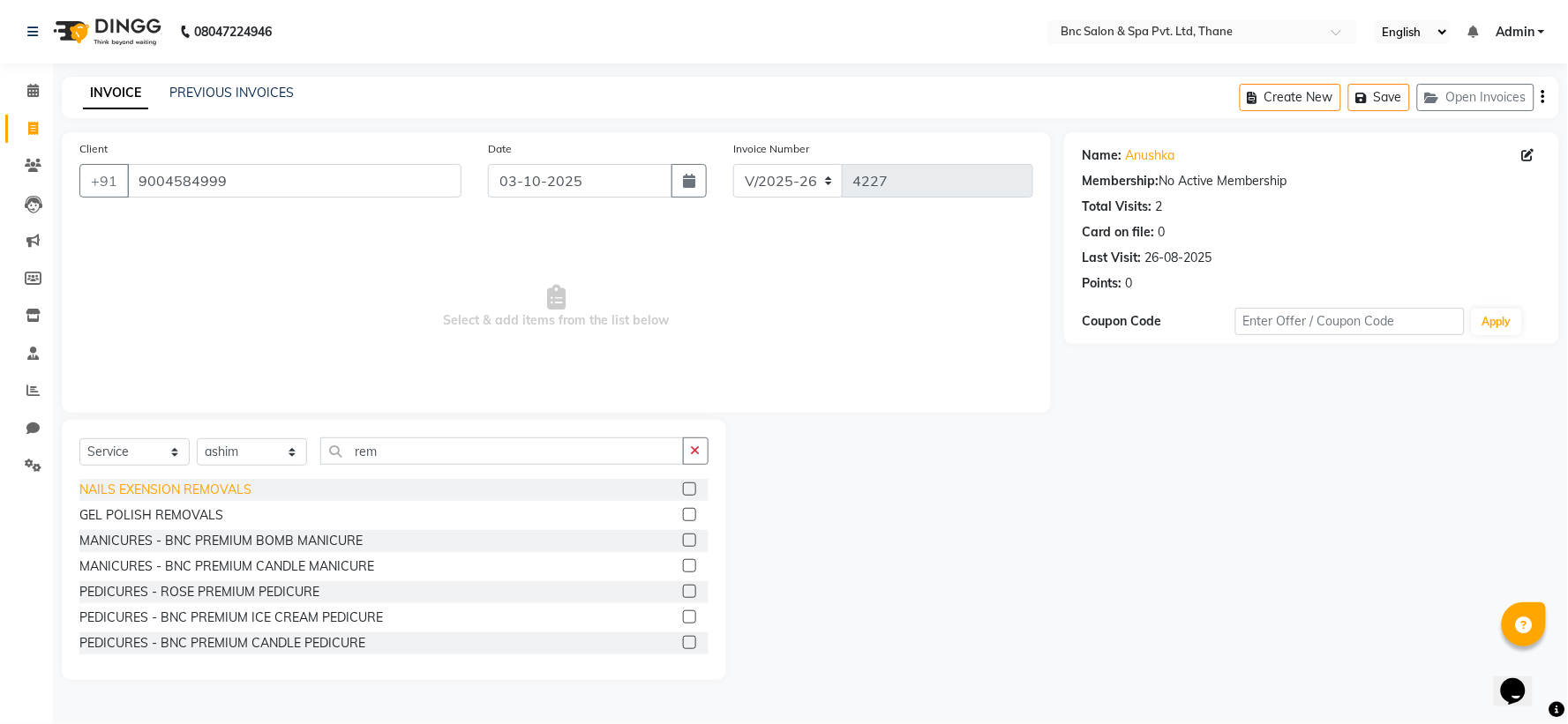
click at [163, 482] on div "NAILS EXENSION REMOVALS" at bounding box center [165, 490] width 172 height 19
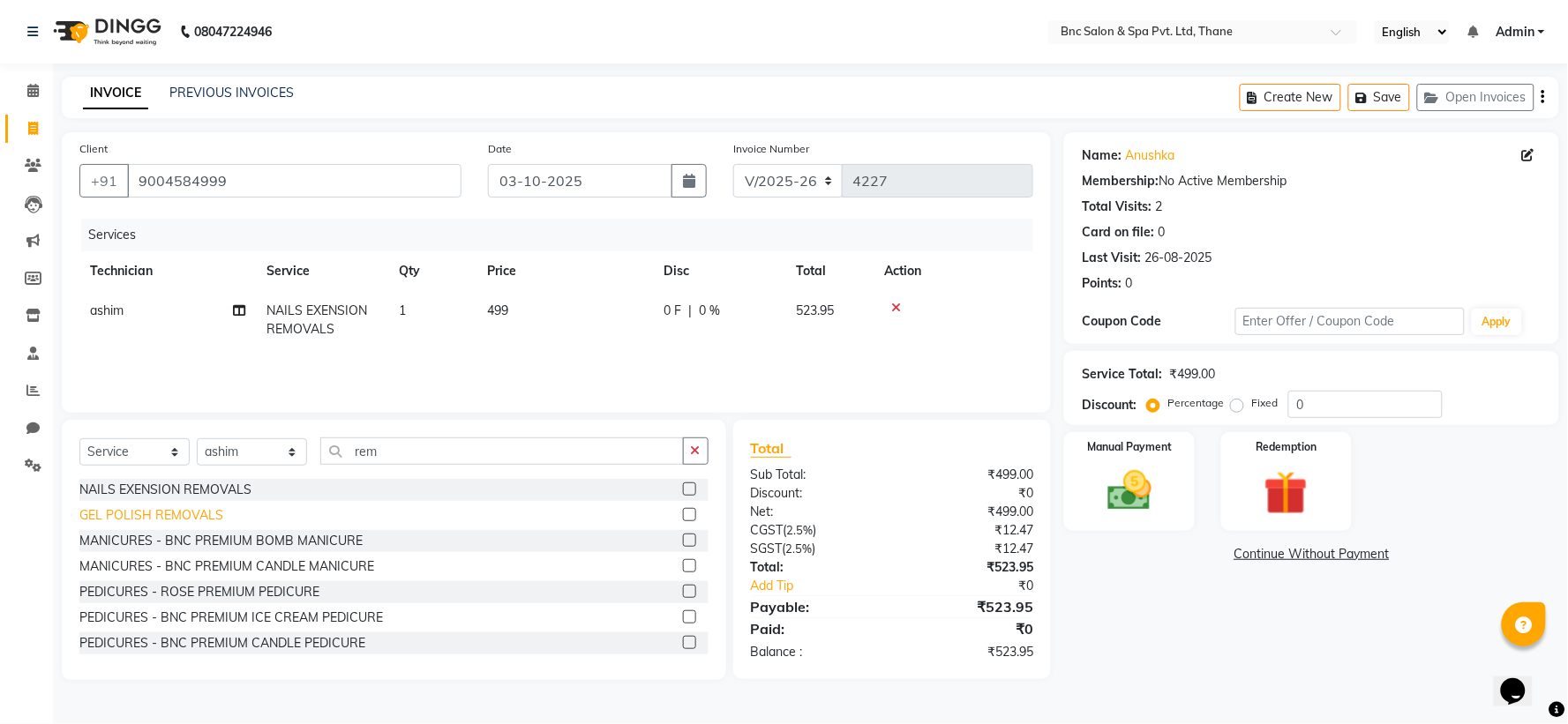
click at [163, 513] on div "GEL POLISH REMOVALS" at bounding box center [151, 515] width 144 height 19
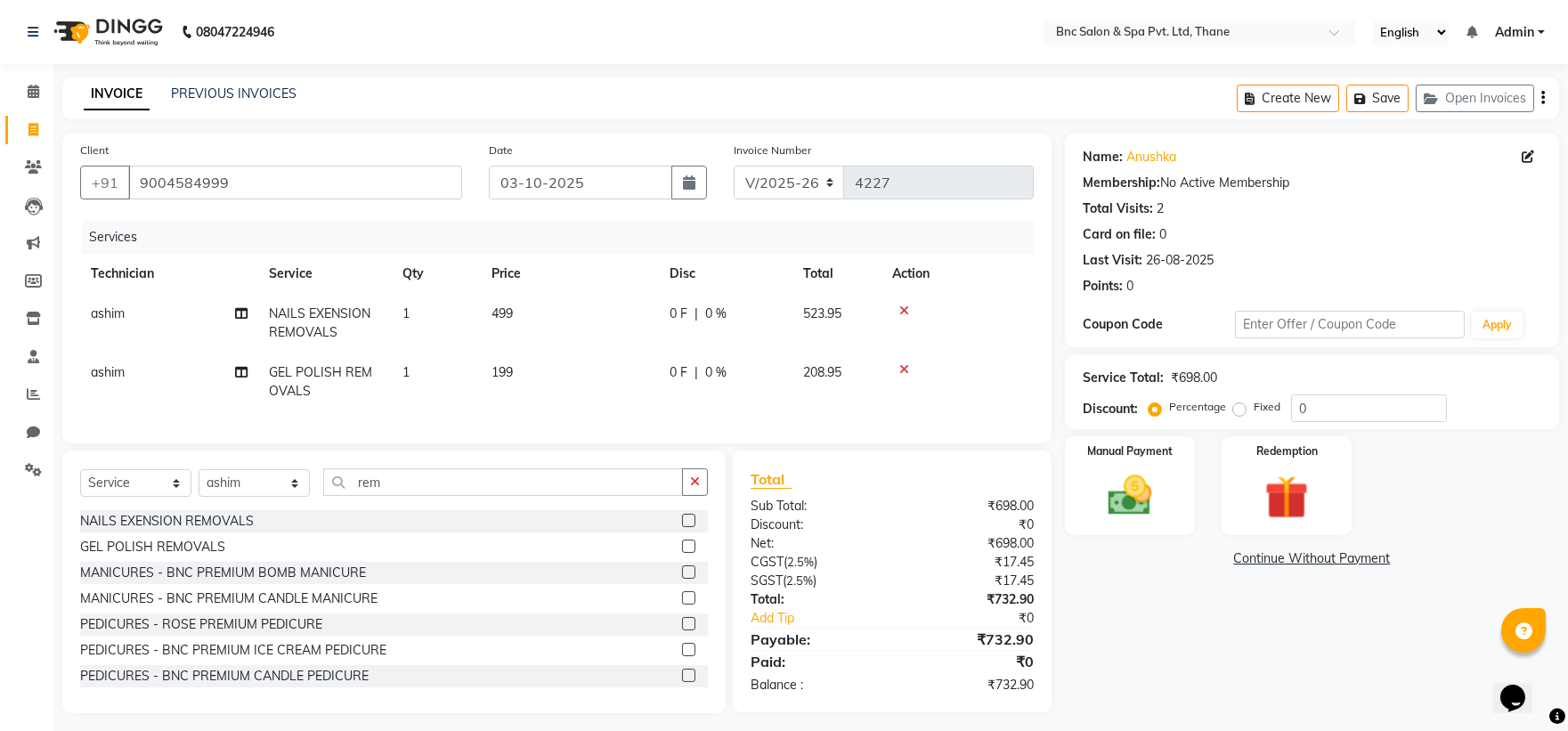
click at [904, 307] on icon at bounding box center [904, 310] width 9 height 12
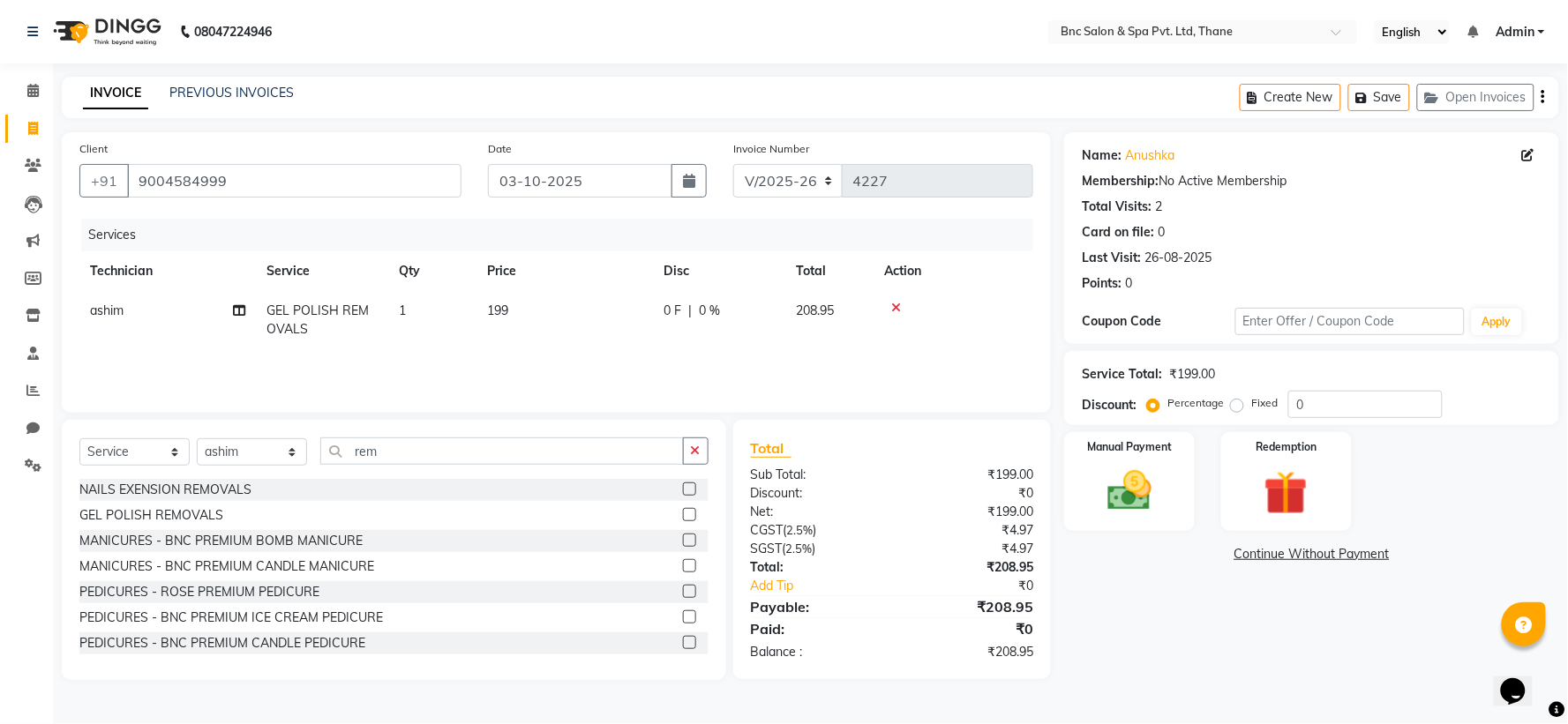
click at [505, 303] on span "199" at bounding box center [498, 310] width 21 height 16
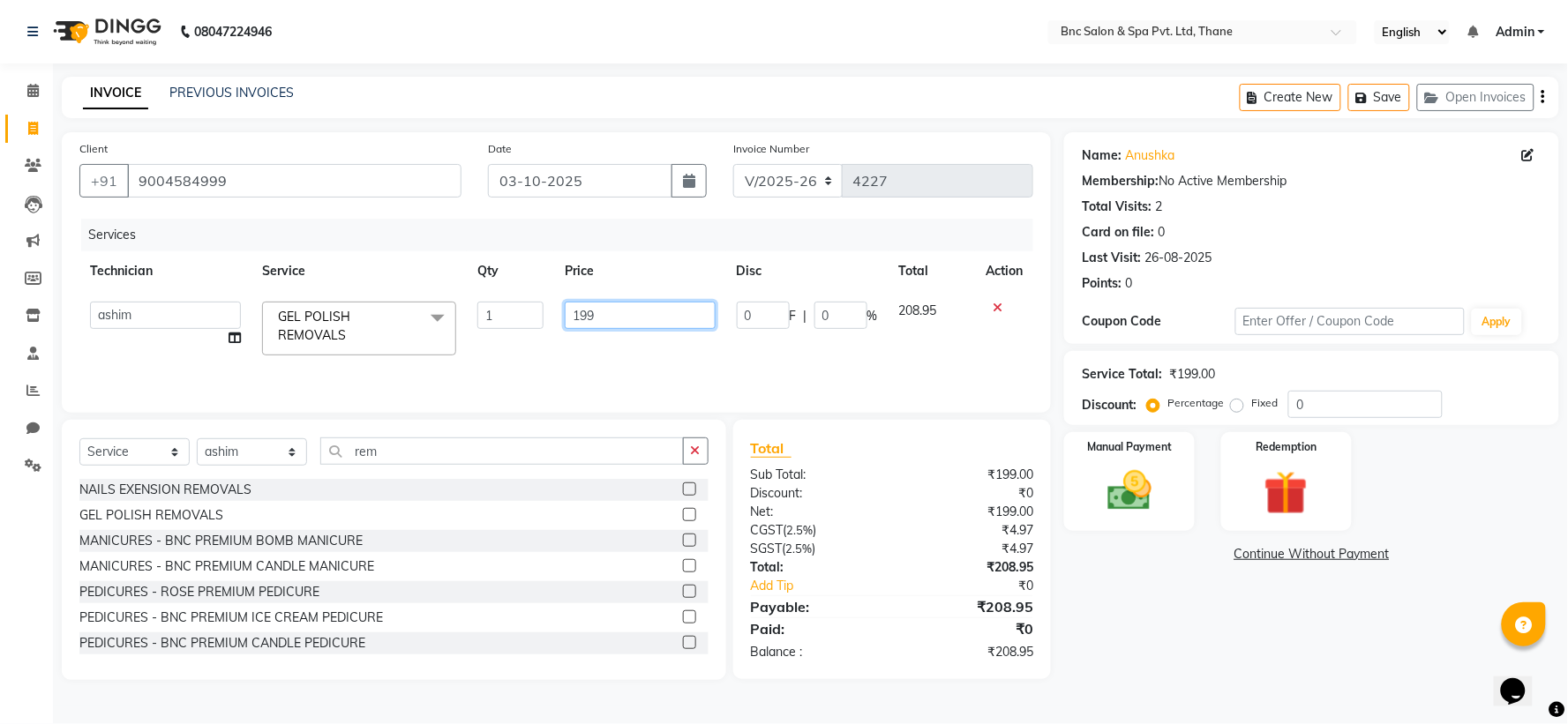
click at [642, 311] on input "199" at bounding box center [640, 315] width 151 height 27
click at [634, 308] on input "199" at bounding box center [640, 315] width 151 height 27
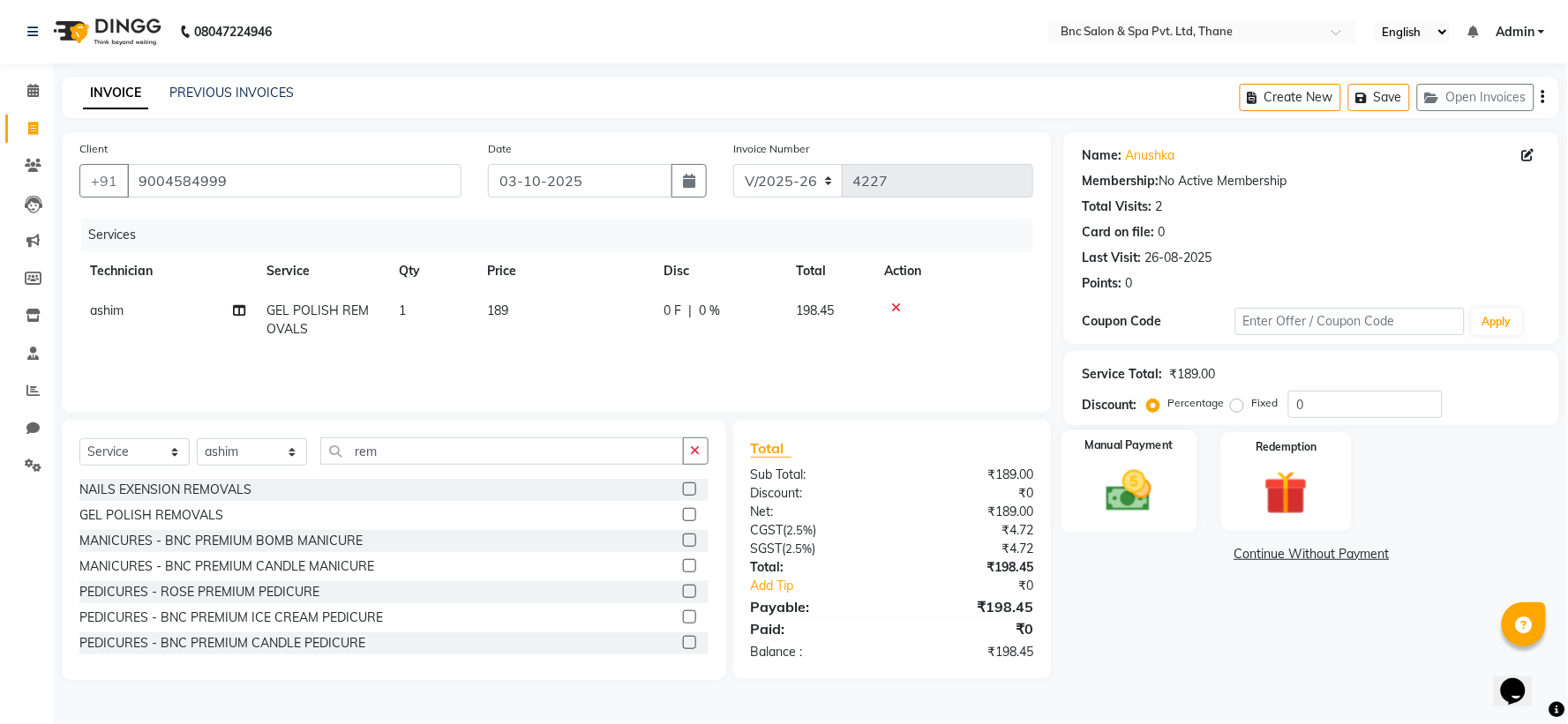
click at [1110, 461] on div "Manual Payment" at bounding box center [1130, 482] width 136 height 102
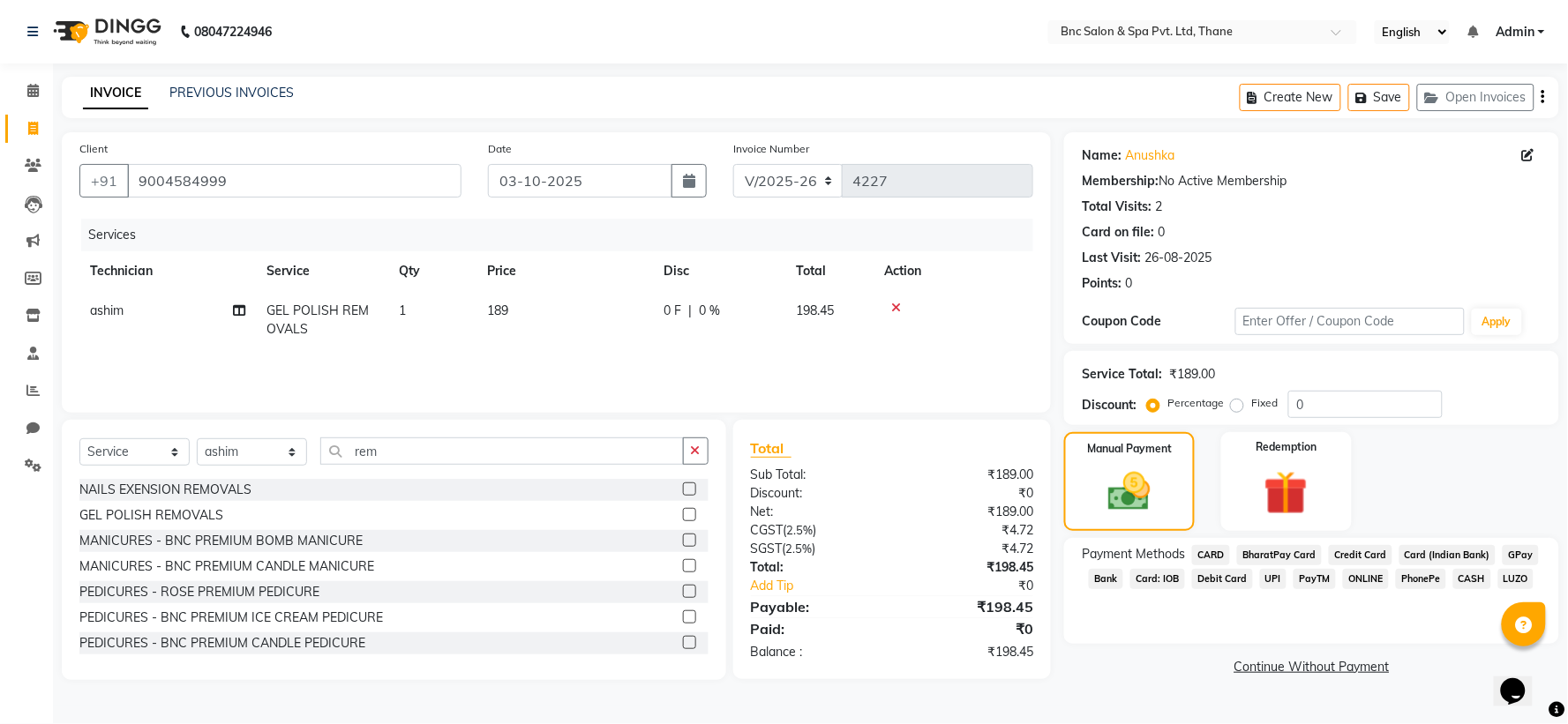
click at [1515, 550] on span "GPay" at bounding box center [1520, 555] width 36 height 20
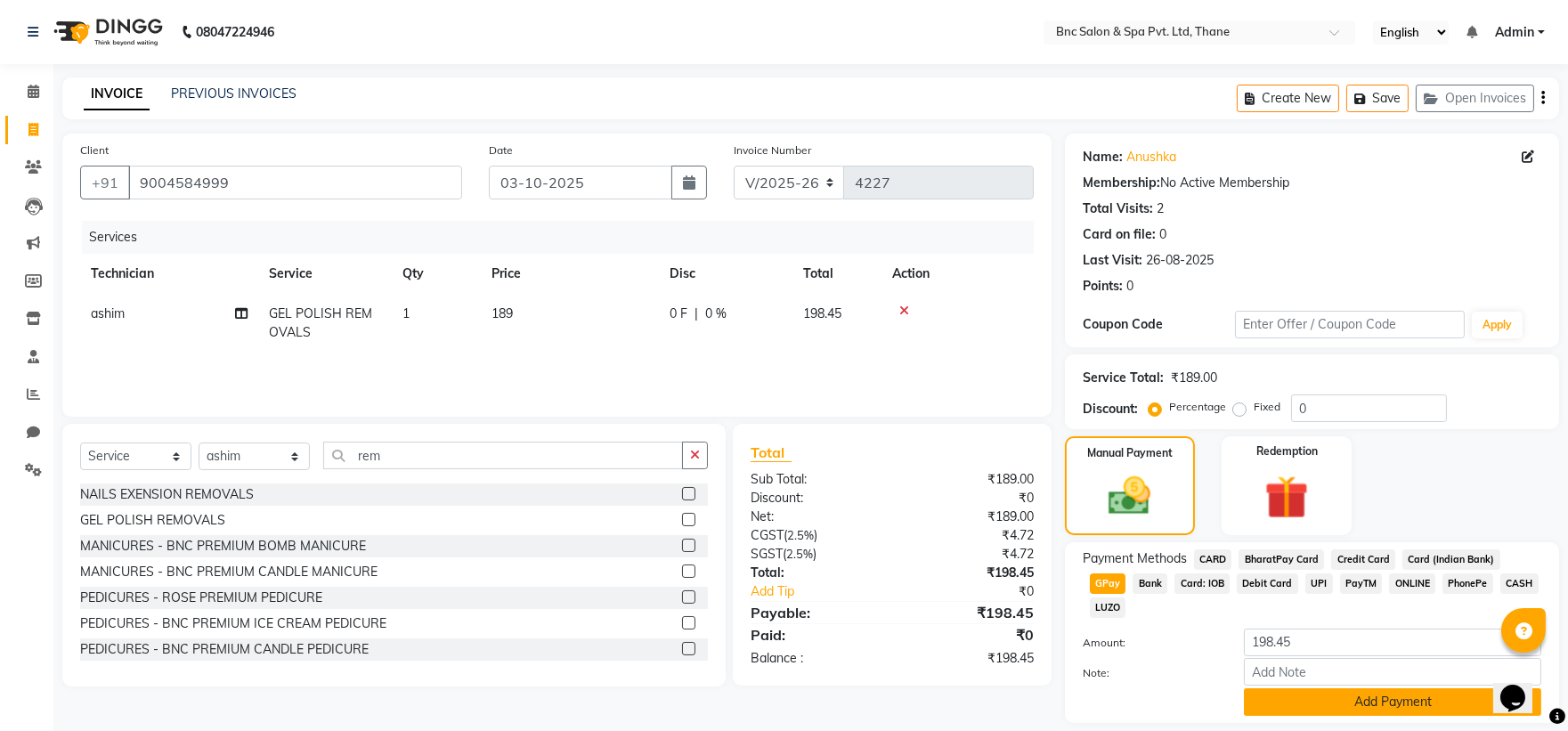
click at [1341, 689] on button "Add Payment" at bounding box center [1392, 702] width 297 height 27
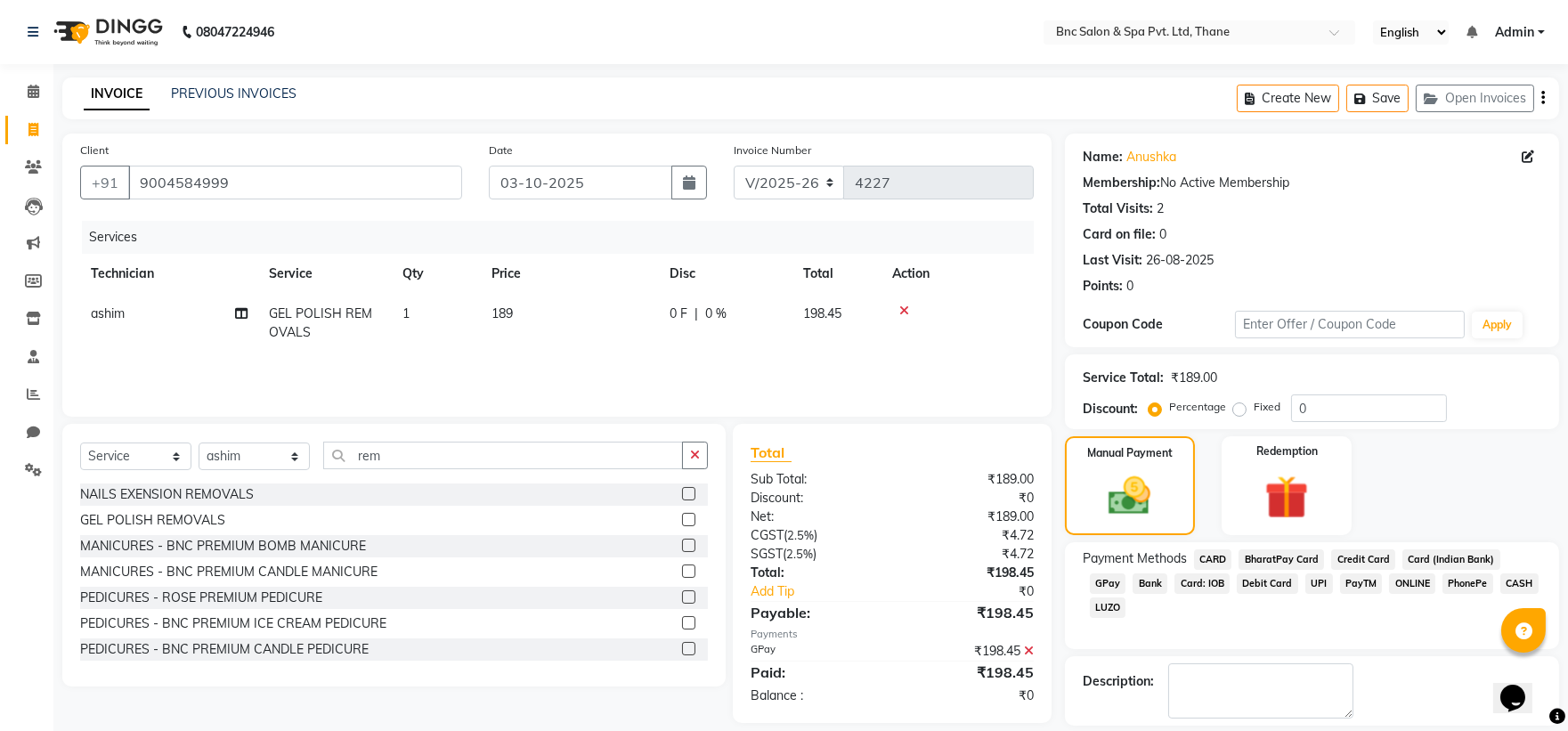
click at [1164, 730] on label at bounding box center [1171, 743] width 13 height 13
click at [1164, 730] on input "checkbox" at bounding box center [1170, 744] width 11 height 11
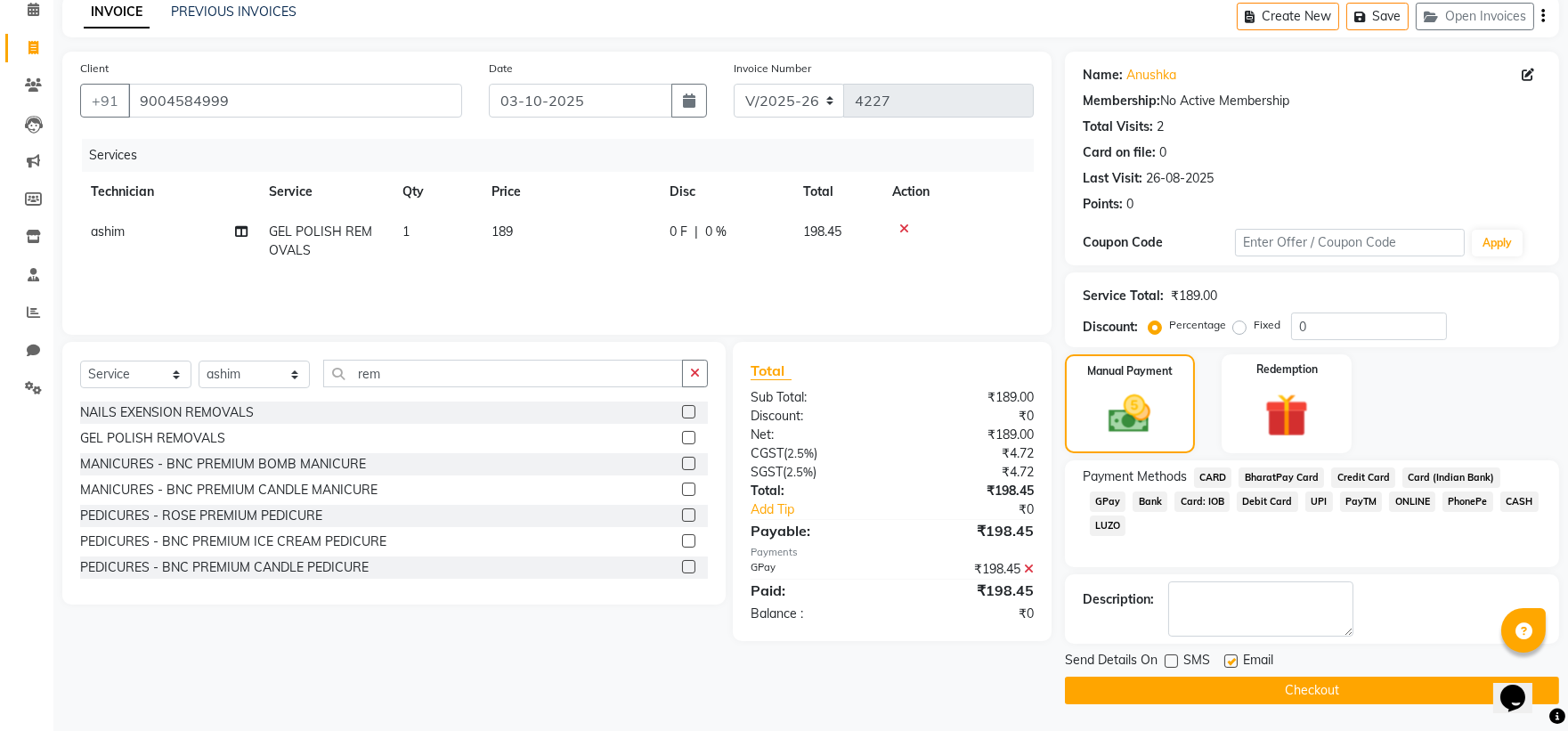
click at [1172, 687] on button "Checkout" at bounding box center [1311, 690] width 494 height 27
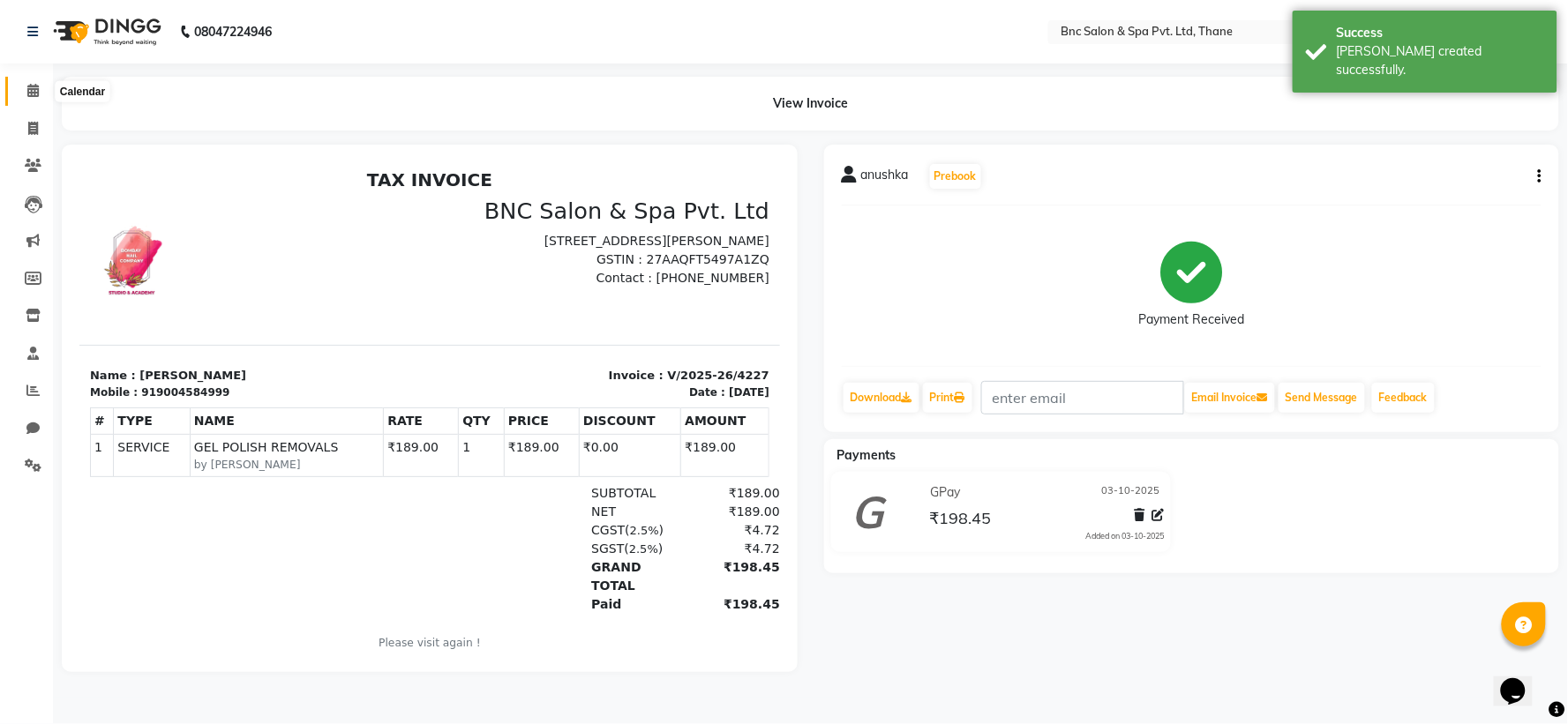
click at [28, 92] on icon at bounding box center [33, 90] width 11 height 13
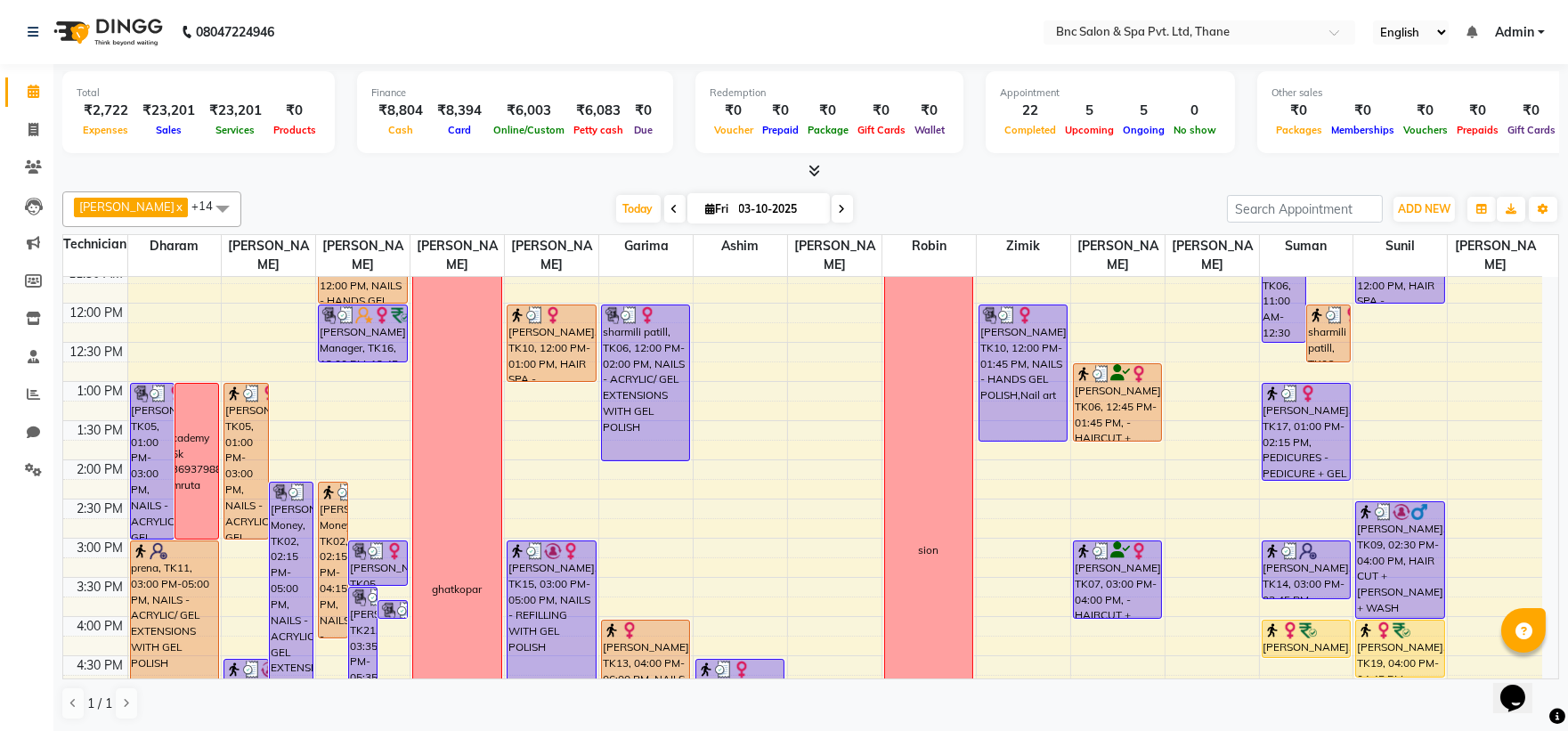
scroll to position [620, 0]
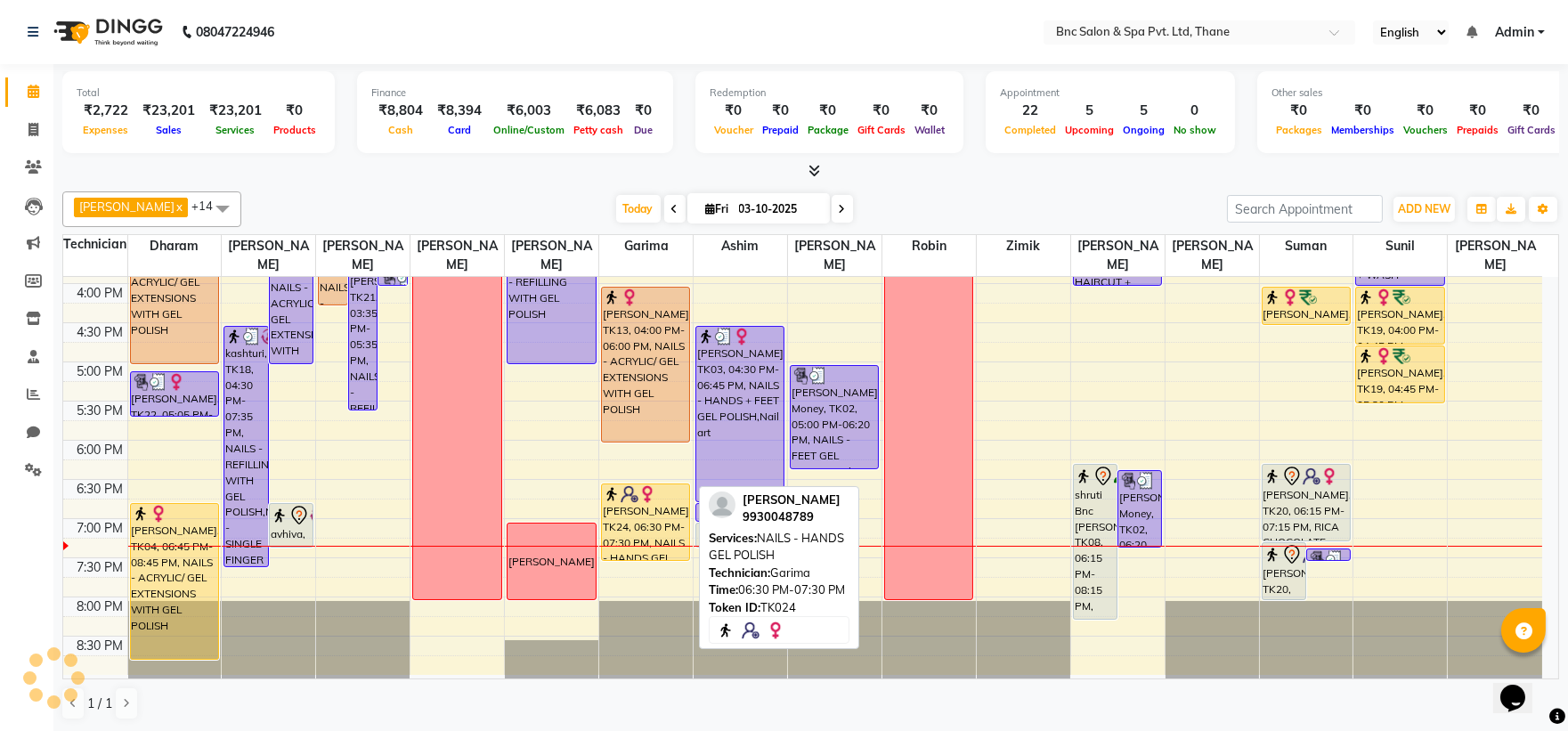
click at [636, 508] on div "[PERSON_NAME], TK24, 06:30 PM-07:30 PM, NAILS - HANDS GEL POLISH" at bounding box center [645, 522] width 87 height 75
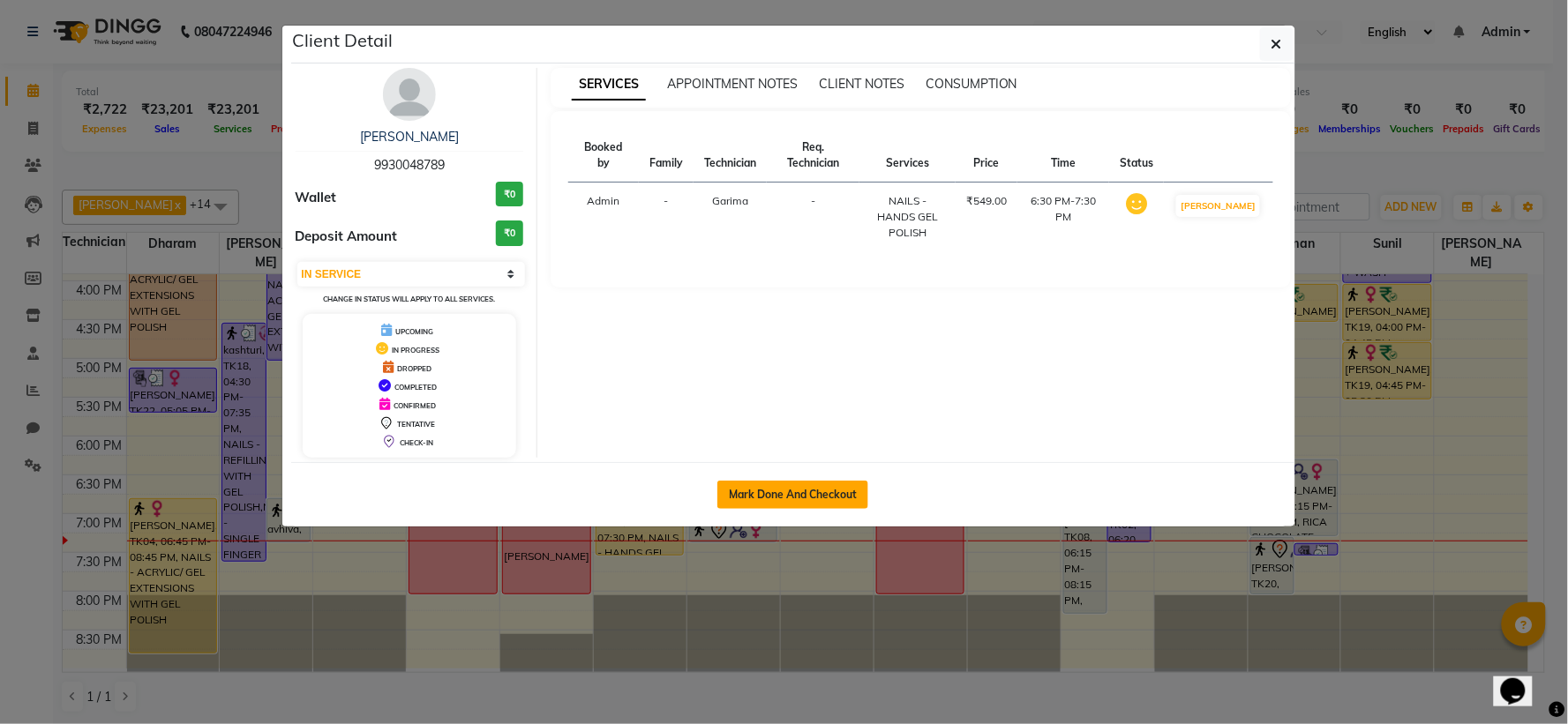
click at [755, 496] on button "Mark Done And Checkout" at bounding box center [793, 495] width 151 height 28
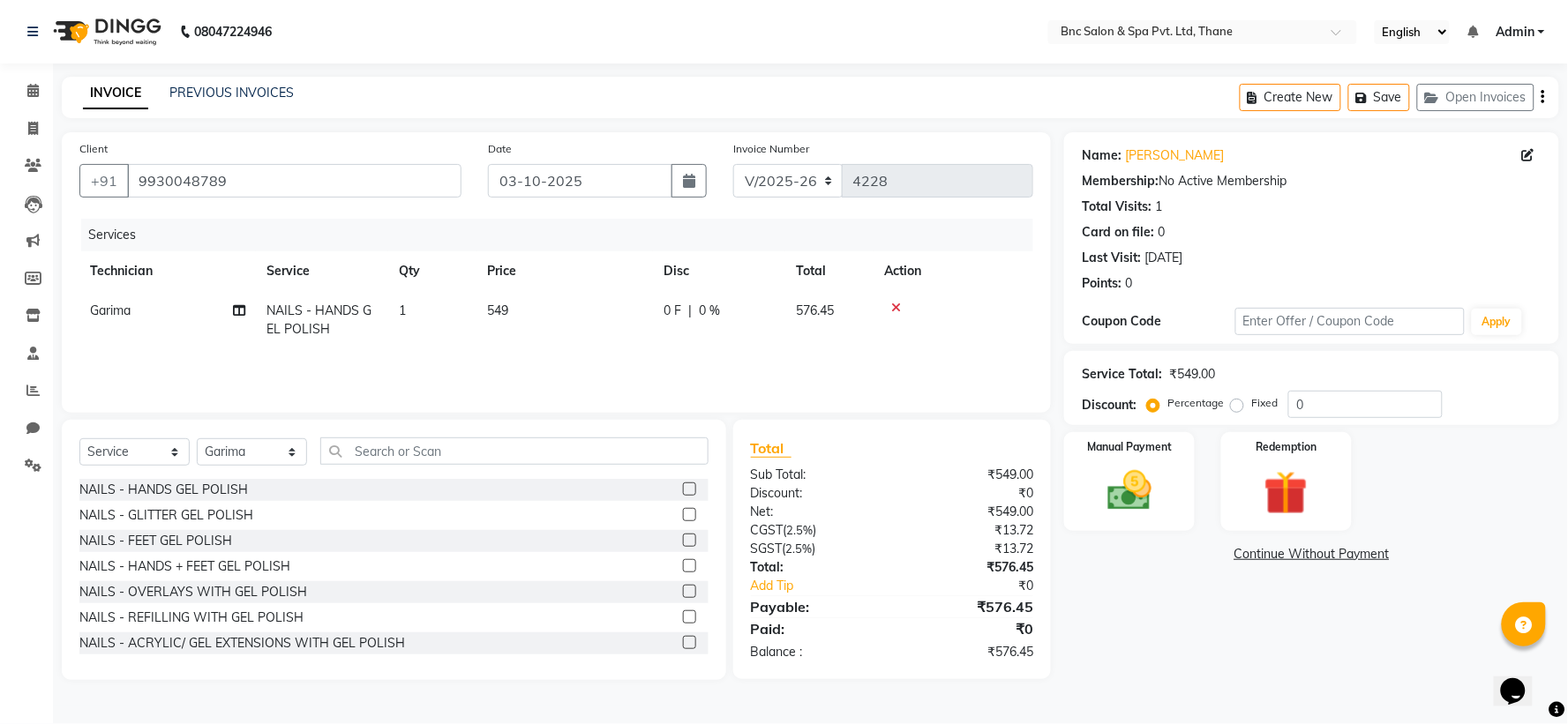
click at [488, 308] on span "549" at bounding box center [498, 310] width 21 height 16
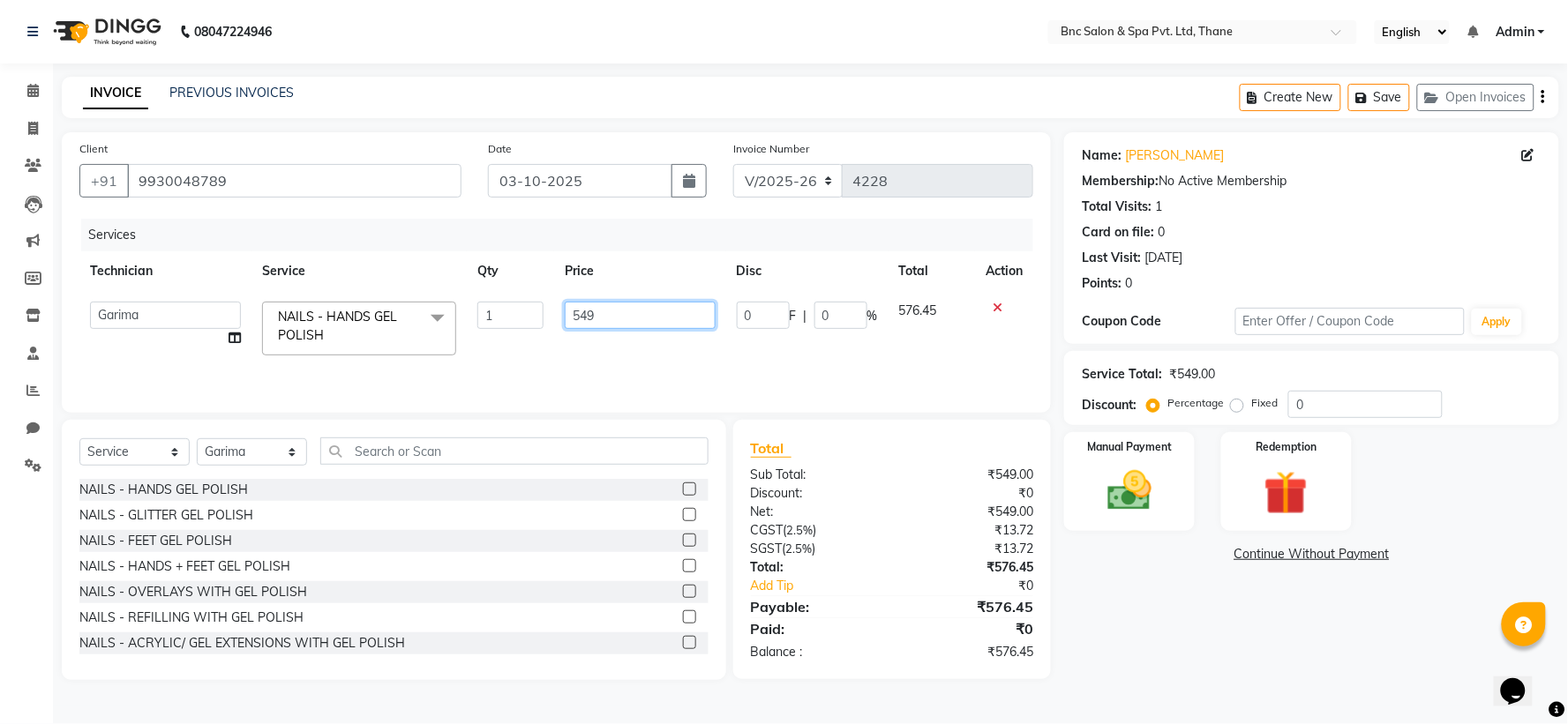
click at [578, 314] on input "549" at bounding box center [640, 315] width 151 height 27
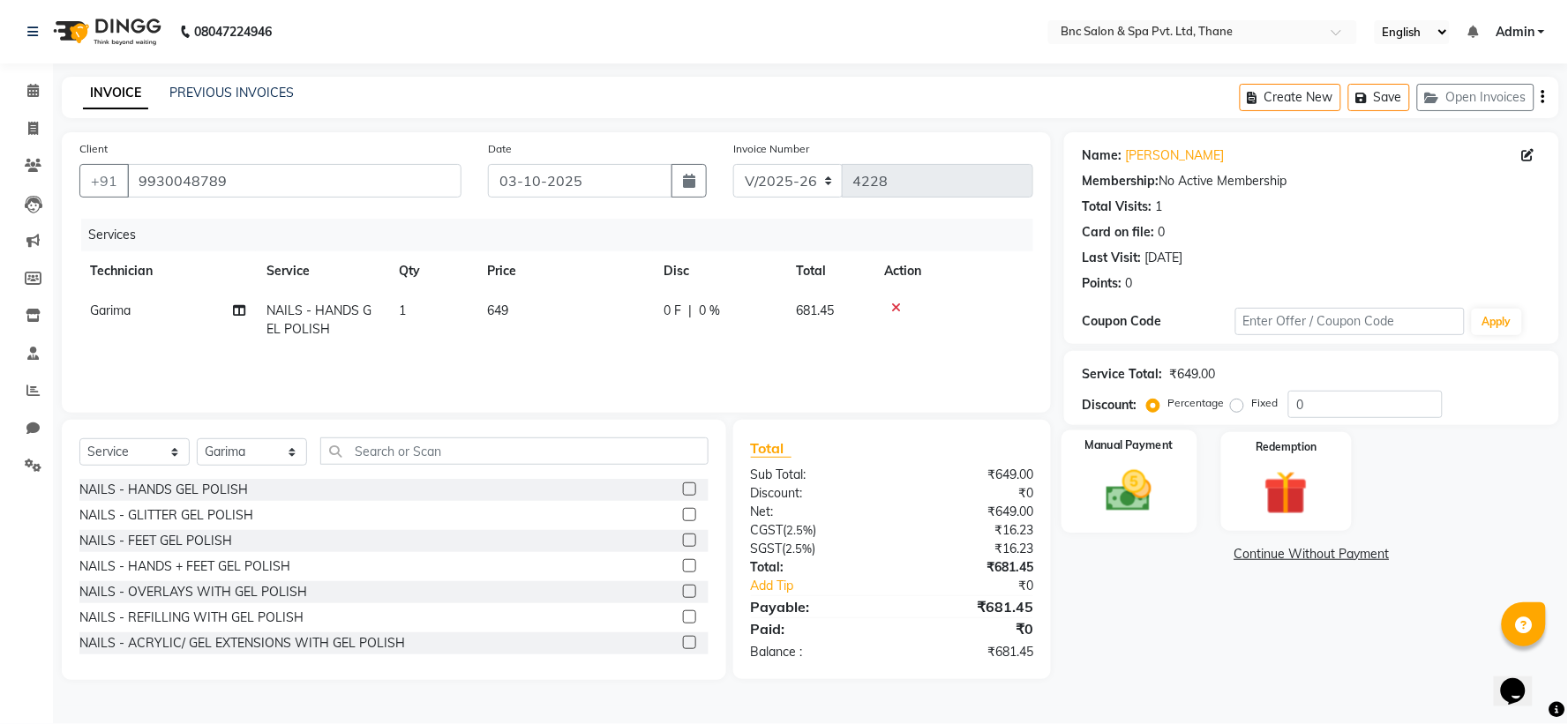
click at [1119, 487] on img at bounding box center [1130, 491] width 75 height 53
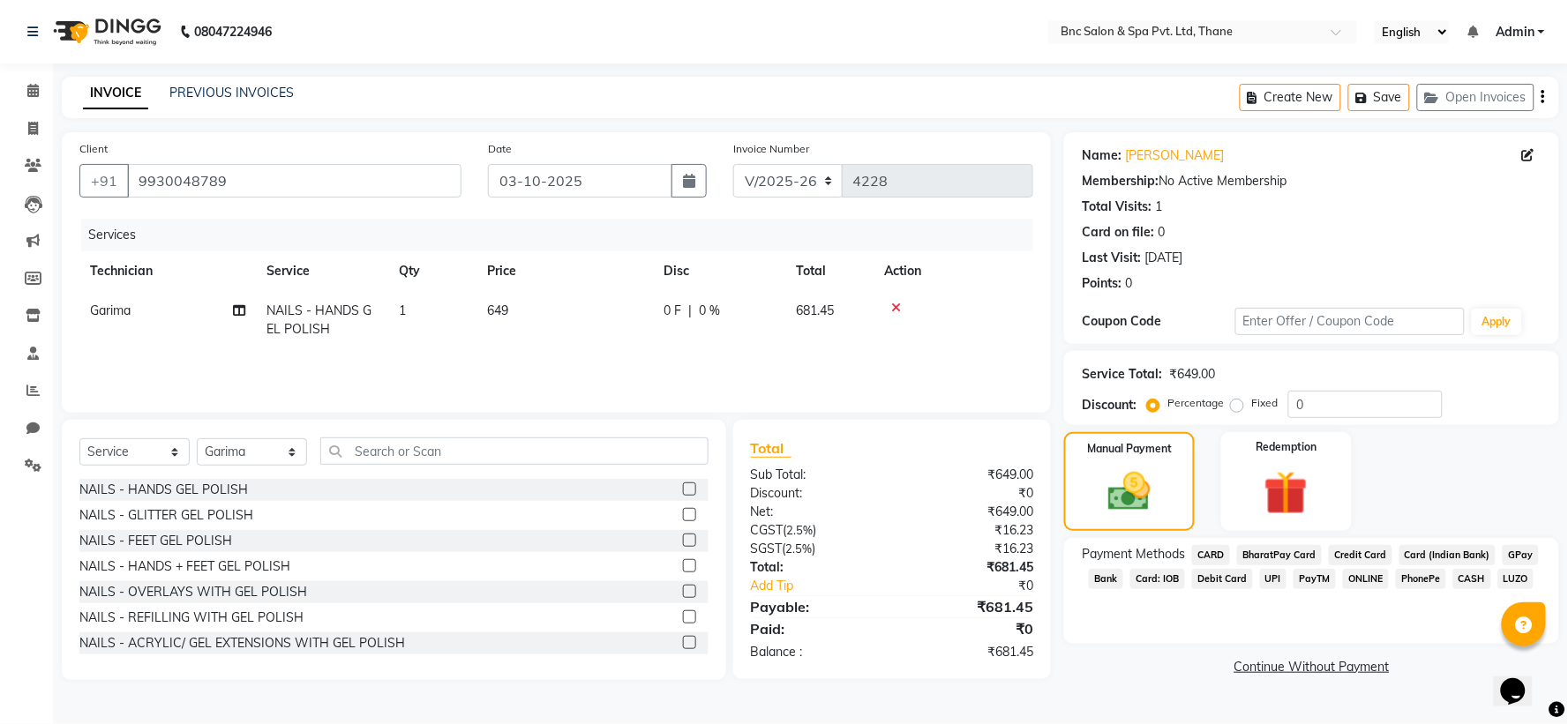
click at [107, 312] on span "Garima" at bounding box center [111, 310] width 41 height 16
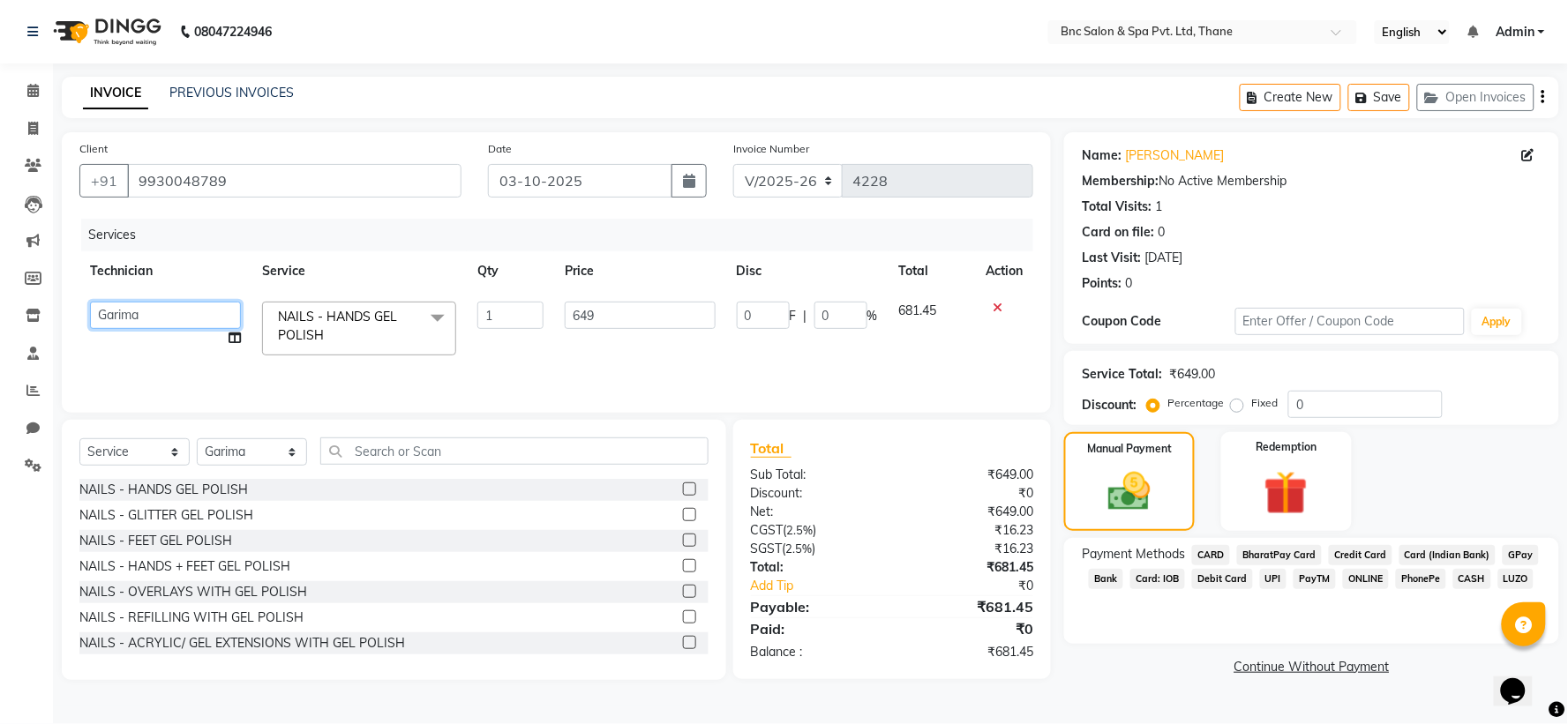
click at [122, 313] on select "Anas Ansari Apeksha ashim Ashwini Shibe Deepak Rajput Dharam Garima Jayanto Cho…" at bounding box center [166, 315] width 151 height 27
click at [1107, 490] on img at bounding box center [1130, 492] width 72 height 50
click at [1513, 556] on span "GPay" at bounding box center [1520, 555] width 36 height 20
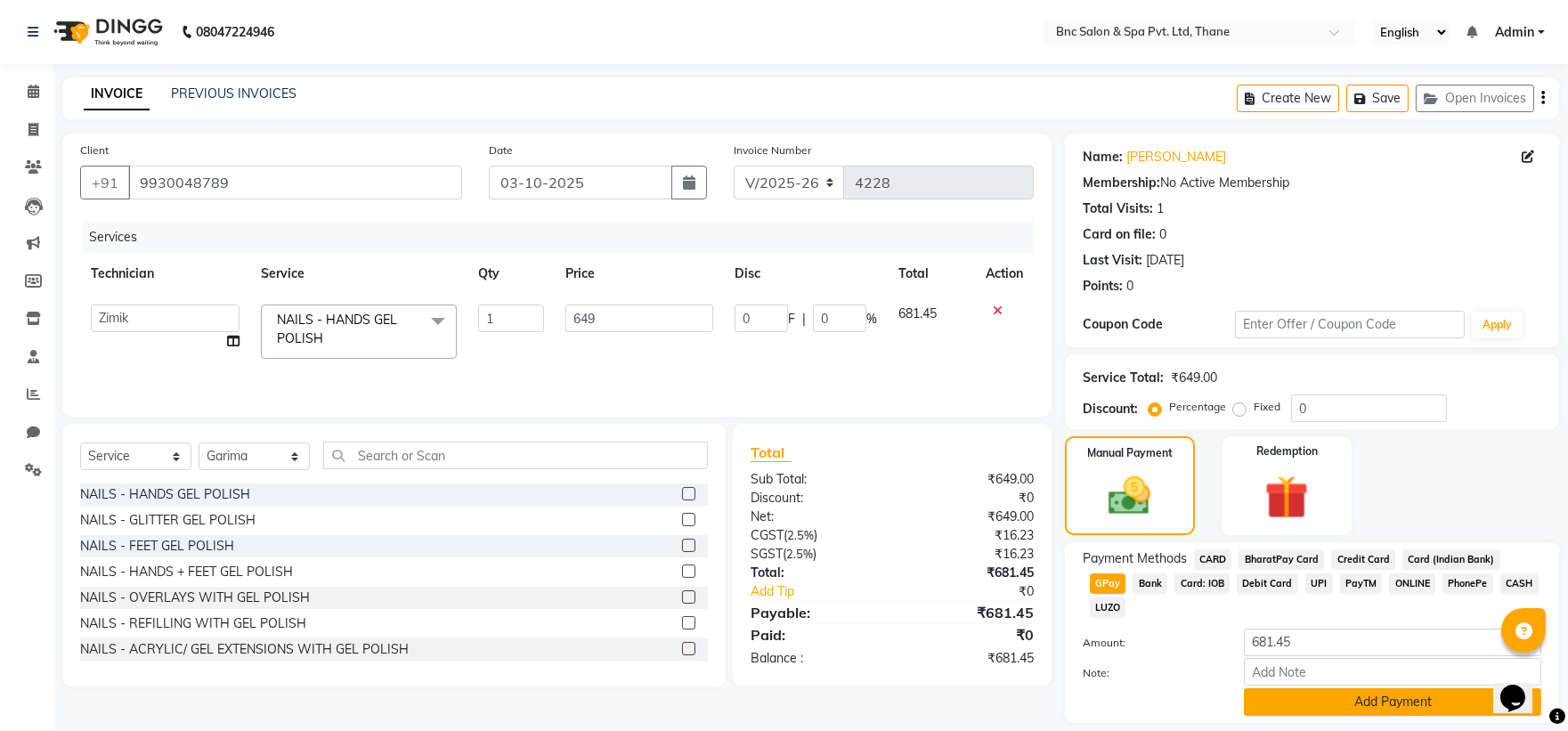
click at [1341, 689] on button "Add Payment" at bounding box center [1392, 702] width 297 height 27
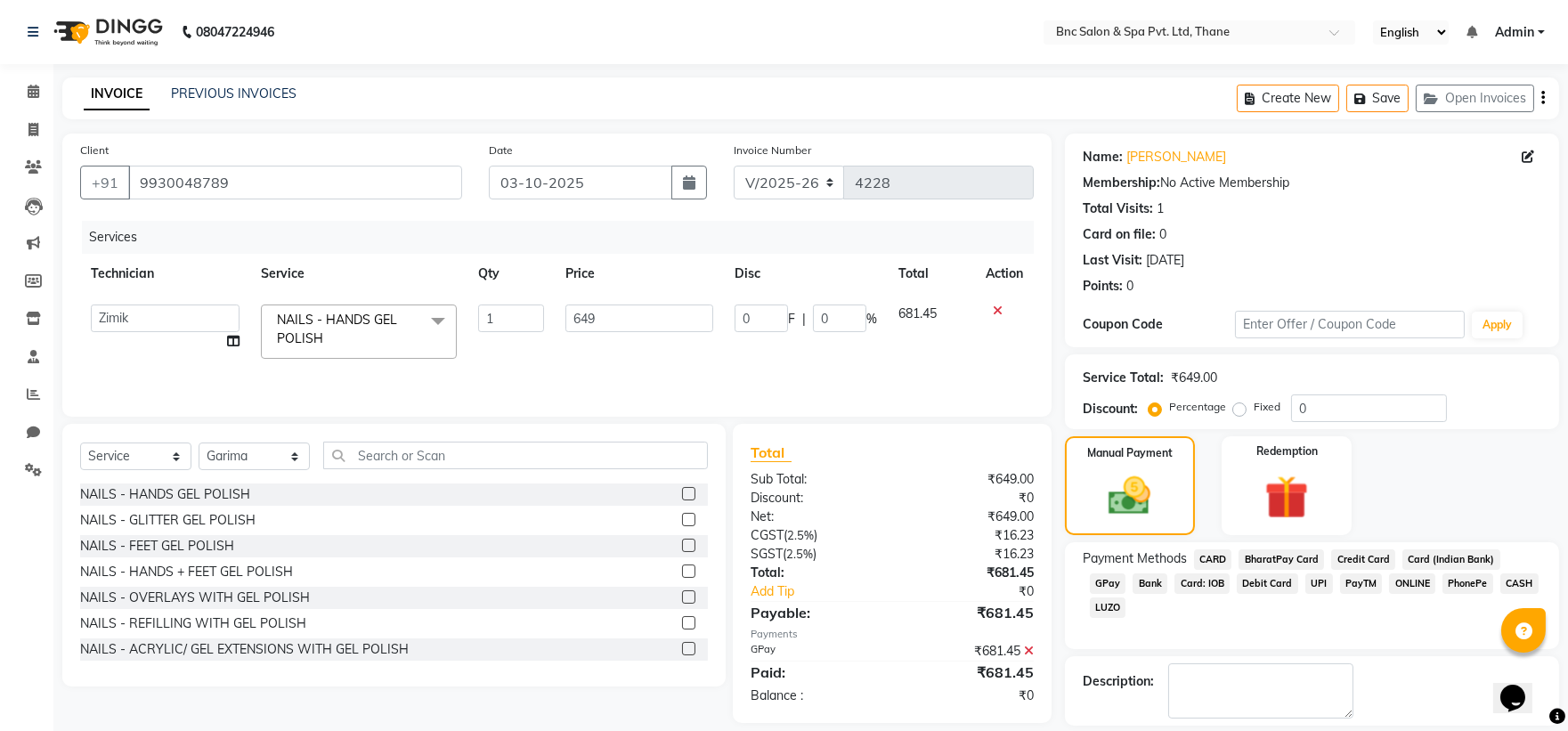
scroll to position [82, 0]
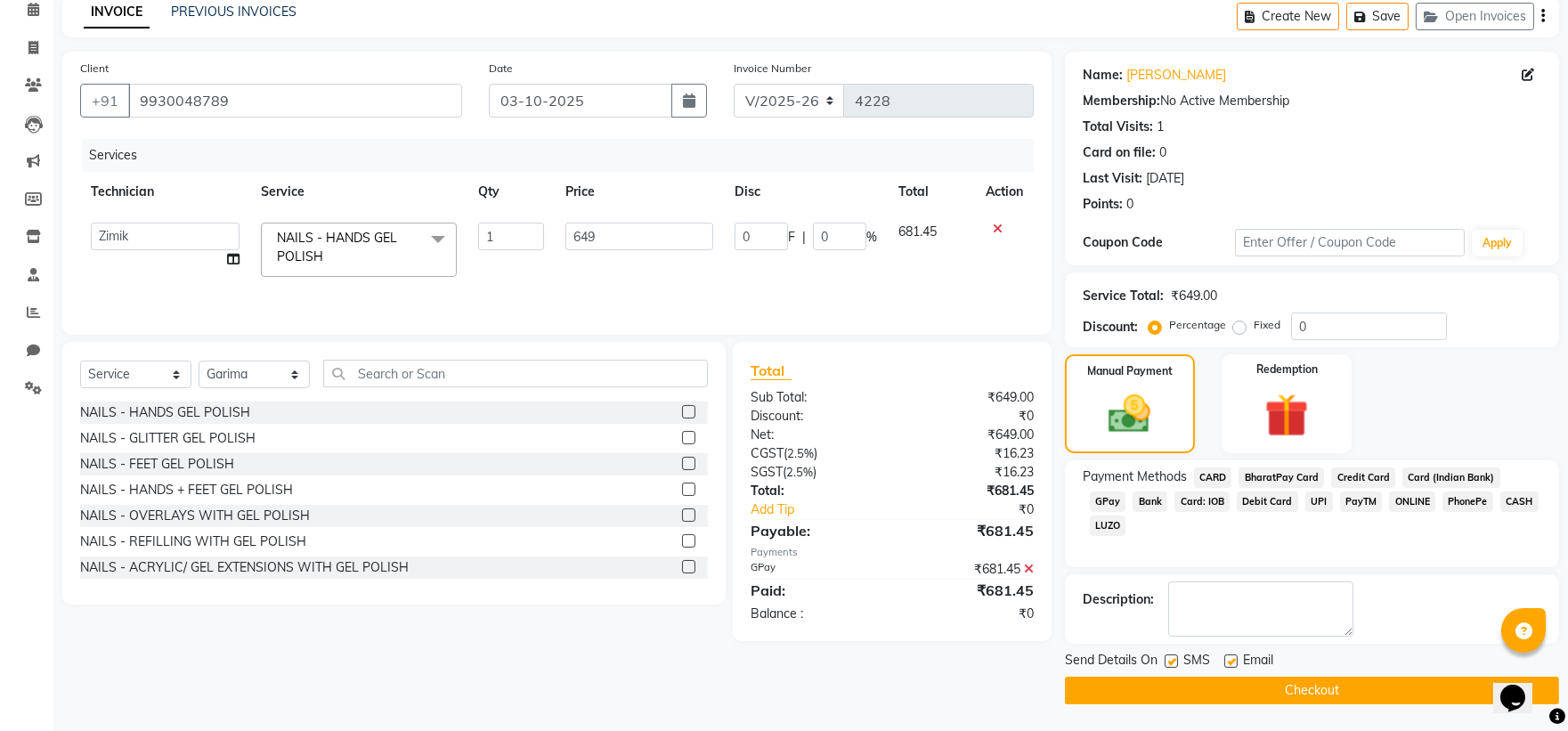
click at [1319, 692] on button "Checkout" at bounding box center [1311, 690] width 494 height 27
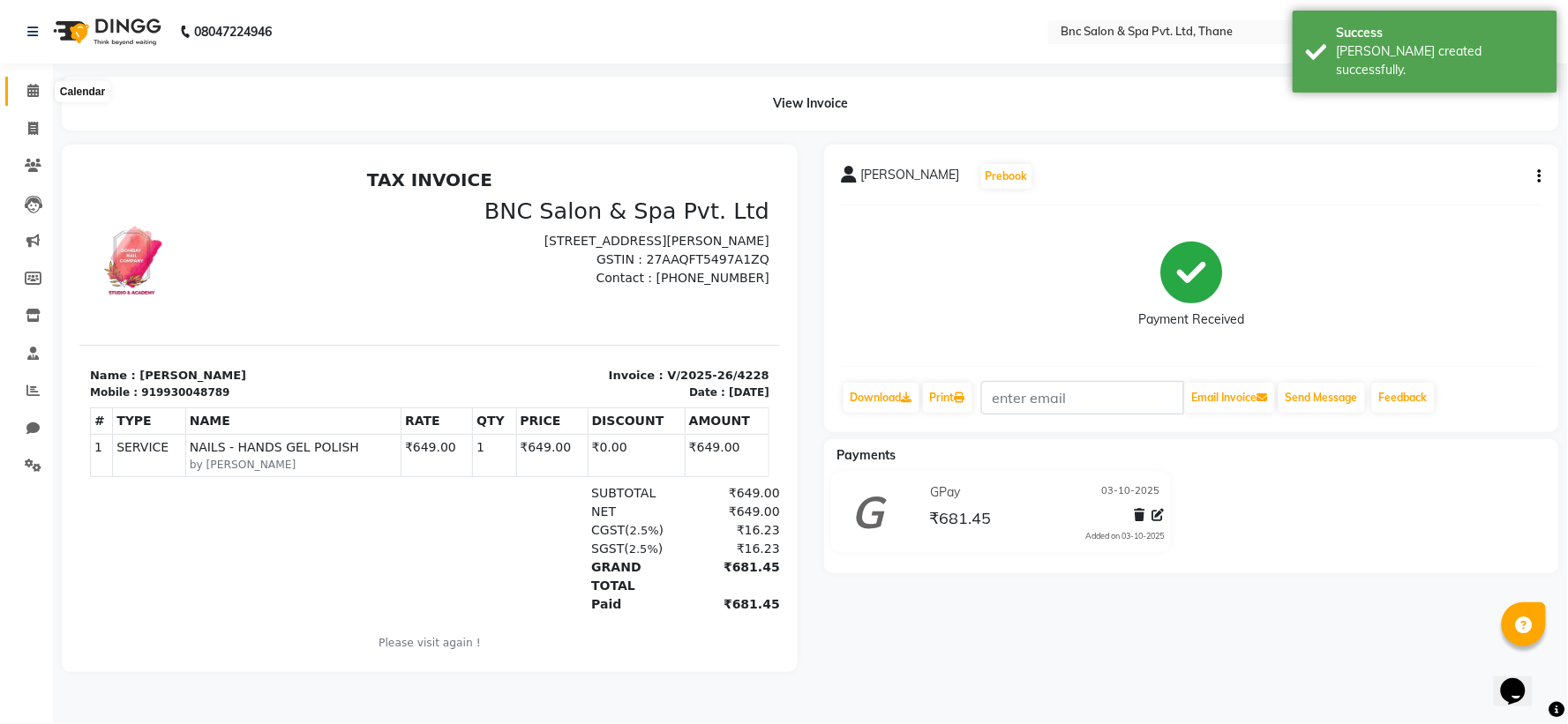
click at [45, 89] on span at bounding box center [33, 91] width 31 height 20
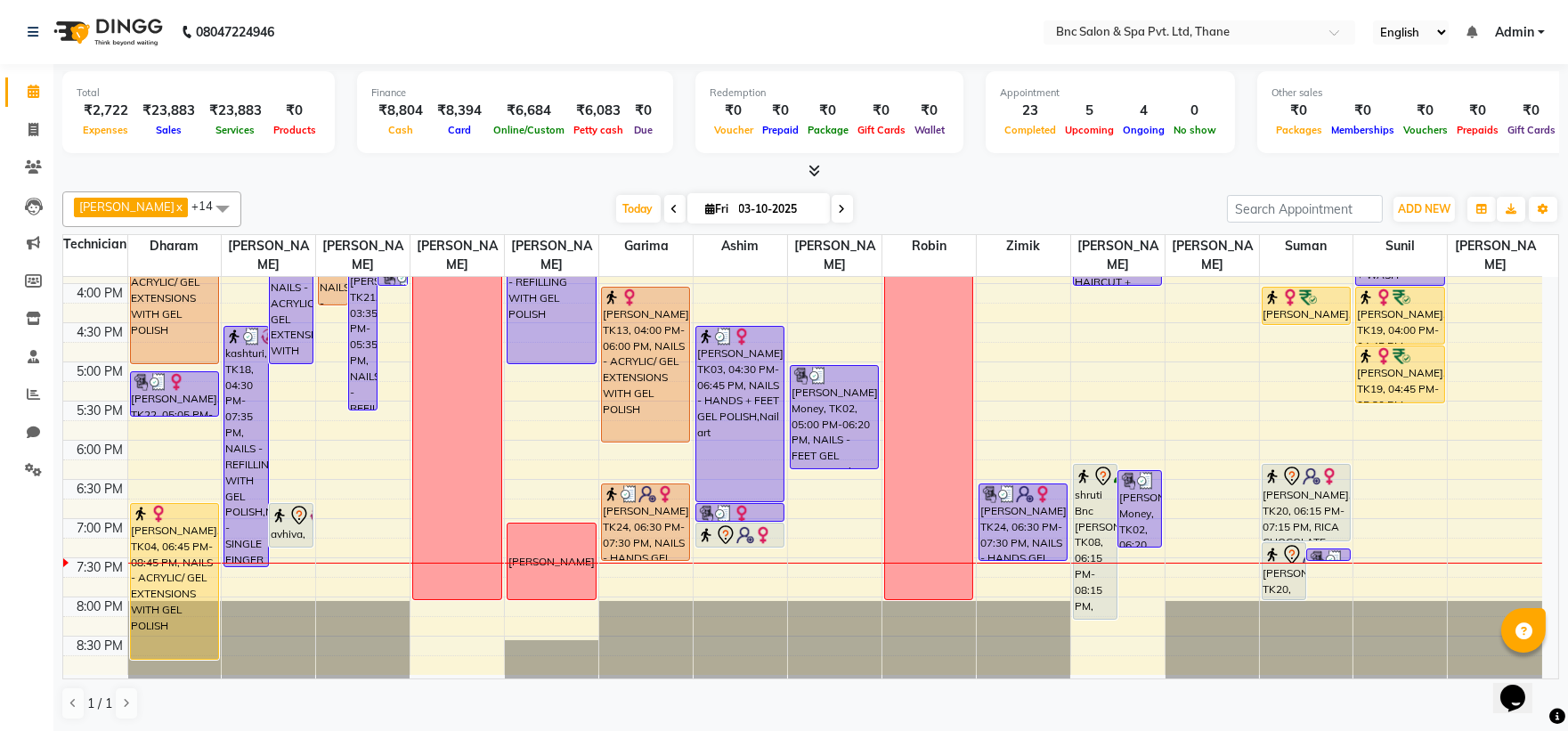
scroll to position [1, 0]
click at [1407, 201] on span "ADD NEW" at bounding box center [1424, 208] width 53 height 13
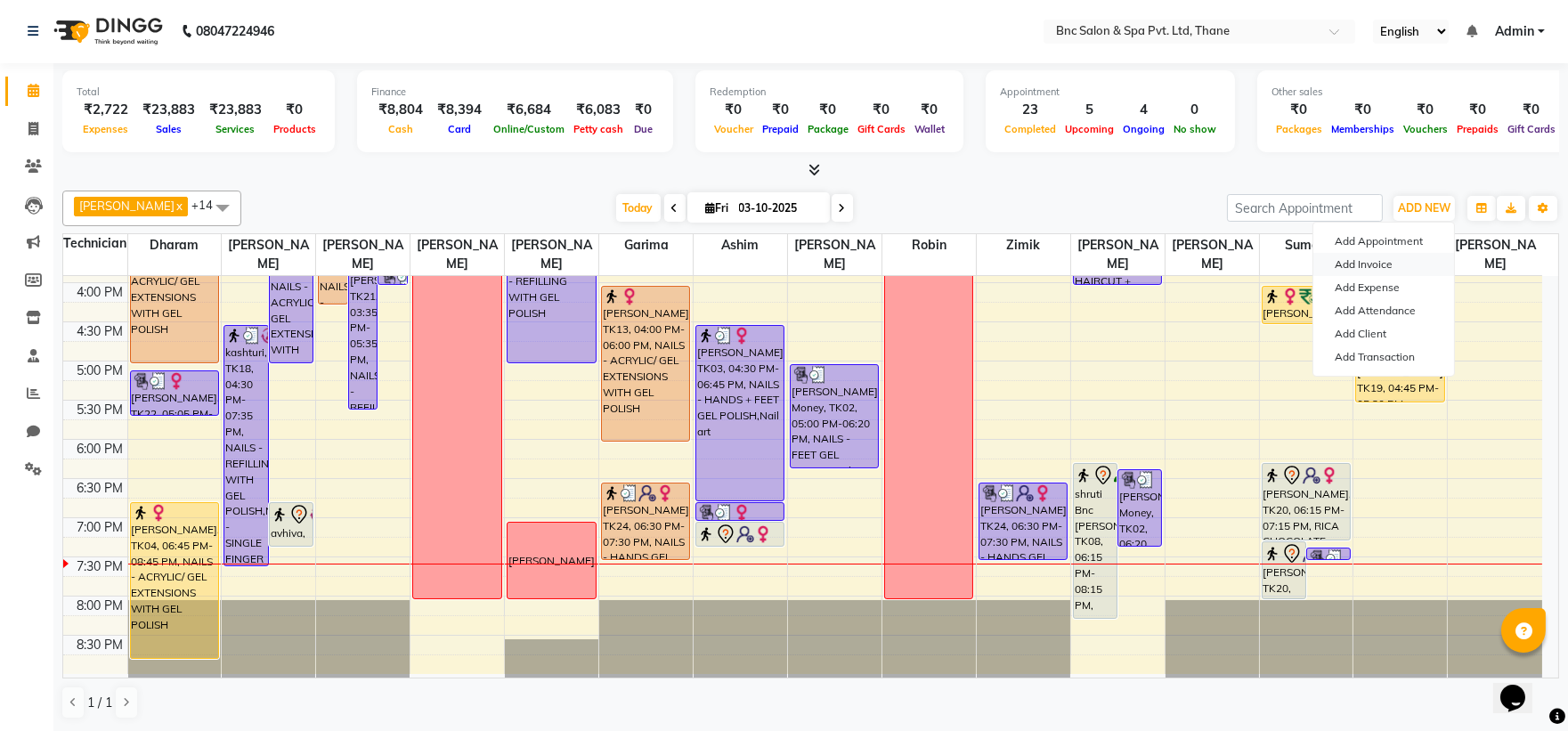
click at [1381, 262] on link "Add Invoice" at bounding box center [1384, 264] width 141 height 24
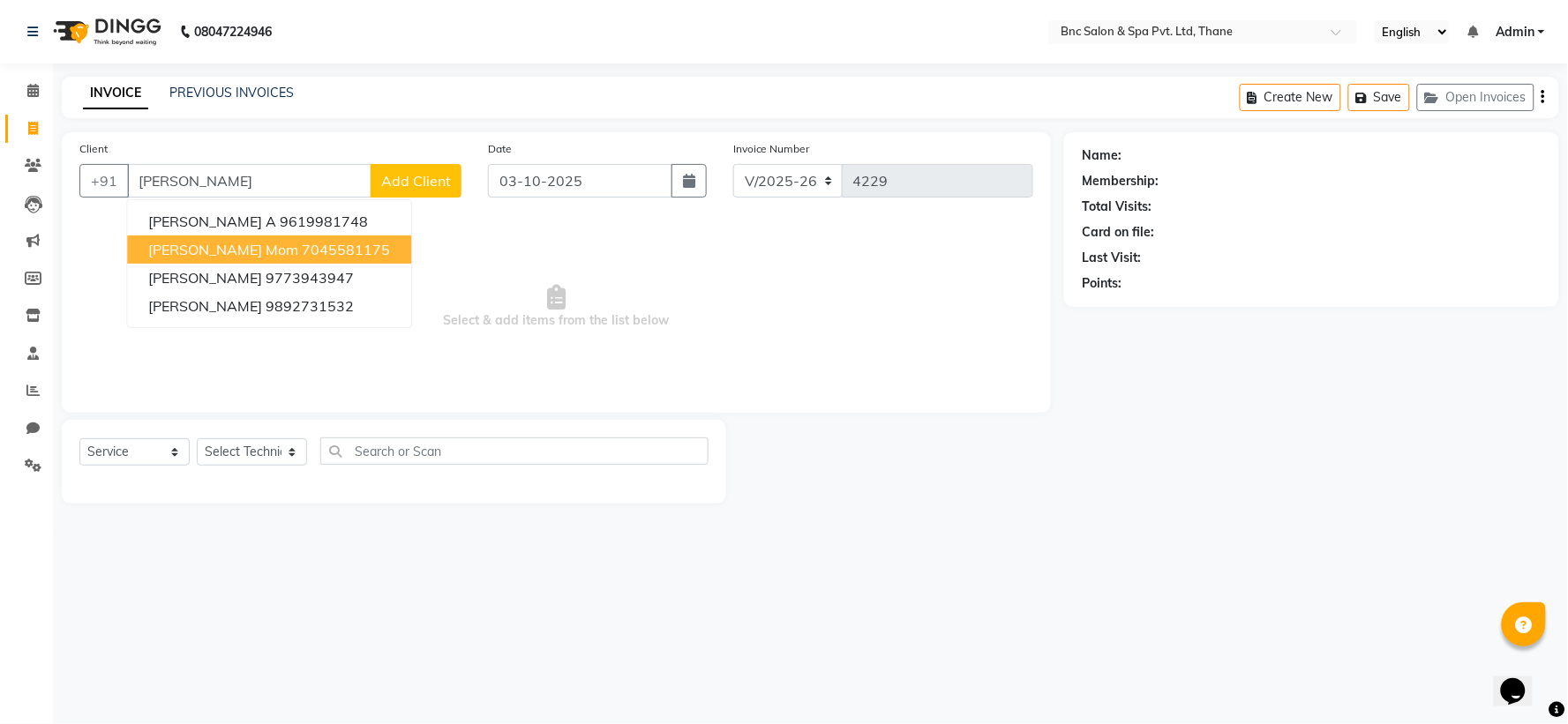
click at [256, 249] on span "chanchal akanksha mom" at bounding box center [223, 249] width 150 height 18
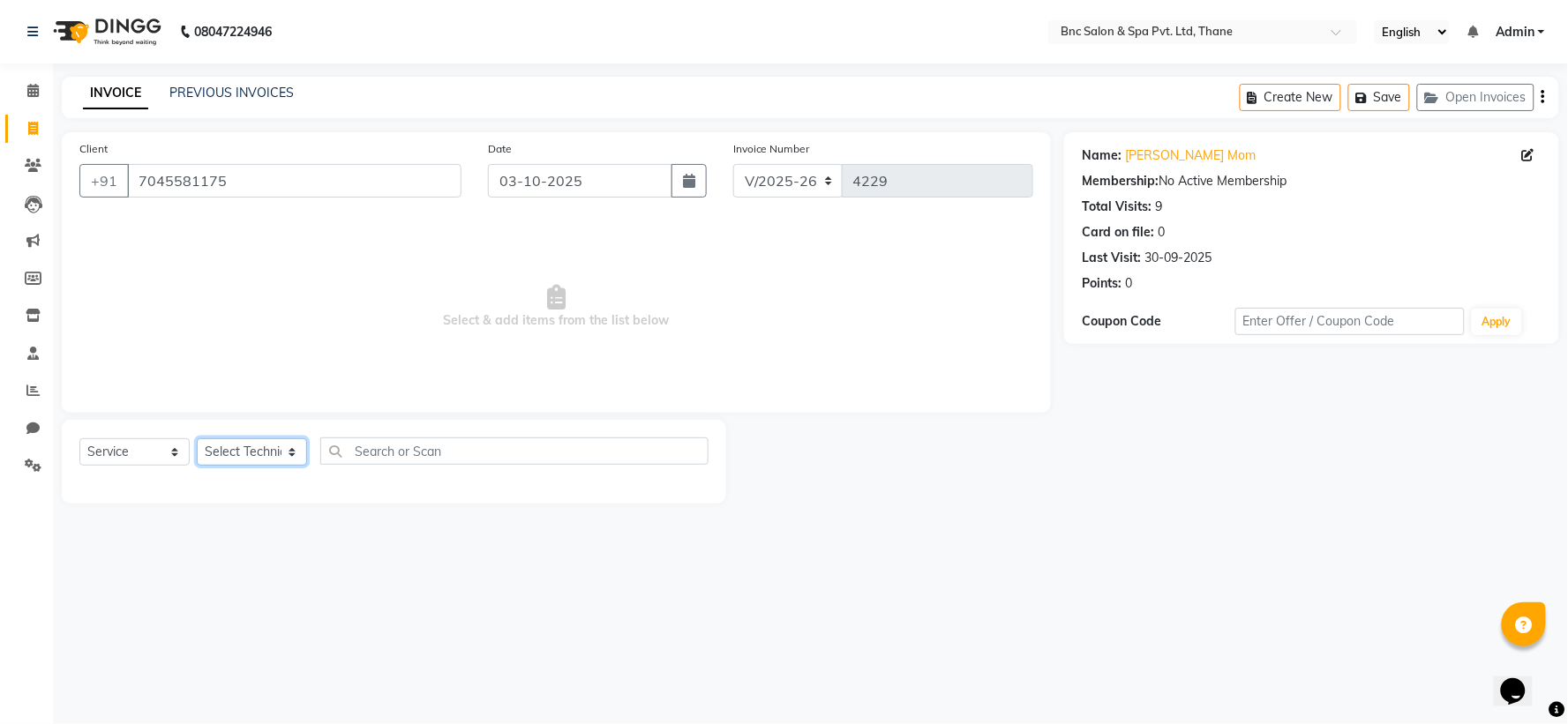
click at [268, 450] on select "Select Technician Anas Ansari Apeksha ashim Ashwini Shibe Deepak Rajput Dharam …" at bounding box center [252, 451] width 110 height 27
click at [197, 439] on select "Select Technician Anas Ansari Apeksha ashim Ashwini Shibe Deepak Rajput Dharam …" at bounding box center [252, 451] width 110 height 27
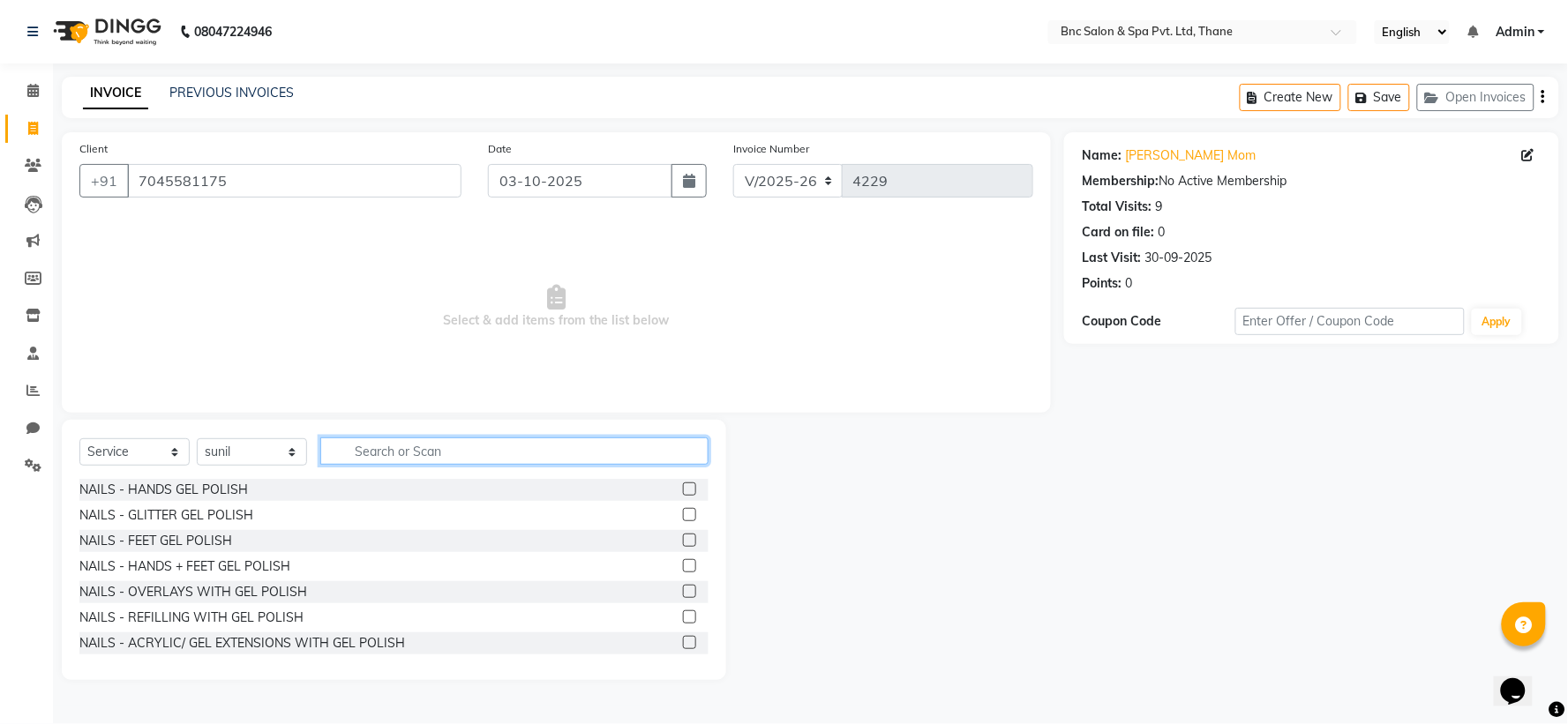
click at [387, 459] on input "text" at bounding box center [515, 451] width 389 height 27
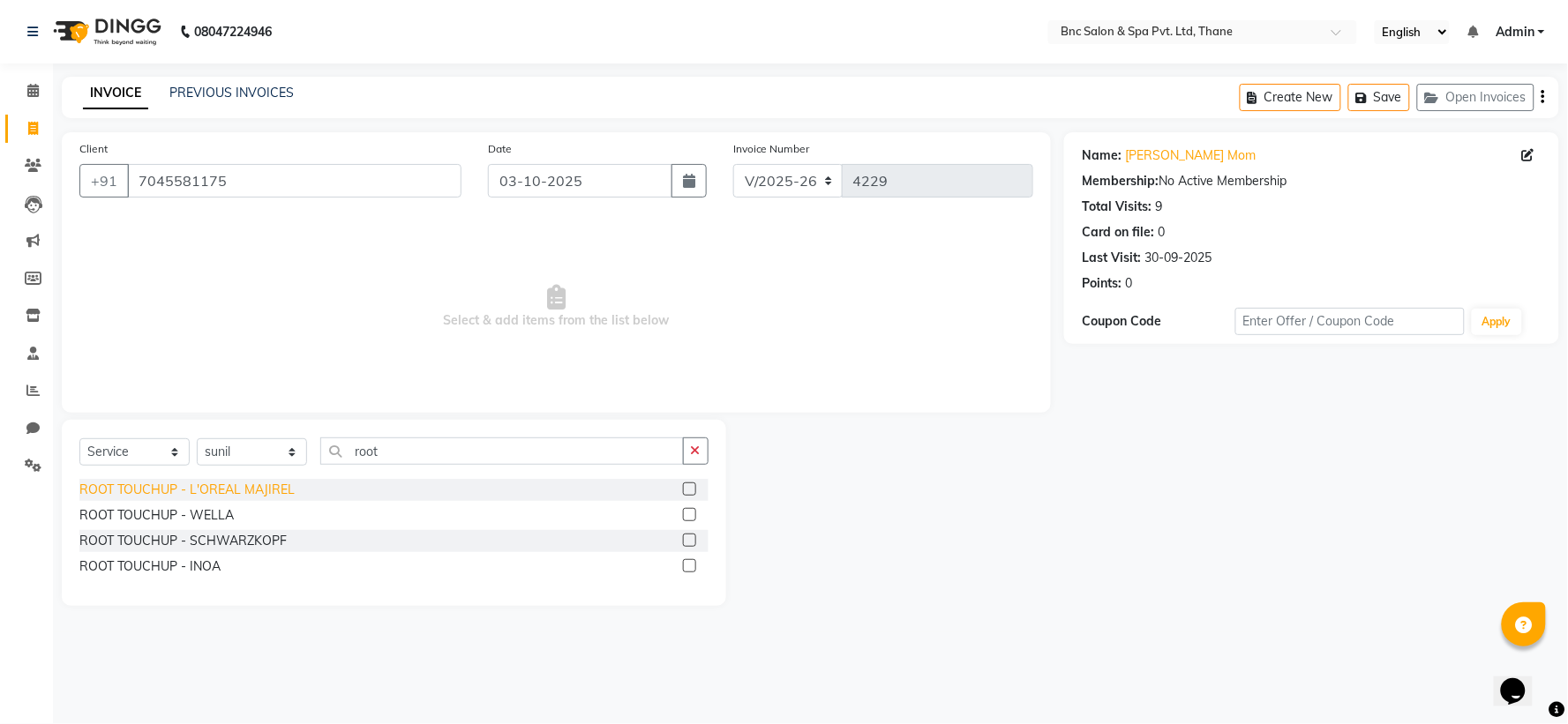
click at [199, 484] on div "ROOT TOUCHUP - L'OREAL MAJIREL" at bounding box center [186, 490] width 215 height 19
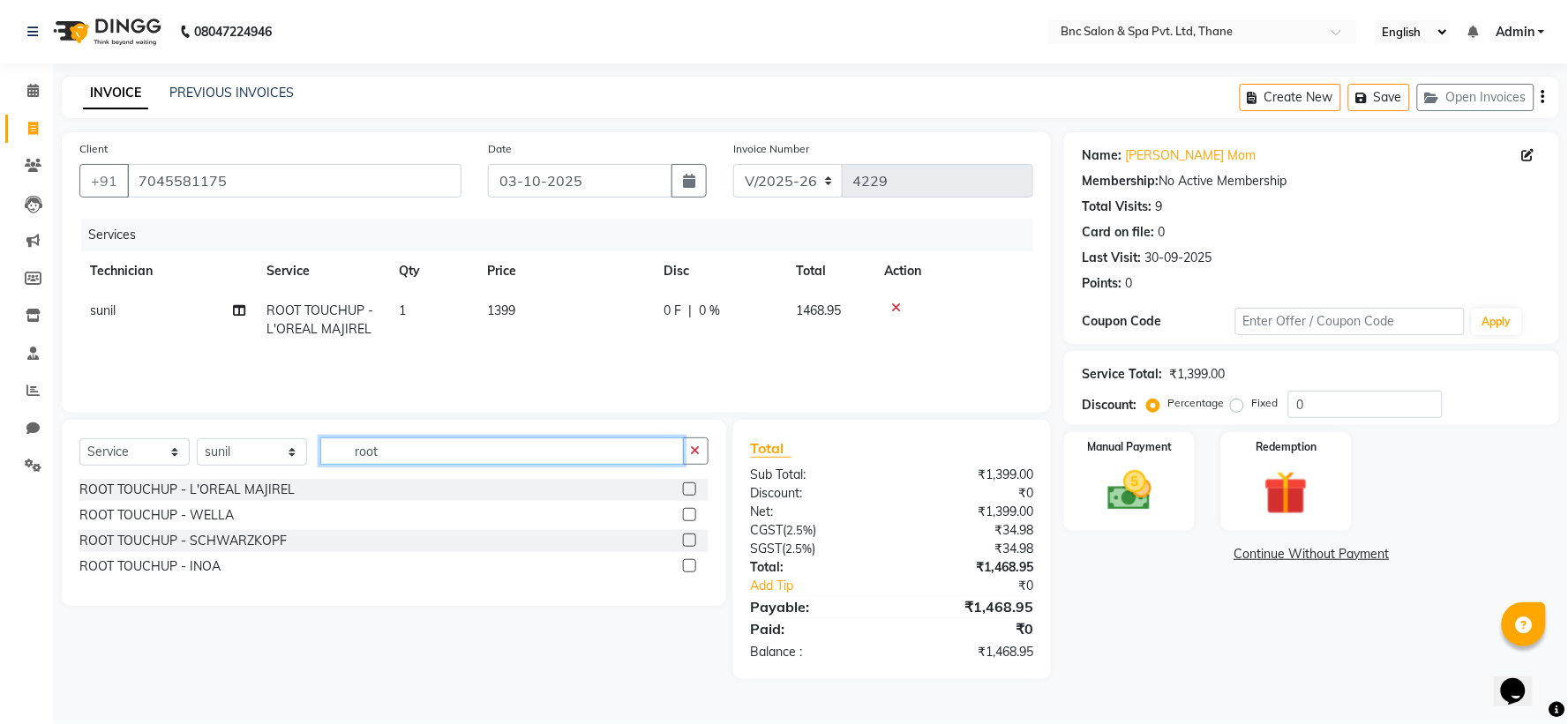
click at [395, 451] on input "root" at bounding box center [502, 451] width 364 height 27
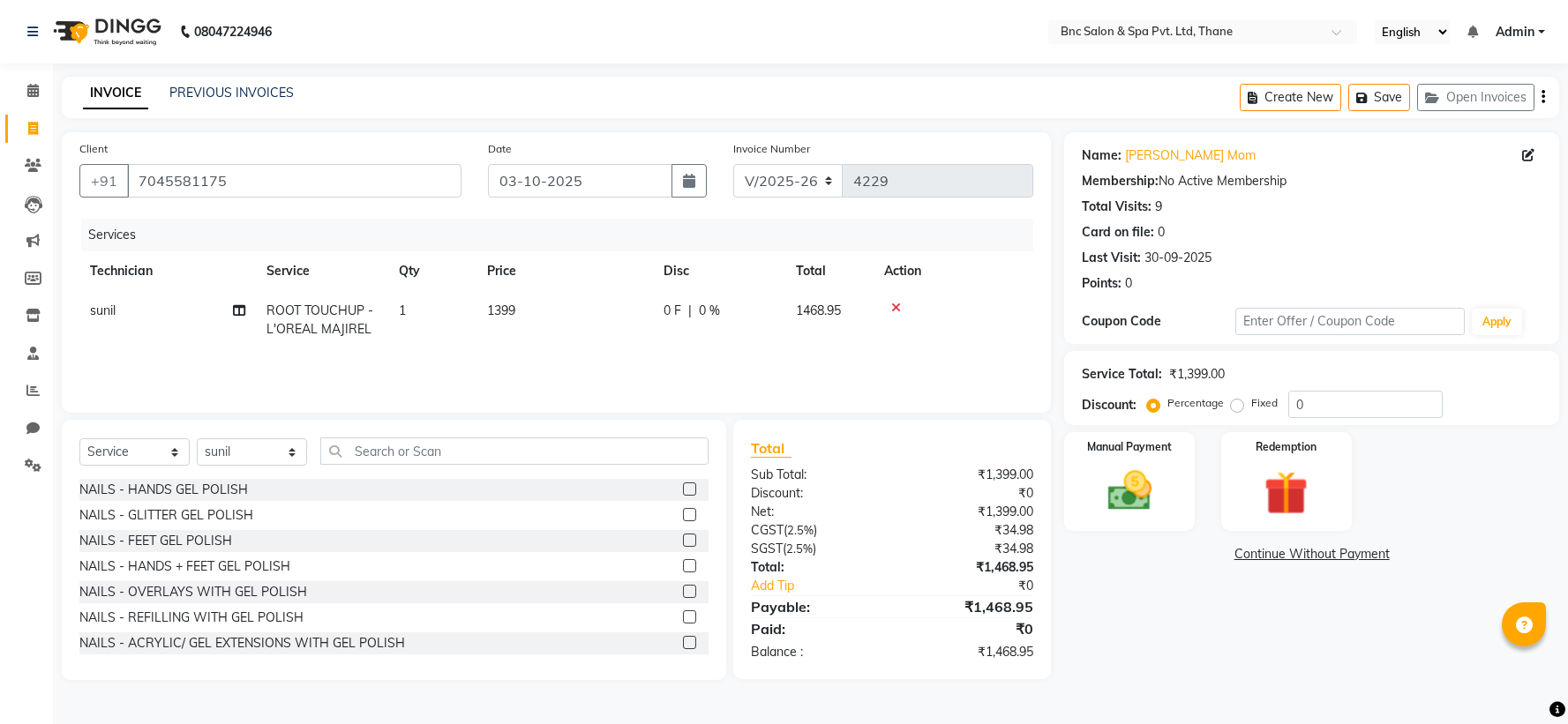
select select "7892"
select select "service"
select select "78020"
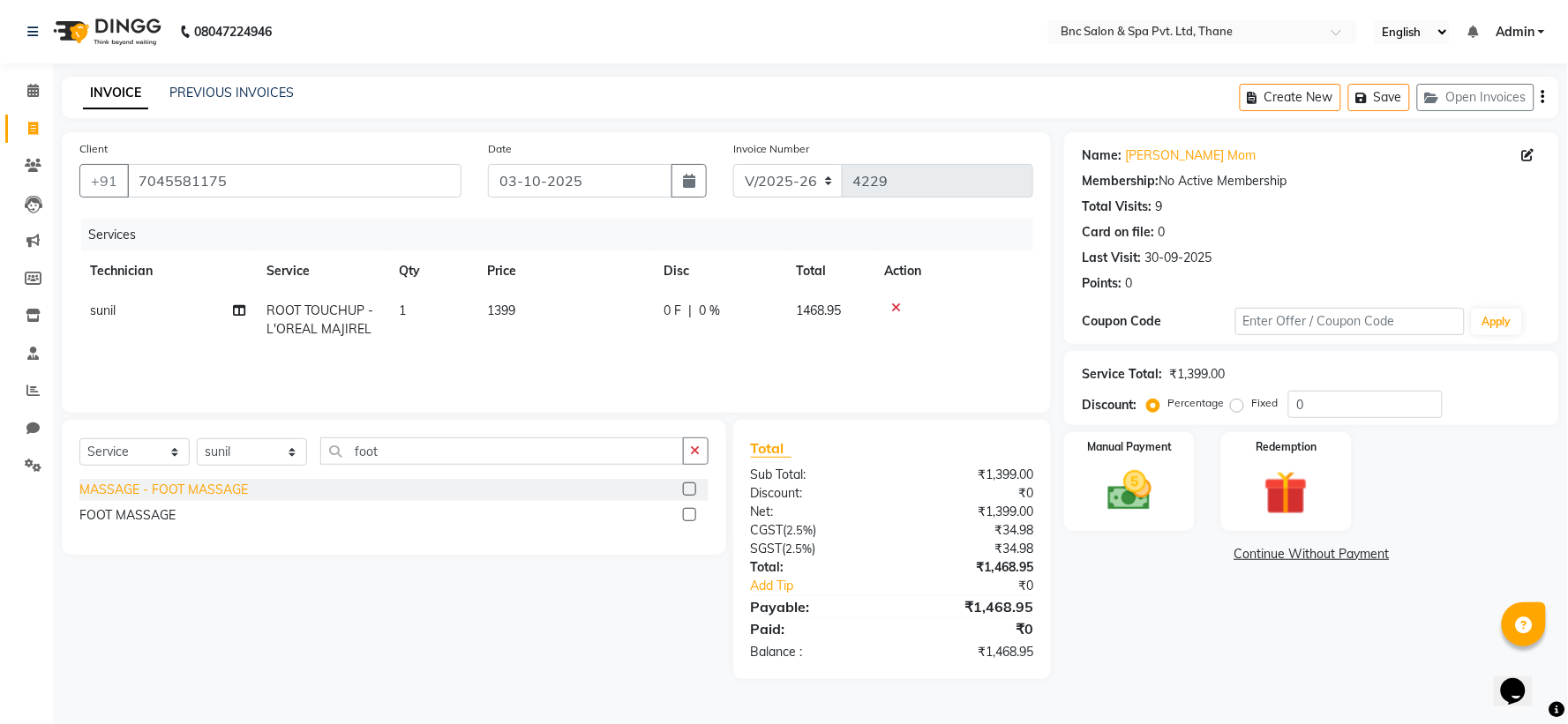
type input "foot"
click at [120, 481] on div "MASSAGE - FOOT MASSAGE" at bounding box center [163, 490] width 169 height 19
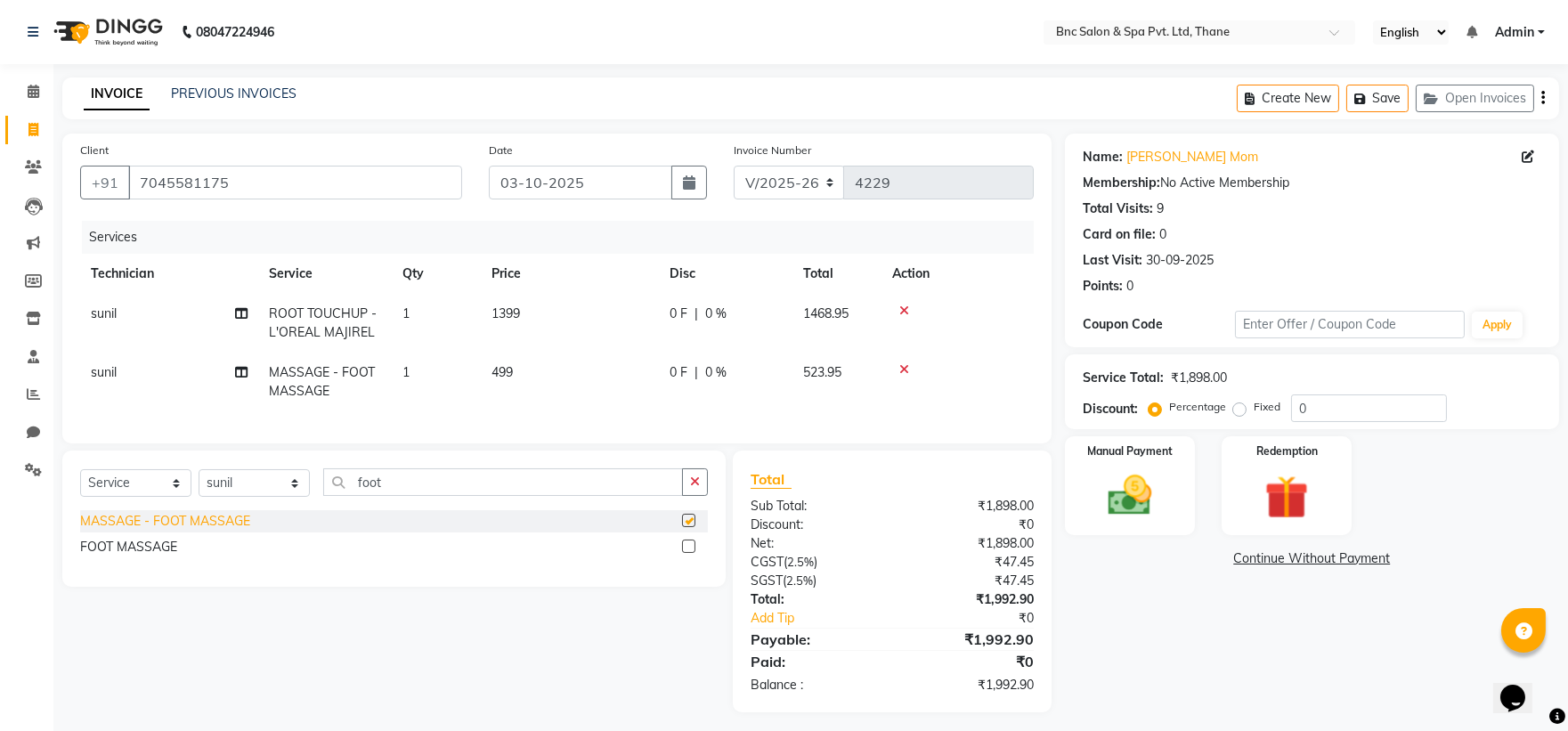
checkbox input "false"
click at [1318, 402] on input "0" at bounding box center [1370, 407] width 156 height 27
type input "20"
click at [1142, 485] on img at bounding box center [1130, 496] width 74 height 53
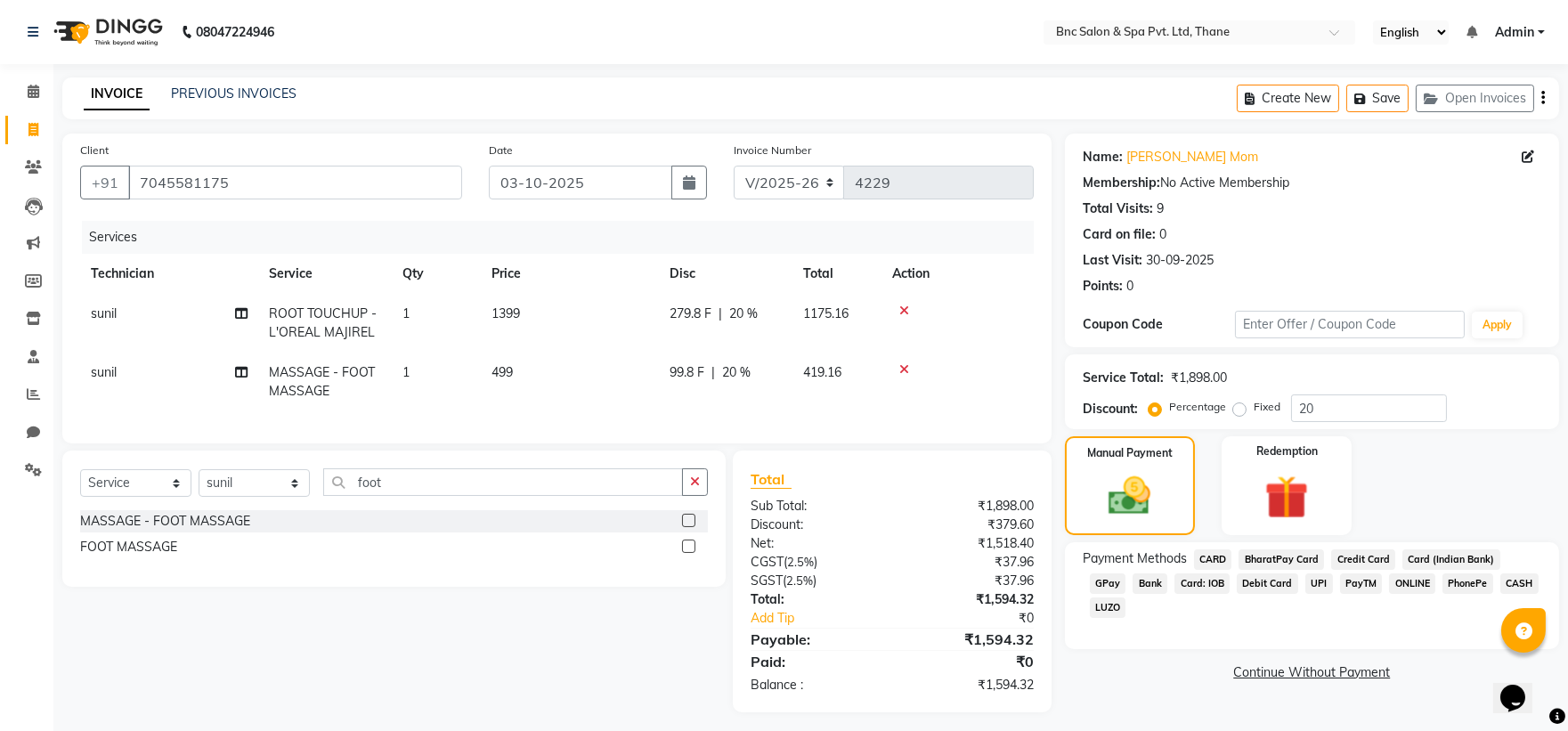
click at [101, 370] on span "sunil" at bounding box center [103, 372] width 25 height 16
select select "78020"
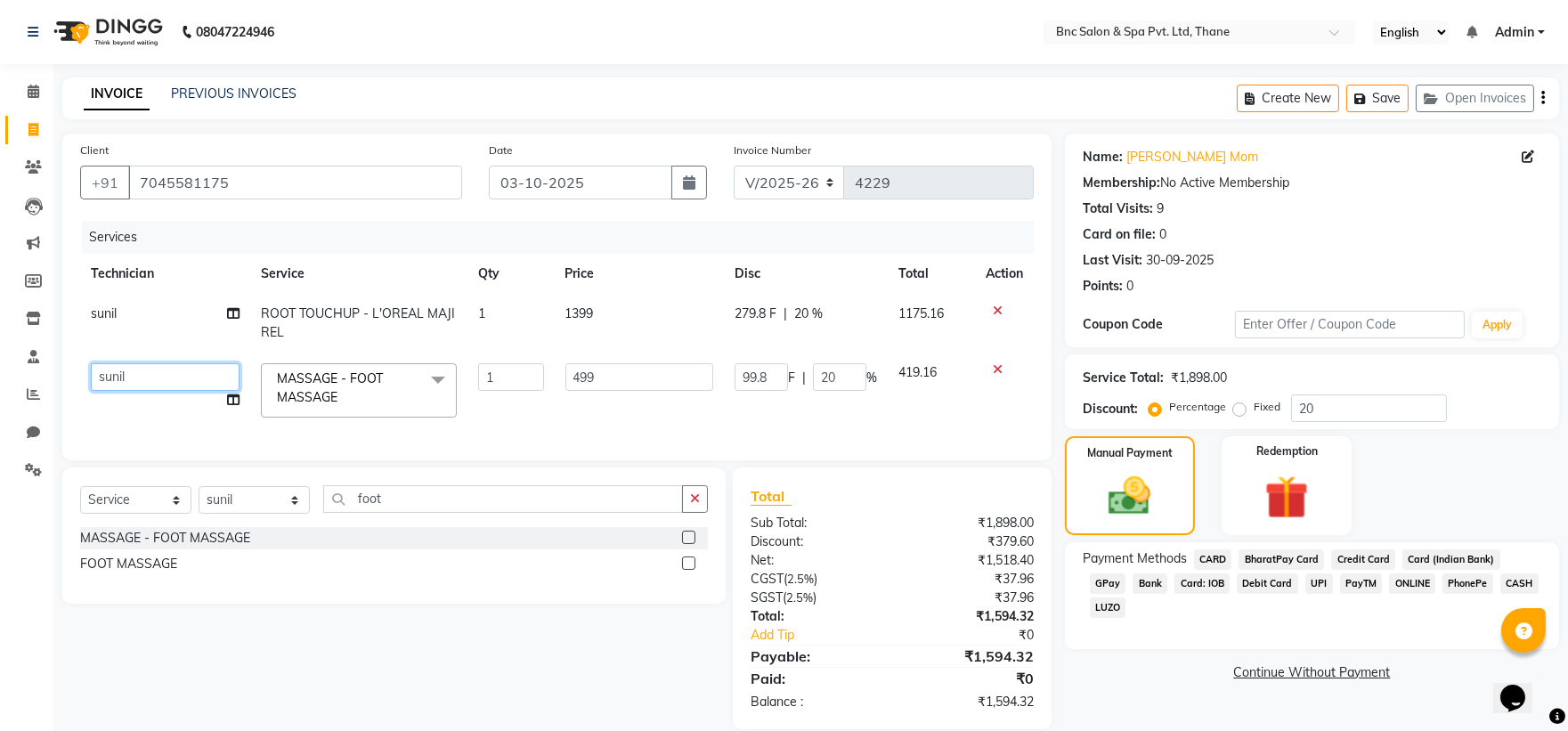
click at [125, 370] on select "Anas Ansari Apeksha ashim Ashwini Shibe Deepak Rajput Dharam Garima Jayanto Cho…" at bounding box center [166, 376] width 149 height 27
select select "89106"
click at [132, 372] on select "Anas Ansari Apeksha ashim Ashwini Shibe Deepak Rajput Dharam Garima Jayanto Cho…" at bounding box center [166, 376] width 149 height 27
select select "71935"
click at [1156, 476] on img at bounding box center [1130, 497] width 71 height 51
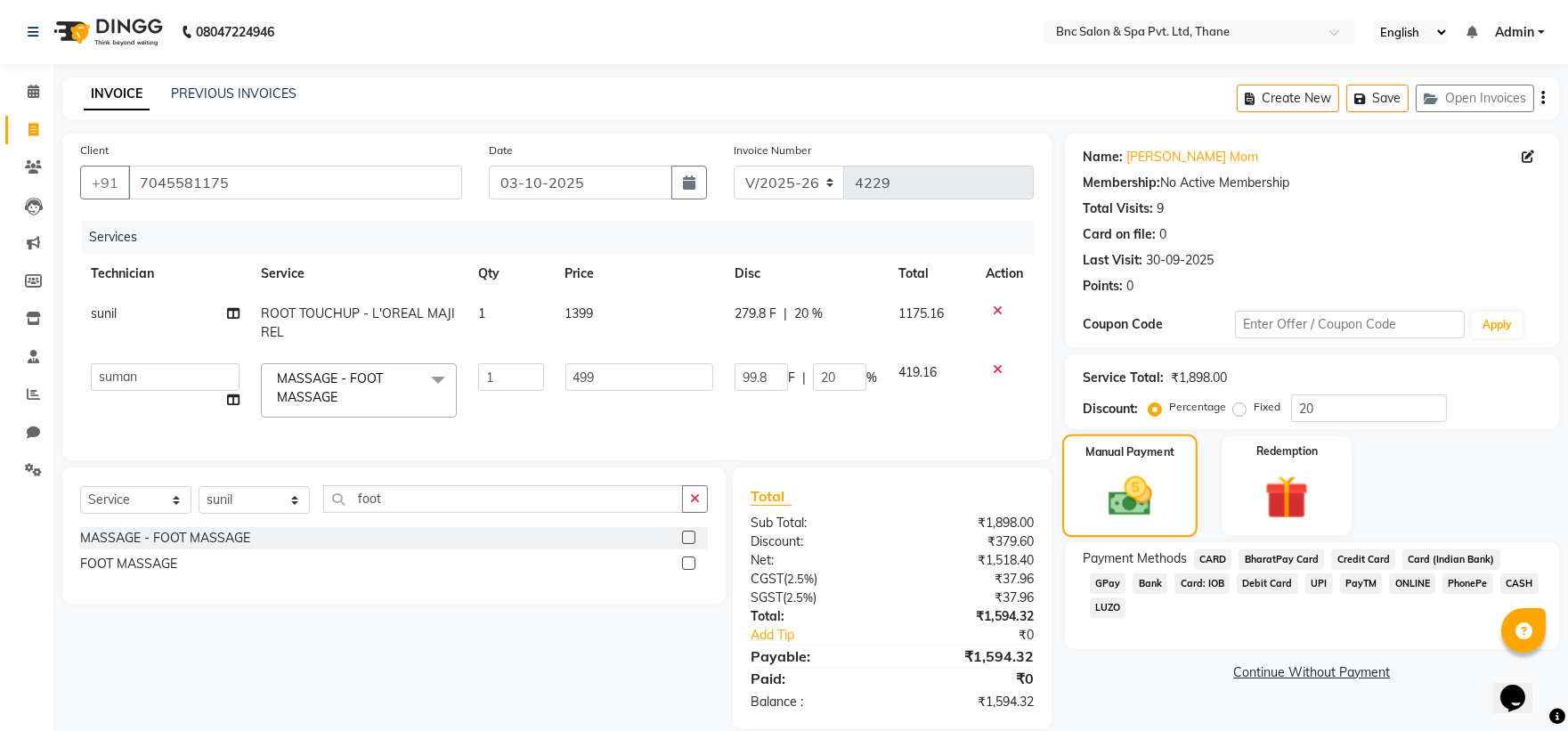
click at [1108, 465] on div "Manual Payment" at bounding box center [1130, 485] width 135 height 103
click at [1381, 108] on button "Save" at bounding box center [1377, 98] width 62 height 27
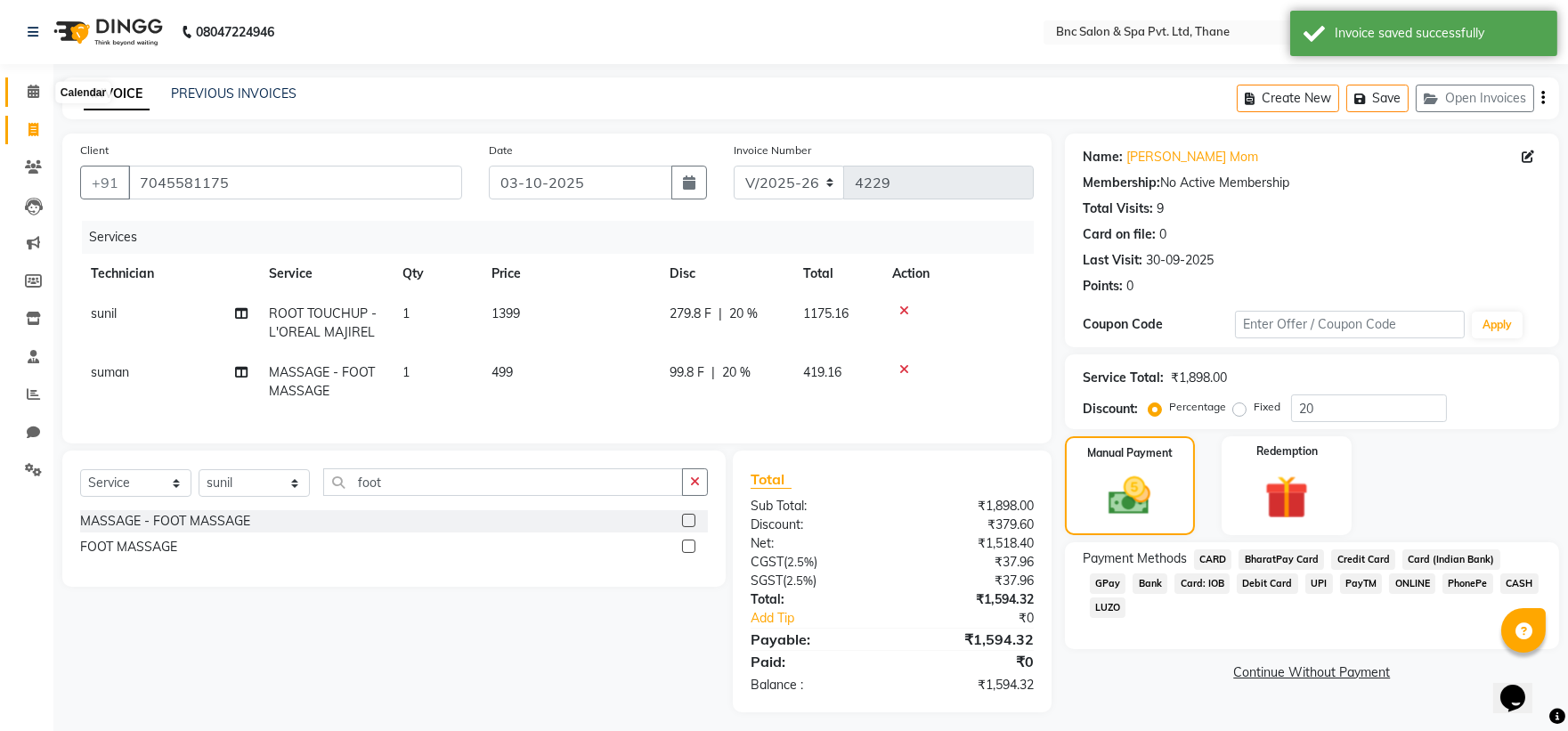
click at [32, 90] on icon at bounding box center [33, 91] width 11 height 13
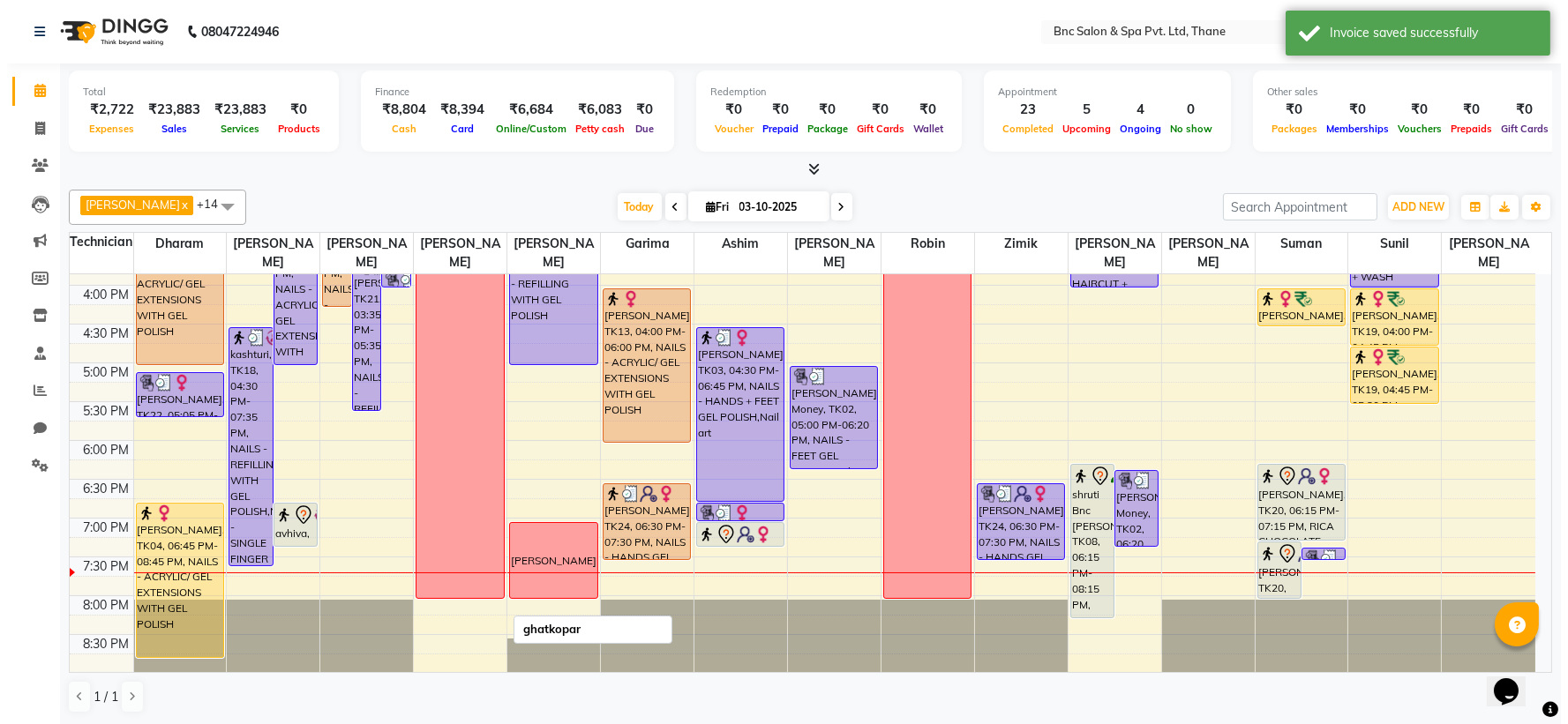
scroll to position [614, 0]
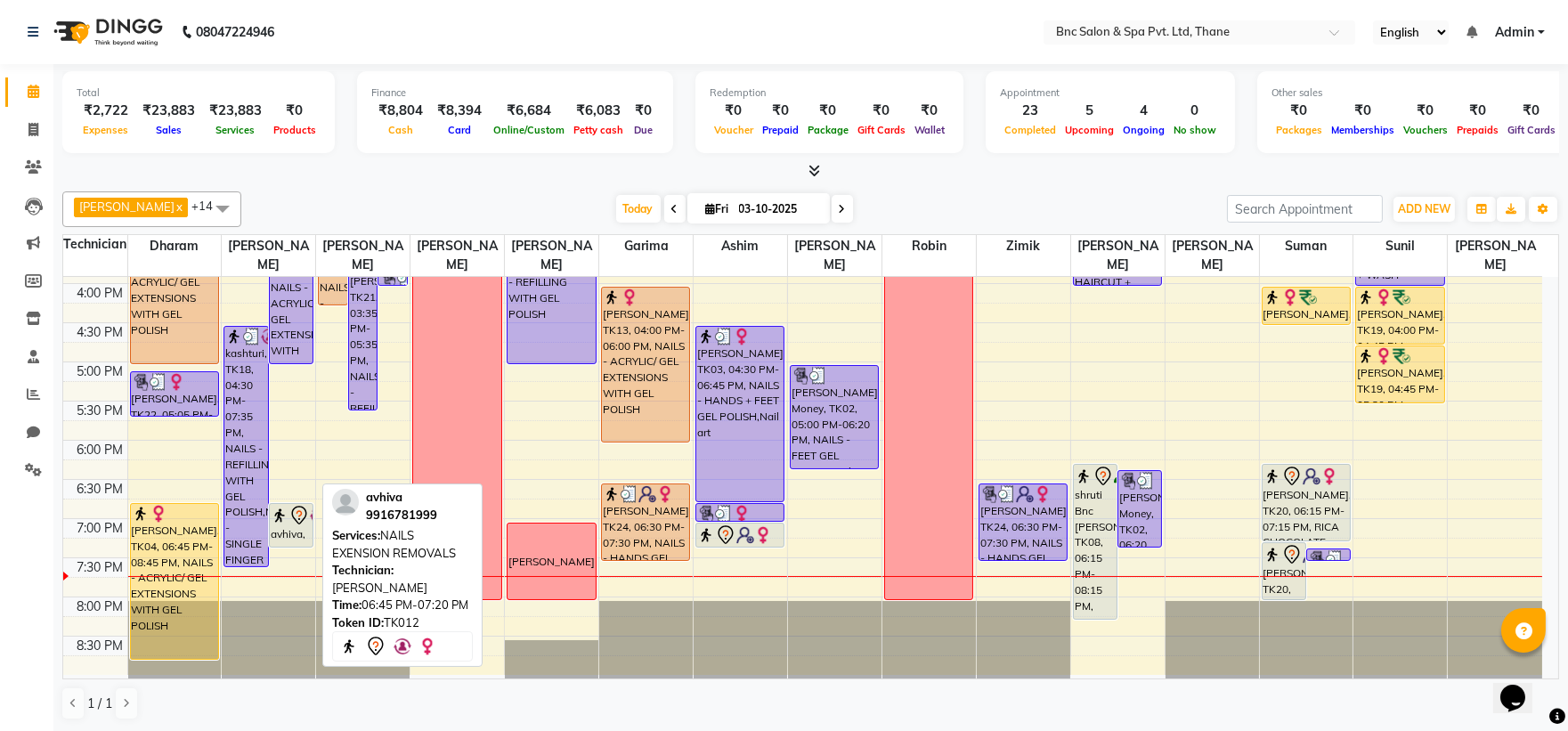
click at [282, 530] on div "avhiva, TK12, 06:45 PM-07:20 PM, NAILS EXENSION REMOVALS" at bounding box center [291, 525] width 42 height 42
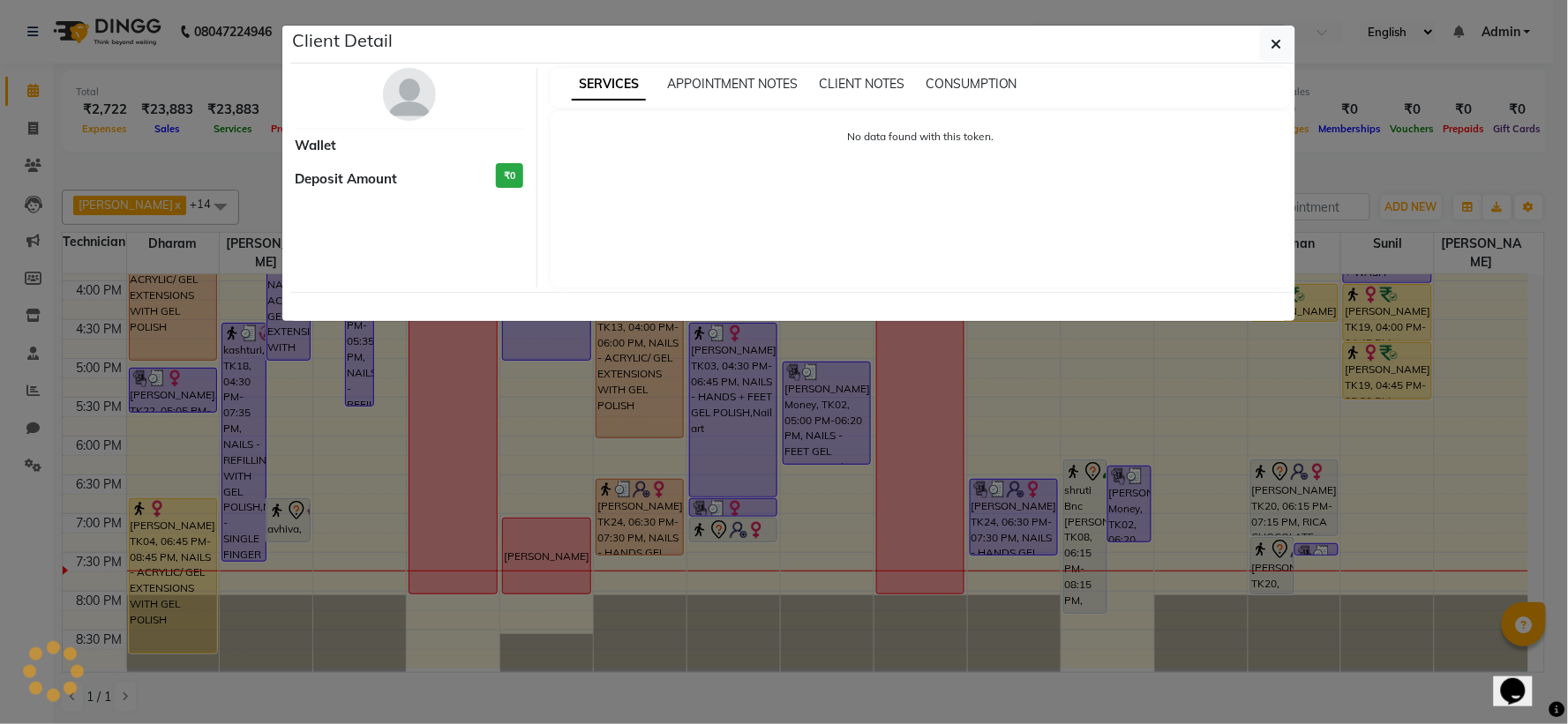
select select "7"
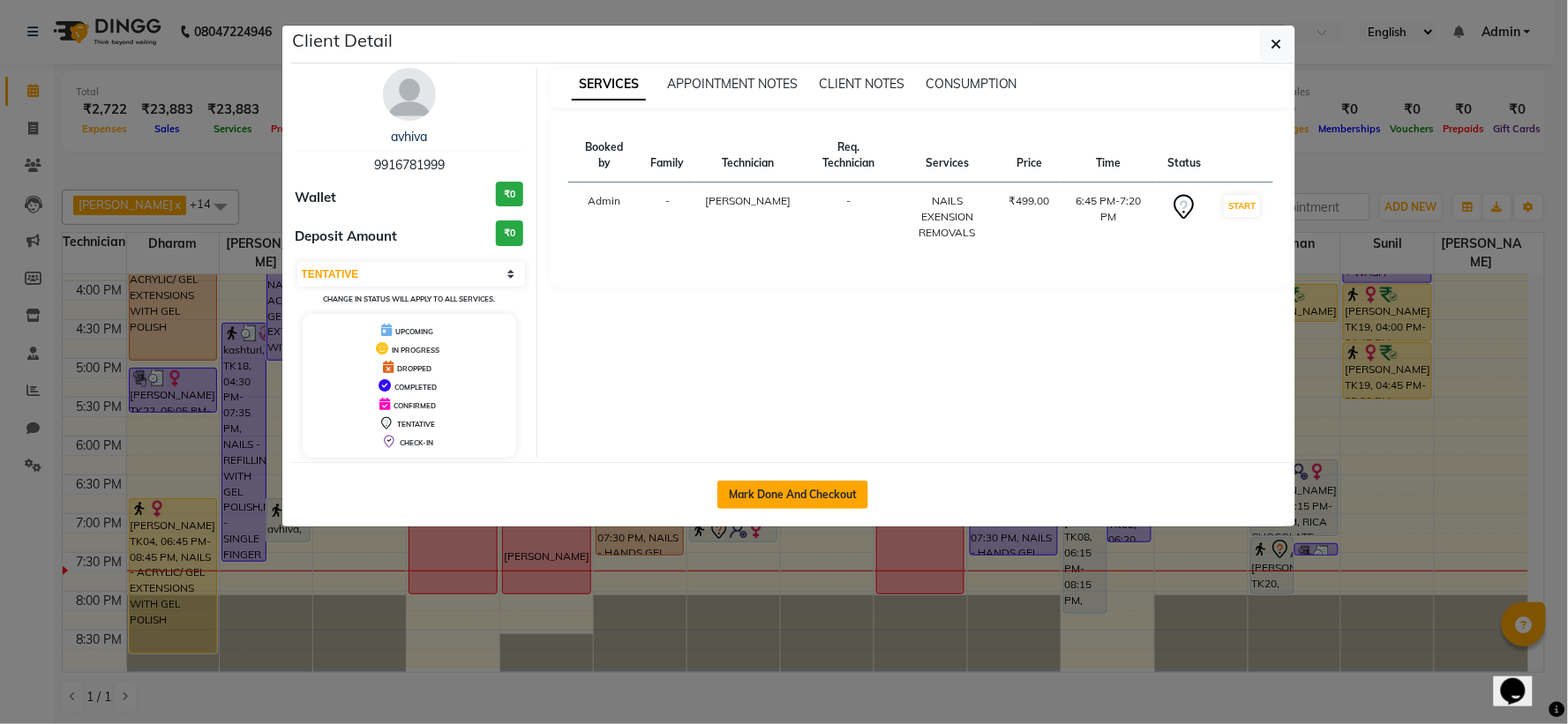
click at [818, 487] on button "Mark Done And Checkout" at bounding box center [793, 495] width 151 height 28
select select "7892"
select select "service"
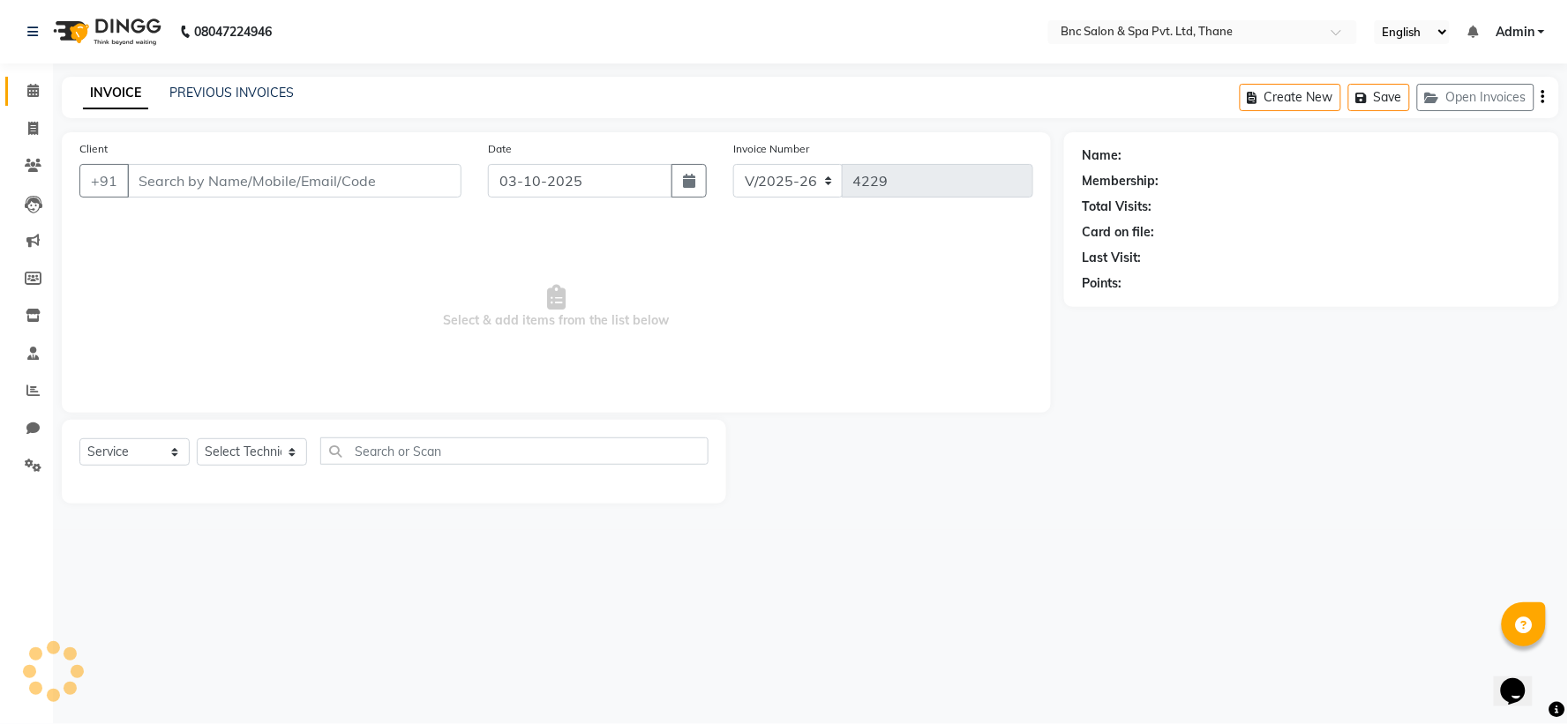
type input "9916781999"
select select "71923"
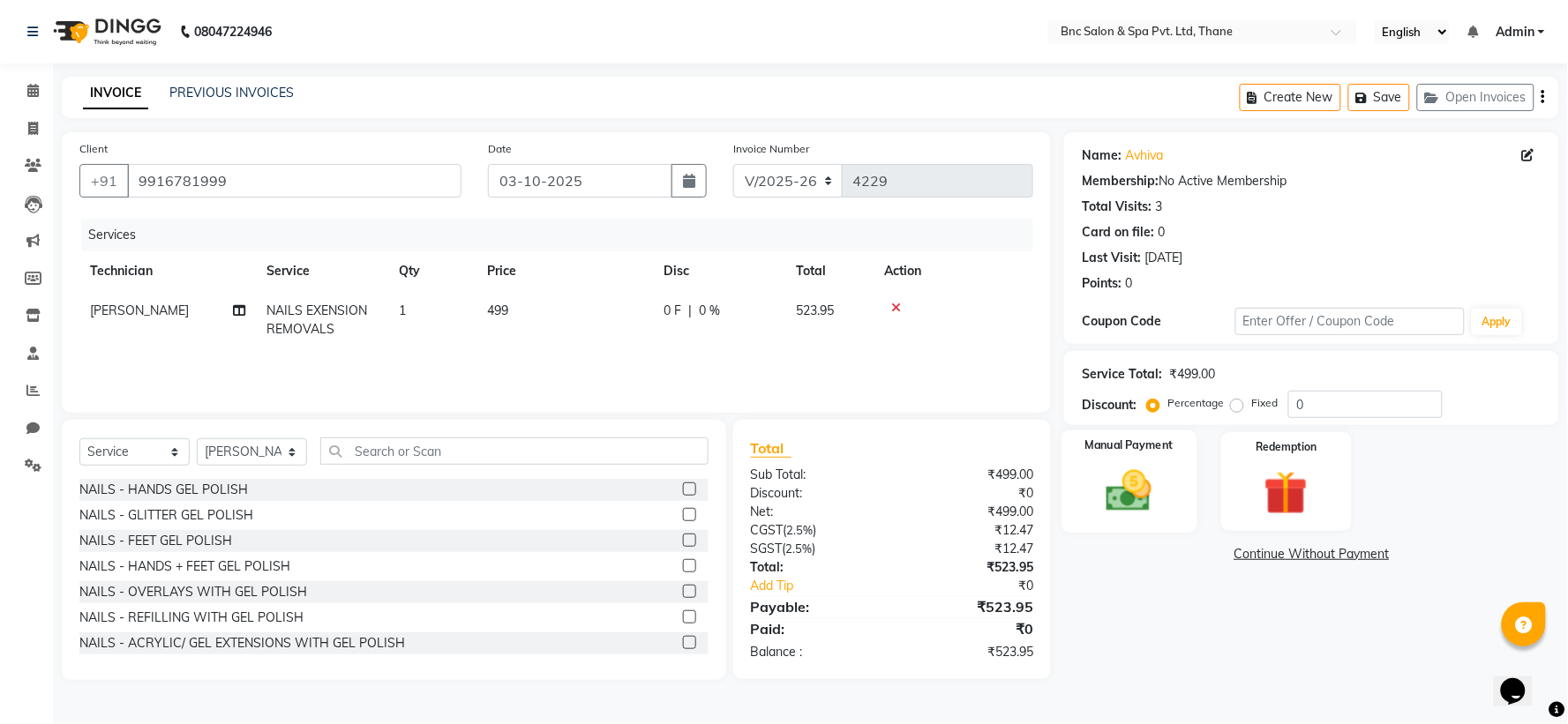
click at [1116, 509] on img at bounding box center [1130, 491] width 75 height 53
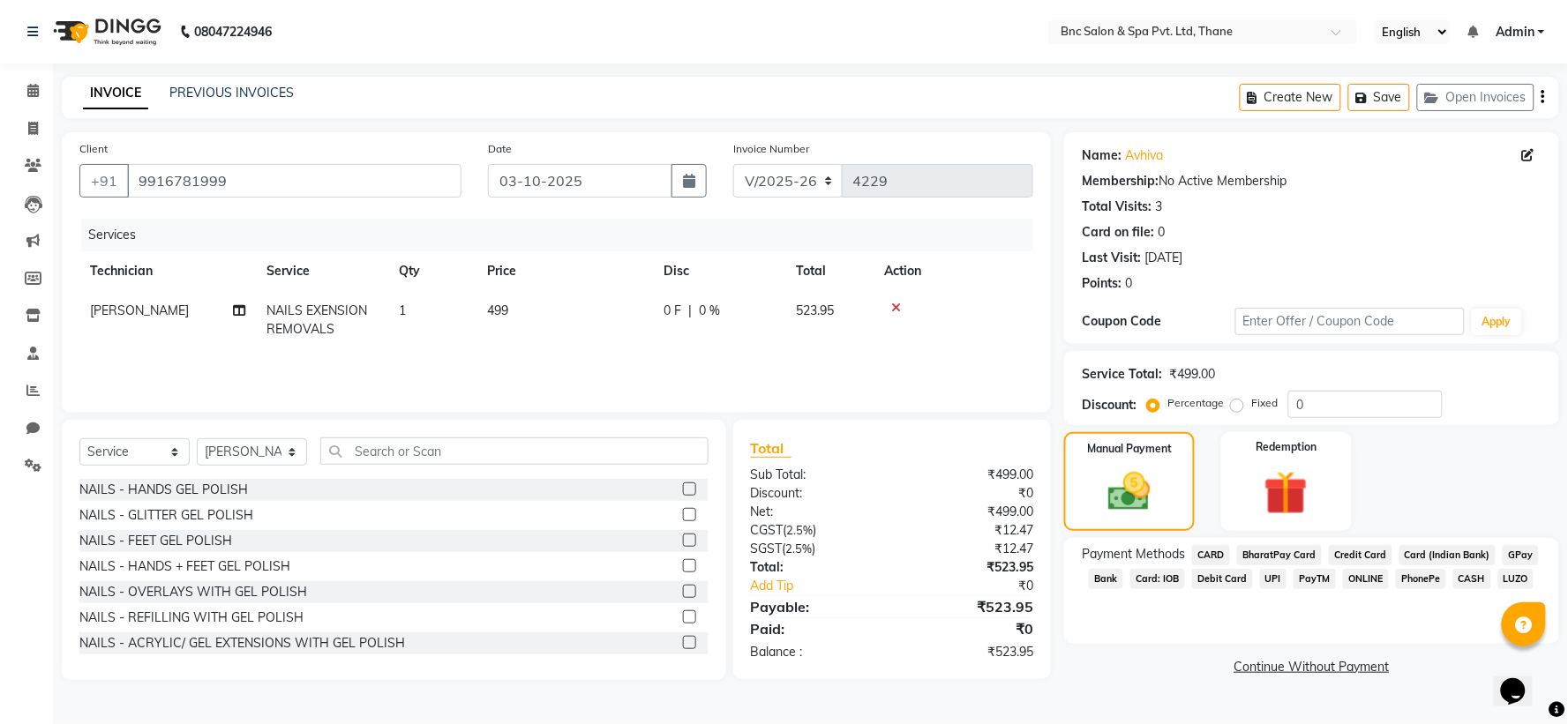
click at [110, 306] on span "[PERSON_NAME]" at bounding box center [140, 310] width 99 height 16
select select "71923"
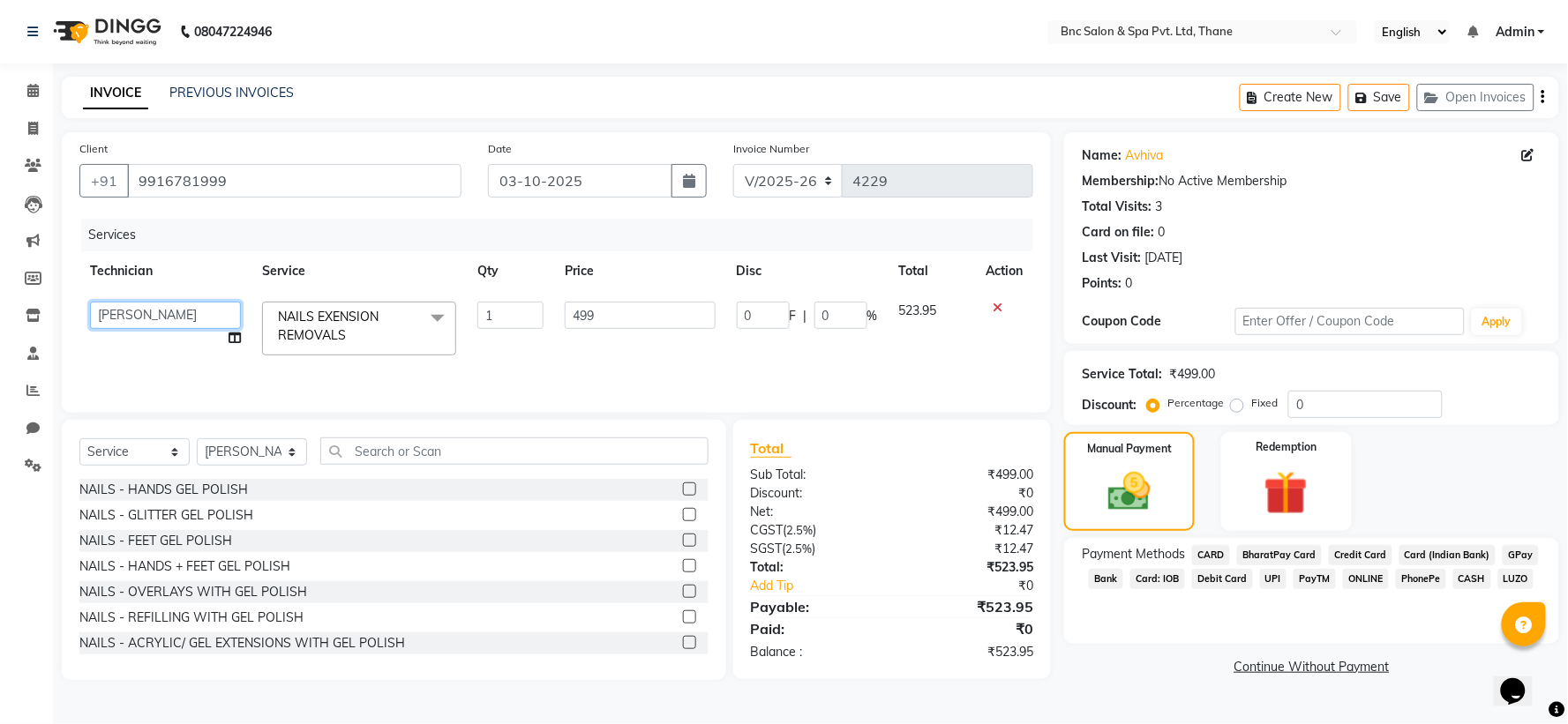
click at [121, 313] on select "Anas Ansari Apeksha ashim Ashwini Shibe Deepak Rajput Dharam Garima Jayanto Cho…" at bounding box center [166, 315] width 151 height 27
select select "71920"
click at [1514, 553] on span "GPay" at bounding box center [1520, 555] width 36 height 20
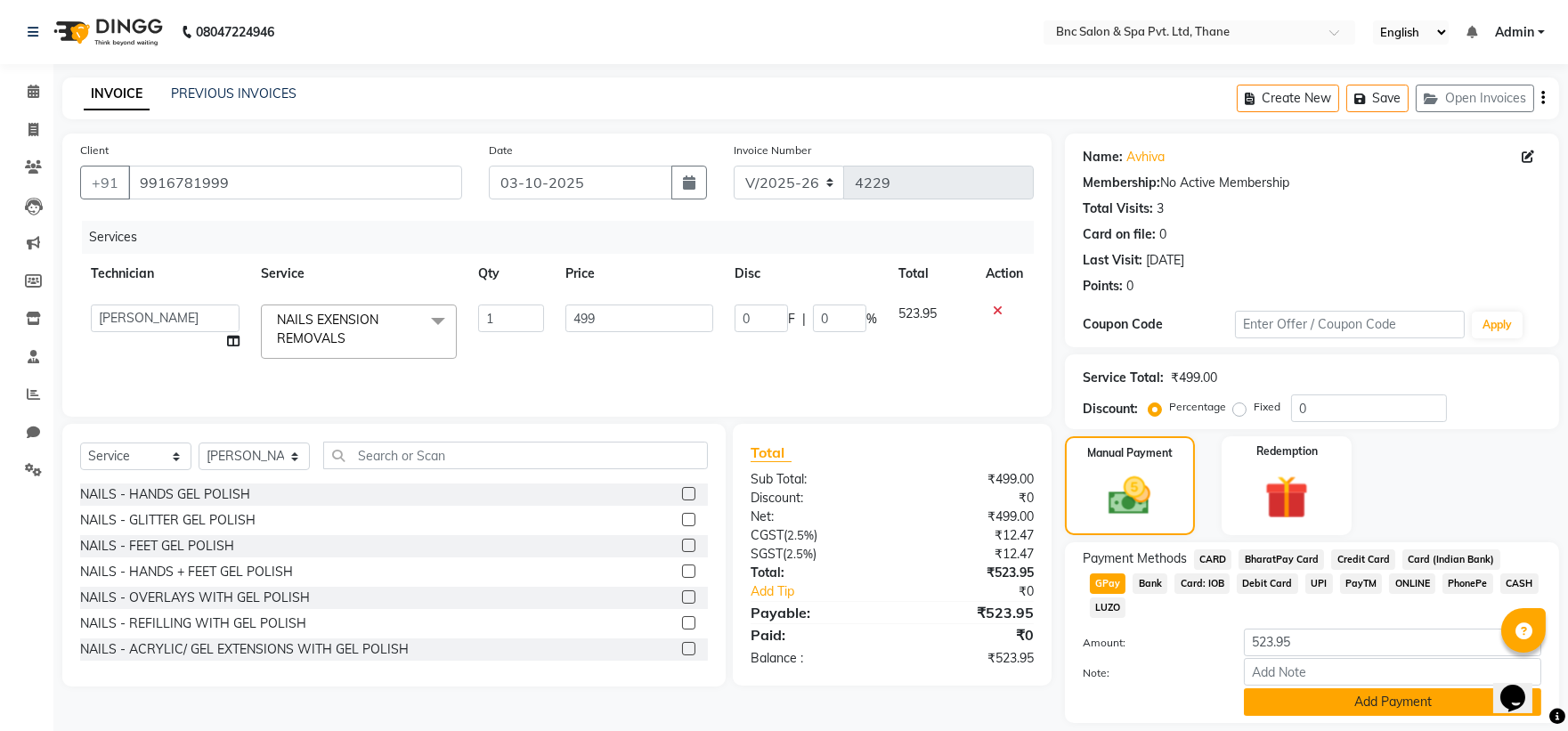
click at [1418, 689] on button "Add Payment" at bounding box center [1392, 702] width 297 height 27
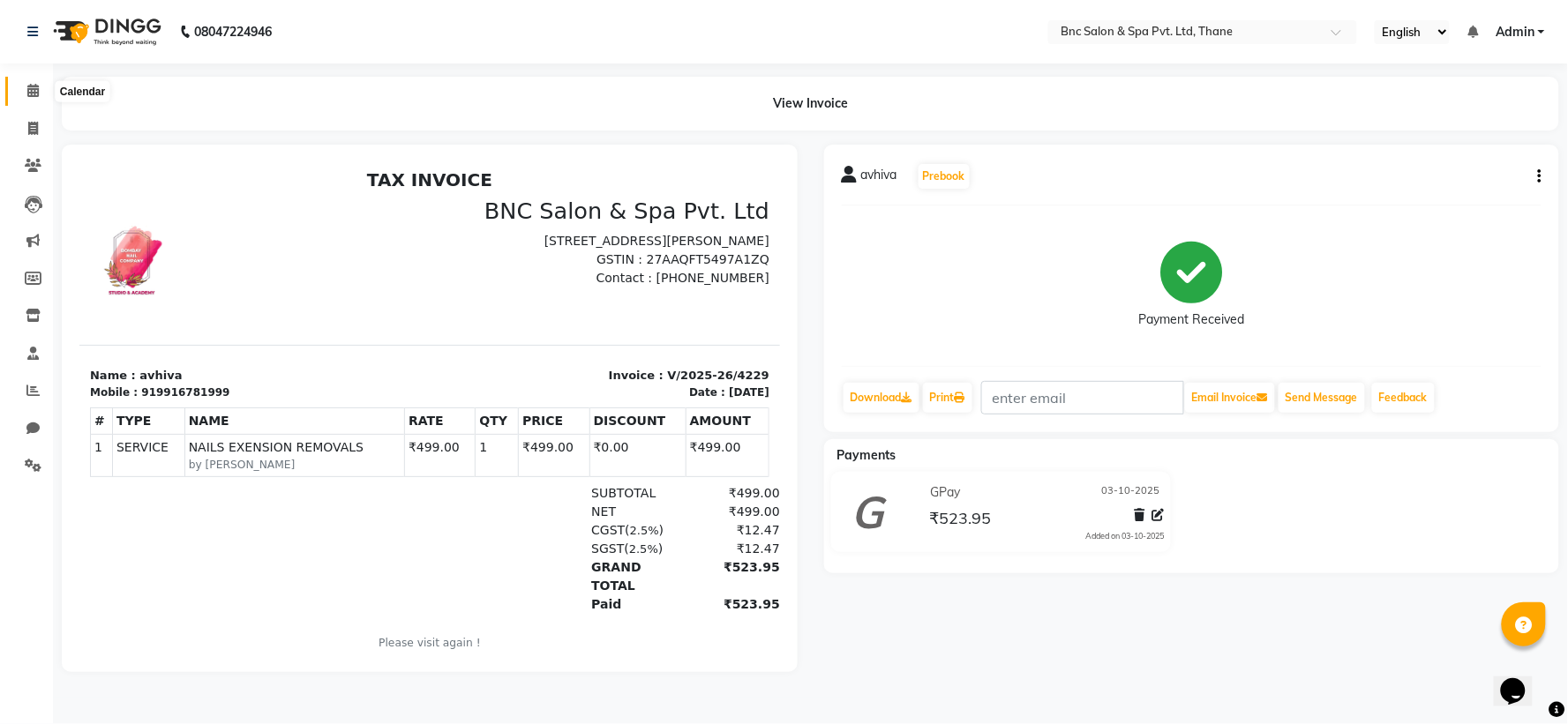
click at [38, 90] on span at bounding box center [33, 91] width 31 height 20
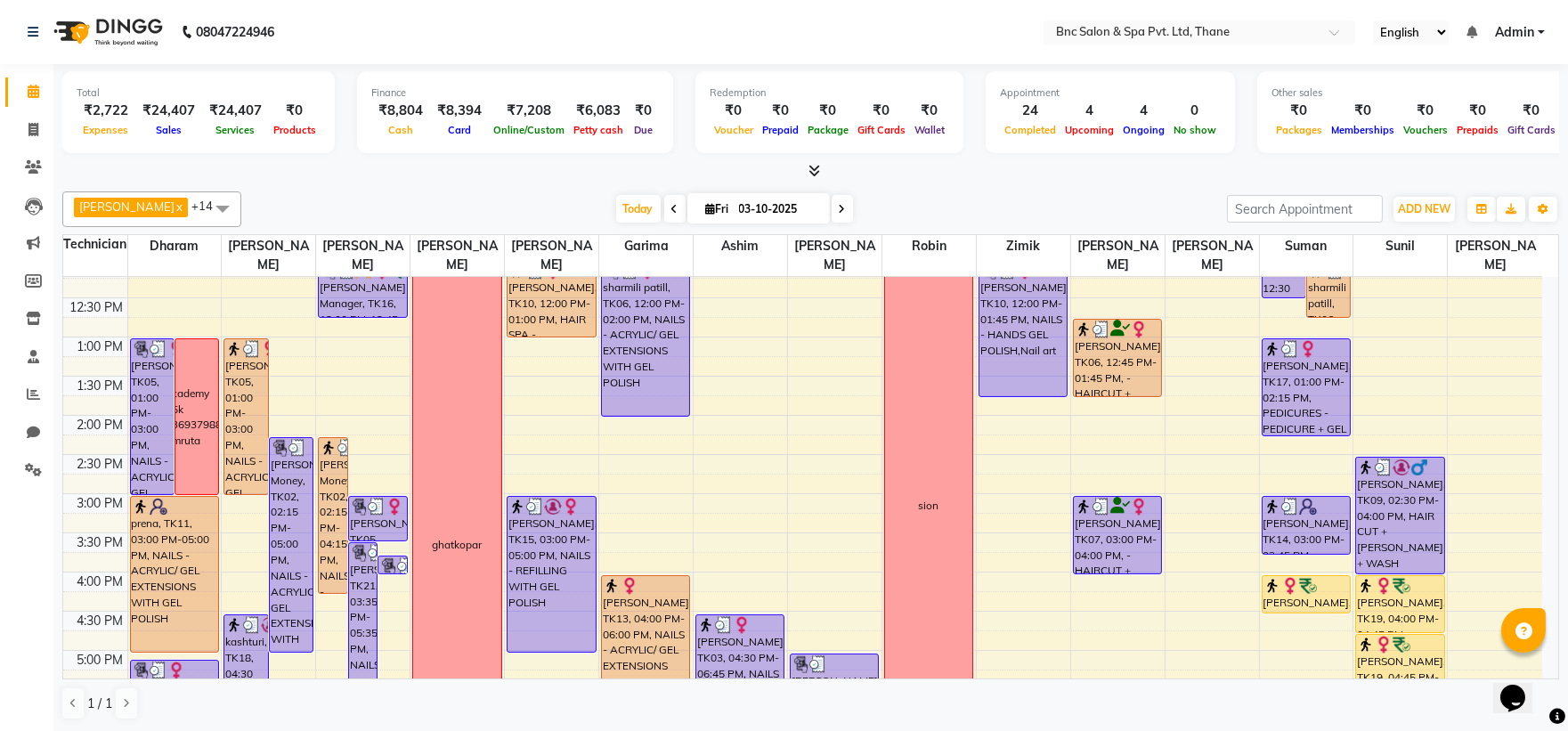
scroll to position [620, 0]
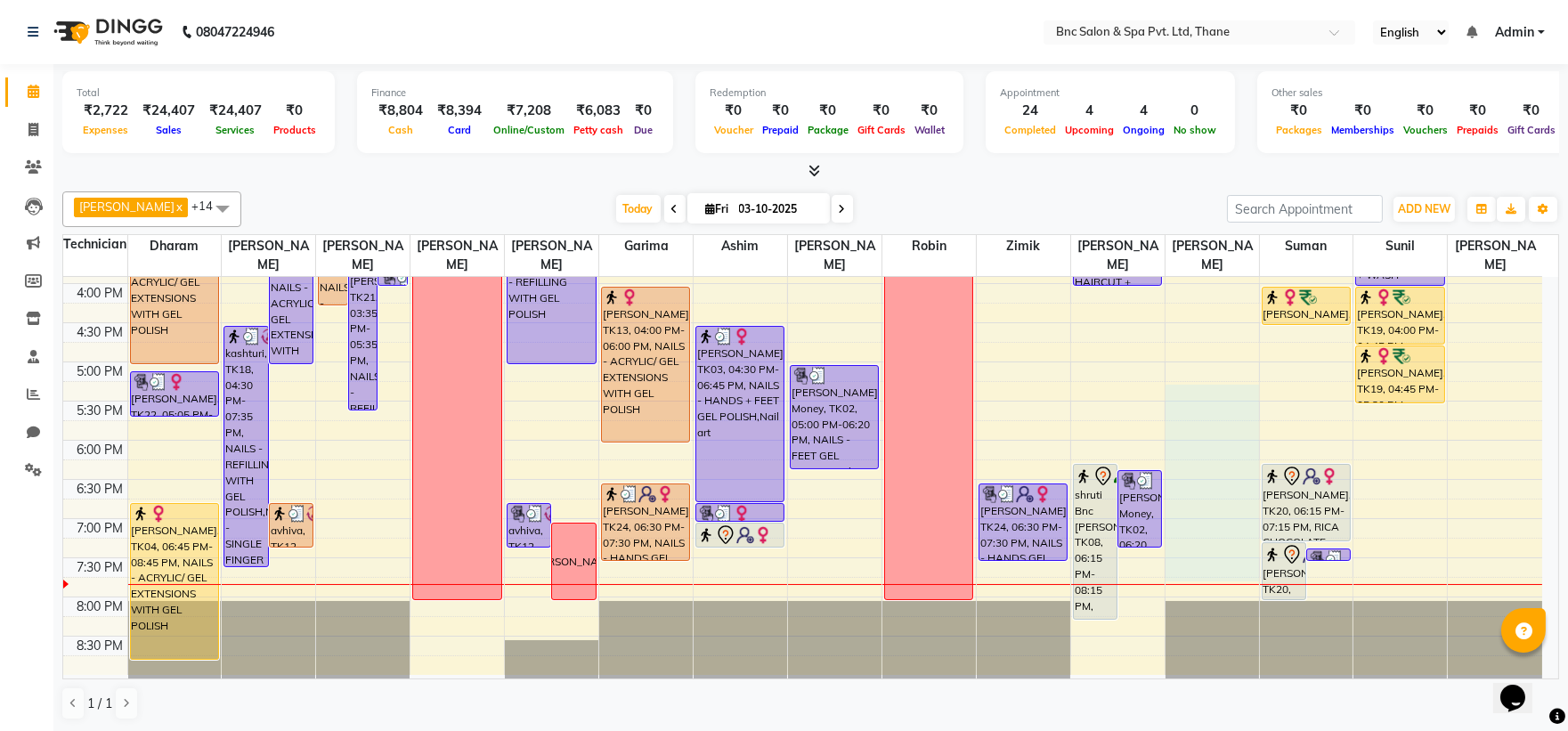
drag, startPoint x: 1209, startPoint y: 403, endPoint x: 802, endPoint y: 579, distance: 443.4
click at [802, 579] on tbody "8:00 AM 8:30 AM 9:00 AM 9:30 AM 10:00 AM 10:30 AM 11:00 AM 11:30 AM 12:00 PM 12…" at bounding box center [802, 167] width 1479 height 1018
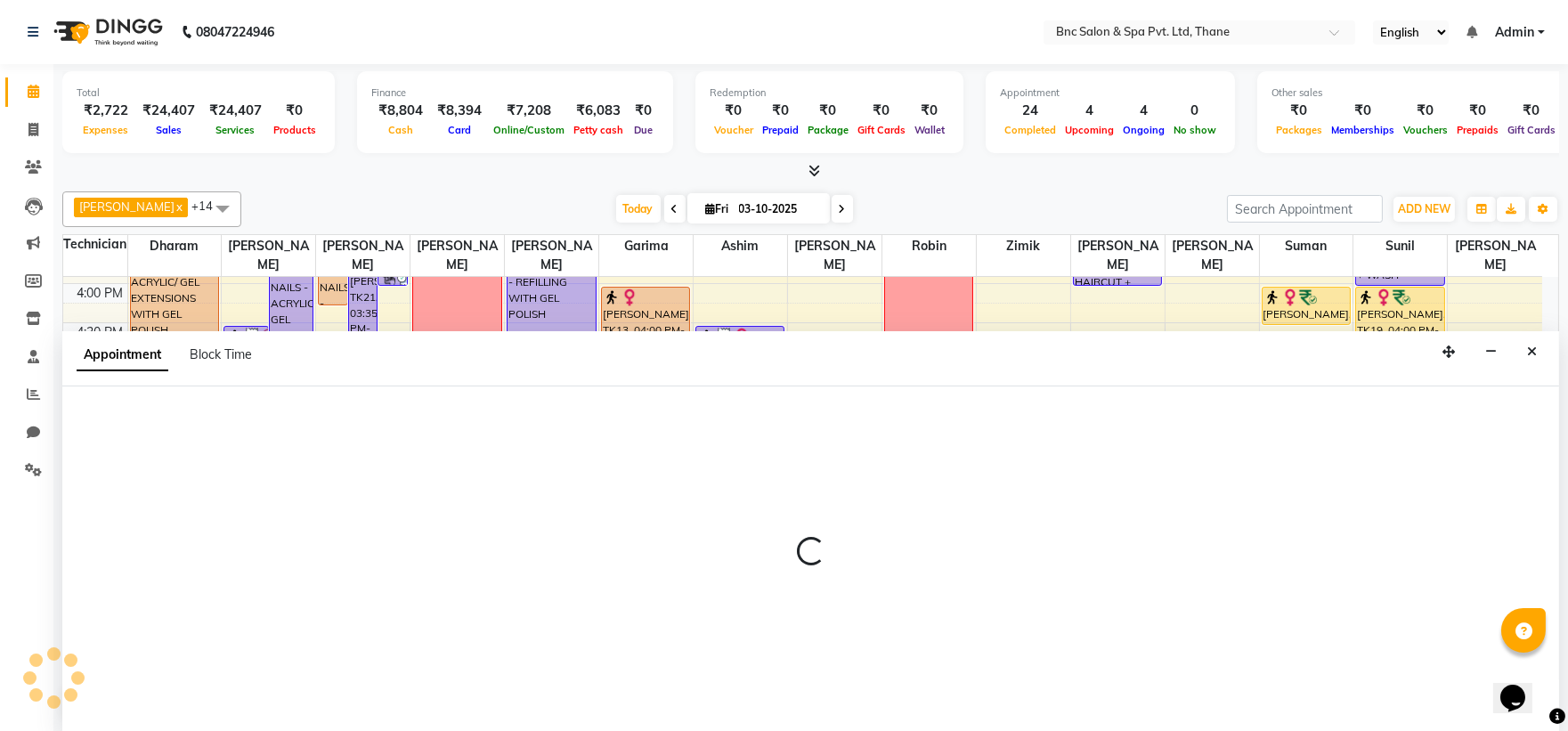
scroll to position [1, 0]
select select "78713"
select select "1035"
select select "tentative"
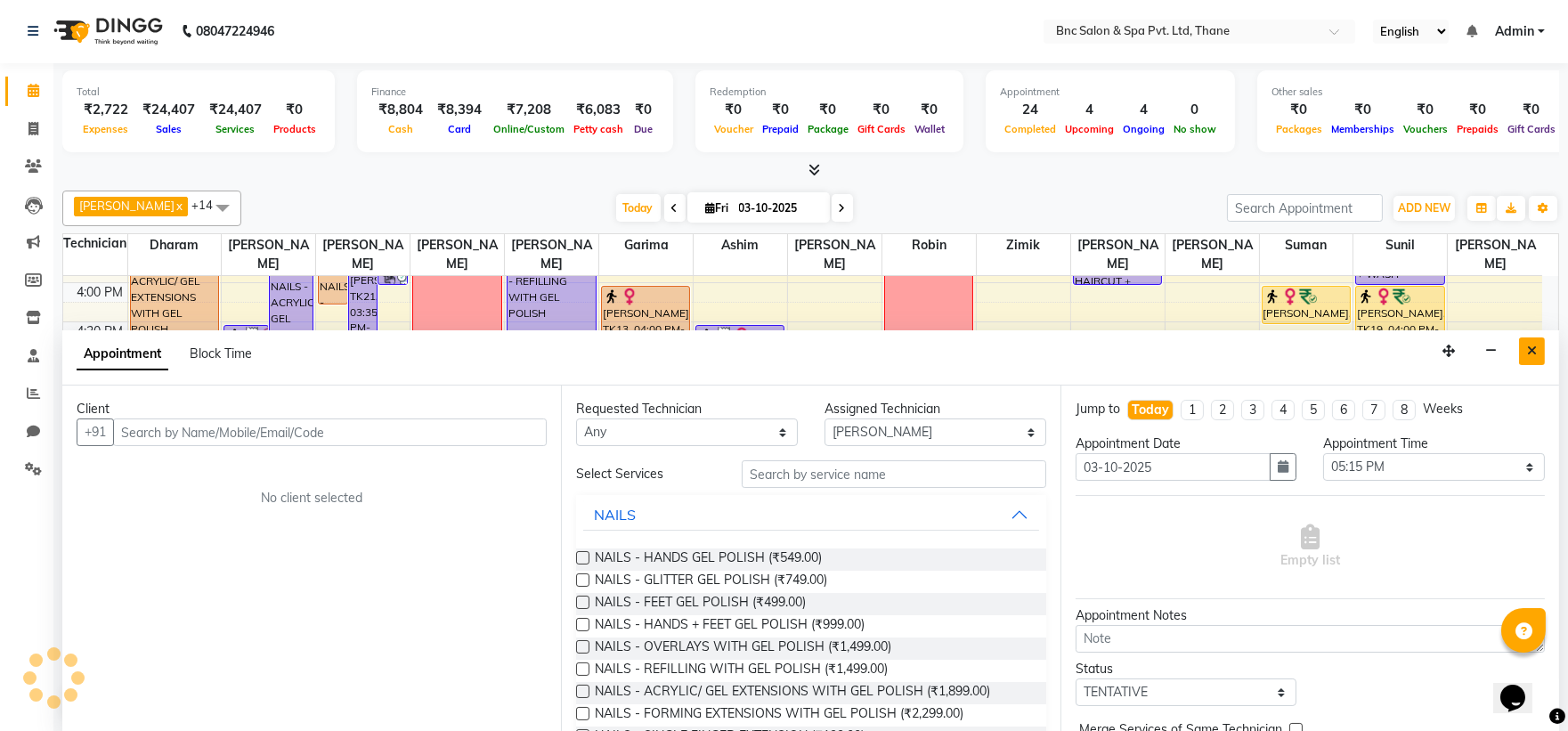
click at [1535, 355] on icon "Close" at bounding box center [1531, 350] width 9 height 12
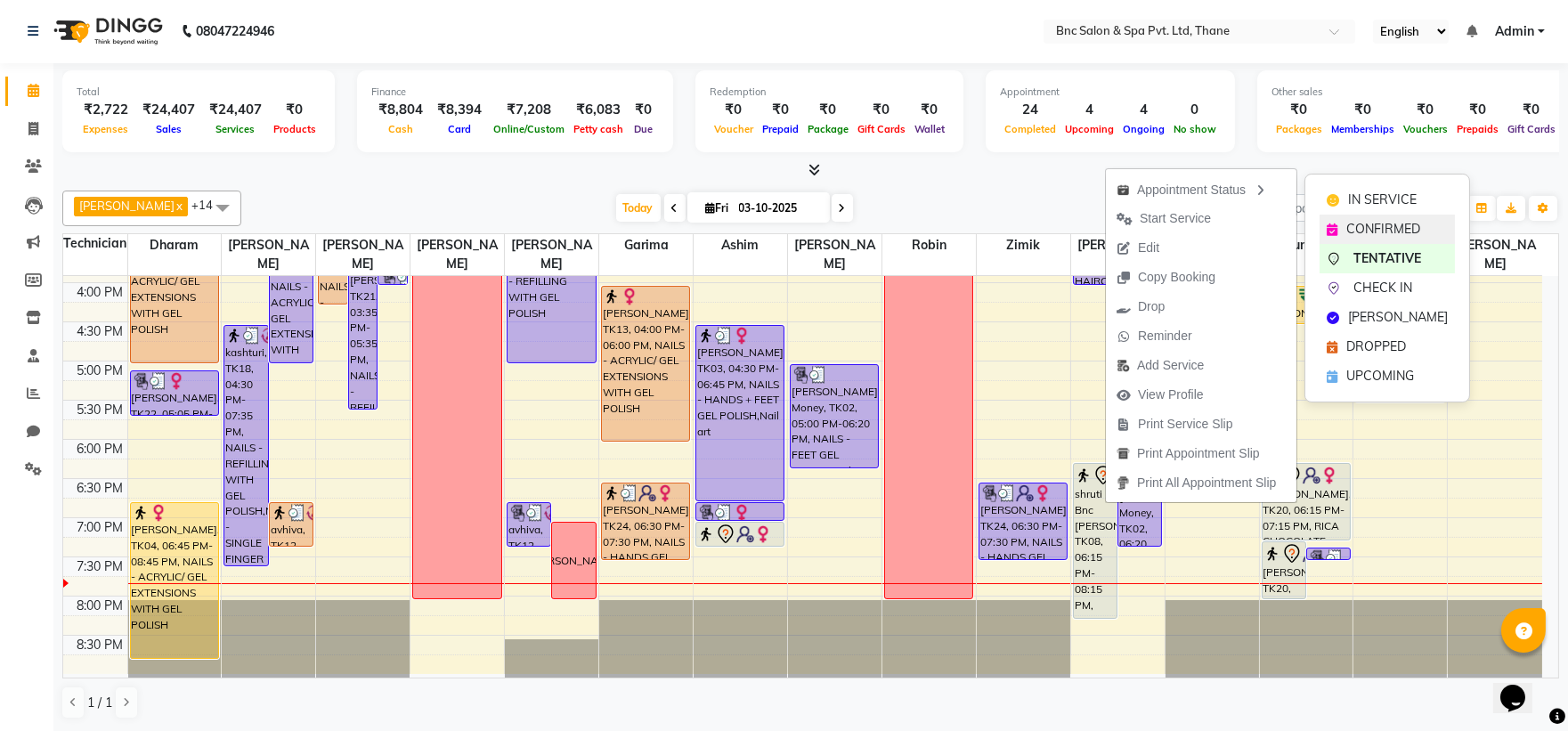
click at [1340, 224] on div "CONFIRMED" at bounding box center [1387, 229] width 135 height 29
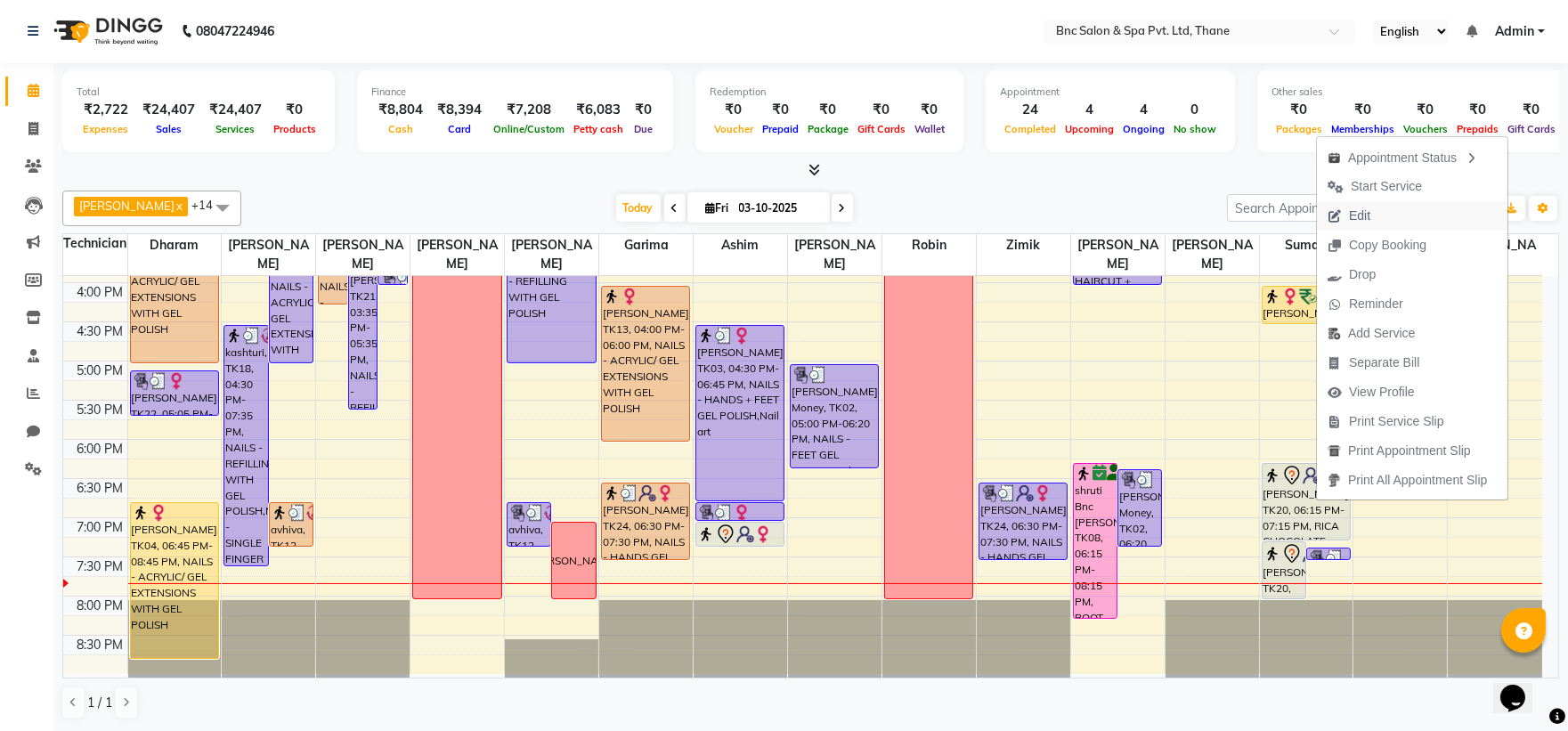
click at [1416, 214] on button "Edit" at bounding box center [1412, 215] width 191 height 29
select select "tentative"
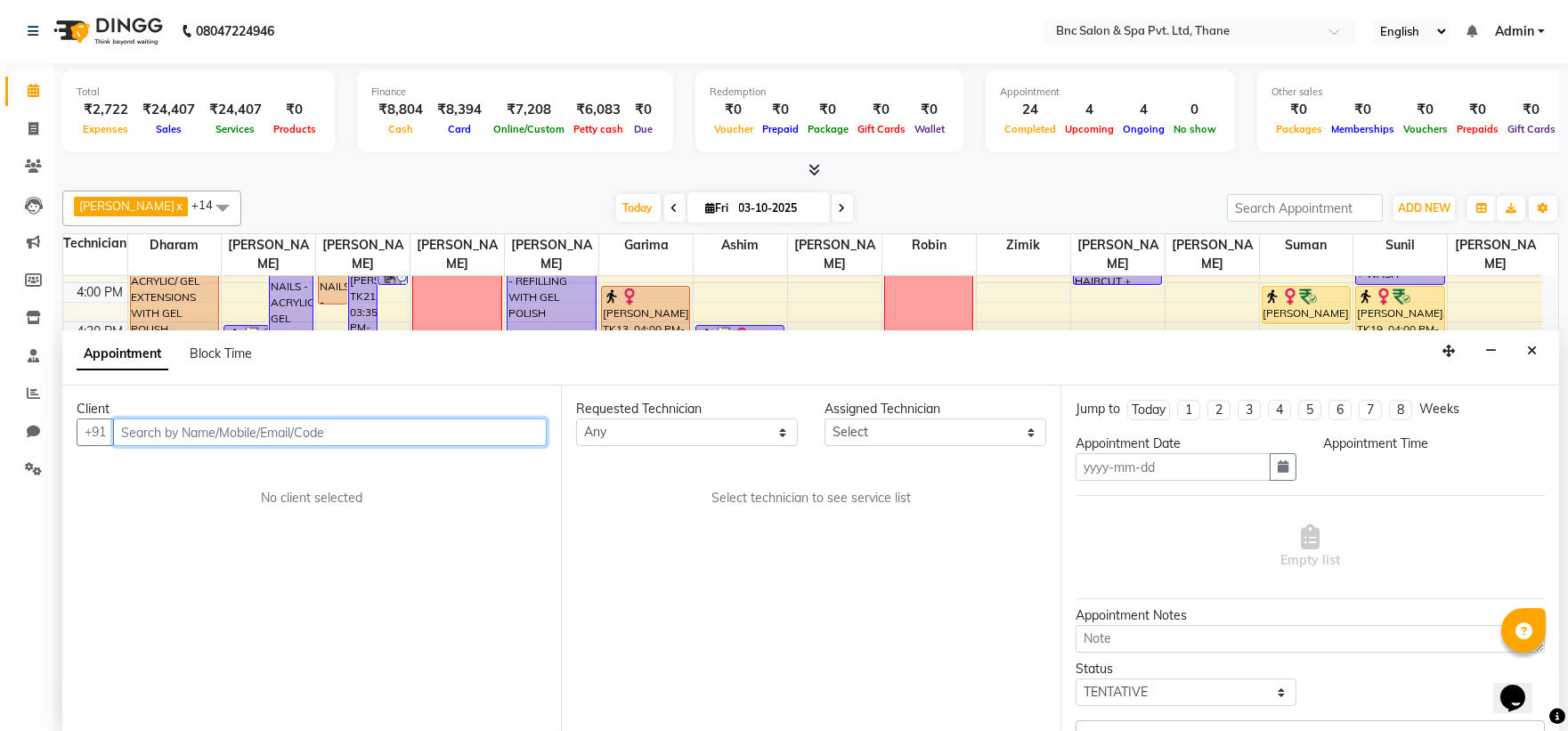
type input "03-10-2025"
select select "1095"
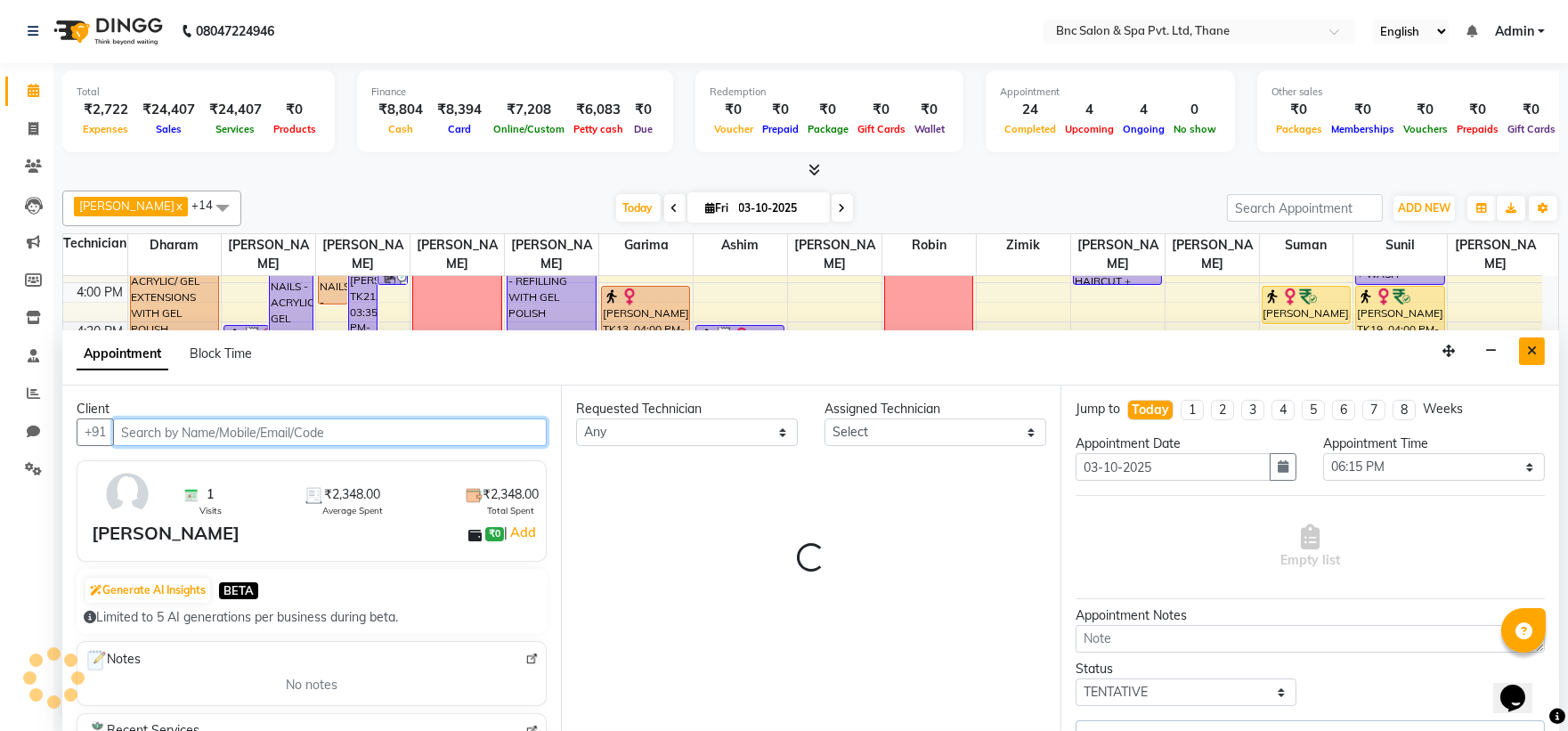
select select "71935"
select select "3979"
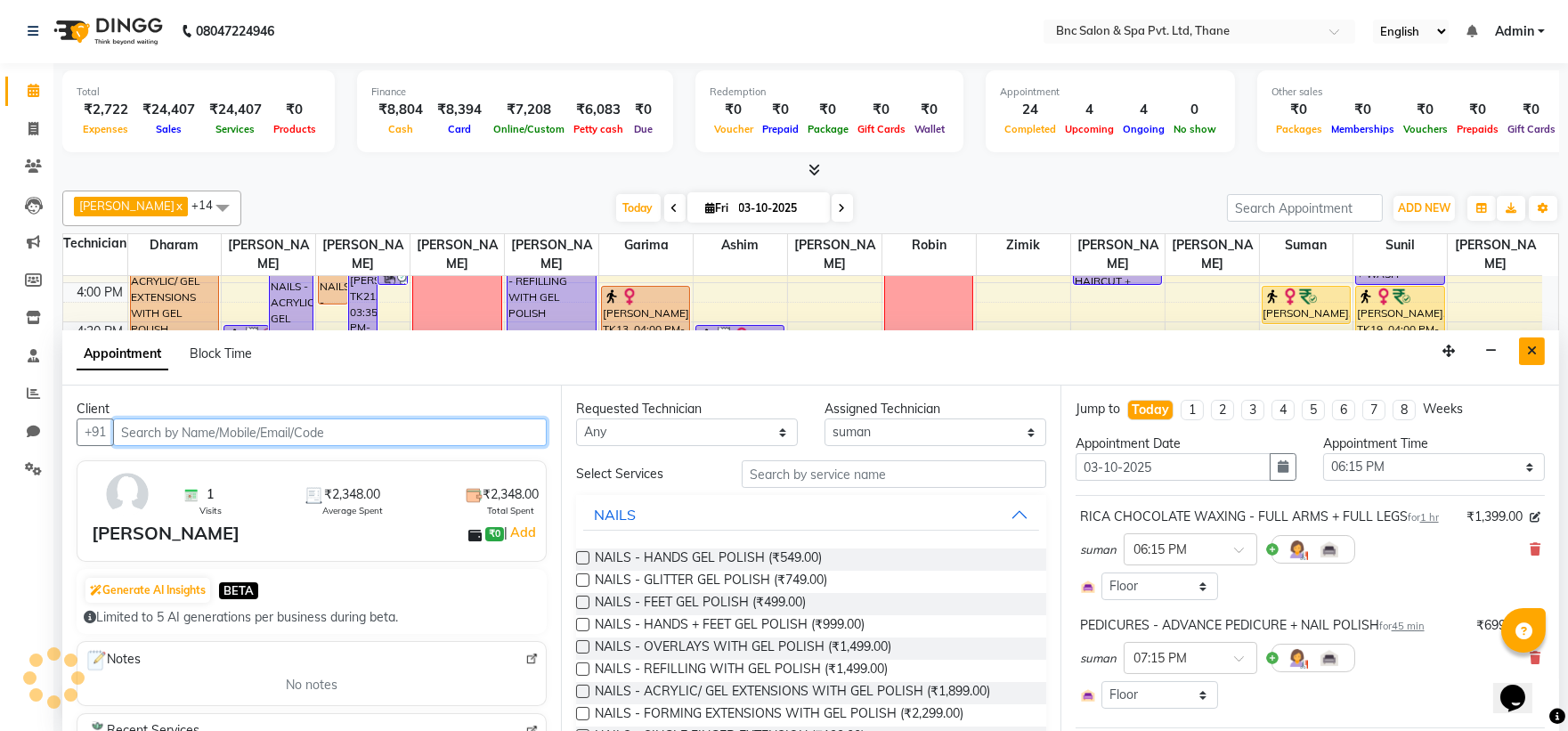
scroll to position [620, 0]
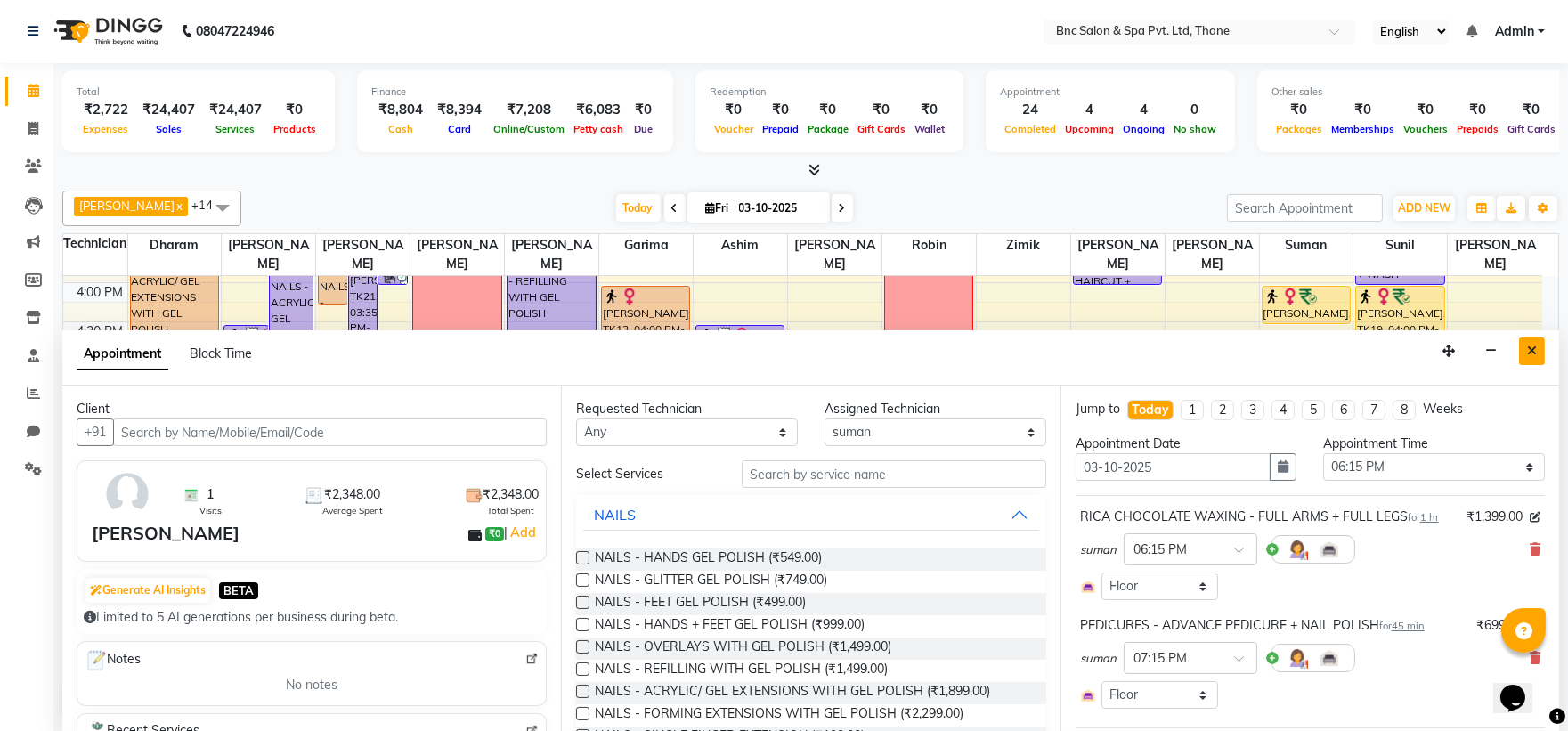
click at [1519, 358] on button "Close" at bounding box center [1531, 351] width 25 height 27
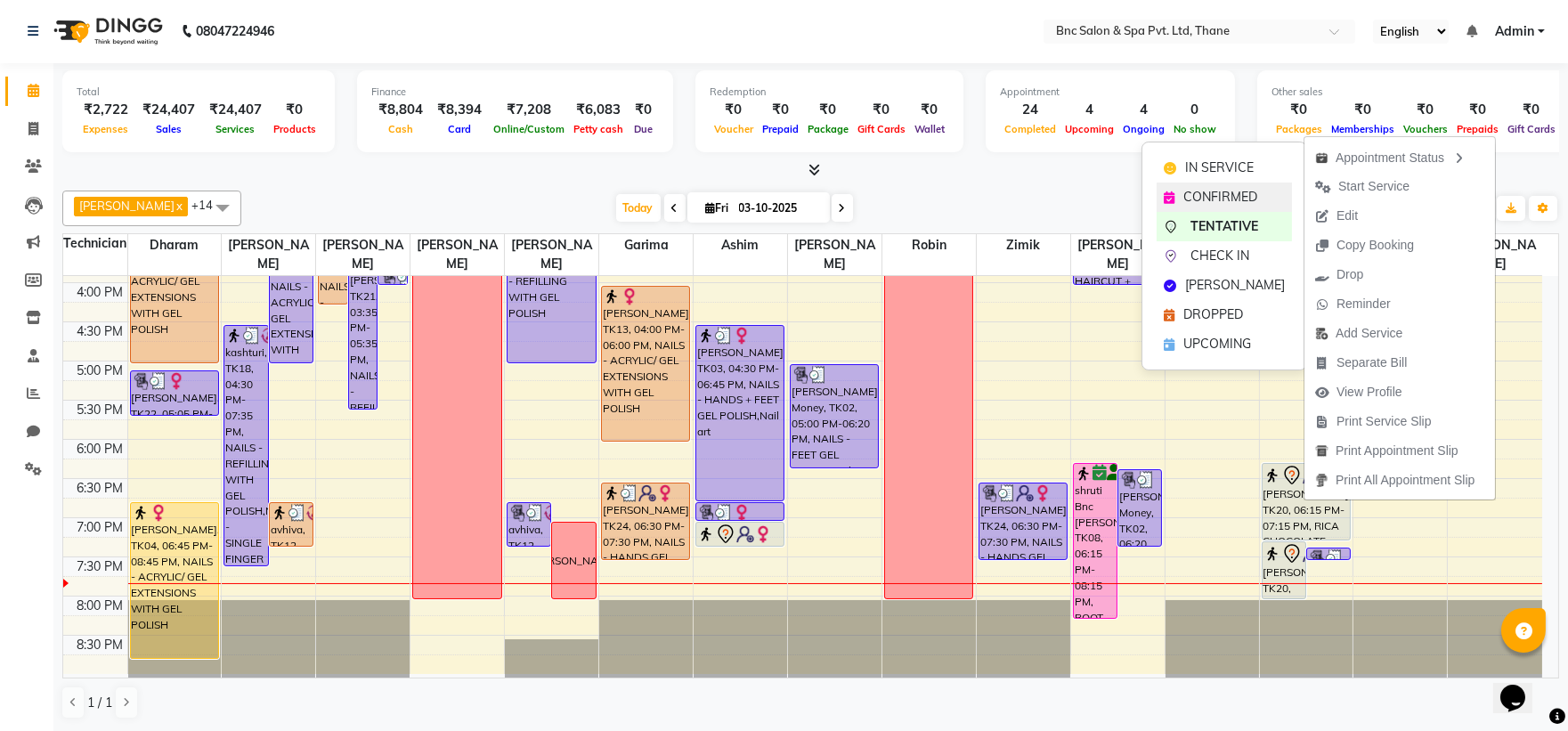
click at [1259, 185] on div "CONFIRMED" at bounding box center [1225, 197] width 135 height 29
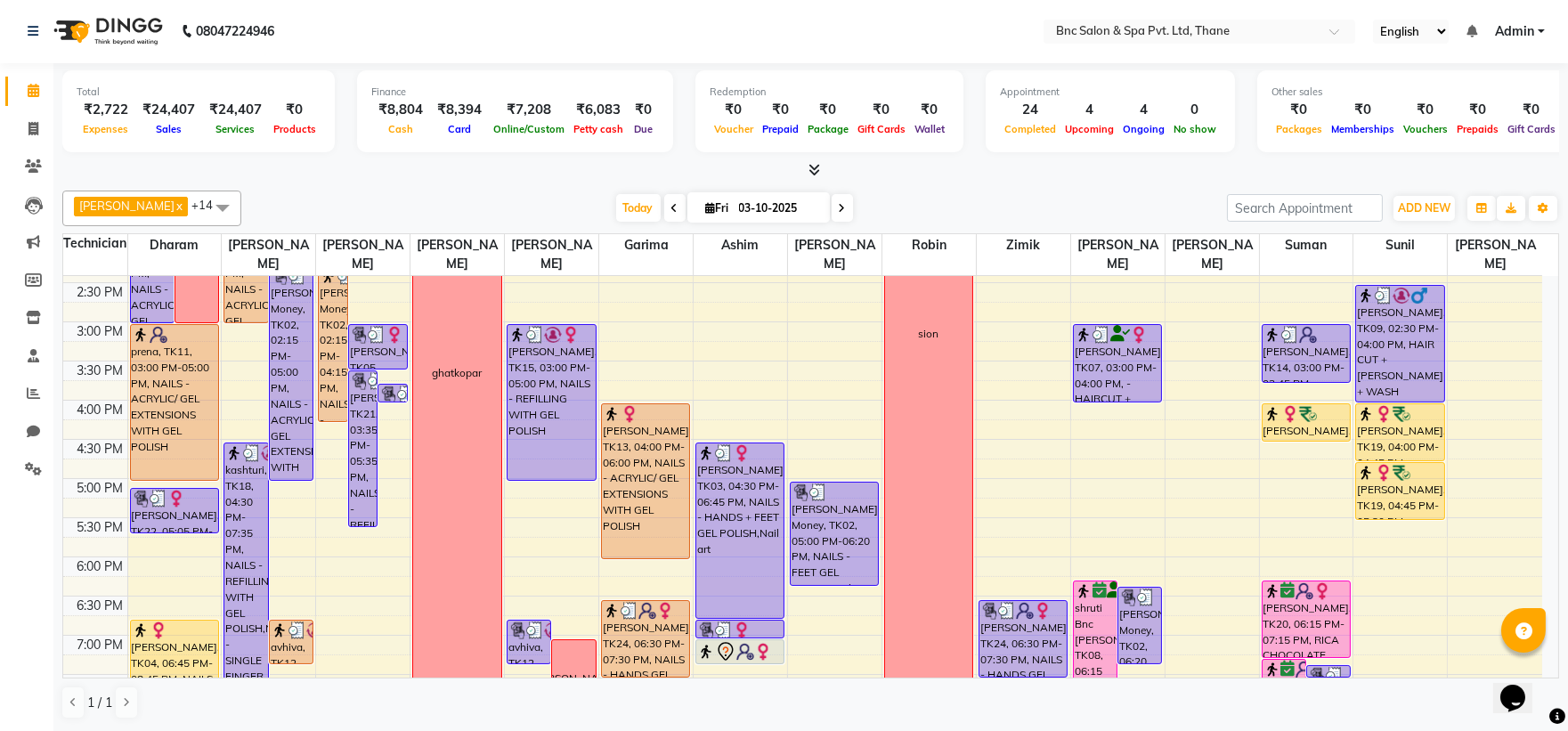
scroll to position [501, 0]
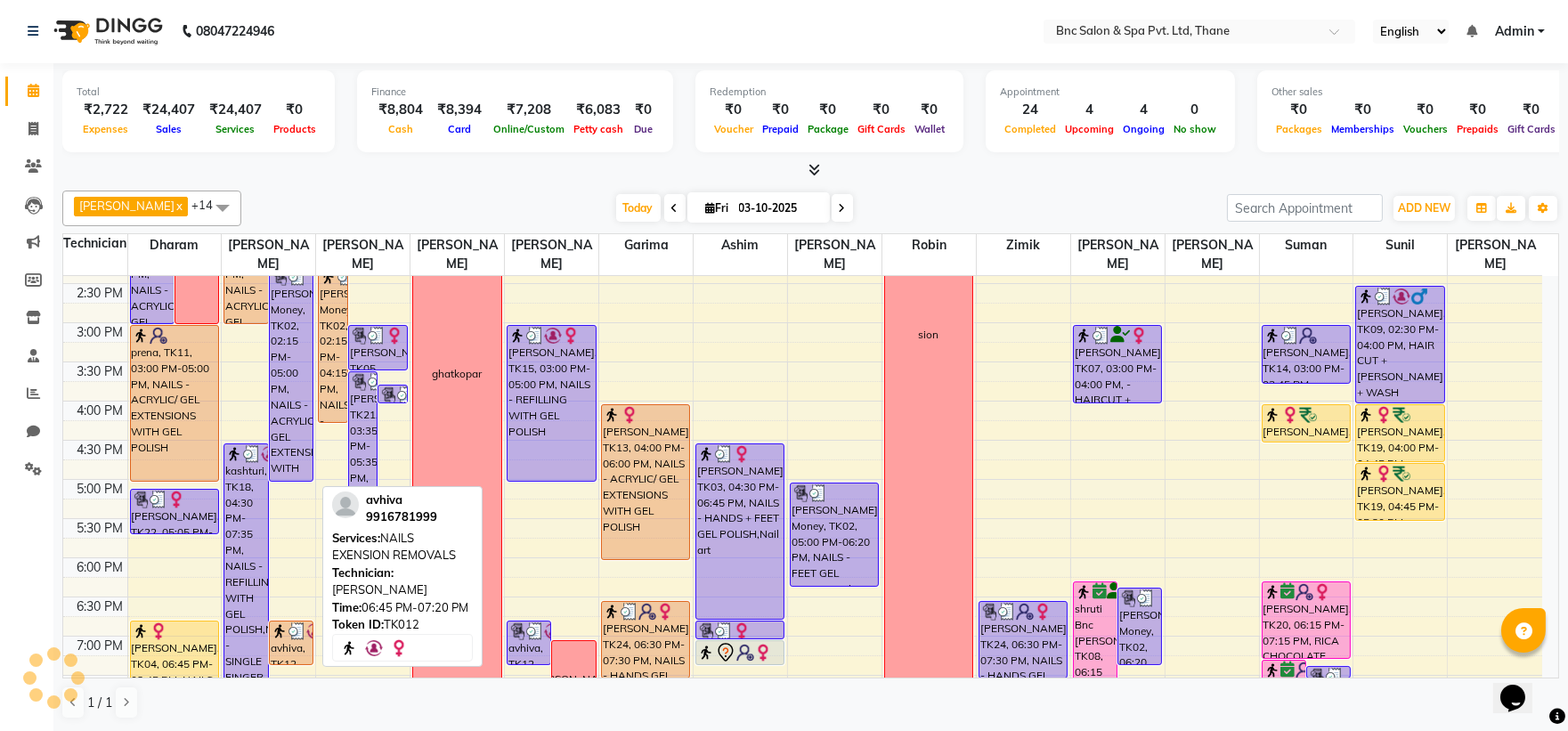
click at [289, 634] on img at bounding box center [297, 631] width 18 height 18
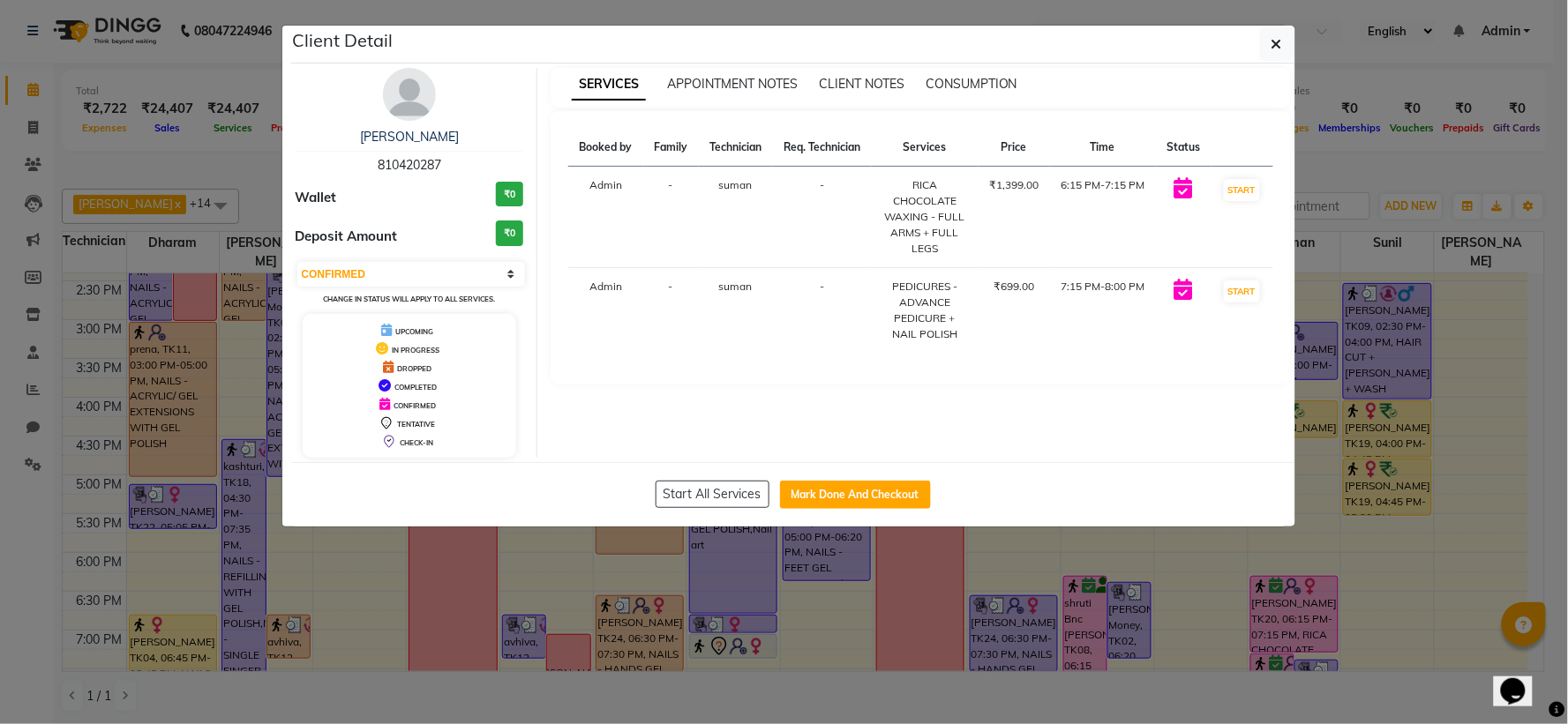
select select "3"
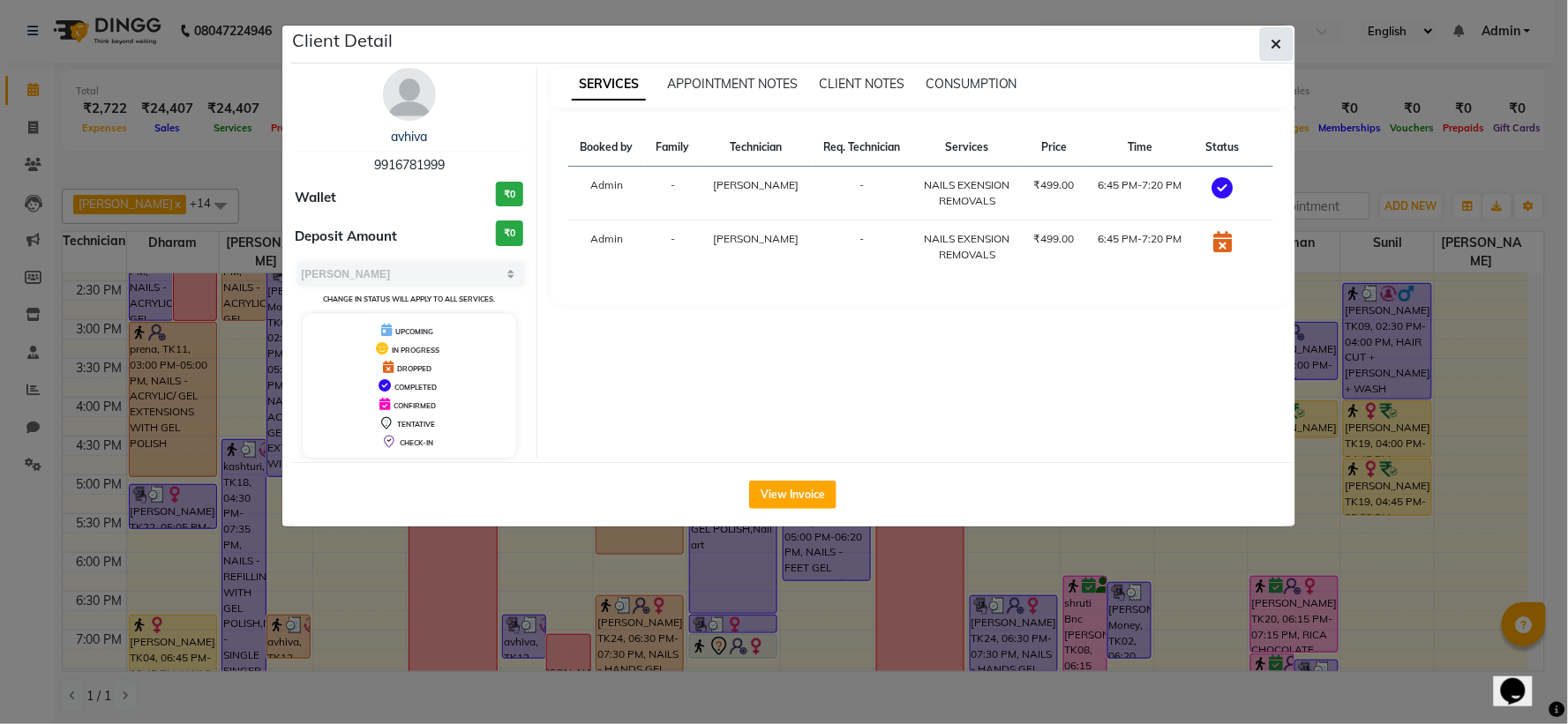
click at [1272, 47] on icon "button" at bounding box center [1276, 44] width 10 height 14
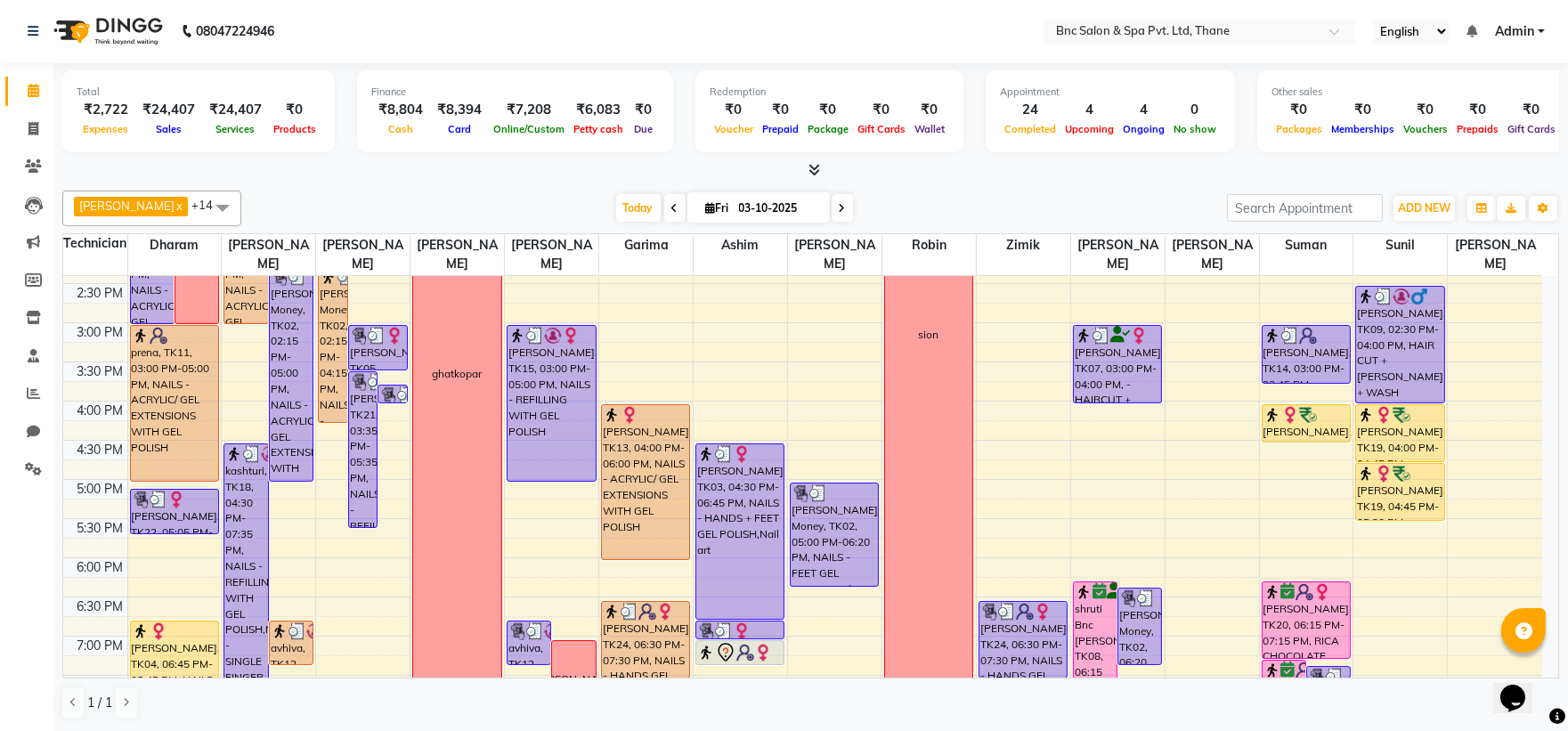
click at [1283, 47] on nav "08047224946 Select Location × Bnc Salon & Spa Pvt. Ltd, Thane English ENGLISH E…" at bounding box center [784, 31] width 1568 height 64
click at [816, 223] on div "rachel x Raghuveer Saket x Ronnie x suman x Zimik x Anas Ansari x Ravi Pratap K…" at bounding box center [810, 209] width 1497 height 36
click at [832, 215] on span at bounding box center [842, 207] width 22 height 27
type input "04-10-2025"
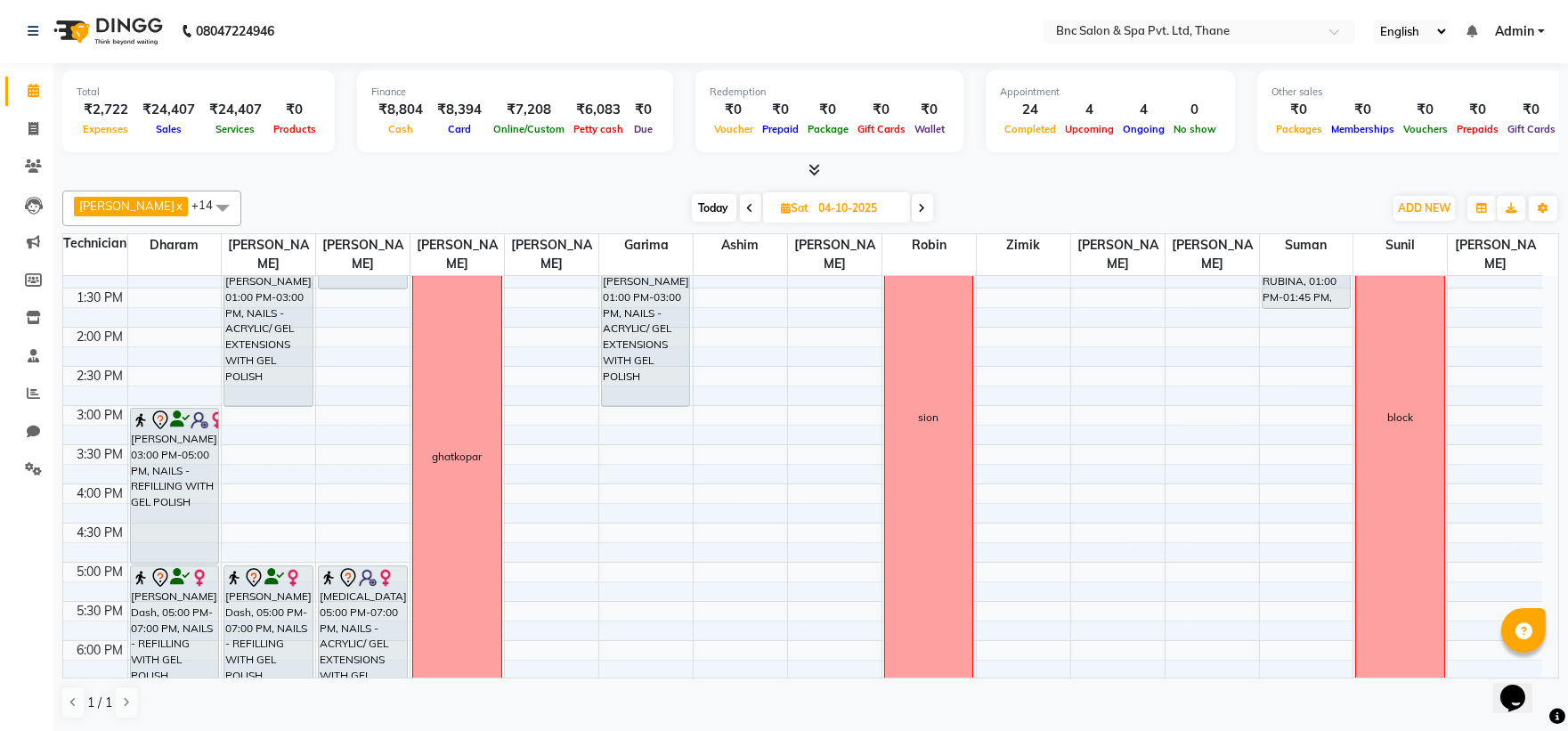
scroll to position [422, 0]
click at [519, 413] on div "8:00 AM 8:30 AM 9:00 AM 9:30 AM 10:00 AM 10:30 AM 11:00 AM 11:30 AM 12:00 PM 12…" at bounding box center [802, 363] width 1479 height 1018
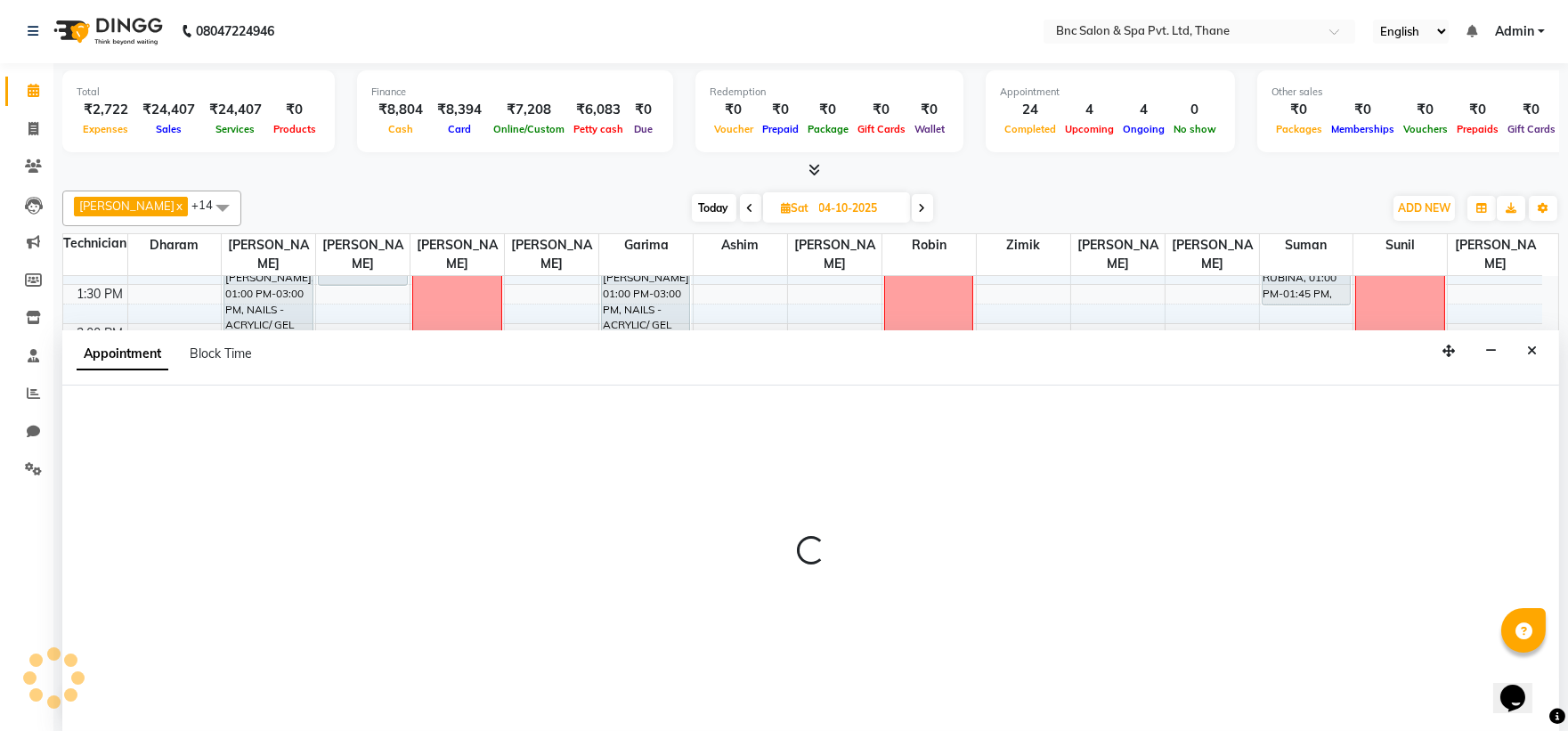
select select "71920"
select select "tentative"
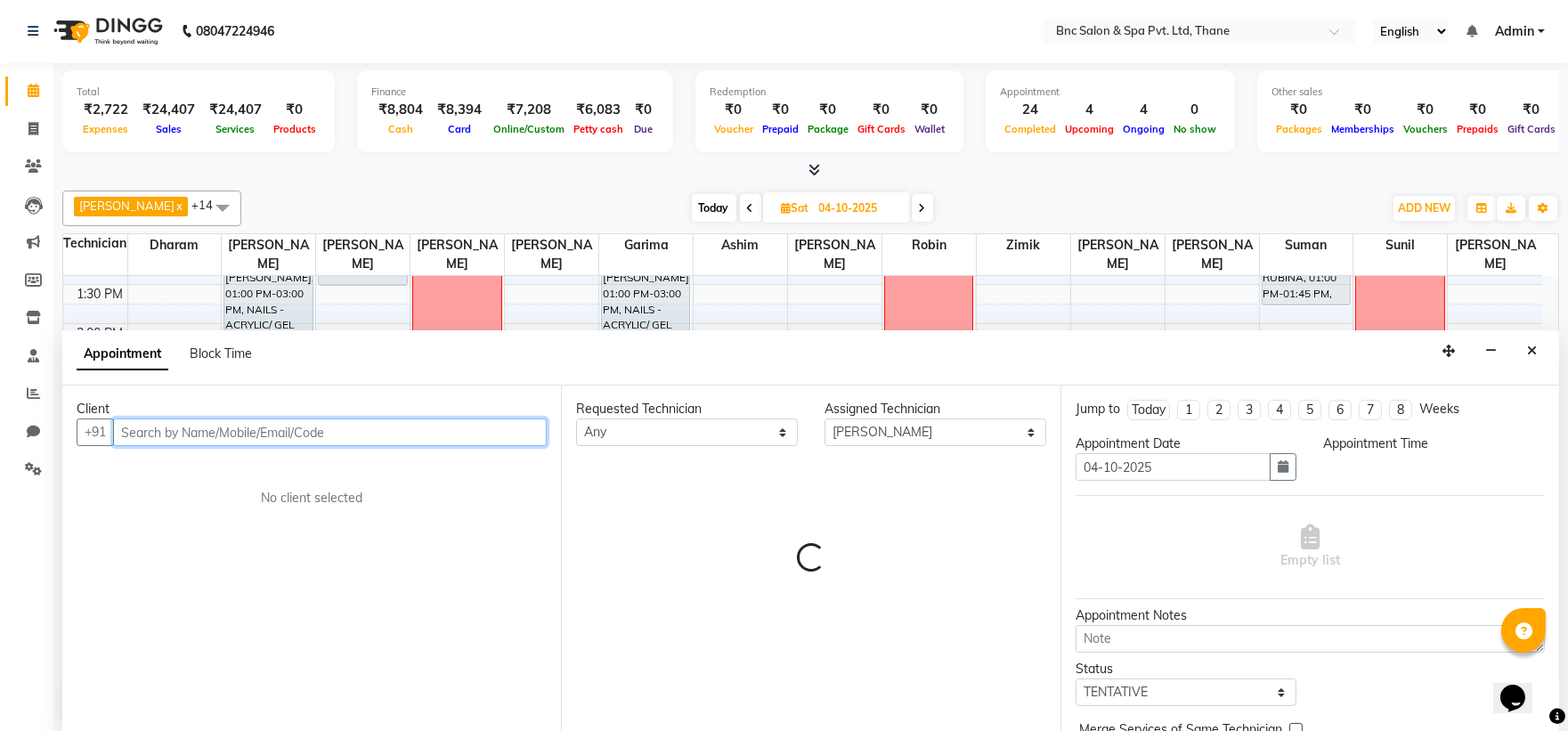
select select "900"
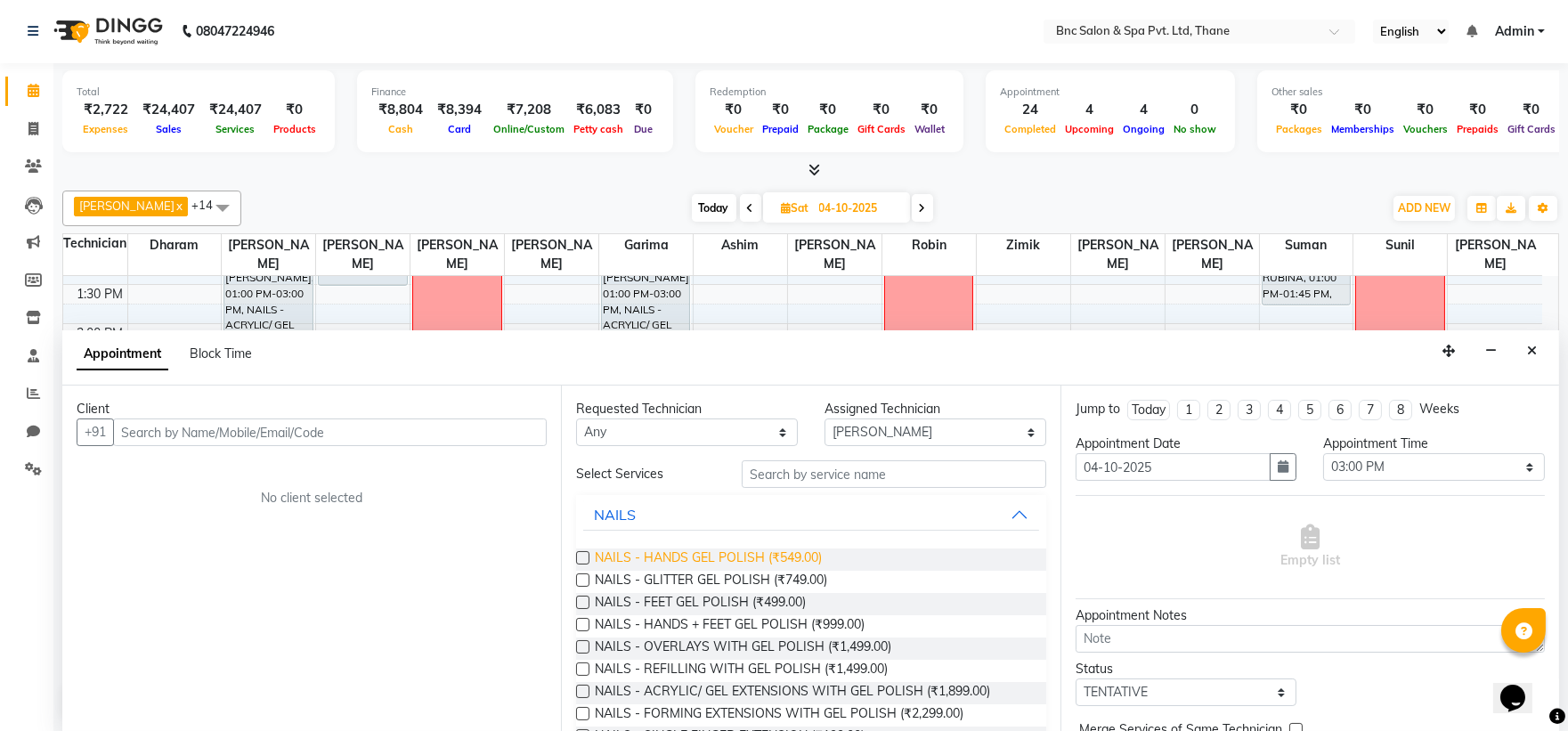
click at [632, 557] on span "NAILS - HANDS GEL POLISH (₹549.00)" at bounding box center [707, 560] width 227 height 23
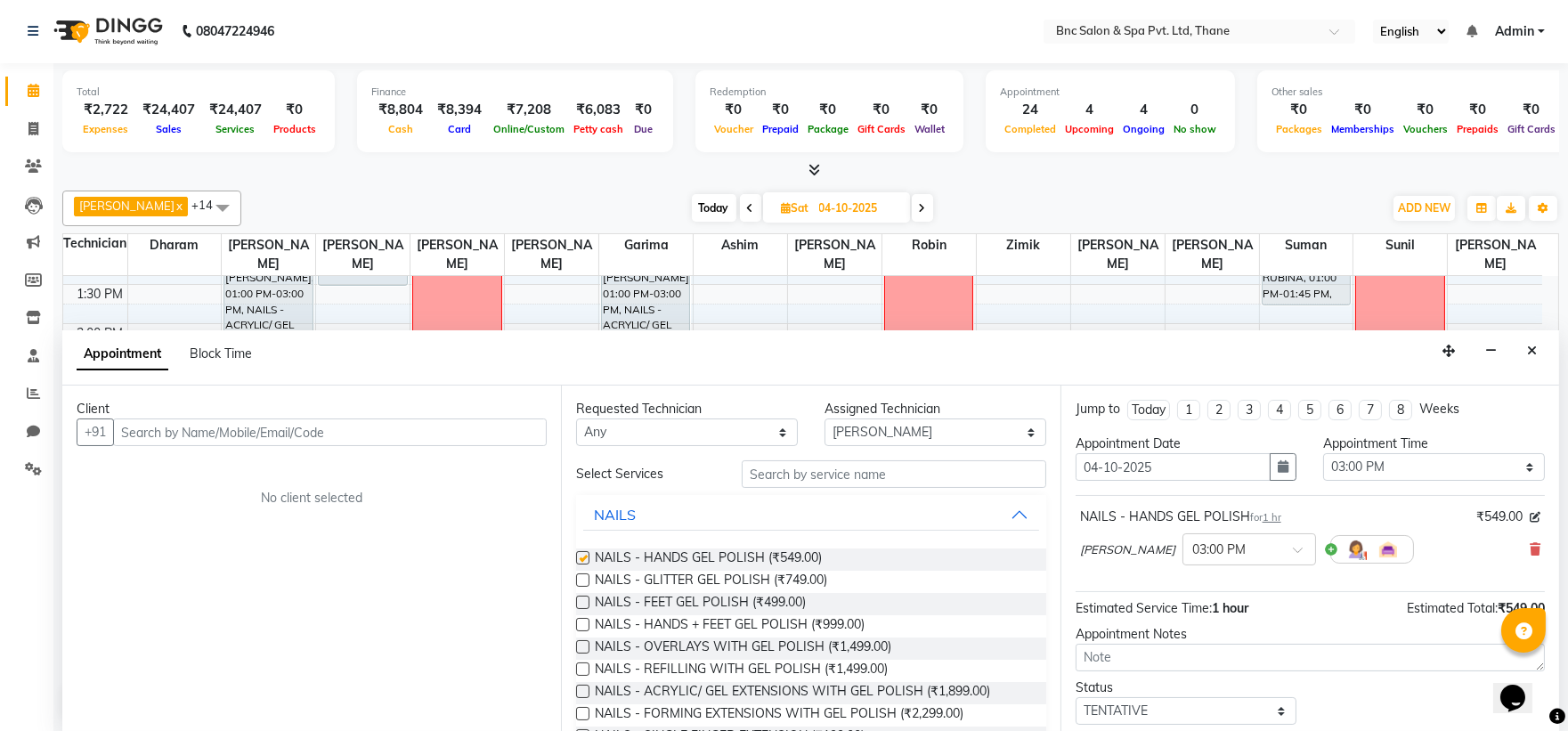
checkbox input "false"
click at [478, 438] on input "text" at bounding box center [329, 432] width 434 height 27
click at [477, 438] on input "text" at bounding box center [329, 432] width 434 height 27
click at [1529, 548] on icon at bounding box center [1534, 548] width 10 height 12
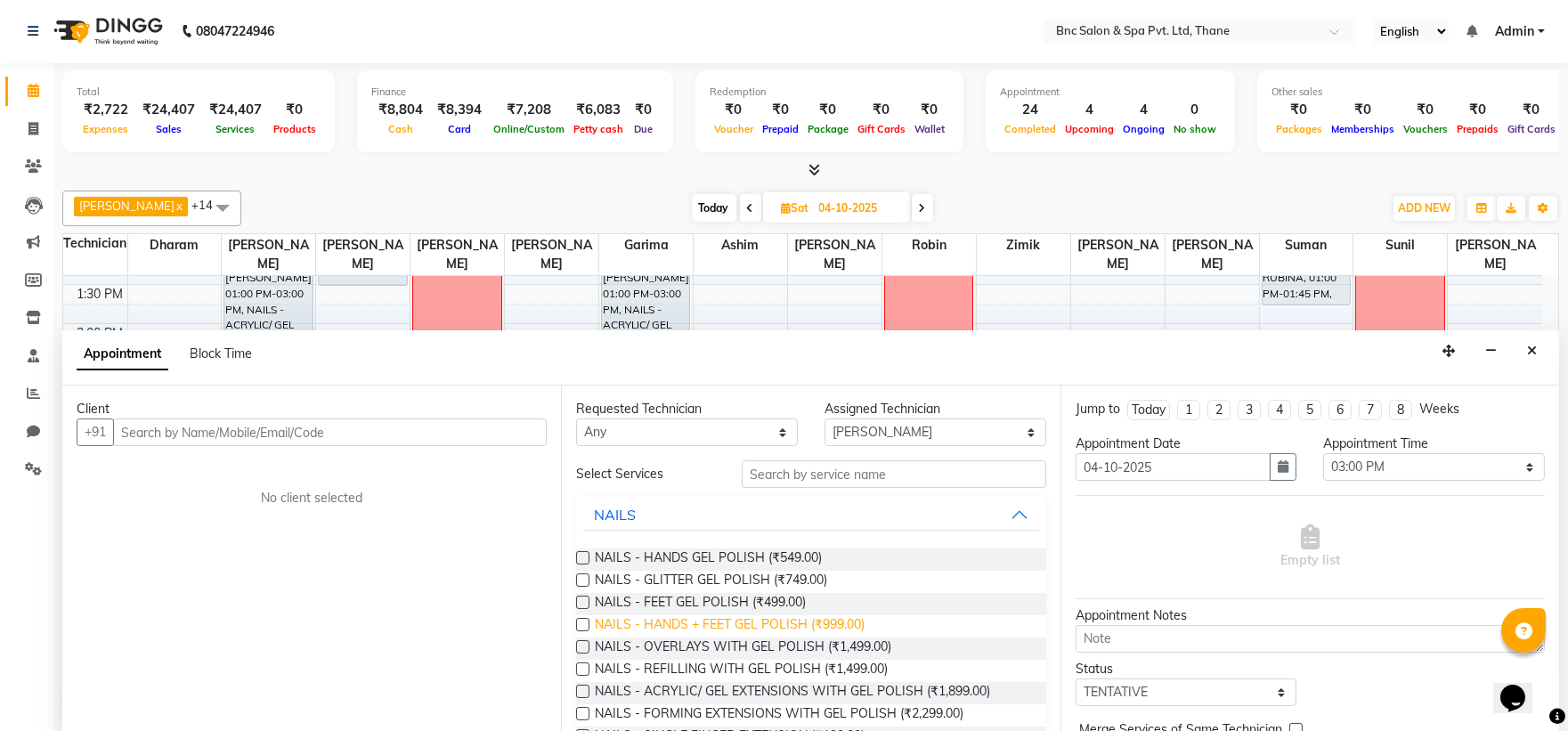
click at [849, 627] on span "NAILS - HANDS + FEET GEL POLISH (₹999.00)" at bounding box center [729, 627] width 270 height 23
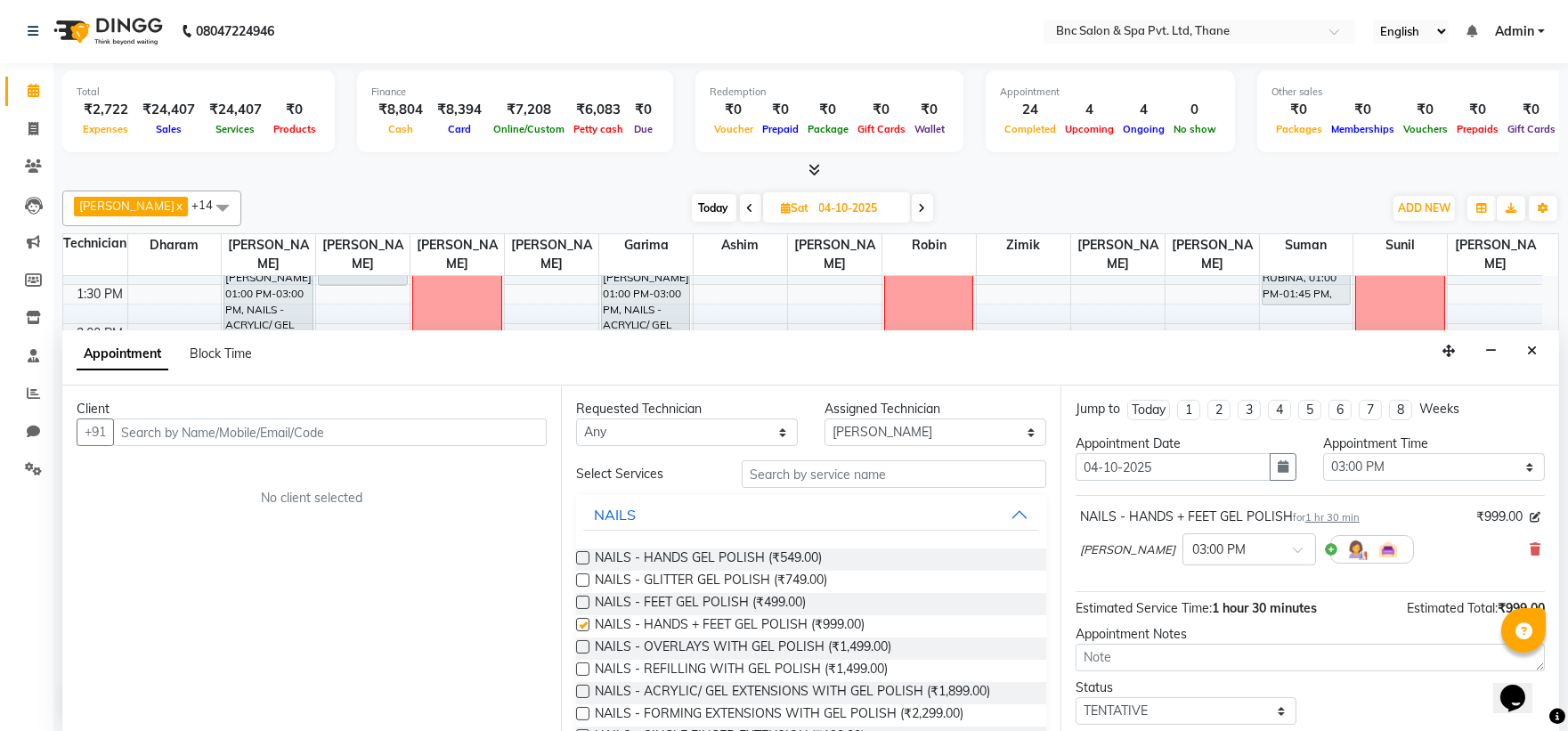
checkbox input "false"
click at [198, 429] on input "text" at bounding box center [329, 432] width 434 height 27
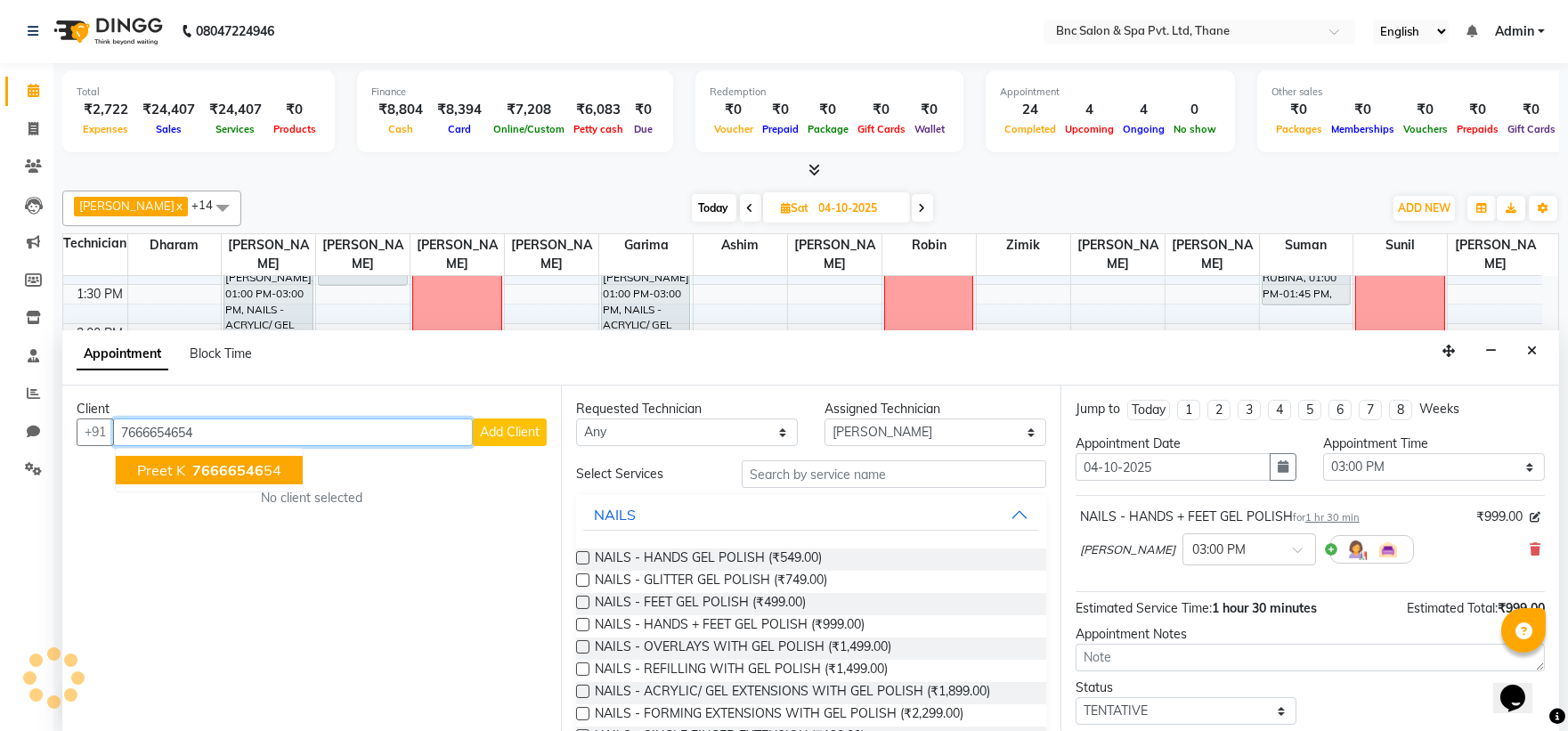
click at [192, 468] on span "76666546" at bounding box center [228, 469] width 71 height 18
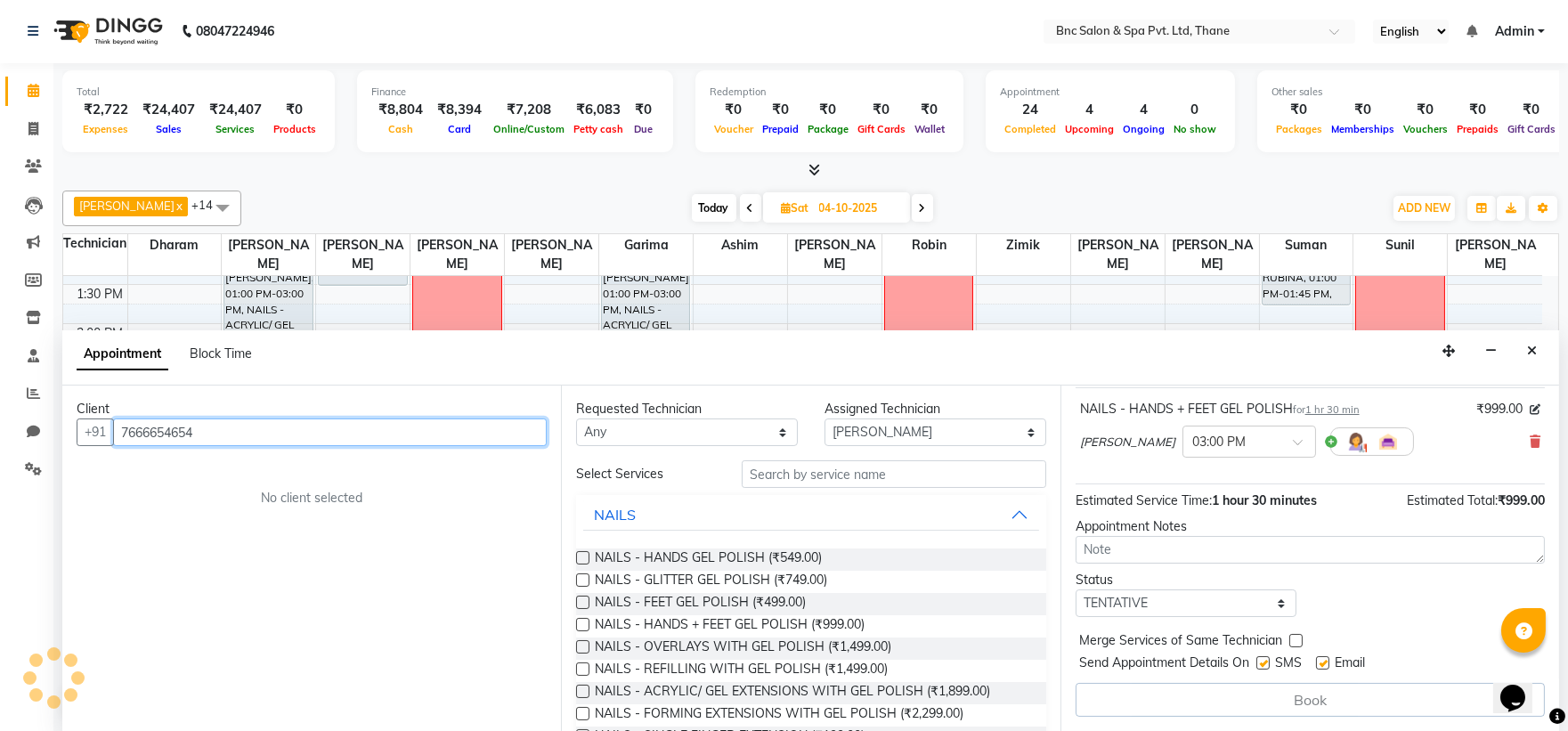
scroll to position [107, 0]
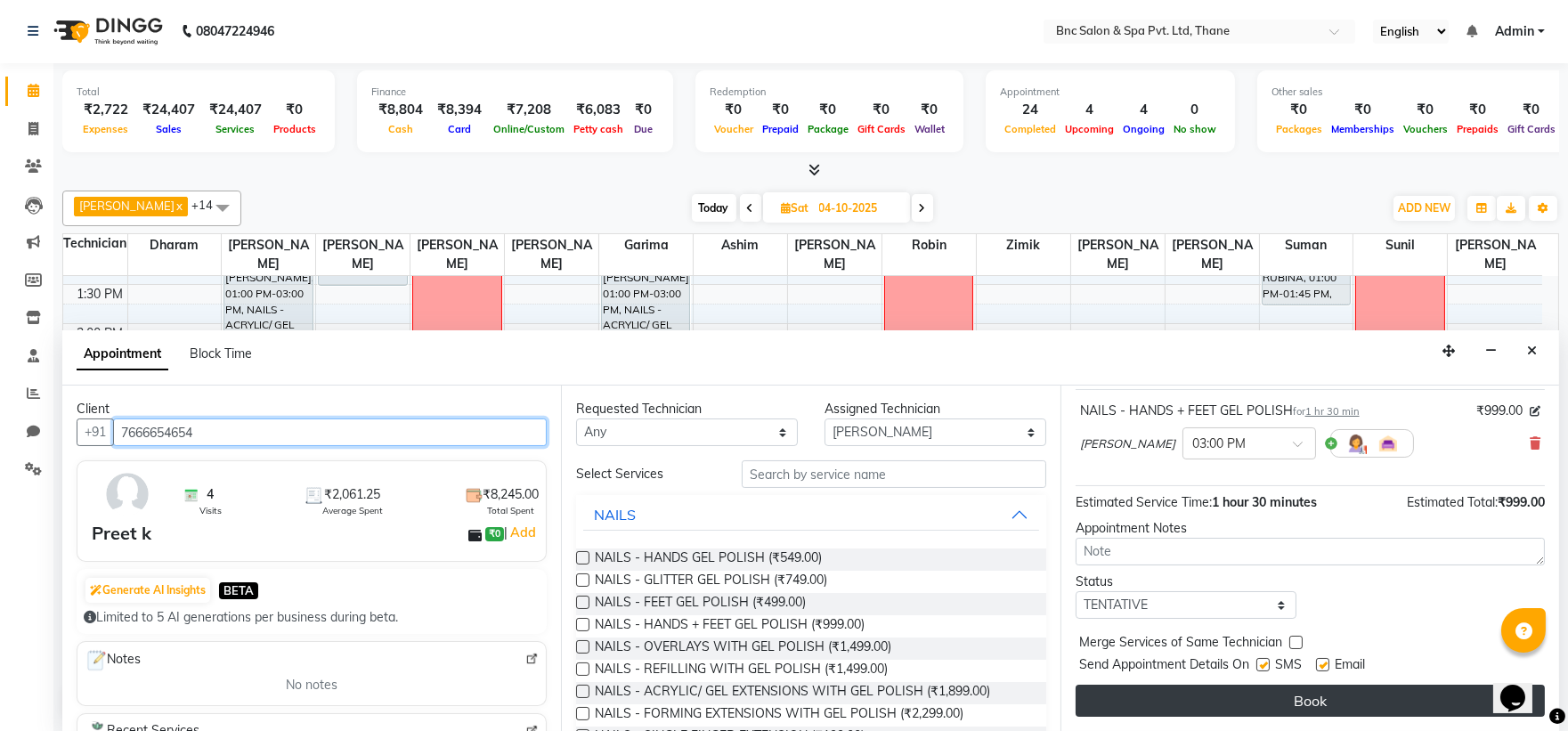
type input "7666654654"
click at [1089, 705] on button "Book" at bounding box center [1310, 701] width 469 height 32
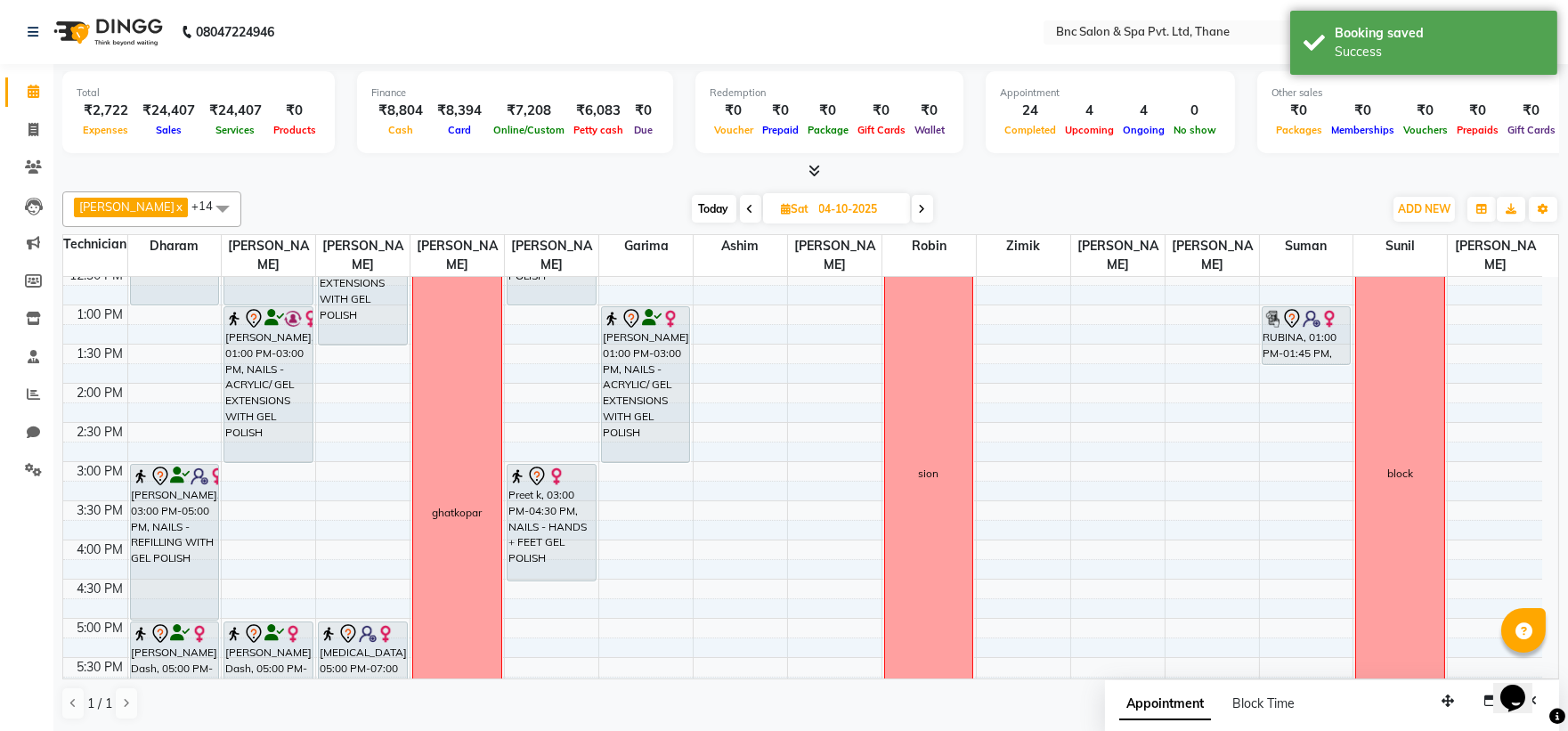
scroll to position [362, 0]
click at [692, 212] on span "Today" at bounding box center [714, 208] width 44 height 27
type input "03-10-2025"
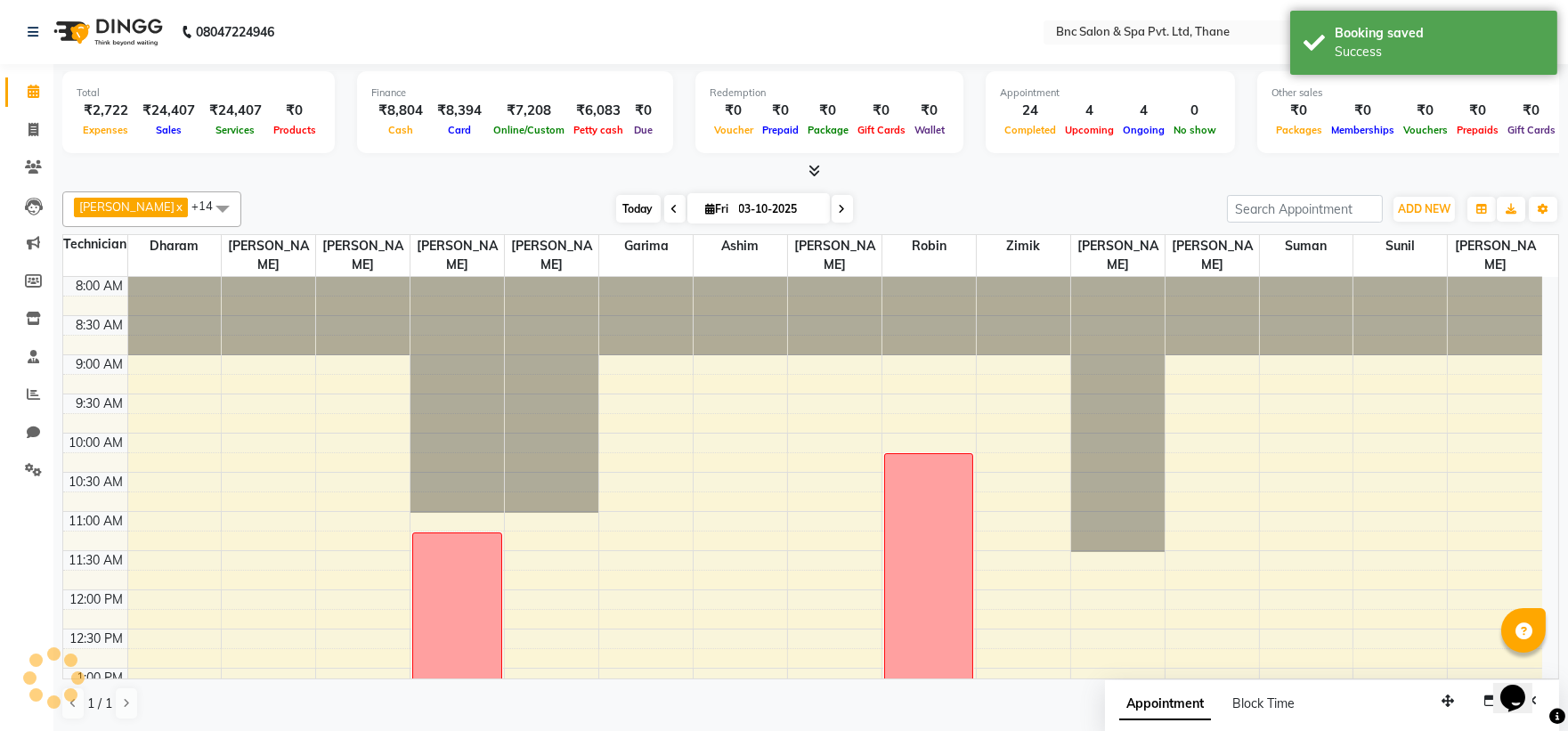
scroll to position [620, 0]
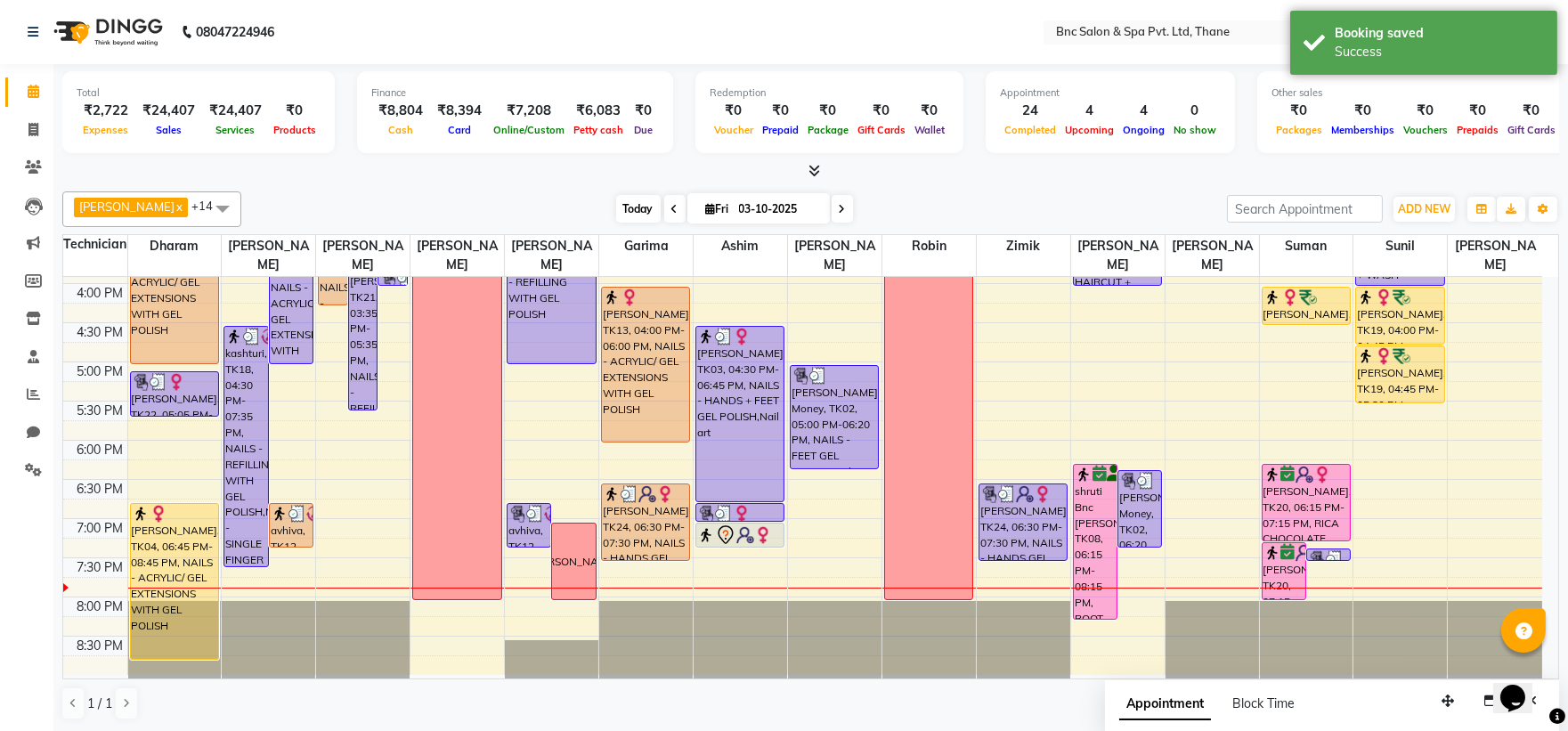
click at [617, 209] on span "Today" at bounding box center [638, 208] width 44 height 27
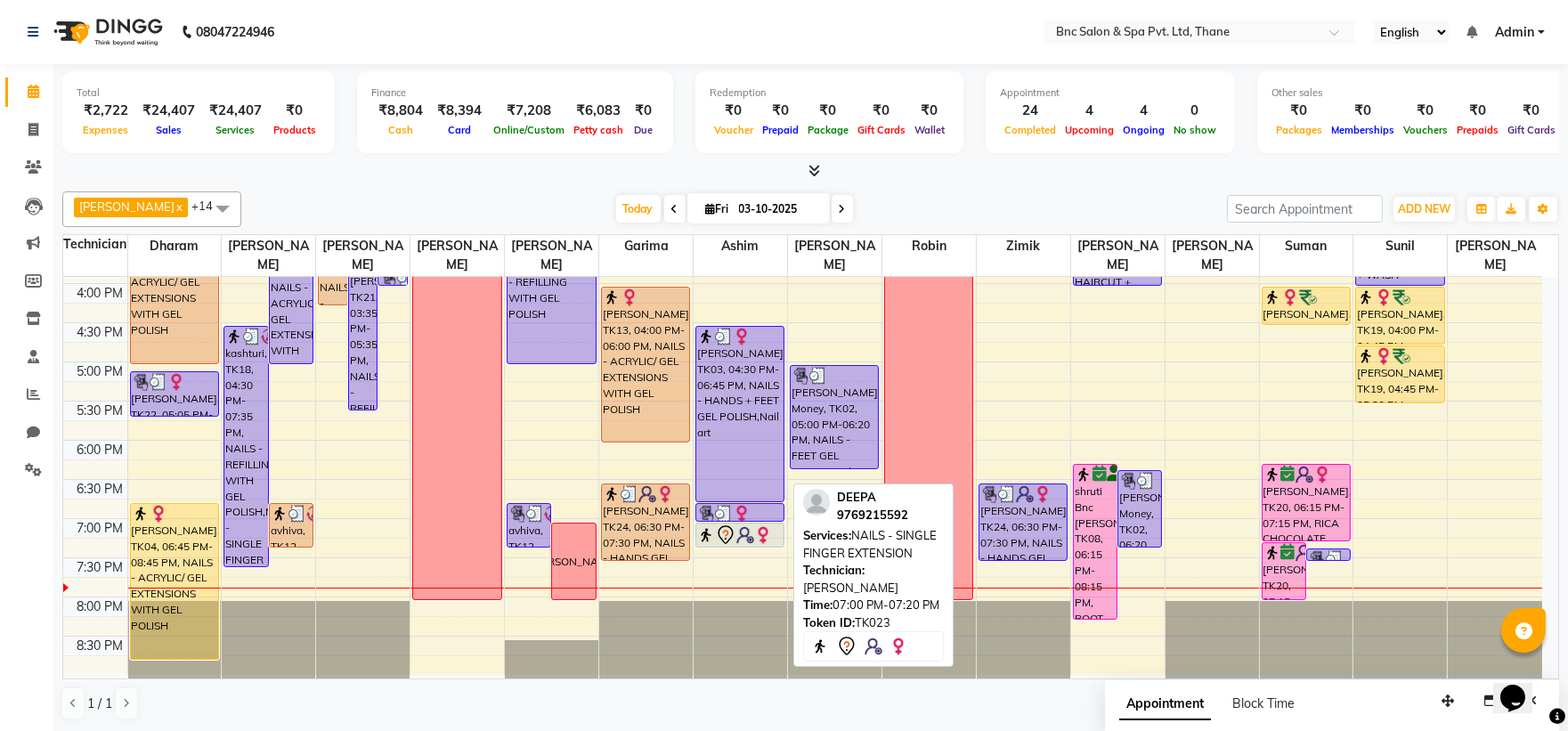
click at [715, 534] on icon at bounding box center [725, 535] width 22 height 22
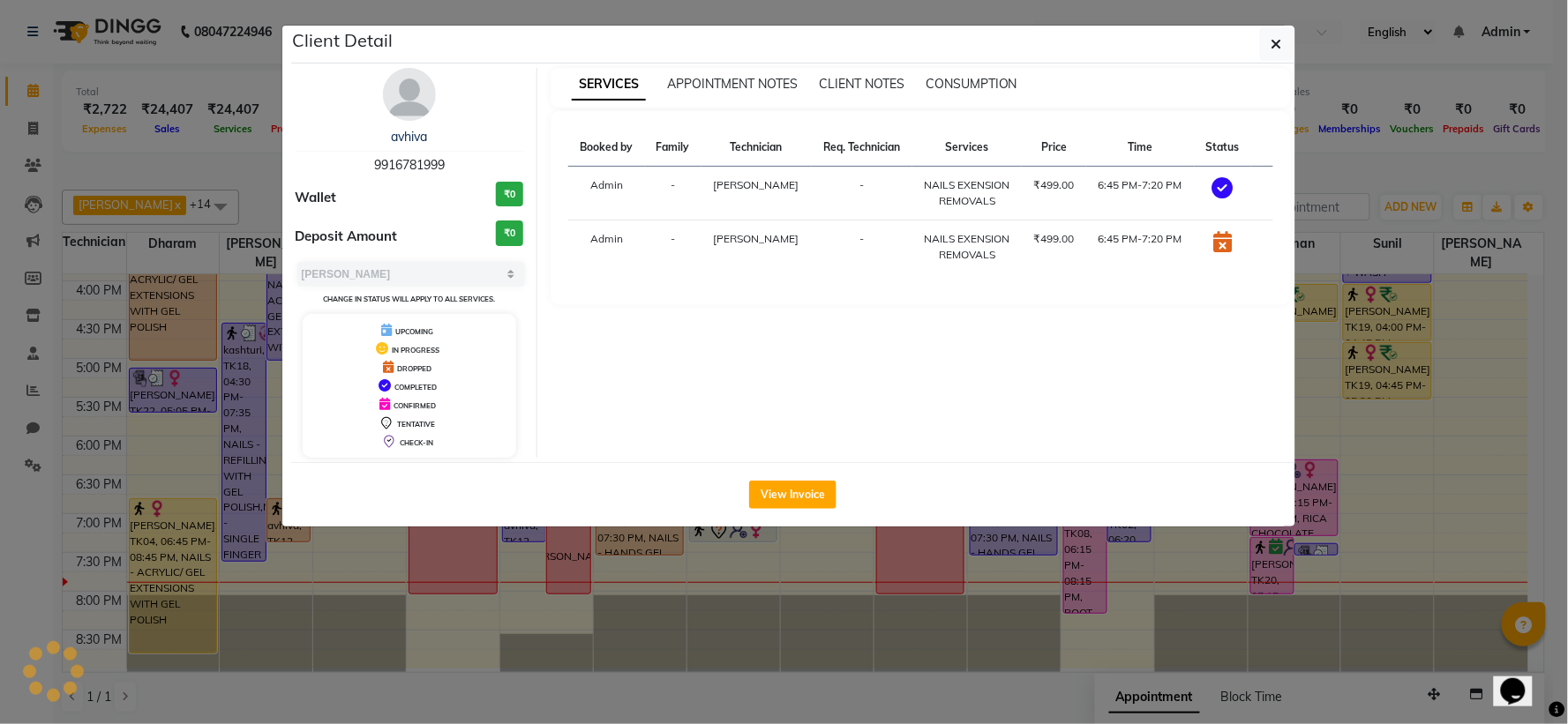
select select "7"
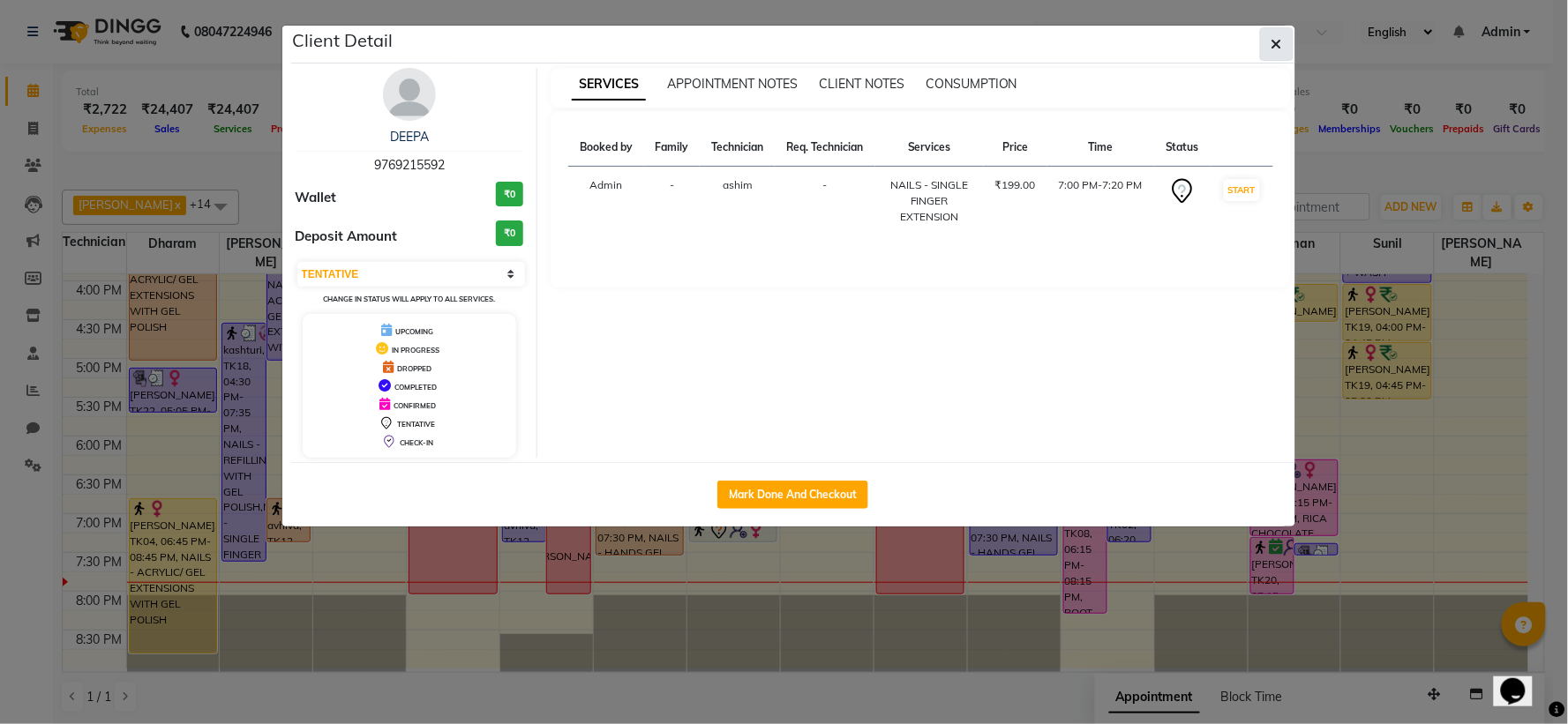
click at [1266, 51] on button "button" at bounding box center [1277, 44] width 34 height 34
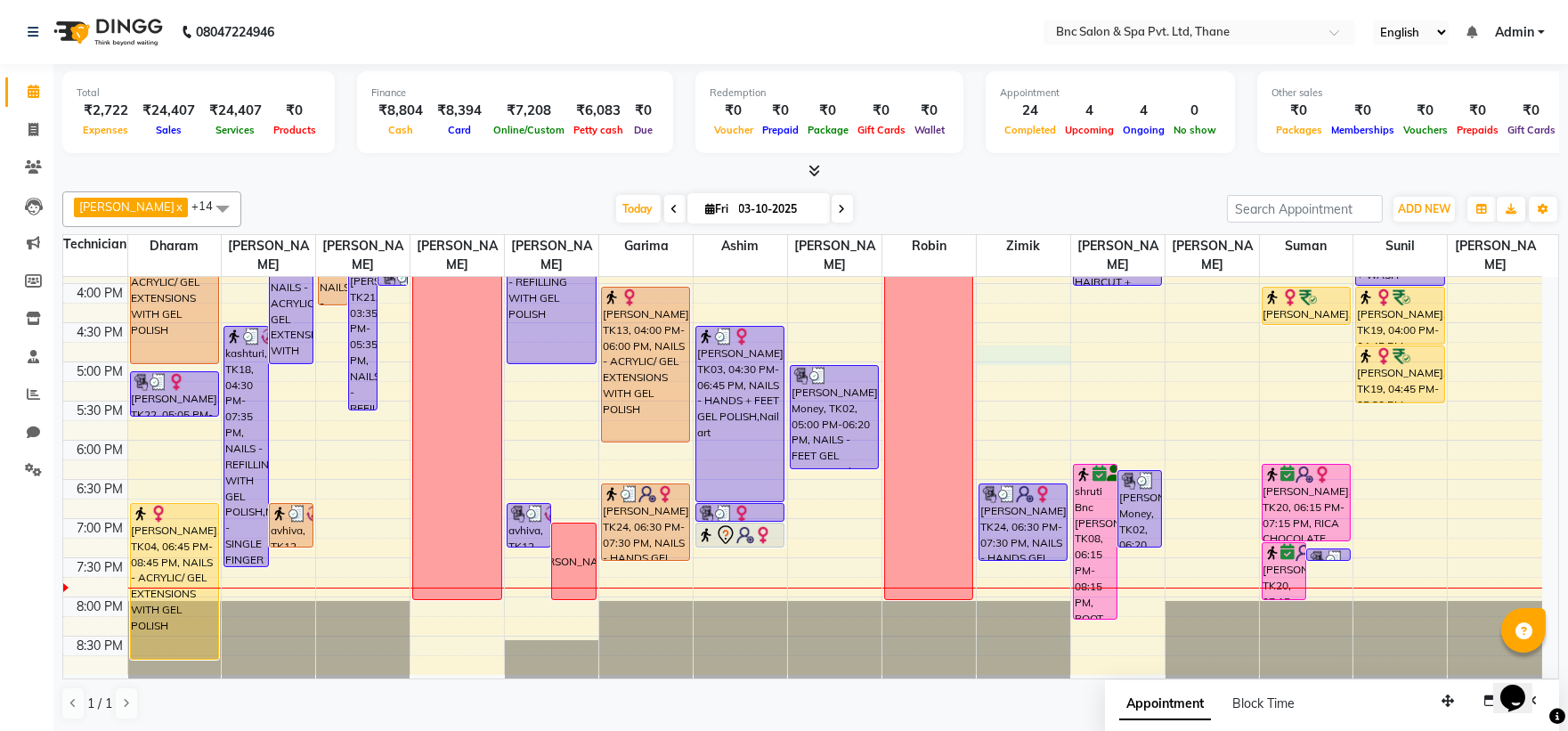
click at [976, 361] on div "8:00 AM 8:30 AM 9:00 AM 9:30 AM 10:00 AM 10:30 AM 11:00 AM 11:30 AM 12:00 PM 12…" at bounding box center [802, 167] width 1479 height 1018
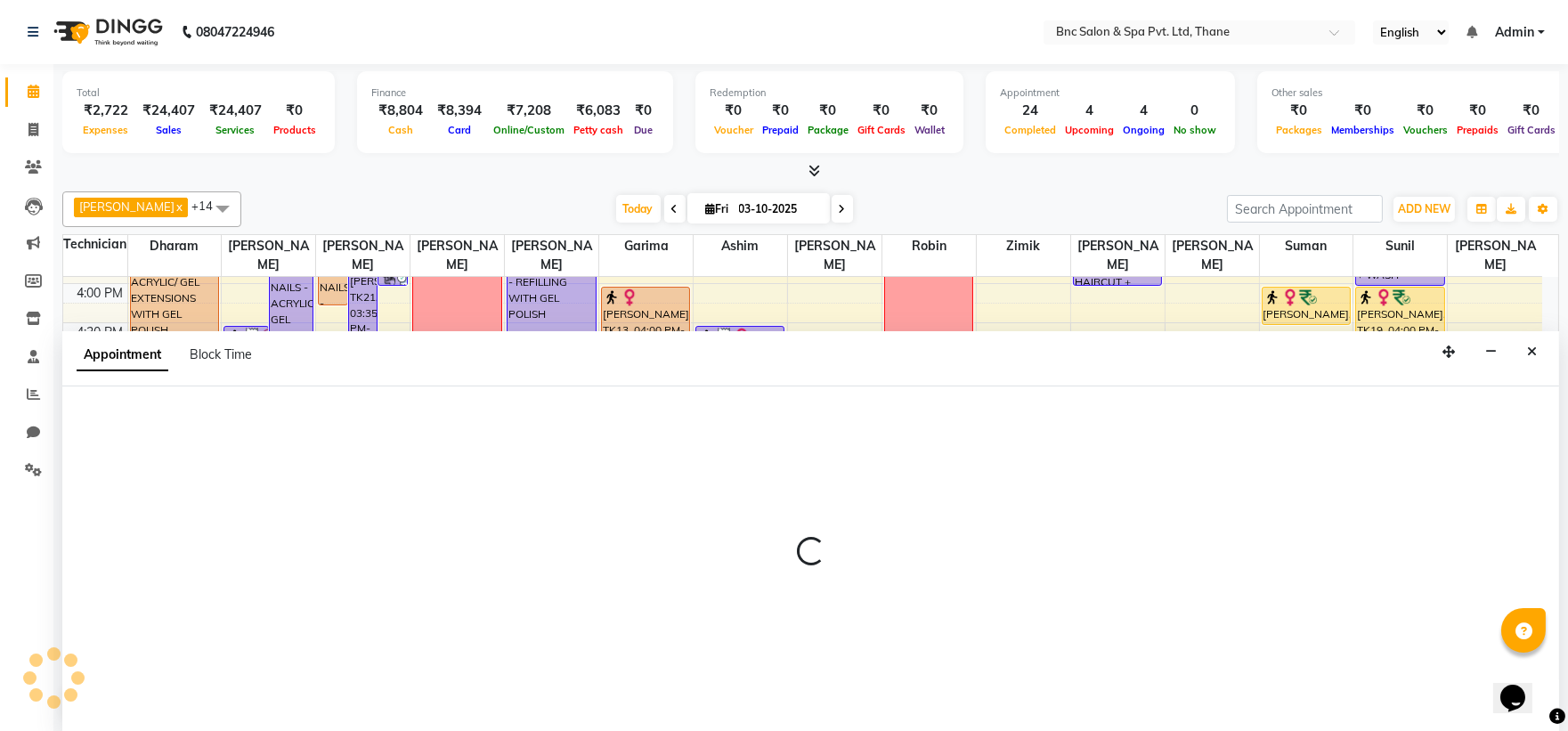
select select "71924"
select select "1005"
select select "tentative"
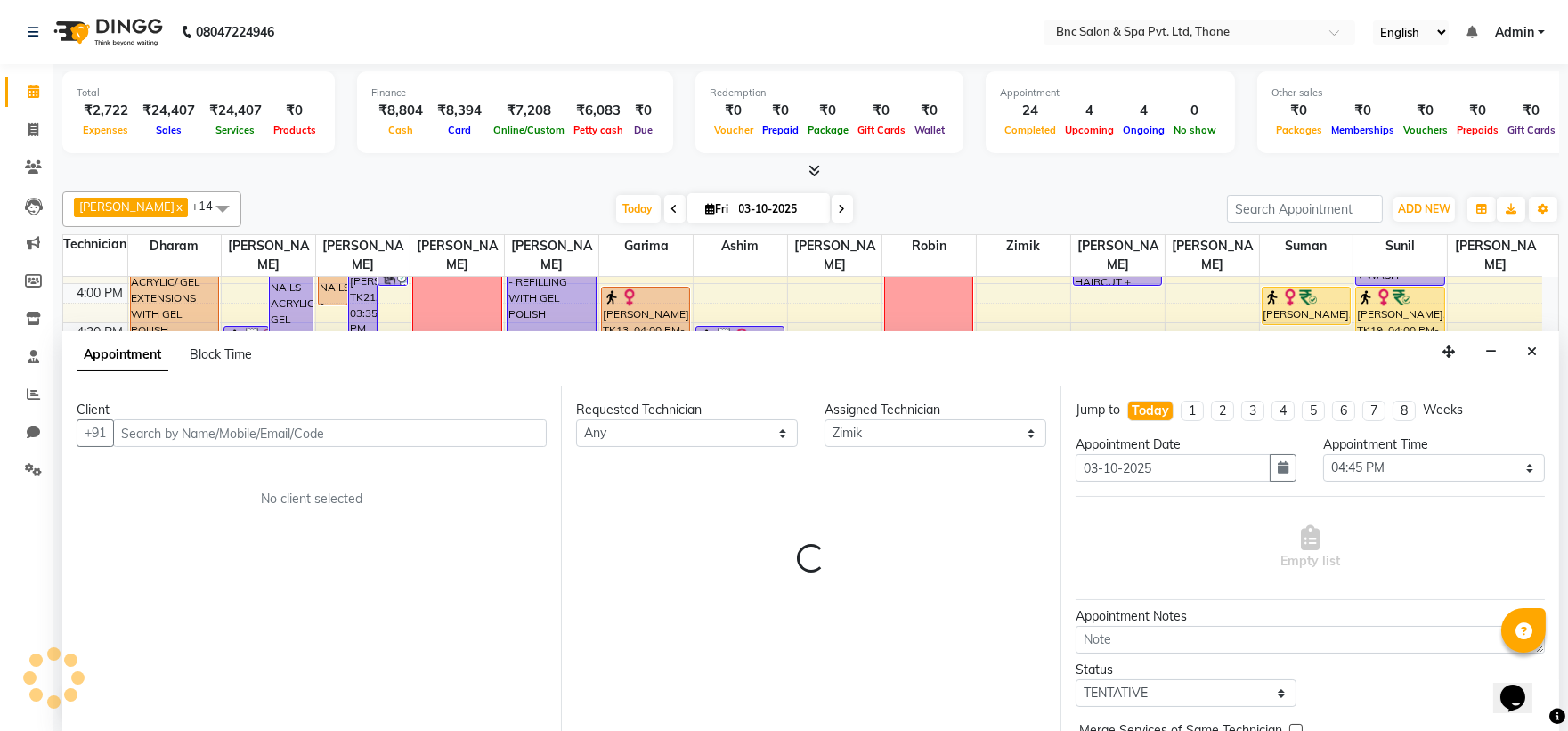
scroll to position [1, 0]
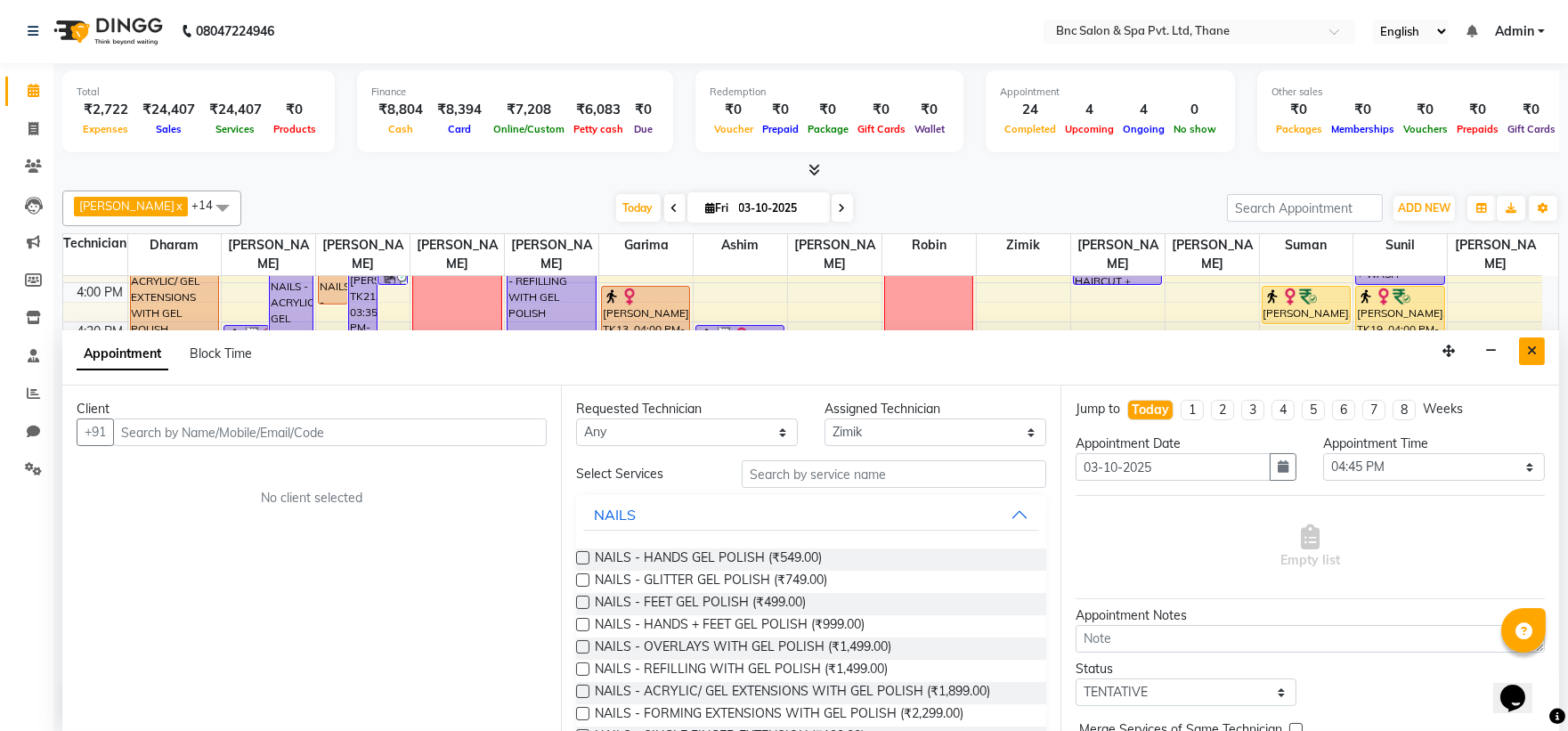
click at [1532, 361] on button "Close" at bounding box center [1531, 351] width 25 height 27
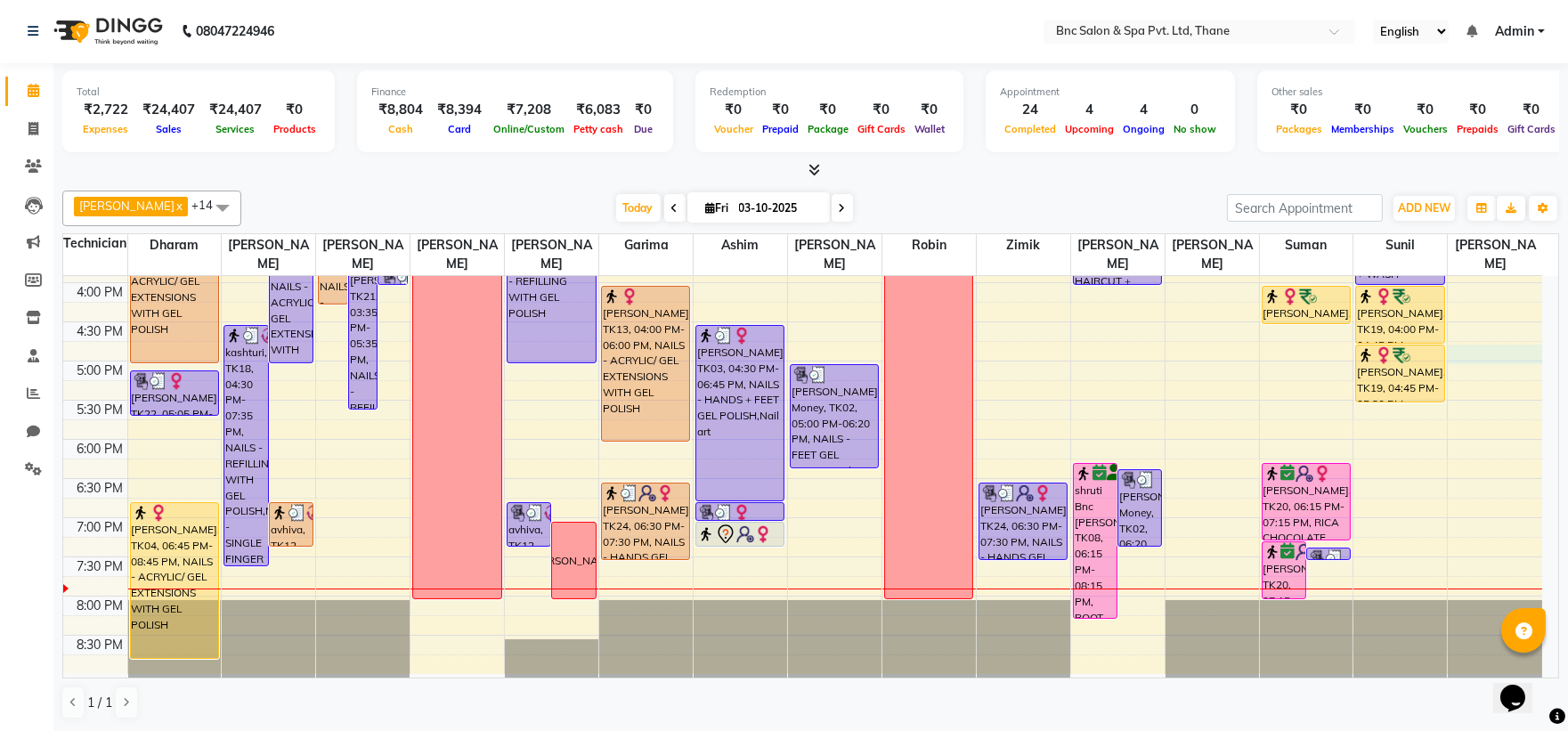
click at [1532, 361] on div "8:00 AM 8:30 AM 9:00 AM 9:30 AM 10:00 AM 10:30 AM 11:00 AM 11:30 AM 12:00 PM 12…" at bounding box center [802, 166] width 1479 height 1018
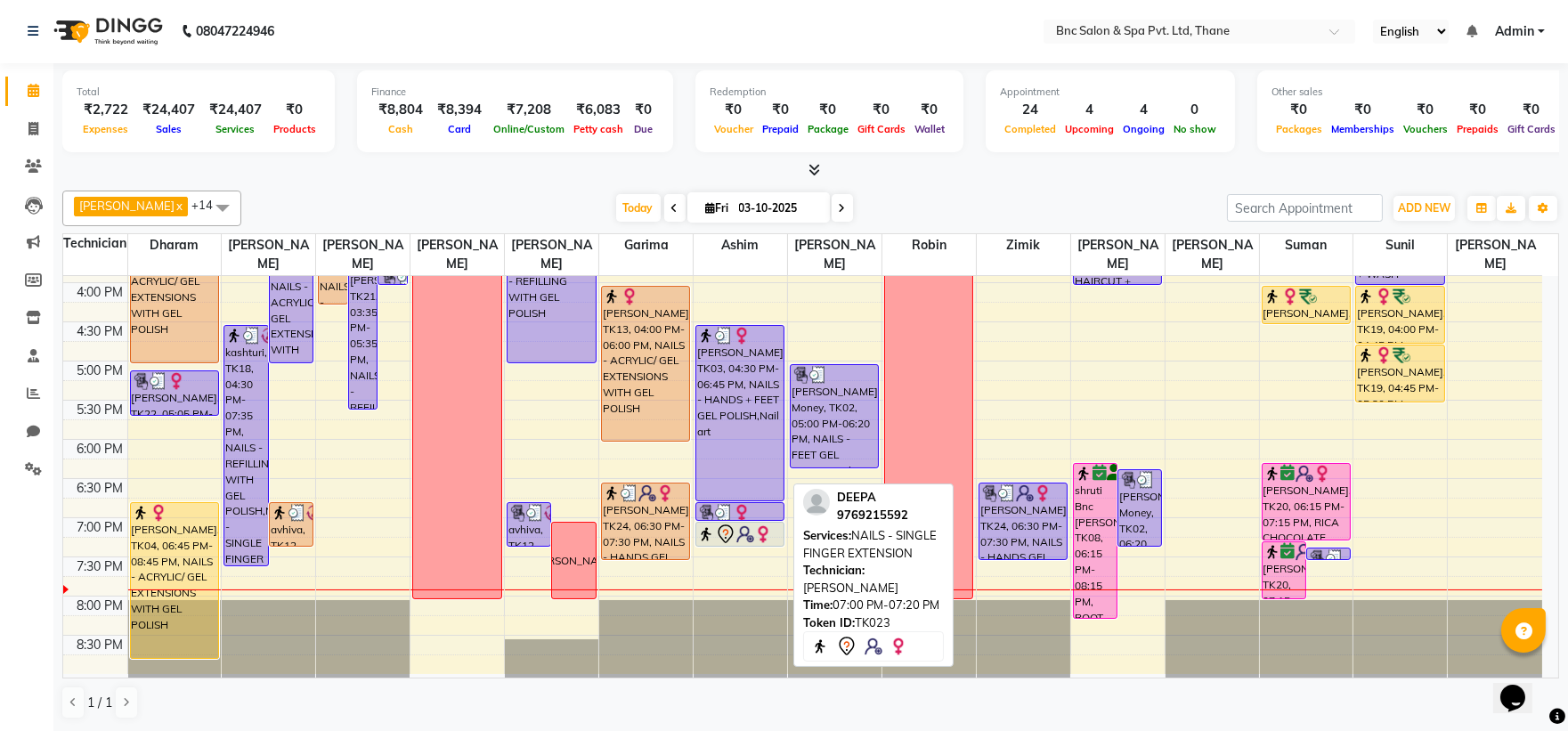
click at [734, 528] on icon at bounding box center [725, 534] width 22 height 22
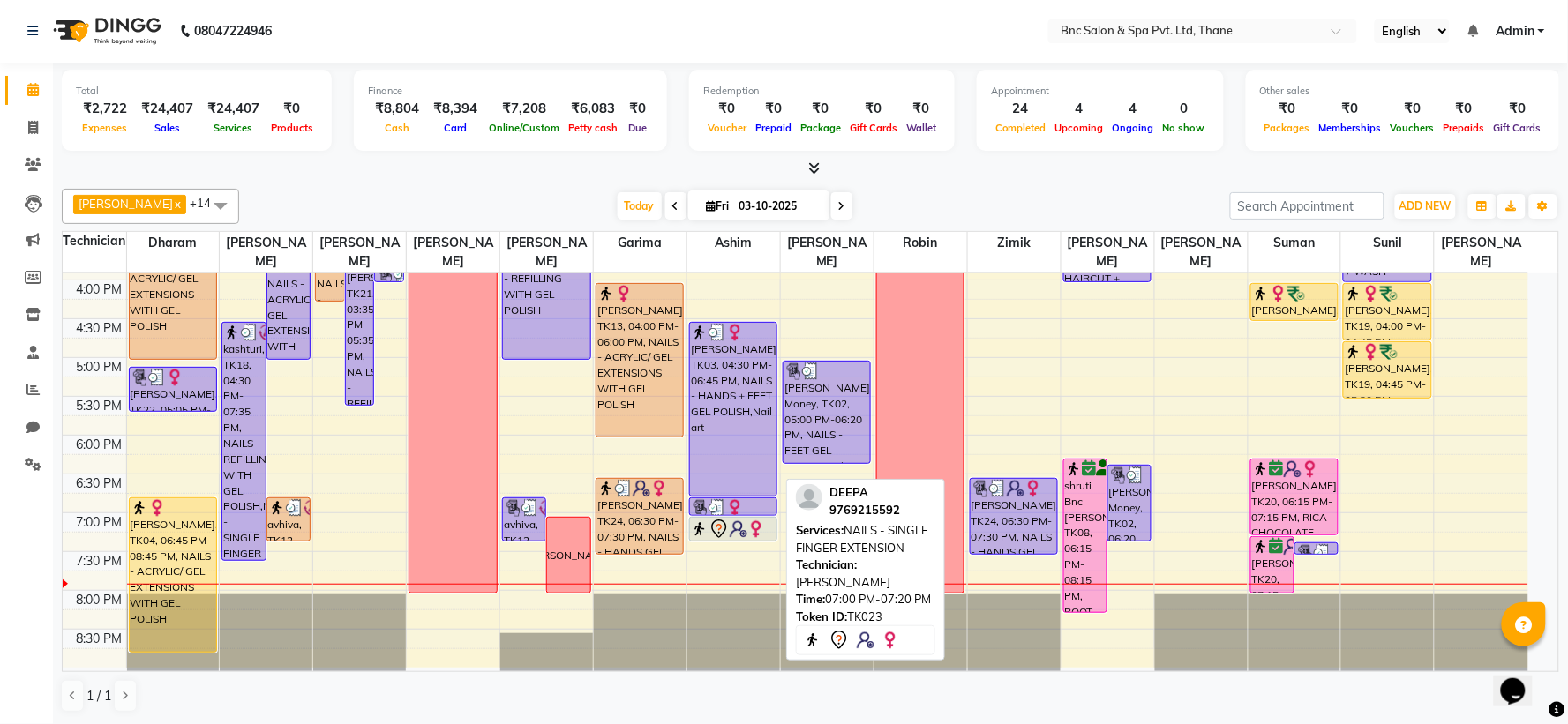
select select "7"
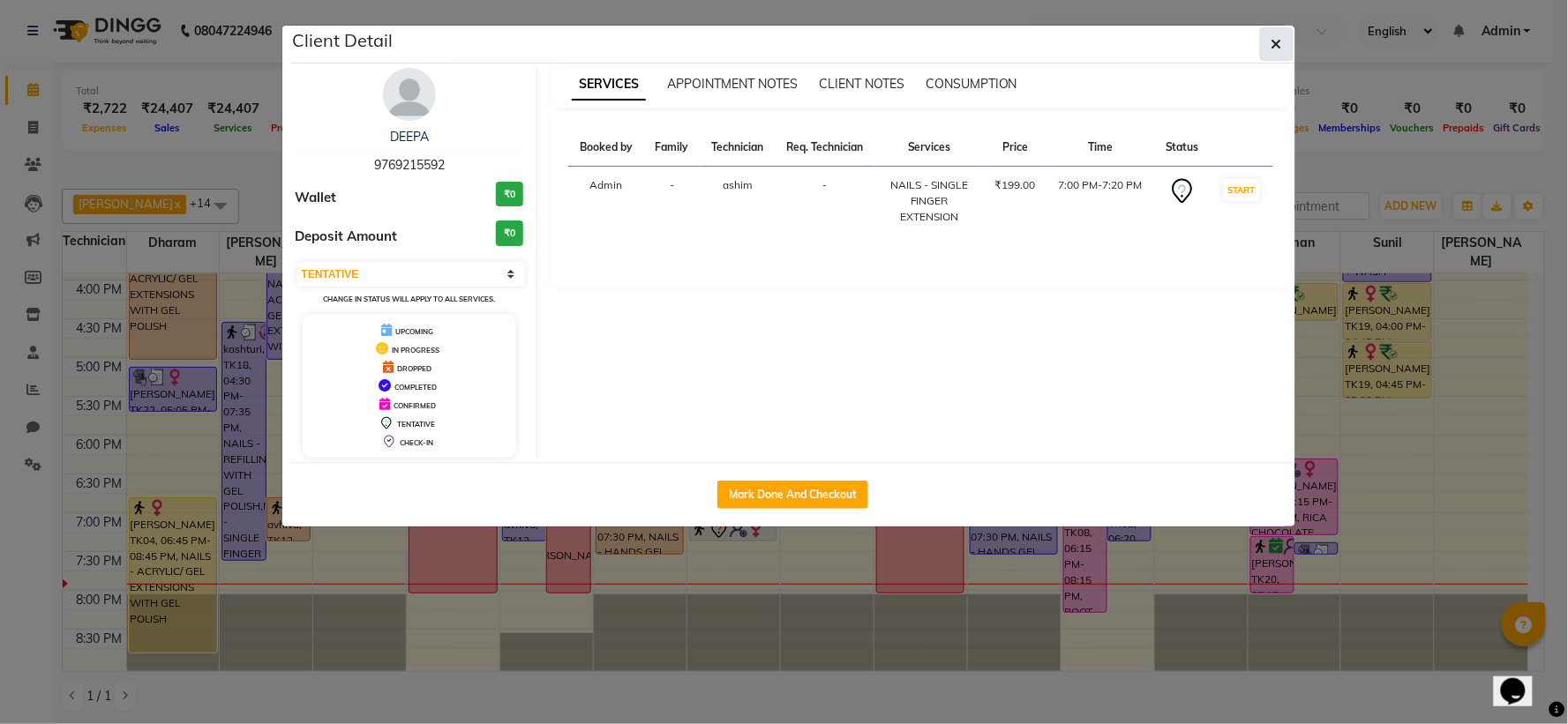
click at [1277, 51] on button "button" at bounding box center [1277, 44] width 34 height 34
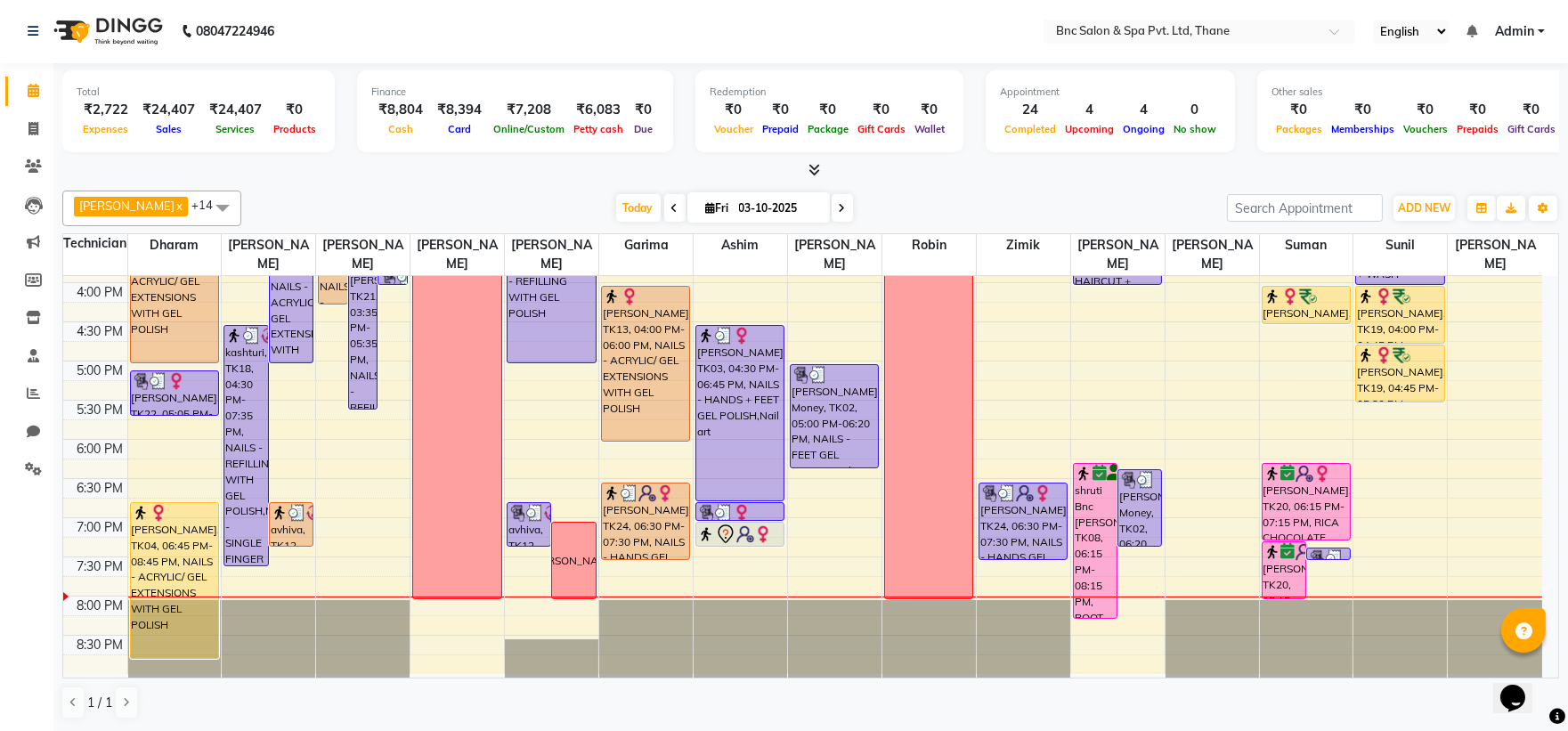
click at [1362, 12] on nav "08047224946 Select Location × Bnc Salon & Spa Pvt. Ltd, Thane English ENGLISH E…" at bounding box center [784, 31] width 1568 height 64
click at [616, 199] on span "Today" at bounding box center [638, 207] width 44 height 27
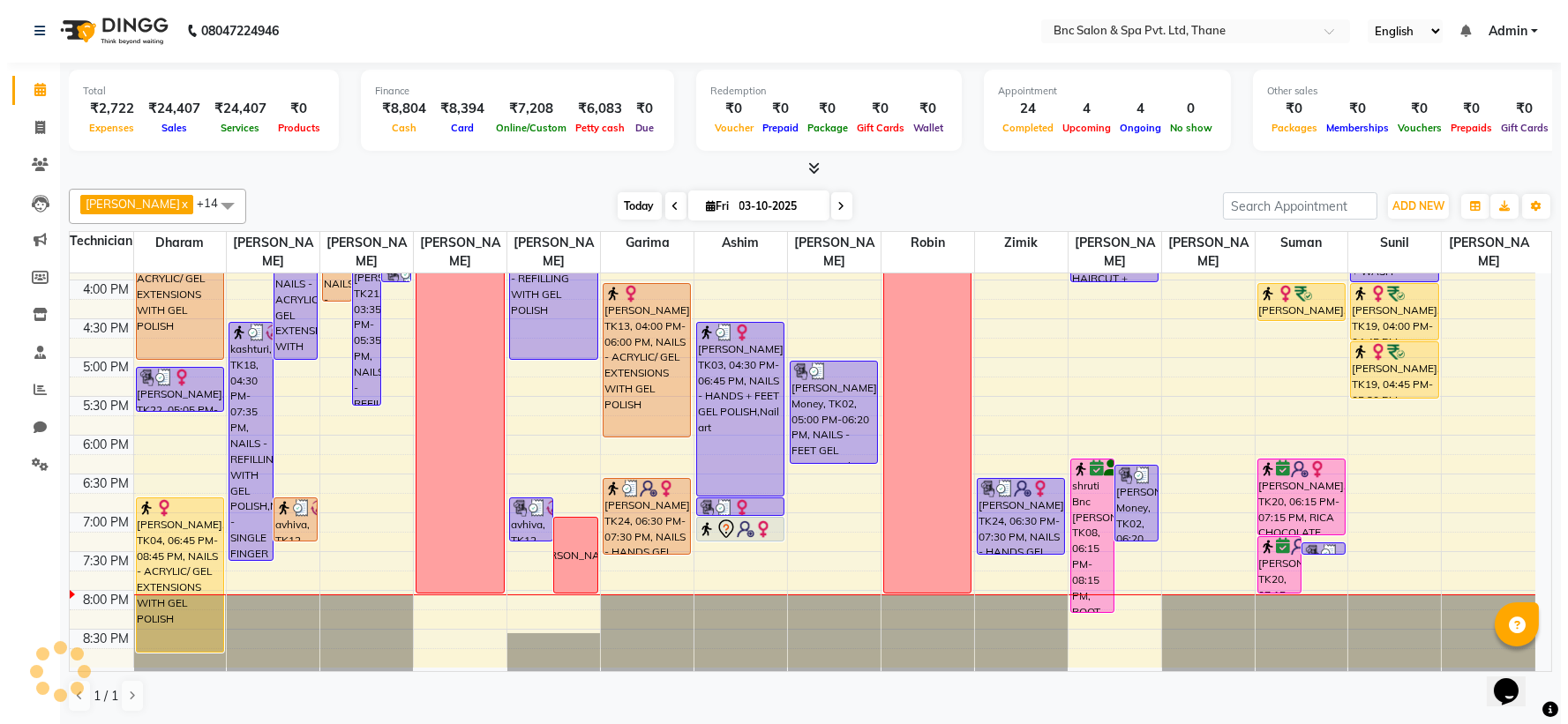
scroll to position [614, 0]
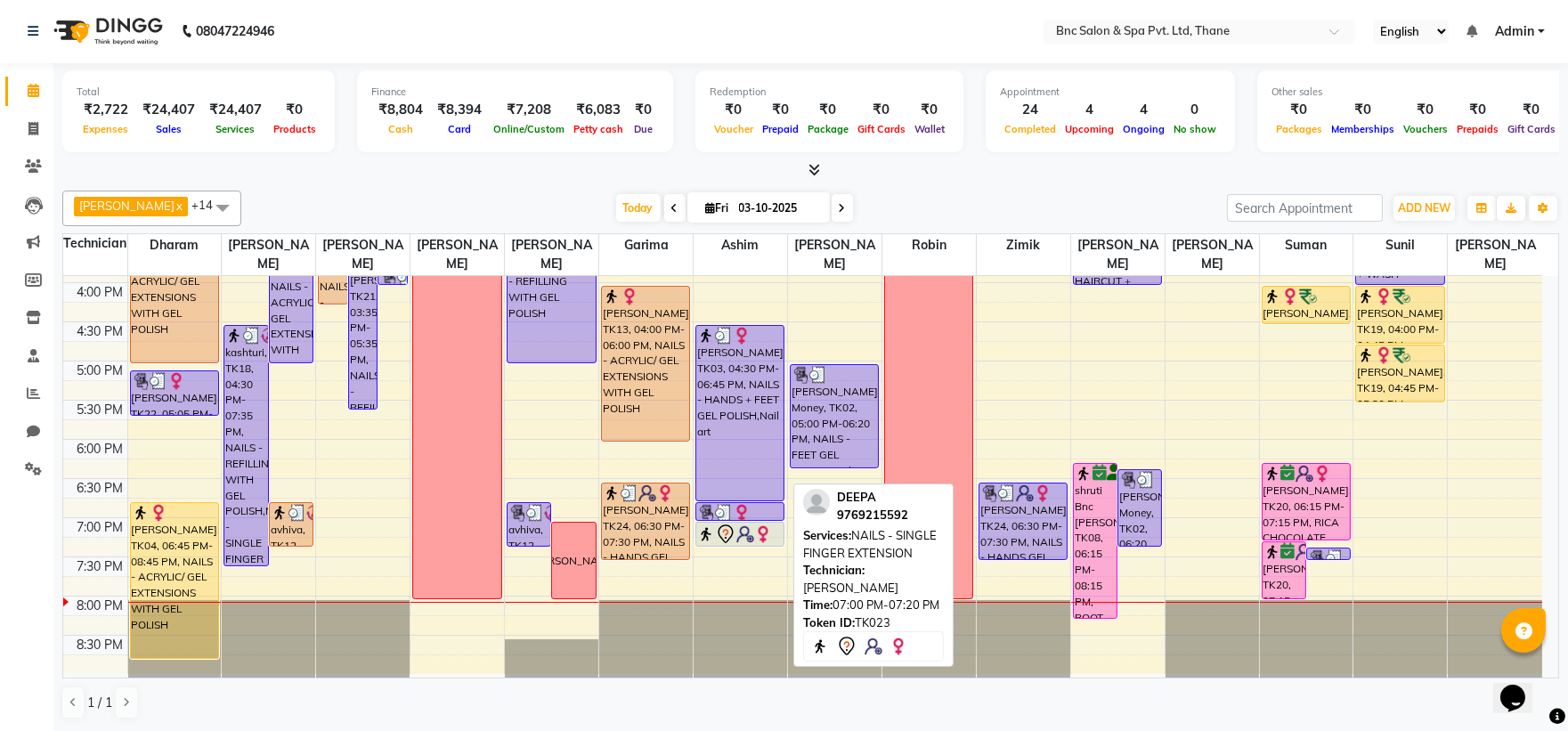
click at [734, 532] on icon at bounding box center [725, 534] width 22 height 22
select select "7"
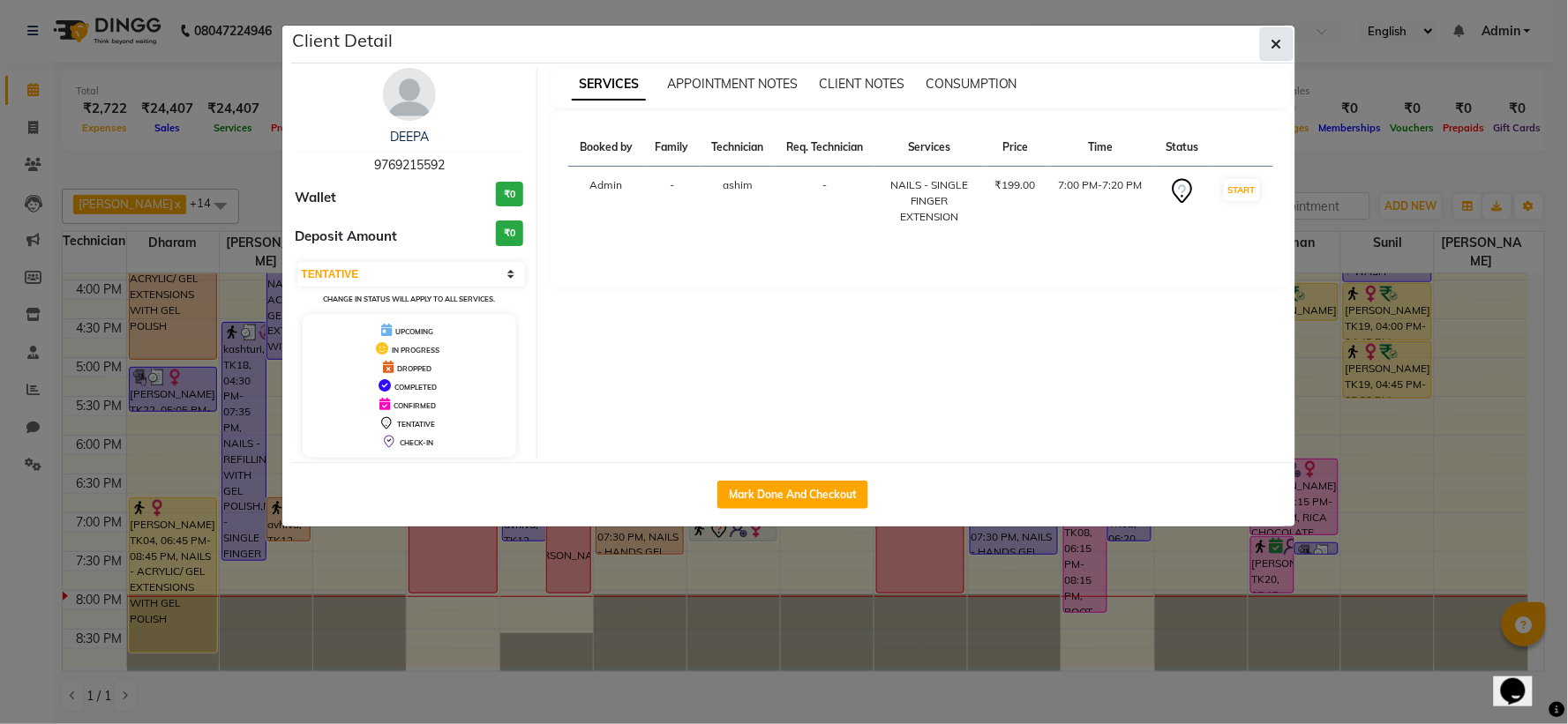
click at [1277, 42] on icon "button" at bounding box center [1276, 44] width 10 height 14
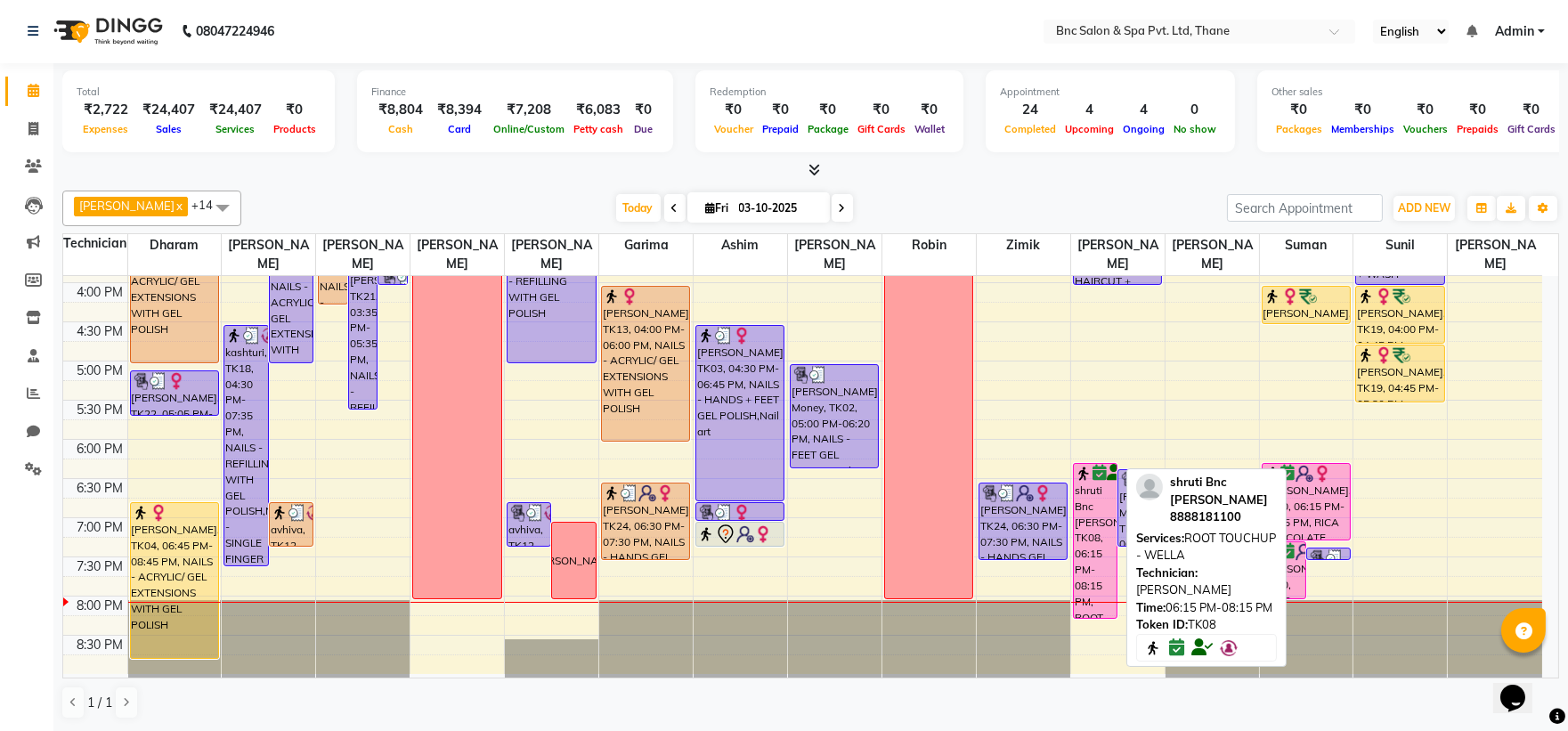
click at [1093, 512] on div "shruti Bnc [PERSON_NAME], TK08, 06:15 PM-08:15 PM, ROOT TOUCHUP - WELLA" at bounding box center [1095, 541] width 42 height 154
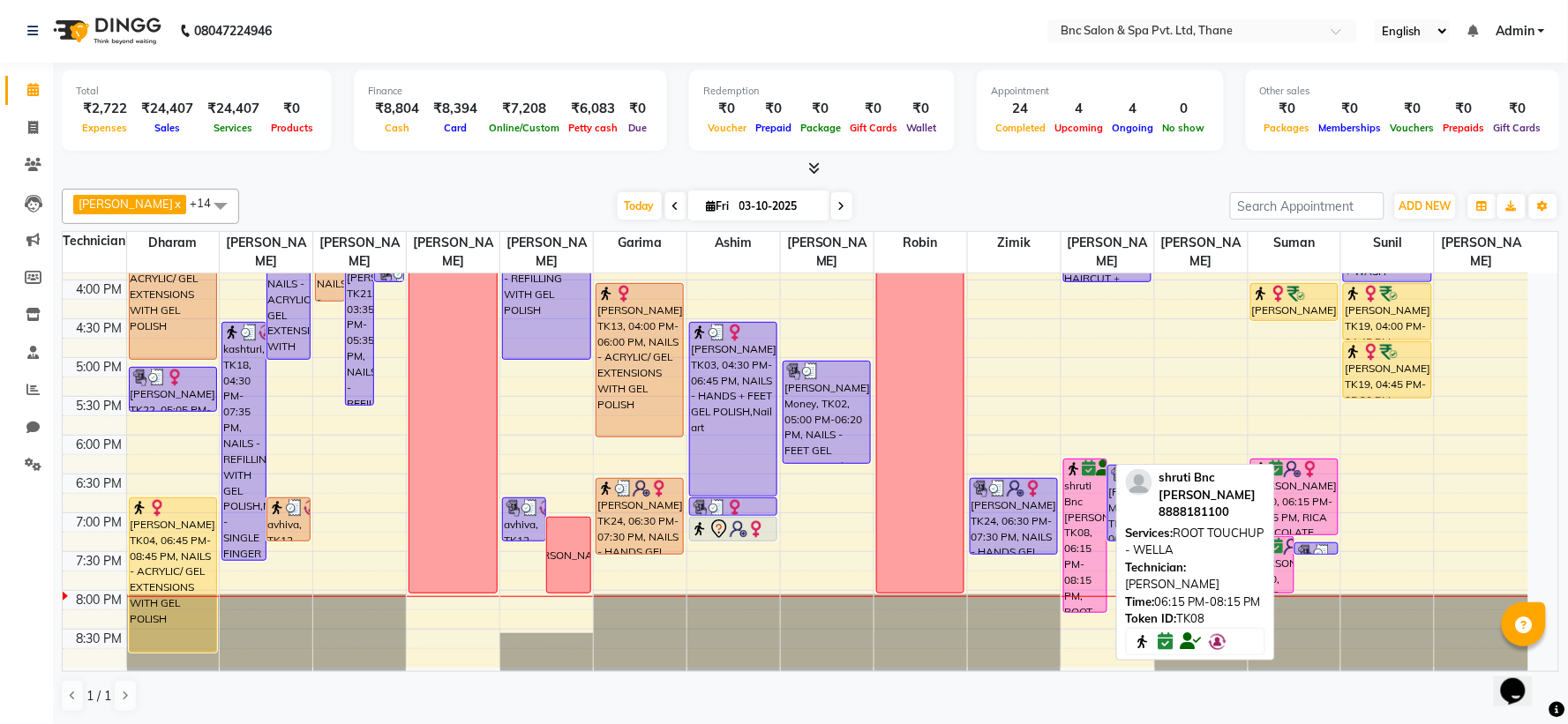
select select "6"
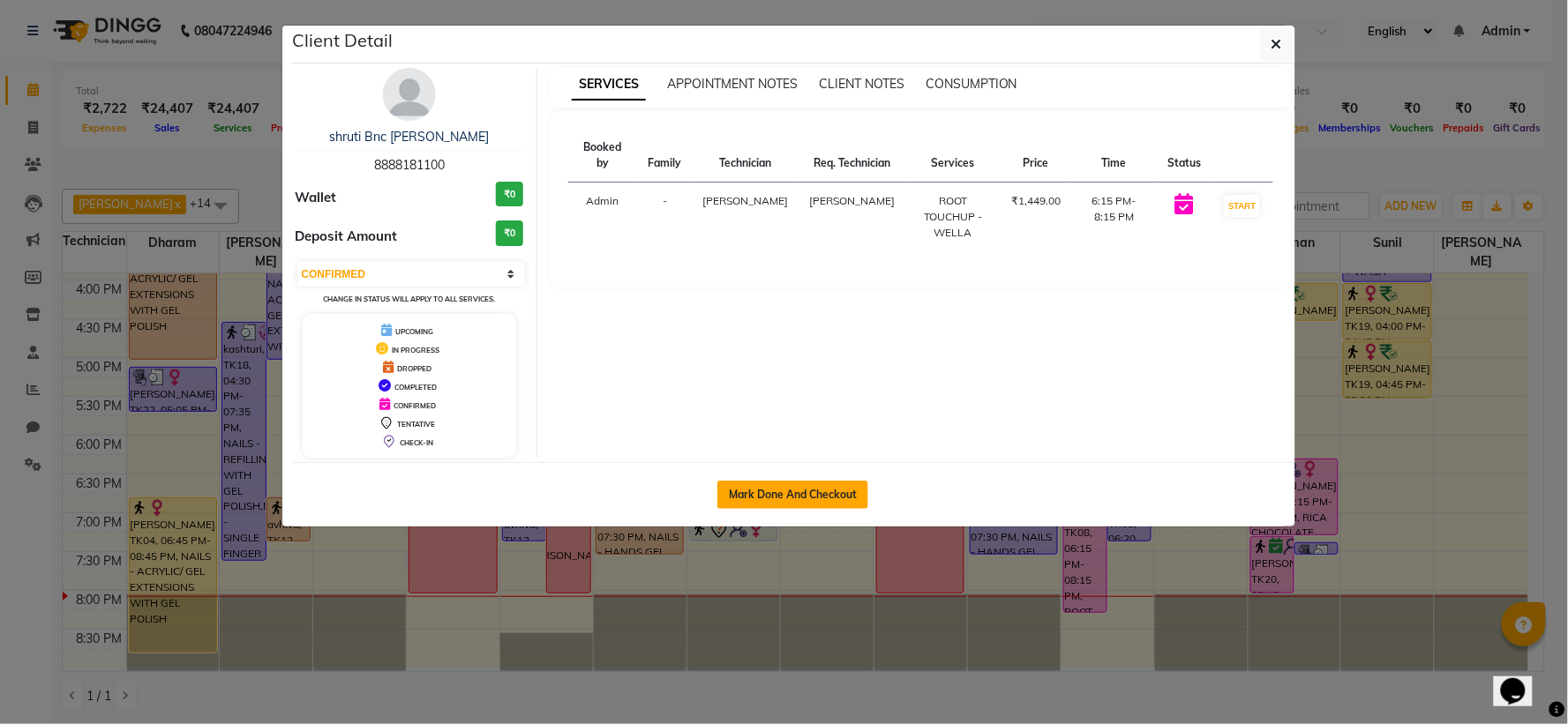
click at [846, 486] on button "Mark Done And Checkout" at bounding box center [793, 495] width 151 height 28
select select "7892"
select select "service"
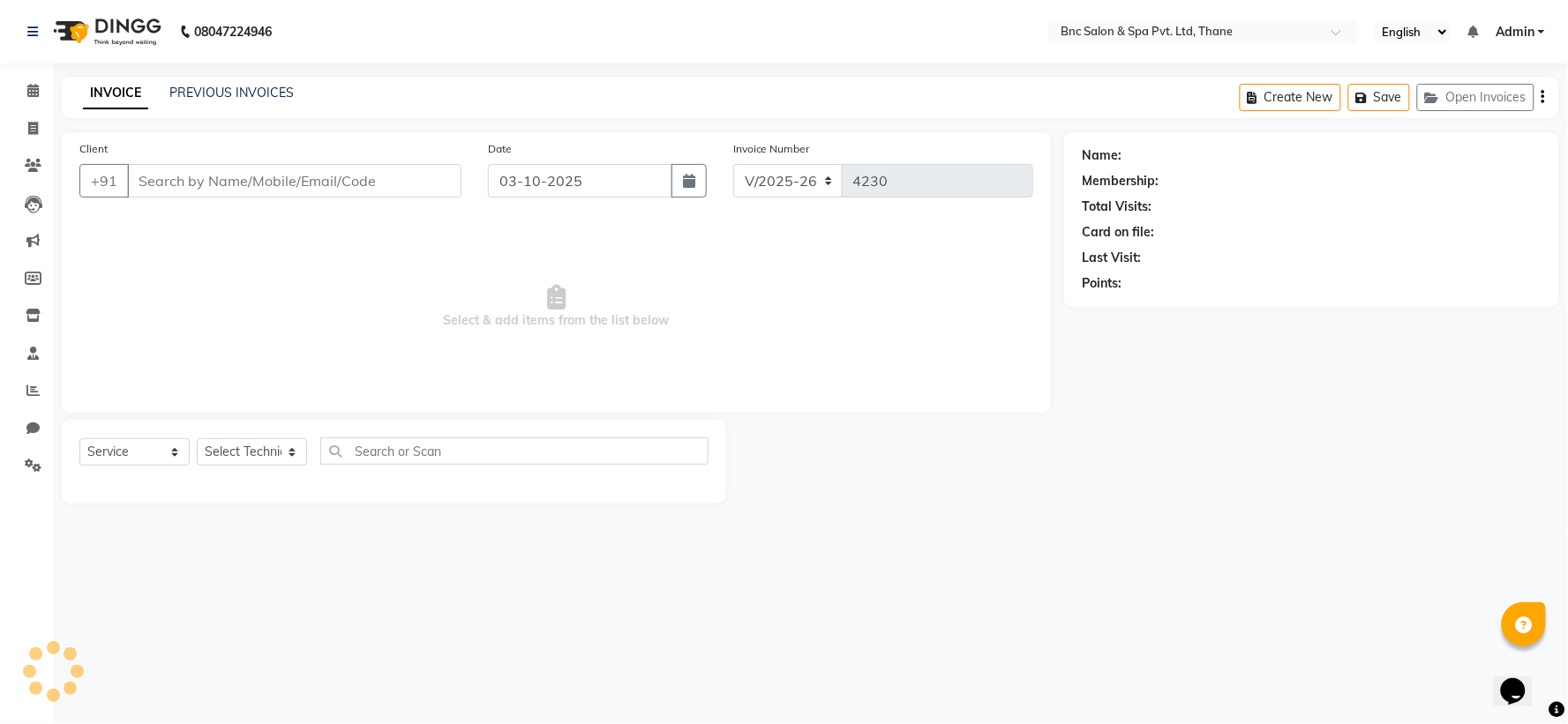
type input "8888181100"
select select "71932"
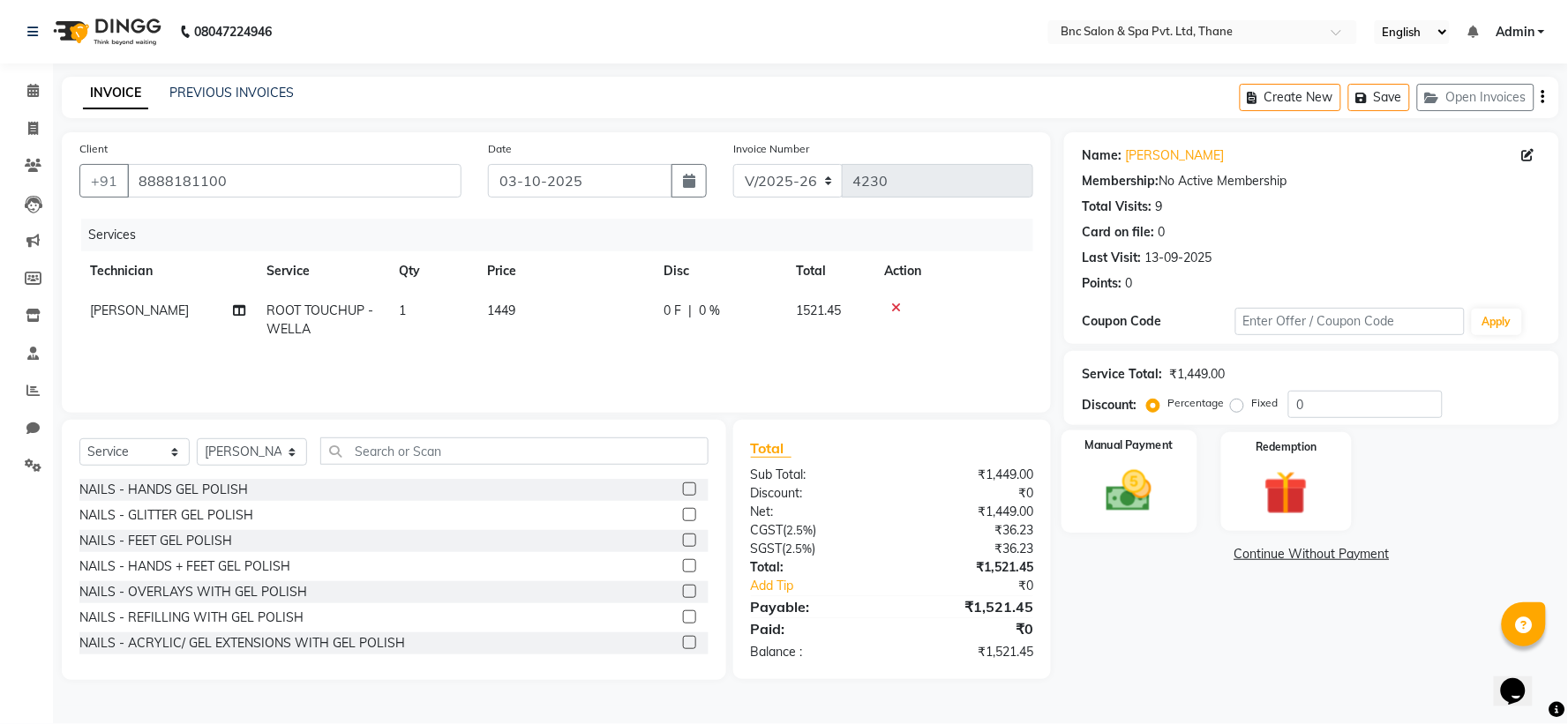
click at [1115, 459] on div "Manual Payment" at bounding box center [1130, 482] width 136 height 102
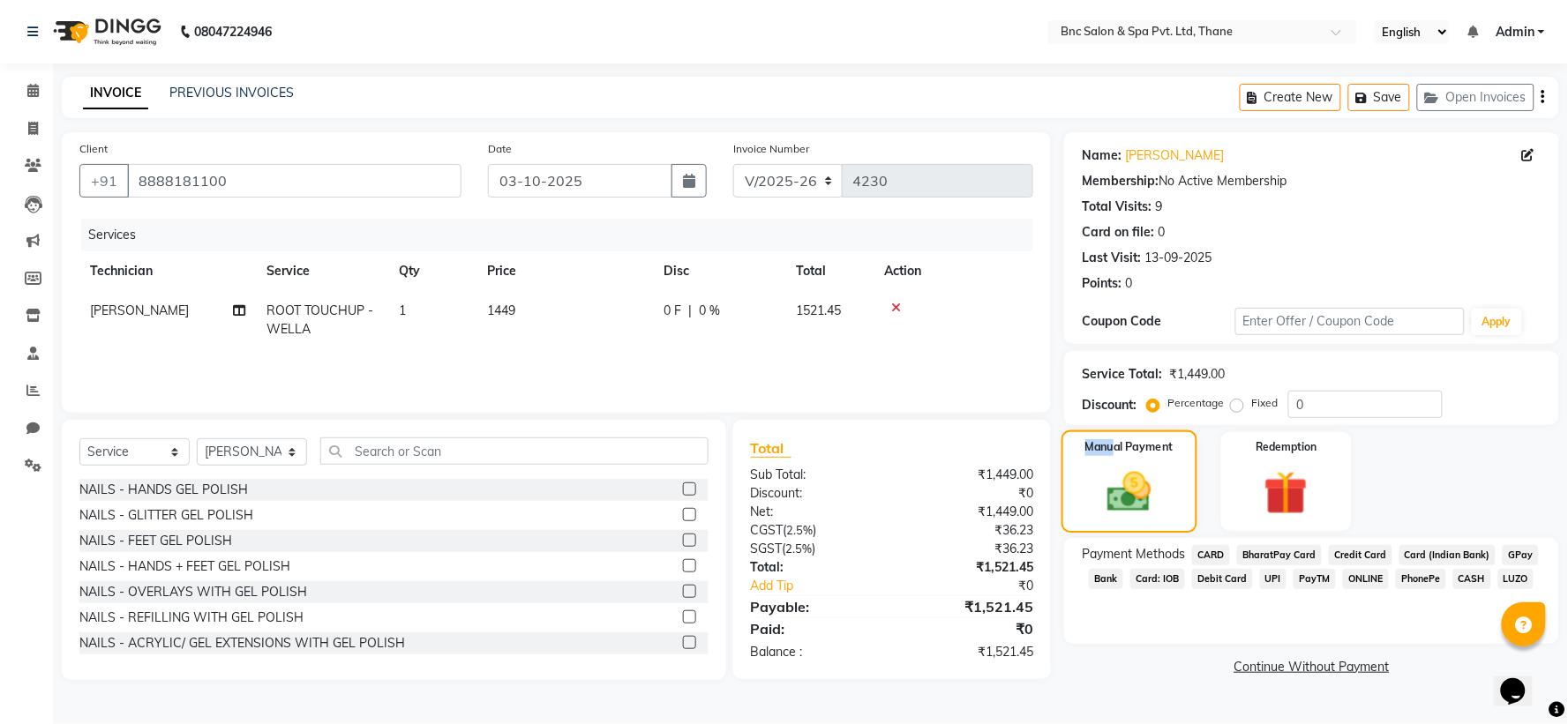
drag, startPoint x: 1115, startPoint y: 459, endPoint x: 1125, endPoint y: 484, distance: 26.9
click at [1125, 484] on div "Manual Payment" at bounding box center [1130, 482] width 136 height 102
click at [1125, 484] on img at bounding box center [1130, 492] width 72 height 50
click at [1159, 497] on img at bounding box center [1130, 492] width 72 height 50
click at [1505, 553] on span "GPay" at bounding box center [1520, 555] width 36 height 20
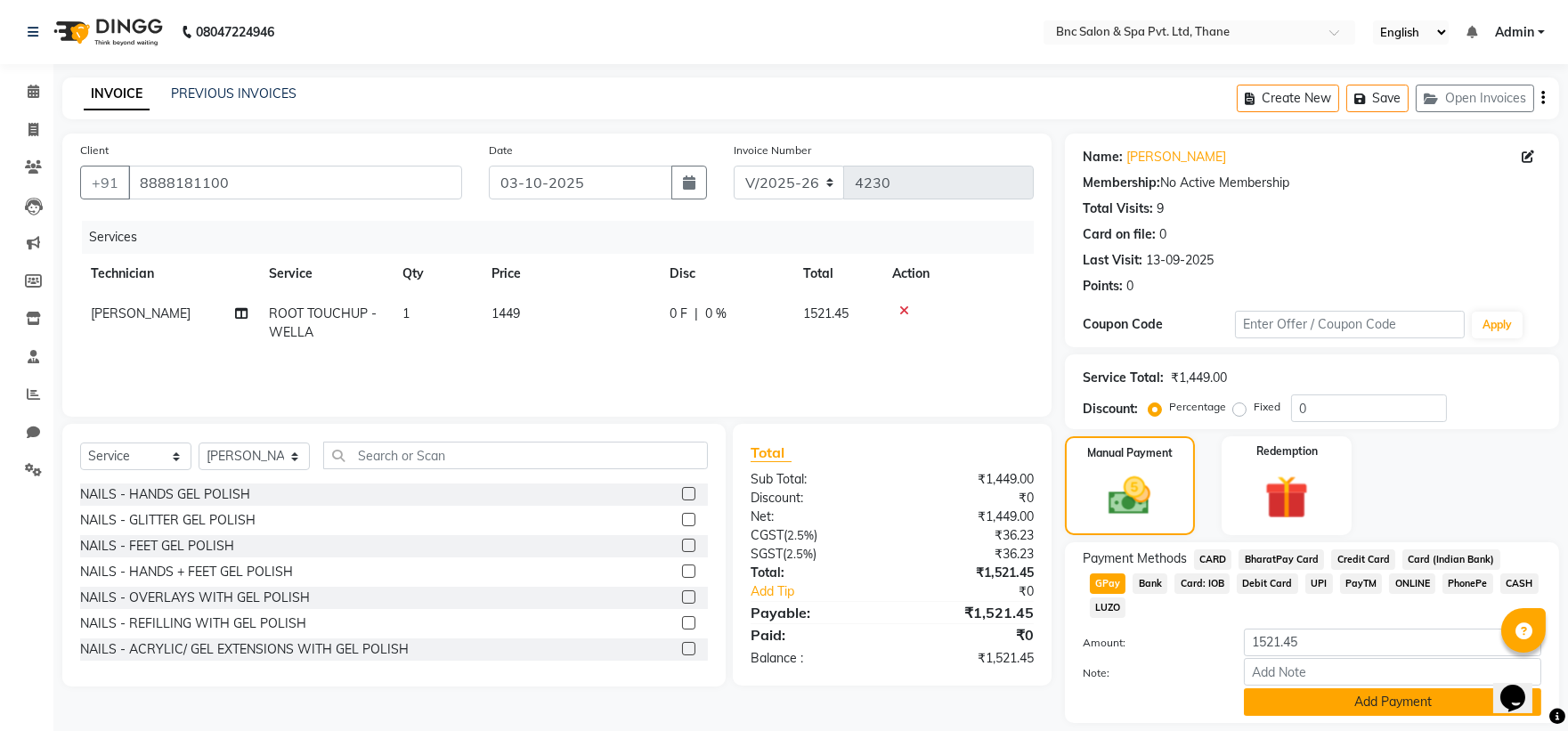
click at [1420, 689] on button "Add Payment" at bounding box center [1392, 702] width 297 height 27
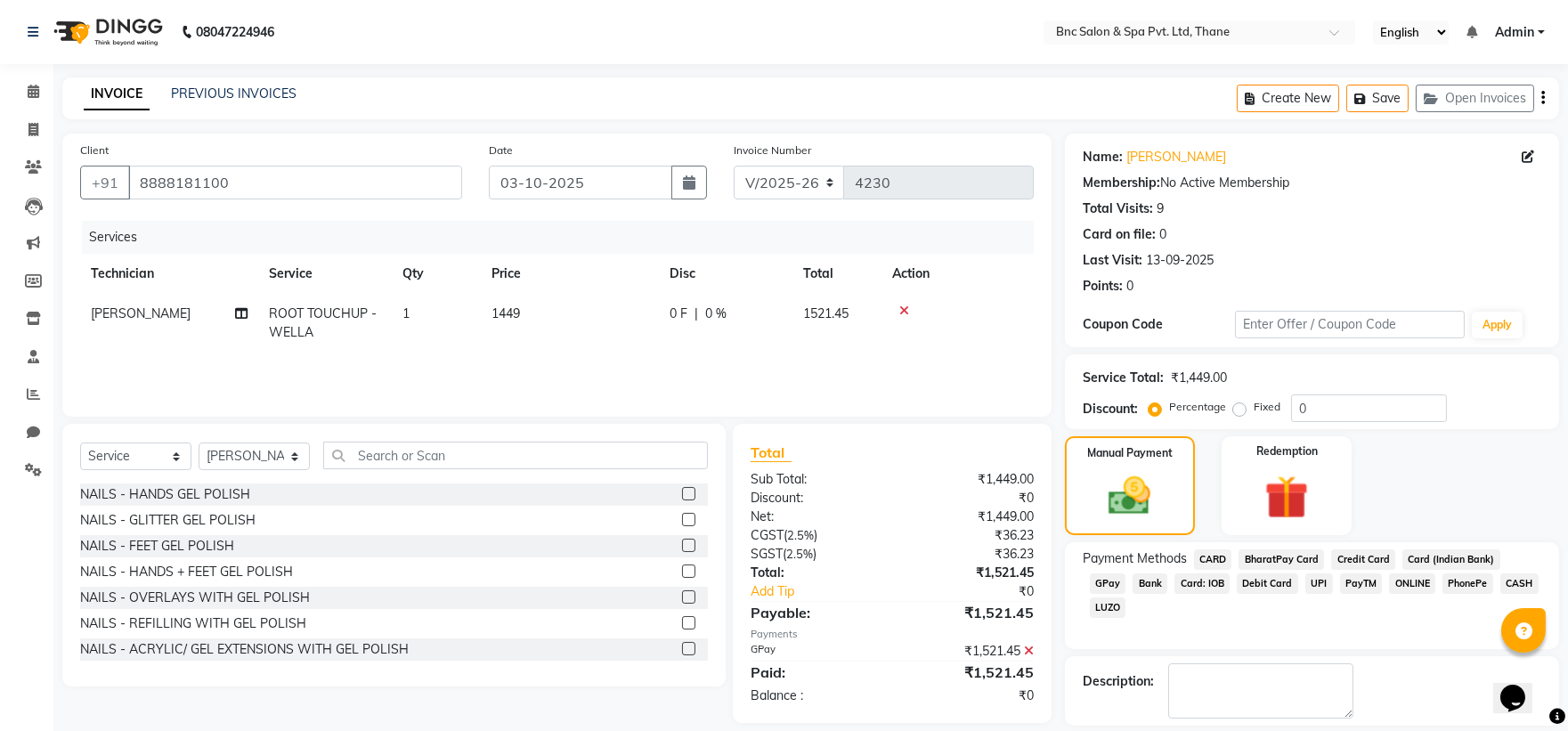
scroll to position [82, 0]
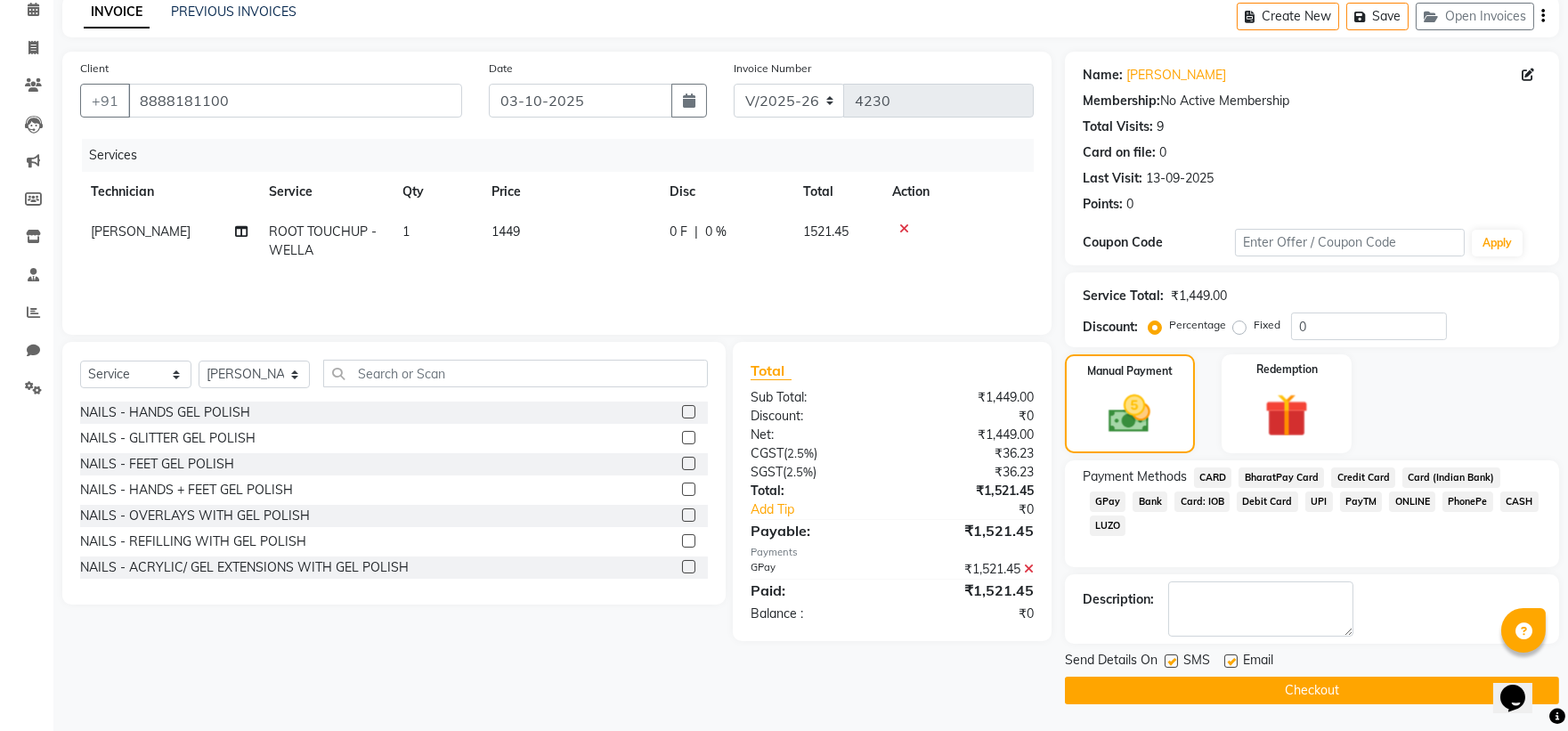
click at [1236, 689] on button "Checkout" at bounding box center [1311, 690] width 494 height 27
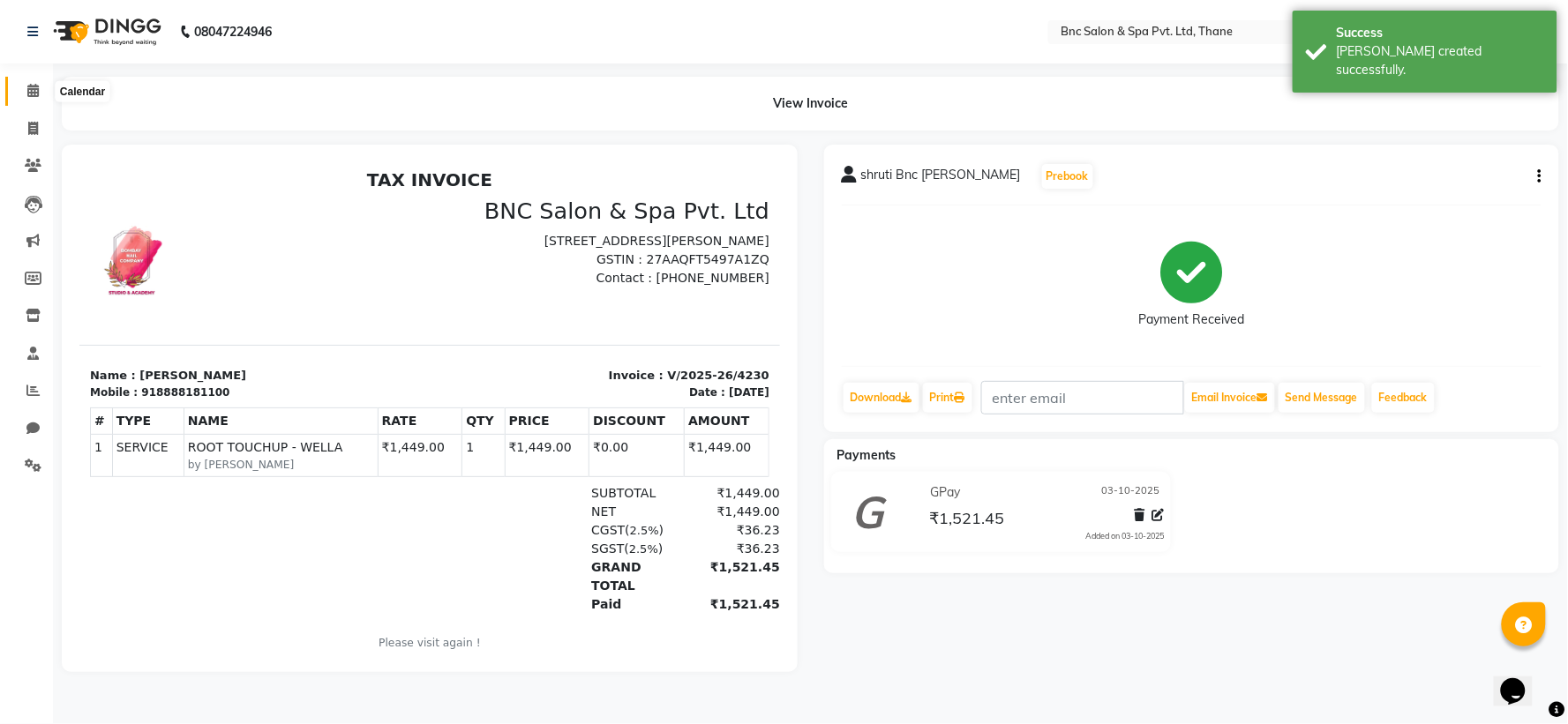
click at [35, 97] on icon at bounding box center [33, 90] width 11 height 13
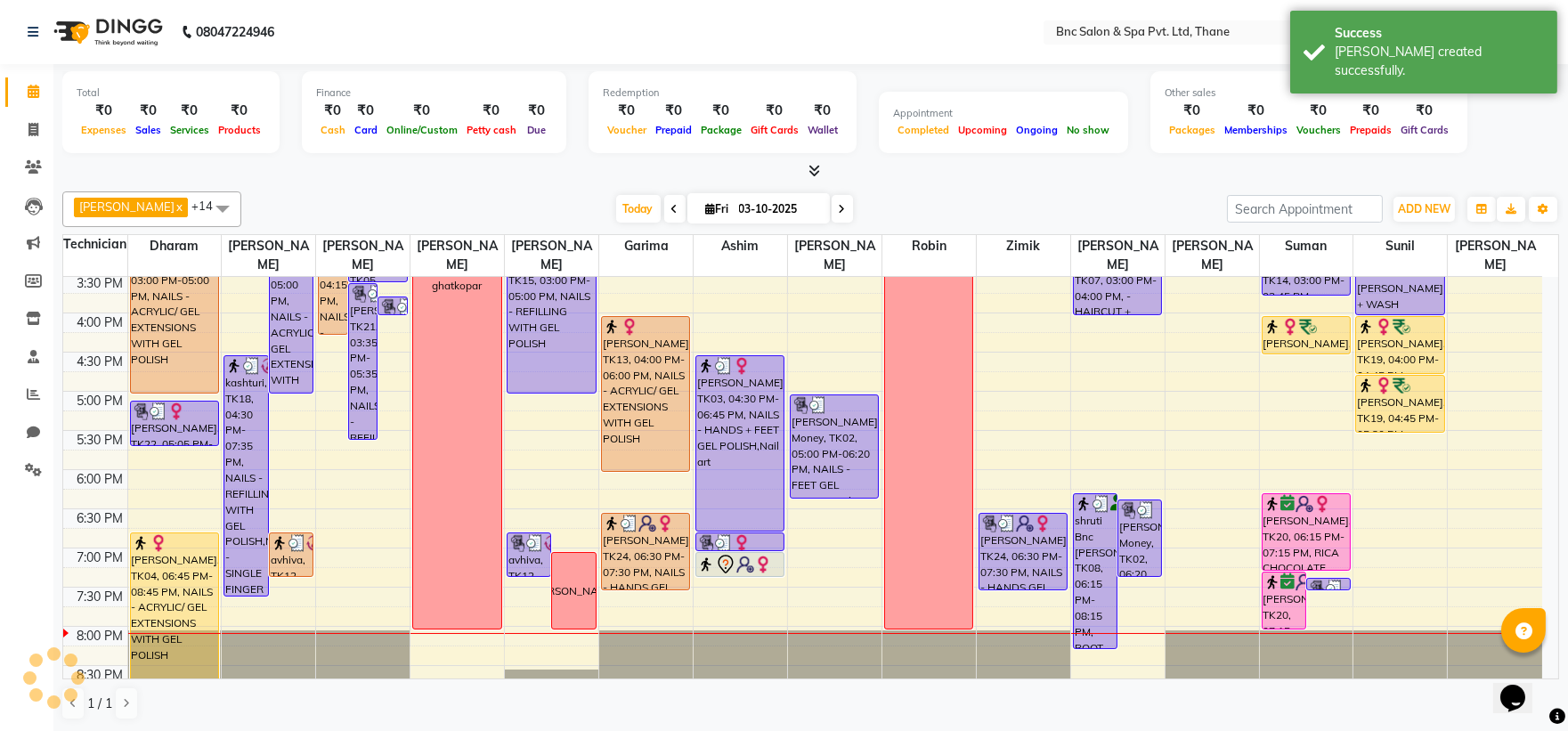
scroll to position [620, 0]
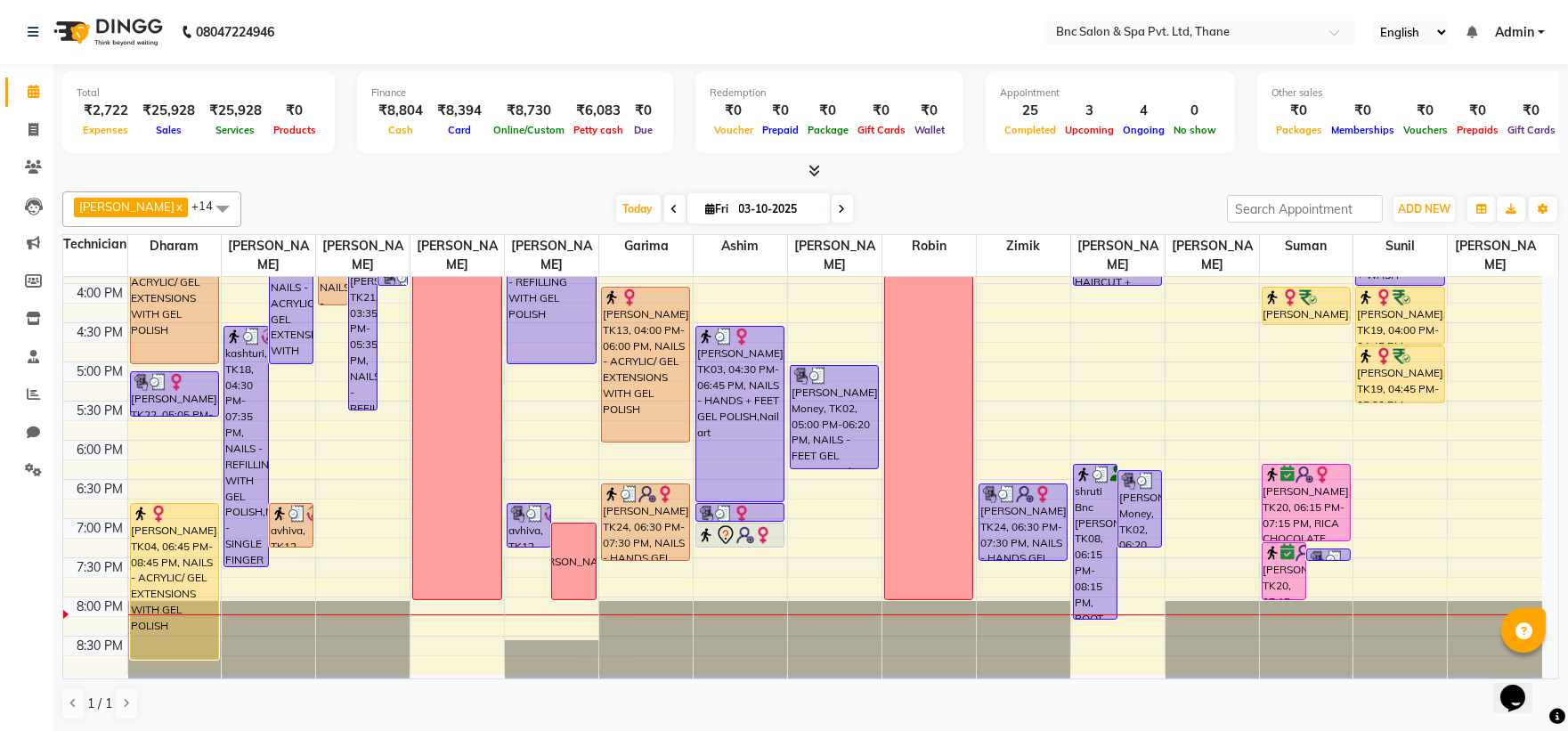
click at [403, 306] on div "8:00 AM 8:30 AM 9:00 AM 9:30 AM 10:00 AM 10:30 AM 11:00 AM 11:30 AM 12:00 PM 12…" at bounding box center [802, 167] width 1479 height 1018
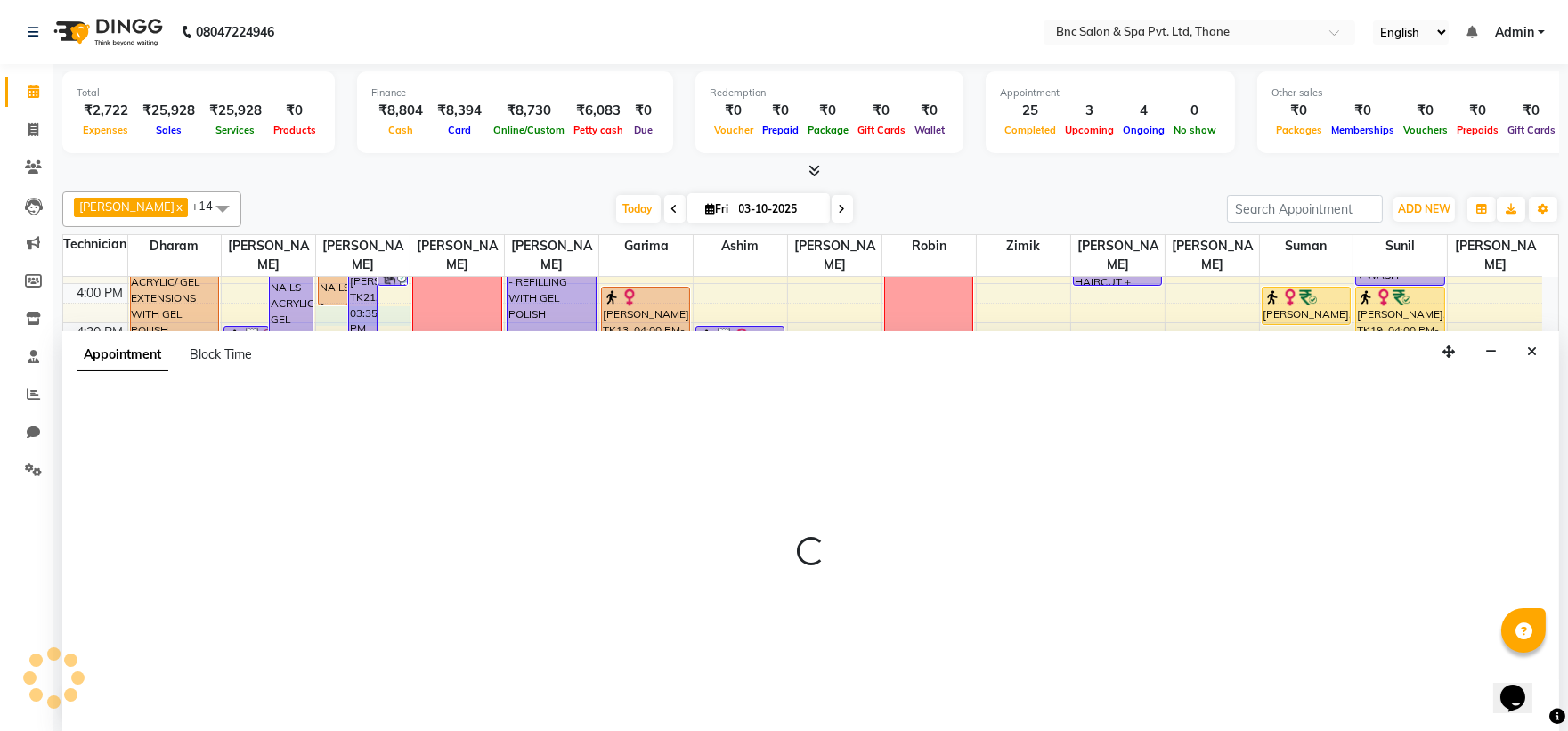
scroll to position [1, 0]
select select "71922"
select select "975"
select select "tentative"
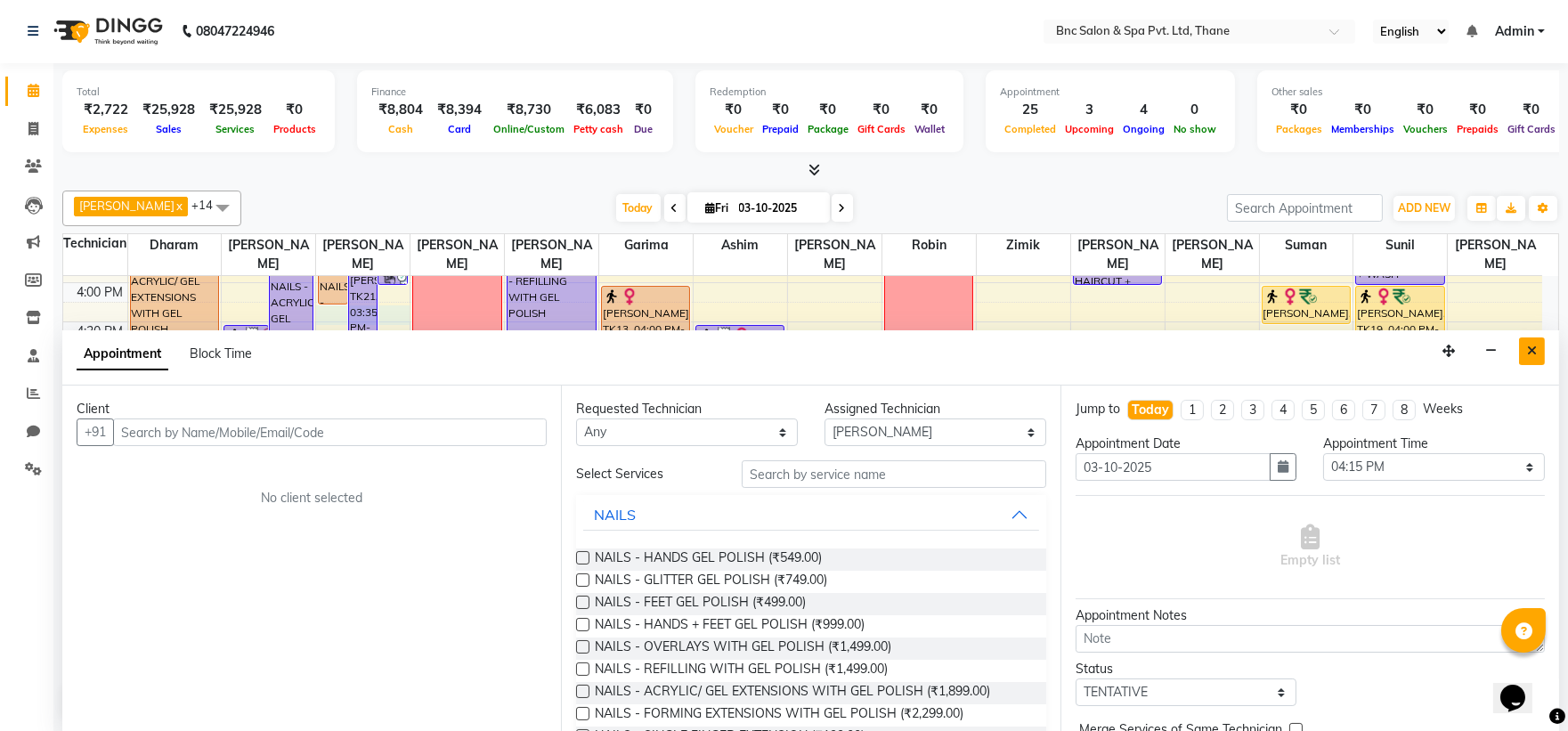
click at [1527, 358] on button "Close" at bounding box center [1531, 351] width 25 height 27
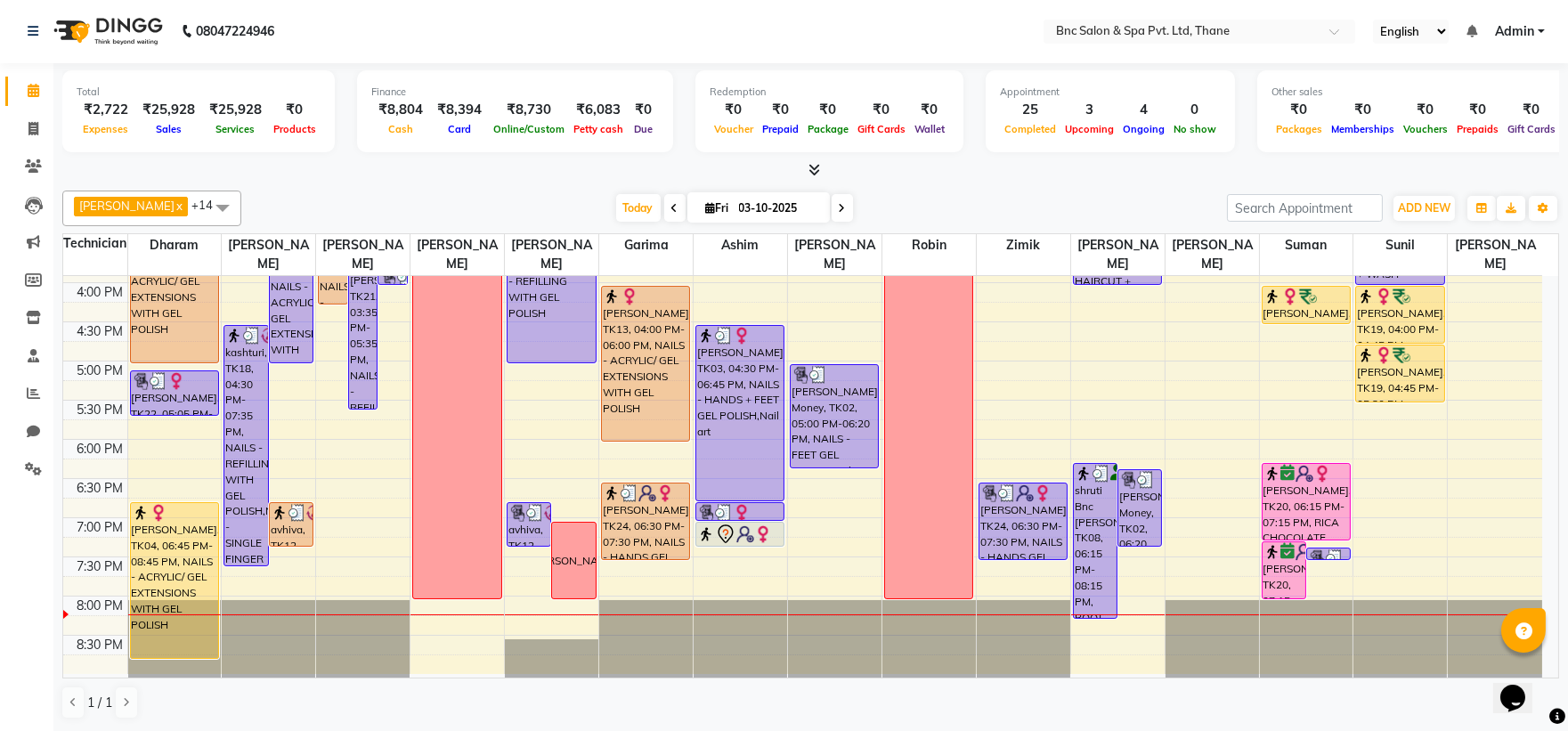
click at [816, 166] on icon at bounding box center [815, 169] width 11 height 13
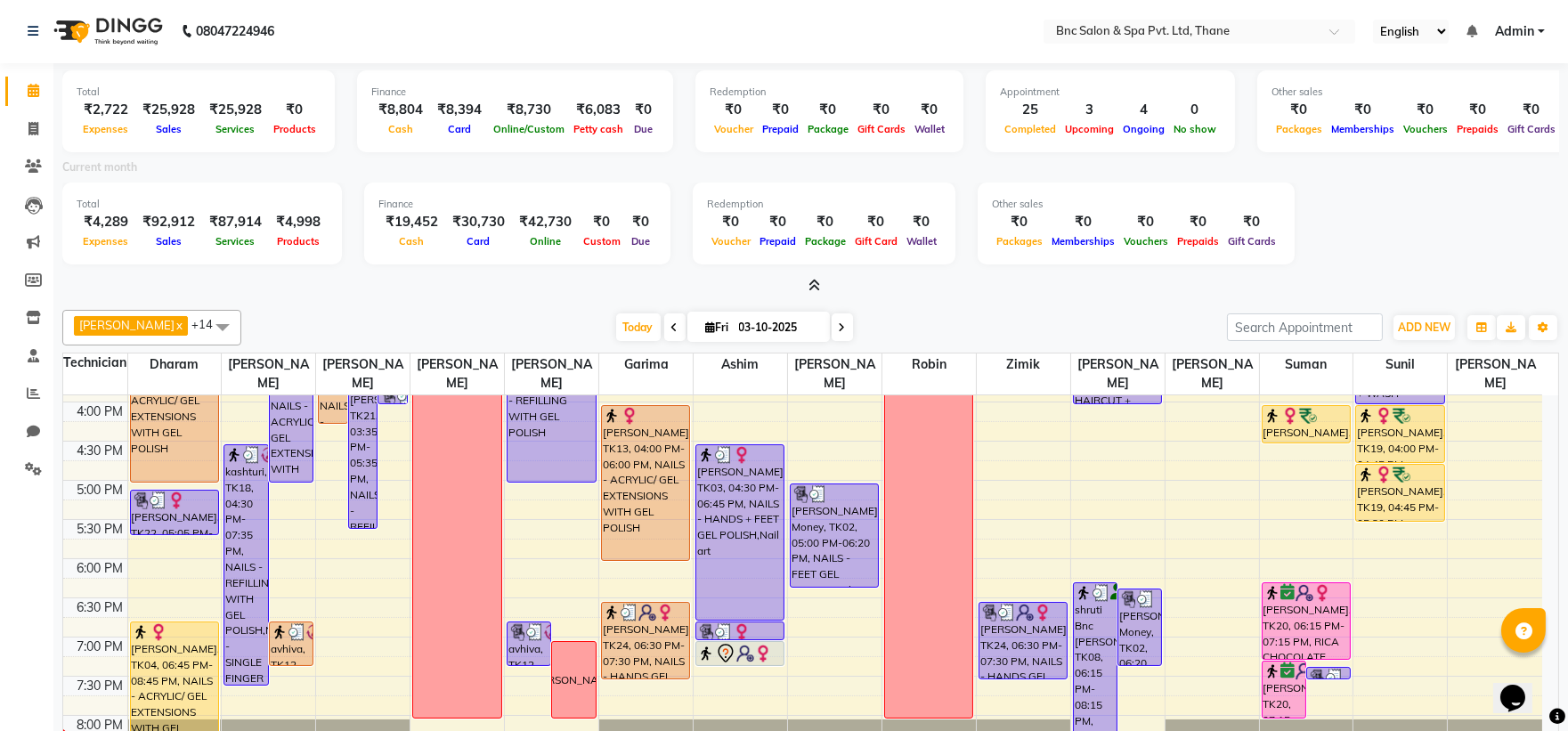
click at [816, 286] on icon at bounding box center [815, 285] width 11 height 13
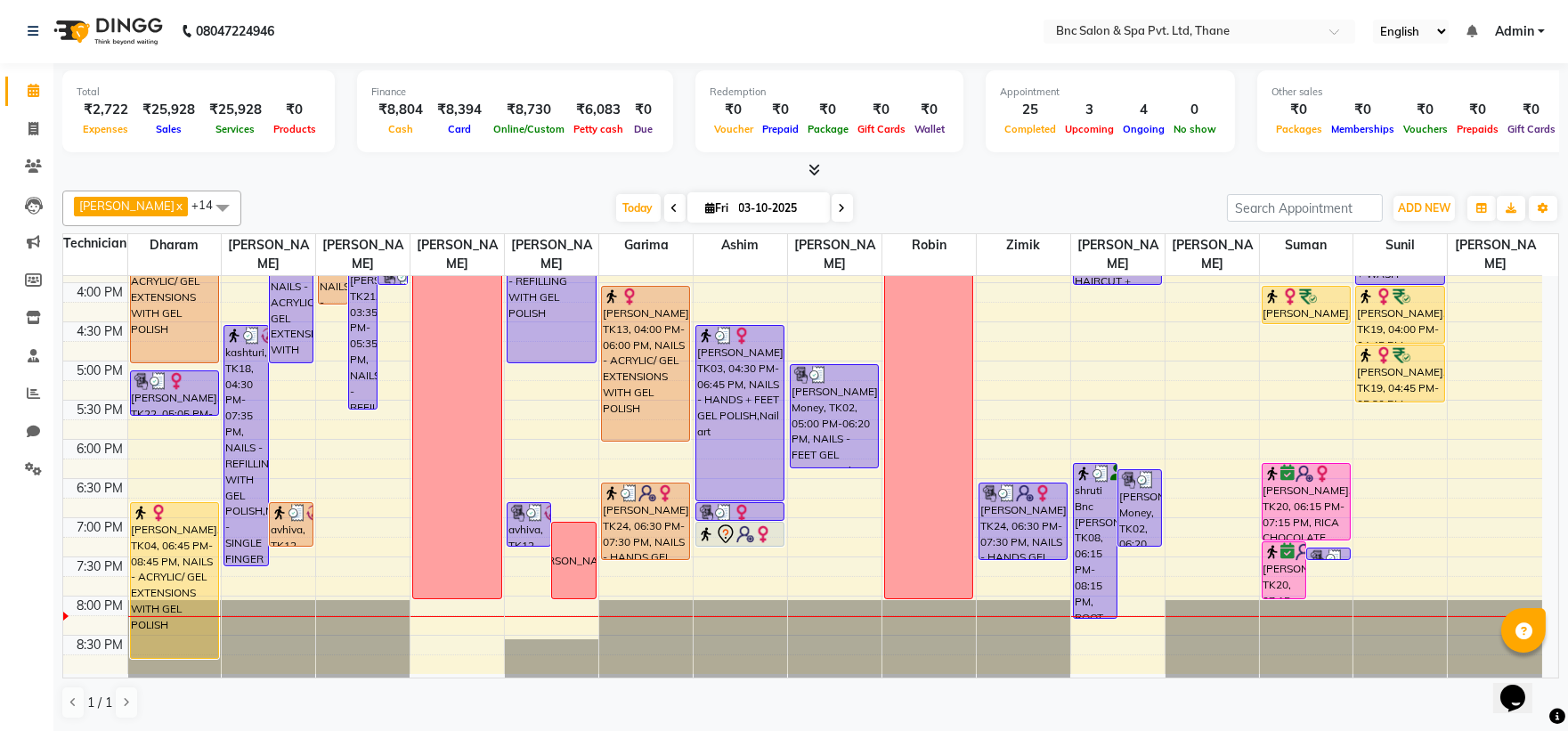
click at [793, 175] on div at bounding box center [810, 170] width 1497 height 19
click at [1437, 201] on span "ADD NEW" at bounding box center [1424, 208] width 53 height 13
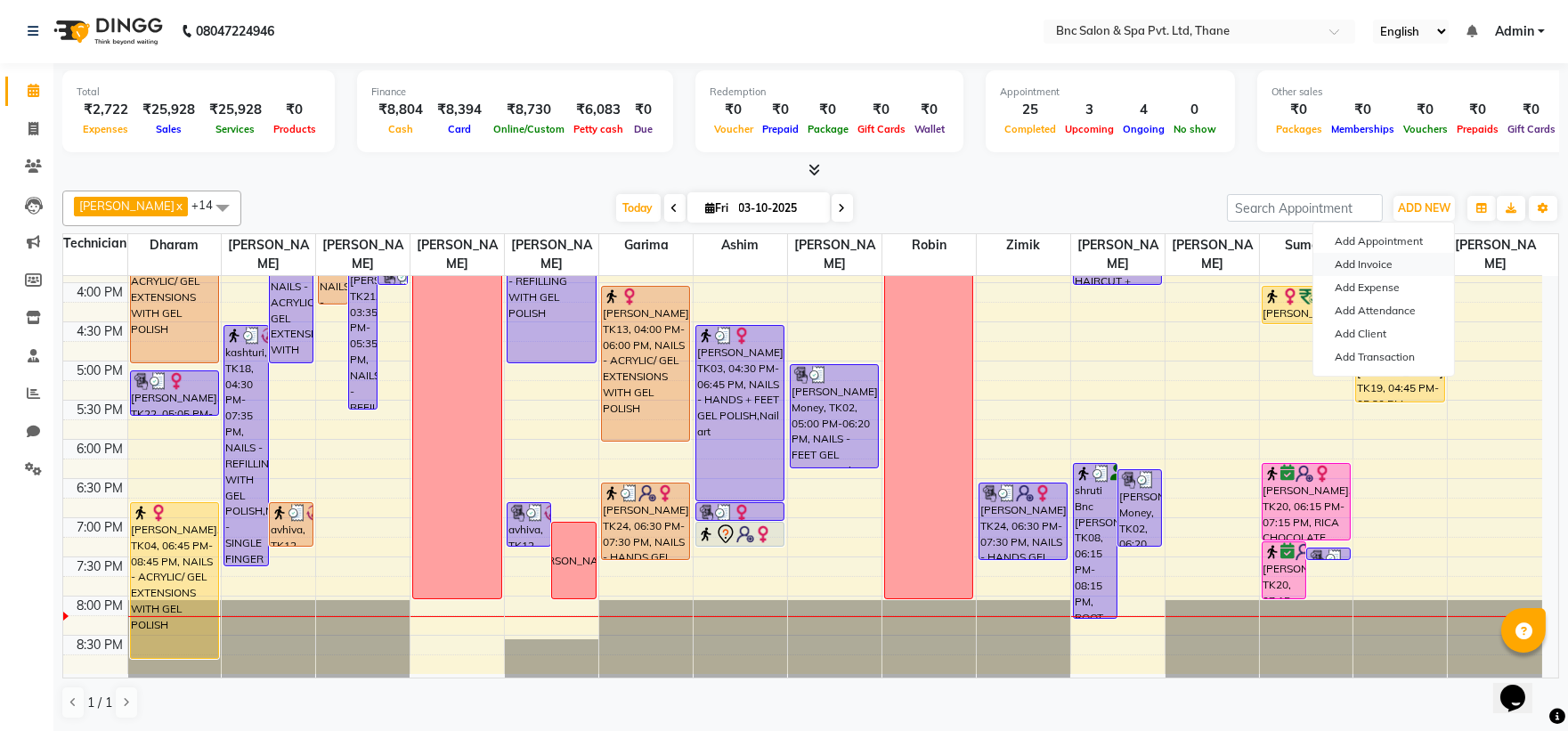
click at [1392, 262] on link "Add Invoice" at bounding box center [1384, 264] width 141 height 24
select select "7892"
select select "service"
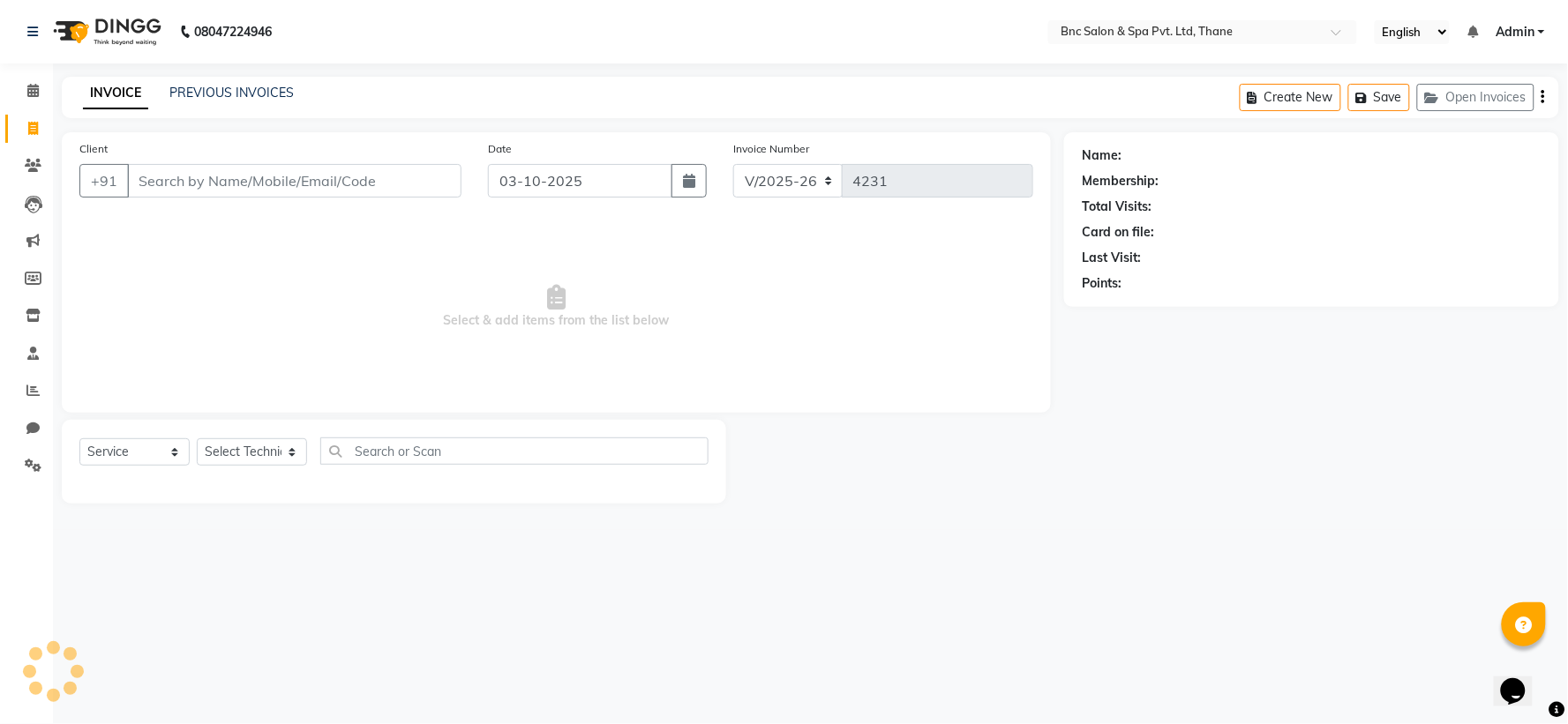
click at [438, 190] on input "Client" at bounding box center [294, 181] width 335 height 34
click at [409, 189] on input "Client" at bounding box center [294, 181] width 335 height 34
type input "8828013130"
click at [397, 164] on button "Add Client" at bounding box center [417, 181] width 91 height 34
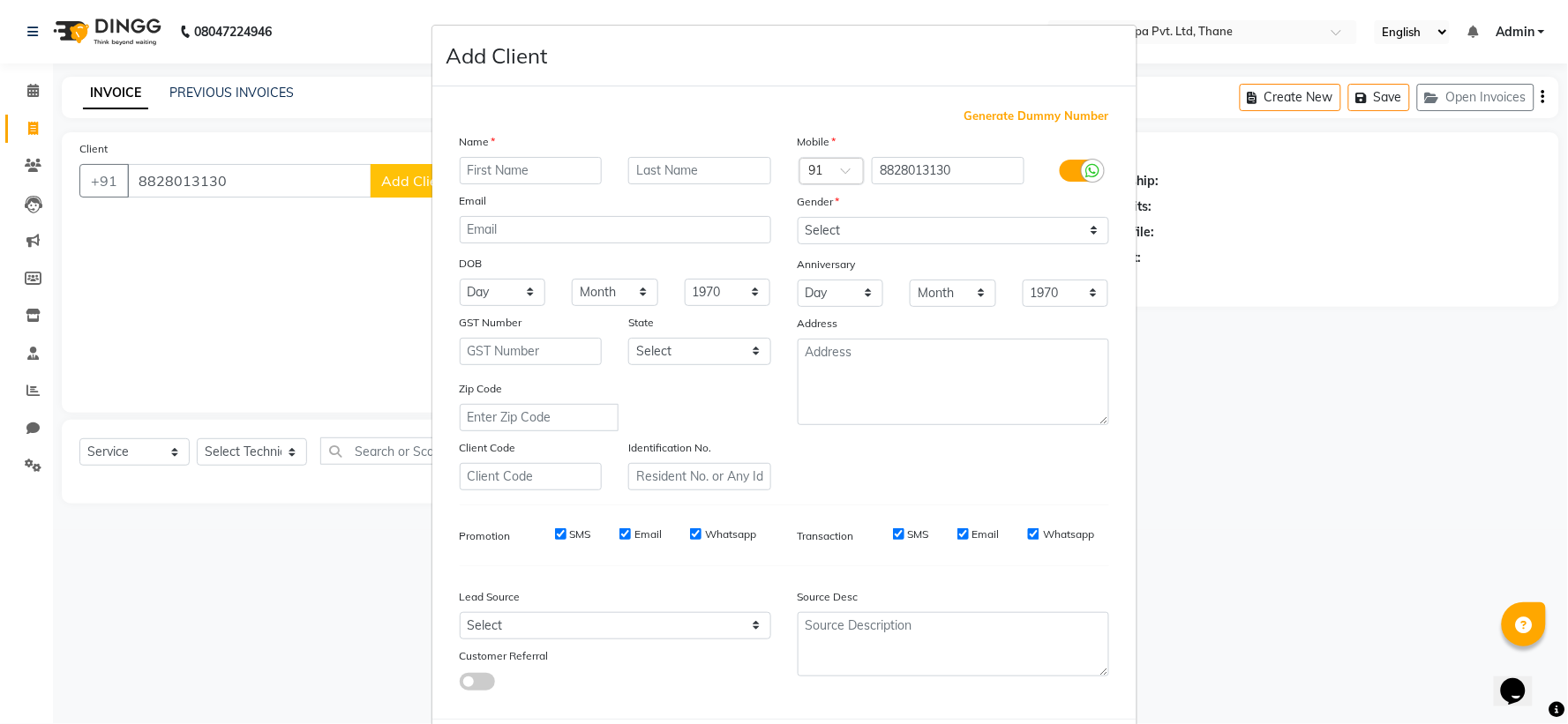
click at [482, 163] on input "text" at bounding box center [530, 171] width 143 height 27
type input "simi"
click at [805, 232] on select "Select Male Female Other Prefer Not To Say" at bounding box center [954, 230] width 311 height 27
select select "female"
click at [798, 217] on select "Select Male Female Other Prefer Not To Say" at bounding box center [954, 230] width 311 height 27
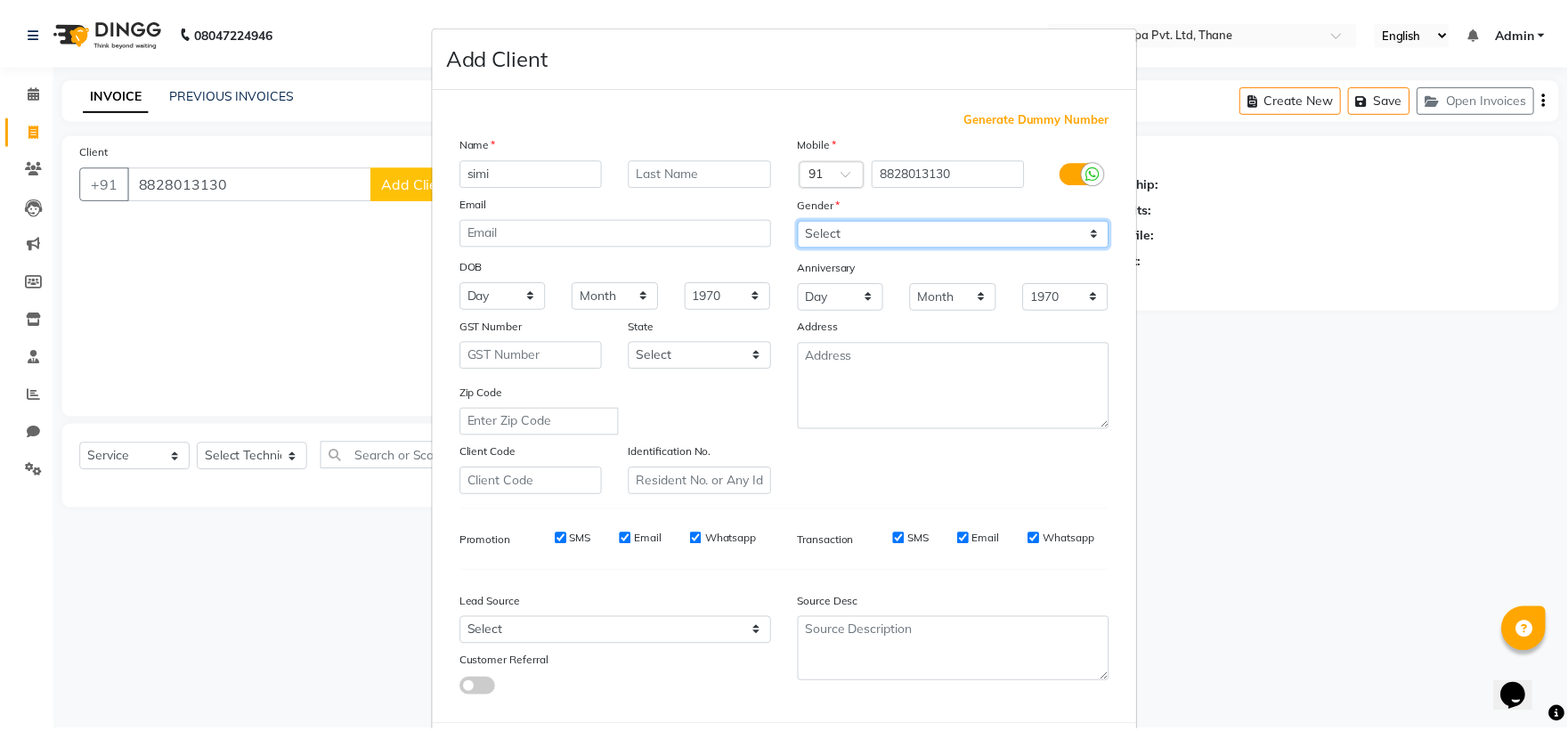
scroll to position [92, 0]
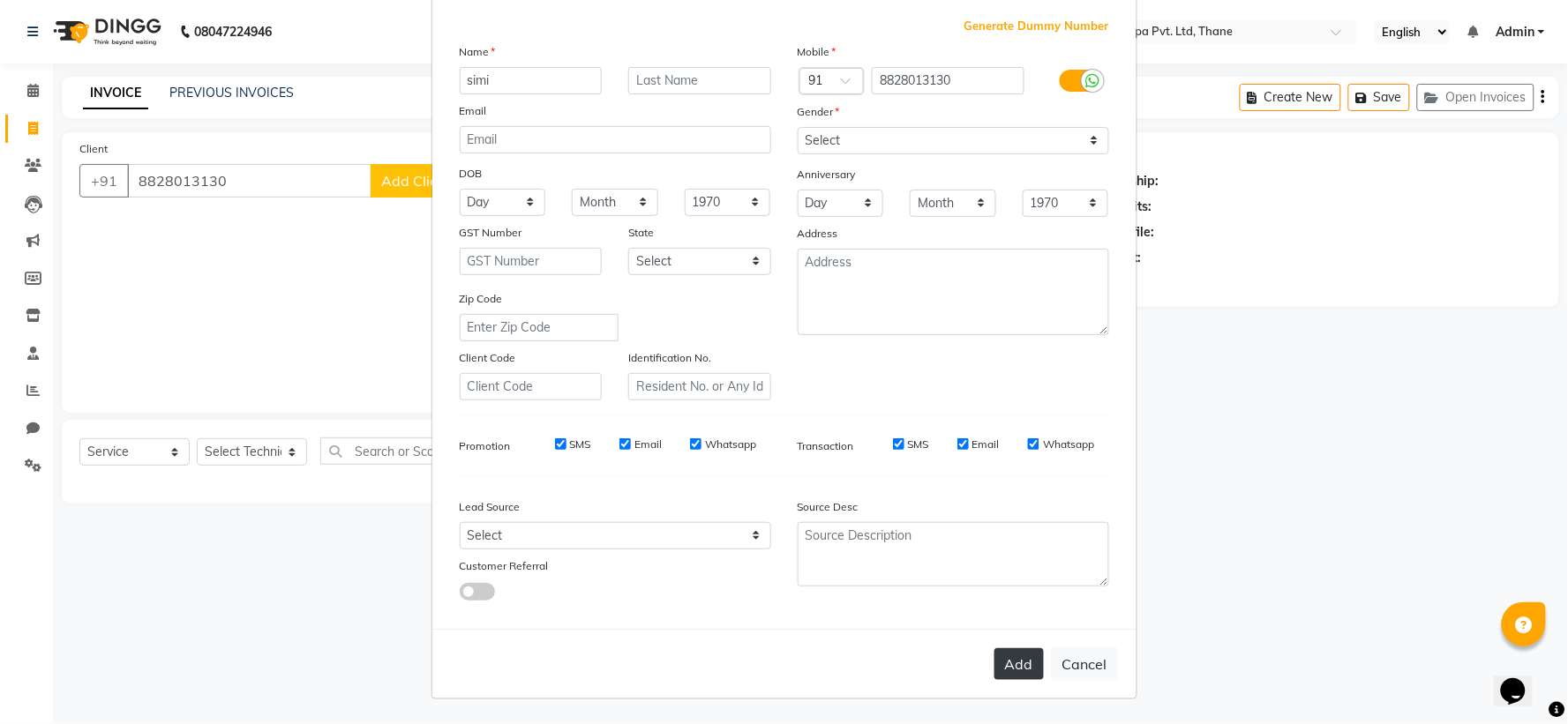
click at [1002, 653] on button "Add" at bounding box center [1019, 664] width 49 height 32
select select
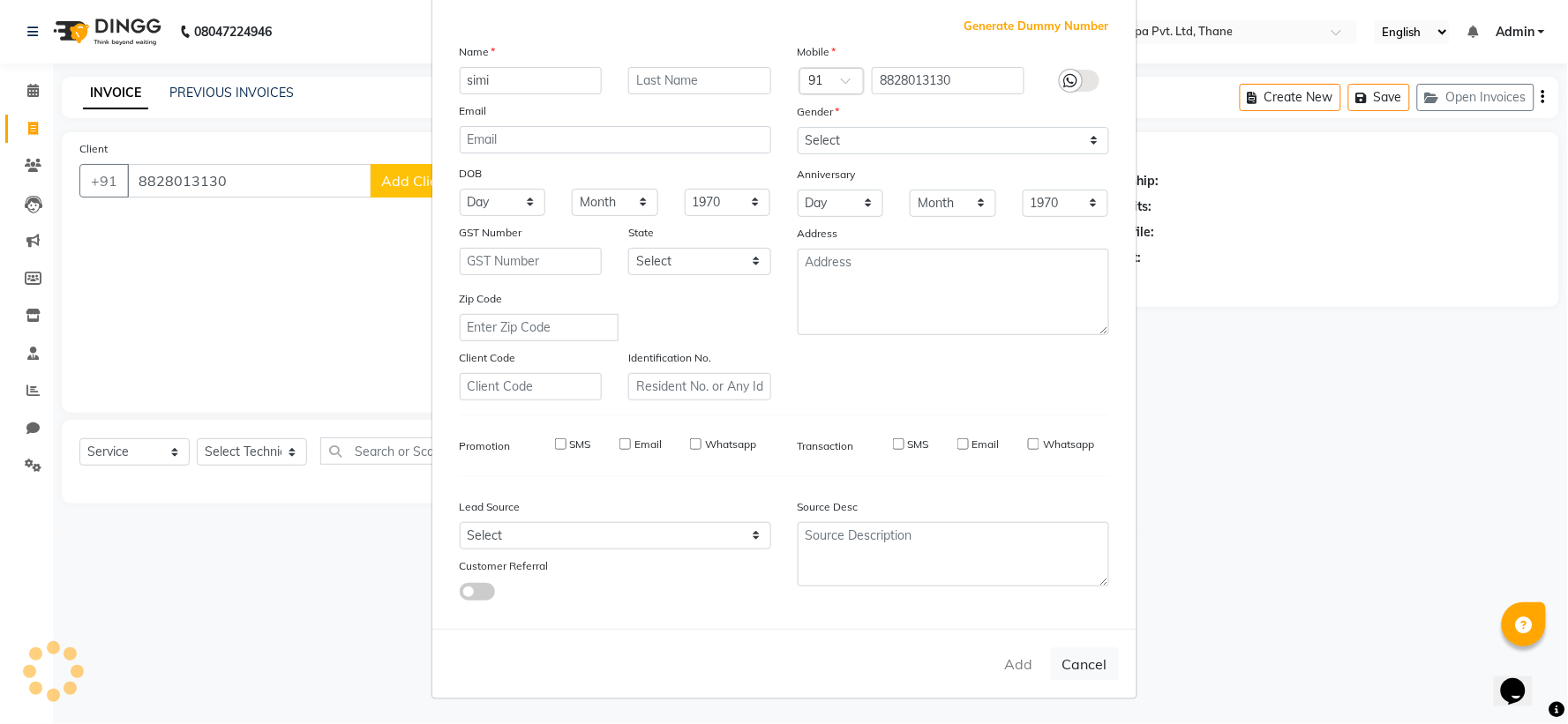
select select
checkbox input "false"
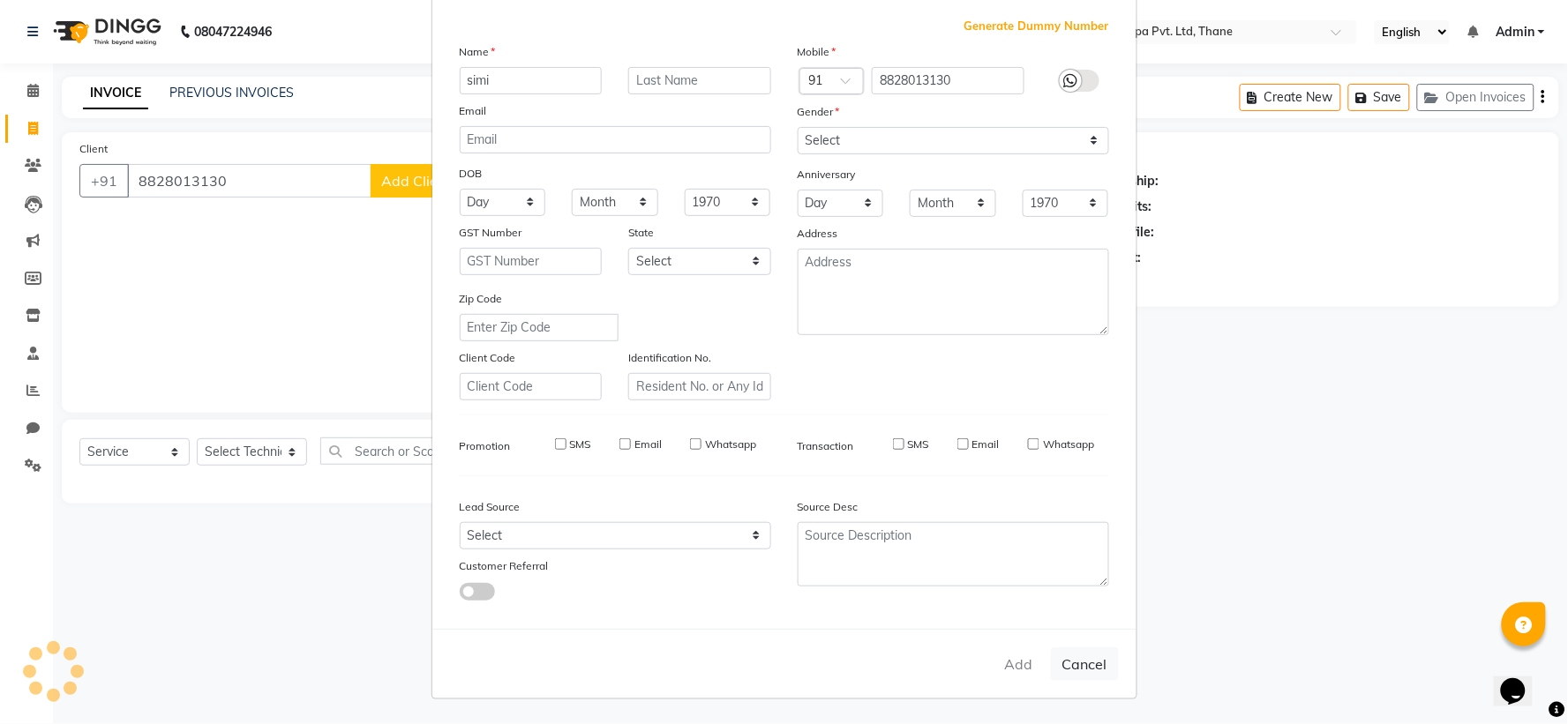
checkbox input "false"
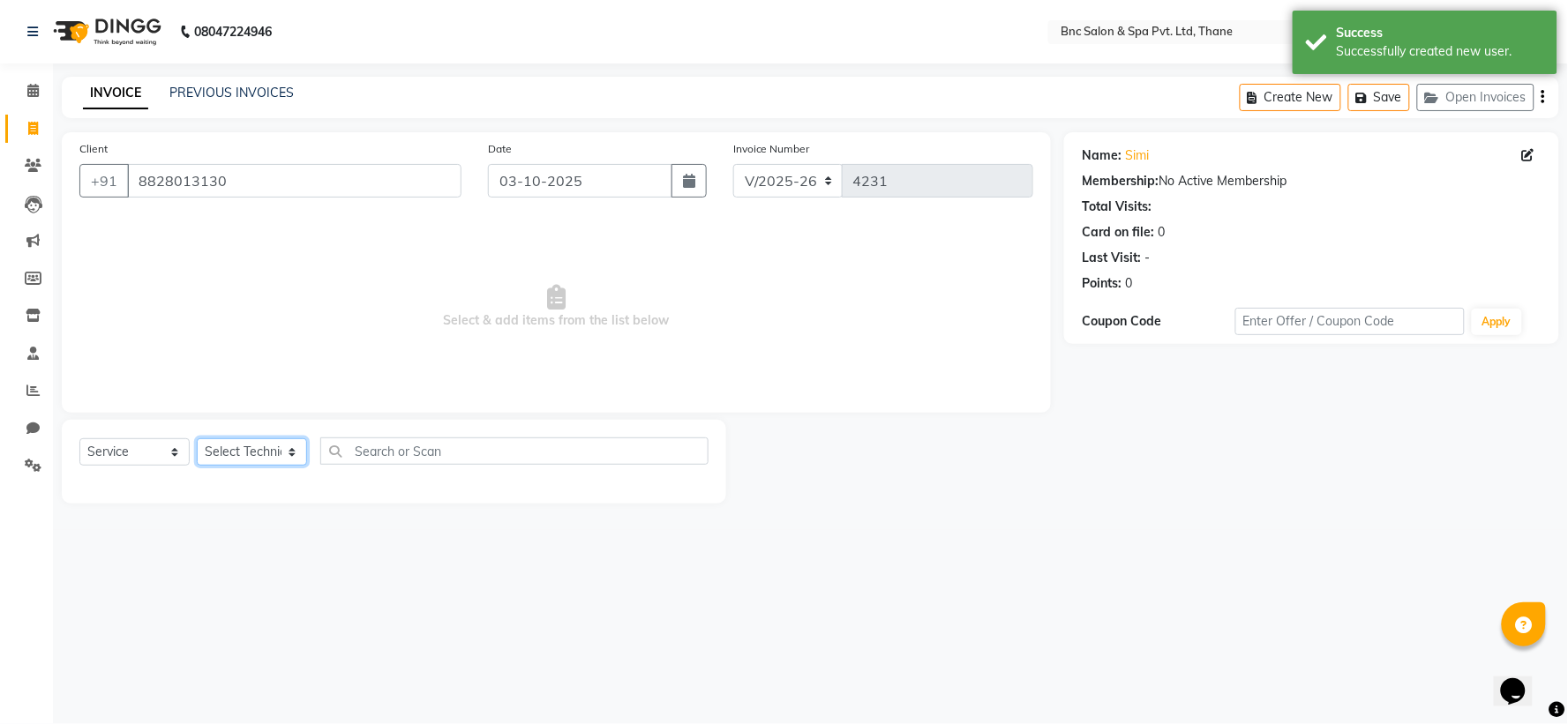
click at [226, 451] on select "Select Technician Anas Ansari Apeksha ashim Ashwini Shibe Deepak Rajput Dharam …" at bounding box center [252, 451] width 110 height 27
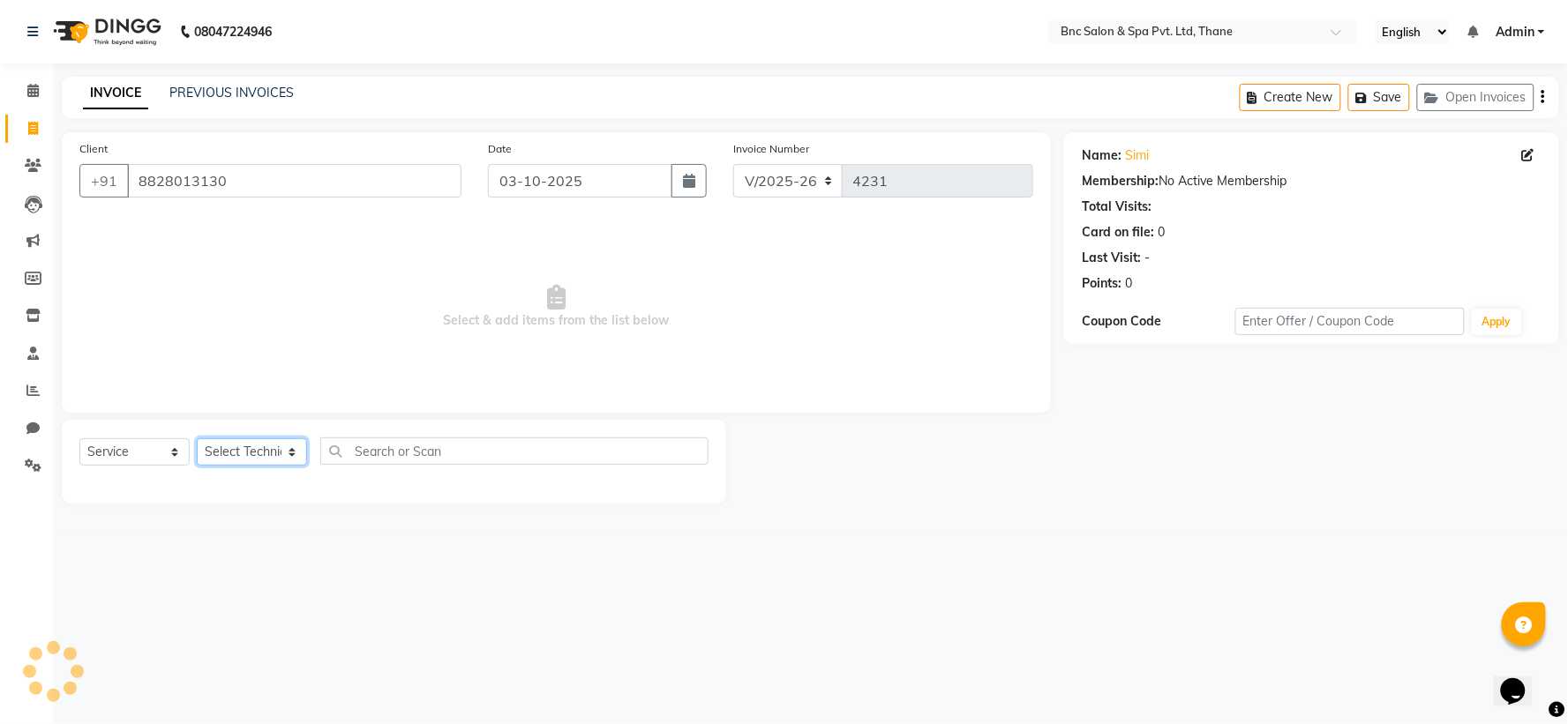
select select "71922"
click at [197, 439] on select "Select Technician Anas Ansari Apeksha ashim Ashwini Shibe Deepak Rajput Dharam …" at bounding box center [252, 451] width 110 height 27
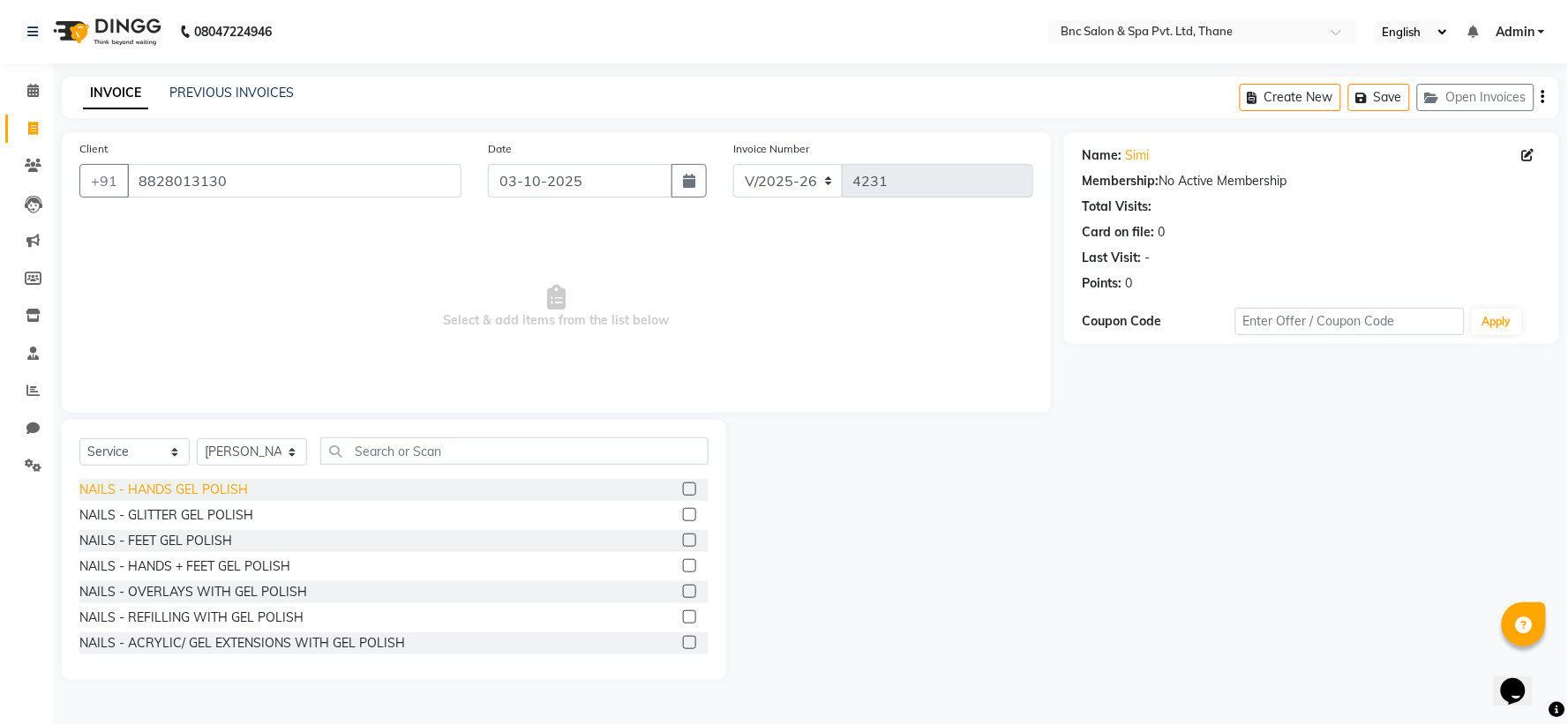
click at [170, 490] on div "NAILS - HANDS GEL POLISH" at bounding box center [163, 490] width 169 height 19
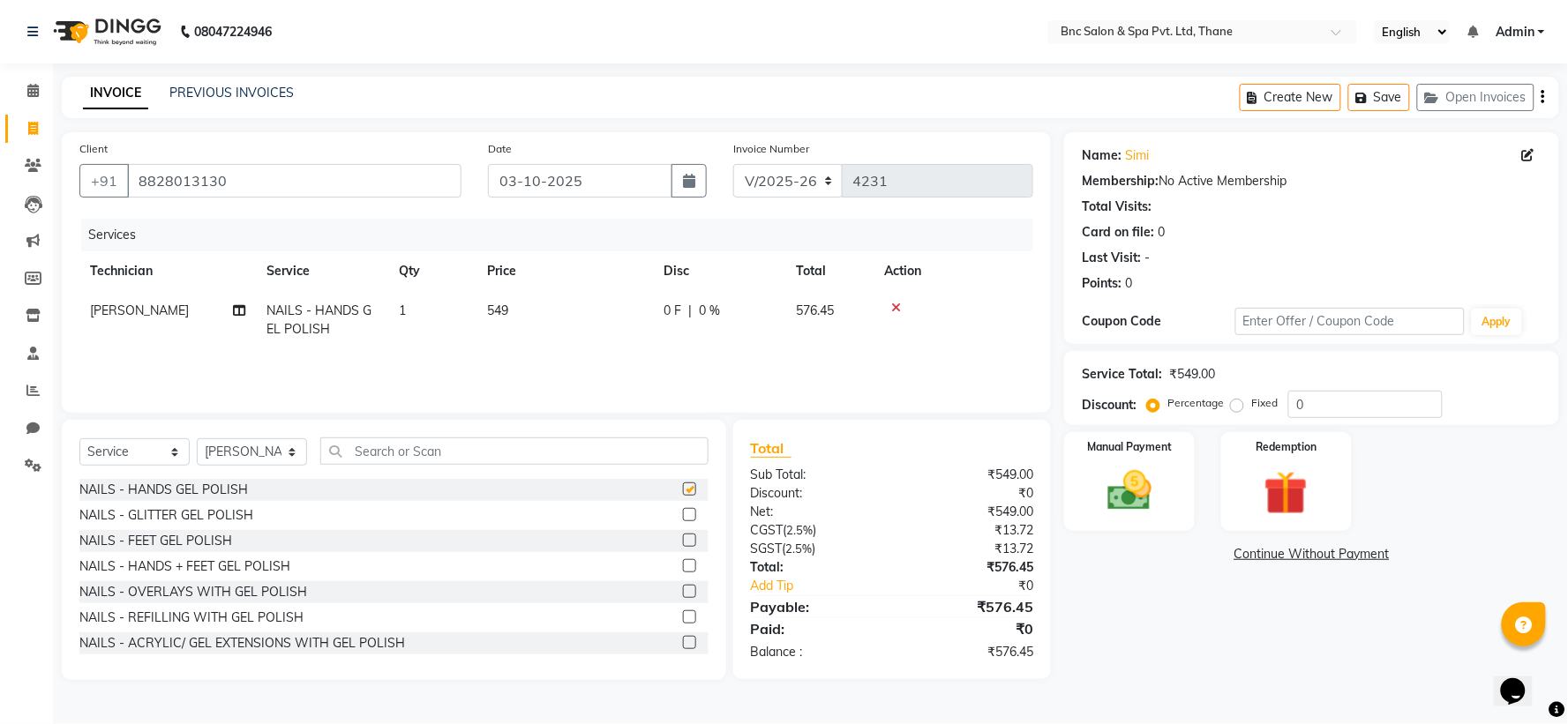
checkbox input "false"
click at [509, 305] on td "549" at bounding box center [564, 320] width 176 height 58
select select "71922"
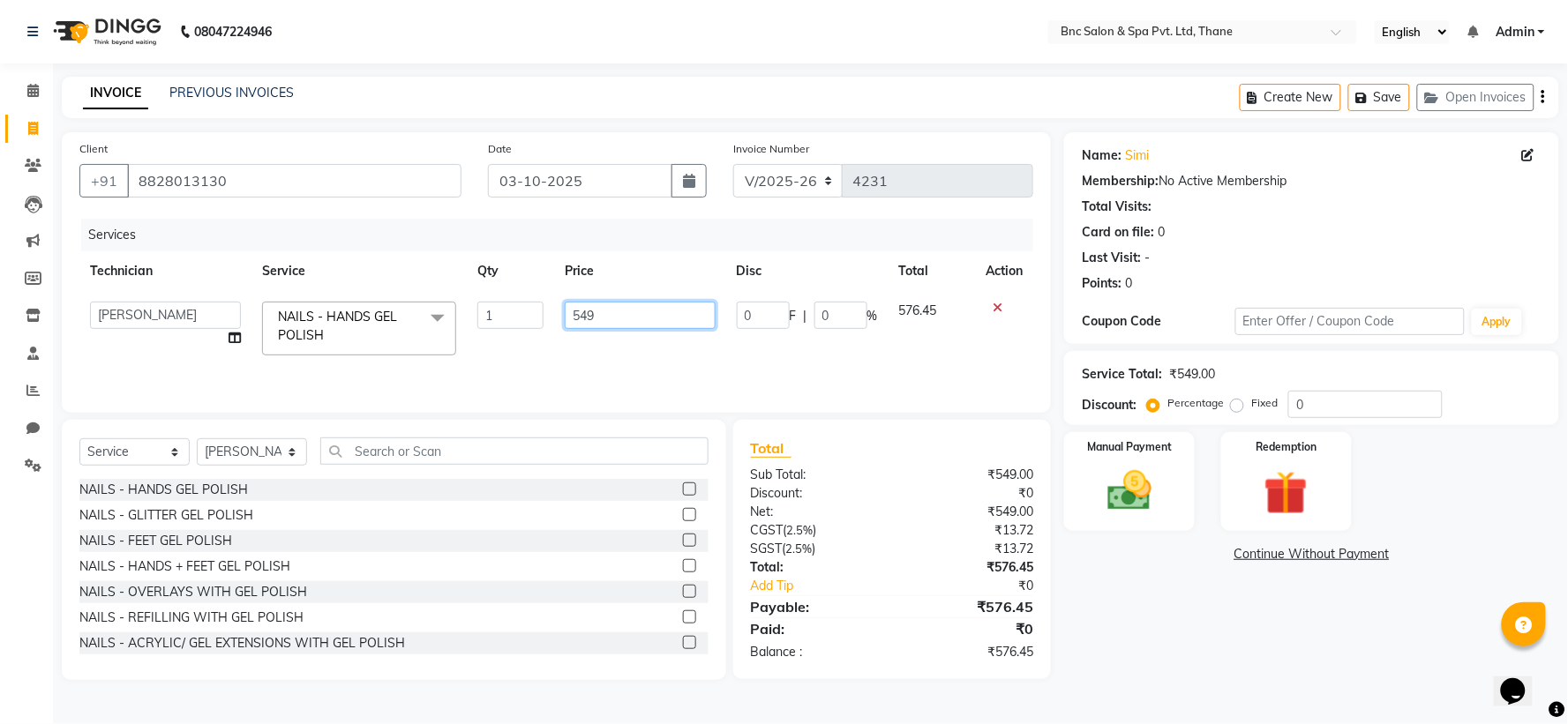
click at [579, 313] on input "549" at bounding box center [640, 315] width 151 height 27
type input "649"
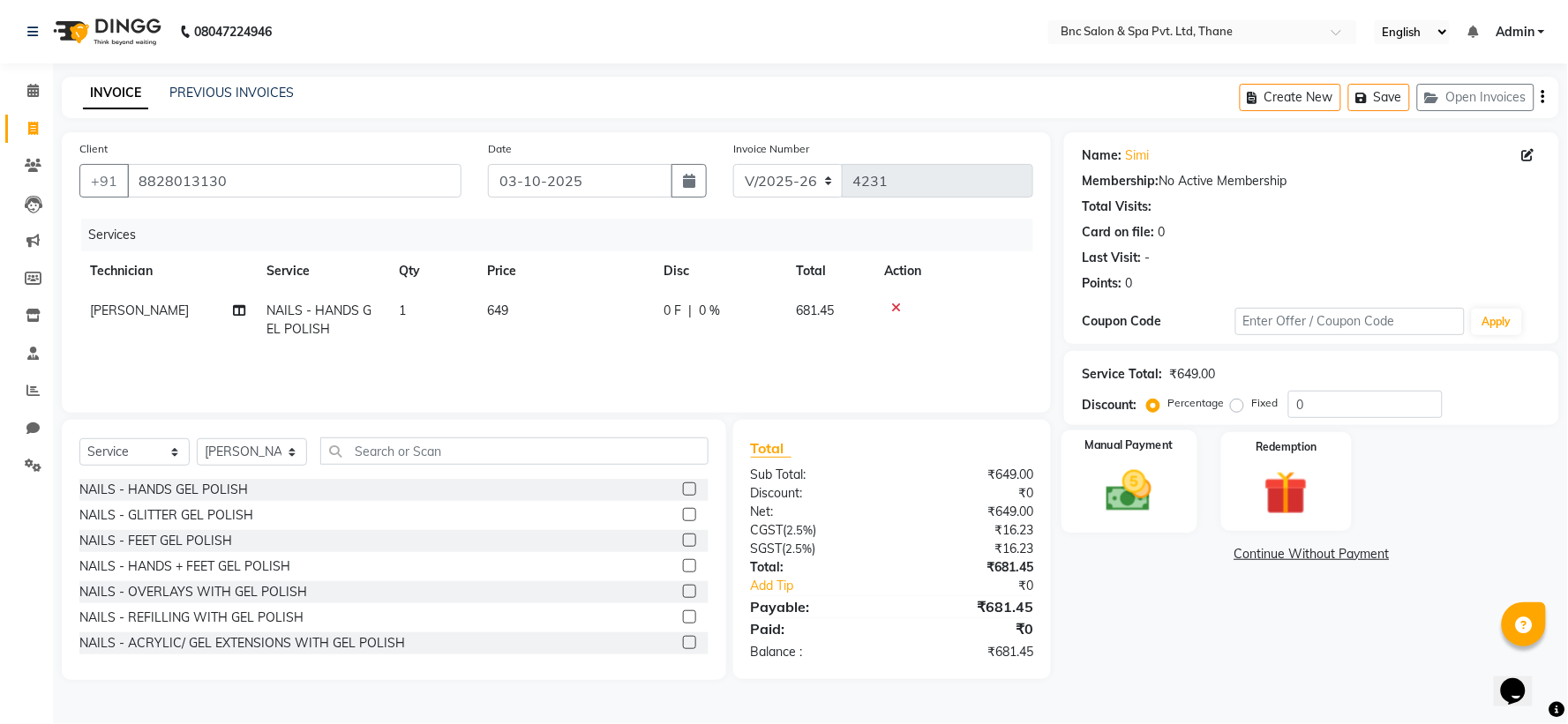
click at [1134, 480] on img at bounding box center [1130, 491] width 75 height 53
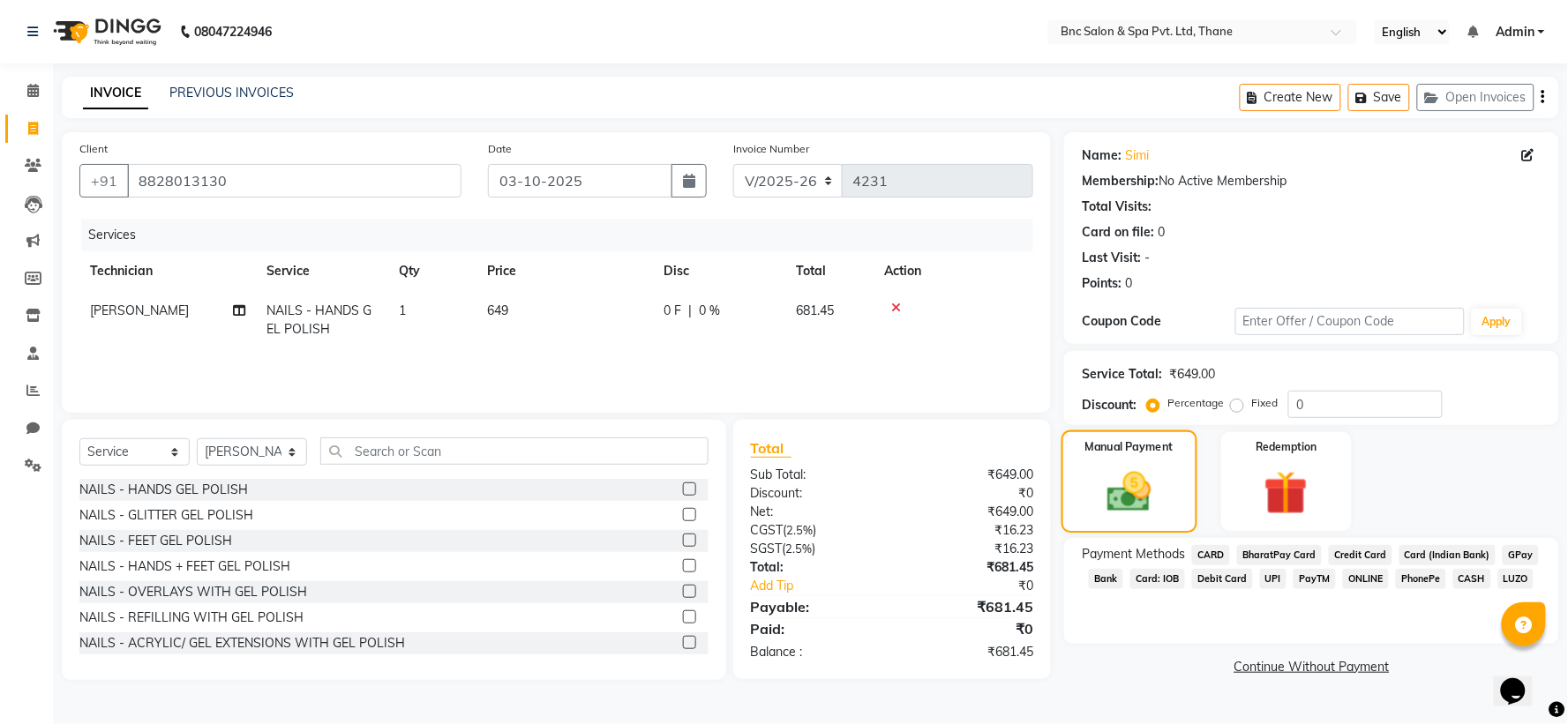
click at [1134, 480] on img at bounding box center [1130, 492] width 72 height 50
click at [1513, 555] on span "GPay" at bounding box center [1520, 555] width 36 height 20
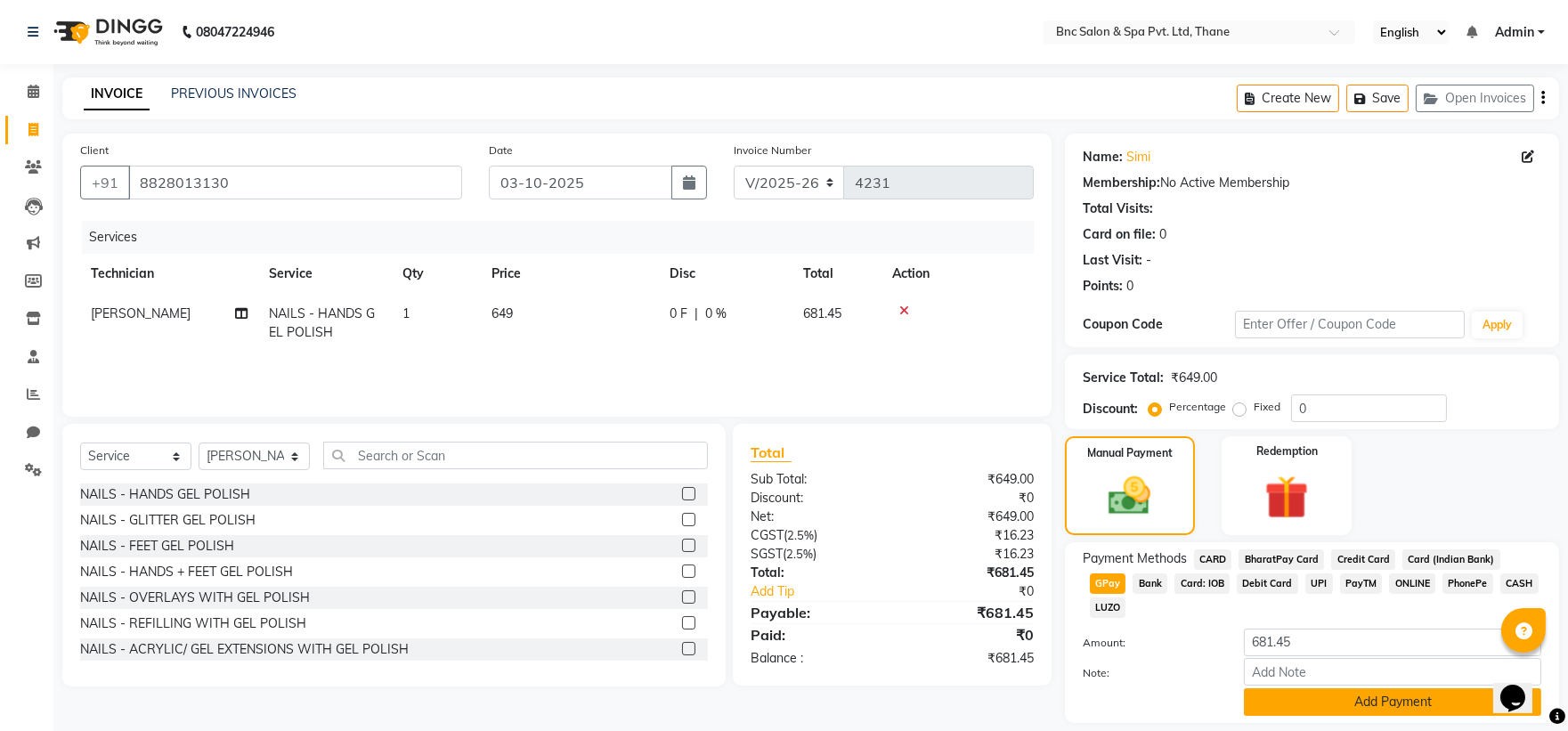
click at [1417, 689] on button "Add Payment" at bounding box center [1392, 702] width 297 height 27
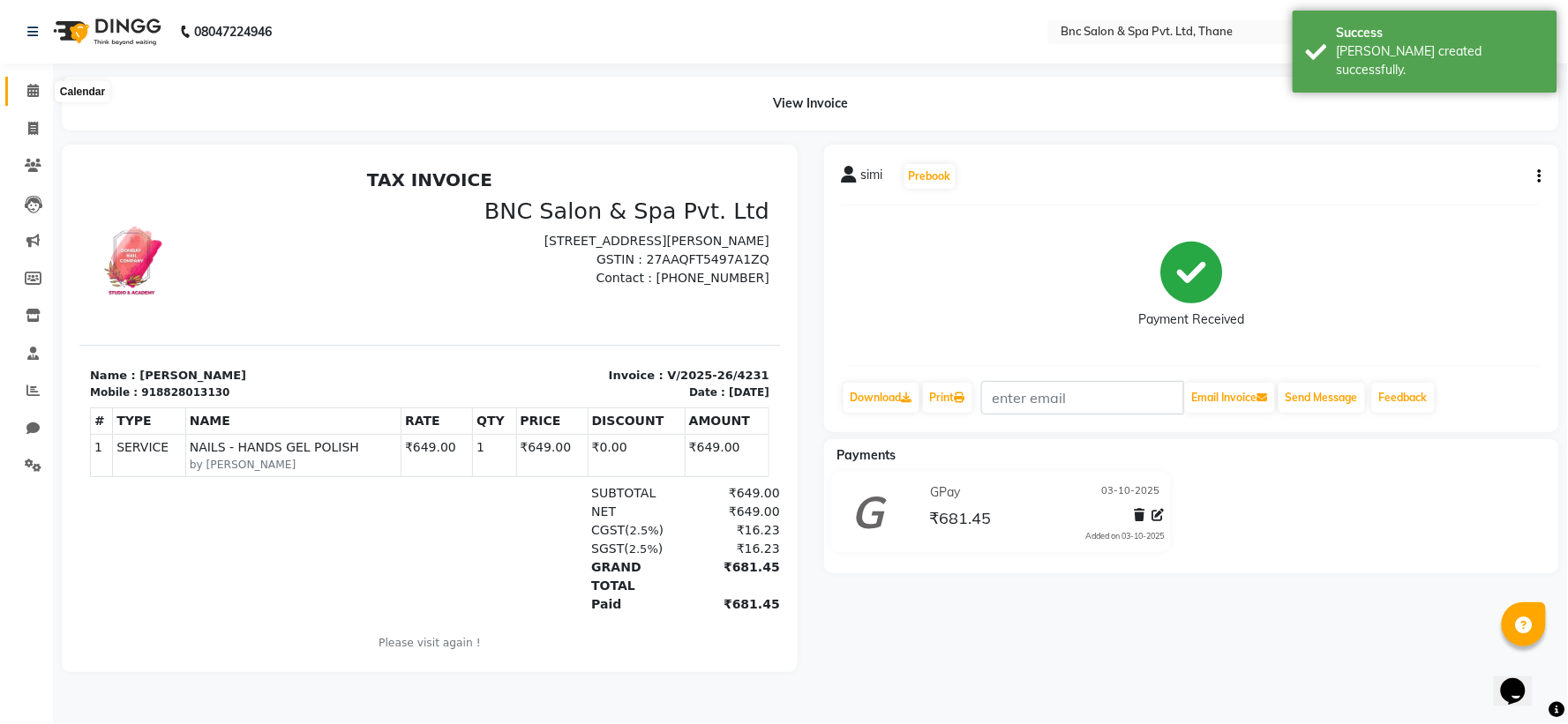
click at [28, 92] on icon at bounding box center [33, 90] width 11 height 13
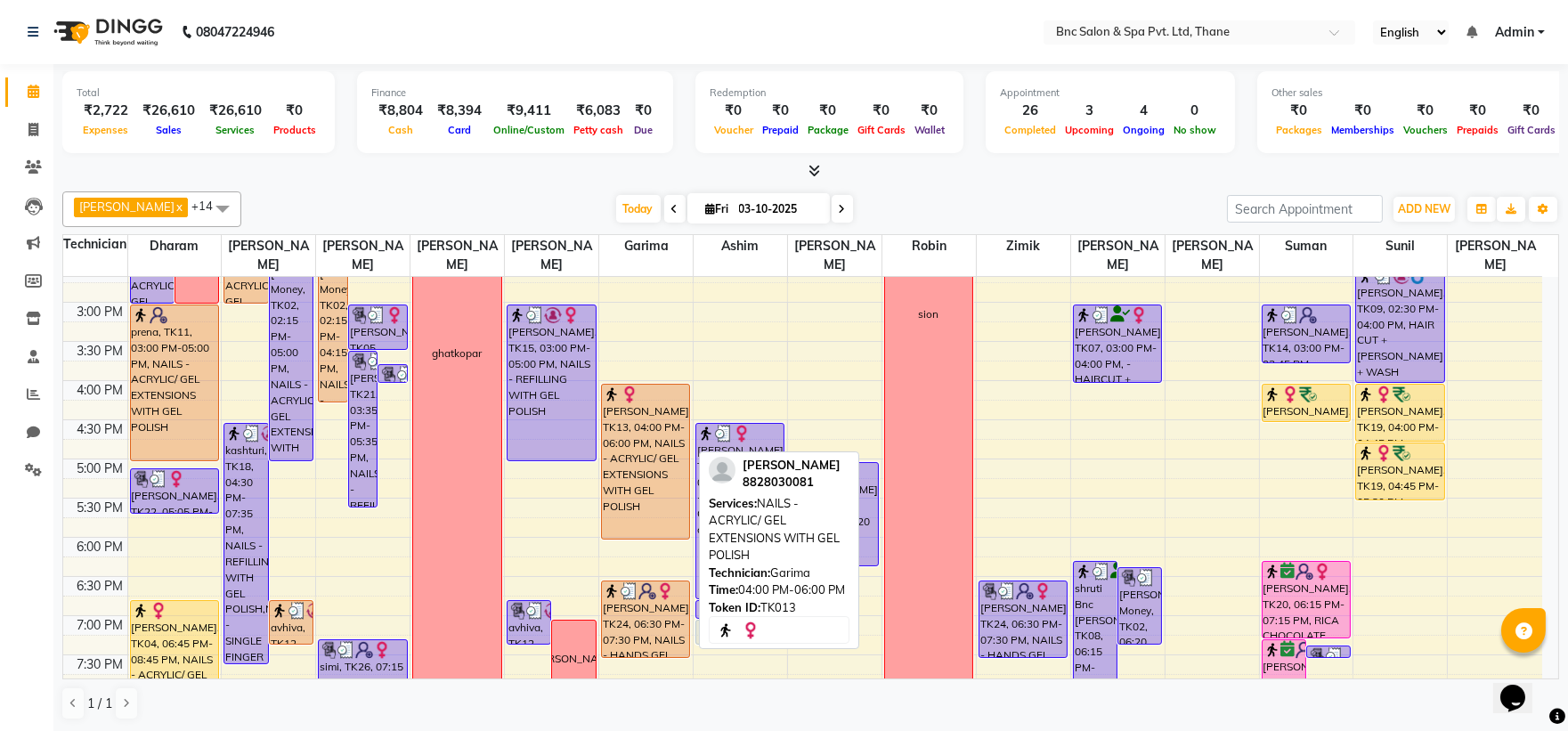
scroll to position [620, 0]
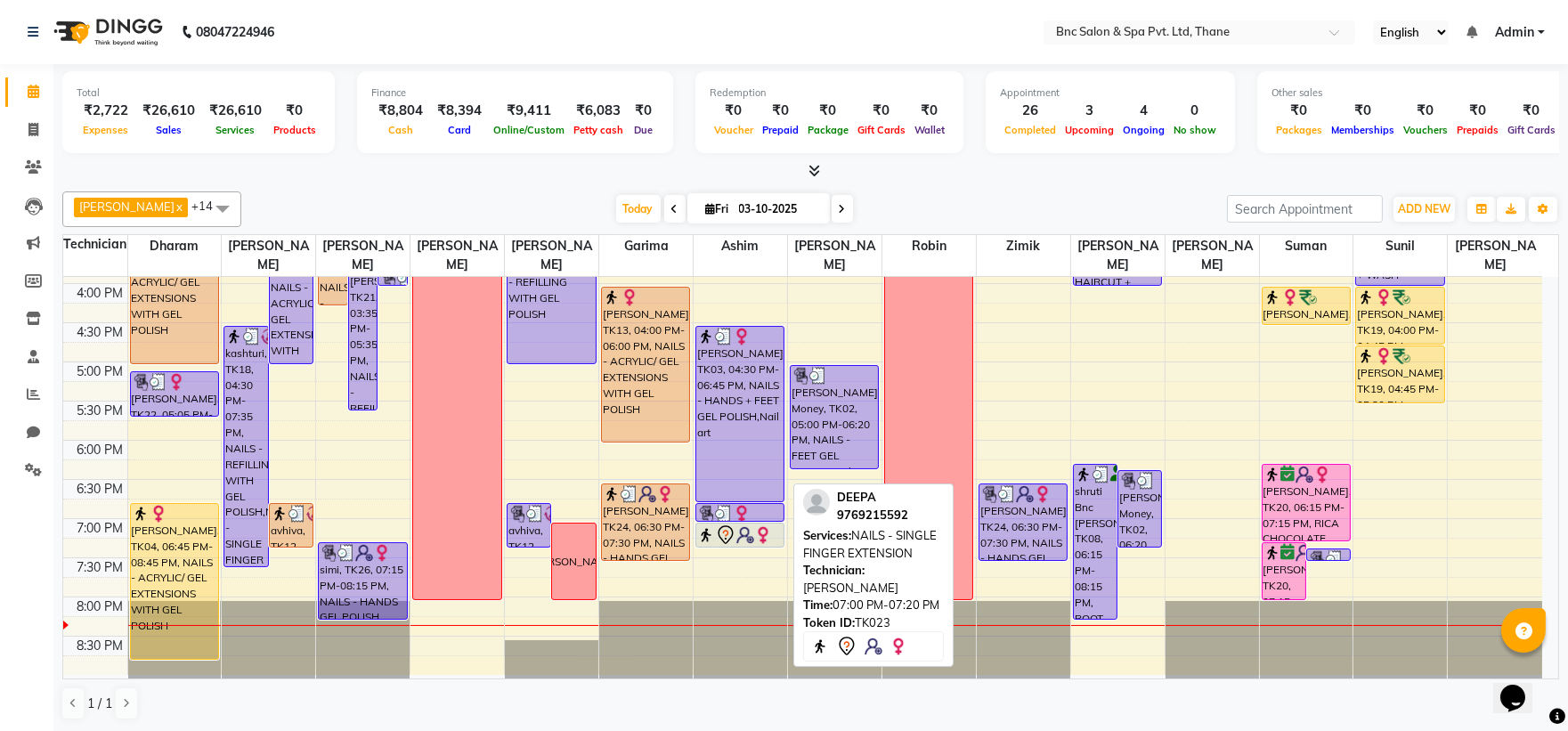
click at [752, 539] on img at bounding box center [745, 534] width 18 height 18
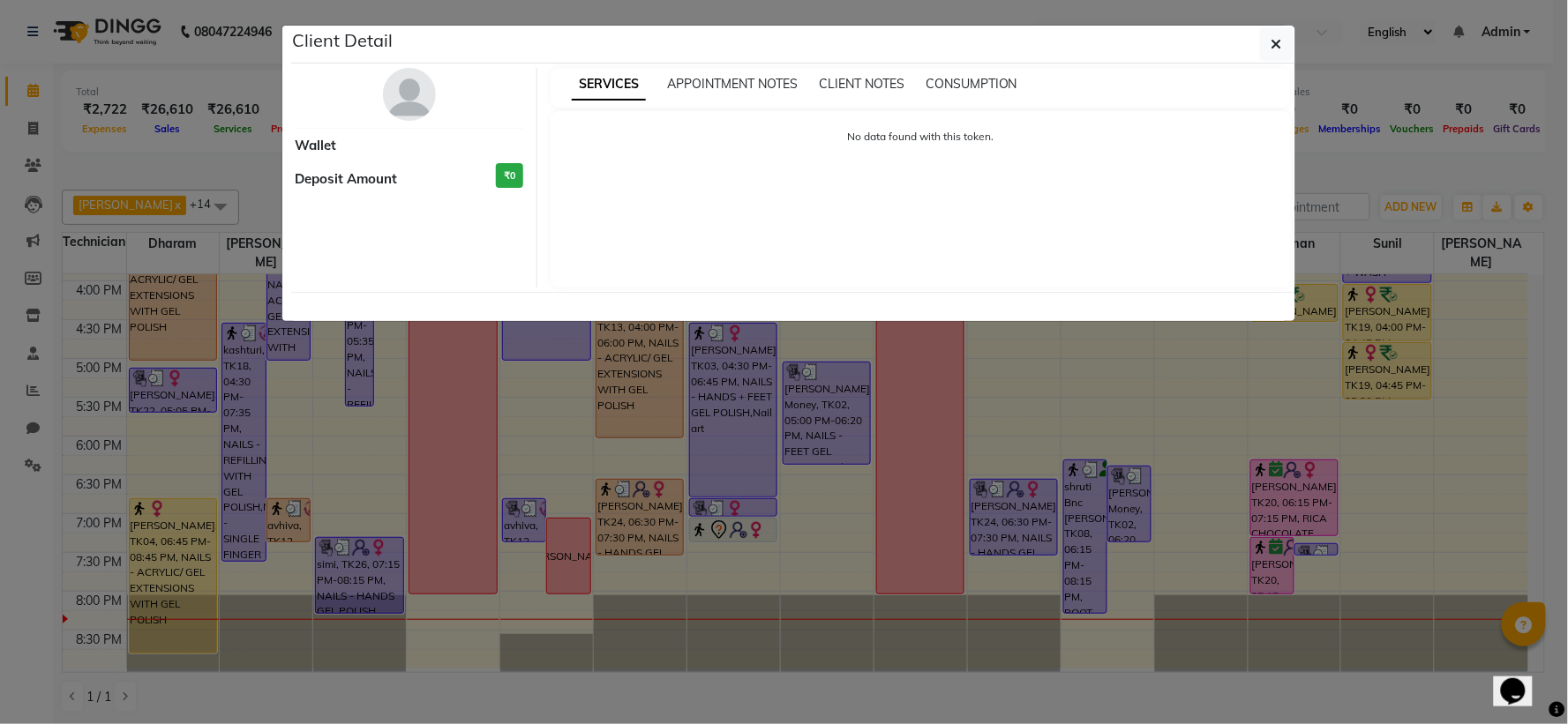
select select "7"
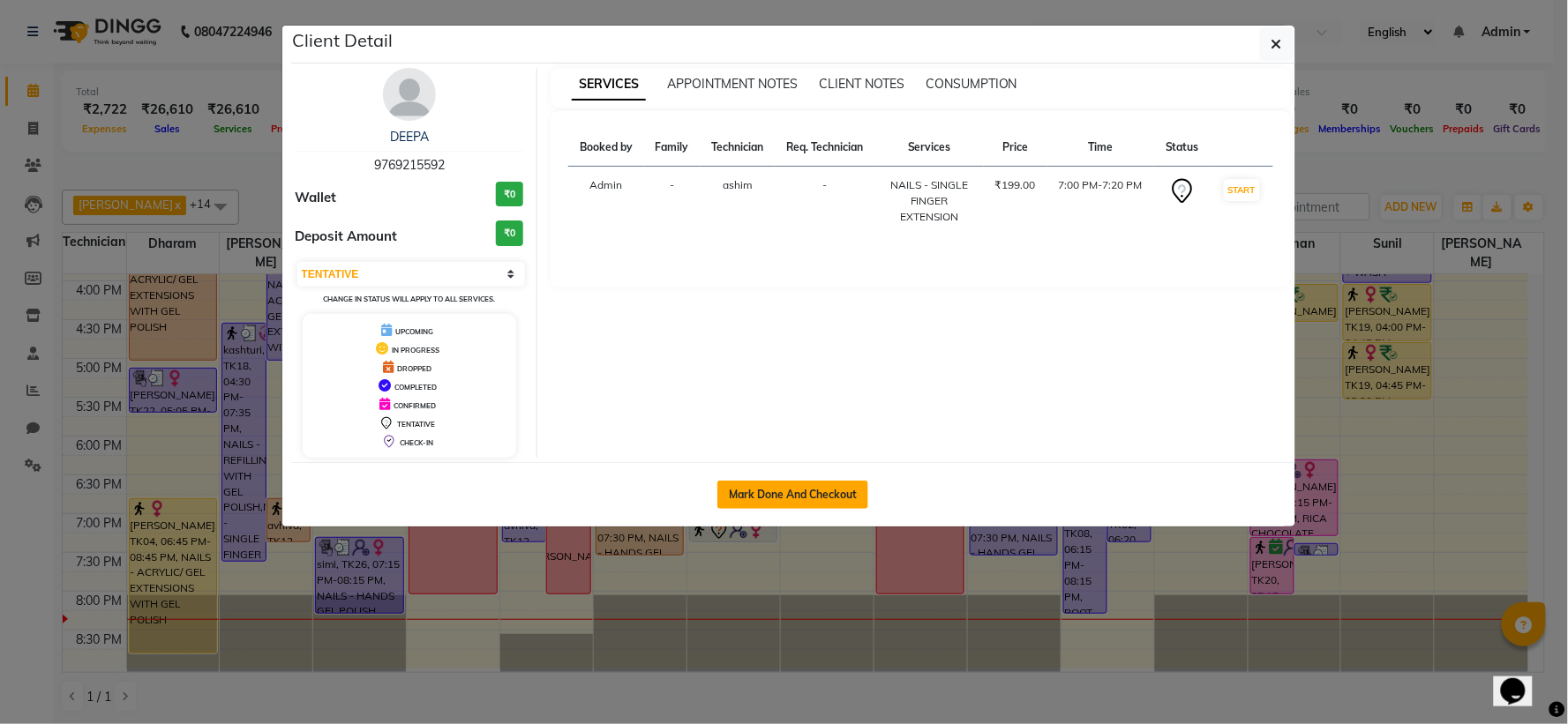
click at [786, 500] on button "Mark Done And Checkout" at bounding box center [793, 495] width 151 height 28
select select "7892"
select select "service"
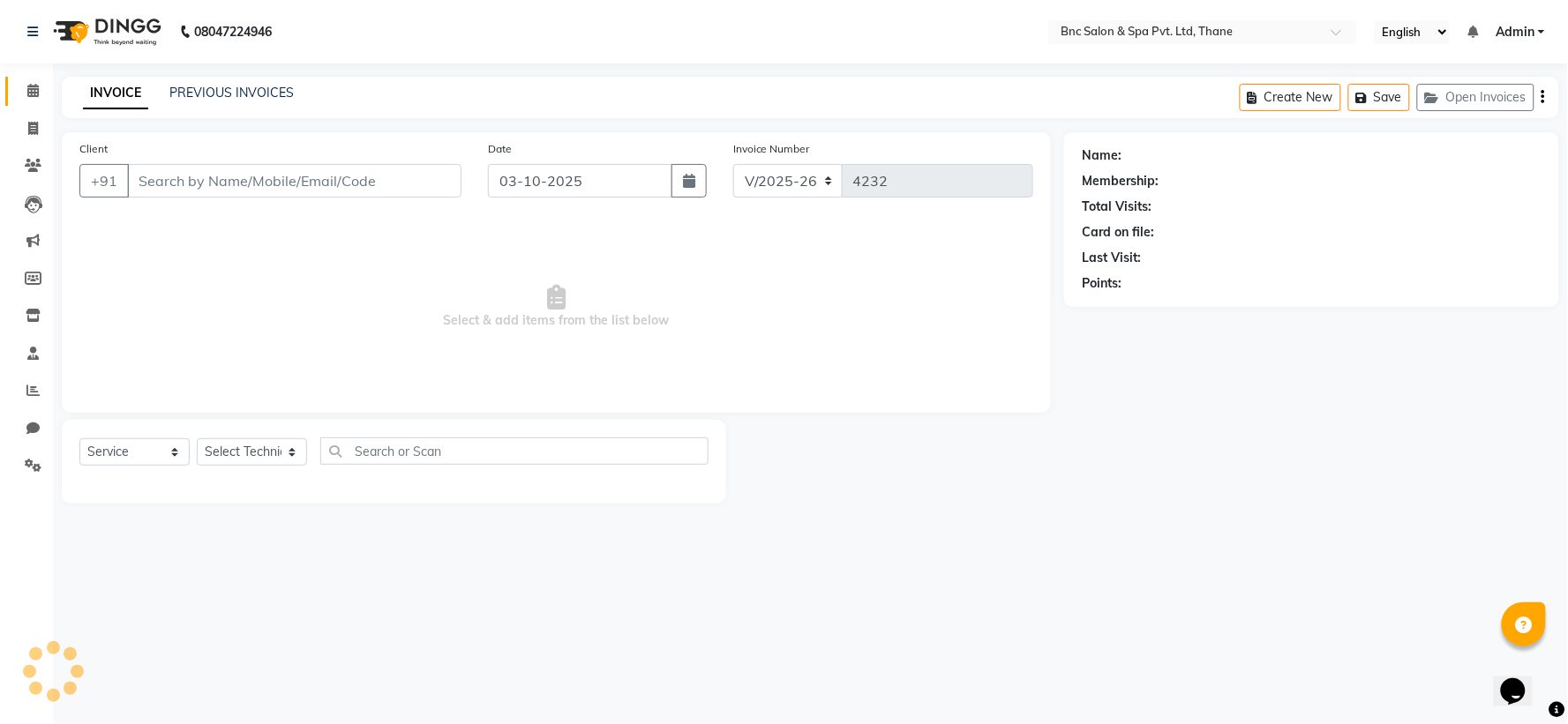
type input "9769215592"
select select "71926"
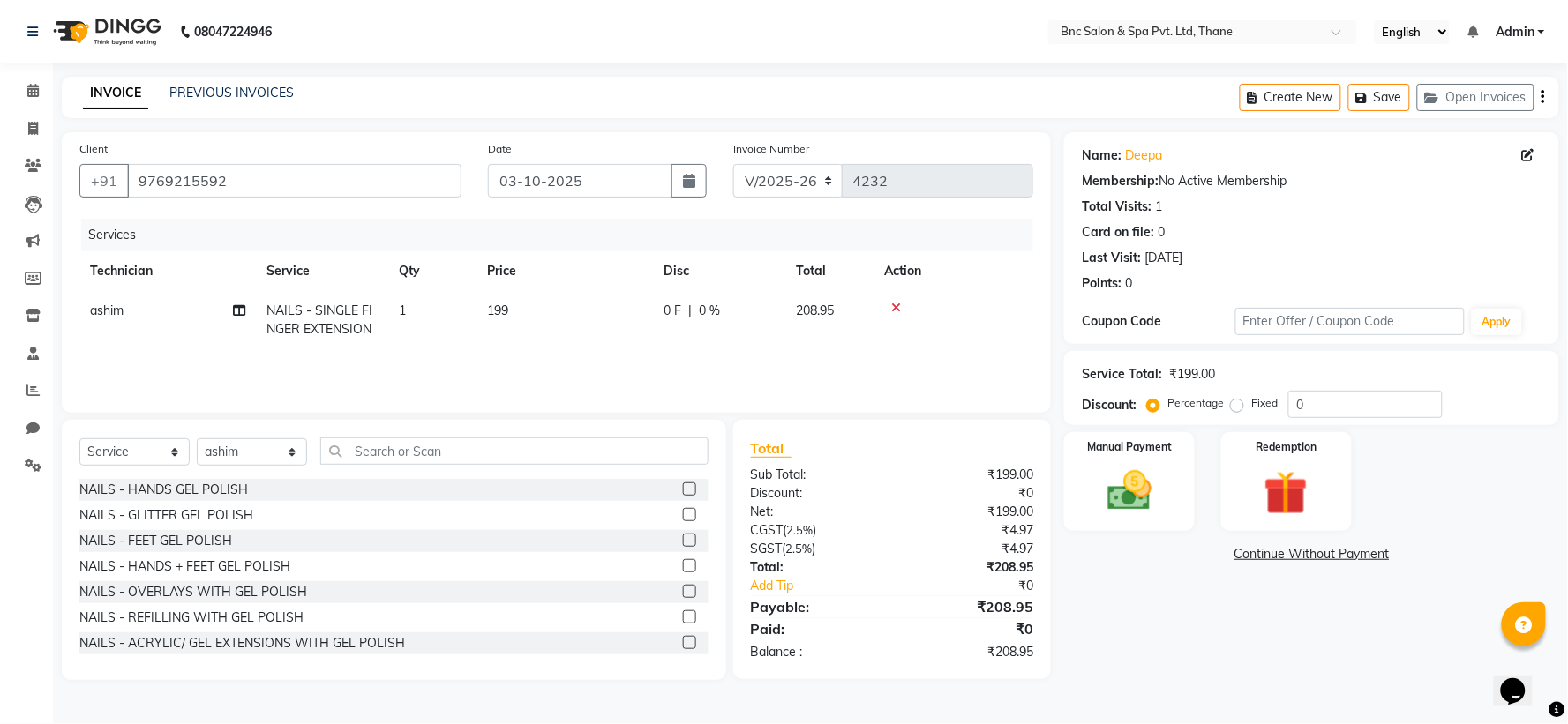
click at [500, 322] on td "199" at bounding box center [564, 320] width 176 height 58
select select "71926"
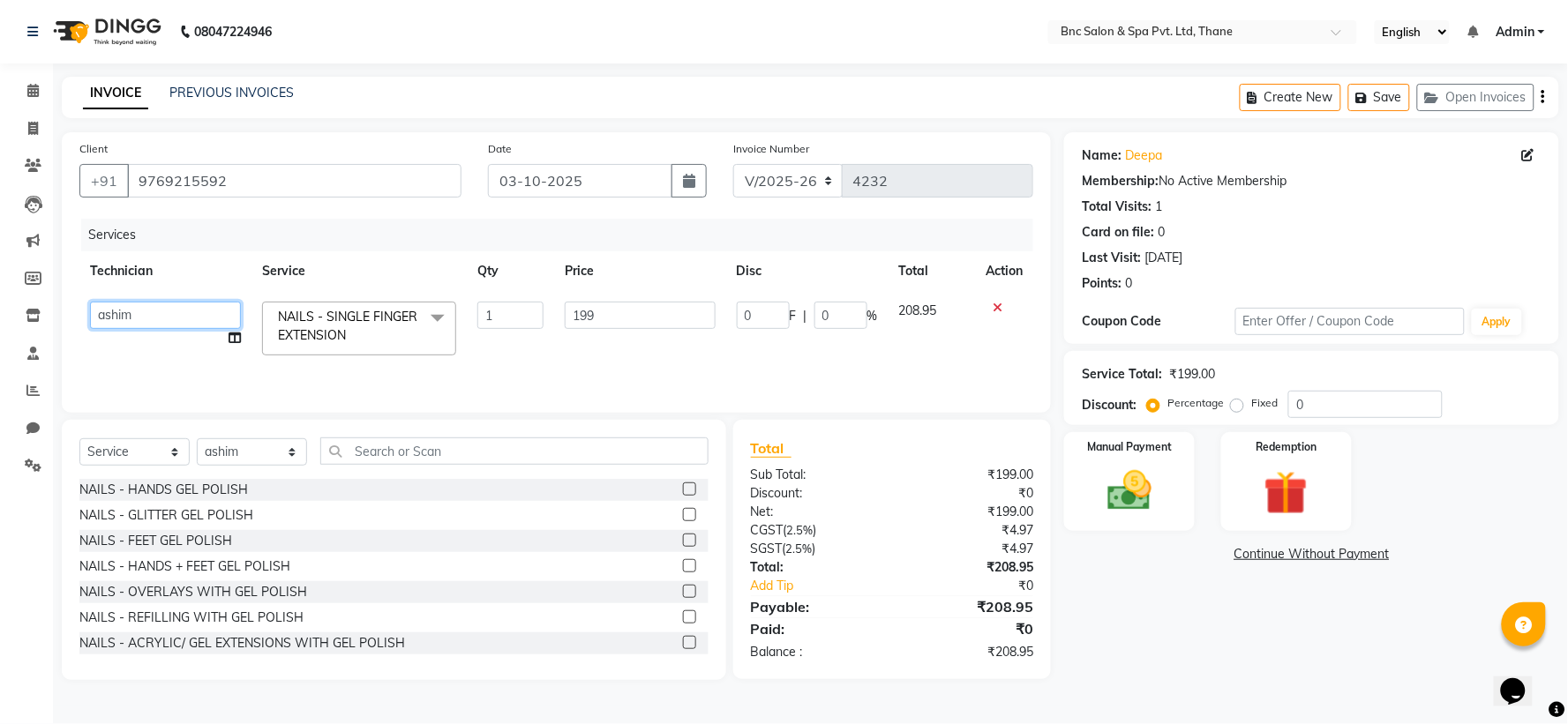
click at [103, 319] on select "Anas Ansari Apeksha ashim Ashwini Shibe Deepak Rajput Dharam Garima Jayanto Cho…" at bounding box center [166, 315] width 151 height 27
select select "71923"
click at [1093, 476] on img at bounding box center [1130, 491] width 75 height 53
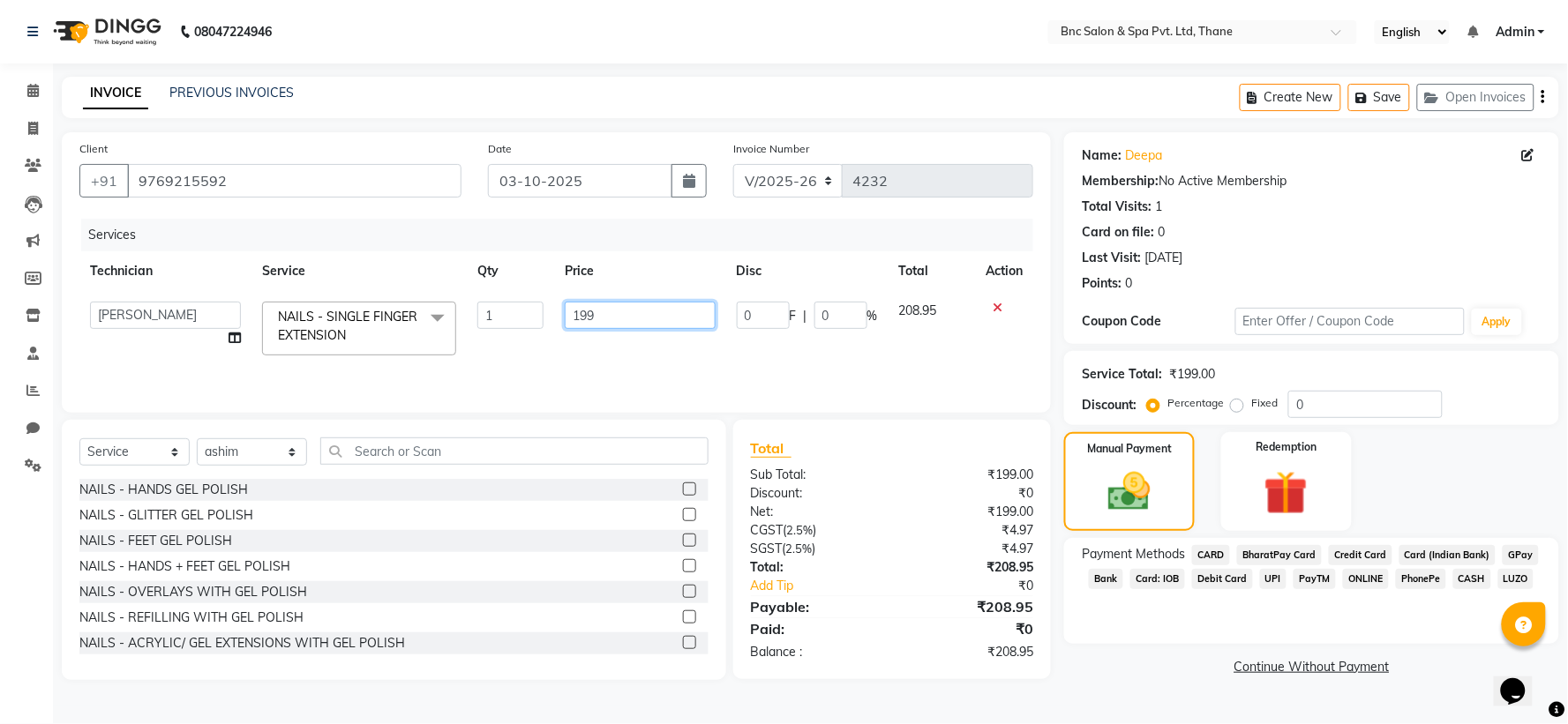
click at [623, 303] on input "199" at bounding box center [640, 315] width 151 height 27
type input "189"
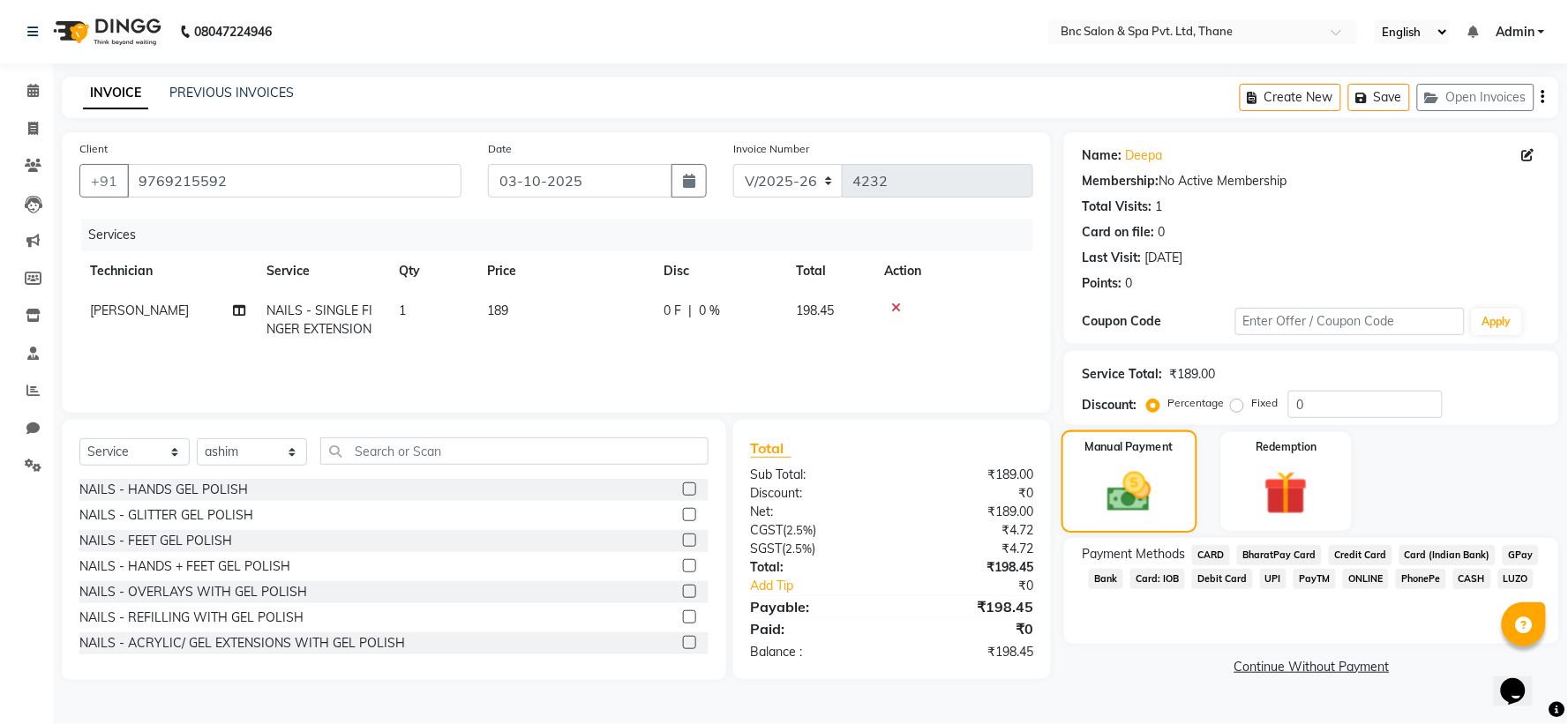
click at [1123, 482] on img at bounding box center [1130, 492] width 72 height 50
click at [1520, 556] on span "GPay" at bounding box center [1520, 555] width 36 height 20
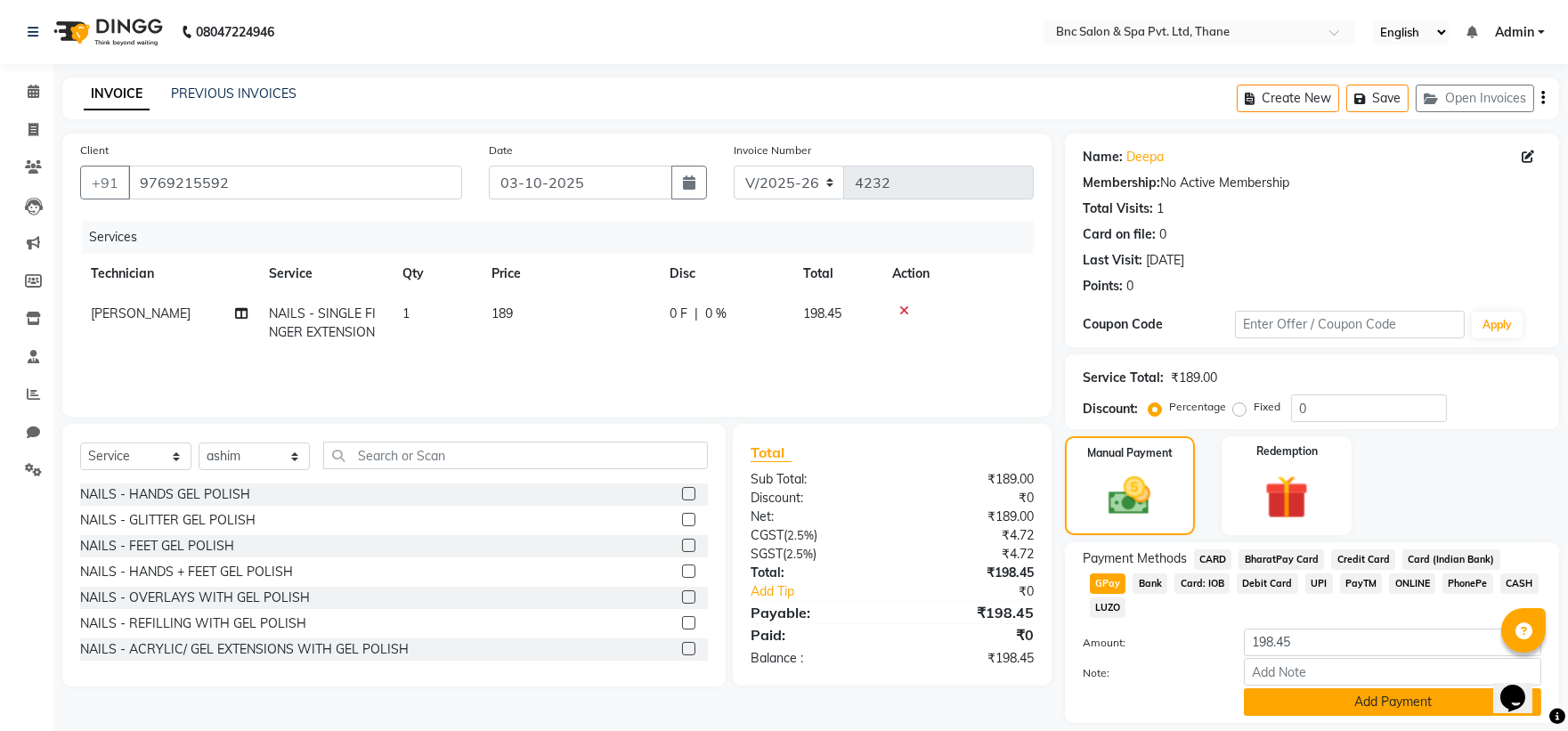
click at [1409, 689] on button "Add Payment" at bounding box center [1392, 702] width 297 height 27
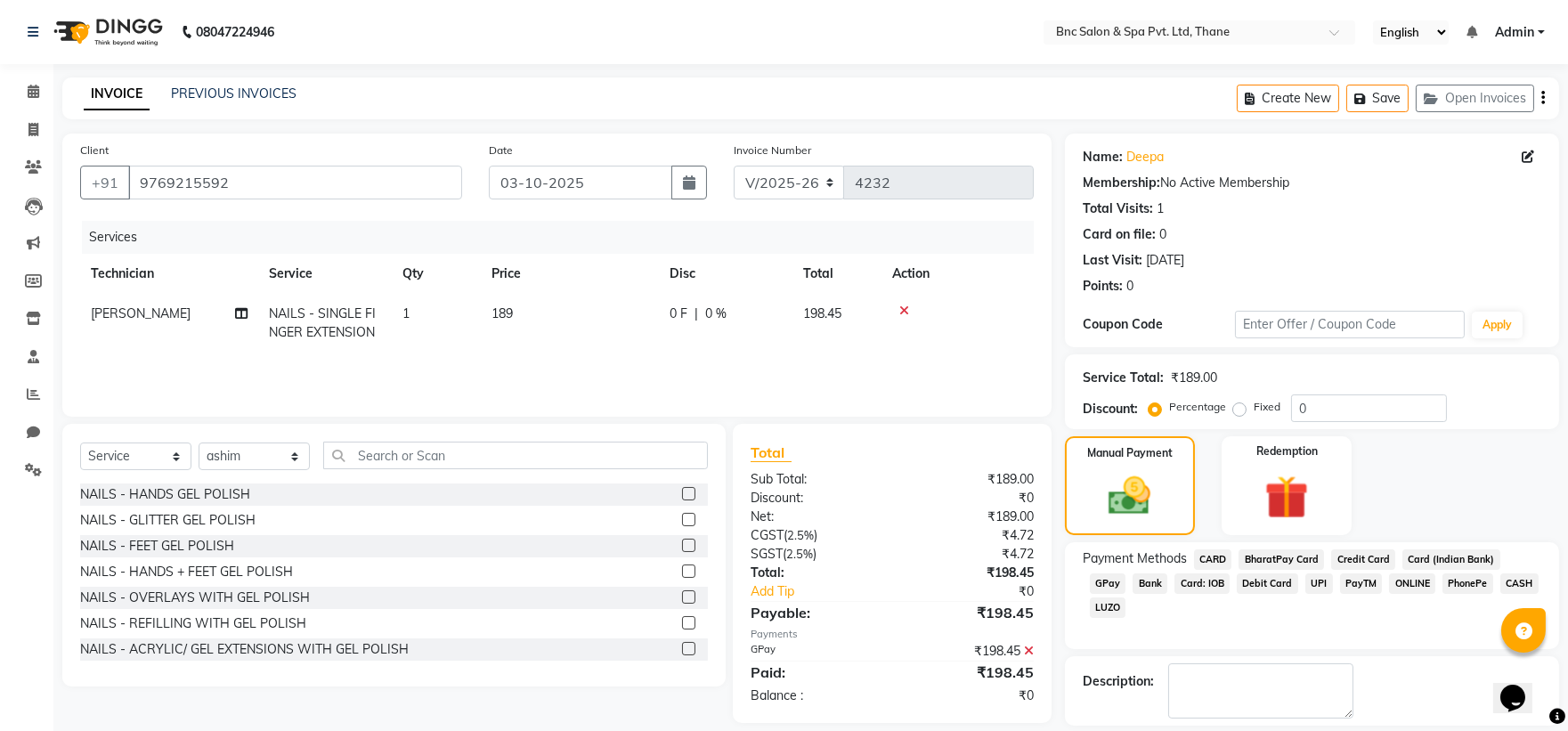
click at [1172, 730] on label at bounding box center [1171, 743] width 13 height 13
click at [1172, 730] on input "checkbox" at bounding box center [1170, 744] width 11 height 11
click at [1167, 730] on label at bounding box center [1171, 743] width 13 height 13
click at [1167, 730] on input "checkbox" at bounding box center [1170, 744] width 11 height 11
click at [1167, 730] on label at bounding box center [1171, 743] width 13 height 13
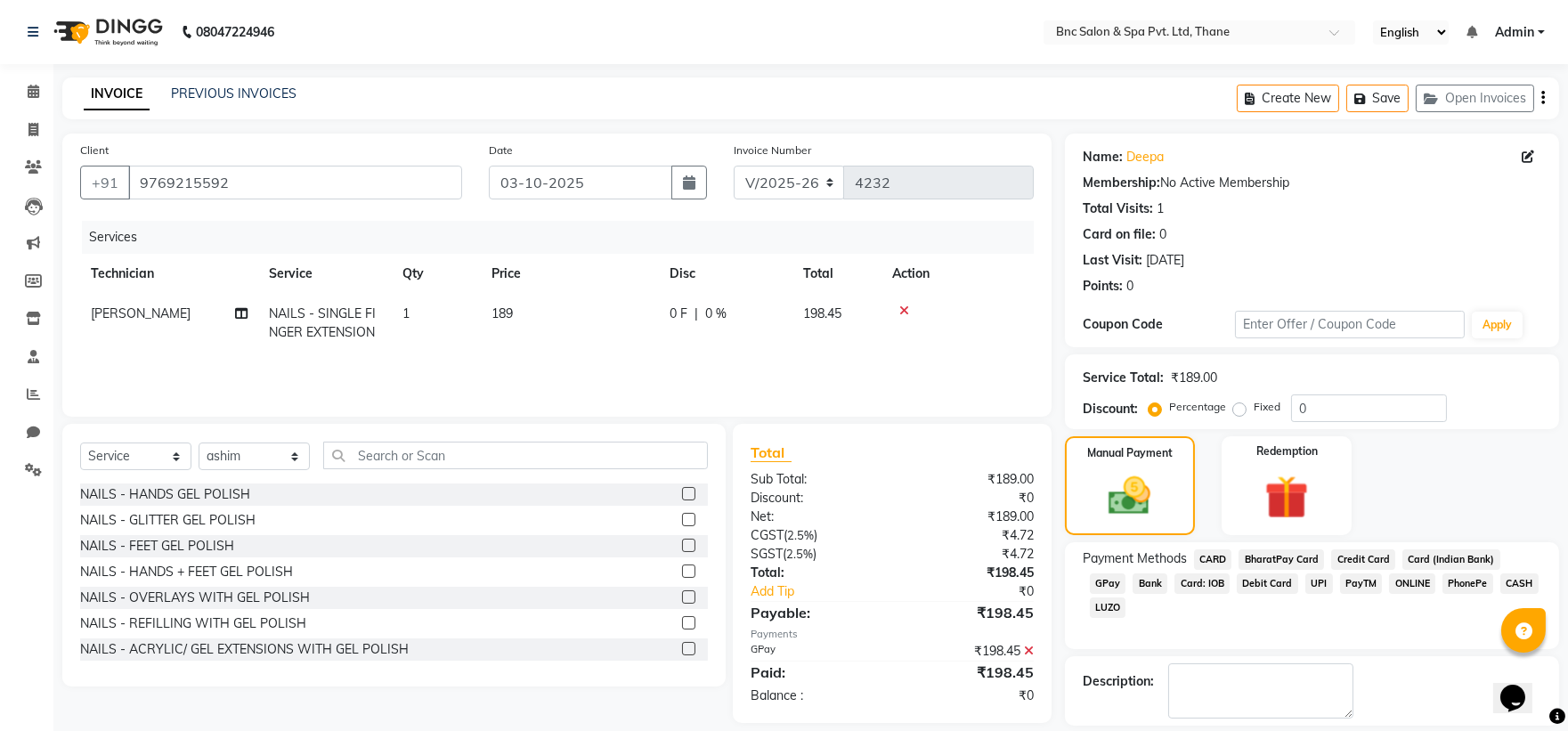
click at [1167, 730] on input "checkbox" at bounding box center [1170, 744] width 11 height 11
checkbox input "false"
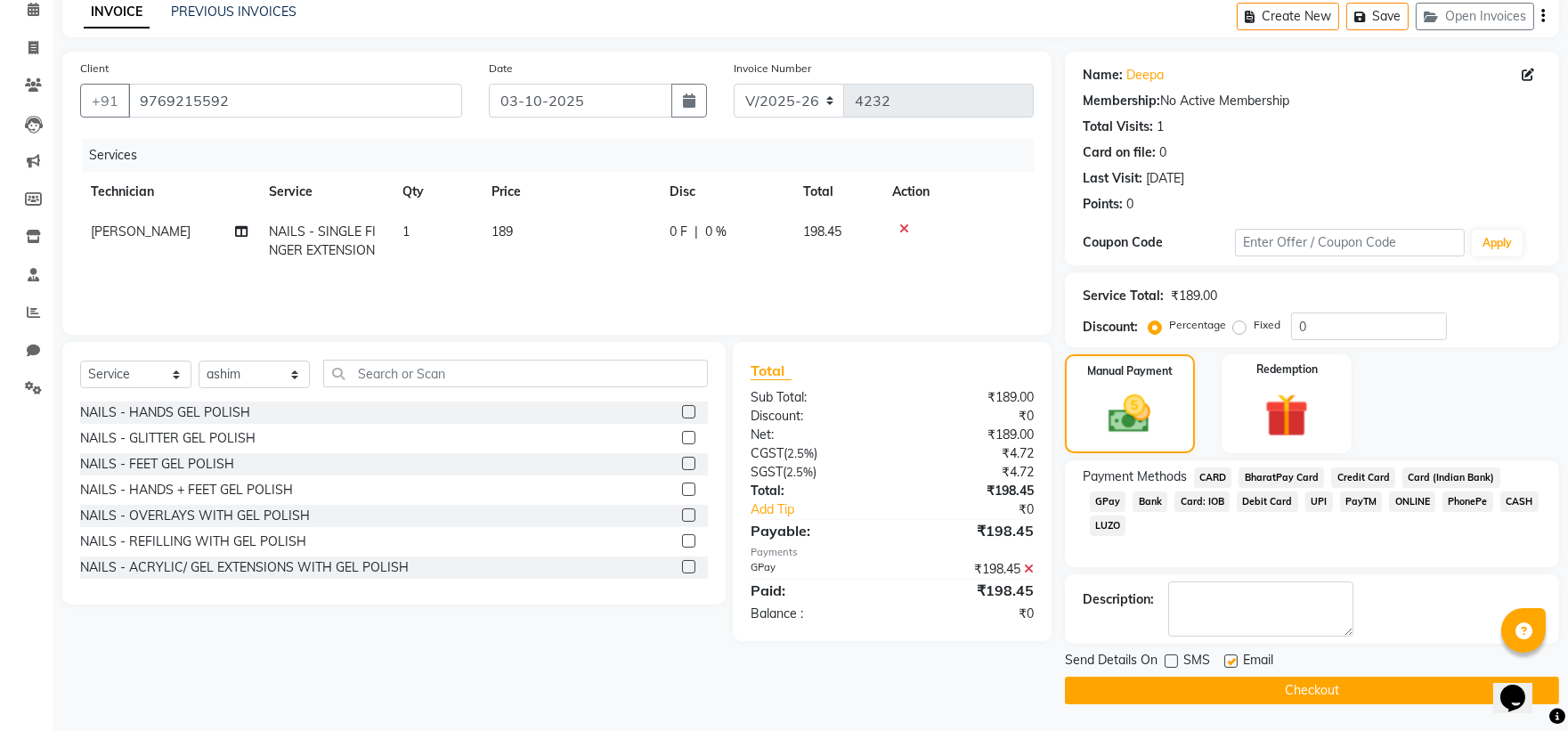
click at [1170, 691] on button "Checkout" at bounding box center [1311, 690] width 494 height 27
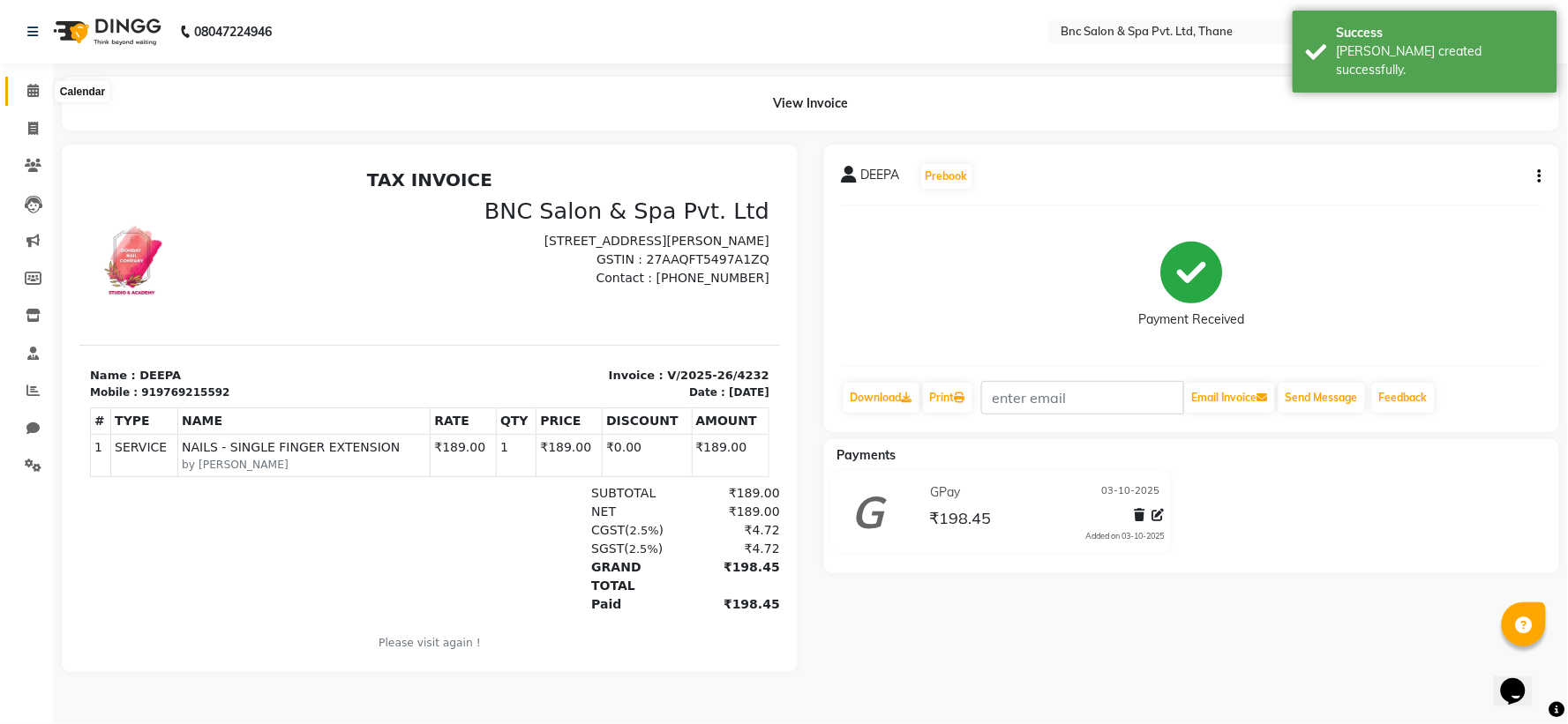
click at [37, 85] on icon at bounding box center [33, 90] width 11 height 13
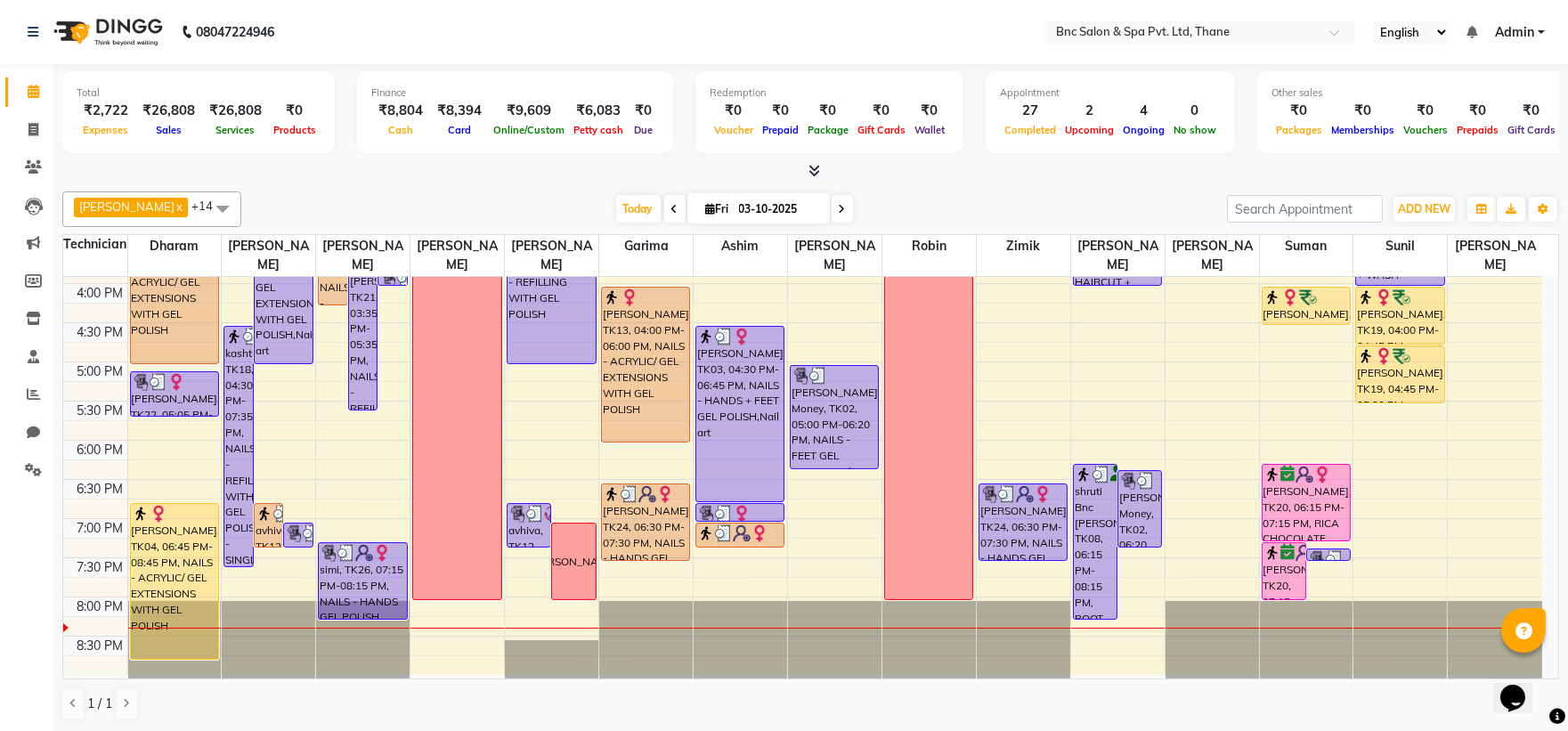
scroll to position [1, 0]
click at [1411, 208] on span "ADD NEW" at bounding box center [1424, 208] width 53 height 13
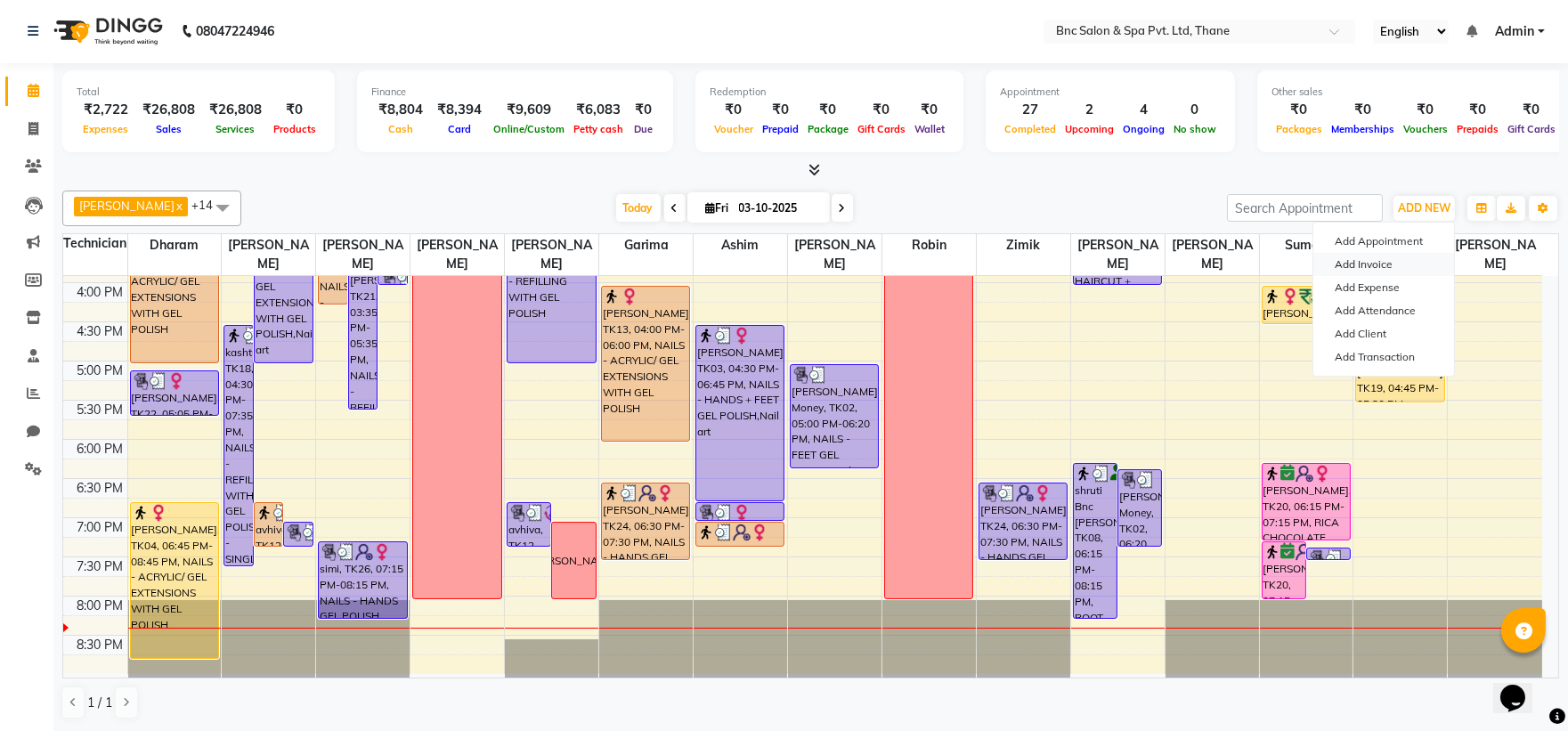
click at [1391, 264] on link "Add Invoice" at bounding box center [1384, 264] width 141 height 24
select select "7892"
select select "service"
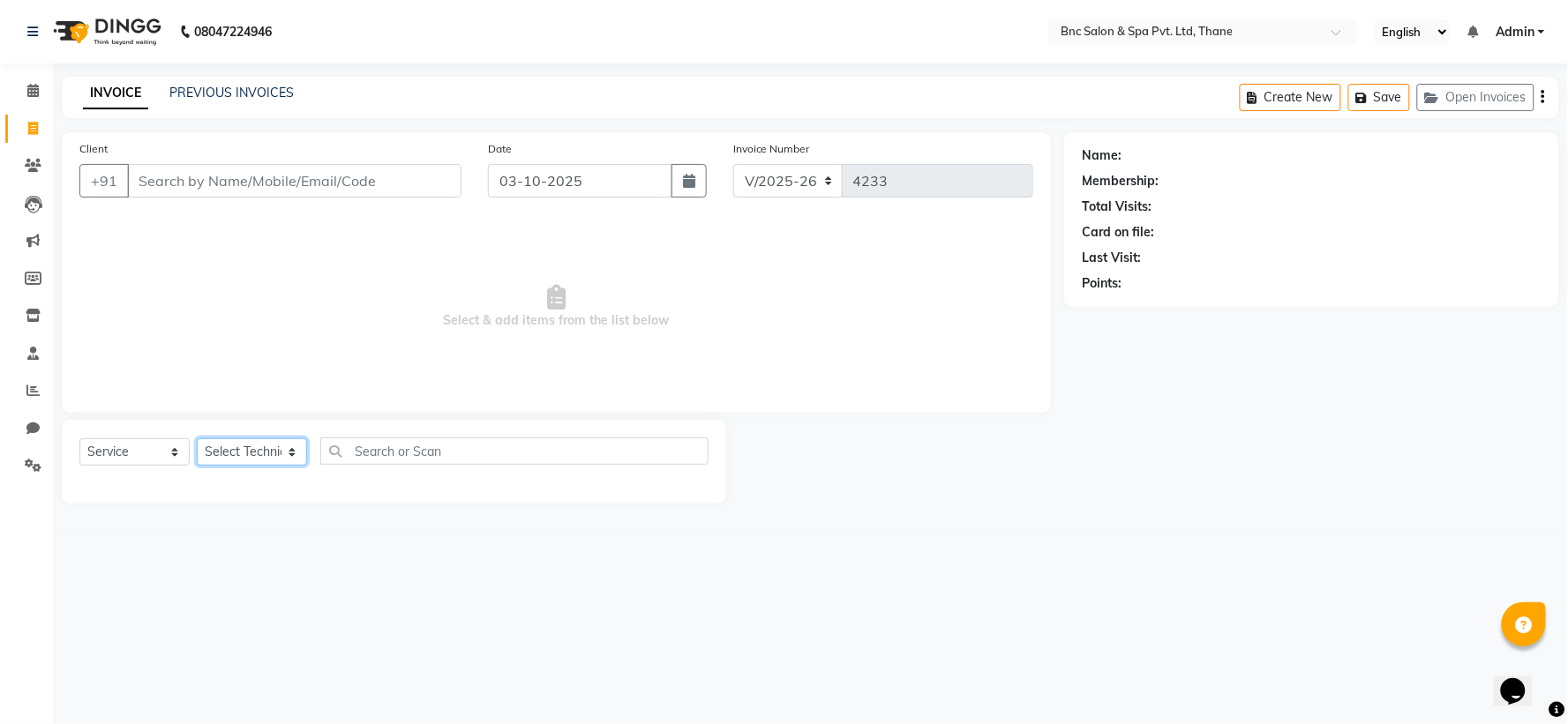
click at [257, 446] on select "Select Technician Anas Ansari Apeksha ashim Ashwini Shibe Deepak Rajput Dharam …" at bounding box center [252, 451] width 110 height 27
select select "71926"
click at [197, 439] on select "Select Technician Anas Ansari Apeksha ashim Ashwini Shibe Deepak Rajput Dharam …" at bounding box center [252, 451] width 110 height 27
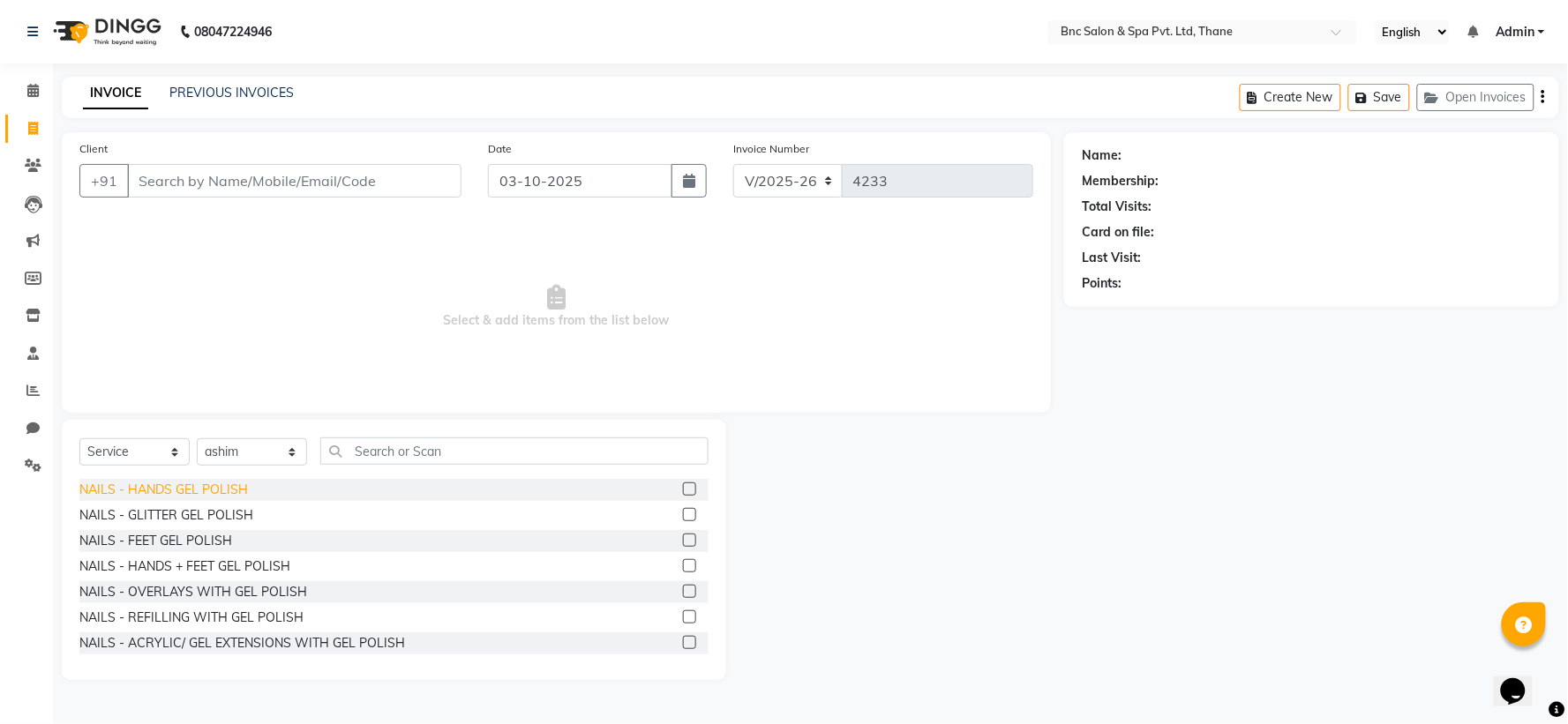
click at [214, 488] on div "NAILS - HANDS GEL POLISH" at bounding box center [163, 490] width 169 height 19
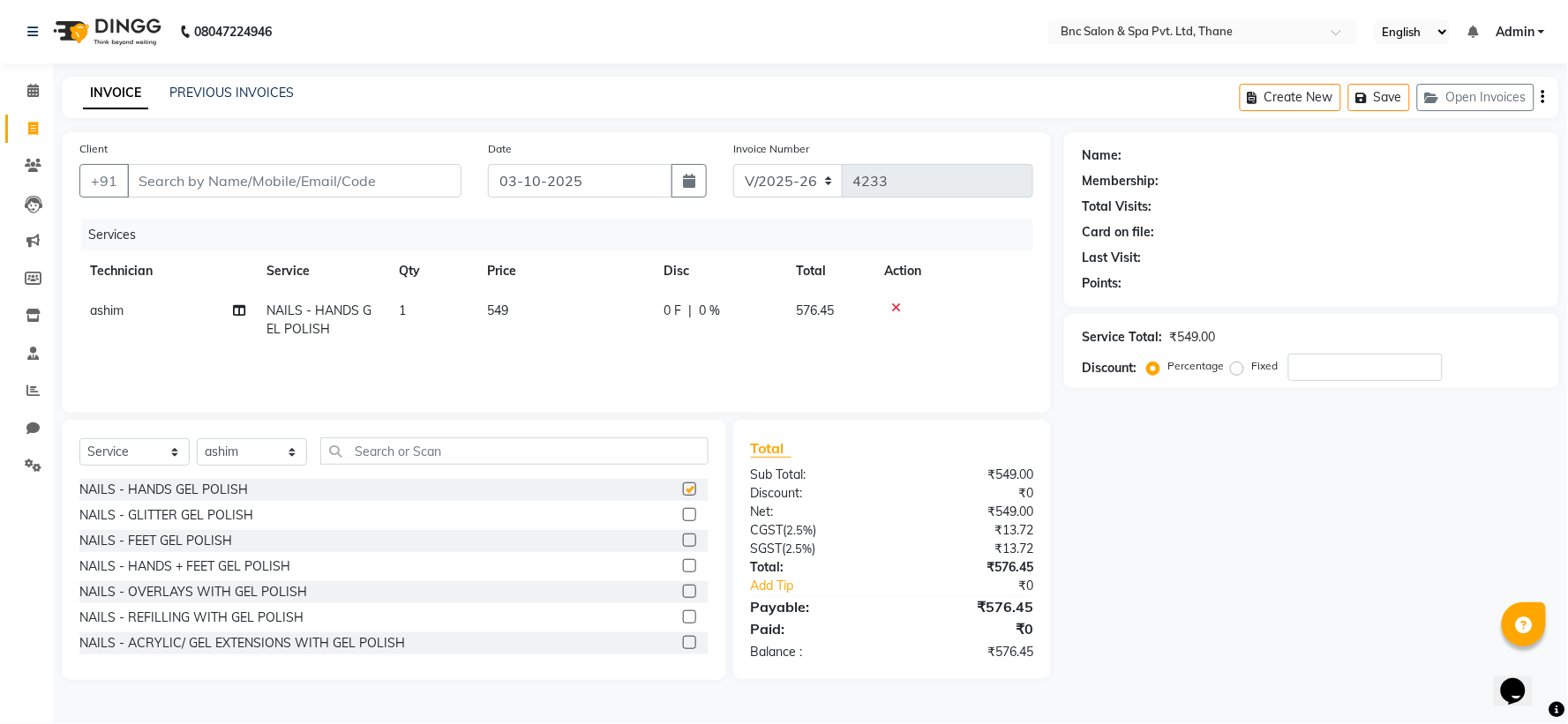
checkbox input "false"
click at [505, 306] on span "549" at bounding box center [498, 310] width 21 height 16
select select "71926"
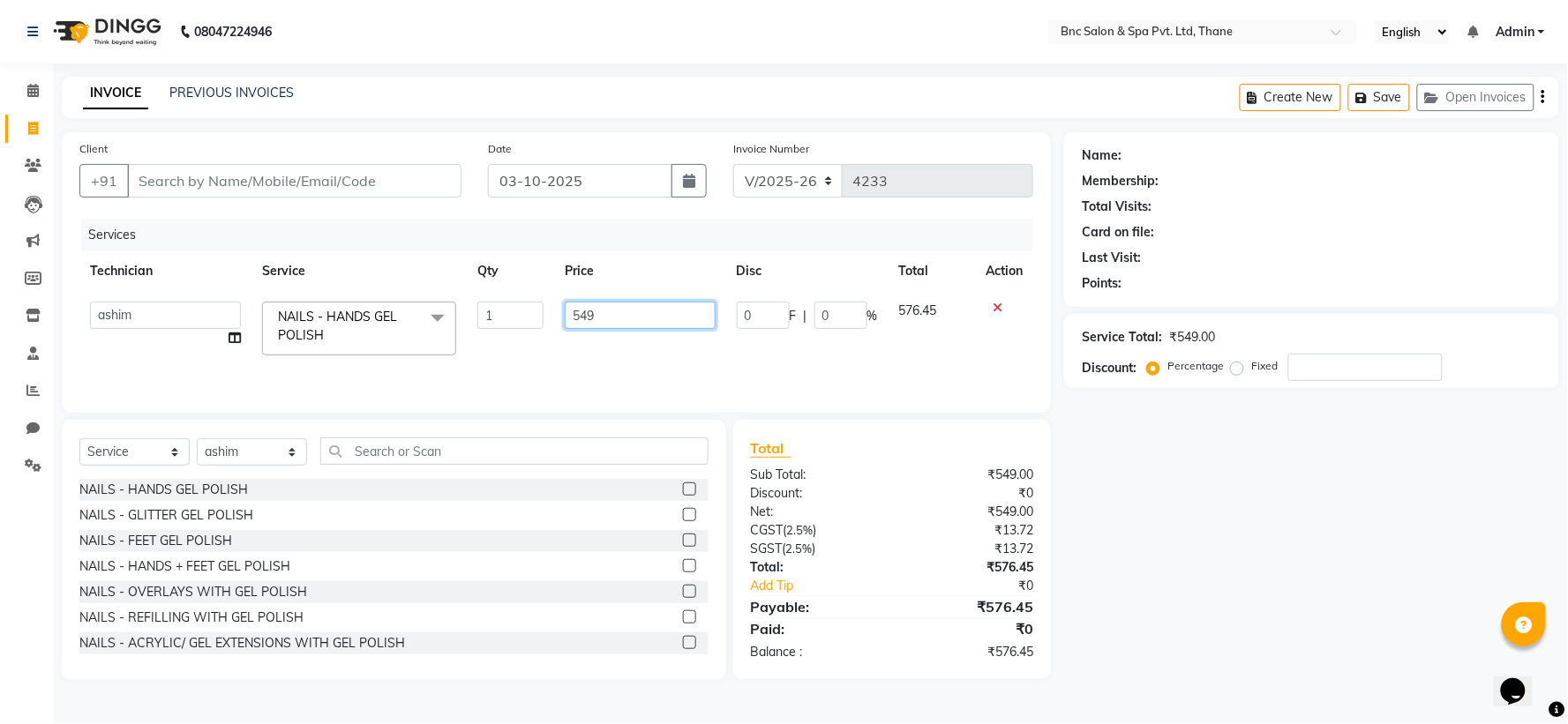
click at [579, 315] on input "549" at bounding box center [640, 315] width 151 height 27
type input "649"
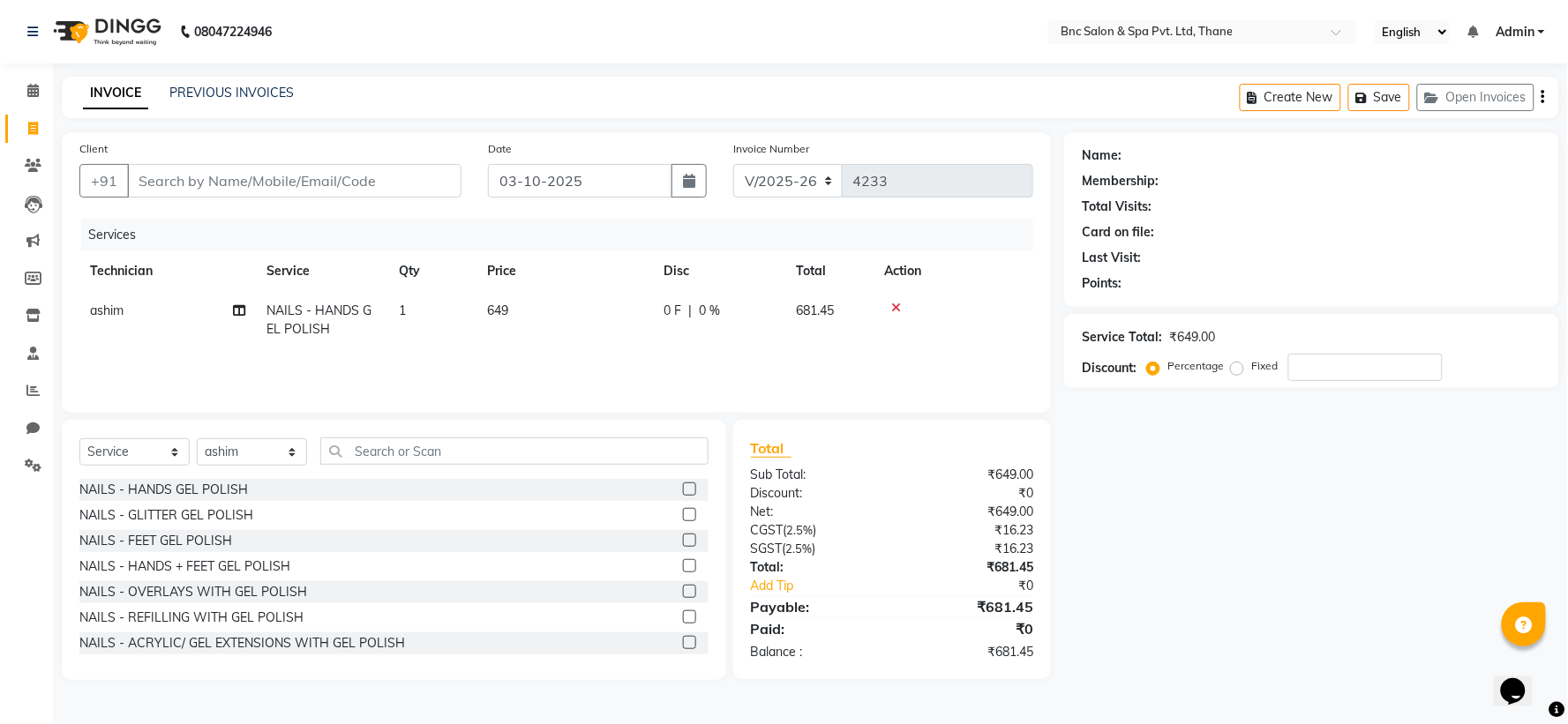
click at [894, 495] on div "₹0" at bounding box center [970, 494] width 155 height 19
click at [378, 185] on input "Client" at bounding box center [294, 181] width 335 height 34
type input "9"
type input "0"
type input "9004334334"
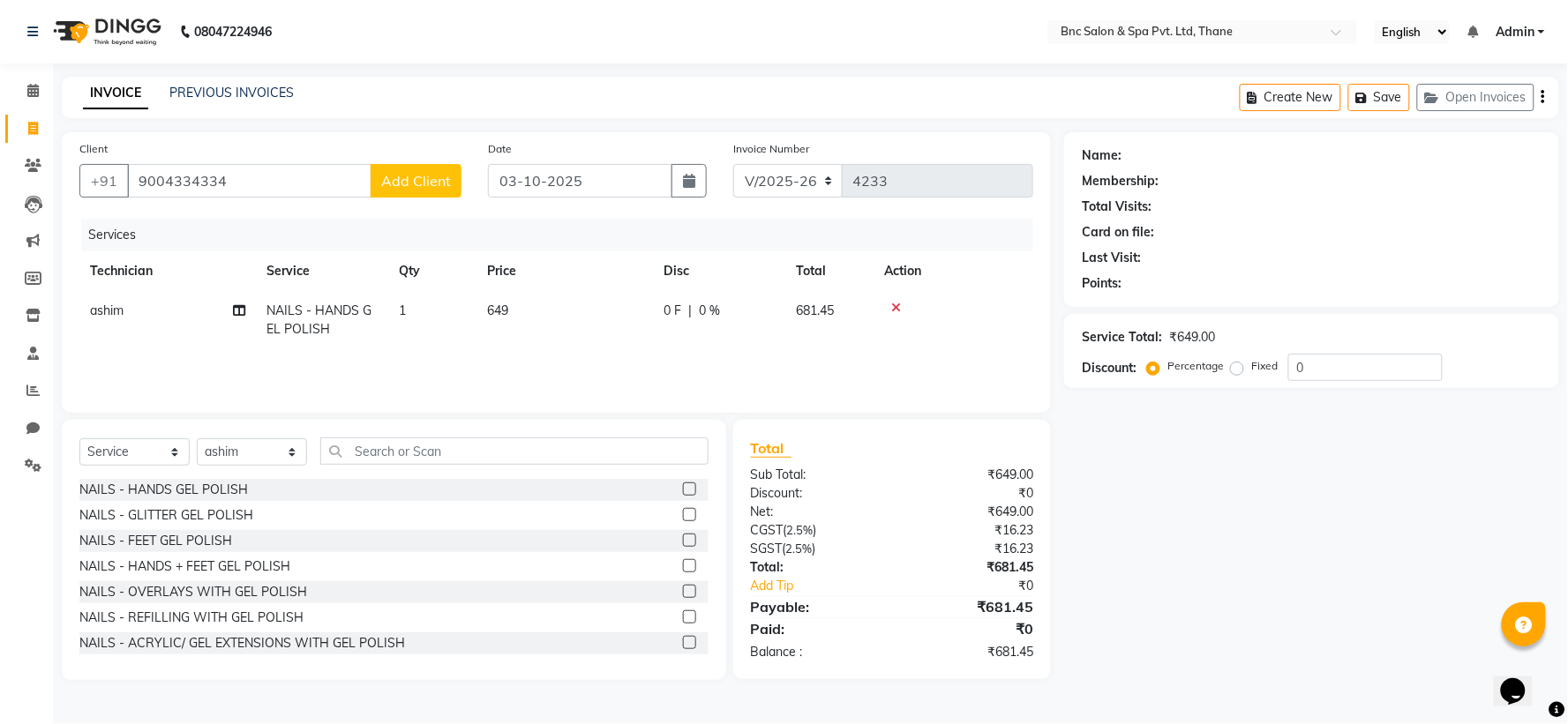
click at [423, 181] on span "Add Client" at bounding box center [416, 181] width 70 height 18
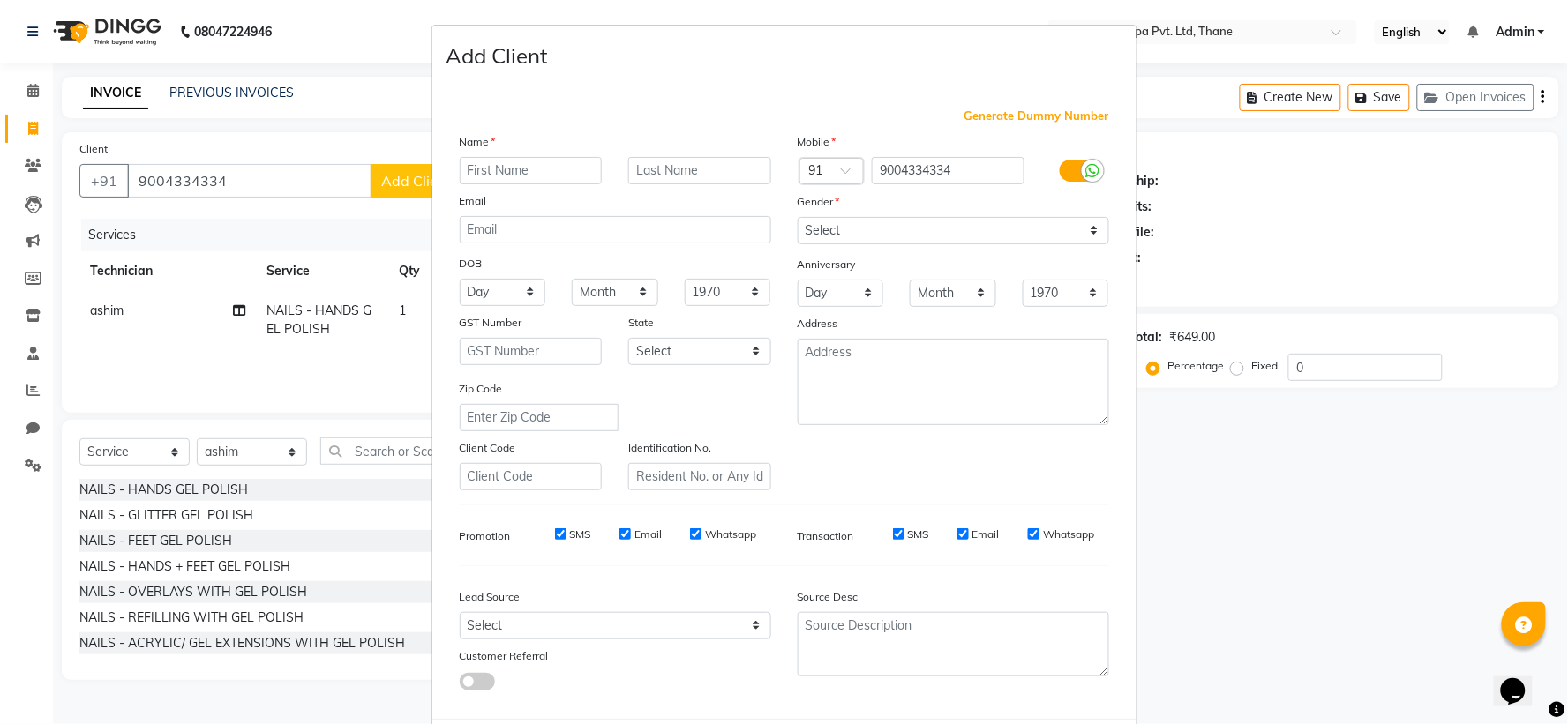
click at [474, 165] on input "text" at bounding box center [530, 171] width 143 height 27
type input "pratiksha"
click at [875, 241] on select "Select Male Female Other Prefer Not To Say" at bounding box center [954, 230] width 311 height 27
select select "female"
click at [798, 217] on select "Select Male Female Other Prefer Not To Say" at bounding box center [954, 230] width 311 height 27
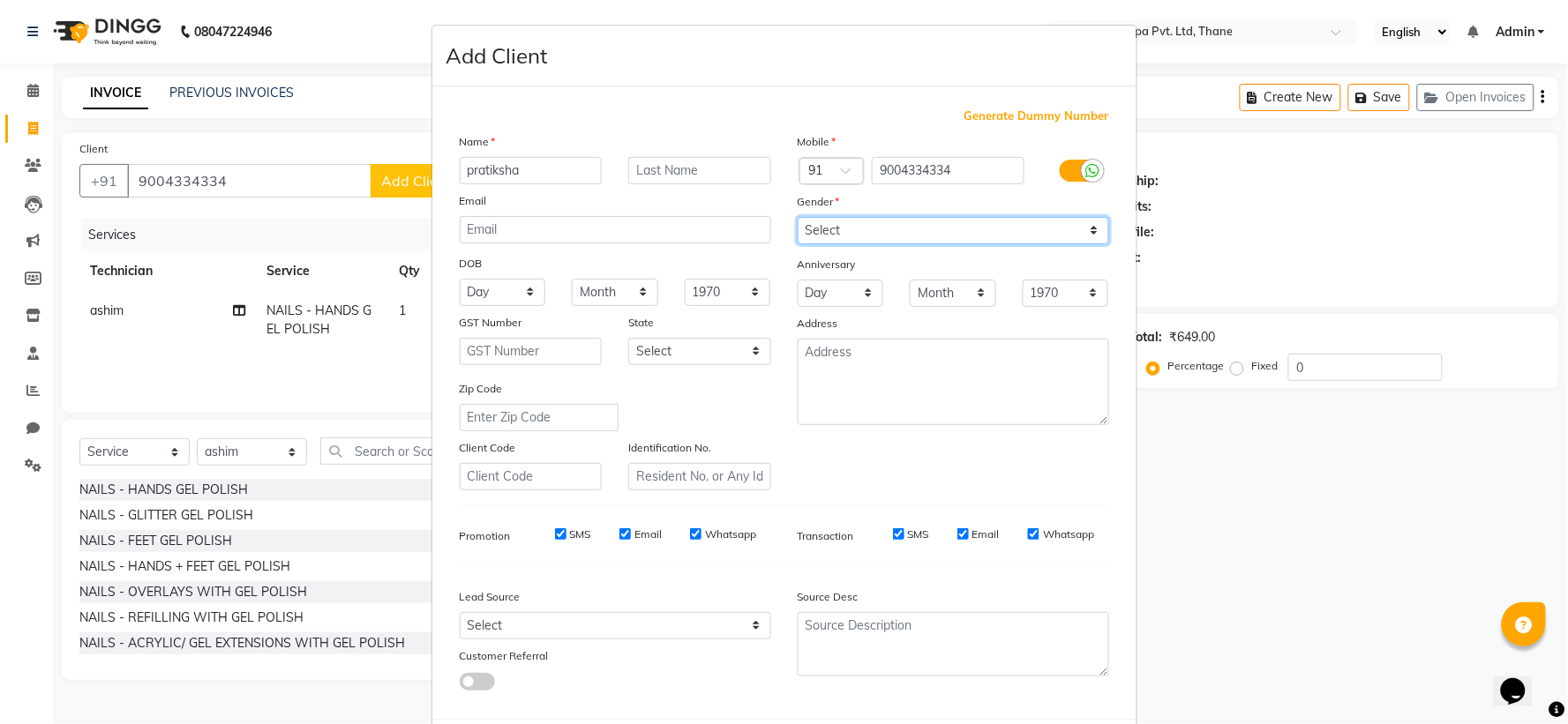
scroll to position [91, 0]
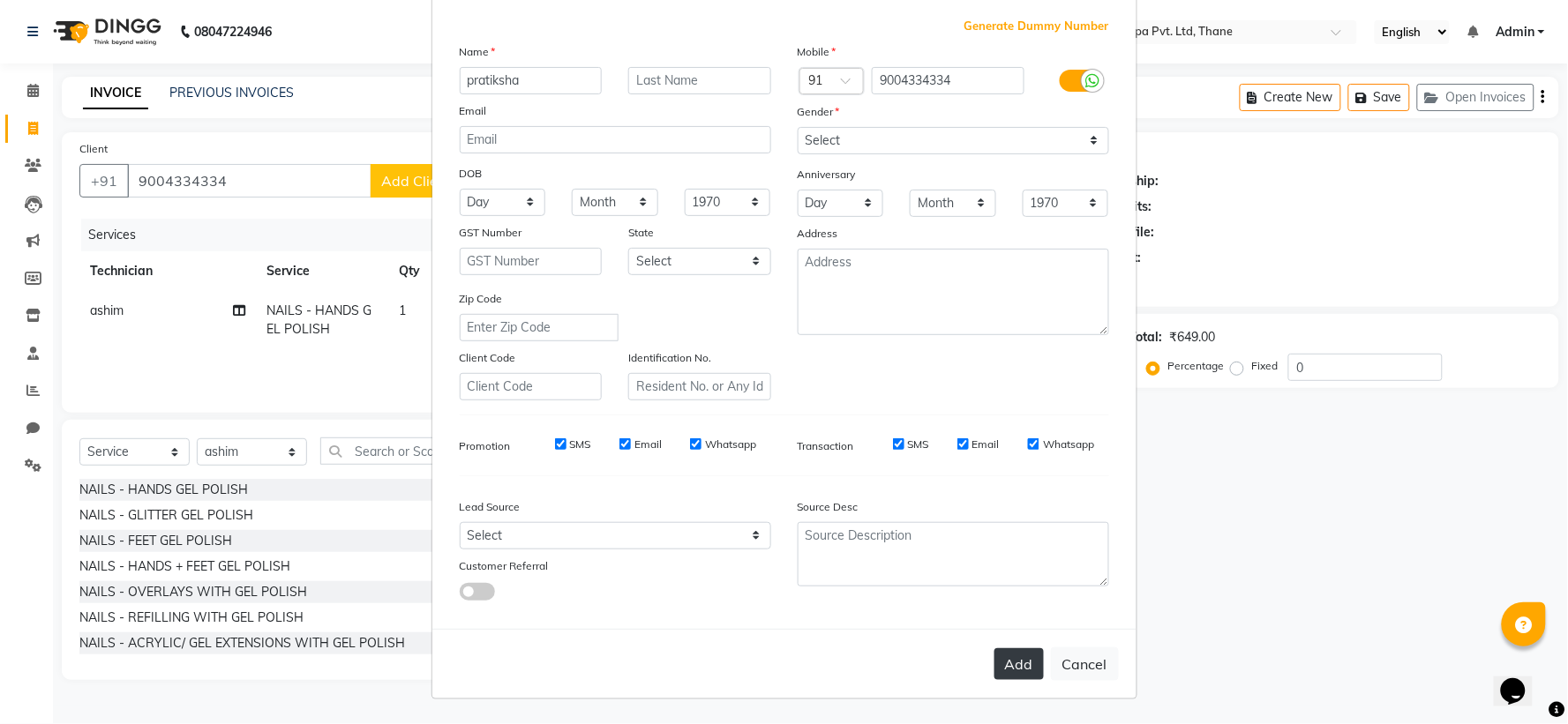
click at [1012, 657] on button "Add" at bounding box center [1019, 664] width 49 height 32
select select
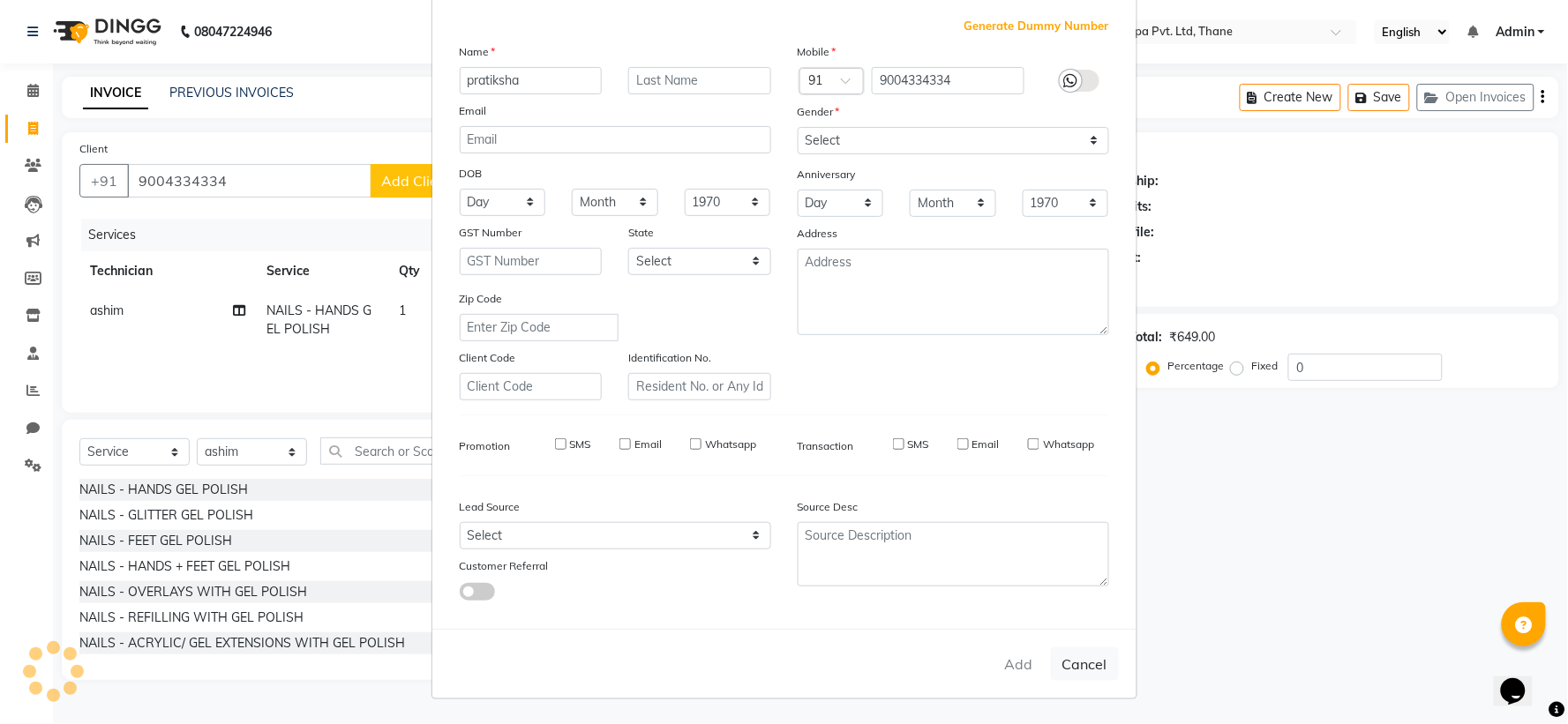
select select
checkbox input "false"
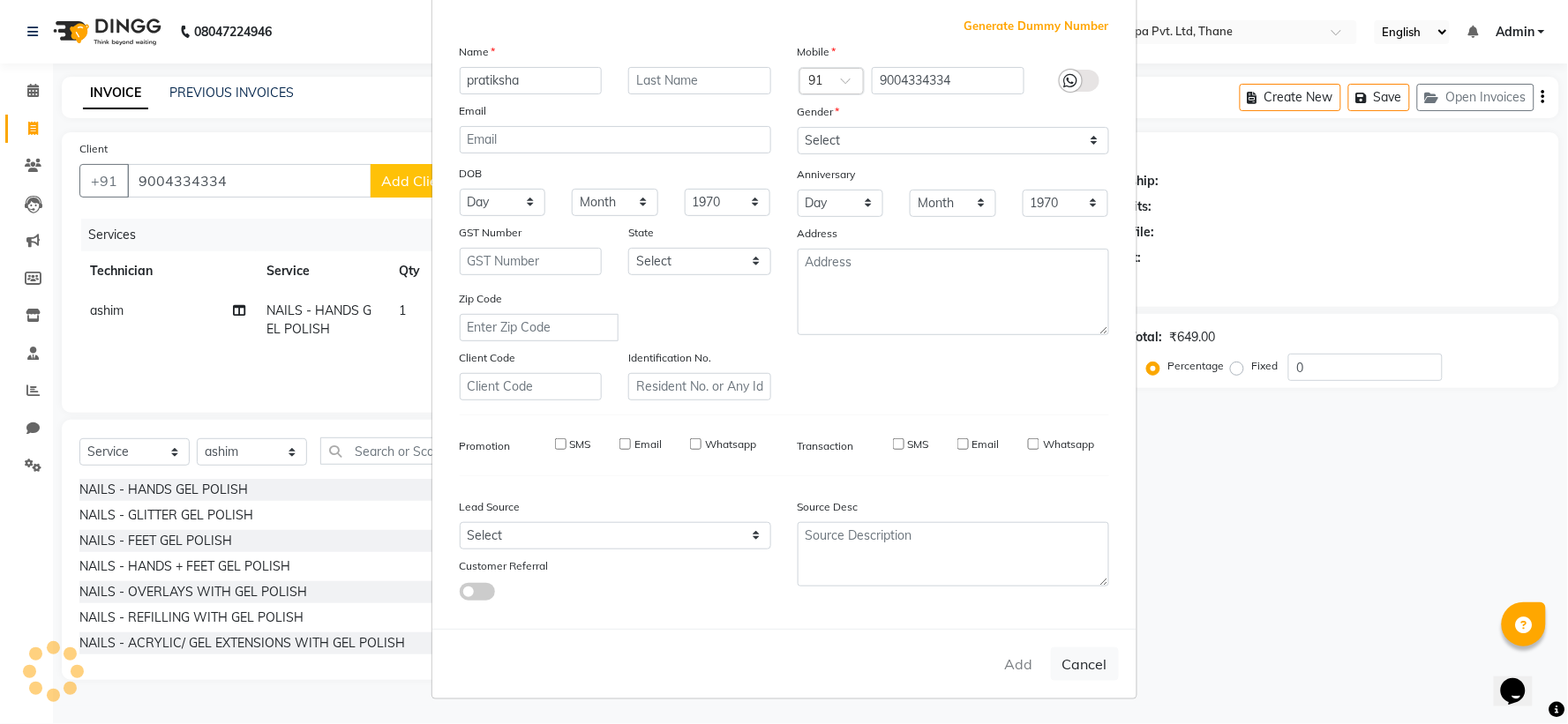
checkbox input "false"
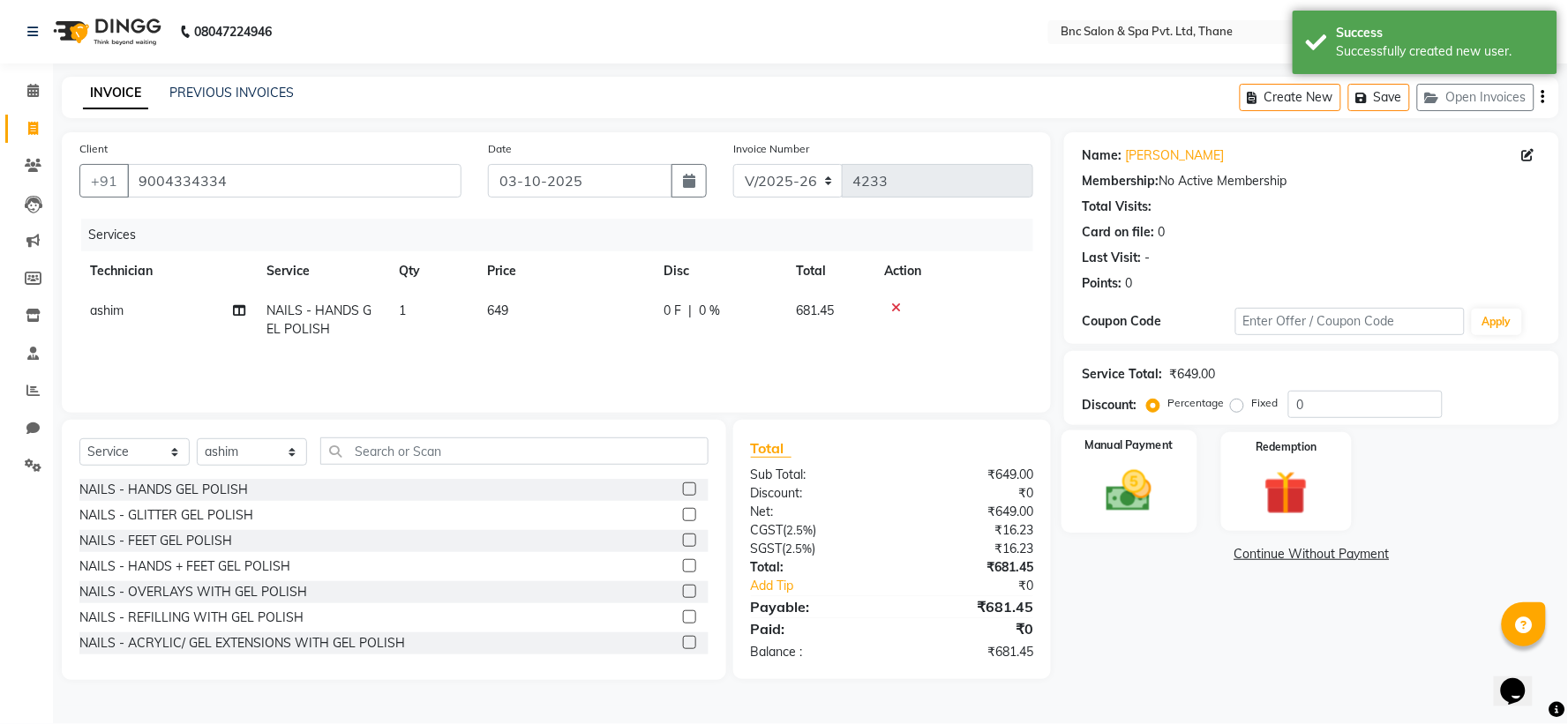
click at [1091, 512] on div "Manual Payment" at bounding box center [1130, 482] width 136 height 102
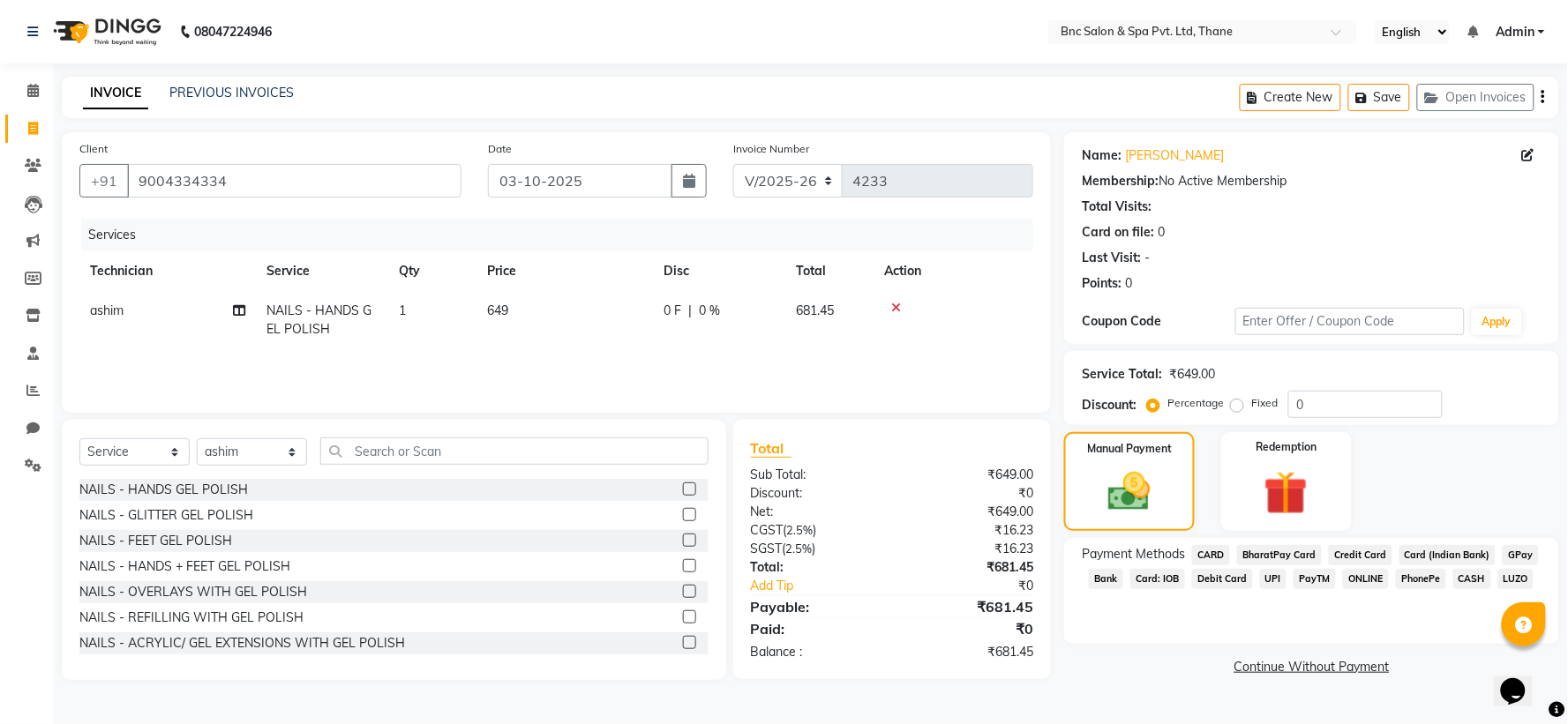
click at [1464, 576] on span "CASH" at bounding box center [1472, 580] width 38 height 20
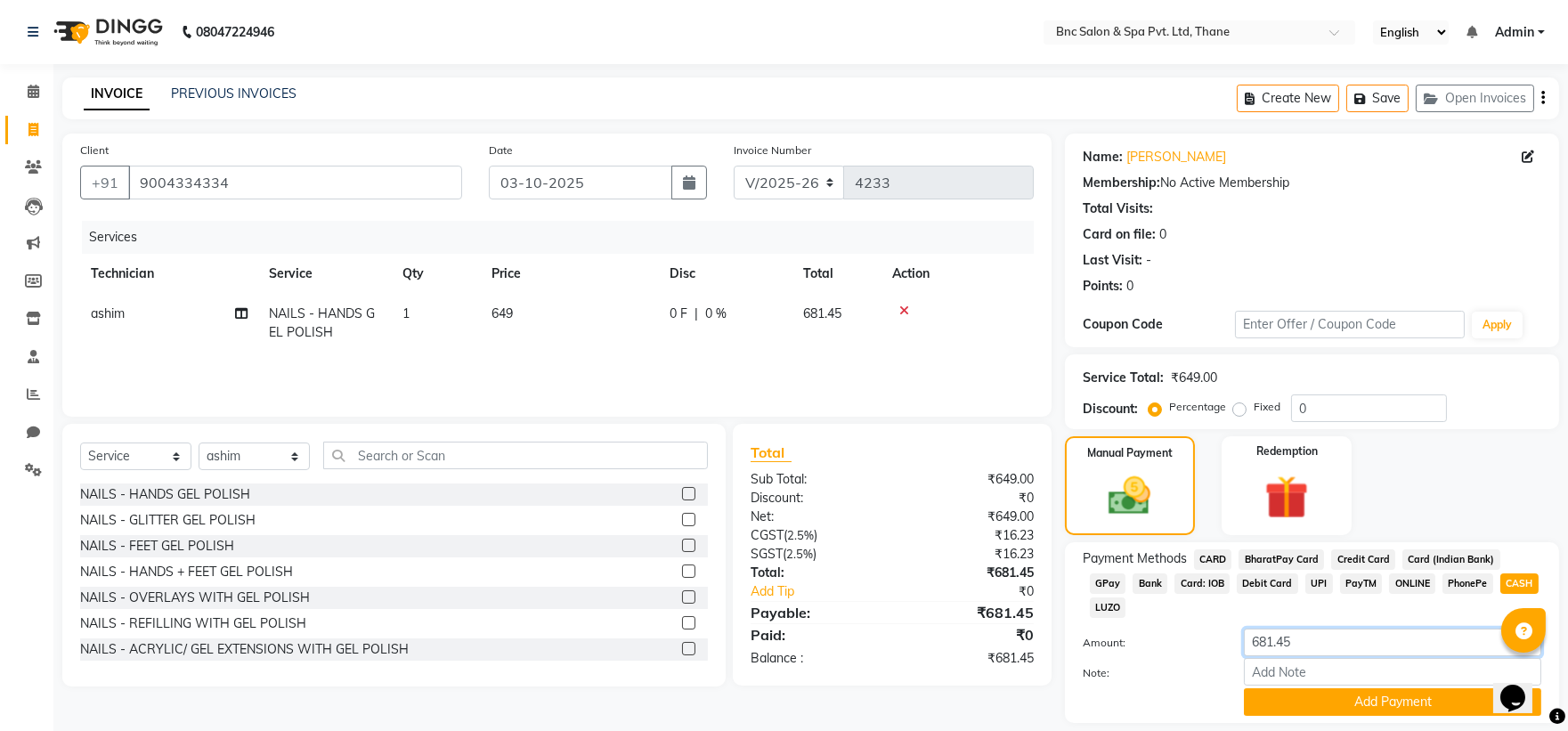
click at [1355, 628] on input "681.45" at bounding box center [1392, 642] width 297 height 27
type input "6"
type input "500"
click at [1467, 689] on button "Add Payment" at bounding box center [1392, 702] width 297 height 27
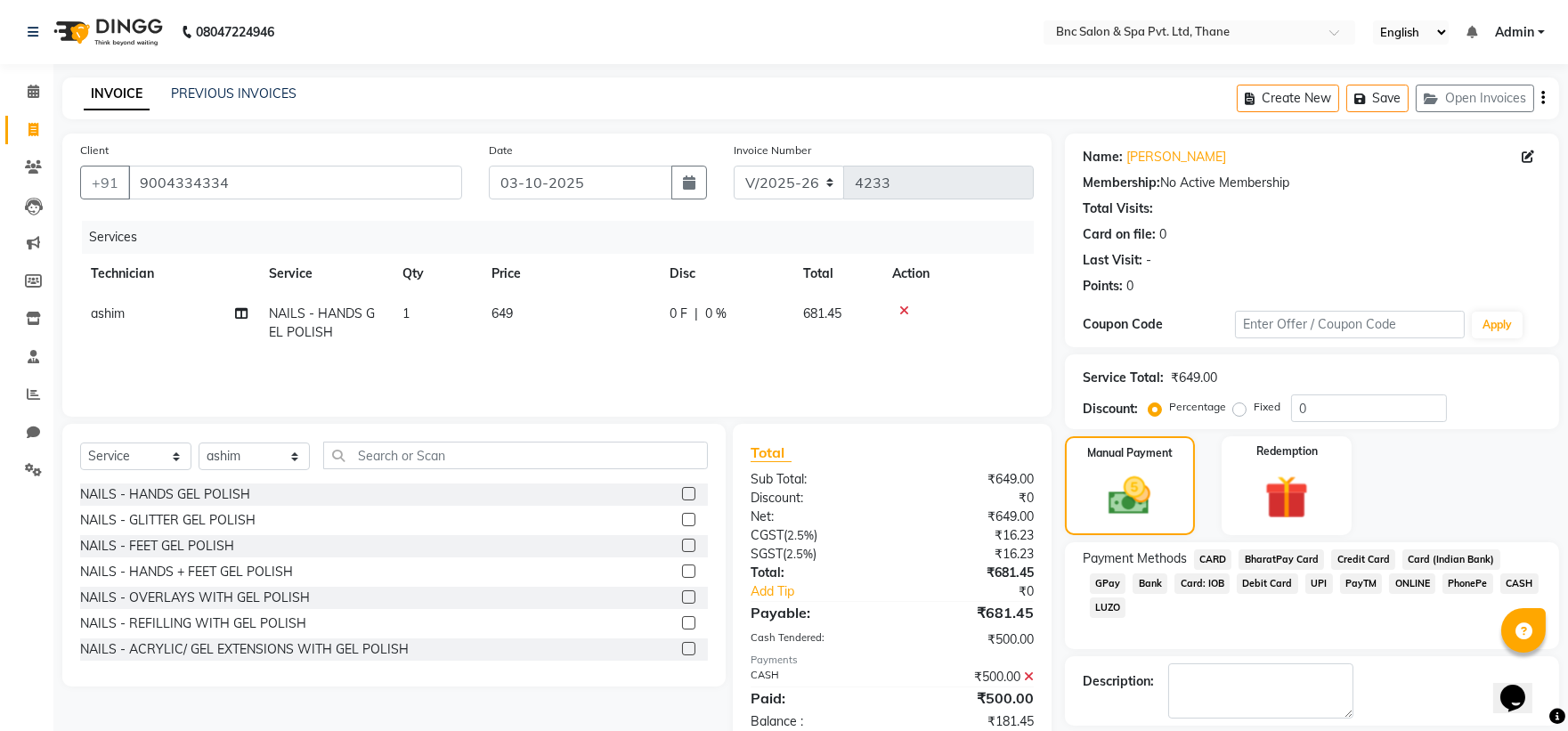
click at [1126, 574] on span "GPay" at bounding box center [1108, 584] width 37 height 21
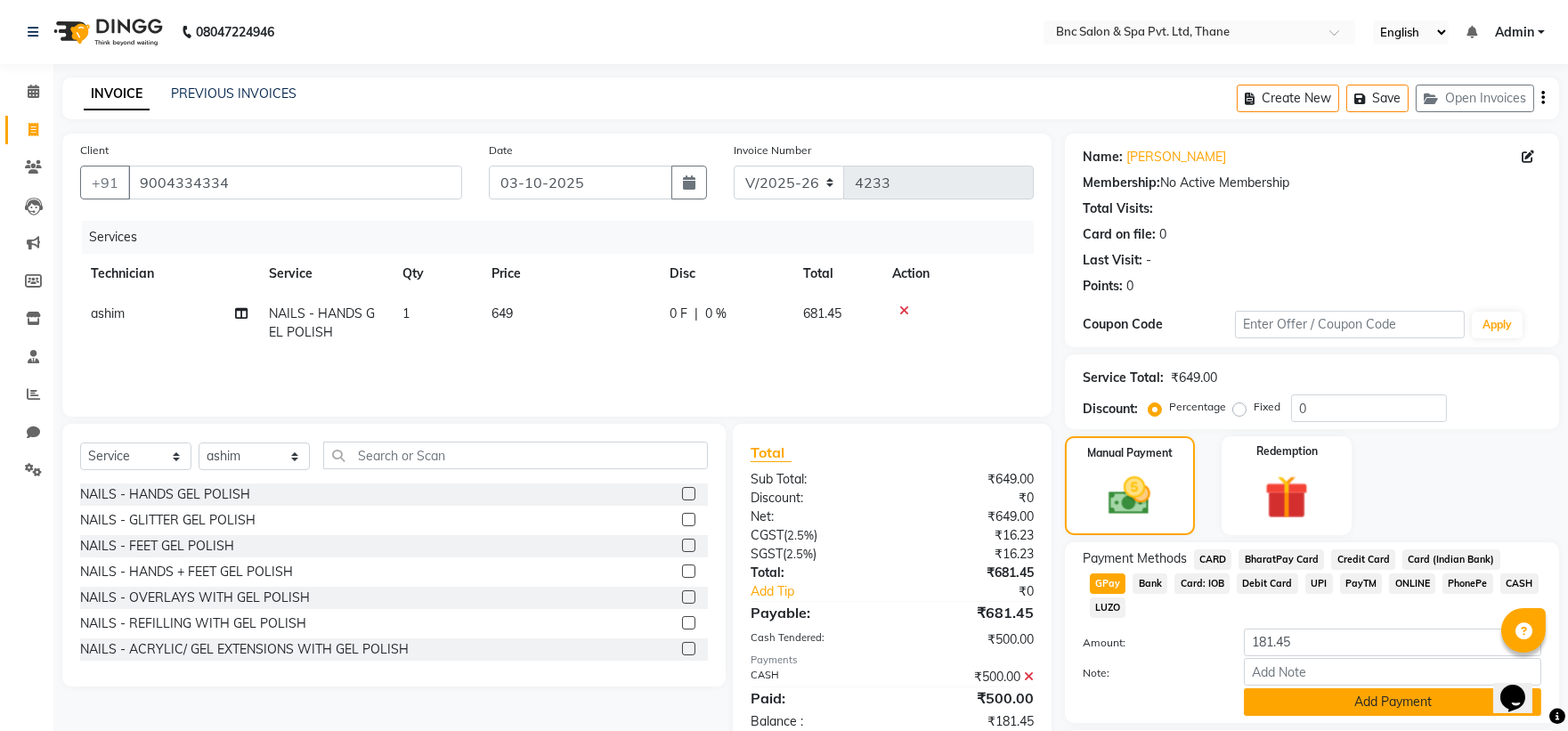
click at [1386, 689] on button "Add Payment" at bounding box center [1392, 702] width 297 height 27
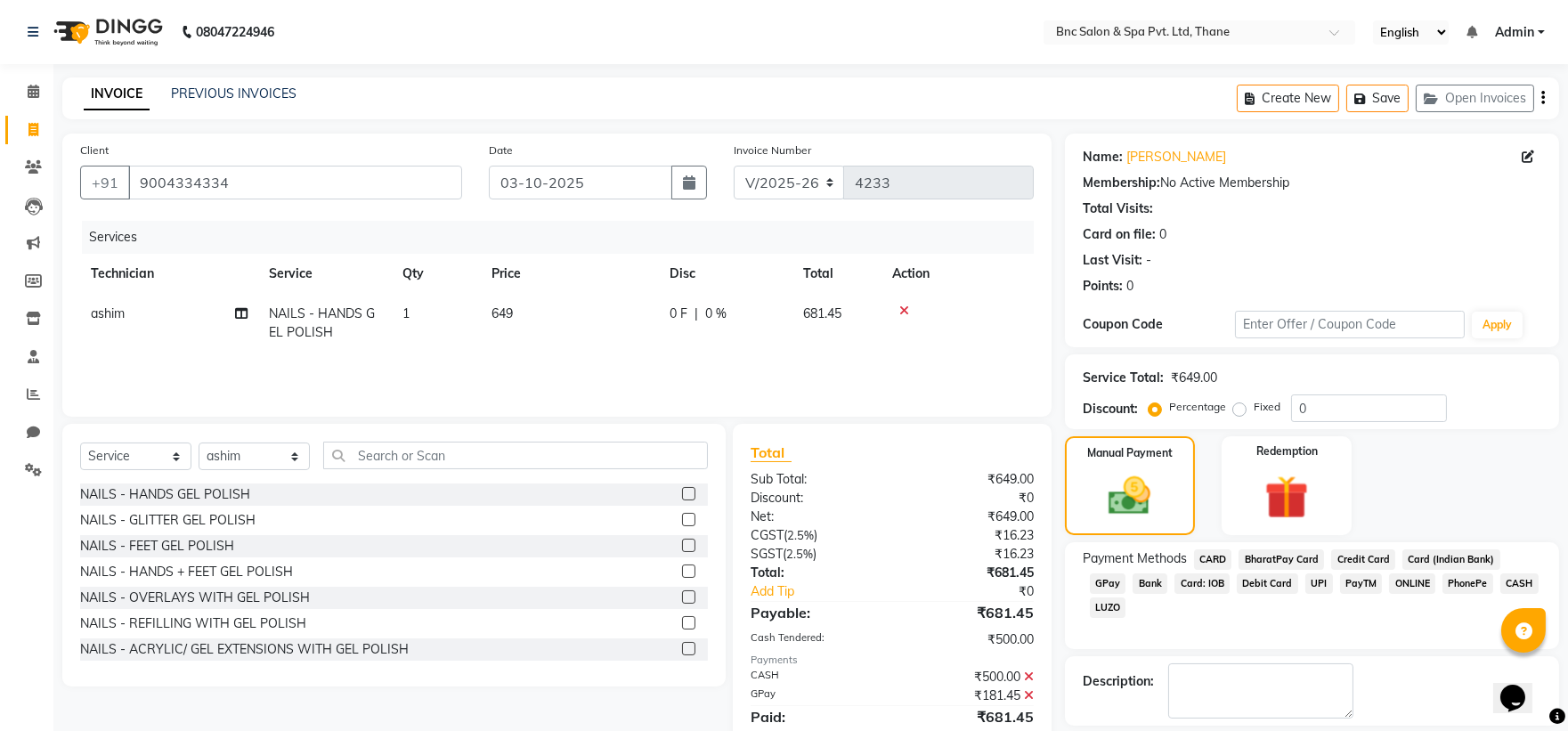
click at [1386, 687] on div "Description:" at bounding box center [1312, 691] width 459 height 56
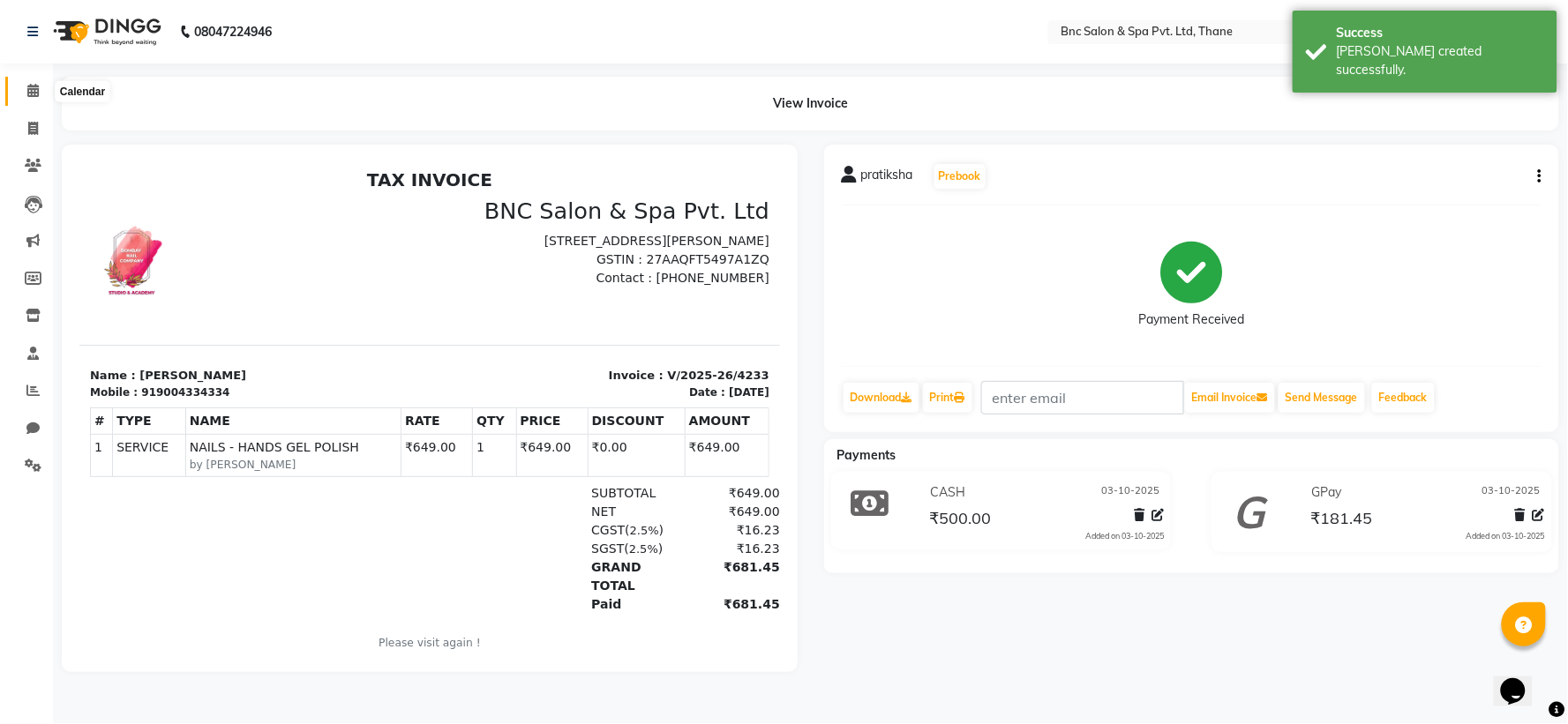
click at [31, 86] on icon at bounding box center [33, 90] width 11 height 13
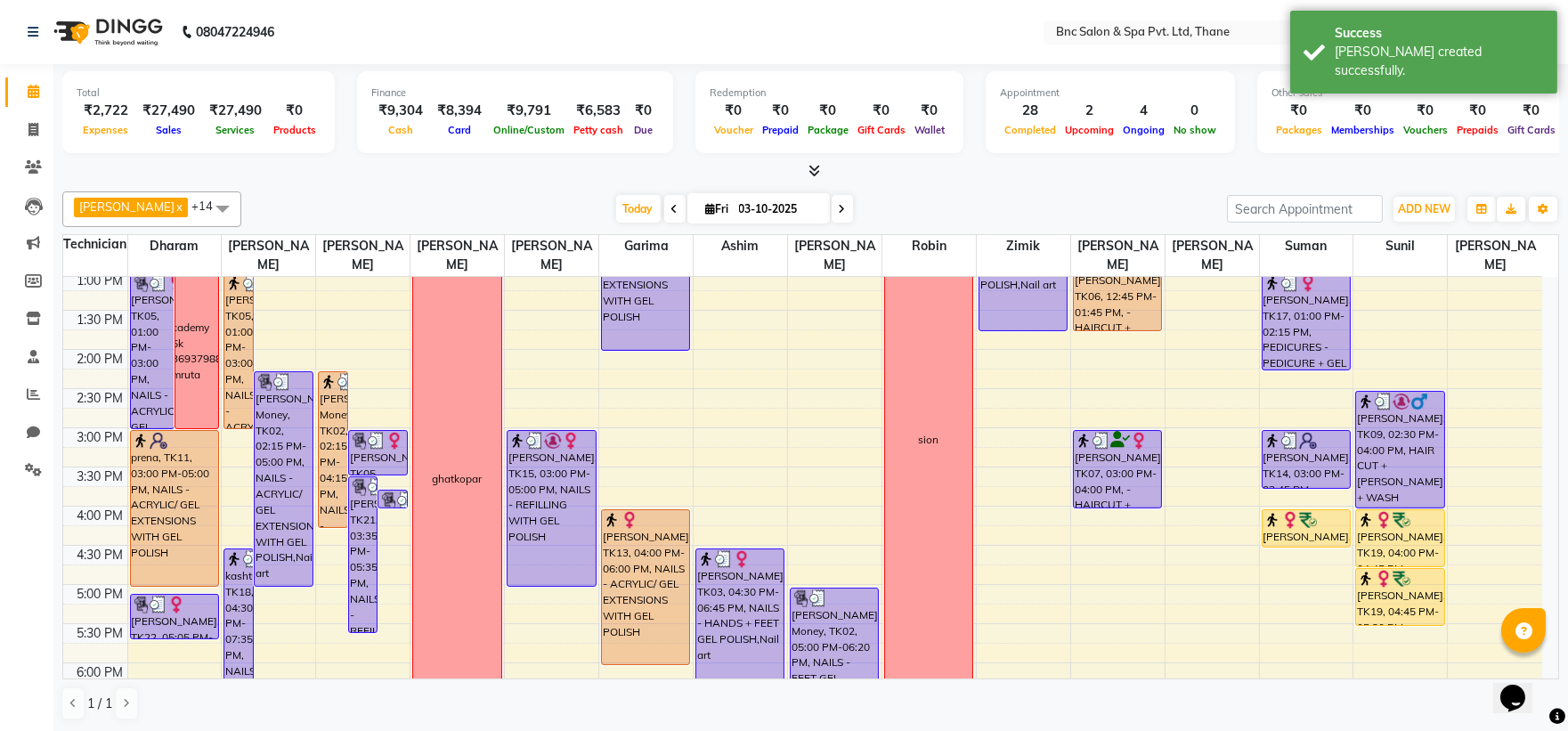
scroll to position [620, 0]
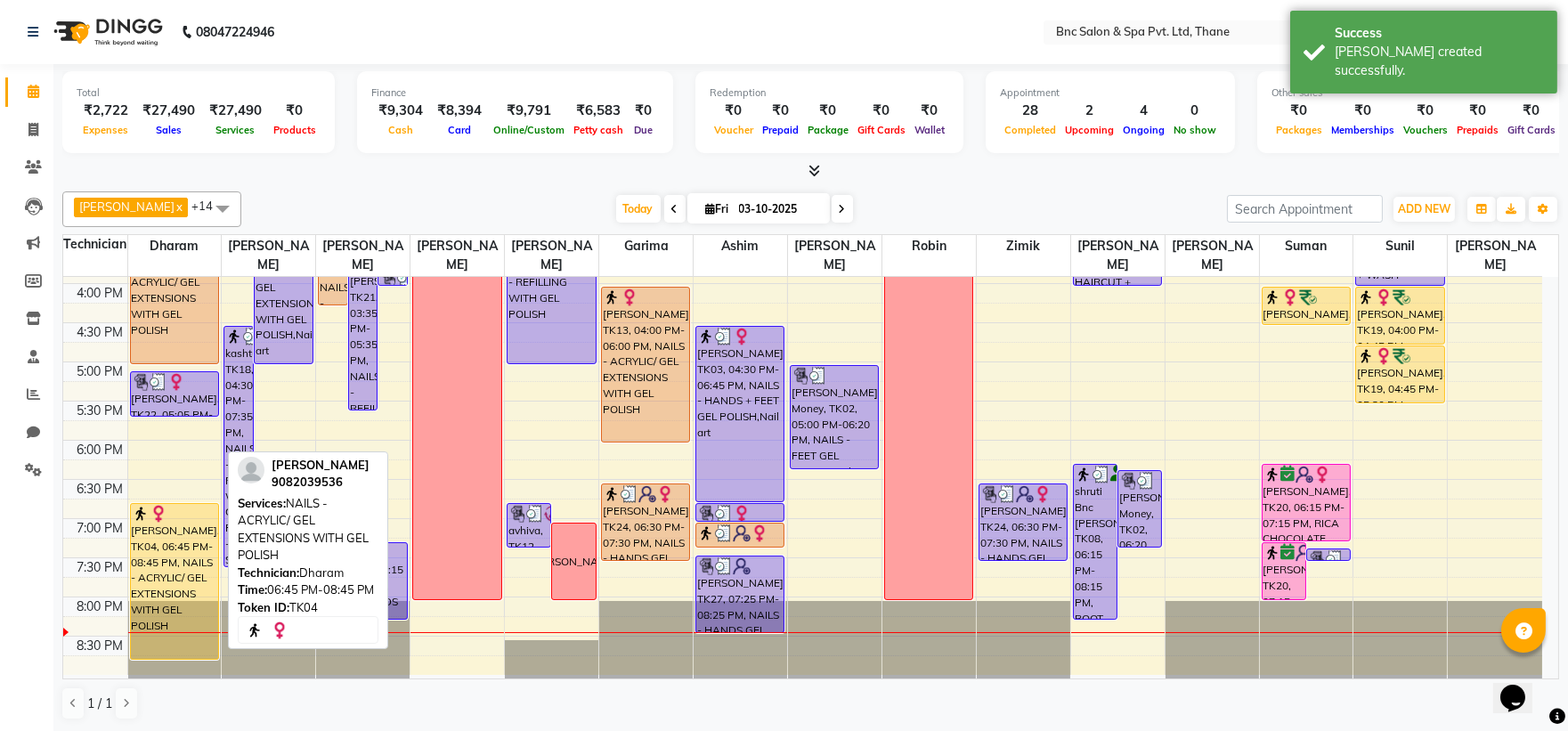
click at [149, 566] on div "[PERSON_NAME], TK04, 06:45 PM-08:45 PM, NAILS - ACRYLIC/ GEL EXTENSIONS WITH GE…" at bounding box center [174, 581] width 87 height 155
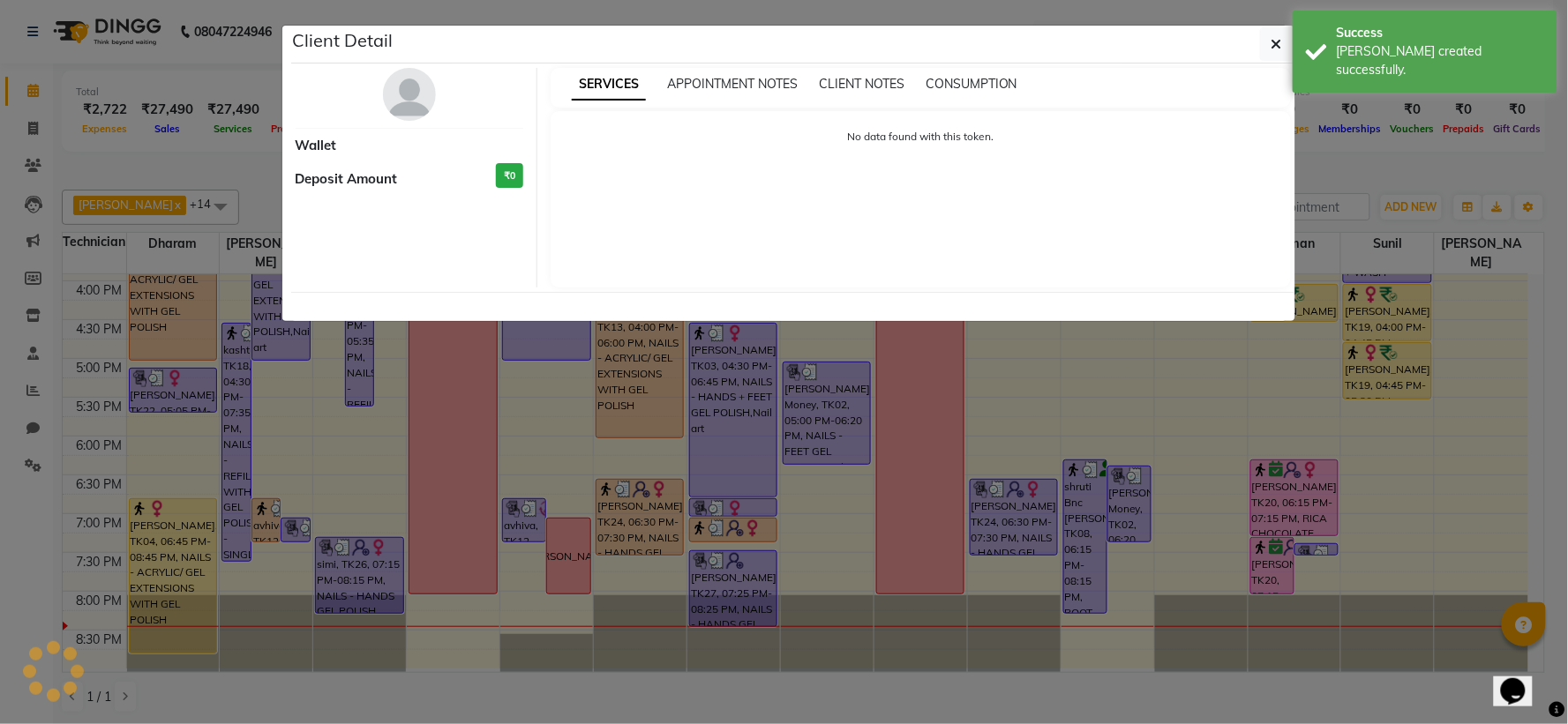
select select "1"
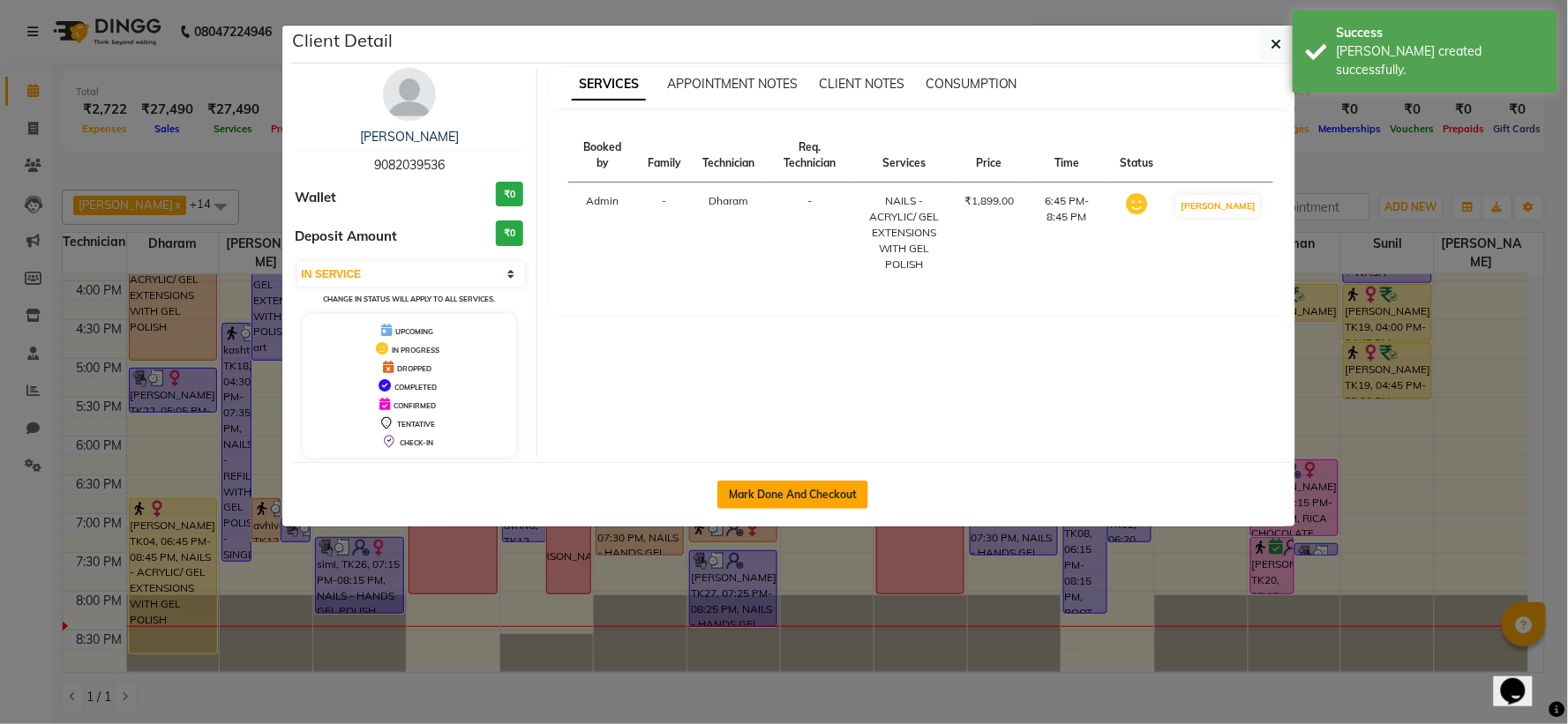
click at [737, 489] on button "Mark Done And Checkout" at bounding box center [793, 495] width 151 height 28
select select "7892"
select select "service"
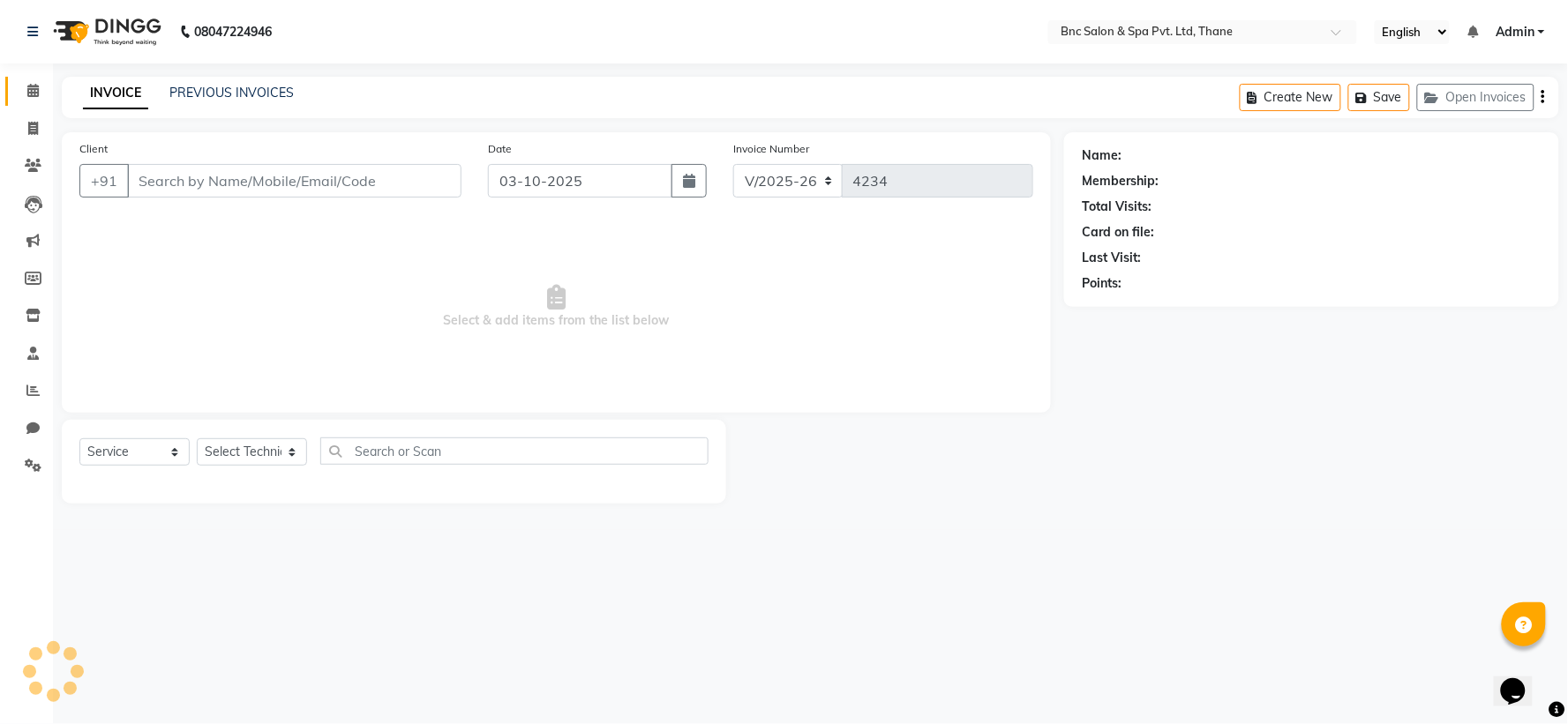
type input "9082039536"
select select "71874"
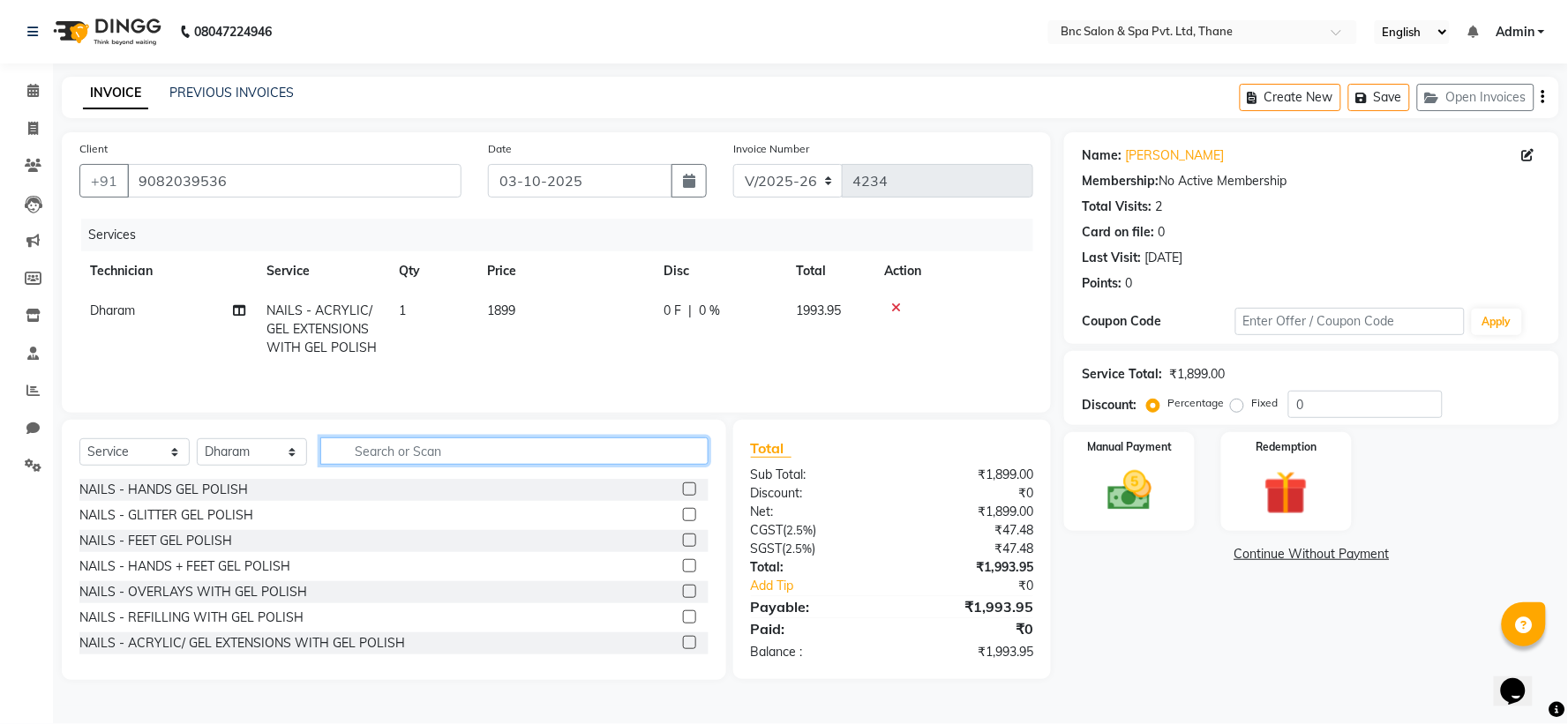
click at [576, 454] on input "text" at bounding box center [515, 451] width 389 height 27
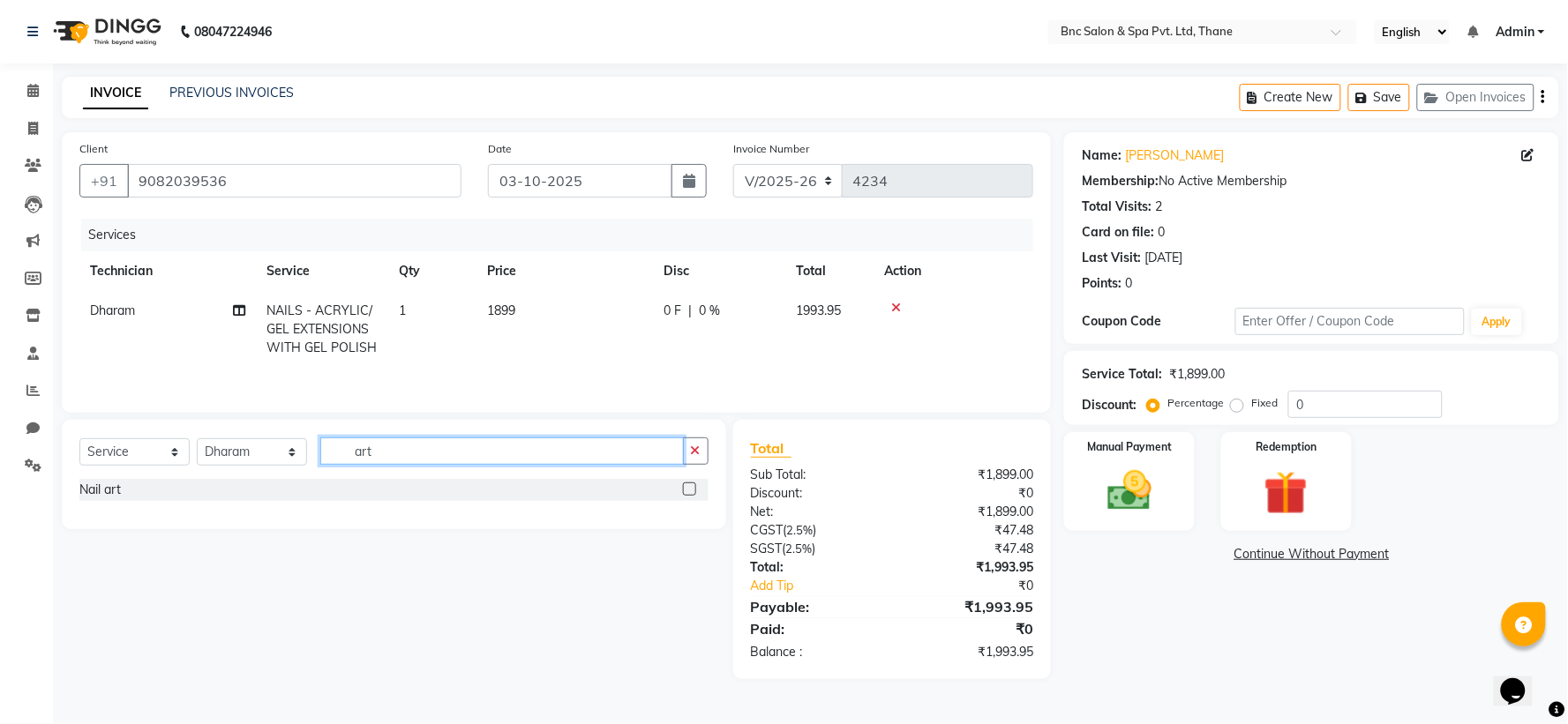
type input "art"
click at [690, 492] on label at bounding box center [690, 489] width 13 height 13
click at [690, 492] on input "checkbox" at bounding box center [689, 490] width 11 height 11
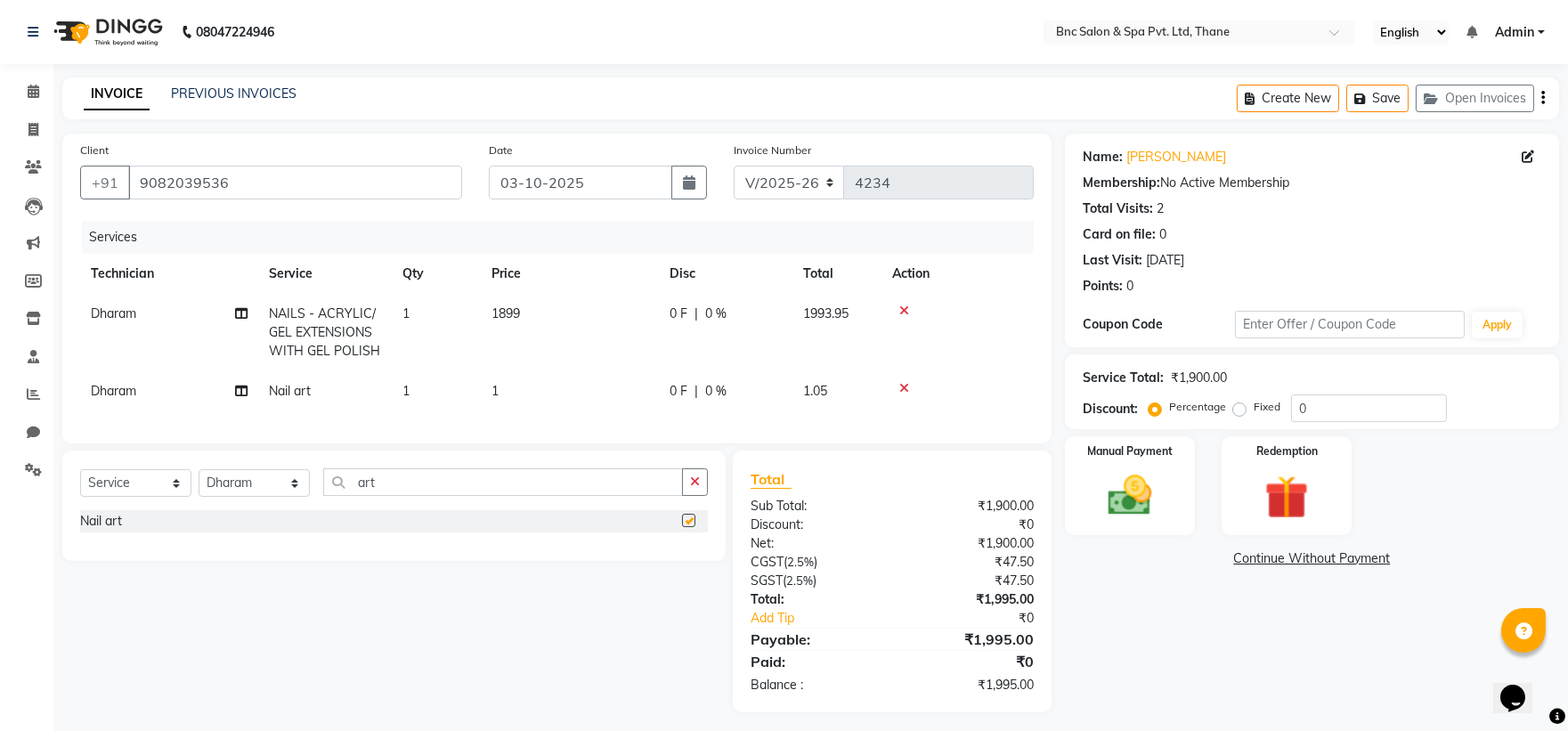
checkbox input "false"
click at [504, 381] on td "1" at bounding box center [569, 391] width 178 height 40
select select "71874"
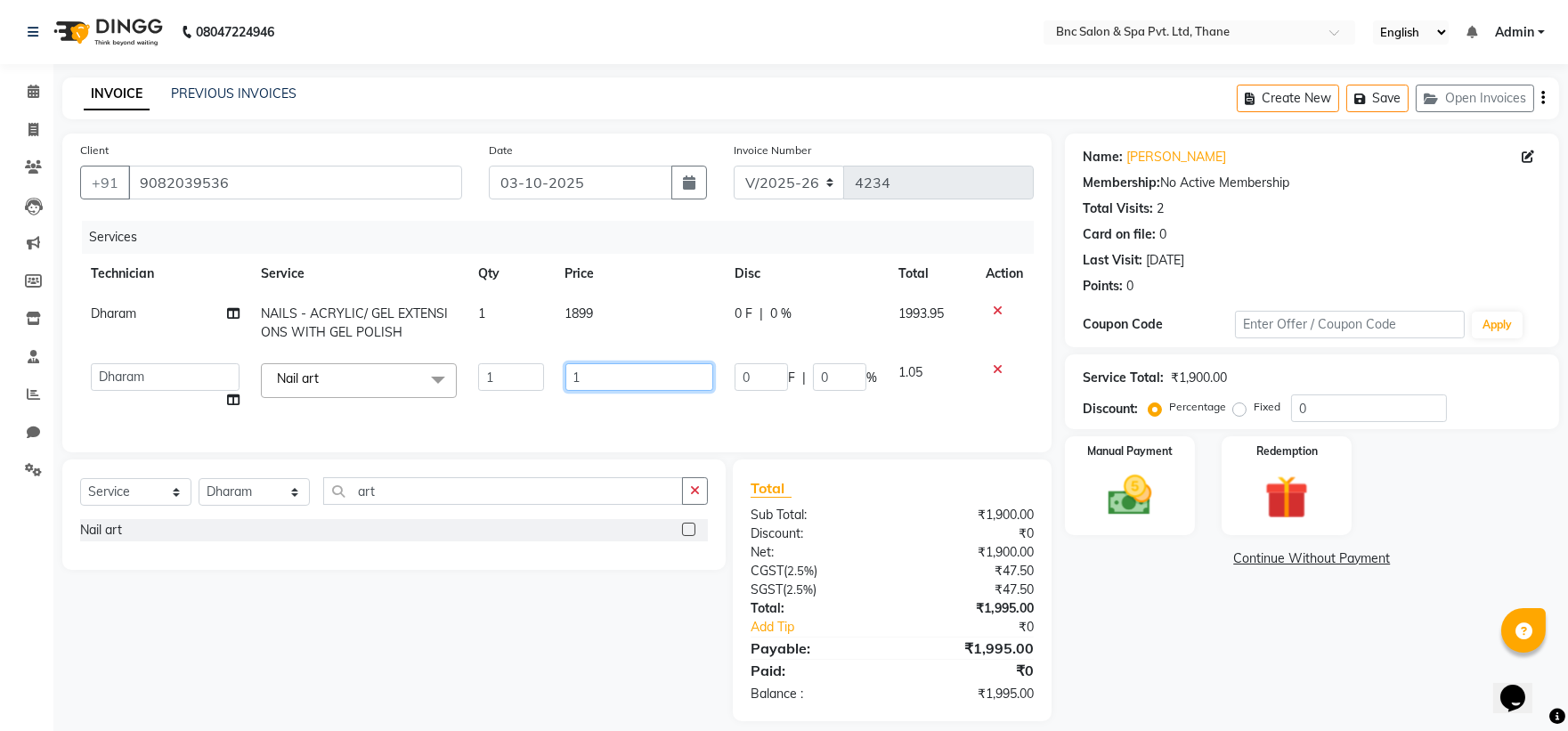
click at [591, 377] on input "1" at bounding box center [639, 376] width 148 height 27
type input "1099"
click at [577, 304] on td "1899" at bounding box center [640, 323] width 169 height 58
select select "71874"
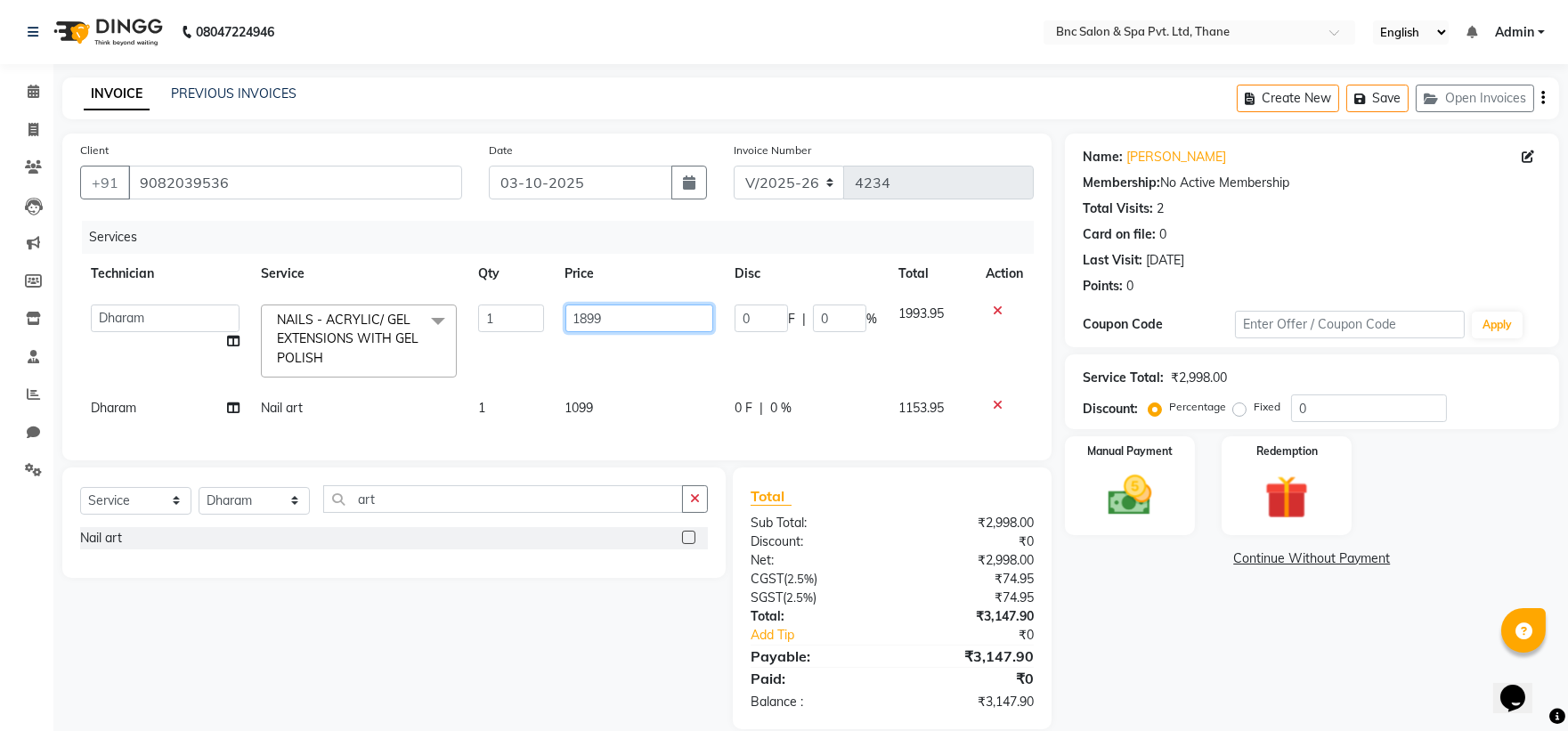
click at [614, 325] on input "1899" at bounding box center [639, 318] width 148 height 27
type input "1"
type input "1299"
click at [1131, 469] on img at bounding box center [1130, 496] width 74 height 53
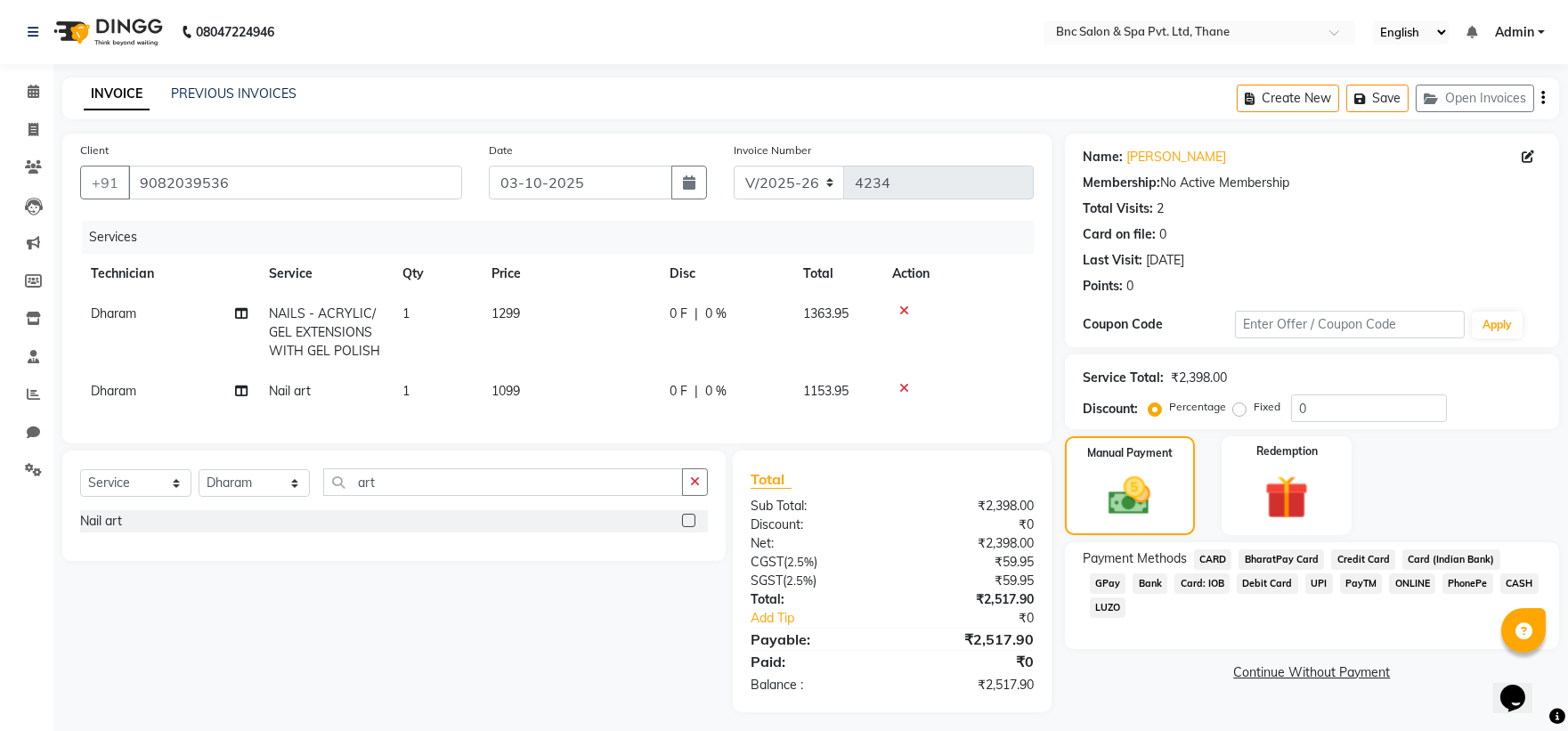
click at [1126, 574] on span "GPay" at bounding box center [1108, 584] width 37 height 21
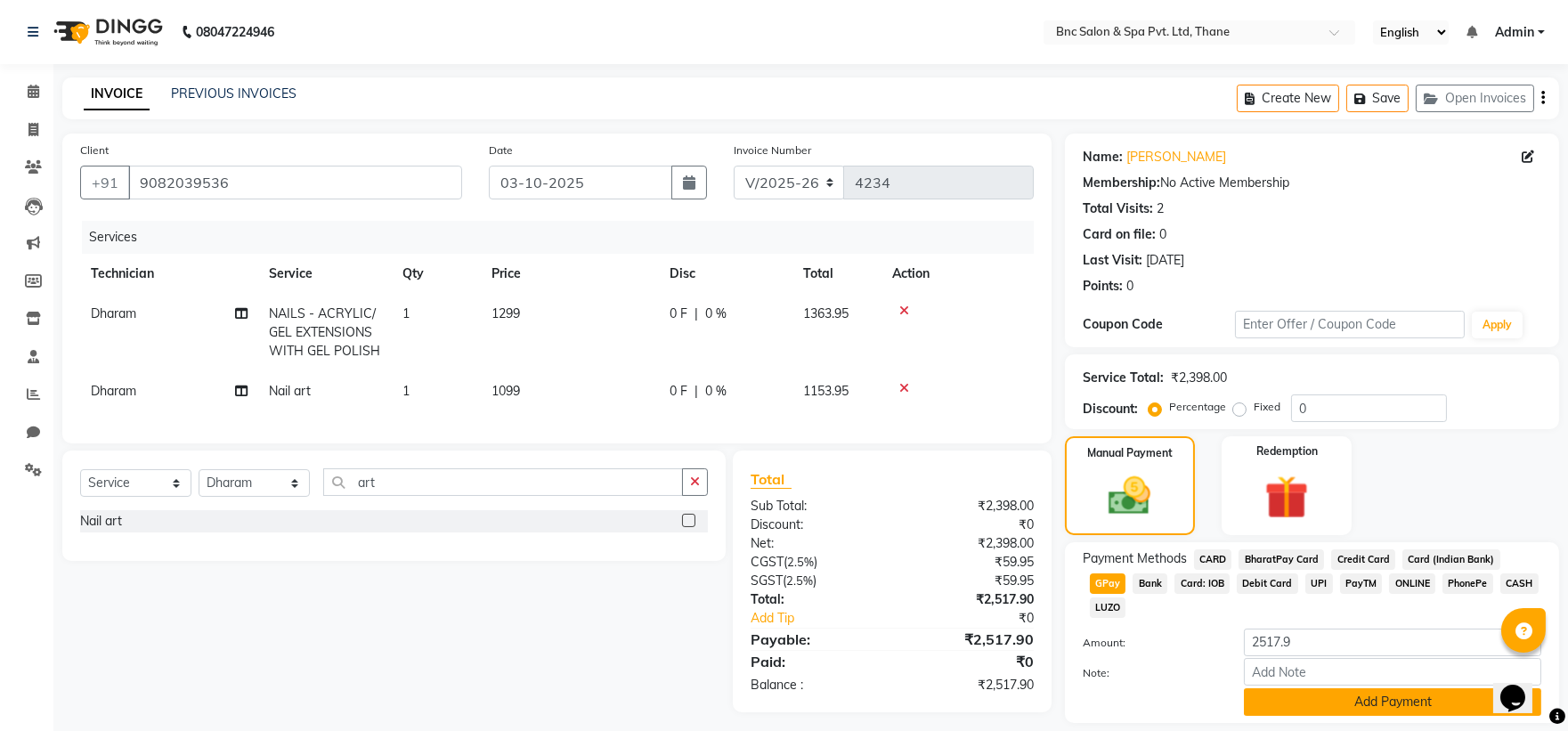
click at [1383, 689] on button "Add Payment" at bounding box center [1392, 702] width 297 height 27
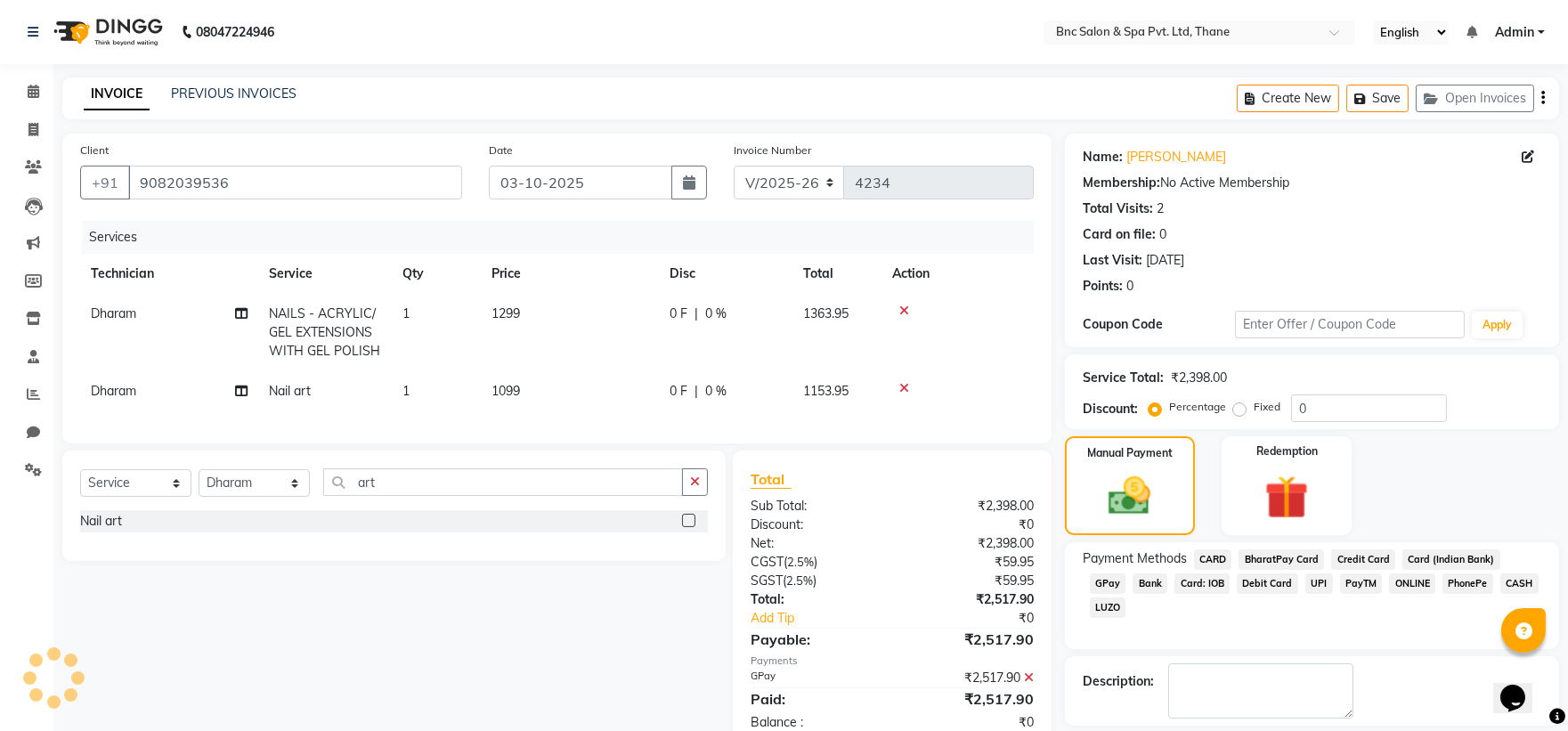
scroll to position [82, 0]
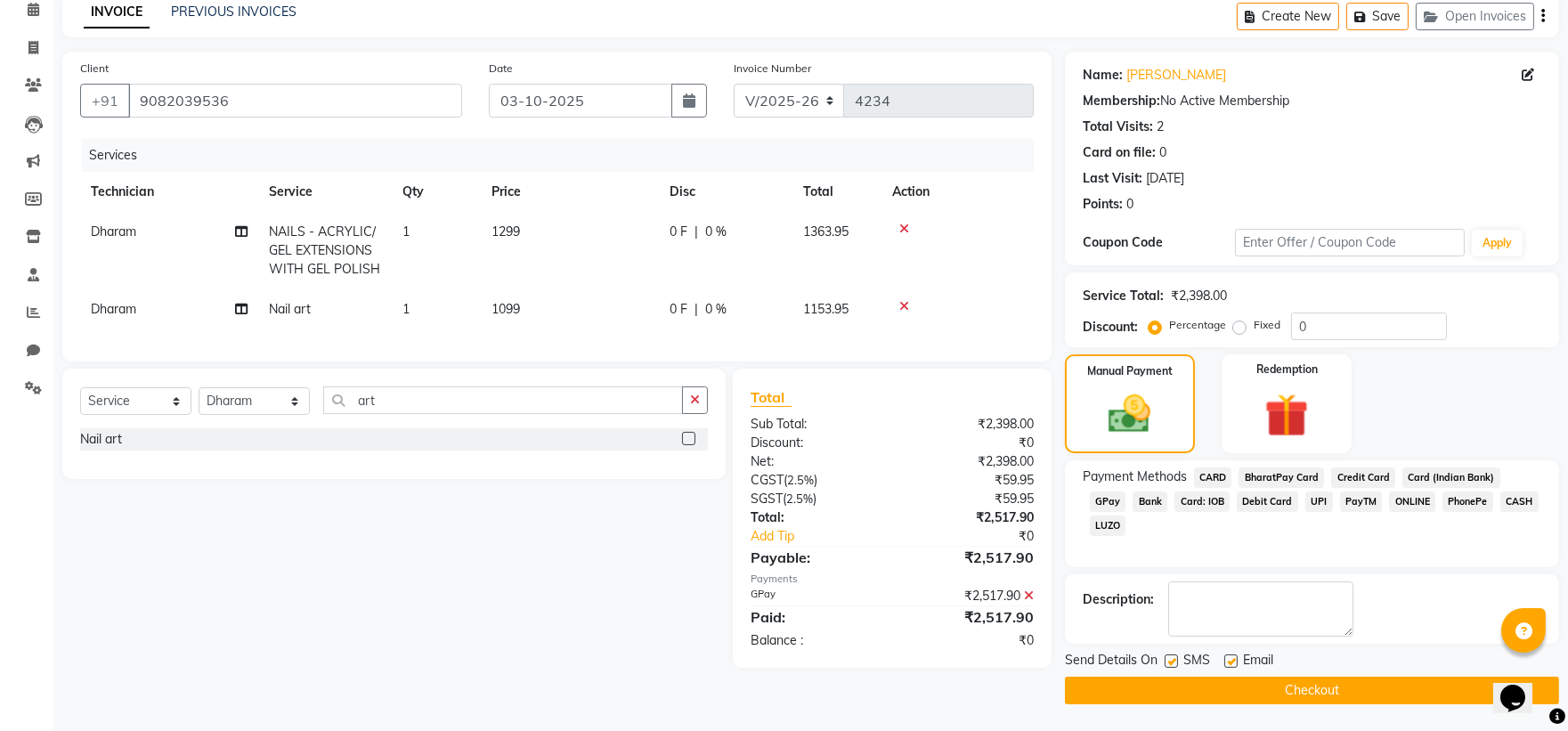
click at [105, 318] on td "Dharam" at bounding box center [168, 310] width 178 height 40
select select "71874"
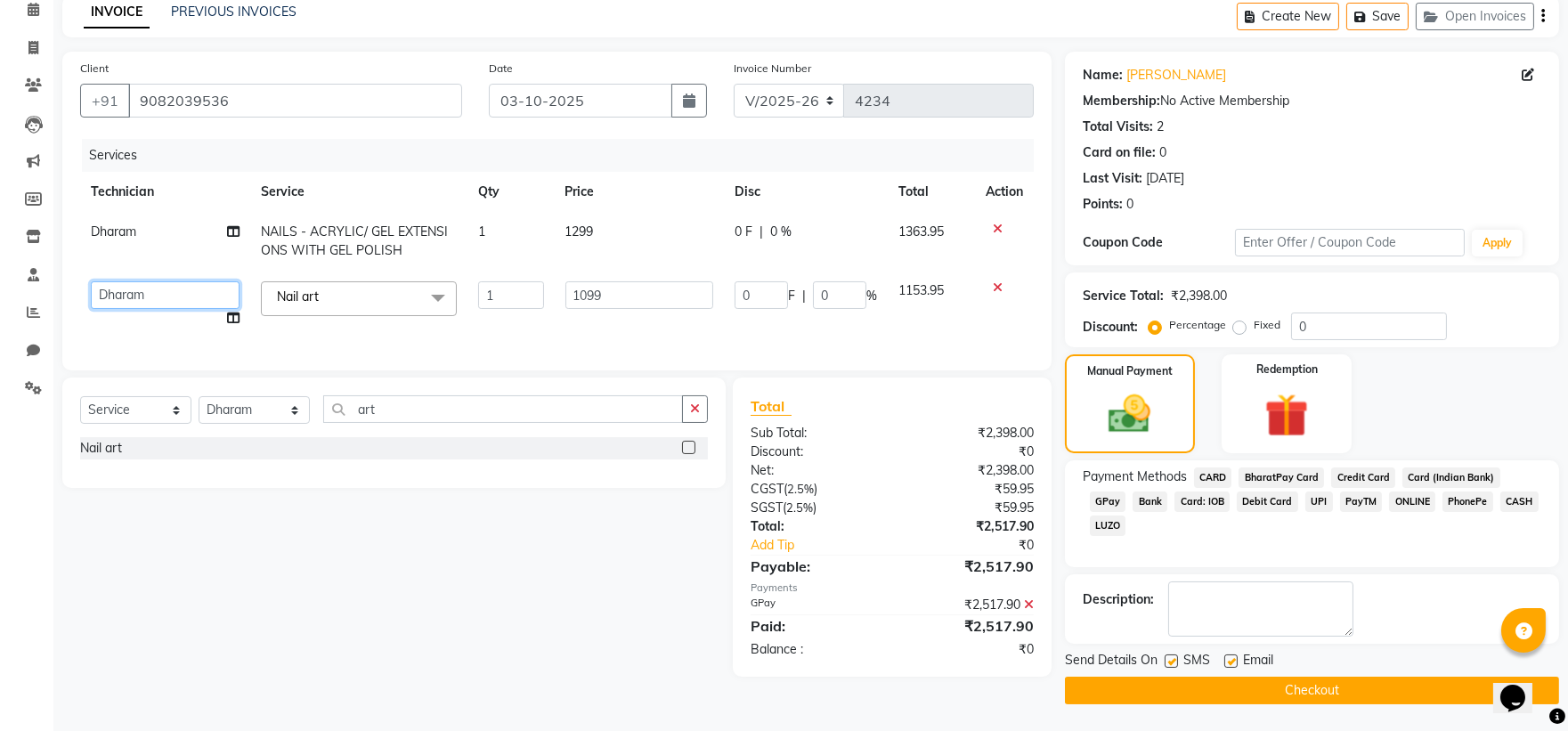
click at [128, 292] on select "Anas Ansari Apeksha ashim Ashwini Shibe Deepak Rajput Dharam Garima Jayanto Cho…" at bounding box center [166, 294] width 149 height 27
select select "89483"
click at [150, 417] on select "Select Service Product Membership Package Voucher Prepaid Gift Card" at bounding box center [135, 409] width 111 height 27
click at [125, 228] on span "Dharam" at bounding box center [114, 231] width 45 height 16
select select "71874"
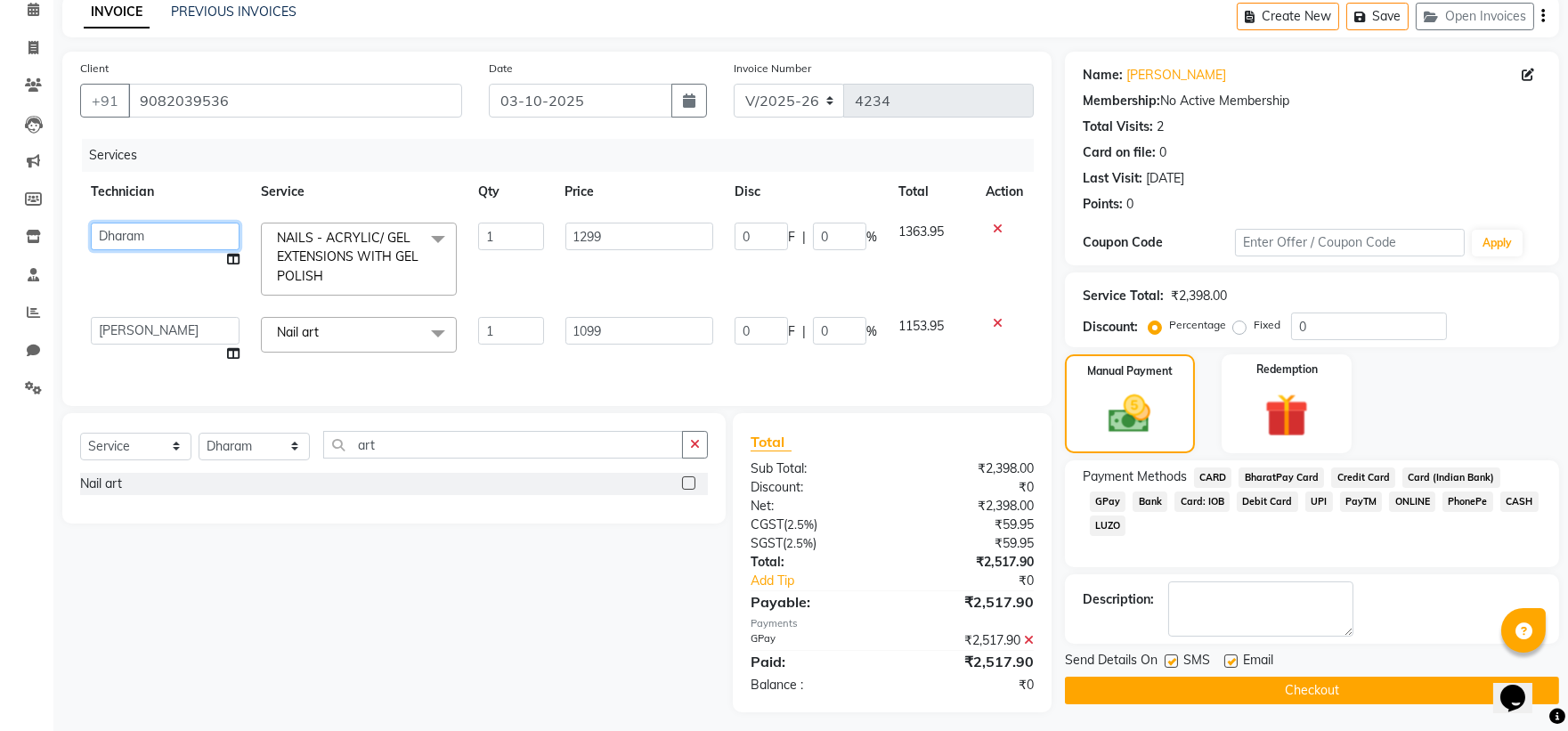
click at [134, 235] on select "Anas Ansari Apeksha ashim Ashwini Shibe Deepak Rajput Dharam Garima Jayanto Cho…" at bounding box center [166, 236] width 149 height 27
select select "89483"
click at [1200, 683] on button "Checkout" at bounding box center [1311, 690] width 494 height 27
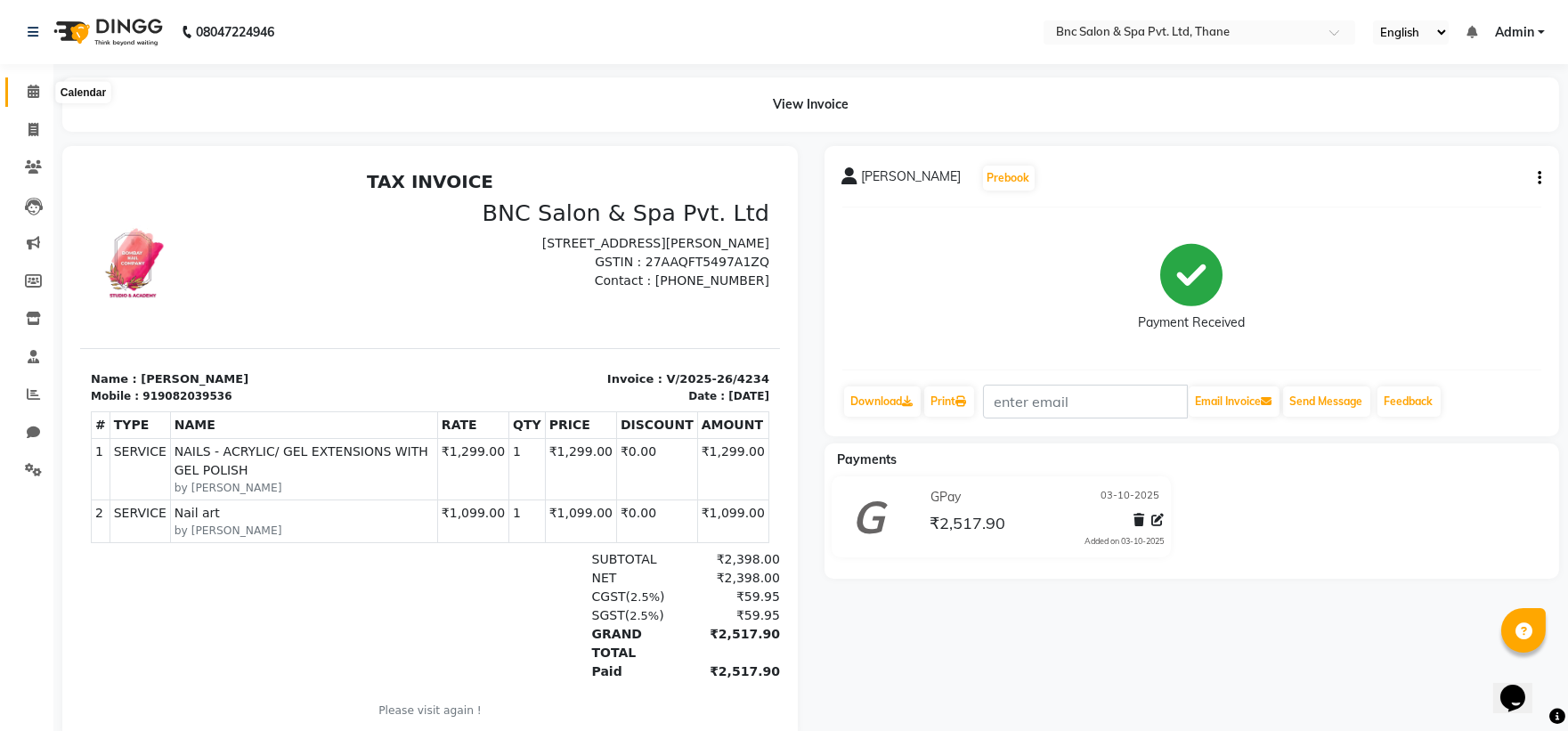
click at [36, 93] on icon at bounding box center [33, 91] width 11 height 13
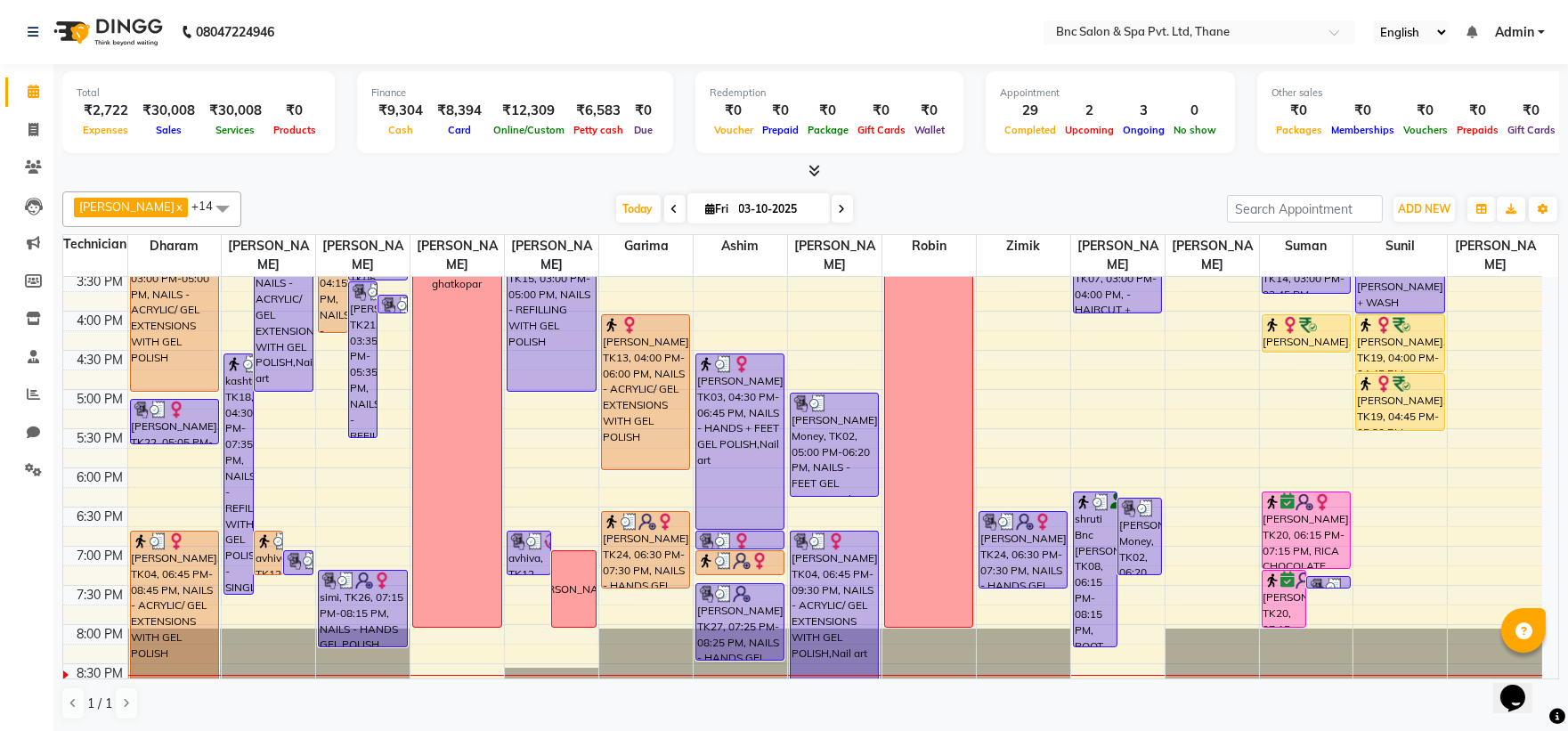
scroll to position [620, 0]
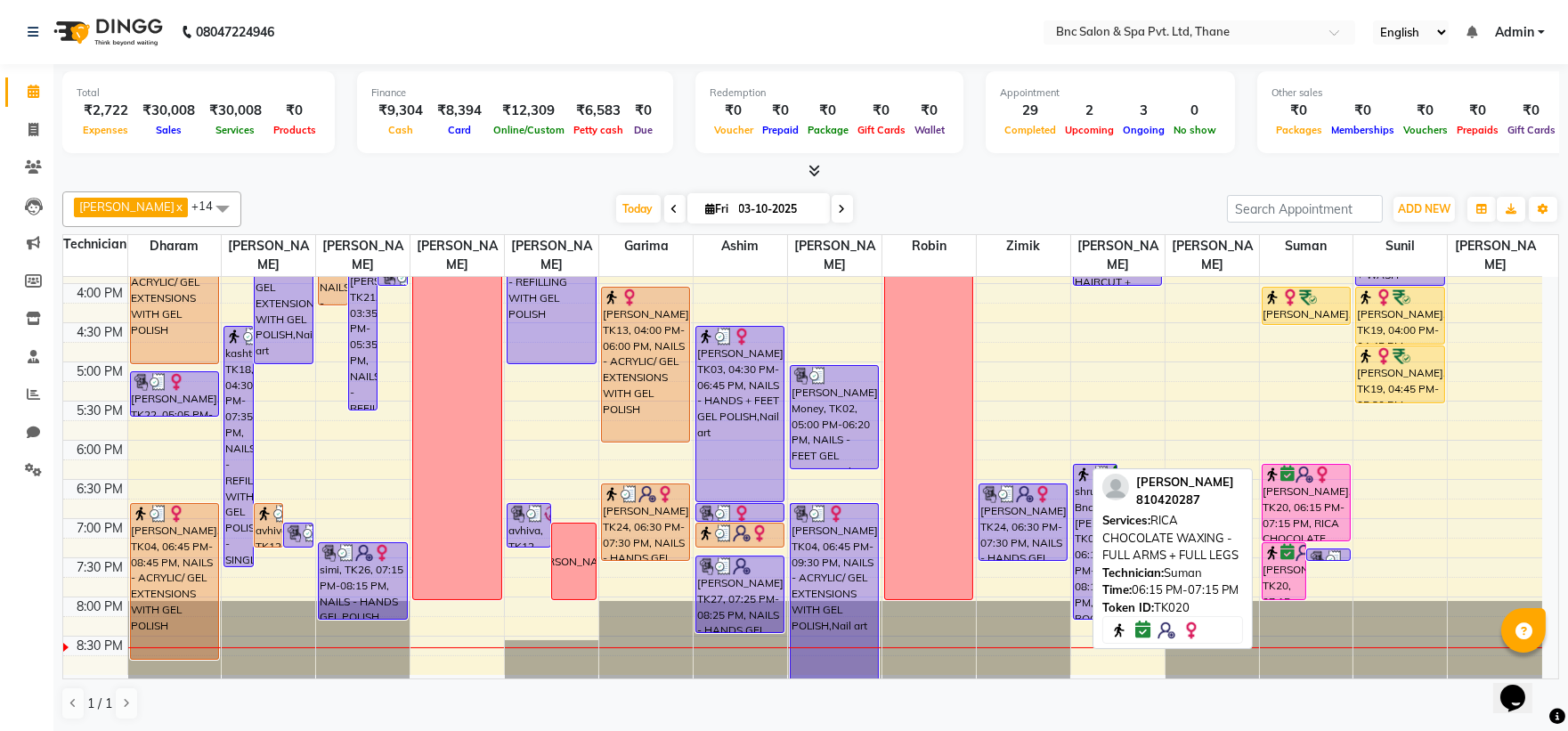
click at [1332, 500] on div "[PERSON_NAME], TK20, 06:15 PM-07:15 PM, RICA CHOCOLATE WAXING - FULL ARMS + FUL…" at bounding box center [1306, 502] width 87 height 75
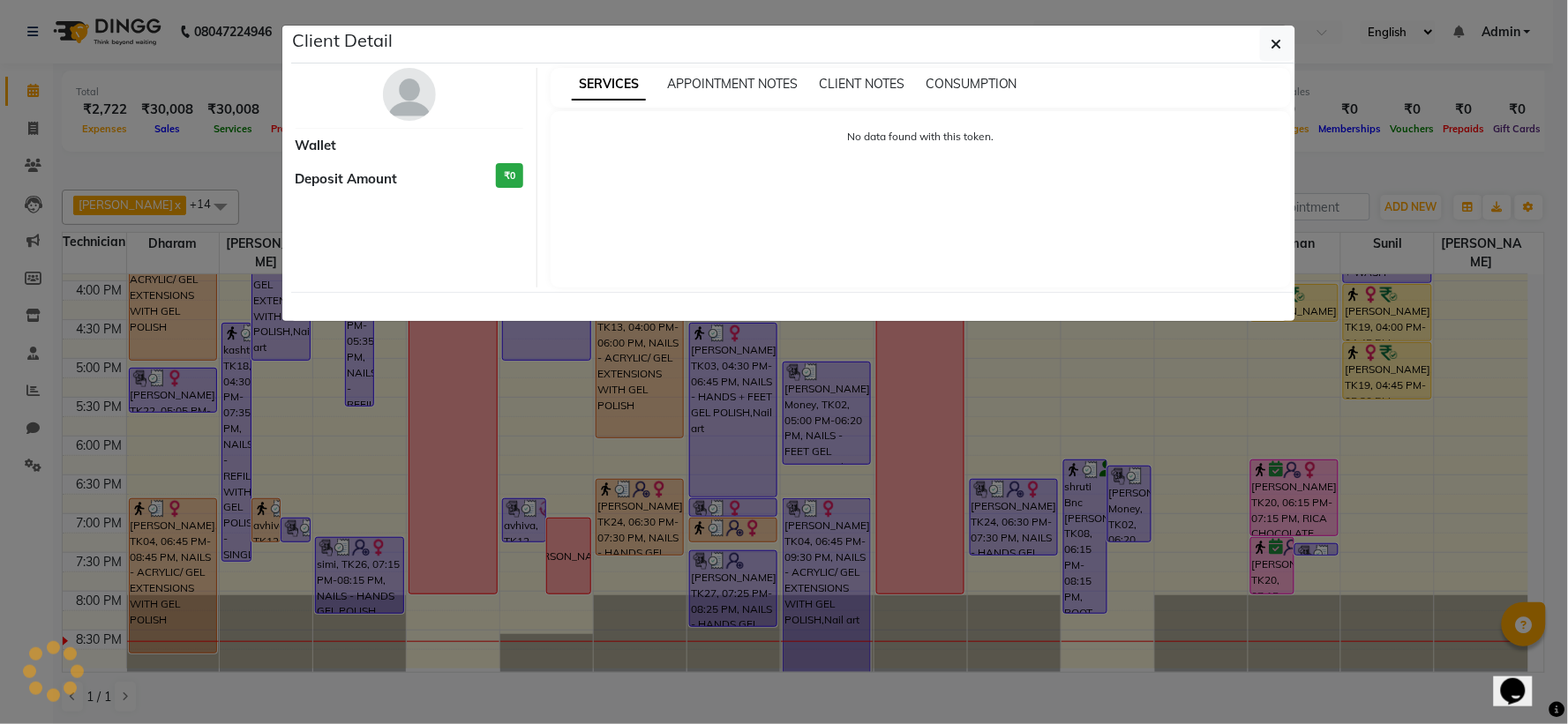
select select "6"
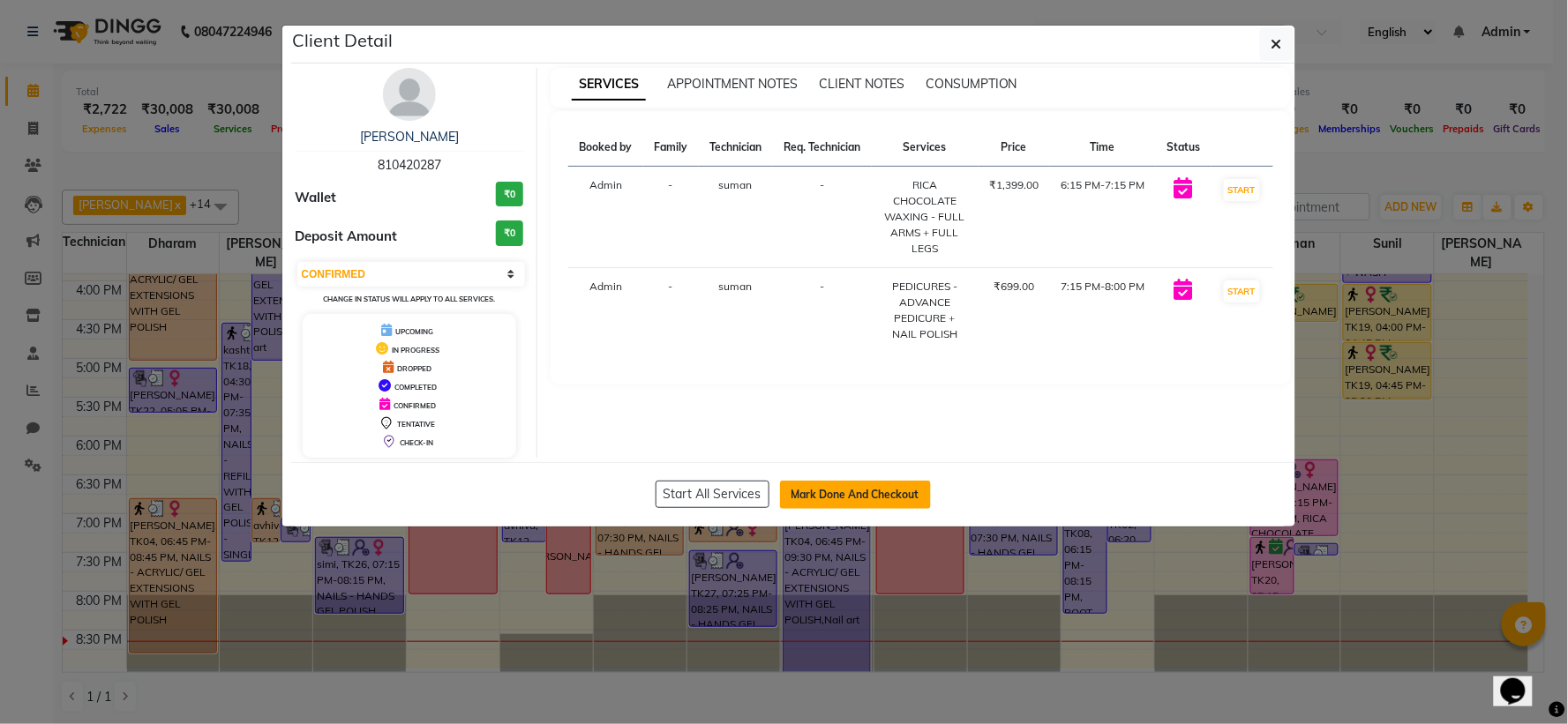
click at [833, 495] on button "Mark Done And Checkout" at bounding box center [856, 495] width 151 height 28
select select "service"
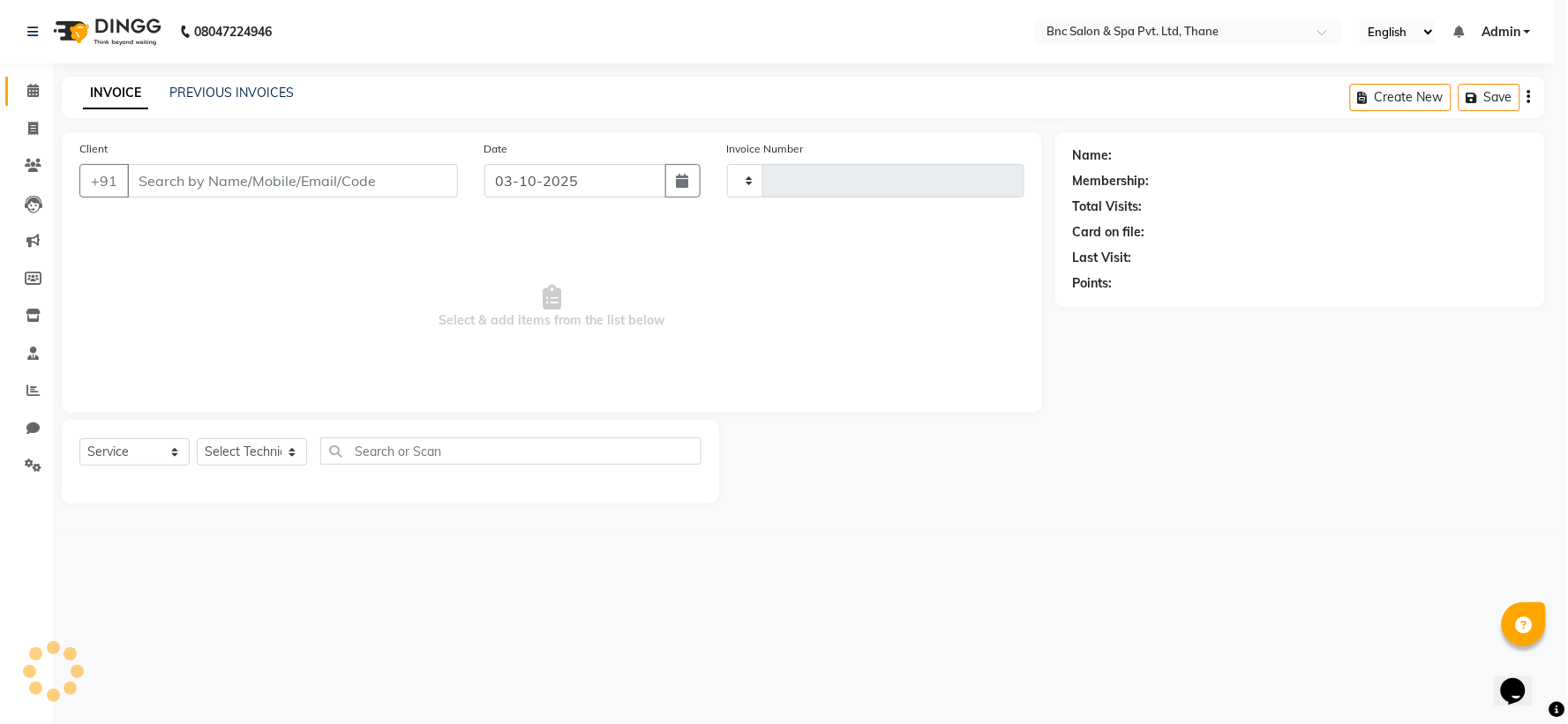
type input "4235"
select select "7892"
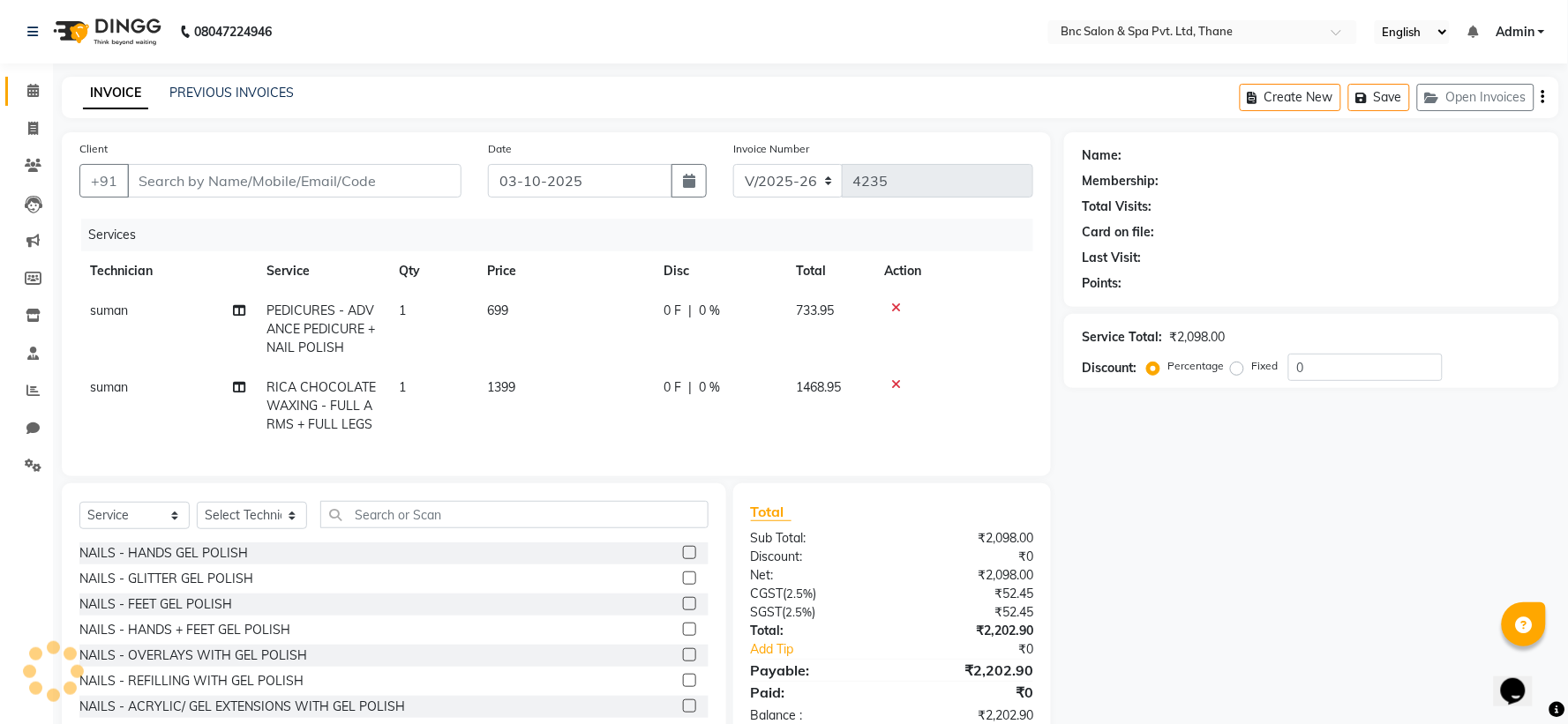
type input "810420287"
select select "71935"
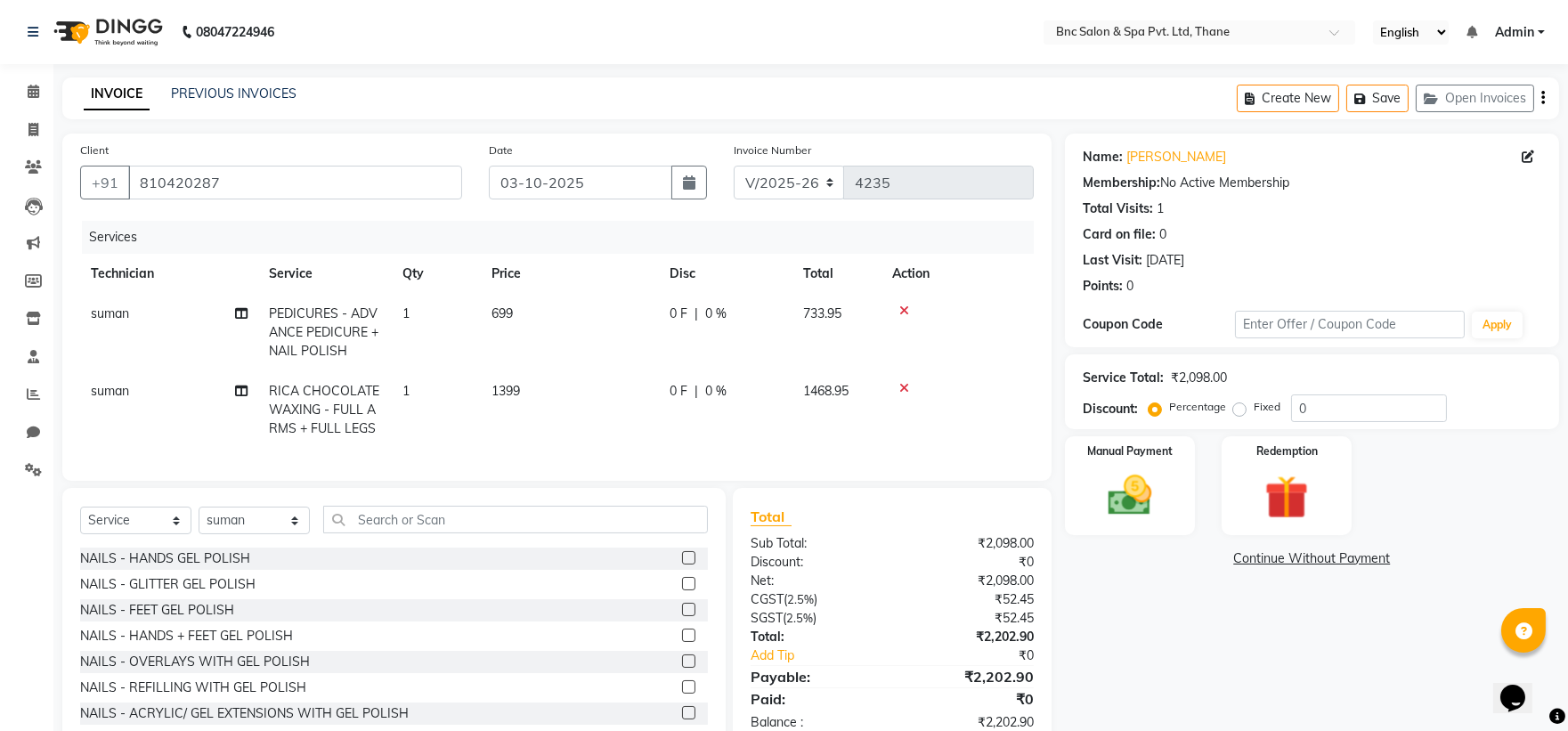
click at [526, 384] on td "1399" at bounding box center [569, 410] width 178 height 77
select select "71935"
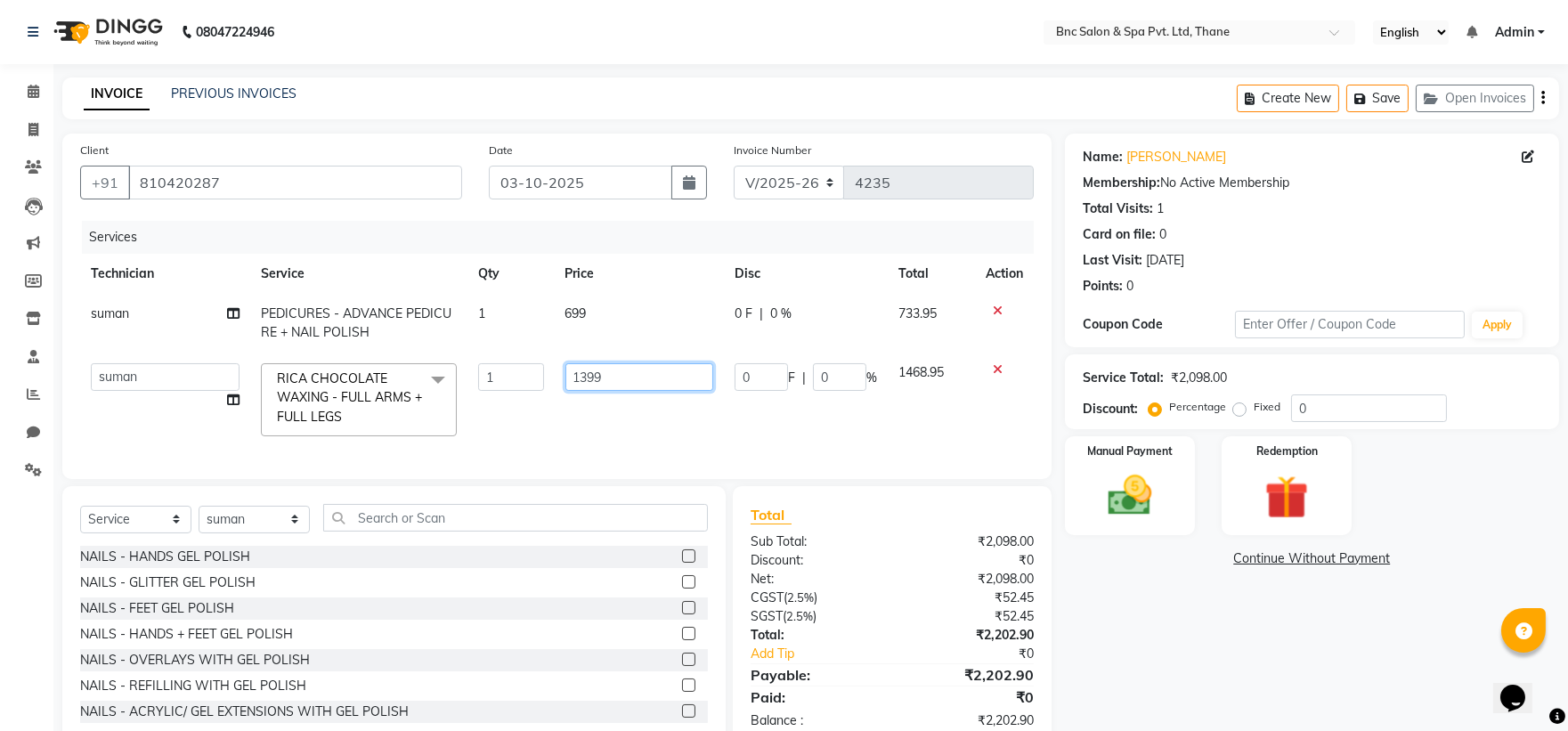
click at [627, 369] on input "1399" at bounding box center [639, 376] width 148 height 27
type input "1"
type input "1499"
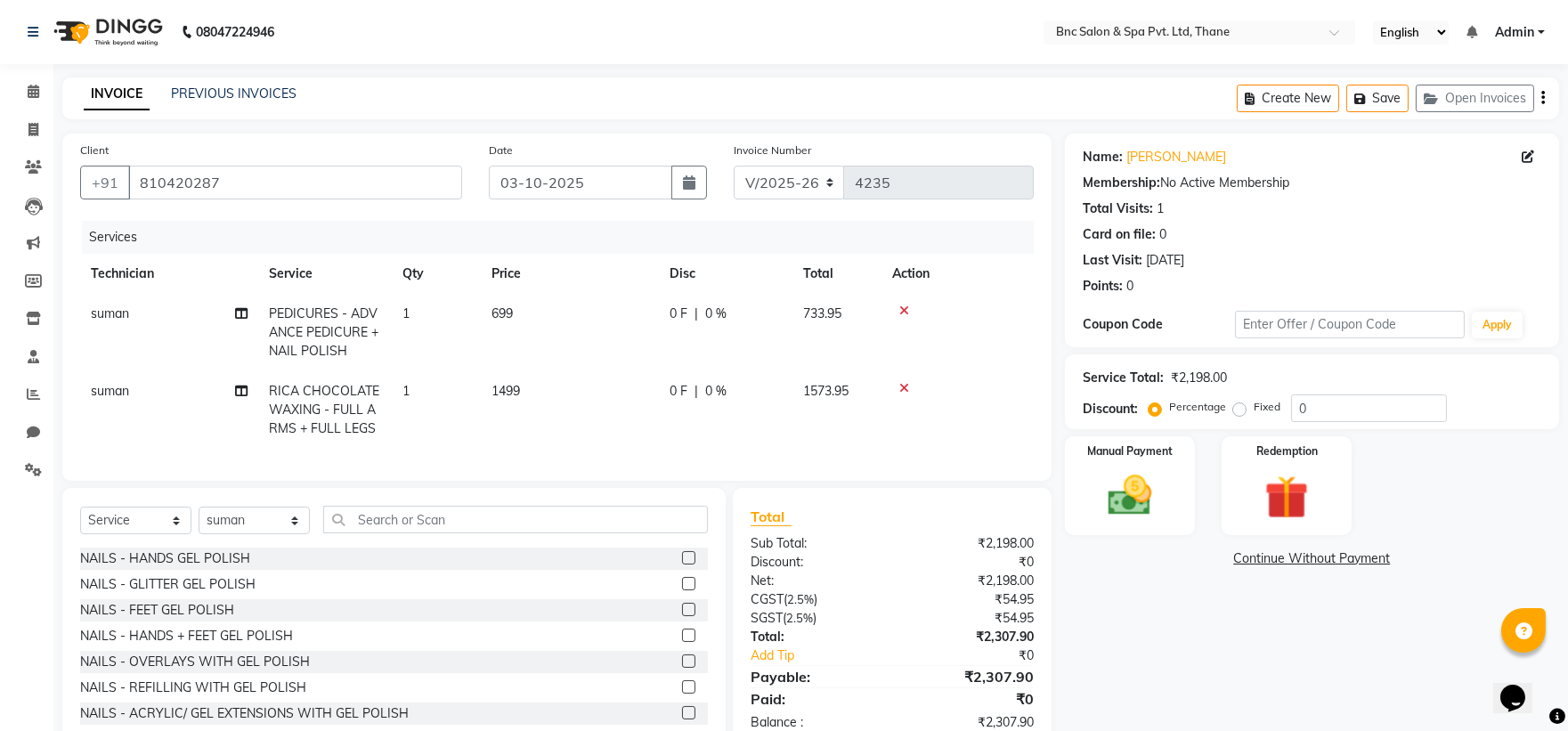
click at [993, 309] on div at bounding box center [958, 310] width 131 height 12
click at [904, 309] on icon at bounding box center [904, 310] width 9 height 12
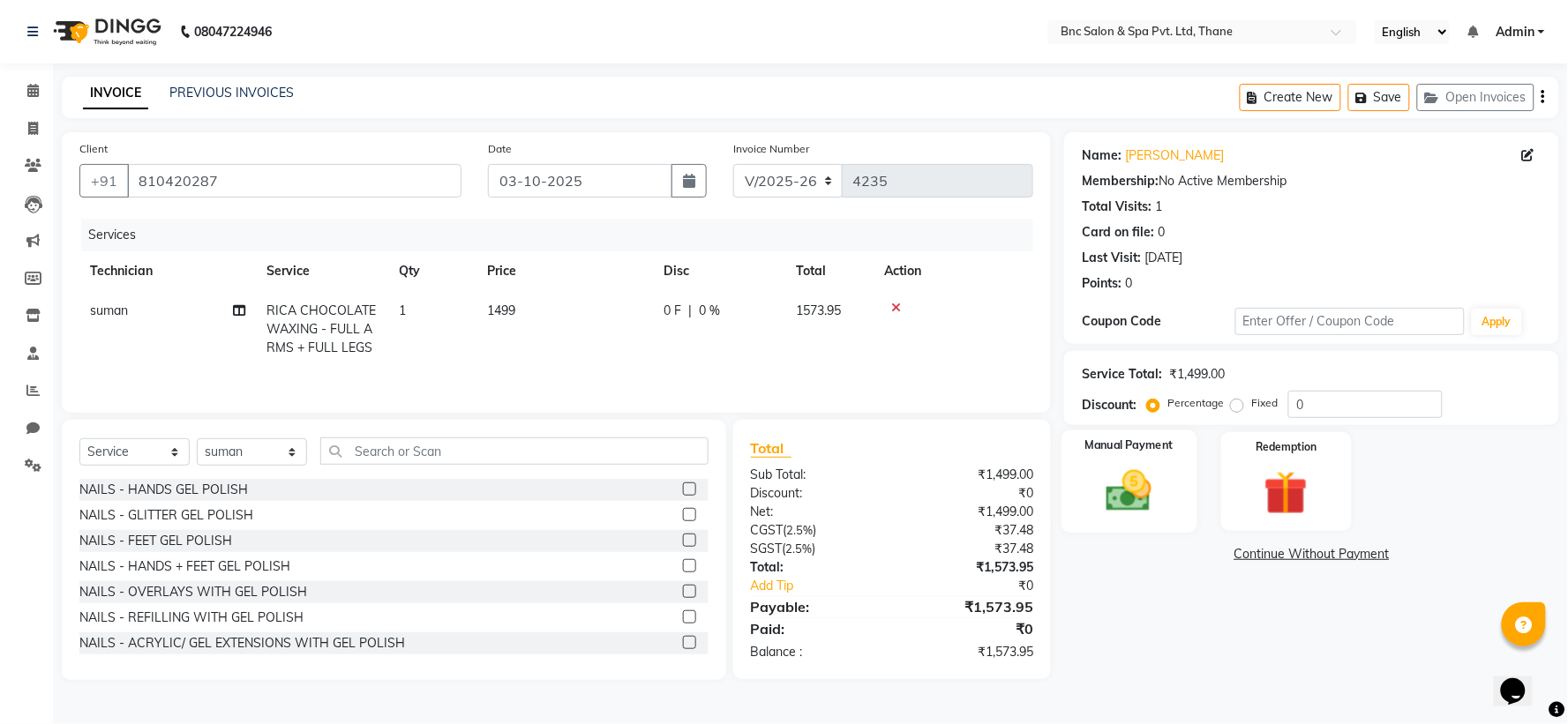
click at [1144, 469] on img at bounding box center [1130, 491] width 75 height 53
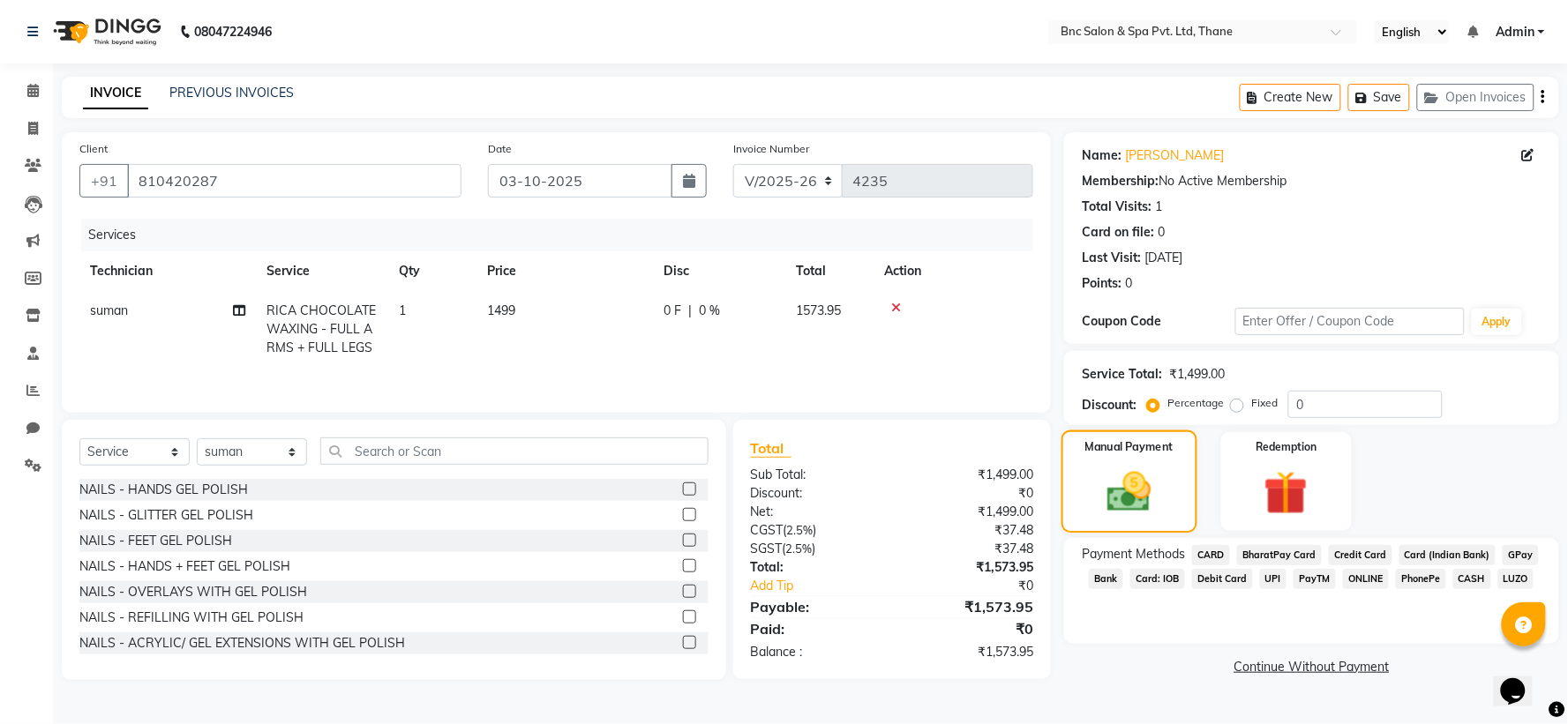
click at [1144, 469] on img at bounding box center [1130, 492] width 72 height 50
click at [515, 314] on span "1499" at bounding box center [502, 310] width 28 height 16
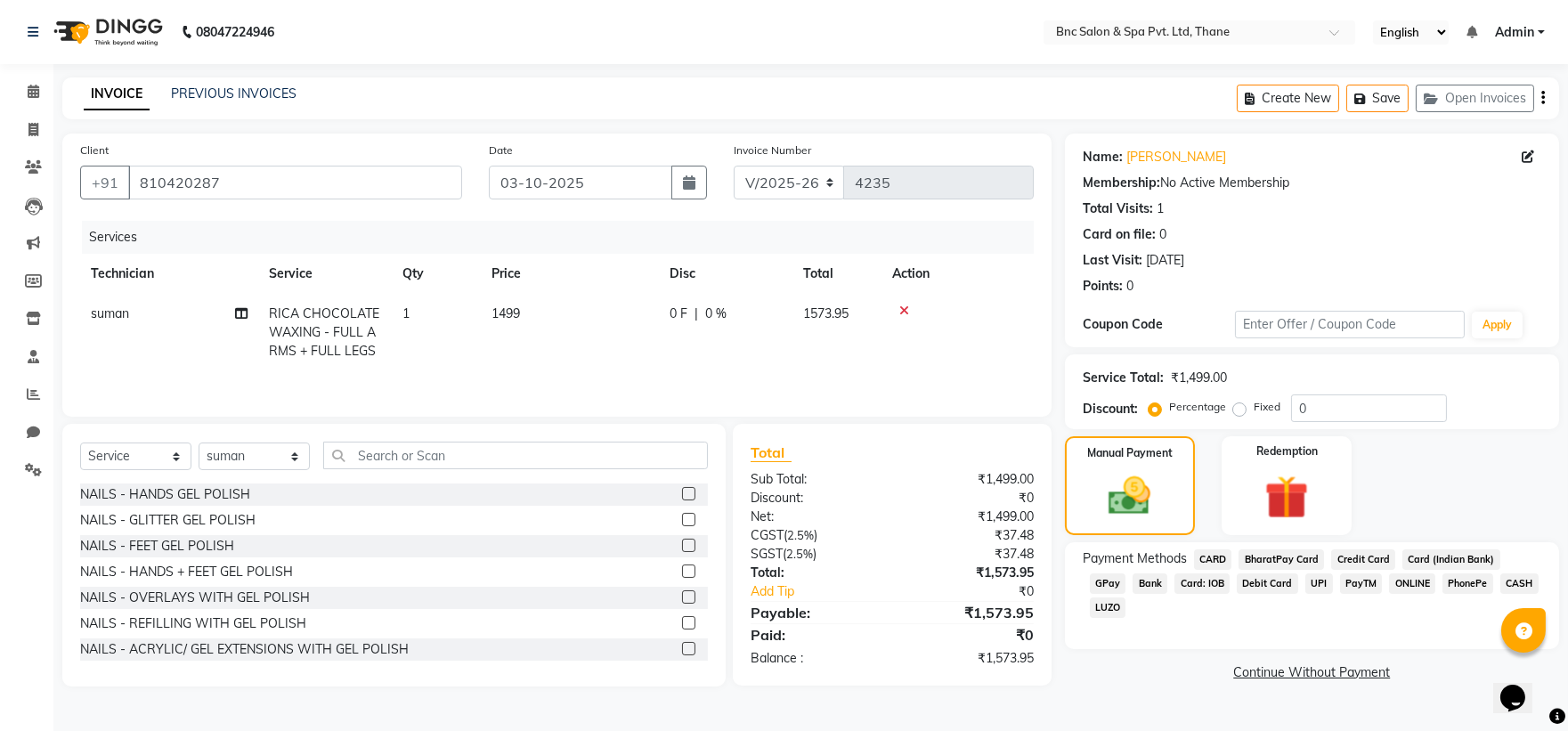
select select "71935"
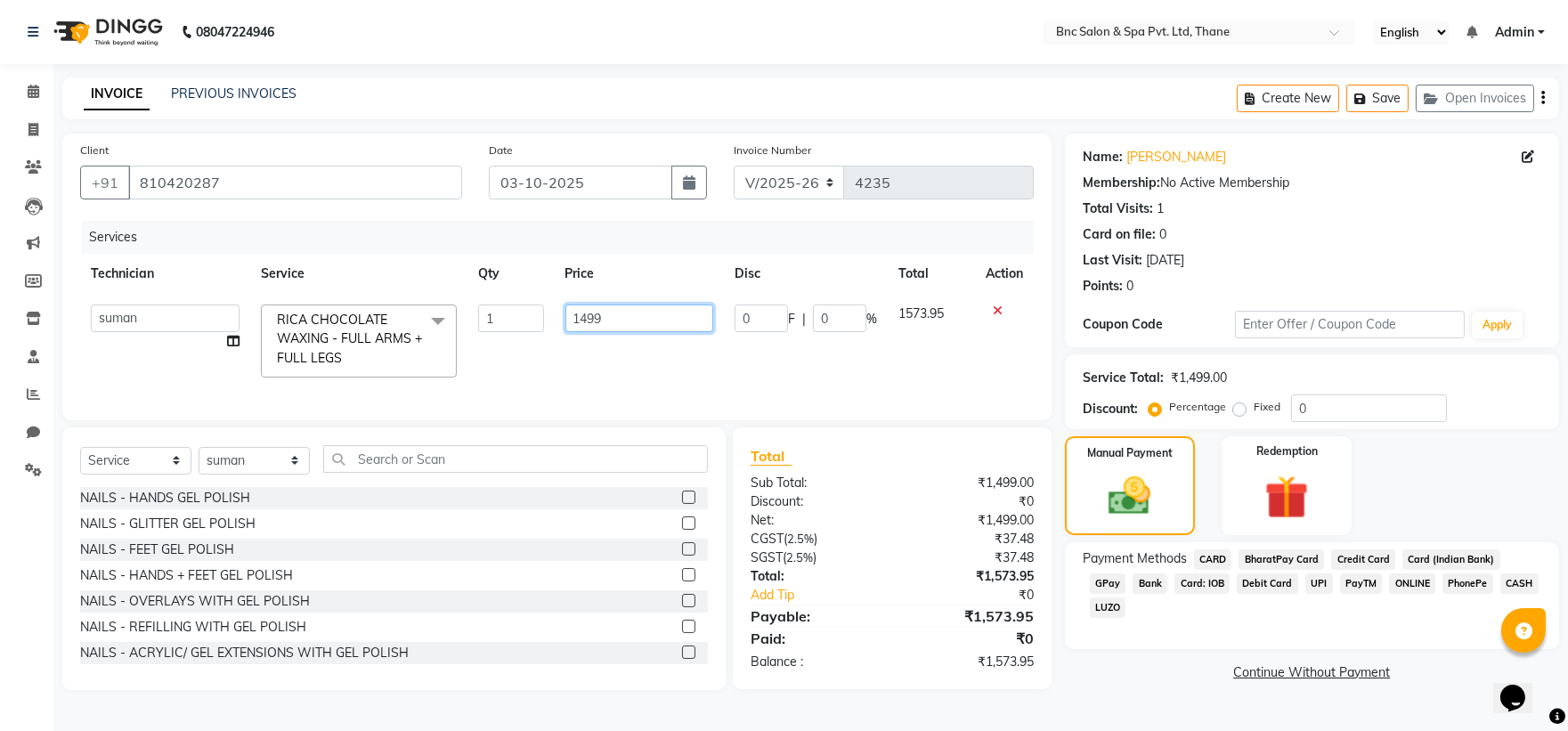
click at [626, 318] on input "1499" at bounding box center [639, 318] width 148 height 27
type input "1"
type input "1000"
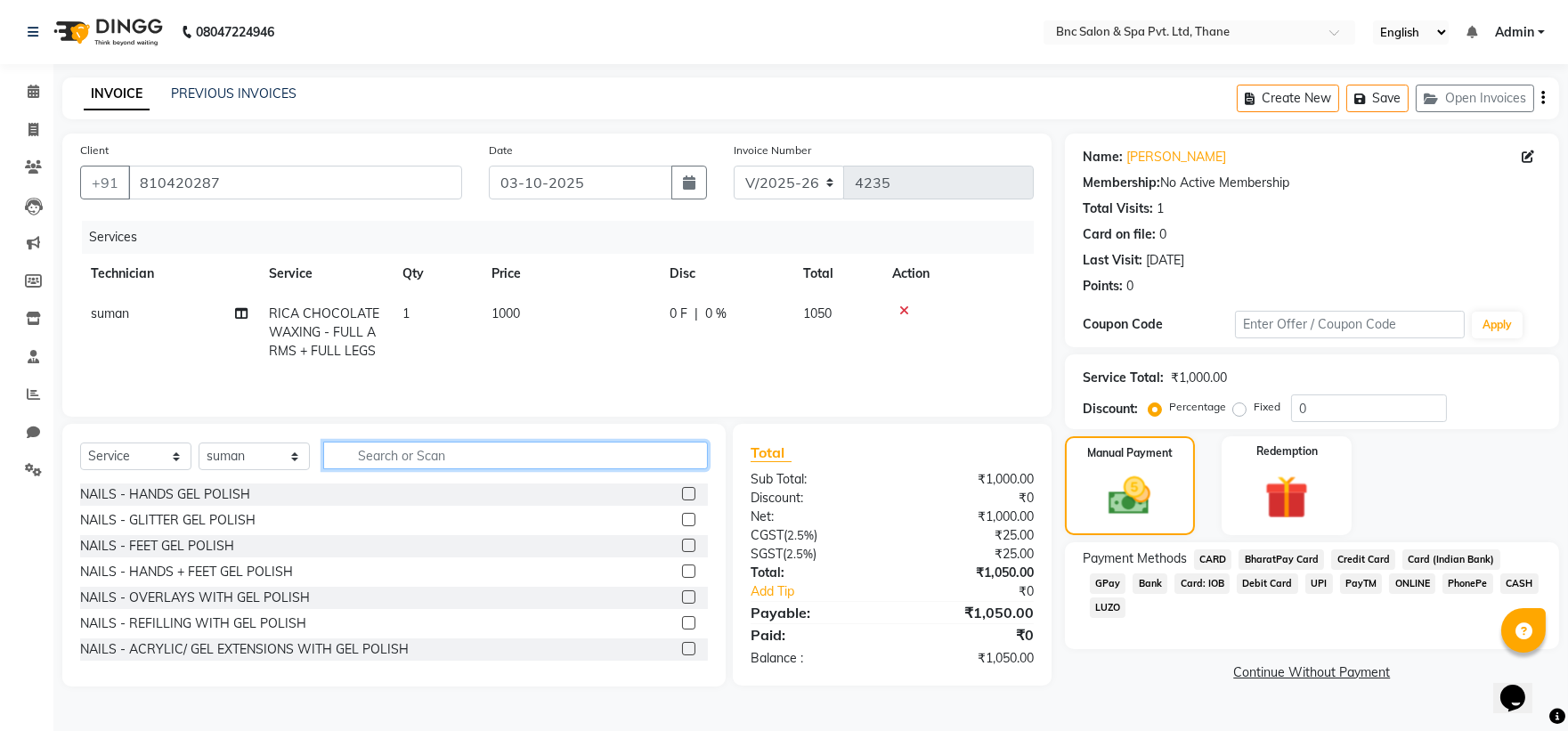
click at [437, 470] on div "Select Service Product Membership Package Voucher Prepaid Gift Card Select Tech…" at bounding box center [393, 463] width 627 height 41
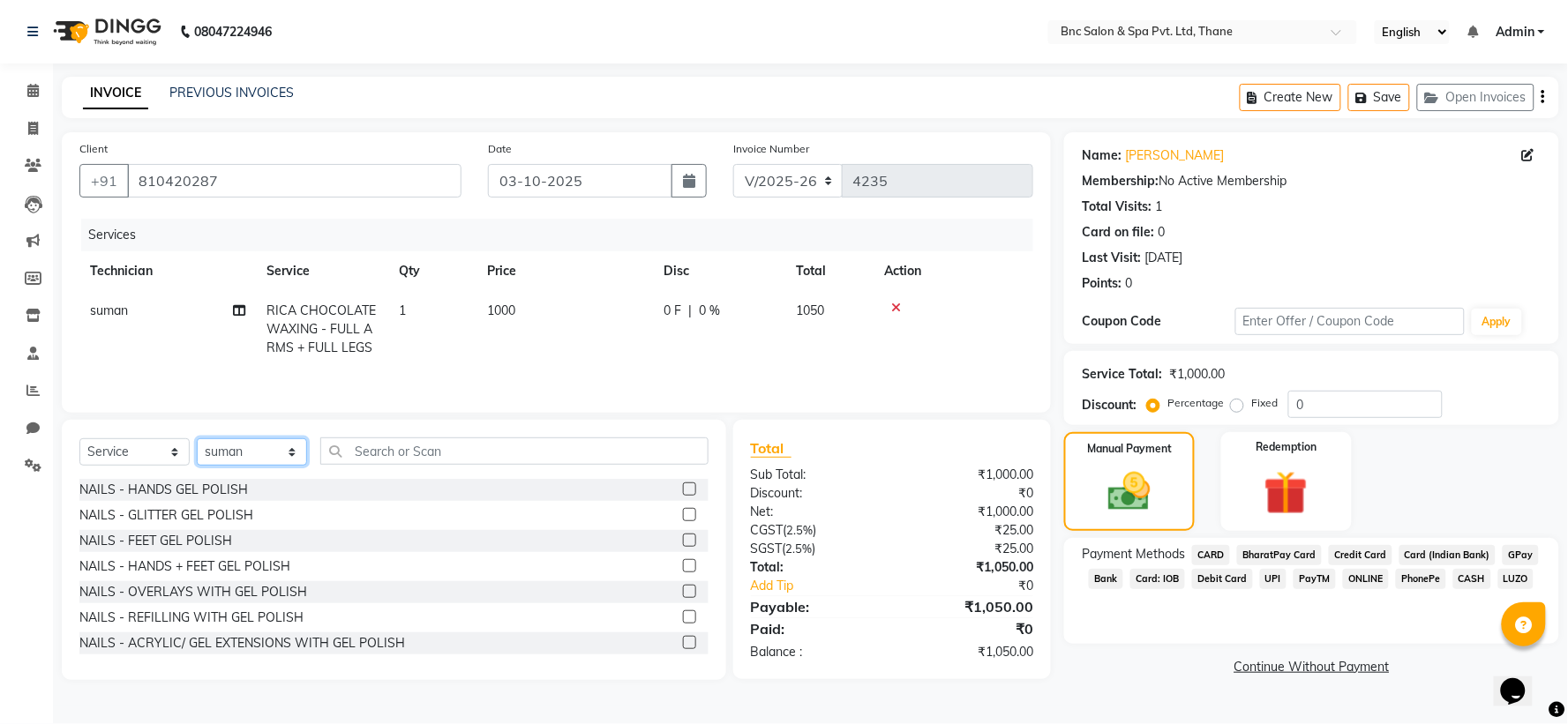
click at [272, 457] on select "Select Technician Anas Ansari Apeksha ashim Ashwini Shibe Deepak Rajput Dharam …" at bounding box center [252, 451] width 110 height 27
select select "71932"
click at [197, 440] on select "Select Technician Anas Ansari Apeksha ashim Ashwini Shibe Deepak Rajput Dharam …" at bounding box center [252, 451] width 110 height 27
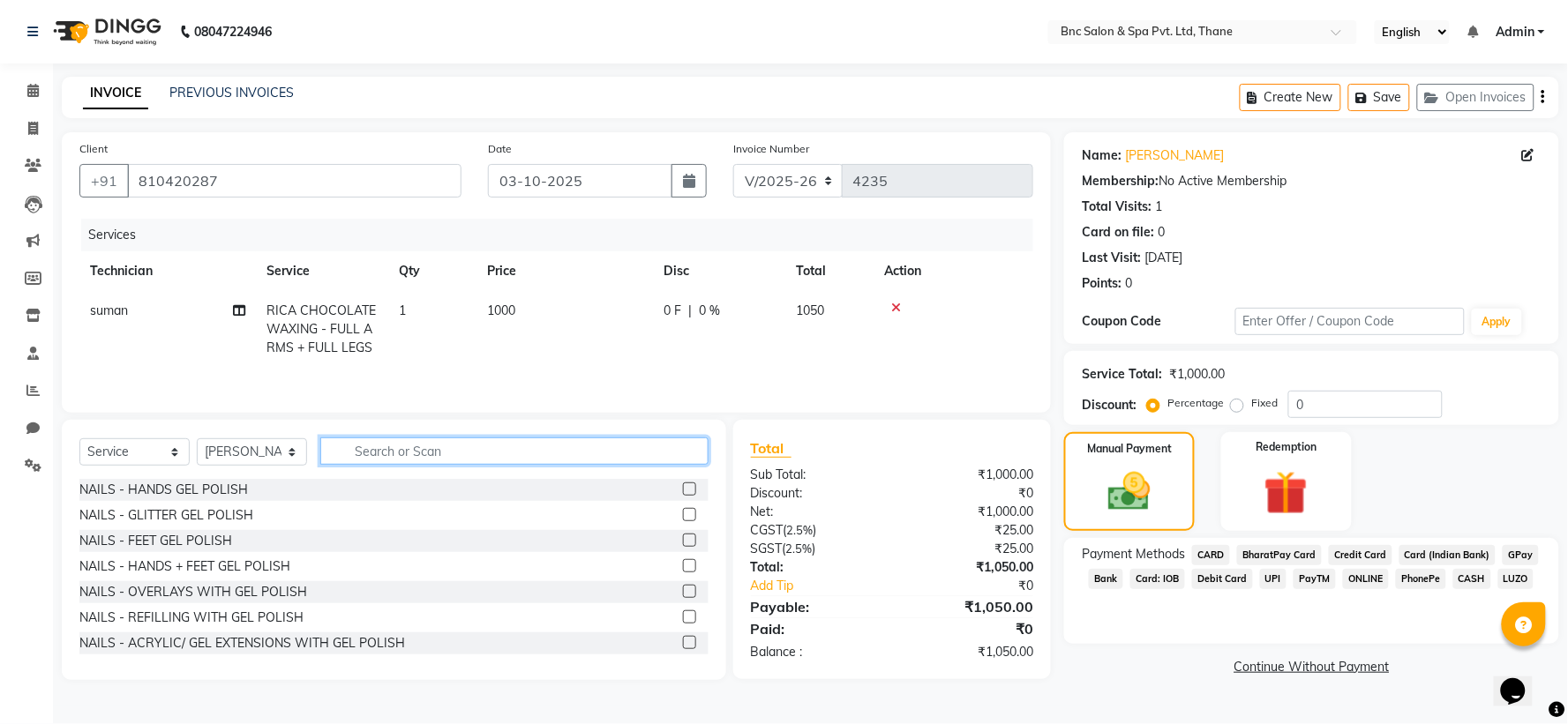
click at [357, 455] on input "text" at bounding box center [515, 451] width 389 height 27
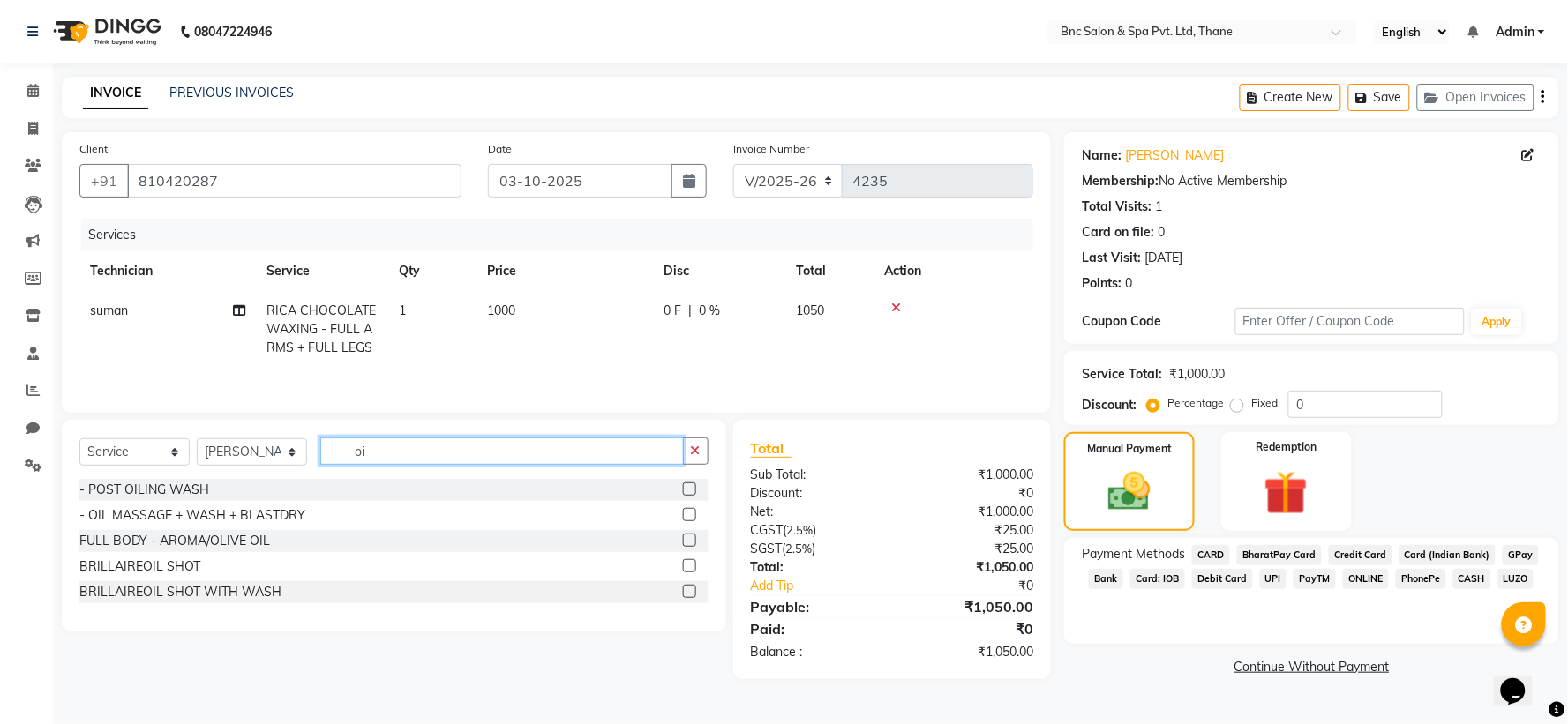
type input "o"
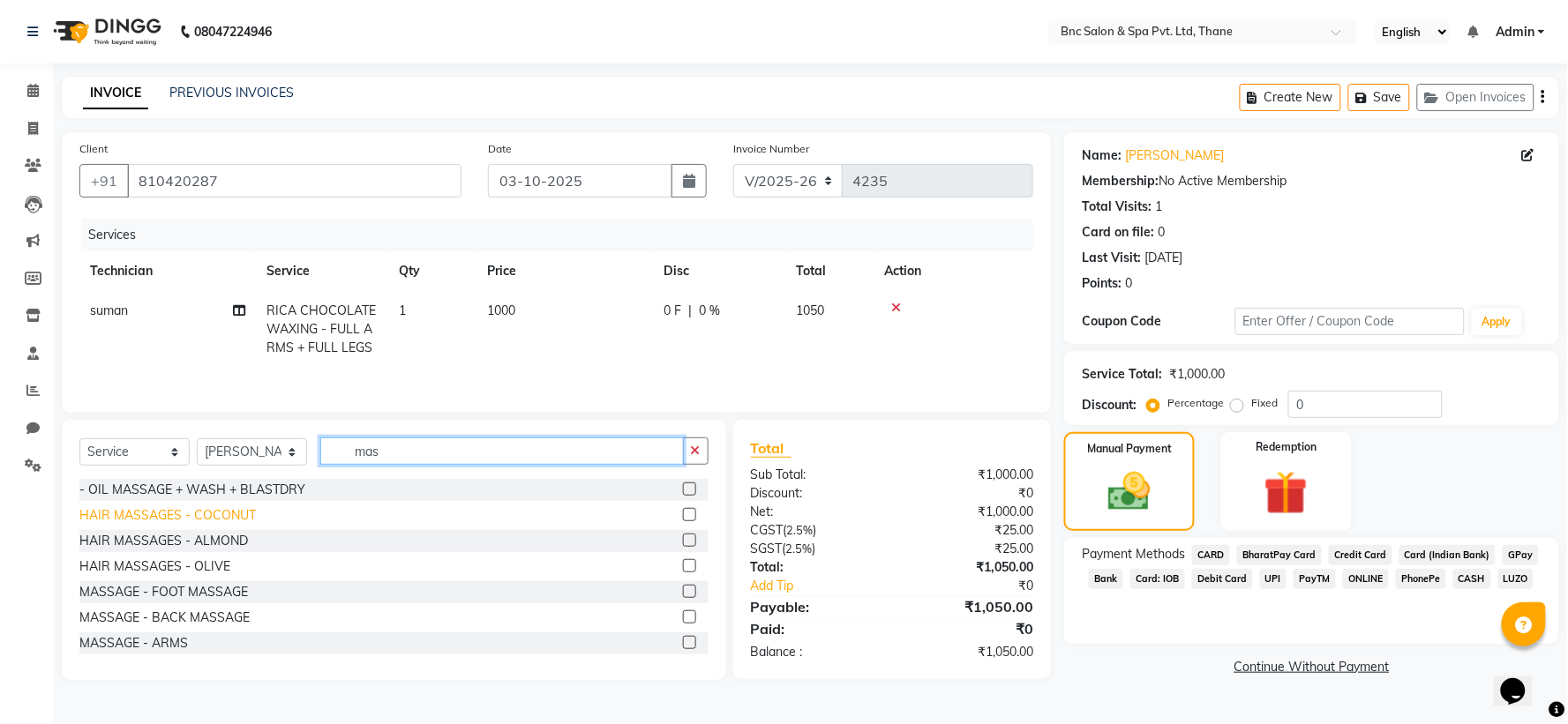
type input "mas"
click at [227, 515] on div "HAIR MASSAGES - COCONUT" at bounding box center [167, 515] width 176 height 19
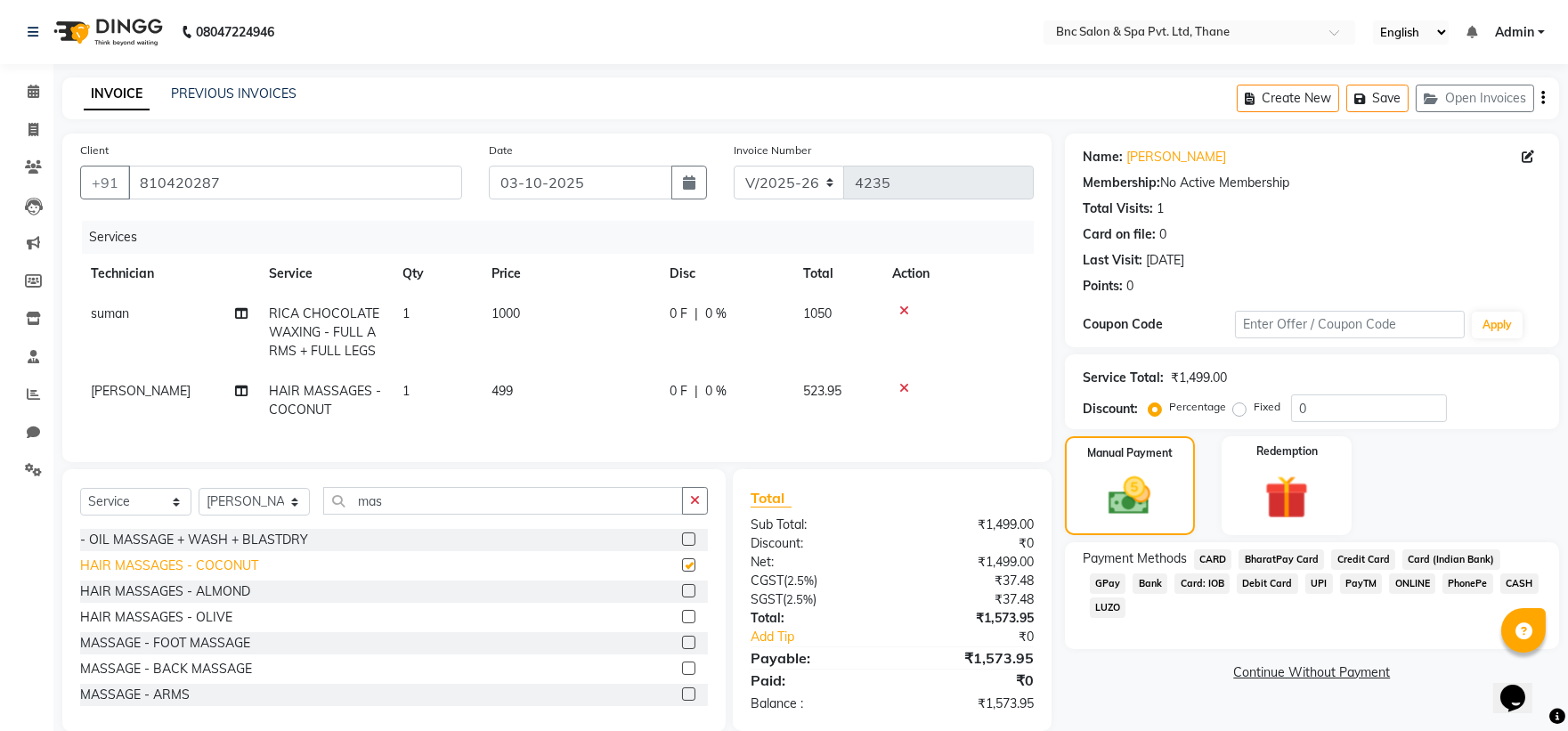
checkbox input "false"
click at [1143, 500] on img at bounding box center [1130, 497] width 71 height 51
click at [1104, 479] on img at bounding box center [1130, 497] width 71 height 51
click at [1126, 574] on span "GPay" at bounding box center [1108, 584] width 37 height 21
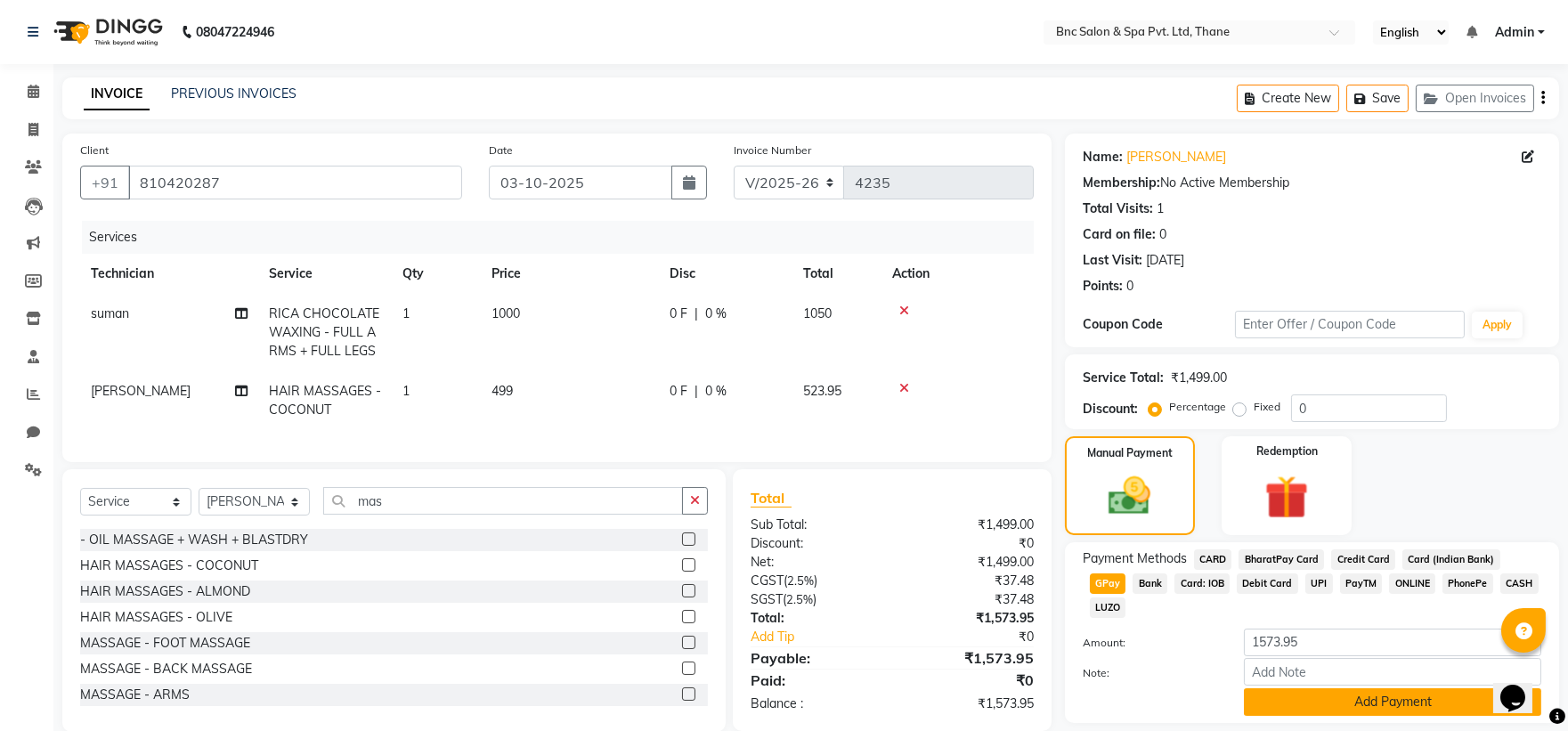
click at [1398, 689] on button "Add Payment" at bounding box center [1392, 702] width 297 height 27
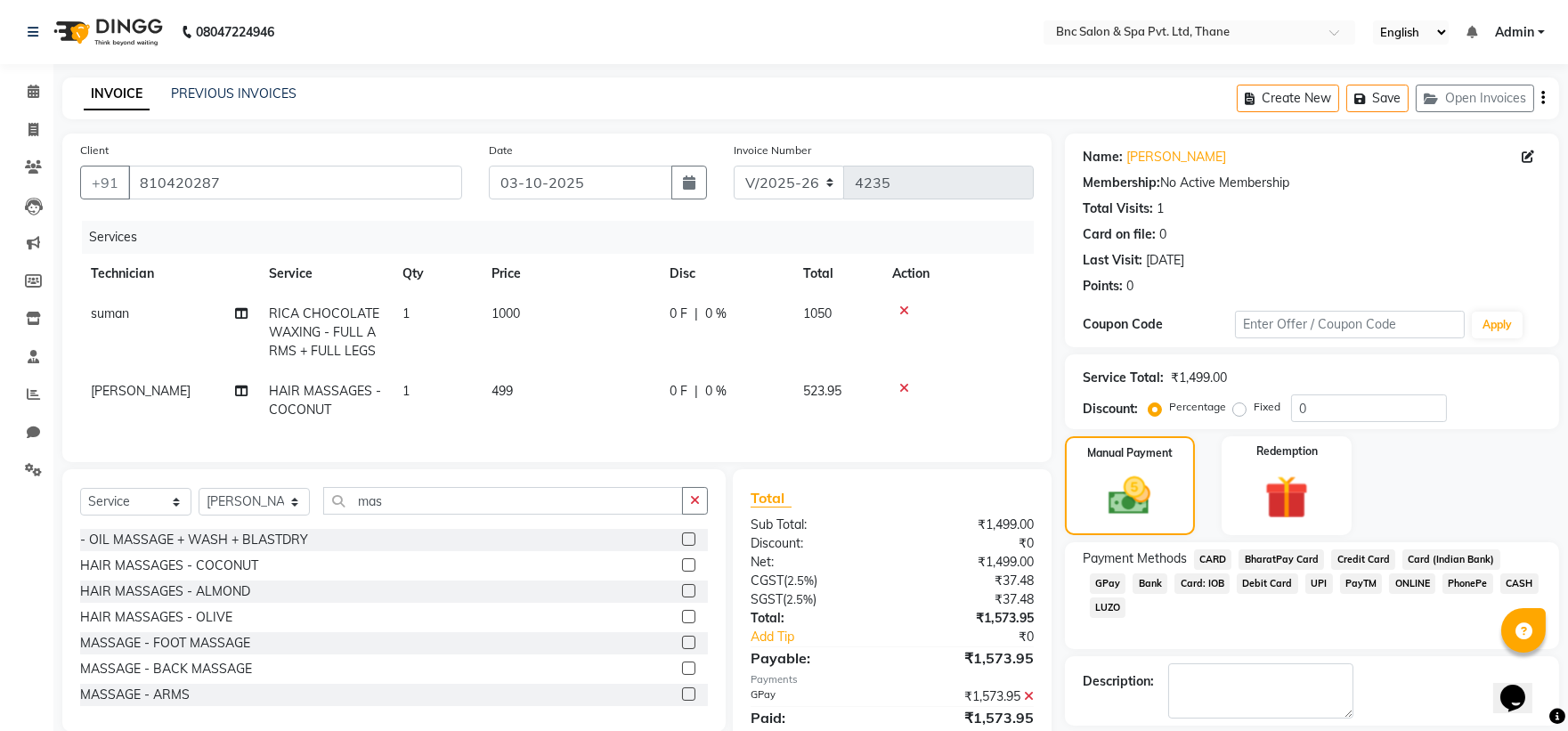
click at [1172, 660] on div "Name: Asmi Nandola Membership: No Active Membership Total Visits: 1 Card on fil…" at bounding box center [1319, 460] width 508 height 653
click at [1172, 730] on label at bounding box center [1171, 743] width 13 height 13
click at [1172, 730] on input "checkbox" at bounding box center [1170, 744] width 11 height 11
click at [1172, 730] on label at bounding box center [1171, 743] width 13 height 13
click at [1172, 730] on input "checkbox" at bounding box center [1170, 744] width 11 height 11
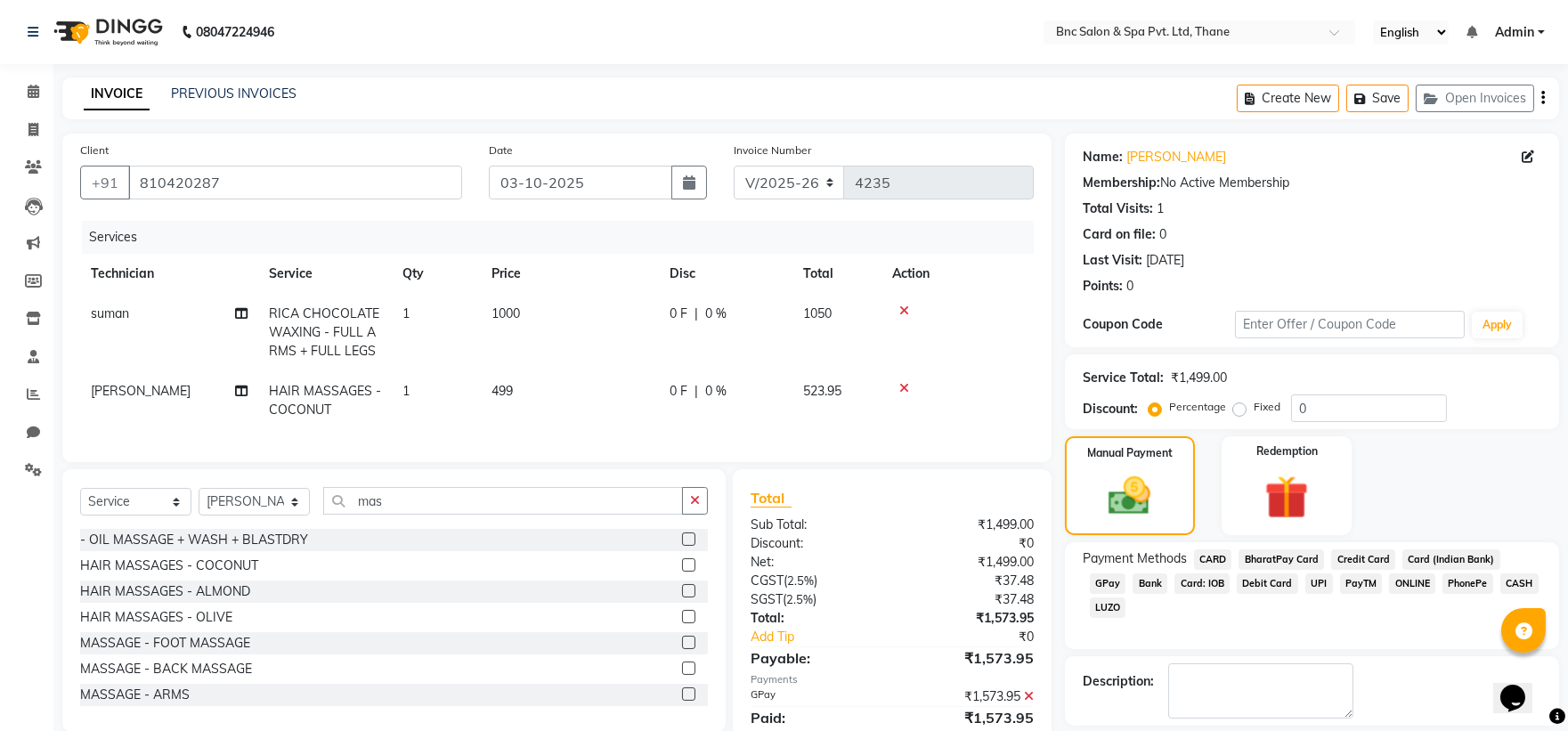
scroll to position [82, 0]
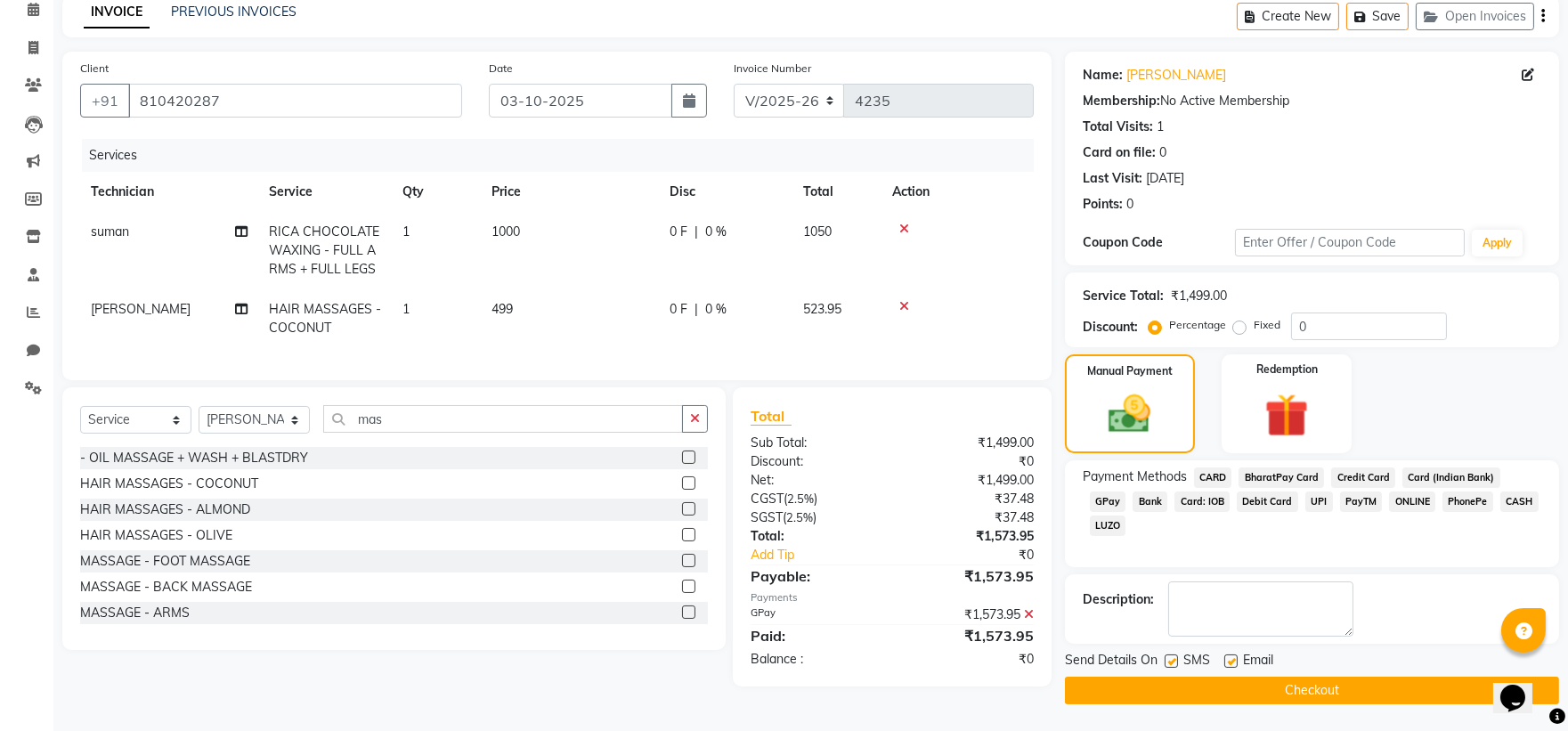
click at [1171, 656] on label at bounding box center [1171, 661] width 13 height 13
click at [1171, 657] on input "checkbox" at bounding box center [1170, 662] width 11 height 11
checkbox input "false"
click at [1188, 704] on button "Checkout" at bounding box center [1311, 690] width 494 height 27
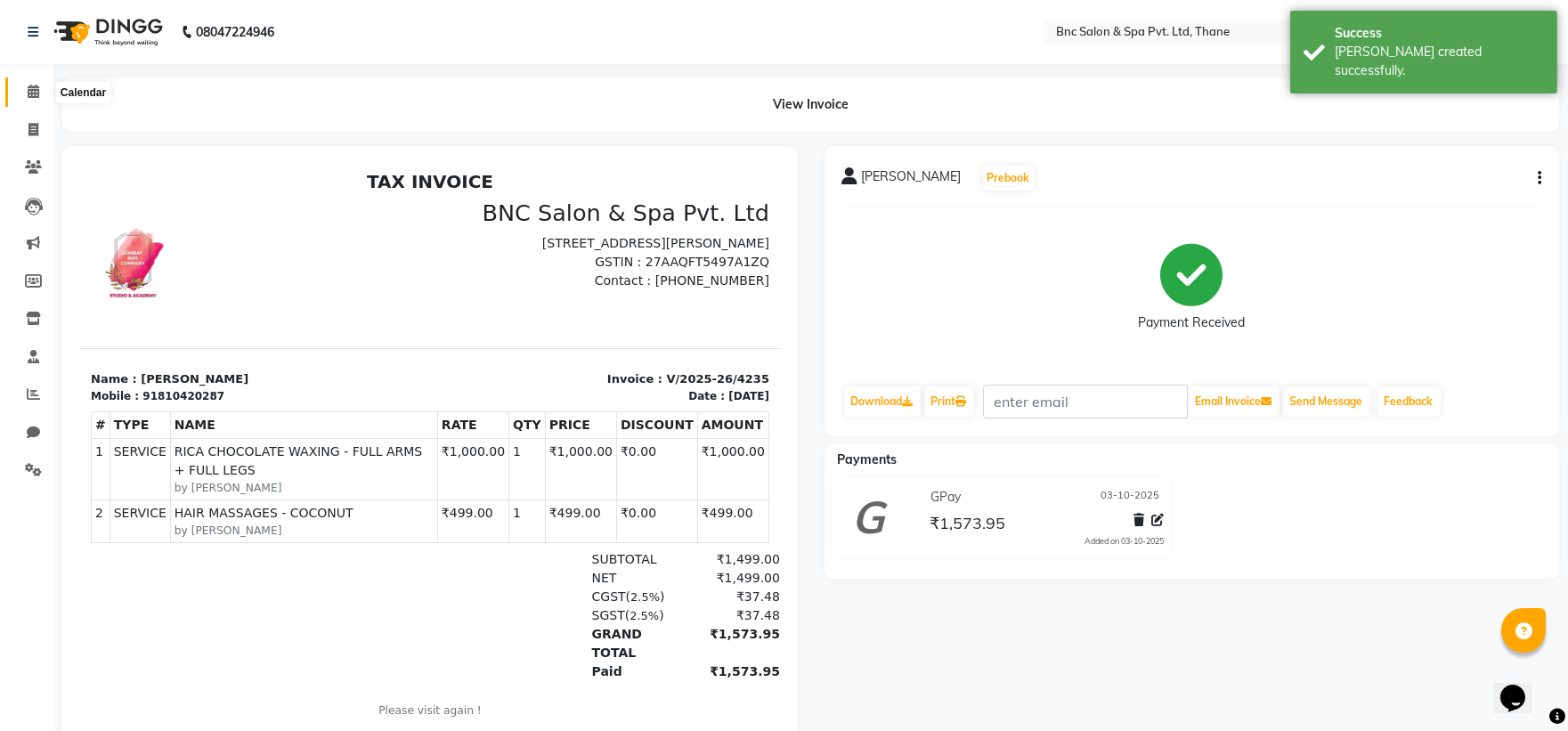
click at [31, 91] on icon at bounding box center [33, 91] width 11 height 13
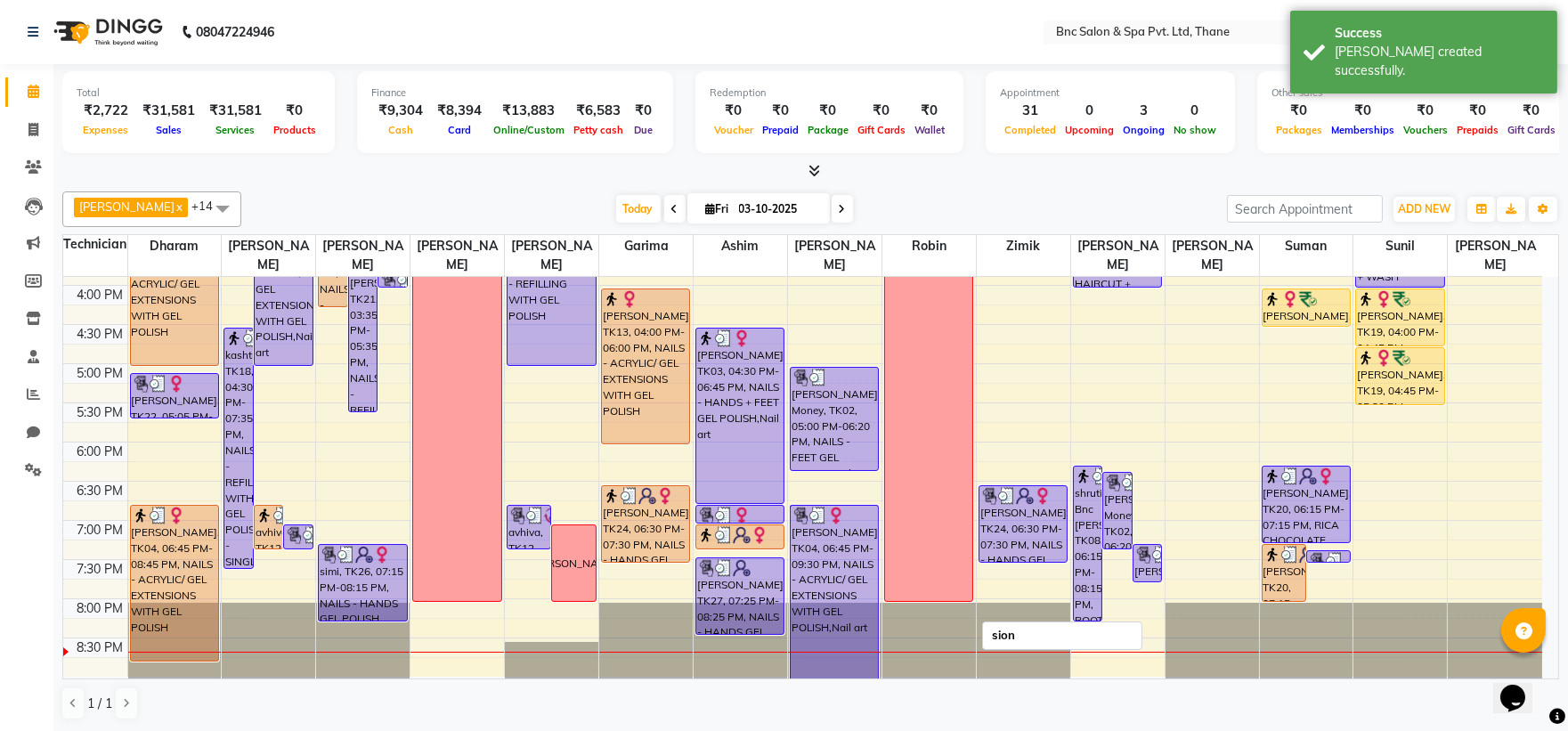
scroll to position [620, 0]
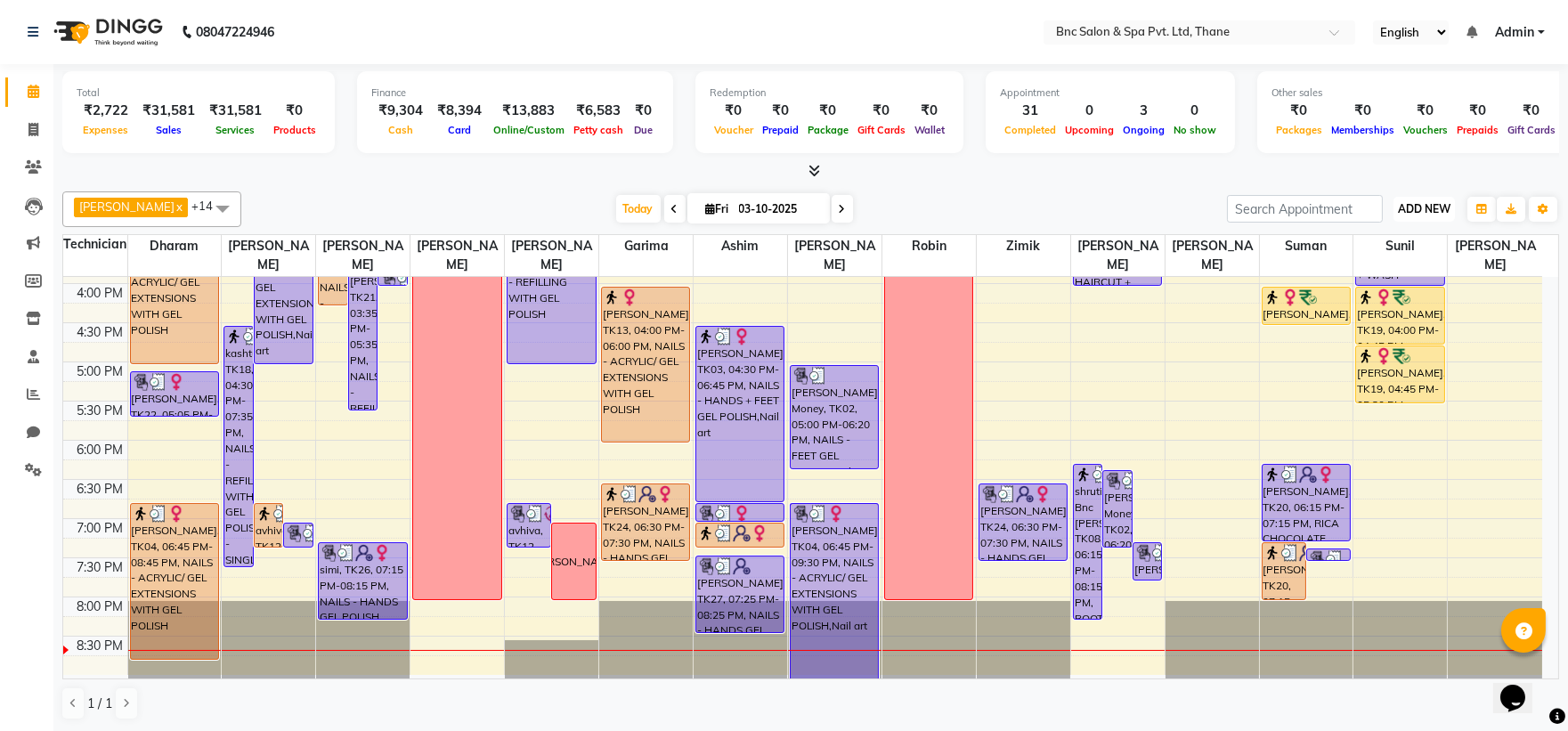
click at [1421, 203] on span "ADD NEW" at bounding box center [1424, 209] width 53 height 13
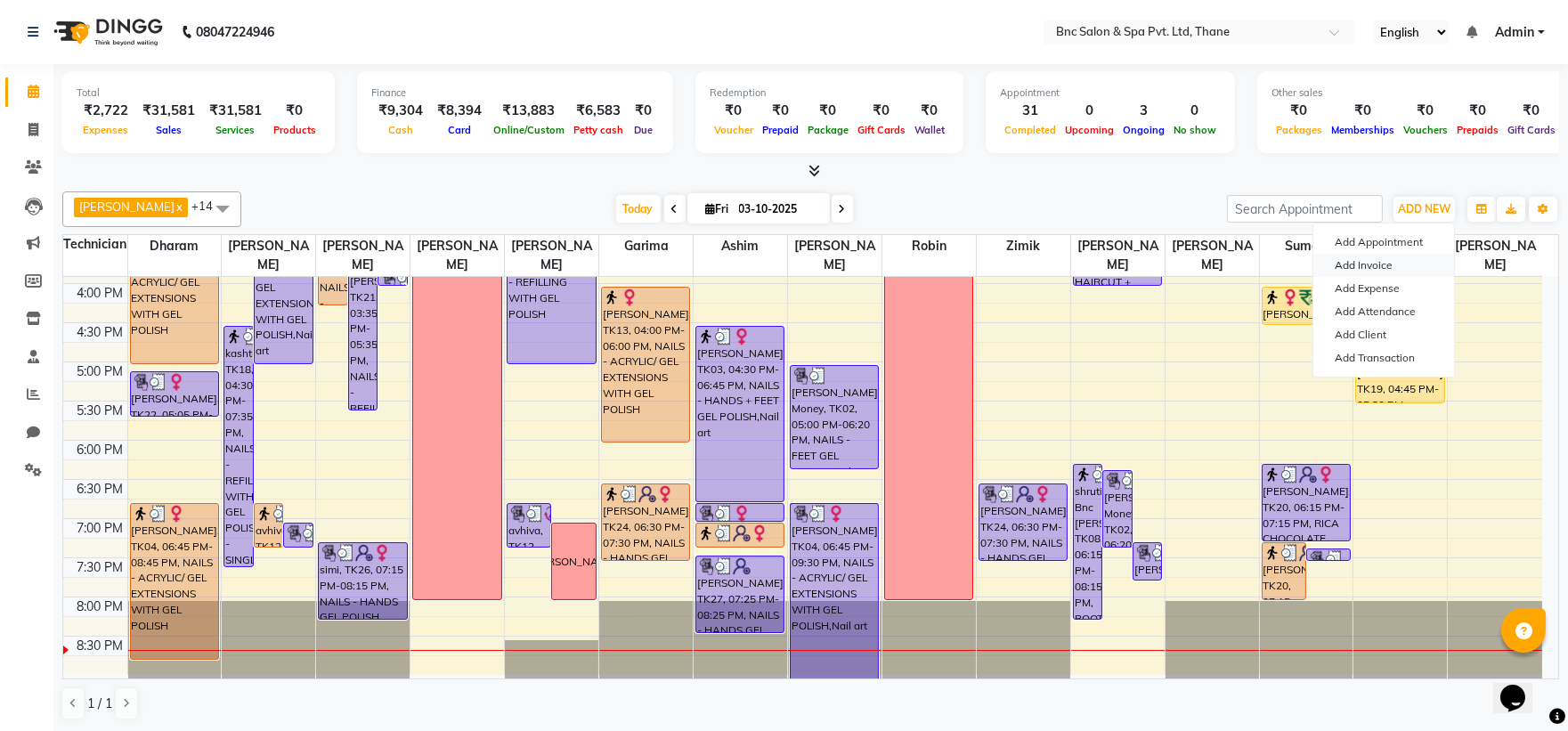
click at [1399, 268] on link "Add Invoice" at bounding box center [1384, 265] width 141 height 24
select select "7892"
select select "service"
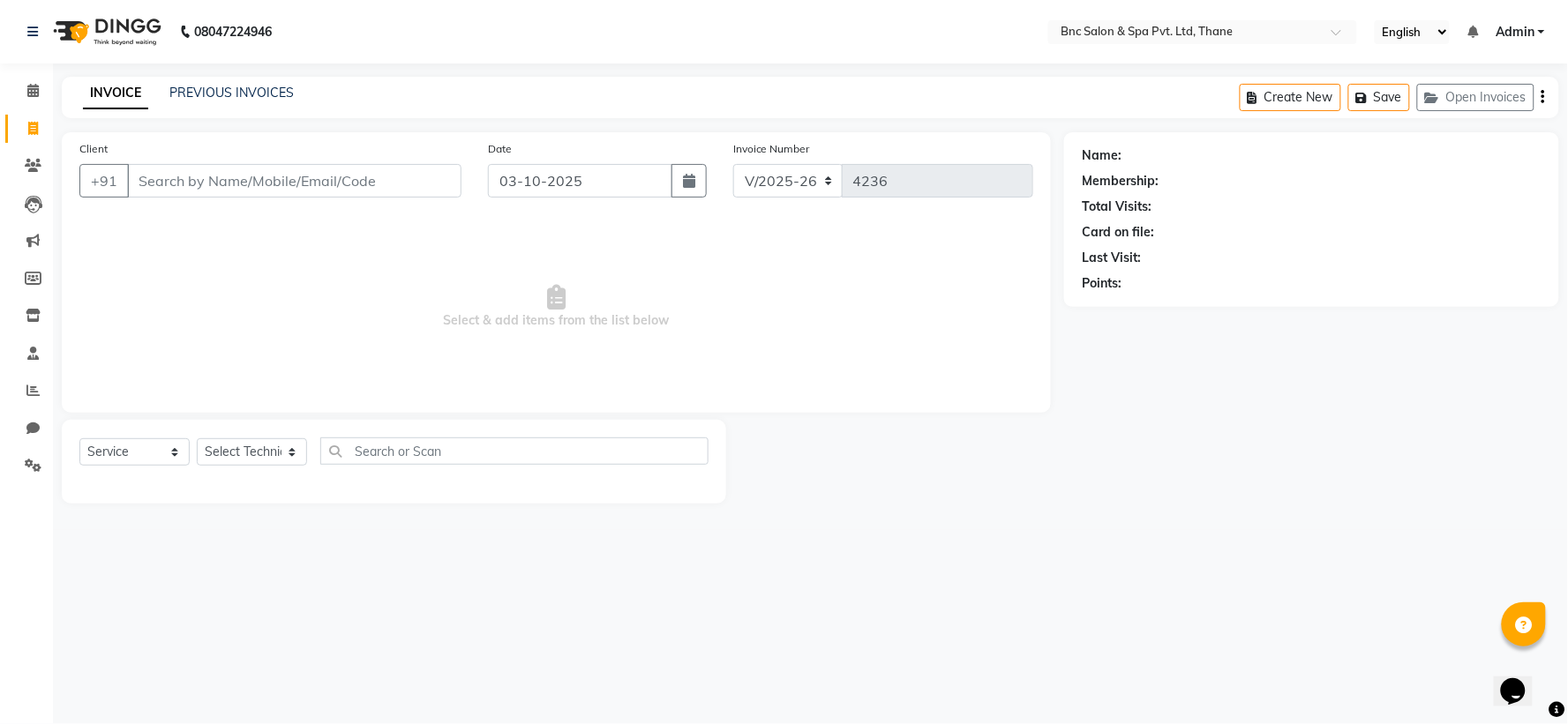
click at [371, 172] on input "Client" at bounding box center [294, 181] width 335 height 34
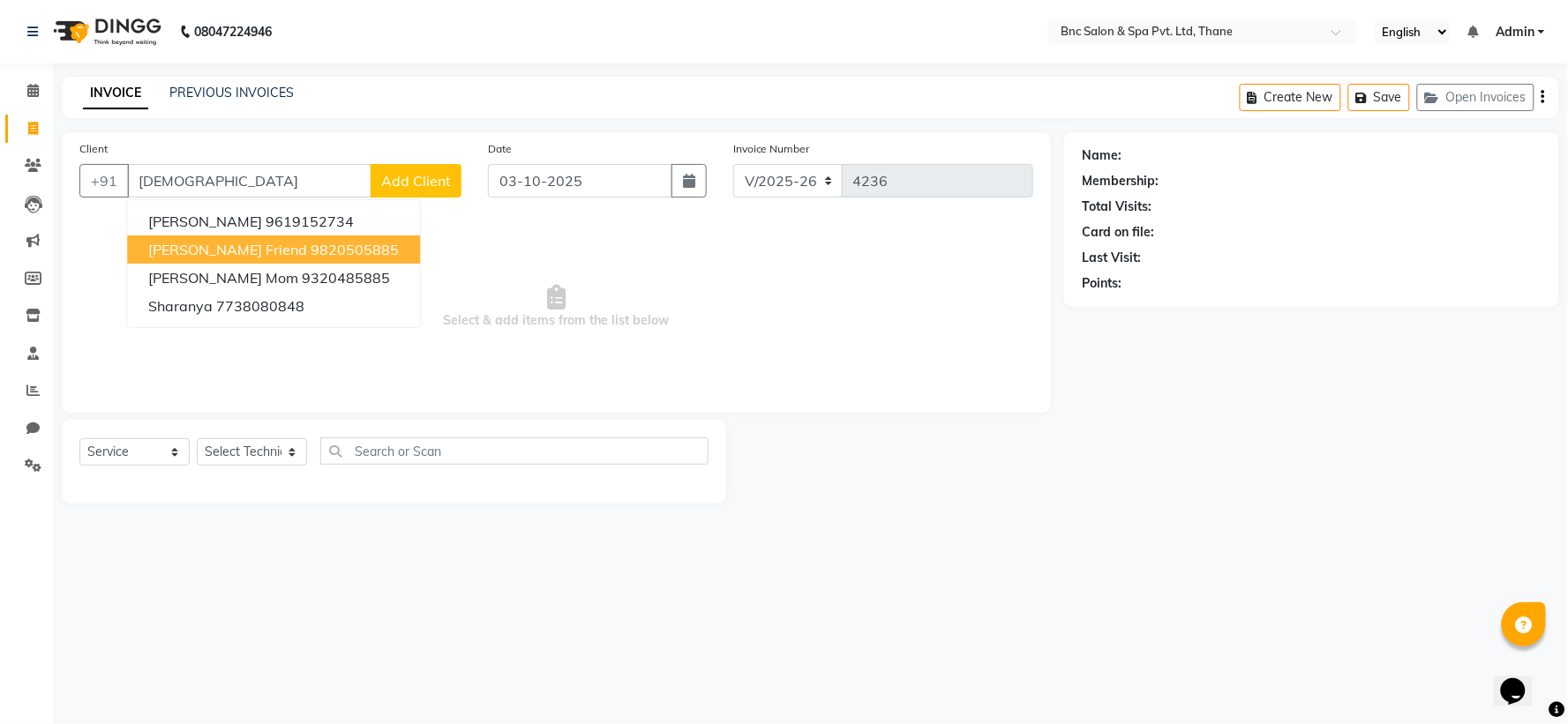
click at [310, 242] on ngb-highlight "9820505885" at bounding box center [354, 249] width 89 height 18
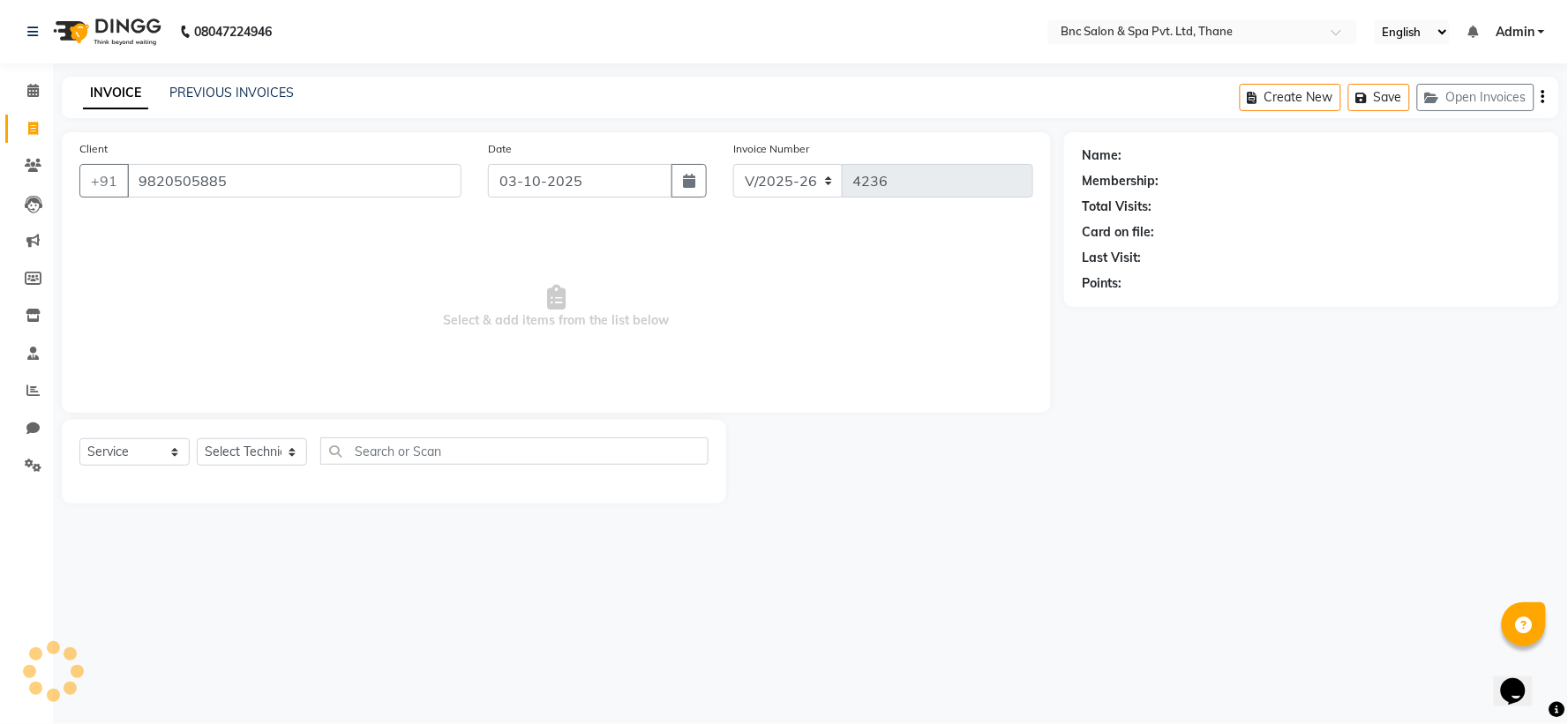
type input "9820505885"
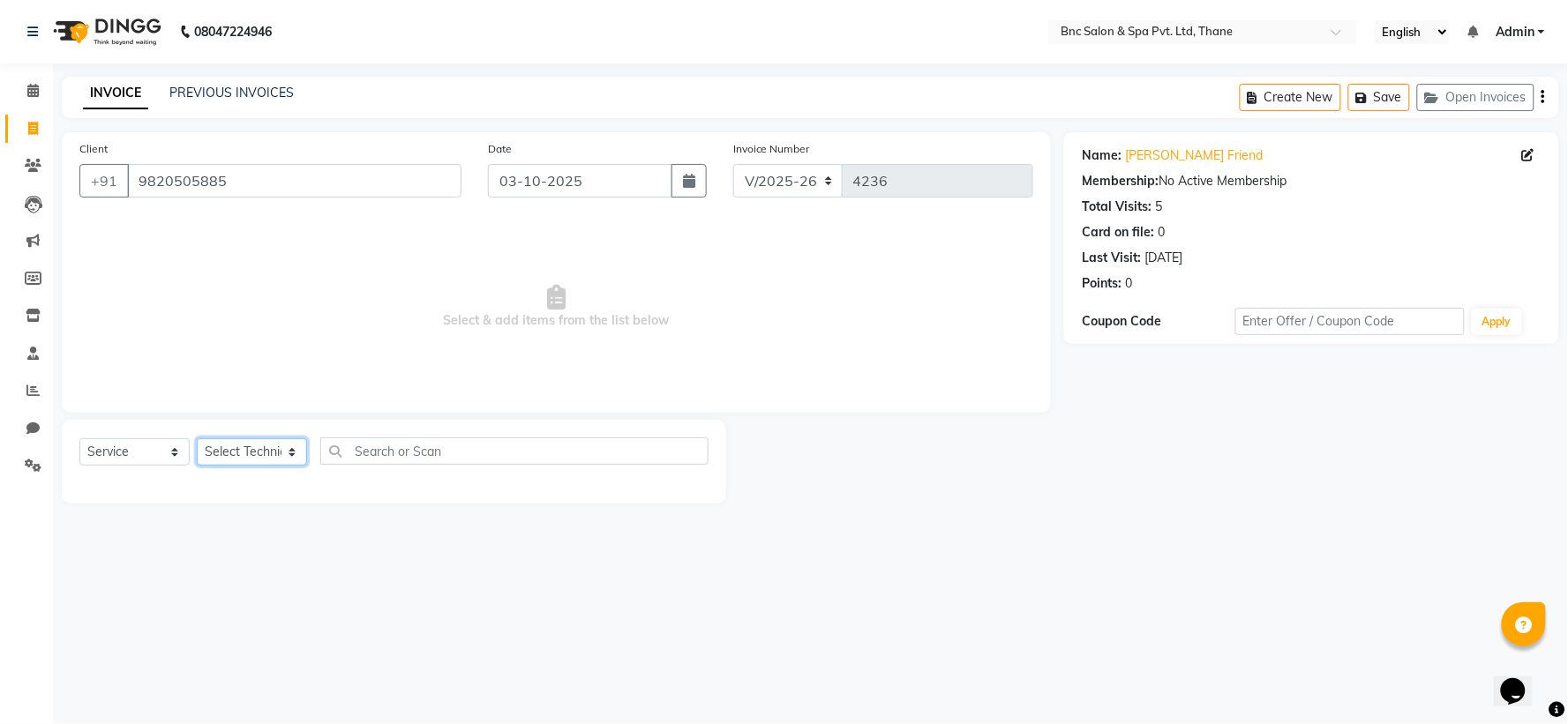
click at [266, 455] on select "Select Technician Anas Ansari Apeksha ashim Ashwini Shibe Deepak Rajput Dharam …" at bounding box center [252, 451] width 110 height 27
select select "71927"
click at [197, 439] on select "Select Technician Anas Ansari Apeksha ashim Ashwini Shibe Deepak Rajput Dharam …" at bounding box center [252, 451] width 110 height 27
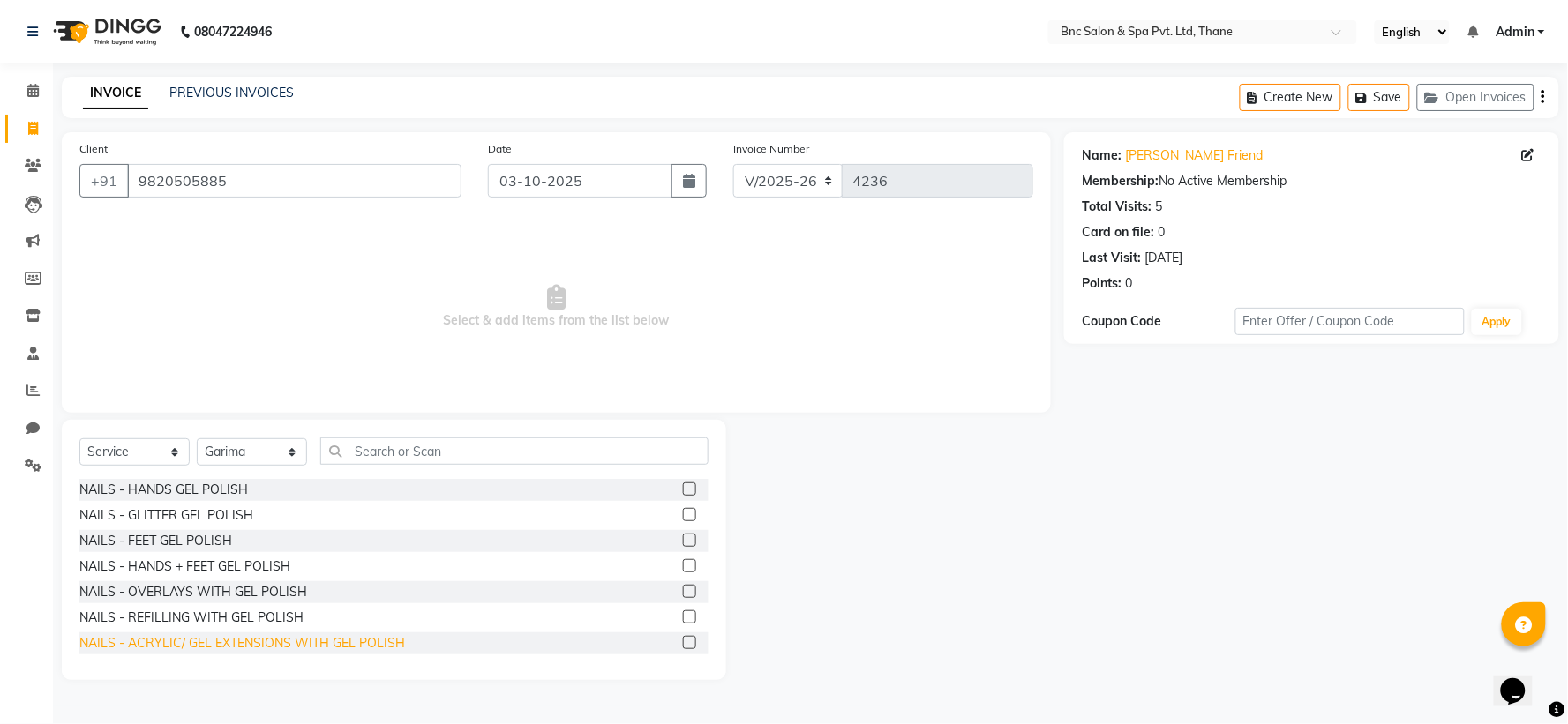
click at [166, 644] on div "NAILS - ACRYLIC/ GEL EXTENSIONS WITH GEL POLISH" at bounding box center [241, 644] width 325 height 19
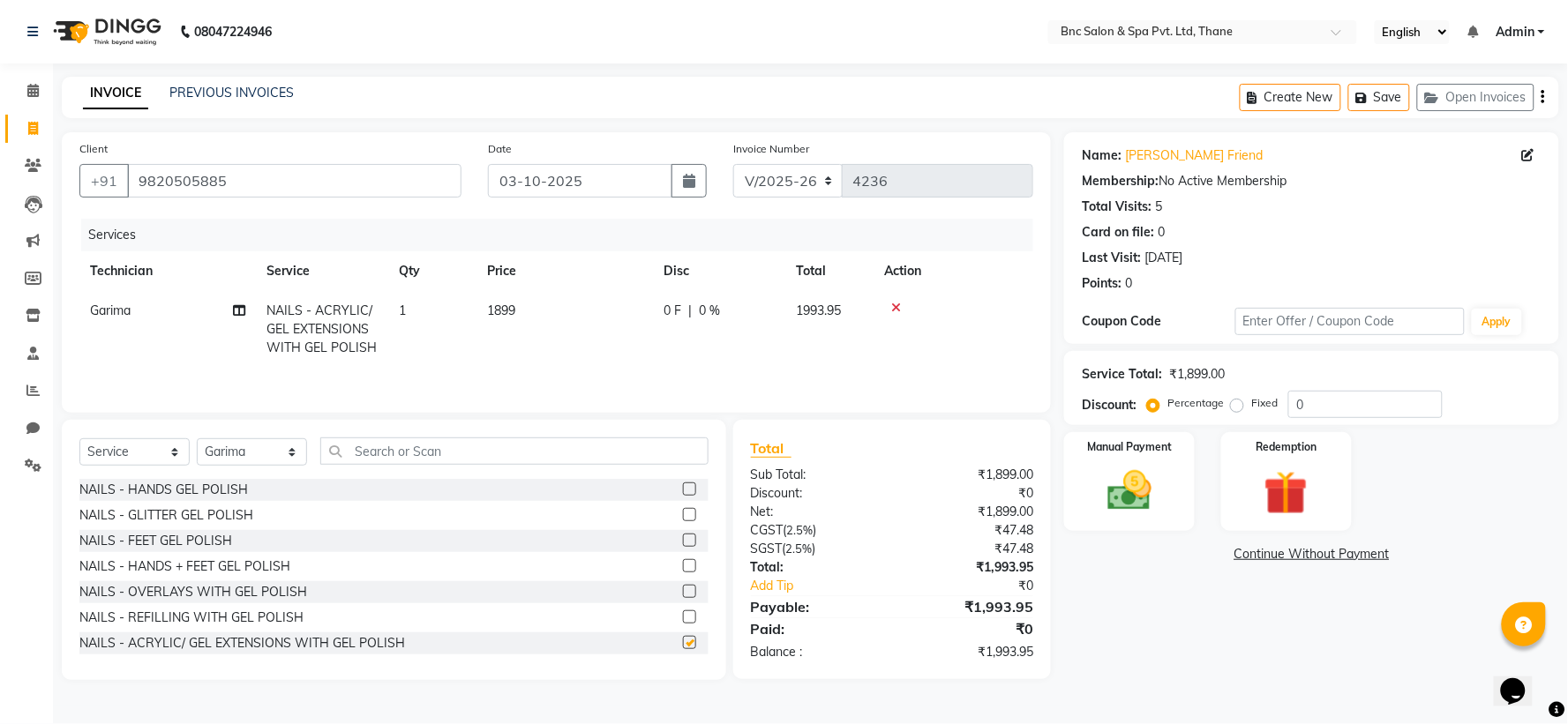
checkbox input "false"
click at [504, 309] on span "1899" at bounding box center [502, 310] width 28 height 16
select select "71927"
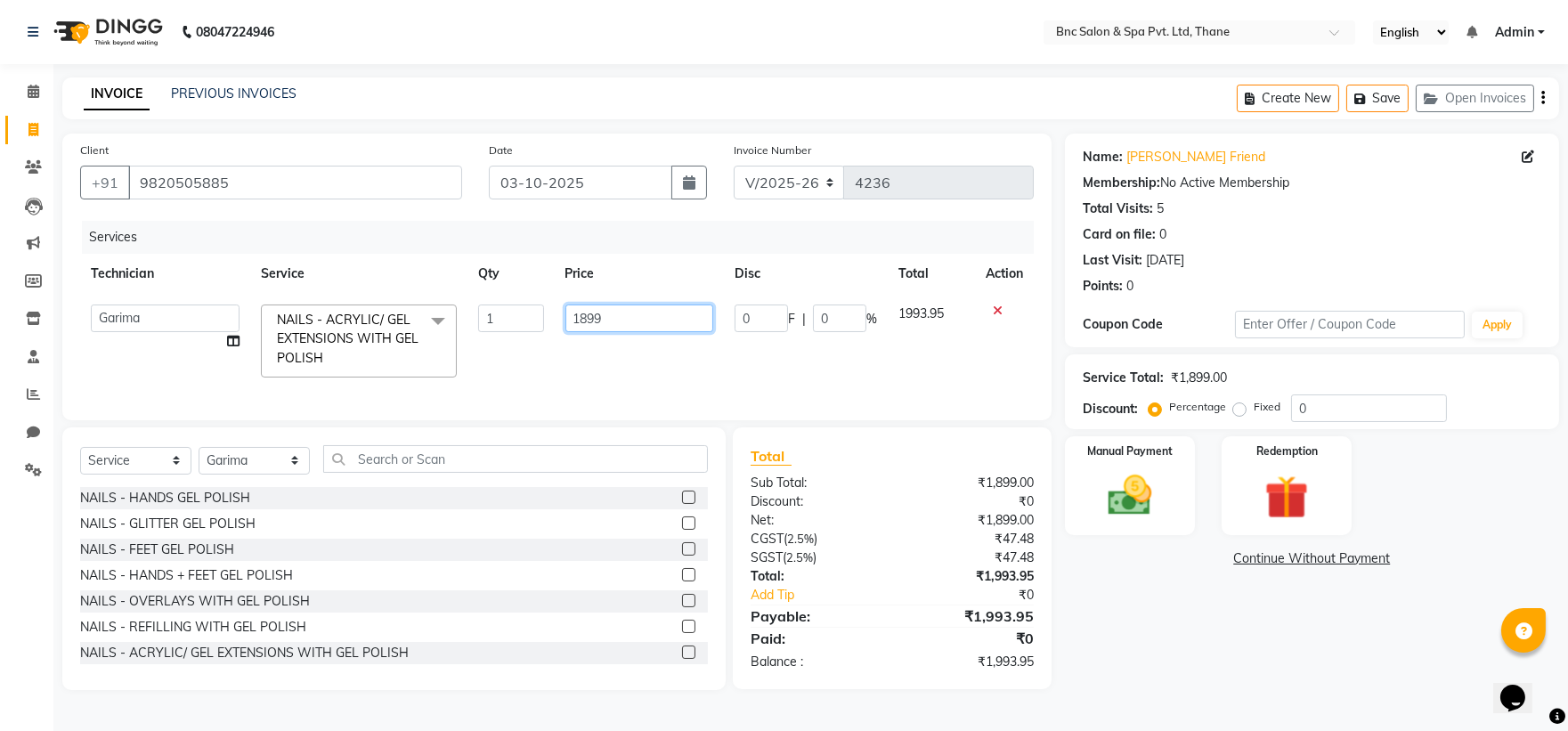
click at [610, 317] on input "1899" at bounding box center [639, 318] width 148 height 27
type input "1"
type input "999"
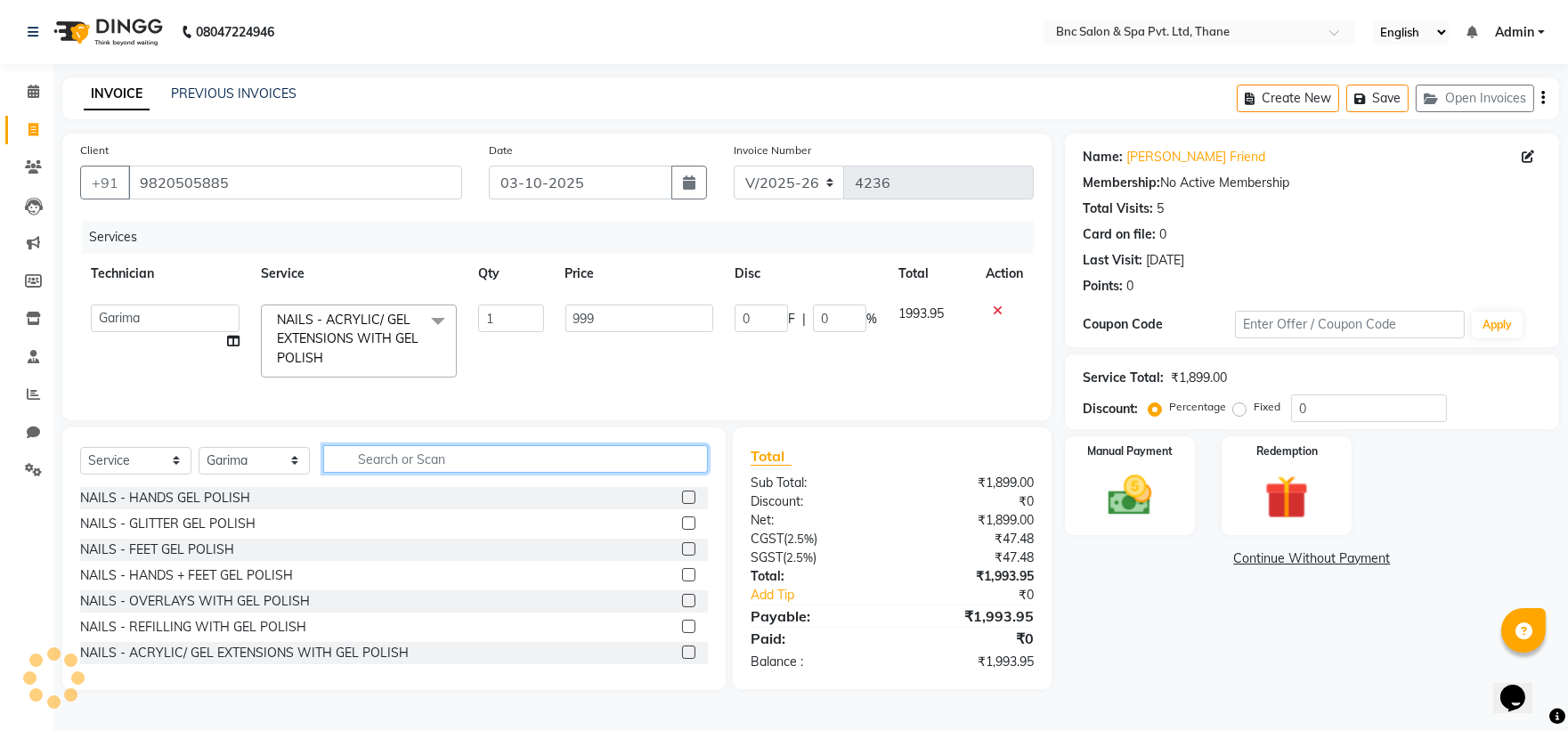
click at [379, 482] on div "Select Service Product Membership Package Voucher Prepaid Gift Card Select Tech…" at bounding box center [393, 466] width 627 height 41
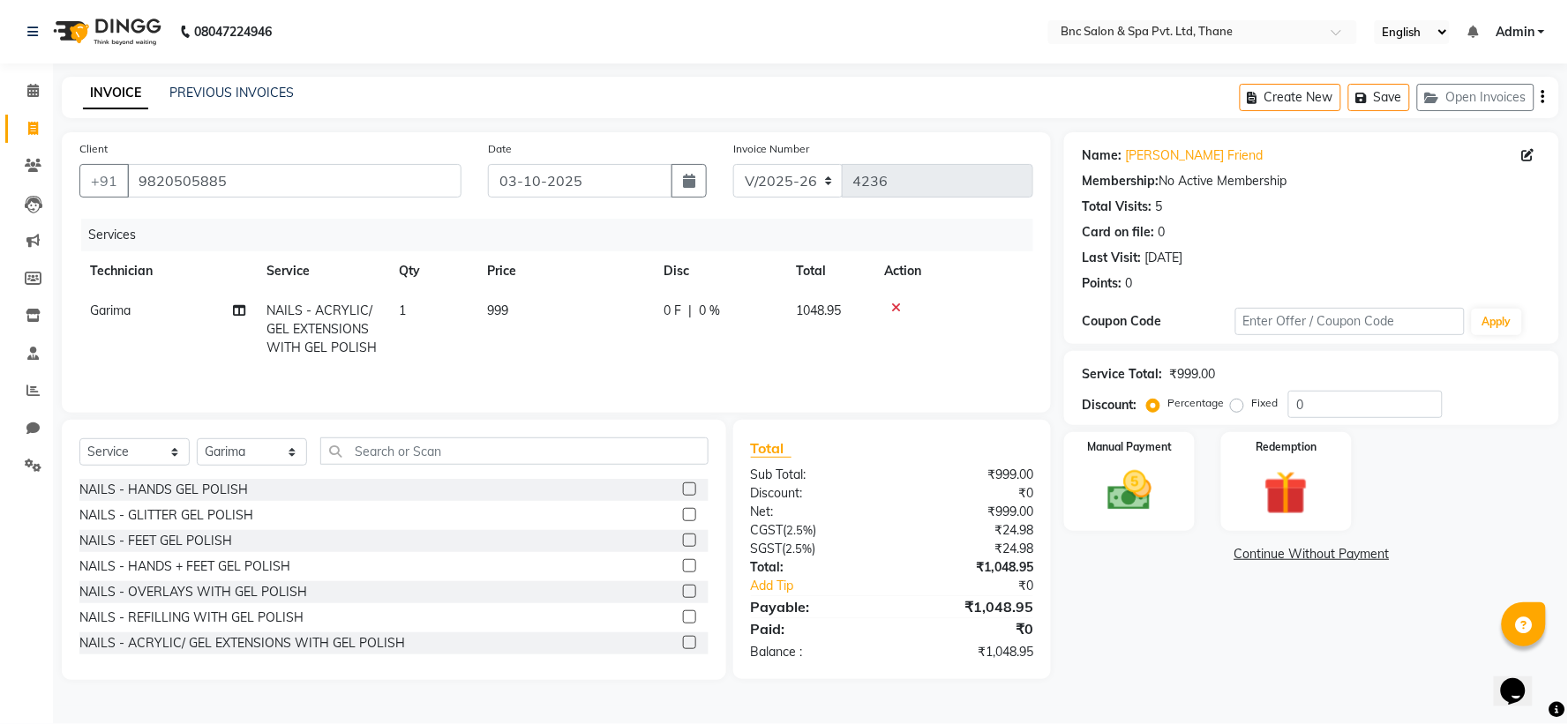
click at [376, 477] on div "Select Service Product Membership Package Voucher Prepaid Gift Card Select Tech…" at bounding box center [393, 458] width 629 height 41
click at [367, 455] on input "text" at bounding box center [515, 451] width 389 height 27
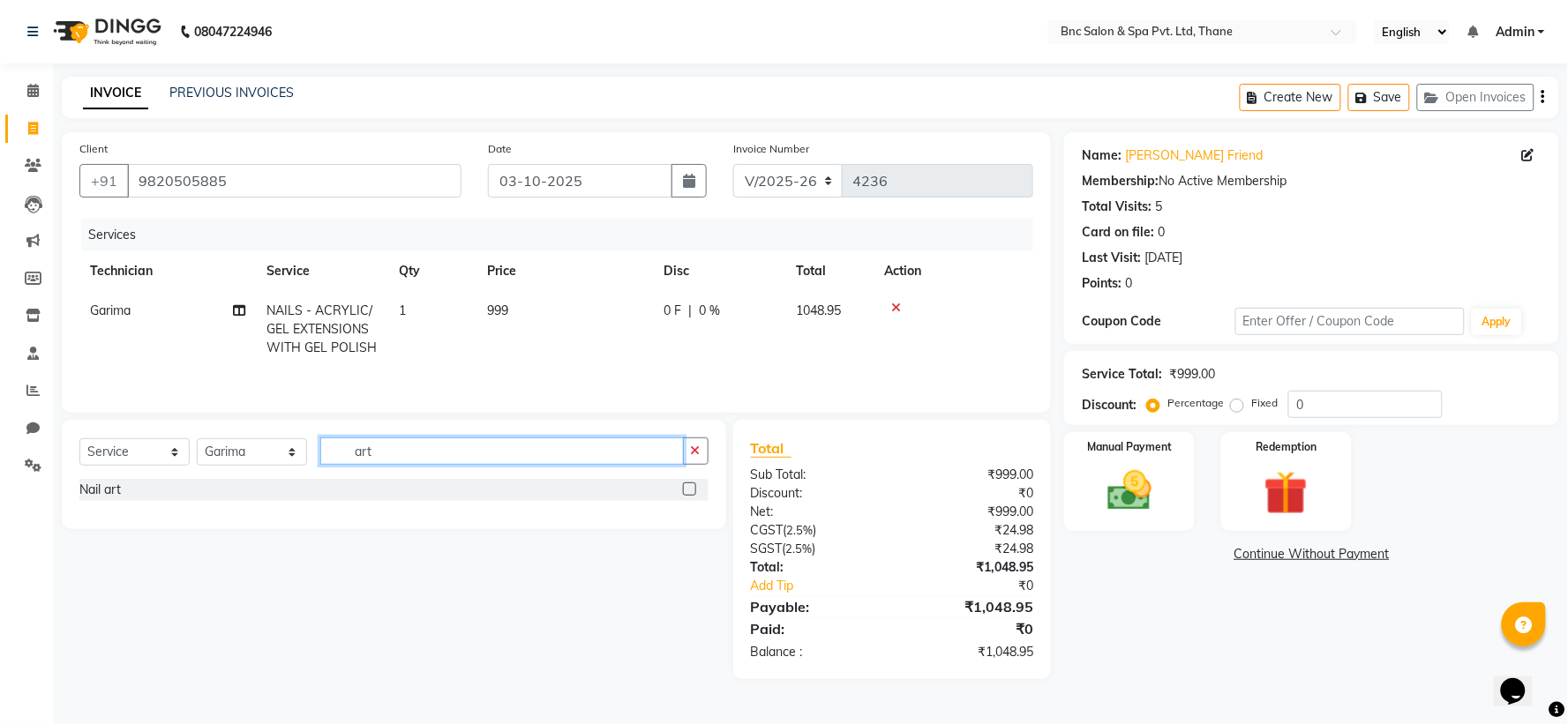
type input "art"
click at [691, 490] on label at bounding box center [690, 489] width 13 height 13
click at [691, 490] on input "checkbox" at bounding box center [689, 490] width 11 height 11
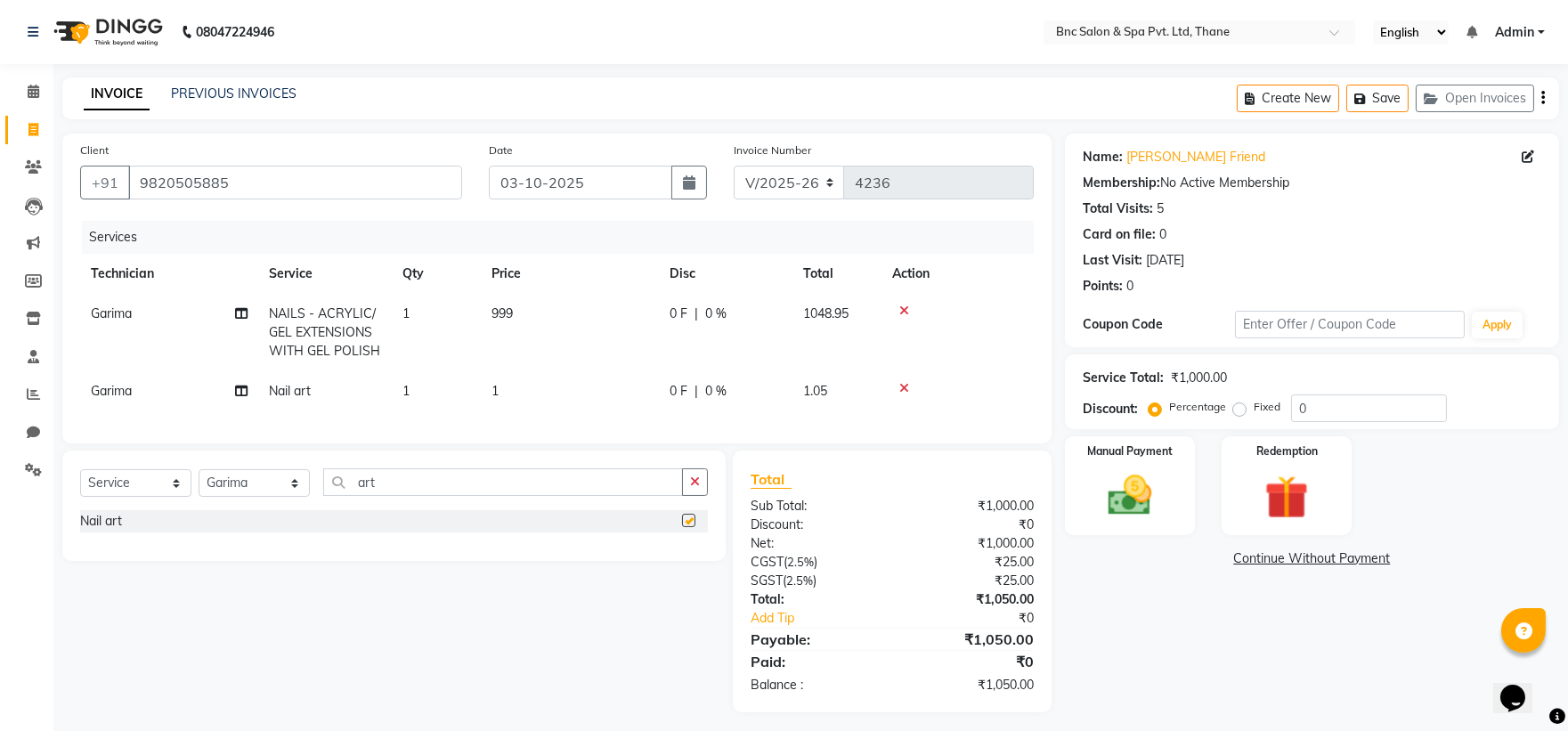
checkbox input "false"
click at [485, 395] on td "1" at bounding box center [569, 391] width 178 height 40
select select "71927"
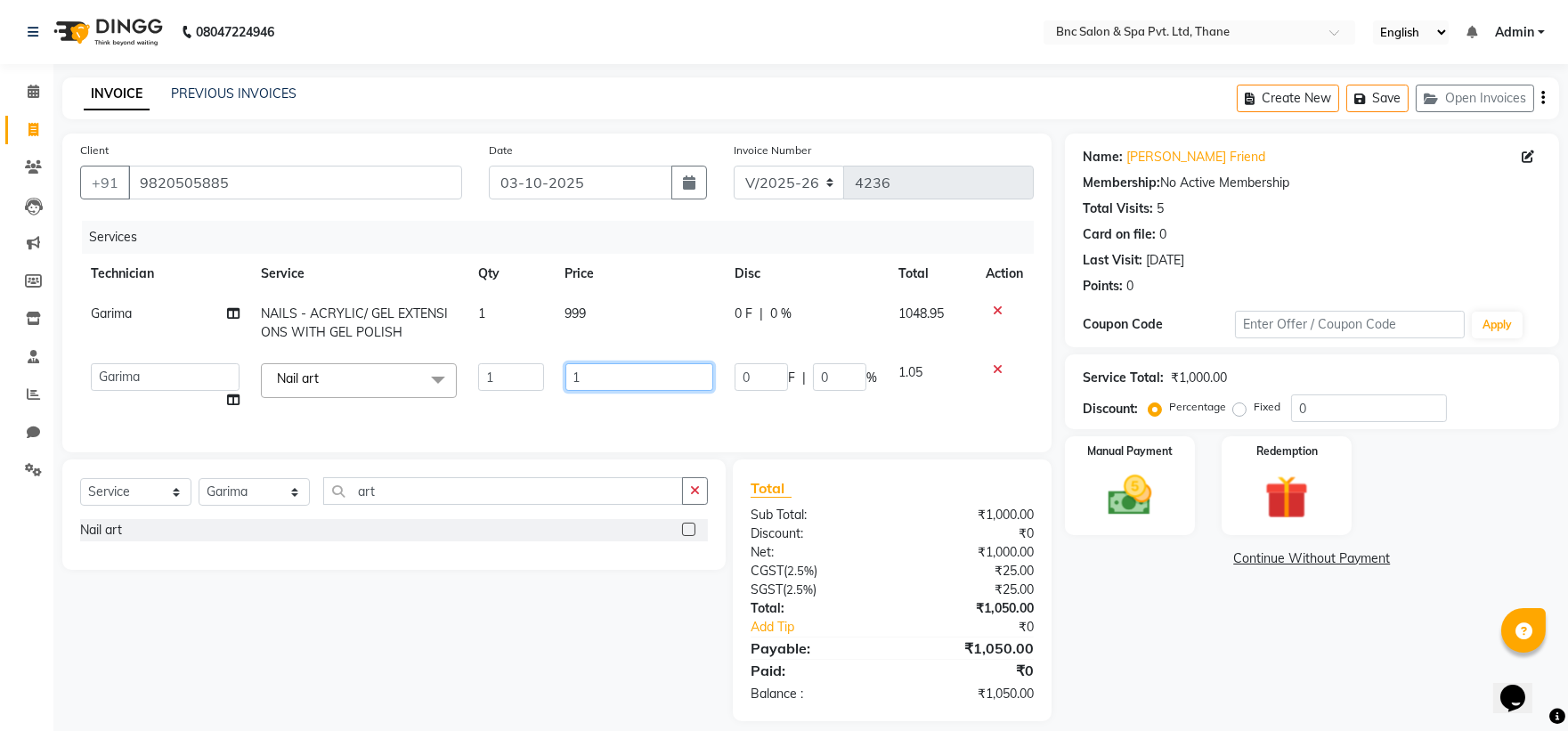
click at [646, 375] on input "1" at bounding box center [639, 376] width 148 height 27
type input "1398"
click at [1088, 490] on div "Manual Payment" at bounding box center [1130, 485] width 135 height 103
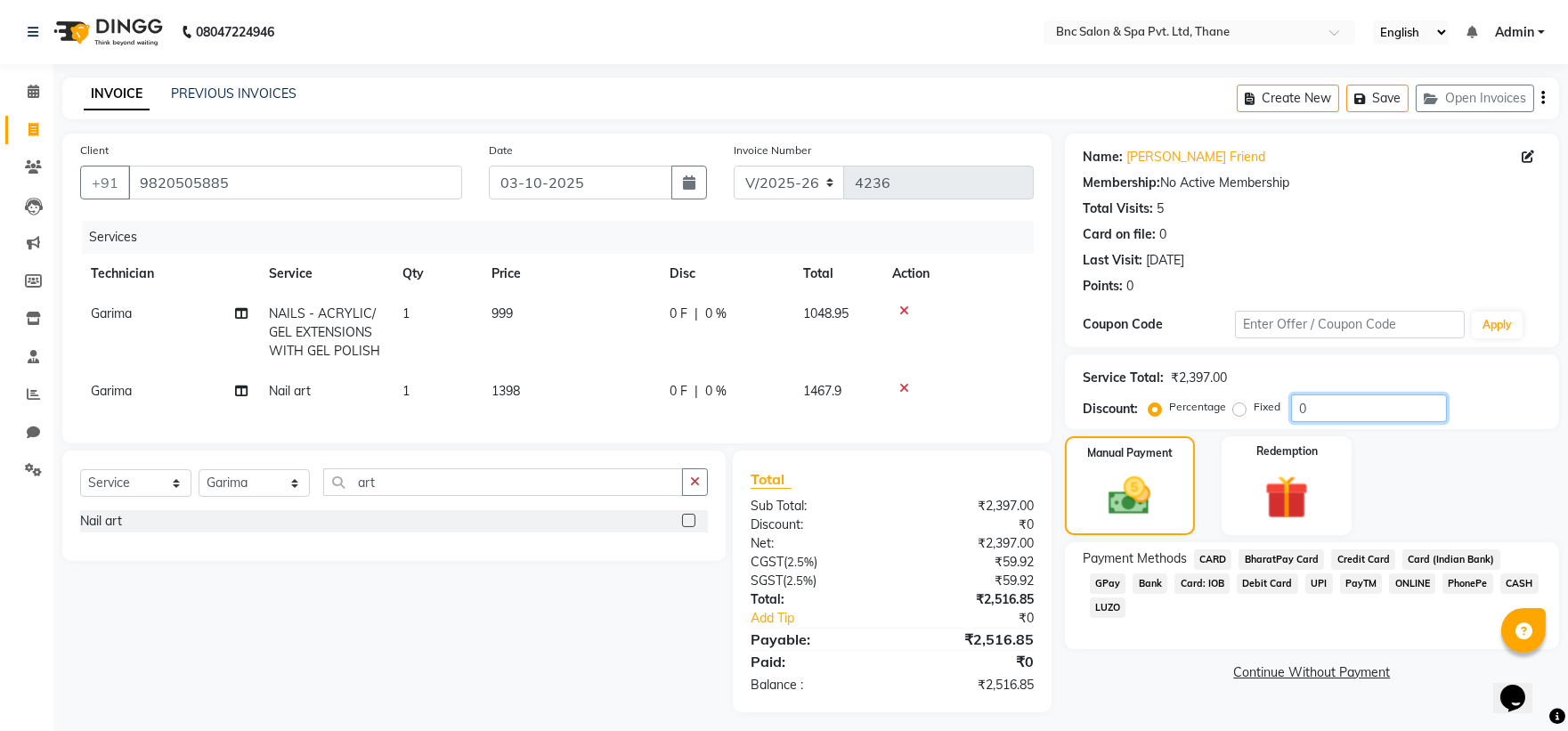
click at [1305, 404] on input "0" at bounding box center [1370, 407] width 156 height 27
type input "15"
click at [1142, 509] on img at bounding box center [1130, 497] width 71 height 51
click at [1142, 510] on img at bounding box center [1130, 497] width 71 height 51
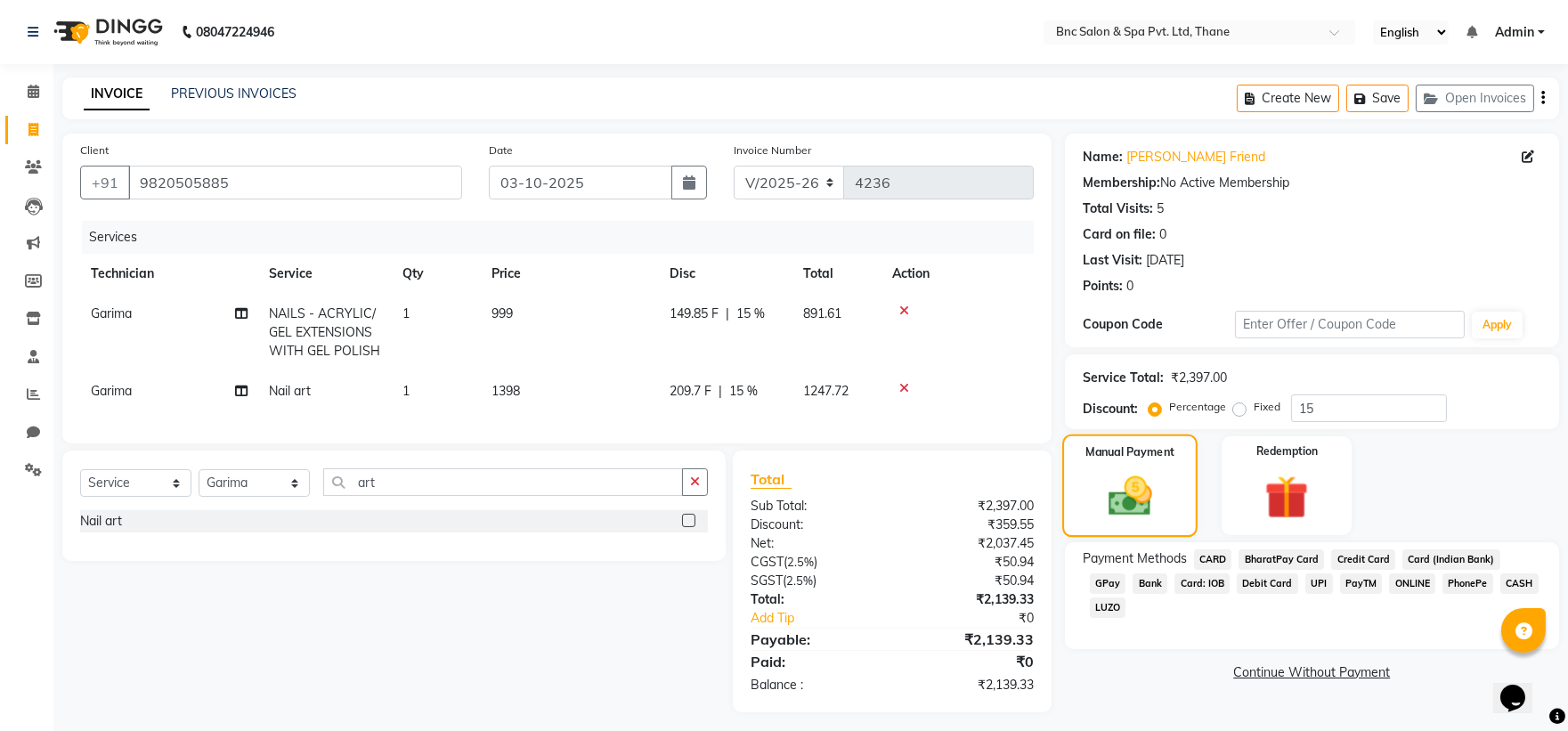
click at [1142, 510] on img at bounding box center [1130, 497] width 71 height 51
click at [515, 383] on span "1398" at bounding box center [506, 390] width 28 height 16
select select "71927"
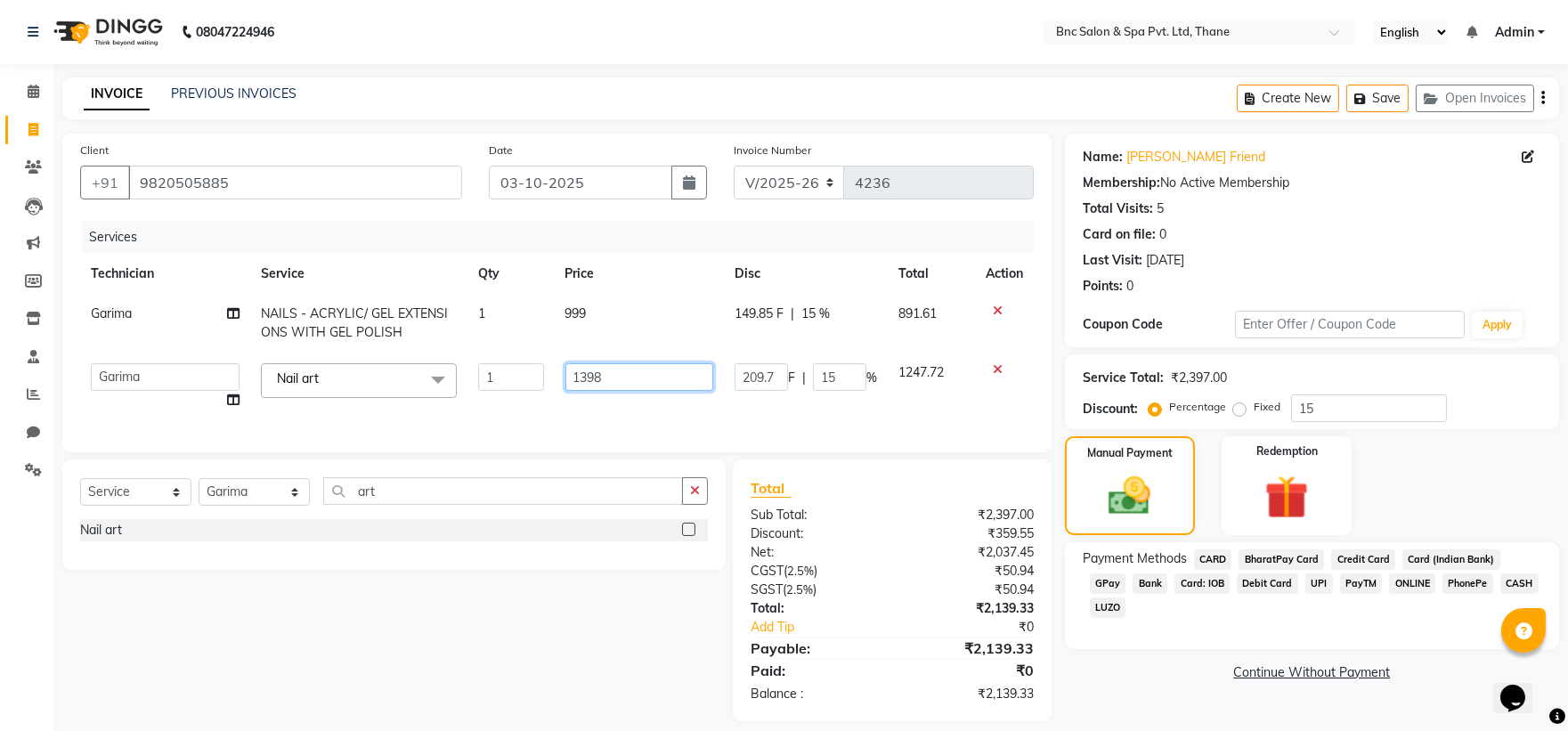
click at [607, 381] on input "1398" at bounding box center [639, 376] width 148 height 27
type input "1300"
click at [1122, 485] on img at bounding box center [1130, 497] width 71 height 51
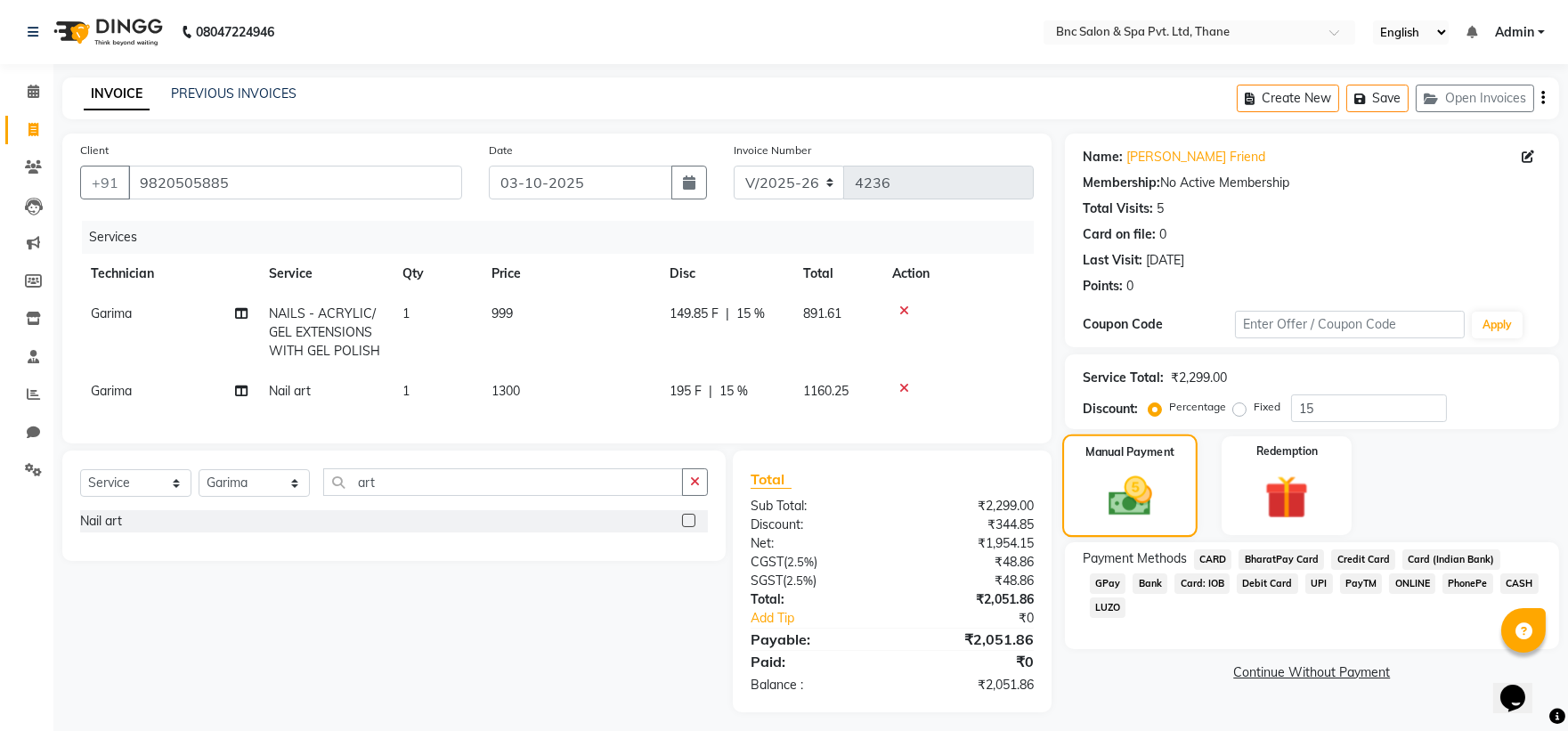
click at [1133, 496] on img at bounding box center [1130, 497] width 71 height 51
click at [1500, 580] on span "CASH" at bounding box center [1519, 584] width 39 height 21
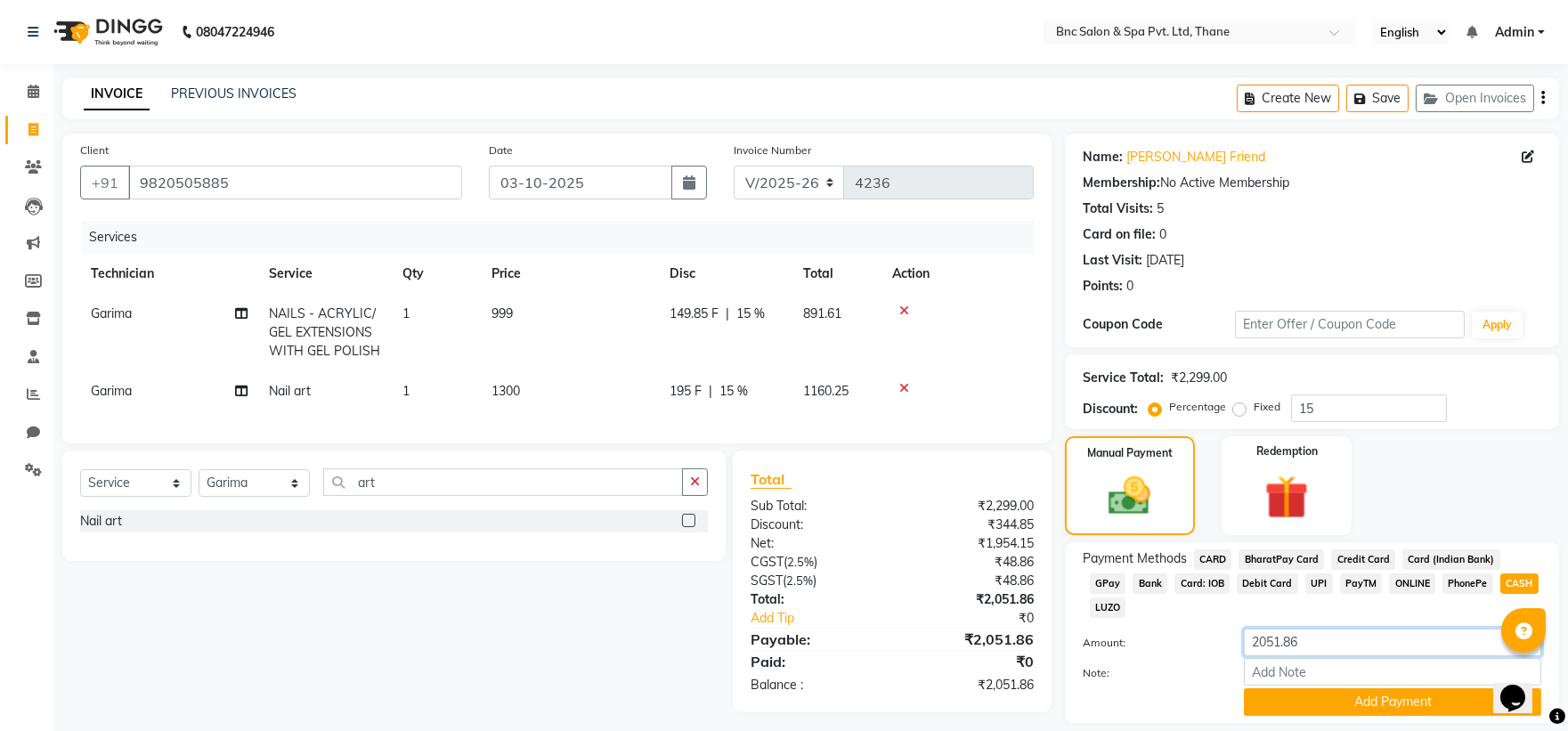
click at [1338, 628] on input "2051.86" at bounding box center [1392, 642] width 297 height 27
type input "2"
type input "1500"
click at [1345, 689] on button "Add Payment" at bounding box center [1392, 702] width 297 height 27
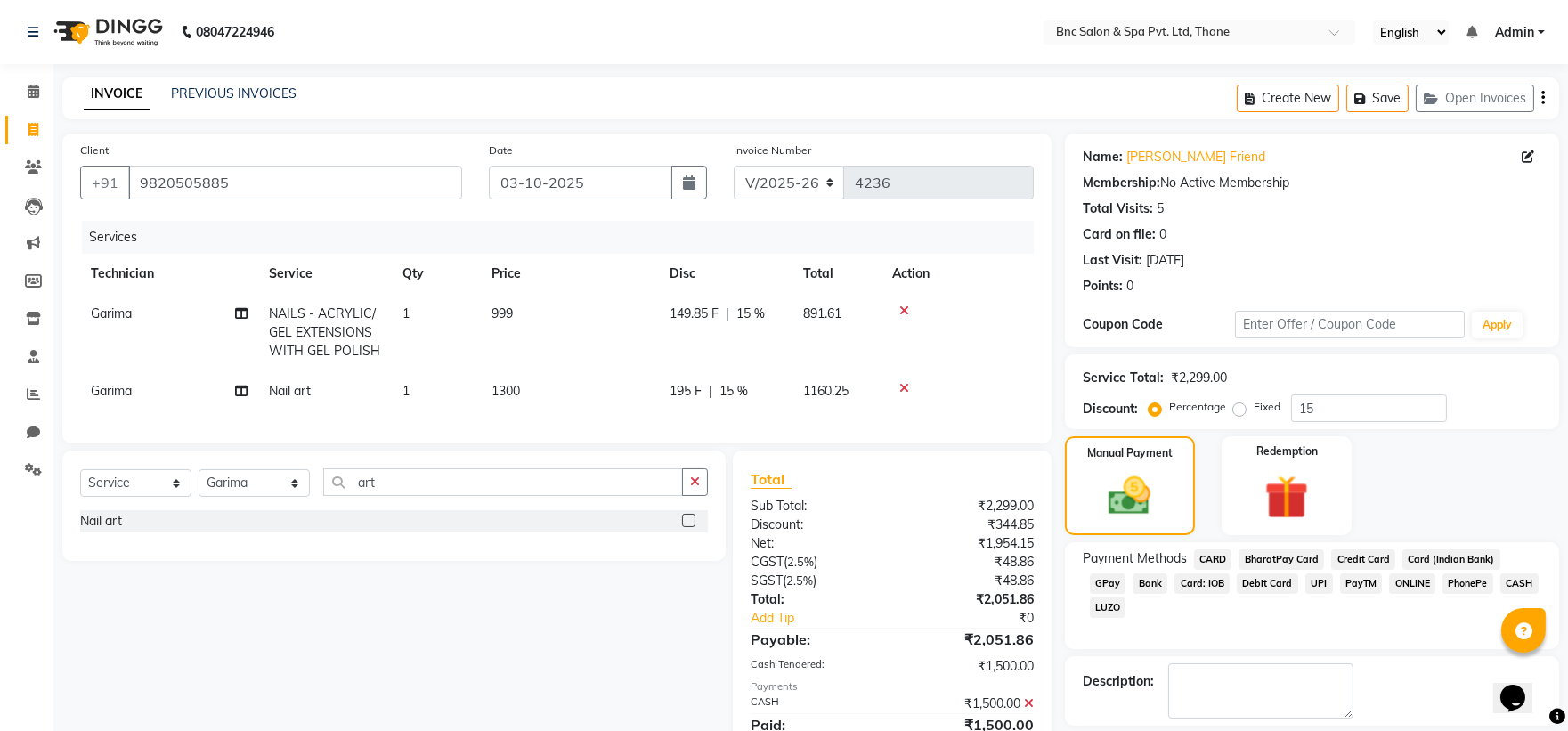
click at [1212, 559] on span "CARD" at bounding box center [1212, 560] width 39 height 21
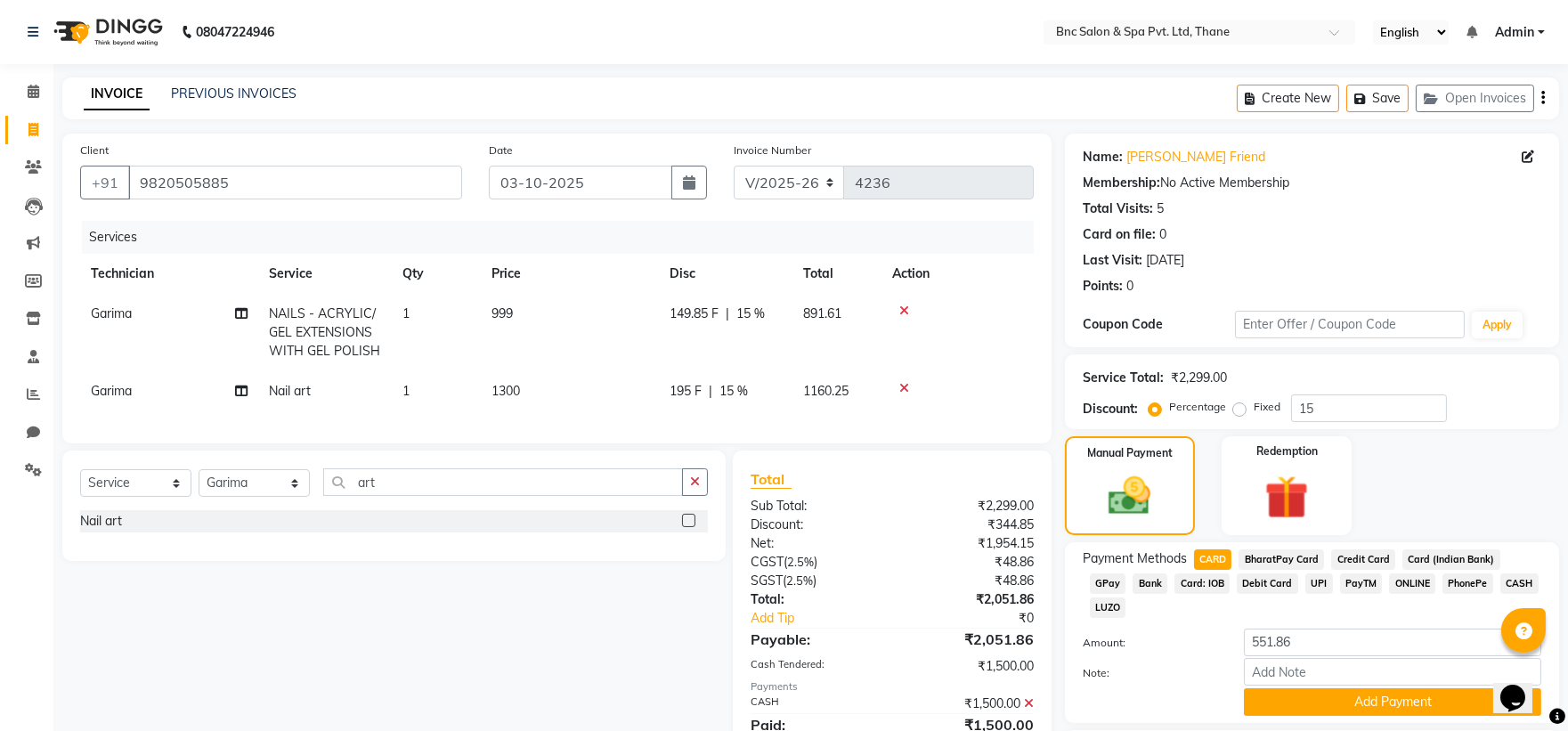
click at [1259, 689] on button "Add Payment" at bounding box center [1392, 702] width 297 height 27
click at [1259, 543] on div "Payment Methods CARD BharatPay Card Credit Card Card (Indian Bank) GPay Bank Ca…" at bounding box center [1311, 633] width 494 height 181
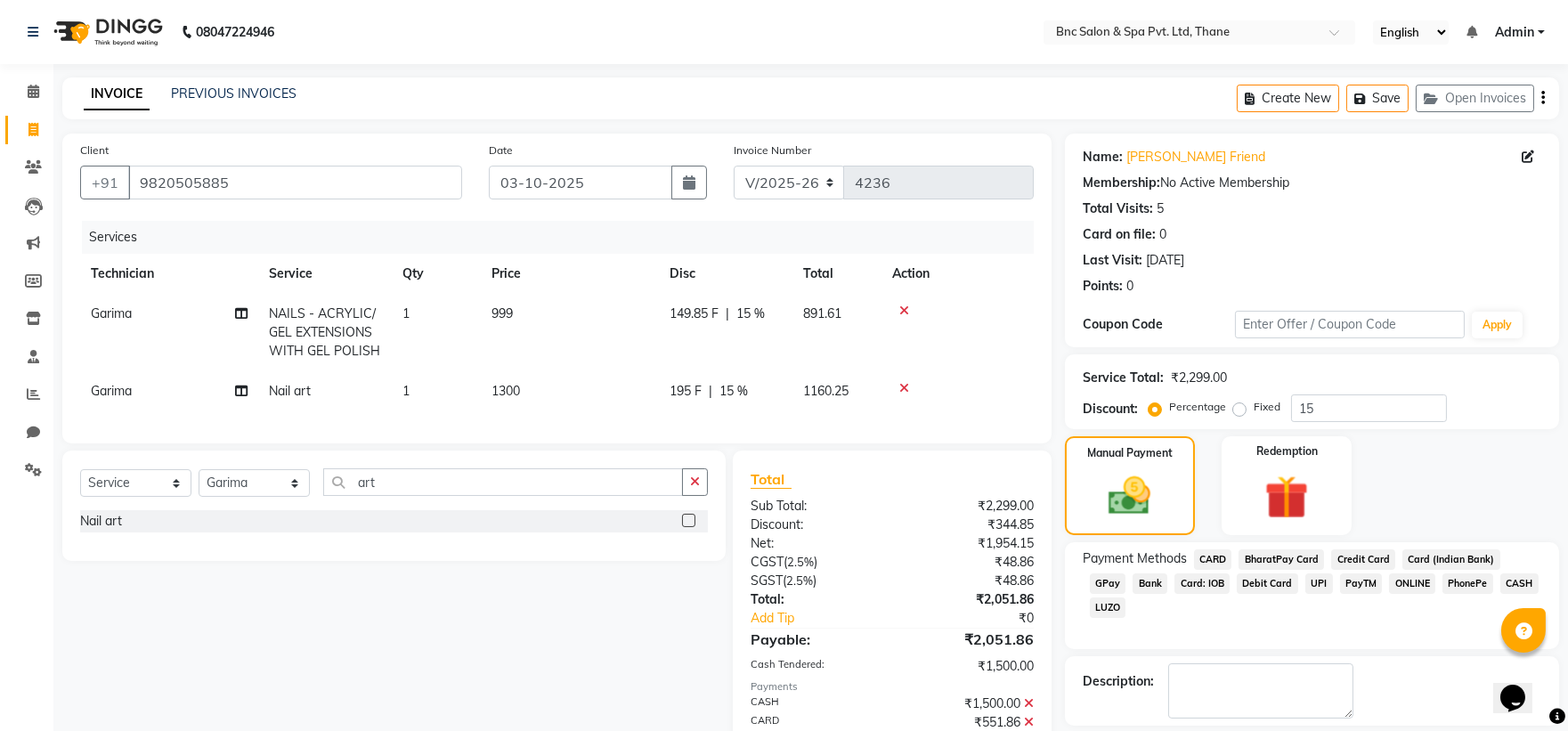
scroll to position [104, 0]
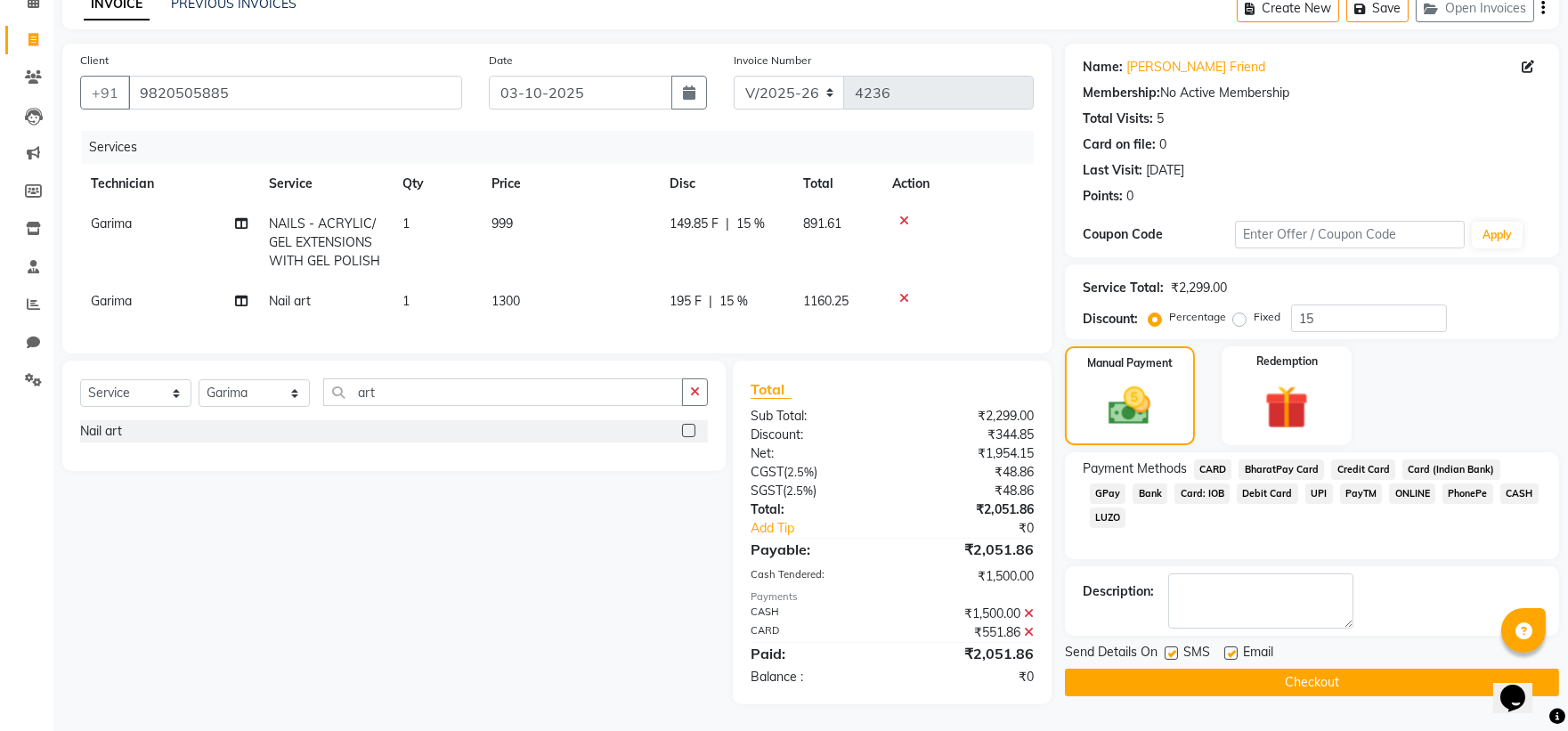
click at [1202, 669] on button "Checkout" at bounding box center [1311, 682] width 494 height 27
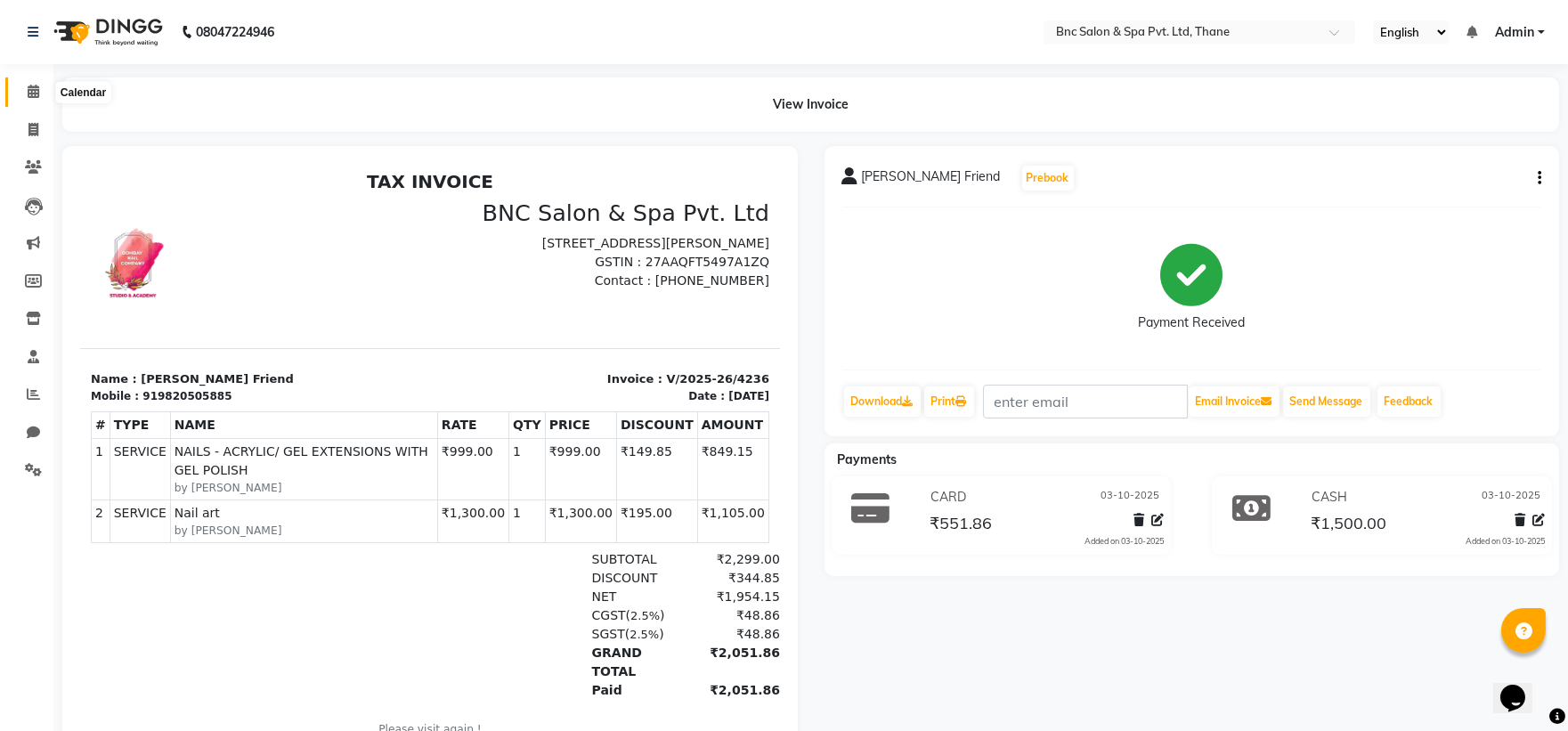
click at [28, 87] on icon at bounding box center [33, 91] width 11 height 13
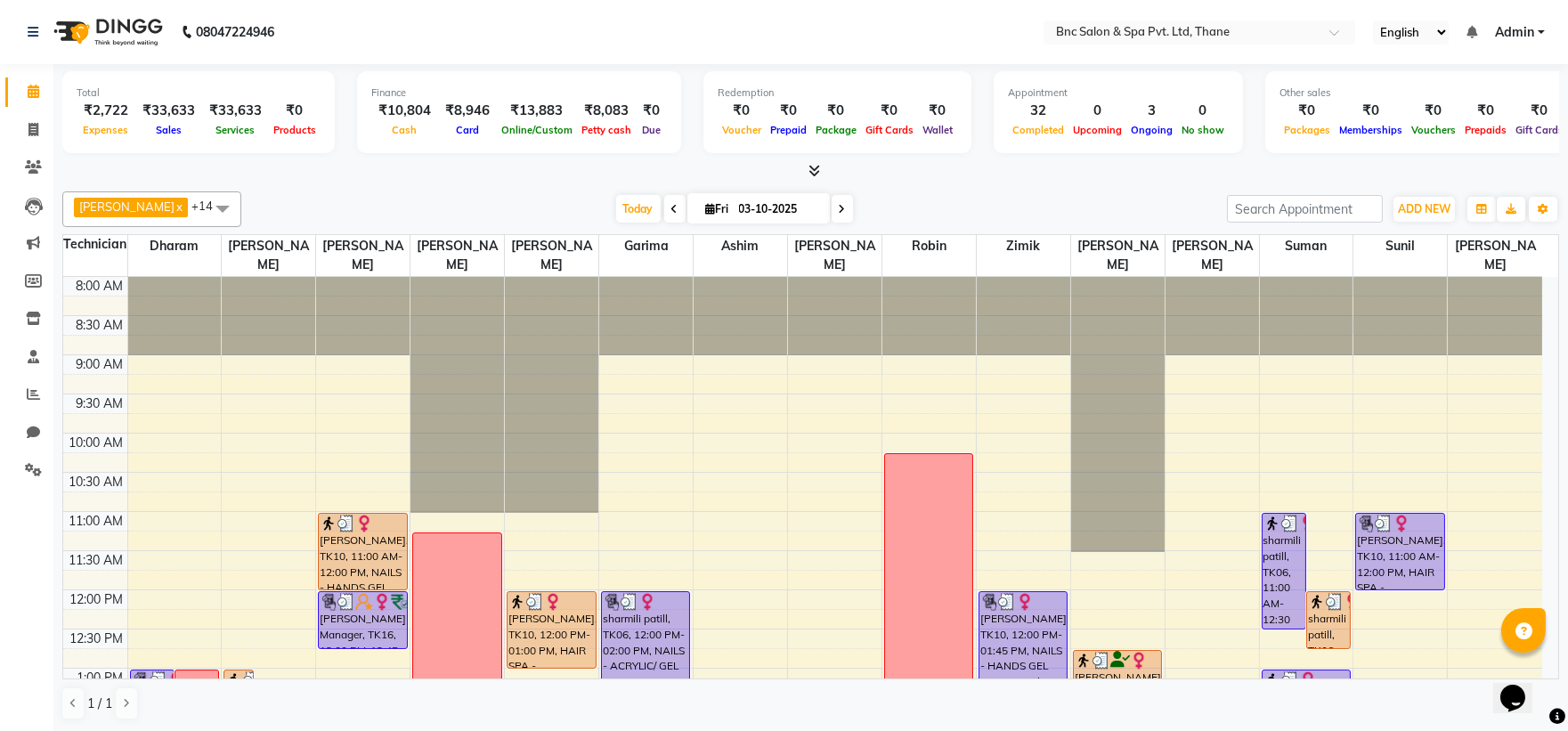
scroll to position [586, 0]
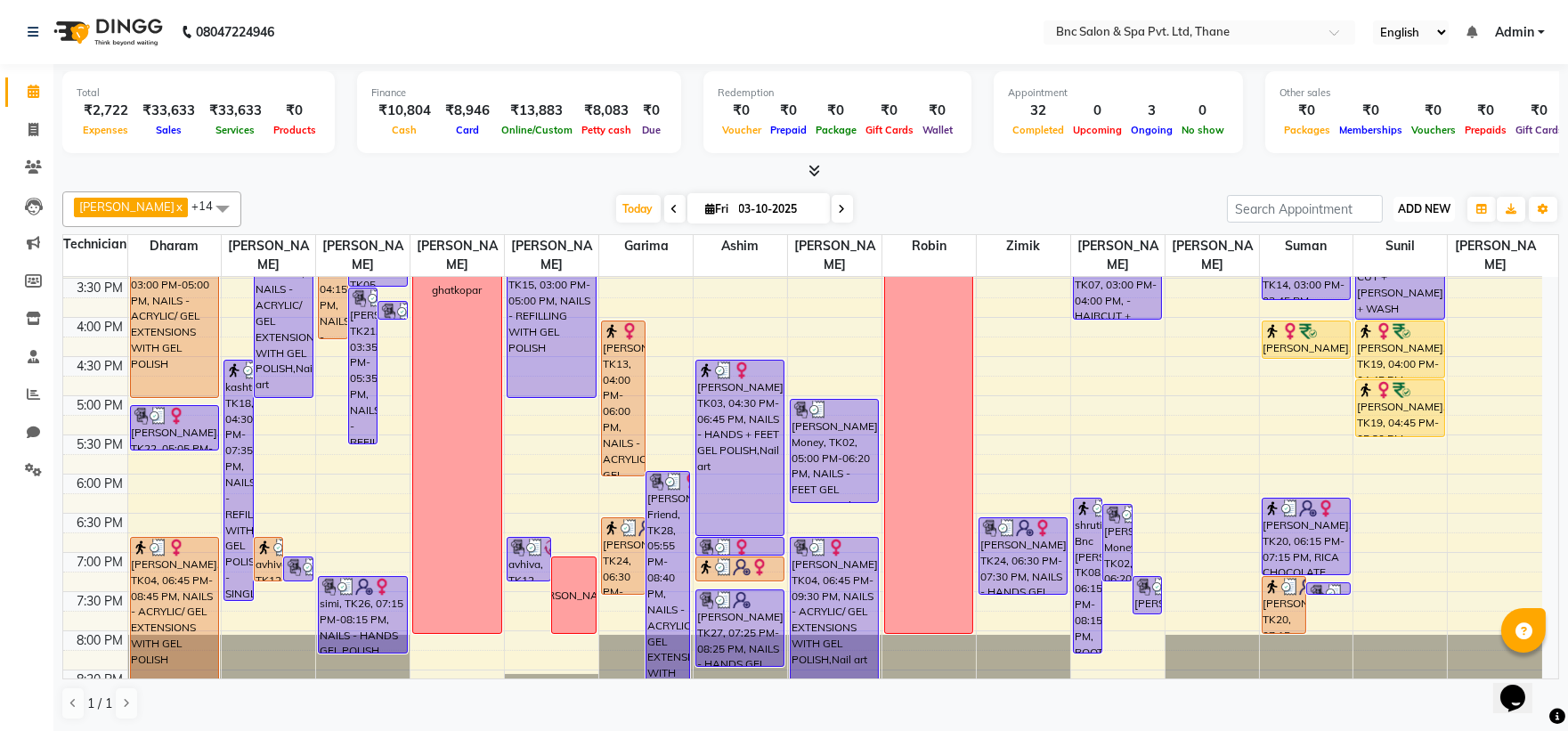
click at [1435, 208] on span "ADD NEW" at bounding box center [1424, 209] width 53 height 13
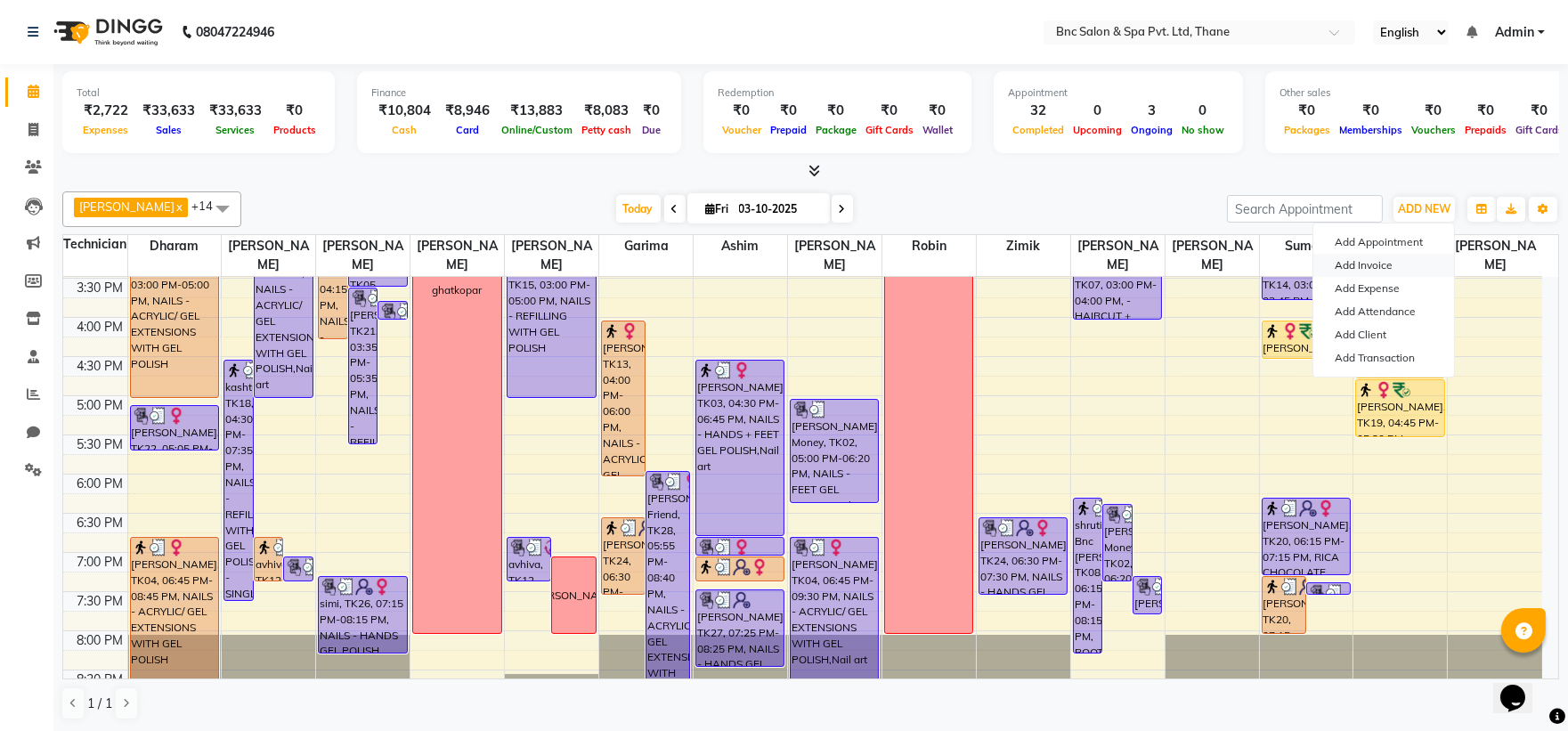
click at [1396, 265] on link "Add Invoice" at bounding box center [1384, 265] width 141 height 24
select select "7892"
select select "service"
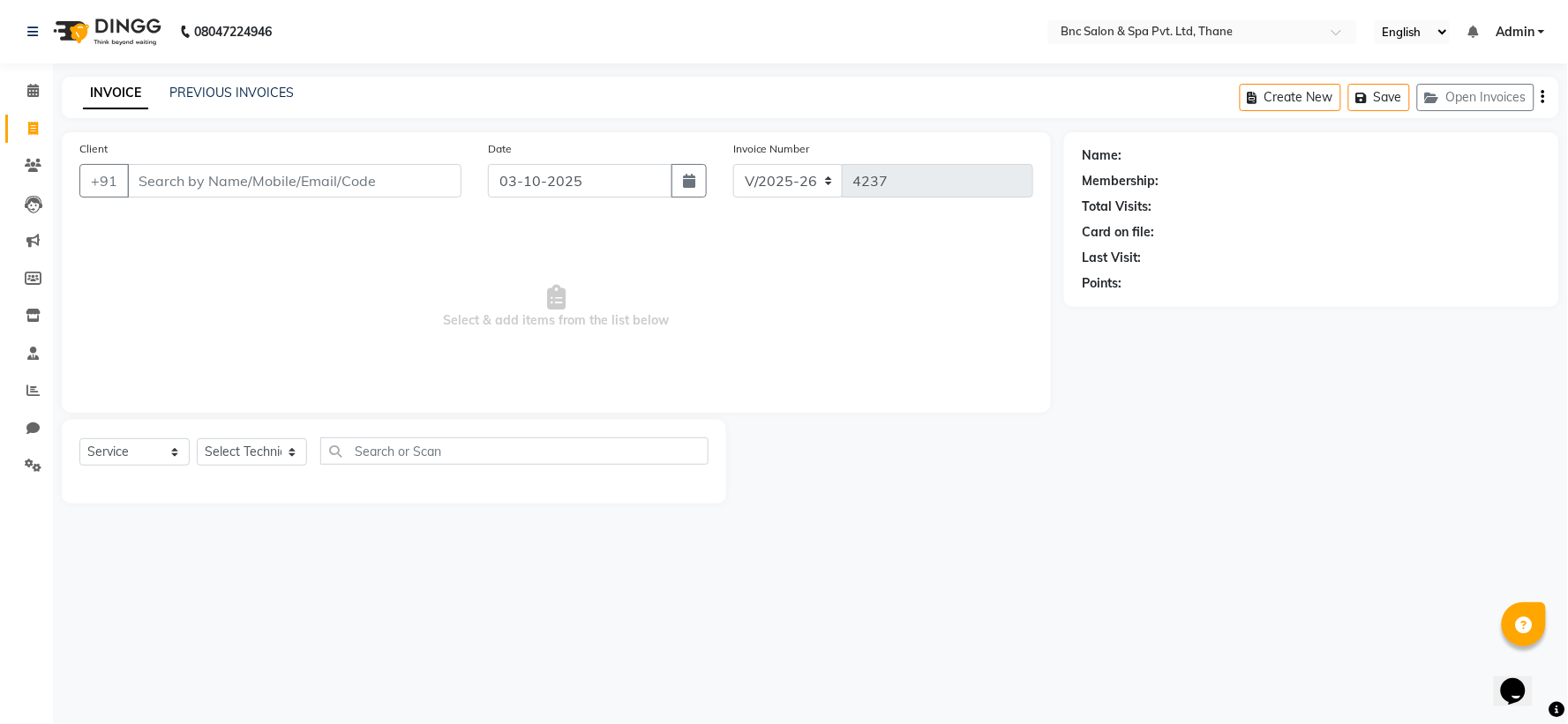
click at [347, 178] on input "Client" at bounding box center [294, 181] width 335 height 34
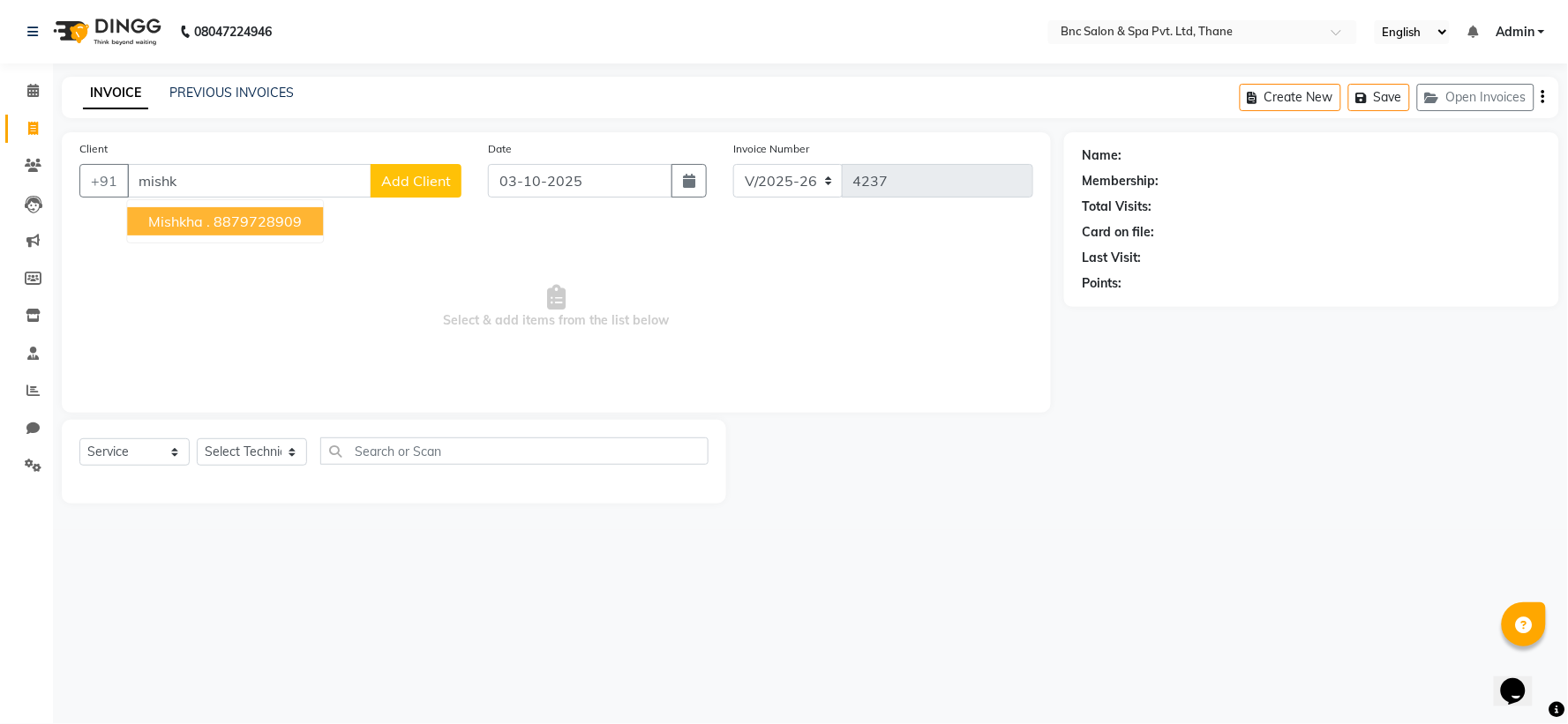
click at [216, 218] on ngb-highlight "8879728909" at bounding box center [257, 221] width 89 height 18
type input "8879728909"
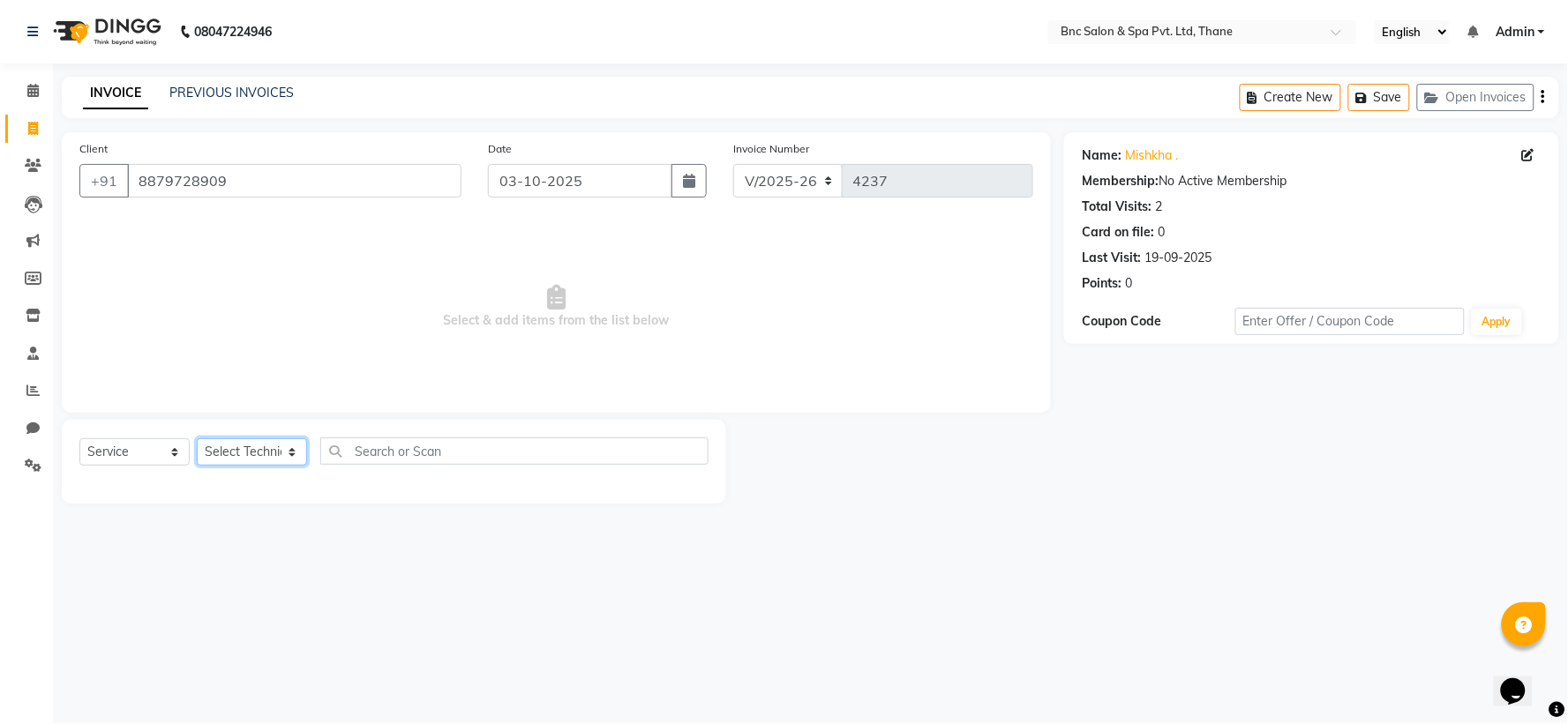
click at [254, 456] on select "Select Technician Anas Ansari Apeksha ashim Ashwini Shibe Deepak Rajput Dharam …" at bounding box center [252, 451] width 110 height 27
select select "78020"
click at [197, 439] on select "Select Technician Anas Ansari Apeksha ashim Ashwini Shibe Deepak Rajput Dharam …" at bounding box center [252, 451] width 110 height 27
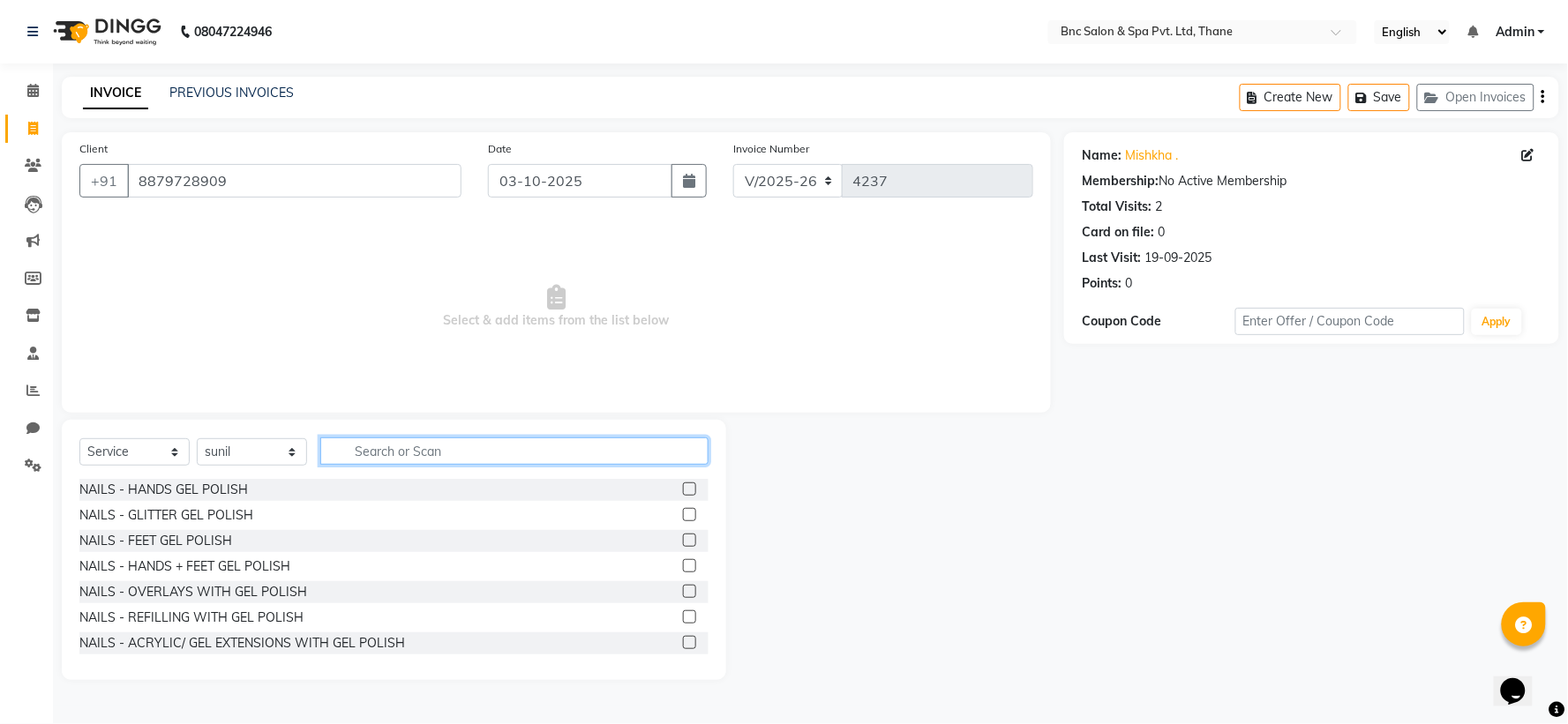
click at [368, 447] on input "text" at bounding box center [515, 451] width 389 height 27
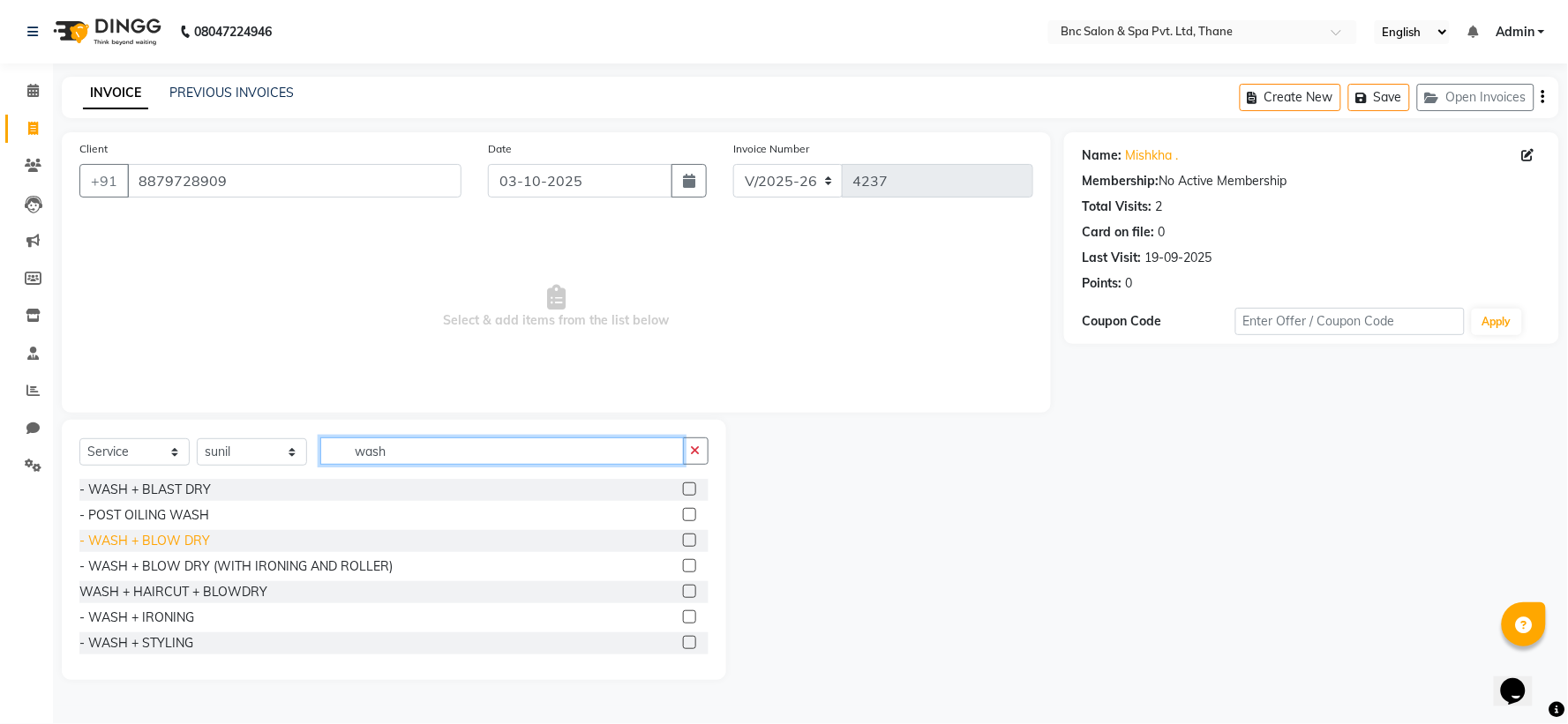
type input "wash"
click at [124, 537] on div "- WASH + BLOW DRY" at bounding box center [144, 541] width 131 height 19
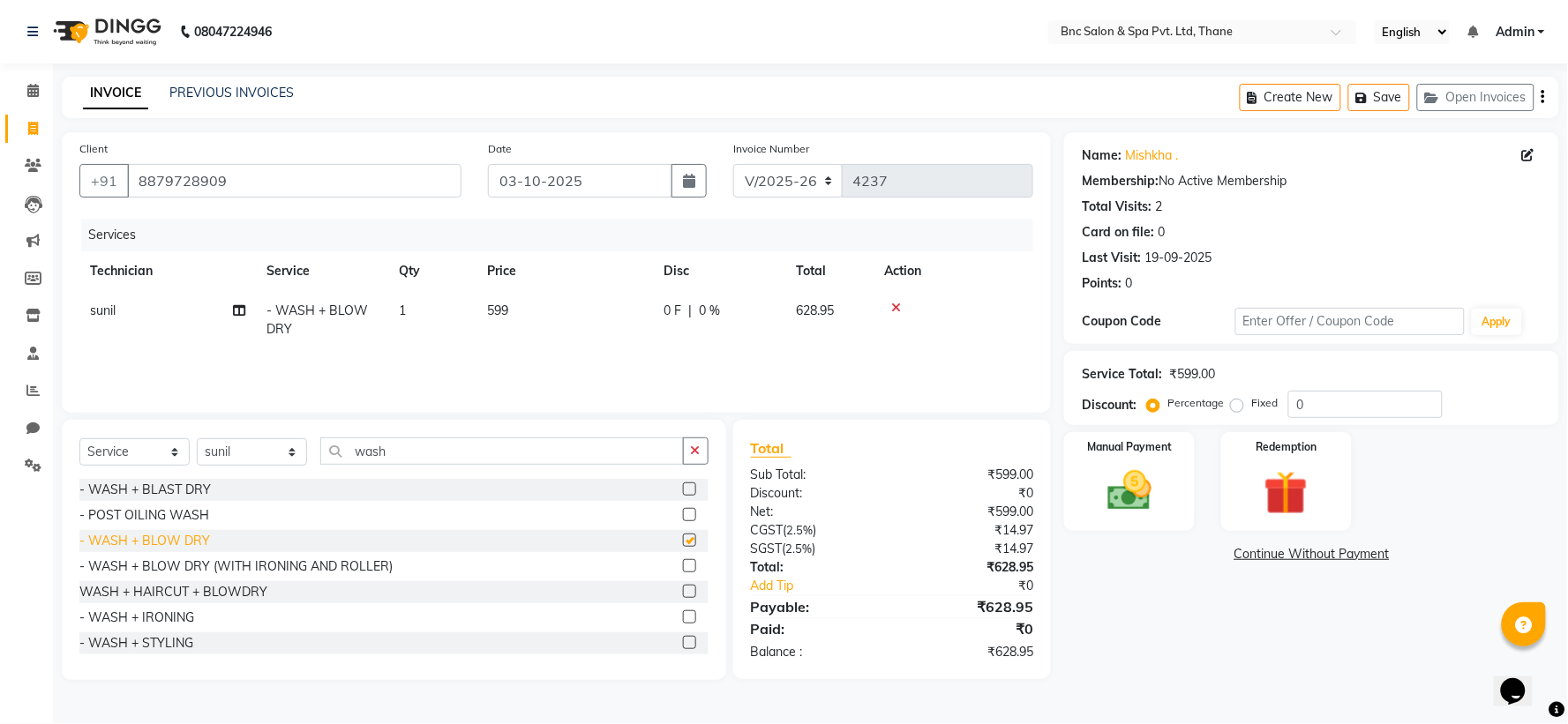
checkbox input "false"
click at [1138, 503] on img at bounding box center [1130, 491] width 75 height 53
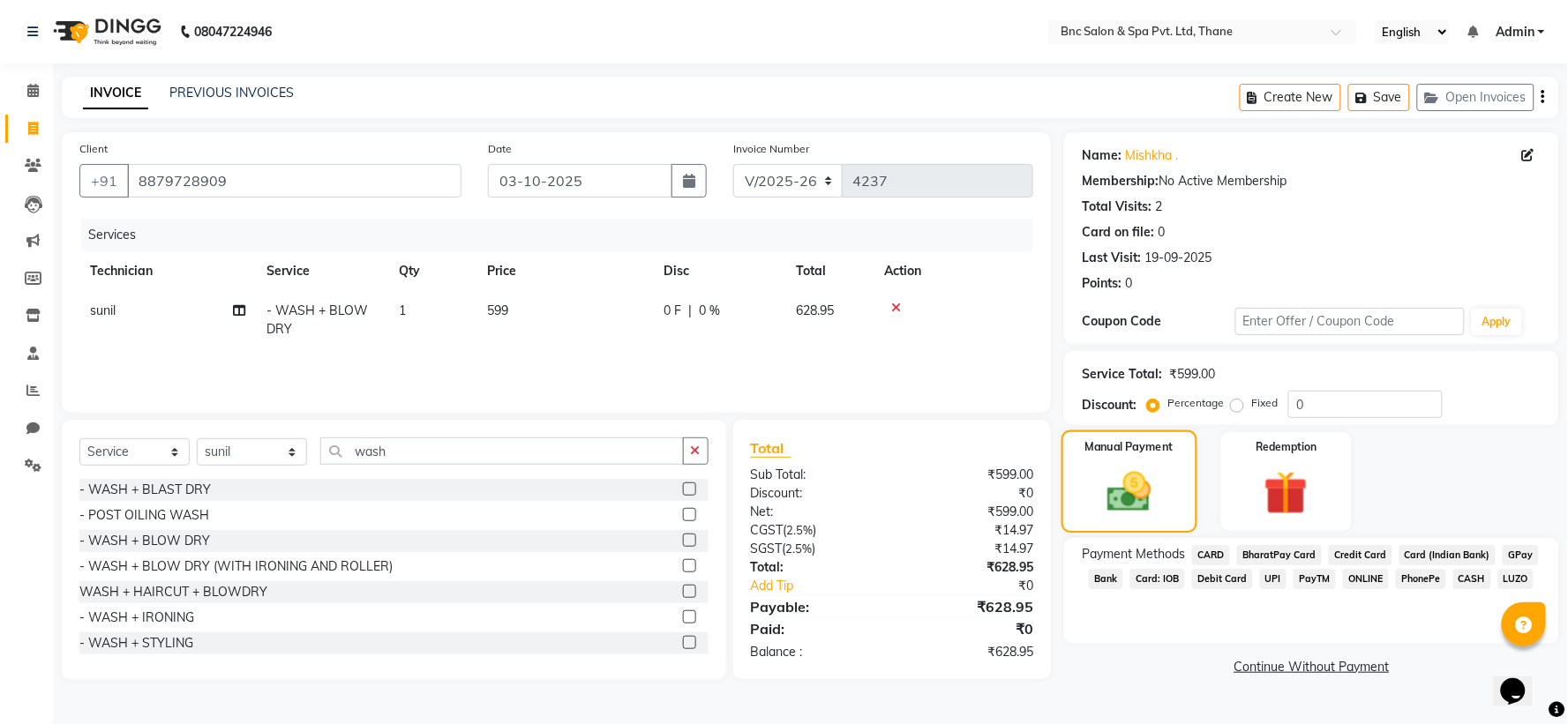
click at [1154, 471] on img at bounding box center [1130, 492] width 72 height 50
click at [1381, 94] on button "Save" at bounding box center [1379, 97] width 62 height 27
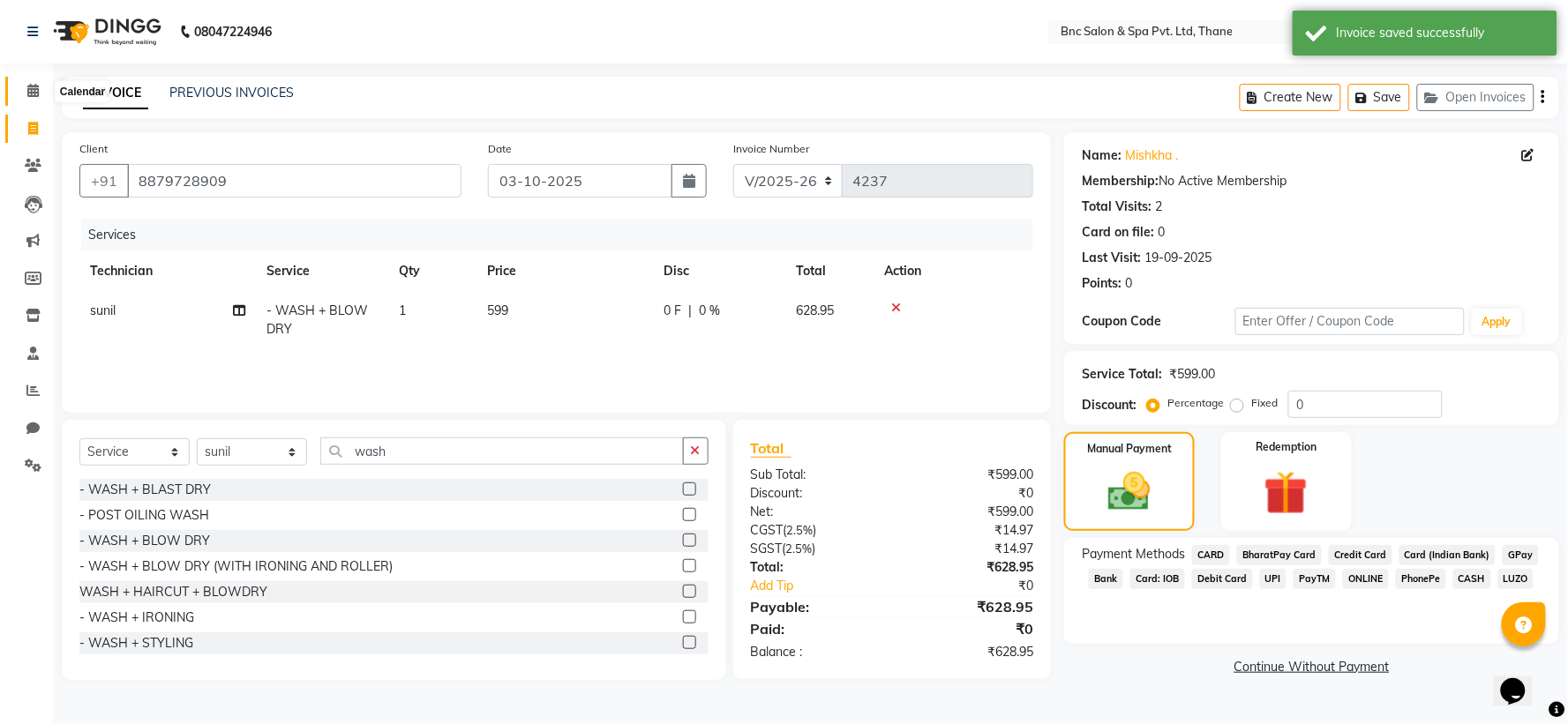
click at [24, 91] on span at bounding box center [33, 91] width 31 height 20
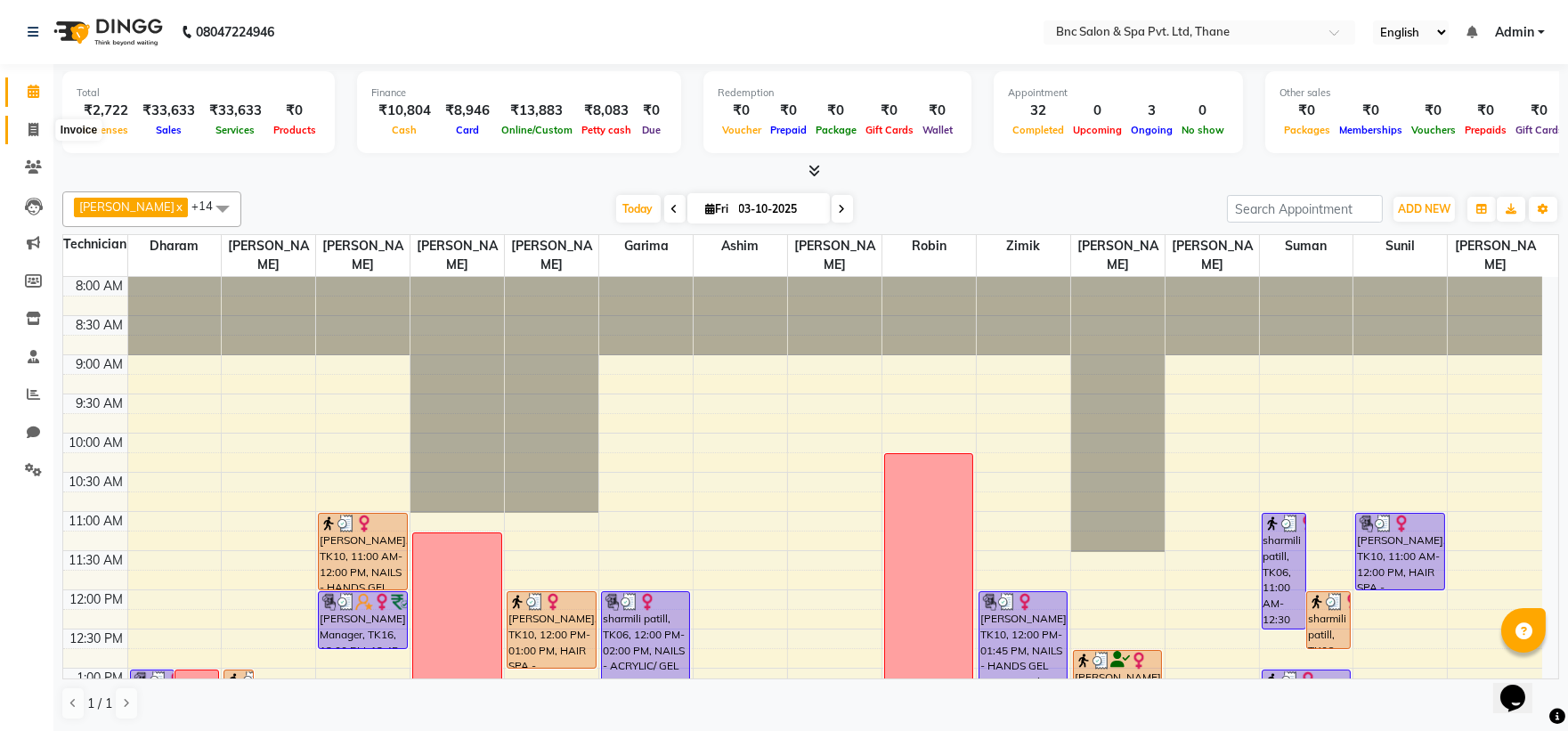
click at [30, 131] on icon at bounding box center [33, 130] width 9 height 13
select select "service"
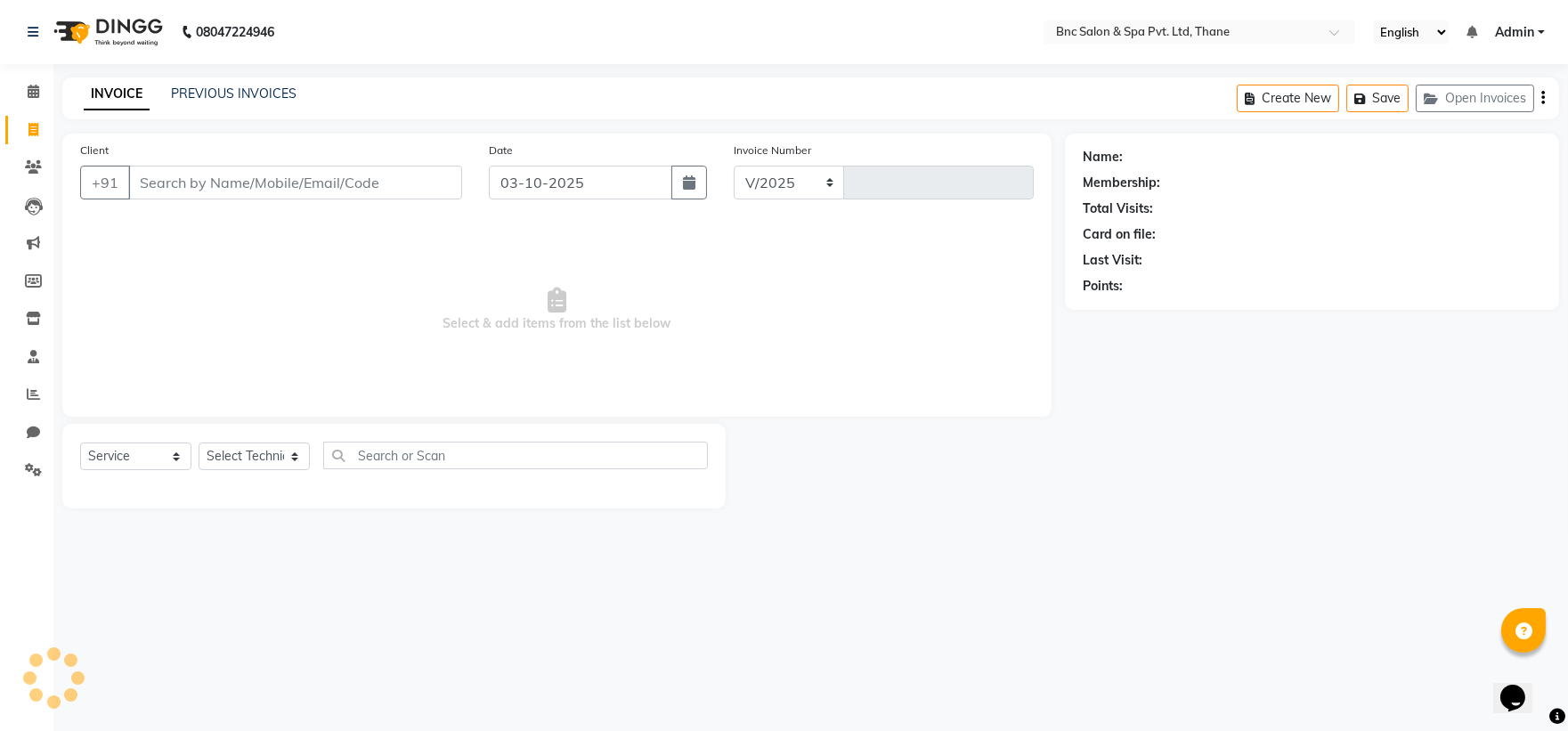
select select "7892"
type input "4237"
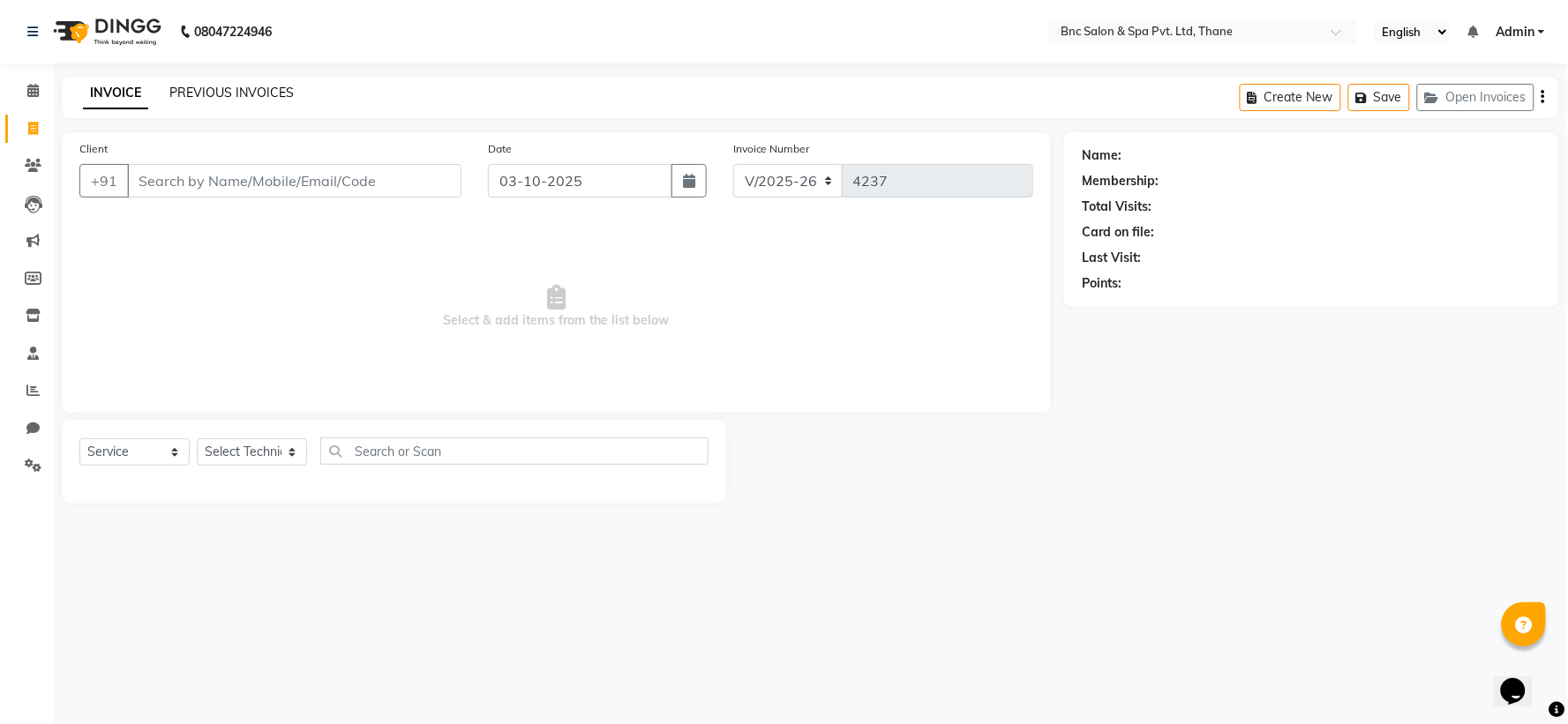
click at [209, 95] on link "PREVIOUS INVOICES" at bounding box center [231, 92] width 124 height 16
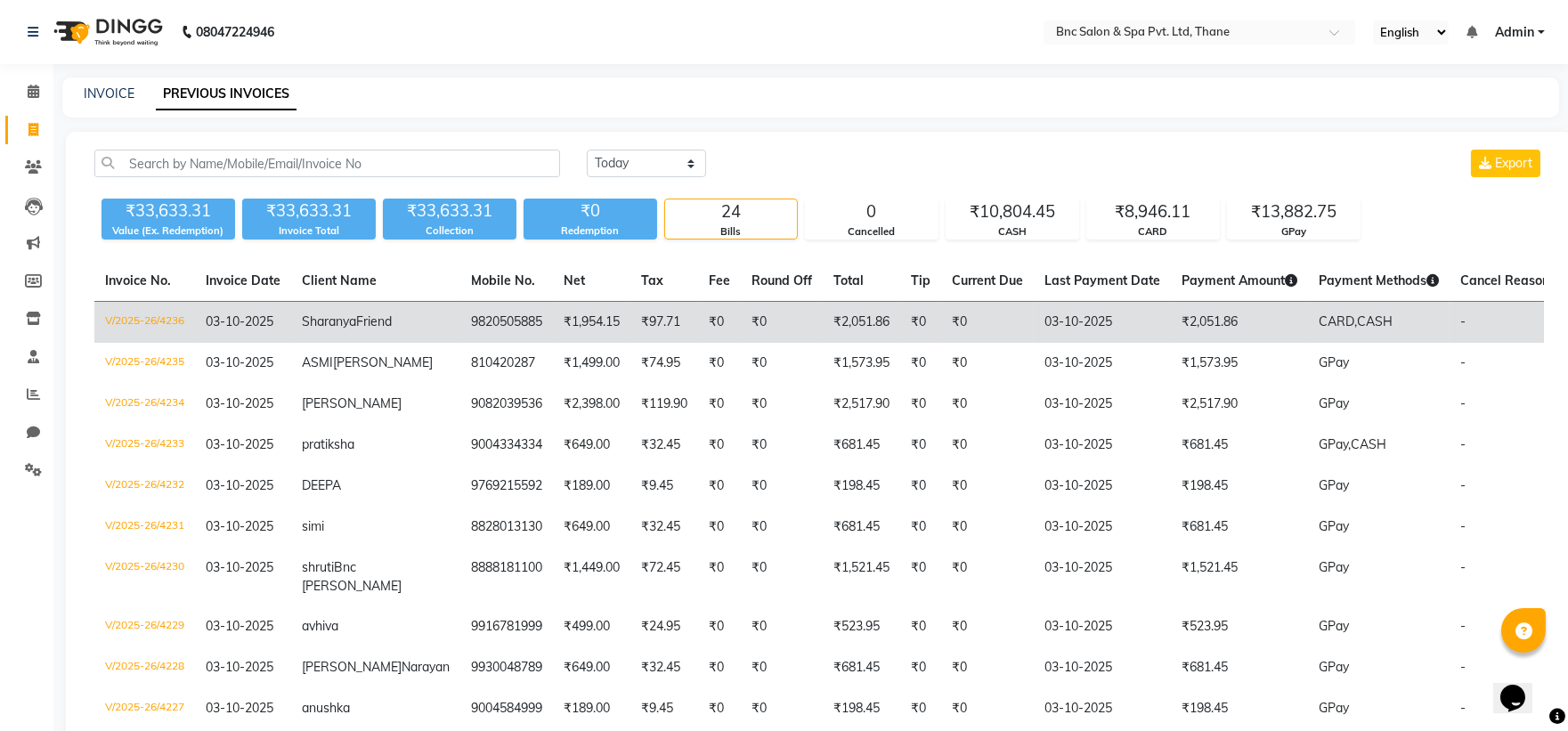
click at [339, 317] on span "Sharanya" at bounding box center [329, 321] width 55 height 16
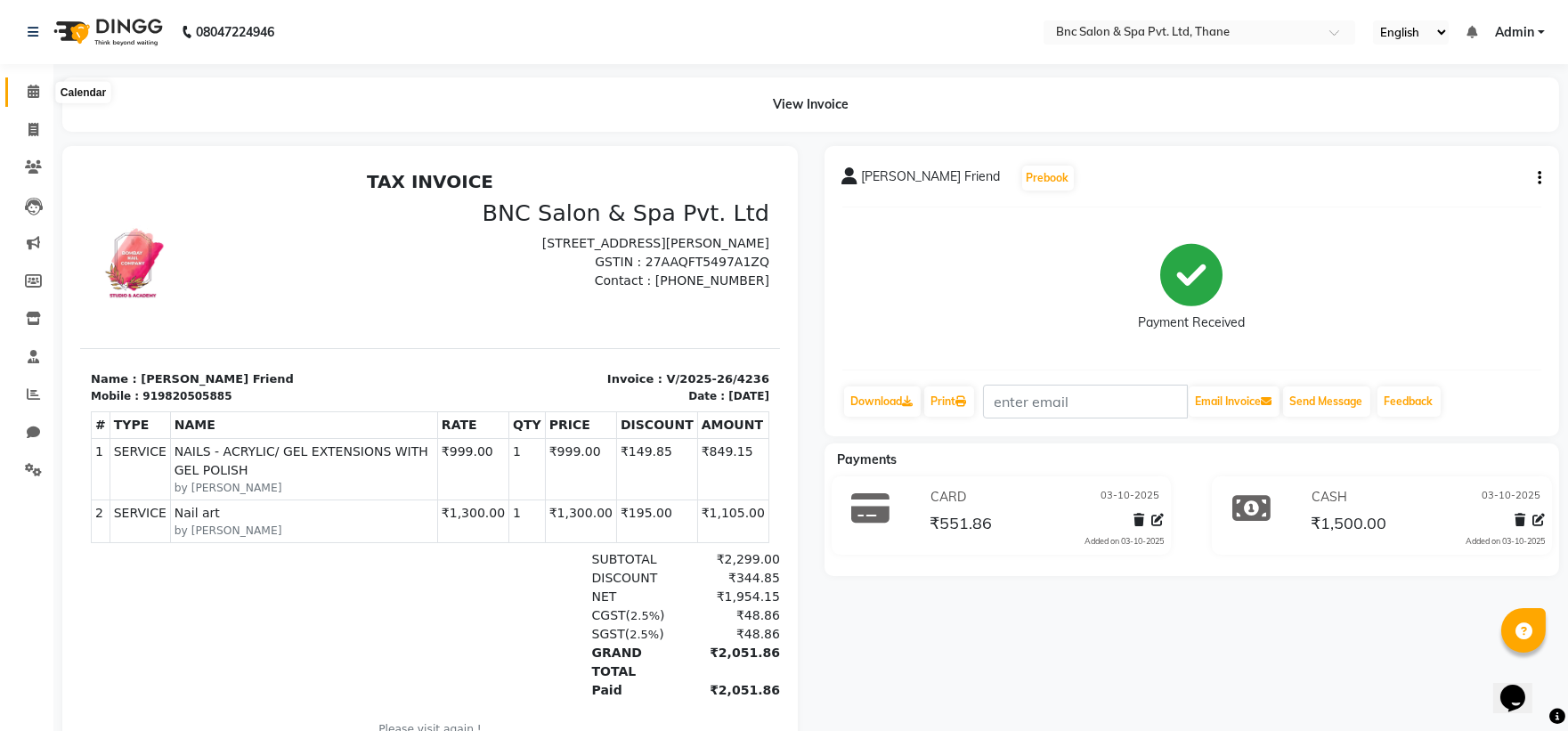
click at [33, 87] on icon at bounding box center [33, 91] width 11 height 13
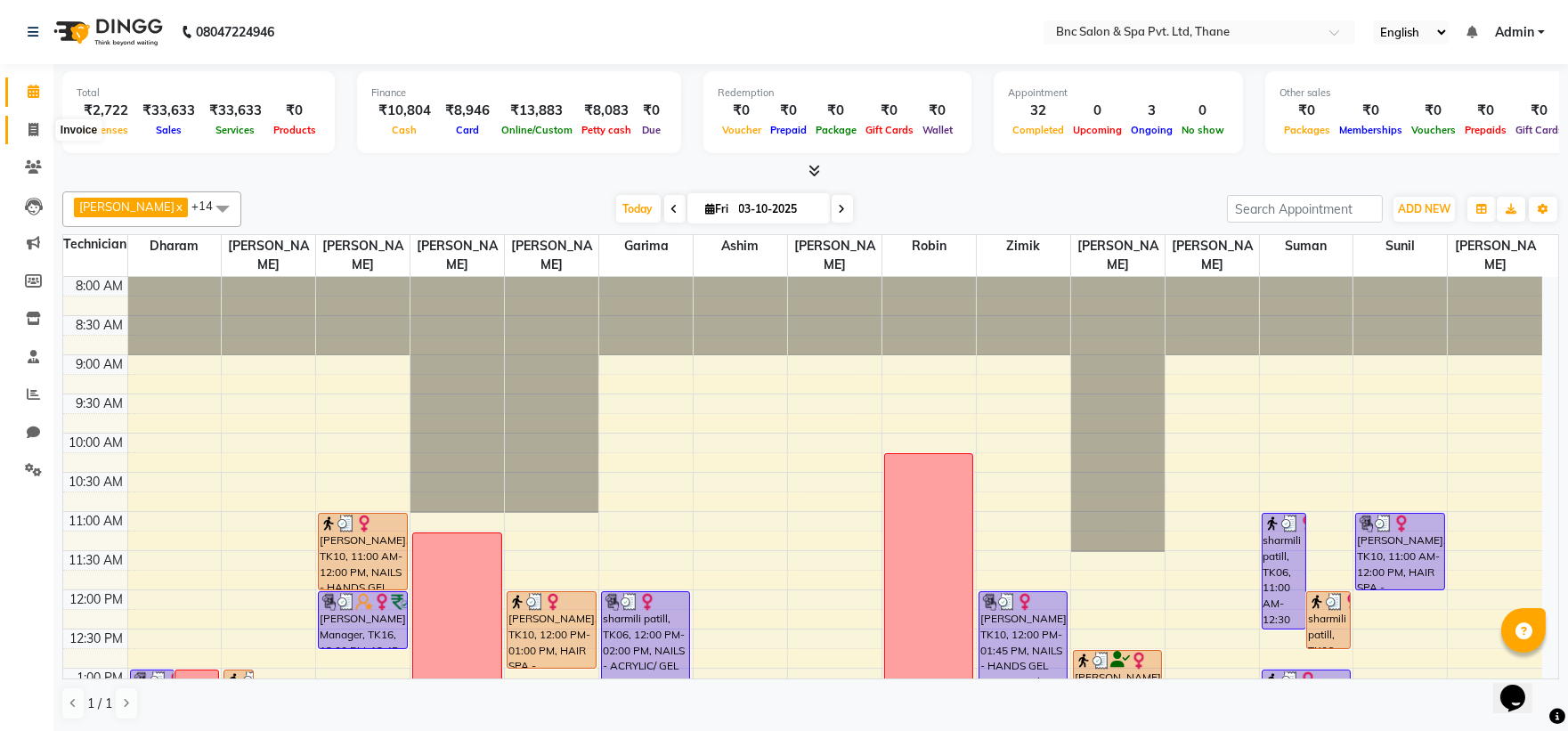
click at [38, 128] on icon at bounding box center [33, 130] width 9 height 13
select select "service"
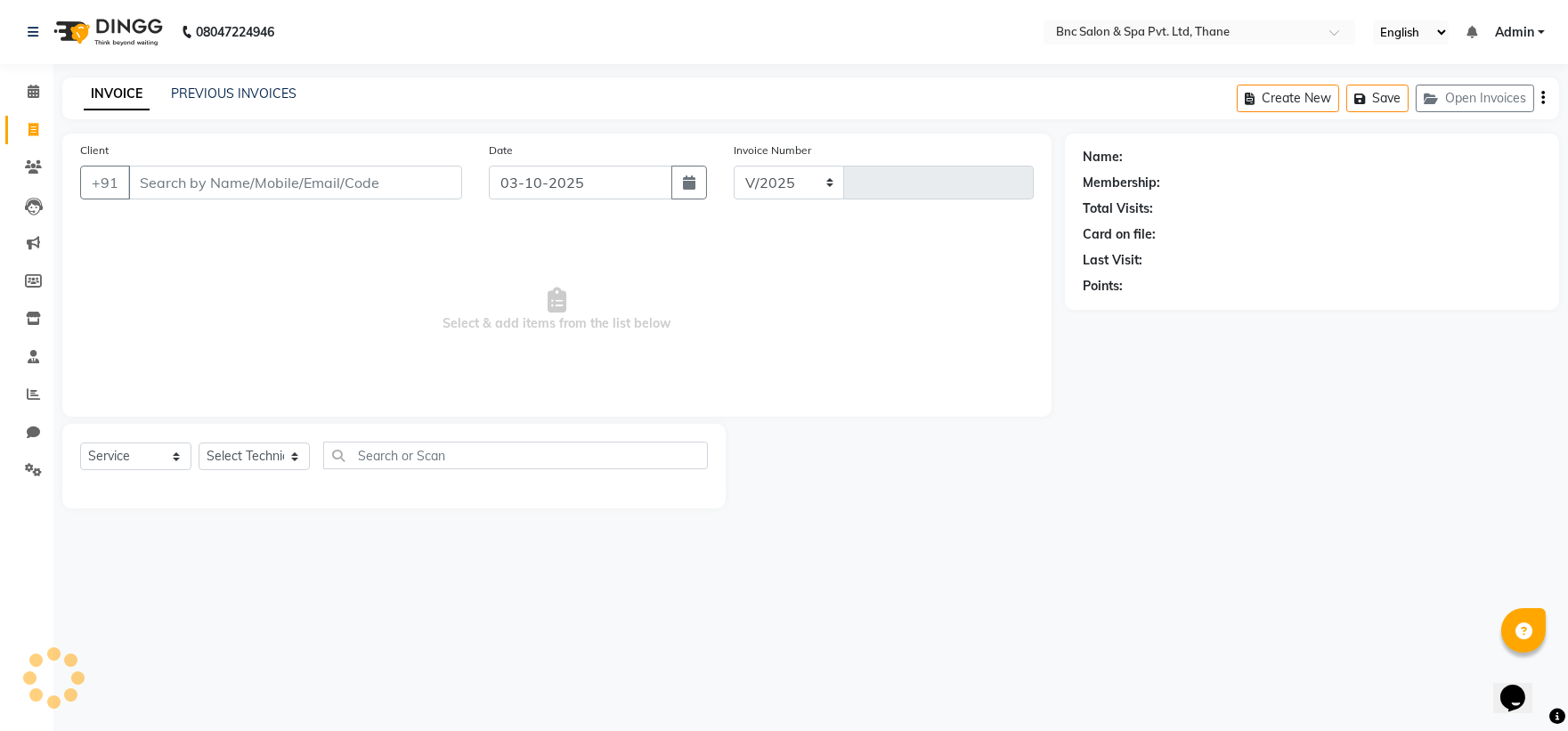
select select "7892"
type input "4237"
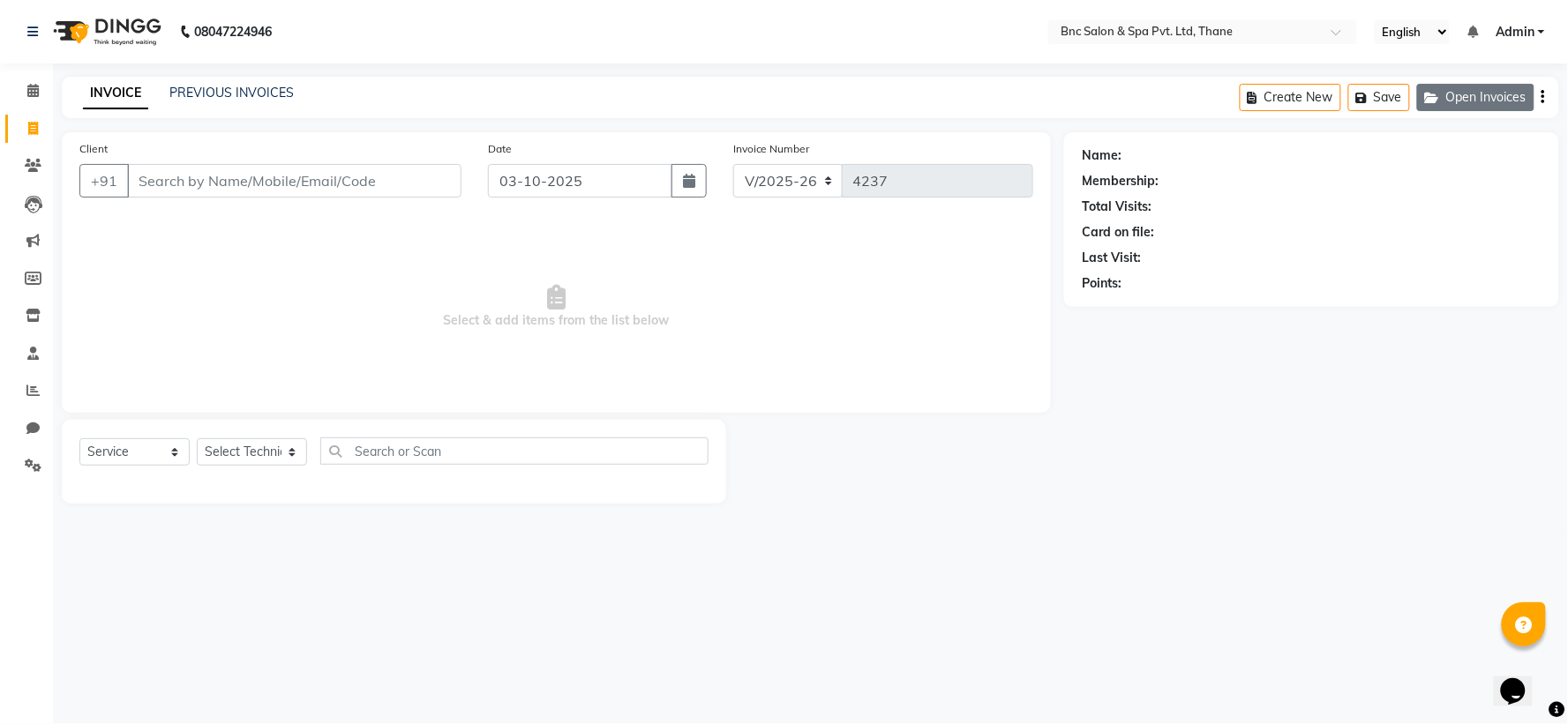
click at [1453, 91] on button "Open Invoices" at bounding box center [1476, 97] width 117 height 27
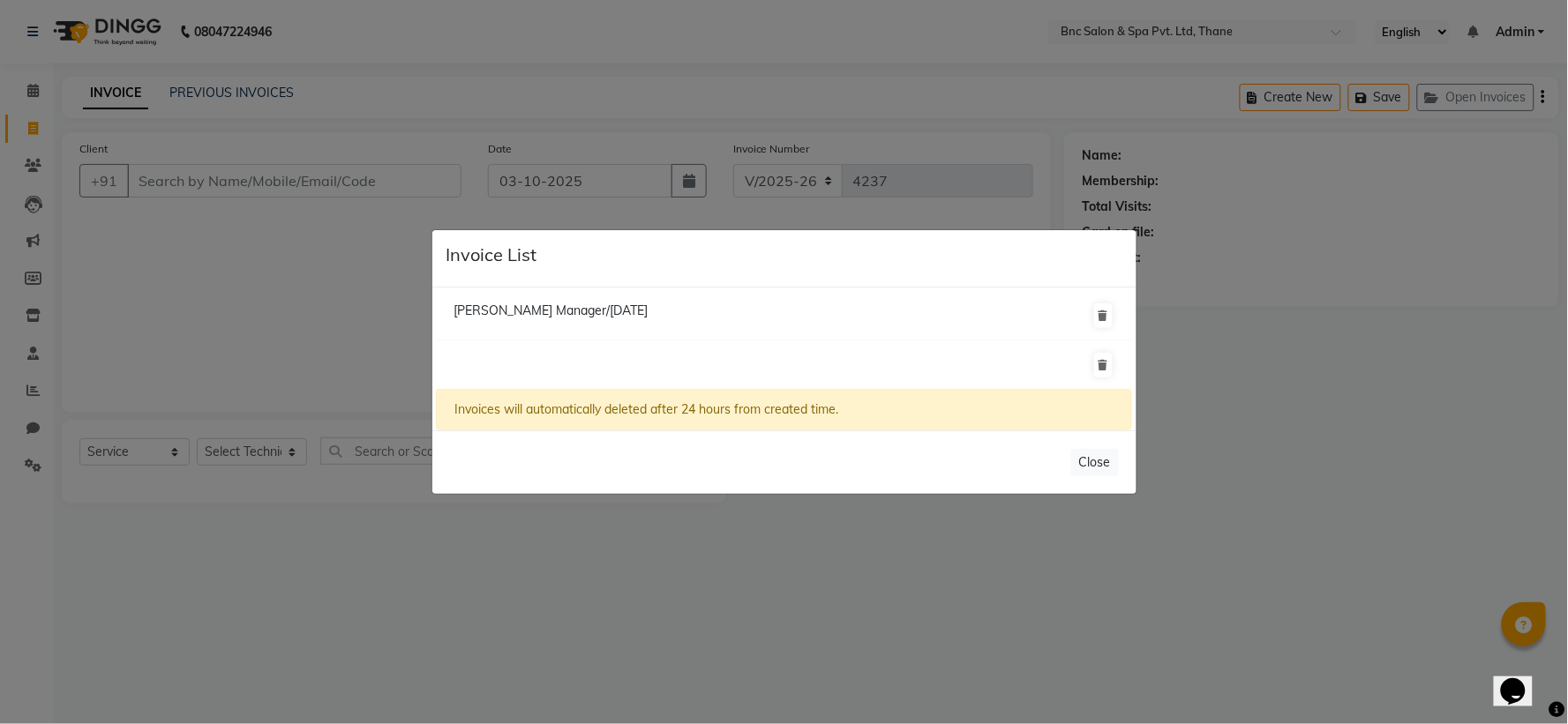
click at [488, 365] on li at bounding box center [784, 364] width 695 height 49
drag, startPoint x: 488, startPoint y: 367, endPoint x: 483, endPoint y: 357, distance: 11.2
click at [483, 357] on li at bounding box center [784, 364] width 695 height 49
click at [475, 347] on li at bounding box center [784, 364] width 695 height 49
drag, startPoint x: 475, startPoint y: 347, endPoint x: 237, endPoint y: 242, distance: 260.1
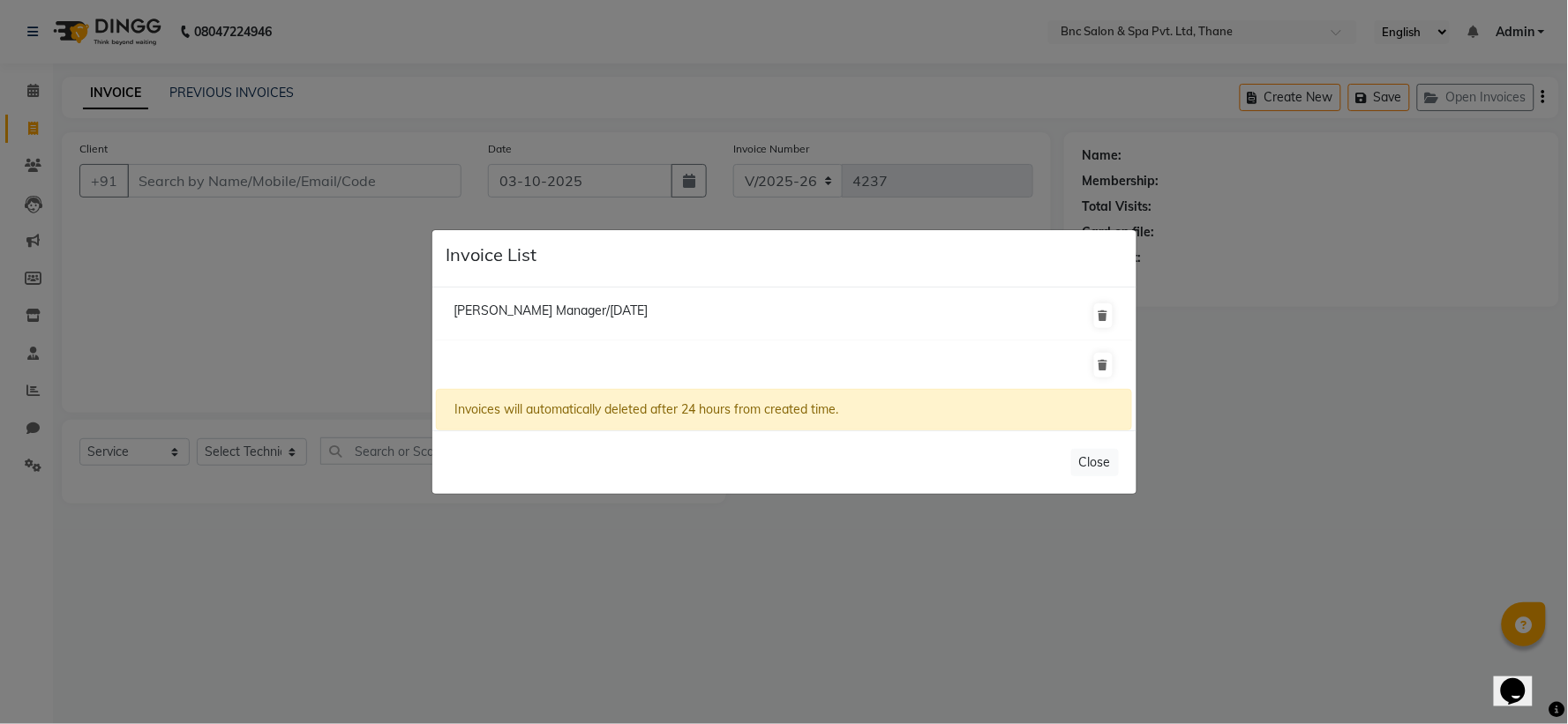
click at [237, 242] on ngb-modal-window "Invoice List [PERSON_NAME] Manager/[DATE] Invoices will automatically deleted a…" at bounding box center [784, 362] width 1568 height 724
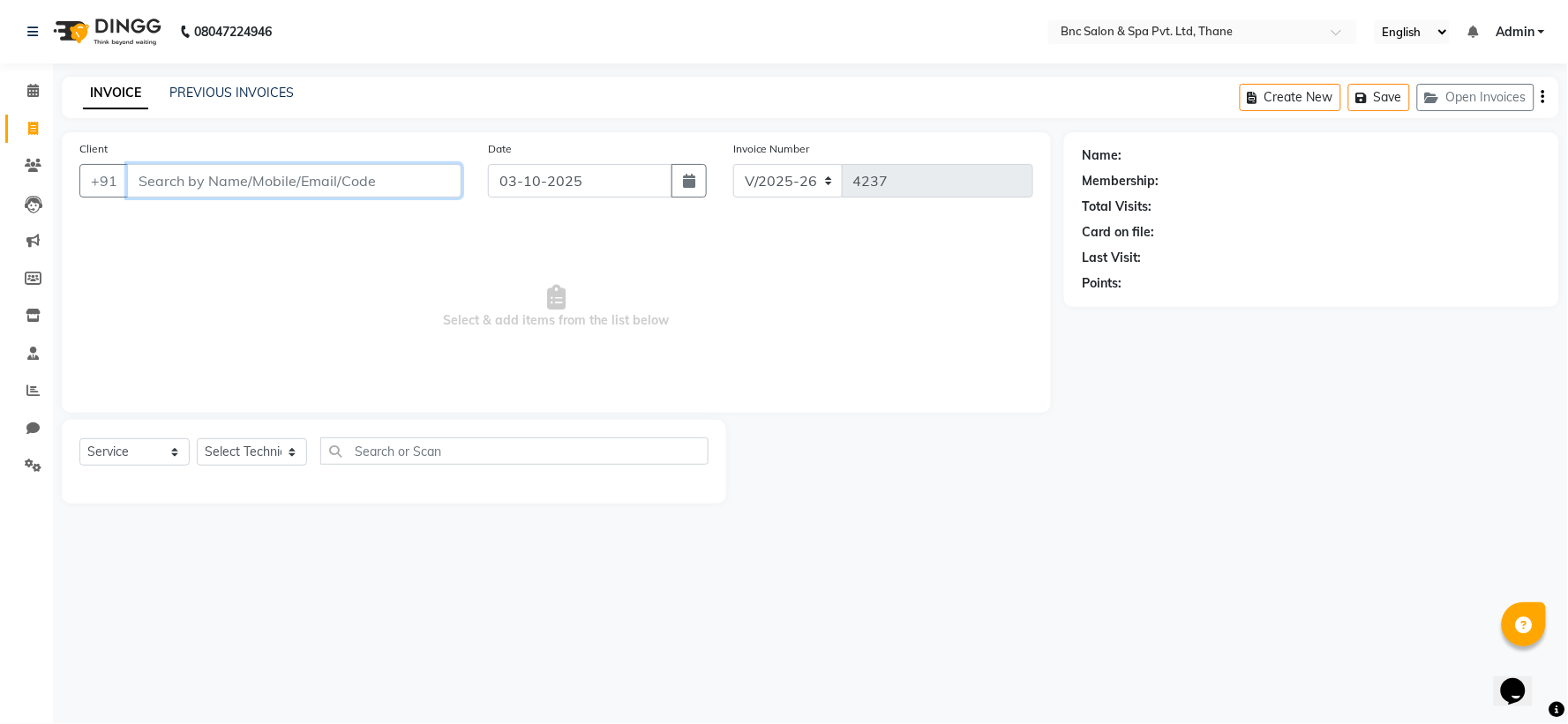
click at [315, 177] on input "Client" at bounding box center [294, 181] width 335 height 34
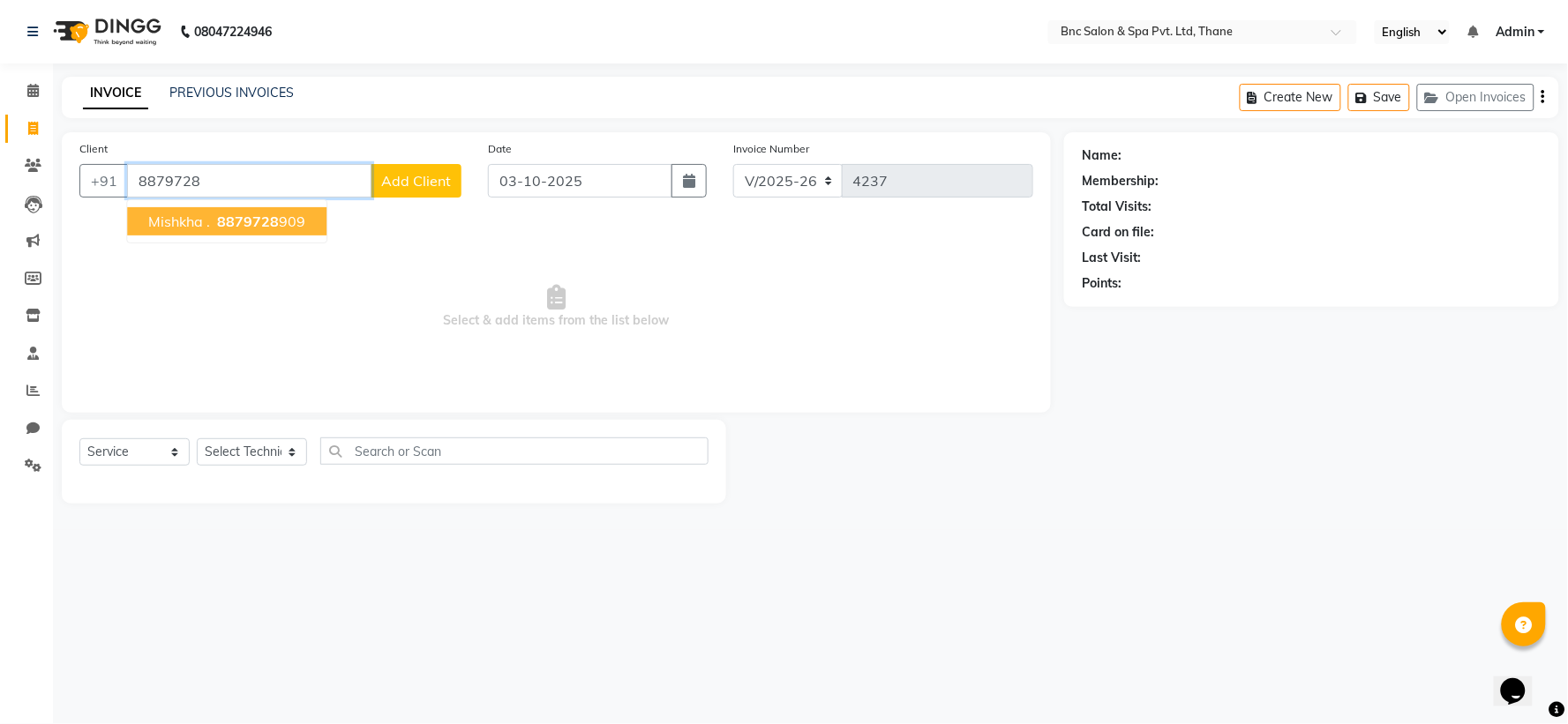
click at [254, 207] on button "Mishkha . 8879728 909" at bounding box center [227, 221] width 199 height 28
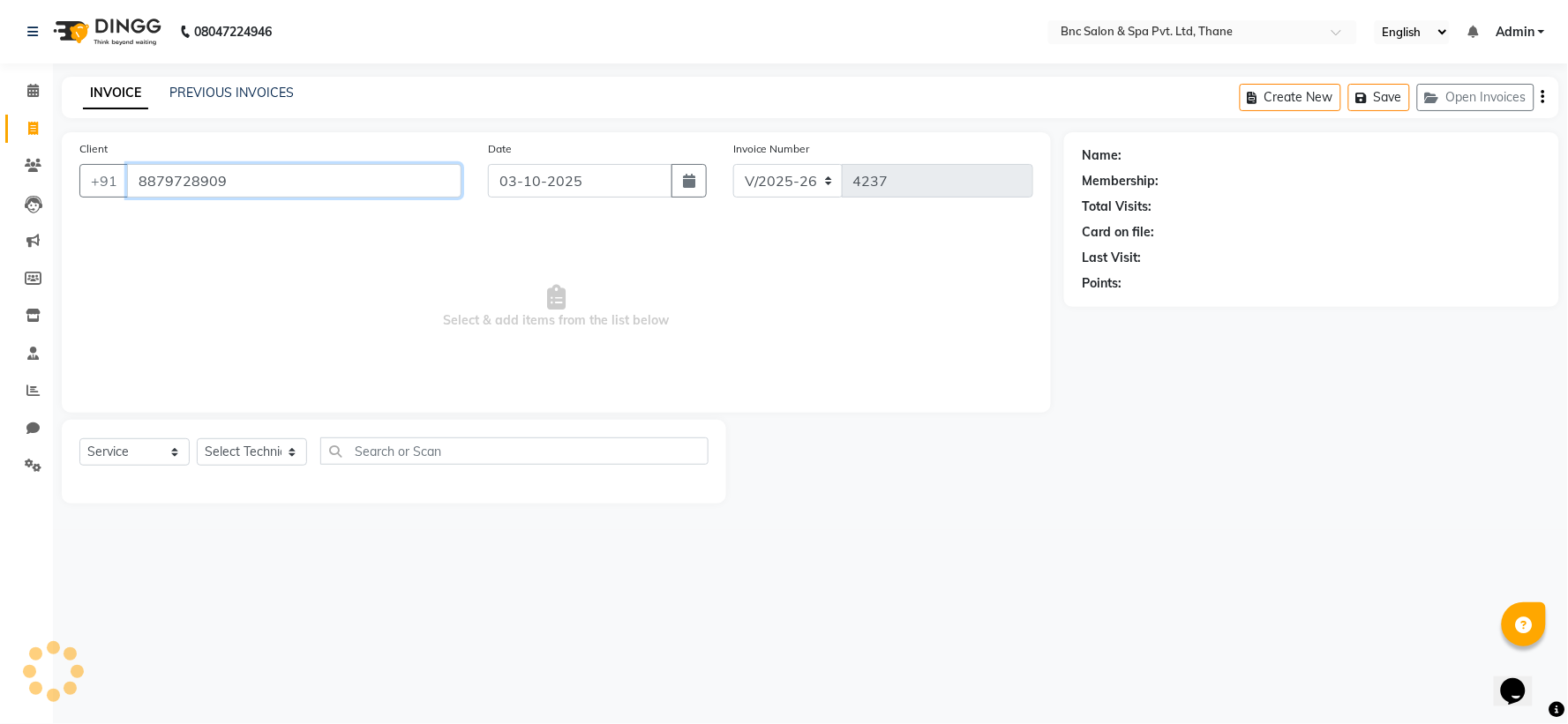
type input "8879728909"
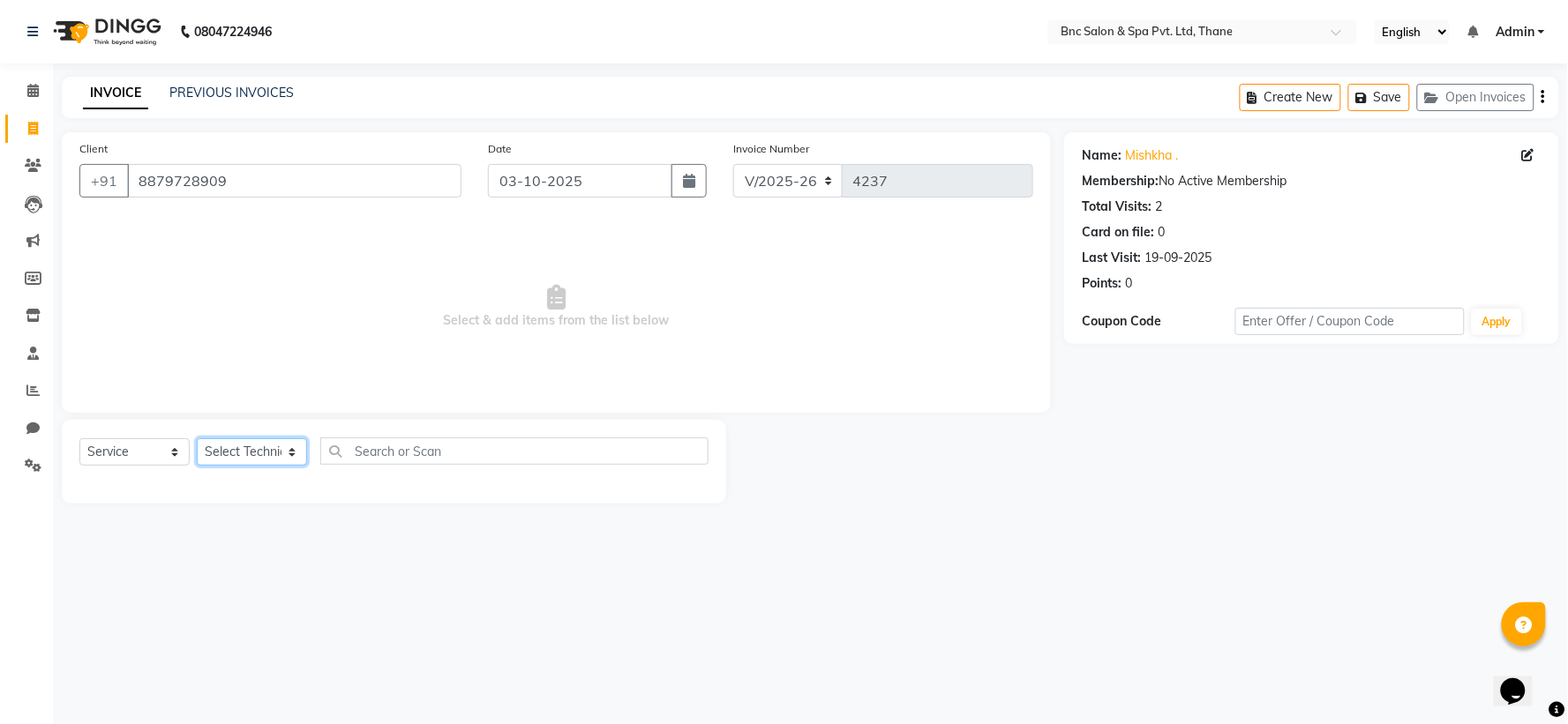
click at [254, 442] on select "Select Technician [PERSON_NAME] [PERSON_NAME] [PERSON_NAME] [PERSON_NAME] [PERS…" at bounding box center [252, 451] width 110 height 27
drag, startPoint x: 254, startPoint y: 442, endPoint x: 236, endPoint y: 342, distance: 101.6
click at [236, 342] on div "Client [PHONE_NUMBER] Date [DATE] Invoice Number V/2025 V/[PHONE_NUMBER] Select…" at bounding box center [557, 318] width 1016 height 372
click at [235, 448] on select "Select Technician [PERSON_NAME] [PERSON_NAME] [PERSON_NAME] [PERSON_NAME] [PERS…" at bounding box center [252, 451] width 110 height 27
select select "78020"
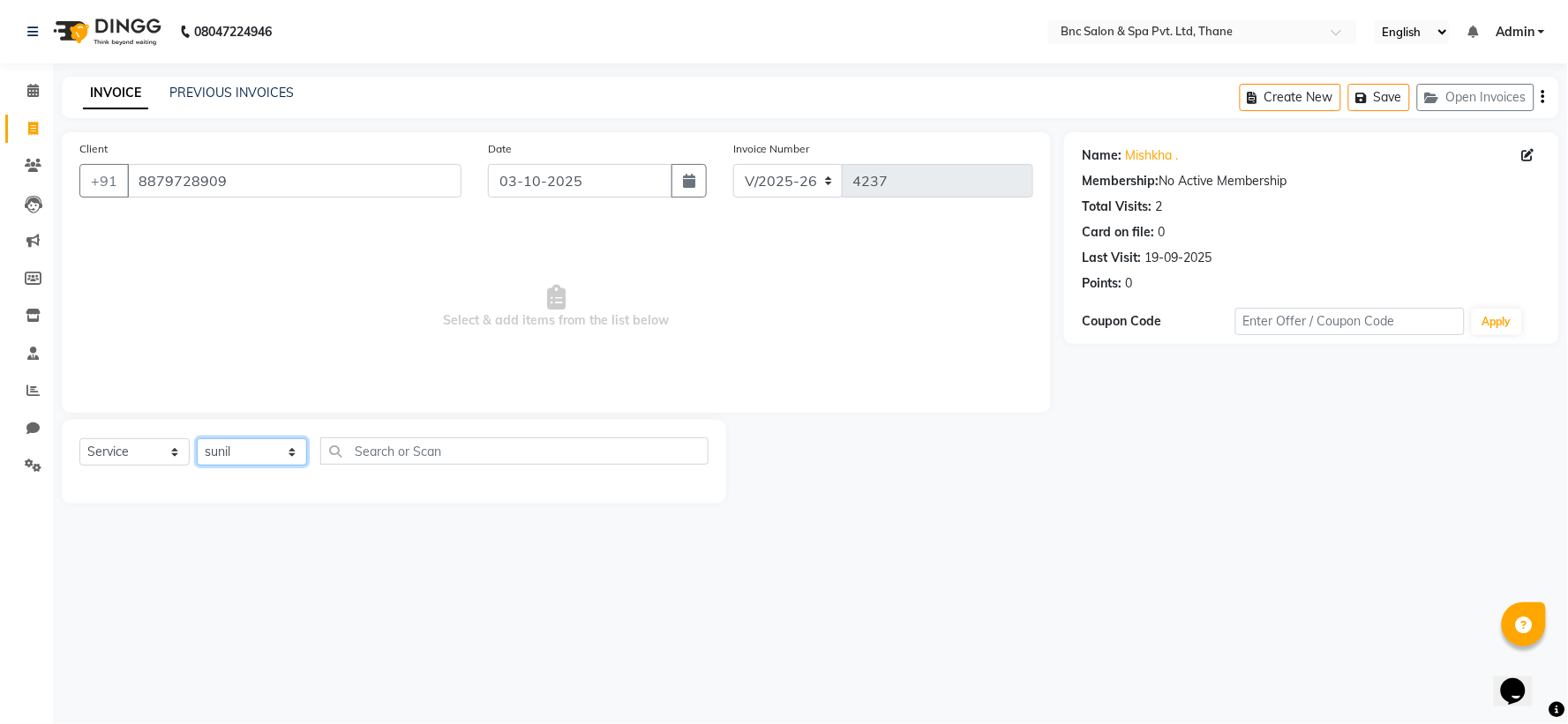
click at [197, 439] on select "Select Technician [PERSON_NAME] [PERSON_NAME] [PERSON_NAME] [PERSON_NAME] [PERS…" at bounding box center [252, 451] width 110 height 27
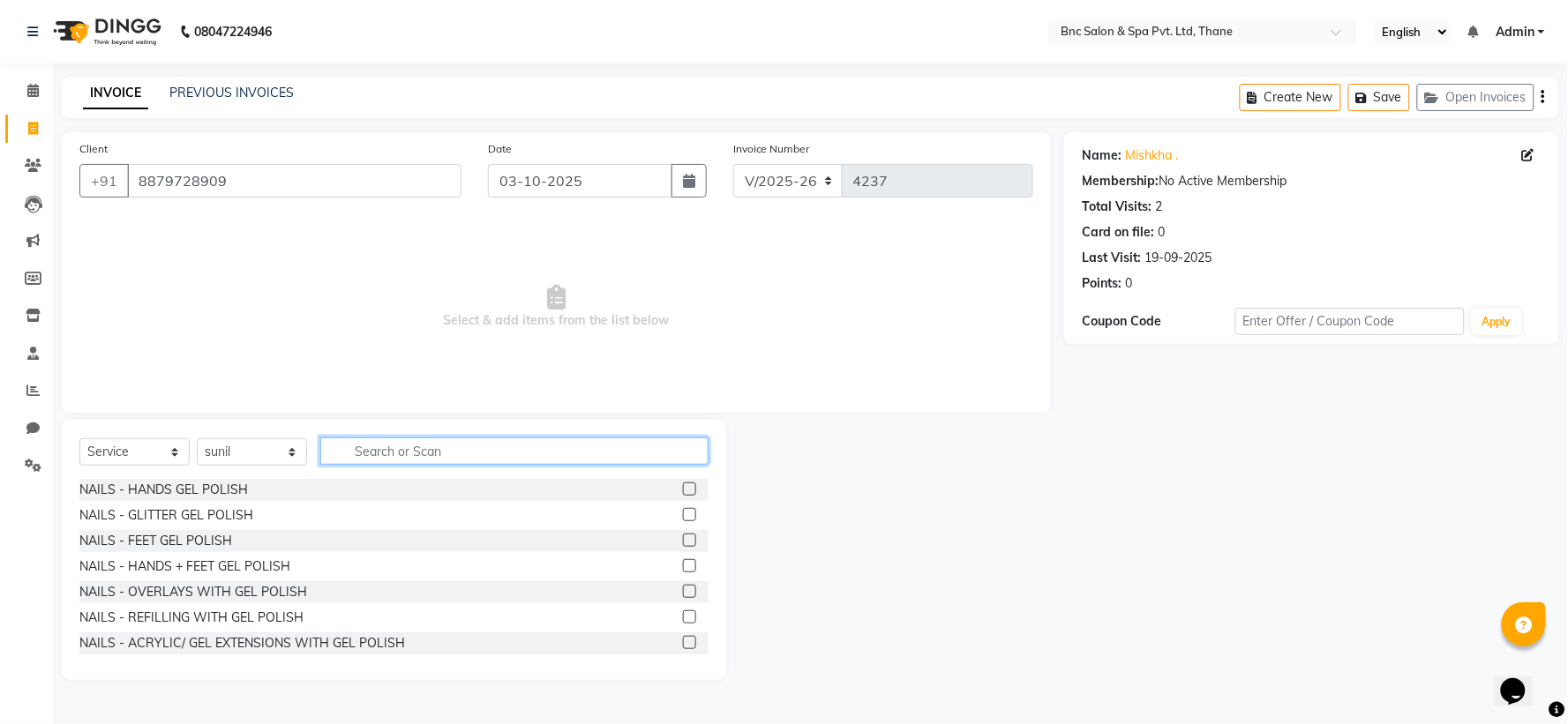
click at [359, 451] on input "text" at bounding box center [515, 451] width 389 height 27
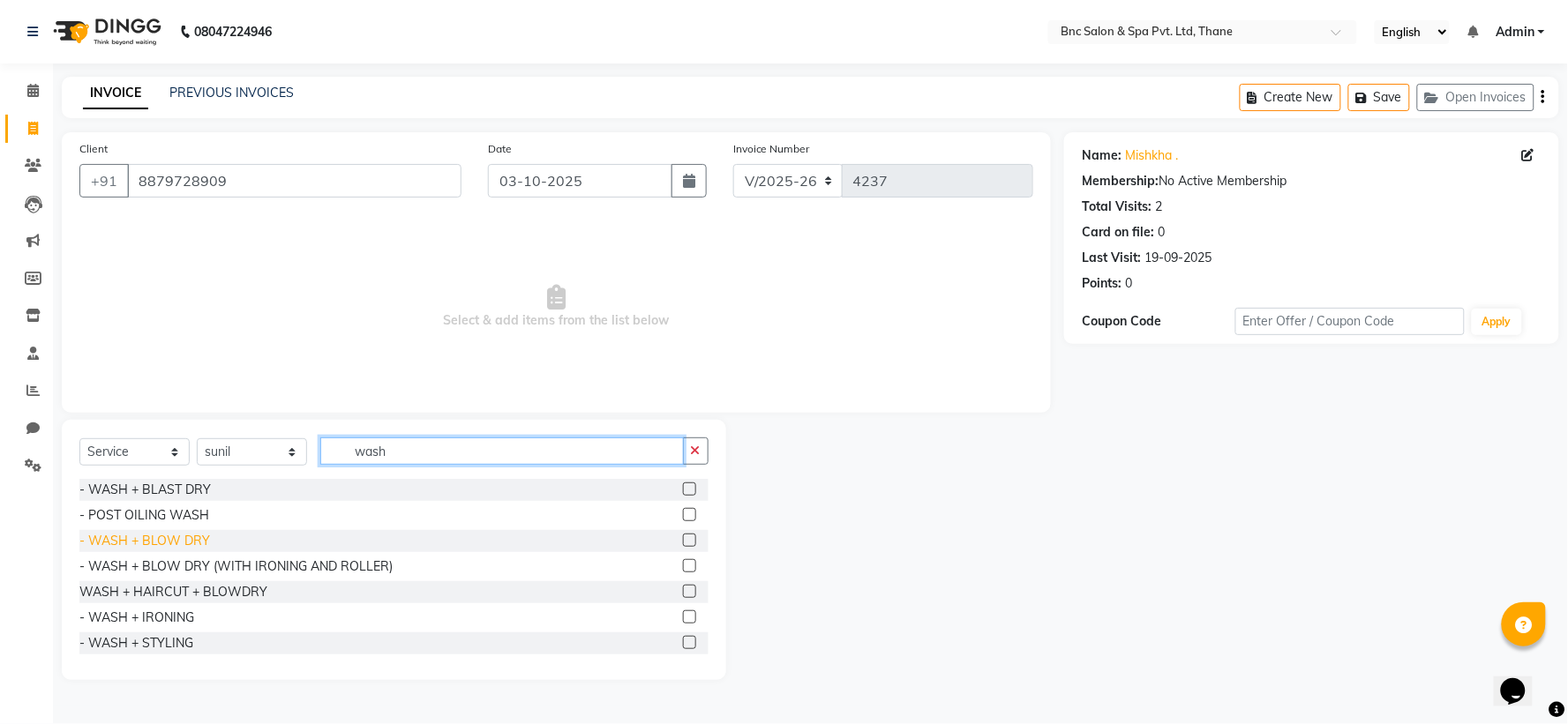
type input "wash"
click at [176, 538] on div "- WASH + BLOW DRY" at bounding box center [144, 541] width 131 height 19
checkbox input "false"
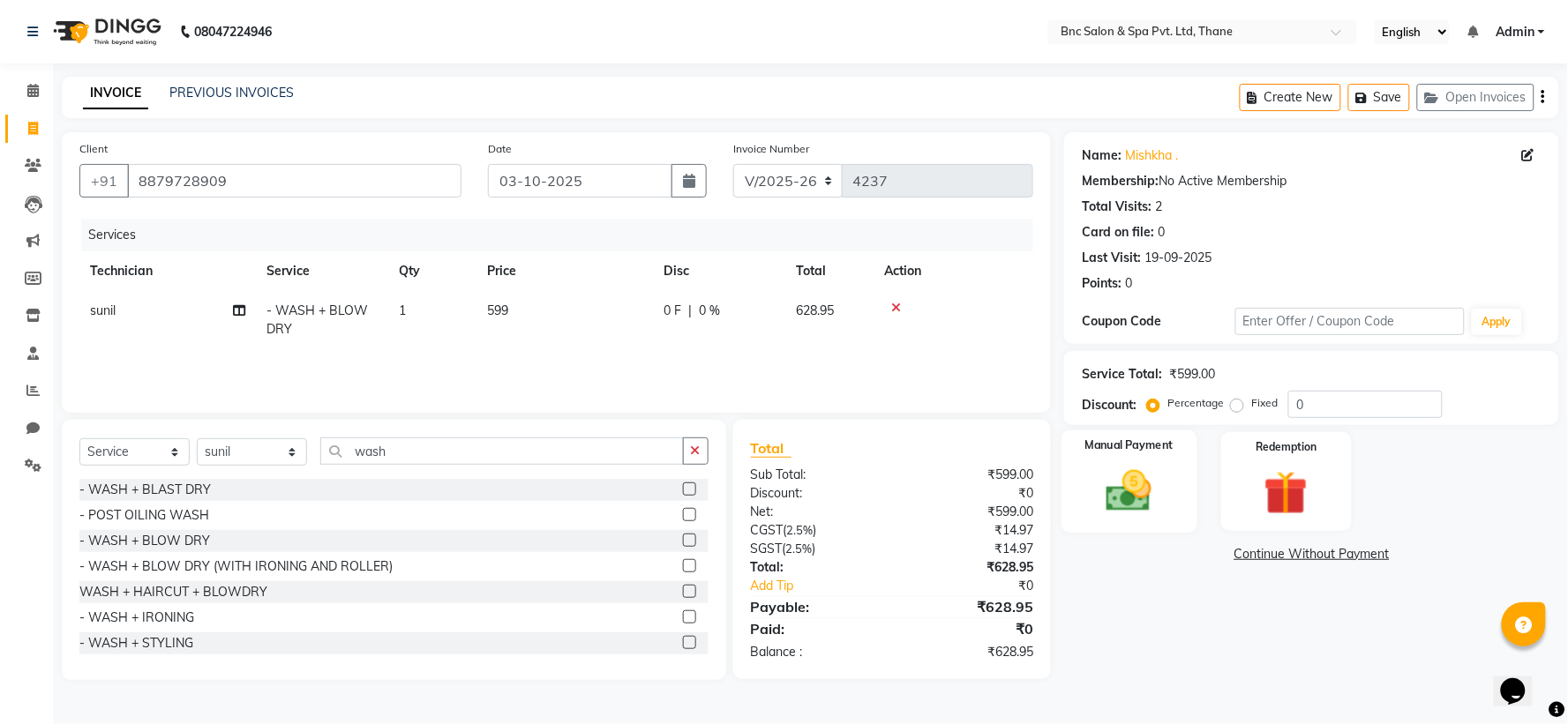
click at [1108, 514] on img at bounding box center [1130, 491] width 75 height 53
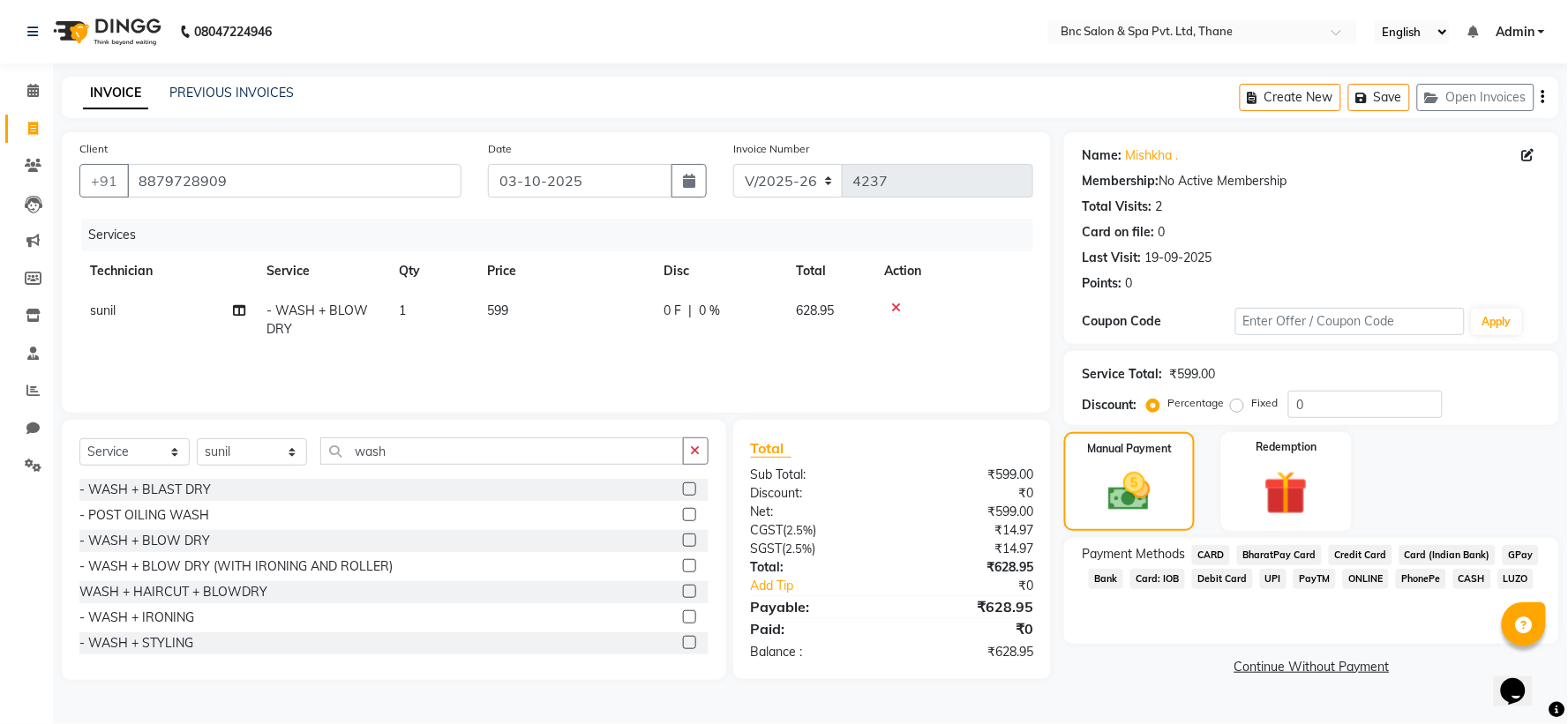
click at [1466, 577] on span "CASH" at bounding box center [1472, 580] width 38 height 20
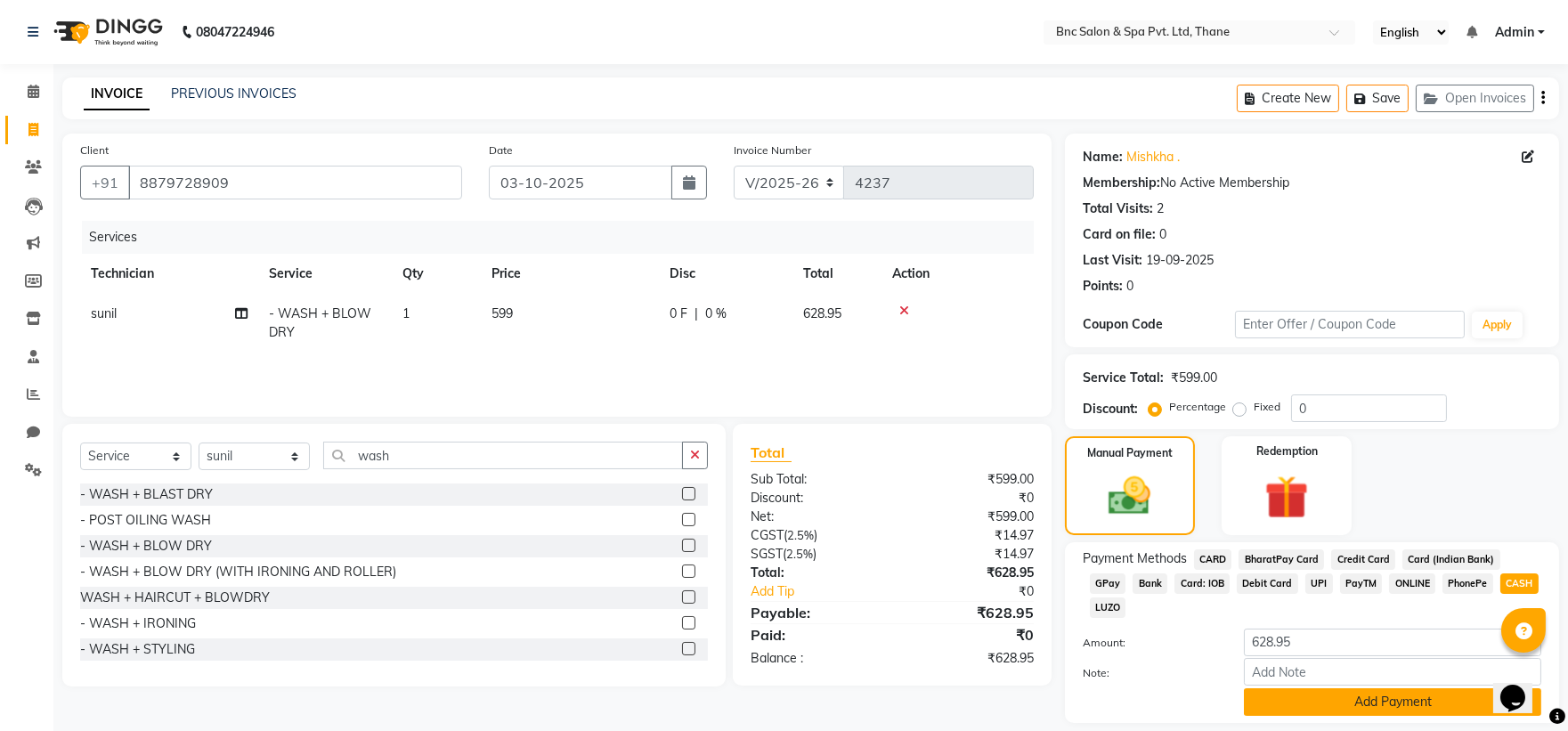
click at [1358, 689] on button "Add Payment" at bounding box center [1392, 702] width 297 height 27
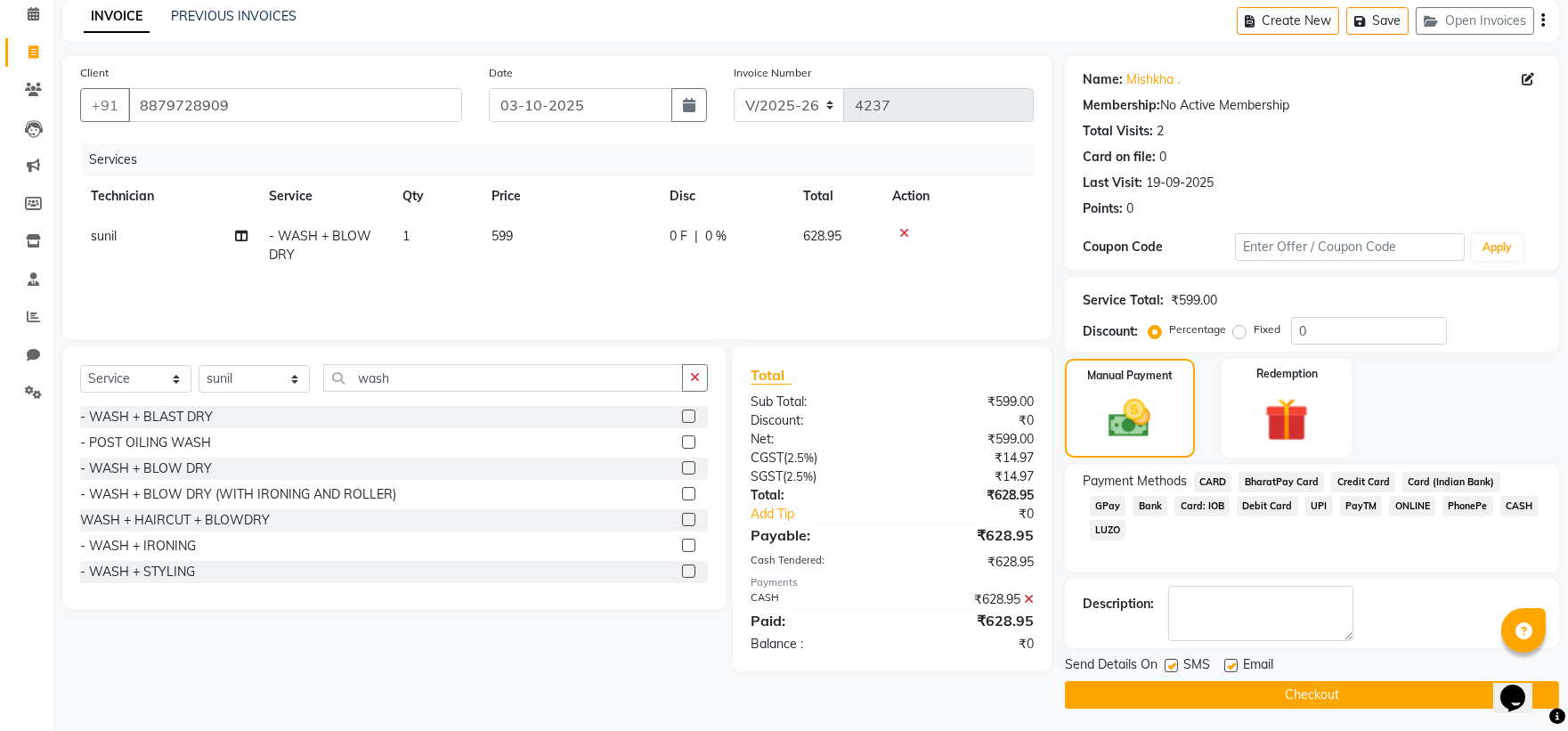
scroll to position [82, 0]
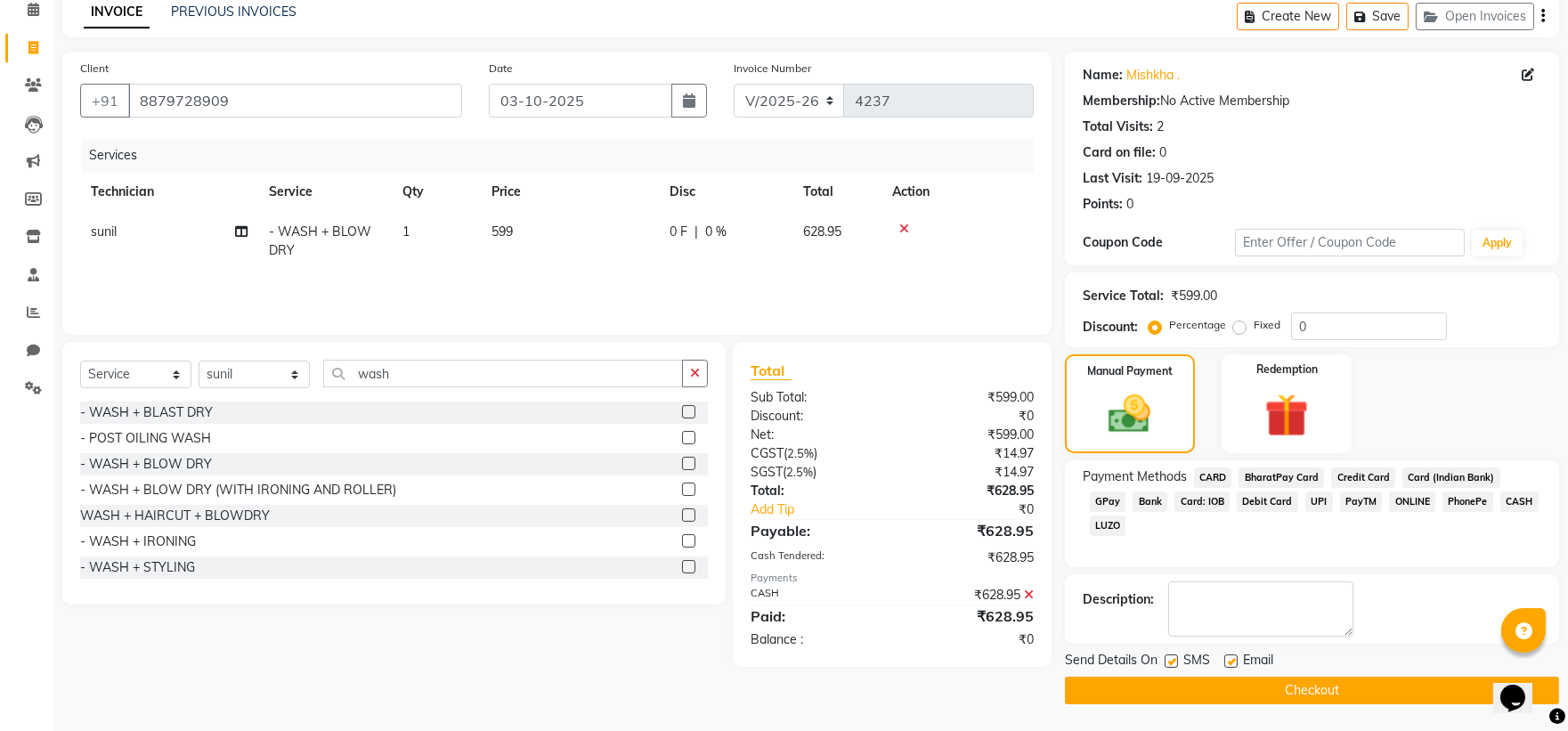
click at [1346, 697] on button "Checkout" at bounding box center [1311, 690] width 494 height 27
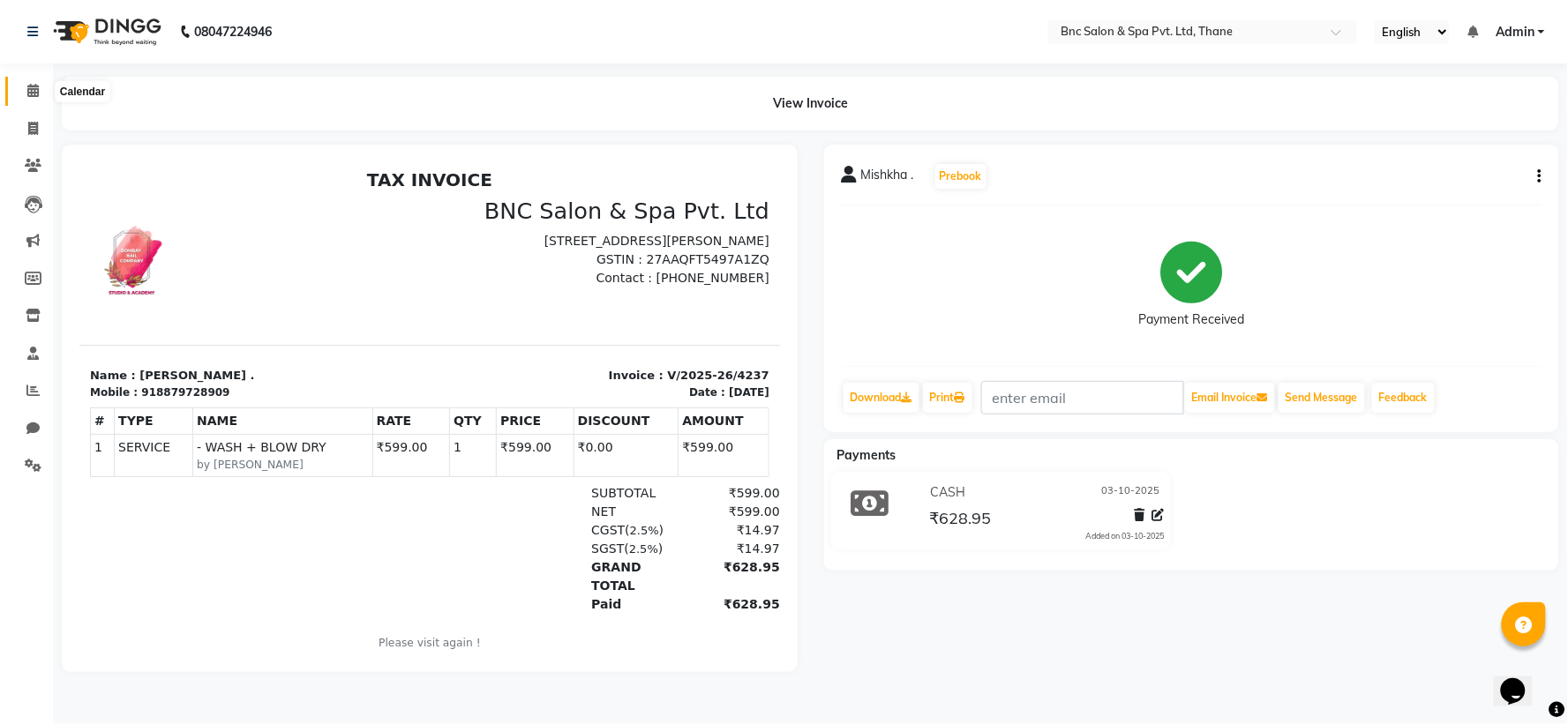
click at [38, 86] on span at bounding box center [33, 91] width 31 height 20
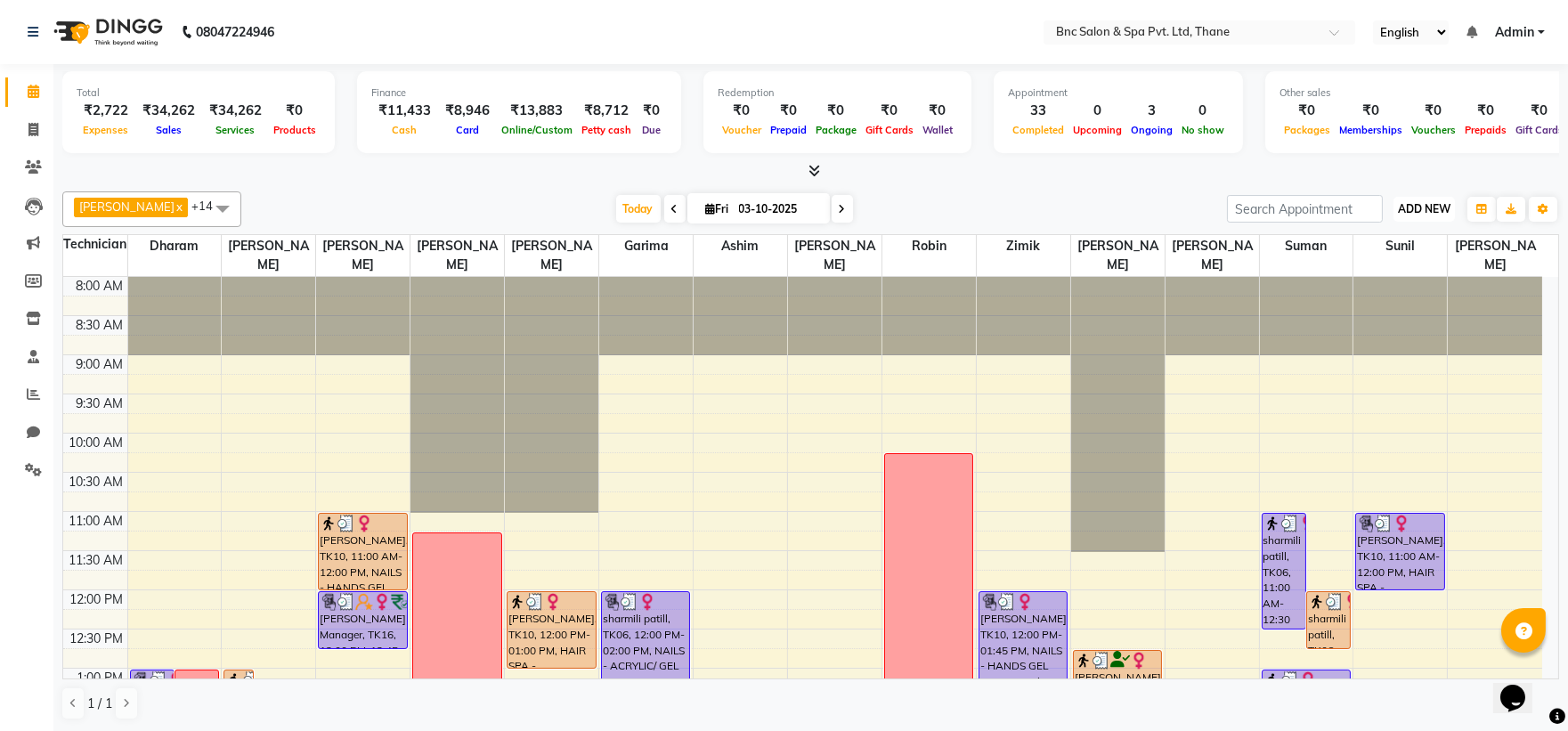
click at [1440, 203] on span "ADD NEW" at bounding box center [1424, 209] width 53 height 13
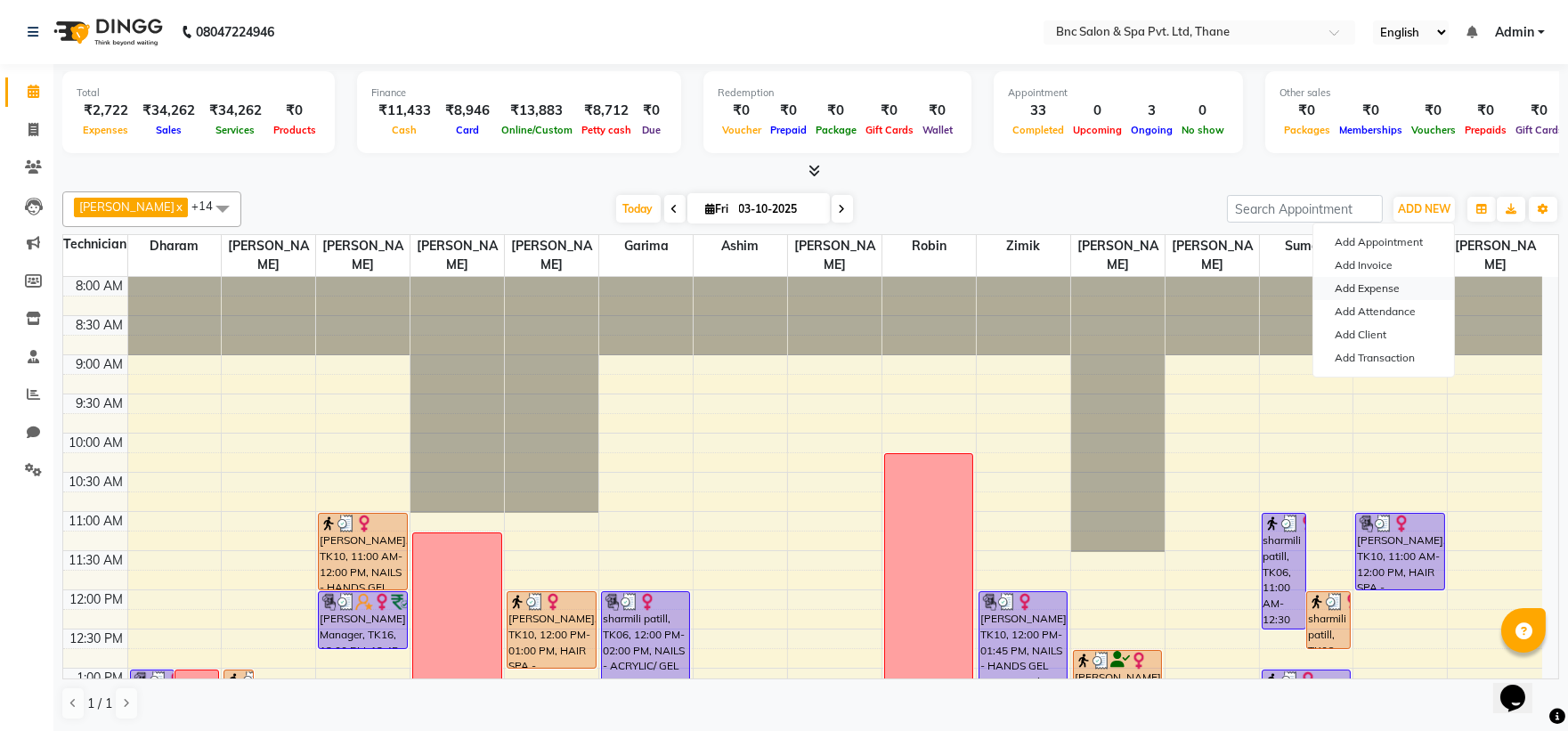
click at [1413, 282] on link "Add Expense" at bounding box center [1384, 288] width 141 height 24
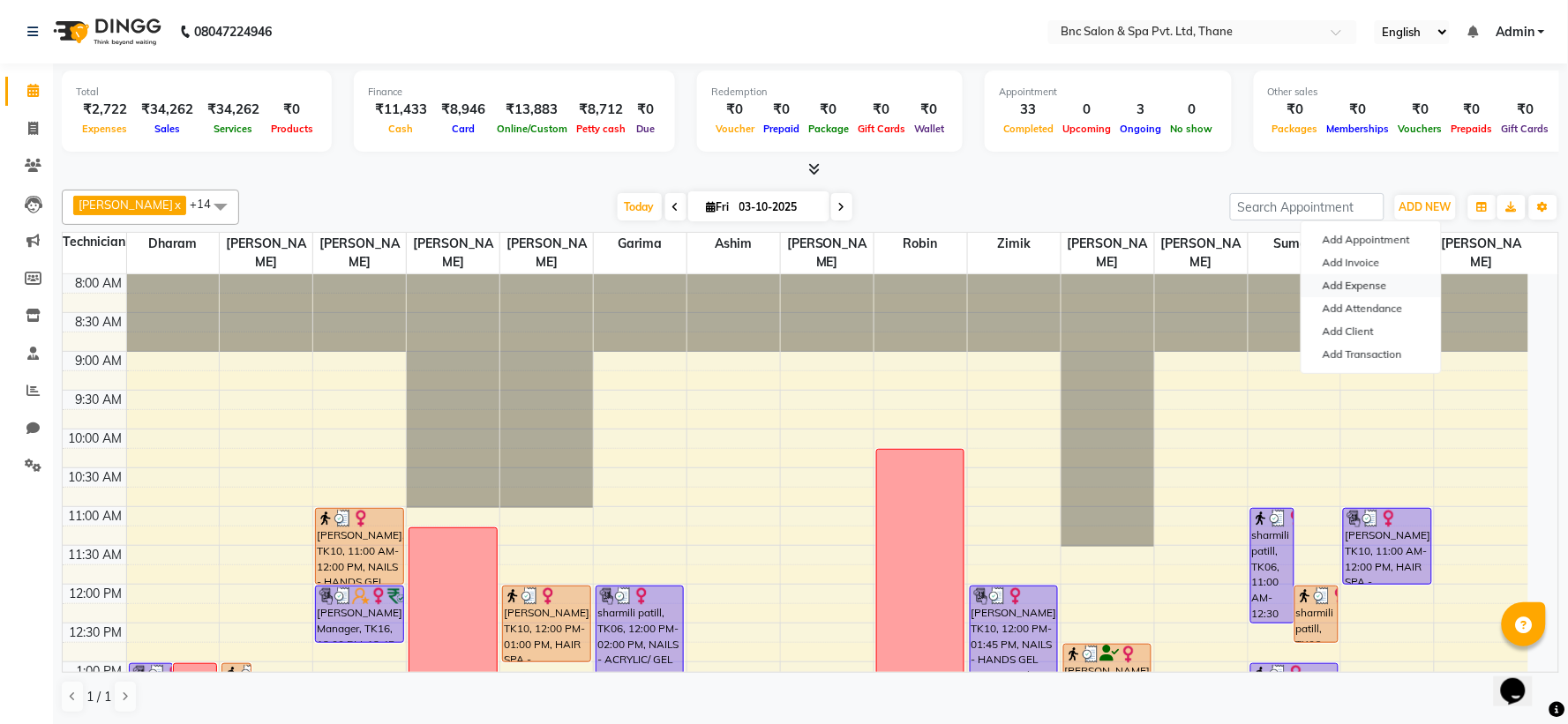
select select "1"
select select "7036"
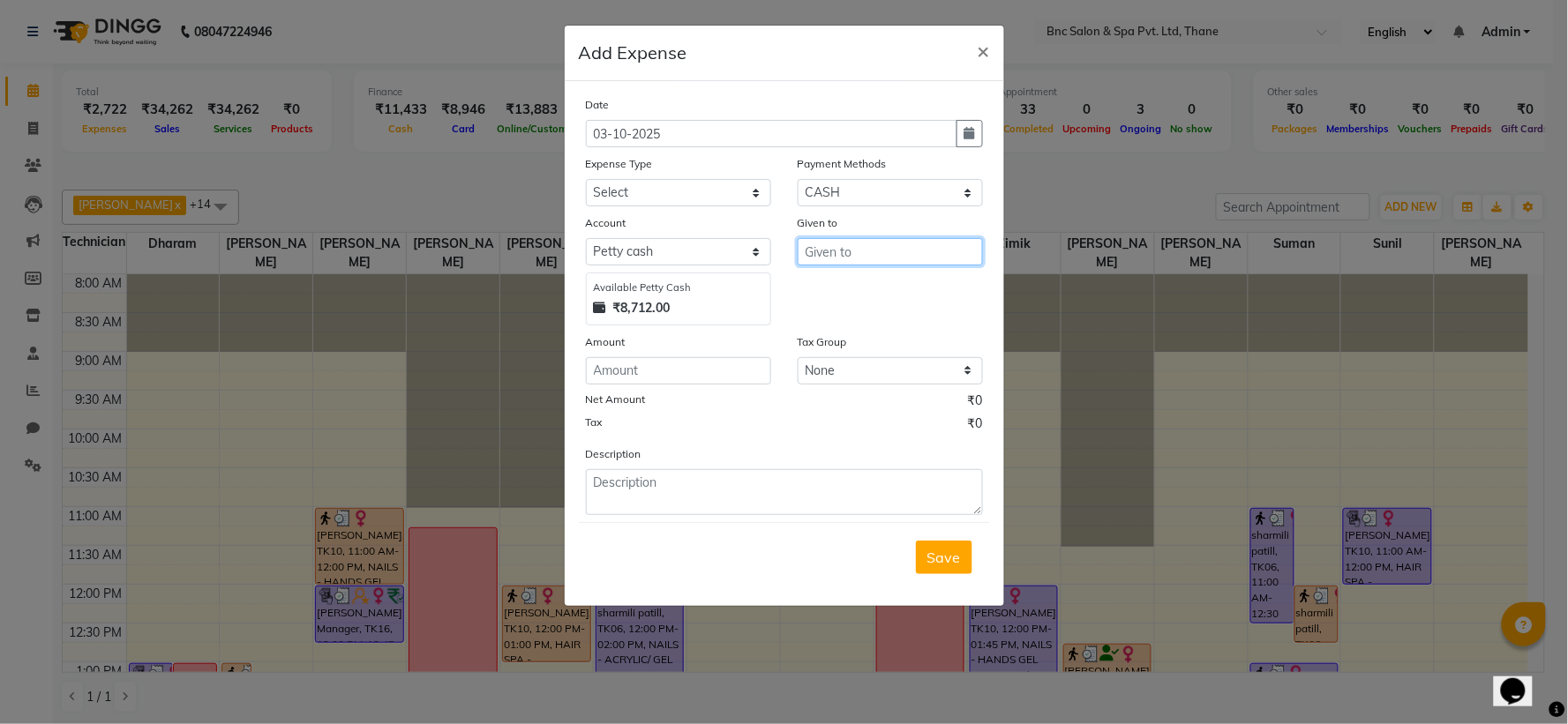
click at [818, 248] on input "text" at bounding box center [890, 252] width 186 height 27
type input "payal"
click at [702, 188] on select "Select ACADMY AMOUNT Advance Salary Bank charges Car maintenance Cash transfer …" at bounding box center [679, 192] width 186 height 27
select select "21041"
click at [692, 191] on select "Select ACADMY AMOUNT Advance Salary Bank charges Car maintenance Cash transfer …" at bounding box center [679, 192] width 186 height 27
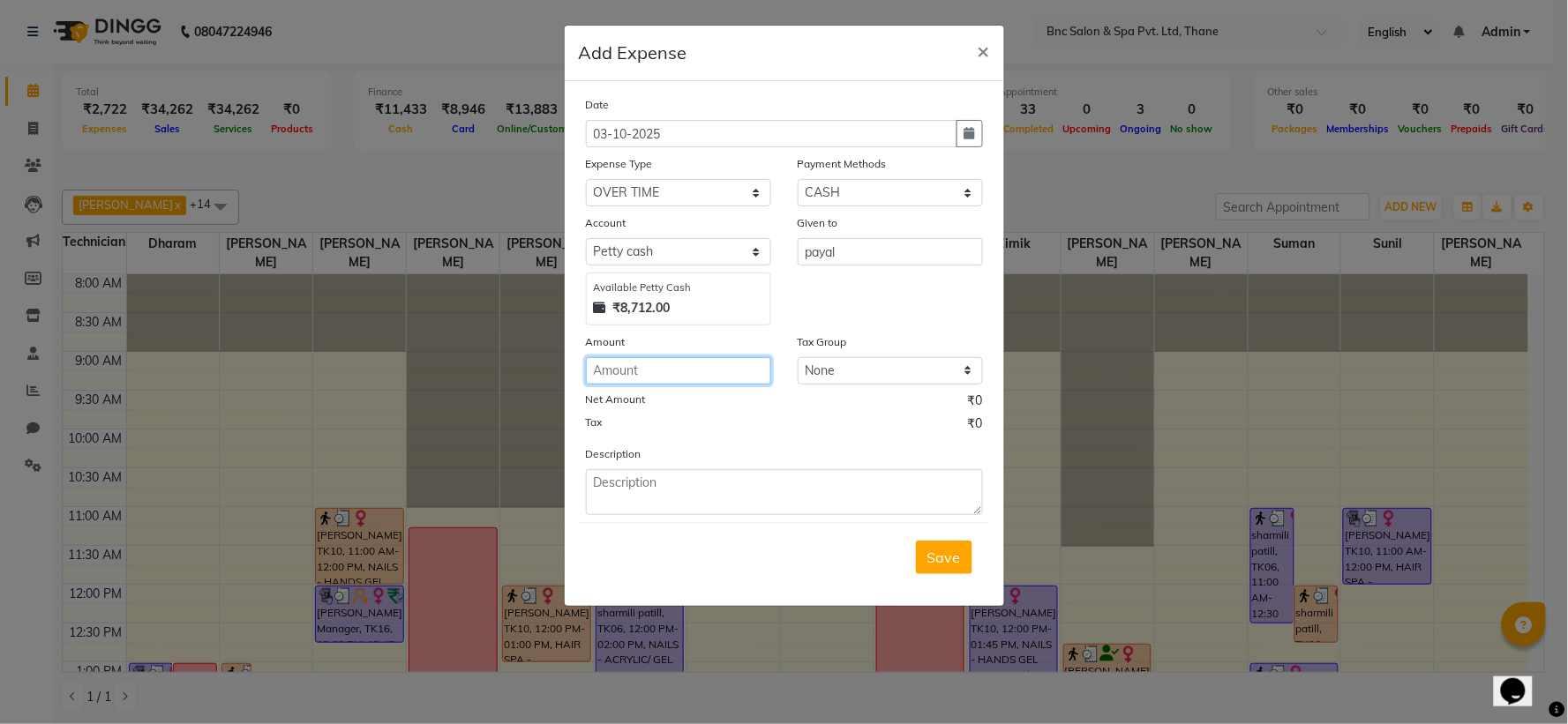
click at [708, 369] on input "number" at bounding box center [679, 370] width 186 height 27
type input "50"
click at [938, 562] on span "Save" at bounding box center [944, 557] width 34 height 18
